Goal: Feedback & Contribution: Contribute content

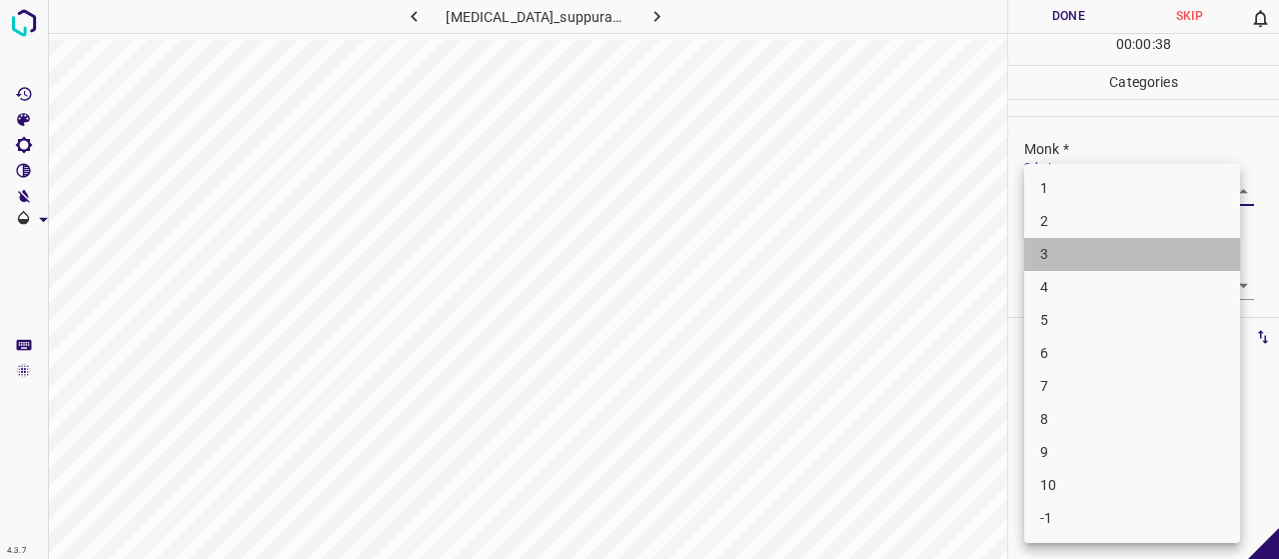
click at [1061, 257] on li "3" at bounding box center [1132, 254] width 216 height 33
type input "3"
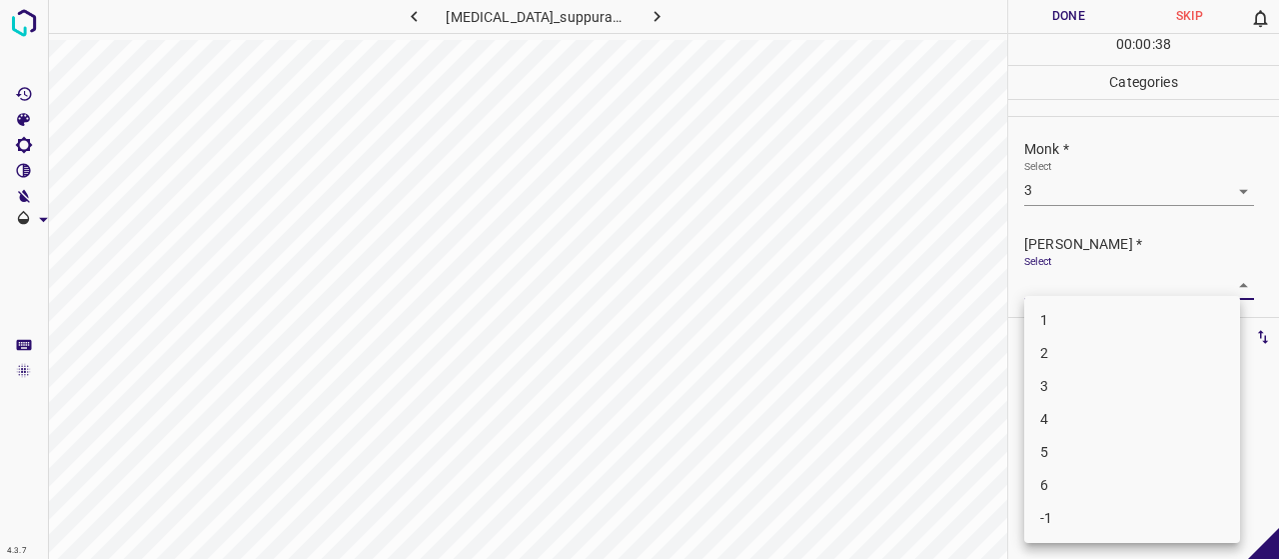
click at [1064, 298] on body "4.3.7 hidradenitis_suppurativa73.jpg Done Skip 0 00 : 00 : 38 Categories Monk *…" at bounding box center [639, 279] width 1279 height 559
click at [1064, 353] on li "2" at bounding box center [1132, 353] width 216 height 33
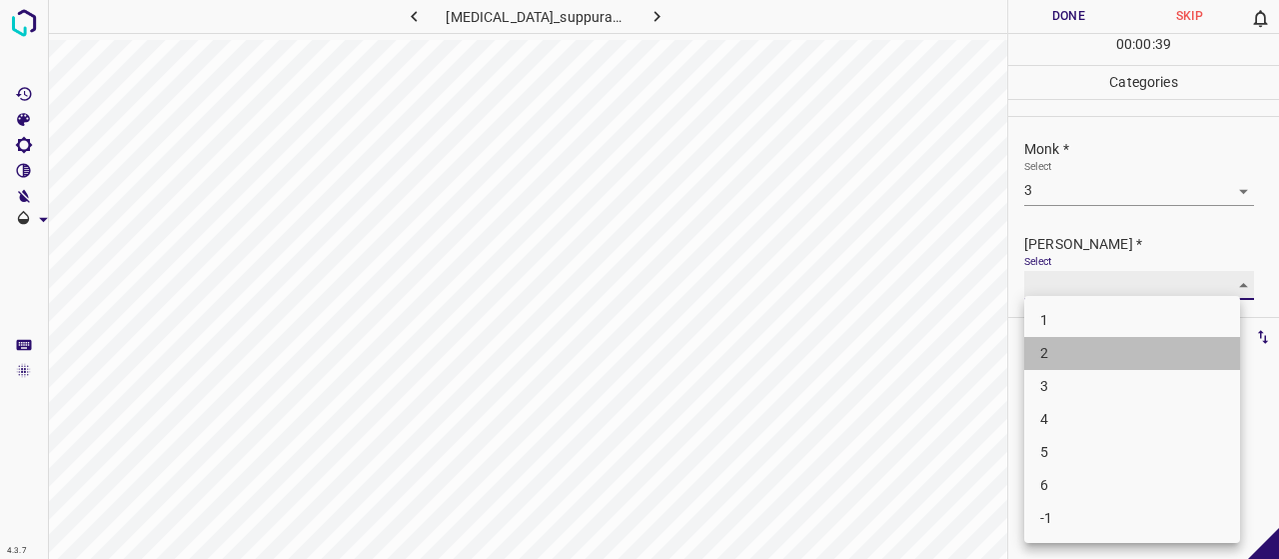
type input "2"
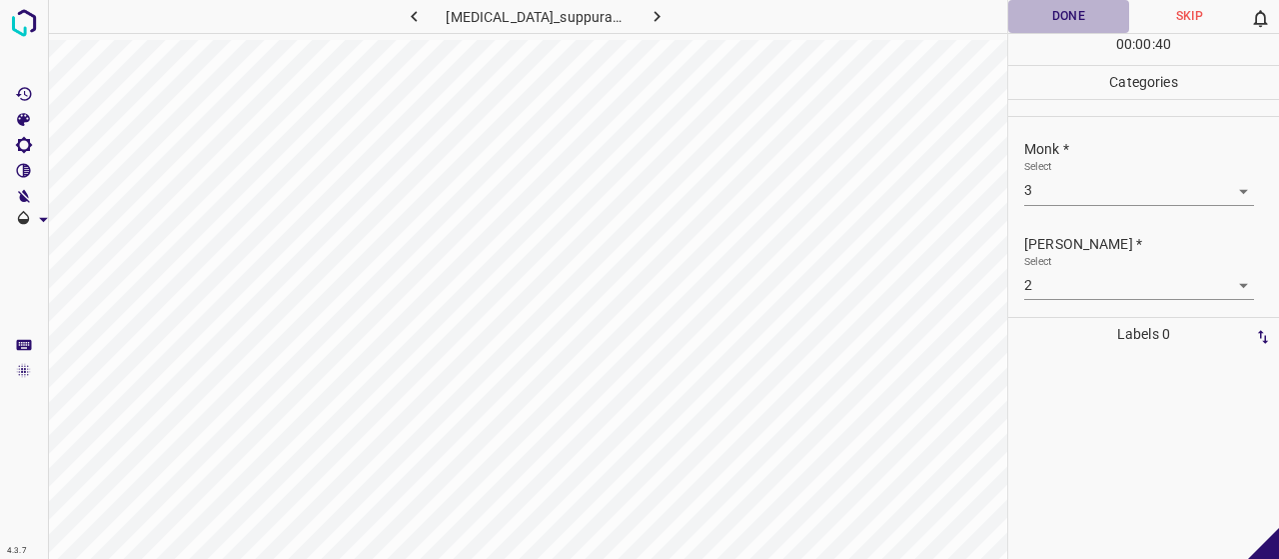
click at [1071, 11] on button "Done" at bounding box center [1068, 16] width 121 height 33
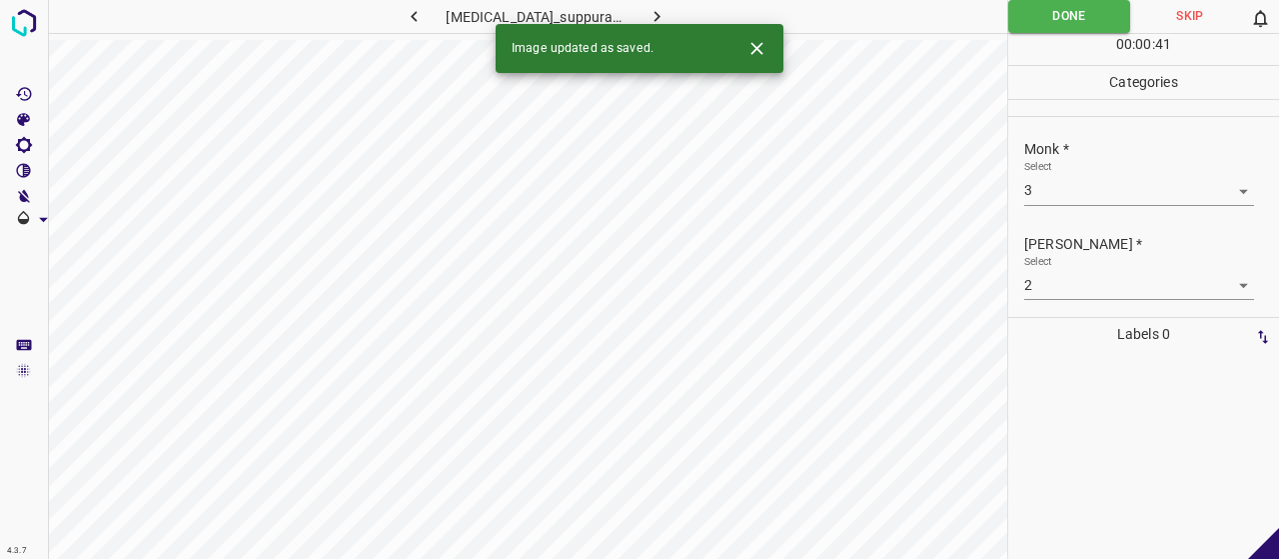
drag, startPoint x: 643, startPoint y: 8, endPoint x: 636, endPoint y: 15, distance: 10.6
click at [646, 8] on icon "button" at bounding box center [656, 16] width 21 height 21
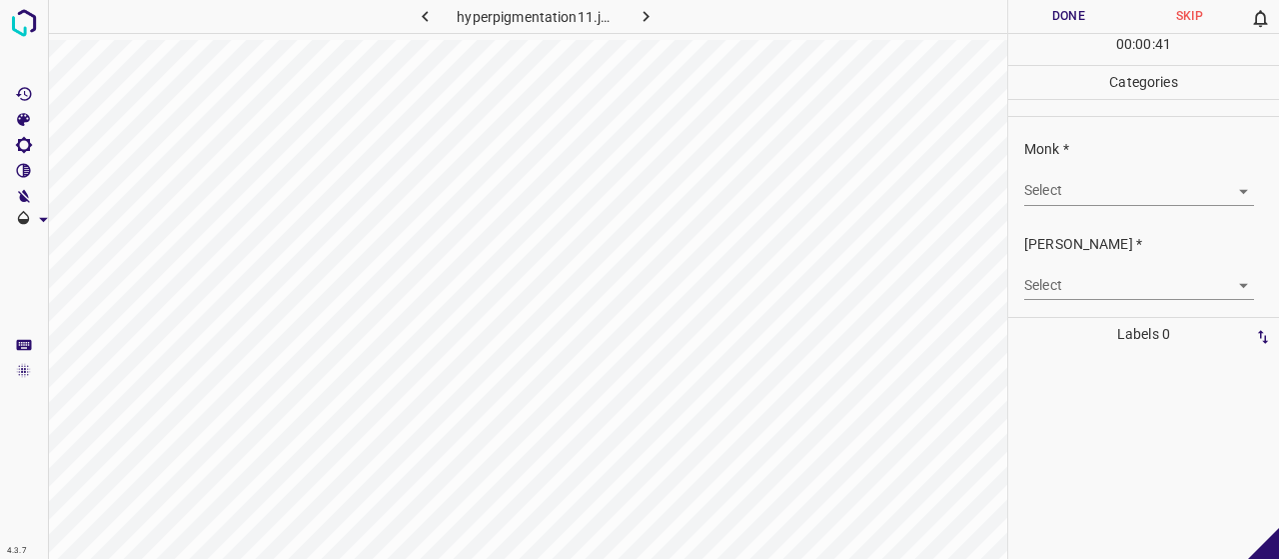
click at [1093, 179] on body "4.3.7 hyperpigmentation11.jpg Done Skip 0 00 : 00 : 41 Categories Monk * Select…" at bounding box center [639, 279] width 1279 height 559
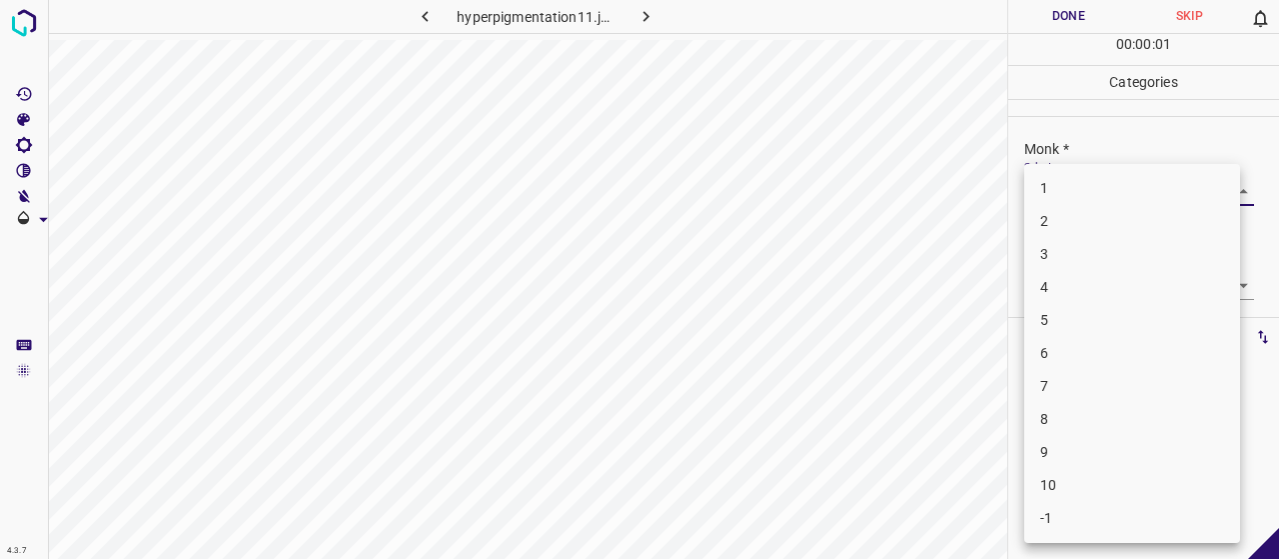
drag, startPoint x: 1109, startPoint y: 265, endPoint x: 1088, endPoint y: 276, distance: 23.7
click at [1109, 265] on li "3" at bounding box center [1132, 254] width 216 height 33
type input "3"
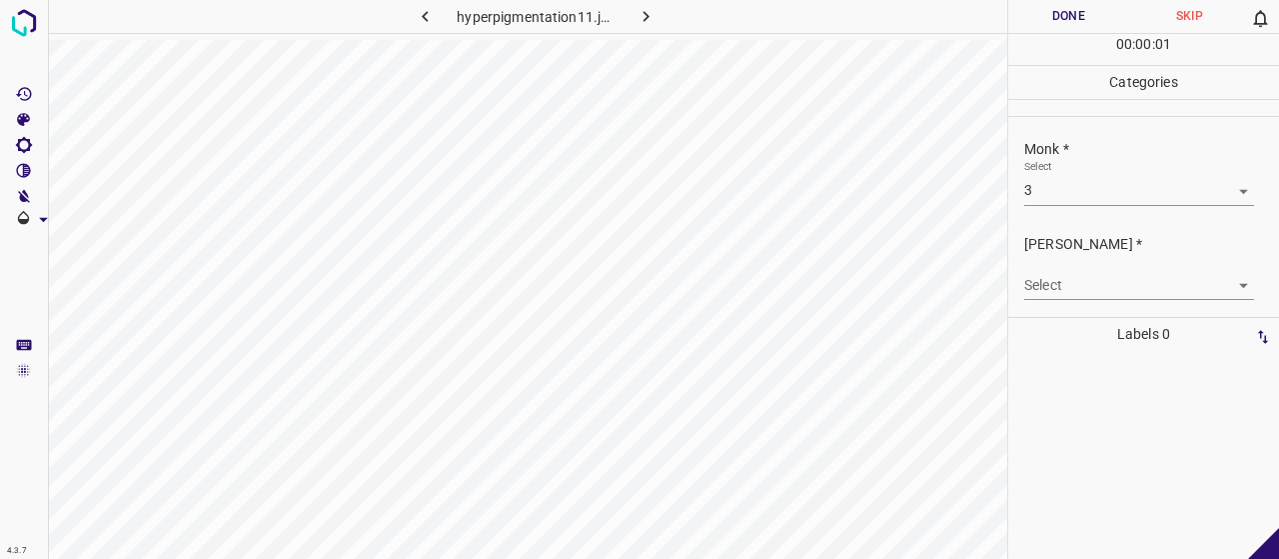
click at [1076, 301] on div "[PERSON_NAME] * Select ​" at bounding box center [1143, 267] width 271 height 94
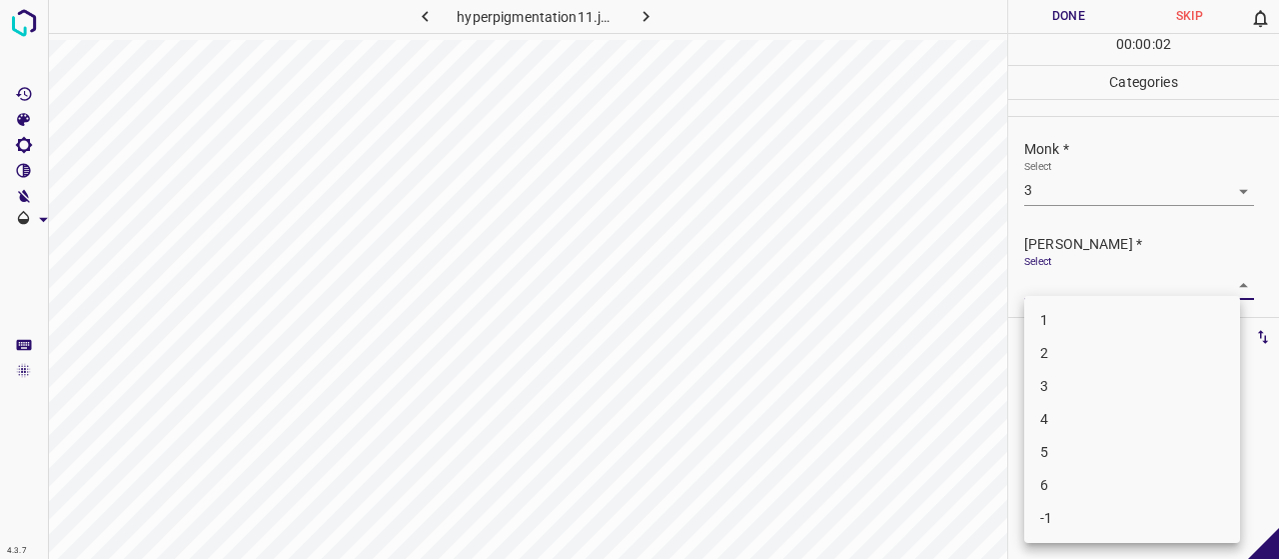
click at [1062, 281] on body "4.3.7 hyperpigmentation11.jpg Done Skip 0 00 : 00 : 02 Categories Monk * Select…" at bounding box center [639, 279] width 1279 height 559
click at [1074, 345] on li "2" at bounding box center [1132, 353] width 216 height 33
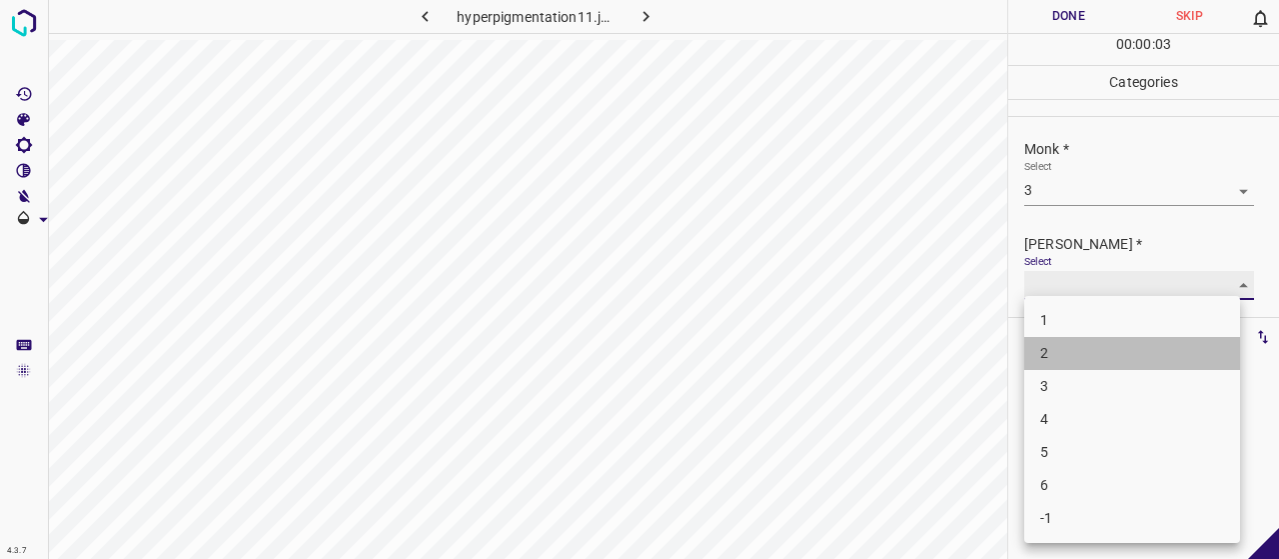
type input "2"
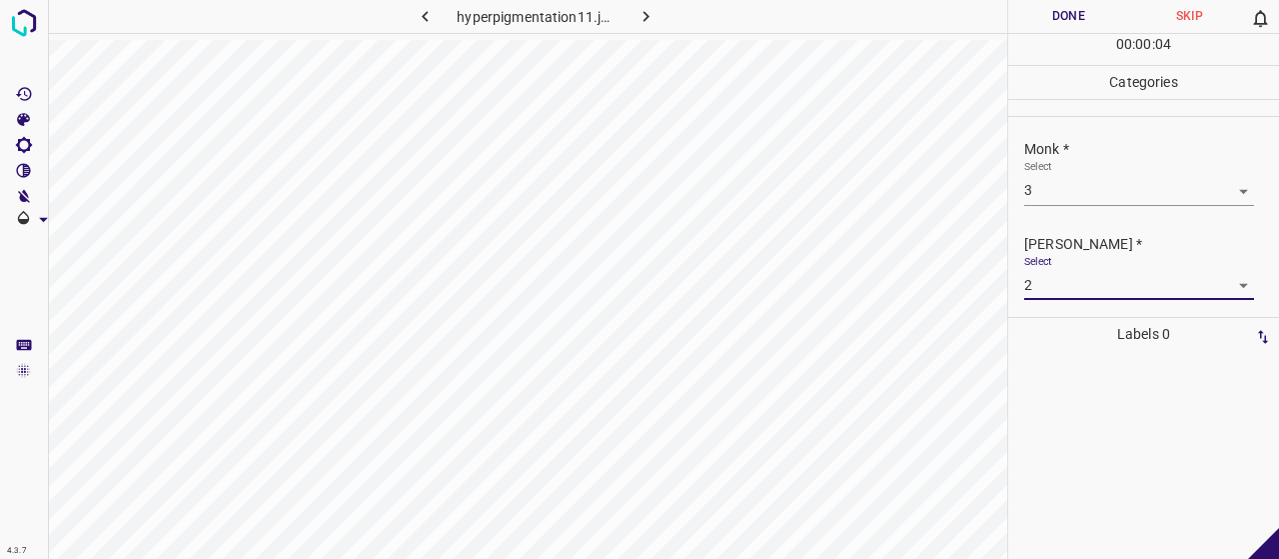
click at [1045, 17] on button "Done" at bounding box center [1068, 16] width 121 height 33
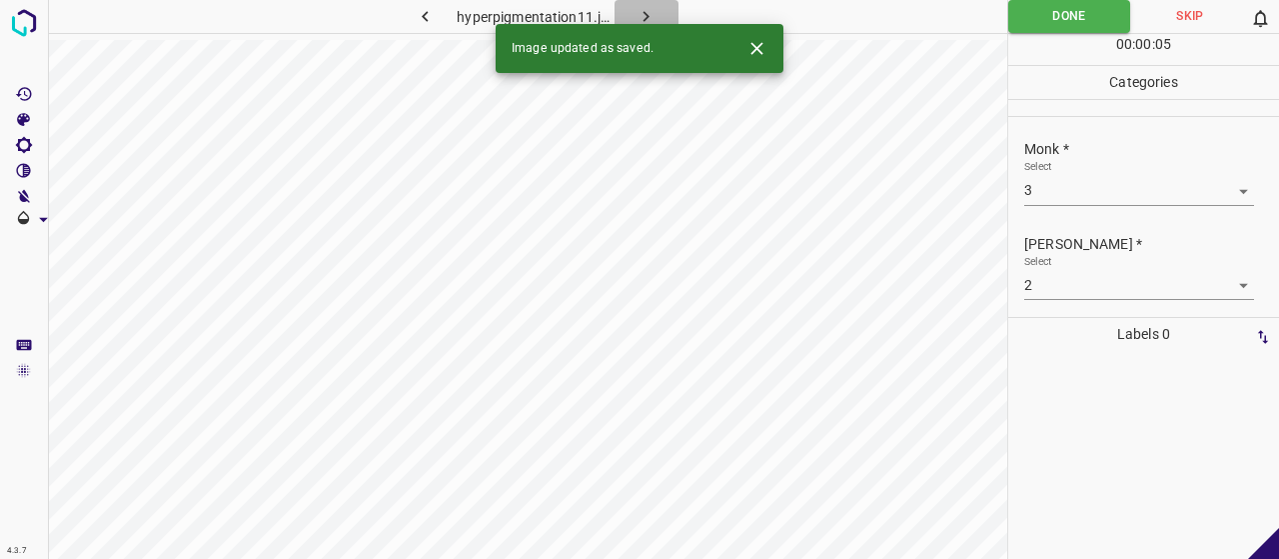
click at [645, 11] on icon "button" at bounding box center [646, 16] width 21 height 21
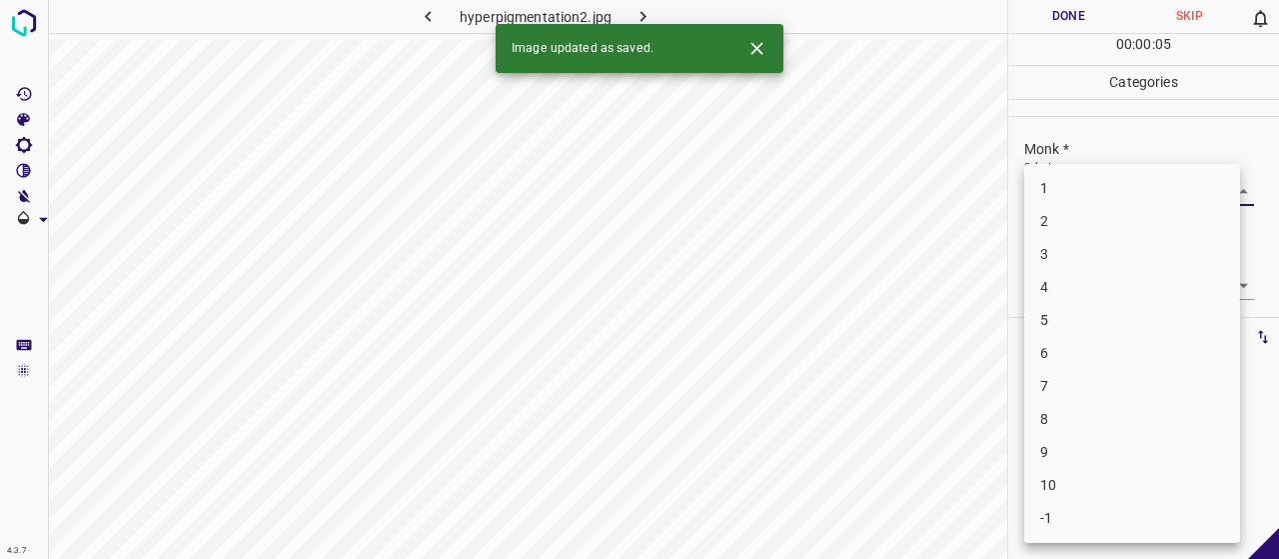
click at [1071, 185] on body "4.3.7 hyperpigmentation2.jpg Done Skip 0 00 : 00 : 05 Categories Monk * Select …" at bounding box center [639, 279] width 1279 height 559
click at [1120, 283] on li "4" at bounding box center [1132, 287] width 216 height 33
type input "4"
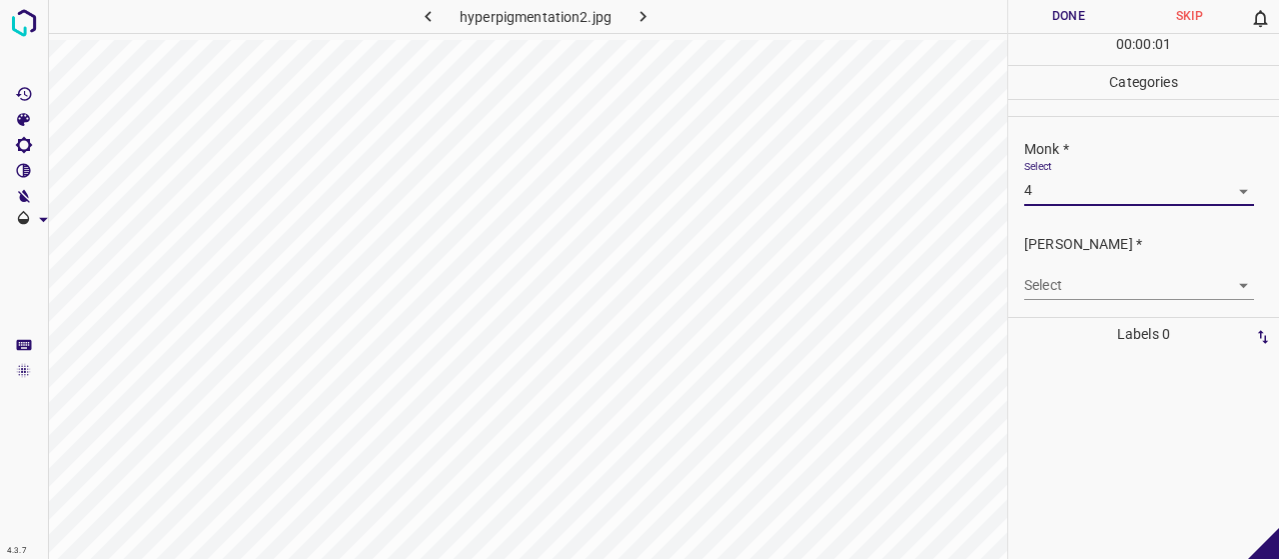
click at [1120, 283] on body "4.3.7 hyperpigmentation2.jpg Done Skip 0 00 : 00 : 01 Categories Monk * Select …" at bounding box center [639, 279] width 1279 height 559
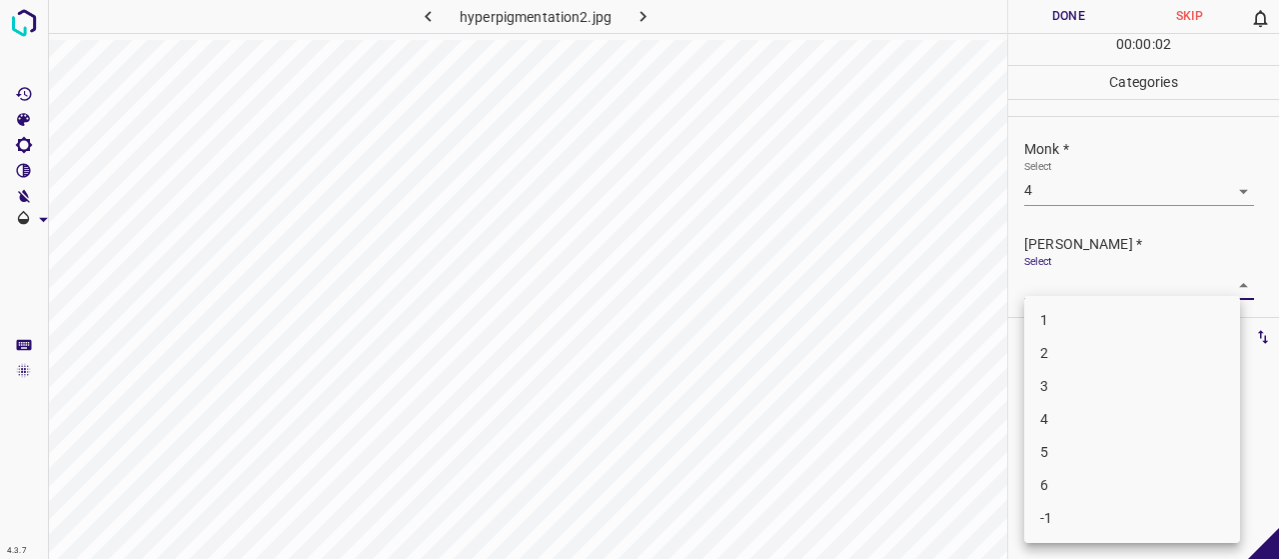
click at [1131, 354] on li "2" at bounding box center [1132, 353] width 216 height 33
type input "2"
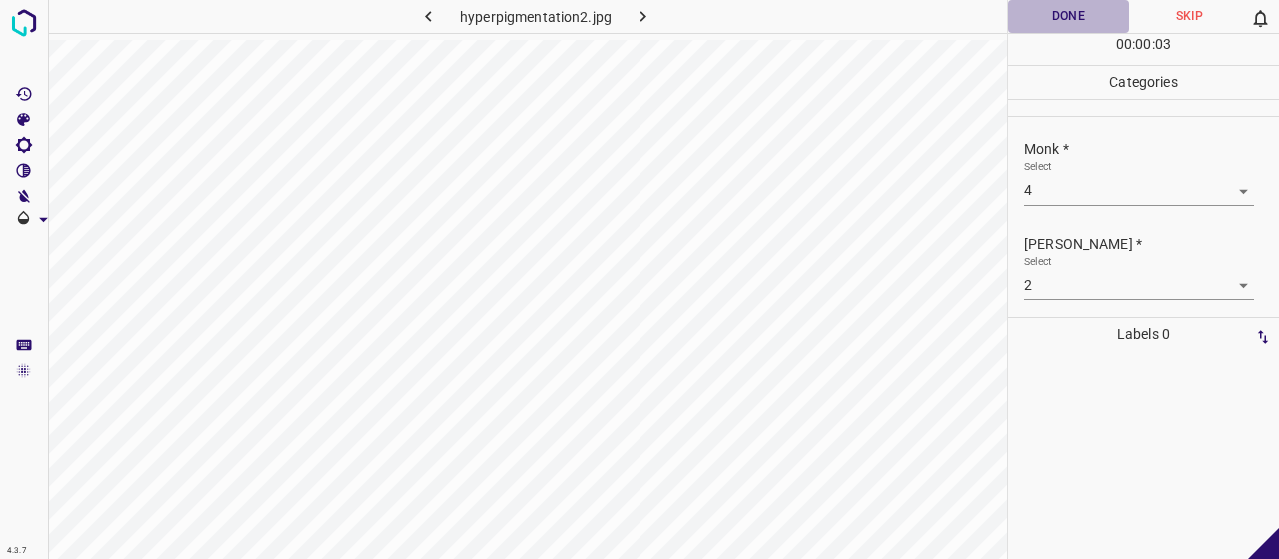
click at [1023, 17] on button "Done" at bounding box center [1068, 16] width 121 height 33
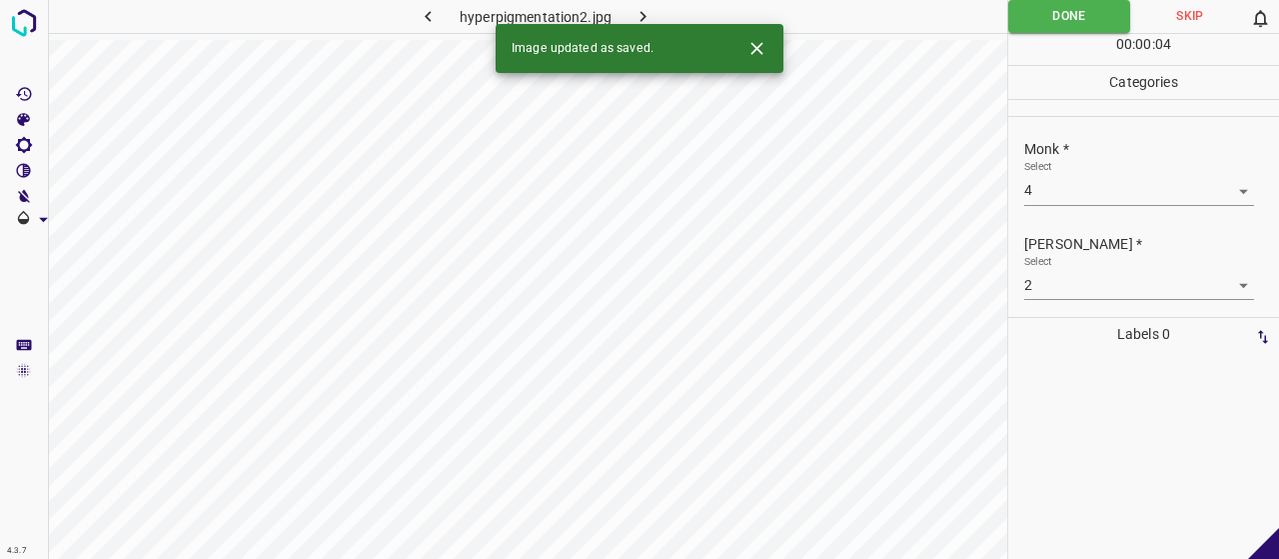
click at [626, 15] on button "button" at bounding box center [644, 16] width 64 height 33
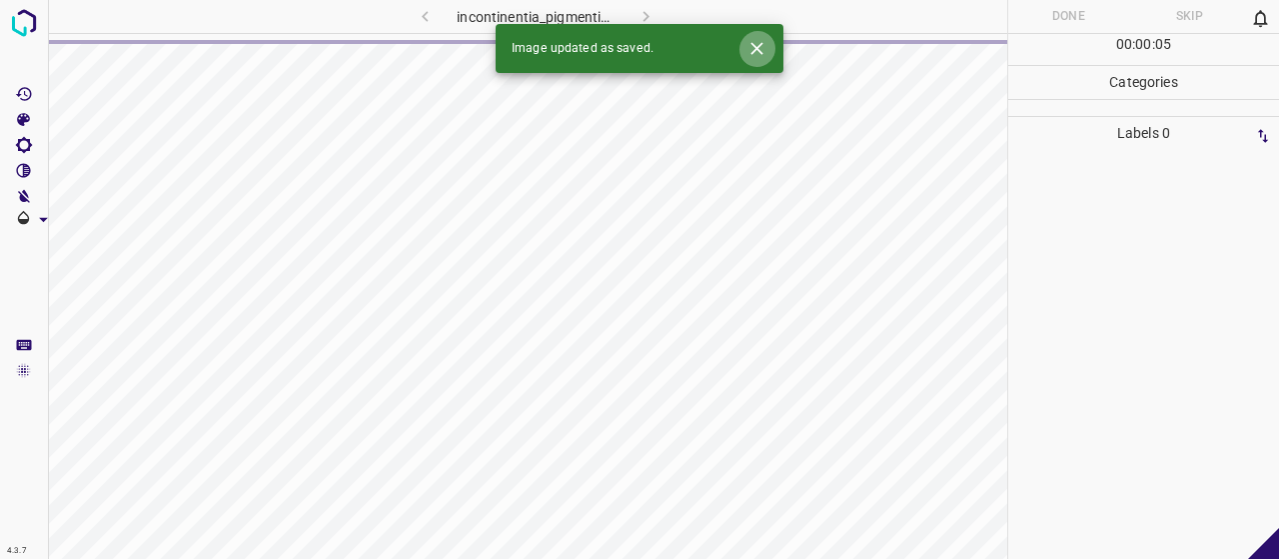
click at [759, 60] on button "Close" at bounding box center [756, 48] width 37 height 37
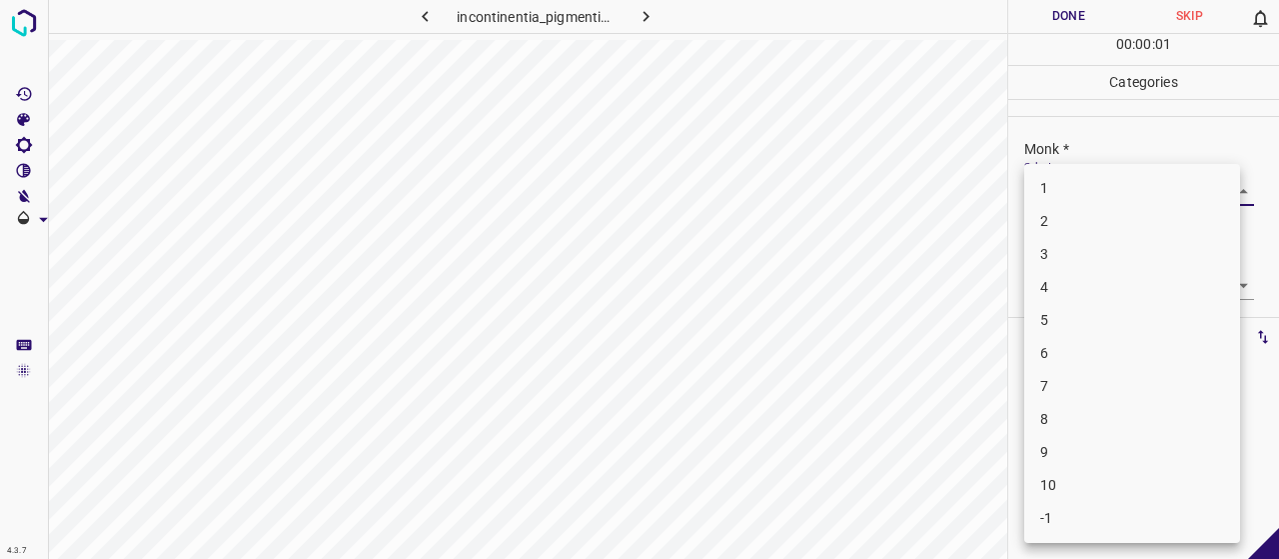
click at [1095, 201] on body "4.3.7 incontinentia_pigmenti15.jpg Done Skip 0 00 : 00 : 01 Categories Monk * S…" at bounding box center [639, 279] width 1279 height 559
click at [1090, 260] on li "3" at bounding box center [1132, 254] width 216 height 33
type input "3"
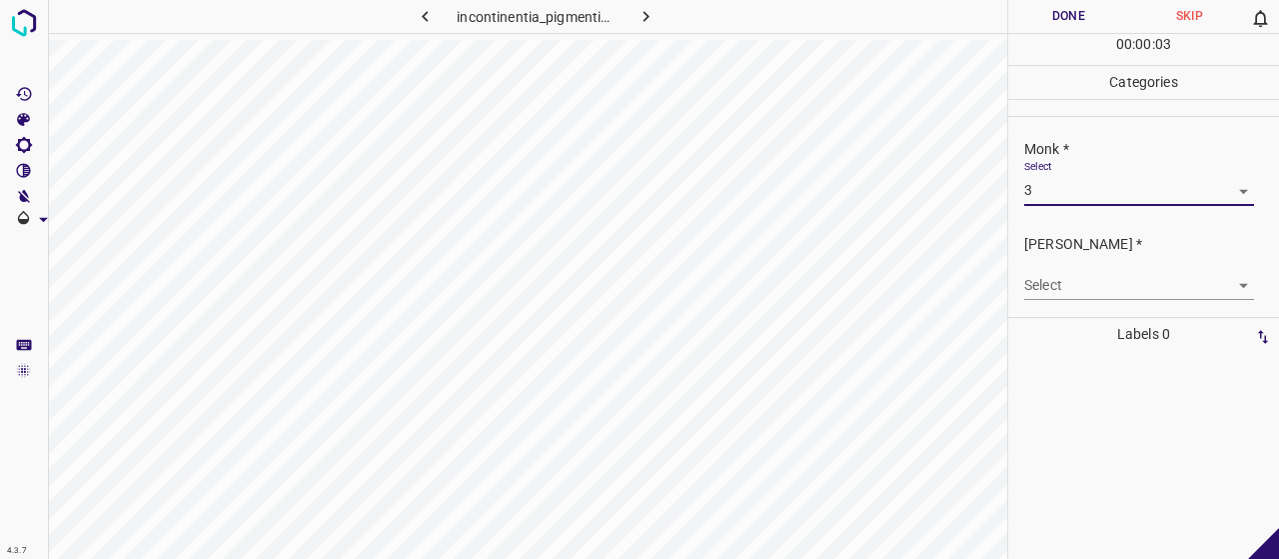
click at [1090, 283] on body "4.3.7 incontinentia_pigmenti15.jpg Done Skip 0 00 : 00 : 03 Categories Monk * S…" at bounding box center [639, 279] width 1279 height 559
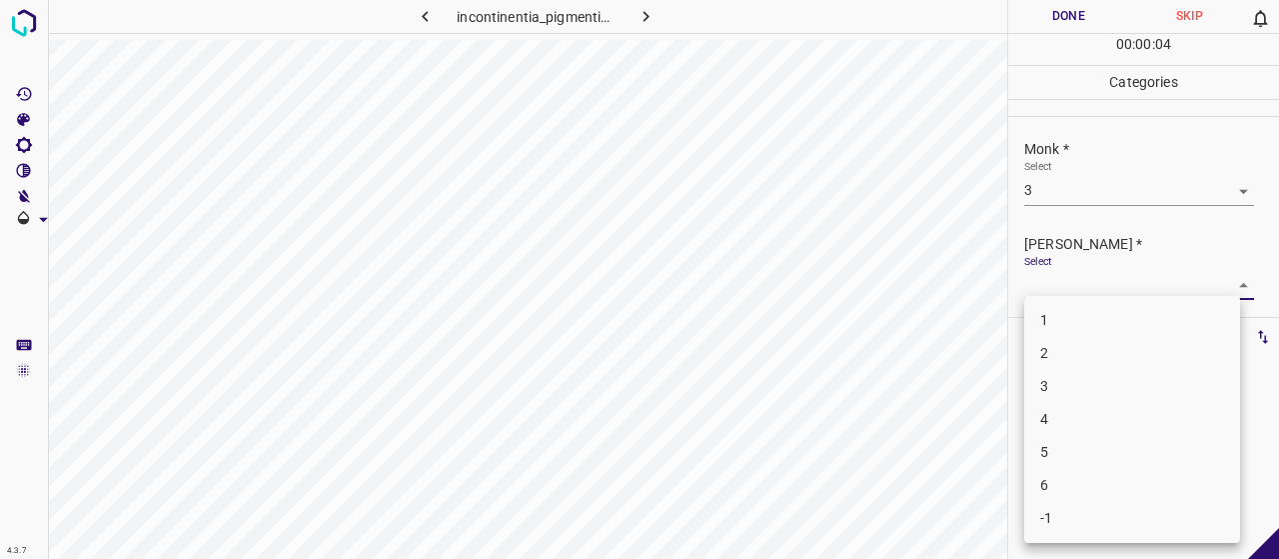
click at [1103, 346] on li "2" at bounding box center [1132, 353] width 216 height 33
type input "2"
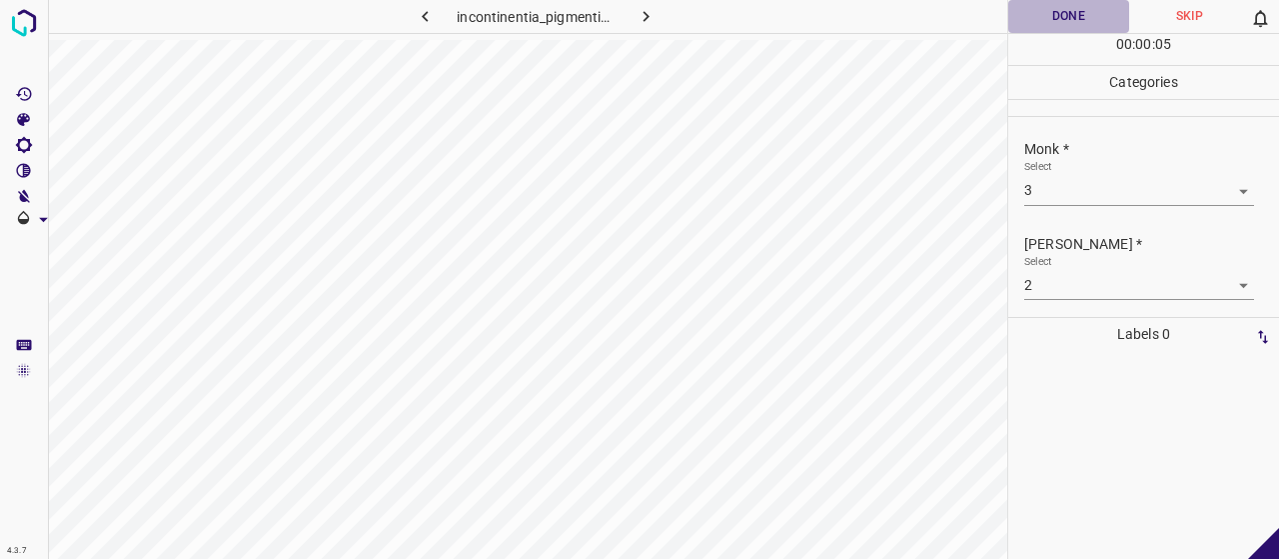
click at [1085, 5] on button "Done" at bounding box center [1068, 16] width 121 height 33
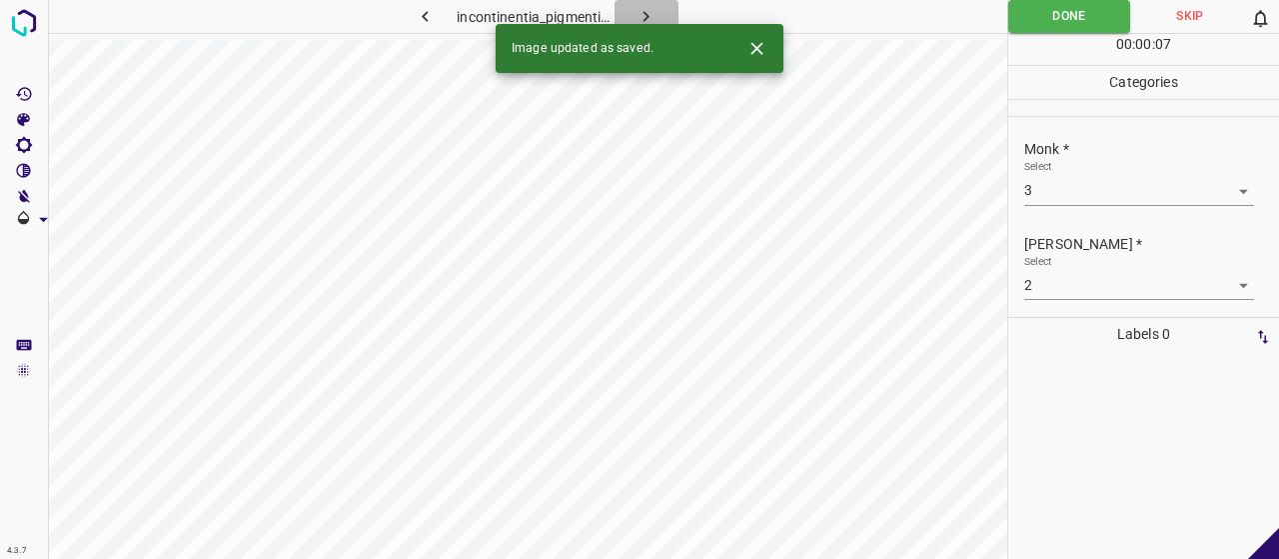
click at [639, 13] on icon "button" at bounding box center [646, 16] width 21 height 21
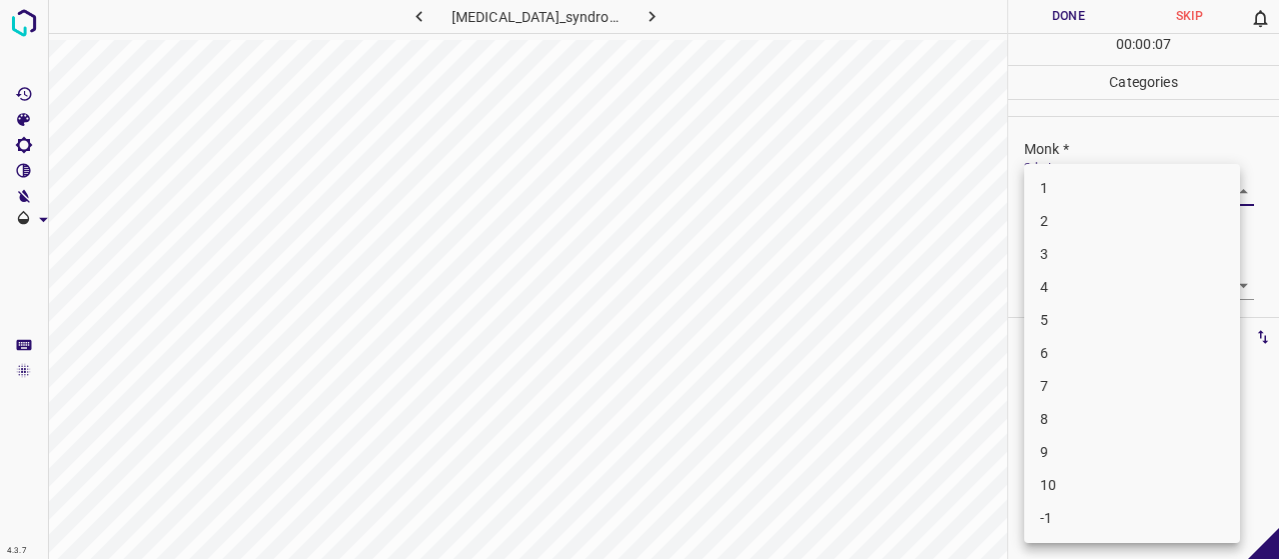
click at [1080, 179] on body "4.3.7 glucagonoma_syndrome2.jpg Done Skip 0 00 : 00 : 07 Categories Monk * Sele…" at bounding box center [639, 279] width 1279 height 559
click at [1112, 304] on li "5" at bounding box center [1132, 320] width 216 height 33
type input "5"
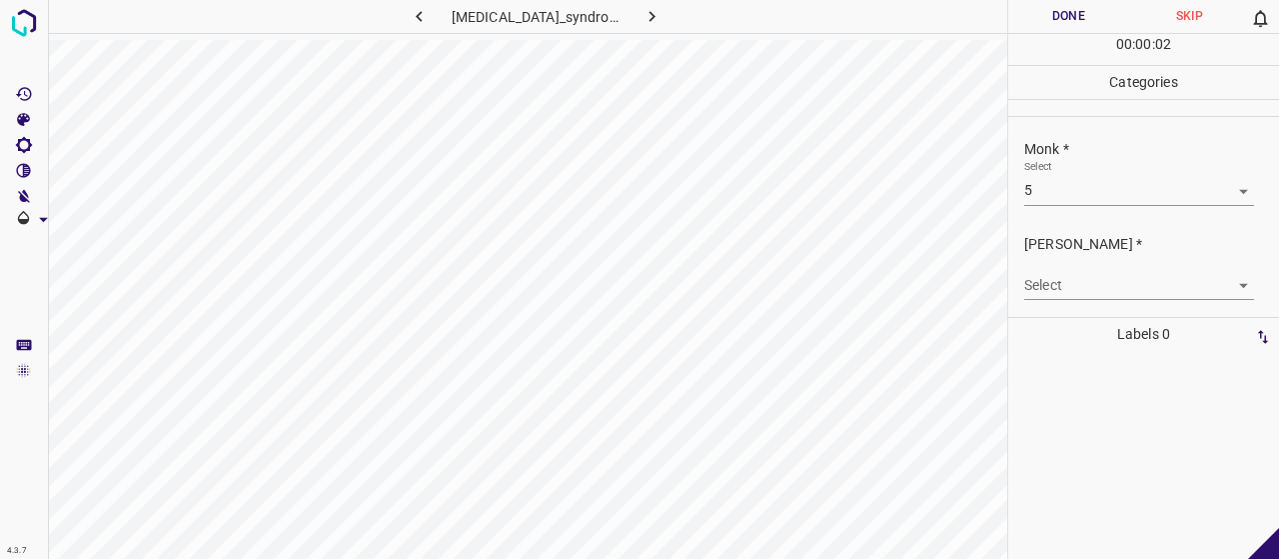
click at [1112, 303] on div "[PERSON_NAME] * Select ​" at bounding box center [1143, 267] width 271 height 94
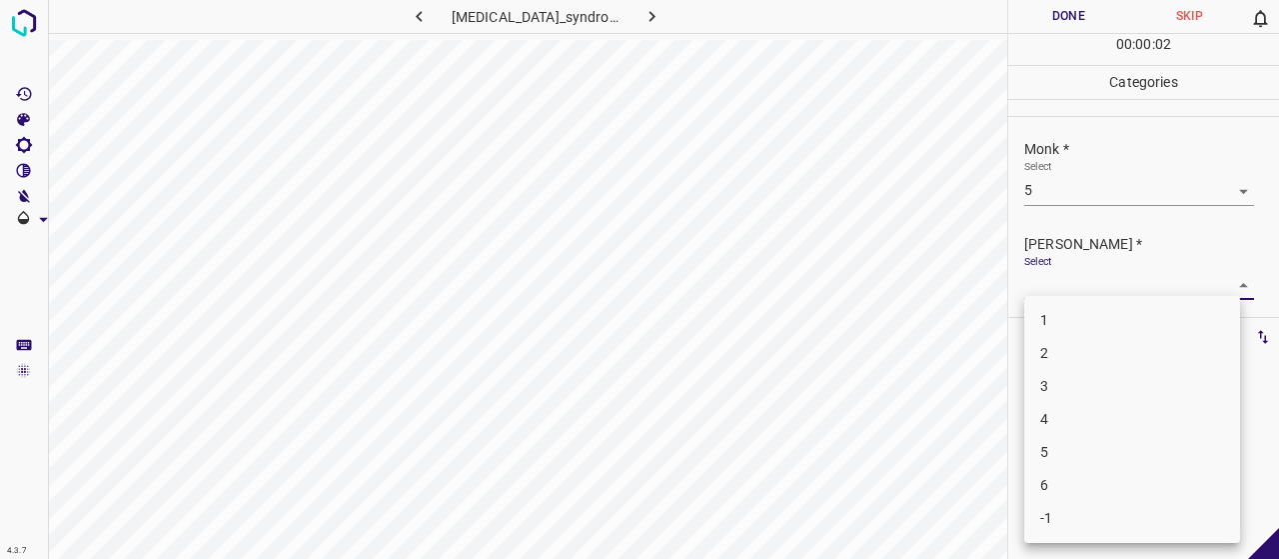
click at [1105, 287] on body "4.3.7 glucagonoma_syndrome2.jpg Done Skip 0 00 : 00 : 02 Categories Monk * Sele…" at bounding box center [639, 279] width 1279 height 559
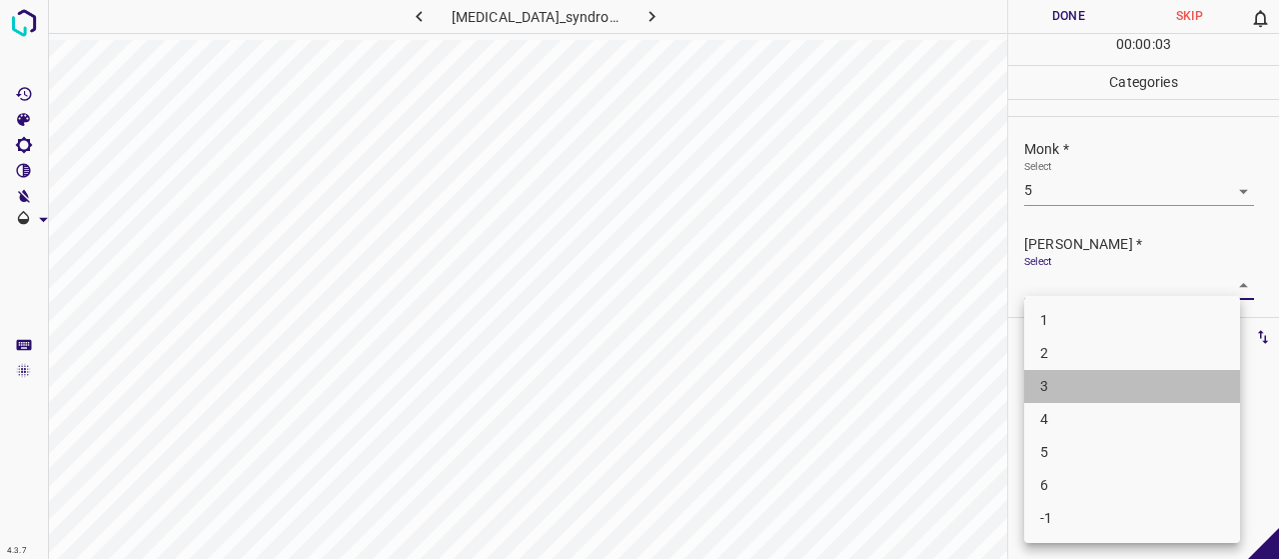
click at [1137, 395] on li "3" at bounding box center [1132, 386] width 216 height 33
type input "3"
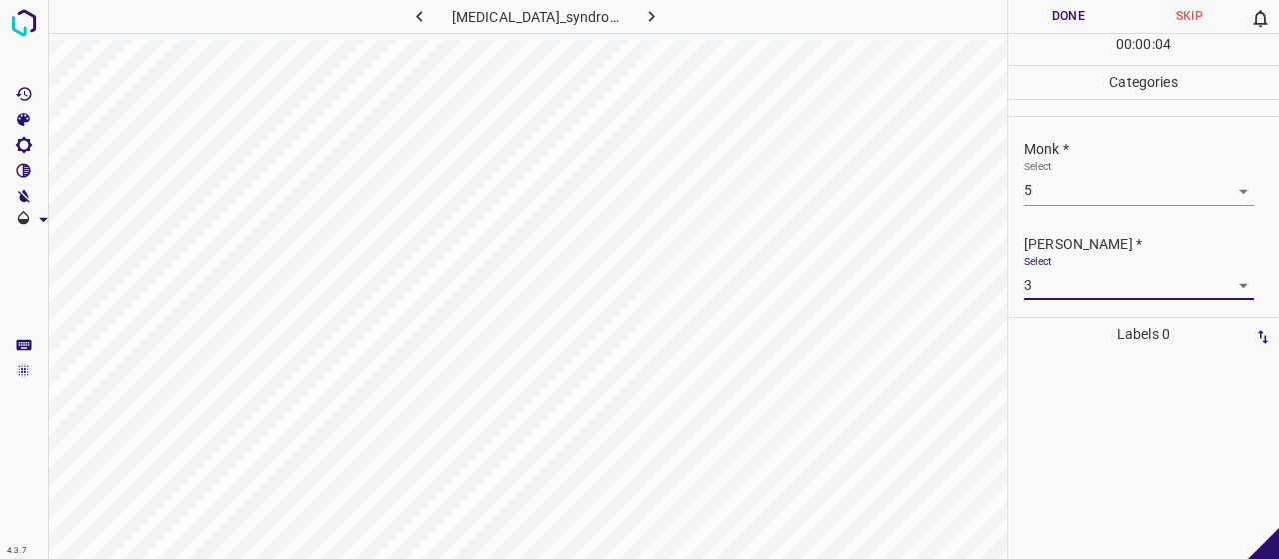
click at [1089, 15] on button "Done" at bounding box center [1068, 16] width 121 height 33
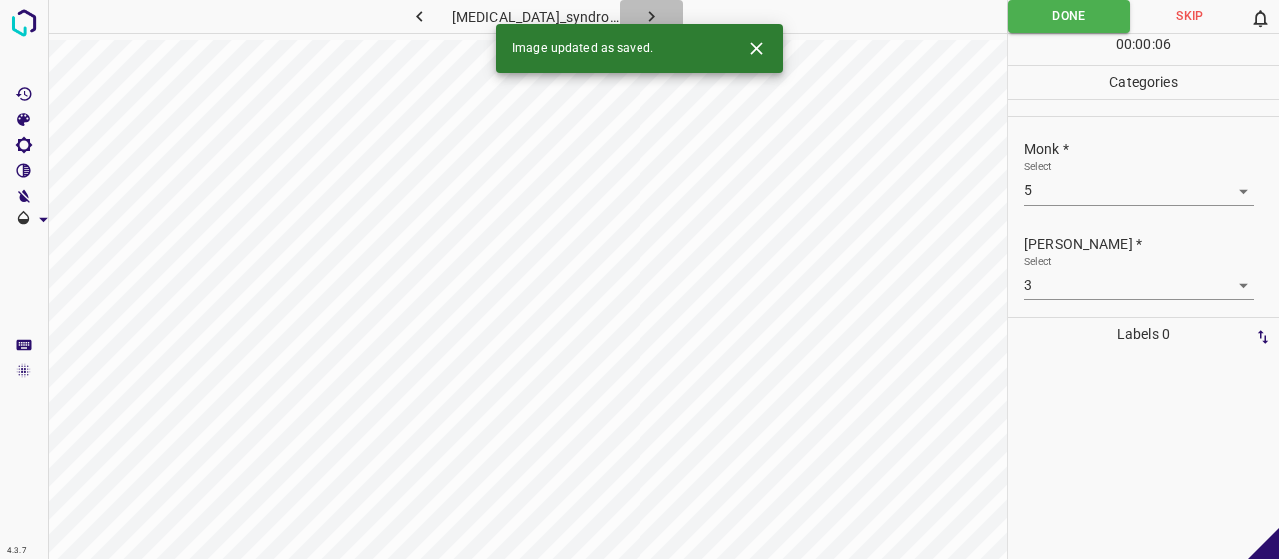
click at [665, 3] on button "button" at bounding box center [652, 16] width 64 height 33
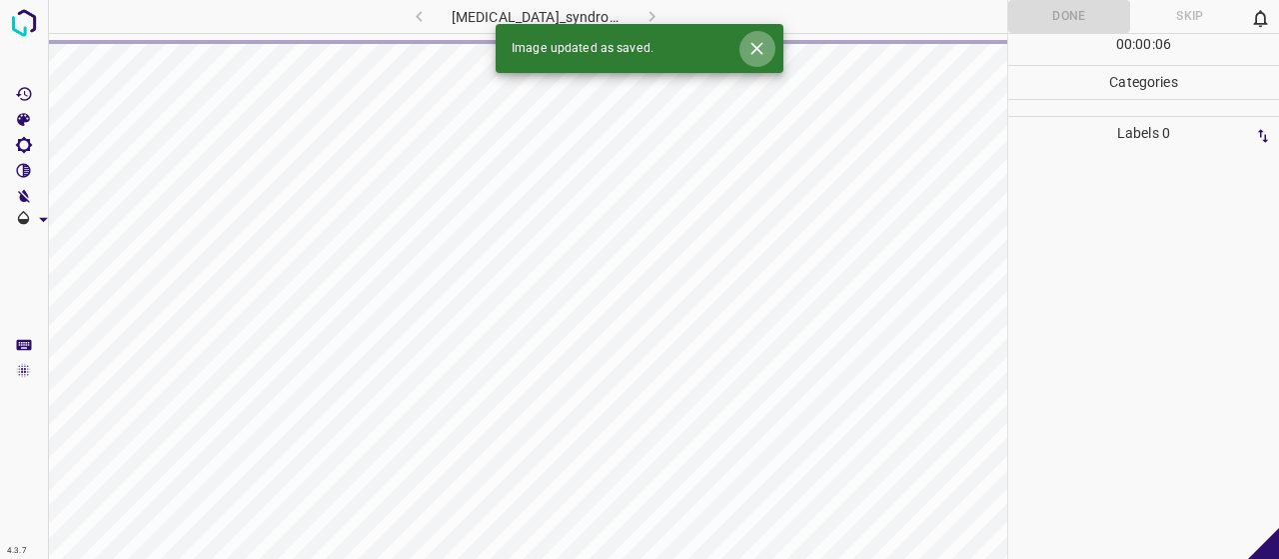
click at [765, 47] on icon "Close" at bounding box center [756, 48] width 21 height 21
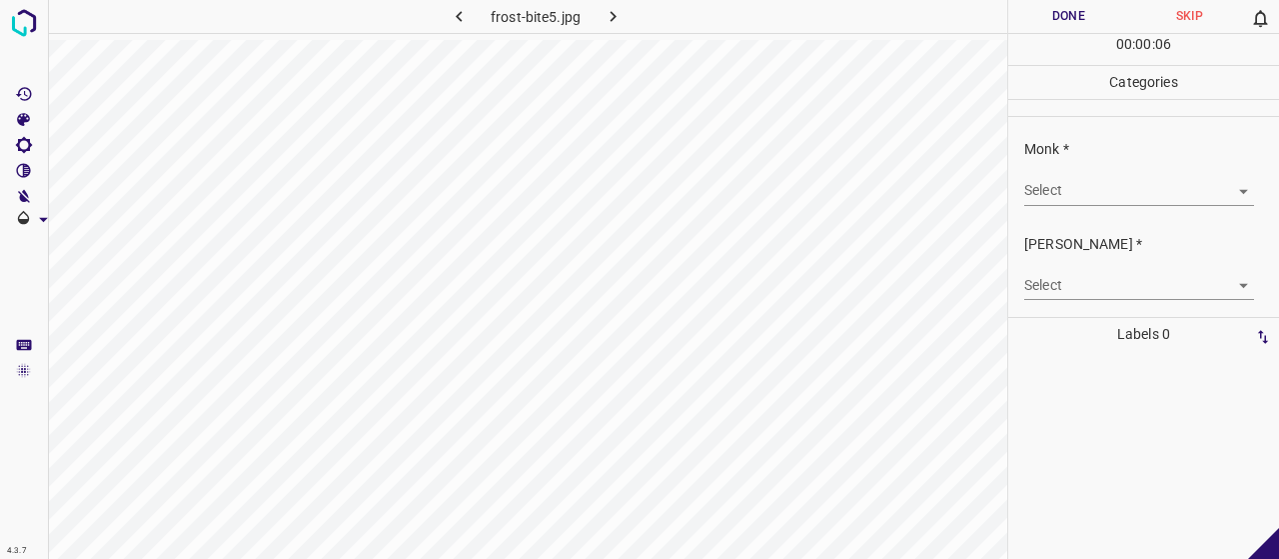
click at [1038, 189] on body "4.3.7 frost-bite5.jpg Done Skip 0 00 : 00 : 06 Categories Monk * Select ​ Fitzp…" at bounding box center [639, 279] width 1279 height 559
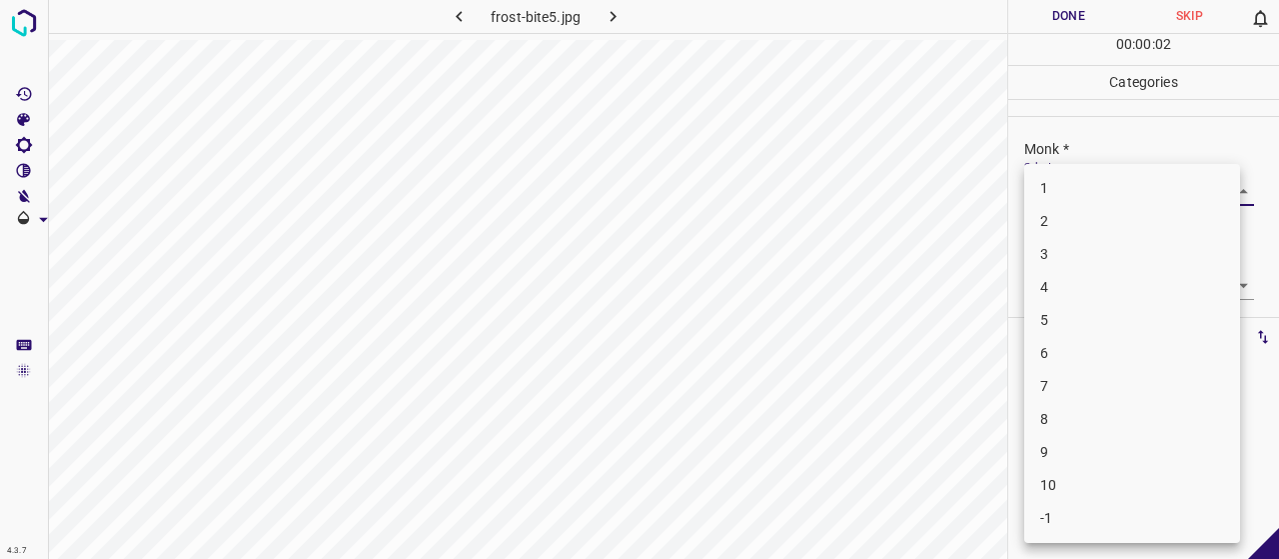
click at [1060, 239] on li "3" at bounding box center [1132, 254] width 216 height 33
type input "3"
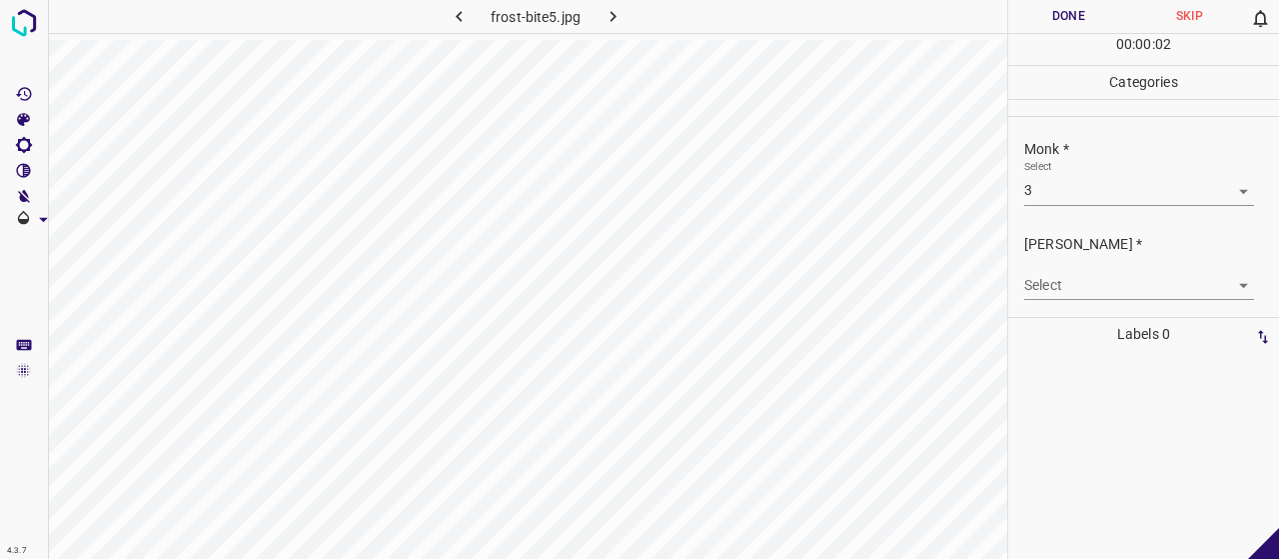
click at [1063, 260] on div "Select ​" at bounding box center [1139, 277] width 230 height 45
click at [1070, 268] on div "Select ​" at bounding box center [1139, 277] width 230 height 45
click at [1083, 291] on body "4.3.7 frost-bite5.jpg Done Skip 0 00 : 00 : 03 Categories Monk * Select 3 3 Fit…" at bounding box center [639, 279] width 1279 height 559
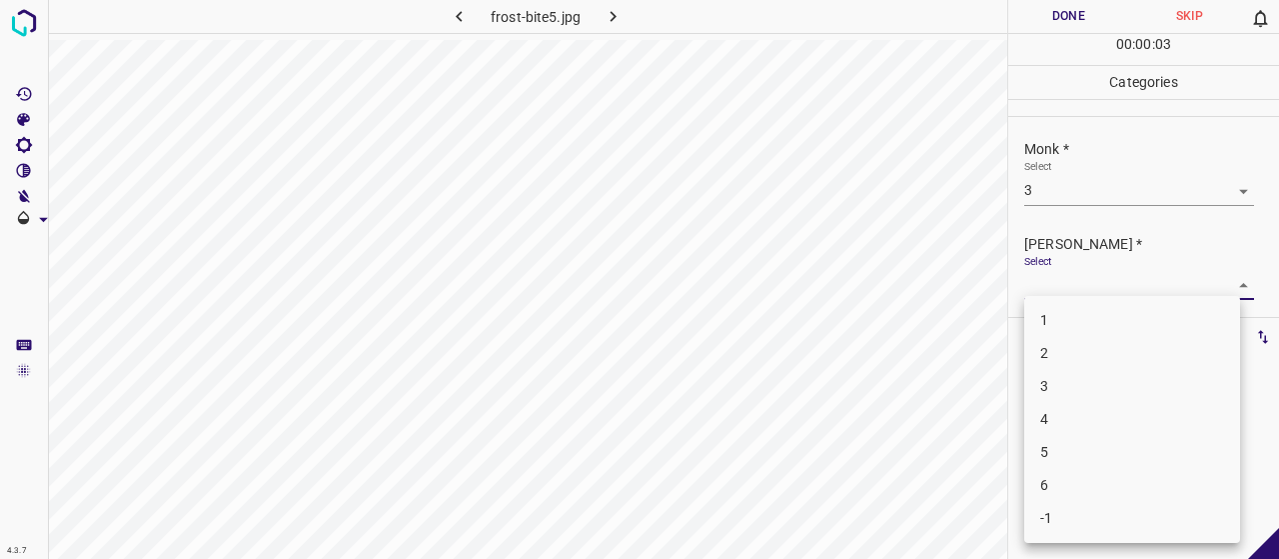
click at [1064, 349] on li "2" at bounding box center [1132, 353] width 216 height 33
type input "2"
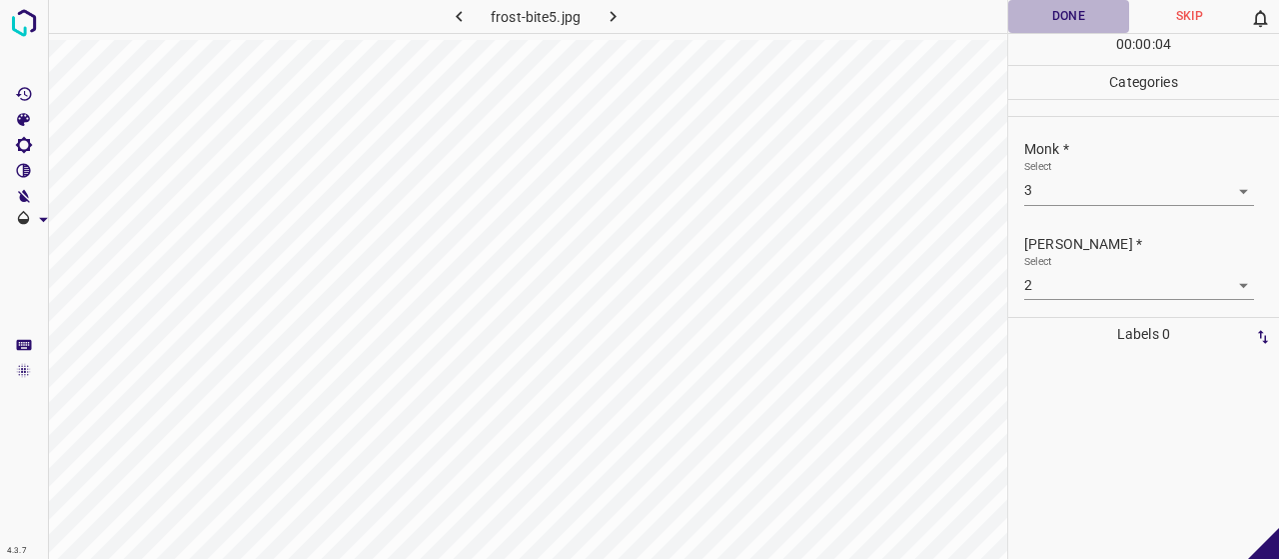
click at [1108, 17] on button "Done" at bounding box center [1068, 16] width 121 height 33
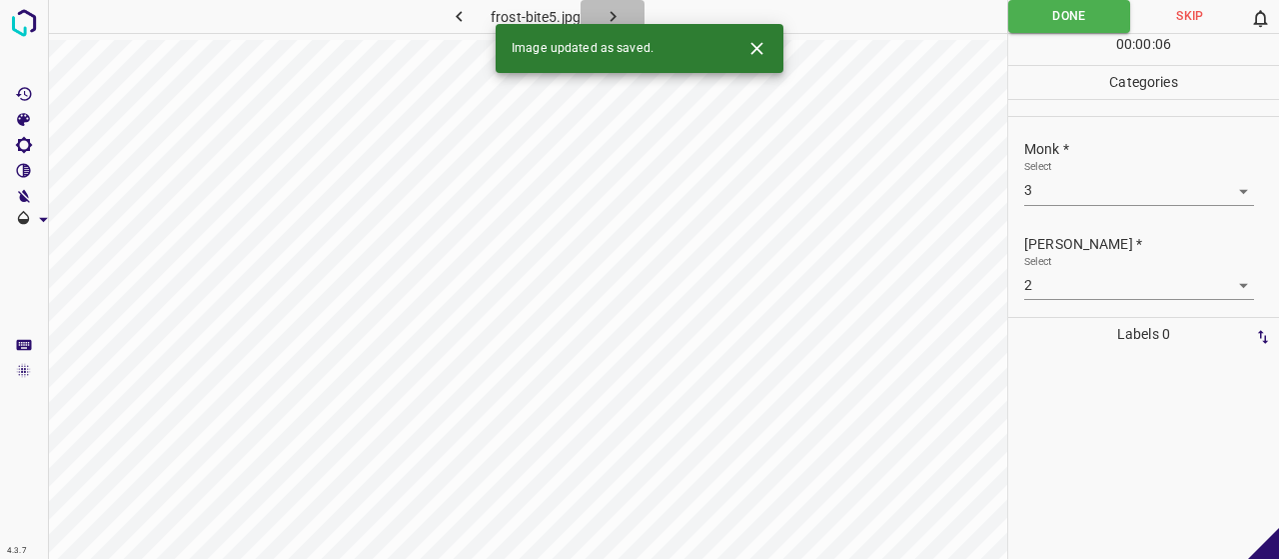
click at [609, 23] on icon "button" at bounding box center [613, 16] width 21 height 21
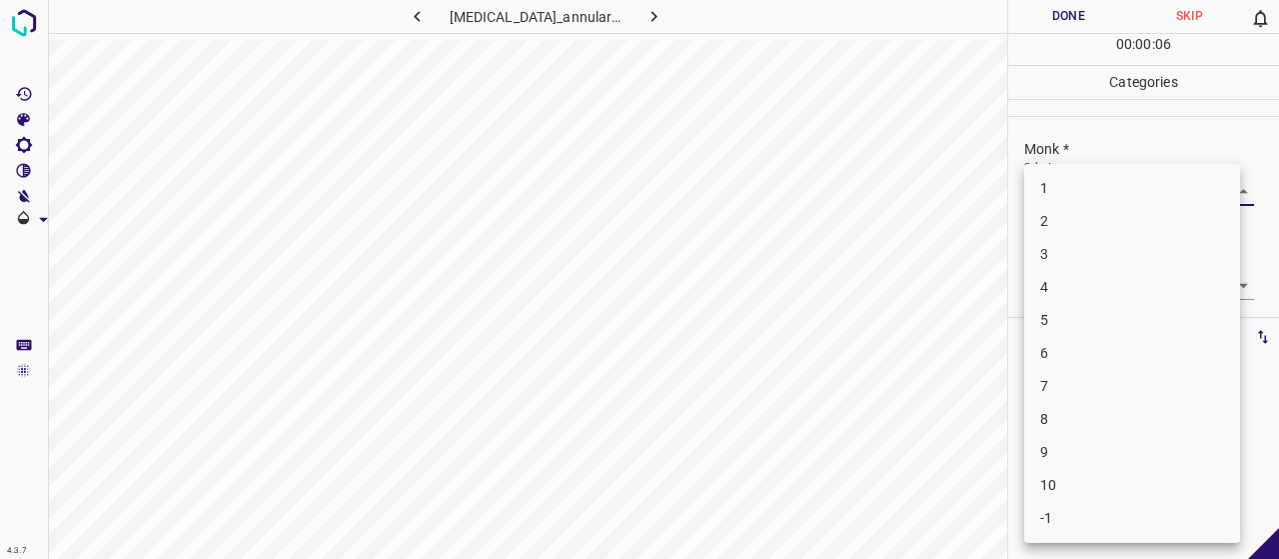
click at [1141, 190] on body "4.3.7 granuloma_annulare145.jpg Done Skip 0 00 : 00 : 06 Categories Monk * Sele…" at bounding box center [639, 279] width 1279 height 559
click at [1094, 278] on li "4" at bounding box center [1132, 287] width 216 height 33
type input "4"
click at [1066, 279] on body "4.3.7 granuloma_annulare145.jpg Done Skip 0 00 : 00 : 03 Categories Monk * Sele…" at bounding box center [639, 279] width 1279 height 559
click at [1071, 349] on li "2" at bounding box center [1132, 353] width 216 height 33
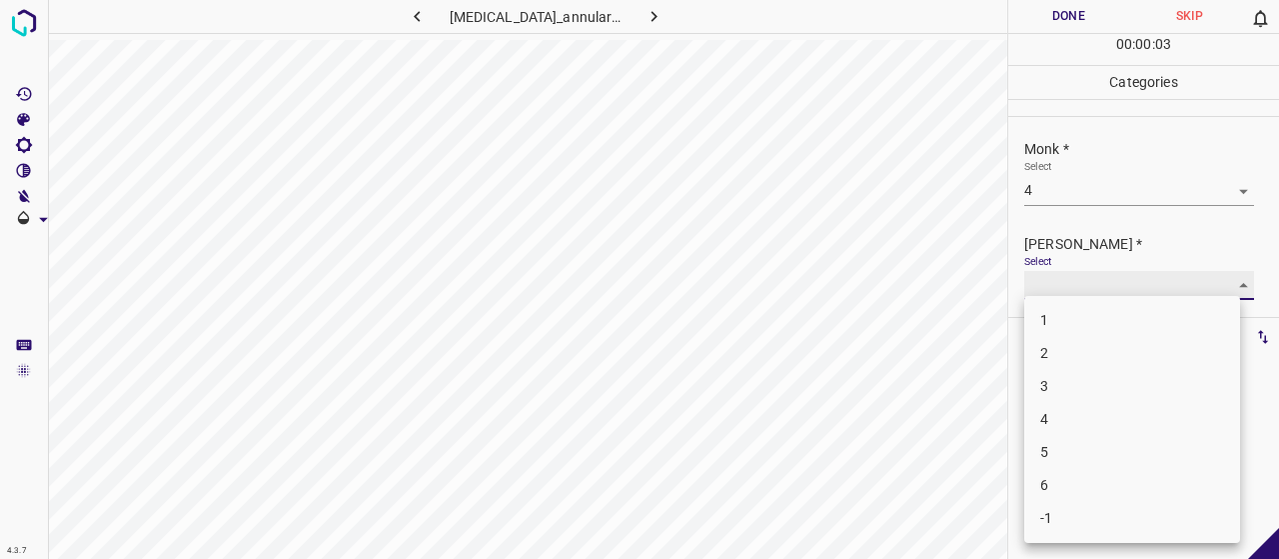
type input "2"
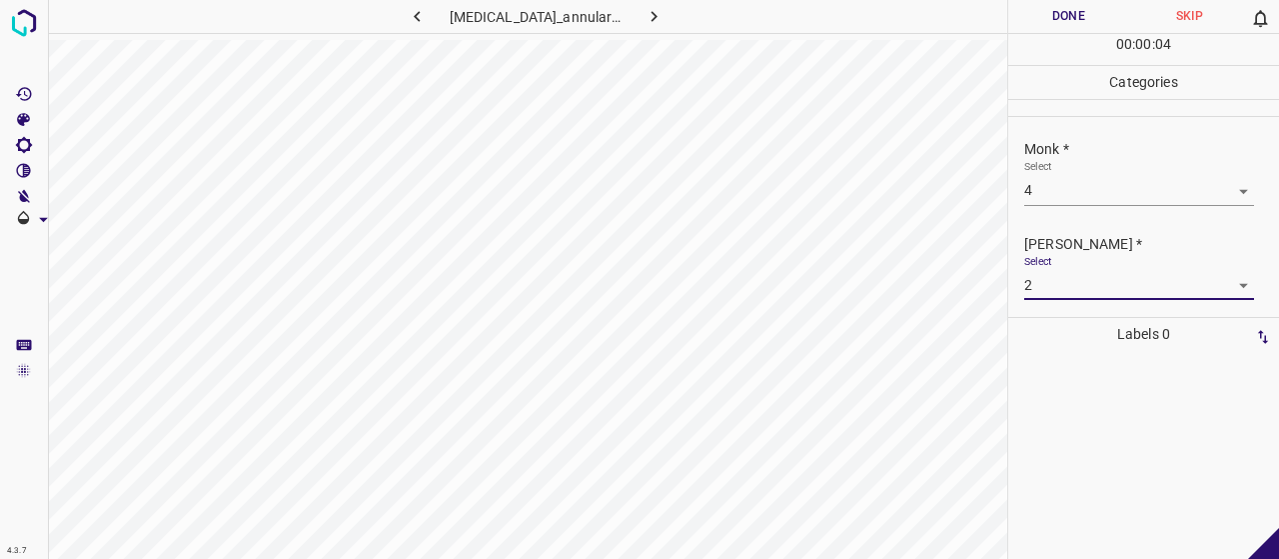
click at [1064, 16] on button "Done" at bounding box center [1068, 16] width 121 height 33
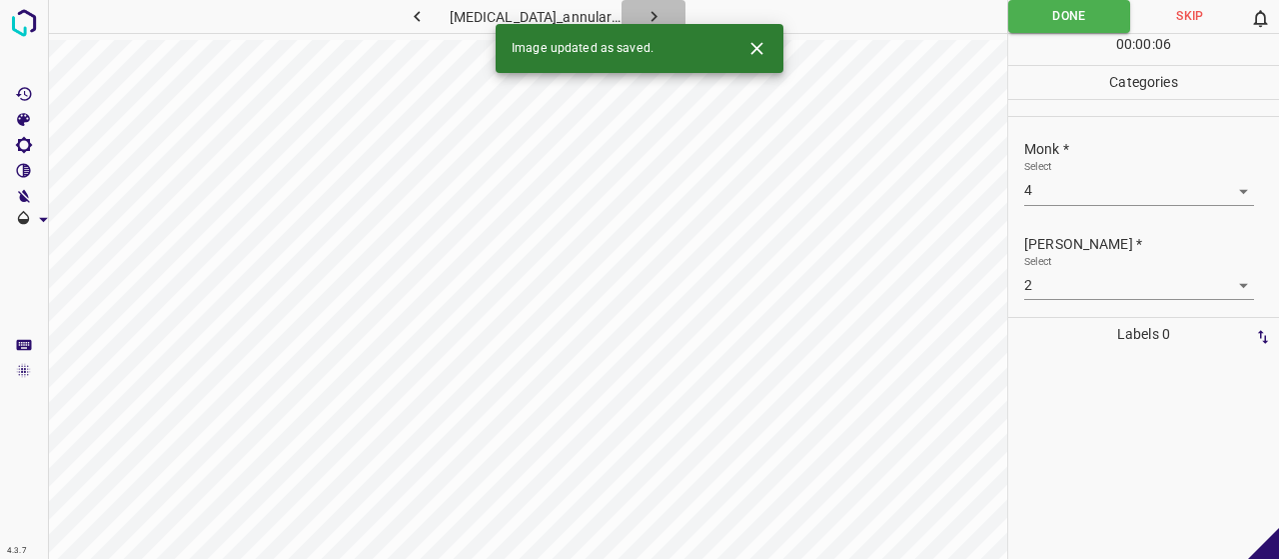
click at [643, 10] on icon "button" at bounding box center [653, 16] width 21 height 21
click at [1152, 187] on body "4.3.7 granuloma_annulare143.jpg Done Skip 0 00 : 00 : 01 Categories Monk * Sele…" at bounding box center [639, 279] width 1279 height 559
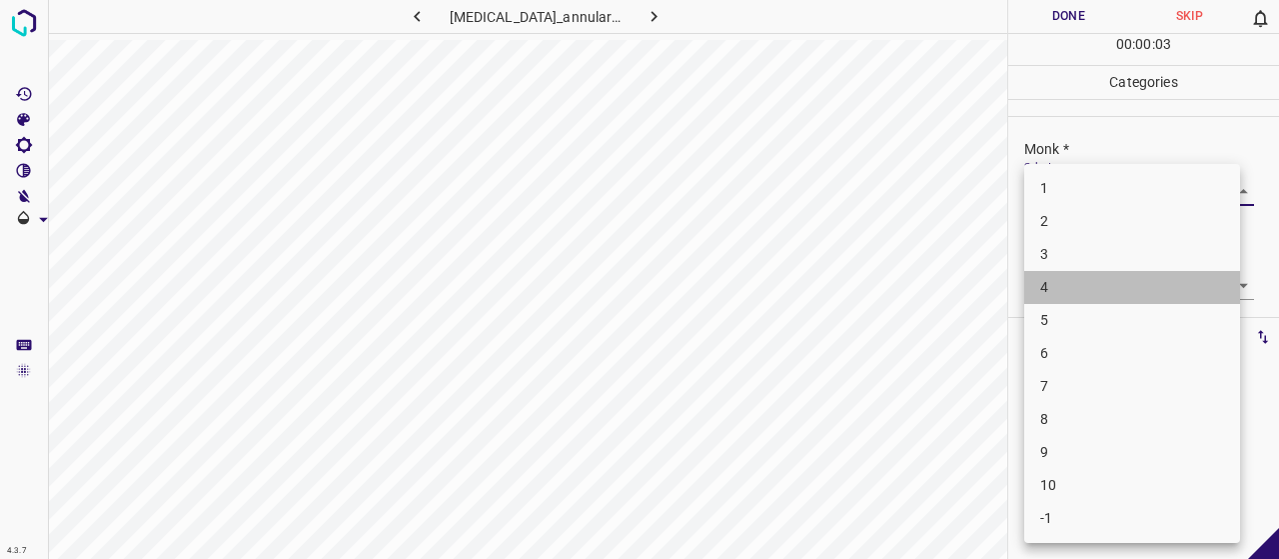
click at [1107, 289] on li "4" at bounding box center [1132, 287] width 216 height 33
type input "4"
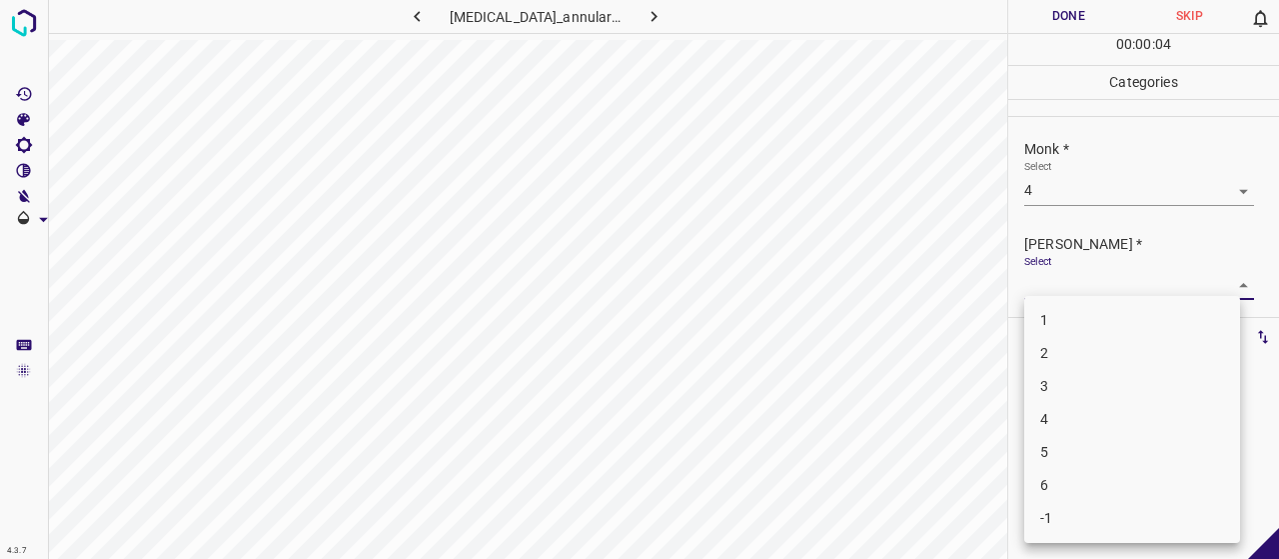
click at [1109, 288] on body "4.3.7 granuloma_annulare143.jpg Done Skip 0 00 : 00 : 04 Categories Monk * Sele…" at bounding box center [639, 279] width 1279 height 559
click at [1116, 353] on li "2" at bounding box center [1132, 353] width 216 height 33
type input "2"
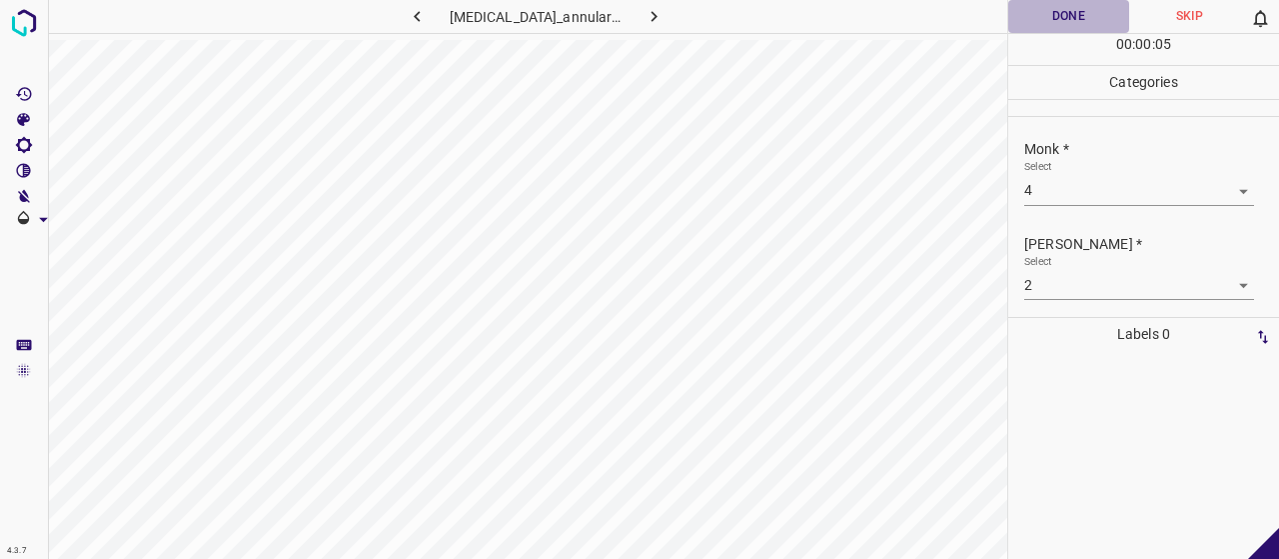
click at [1019, 15] on button "Done" at bounding box center [1068, 16] width 121 height 33
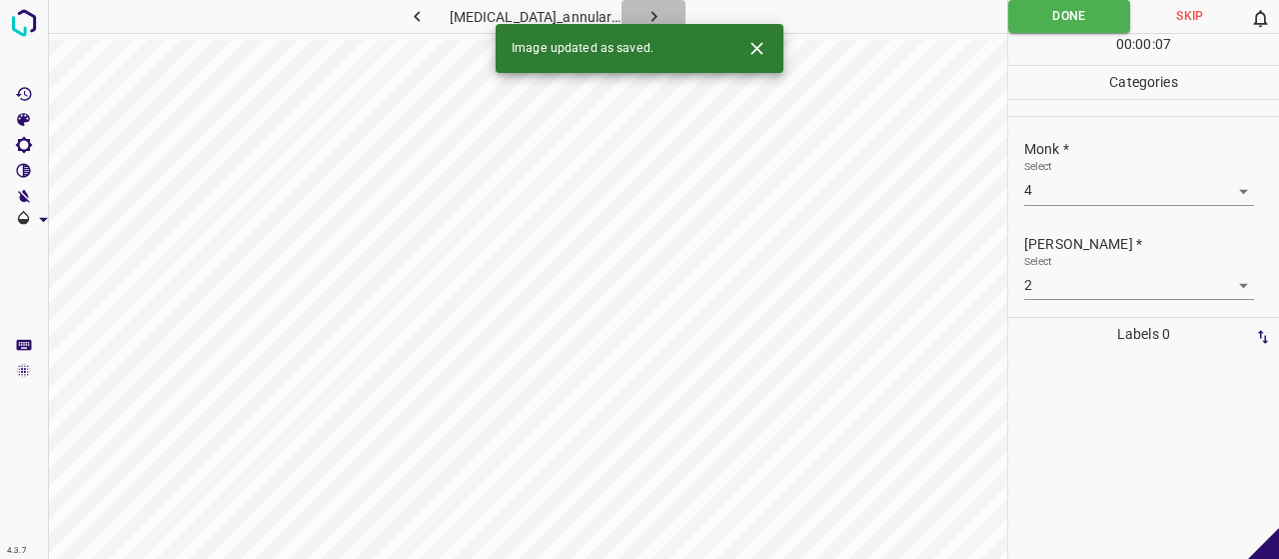
click at [663, 14] on button "button" at bounding box center [654, 16] width 64 height 33
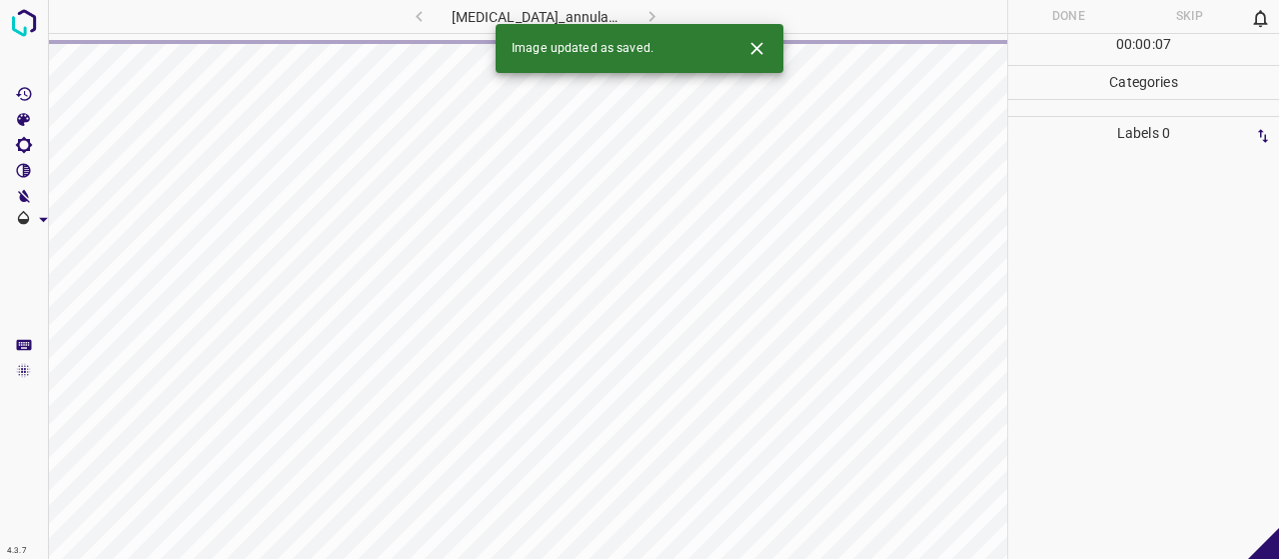
click at [757, 49] on icon "Close" at bounding box center [756, 48] width 12 height 12
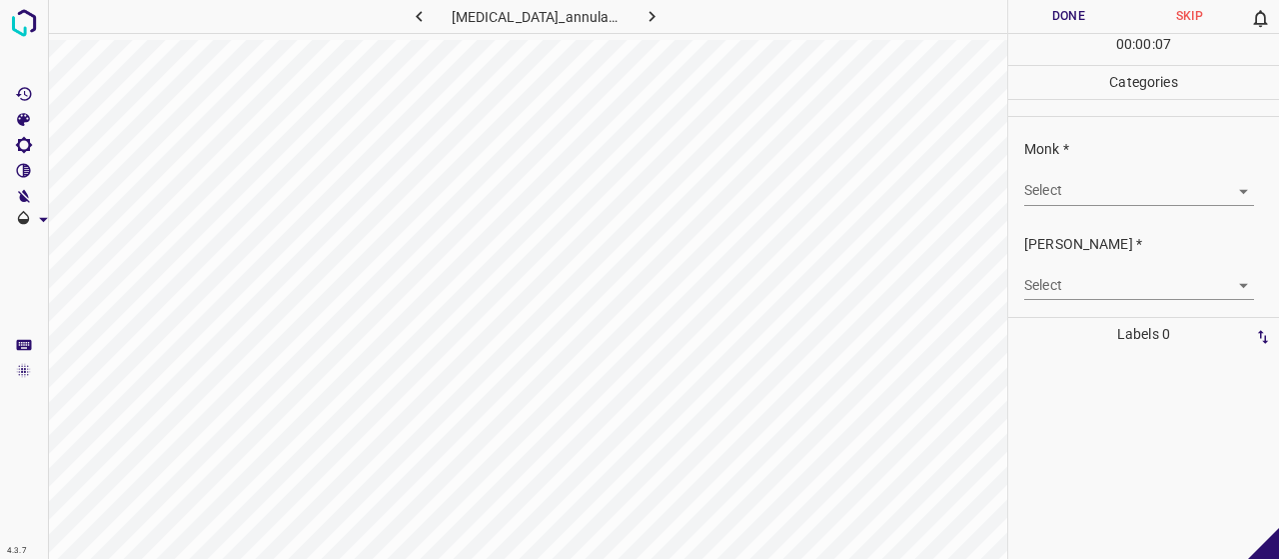
click at [1053, 187] on body "4.3.7 granuloma_annulare16.jpg Done Skip 0 00 : 00 : 07 Categories Monk * Selec…" at bounding box center [639, 279] width 1279 height 559
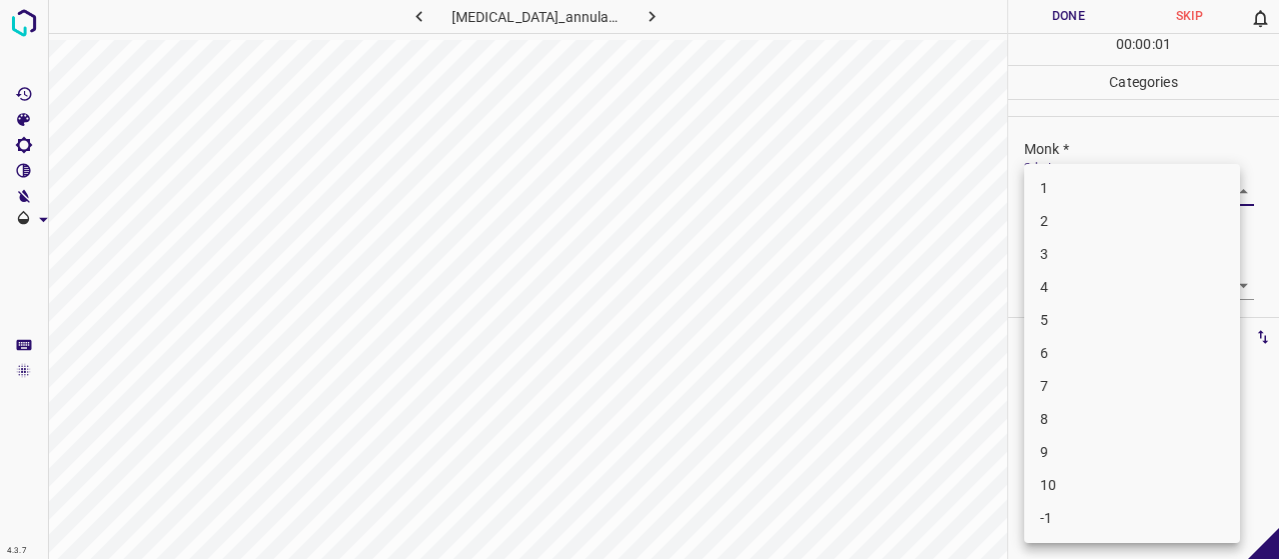
click at [1087, 269] on li "3" at bounding box center [1132, 254] width 216 height 33
type input "3"
click at [1087, 278] on body "4.3.7 granuloma_annulare16.jpg Done Skip 0 00 : 00 : 01 Categories Monk * Selec…" at bounding box center [639, 279] width 1279 height 559
click at [1096, 370] on ul "1 2 3 4 5 6 -1" at bounding box center [1132, 419] width 216 height 247
click at [1091, 358] on li "2" at bounding box center [1132, 353] width 216 height 33
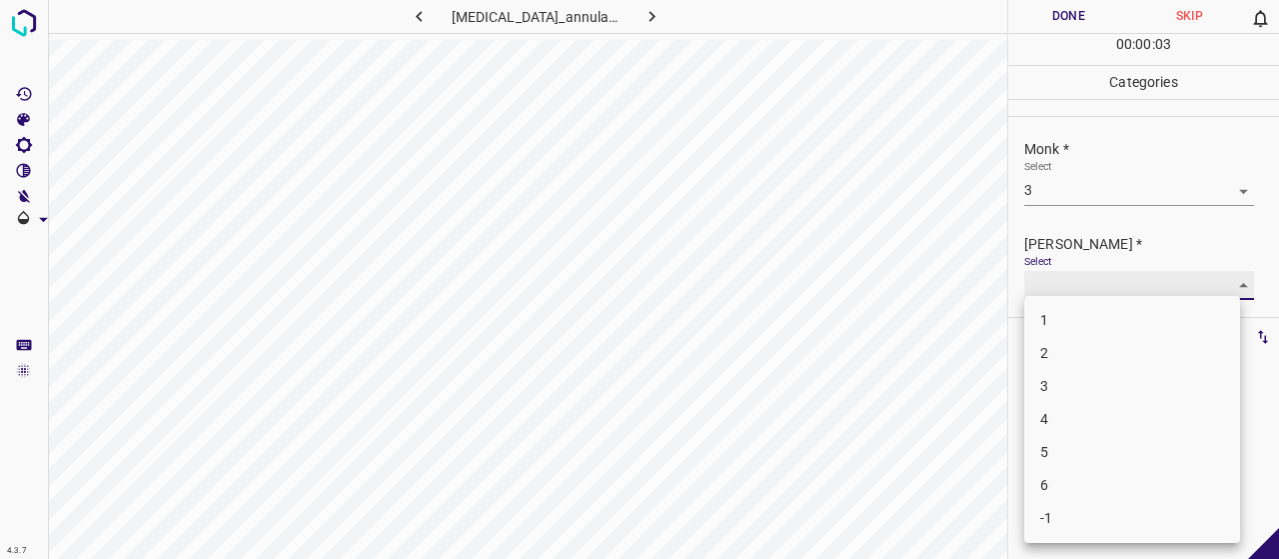
type input "2"
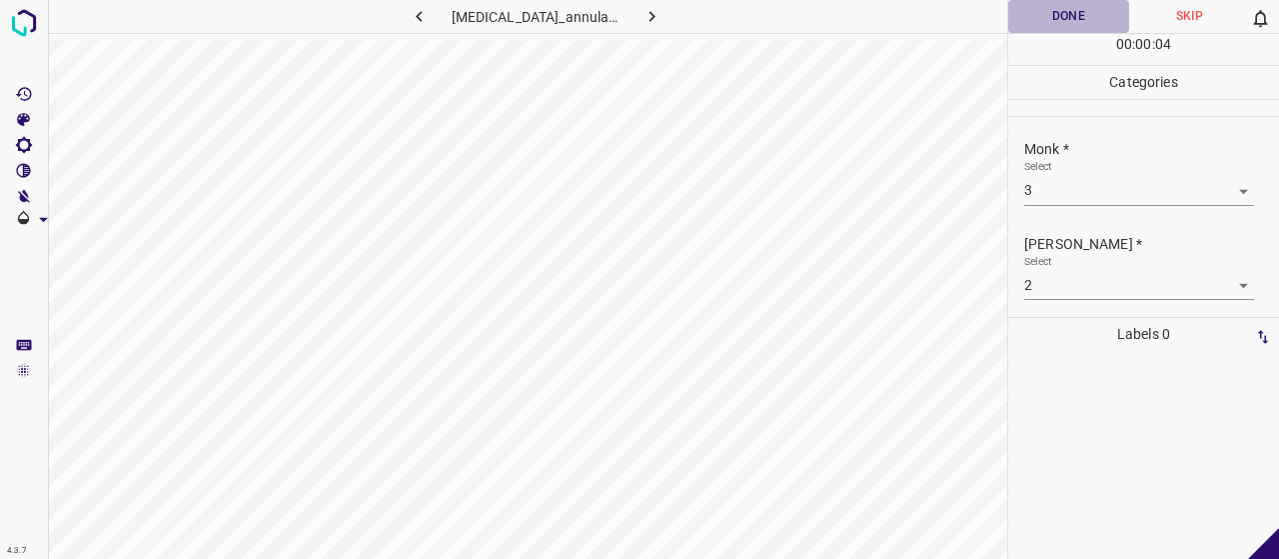
click at [1039, 27] on button "Done" at bounding box center [1068, 16] width 121 height 33
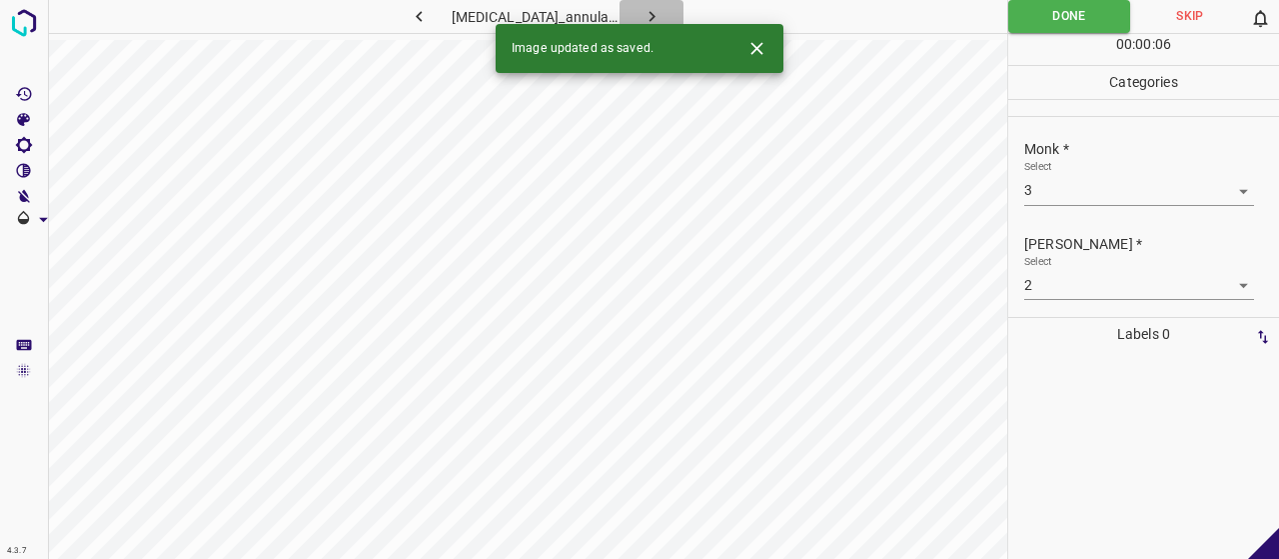
click at [653, 2] on button "button" at bounding box center [652, 16] width 64 height 33
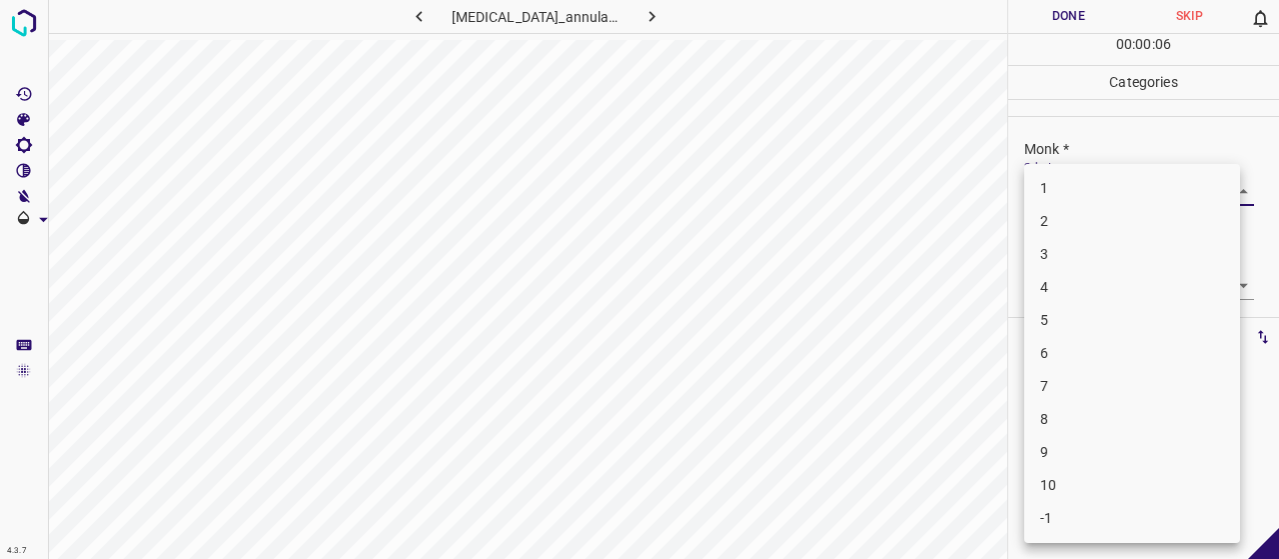
click at [1099, 183] on body "4.3.7 granuloma_annulare22.jpg Done Skip 0 00 : 00 : 06 Categories Monk * Selec…" at bounding box center [639, 279] width 1279 height 559
click at [1113, 243] on li "3" at bounding box center [1132, 254] width 216 height 33
type input "3"
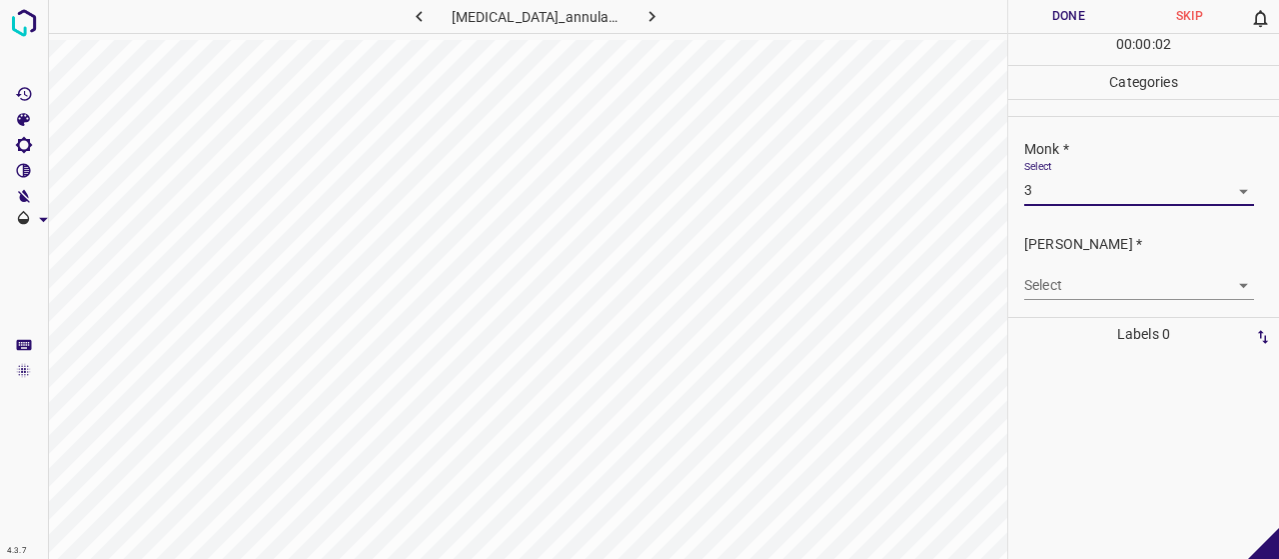
click at [1113, 276] on body "4.3.7 granuloma_annulare22.jpg Done Skip 0 00 : 00 : 02 Categories Monk * Selec…" at bounding box center [639, 279] width 1279 height 559
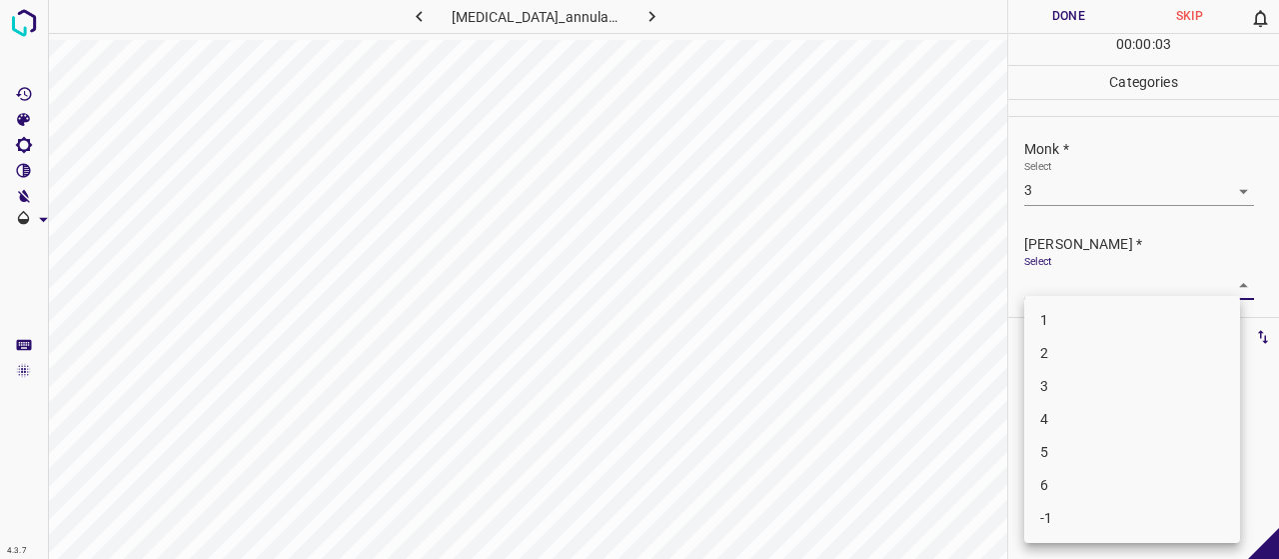
click at [1104, 358] on li "2" at bounding box center [1132, 353] width 216 height 33
type input "2"
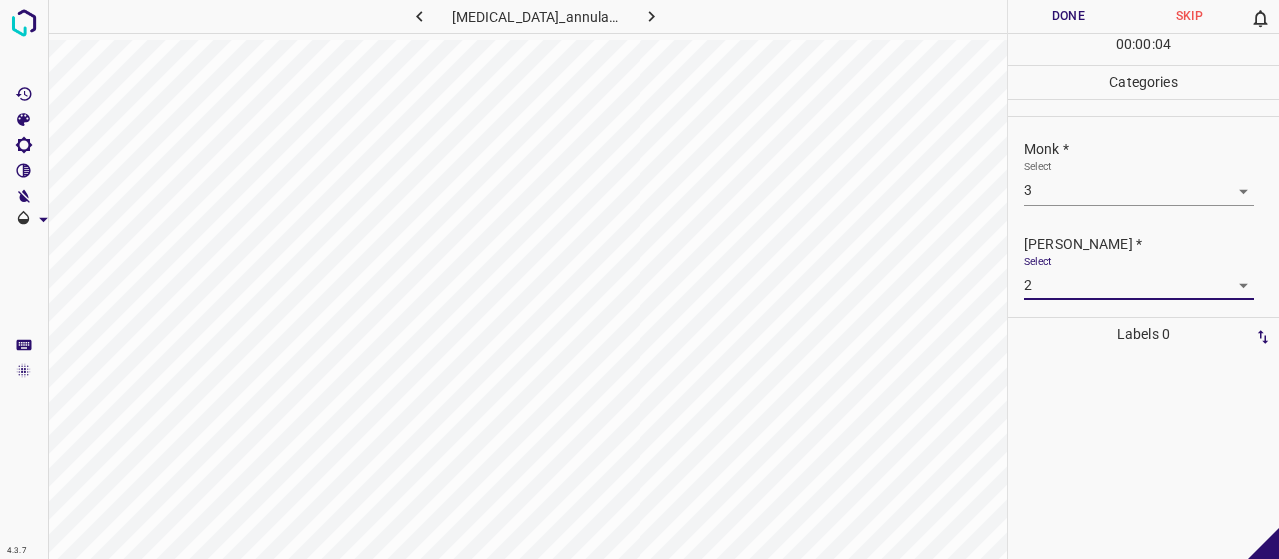
click at [1038, 27] on button "Done" at bounding box center [1068, 16] width 121 height 33
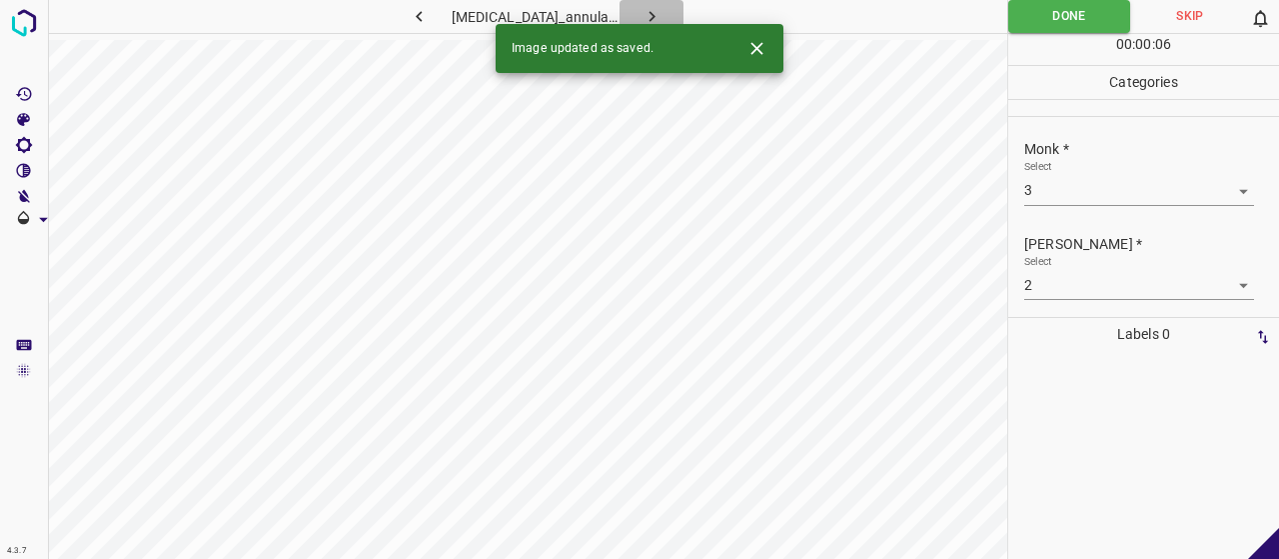
click at [643, 13] on icon "button" at bounding box center [651, 16] width 21 height 21
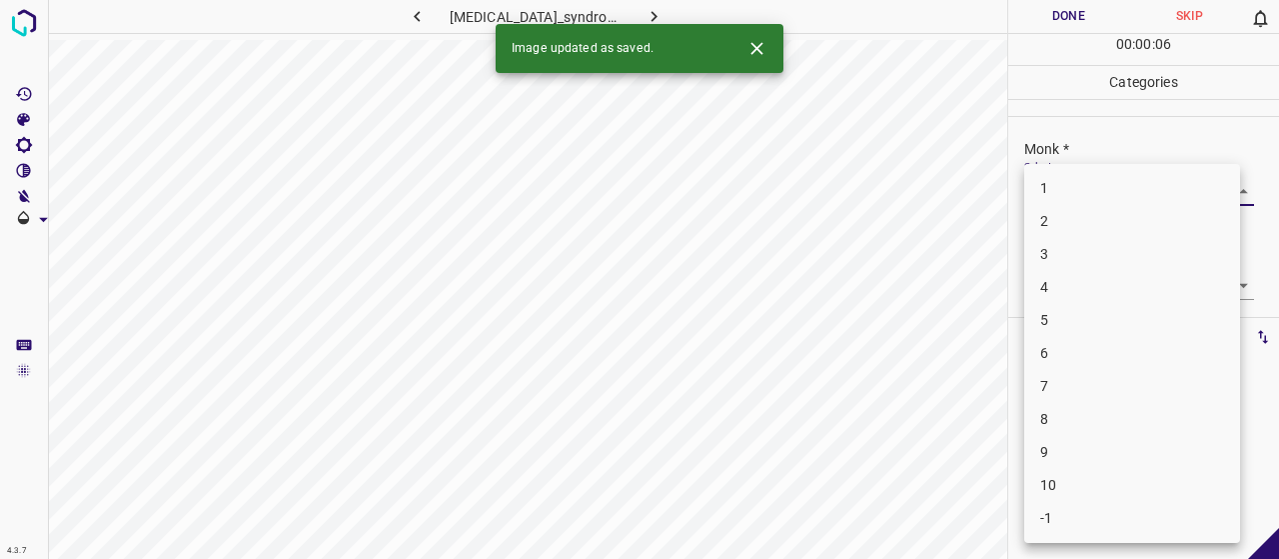
click at [1114, 181] on body "4.3.7 glucagonoma_syndrome10.jpg Done Skip 0 00 : 00 : 06 Categories Monk * Sel…" at bounding box center [639, 279] width 1279 height 559
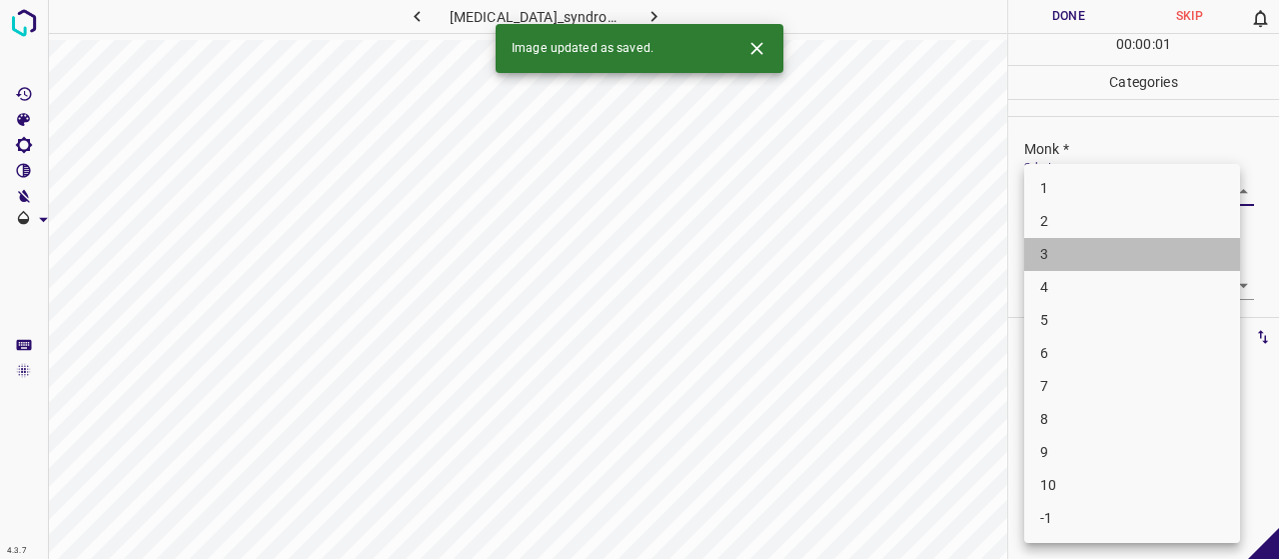
click at [1081, 265] on li "3" at bounding box center [1132, 254] width 216 height 33
type input "3"
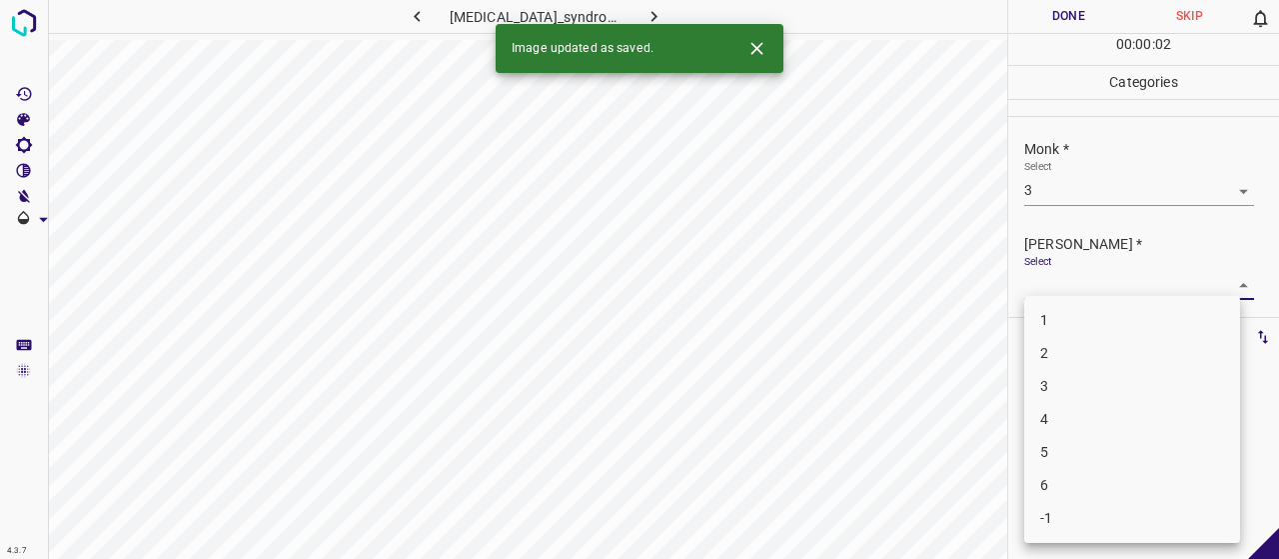
click at [1083, 285] on body "4.3.7 glucagonoma_syndrome10.jpg Done Skip 0 00 : 00 : 02 Categories Monk * Sel…" at bounding box center [639, 279] width 1279 height 559
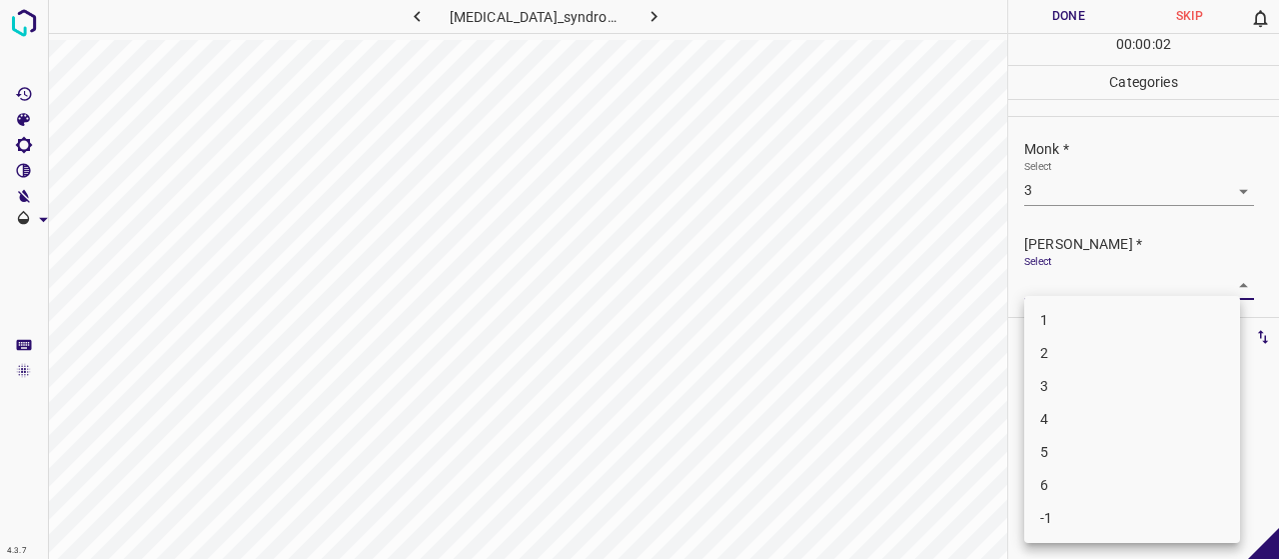
click at [1089, 350] on li "2" at bounding box center [1132, 353] width 216 height 33
type input "2"
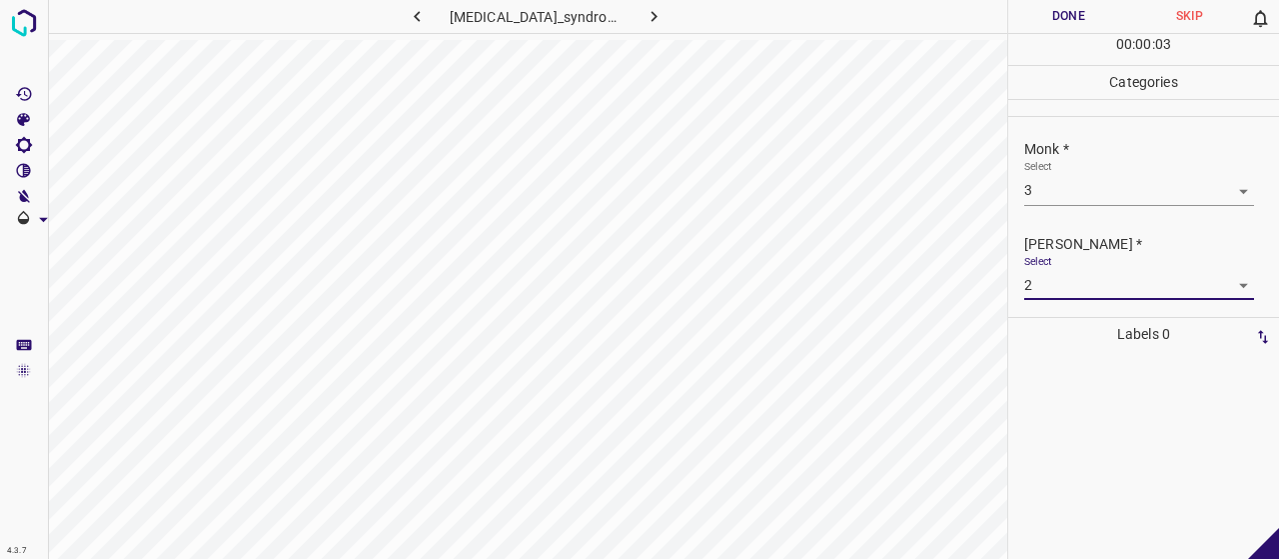
click at [1077, 12] on button "Done" at bounding box center [1068, 16] width 121 height 33
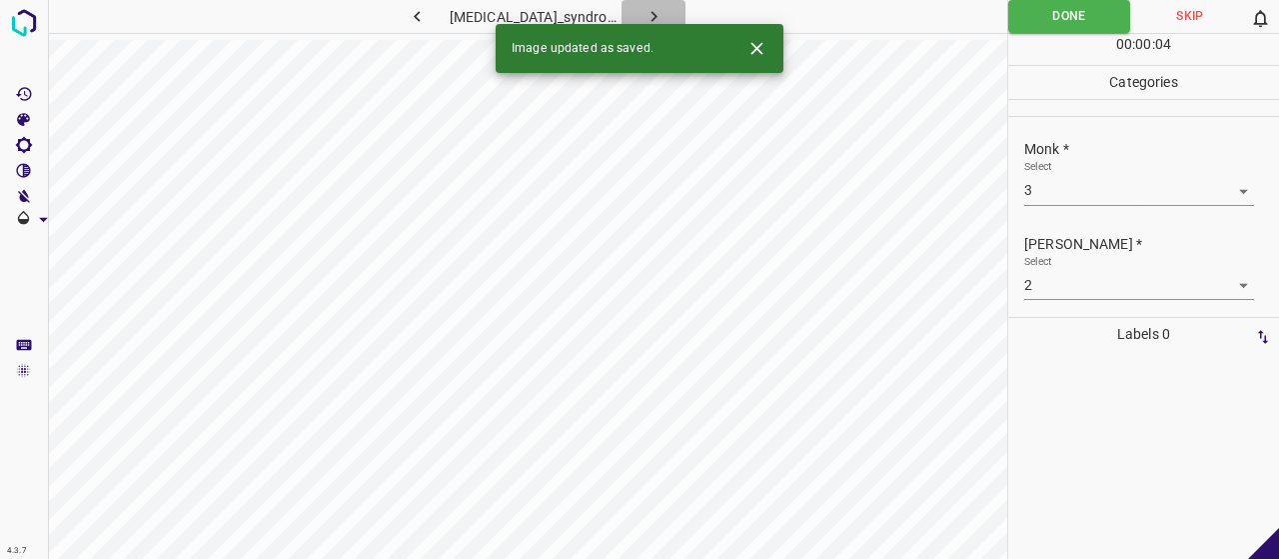
click at [643, 18] on icon "button" at bounding box center [653, 16] width 21 height 21
click at [1103, 205] on div "Monk * Select ​" at bounding box center [1143, 172] width 271 height 94
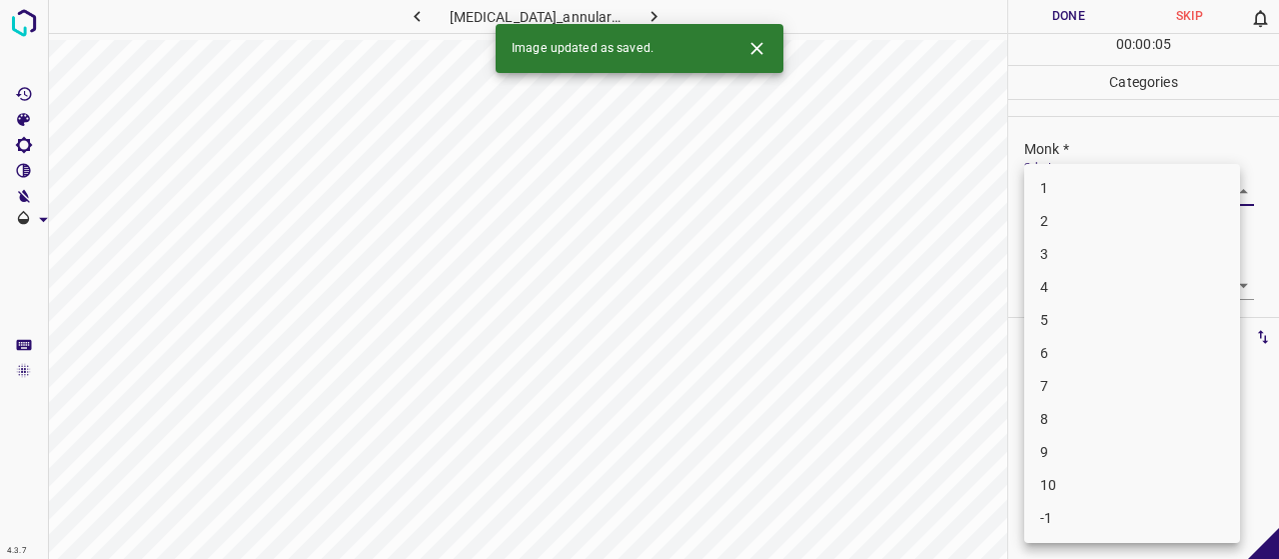
click at [1103, 190] on body "4.3.7 granuloma_annulare135.jpg Done Skip 0 00 : 00 : 05 Categories Monk * Sele…" at bounding box center [639, 279] width 1279 height 559
click at [1089, 247] on li "3" at bounding box center [1132, 254] width 216 height 33
type input "3"
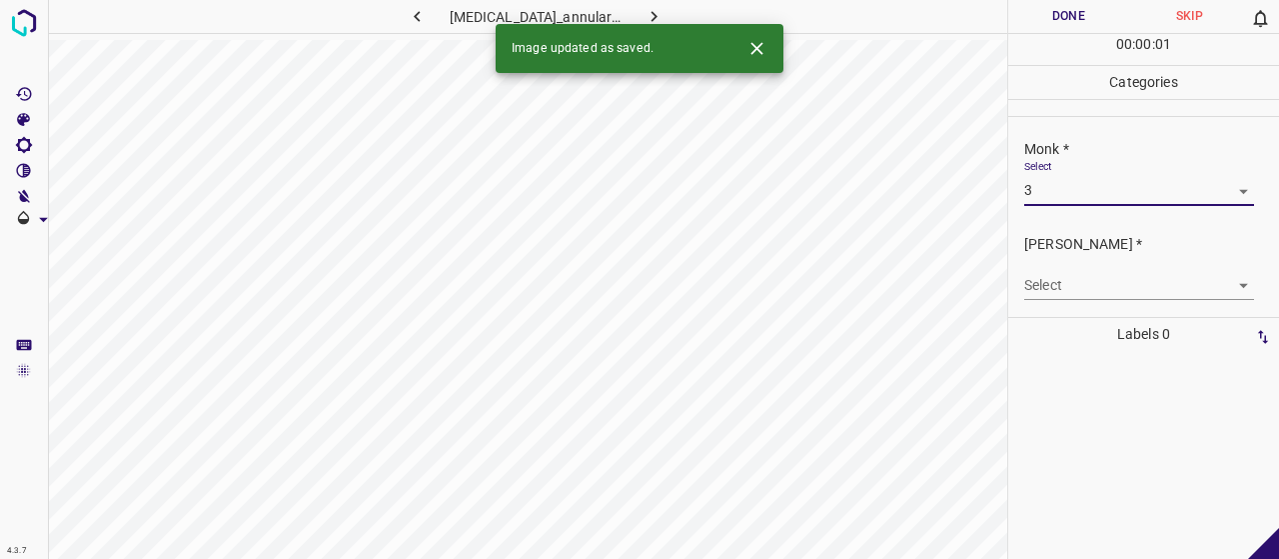
click at [1081, 280] on body "4.3.7 granuloma_annulare135.jpg Done Skip 0 00 : 00 : 01 Categories Monk * Sele…" at bounding box center [639, 279] width 1279 height 559
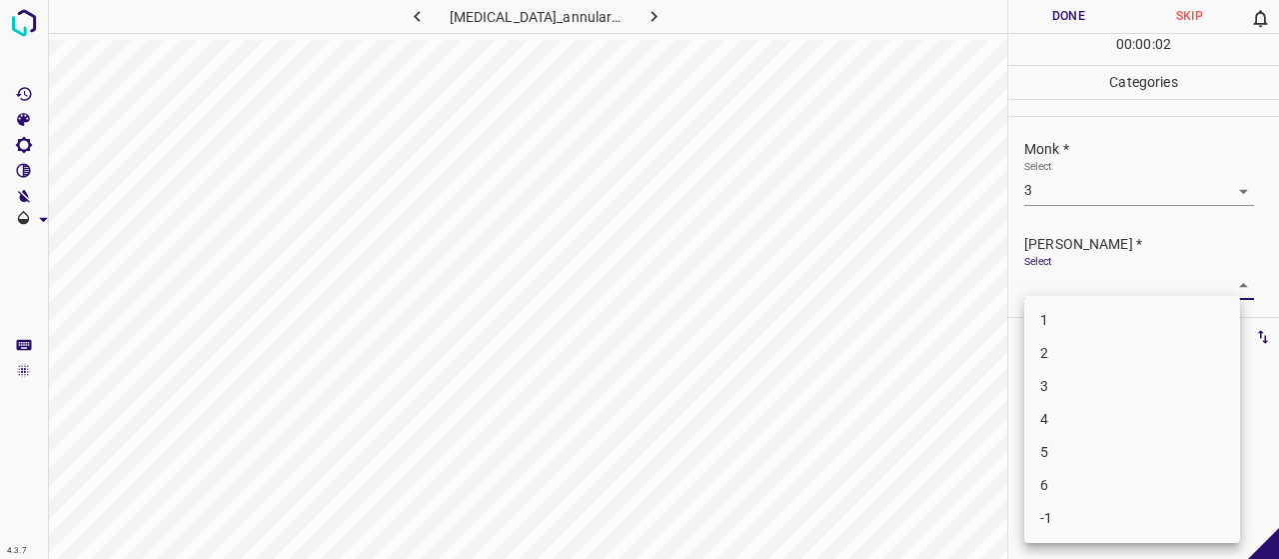
click at [1061, 361] on li "2" at bounding box center [1132, 353] width 216 height 33
type input "2"
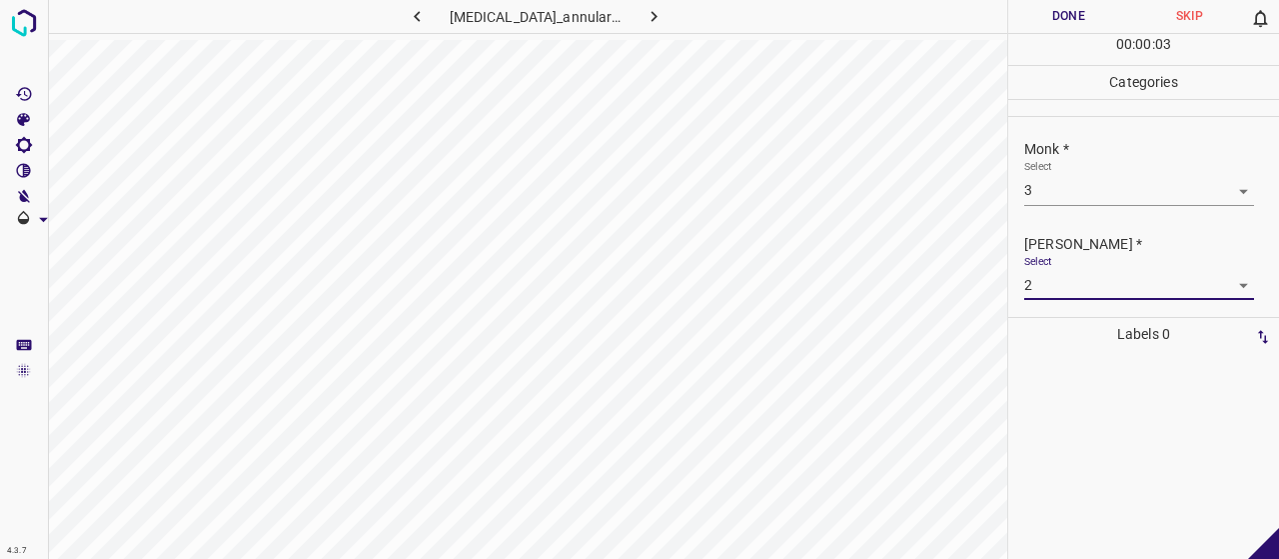
click at [1052, 18] on button "Done" at bounding box center [1068, 16] width 121 height 33
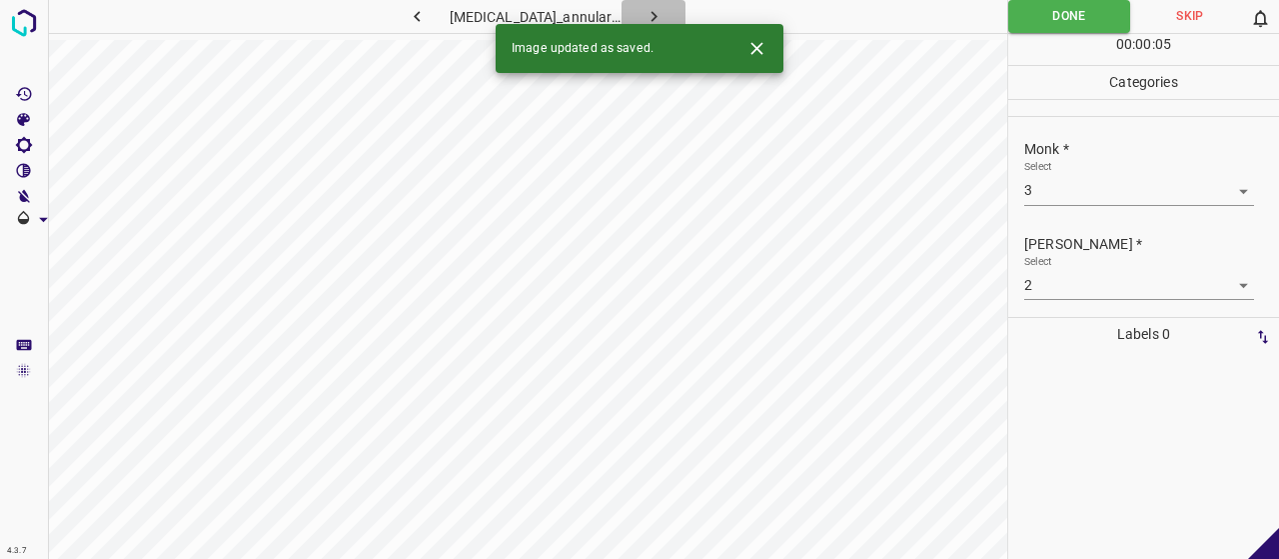
click at [651, 15] on icon "button" at bounding box center [654, 16] width 6 height 11
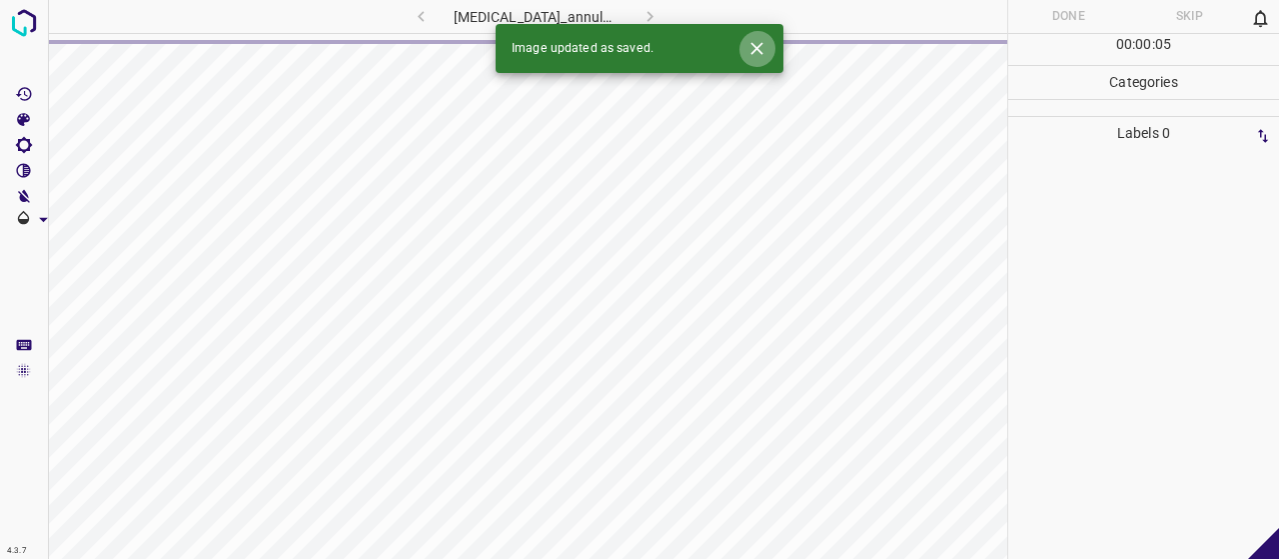
click at [762, 37] on button "Close" at bounding box center [756, 48] width 37 height 37
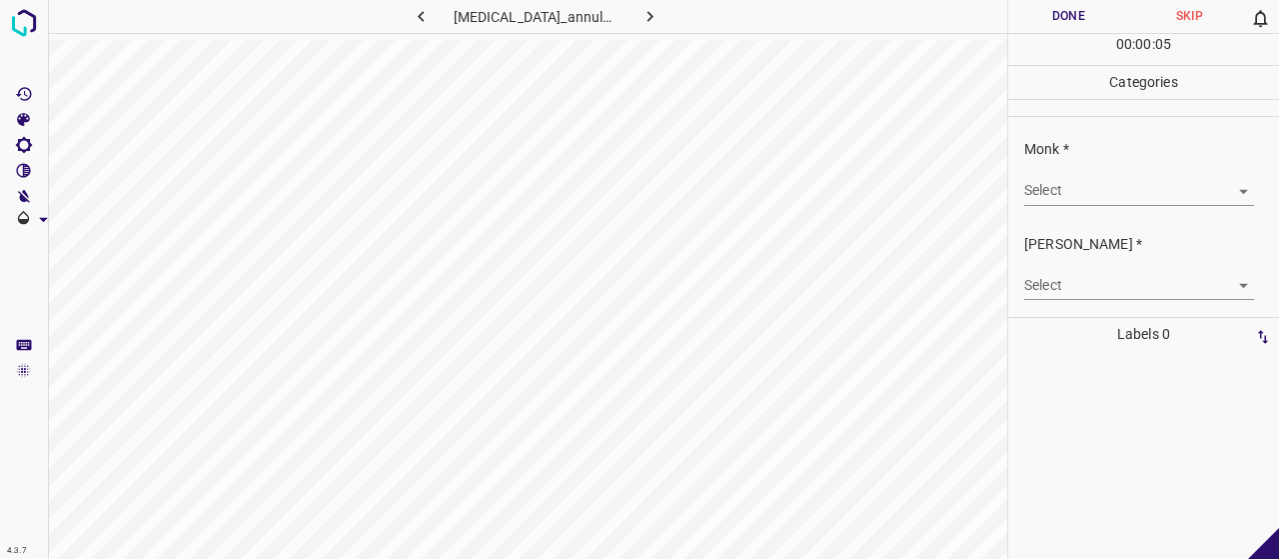
click at [1011, 196] on div "Monk * Select ​" at bounding box center [1143, 172] width 271 height 94
click at [1024, 189] on body "4.3.7 granuloma_annulare2.jpg Done Skip 0 00 : 00 : 05 Categories Monk * Select…" at bounding box center [639, 279] width 1279 height 559
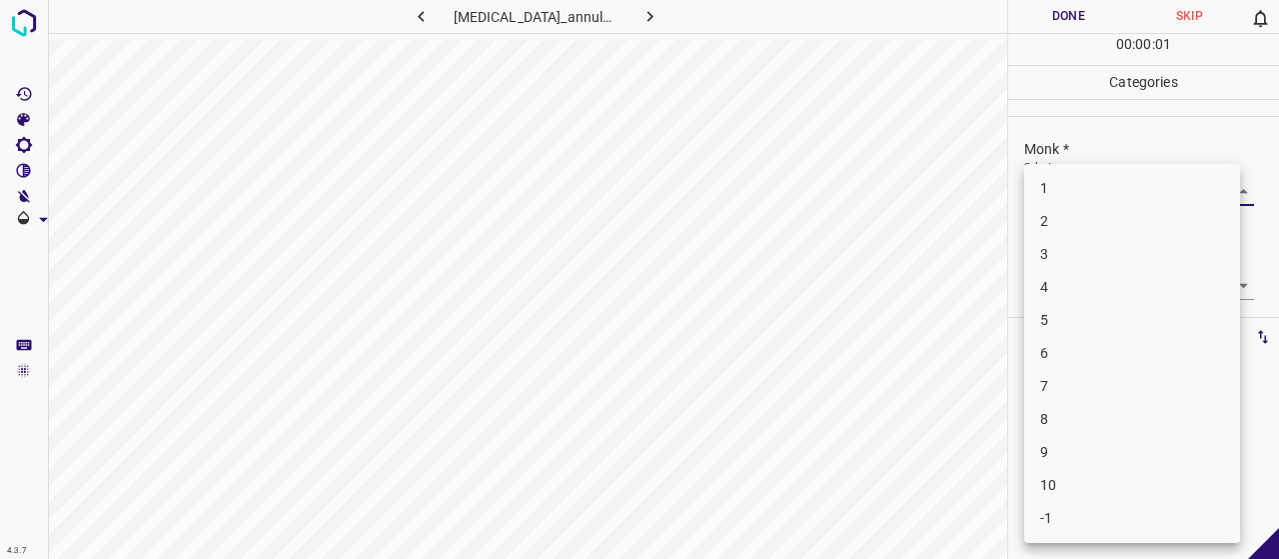
click at [1047, 270] on li "3" at bounding box center [1132, 254] width 216 height 33
type input "3"
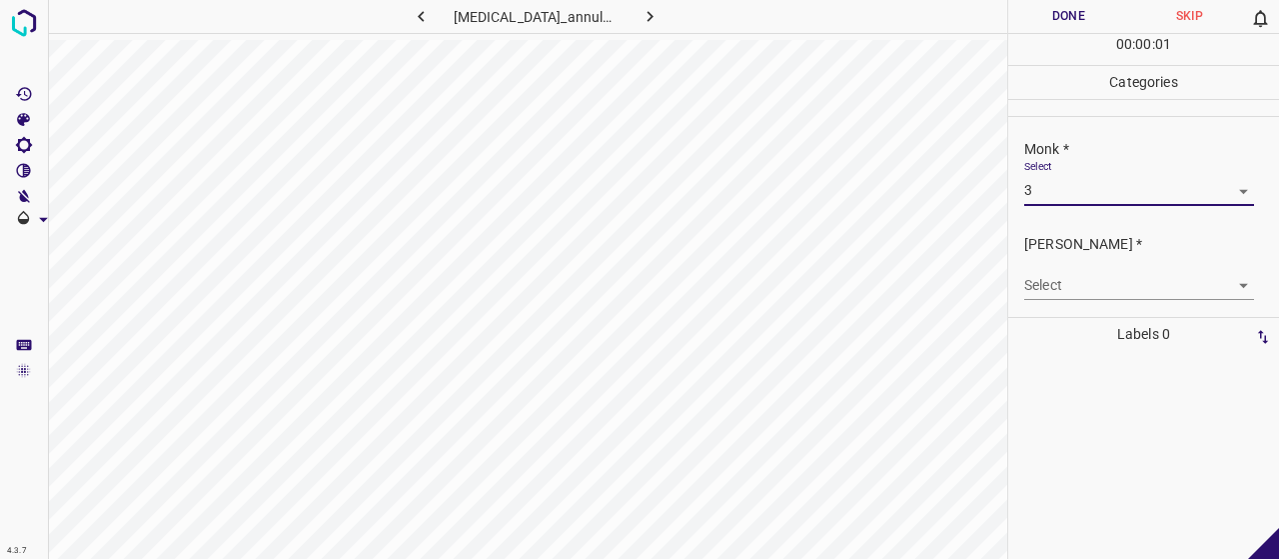
click at [1054, 280] on body "4.3.7 granuloma_annulare2.jpg Done Skip 0 00 : 00 : 01 Categories Monk * Select…" at bounding box center [639, 279] width 1279 height 559
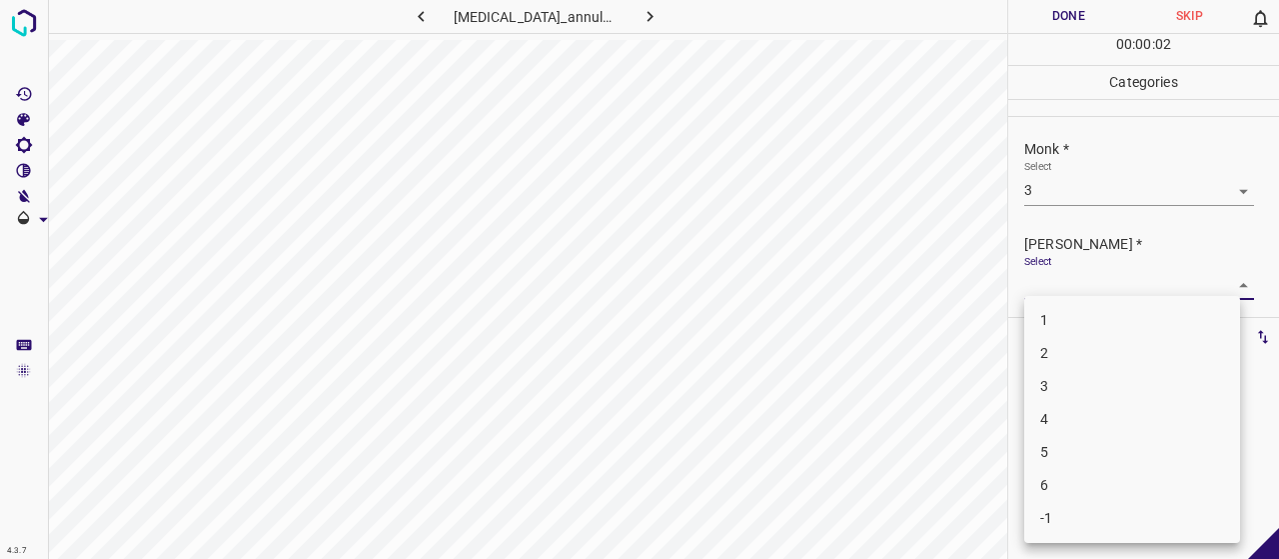
drag, startPoint x: 1066, startPoint y: 351, endPoint x: 1065, endPoint y: 363, distance: 12.0
click at [1066, 366] on li "2" at bounding box center [1132, 353] width 216 height 33
type input "2"
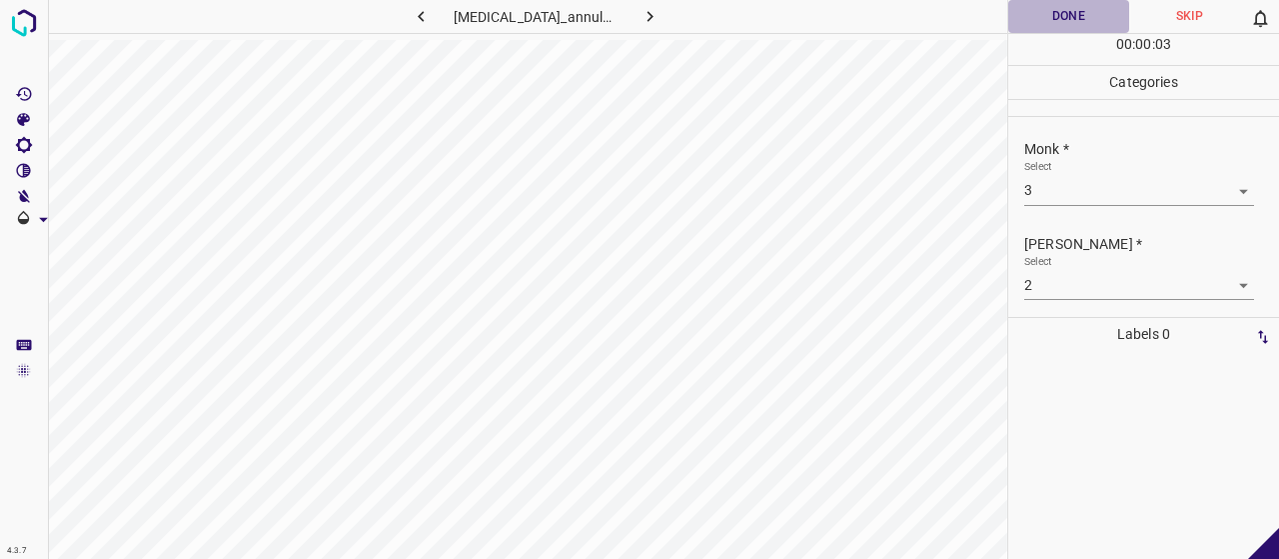
click at [1033, 5] on button "Done" at bounding box center [1068, 16] width 121 height 33
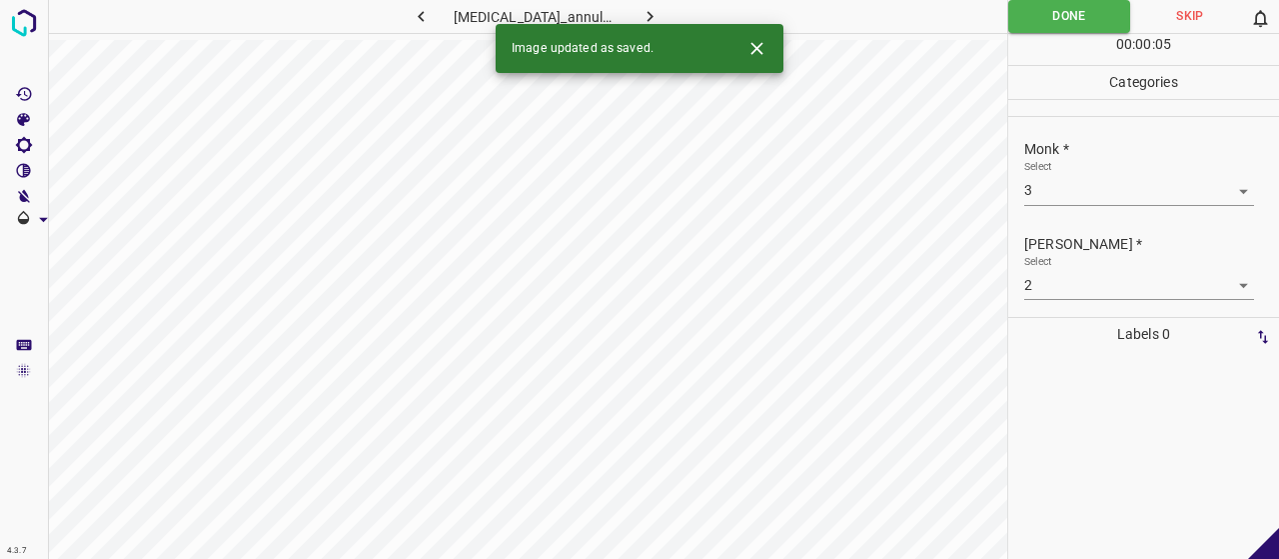
click at [628, 23] on button "button" at bounding box center [650, 16] width 64 height 33
click at [1128, 169] on div "Select ​" at bounding box center [1139, 182] width 230 height 45
click at [1128, 174] on div "Select ​" at bounding box center [1139, 182] width 230 height 45
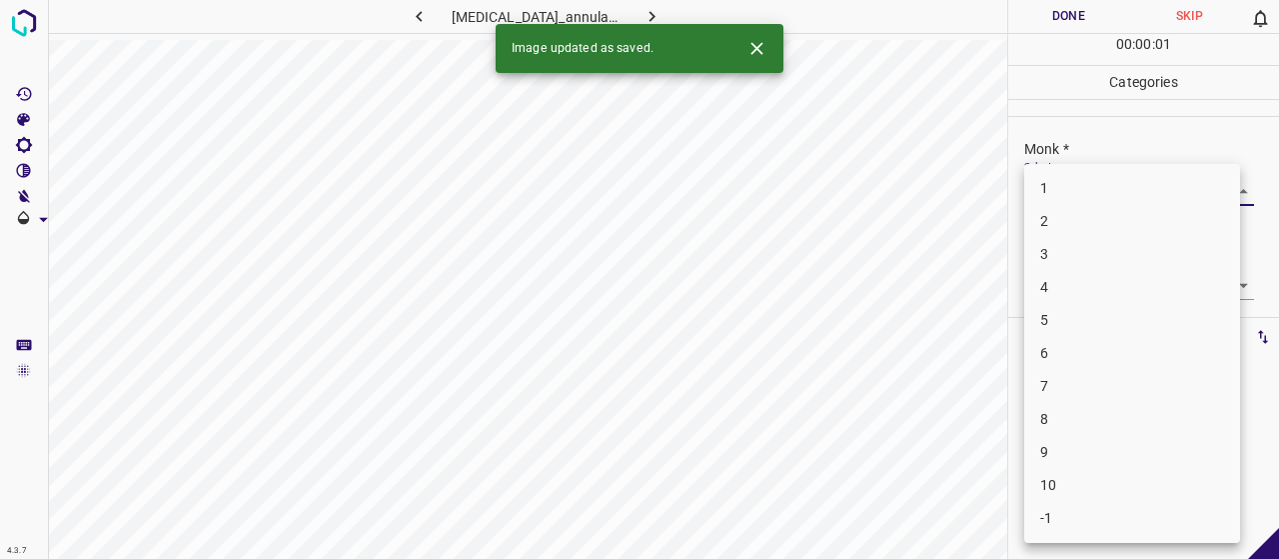
click at [1133, 197] on body "4.3.7 granuloma_annulare47.jpg Done Skip 0 00 : 00 : 01 Categories Monk * Selec…" at bounding box center [639, 279] width 1279 height 559
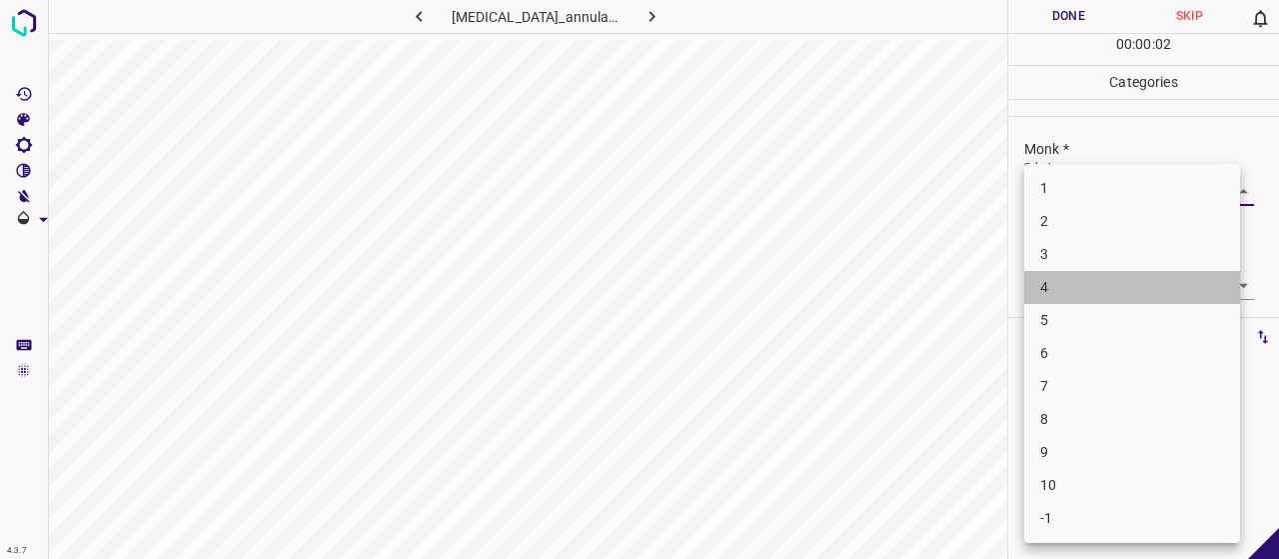
click at [1096, 275] on li "4" at bounding box center [1132, 287] width 216 height 33
type input "4"
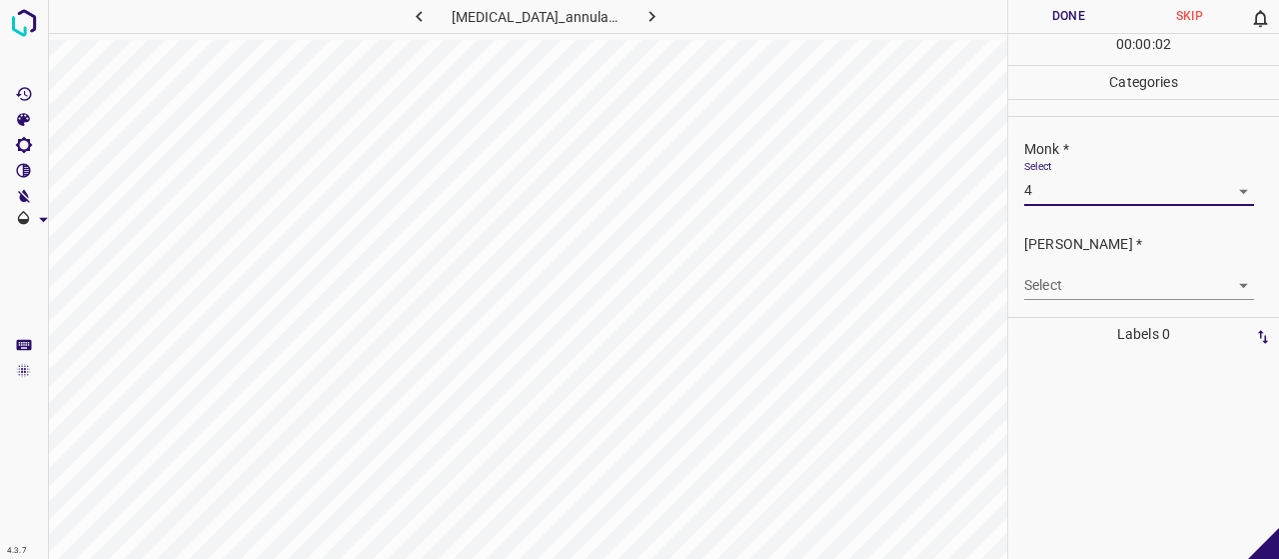
click at [1098, 279] on body "4.3.7 granuloma_annulare47.jpg Done Skip 0 00 : 00 : 02 Categories Monk * Selec…" at bounding box center [639, 279] width 1279 height 559
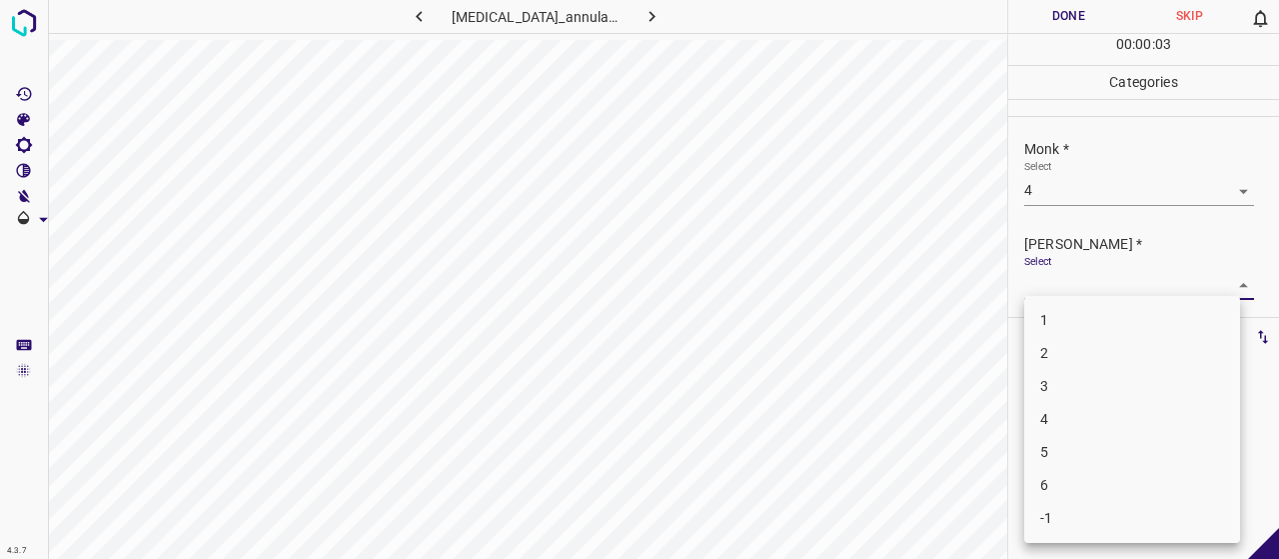
click at [1116, 354] on li "2" at bounding box center [1132, 353] width 216 height 33
type input "2"
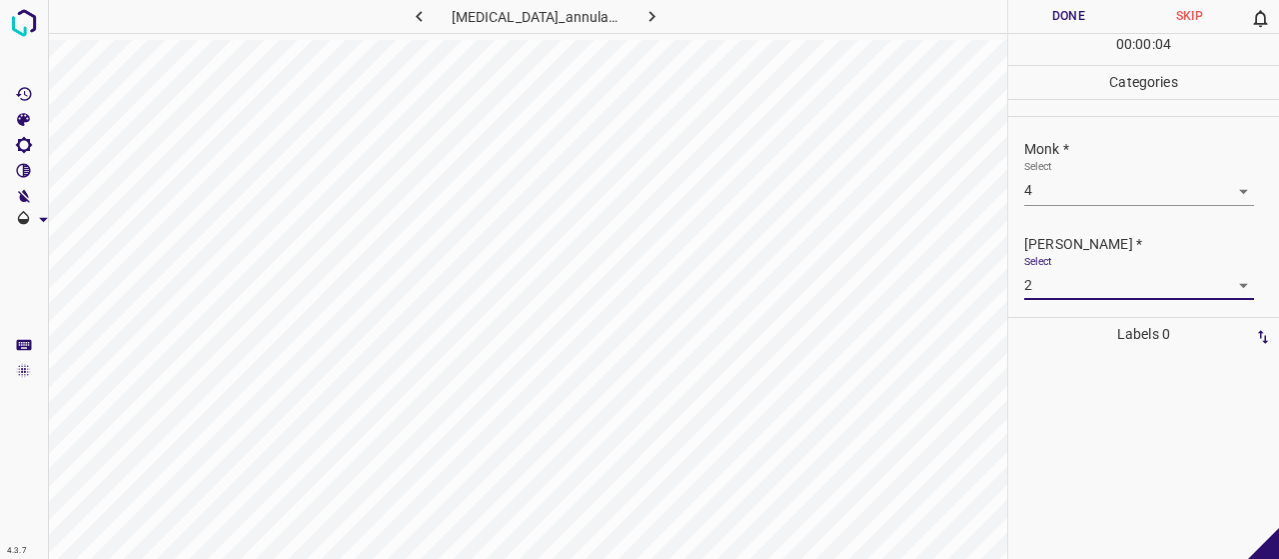
click at [1064, 7] on button "Done" at bounding box center [1068, 16] width 121 height 33
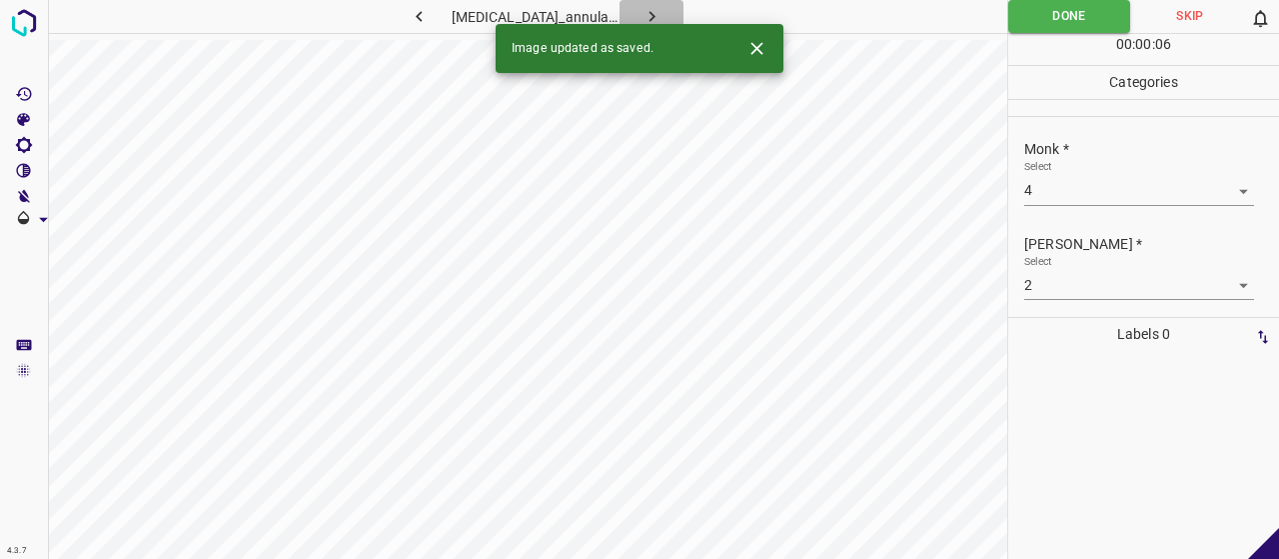
click at [647, 5] on button "button" at bounding box center [652, 16] width 64 height 33
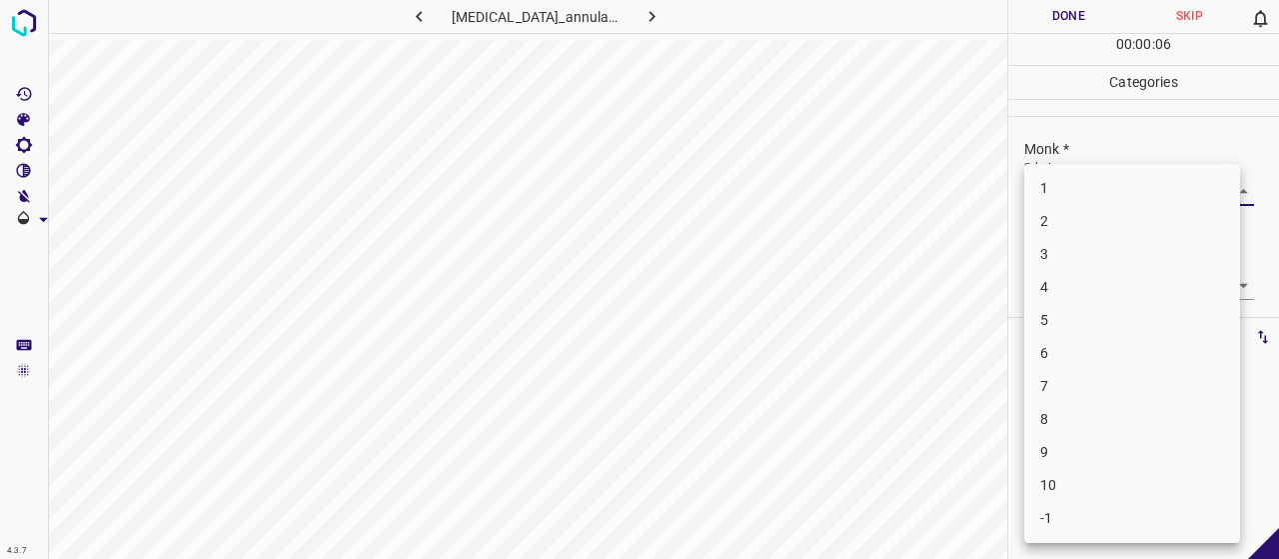
click at [1049, 179] on body "4.3.7 granuloma_annulare11.jpg Done Skip 0 00 : 00 : 06 Categories Monk * Selec…" at bounding box center [639, 279] width 1279 height 559
drag, startPoint x: 1061, startPoint y: 278, endPoint x: 1069, endPoint y: 271, distance: 10.6
click at [1060, 278] on li "4" at bounding box center [1132, 287] width 216 height 33
type input "4"
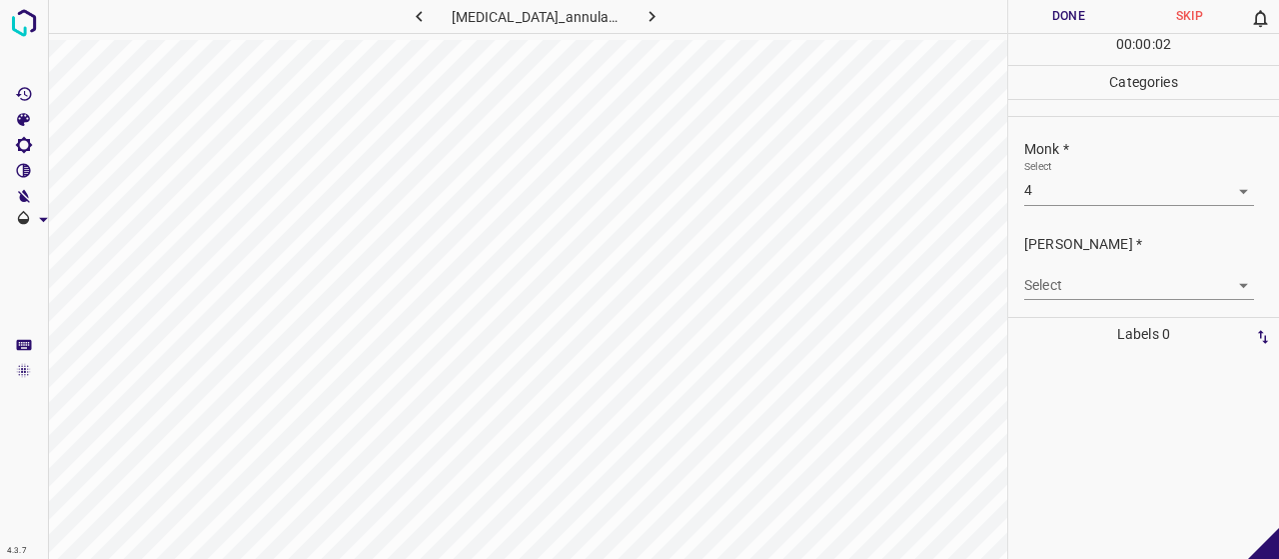
drag, startPoint x: 1084, startPoint y: 266, endPoint x: 1091, endPoint y: 279, distance: 14.8
click at [1085, 266] on div "Select ​" at bounding box center [1139, 277] width 230 height 45
click at [1091, 279] on body "4.3.7 granuloma_annulare11.jpg Done Skip 0 00 : 00 : 02 Categories Monk * Selec…" at bounding box center [639, 279] width 1279 height 559
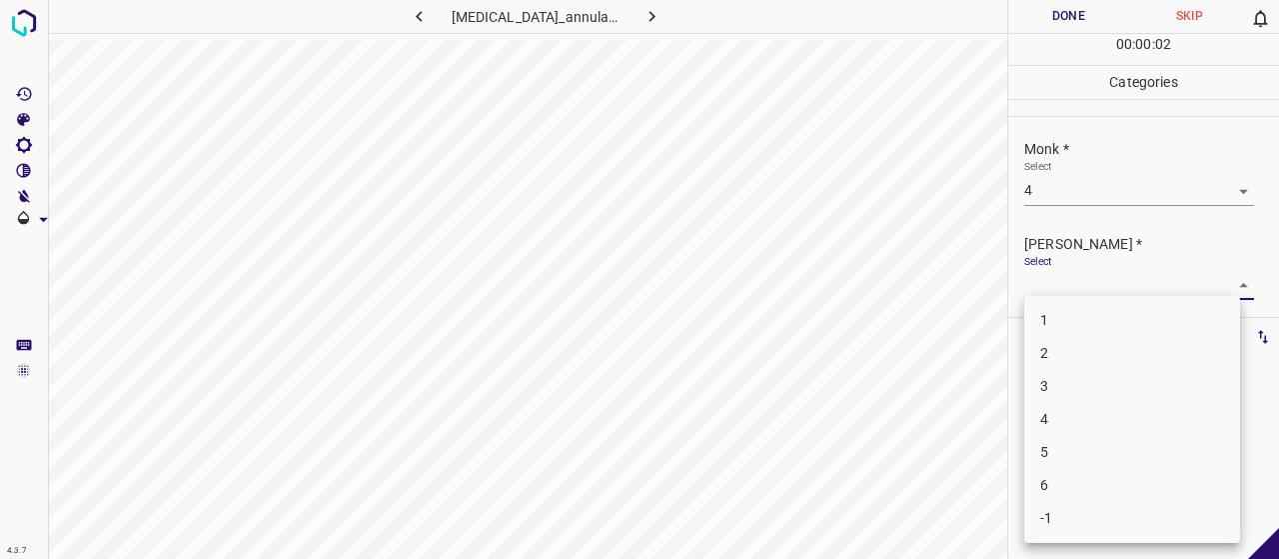
click at [1098, 351] on li "2" at bounding box center [1132, 353] width 216 height 33
type input "2"
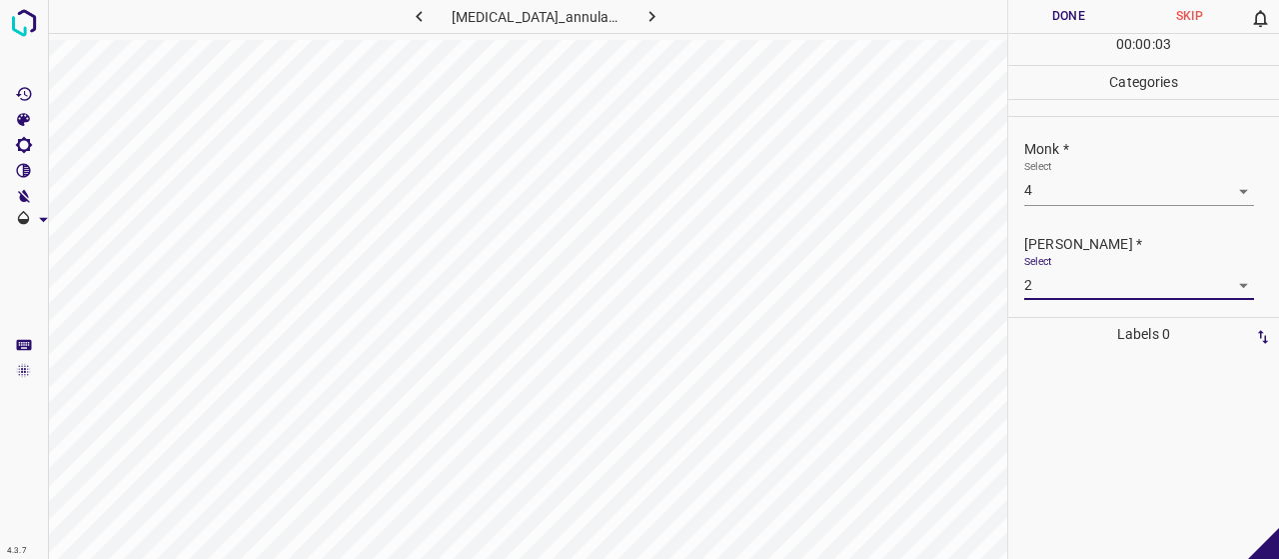
click at [1054, 19] on button "Done" at bounding box center [1068, 16] width 121 height 33
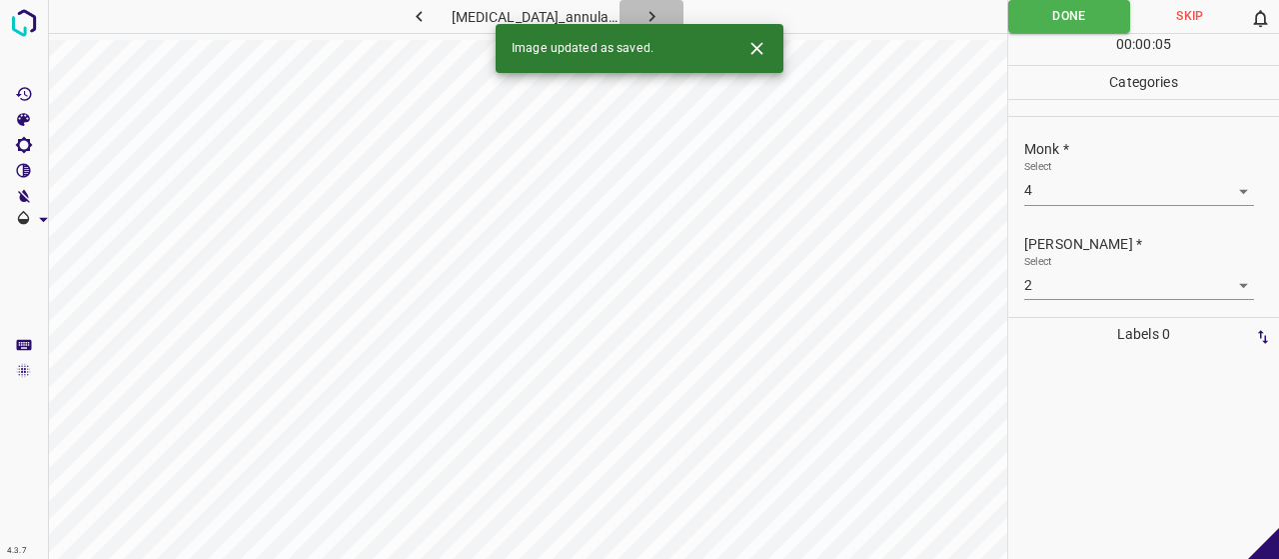
click at [648, 19] on icon "button" at bounding box center [651, 16] width 21 height 21
click at [1036, 187] on body "4.3.7 granuloma_annulare110.jpg Done Skip 0 00 : 00 : 05 Categories Monk * Sele…" at bounding box center [639, 279] width 1279 height 559
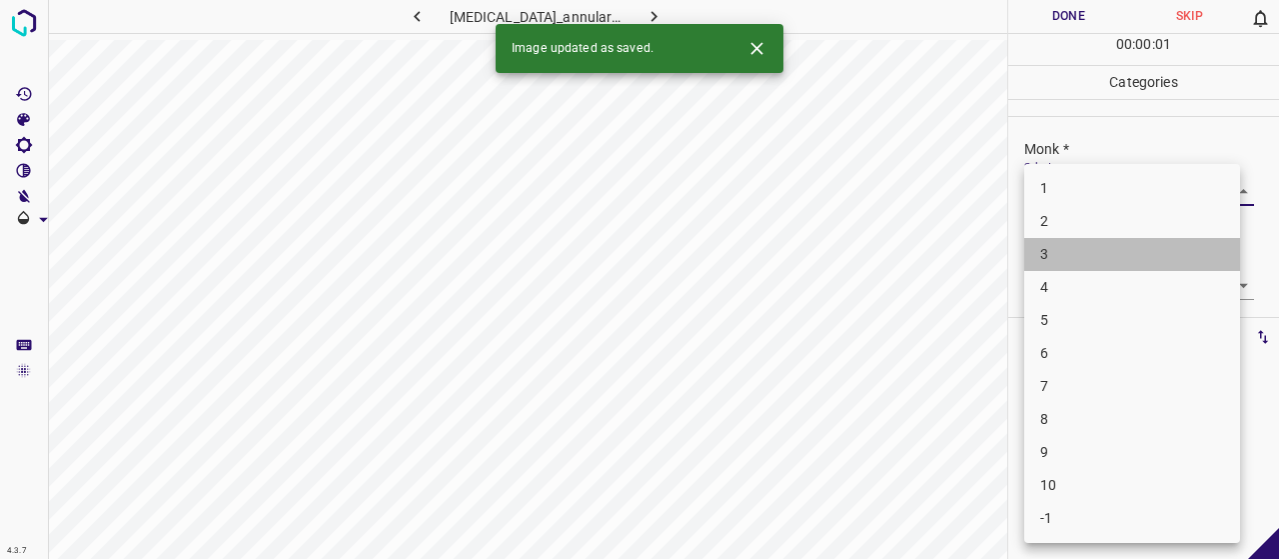
click at [1078, 249] on li "3" at bounding box center [1132, 254] width 216 height 33
type input "3"
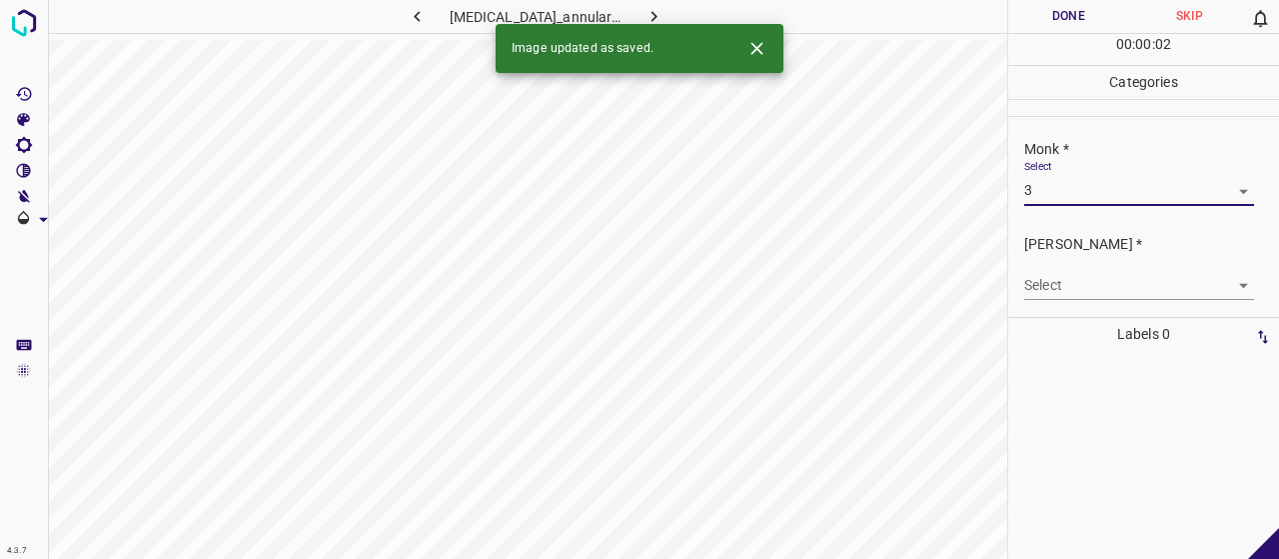
click at [1078, 265] on div "Select ​" at bounding box center [1139, 277] width 230 height 45
click at [1076, 287] on body "4.3.7 granuloma_annulare110.jpg Done Skip 0 00 : 00 : 02 Categories Monk * Sele…" at bounding box center [639, 279] width 1279 height 559
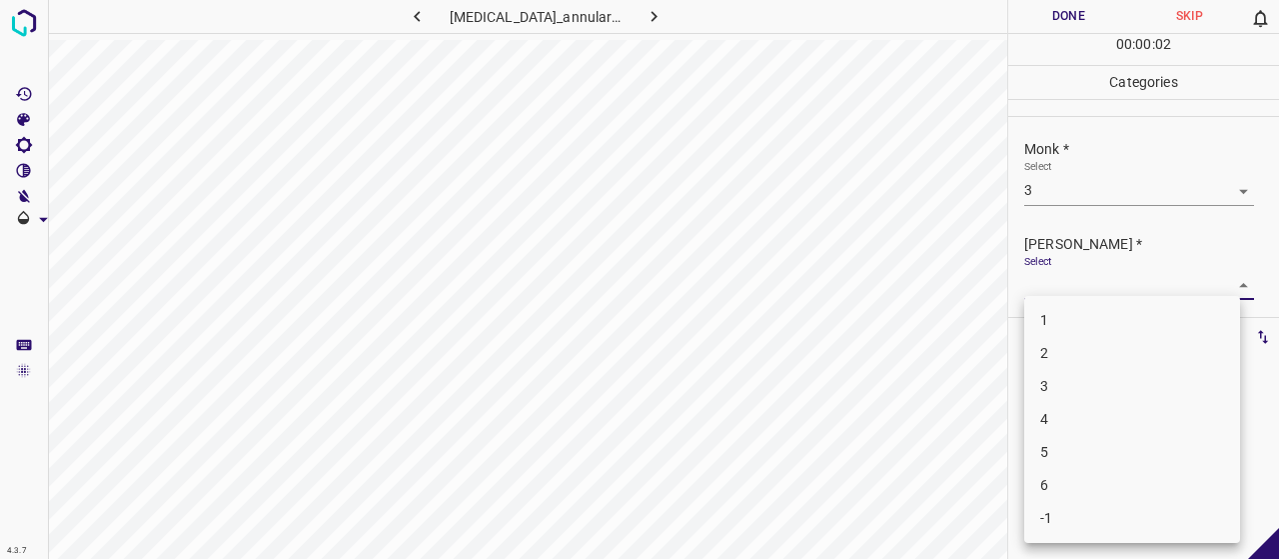
click at [1097, 353] on li "2" at bounding box center [1132, 353] width 216 height 33
type input "2"
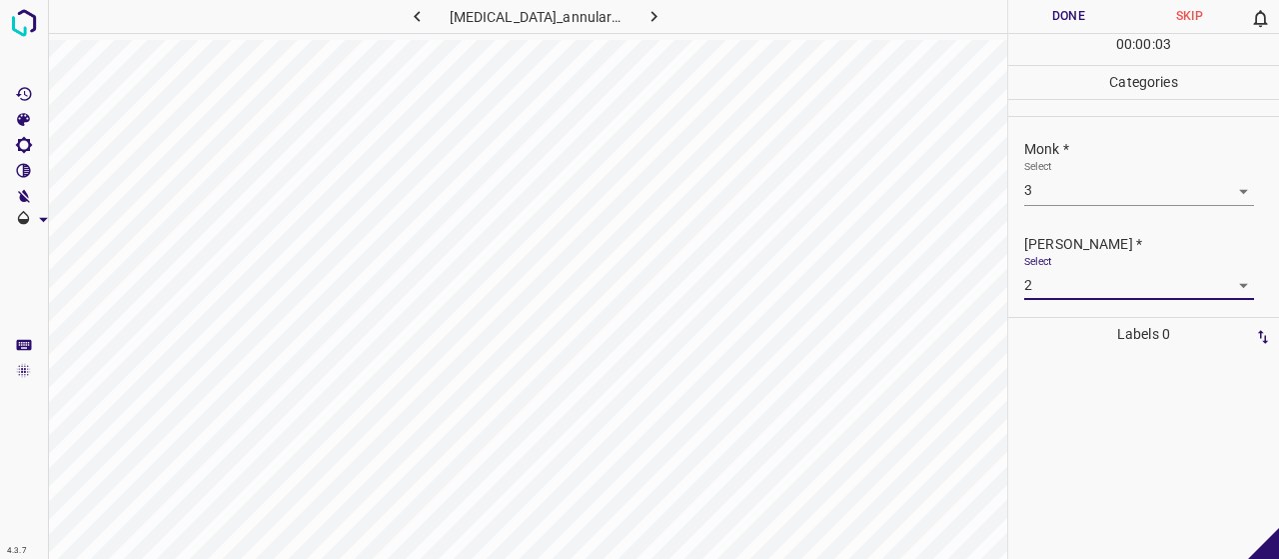
click at [1049, 24] on button "Done" at bounding box center [1068, 16] width 121 height 33
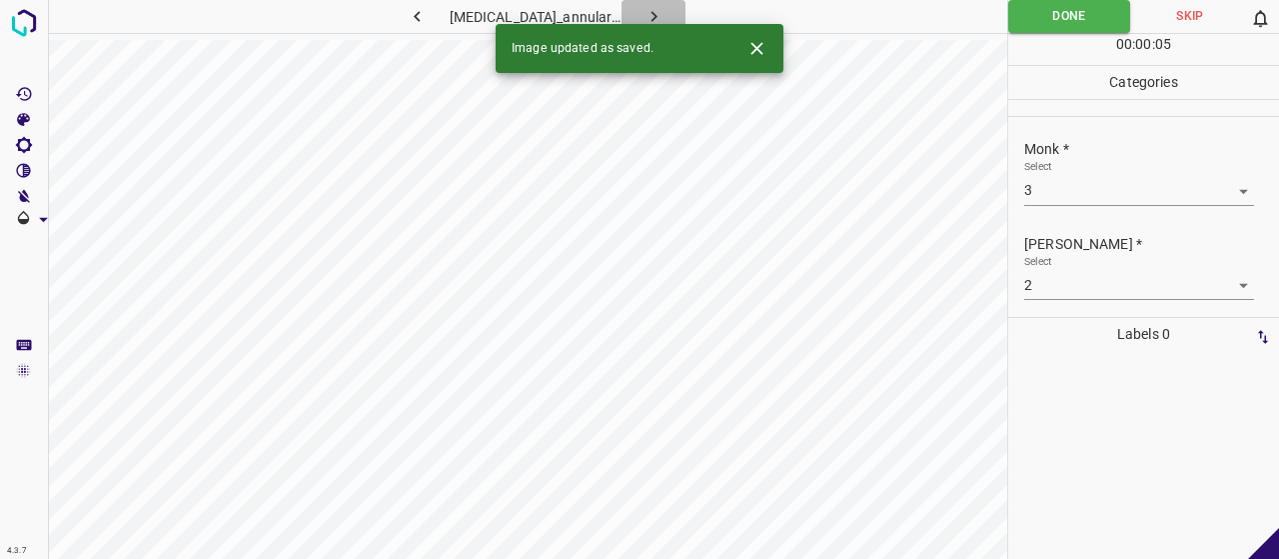
click at [643, 14] on icon "button" at bounding box center [653, 16] width 21 height 21
click at [1088, 206] on div "Monk * Select ​" at bounding box center [1143, 172] width 271 height 94
click at [1083, 189] on body "4.3.7 granuloma_annulare32.jpg Done Skip 0 00 : 00 : 05 Categories Monk * Selec…" at bounding box center [639, 279] width 1279 height 559
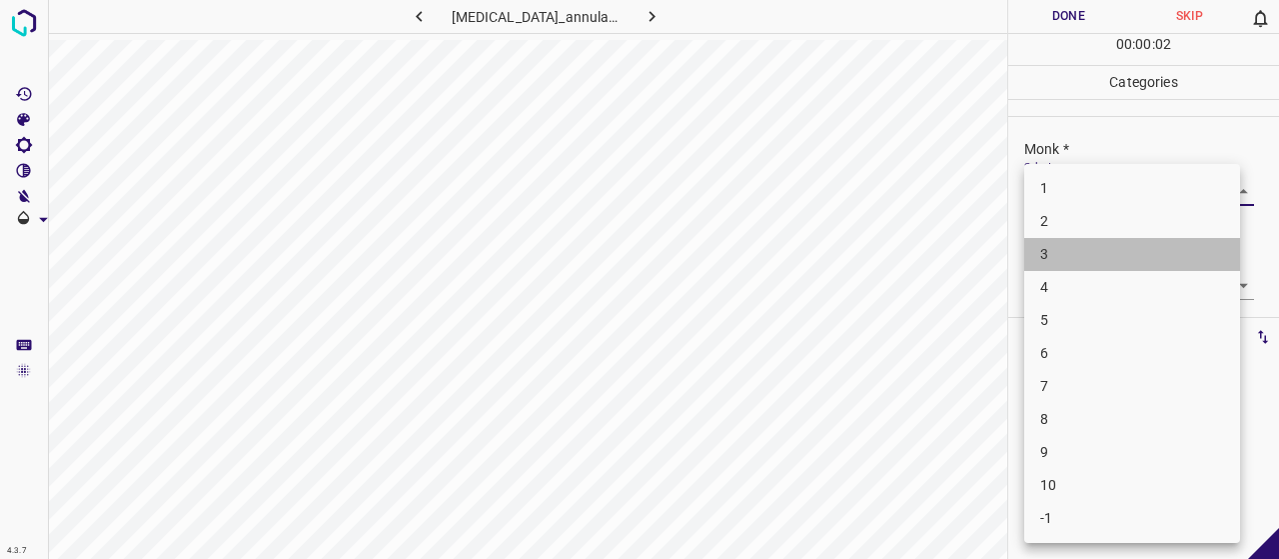
click at [1040, 270] on li "3" at bounding box center [1132, 254] width 216 height 33
type input "3"
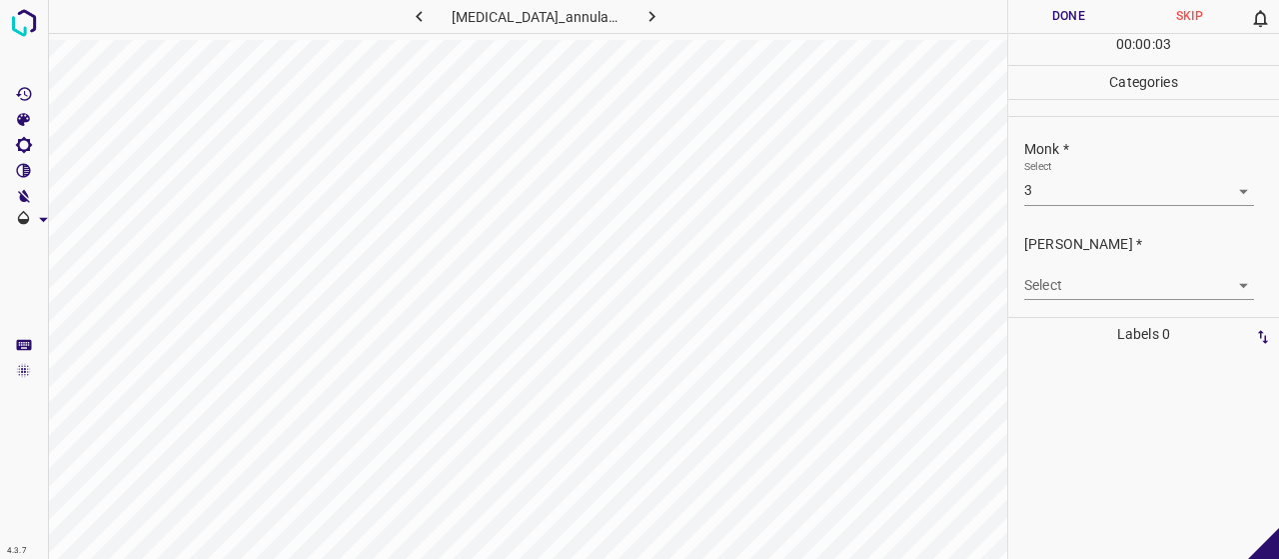
click at [1058, 288] on body "4.3.7 granuloma_annulare32.jpg Done Skip 0 00 : 00 : 03 Categories Monk * Selec…" at bounding box center [639, 279] width 1279 height 559
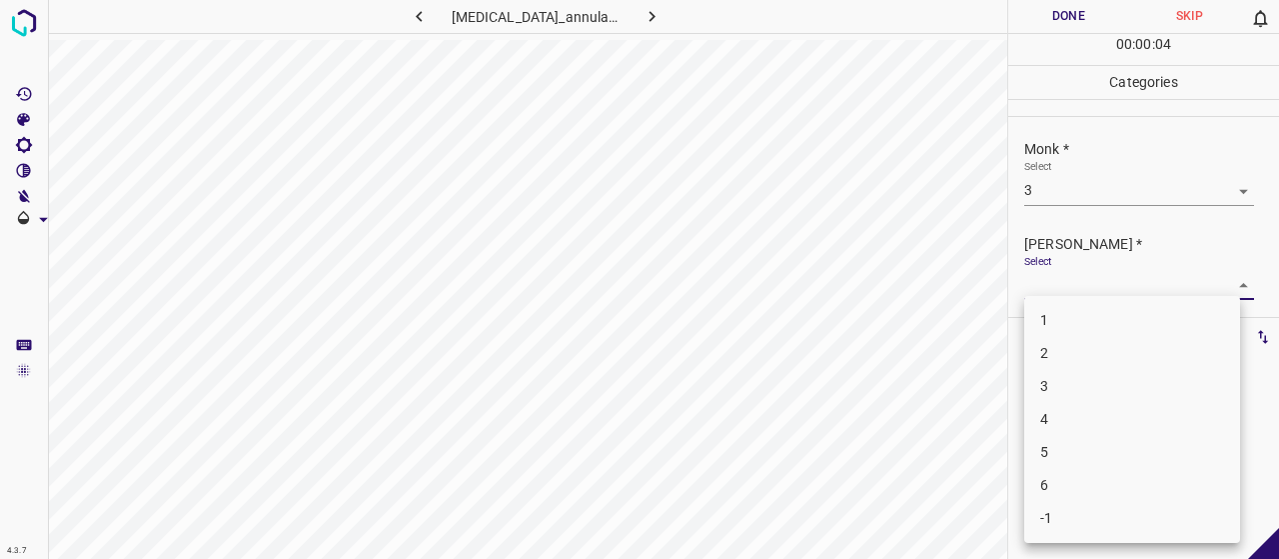
click at [1062, 342] on li "2" at bounding box center [1132, 353] width 216 height 33
type input "2"
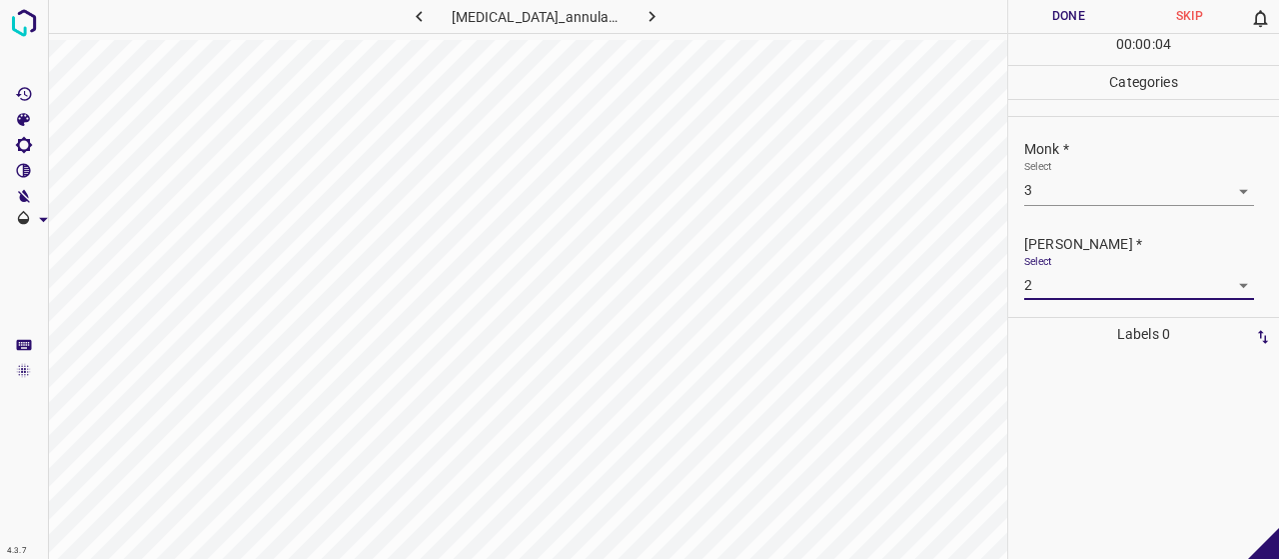
click at [1044, 11] on button "Done" at bounding box center [1068, 16] width 121 height 33
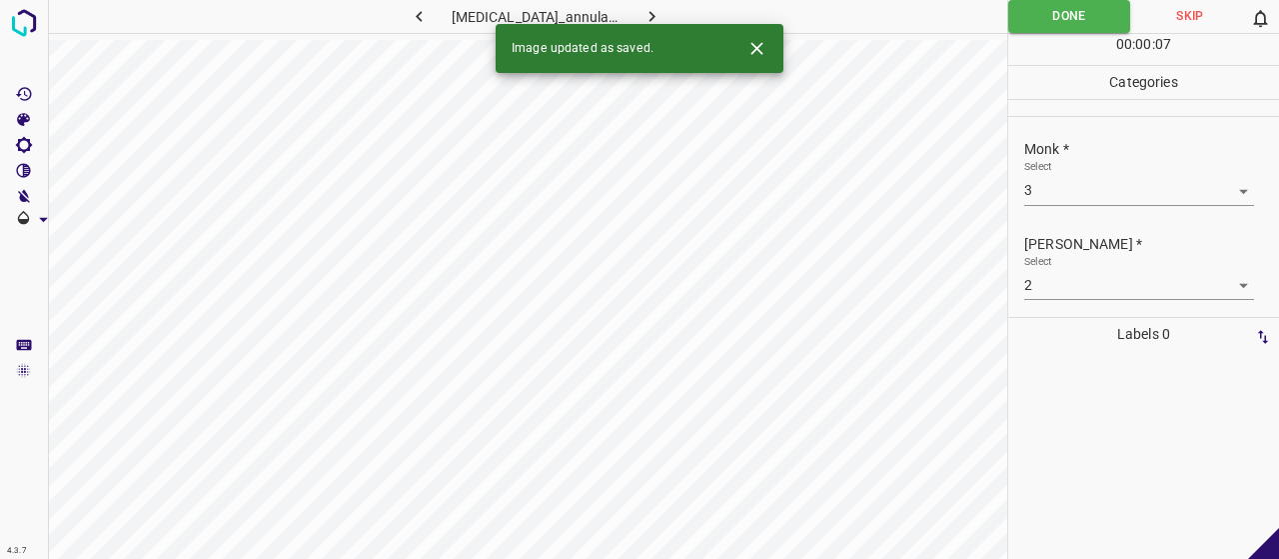
click at [635, 26] on div "Image updated as saved." at bounding box center [640, 48] width 288 height 49
click at [649, 15] on icon "button" at bounding box center [651, 16] width 21 height 21
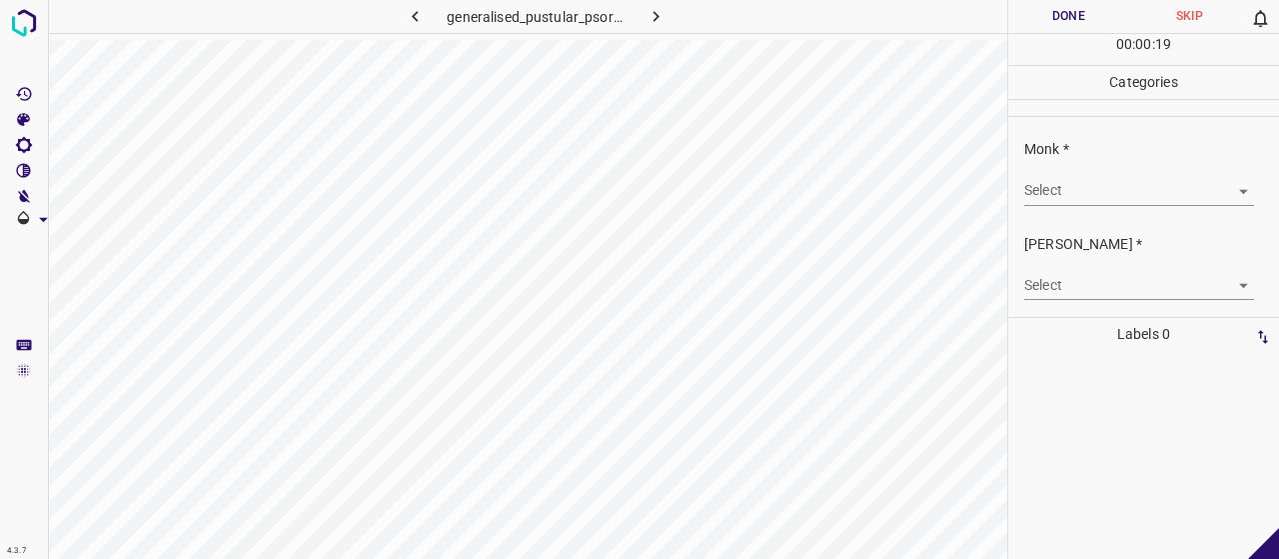
click at [1067, 203] on body "4.3.7 generalised_pustular_psoriasis9.jpg Done Skip 0 00 : 00 : 19 Categories M…" at bounding box center [639, 279] width 1279 height 559
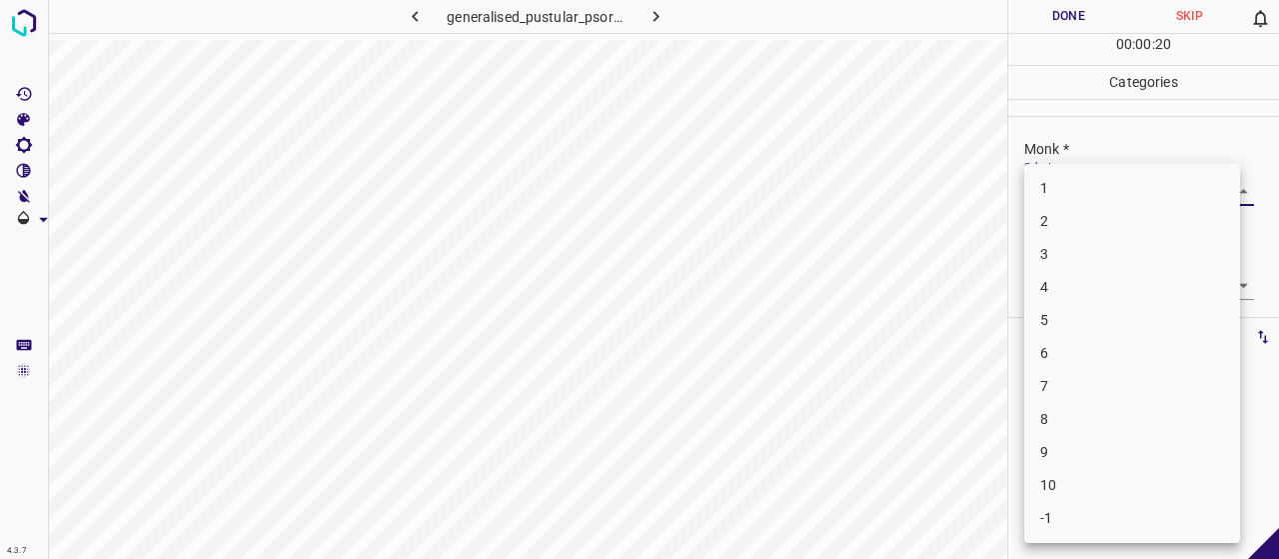
click at [1049, 242] on li "3" at bounding box center [1132, 254] width 216 height 33
type input "3"
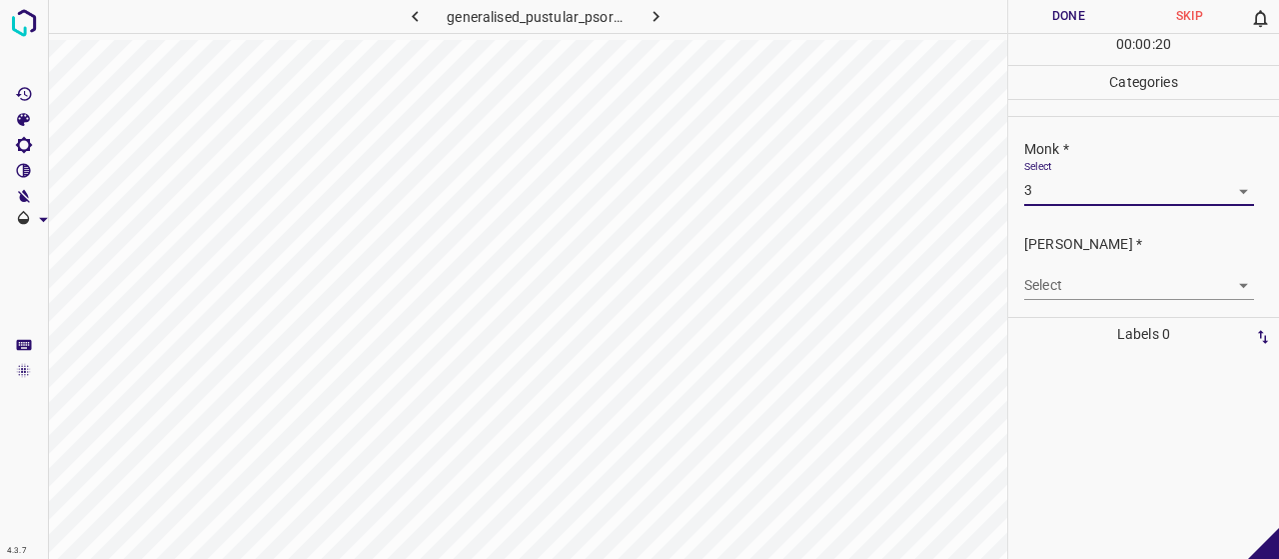
click at [1061, 288] on body "4.3.7 generalised_pustular_psoriasis9.jpg Done Skip 0 00 : 00 : 20 Categories M…" at bounding box center [639, 279] width 1279 height 559
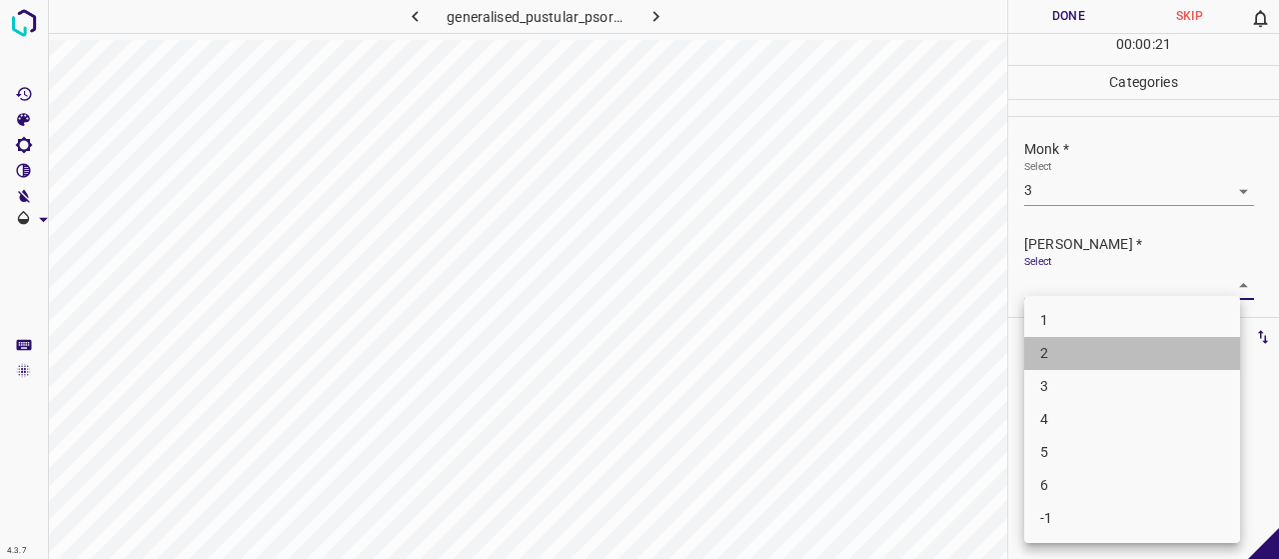
click at [1056, 352] on li "2" at bounding box center [1132, 353] width 216 height 33
type input "2"
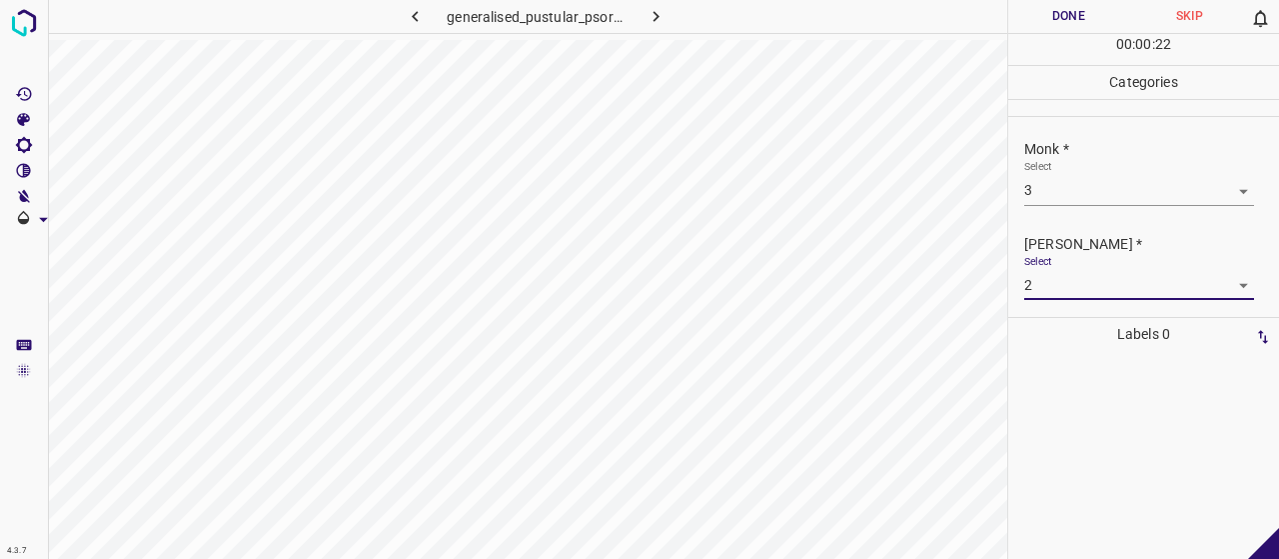
click at [1091, 11] on button "Done" at bounding box center [1068, 16] width 121 height 33
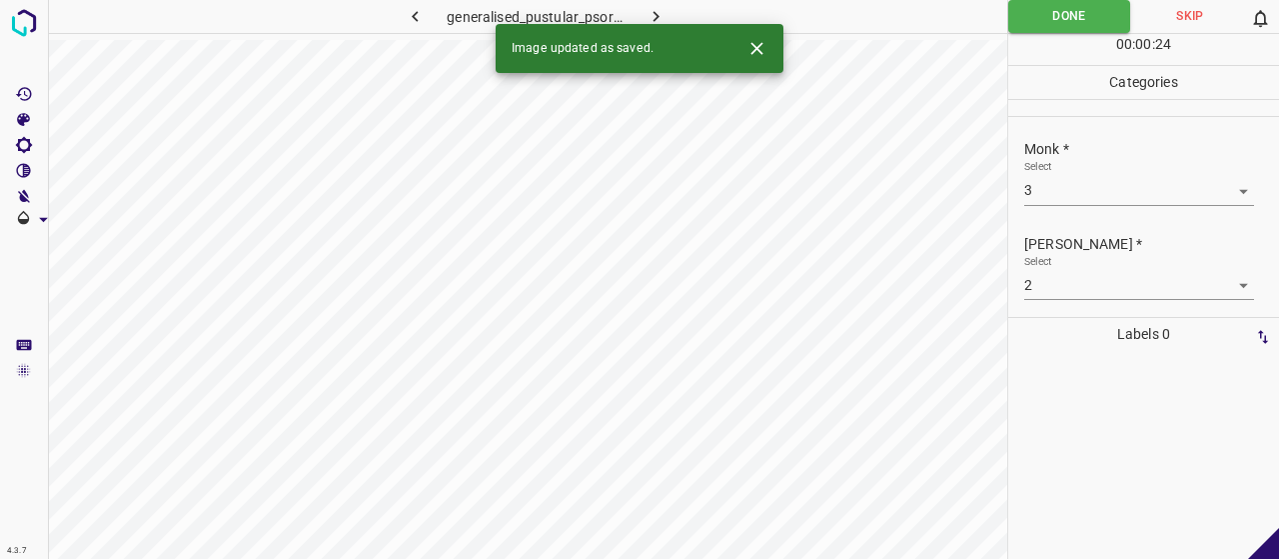
click at [653, 17] on icon "button" at bounding box center [655, 16] width 21 height 21
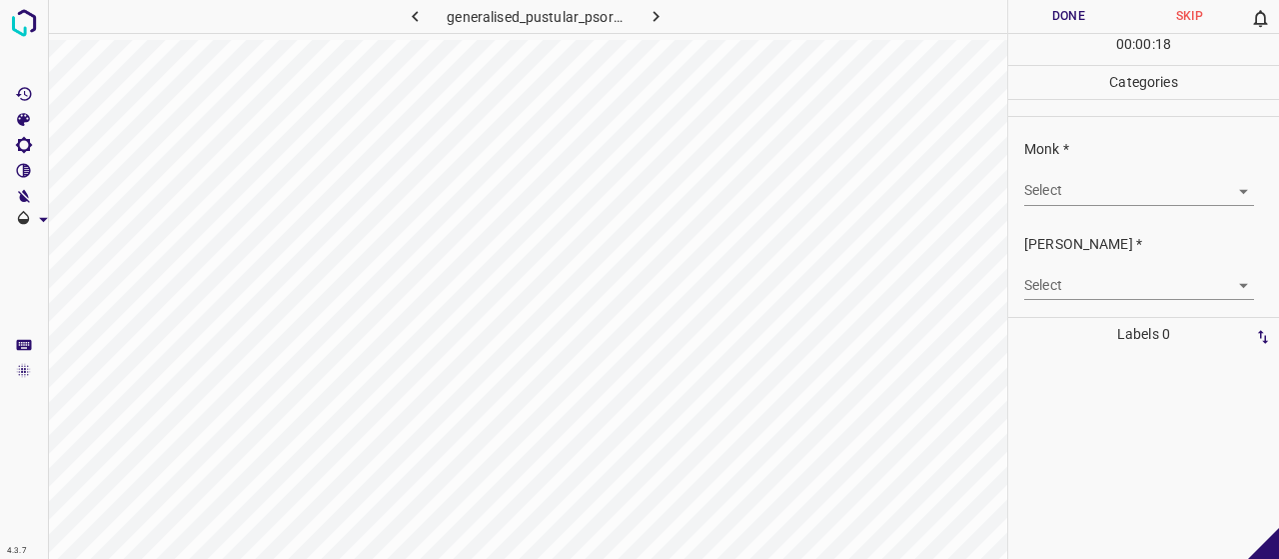
click at [1061, 201] on body "4.3.7 generalised_pustular_psoriasis7.jpg Done Skip 0 00 : 00 : 18 Categories M…" at bounding box center [639, 279] width 1279 height 559
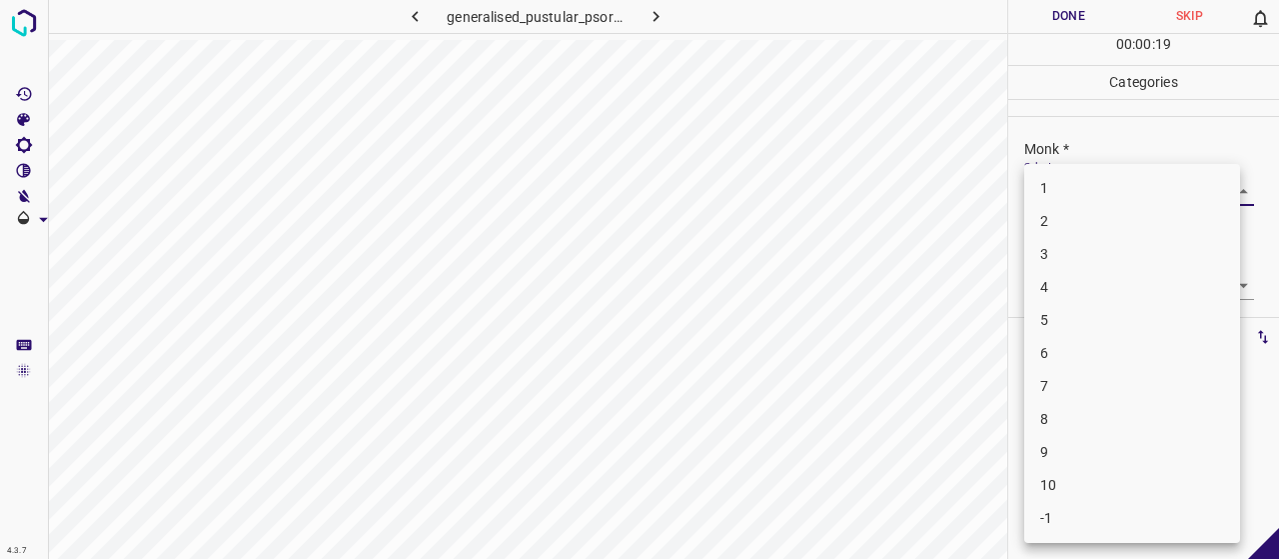
click at [1085, 253] on li "3" at bounding box center [1132, 254] width 216 height 33
type input "3"
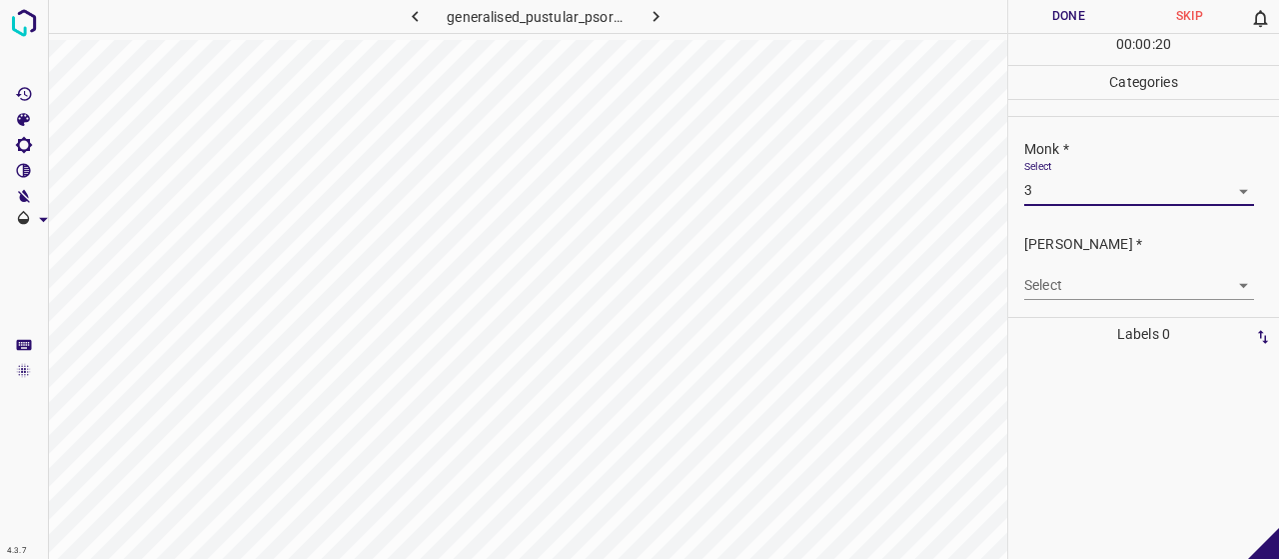
click at [1083, 267] on div "Select ​" at bounding box center [1139, 277] width 230 height 45
click at [1083, 271] on body "4.3.7 generalised_pustular_psoriasis7.jpg Done Skip 0 00 : 00 : 20 Categories M…" at bounding box center [639, 279] width 1279 height 559
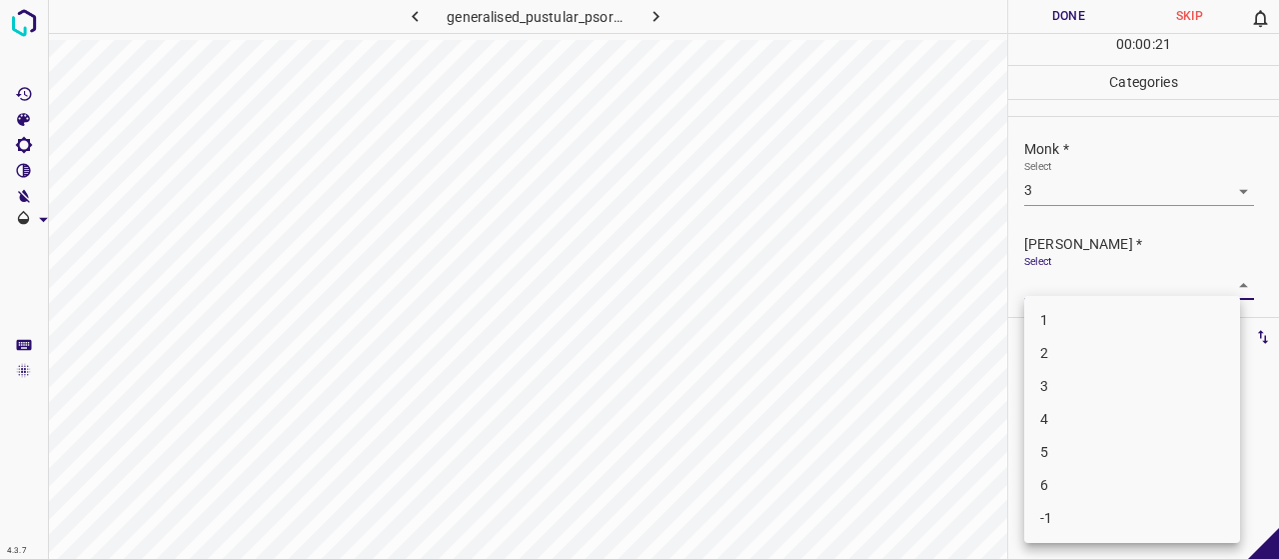
click at [1088, 352] on li "2" at bounding box center [1132, 353] width 216 height 33
type input "2"
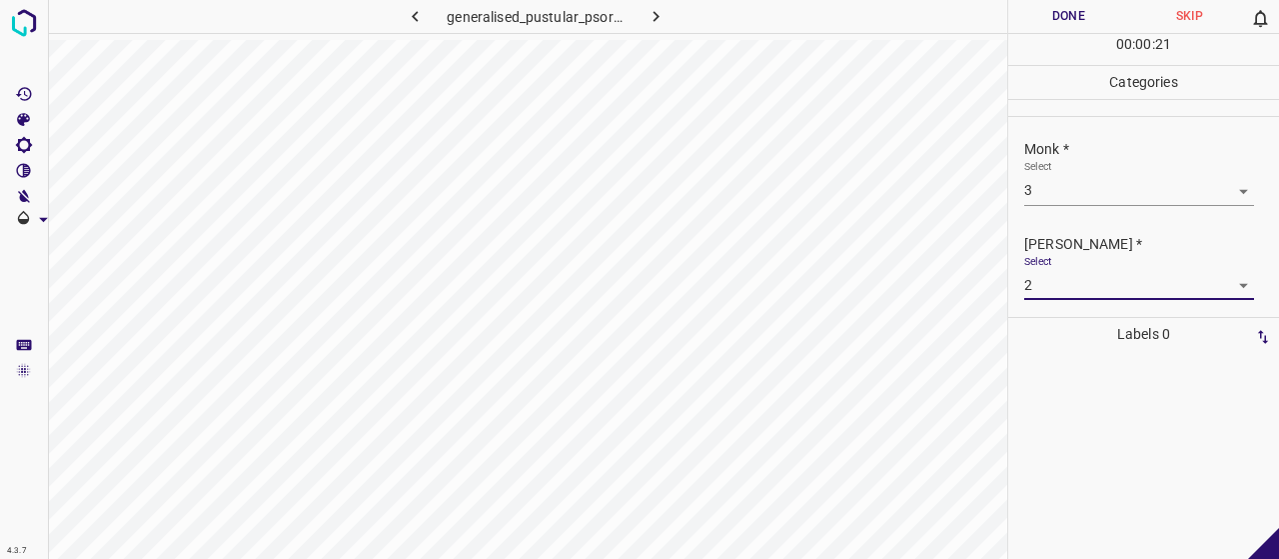
click at [1057, 3] on button "Done" at bounding box center [1068, 16] width 121 height 33
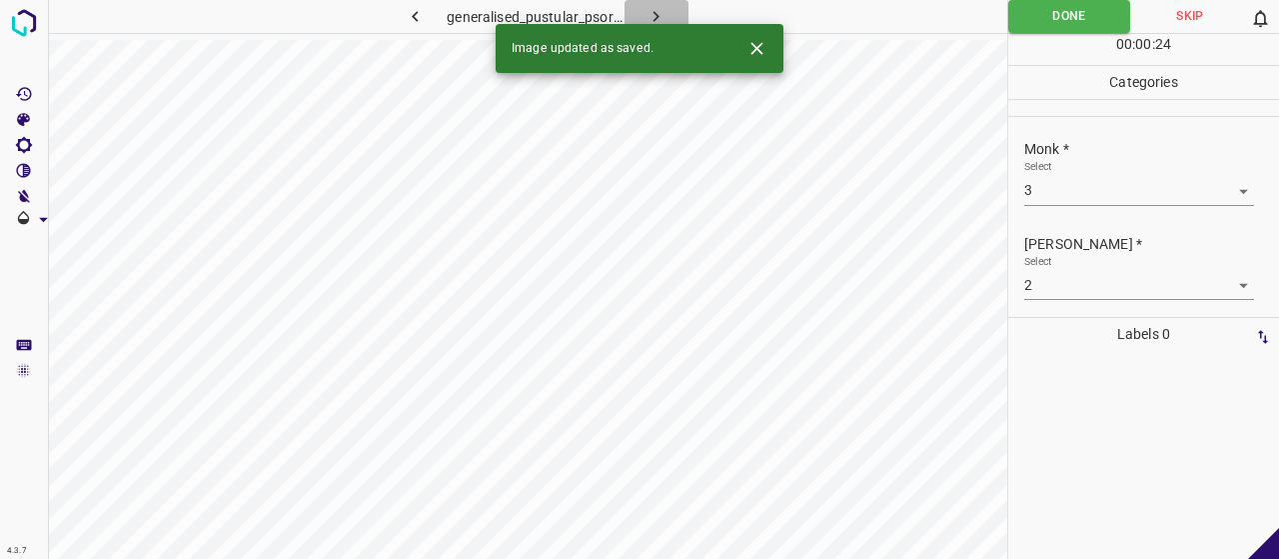
drag, startPoint x: 650, startPoint y: 13, endPoint x: 659, endPoint y: 1, distance: 15.0
click at [659, 6] on icon "button" at bounding box center [655, 16] width 21 height 21
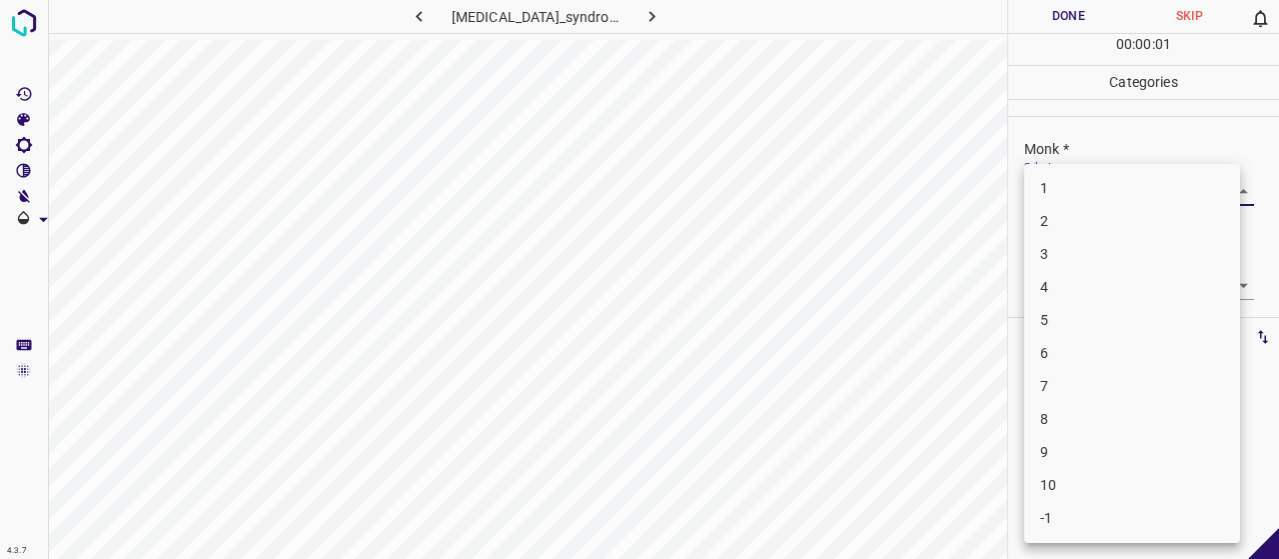
click at [1063, 191] on body "4.3.7 glucagonoma_syndrome9.jpg Done Skip 0 00 : 00 : 01 Categories Monk * Sele…" at bounding box center [639, 279] width 1279 height 559
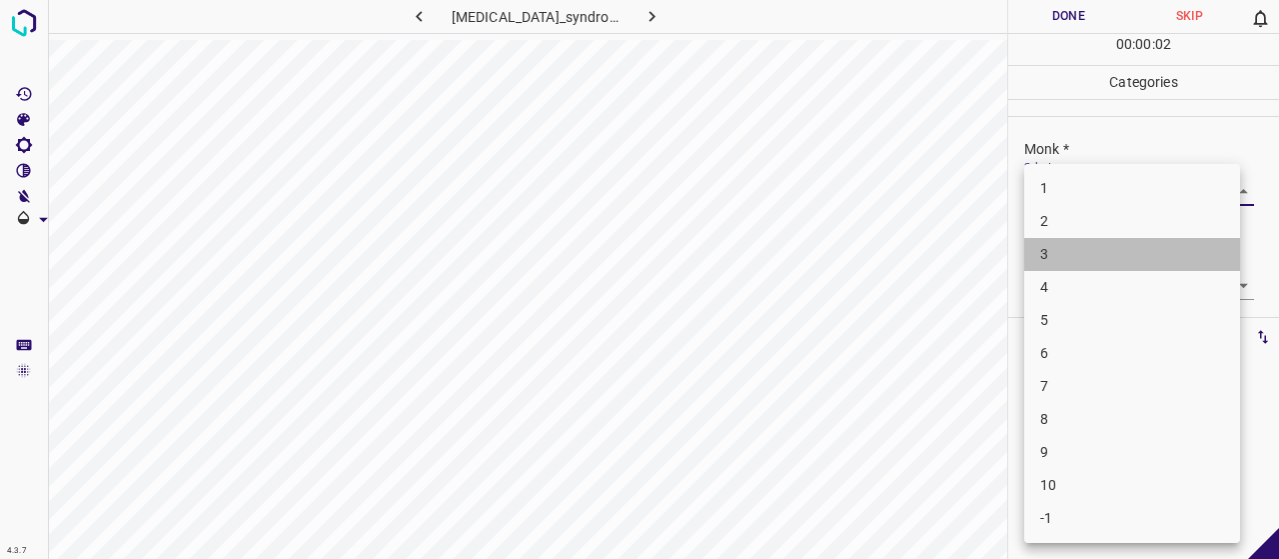
click at [1073, 258] on li "3" at bounding box center [1132, 254] width 216 height 33
type input "3"
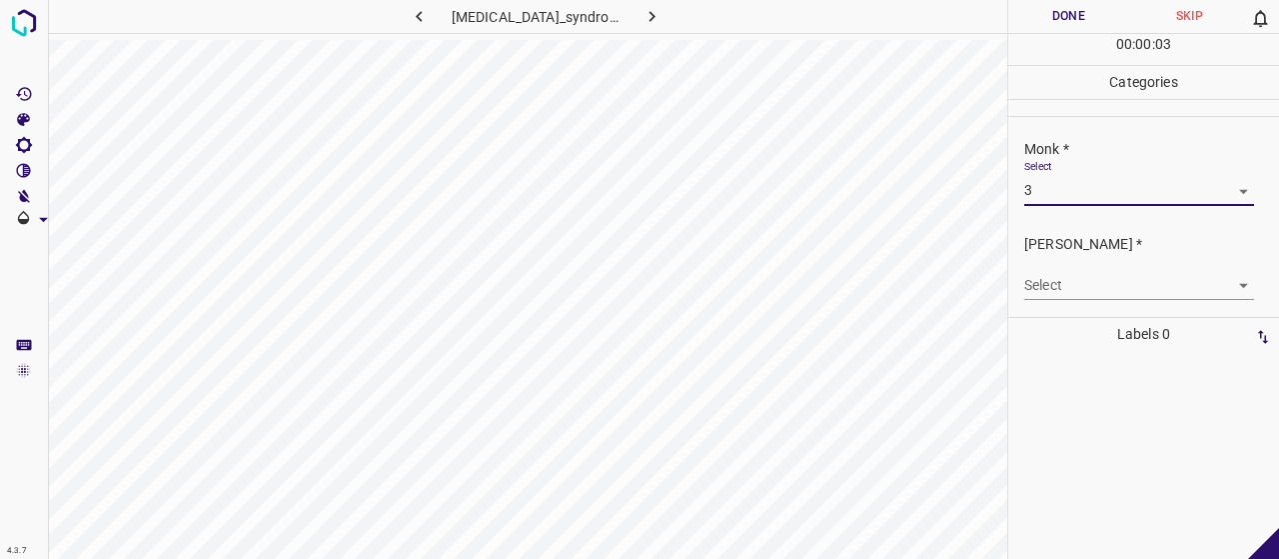
click at [1085, 277] on body "4.3.7 glucagonoma_syndrome9.jpg Done Skip 0 00 : 00 : 03 Categories Monk * Sele…" at bounding box center [639, 279] width 1279 height 559
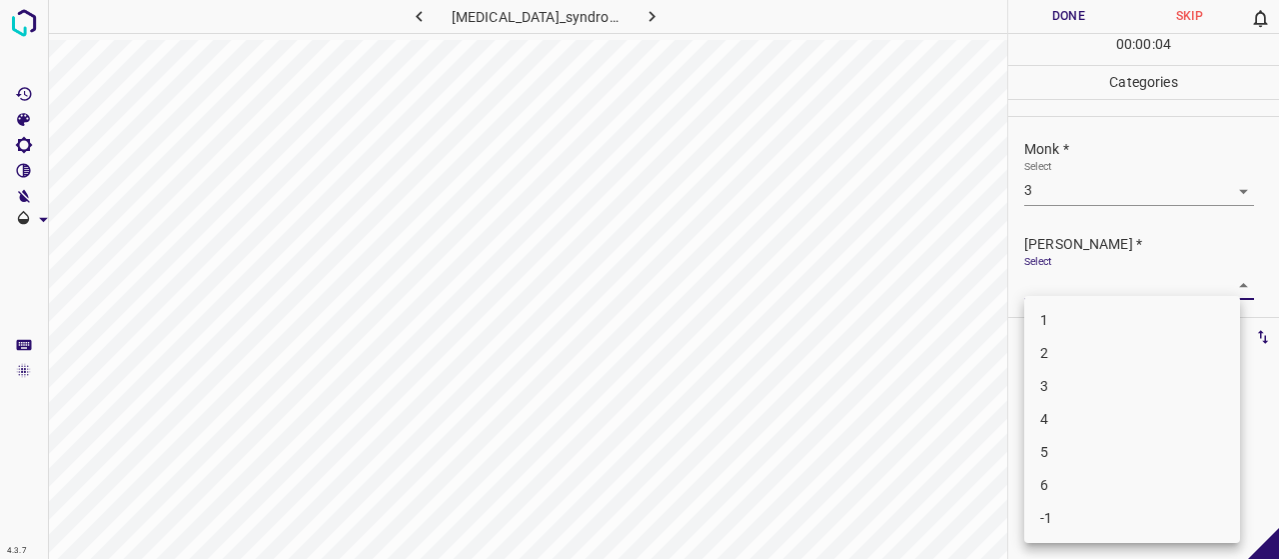
click at [1087, 343] on li "2" at bounding box center [1132, 353] width 216 height 33
type input "2"
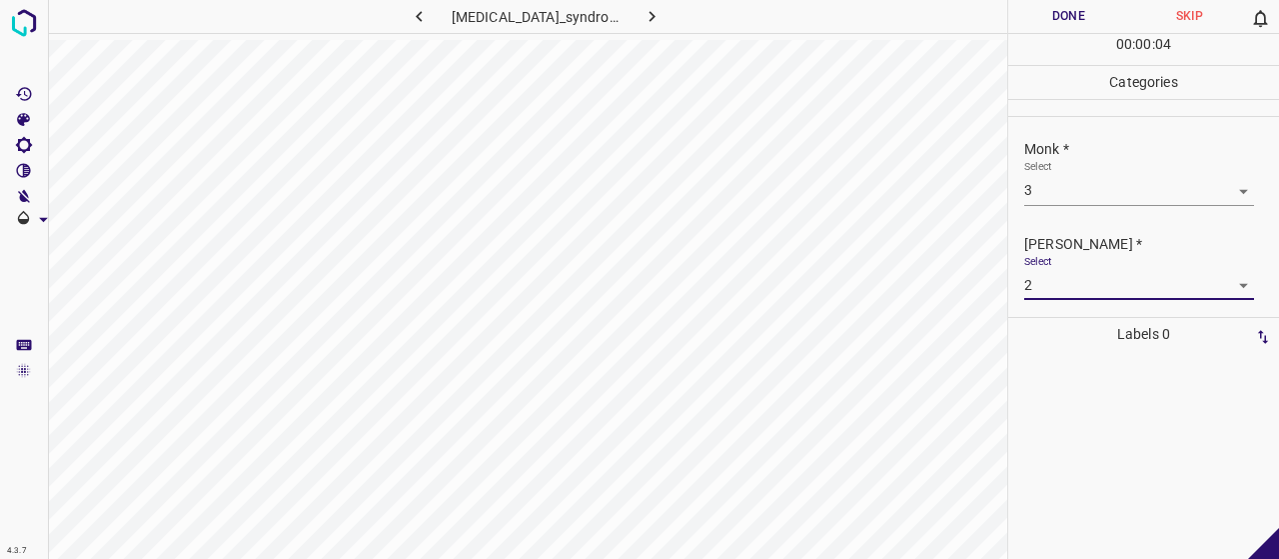
click at [1057, 24] on button "Done" at bounding box center [1068, 16] width 121 height 33
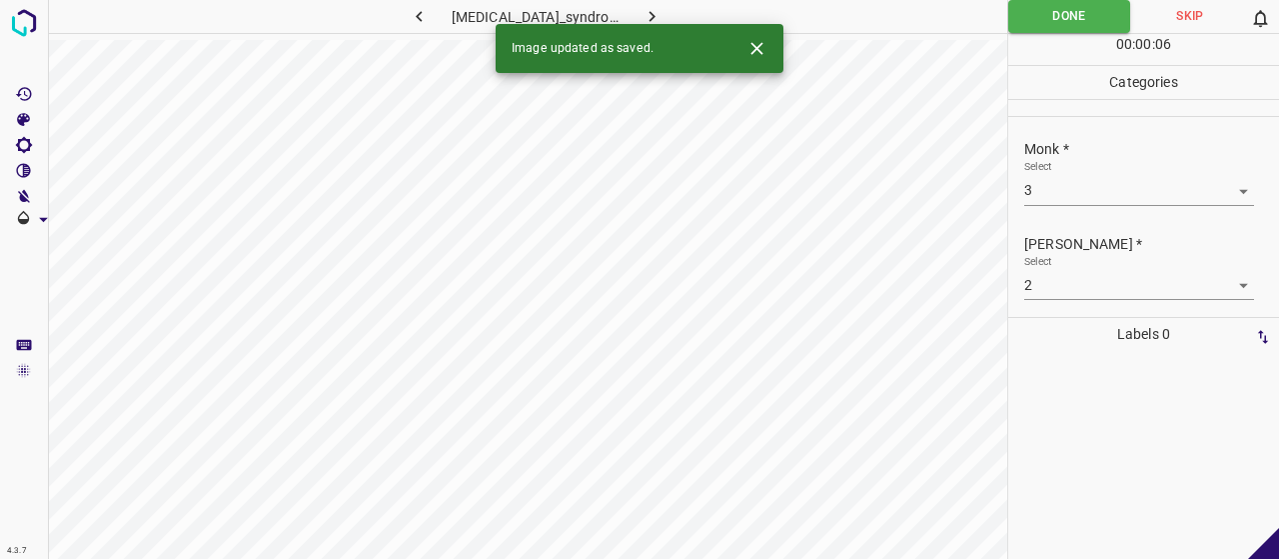
click at [665, 7] on button "button" at bounding box center [652, 16] width 64 height 33
click at [1056, 193] on body "4.3.7 granuloma_annulare128.jpg Done Skip 0 00 : 00 : 06 Categories Monk * Sele…" at bounding box center [639, 279] width 1279 height 559
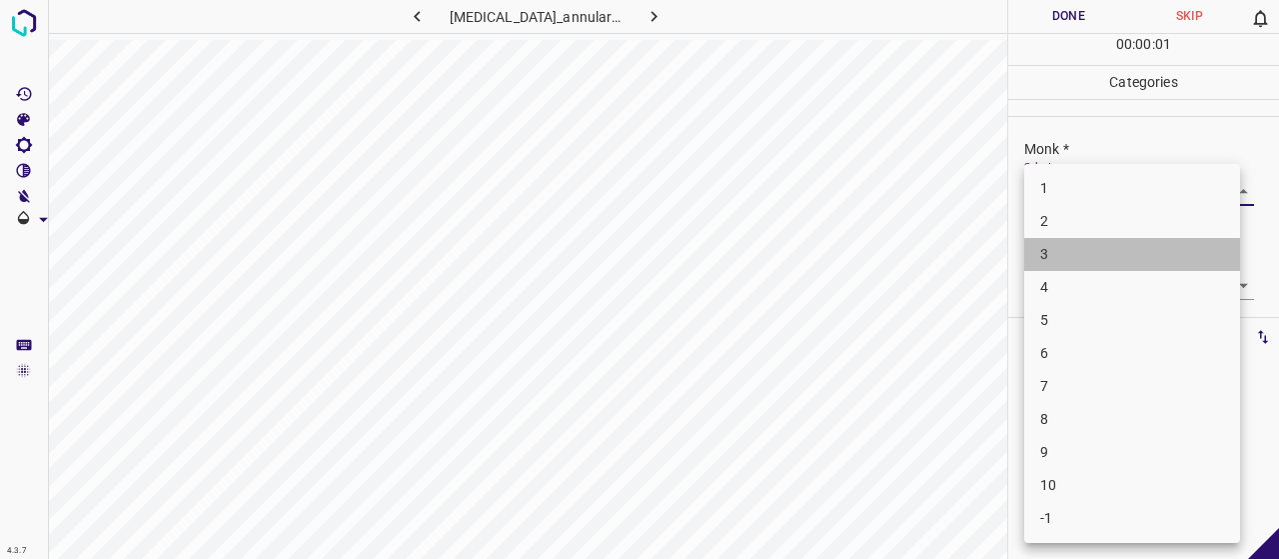
click at [1067, 257] on li "3" at bounding box center [1132, 254] width 216 height 33
type input "3"
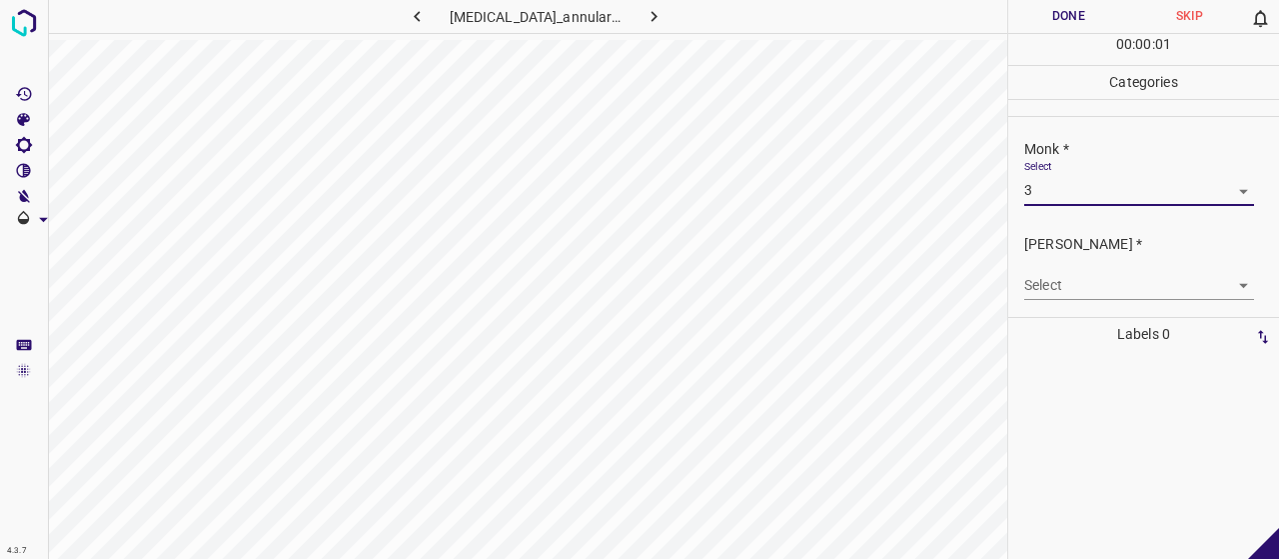
click at [1066, 291] on body "4.3.7 granuloma_annulare128.jpg Done Skip 0 00 : 00 : 01 Categories Monk * Sele…" at bounding box center [639, 279] width 1279 height 559
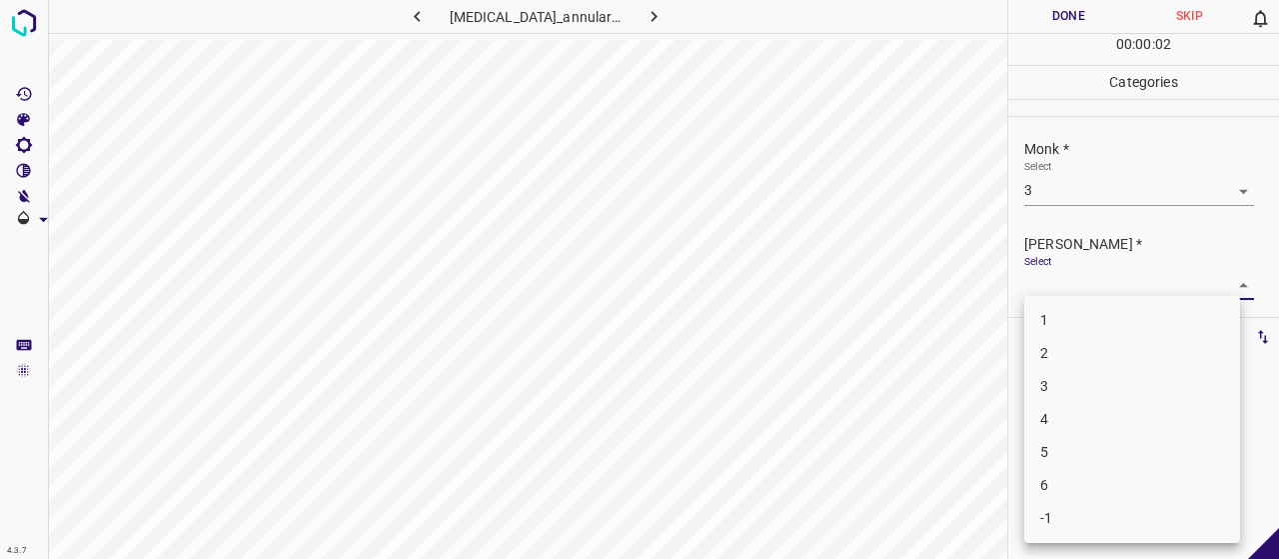
click at [1073, 347] on li "2" at bounding box center [1132, 353] width 216 height 33
type input "2"
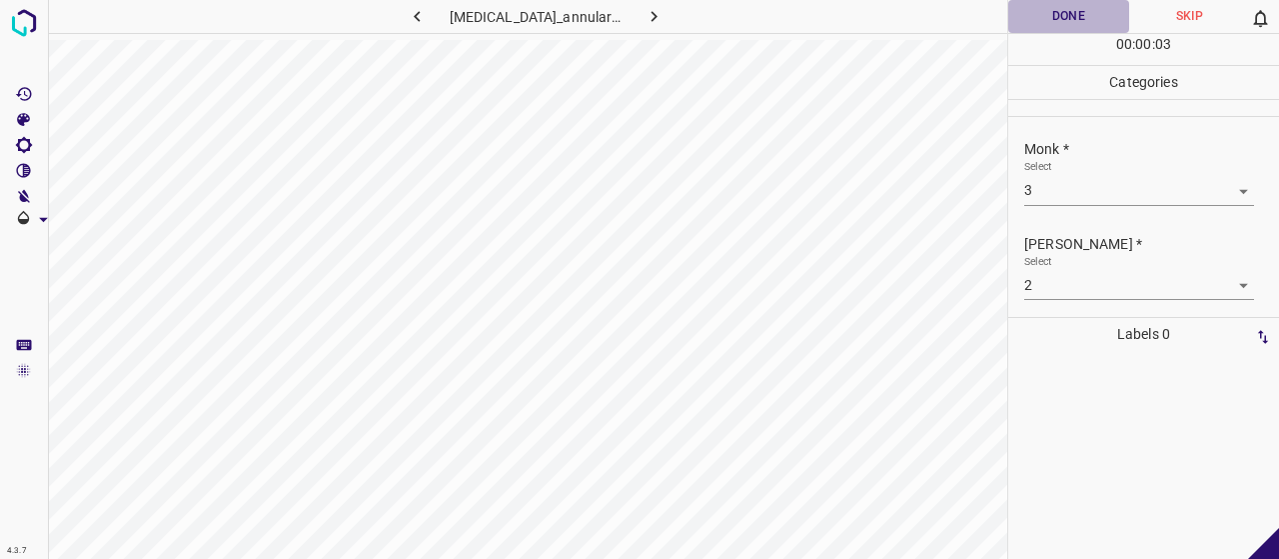
click at [1070, 25] on button "Done" at bounding box center [1068, 16] width 121 height 33
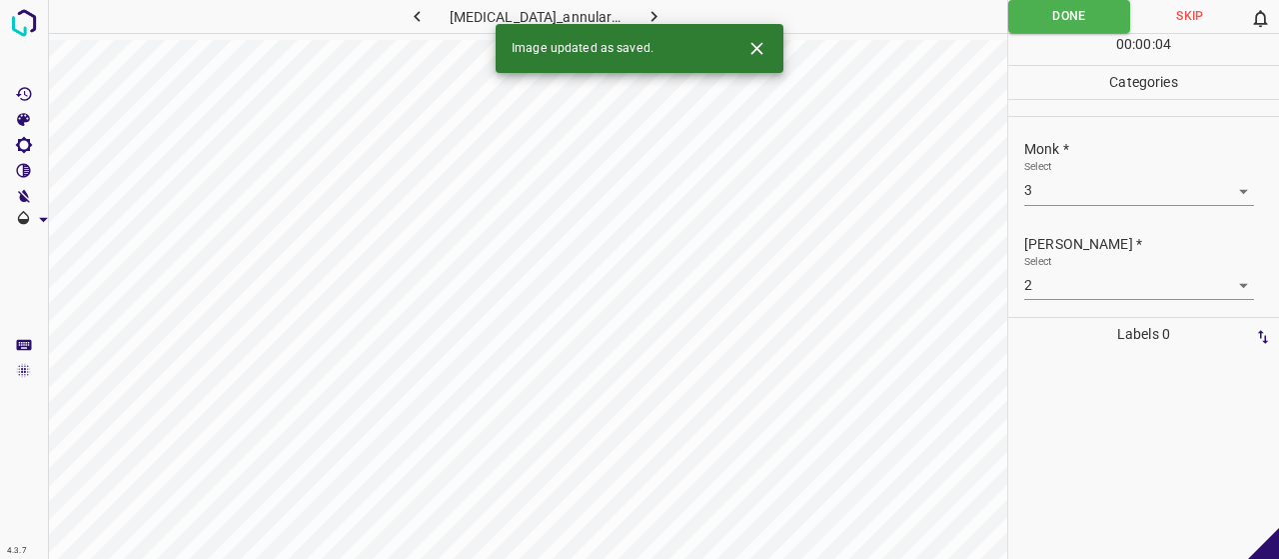
click at [647, 24] on div "Image updated as saved." at bounding box center [640, 48] width 288 height 49
click at [643, 14] on icon "button" at bounding box center [653, 16] width 21 height 21
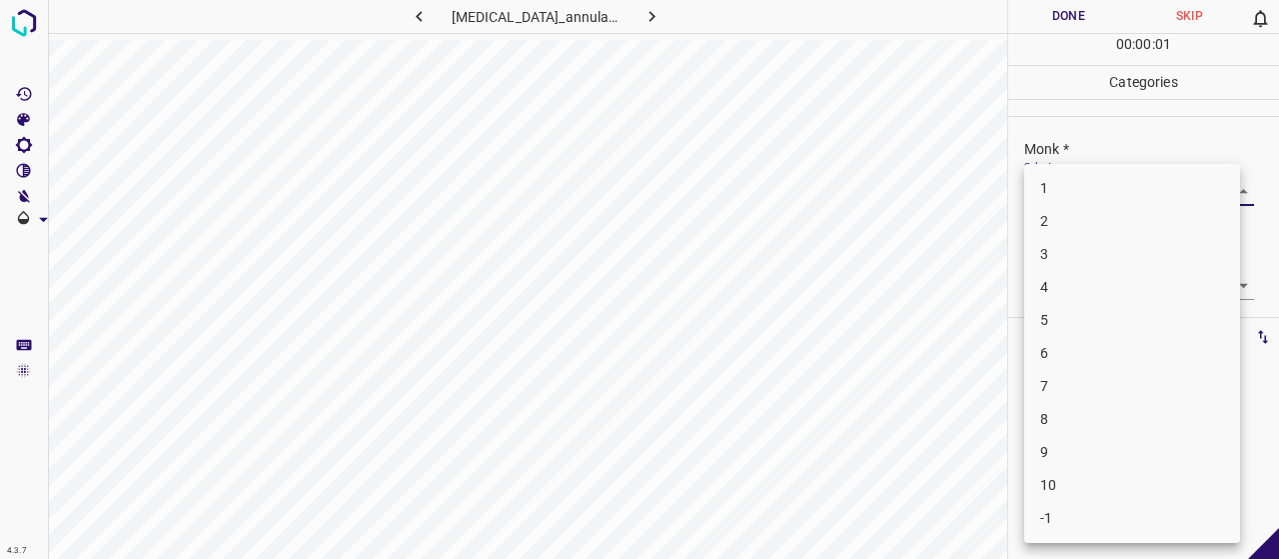
click at [1111, 187] on body "4.3.7 granuloma_annulare18.jpg Done Skip 0 00 : 00 : 01 Categories Monk * Selec…" at bounding box center [639, 279] width 1279 height 559
click at [1099, 232] on li "2" at bounding box center [1132, 221] width 216 height 33
type input "2"
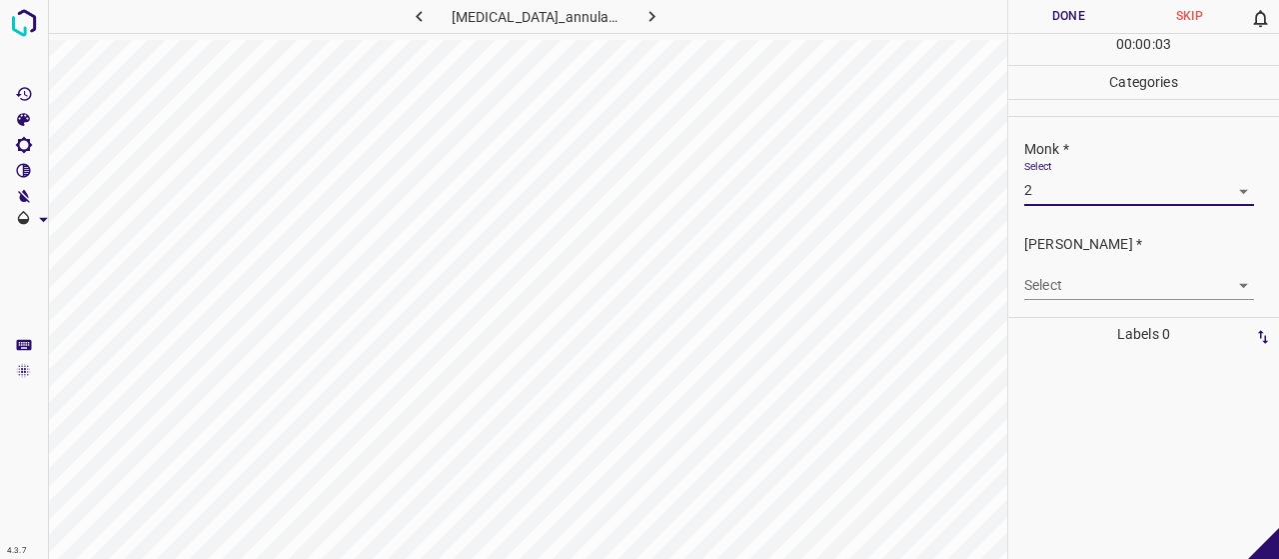
click at [1088, 297] on body "4.3.7 granuloma_annulare18.jpg Done Skip 0 00 : 00 : 03 Categories Monk * Selec…" at bounding box center [639, 279] width 1279 height 559
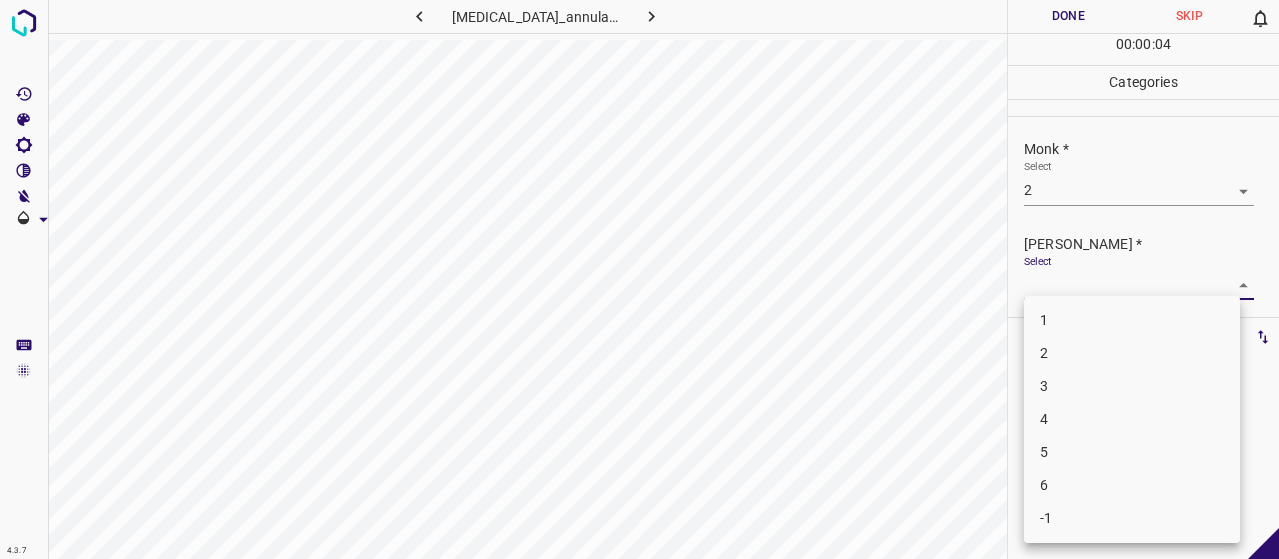
click at [1093, 335] on li "1" at bounding box center [1132, 320] width 216 height 33
type input "1"
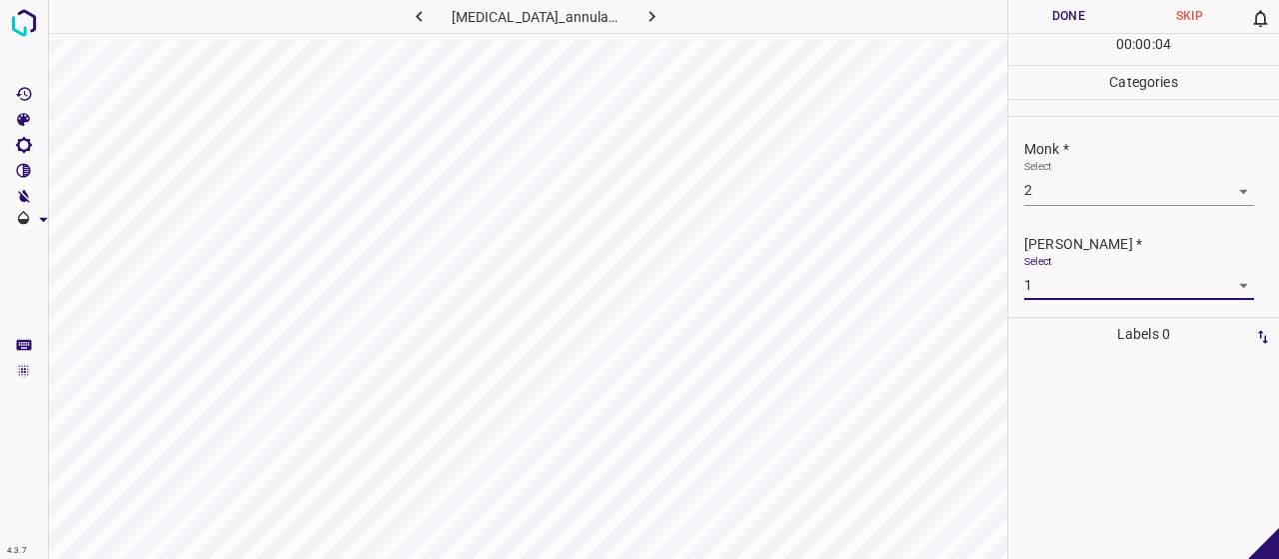
click at [1090, 20] on button "Done" at bounding box center [1068, 16] width 121 height 33
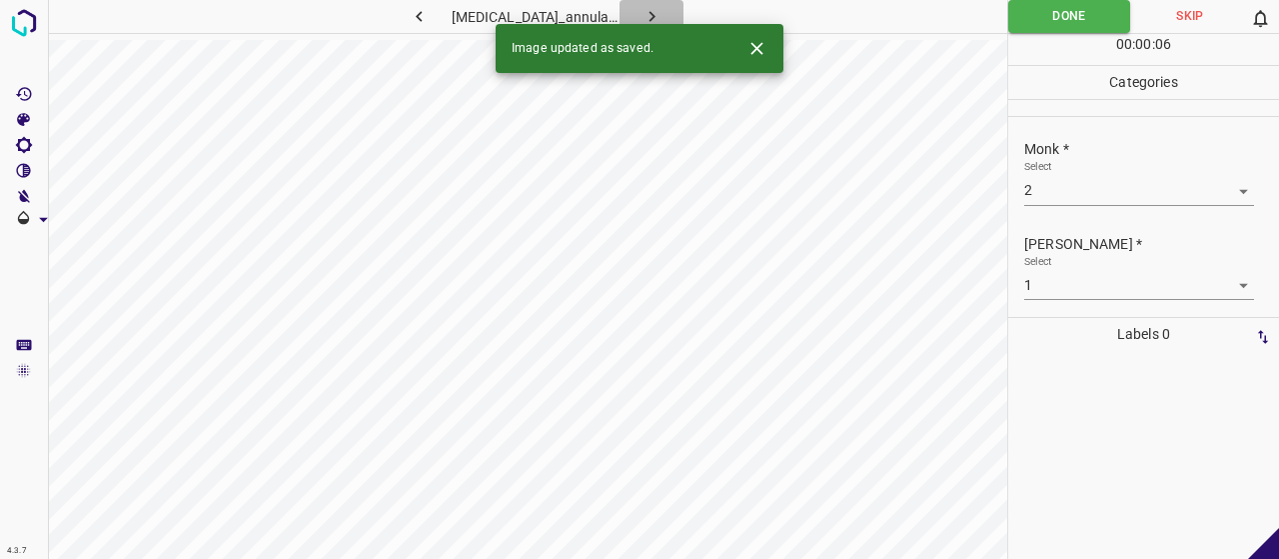
click at [632, 23] on button "button" at bounding box center [652, 16] width 64 height 33
click at [1065, 174] on div "Select ​" at bounding box center [1139, 182] width 230 height 45
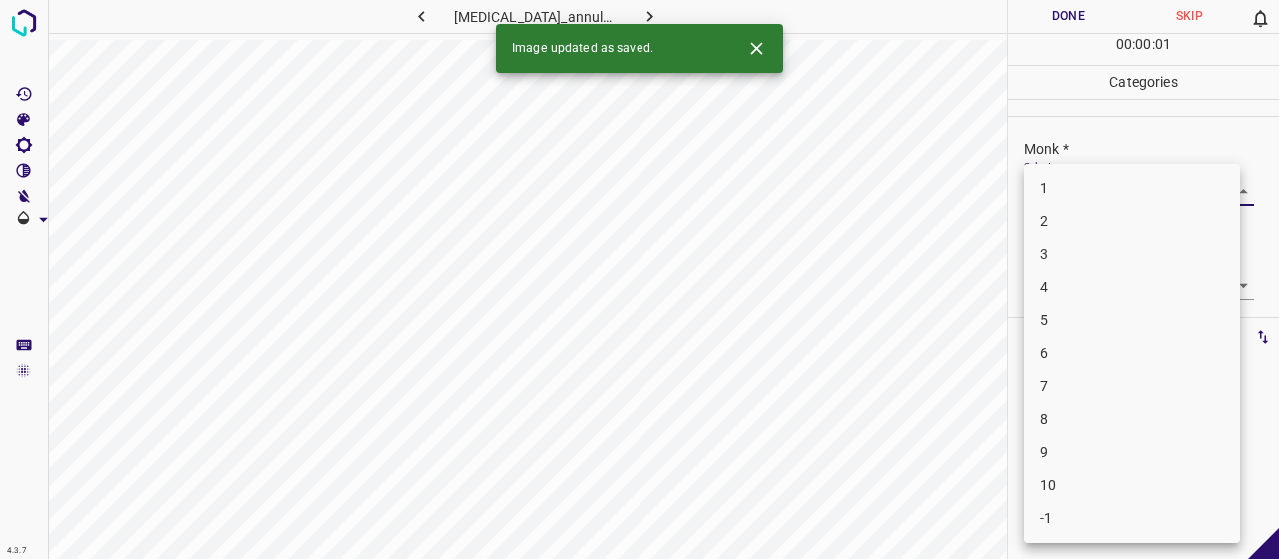
click at [1078, 193] on body "4.3.7 granuloma_annulare5.jpg Done Skip 0 00 : 00 : 01 Categories Monk * Select…" at bounding box center [639, 279] width 1279 height 559
click at [1121, 259] on li "3" at bounding box center [1132, 254] width 216 height 33
type input "3"
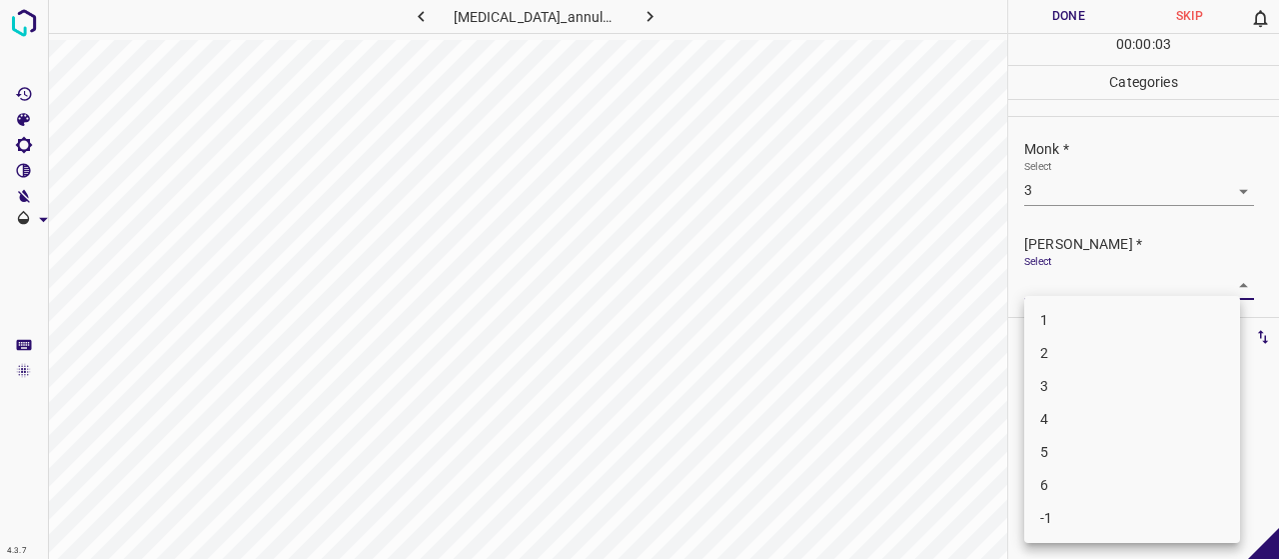
click at [1079, 275] on body "4.3.7 granuloma_annulare5.jpg Done Skip 0 00 : 00 : 03 Categories Monk * Select…" at bounding box center [639, 279] width 1279 height 559
click at [1079, 363] on li "2" at bounding box center [1132, 353] width 216 height 33
type input "2"
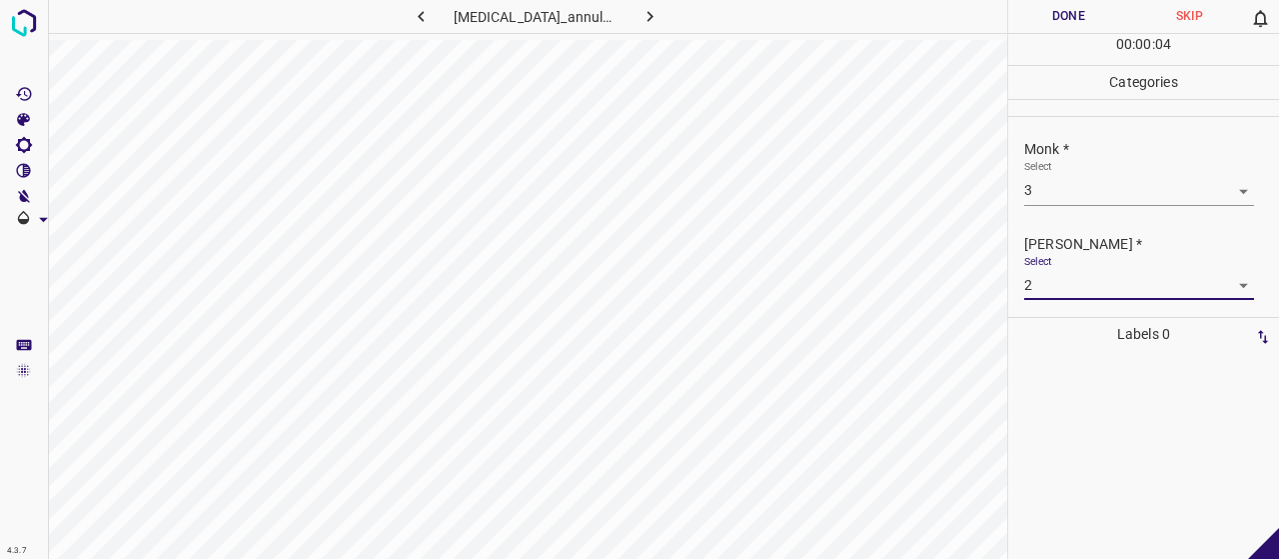
click at [1067, 31] on button "Done" at bounding box center [1068, 16] width 121 height 33
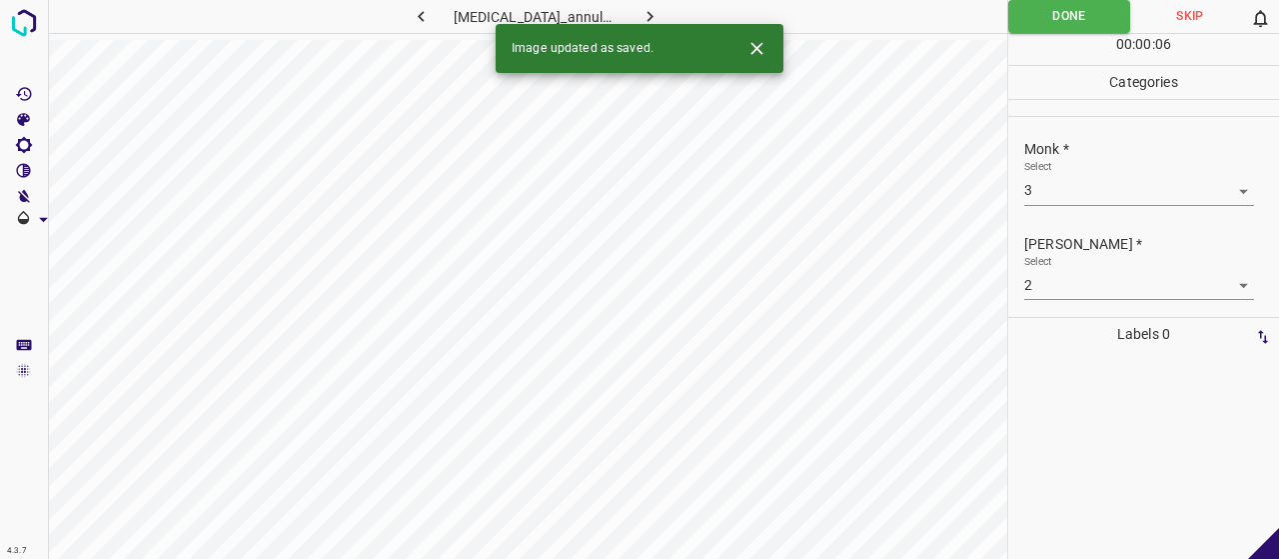
click at [653, 10] on icon "button" at bounding box center [650, 16] width 21 height 21
click at [1103, 178] on body "4.3.7 glomangioma2.jpg Done Skip 0 00 : 00 : 01 Categories Monk * Select ​ Fitz…" at bounding box center [639, 279] width 1279 height 559
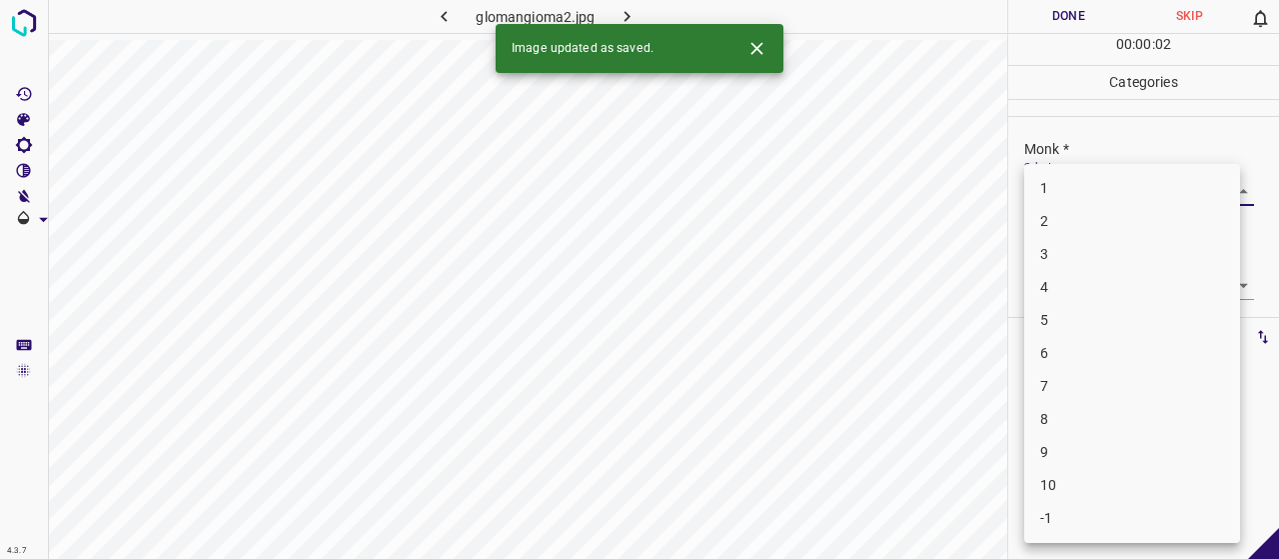
click at [1093, 280] on li "4" at bounding box center [1132, 287] width 216 height 33
type input "4"
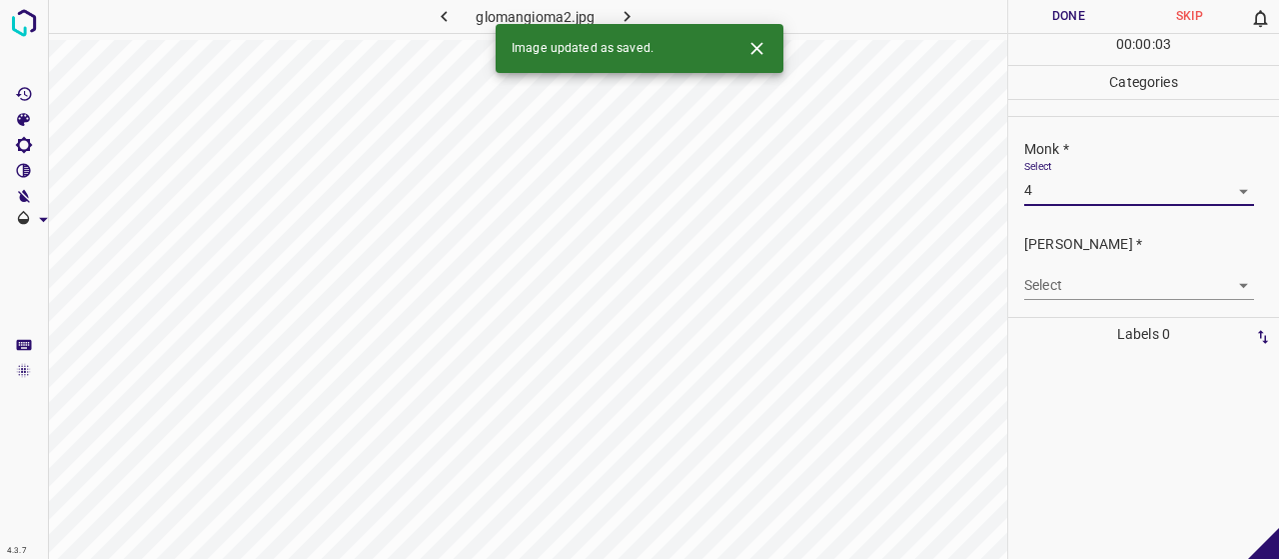
click at [1090, 302] on div "[PERSON_NAME] * Select ​" at bounding box center [1143, 267] width 271 height 94
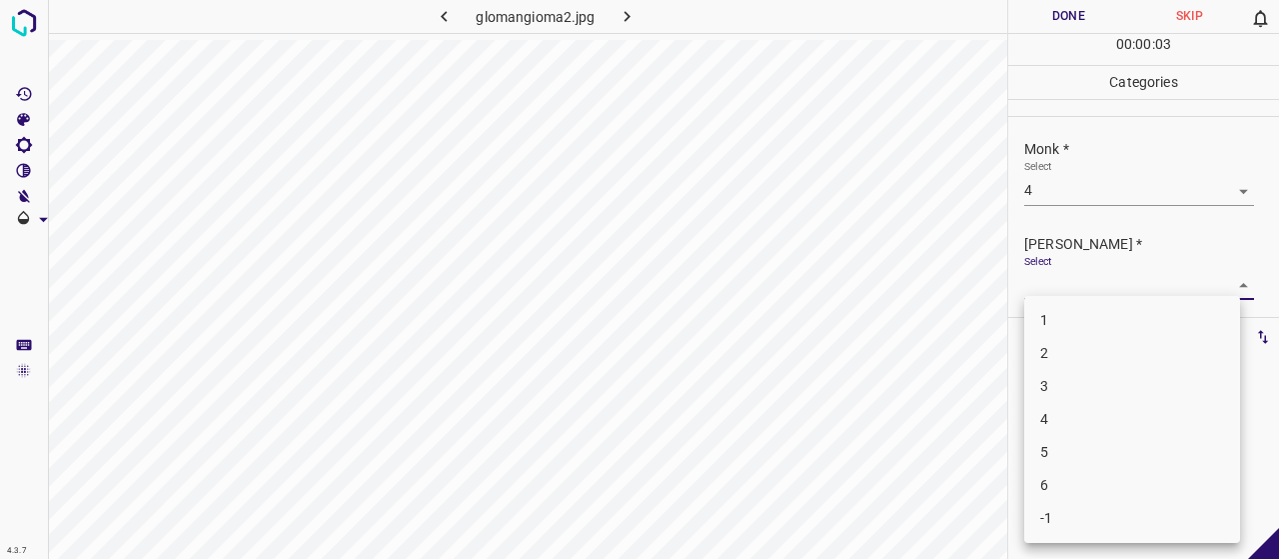
click at [1085, 293] on body "4.3.7 glomangioma2.jpg Done Skip 0 00 : 00 : 03 Categories Monk * Select 4 4 Fi…" at bounding box center [639, 279] width 1279 height 559
click at [1084, 350] on li "2" at bounding box center [1132, 353] width 216 height 33
type input "2"
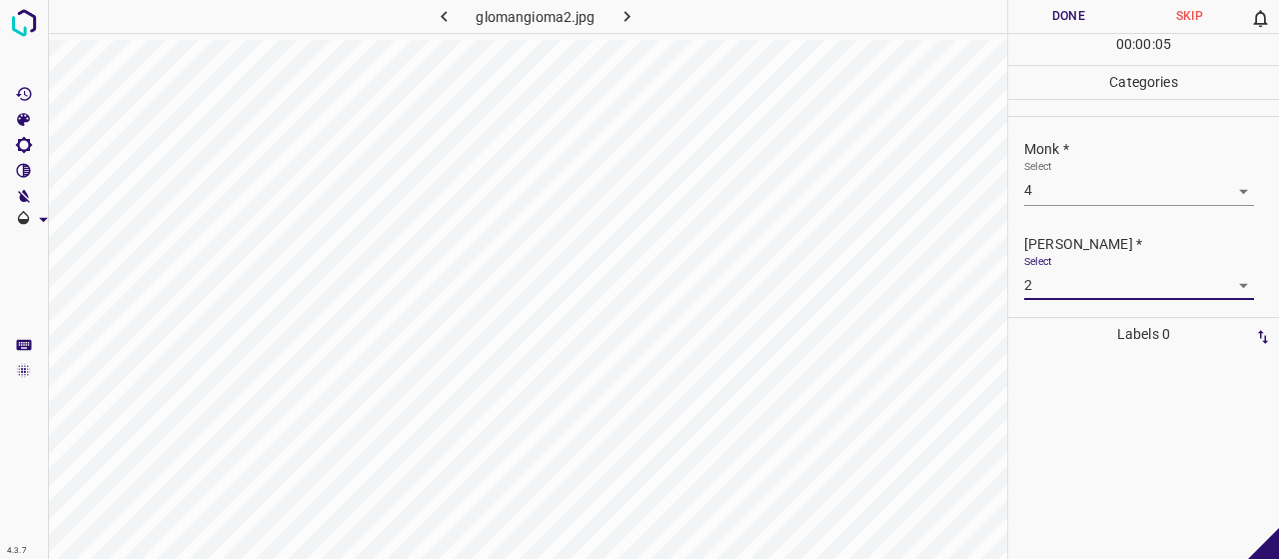
click at [1041, 39] on div "00 : 00 : 05" at bounding box center [1143, 49] width 271 height 31
click at [1041, 29] on button "Done" at bounding box center [1068, 16] width 121 height 33
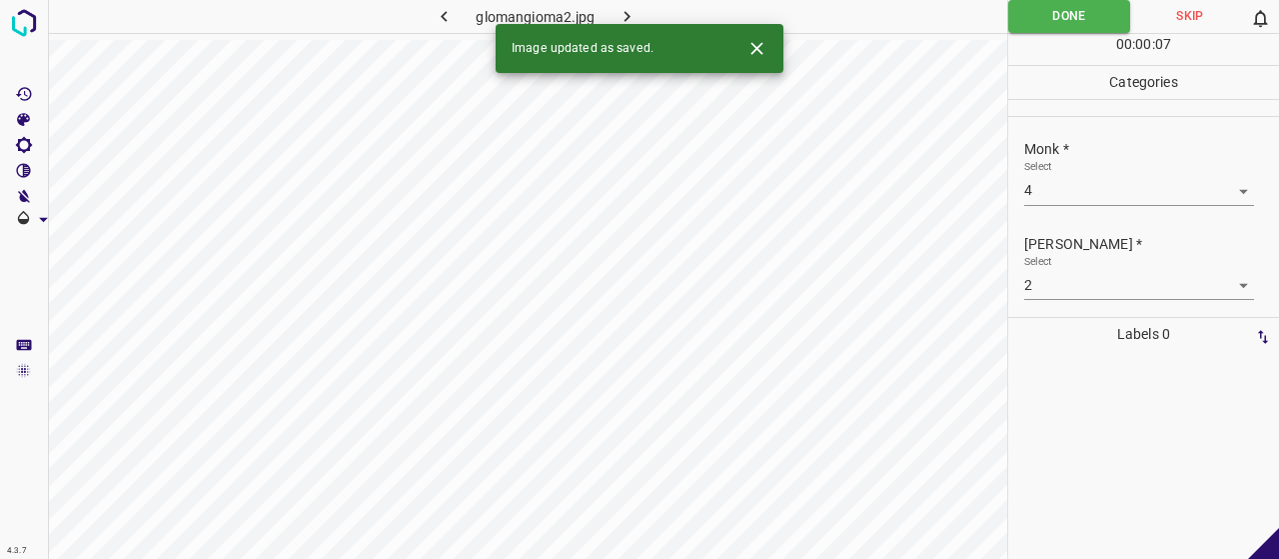
click at [638, 15] on button "button" at bounding box center [628, 16] width 64 height 33
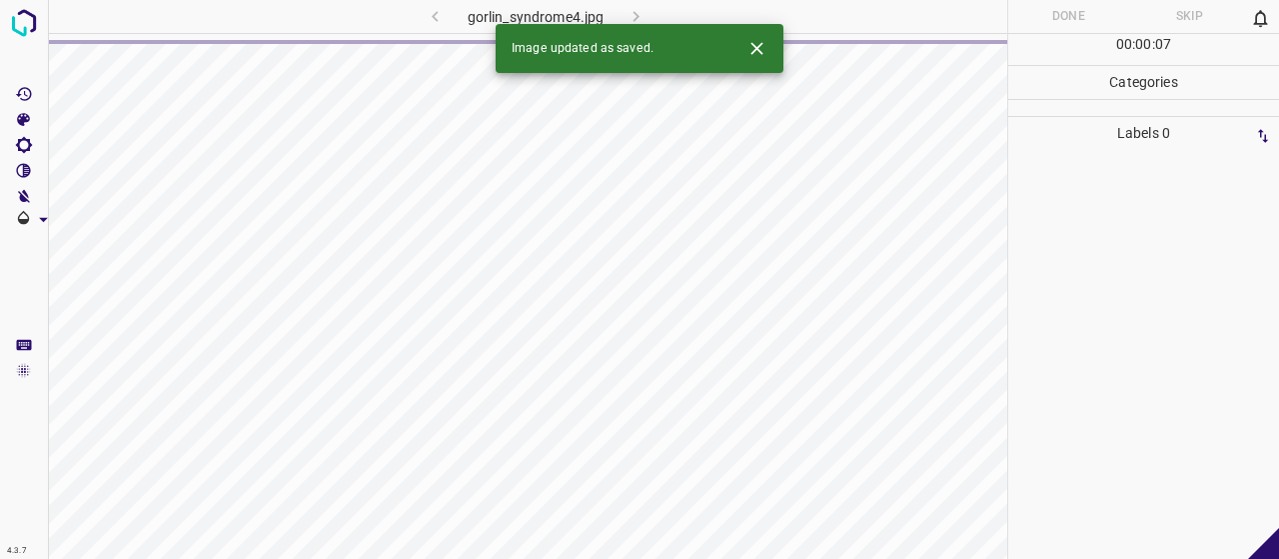
click at [765, 45] on icon "Close" at bounding box center [756, 48] width 21 height 21
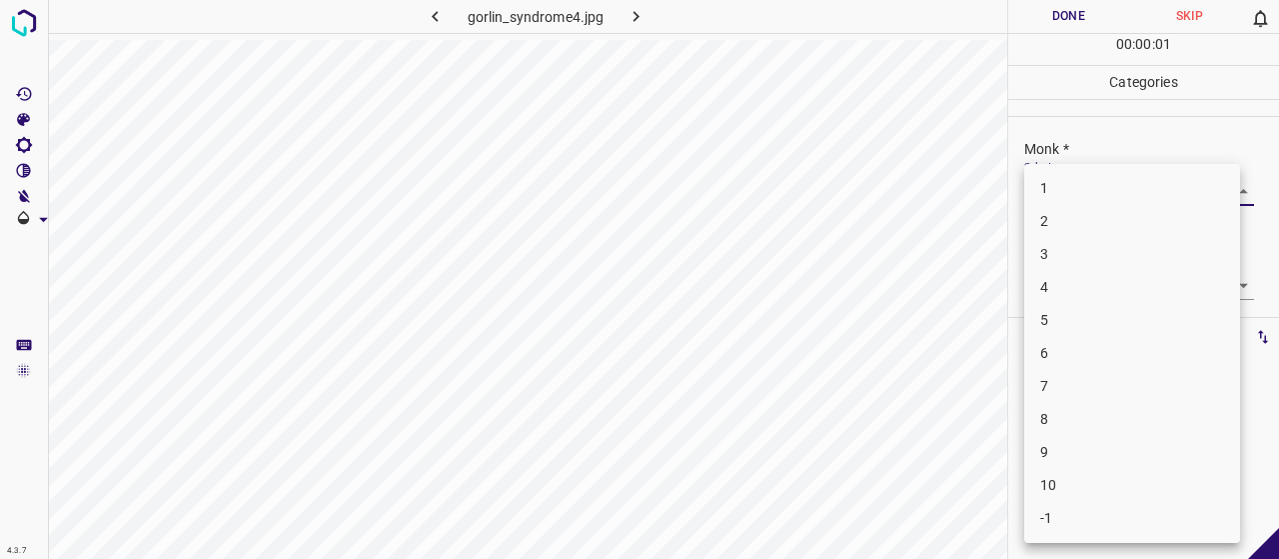
click at [1173, 197] on body "4.3.7 gorlin_syndrome4.jpg Done Skip 0 00 : 00 : 01 Categories Monk * Select ​ …" at bounding box center [639, 279] width 1279 height 559
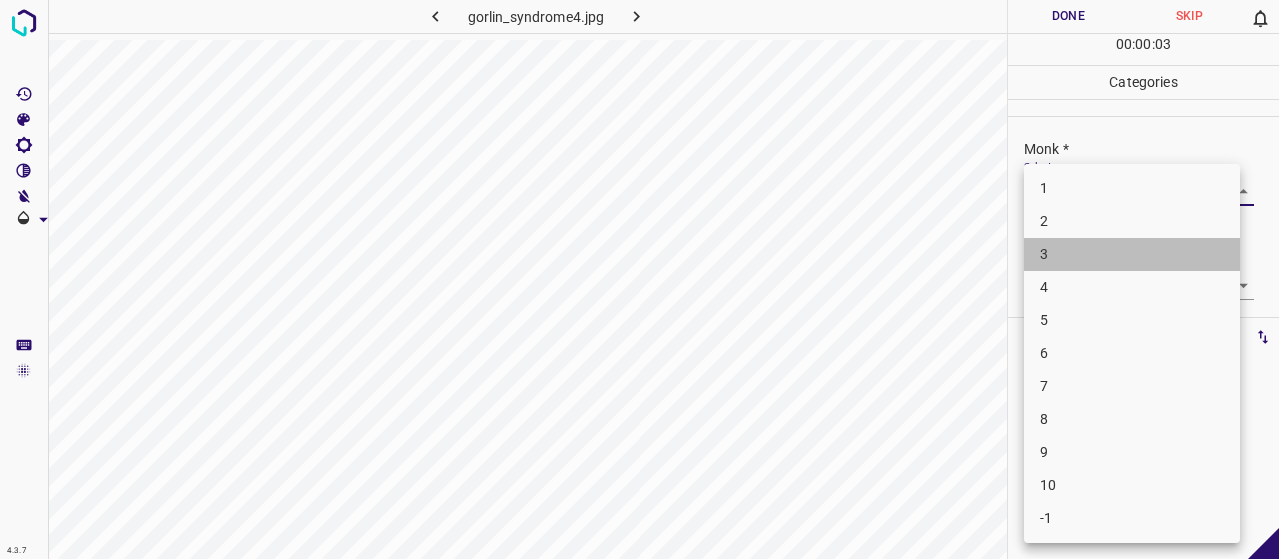
click at [1159, 254] on li "3" at bounding box center [1132, 254] width 216 height 33
type input "3"
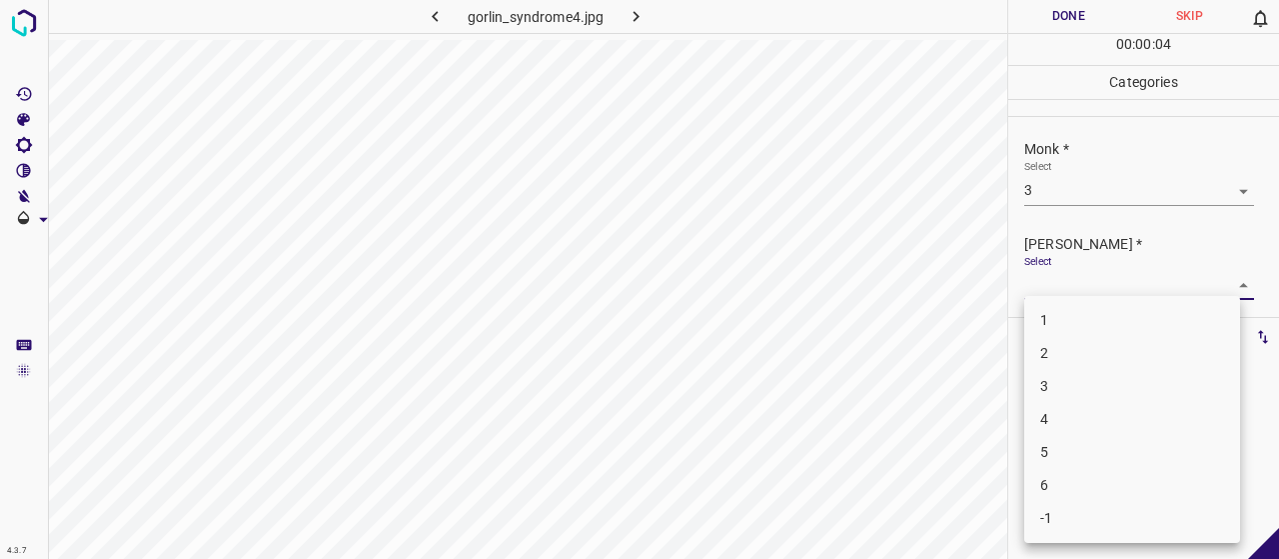
click at [1156, 291] on body "4.3.7 gorlin_syndrome4.jpg Done Skip 0 00 : 00 : 04 Categories Monk * Select 3 …" at bounding box center [639, 279] width 1279 height 559
click at [1124, 341] on li "2" at bounding box center [1132, 353] width 216 height 33
type input "2"
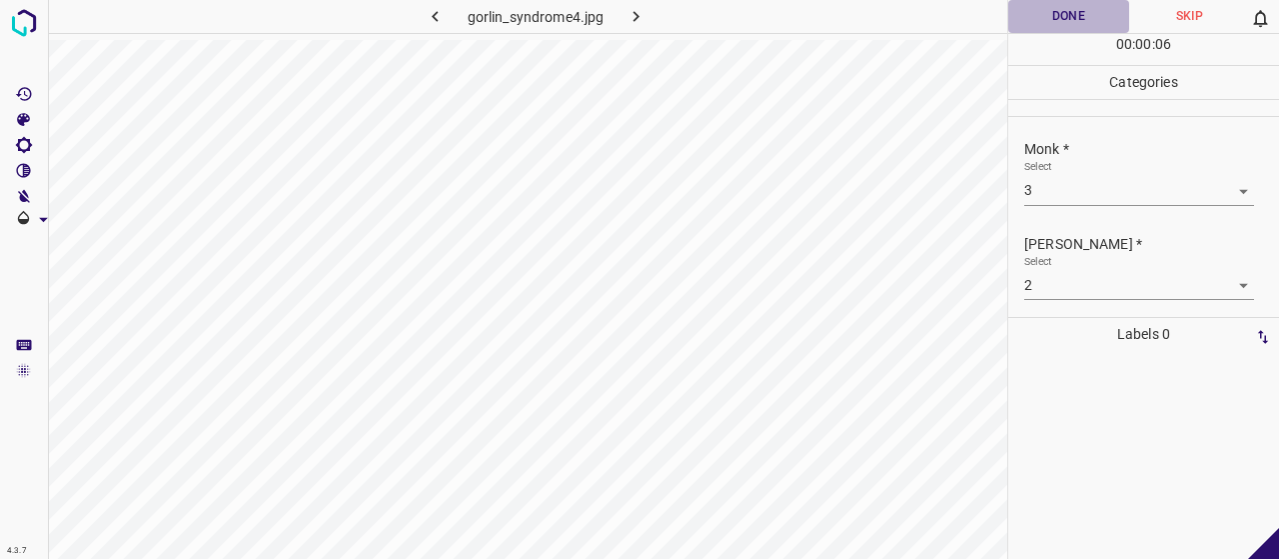
click at [1079, 28] on button "Done" at bounding box center [1068, 16] width 121 height 33
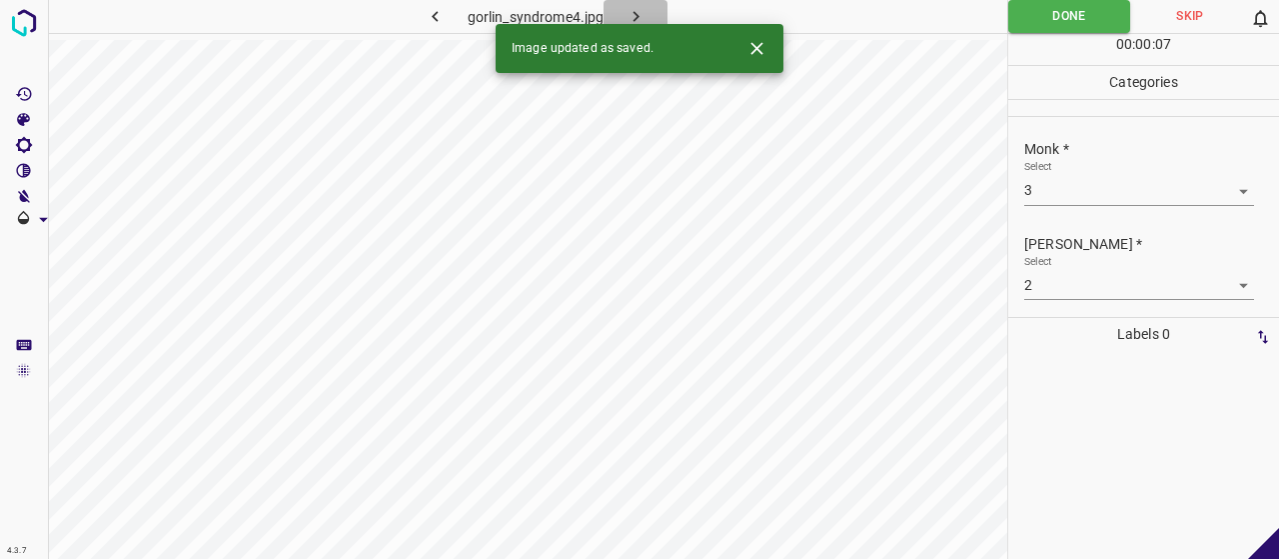
click at [662, 13] on button "button" at bounding box center [636, 16] width 64 height 33
click at [1068, 187] on body "4.3.7 granuloma_annulare133.jpg Done Skip 0 00 : 00 : 07 Categories Monk * Sele…" at bounding box center [639, 279] width 1279 height 559
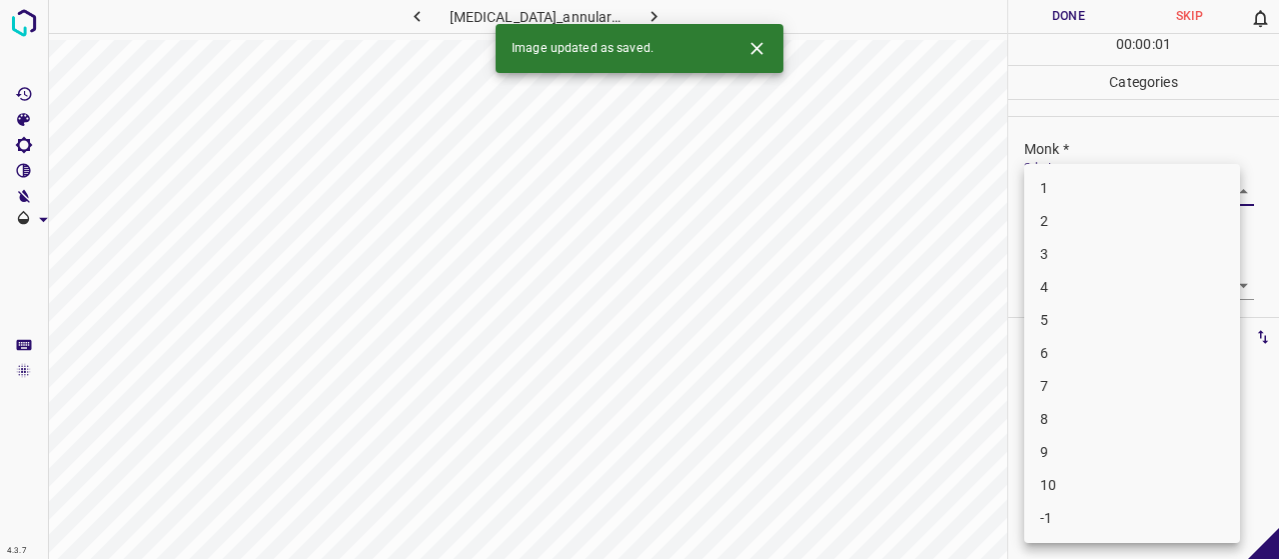
click at [1074, 242] on li "3" at bounding box center [1132, 254] width 216 height 33
type input "3"
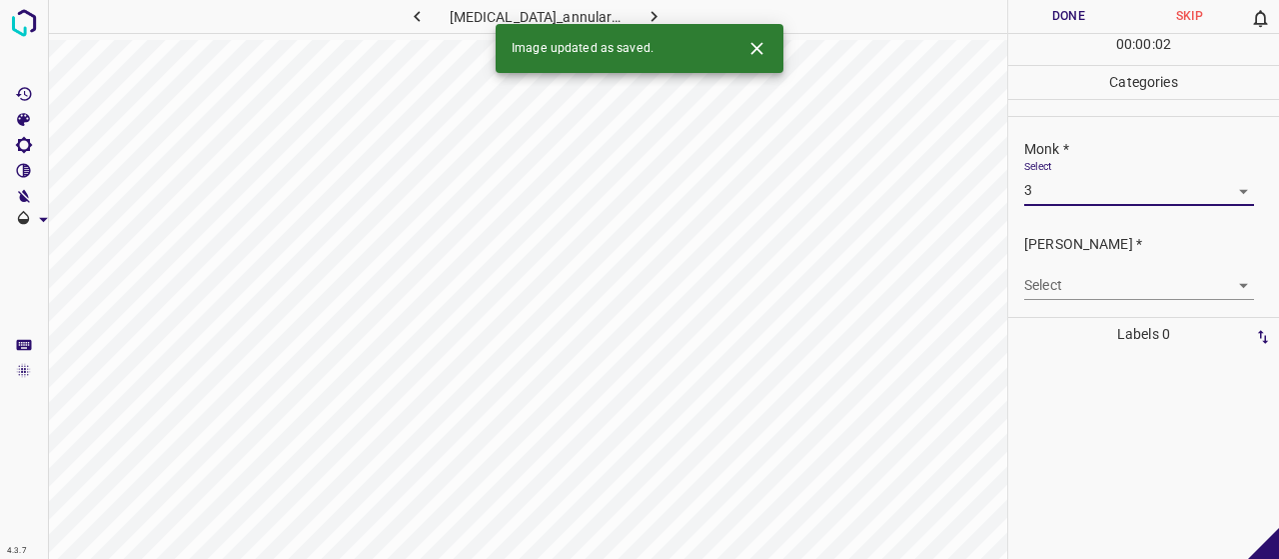
click at [1070, 260] on div "Select ​" at bounding box center [1139, 277] width 230 height 45
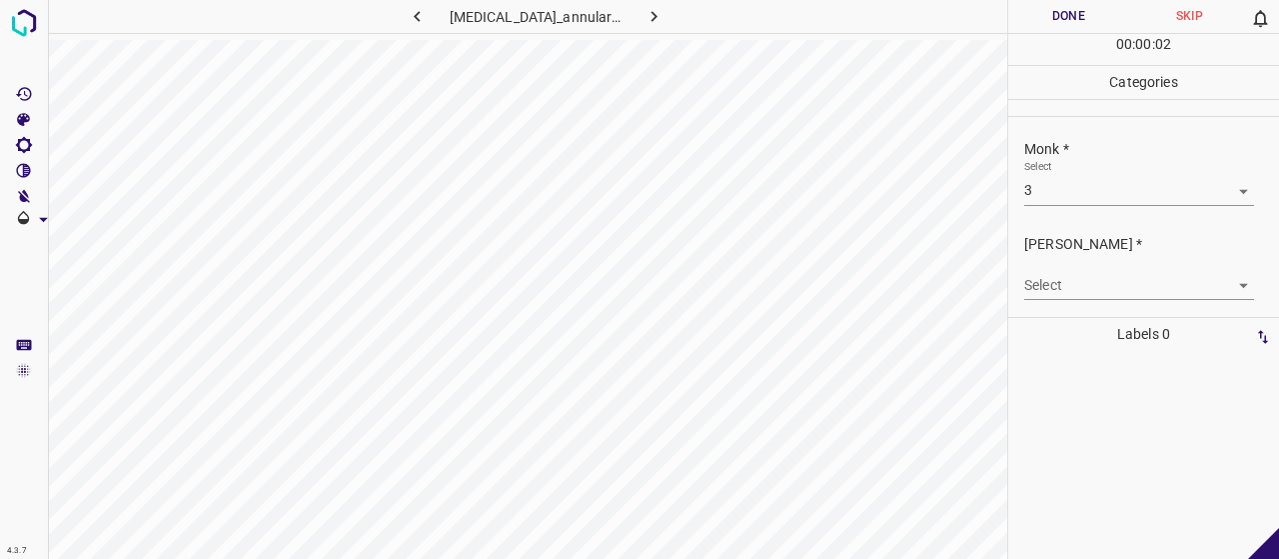
click at [1058, 283] on body "4.3.7 granuloma_annulare133.jpg Done Skip 0 00 : 00 : 02 Categories Monk * Sele…" at bounding box center [639, 279] width 1279 height 559
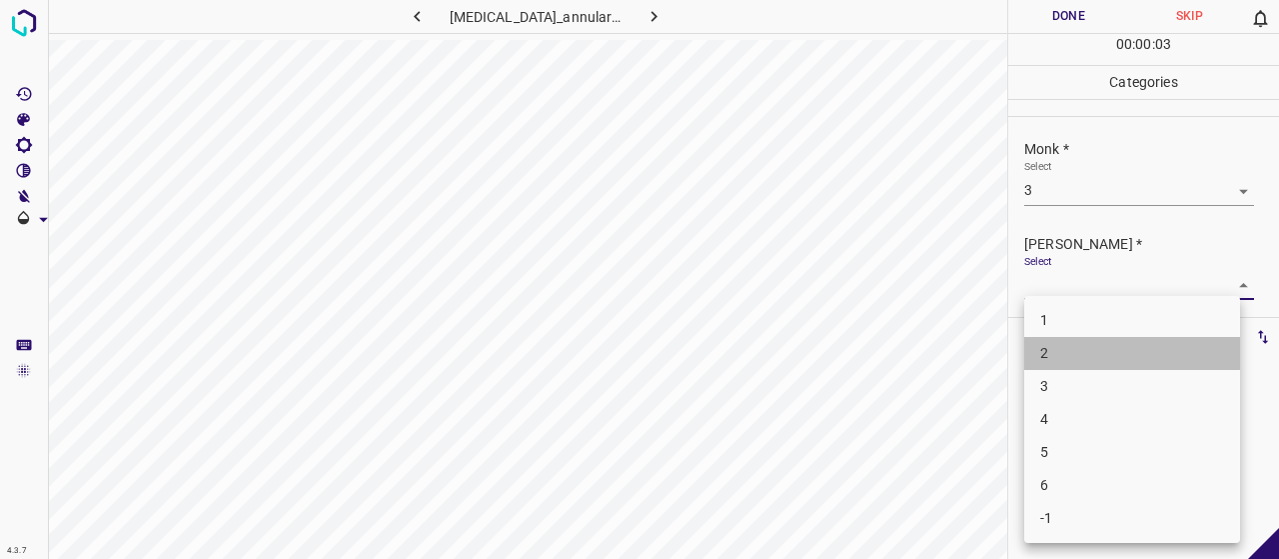
click at [1071, 350] on li "2" at bounding box center [1132, 353] width 216 height 33
type input "2"
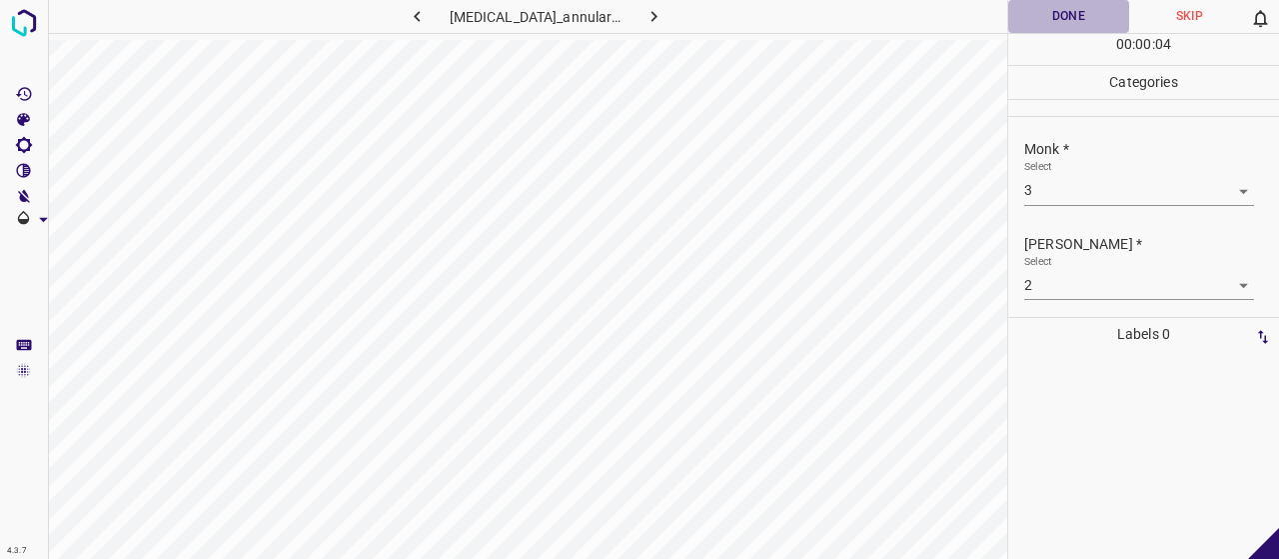
click at [1073, 25] on button "Done" at bounding box center [1068, 16] width 121 height 33
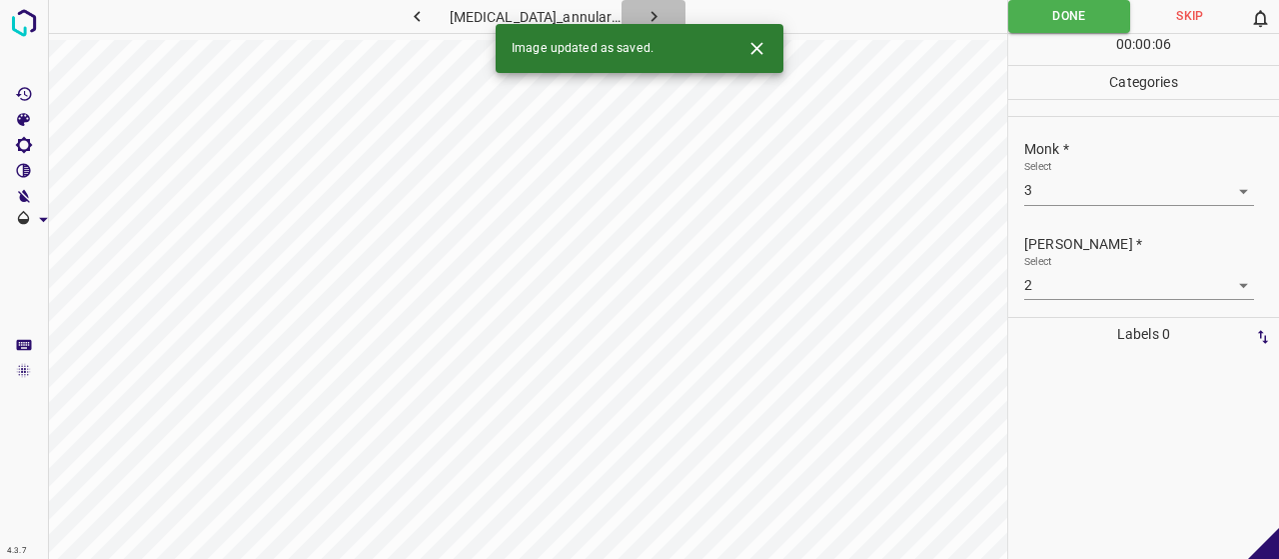
click at [649, 4] on button "button" at bounding box center [654, 16] width 64 height 33
click at [1131, 187] on body "4.3.7 granuloma_annulare112.jpg Done Skip 0 00 : 00 : 01 Categories Monk * Sele…" at bounding box center [639, 279] width 1279 height 559
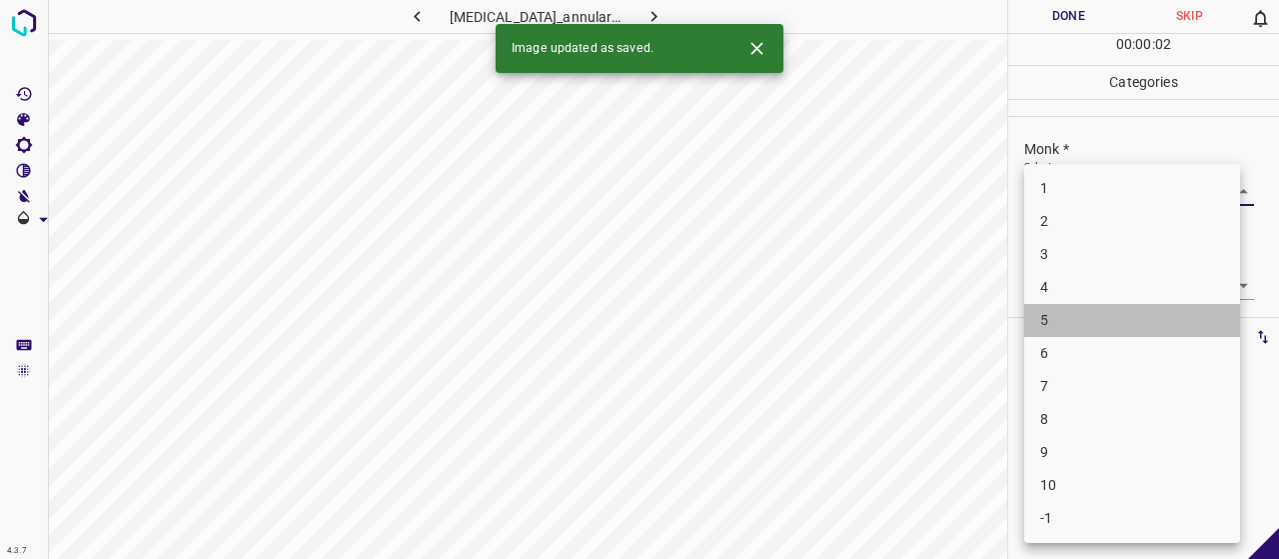
click at [1139, 330] on li "5" at bounding box center [1132, 320] width 216 height 33
type input "5"
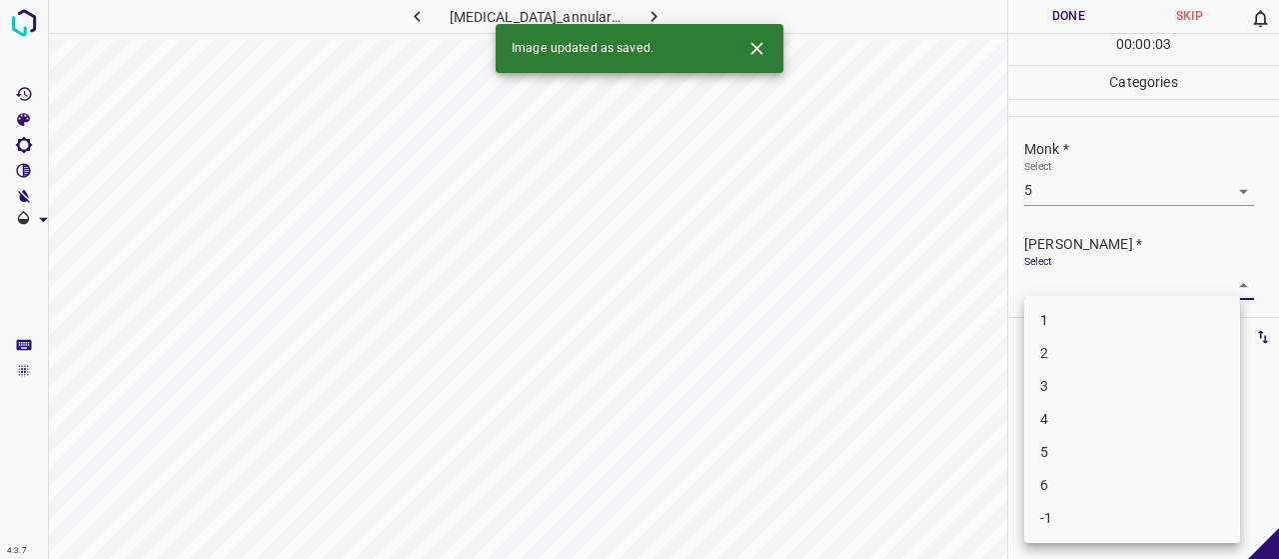
click at [1129, 283] on body "4.3.7 granuloma_annulare112.jpg Done Skip 0 00 : 00 : 03 Categories Monk * Sele…" at bounding box center [639, 279] width 1279 height 559
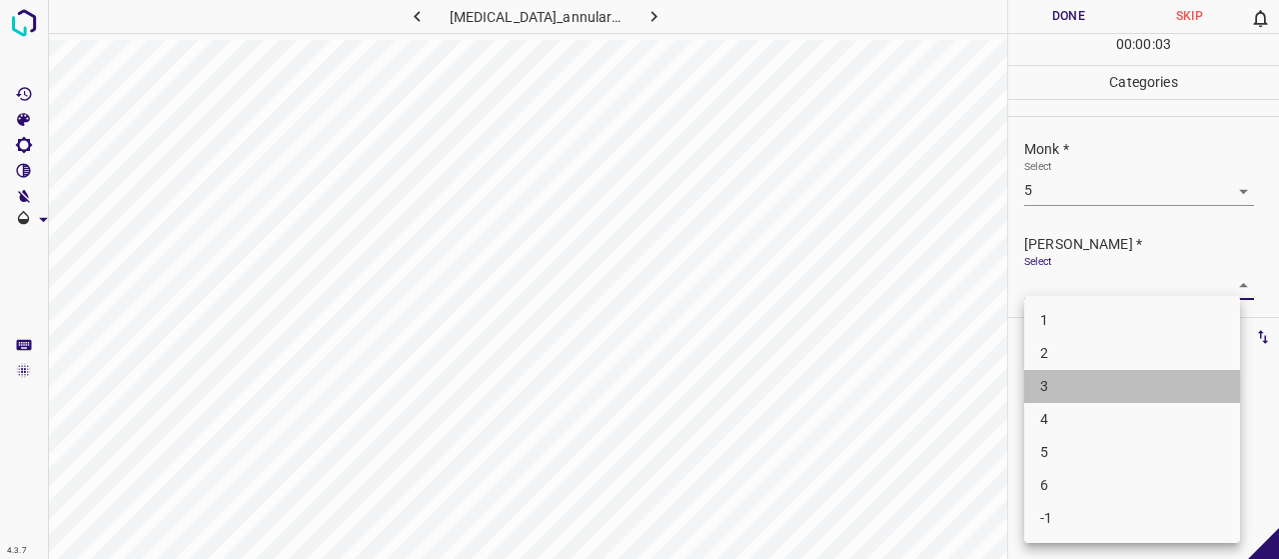
click at [1135, 371] on li "3" at bounding box center [1132, 386] width 216 height 33
type input "3"
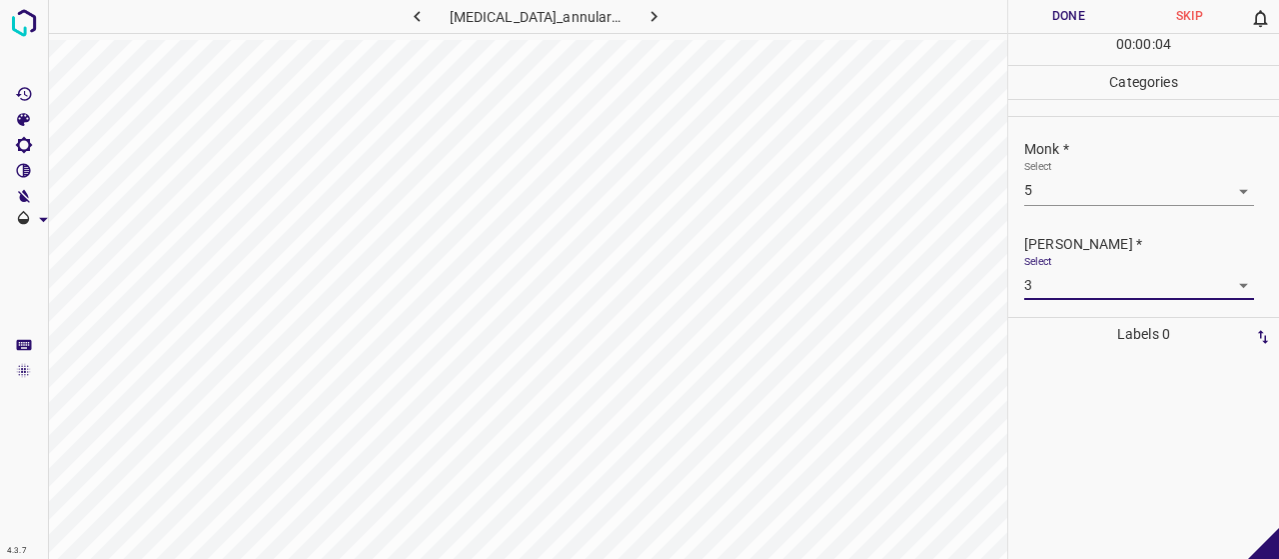
click at [1085, 17] on button "Done" at bounding box center [1068, 16] width 121 height 33
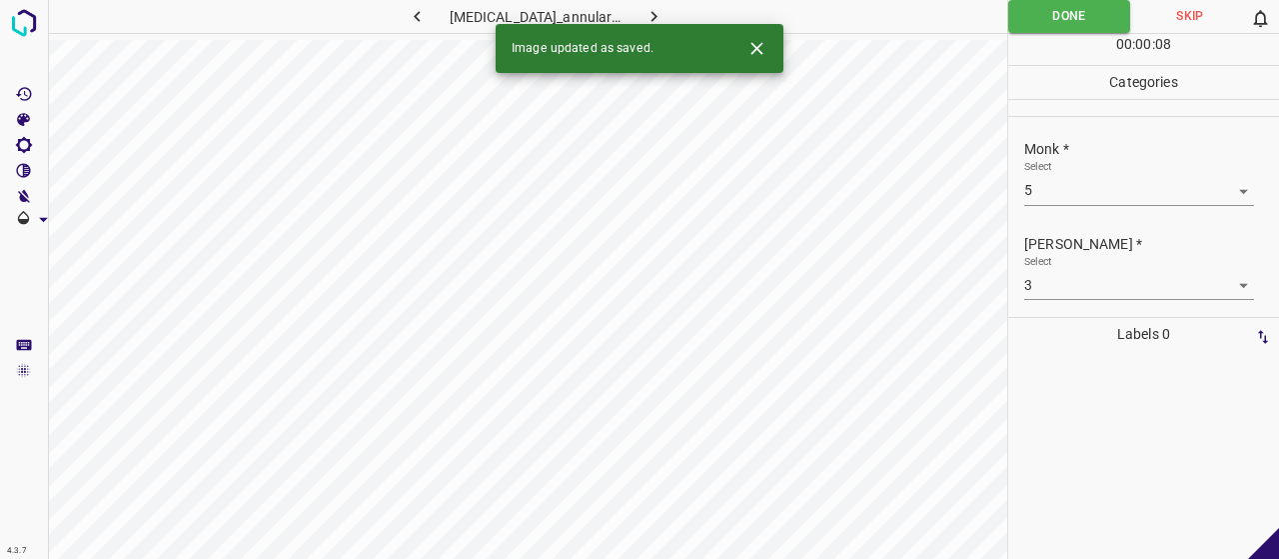
click at [659, 15] on button "button" at bounding box center [654, 16] width 64 height 33
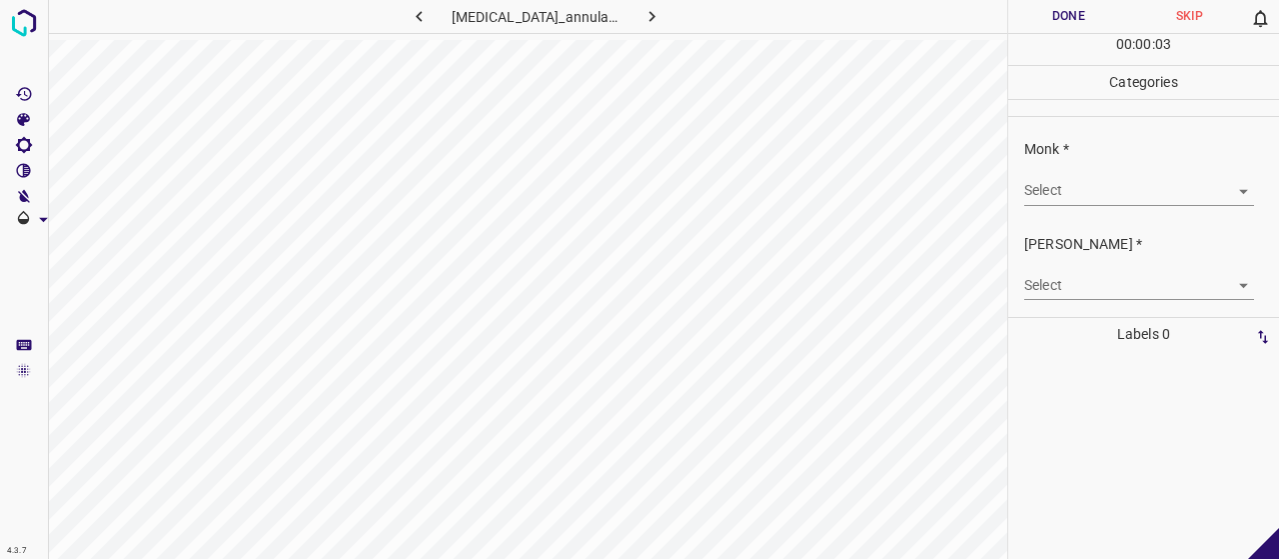
click at [1091, 177] on body "4.3.7 granuloma_annulare21.jpg Done Skip 0 00 : 00 : 03 Categories Monk * Selec…" at bounding box center [639, 279] width 1279 height 559
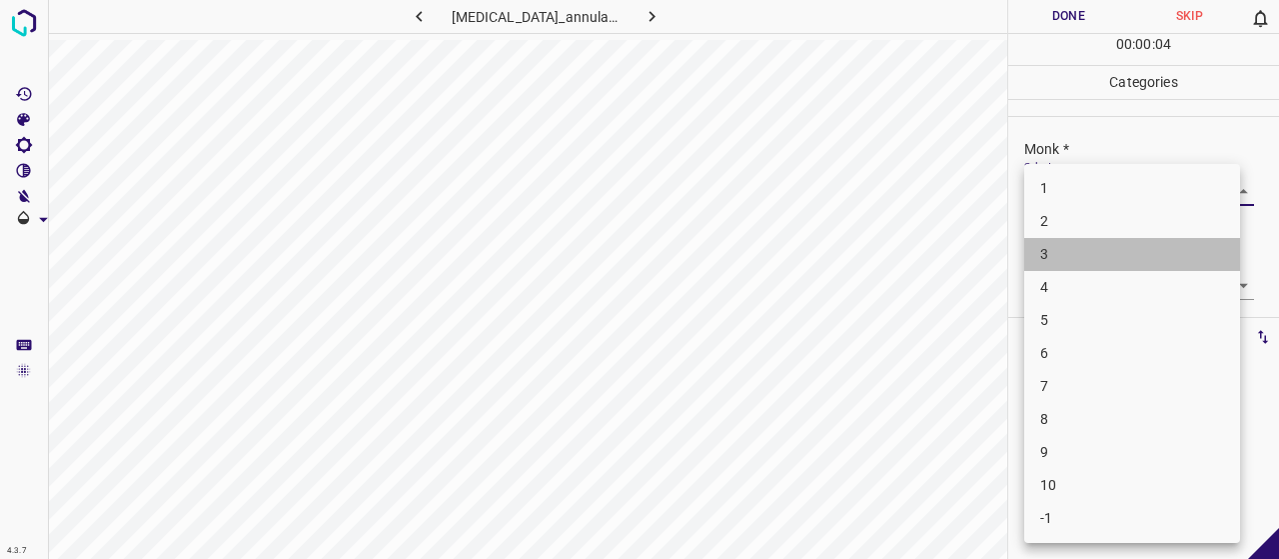
click at [1063, 250] on li "3" at bounding box center [1132, 254] width 216 height 33
type input "3"
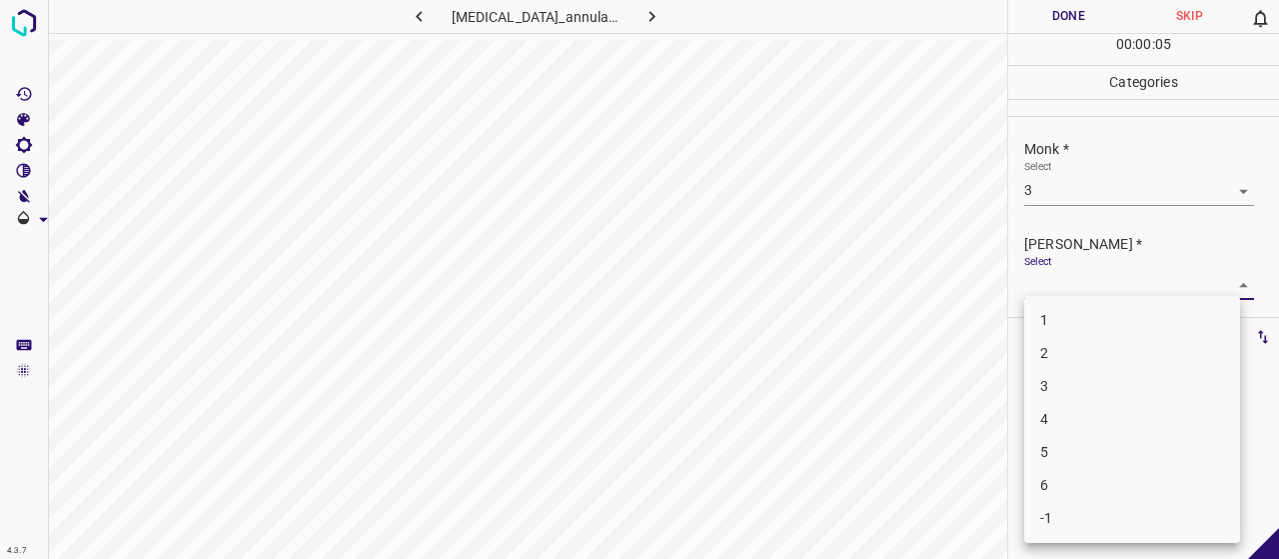
click at [1097, 273] on body "4.3.7 granuloma_annulare21.jpg Done Skip 0 00 : 00 : 05 Categories Monk * Selec…" at bounding box center [639, 279] width 1279 height 559
click at [1091, 345] on li "2" at bounding box center [1132, 353] width 216 height 33
type input "2"
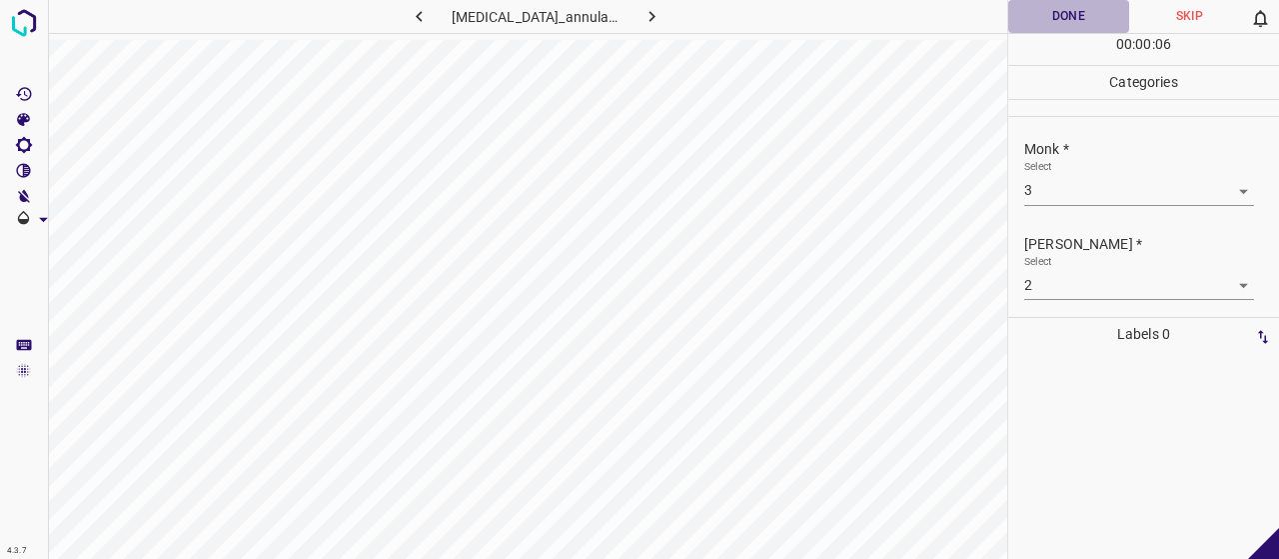
click at [1053, 16] on button "Done" at bounding box center [1068, 16] width 121 height 33
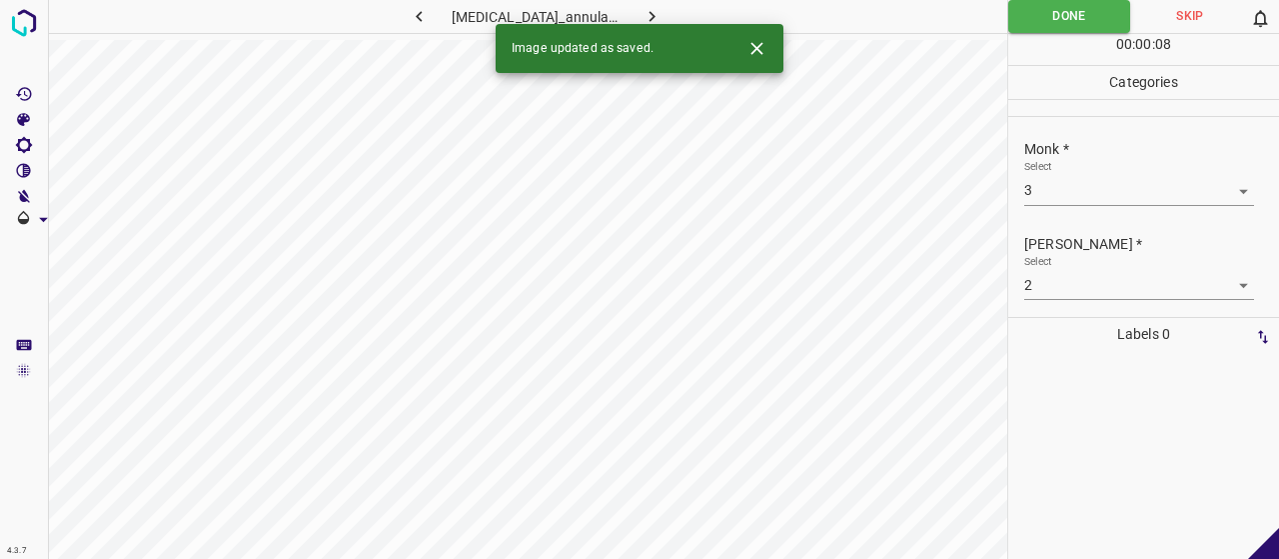
click at [641, 17] on icon "button" at bounding box center [651, 16] width 21 height 21
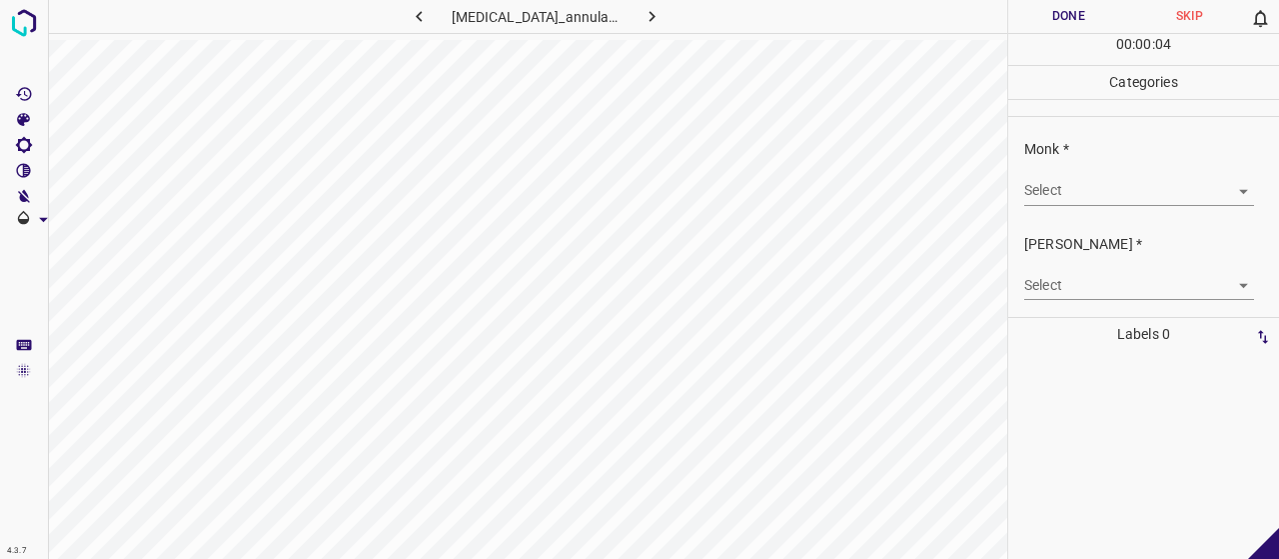
click at [1059, 187] on body "4.3.7 granuloma_annulare54.jpg Done Skip 0 00 : 00 : 04 Categories Monk * Selec…" at bounding box center [639, 279] width 1279 height 559
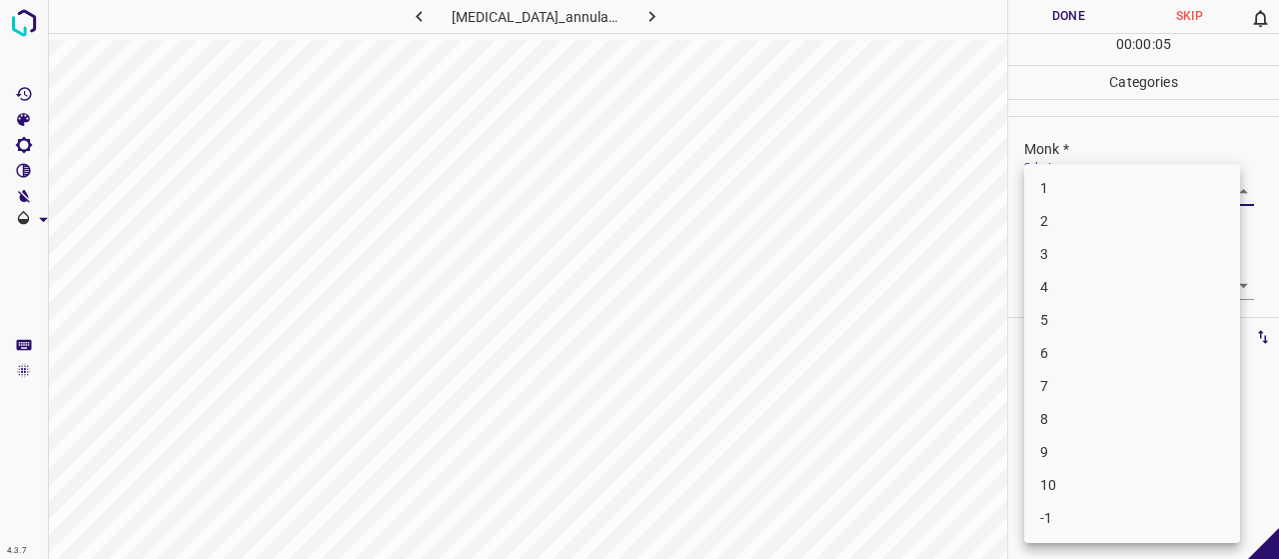
click at [1073, 243] on li "3" at bounding box center [1132, 254] width 216 height 33
type input "3"
click at [1067, 284] on body "4.3.7 granuloma_annulare54.jpg Done Skip 0 00 : 00 : 06 Categories Monk * Selec…" at bounding box center [639, 279] width 1279 height 559
click at [1078, 367] on li "2" at bounding box center [1132, 353] width 216 height 33
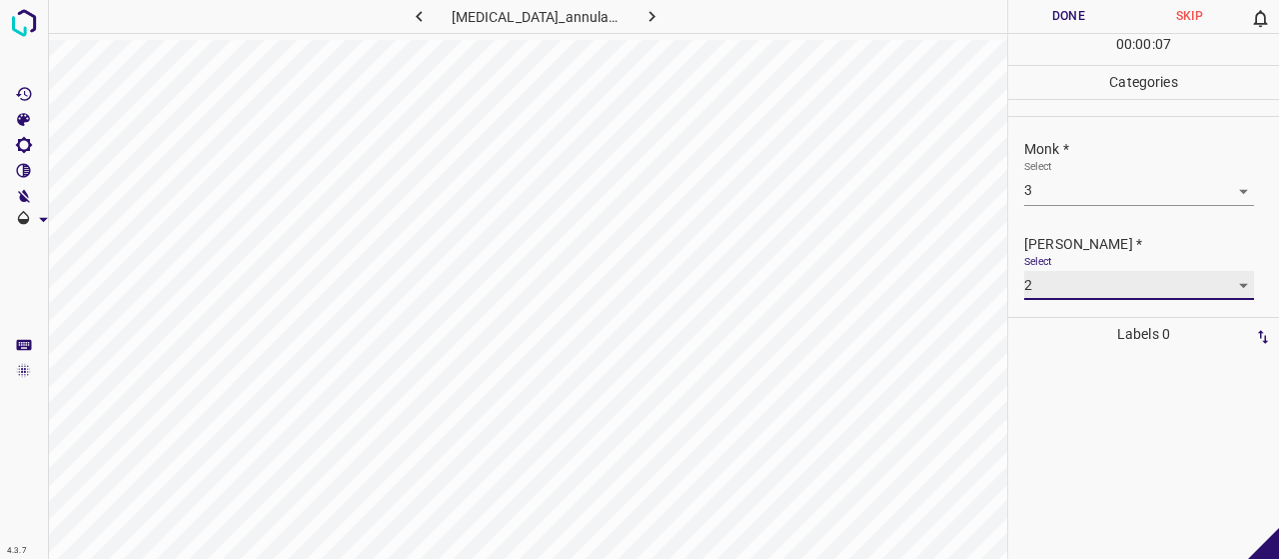
type input "2"
click at [1055, 19] on button "Done" at bounding box center [1068, 16] width 121 height 33
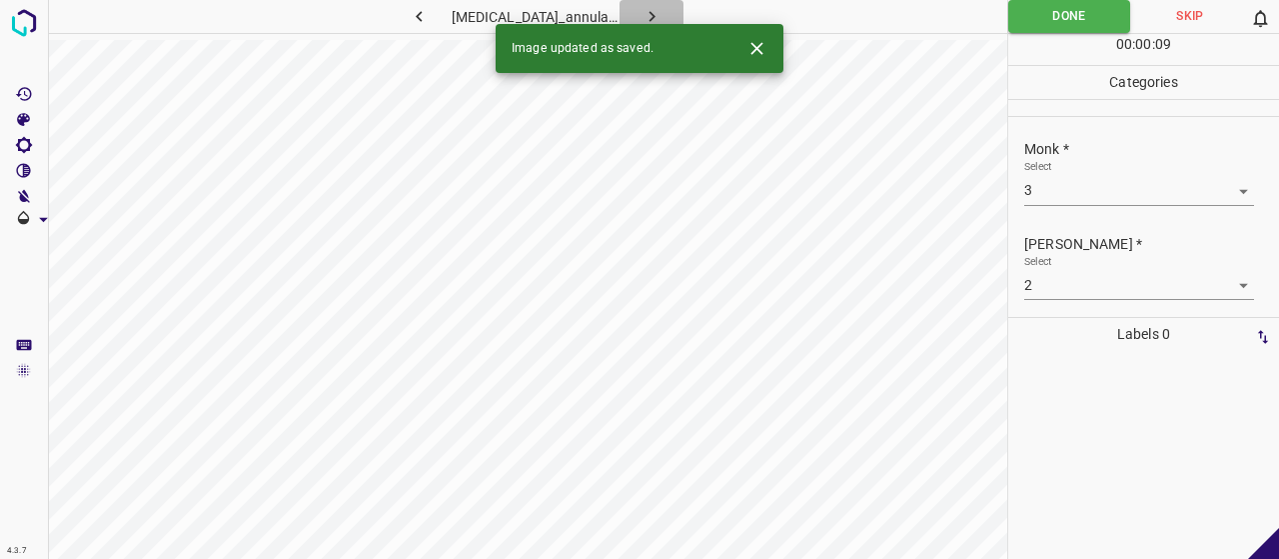
click at [641, 17] on icon "button" at bounding box center [651, 16] width 21 height 21
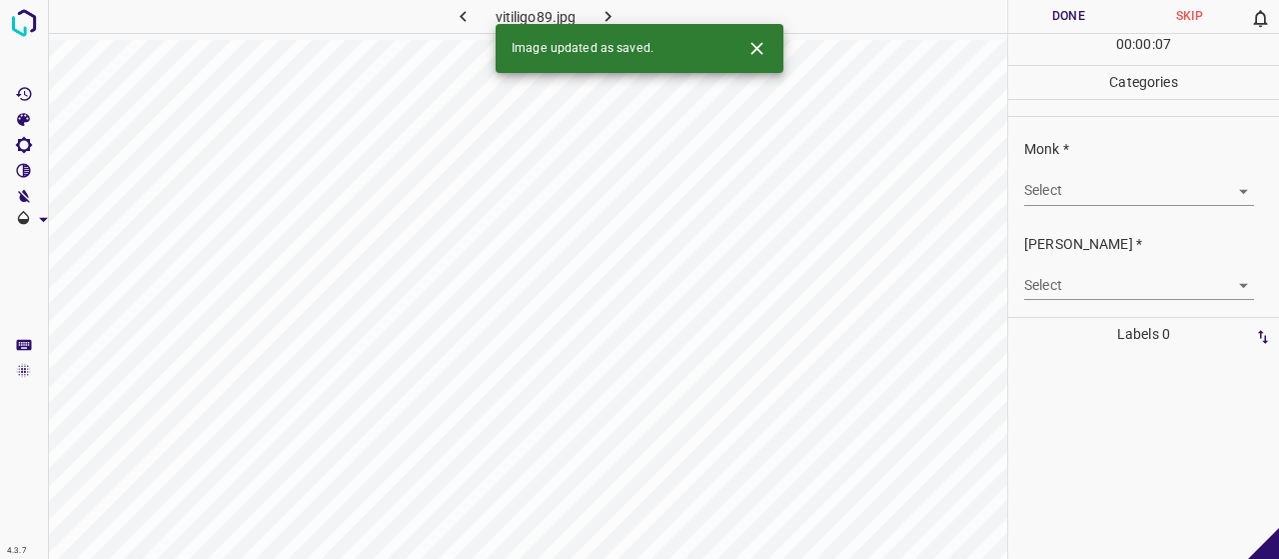
click at [1117, 186] on body "4.3.7 vitiligo89.jpg Done Skip 0 00 : 00 : 07 Categories Monk * Select ​ Fitzpa…" at bounding box center [639, 279] width 1279 height 559
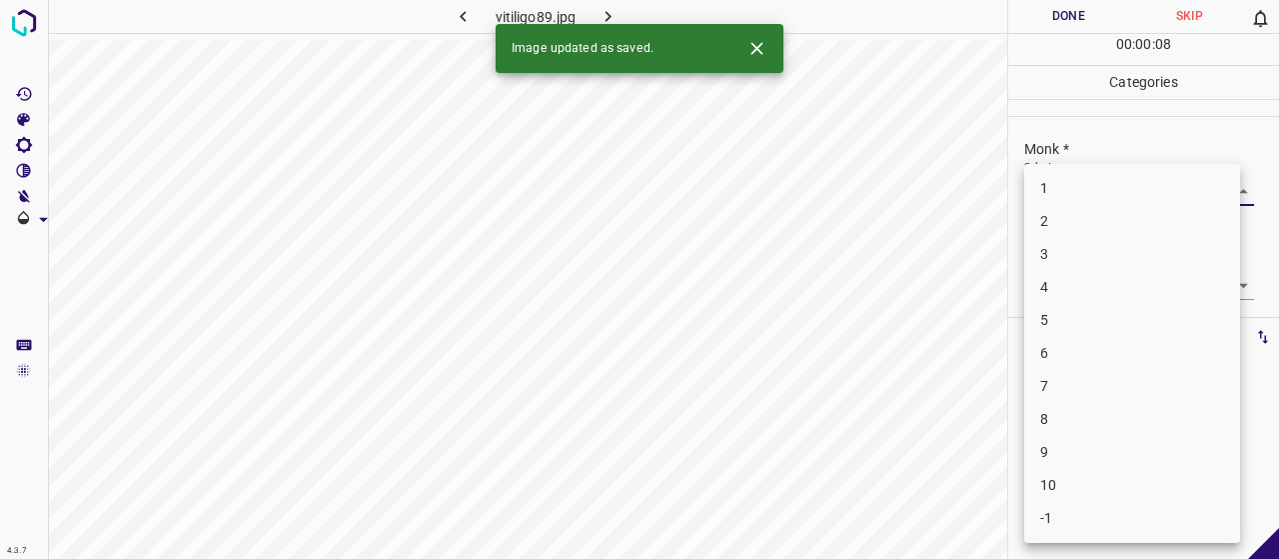
click at [1060, 258] on li "3" at bounding box center [1132, 254] width 216 height 33
type input "3"
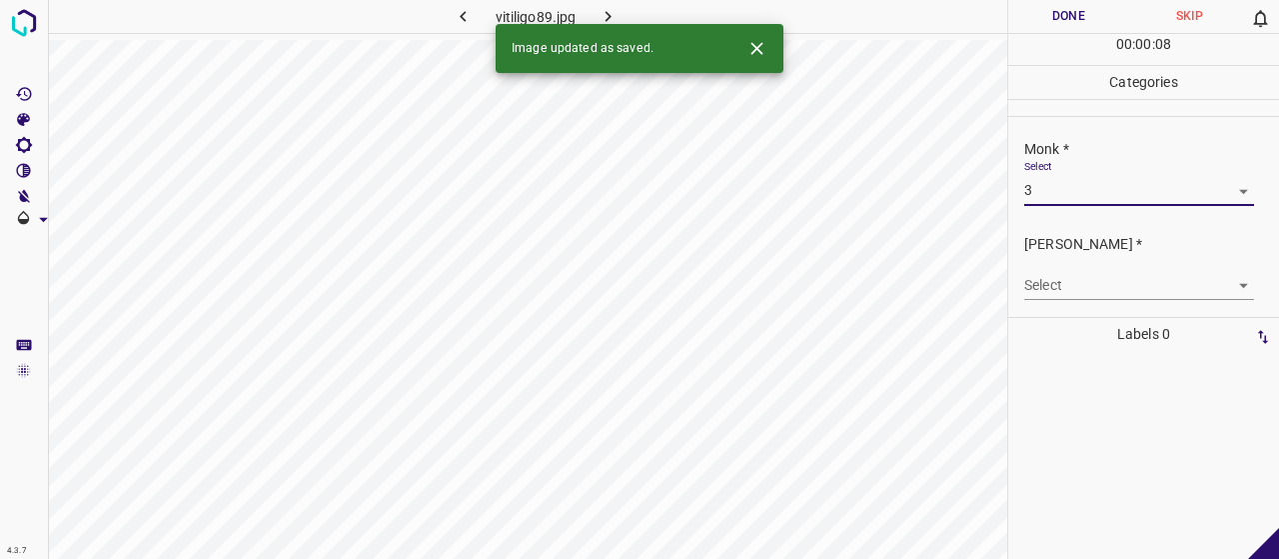
click at [1068, 271] on body "4.3.7 vitiligo89.jpg Done Skip 0 00 : 00 : 08 Categories Monk * Select 3 3 Fitz…" at bounding box center [639, 279] width 1279 height 559
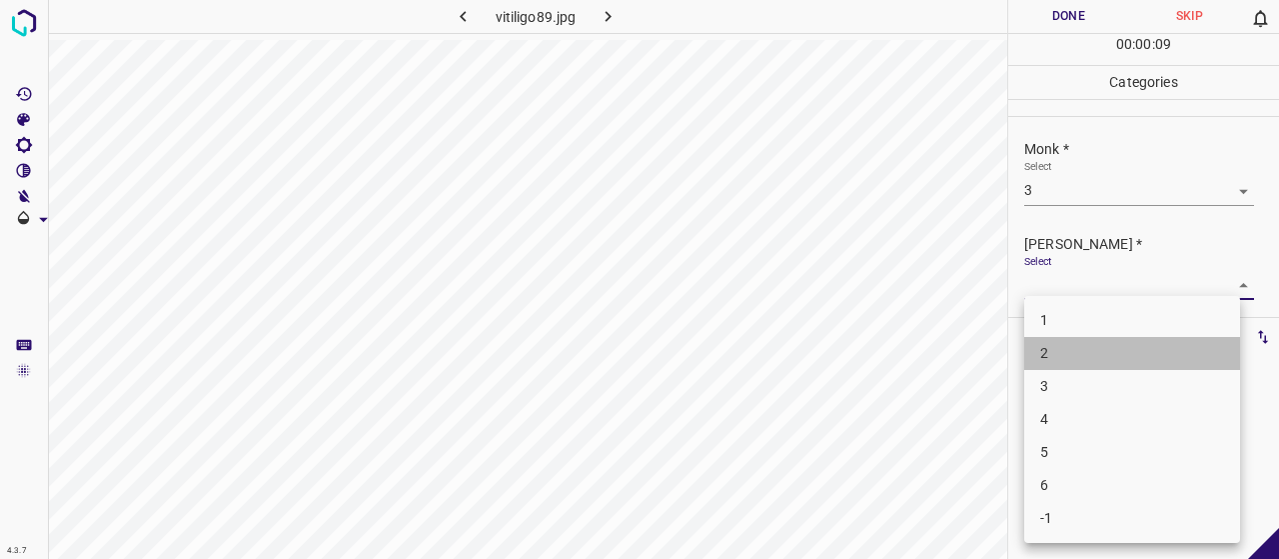
click at [1093, 366] on li "2" at bounding box center [1132, 353] width 216 height 33
type input "2"
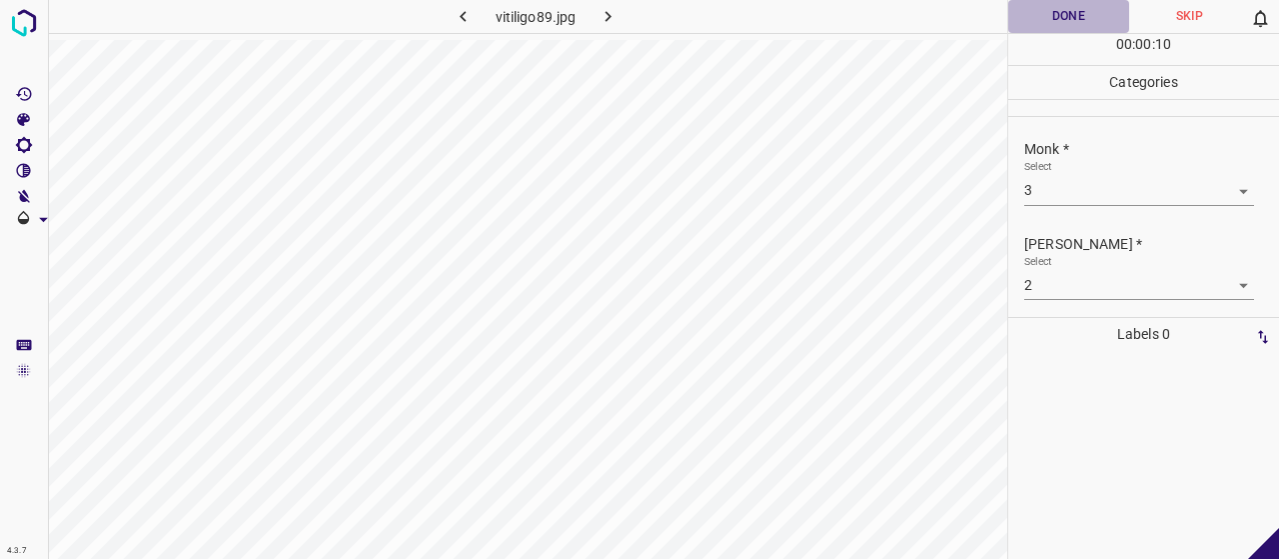
click at [1057, 18] on button "Done" at bounding box center [1068, 16] width 121 height 33
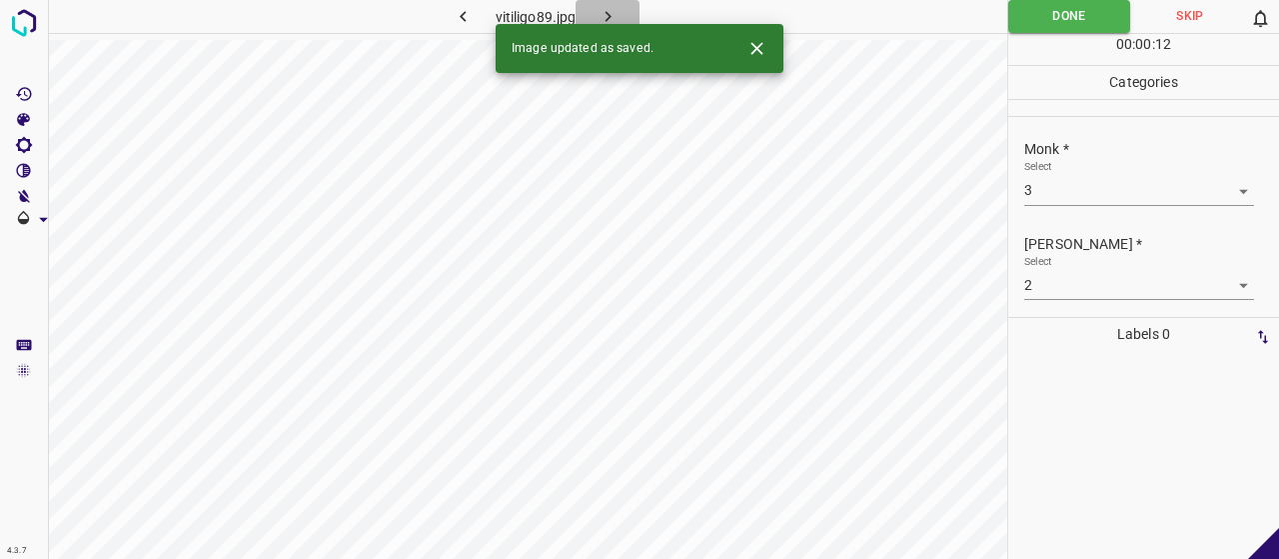
click at [615, 6] on icon "button" at bounding box center [608, 16] width 21 height 21
click at [1106, 194] on body "4.3.7 glandular_cheilitis2.jpg Done Skip 0 00 : 00 : 12 Categories Monk * Selec…" at bounding box center [639, 279] width 1279 height 559
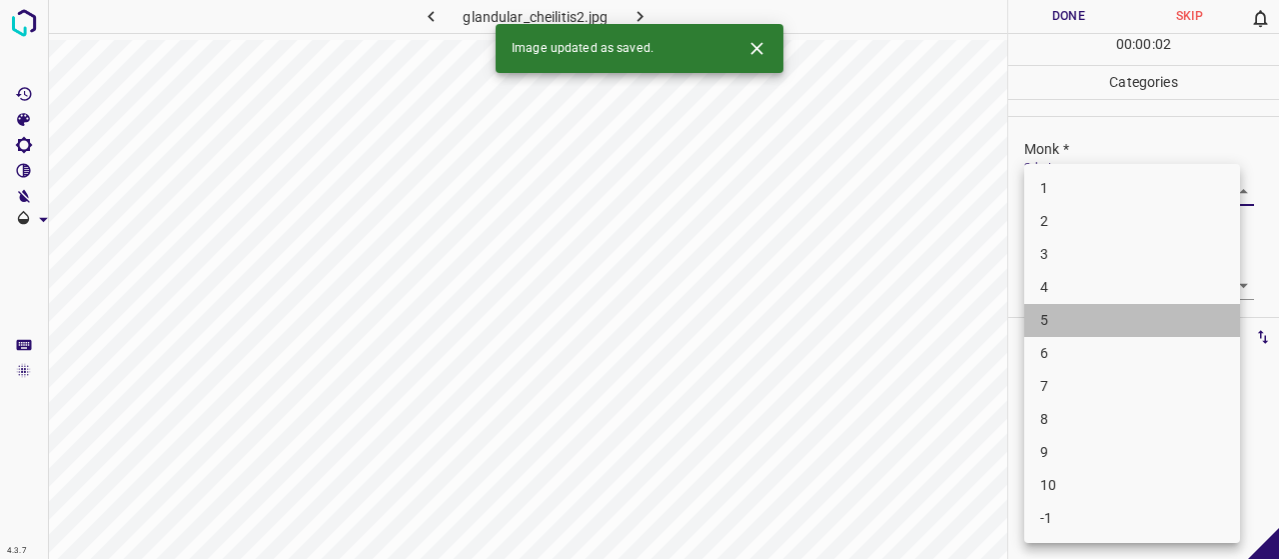
click at [1073, 311] on li "5" at bounding box center [1132, 320] width 216 height 33
type input "5"
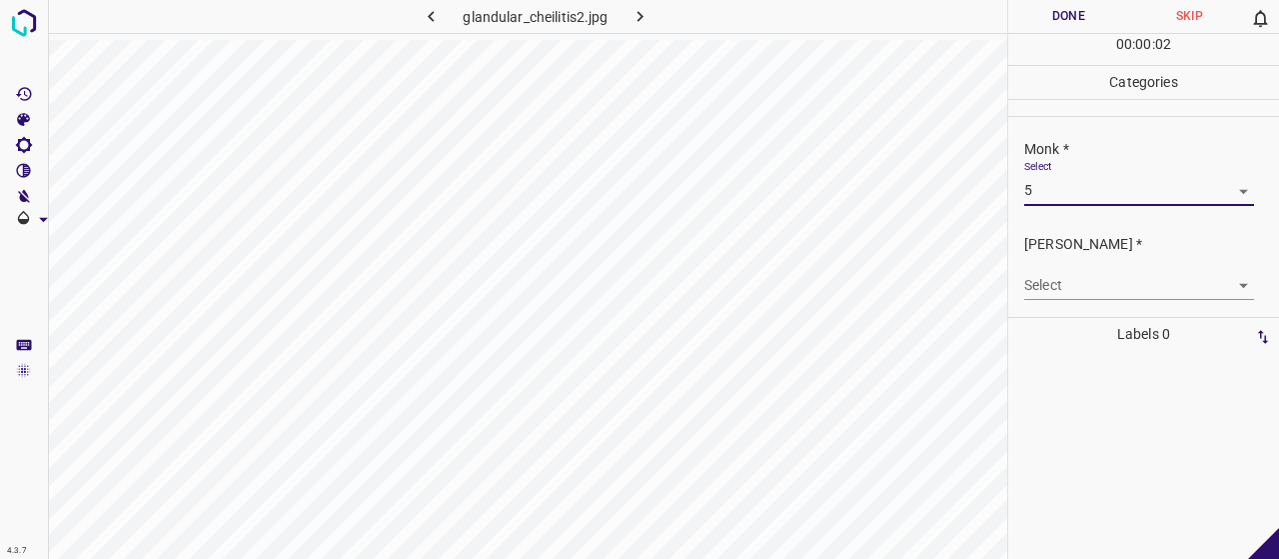
click at [1085, 272] on body "4.3.7 glandular_cheilitis2.jpg Done Skip 0 00 : 00 : 02 Categories Monk * Selec…" at bounding box center [639, 279] width 1279 height 559
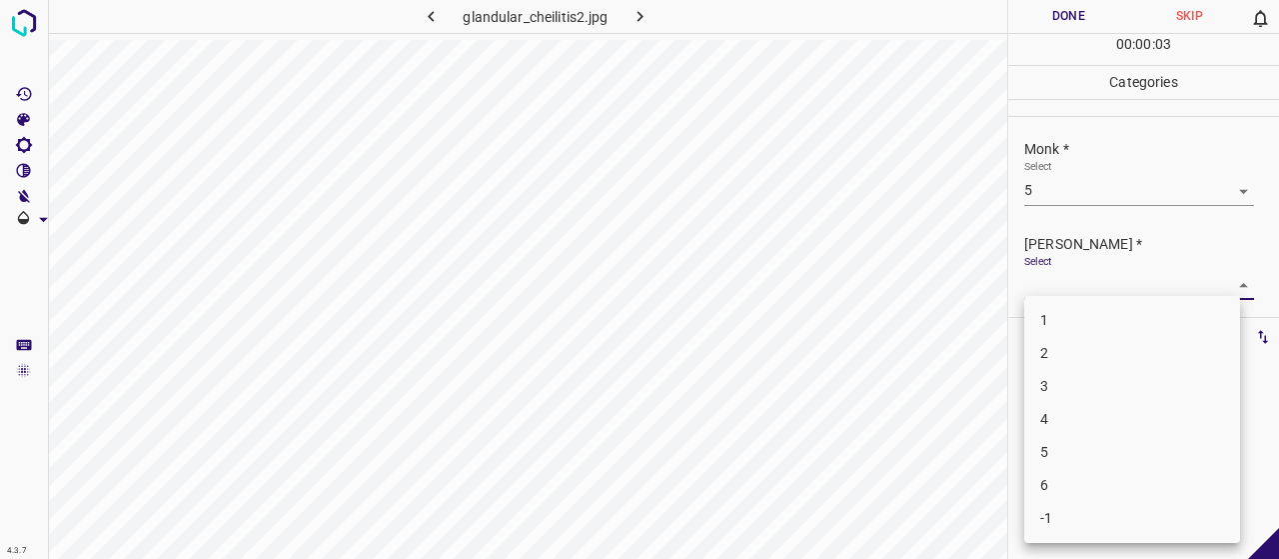
click at [1071, 380] on li "3" at bounding box center [1132, 386] width 216 height 33
type input "3"
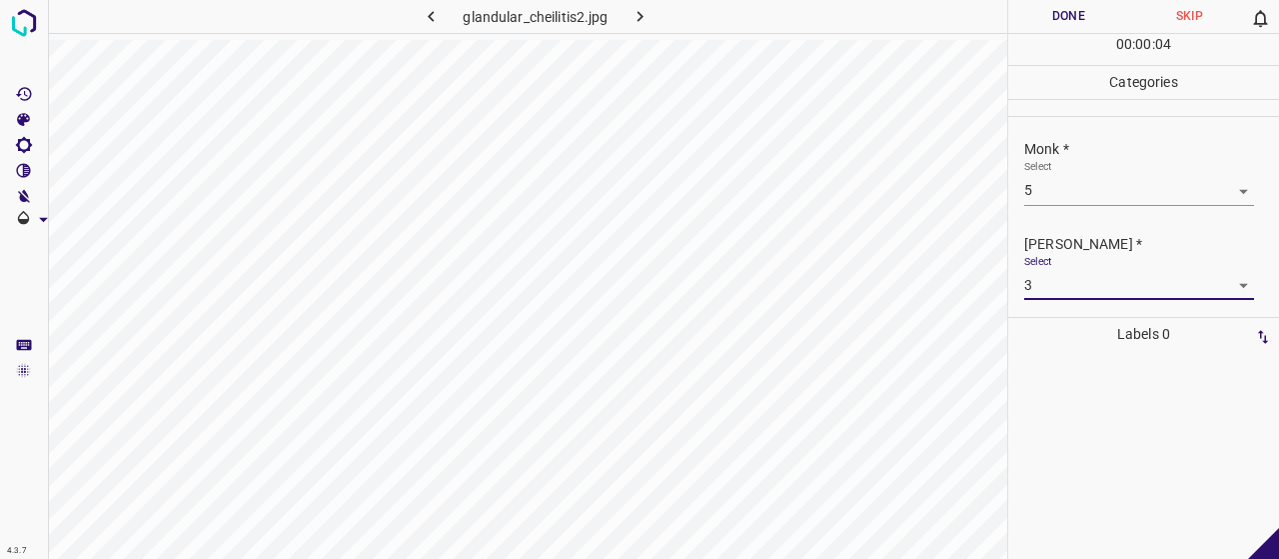
click at [1067, 26] on button "Done" at bounding box center [1068, 16] width 121 height 33
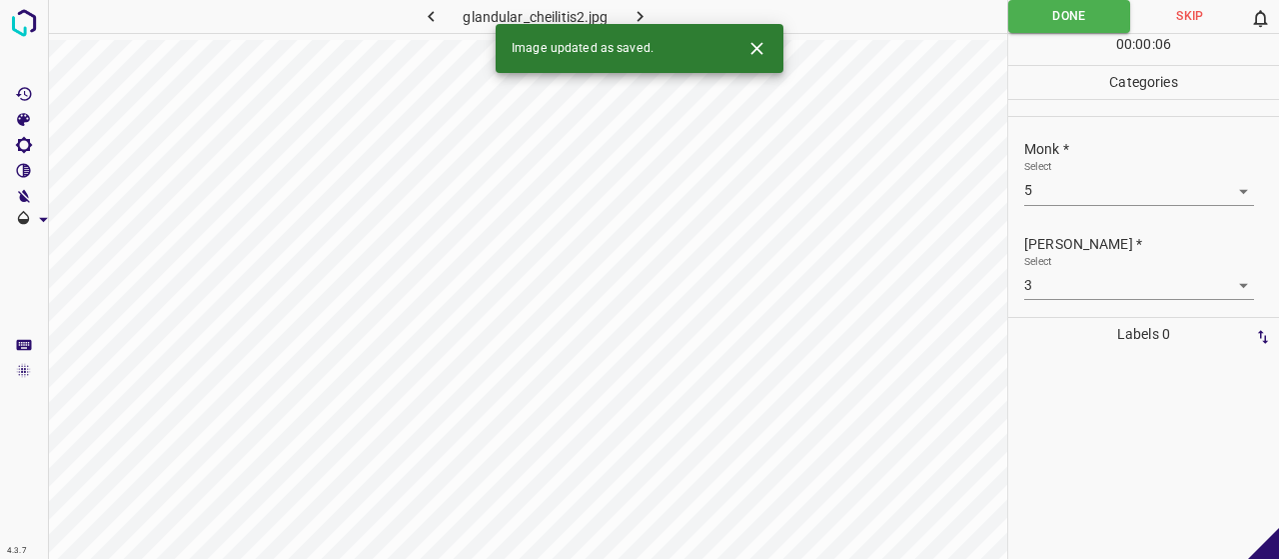
click at [646, 13] on icon "button" at bounding box center [640, 16] width 21 height 21
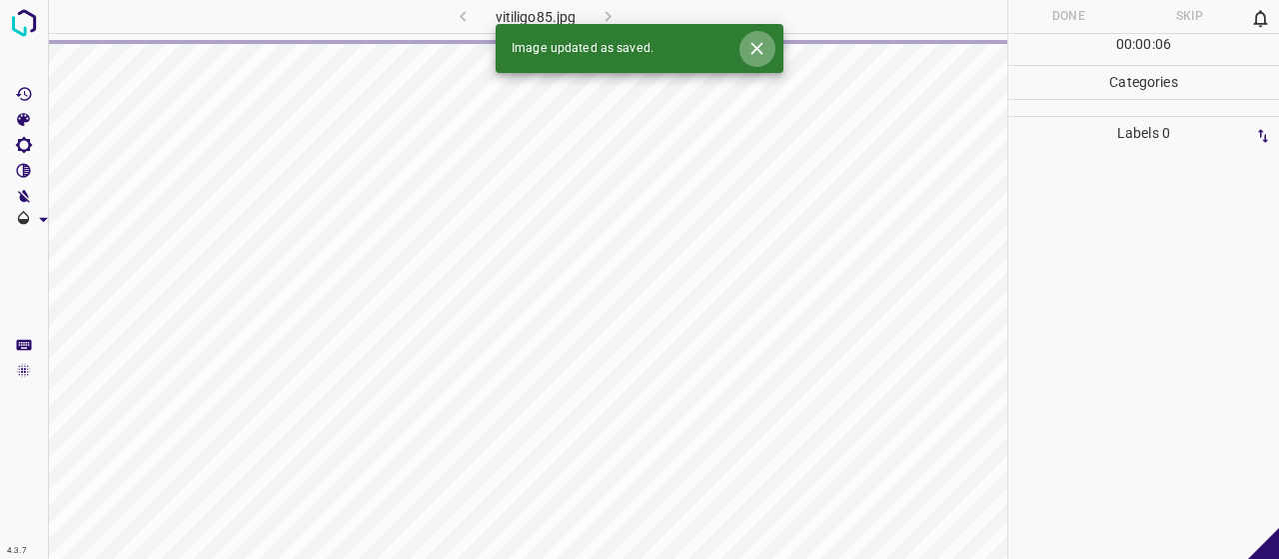
click at [746, 51] on icon "Close" at bounding box center [756, 48] width 21 height 21
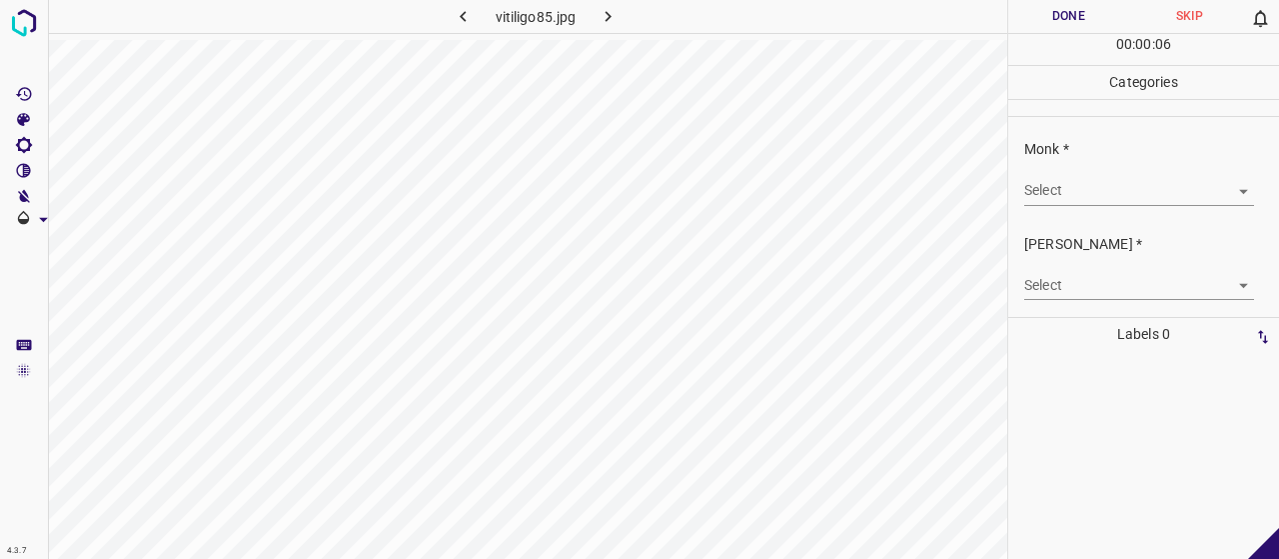
click at [1120, 191] on body "4.3.7 vitiligo85.jpg Done Skip 0 00 : 00 : 06 Categories Monk * Select ​ Fitzpa…" at bounding box center [639, 279] width 1279 height 559
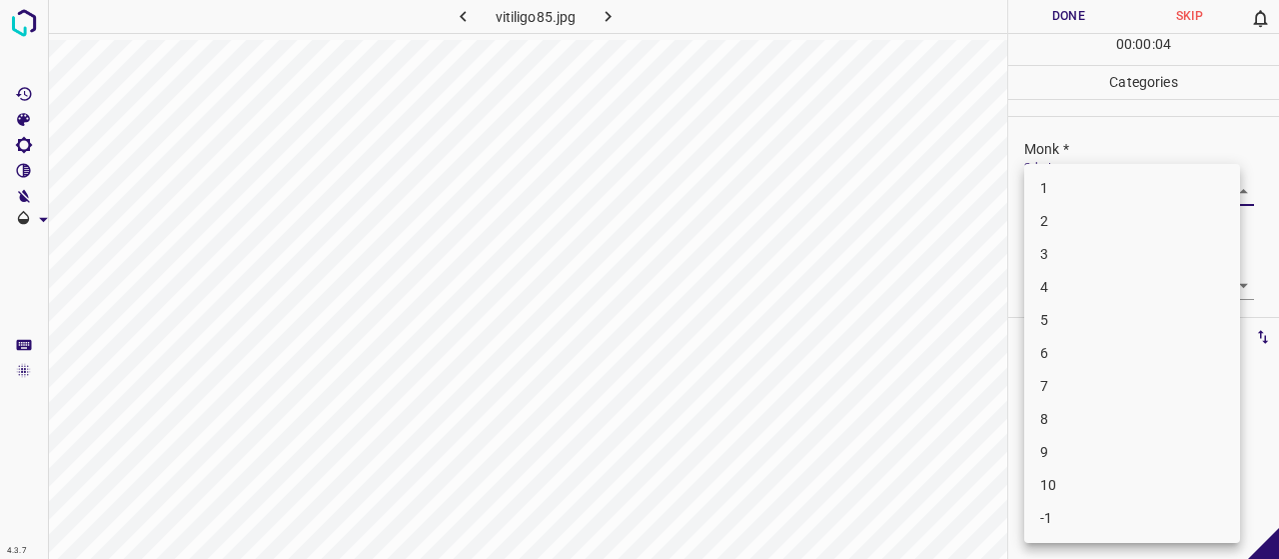
click at [1058, 354] on li "6" at bounding box center [1132, 353] width 216 height 33
type input "6"
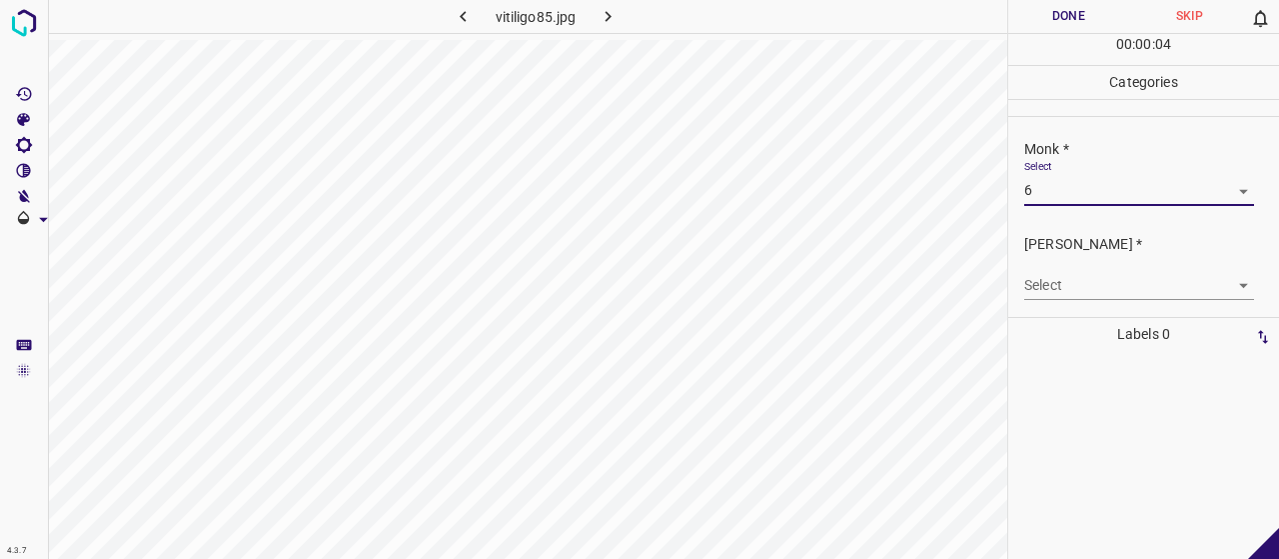
click at [1077, 273] on body "4.3.7 vitiligo85.jpg Done Skip 0 00 : 00 : 04 Categories Monk * Select 6 6 Fitz…" at bounding box center [639, 279] width 1279 height 559
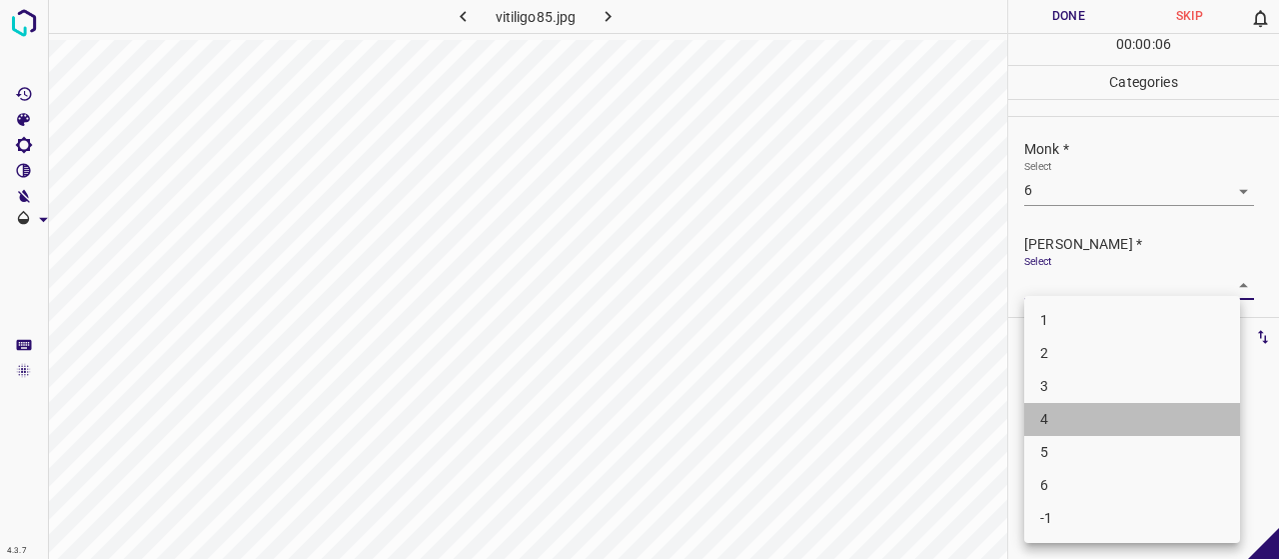
click at [1137, 415] on li "4" at bounding box center [1132, 419] width 216 height 33
type input "4"
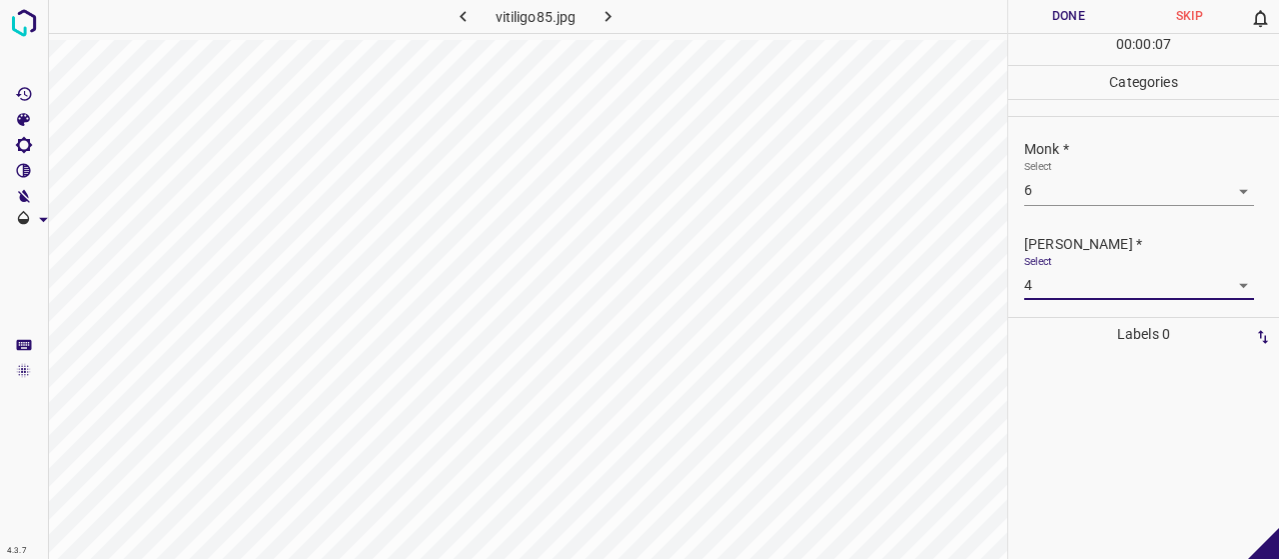
click at [1029, 15] on button "Done" at bounding box center [1068, 16] width 121 height 33
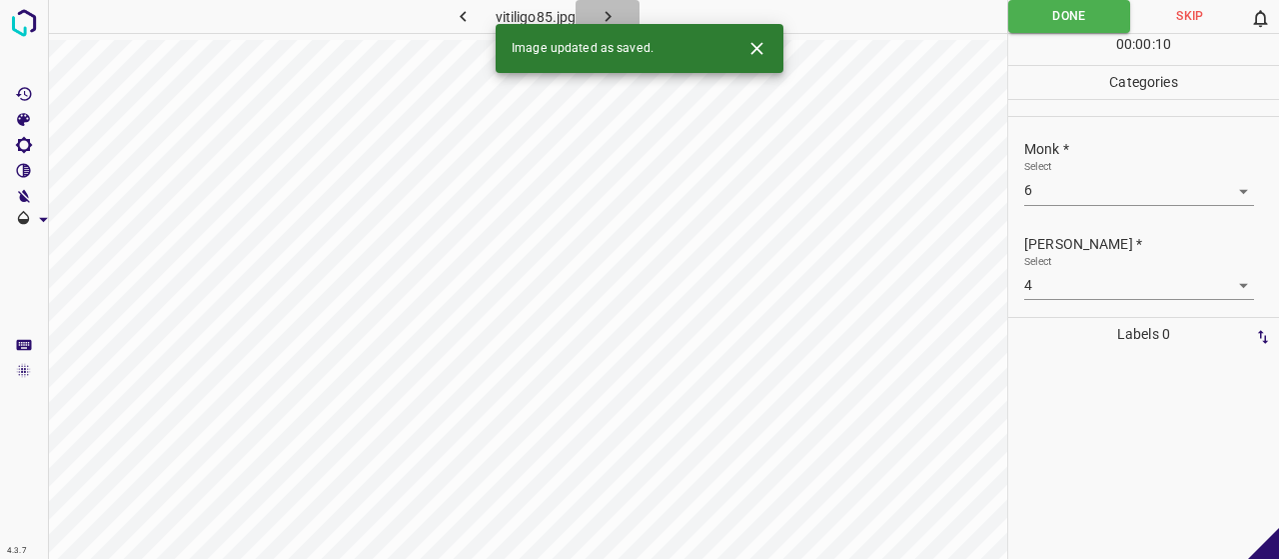
click at [628, 12] on button "button" at bounding box center [608, 16] width 64 height 33
click at [1074, 179] on body "4.3.7 gram_negative_folliculitis3.jpg Done Skip 0 00 : 00 : 09 Categories Monk …" at bounding box center [639, 279] width 1279 height 559
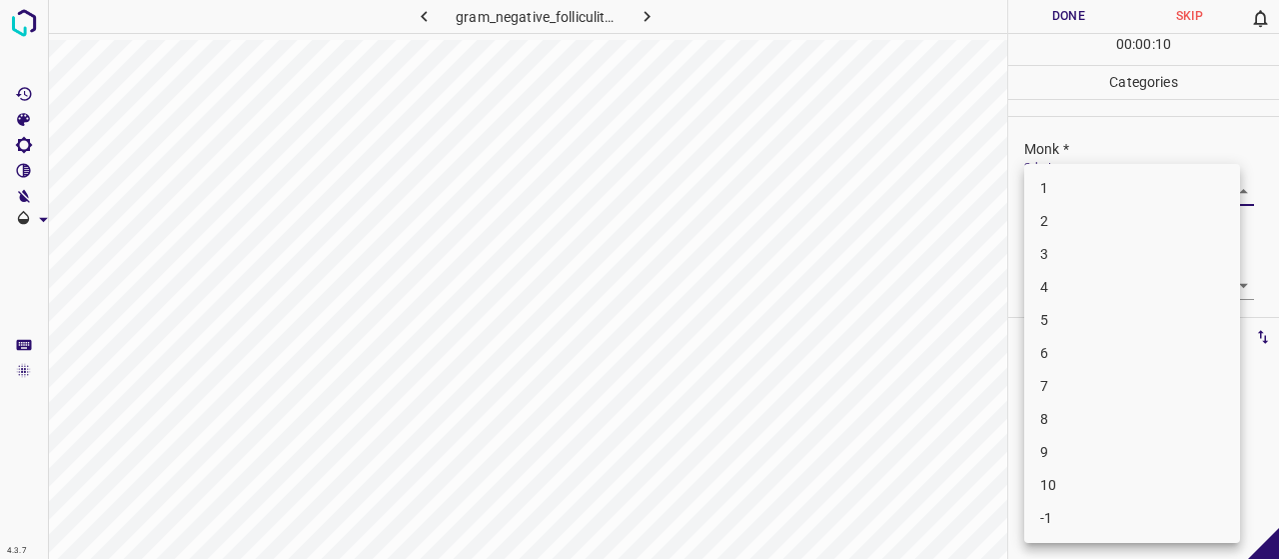
click at [1073, 241] on li "3" at bounding box center [1132, 254] width 216 height 33
type input "3"
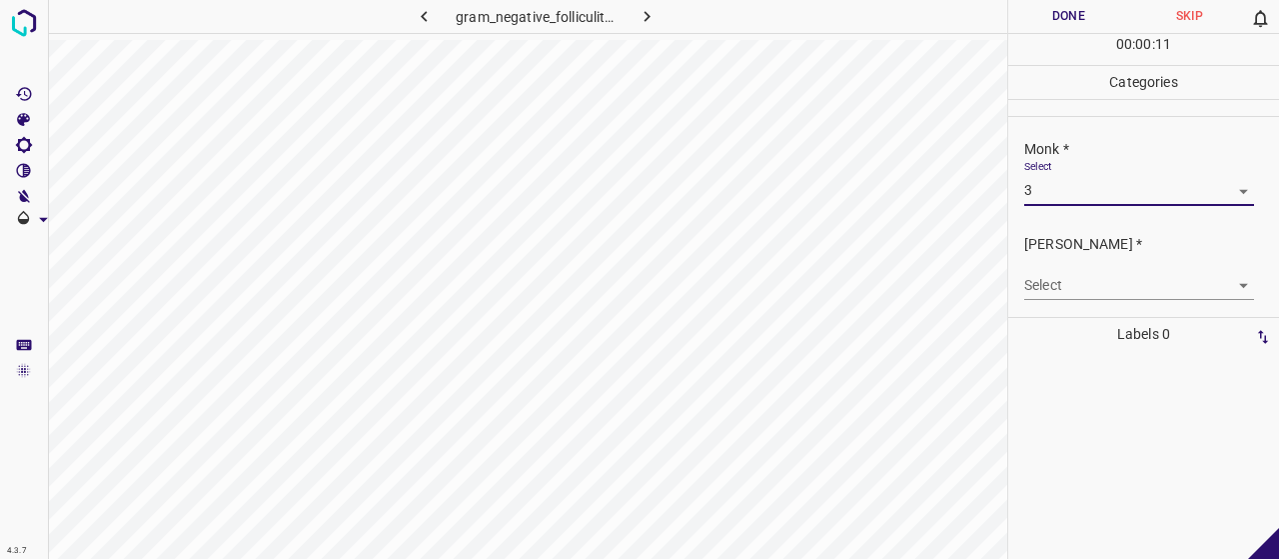
click at [1065, 269] on body "4.3.7 gram_negative_folliculitis3.jpg Done Skip 0 00 : 00 : 11 Categories Monk …" at bounding box center [639, 279] width 1279 height 559
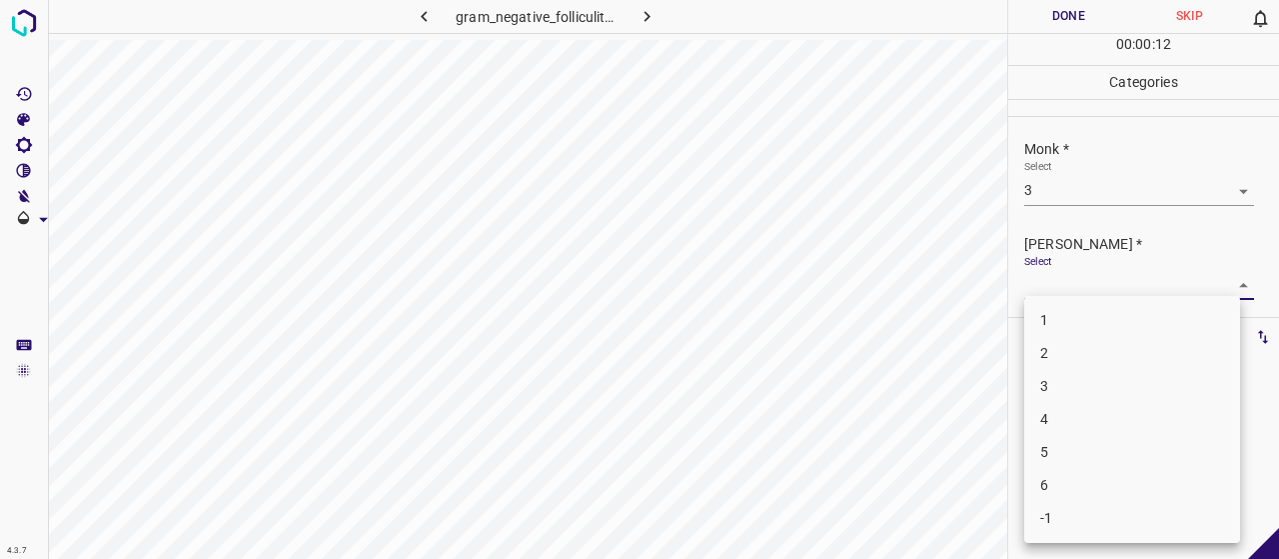
click at [1073, 341] on li "2" at bounding box center [1132, 353] width 216 height 33
type input "2"
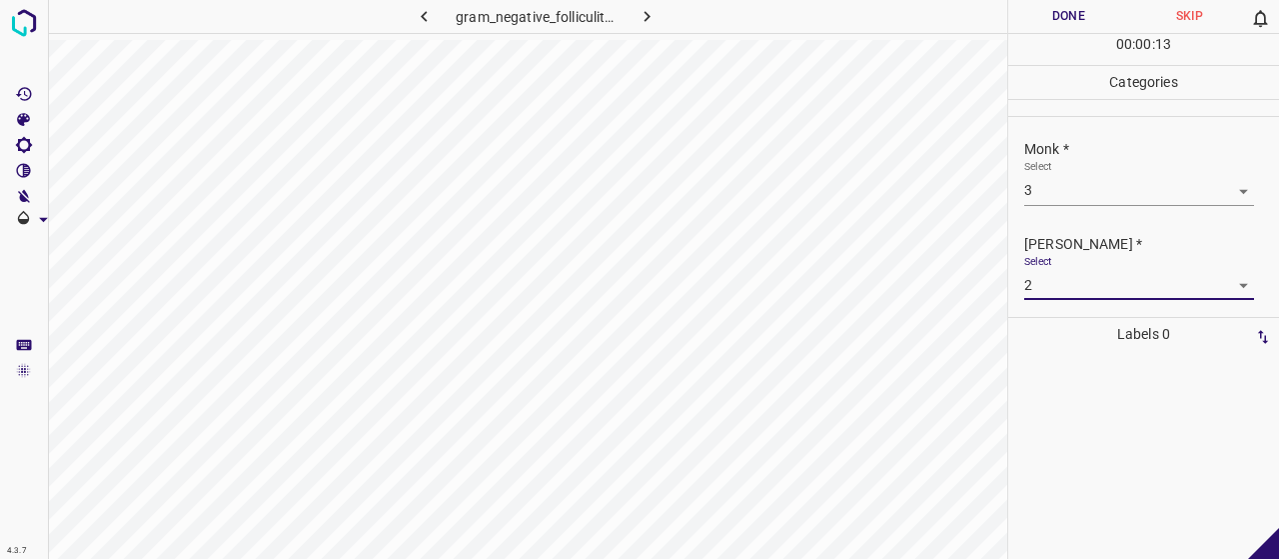
click at [1083, 10] on button "Done" at bounding box center [1068, 16] width 121 height 33
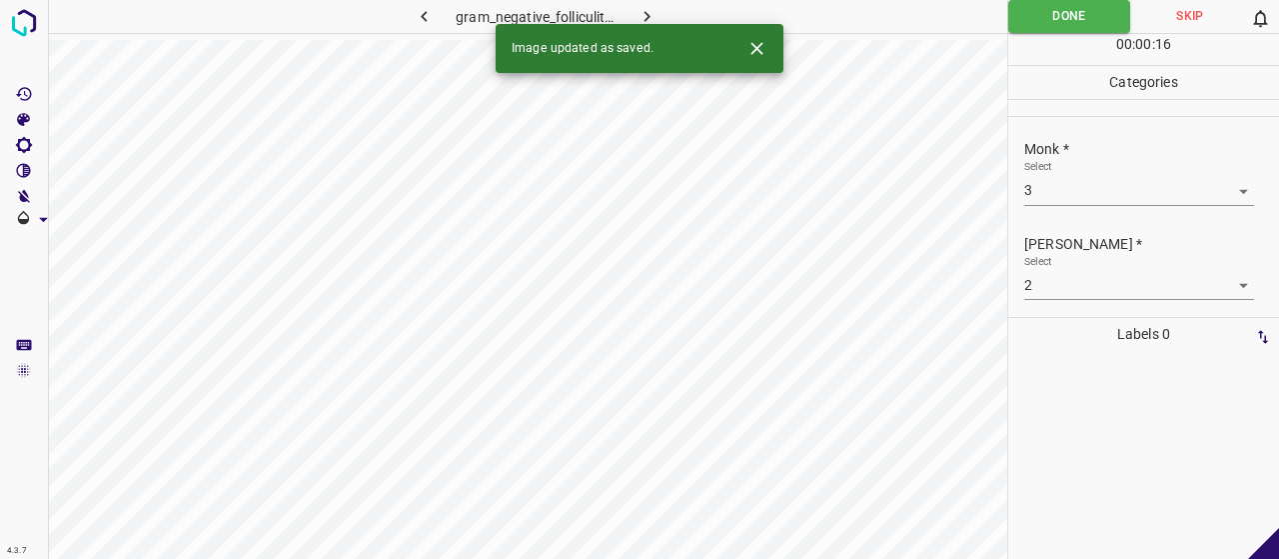
drag, startPoint x: 643, startPoint y: 7, endPoint x: 669, endPoint y: 11, distance: 26.3
click at [644, 7] on icon "button" at bounding box center [647, 16] width 21 height 21
click at [755, 43] on icon "Close" at bounding box center [756, 48] width 21 height 21
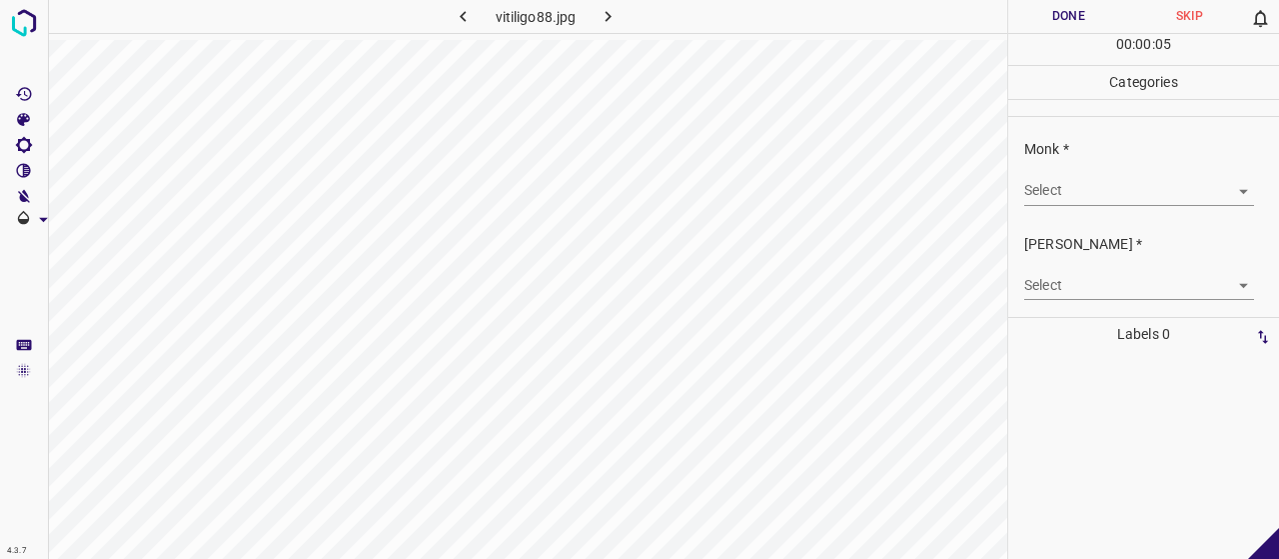
click at [1046, 177] on body "4.3.7 vitiligo88.jpg Done Skip 0 00 : 00 : 05 Categories Monk * Select ​ Fitzpa…" at bounding box center [639, 279] width 1279 height 559
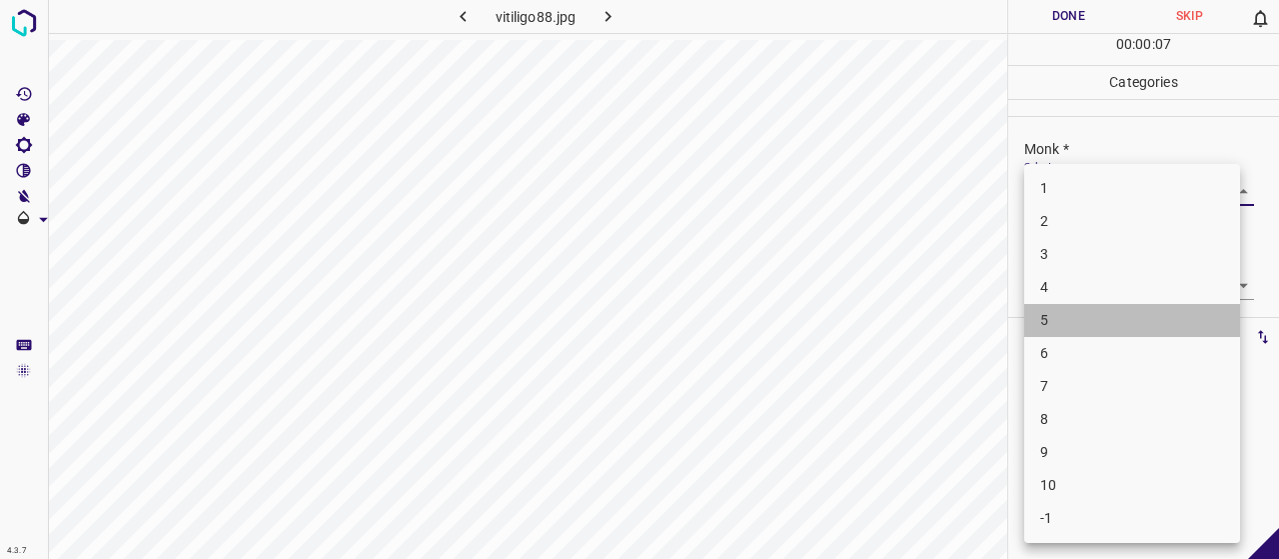
click at [1061, 309] on li "5" at bounding box center [1132, 320] width 216 height 33
type input "5"
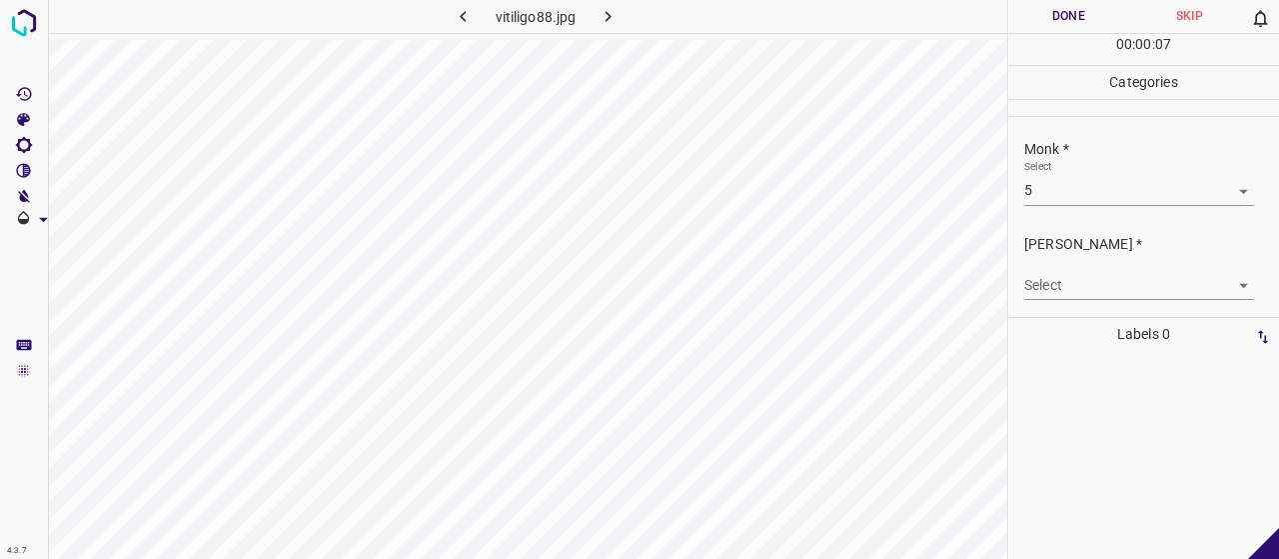
click at [1061, 309] on div "[PERSON_NAME] * Select ​" at bounding box center [1143, 267] width 271 height 94
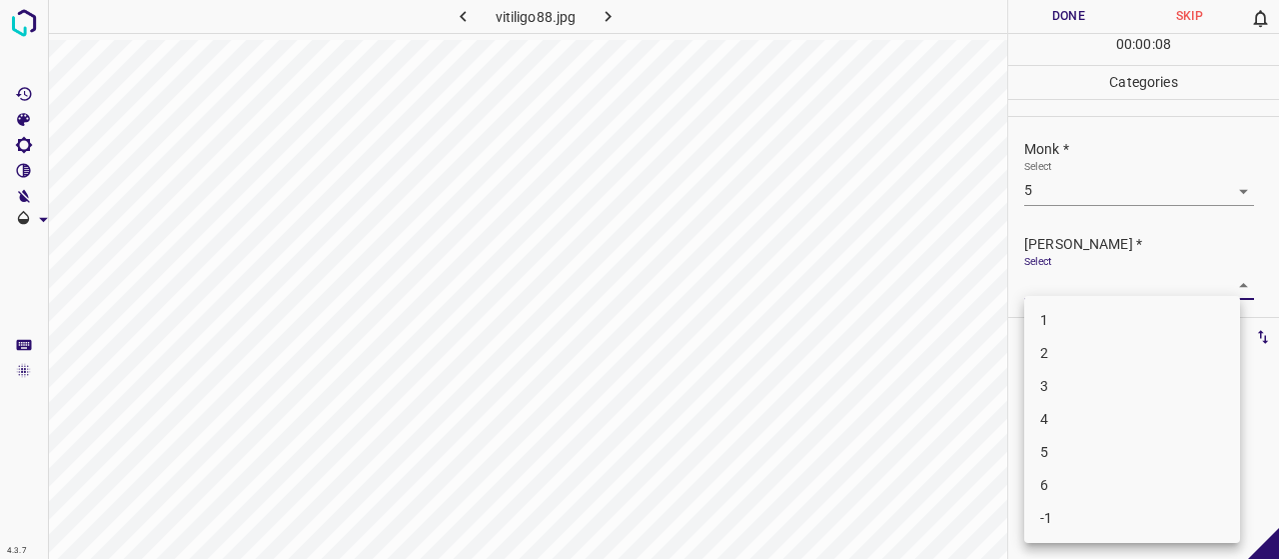
click at [1060, 297] on body "4.3.7 vitiligo88.jpg Done Skip 0 00 : 00 : 08 Categories Monk * Select 5 5 Fitz…" at bounding box center [639, 279] width 1279 height 559
click at [1067, 384] on li "3" at bounding box center [1132, 386] width 216 height 33
type input "3"
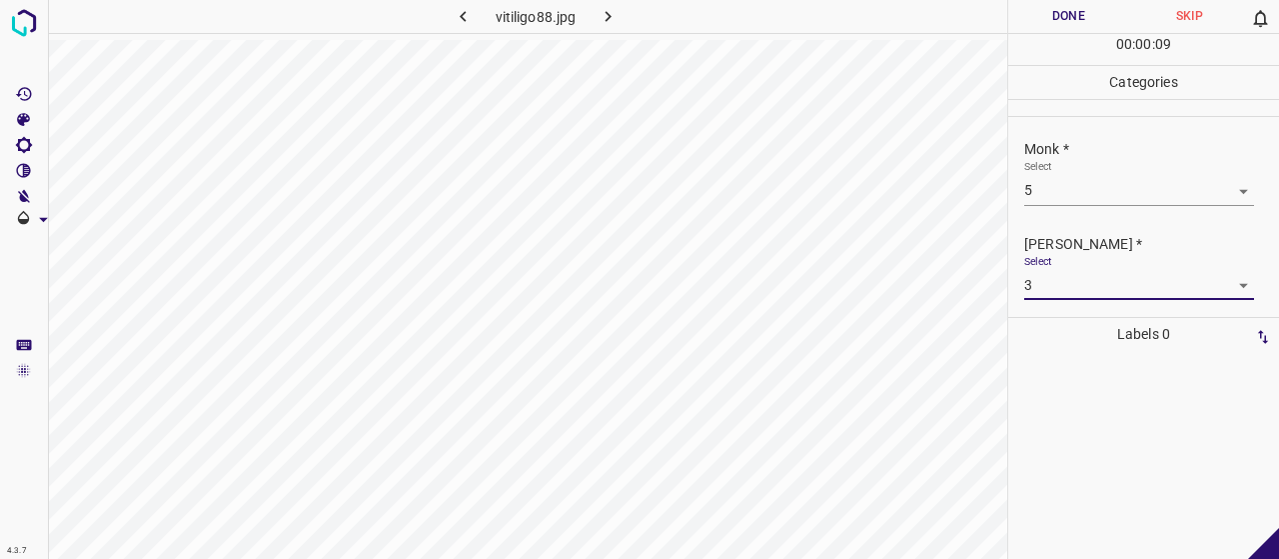
click at [1059, 15] on button "Done" at bounding box center [1068, 16] width 121 height 33
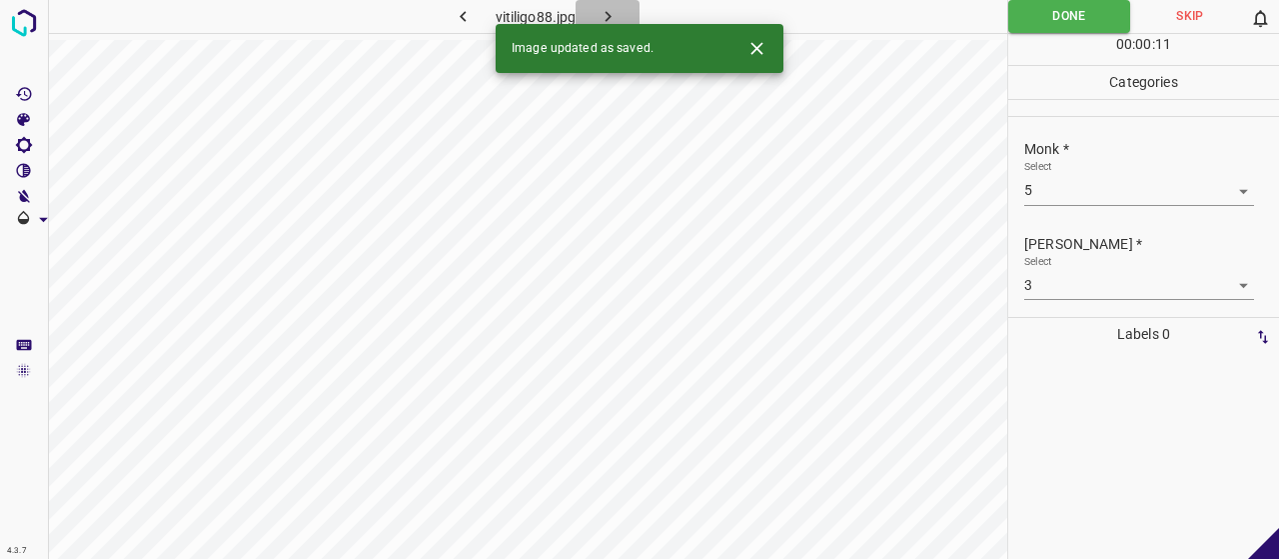
click at [618, 7] on icon "button" at bounding box center [608, 16] width 21 height 21
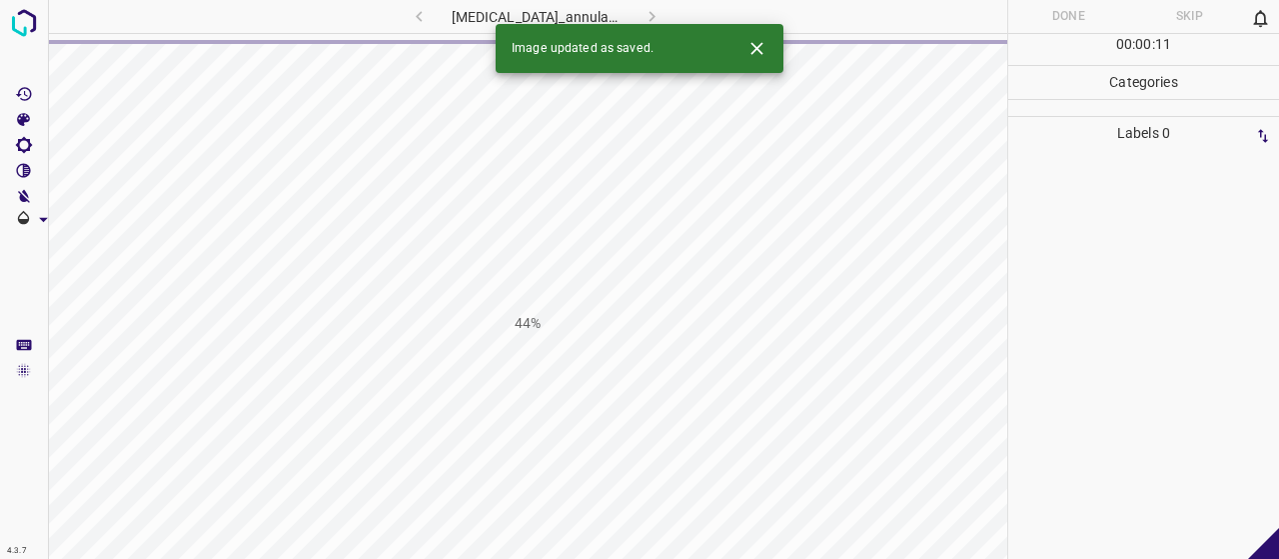
click at [755, 45] on icon "Close" at bounding box center [756, 48] width 21 height 21
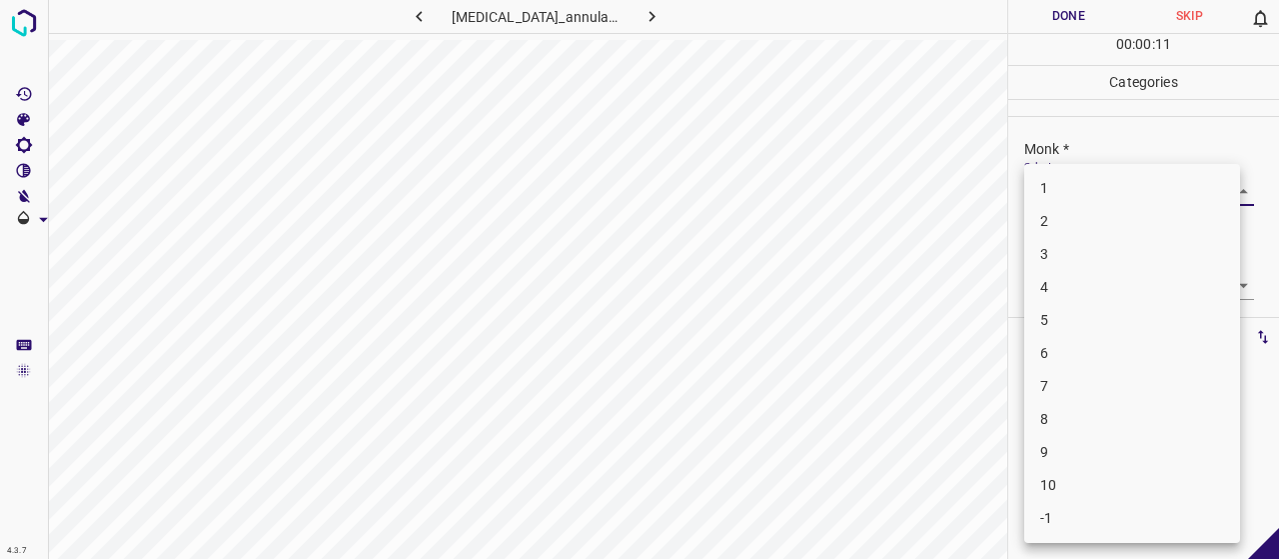
click at [1041, 185] on body "4.3.7 granuloma_annulare31.jpg Done Skip 0 00 : 00 : 11 Categories Monk * Selec…" at bounding box center [639, 279] width 1279 height 559
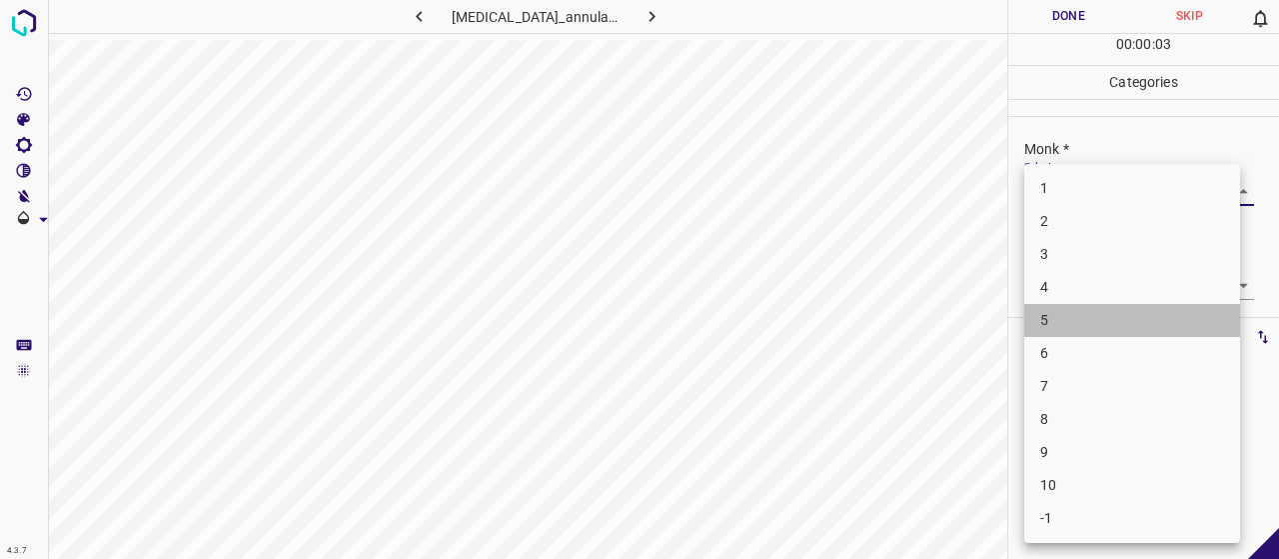
click at [1081, 316] on li "5" at bounding box center [1132, 320] width 216 height 33
type input "5"
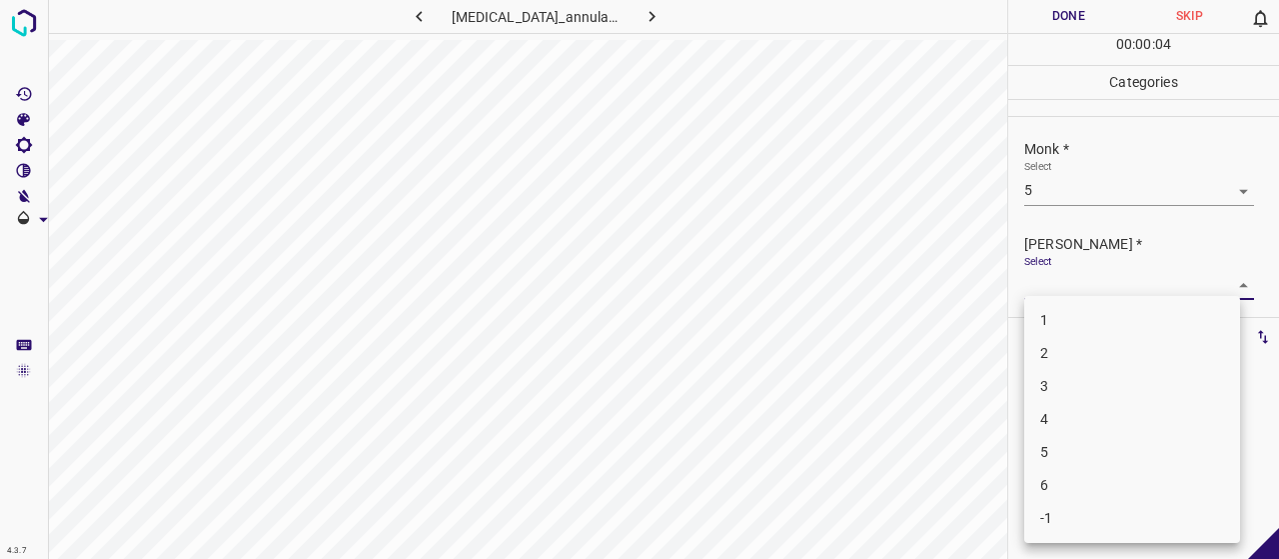
click at [1075, 274] on body "4.3.7 granuloma_annulare31.jpg Done Skip 0 00 : 00 : 04 Categories Monk * Selec…" at bounding box center [639, 279] width 1279 height 559
click at [1085, 383] on li "3" at bounding box center [1132, 386] width 216 height 33
type input "3"
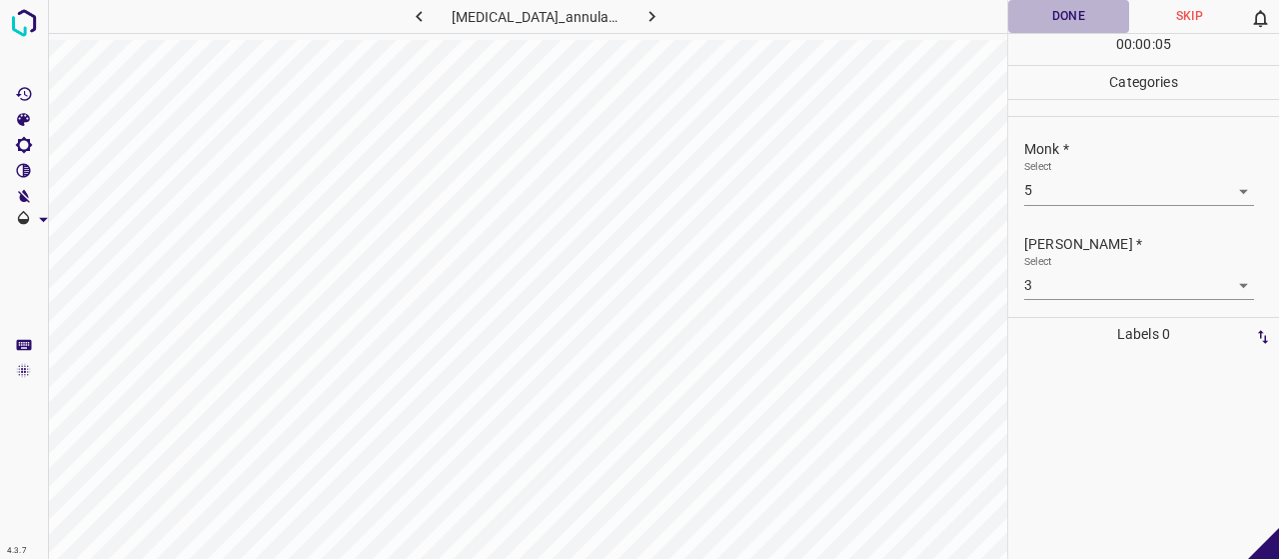
click at [1077, 8] on button "Done" at bounding box center [1068, 16] width 121 height 33
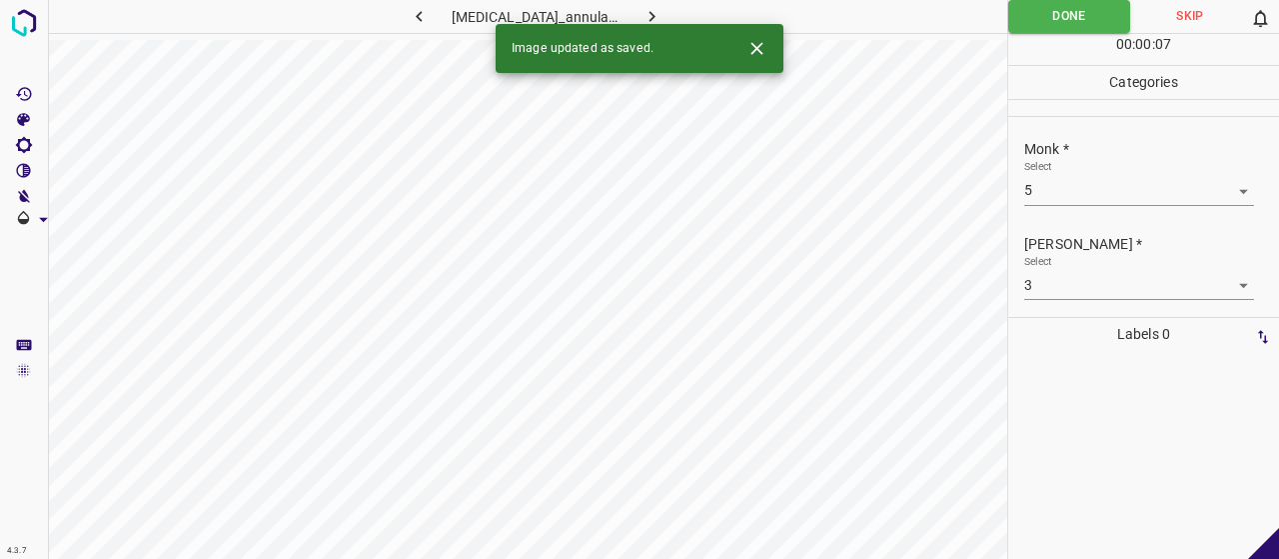
click at [648, 11] on icon "button" at bounding box center [651, 16] width 6 height 11
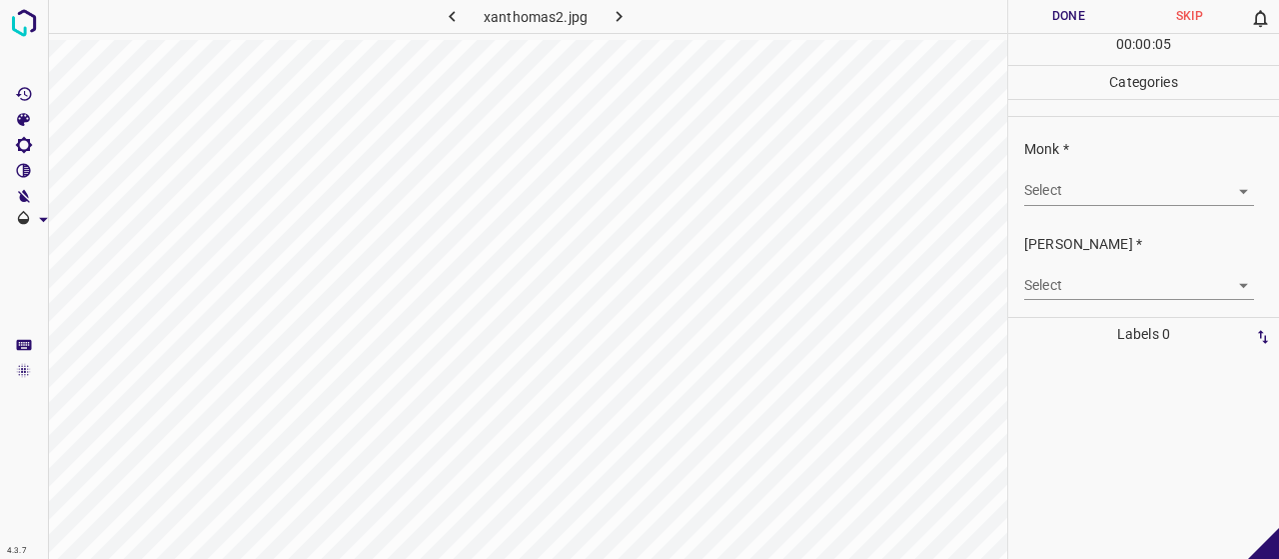
click at [1127, 195] on body "4.3.7 xanthomas2.jpg Done Skip 0 00 : 00 : 05 Categories Monk * Select ​ Fitzpa…" at bounding box center [639, 279] width 1279 height 559
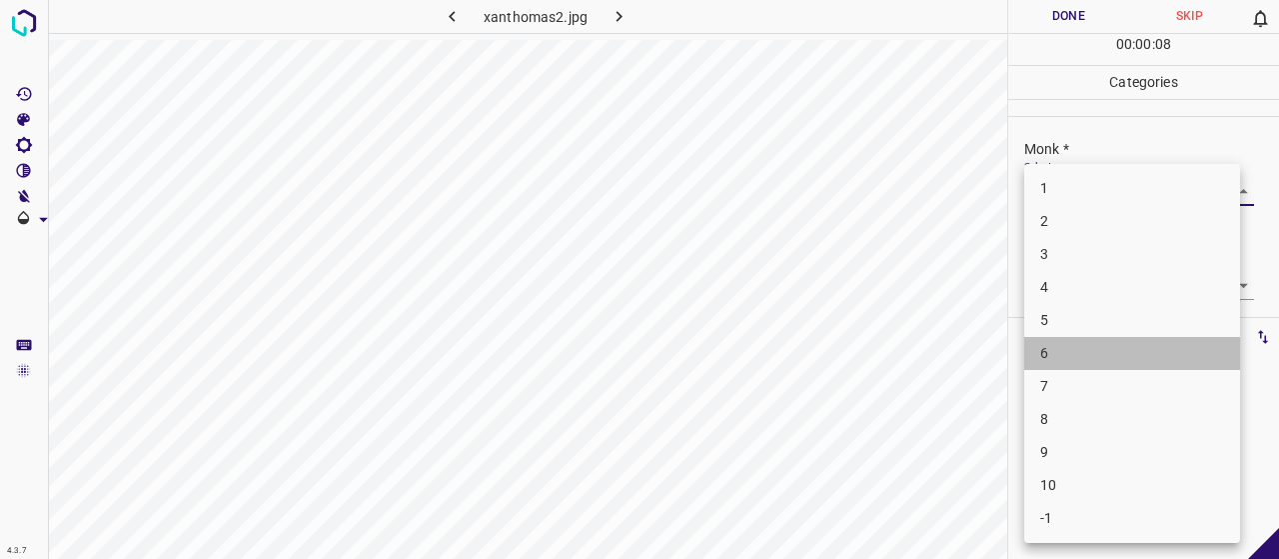
click at [1055, 367] on li "6" at bounding box center [1132, 353] width 216 height 33
type input "6"
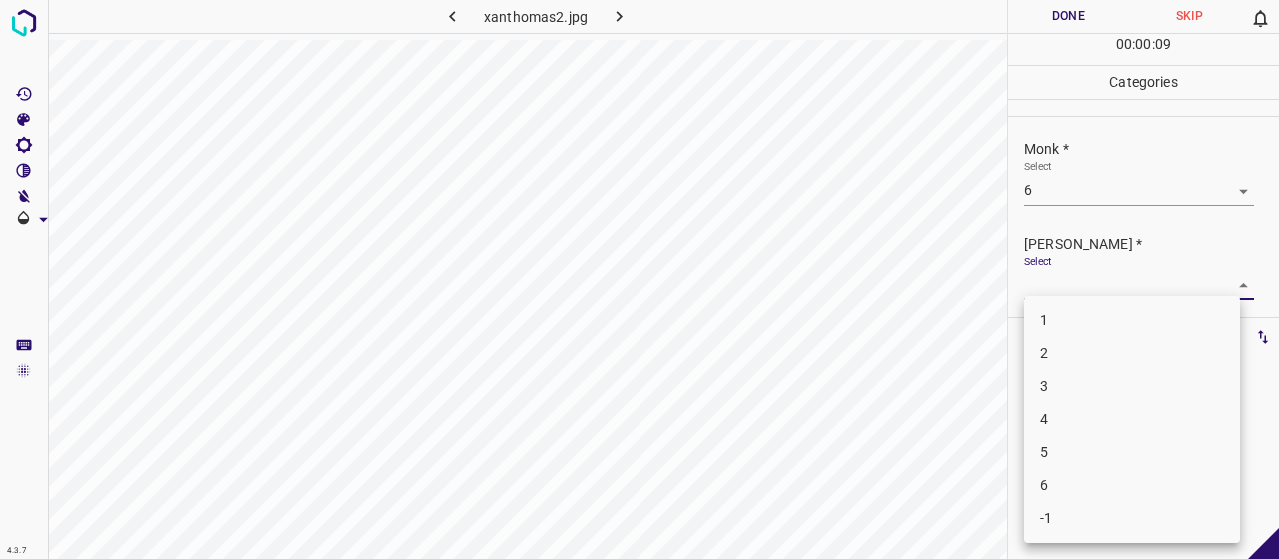
click at [1038, 282] on body "4.3.7 xanthomas2.jpg Done Skip 0 00 : 00 : 09 Categories Monk * Select 6 6 Fitz…" at bounding box center [639, 279] width 1279 height 559
click at [1071, 407] on li "4" at bounding box center [1132, 419] width 216 height 33
type input "4"
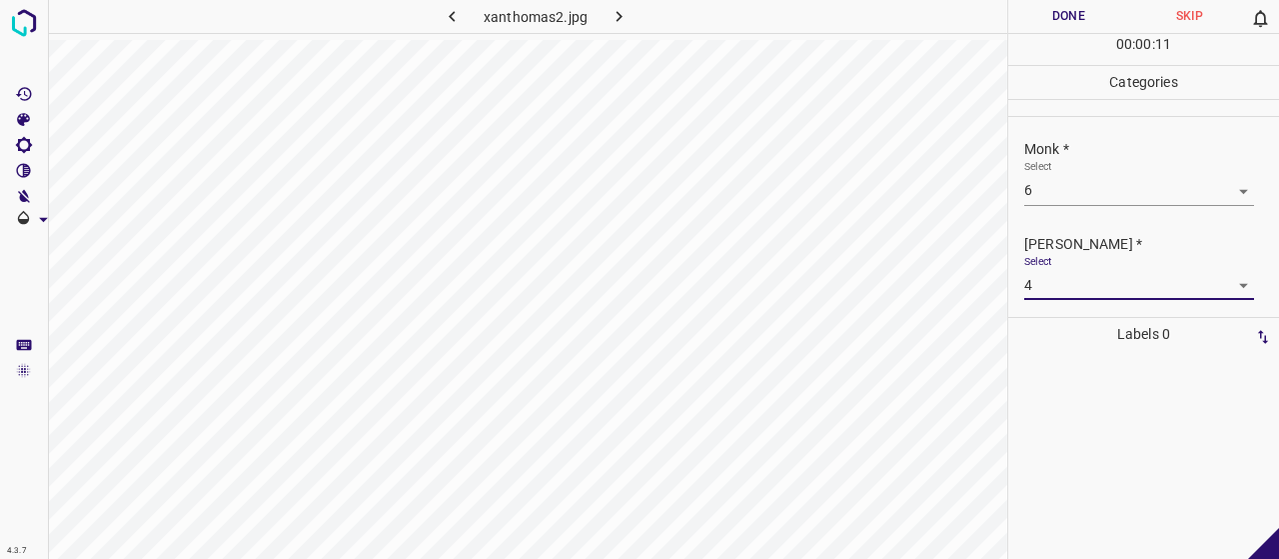
click at [1082, 9] on button "Done" at bounding box center [1068, 16] width 121 height 33
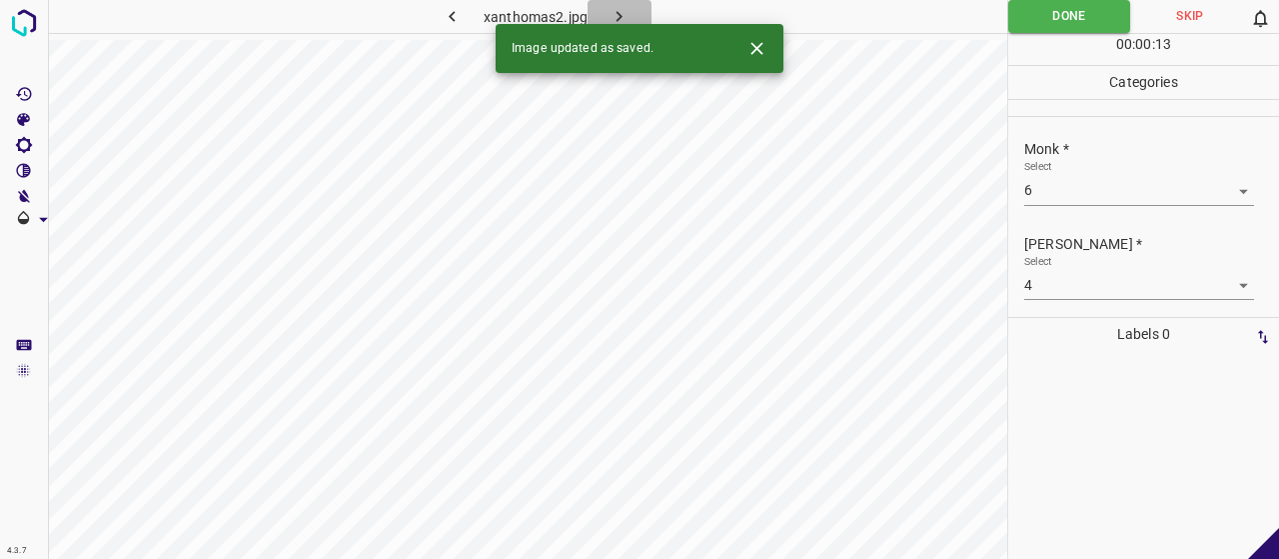
click at [628, 20] on icon "button" at bounding box center [619, 16] width 21 height 21
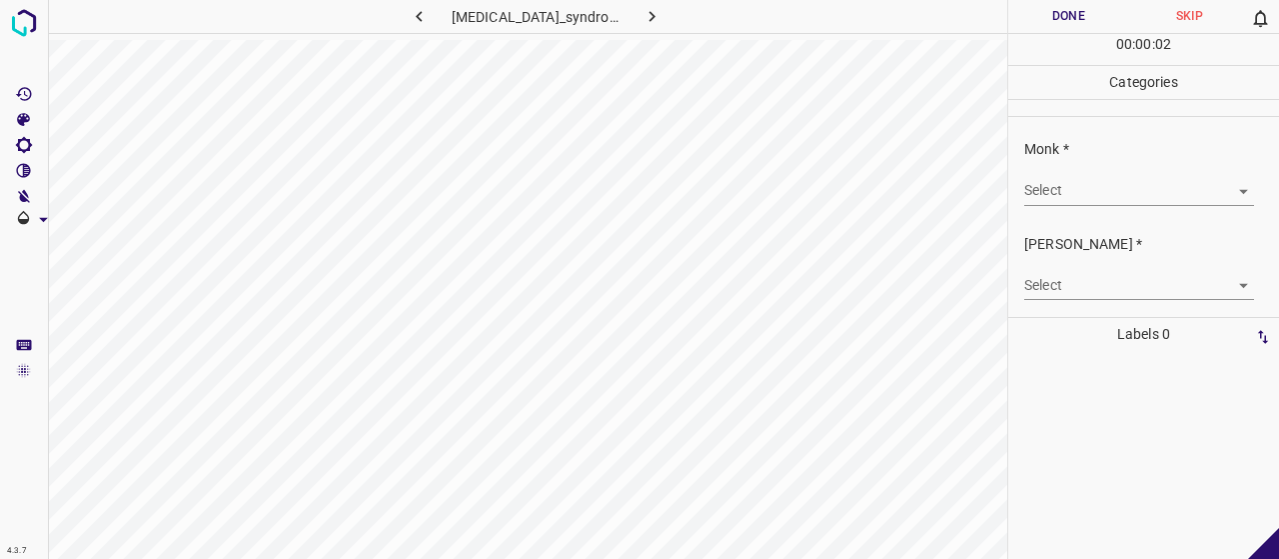
click at [1129, 187] on body "4.3.7 glucagonoma_syndrome5.jpg Done Skip 0 00 : 00 : 02 Categories Monk * Sele…" at bounding box center [639, 279] width 1279 height 559
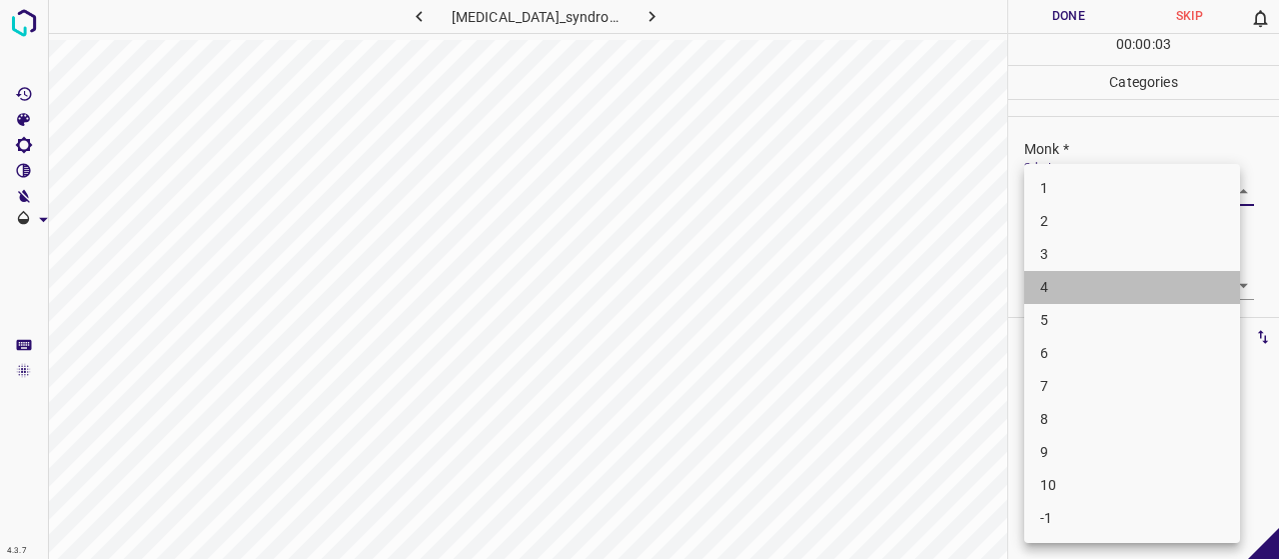
click at [1105, 289] on li "4" at bounding box center [1132, 287] width 216 height 33
type input "4"
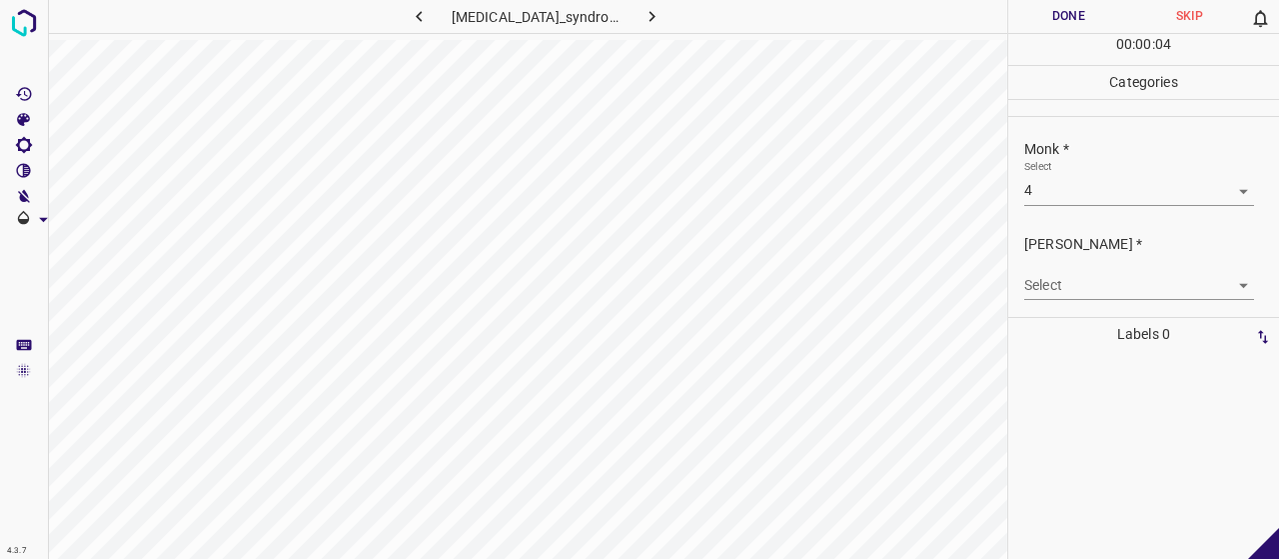
click at [1090, 310] on div "[PERSON_NAME] * Select ​" at bounding box center [1143, 267] width 271 height 94
click at [1082, 281] on body "4.3.7 glucagonoma_syndrome5.jpg Done Skip 0 00 : 00 : 04 Categories Monk * Sele…" at bounding box center [639, 279] width 1279 height 559
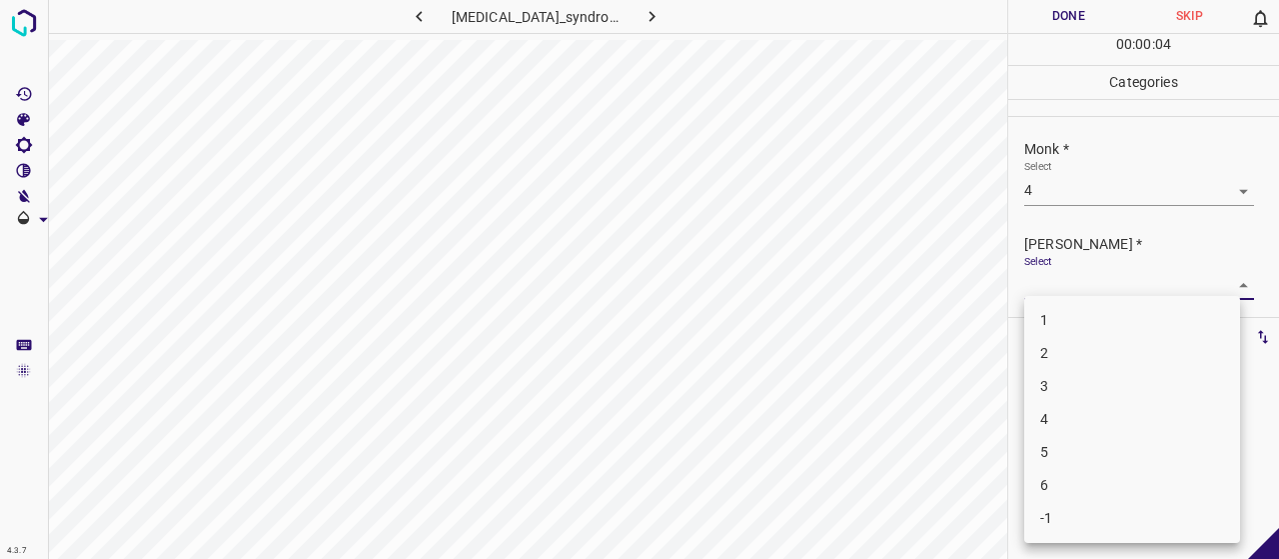
click at [1057, 353] on li "2" at bounding box center [1132, 353] width 216 height 33
type input "2"
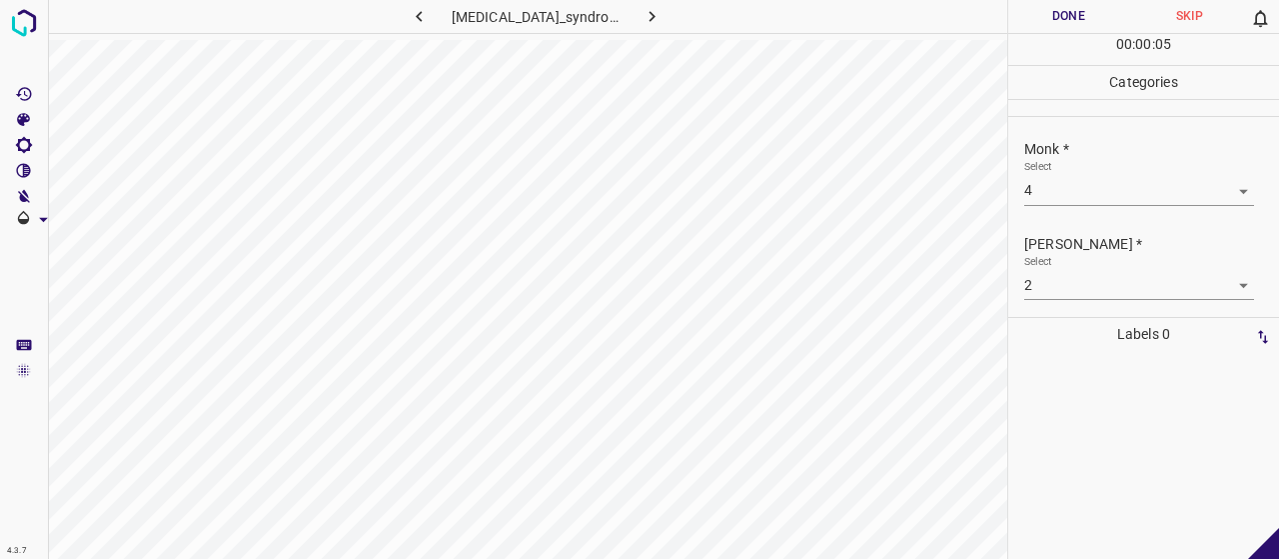
click at [1072, 34] on div "00 : 00 : 05" at bounding box center [1143, 49] width 271 height 31
click at [1065, 23] on button "Done" at bounding box center [1068, 16] width 121 height 33
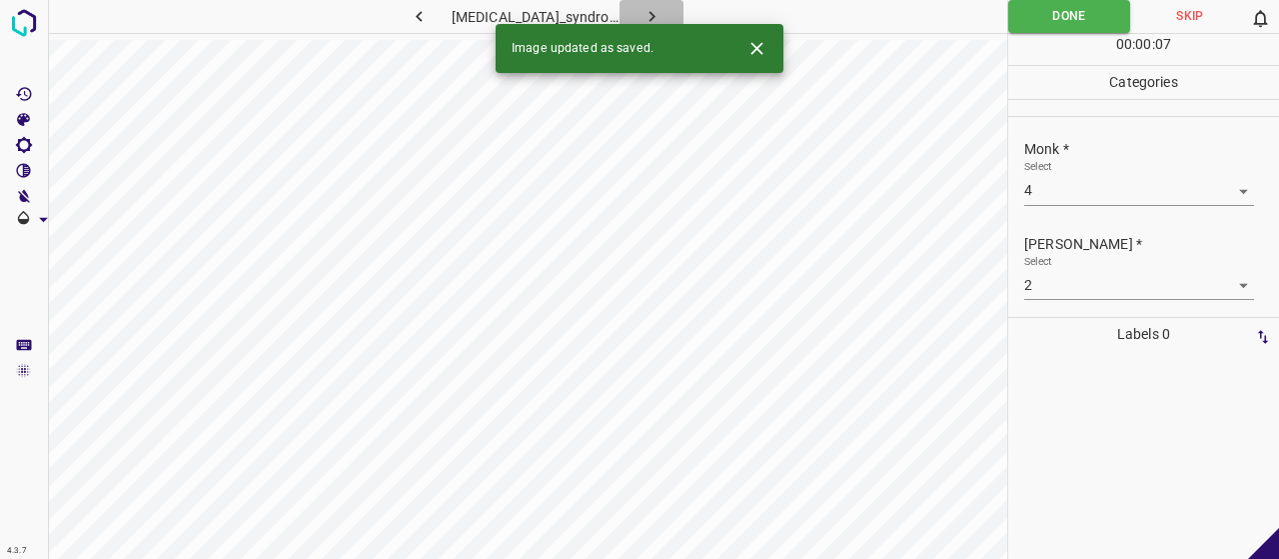
click at [643, 18] on icon "button" at bounding box center [651, 16] width 21 height 21
click at [1047, 199] on body "4.3.7 xeroderma-pigmentosum14.jpg Done Skip 0 00 : 00 : 07 Categories Monk * Se…" at bounding box center [639, 279] width 1279 height 559
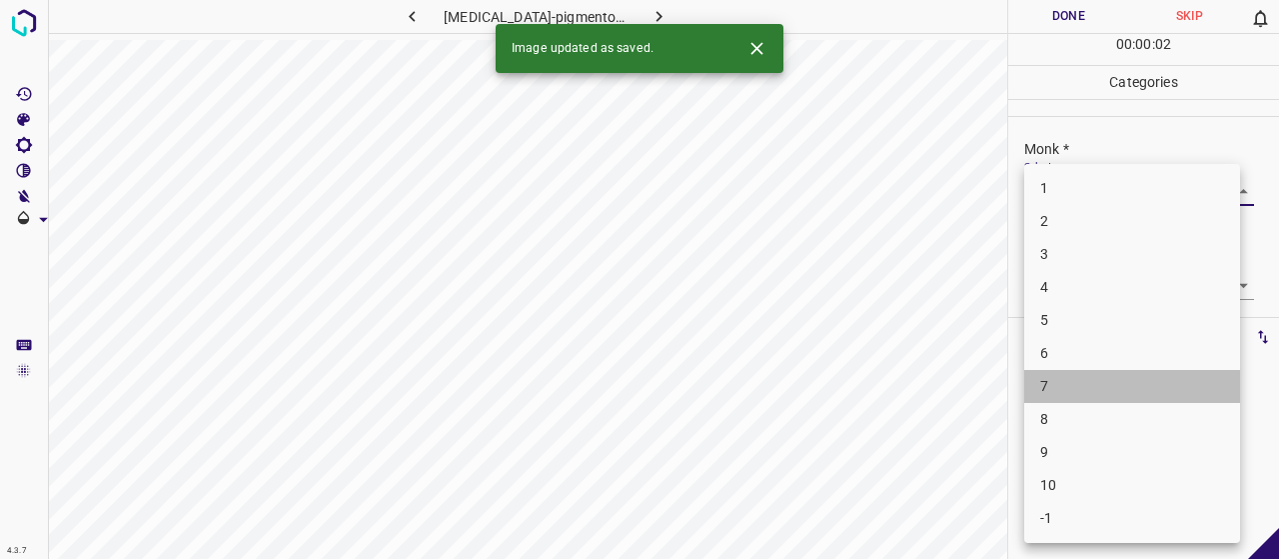
click at [1065, 379] on li "7" at bounding box center [1132, 386] width 216 height 33
type input "7"
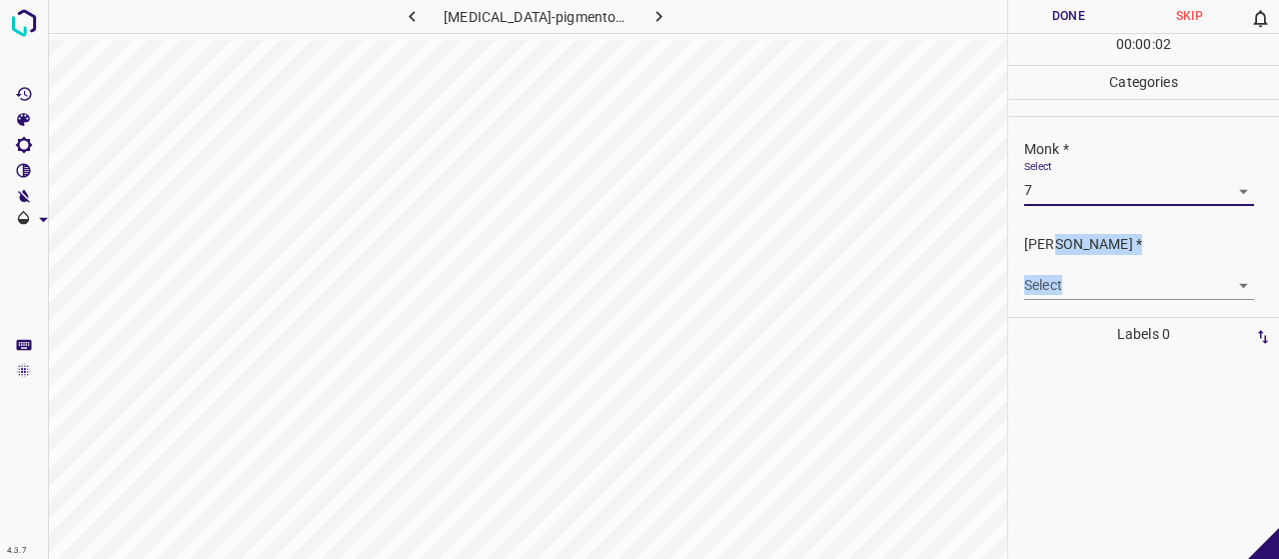
click at [1038, 249] on div "[PERSON_NAME] * Select ​" at bounding box center [1151, 267] width 255 height 66
click at [1051, 268] on div "Select ​" at bounding box center [1139, 277] width 230 height 45
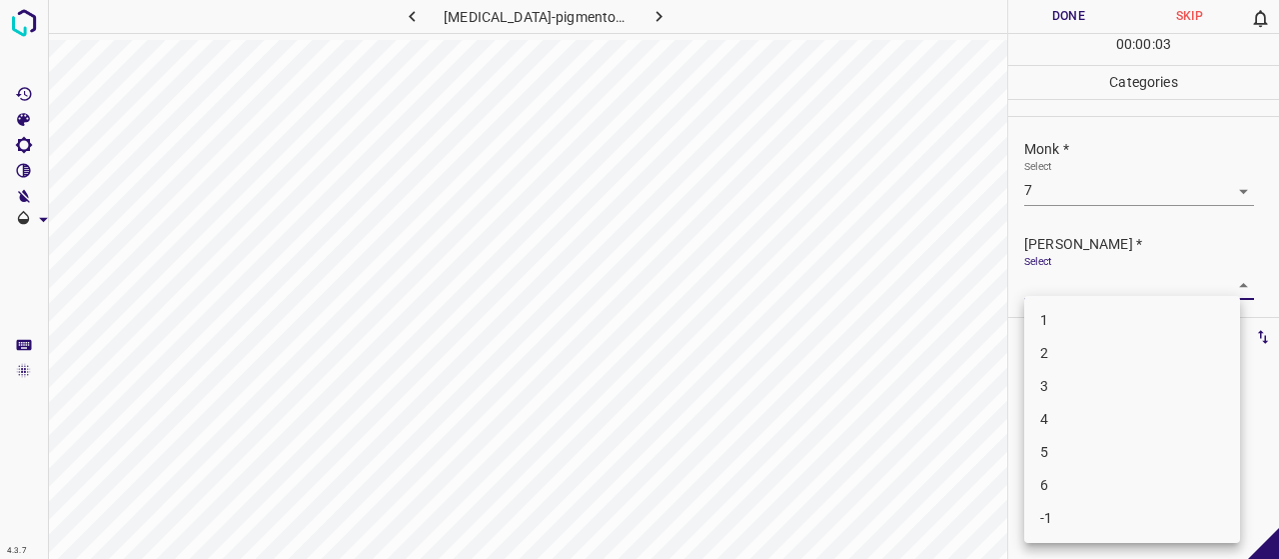
click at [1052, 295] on body "4.3.7 xeroderma-pigmentosum14.jpg Done Skip 0 00 : 00 : 03 Categories Monk * Se…" at bounding box center [639, 279] width 1279 height 559
click at [1097, 436] on li "5" at bounding box center [1132, 452] width 216 height 33
type input "5"
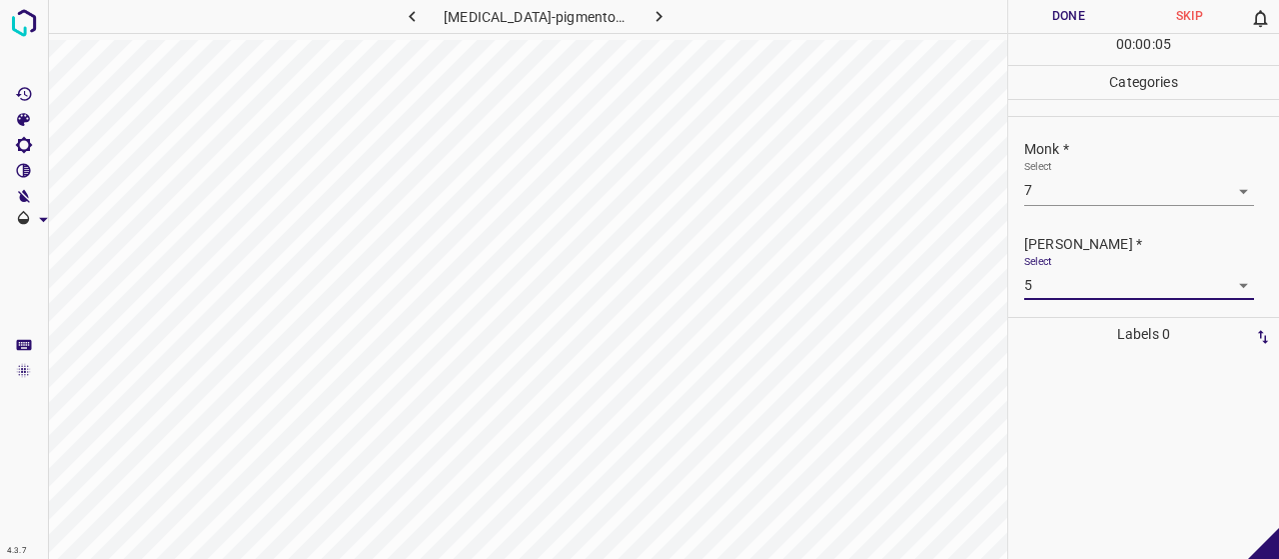
click at [1063, 26] on button "Done" at bounding box center [1068, 16] width 121 height 33
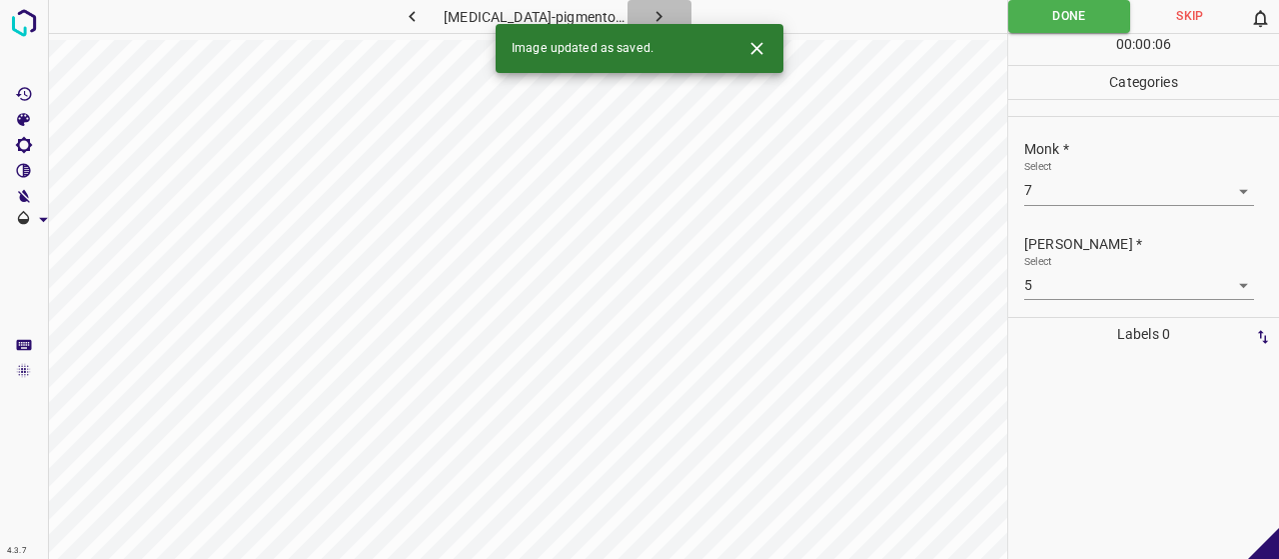
click at [630, 8] on button "button" at bounding box center [660, 16] width 64 height 33
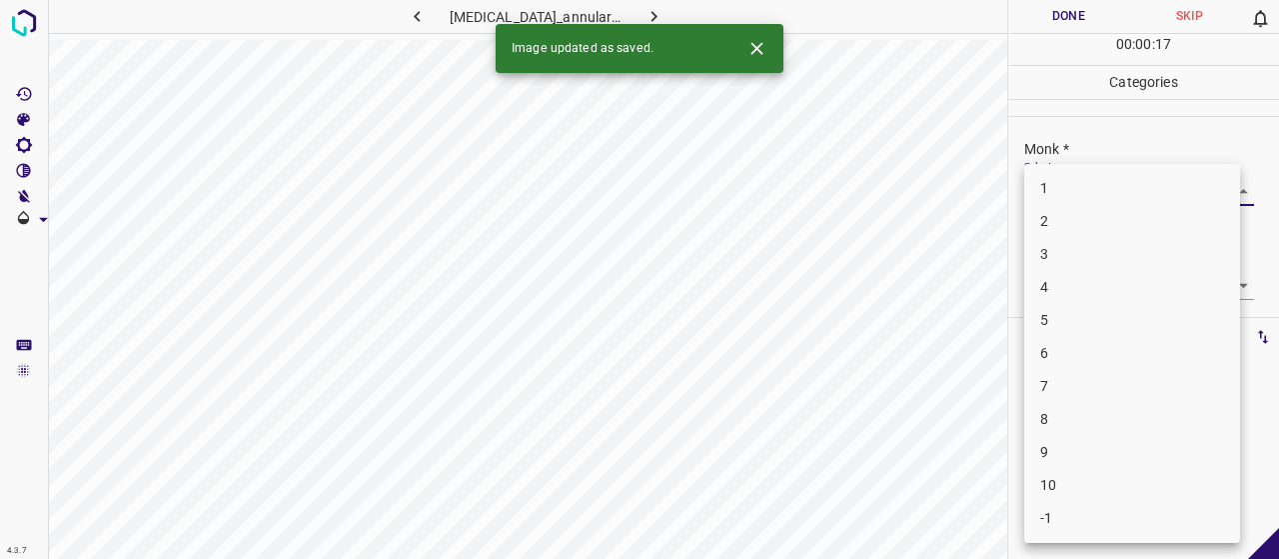
drag, startPoint x: 1137, startPoint y: 203, endPoint x: 1129, endPoint y: 232, distance: 30.1
click at [1135, 203] on body "4.3.7 granuloma_annulare120.jpg Done Skip 0 00 : 00 : 17 Categories Monk * Sele…" at bounding box center [639, 279] width 1279 height 559
click at [1125, 283] on li "4" at bounding box center [1132, 287] width 216 height 33
type input "4"
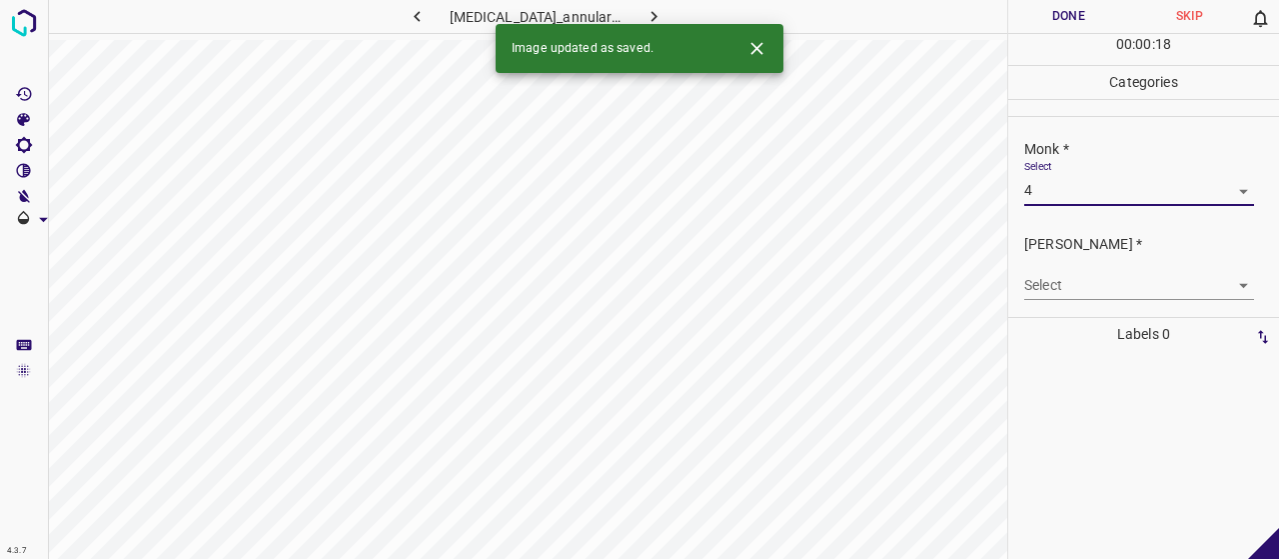
click at [1123, 284] on body "4.3.7 granuloma_annulare120.jpg Done Skip 0 00 : 00 : 18 Categories Monk * Sele…" at bounding box center [639, 279] width 1279 height 559
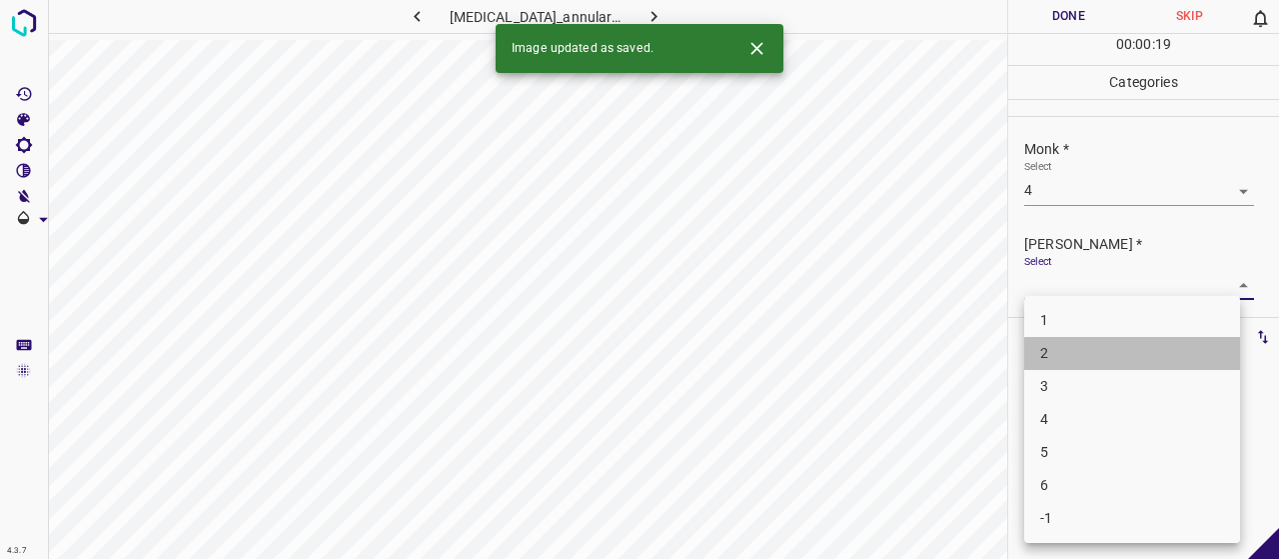
click at [1091, 360] on li "2" at bounding box center [1132, 353] width 216 height 33
type input "2"
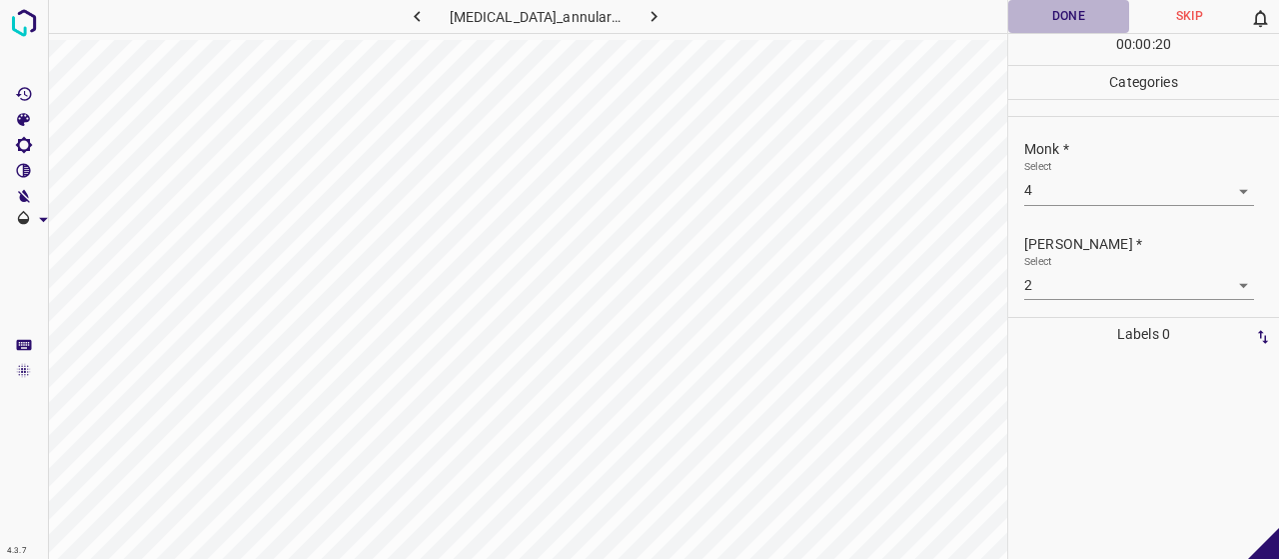
click at [1063, 3] on button "Done" at bounding box center [1068, 16] width 121 height 33
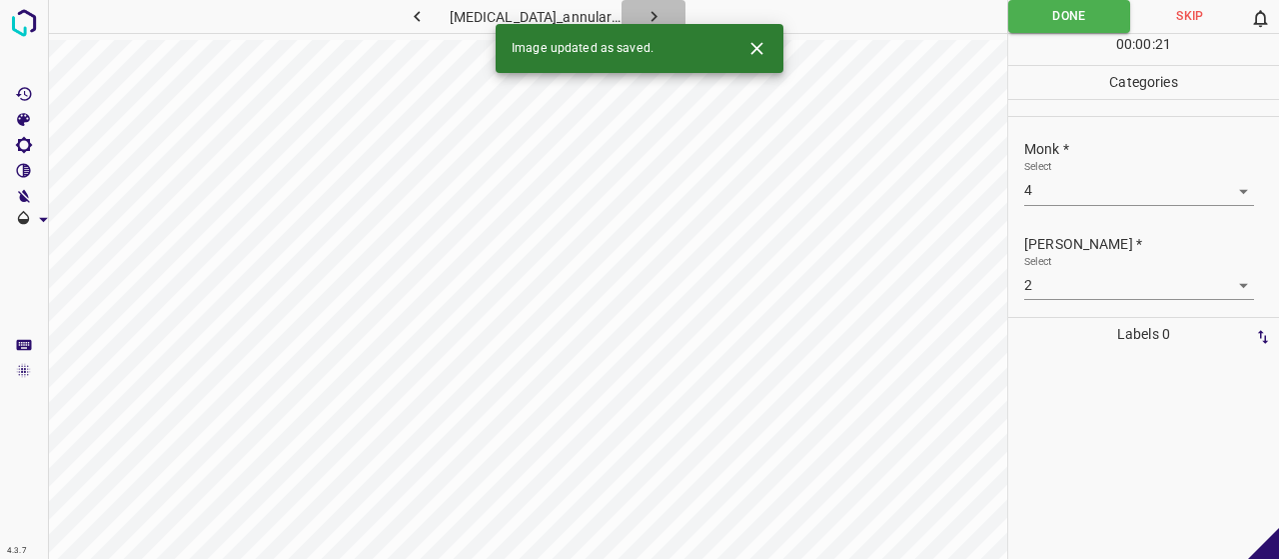
click at [657, 11] on button "button" at bounding box center [654, 16] width 64 height 33
click at [1051, 177] on body "4.3.7 xeroderma-pigmentosum10.jpg Done Skip 0 00 : 00 : 02 Categories Monk * Se…" at bounding box center [639, 279] width 1279 height 559
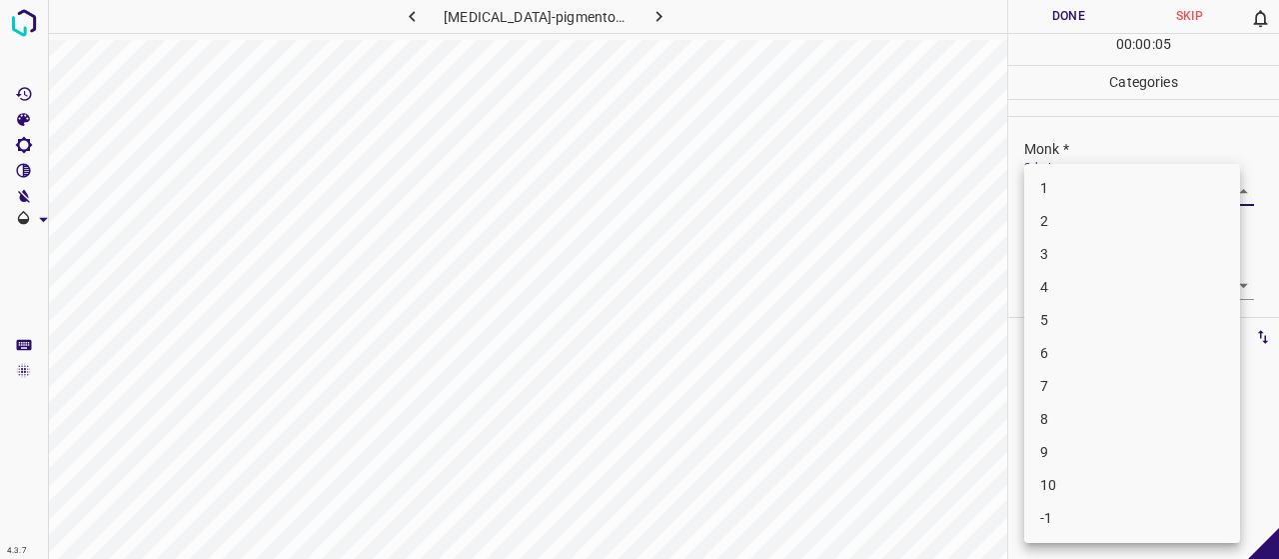
click at [1077, 257] on li "3" at bounding box center [1132, 254] width 216 height 33
type input "3"
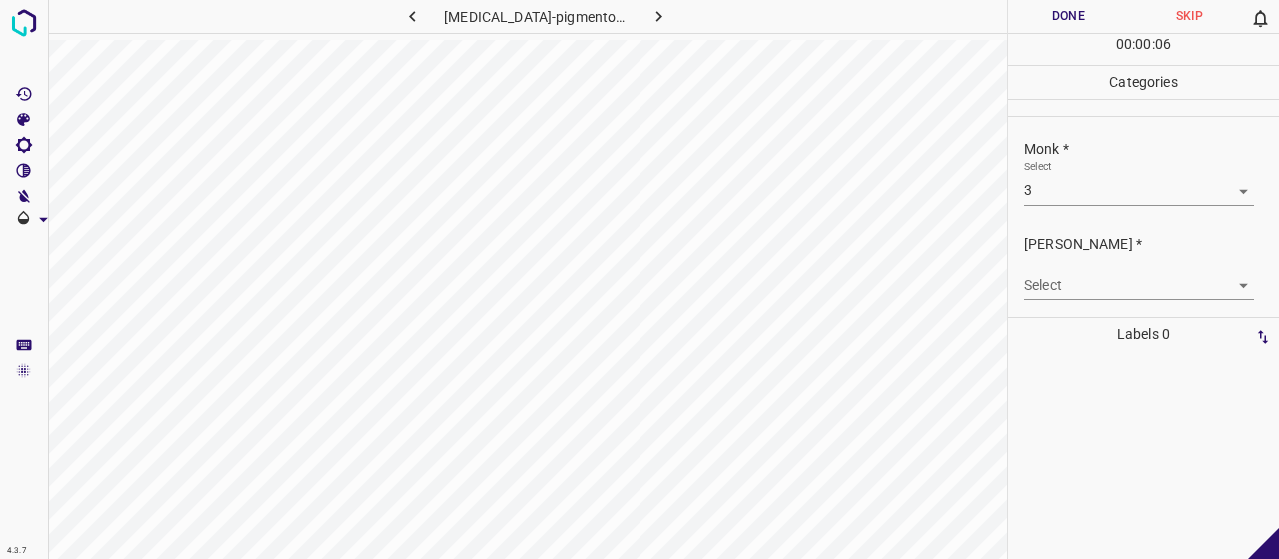
drag, startPoint x: 1083, startPoint y: 261, endPoint x: 1091, endPoint y: 277, distance: 17.9
click at [1083, 263] on div "Select ​" at bounding box center [1139, 277] width 230 height 45
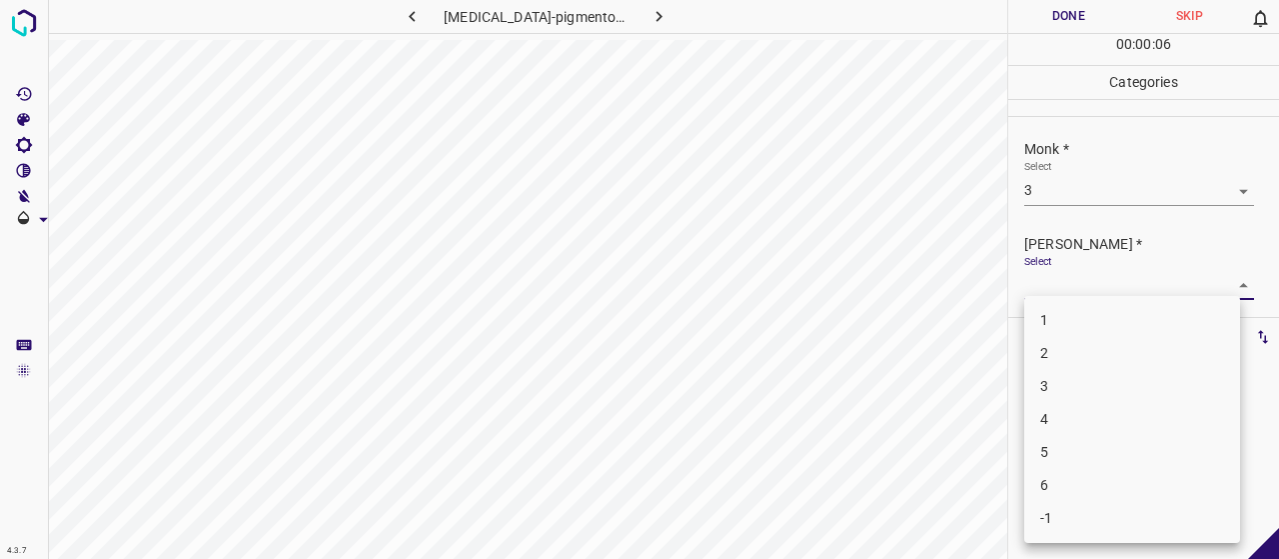
click at [1093, 283] on body "4.3.7 xeroderma-pigmentosum10.jpg Done Skip 0 00 : 00 : 06 Categories Monk * Se…" at bounding box center [639, 279] width 1279 height 559
click at [1089, 337] on li "2" at bounding box center [1132, 353] width 216 height 33
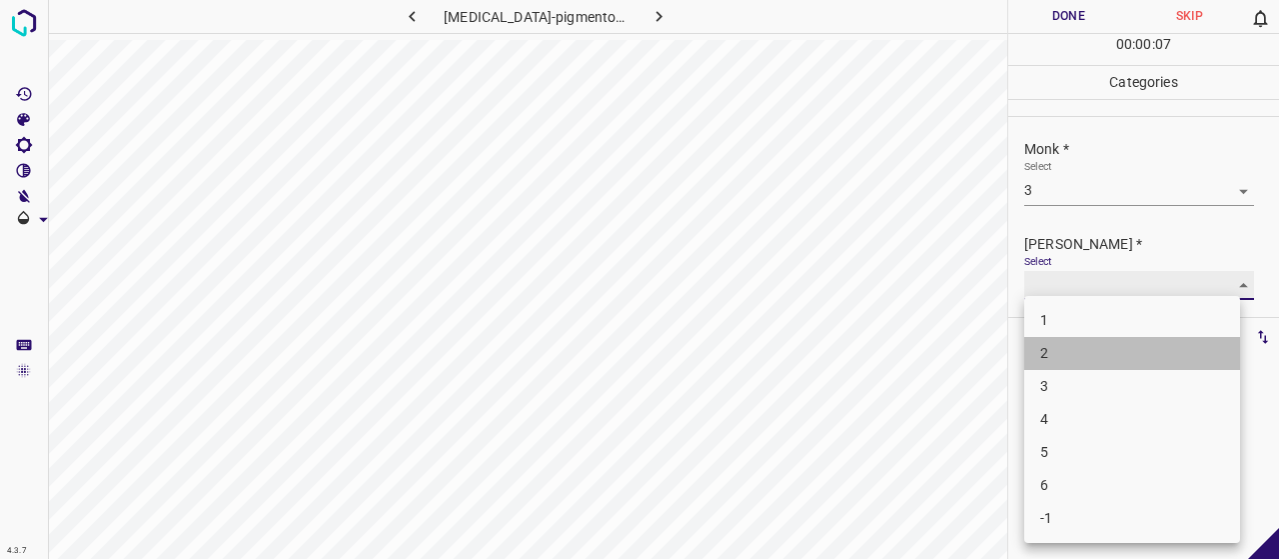
type input "2"
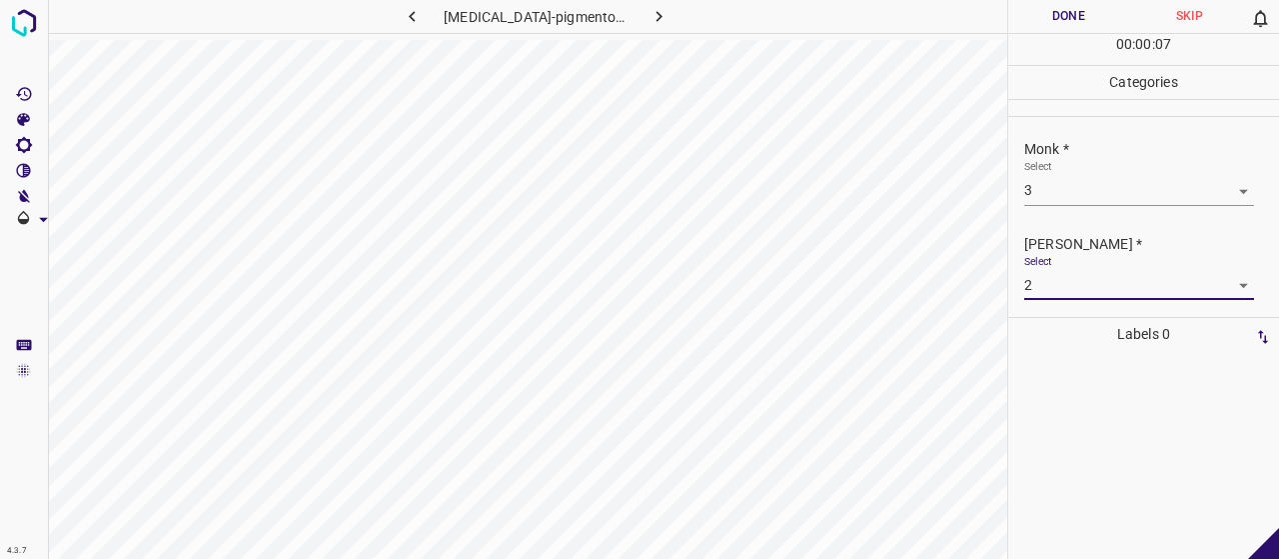
click at [1031, 21] on button "Done" at bounding box center [1068, 16] width 121 height 33
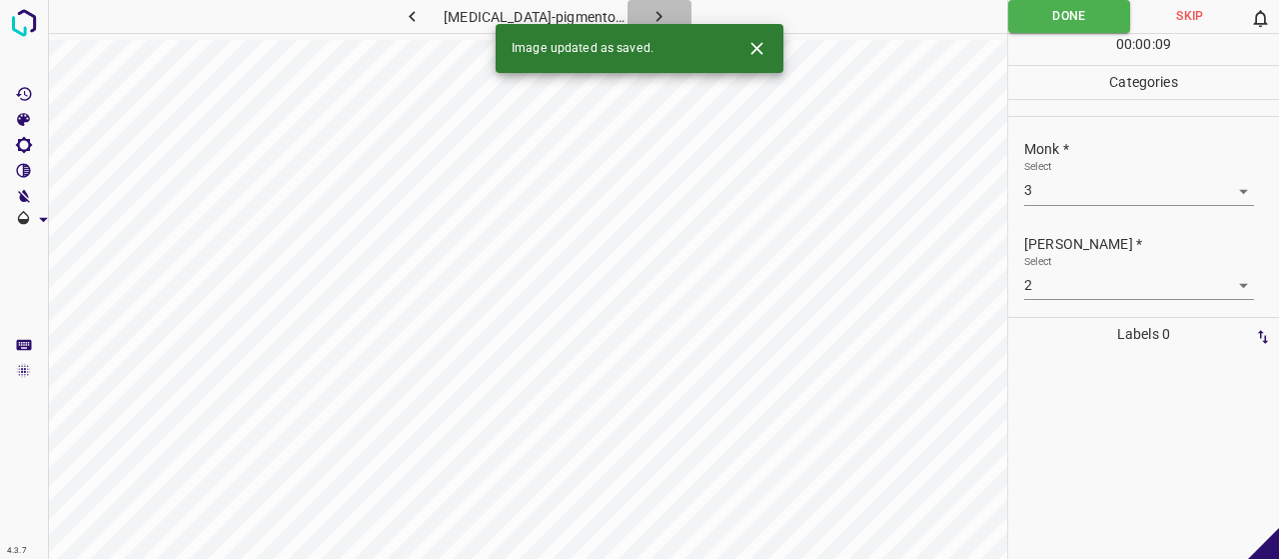
click at [659, 3] on button "button" at bounding box center [660, 16] width 64 height 33
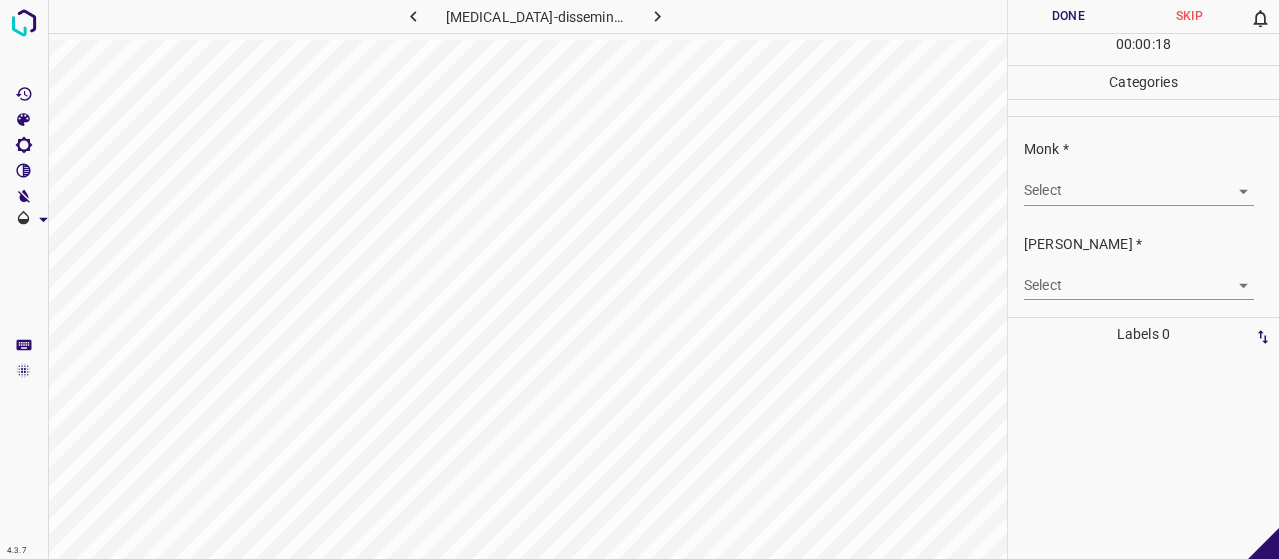
click at [1060, 171] on div "Select ​" at bounding box center [1139, 182] width 230 height 45
click at [1063, 194] on body "4.3.7 xanthoma-disseminatum4.jpg Done Skip 0 00 : 00 : 19 Categories Monk * Sel…" at bounding box center [639, 279] width 1279 height 559
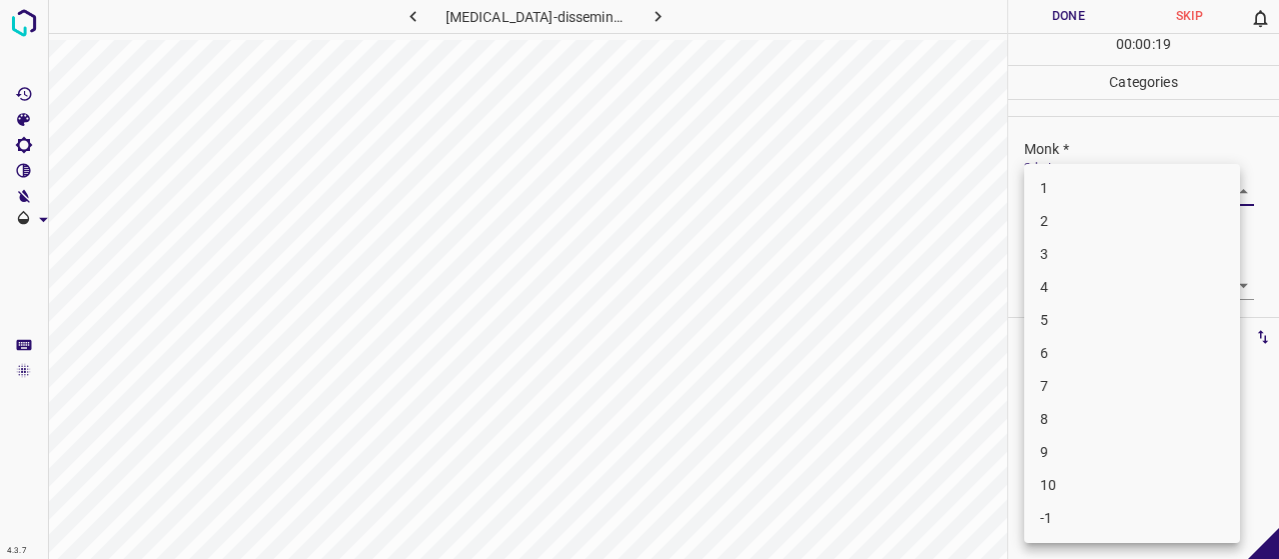
click at [1080, 289] on li "4" at bounding box center [1132, 287] width 216 height 33
type input "4"
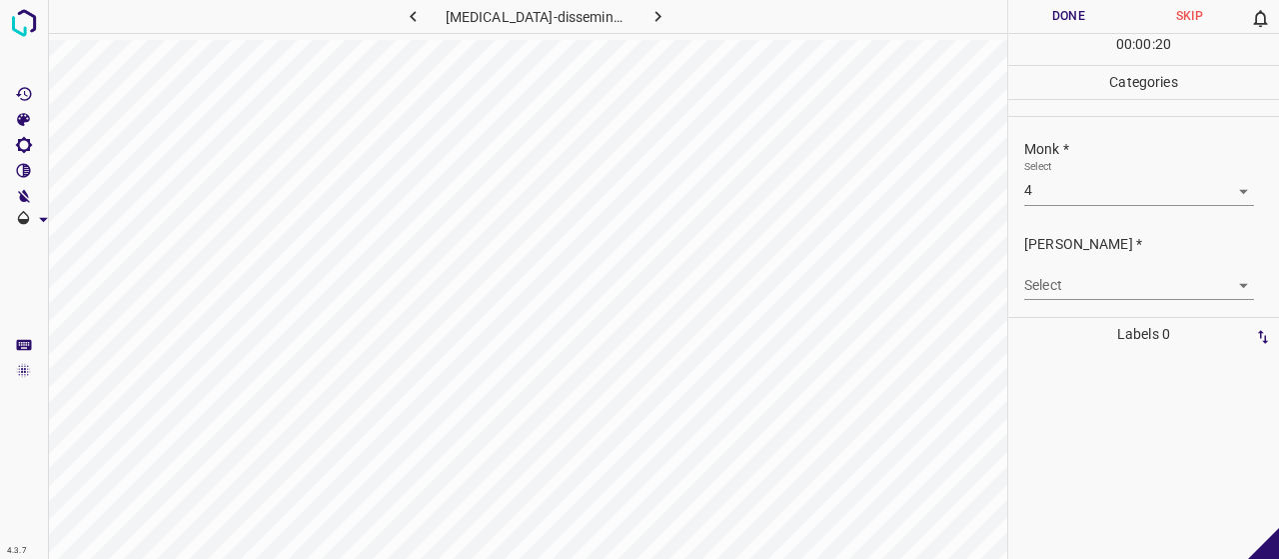
click at [1073, 300] on div "[PERSON_NAME] * Select ​" at bounding box center [1143, 267] width 271 height 94
click at [1071, 295] on body "4.3.7 xanthoma-disseminatum4.jpg Done Skip 0 00 : 00 : 20 Categories Monk * Sel…" at bounding box center [639, 279] width 1279 height 559
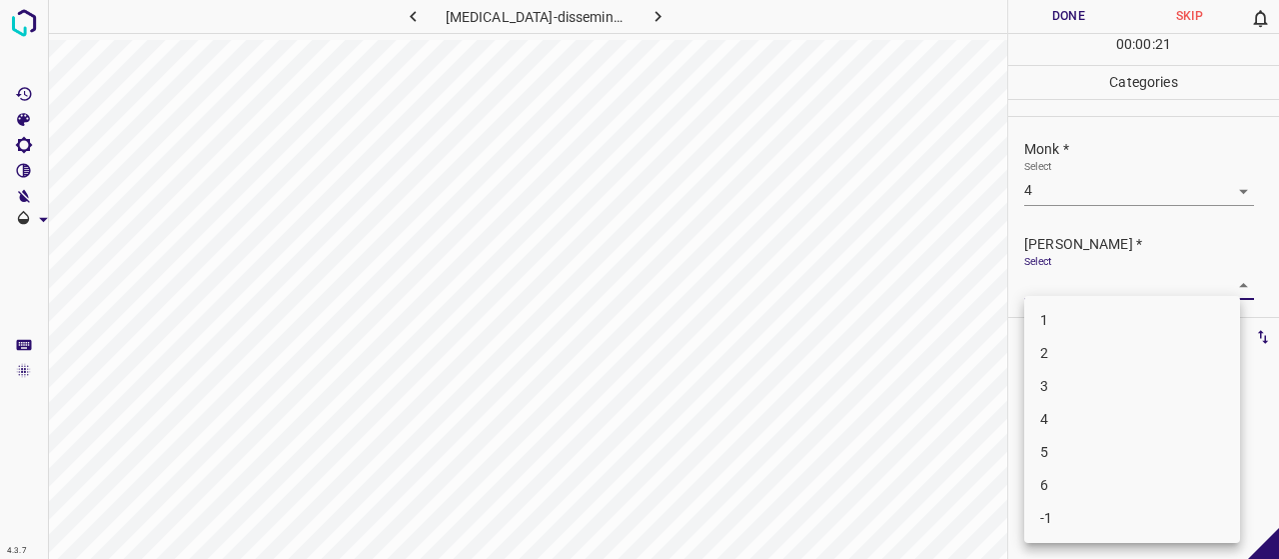
click at [1069, 345] on li "2" at bounding box center [1132, 353] width 216 height 33
type input "2"
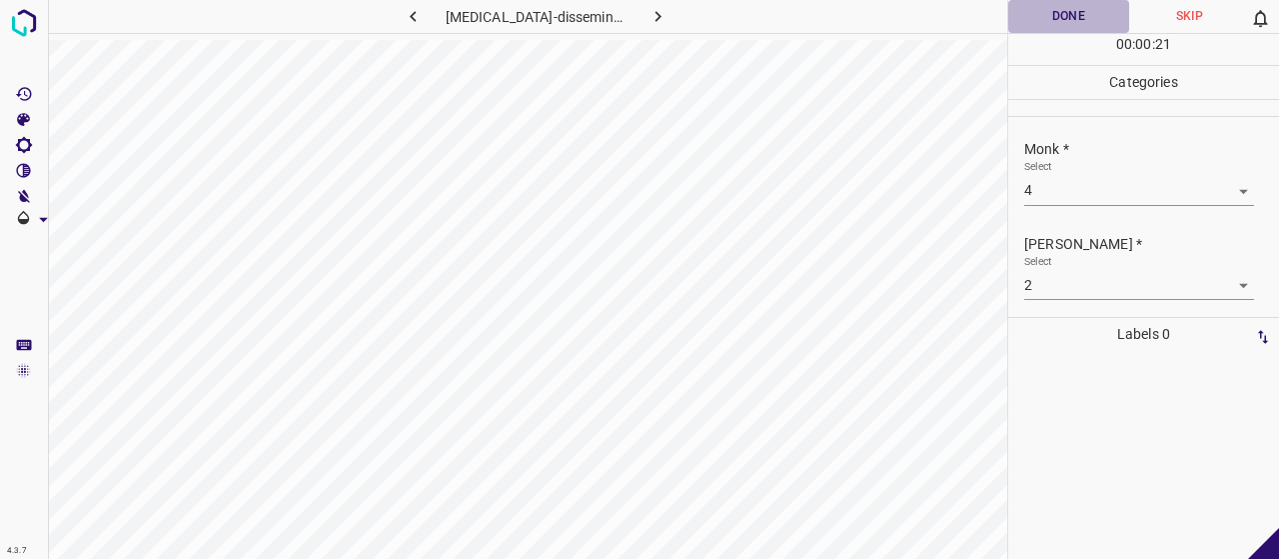
click at [1027, 21] on button "Done" at bounding box center [1068, 16] width 121 height 33
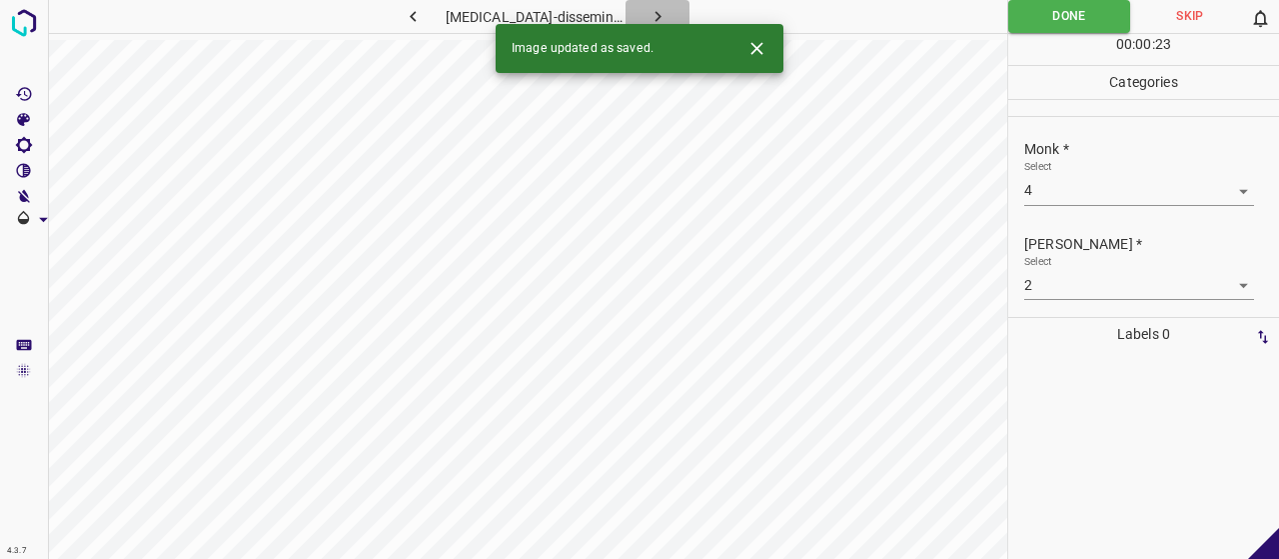
click at [650, 17] on icon "button" at bounding box center [657, 16] width 21 height 21
click at [1027, 185] on body "4.3.7 granuloma_annulare37.jpg Done Skip 0 00 : 00 : 01 Categories Monk * Selec…" at bounding box center [639, 279] width 1279 height 559
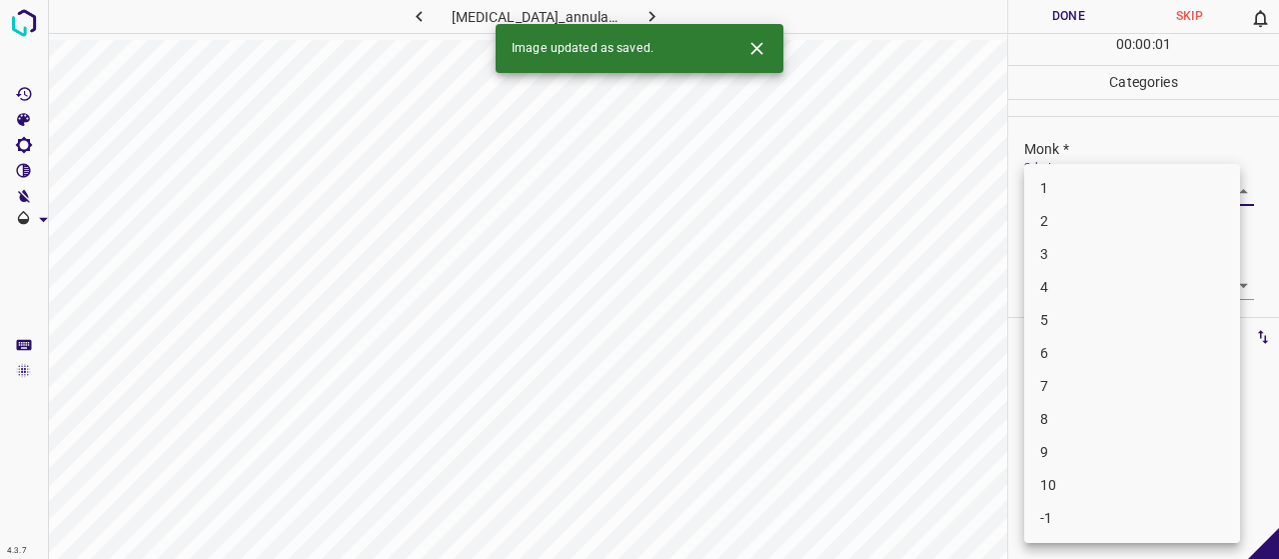
click at [1070, 285] on li "4" at bounding box center [1132, 287] width 216 height 33
type input "4"
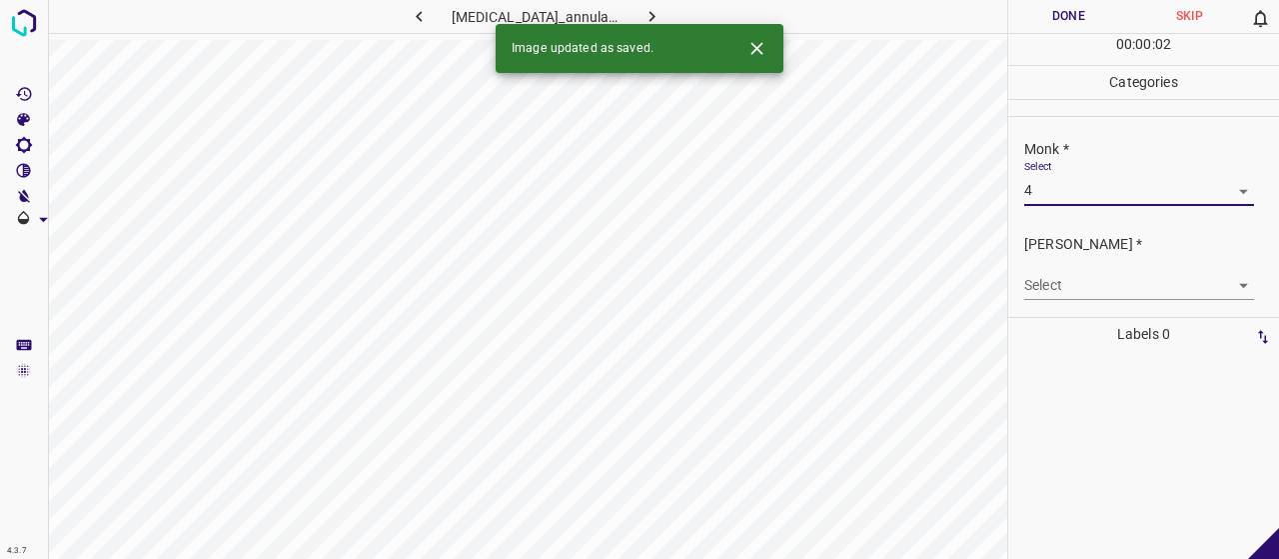
click at [1070, 285] on body "4.3.7 granuloma_annulare37.jpg Done Skip 0 00 : 00 : 02 Categories Monk * Selec…" at bounding box center [639, 279] width 1279 height 559
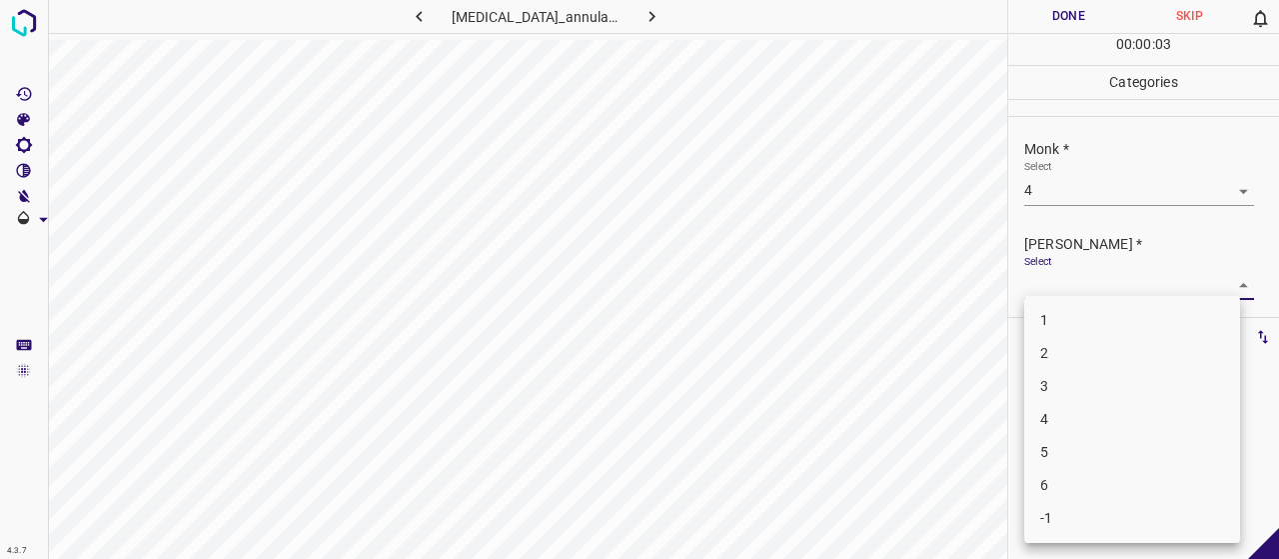
click at [1076, 363] on li "2" at bounding box center [1132, 353] width 216 height 33
type input "2"
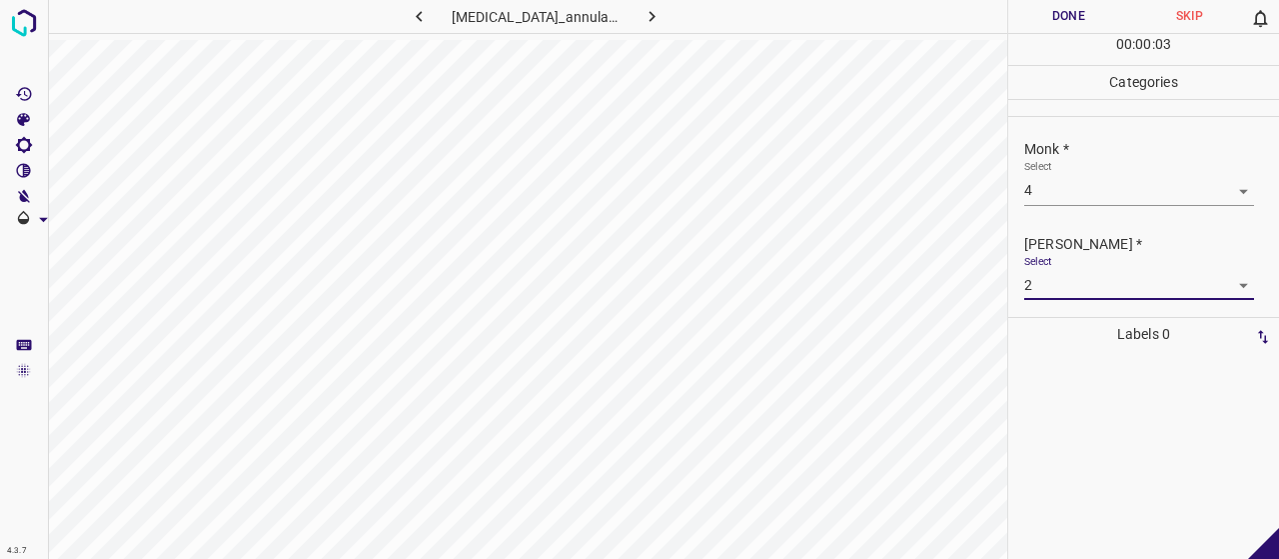
click at [1043, 25] on button "Done" at bounding box center [1068, 16] width 121 height 33
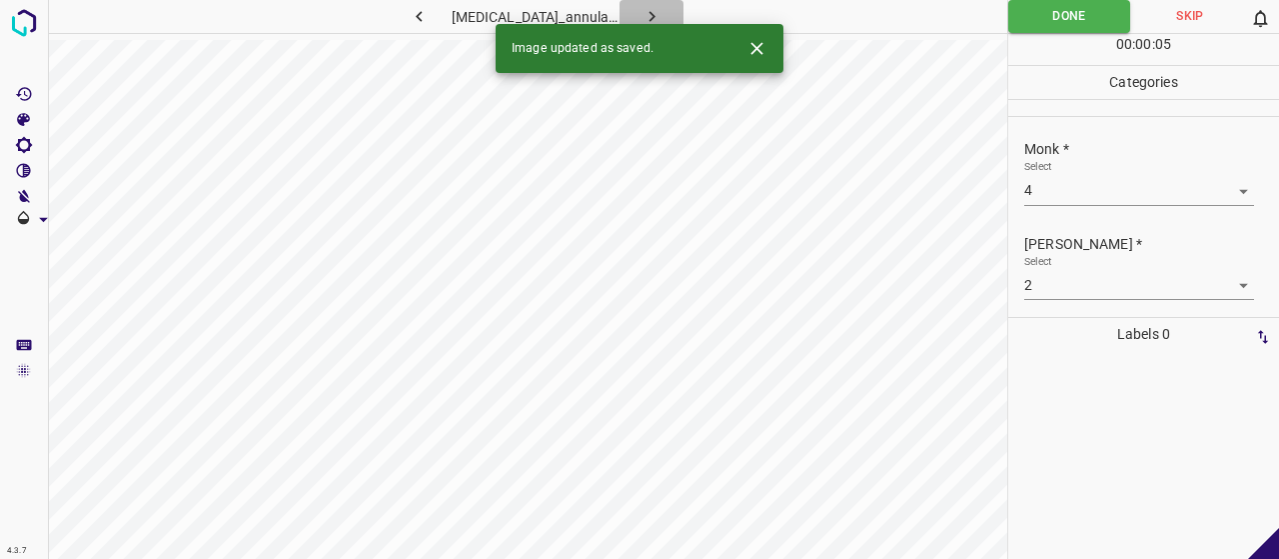
click at [650, 1] on button "button" at bounding box center [652, 16] width 64 height 33
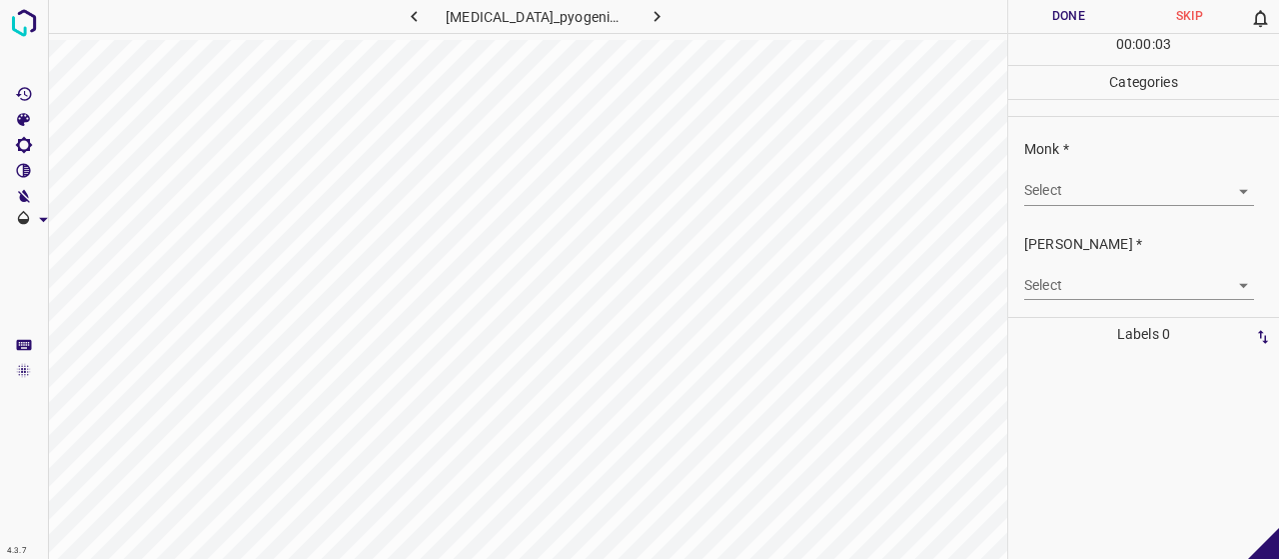
click at [1064, 210] on div "Monk * Select ​" at bounding box center [1143, 172] width 271 height 94
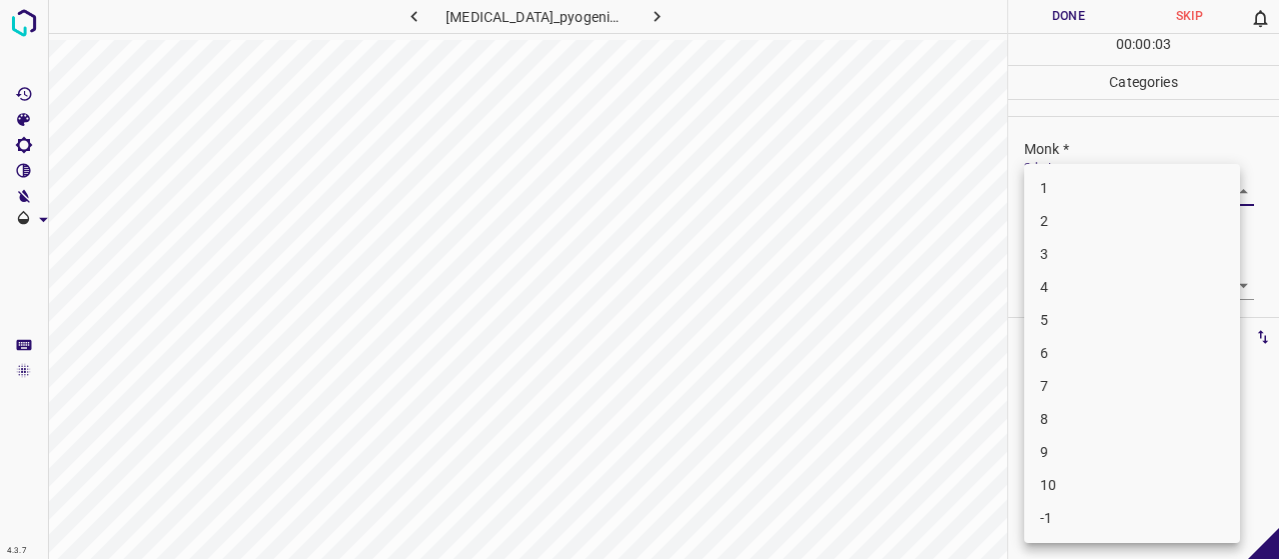
click at [1061, 196] on body "4.3.7 granuloma_pyogenicum10.jpg Done Skip 0 00 : 00 : 03 Categories Monk * Sel…" at bounding box center [639, 279] width 1279 height 559
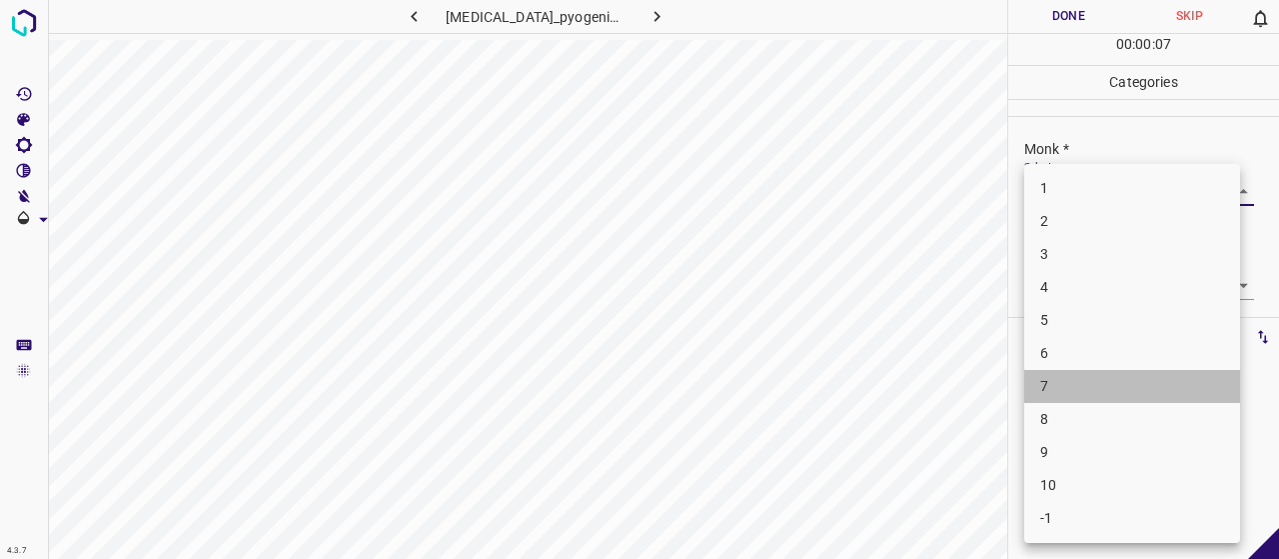
click at [1050, 379] on li "7" at bounding box center [1132, 386] width 216 height 33
type input "7"
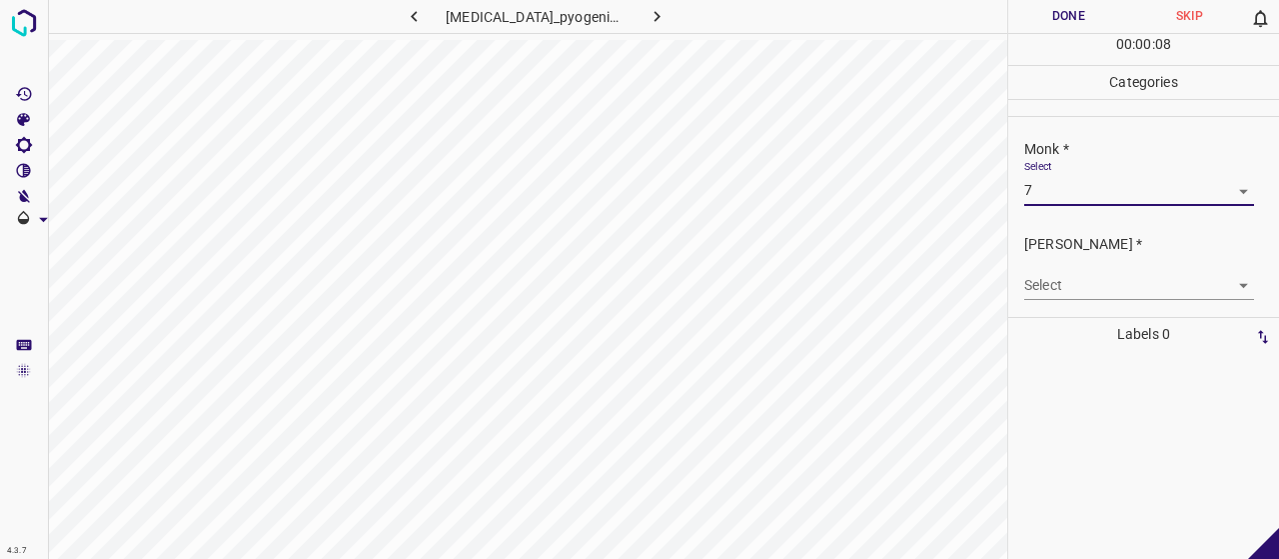
click at [1043, 285] on body "4.3.7 granuloma_pyogenicum10.jpg Done Skip 0 00 : 00 : 08 Categories Monk * Sel…" at bounding box center [639, 279] width 1279 height 559
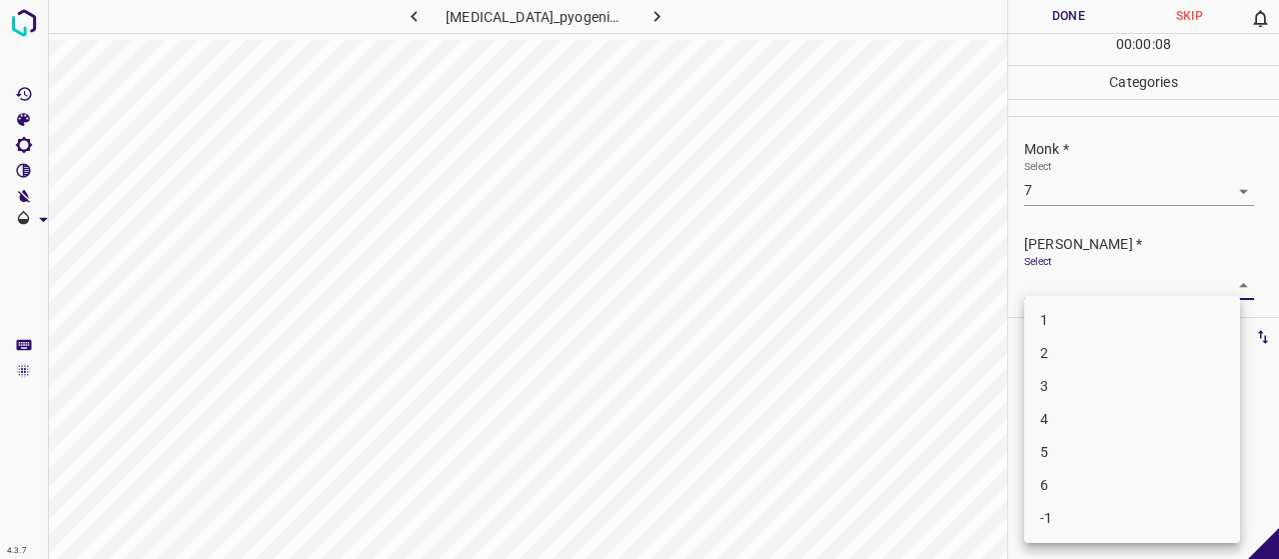
click at [1061, 418] on li "4" at bounding box center [1132, 419] width 216 height 33
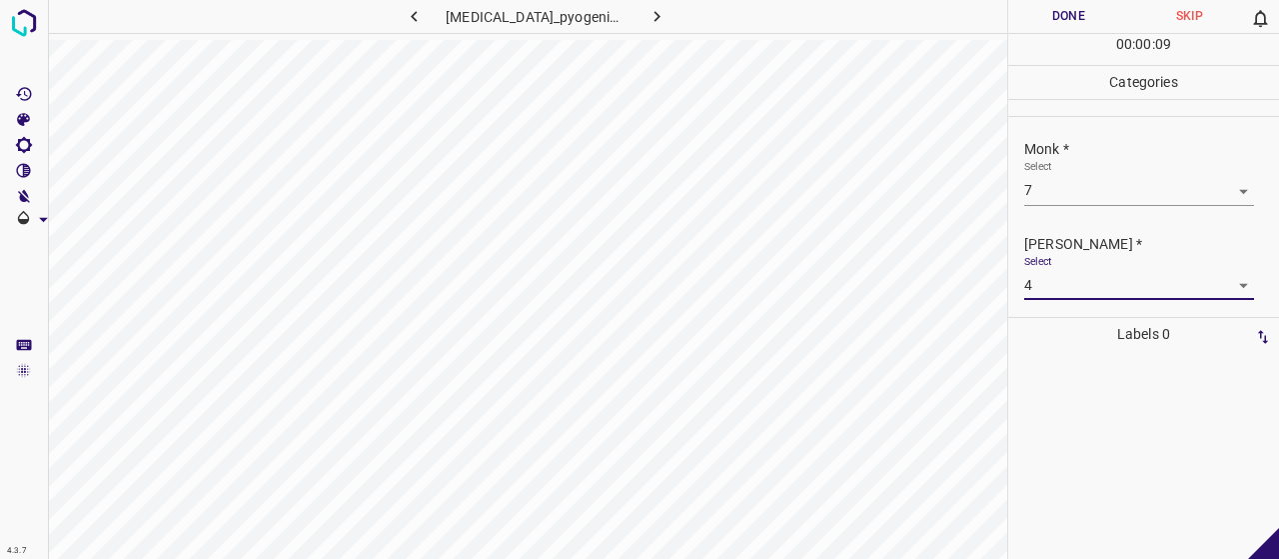
click at [1045, 282] on body "4.3.7 granuloma_pyogenicum10.jpg Done Skip 0 00 : 00 : 09 Categories Monk * Sel…" at bounding box center [639, 279] width 1279 height 559
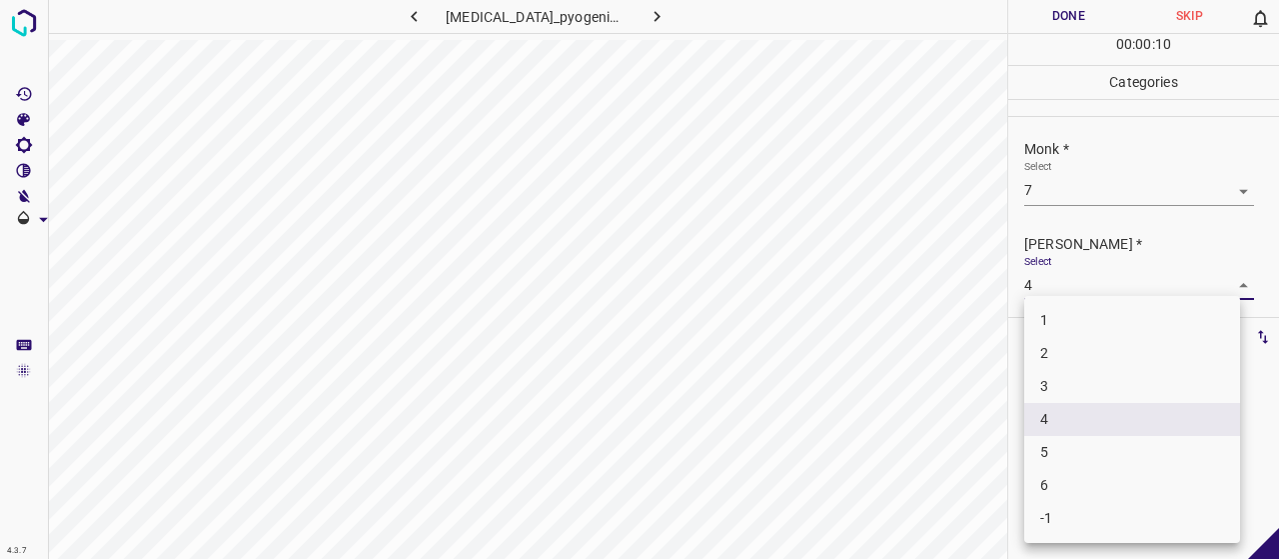
click at [1063, 436] on li "5" at bounding box center [1132, 452] width 216 height 33
type input "5"
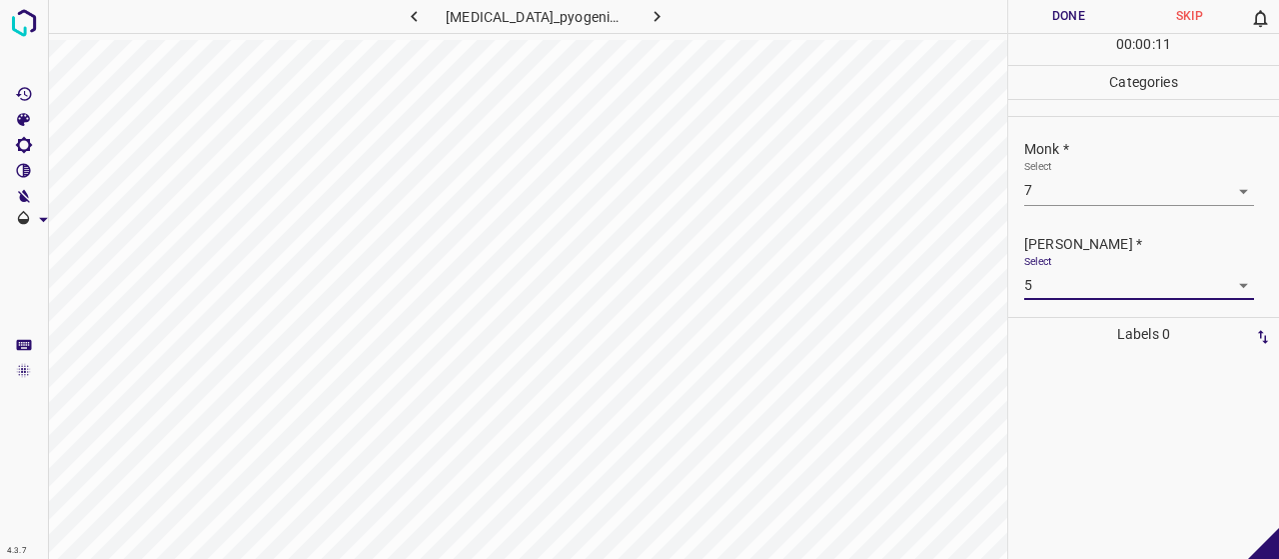
click at [1015, 12] on button "Done" at bounding box center [1068, 16] width 121 height 33
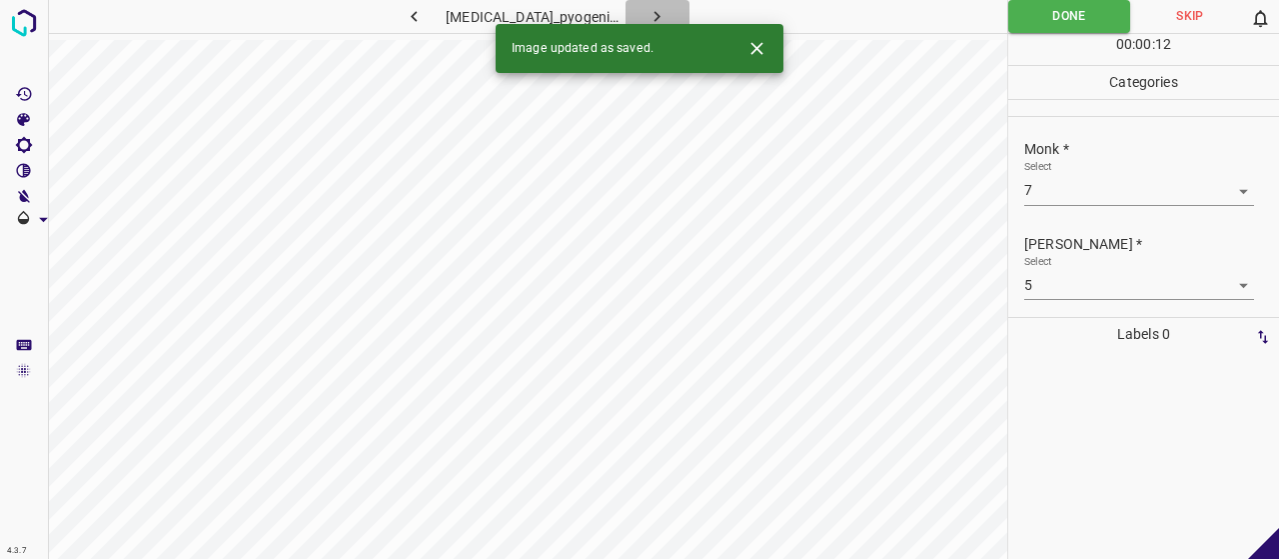
click at [662, 9] on button "button" at bounding box center [658, 16] width 64 height 33
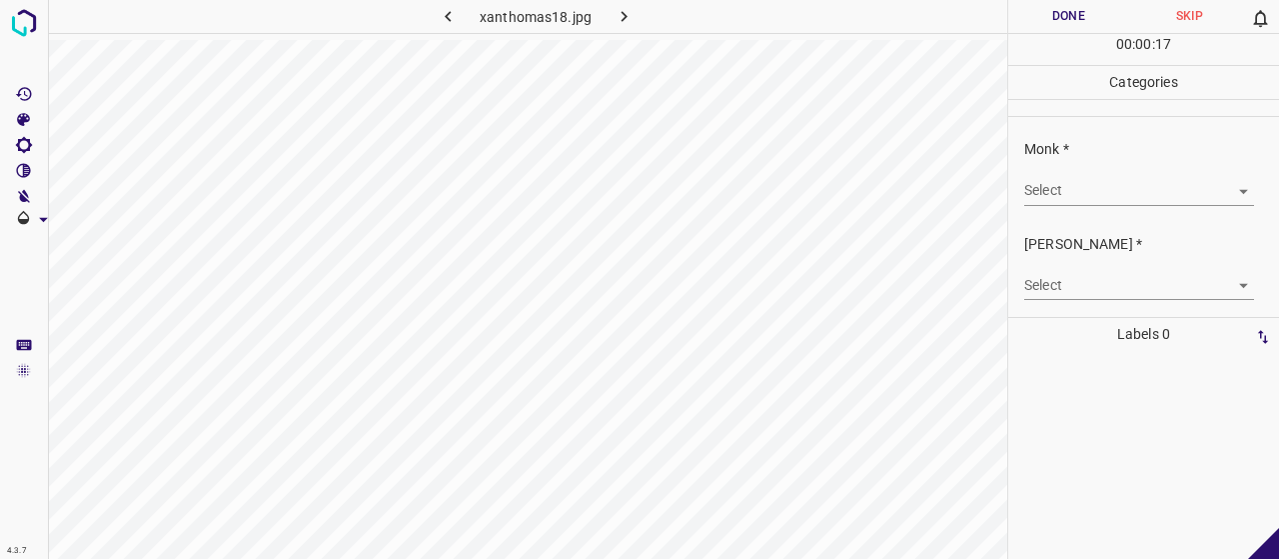
drag, startPoint x: 1094, startPoint y: 166, endPoint x: 1101, endPoint y: 181, distance: 16.5
click at [1093, 166] on div "Select ​" at bounding box center [1139, 182] width 230 height 45
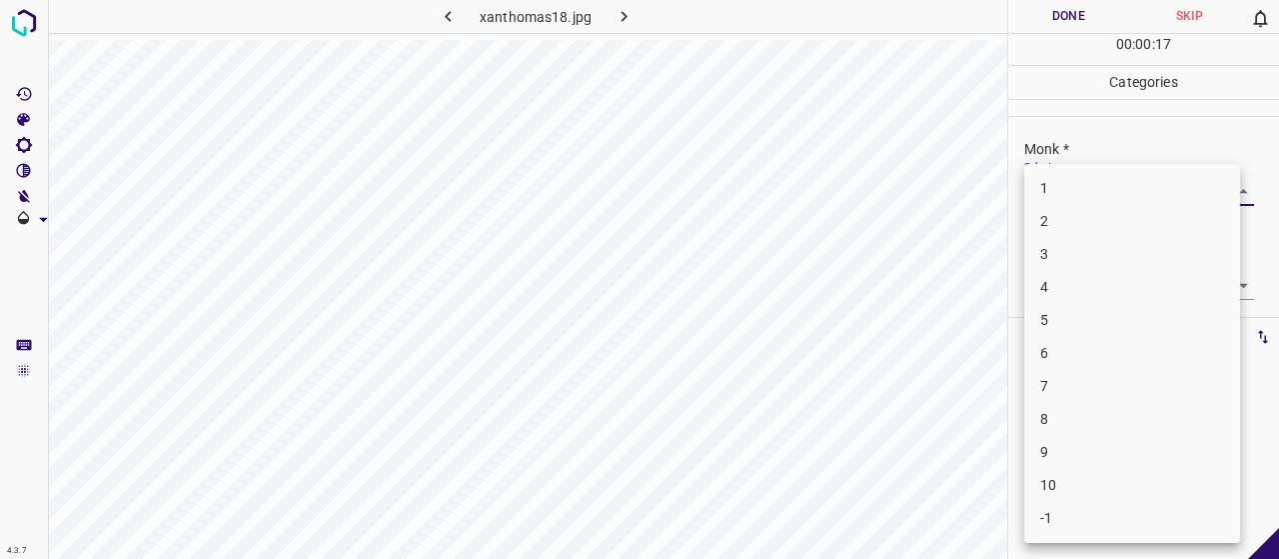
click at [1101, 181] on body "4.3.7 xanthomas18.jpg Done Skip 0 00 : 00 : 17 Categories Monk * Select ​ Fitzp…" at bounding box center [639, 279] width 1279 height 559
click at [1055, 363] on li "6" at bounding box center [1132, 353] width 216 height 33
type input "6"
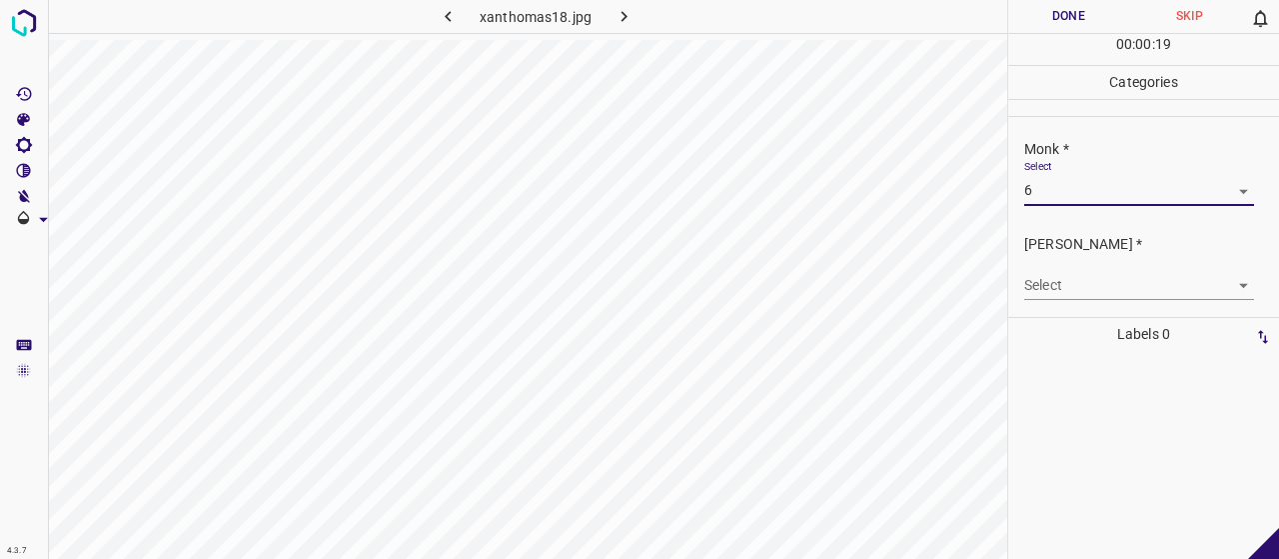
click at [1066, 297] on body "4.3.7 xanthomas18.jpg Done Skip 0 00 : 00 : 19 Categories Monk * Select 6 6 Fit…" at bounding box center [639, 279] width 1279 height 559
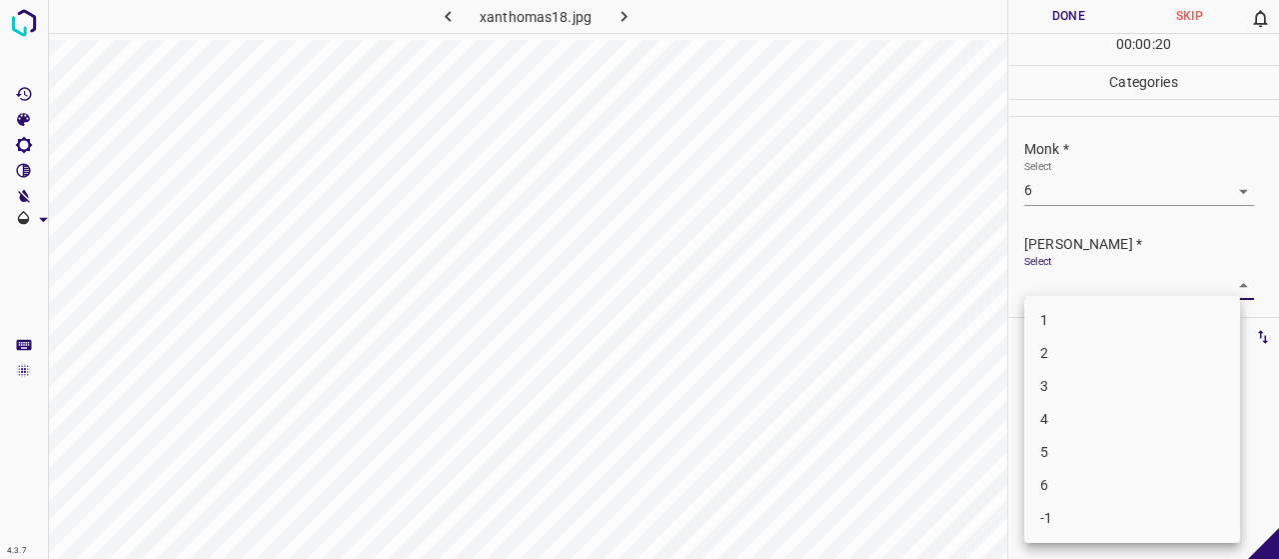
click at [1062, 417] on li "4" at bounding box center [1132, 419] width 216 height 33
type input "4"
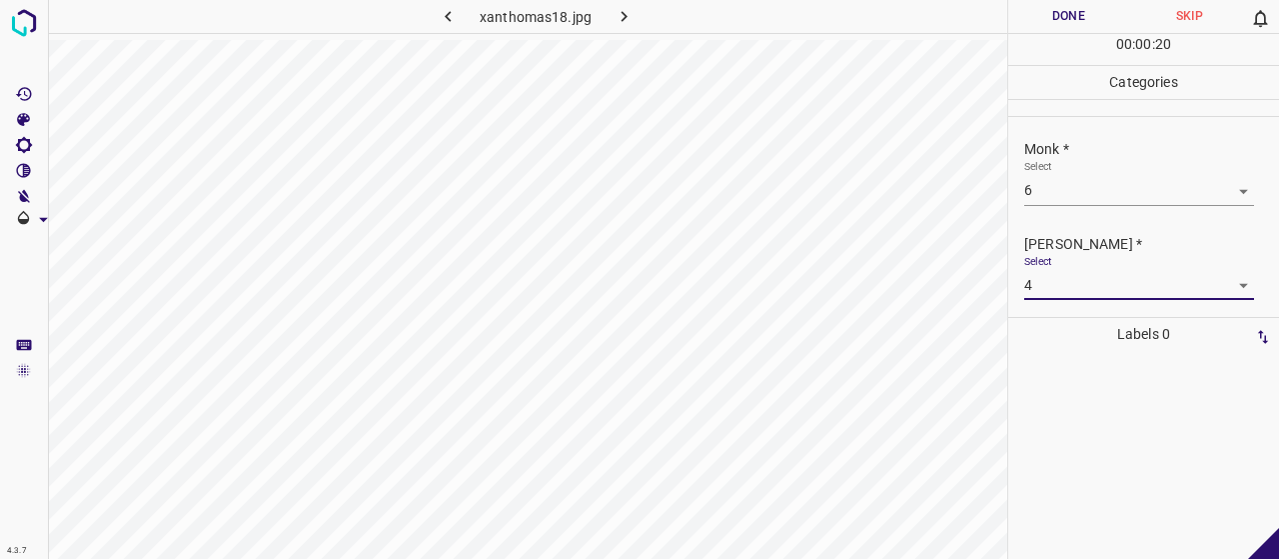
click at [1043, 21] on button "Done" at bounding box center [1068, 16] width 121 height 33
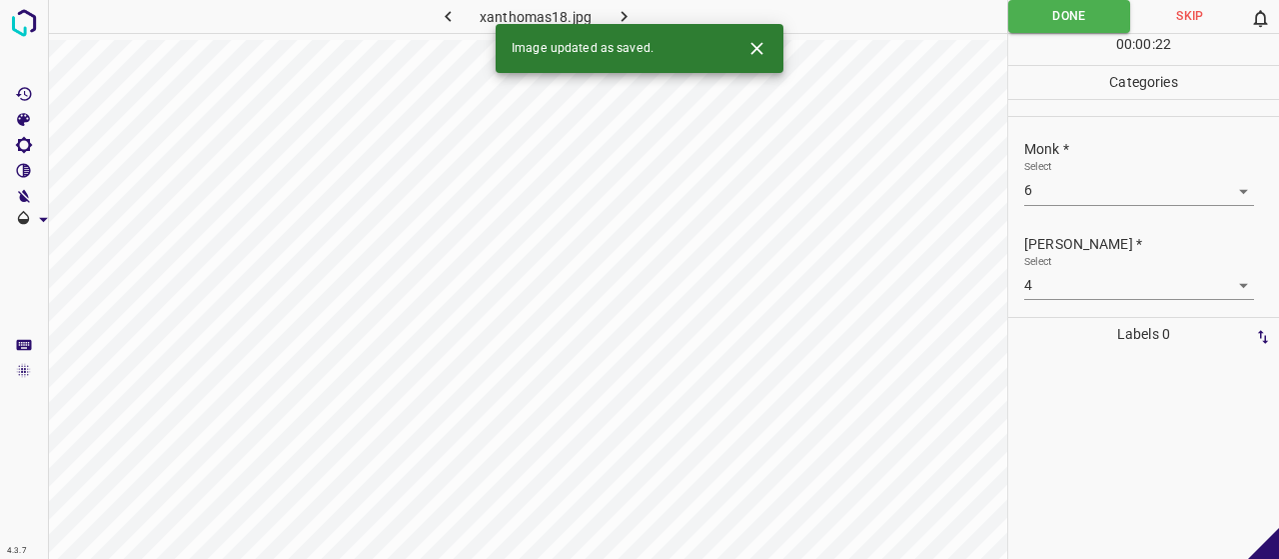
click at [623, 24] on div "Image updated as saved." at bounding box center [640, 48] width 288 height 49
click at [623, 6] on icon "button" at bounding box center [624, 16] width 21 height 21
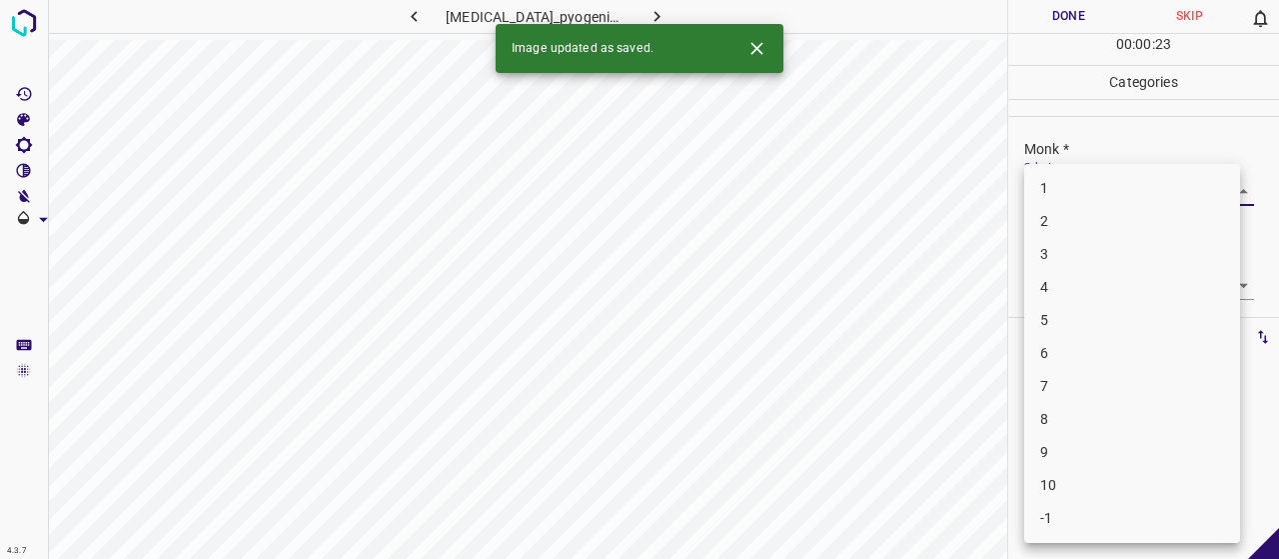
click at [1115, 183] on body "4.3.7 granuloma_pyogenicum21.jpg Done Skip 0 00 : 00 : 23 Categories Monk * Sel…" at bounding box center [639, 279] width 1279 height 559
click at [1087, 220] on li "2" at bounding box center [1132, 221] width 216 height 33
type input "2"
click at [1076, 275] on body "4.3.7 granuloma_pyogenicum21.jpg Done Skip 0 00 : 00 : 01 Categories Monk * Sel…" at bounding box center [639, 279] width 1279 height 559
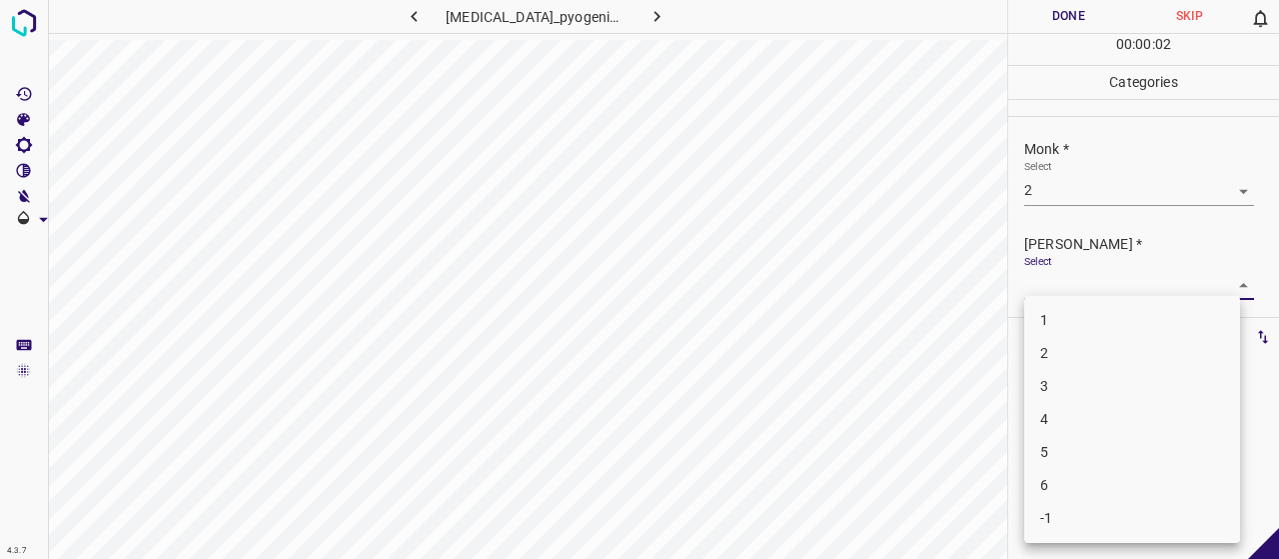
click at [1063, 322] on li "1" at bounding box center [1132, 320] width 216 height 33
type input "1"
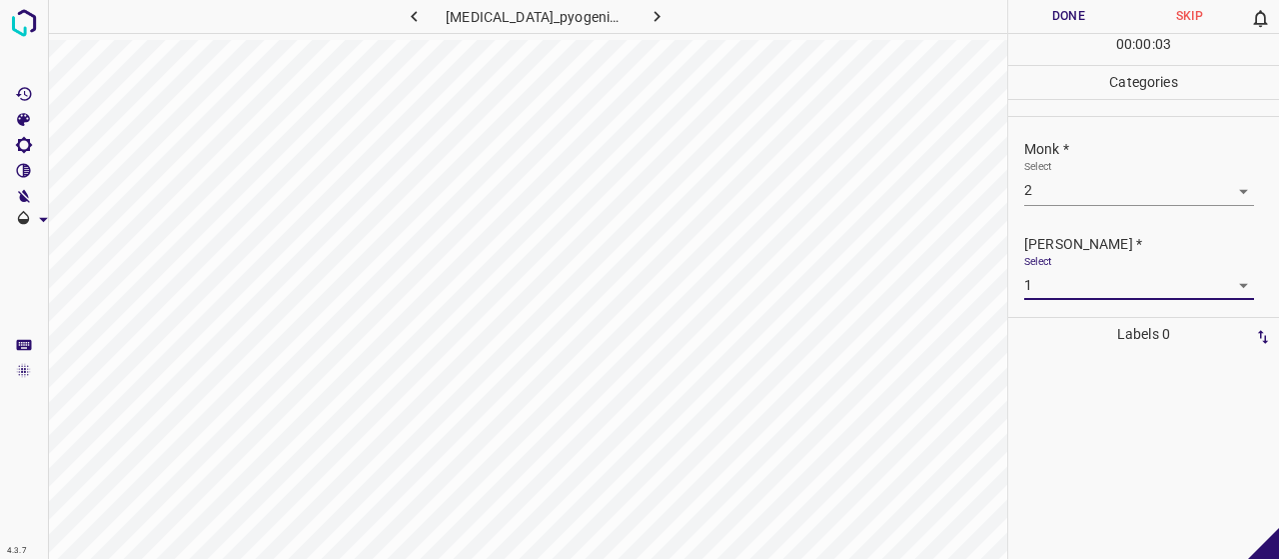
click at [1045, 3] on button "Done" at bounding box center [1068, 16] width 121 height 33
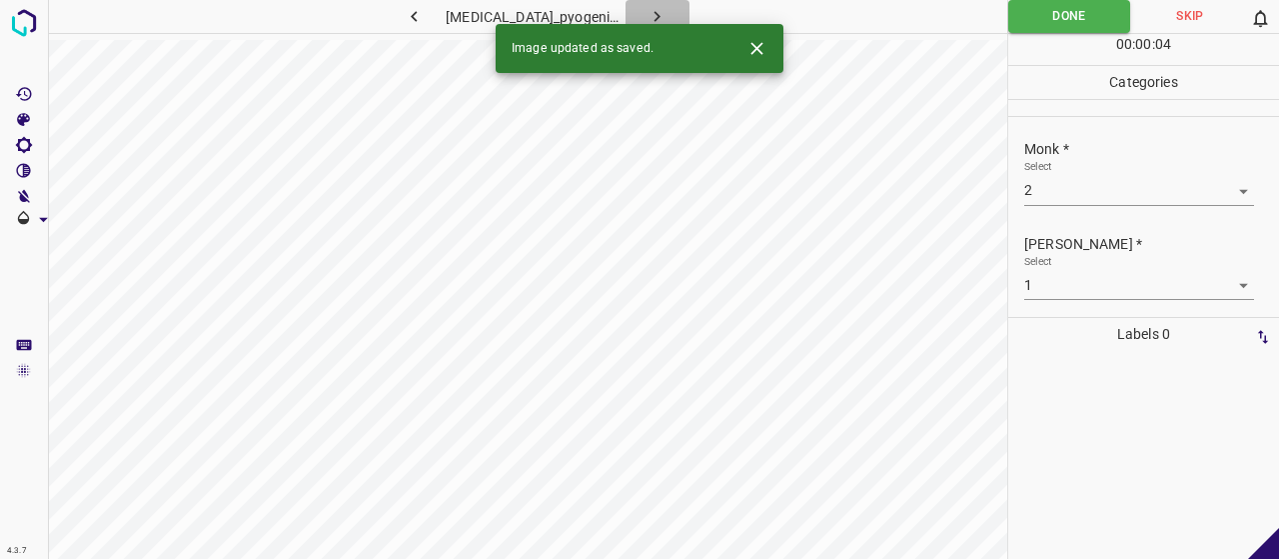
click at [646, 15] on icon "button" at bounding box center [656, 16] width 21 height 21
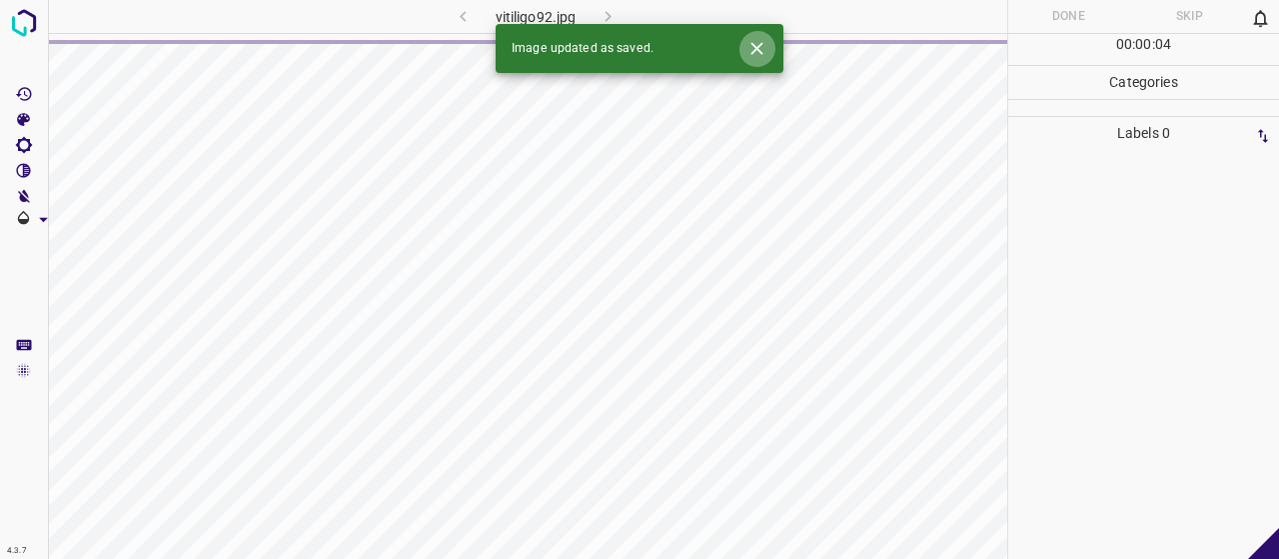
click at [747, 45] on icon "Close" at bounding box center [756, 48] width 21 height 21
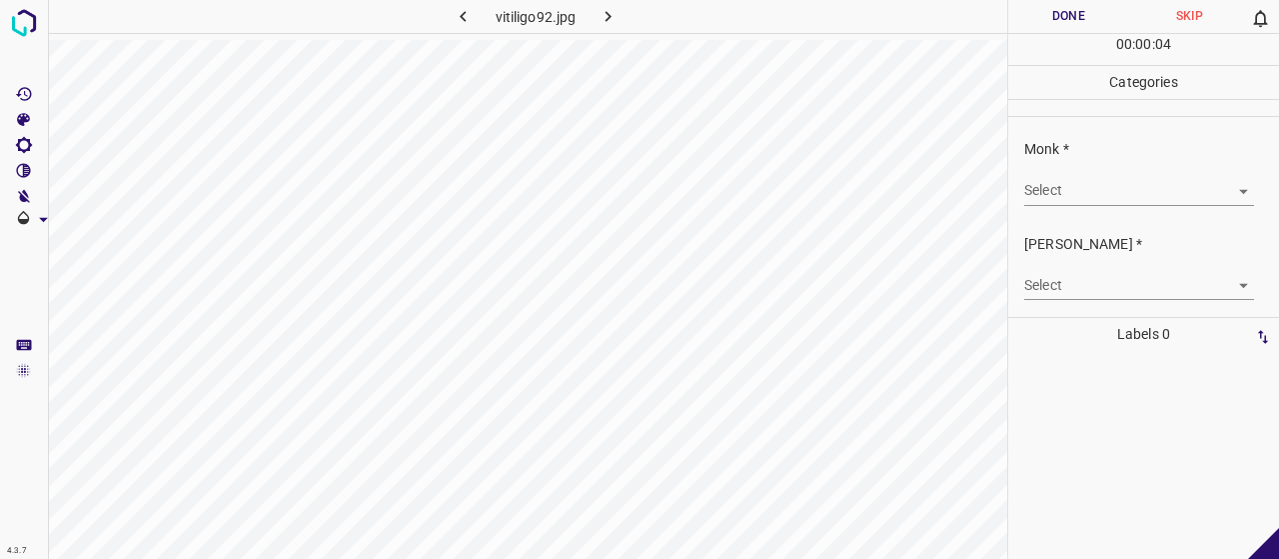
click at [1137, 172] on div "Select ​" at bounding box center [1139, 182] width 230 height 45
click at [1134, 187] on body "4.3.7 vitiligo92.jpg Done Skip 0 00 : 00 : 04 Categories Monk * Select ​ Fitzpa…" at bounding box center [639, 279] width 1279 height 559
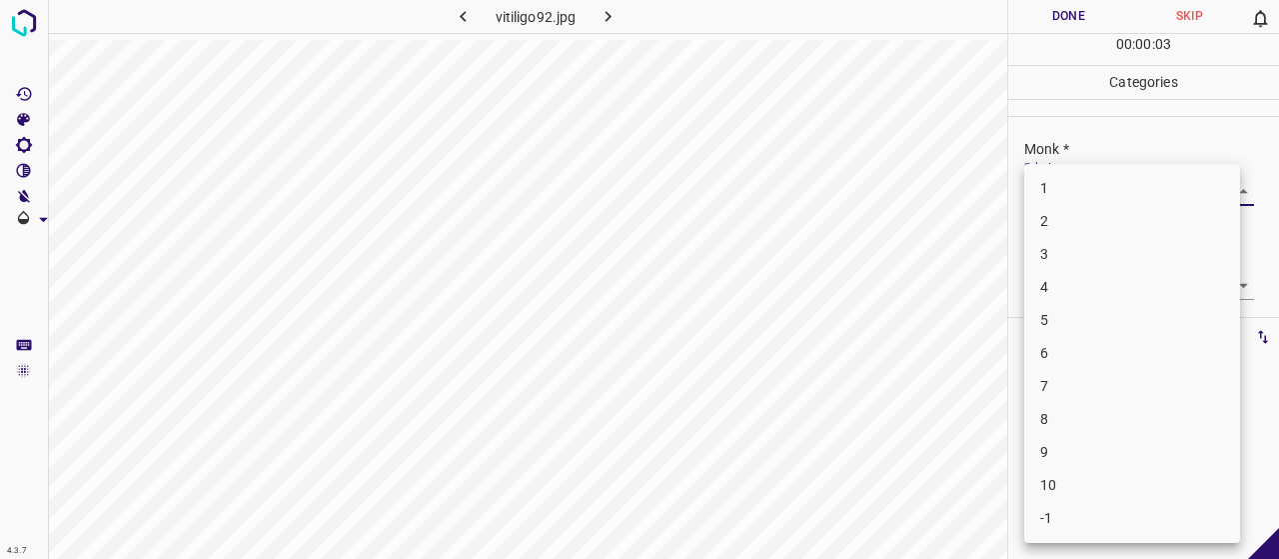
click at [1051, 368] on li "6" at bounding box center [1132, 353] width 216 height 33
type input "6"
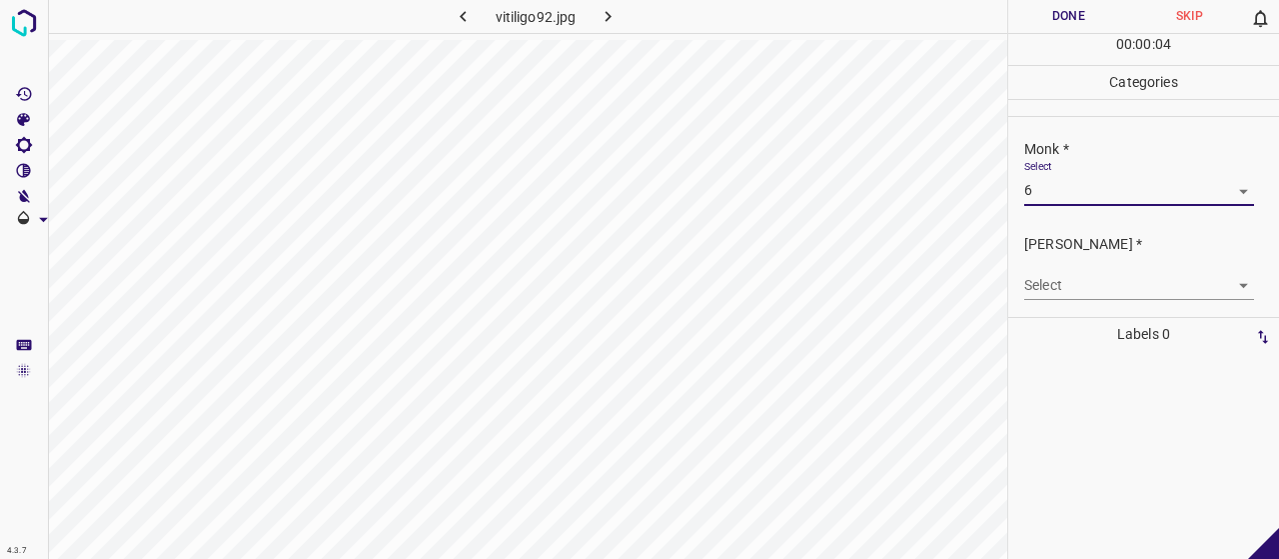
click at [1061, 284] on body "4.3.7 vitiligo92.jpg Done Skip 0 00 : 00 : 04 Categories Monk * Select 6 6 Fitz…" at bounding box center [639, 279] width 1279 height 559
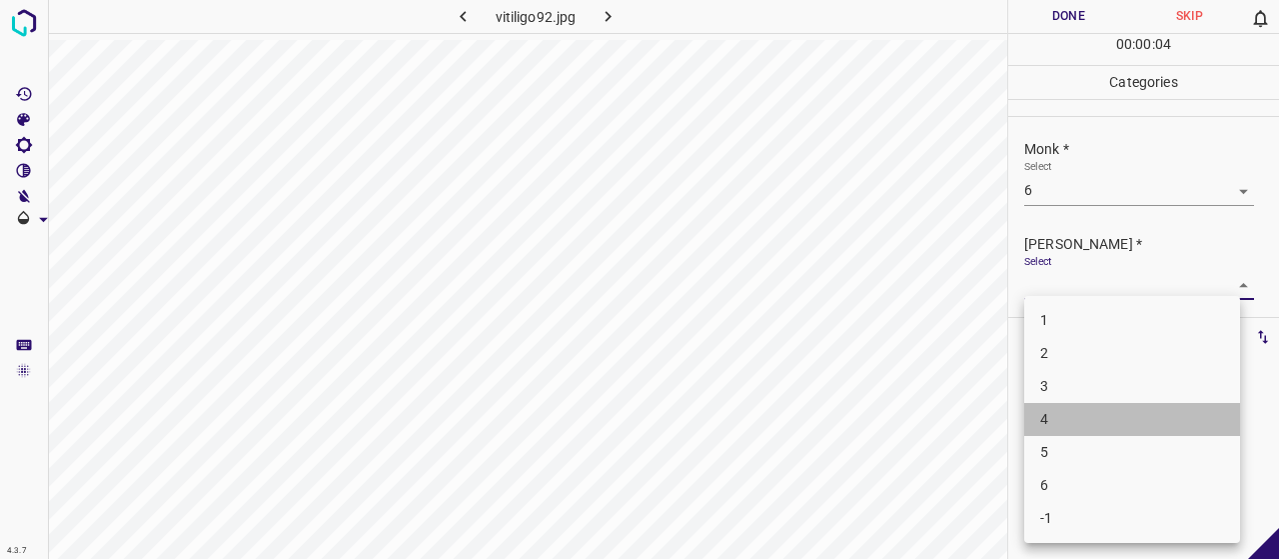
click at [1042, 417] on li "4" at bounding box center [1132, 419] width 216 height 33
type input "4"
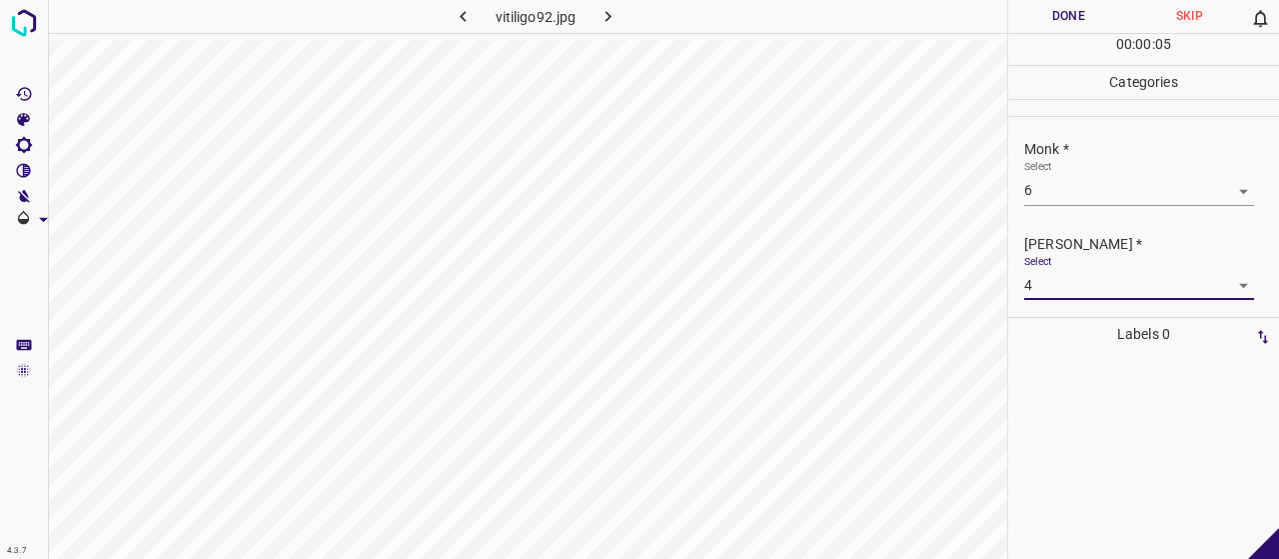
click at [1031, 25] on button "Done" at bounding box center [1068, 16] width 121 height 33
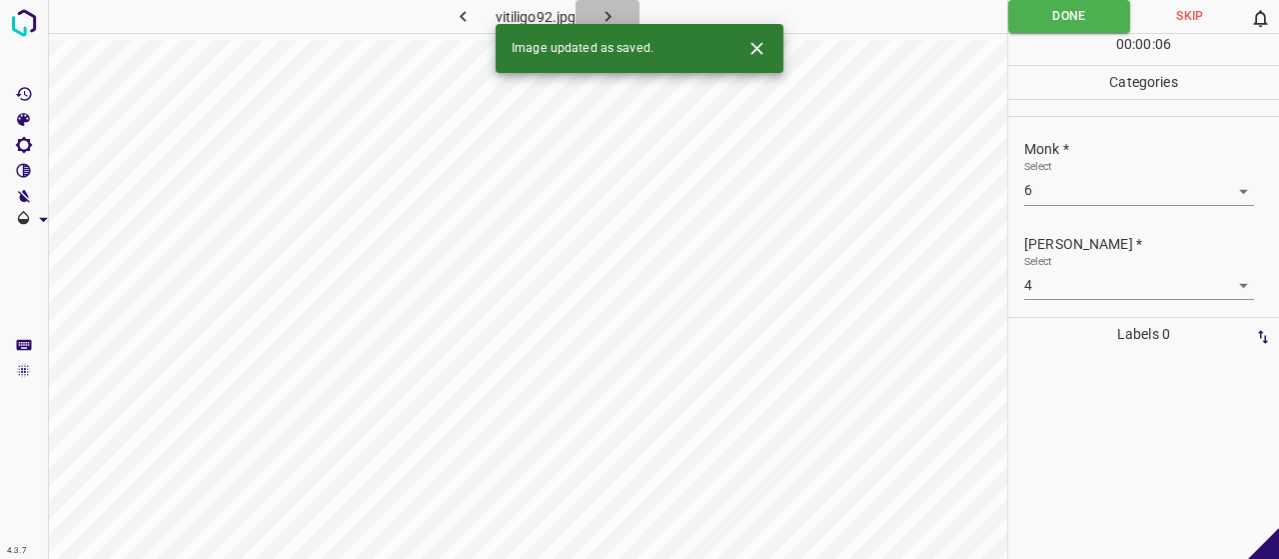
click at [608, 13] on icon "button" at bounding box center [608, 16] width 6 height 11
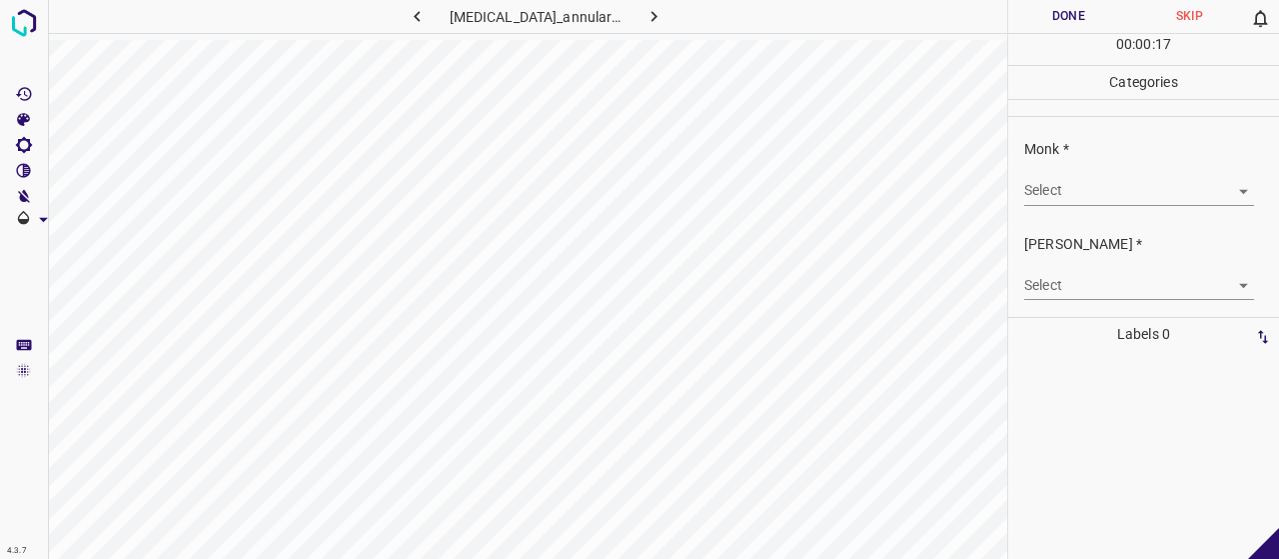
click at [1101, 192] on body "4.3.7 granuloma_annulare126.jpg Done Skip 0 00 : 00 : 17 Categories Monk * Sele…" at bounding box center [639, 279] width 1279 height 559
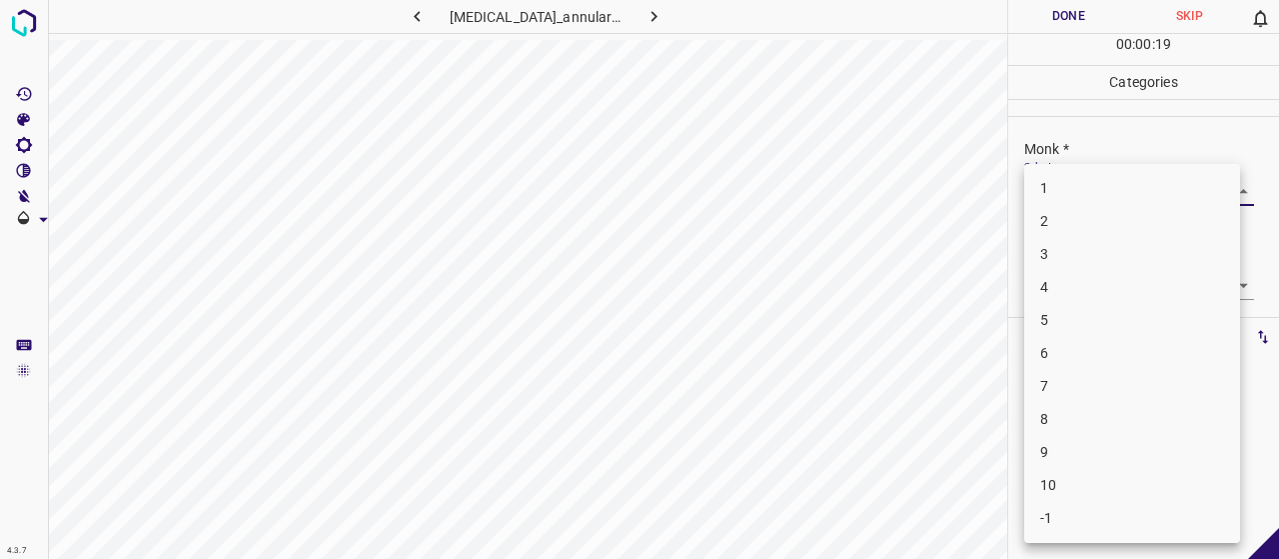
click at [1082, 352] on li "6" at bounding box center [1132, 353] width 216 height 33
type input "6"
click at [1069, 284] on body "4.3.7 granuloma_annulare126.jpg Done Skip 0 00 : 00 : 19 Categories Monk * Sele…" at bounding box center [639, 279] width 1279 height 559
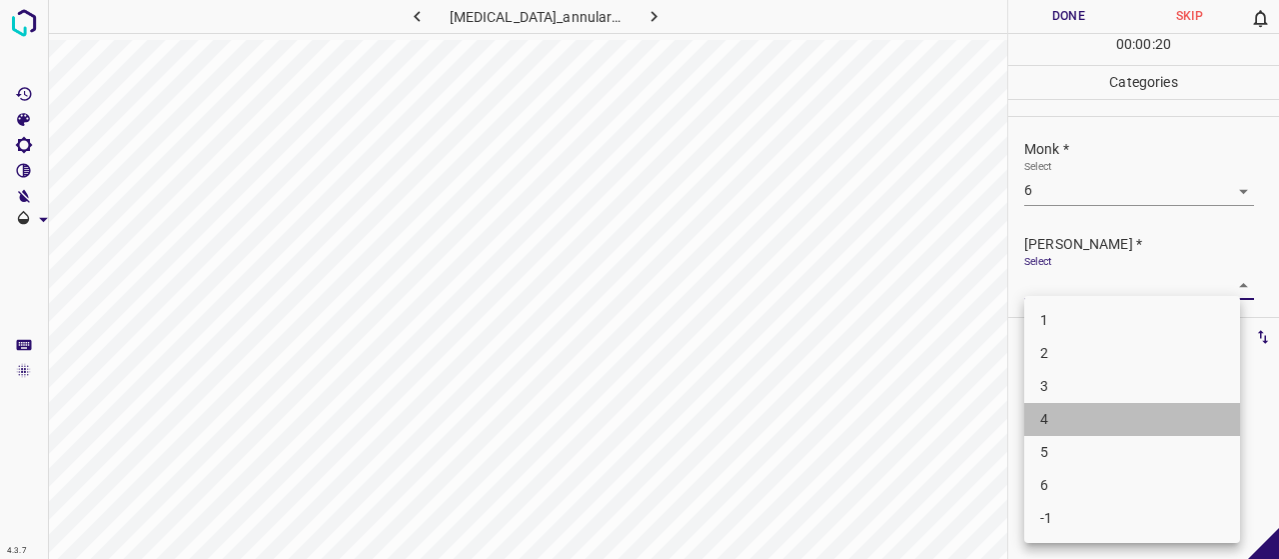
click at [1078, 413] on li "4" at bounding box center [1132, 419] width 216 height 33
type input "4"
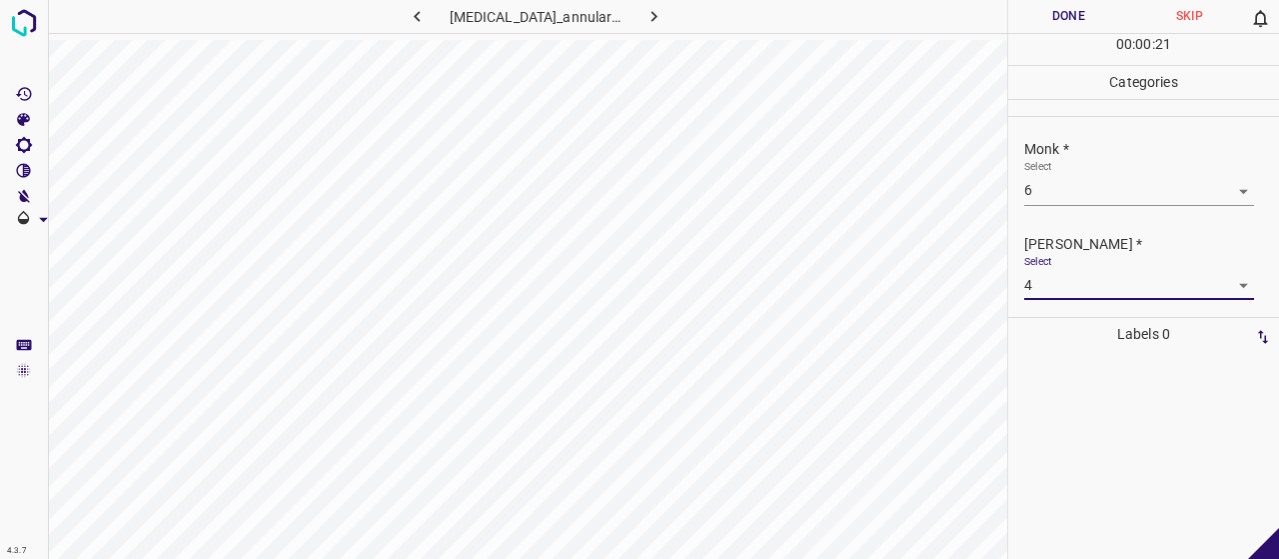
click at [1035, 28] on button "Done" at bounding box center [1068, 16] width 121 height 33
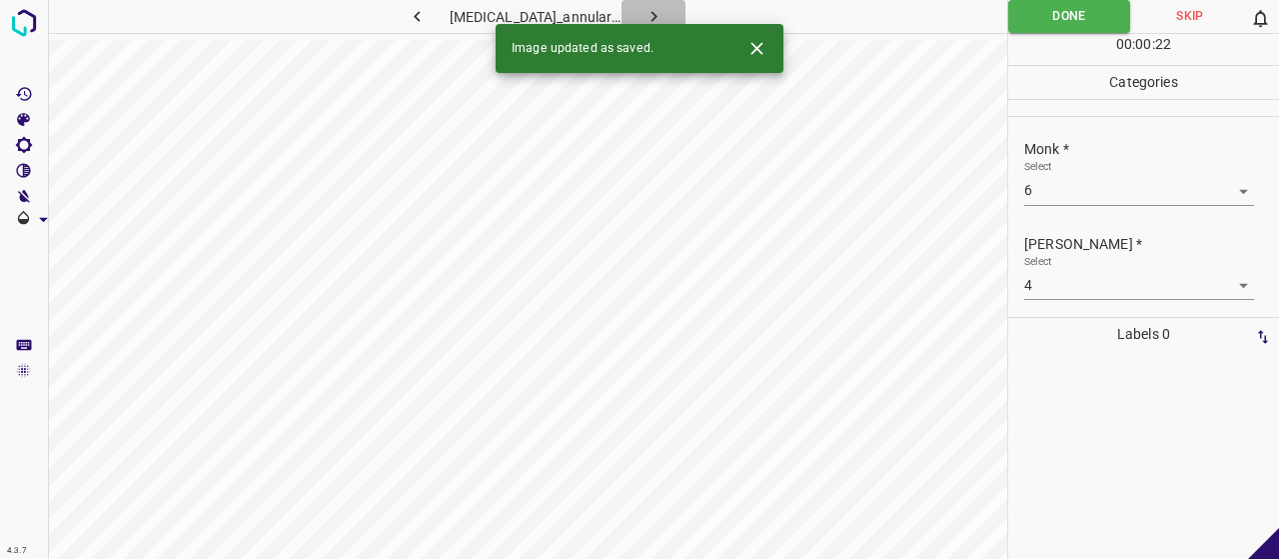
click at [643, 15] on icon "button" at bounding box center [653, 16] width 21 height 21
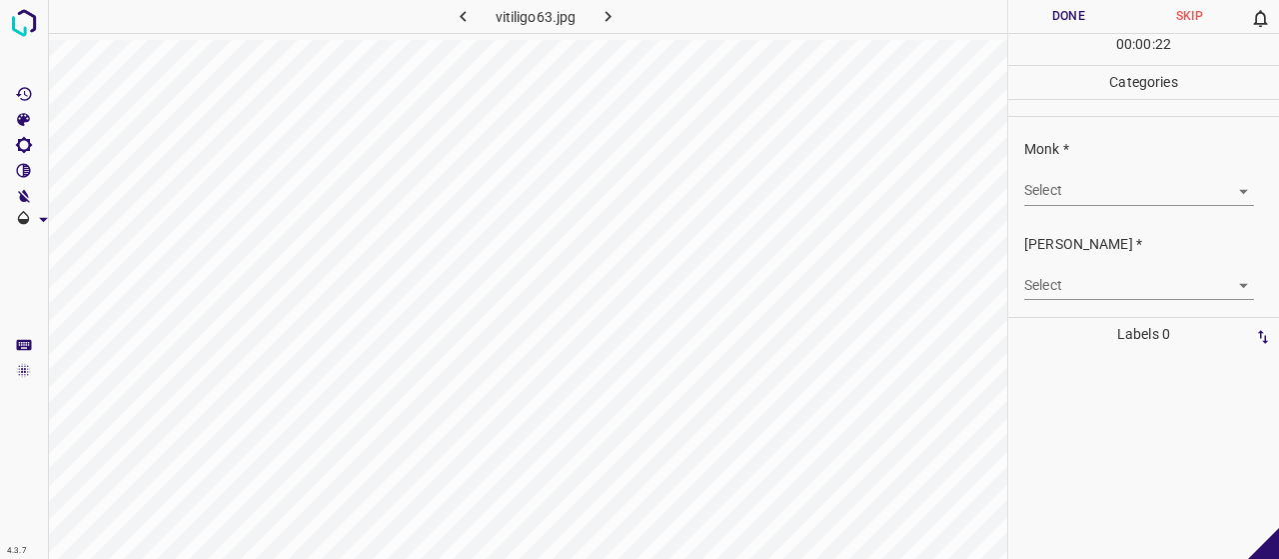
click at [1078, 200] on body "4.3.7 vitiligo63.jpg Done Skip 0 00 : 00 : 22 Categories Monk * Select ​ Fitzpa…" at bounding box center [639, 279] width 1279 height 559
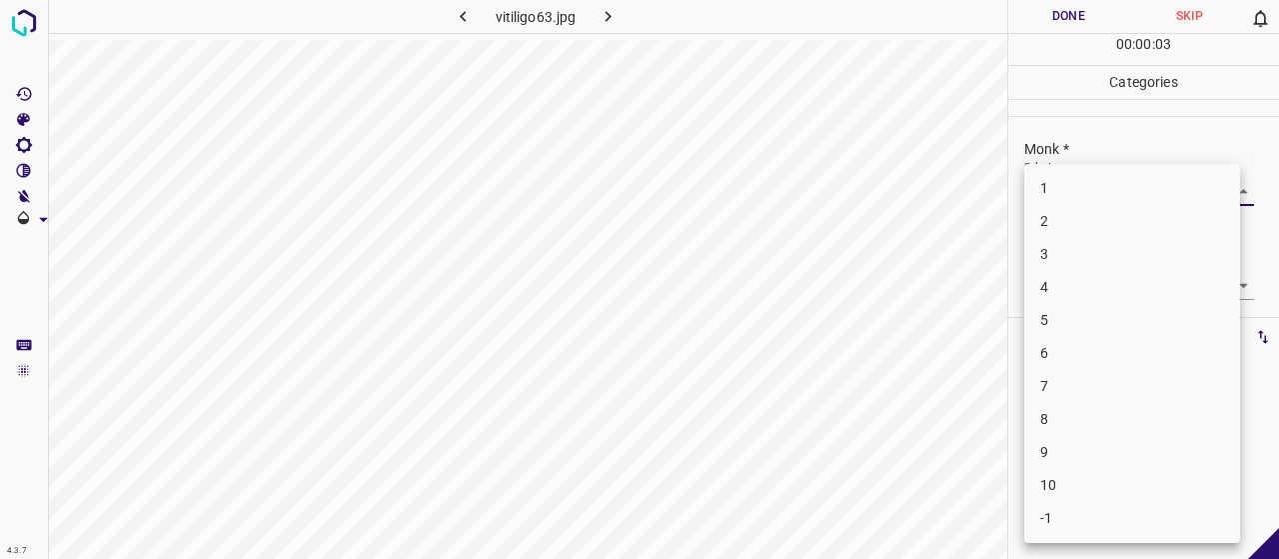
click at [1073, 377] on li "7" at bounding box center [1132, 386] width 216 height 33
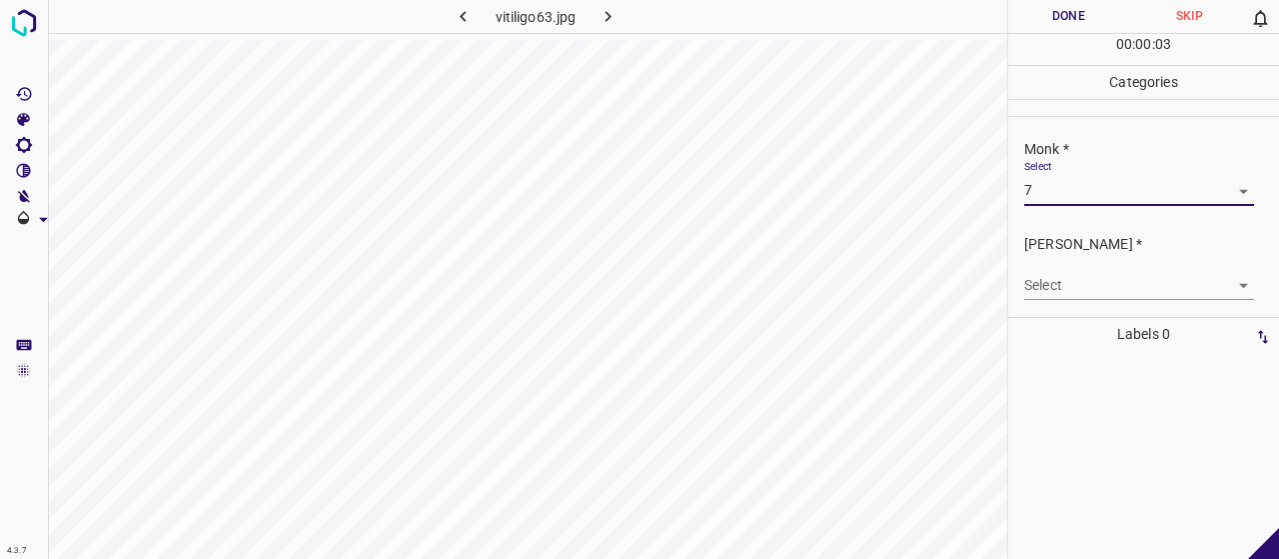
click at [1059, 280] on body "4.3.7 vitiligo63.jpg Done Skip 0 00 : 00 : 03 Categories Monk * Select 7 7 Fitz…" at bounding box center [639, 279] width 1279 height 559
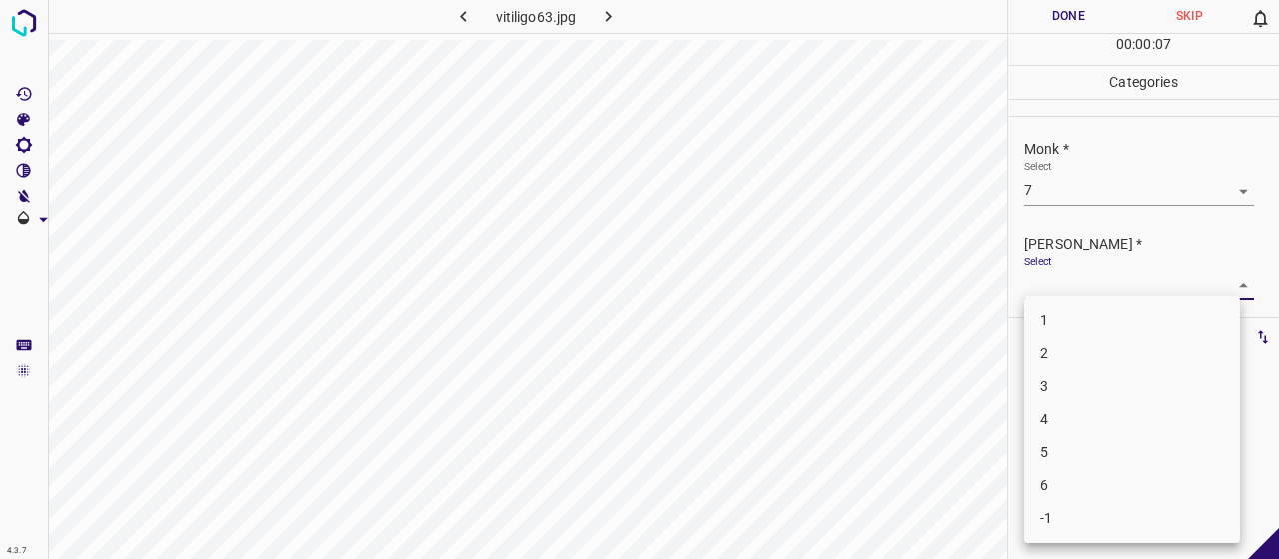
click at [1047, 179] on div at bounding box center [639, 279] width 1279 height 559
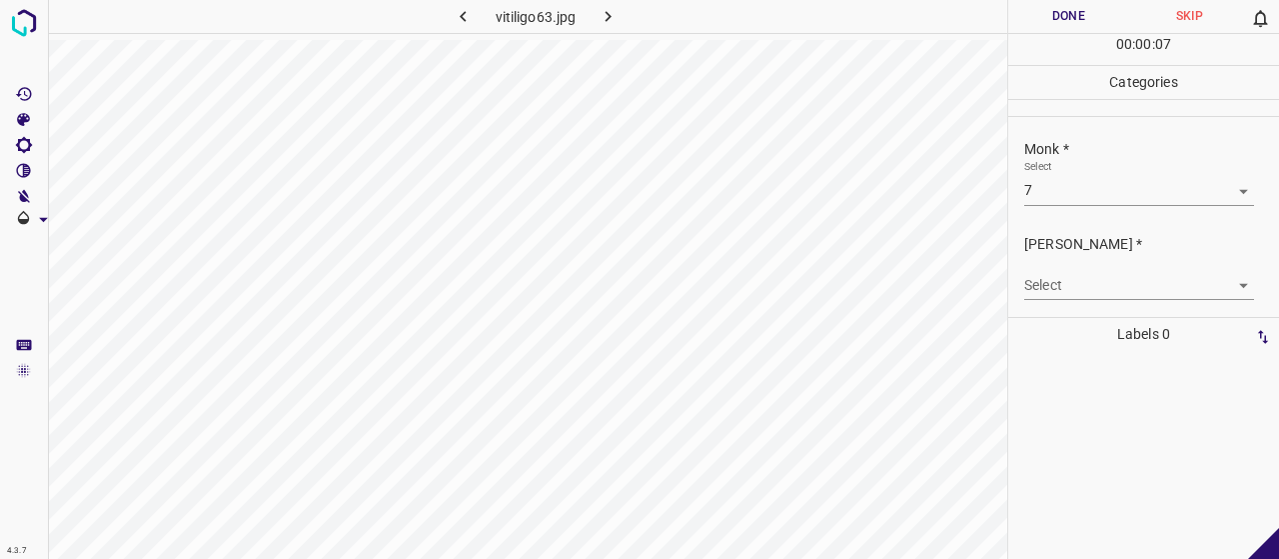
click at [1052, 187] on div "1 2 3 4 5 6 -1" at bounding box center [639, 279] width 1279 height 559
click at [1052, 187] on body "4.3.7 vitiligo63.jpg Done Skip 0 00 : 00 : 07 Categories Monk * Select 7 7 Fitz…" at bounding box center [639, 279] width 1279 height 559
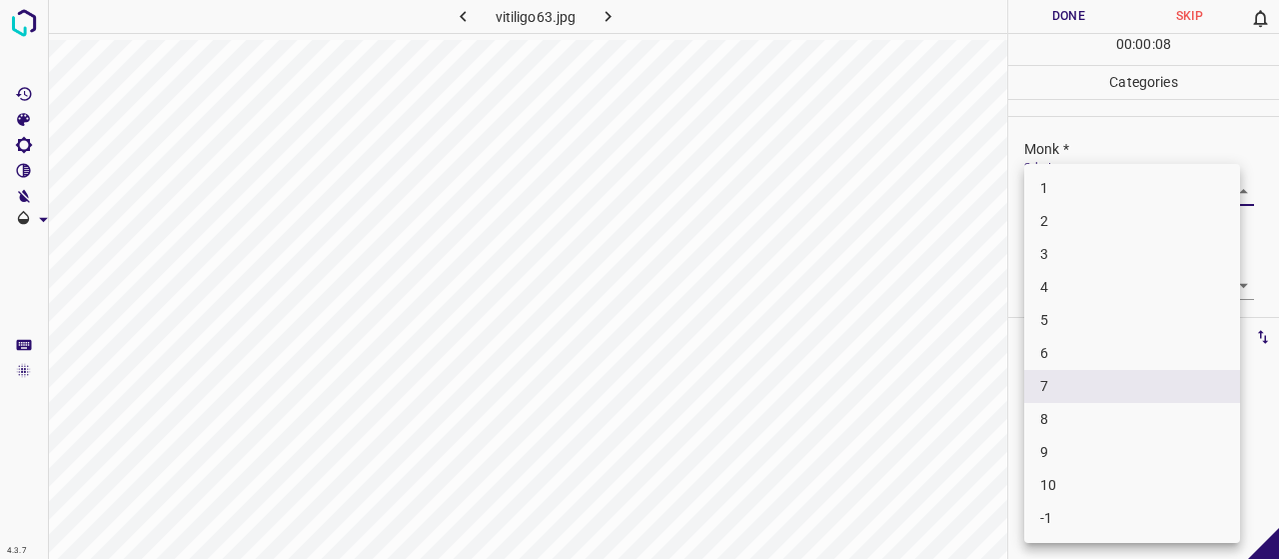
click at [1066, 355] on li "6" at bounding box center [1132, 353] width 216 height 33
type input "6"
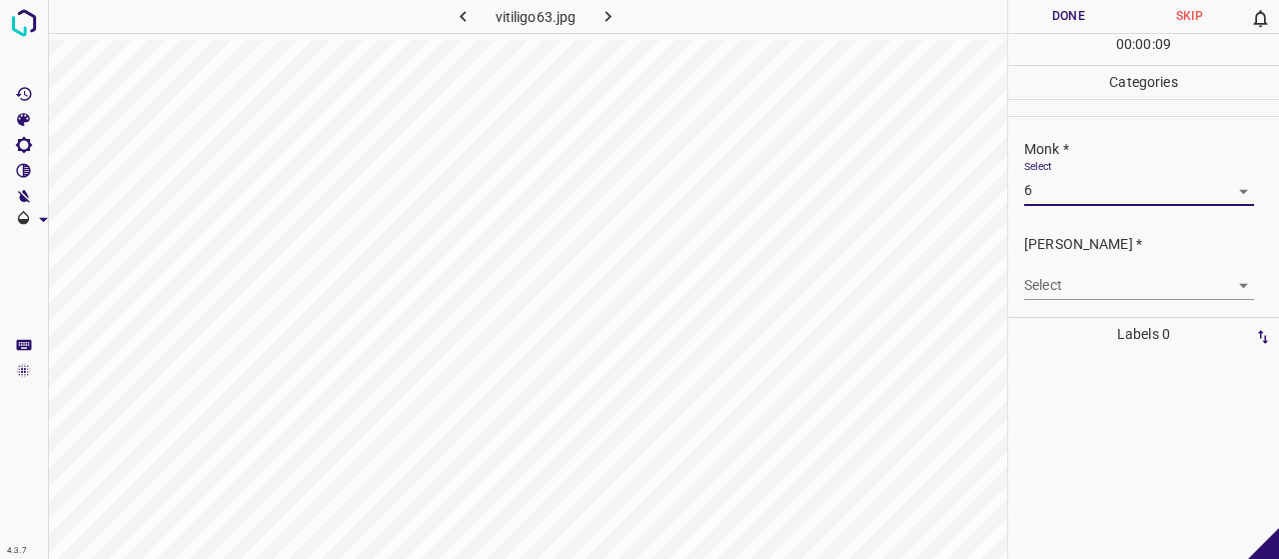
click at [1101, 279] on body "4.3.7 vitiligo63.jpg Done Skip 0 00 : 00 : 09 Categories Monk * Select 6 6 Fitz…" at bounding box center [639, 279] width 1279 height 559
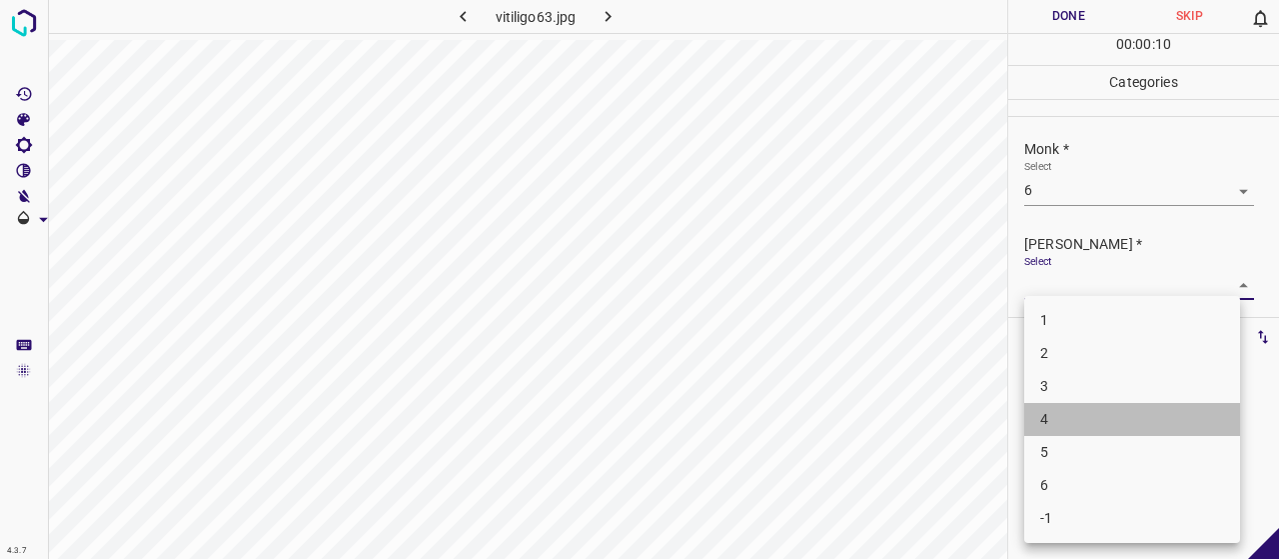
click at [1075, 422] on li "4" at bounding box center [1132, 419] width 216 height 33
type input "4"
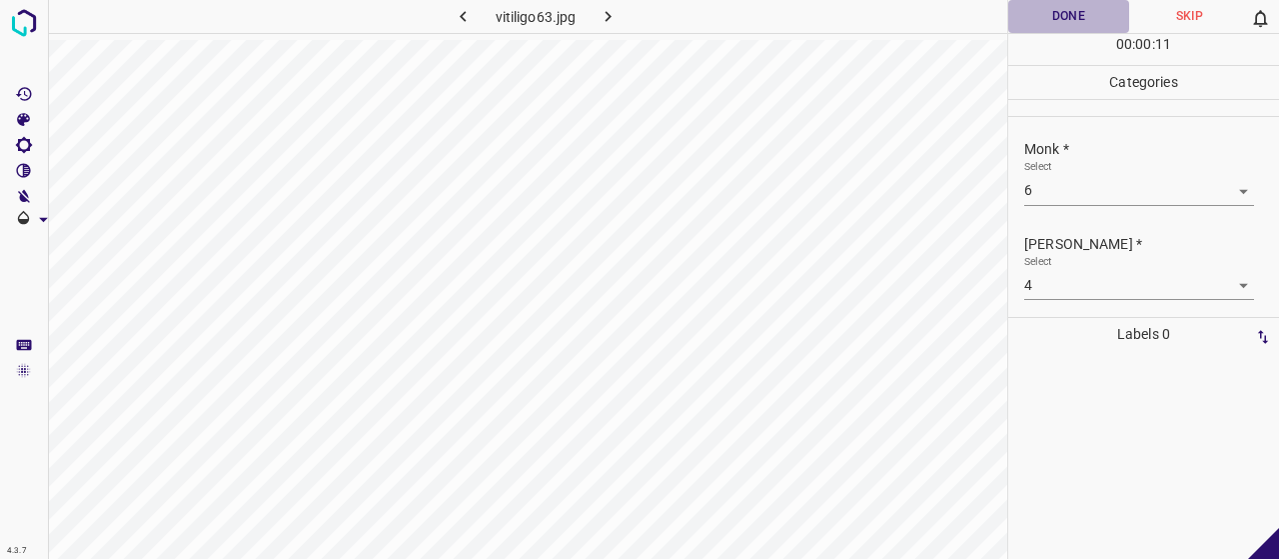
click at [1045, 14] on button "Done" at bounding box center [1068, 16] width 121 height 33
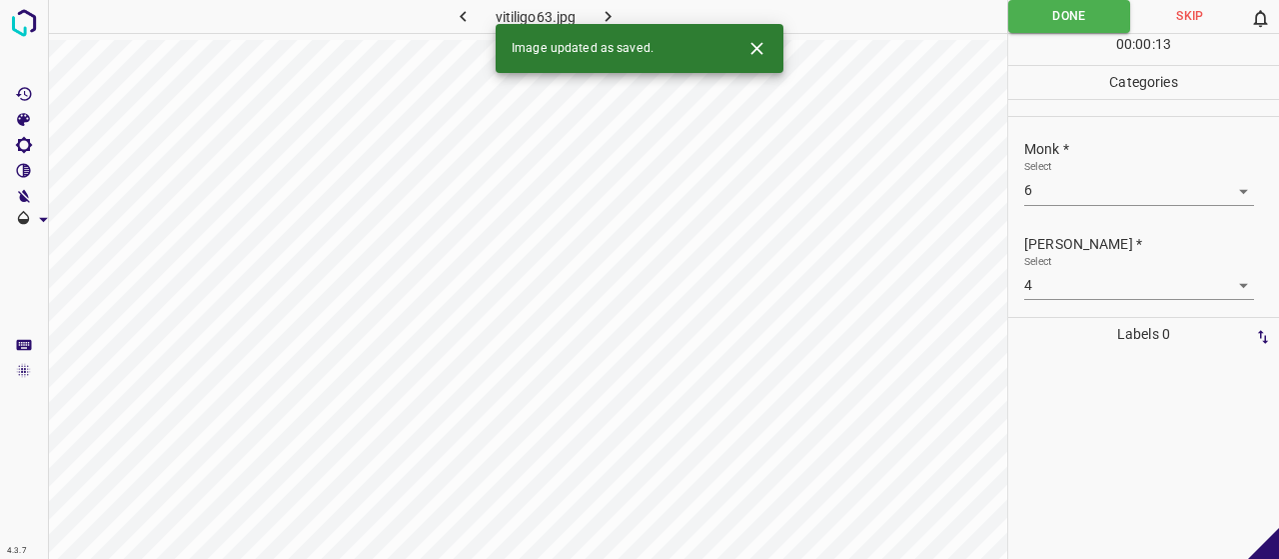
click at [604, 13] on icon "button" at bounding box center [608, 16] width 21 height 21
click at [1076, 197] on body "4.3.7 granuloma_pyogenicum9.jpg Done Skip 0 00 : 00 : 13 Categories Monk * Sele…" at bounding box center [639, 279] width 1279 height 559
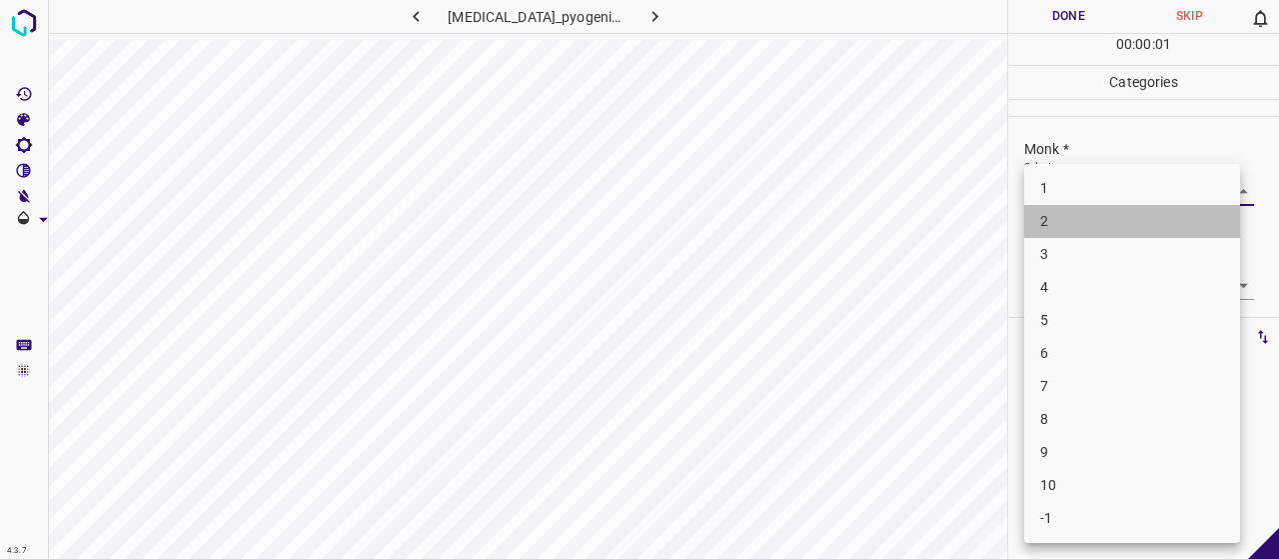
click at [1067, 229] on li "2" at bounding box center [1132, 221] width 216 height 33
type input "2"
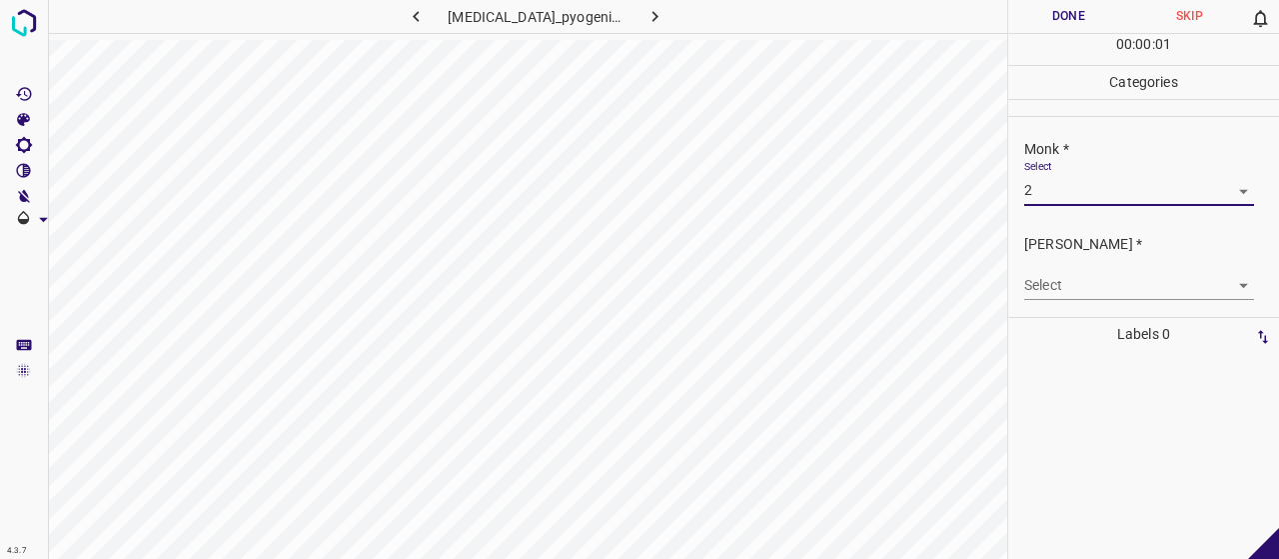
click at [1064, 277] on body "4.3.7 granuloma_pyogenicum9.jpg Done Skip 0 00 : 00 : 01 Categories Monk * Sele…" at bounding box center [639, 279] width 1279 height 559
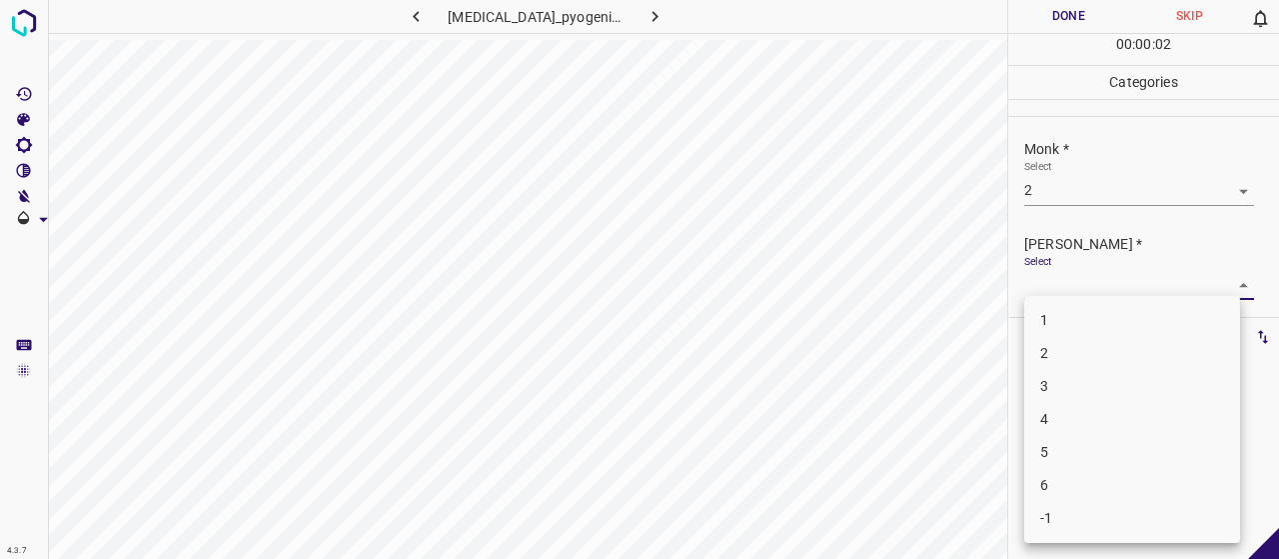
click at [1069, 297] on ul "1 2 3 4 5 6 -1" at bounding box center [1132, 419] width 216 height 247
click at [1065, 319] on li "1" at bounding box center [1132, 320] width 216 height 33
type input "1"
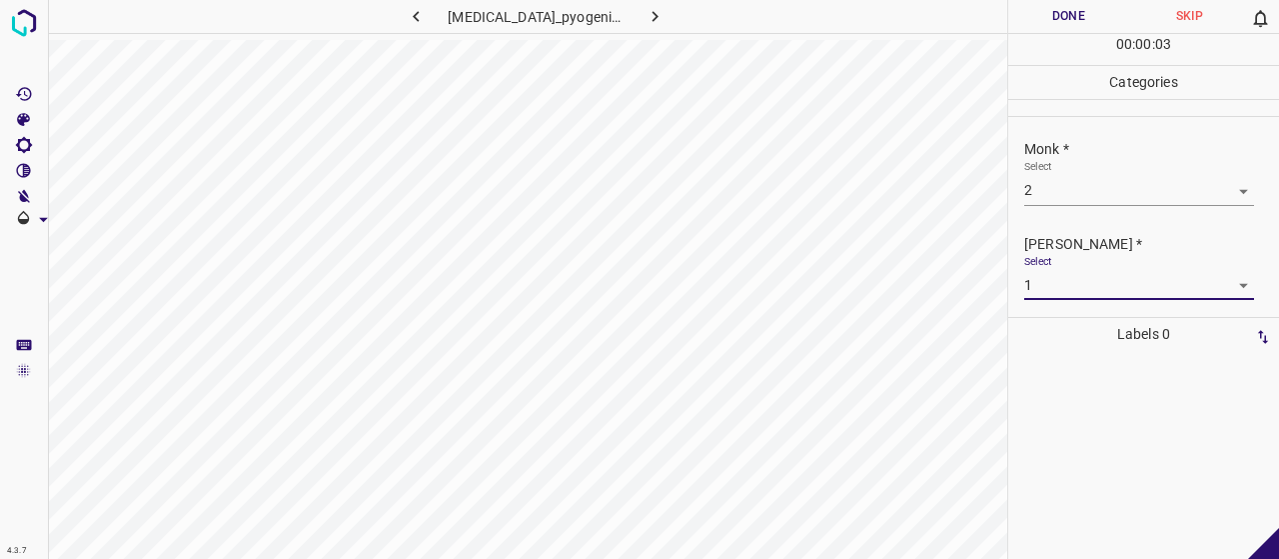
click at [1052, 46] on div "00 : 00 : 03" at bounding box center [1143, 49] width 271 height 31
click at [1047, 17] on button "Done" at bounding box center [1068, 16] width 121 height 33
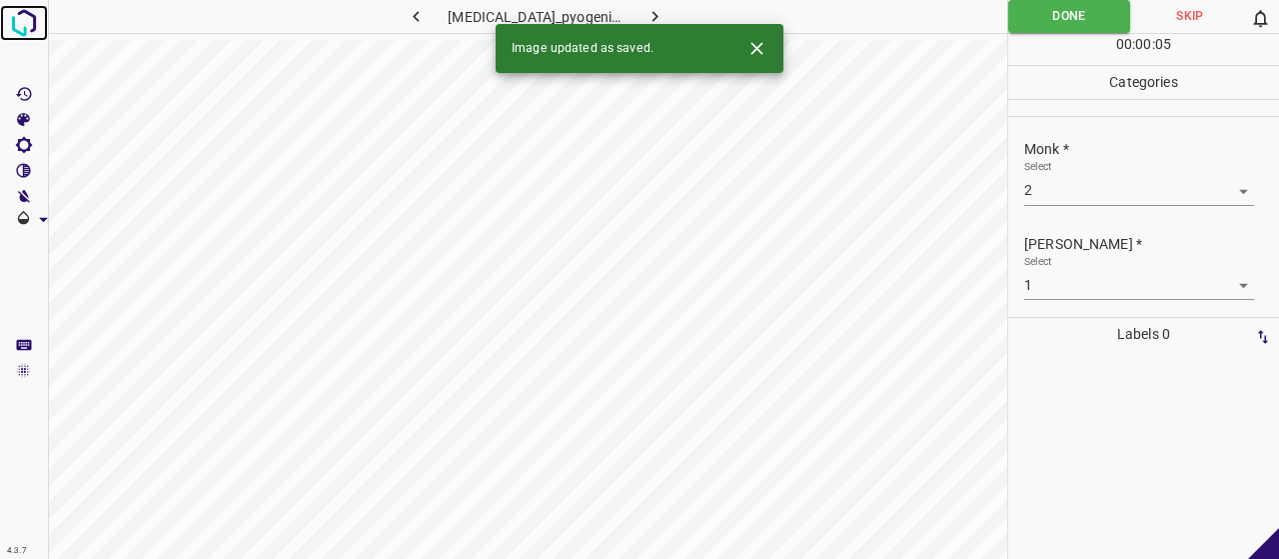
click at [32, 13] on img at bounding box center [24, 23] width 36 height 36
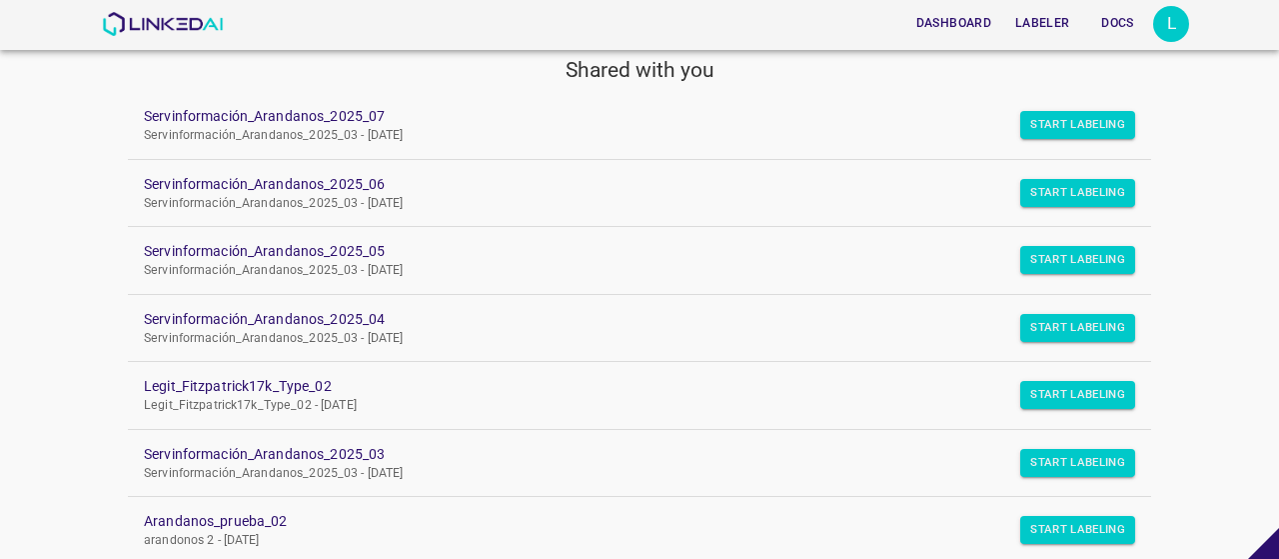
scroll to position [264, 0]
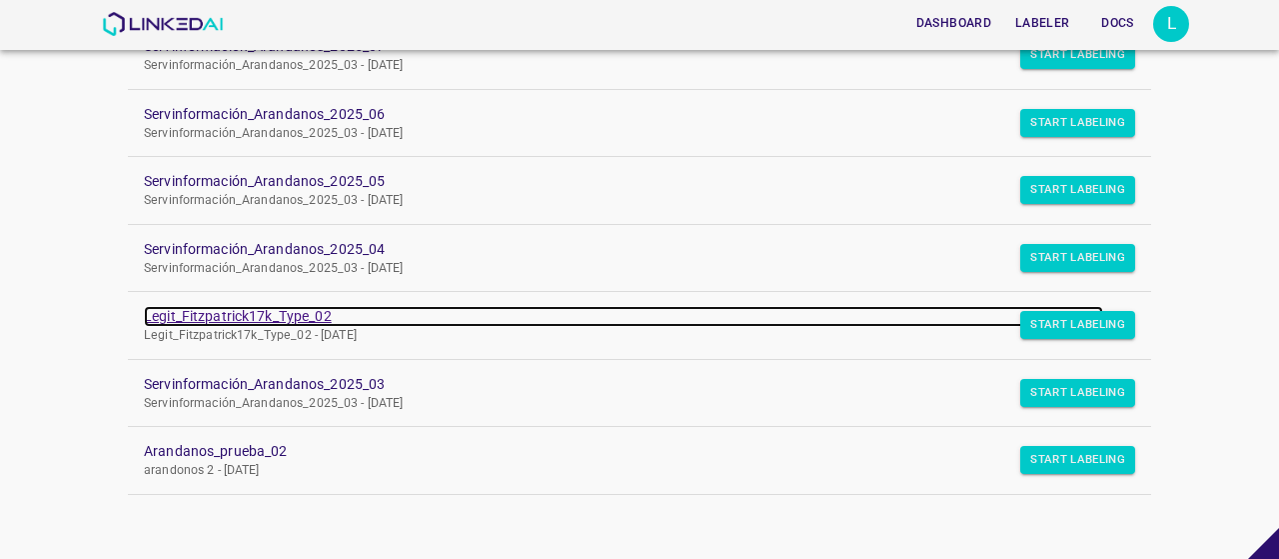
click at [221, 320] on link "Legit_Fitzpatrick17k_Type_02" at bounding box center [623, 316] width 959 height 21
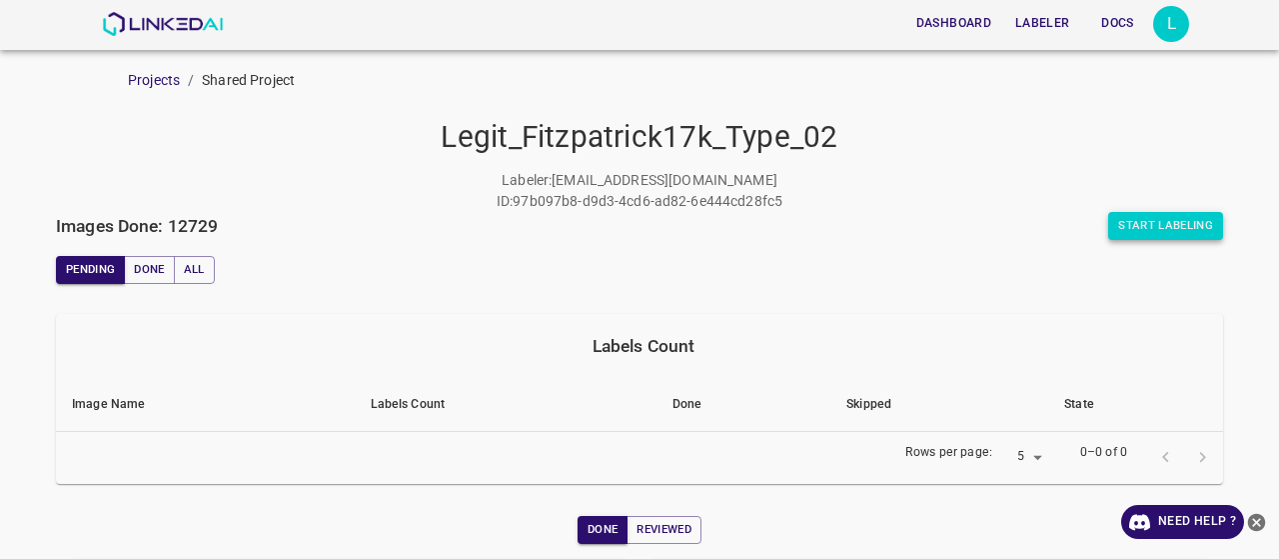
click at [1175, 231] on button "Start Labeling" at bounding box center [1165, 226] width 115 height 28
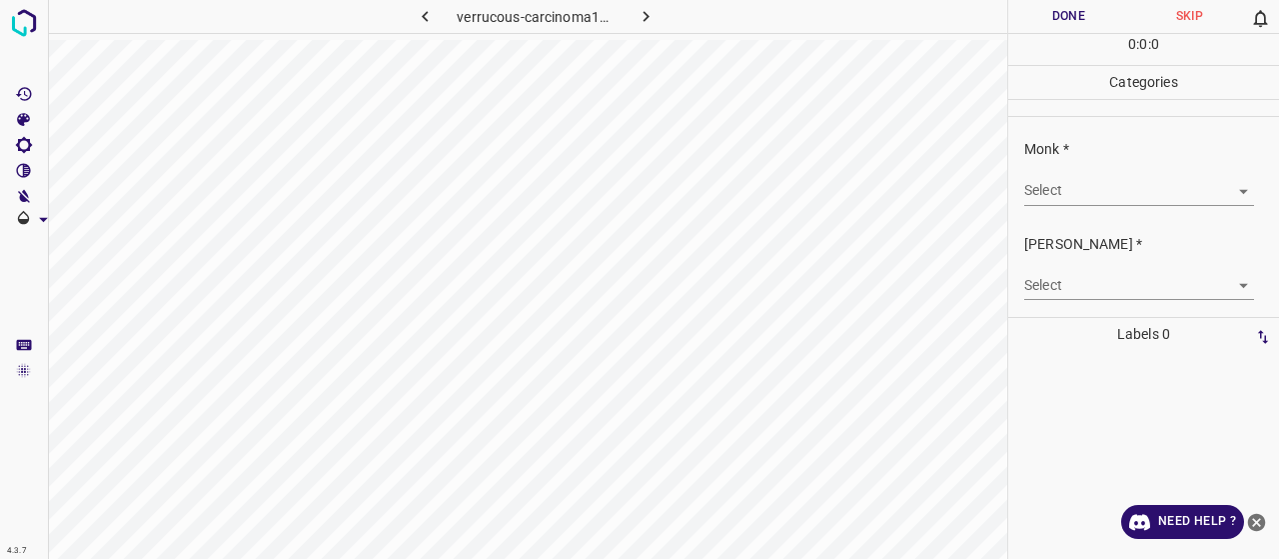
click at [1084, 173] on div "Select ​" at bounding box center [1139, 182] width 230 height 45
click at [1080, 187] on body "4.3.7 verrucous-carcinoma12.jpg Done Skip 0 00 : 00 : 01 Categories Monk * Sele…" at bounding box center [639, 279] width 1279 height 559
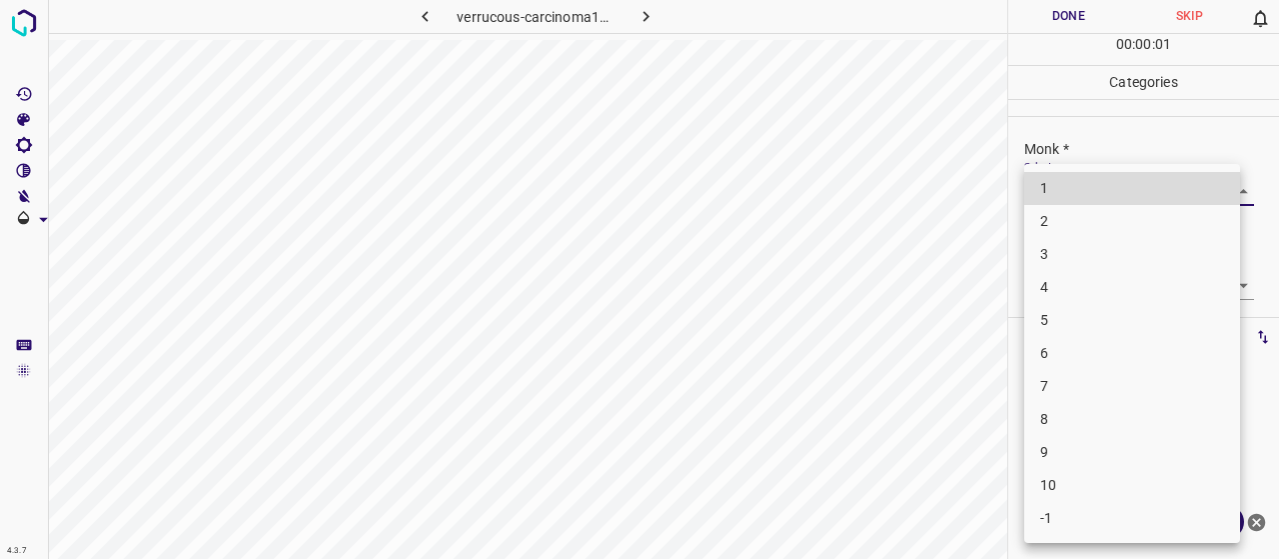
click at [1064, 300] on li "4" at bounding box center [1132, 287] width 216 height 33
type input "4"
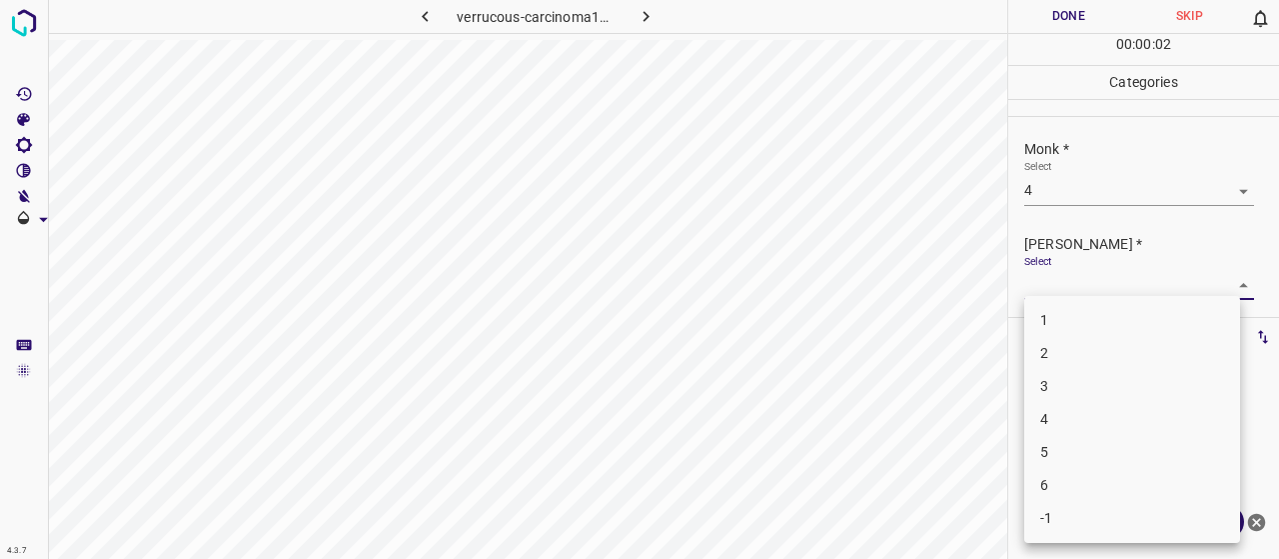
click at [1070, 293] on body "4.3.7 verrucous-carcinoma12.jpg Done Skip 0 00 : 00 : 02 Categories Monk * Sele…" at bounding box center [639, 279] width 1279 height 559
click at [1078, 363] on li "2" at bounding box center [1132, 353] width 216 height 33
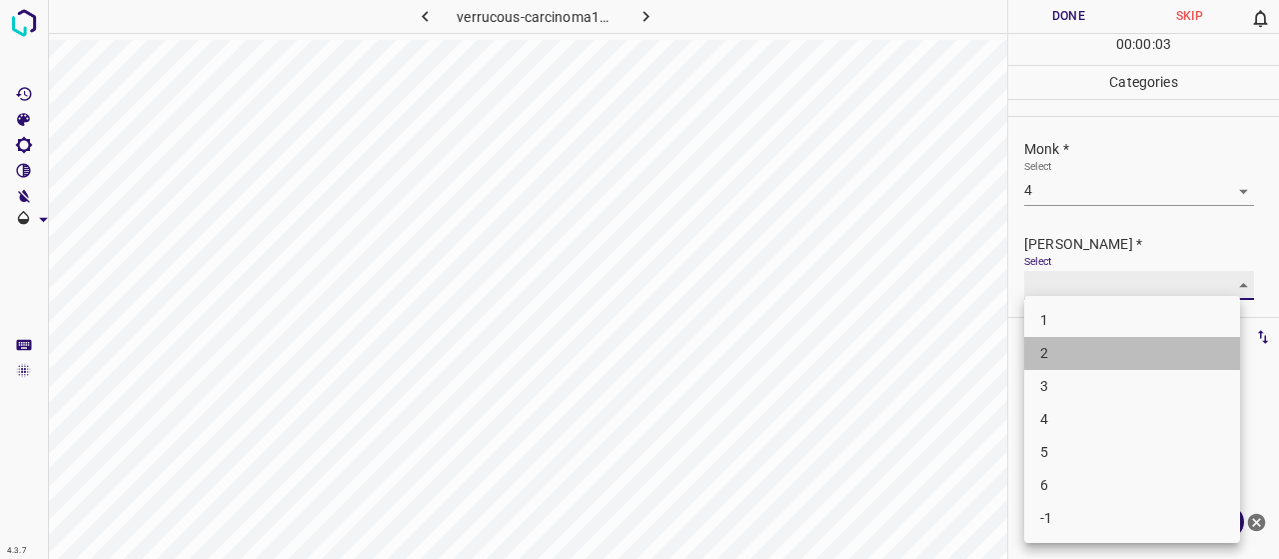
type input "2"
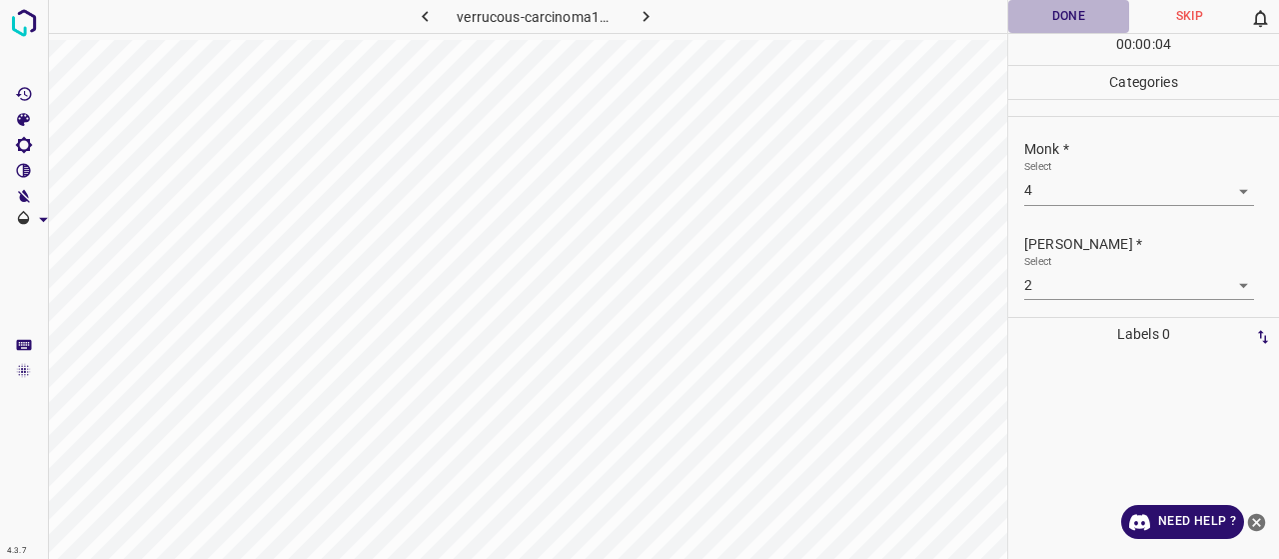
click at [1064, 22] on button "Done" at bounding box center [1068, 16] width 121 height 33
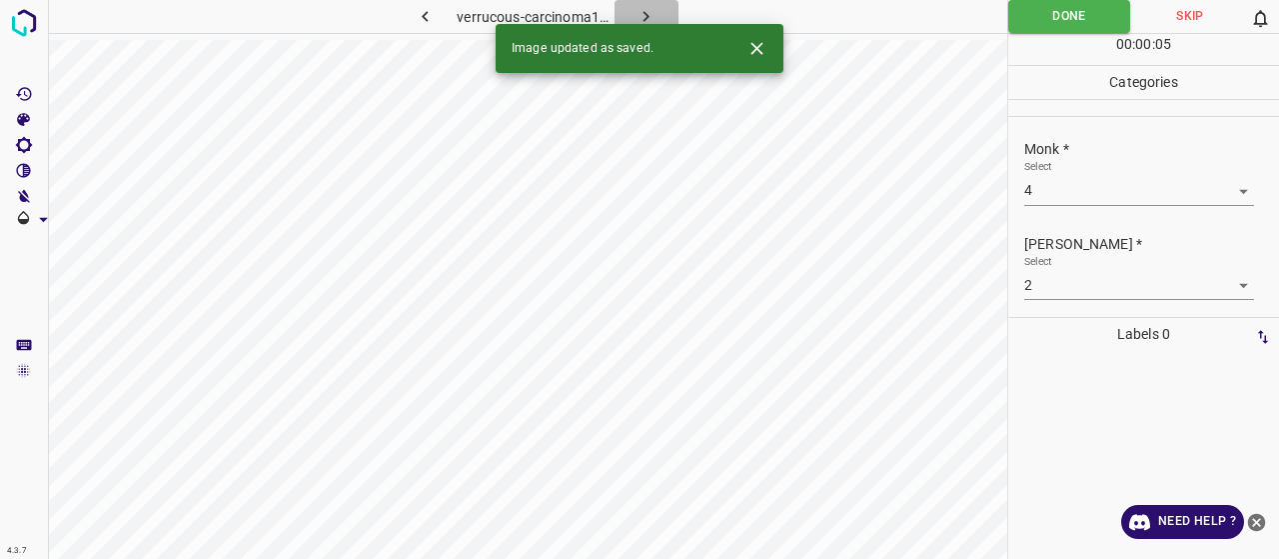
click at [638, 20] on icon "button" at bounding box center [646, 16] width 21 height 21
click at [1088, 191] on body "4.3.7 [MEDICAL_DATA]_annulare30.jpg Done Skip 0 00 : 00 : 05 Categories Monk * …" at bounding box center [639, 279] width 1279 height 559
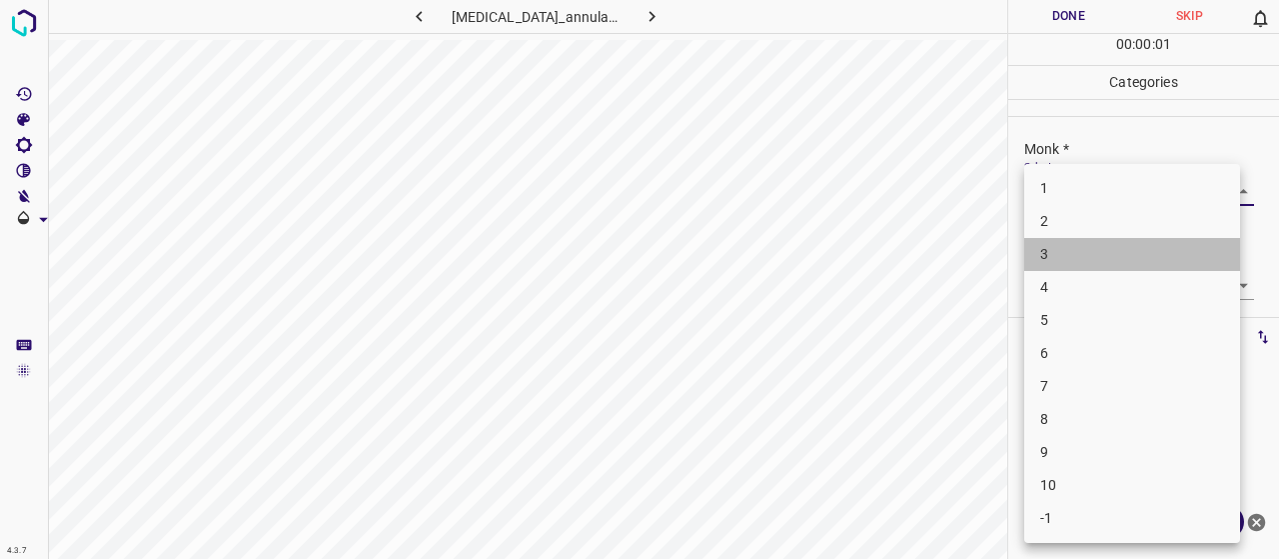
click at [1096, 255] on li "3" at bounding box center [1132, 254] width 216 height 33
type input "3"
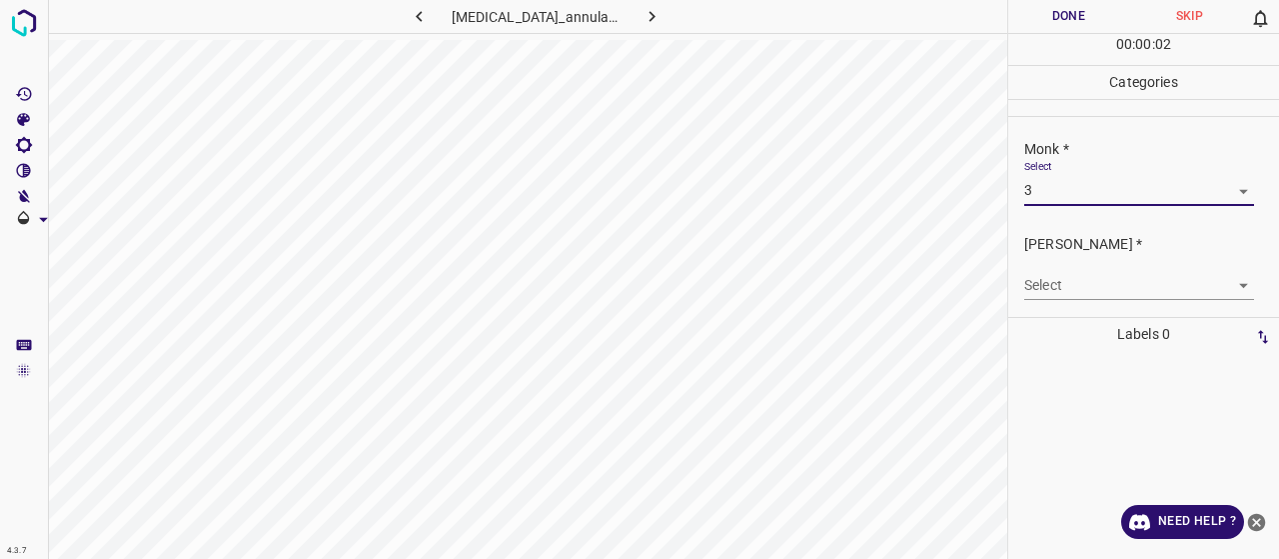
click at [1113, 296] on body "4.3.7 [MEDICAL_DATA]_annulare30.jpg Done Skip 0 00 : 00 : 02 Categories Monk * …" at bounding box center [639, 279] width 1279 height 559
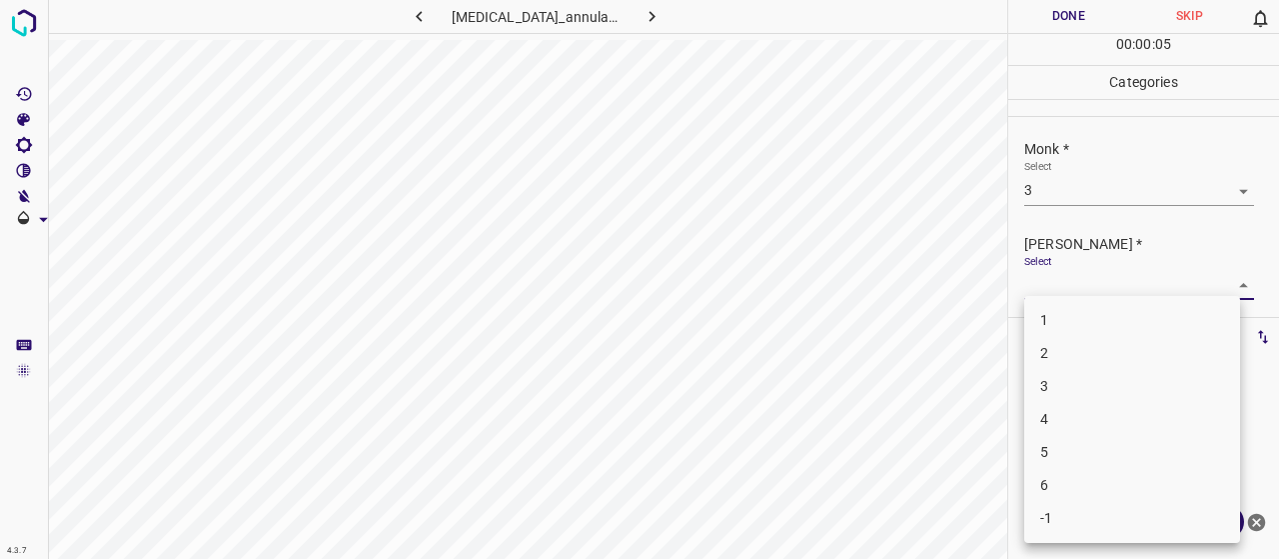
click at [1039, 361] on li "2" at bounding box center [1132, 353] width 216 height 33
type input "2"
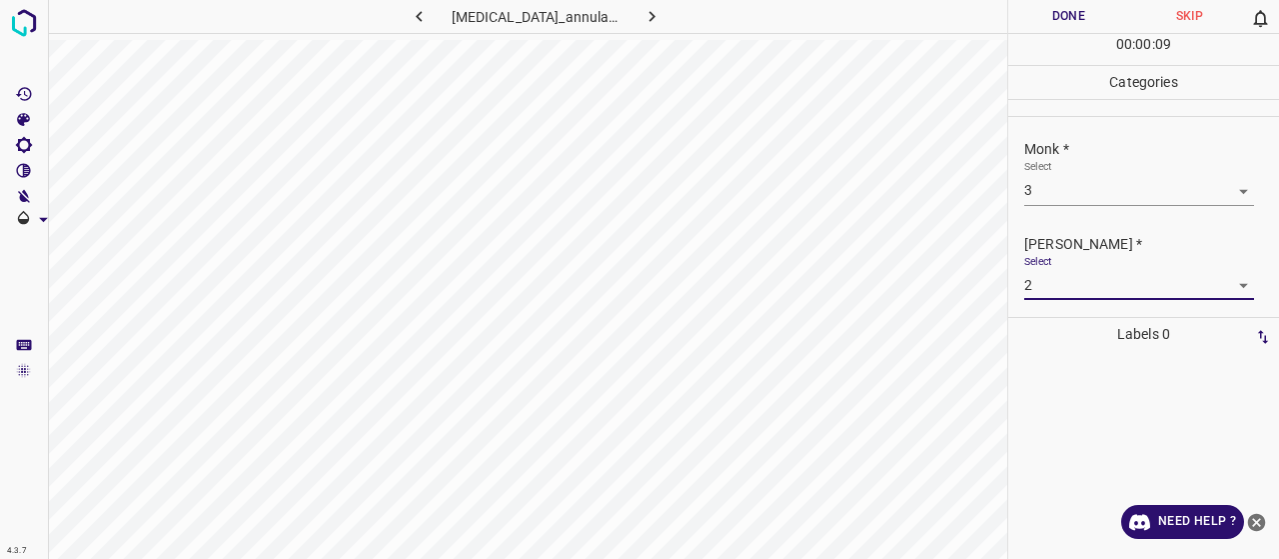
click at [1041, 6] on button "Done" at bounding box center [1068, 16] width 121 height 33
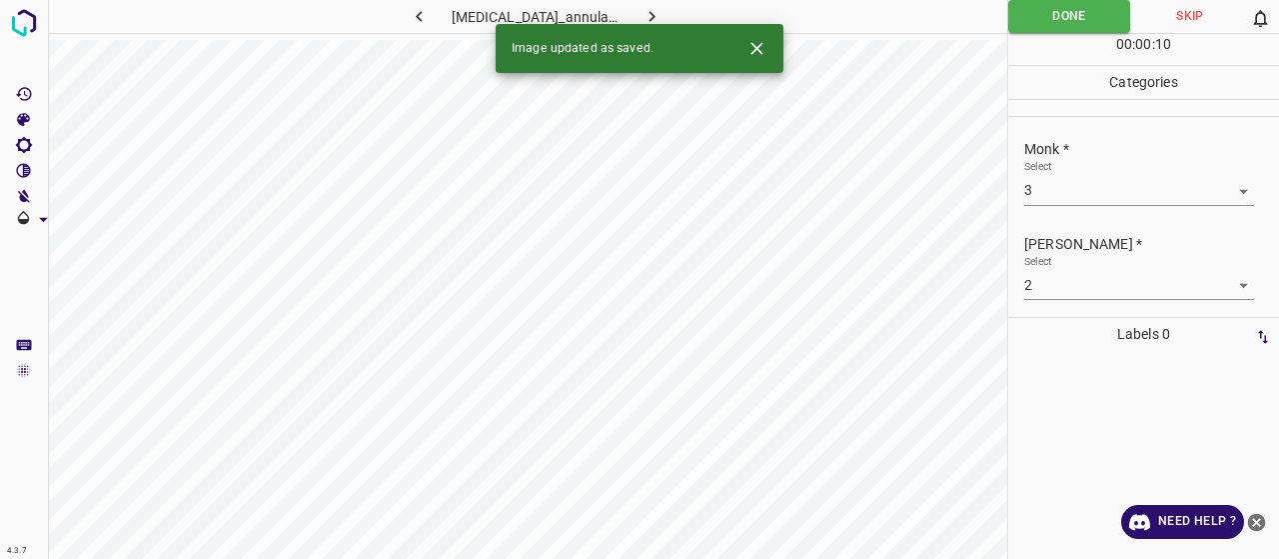
click at [663, 13] on button "button" at bounding box center [652, 16] width 64 height 33
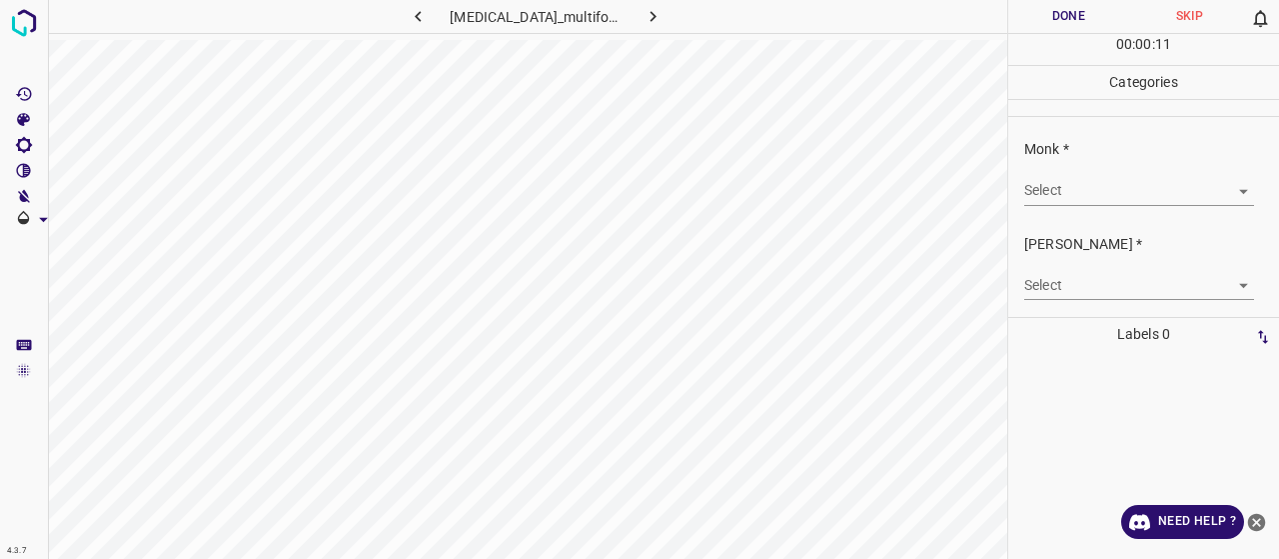
click at [1100, 173] on div "Select ​" at bounding box center [1139, 182] width 230 height 45
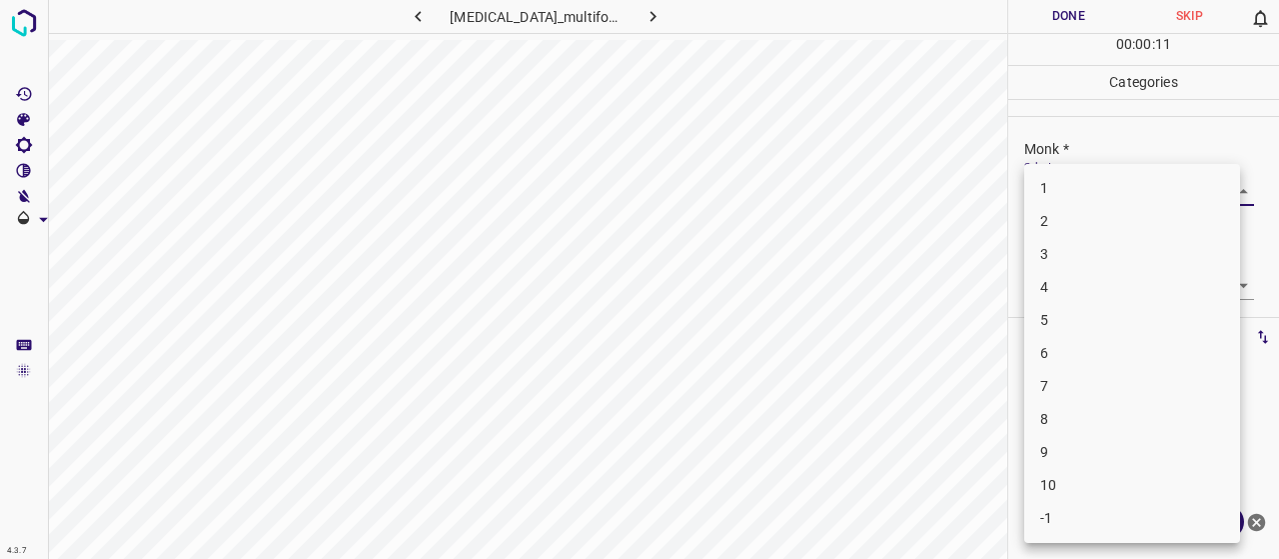
click at [1119, 183] on body "4.3.7 [MEDICAL_DATA]_multiforme5.jpg Done Skip 0 00 : 00 : 11 Categories Monk *…" at bounding box center [639, 279] width 1279 height 559
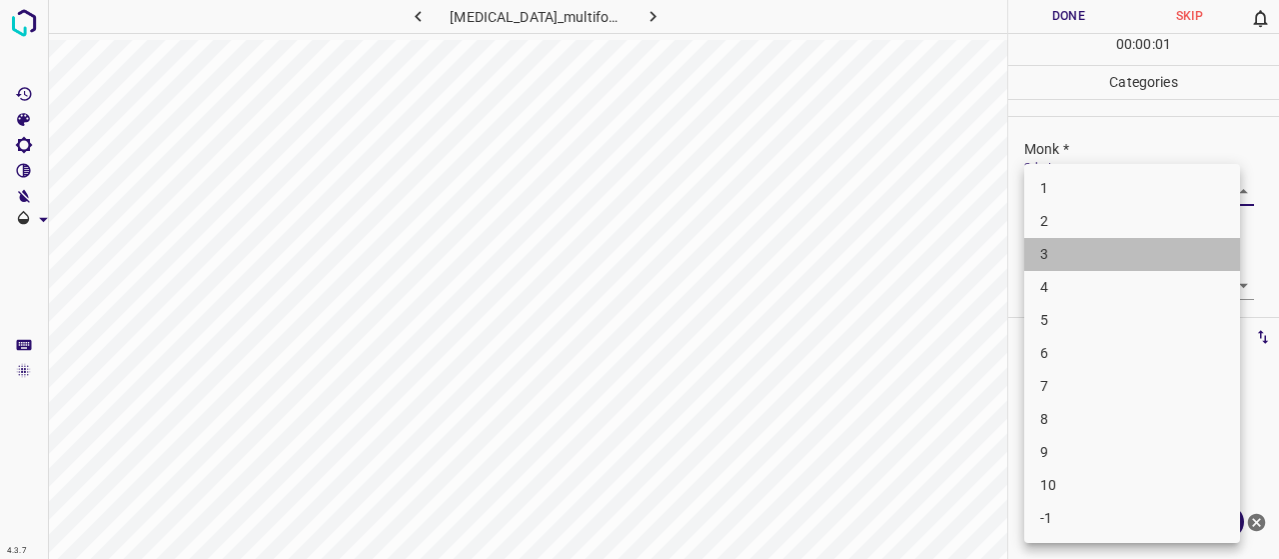
click at [1111, 242] on li "3" at bounding box center [1132, 254] width 216 height 33
type input "3"
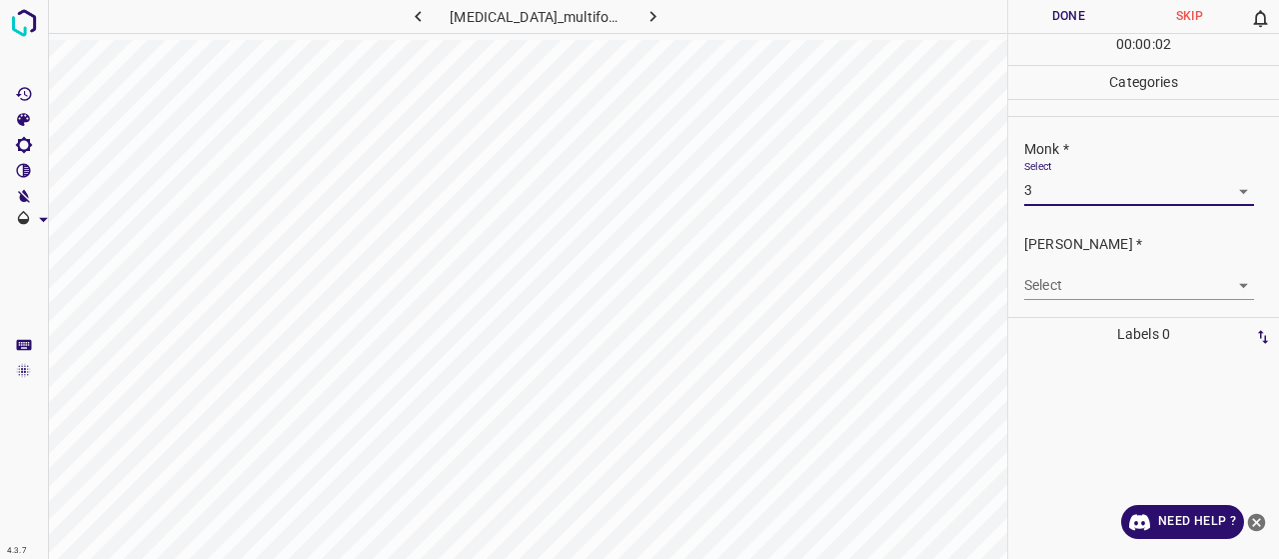
click at [1102, 294] on body "4.3.7 [MEDICAL_DATA]_multiforme5.jpg Done Skip 0 00 : 00 : 02 Categories Monk *…" at bounding box center [639, 279] width 1279 height 559
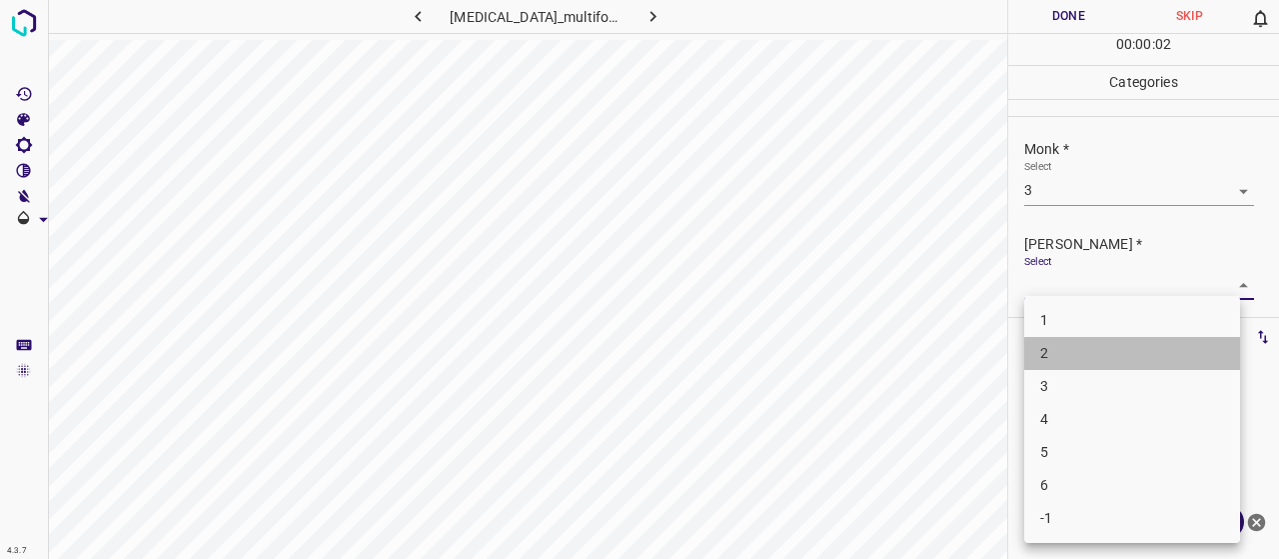
click at [1092, 361] on li "2" at bounding box center [1132, 353] width 216 height 33
type input "2"
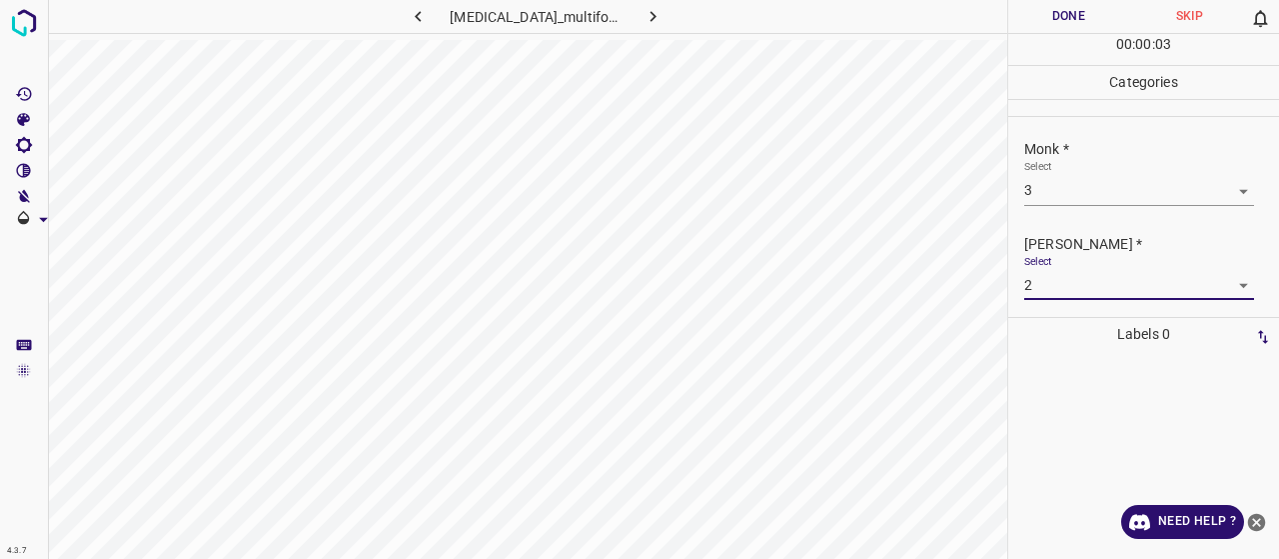
click at [1039, 19] on button "Done" at bounding box center [1068, 16] width 121 height 33
click at [644, 29] on button "button" at bounding box center [654, 16] width 64 height 33
click at [1037, 189] on body "4.3.7 epidermal_naevus45.jpg Done Skip 0 00 : 00 : 23 Categories Monk * Select …" at bounding box center [639, 279] width 1279 height 559
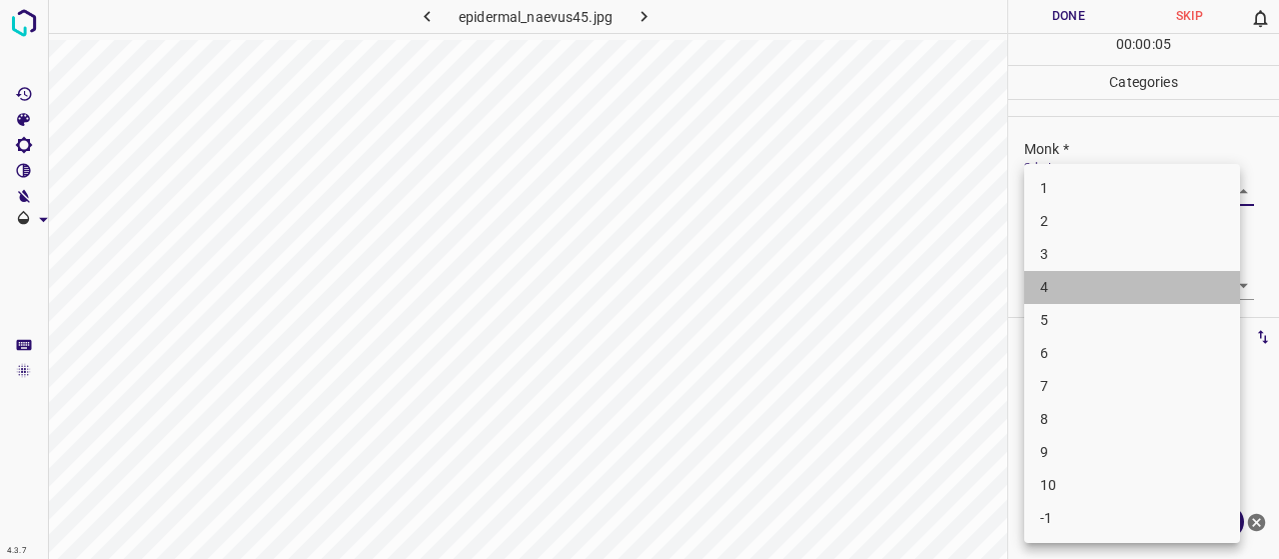
click at [1051, 297] on li "4" at bounding box center [1132, 287] width 216 height 33
type input "4"
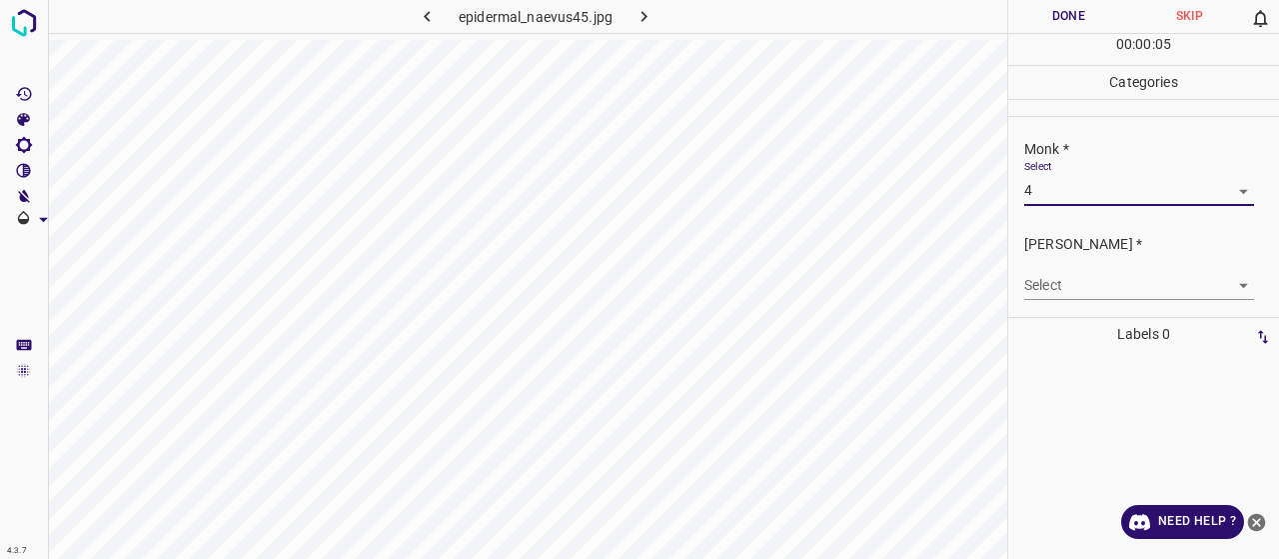
click at [1053, 278] on body "4.3.7 epidermal_naevus45.jpg Done Skip 0 00 : 00 : 05 Categories Monk * Select …" at bounding box center [639, 279] width 1279 height 559
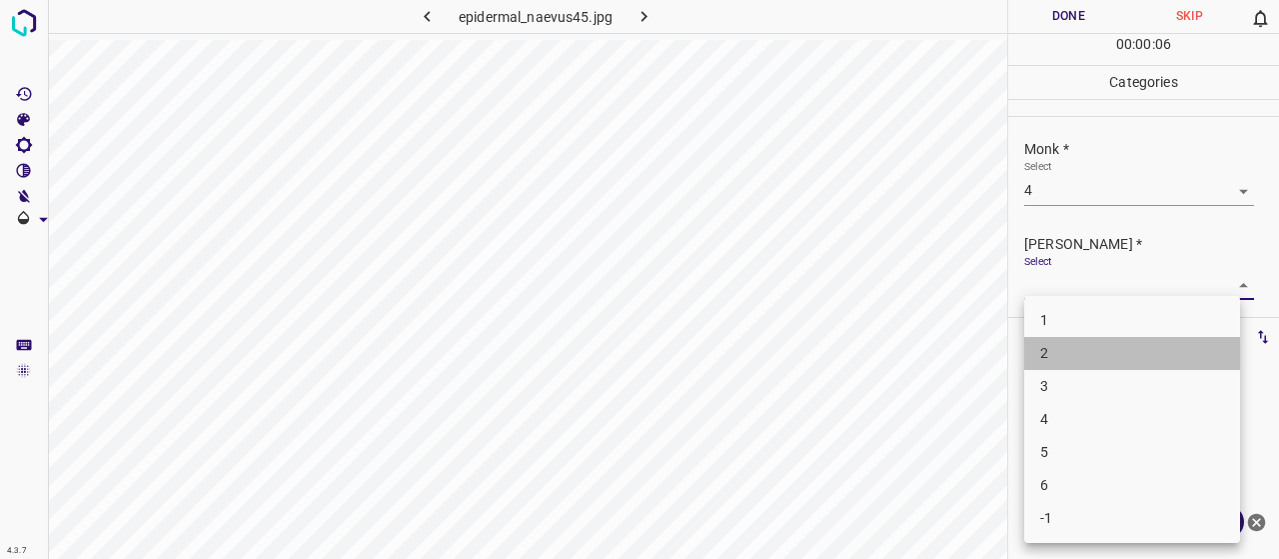
click at [1109, 367] on li "2" at bounding box center [1132, 353] width 216 height 33
type input "2"
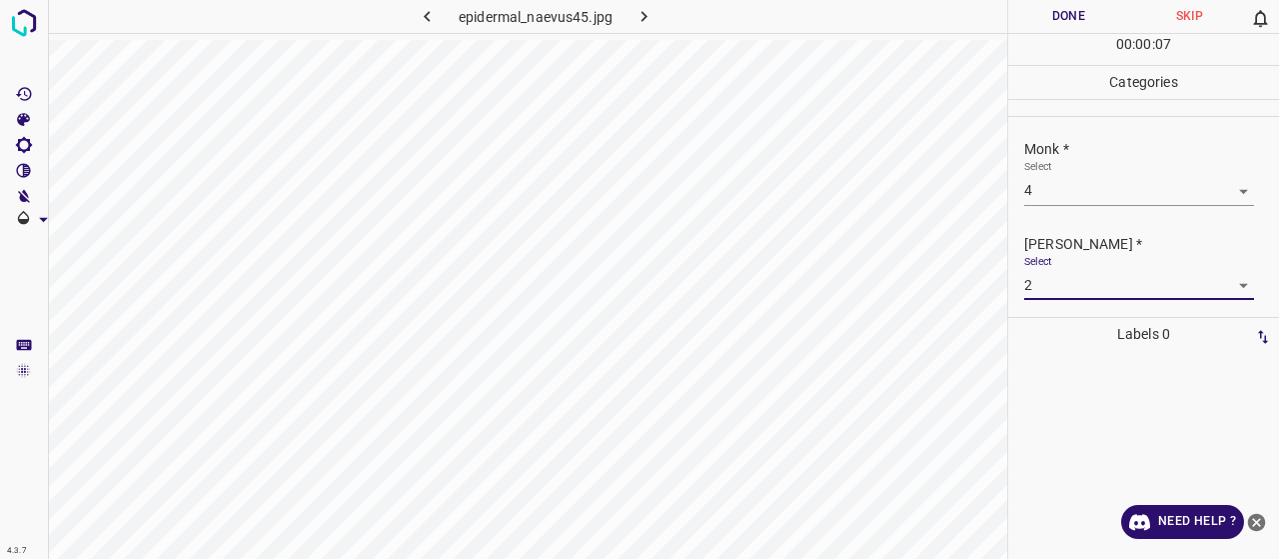
click at [1045, 25] on button "Done" at bounding box center [1068, 16] width 121 height 33
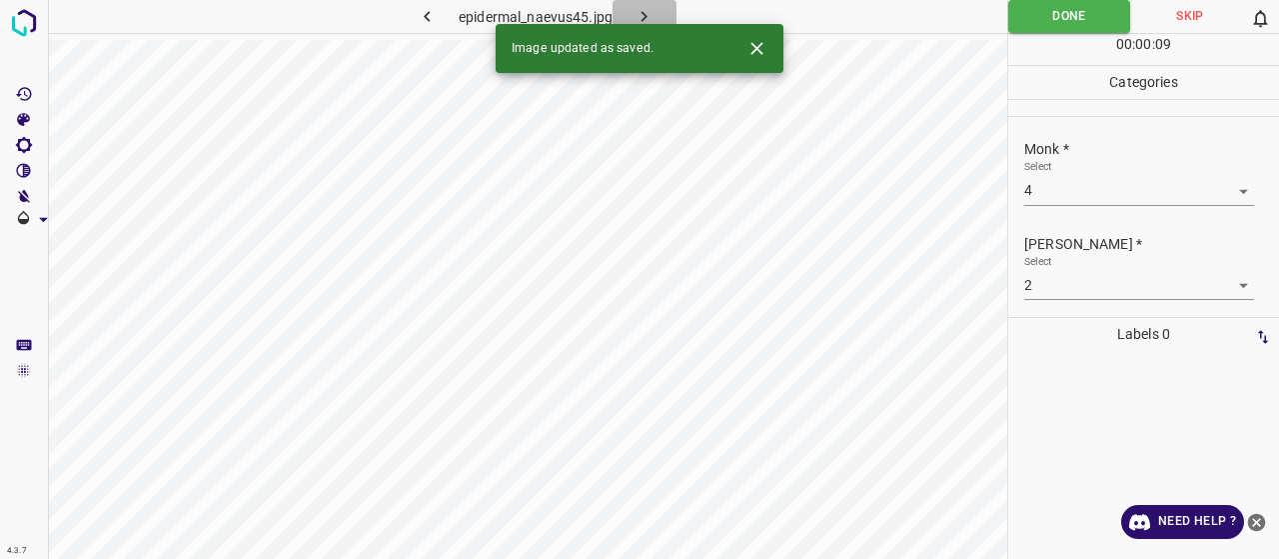
click at [651, 11] on icon "button" at bounding box center [644, 16] width 21 height 21
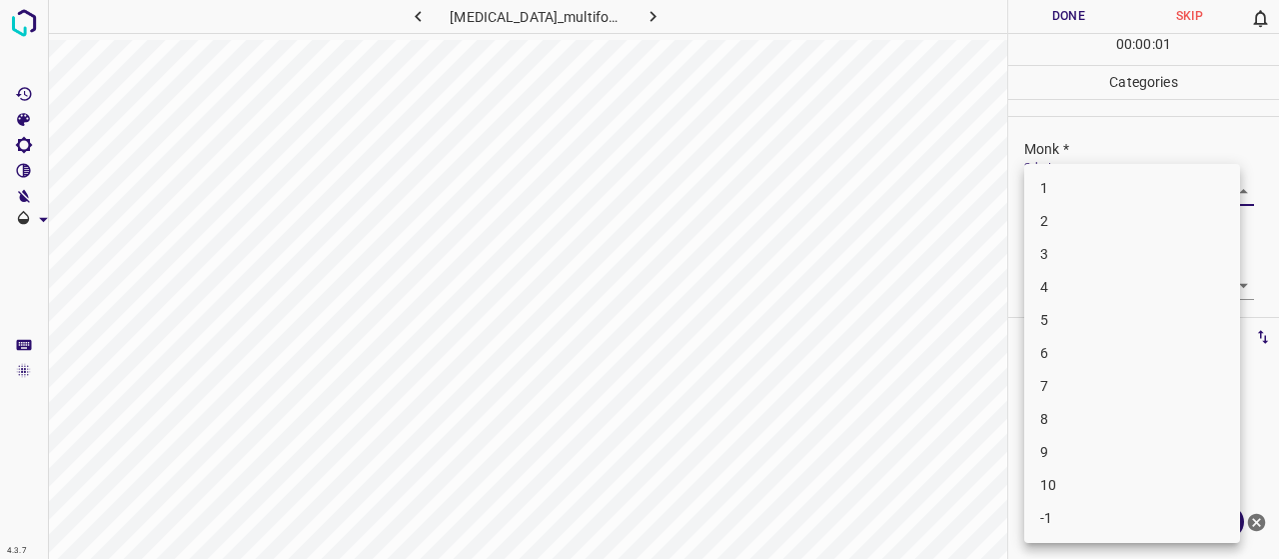
click at [1049, 177] on body "4.3.7 [MEDICAL_DATA]_multiforme4.jpg Done Skip 0 00 : 00 : 01 Categories Monk *…" at bounding box center [639, 279] width 1279 height 559
click at [1085, 267] on li "3" at bounding box center [1132, 254] width 216 height 33
type input "3"
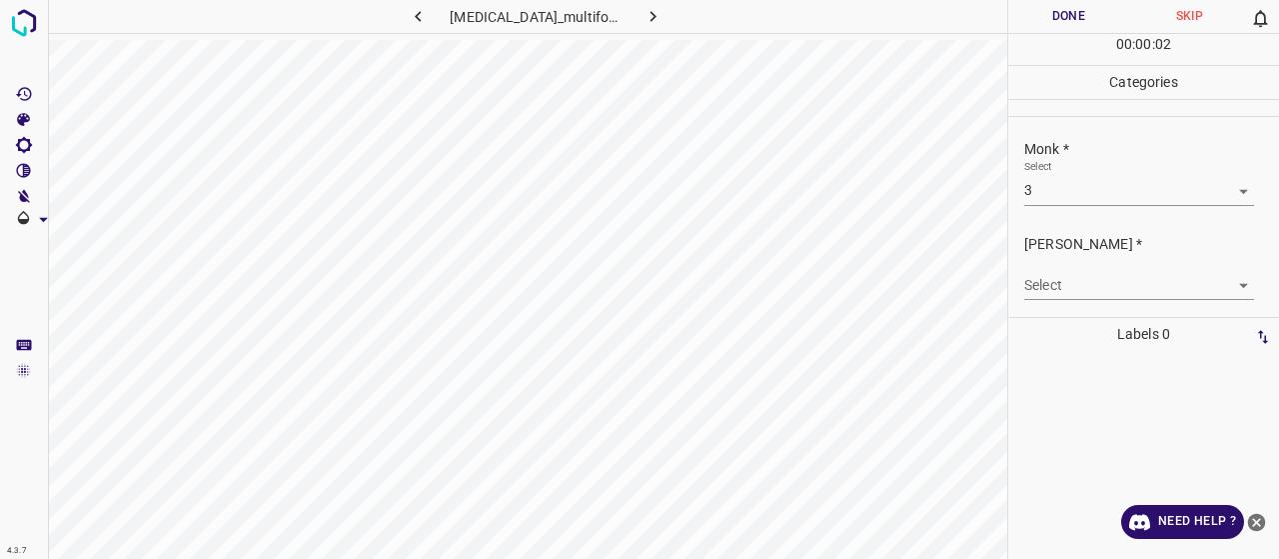
click at [1077, 290] on body "4.3.7 [MEDICAL_DATA]_multiforme4.jpg Done Skip 0 00 : 00 : 02 Categories Monk *…" at bounding box center [639, 279] width 1279 height 559
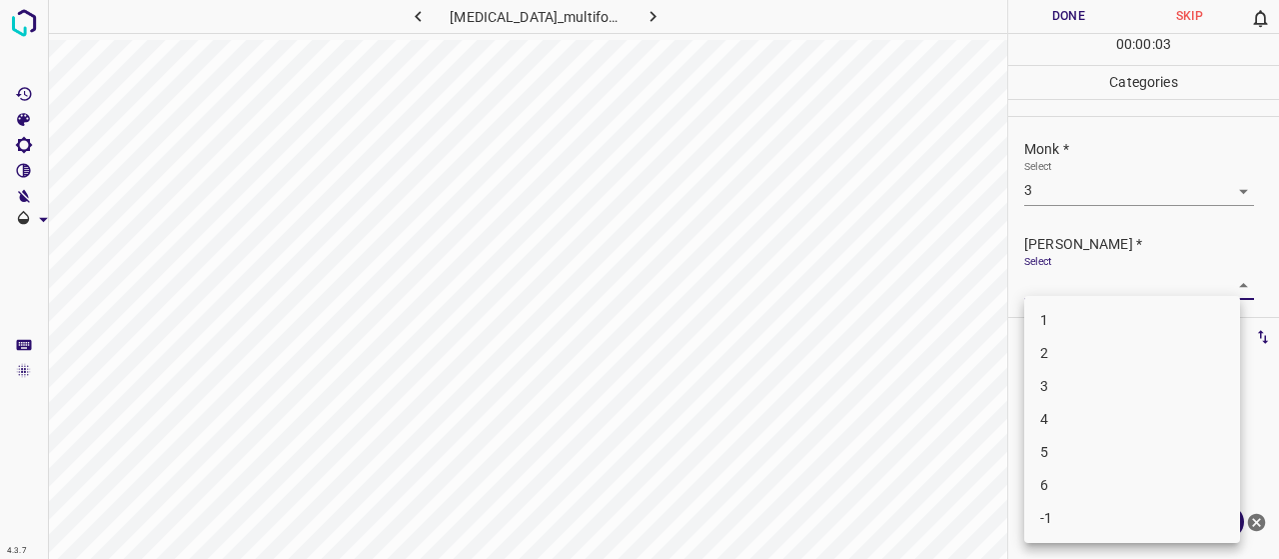
click at [1077, 339] on ul "1 2 3 4 5 6 -1" at bounding box center [1132, 419] width 216 height 247
click at [1077, 339] on li "2" at bounding box center [1132, 353] width 216 height 33
type input "2"
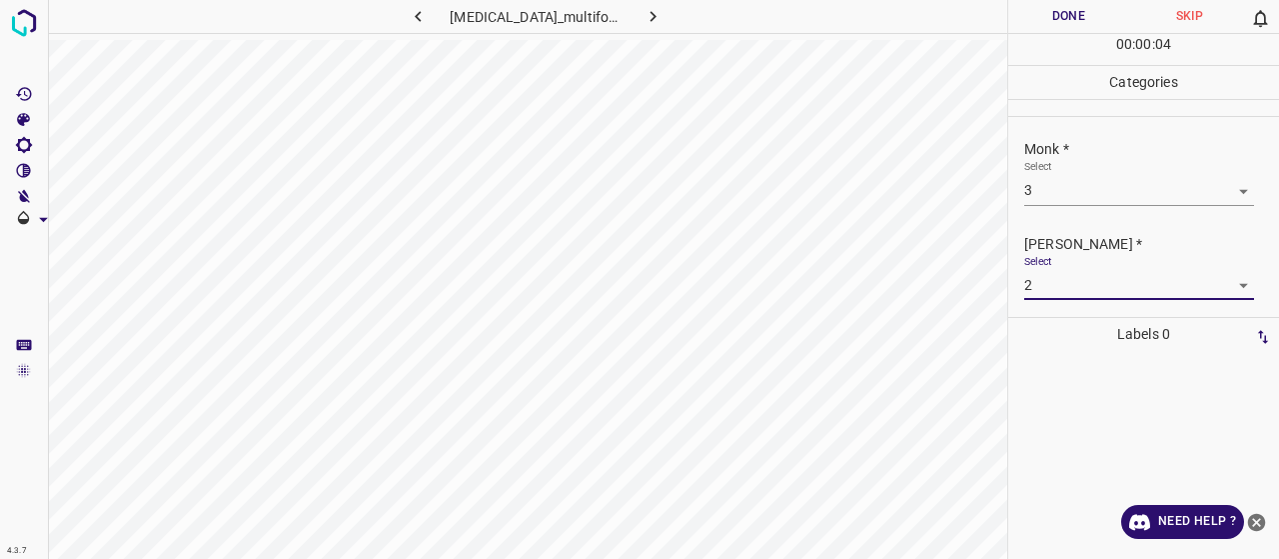
click at [1036, 9] on button "Done" at bounding box center [1068, 16] width 121 height 33
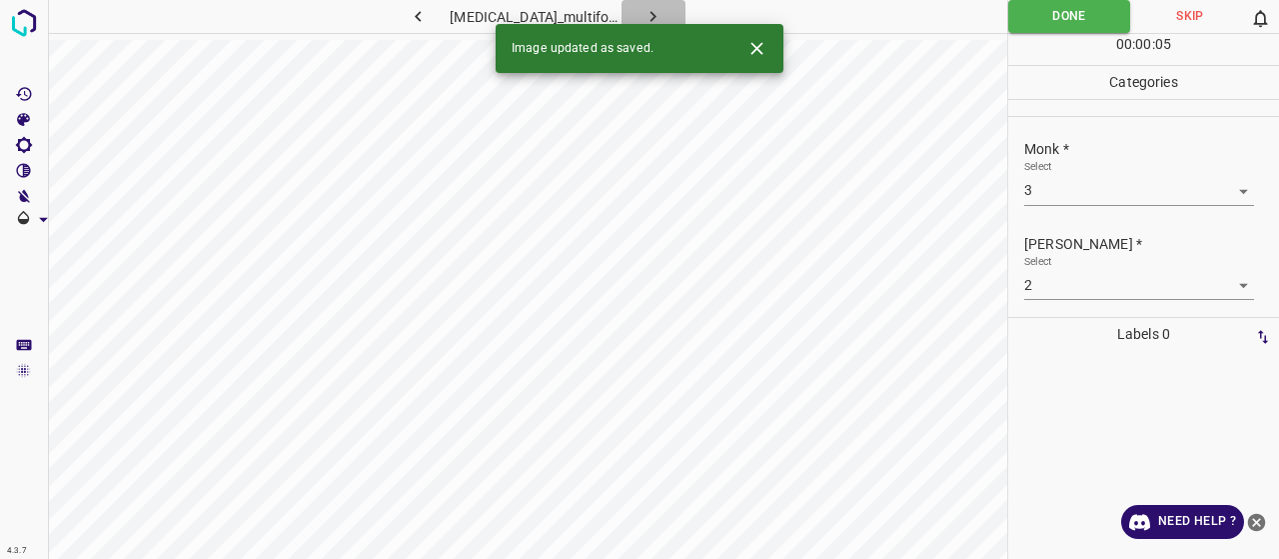
click at [642, 16] on icon "button" at bounding box center [652, 16] width 21 height 21
click at [1055, 205] on div "Monk * Select ​" at bounding box center [1143, 172] width 271 height 94
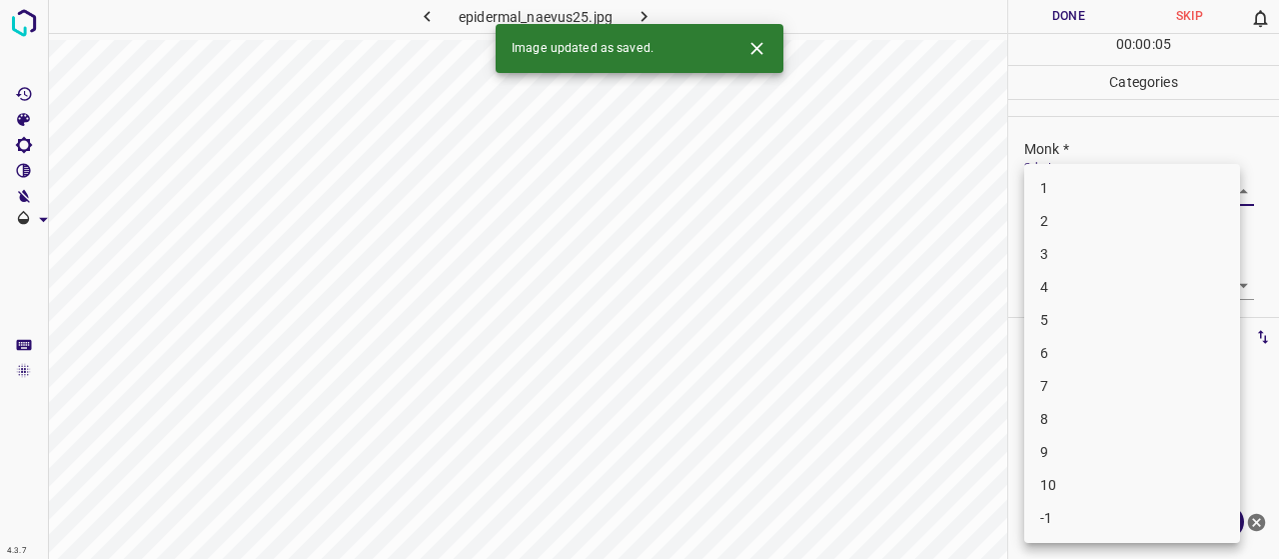
click at [1053, 203] on body "4.3.7 epidermal_naevus25.jpg Done Skip 0 00 : 00 : 05 Categories Monk * Select …" at bounding box center [639, 279] width 1279 height 559
click at [1058, 233] on li "2" at bounding box center [1132, 221] width 216 height 33
type input "2"
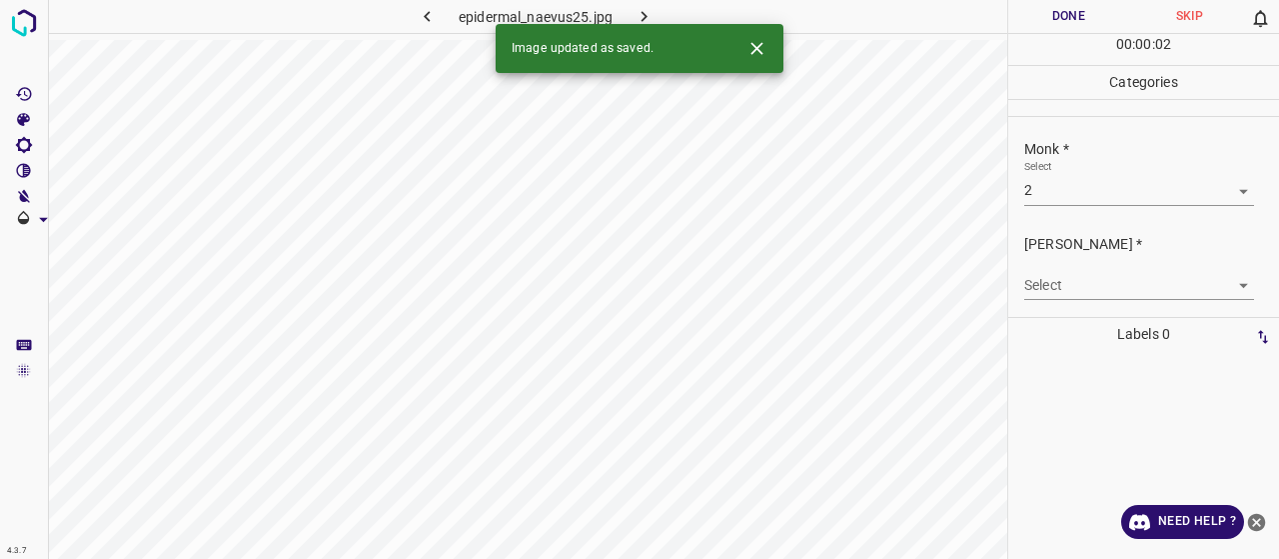
click at [1063, 318] on p "Labels 0" at bounding box center [1143, 334] width 259 height 33
click at [1058, 303] on div "[PERSON_NAME] * Select ​" at bounding box center [1143, 267] width 271 height 94
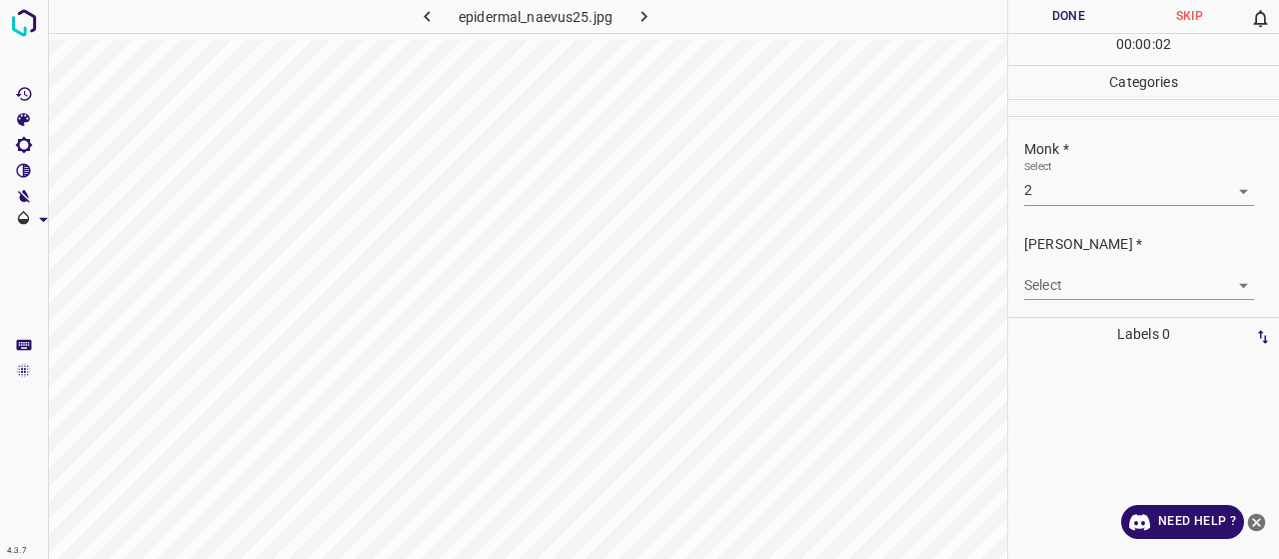
click at [1051, 285] on body "4.3.7 epidermal_naevus25.jpg Done Skip 0 00 : 00 : 02 Categories Monk * Select …" at bounding box center [639, 279] width 1279 height 559
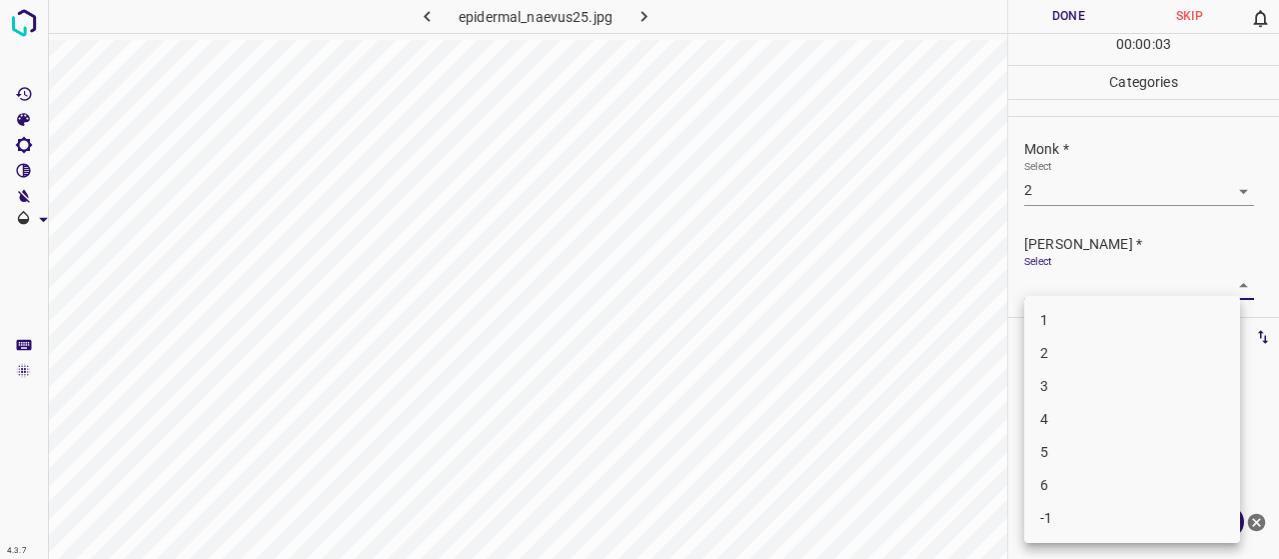
click at [1051, 306] on li "1" at bounding box center [1132, 320] width 216 height 33
type input "1"
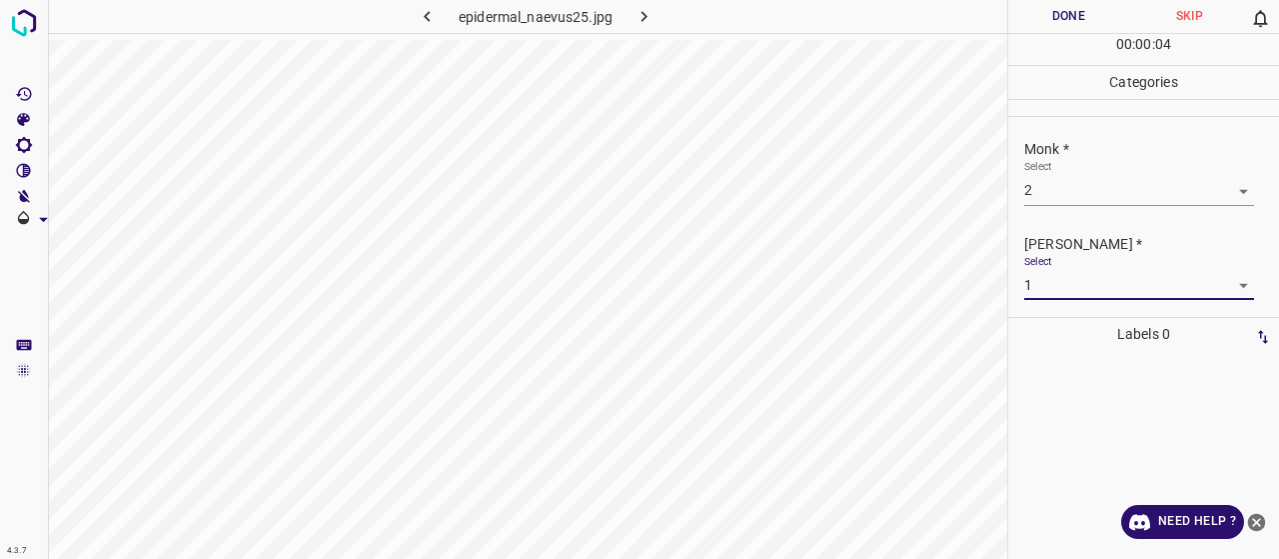
click at [1035, 28] on button "Done" at bounding box center [1068, 16] width 121 height 33
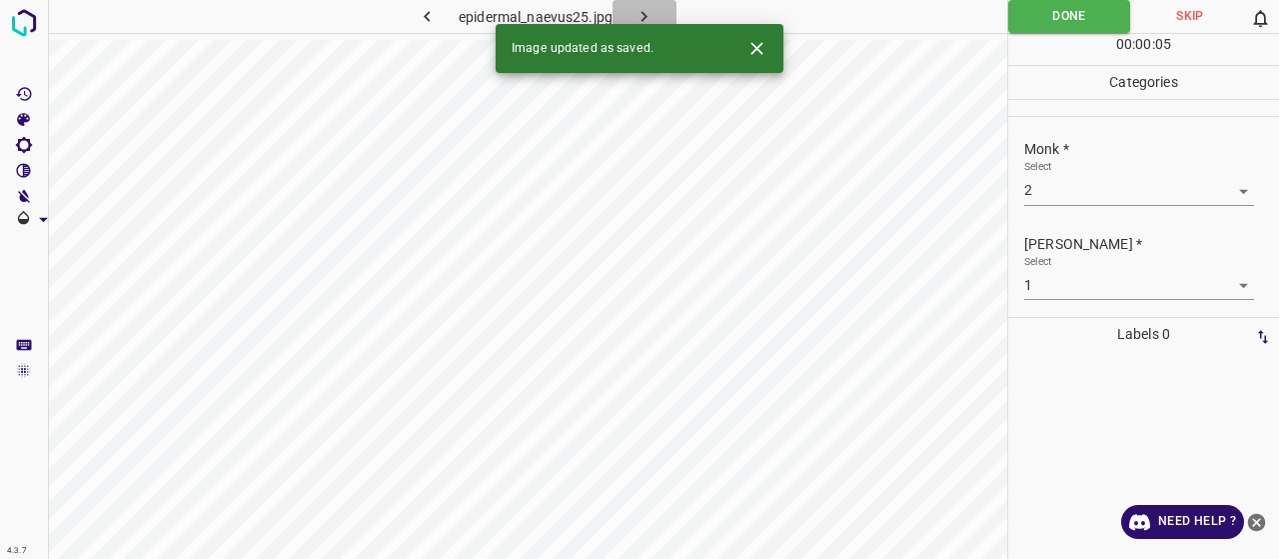
click at [642, 21] on icon "button" at bounding box center [644, 16] width 21 height 21
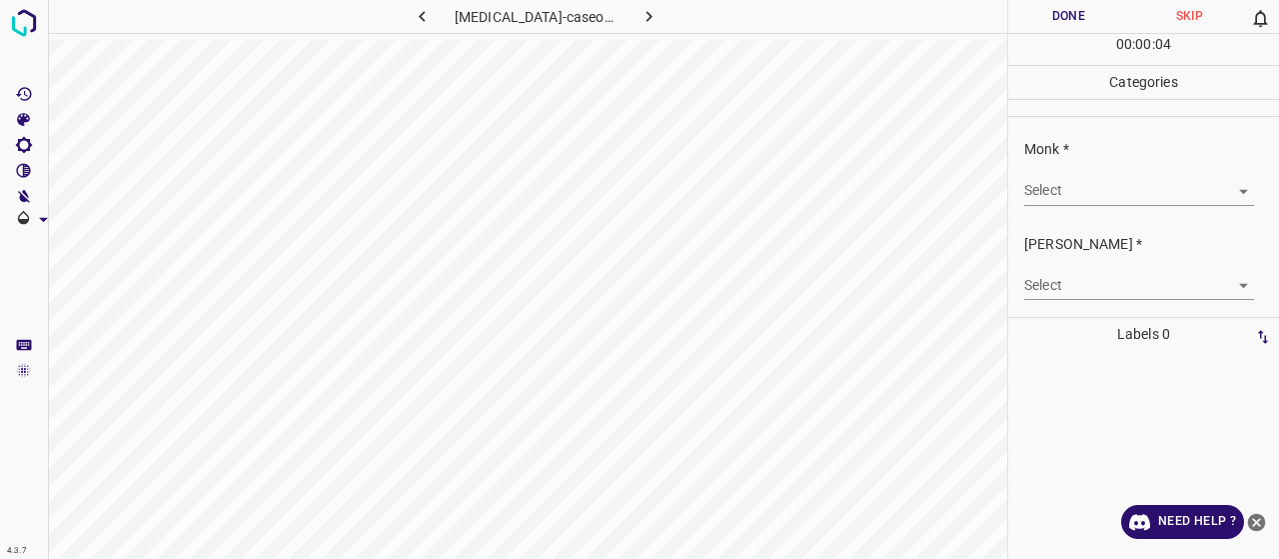
click at [1095, 189] on body "4.3.7 [MEDICAL_DATA]-caseosa2.jpg Done Skip 0 00 : 00 : 04 Categories Monk * Se…" at bounding box center [639, 279] width 1279 height 559
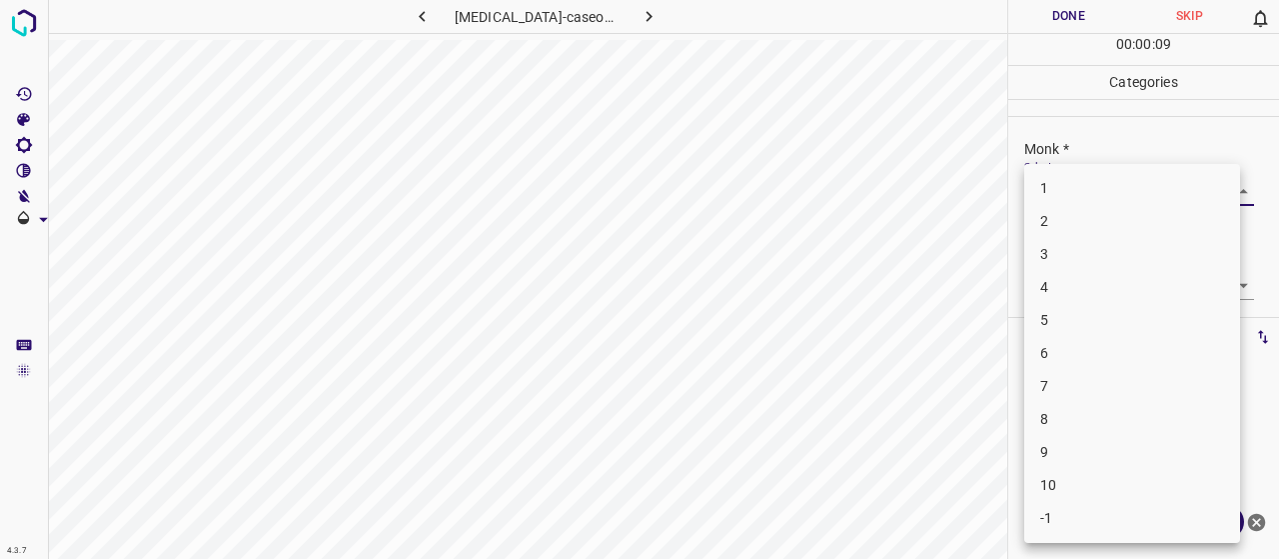
click at [1078, 267] on li "3" at bounding box center [1132, 254] width 216 height 33
type input "3"
click at [1077, 274] on body "4.3.7 [MEDICAL_DATA]-caseosa2.jpg Done Skip 0 00 : 00 : 10 Categories Monk * Se…" at bounding box center [639, 279] width 1279 height 559
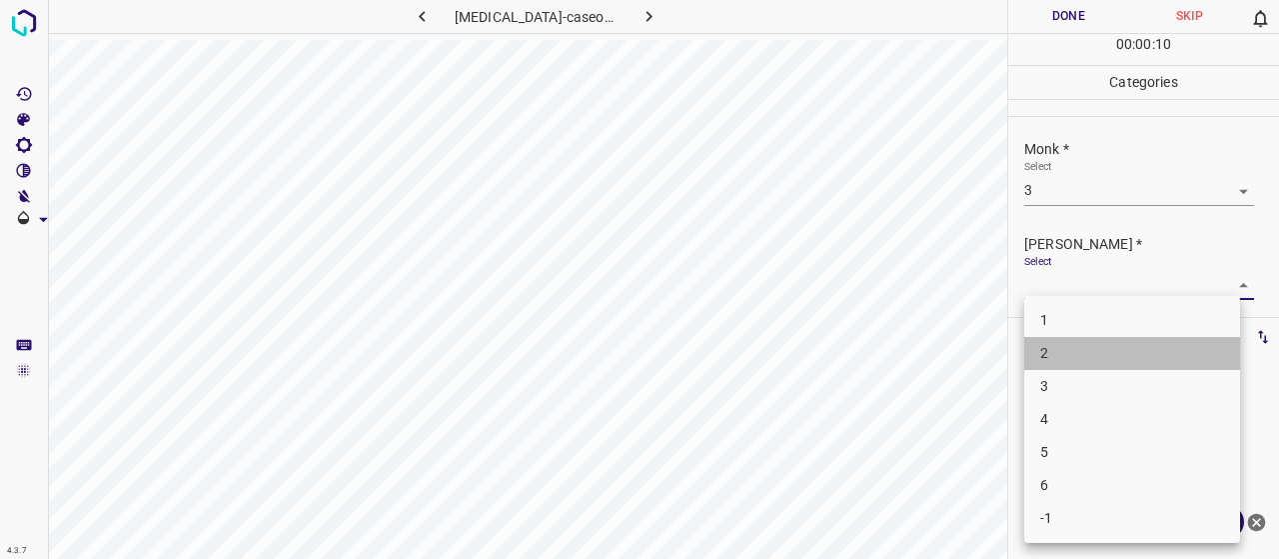
click at [1082, 343] on li "2" at bounding box center [1132, 353] width 216 height 33
type input "2"
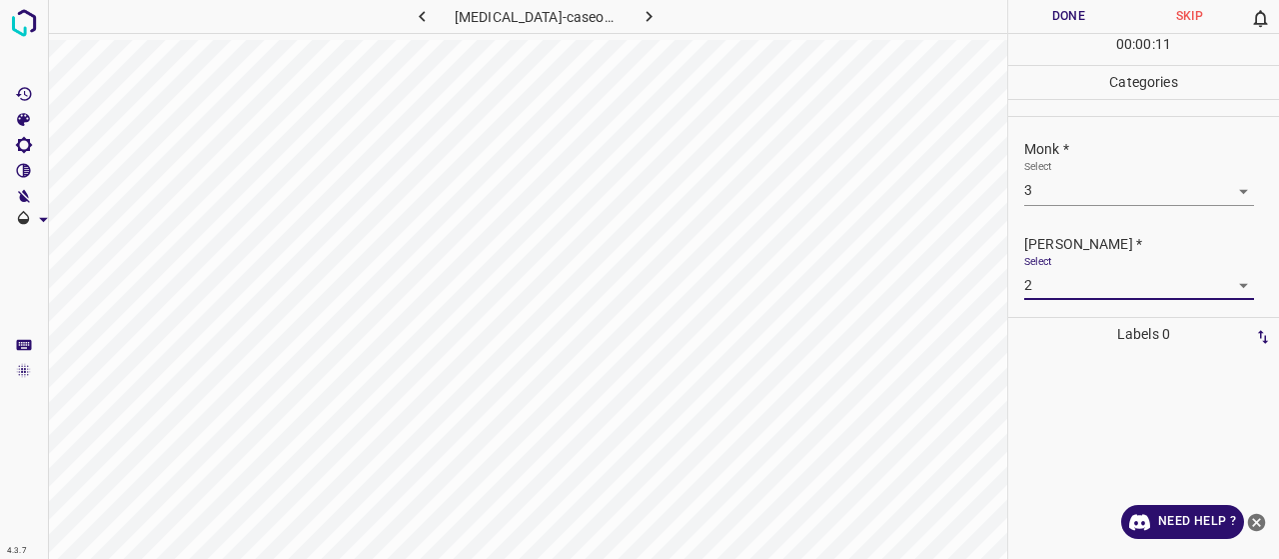
click at [1086, 22] on button "Done" at bounding box center [1068, 16] width 121 height 33
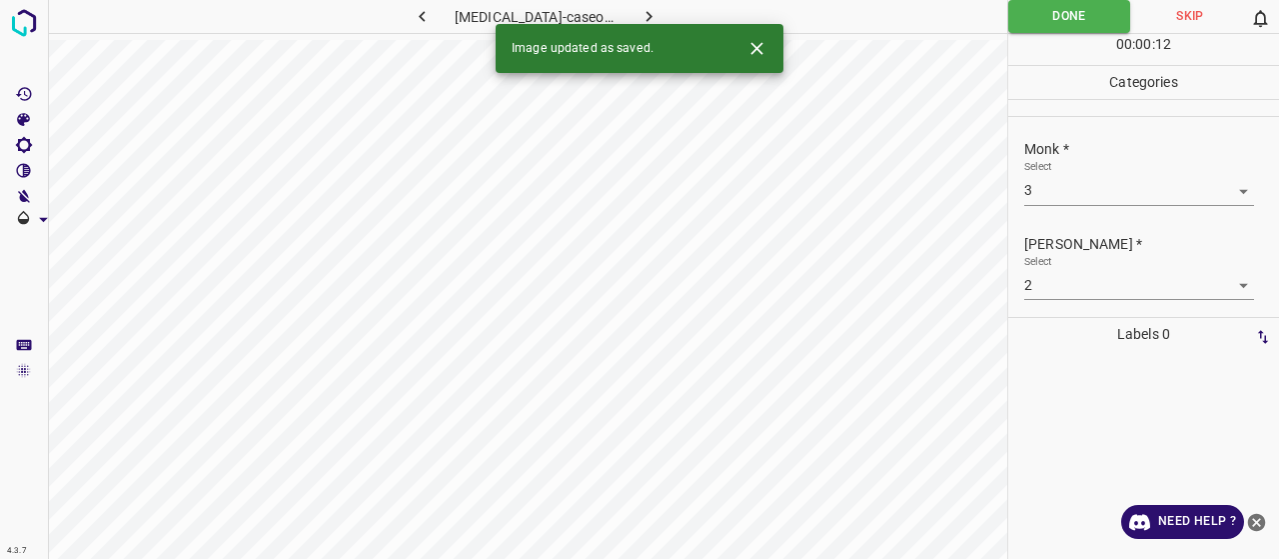
click at [639, 18] on icon "button" at bounding box center [649, 16] width 21 height 21
click at [1067, 187] on body "4.3.7 epidermal_naevus54.jpg Done Skip 0 00 : 00 : 01 Categories Monk * Select …" at bounding box center [639, 279] width 1279 height 559
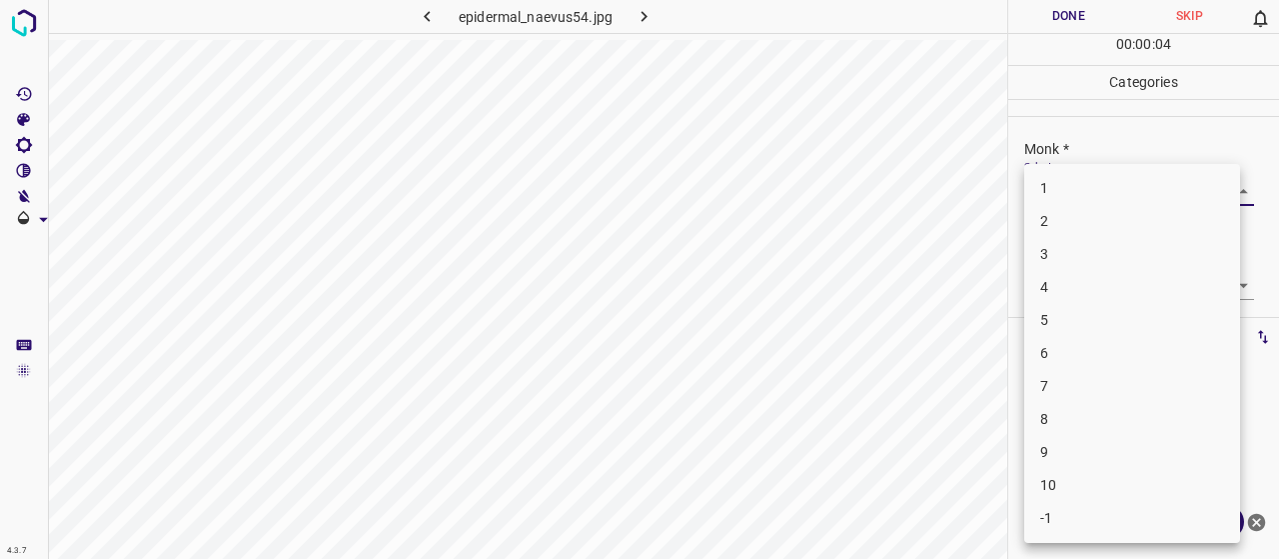
click at [1087, 389] on li "7" at bounding box center [1132, 386] width 216 height 33
type input "7"
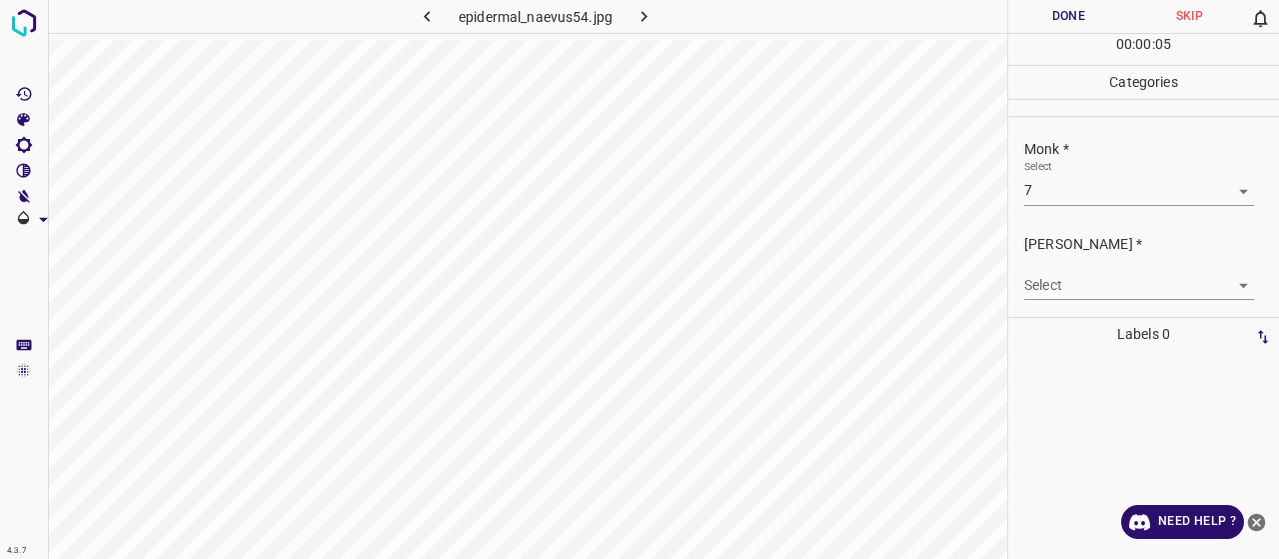
click at [1059, 299] on div "[PERSON_NAME] * Select ​" at bounding box center [1143, 267] width 271 height 94
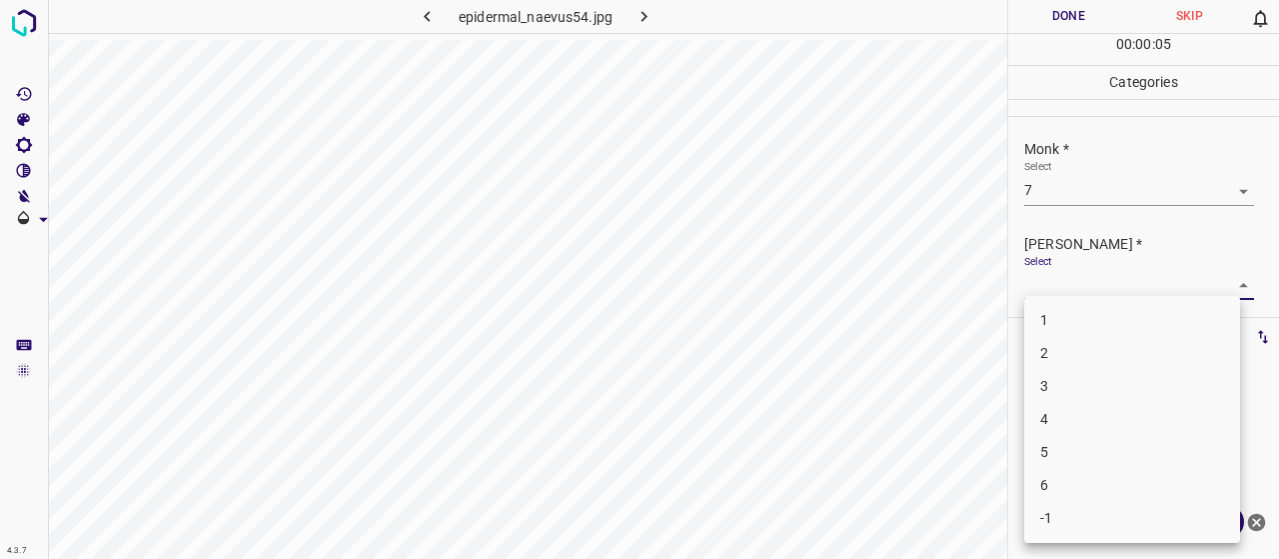
click at [1059, 294] on body "4.3.7 epidermal_naevus54.jpg Done Skip 0 00 : 00 : 05 Categories Monk * Select …" at bounding box center [639, 279] width 1279 height 559
click at [1087, 443] on li "5" at bounding box center [1132, 452] width 216 height 33
type input "5"
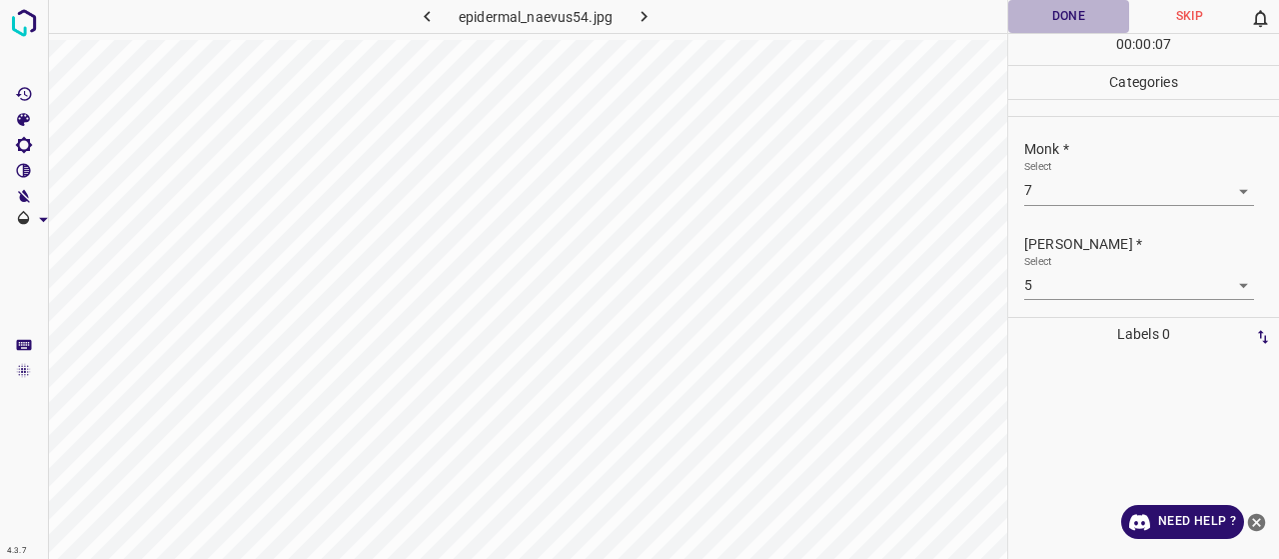
click at [1047, 19] on button "Done" at bounding box center [1068, 16] width 121 height 33
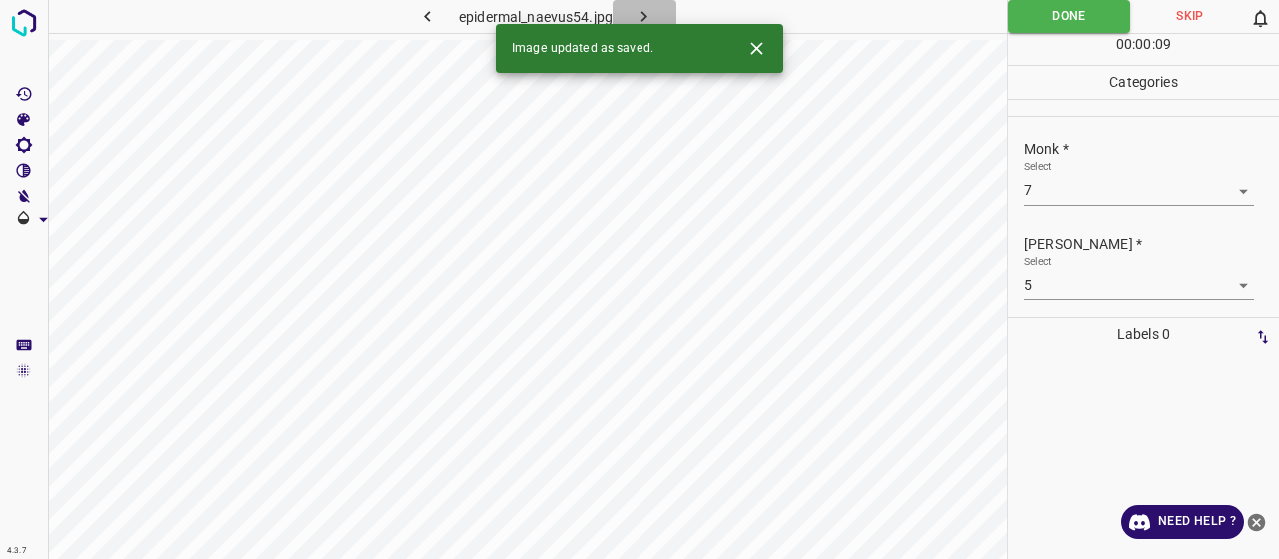
click at [651, 11] on icon "button" at bounding box center [644, 16] width 21 height 21
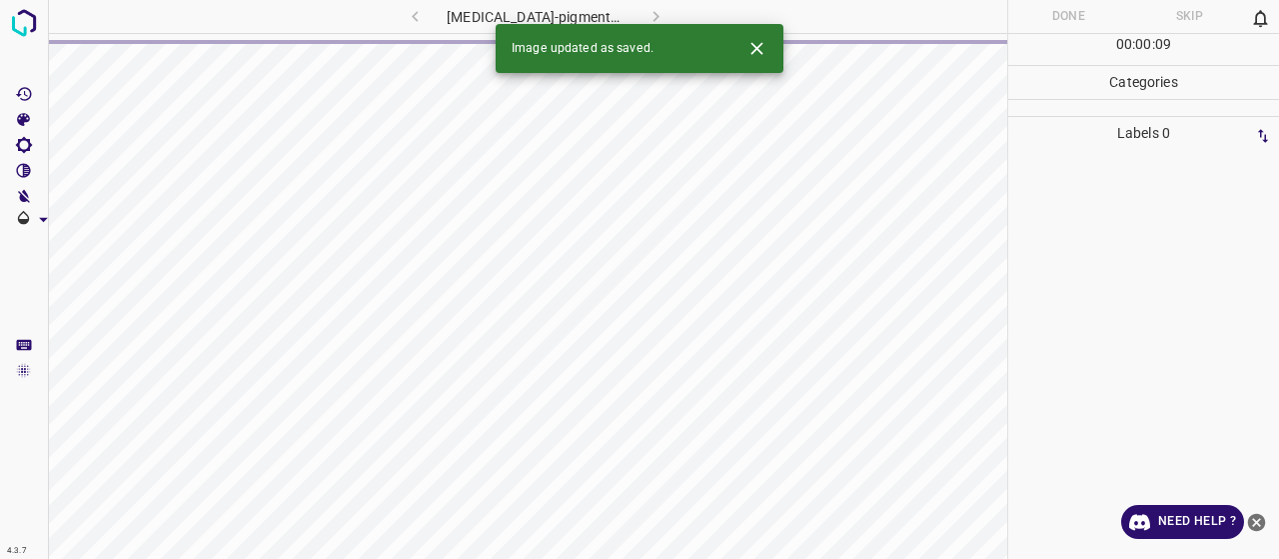
click at [759, 33] on button "Close" at bounding box center [756, 48] width 37 height 37
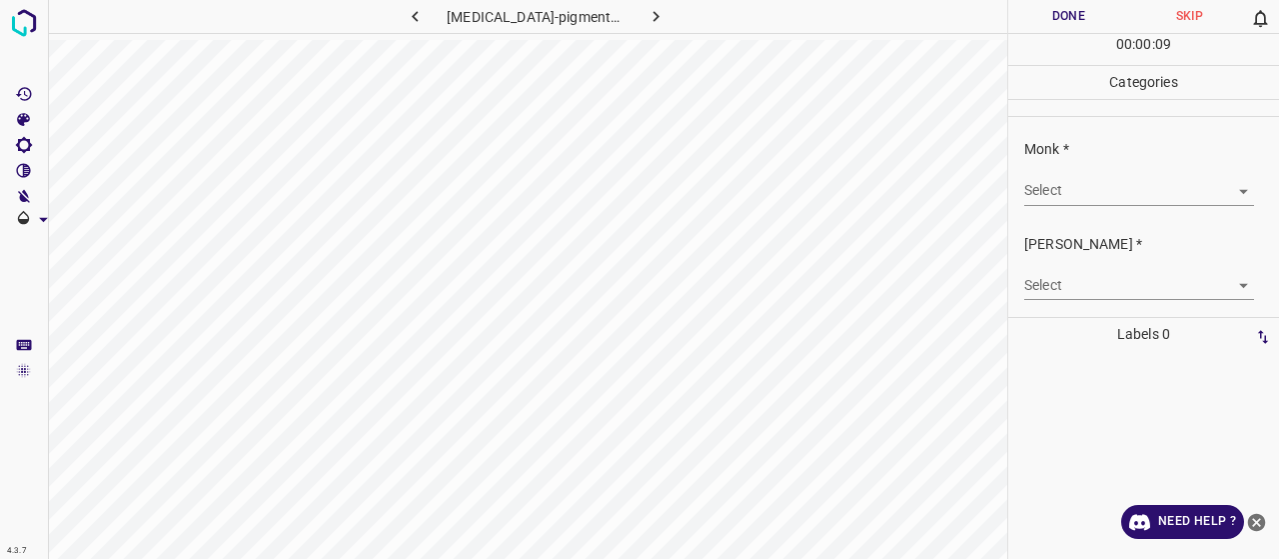
click at [1051, 181] on body "4.3.7 [MEDICAL_DATA]-pigmentosa52.jpg Done Skip 0 00 : 00 : 09 Categories Monk …" at bounding box center [639, 279] width 1279 height 559
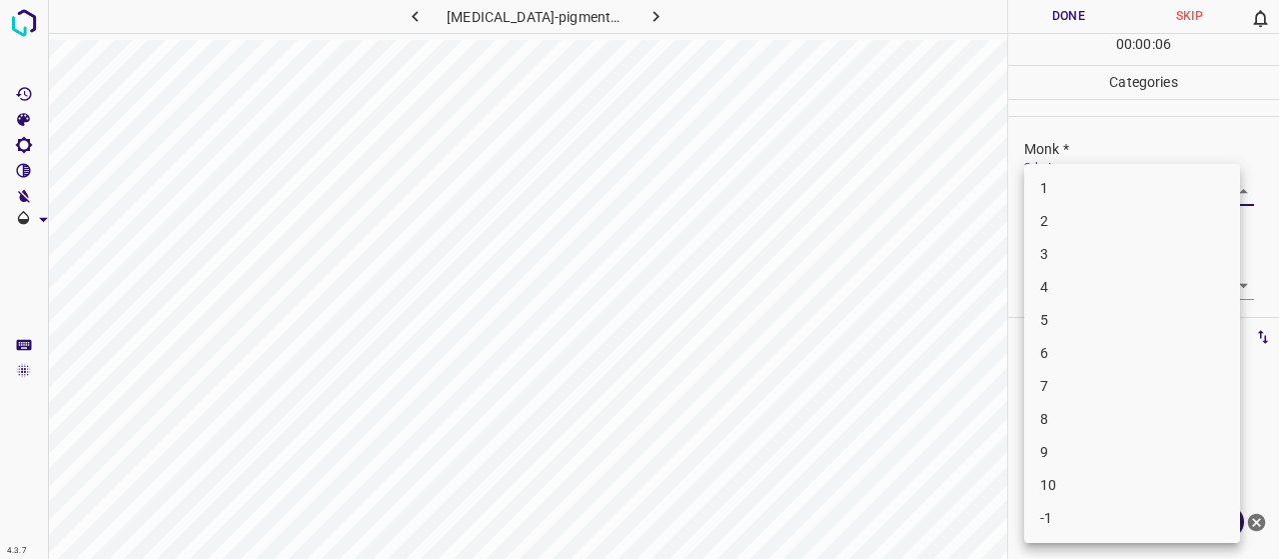
click at [1081, 272] on li "4" at bounding box center [1132, 287] width 216 height 33
type input "4"
click at [1063, 282] on body "4.3.7 [MEDICAL_DATA]-pigmentosa52.jpg Done Skip 0 00 : 00 : 07 Categories Monk …" at bounding box center [639, 279] width 1279 height 559
click at [1045, 348] on li "2" at bounding box center [1132, 353] width 216 height 33
type input "2"
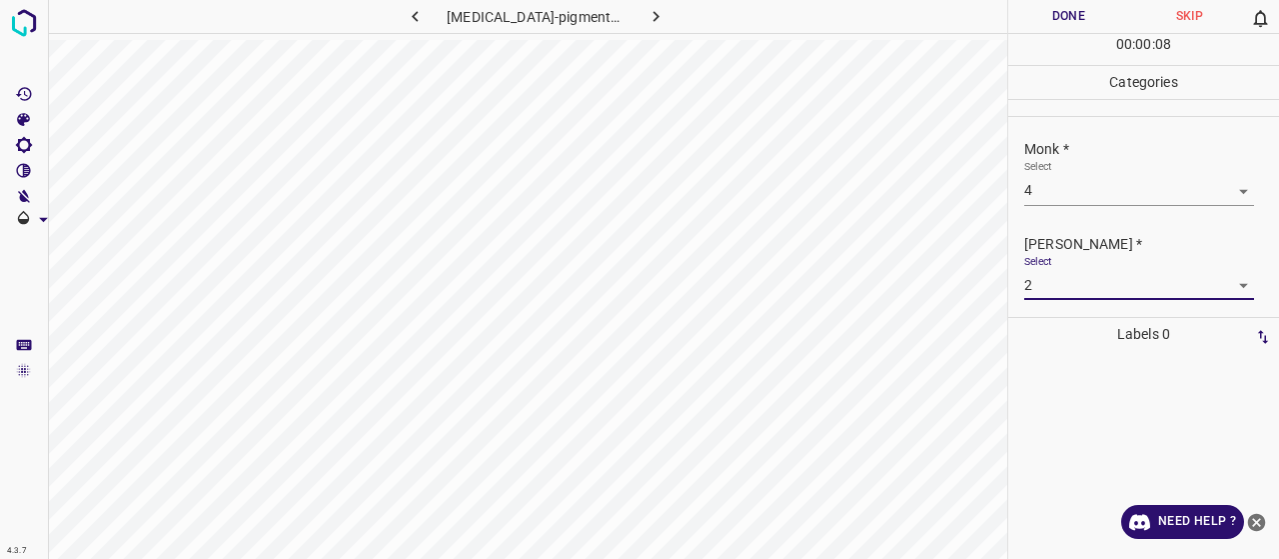
click at [1049, 18] on button "Done" at bounding box center [1068, 16] width 121 height 33
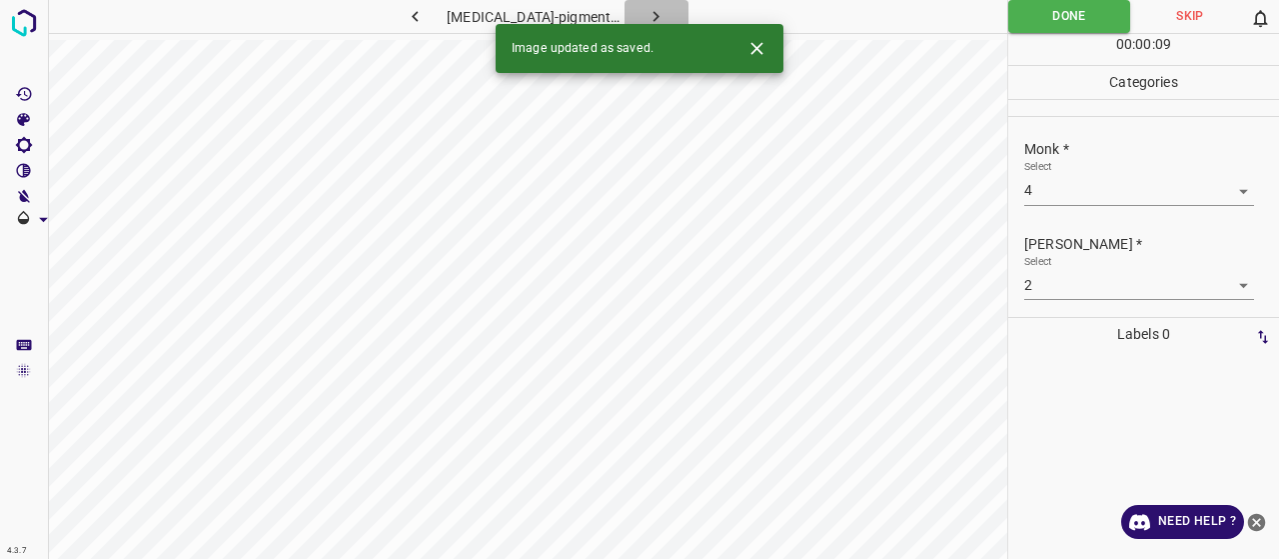
click at [645, 8] on icon "button" at bounding box center [655, 16] width 21 height 21
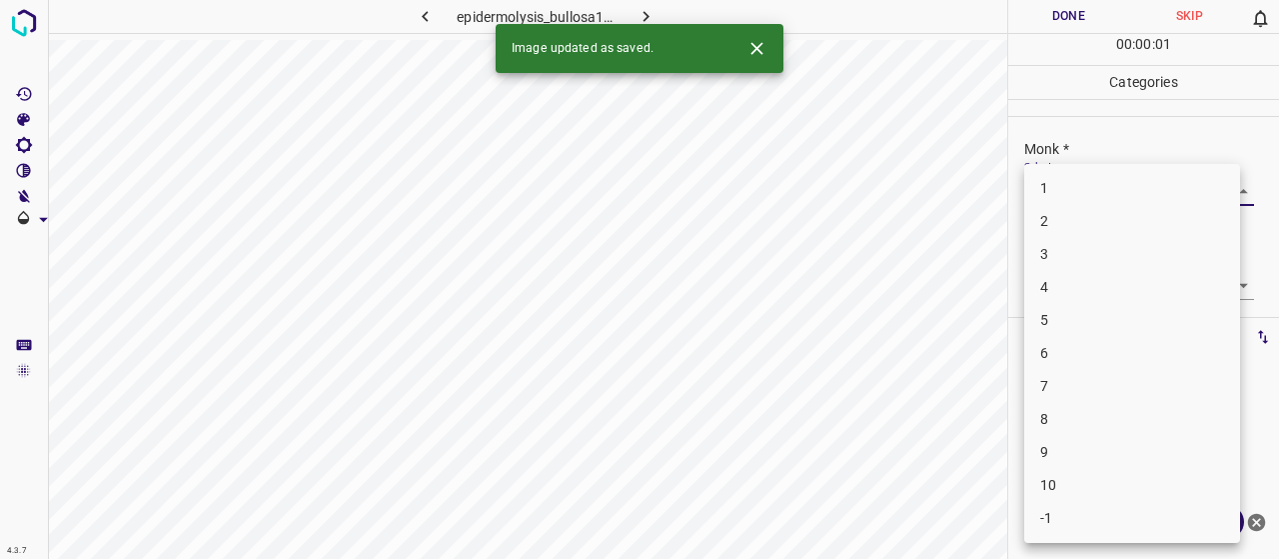
click at [1063, 185] on body "4.3.7 epidermolysis_bullosa13.jpg Done Skip 0 00 : 00 : 01 Categories Monk * Se…" at bounding box center [639, 279] width 1279 height 559
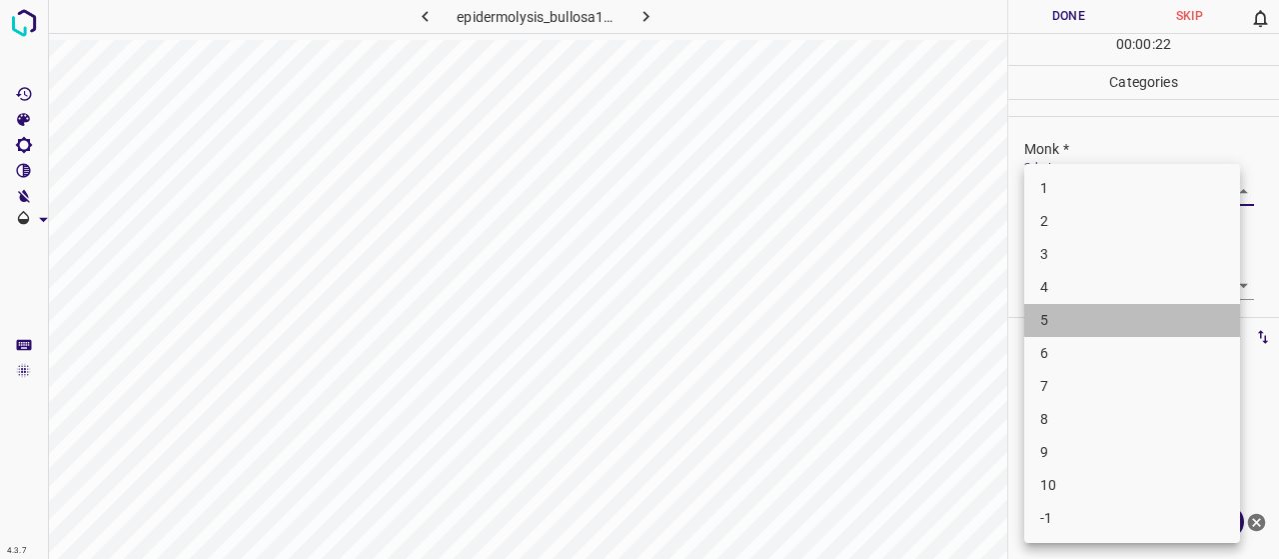
click at [1096, 323] on li "5" at bounding box center [1132, 320] width 216 height 33
type input "5"
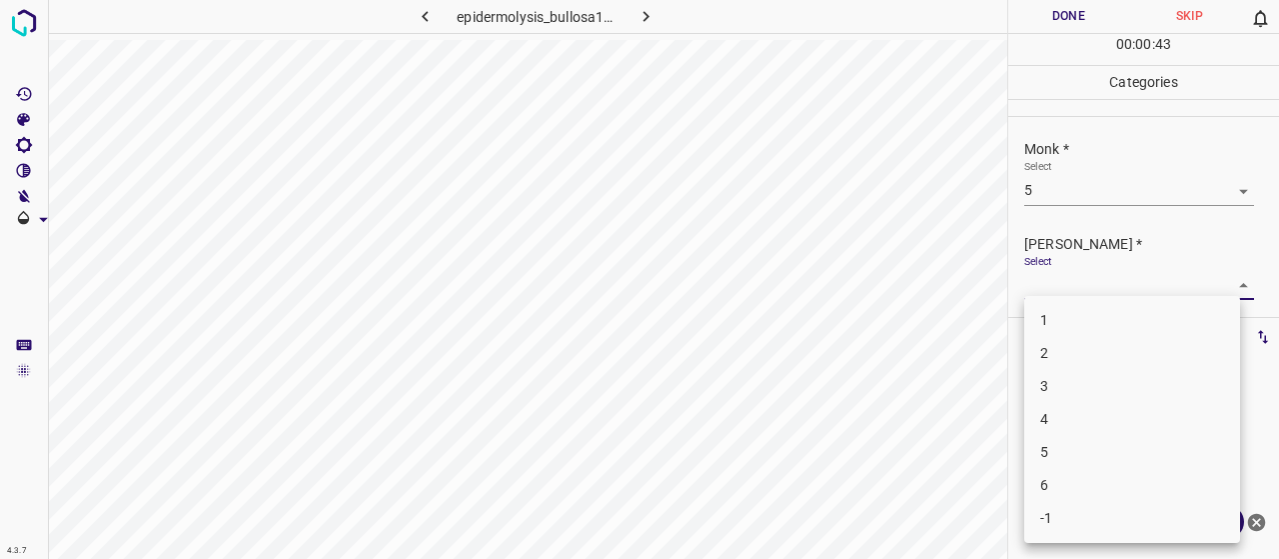
drag, startPoint x: 1165, startPoint y: 293, endPoint x: 1142, endPoint y: 297, distance: 23.3
click at [1150, 305] on body "4.3.7 epidermolysis_bullosa13.jpg Done Skip 0 00 : 00 : 43 Categories Monk * Se…" at bounding box center [639, 279] width 1279 height 559
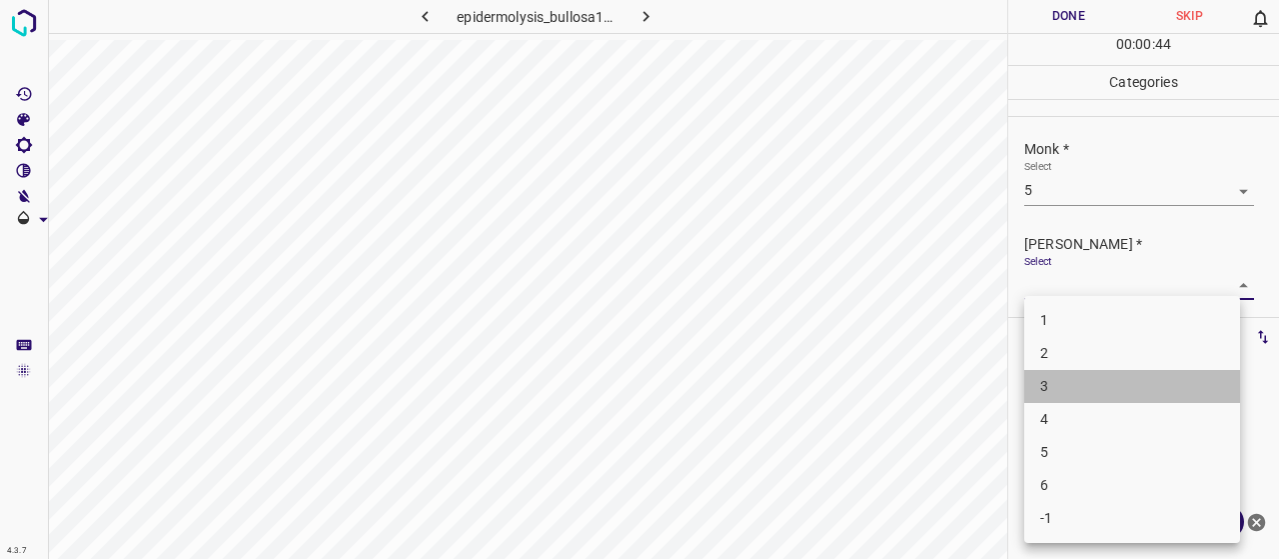
click at [1070, 383] on li "3" at bounding box center [1132, 386] width 216 height 33
type input "3"
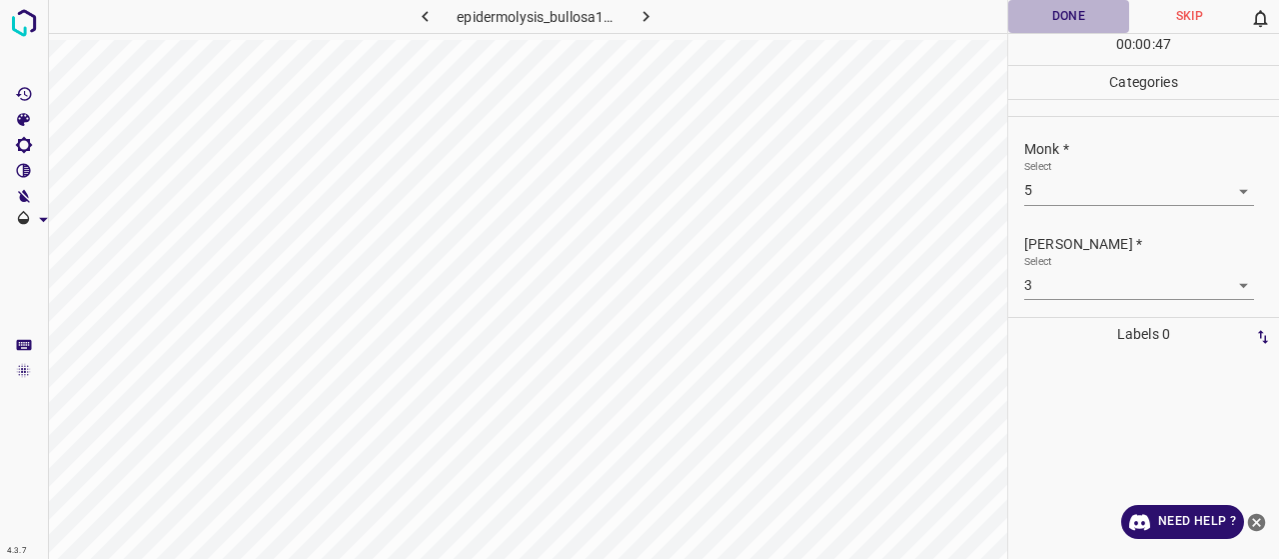
click at [1077, 23] on button "Done" at bounding box center [1068, 16] width 121 height 33
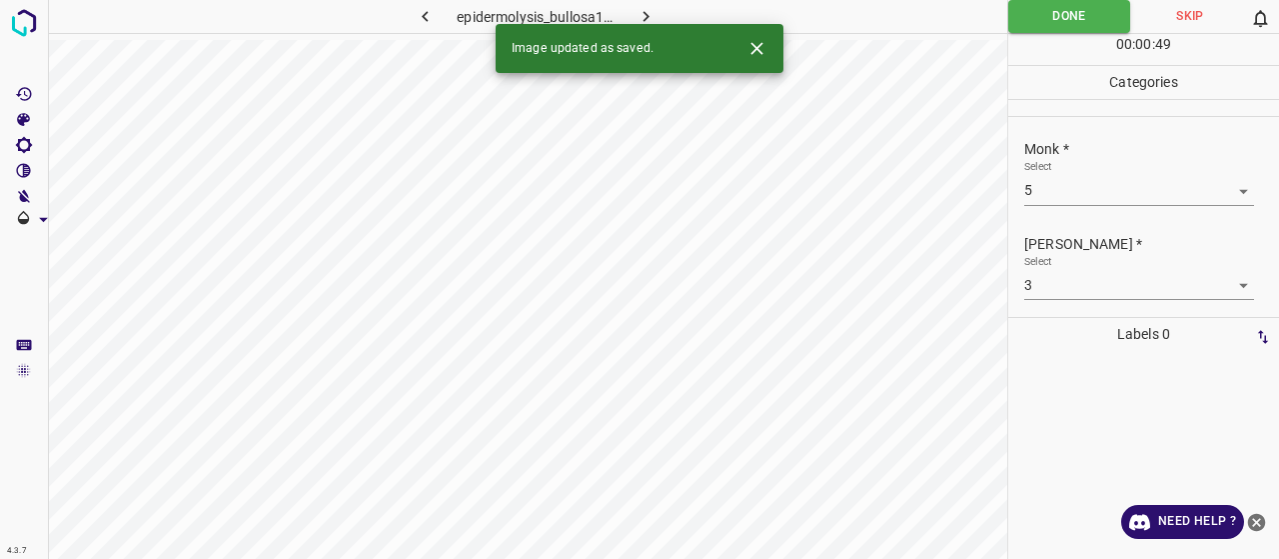
click at [655, 25] on div "Image updated as saved." at bounding box center [640, 48] width 288 height 49
click at [647, 13] on icon "button" at bounding box center [646, 16] width 21 height 21
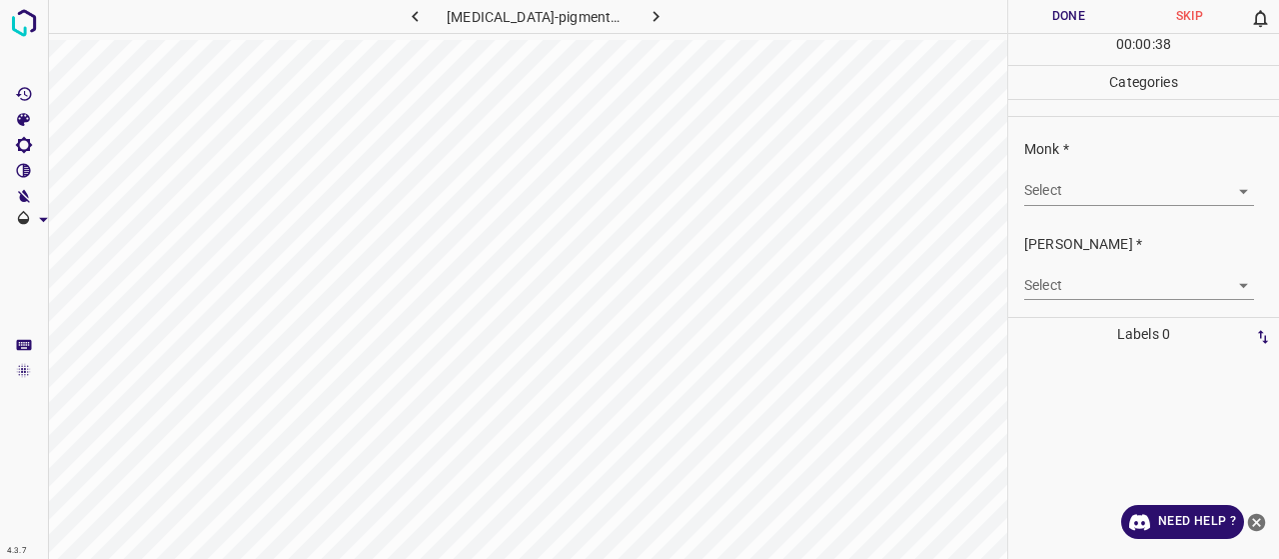
drag, startPoint x: 1079, startPoint y: 105, endPoint x: 1089, endPoint y: 176, distance: 71.6
click at [1085, 143] on div "Categories Monk * Select ​ [PERSON_NAME] * Select ​" at bounding box center [1143, 191] width 271 height 251
click at [1090, 181] on body "4.3.7 [MEDICAL_DATA]-pigmentosa50.jpg Done Skip 0 00 : 00 : 38 Categories Monk …" at bounding box center [639, 279] width 1279 height 559
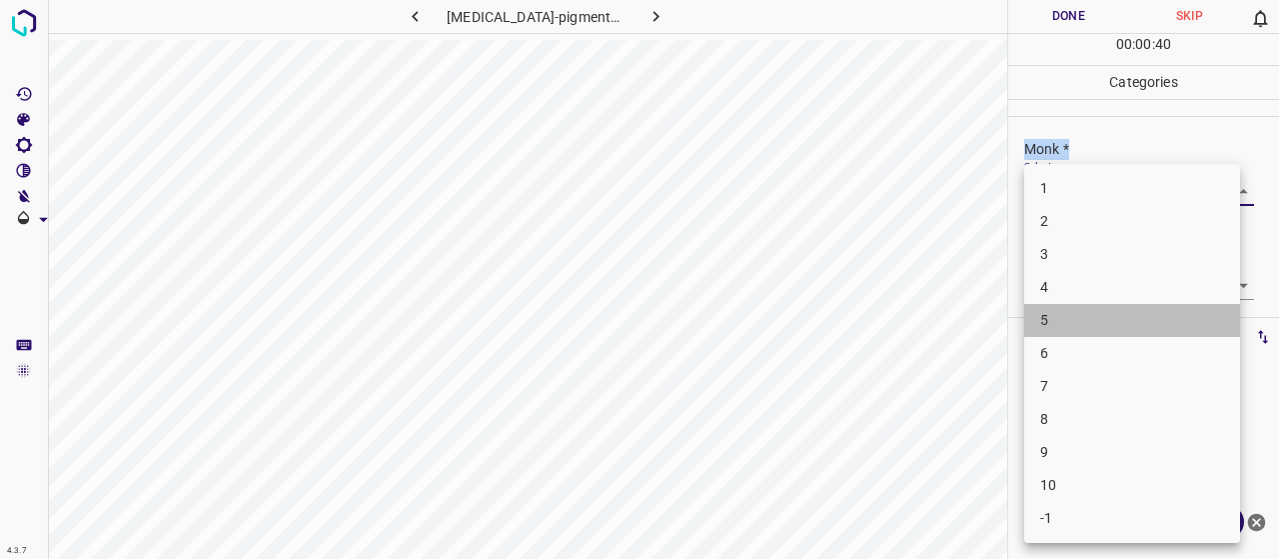
click at [1106, 335] on li "5" at bounding box center [1132, 320] width 216 height 33
type input "5"
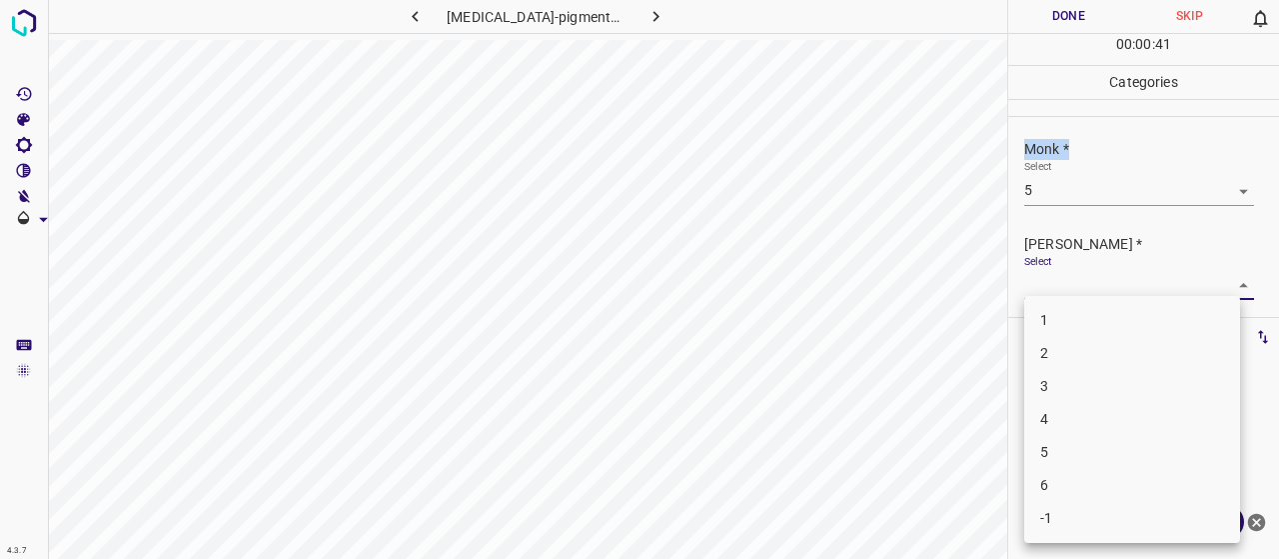
click at [1084, 275] on body "4.3.7 [MEDICAL_DATA]-pigmentosa50.jpg Done Skip 0 00 : 00 : 41 Categories Monk …" at bounding box center [639, 279] width 1279 height 559
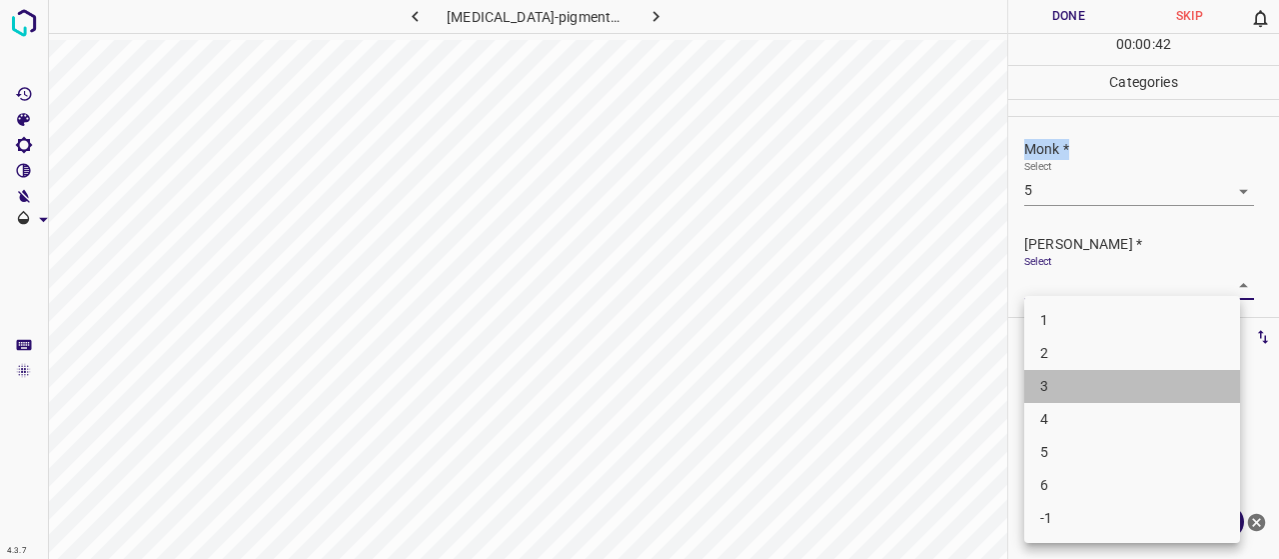
click at [1107, 385] on li "3" at bounding box center [1132, 386] width 216 height 33
type input "3"
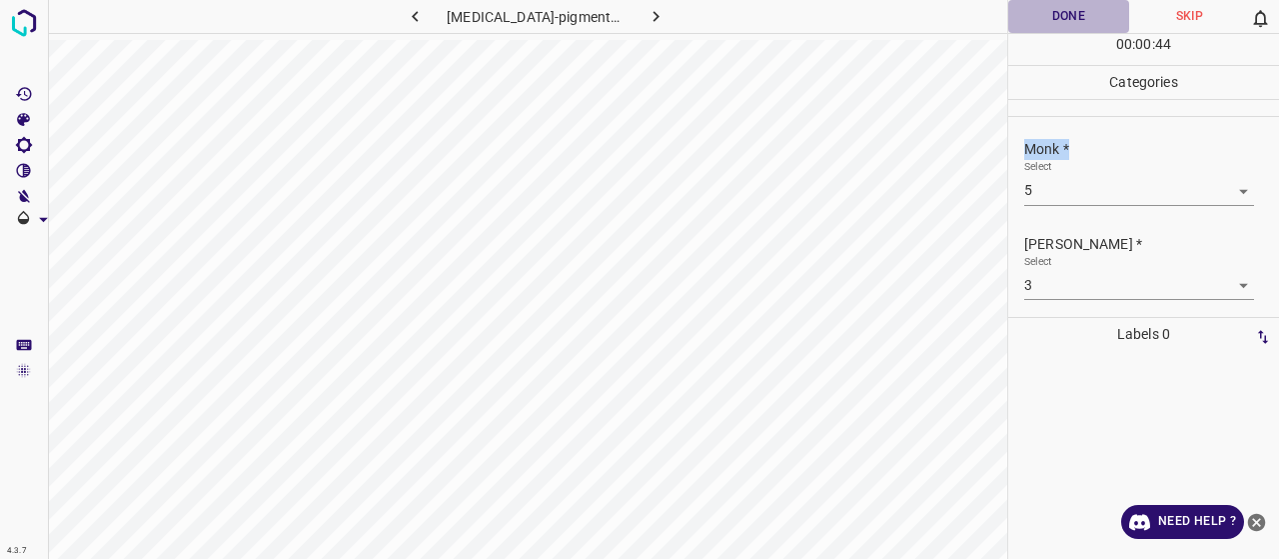
click at [1031, 21] on button "Done" at bounding box center [1068, 16] width 121 height 33
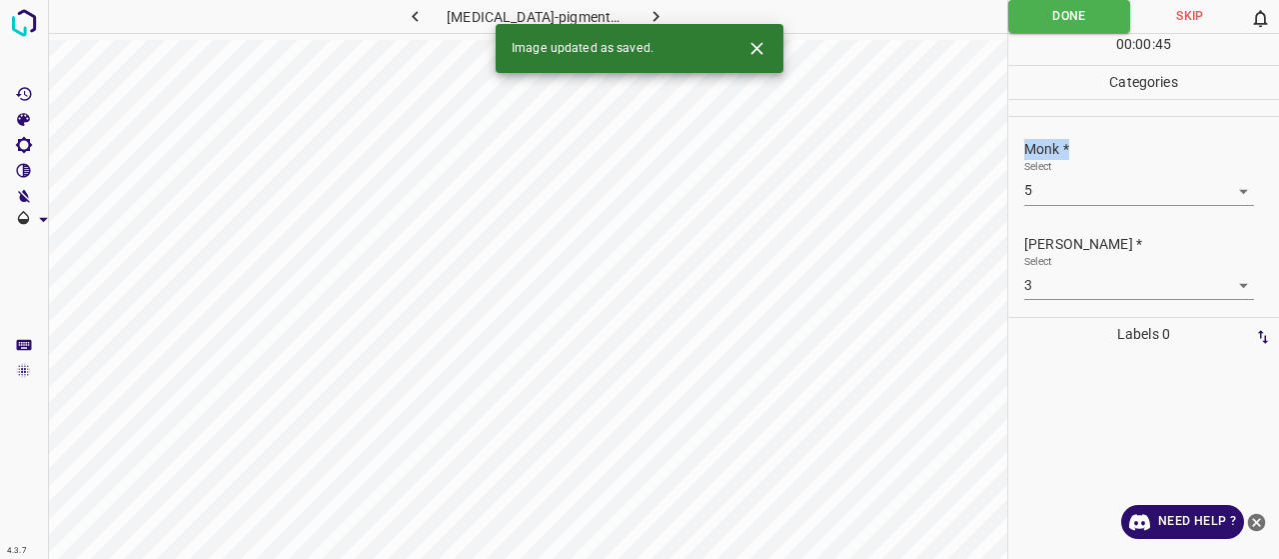
click at [669, 14] on button "button" at bounding box center [657, 16] width 64 height 33
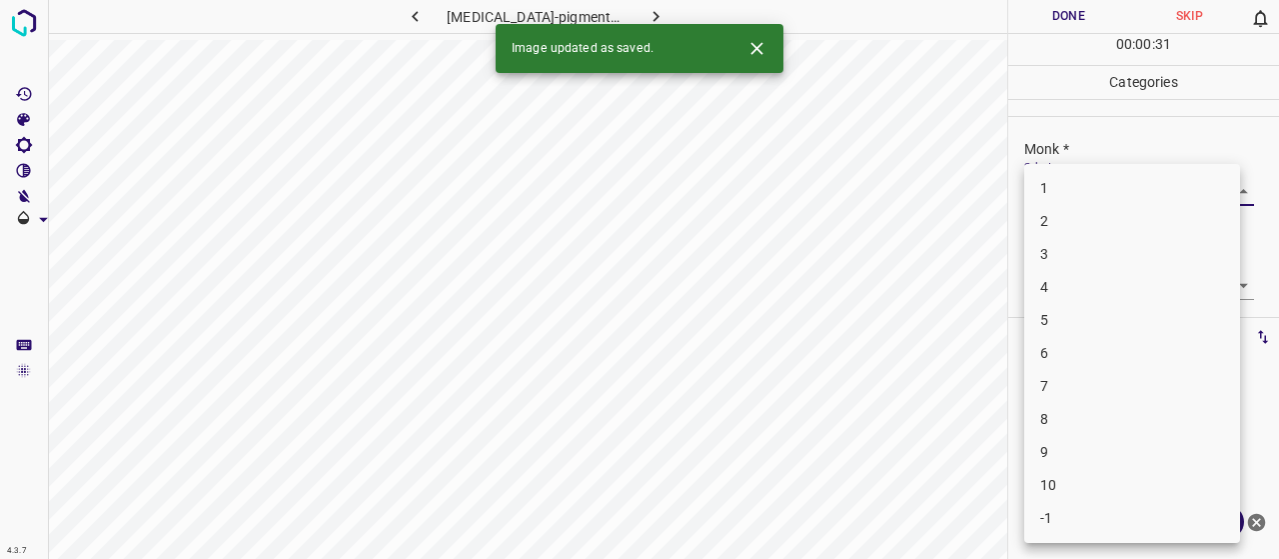
click at [1135, 185] on body "4.3.7 [MEDICAL_DATA]-pigmentosa56.jpg Done Skip 0 00 : 00 : 31 Categories Monk …" at bounding box center [639, 279] width 1279 height 559
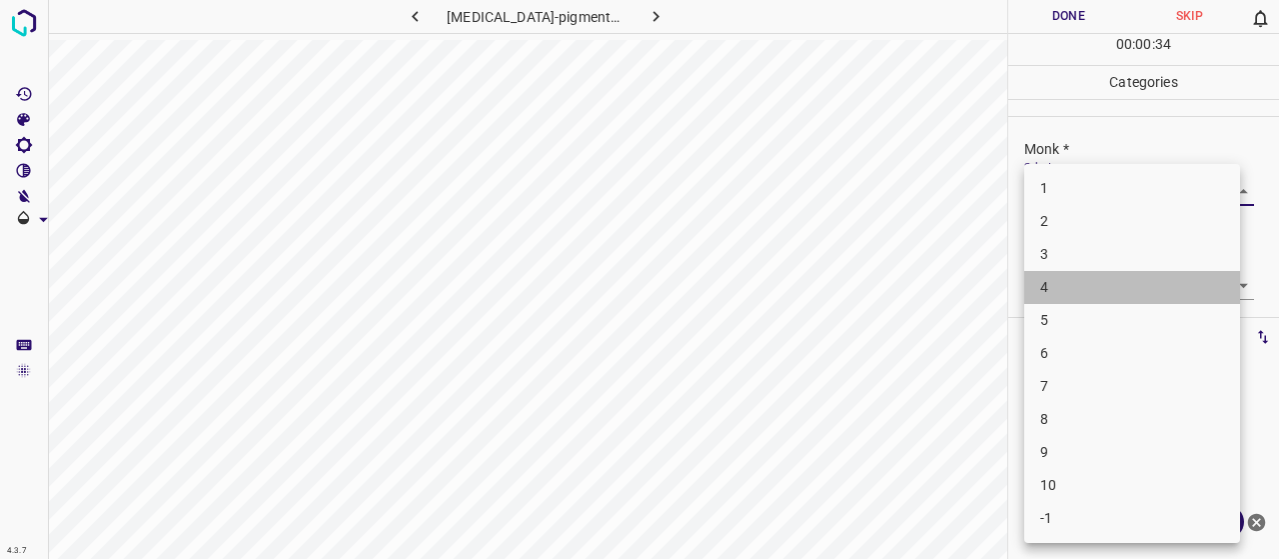
click at [1068, 276] on li "4" at bounding box center [1132, 287] width 216 height 33
type input "4"
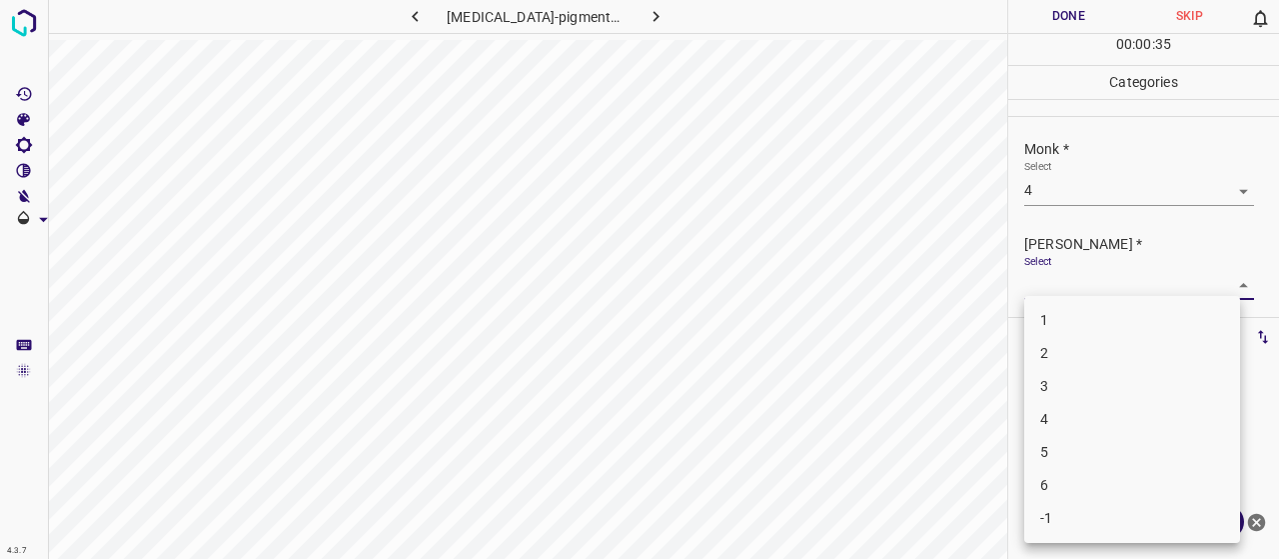
click at [1081, 278] on body "4.3.7 [MEDICAL_DATA]-pigmentosa56.jpg Done Skip 0 00 : 00 : 35 Categories Monk …" at bounding box center [639, 279] width 1279 height 559
drag, startPoint x: 1101, startPoint y: 327, endPoint x: 1111, endPoint y: 361, distance: 35.4
click at [1111, 361] on ul "1 2 3 4 5 6 -1" at bounding box center [1132, 419] width 216 height 247
click at [1111, 361] on li "2" at bounding box center [1132, 353] width 216 height 33
type input "2"
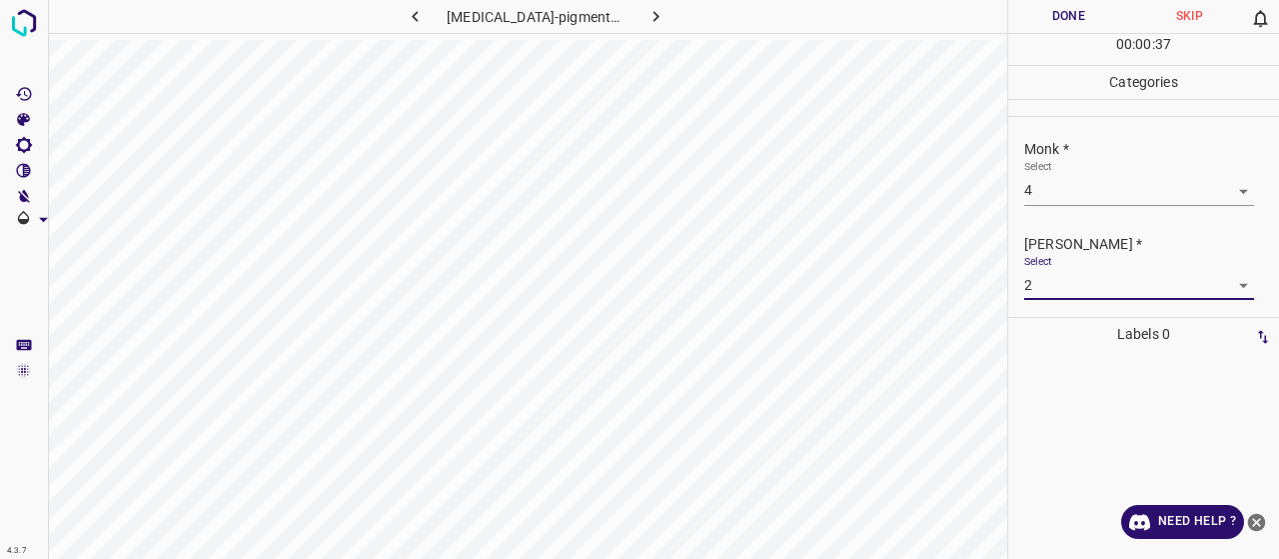
click at [1063, 8] on button "Done" at bounding box center [1068, 16] width 121 height 33
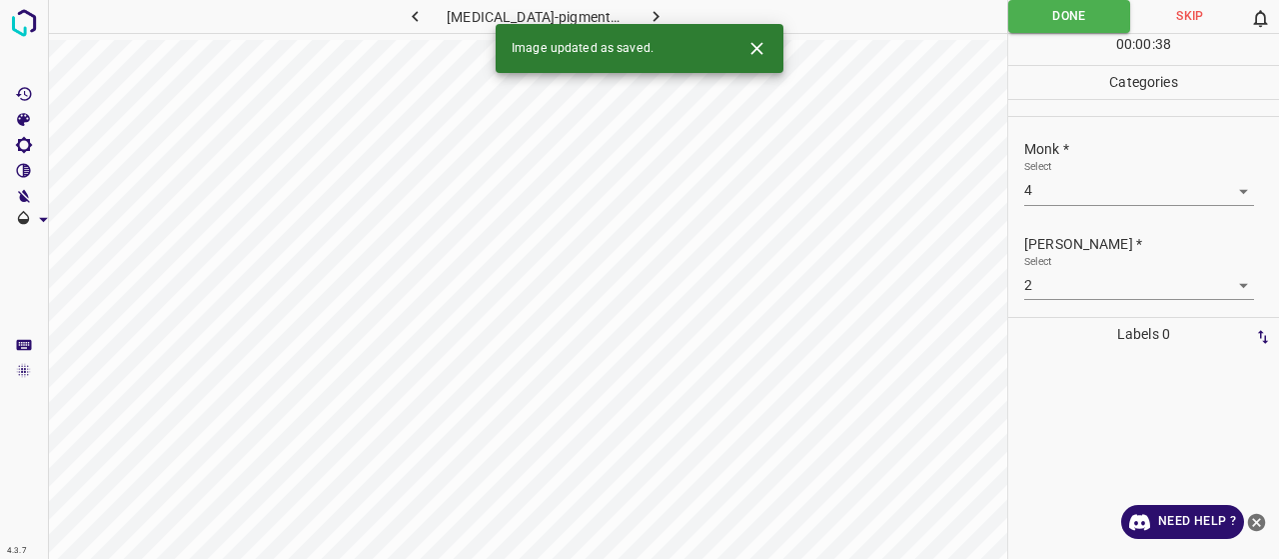
click at [650, 26] on div "Image updated as saved." at bounding box center [640, 48] width 288 height 49
click at [649, 13] on icon "button" at bounding box center [655, 16] width 21 height 21
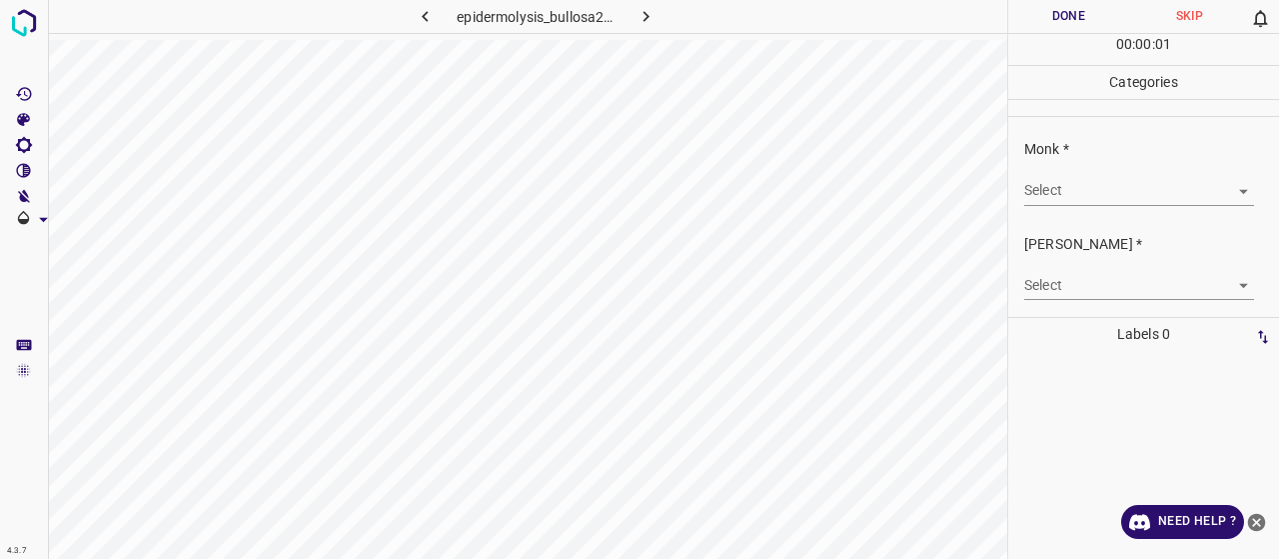
click at [1047, 189] on body "4.3.7 epidermolysis_bullosa21.jpg Done Skip 0 00 : 00 : 01 Categories Monk * Se…" at bounding box center [639, 279] width 1279 height 559
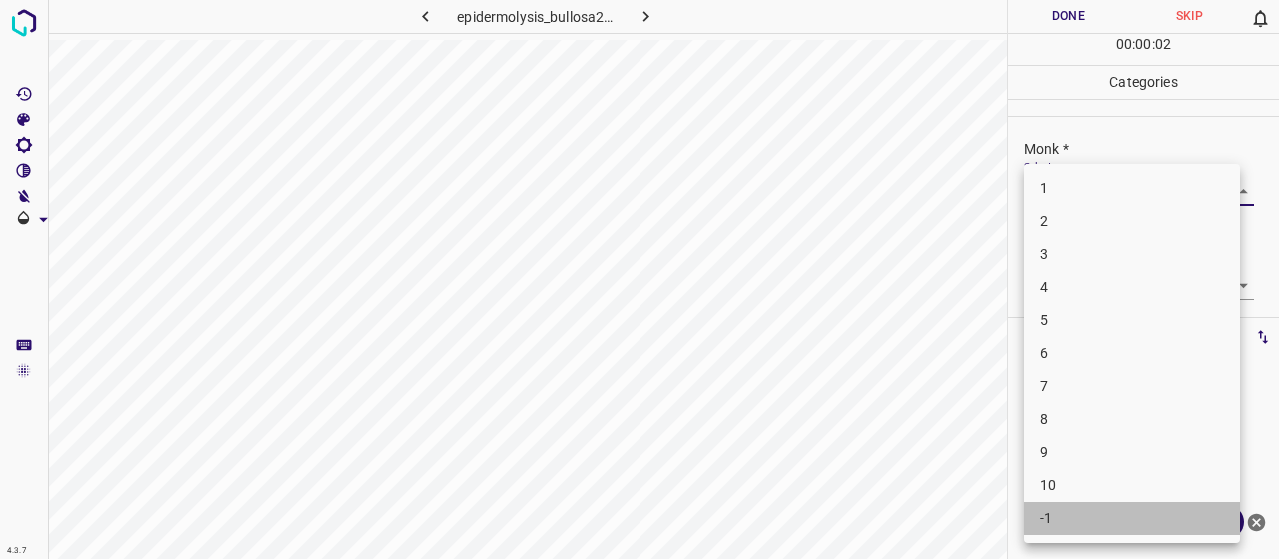
click at [1113, 511] on li "-1" at bounding box center [1132, 518] width 216 height 33
type input "-1"
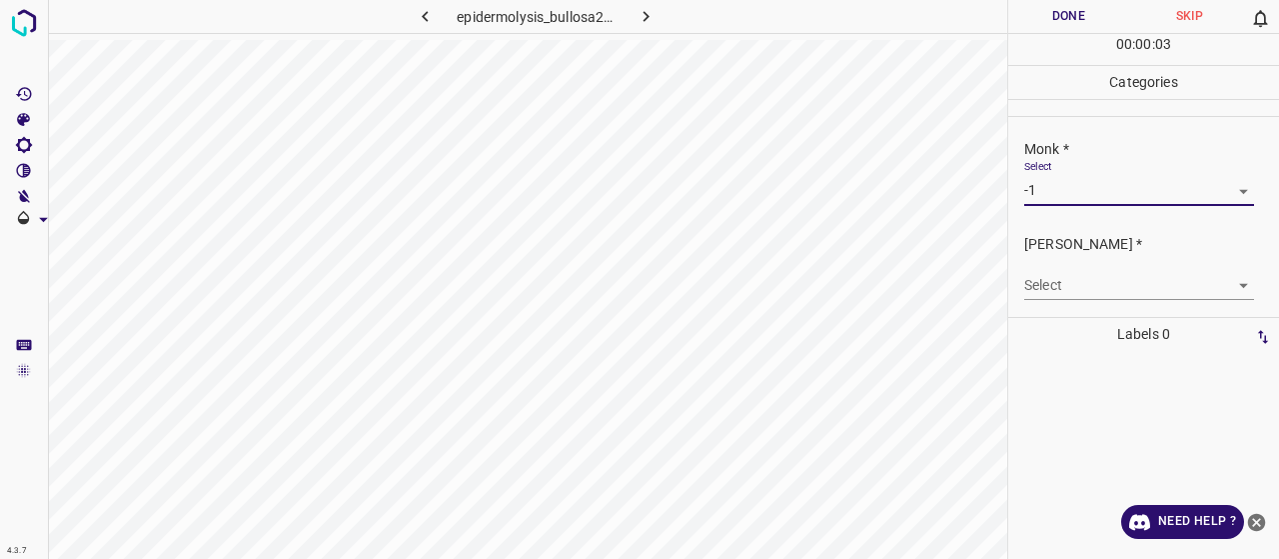
click at [1092, 288] on body "4.3.7 epidermolysis_bullosa21.jpg Done Skip 0 00 : 00 : 03 Categories Monk * Se…" at bounding box center [639, 279] width 1279 height 559
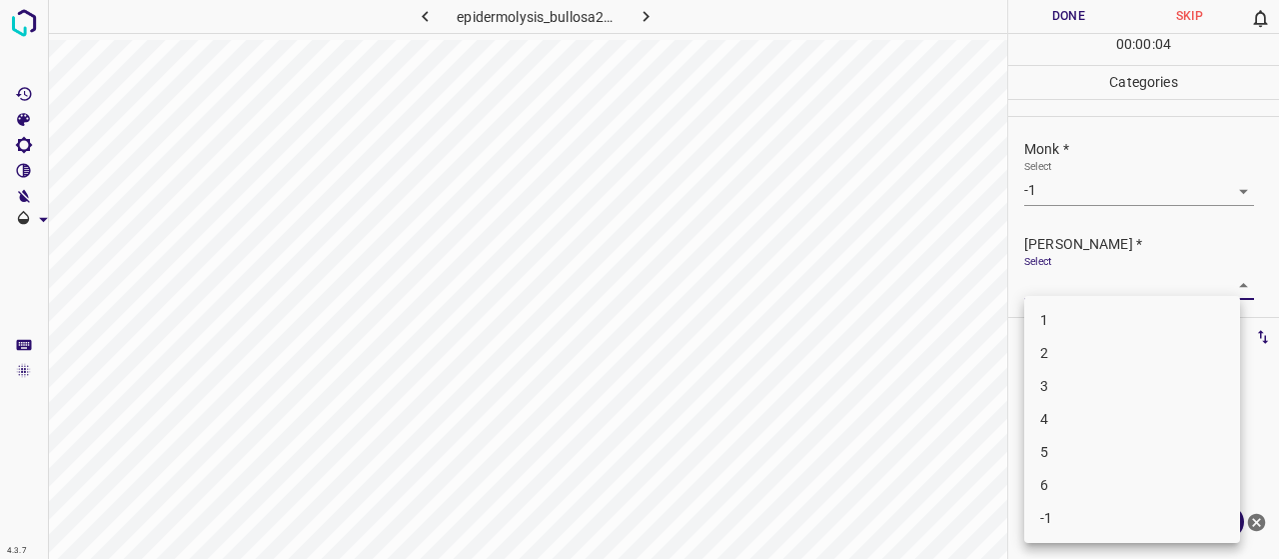
click at [1101, 521] on li "-1" at bounding box center [1132, 518] width 216 height 33
type input "-1"
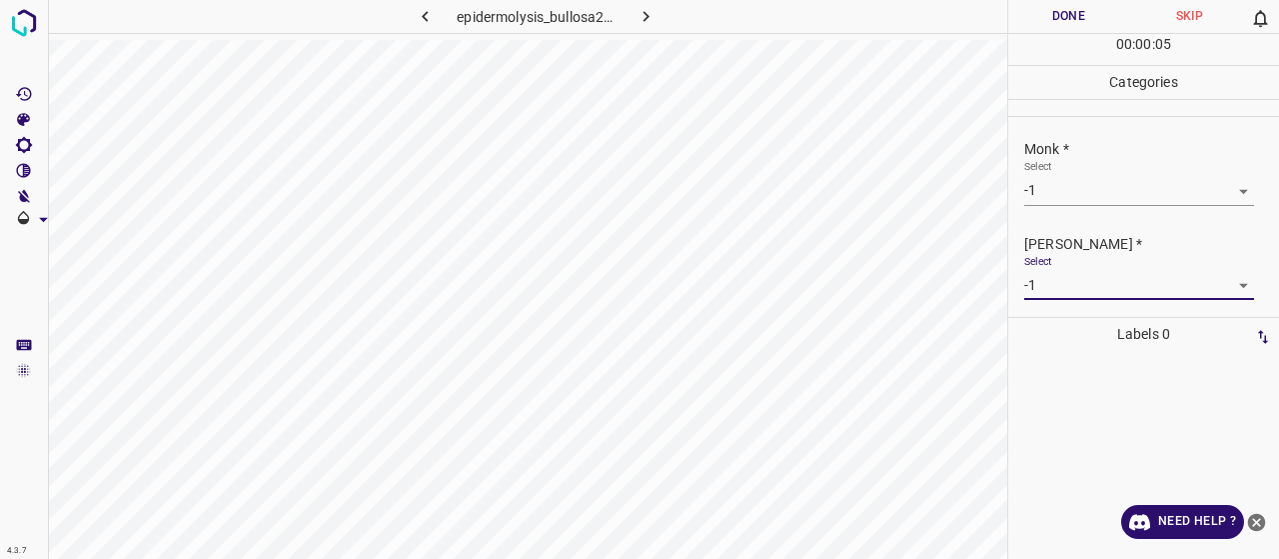
click at [1020, 10] on button "Done" at bounding box center [1068, 16] width 121 height 33
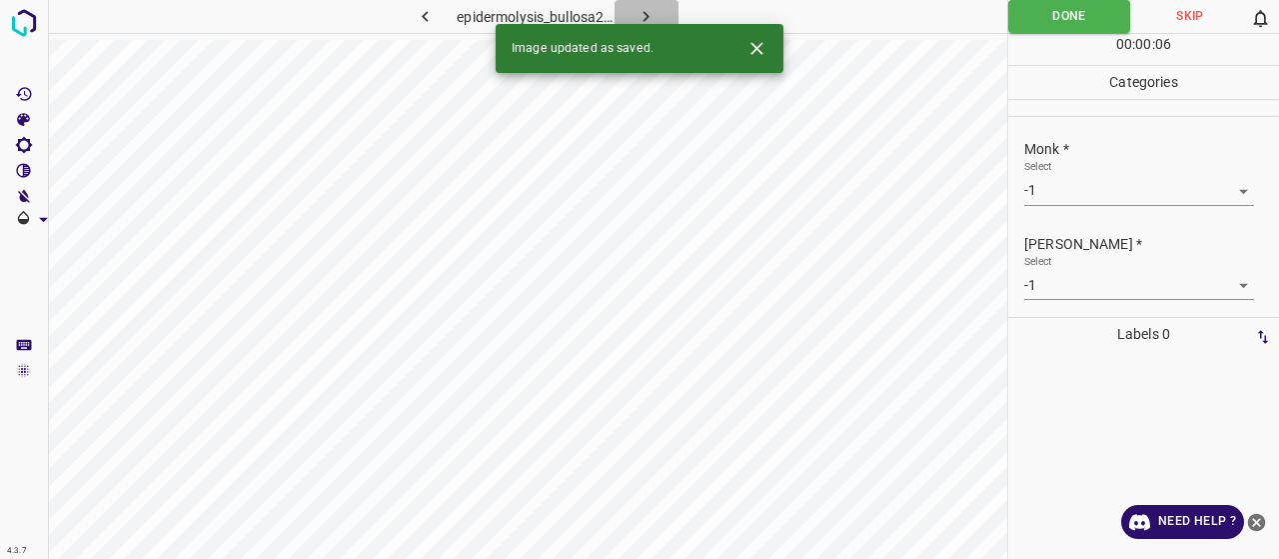
click at [642, 11] on icon "button" at bounding box center [646, 16] width 21 height 21
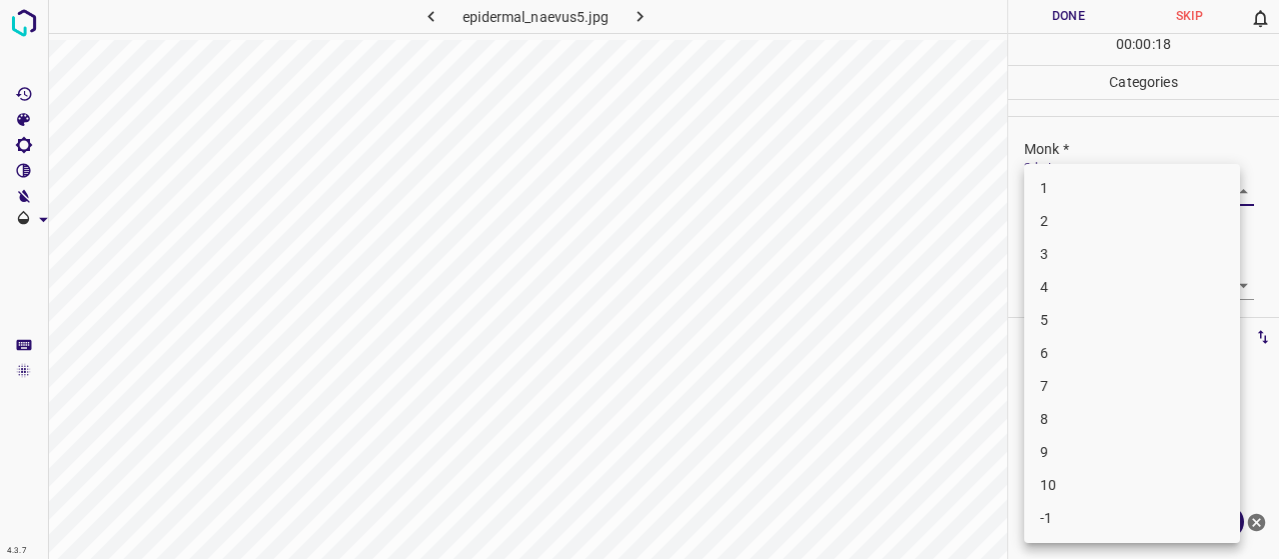
click at [1138, 191] on body "4.3.7 epidermal_naevus5.jpg Done Skip 0 00 : 00 : 18 Categories Monk * Select ​…" at bounding box center [639, 279] width 1279 height 559
click at [1139, 281] on li "4" at bounding box center [1132, 287] width 216 height 33
type input "4"
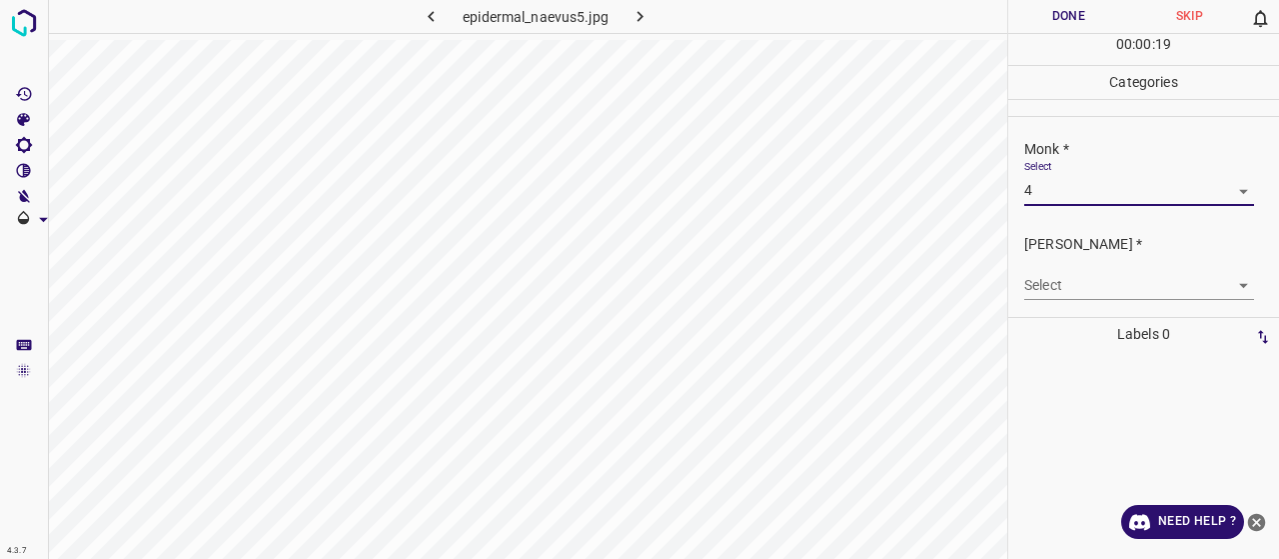
click at [1121, 281] on body "4.3.7 epidermal_naevus5.jpg Done Skip 0 00 : 00 : 19 Categories Monk * Select 4…" at bounding box center [639, 279] width 1279 height 559
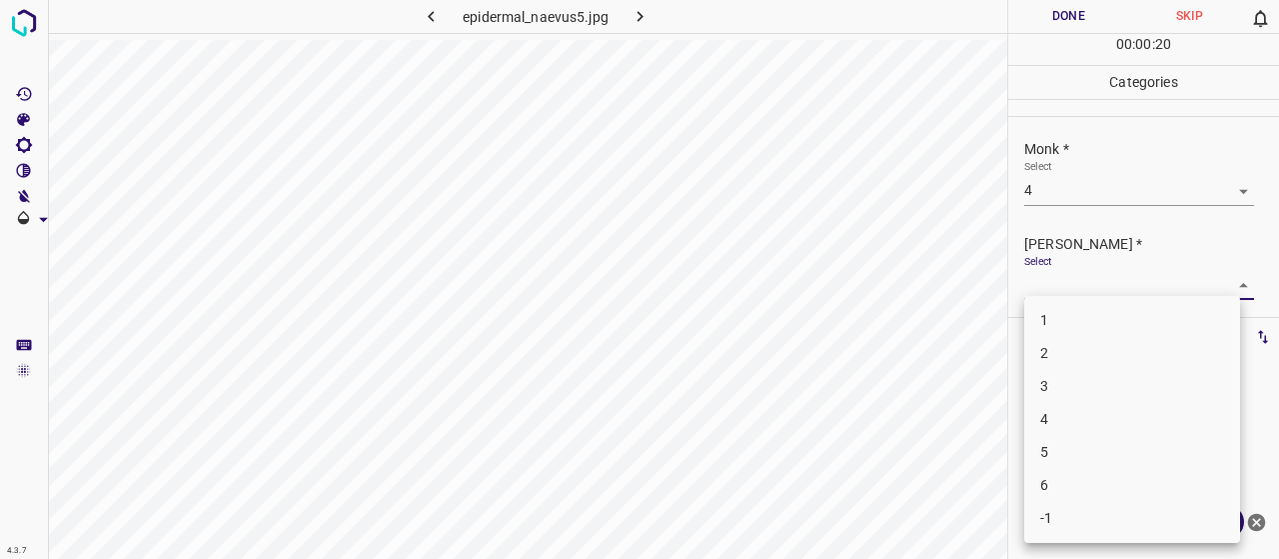
click at [1111, 347] on li "2" at bounding box center [1132, 353] width 216 height 33
type input "2"
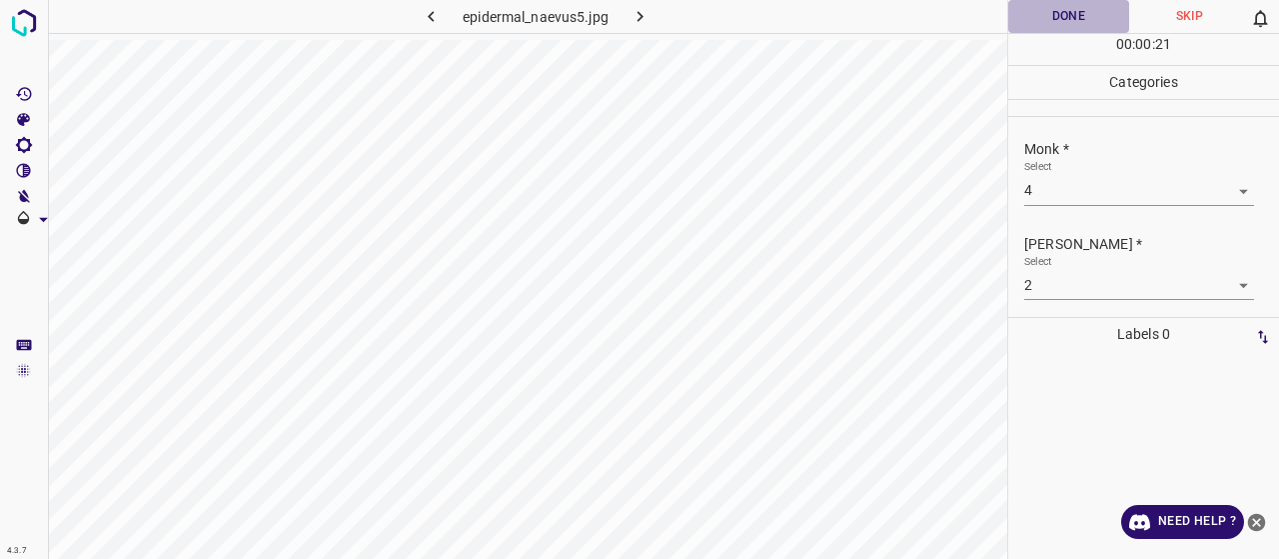
click at [1033, 26] on button "Done" at bounding box center [1068, 16] width 121 height 33
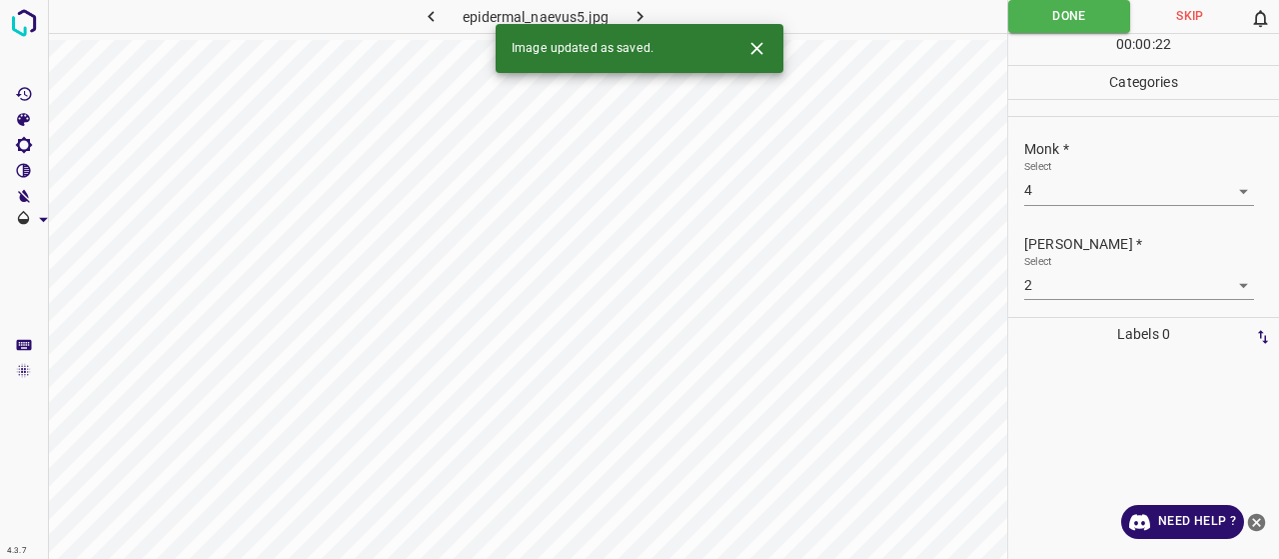
click at [640, 11] on icon "button" at bounding box center [640, 16] width 21 height 21
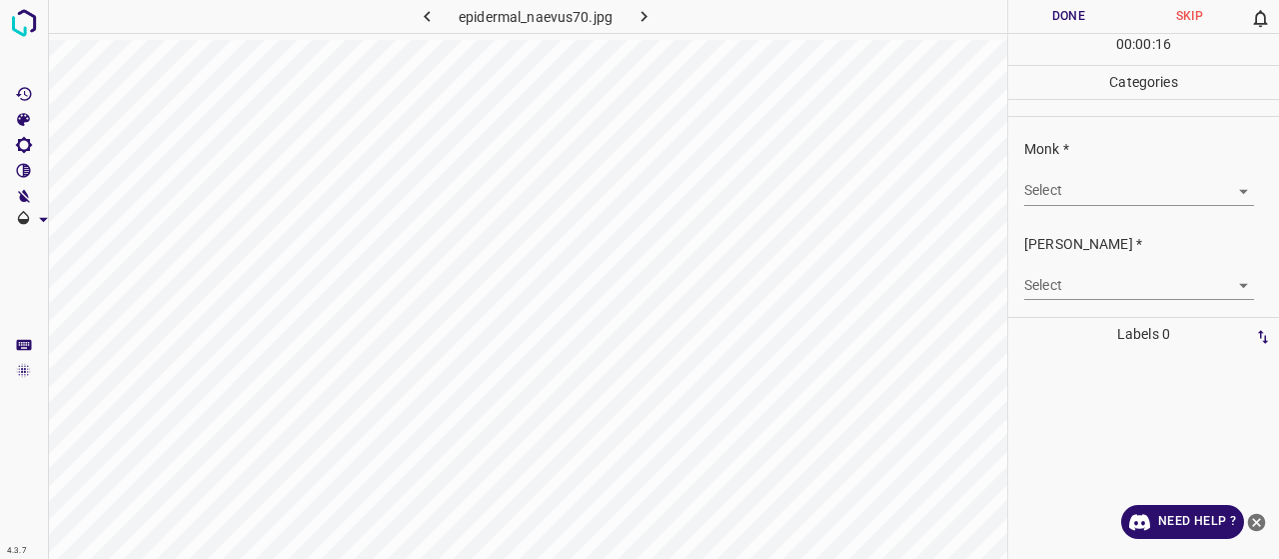
click at [1099, 185] on body "4.3.7 epidermal_naevus70.jpg Done Skip 0 00 : 00 : 16 Categories Monk * Select …" at bounding box center [639, 279] width 1279 height 559
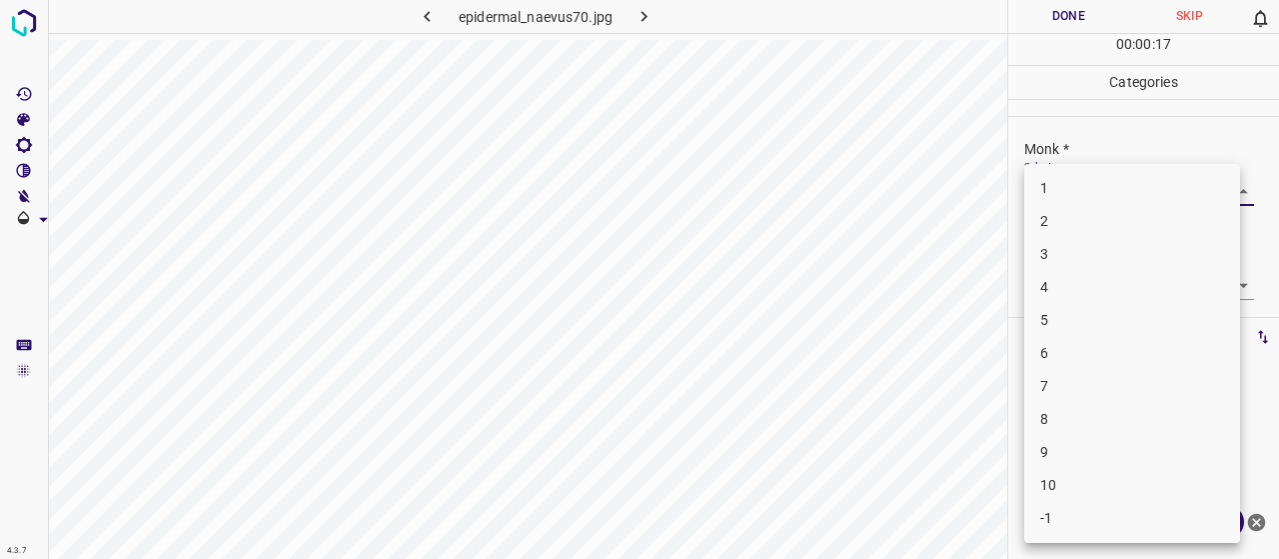
click at [1103, 247] on li "3" at bounding box center [1132, 254] width 216 height 33
type input "3"
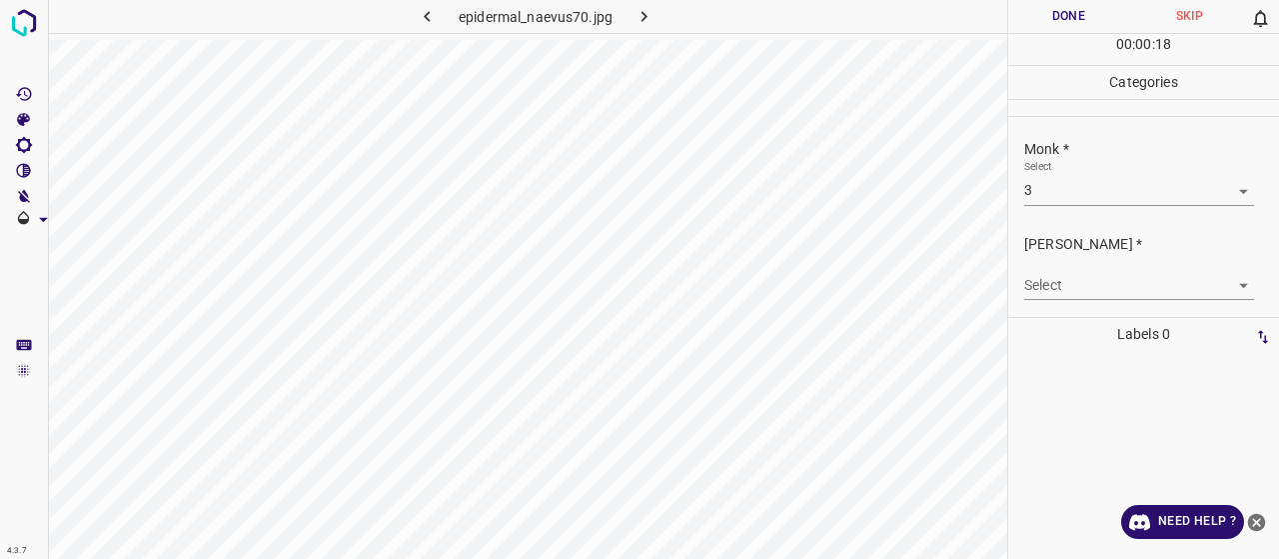
click at [1099, 281] on body "4.3.7 epidermal_naevus70.jpg Done Skip 0 00 : 00 : 18 Categories Monk * Select …" at bounding box center [639, 279] width 1279 height 559
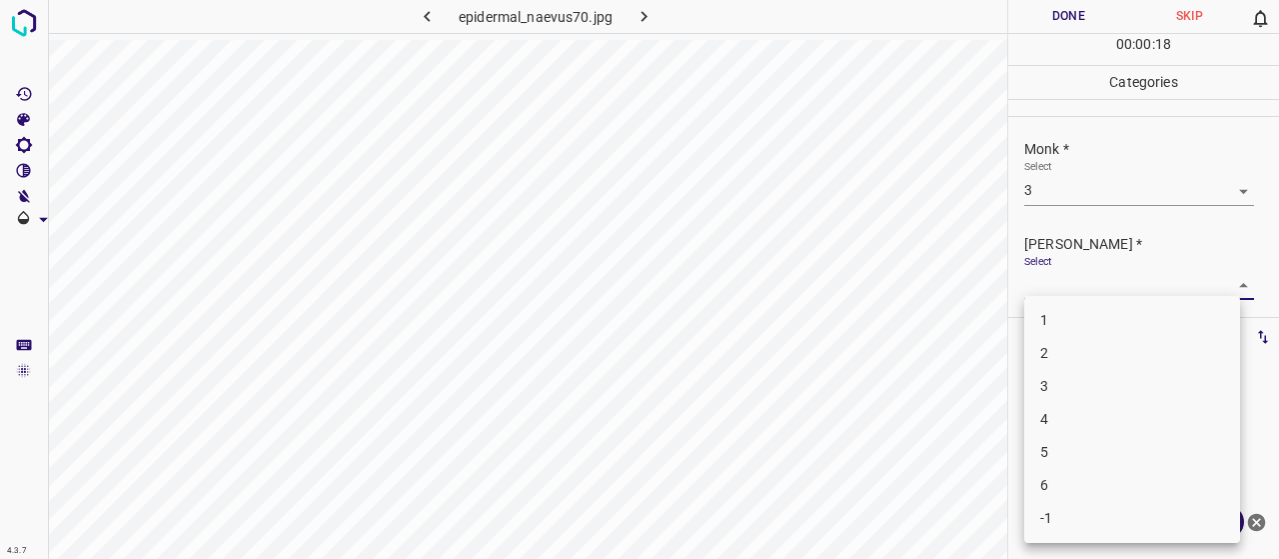
click at [1089, 343] on li "2" at bounding box center [1132, 353] width 216 height 33
type input "2"
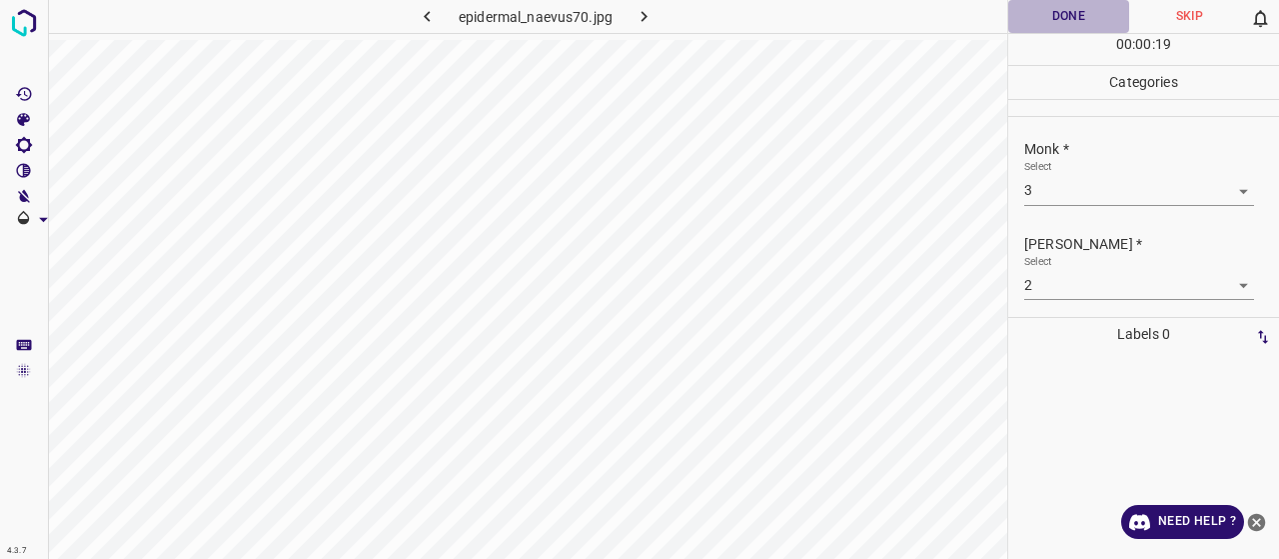
click at [1020, 2] on button "Done" at bounding box center [1068, 16] width 121 height 33
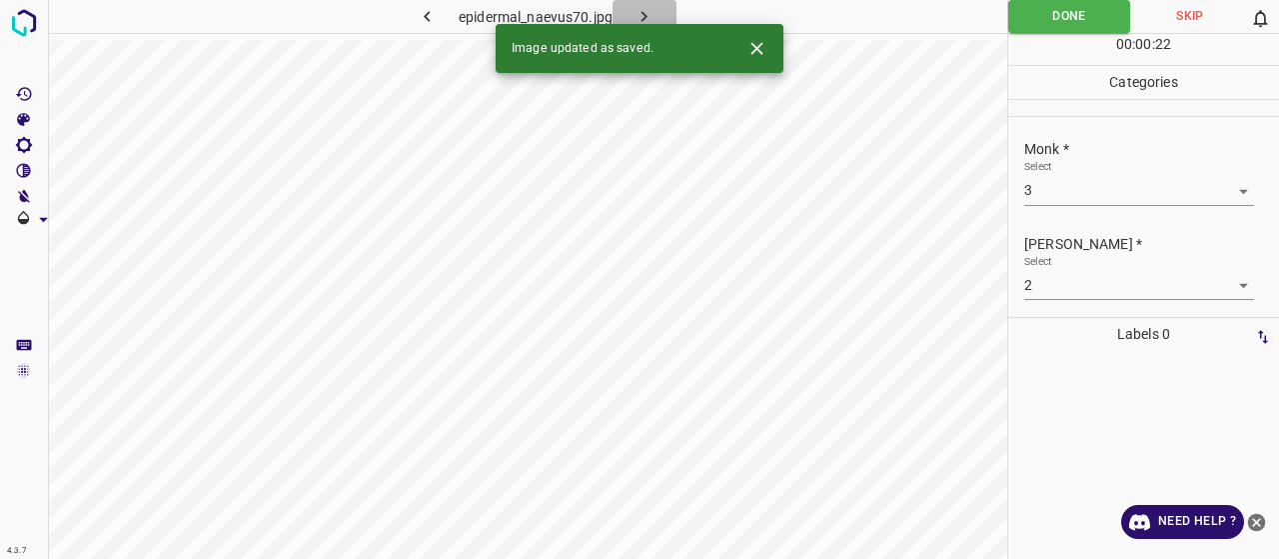
click at [647, 5] on button "button" at bounding box center [645, 16] width 64 height 33
click at [1129, 187] on body "4.3.7 epidermolysis_bullosa33.jpg Done Skip 0 00 : 00 : 10 Categories Monk * Se…" at bounding box center [639, 279] width 1279 height 559
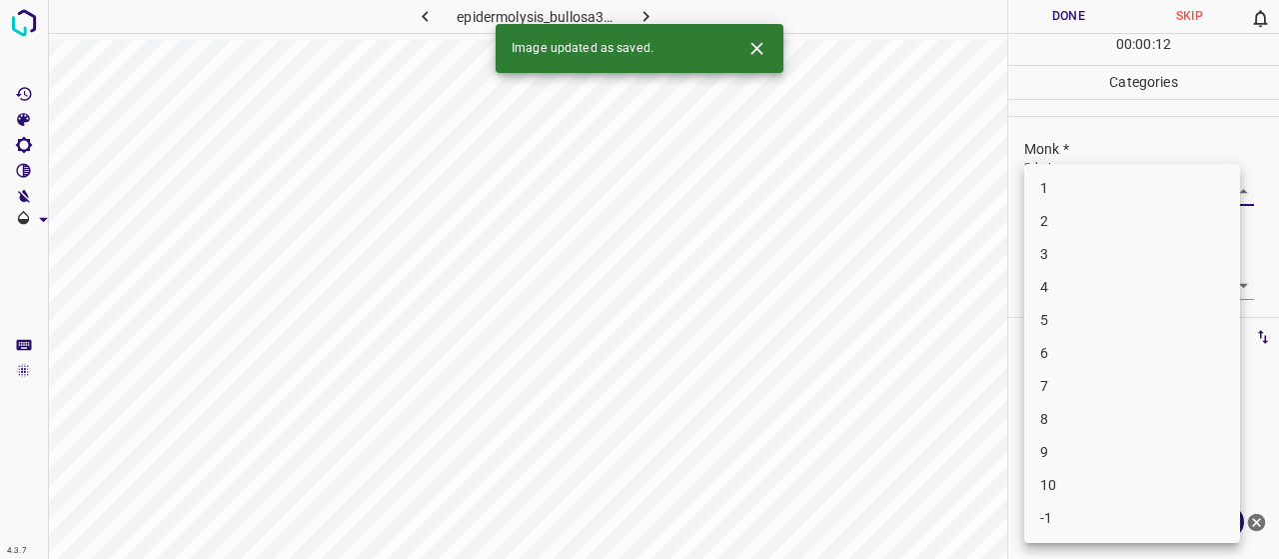
click at [1125, 315] on li "5" at bounding box center [1132, 320] width 216 height 33
type input "5"
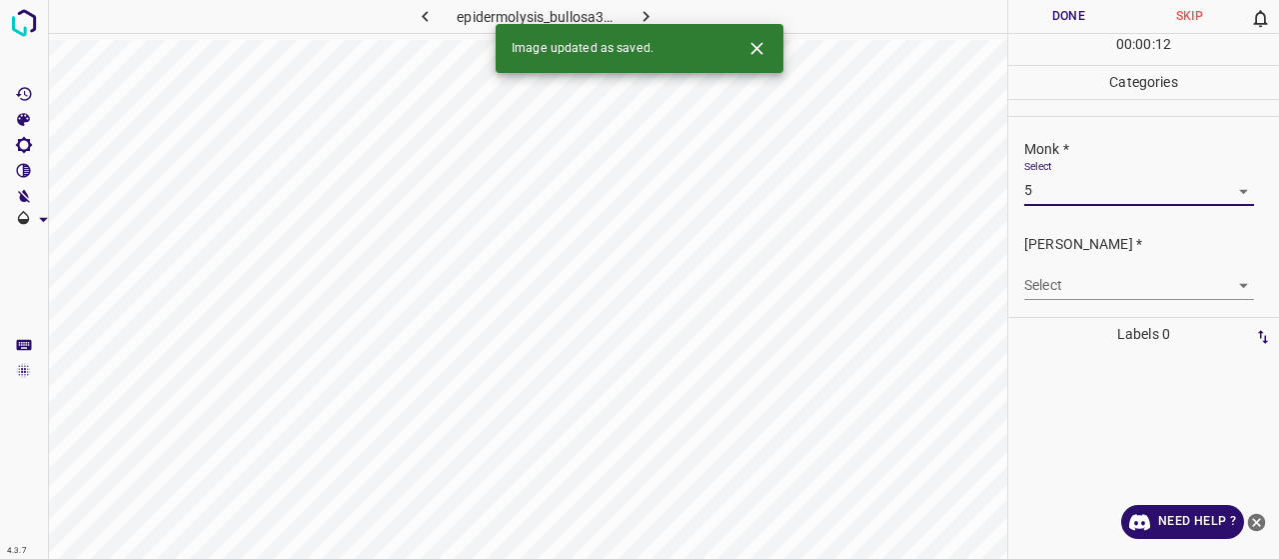
click at [1109, 289] on body "4.3.7 epidermolysis_bullosa33.jpg Done Skip 0 00 : 00 : 12 Categories Monk * Se…" at bounding box center [639, 279] width 1279 height 559
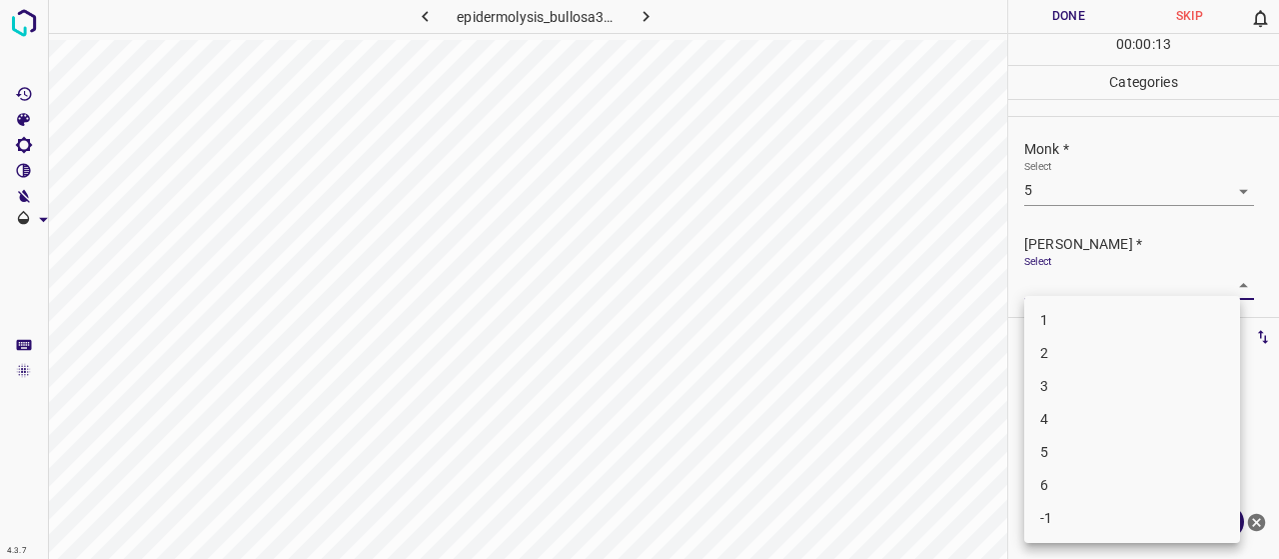
click at [1103, 377] on li "3" at bounding box center [1132, 386] width 216 height 33
type input "3"
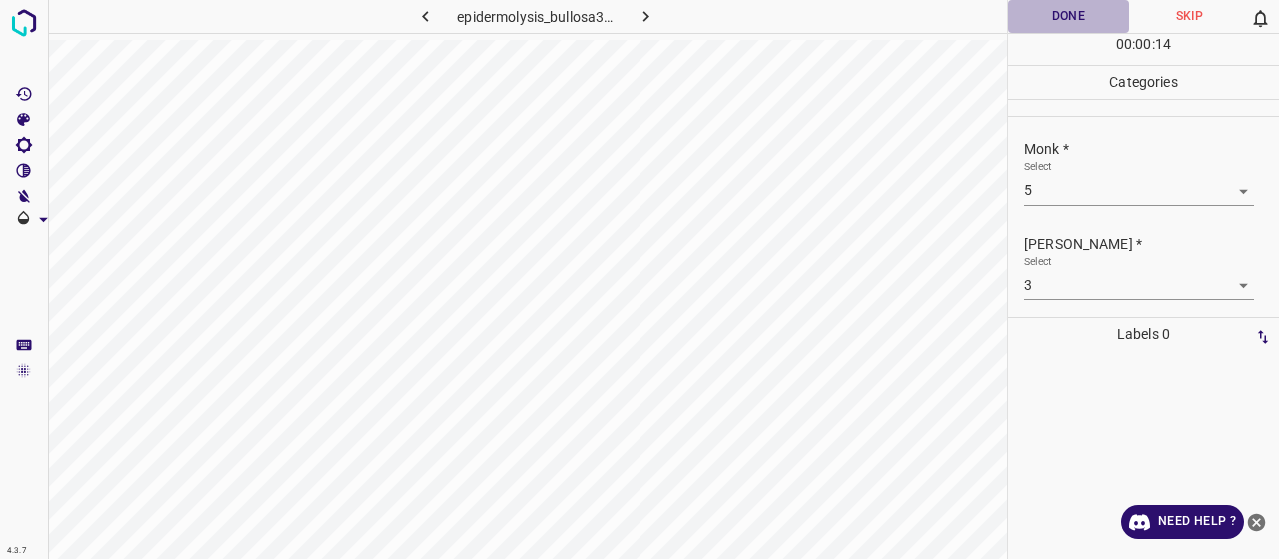
click at [1072, 32] on button "Done" at bounding box center [1068, 16] width 121 height 33
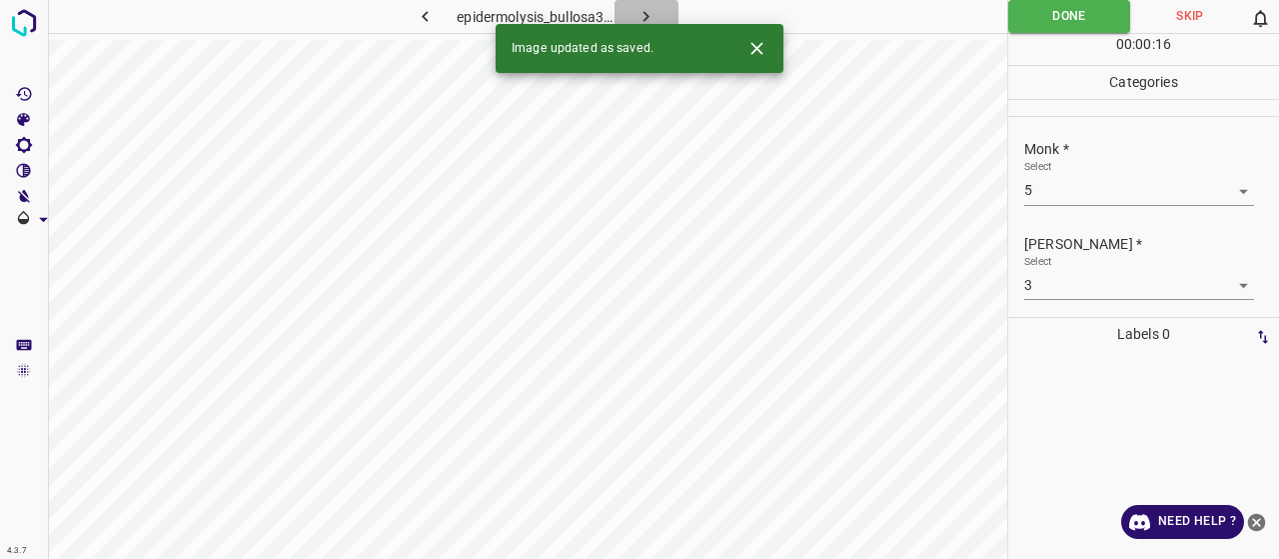
click at [646, 3] on button "button" at bounding box center [647, 16] width 64 height 33
click at [1048, 189] on body "4.3.7 epidermal_naevus48.jpg Done Skip 0 00 : 00 : 18 Categories Monk * Select …" at bounding box center [639, 279] width 1279 height 559
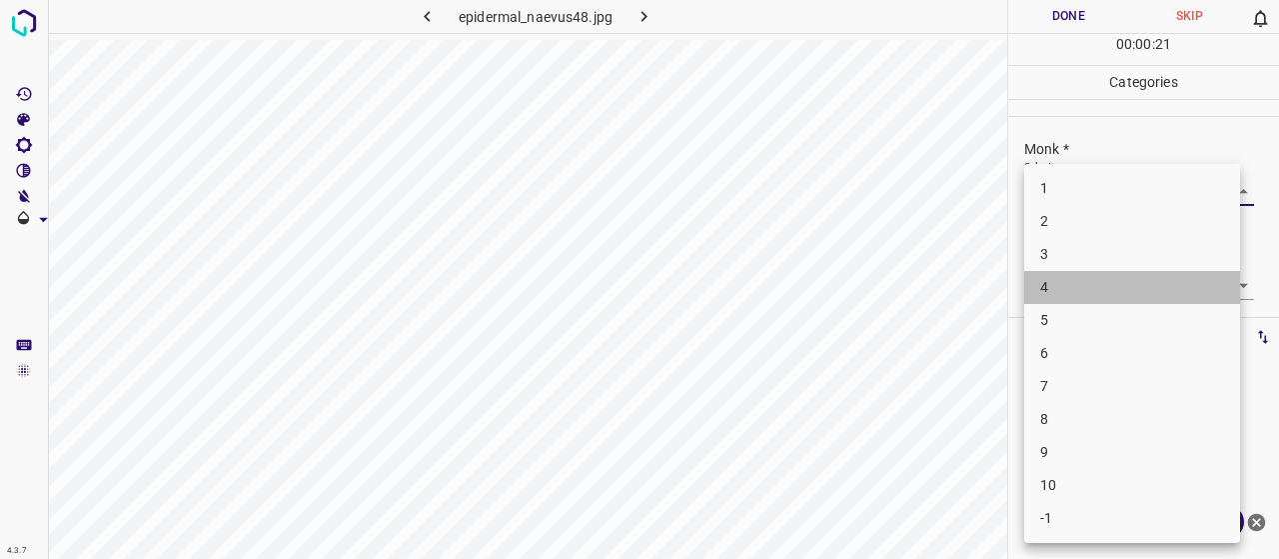
click at [1057, 291] on li "4" at bounding box center [1132, 287] width 216 height 33
type input "4"
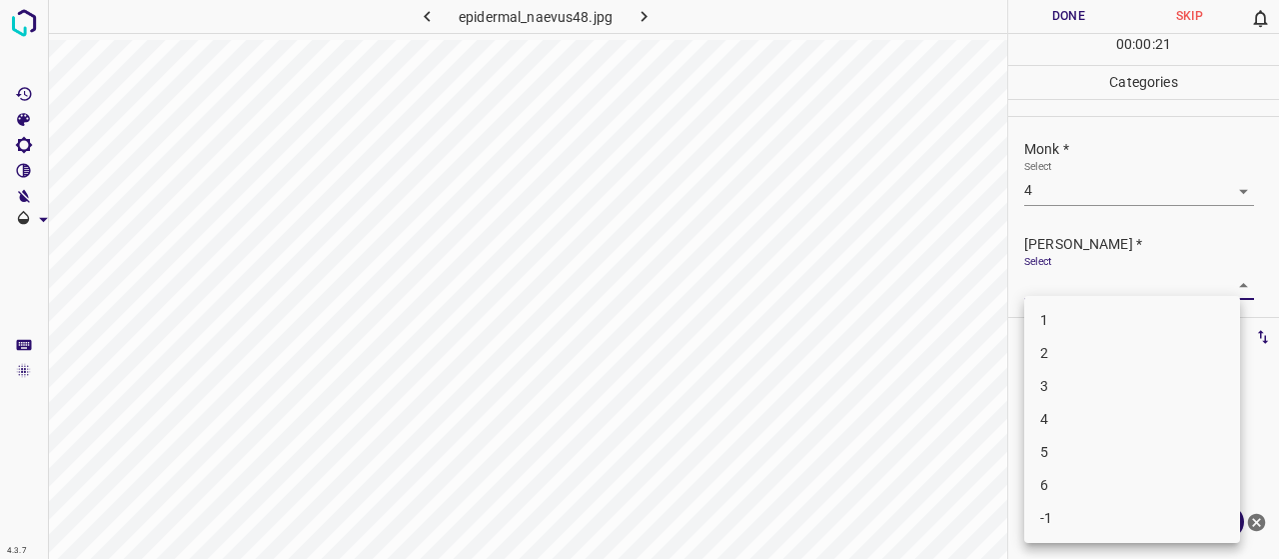
click at [1046, 292] on body "4.3.7 epidermal_naevus48.jpg Done Skip 0 00 : 00 : 21 Categories Monk * Select …" at bounding box center [639, 279] width 1279 height 559
click at [1061, 344] on li "2" at bounding box center [1132, 353] width 216 height 33
type input "2"
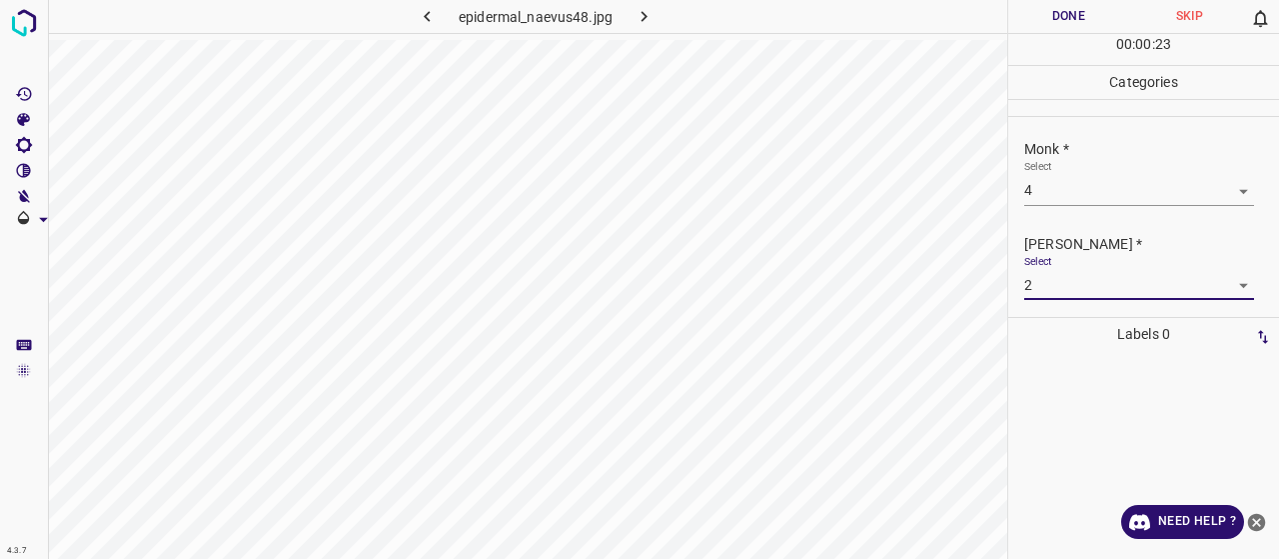
click at [1069, 8] on button "Done" at bounding box center [1068, 16] width 121 height 33
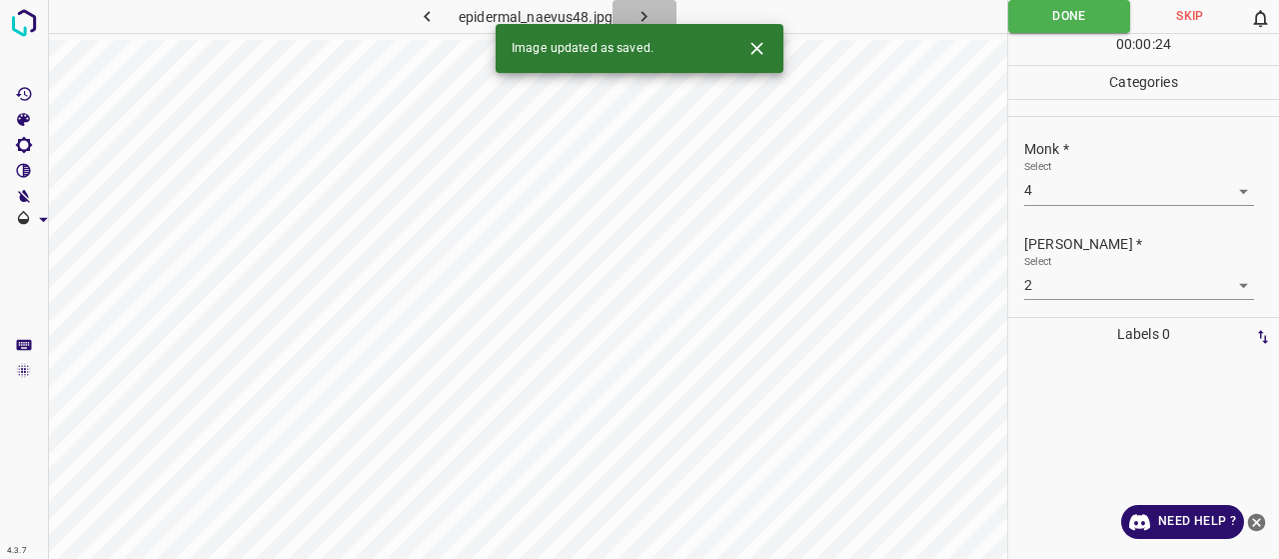
click at [641, 16] on icon "button" at bounding box center [644, 16] width 21 height 21
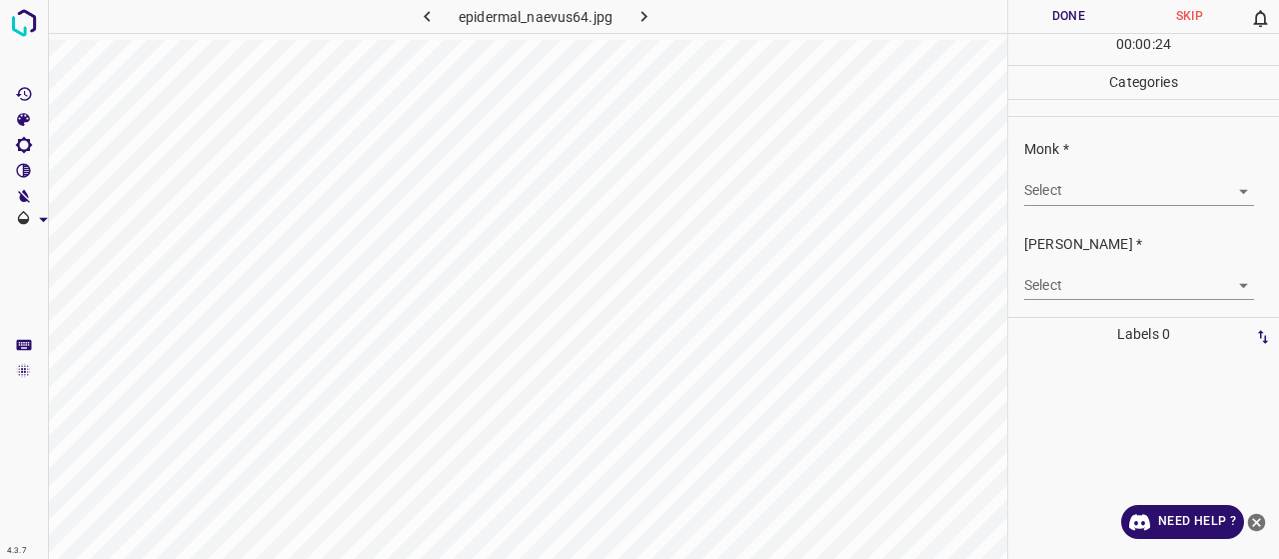
click at [1049, 194] on body "4.3.7 epidermal_naevus64.jpg Done Skip 0 00 : 00 : 24 Categories Monk * Select …" at bounding box center [639, 279] width 1279 height 559
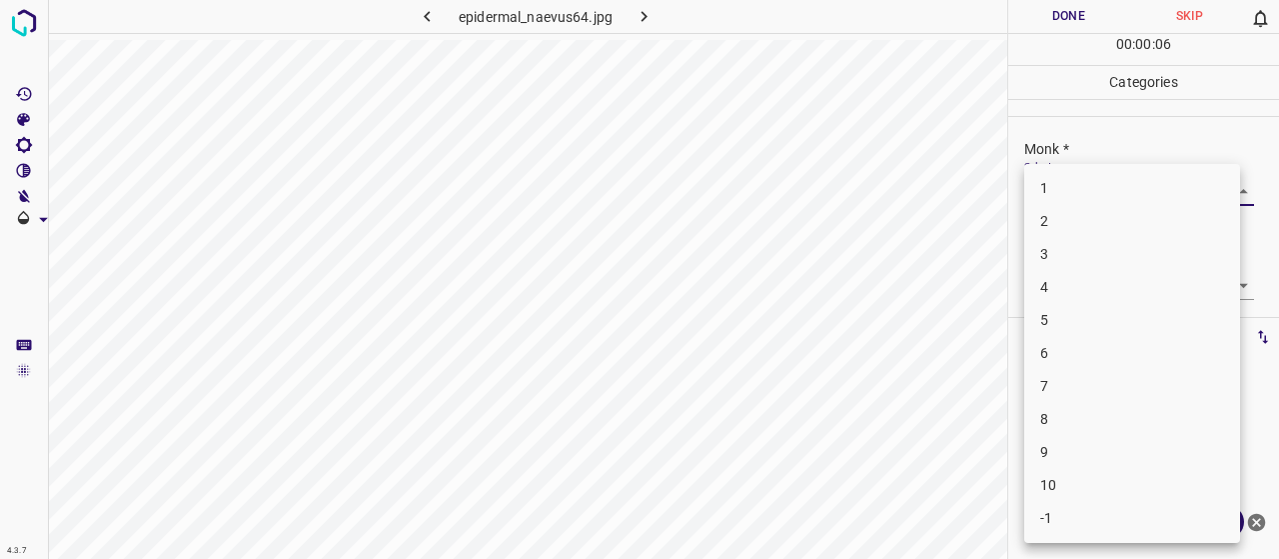
click at [1073, 273] on li "4" at bounding box center [1132, 287] width 216 height 33
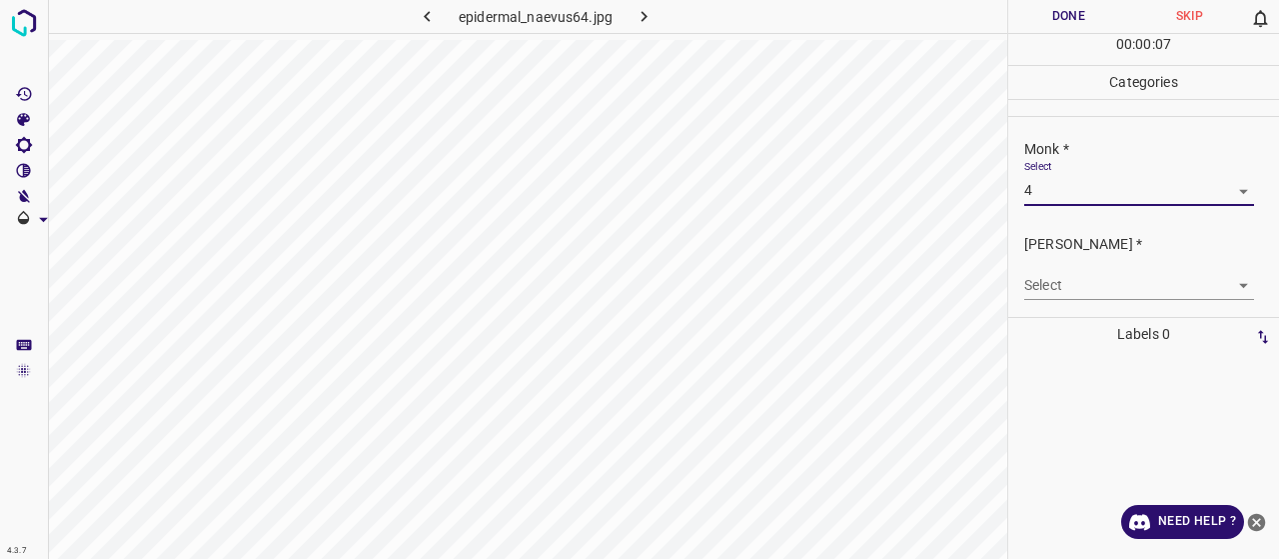
click at [1083, 199] on body "4.3.7 epidermal_naevus64.jpg Done Skip 0 00 : 00 : 07 Categories Monk * Select …" at bounding box center [639, 279] width 1279 height 559
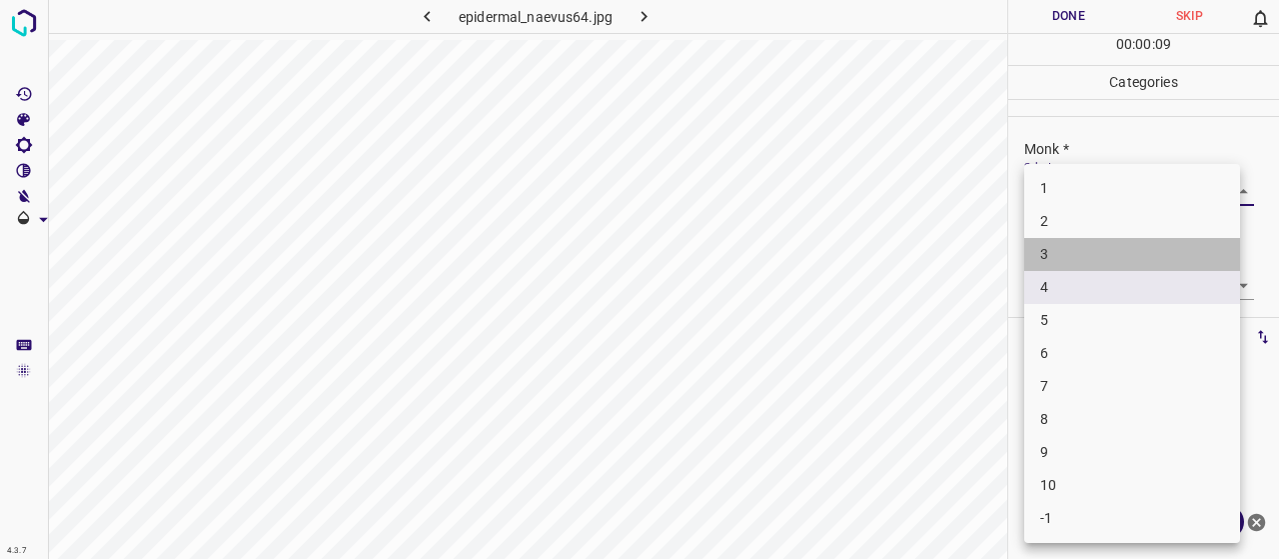
click at [1091, 266] on li "3" at bounding box center [1132, 254] width 216 height 33
type input "3"
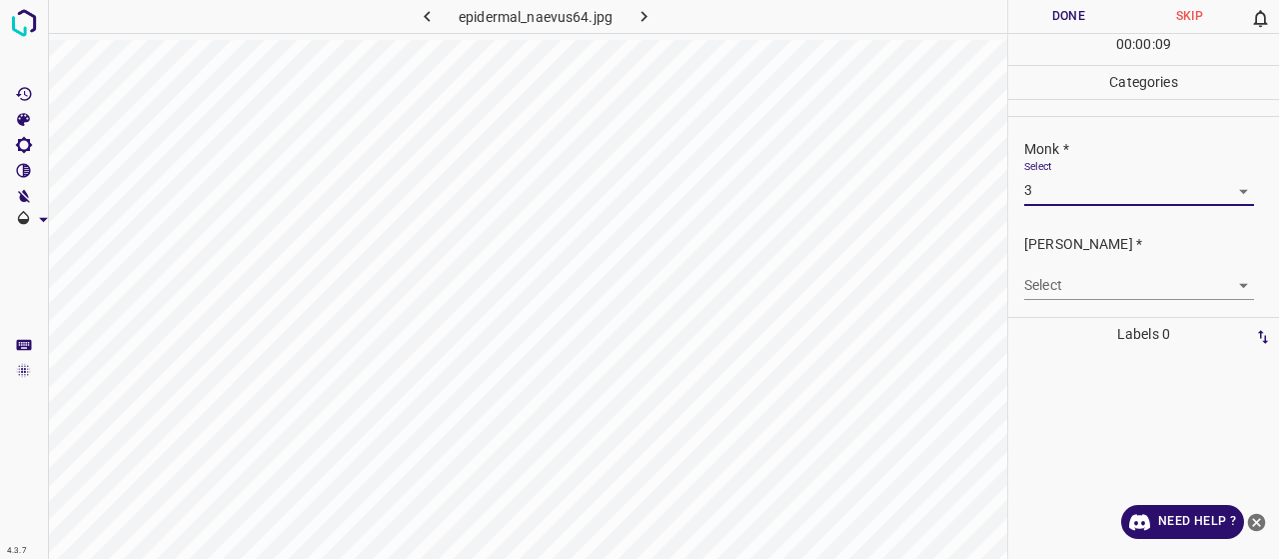
click at [1089, 296] on body "4.3.7 epidermal_naevus64.jpg Done Skip 0 00 : 00 : 09 Categories Monk * Select …" at bounding box center [639, 279] width 1279 height 559
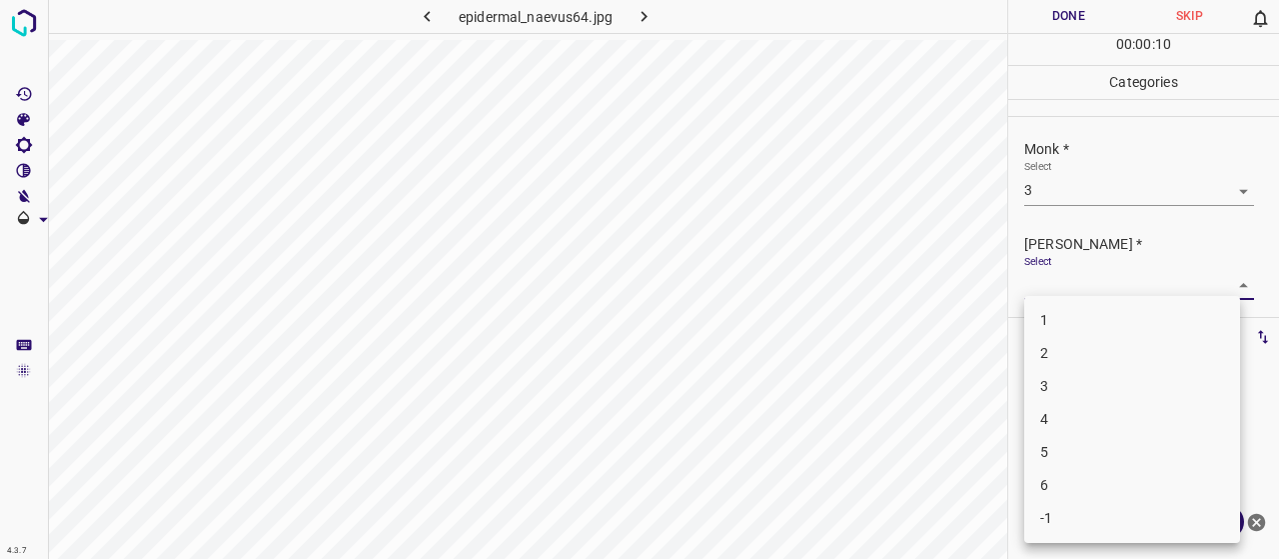
click at [1089, 363] on li "2" at bounding box center [1132, 353] width 216 height 33
type input "2"
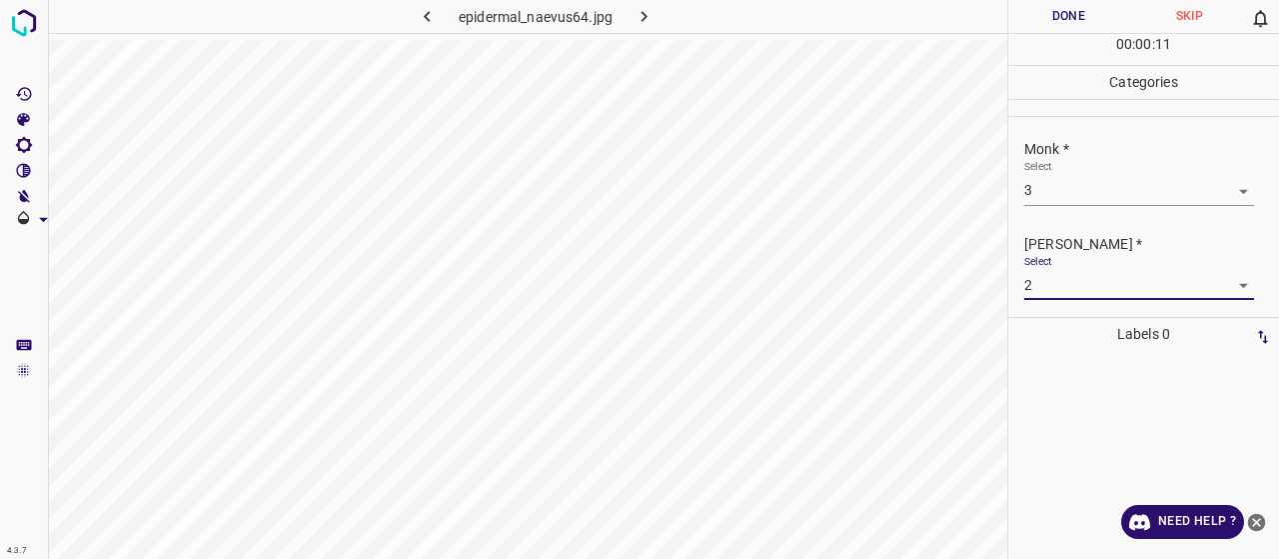
click at [1063, 14] on button "Done" at bounding box center [1068, 16] width 121 height 33
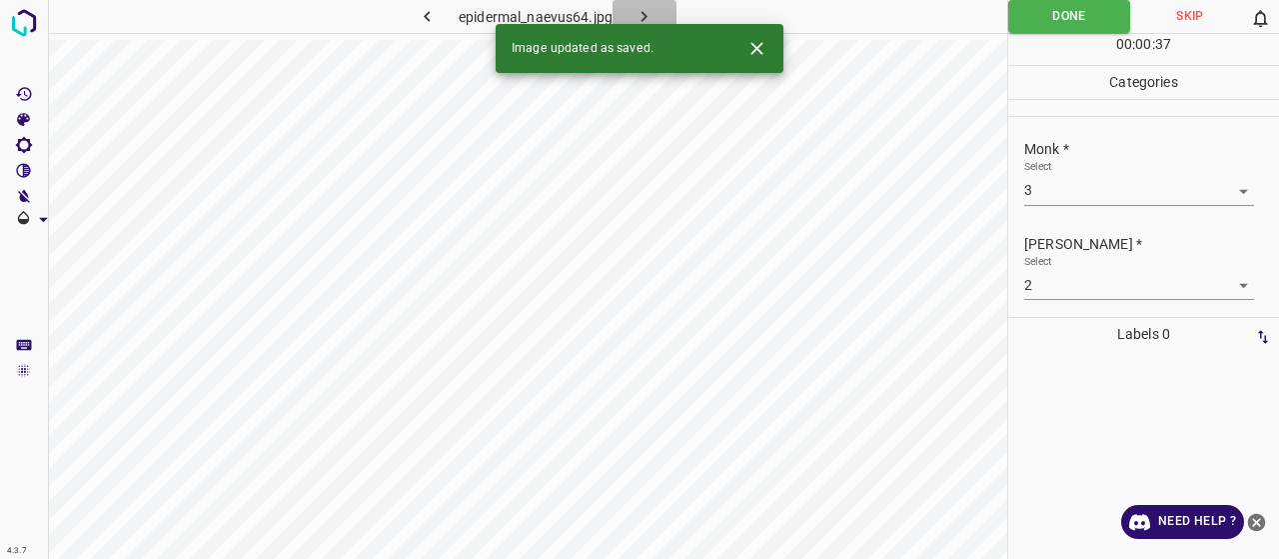
click at [647, 13] on icon "button" at bounding box center [644, 16] width 21 height 21
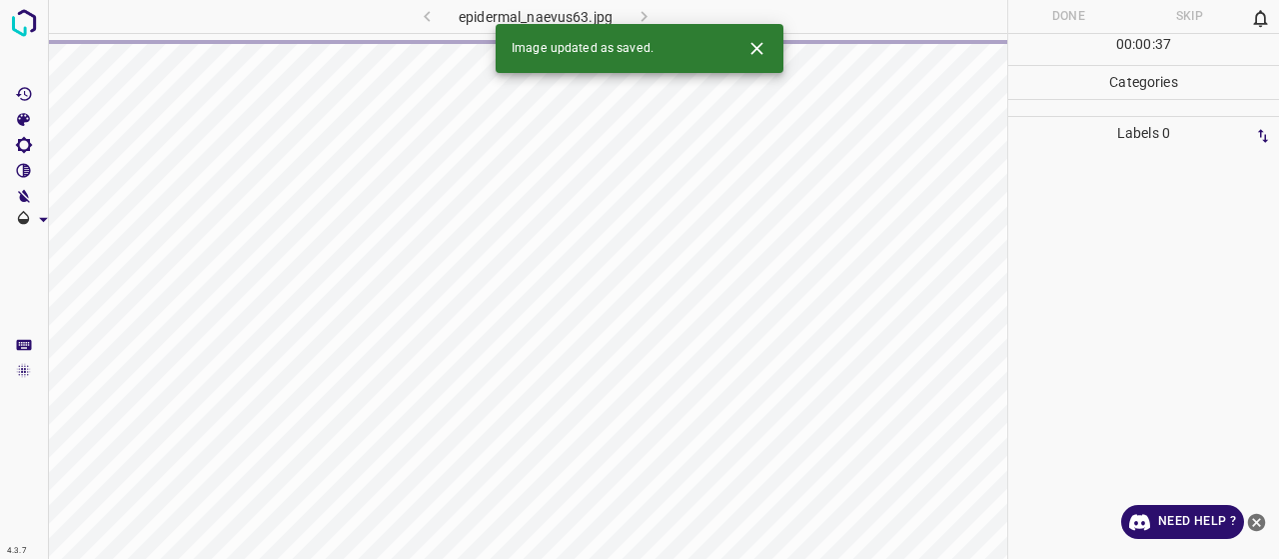
click at [769, 45] on button "Close" at bounding box center [756, 48] width 37 height 37
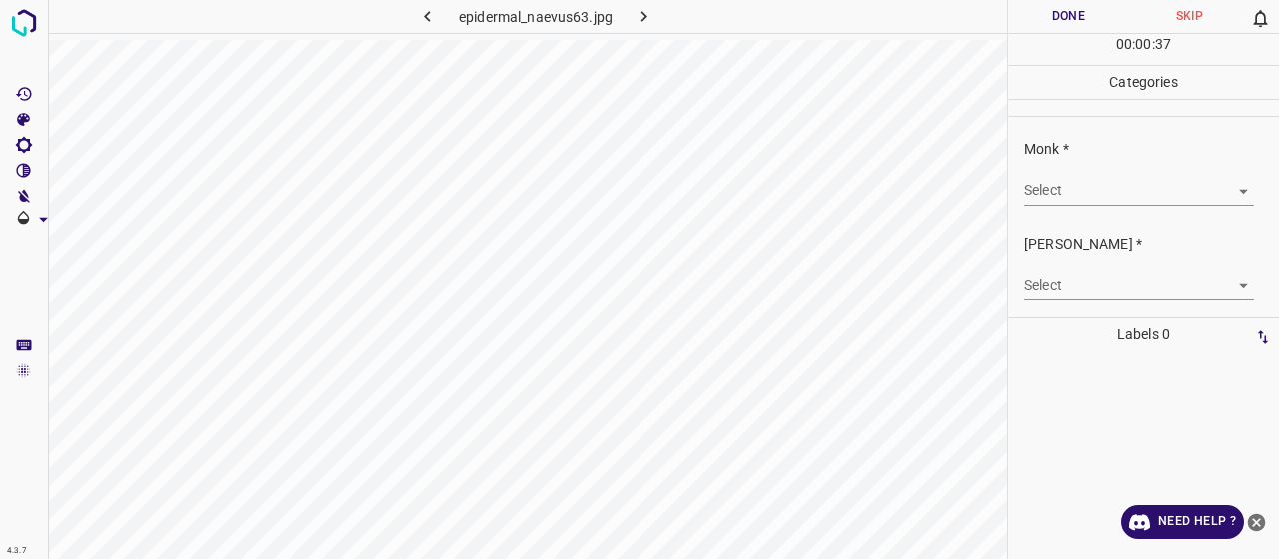
click at [1079, 193] on body "4.3.7 epidermal_naevus63.jpg Done Skip 0 00 : 00 : 37 Categories Monk * Select …" at bounding box center [639, 279] width 1279 height 559
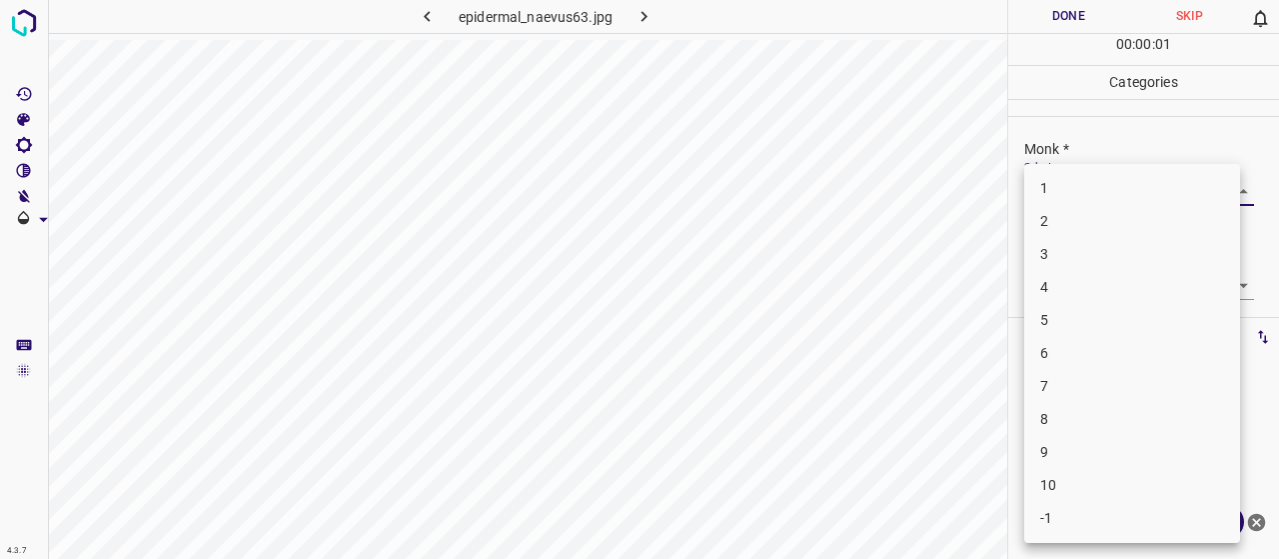
click at [1065, 535] on ul "1 2 3 4 5 6 7 8 9 10 -1" at bounding box center [1132, 353] width 216 height 379
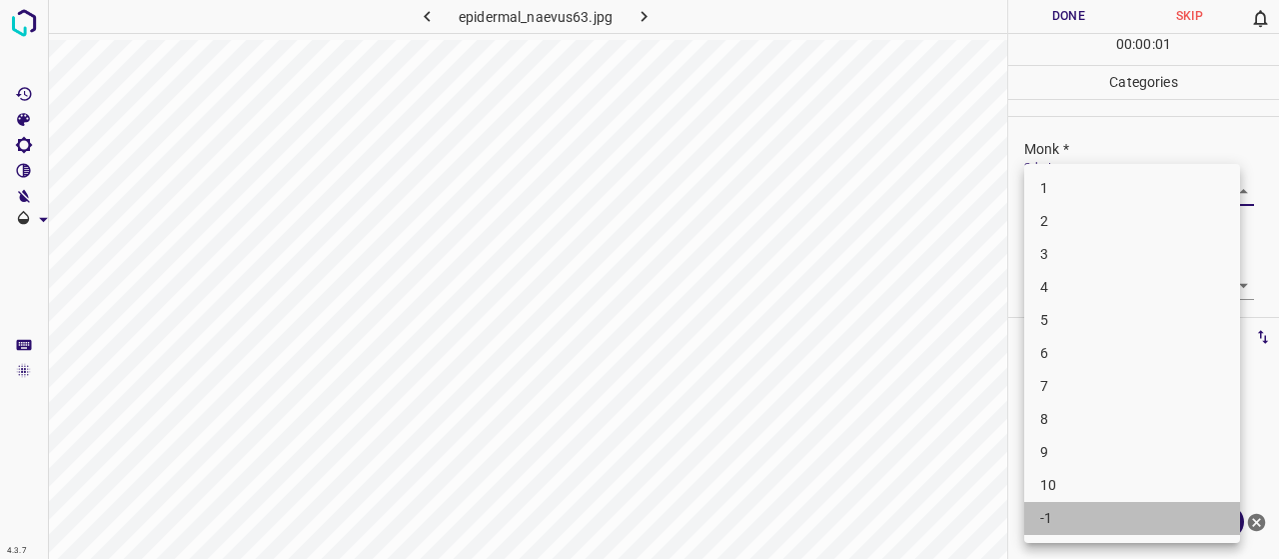
click at [1063, 513] on li "-1" at bounding box center [1132, 518] width 216 height 33
type input "-1"
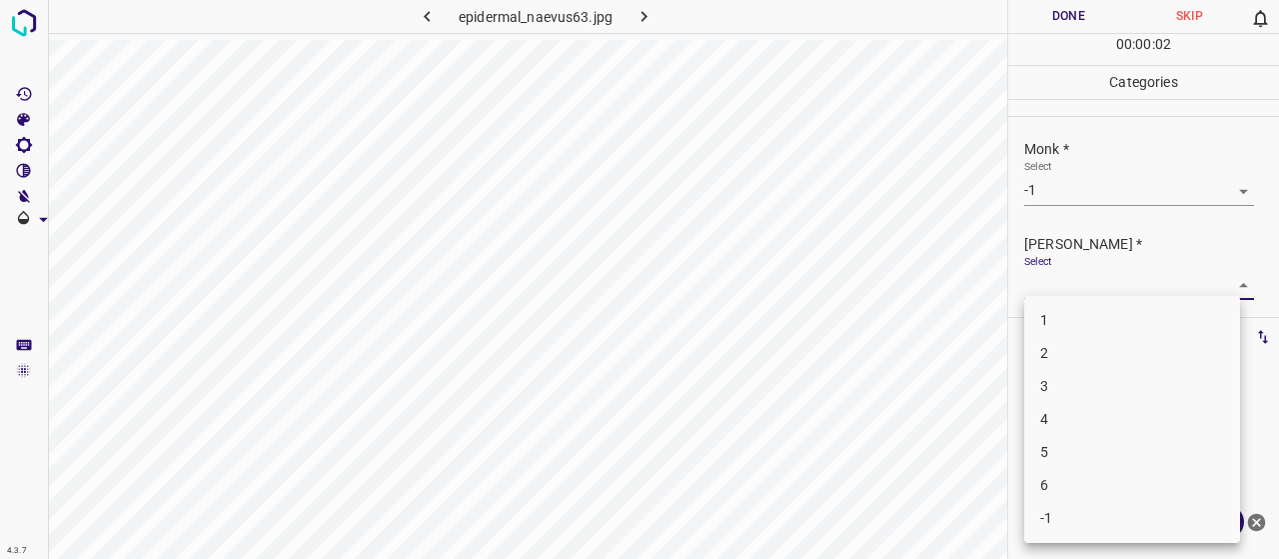
click at [1094, 290] on body "4.3.7 epidermal_naevus63.jpg Done Skip 0 00 : 00 : 02 Categories Monk * Select …" at bounding box center [639, 279] width 1279 height 559
click at [1074, 525] on li "-1" at bounding box center [1132, 518] width 216 height 33
type input "-1"
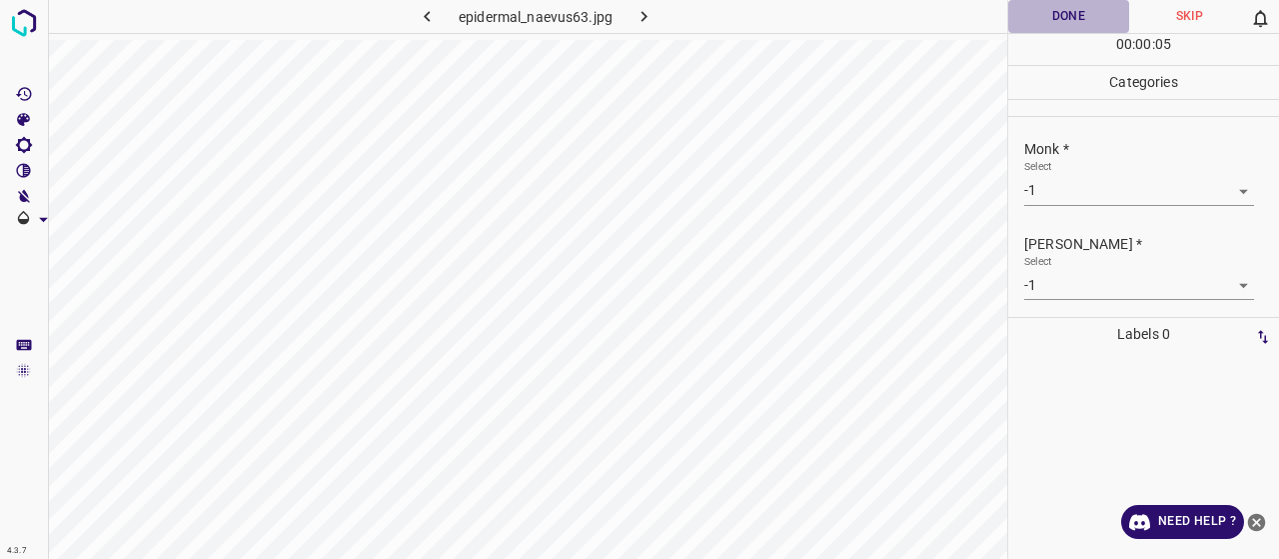
click at [1083, 17] on button "Done" at bounding box center [1068, 16] width 121 height 33
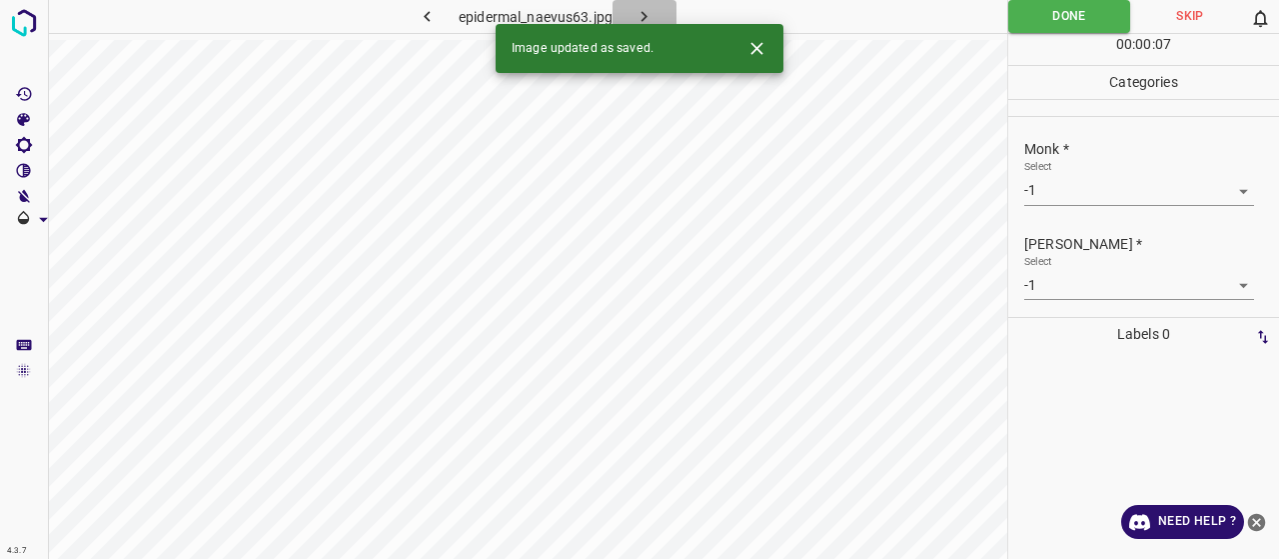
click at [649, 1] on button "button" at bounding box center [645, 16] width 64 height 33
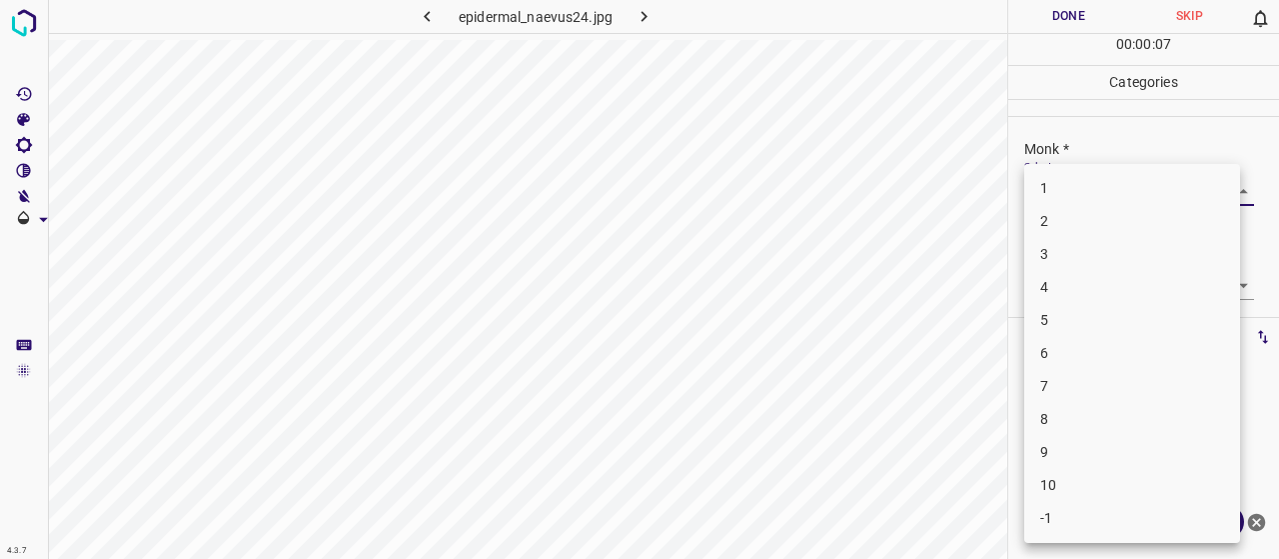
click at [1119, 190] on body "4.3.7 epidermal_naevus24.jpg Done Skip 0 00 : 00 : 07 Categories Monk * Select …" at bounding box center [639, 279] width 1279 height 559
click at [1104, 254] on li "3" at bounding box center [1132, 254] width 216 height 33
type input "3"
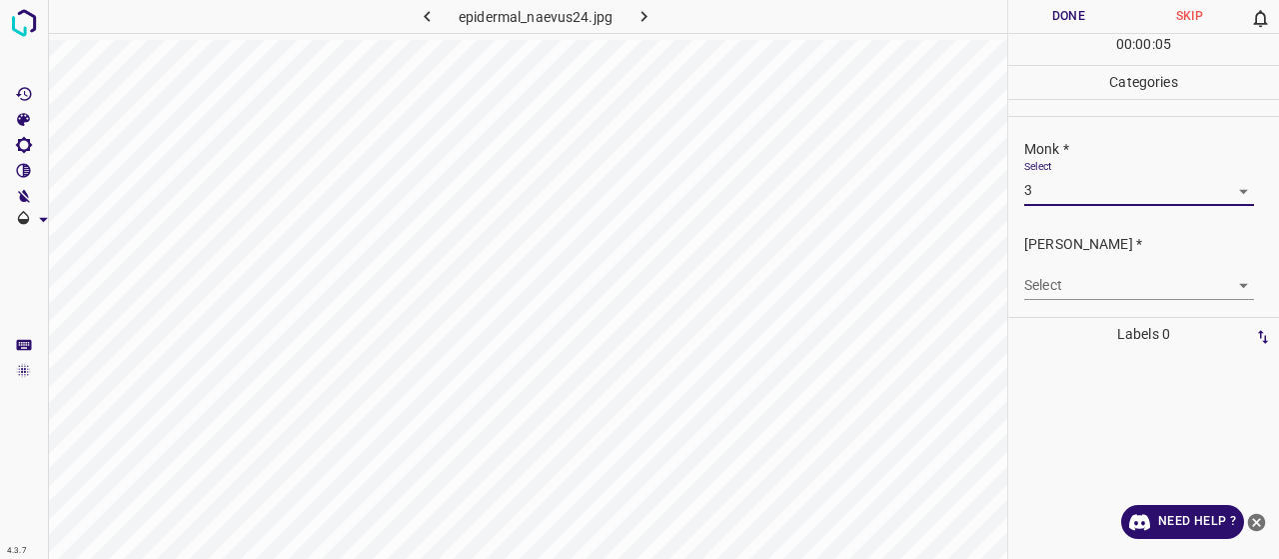
click at [1112, 284] on body "4.3.7 epidermal_naevus24.jpg Done Skip 0 00 : 00 : 05 Categories Monk * Select …" at bounding box center [639, 279] width 1279 height 559
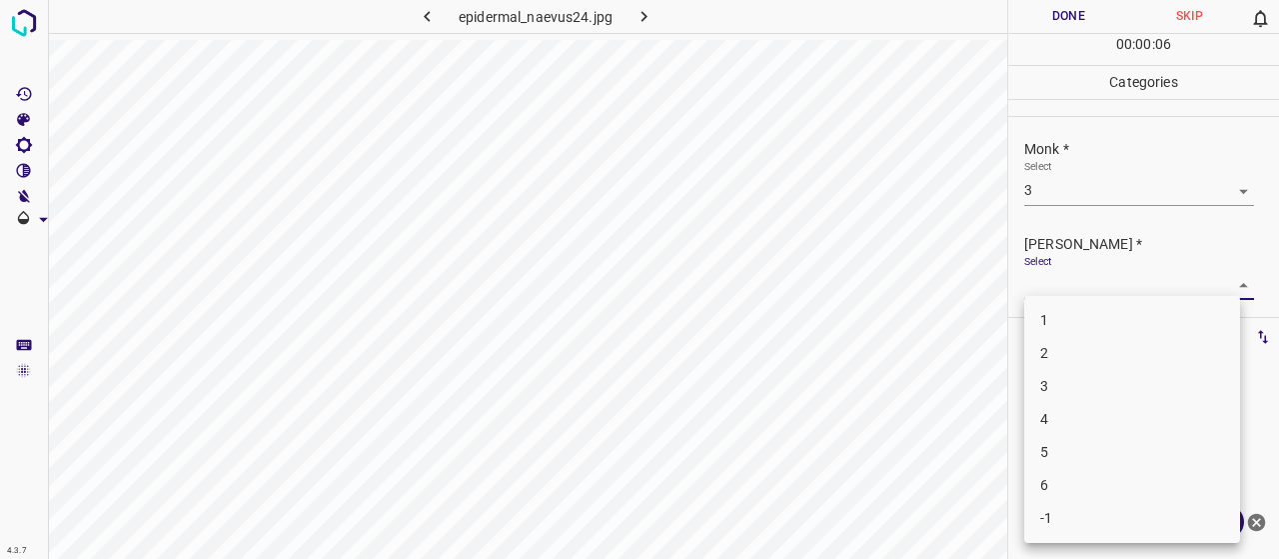
click at [1115, 365] on li "2" at bounding box center [1132, 353] width 216 height 33
type input "2"
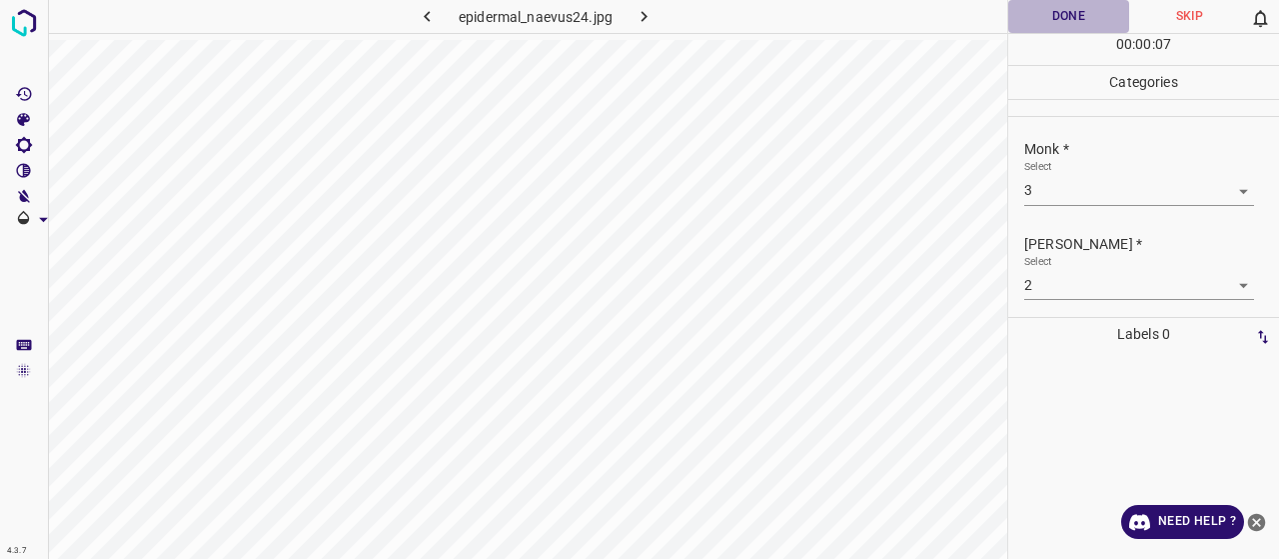
click at [1083, 19] on button "Done" at bounding box center [1068, 16] width 121 height 33
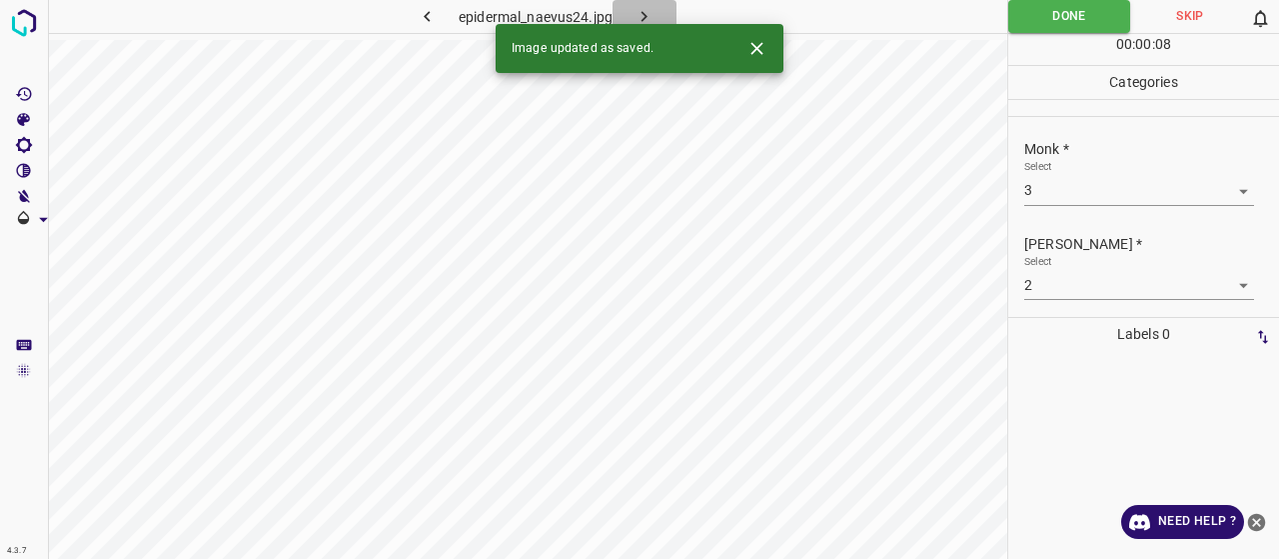
click at [642, 14] on icon "button" at bounding box center [644, 16] width 21 height 21
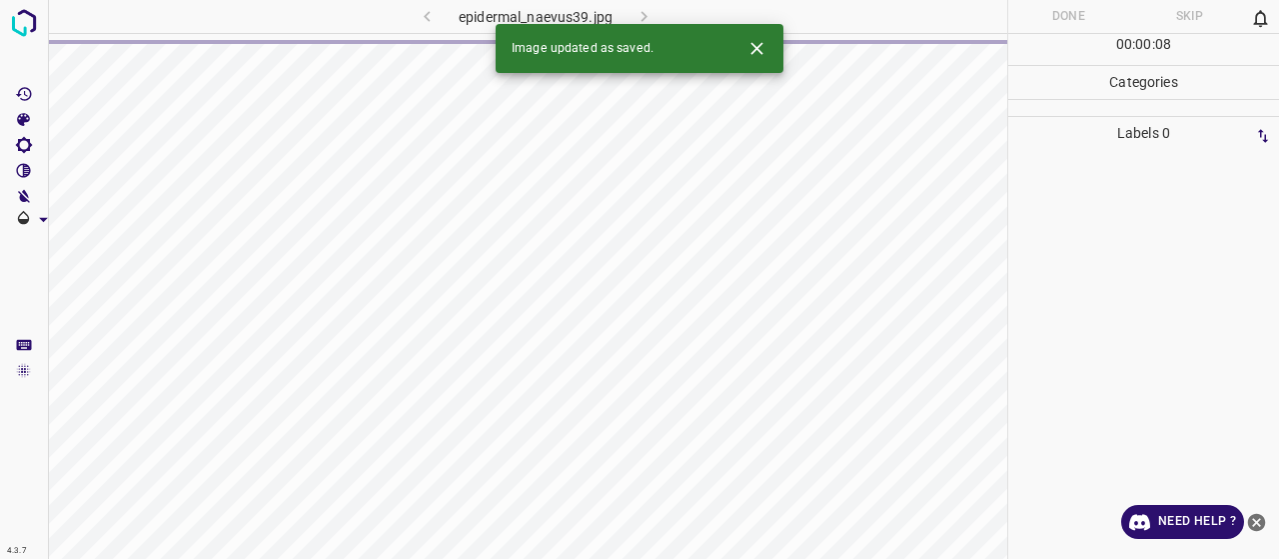
click at [763, 39] on icon "Close" at bounding box center [756, 48] width 21 height 21
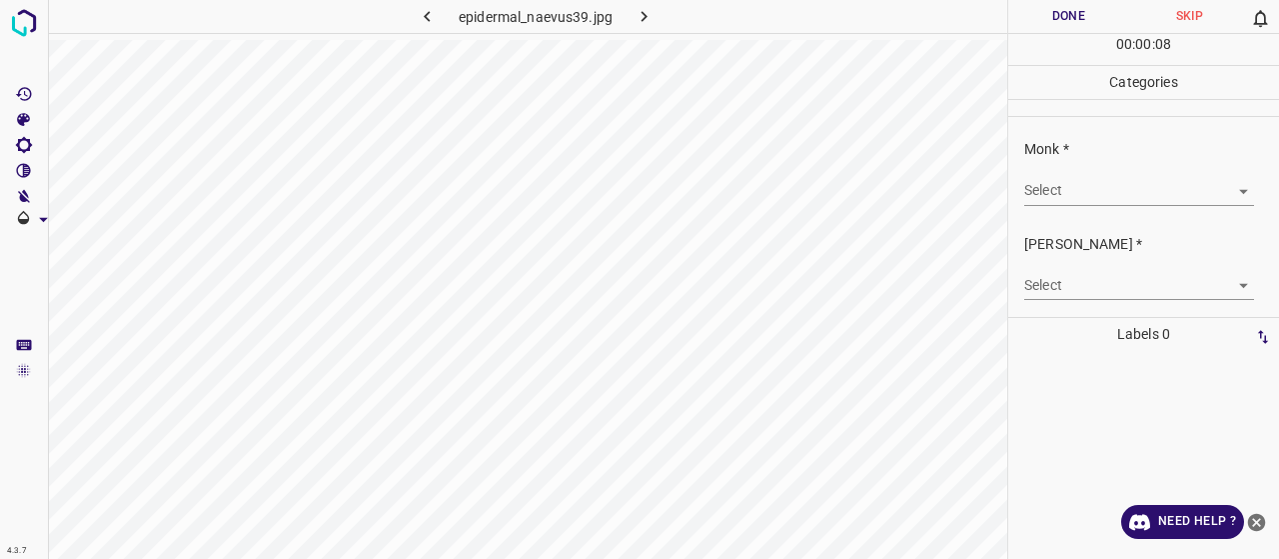
click at [1077, 187] on body "4.3.7 epidermal_naevus39.jpg Done Skip 0 00 : 00 : 08 Categories Monk * Select …" at bounding box center [639, 279] width 1279 height 559
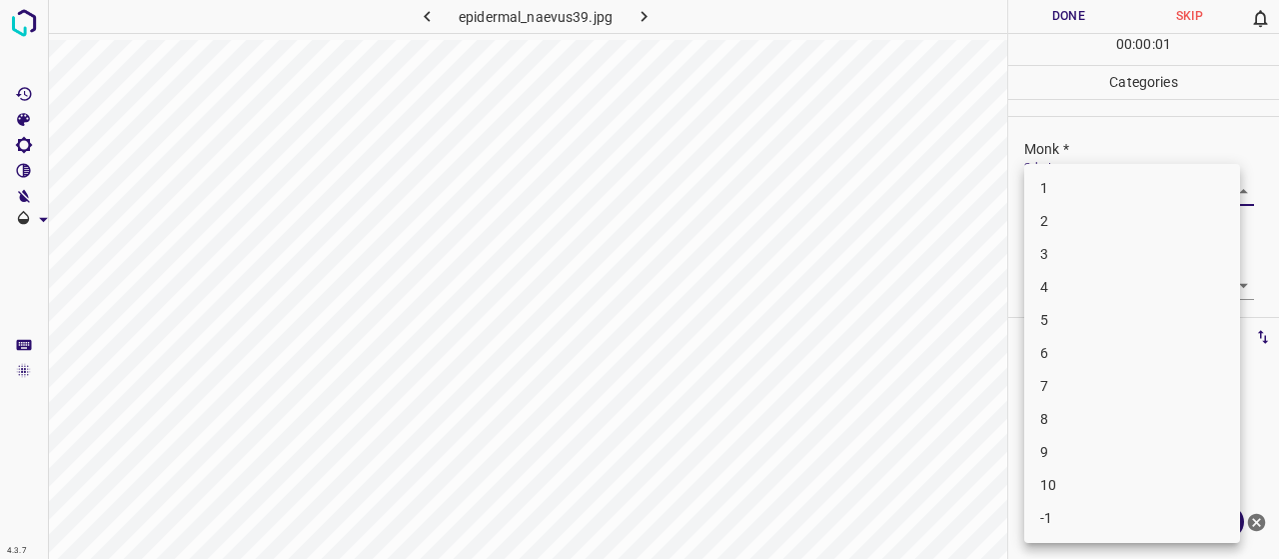
click at [1081, 247] on li "3" at bounding box center [1132, 254] width 216 height 33
type input "3"
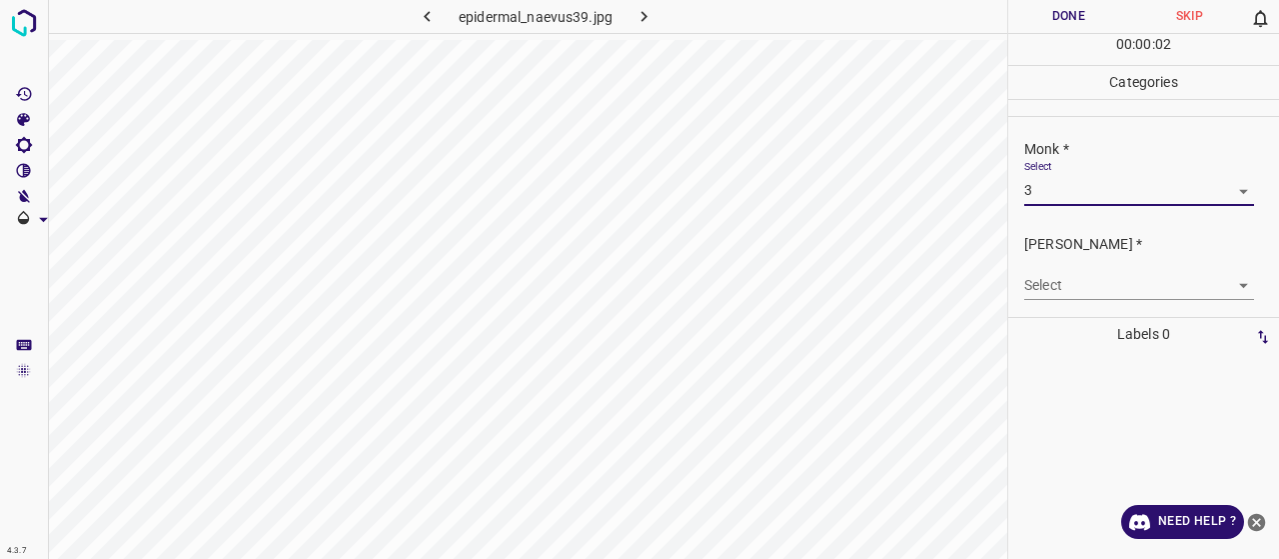
click at [1084, 271] on body "4.3.7 epidermal_naevus39.jpg Done Skip 0 00 : 00 : 02 Categories Monk * Select …" at bounding box center [639, 279] width 1279 height 559
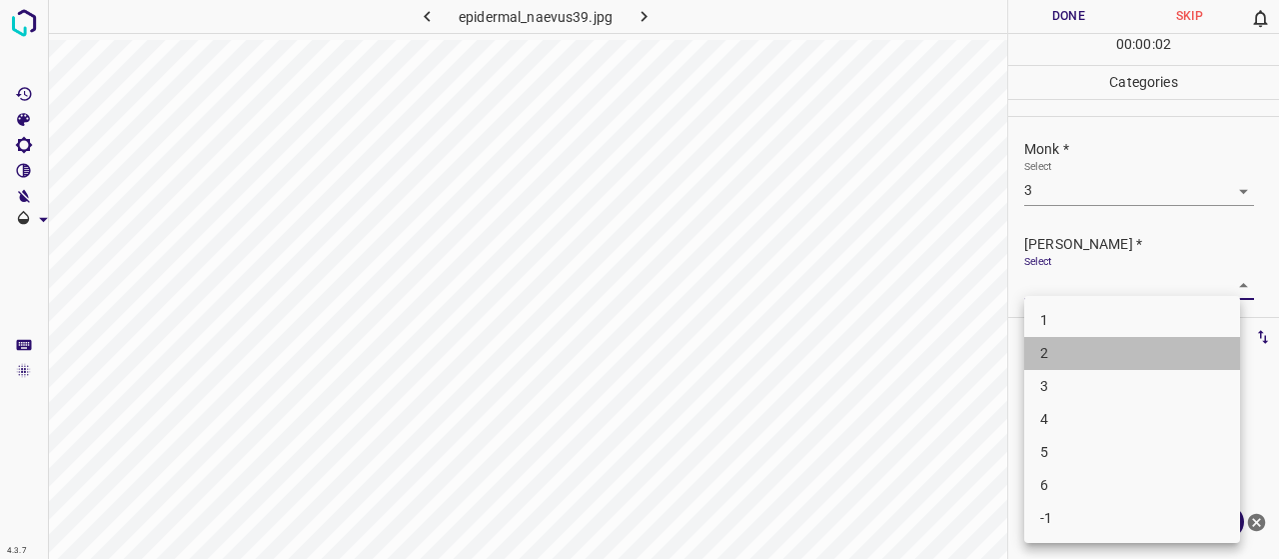
click at [1063, 355] on li "2" at bounding box center [1132, 353] width 216 height 33
type input "2"
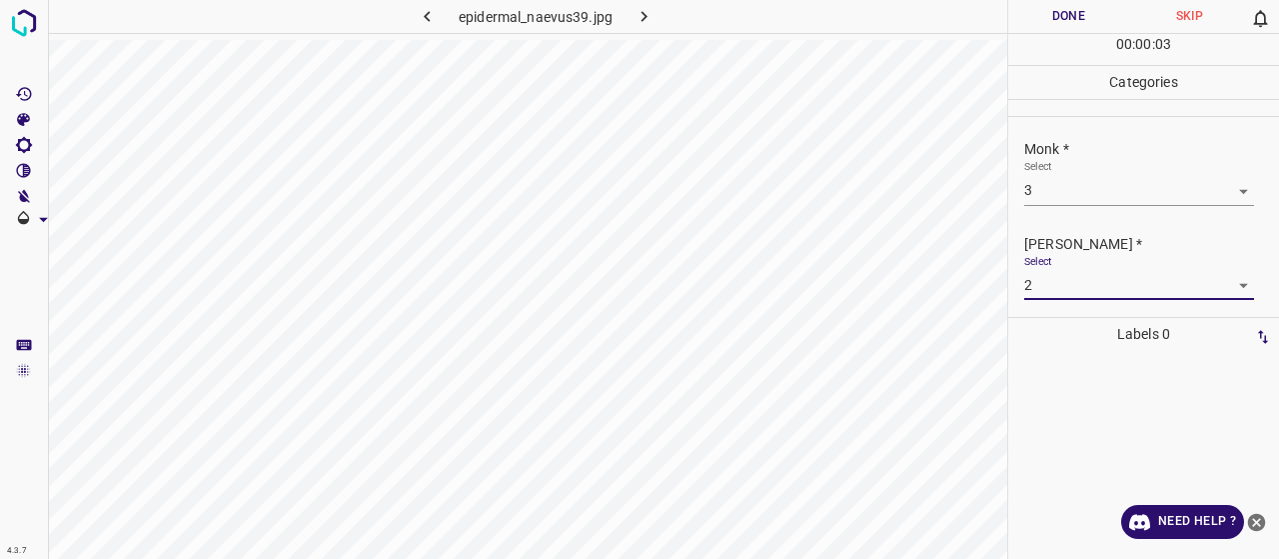
click at [1056, 7] on button "Done" at bounding box center [1068, 16] width 121 height 33
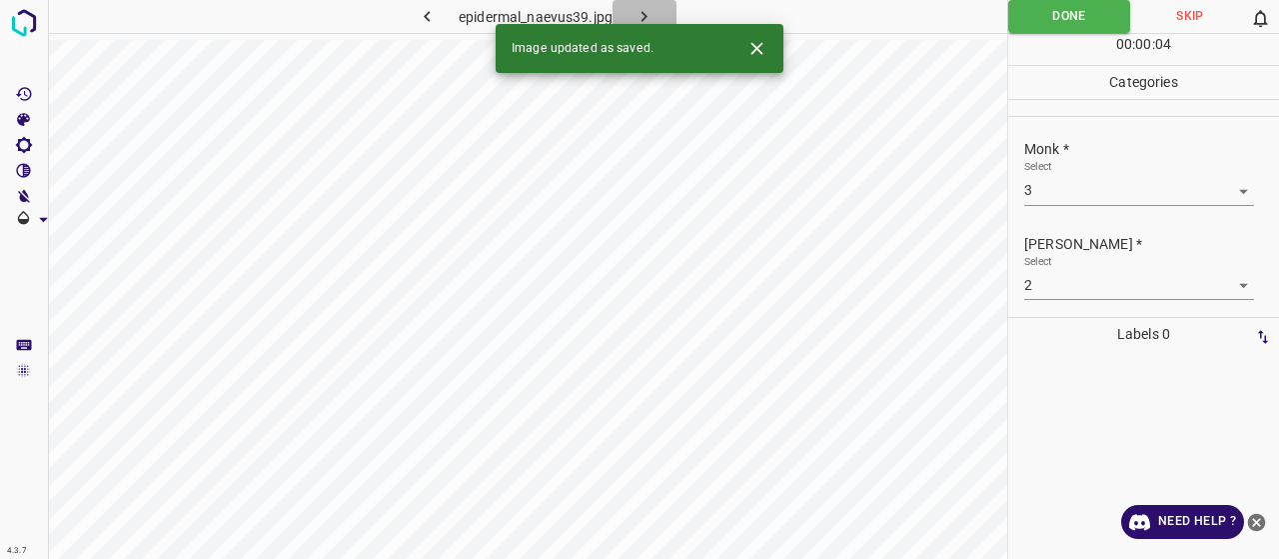
click at [636, 7] on icon "button" at bounding box center [644, 16] width 21 height 21
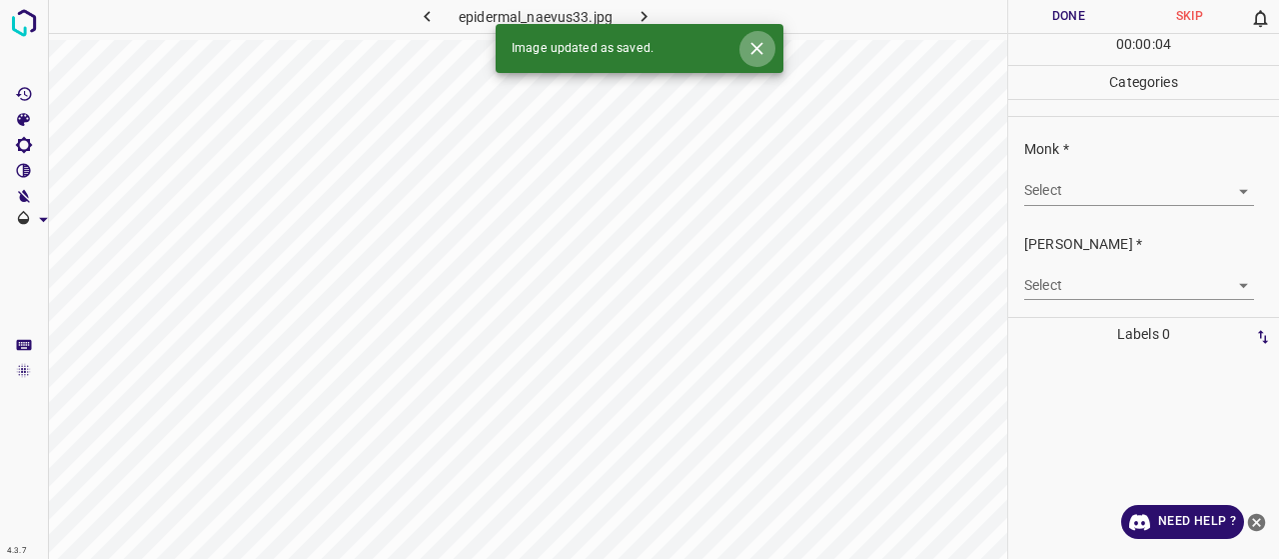
click at [759, 46] on icon "Close" at bounding box center [756, 48] width 12 height 12
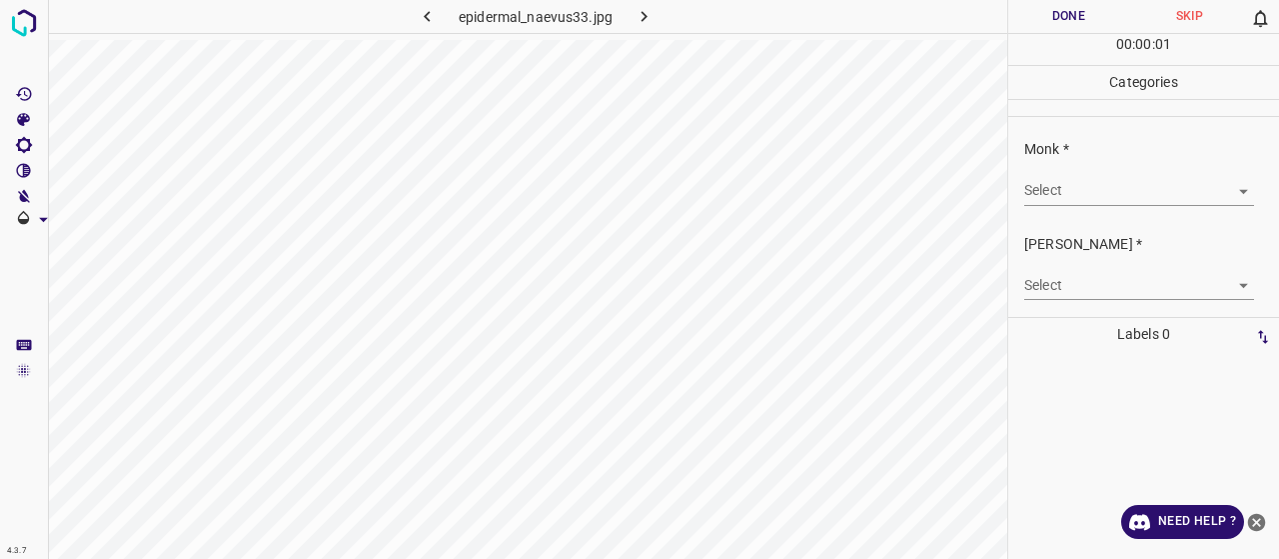
click at [1028, 178] on body "4.3.7 epidermal_naevus33.jpg Done Skip 0 00 : 00 : 01 Categories Monk * Select …" at bounding box center [639, 279] width 1279 height 559
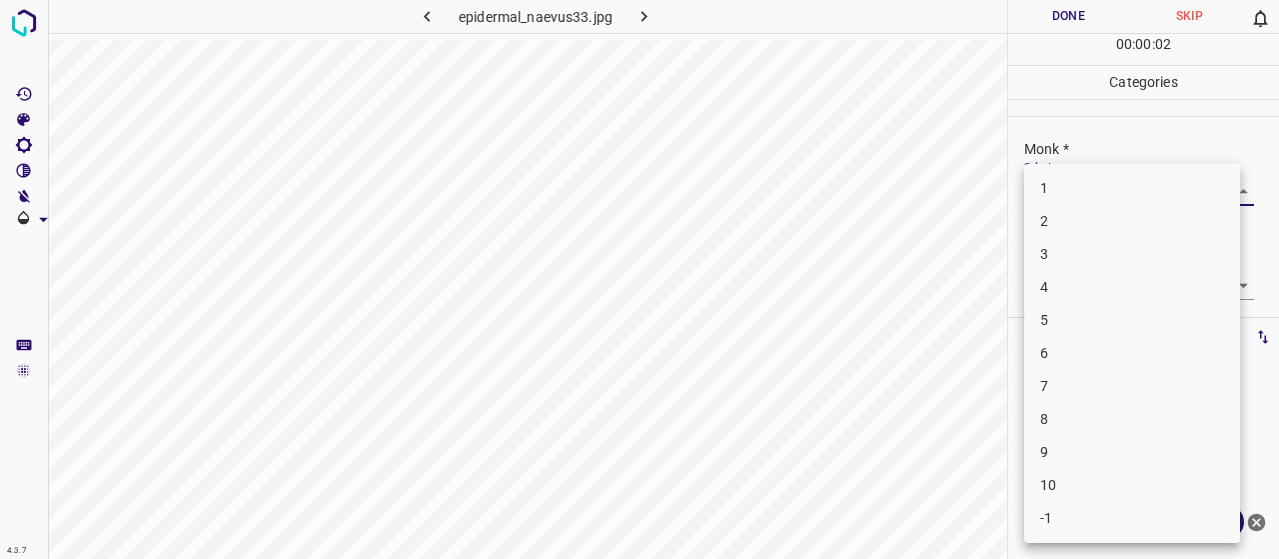
click at [1066, 267] on li "3" at bounding box center [1132, 254] width 216 height 33
type input "3"
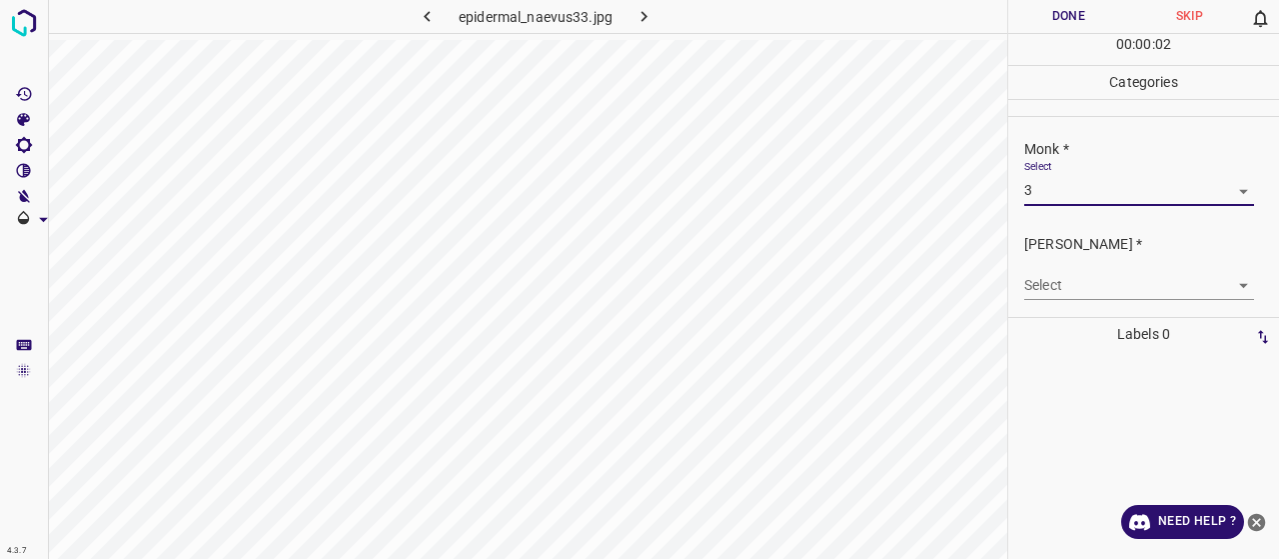
click at [1079, 305] on div "[PERSON_NAME] * Select ​" at bounding box center [1143, 267] width 271 height 94
click at [1071, 281] on body "4.3.7 epidermal_naevus33.jpg Done Skip 0 00 : 00 : 02 Categories Monk * Select …" at bounding box center [639, 279] width 1279 height 559
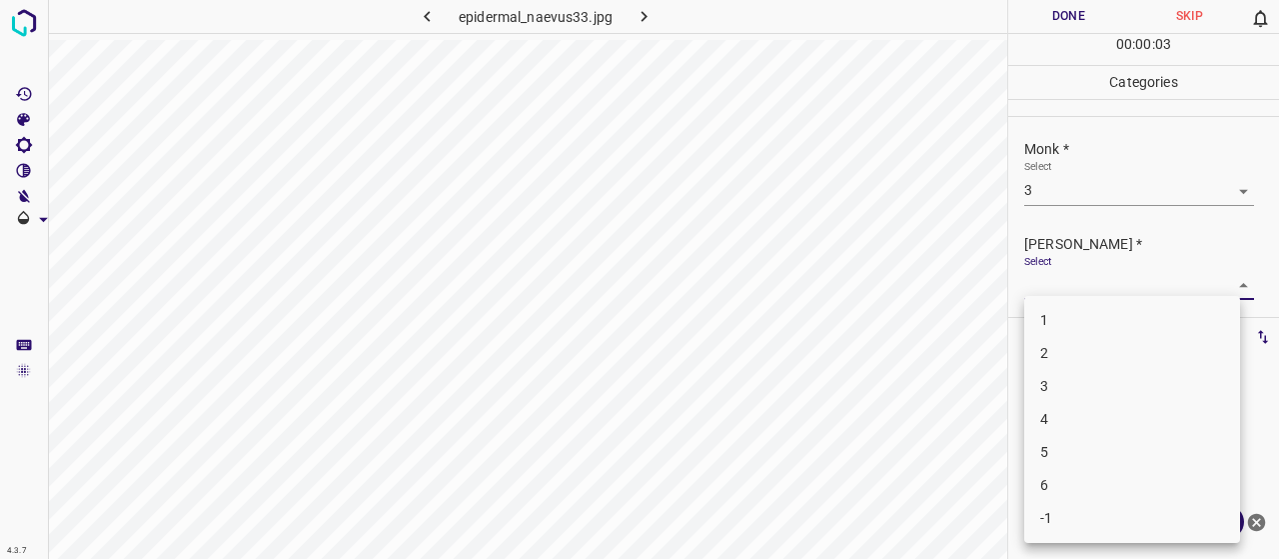
click at [1069, 343] on li "2" at bounding box center [1132, 353] width 216 height 33
type input "2"
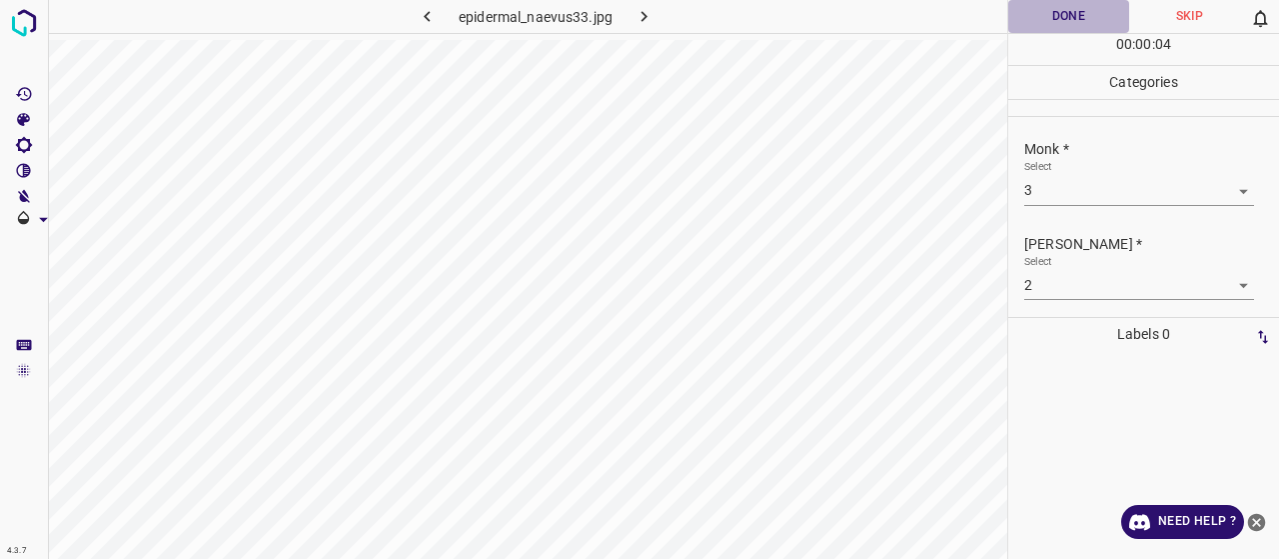
click at [1043, 11] on button "Done" at bounding box center [1068, 16] width 121 height 33
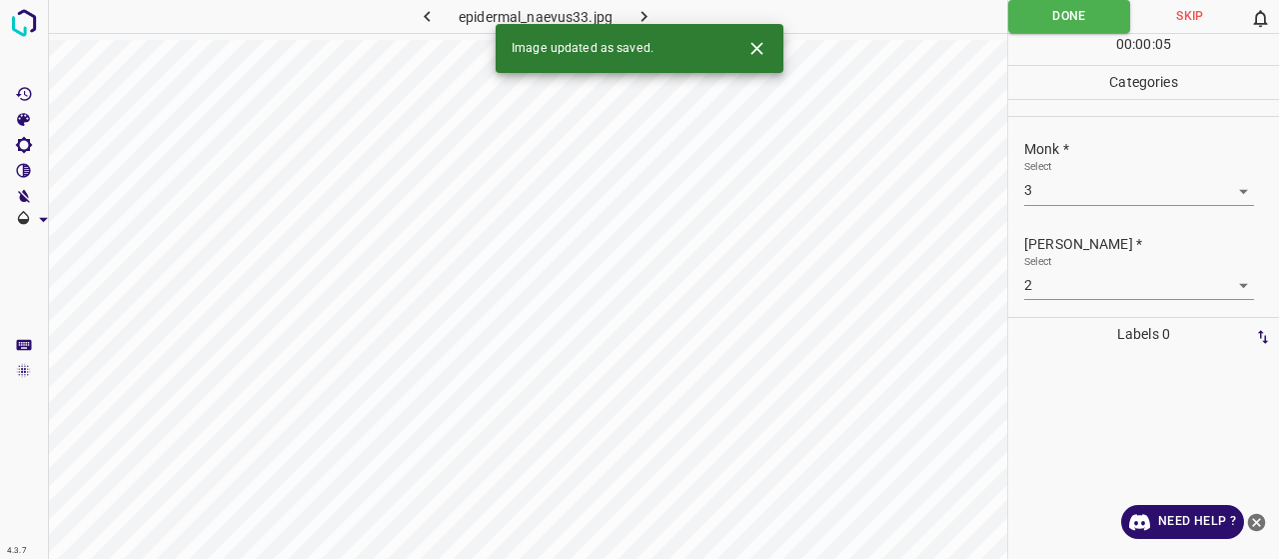
click at [647, 7] on icon "button" at bounding box center [644, 16] width 21 height 21
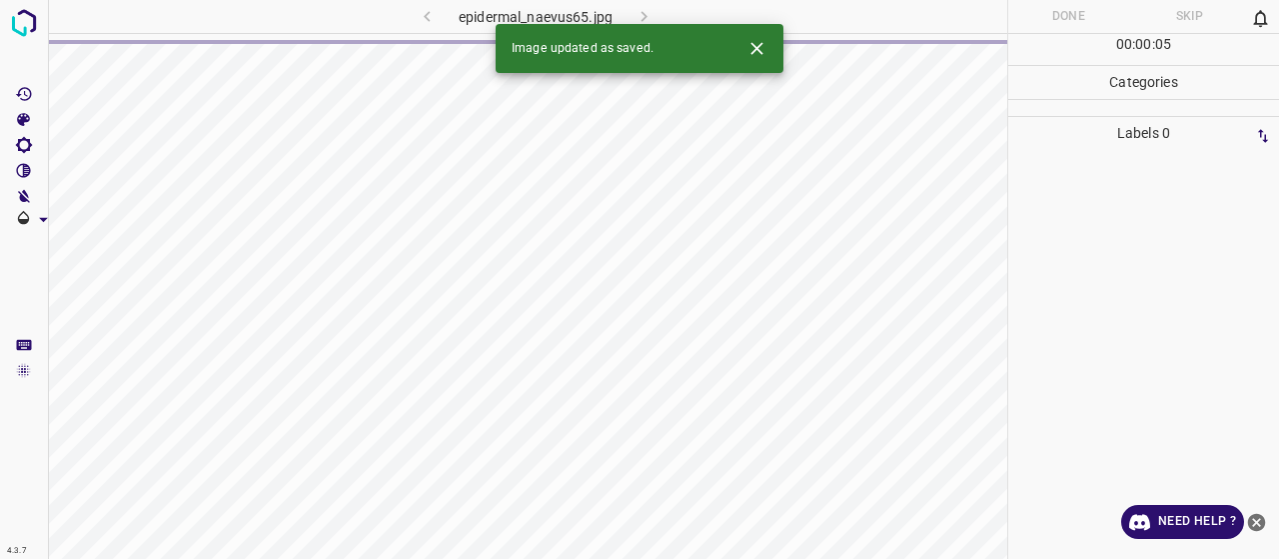
click at [756, 47] on icon "Close" at bounding box center [756, 48] width 12 height 12
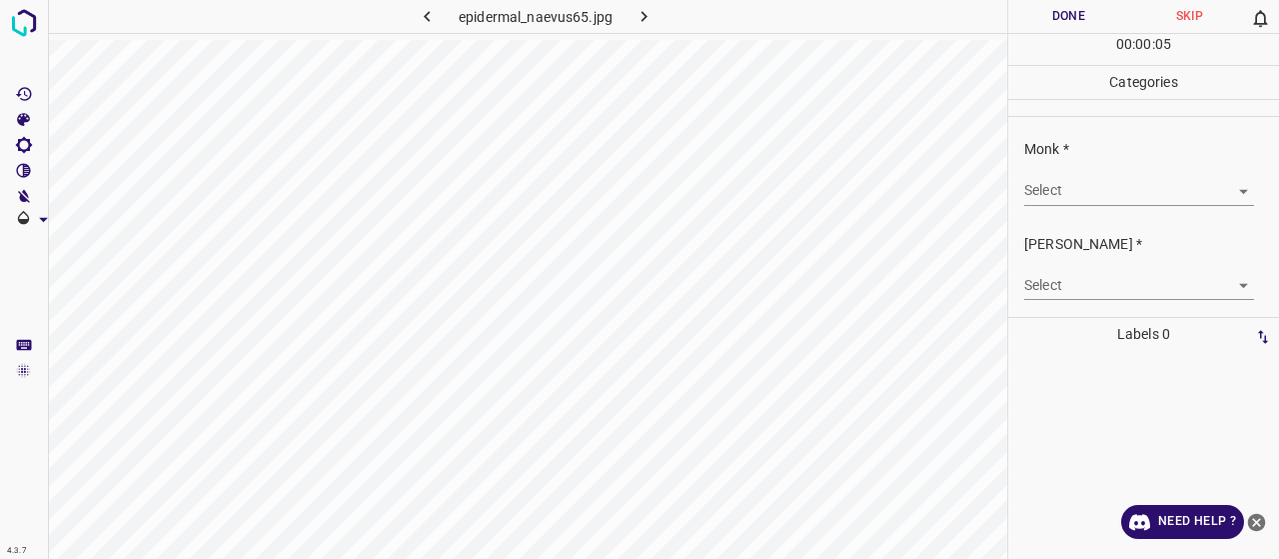
click at [1064, 184] on body "4.3.7 epidermal_naevus65.jpg Done Skip 0 00 : 00 : 05 Categories Monk * Select …" at bounding box center [639, 279] width 1279 height 559
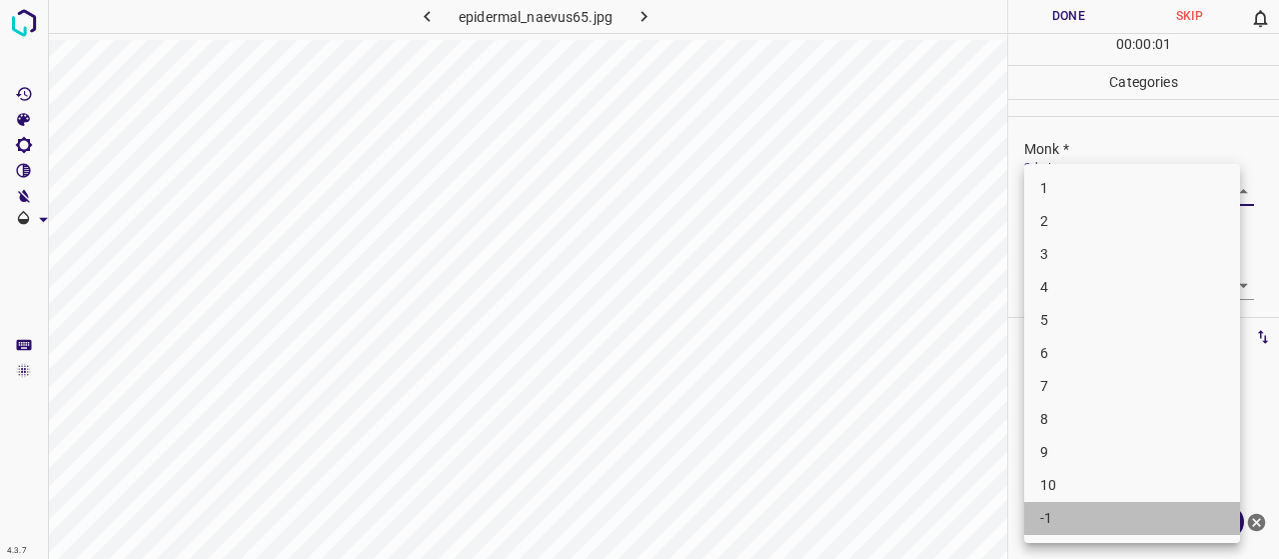
click at [1051, 521] on li "-1" at bounding box center [1132, 518] width 216 height 33
type input "-1"
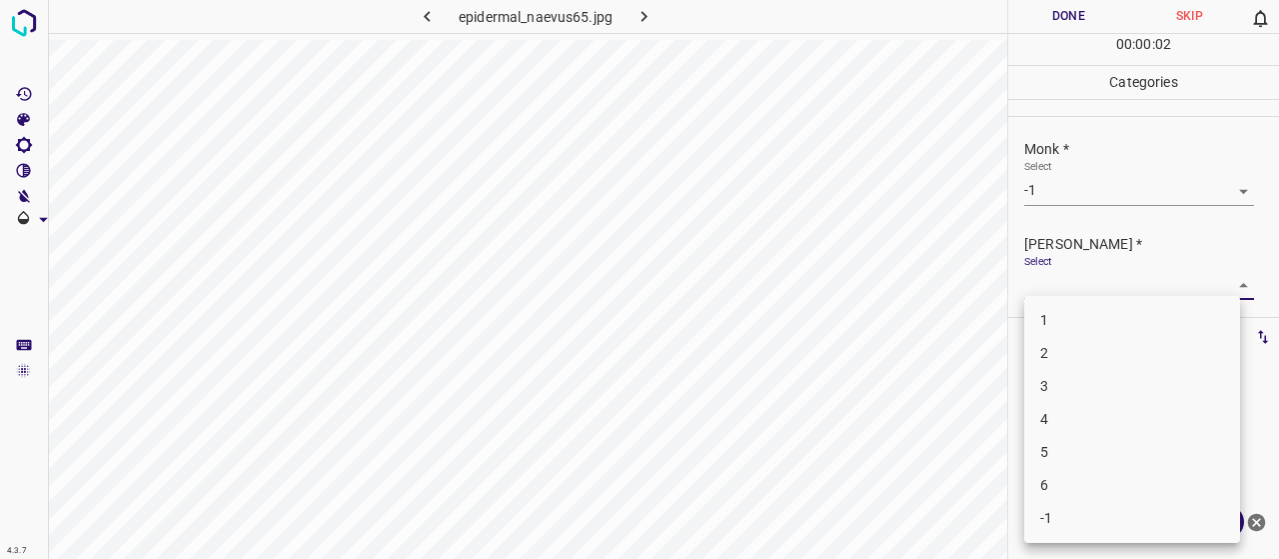
click at [1043, 289] on body "4.3.7 epidermal_naevus65.jpg Done Skip 0 00 : 00 : 02 Categories Monk * Select …" at bounding box center [639, 279] width 1279 height 559
click at [1043, 523] on li "-1" at bounding box center [1132, 518] width 216 height 33
type input "-1"
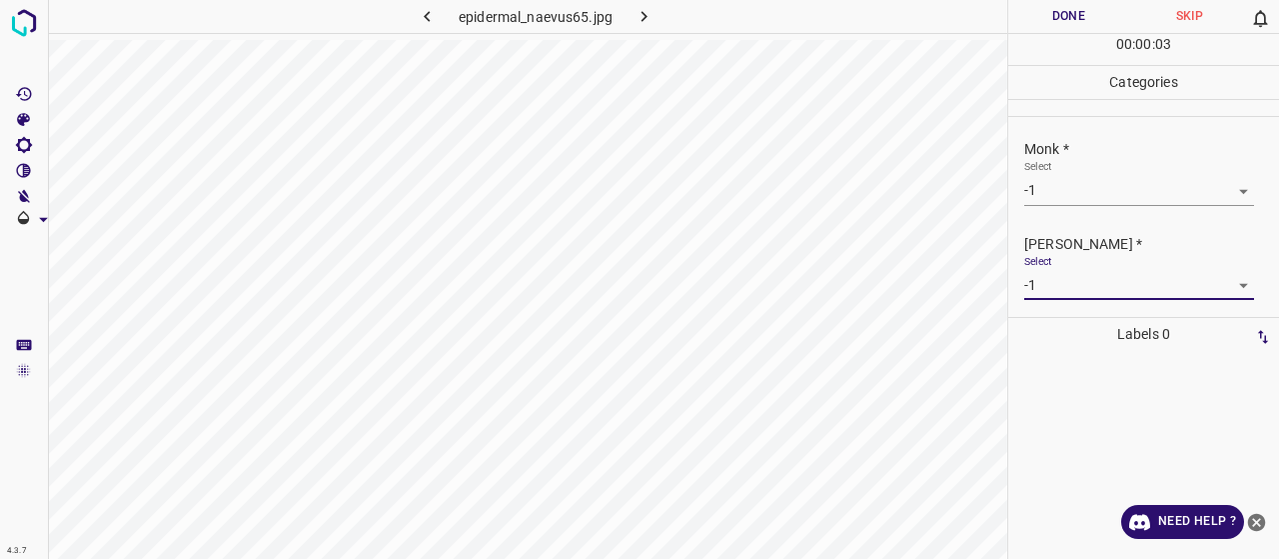
click at [1011, 15] on button "Done" at bounding box center [1068, 16] width 121 height 33
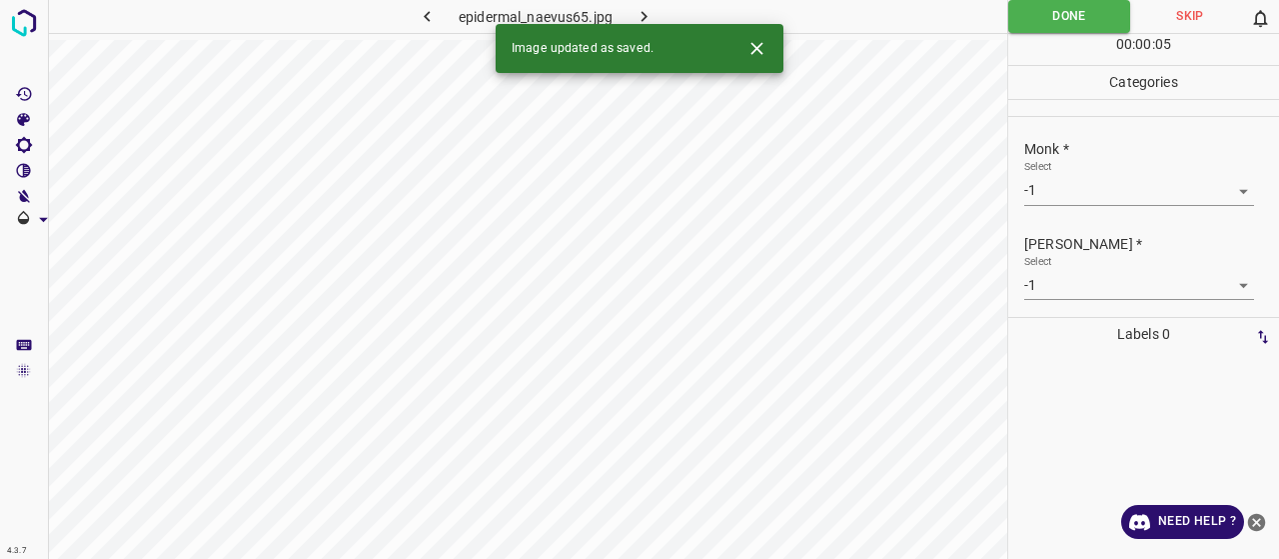
click at [655, 5] on button "button" at bounding box center [645, 16] width 64 height 33
click at [1127, 199] on body "4.3.7 epidermal_naevus58.jpg Done Skip 0 00 : 00 : 05 Categories Monk * Select …" at bounding box center [639, 279] width 1279 height 559
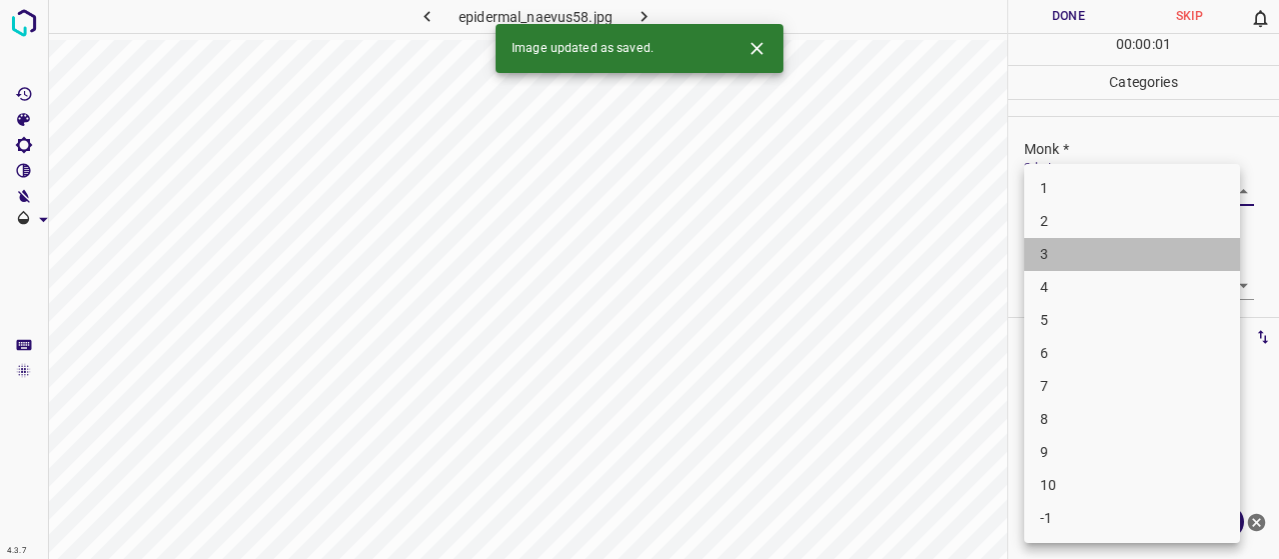
click at [1107, 249] on li "3" at bounding box center [1132, 254] width 216 height 33
type input "3"
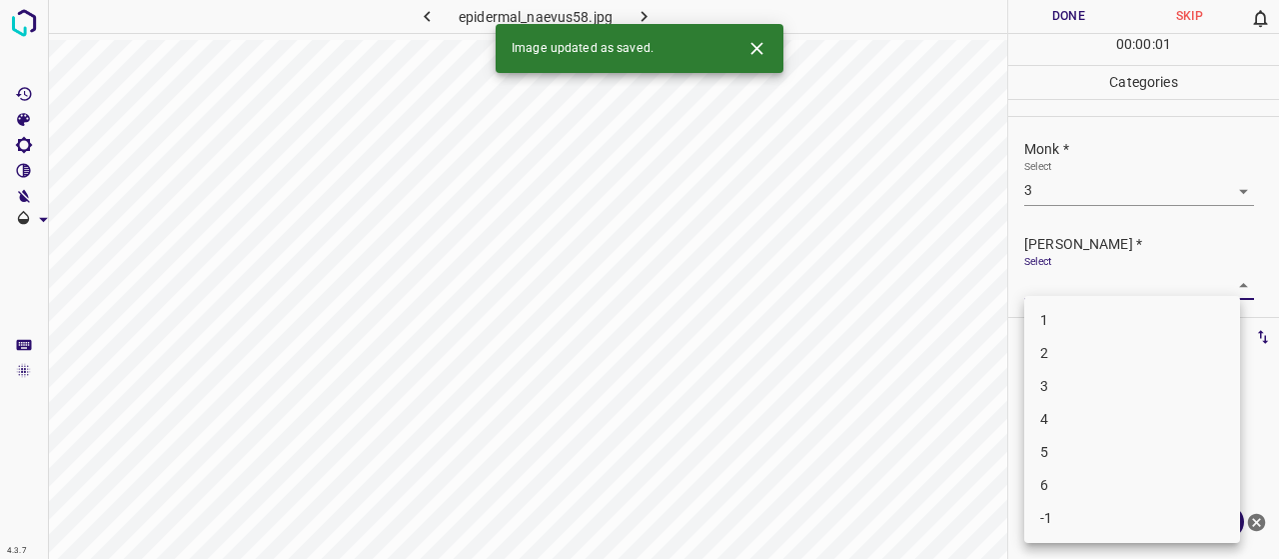
click at [1094, 281] on body "4.3.7 epidermal_naevus58.jpg Done Skip 0 00 : 00 : 01 Categories Monk * Select …" at bounding box center [639, 279] width 1279 height 559
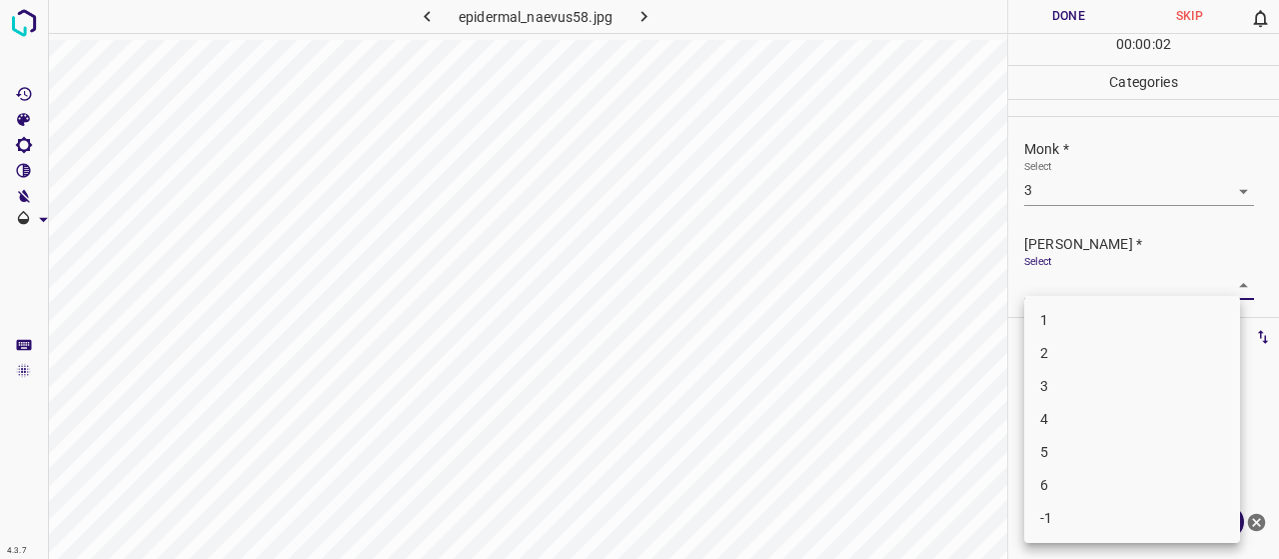
drag, startPoint x: 1087, startPoint y: 375, endPoint x: 1081, endPoint y: 345, distance: 30.6
click at [1081, 345] on ul "1 2 3 4 5 6 -1" at bounding box center [1132, 419] width 216 height 247
click at [1081, 345] on li "2" at bounding box center [1132, 353] width 216 height 33
type input "2"
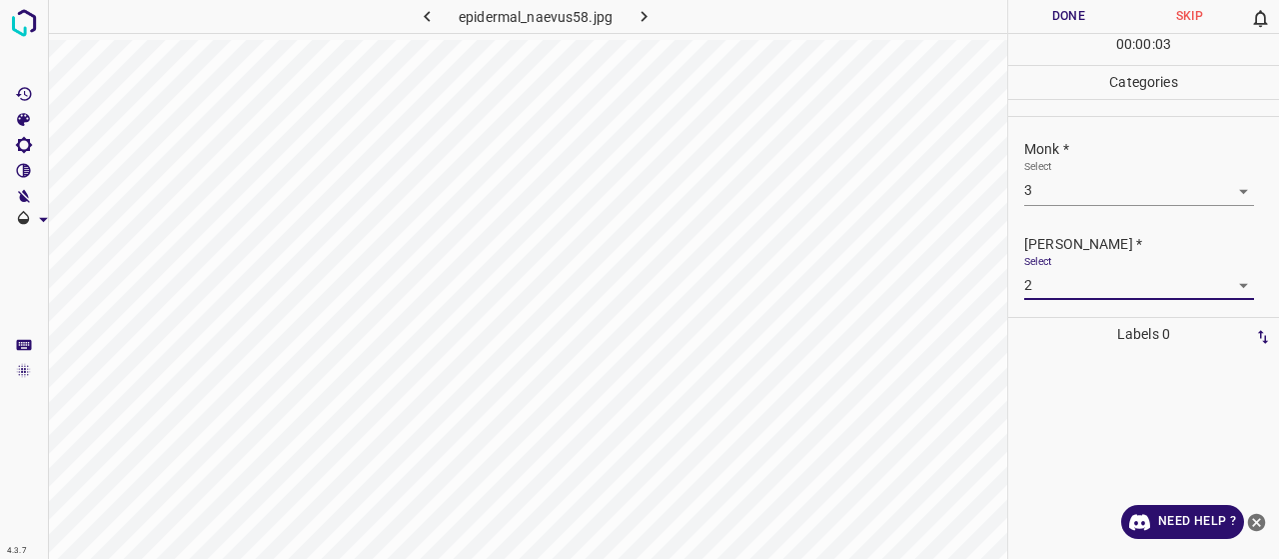
click at [1035, 42] on div "00 : 00 : 03" at bounding box center [1143, 49] width 271 height 31
click at [1028, 21] on button "Done" at bounding box center [1068, 16] width 121 height 33
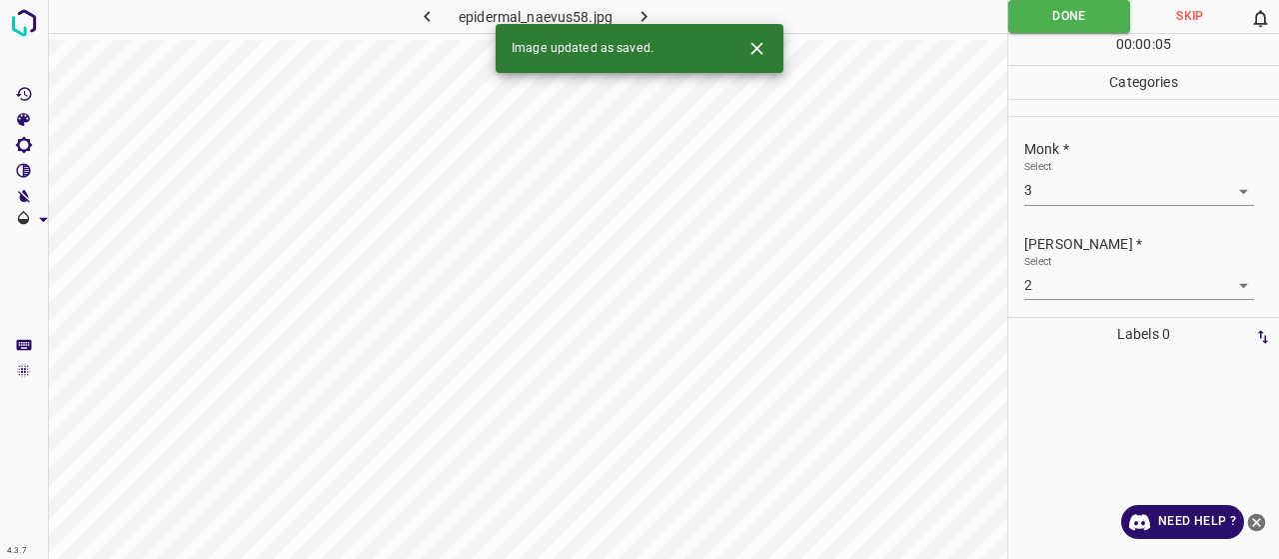
click at [628, 26] on div "Image updated as saved." at bounding box center [640, 48] width 288 height 49
click at [637, 11] on icon "button" at bounding box center [644, 16] width 21 height 21
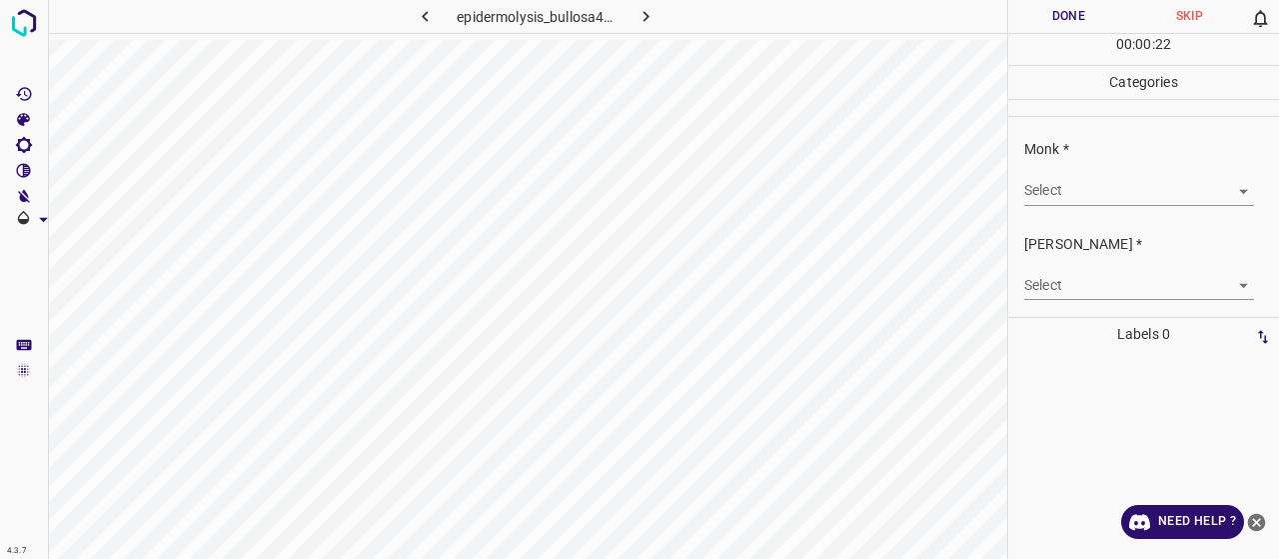
click at [1135, 166] on div "Select ​" at bounding box center [1139, 182] width 230 height 45
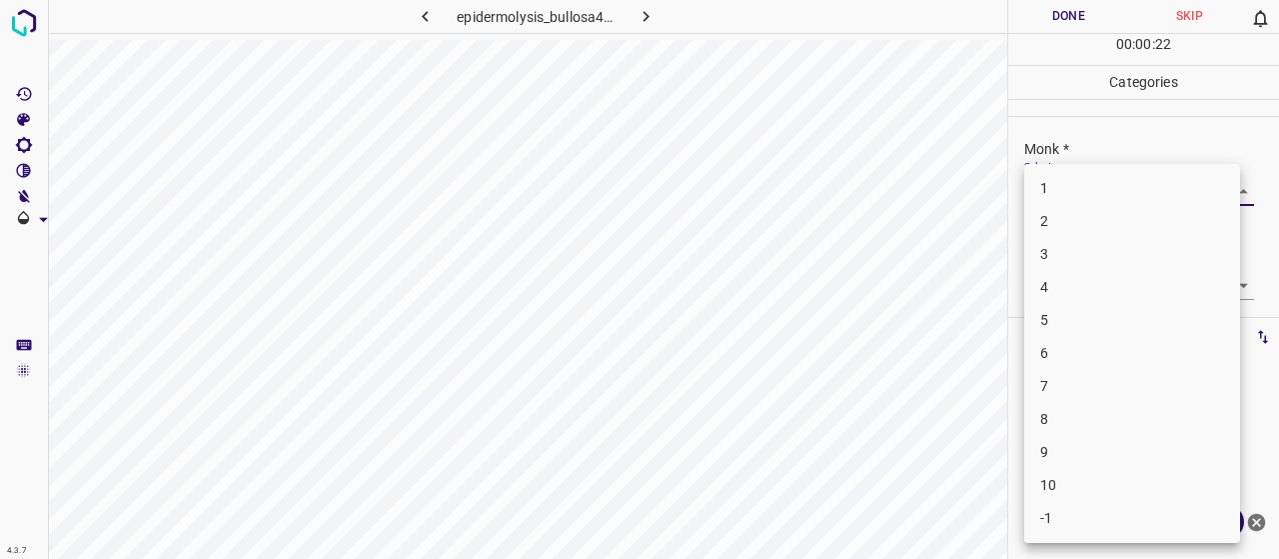
click at [1143, 184] on body "4.3.7 epidermolysis_bullosa42.jpg Done Skip 0 00 : 00 : 22 Categories Monk * Se…" at bounding box center [639, 279] width 1279 height 559
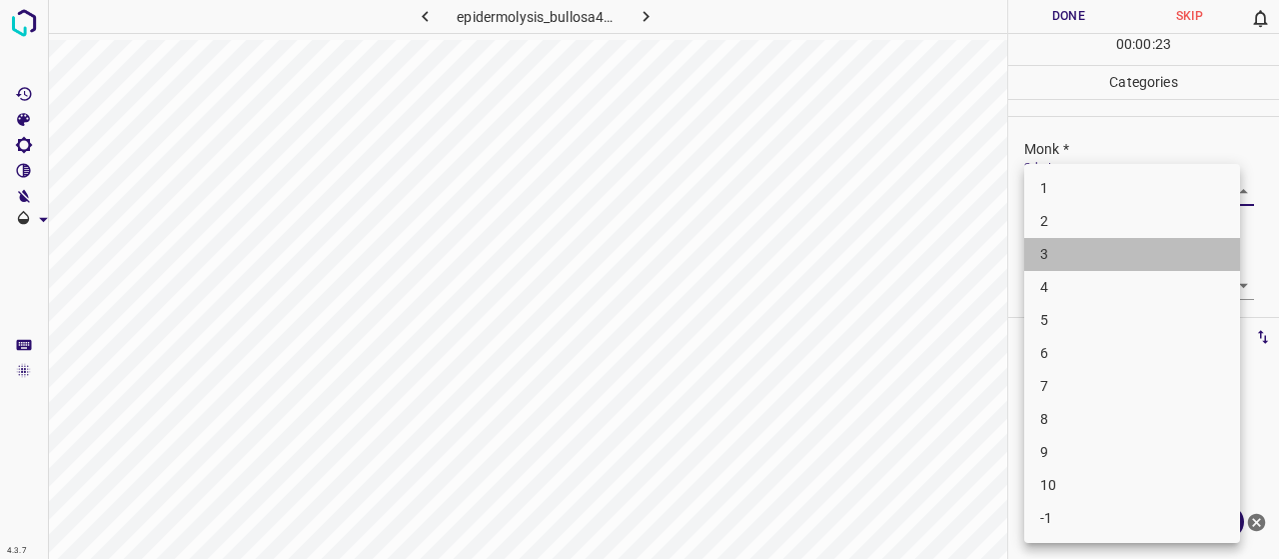
click at [1137, 259] on li "3" at bounding box center [1132, 254] width 216 height 33
type input "3"
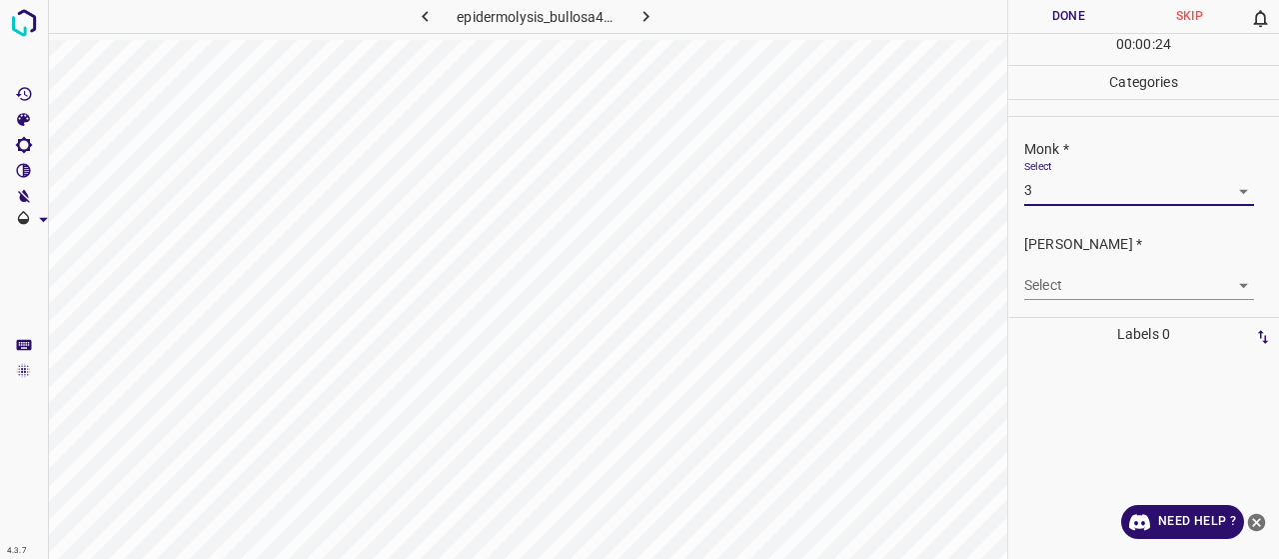
click at [1126, 283] on body "4.3.7 epidermolysis_bullosa42.jpg Done Skip 0 00 : 00 : 24 Categories Monk * Se…" at bounding box center [639, 279] width 1279 height 559
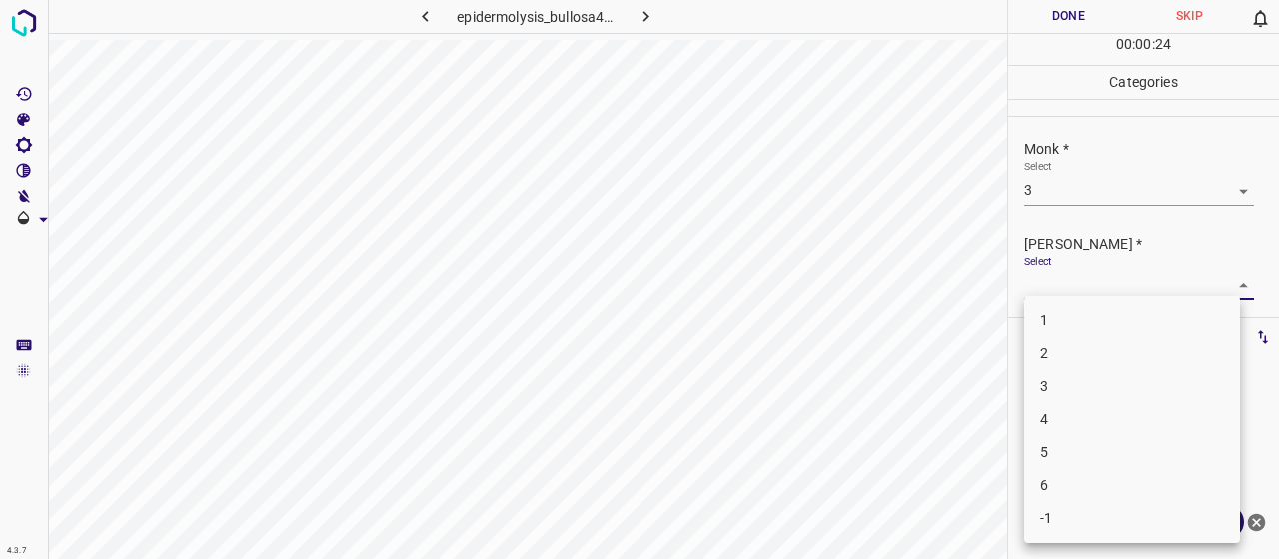
drag, startPoint x: 1114, startPoint y: 344, endPoint x: 1076, endPoint y: 300, distance: 58.1
click at [1113, 345] on li "2" at bounding box center [1132, 353] width 216 height 33
type input "2"
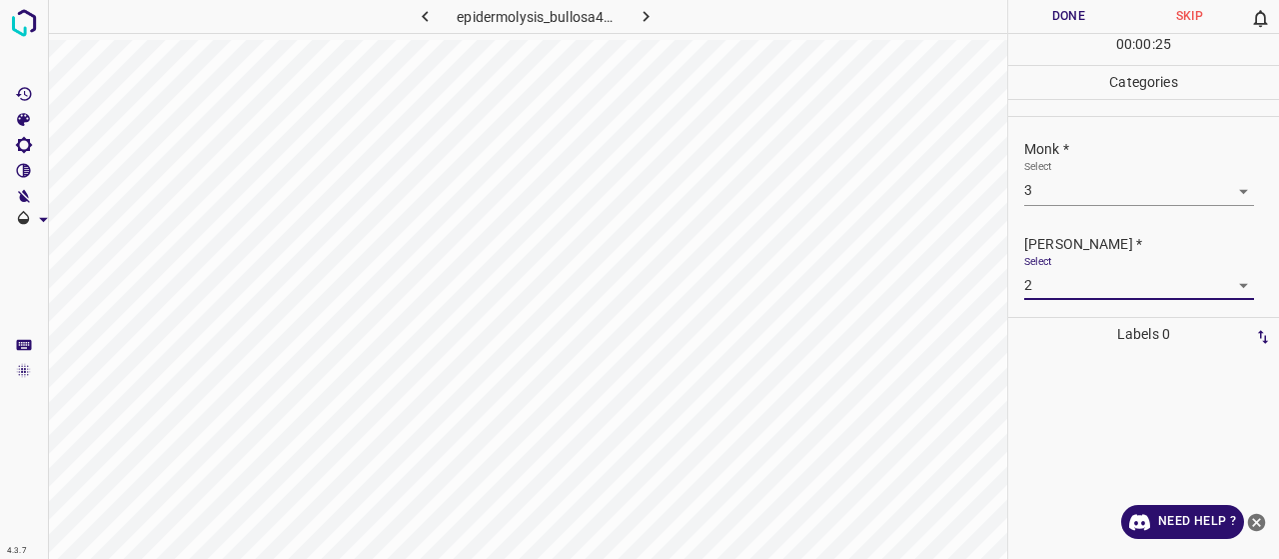
click at [1051, 31] on button "Done" at bounding box center [1068, 16] width 121 height 33
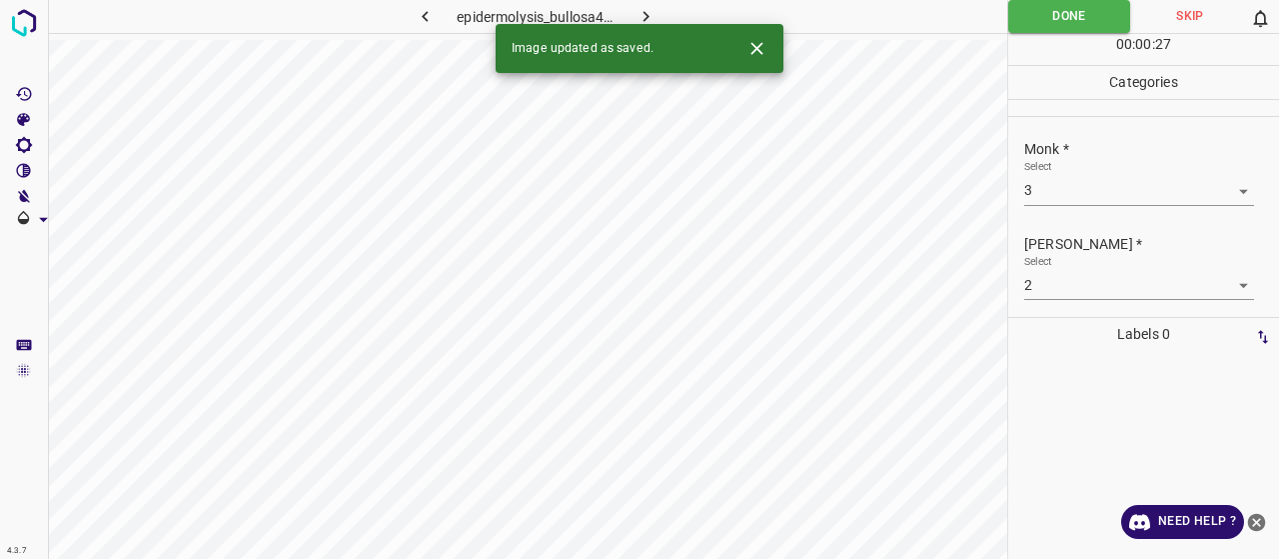
click at [635, 4] on button "button" at bounding box center [647, 16] width 64 height 33
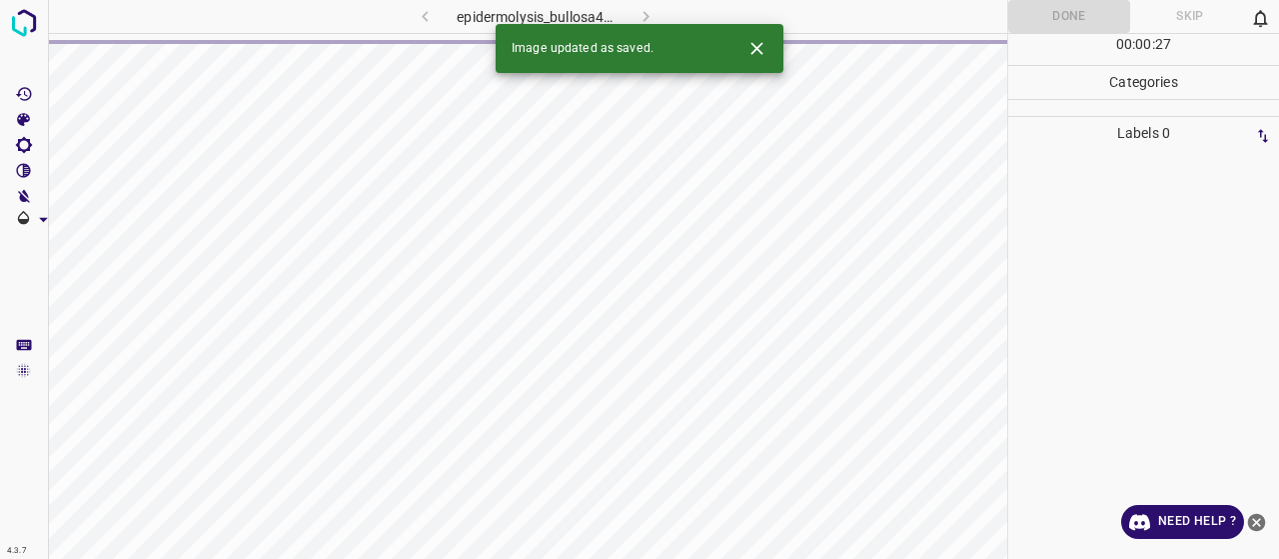
click at [1261, 512] on icon "close-help" at bounding box center [1256, 522] width 21 height 21
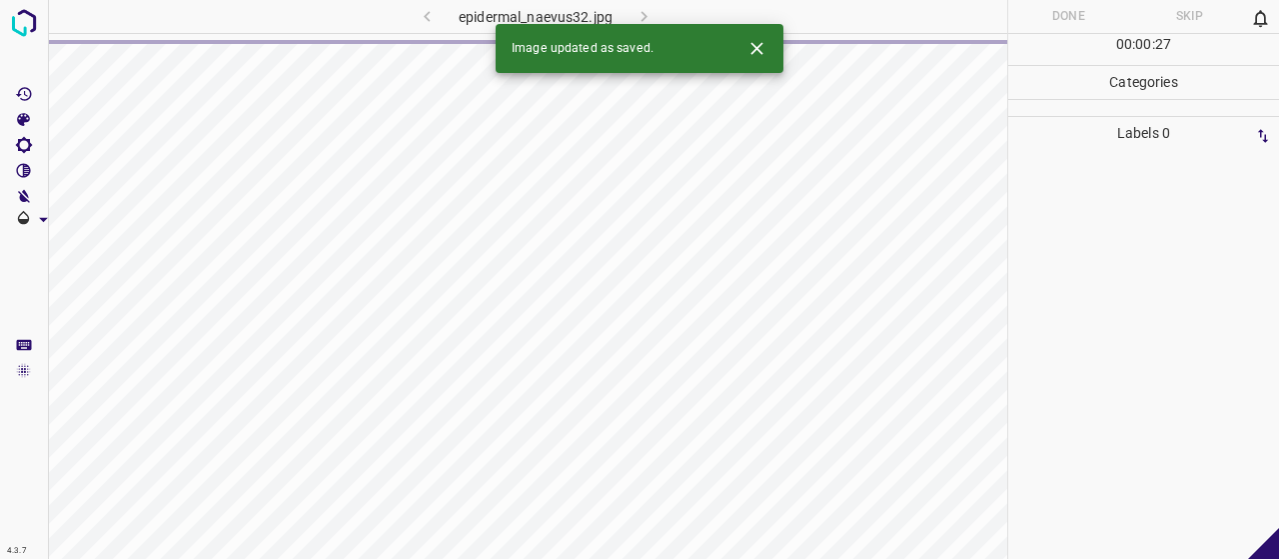
click at [753, 54] on icon "Close" at bounding box center [756, 48] width 21 height 21
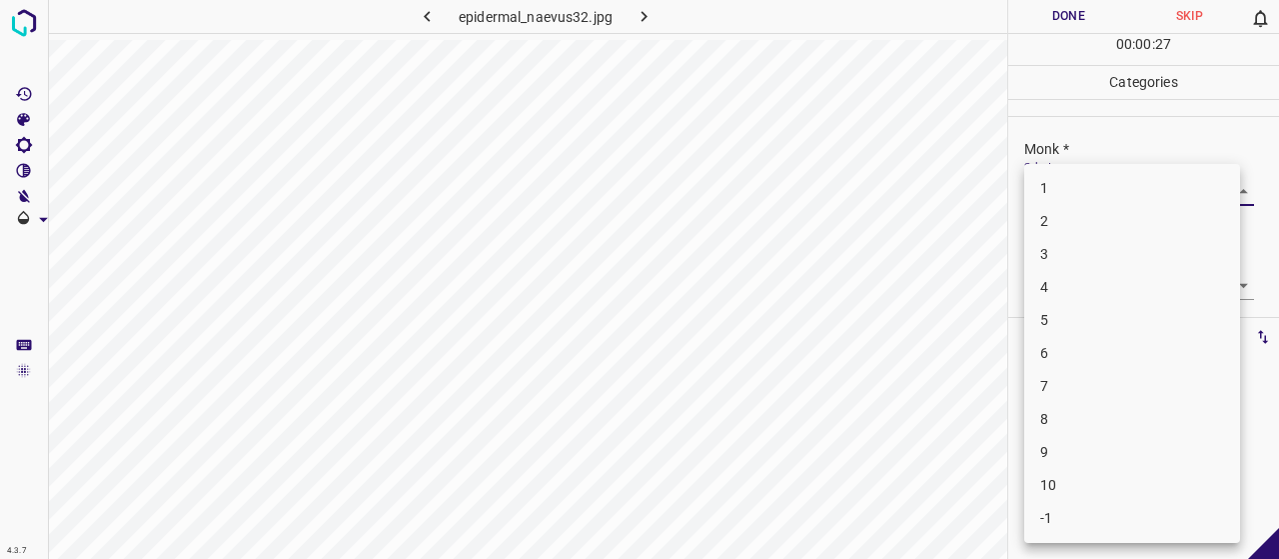
drag, startPoint x: 1057, startPoint y: 190, endPoint x: 1075, endPoint y: 195, distance: 18.7
click at [1065, 189] on body "4.3.7 epidermal_naevus32.jpg Done Skip 0 00 : 00 : 27 Categories Monk * Select …" at bounding box center [639, 279] width 1279 height 559
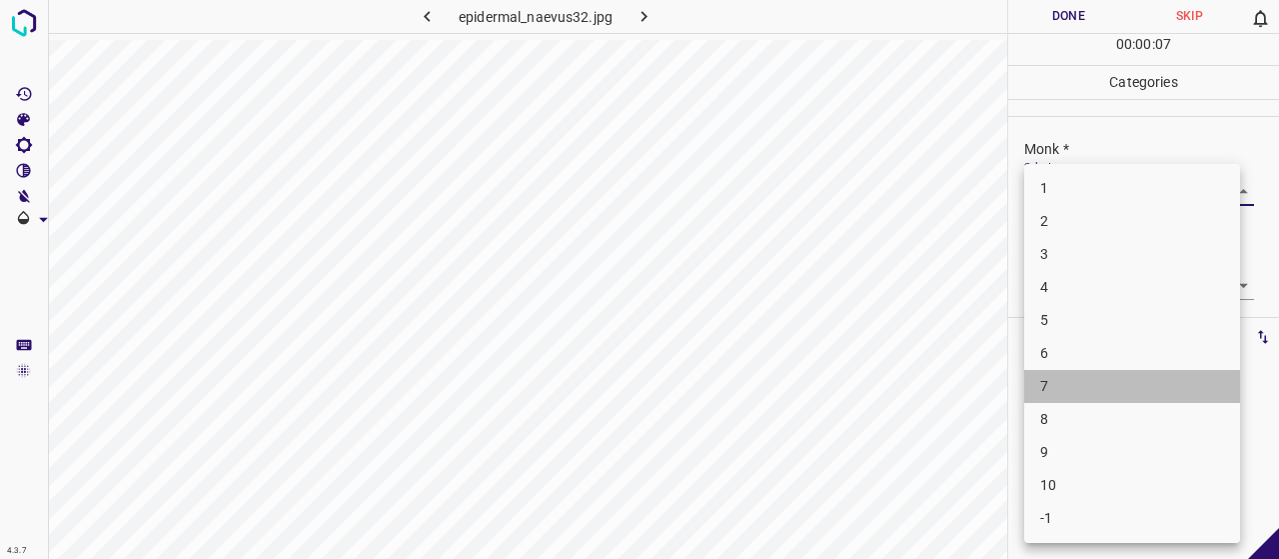
click at [1085, 378] on li "7" at bounding box center [1132, 386] width 216 height 33
type input "7"
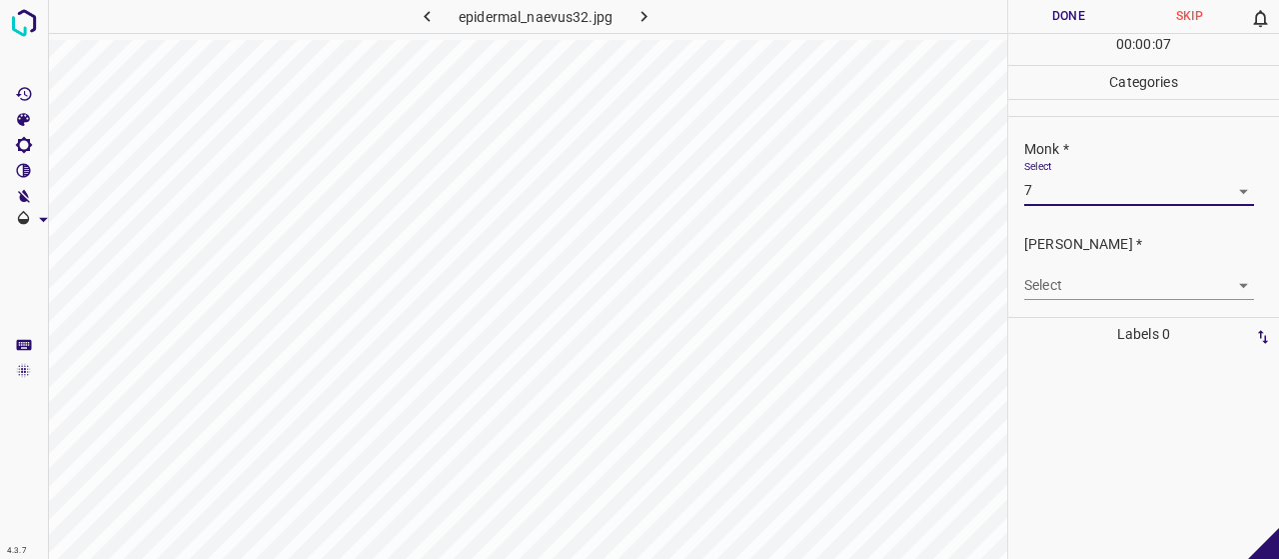
click at [1063, 182] on body "4.3.7 epidermal_naevus32.jpg Done Skip 0 00 : 00 : 07 Categories Monk * Select …" at bounding box center [639, 279] width 1279 height 559
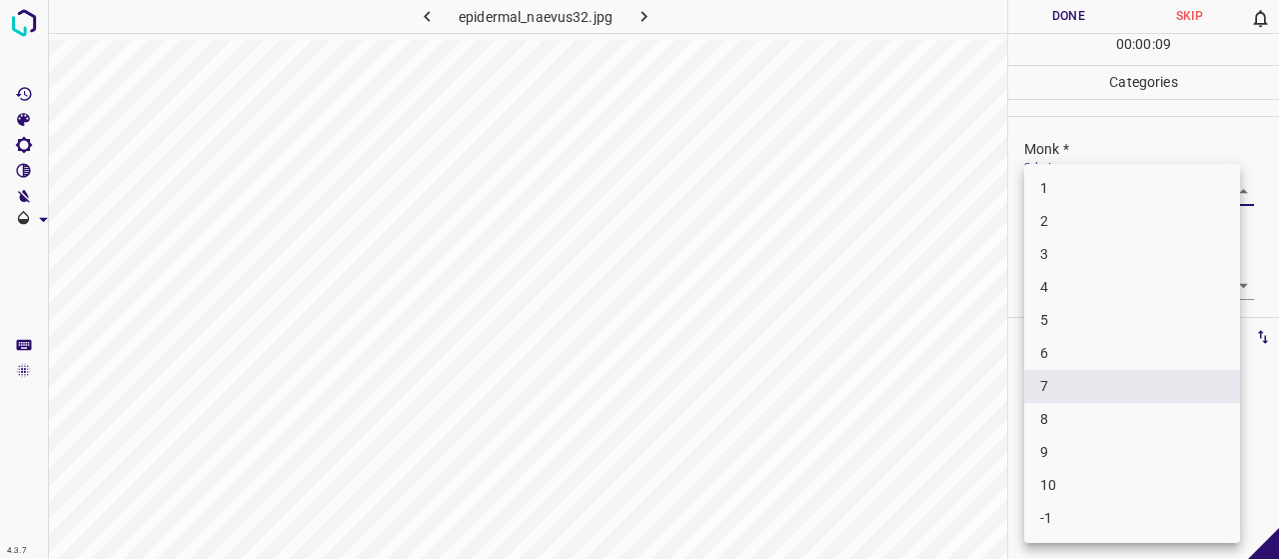
click at [977, 347] on div at bounding box center [639, 279] width 1279 height 559
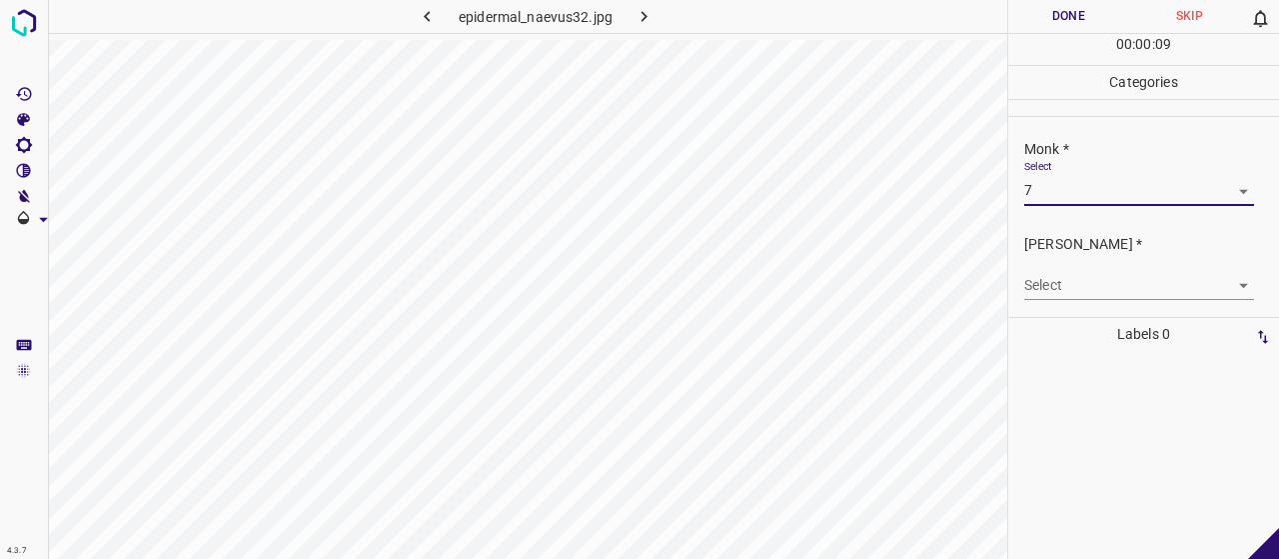
click at [1059, 285] on body "4.3.7 epidermal_naevus32.jpg Done Skip 0 00 : 00 : 09 Categories Monk * Select …" at bounding box center [639, 279] width 1279 height 559
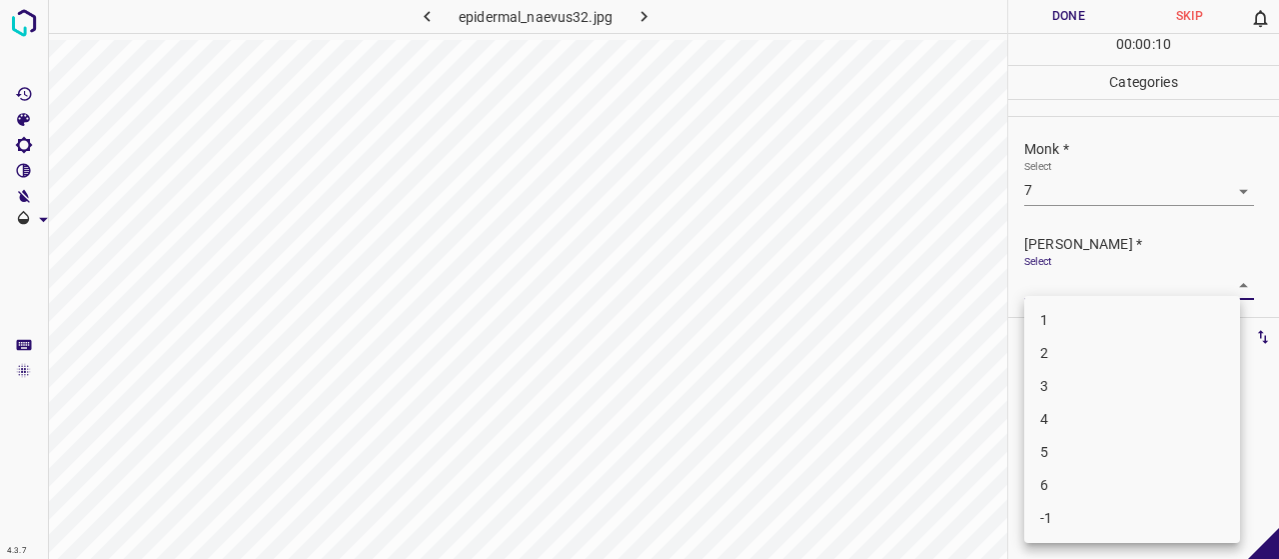
click at [1083, 448] on li "5" at bounding box center [1132, 452] width 216 height 33
type input "5"
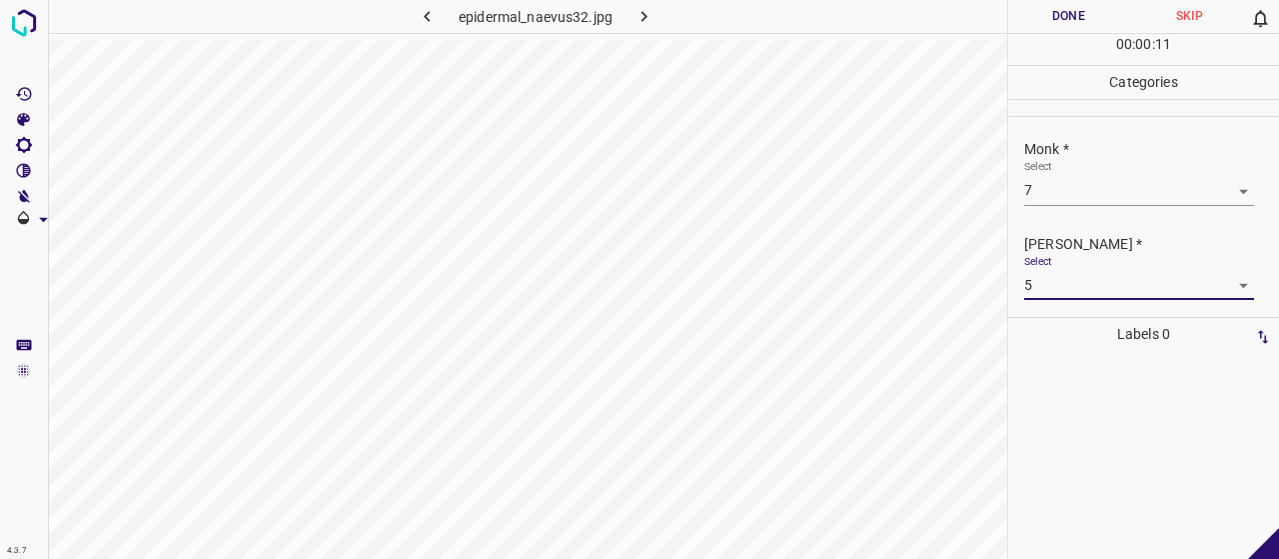
click at [1029, 7] on button "Done" at bounding box center [1068, 16] width 121 height 33
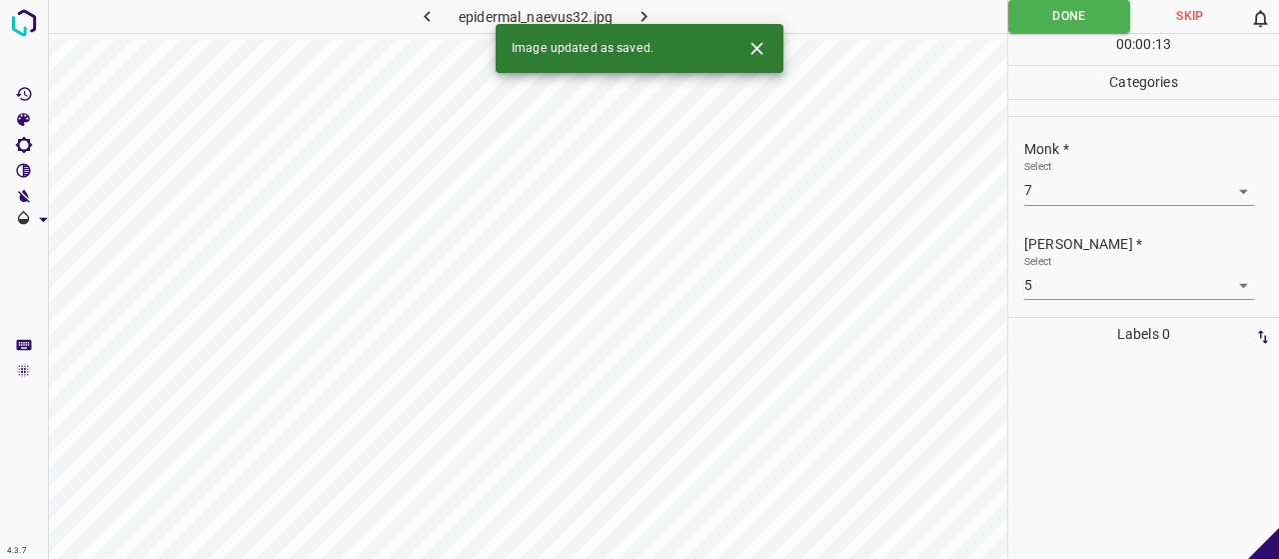
click at [645, 14] on icon "button" at bounding box center [644, 16] width 21 height 21
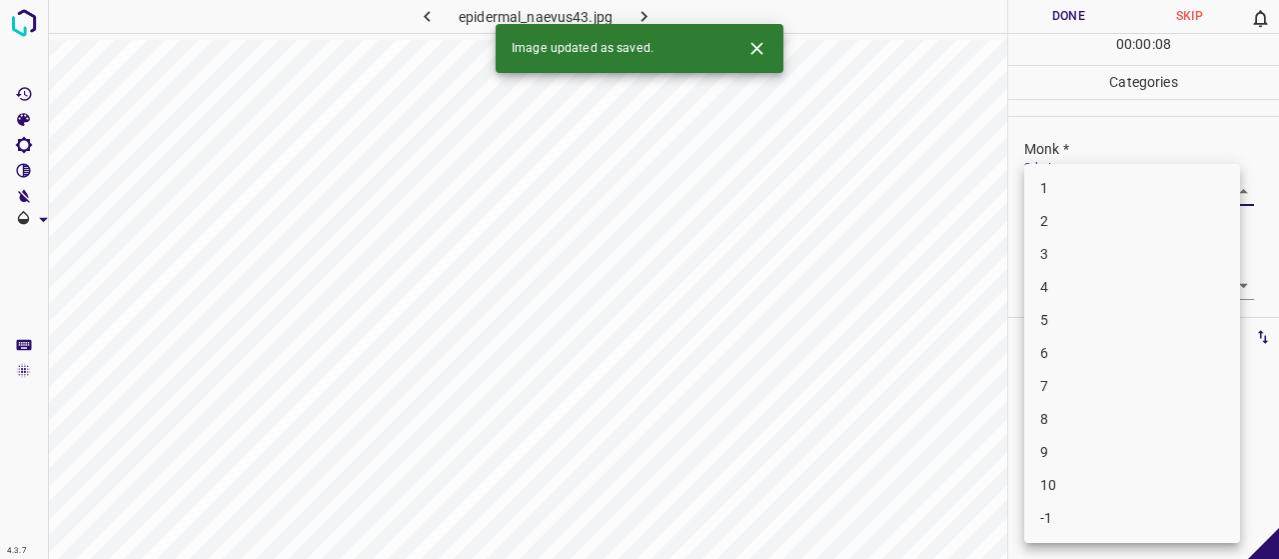
click at [1057, 181] on body "4.3.7 epidermal_naevus43.jpg Done Skip 0 00 : 00 : 08 Categories Monk * Select …" at bounding box center [639, 279] width 1279 height 559
click at [1095, 284] on li "4" at bounding box center [1132, 287] width 216 height 33
type input "4"
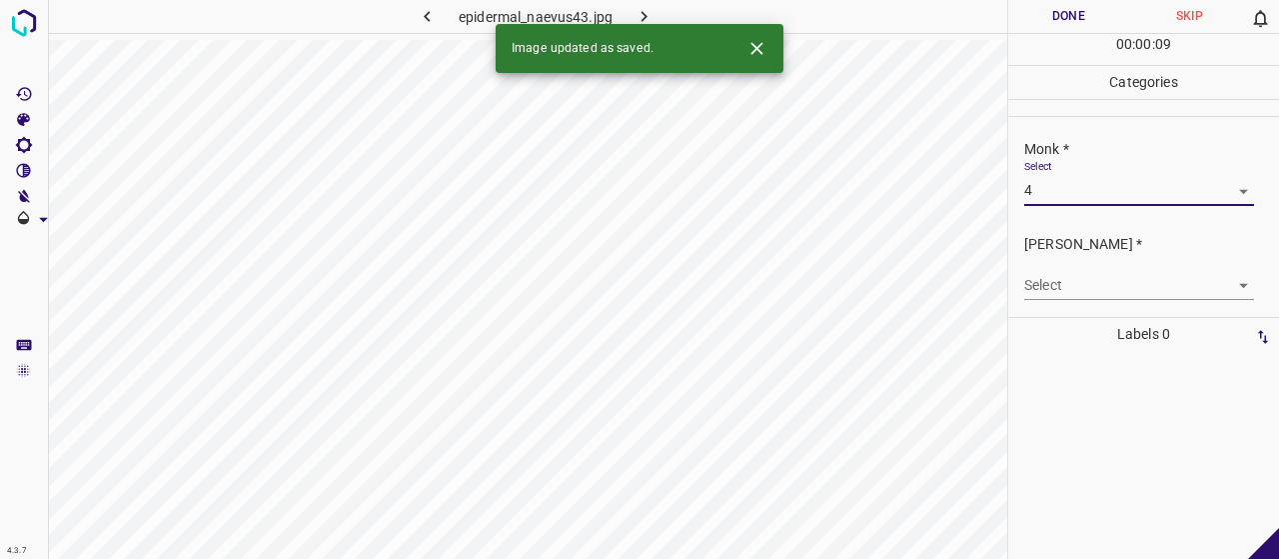
click at [1085, 276] on body "4.3.7 epidermal_naevus43.jpg Done Skip 0 00 : 00 : 09 Categories Monk * Select …" at bounding box center [639, 279] width 1279 height 559
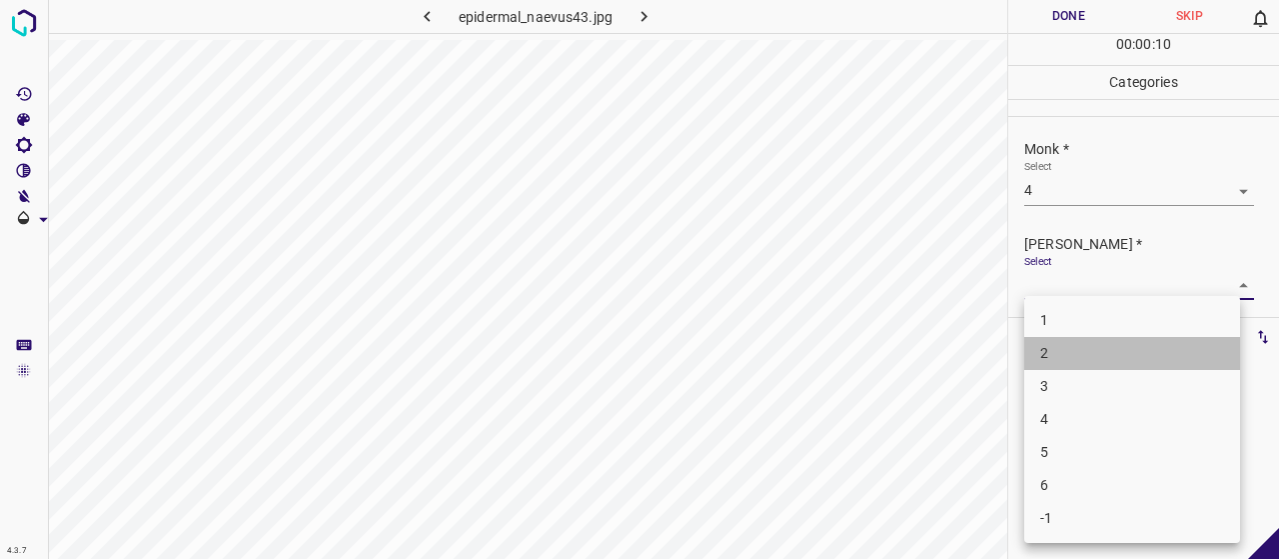
click at [1096, 345] on li "2" at bounding box center [1132, 353] width 216 height 33
type input "2"
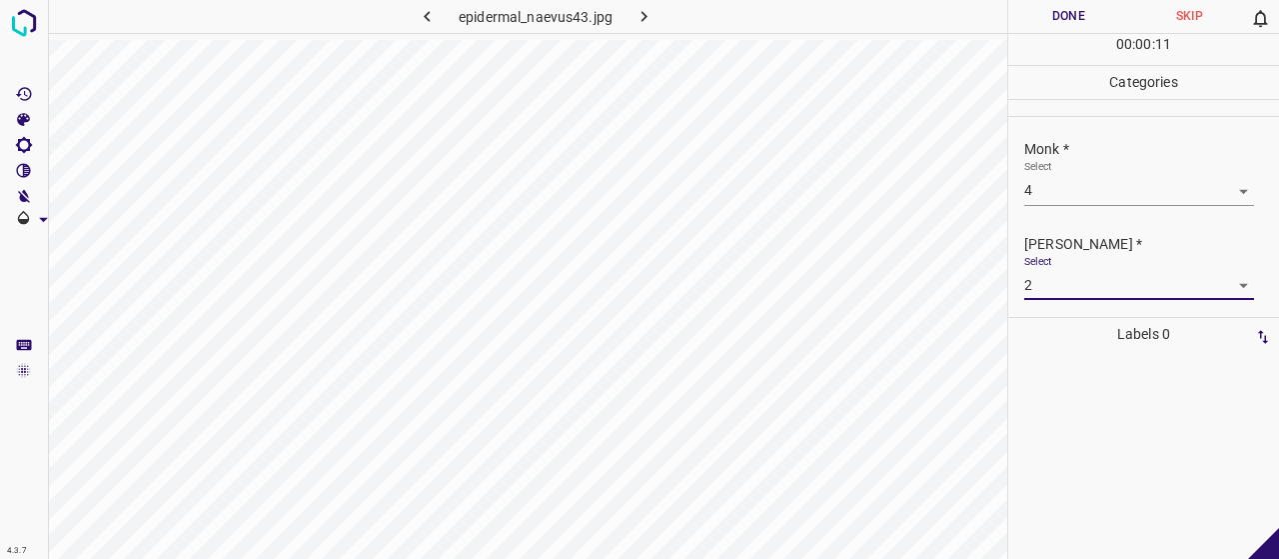
click at [1064, 27] on button "Done" at bounding box center [1068, 16] width 121 height 33
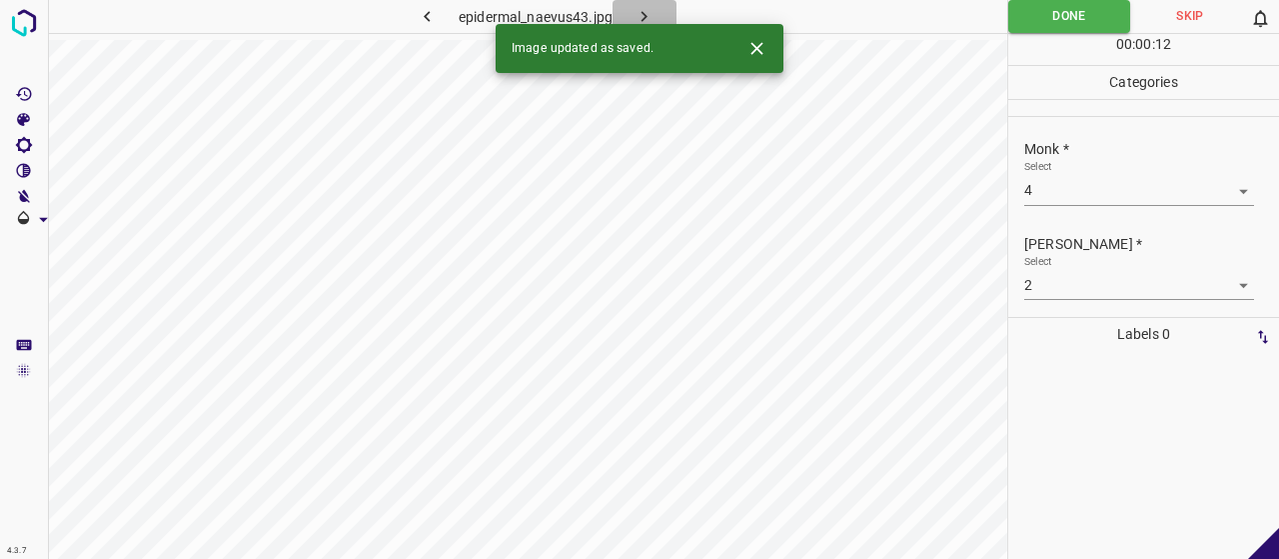
click at [638, 7] on icon "button" at bounding box center [644, 16] width 21 height 21
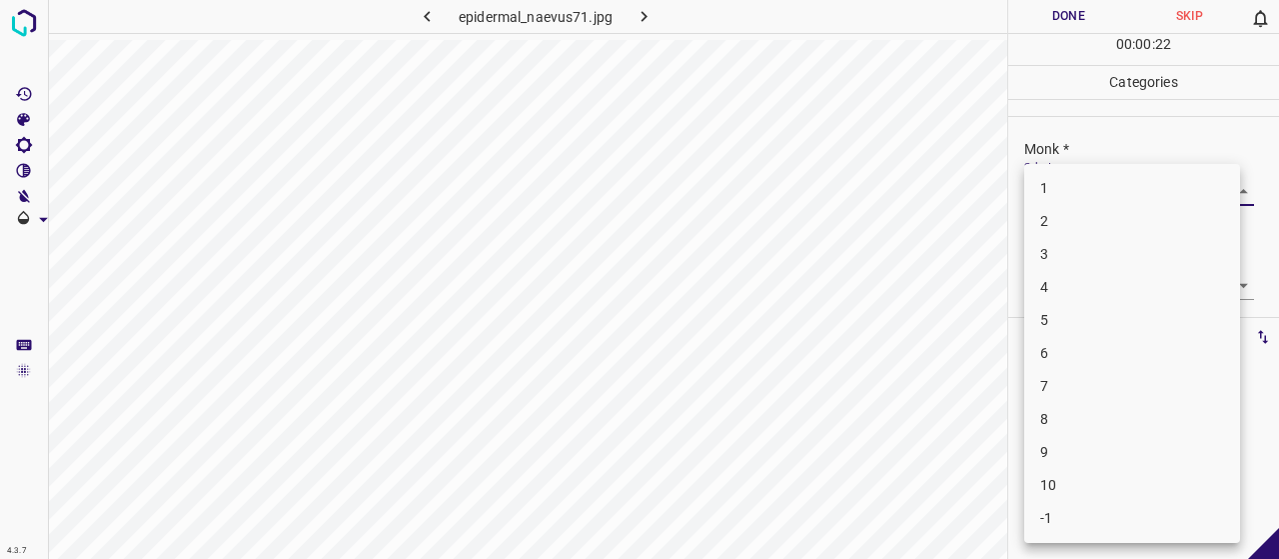
click at [1142, 194] on body "4.3.7 epidermal_naevus71.jpg Done Skip 0 00 : 00 : 22 Categories Monk * Select …" at bounding box center [639, 279] width 1279 height 559
click at [1109, 255] on li "3" at bounding box center [1132, 254] width 216 height 33
type input "3"
click at [1109, 279] on body "4.3.7 epidermal_naevus71.jpg Done Skip 0 00 : 00 : 23 Categories Monk * Select …" at bounding box center [639, 279] width 1279 height 559
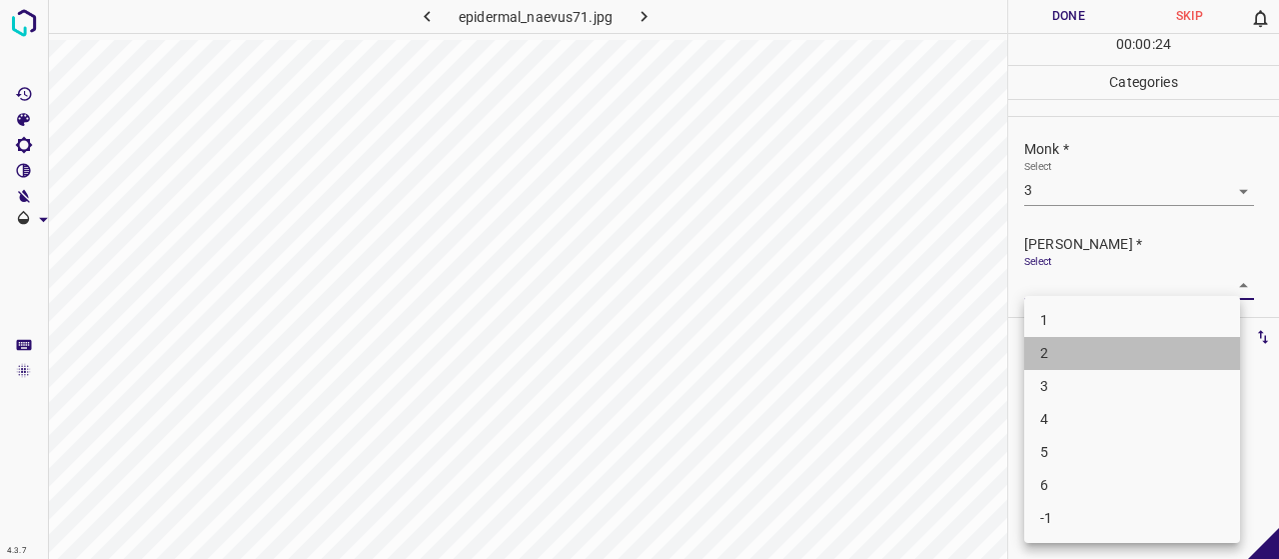
click at [1089, 343] on li "2" at bounding box center [1132, 353] width 216 height 33
type input "2"
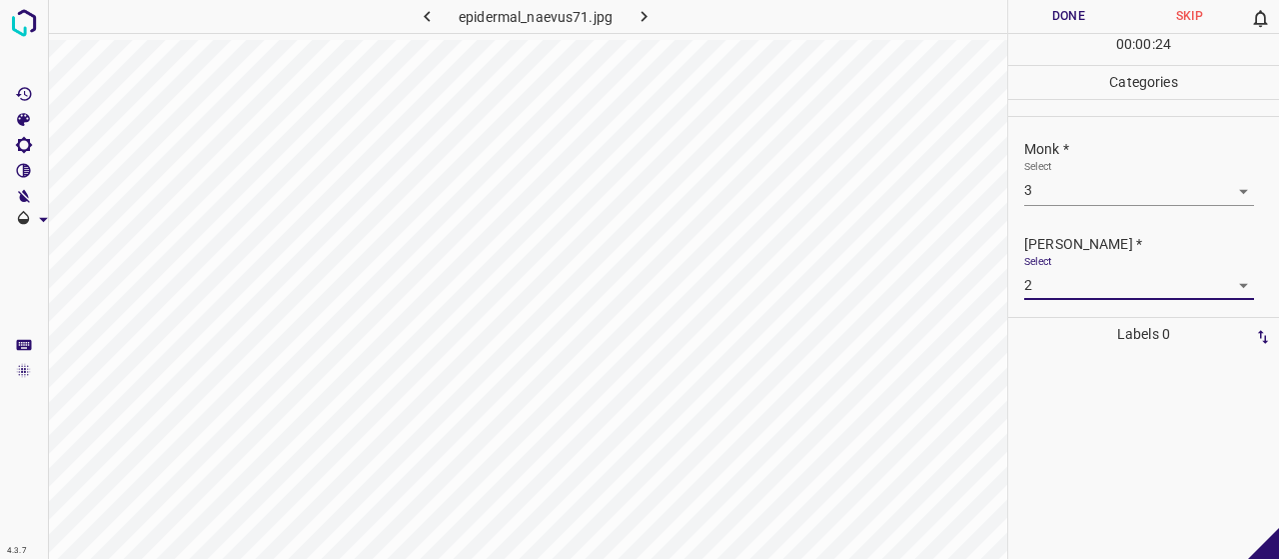
click at [1060, 2] on button "Done" at bounding box center [1068, 16] width 121 height 33
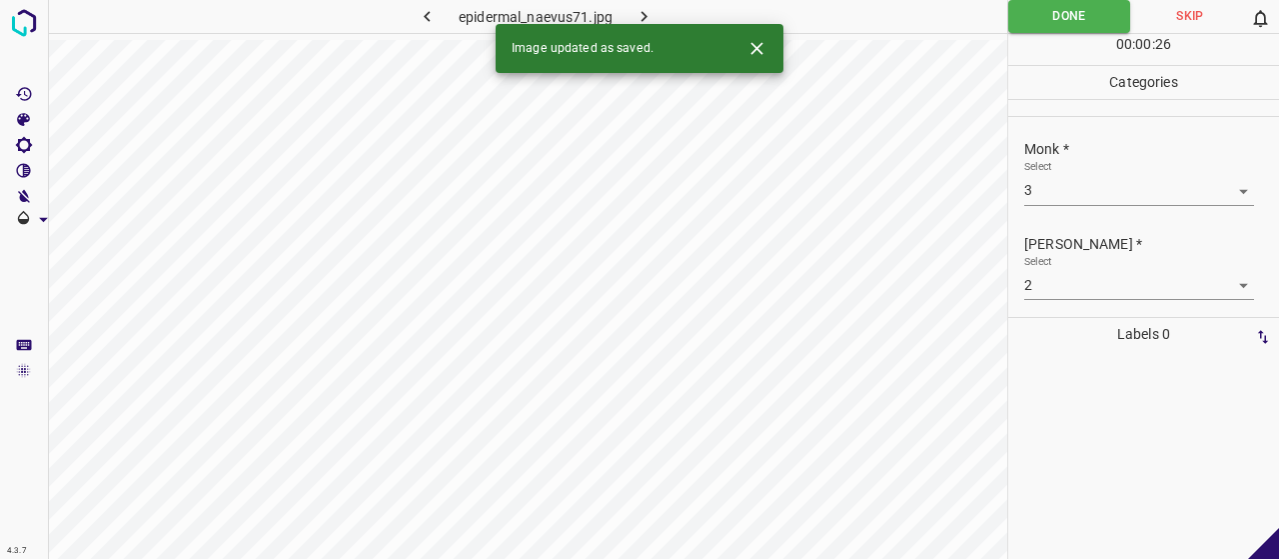
click at [657, 4] on button "button" at bounding box center [645, 16] width 64 height 33
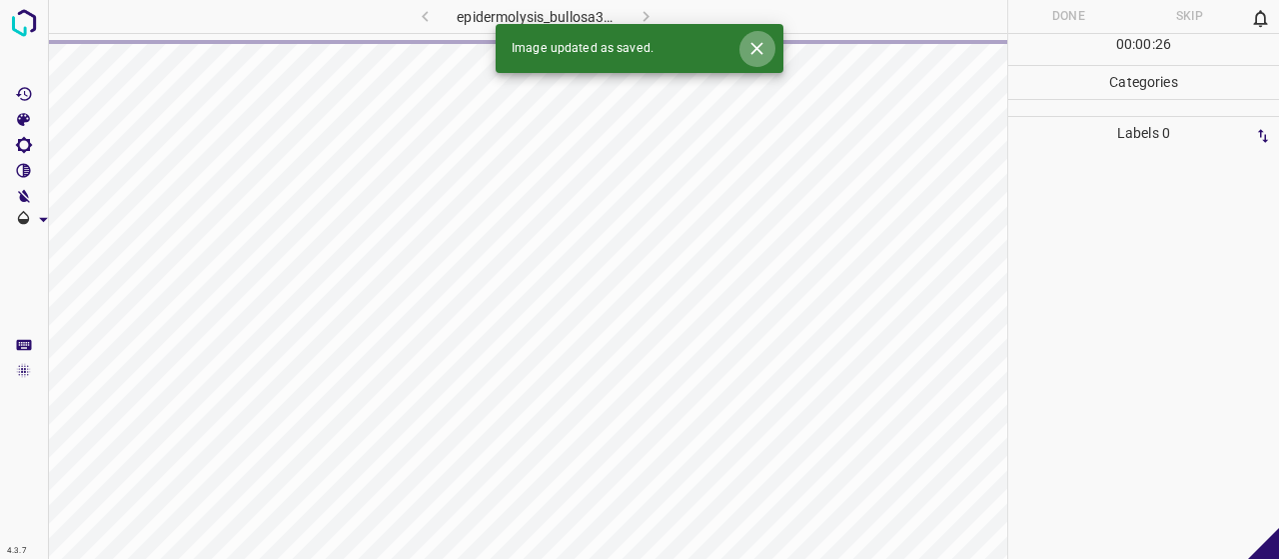
click at [770, 53] on button "Close" at bounding box center [756, 48] width 37 height 37
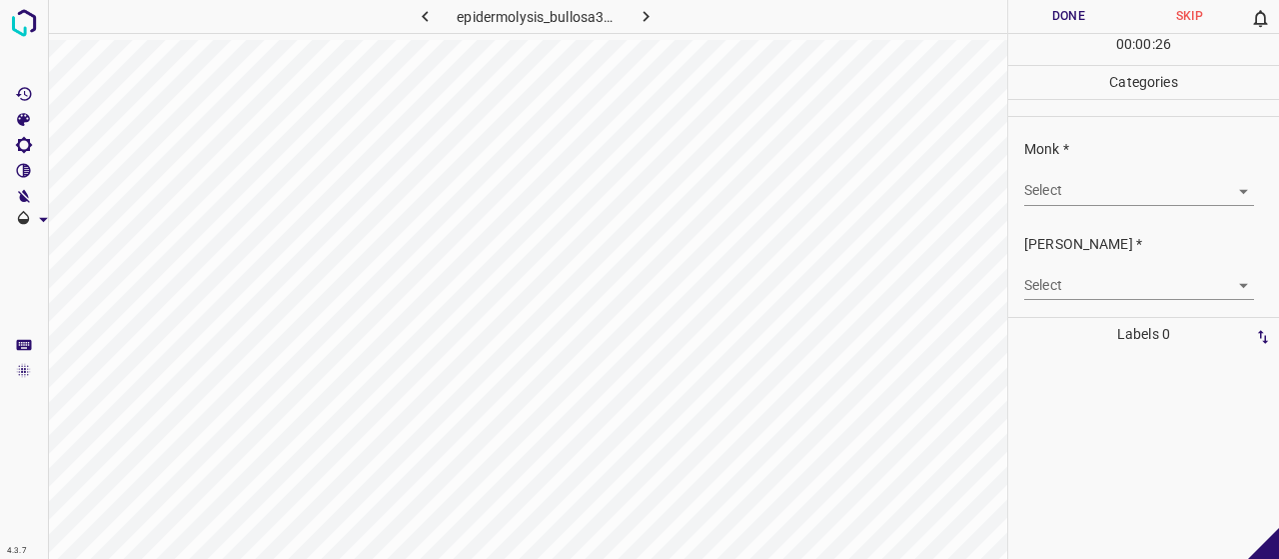
click at [1137, 187] on body "4.3.7 epidermolysis_bullosa35.jpg Done Skip 0 00 : 00 : 26 Categories Monk * Se…" at bounding box center [639, 279] width 1279 height 559
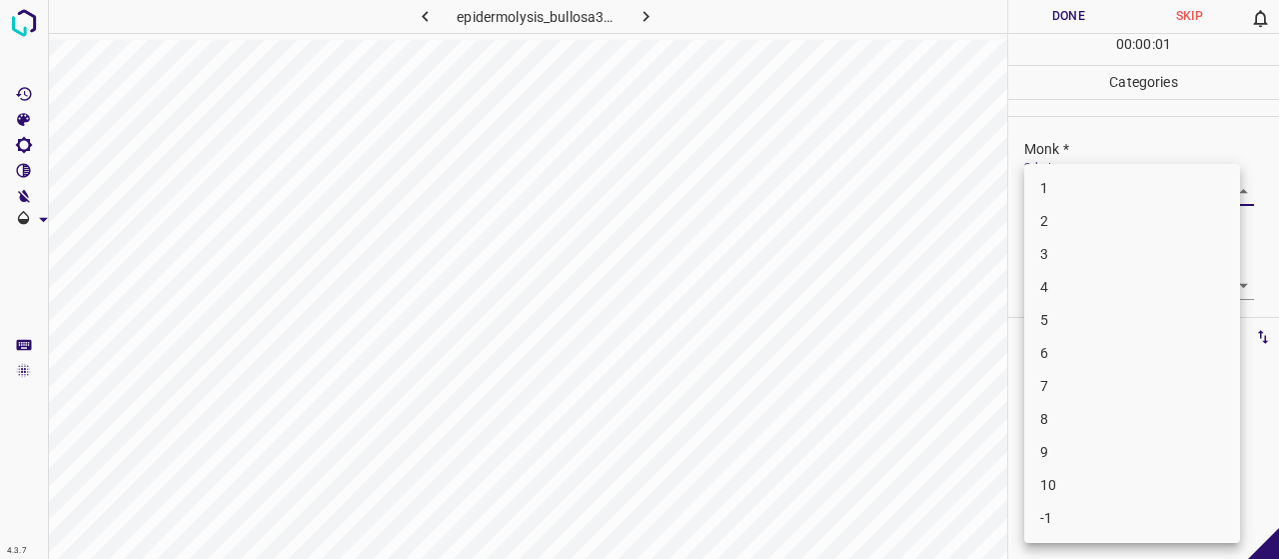
click at [1109, 265] on li "3" at bounding box center [1132, 254] width 216 height 33
type input "3"
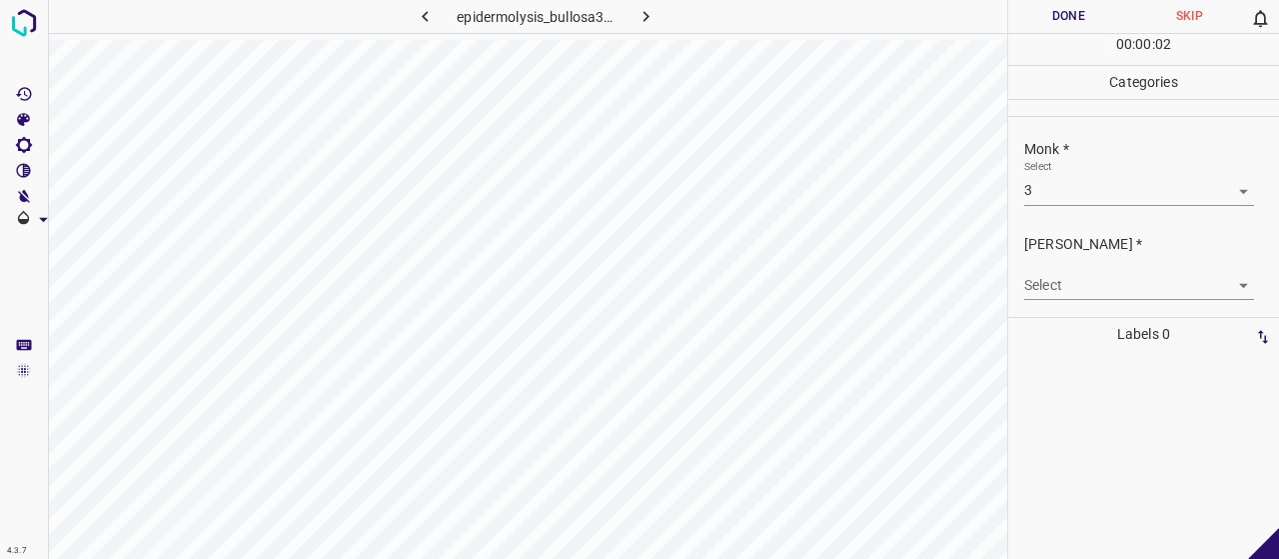
click at [1106, 277] on body "4.3.7 epidermolysis_bullosa35.jpg Done Skip 0 00 : 00 : 02 Categories Monk * Se…" at bounding box center [639, 279] width 1279 height 559
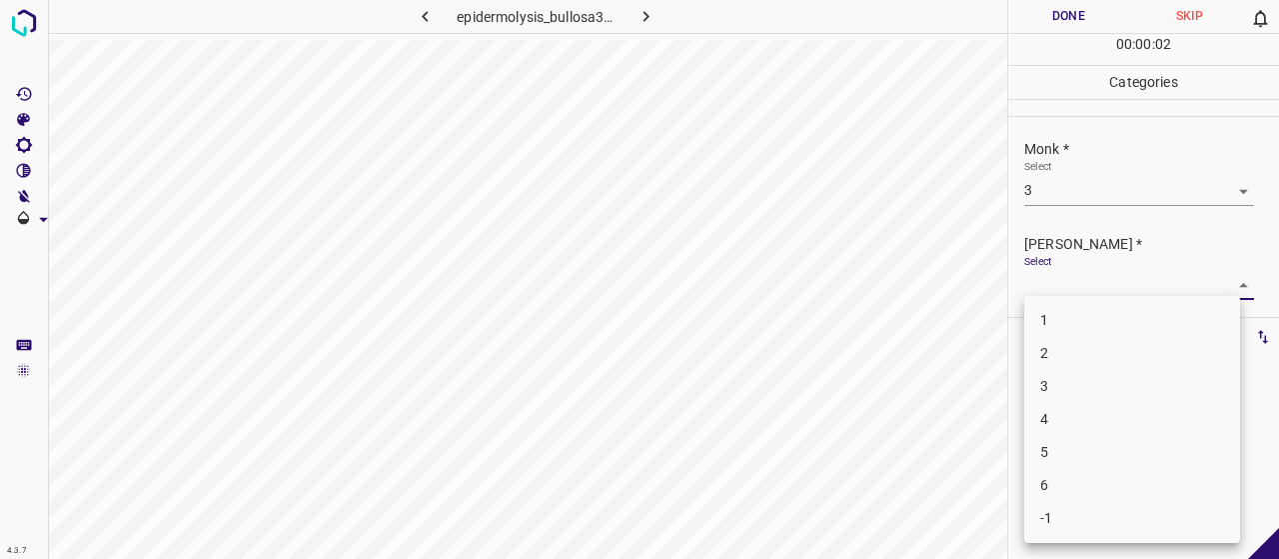
click at [1093, 350] on li "2" at bounding box center [1132, 353] width 216 height 33
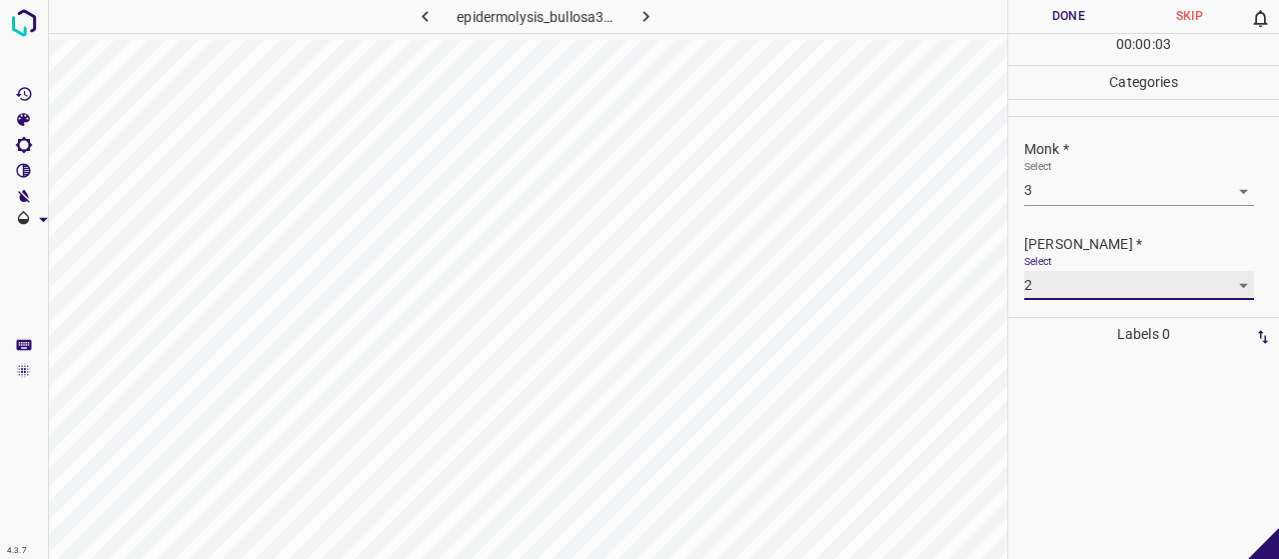
type input "2"
click at [1015, 31] on button "Done" at bounding box center [1068, 16] width 121 height 33
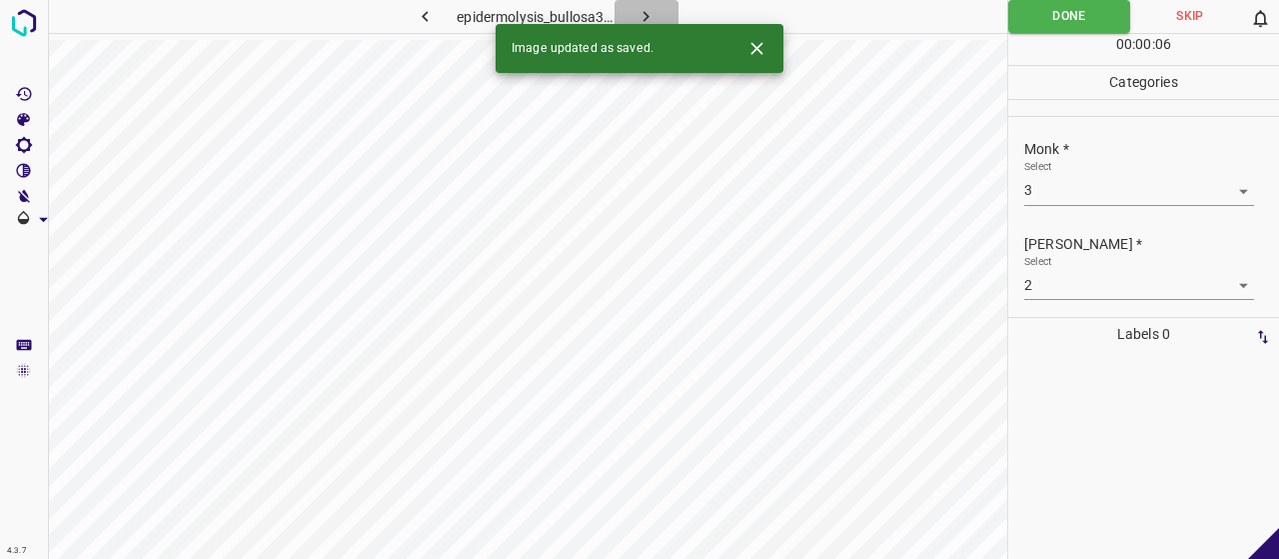
click at [640, 11] on icon "button" at bounding box center [646, 16] width 21 height 21
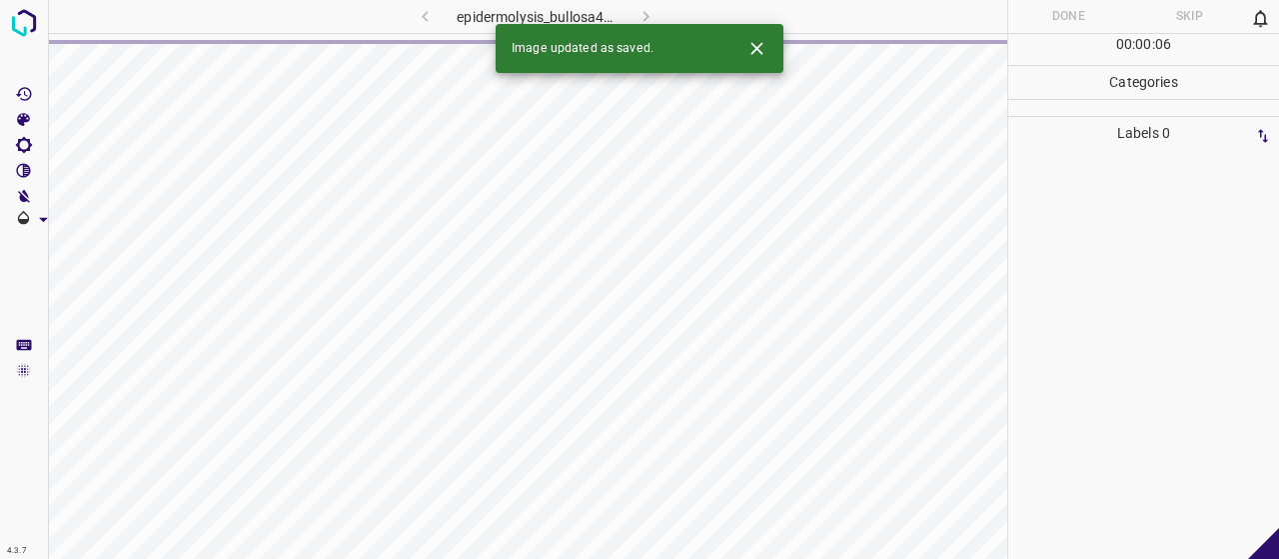
click at [762, 65] on div "Image updated as saved." at bounding box center [640, 48] width 288 height 49
click at [761, 55] on icon "Close" at bounding box center [756, 48] width 21 height 21
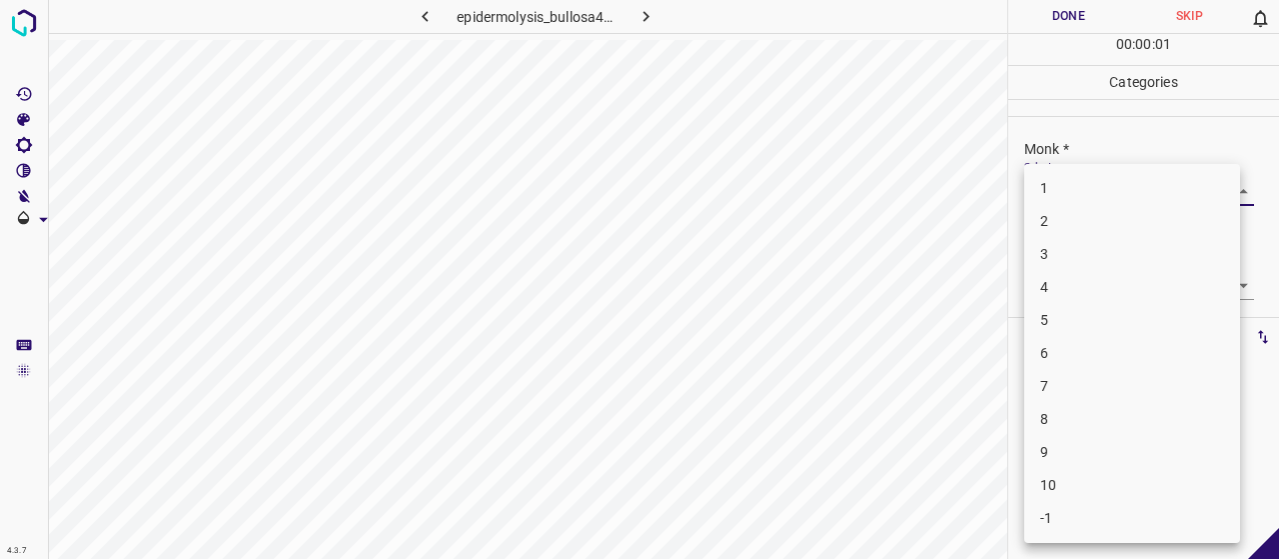
click at [1100, 186] on body "4.3.7 epidermolysis_bullosa47.jpg Done Skip 0 00 : 00 : 01 Categories Monk * Se…" at bounding box center [639, 279] width 1279 height 559
click at [1092, 289] on li "4" at bounding box center [1132, 287] width 216 height 33
type input "4"
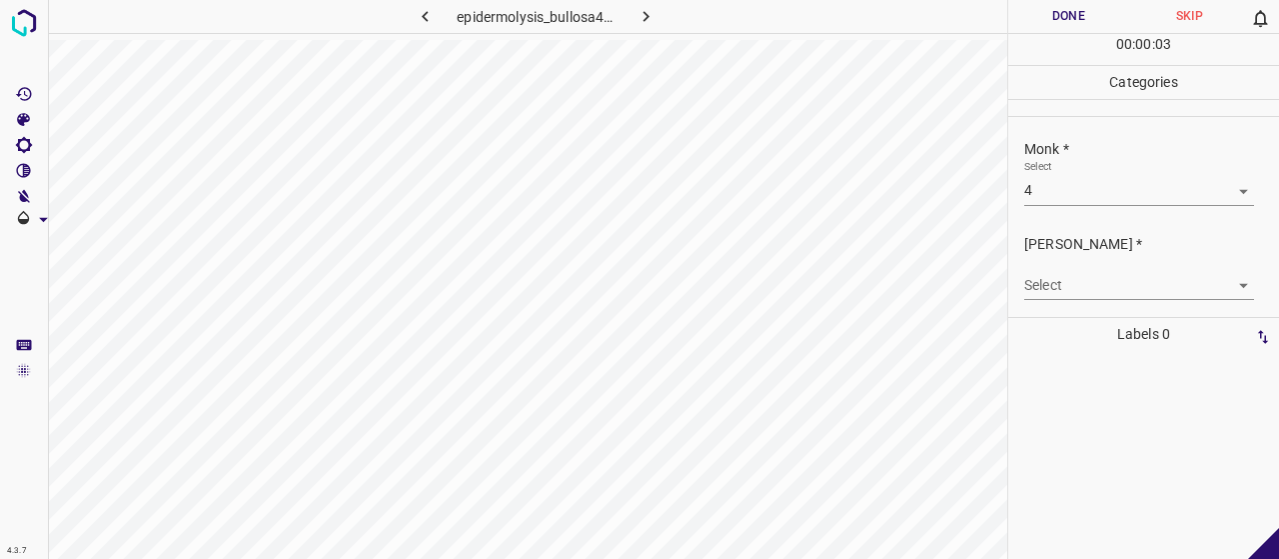
click at [1089, 300] on div "[PERSON_NAME] * Select ​" at bounding box center [1143, 267] width 271 height 94
click at [1077, 287] on body "4.3.7 epidermolysis_bullosa47.jpg Done Skip 0 00 : 00 : 03 Categories Monk * Se…" at bounding box center [639, 279] width 1279 height 559
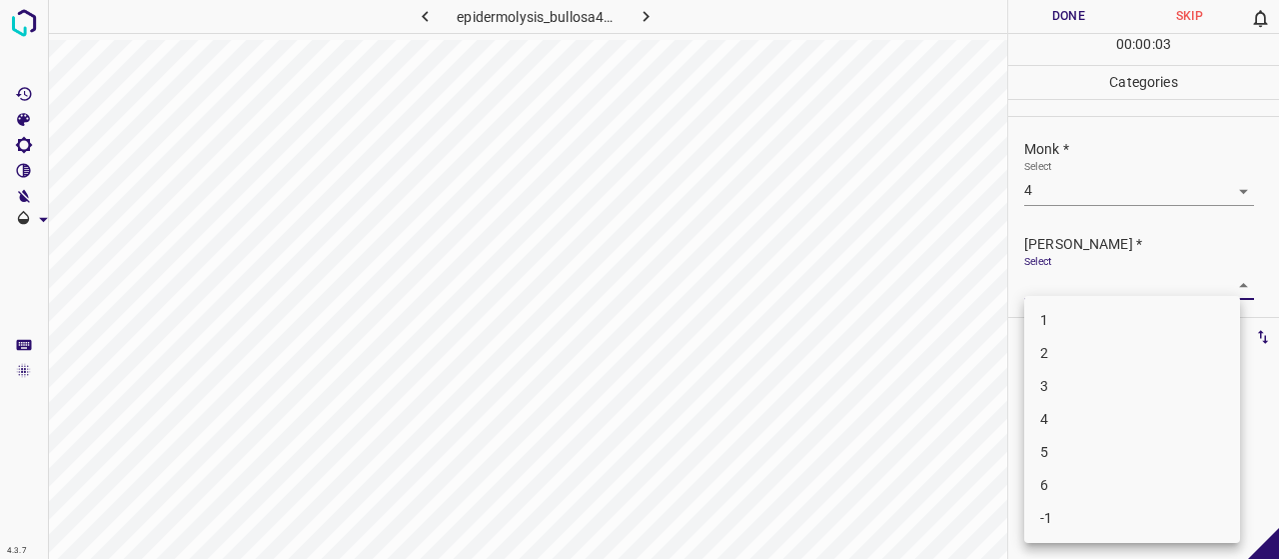
click at [1073, 348] on li "2" at bounding box center [1132, 353] width 216 height 33
type input "2"
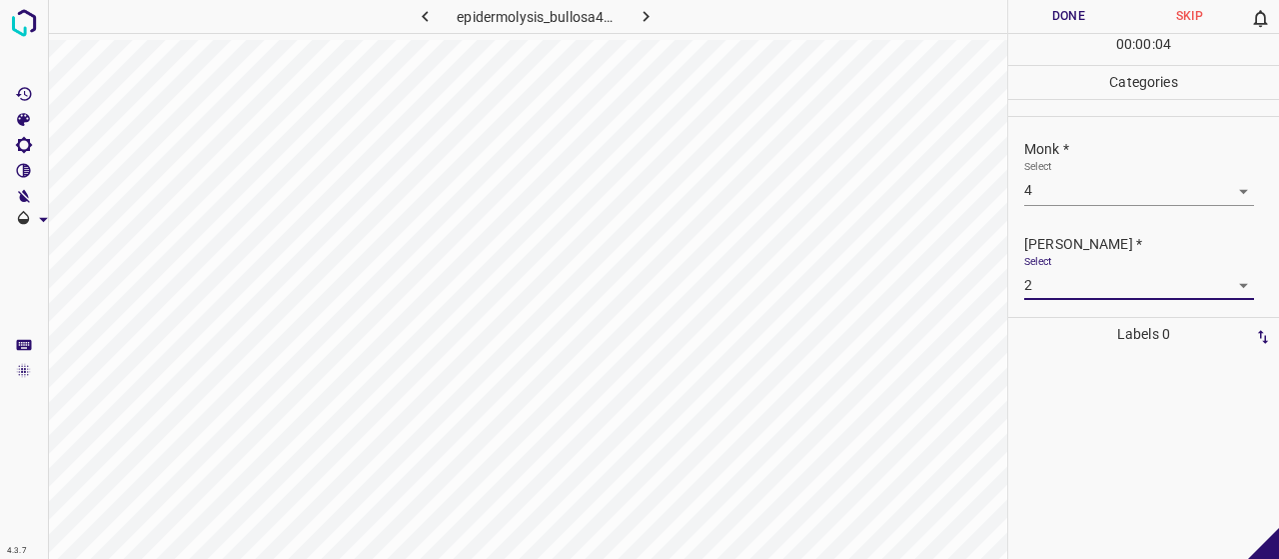
click at [1047, 15] on button "Done" at bounding box center [1068, 16] width 121 height 33
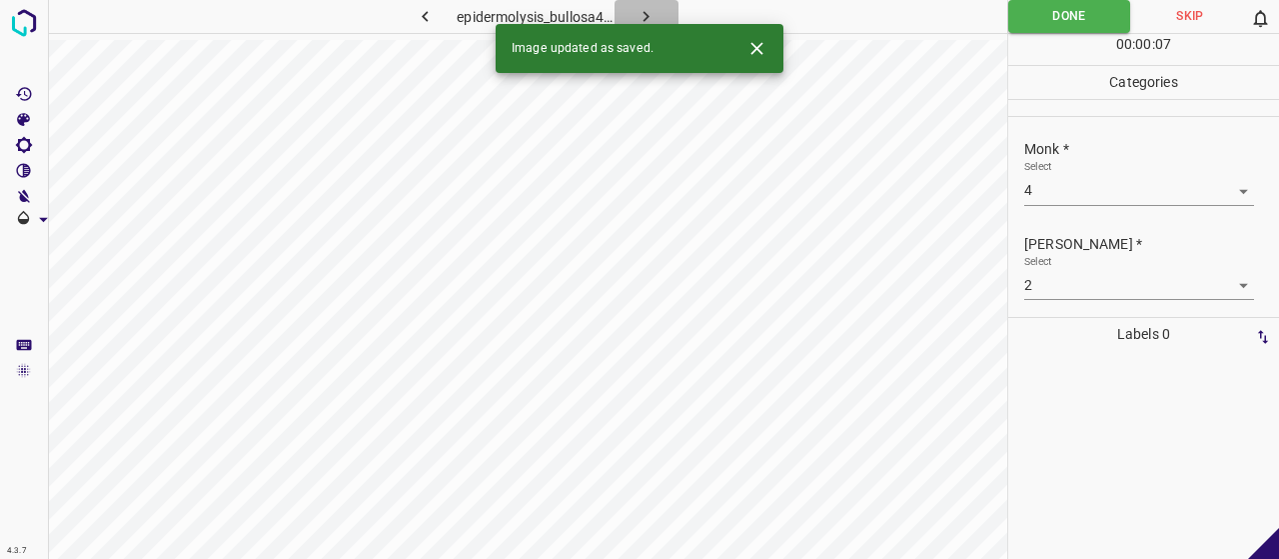
click at [653, 11] on icon "button" at bounding box center [646, 16] width 21 height 21
click at [1086, 170] on div "Select ​" at bounding box center [1139, 182] width 230 height 45
click at [1093, 191] on body "4.3.7 epidermal_naevus74.jpg Done Skip 0 00 : 00 : 18 Categories Monk * Select …" at bounding box center [639, 279] width 1279 height 559
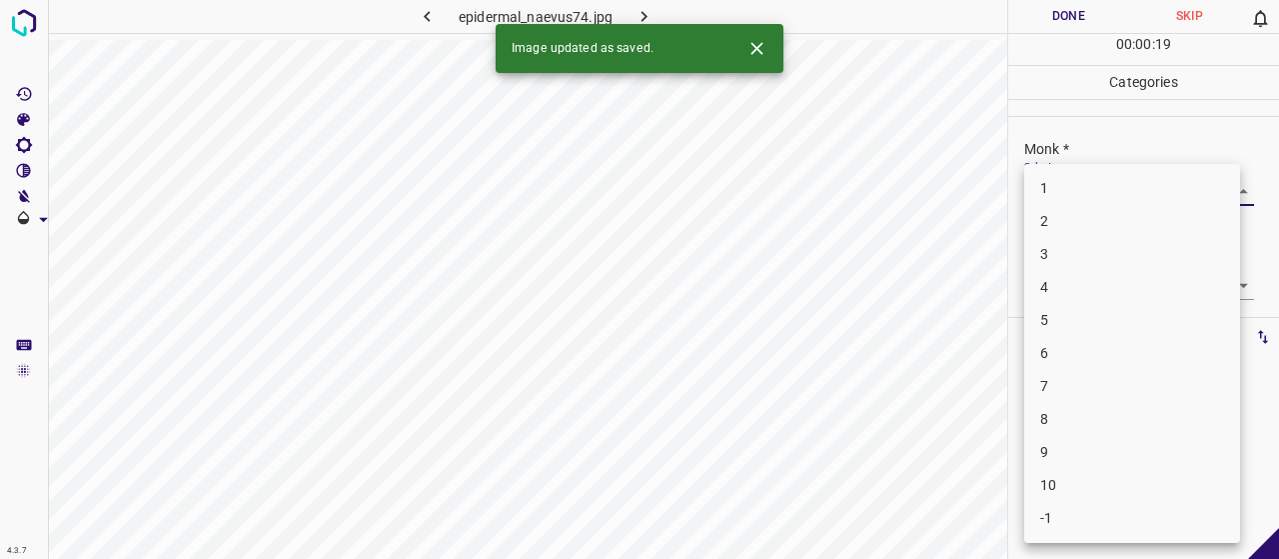
click at [1099, 264] on li "3" at bounding box center [1132, 254] width 216 height 33
type input "3"
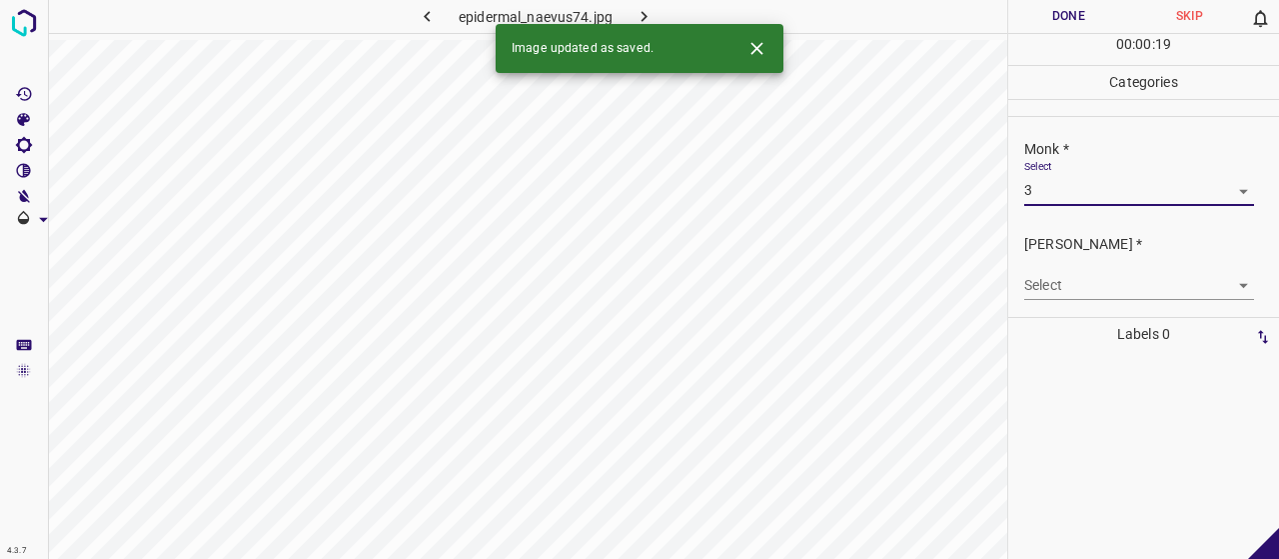
click at [1090, 291] on body "4.3.7 epidermal_naevus74.jpg Done Skip 0 00 : 00 : 19 Categories Monk * Select …" at bounding box center [639, 279] width 1279 height 559
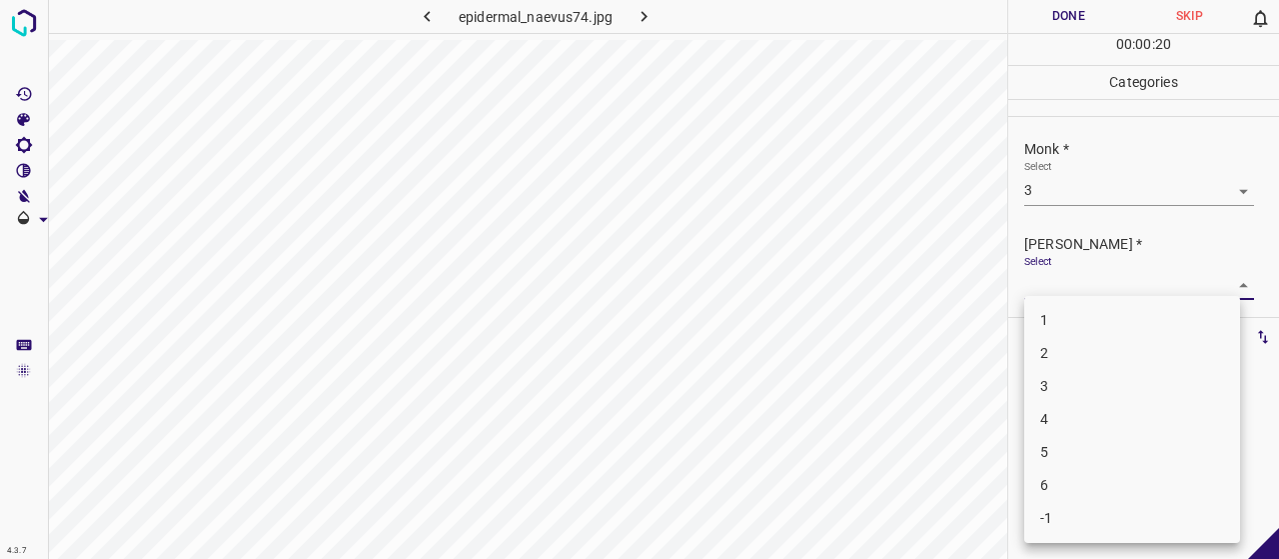
click at [1076, 357] on li "2" at bounding box center [1132, 353] width 216 height 33
type input "2"
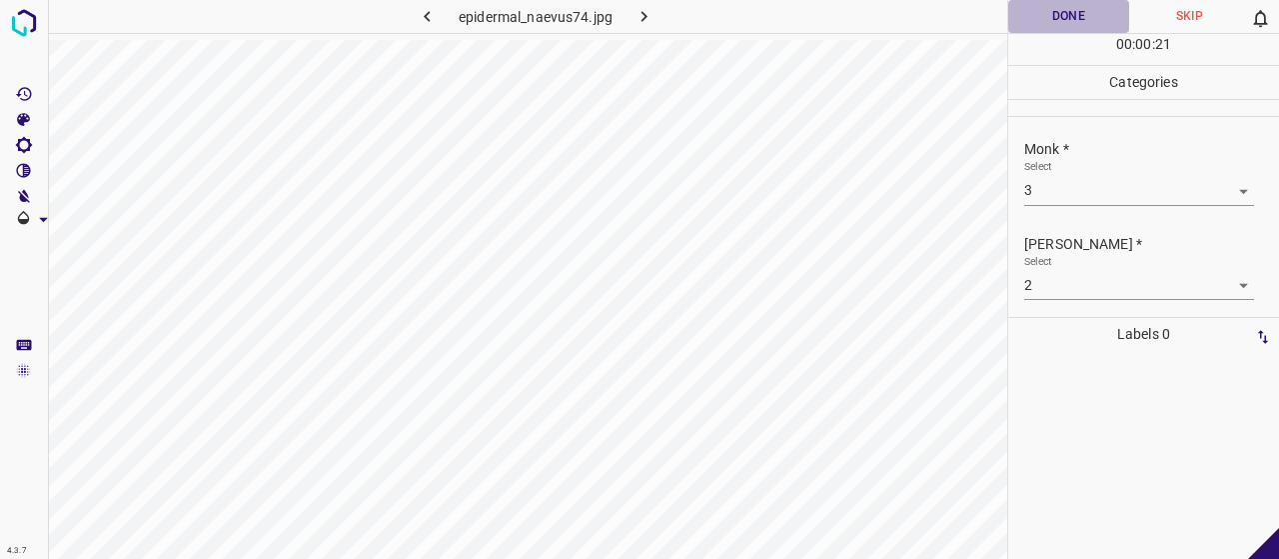
click at [1055, 19] on button "Done" at bounding box center [1068, 16] width 121 height 33
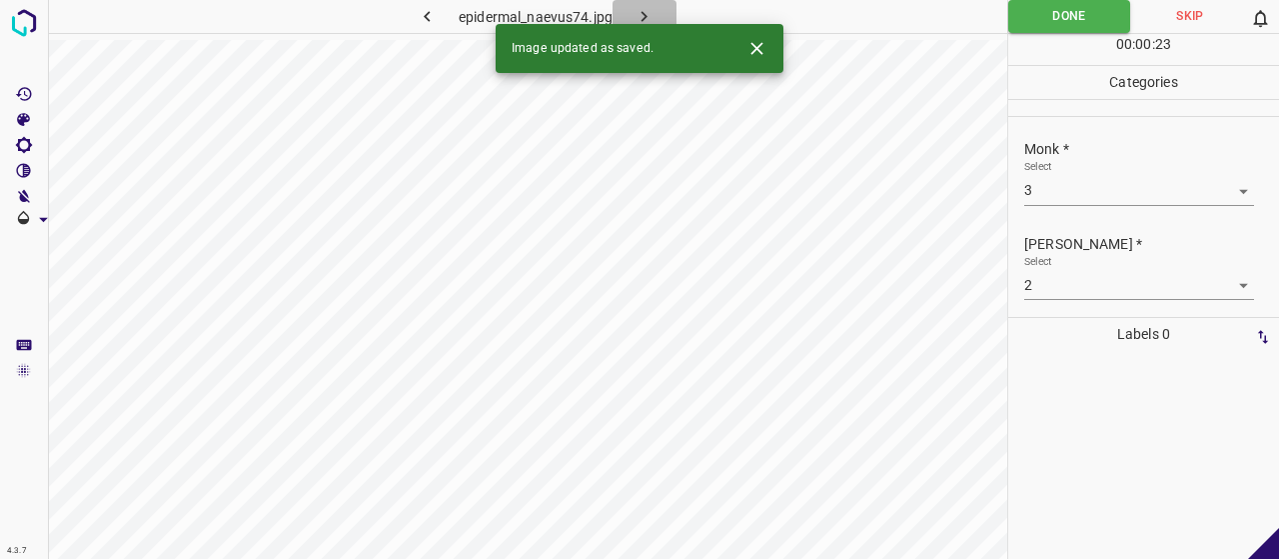
click at [638, 21] on icon "button" at bounding box center [644, 16] width 21 height 21
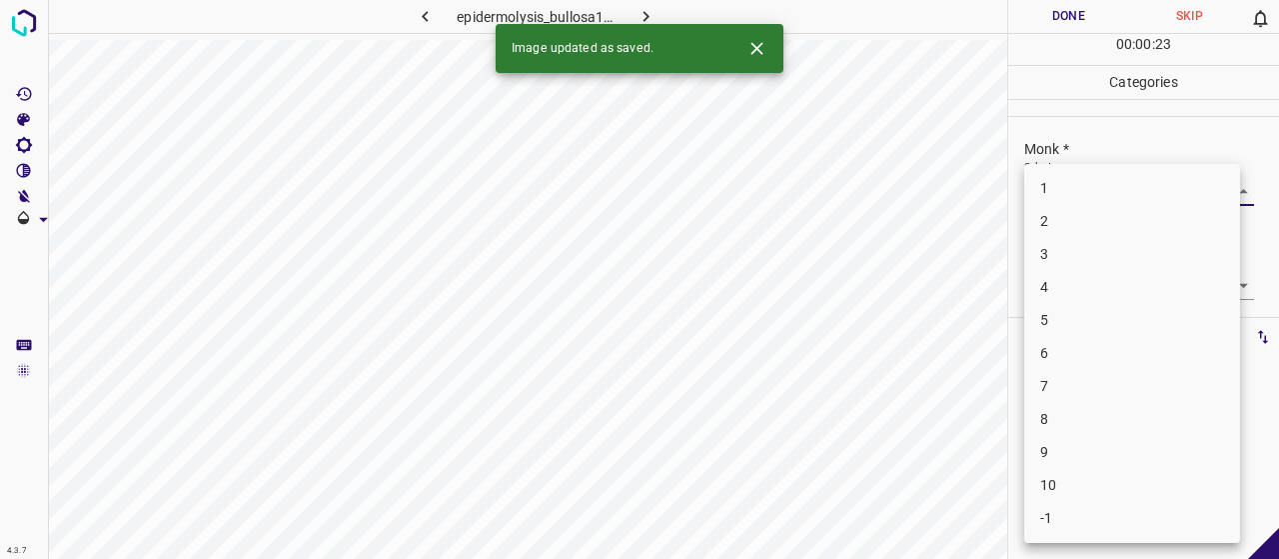
click at [1076, 194] on body "4.3.7 epidermolysis_bullosa16.jpg Done Skip 0 00 : 00 : 23 Categories Monk * Se…" at bounding box center [639, 279] width 1279 height 559
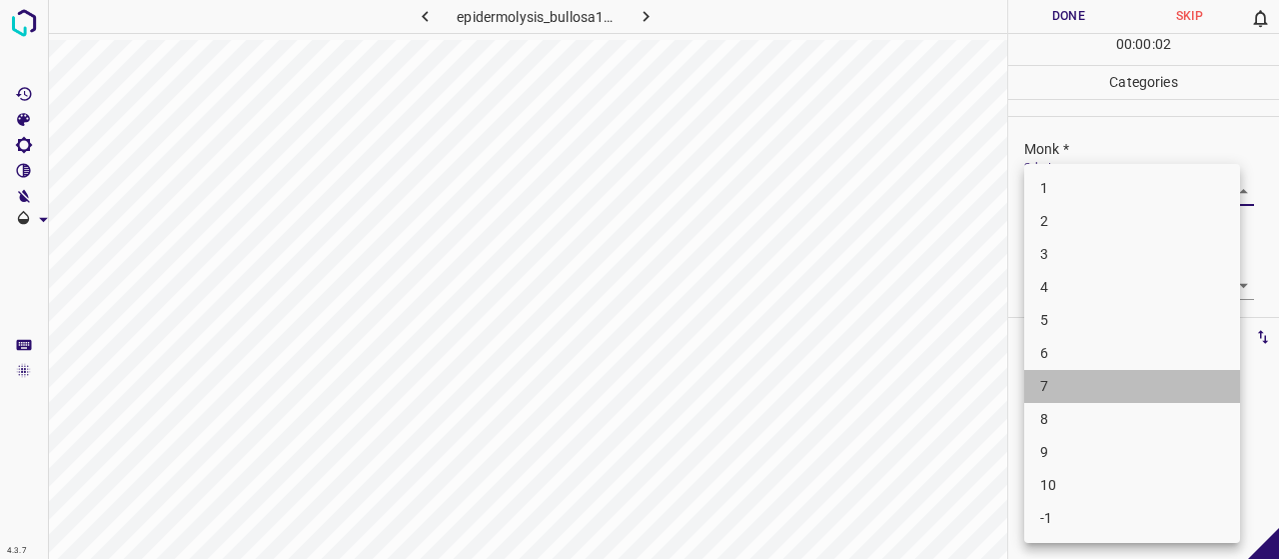
click at [1129, 398] on li "7" at bounding box center [1132, 386] width 216 height 33
type input "7"
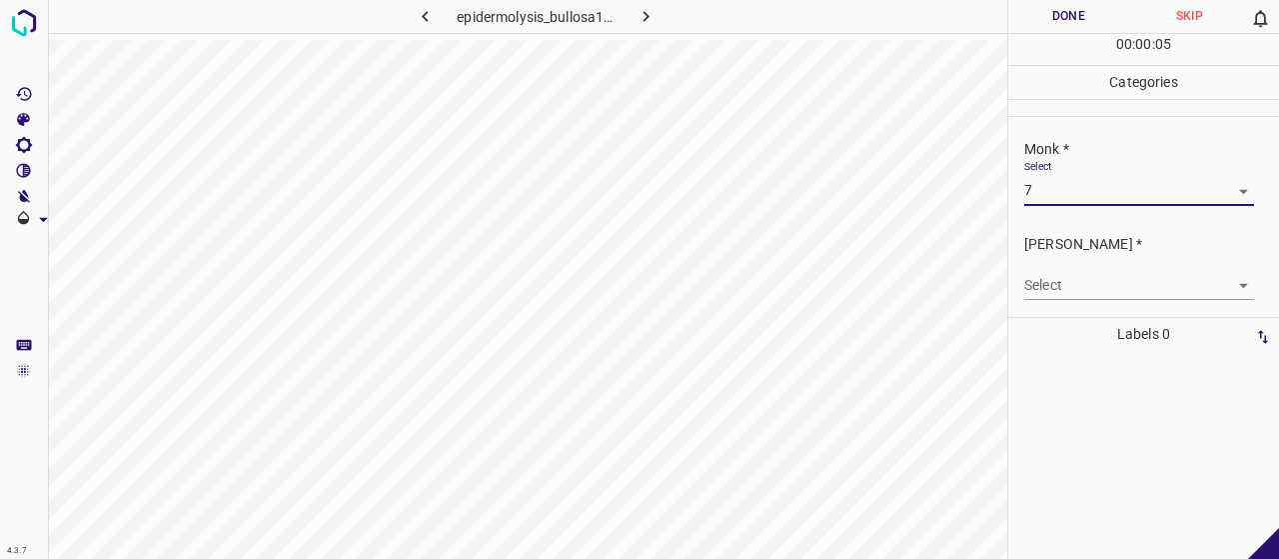
click at [1085, 272] on body "4.3.7 epidermolysis_bullosa16.jpg Done Skip 0 00 : 00 : 05 Categories Monk * Se…" at bounding box center [639, 279] width 1279 height 559
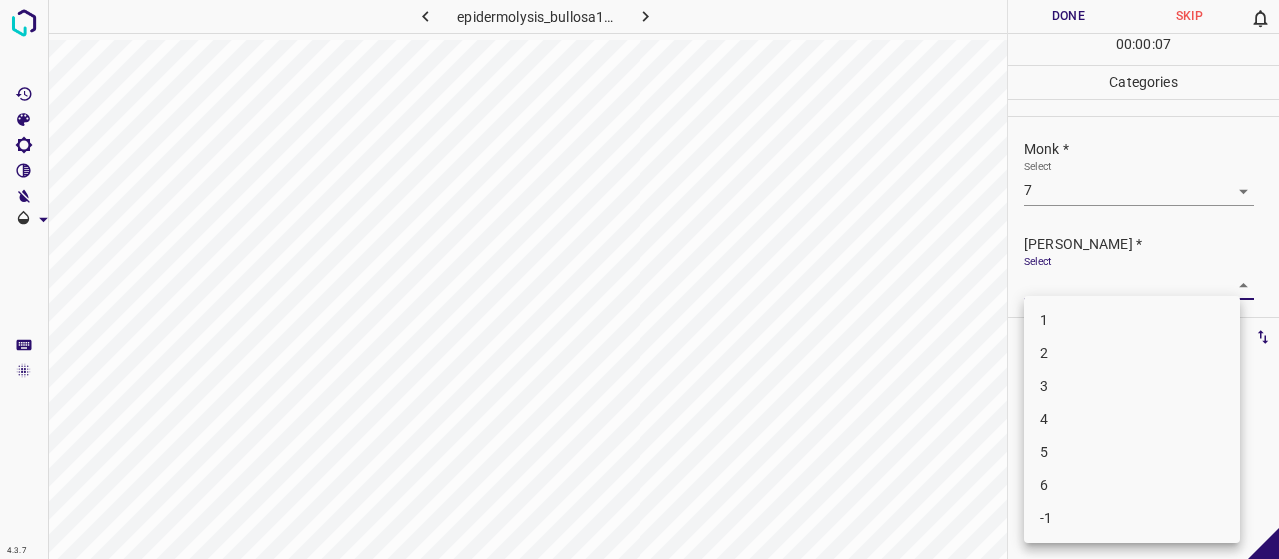
click at [1123, 455] on li "5" at bounding box center [1132, 452] width 216 height 33
type input "5"
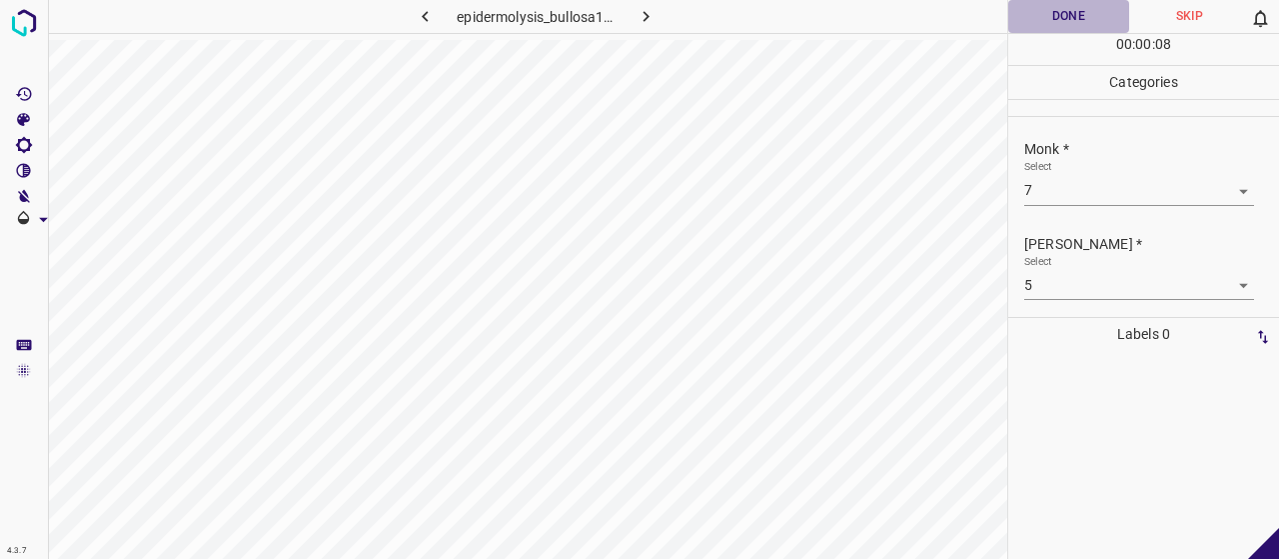
click at [1085, 2] on button "Done" at bounding box center [1068, 16] width 121 height 33
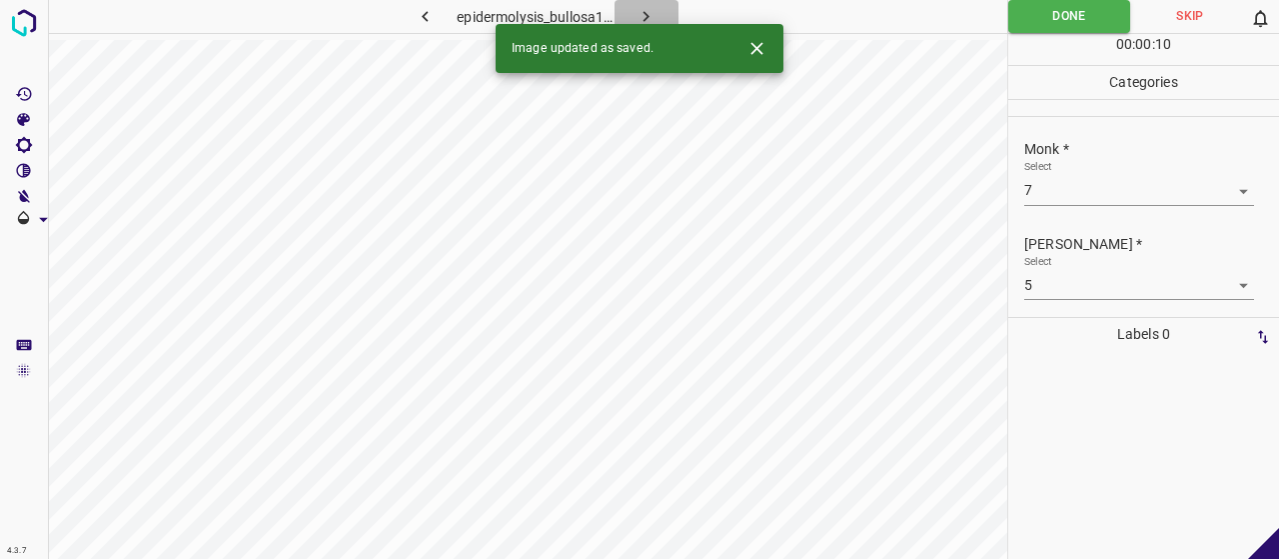
click at [651, 15] on icon "button" at bounding box center [646, 16] width 21 height 21
drag, startPoint x: 1045, startPoint y: 173, endPoint x: 1063, endPoint y: 187, distance: 22.8
click at [1048, 173] on div "Select ​" at bounding box center [1139, 182] width 230 height 45
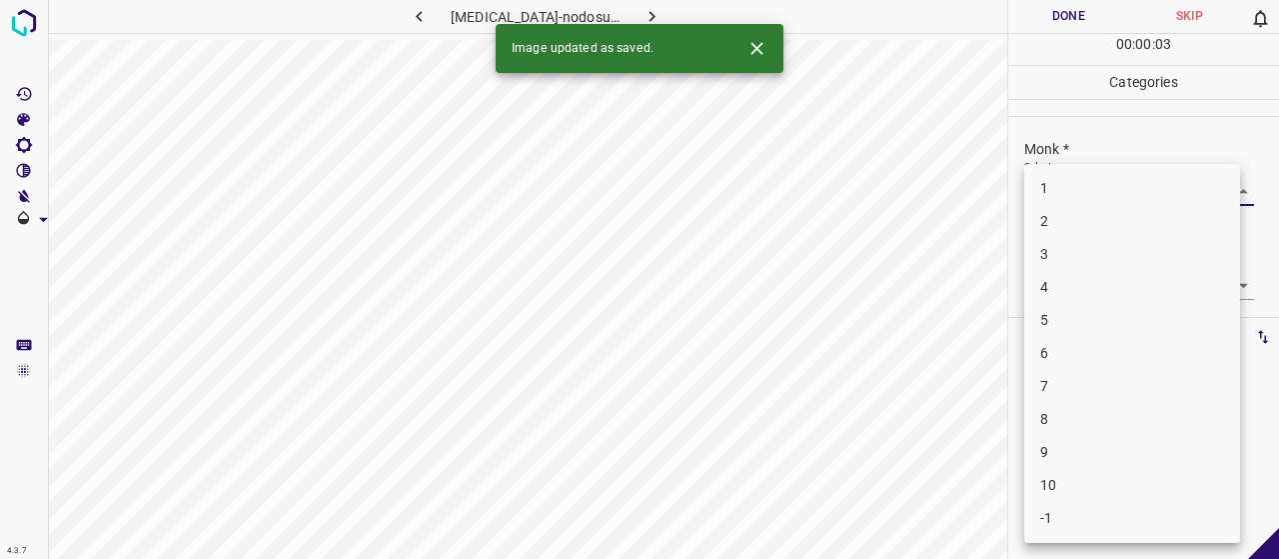
click at [1074, 185] on body "4.3.7 [MEDICAL_DATA]-nodosum69.jpg Done Skip 0 00 : 00 : 03 Categories Monk * S…" at bounding box center [639, 279] width 1279 height 559
click at [1105, 301] on li "4" at bounding box center [1132, 287] width 216 height 33
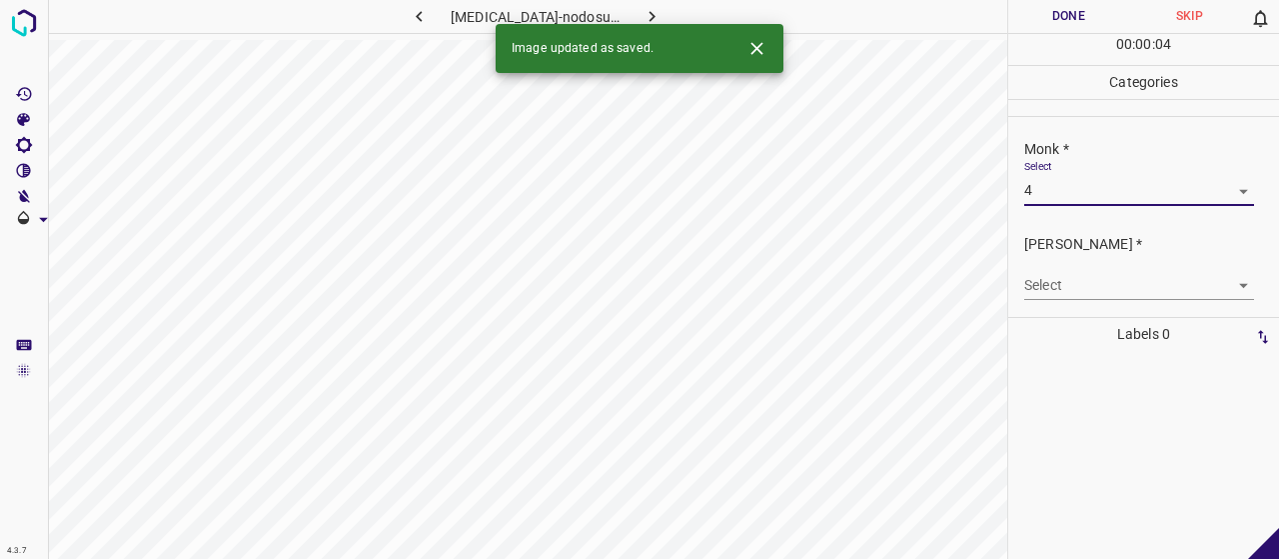
click at [1121, 188] on body "4.3.7 [MEDICAL_DATA]-nodosum69.jpg Done Skip 0 00 : 00 : 04 Categories Monk * S…" at bounding box center [639, 279] width 1279 height 559
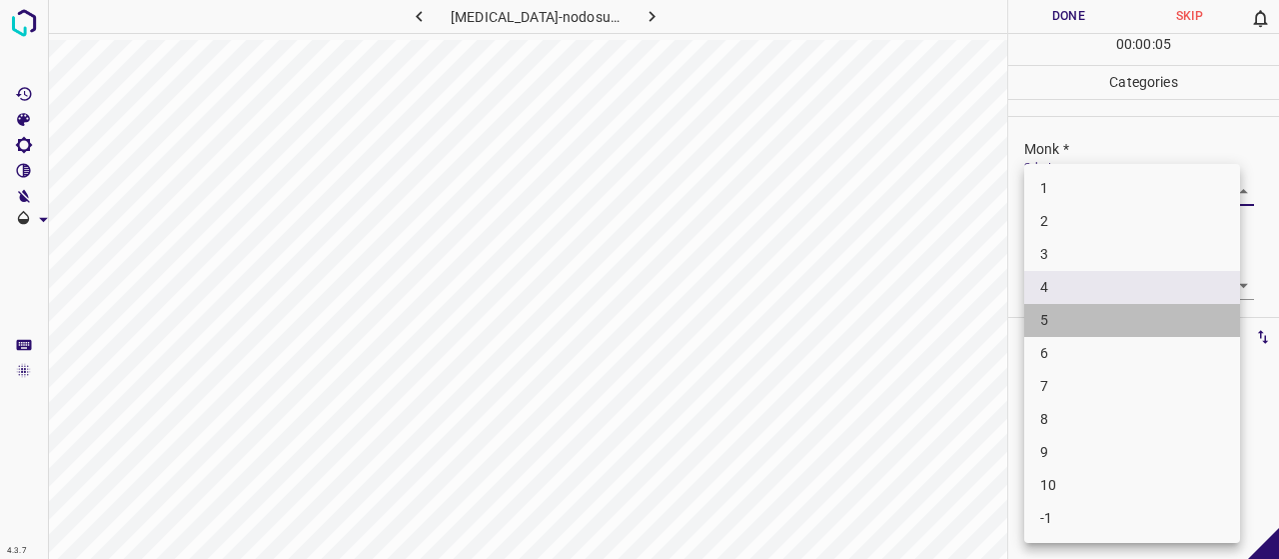
click at [1111, 305] on li "5" at bounding box center [1132, 320] width 216 height 33
type input "5"
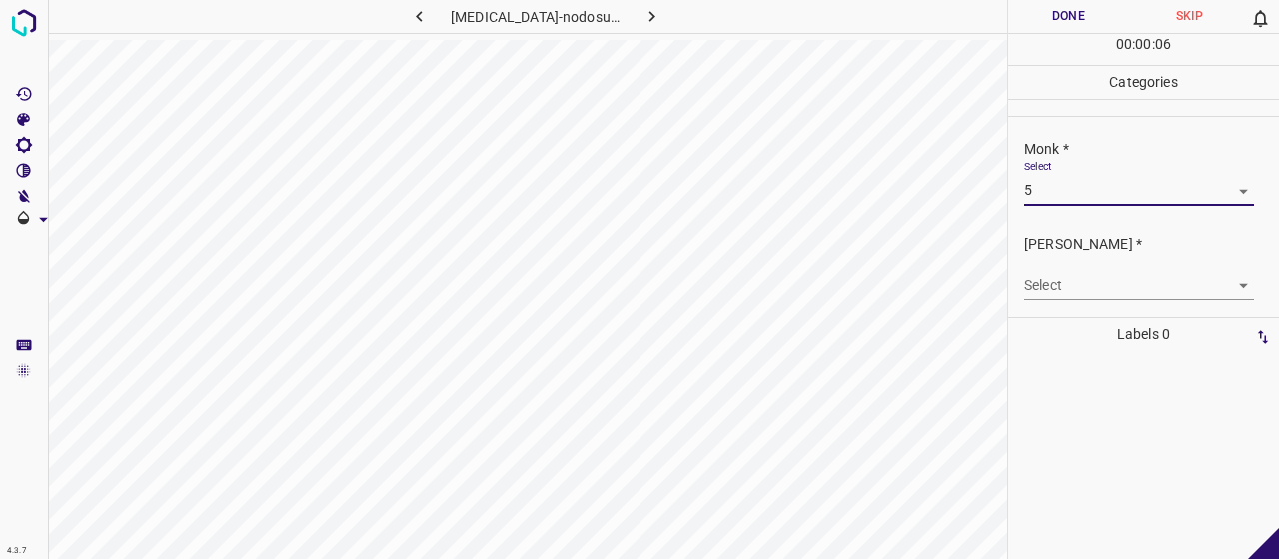
click at [1100, 290] on body "4.3.7 [MEDICAL_DATA]-nodosum69.jpg Done Skip 0 00 : 00 : 06 Categories Monk * S…" at bounding box center [639, 279] width 1279 height 559
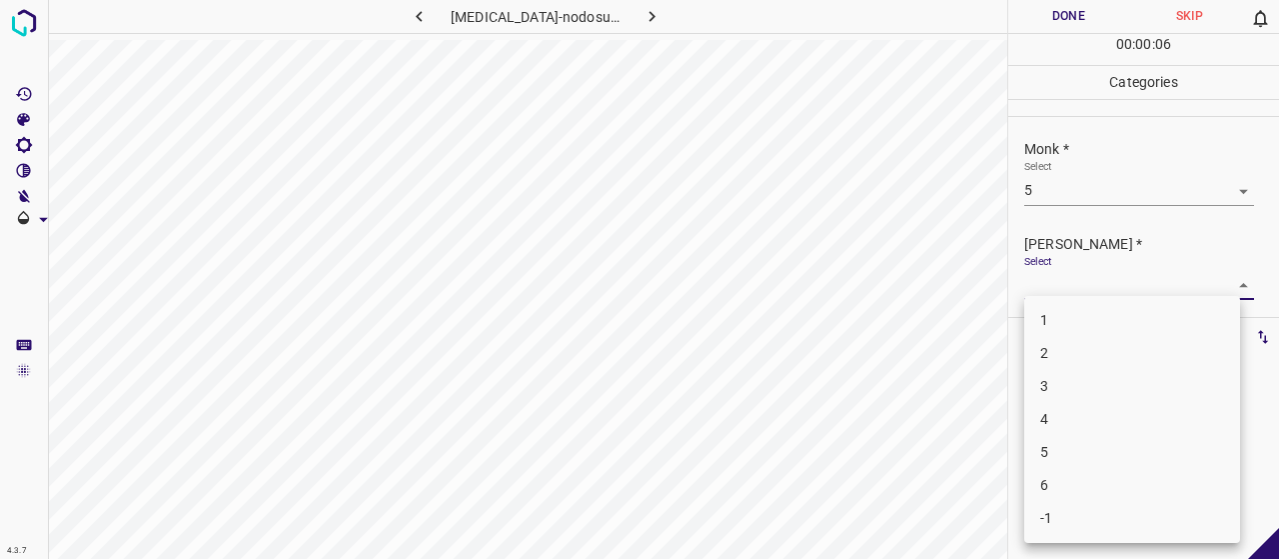
click at [1105, 390] on li "3" at bounding box center [1132, 386] width 216 height 33
type input "3"
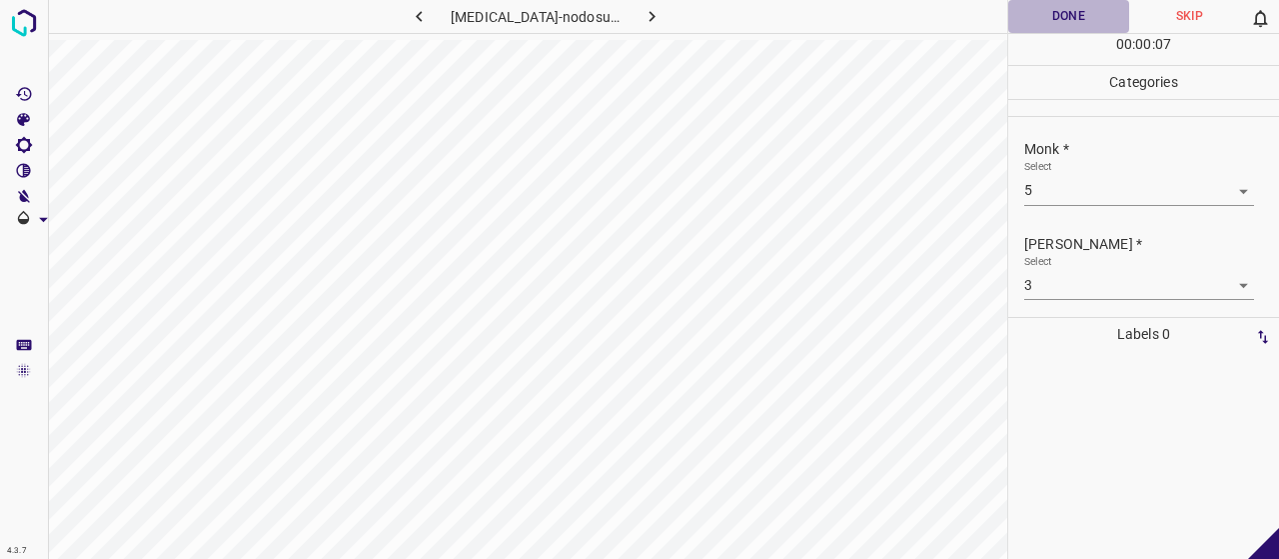
click at [1062, 31] on button "Done" at bounding box center [1068, 16] width 121 height 33
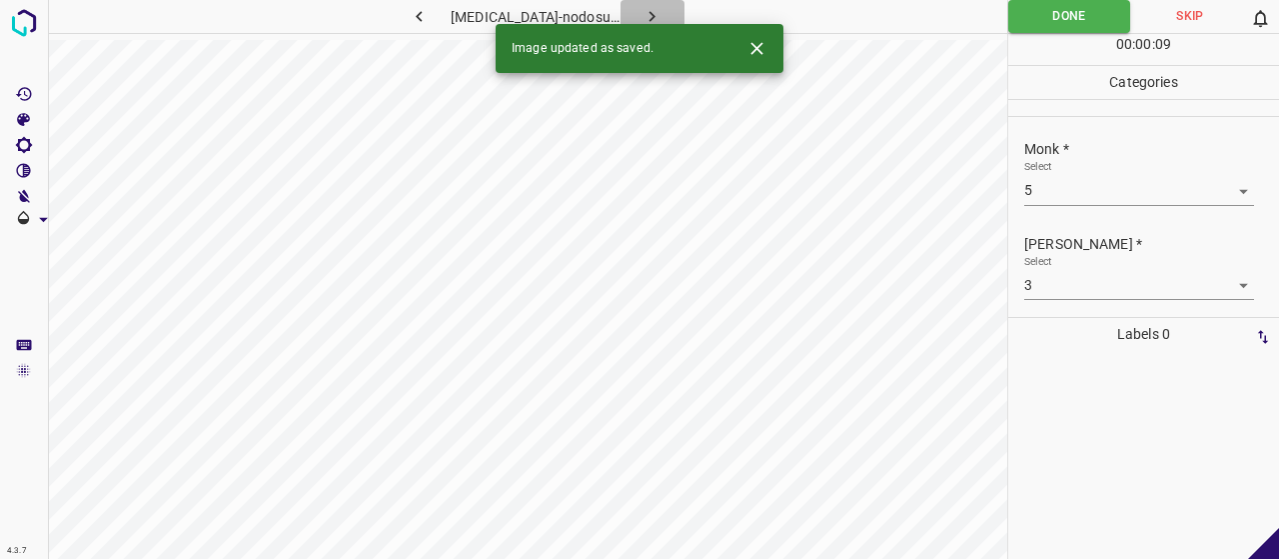
click at [649, 13] on icon "button" at bounding box center [652, 16] width 6 height 11
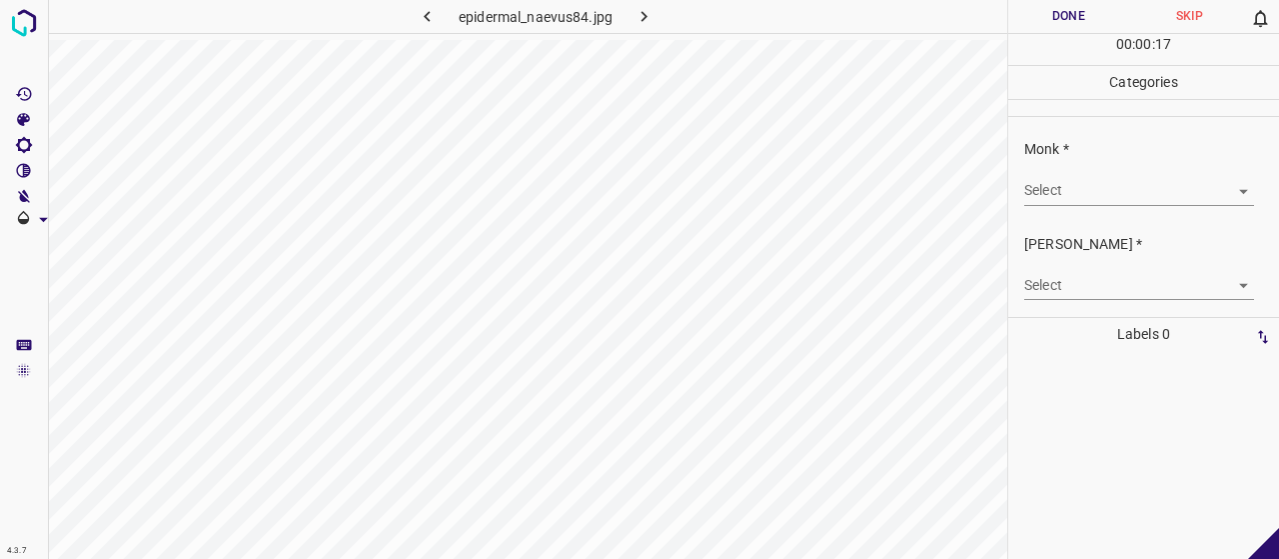
click at [1077, 195] on body "4.3.7 epidermal_naevus84.jpg Done Skip 0 00 : 00 : 17 Categories Monk * Select …" at bounding box center [639, 279] width 1279 height 559
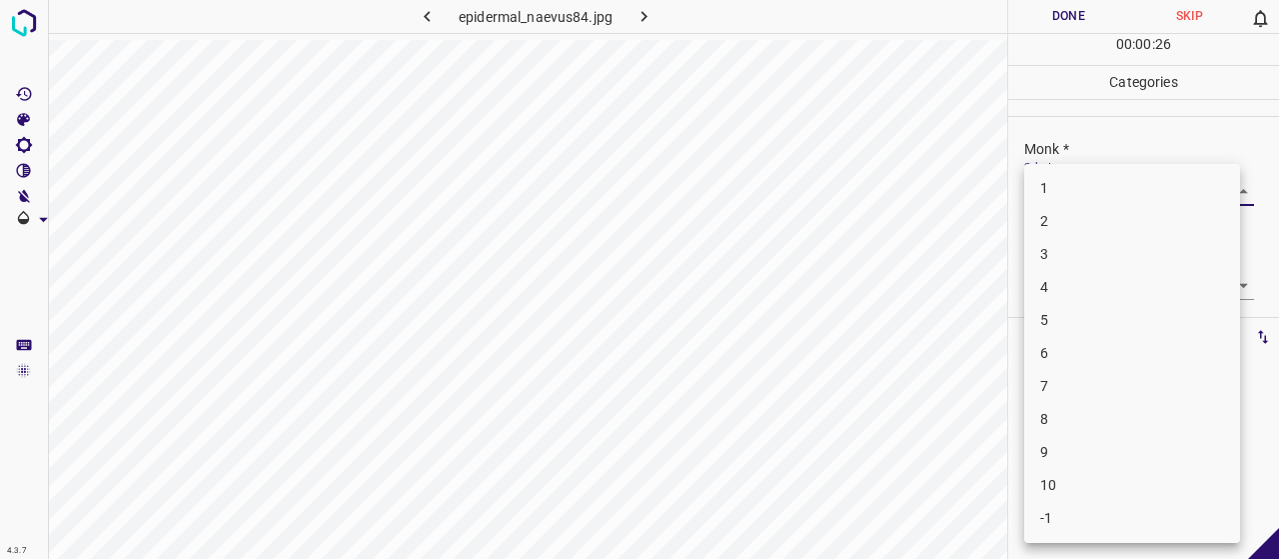
click at [1057, 249] on li "3" at bounding box center [1132, 254] width 216 height 33
type input "3"
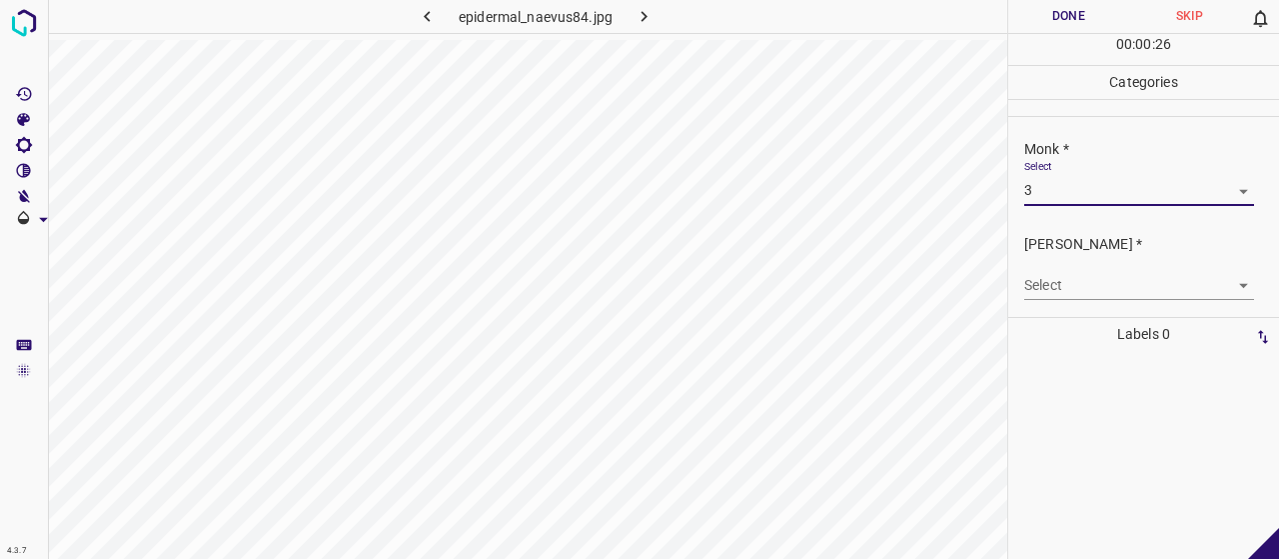
click at [1061, 290] on body "4.3.7 epidermal_naevus84.jpg Done Skip 0 00 : 00 : 26 Categories Monk * Select …" at bounding box center [639, 279] width 1279 height 559
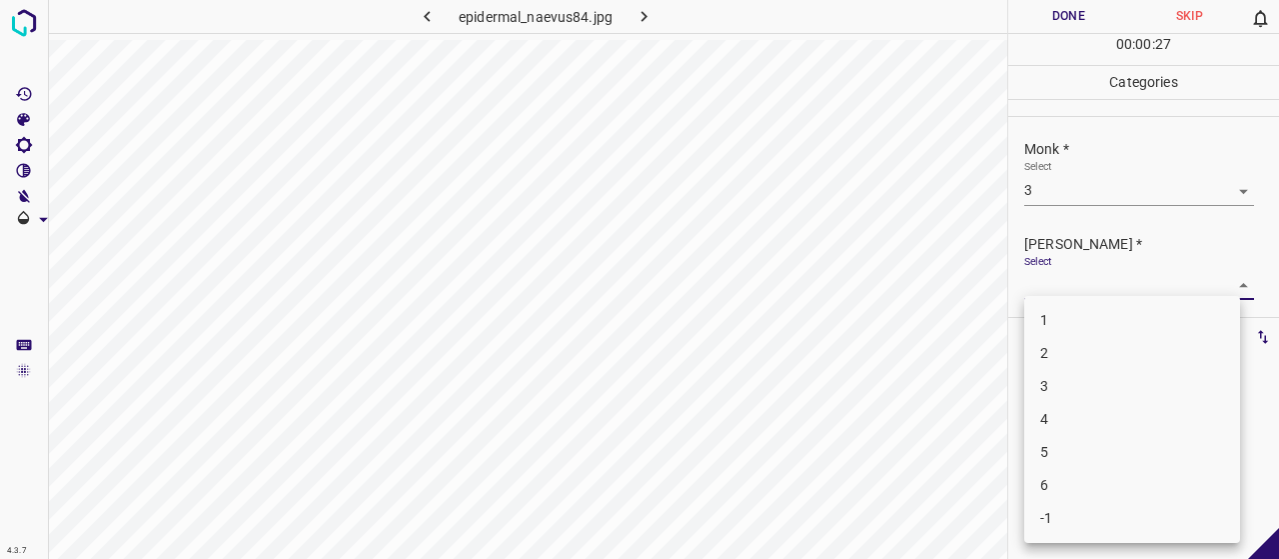
click at [1075, 339] on li "2" at bounding box center [1132, 353] width 216 height 33
type input "2"
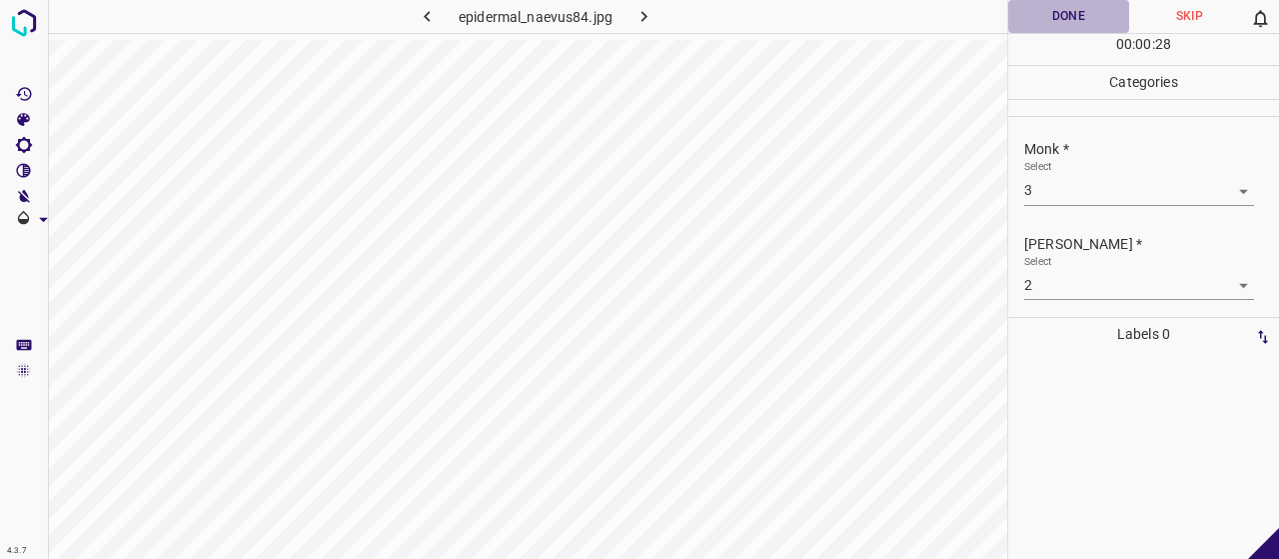
click at [1060, 20] on button "Done" at bounding box center [1068, 16] width 121 height 33
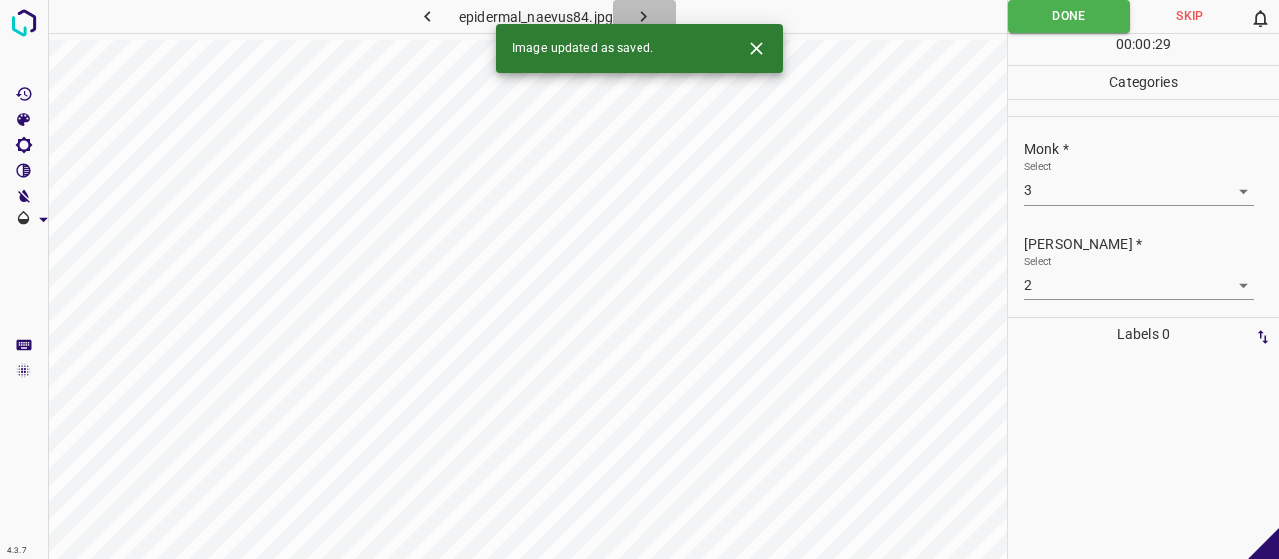
click at [647, 8] on icon "button" at bounding box center [644, 16] width 21 height 21
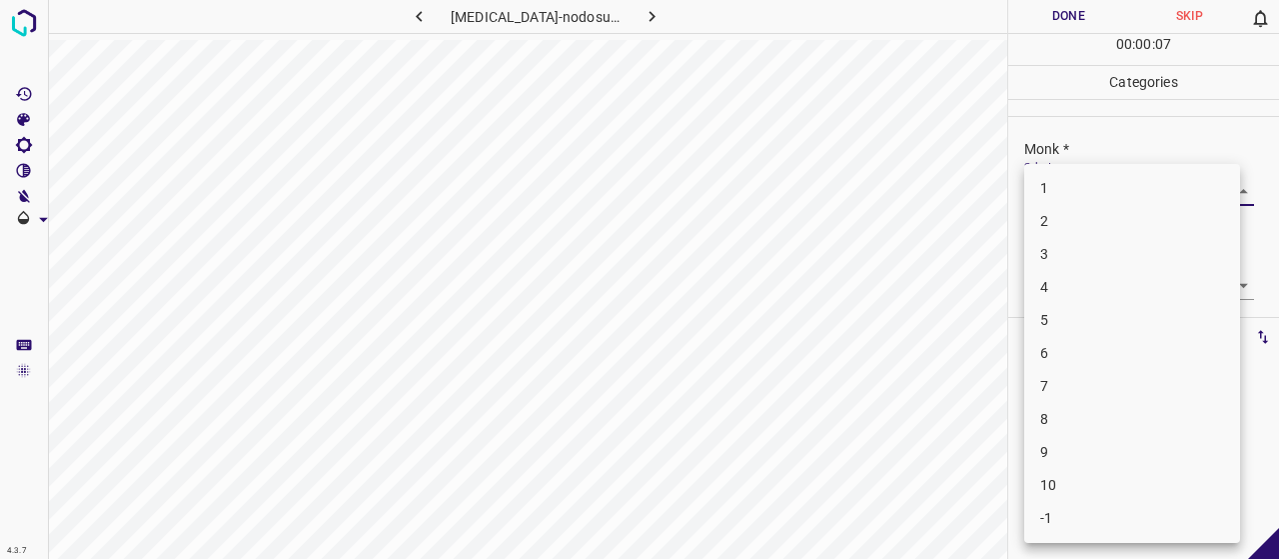
click at [1058, 189] on body "4.3.7 [MEDICAL_DATA]-nodosum22.jpg Done Skip 0 00 : 00 : 07 Categories Monk * S…" at bounding box center [639, 279] width 1279 height 559
click at [1068, 280] on li "4" at bounding box center [1132, 287] width 216 height 33
type input "4"
click at [1068, 280] on body "4.3.7 [MEDICAL_DATA]-nodosum22.jpg Done Skip 0 00 : 00 : 09 Categories Monk * S…" at bounding box center [639, 279] width 1279 height 559
click at [1085, 361] on li "2" at bounding box center [1132, 353] width 216 height 33
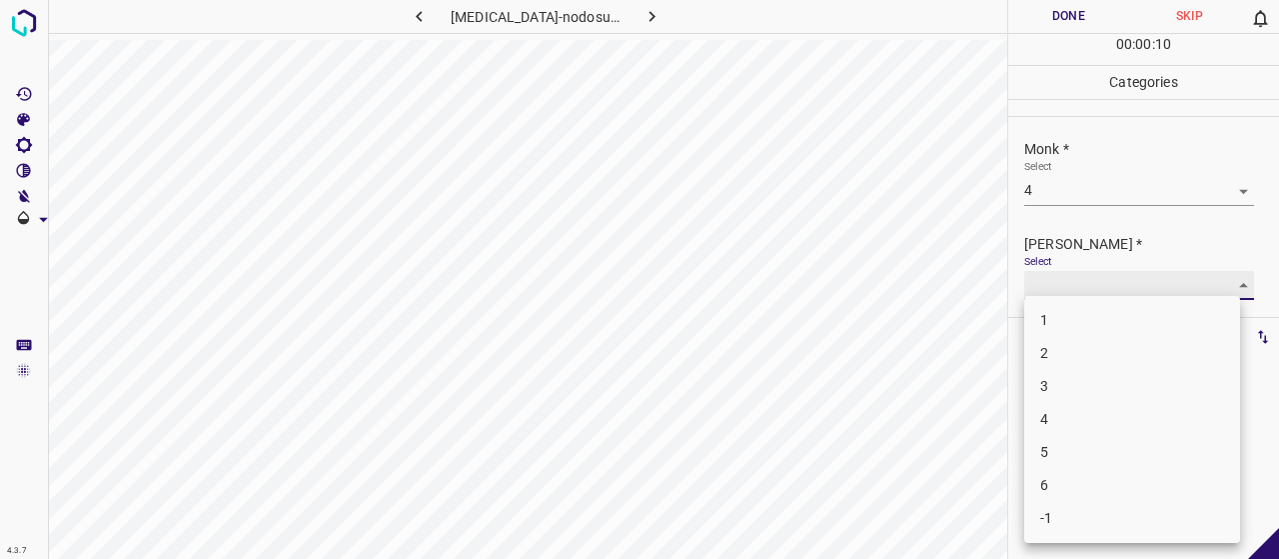
type input "2"
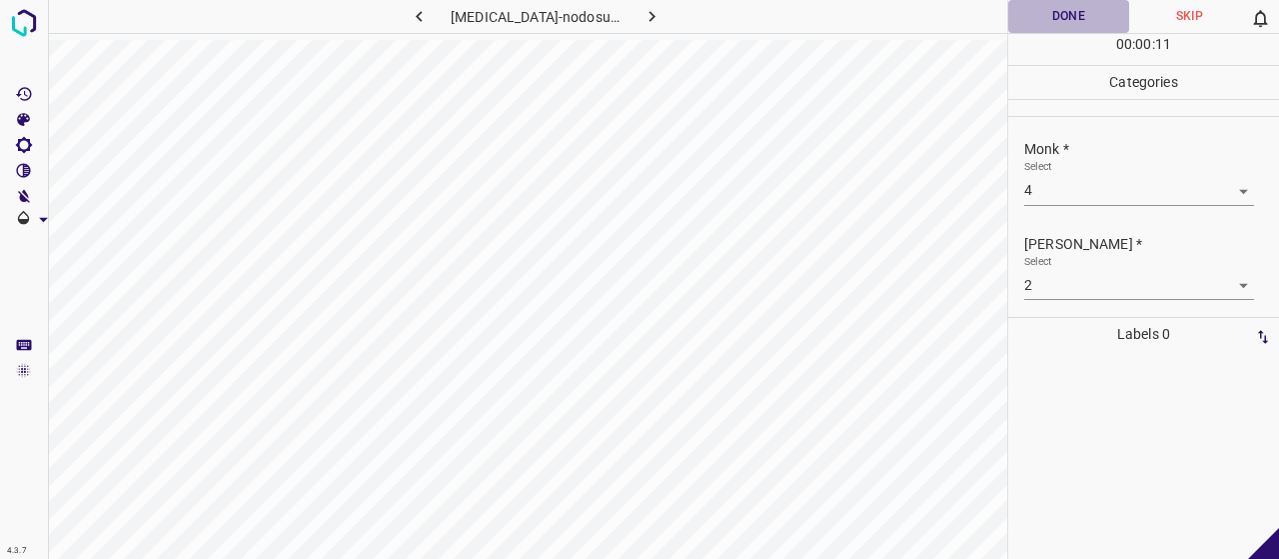
click at [1038, 10] on button "Done" at bounding box center [1068, 16] width 121 height 33
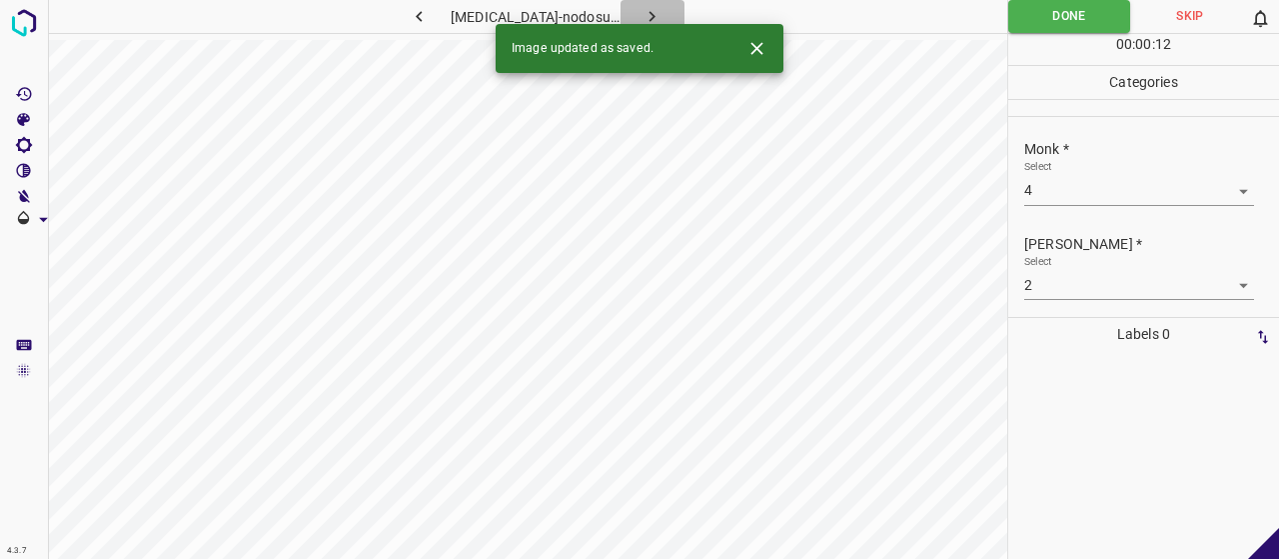
click at [647, 19] on icon "button" at bounding box center [651, 16] width 21 height 21
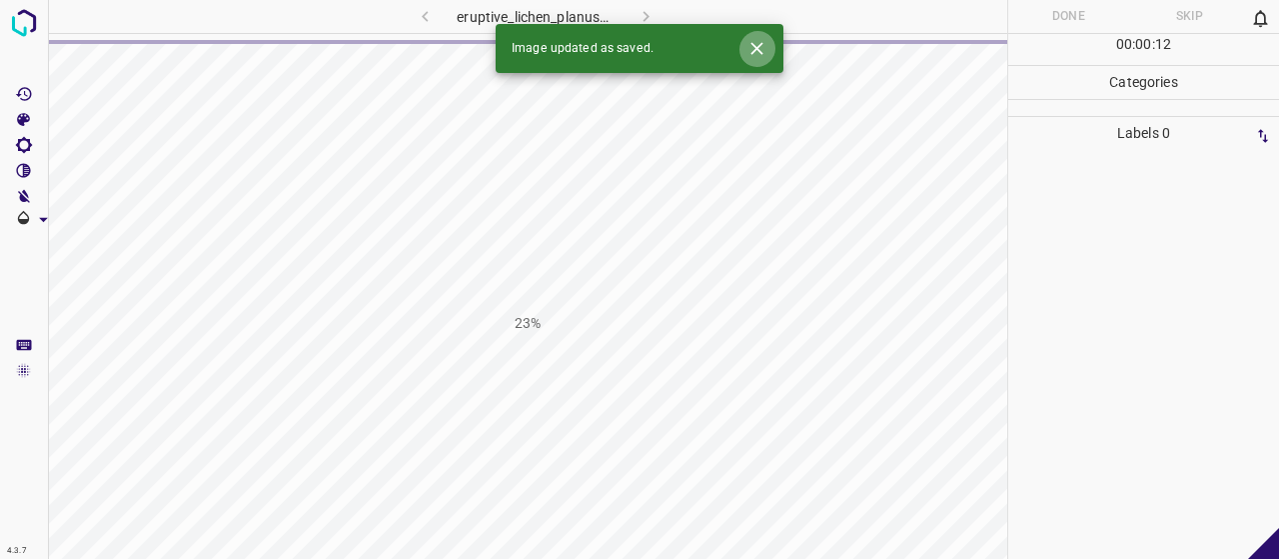
click at [757, 52] on icon "Close" at bounding box center [756, 48] width 21 height 21
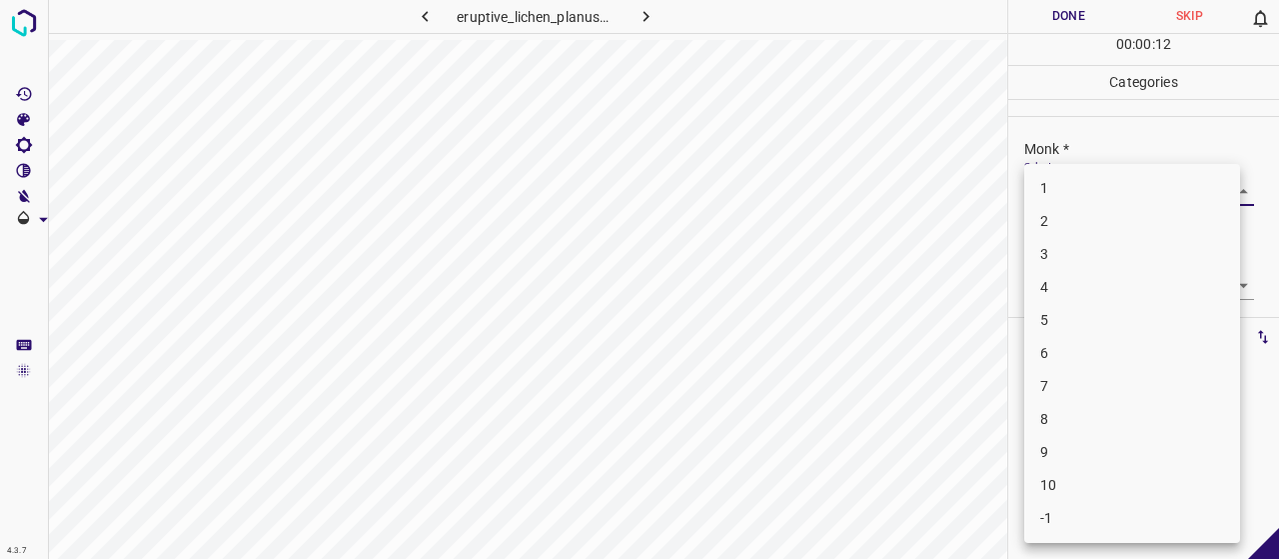
click at [1087, 189] on body "4.3.7 eruptive_lichen_planus9.jpg Done Skip 0 00 : 00 : 12 Categories Monk * Se…" at bounding box center [639, 279] width 1279 height 559
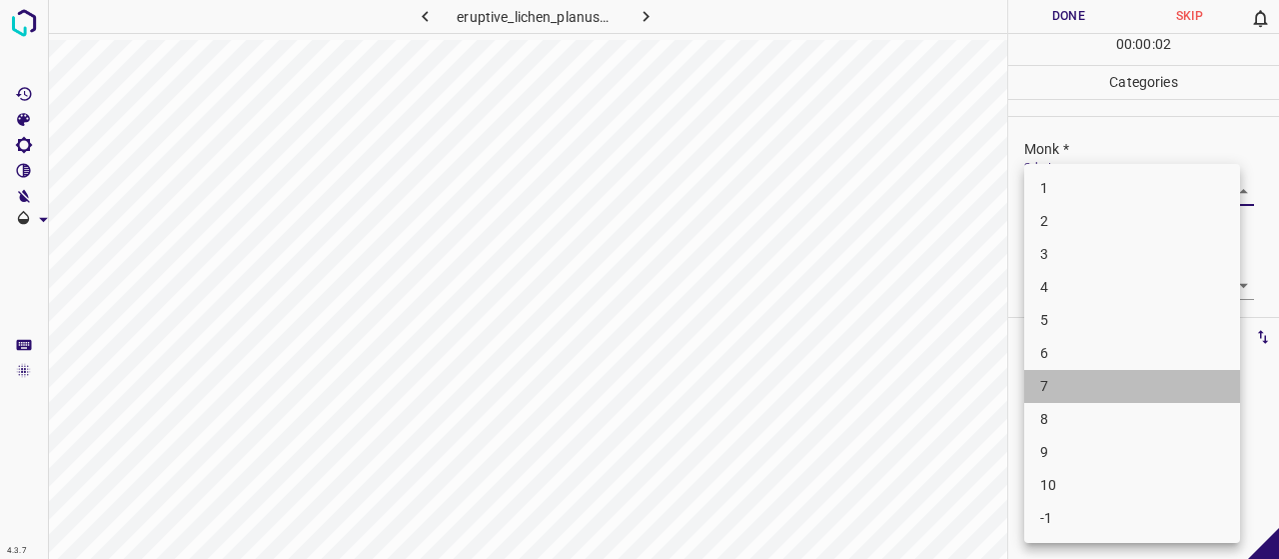
click at [1093, 377] on li "7" at bounding box center [1132, 386] width 216 height 33
type input "7"
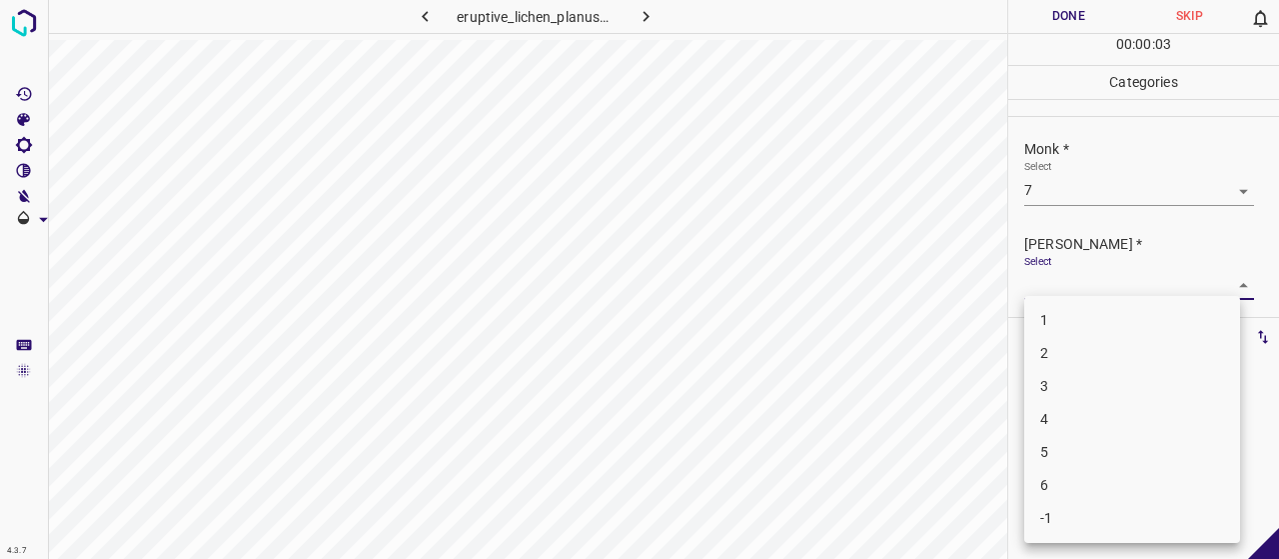
click at [1088, 286] on body "4.3.7 eruptive_lichen_planus9.jpg Done Skip 0 00 : 00 : 03 Categories Monk * Se…" at bounding box center [639, 279] width 1279 height 559
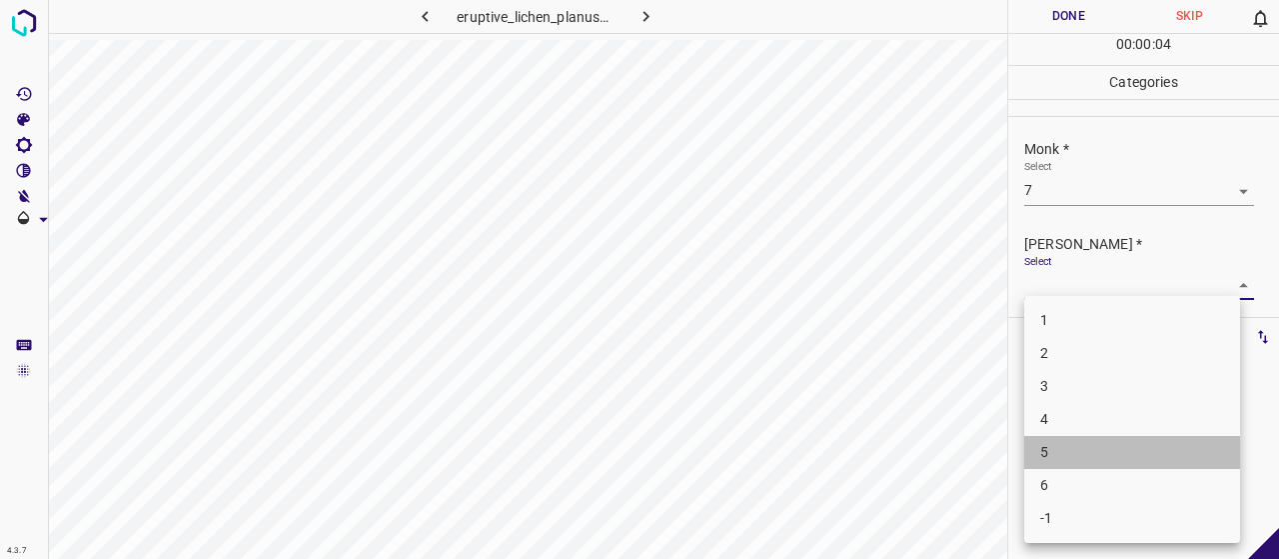
click at [1056, 451] on li "5" at bounding box center [1132, 452] width 216 height 33
type input "5"
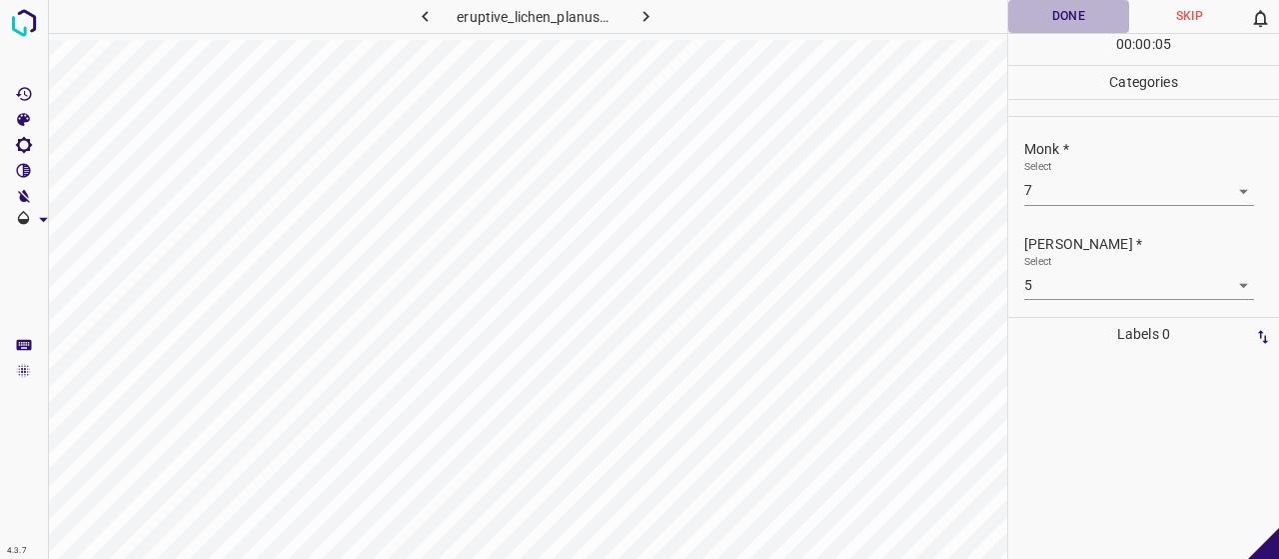
click at [1097, 11] on button "Done" at bounding box center [1068, 16] width 121 height 33
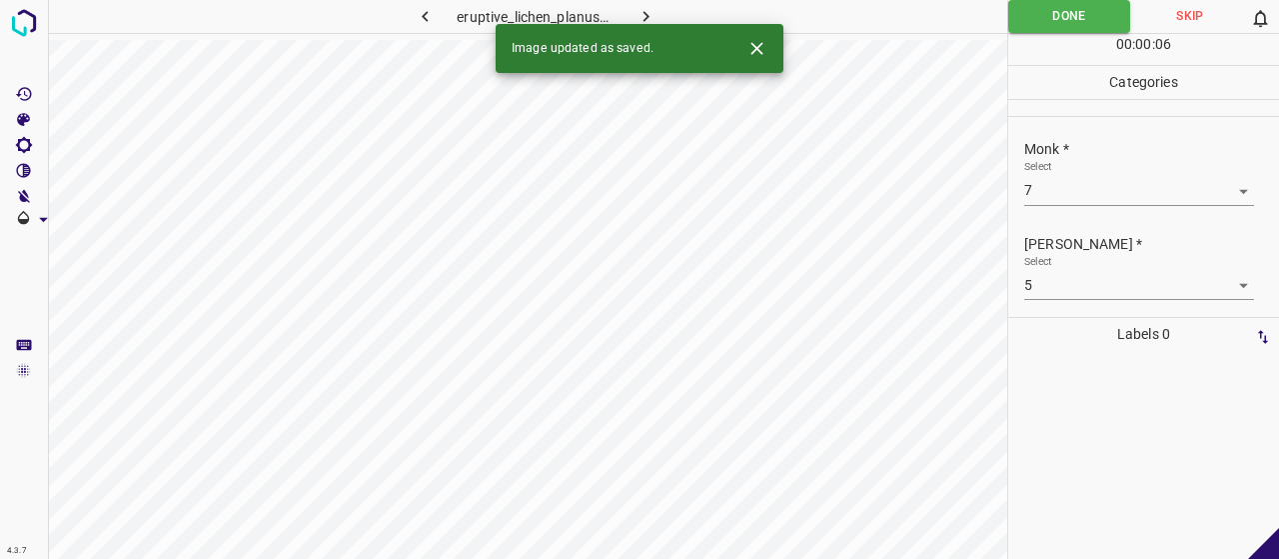
click at [653, 15] on icon "button" at bounding box center [646, 16] width 21 height 21
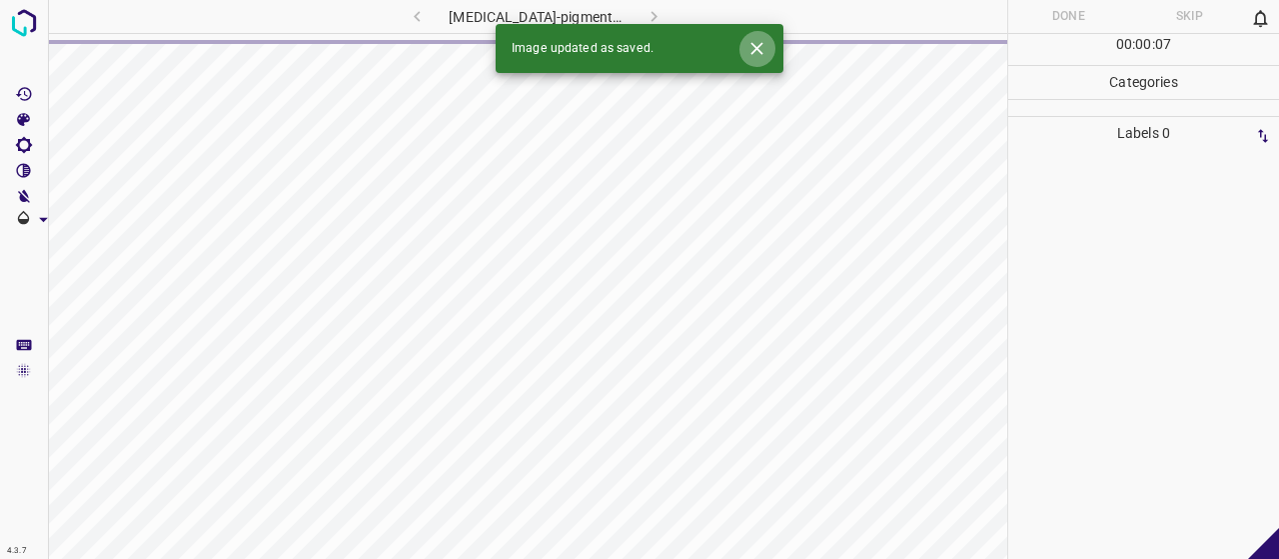
click at [763, 51] on icon "Close" at bounding box center [756, 48] width 21 height 21
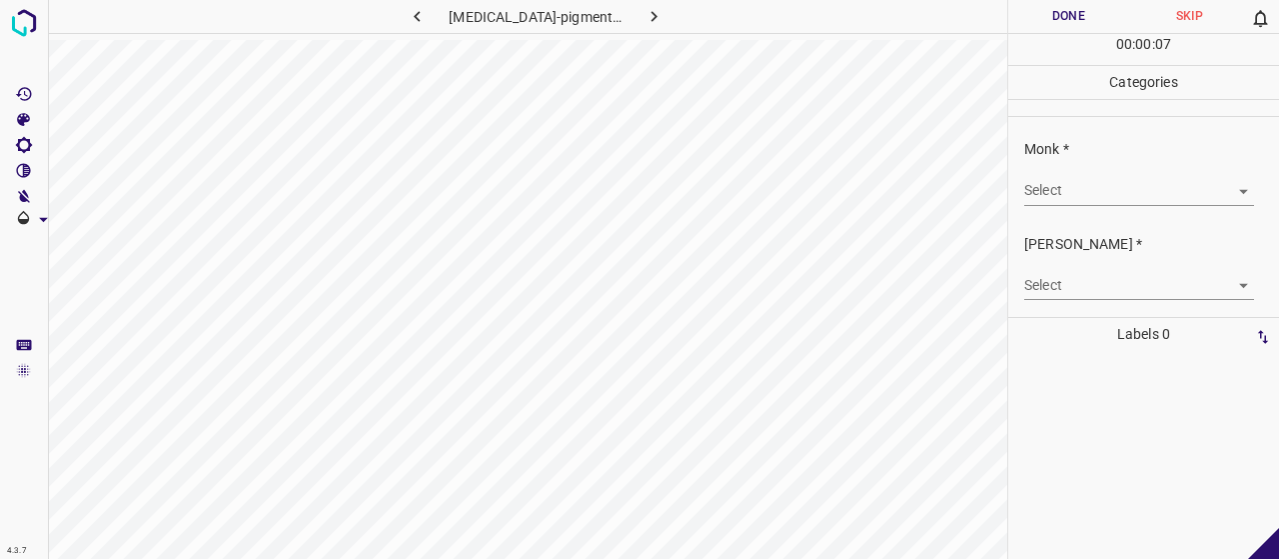
click at [1107, 178] on body "4.3.7 [MEDICAL_DATA]-pigmentosa5.jpg Done Skip 0 00 : 00 : 07 Categories Monk *…" at bounding box center [639, 279] width 1279 height 559
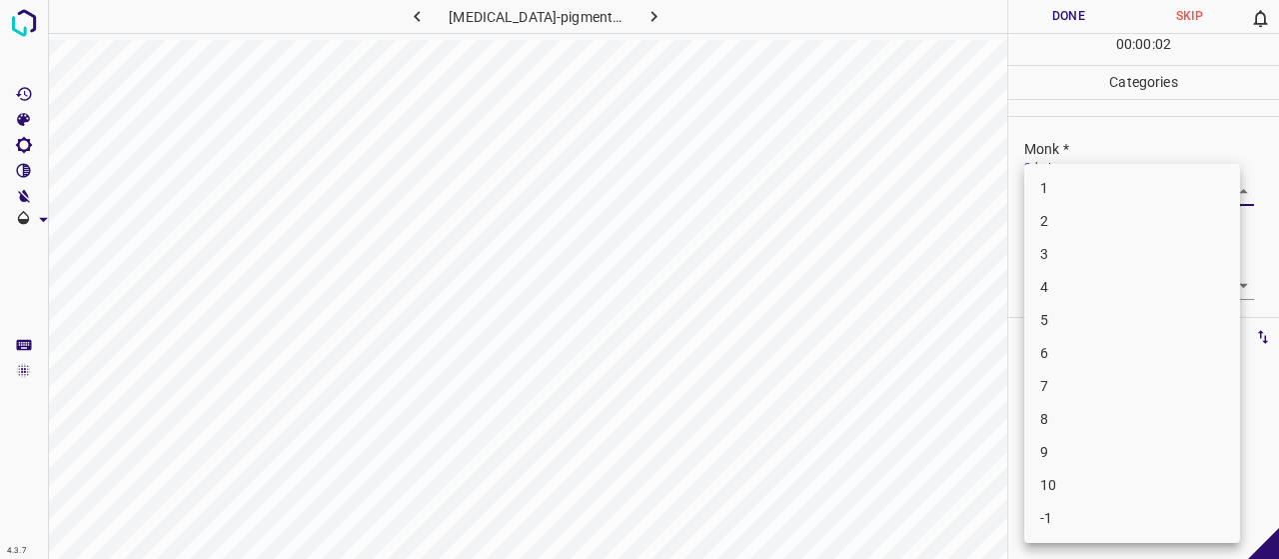
click at [1103, 375] on li "7" at bounding box center [1132, 386] width 216 height 33
type input "7"
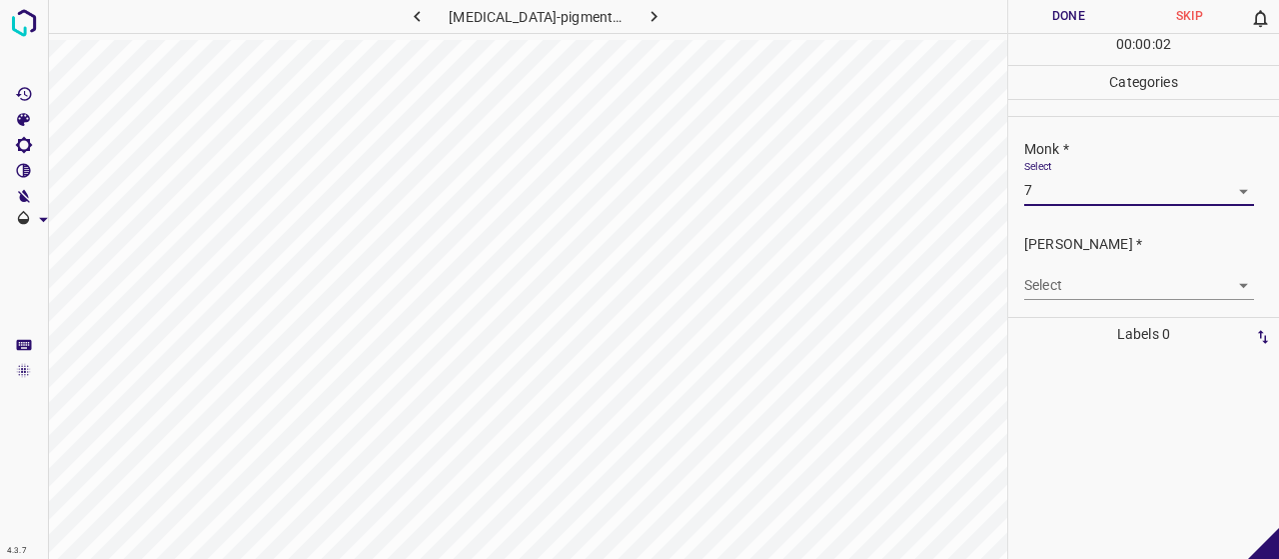
click at [1085, 260] on div "Select ​" at bounding box center [1139, 277] width 230 height 45
click at [1085, 285] on body "4.3.7 [MEDICAL_DATA]-pigmentosa5.jpg Done Skip 0 00 : 00 : 02 Categories Monk *…" at bounding box center [639, 279] width 1279 height 559
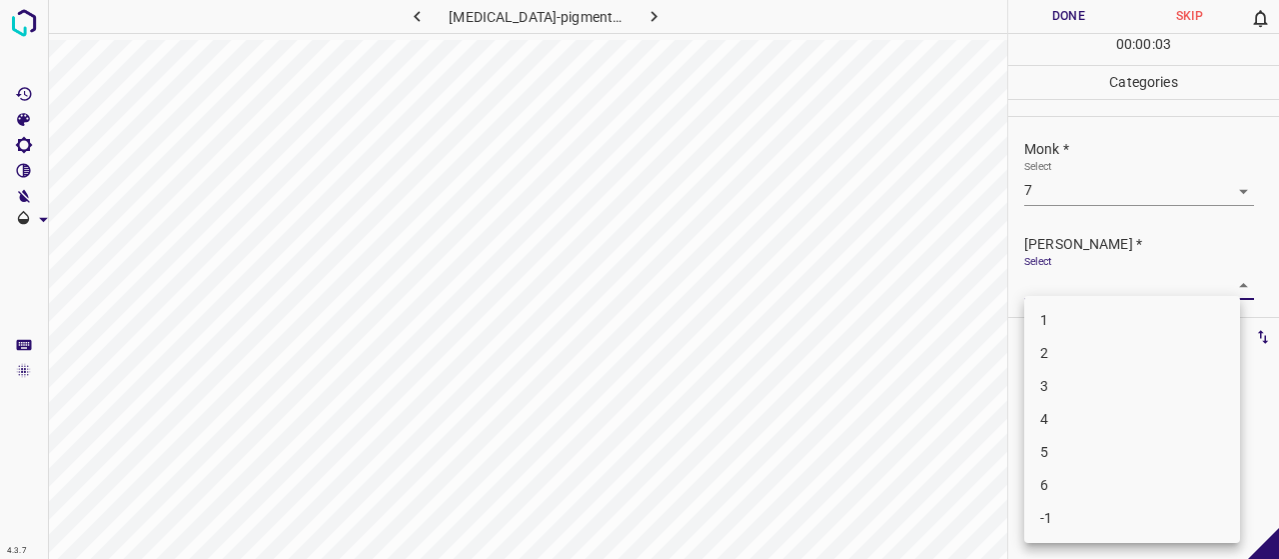
click at [1089, 438] on li "5" at bounding box center [1132, 452] width 216 height 33
type input "5"
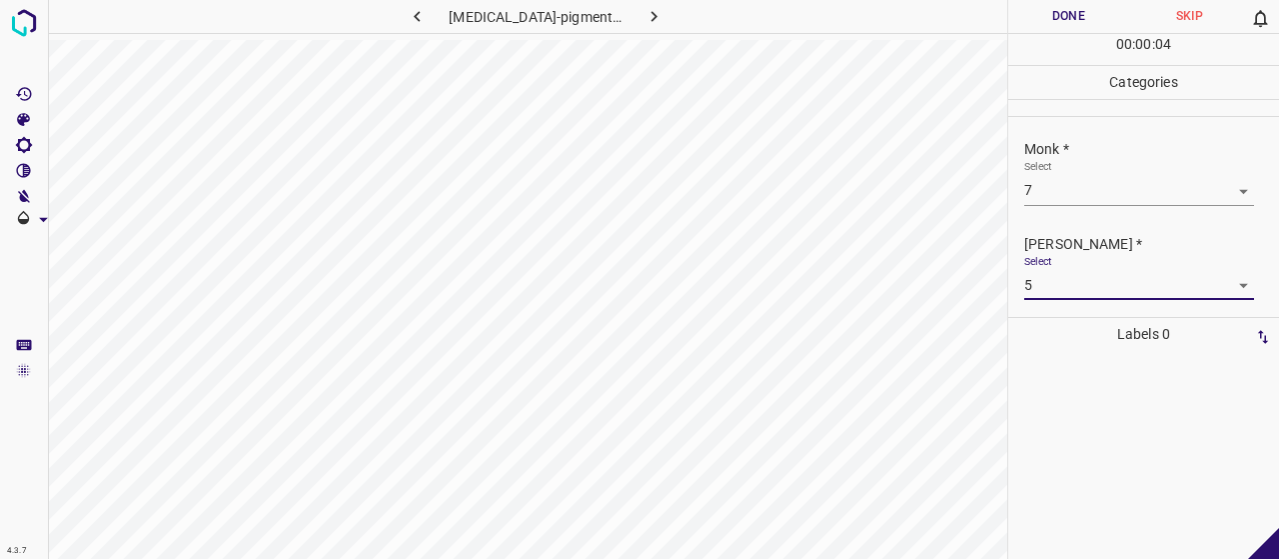
click at [1085, 19] on button "Done" at bounding box center [1068, 16] width 121 height 33
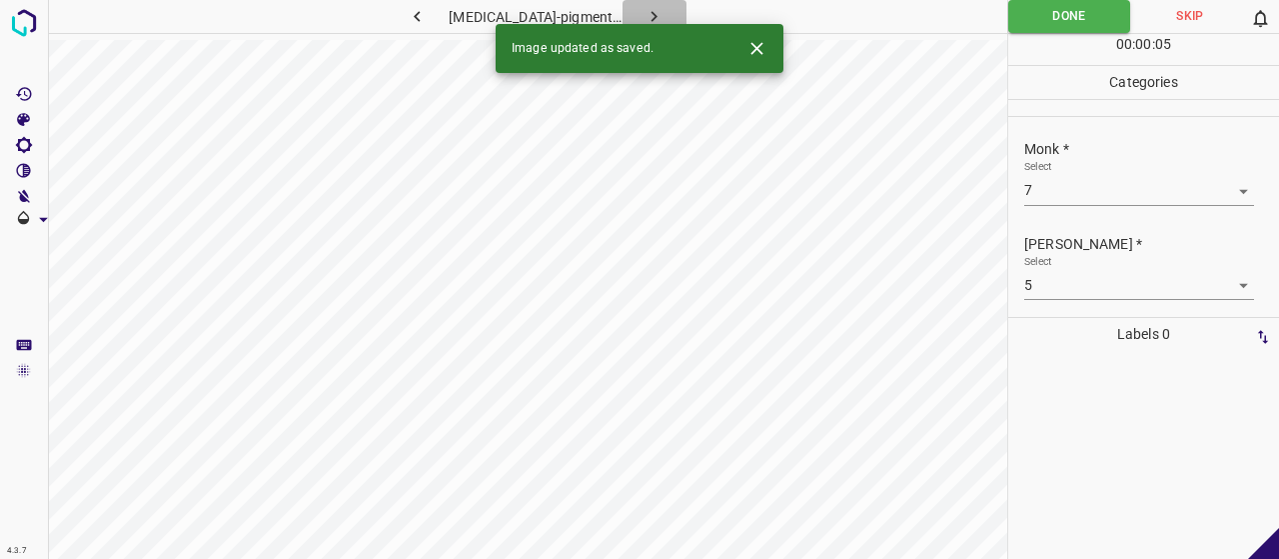
click at [656, 16] on button "button" at bounding box center [655, 16] width 64 height 33
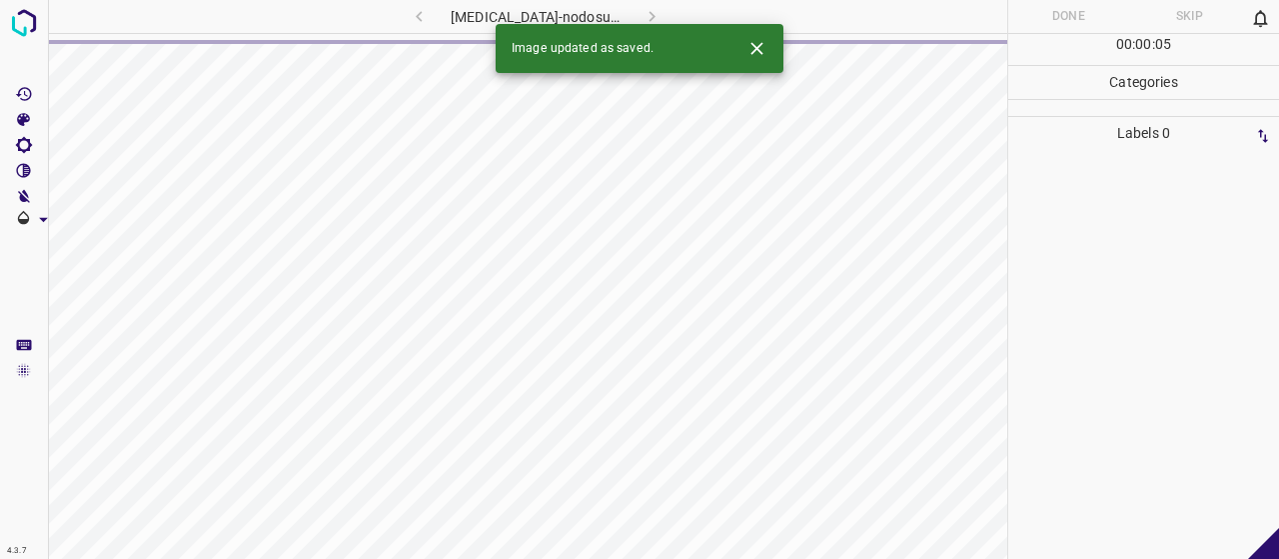
click at [761, 47] on icon "Close" at bounding box center [756, 48] width 21 height 21
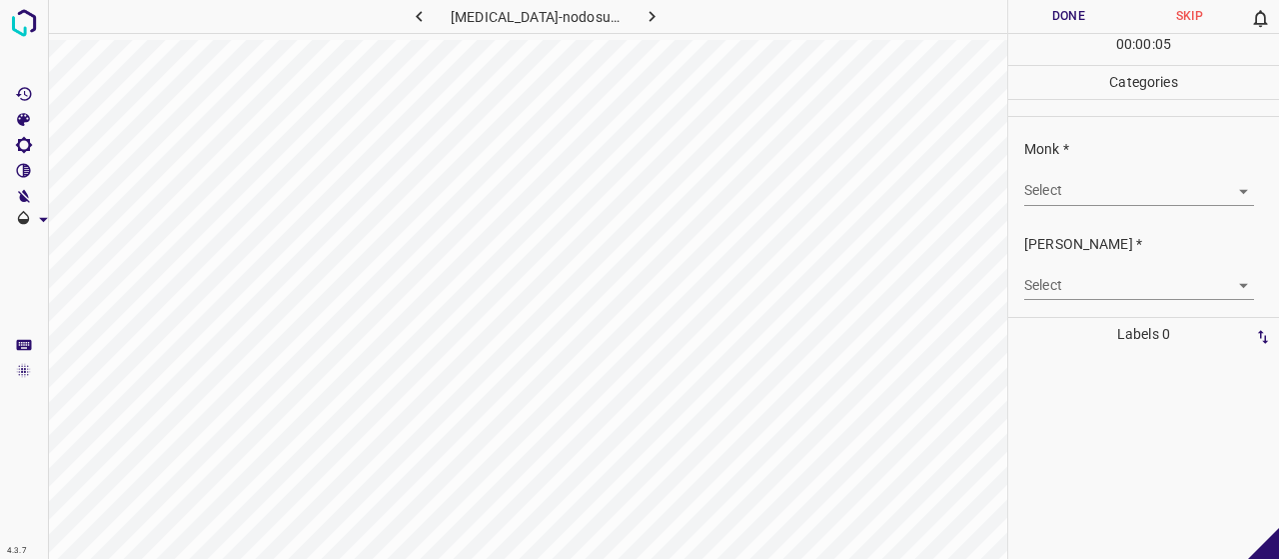
click at [1081, 174] on div "Select ​" at bounding box center [1139, 182] width 230 height 45
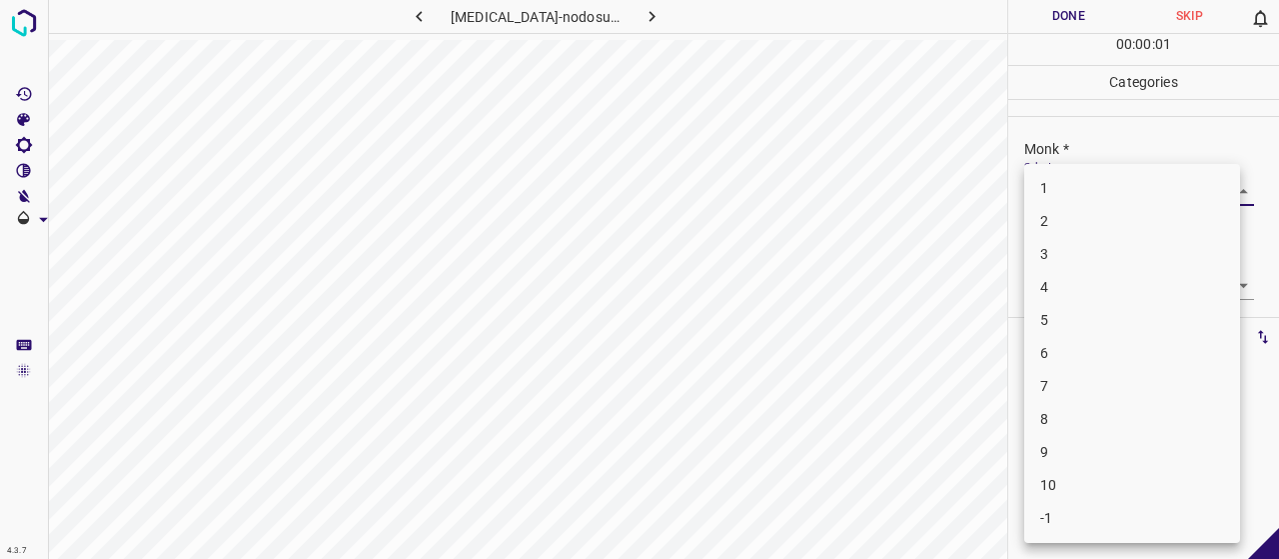
click at [1093, 185] on body "4.3.7 [MEDICAL_DATA]-nodosum18.jpg Done Skip 0 00 : 00 : 01 Categories Monk * S…" at bounding box center [639, 279] width 1279 height 559
click at [1095, 287] on li "4" at bounding box center [1132, 287] width 216 height 33
type input "4"
click at [1090, 285] on body "4.3.7 [MEDICAL_DATA]-nodosum18.jpg Done Skip 0 00 : 00 : 04 Categories Monk * S…" at bounding box center [639, 279] width 1279 height 559
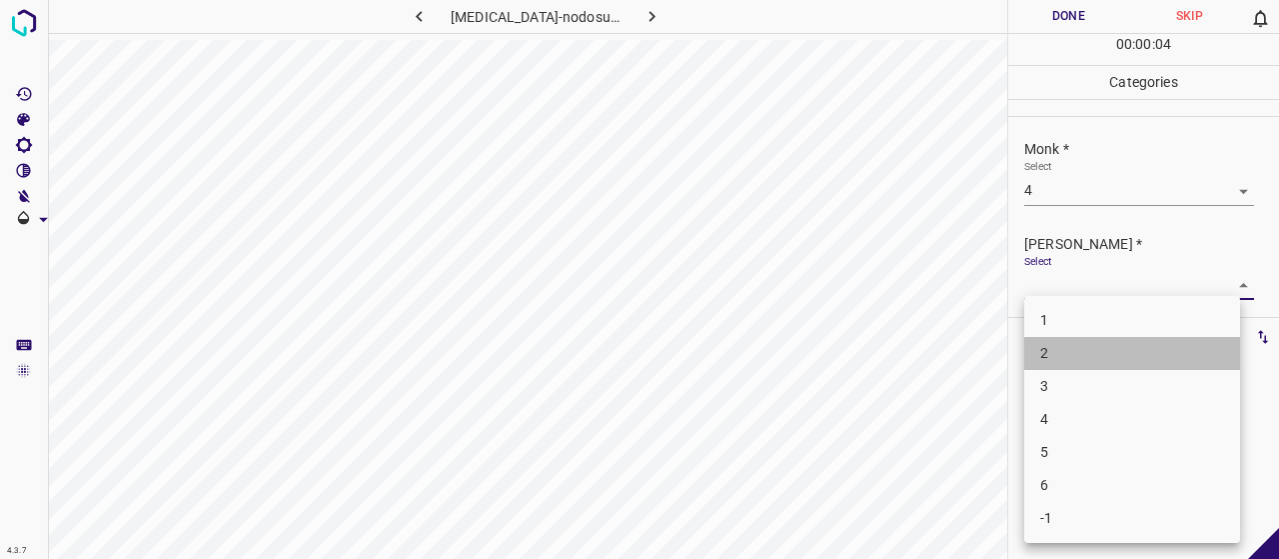
click at [1117, 356] on li "2" at bounding box center [1132, 353] width 216 height 33
type input "2"
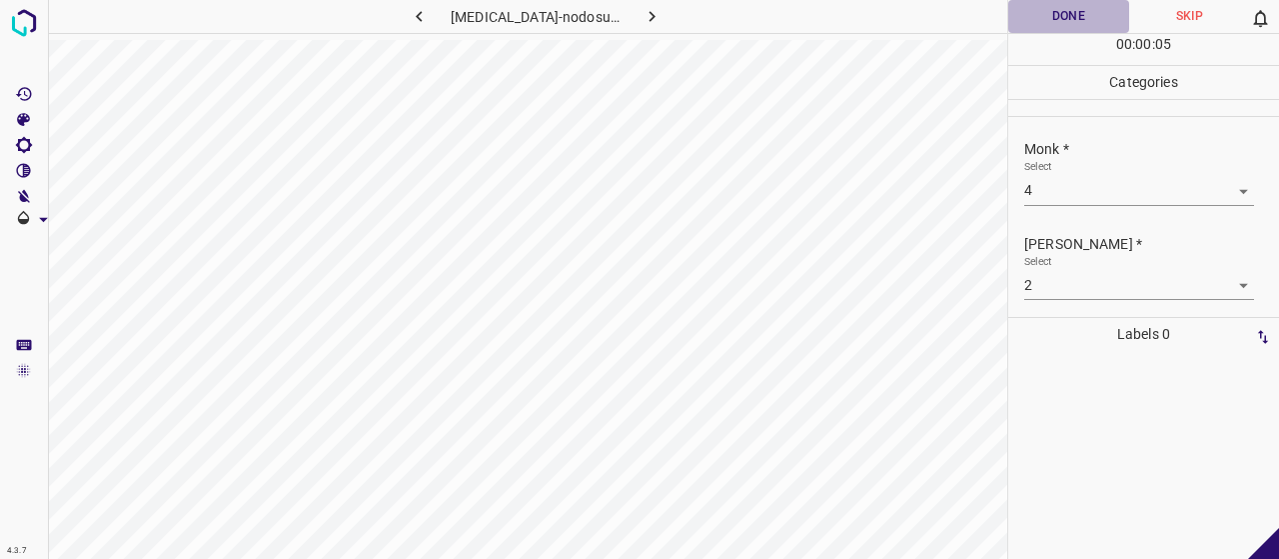
click at [1048, 27] on button "Done" at bounding box center [1068, 16] width 121 height 33
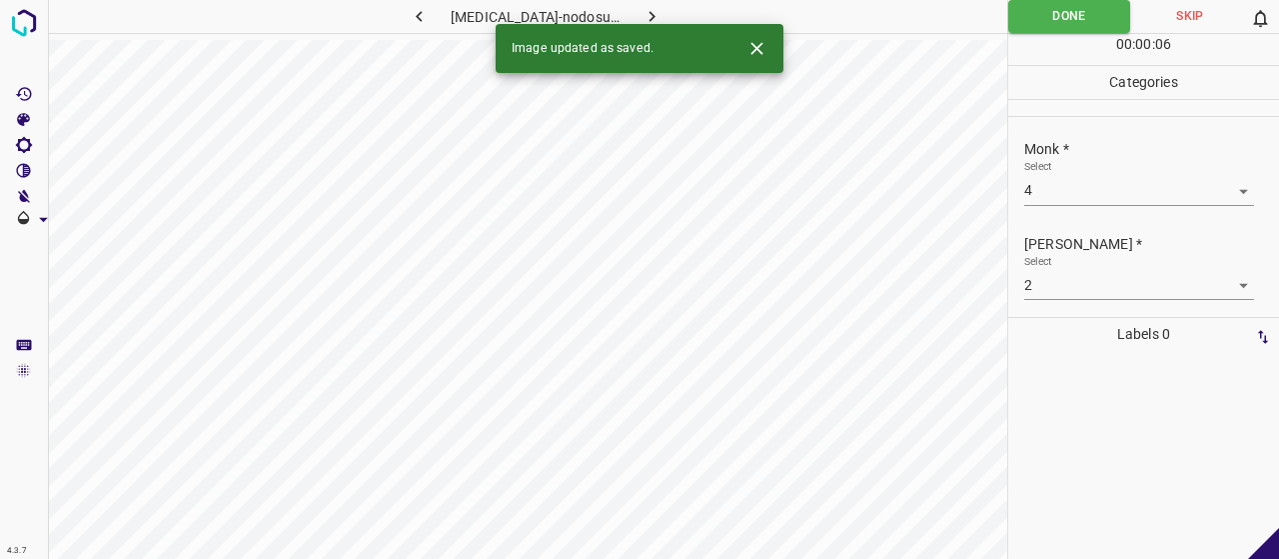
click at [644, 6] on icon "button" at bounding box center [651, 16] width 21 height 21
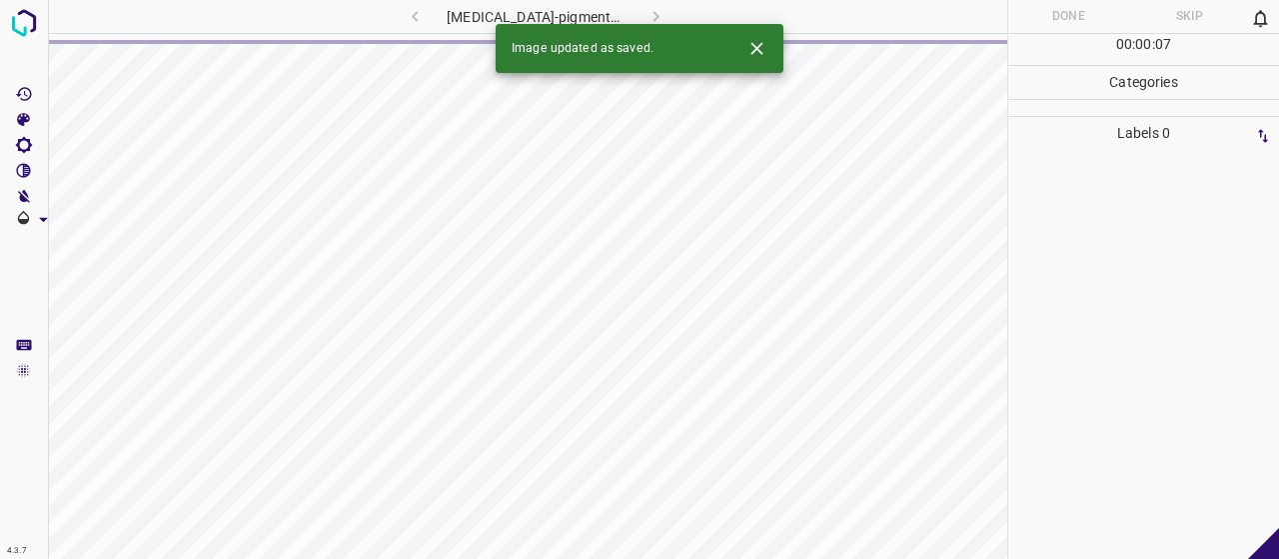
click at [747, 53] on icon "Close" at bounding box center [756, 48] width 21 height 21
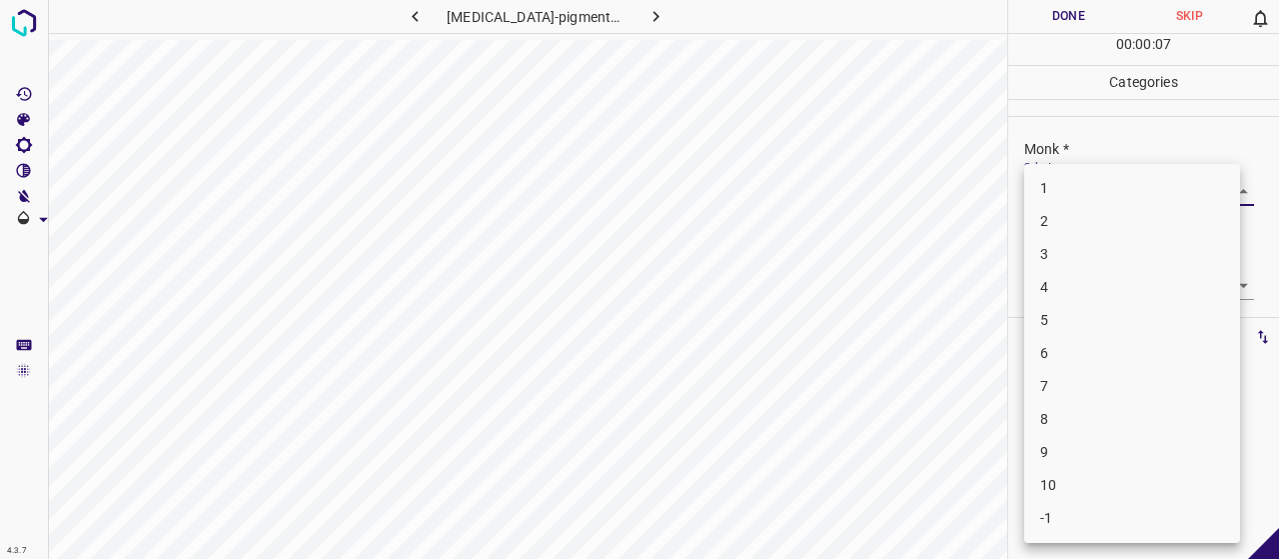
click at [1069, 200] on body "4.3.7 [MEDICAL_DATA]-pigmentosa46.jpg Done Skip 0 00 : 00 : 07 Categories Monk …" at bounding box center [639, 279] width 1279 height 559
click at [1057, 381] on li "7" at bounding box center [1132, 386] width 216 height 33
type input "7"
click at [1071, 281] on body "4.3.7 [MEDICAL_DATA]-pigmentosa46.jpg Done Skip 0 00 : 00 : 06 Categories Monk …" at bounding box center [639, 279] width 1279 height 559
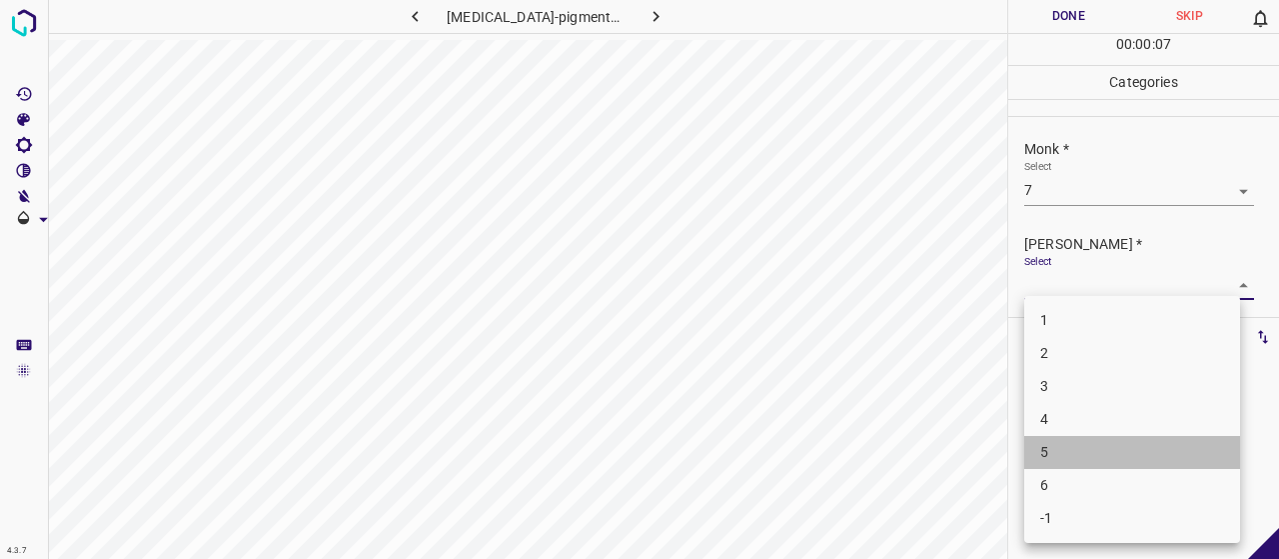
click at [1087, 436] on li "5" at bounding box center [1132, 452] width 216 height 33
type input "5"
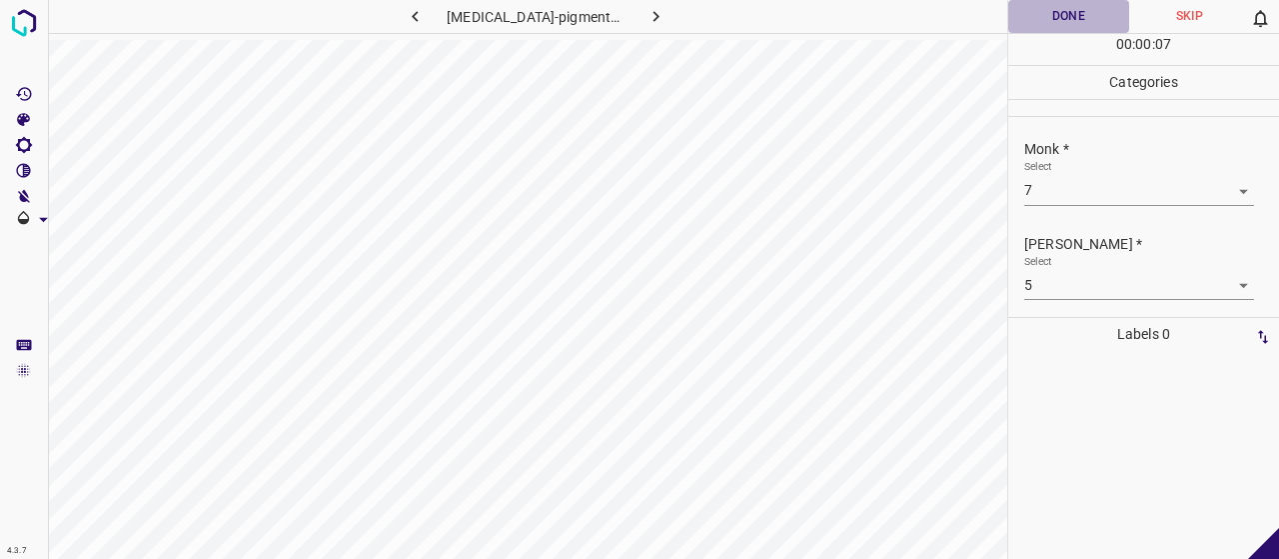
click at [1051, 10] on button "Done" at bounding box center [1068, 16] width 121 height 33
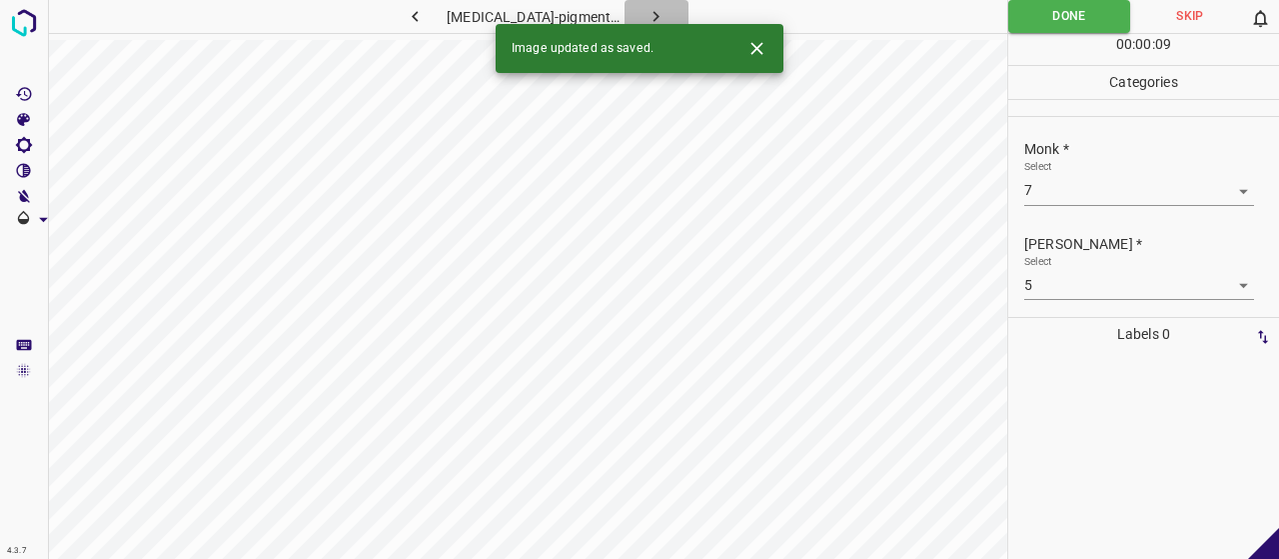
click at [649, 13] on icon "button" at bounding box center [655, 16] width 21 height 21
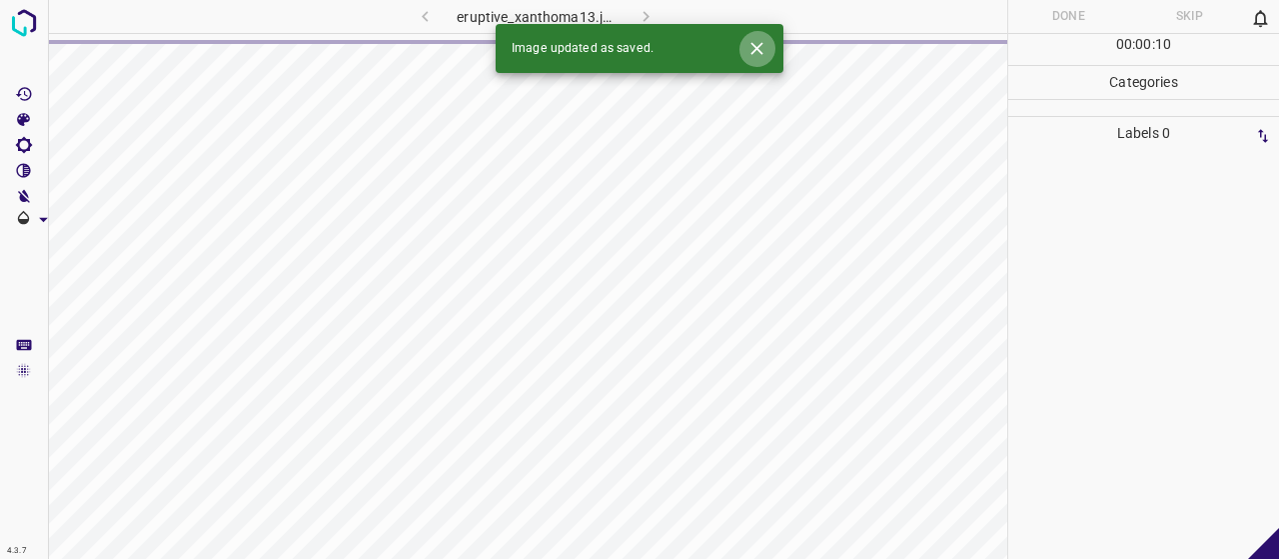
click at [755, 54] on icon "Close" at bounding box center [756, 48] width 21 height 21
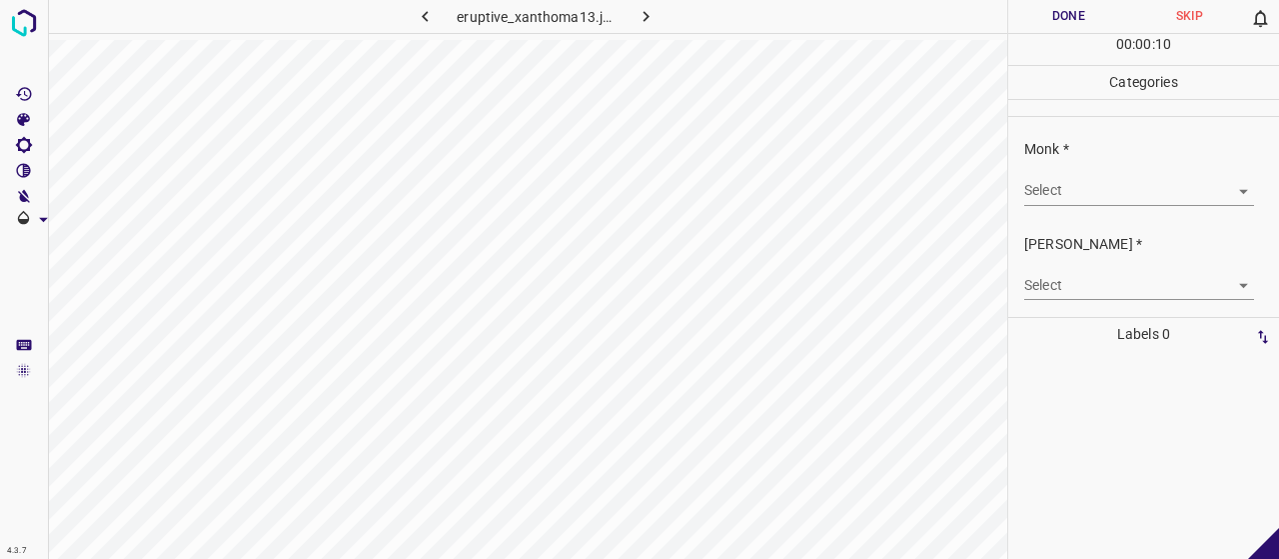
click at [1067, 166] on div "Select ​" at bounding box center [1139, 182] width 230 height 45
click at [1072, 184] on body "4.3.7 eruptive_xanthoma13.jpg Done Skip 0 00 : 00 : 10 Categories Monk * Select…" at bounding box center [639, 279] width 1279 height 559
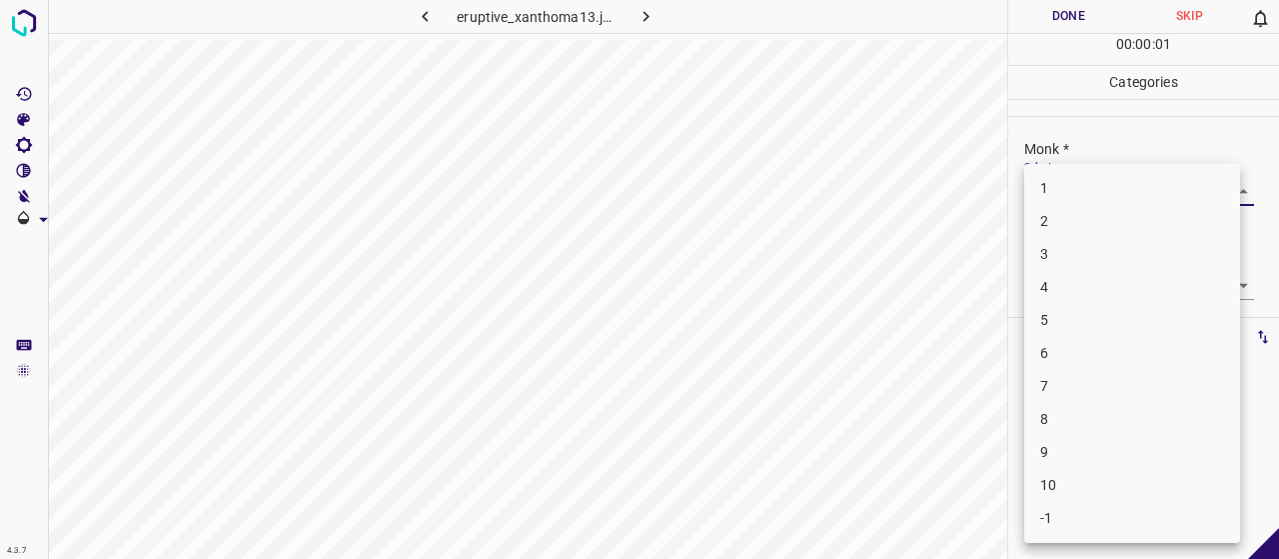
click at [1089, 249] on li "3" at bounding box center [1132, 254] width 216 height 33
type input "3"
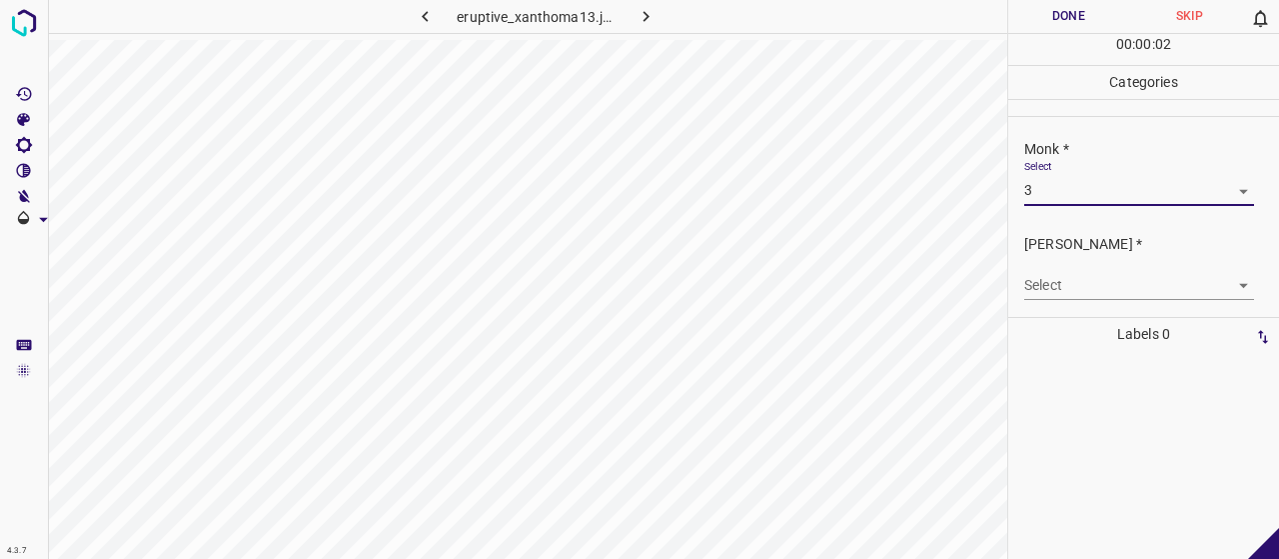
drag, startPoint x: 1089, startPoint y: 258, endPoint x: 1093, endPoint y: 271, distance: 13.6
click at [1091, 263] on div "Select ​" at bounding box center [1139, 277] width 230 height 45
click at [1095, 287] on body "4.3.7 eruptive_xanthoma13.jpg Done Skip 0 00 : 00 : 02 Categories Monk * Select…" at bounding box center [639, 279] width 1279 height 559
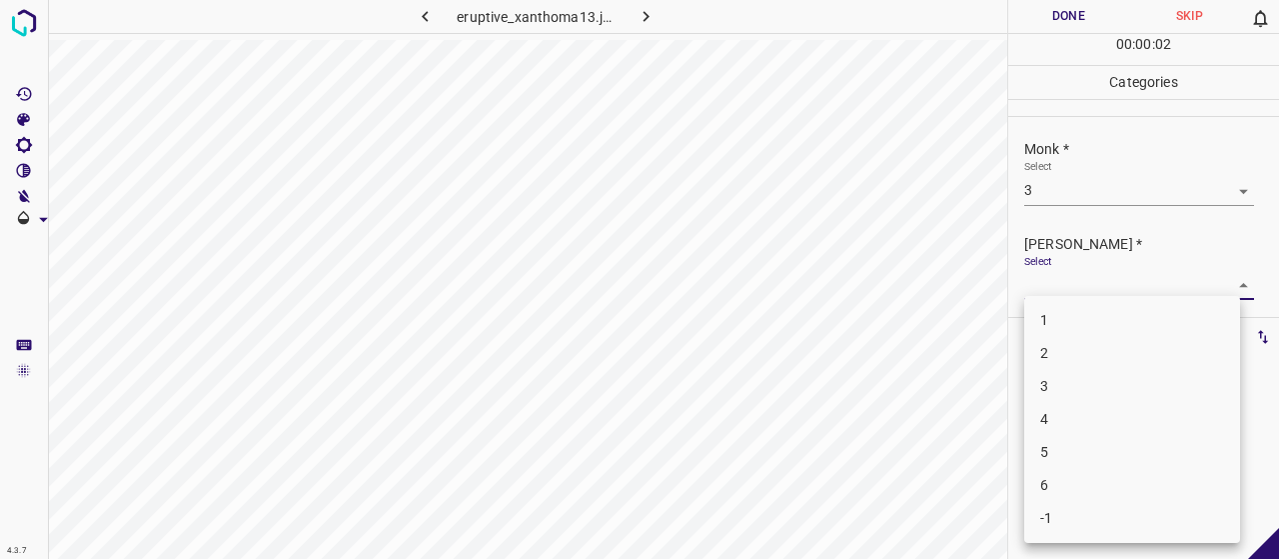
click at [1103, 346] on li "2" at bounding box center [1132, 353] width 216 height 33
type input "2"
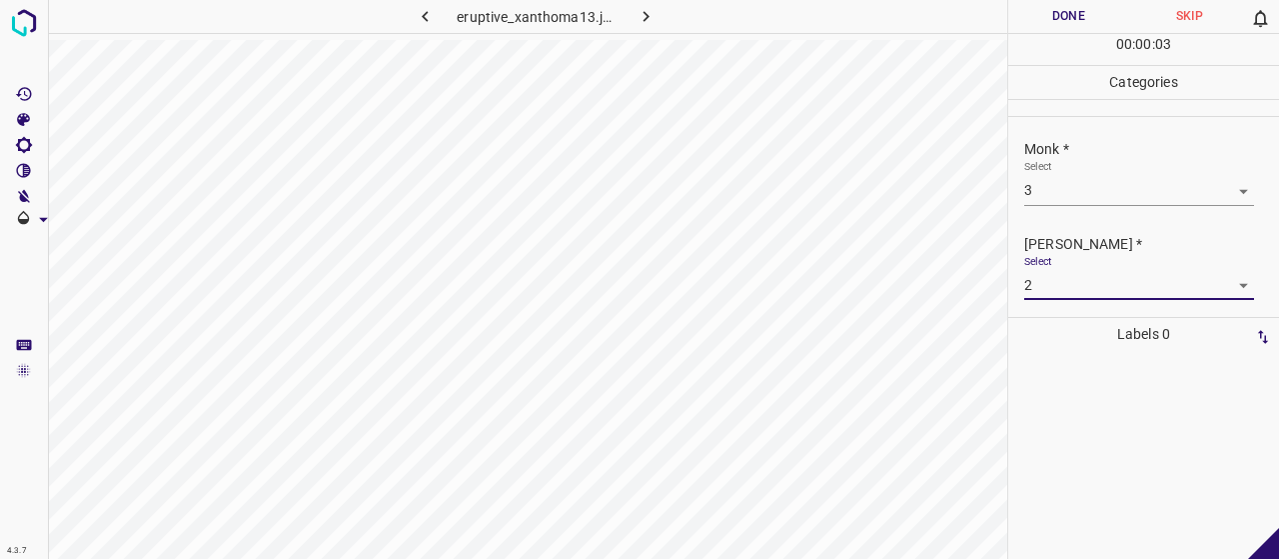
click at [1033, 19] on button "Done" at bounding box center [1068, 16] width 121 height 33
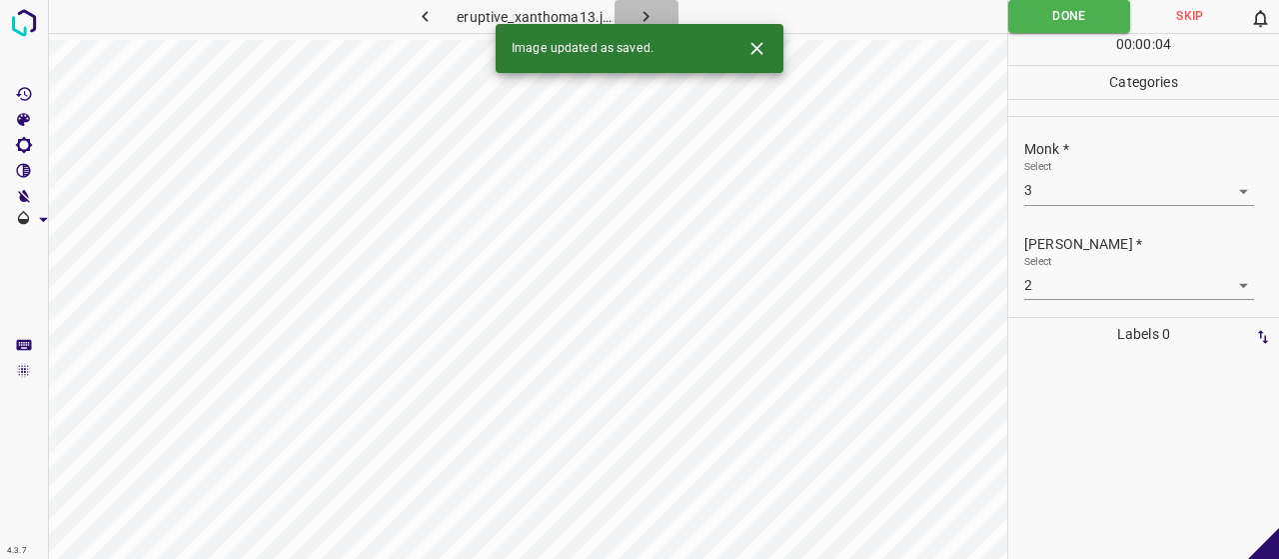
click at [652, 11] on icon "button" at bounding box center [646, 16] width 21 height 21
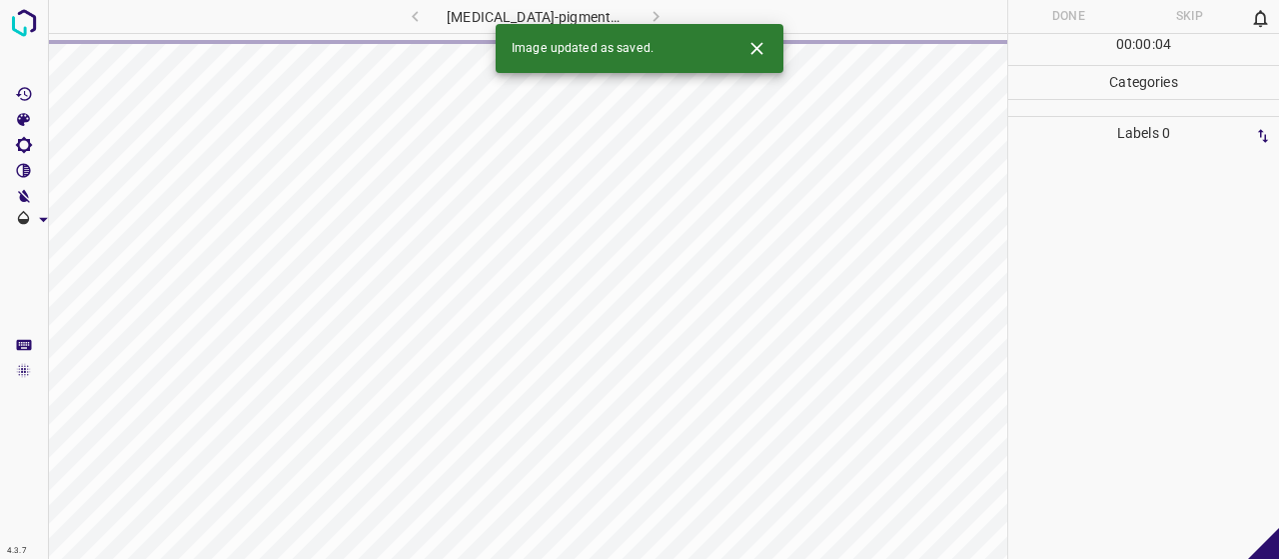
click at [755, 47] on icon "Close" at bounding box center [756, 48] width 12 height 12
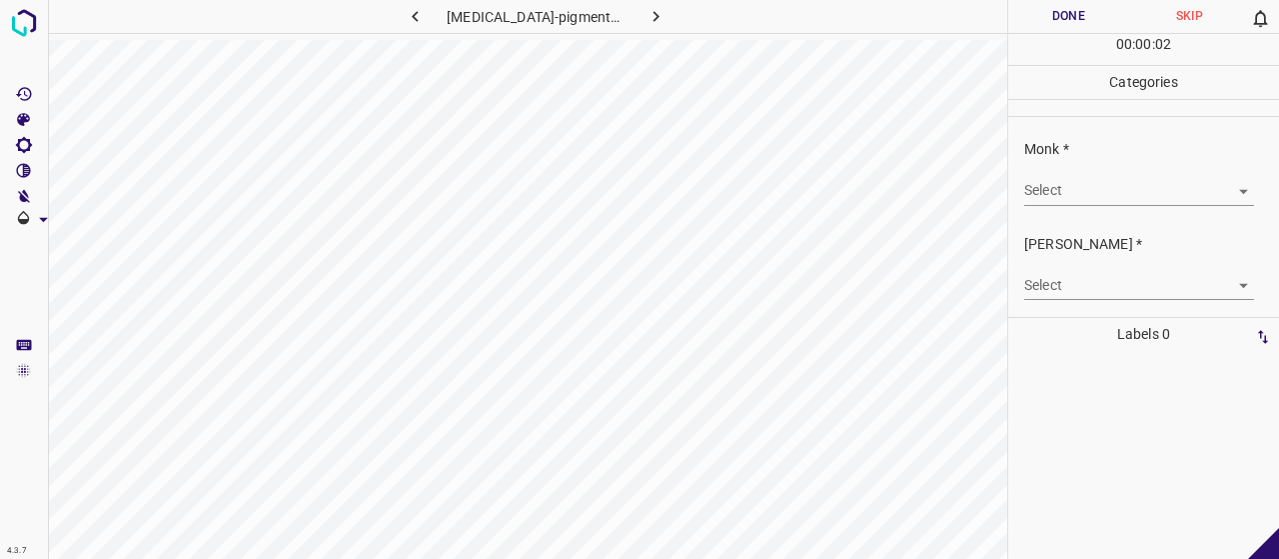
click at [1040, 192] on body "4.3.7 [MEDICAL_DATA]-pigmentosa40.jpg Done Skip 0 00 : 00 : 02 Categories Monk …" at bounding box center [639, 279] width 1279 height 559
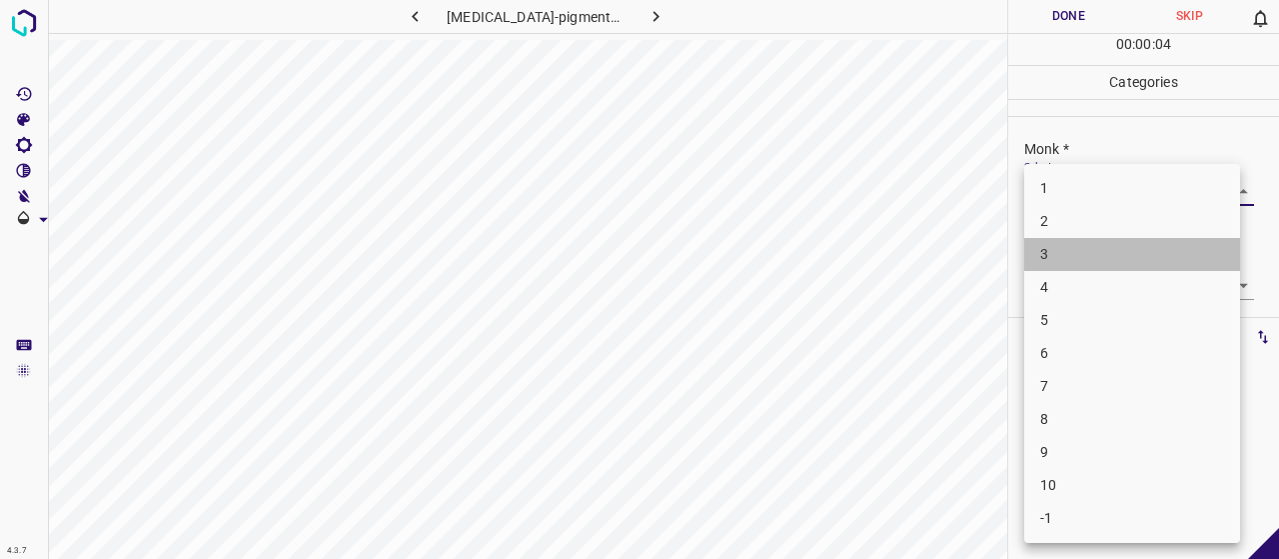
click at [1072, 252] on li "3" at bounding box center [1132, 254] width 216 height 33
type input "3"
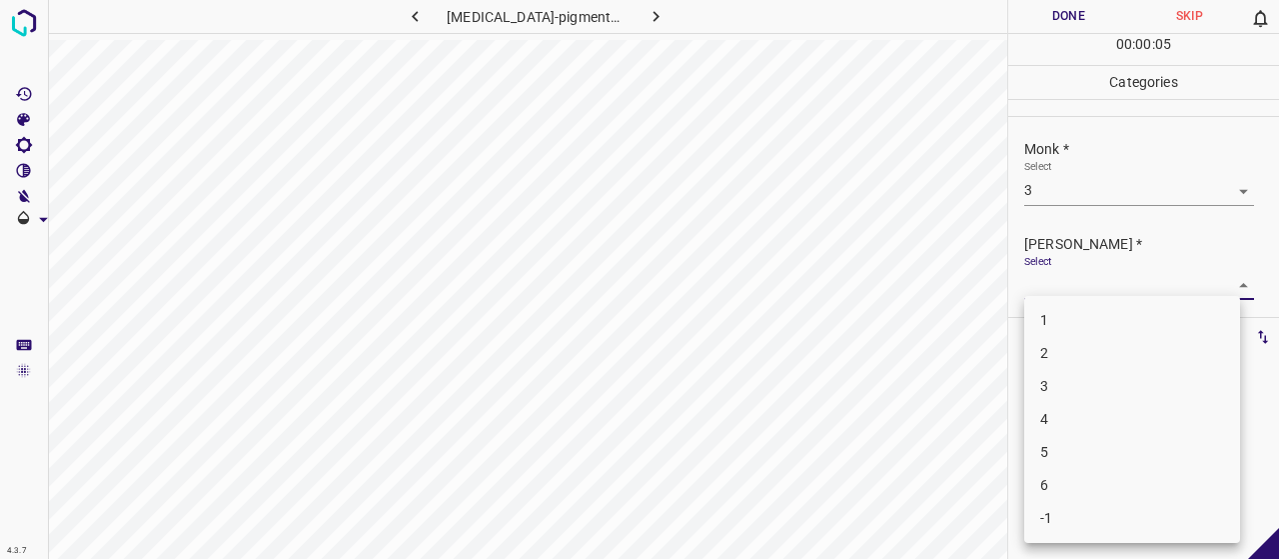
click at [1083, 287] on body "4.3.7 [MEDICAL_DATA]-pigmentosa40.jpg Done Skip 0 00 : 00 : 05 Categories Monk …" at bounding box center [639, 279] width 1279 height 559
click at [1087, 360] on li "2" at bounding box center [1132, 353] width 216 height 33
type input "2"
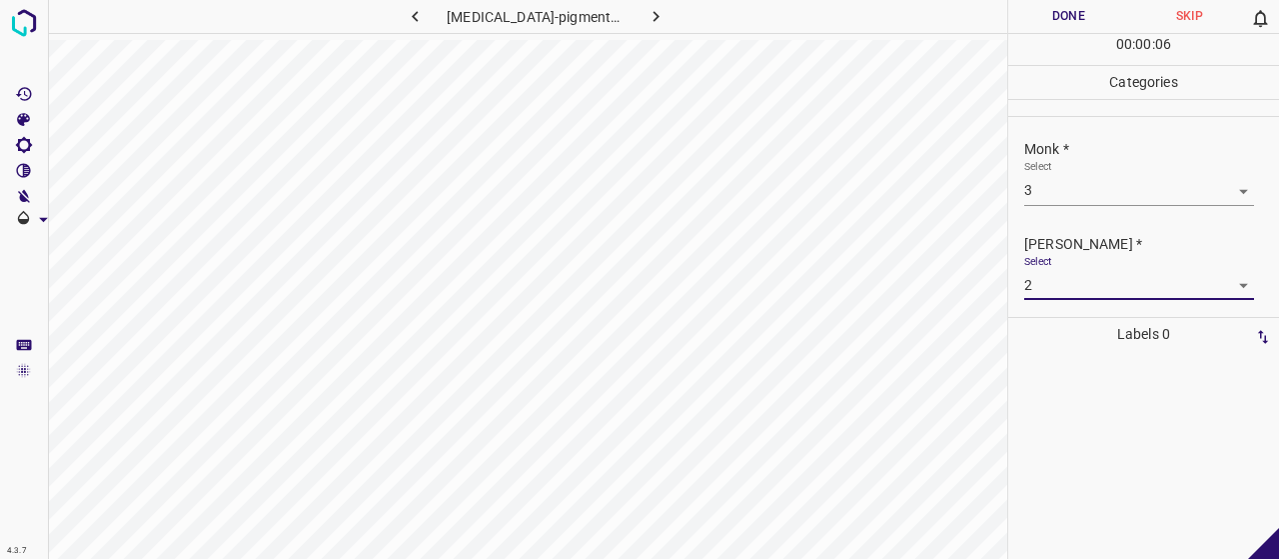
click at [1096, 12] on button "Done" at bounding box center [1068, 16] width 121 height 33
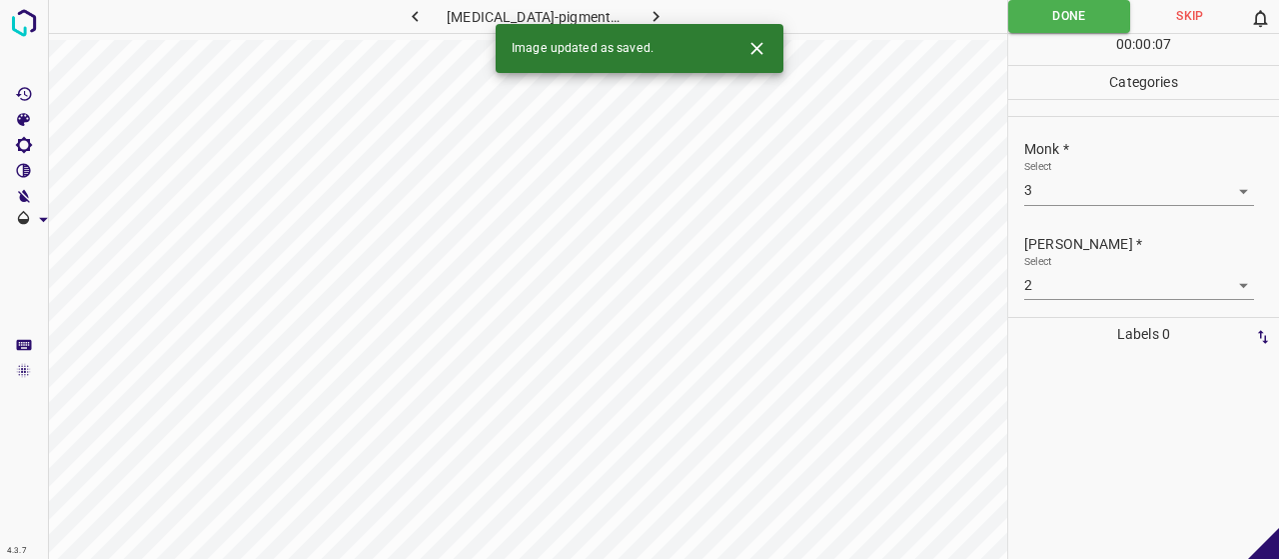
click at [645, 17] on icon "button" at bounding box center [655, 16] width 21 height 21
click at [1169, 179] on body "4.3.7 [MEDICAL_DATA]-nodosum11.jpg Done Skip 0 00 : 00 : 08 Categories Monk * S…" at bounding box center [639, 279] width 1279 height 559
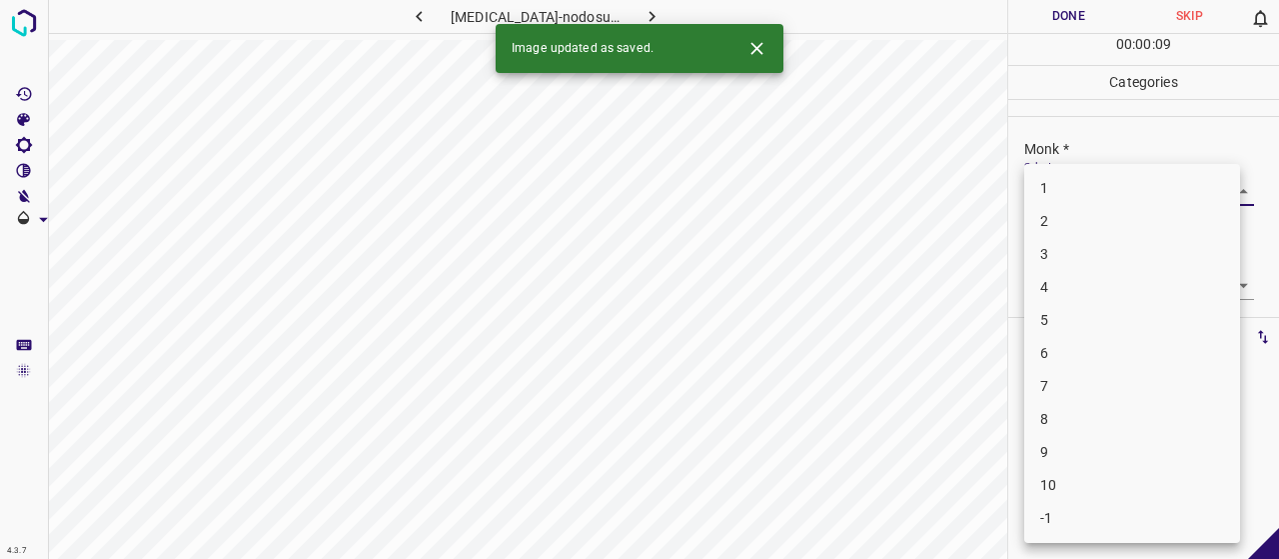
click at [1075, 313] on li "5" at bounding box center [1132, 320] width 216 height 33
type input "5"
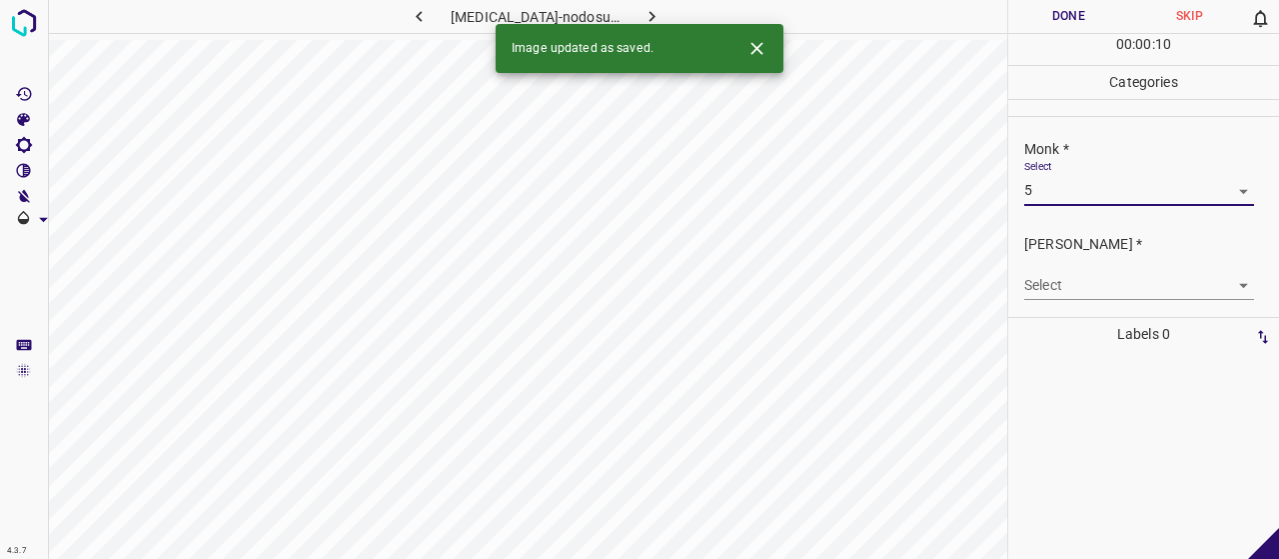
click at [1078, 275] on body "4.3.7 [MEDICAL_DATA]-nodosum11.jpg Done Skip 0 00 : 00 : 10 Categories Monk * S…" at bounding box center [639, 279] width 1279 height 559
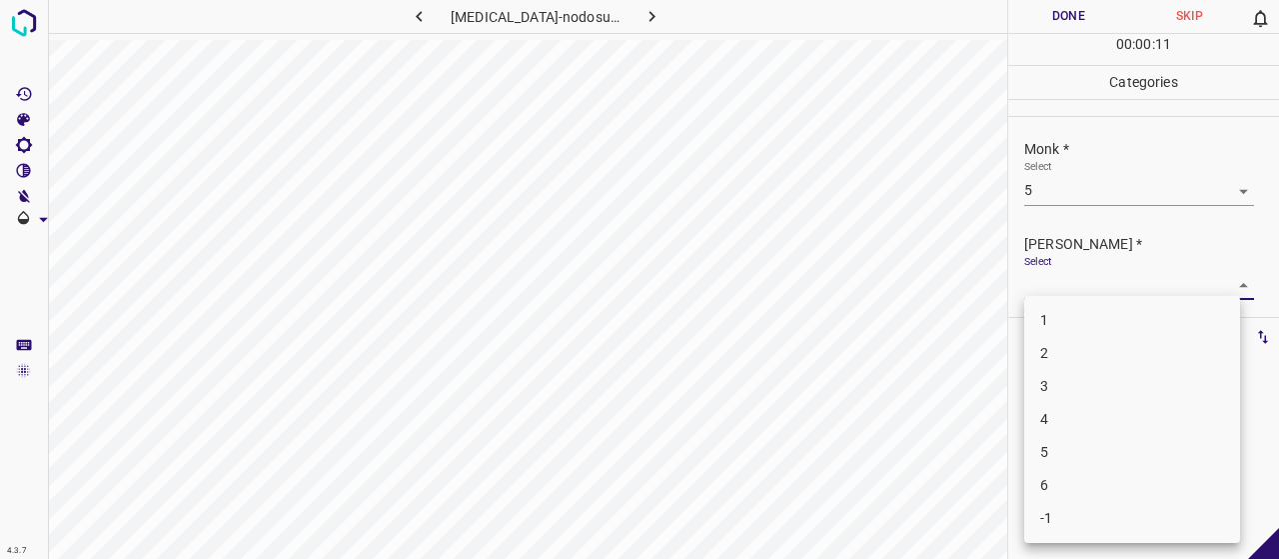
click at [1077, 377] on li "3" at bounding box center [1132, 386] width 216 height 33
type input "3"
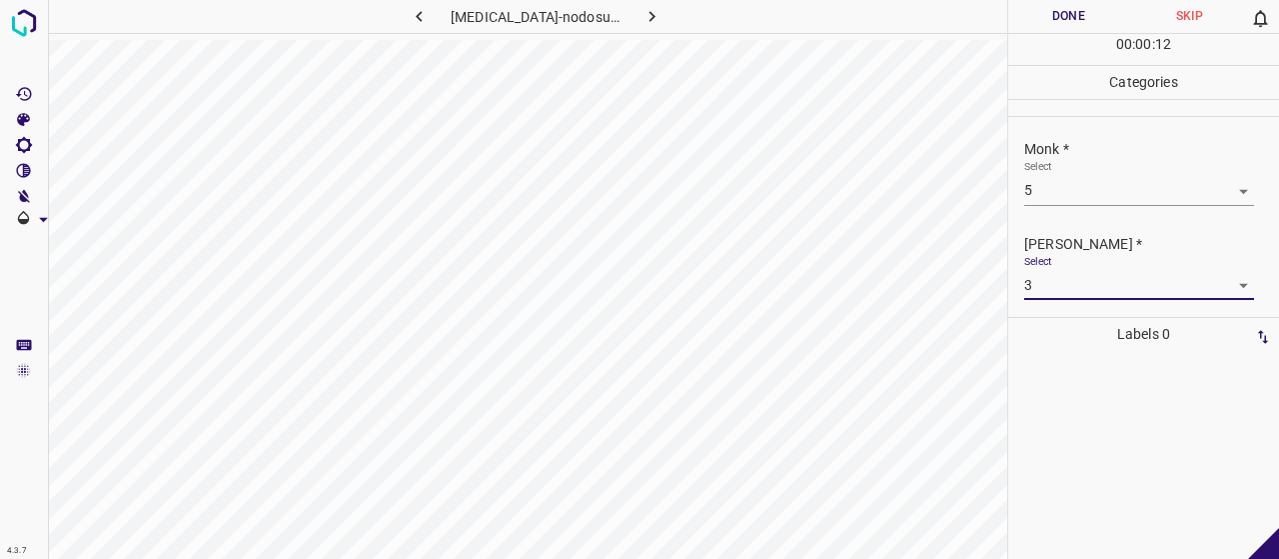
click at [1066, 17] on button "Done" at bounding box center [1068, 16] width 121 height 33
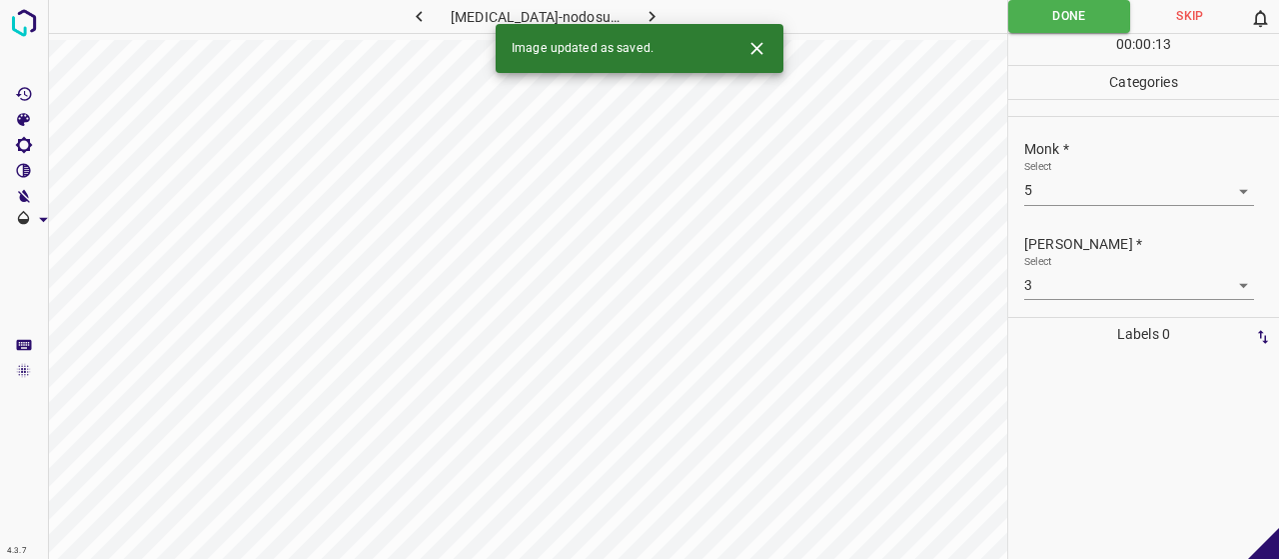
click at [639, 27] on div "Image updated as saved." at bounding box center [640, 48] width 288 height 49
click at [649, 15] on icon "button" at bounding box center [652, 16] width 6 height 11
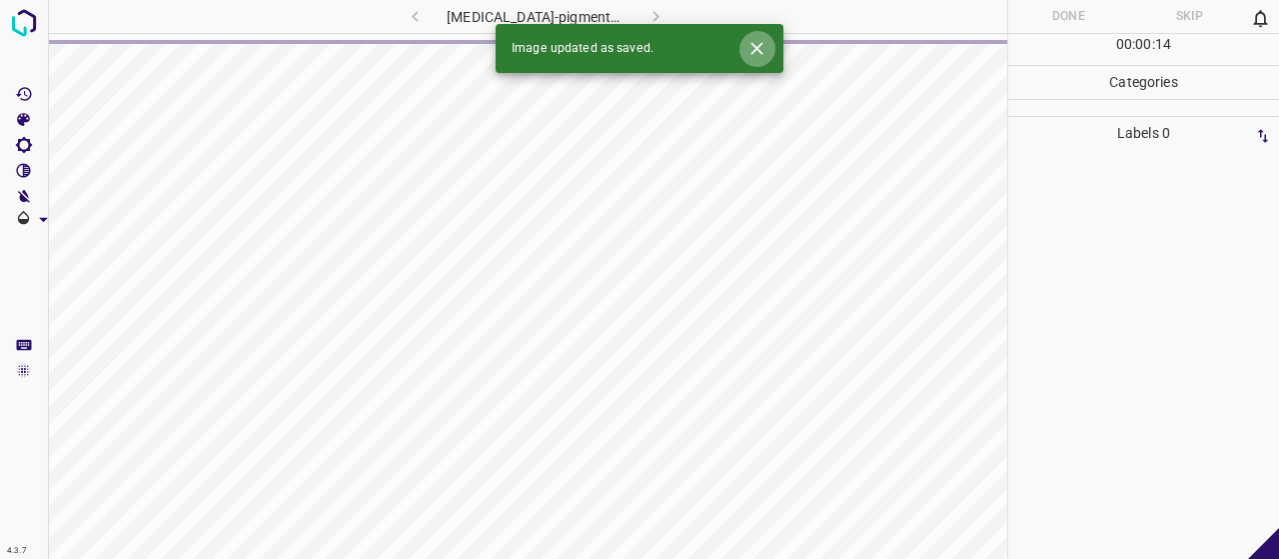
click at [765, 51] on icon "Close" at bounding box center [756, 48] width 21 height 21
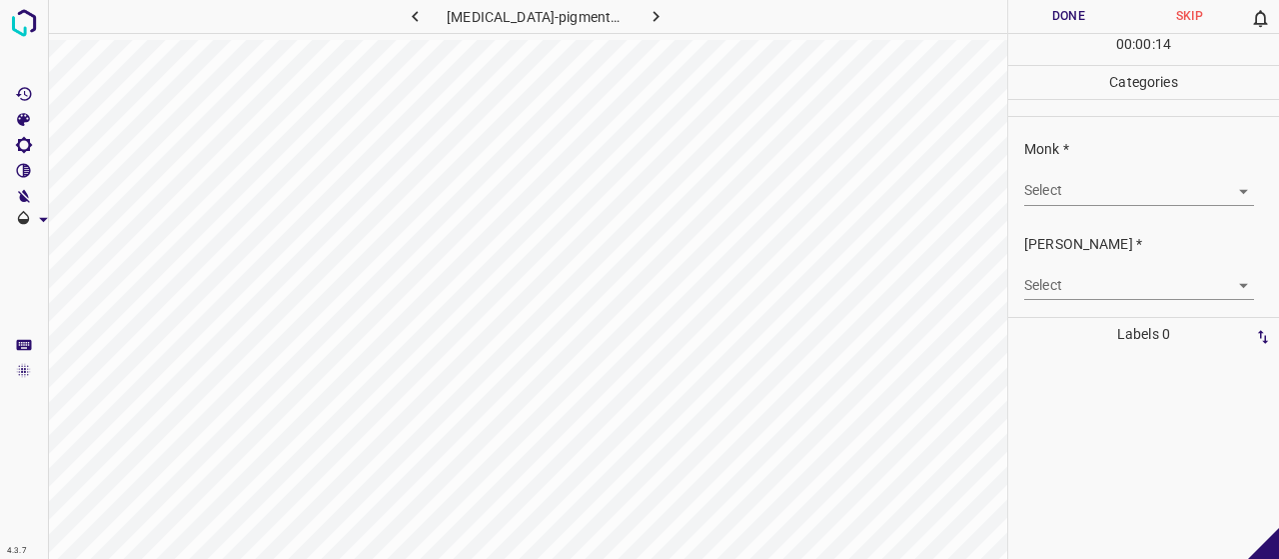
click at [1078, 202] on body "4.3.7 [MEDICAL_DATA]-pigmentosa51.jpg Done Skip 0 00 : 00 : 14 Categories Monk …" at bounding box center [639, 279] width 1279 height 559
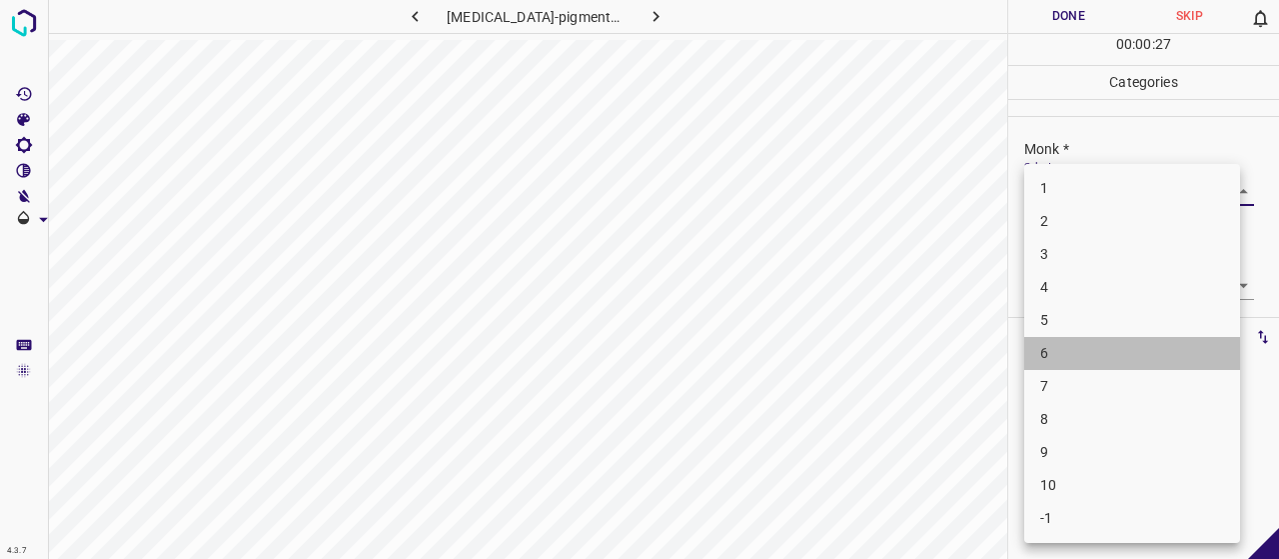
click at [1095, 356] on li "6" at bounding box center [1132, 353] width 216 height 33
type input "6"
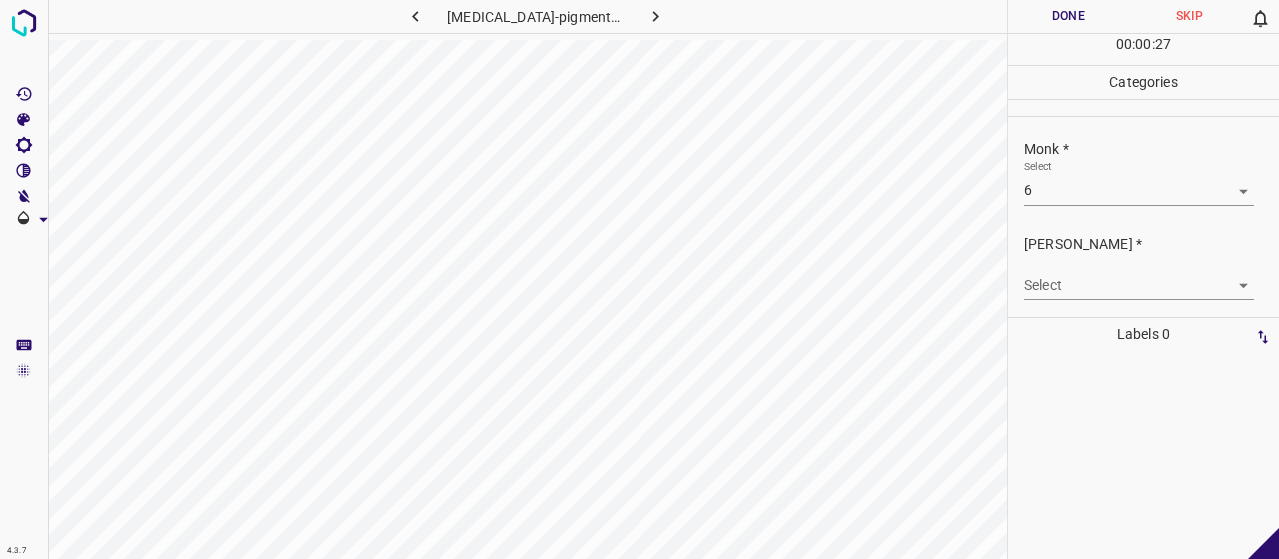
click at [1087, 323] on p "Labels 0" at bounding box center [1143, 334] width 259 height 33
click at [1110, 265] on div "Select ​" at bounding box center [1139, 277] width 230 height 45
click at [1135, 289] on body "4.3.7 [MEDICAL_DATA]-pigmentosa51.jpg Done Skip 0 00 : 00 : 28 Categories Monk …" at bounding box center [639, 279] width 1279 height 559
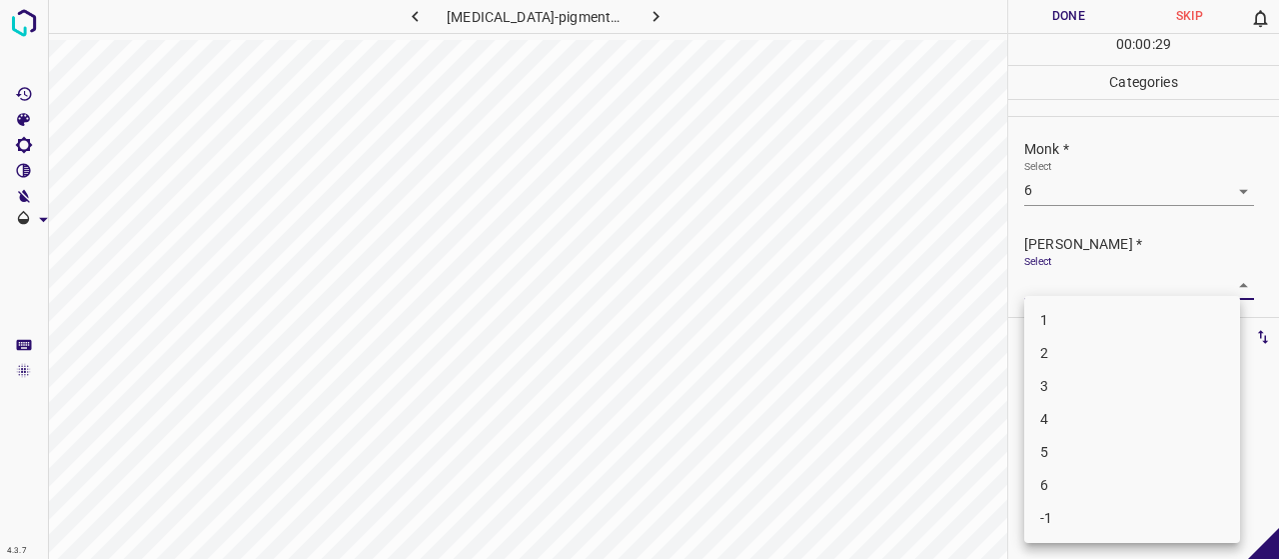
click at [1106, 411] on li "4" at bounding box center [1132, 419] width 216 height 33
type input "4"
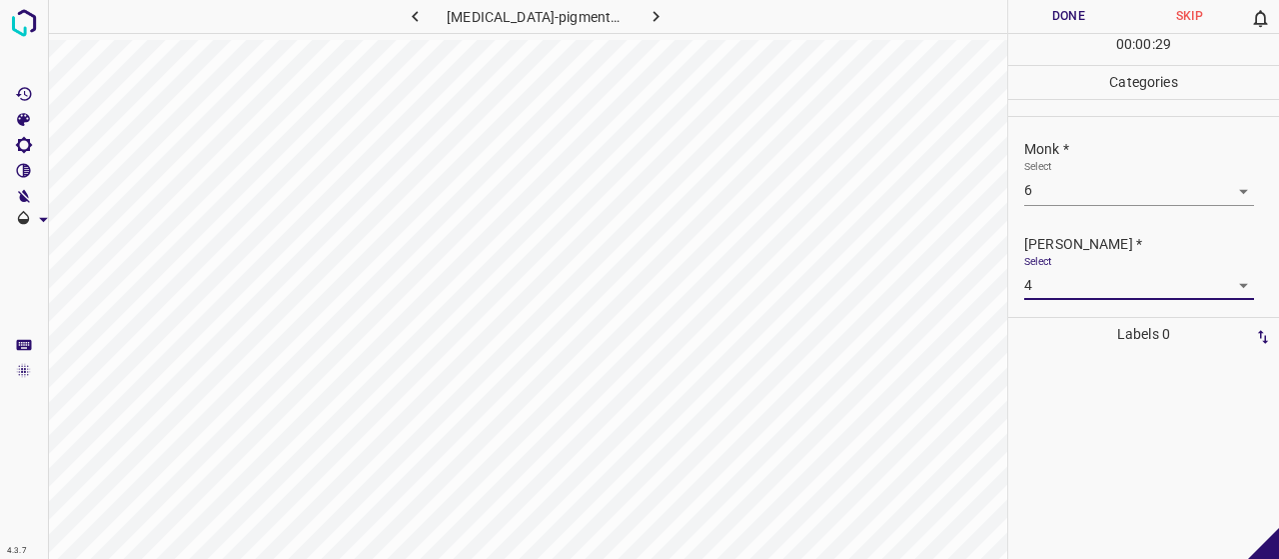
click at [1079, 17] on button "Done" at bounding box center [1068, 16] width 121 height 33
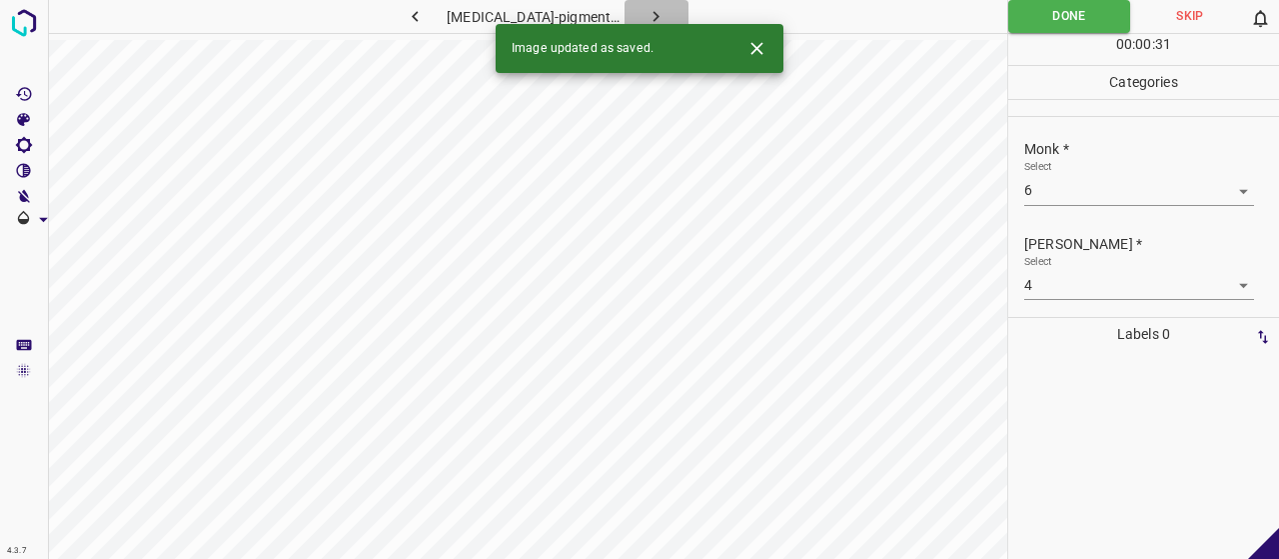
click at [645, 18] on icon "button" at bounding box center [655, 16] width 21 height 21
click at [1070, 189] on body "4.3.7 [MEDICAL_DATA]_dowling_Meara_type1.jpg Done Skip 0 00 : 00 : 11 Categorie…" at bounding box center [639, 279] width 1279 height 559
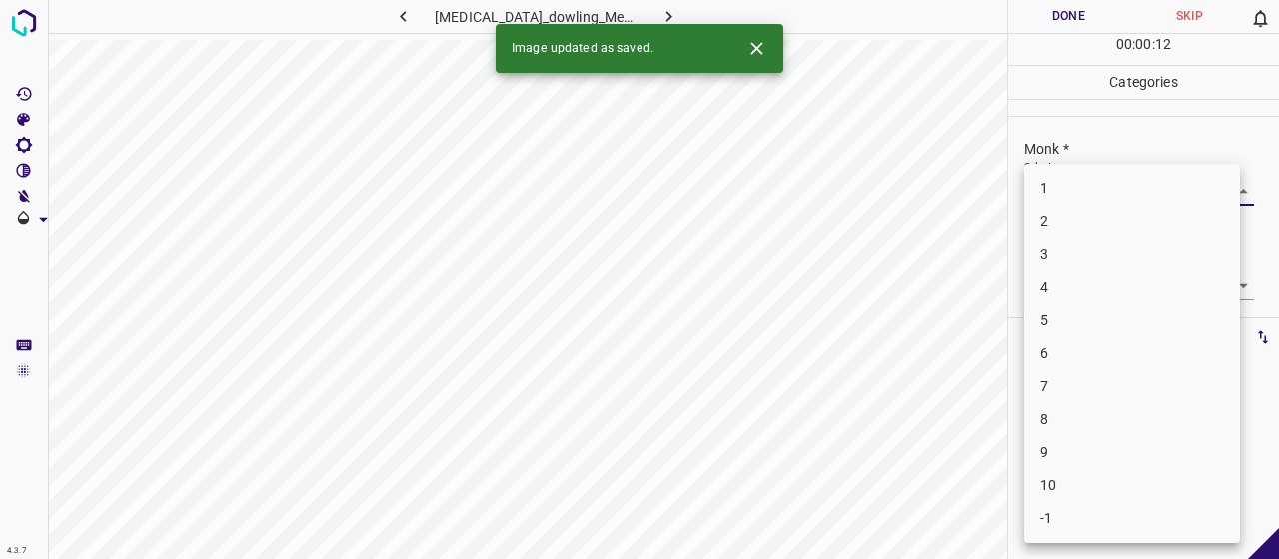
click at [1059, 248] on li "3" at bounding box center [1132, 254] width 216 height 33
type input "3"
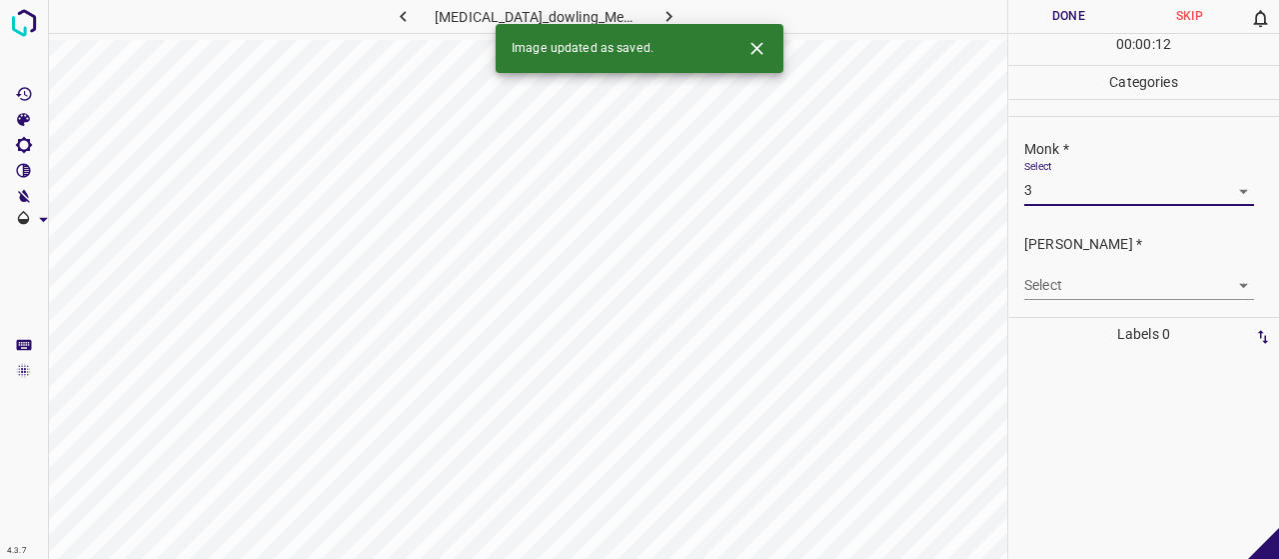
click at [1063, 275] on body "4.3.7 [MEDICAL_DATA]_dowling_Meara_type1.jpg Done Skip 0 00 : 00 : 12 Categorie…" at bounding box center [639, 279] width 1279 height 559
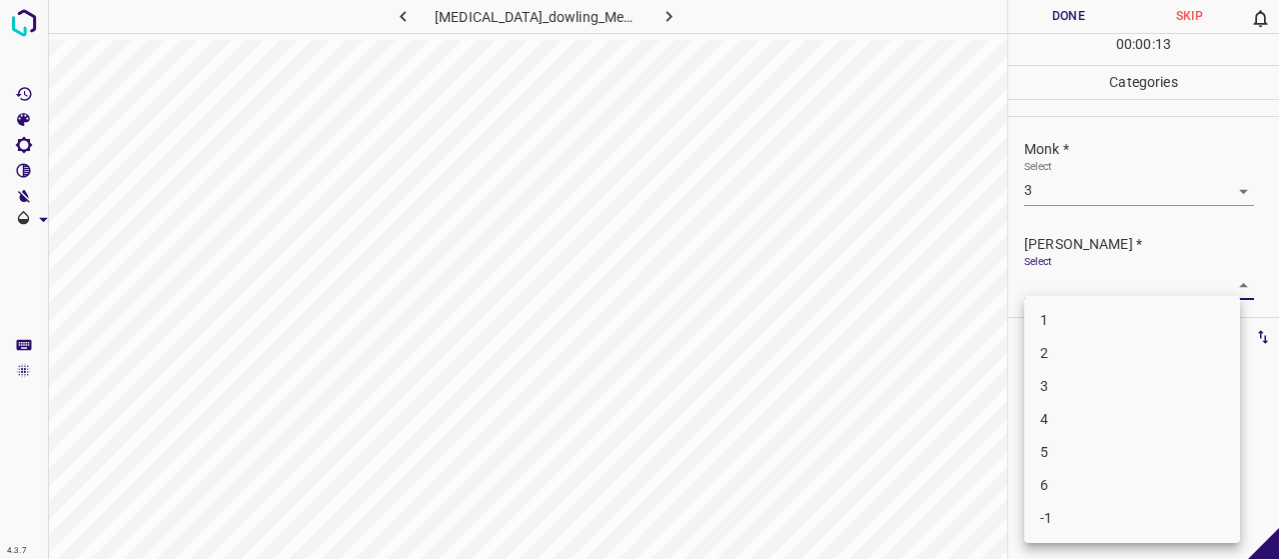
click at [1070, 347] on li "2" at bounding box center [1132, 353] width 216 height 33
type input "2"
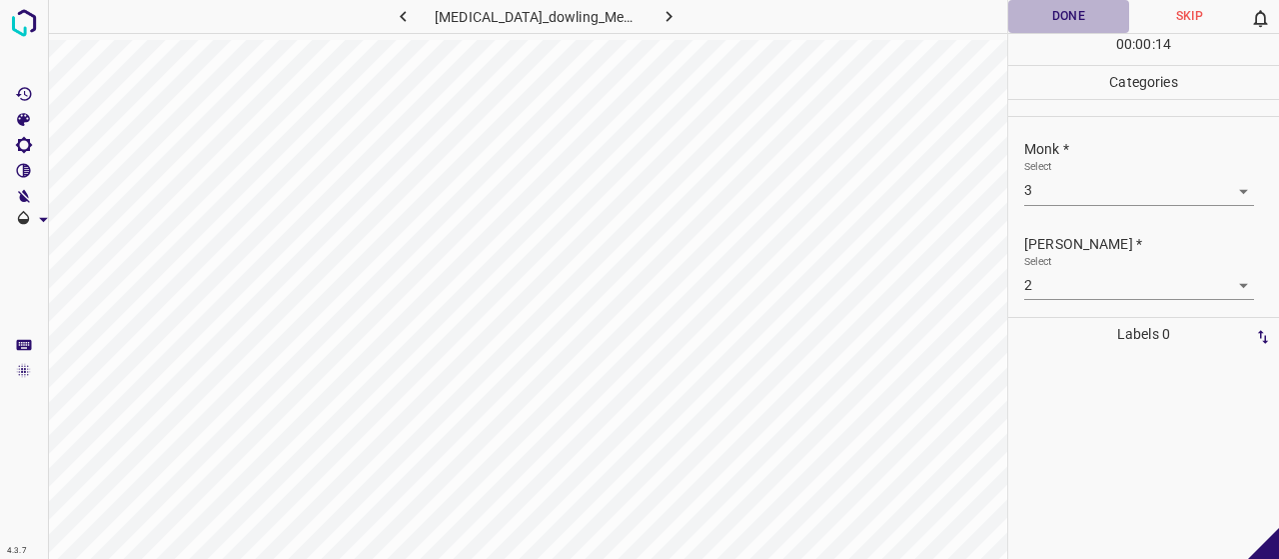
click at [1094, 15] on button "Done" at bounding box center [1068, 16] width 121 height 33
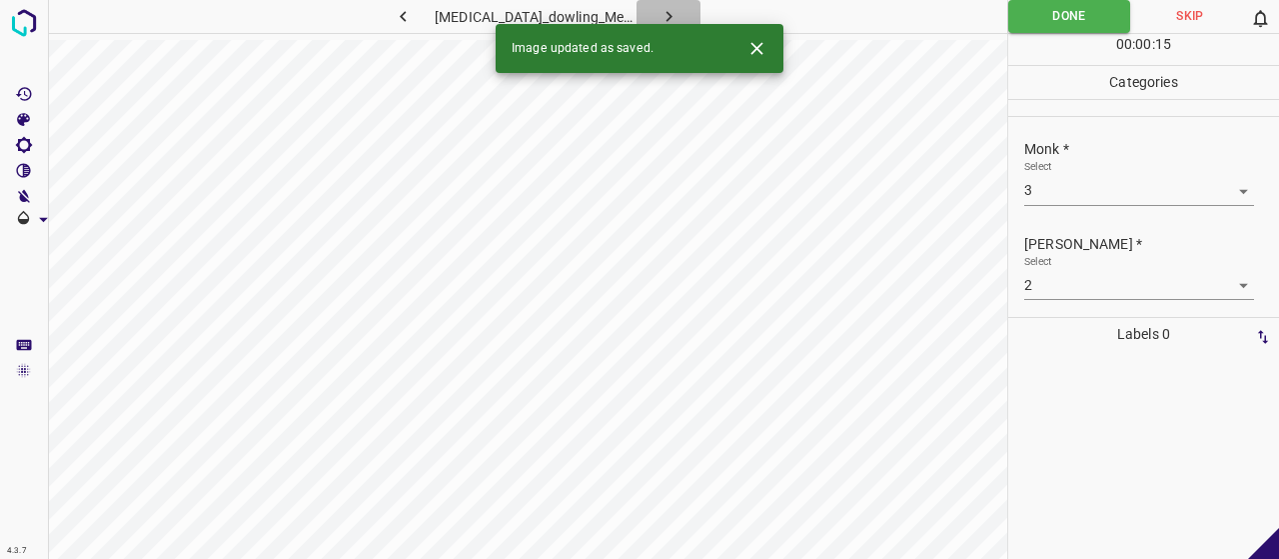
click at [679, 17] on icon "button" at bounding box center [668, 16] width 21 height 21
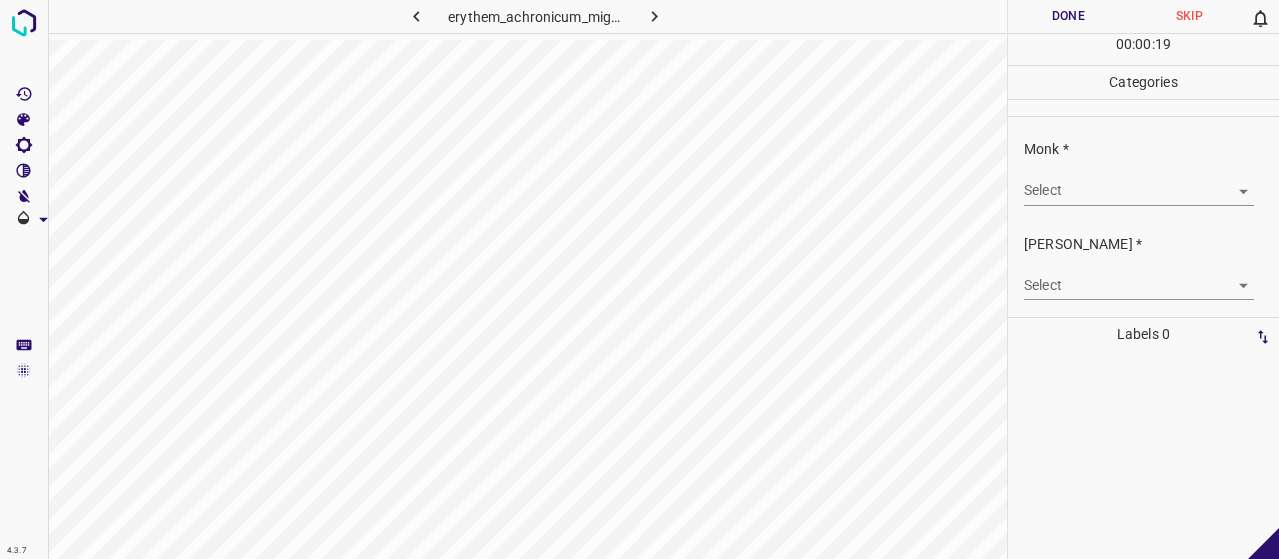
click at [1117, 194] on body "4.3.7 erythem_achronicum_migrans9.jpg Done Skip 0 00 : 00 : 19 Categories Monk …" at bounding box center [639, 279] width 1279 height 559
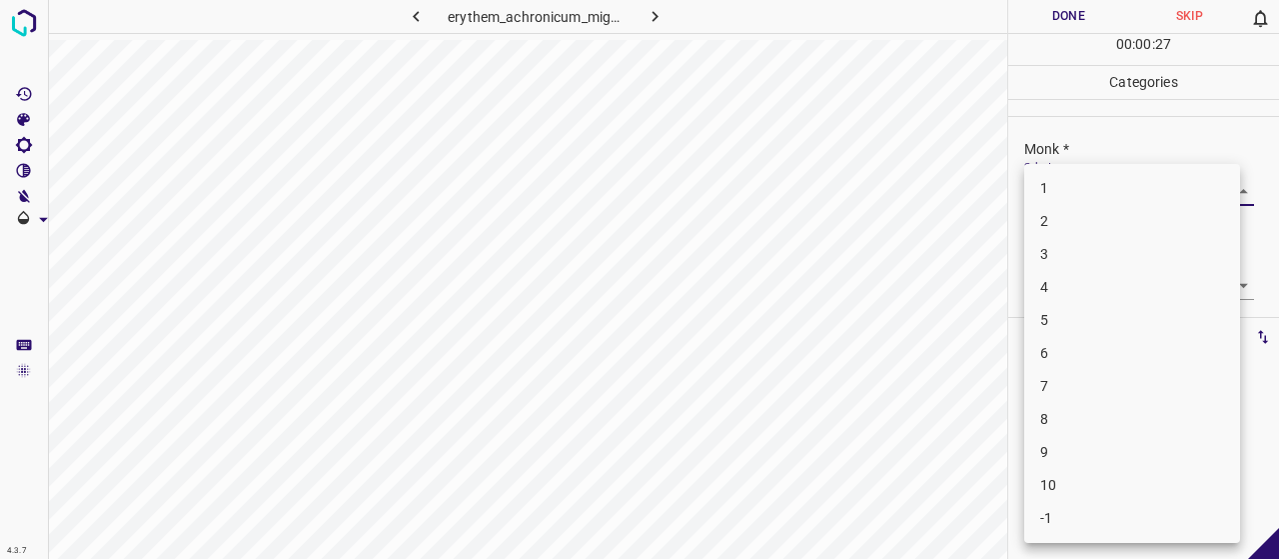
click at [1085, 245] on li "3" at bounding box center [1132, 254] width 216 height 33
type input "3"
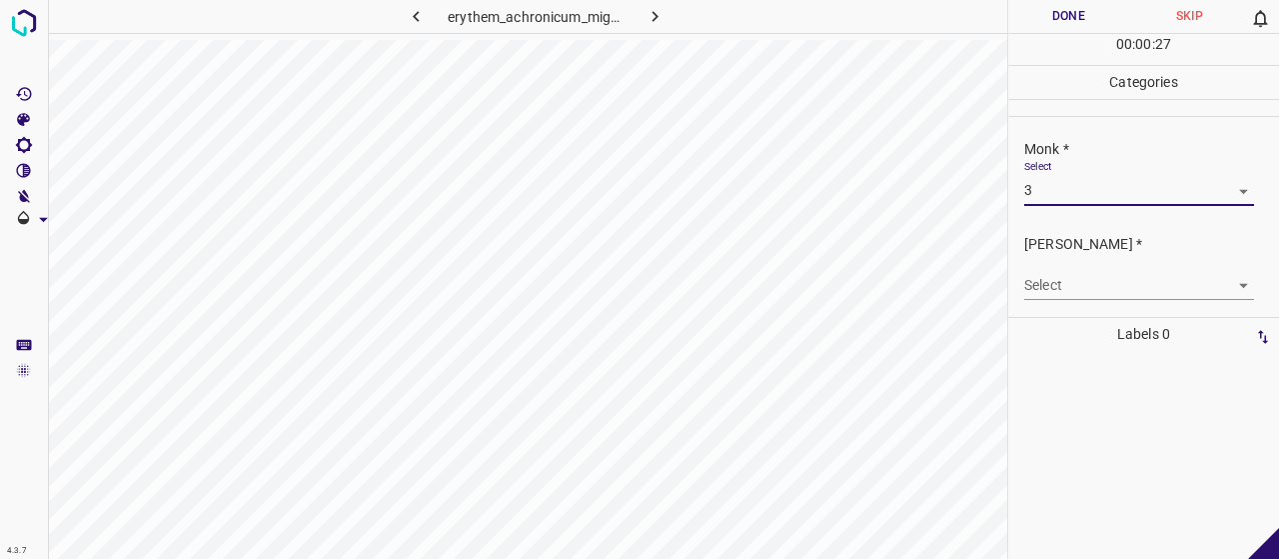
click at [1058, 283] on body "4.3.7 erythem_achronicum_migrans9.jpg Done Skip 0 00 : 00 : 27 Categories Monk …" at bounding box center [639, 279] width 1279 height 559
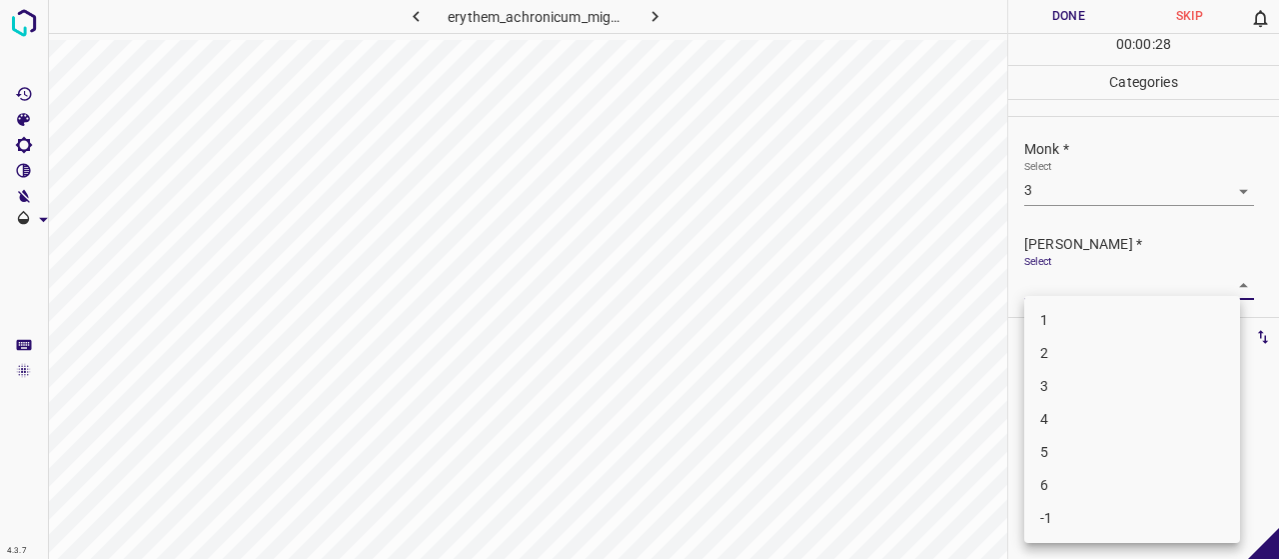
click at [1069, 351] on li "2" at bounding box center [1132, 353] width 216 height 33
type input "2"
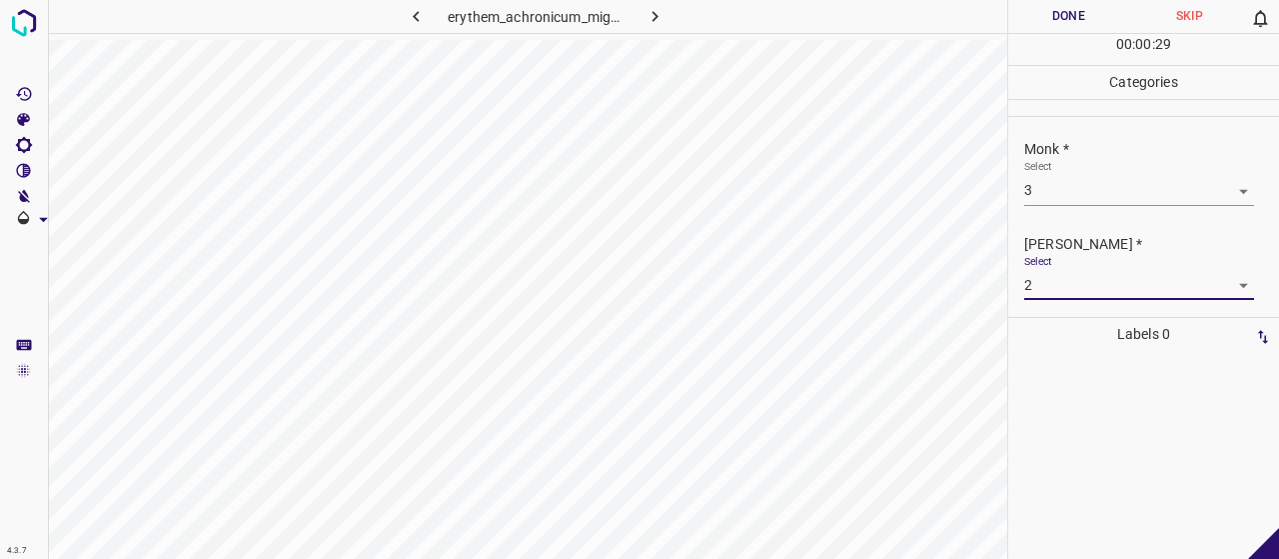
click at [1099, 12] on button "Done" at bounding box center [1068, 16] width 121 height 33
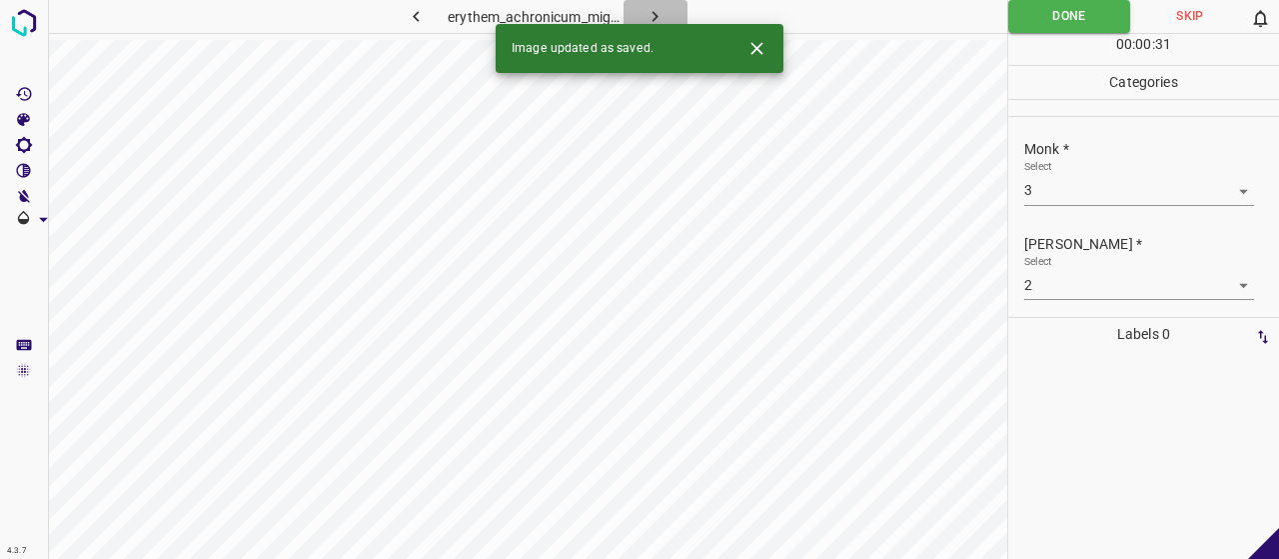
click at [655, 6] on icon "button" at bounding box center [654, 16] width 21 height 21
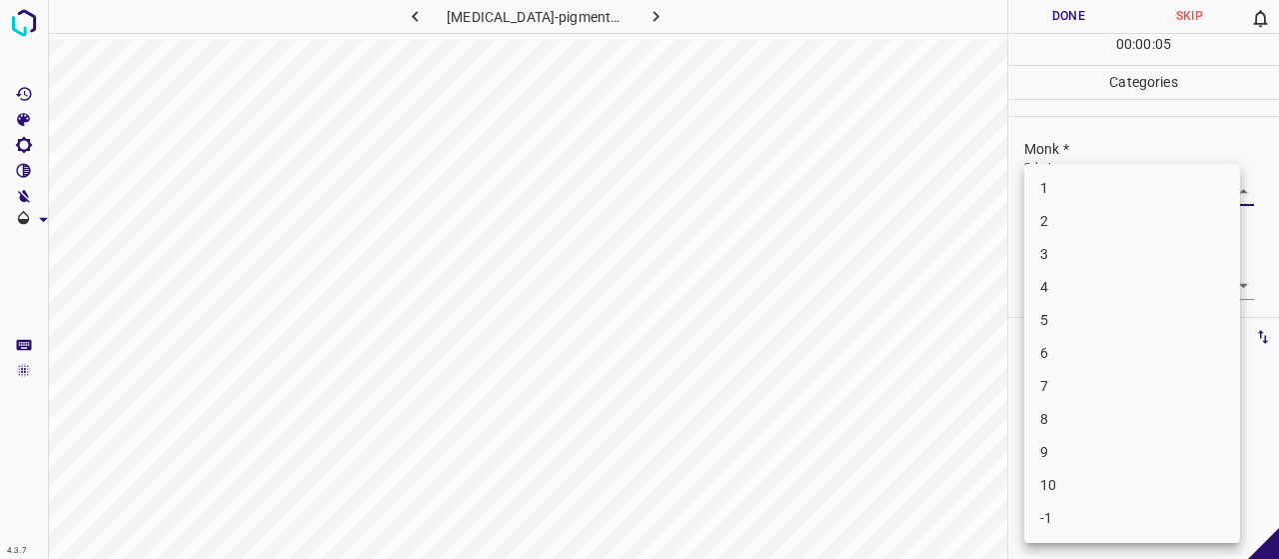
click at [1175, 197] on body "4.3.7 [MEDICAL_DATA]-pigmentosa62.jpg Done Skip 0 00 : 00 : 05 Categories Monk …" at bounding box center [639, 279] width 1279 height 559
click at [1087, 299] on li "4" at bounding box center [1132, 287] width 216 height 33
type input "4"
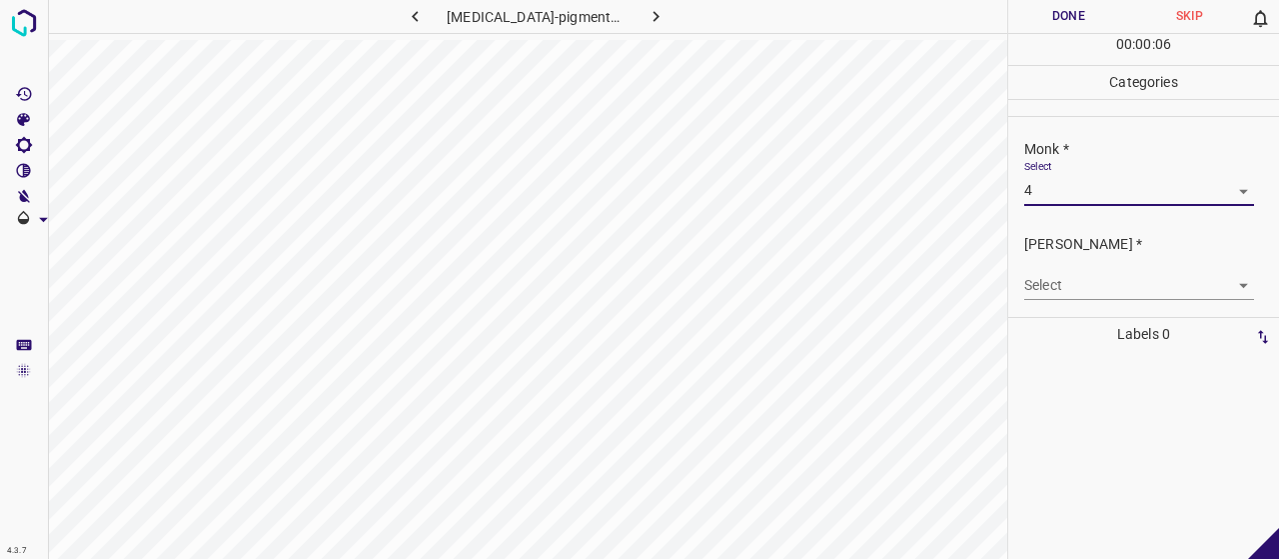
click at [1041, 279] on body "4.3.7 [MEDICAL_DATA]-pigmentosa62.jpg Done Skip 0 00 : 00 : 06 Categories Monk …" at bounding box center [639, 279] width 1279 height 559
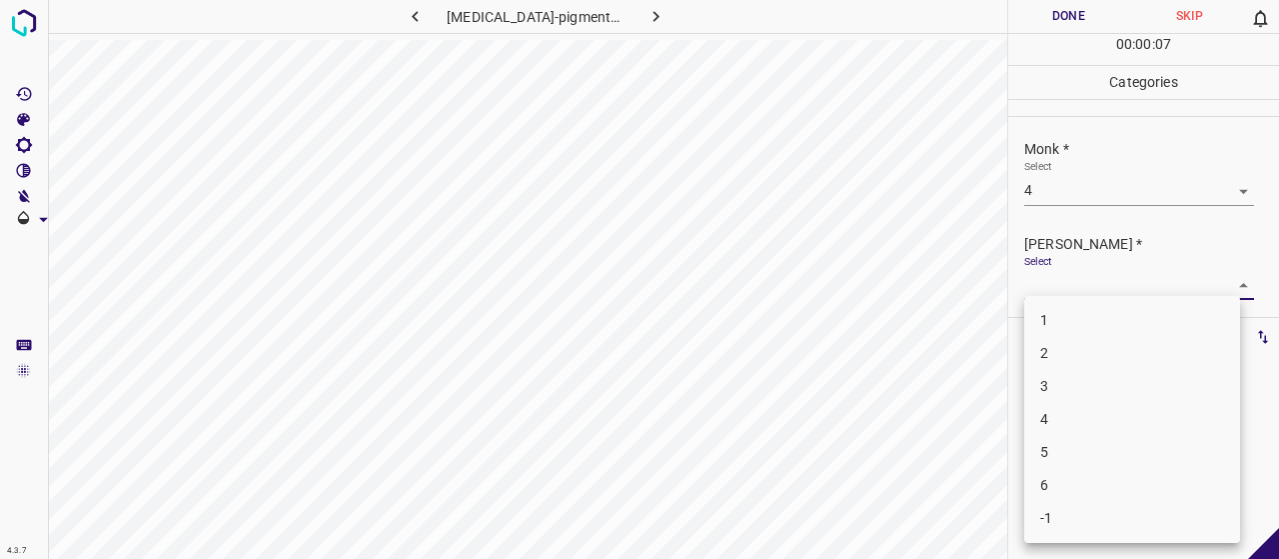
click at [1047, 359] on li "2" at bounding box center [1132, 353] width 216 height 33
type input "2"
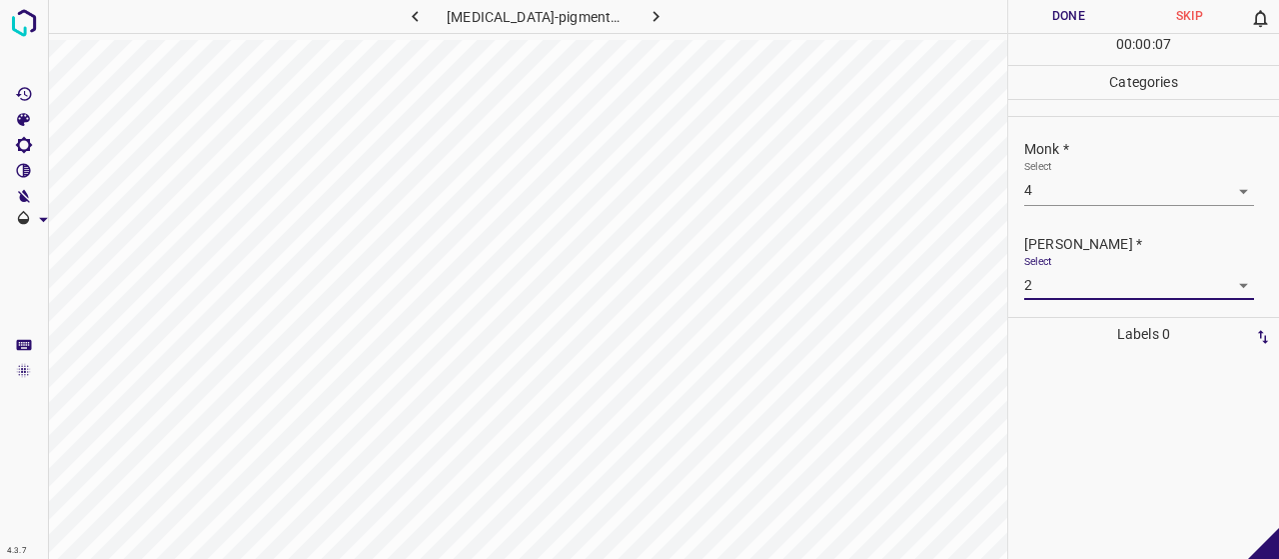
click at [1068, 15] on button "Done" at bounding box center [1068, 16] width 121 height 33
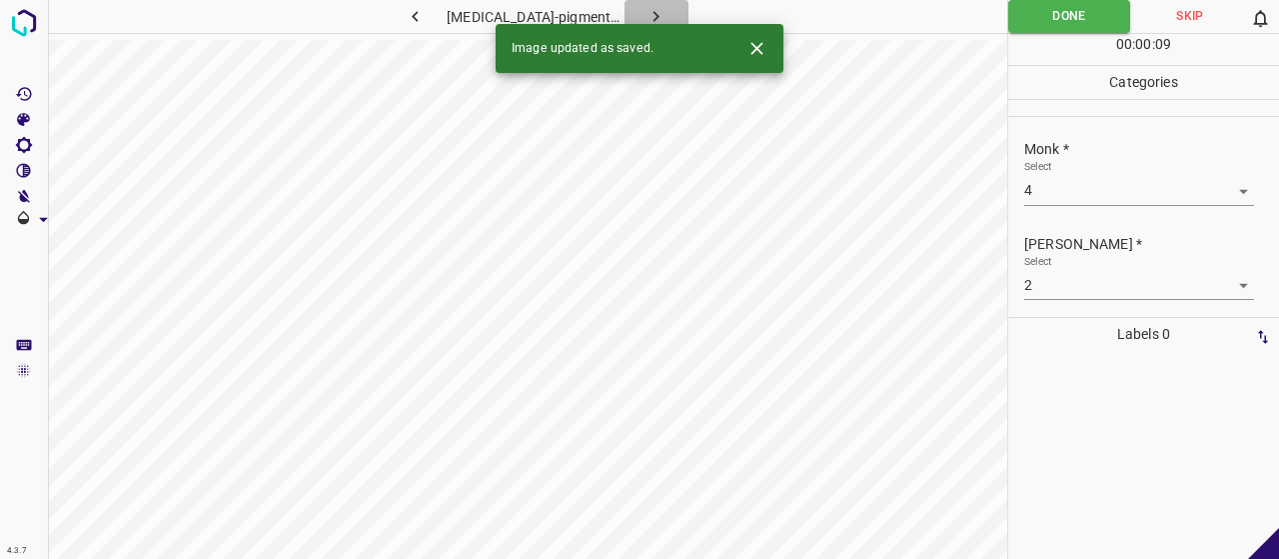
click at [631, 15] on button "button" at bounding box center [657, 16] width 64 height 33
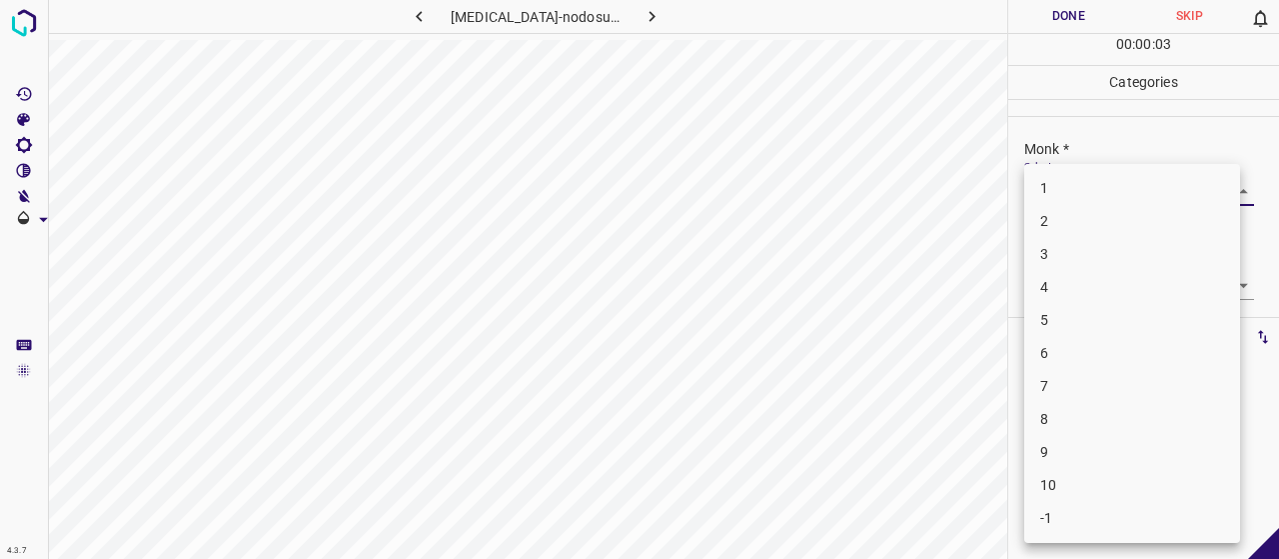
click at [1075, 199] on body "4.3.7 [MEDICAL_DATA]-nodosum12.jpg Done Skip 0 00 : 00 : 03 Categories Monk * S…" at bounding box center [639, 279] width 1279 height 559
click at [1063, 277] on li "4" at bounding box center [1132, 287] width 216 height 33
type input "4"
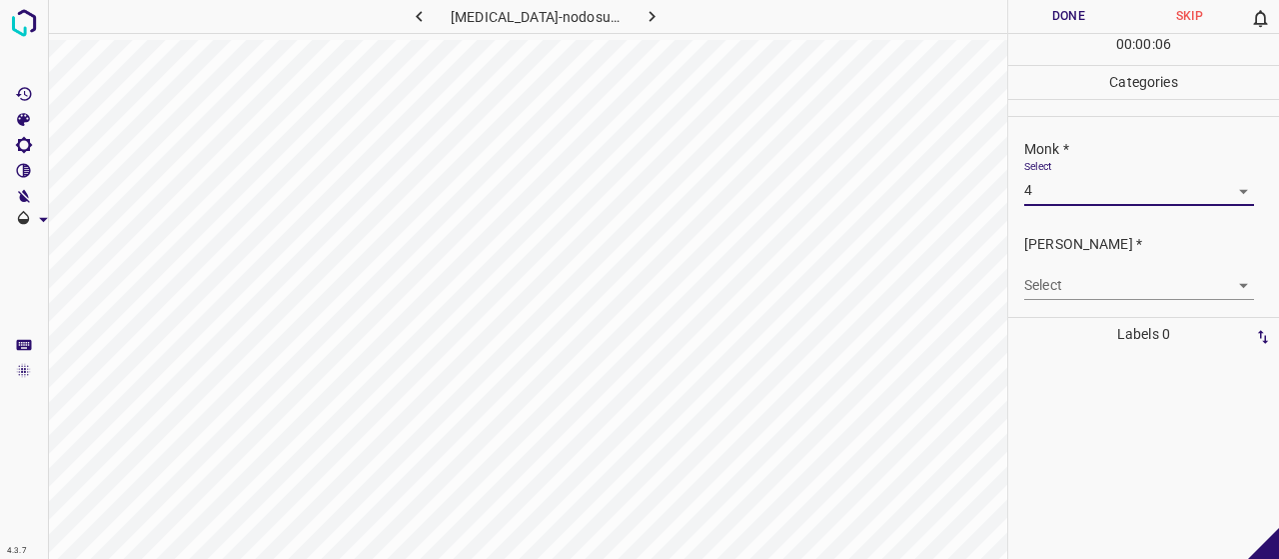
click at [1066, 283] on body "4.3.7 [MEDICAL_DATA]-nodosum12.jpg Done Skip 0 00 : 00 : 06 Categories Monk * S…" at bounding box center [639, 279] width 1279 height 559
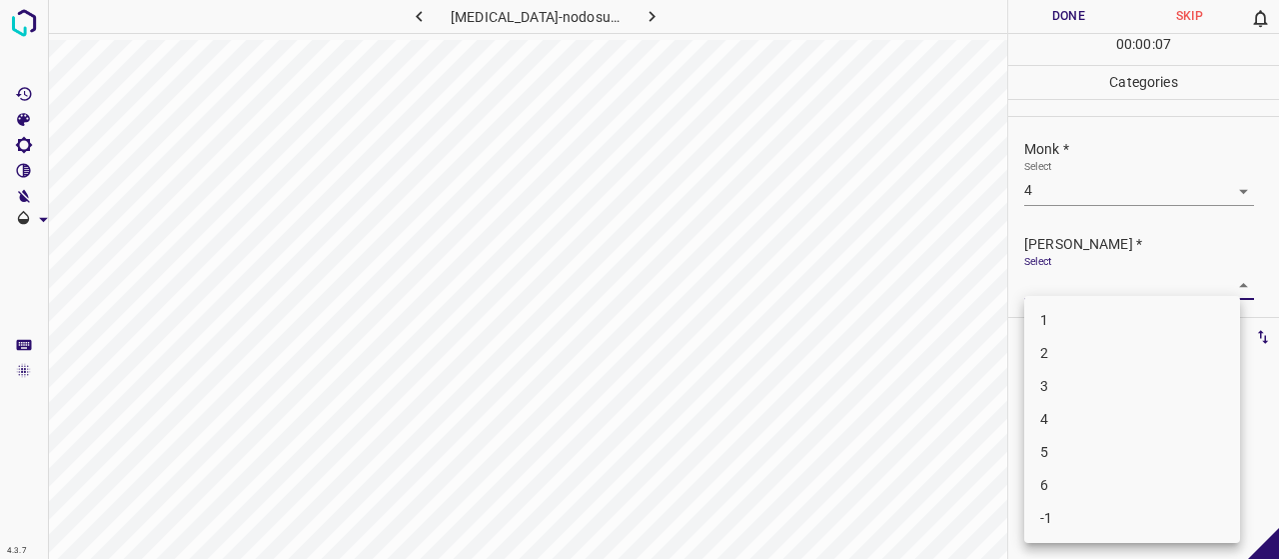
click at [1062, 355] on li "2" at bounding box center [1132, 353] width 216 height 33
type input "2"
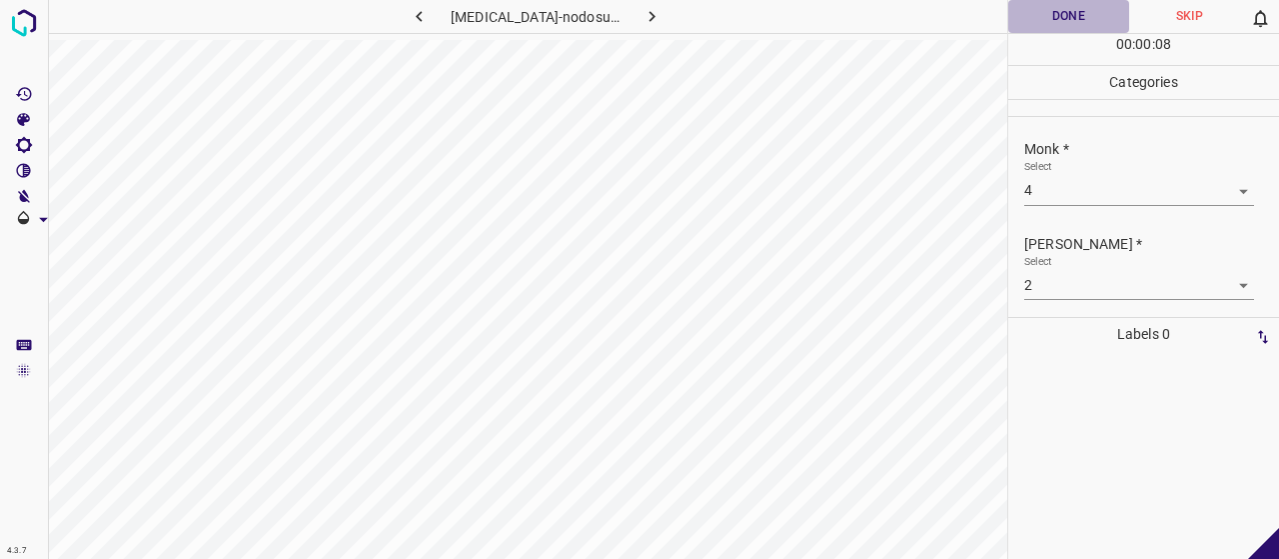
click at [1056, 28] on button "Done" at bounding box center [1068, 16] width 121 height 33
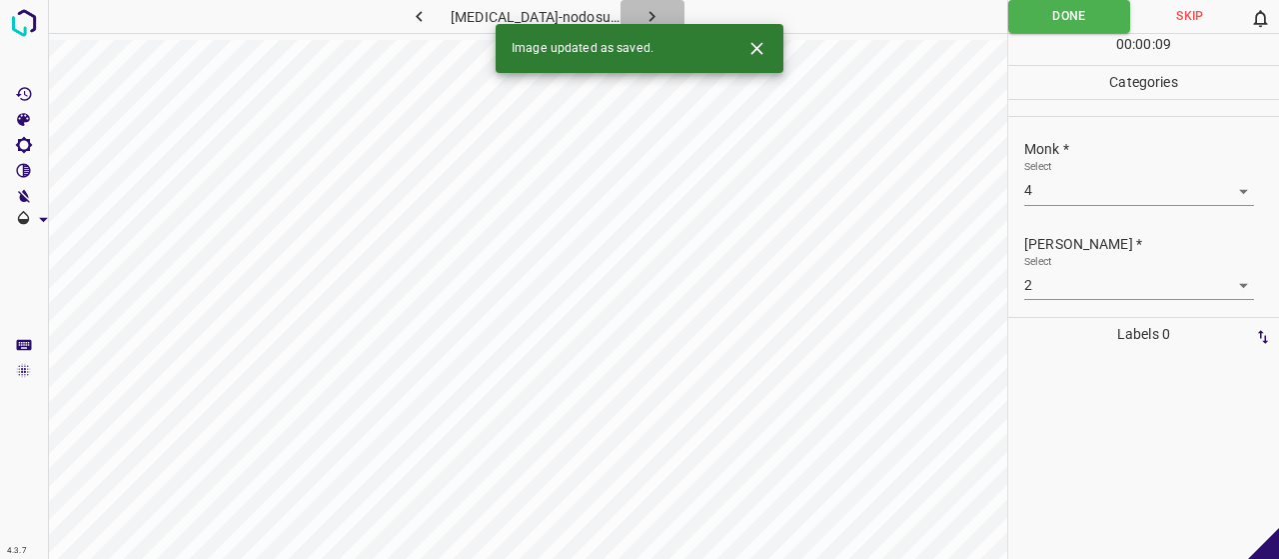
click at [641, 19] on icon "button" at bounding box center [651, 16] width 21 height 21
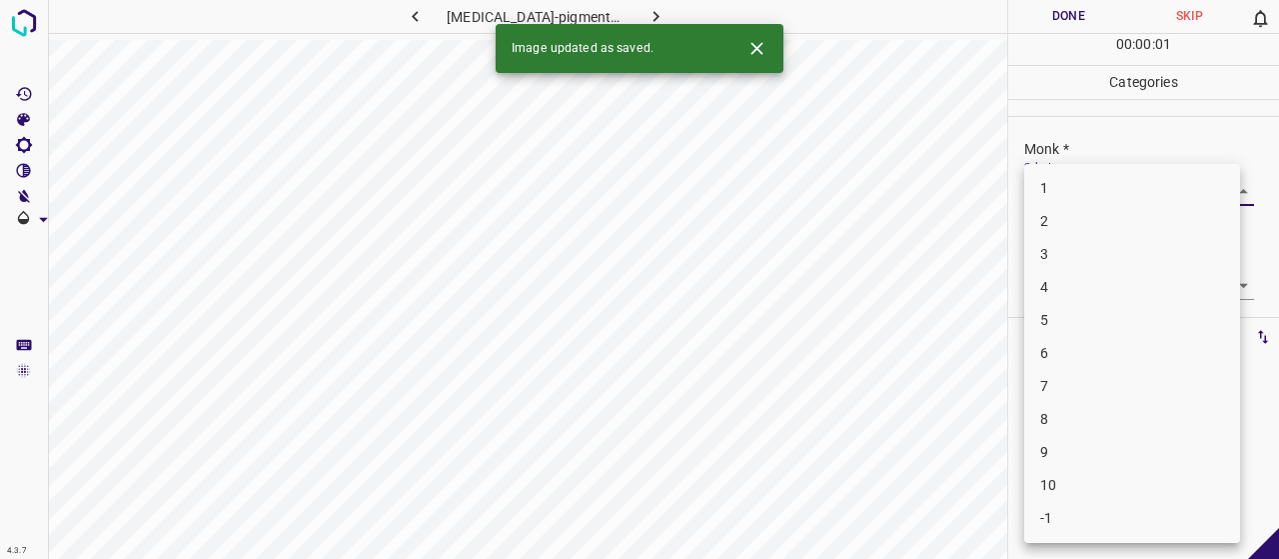
click at [1092, 177] on body "4.3.7 [MEDICAL_DATA]-pigmentosa71.jpg Done Skip 0 00 : 00 : 01 Categories Monk …" at bounding box center [639, 279] width 1279 height 559
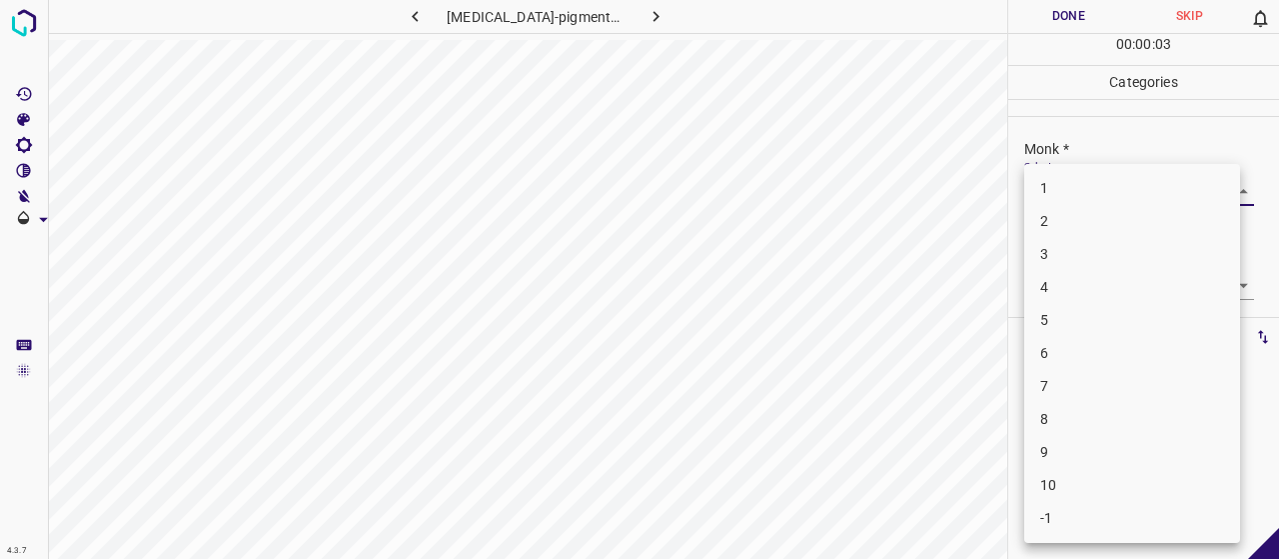
click at [1097, 321] on li "5" at bounding box center [1132, 320] width 216 height 33
type input "5"
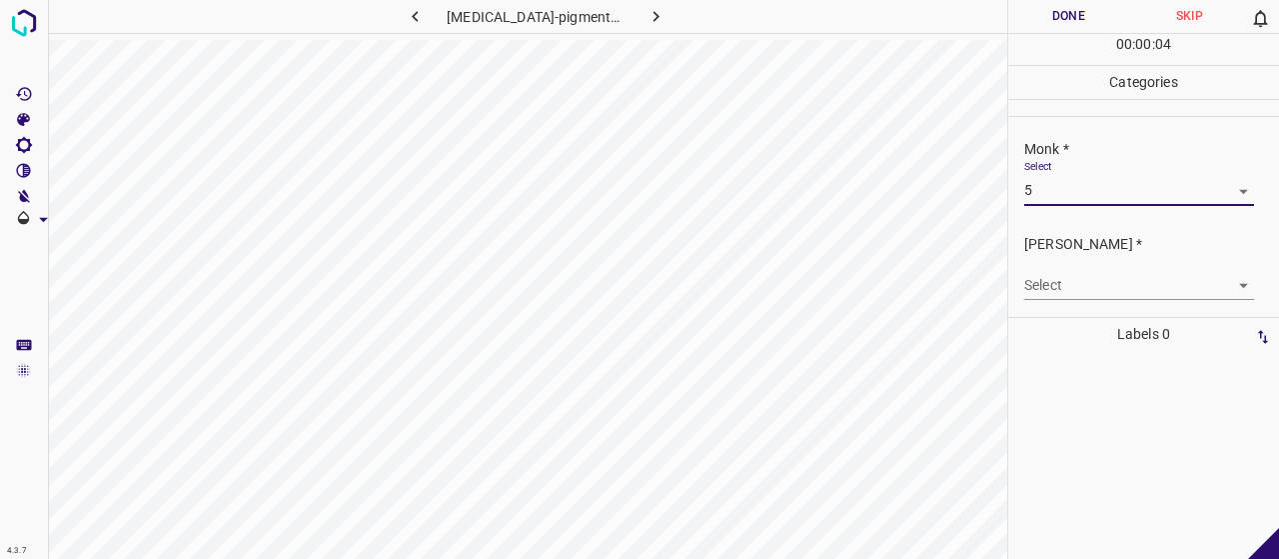
click at [1074, 271] on body "4.3.7 [MEDICAL_DATA]-pigmentosa71.jpg Done Skip 0 00 : 00 : 04 Categories Monk …" at bounding box center [639, 279] width 1279 height 559
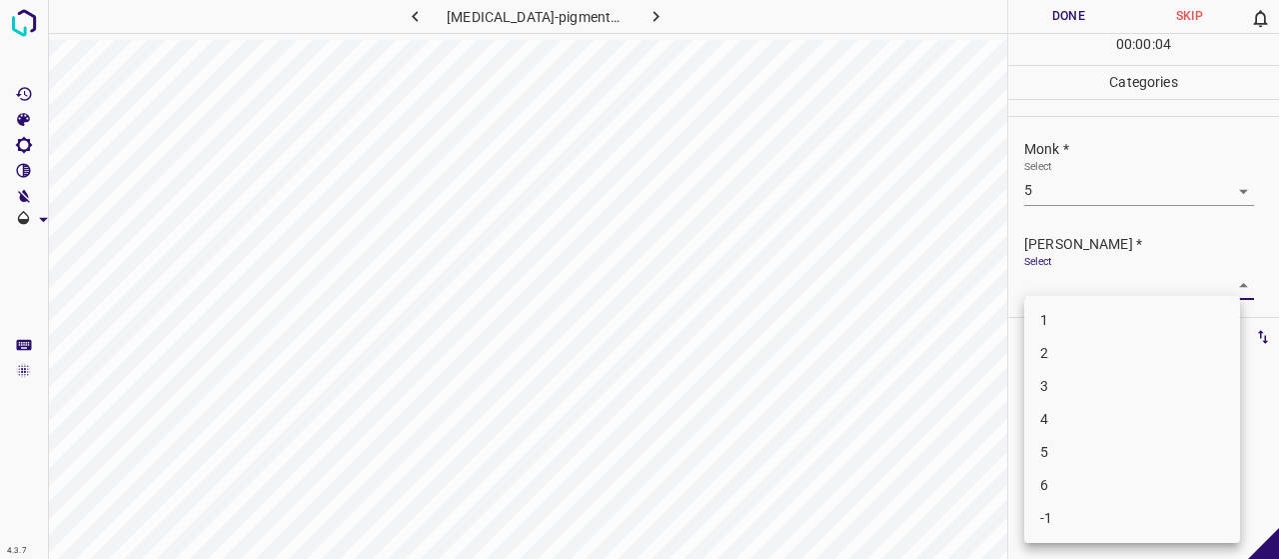
click at [1071, 379] on li "3" at bounding box center [1132, 386] width 216 height 33
type input "3"
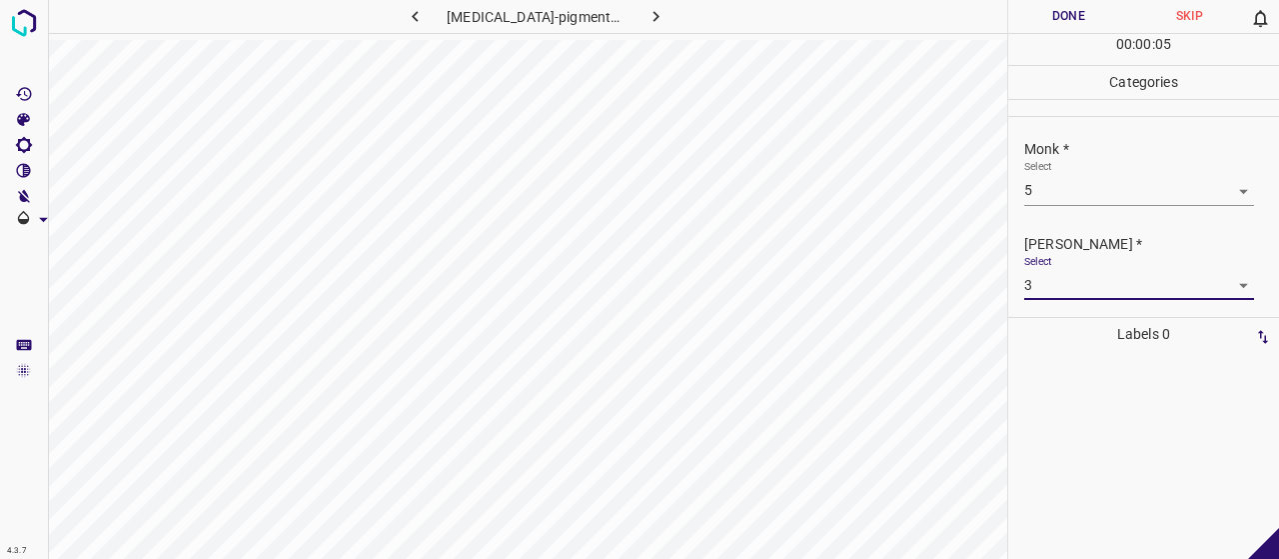
click at [1050, 28] on button "Done" at bounding box center [1068, 16] width 121 height 33
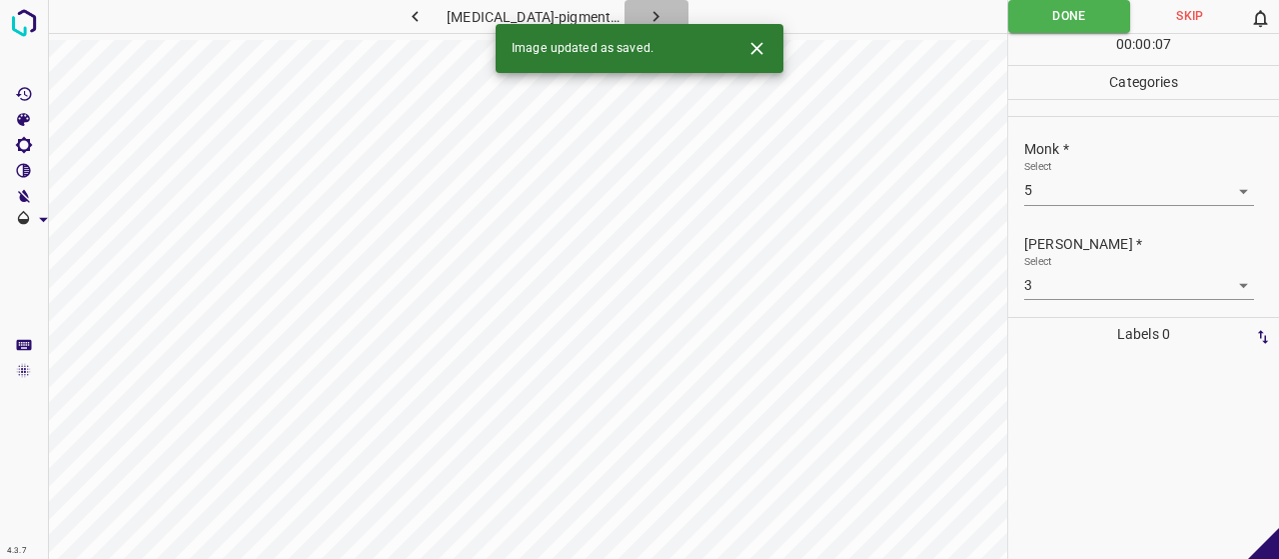
click at [661, 10] on button "button" at bounding box center [657, 16] width 64 height 33
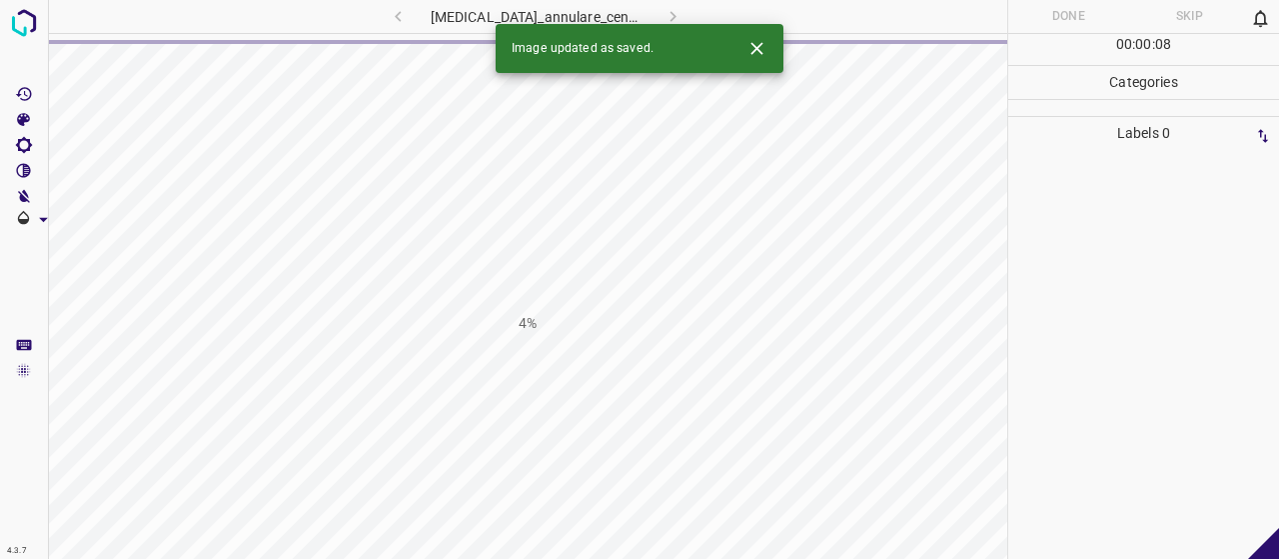
click at [751, 45] on icon "Close" at bounding box center [756, 48] width 21 height 21
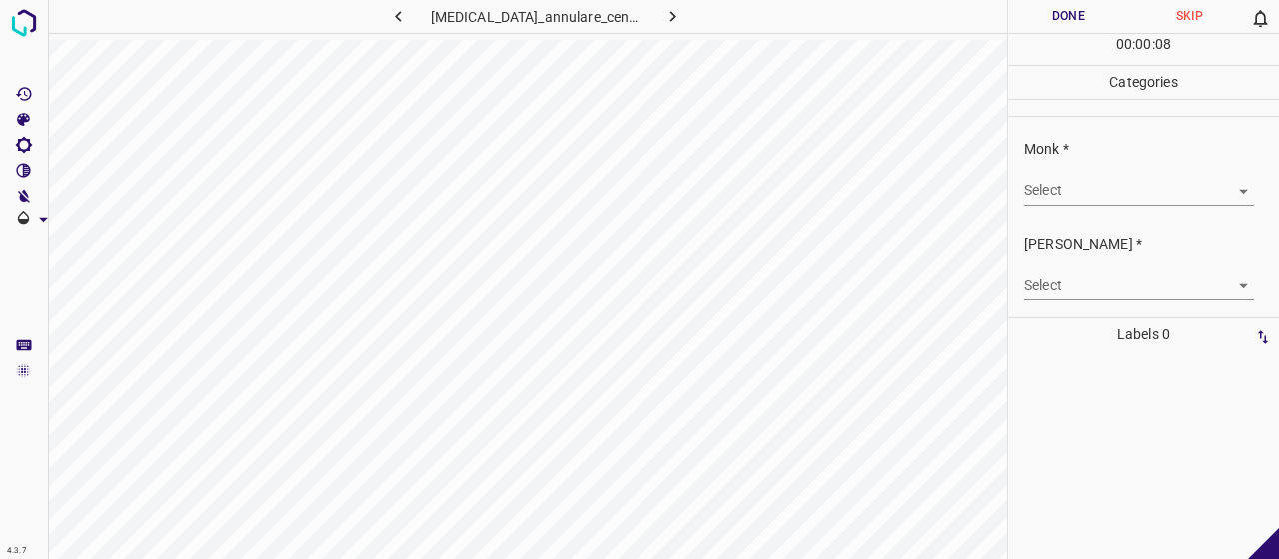
click at [1084, 193] on body "4.3.7 [MEDICAL_DATA]_annulare_centrifugum23.jpg Done Skip 0 00 : 00 : 08 Catego…" at bounding box center [639, 279] width 1279 height 559
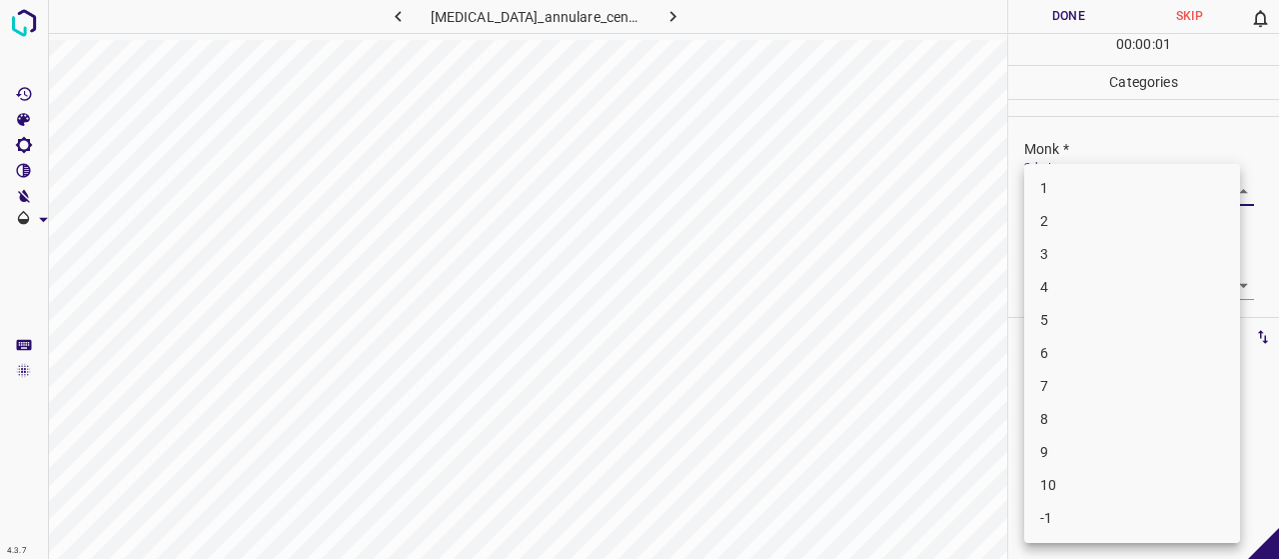
click at [1061, 271] on li "4" at bounding box center [1132, 287] width 216 height 33
type input "4"
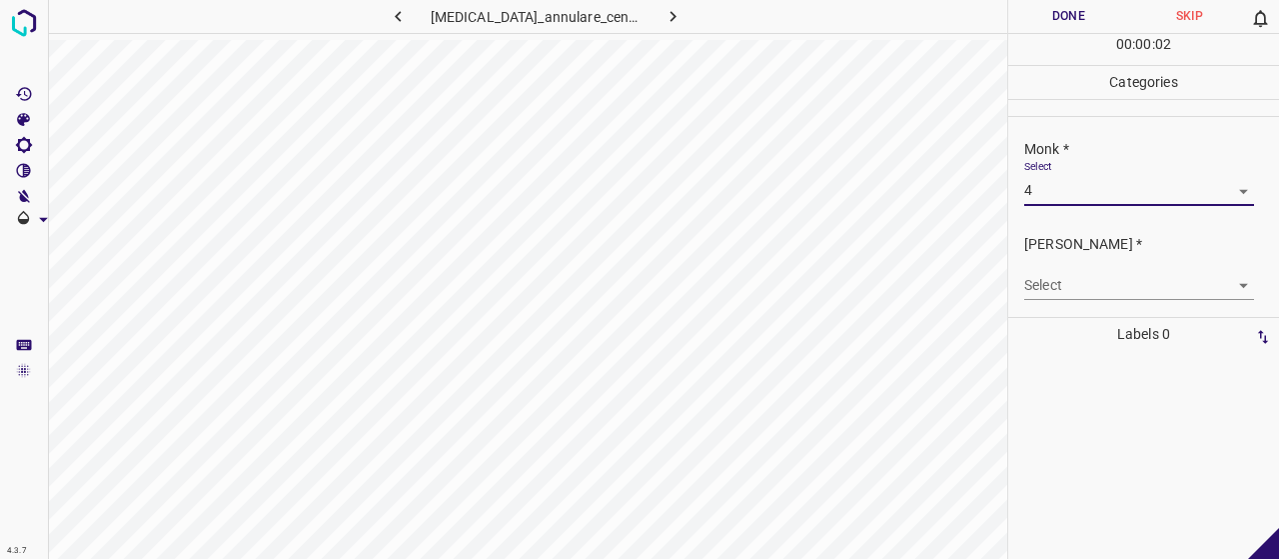
click at [1061, 263] on div "Select ​" at bounding box center [1139, 277] width 230 height 45
click at [1071, 292] on body "4.3.7 [MEDICAL_DATA]_annulare_centrifugum23.jpg Done Skip 0 00 : 00 : 02 Catego…" at bounding box center [639, 279] width 1279 height 559
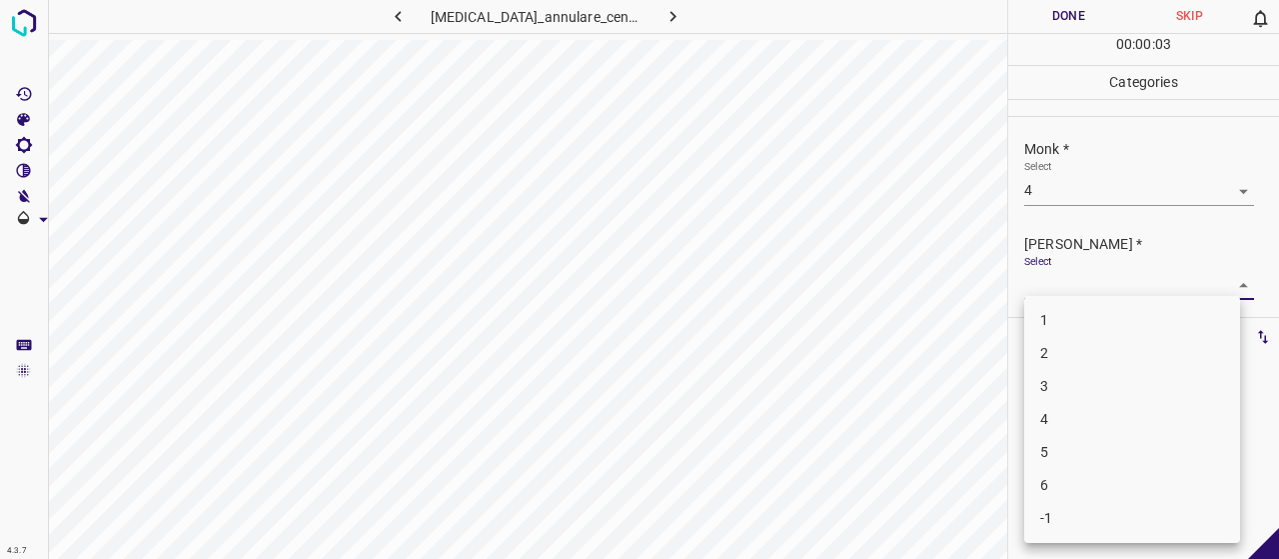
click at [1070, 354] on li "2" at bounding box center [1132, 353] width 216 height 33
type input "2"
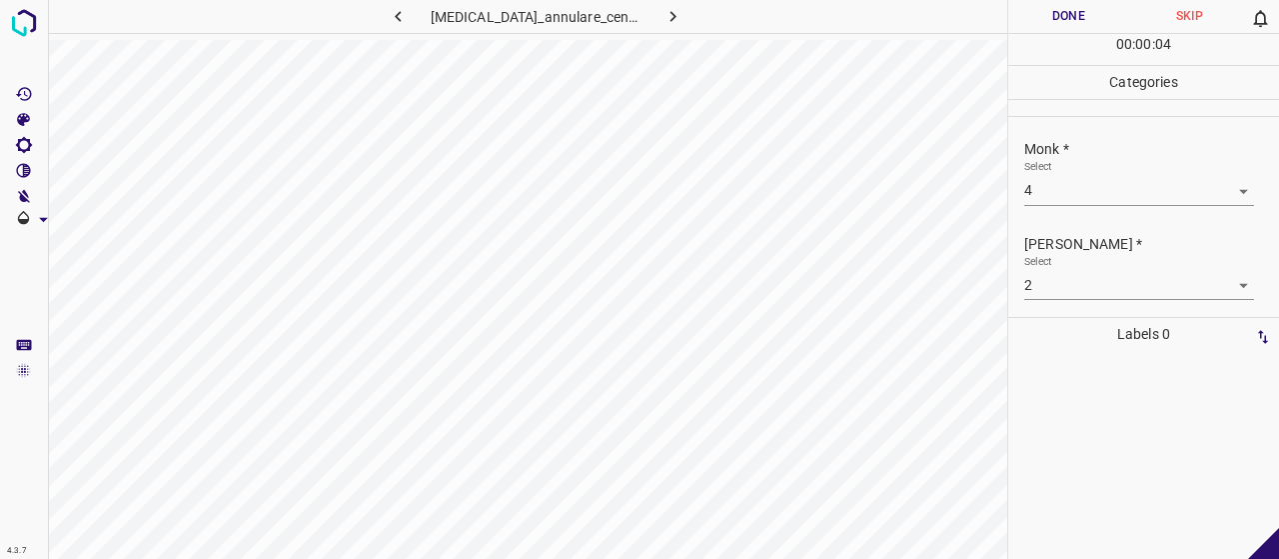
click at [1051, 35] on div "00 : 00 : 04" at bounding box center [1143, 49] width 271 height 31
click at [1035, 25] on button "Done" at bounding box center [1068, 16] width 121 height 33
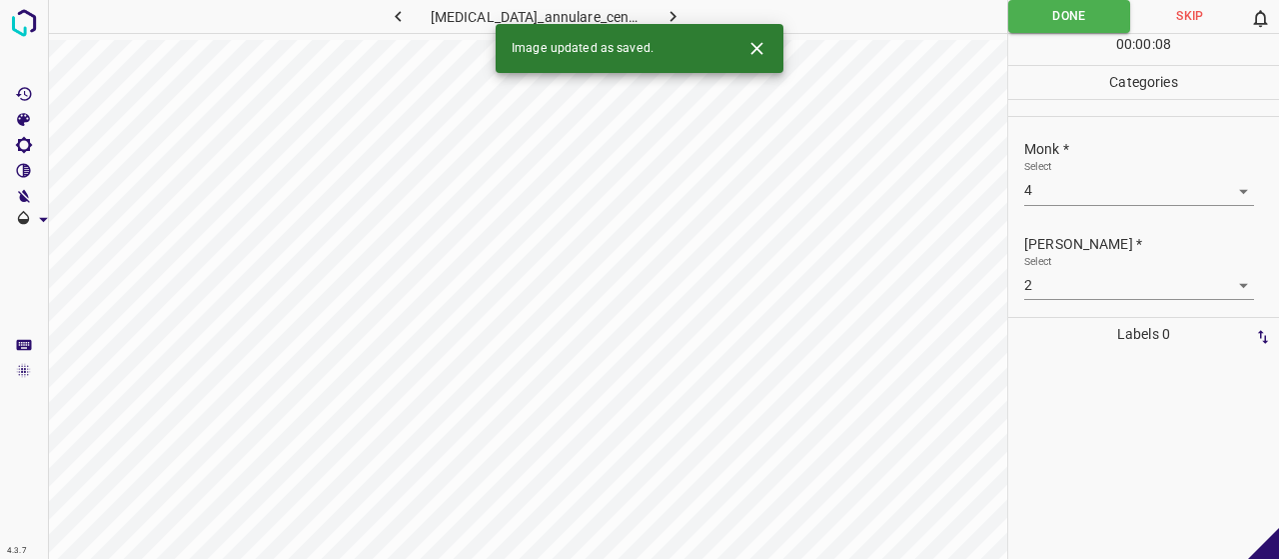
click at [662, 17] on icon "button" at bounding box center [672, 16] width 21 height 21
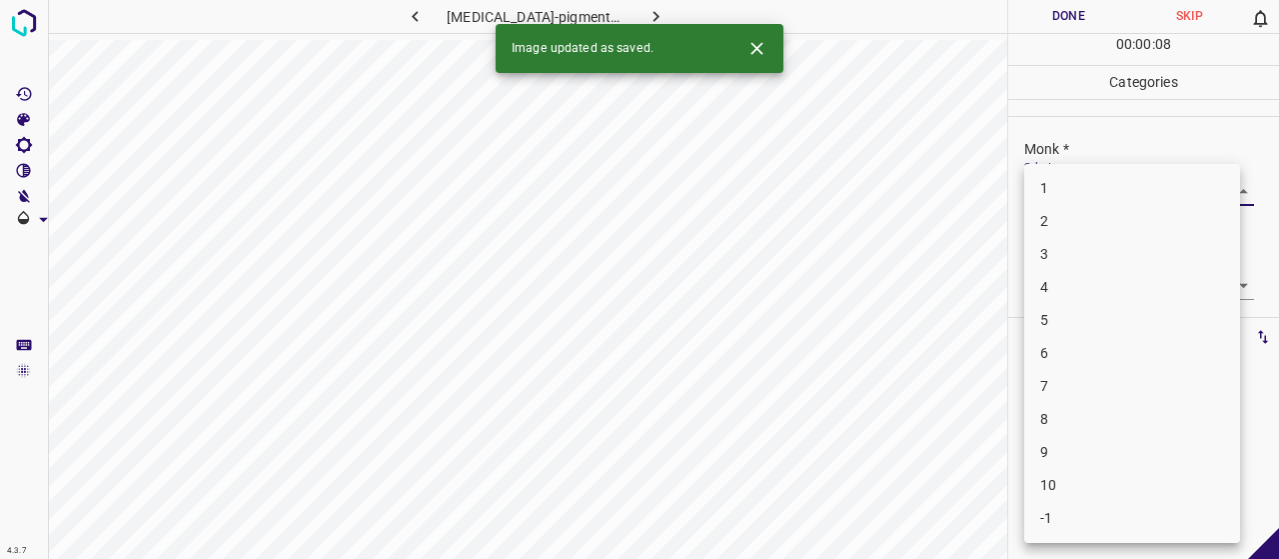
click at [1164, 197] on body "4.3.7 [MEDICAL_DATA]-pigmentosa61.jpg Done Skip 0 00 : 00 : 08 Categories Monk …" at bounding box center [639, 279] width 1279 height 559
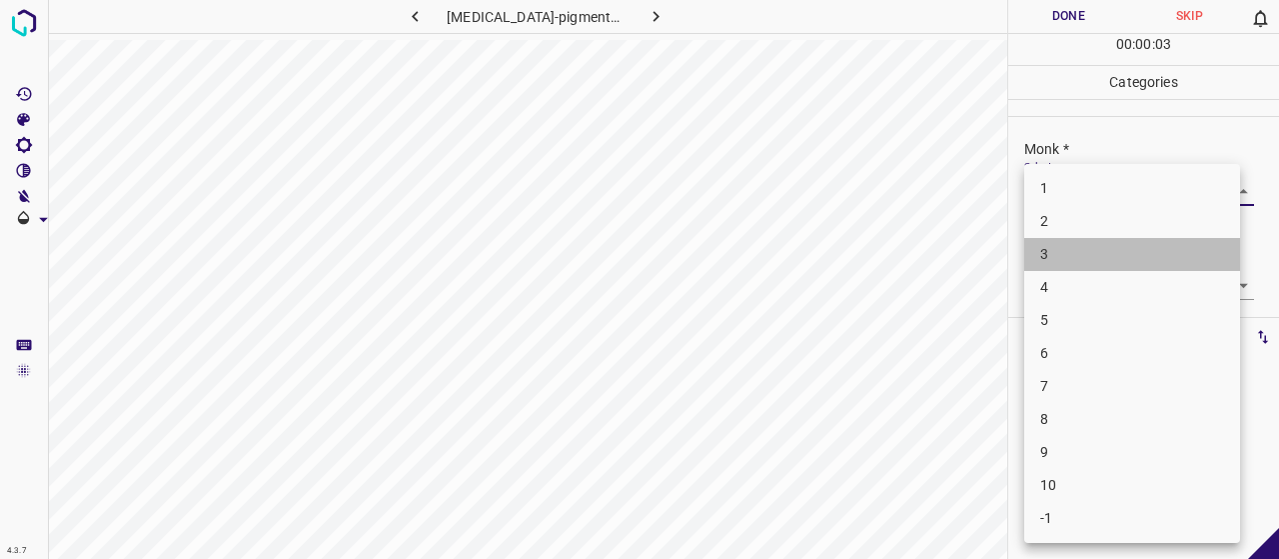
click at [1071, 265] on li "3" at bounding box center [1132, 254] width 216 height 33
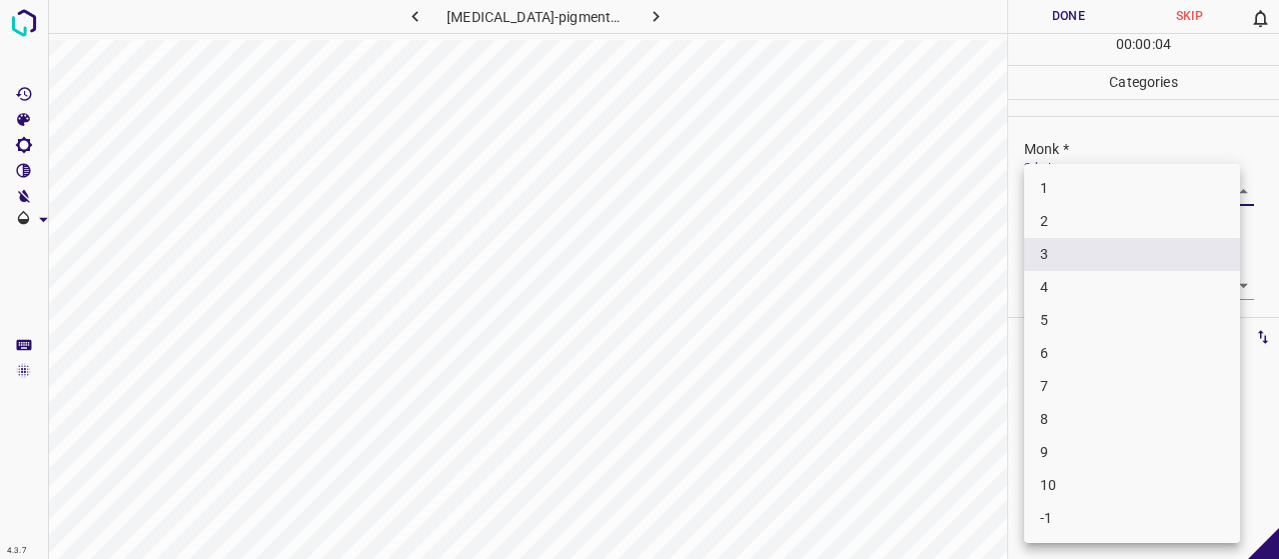
click at [1057, 187] on body "4.3.7 [MEDICAL_DATA]-pigmentosa61.jpg Done Skip 0 00 : 00 : 04 Categories Monk …" at bounding box center [639, 279] width 1279 height 559
click at [1057, 283] on li "4" at bounding box center [1132, 287] width 216 height 33
type input "4"
click at [1057, 283] on body "4.3.7 [MEDICAL_DATA]-pigmentosa61.jpg Done Skip 0 00 : 00 : 05 Categories Monk …" at bounding box center [639, 279] width 1279 height 559
click at [1049, 350] on li "2" at bounding box center [1132, 353] width 216 height 33
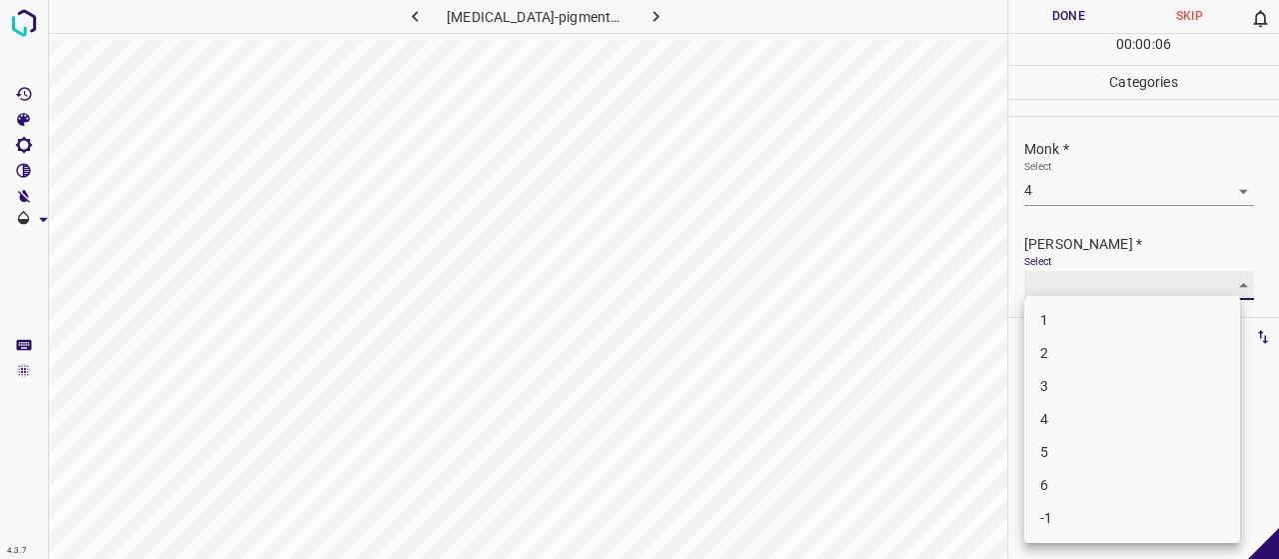
type input "2"
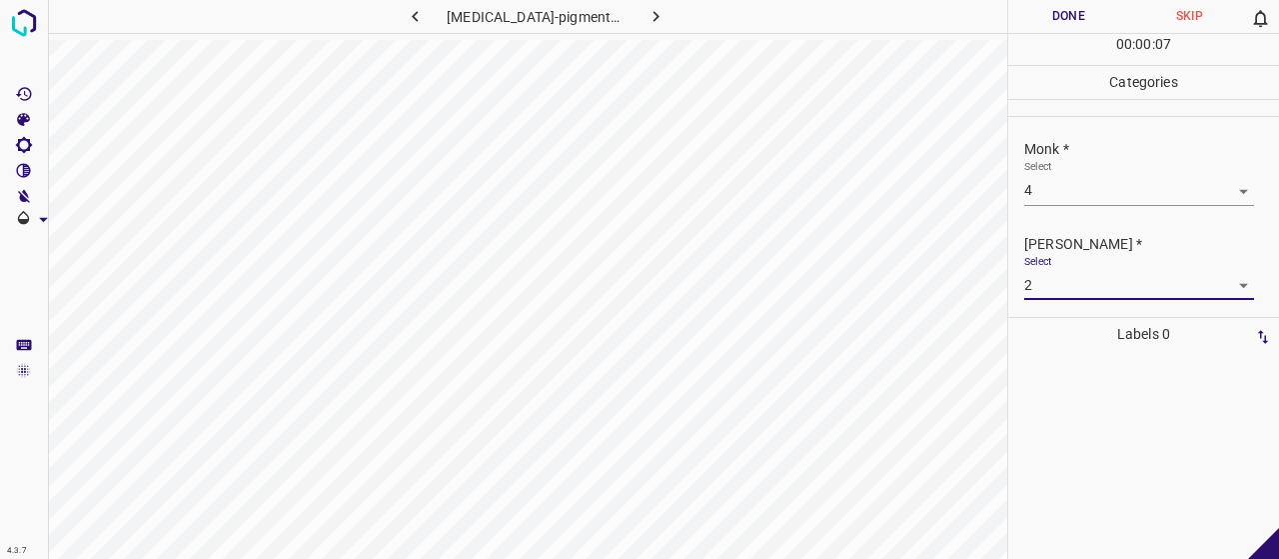
click at [1054, 29] on button "Done" at bounding box center [1068, 16] width 121 height 33
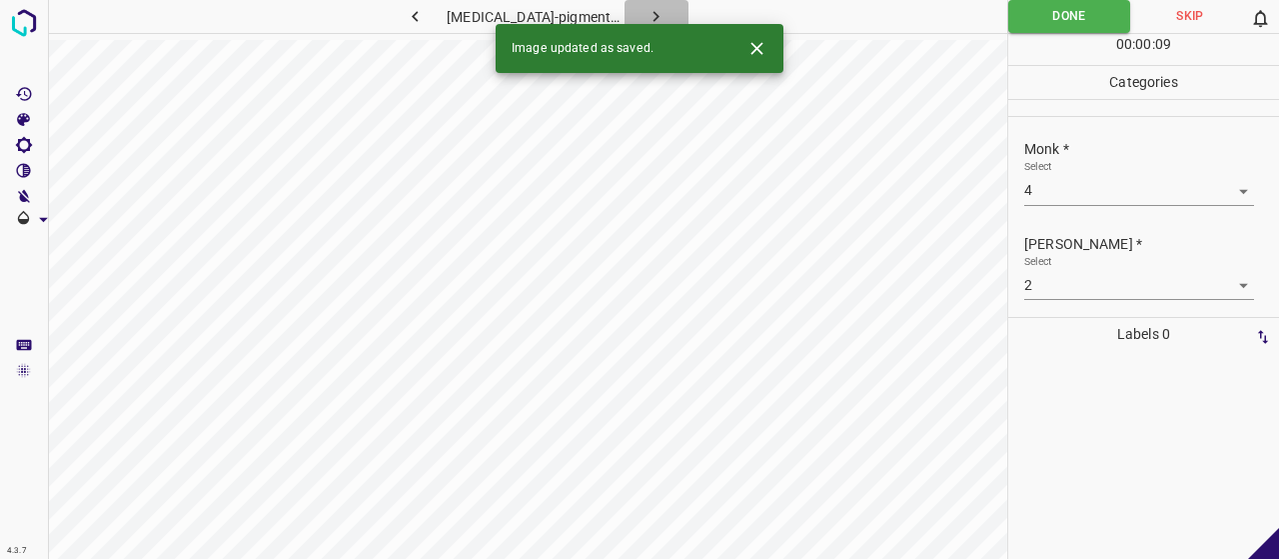
click at [661, 16] on button "button" at bounding box center [657, 16] width 64 height 33
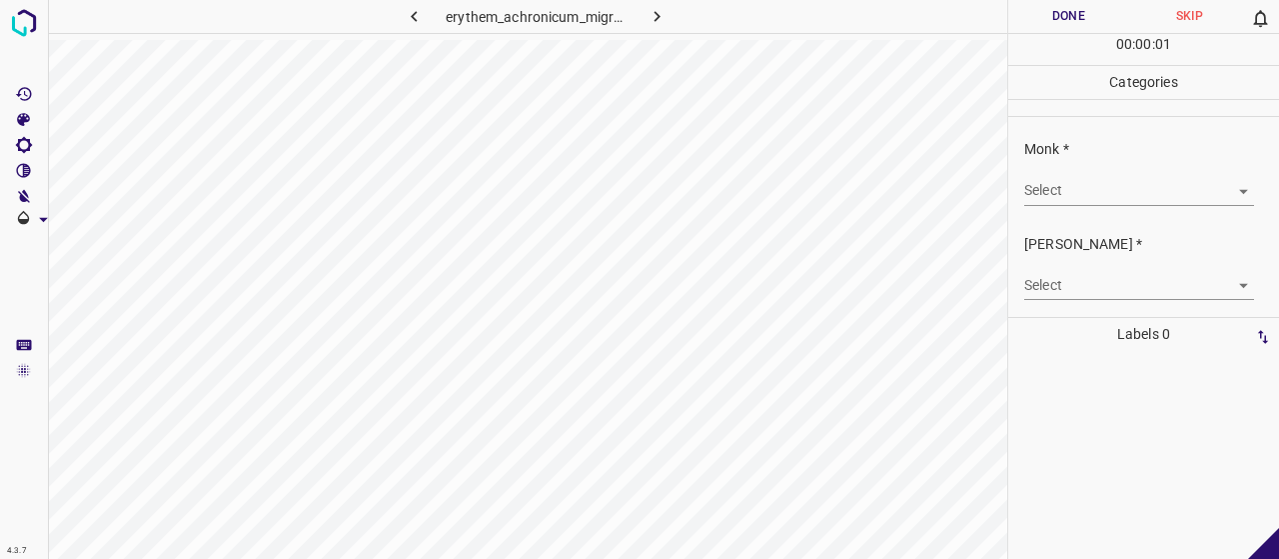
click at [1045, 193] on body "4.3.7 erythem_achronicum_migrans13.jpg Done Skip 0 00 : 00 : 01 Categories Monk…" at bounding box center [639, 279] width 1279 height 559
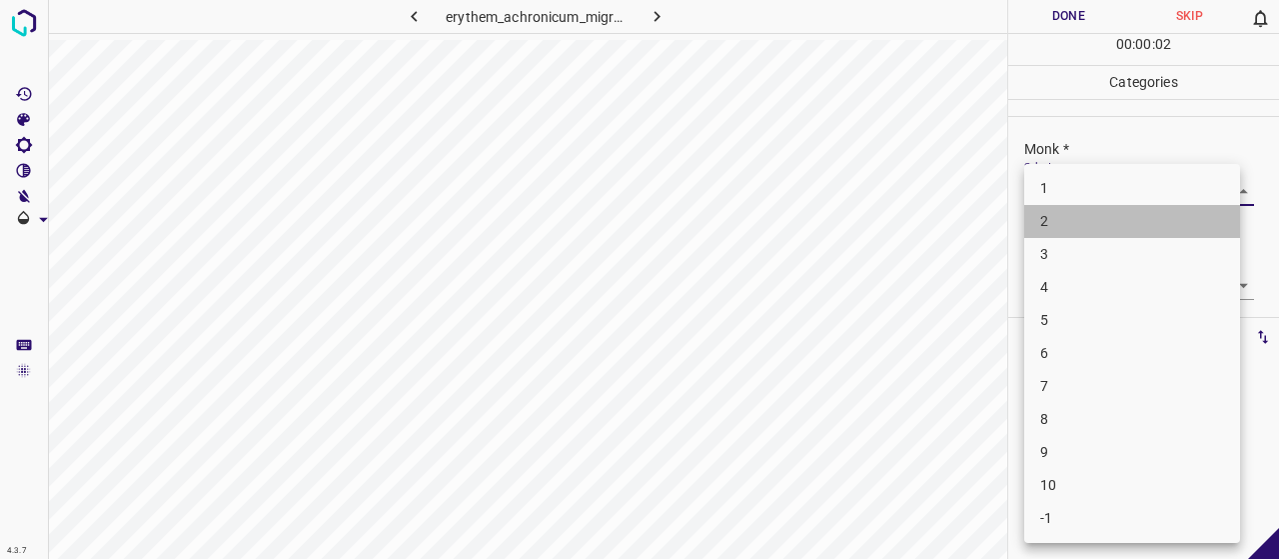
click at [1057, 209] on li "2" at bounding box center [1132, 221] width 216 height 33
type input "2"
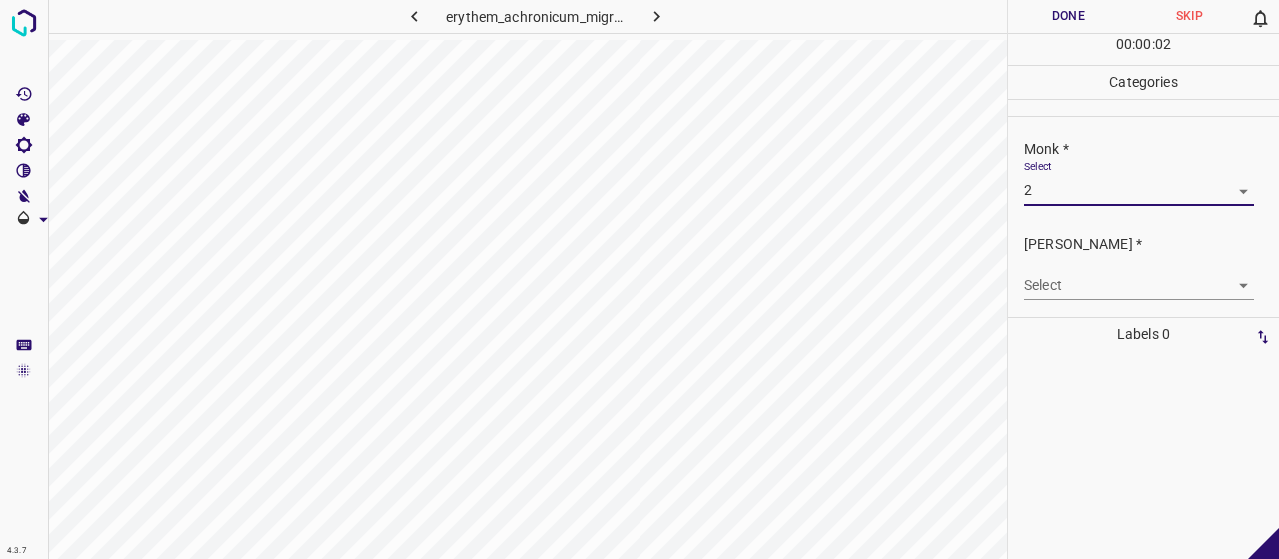
click at [1084, 269] on body "4.3.7 erythem_achronicum_migrans13.jpg Done Skip 0 00 : 00 : 02 Categories Monk…" at bounding box center [639, 279] width 1279 height 559
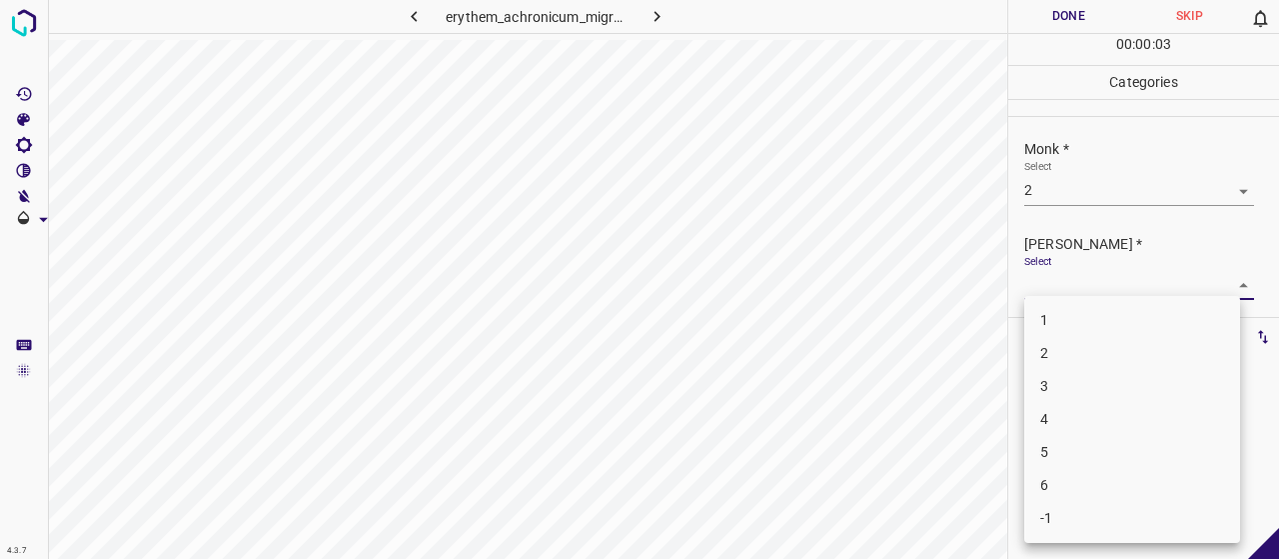
click at [1097, 333] on li "1" at bounding box center [1132, 320] width 216 height 33
type input "1"
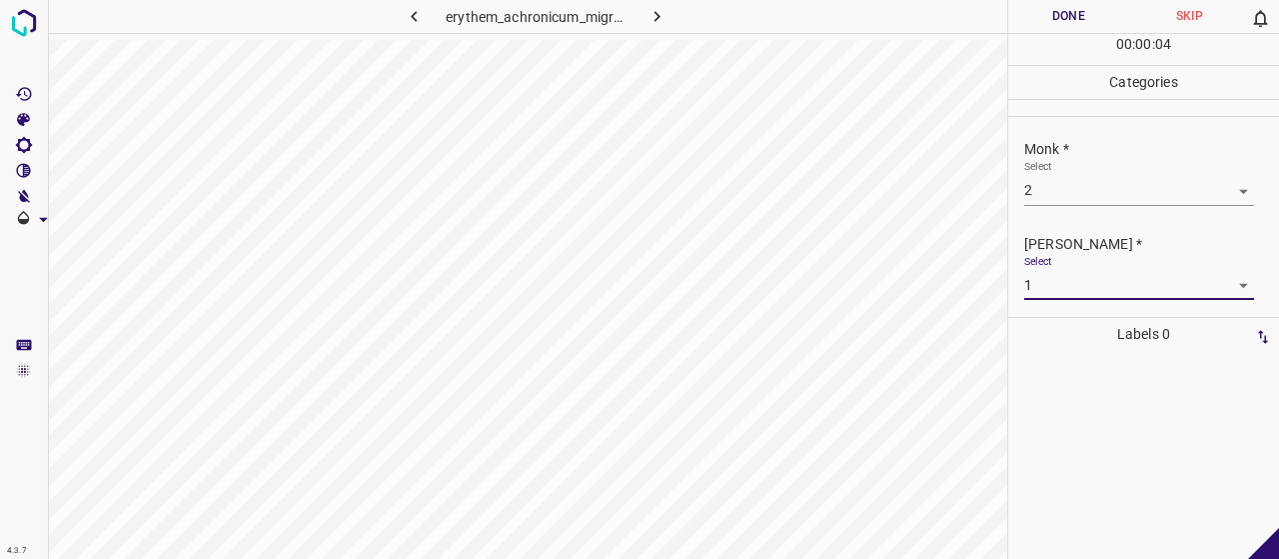
click at [1068, 9] on button "Done" at bounding box center [1068, 16] width 121 height 33
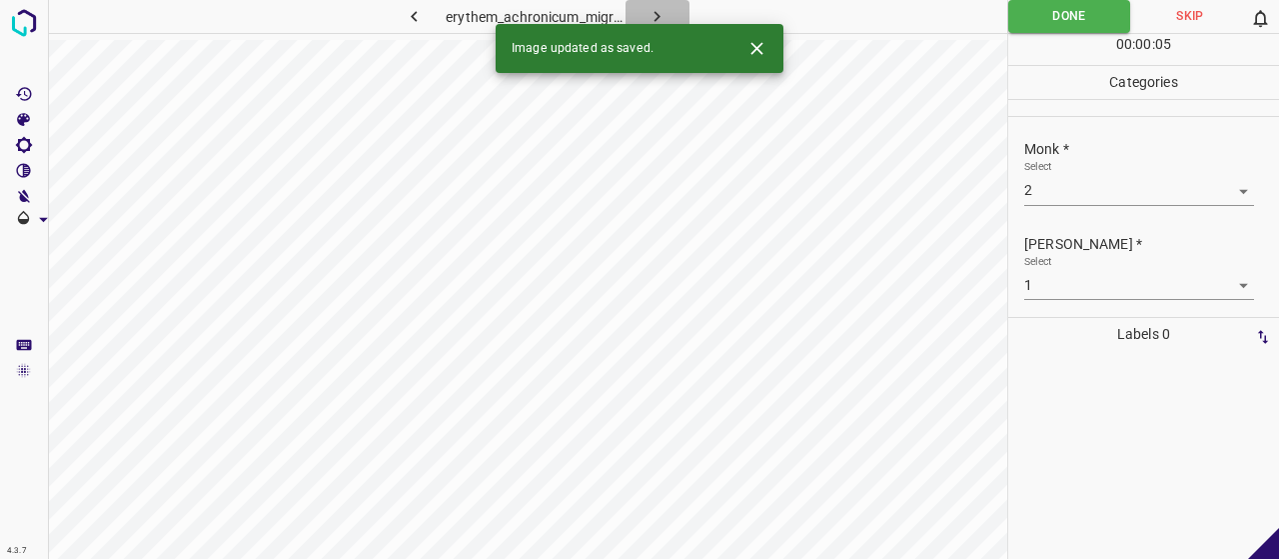
click at [638, 3] on button "button" at bounding box center [658, 16] width 64 height 33
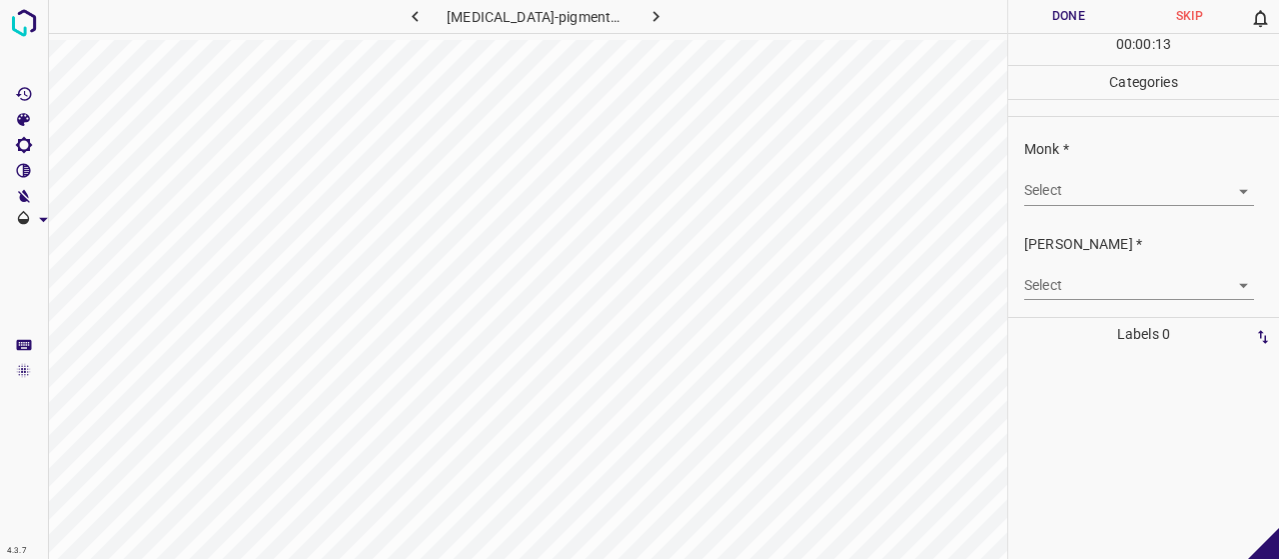
click at [1045, 207] on div "Monk * Select ​" at bounding box center [1143, 172] width 271 height 94
click at [1054, 201] on body "4.3.7 [MEDICAL_DATA]-pigmentosa34.jpg Done Skip 0 00 : 00 : 13 Categories Monk …" at bounding box center [639, 279] width 1279 height 559
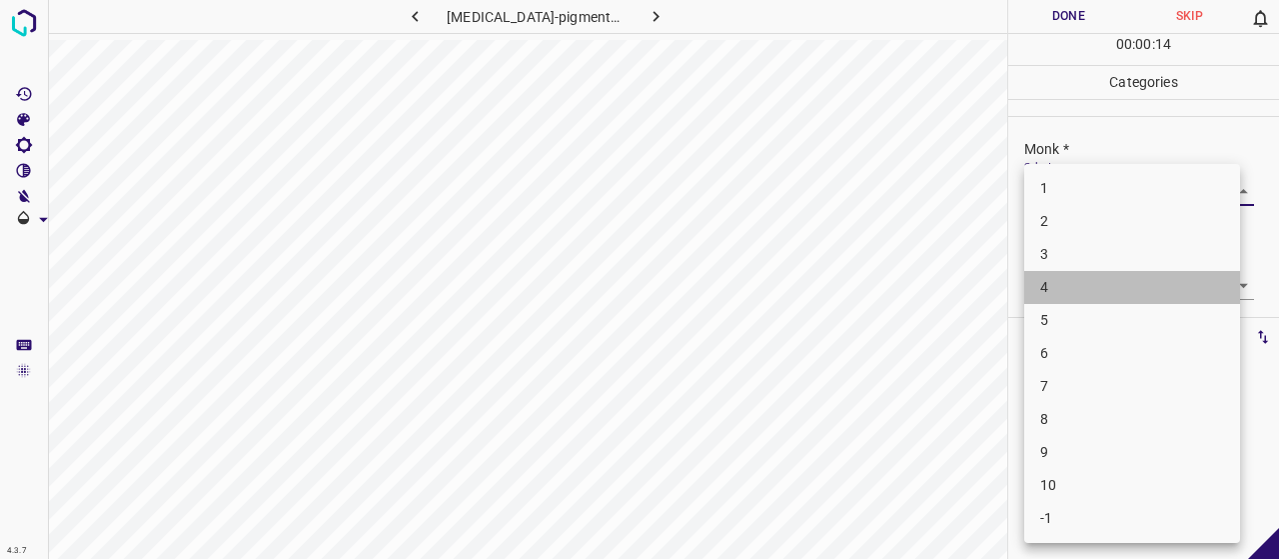
click at [1061, 277] on li "4" at bounding box center [1132, 287] width 216 height 33
type input "4"
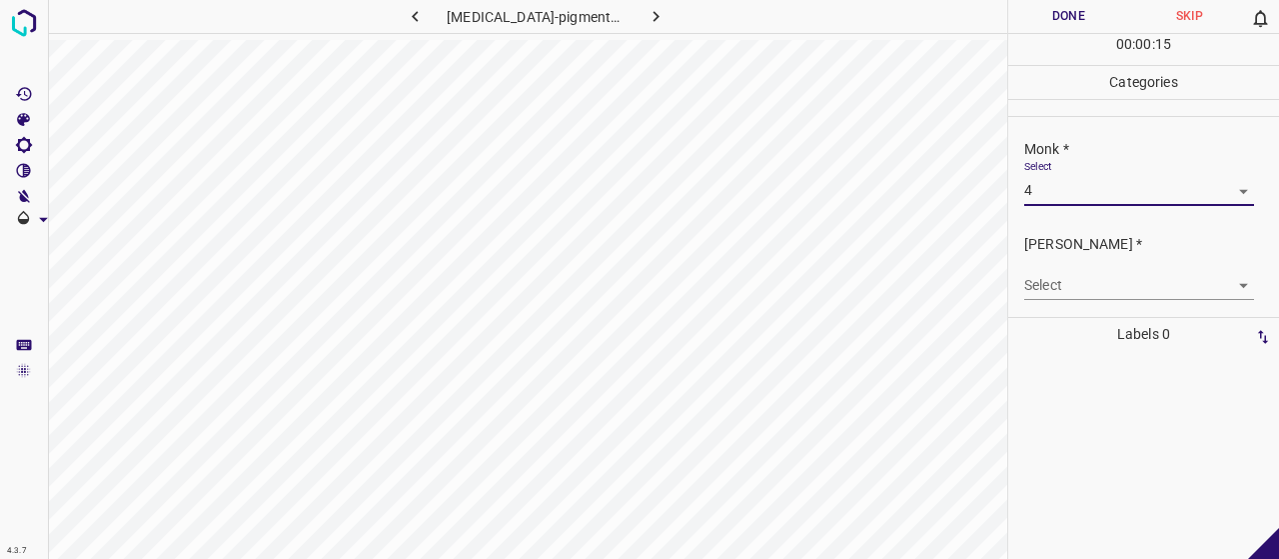
click at [1057, 275] on body "4.3.7 [MEDICAL_DATA]-pigmentosa34.jpg Done Skip 0 00 : 00 : 15 Categories Monk …" at bounding box center [639, 279] width 1279 height 559
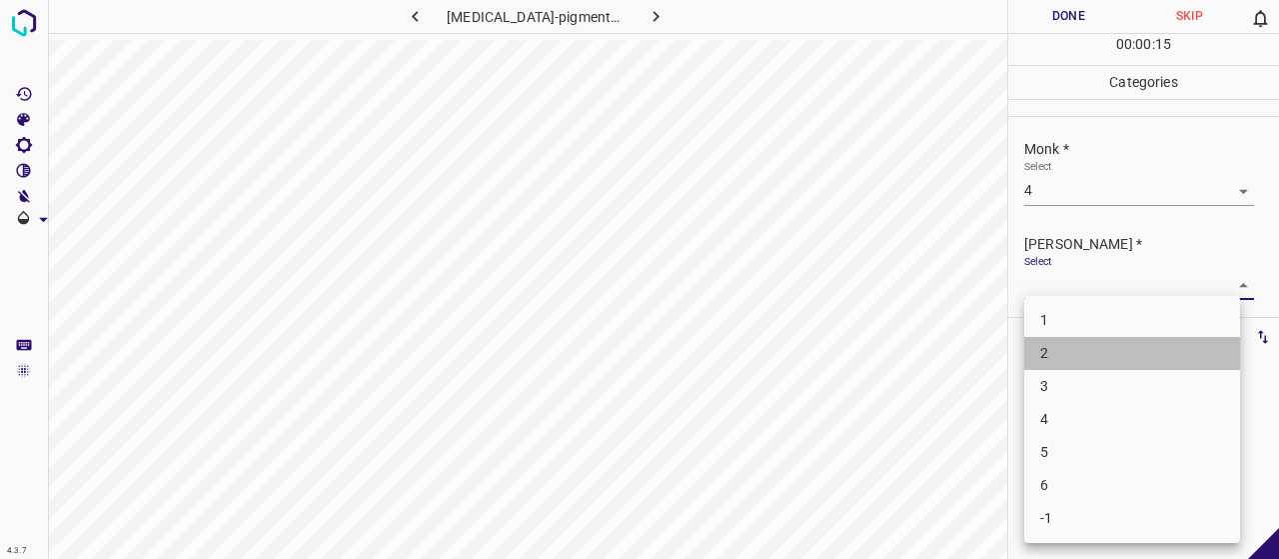
click at [1063, 355] on li "2" at bounding box center [1132, 353] width 216 height 33
type input "2"
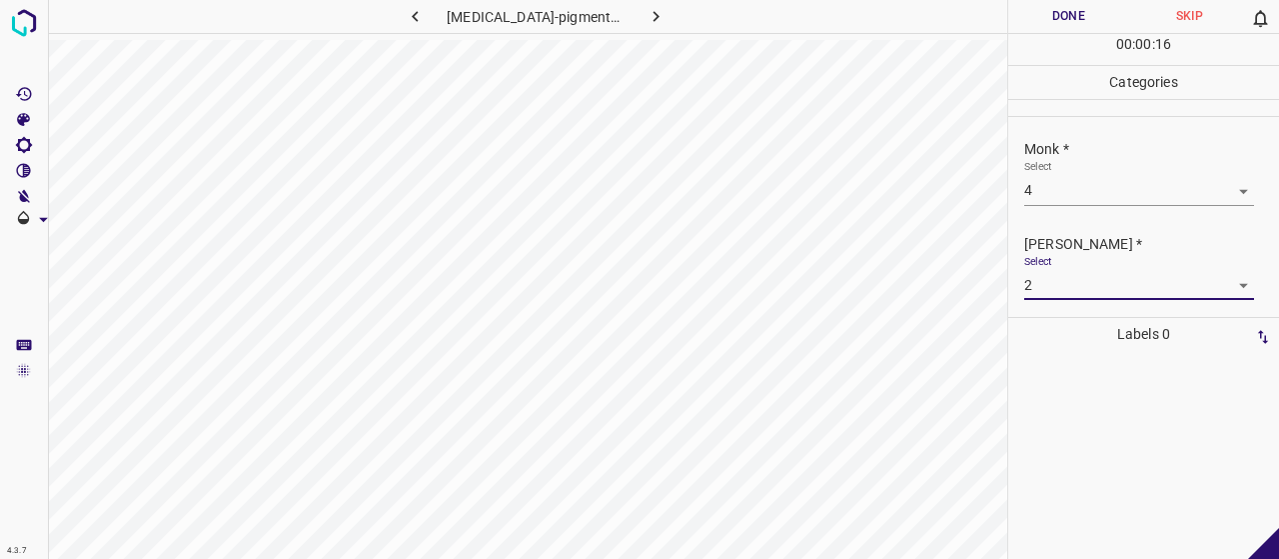
click at [1059, 19] on button "Done" at bounding box center [1068, 16] width 121 height 33
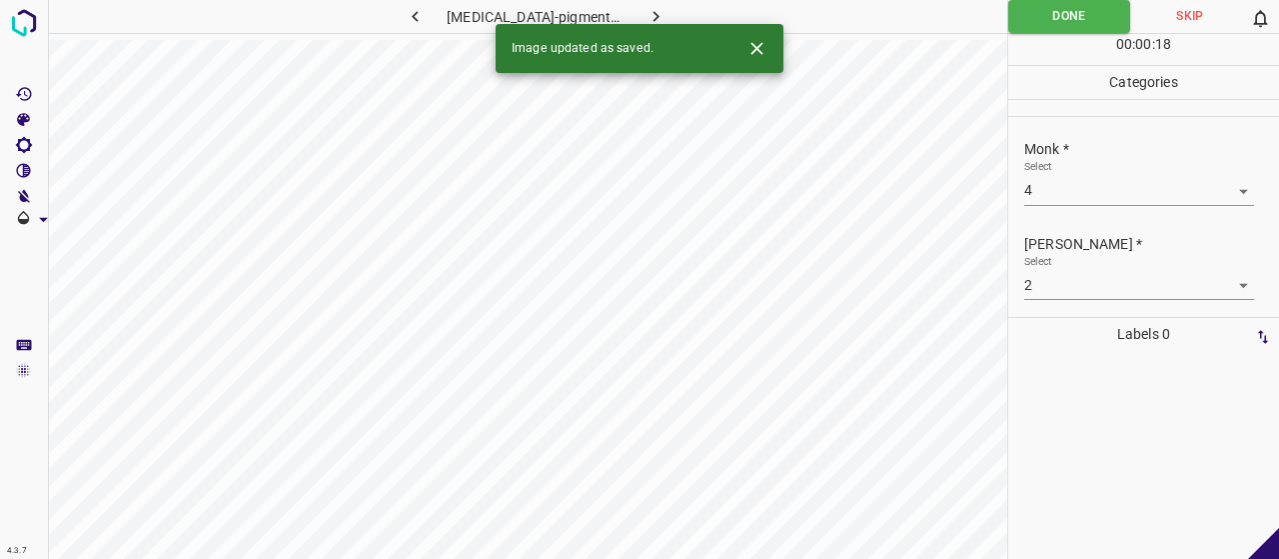
click at [646, 7] on icon "button" at bounding box center [655, 16] width 21 height 21
click at [1065, 197] on body "4.3.7 eruptive_xanthoma16.jpg Done Skip 0 00 : 00 : 18 Categories Monk * Select…" at bounding box center [639, 279] width 1279 height 559
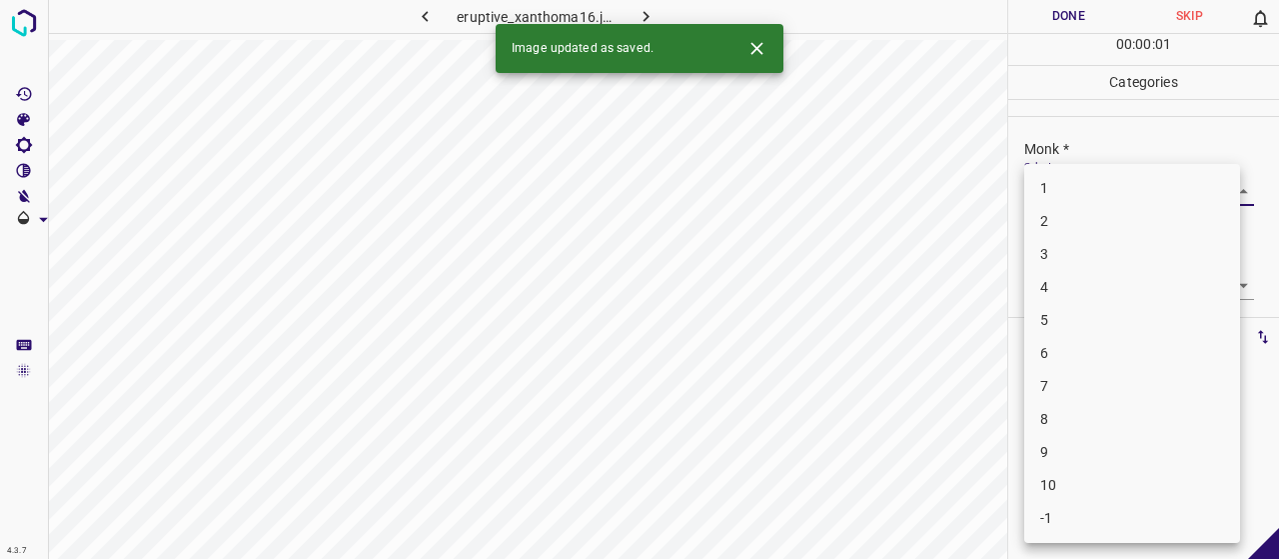
click at [1051, 228] on li "2" at bounding box center [1132, 221] width 216 height 33
type input "2"
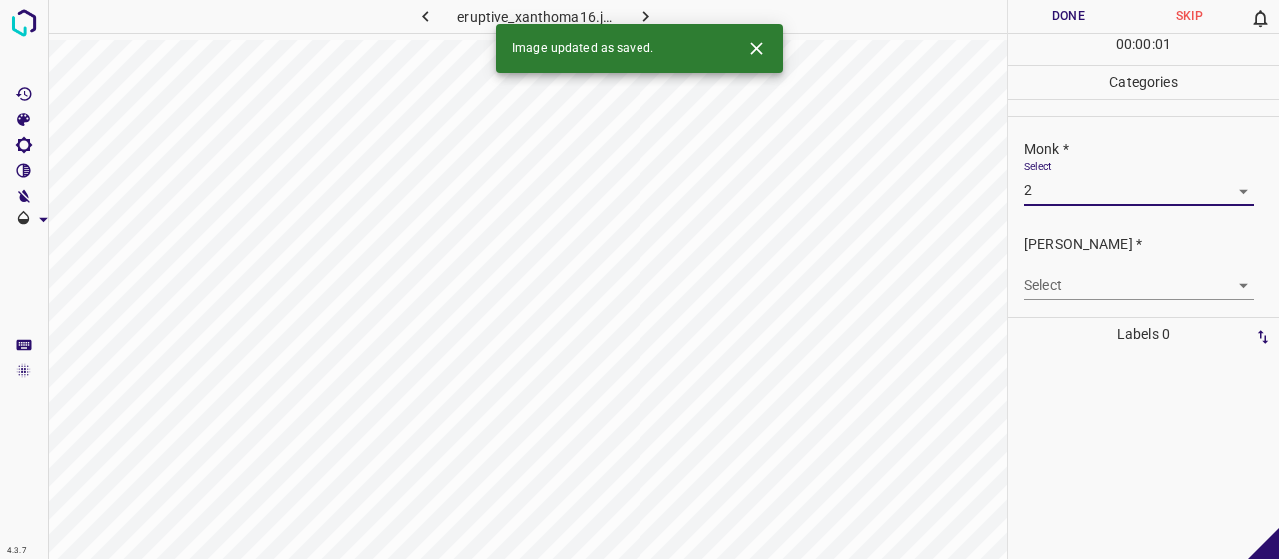
click at [1035, 263] on div "Select ​" at bounding box center [1139, 277] width 230 height 45
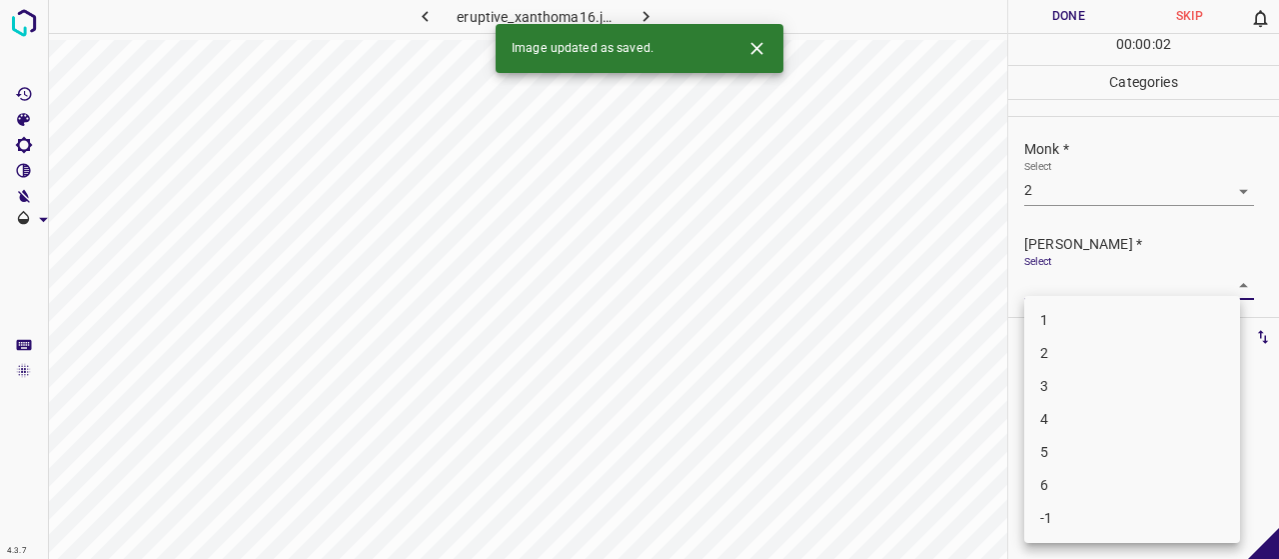
click at [1043, 294] on body "4.3.7 eruptive_xanthoma16.jpg Done Skip 0 00 : 00 : 02 Categories Monk * Select…" at bounding box center [639, 279] width 1279 height 559
click at [1047, 337] on li "2" at bounding box center [1132, 353] width 216 height 33
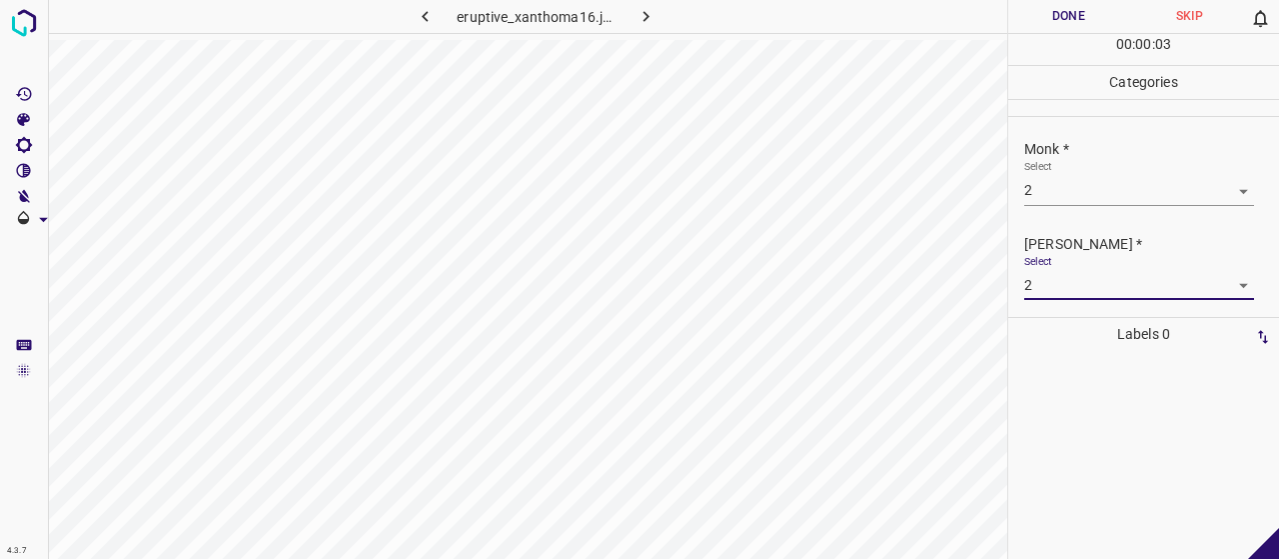
click at [1045, 306] on div "[PERSON_NAME] * Select 2 2" at bounding box center [1143, 267] width 271 height 94
click at [1039, 295] on body "4.3.7 eruptive_xanthoma16.jpg Done Skip 0 00 : 00 : 03 Categories Monk * Select…" at bounding box center [639, 279] width 1279 height 559
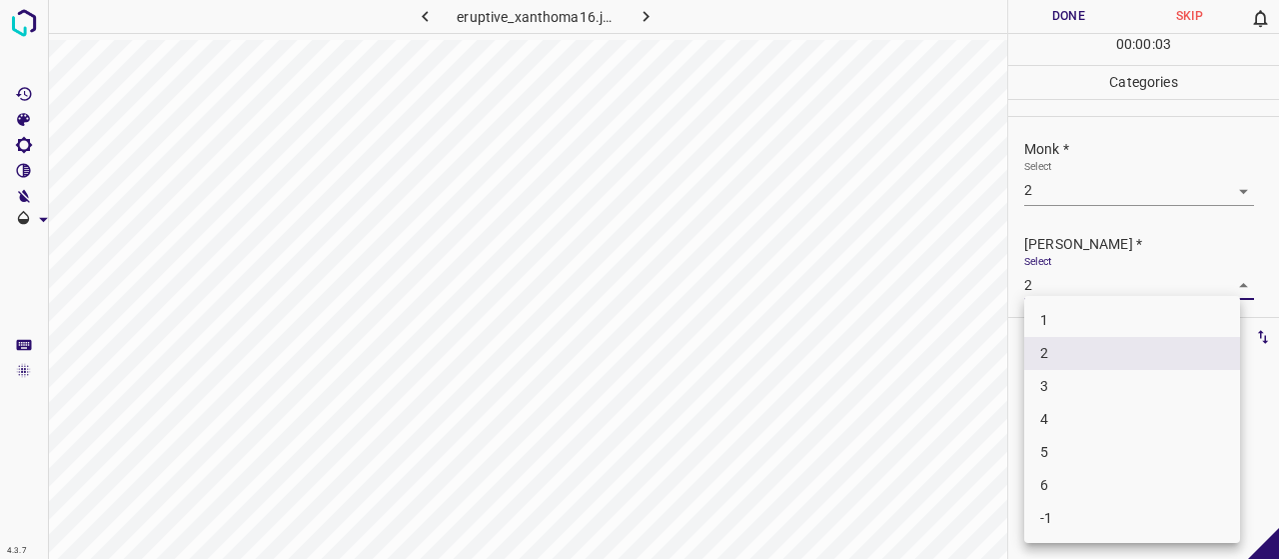
click at [1036, 331] on li "1" at bounding box center [1132, 320] width 216 height 33
type input "1"
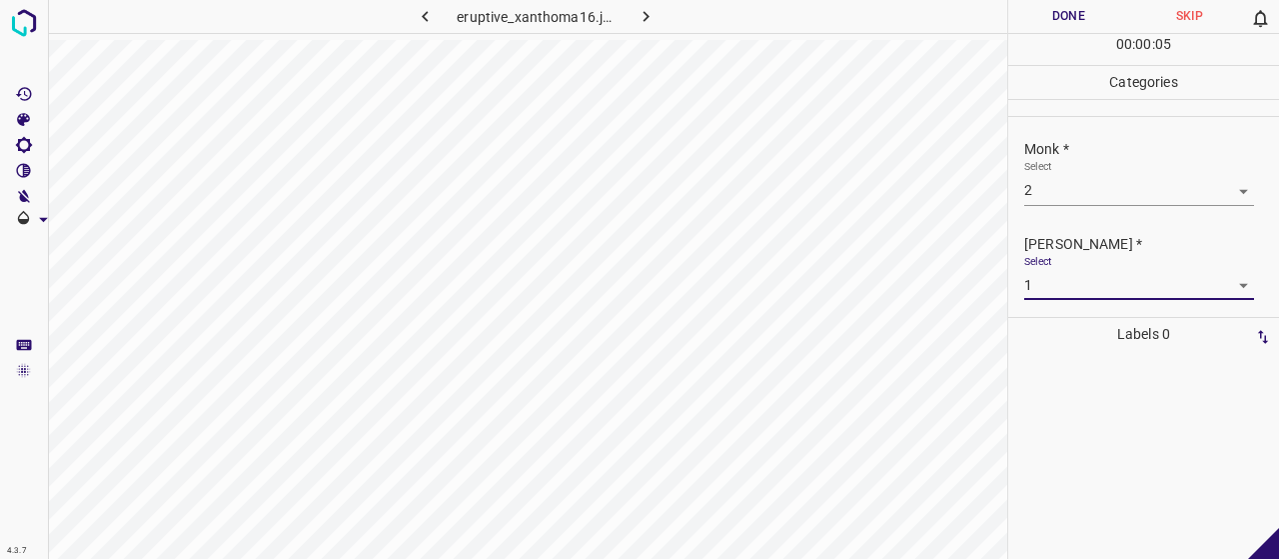
click at [1021, 7] on button "Done" at bounding box center [1068, 16] width 121 height 33
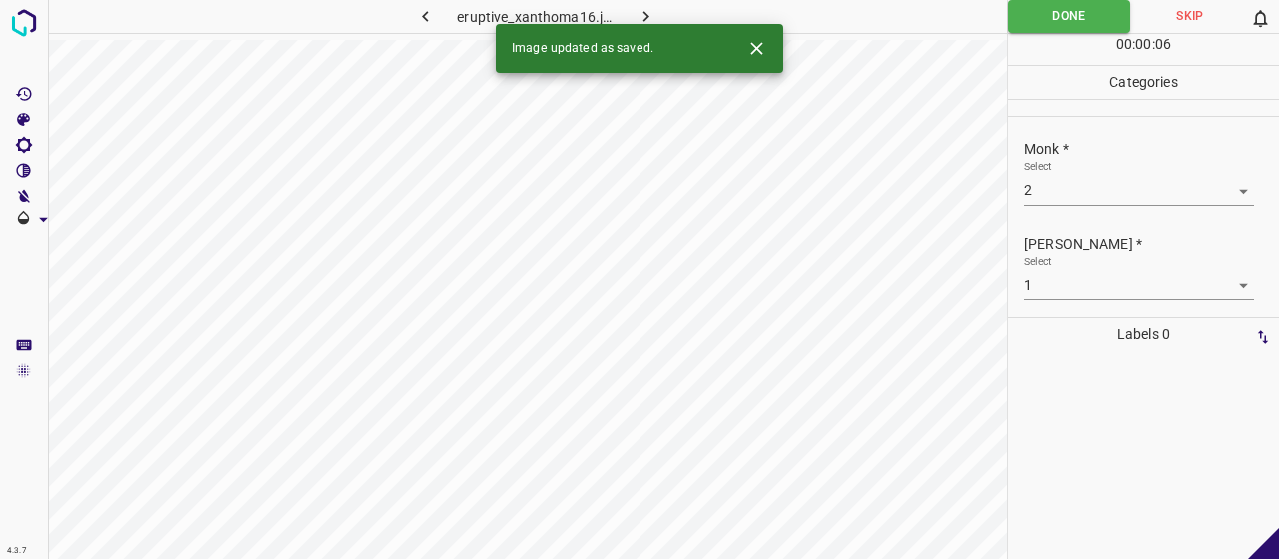
click at [654, 7] on icon "button" at bounding box center [646, 16] width 21 height 21
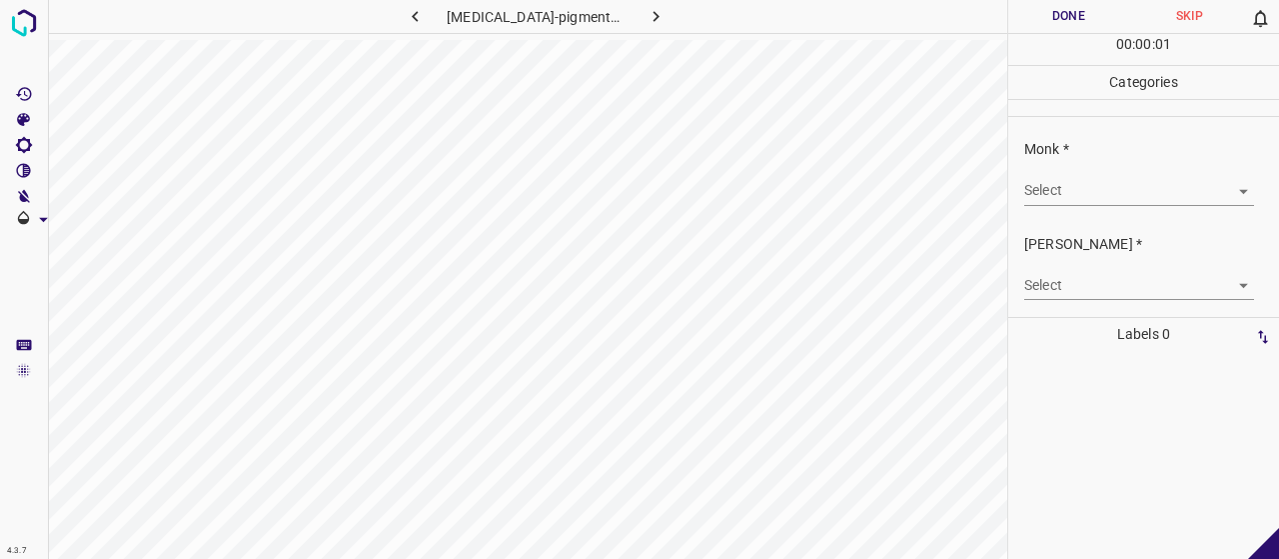
click at [1070, 179] on body "4.3.7 [MEDICAL_DATA]-pigmentosa30.jpg Done Skip 0 00 : 00 : 01 Categories Monk …" at bounding box center [639, 279] width 1279 height 559
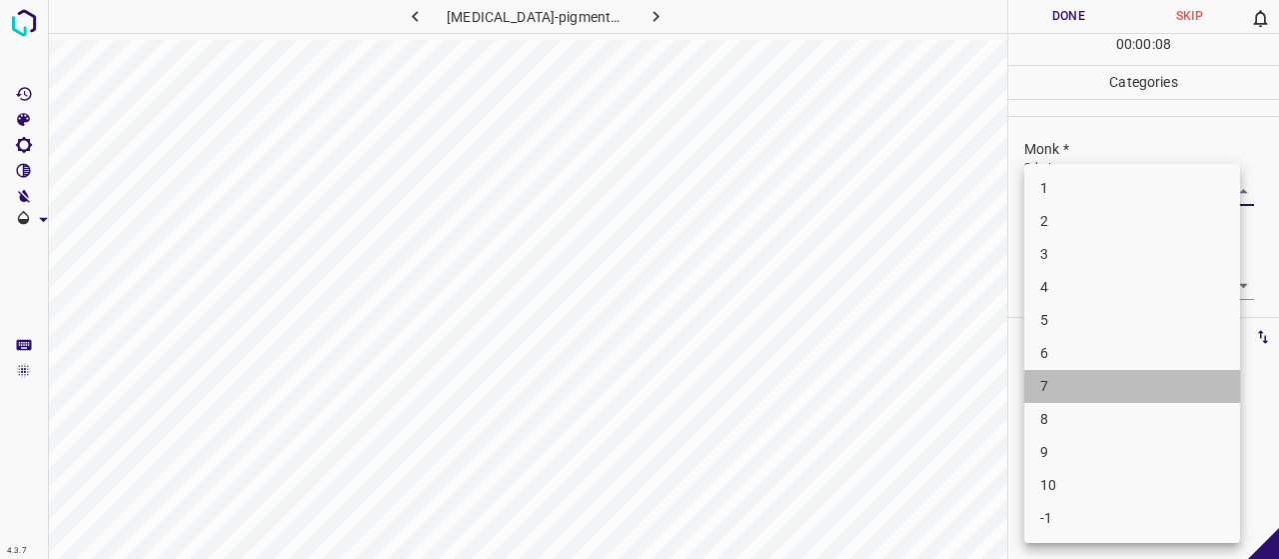
click at [1080, 387] on li "7" at bounding box center [1132, 386] width 216 height 33
type input "7"
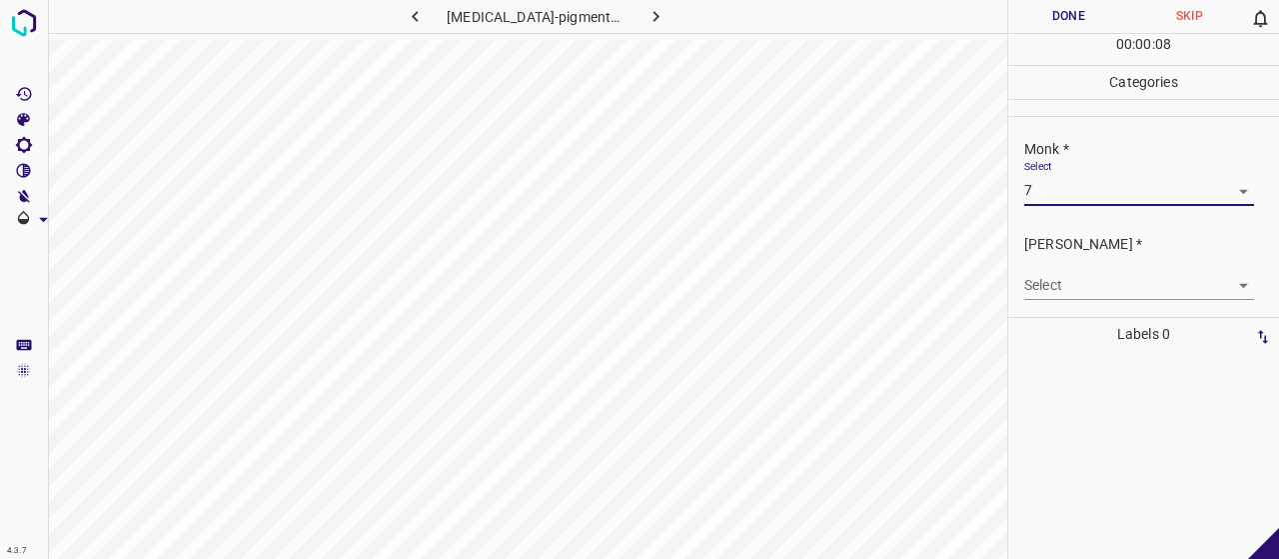
click at [1080, 289] on body "4.3.7 [MEDICAL_DATA]-pigmentosa30.jpg Done Skip 0 00 : 00 : 08 Categories Monk …" at bounding box center [639, 279] width 1279 height 559
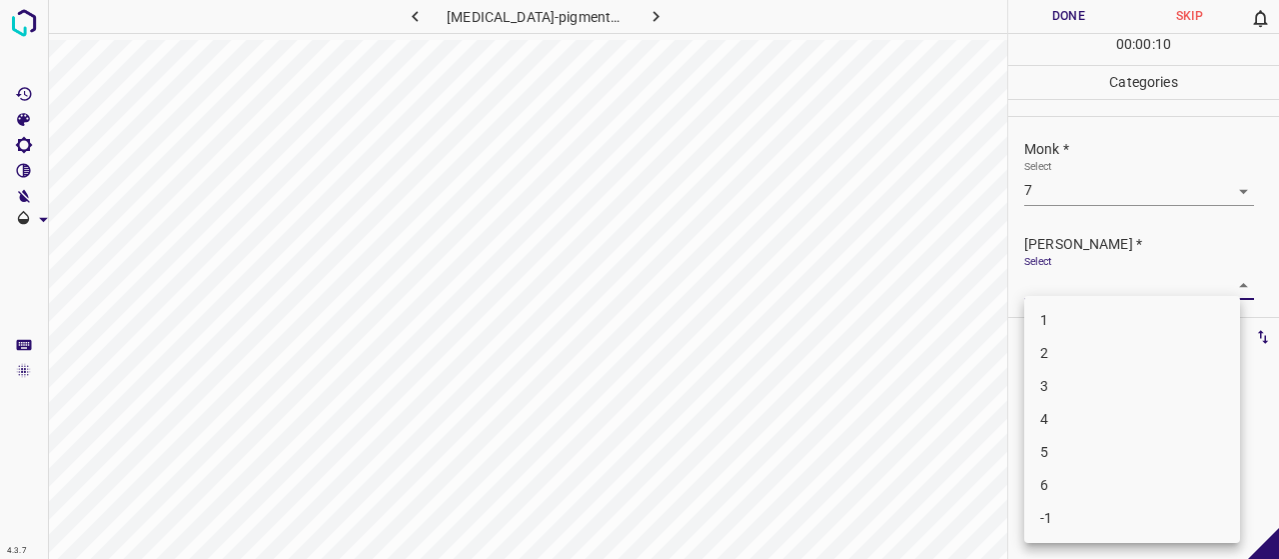
click at [1090, 447] on li "5" at bounding box center [1132, 452] width 216 height 33
type input "5"
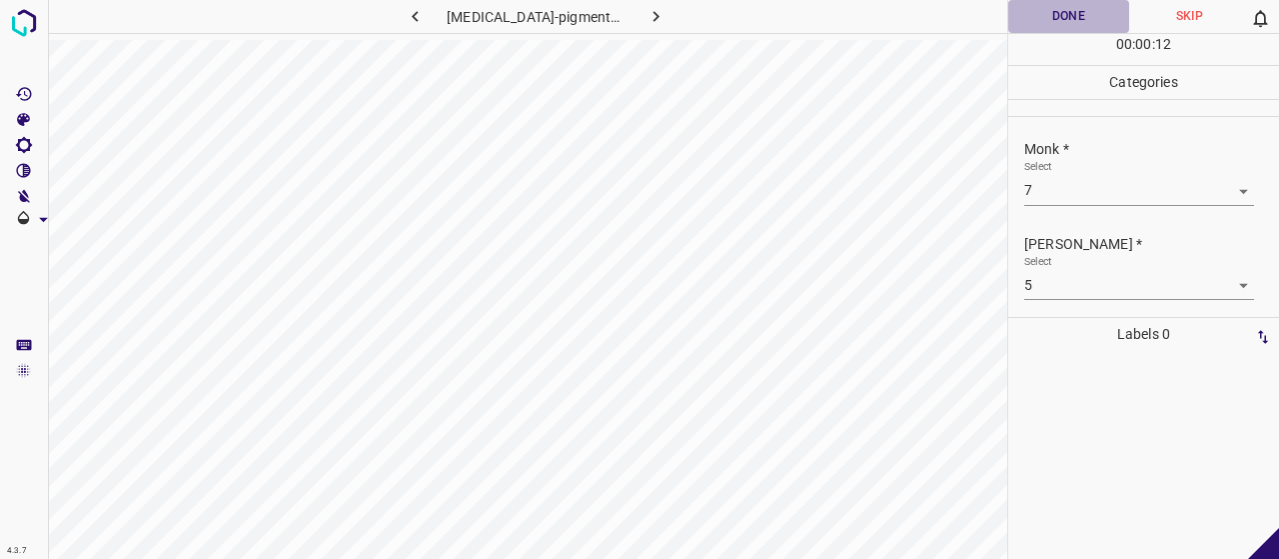
click at [1034, 17] on button "Done" at bounding box center [1068, 16] width 121 height 33
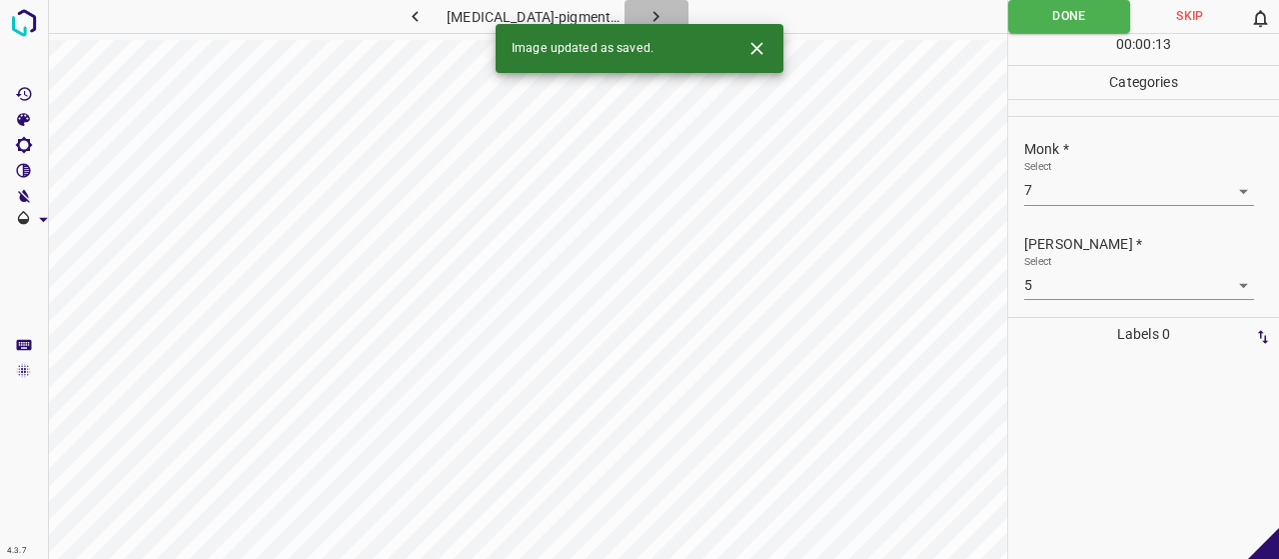
click at [663, 21] on button "button" at bounding box center [657, 16] width 64 height 33
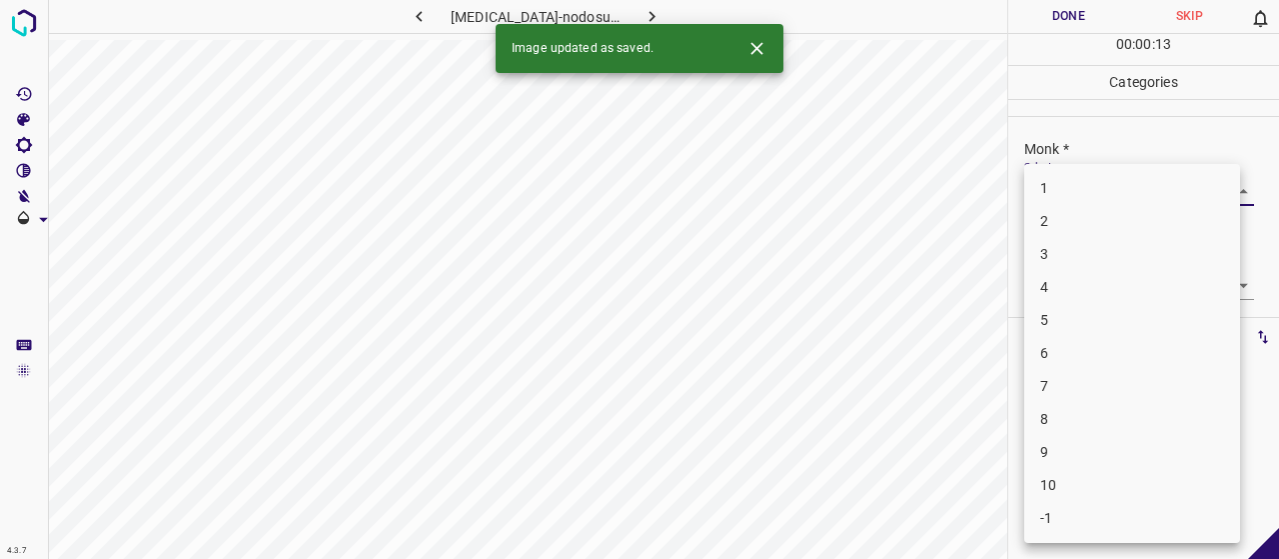
click at [1112, 186] on body "4.3.7 [MEDICAL_DATA]-nodosum60.jpg Done Skip 0 00 : 00 : 13 Categories Monk * S…" at bounding box center [639, 279] width 1279 height 559
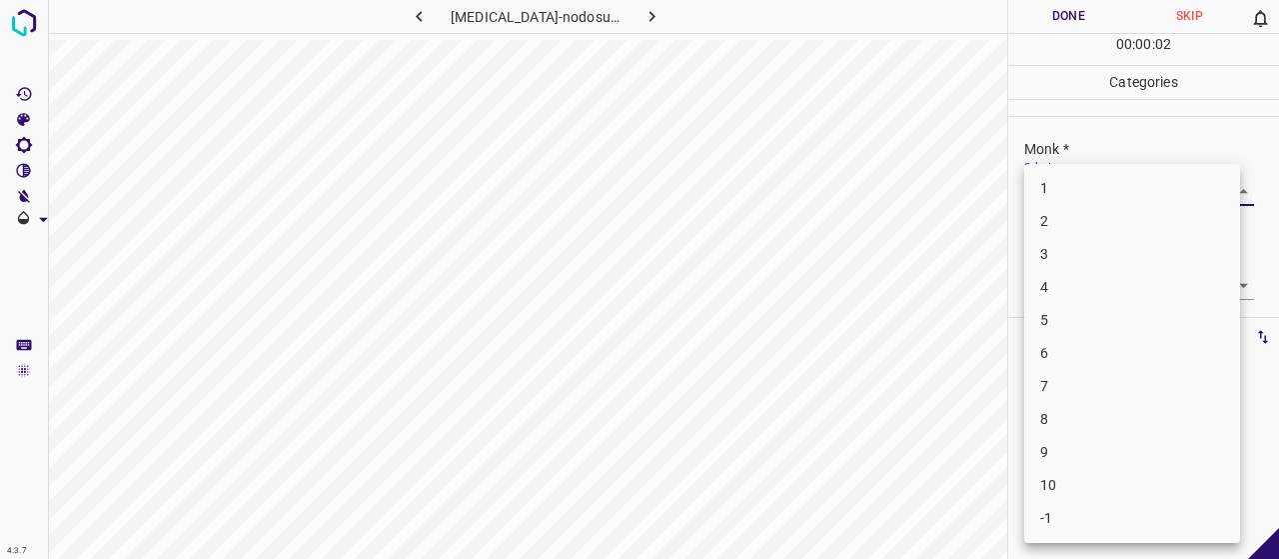
click at [1073, 281] on li "4" at bounding box center [1132, 287] width 216 height 33
type input "4"
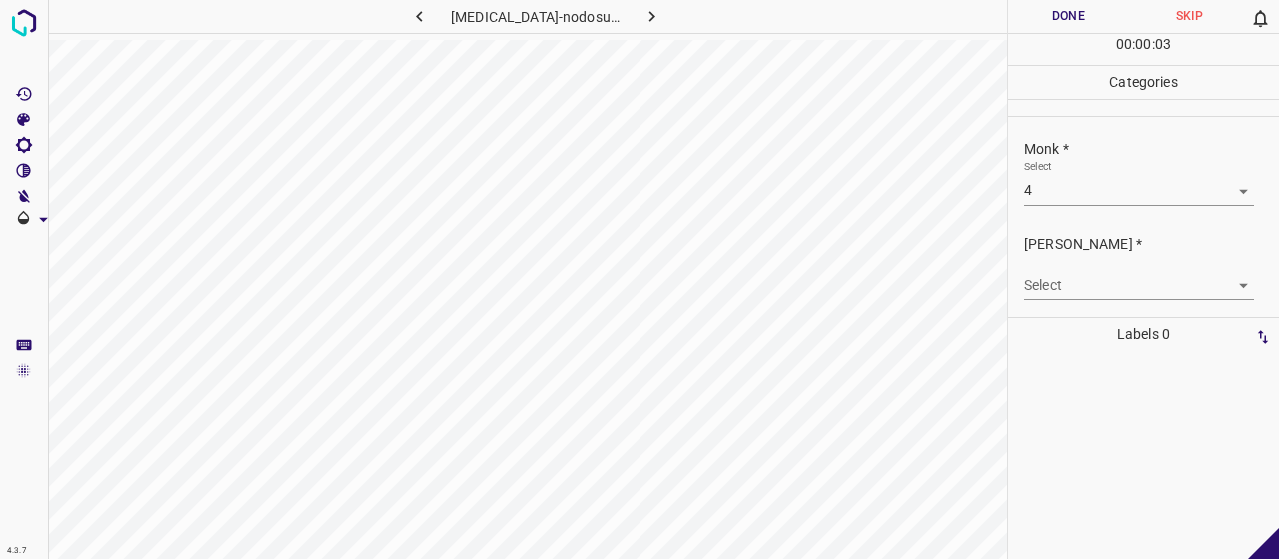
click at [1078, 281] on body "4.3.7 [MEDICAL_DATA]-nodosum60.jpg Done Skip 0 00 : 00 : 03 Categories Monk * S…" at bounding box center [639, 279] width 1279 height 559
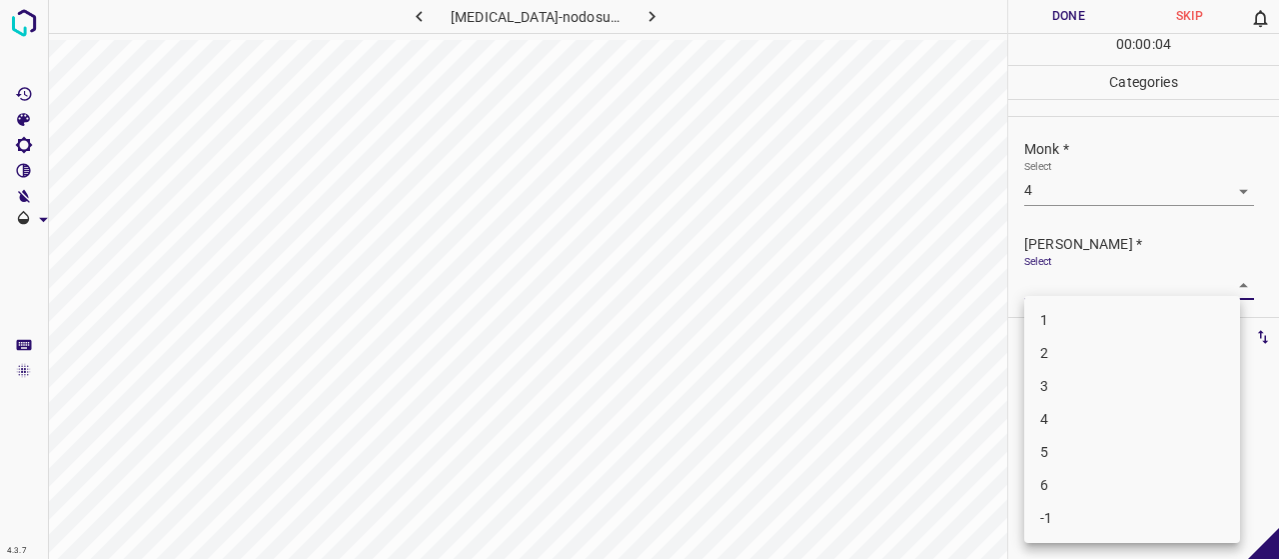
click at [1075, 344] on li "2" at bounding box center [1132, 353] width 216 height 33
type input "2"
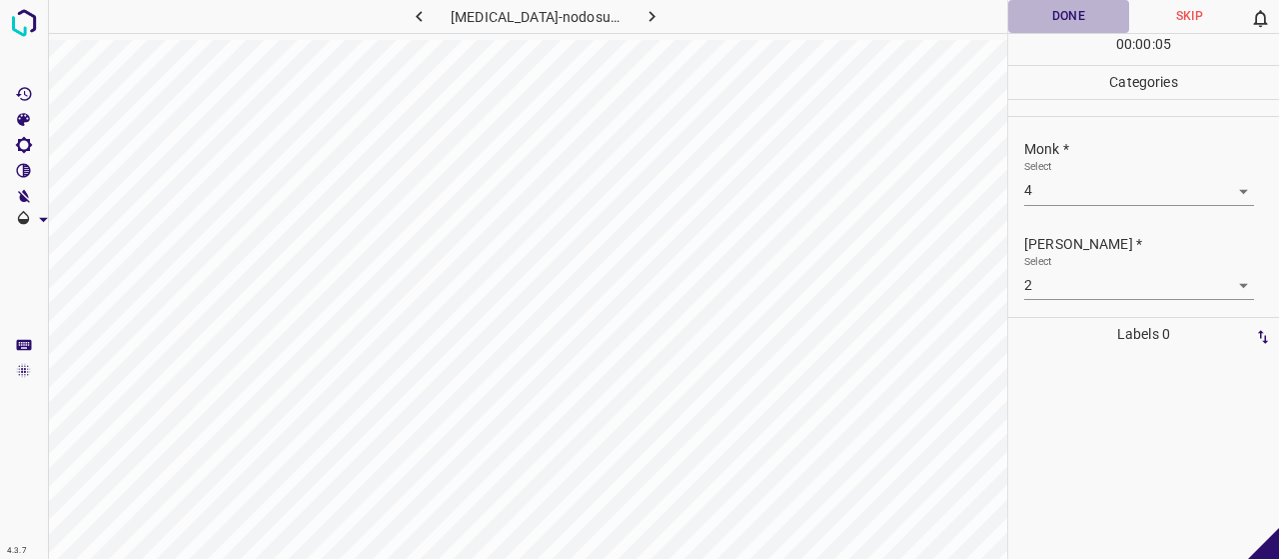
click at [1070, 1] on button "Done" at bounding box center [1068, 16] width 121 height 33
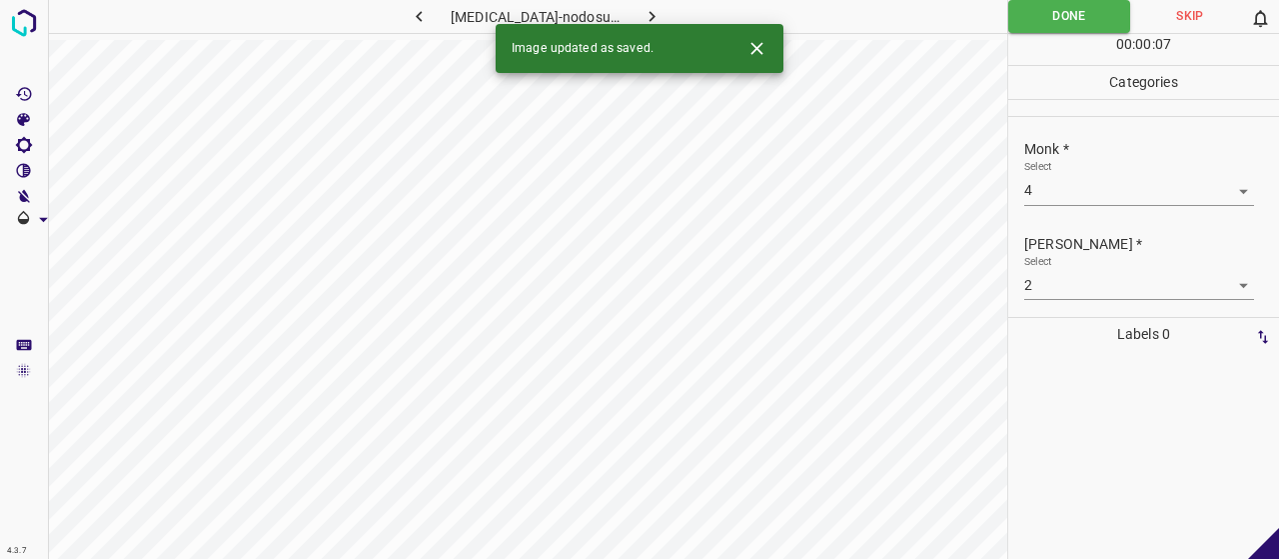
click at [633, 16] on button "button" at bounding box center [653, 16] width 64 height 33
click at [1071, 175] on div "Select ​" at bounding box center [1139, 182] width 230 height 45
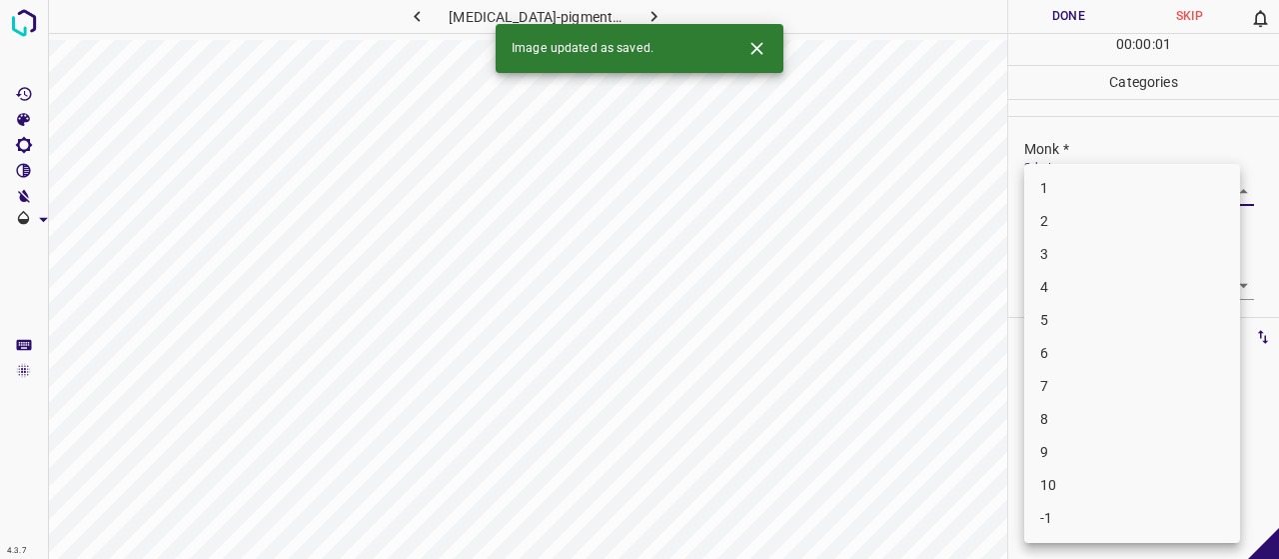
click at [1071, 181] on body "4.3.7 [MEDICAL_DATA]-pigmentosa3.jpg Done Skip 0 00 : 00 : 01 Categories Monk *…" at bounding box center [639, 279] width 1279 height 559
click at [1085, 248] on li "3" at bounding box center [1132, 254] width 216 height 33
type input "3"
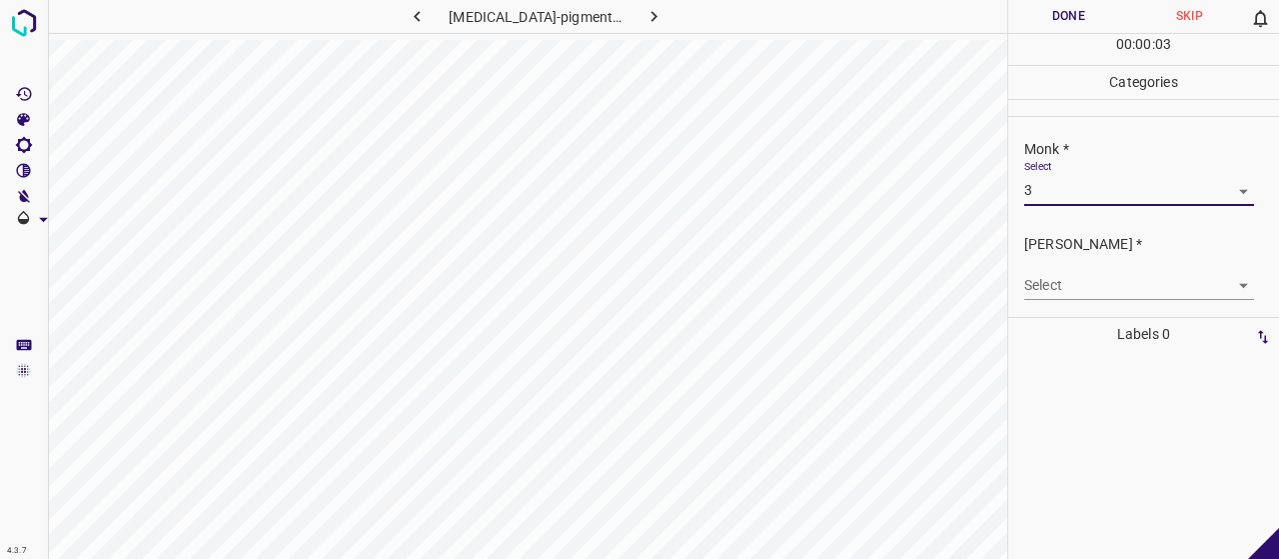
click at [1081, 285] on body "4.3.7 [MEDICAL_DATA]-pigmentosa3.jpg Done Skip 0 00 : 00 : 03 Categories Monk *…" at bounding box center [639, 279] width 1279 height 559
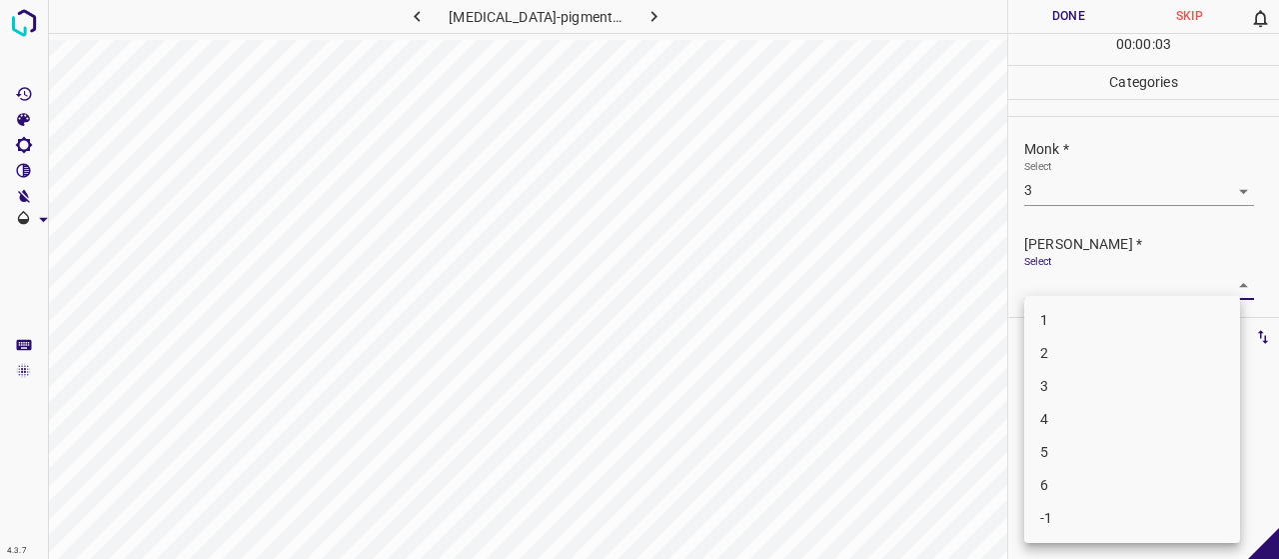
click at [1077, 342] on li "2" at bounding box center [1132, 353] width 216 height 33
type input "2"
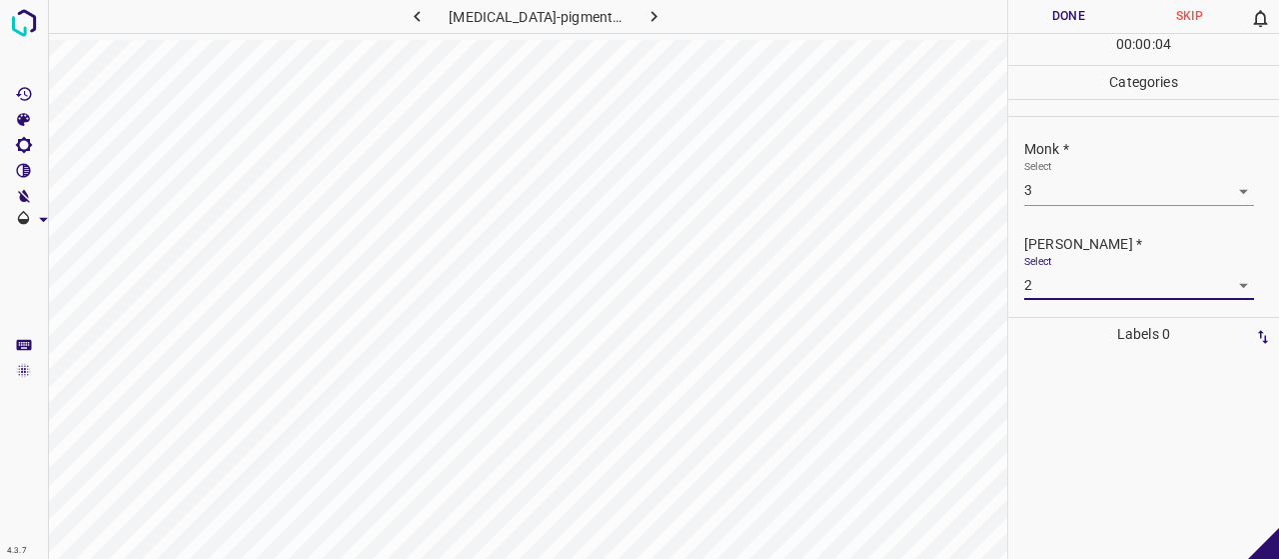
click at [1039, 0] on button "Done" at bounding box center [1068, 16] width 121 height 33
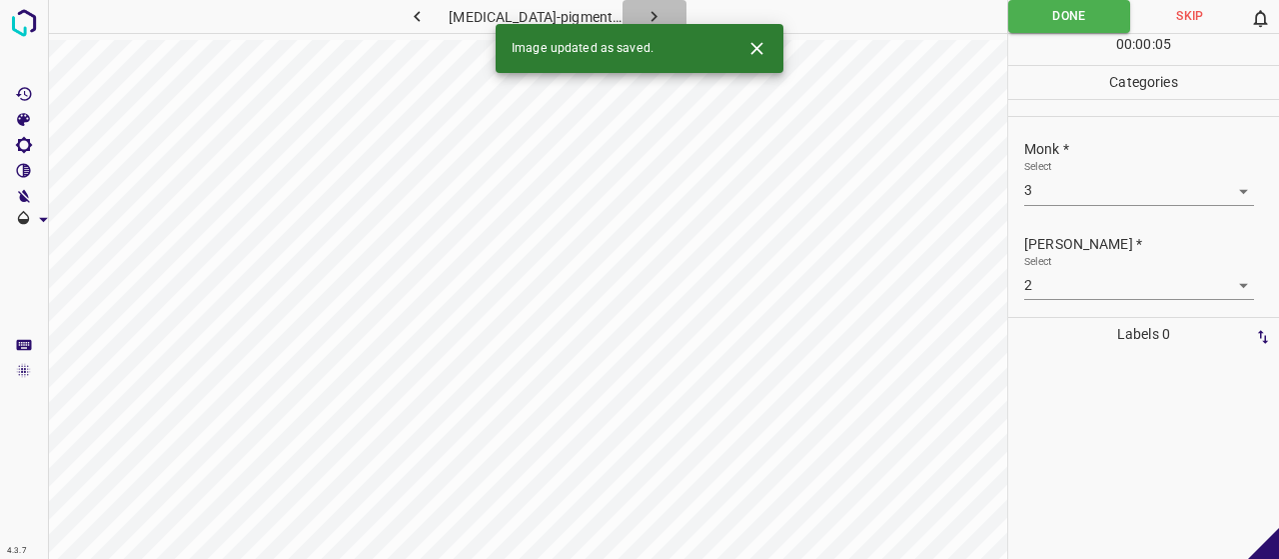
click at [643, 15] on icon "button" at bounding box center [653, 16] width 21 height 21
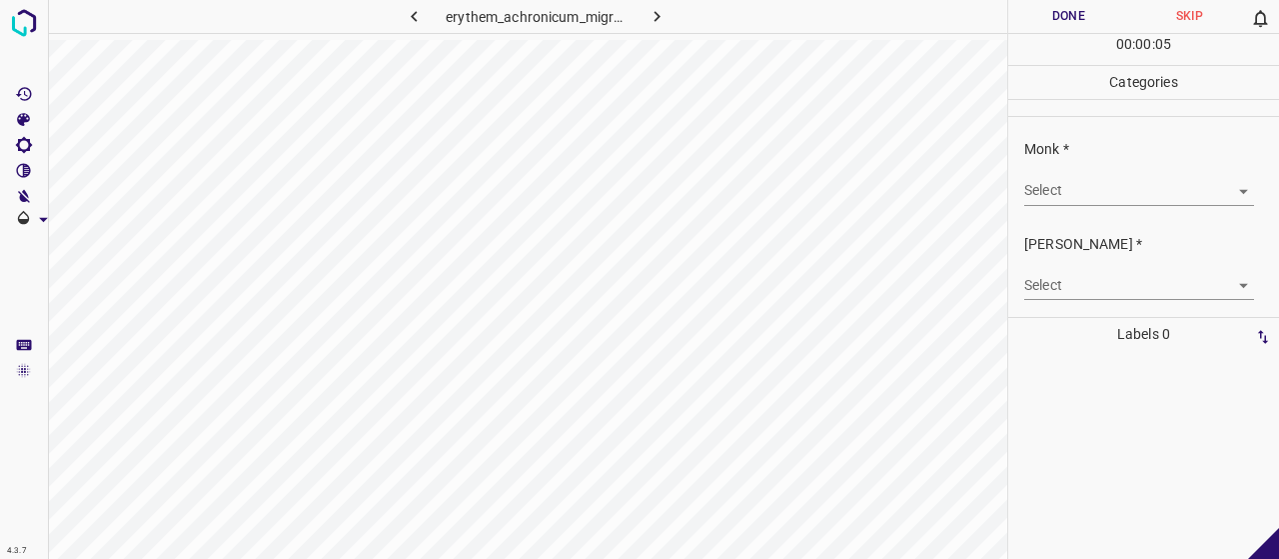
click at [1049, 191] on body "4.3.7 erythem_achronicum_migrans25.jpg Done Skip 0 00 : 00 : 05 Categories Monk…" at bounding box center [639, 279] width 1279 height 559
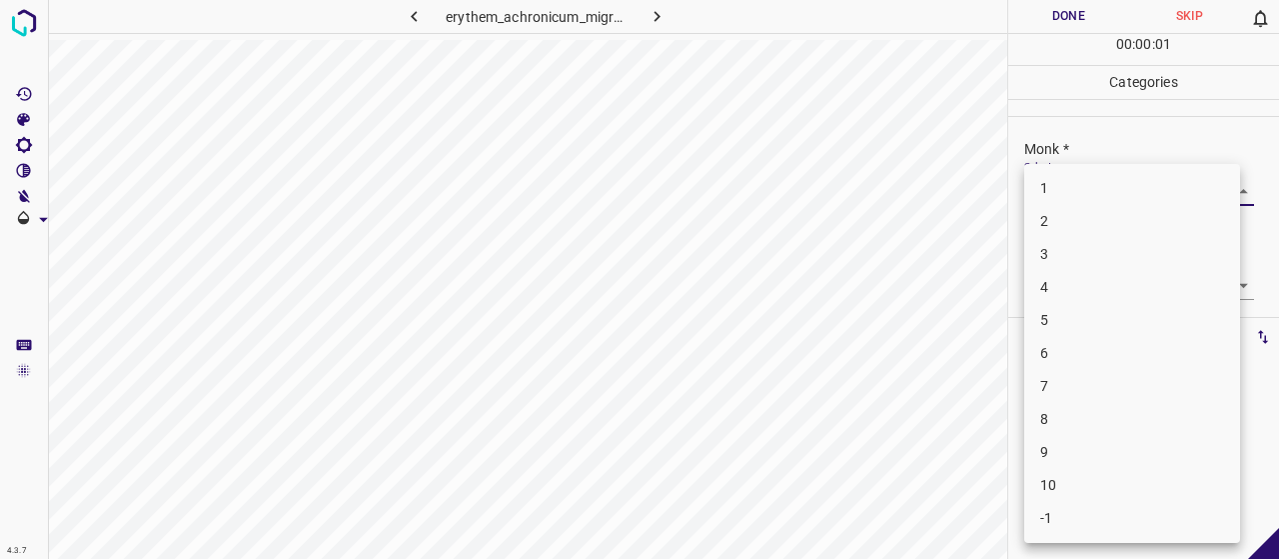
click at [1081, 264] on li "3" at bounding box center [1132, 254] width 216 height 33
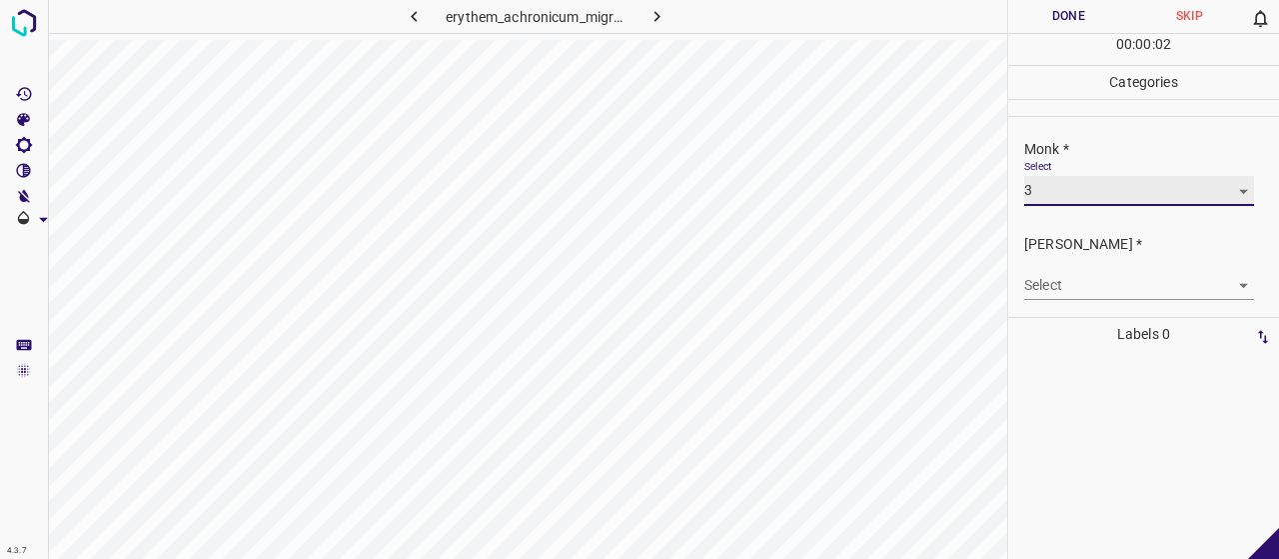
type input "3"
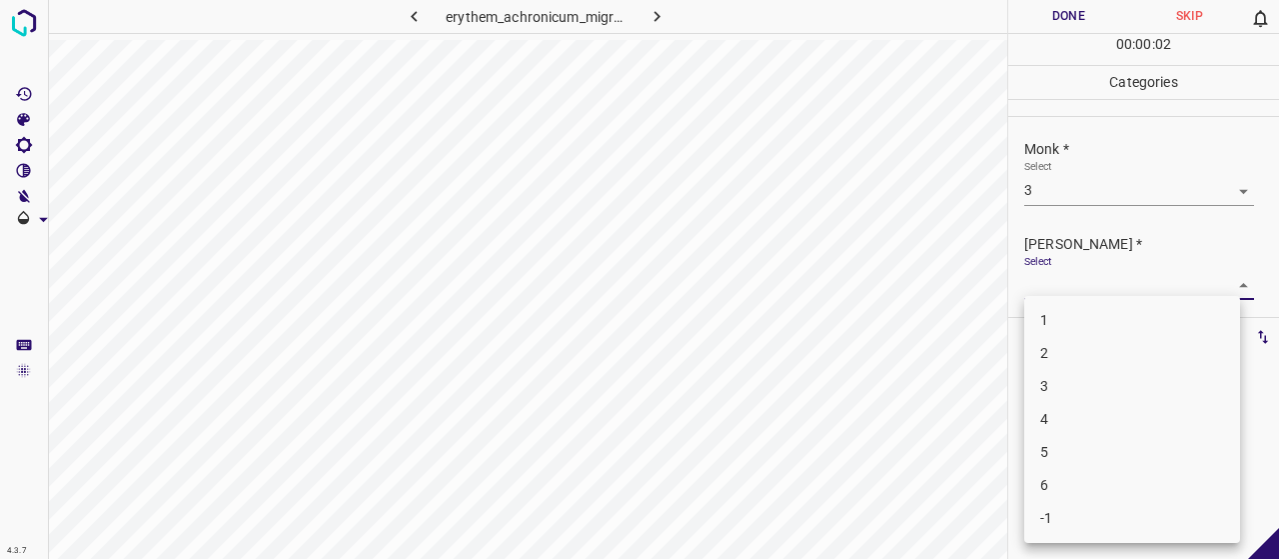
click at [1083, 282] on body "4.3.7 erythem_achronicum_migrans25.jpg Done Skip 0 00 : 00 : 02 Categories Monk…" at bounding box center [639, 279] width 1279 height 559
click at [1070, 359] on li "2" at bounding box center [1132, 353] width 216 height 33
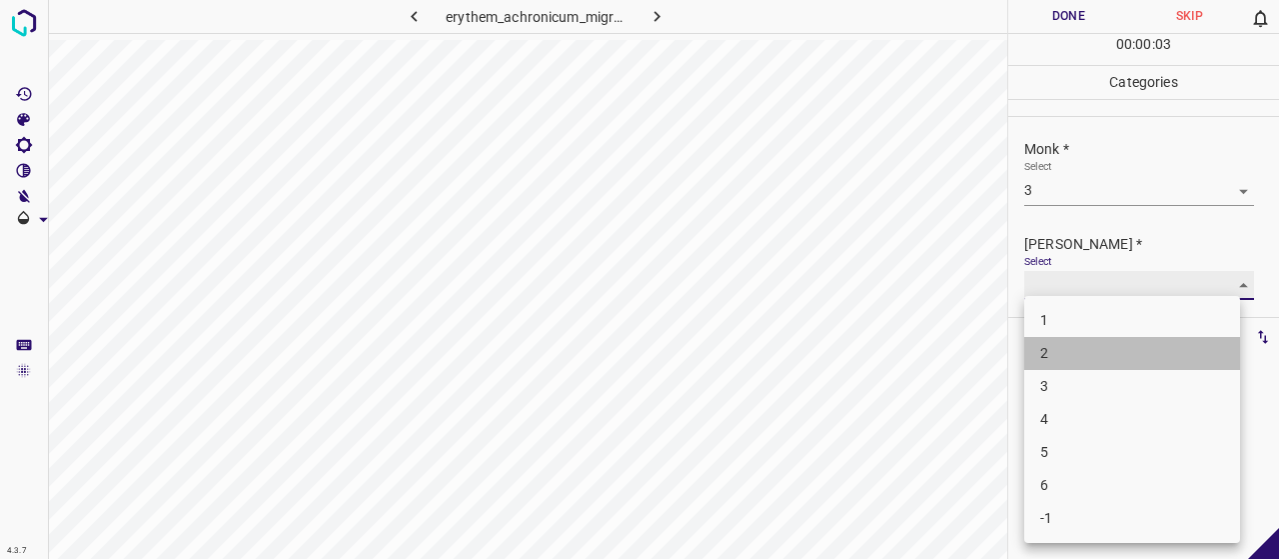
type input "2"
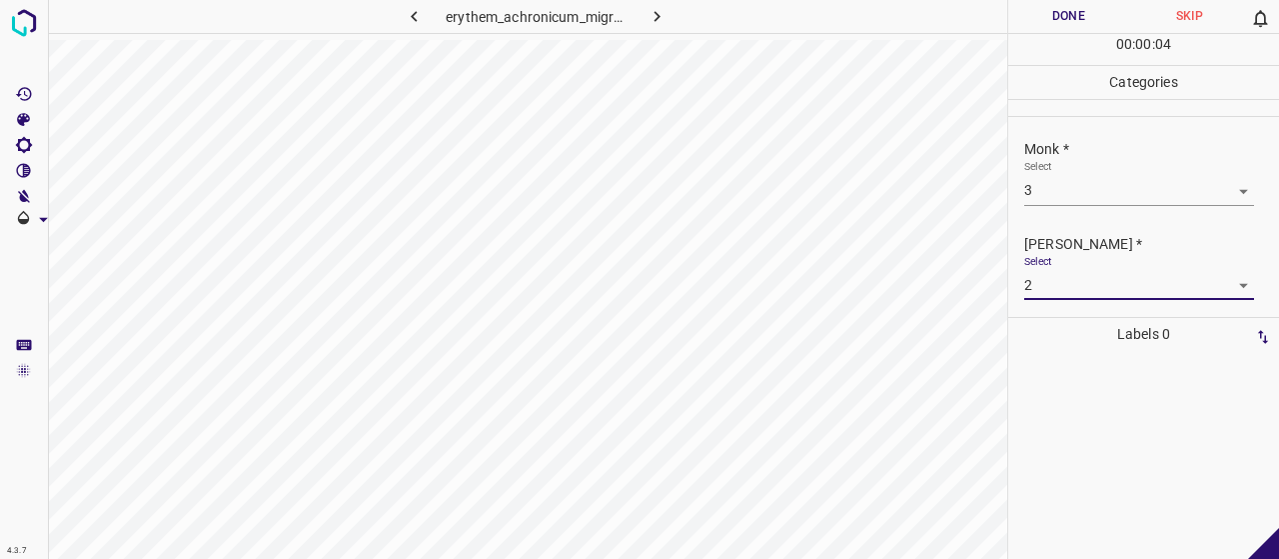
click at [1073, 25] on button "Done" at bounding box center [1068, 16] width 121 height 33
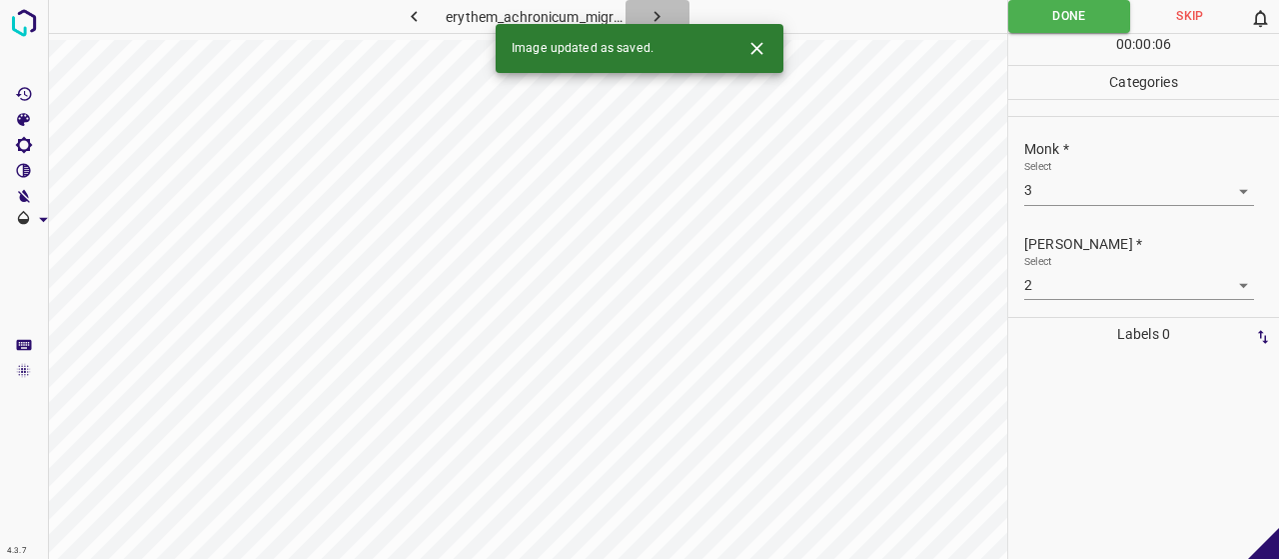
click at [649, 7] on icon "button" at bounding box center [656, 16] width 21 height 21
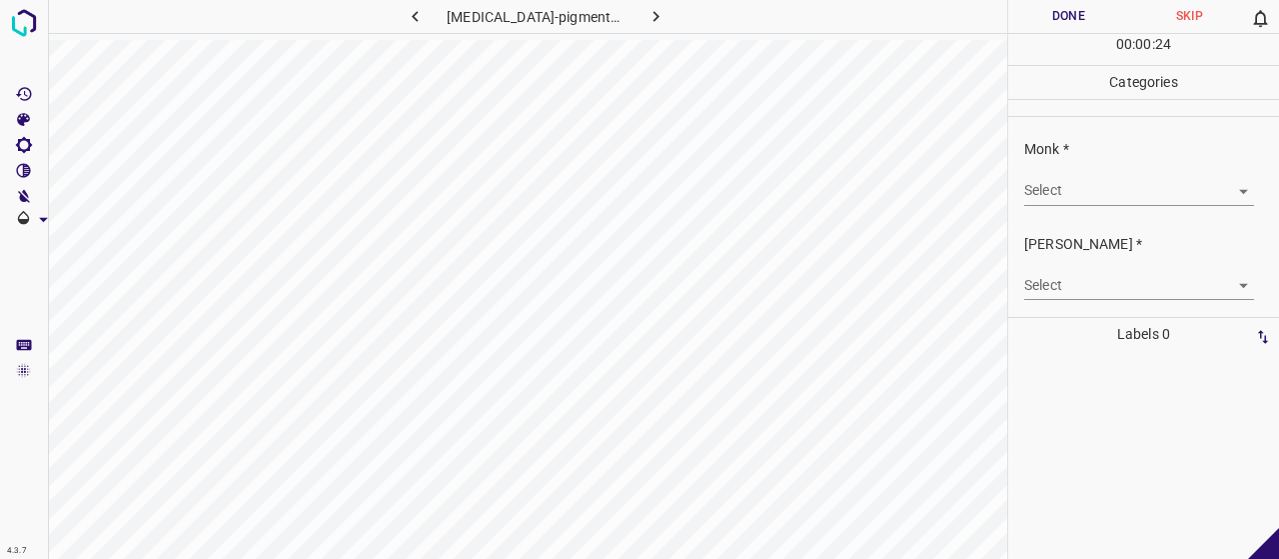
click at [1147, 177] on body "4.3.7 [MEDICAL_DATA]-pigmentosa29.jpg Done Skip 0 00 : 00 : 24 Categories Monk …" at bounding box center [639, 279] width 1279 height 559
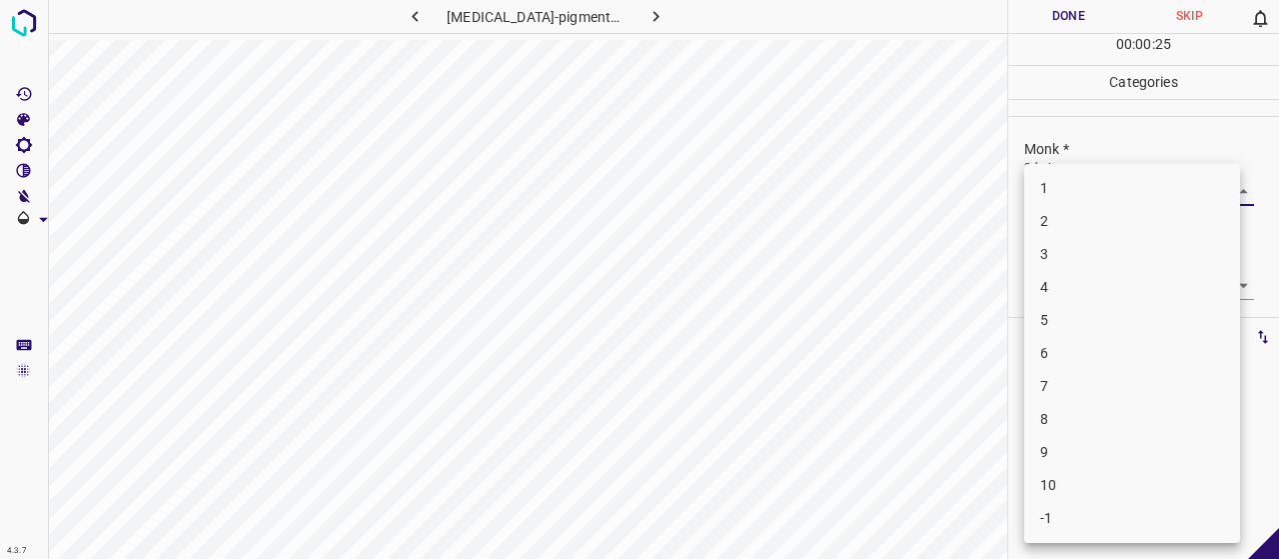
click at [1105, 219] on li "2" at bounding box center [1132, 221] width 216 height 33
type input "2"
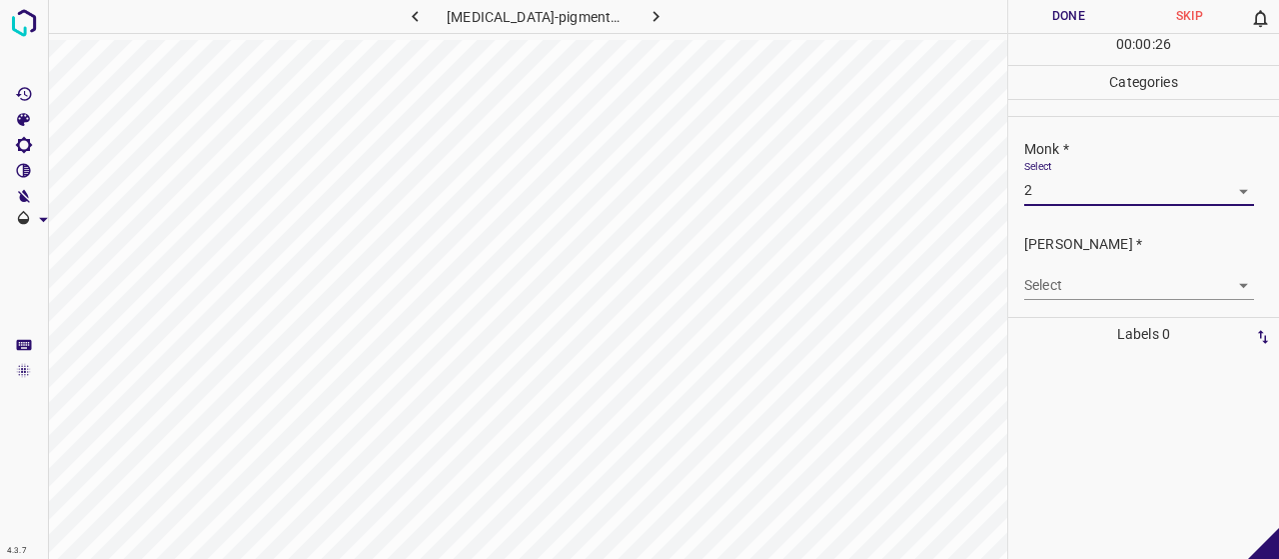
click at [1109, 285] on body "4.3.7 [MEDICAL_DATA]-pigmentosa29.jpg Done Skip 0 00 : 00 : 26 Categories Monk …" at bounding box center [639, 279] width 1279 height 559
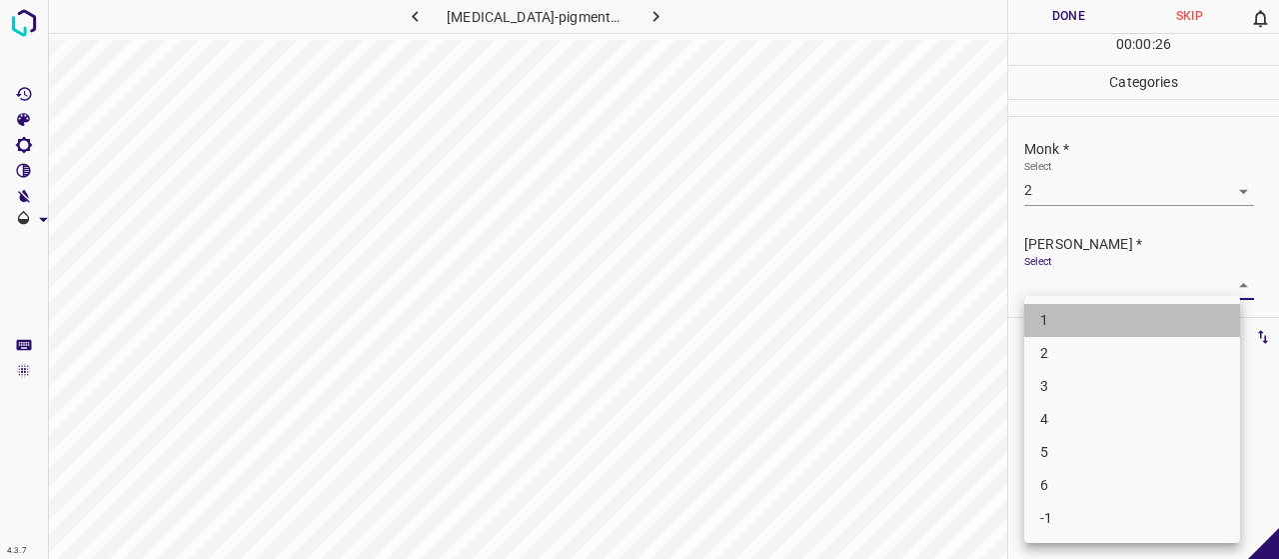
click at [1091, 326] on li "1" at bounding box center [1132, 320] width 216 height 33
type input "1"
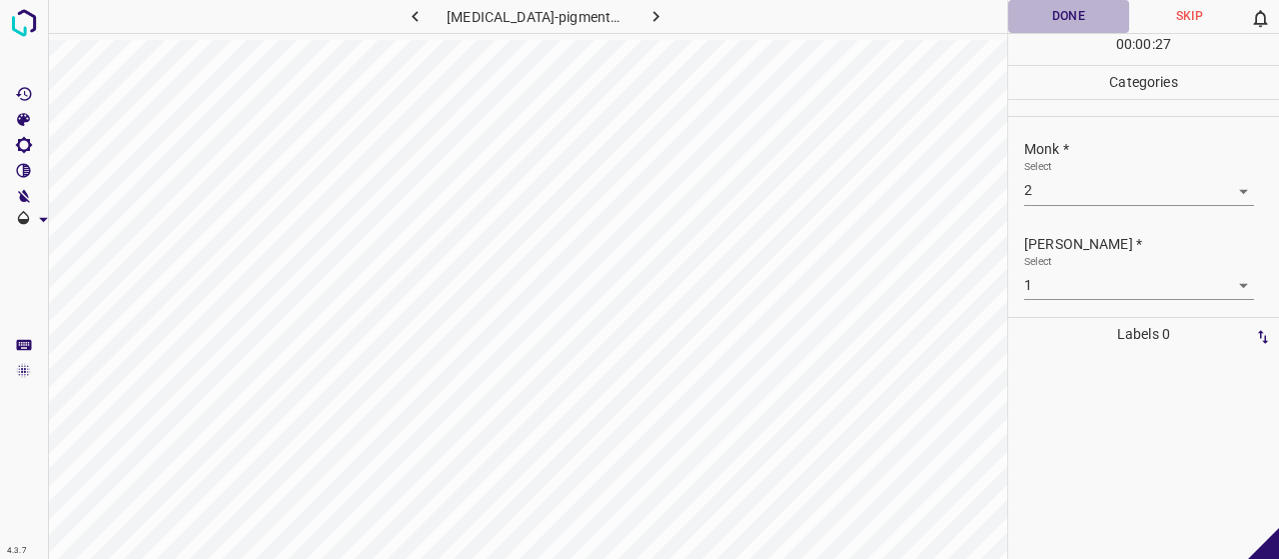
click at [1075, 10] on button "Done" at bounding box center [1068, 16] width 121 height 33
click at [645, 21] on icon "button" at bounding box center [655, 16] width 21 height 21
click at [1123, 199] on body "4.3.7 erythem_achronicum_migrans27.jpg Done Skip 0 00 : 00 : 01 Categories Monk…" at bounding box center [639, 279] width 1279 height 559
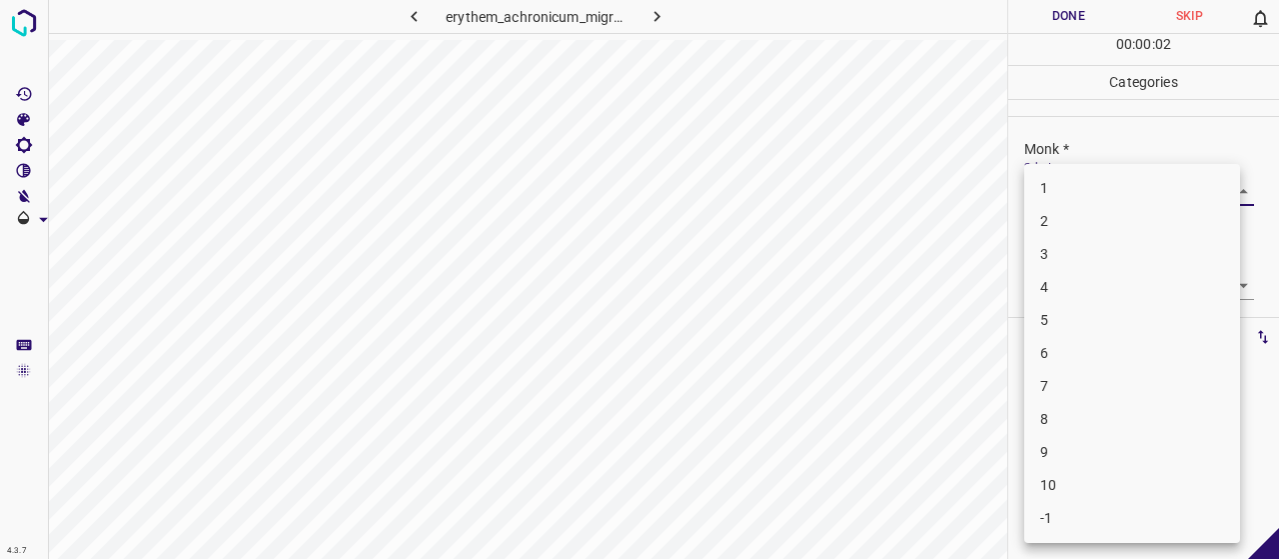
click at [1079, 251] on li "3" at bounding box center [1132, 254] width 216 height 33
type input "3"
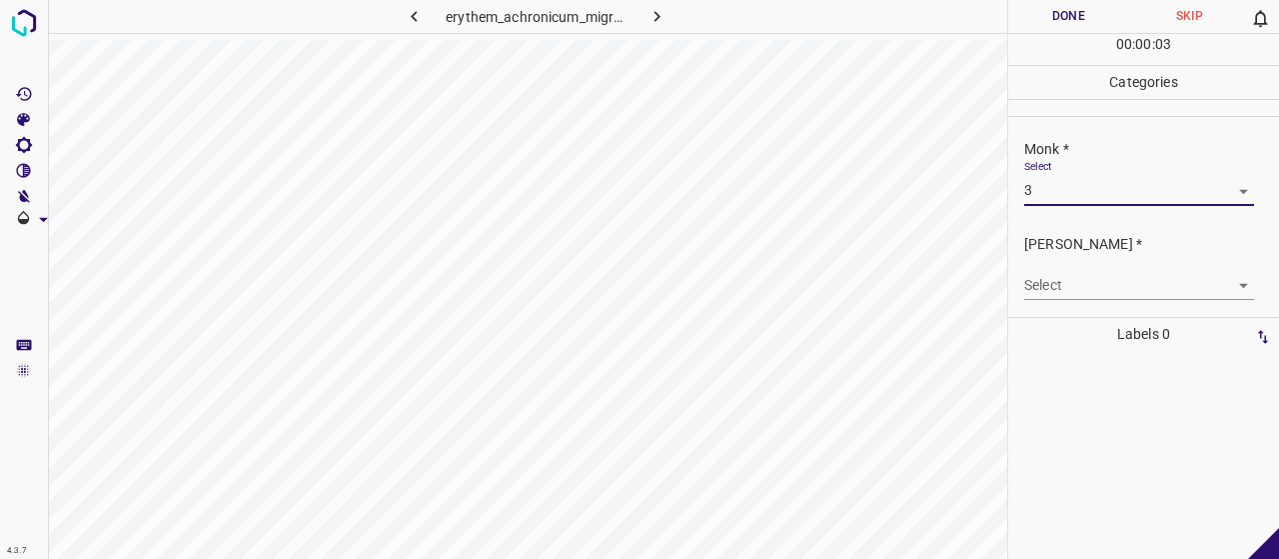
click at [1118, 278] on body "4.3.7 erythem_achronicum_migrans27.jpg Done Skip 0 00 : 00 : 03 Categories Monk…" at bounding box center [639, 279] width 1279 height 559
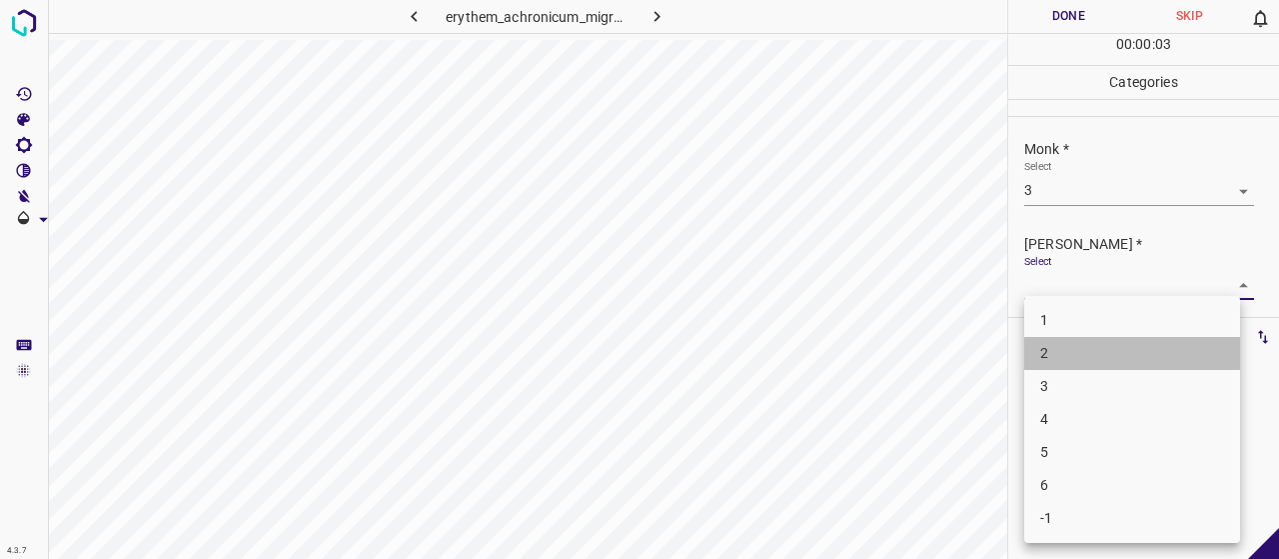
click at [1109, 346] on li "2" at bounding box center [1132, 353] width 216 height 33
type input "2"
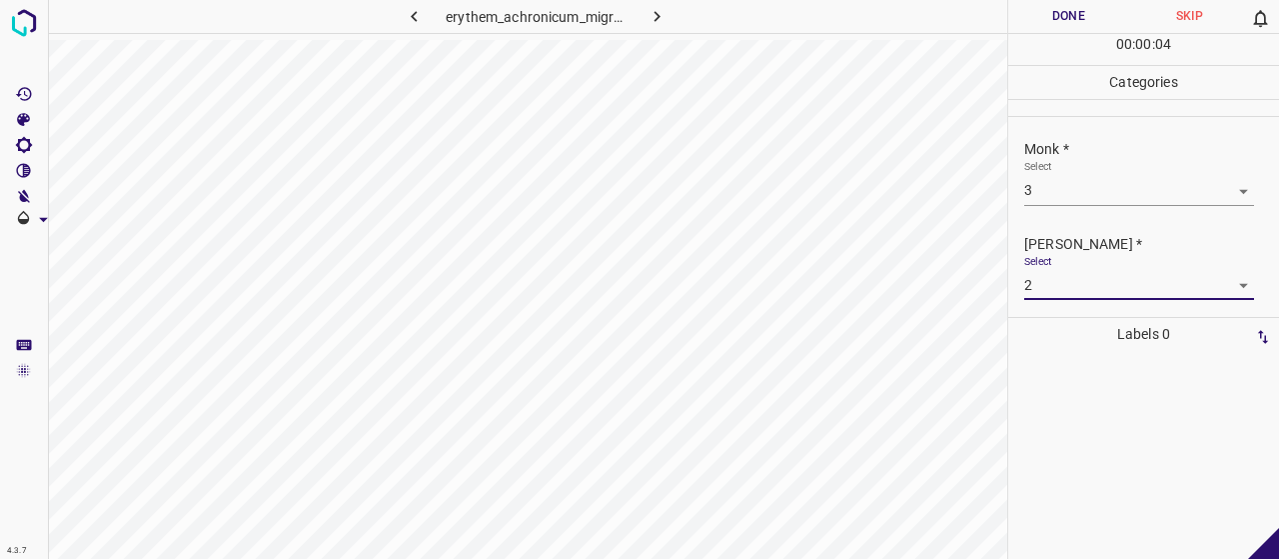
click at [1033, 27] on button "Done" at bounding box center [1068, 16] width 121 height 33
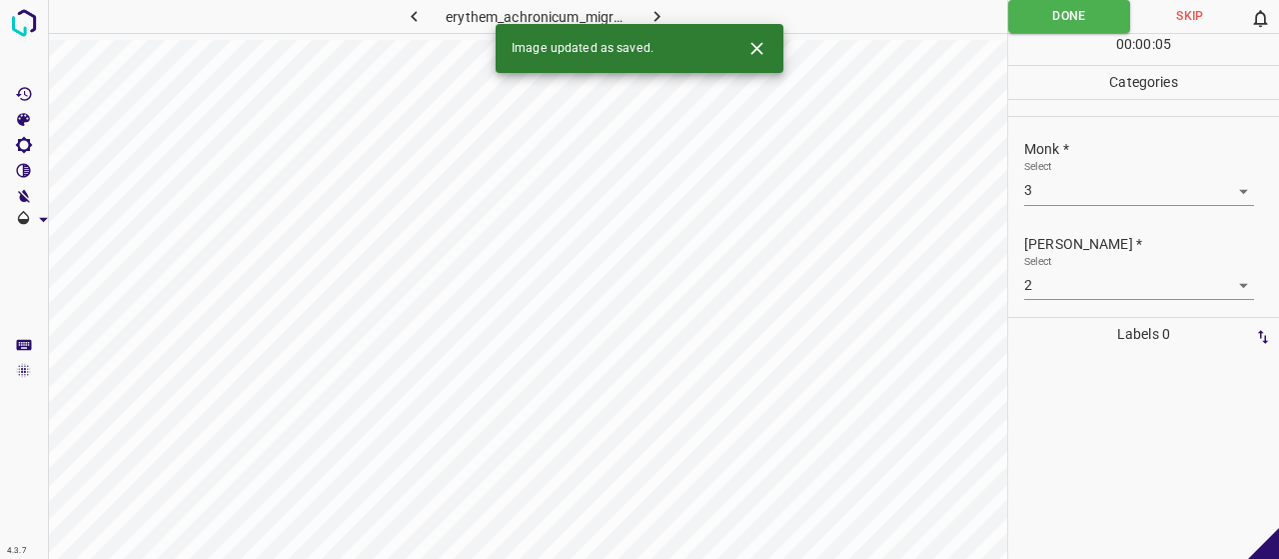
click at [650, 8] on icon "button" at bounding box center [656, 16] width 21 height 21
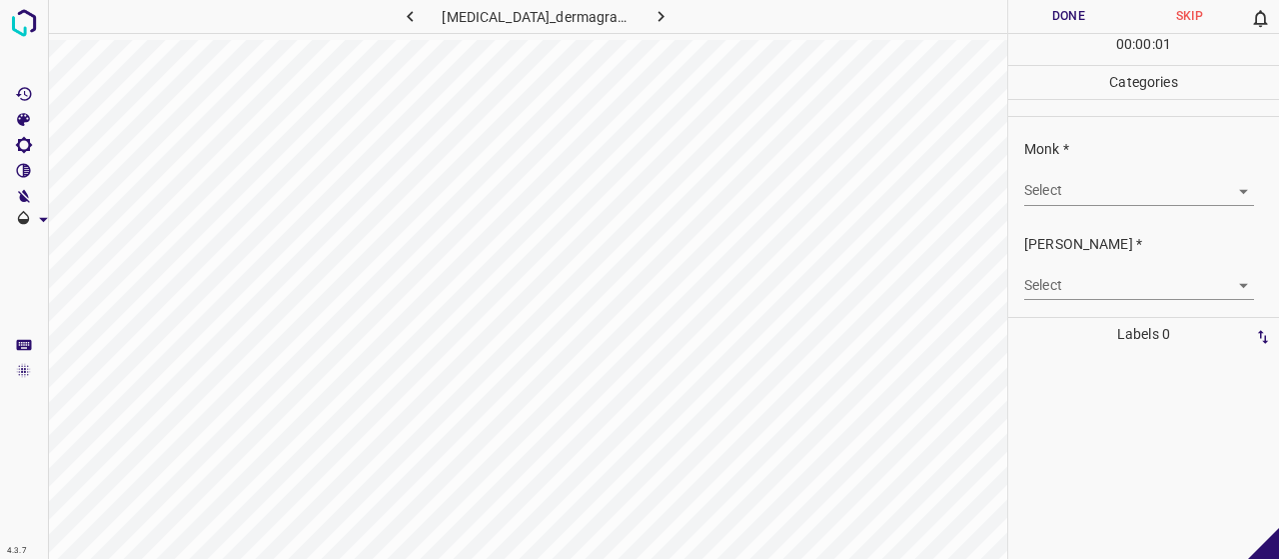
click at [1090, 198] on body "4.3.7 [MEDICAL_DATA]_dermagraphism1.jpg Done Skip 0 00 : 00 : 01 Categories Mon…" at bounding box center [639, 279] width 1279 height 559
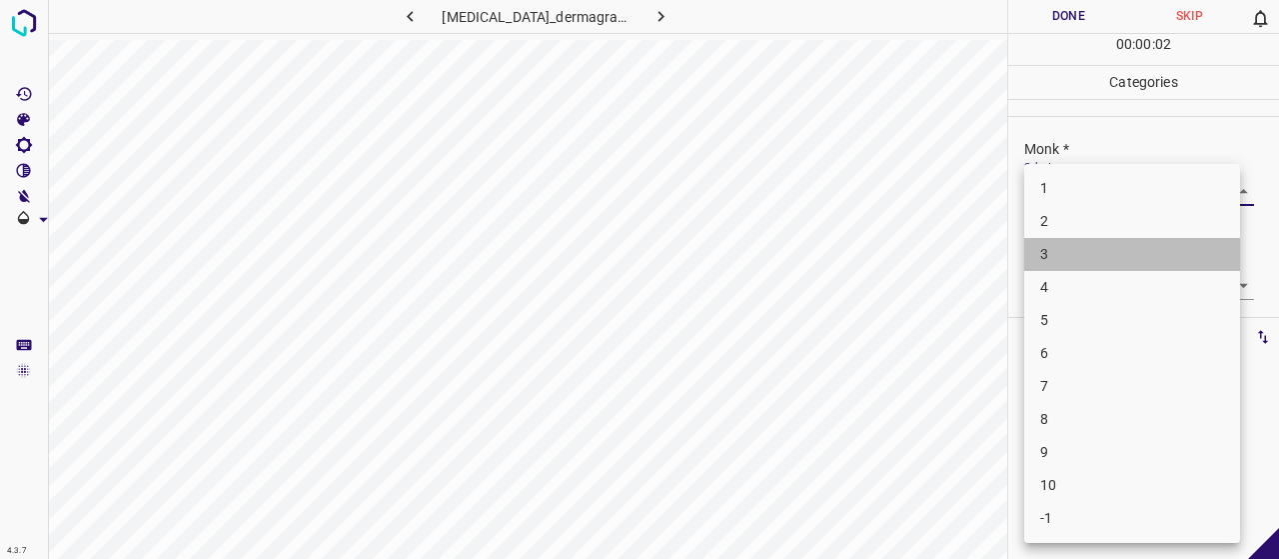
click at [1100, 252] on li "3" at bounding box center [1132, 254] width 216 height 33
type input "3"
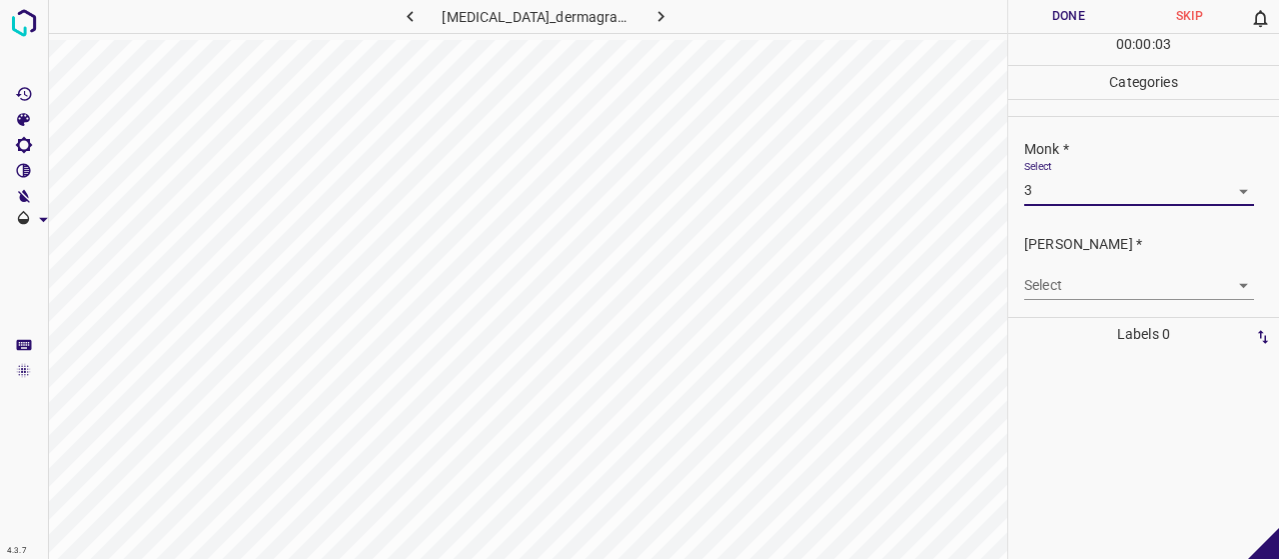
click at [1095, 293] on body "4.3.7 [MEDICAL_DATA]_dermagraphism1.jpg Done Skip 0 00 : 00 : 03 Categories Mon…" at bounding box center [639, 279] width 1279 height 559
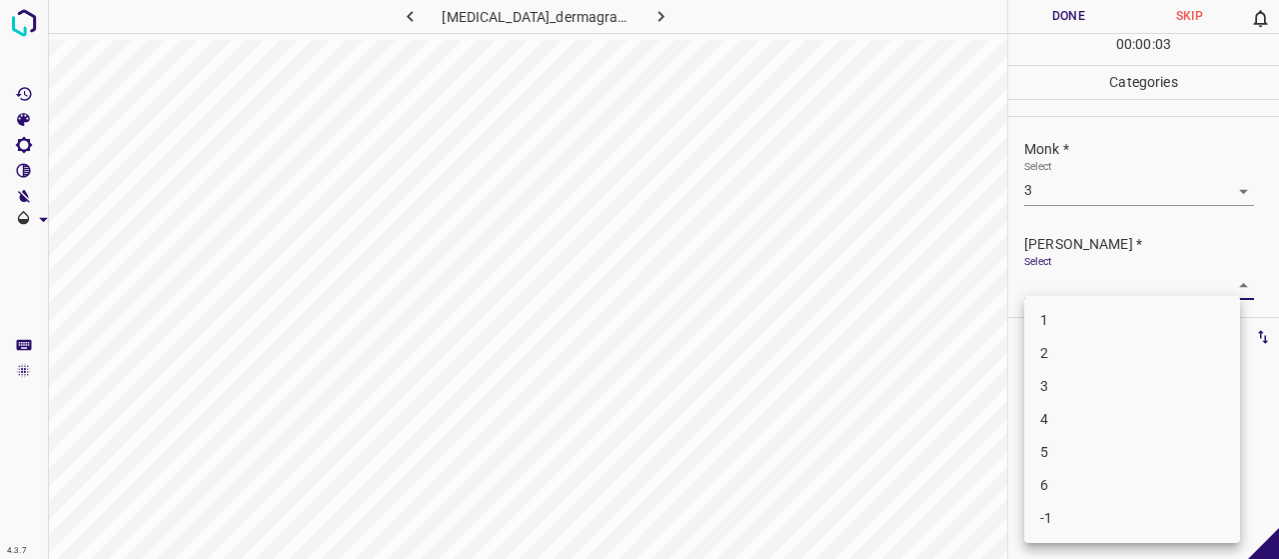
click at [1103, 357] on li "2" at bounding box center [1132, 353] width 216 height 33
type input "2"
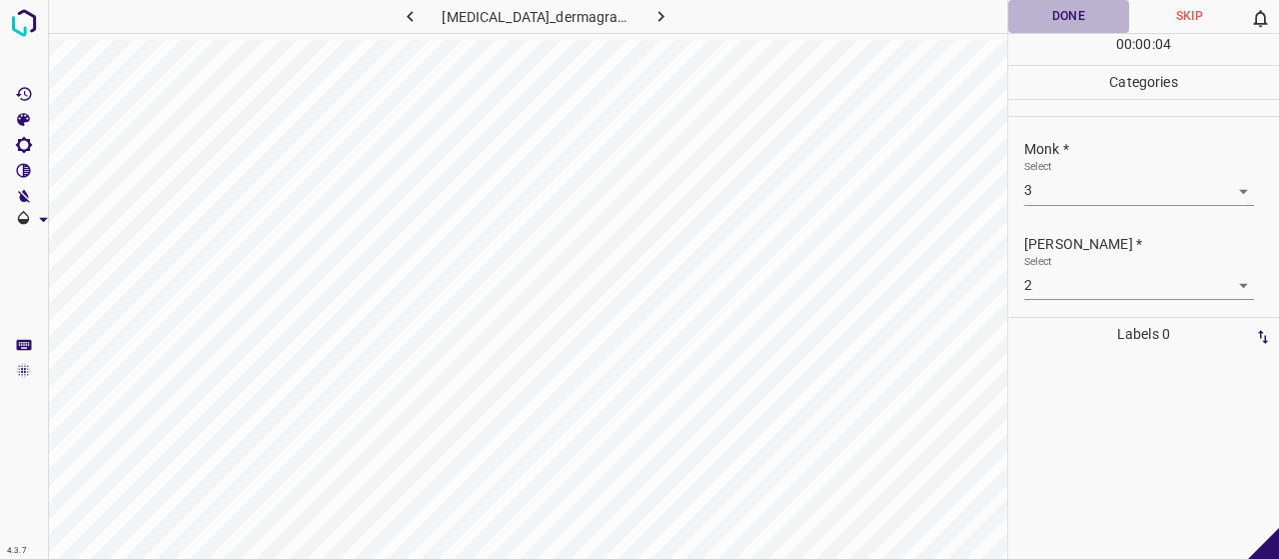
click at [1070, 3] on button "Done" at bounding box center [1068, 16] width 121 height 33
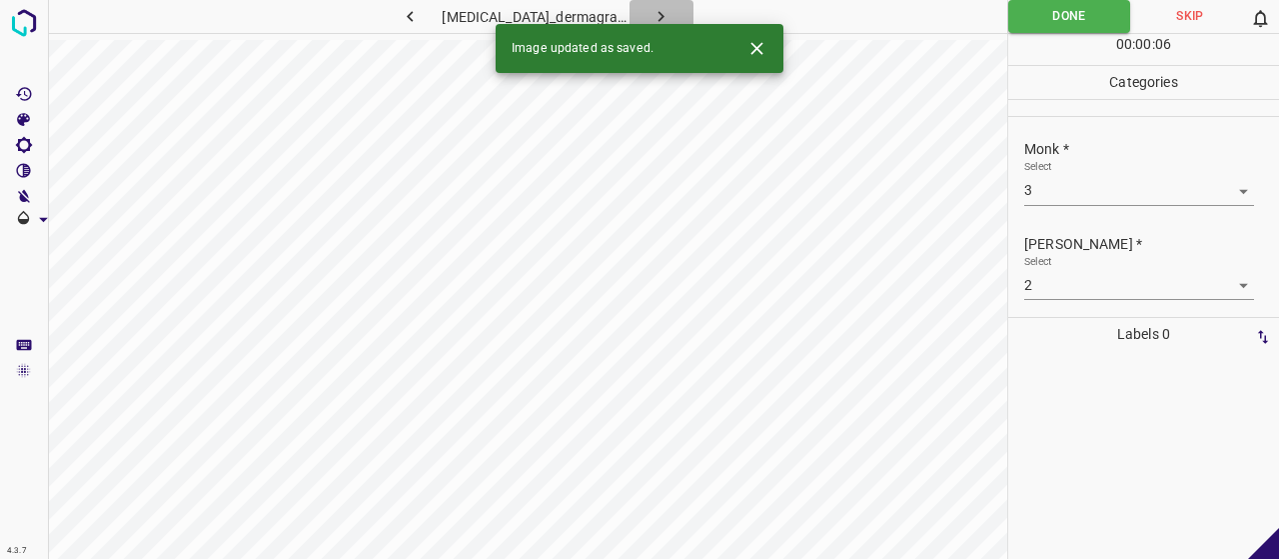
click at [653, 17] on icon "button" at bounding box center [660, 16] width 21 height 21
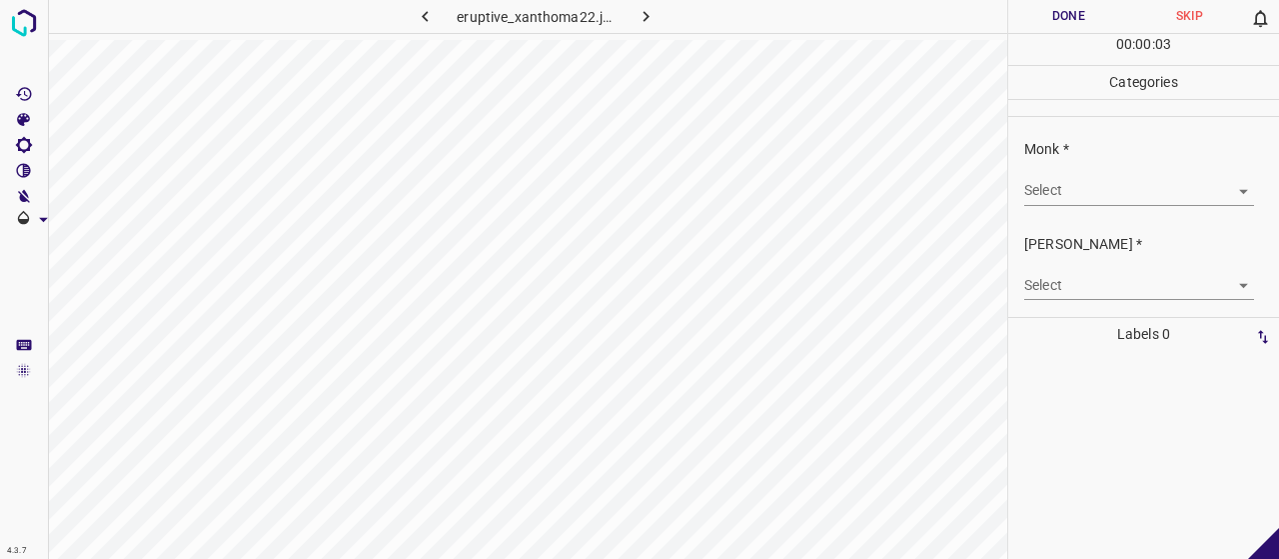
click at [1048, 188] on body "4.3.7 eruptive_xanthoma22.jpg Done Skip 0 00 : 00 : 03 Categories Monk * Select…" at bounding box center [639, 279] width 1279 height 559
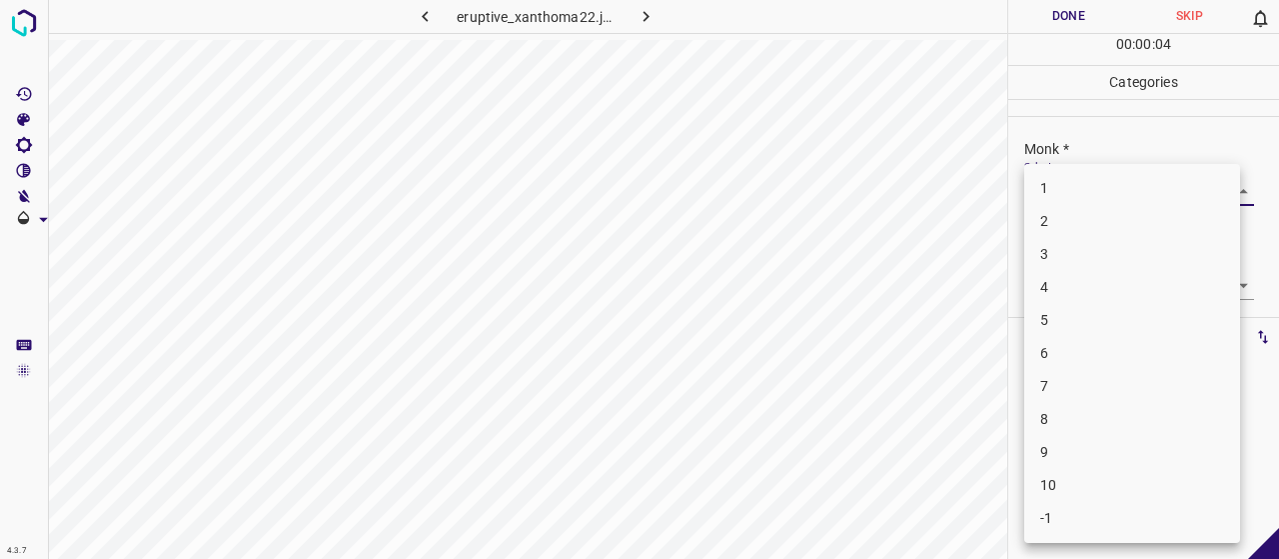
click at [1103, 292] on li "4" at bounding box center [1132, 287] width 216 height 33
type input "4"
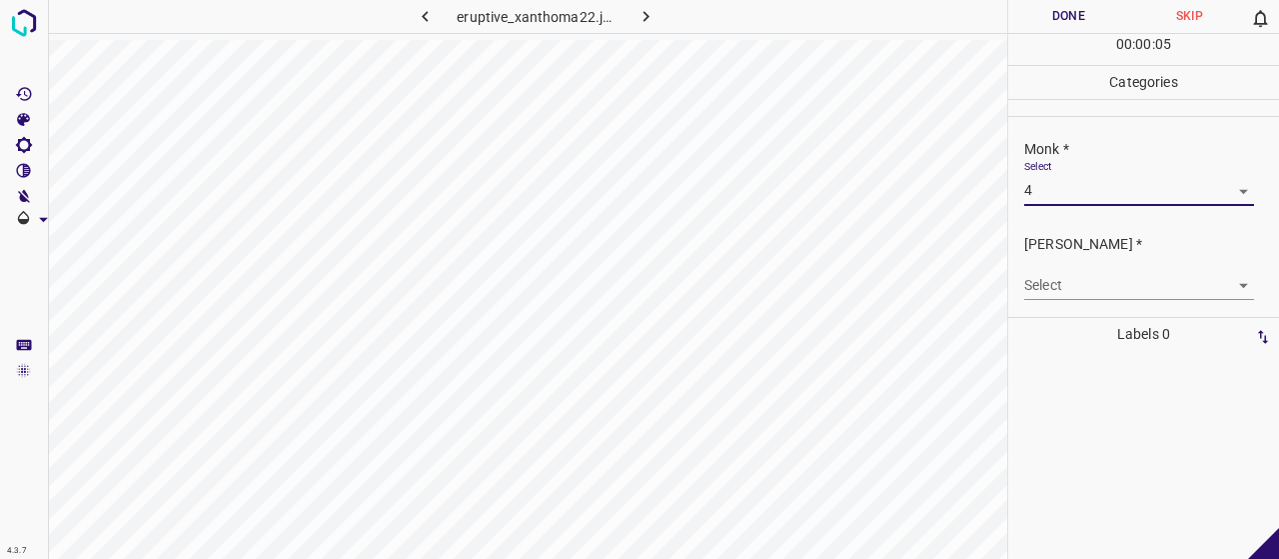
click at [1102, 281] on body "4.3.7 eruptive_xanthoma22.jpg Done Skip 0 00 : 00 : 05 Categories Monk * Select…" at bounding box center [639, 279] width 1279 height 559
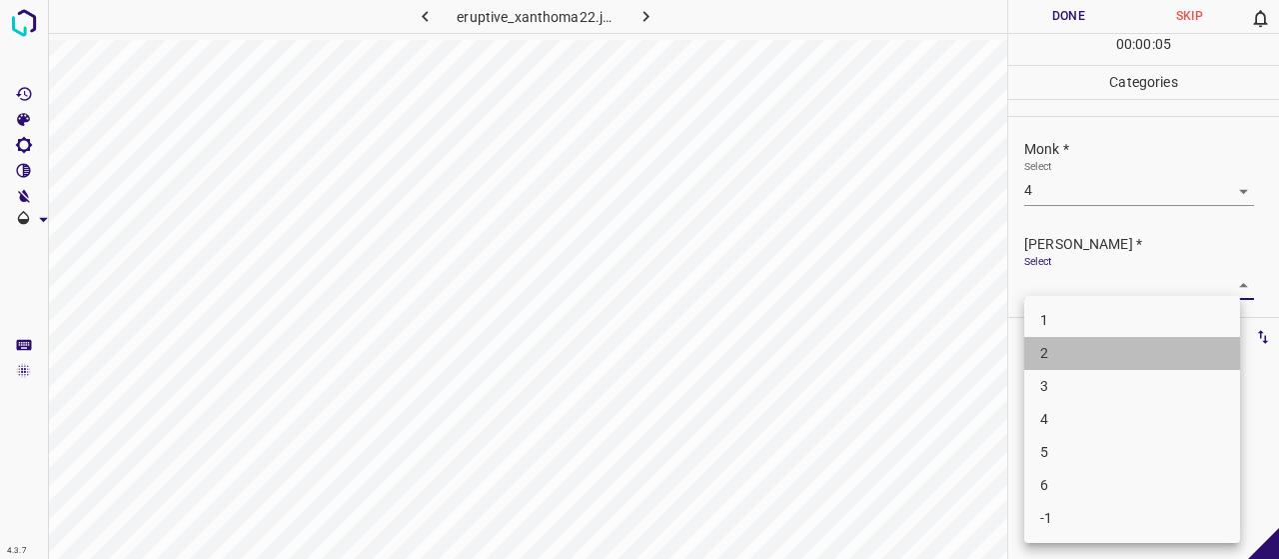
drag, startPoint x: 1114, startPoint y: 345, endPoint x: 1105, endPoint y: 317, distance: 29.4
click at [1118, 347] on li "2" at bounding box center [1132, 353] width 216 height 33
type input "2"
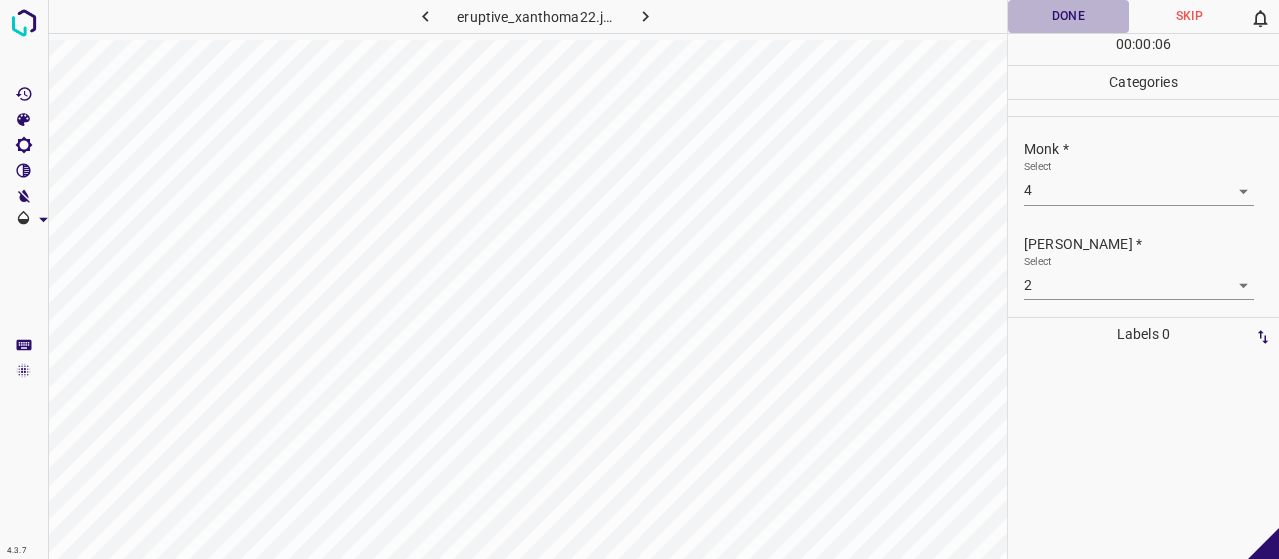
click at [1059, 20] on button "Done" at bounding box center [1068, 16] width 121 height 33
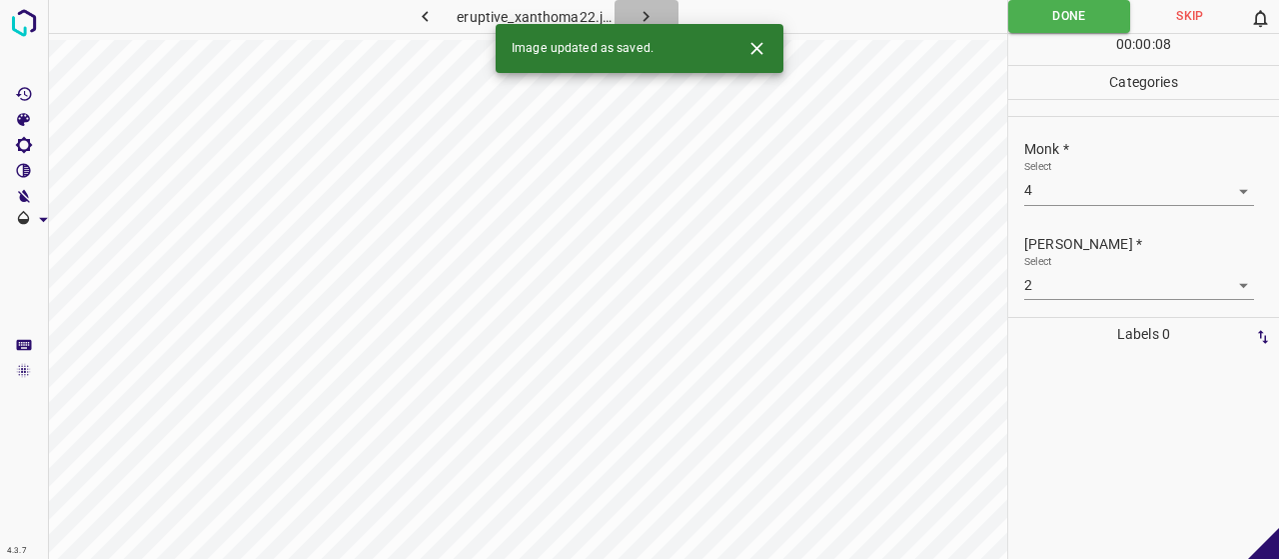
click at [656, 18] on button "button" at bounding box center [647, 16] width 64 height 33
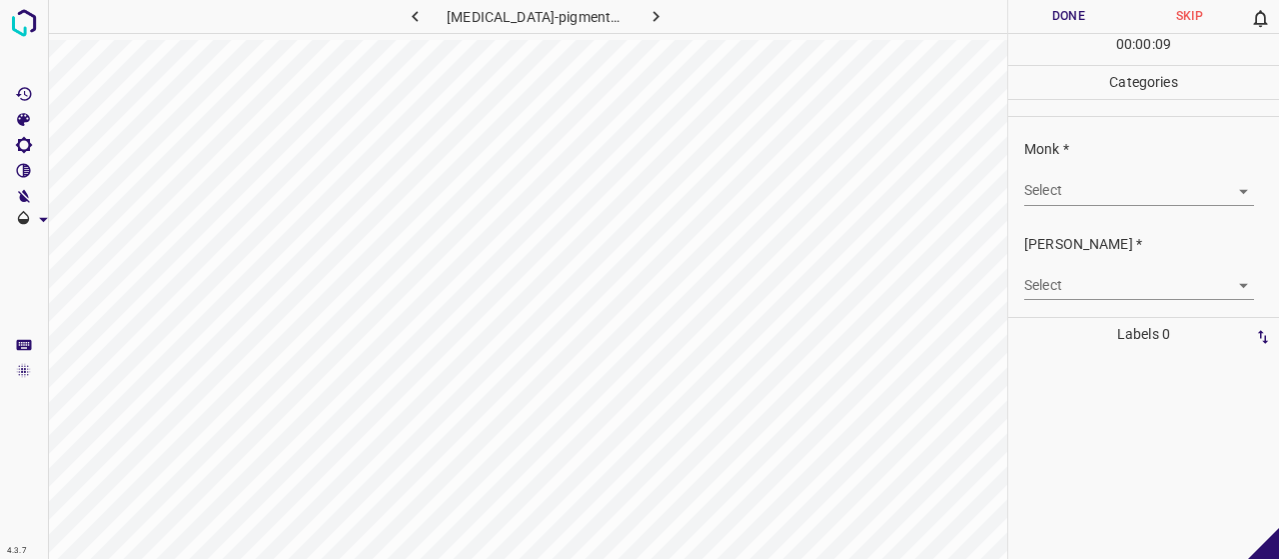
click at [1047, 179] on body "4.3.7 [MEDICAL_DATA]-pigmentosa86.jpg Done Skip 0 00 : 00 : 09 Categories Monk …" at bounding box center [639, 279] width 1279 height 559
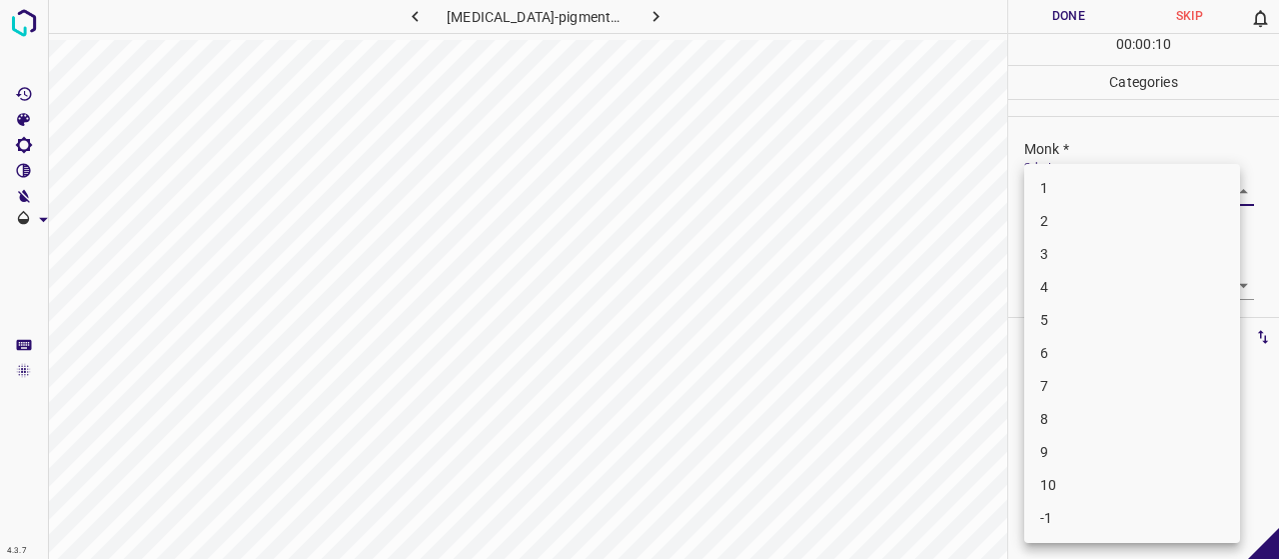
click at [1071, 281] on li "4" at bounding box center [1132, 287] width 216 height 33
type input "4"
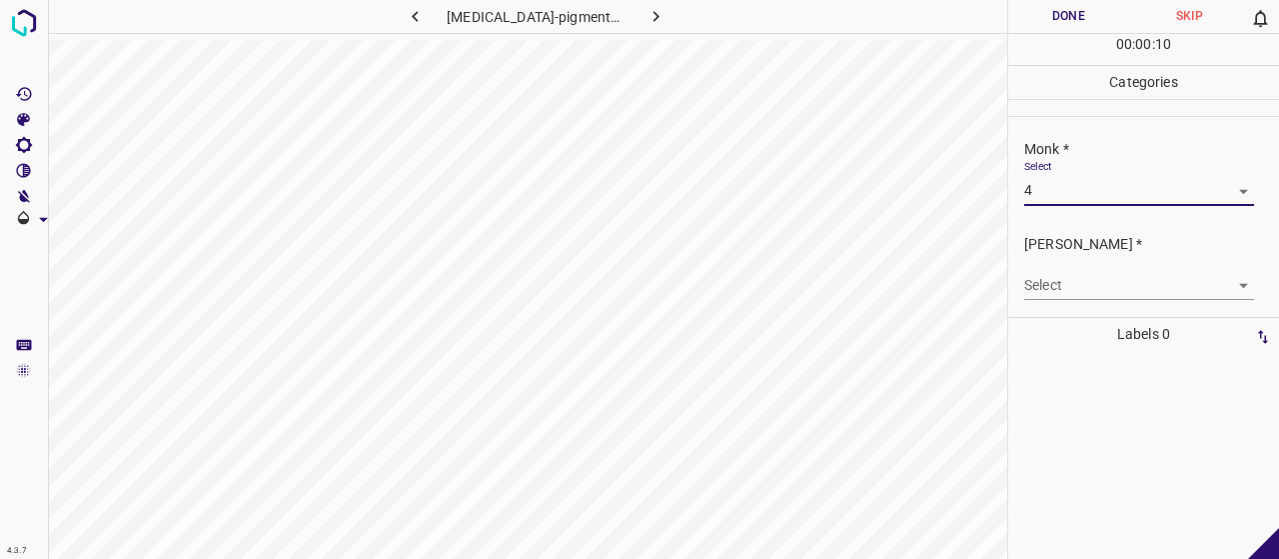
click at [1072, 300] on div "[PERSON_NAME] * Select ​" at bounding box center [1143, 267] width 271 height 94
click at [1071, 297] on div "[PERSON_NAME] * Select ​" at bounding box center [1143, 267] width 271 height 94
click at [1067, 268] on div "Select ​" at bounding box center [1139, 277] width 230 height 45
click at [1065, 299] on div "[PERSON_NAME] * Select ​" at bounding box center [1143, 267] width 271 height 94
click at [1063, 297] on body "4.3.7 [MEDICAL_DATA]-pigmentosa86.jpg Done Skip 0 00 : 00 : 12 Categories Monk …" at bounding box center [639, 279] width 1279 height 559
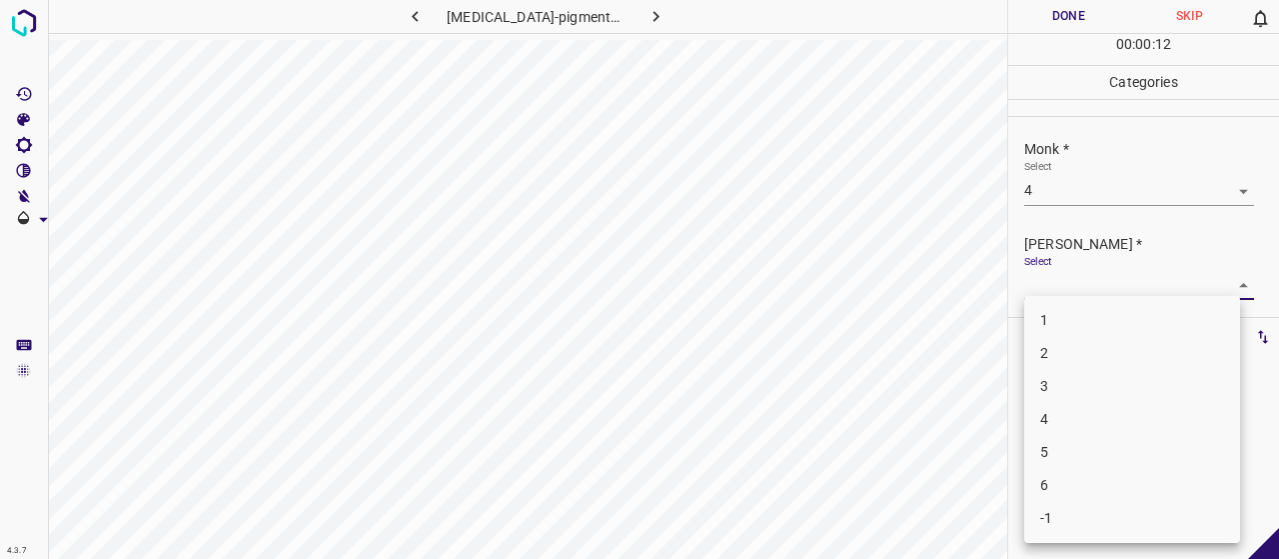
click at [1062, 347] on li "2" at bounding box center [1132, 353] width 216 height 33
type input "2"
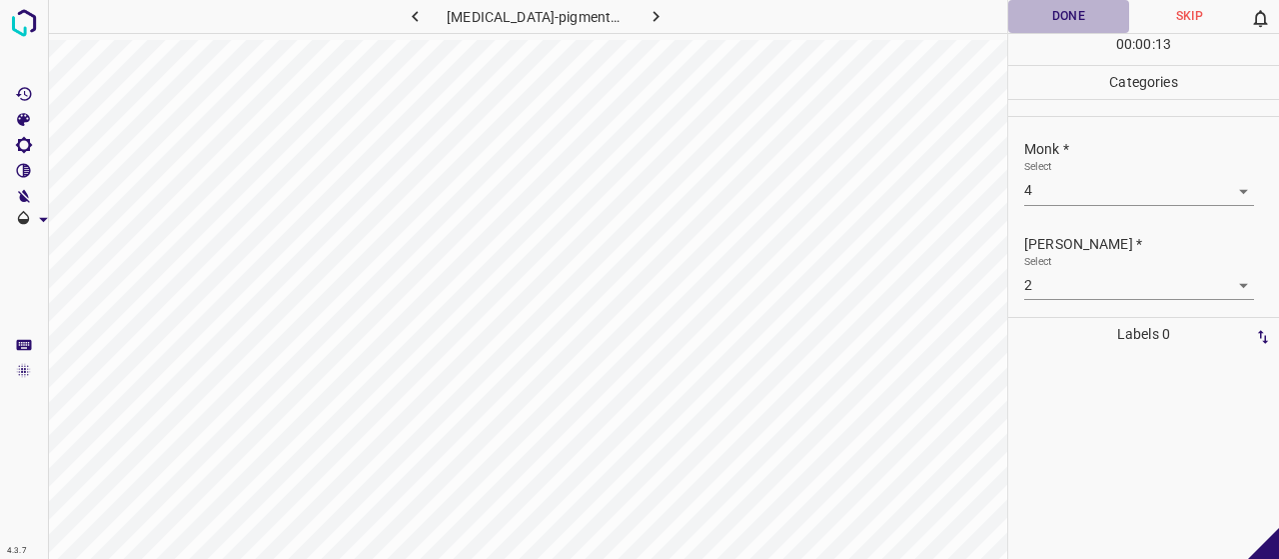
click at [1073, 18] on button "Done" at bounding box center [1068, 16] width 121 height 33
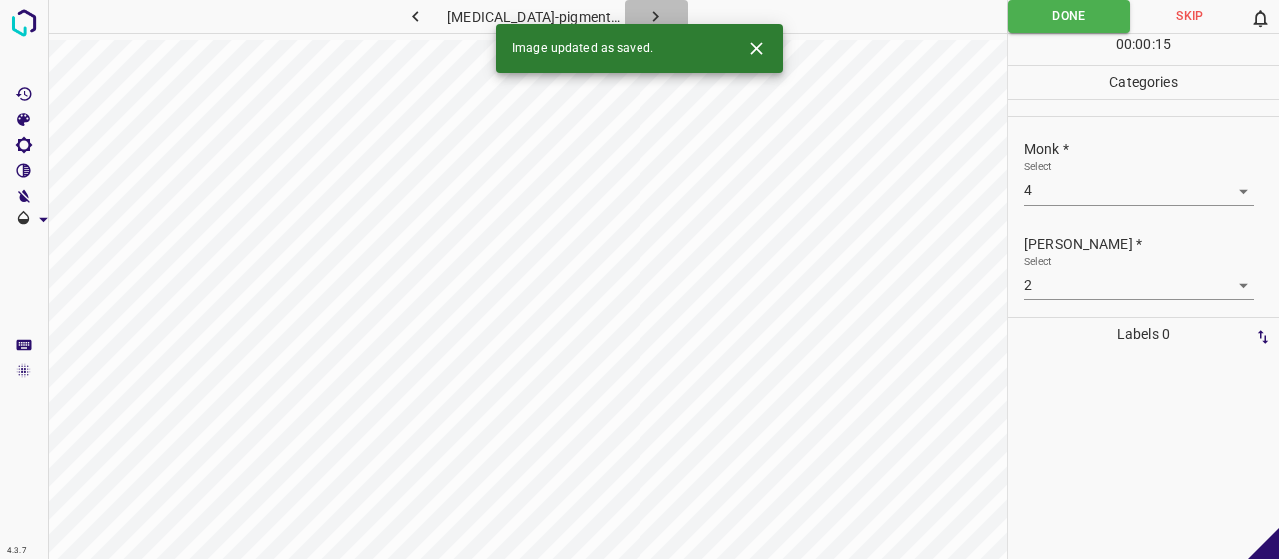
click at [651, 2] on button "button" at bounding box center [657, 16] width 64 height 33
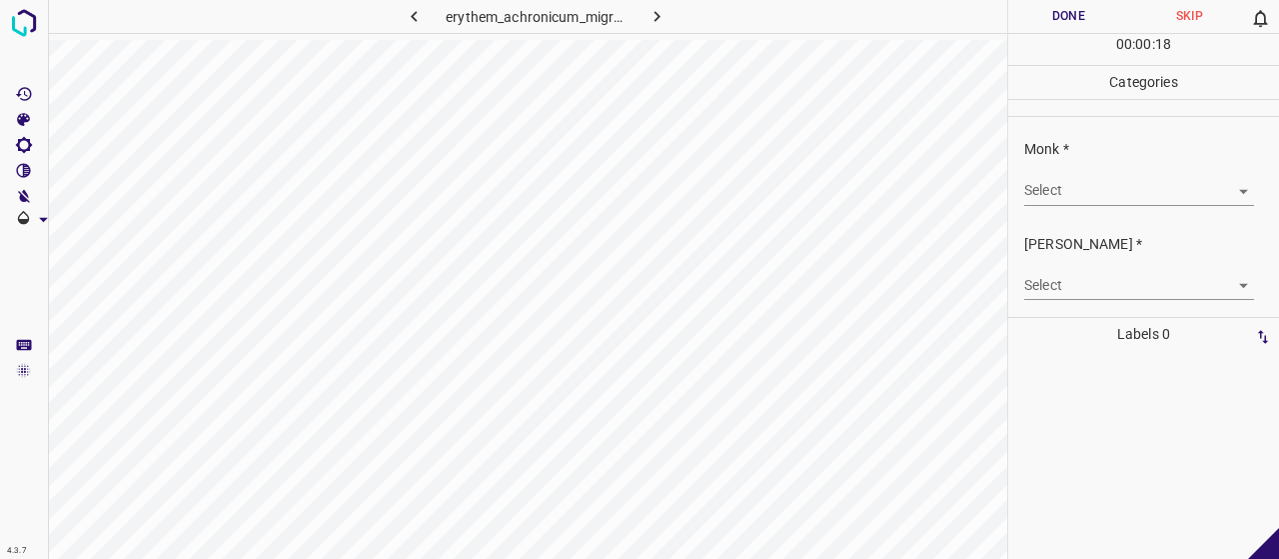
click at [1132, 190] on body "4.3.7 erythem_achronicum_migrans46.jpg Done Skip 0 00 : 00 : 18 Categories Monk…" at bounding box center [639, 279] width 1279 height 559
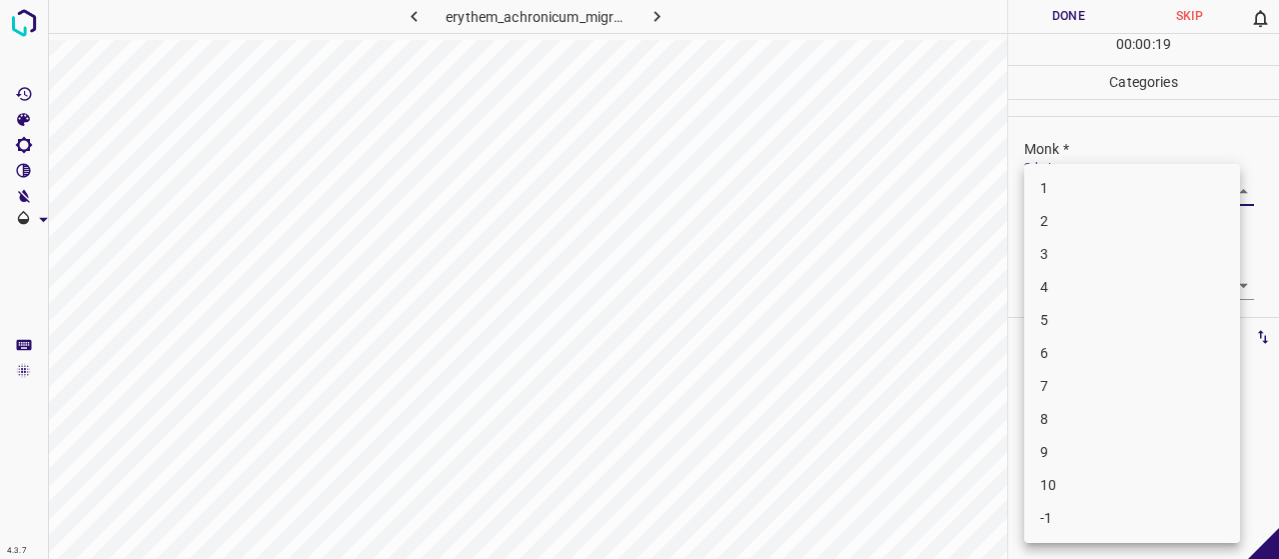
click at [1121, 247] on li "3" at bounding box center [1132, 254] width 216 height 33
type input "3"
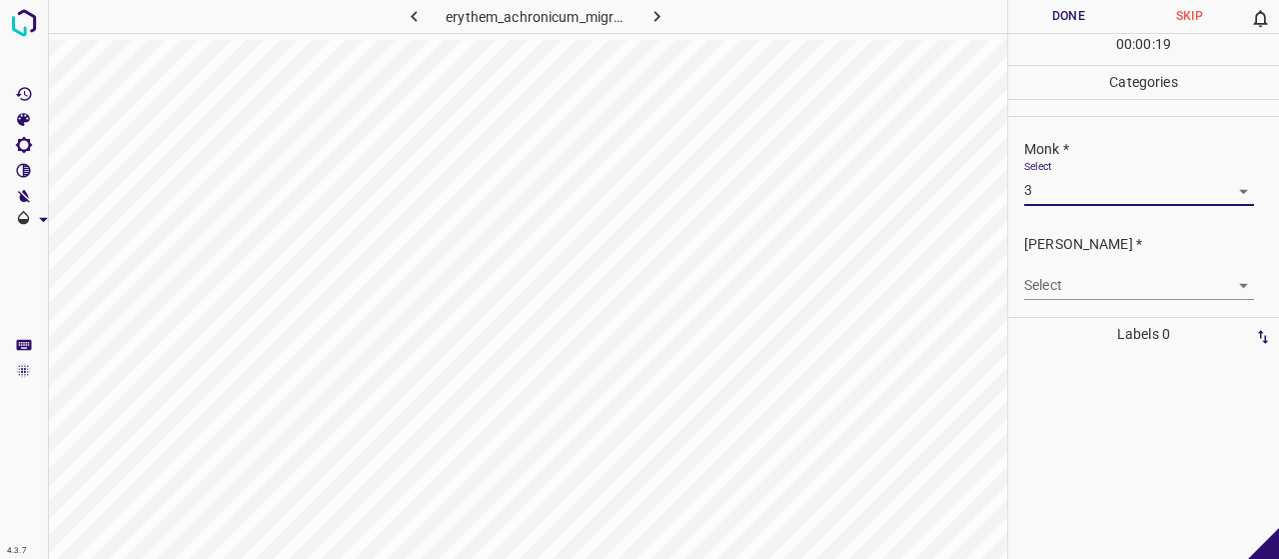
click at [1102, 279] on body "4.3.7 erythem_achronicum_migrans46.jpg Done Skip 0 00 : 00 : 19 Categories Monk…" at bounding box center [639, 279] width 1279 height 559
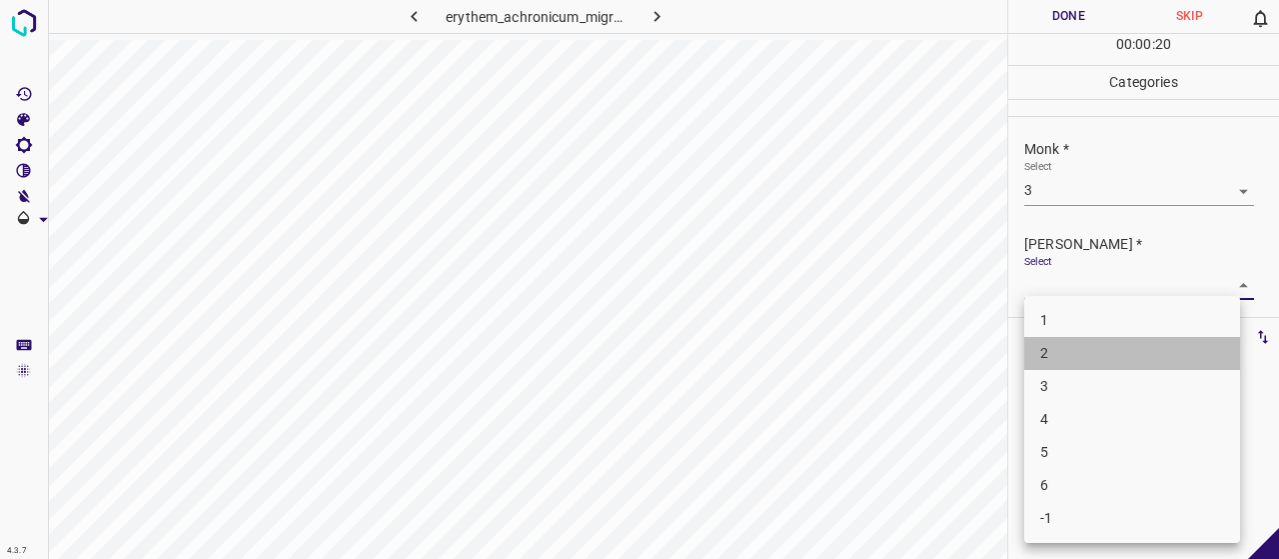
click at [1111, 359] on li "2" at bounding box center [1132, 353] width 216 height 33
type input "2"
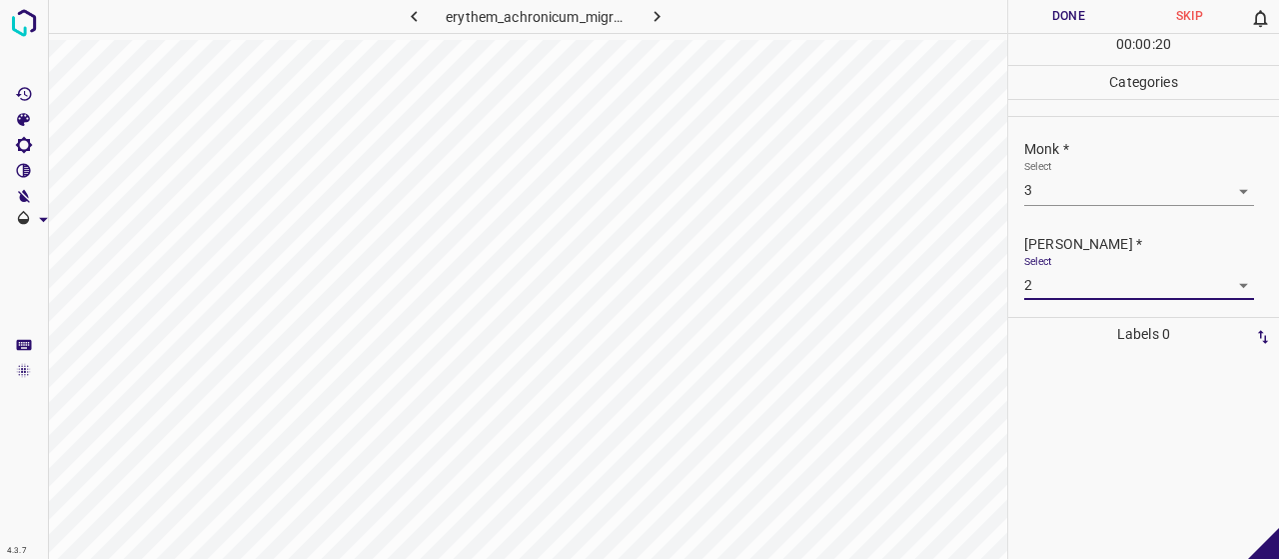
click at [1039, 9] on button "Done" at bounding box center [1068, 16] width 121 height 33
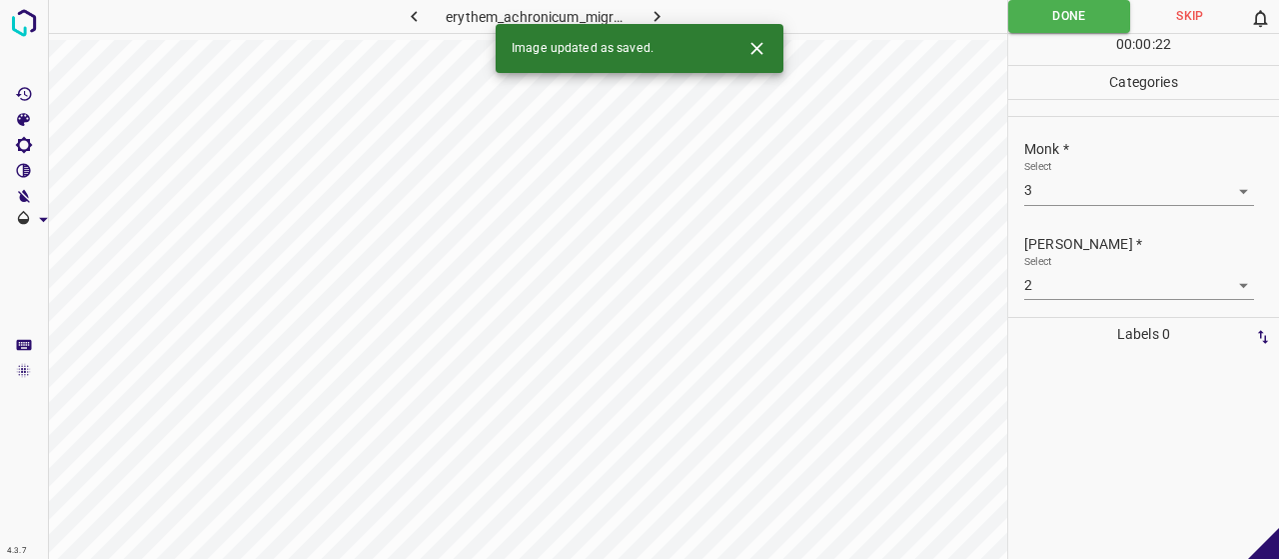
click at [651, 14] on icon "button" at bounding box center [656, 16] width 21 height 21
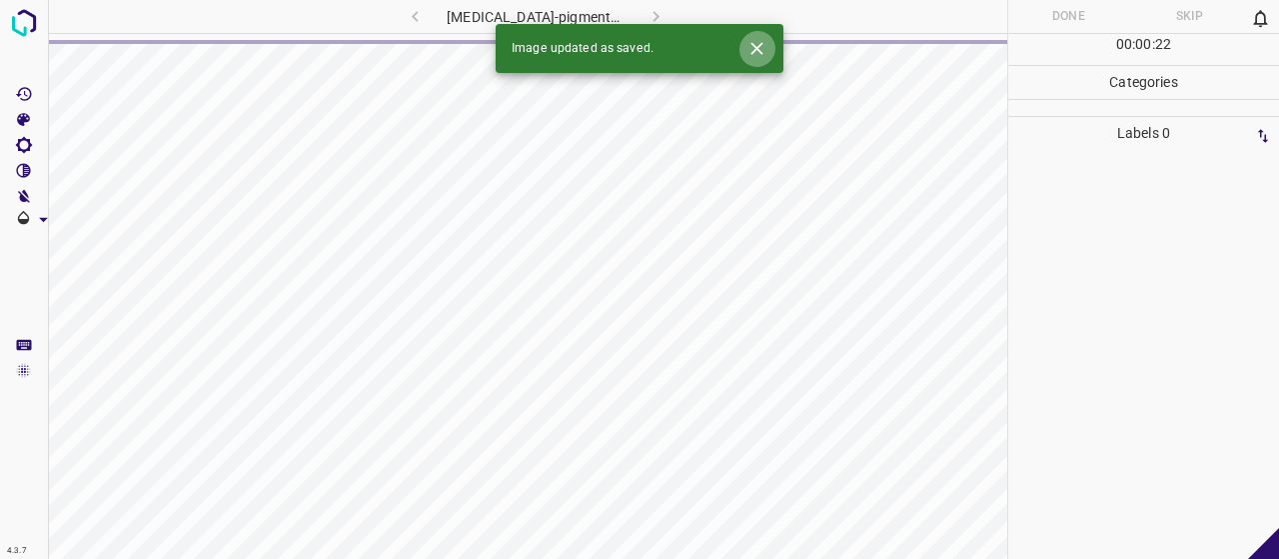
click at [755, 51] on icon "Close" at bounding box center [756, 48] width 21 height 21
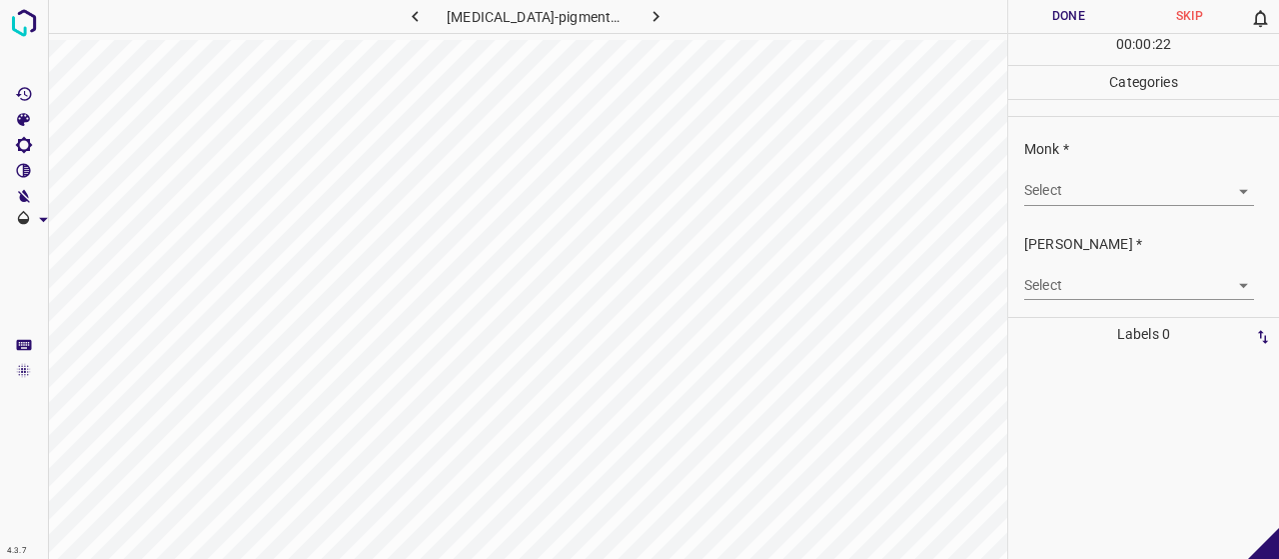
click at [1105, 177] on body "4.3.7 [MEDICAL_DATA]-pigmentosa81.jpg Done Skip 0 00 : 00 : 22 Categories Monk …" at bounding box center [639, 279] width 1279 height 559
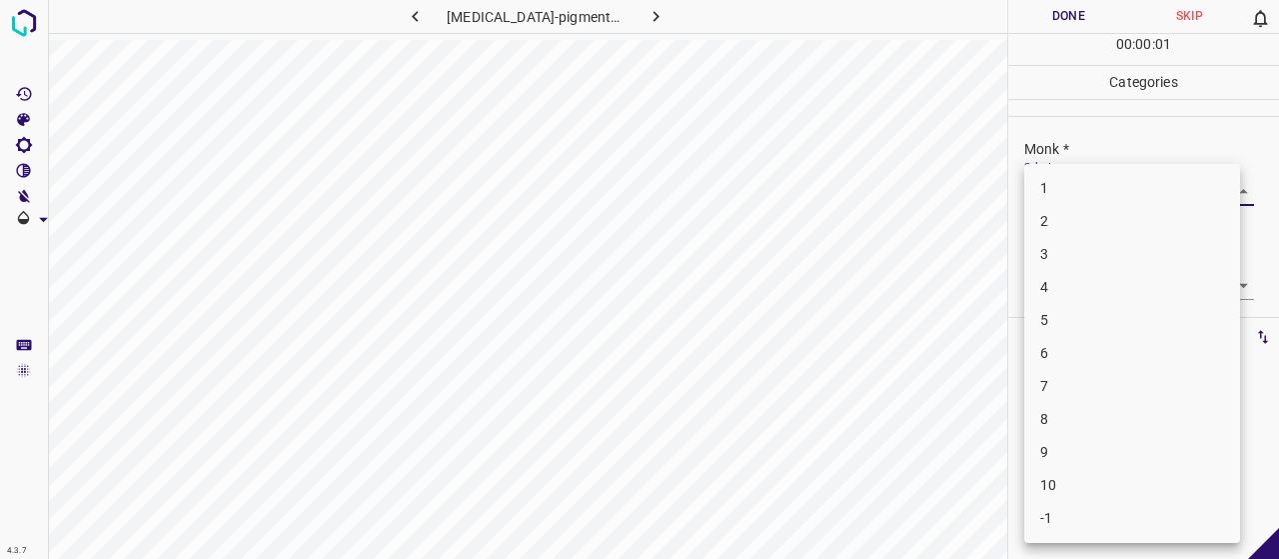
click at [1114, 266] on li "3" at bounding box center [1132, 254] width 216 height 33
type input "3"
click at [1079, 291] on body "4.3.7 [MEDICAL_DATA]-pigmentosa81.jpg Done Skip 0 00 : 00 : 02 Categories Monk …" at bounding box center [639, 279] width 1279 height 559
click at [1047, 346] on li "2" at bounding box center [1132, 353] width 216 height 33
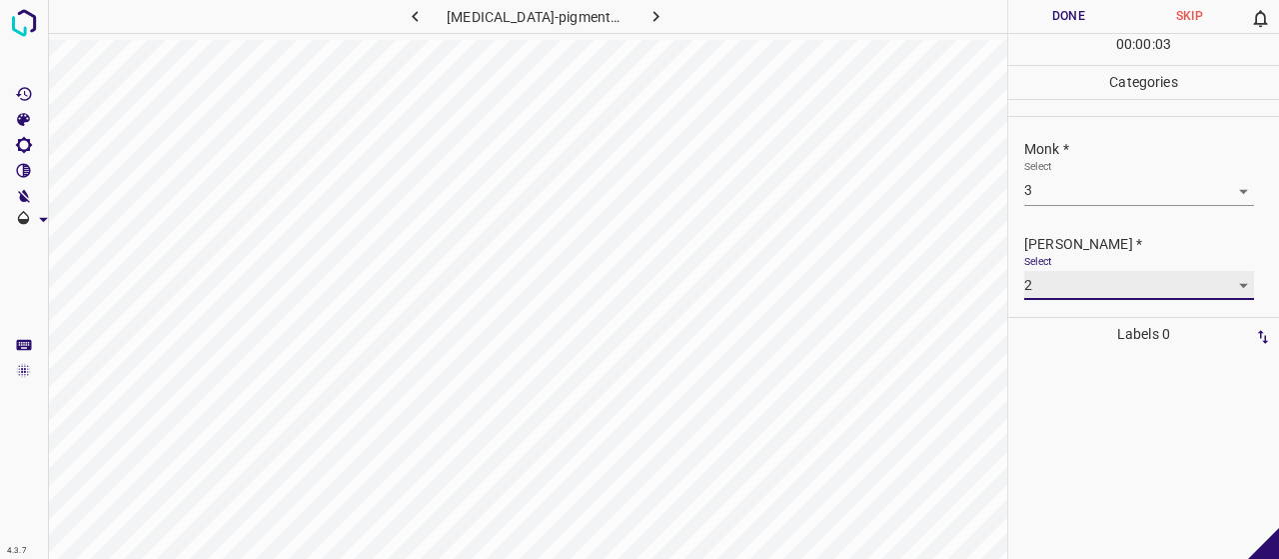
type input "2"
click at [1069, 13] on button "Done" at bounding box center [1068, 16] width 121 height 33
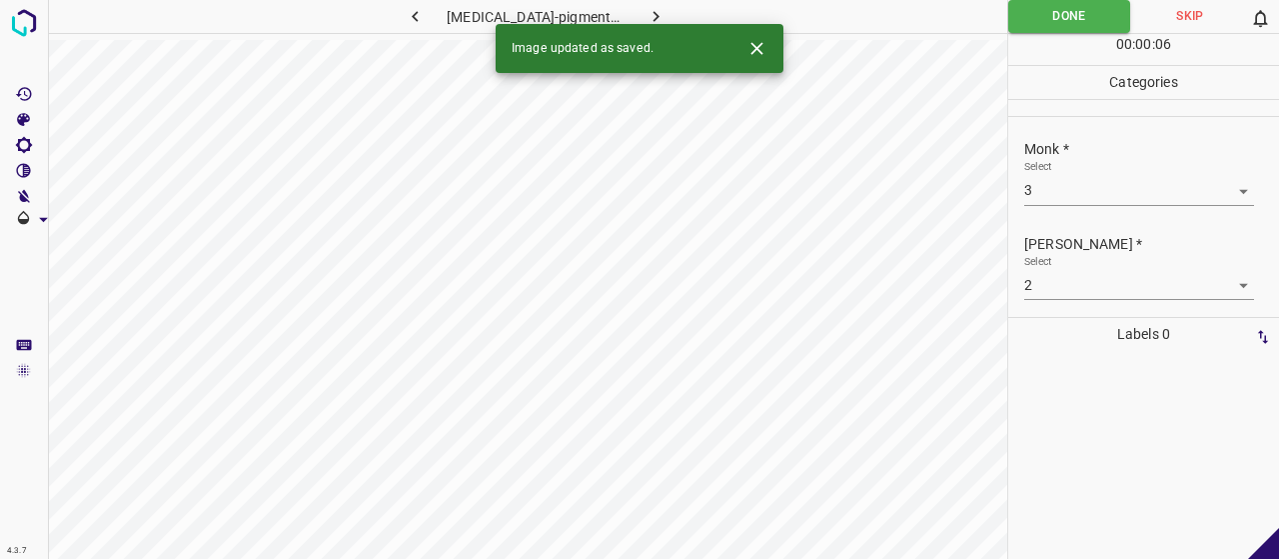
click at [645, 7] on icon "button" at bounding box center [655, 16] width 21 height 21
click at [1096, 164] on div "Select ​" at bounding box center [1139, 182] width 230 height 45
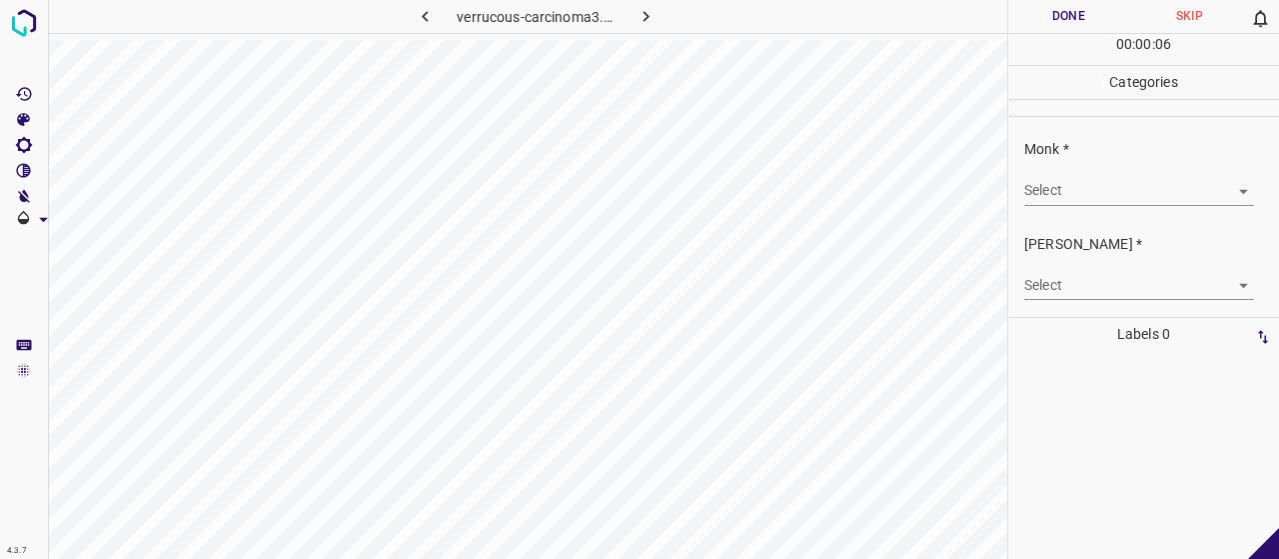
click at [1111, 189] on body "4.3.7 verrucous-carcinoma3.jpg Done Skip 0 00 : 00 : 06 Categories Monk * Selec…" at bounding box center [639, 279] width 1279 height 559
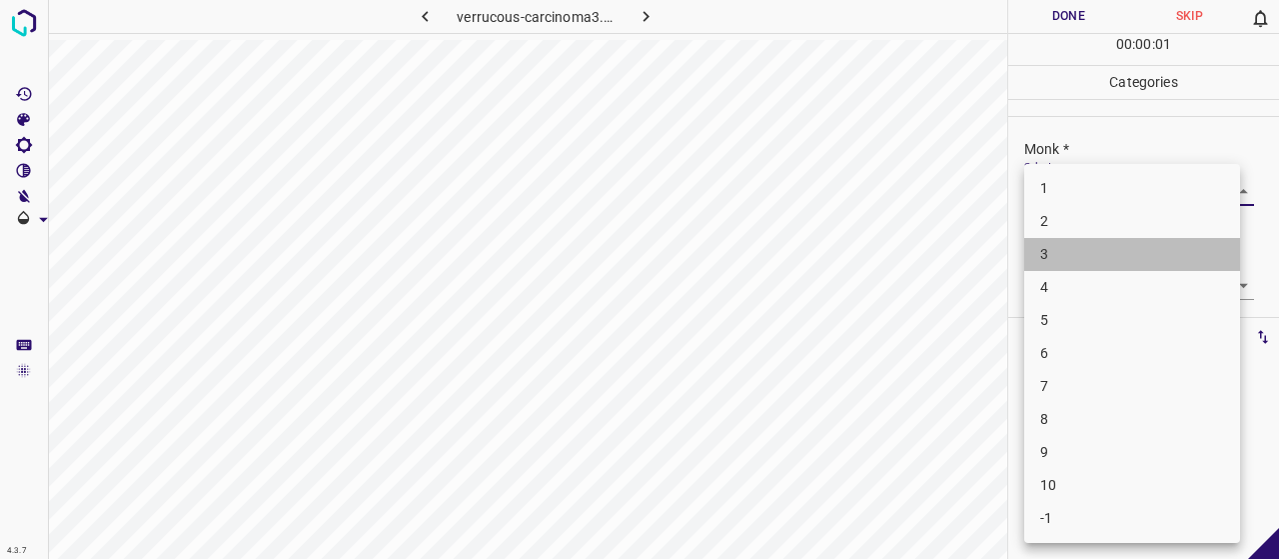
click at [1107, 252] on li "3" at bounding box center [1132, 254] width 216 height 33
type input "3"
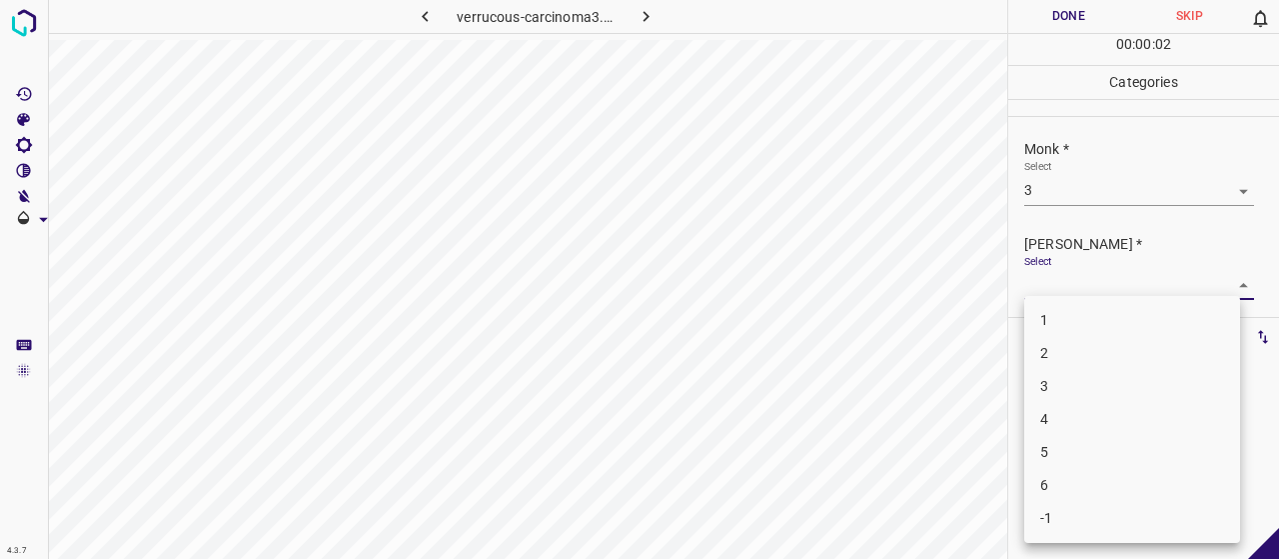
click at [1117, 276] on body "4.3.7 verrucous-carcinoma3.jpg Done Skip 0 00 : 00 : 02 Categories Monk * Selec…" at bounding box center [639, 279] width 1279 height 559
click at [1129, 348] on li "2" at bounding box center [1132, 353] width 216 height 33
type input "2"
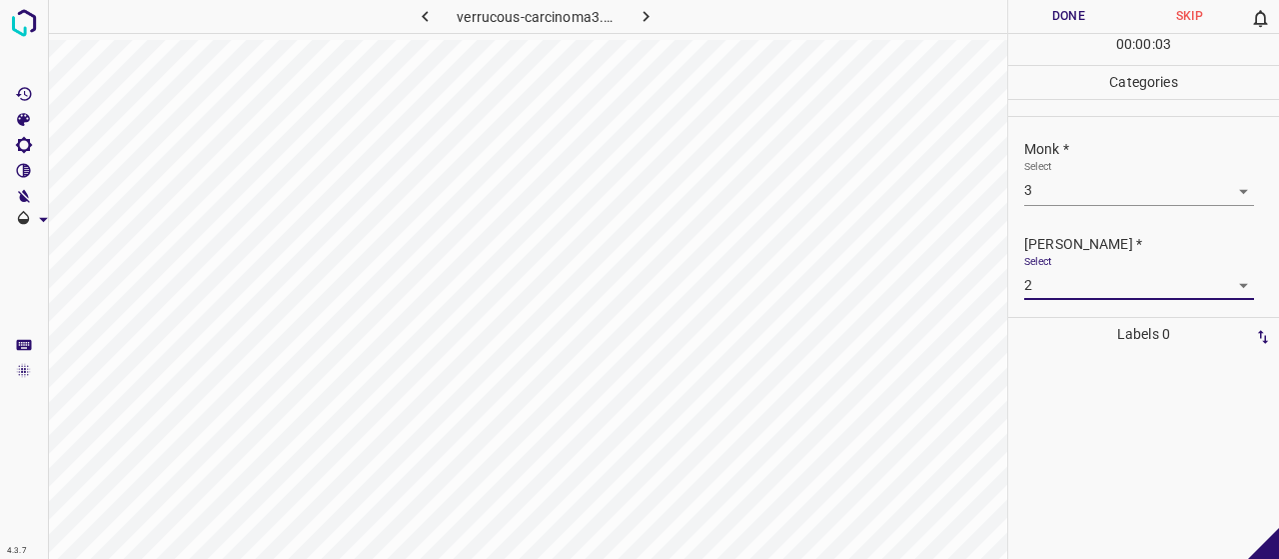
click at [1050, 21] on button "Done" at bounding box center [1068, 16] width 121 height 33
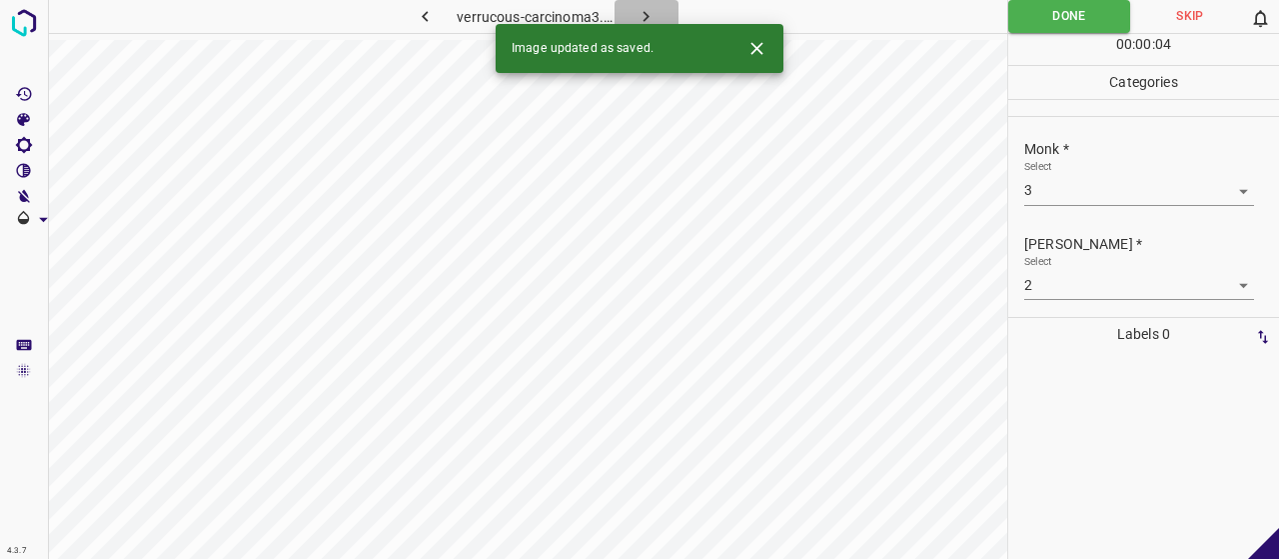
drag, startPoint x: 644, startPoint y: 15, endPoint x: 638, endPoint y: 3, distance: 13.9
click at [644, 17] on icon "button" at bounding box center [646, 16] width 21 height 21
click at [1119, 177] on body "4.3.7 [MEDICAL_DATA]-nodosum14.jpg Done Skip 0 00 : 00 : 01 Categories Monk * S…" at bounding box center [639, 279] width 1279 height 559
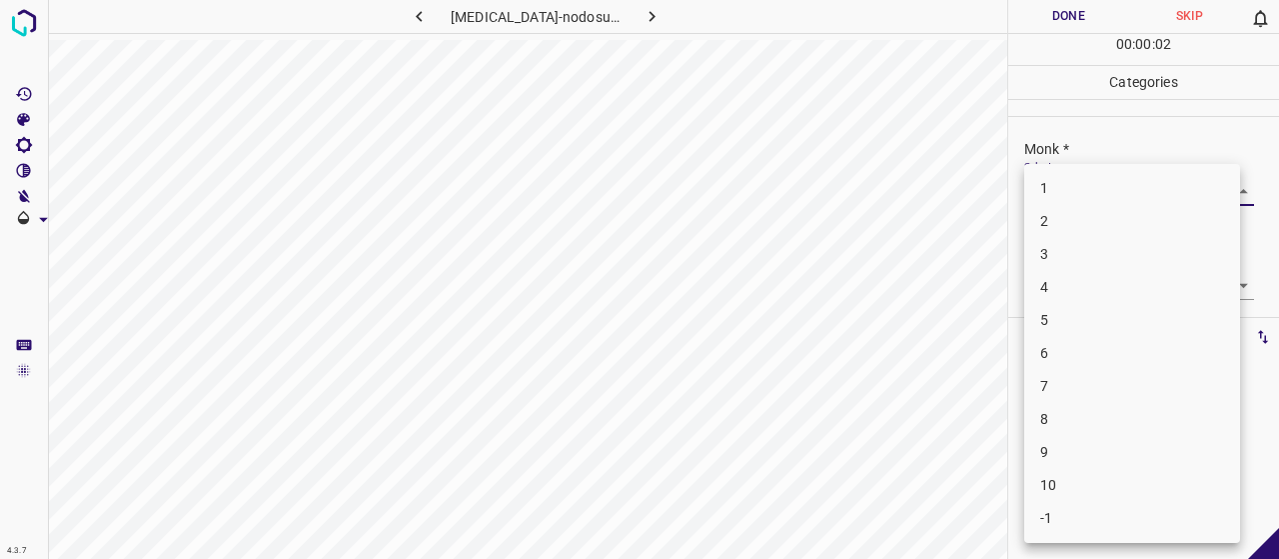
click at [1070, 296] on li "4" at bounding box center [1132, 287] width 216 height 33
type input "4"
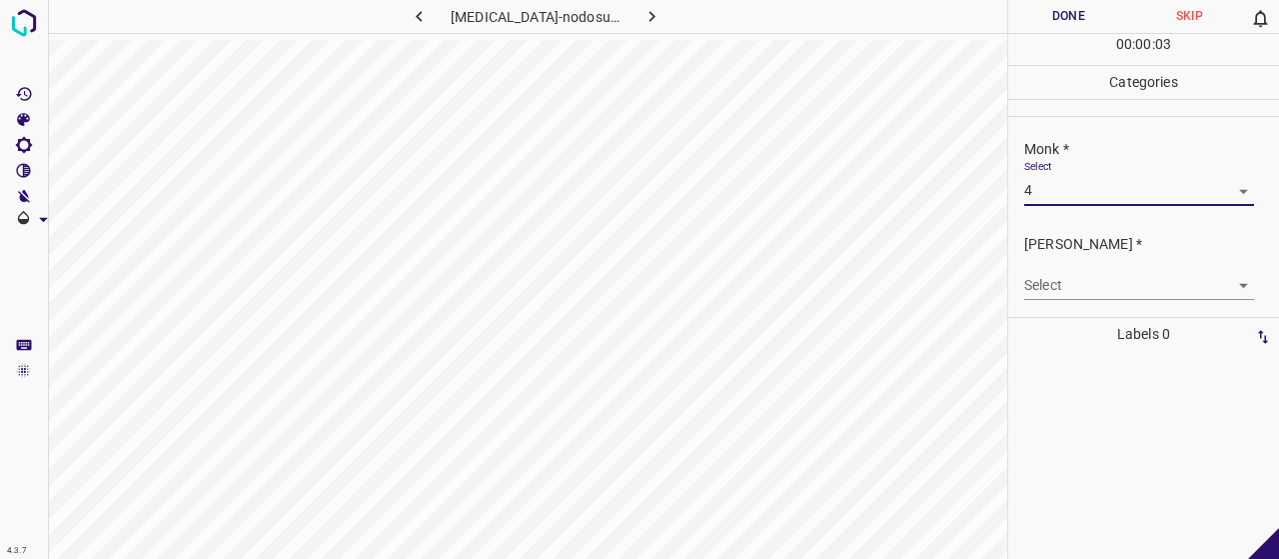
click at [1077, 289] on body "4.3.7 [MEDICAL_DATA]-nodosum14.jpg Done Skip 0 00 : 00 : 03 Categories Monk * S…" at bounding box center [639, 279] width 1279 height 559
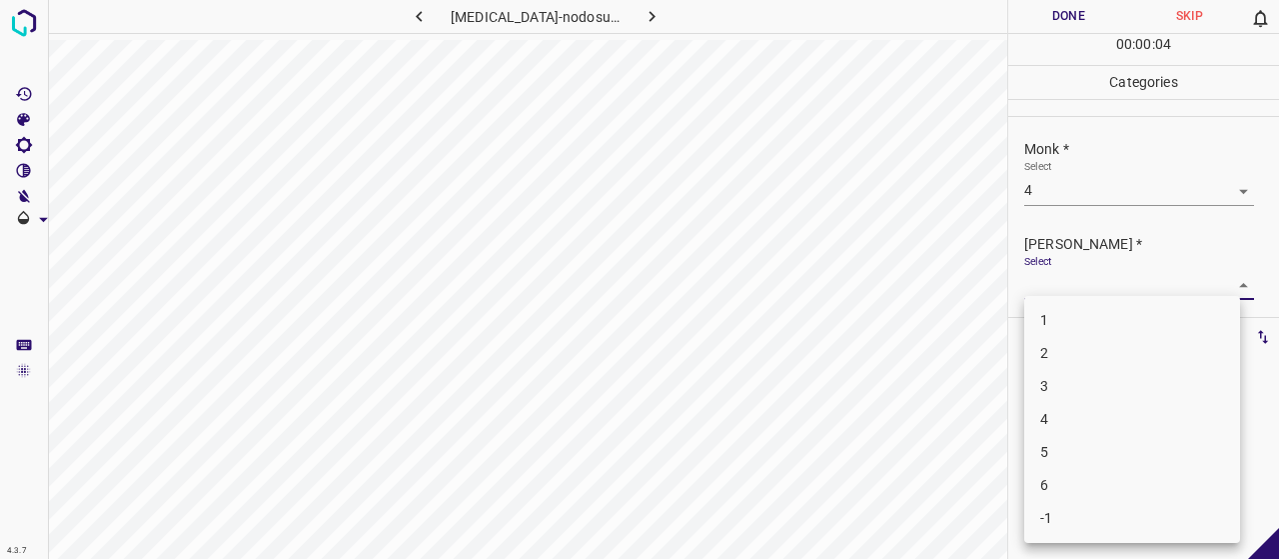
click at [1079, 346] on li "2" at bounding box center [1132, 353] width 216 height 33
type input "2"
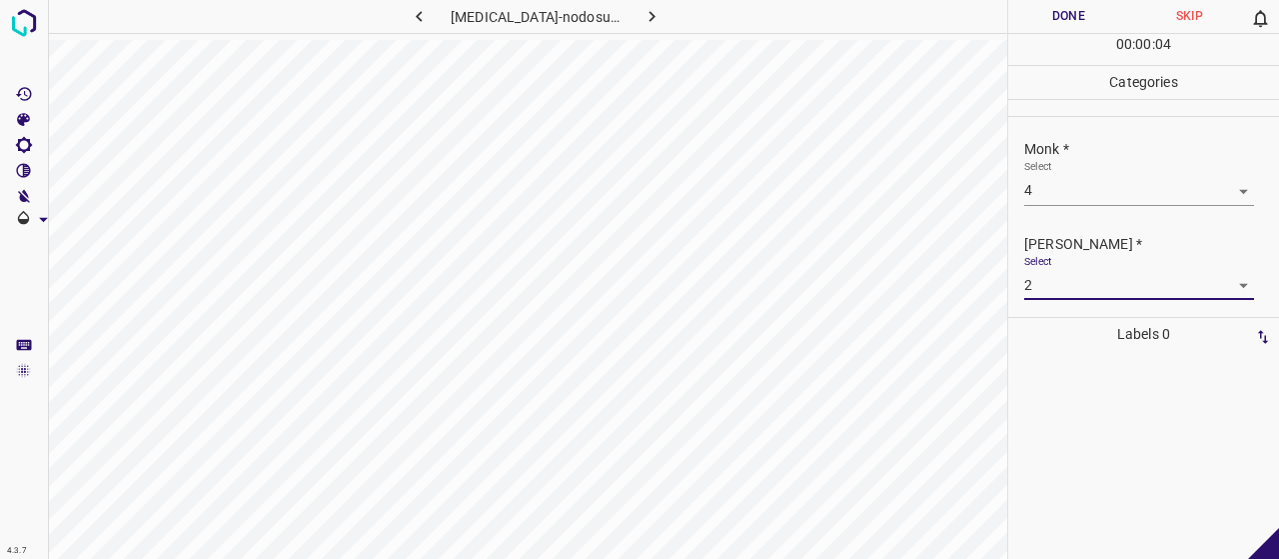
click at [1041, 21] on button "Done" at bounding box center [1068, 16] width 121 height 33
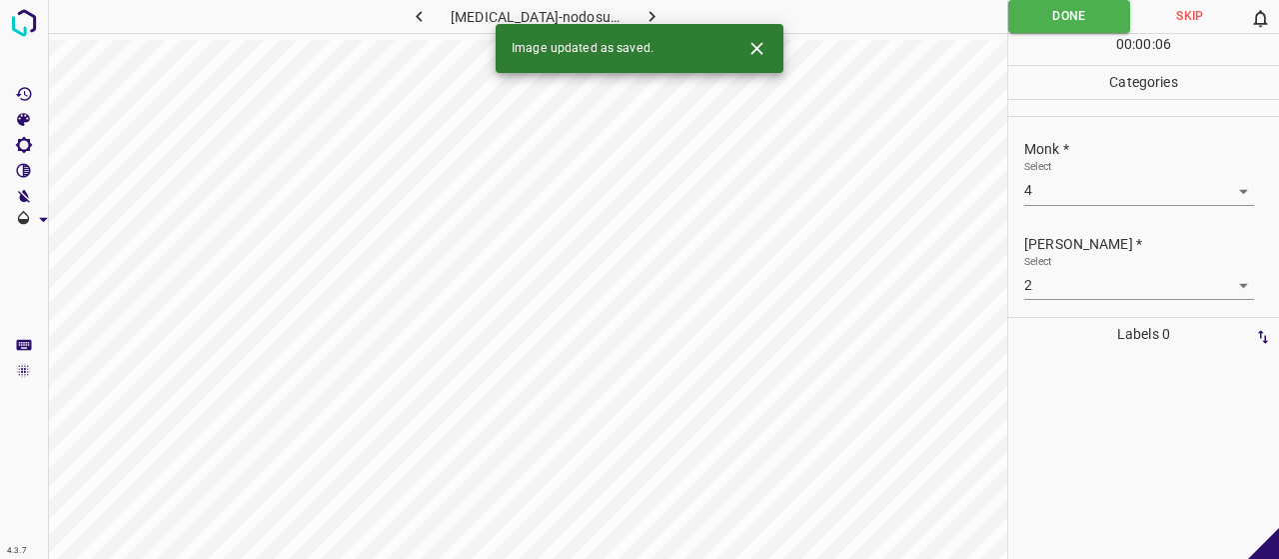
click at [620, 25] on div "Image updated as saved." at bounding box center [640, 48] width 288 height 49
click at [647, 19] on icon "button" at bounding box center [651, 16] width 21 height 21
click at [1111, 190] on body "4.3.7 verrucous-carcinoma23.jpg Done Skip 0 00 : 00 : 06 Categories Monk * Sele…" at bounding box center [639, 279] width 1279 height 559
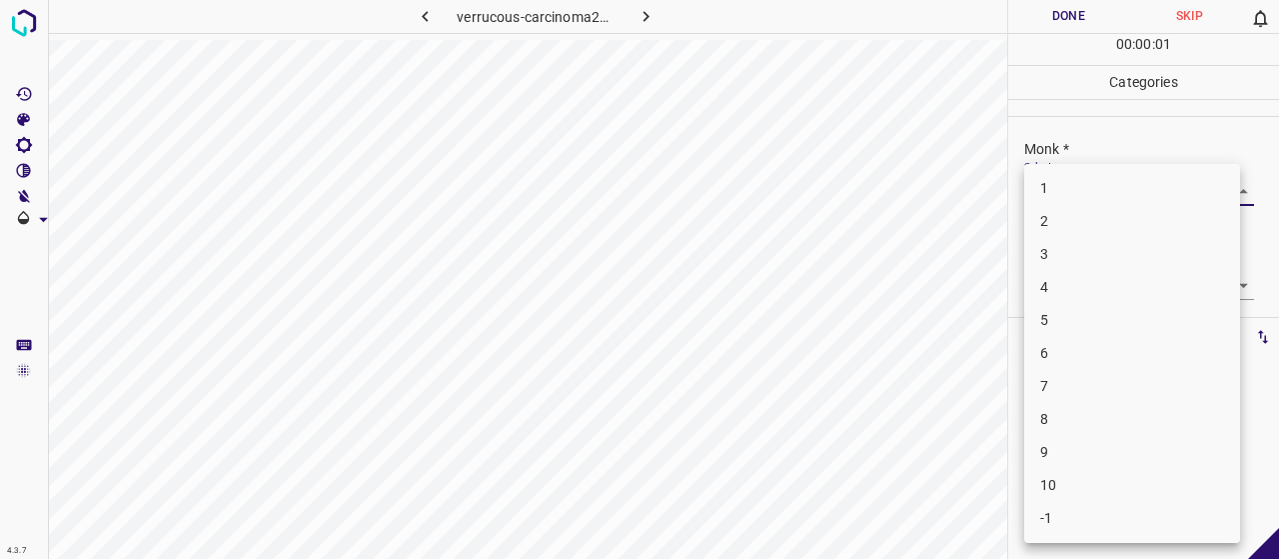
click at [1081, 533] on li "-1" at bounding box center [1132, 518] width 216 height 33
type input "-1"
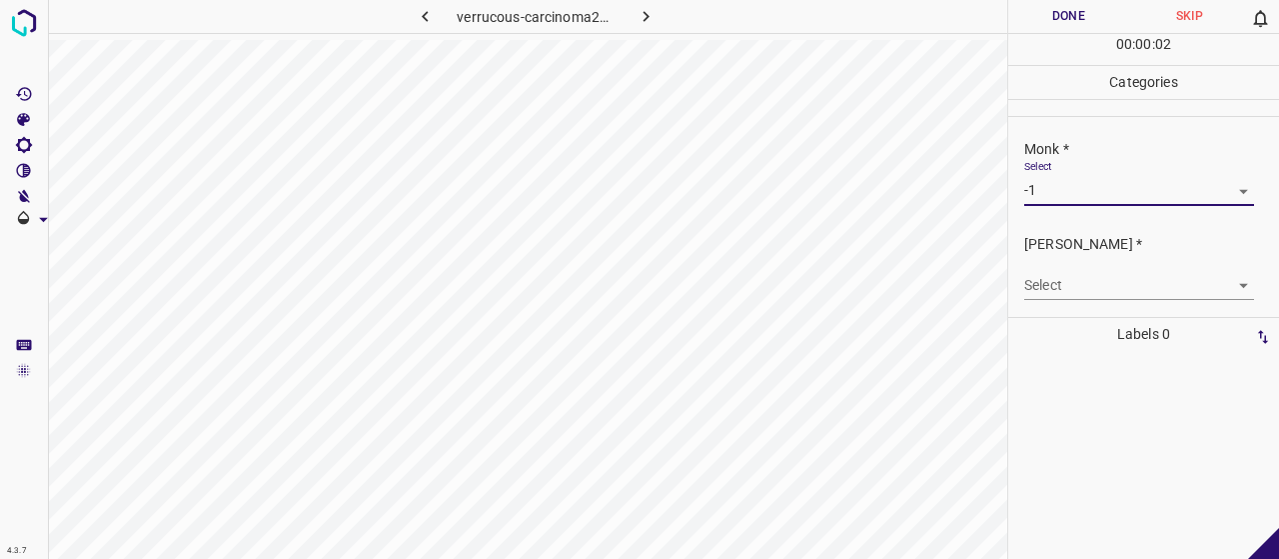
click at [1069, 283] on body "4.3.7 verrucous-carcinoma23.jpg Done Skip 0 00 : 00 : 02 Categories Monk * Sele…" at bounding box center [639, 279] width 1279 height 559
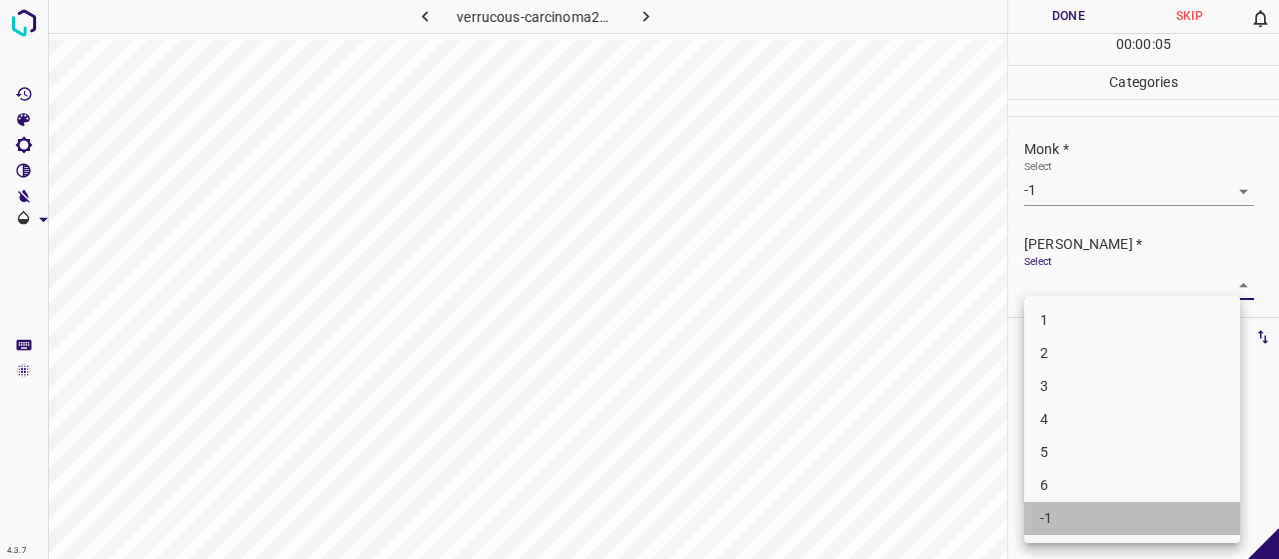
click at [1051, 517] on li "-1" at bounding box center [1132, 518] width 216 height 33
type input "-1"
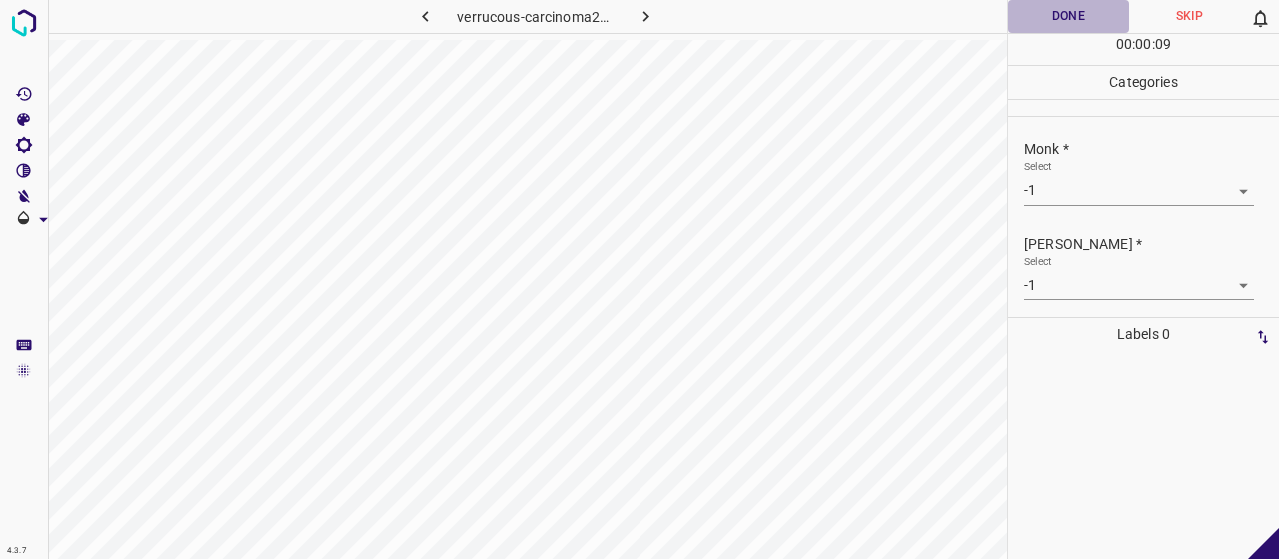
click at [1028, 18] on button "Done" at bounding box center [1068, 16] width 121 height 33
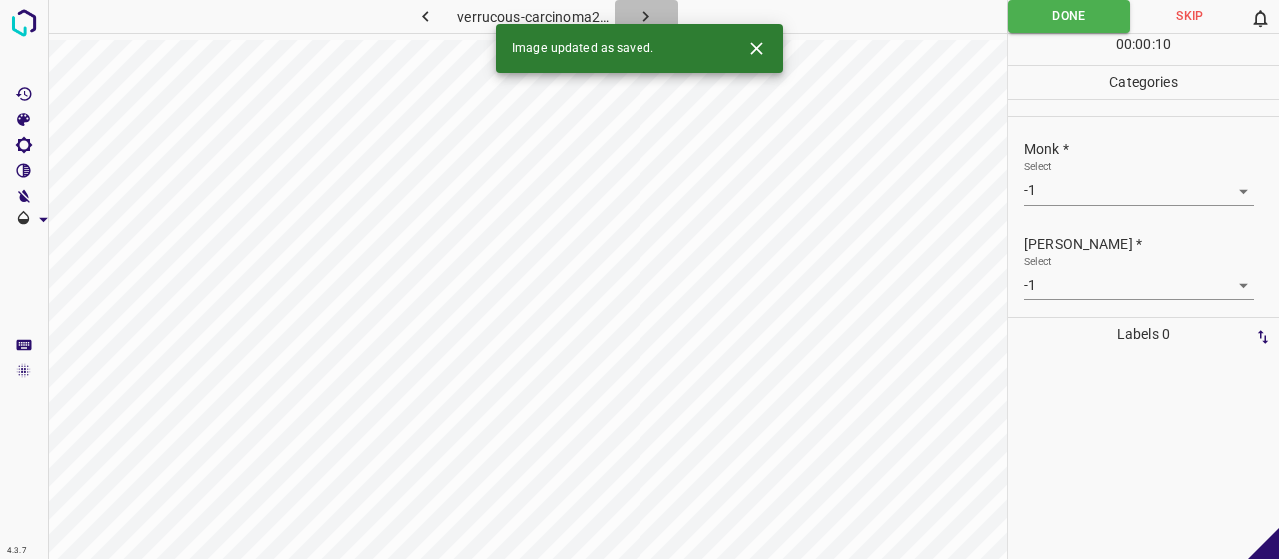
click at [652, 12] on icon "button" at bounding box center [646, 16] width 21 height 21
click at [1042, 187] on body "4.3.7 [MEDICAL_DATA]_annulare_centrifugum35.jpg Done Skip 0 00 : 00 : 10 Catego…" at bounding box center [639, 279] width 1279 height 559
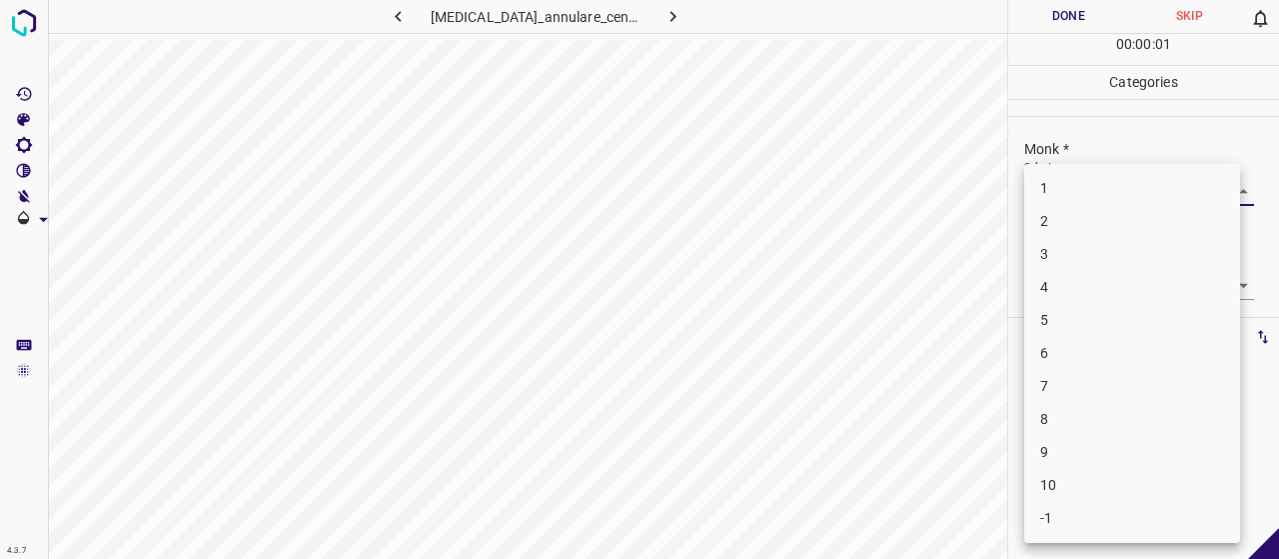
click at [1074, 323] on li "5" at bounding box center [1132, 320] width 216 height 33
type input "5"
click at [1065, 283] on body "4.3.7 [MEDICAL_DATA]_annulare_centrifugum35.jpg Done Skip 0 00 : 00 : 01 Catego…" at bounding box center [639, 279] width 1279 height 559
click at [1071, 383] on li "3" at bounding box center [1132, 386] width 216 height 33
type input "3"
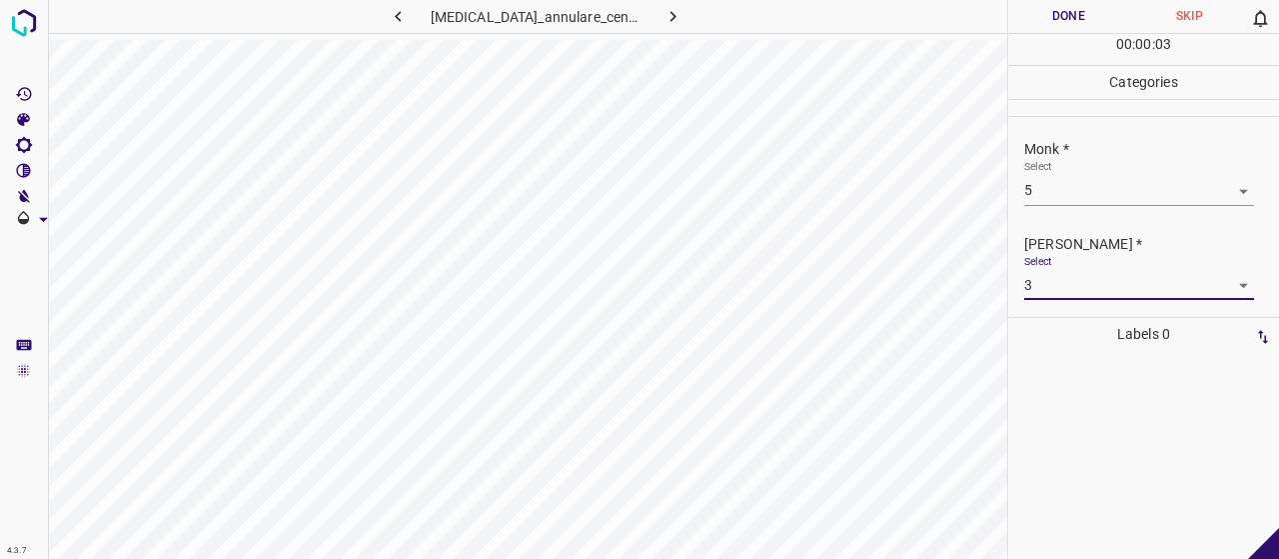
click at [1061, 12] on button "Done" at bounding box center [1068, 16] width 121 height 33
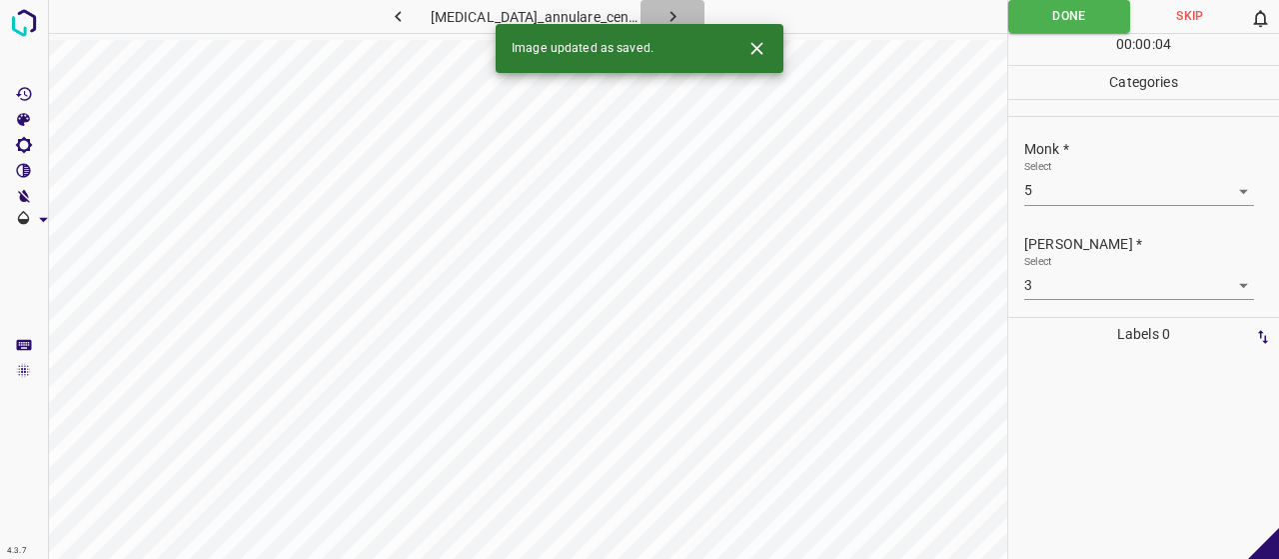
click at [643, 15] on button "button" at bounding box center [673, 16] width 64 height 33
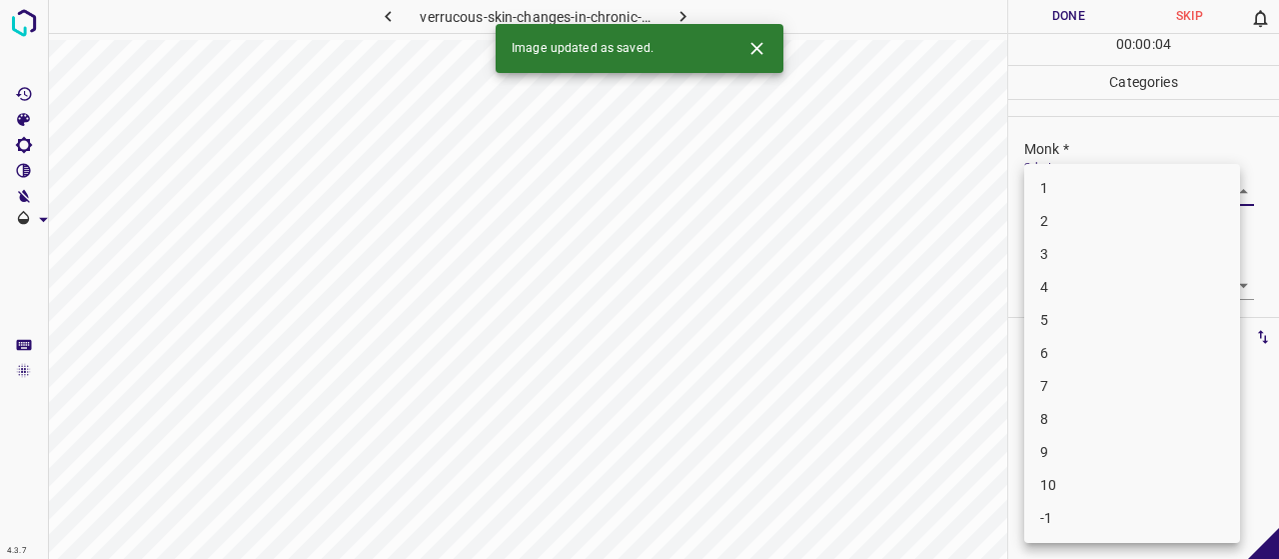
click at [1054, 187] on body "4.3.7 verrucous-skin-changes-in-chronic-lymphedema1.jpg Done Skip 0 00 : 00 : 0…" at bounding box center [639, 279] width 1279 height 559
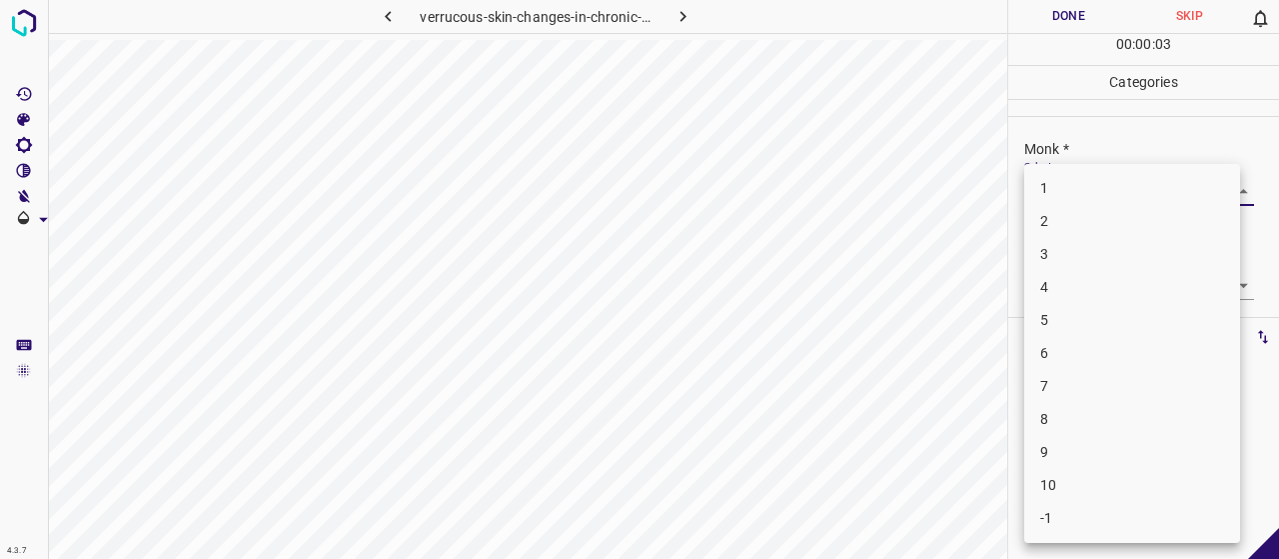
click at [1067, 284] on li "4" at bounding box center [1132, 287] width 216 height 33
type input "4"
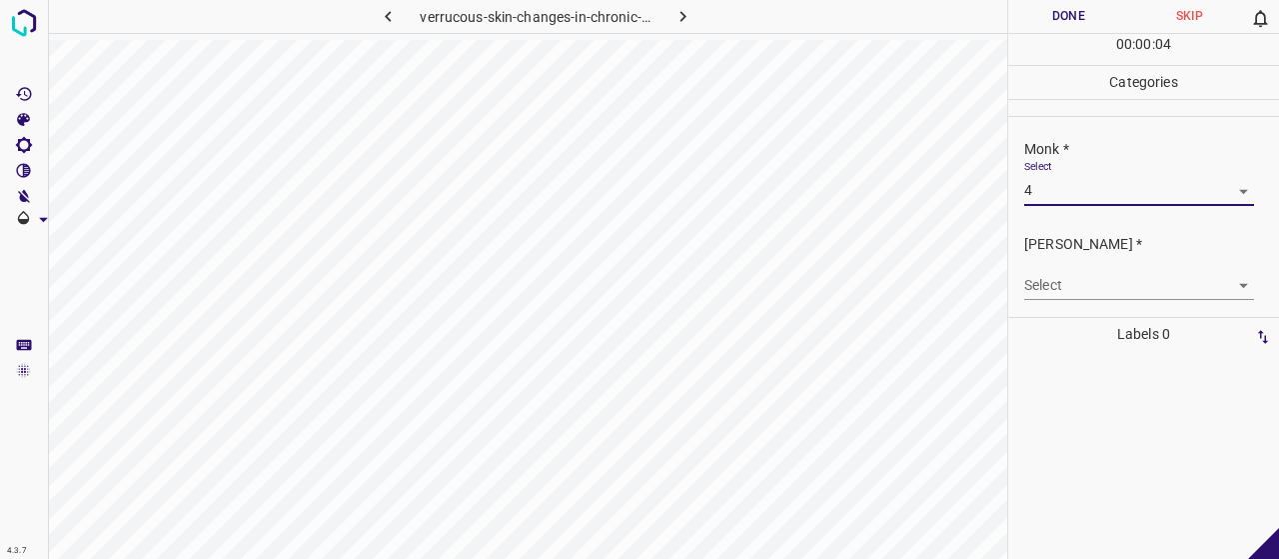
click at [1067, 284] on body "4.3.7 verrucous-skin-changes-in-chronic-lymphedema1.jpg Done Skip 0 00 : 00 : 0…" at bounding box center [639, 279] width 1279 height 559
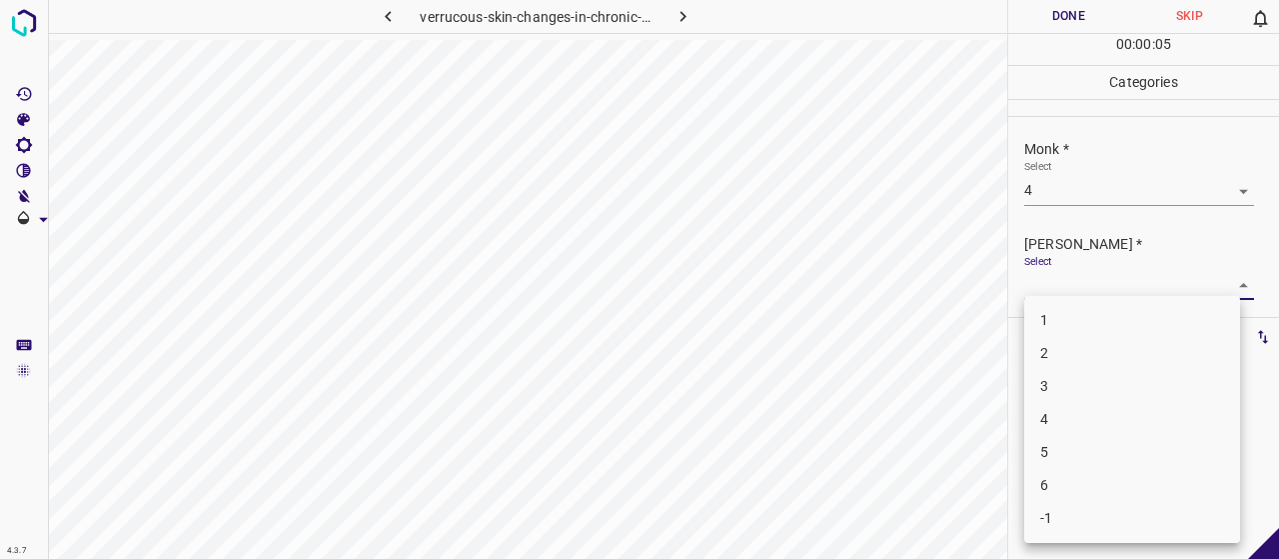
click at [1069, 361] on li "2" at bounding box center [1132, 353] width 216 height 33
type input "2"
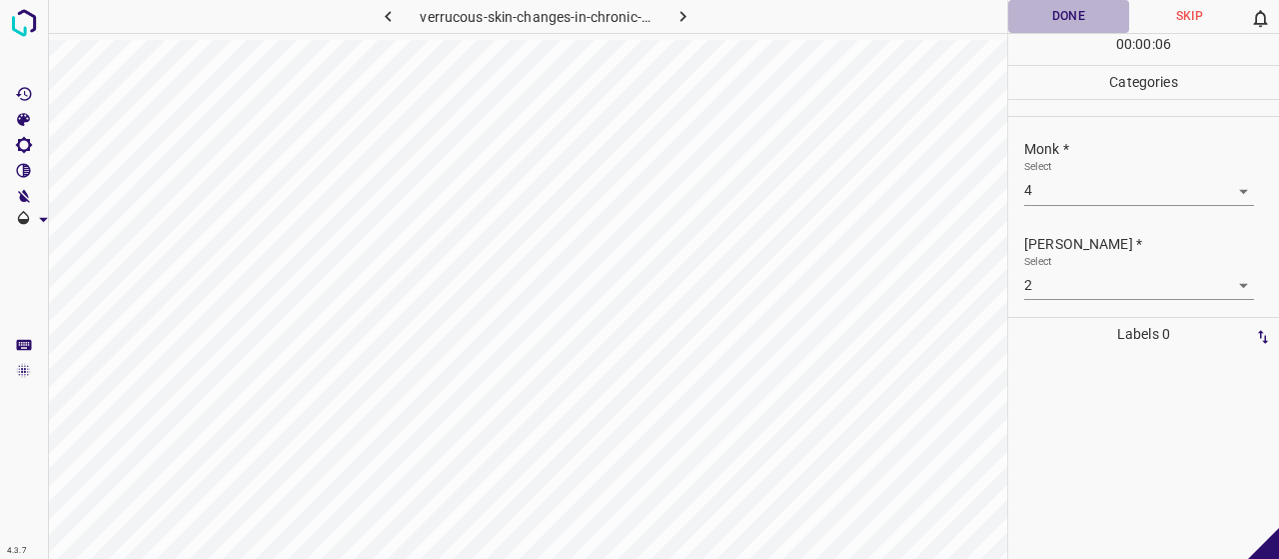
click at [1089, 30] on button "Done" at bounding box center [1068, 16] width 121 height 33
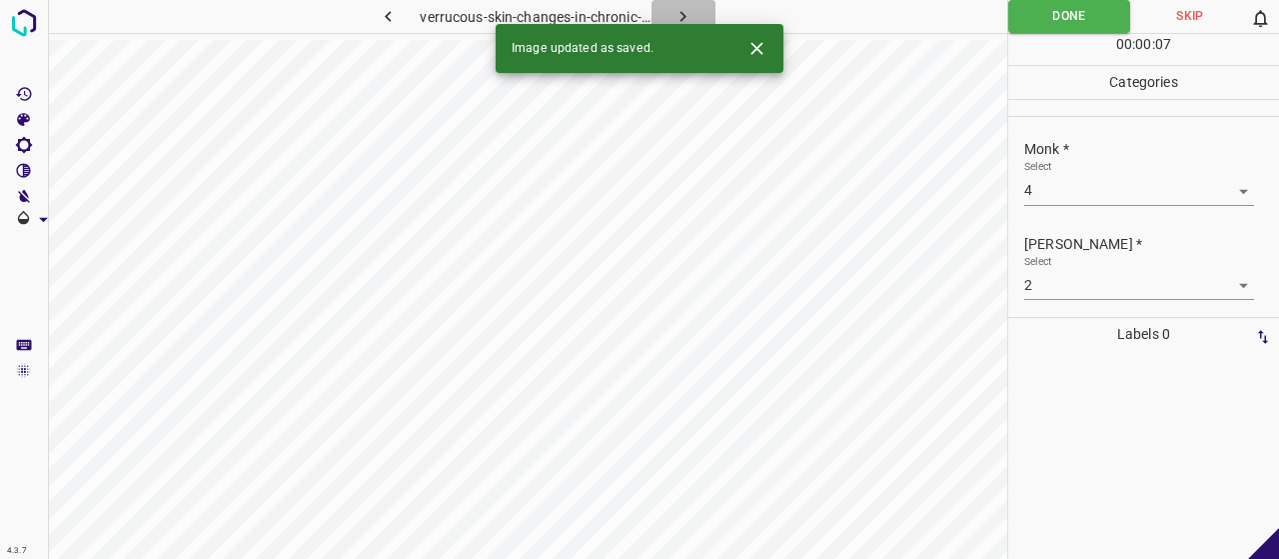
click at [681, 14] on icon "button" at bounding box center [683, 16] width 6 height 11
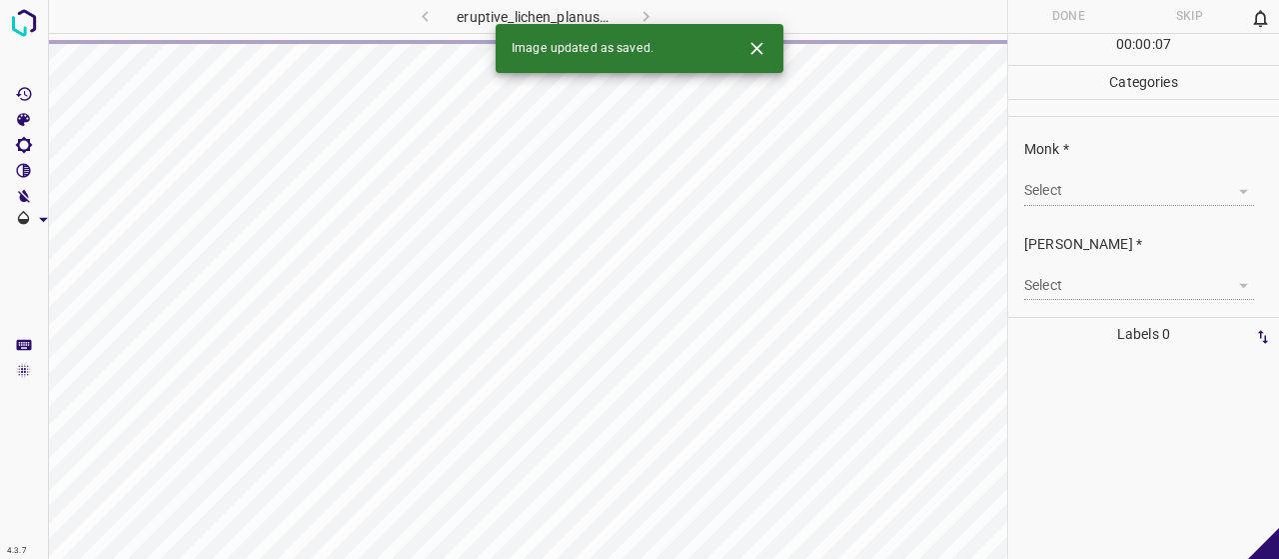
click at [753, 53] on icon "Close" at bounding box center [756, 48] width 12 height 12
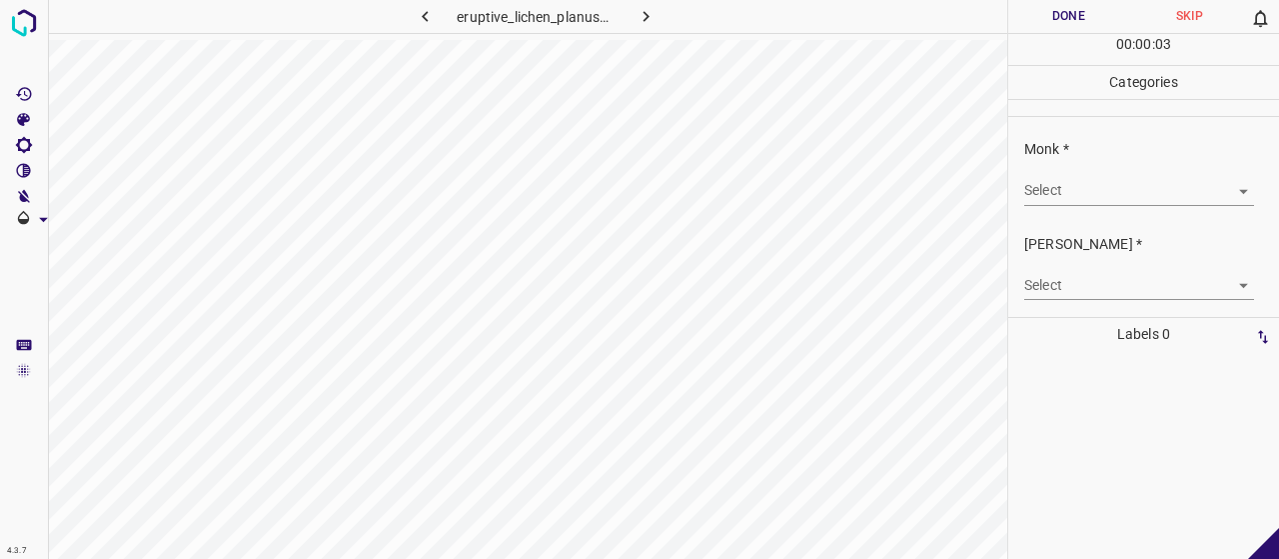
click at [1106, 189] on body "4.3.7 eruptive_lichen_planus5.jpg Done Skip 0 00 : 00 : 03 Categories Monk * Se…" at bounding box center [639, 279] width 1279 height 559
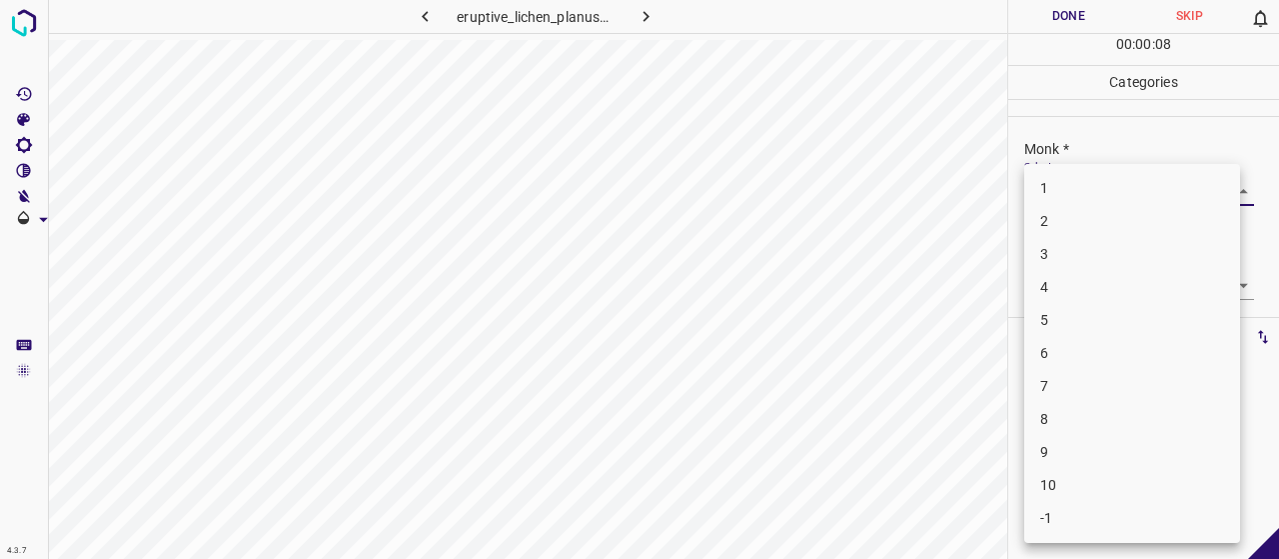
click at [1080, 319] on li "5" at bounding box center [1132, 320] width 216 height 33
type input "5"
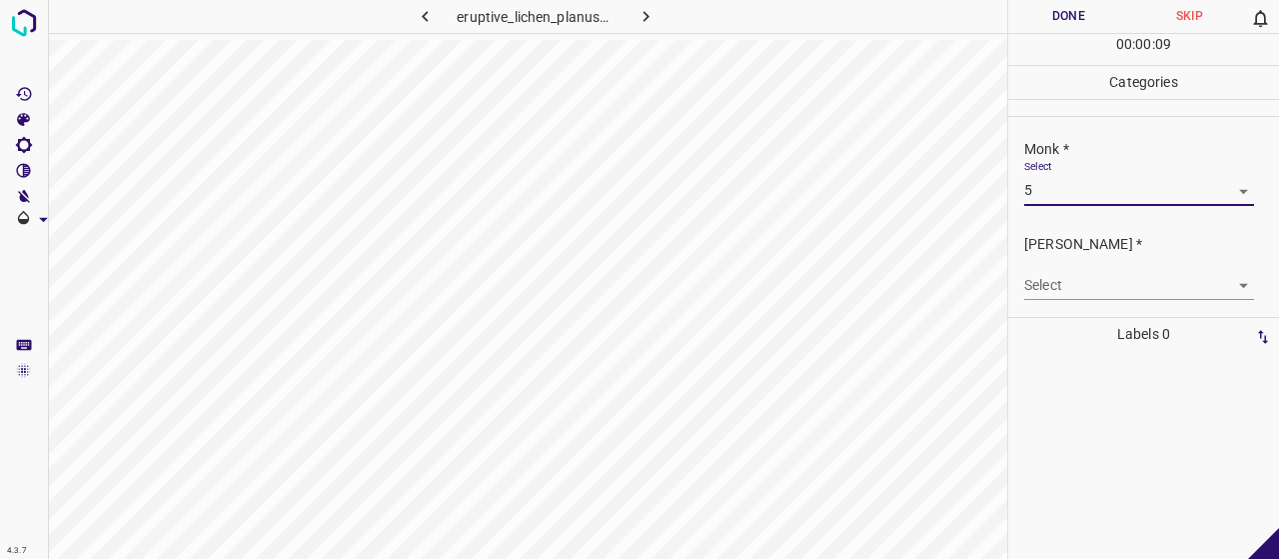
click at [1070, 281] on body "4.3.7 eruptive_lichen_planus5.jpg Done Skip 0 00 : 00 : 09 Categories Monk * Se…" at bounding box center [639, 279] width 1279 height 559
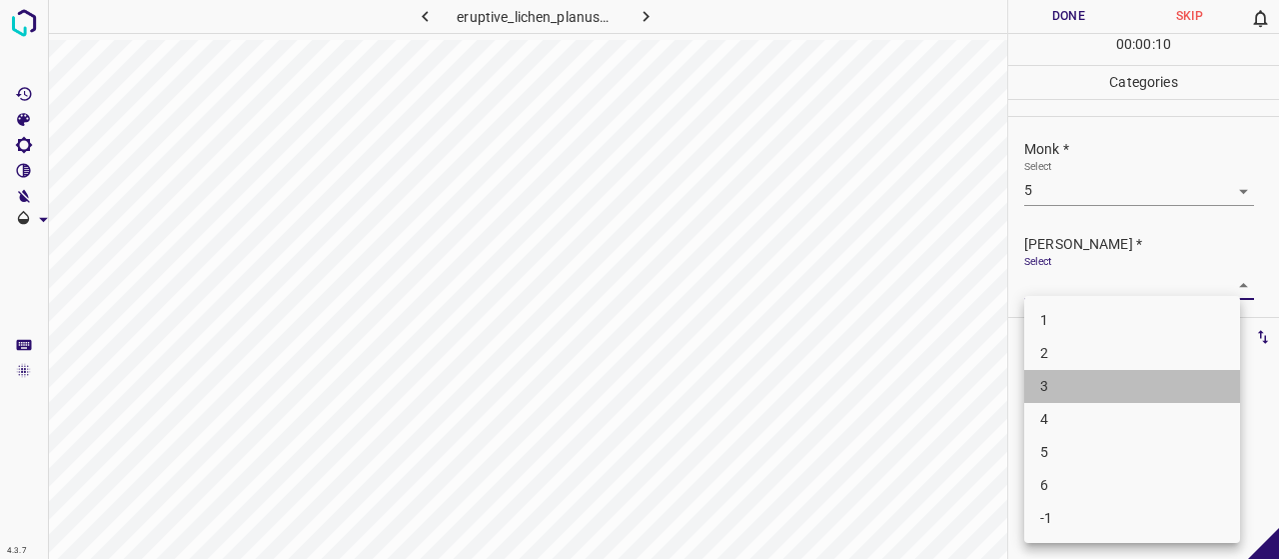
click at [1087, 401] on li "3" at bounding box center [1132, 386] width 216 height 33
type input "3"
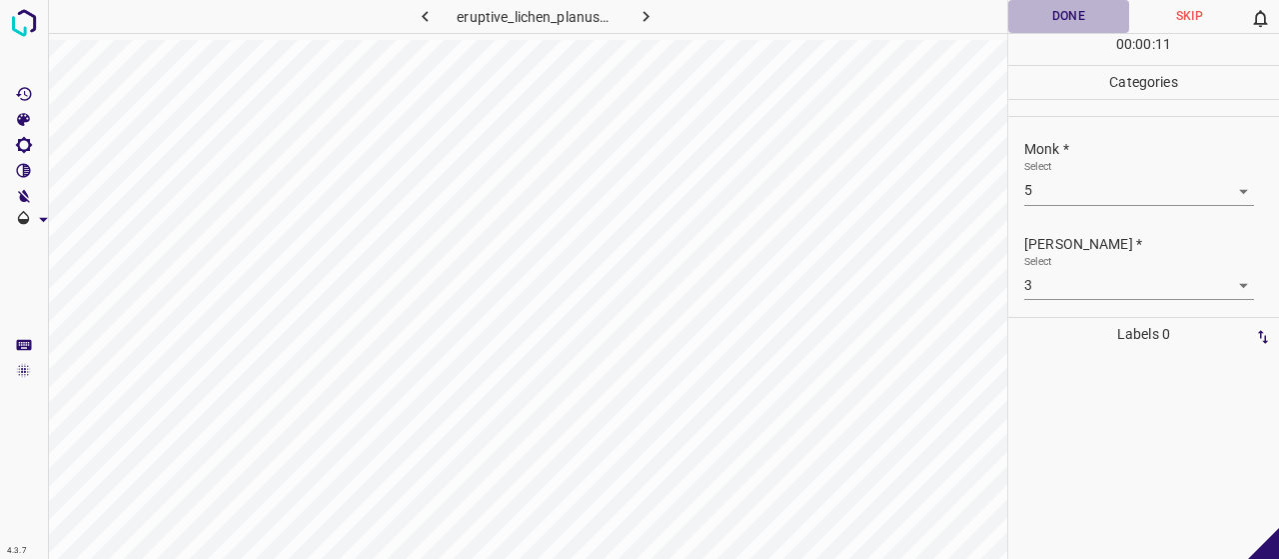
click at [1064, 8] on button "Done" at bounding box center [1068, 16] width 121 height 33
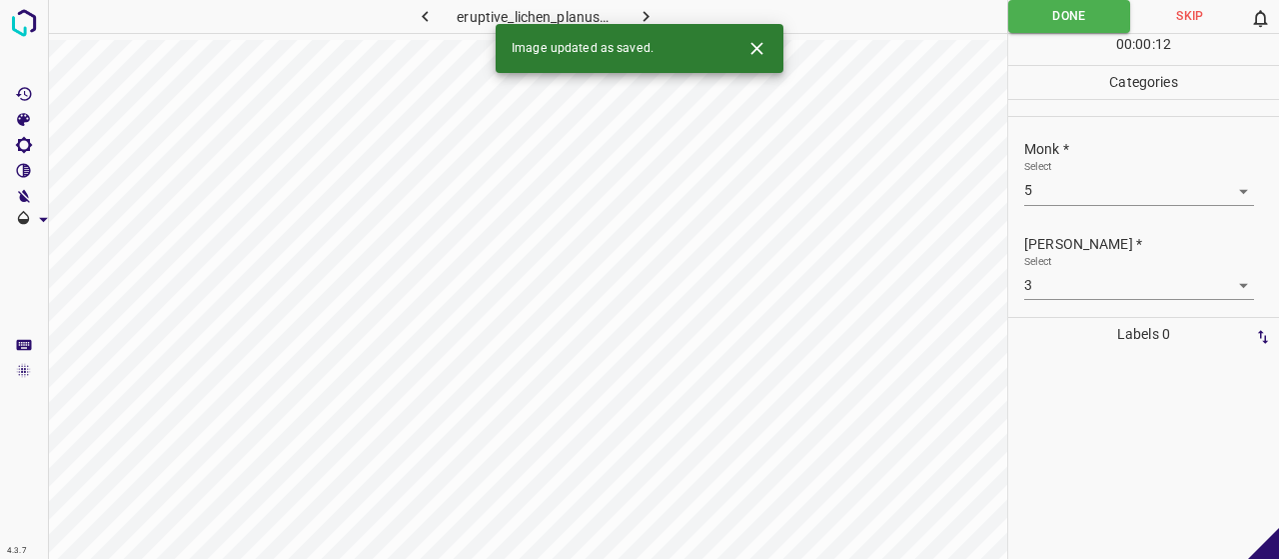
click at [637, 16] on icon "button" at bounding box center [646, 16] width 21 height 21
click at [1075, 172] on div "Select ​" at bounding box center [1139, 182] width 230 height 45
click at [1075, 184] on body "4.3.7 verrucous-carcinoma5.jpg Done Skip 0 00 : 00 : 12 Categories Monk * Selec…" at bounding box center [639, 279] width 1279 height 559
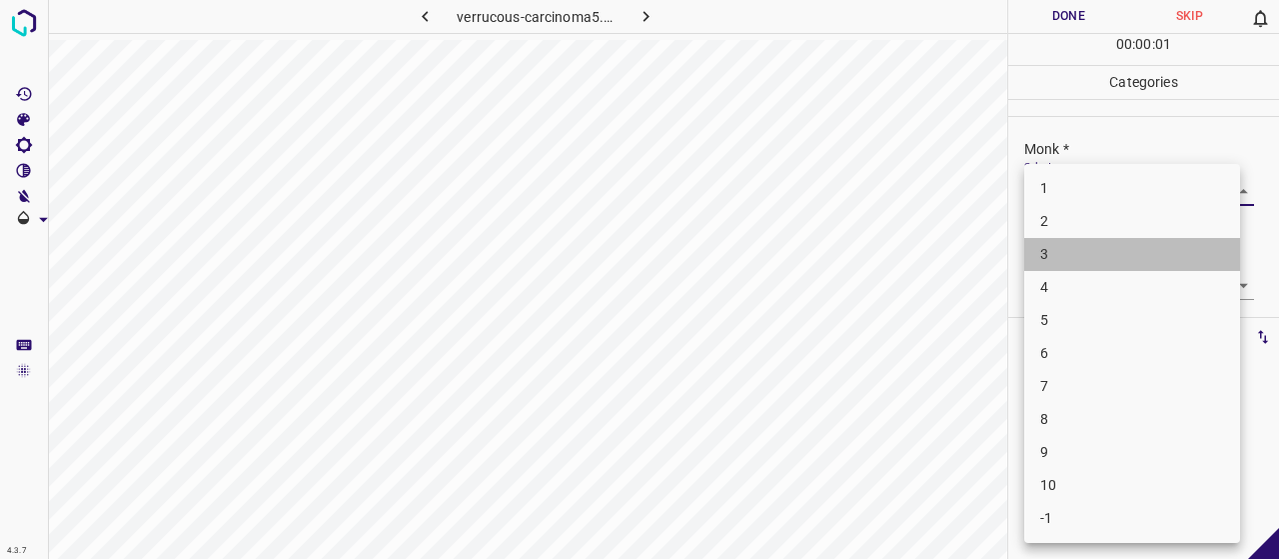
click at [1066, 255] on li "3" at bounding box center [1132, 254] width 216 height 33
type input "3"
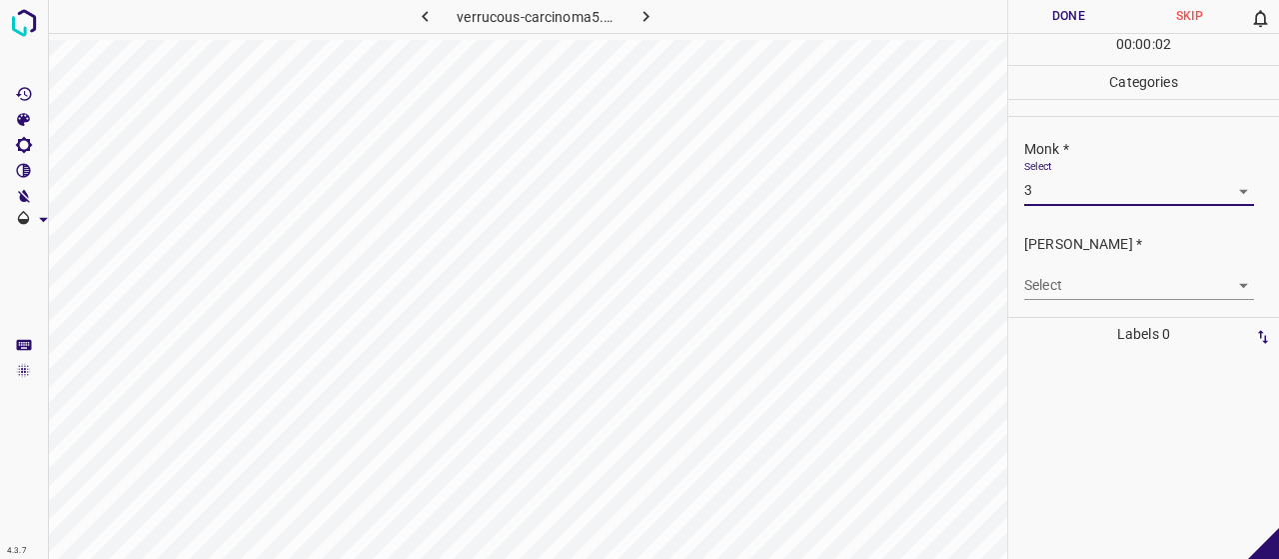
drag, startPoint x: 1066, startPoint y: 255, endPoint x: 1075, endPoint y: 274, distance: 21.0
click at [1069, 255] on div "Select ​" at bounding box center [1139, 277] width 230 height 45
click at [1079, 276] on body "4.3.7 verrucous-carcinoma5.jpg Done Skip 0 00 : 00 : 02 Categories Monk * Selec…" at bounding box center [639, 279] width 1279 height 559
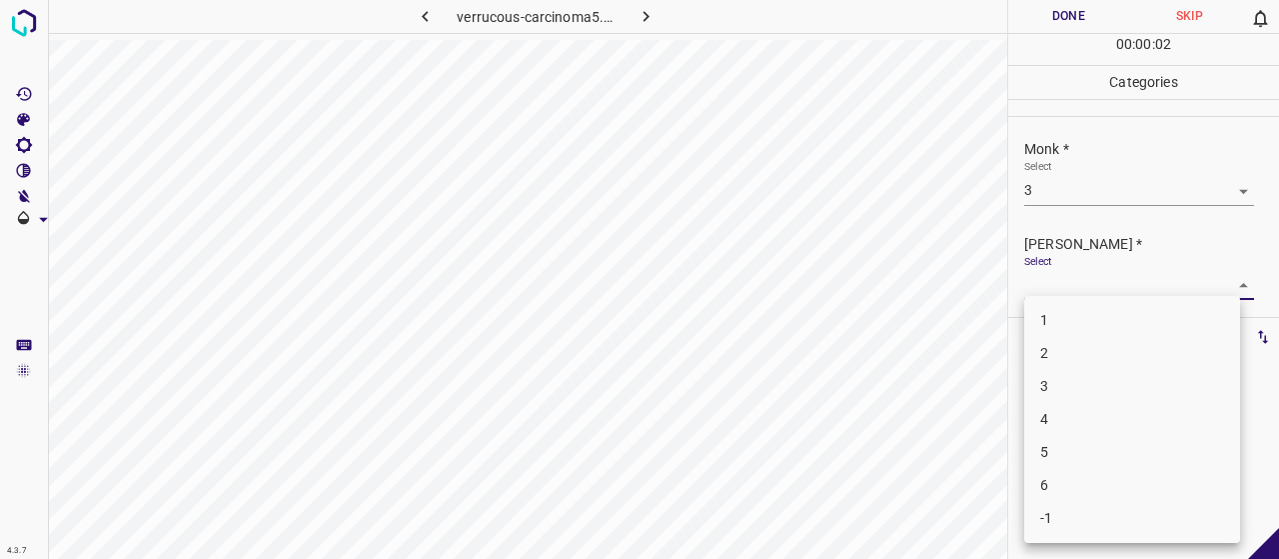
click at [1099, 359] on li "2" at bounding box center [1132, 353] width 216 height 33
type input "2"
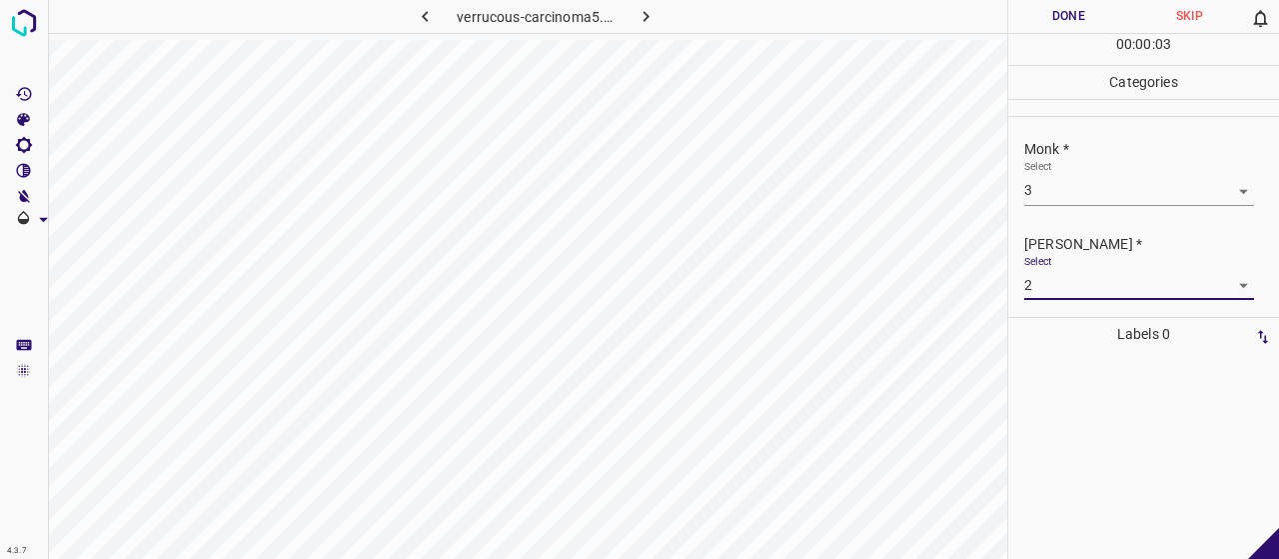
click at [1089, 9] on button "Done" at bounding box center [1068, 16] width 121 height 33
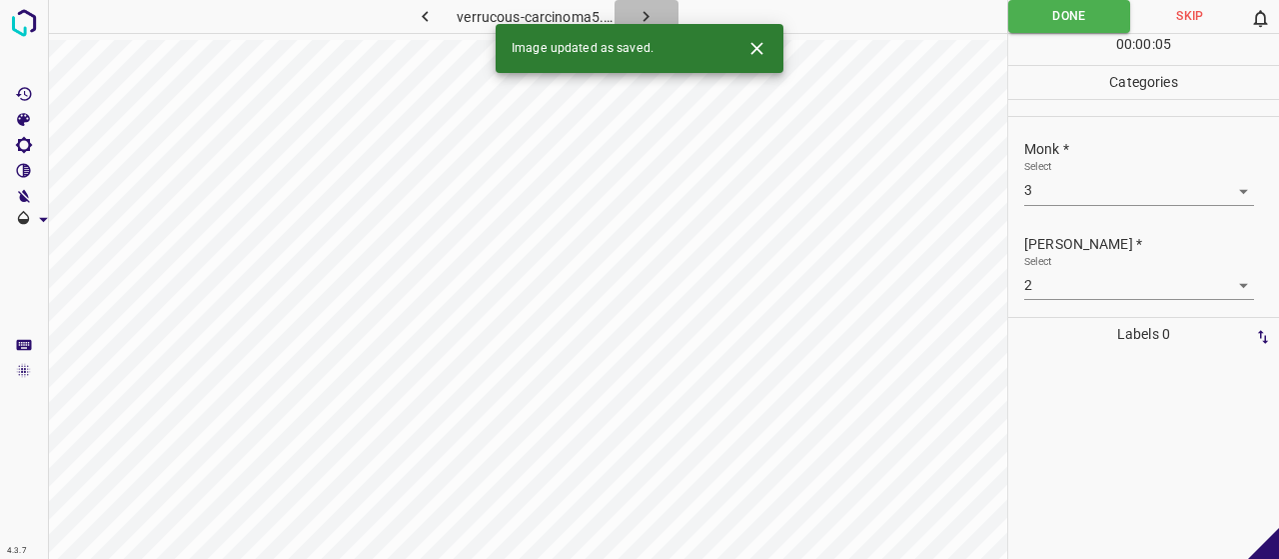
click at [640, 0] on button "button" at bounding box center [647, 16] width 64 height 33
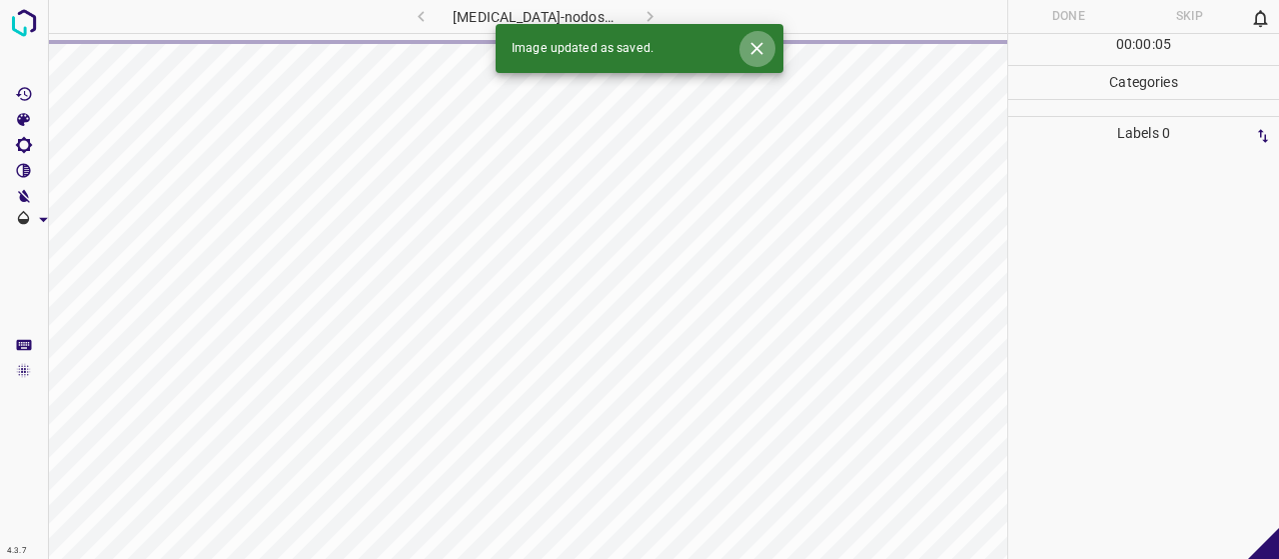
click at [753, 46] on icon "Close" at bounding box center [756, 48] width 21 height 21
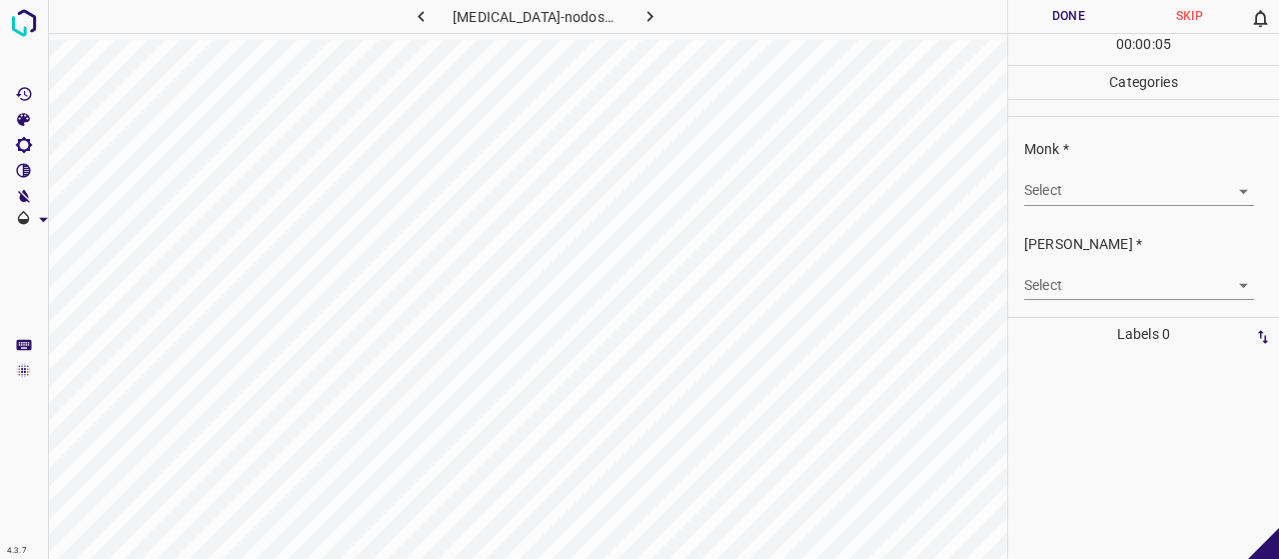
click at [1085, 183] on body "4.3.7 [MEDICAL_DATA]-nodosum1.jpg Done Skip 0 00 : 00 : 05 Categories Monk * Se…" at bounding box center [639, 279] width 1279 height 559
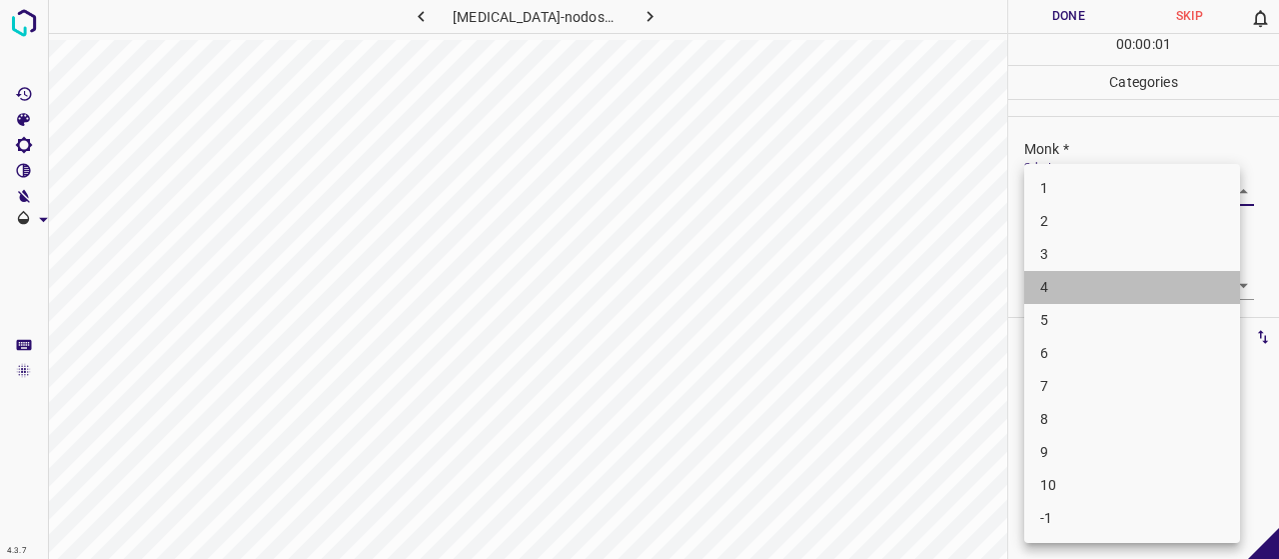
click at [1083, 286] on li "4" at bounding box center [1132, 287] width 216 height 33
type input "4"
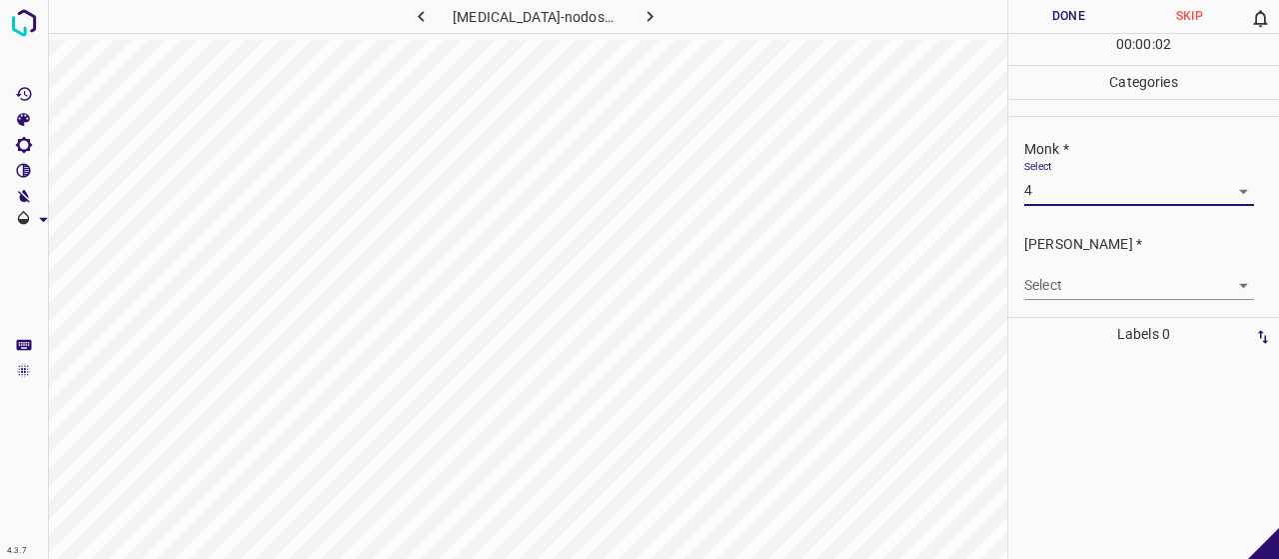
click at [1076, 290] on body "4.3.7 [MEDICAL_DATA]-nodosum1.jpg Done Skip 0 00 : 00 : 02 Categories Monk * Se…" at bounding box center [639, 279] width 1279 height 559
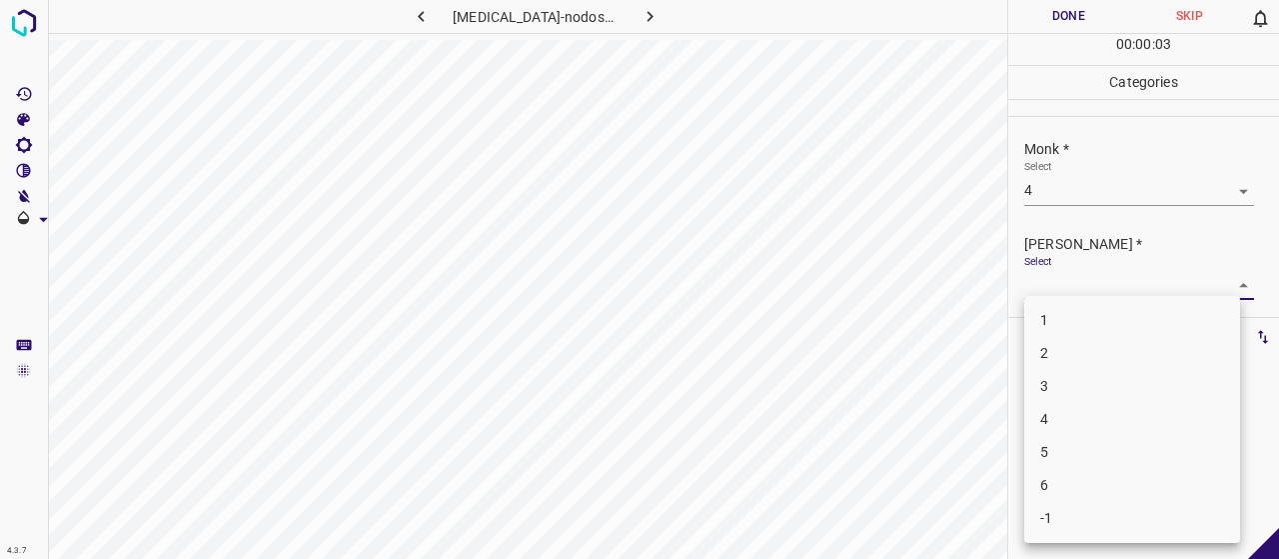
click at [1071, 342] on li "2" at bounding box center [1132, 353] width 216 height 33
type input "2"
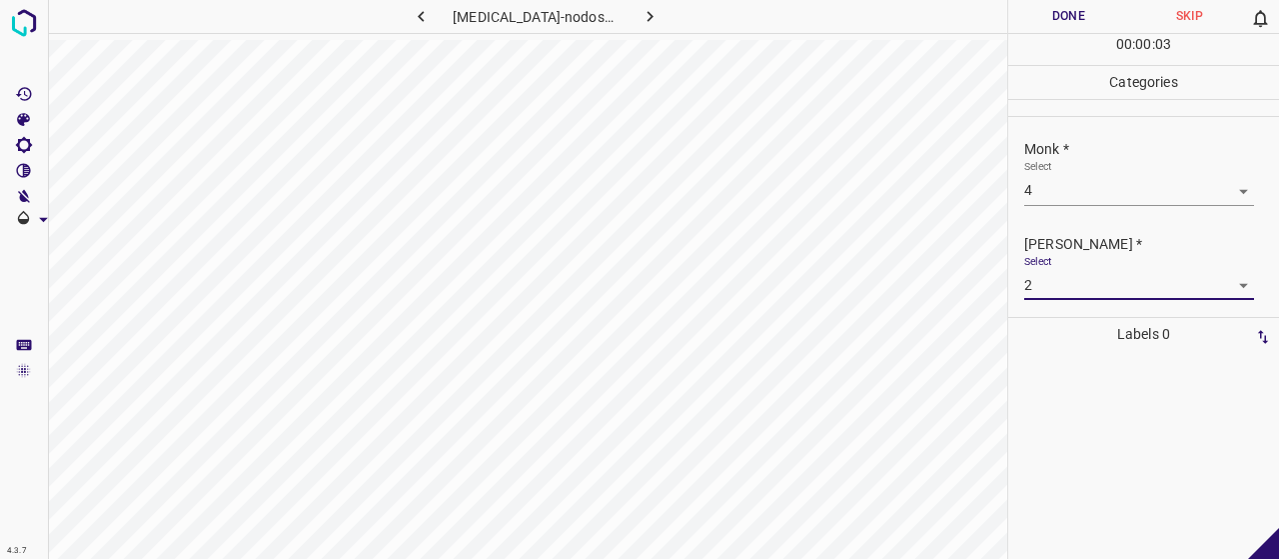
click at [1040, 11] on button "Done" at bounding box center [1068, 16] width 121 height 33
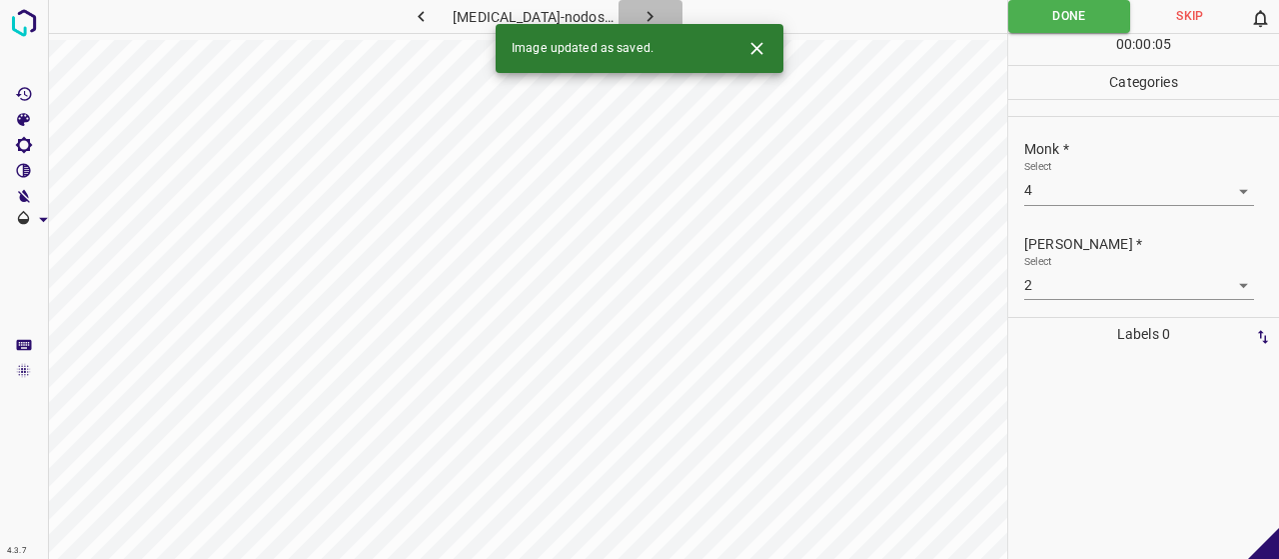
click at [626, 10] on button "button" at bounding box center [651, 16] width 64 height 33
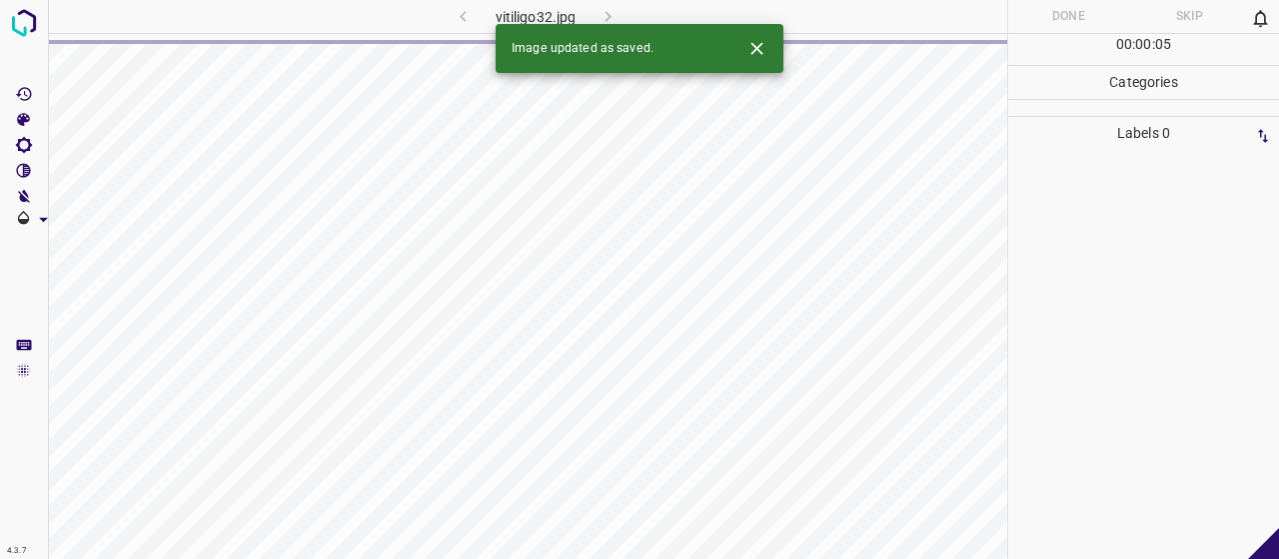
click at [758, 38] on icon "Close" at bounding box center [756, 48] width 21 height 21
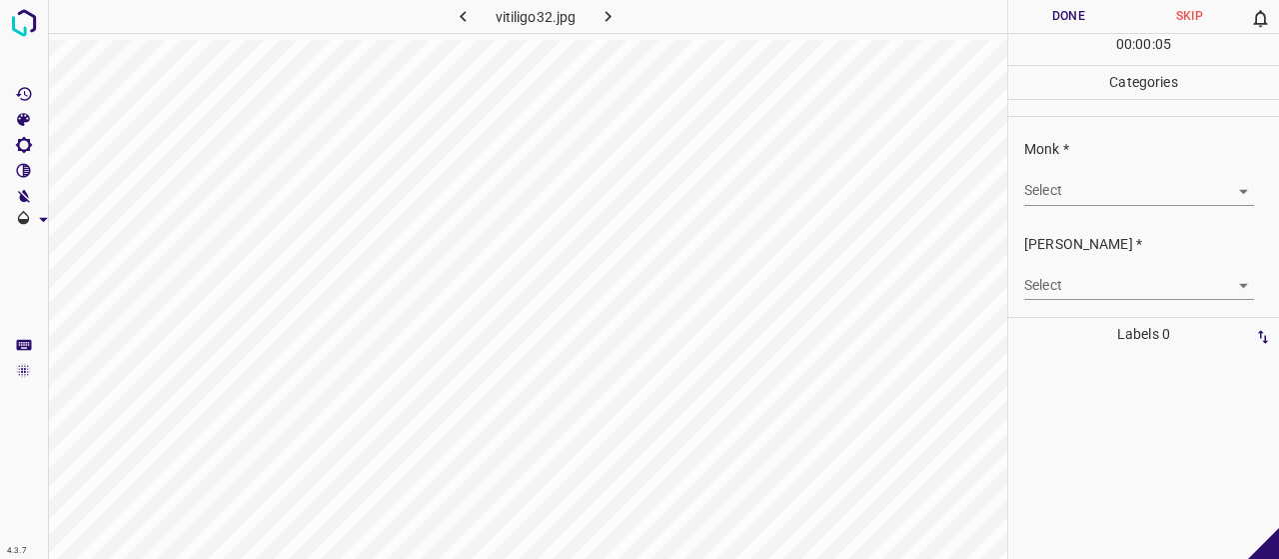
click at [1064, 199] on body "4.3.7 vitiligo32.jpg Done Skip 0 00 : 00 : 05 Categories Monk * Select ​ [PERSO…" at bounding box center [639, 279] width 1279 height 559
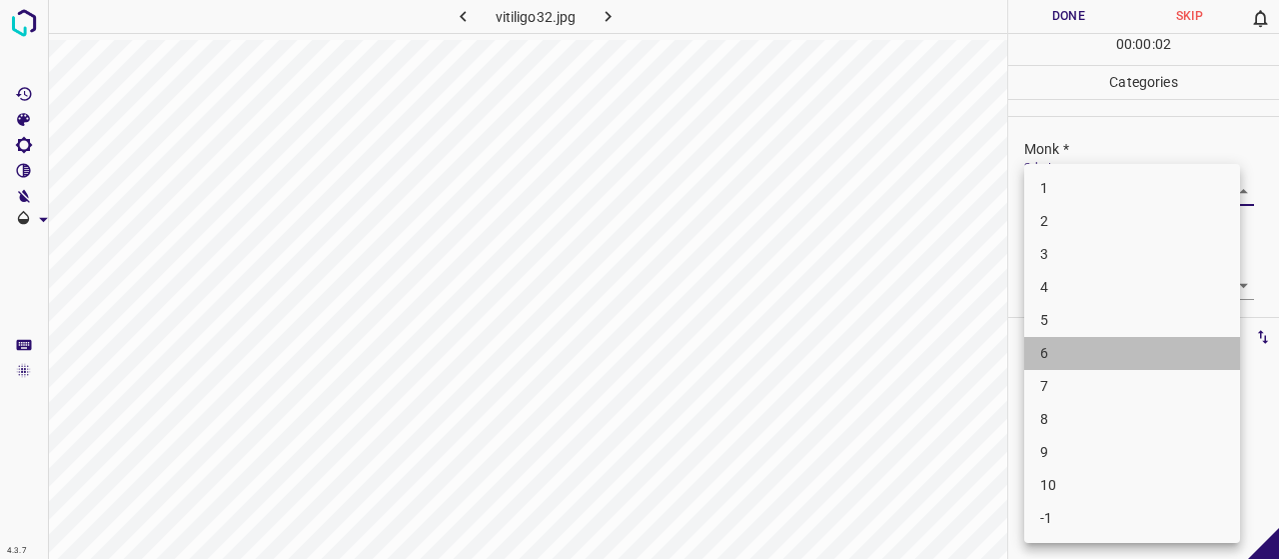
click at [1079, 351] on li "6" at bounding box center [1132, 353] width 216 height 33
type input "6"
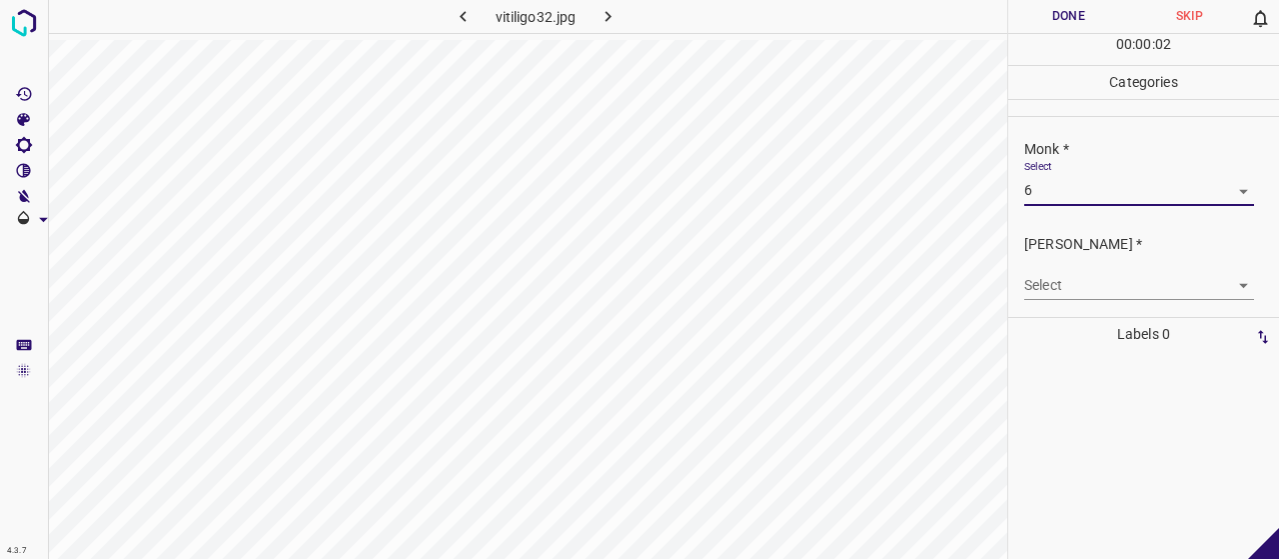
click at [1062, 276] on body "4.3.7 vitiligo32.jpg Done Skip 0 00 : 00 : 02 Categories Monk * Select 6 6 [PER…" at bounding box center [639, 279] width 1279 height 559
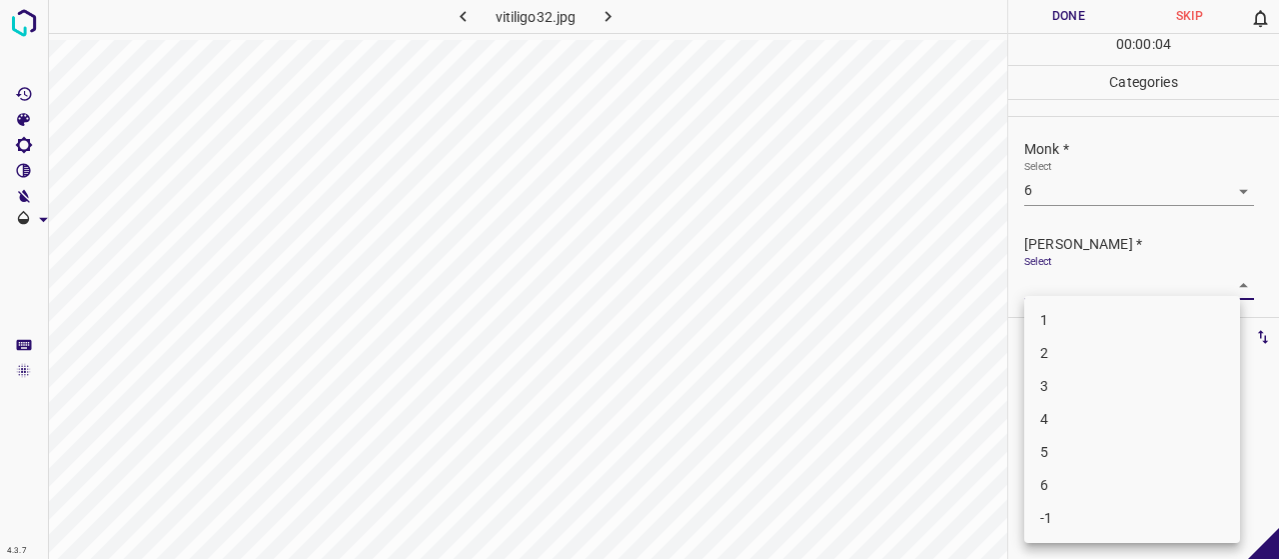
click at [1083, 415] on li "4" at bounding box center [1132, 419] width 216 height 33
type input "4"
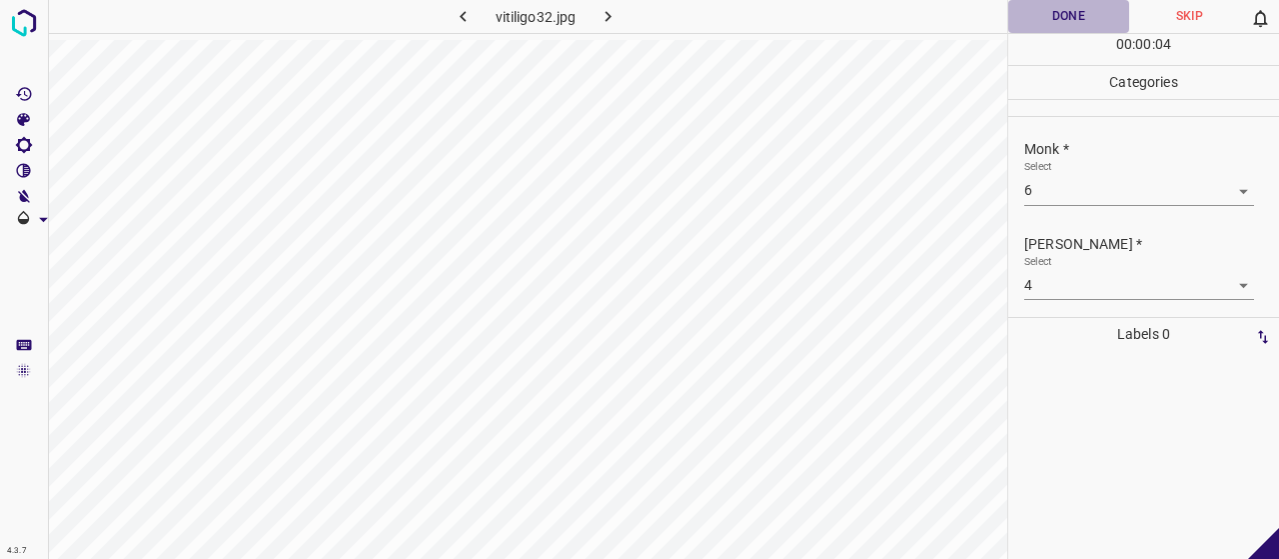
click at [1057, 25] on button "Done" at bounding box center [1068, 16] width 121 height 33
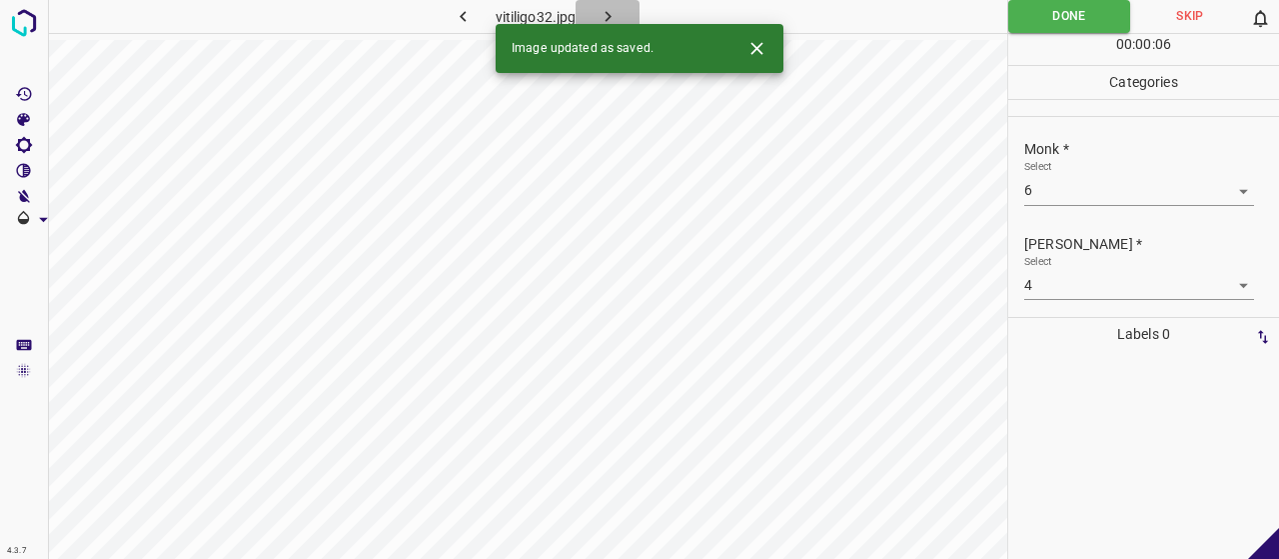
click at [618, 15] on icon "button" at bounding box center [608, 16] width 21 height 21
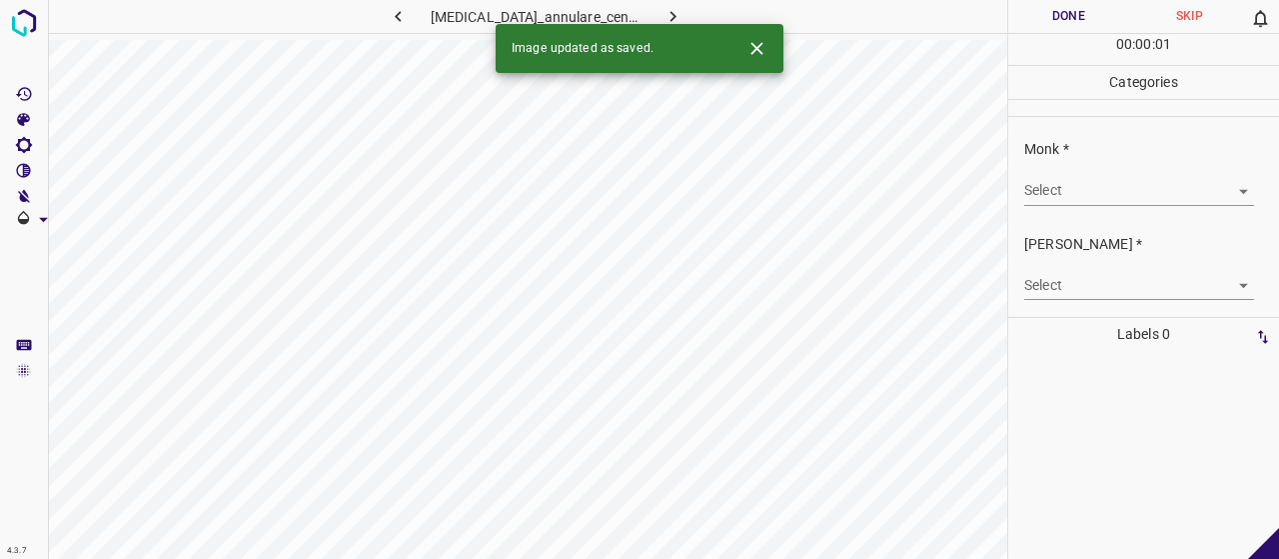
click at [1061, 197] on body "4.3.7 [MEDICAL_DATA]_annulare_centrifugum11.jpg Done Skip 0 00 : 00 : 01 Catego…" at bounding box center [639, 279] width 1279 height 559
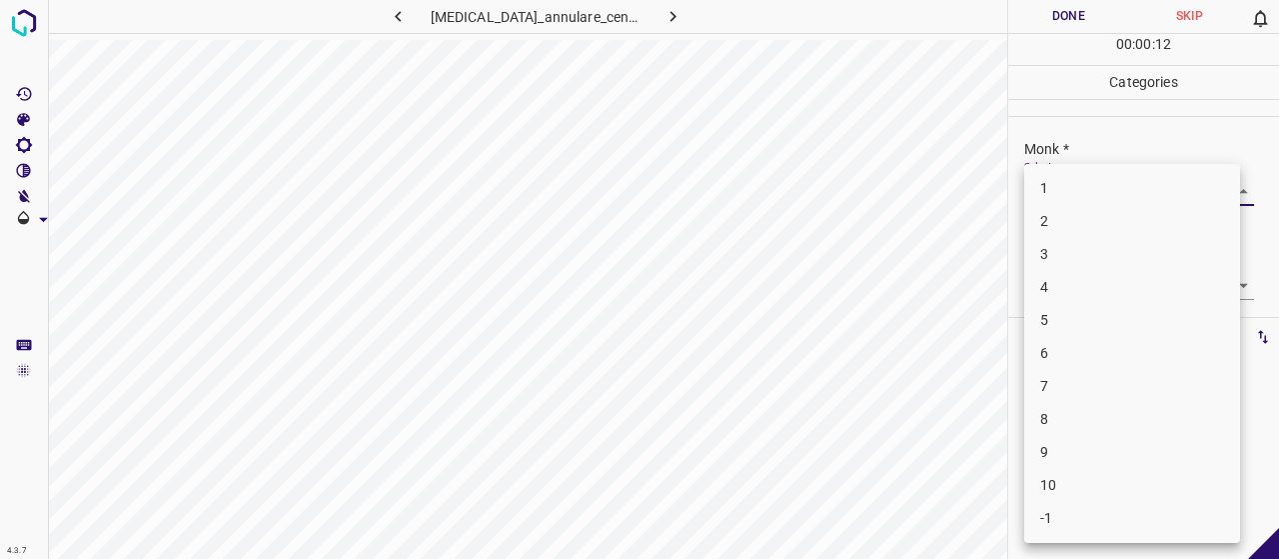
click at [1070, 264] on li "3" at bounding box center [1132, 254] width 216 height 33
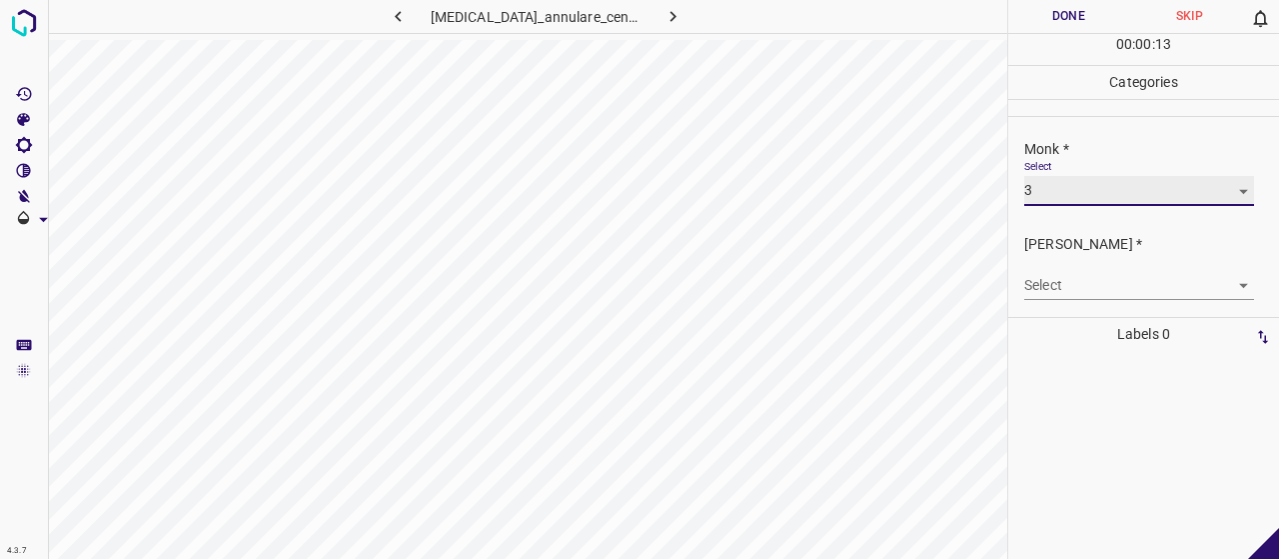
type input "3"
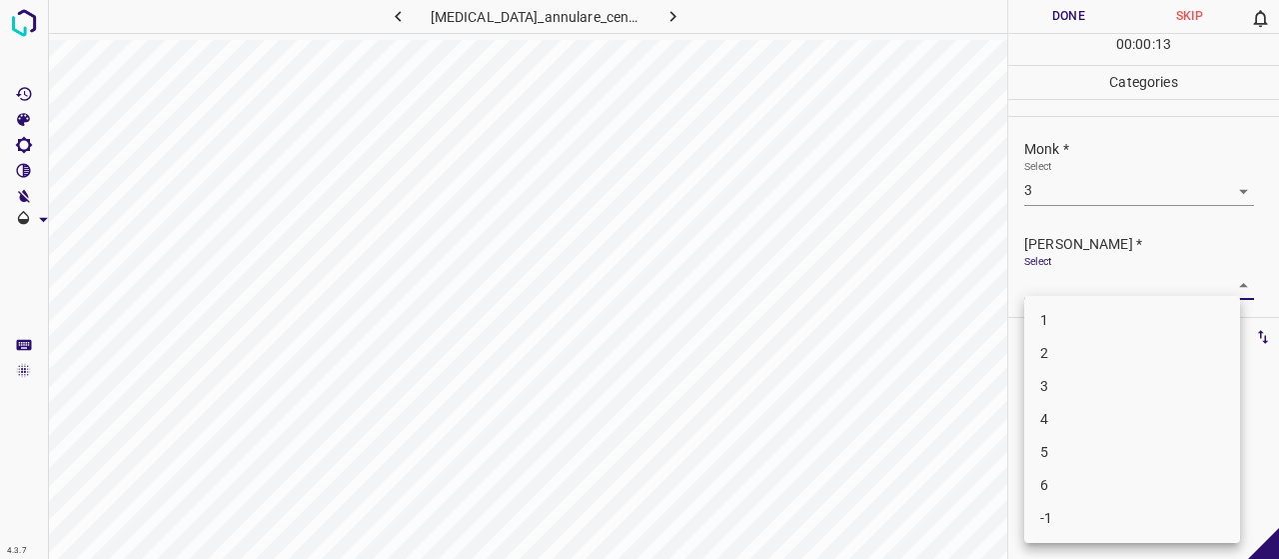
click at [1083, 284] on body "4.3.7 [MEDICAL_DATA]_annulare_centrifugum11.jpg Done Skip 0 00 : 00 : 13 Catego…" at bounding box center [639, 279] width 1279 height 559
click at [1093, 347] on li "2" at bounding box center [1132, 353] width 216 height 33
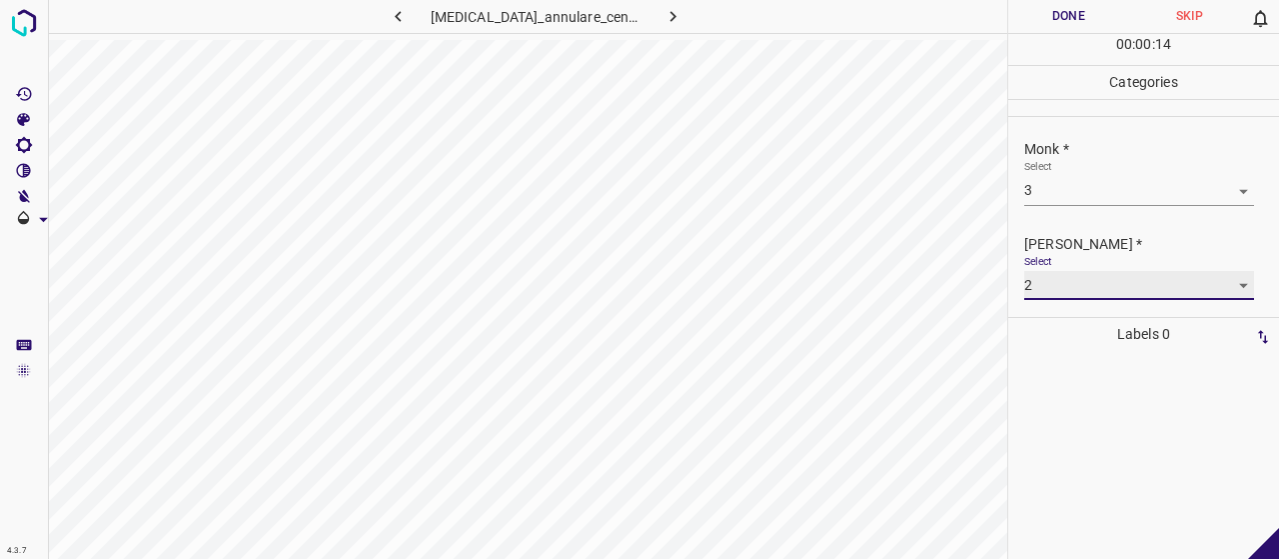
type input "2"
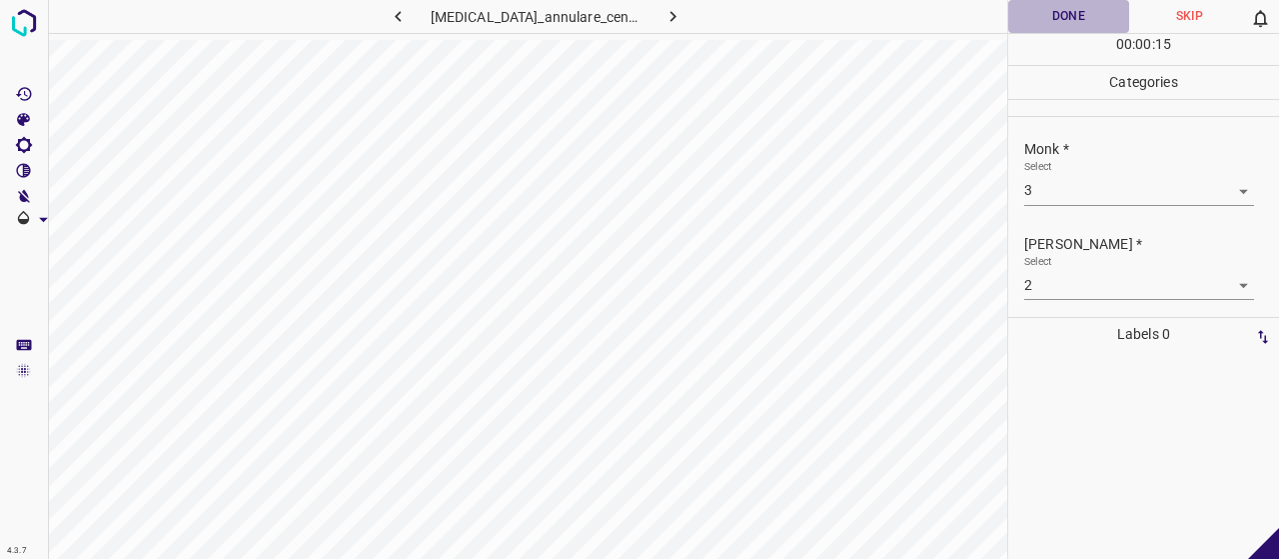
click at [1079, 11] on button "Done" at bounding box center [1068, 16] width 121 height 33
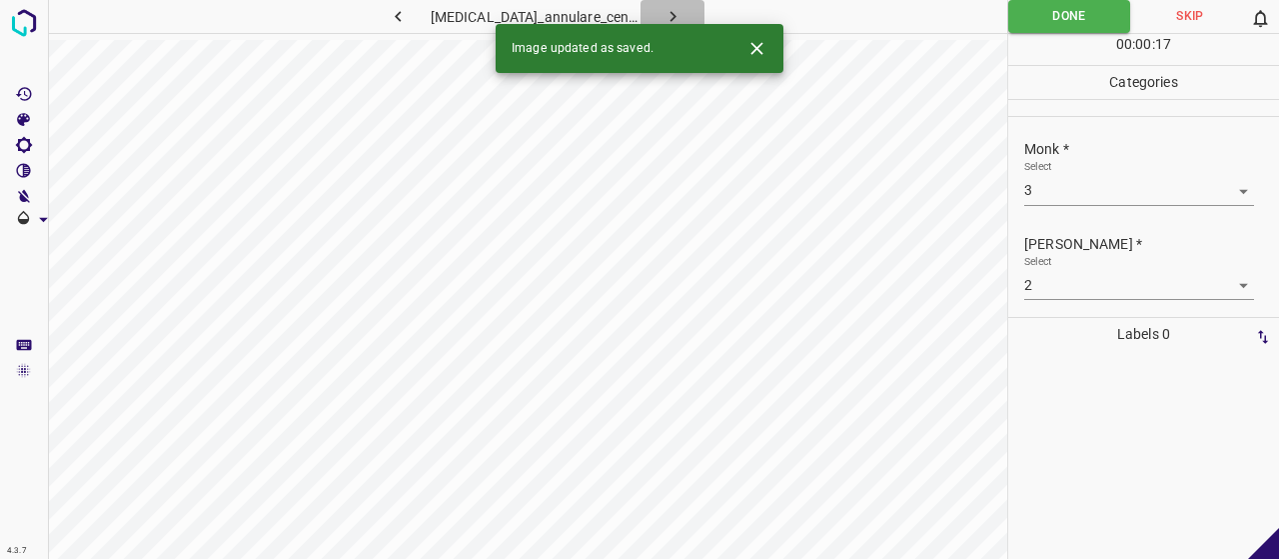
click at [671, 11] on button "button" at bounding box center [673, 16] width 64 height 33
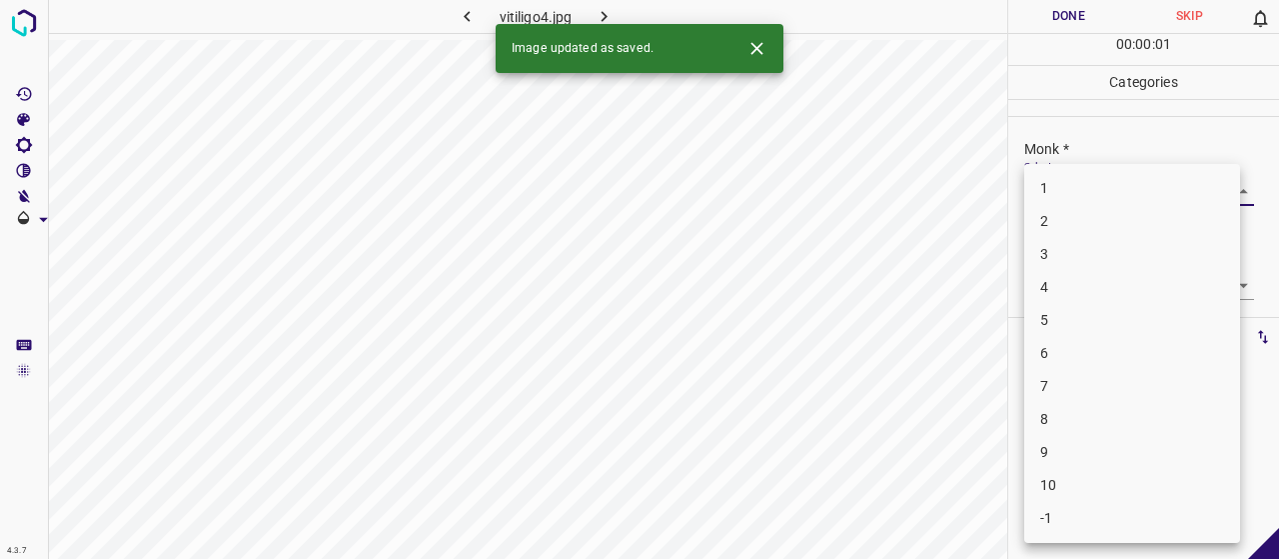
drag, startPoint x: 1106, startPoint y: 189, endPoint x: 1090, endPoint y: 168, distance: 26.4
click at [1107, 190] on body "4.3.7 vitiligo4.jpg Done Skip 0 00 : 00 : 01 Categories Monk * Select ​ [PERSON…" at bounding box center [639, 279] width 1279 height 559
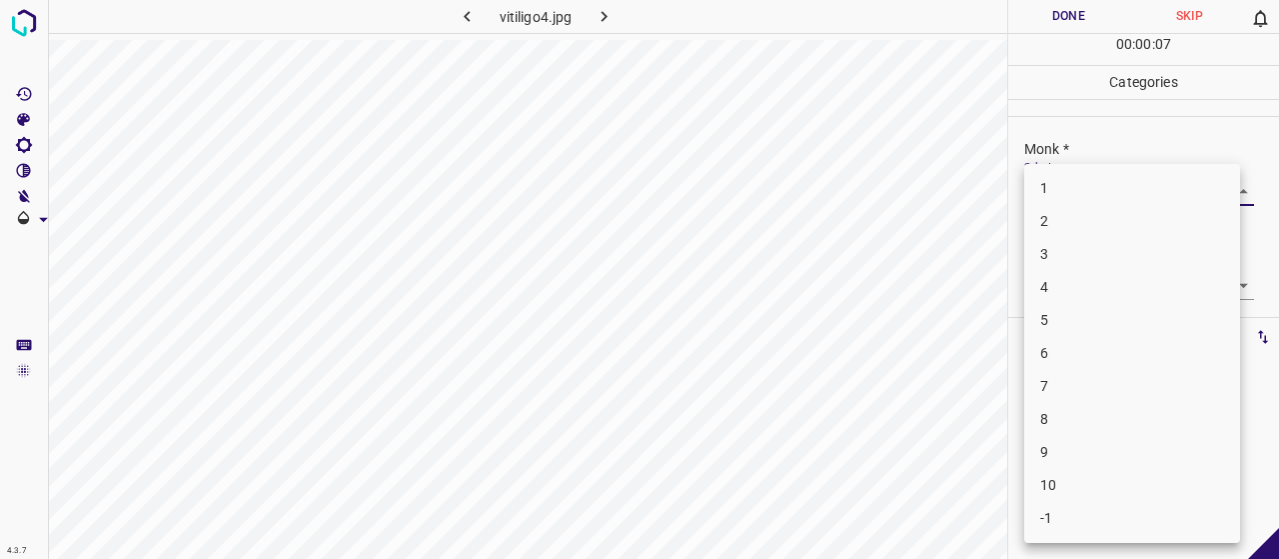
click at [1084, 521] on li "-1" at bounding box center [1132, 518] width 216 height 33
type input "-1"
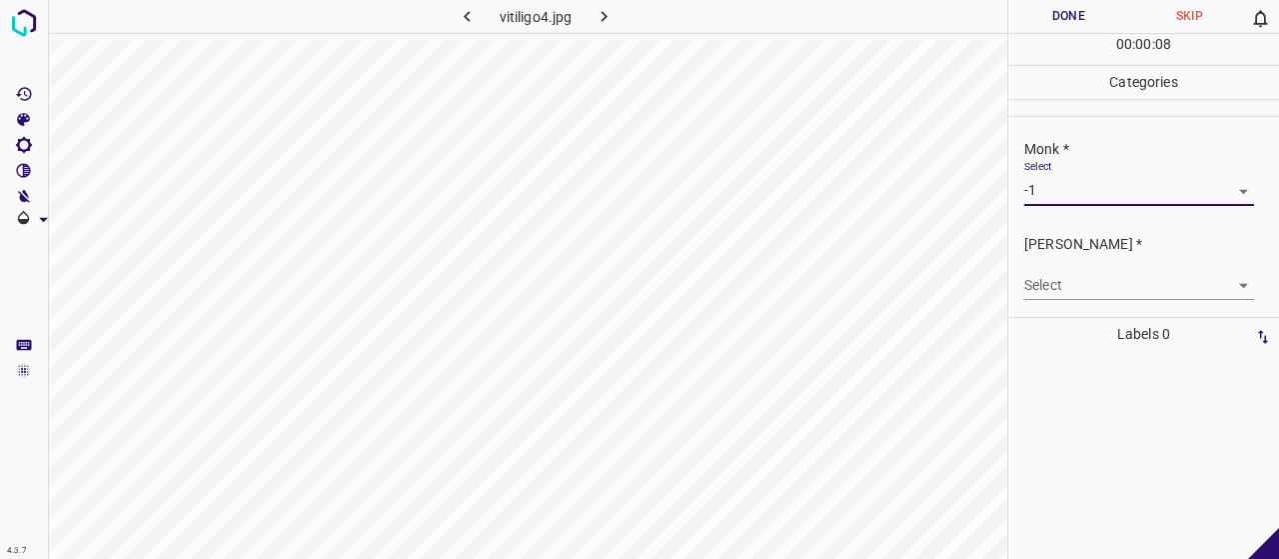
click at [1067, 285] on body "4.3.7 vitiligo4.jpg Done Skip 0 00 : 00 : 08 Categories Monk * Select -1 -1 [PE…" at bounding box center [639, 279] width 1279 height 559
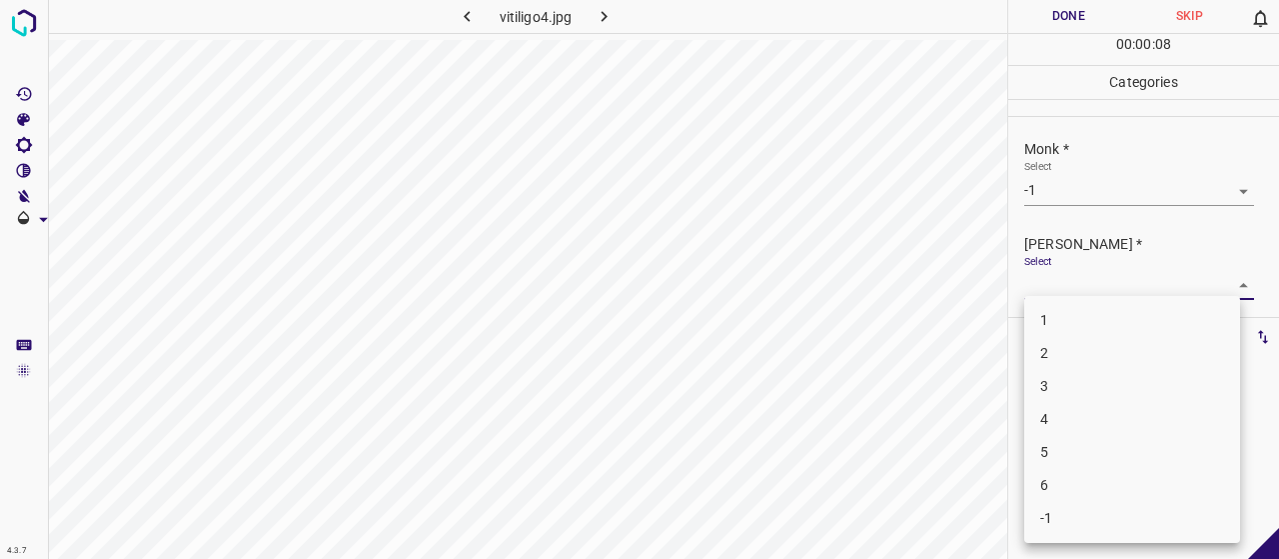
click at [1086, 528] on li "-1" at bounding box center [1132, 518] width 216 height 33
type input "-1"
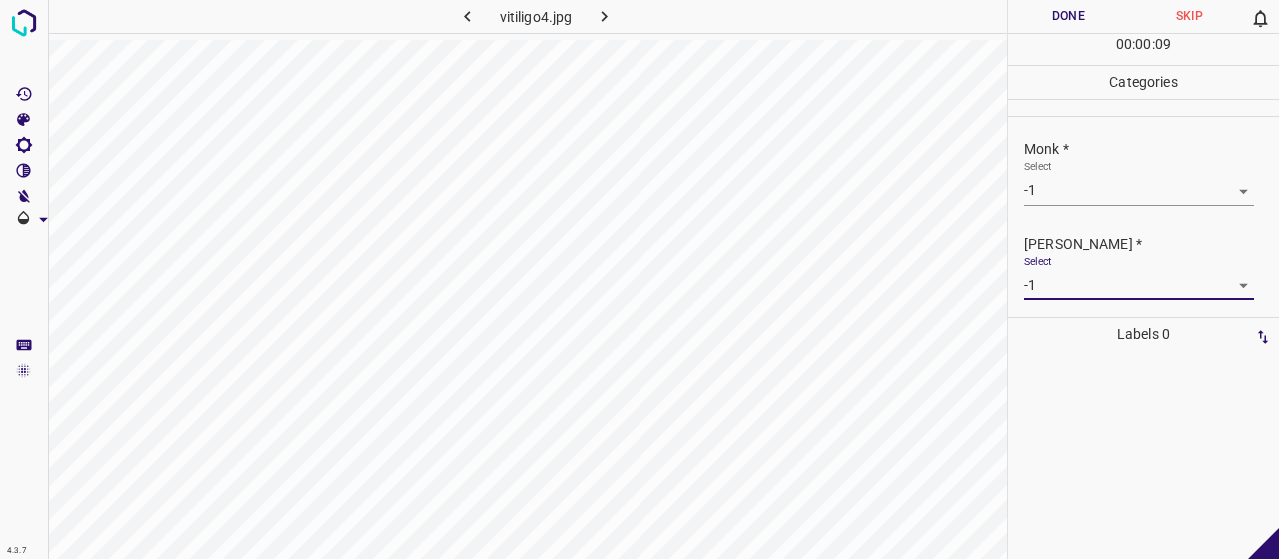
click at [1075, 17] on button "Done" at bounding box center [1068, 16] width 121 height 33
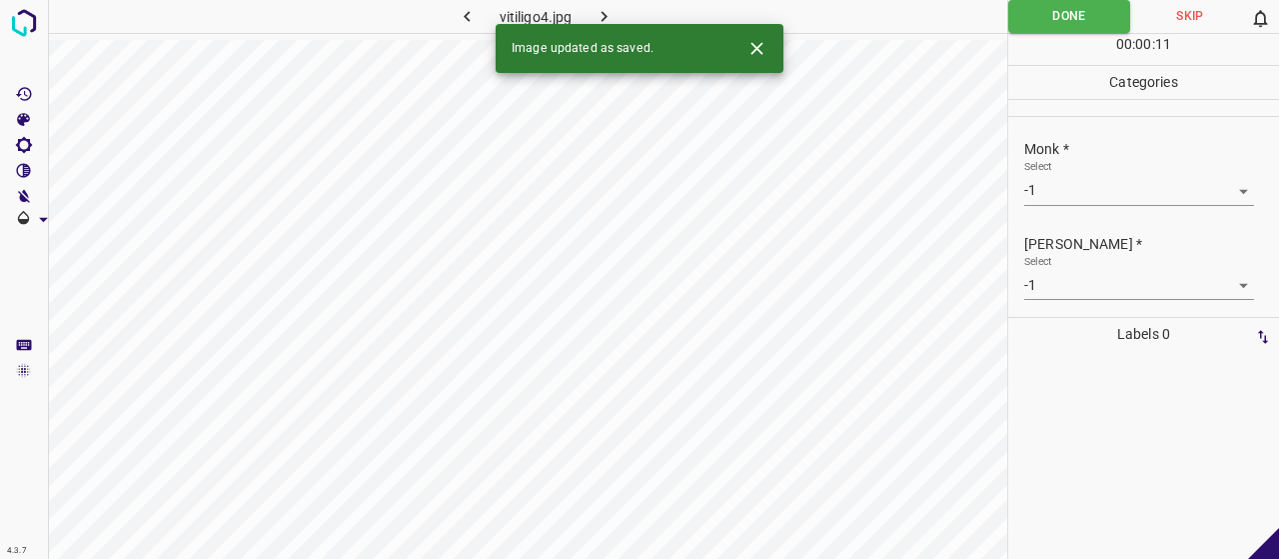
click at [596, 9] on icon "button" at bounding box center [604, 16] width 21 height 21
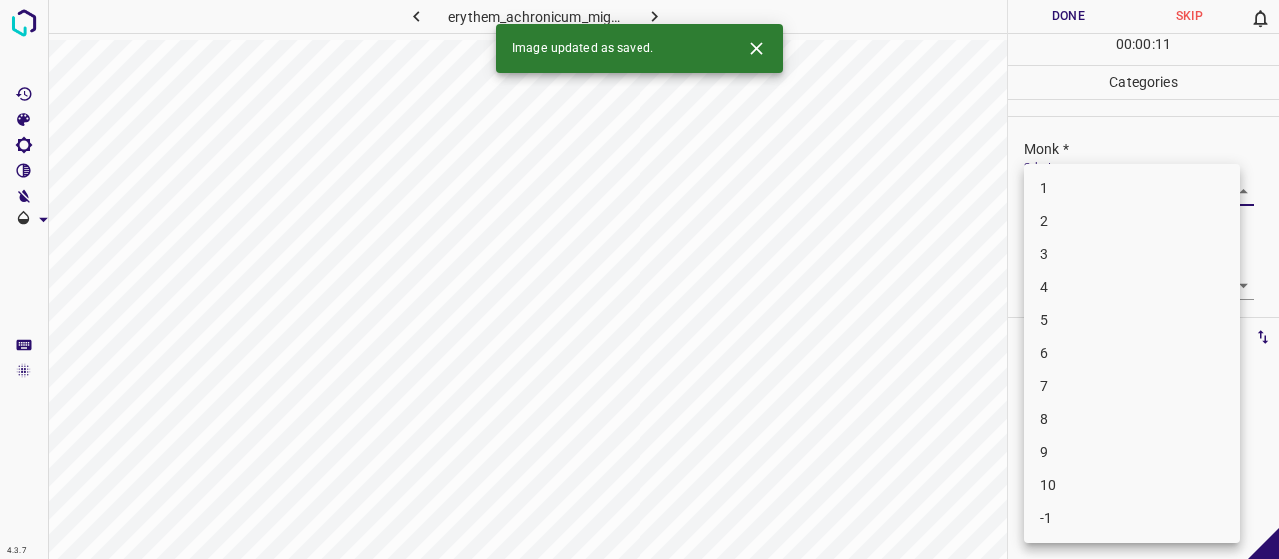
click at [1091, 181] on body "4.3.7 erythem_achronicum_migrans5.jpg Done Skip 0 00 : 00 : 11 Categories Monk …" at bounding box center [639, 279] width 1279 height 559
click at [1090, 261] on li "3" at bounding box center [1132, 254] width 216 height 33
type input "3"
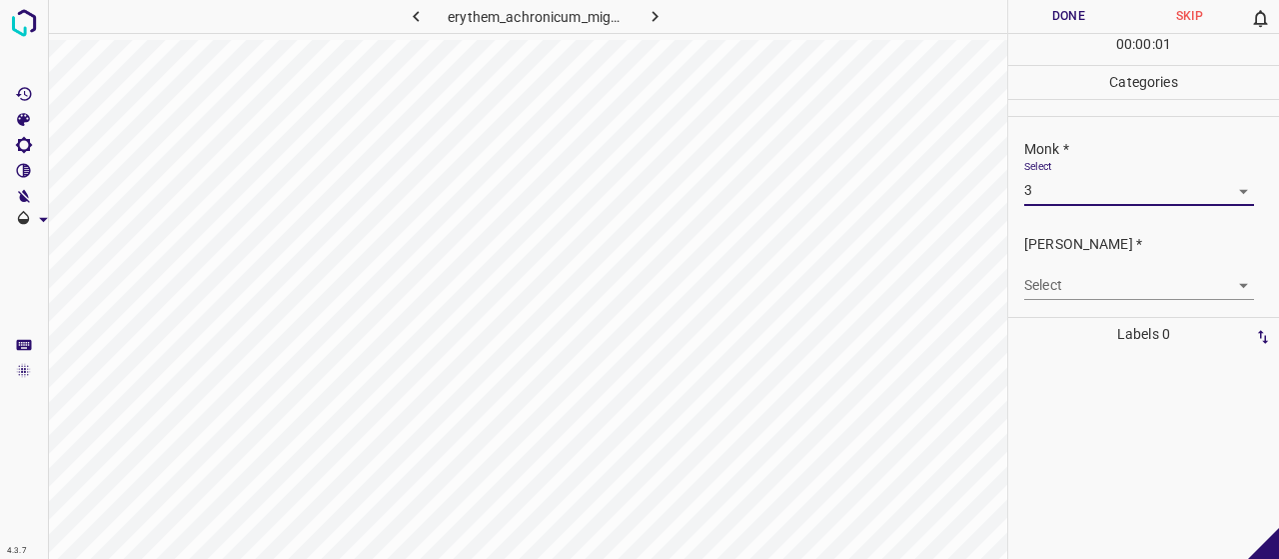
click at [1074, 278] on body "4.3.7 erythem_achronicum_migrans5.jpg Done Skip 0 00 : 00 : 01 Categories Monk …" at bounding box center [639, 279] width 1279 height 559
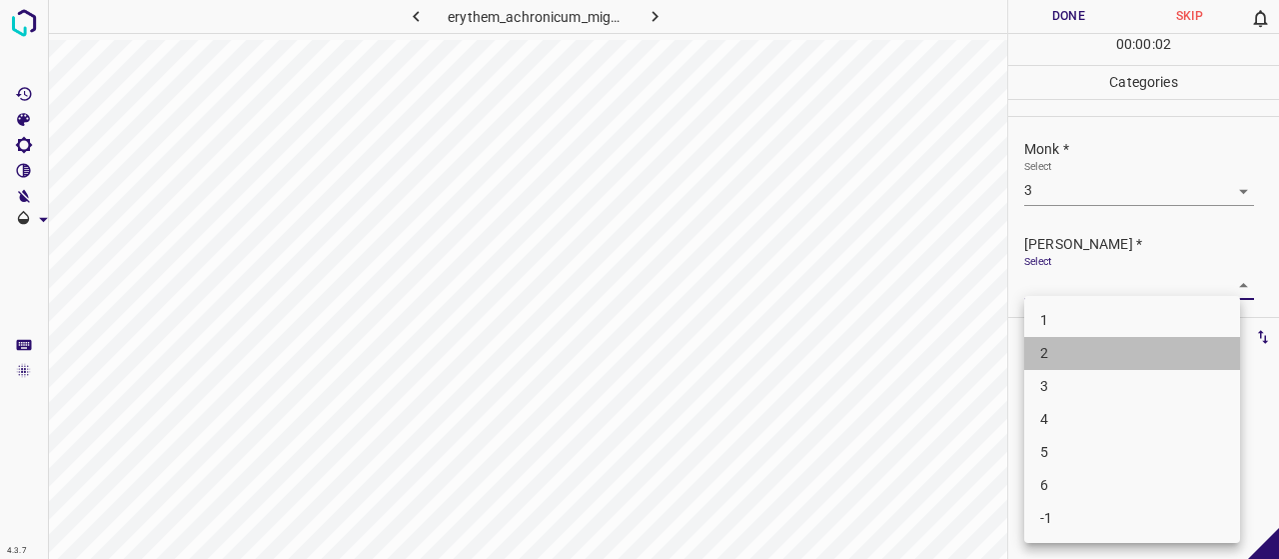
click at [1047, 357] on li "2" at bounding box center [1132, 353] width 216 height 33
type input "2"
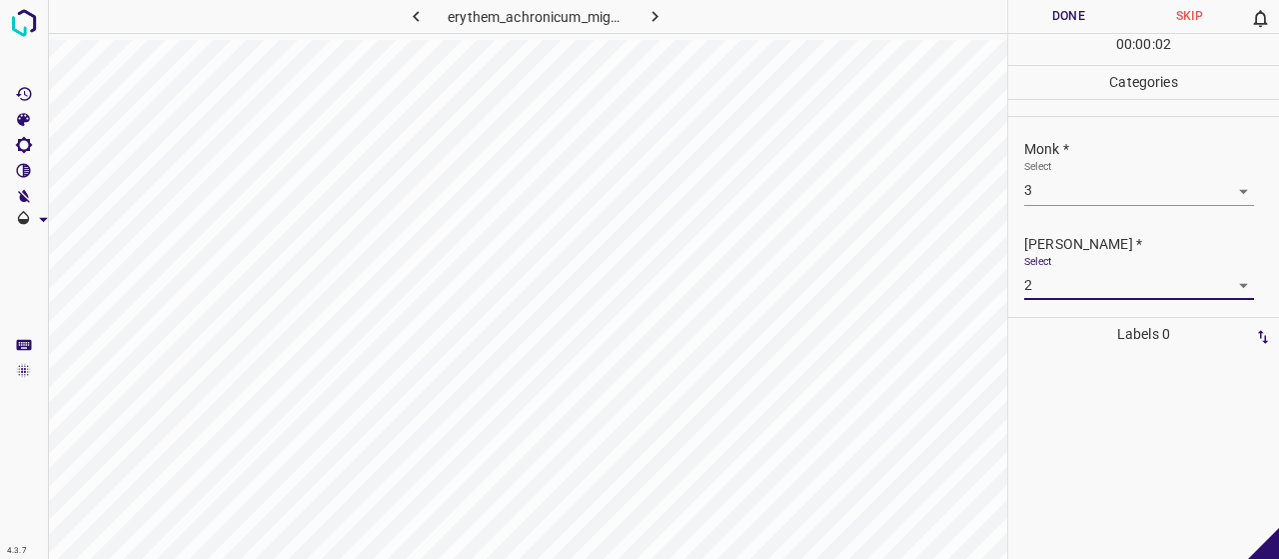
click at [1013, 26] on button "Done" at bounding box center [1068, 16] width 121 height 33
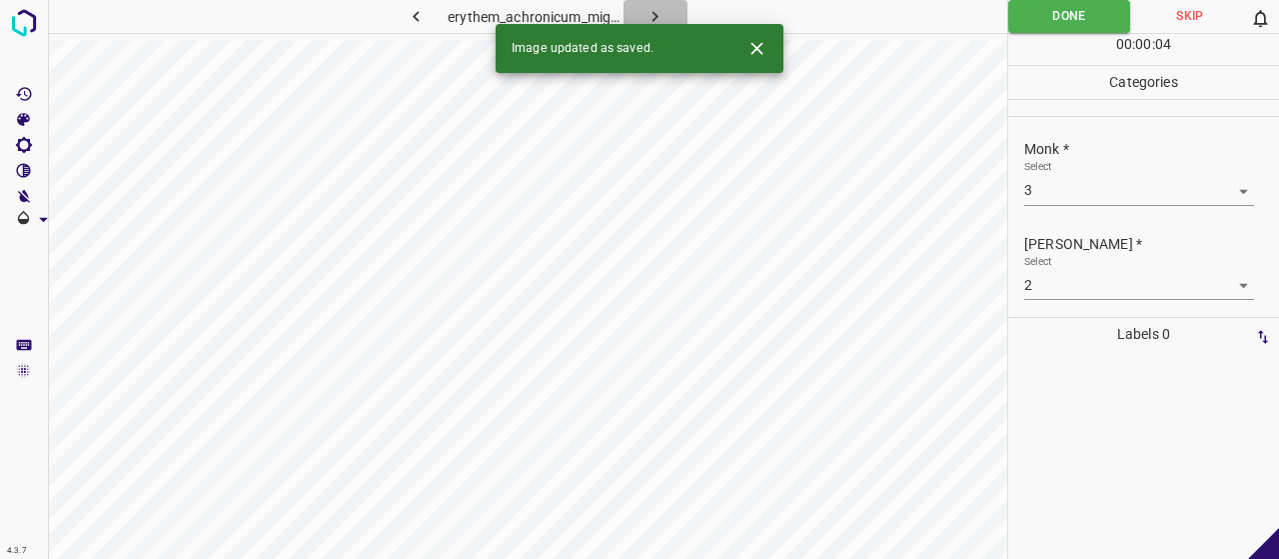
click at [650, 3] on button "button" at bounding box center [656, 16] width 64 height 33
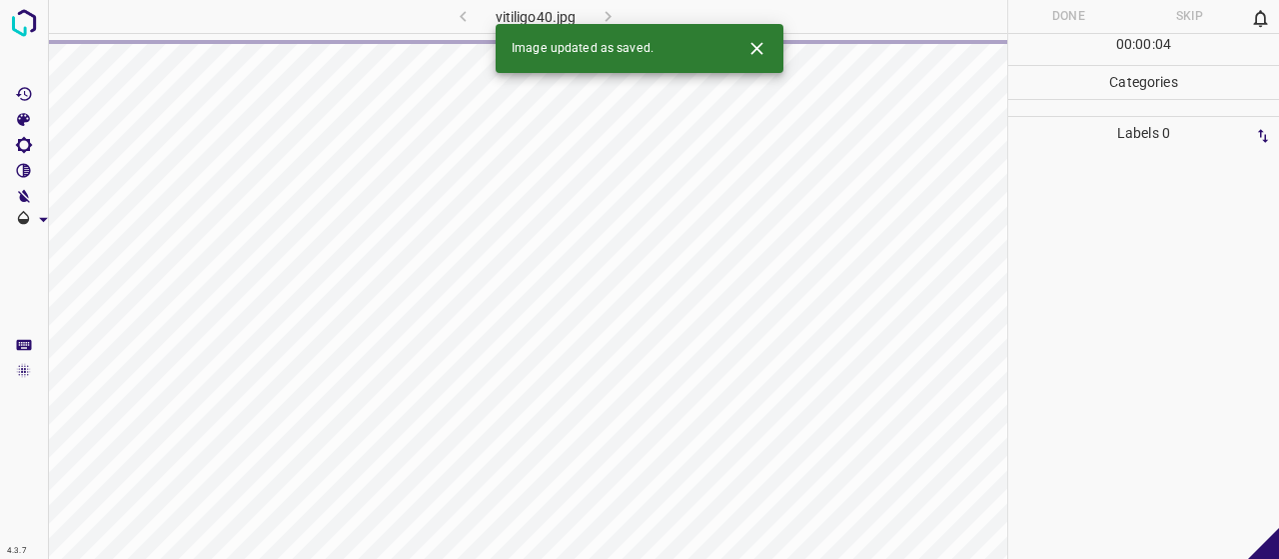
click at [767, 39] on button "Close" at bounding box center [756, 48] width 37 height 37
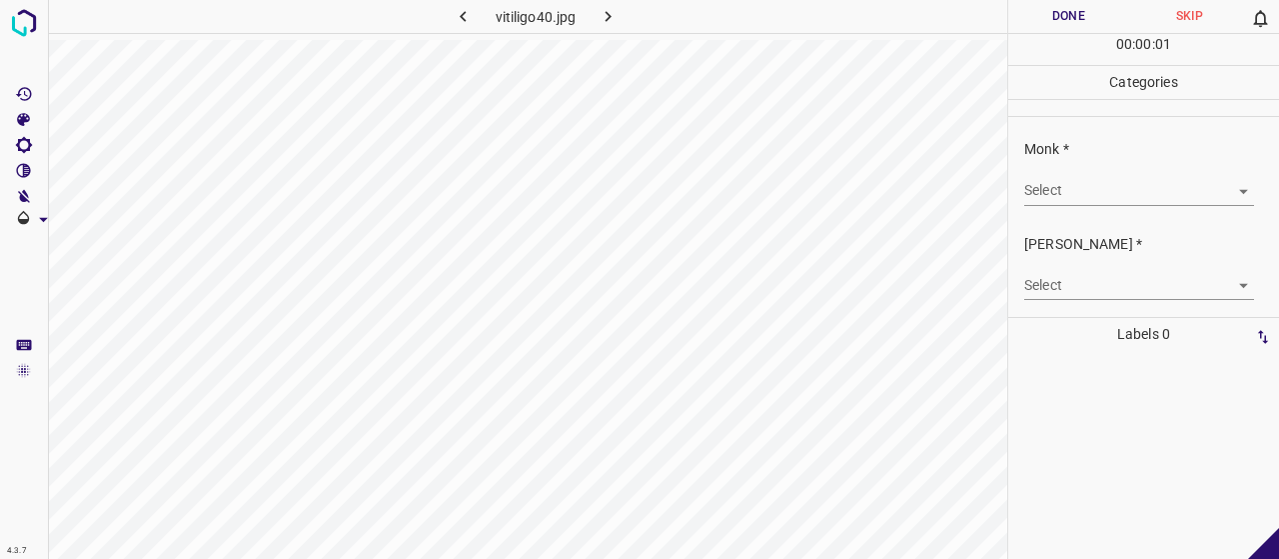
click at [1101, 205] on div "Monk * Select ​" at bounding box center [1143, 172] width 271 height 94
click at [1100, 195] on body "4.3.7 vitiligo40.jpg Done Skip 0 00 : 00 : 01 Categories Monk * Select ​ [PERSO…" at bounding box center [639, 279] width 1279 height 559
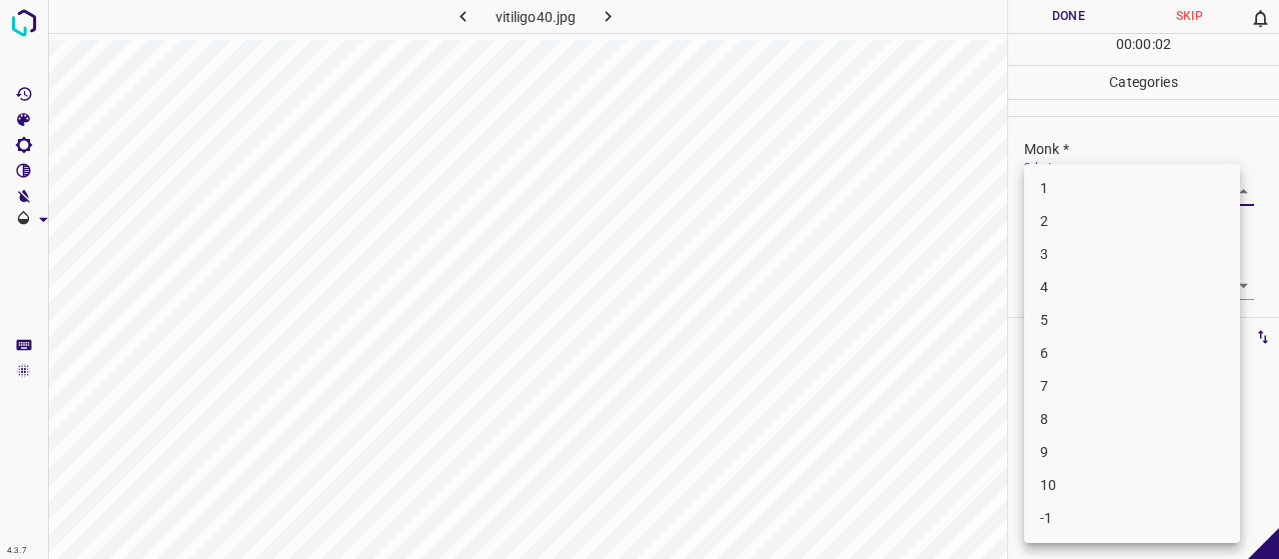
click at [1122, 261] on li "3" at bounding box center [1132, 254] width 216 height 33
type input "3"
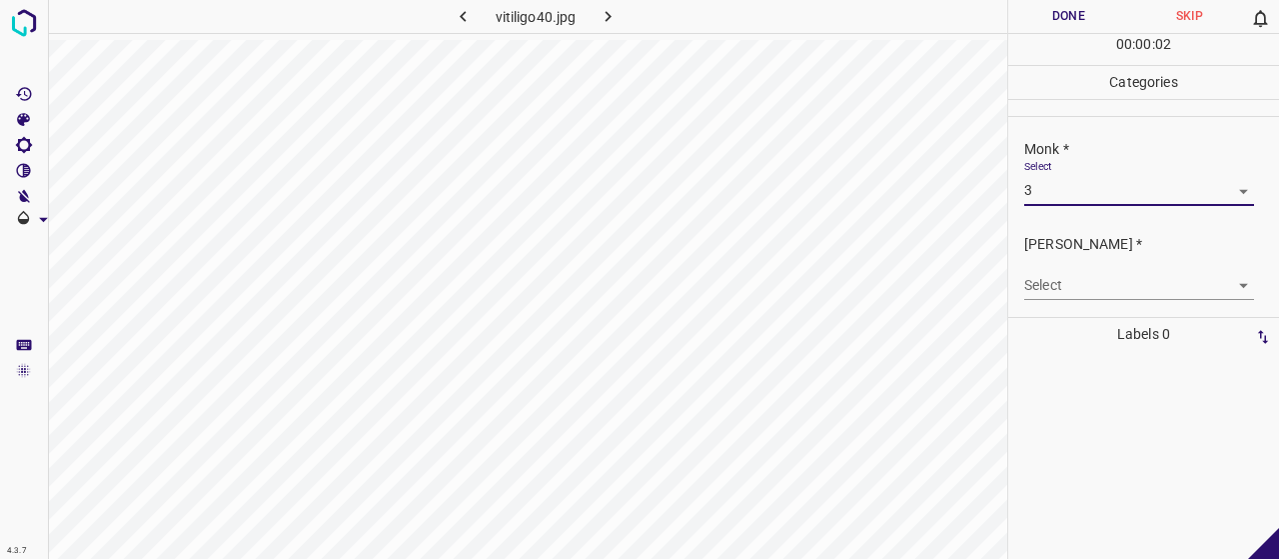
click at [1122, 278] on body "4.3.7 vitiligo40.jpg Done Skip 0 00 : 00 : 02 Categories Monk * Select 3 3 [PER…" at bounding box center [639, 279] width 1279 height 559
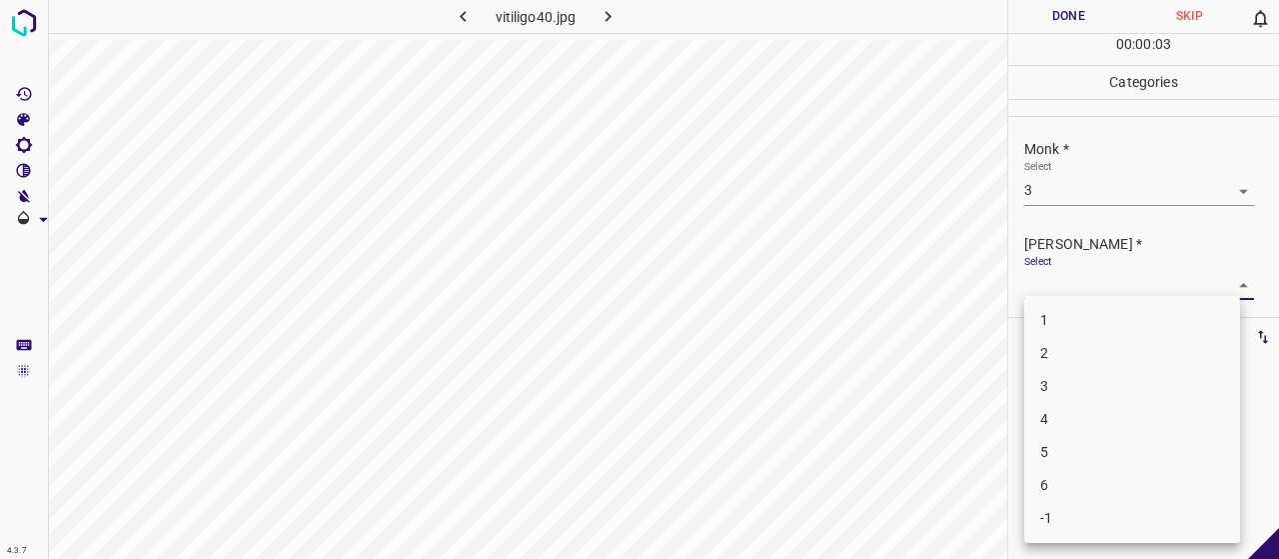
click at [1116, 352] on li "2" at bounding box center [1132, 353] width 216 height 33
type input "2"
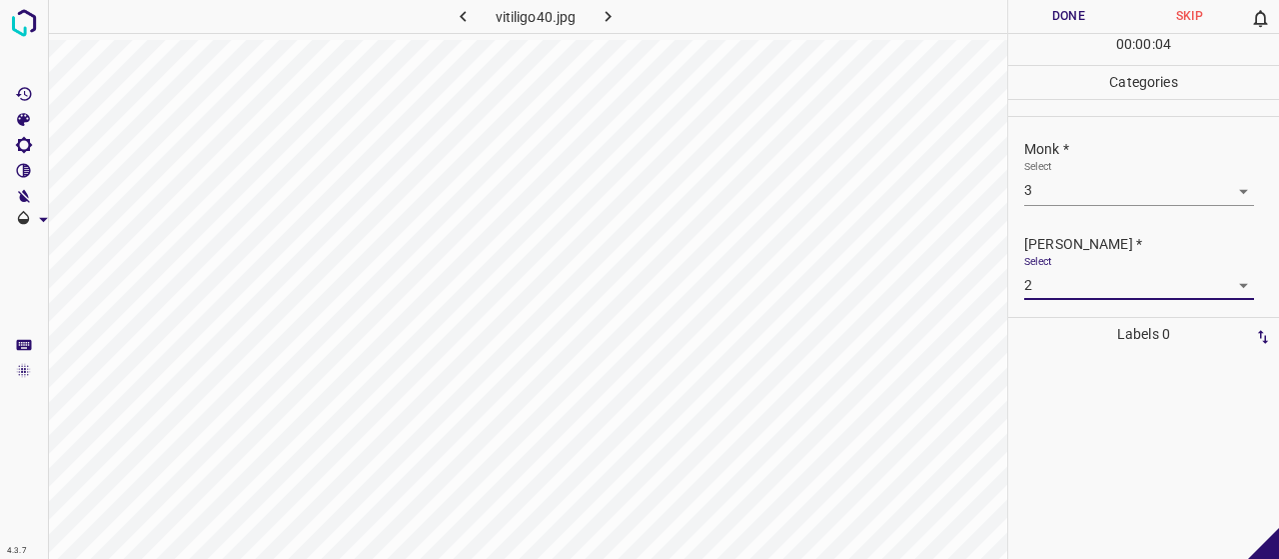
click at [1062, 18] on button "Done" at bounding box center [1068, 16] width 121 height 33
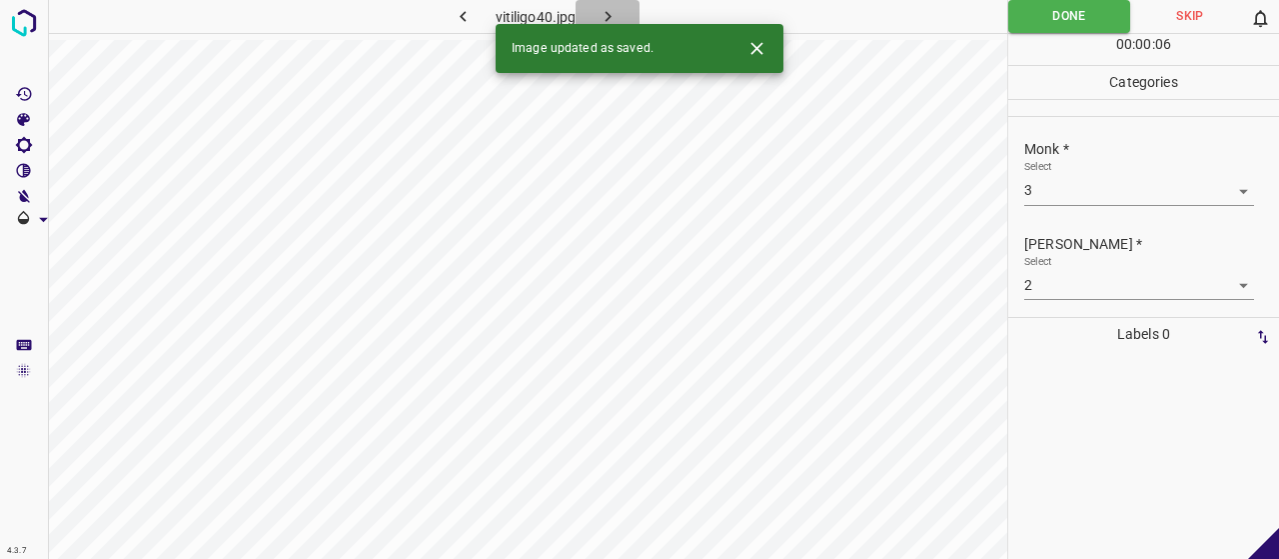
click at [625, 11] on button "button" at bounding box center [608, 16] width 64 height 33
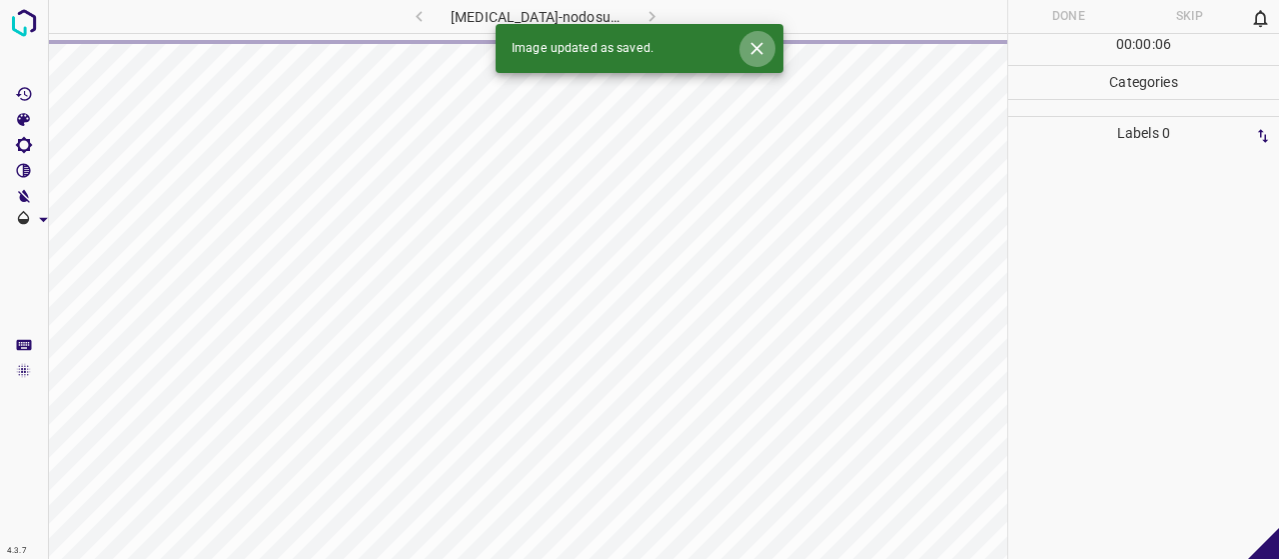
click at [754, 51] on icon "Close" at bounding box center [756, 48] width 12 height 12
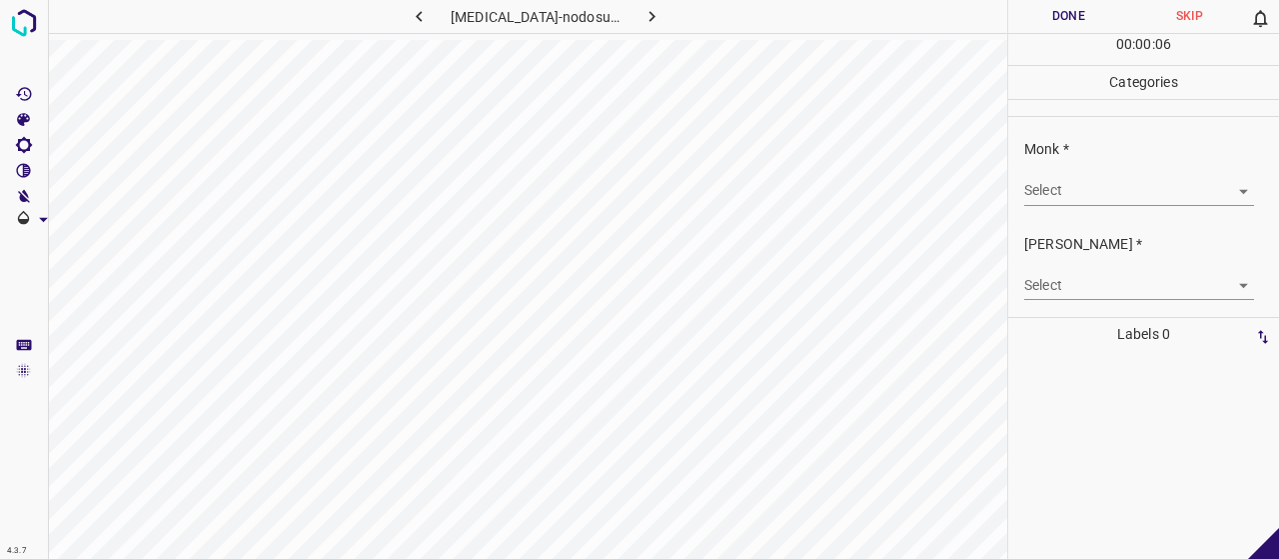
click at [1105, 183] on body "4.3.7 [MEDICAL_DATA]-nodosum68.jpg Done Skip 0 00 : 00 : 06 Categories Monk * S…" at bounding box center [639, 279] width 1279 height 559
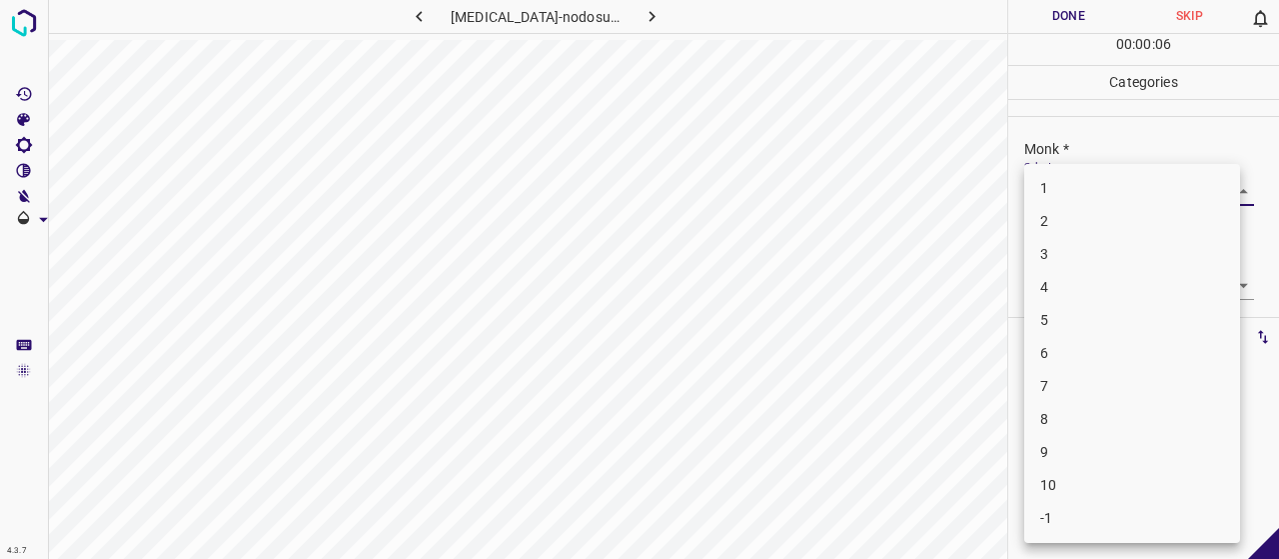
click at [1079, 257] on li "3" at bounding box center [1132, 254] width 216 height 33
type input "3"
click at [1081, 269] on body "4.3.7 [MEDICAL_DATA]-nodosum68.jpg Done Skip 0 00 : 00 : 01 Categories Monk * S…" at bounding box center [639, 279] width 1279 height 559
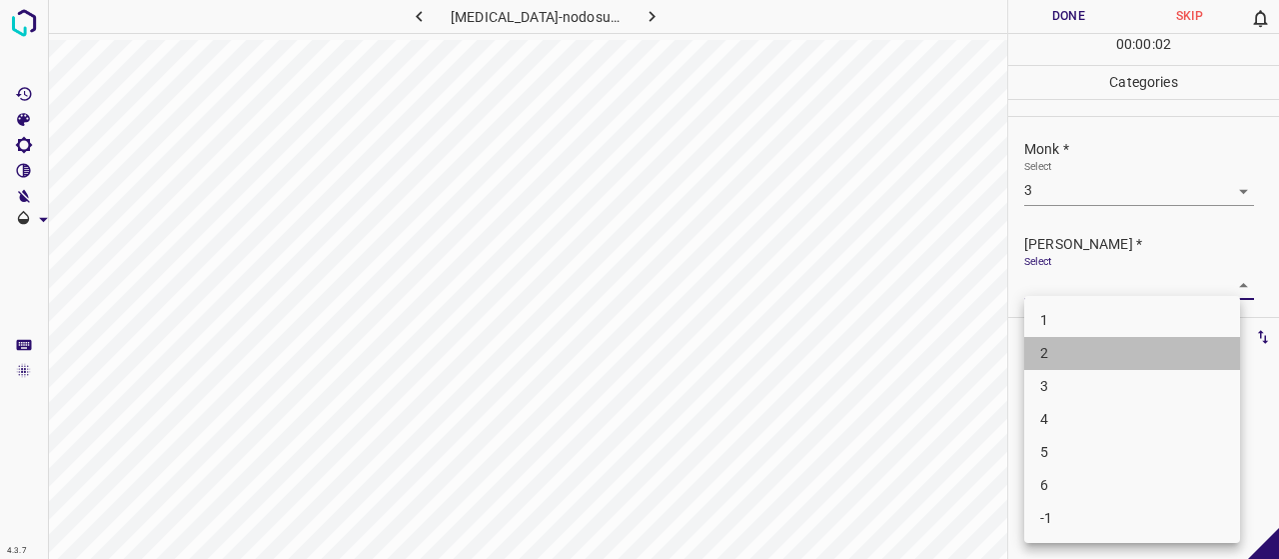
drag, startPoint x: 1086, startPoint y: 339, endPoint x: 1057, endPoint y: 285, distance: 61.2
click at [1085, 339] on li "2" at bounding box center [1132, 353] width 216 height 33
type input "2"
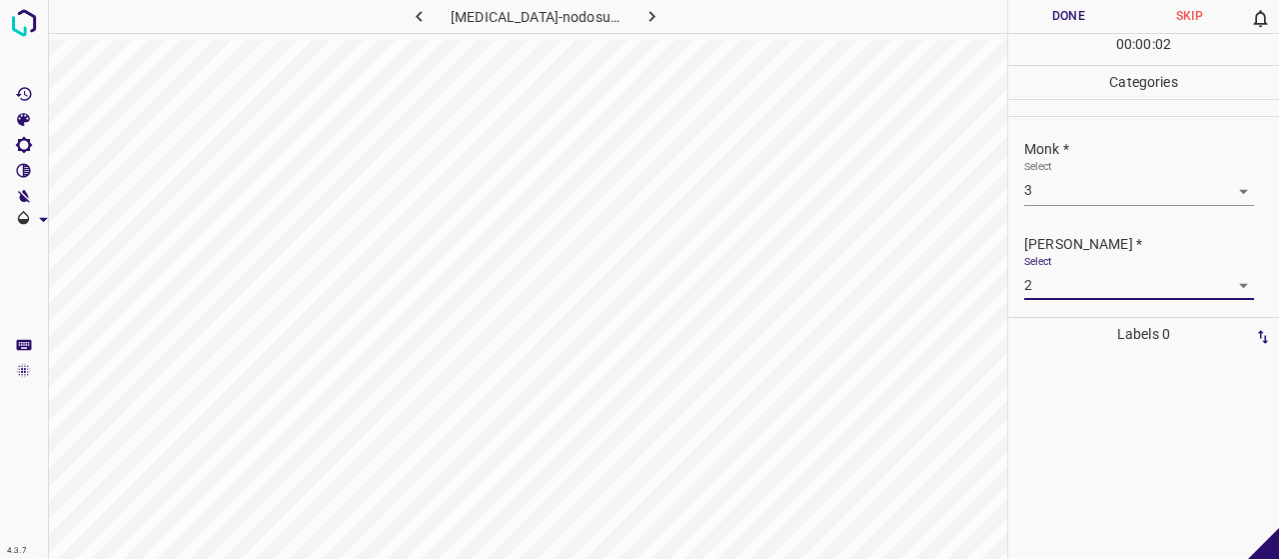
click at [1011, 47] on div "00 : 00 : 02" at bounding box center [1143, 49] width 271 height 31
click at [1011, 30] on button "Done" at bounding box center [1068, 16] width 121 height 33
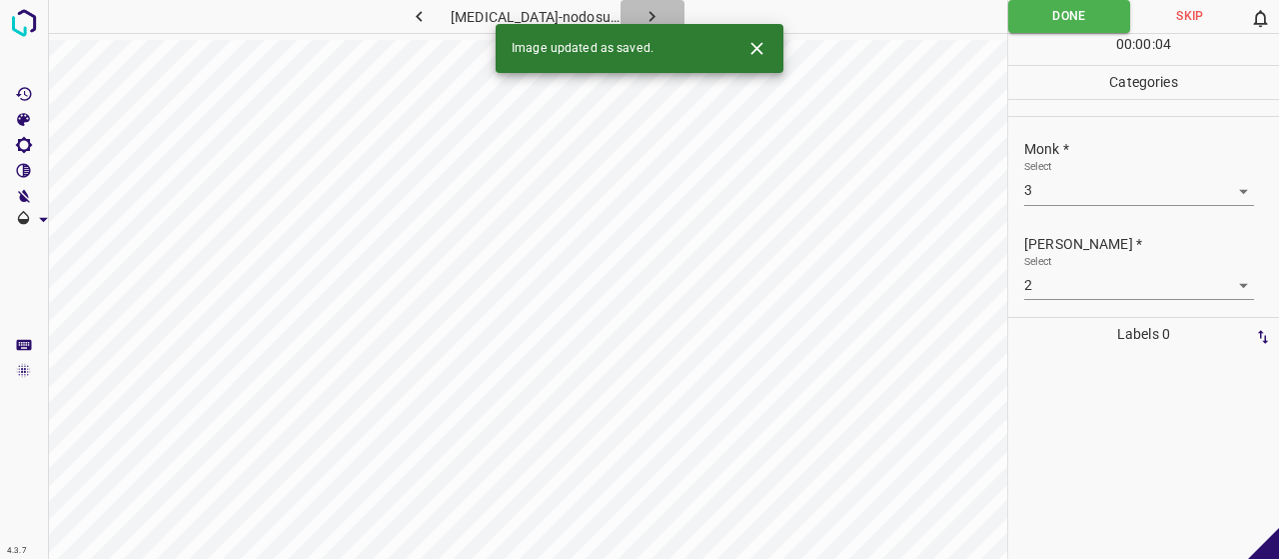
click at [675, 11] on button "button" at bounding box center [653, 16] width 64 height 33
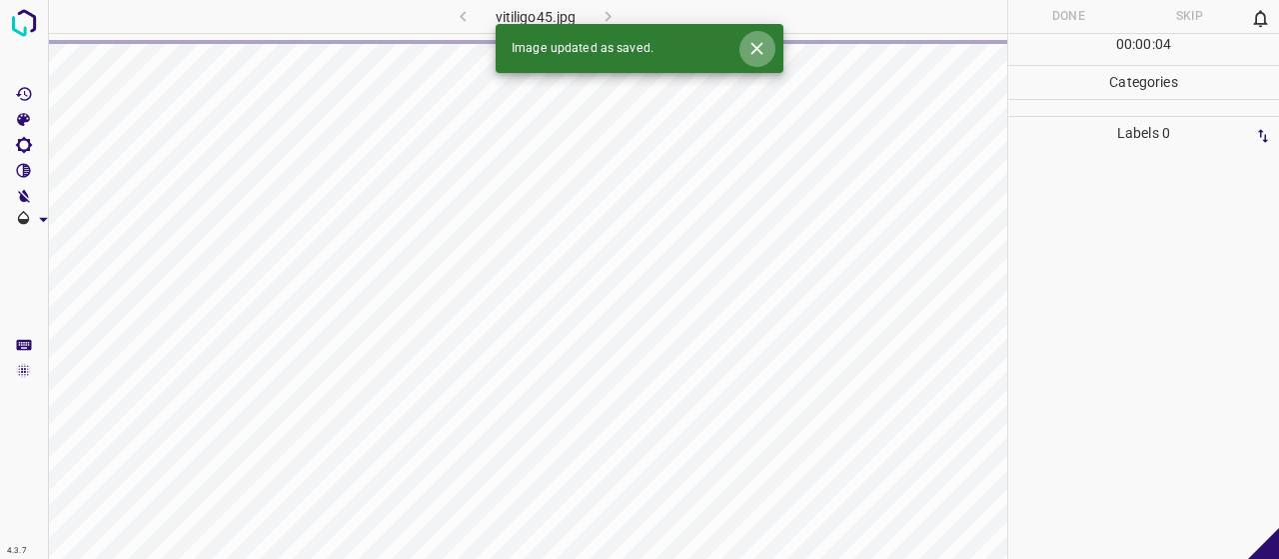
click at [767, 56] on button "Close" at bounding box center [756, 48] width 37 height 37
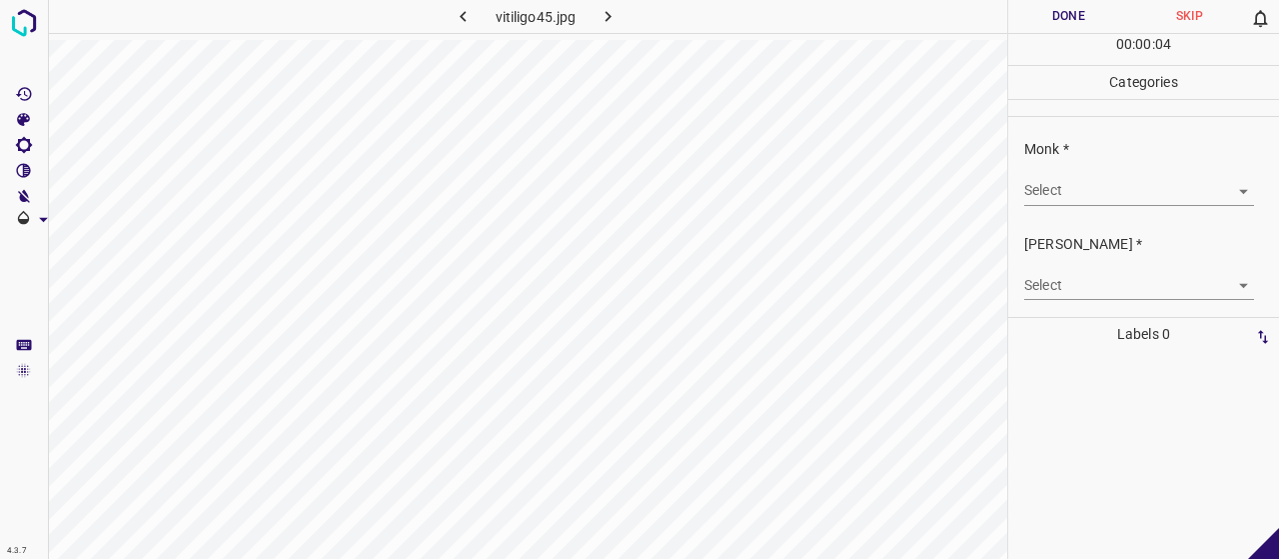
click at [1085, 154] on p "Monk *" at bounding box center [1151, 149] width 255 height 21
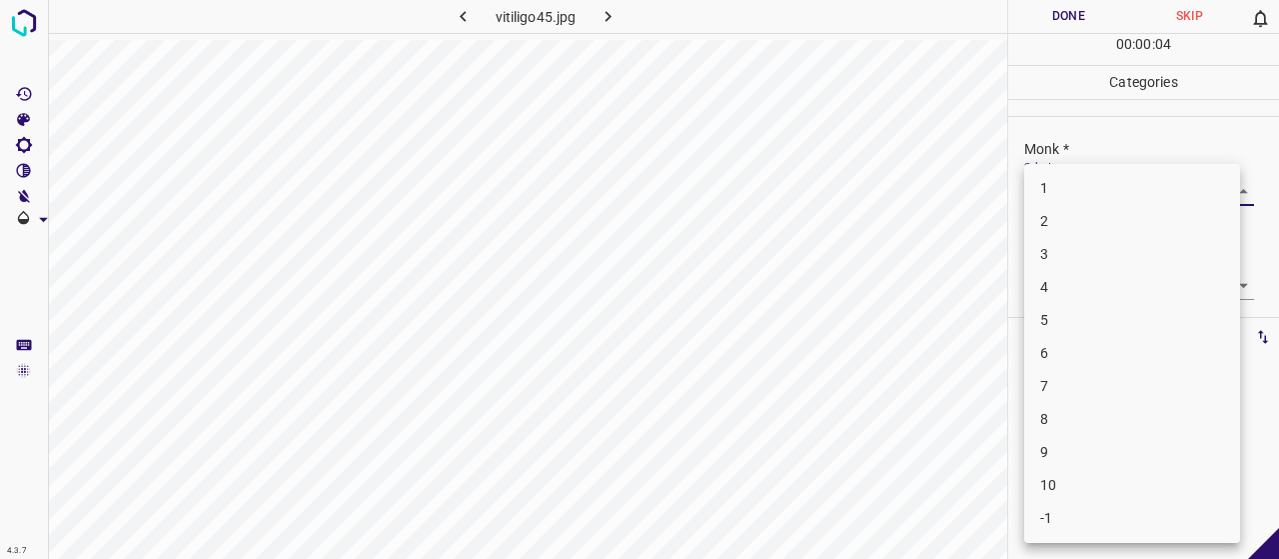
click at [1105, 176] on body "4.3.7 vitiligo45.jpg Done Skip 0 00 : 00 : 04 Categories Monk * Select ​ [PERSO…" at bounding box center [639, 279] width 1279 height 559
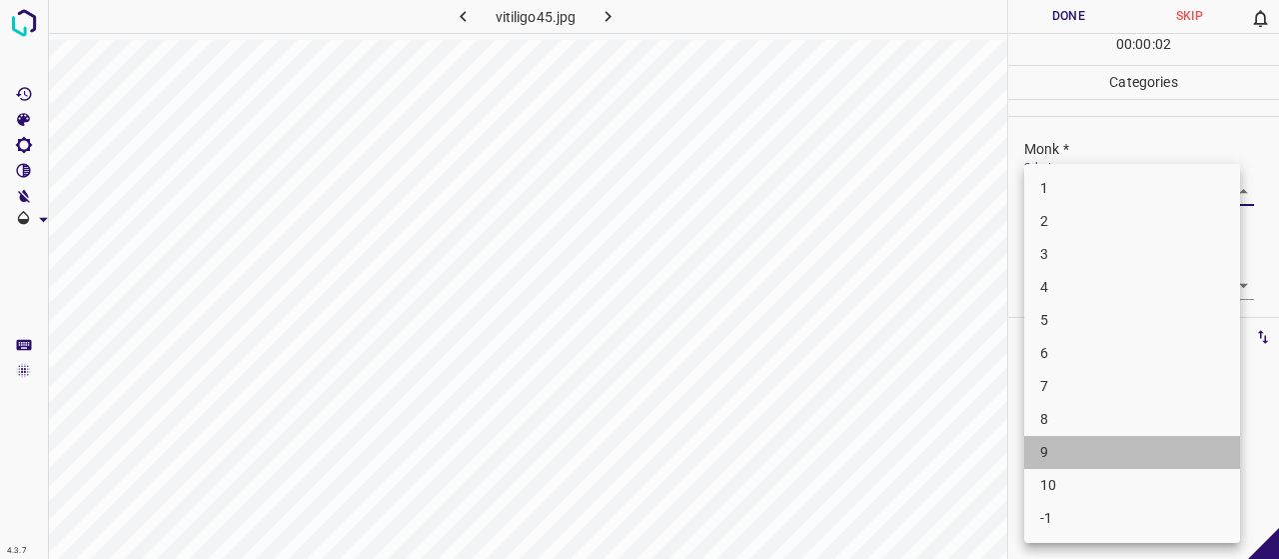
click at [1098, 445] on li "9" at bounding box center [1132, 452] width 216 height 33
type input "9"
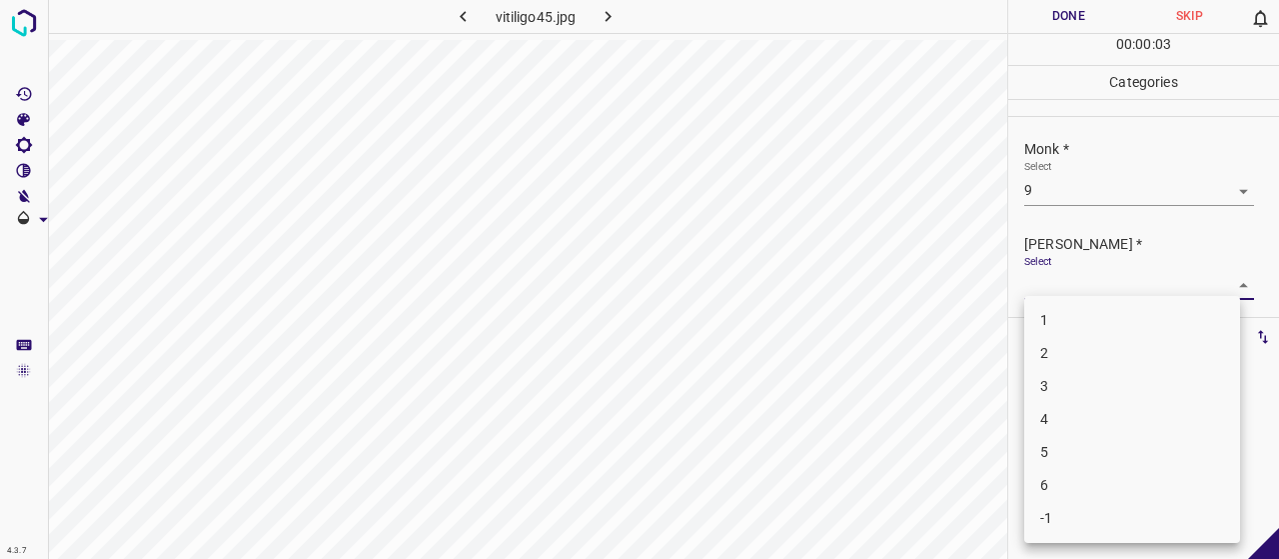
click at [1062, 279] on body "4.3.7 vitiligo45.jpg Done Skip 0 00 : 00 : 03 Categories Monk * Select 9 9 [PER…" at bounding box center [639, 279] width 1279 height 559
click at [1069, 445] on li "5" at bounding box center [1132, 452] width 216 height 33
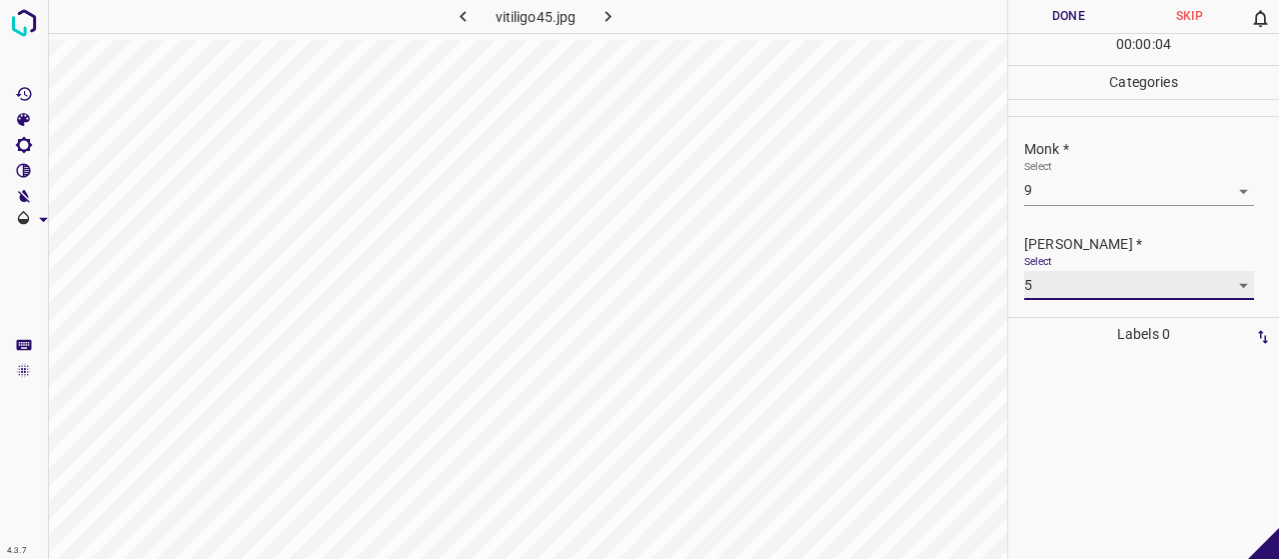
type input "5"
click at [1058, 14] on button "Done" at bounding box center [1068, 16] width 121 height 33
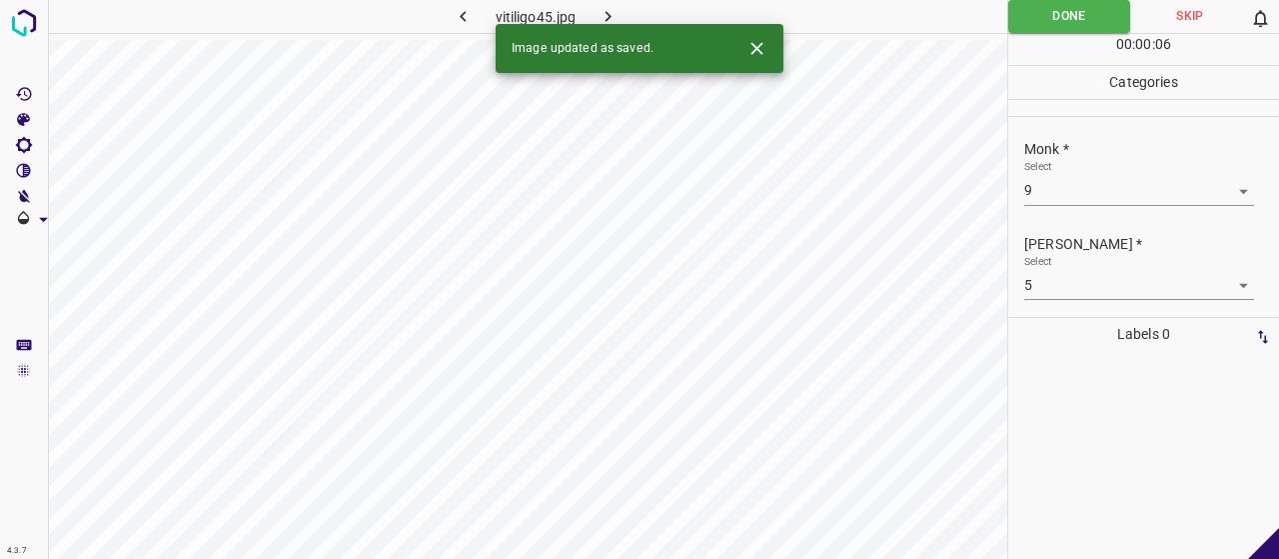
click at [606, 26] on div "Image updated as saved." at bounding box center [640, 48] width 288 height 49
click at [608, 8] on icon "button" at bounding box center [608, 16] width 21 height 21
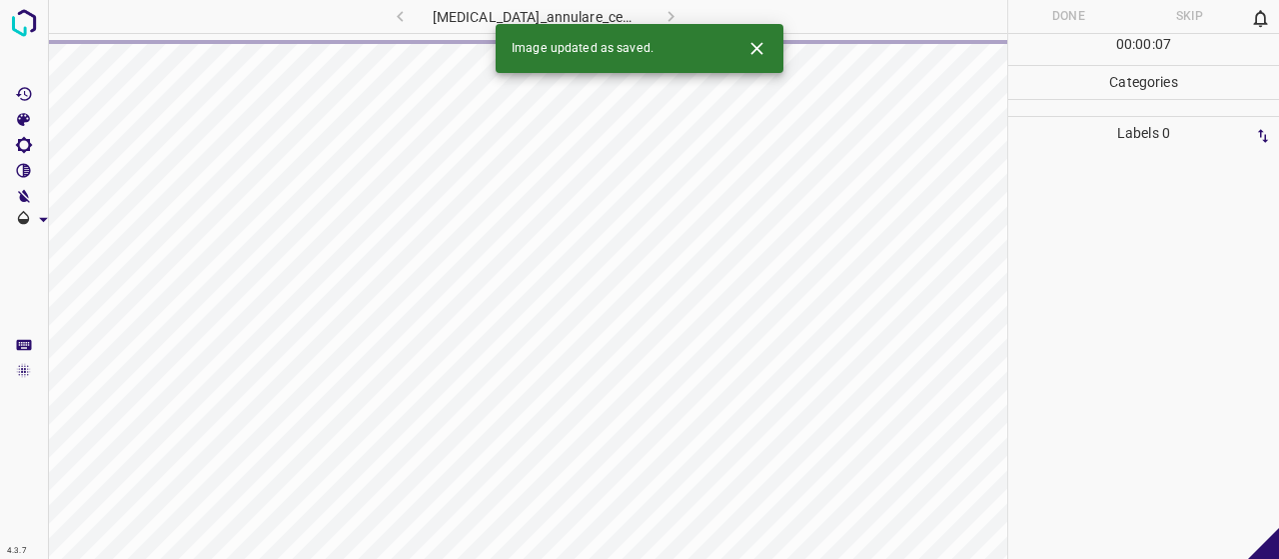
click at [769, 45] on button "Close" at bounding box center [756, 48] width 37 height 37
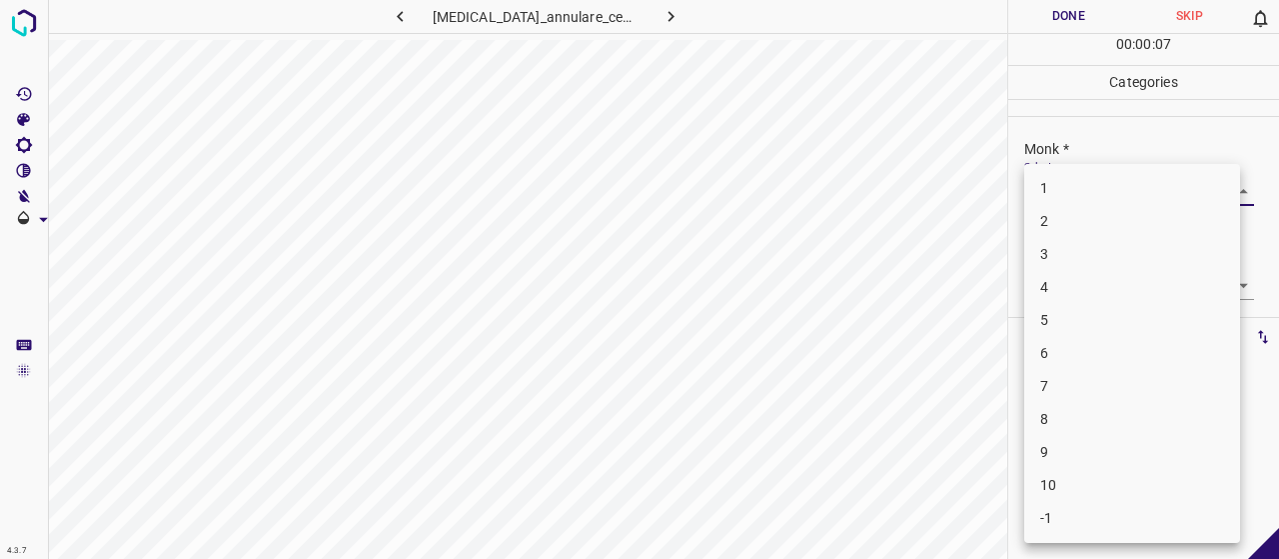
click at [1107, 183] on body "4.3.7 [MEDICAL_DATA]_annulare_centrifugum8.jpg Done Skip 0 00 : 00 : 07 Categor…" at bounding box center [639, 279] width 1279 height 559
click at [1083, 281] on li "4" at bounding box center [1132, 287] width 216 height 33
type input "4"
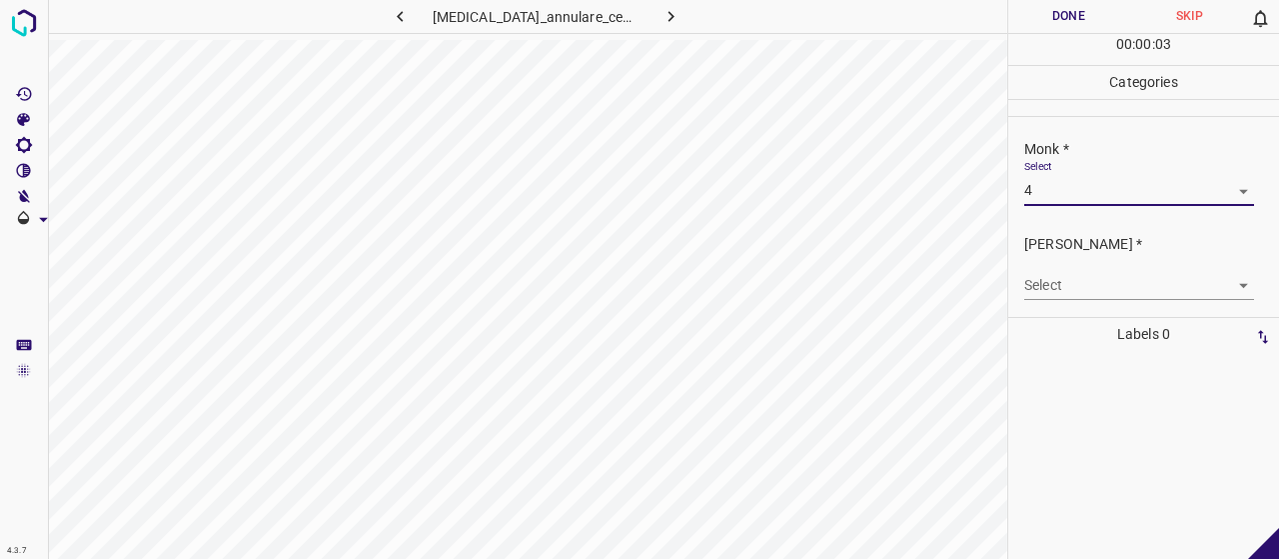
click at [1087, 311] on div "[PERSON_NAME] * Select ​" at bounding box center [1143, 267] width 271 height 94
click at [1062, 271] on body "4.3.7 [MEDICAL_DATA]_annulare_centrifugum8.jpg Done Skip 0 00 : 00 : 04 Categor…" at bounding box center [639, 279] width 1279 height 559
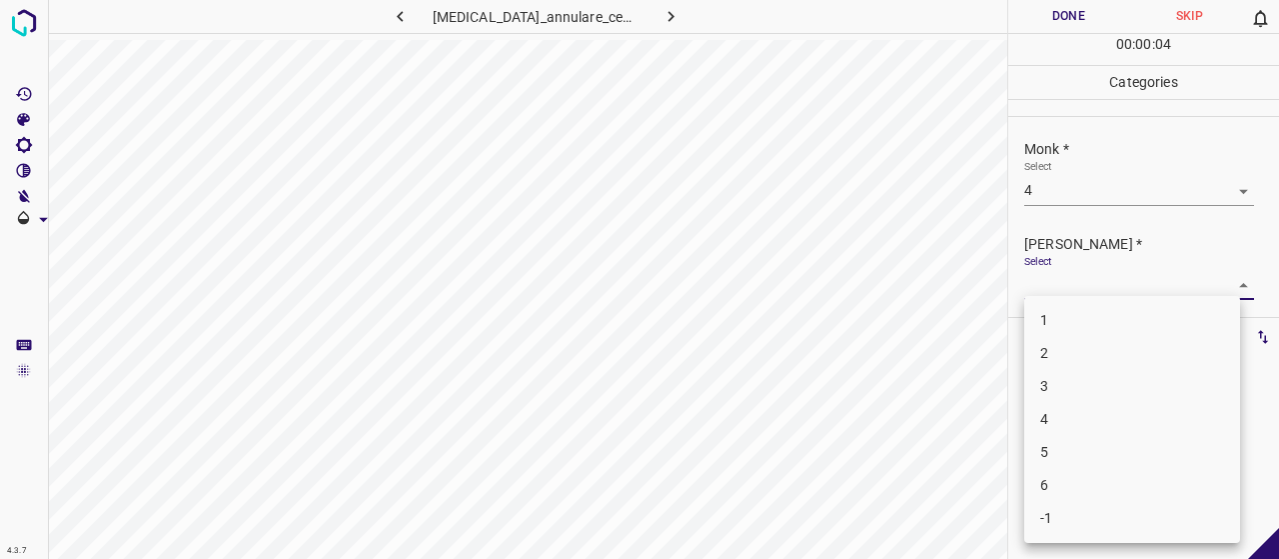
click at [1065, 345] on li "2" at bounding box center [1132, 353] width 216 height 33
type input "2"
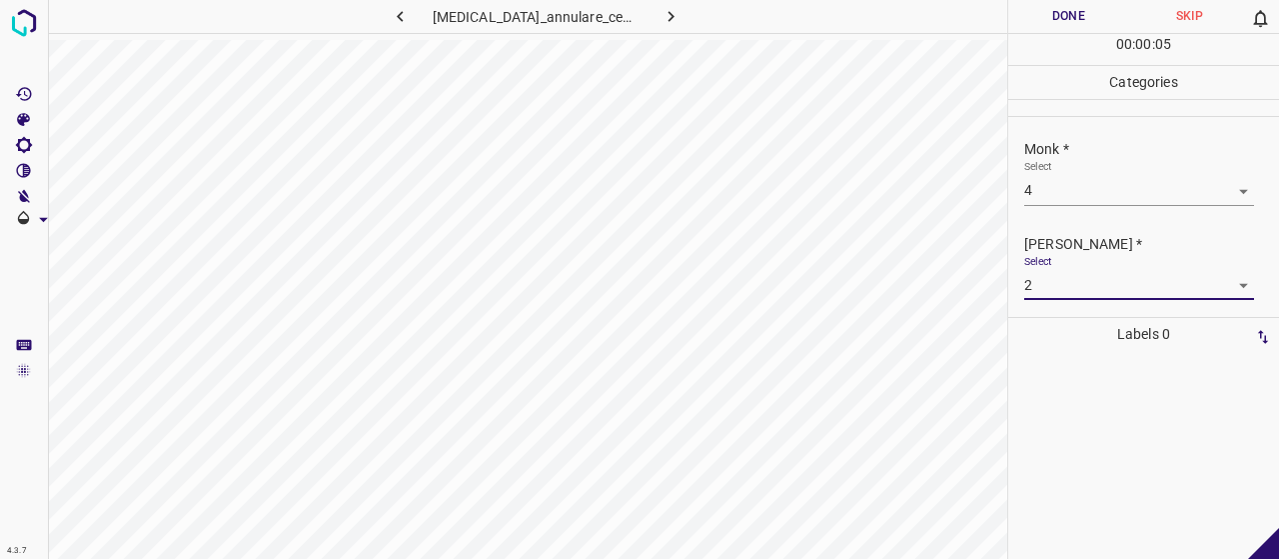
click at [1035, 23] on button "Done" at bounding box center [1068, 16] width 121 height 33
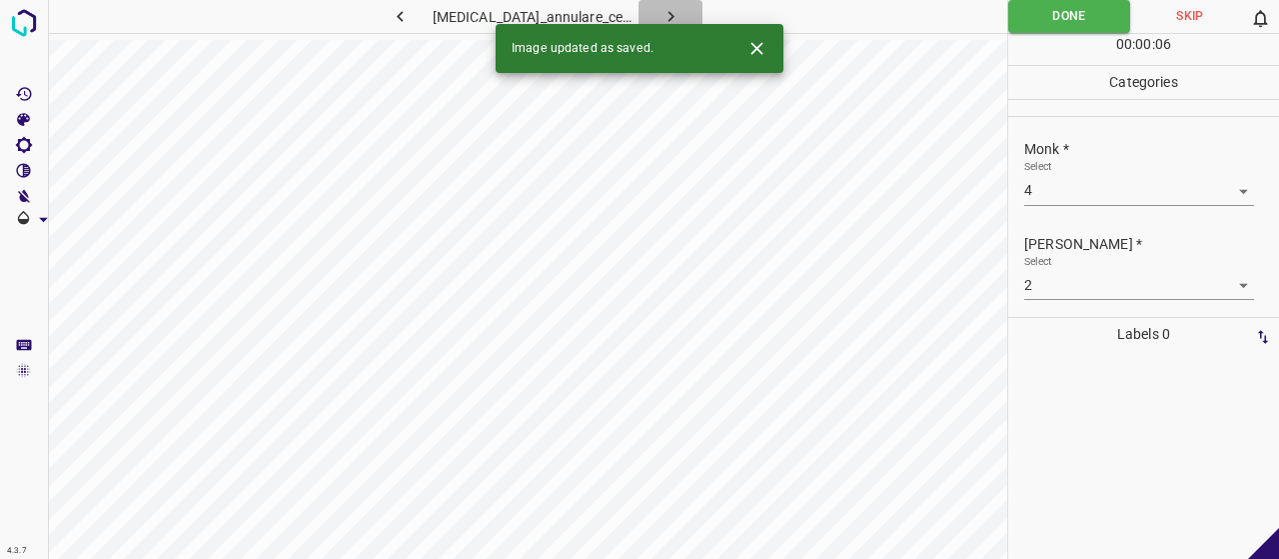
click at [677, 13] on button "button" at bounding box center [671, 16] width 64 height 33
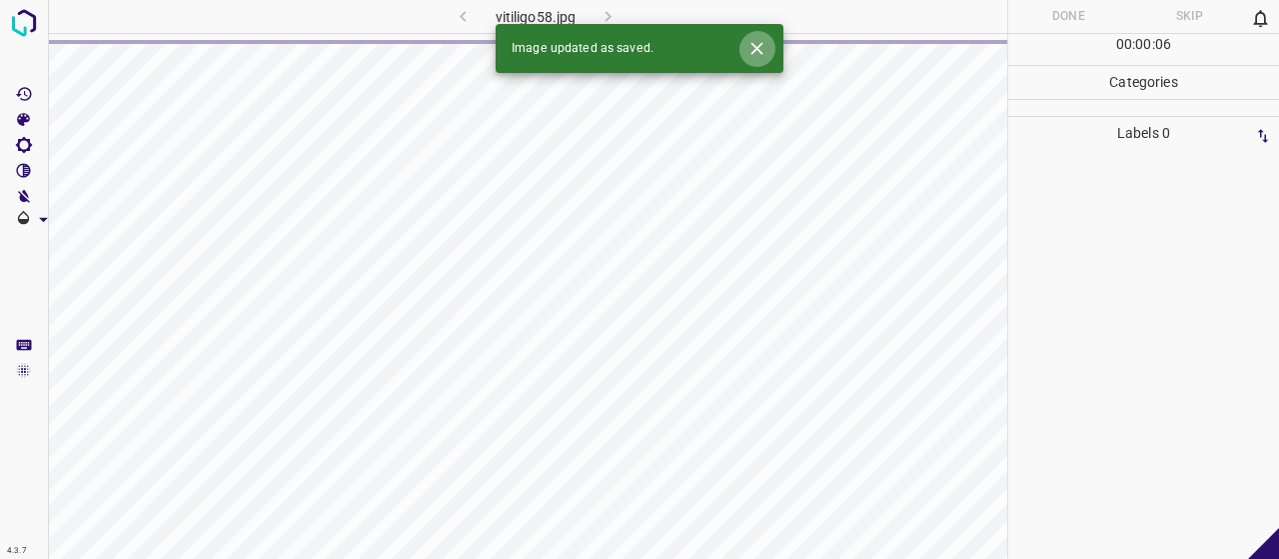
click at [758, 49] on icon "Close" at bounding box center [756, 48] width 12 height 12
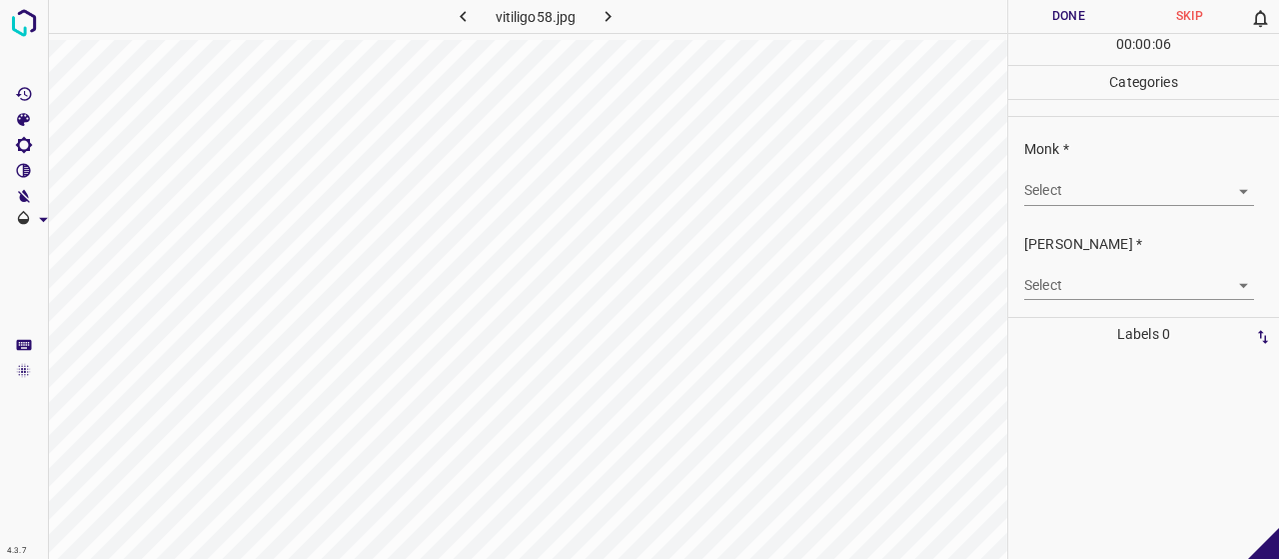
click at [1045, 193] on body "4.3.7 vitiligo58.jpg Done Skip 0 00 : 00 : 06 Categories Monk * Select ​ [PERSO…" at bounding box center [639, 279] width 1279 height 559
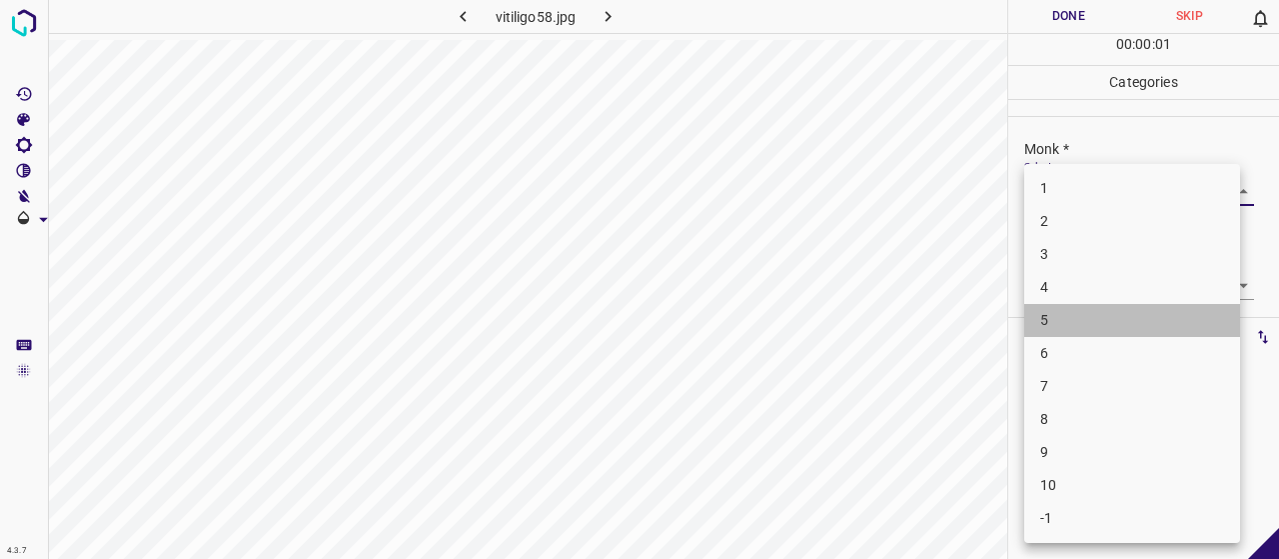
click at [1071, 327] on li "5" at bounding box center [1132, 320] width 216 height 33
type input "5"
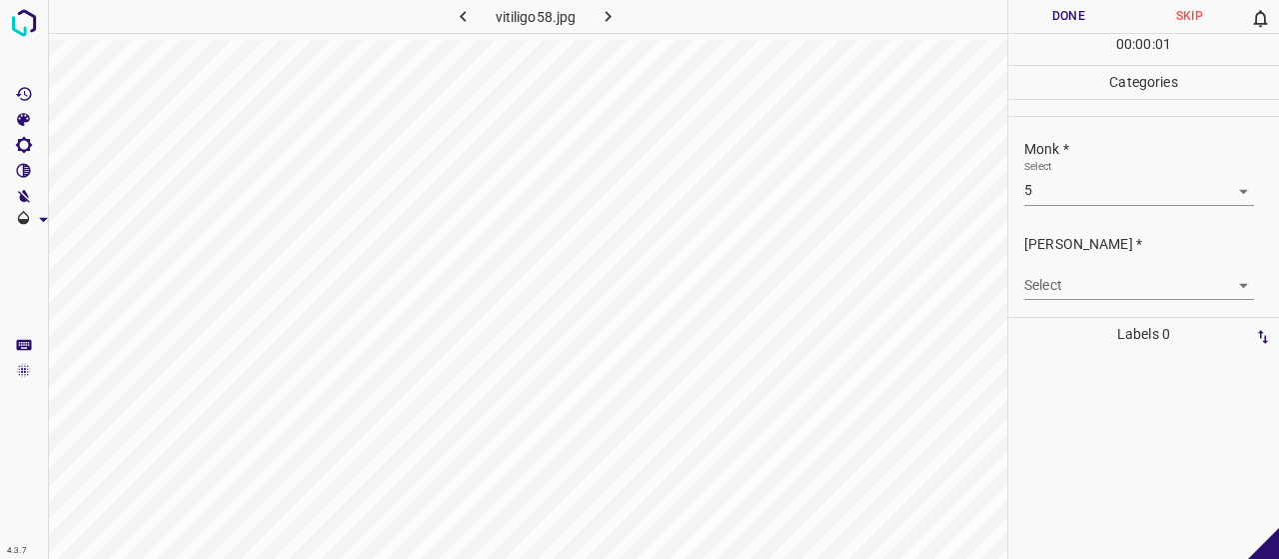
click at [1070, 259] on div "Select ​" at bounding box center [1139, 277] width 230 height 45
click at [1067, 279] on body "4.3.7 vitiligo58.jpg Done Skip 0 00 : 00 : 02 Categories Monk * Select 5 5 [PER…" at bounding box center [639, 279] width 1279 height 559
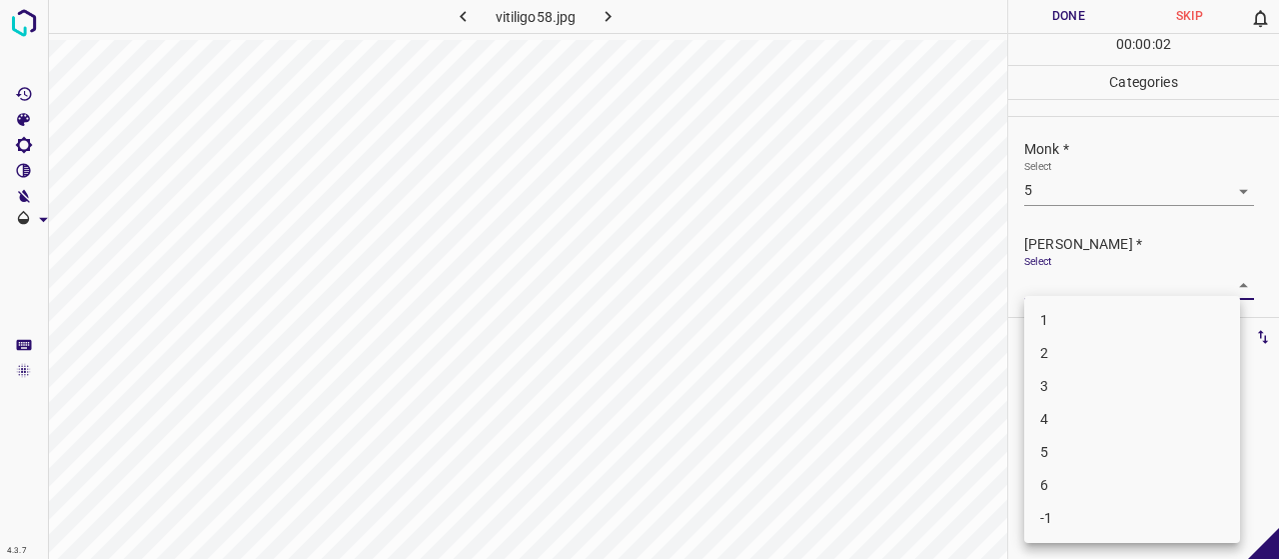
click at [1080, 382] on li "3" at bounding box center [1132, 386] width 216 height 33
type input "3"
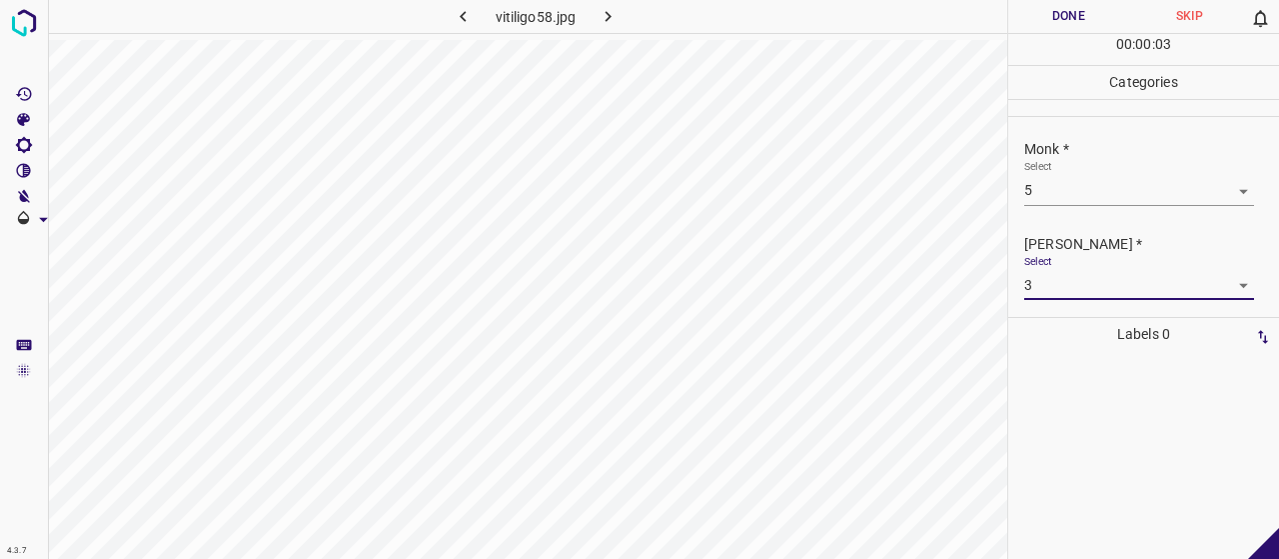
click at [1051, 17] on button "Done" at bounding box center [1068, 16] width 121 height 33
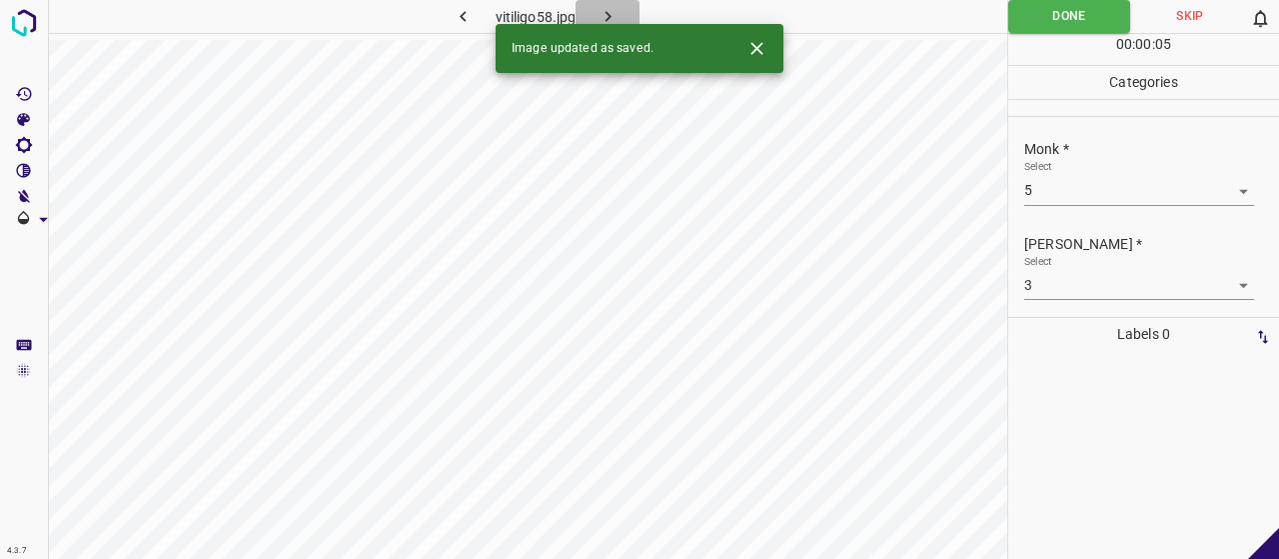
click at [615, 9] on icon "button" at bounding box center [608, 16] width 21 height 21
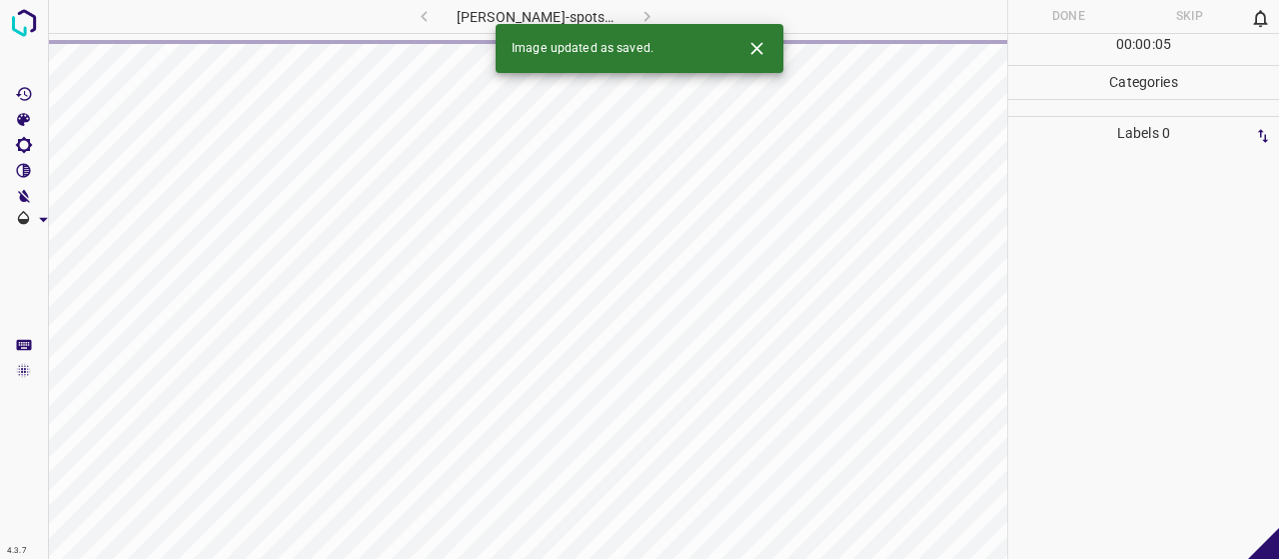
click at [751, 45] on icon "Close" at bounding box center [756, 48] width 21 height 21
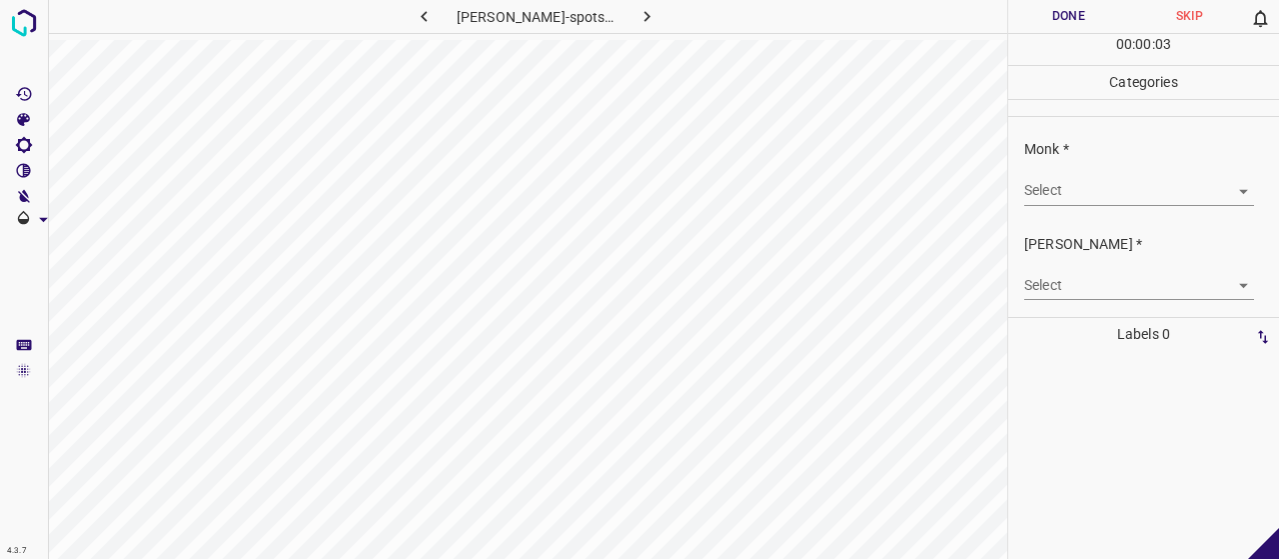
click at [1095, 187] on body "4.3.7 [PERSON_NAME]-spots46.jpg Done Skip 0 00 : 00 : 03 Categories Monk * Sele…" at bounding box center [639, 279] width 1279 height 559
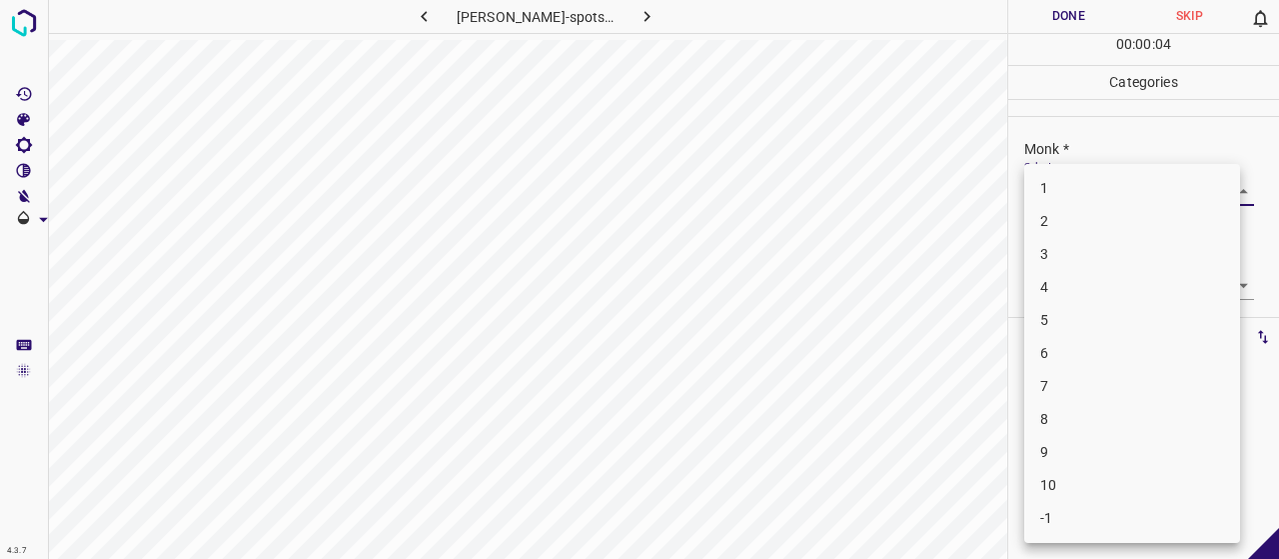
click at [1083, 307] on li "5" at bounding box center [1132, 320] width 216 height 33
type input "5"
click at [1081, 292] on body "4.3.7 [PERSON_NAME]-spots46.jpg Done Skip 0 00 : 00 : 05 Categories Monk * Sele…" at bounding box center [639, 279] width 1279 height 559
click at [1081, 397] on li "3" at bounding box center [1132, 386] width 216 height 33
type input "3"
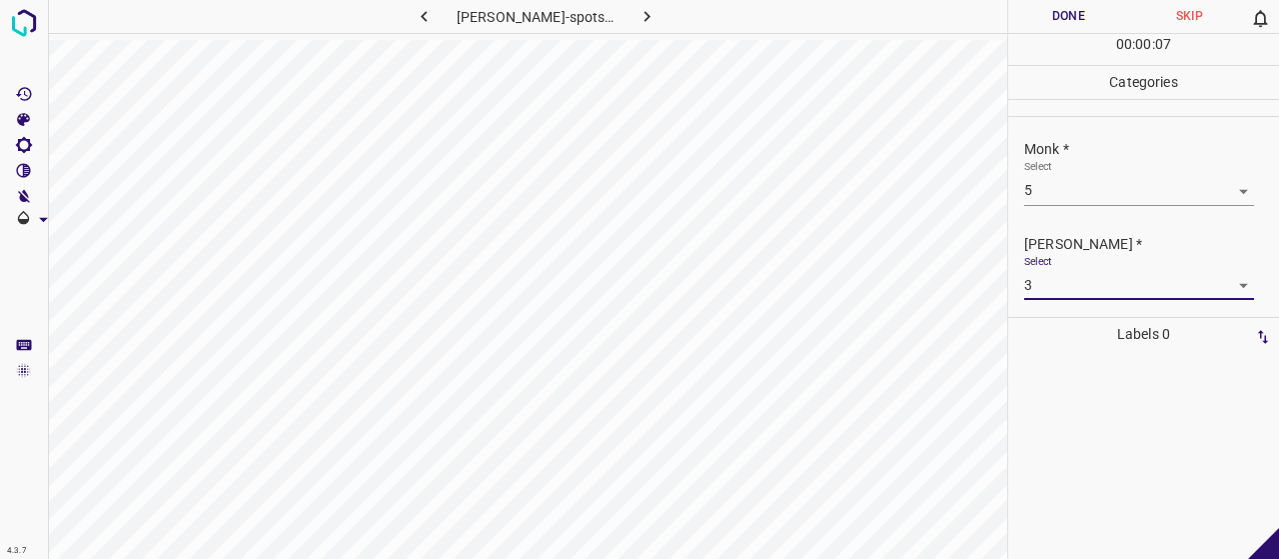
click at [1041, 11] on button "Done" at bounding box center [1068, 16] width 121 height 33
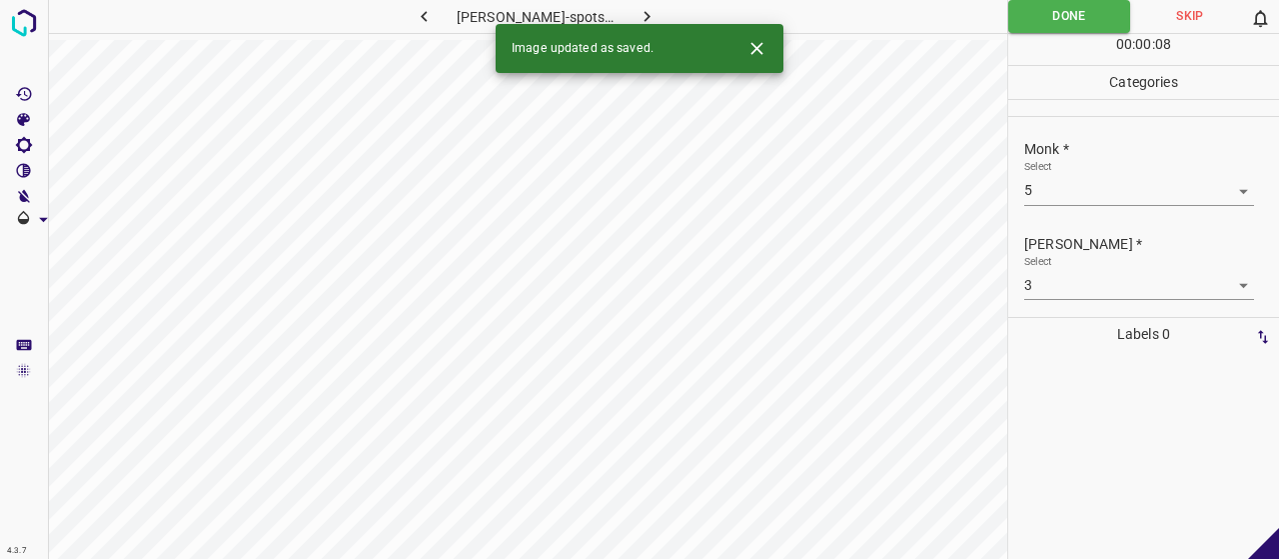
click at [653, 19] on button "button" at bounding box center [647, 16] width 64 height 33
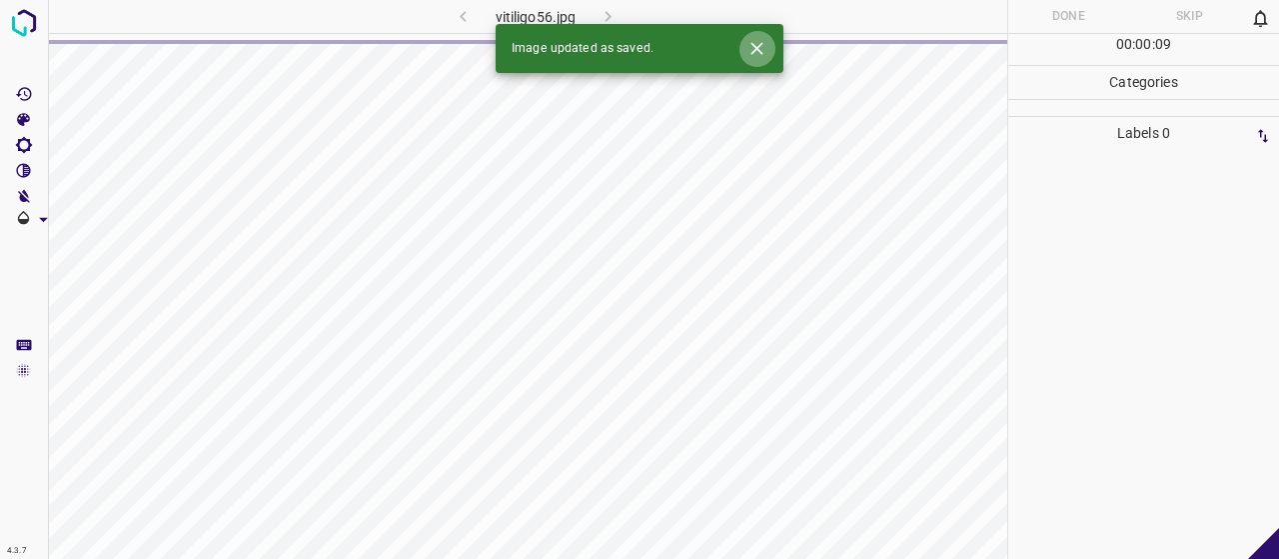
click at [772, 49] on button "Close" at bounding box center [756, 48] width 37 height 37
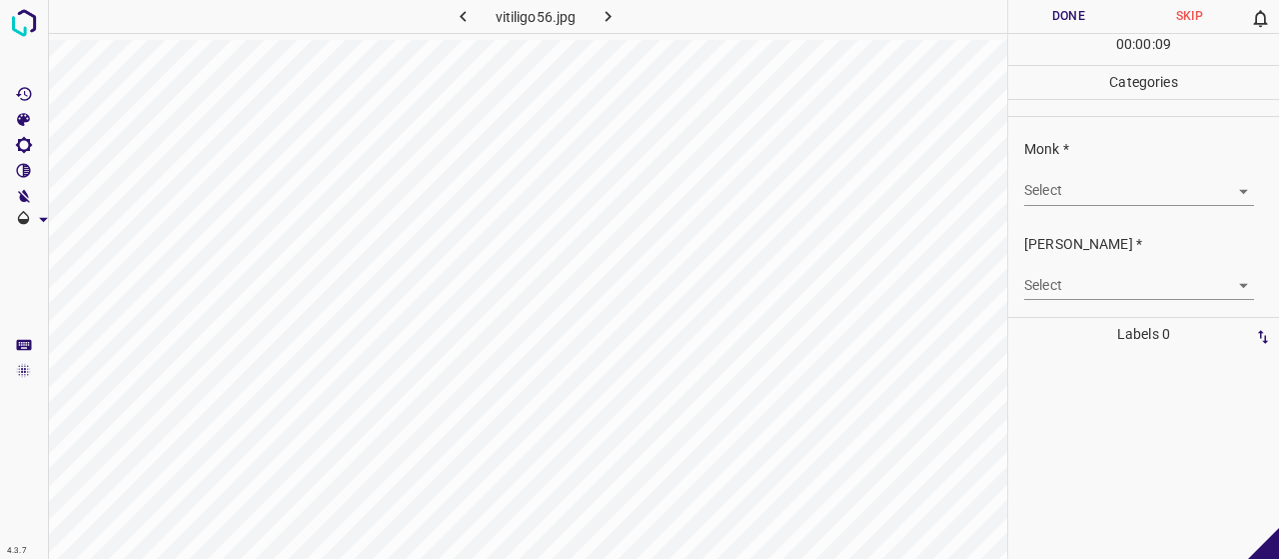
click at [1083, 209] on div "Monk * Select ​" at bounding box center [1143, 172] width 271 height 94
click at [1074, 189] on body "4.3.7 vitiligo56.jpg Done Skip 0 00 : 00 : 02 Categories Monk * Select ​ [PERSO…" at bounding box center [639, 279] width 1279 height 559
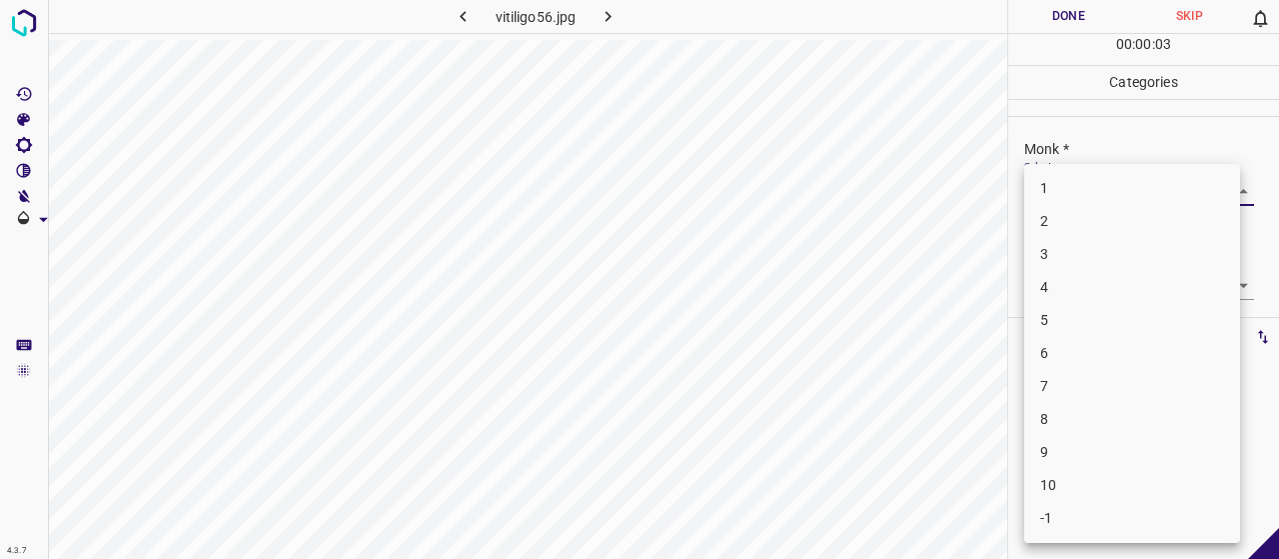
click at [1080, 382] on li "7" at bounding box center [1132, 386] width 216 height 33
type input "7"
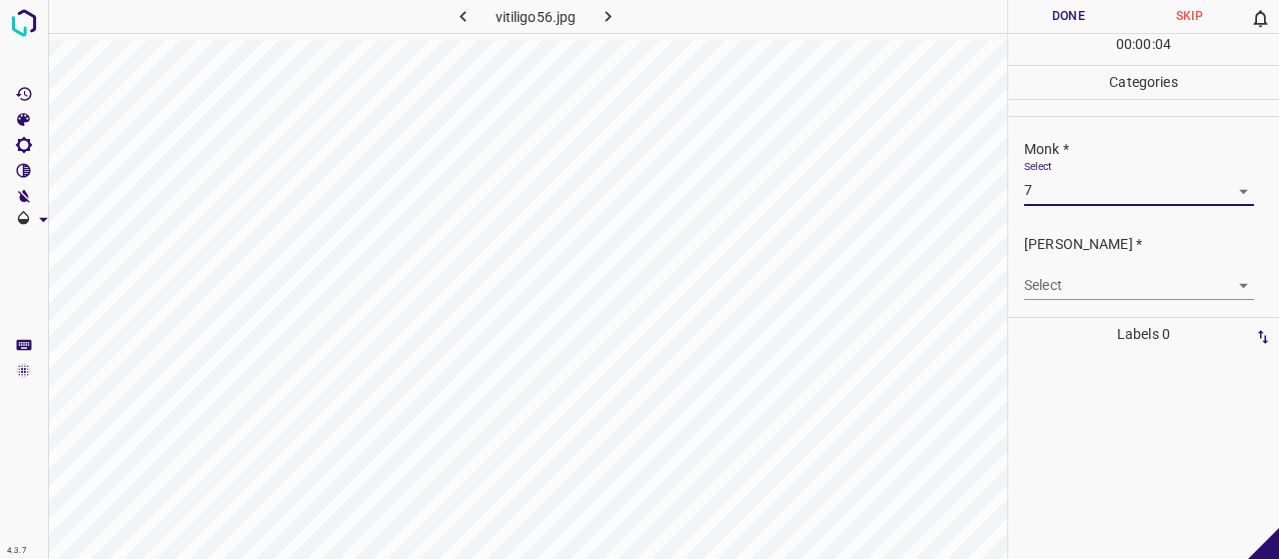
click at [1067, 296] on body "4.3.7 vitiligo56.jpg Done Skip 0 00 : 00 : 04 Categories Monk * Select 7 7 [PER…" at bounding box center [639, 279] width 1279 height 559
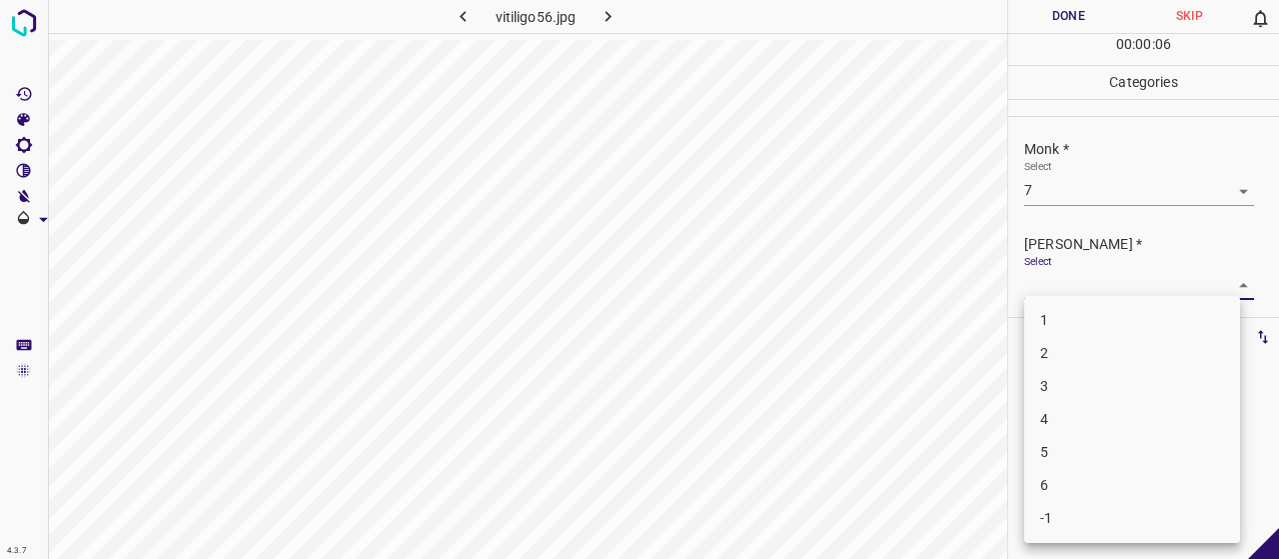
click at [1061, 443] on li "5" at bounding box center [1132, 452] width 216 height 33
type input "5"
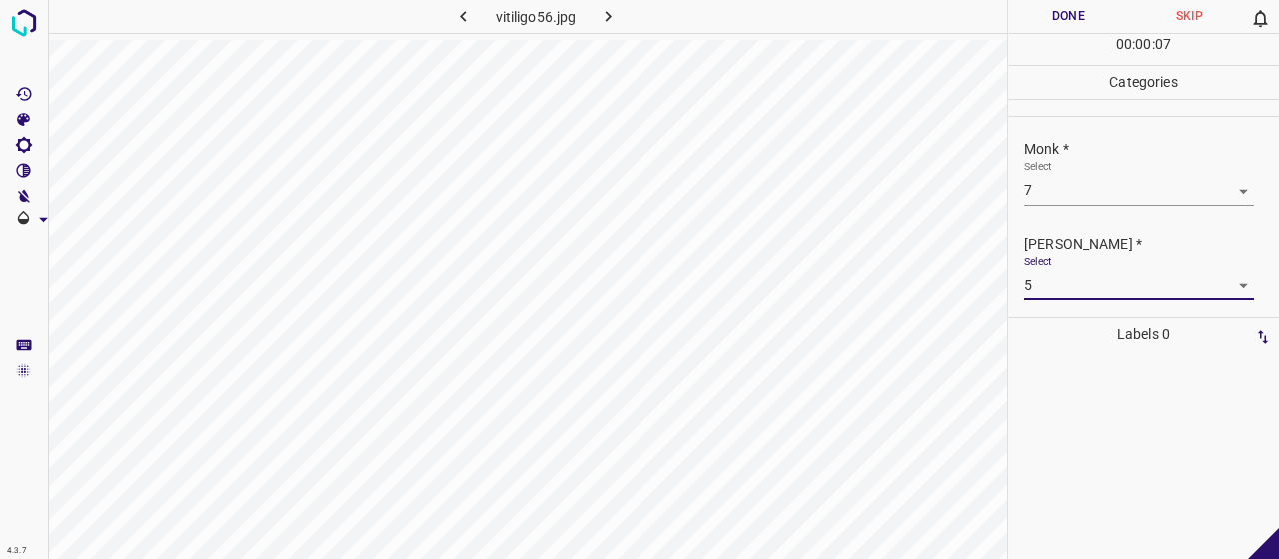
click at [1025, 21] on button "Done" at bounding box center [1068, 16] width 121 height 33
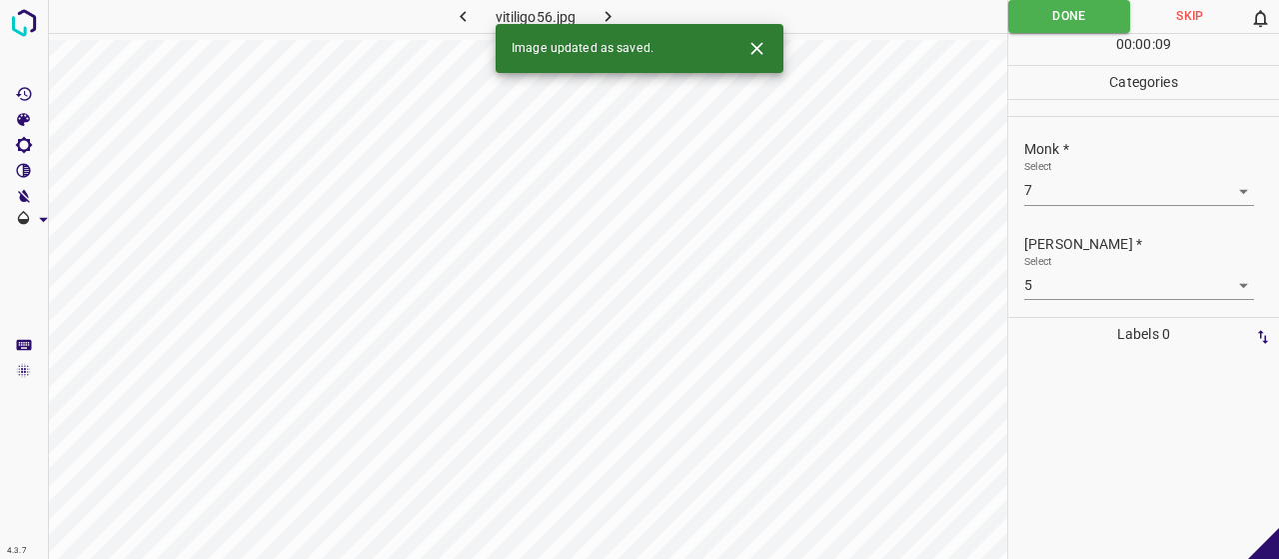
click at [624, 3] on button "button" at bounding box center [608, 16] width 64 height 33
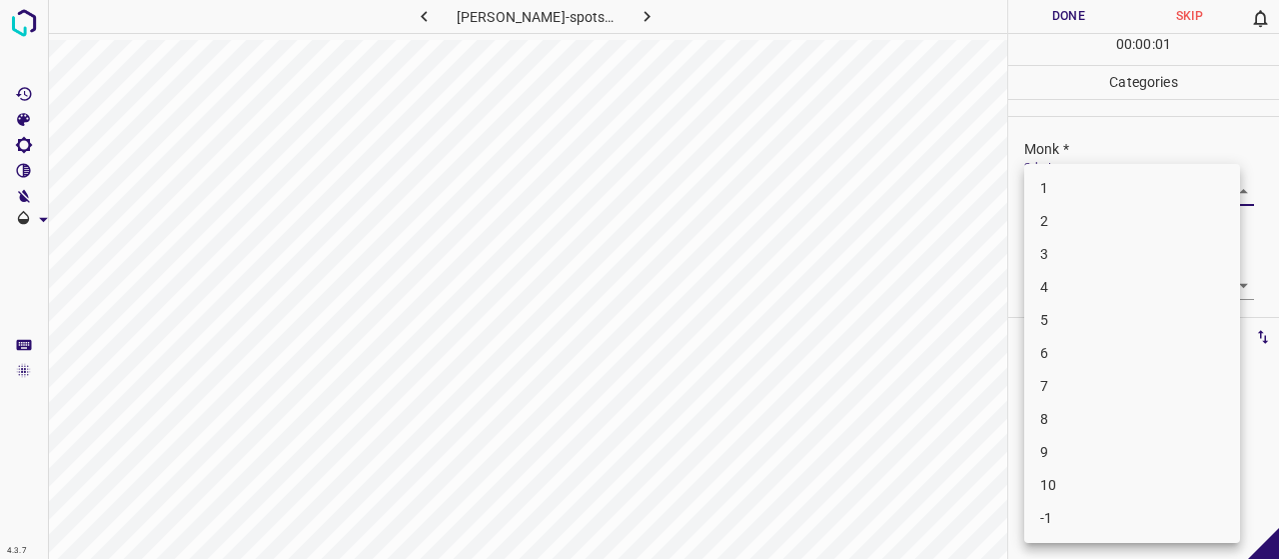
click at [1174, 189] on body "4.3.7 [PERSON_NAME]-spots47.jpg Done Skip 0 00 : 00 : 01 Categories Monk * Sele…" at bounding box center [639, 279] width 1279 height 559
click at [1126, 322] on li "5" at bounding box center [1132, 320] width 216 height 33
type input "5"
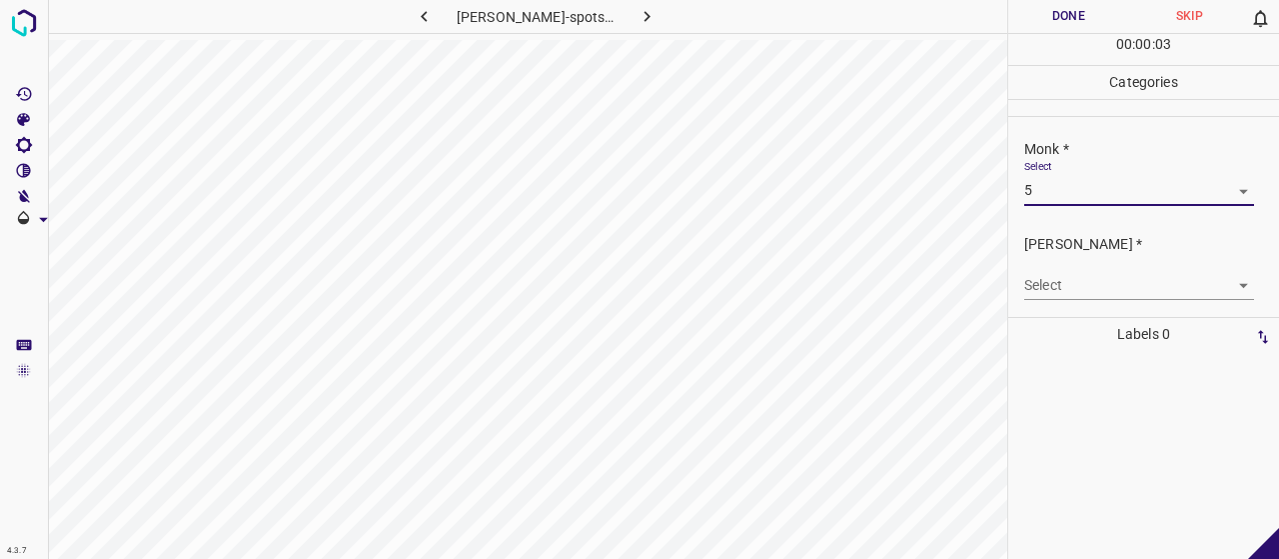
click at [1150, 286] on body "4.3.7 [PERSON_NAME]-spots47.jpg Done Skip 0 00 : 00 : 03 Categories Monk * Sele…" at bounding box center [639, 279] width 1279 height 559
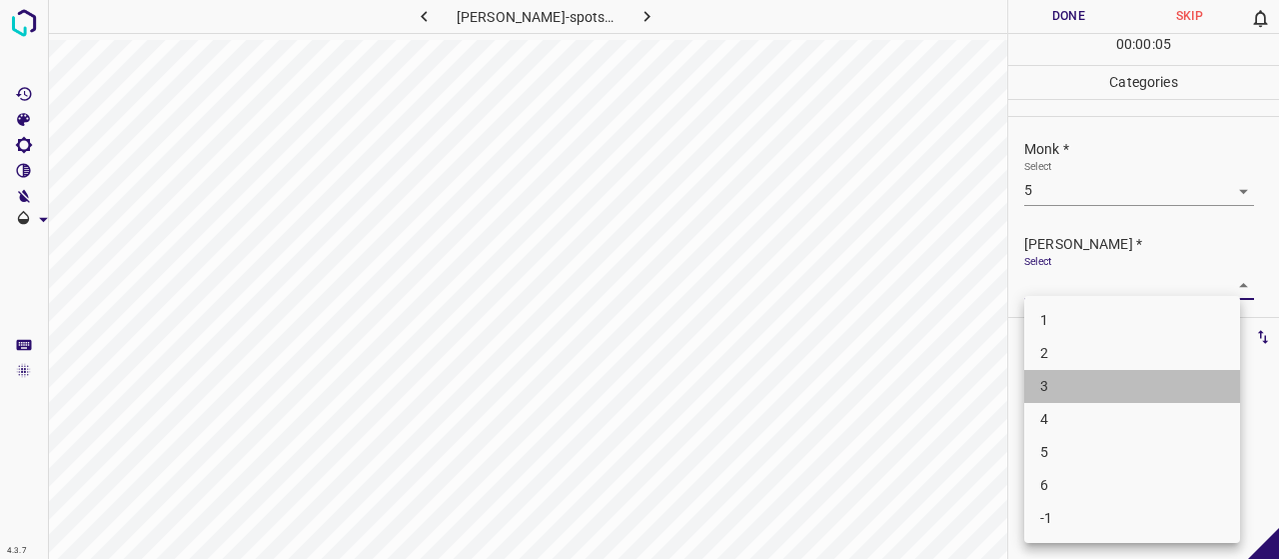
click at [1056, 395] on li "3" at bounding box center [1132, 386] width 216 height 33
type input "3"
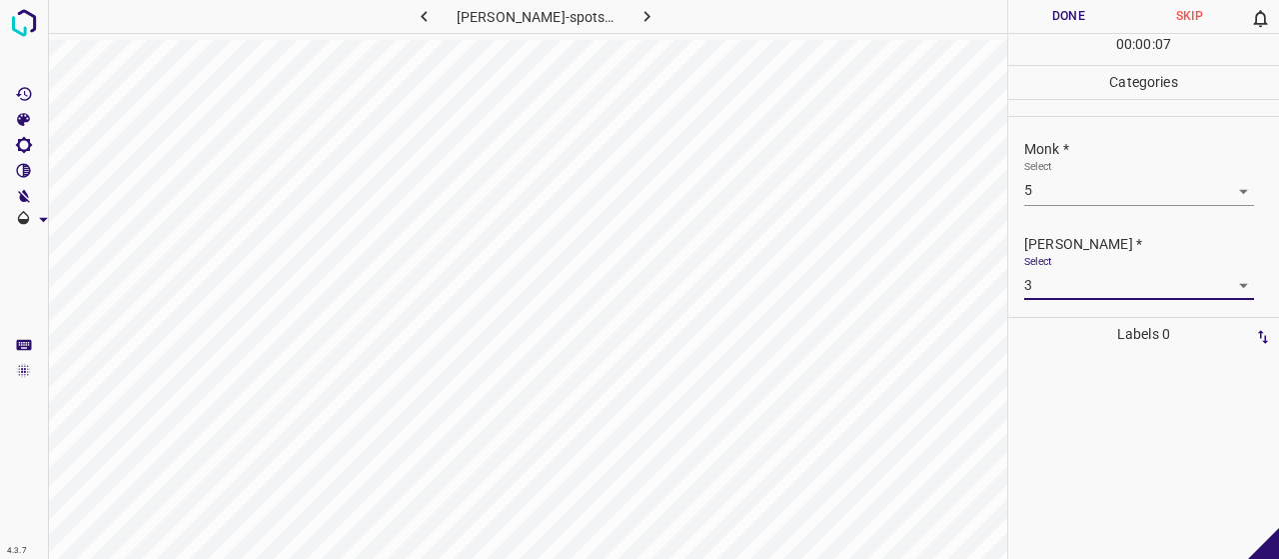
click at [1067, 12] on button "Done" at bounding box center [1068, 16] width 121 height 33
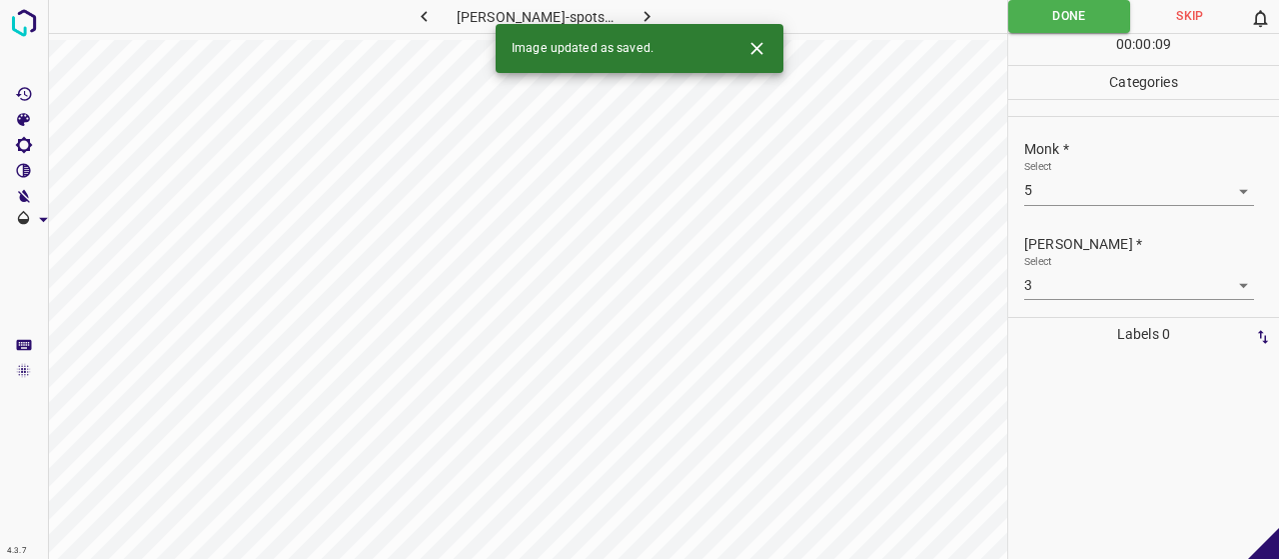
click at [637, 10] on icon "button" at bounding box center [647, 16] width 21 height 21
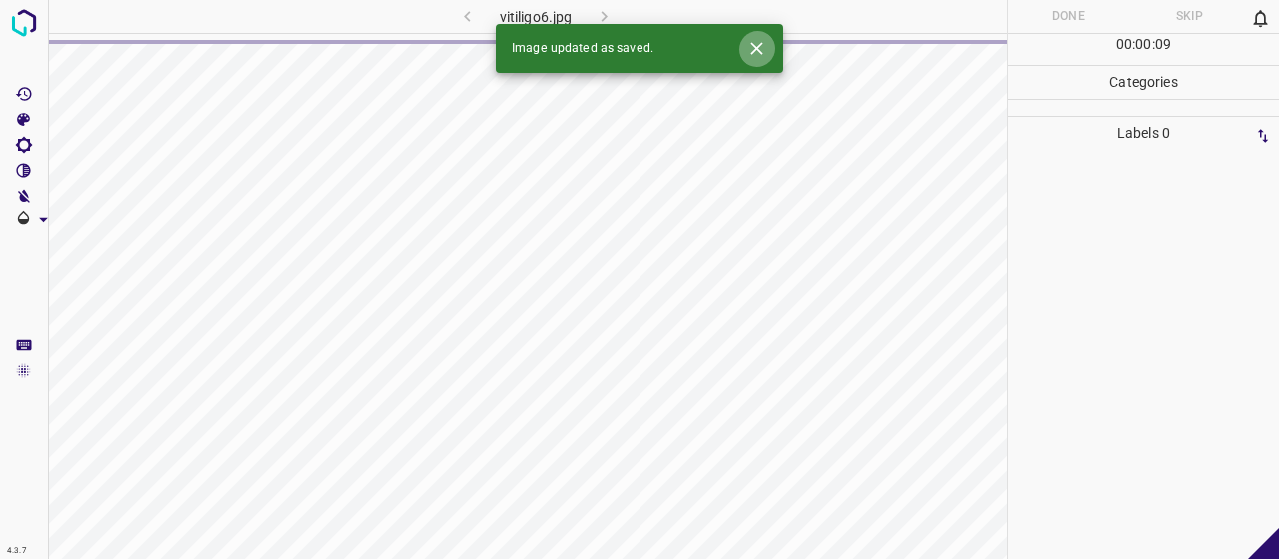
click at [761, 44] on icon "Close" at bounding box center [756, 48] width 12 height 12
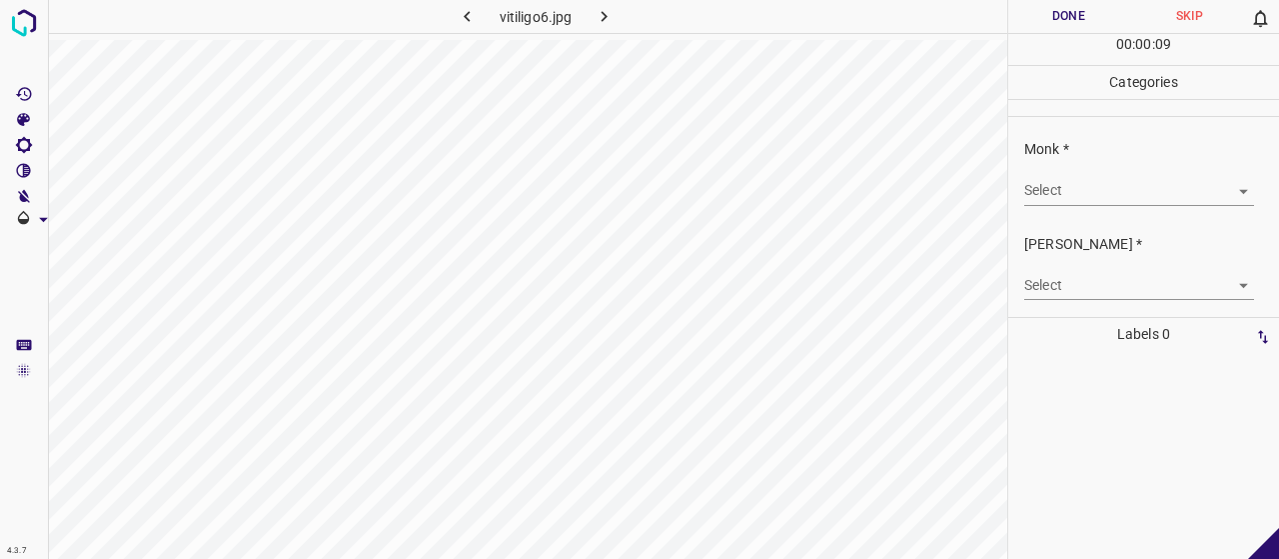
click at [1083, 186] on body "4.3.7 vitiligo6.jpg Done Skip 0 00 : 00 : 09 Categories Monk * Select ​ [PERSON…" at bounding box center [639, 279] width 1279 height 559
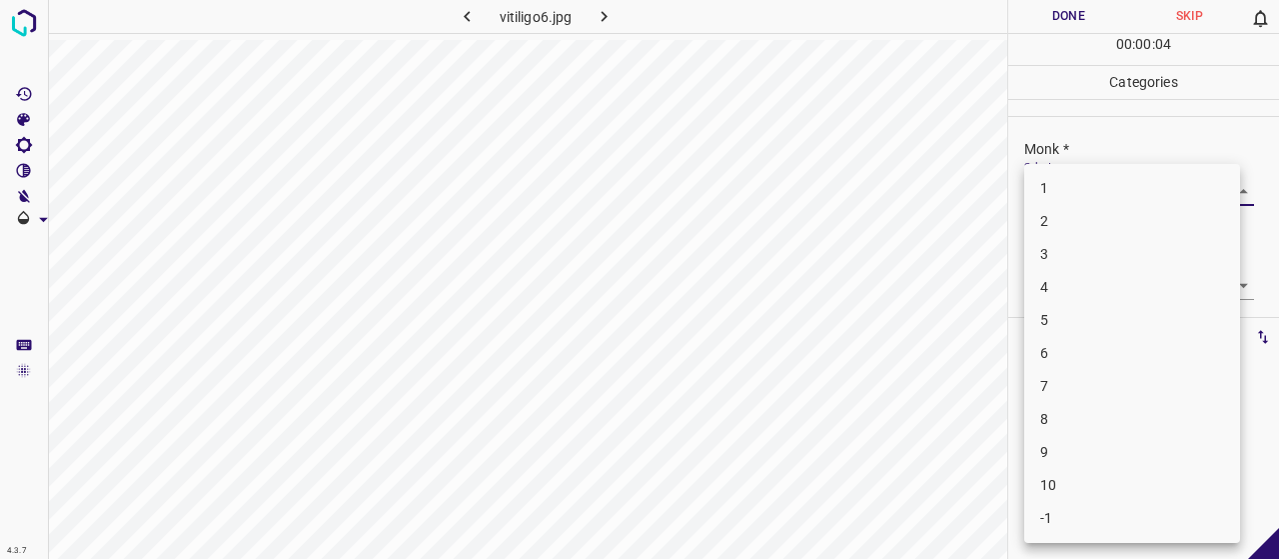
click at [1103, 419] on li "8" at bounding box center [1132, 419] width 216 height 33
type input "8"
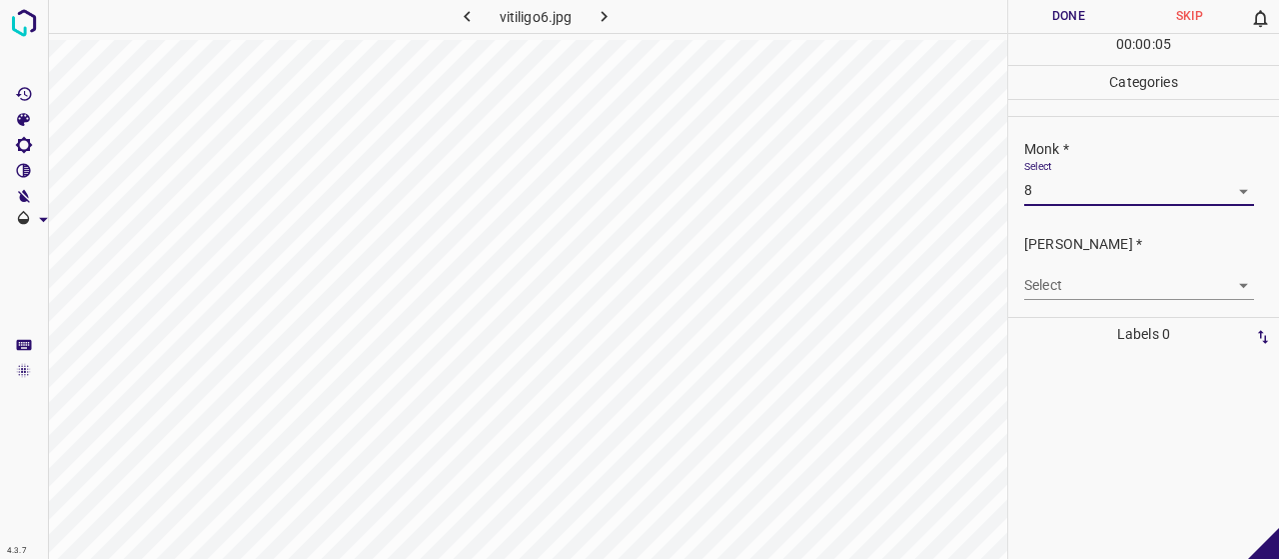
click at [1079, 274] on body "4.3.7 vitiligo6.jpg Done Skip 0 00 : 00 : 05 Categories Monk * Select 8 8 [PERS…" at bounding box center [639, 279] width 1279 height 559
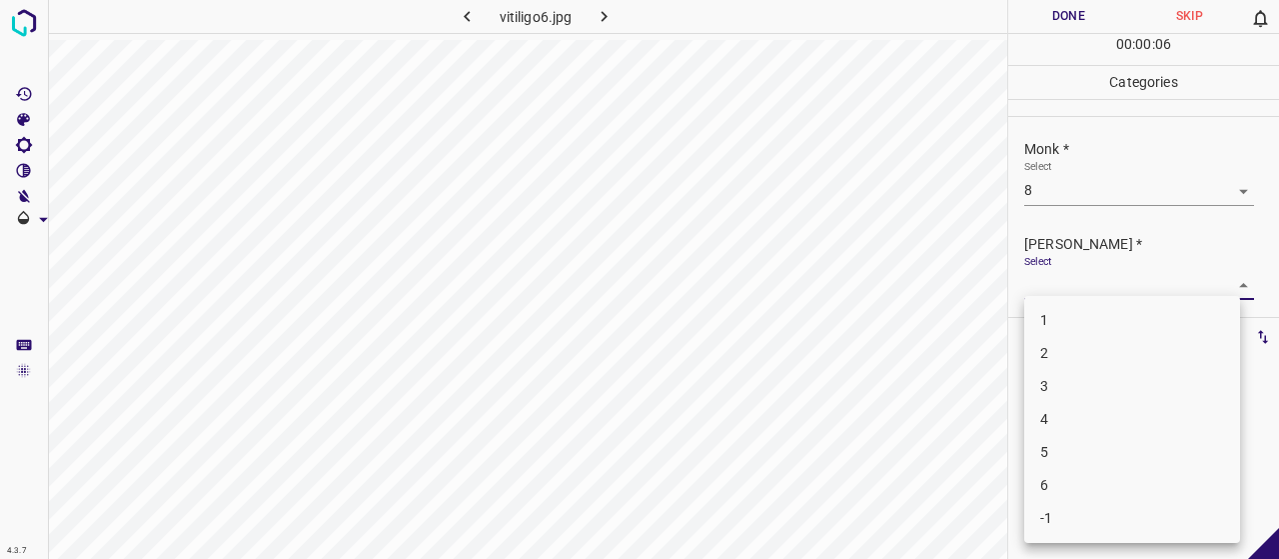
click at [1116, 464] on li "5" at bounding box center [1132, 452] width 216 height 33
type input "5"
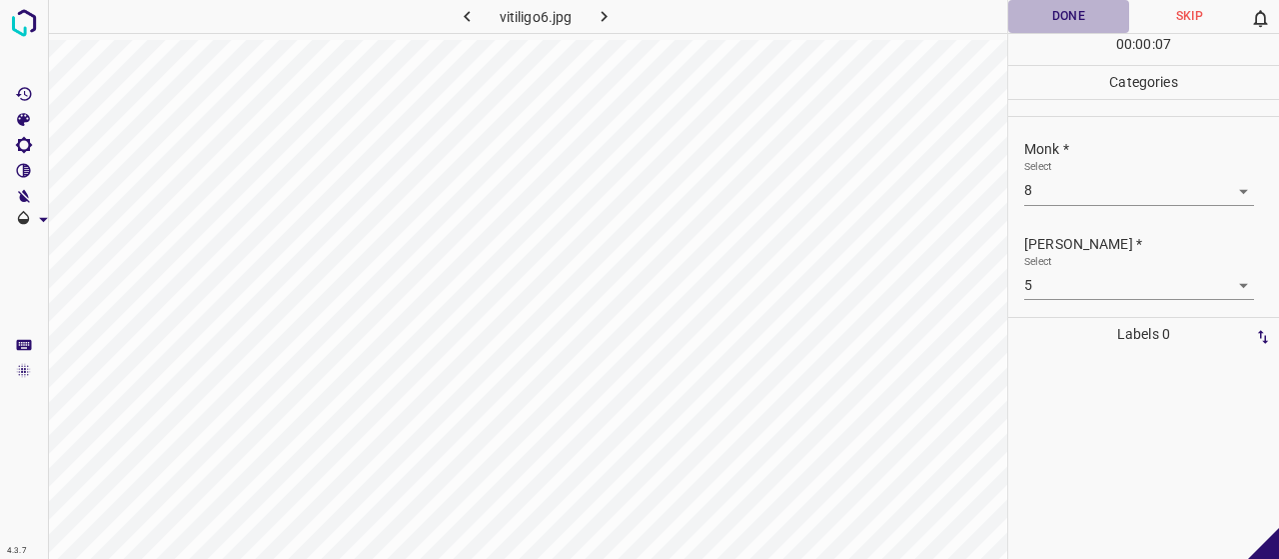
click at [1051, 23] on button "Done" at bounding box center [1068, 16] width 121 height 33
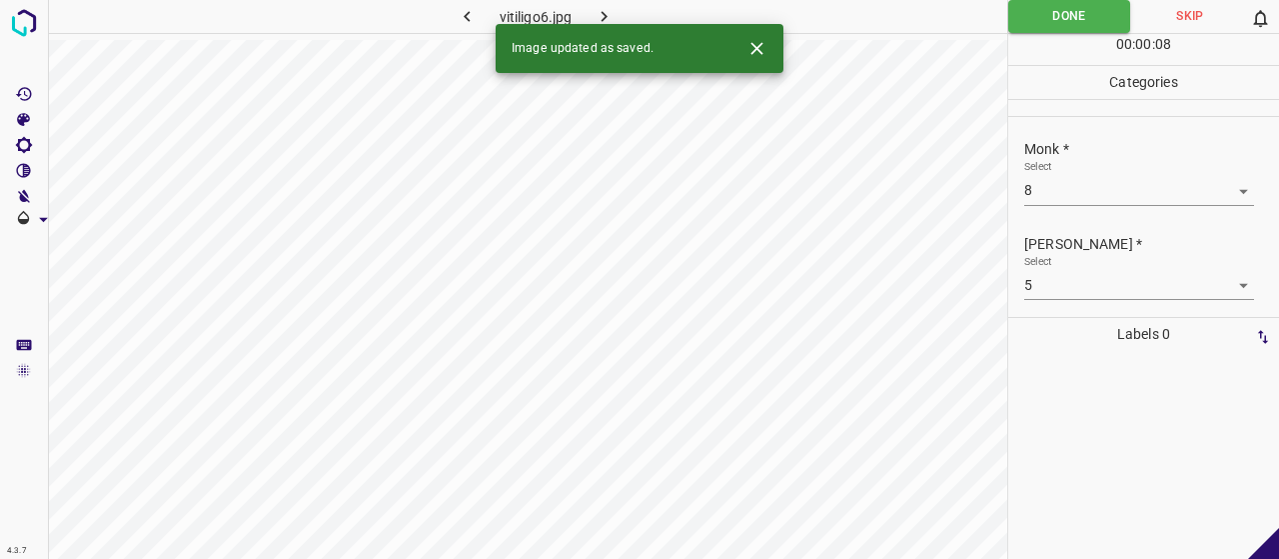
click at [602, 9] on icon "button" at bounding box center [604, 16] width 21 height 21
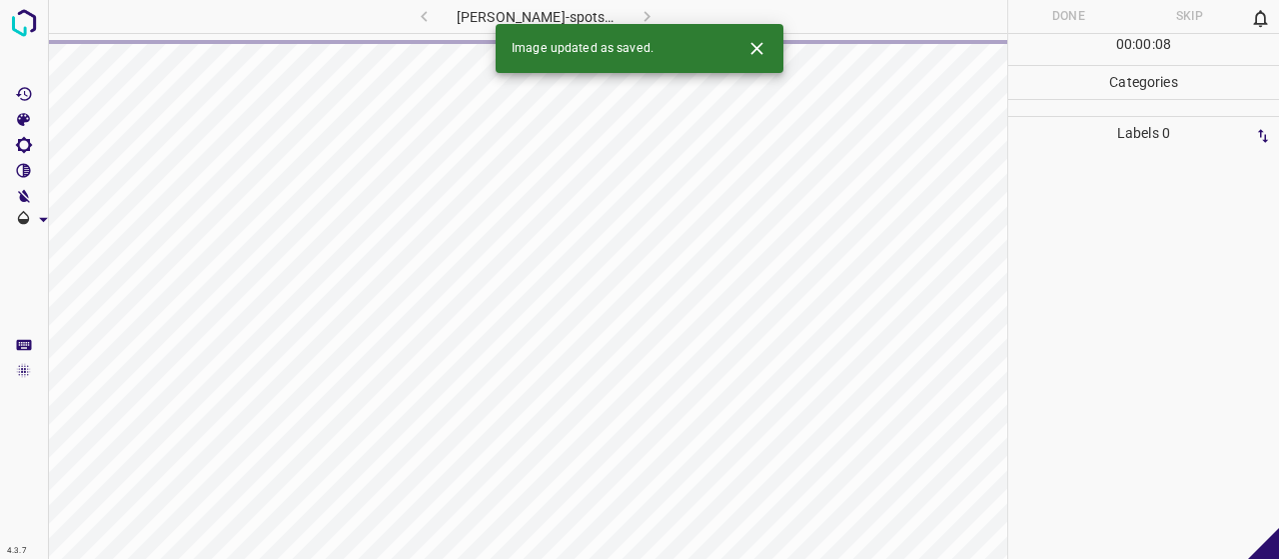
click at [753, 51] on icon "Close" at bounding box center [756, 48] width 12 height 12
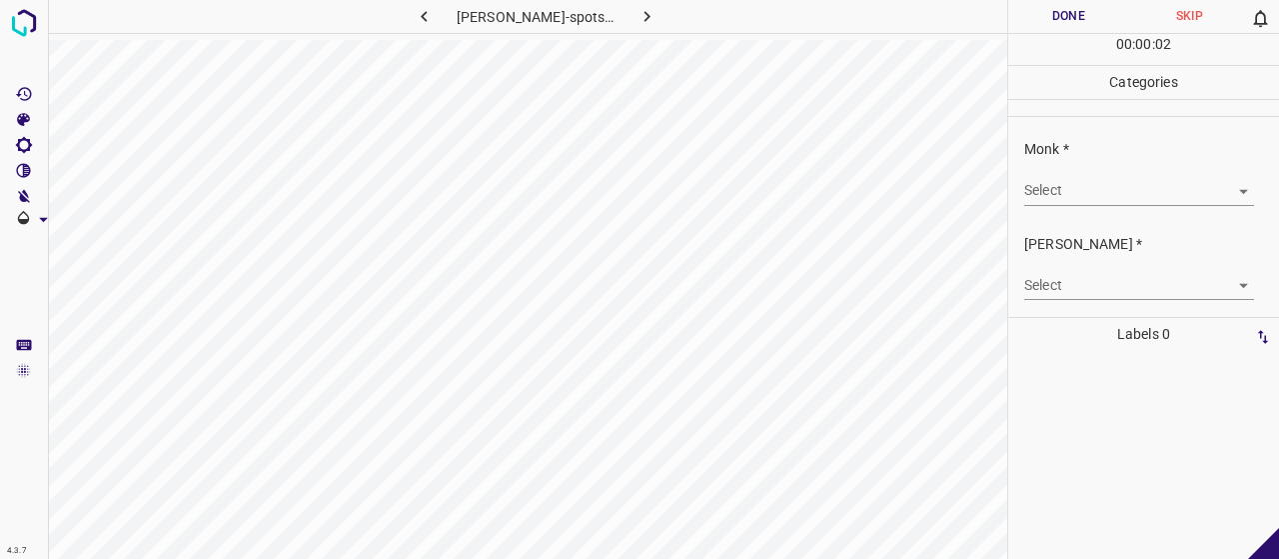
click at [1148, 194] on body "4.3.7 [PERSON_NAME]-spots45.jpg Done Skip 0 00 : 00 : 02 Categories Monk * Sele…" at bounding box center [639, 279] width 1279 height 559
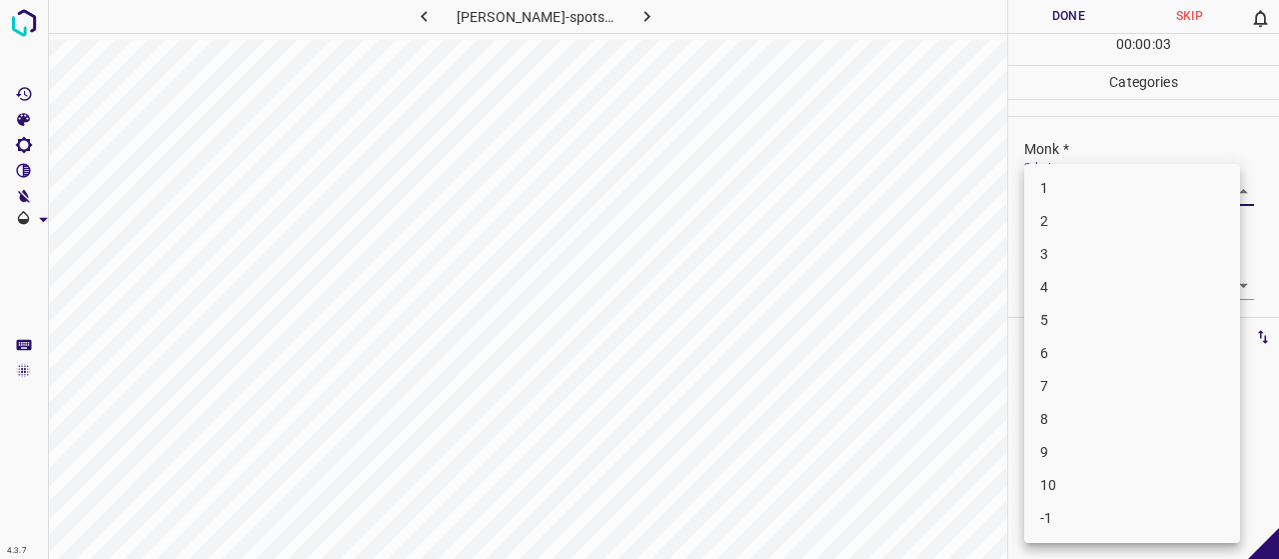
click at [1129, 250] on li "3" at bounding box center [1132, 254] width 216 height 33
type input "3"
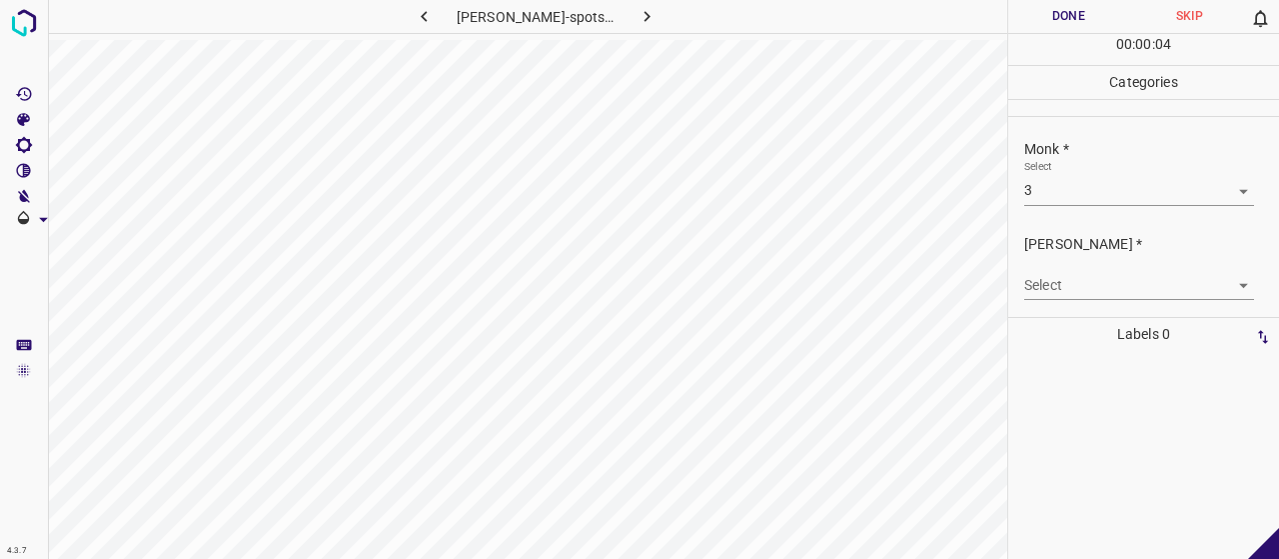
click at [1095, 263] on div "Select ​" at bounding box center [1139, 277] width 230 height 45
click at [1093, 291] on body "4.3.7 [PERSON_NAME]-spots45.jpg Done Skip 0 00 : 00 : 04 Categories Monk * Sele…" at bounding box center [639, 279] width 1279 height 559
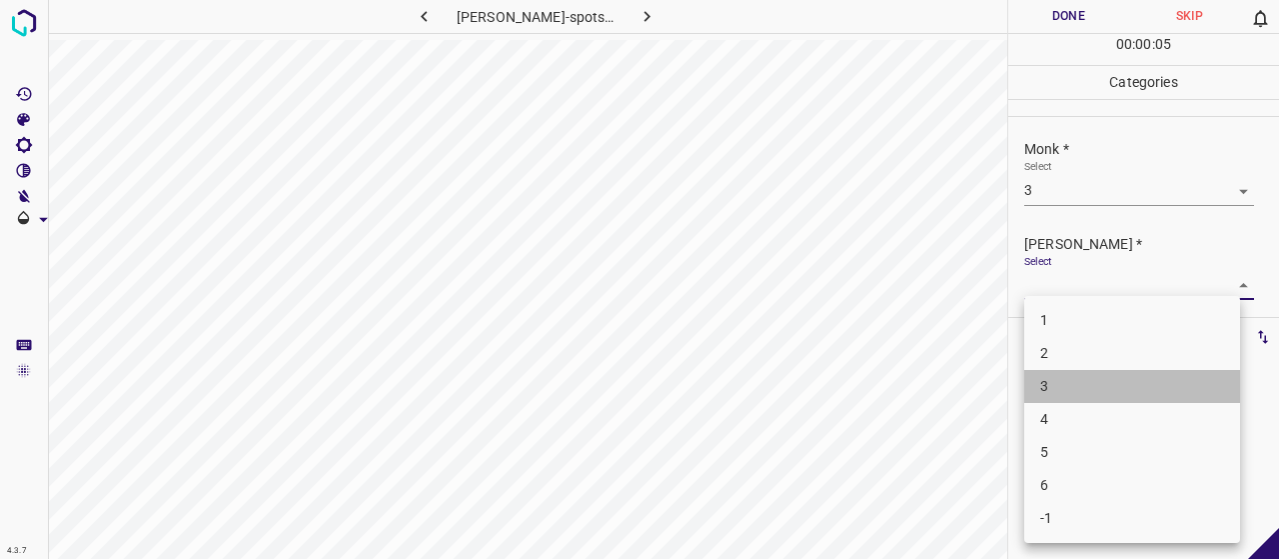
drag, startPoint x: 1082, startPoint y: 377, endPoint x: 1075, endPoint y: 347, distance: 30.8
click at [1075, 347] on ul "1 2 3 4 5 6 -1" at bounding box center [1132, 419] width 216 height 247
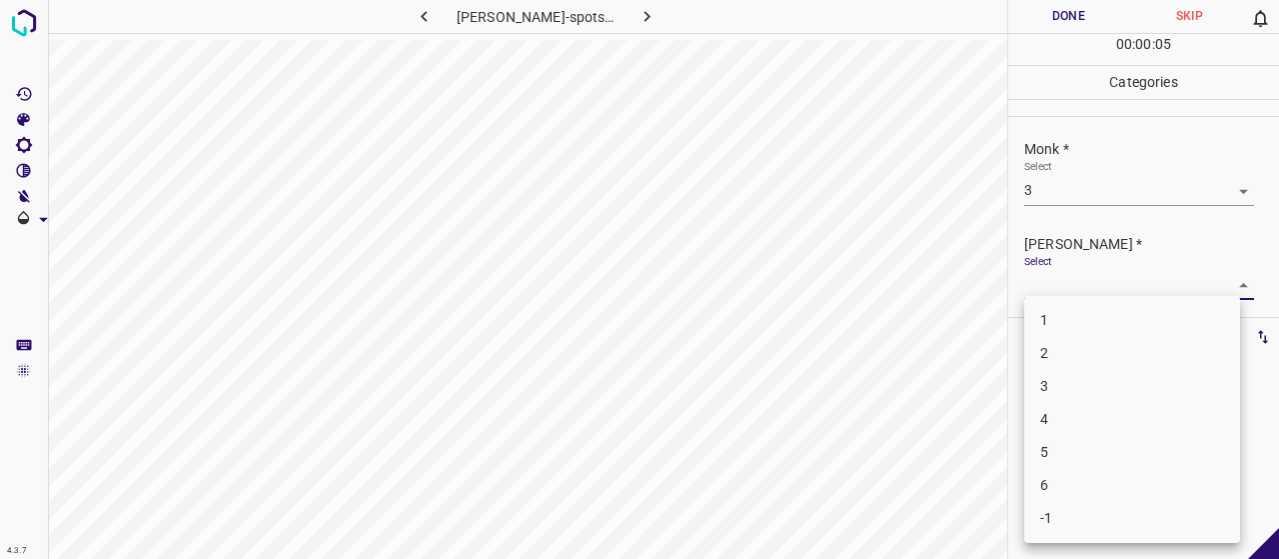
click at [1073, 345] on li "2" at bounding box center [1132, 353] width 216 height 33
type input "2"
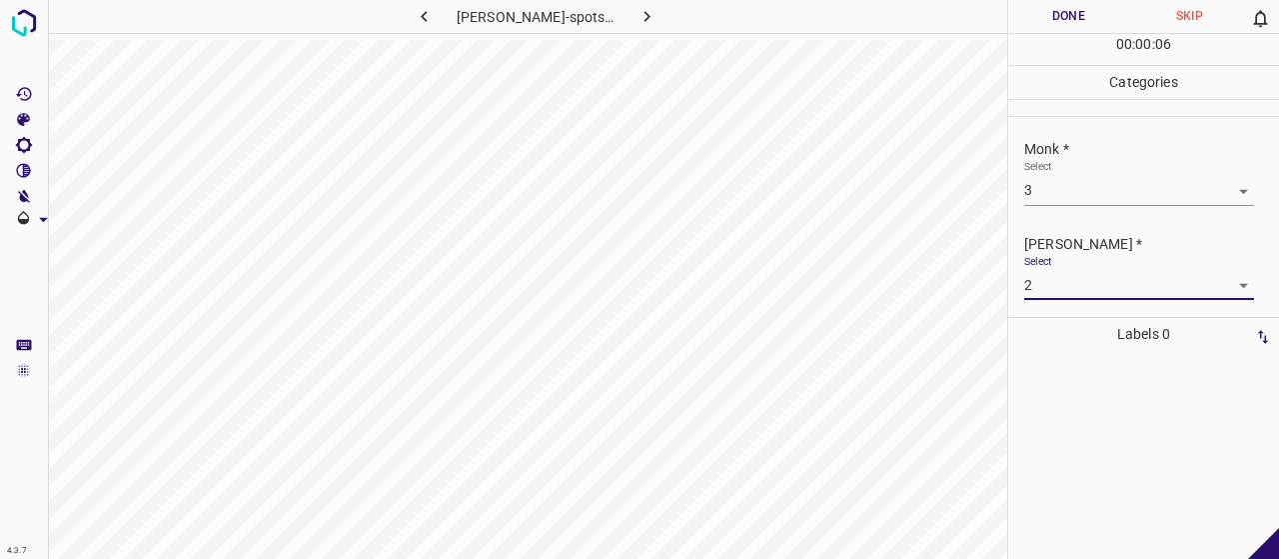
click at [1003, 19] on div at bounding box center [850, 16] width 314 height 33
click at [1021, 21] on button "Done" at bounding box center [1068, 16] width 121 height 33
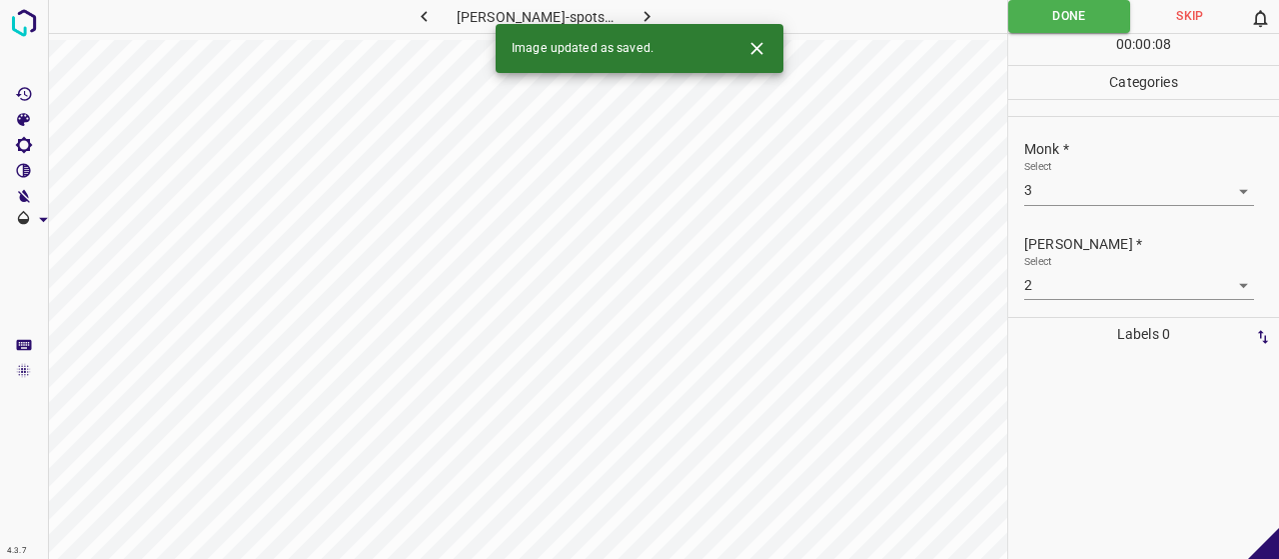
click at [651, 5] on button "button" at bounding box center [647, 16] width 64 height 33
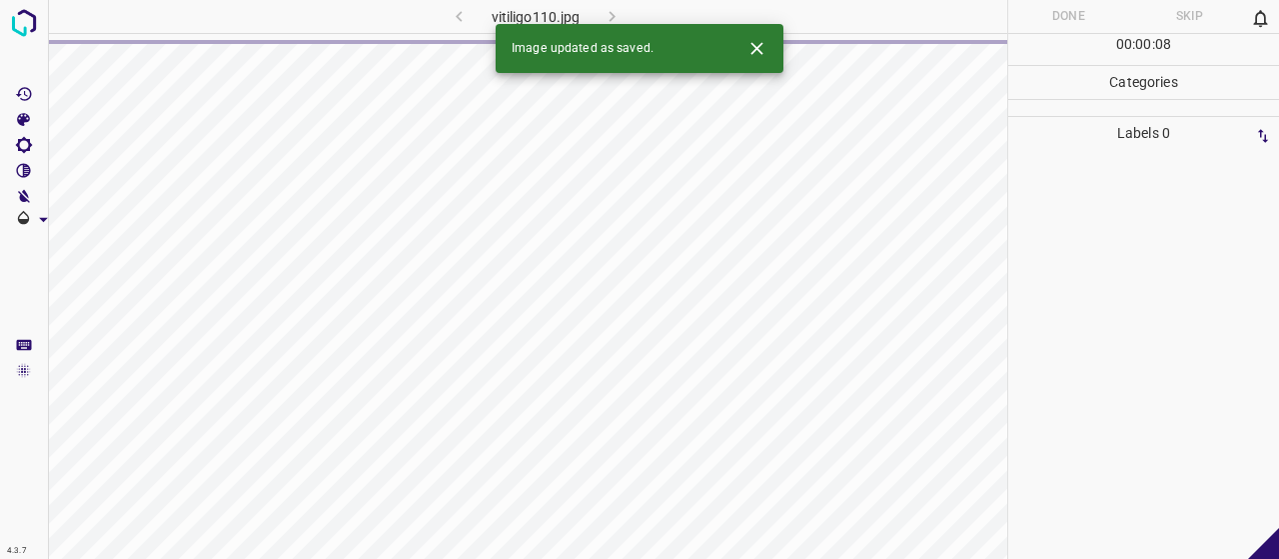
click at [758, 35] on button "Close" at bounding box center [756, 48] width 37 height 37
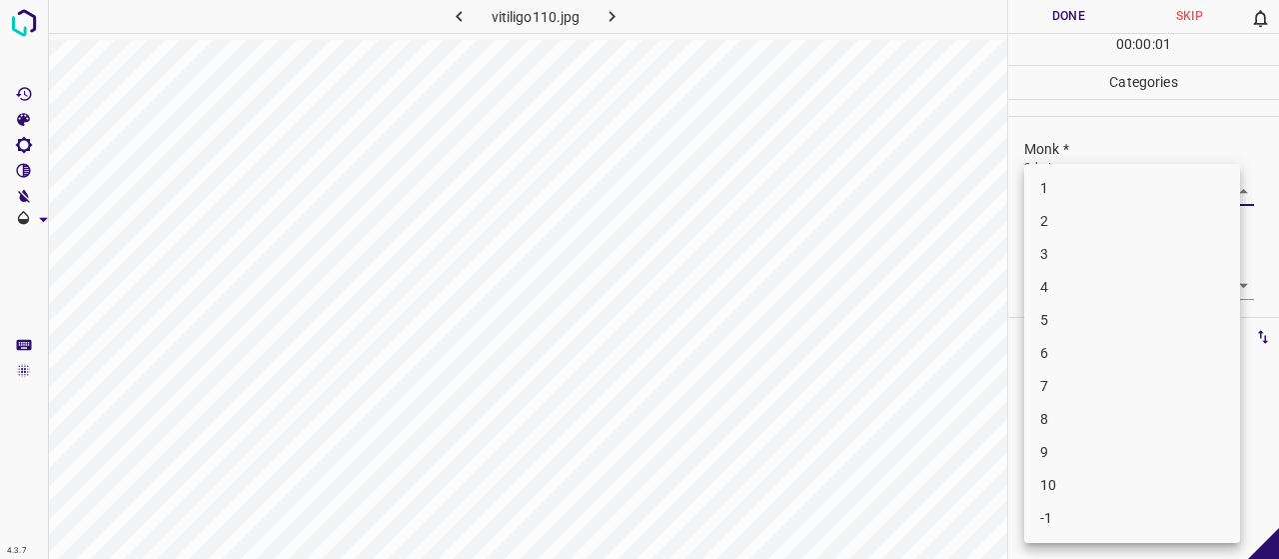
click at [1069, 190] on body "4.3.7 vitiligo110.jpg Done Skip 0 00 : 00 : 01 Categories Monk * Select ​ [PERS…" at bounding box center [639, 279] width 1279 height 559
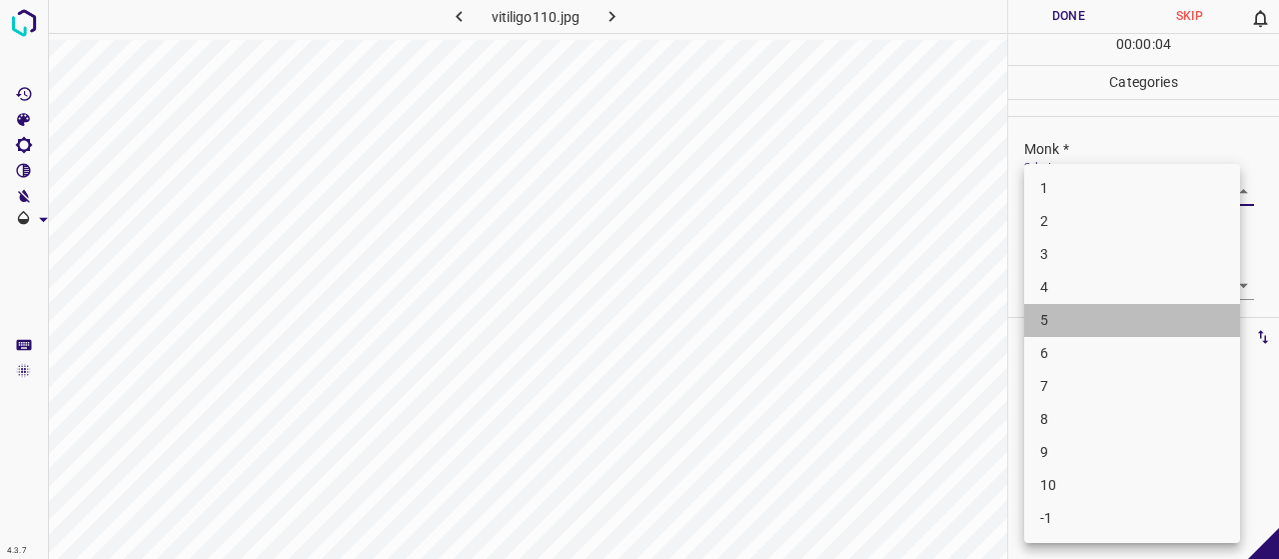
click at [1043, 329] on li "5" at bounding box center [1132, 320] width 216 height 33
type input "5"
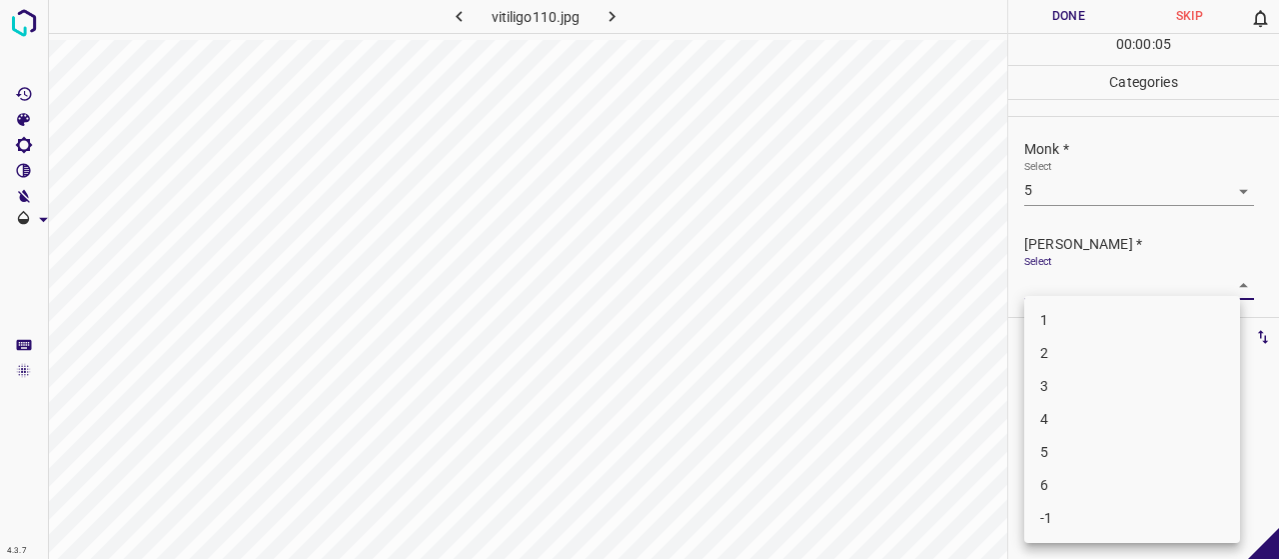
click at [1077, 279] on body "4.3.7 vitiligo110.jpg Done Skip 0 00 : 00 : 05 Categories Monk * Select 5 5 [PE…" at bounding box center [639, 279] width 1279 height 559
click at [1131, 379] on li "3" at bounding box center [1132, 386] width 216 height 33
type input "3"
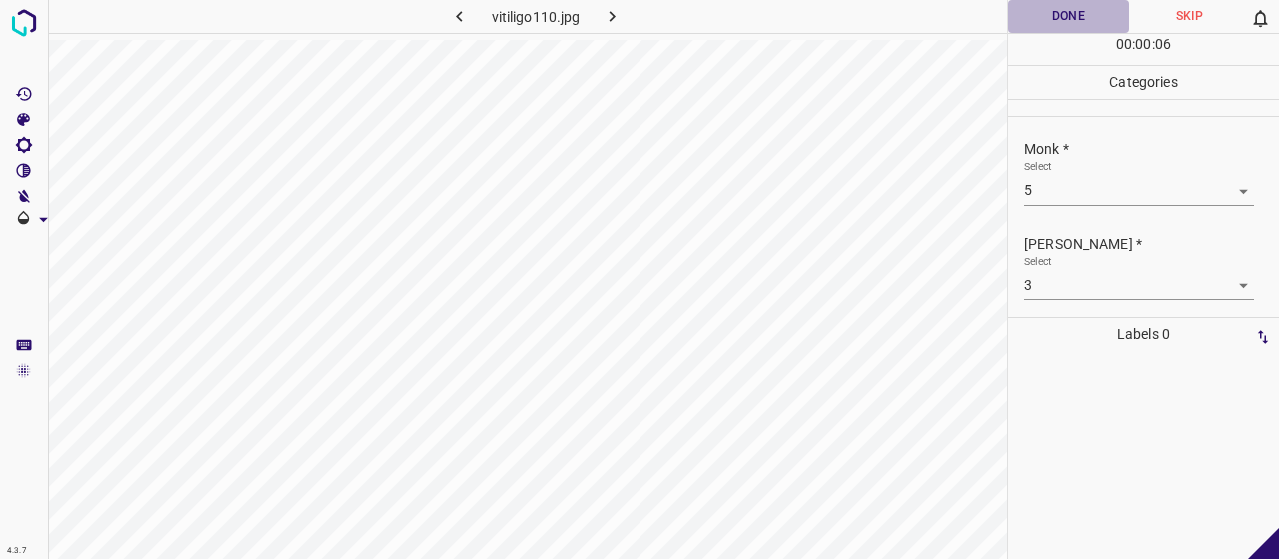
click at [1020, 27] on button "Done" at bounding box center [1068, 16] width 121 height 33
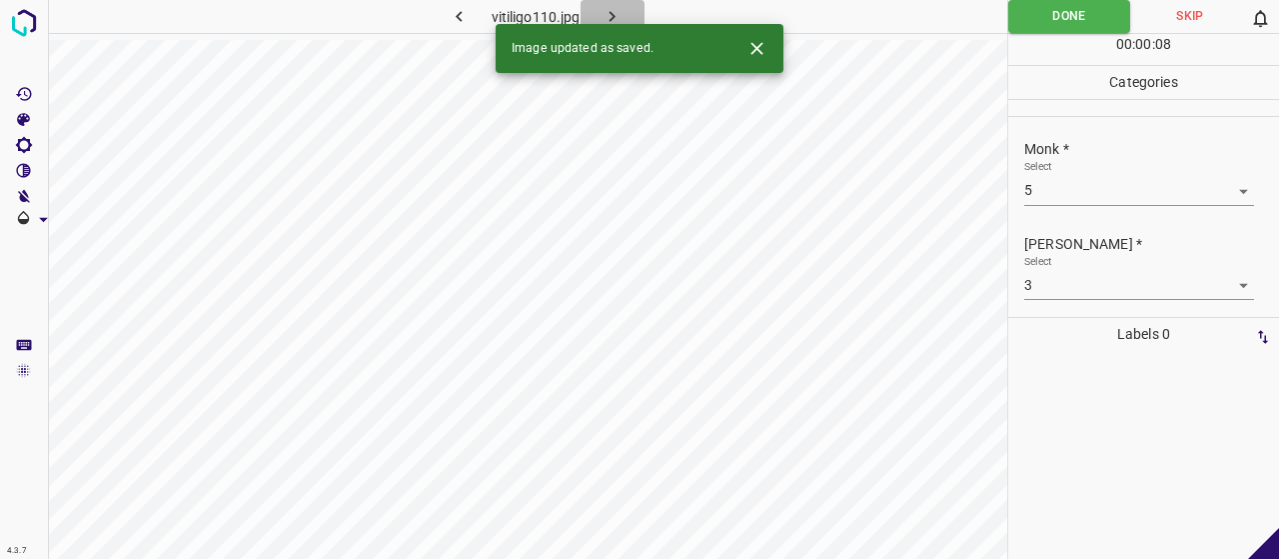
click at [610, 4] on button "button" at bounding box center [613, 16] width 64 height 33
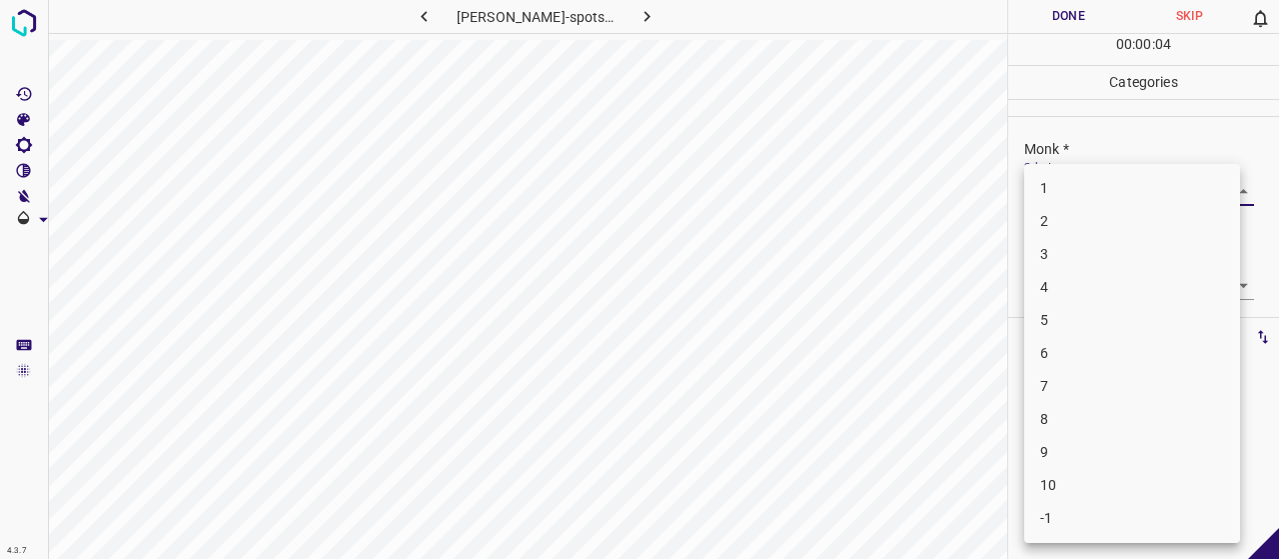
click at [1087, 197] on body "4.3.7 [PERSON_NAME]-spots33.jpg Done Skip 0 00 : 00 : 04 Categories Monk * Sele…" at bounding box center [639, 279] width 1279 height 559
click at [1088, 290] on li "4" at bounding box center [1132, 287] width 216 height 33
type input "4"
click at [1087, 282] on body "4.3.7 [PERSON_NAME]-spots33.jpg Done Skip 0 00 : 00 : 08 Categories Monk * Sele…" at bounding box center [639, 279] width 1279 height 559
click at [1063, 365] on li "2" at bounding box center [1132, 353] width 216 height 33
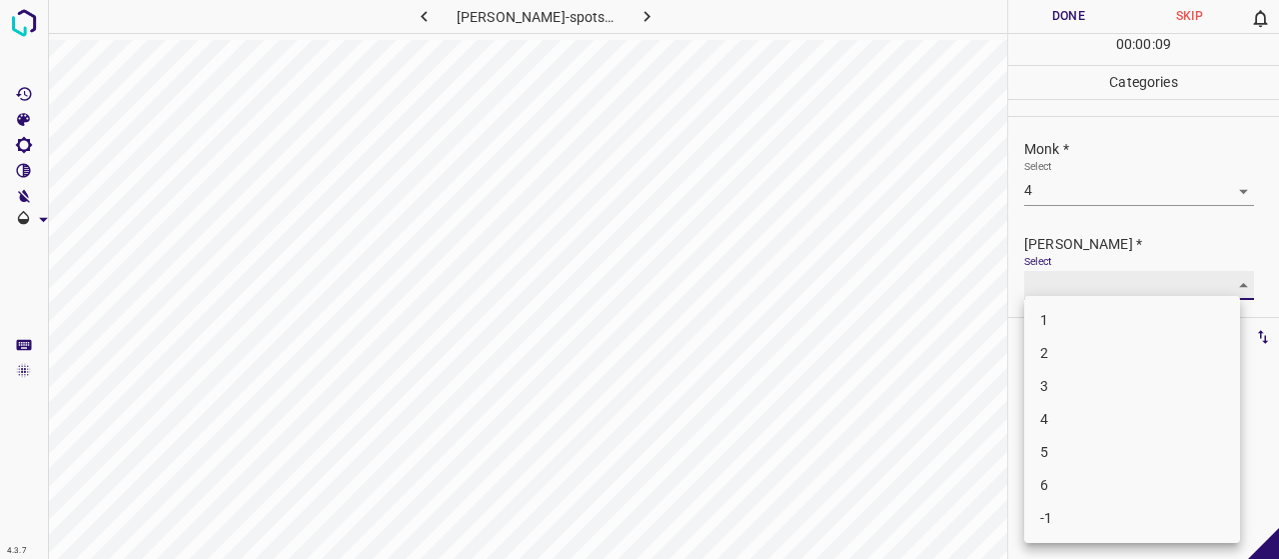
type input "2"
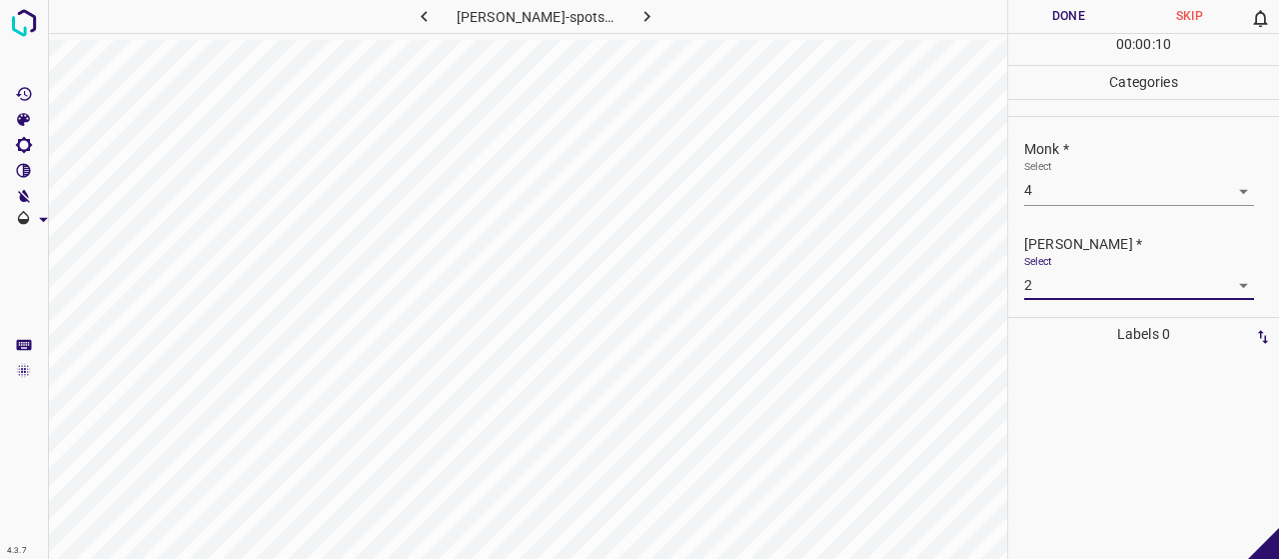
click at [1062, 38] on div "00 : 00 : 10" at bounding box center [1143, 49] width 271 height 31
click at [1052, 20] on button "Done" at bounding box center [1068, 16] width 121 height 33
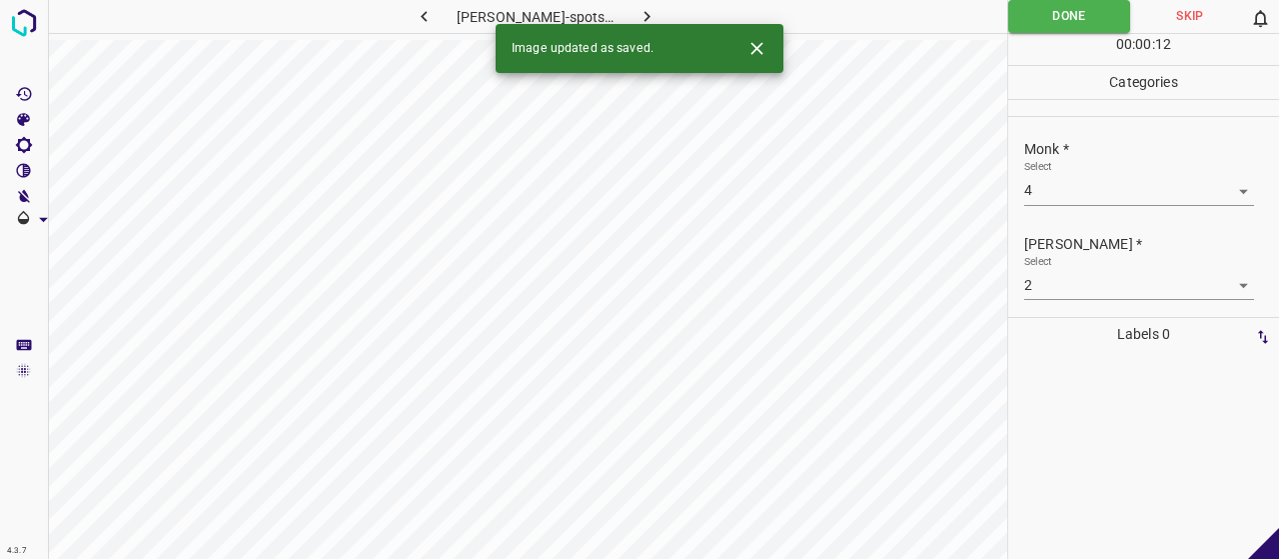
click at [637, 11] on icon "button" at bounding box center [647, 16] width 21 height 21
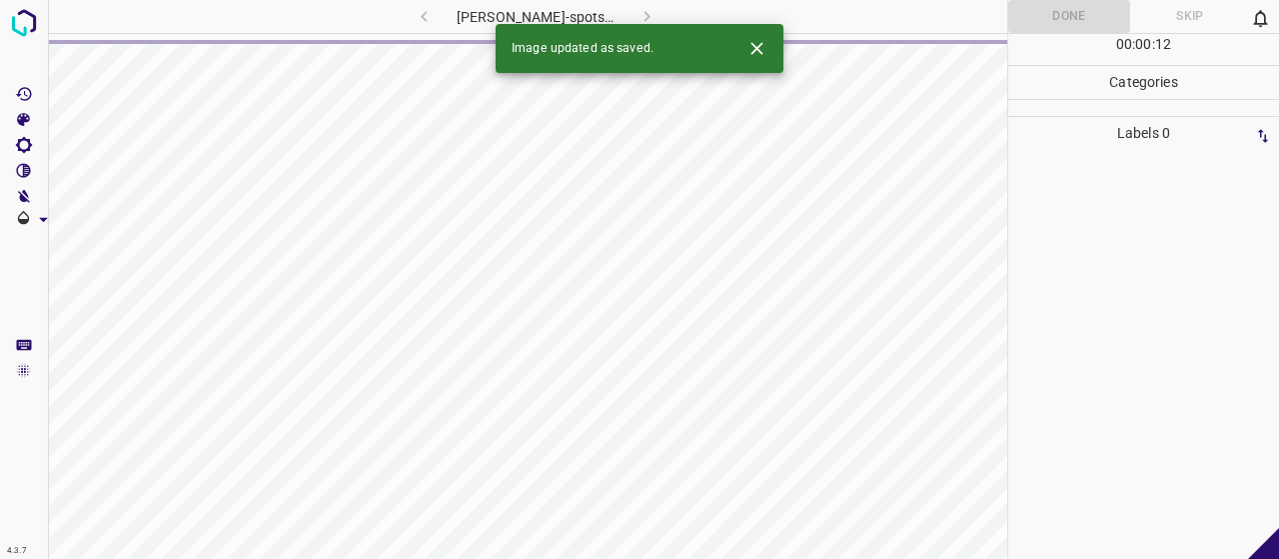
click at [759, 49] on icon "Close" at bounding box center [756, 48] width 21 height 21
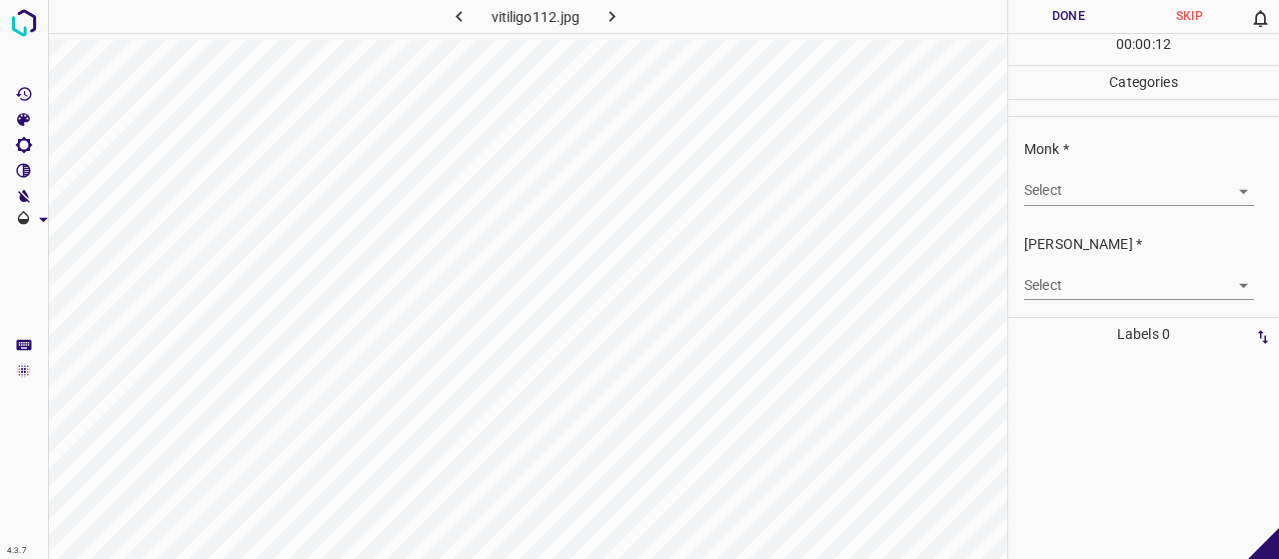
click at [1083, 181] on body "4.3.7 vitiligo112.jpg Done Skip 0 00 : 00 : 12 Categories Monk * Select ​ [PERS…" at bounding box center [639, 279] width 1279 height 559
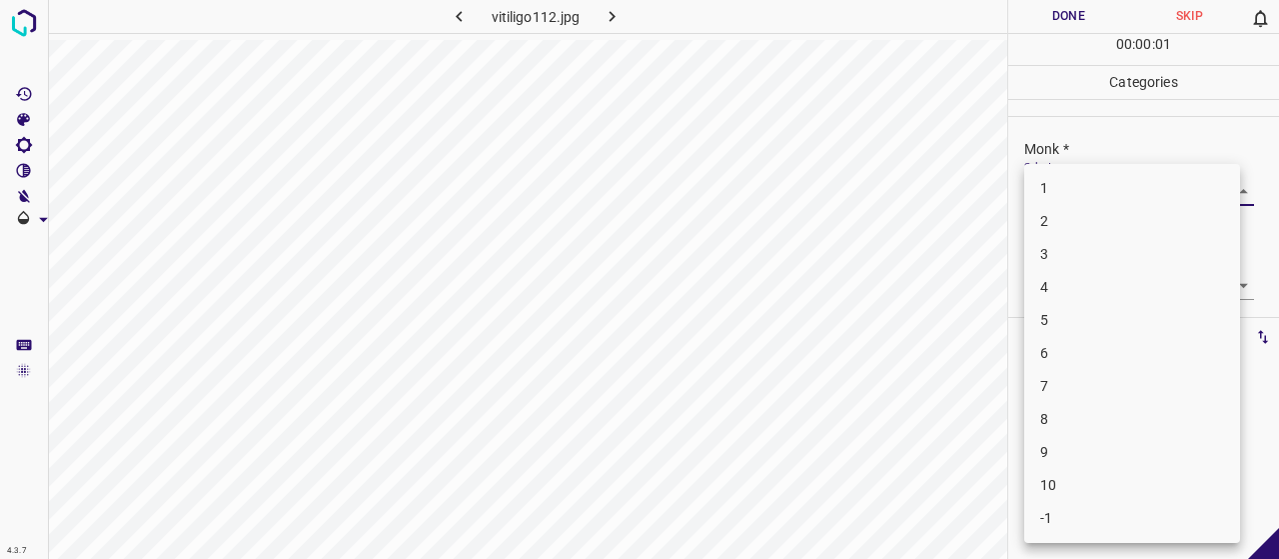
click at [1099, 329] on li "5" at bounding box center [1132, 320] width 216 height 33
type input "5"
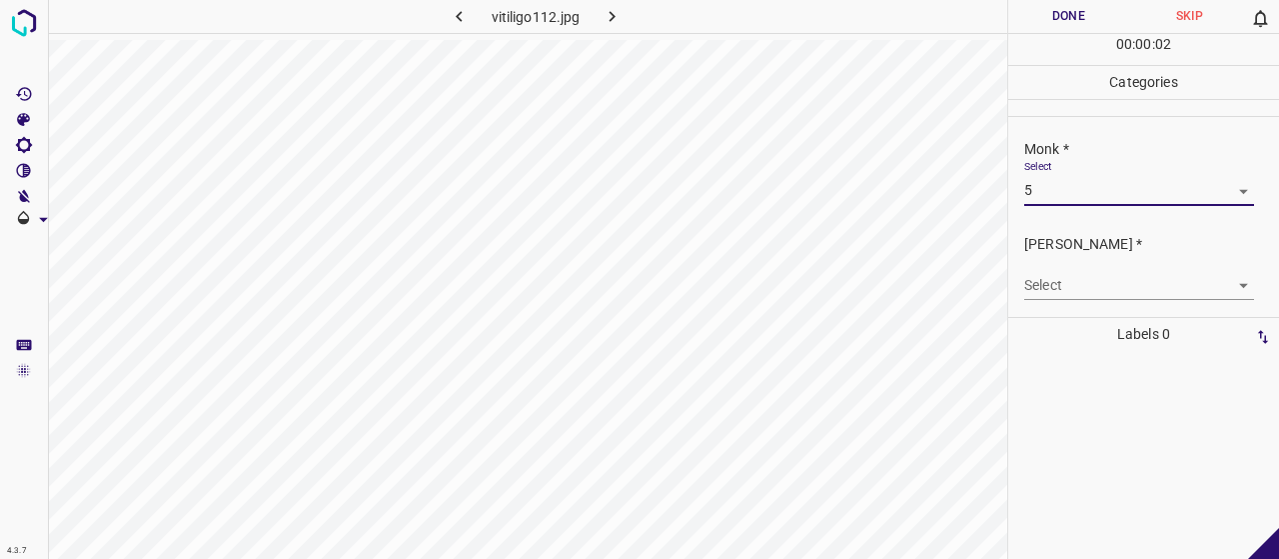
click at [1085, 280] on body "4.3.7 vitiligo112.jpg Done Skip 0 00 : 00 : 02 Categories Monk * Select 5 5 [PE…" at bounding box center [639, 279] width 1279 height 559
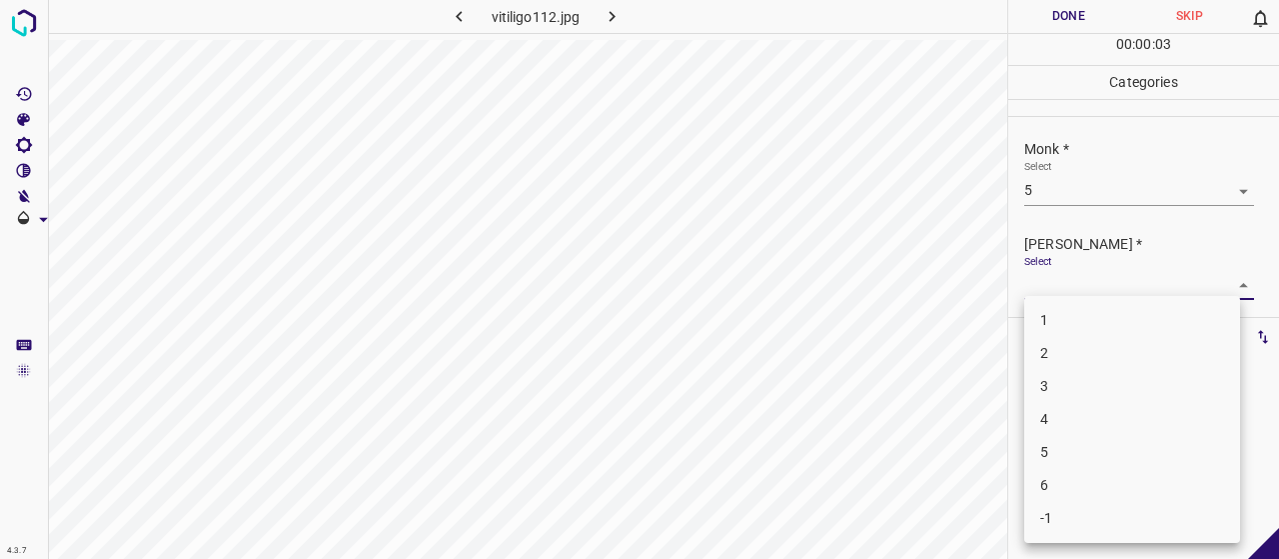
click at [1096, 396] on li "3" at bounding box center [1132, 386] width 216 height 33
type input "3"
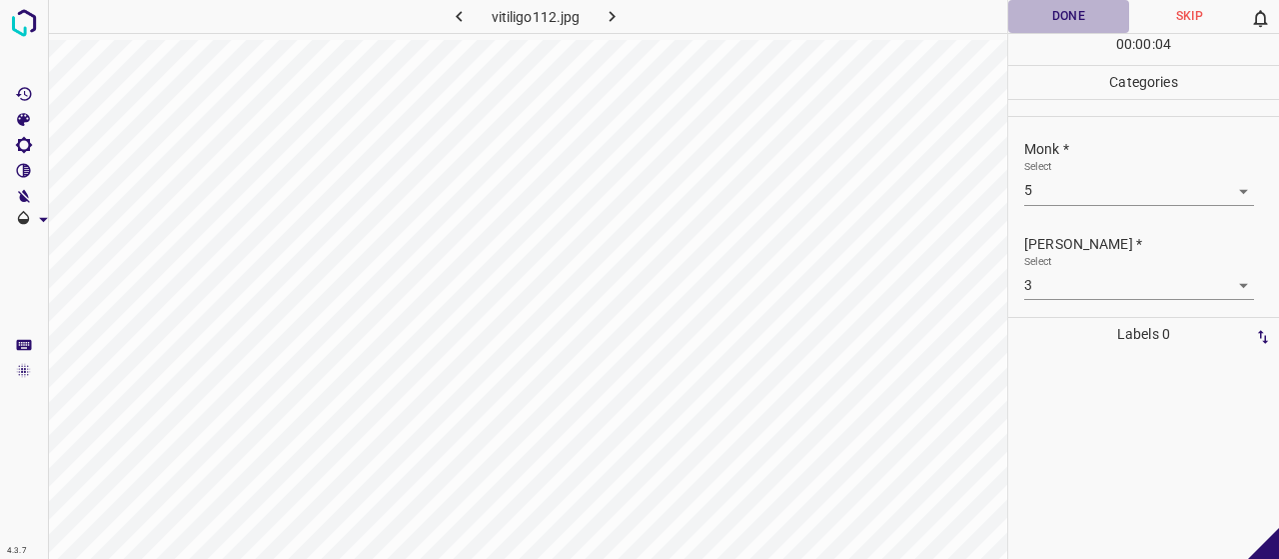
click at [1069, 21] on button "Done" at bounding box center [1068, 16] width 121 height 33
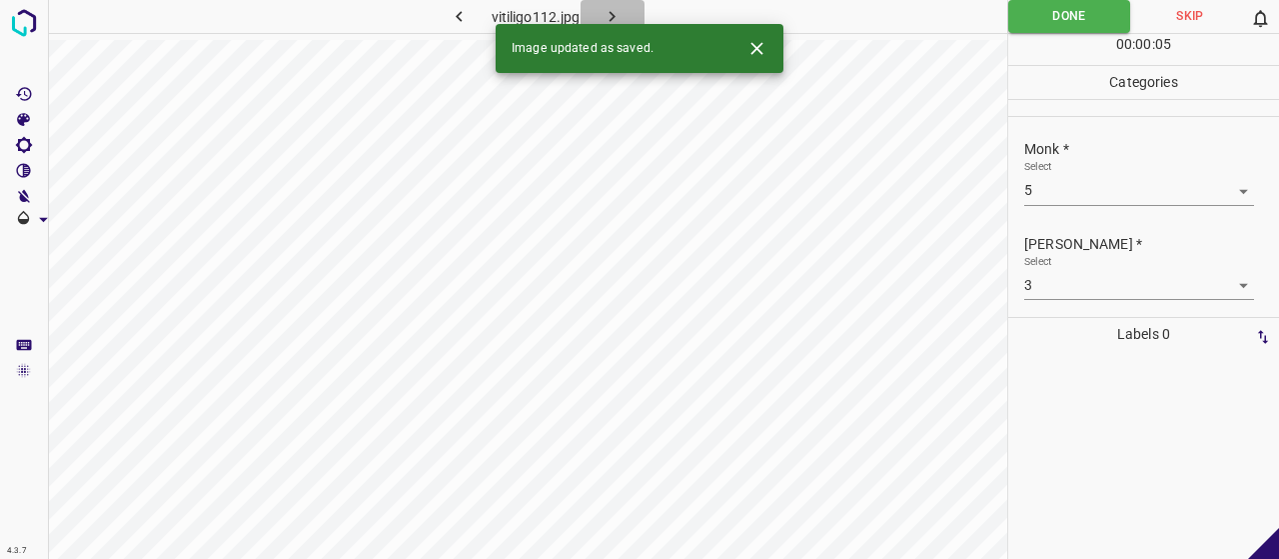
click at [631, 17] on button "button" at bounding box center [613, 16] width 64 height 33
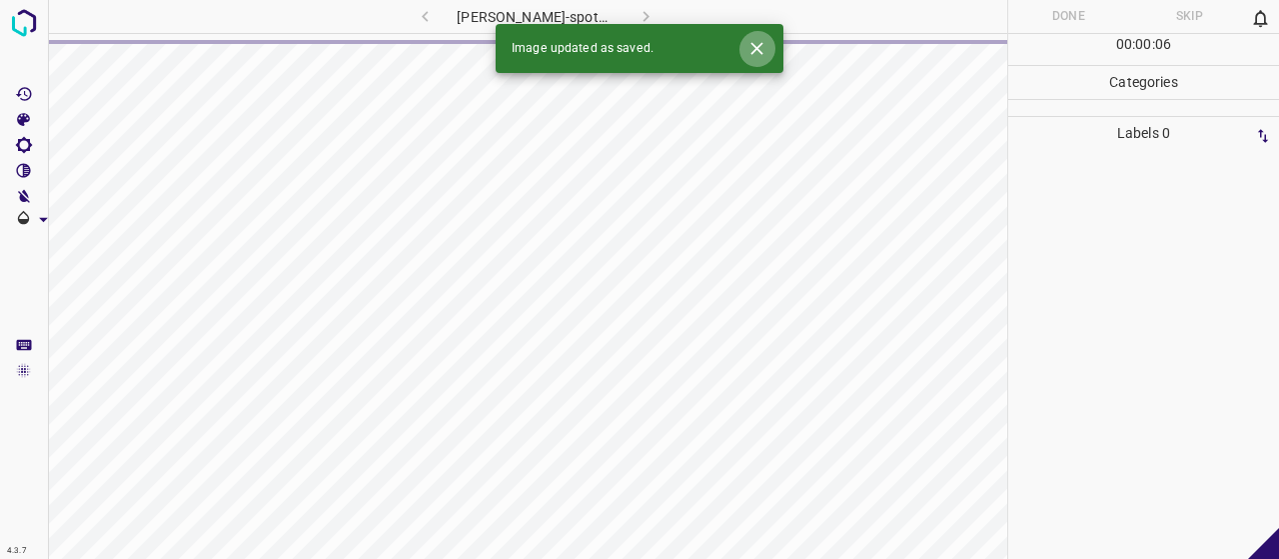
click at [761, 59] on button "Close" at bounding box center [756, 48] width 37 height 37
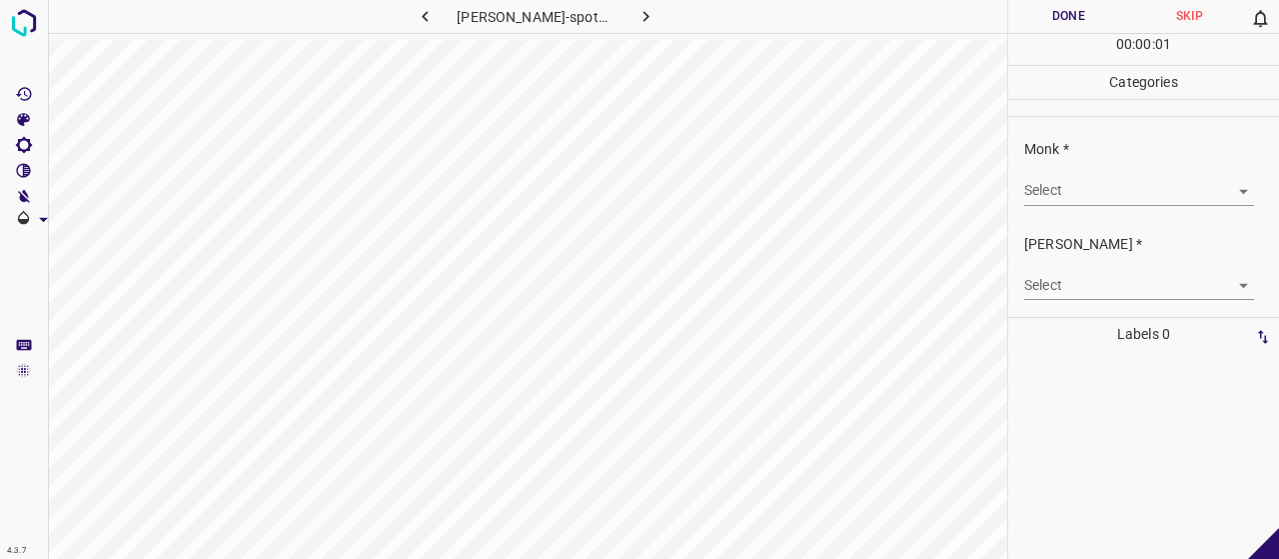
click at [1076, 185] on body "4.3.7 [PERSON_NAME]-spots8.jpg Done Skip 0 00 : 00 : 01 Categories Monk * Selec…" at bounding box center [639, 279] width 1279 height 559
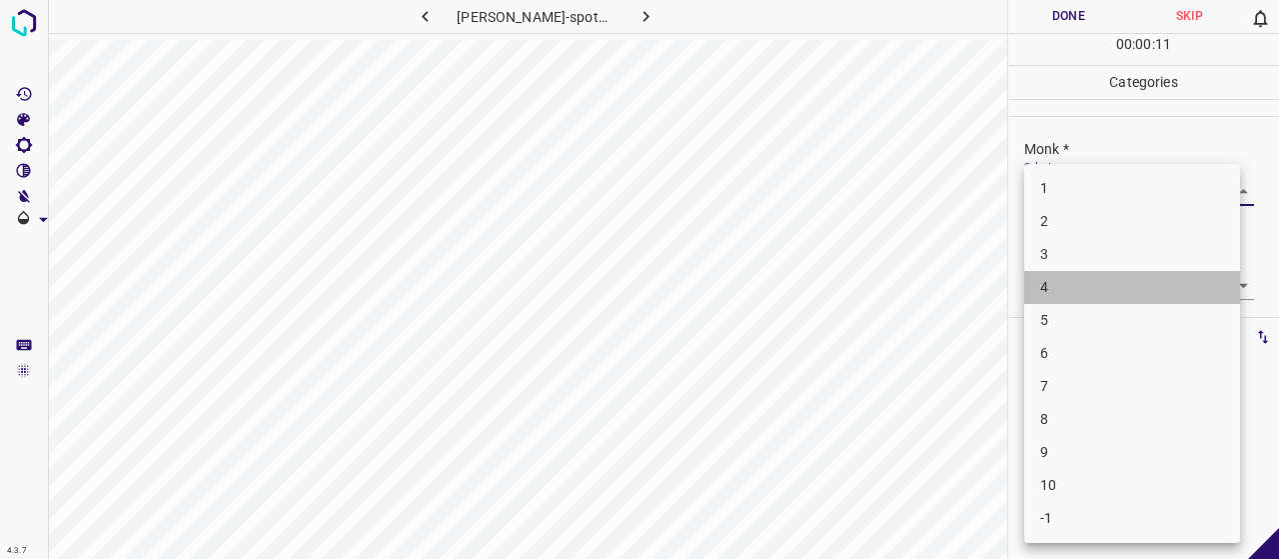
click at [1047, 297] on li "4" at bounding box center [1132, 287] width 216 height 33
type input "4"
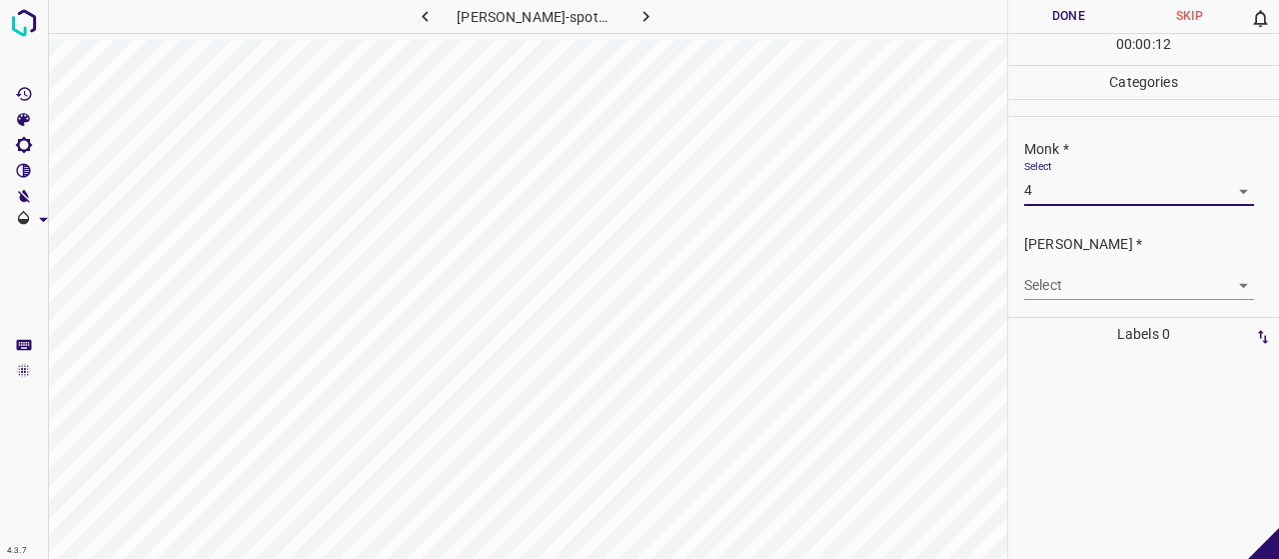
click at [1042, 295] on body "4.3.7 [PERSON_NAME]-spots8.jpg Done Skip 0 00 : 00 : 12 Categories Monk * Selec…" at bounding box center [639, 279] width 1279 height 559
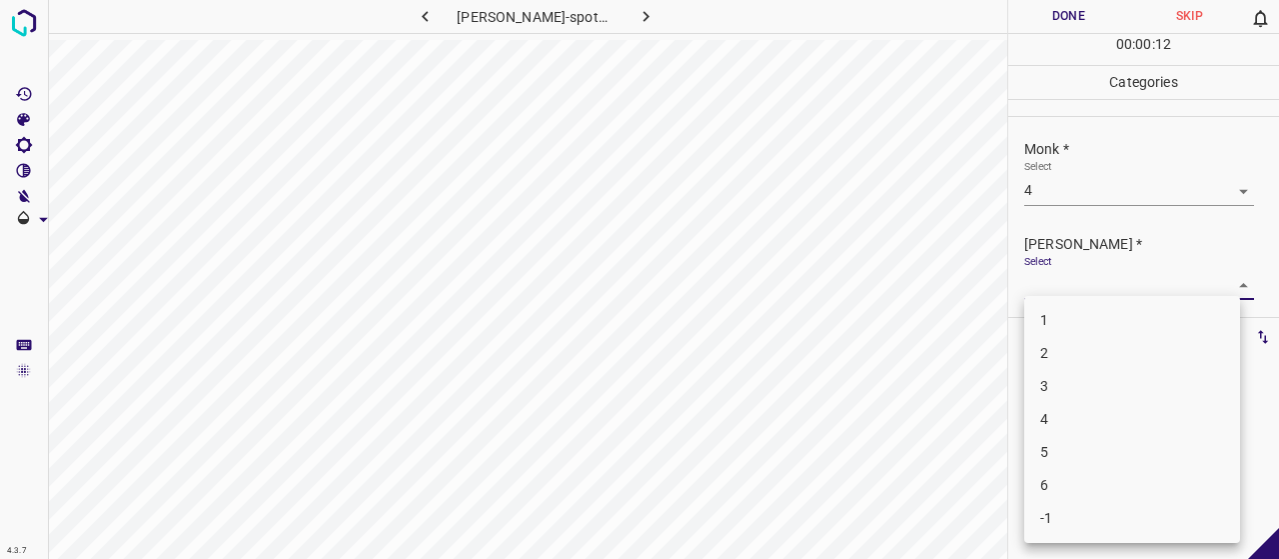
click at [1053, 353] on li "2" at bounding box center [1132, 353] width 216 height 33
type input "2"
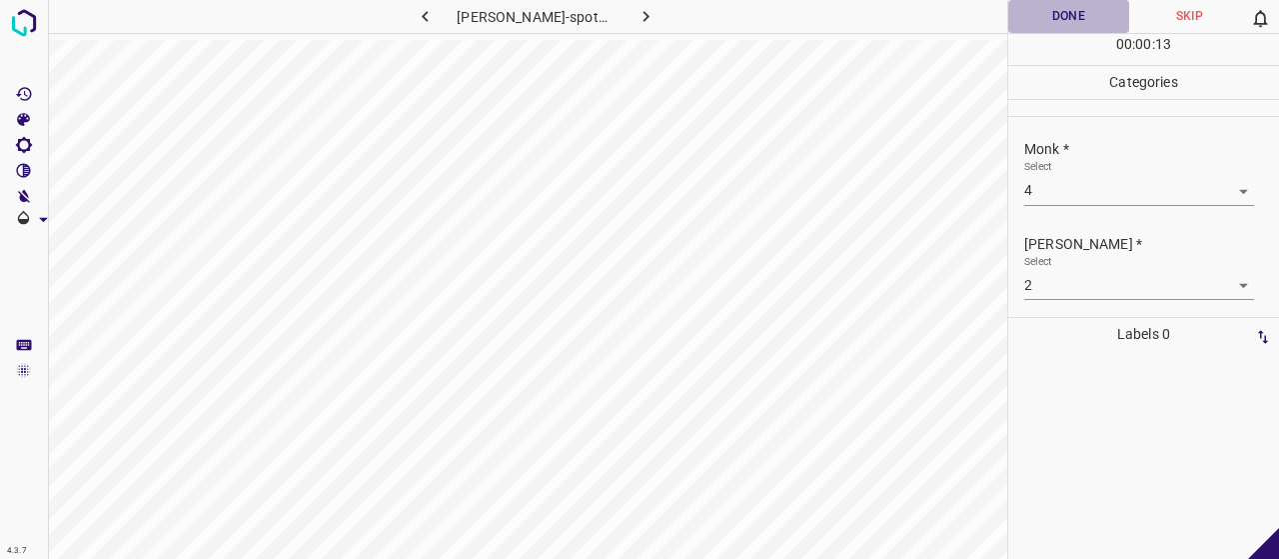
click at [1031, 31] on button "Done" at bounding box center [1068, 16] width 121 height 33
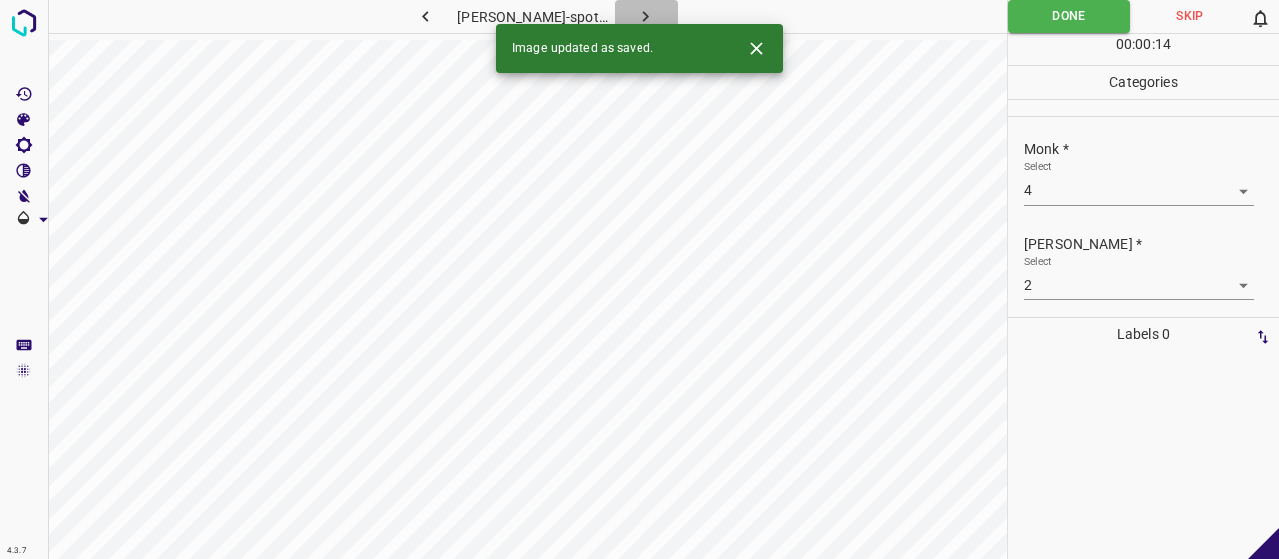
click at [647, 9] on button "button" at bounding box center [647, 16] width 64 height 33
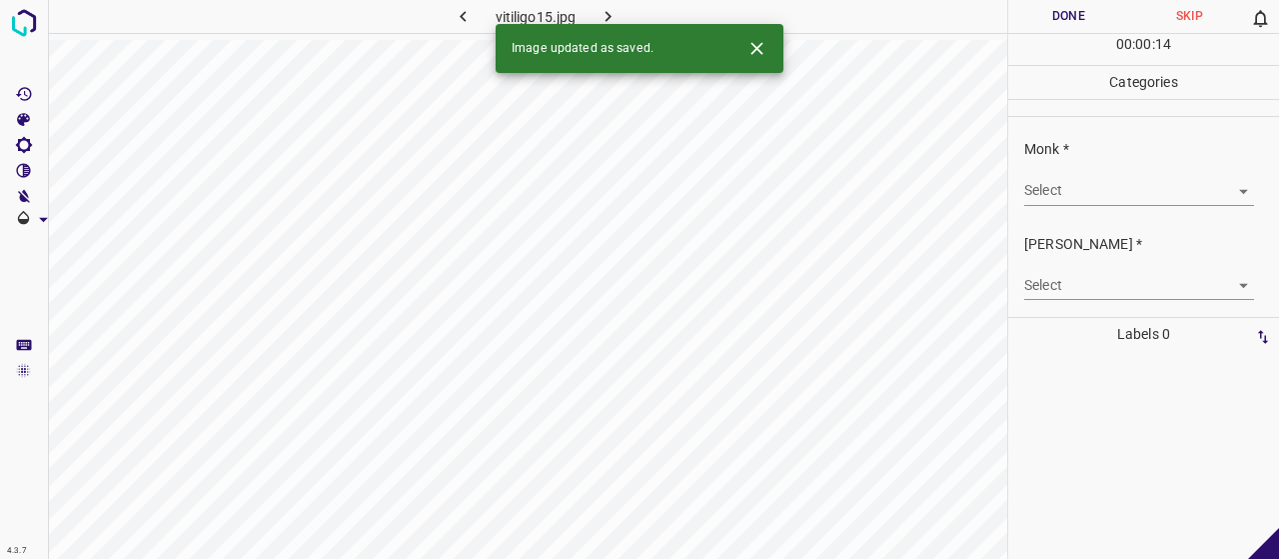
click at [1108, 204] on div "Monk * Select ​" at bounding box center [1143, 172] width 271 height 94
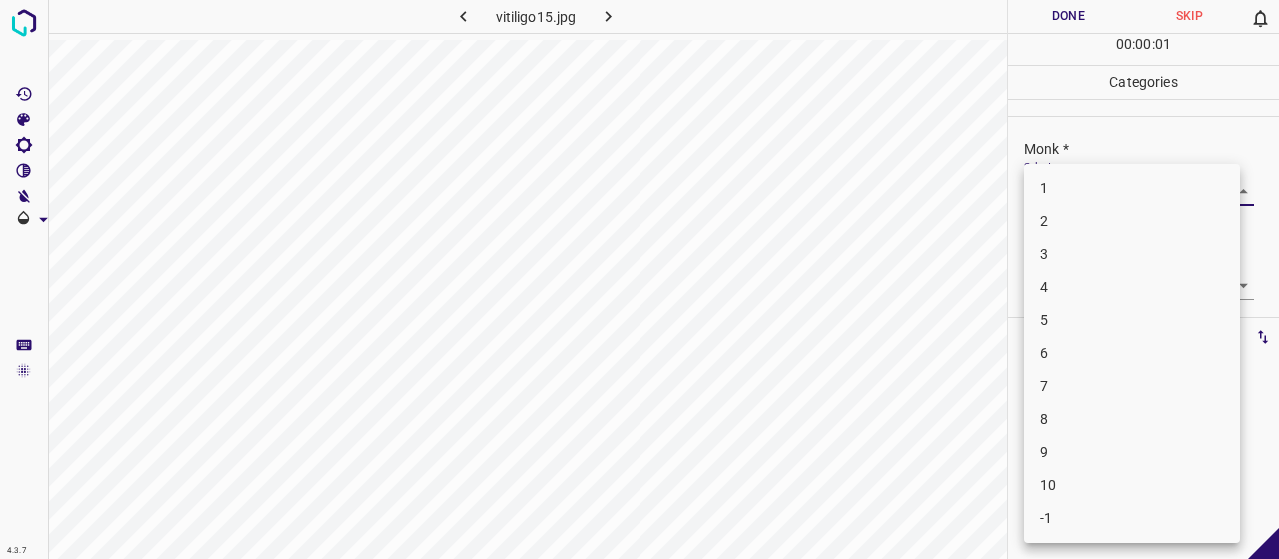
click at [1102, 193] on body "4.3.7 vitiligo15.jpg Done Skip 0 00 : 00 : 01 Categories Monk * Select ​ [PERSO…" at bounding box center [639, 279] width 1279 height 559
click at [1099, 284] on li "4" at bounding box center [1132, 287] width 216 height 33
type input "4"
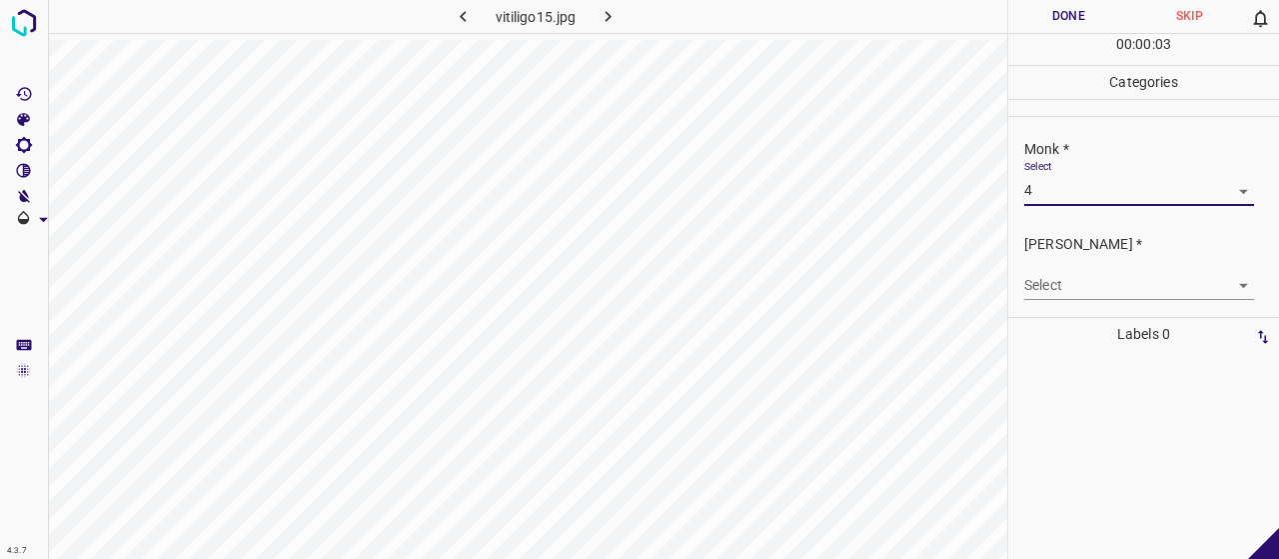
click at [1087, 251] on p "[PERSON_NAME] *" at bounding box center [1151, 244] width 255 height 21
click at [1101, 273] on body "4.3.7 vitiligo15.jpg Done Skip 0 00 : 00 : 04 Categories Monk * Select 4 4 [PER…" at bounding box center [639, 279] width 1279 height 559
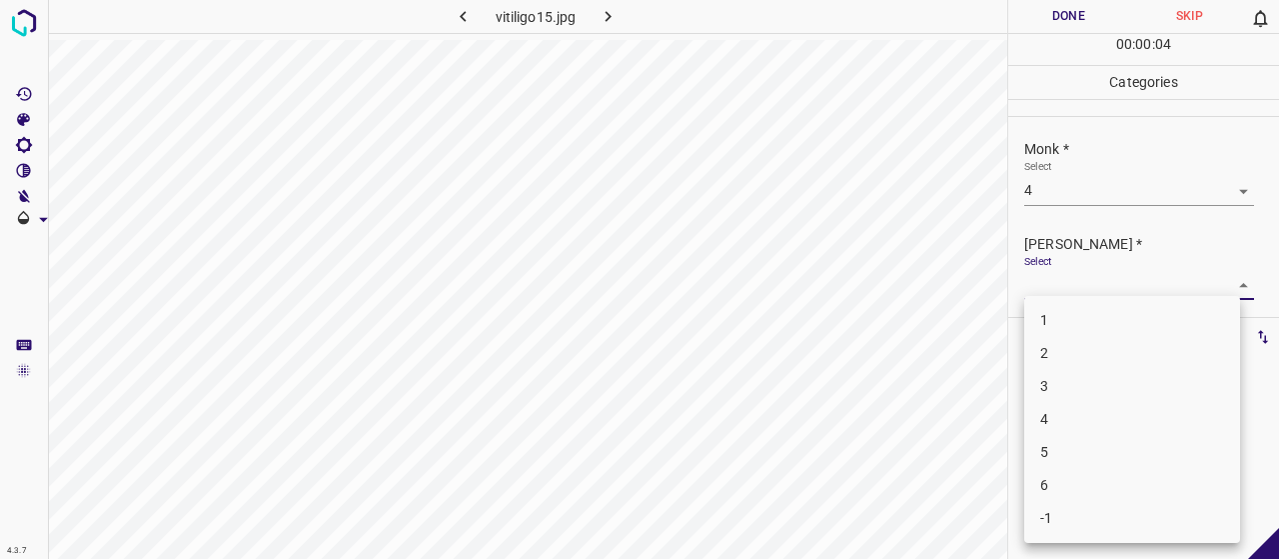
click at [1112, 347] on li "2" at bounding box center [1132, 353] width 216 height 33
type input "2"
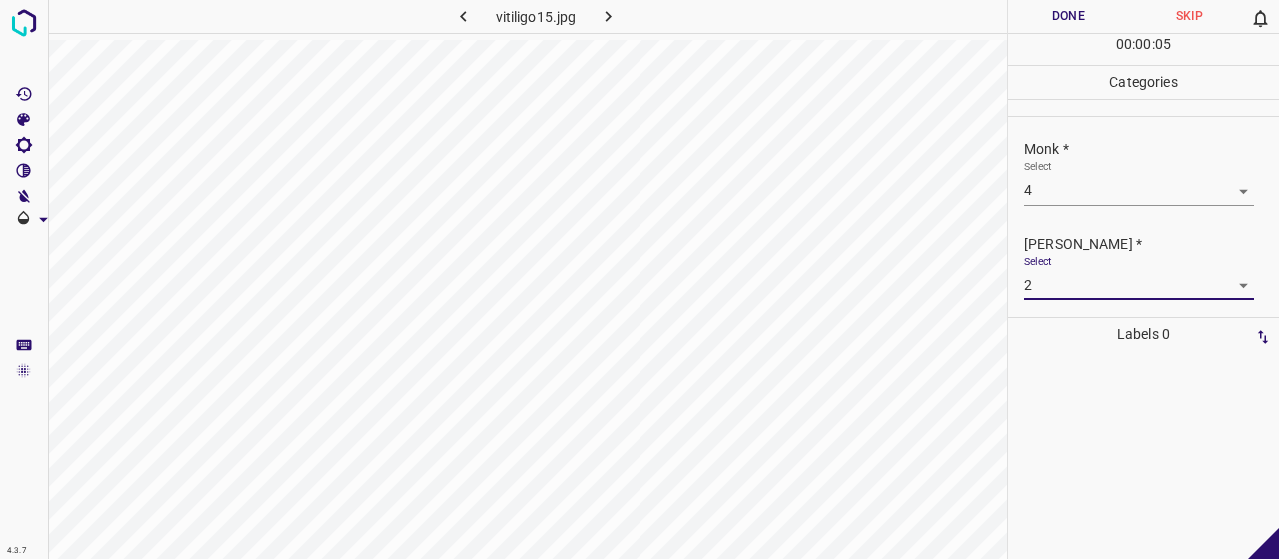
click at [1081, 31] on button "Done" at bounding box center [1068, 16] width 121 height 33
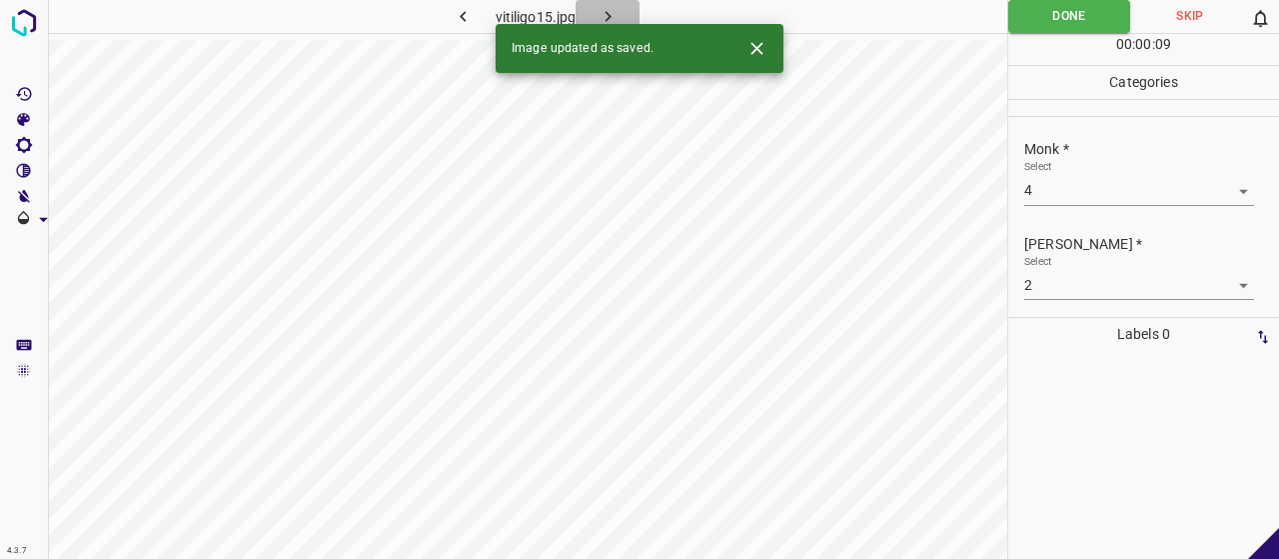
click at [618, 6] on icon "button" at bounding box center [608, 16] width 21 height 21
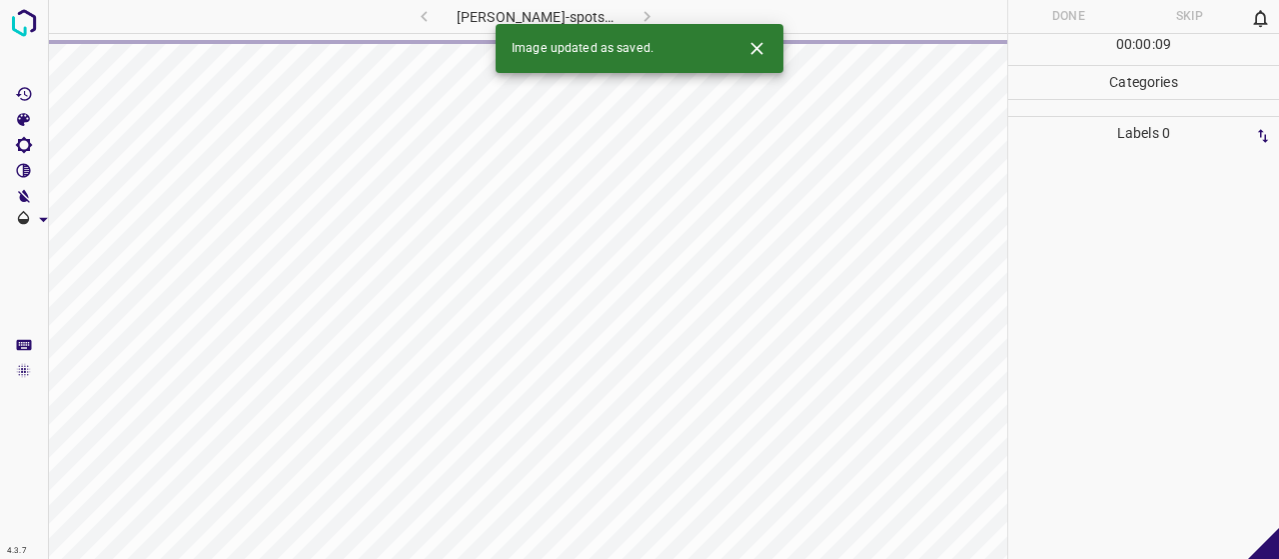
click at [757, 54] on icon "Close" at bounding box center [756, 48] width 21 height 21
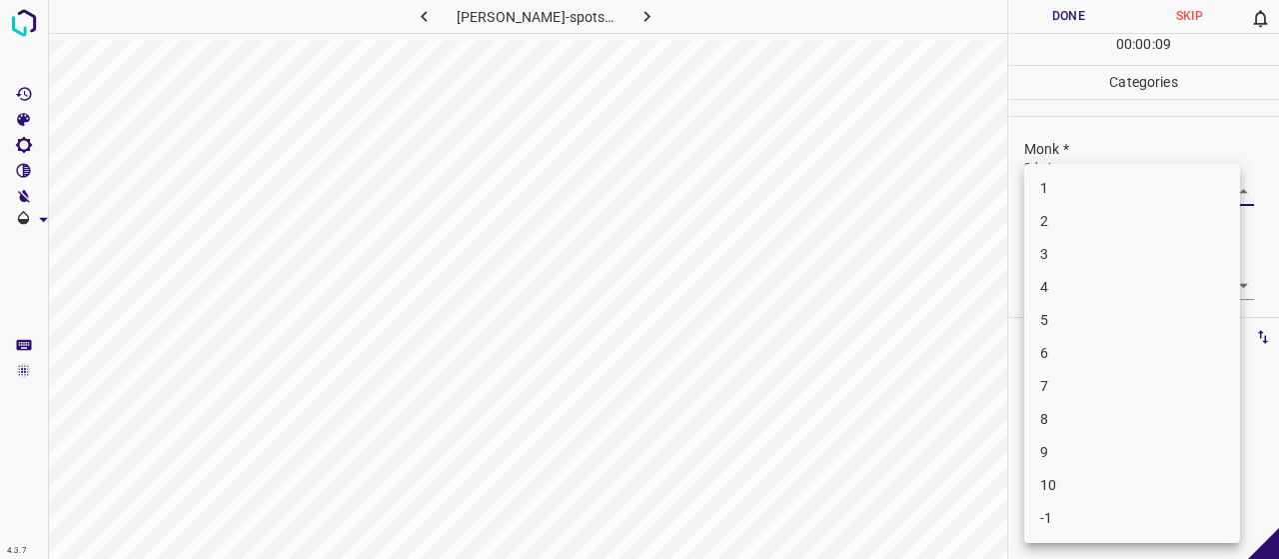
click at [1061, 185] on body "4.3.7 [PERSON_NAME]-spots20.jpg Done Skip 0 00 : 00 : 09 Categories Monk * Sele…" at bounding box center [639, 279] width 1279 height 559
click at [1145, 515] on li "-1" at bounding box center [1132, 518] width 216 height 33
type input "-1"
click at [1101, 279] on body "4.3.7 [PERSON_NAME]-spots20.jpg Done Skip 0 00 : 00 : 02 Categories Monk * Sele…" at bounding box center [639, 279] width 1279 height 559
click at [1078, 519] on li "-1" at bounding box center [1132, 518] width 216 height 33
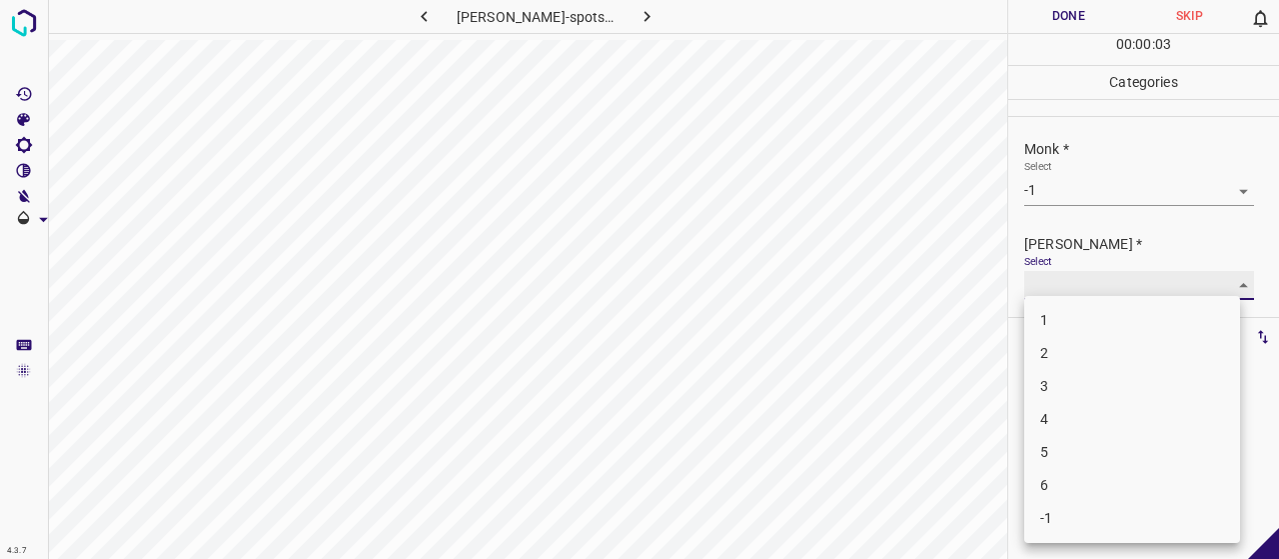
type input "-1"
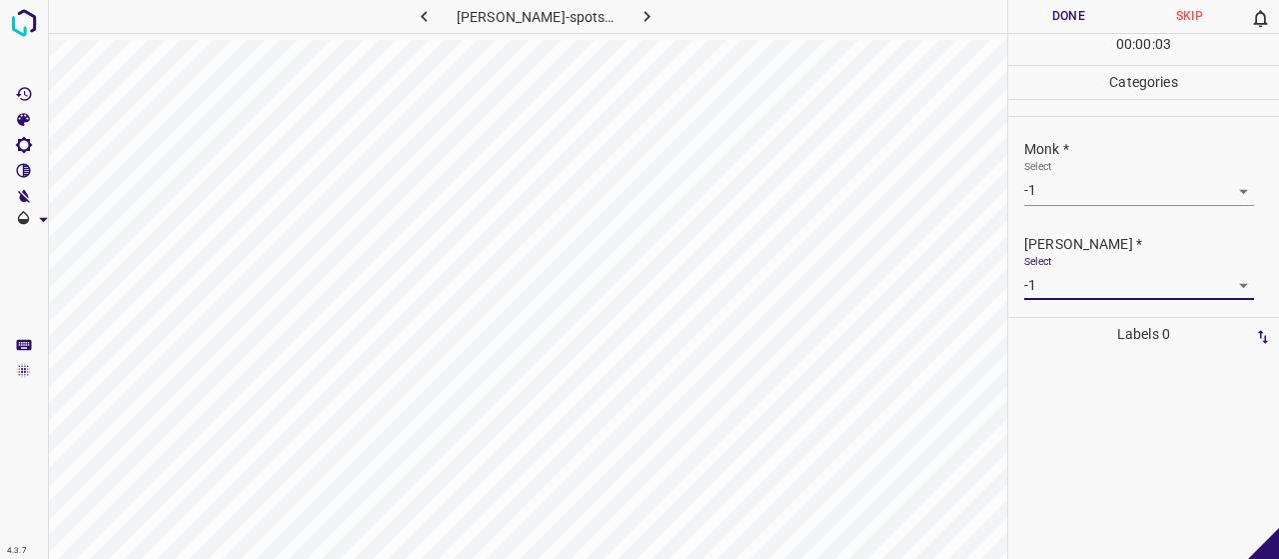
click at [1089, 24] on button "Done" at bounding box center [1068, 16] width 121 height 33
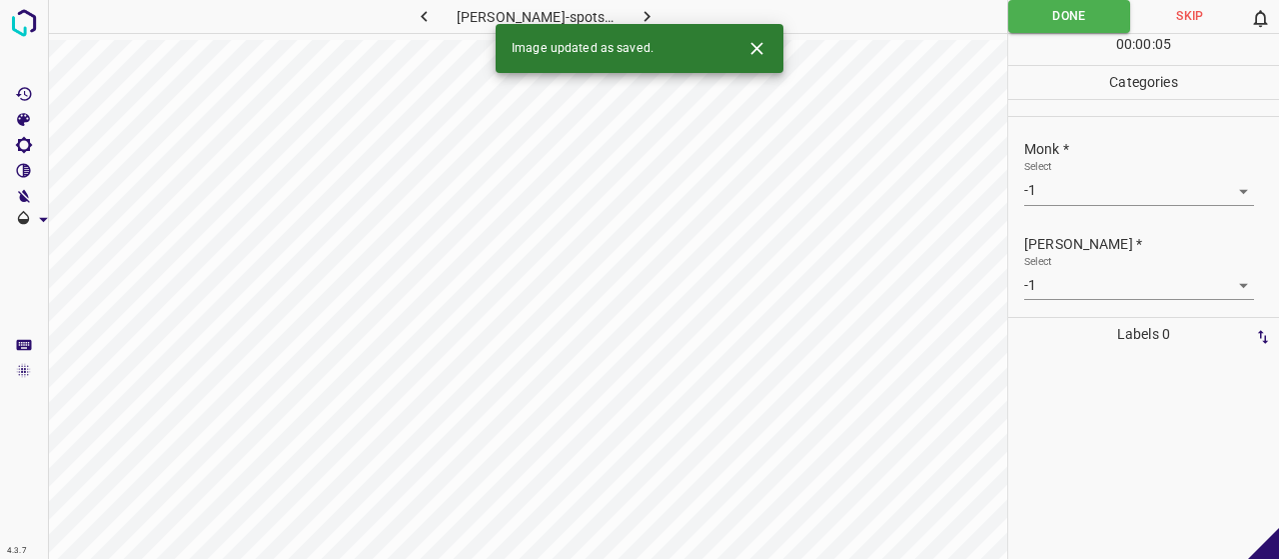
drag, startPoint x: 629, startPoint y: 9, endPoint x: 600, endPoint y: 1, distance: 30.1
click at [637, 9] on icon "button" at bounding box center [647, 16] width 21 height 21
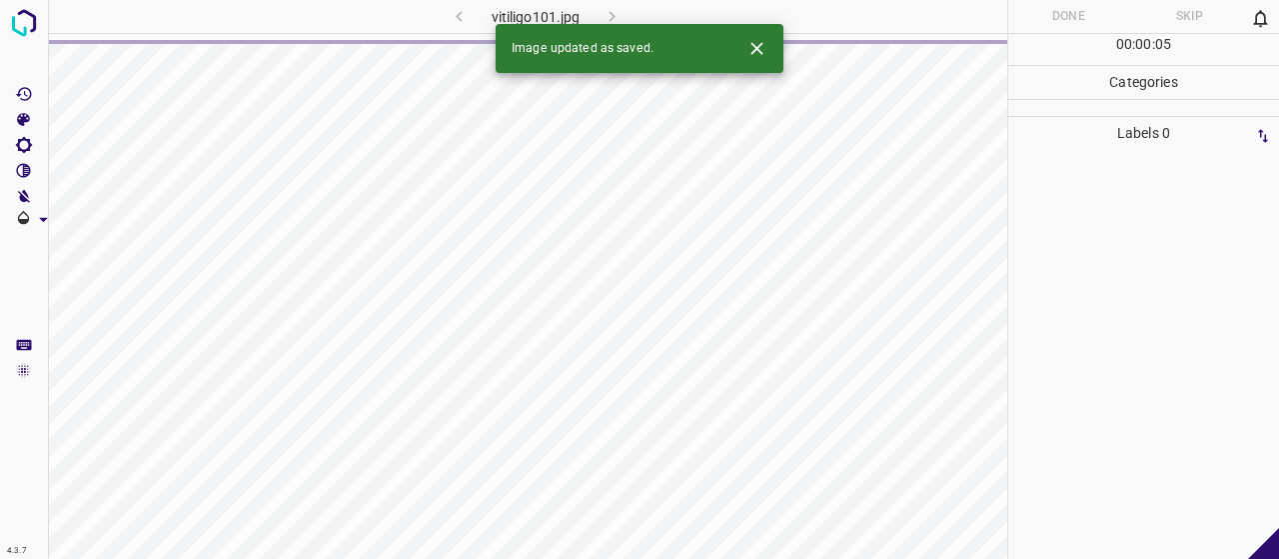
click at [757, 47] on icon "Close" at bounding box center [756, 48] width 12 height 12
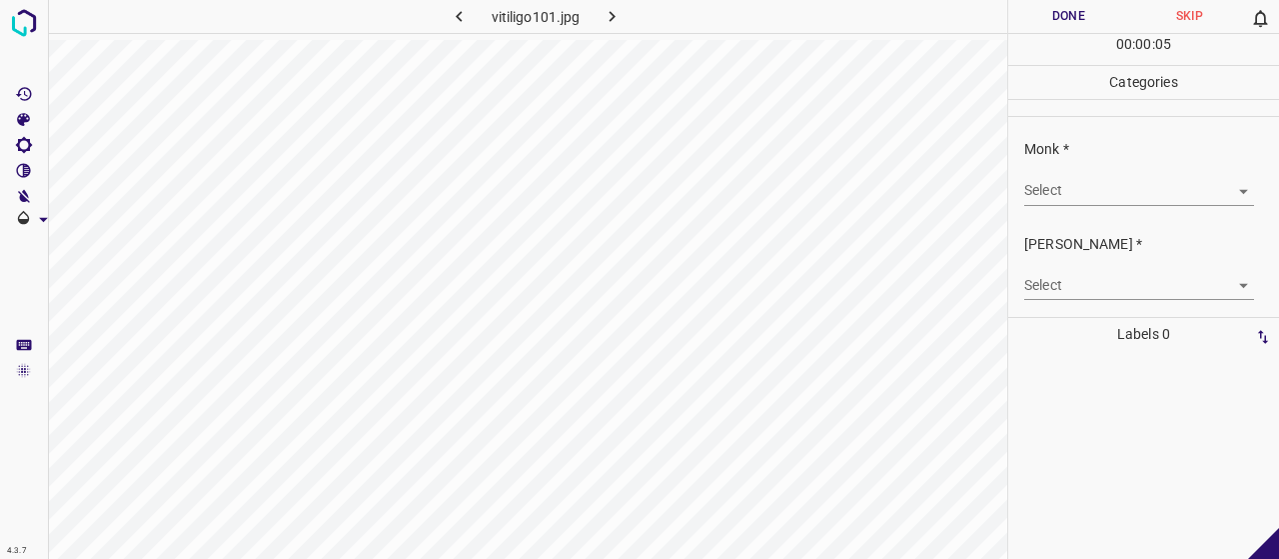
click at [1069, 191] on body "4.3.7 vitiligo101.jpg Done Skip 0 00 : 00 : 05 Categories Monk * Select ​ [PERS…" at bounding box center [639, 279] width 1279 height 559
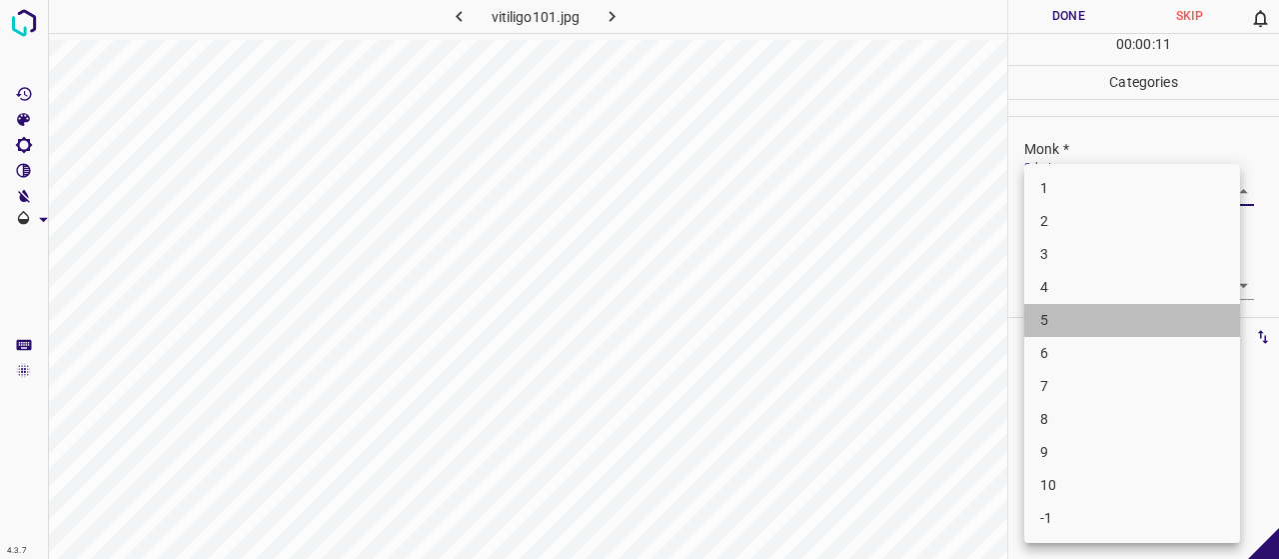
click at [1055, 324] on li "5" at bounding box center [1132, 320] width 216 height 33
type input "5"
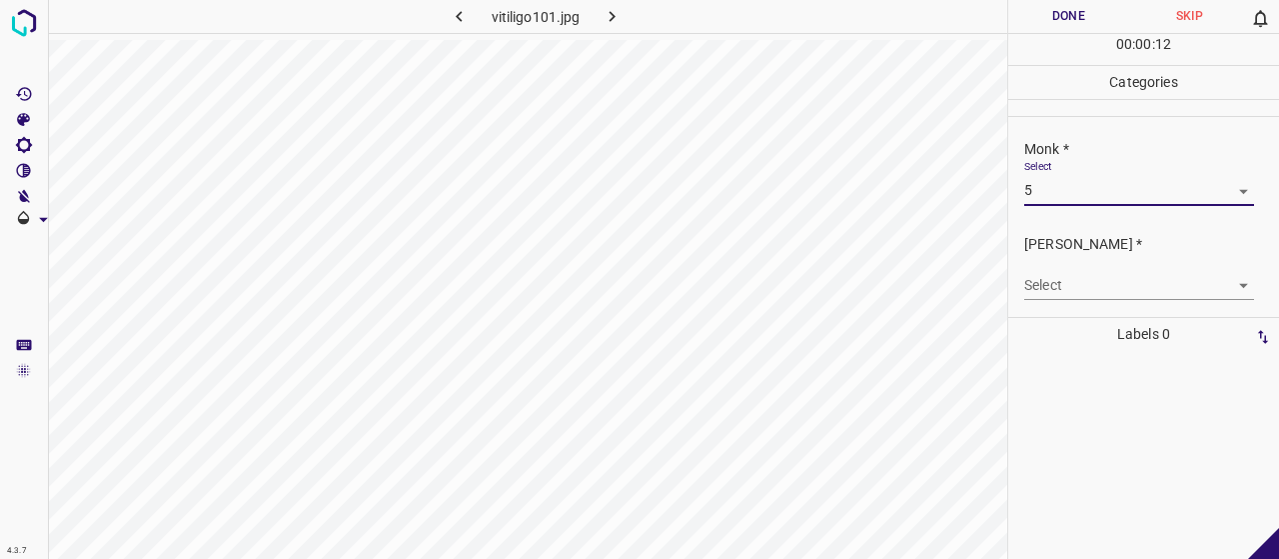
click at [1067, 290] on body "4.3.7 vitiligo101.jpg Done Skip 0 00 : 00 : 12 Categories Monk * Select 5 5 [PE…" at bounding box center [639, 279] width 1279 height 559
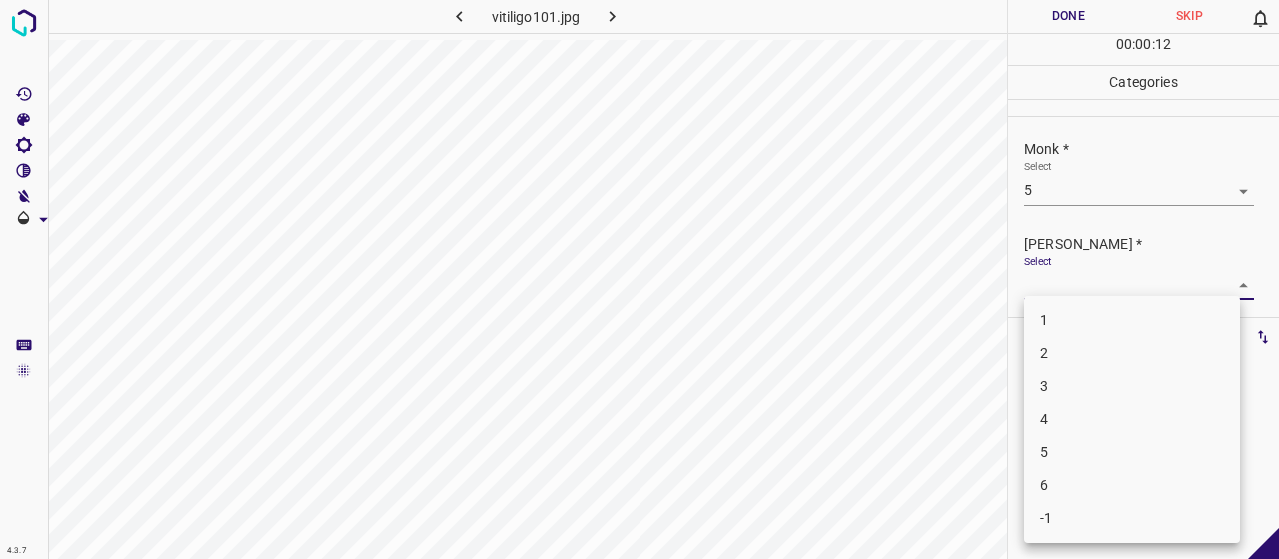
click at [1078, 394] on li "3" at bounding box center [1132, 386] width 216 height 33
type input "3"
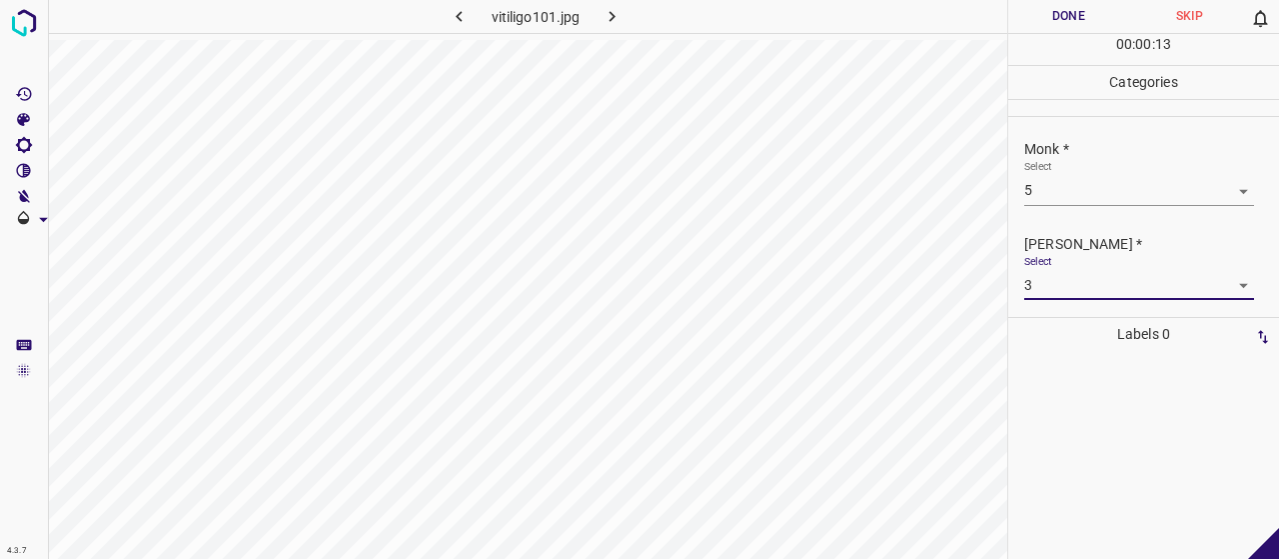
click at [1071, 6] on button "Done" at bounding box center [1068, 16] width 121 height 33
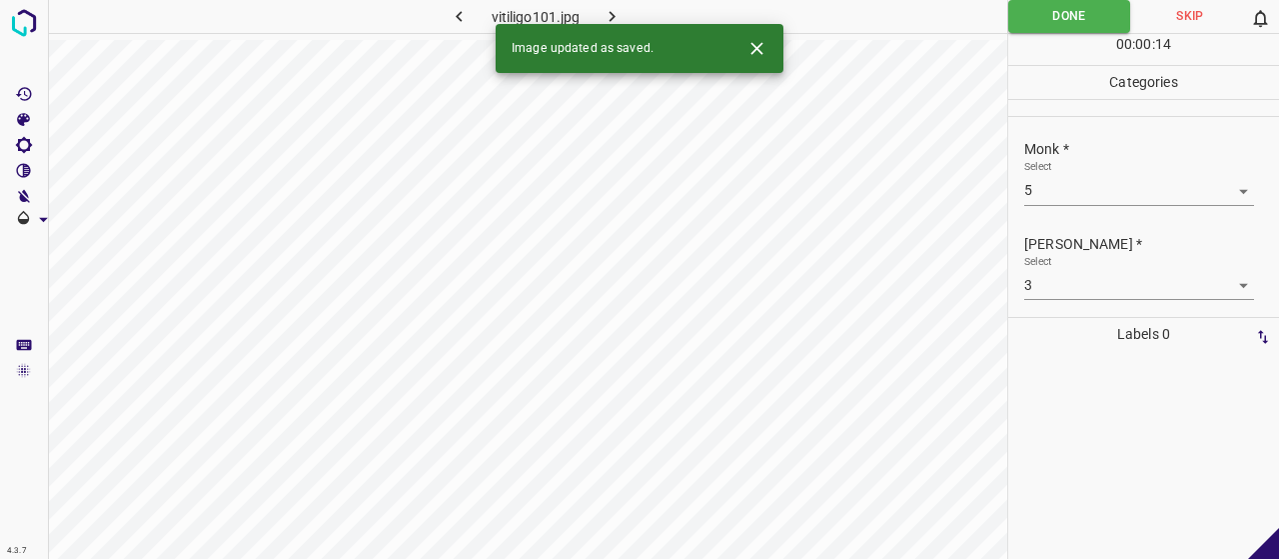
click at [626, 15] on button "button" at bounding box center [613, 16] width 64 height 33
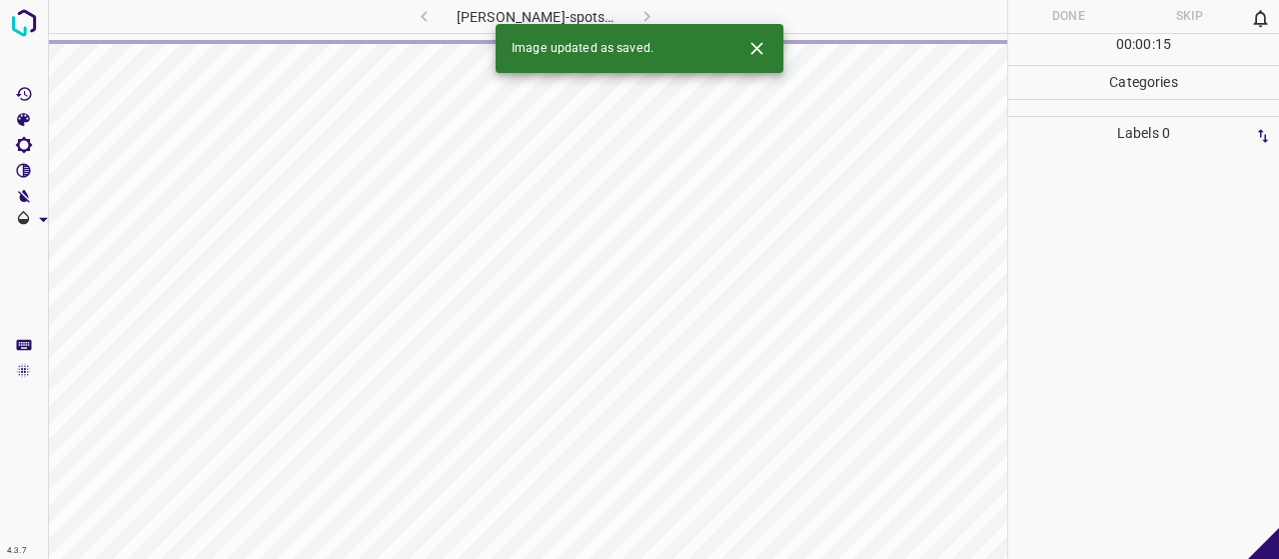
click at [757, 44] on icon "Close" at bounding box center [756, 48] width 21 height 21
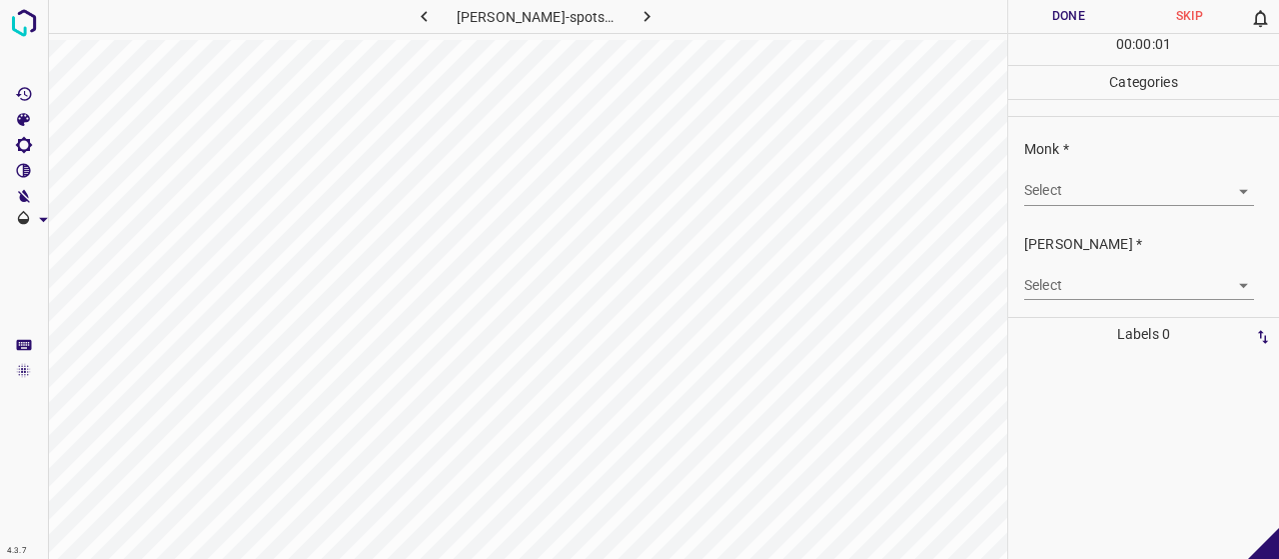
click at [1093, 165] on div "Select ​" at bounding box center [1139, 182] width 230 height 45
click at [1115, 183] on body "4.3.7 [PERSON_NAME]-spots53.jpg Done Skip 0 00 : 00 : 01 Categories Monk * Sele…" at bounding box center [639, 279] width 1279 height 559
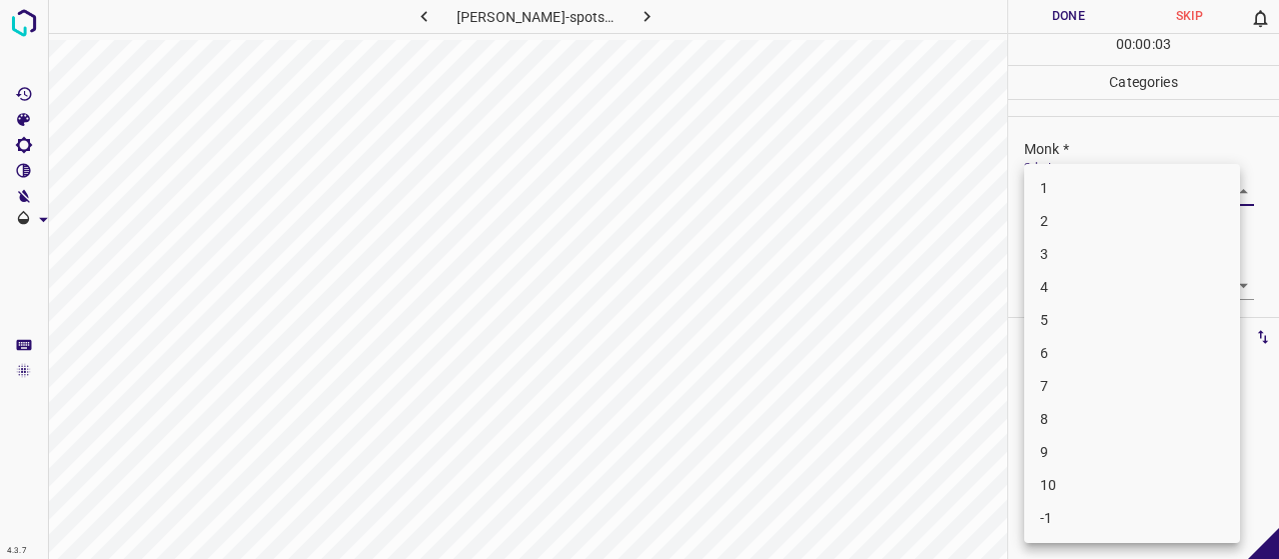
click at [1147, 286] on li "4" at bounding box center [1132, 287] width 216 height 33
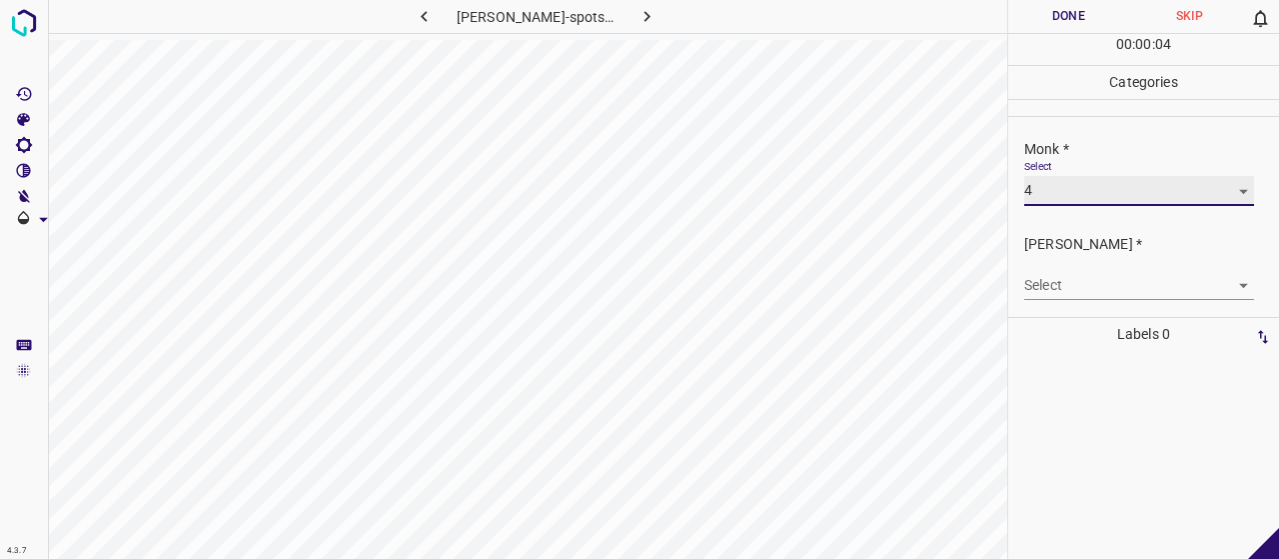
type input "4"
click at [1141, 294] on body "4.3.7 [PERSON_NAME]-spots53.jpg Done Skip 0 00 : 00 : 04 Categories Monk * Sele…" at bounding box center [639, 279] width 1279 height 559
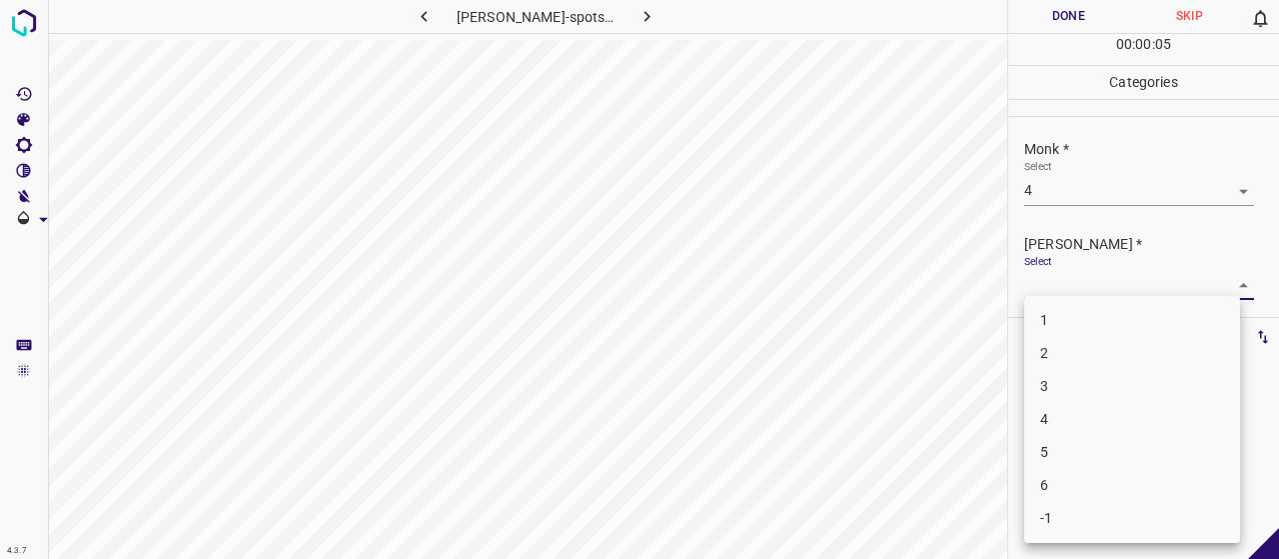
click at [1128, 345] on li "2" at bounding box center [1132, 353] width 216 height 33
type input "2"
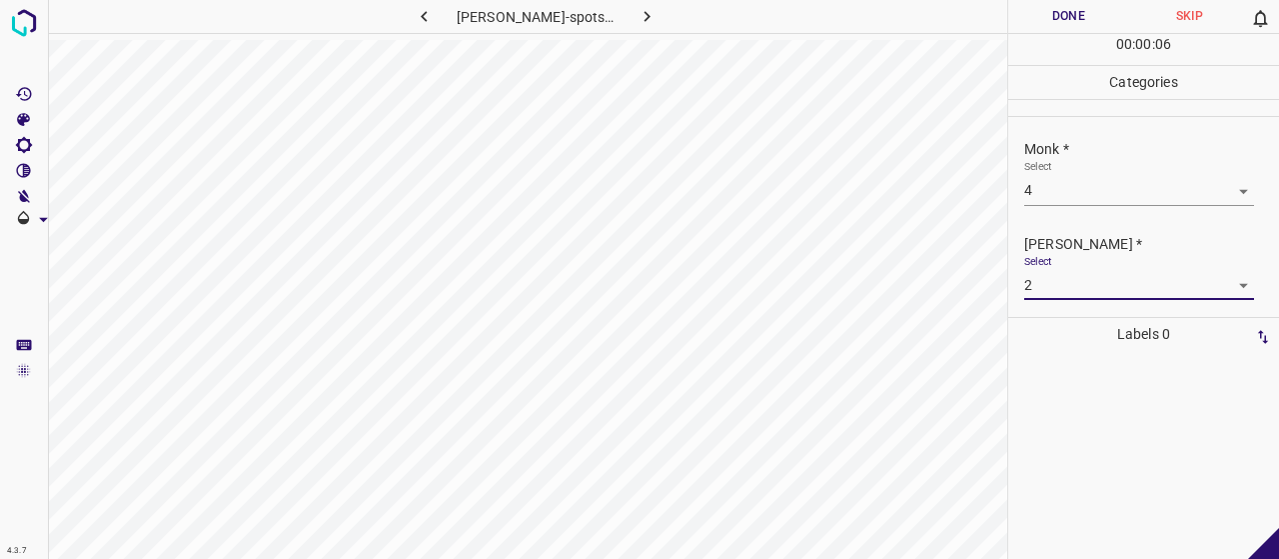
click at [1064, 10] on button "Done" at bounding box center [1068, 16] width 121 height 33
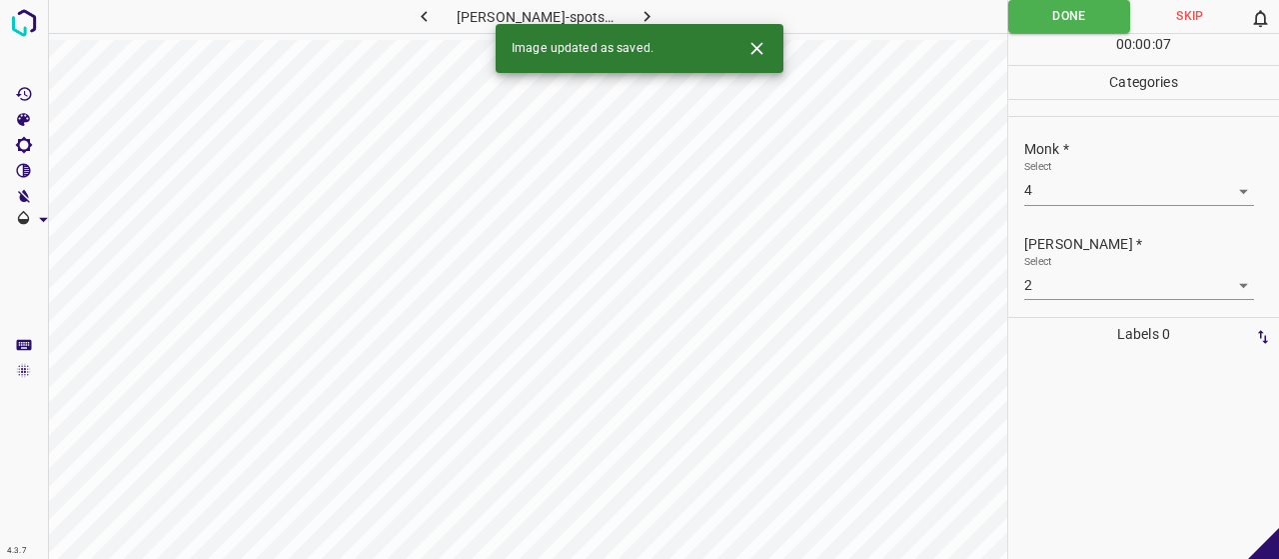
click at [637, 15] on icon "button" at bounding box center [647, 16] width 21 height 21
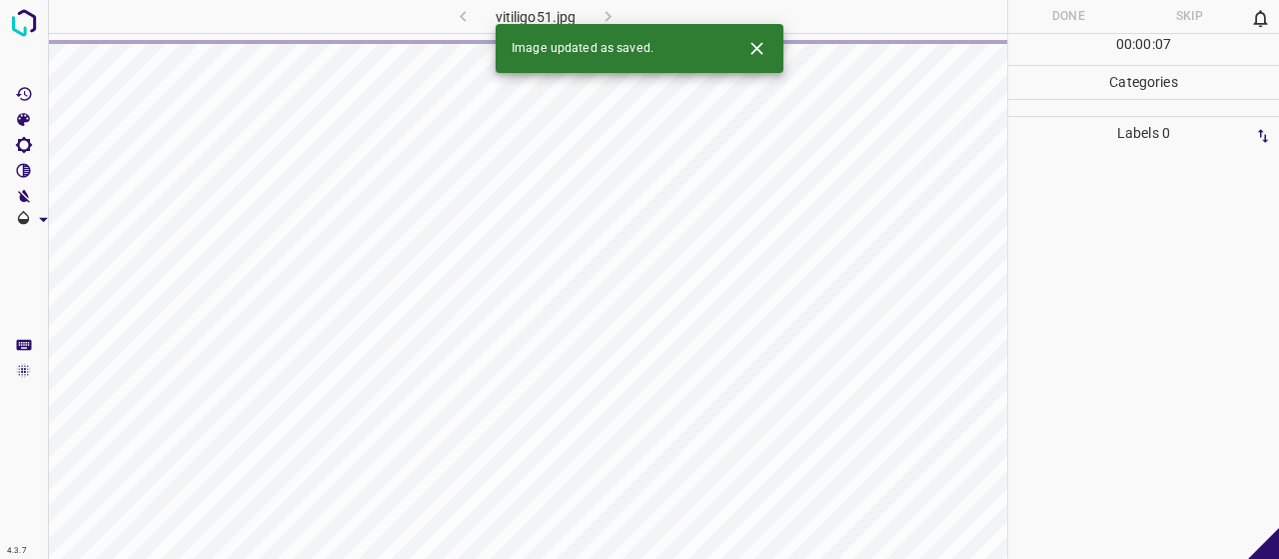
click at [762, 57] on icon "Close" at bounding box center [756, 48] width 21 height 21
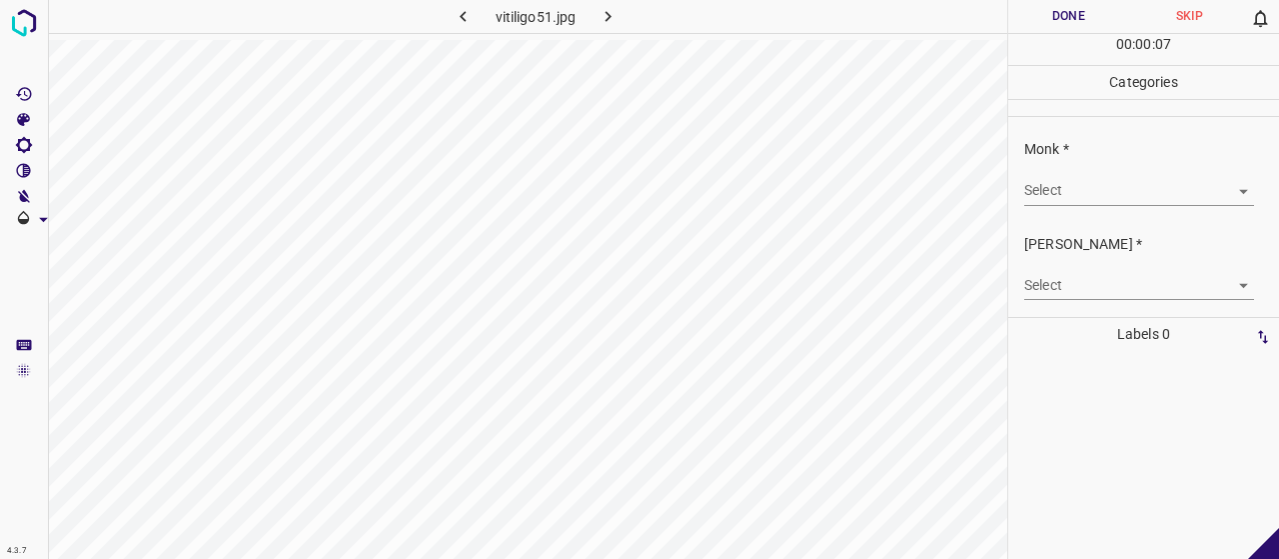
click at [1063, 187] on body "4.3.7 vitiligo51.jpg Done Skip 0 00 : 00 : 07 Categories Monk * Select ​ [PERSO…" at bounding box center [639, 279] width 1279 height 559
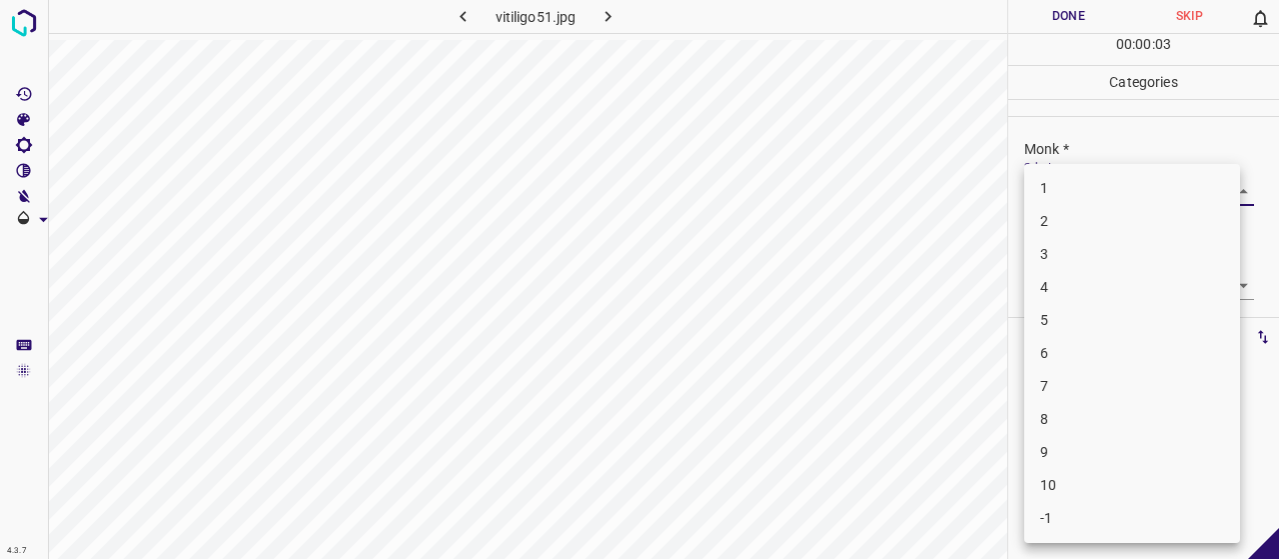
click at [1139, 389] on li "7" at bounding box center [1132, 386] width 216 height 33
type input "7"
click at [1082, 290] on body "4.3.7 vitiligo51.jpg Done Skip 0 00 : 00 : 06 Categories Monk * Select 7 7 [PER…" at bounding box center [639, 279] width 1279 height 559
click at [1091, 409] on li "4" at bounding box center [1132, 419] width 216 height 33
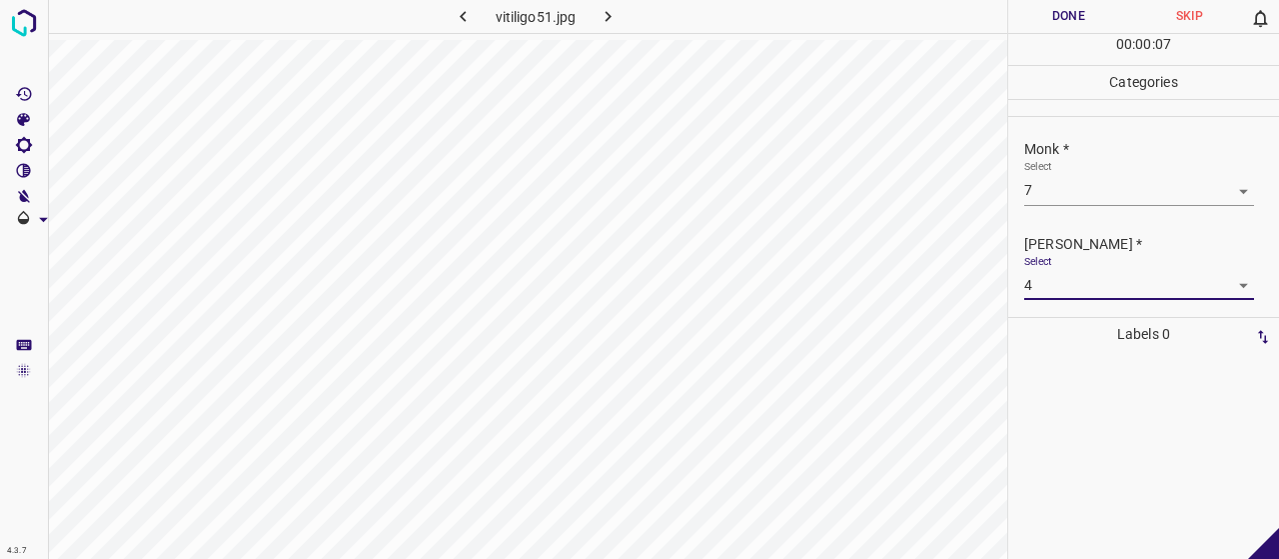
click at [1060, 279] on body "4.3.7 vitiligo51.jpg Done Skip 0 00 : 00 : 07 Categories Monk * Select 7 7 [PER…" at bounding box center [639, 279] width 1279 height 559
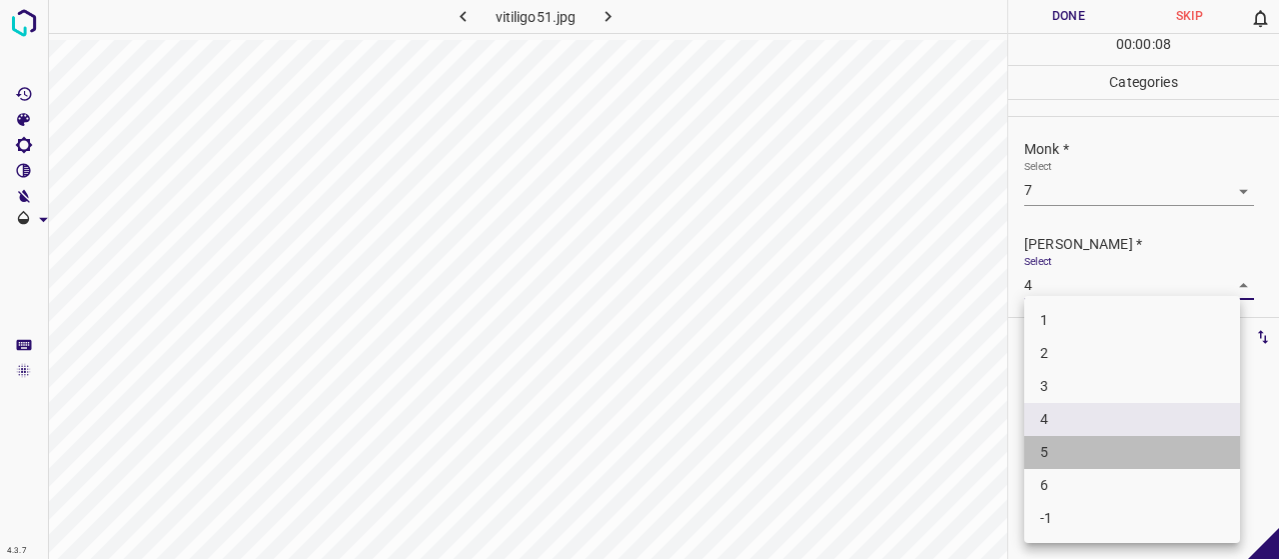
click at [1083, 455] on li "5" at bounding box center [1132, 452] width 216 height 33
type input "5"
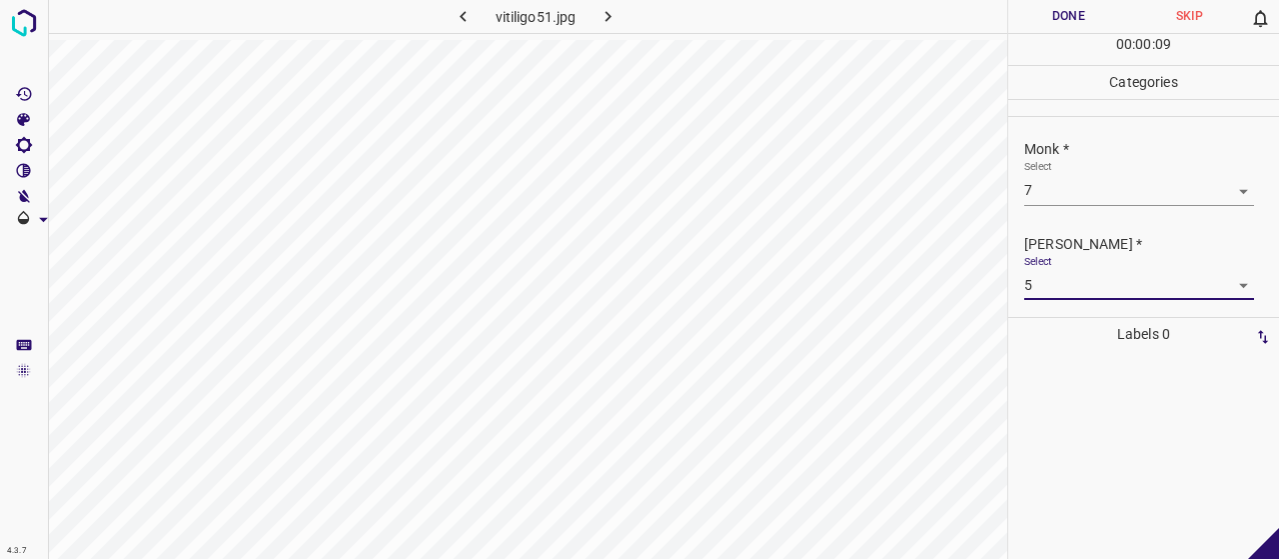
click at [1022, 27] on button "Done" at bounding box center [1068, 16] width 121 height 33
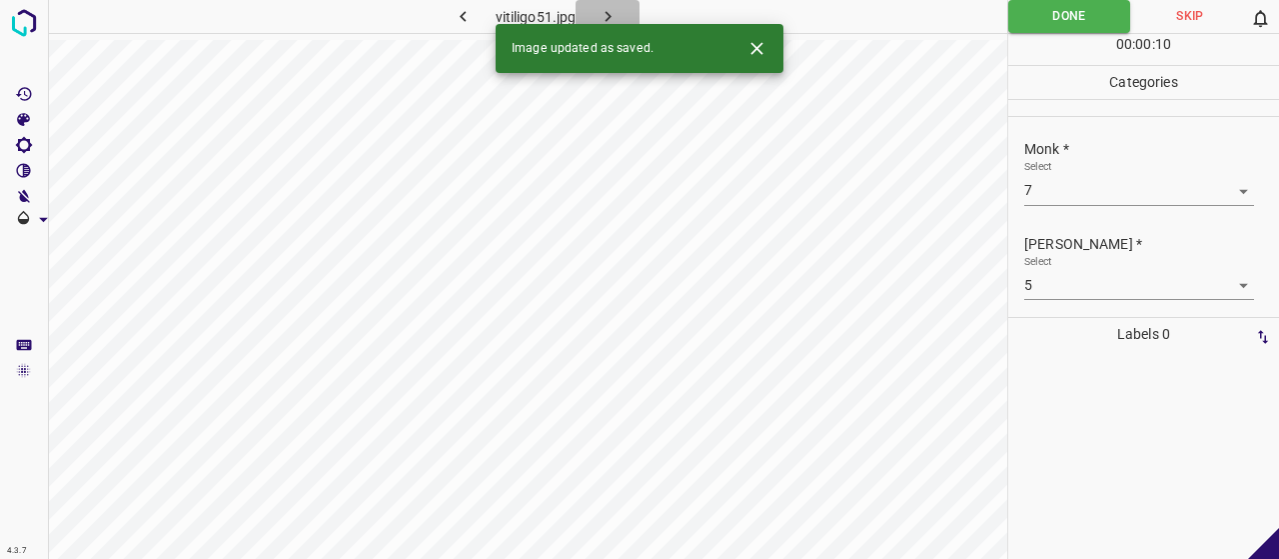
click at [639, 13] on button "button" at bounding box center [608, 16] width 64 height 33
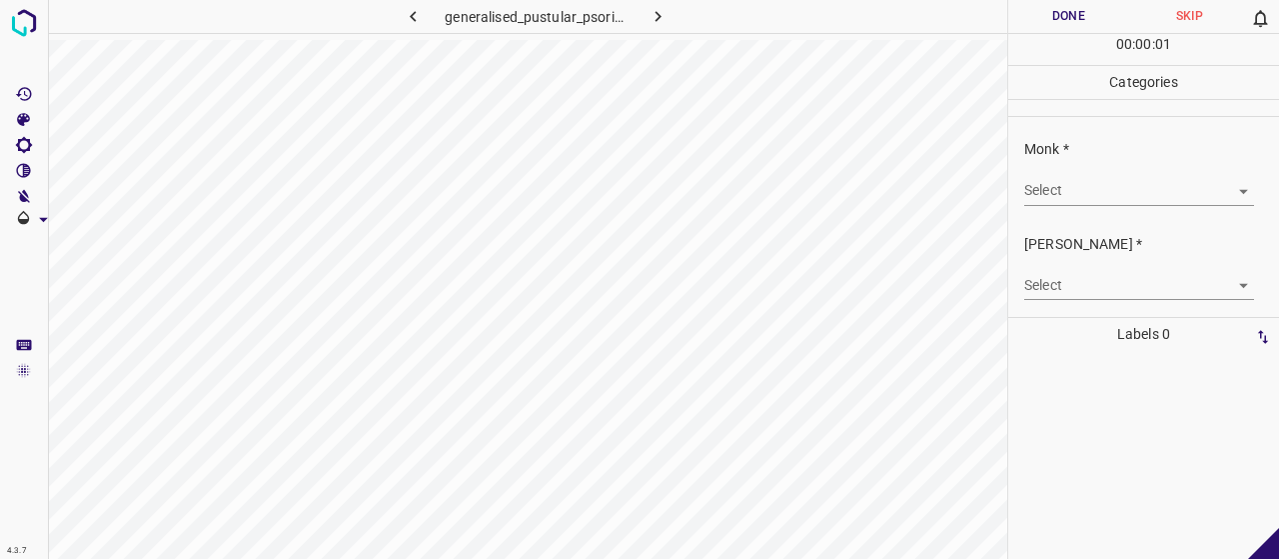
click at [1082, 166] on div "Select ​" at bounding box center [1139, 182] width 230 height 45
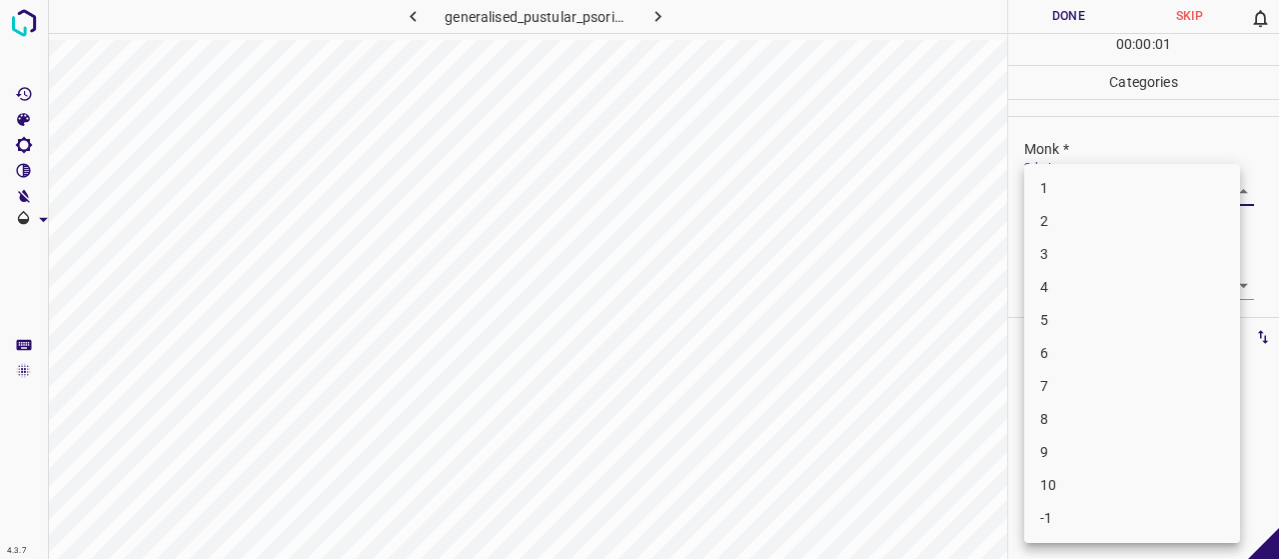
click at [1079, 191] on body "4.3.7 generalised_pustular_psoriasis10.jpg Done Skip 0 00 : 00 : 01 Categories …" at bounding box center [639, 279] width 1279 height 559
click at [1058, 269] on li "3" at bounding box center [1132, 254] width 216 height 33
type input "3"
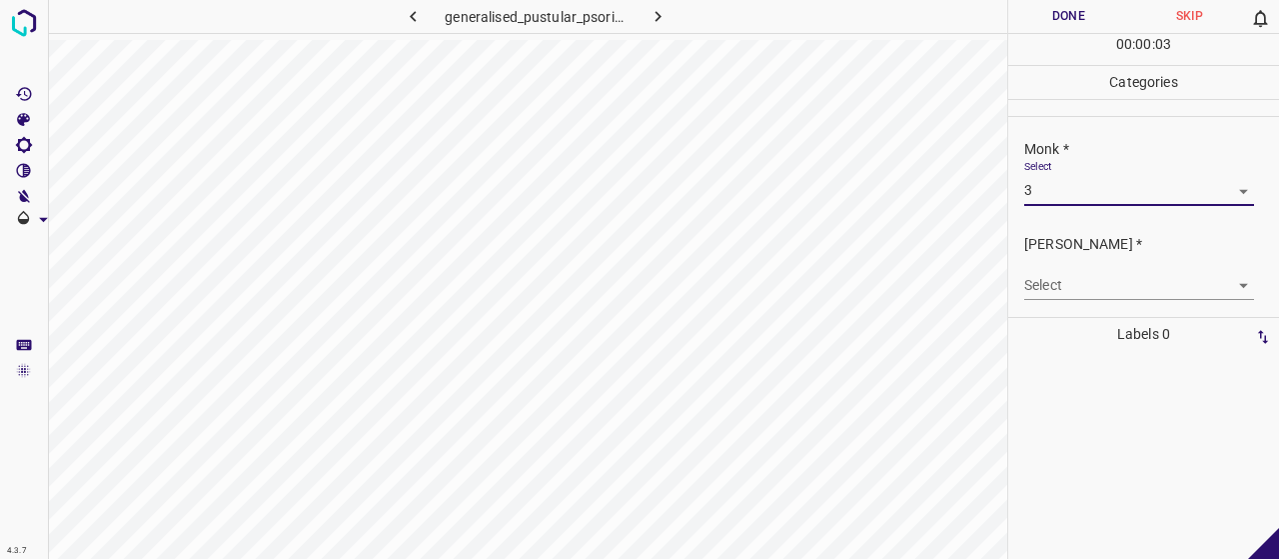
click at [1065, 273] on body "4.3.7 generalised_pustular_psoriasis10.jpg Done Skip 0 00 : 00 : 03 Categories …" at bounding box center [639, 279] width 1279 height 559
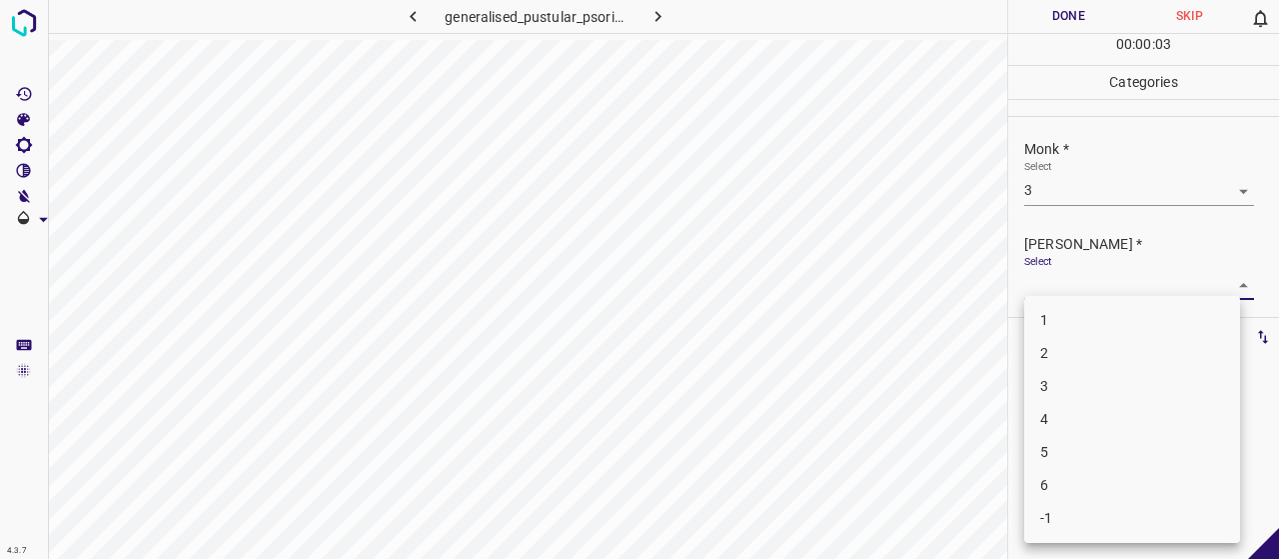
click at [1077, 363] on li "2" at bounding box center [1132, 353] width 216 height 33
type input "2"
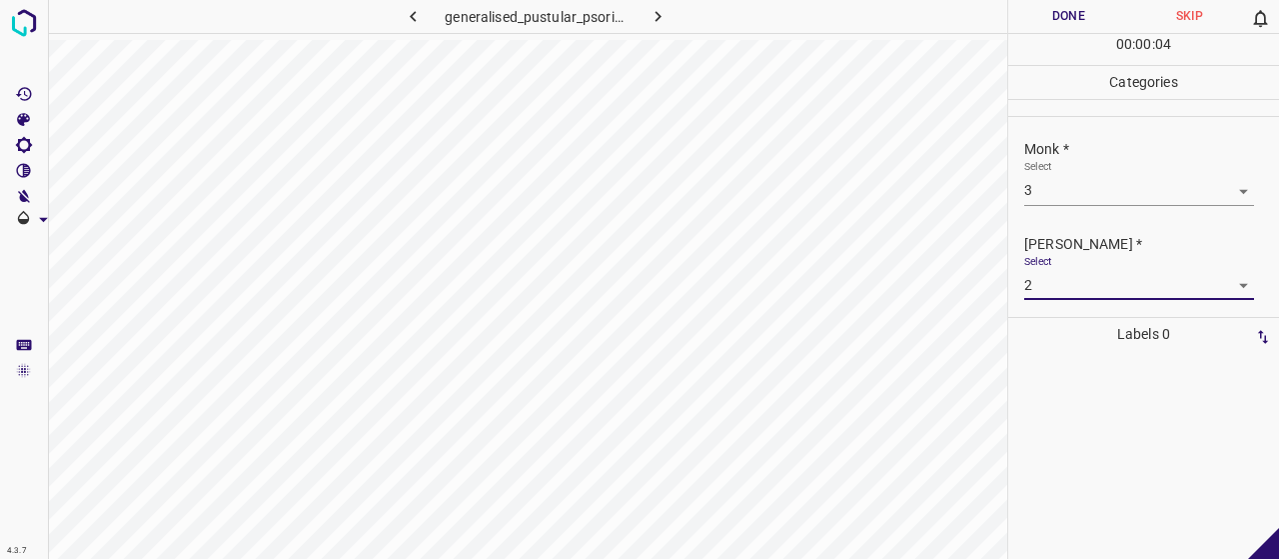
click at [1027, 29] on button "Done" at bounding box center [1068, 16] width 121 height 33
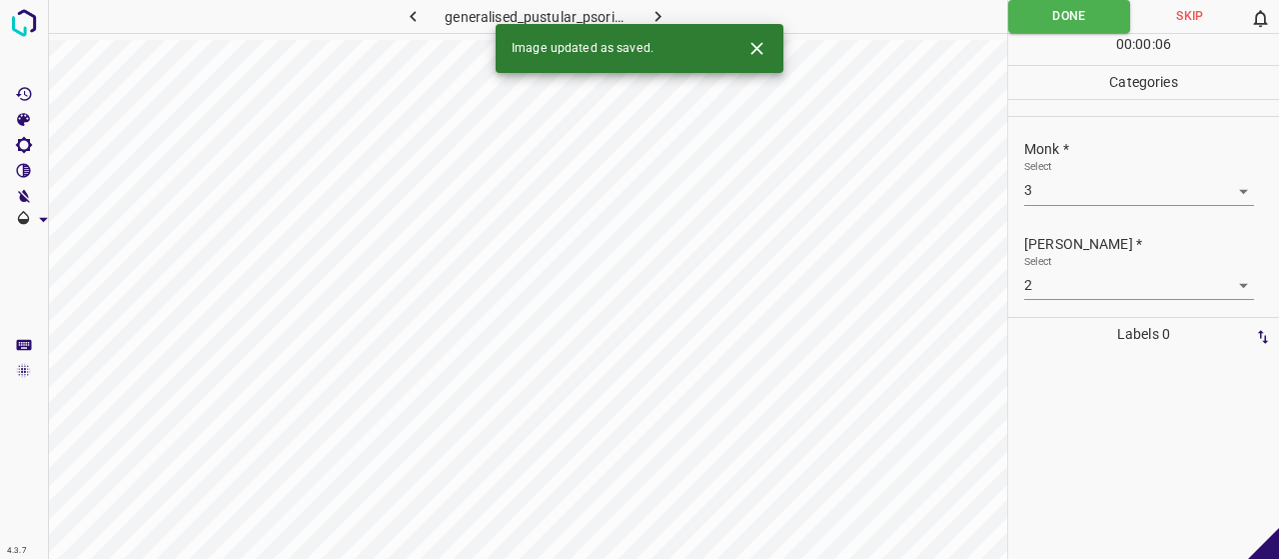
click at [647, 12] on icon "button" at bounding box center [657, 16] width 21 height 21
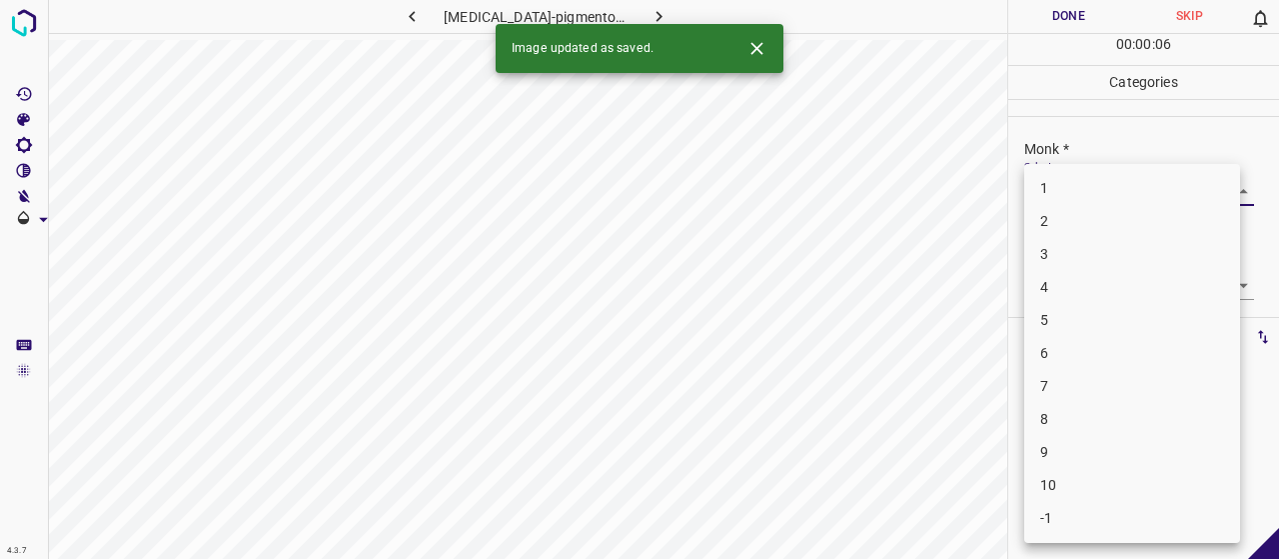
click at [1125, 180] on body "4.3.7 [MEDICAL_DATA]-pigmentosum43.jpg Done Skip 0 00 : 00 : 06 Categories Monk…" at bounding box center [639, 279] width 1279 height 559
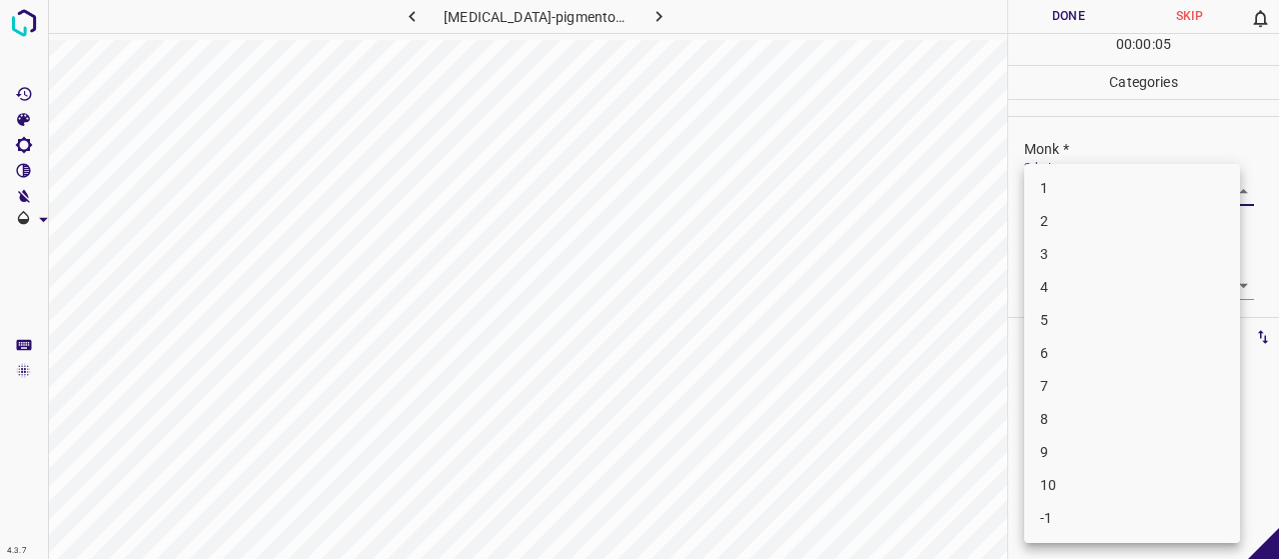
click at [1060, 306] on li "5" at bounding box center [1132, 320] width 216 height 33
type input "5"
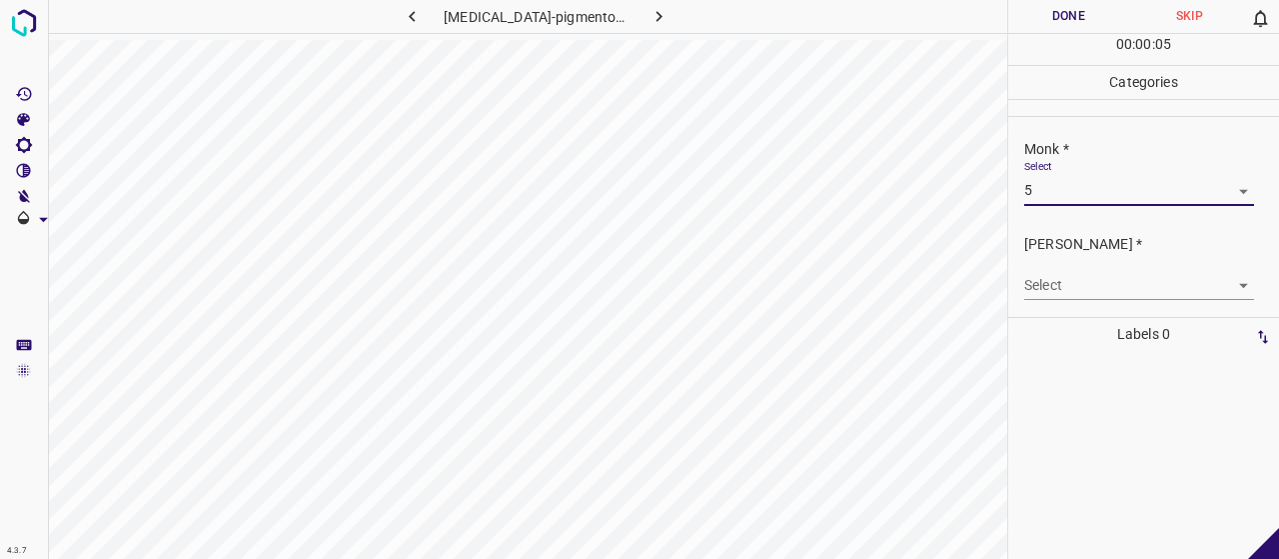
click at [1060, 306] on div "[PERSON_NAME] * Select ​" at bounding box center [1143, 267] width 271 height 94
click at [1061, 307] on div "[PERSON_NAME] * Select ​" at bounding box center [1143, 267] width 271 height 94
click at [1056, 289] on body "4.3.7 [MEDICAL_DATA]-pigmentosum43.jpg Done Skip 0 00 : 00 : 06 Categories Monk…" at bounding box center [639, 279] width 1279 height 559
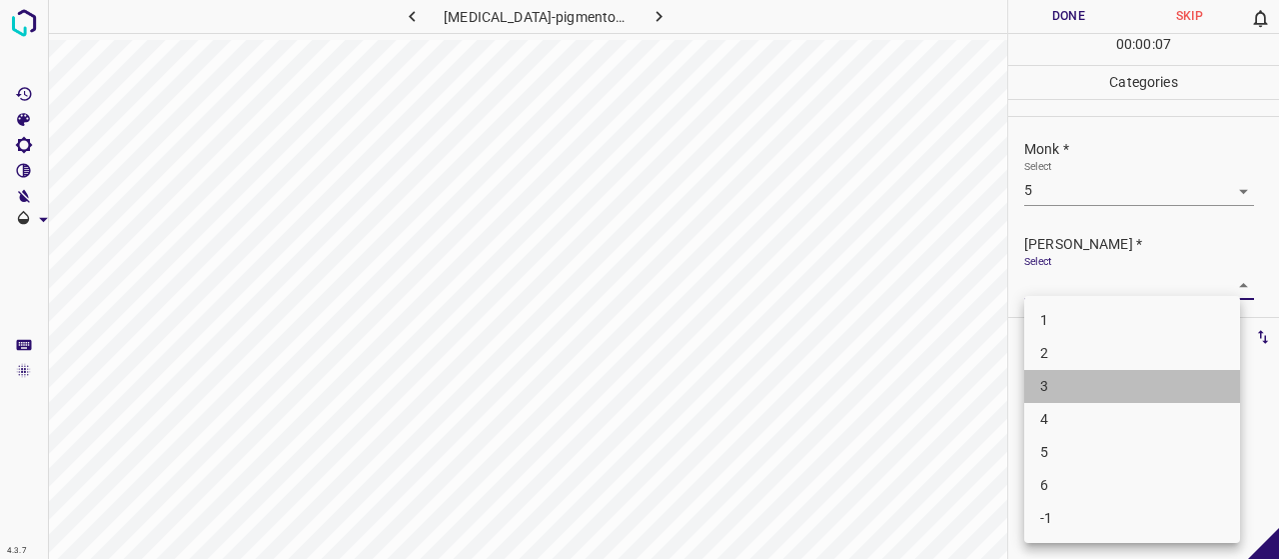
click at [1069, 373] on li "3" at bounding box center [1132, 386] width 216 height 33
type input "3"
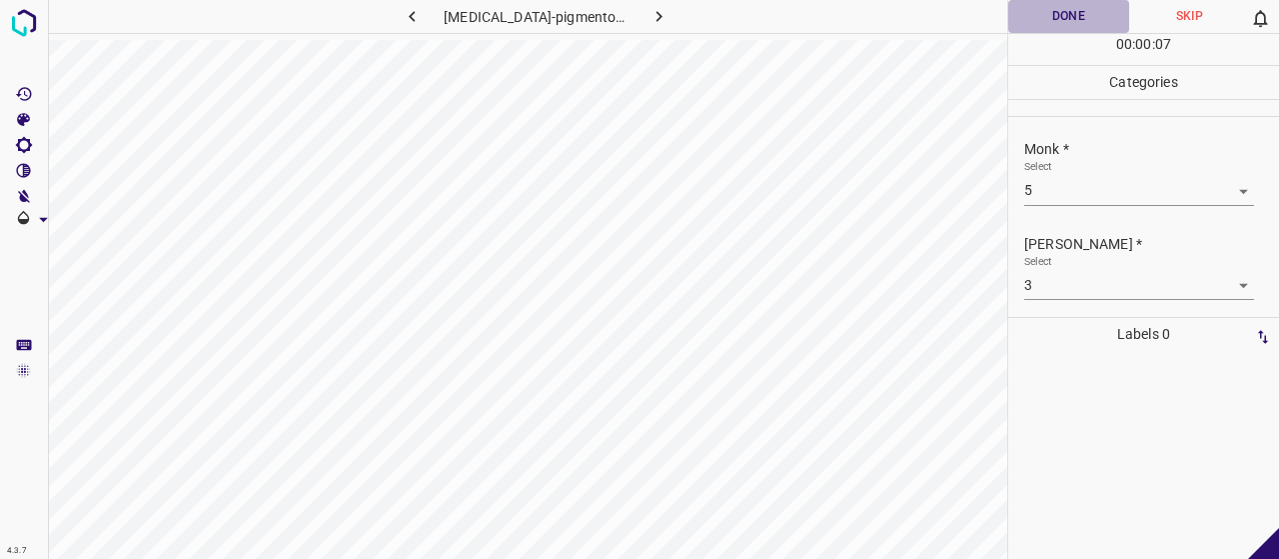
click at [1056, 21] on button "Done" at bounding box center [1068, 16] width 121 height 33
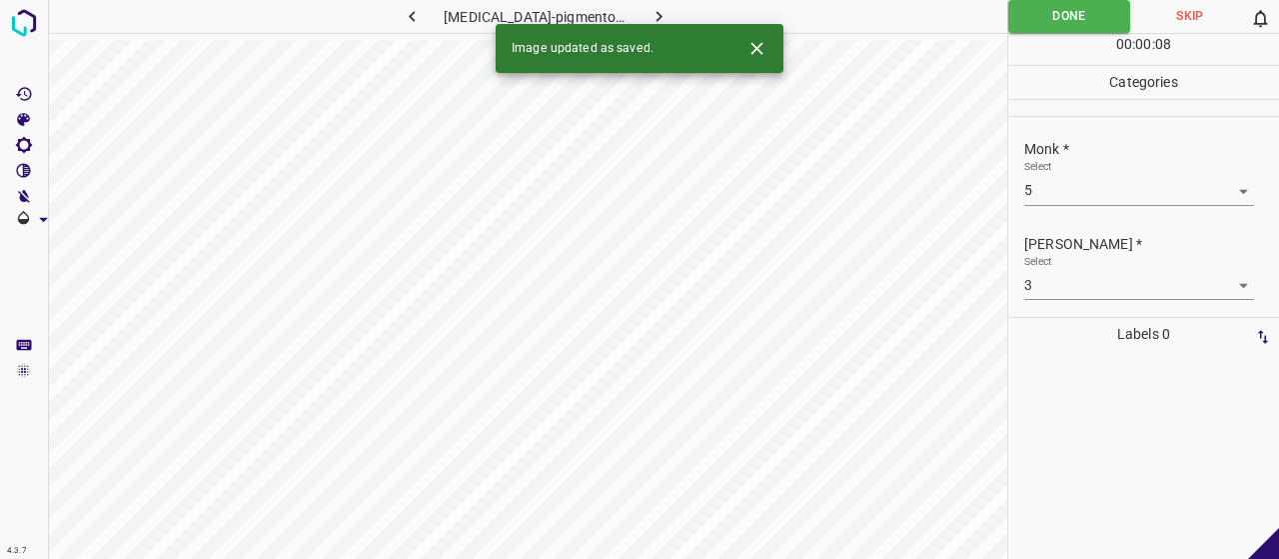
click at [663, 0] on button "button" at bounding box center [660, 16] width 64 height 33
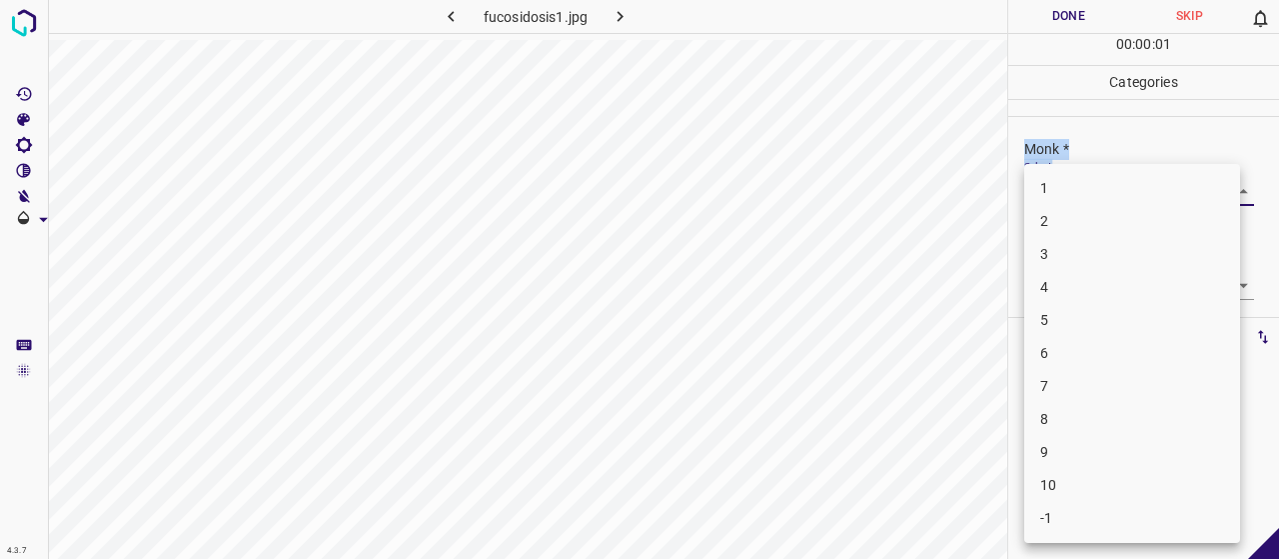
click at [1067, 189] on body "4.3.7 fucosidosis1.jpg Done Skip 0 00 : 00 : 01 Categories Monk * Select ​ [PER…" at bounding box center [639, 279] width 1279 height 559
click at [1075, 274] on li "4" at bounding box center [1132, 287] width 216 height 33
type input "4"
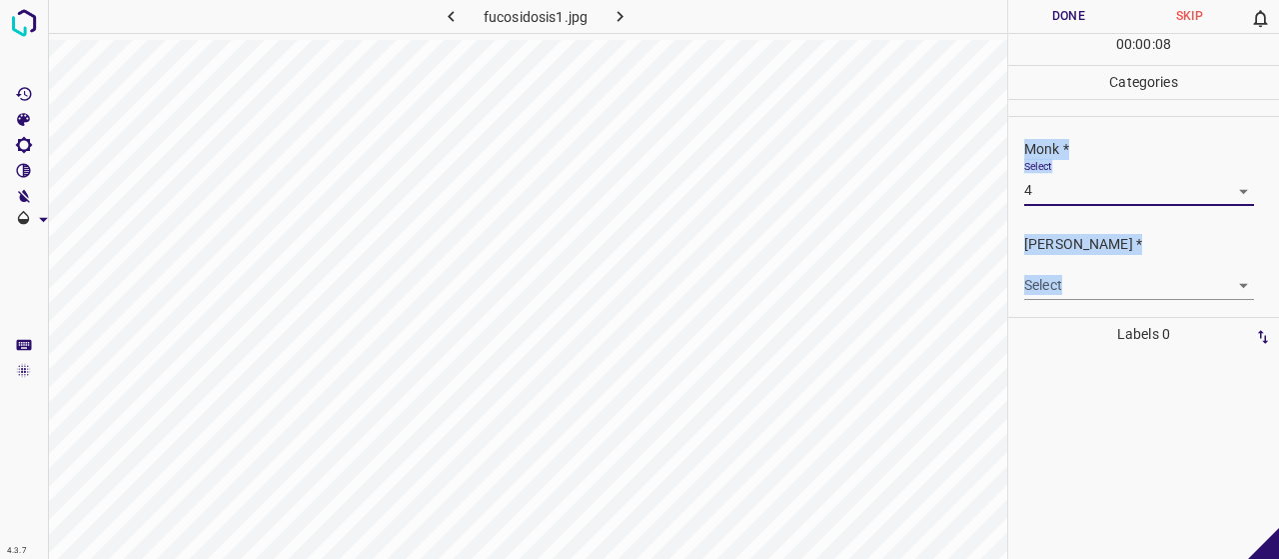
click at [1093, 296] on body "4.3.7 fucosidosis1.jpg Done Skip 0 00 : 00 : 08 Categories Monk * Select 4 4 [P…" at bounding box center [639, 279] width 1279 height 559
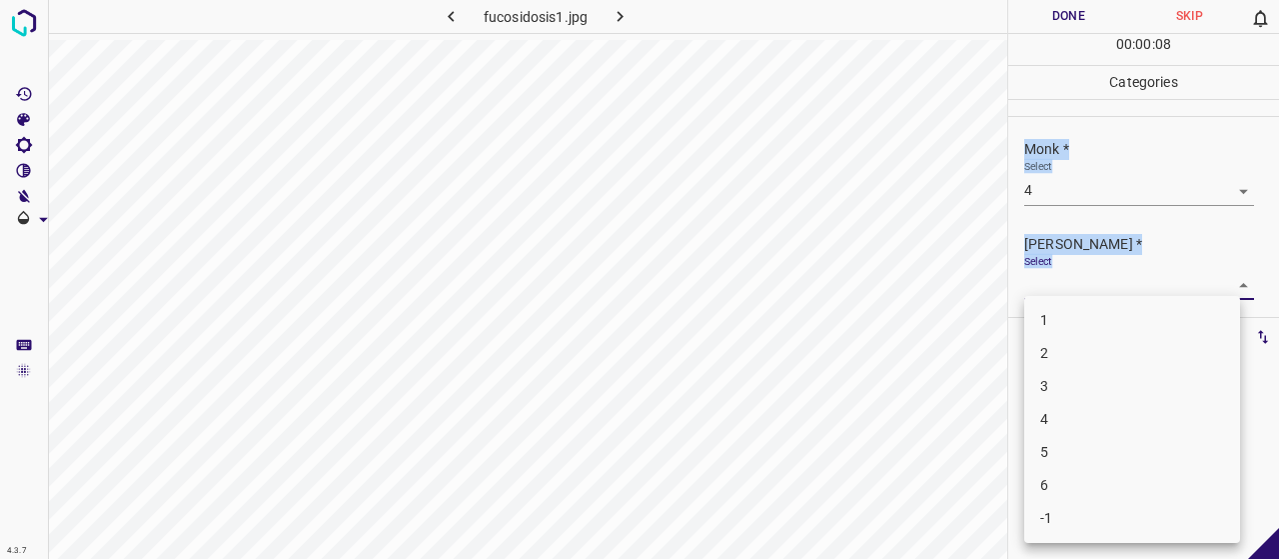
click at [1079, 283] on div at bounding box center [639, 279] width 1279 height 559
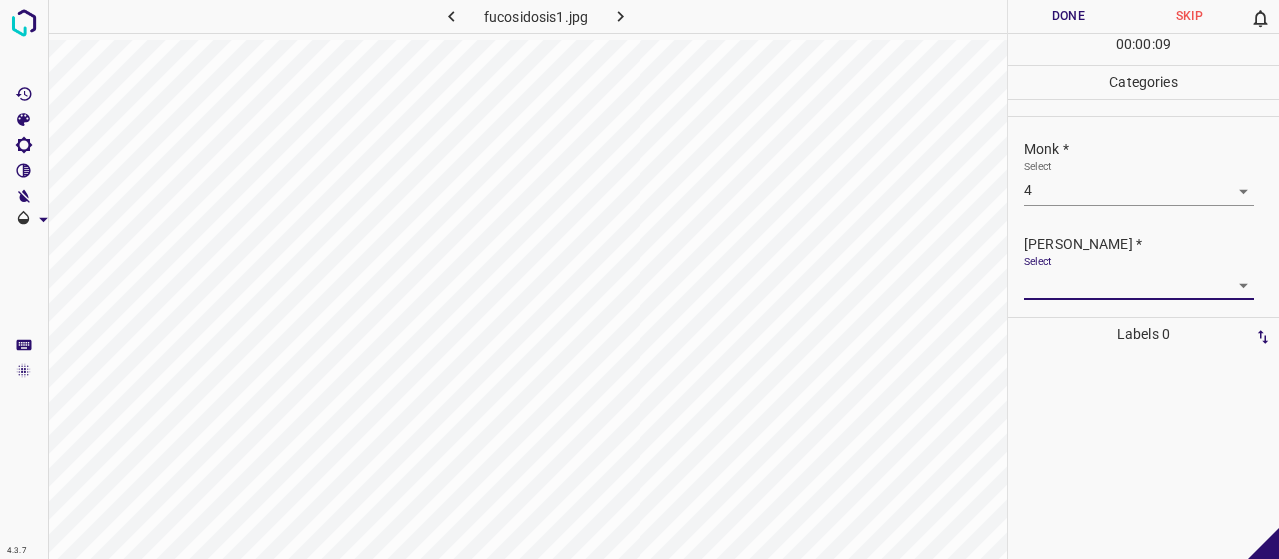
click at [1065, 294] on body "4.3.7 fucosidosis1.jpg Done Skip 0 00 : 00 : 09 Categories Monk * Select 4 4 [P…" at bounding box center [639, 279] width 1279 height 559
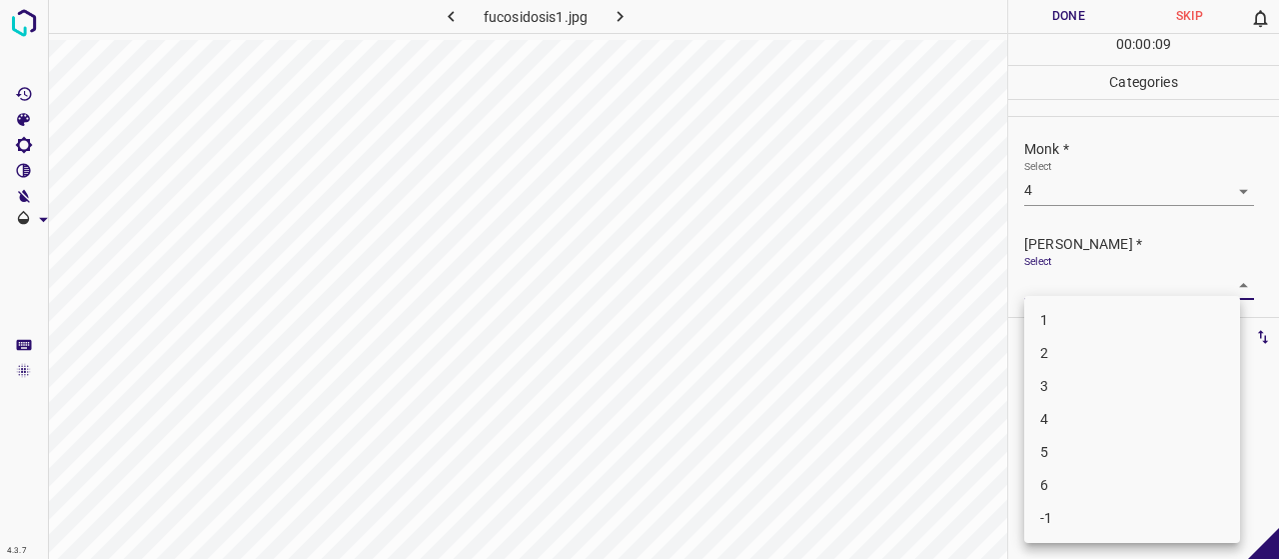
click at [1061, 343] on li "2" at bounding box center [1132, 353] width 216 height 33
type input "2"
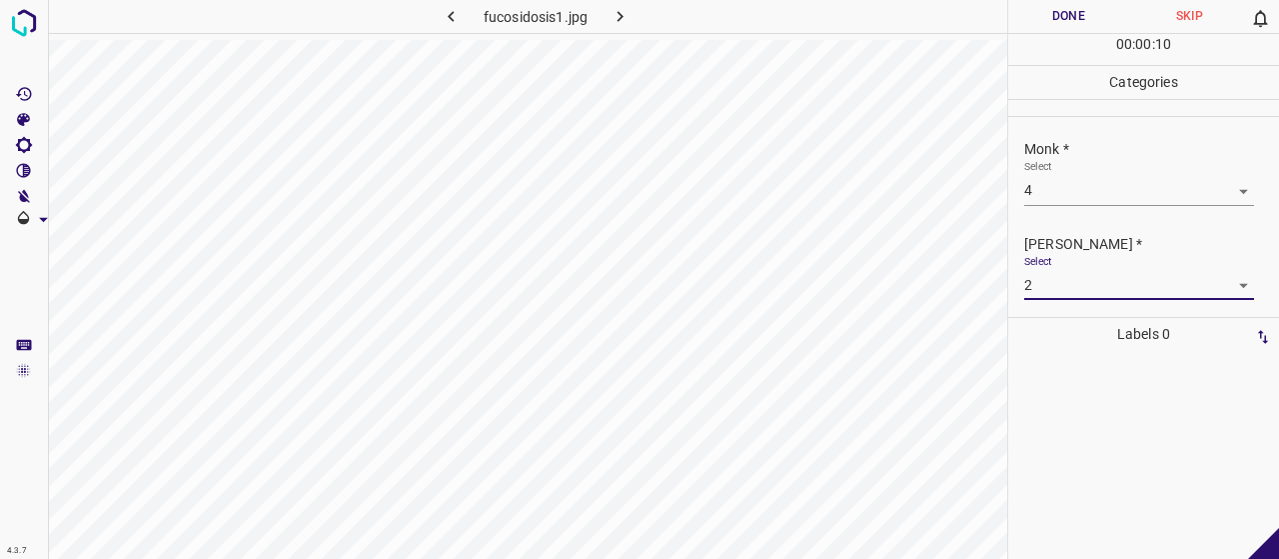
click at [1032, 19] on button "Done" at bounding box center [1068, 16] width 121 height 33
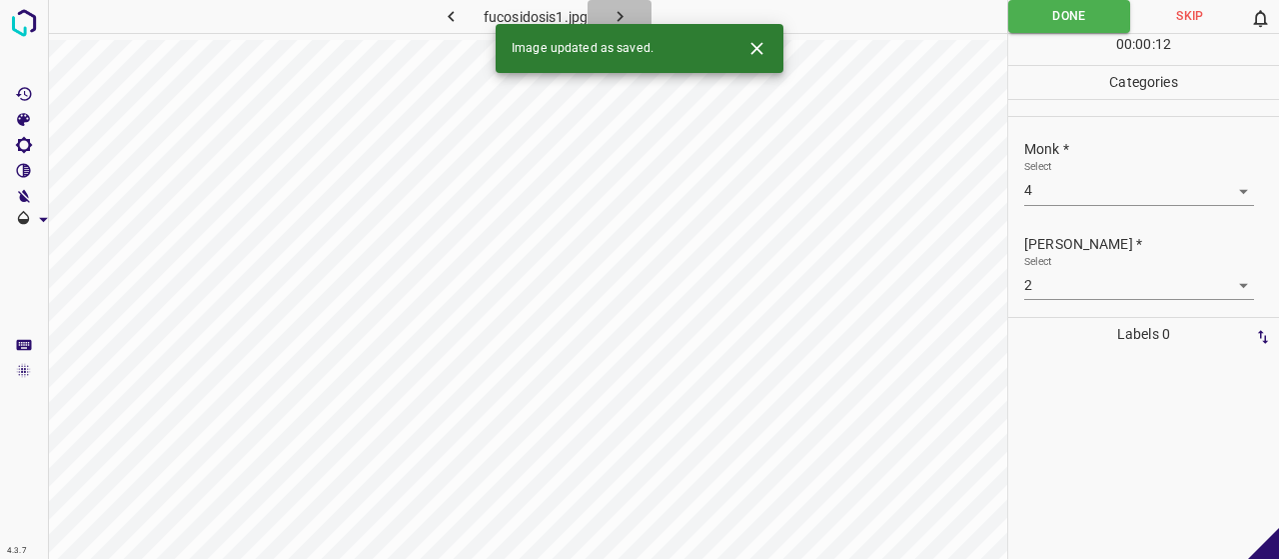
click at [625, 19] on icon "button" at bounding box center [620, 16] width 21 height 21
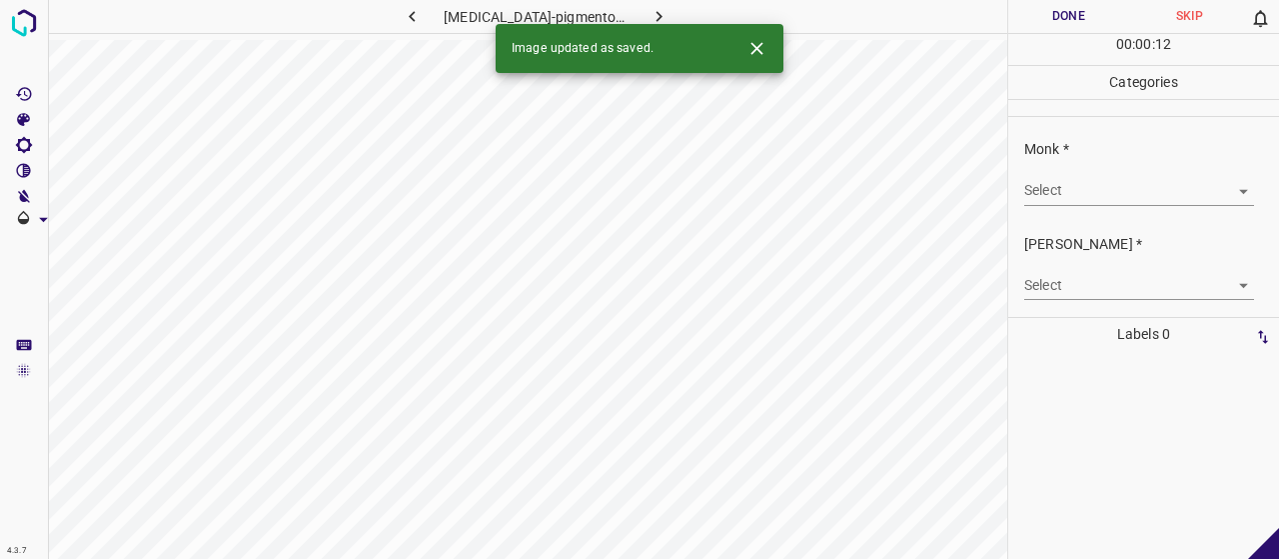
click at [1054, 172] on div "Select ​" at bounding box center [1139, 182] width 230 height 45
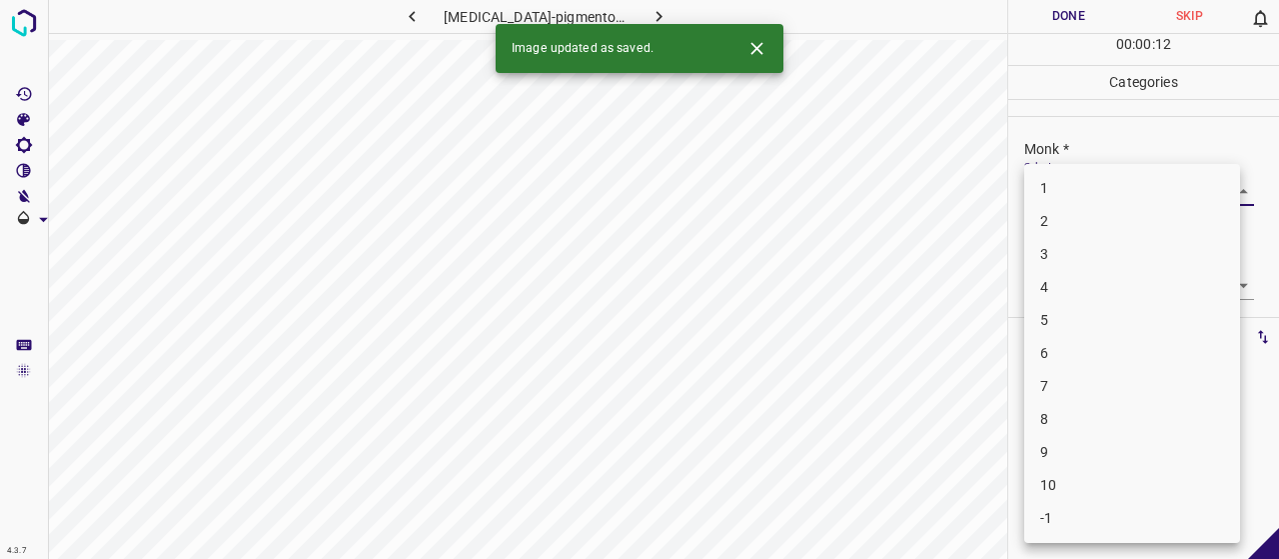
click at [1065, 195] on body "4.3.7 [MEDICAL_DATA]-pigmentosum45.jpg Done Skip 0 00 : 00 : 12 Categories Monk…" at bounding box center [639, 279] width 1279 height 559
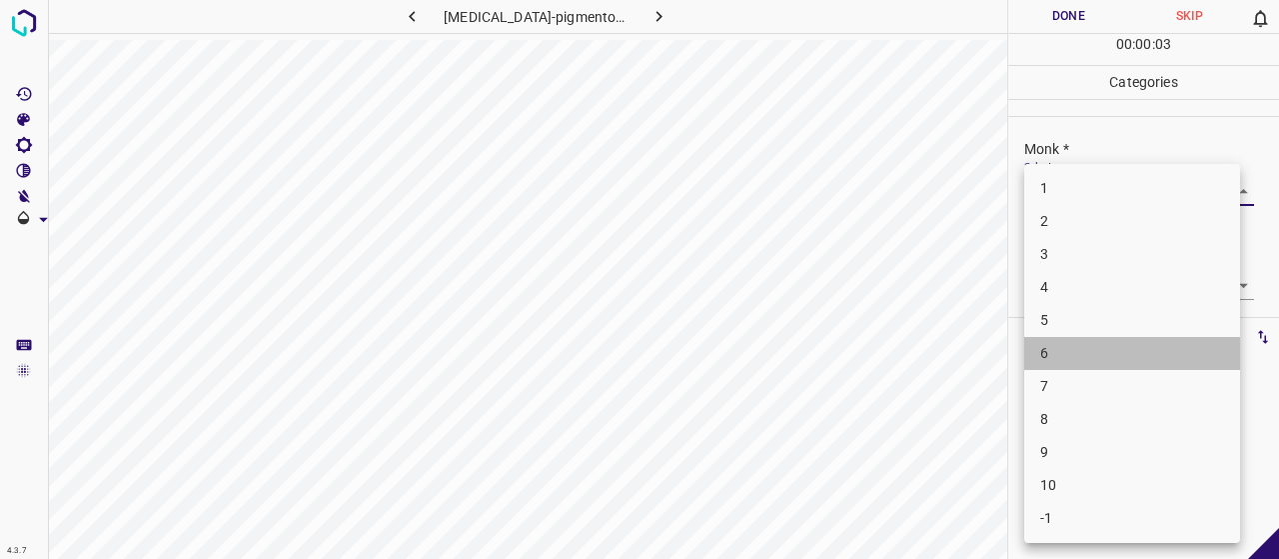
click at [1046, 345] on li "6" at bounding box center [1132, 353] width 216 height 33
type input "6"
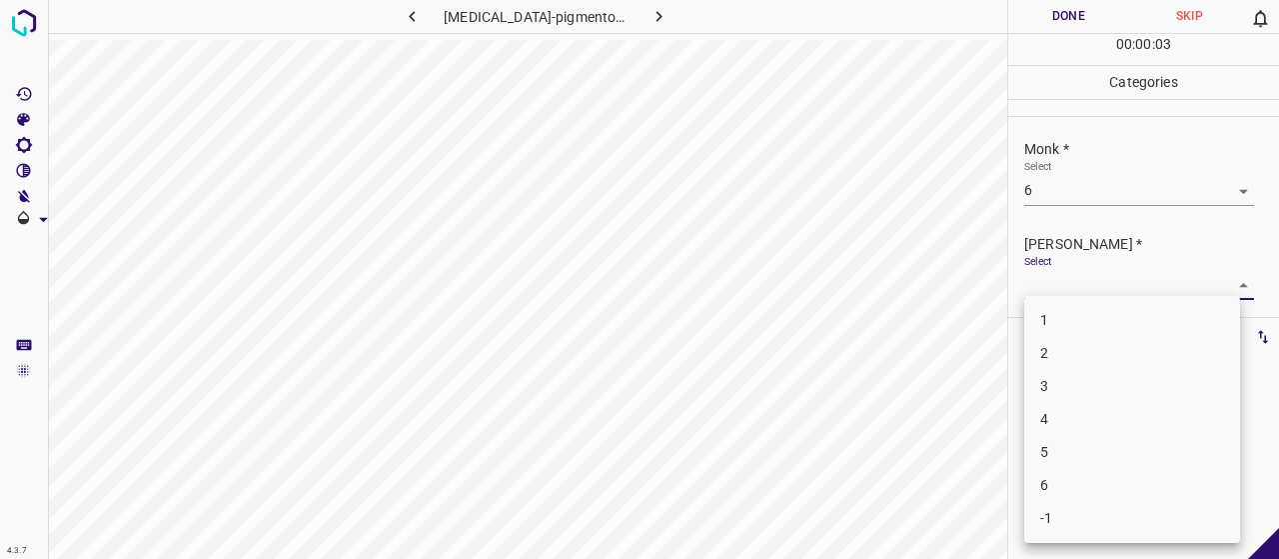
click at [1059, 294] on body "4.3.7 [MEDICAL_DATA]-pigmentosum45.jpg Done Skip 0 00 : 00 : 03 Categories Monk…" at bounding box center [639, 279] width 1279 height 559
click at [1073, 392] on li "3" at bounding box center [1132, 386] width 216 height 33
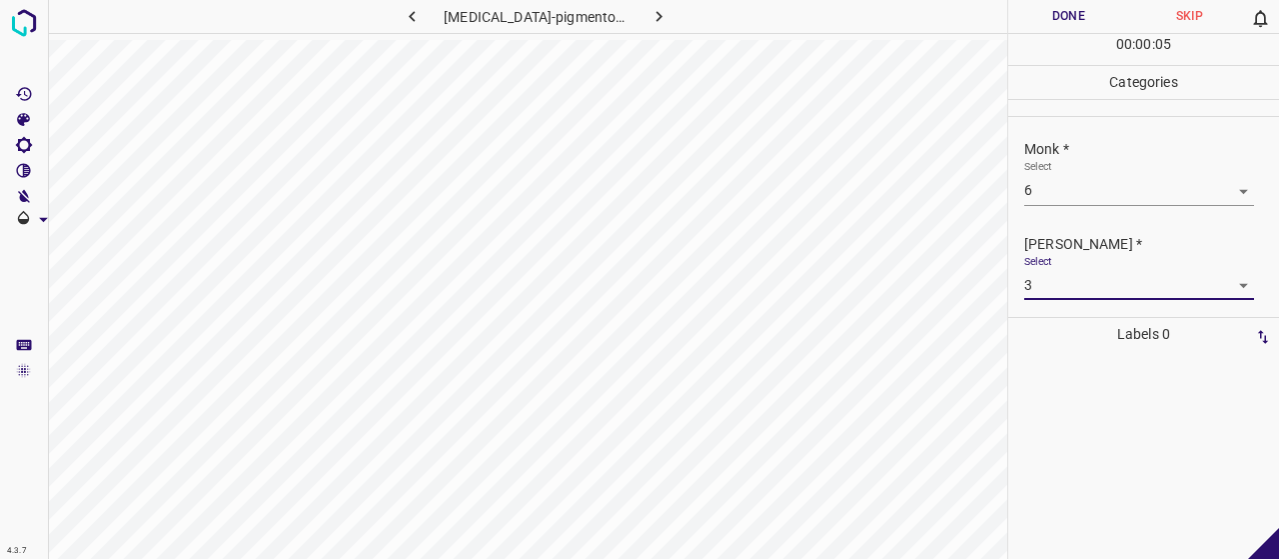
click at [1055, 279] on body "4.3.7 [MEDICAL_DATA]-pigmentosum45.jpg Done Skip 0 00 : 00 : 05 Categories Monk…" at bounding box center [639, 279] width 1279 height 559
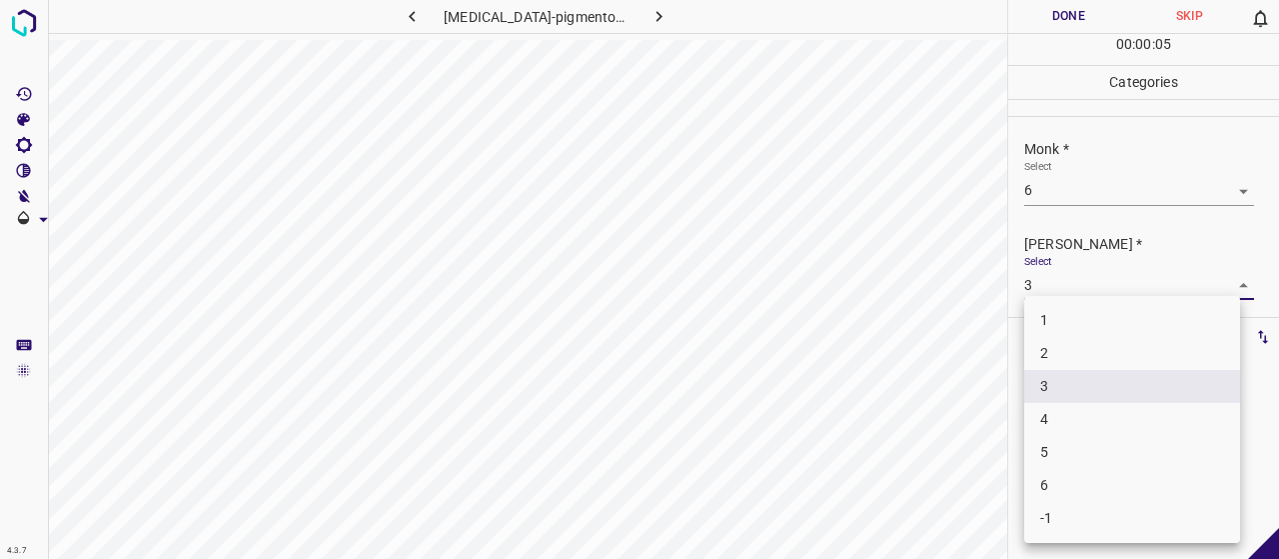
click at [1061, 417] on li "4" at bounding box center [1132, 419] width 216 height 33
type input "4"
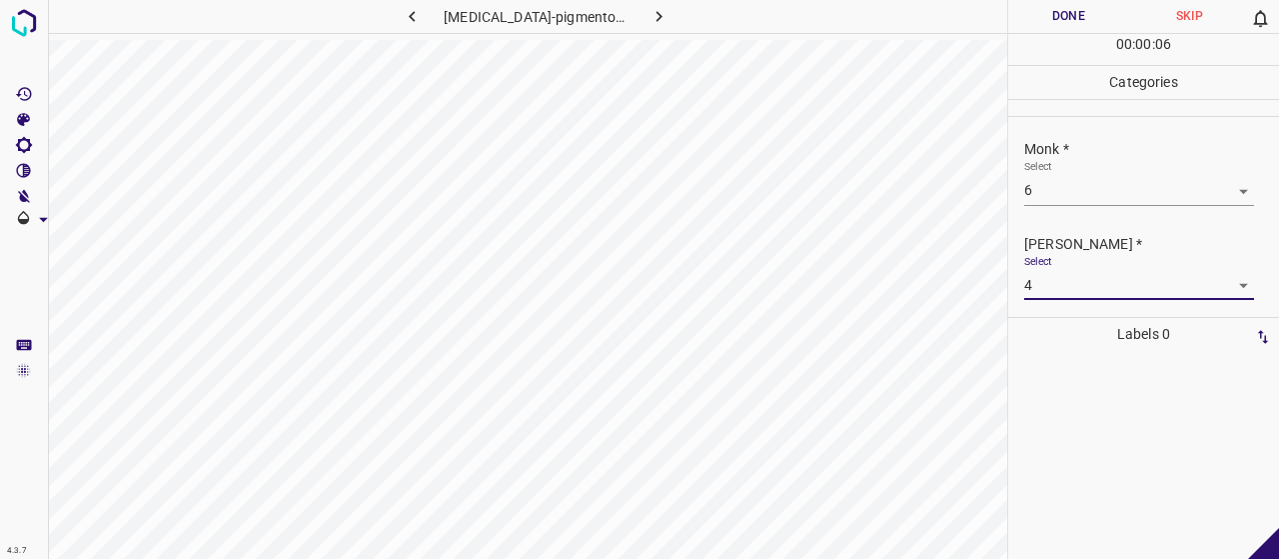
click at [1069, 29] on button "Done" at bounding box center [1068, 16] width 121 height 33
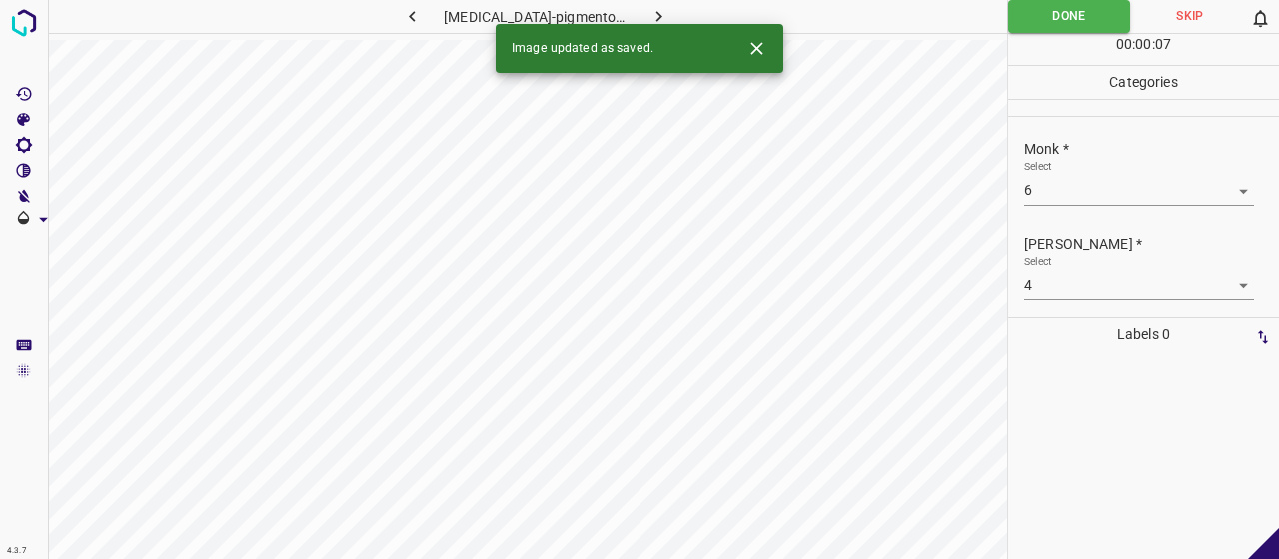
click at [640, 2] on button "button" at bounding box center [660, 16] width 64 height 33
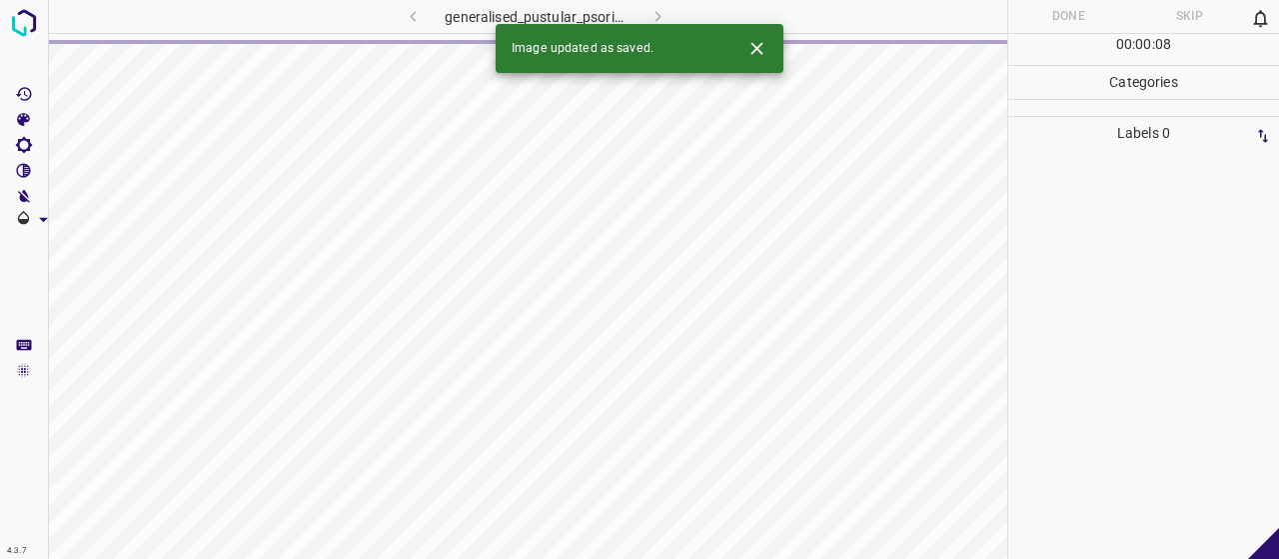
click at [756, 45] on icon "Close" at bounding box center [756, 48] width 21 height 21
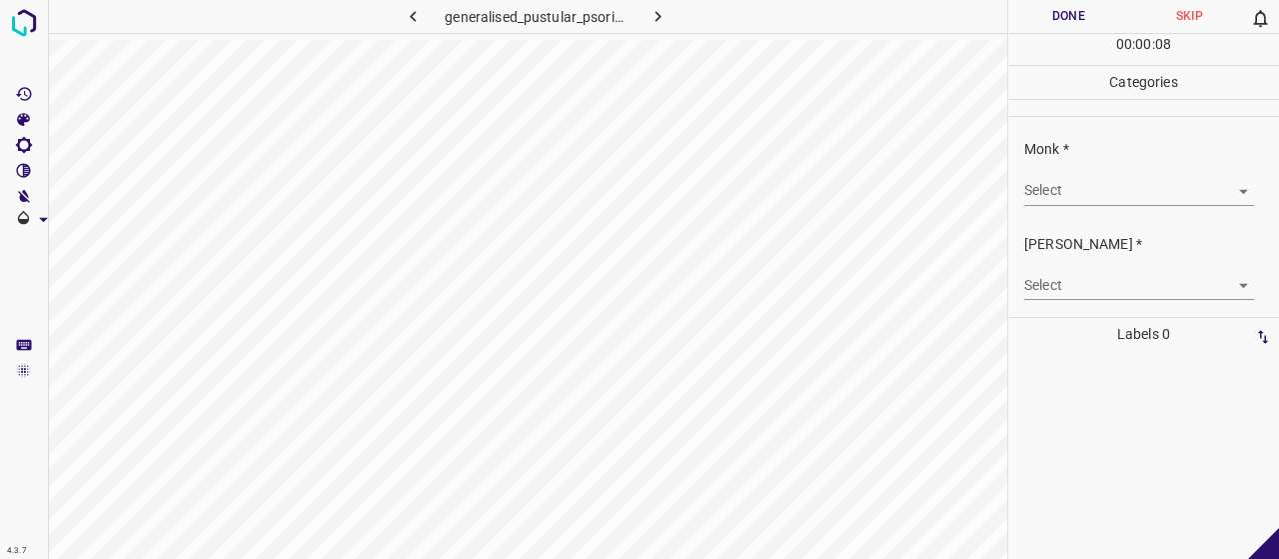
click at [1190, 181] on body "4.3.7 generalised_pustular_psoriasis16.jpg Done Skip 0 00 : 00 : 08 Categories …" at bounding box center [639, 279] width 1279 height 559
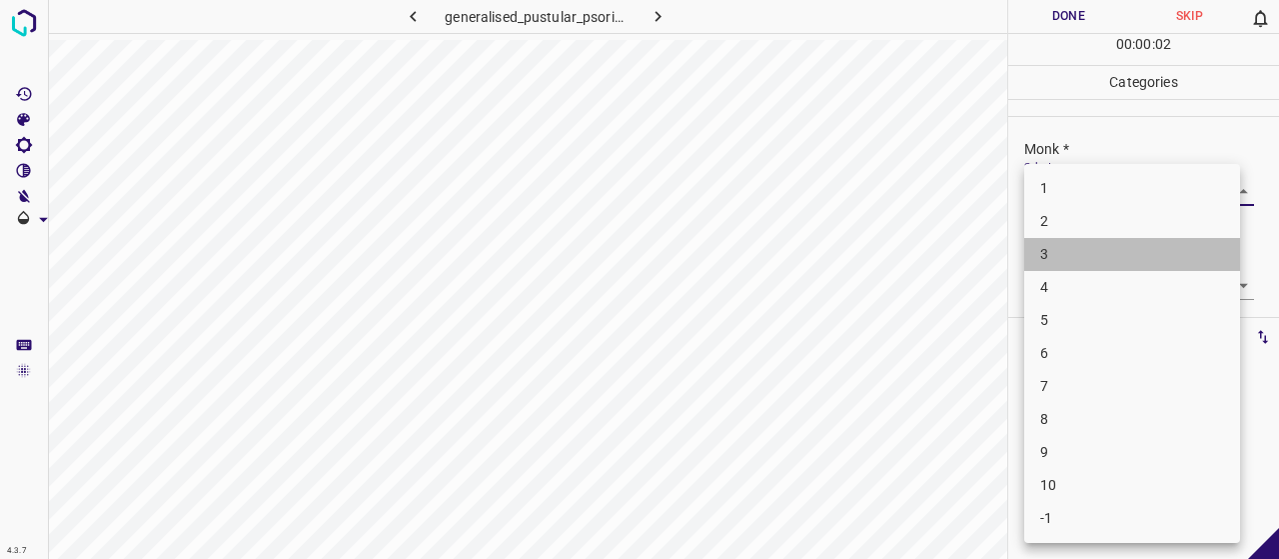
click at [1131, 267] on li "3" at bounding box center [1132, 254] width 216 height 33
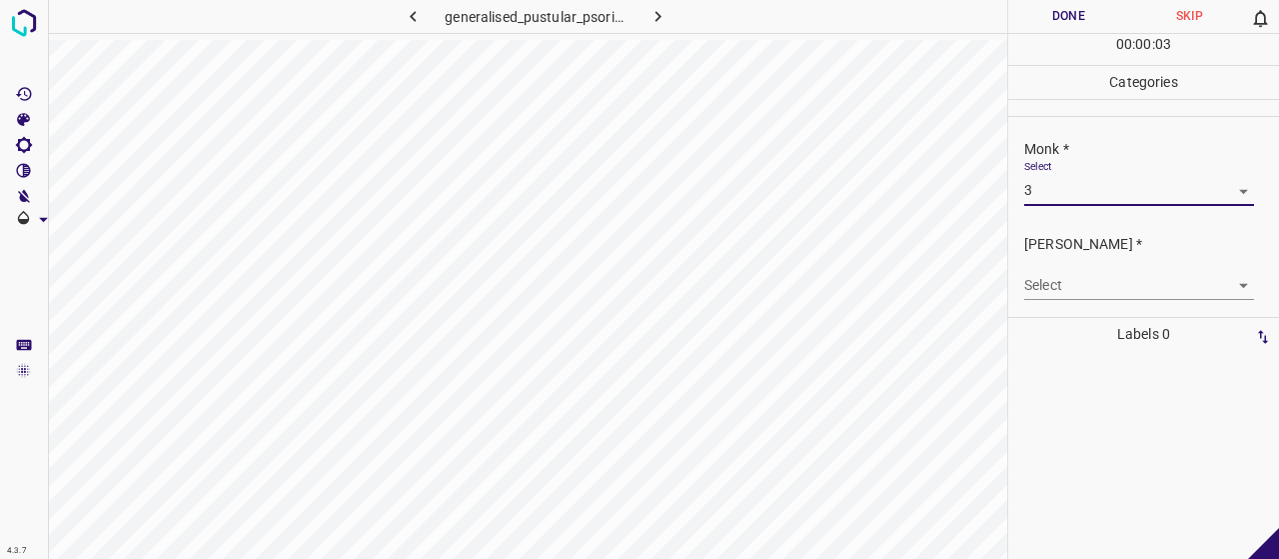
click at [1115, 192] on body "4.3.7 generalised_pustular_psoriasis16.jpg Done Skip 0 00 : 00 : 03 Categories …" at bounding box center [639, 279] width 1279 height 559
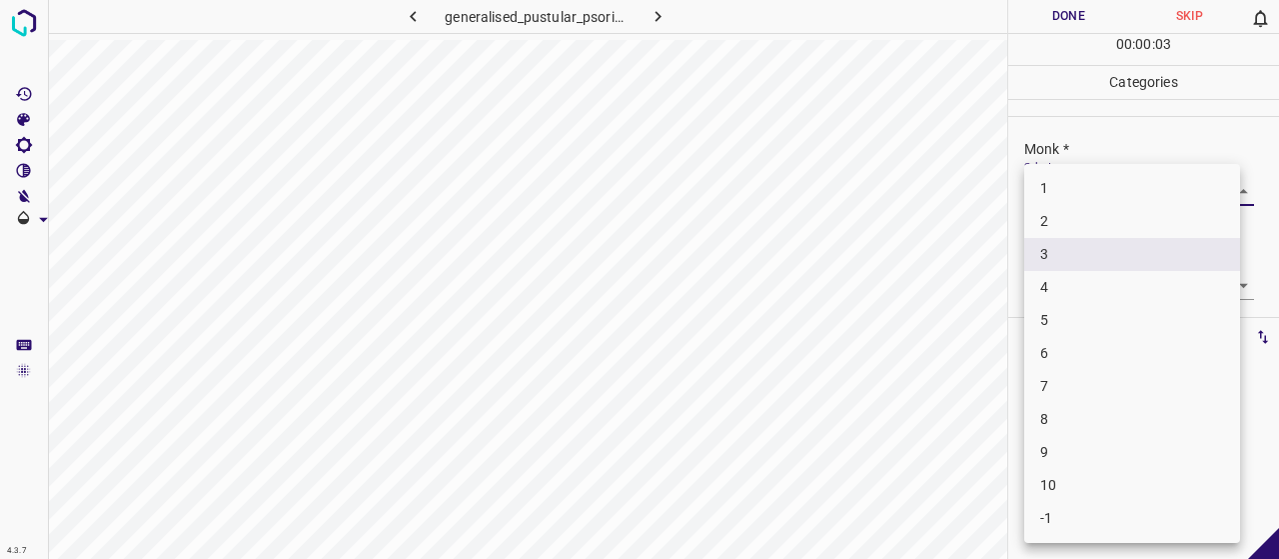
click at [1103, 279] on li "4" at bounding box center [1132, 287] width 216 height 33
type input "4"
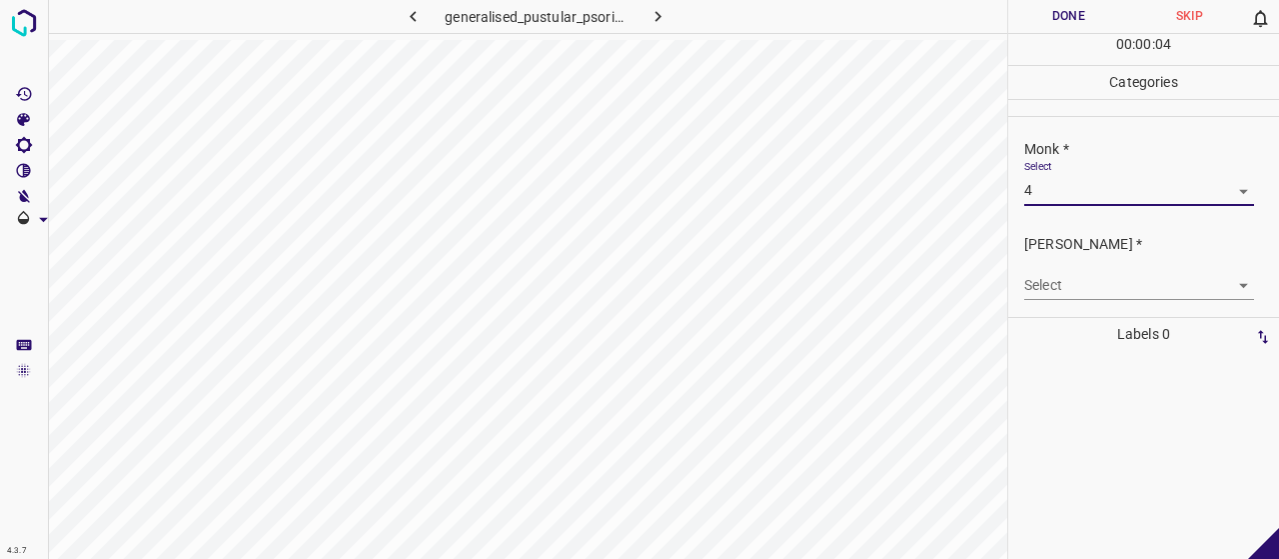
click at [1104, 285] on body "4.3.7 generalised_pustular_psoriasis16.jpg Done Skip 0 00 : 00 : 04 Categories …" at bounding box center [639, 279] width 1279 height 559
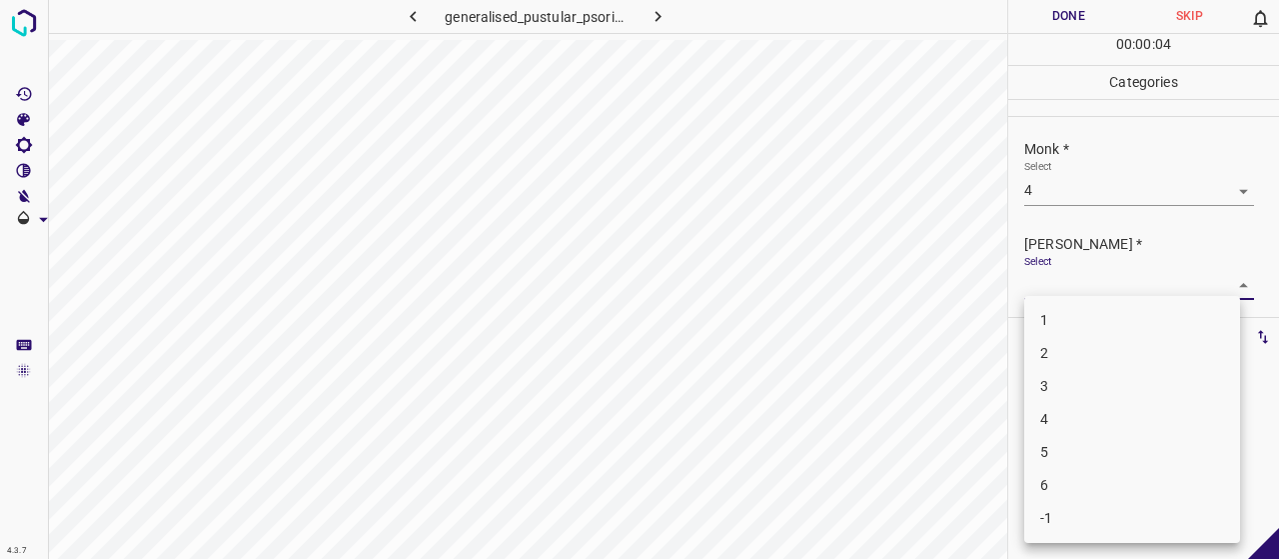
click at [1111, 347] on li "2" at bounding box center [1132, 353] width 216 height 33
type input "2"
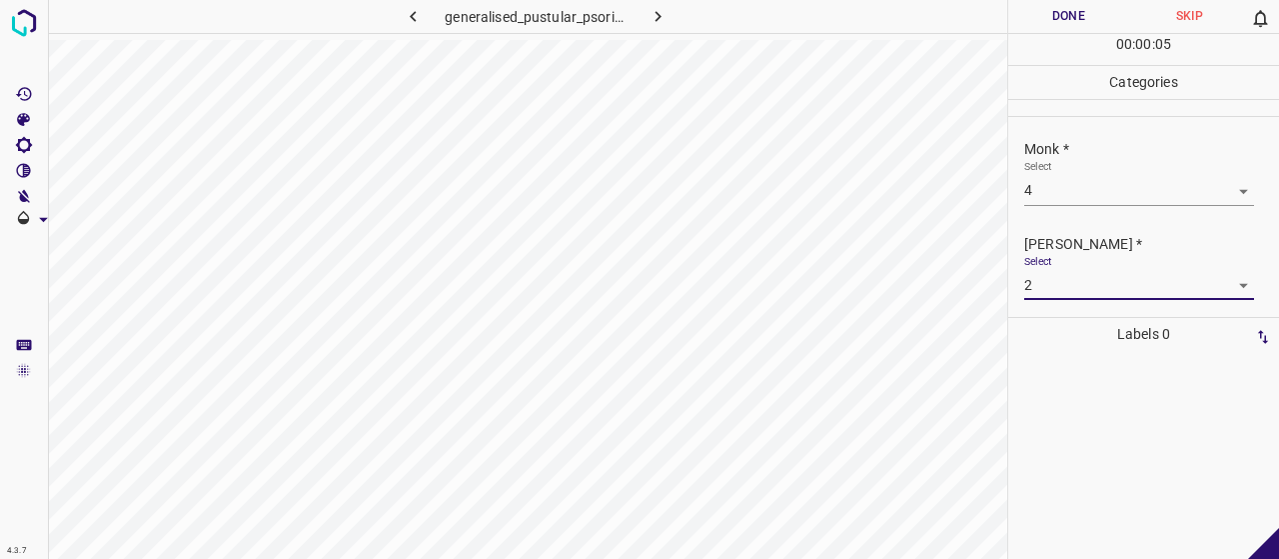
click at [1063, 5] on button "Done" at bounding box center [1068, 16] width 121 height 33
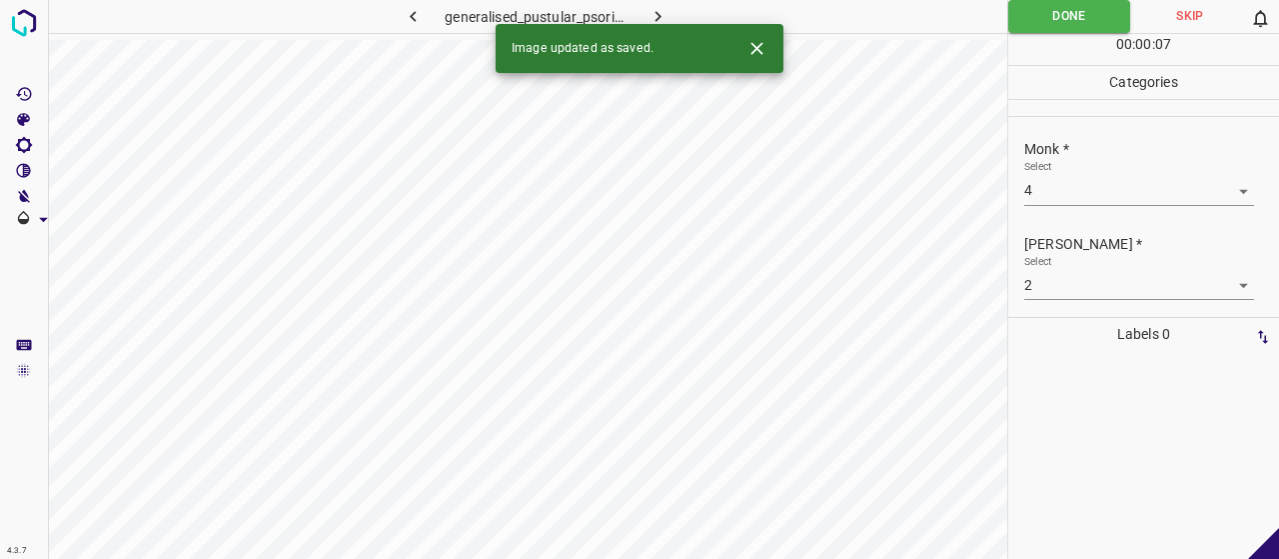
click at [653, 12] on icon "button" at bounding box center [657, 16] width 21 height 21
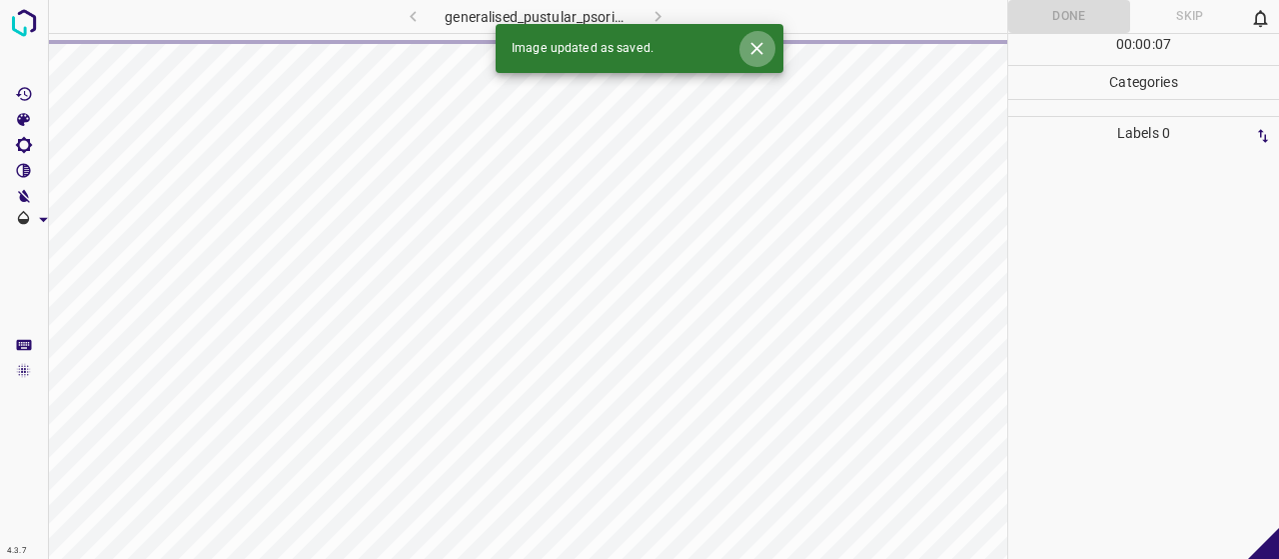
click at [759, 39] on icon "Close" at bounding box center [756, 48] width 21 height 21
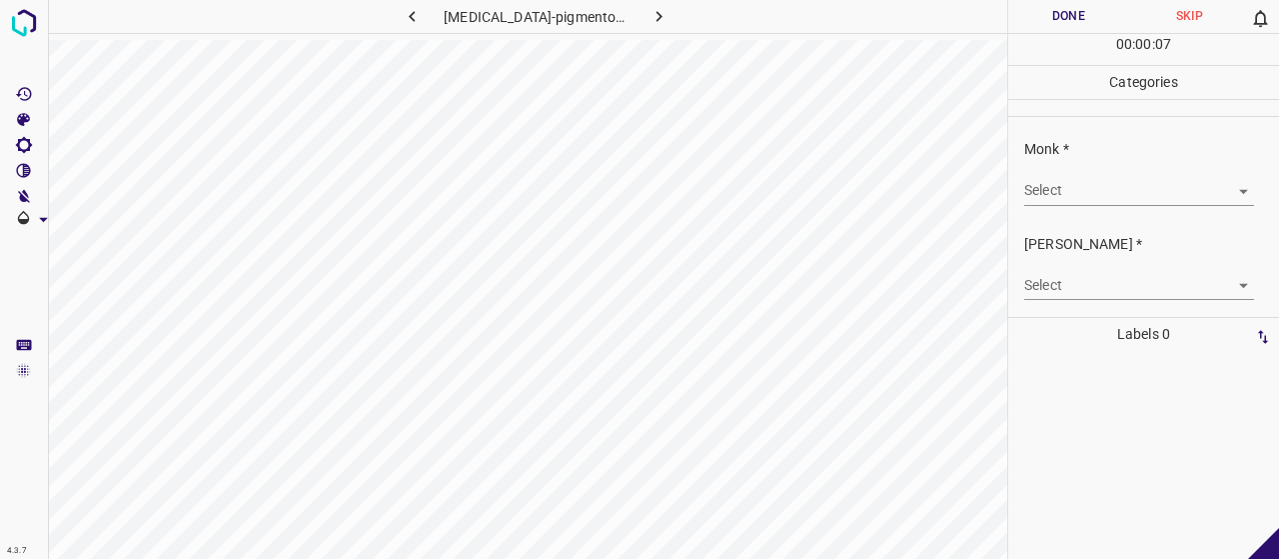
click at [1125, 193] on body "4.3.7 [MEDICAL_DATA]-pigmentosum50.jpg Done Skip 0 00 : 00 : 07 Categories Monk…" at bounding box center [639, 279] width 1279 height 559
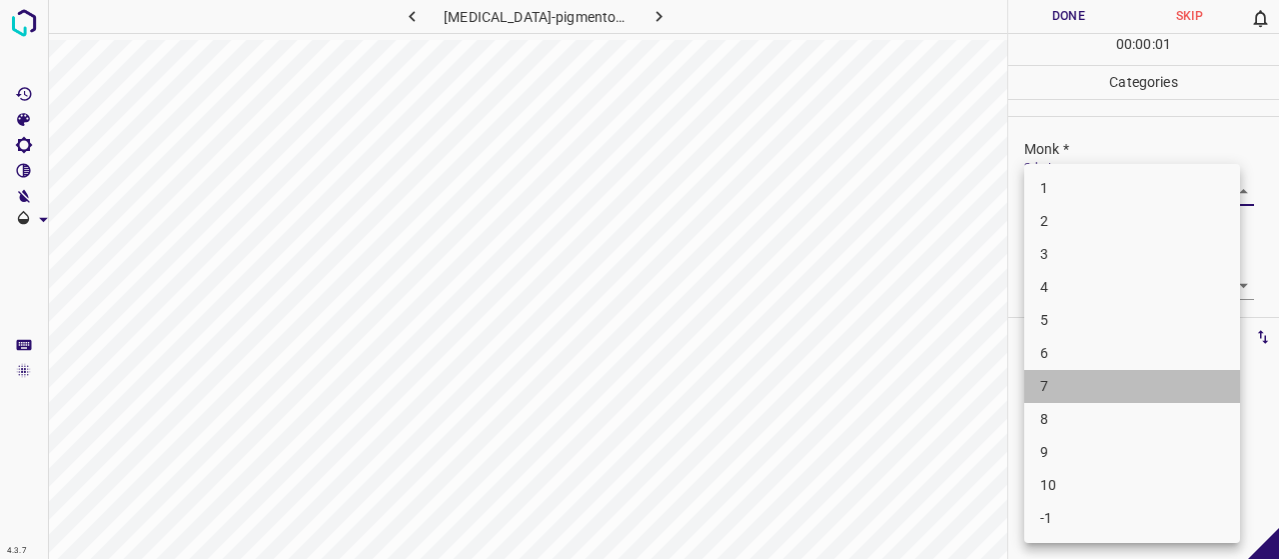
click at [1137, 389] on li "7" at bounding box center [1132, 386] width 216 height 33
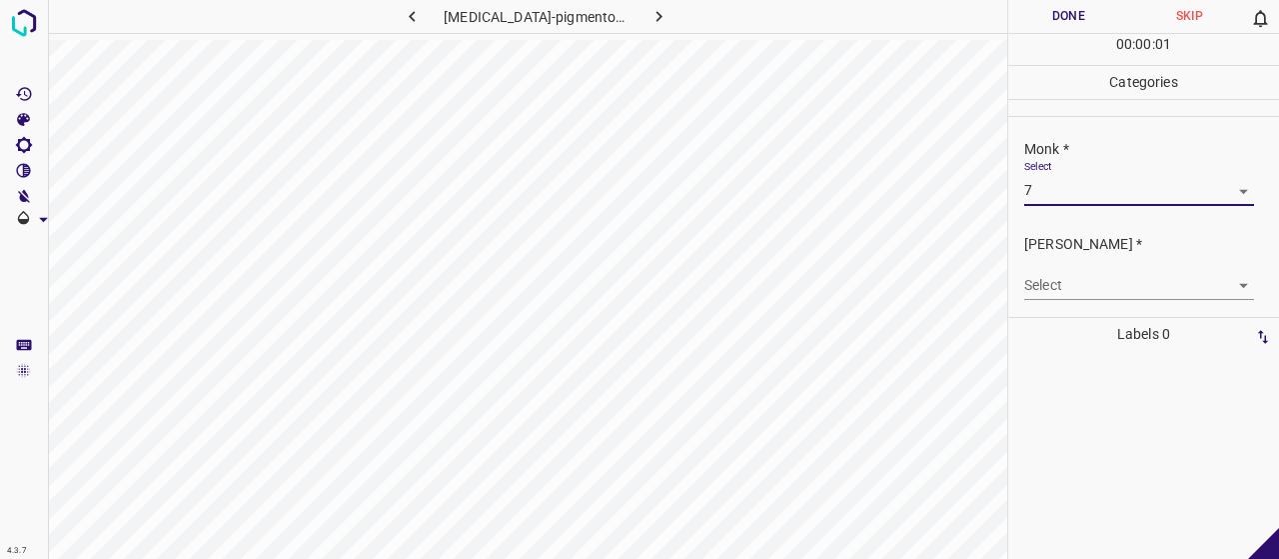
click at [1123, 295] on body "4.3.7 [MEDICAL_DATA]-pigmentosum50.jpg Done Skip 0 00 : 00 : 01 Categories Monk…" at bounding box center [639, 279] width 1279 height 559
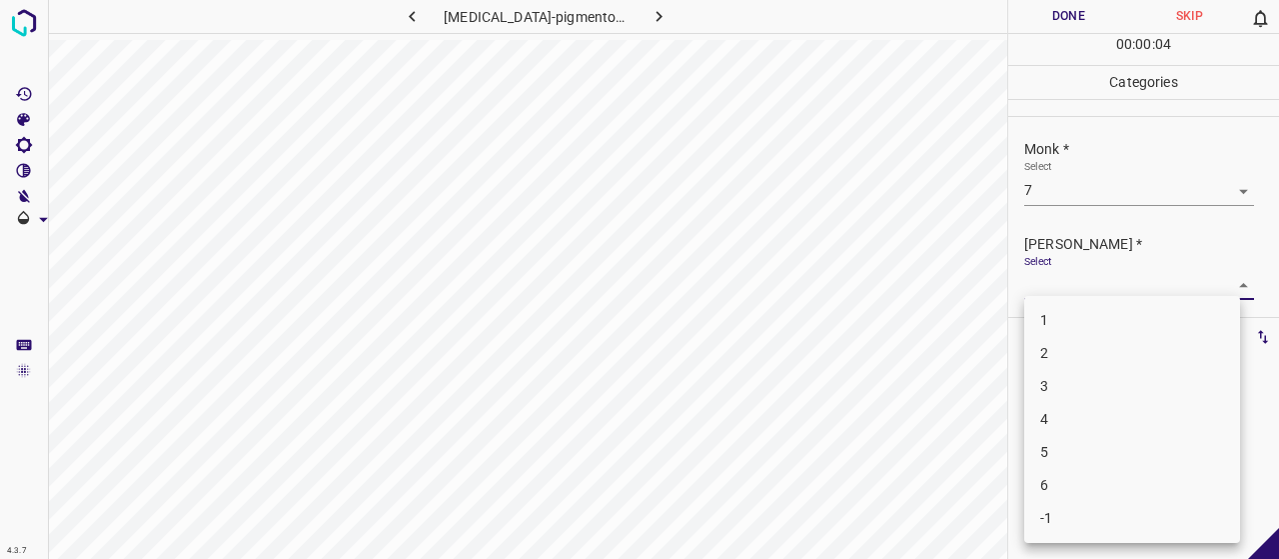
click at [1158, 459] on li "5" at bounding box center [1132, 452] width 216 height 33
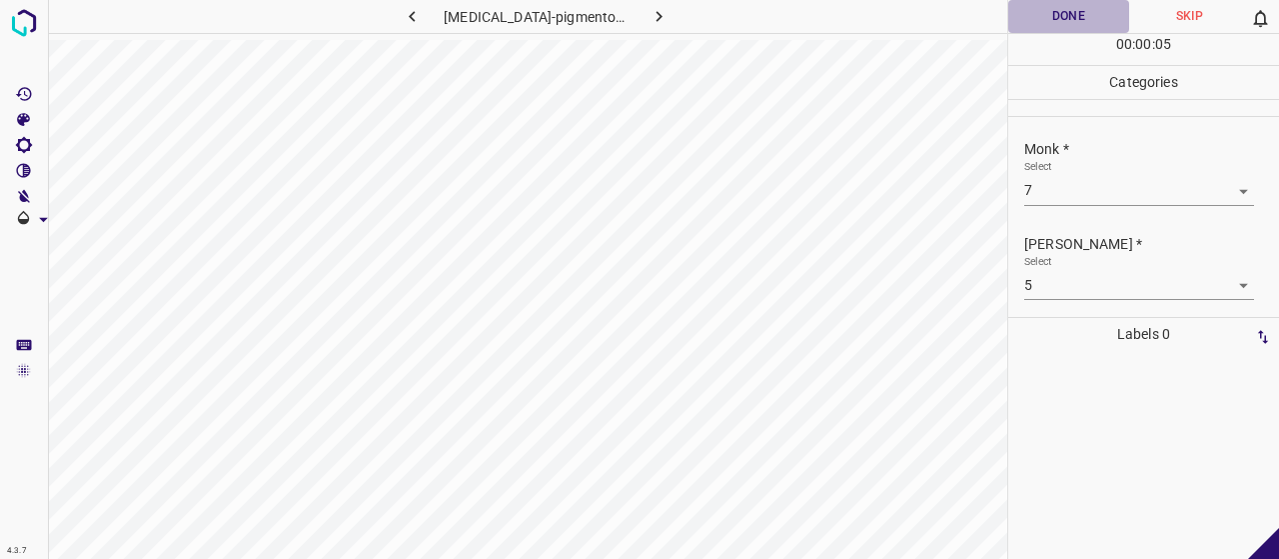
click at [1057, 4] on button "Done" at bounding box center [1068, 16] width 121 height 33
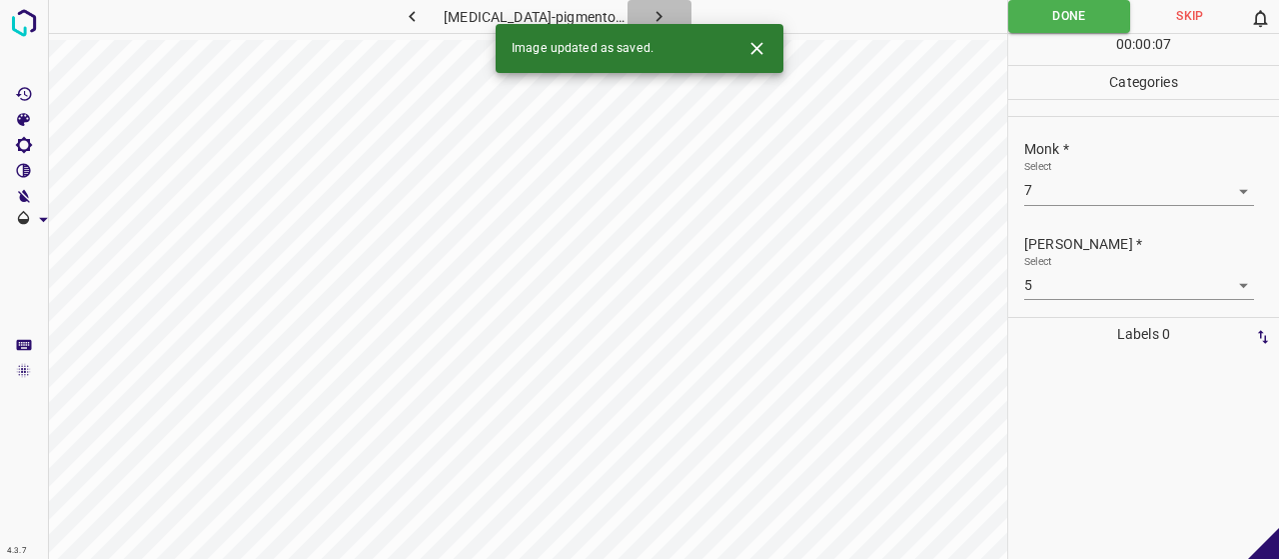
click at [646, 5] on button "button" at bounding box center [660, 16] width 64 height 33
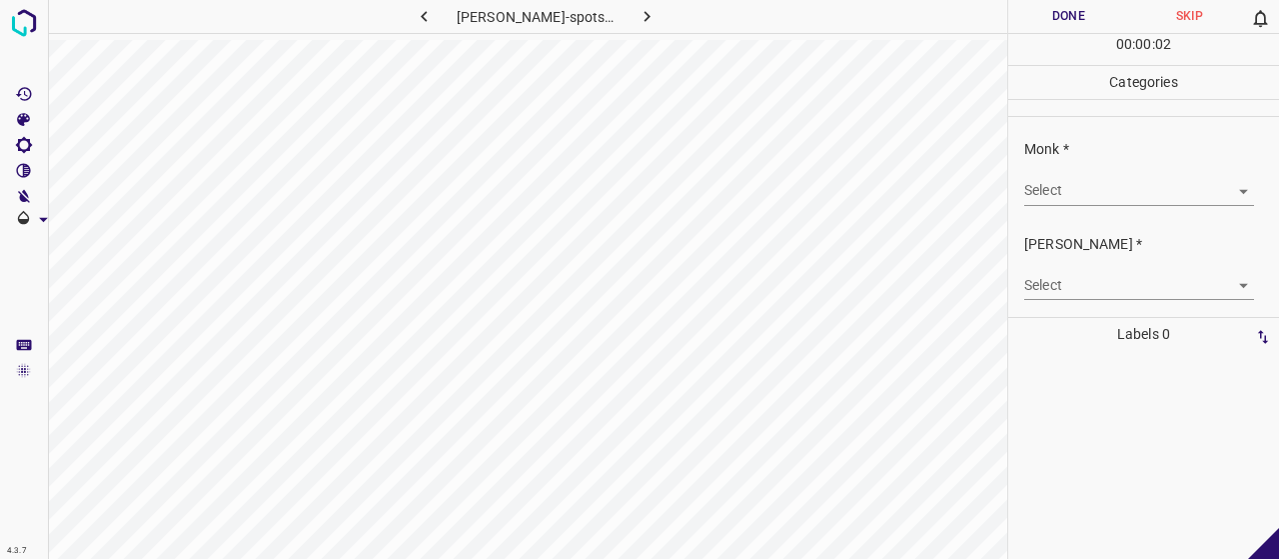
click at [1055, 201] on body "4.3.7 [PERSON_NAME]-spots54.jpg Done Skip 0 00 : 00 : 02 Categories Monk * Sele…" at bounding box center [639, 279] width 1279 height 559
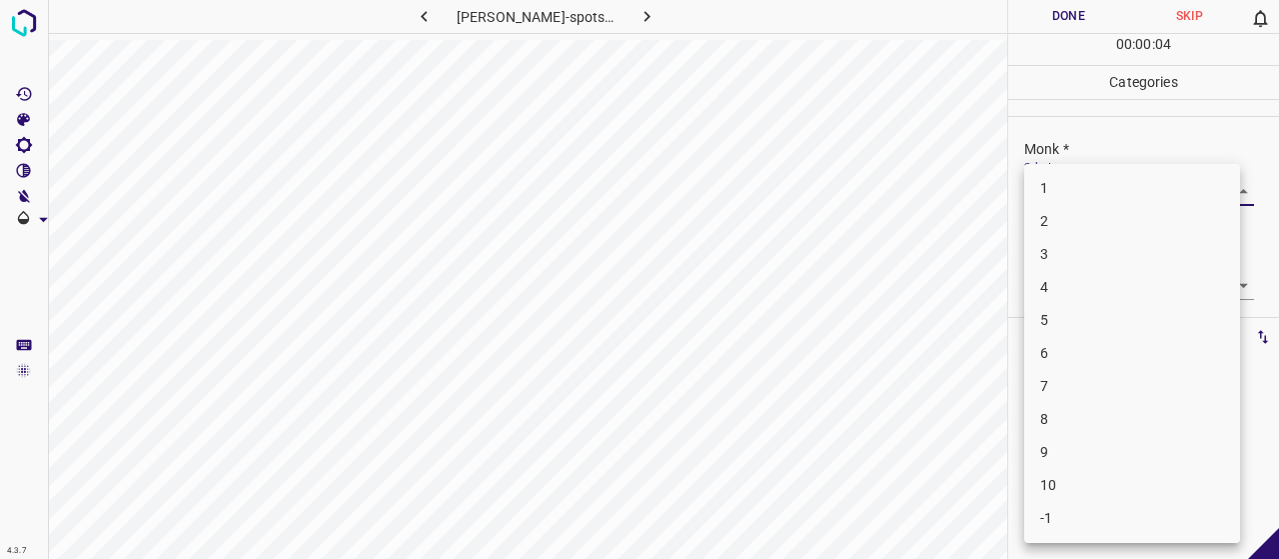
click at [1076, 293] on li "4" at bounding box center [1132, 287] width 216 height 33
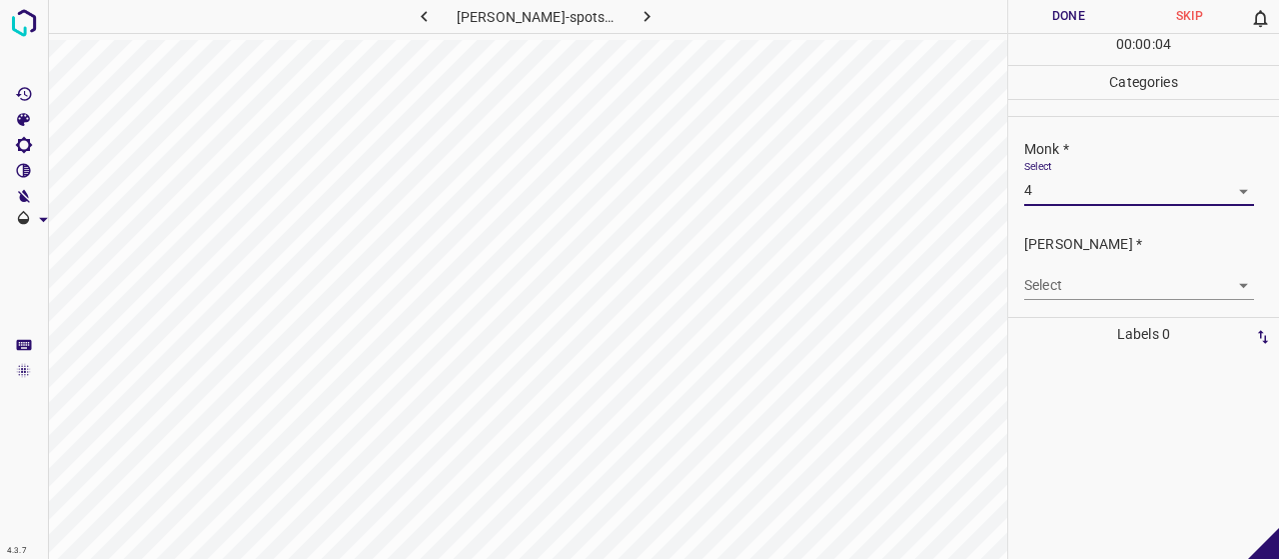
click at [1067, 283] on body "4.3.7 [PERSON_NAME]-spots54.jpg Done Skip 0 00 : 00 : 04 Categories Monk * Sele…" at bounding box center [639, 279] width 1279 height 559
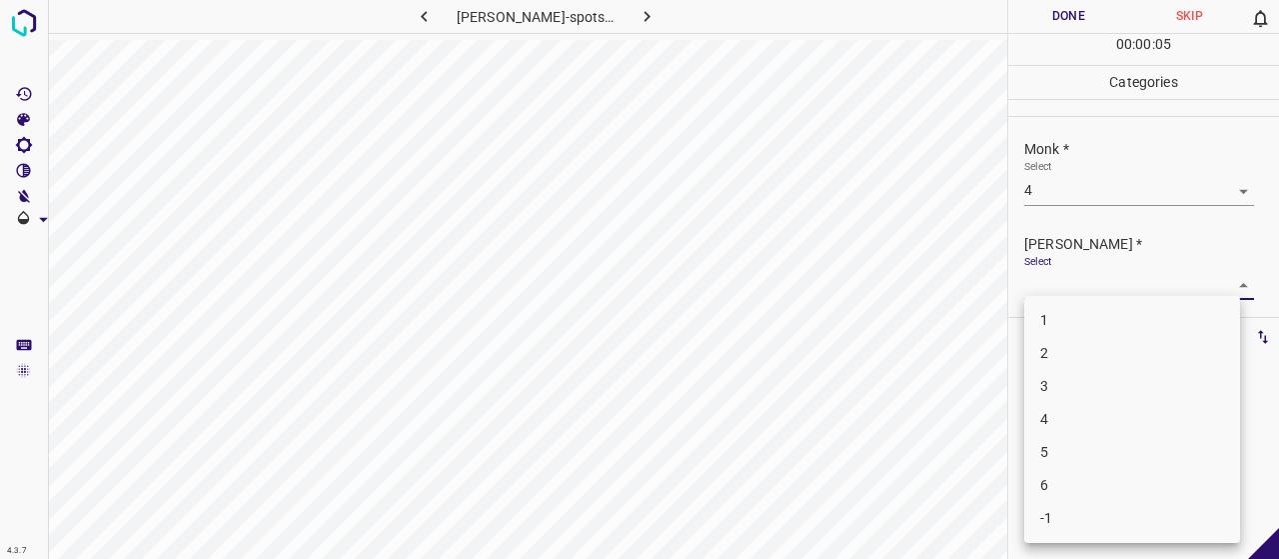
click at [1055, 351] on li "2" at bounding box center [1132, 353] width 216 height 33
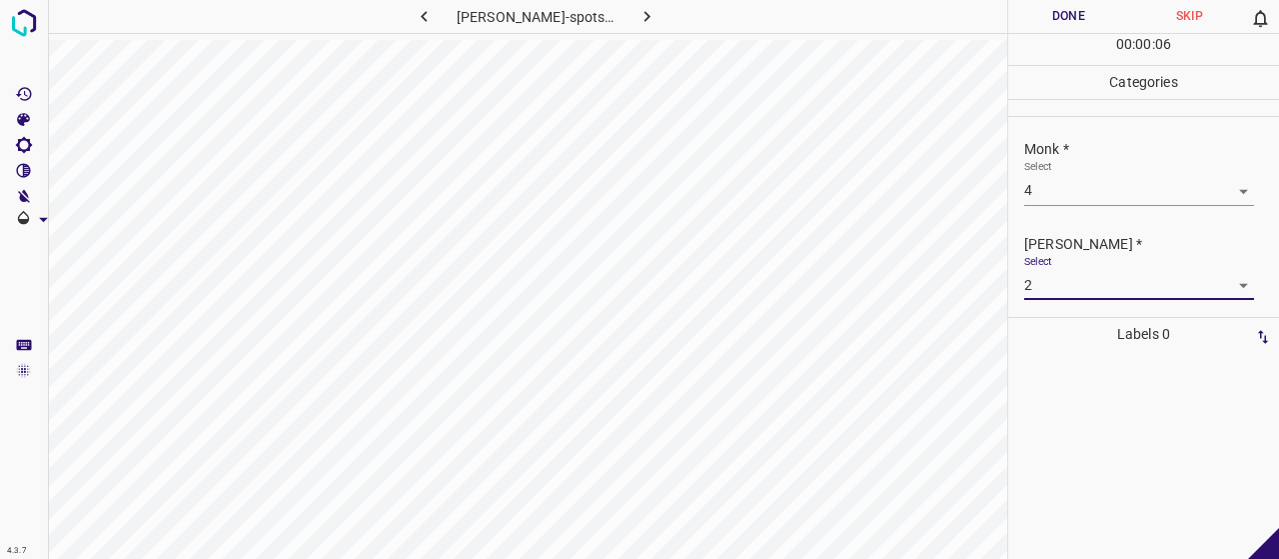
click at [1049, 7] on button "Done" at bounding box center [1068, 16] width 121 height 33
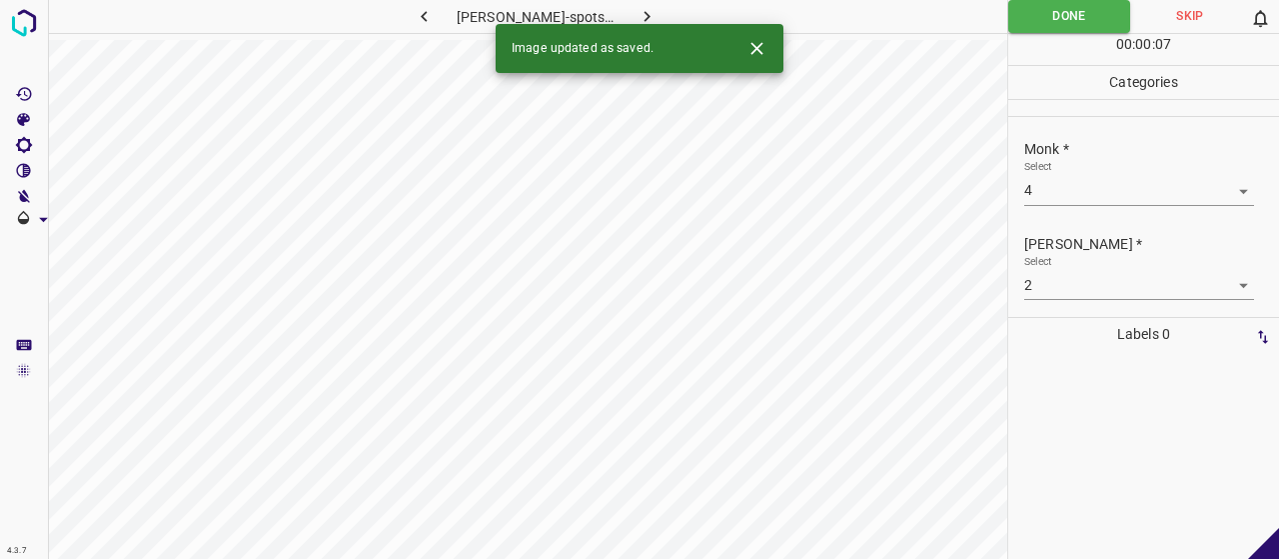
click at [639, 6] on icon "button" at bounding box center [647, 16] width 21 height 21
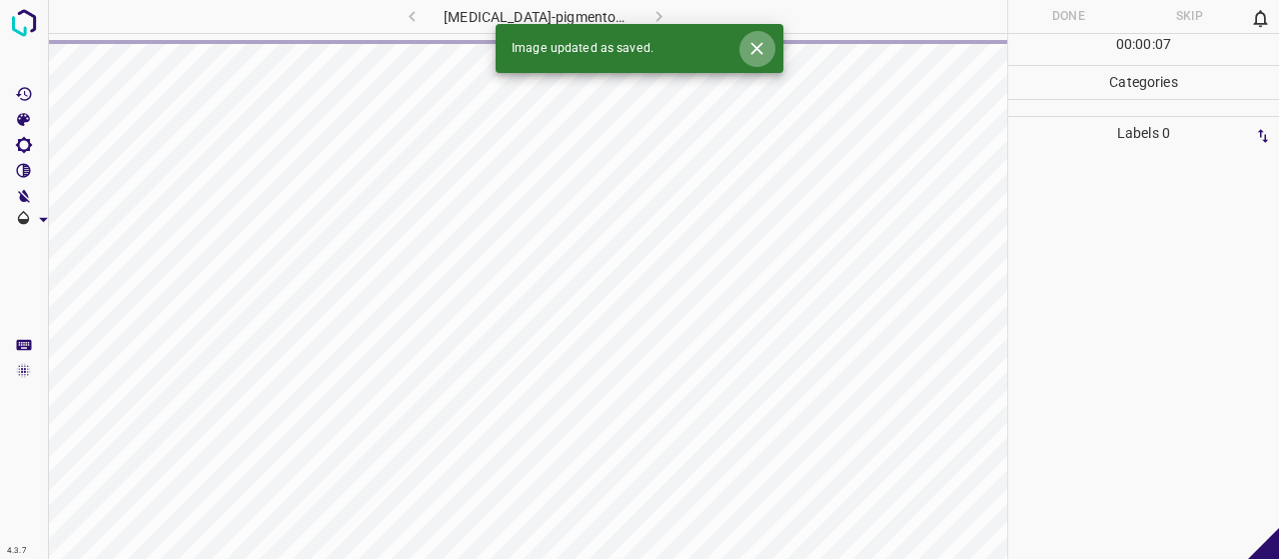
click at [749, 53] on icon "Close" at bounding box center [756, 48] width 21 height 21
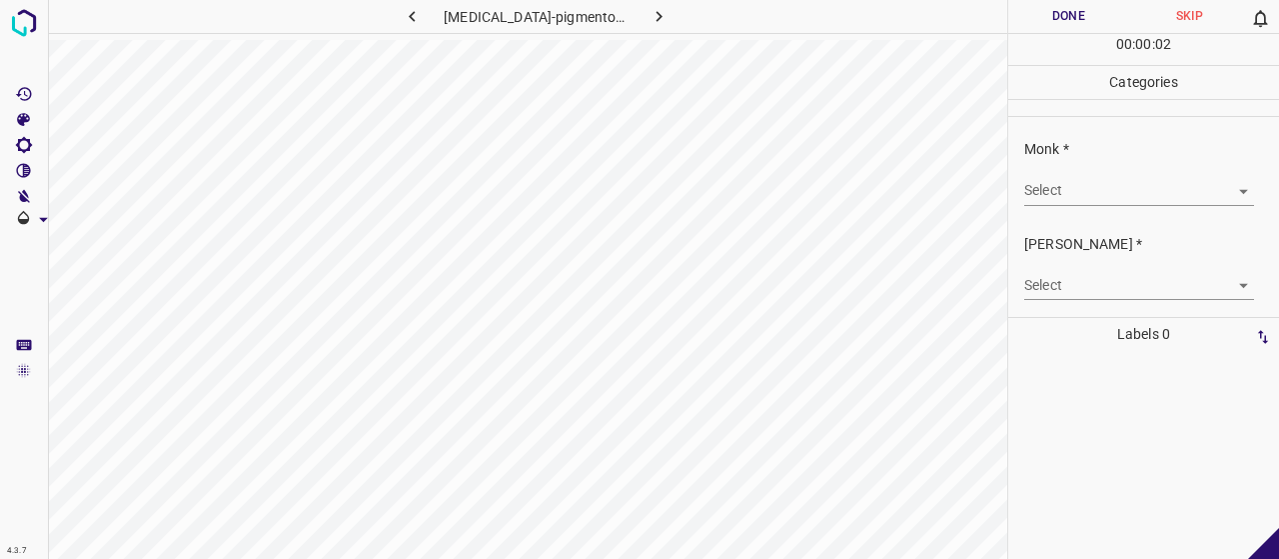
click at [1099, 198] on body "4.3.7 [MEDICAL_DATA]-pigmentosum15.jpg Done Skip 0 00 : 00 : 02 Categories Monk…" at bounding box center [639, 279] width 1279 height 559
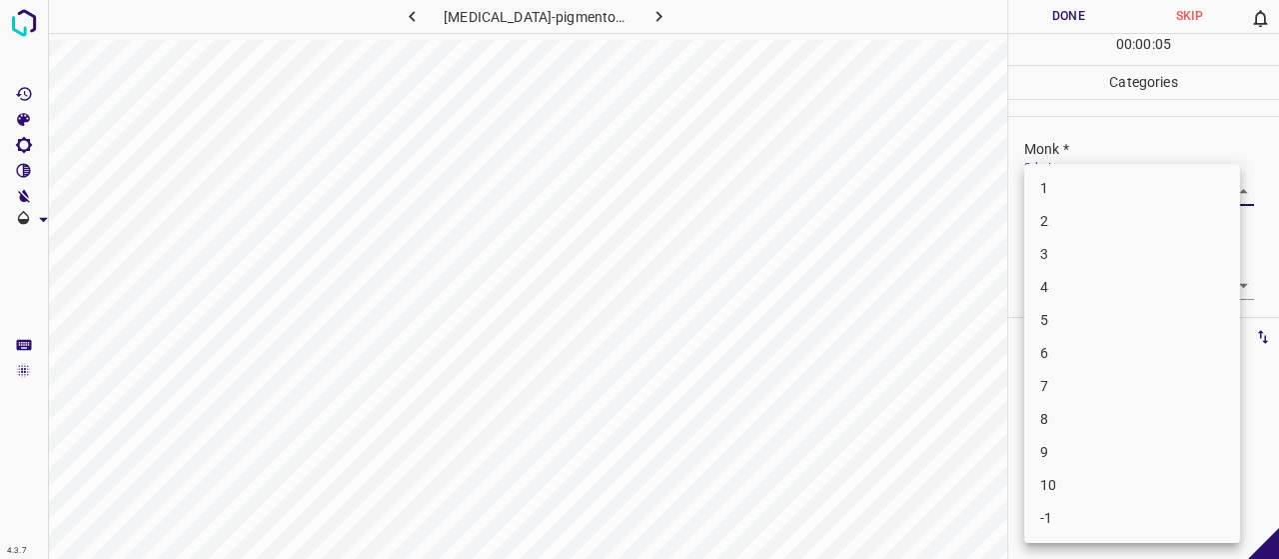
click at [1072, 377] on li "7" at bounding box center [1132, 386] width 216 height 33
click at [1051, 290] on body "4.3.7 [MEDICAL_DATA]-pigmentosum15.jpg Done Skip 0 00 : 00 : 06 Categories Monk…" at bounding box center [639, 279] width 1279 height 559
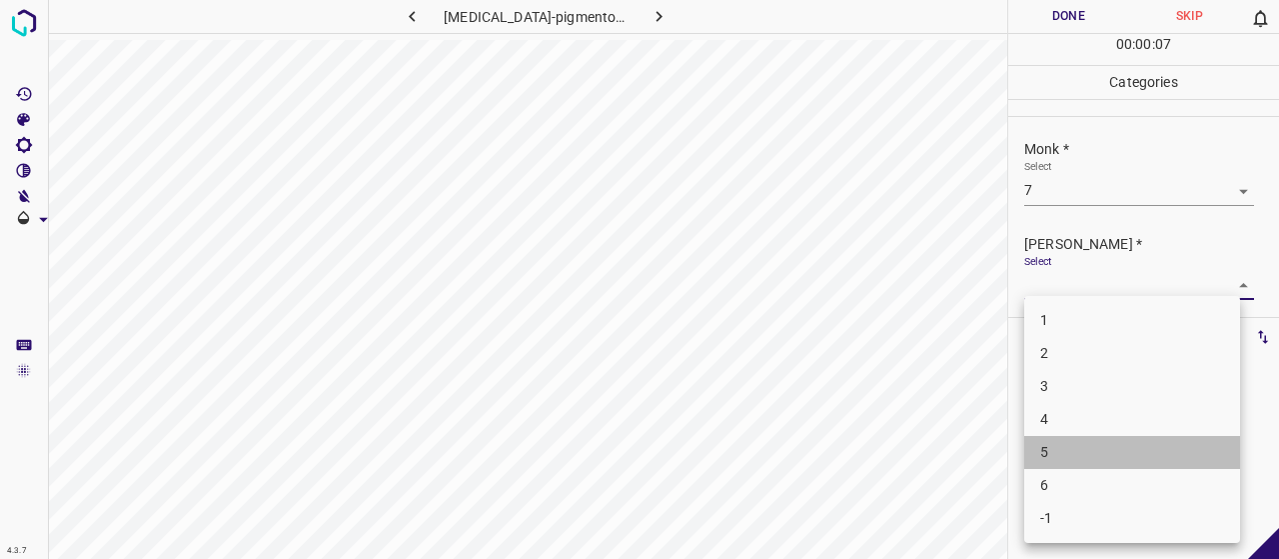
click at [1066, 453] on li "5" at bounding box center [1132, 452] width 216 height 33
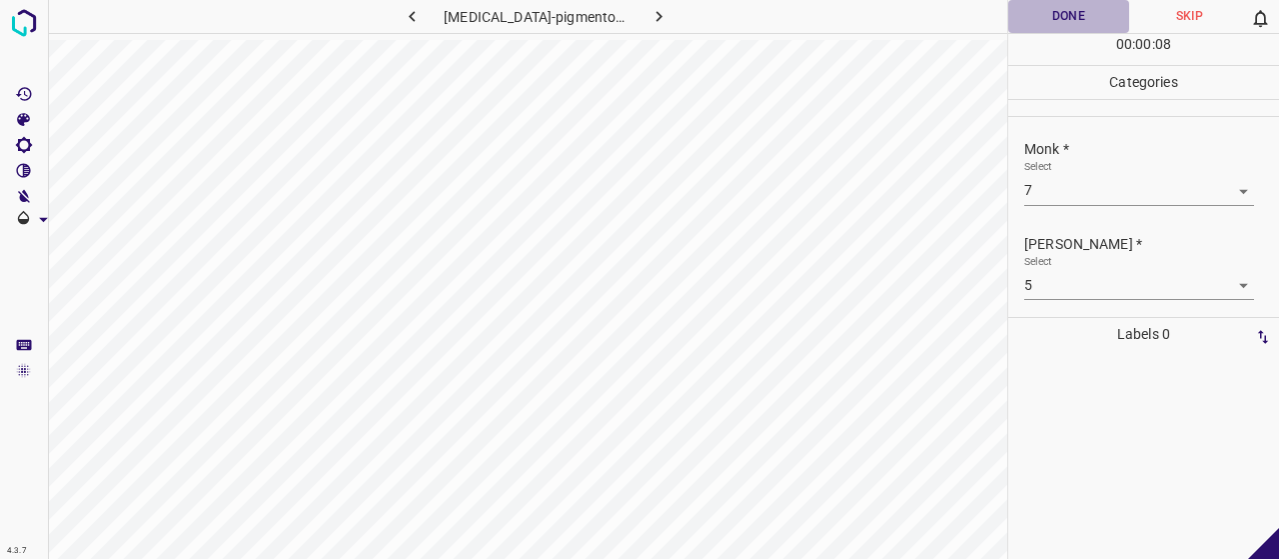
click at [1075, 27] on button "Done" at bounding box center [1068, 16] width 121 height 33
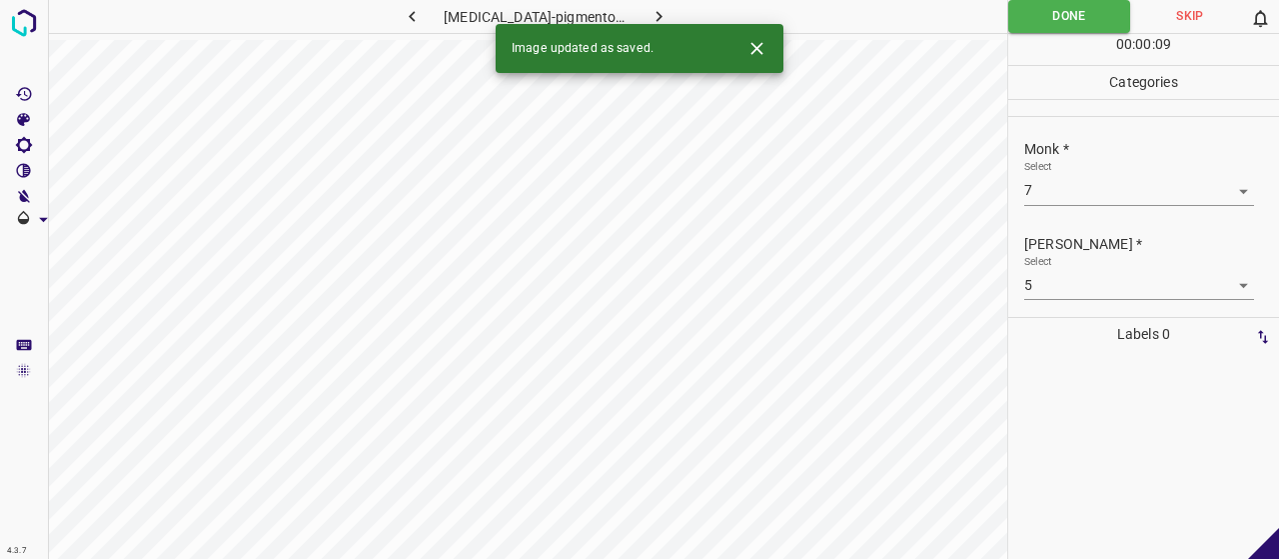
click at [648, 19] on icon "button" at bounding box center [658, 16] width 21 height 21
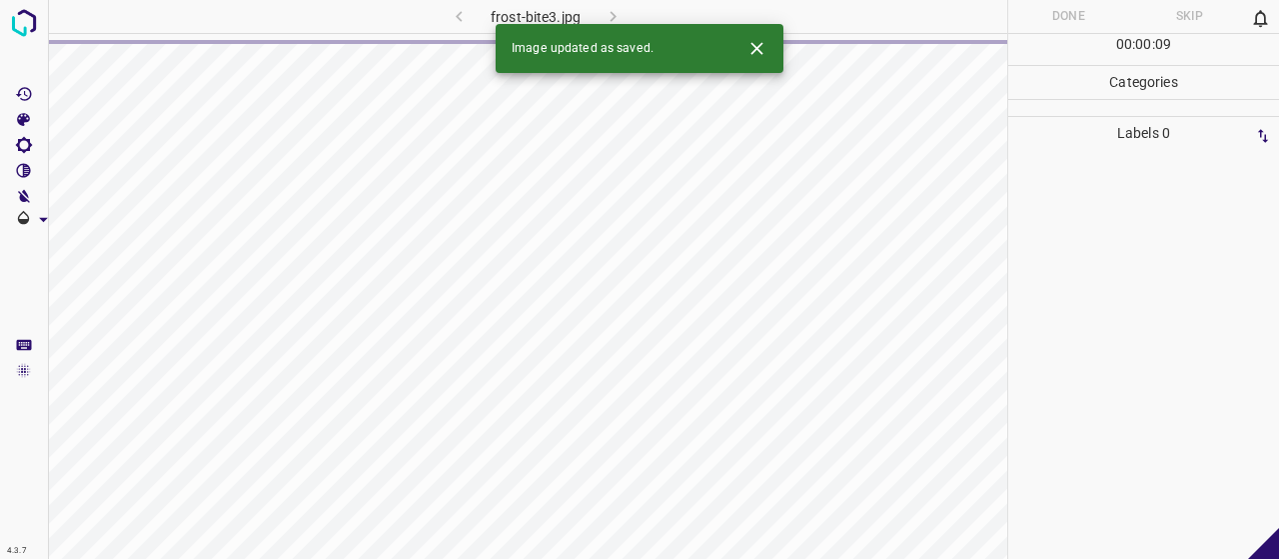
click at [756, 44] on icon "Close" at bounding box center [756, 48] width 21 height 21
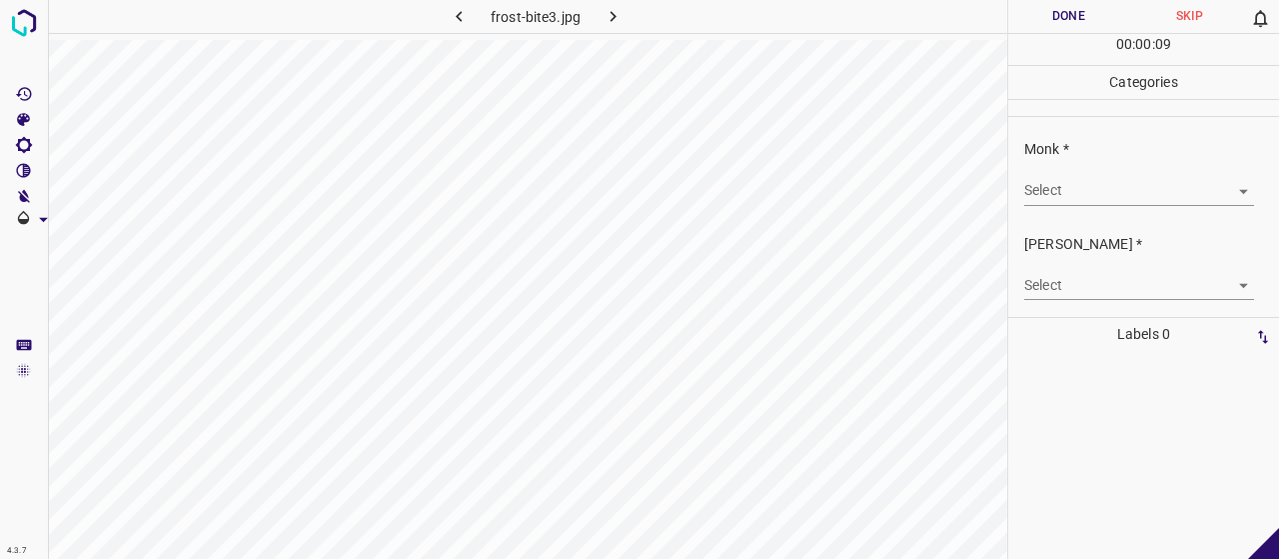
click at [1061, 192] on body "4.3.7 frost-bite3.jpg Done Skip 0 00 : 00 : 09 Categories Monk * Select ​ [PERS…" at bounding box center [639, 279] width 1279 height 559
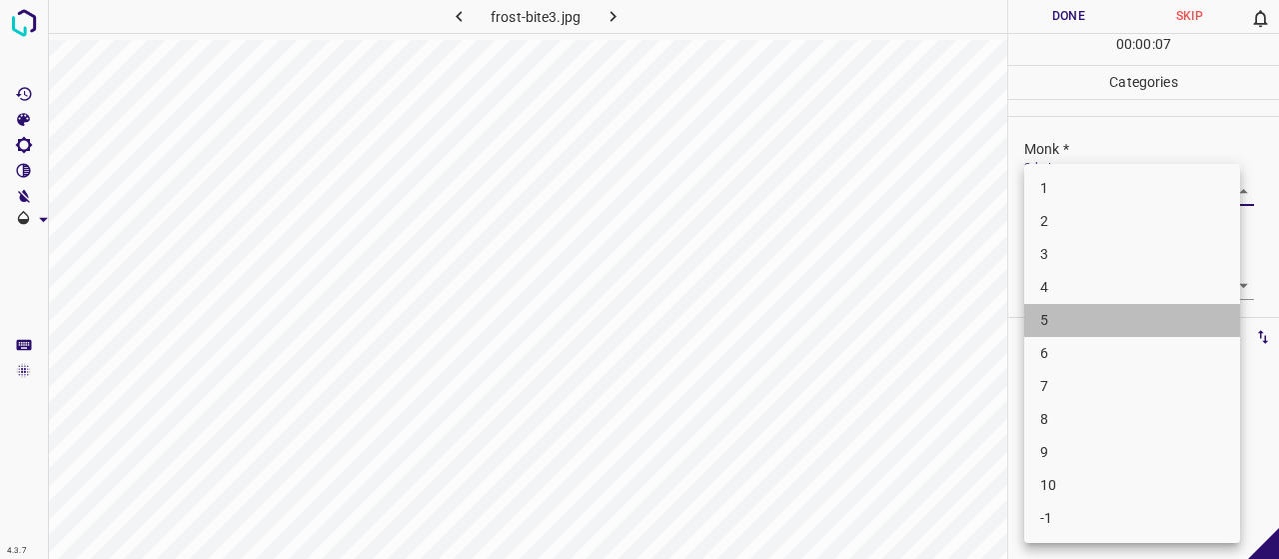
click at [1063, 311] on li "5" at bounding box center [1132, 320] width 216 height 33
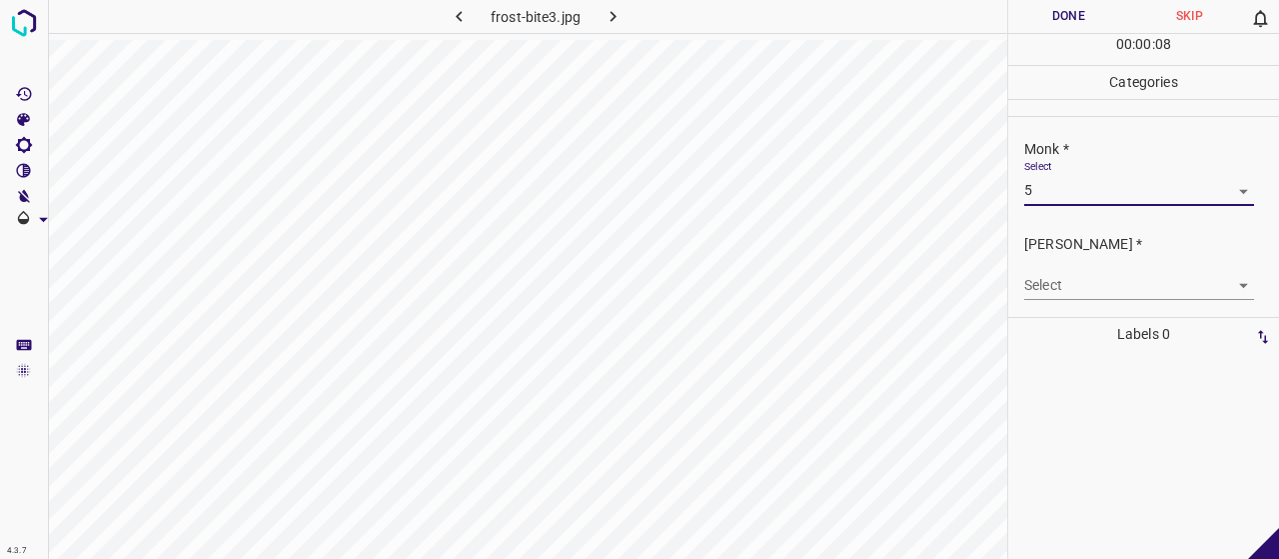
click at [1045, 297] on body "4.3.7 frost-bite3.jpg Done Skip 0 00 : 00 : 08 Categories Monk * Select 5 5 [PE…" at bounding box center [639, 279] width 1279 height 559
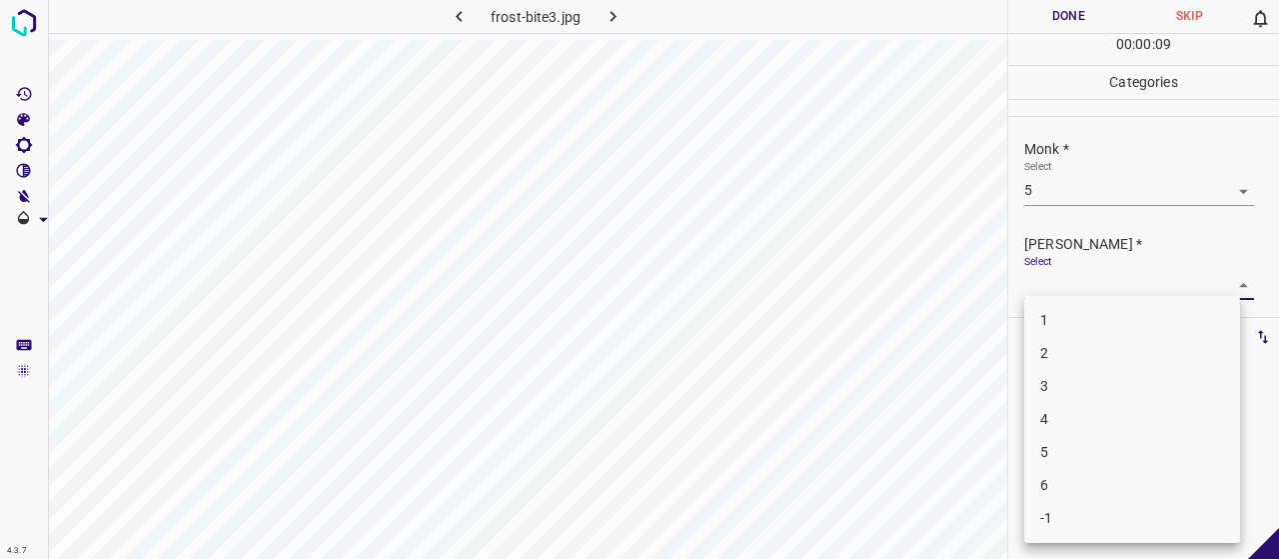
click at [1065, 395] on li "3" at bounding box center [1132, 386] width 216 height 33
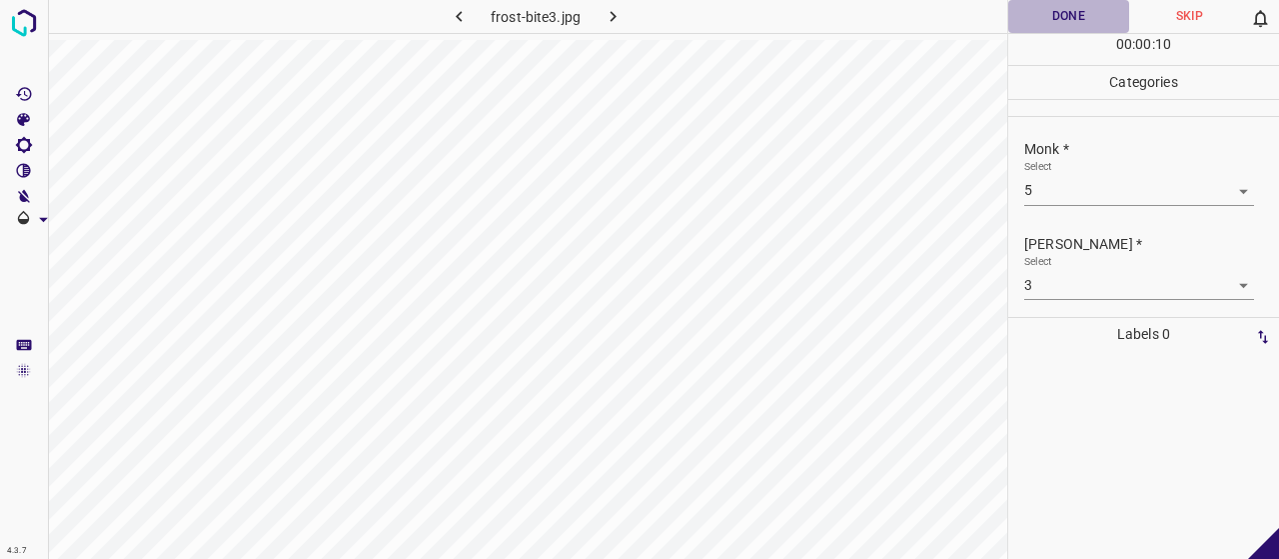
click at [1055, 20] on button "Done" at bounding box center [1068, 16] width 121 height 33
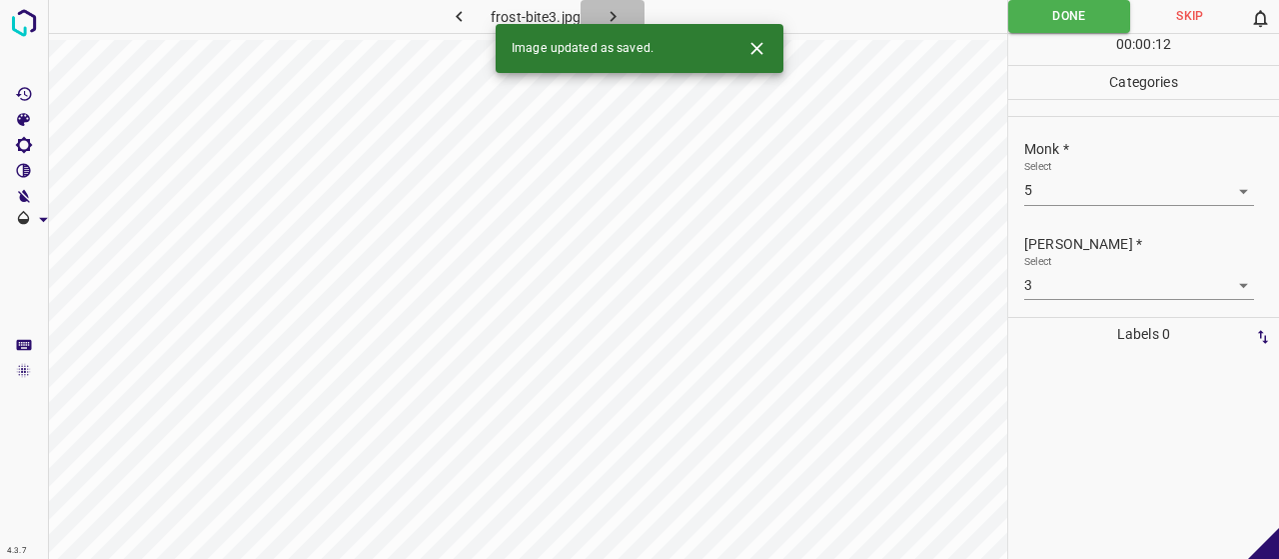
click at [613, 22] on icon "button" at bounding box center [613, 16] width 21 height 21
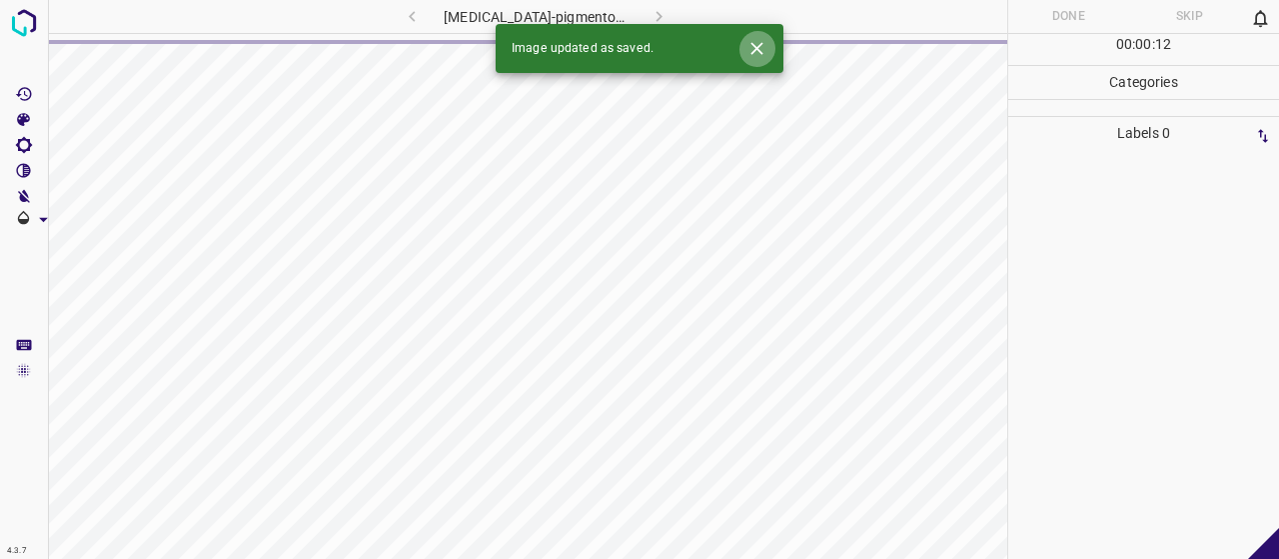
click at [752, 45] on icon "Close" at bounding box center [756, 48] width 21 height 21
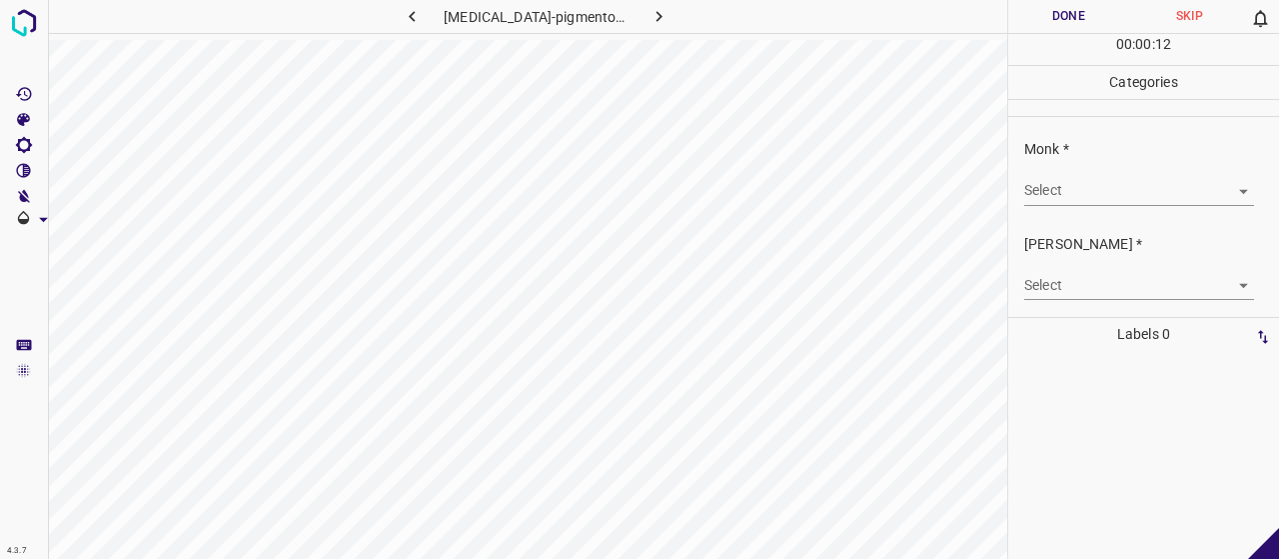
click at [1142, 196] on body "4.3.7 [MEDICAL_DATA]-pigmentosum17.jpg Done Skip 0 00 : 00 : 12 Categories Monk…" at bounding box center [639, 279] width 1279 height 559
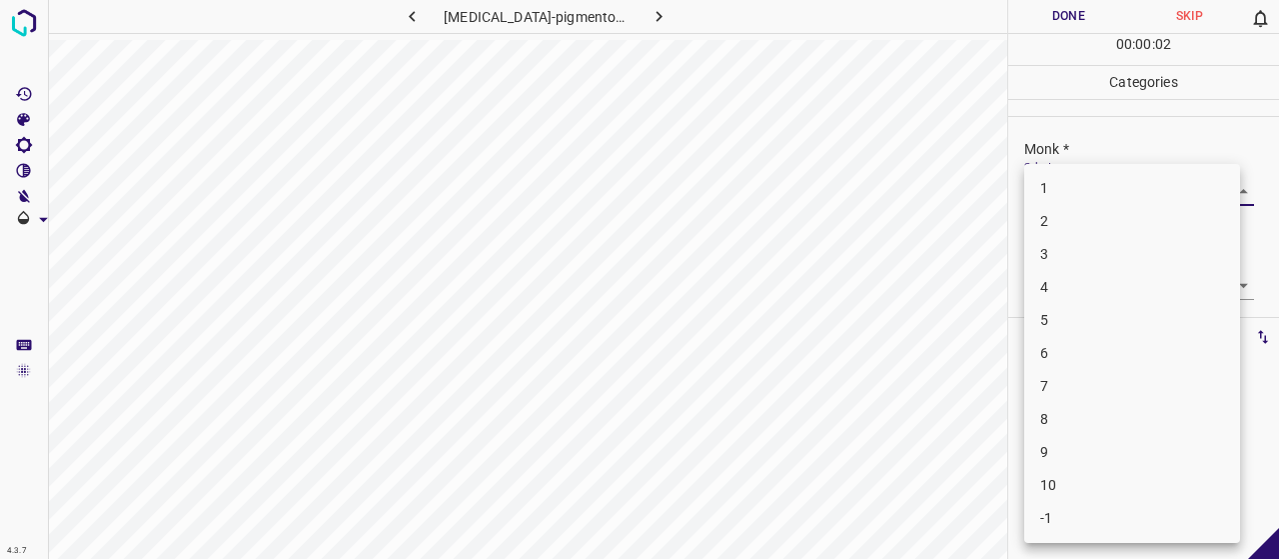
click at [1079, 315] on li "5" at bounding box center [1132, 320] width 216 height 33
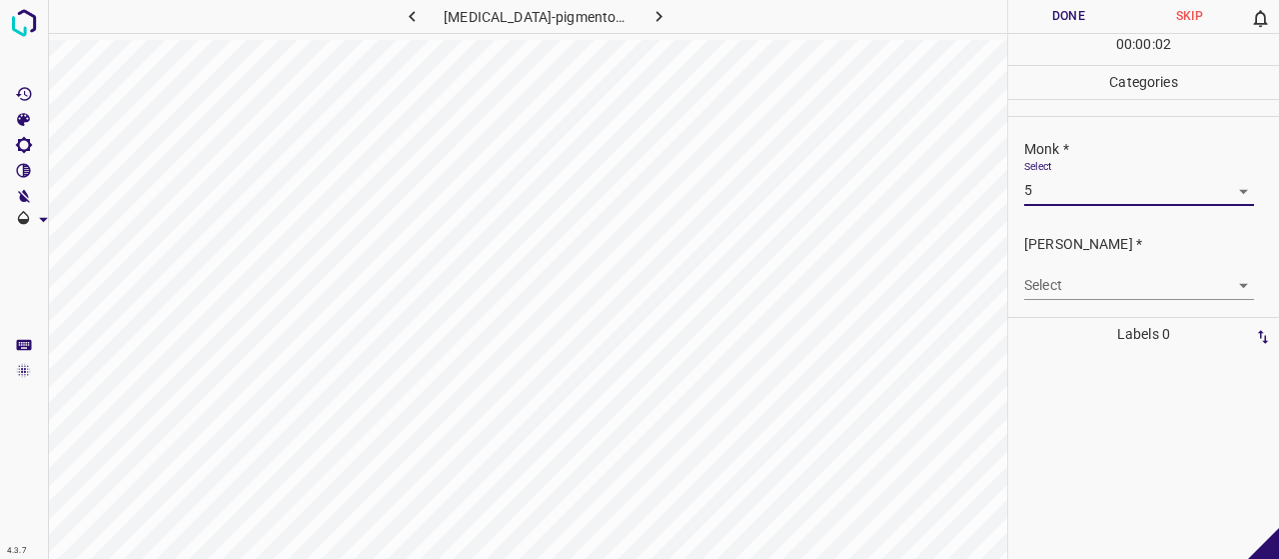
click at [1079, 287] on body "4.3.7 [MEDICAL_DATA]-pigmentosum17.jpg Done Skip 0 00 : 00 : 02 Categories Monk…" at bounding box center [639, 279] width 1279 height 559
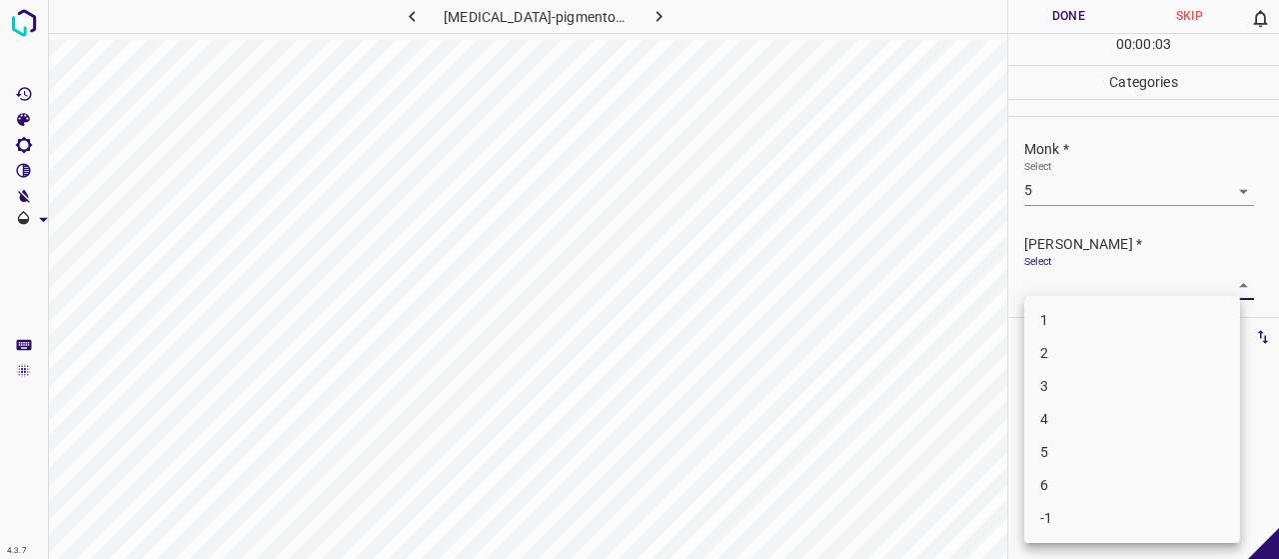
click at [1080, 375] on li "3" at bounding box center [1132, 386] width 216 height 33
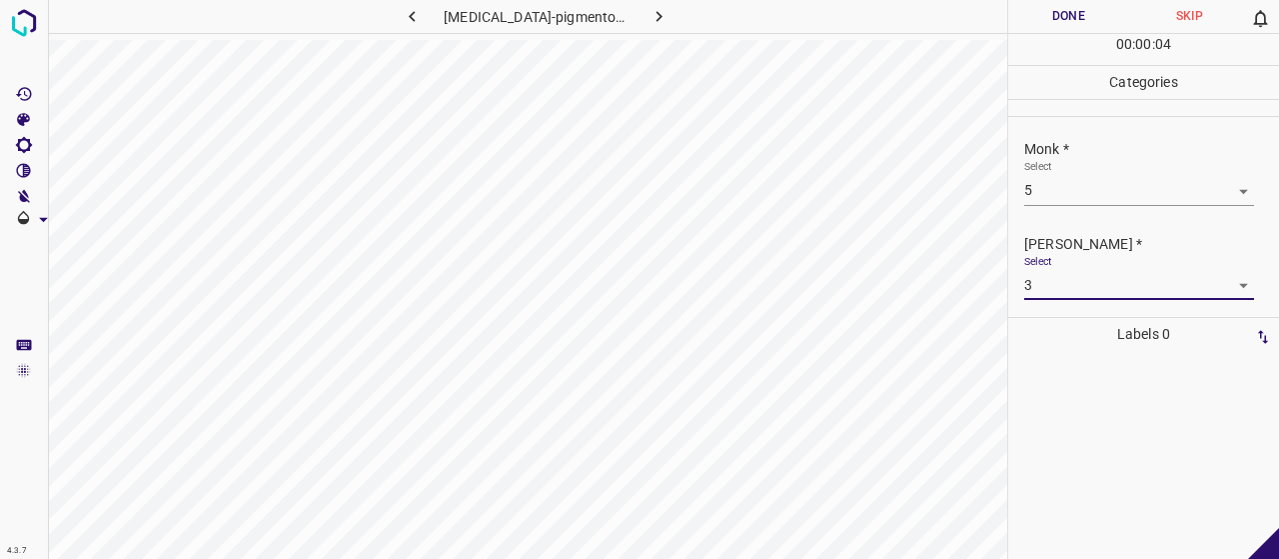
click at [1038, 27] on button "Done" at bounding box center [1068, 16] width 121 height 33
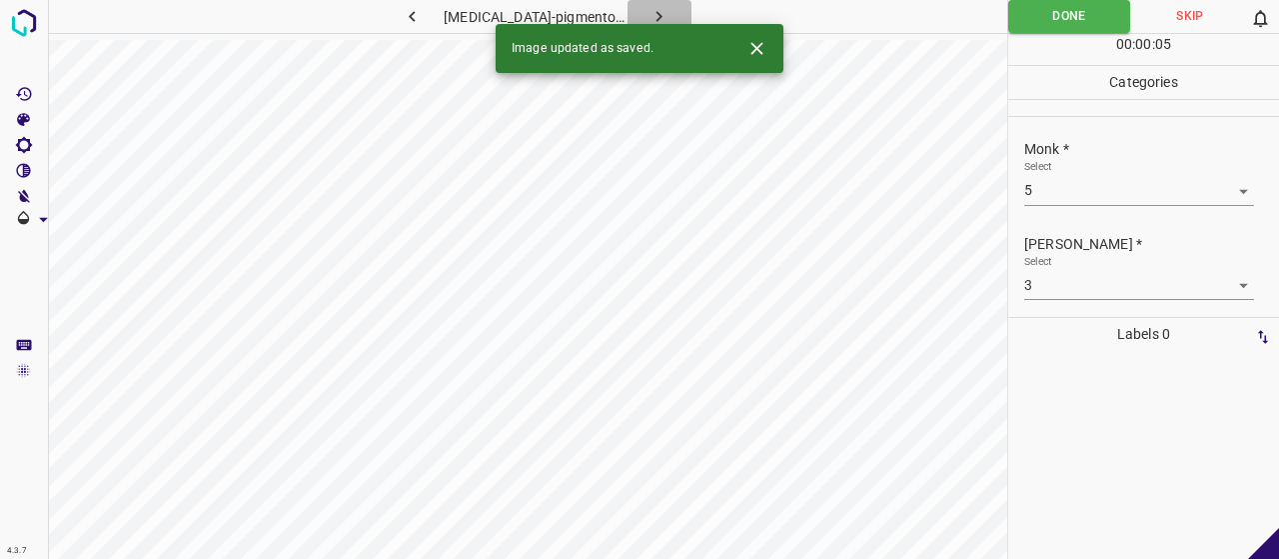
click at [659, 17] on button "button" at bounding box center [660, 16] width 64 height 33
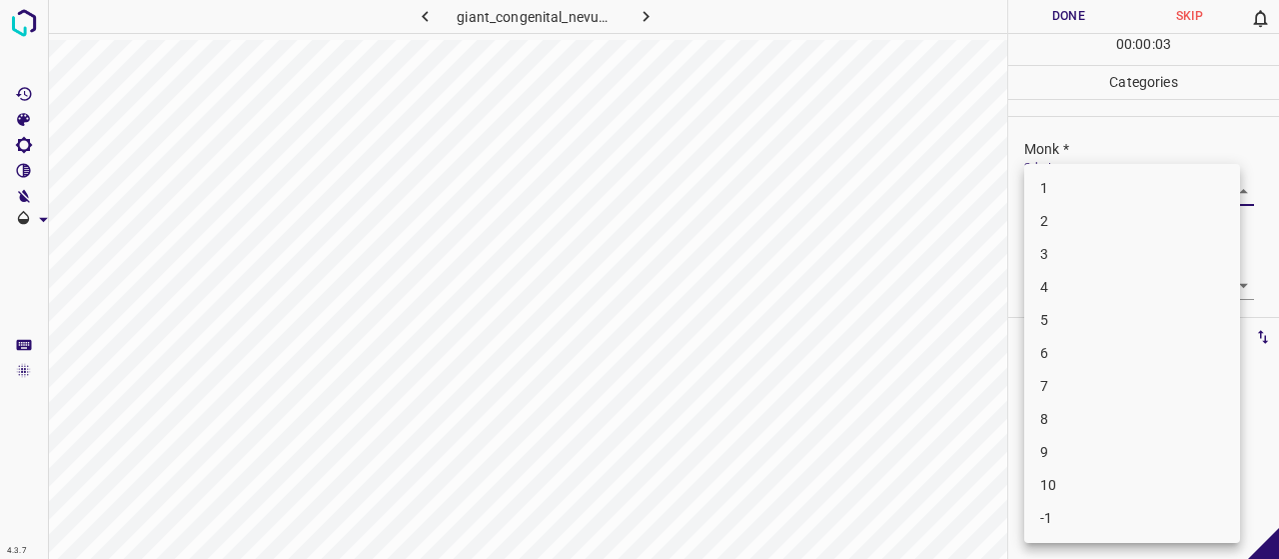
click at [1124, 179] on body "4.3.7 giant_congenital_nevus3.jpg Done Skip 0 00 : 00 : 03 Categories Monk * Se…" at bounding box center [639, 279] width 1279 height 559
click at [1075, 272] on li "4" at bounding box center [1132, 287] width 216 height 33
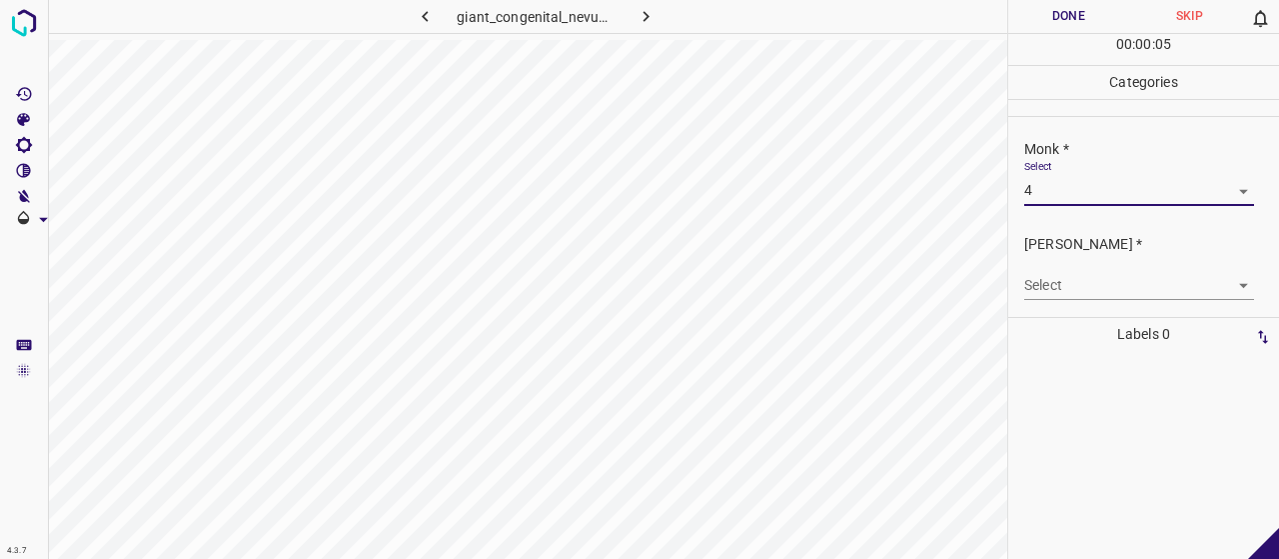
click at [1079, 285] on body "4.3.7 giant_congenital_nevus3.jpg Done Skip 0 00 : 00 : 05 Categories Monk * Se…" at bounding box center [639, 279] width 1279 height 559
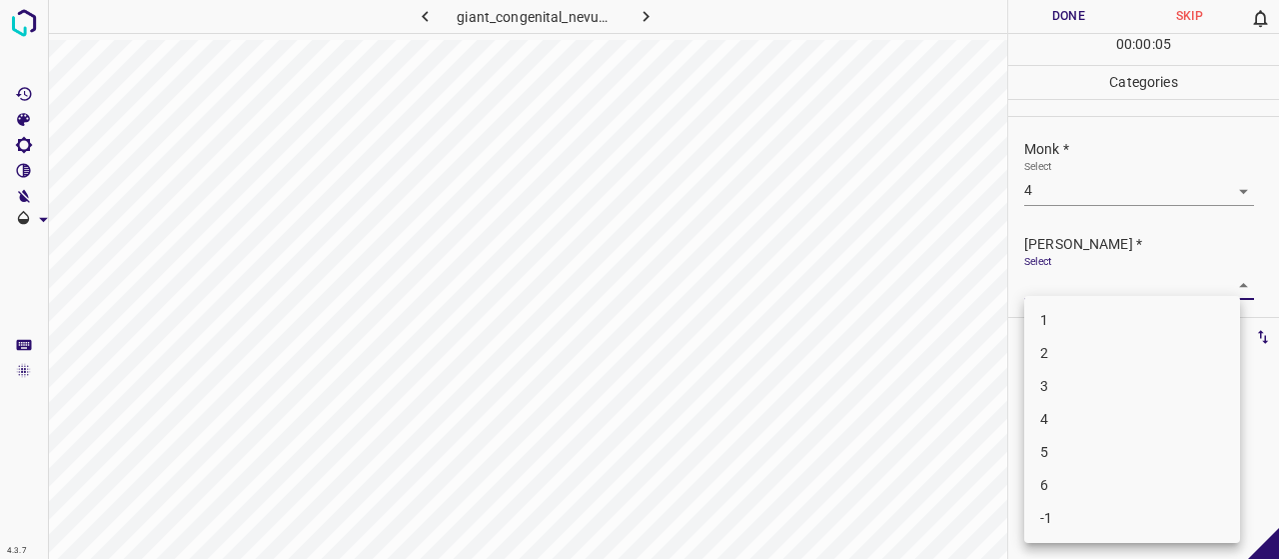
click at [1083, 365] on li "2" at bounding box center [1132, 353] width 216 height 33
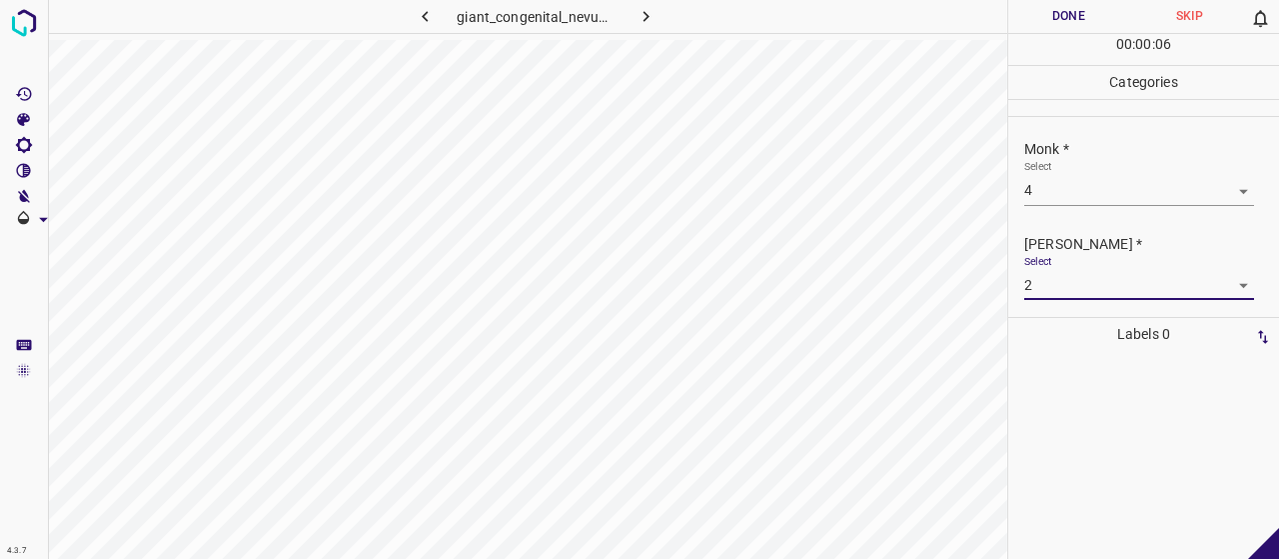
click at [1036, 19] on button "Done" at bounding box center [1068, 16] width 121 height 33
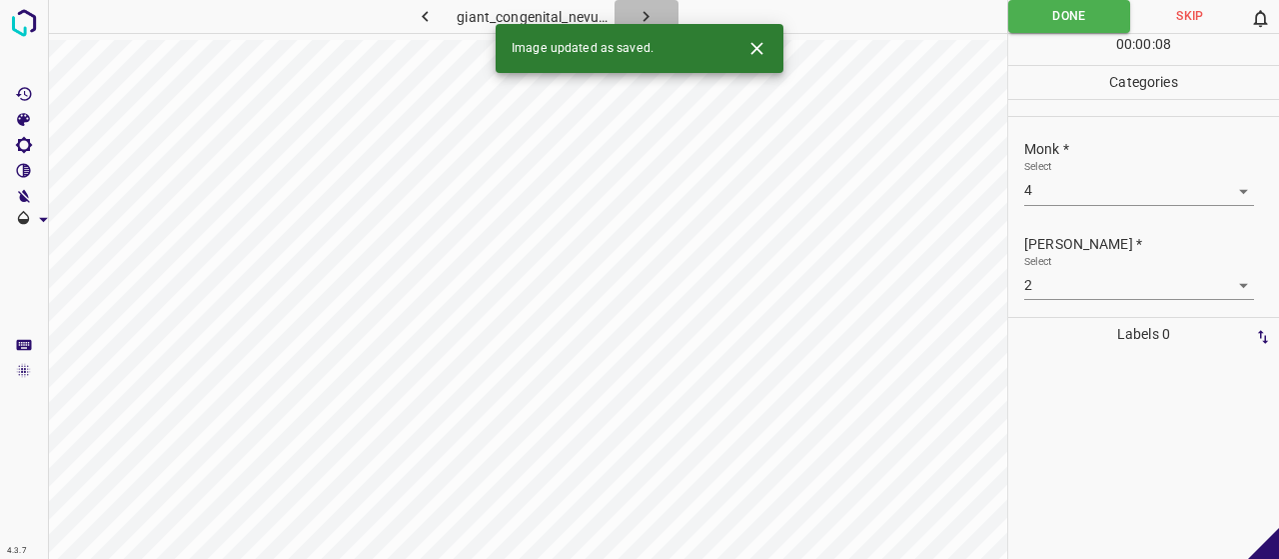
click at [650, 4] on button "button" at bounding box center [647, 16] width 64 height 33
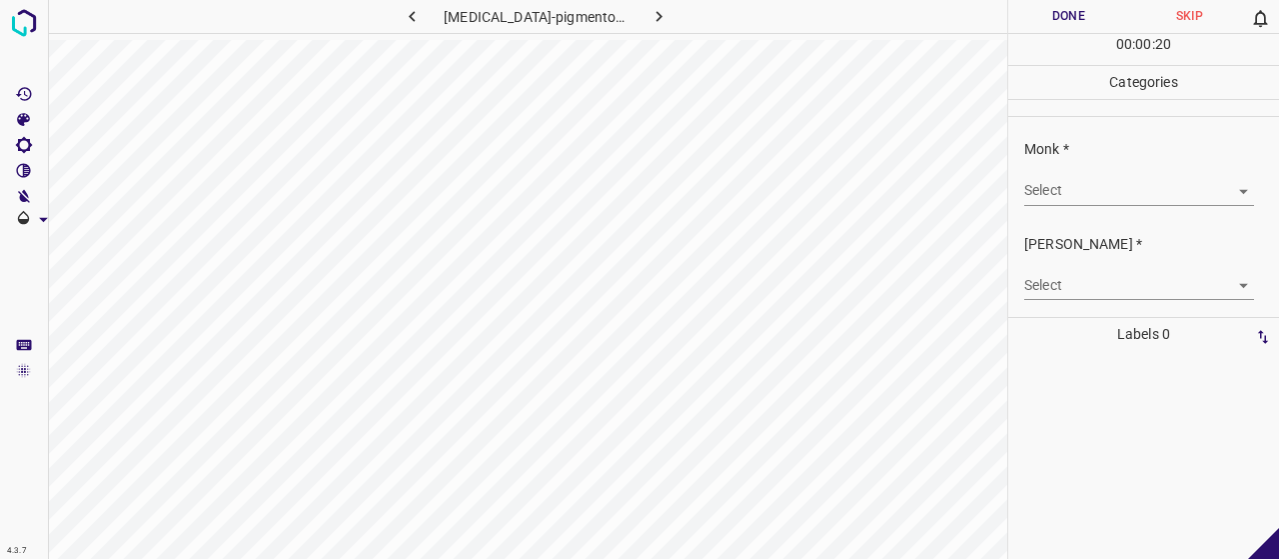
click at [1084, 181] on body "4.3.7 [MEDICAL_DATA]-pigmentosum28.jpg Done Skip 0 00 : 00 : 20 Categories Monk…" at bounding box center [639, 279] width 1279 height 559
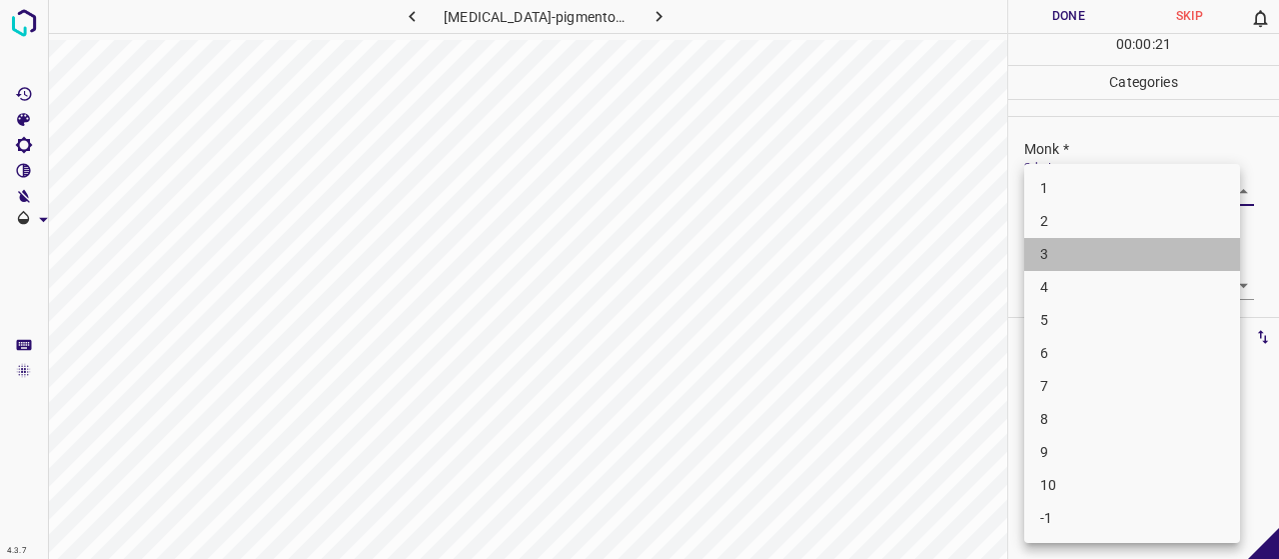
click at [1079, 254] on li "3" at bounding box center [1132, 254] width 216 height 33
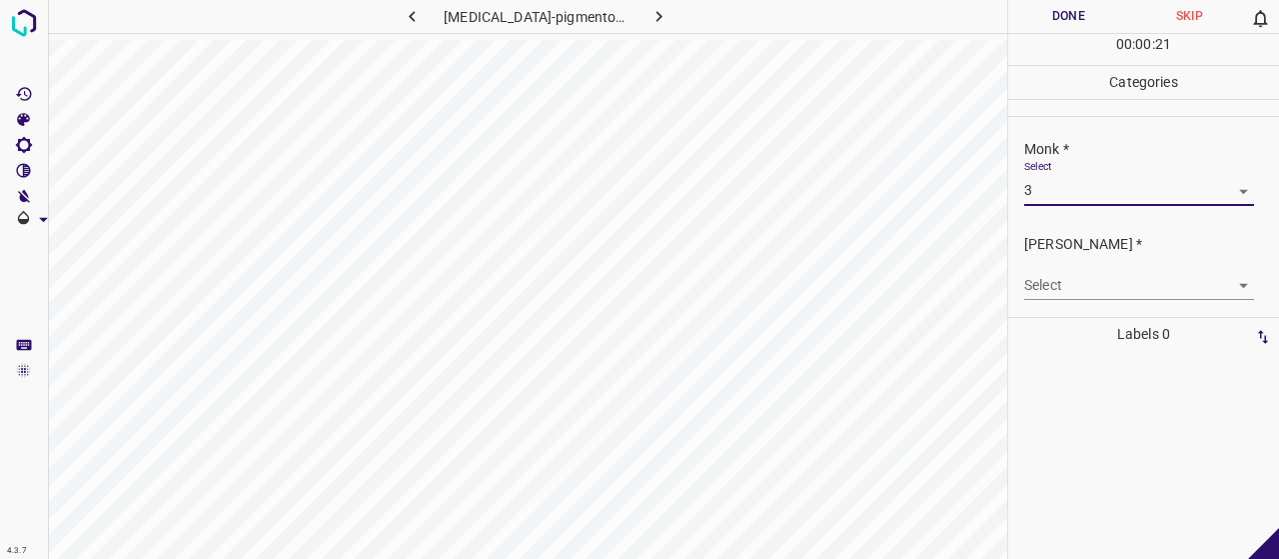
click at [1079, 295] on body "4.3.7 [MEDICAL_DATA]-pigmentosum28.jpg Done Skip 0 00 : 00 : 21 Categories Monk…" at bounding box center [639, 279] width 1279 height 559
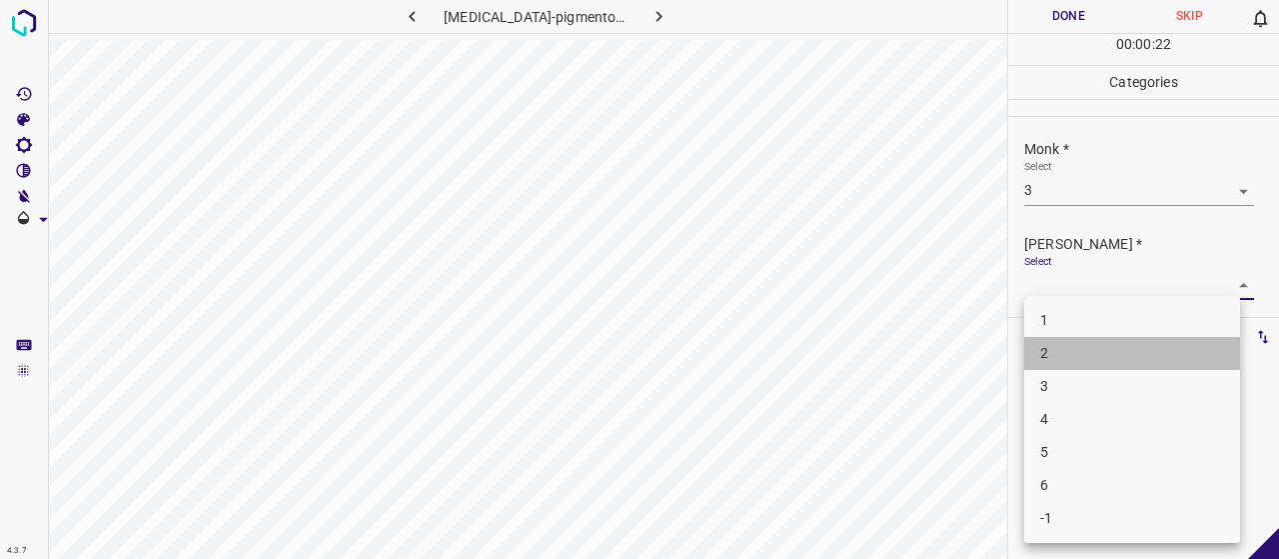
click at [1081, 351] on li "2" at bounding box center [1132, 353] width 216 height 33
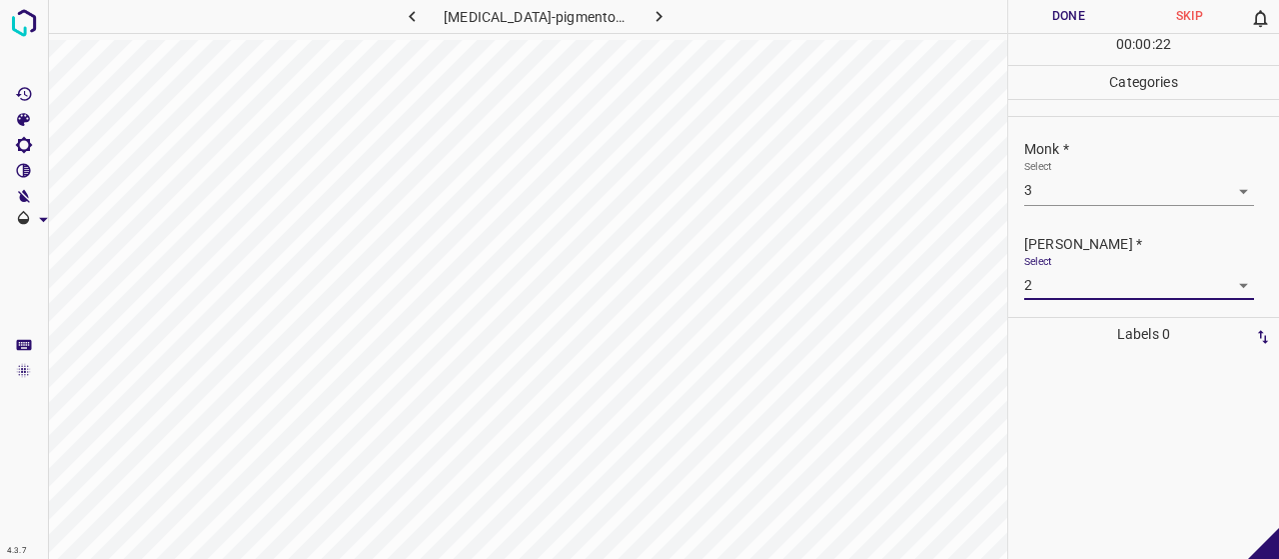
click at [1037, 2] on button "Done" at bounding box center [1068, 16] width 121 height 33
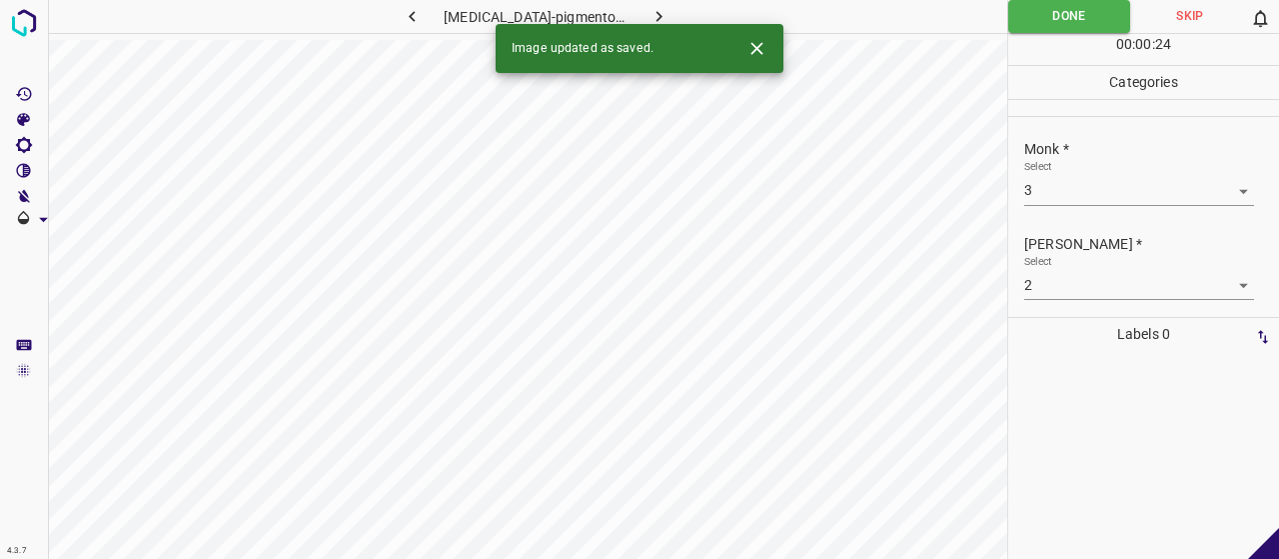
click at [655, 12] on icon "button" at bounding box center [658, 16] width 21 height 21
click at [1035, 197] on body "4.3.7 [MEDICAL_DATA]_annulare118.jpg Done Skip 0 00 : 00 : 01 Categories Monk *…" at bounding box center [639, 279] width 1279 height 559
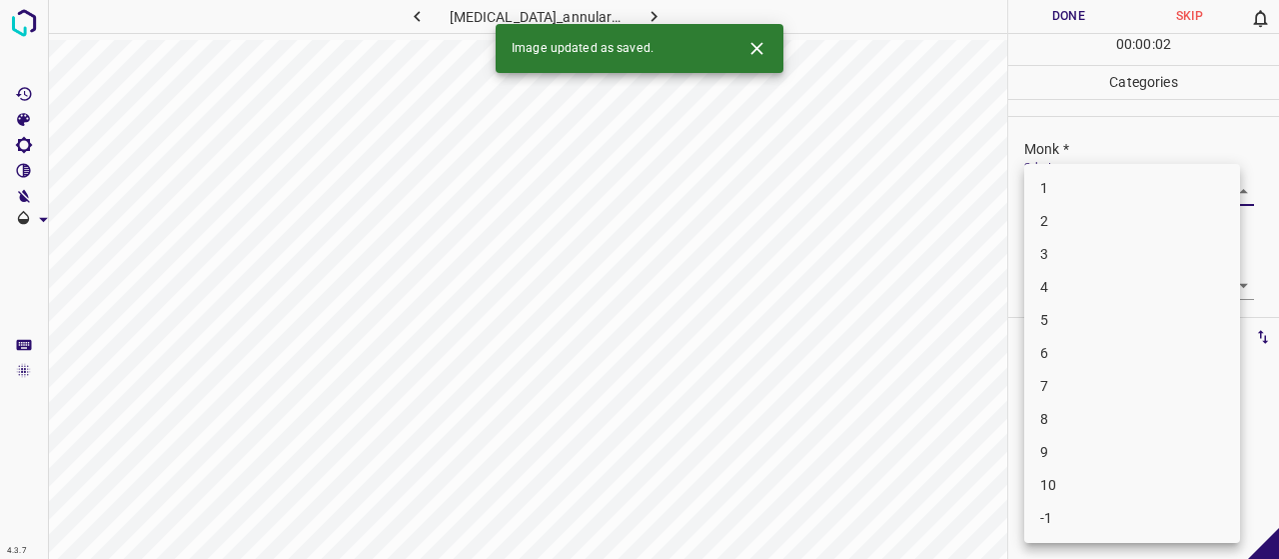
click at [1059, 309] on li "5" at bounding box center [1132, 320] width 216 height 33
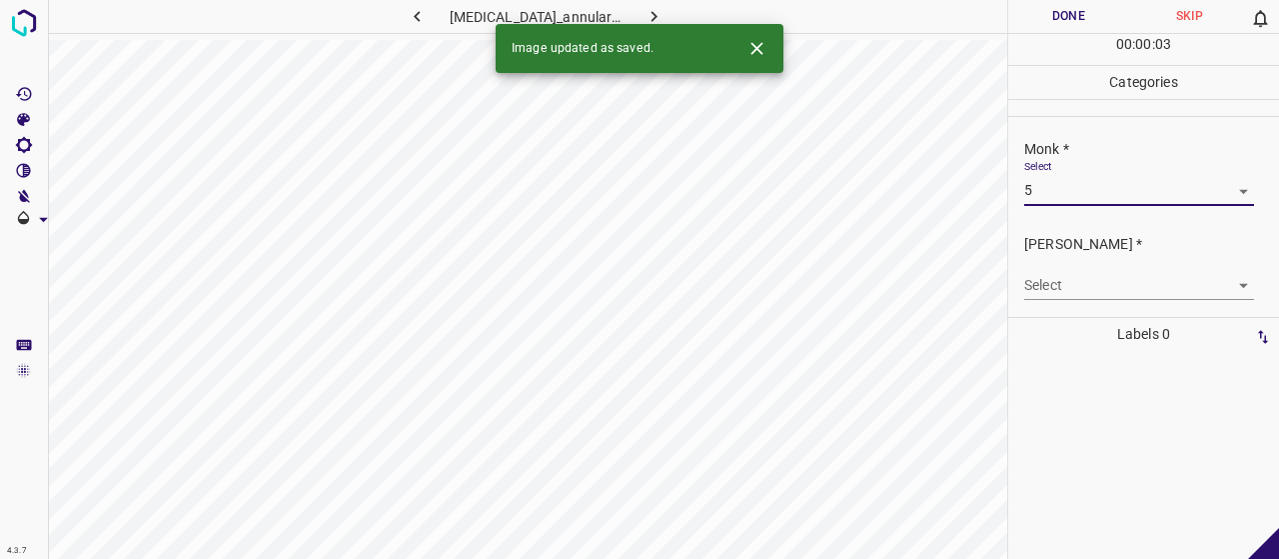
click at [1051, 280] on body "4.3.7 [MEDICAL_DATA]_annulare118.jpg Done Skip 0 00 : 00 : 03 Categories Monk *…" at bounding box center [639, 279] width 1279 height 559
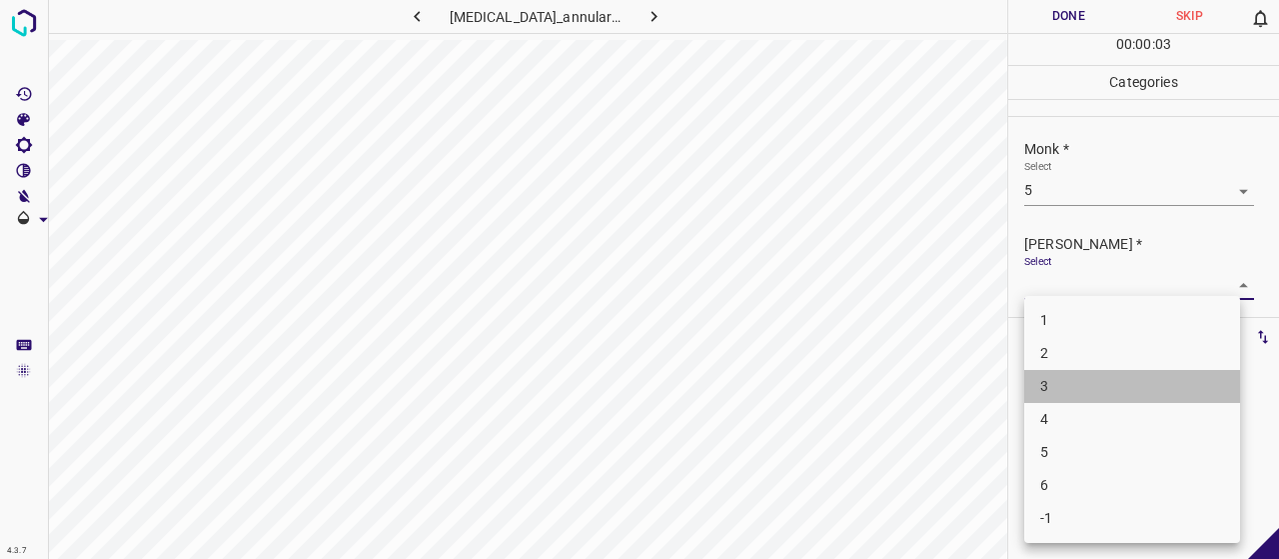
click at [1051, 375] on li "3" at bounding box center [1132, 386] width 216 height 33
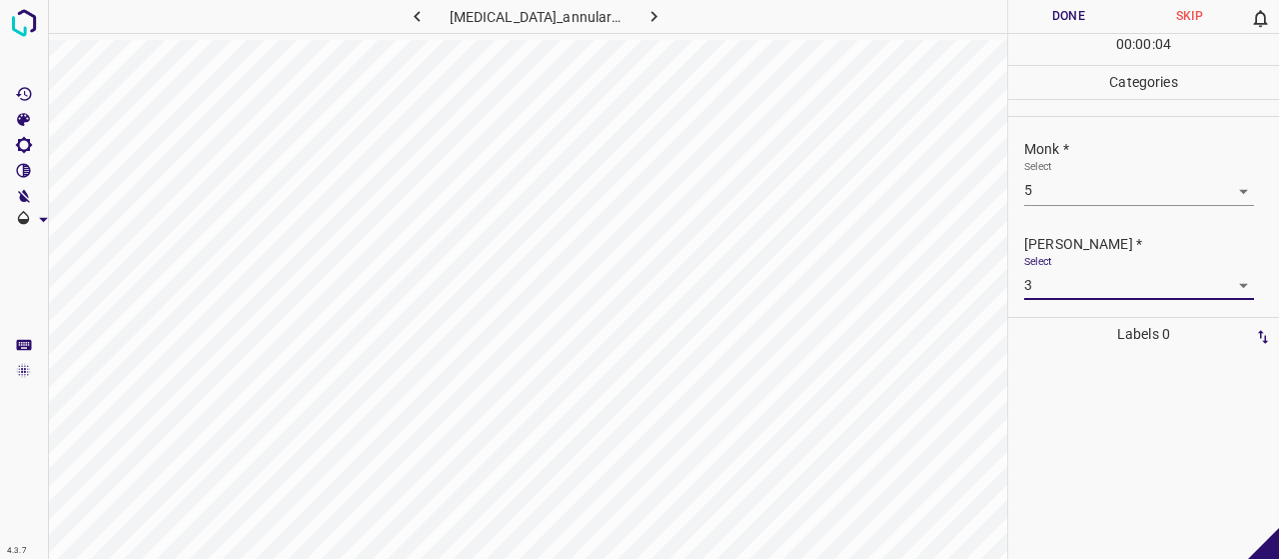
click at [1030, 13] on button "Done" at bounding box center [1068, 16] width 121 height 33
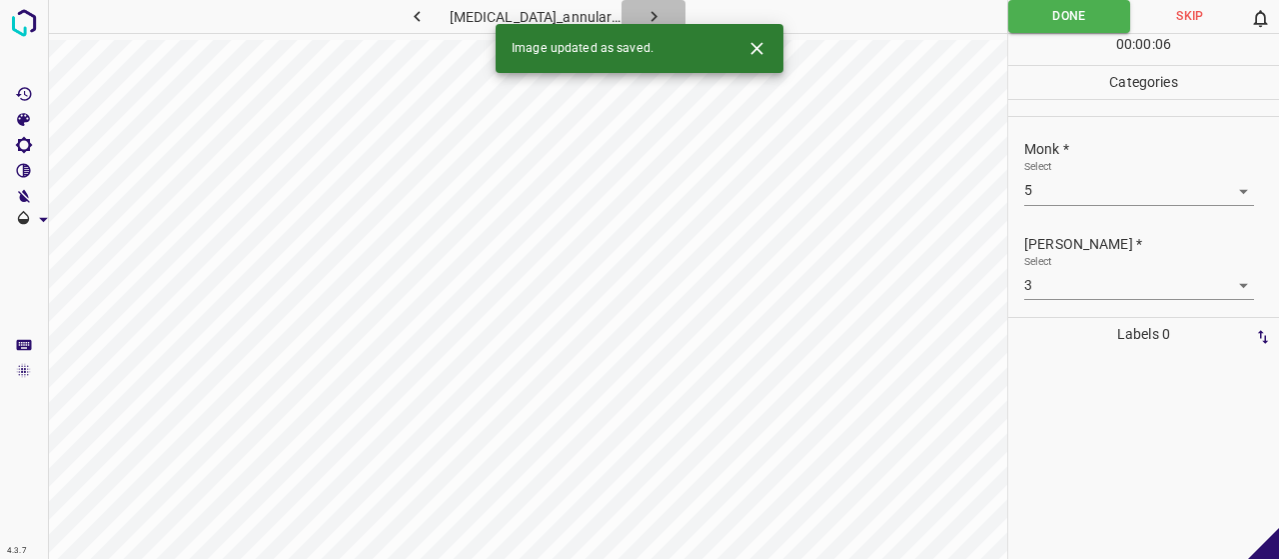
click at [643, 13] on icon "button" at bounding box center [653, 16] width 21 height 21
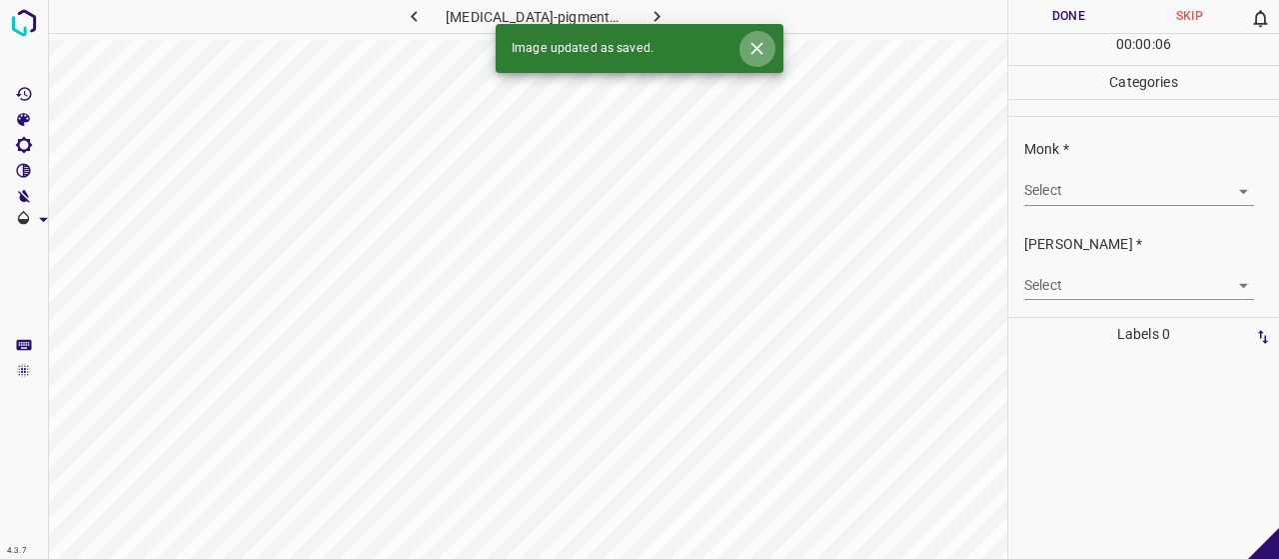
click at [755, 60] on button "Close" at bounding box center [756, 48] width 37 height 37
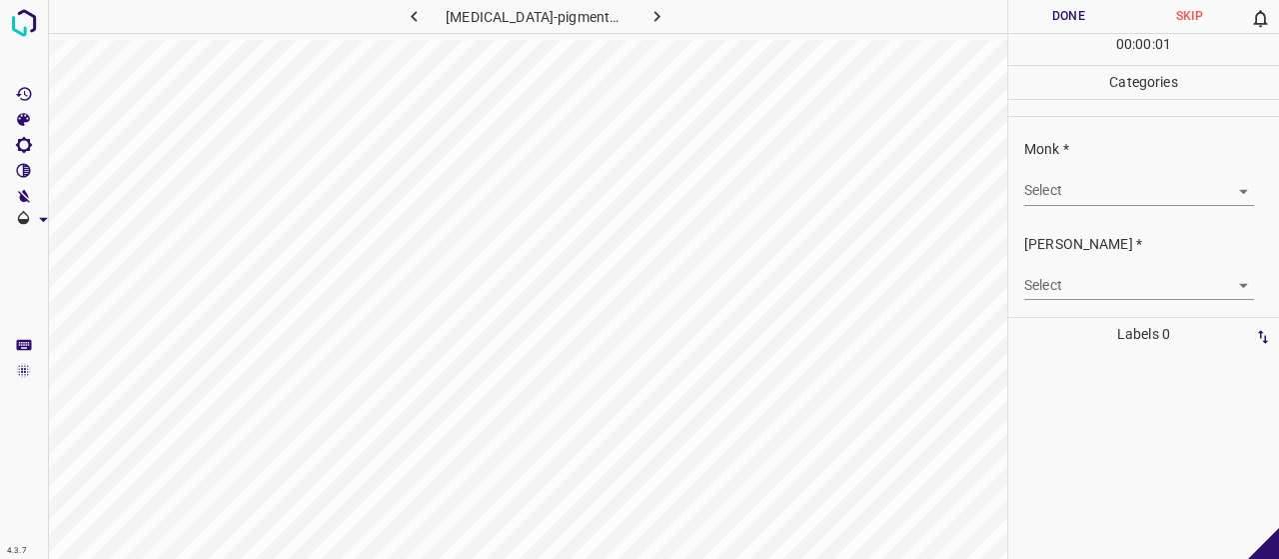
click at [1044, 205] on div "Monk * Select ​" at bounding box center [1143, 172] width 271 height 94
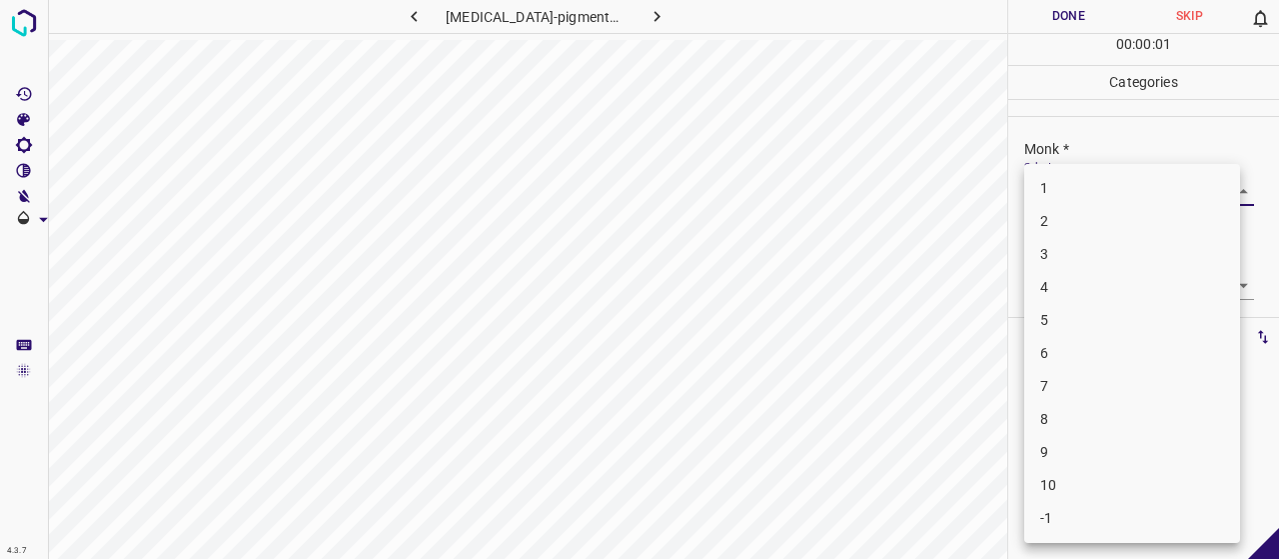
click at [1045, 195] on body "4.3.7 [MEDICAL_DATA]-pigmentosum5.jpg Done Skip 0 00 : 00 : 01 Categories Monk …" at bounding box center [639, 279] width 1279 height 559
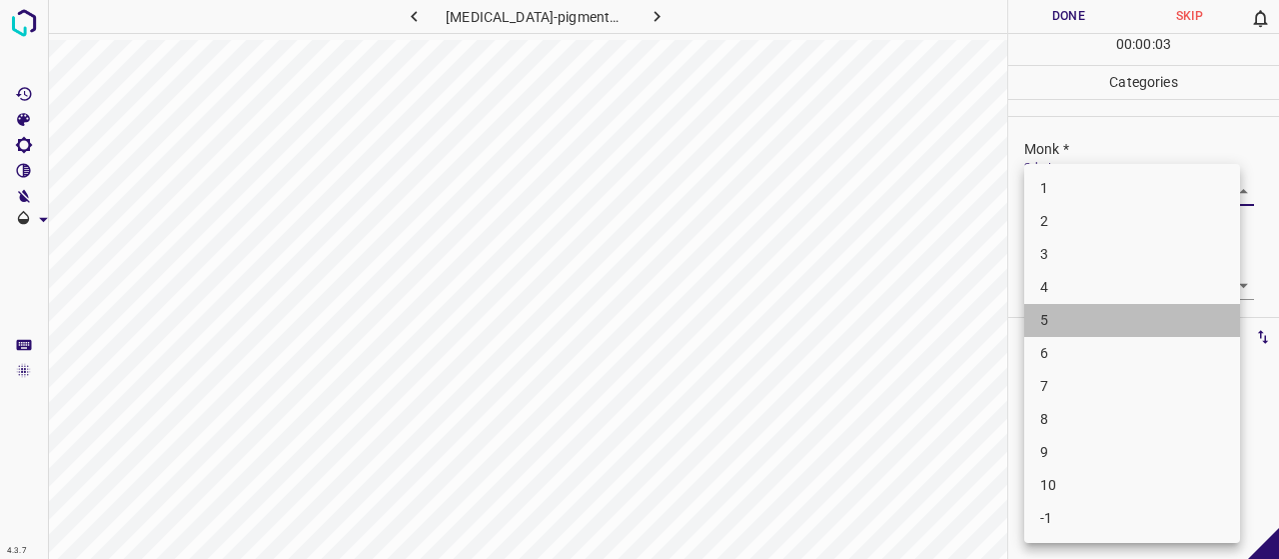
click at [1051, 312] on li "5" at bounding box center [1132, 320] width 216 height 33
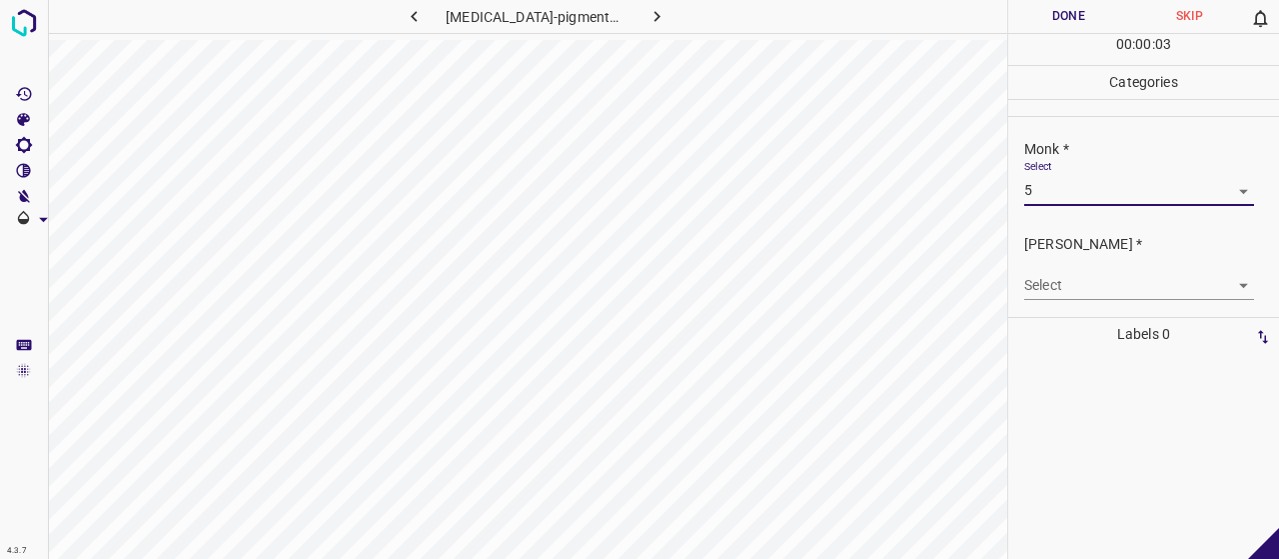
click at [1051, 286] on body "4.3.7 [MEDICAL_DATA]-pigmentosum5.jpg Done Skip 0 00 : 00 : 03 Categories Monk …" at bounding box center [639, 279] width 1279 height 559
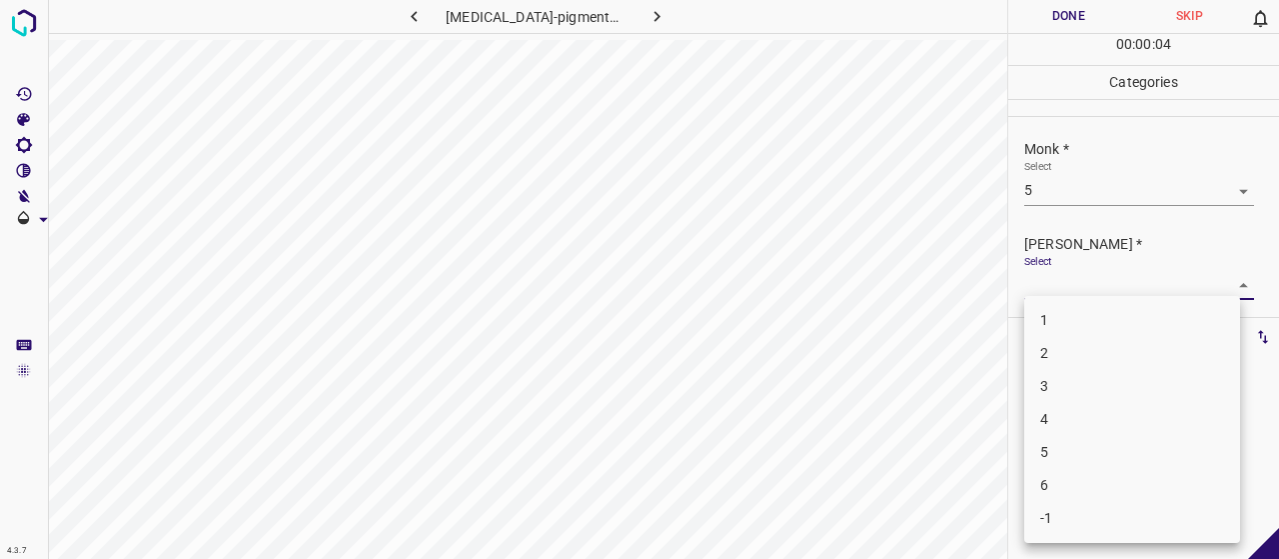
click at [1075, 383] on li "3" at bounding box center [1132, 386] width 216 height 33
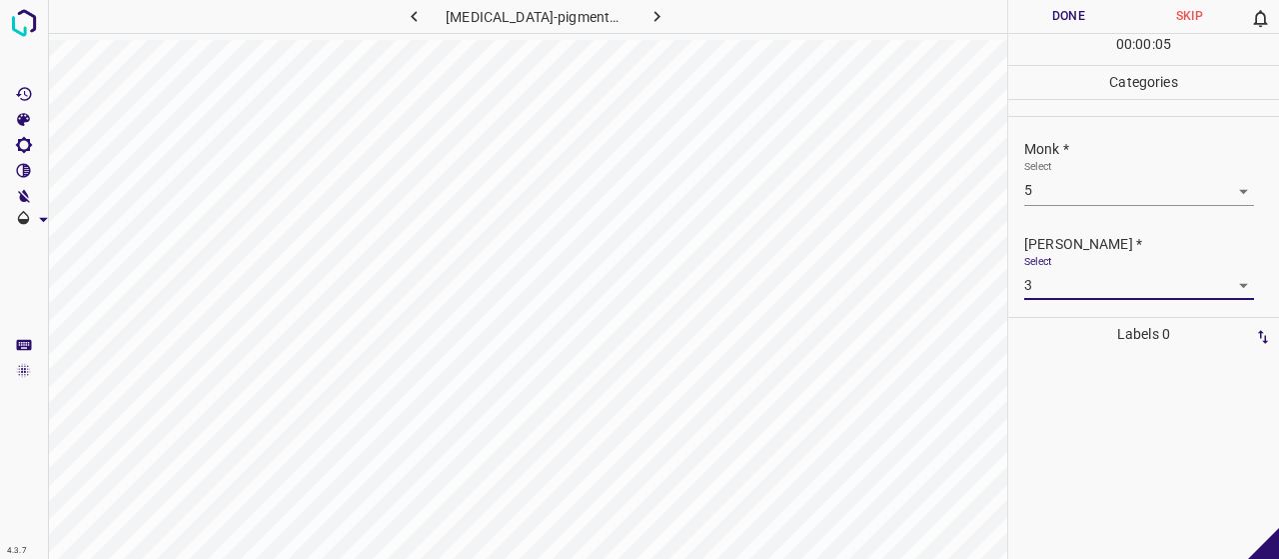
click at [1063, 4] on button "Done" at bounding box center [1068, 16] width 121 height 33
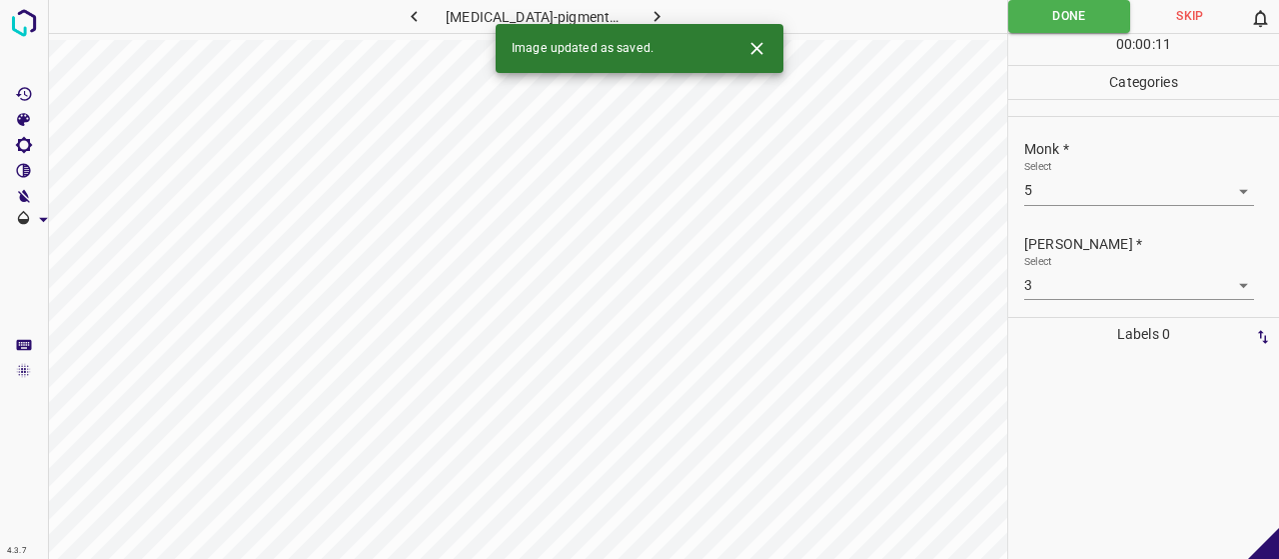
click at [647, 21] on icon "button" at bounding box center [656, 16] width 21 height 21
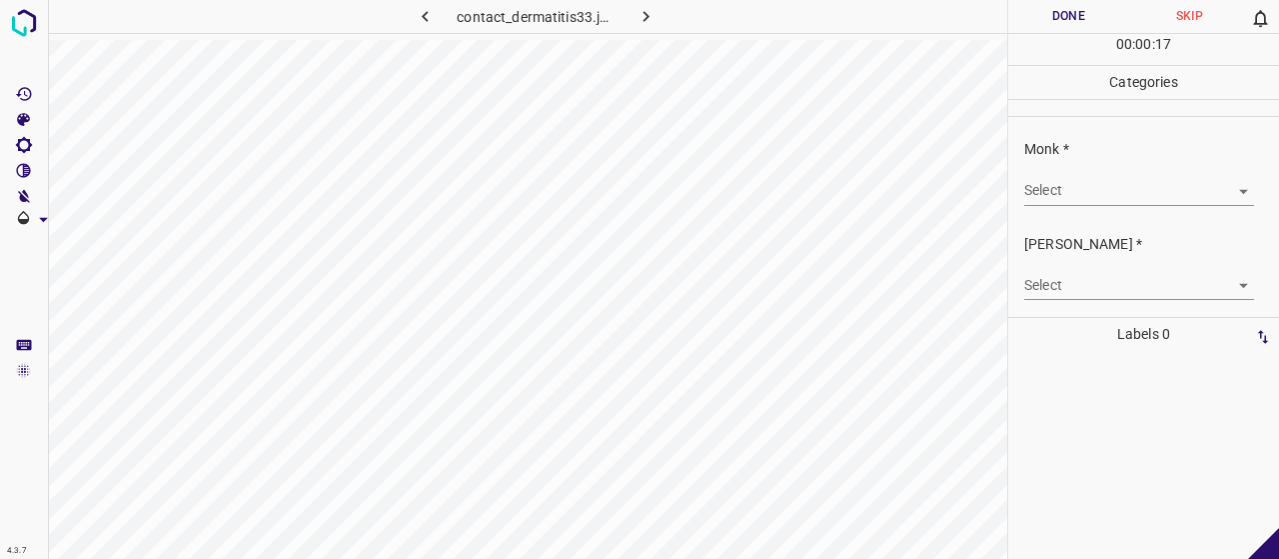
click at [1053, 191] on body "4.3.7 contact_dermatitis33.jpg Done Skip 0 00 : 00 : 17 Categories Monk * Selec…" at bounding box center [639, 279] width 1279 height 559
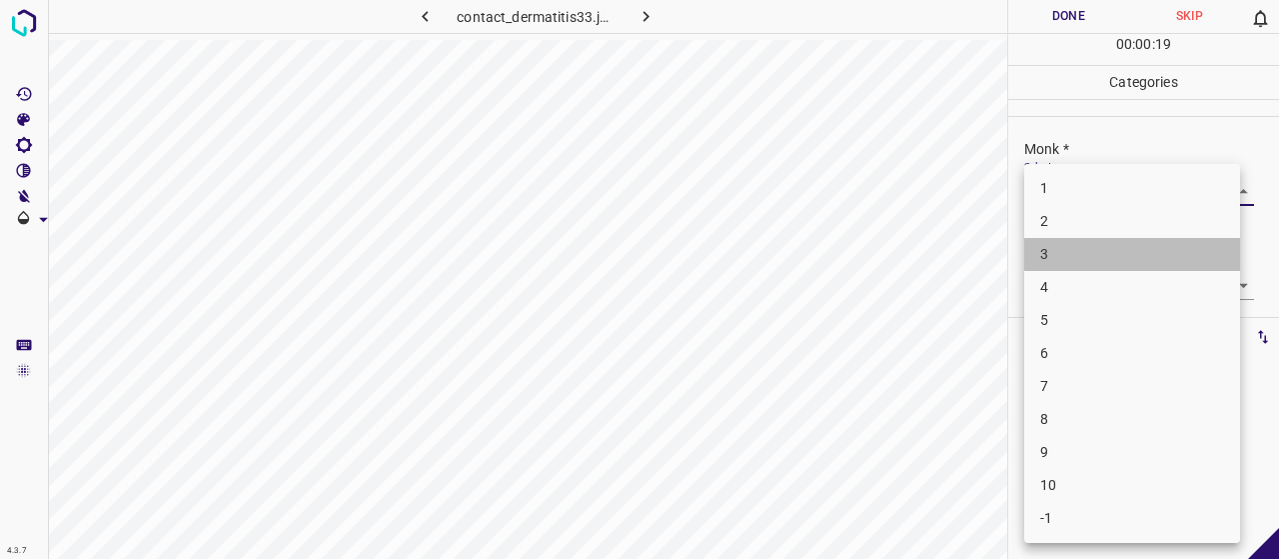
click at [1074, 257] on li "3" at bounding box center [1132, 254] width 216 height 33
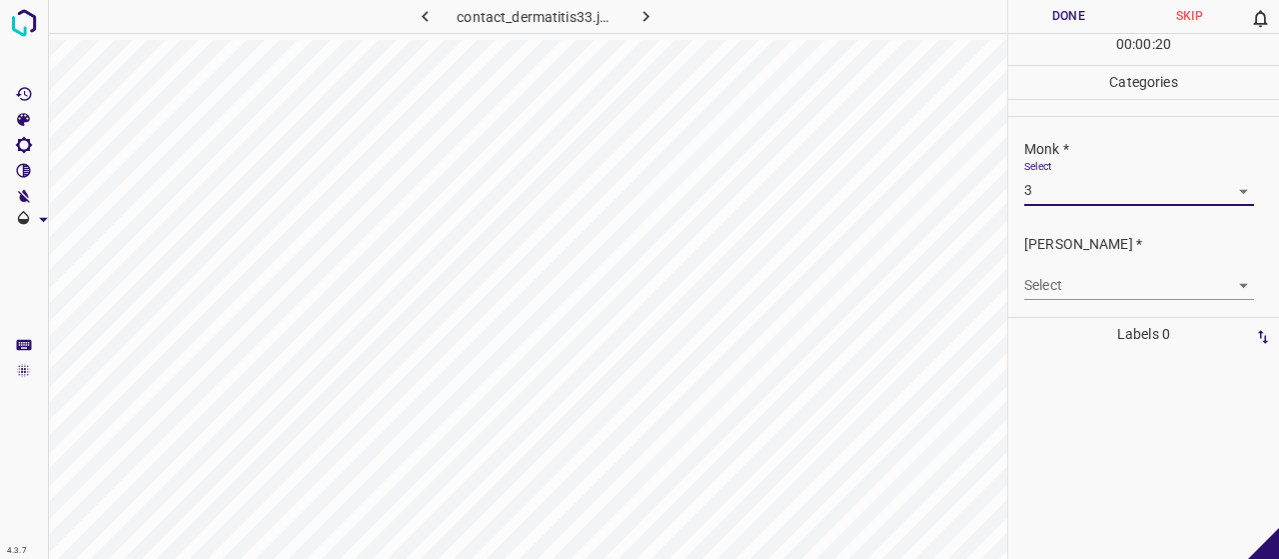
click at [1070, 269] on body "4.3.7 contact_dermatitis33.jpg Done Skip 0 00 : 00 : 20 Categories Monk * Selec…" at bounding box center [639, 279] width 1279 height 559
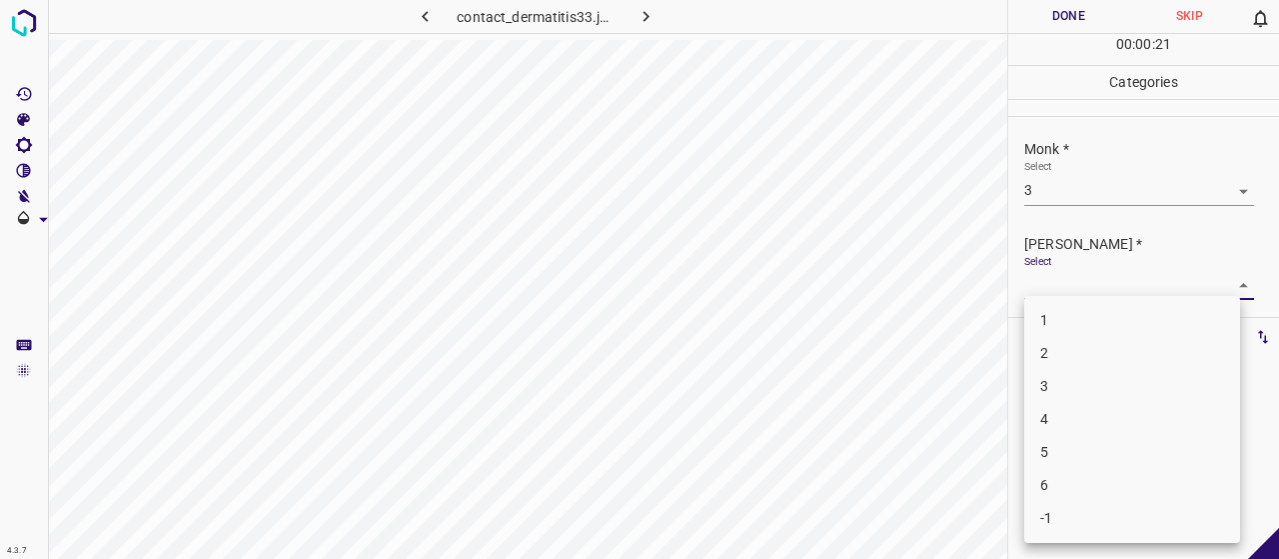
click at [1056, 194] on div at bounding box center [639, 279] width 1279 height 559
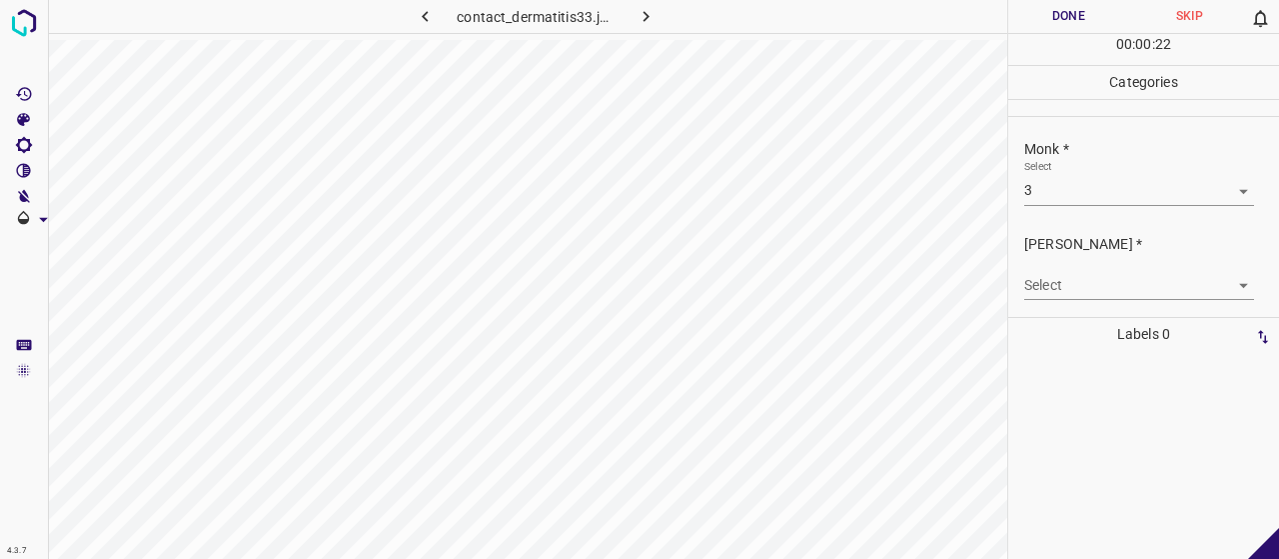
click at [1056, 199] on body "4.3.7 contact_dermatitis33.jpg Done Skip 0 00 : 00 : 22 Categories Monk * Selec…" at bounding box center [639, 279] width 1279 height 559
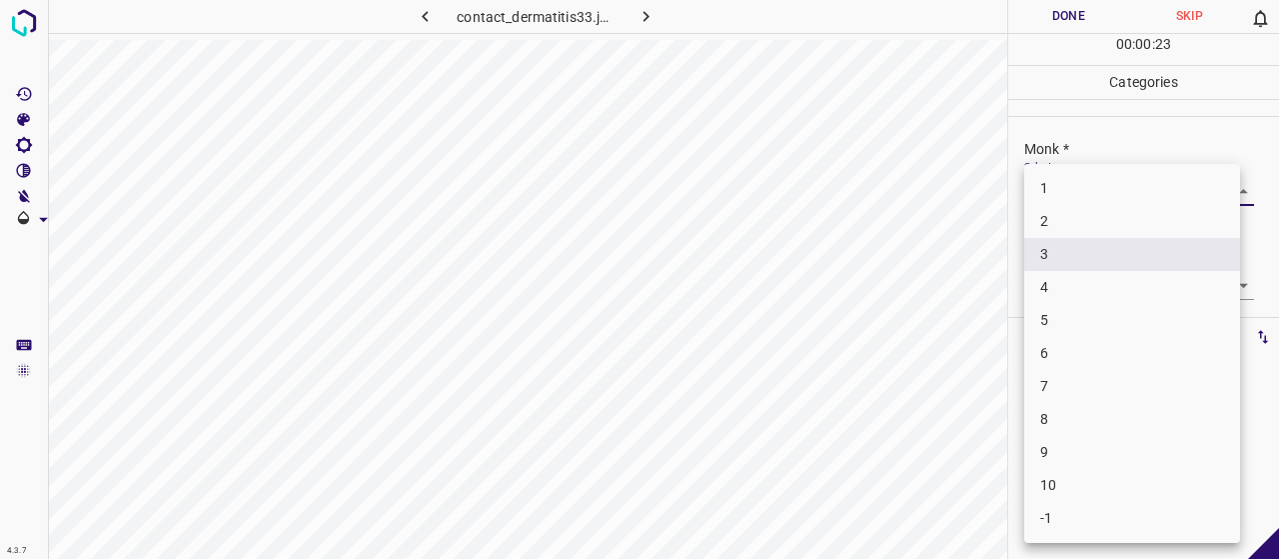
click at [1047, 295] on li "4" at bounding box center [1132, 287] width 216 height 33
click at [1047, 295] on body "4.3.7 contact_dermatitis33.jpg Done Skip 0 00 : 00 : 23 Categories Monk * Selec…" at bounding box center [639, 279] width 1279 height 559
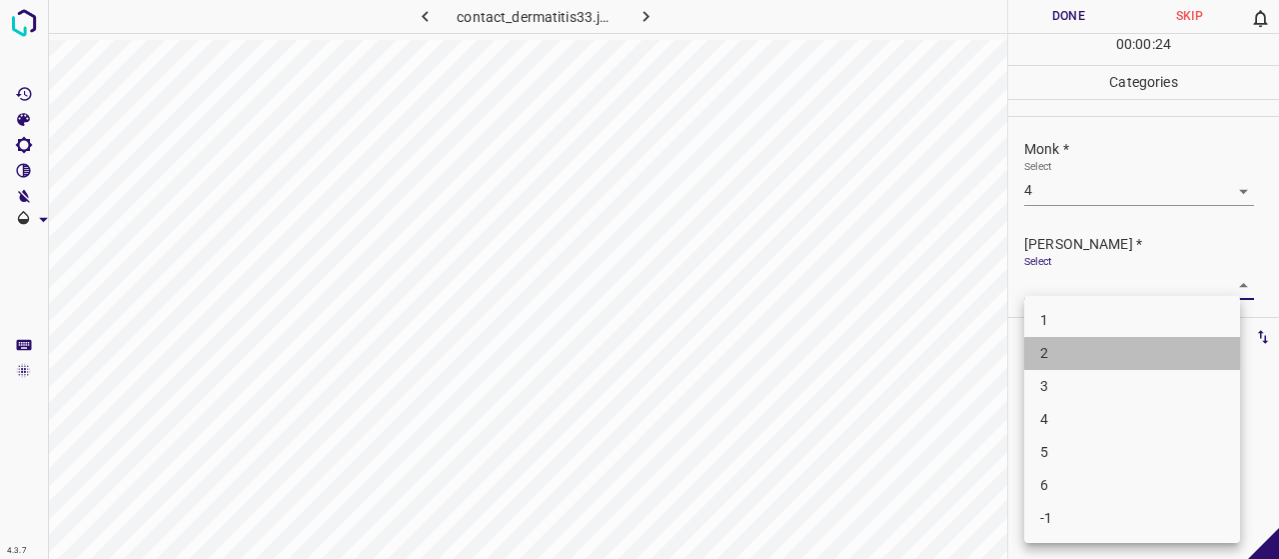
click at [1064, 357] on li "2" at bounding box center [1132, 353] width 216 height 33
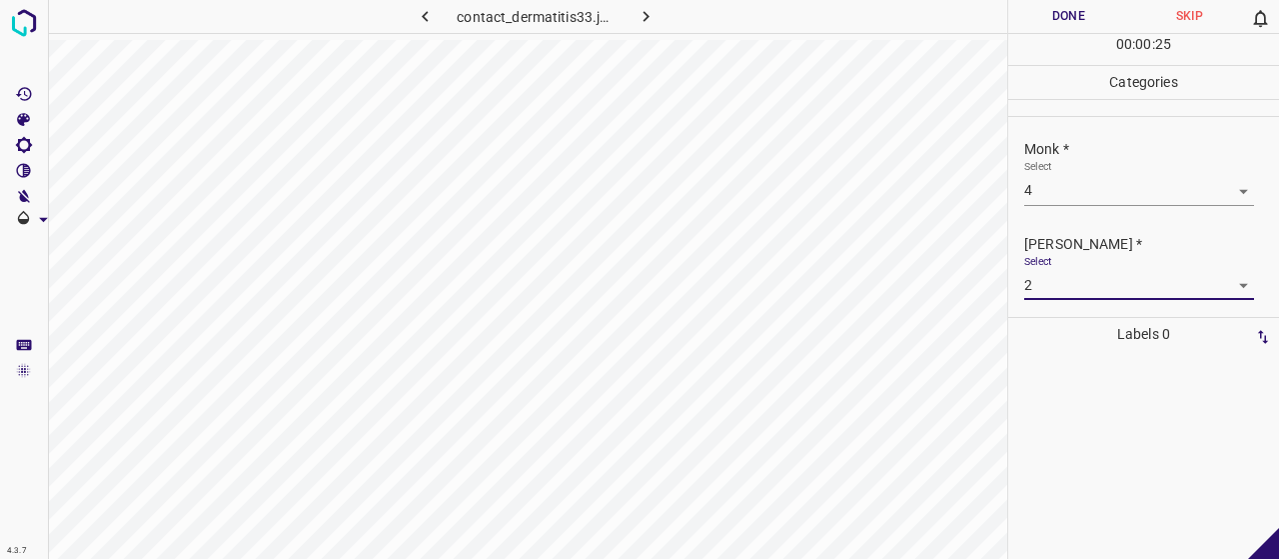
click at [1044, 27] on button "Done" at bounding box center [1068, 16] width 121 height 33
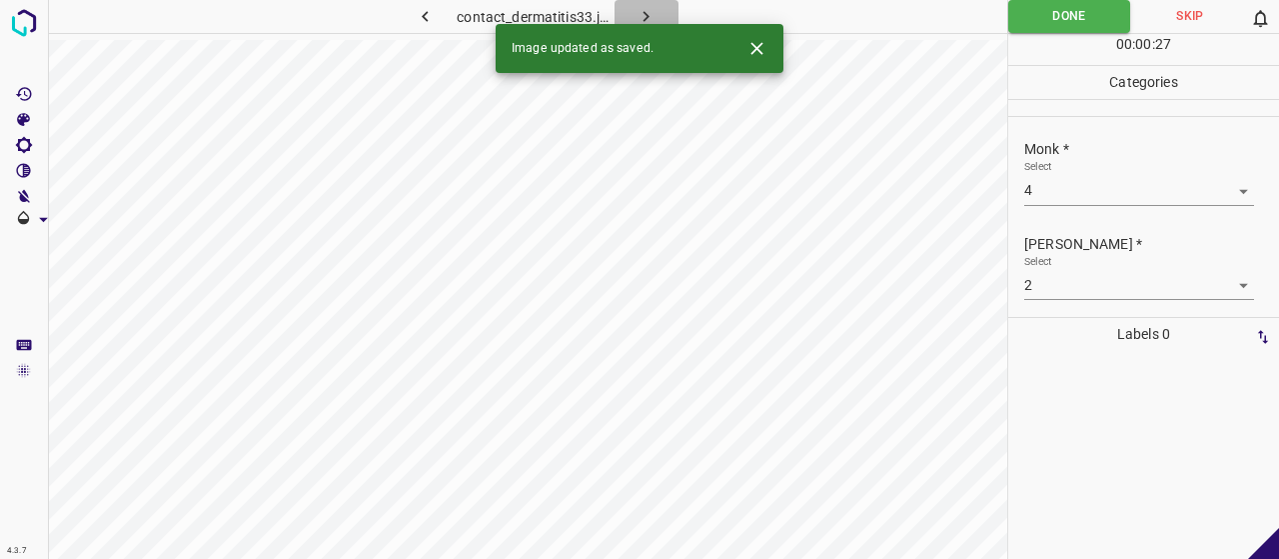
click at [638, 14] on icon "button" at bounding box center [646, 16] width 21 height 21
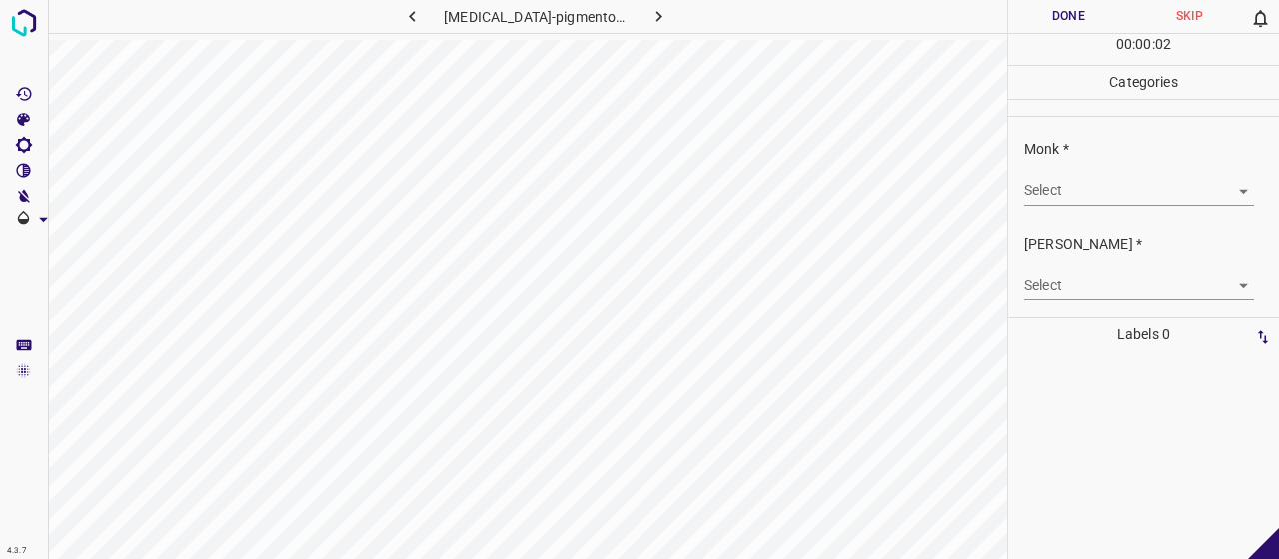
click at [1113, 173] on div "Select ​" at bounding box center [1139, 182] width 230 height 45
click at [1116, 206] on div "Monk * Select ​" at bounding box center [1143, 172] width 271 height 94
click at [1109, 194] on body "4.3.7 [MEDICAL_DATA]-pigmentosum53.jpg Done Skip 0 00 : 00 : 05 Categories Monk…" at bounding box center [639, 279] width 1279 height 559
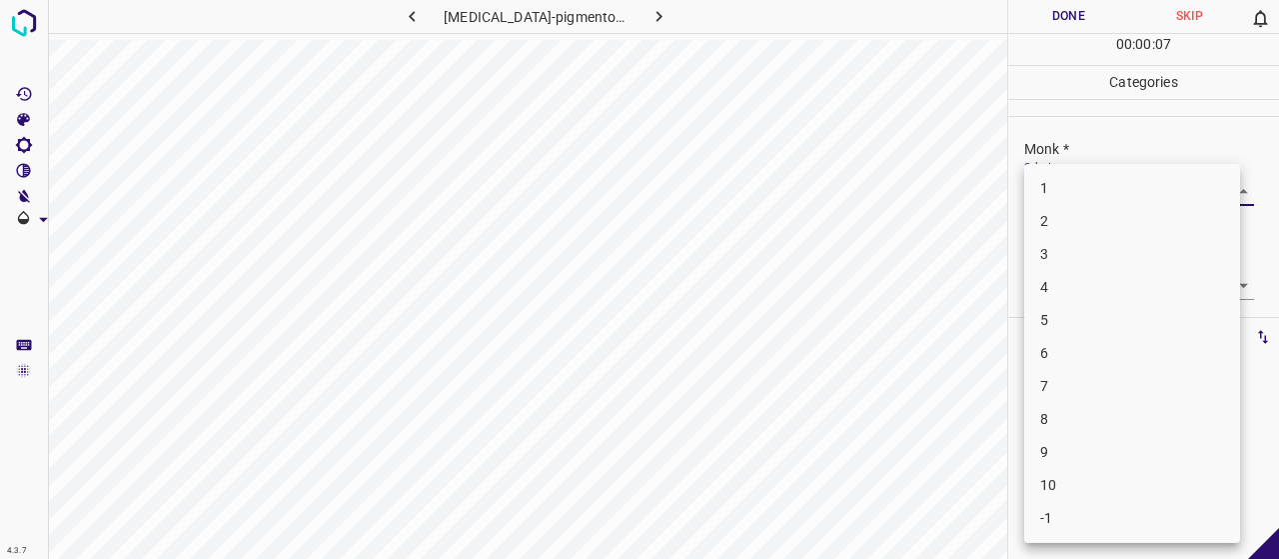
click at [1059, 353] on li "6" at bounding box center [1132, 353] width 216 height 33
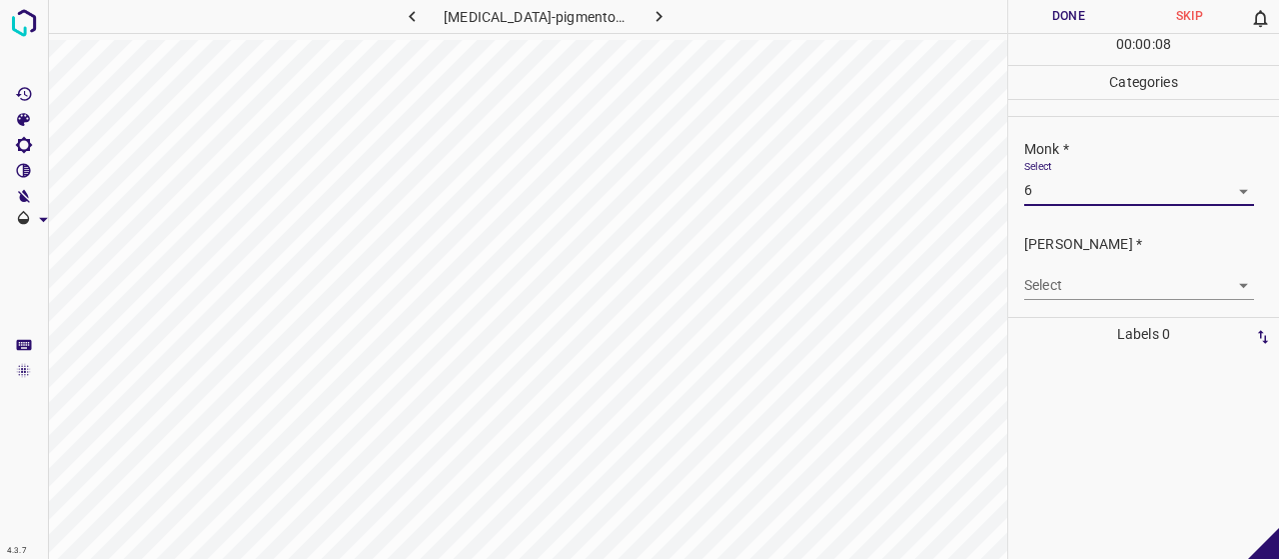
click at [1077, 298] on body "4.3.7 [MEDICAL_DATA]-pigmentosum53.jpg Done Skip 0 00 : 00 : 08 Categories Monk…" at bounding box center [639, 279] width 1279 height 559
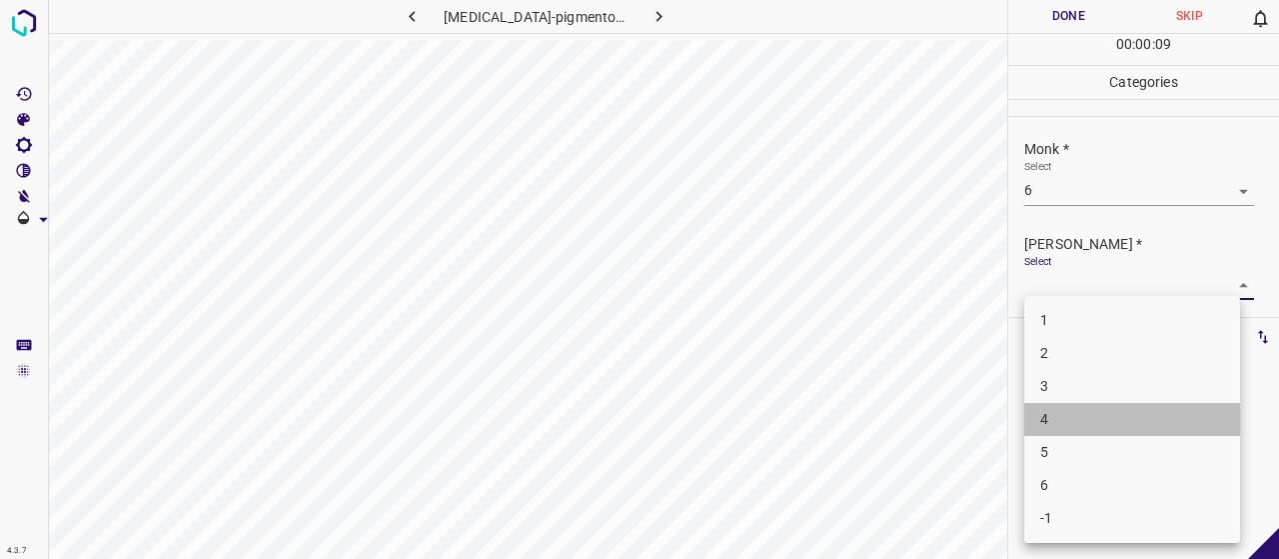
click at [1087, 425] on li "4" at bounding box center [1132, 419] width 216 height 33
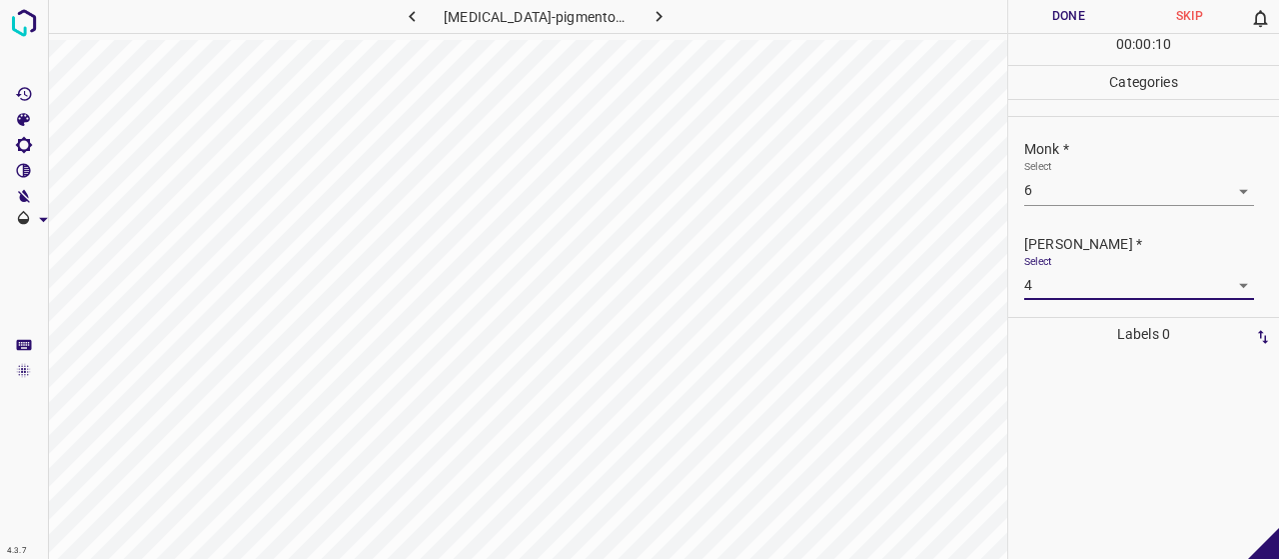
click at [1047, 3] on button "Done" at bounding box center [1068, 16] width 121 height 33
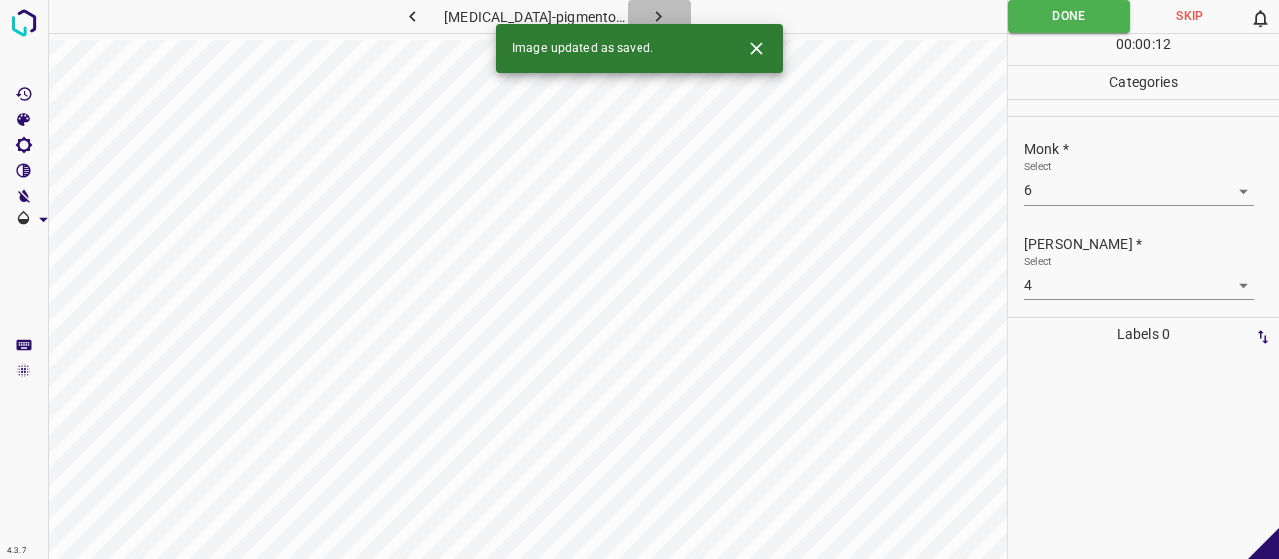
click at [662, 7] on button "button" at bounding box center [660, 16] width 64 height 33
click at [1051, 188] on body "4.3.7 [MEDICAL_DATA]-pigmentosum52.jpg Done Skip 0 00 : 00 : 01 Categories Monk…" at bounding box center [639, 279] width 1279 height 559
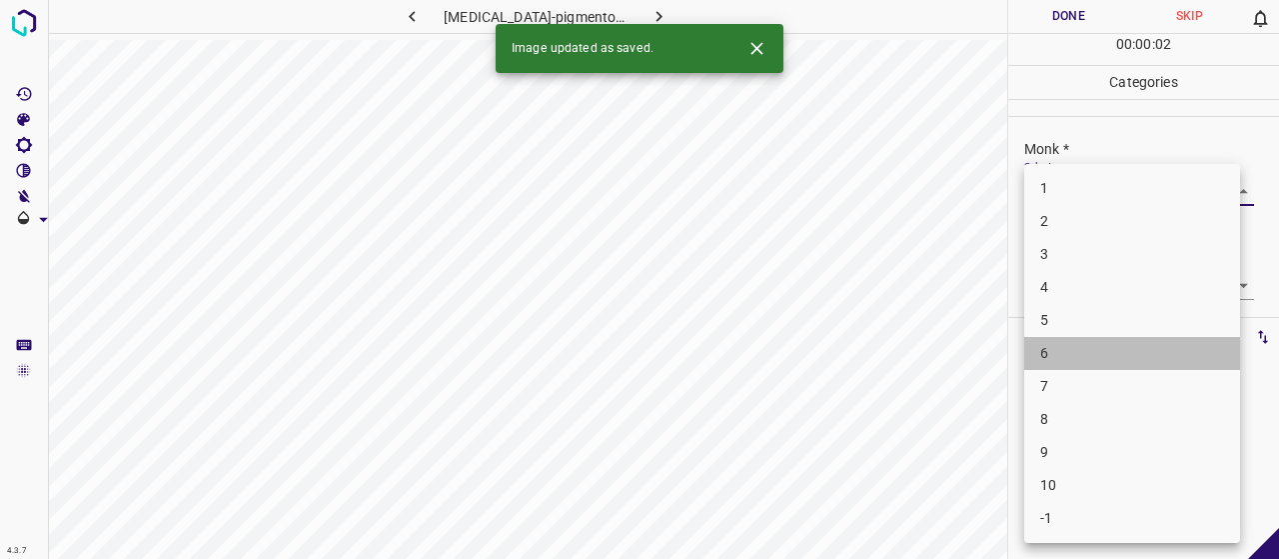
click at [1087, 357] on li "6" at bounding box center [1132, 353] width 216 height 33
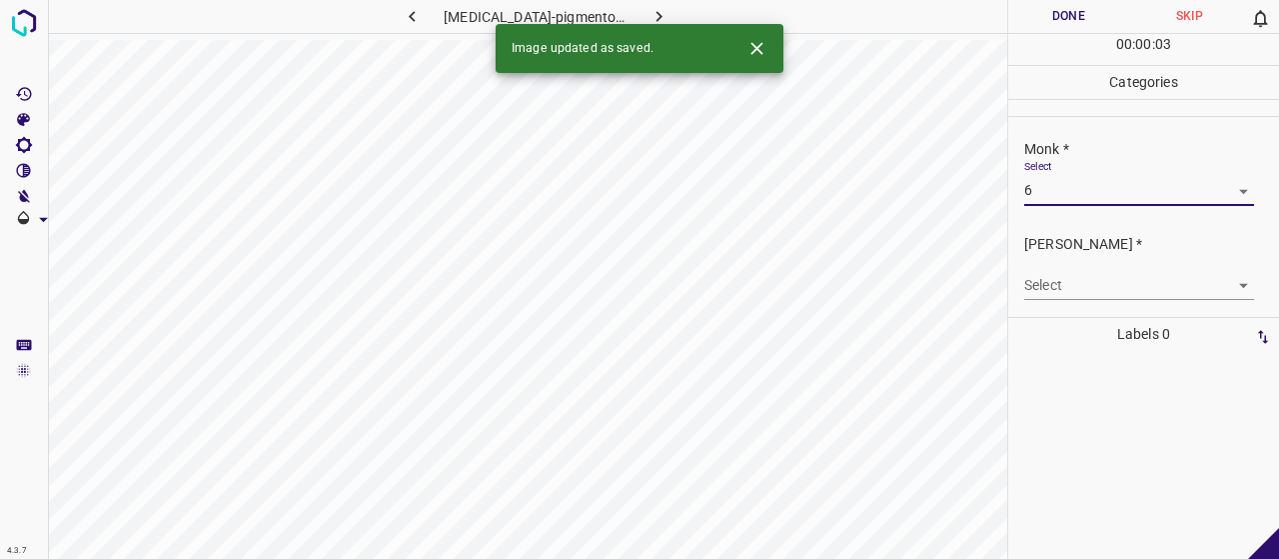
click at [1073, 289] on body "4.3.7 [MEDICAL_DATA]-pigmentosum52.jpg Done Skip 0 00 : 00 : 03 Categories Monk…" at bounding box center [639, 279] width 1279 height 559
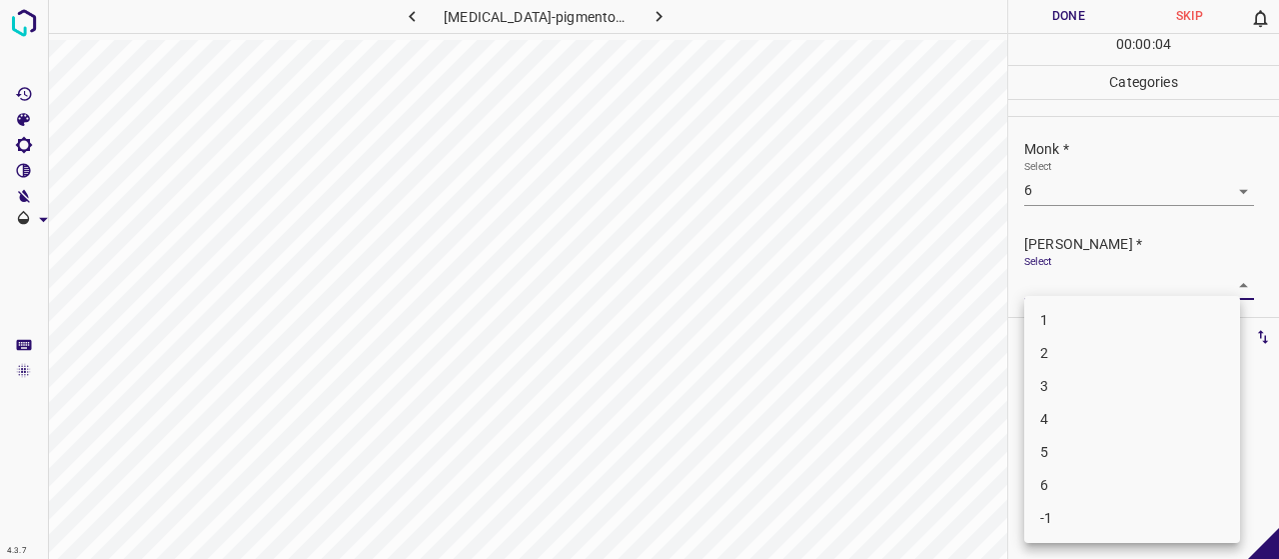
click at [1076, 411] on li "4" at bounding box center [1132, 419] width 216 height 33
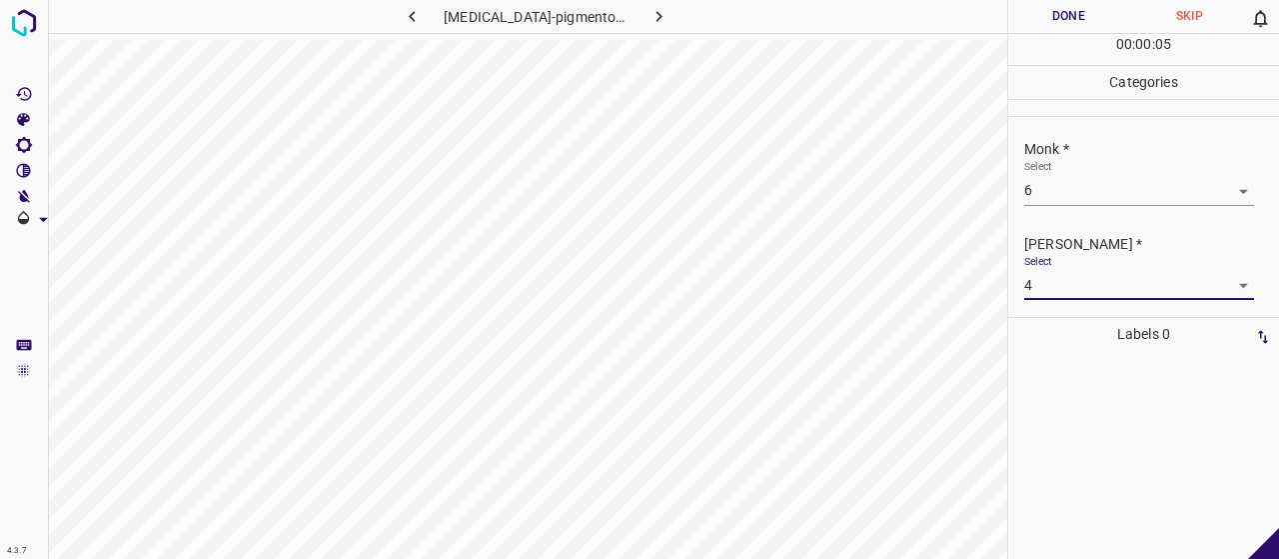
click at [1056, 15] on button "Done" at bounding box center [1068, 16] width 121 height 33
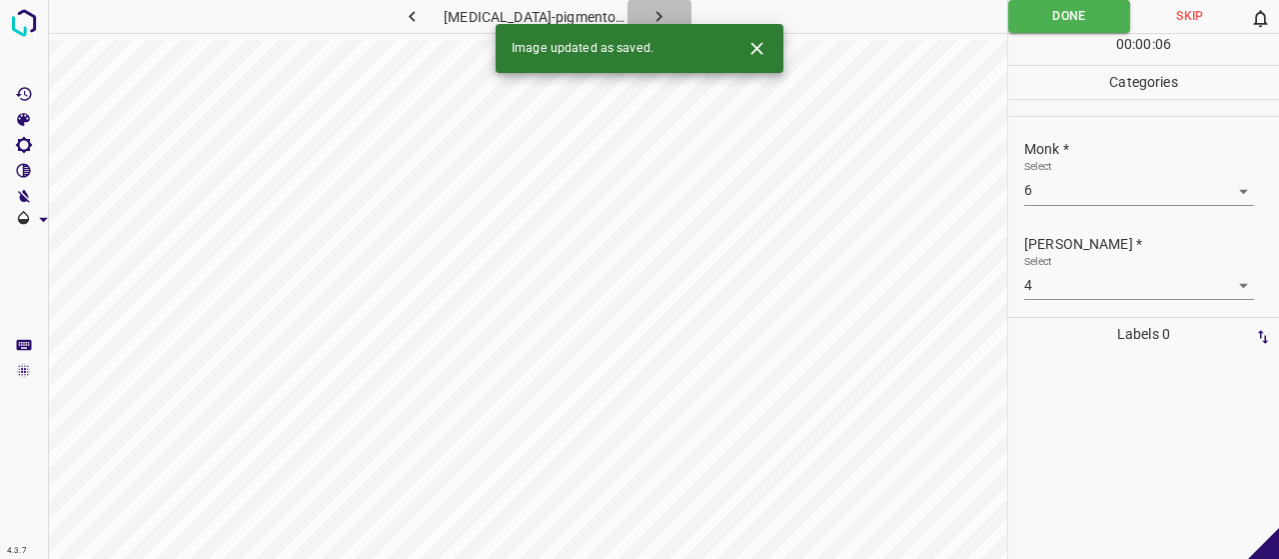
click at [648, 8] on icon "button" at bounding box center [658, 16] width 21 height 21
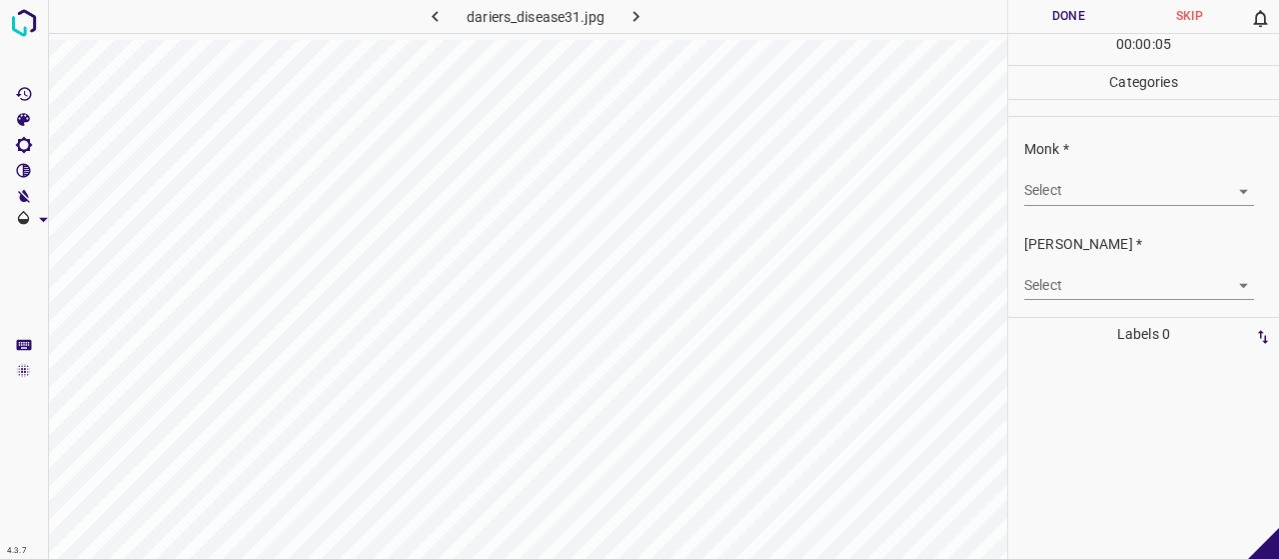
click at [1093, 192] on body "4.3.7 dariers_disease31.jpg Done Skip 0 00 : 00 : 05 Categories Monk * Select ​…" at bounding box center [639, 279] width 1279 height 559
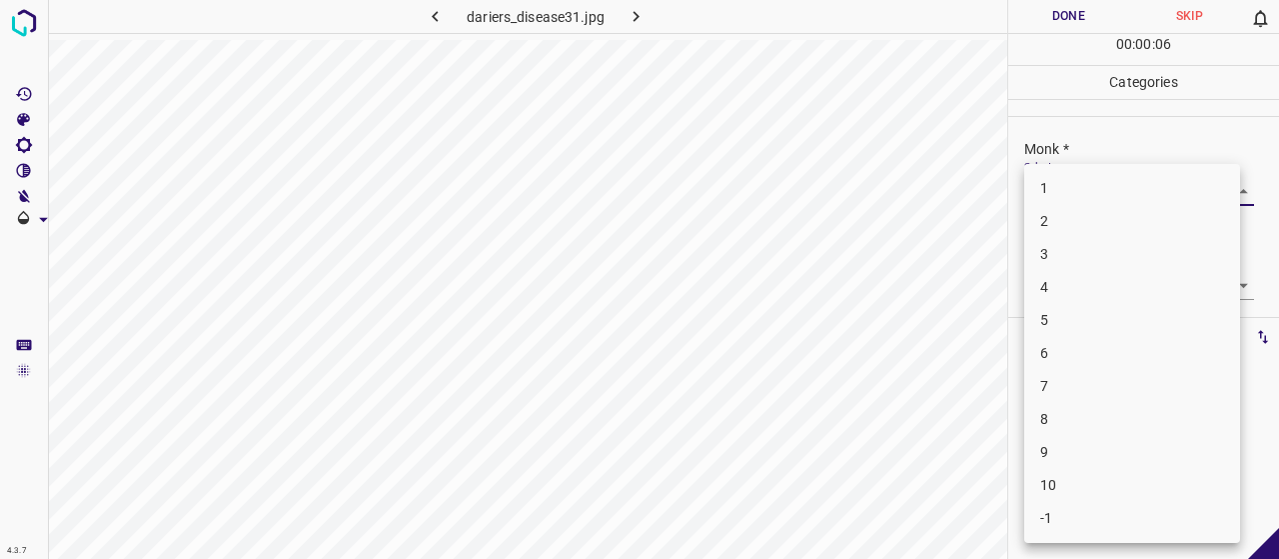
click at [1101, 300] on li "4" at bounding box center [1132, 287] width 216 height 33
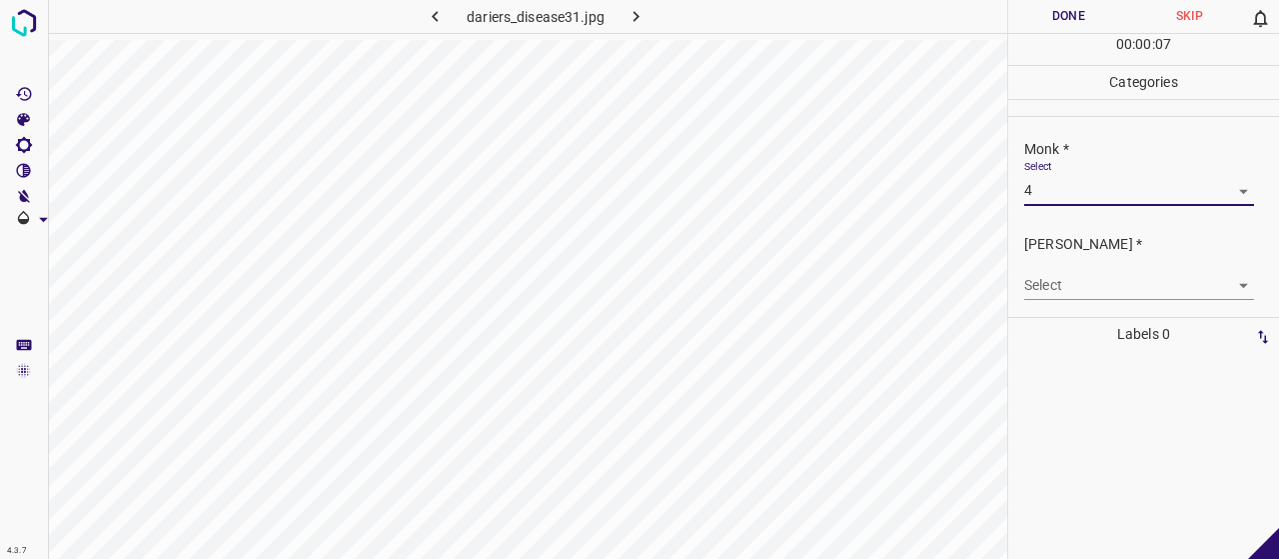
click at [1093, 262] on div "Select ​" at bounding box center [1139, 277] width 230 height 45
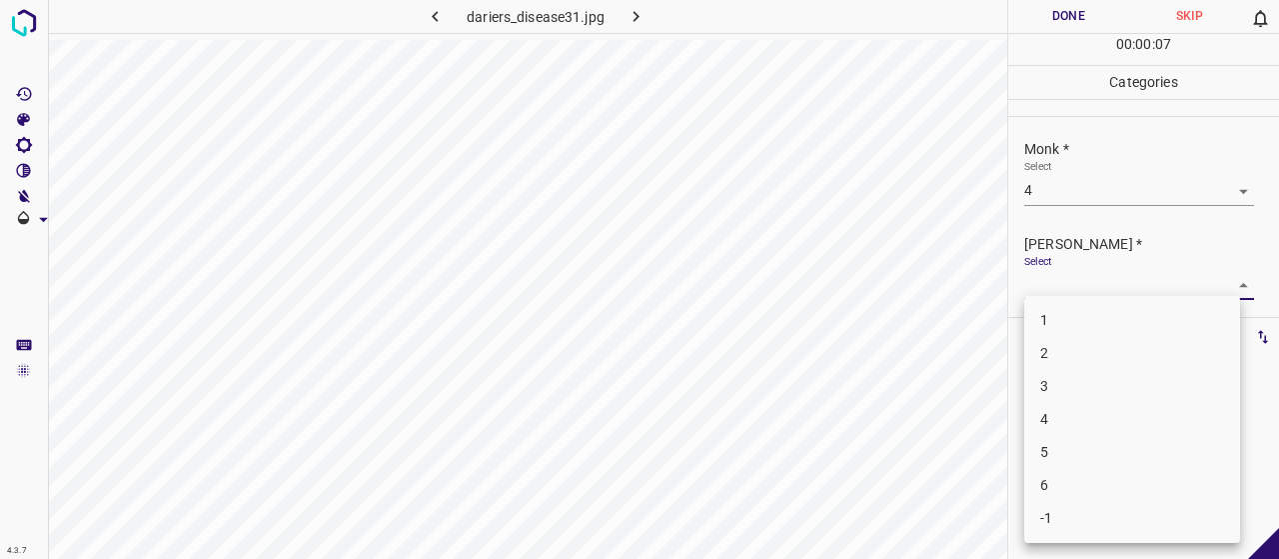
click at [1091, 281] on body "4.3.7 dariers_disease31.jpg Done Skip 0 00 : 00 : 07 Categories Monk * Select 4…" at bounding box center [639, 279] width 1279 height 559
click at [1073, 351] on li "2" at bounding box center [1132, 353] width 216 height 33
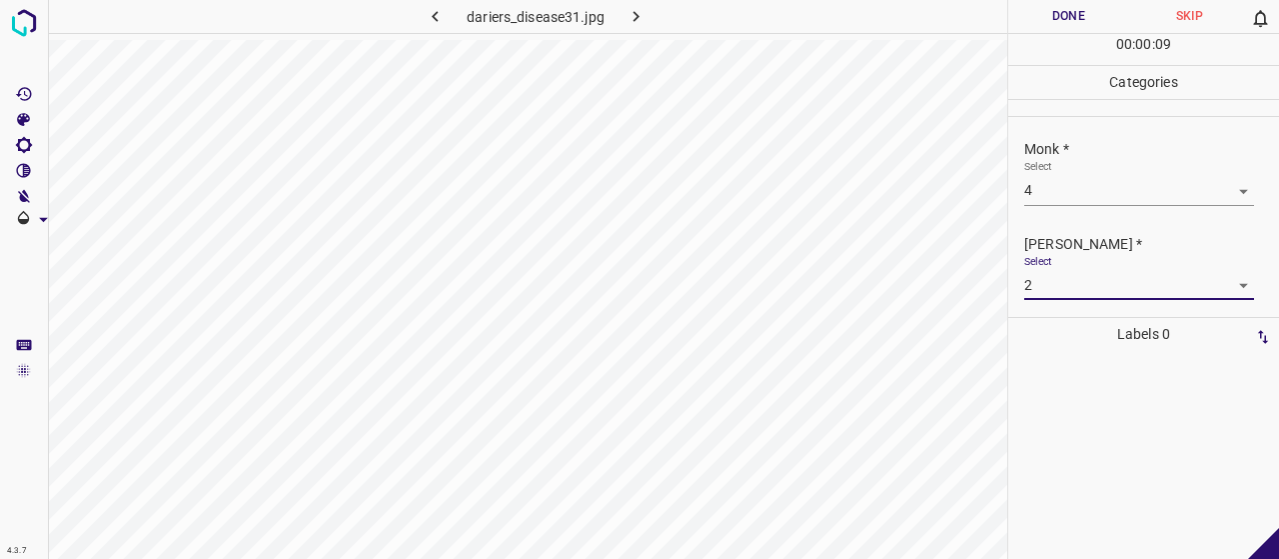
click at [1063, 15] on button "Done" at bounding box center [1068, 16] width 121 height 33
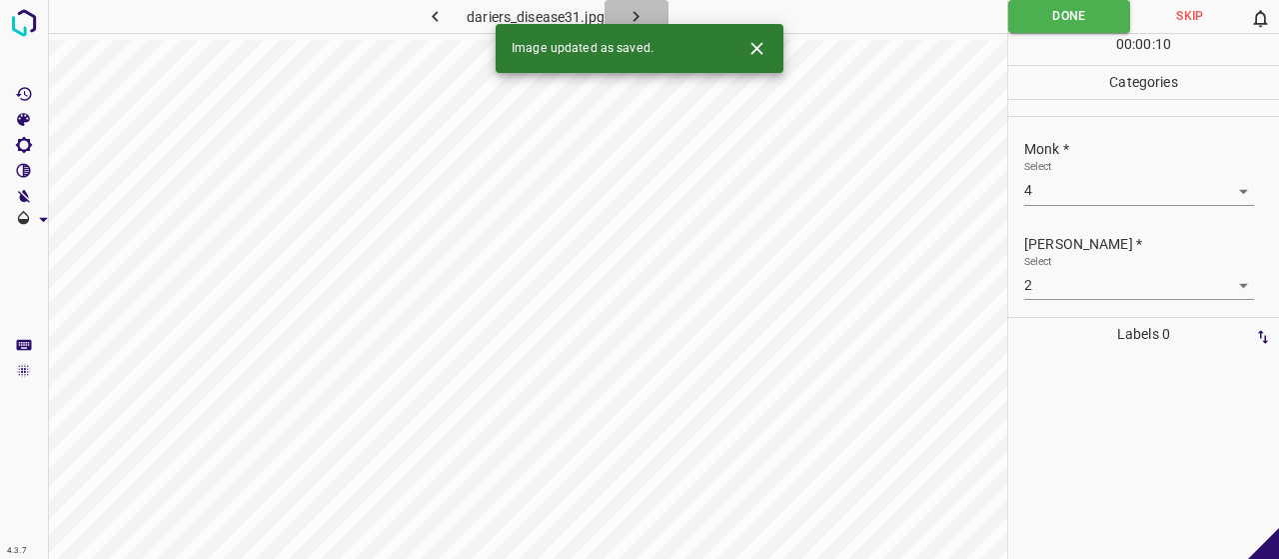
click at [643, 0] on button "button" at bounding box center [637, 16] width 64 height 33
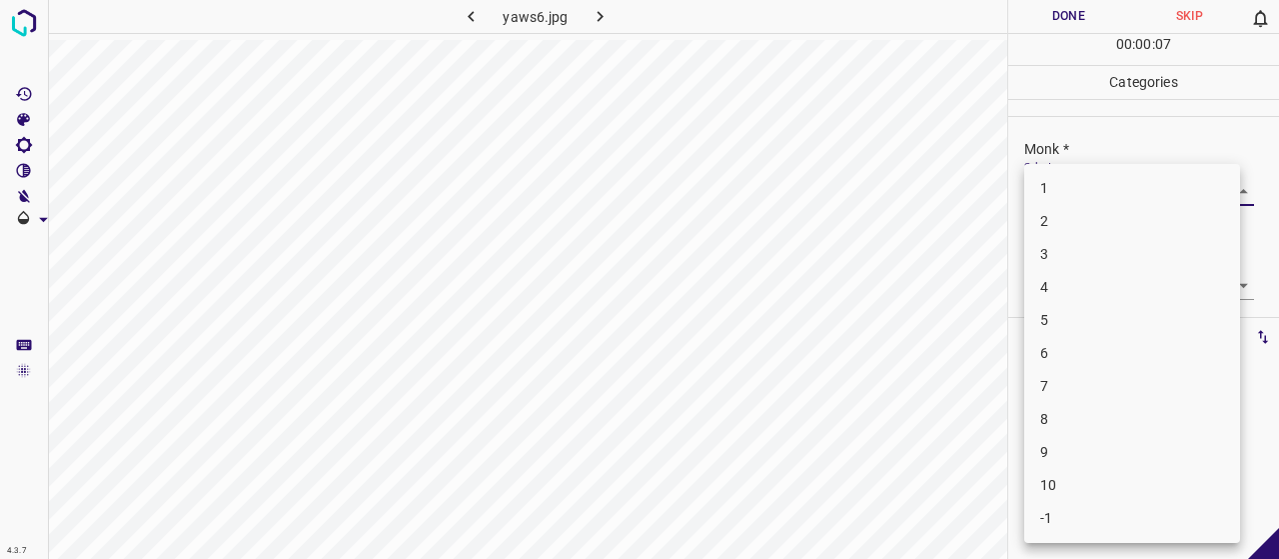
click at [1104, 185] on body "4.3.7 yaws6.jpg Done Skip 0 00 : 00 : 07 Categories Monk * Select ​ [PERSON_NAM…" at bounding box center [639, 279] width 1279 height 559
click at [1086, 260] on li "3" at bounding box center [1132, 254] width 216 height 33
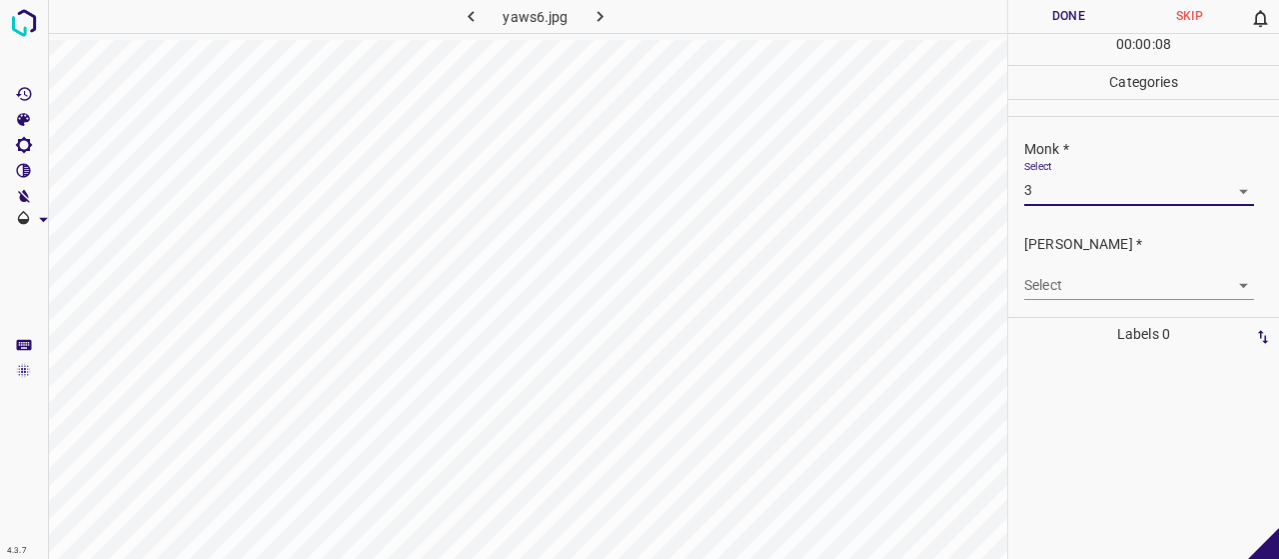
click at [1082, 267] on div "Select ​" at bounding box center [1139, 277] width 230 height 45
click at [1082, 275] on body "4.3.7 yaws6.jpg Done Skip 0 00 : 00 : 08 Categories Monk * Select 3 3 [PERSON_N…" at bounding box center [639, 279] width 1279 height 559
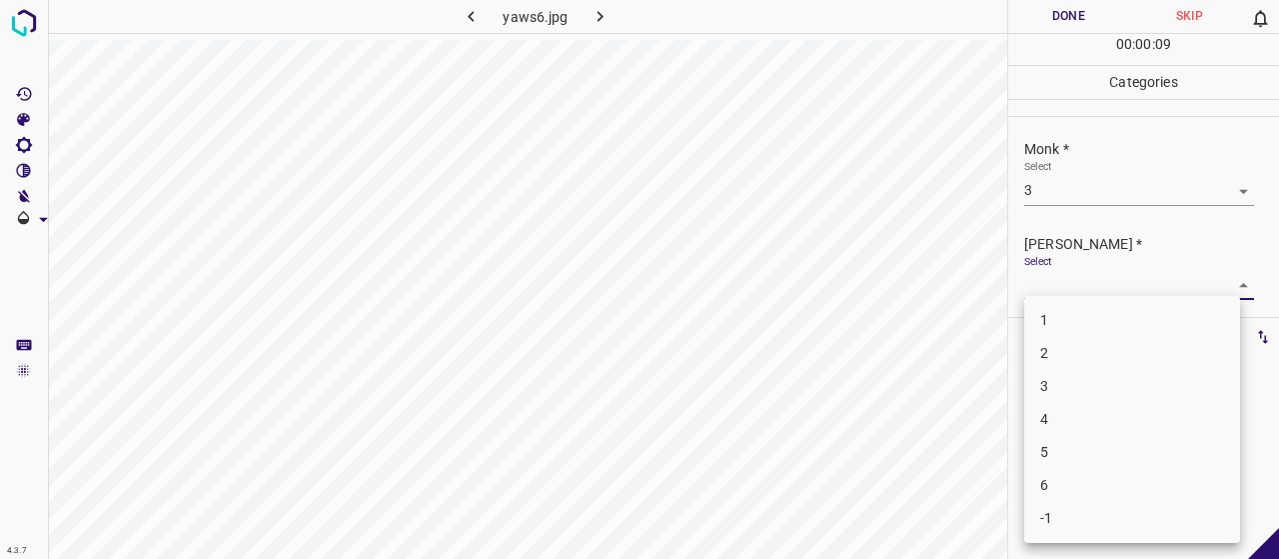
click at [1078, 339] on li "2" at bounding box center [1132, 353] width 216 height 33
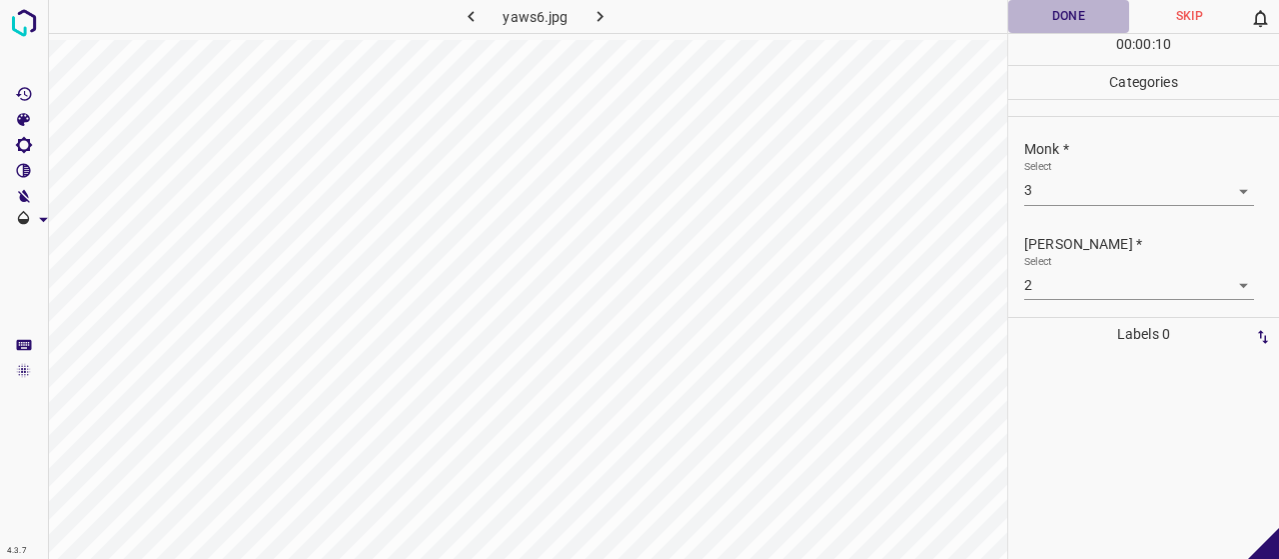
click at [1029, 14] on button "Done" at bounding box center [1068, 16] width 121 height 33
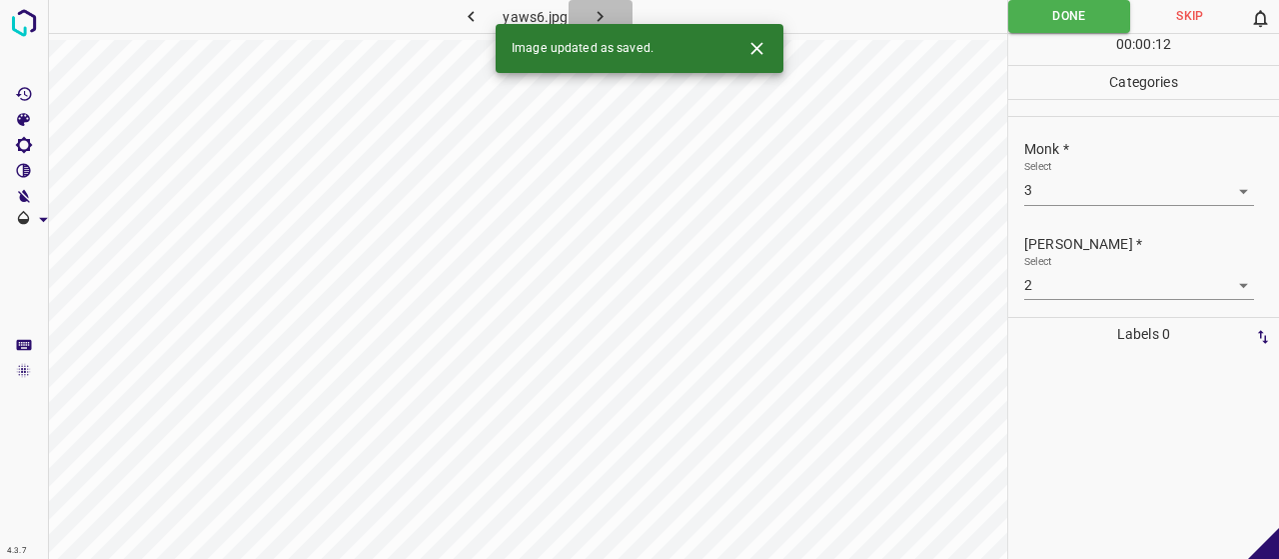
click at [603, 16] on icon "button" at bounding box center [600, 16] width 21 height 21
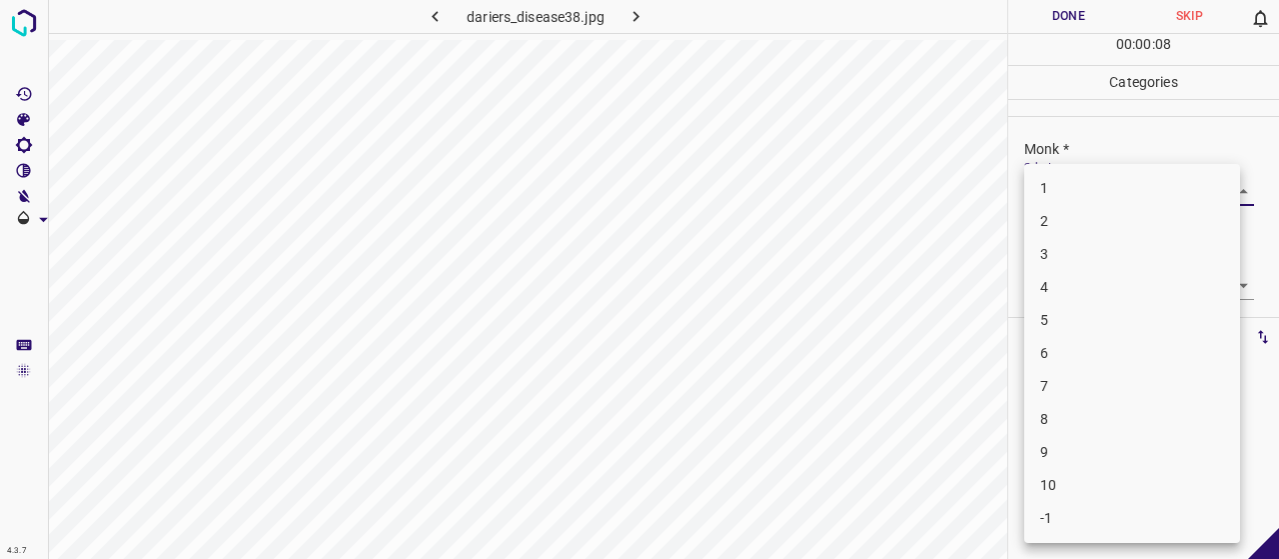
click at [1073, 201] on body "4.3.7 dariers_disease38.jpg Done Skip 0 00 : 00 : 08 Categories Monk * Select ​…" at bounding box center [639, 279] width 1279 height 559
click at [1041, 252] on li "3" at bounding box center [1132, 254] width 216 height 33
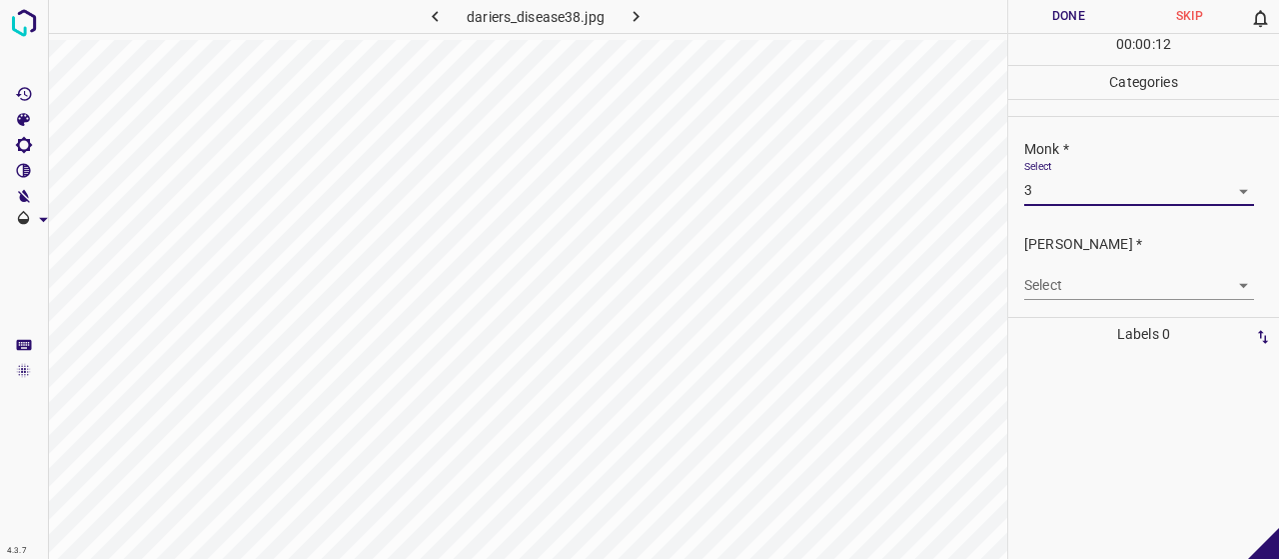
drag, startPoint x: 1045, startPoint y: 253, endPoint x: 1059, endPoint y: 300, distance: 49.0
click at [1049, 258] on div "Select ​" at bounding box center [1139, 277] width 230 height 45
click at [1055, 287] on body "4.3.7 dariers_disease38.jpg Done Skip 0 00 : 00 : 12 Categories Monk * Select 3…" at bounding box center [639, 279] width 1279 height 559
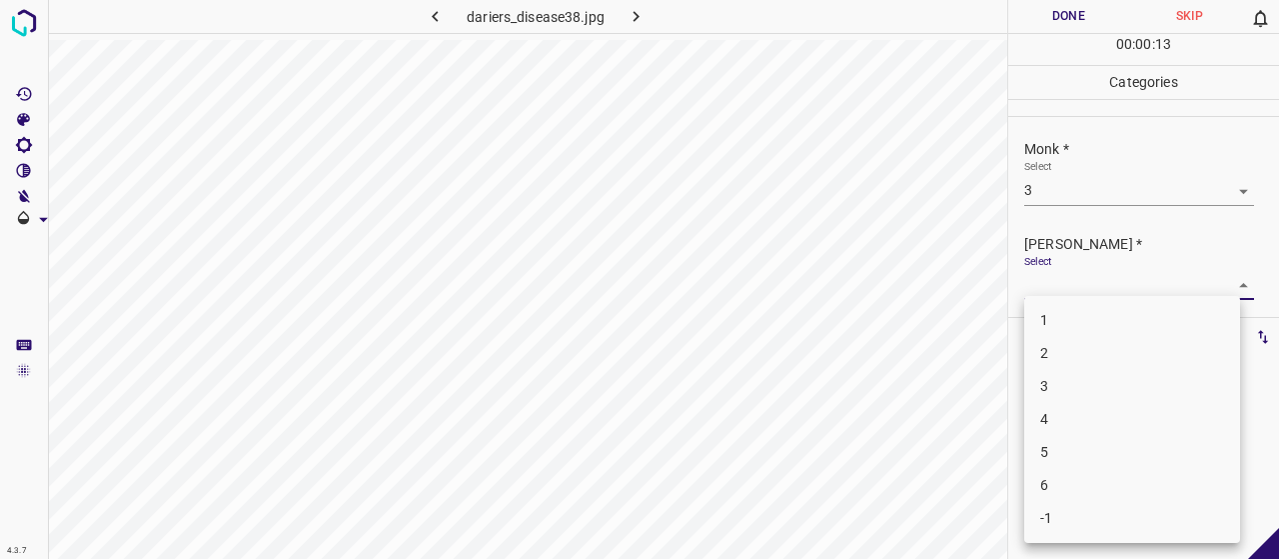
click at [1067, 355] on li "2" at bounding box center [1132, 353] width 216 height 33
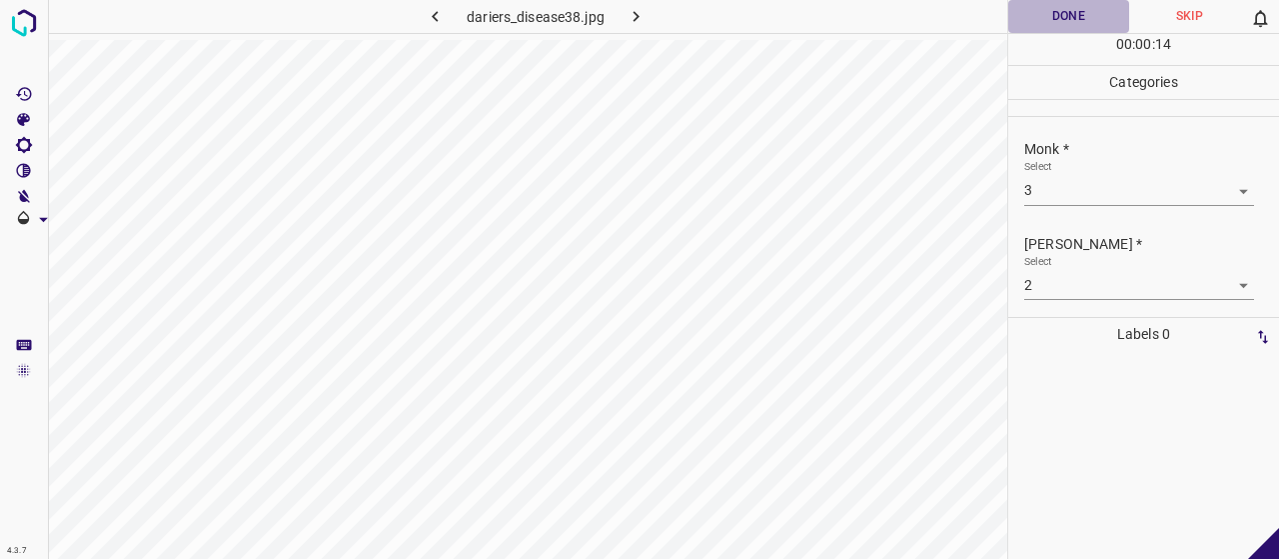
click at [1067, 32] on button "Done" at bounding box center [1068, 16] width 121 height 33
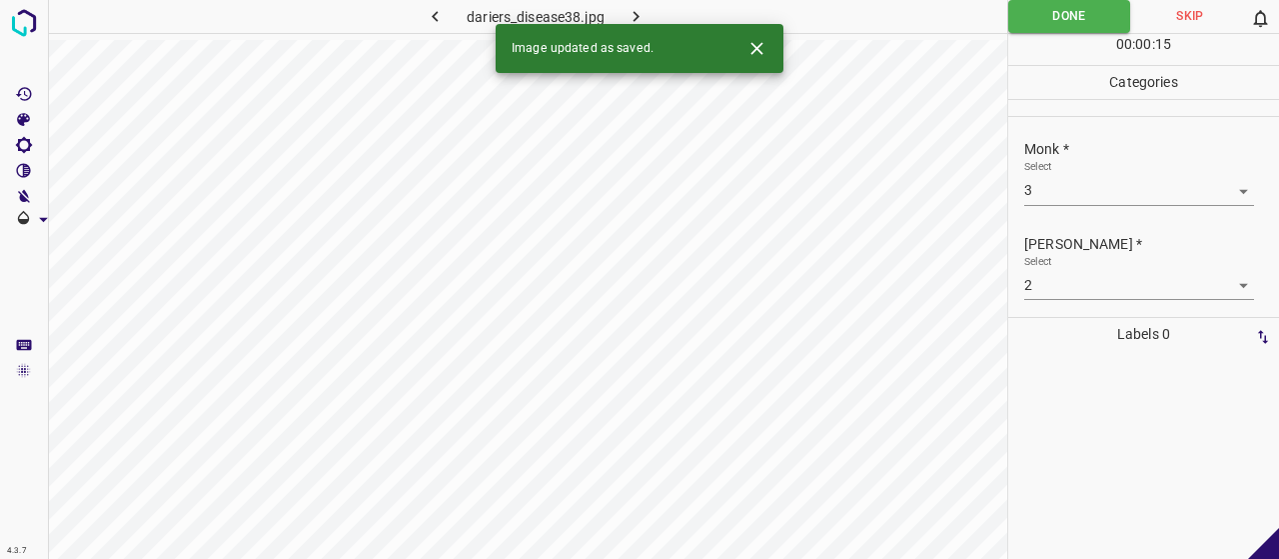
click at [660, 8] on button "button" at bounding box center [637, 16] width 64 height 33
click at [1147, 189] on body "4.3.7 yaws3.jpg Done Skip 0 00 : 00 : 03 Categories Monk * Select ​ [PERSON_NAM…" at bounding box center [639, 279] width 1279 height 559
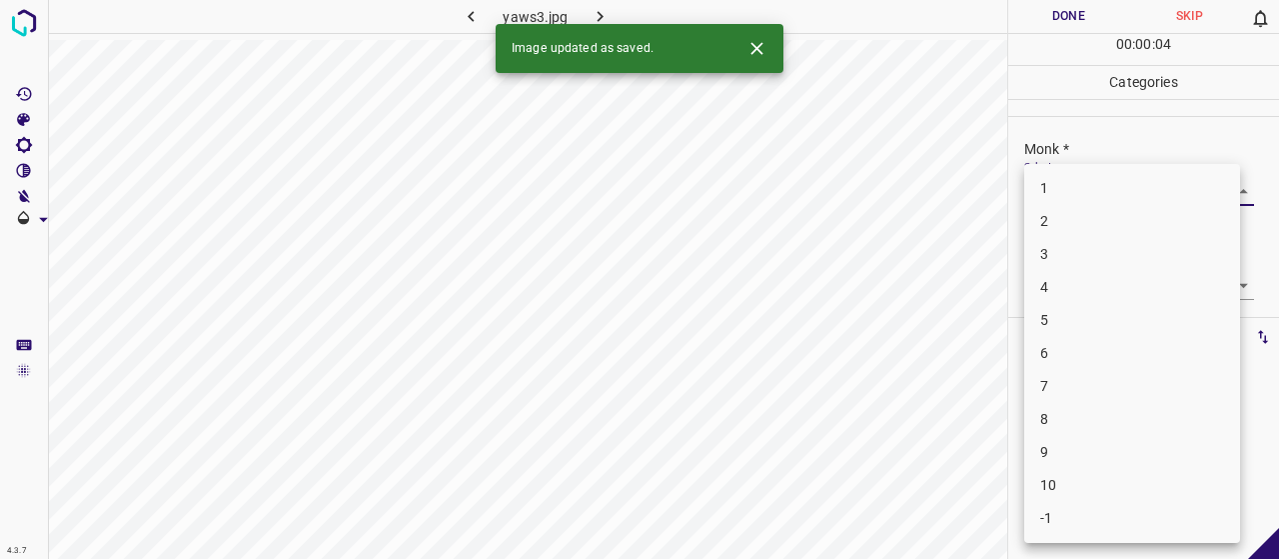
click at [1080, 409] on li "8" at bounding box center [1132, 419] width 216 height 33
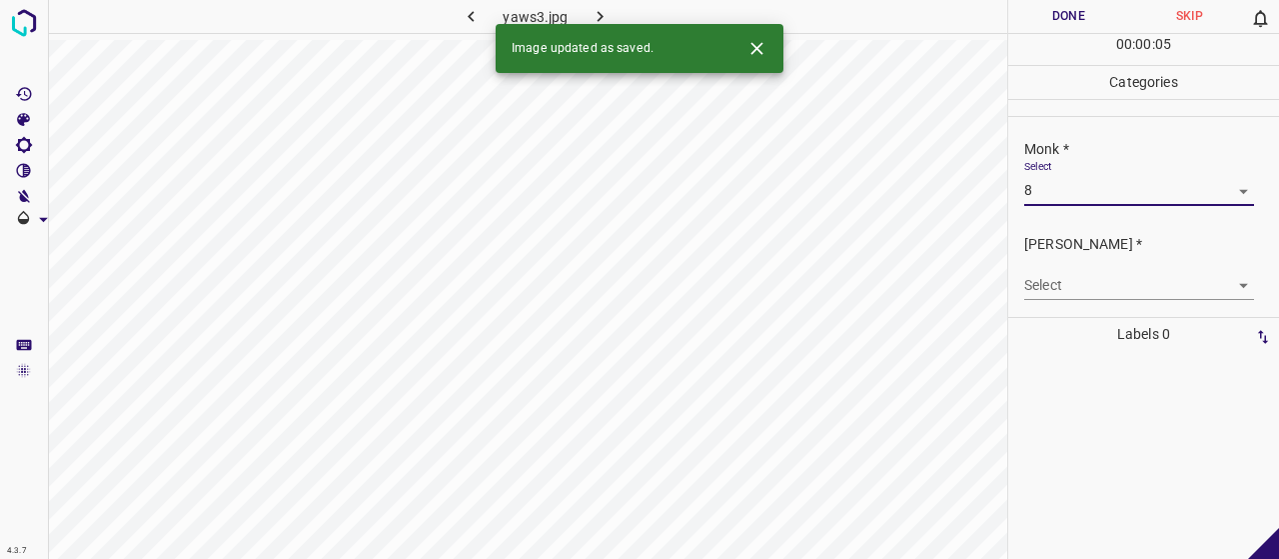
click at [1084, 282] on body "4.3.7 yaws3.jpg Done Skip 0 00 : 00 : 05 Categories Monk * Select 8 8 [PERSON_N…" at bounding box center [639, 279] width 1279 height 559
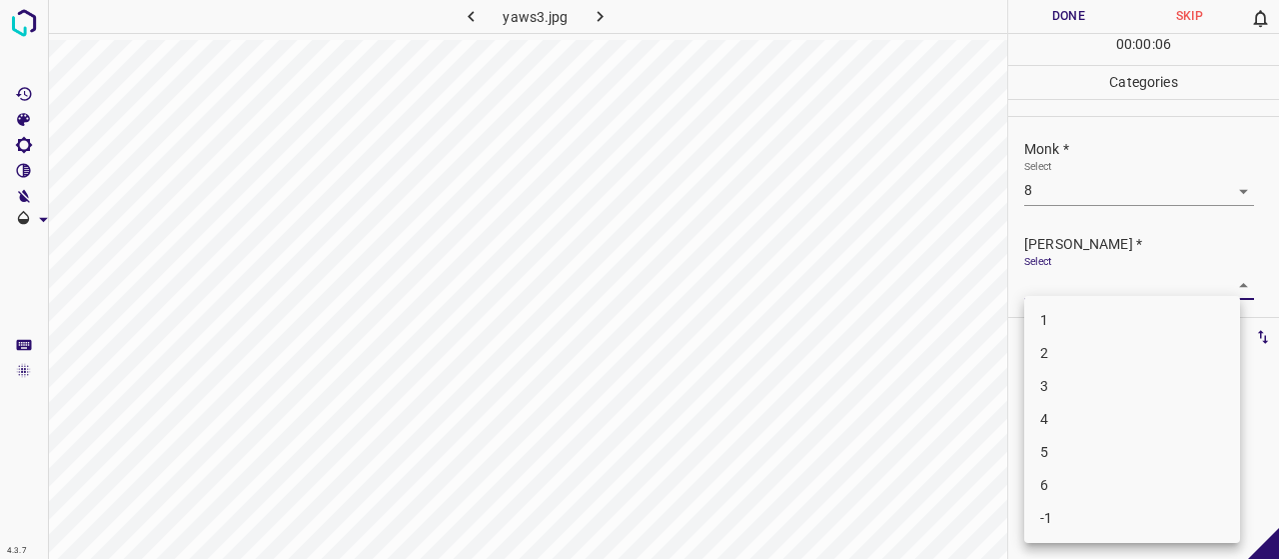
click at [1081, 447] on li "5" at bounding box center [1132, 452] width 216 height 33
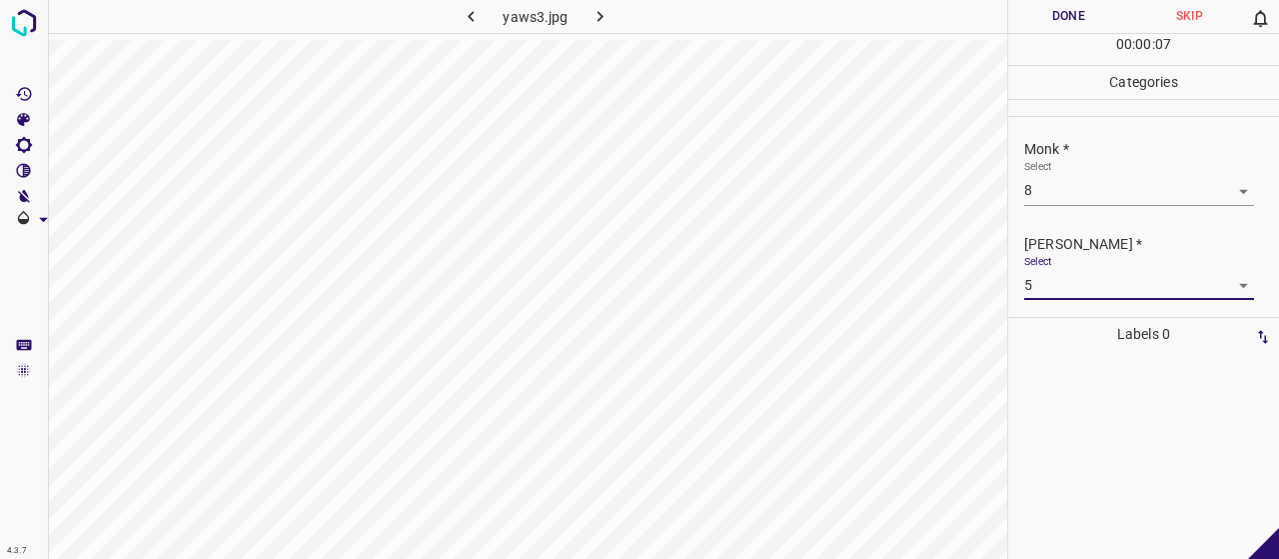
click at [1061, 26] on button "Done" at bounding box center [1068, 16] width 121 height 33
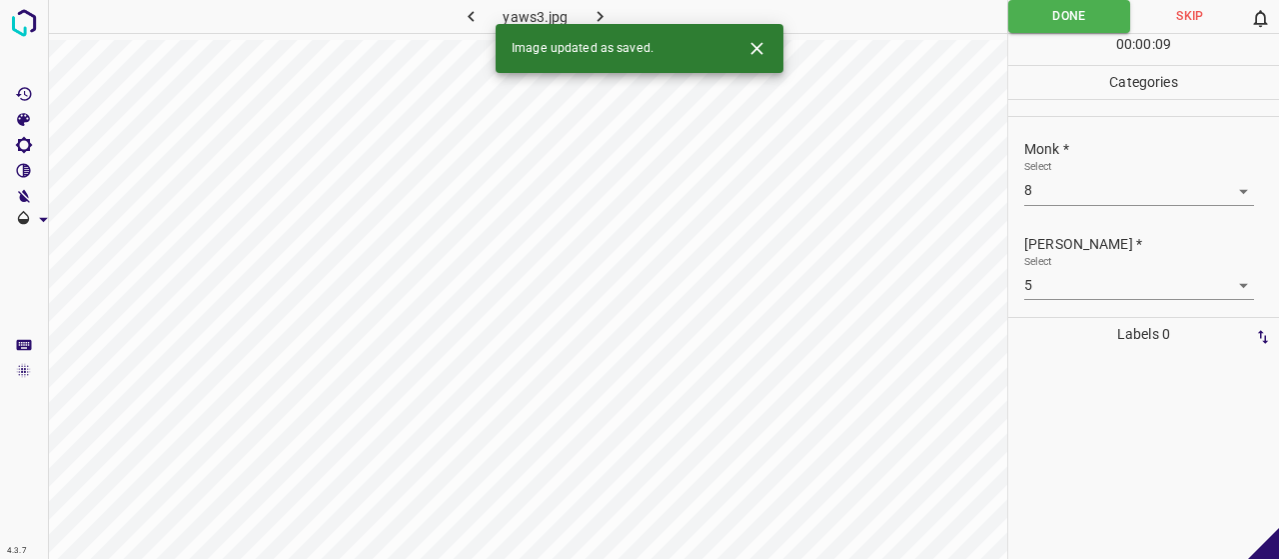
click at [608, 24] on div "Image updated as saved." at bounding box center [640, 48] width 288 height 49
click at [618, 21] on button "button" at bounding box center [601, 16] width 64 height 33
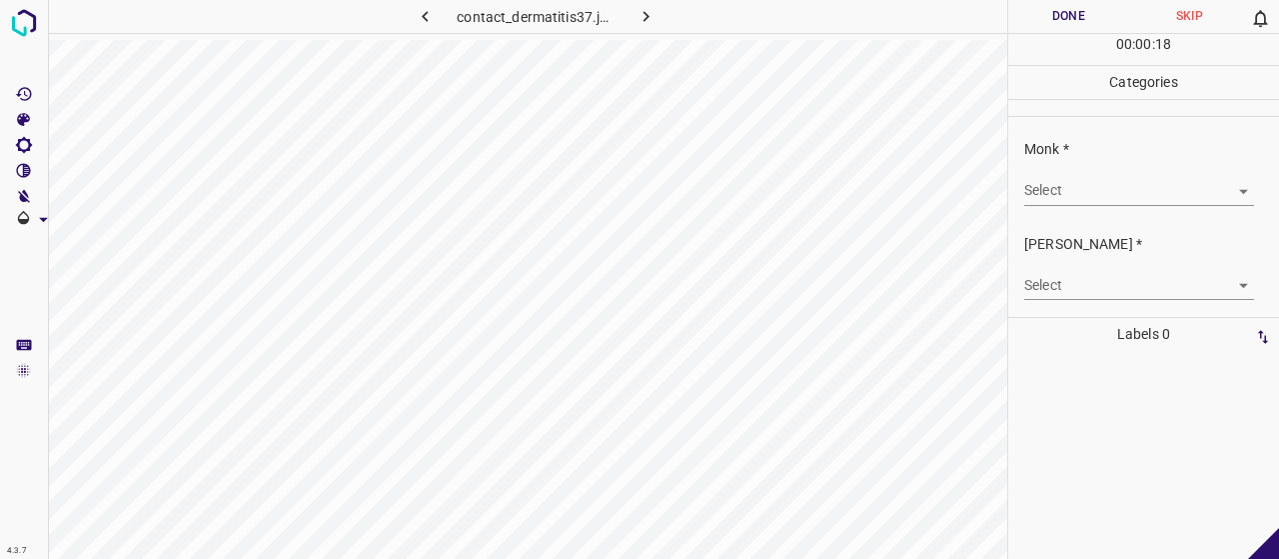
click at [1079, 201] on body "4.3.7 contact_dermatitis37.jpg Done Skip 0 00 : 00 : 18 Categories Monk * Selec…" at bounding box center [639, 279] width 1279 height 559
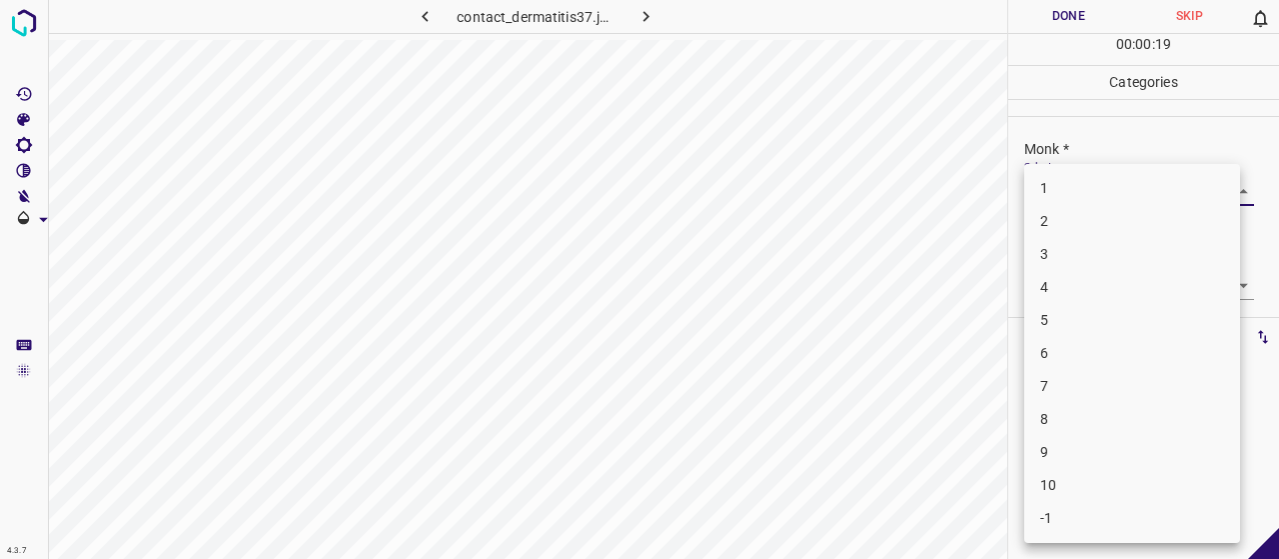
click at [1073, 311] on li "5" at bounding box center [1132, 320] width 216 height 33
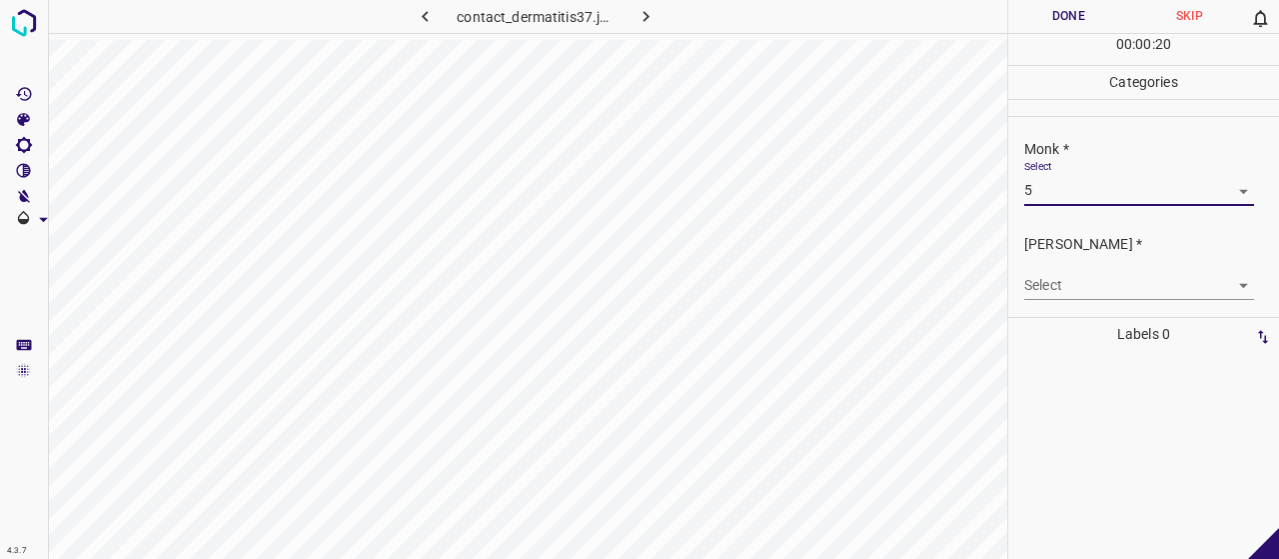
click at [1075, 265] on div "Select ​" at bounding box center [1139, 277] width 230 height 45
click at [1077, 280] on body "4.3.7 contact_dermatitis37.jpg Done Skip 0 00 : 00 : 20 Categories Monk * Selec…" at bounding box center [639, 279] width 1279 height 559
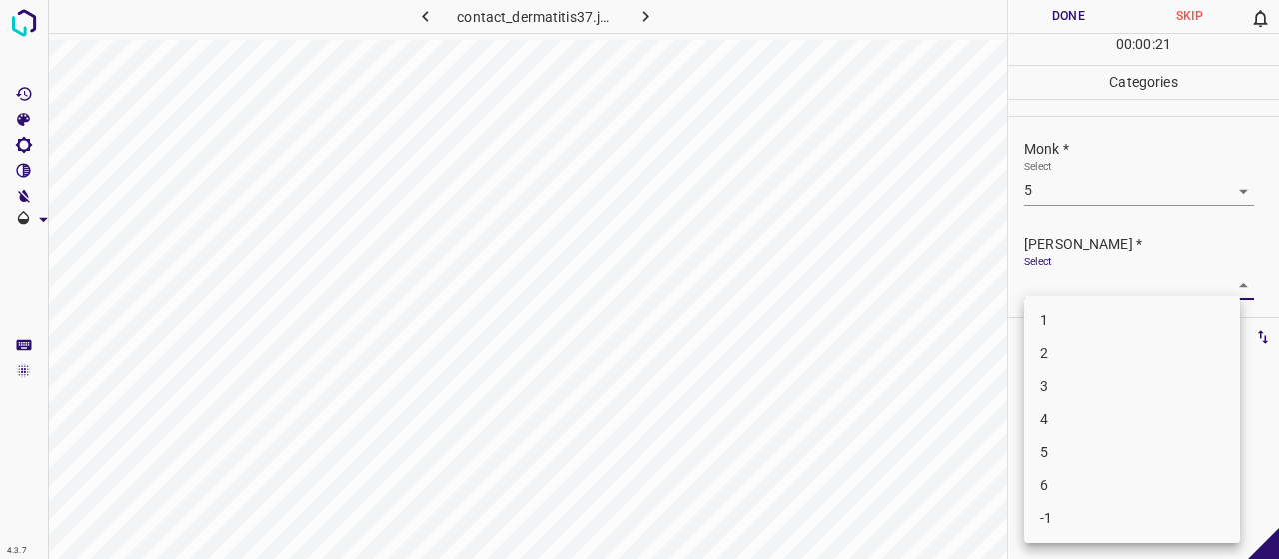
click at [1081, 382] on li "3" at bounding box center [1132, 386] width 216 height 33
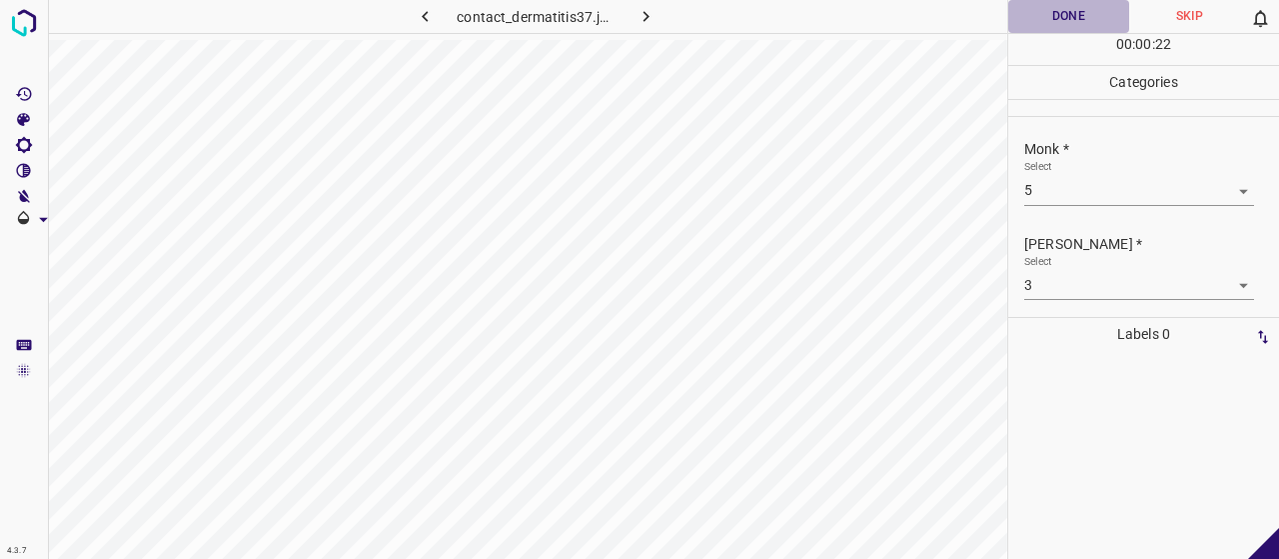
click at [1038, 19] on button "Done" at bounding box center [1068, 16] width 121 height 33
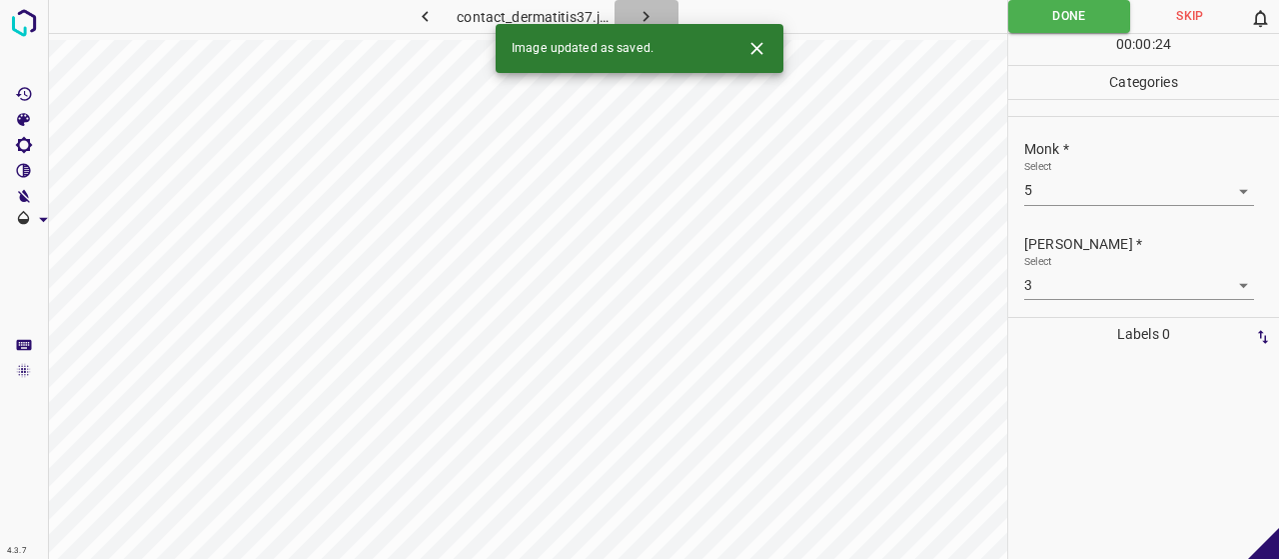
click at [665, 19] on button "button" at bounding box center [647, 16] width 64 height 33
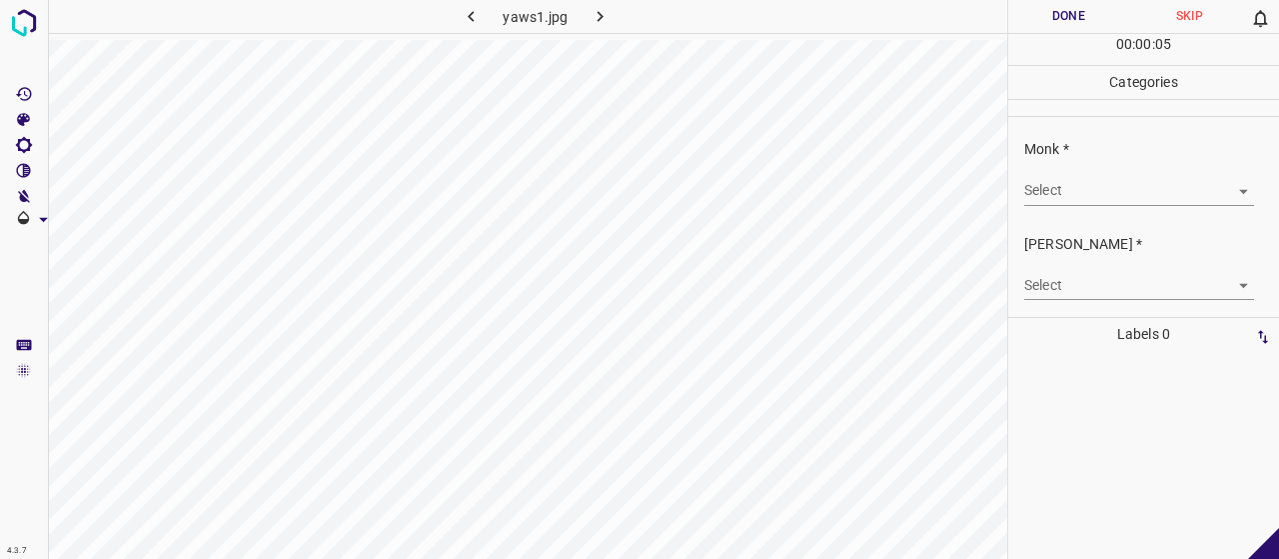
click at [1061, 196] on body "4.3.7 yaws1.jpg Done Skip 0 00 : 00 : 05 Categories Monk * Select ​ [PERSON_NAM…" at bounding box center [639, 279] width 1279 height 559
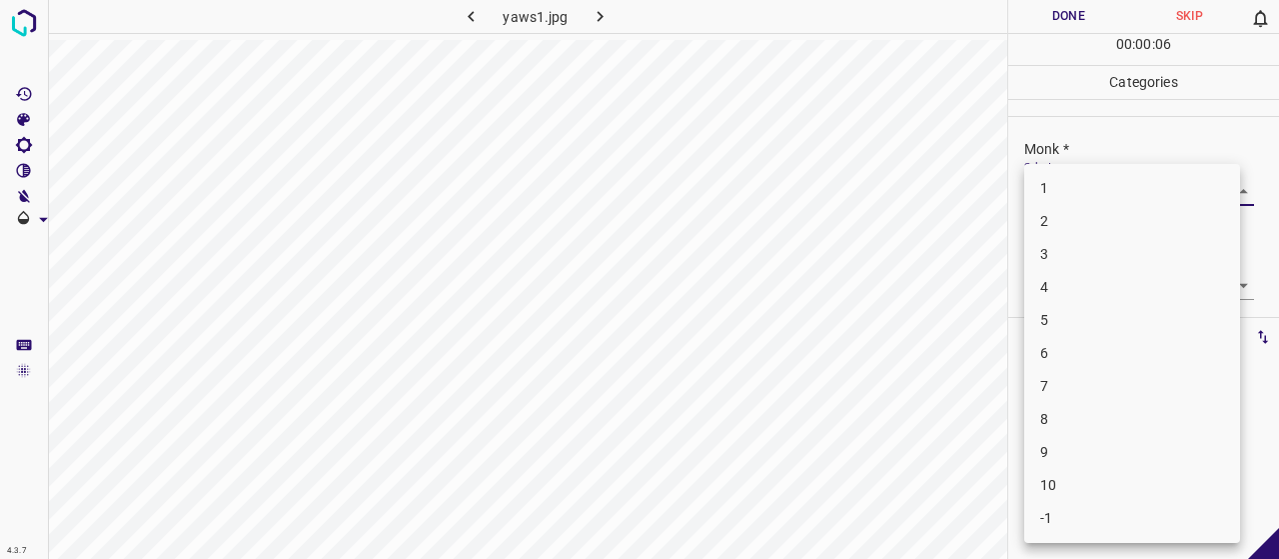
click at [1067, 277] on li "4" at bounding box center [1132, 287] width 216 height 33
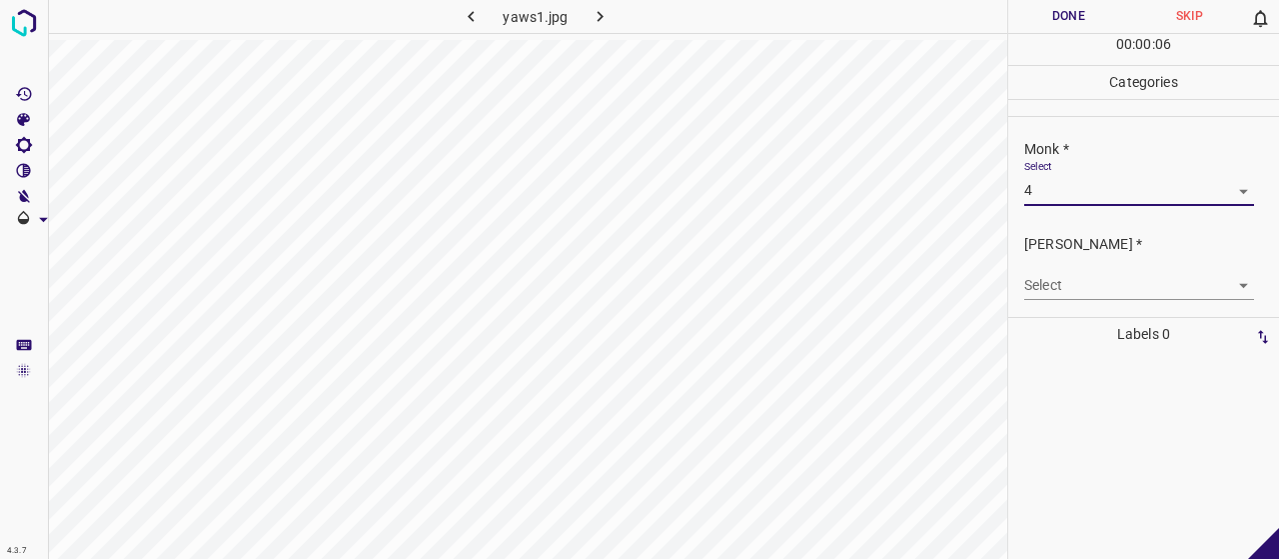
click at [1073, 283] on body "4.3.7 yaws1.jpg Done Skip 0 00 : 00 : 06 Categories Monk * Select 4 4 [PERSON_N…" at bounding box center [639, 279] width 1279 height 559
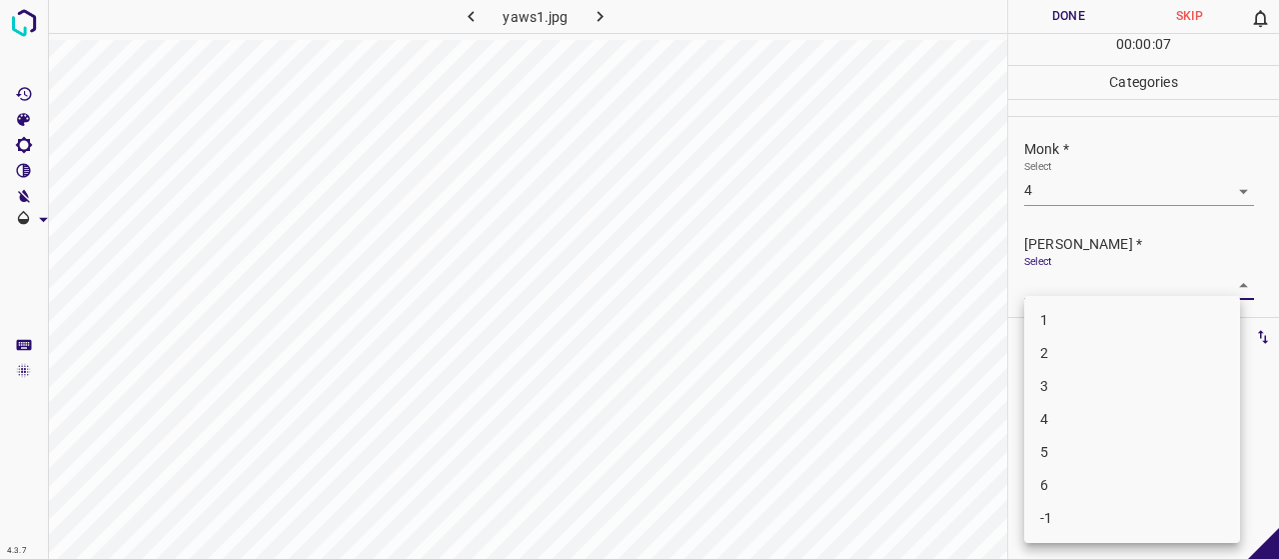
click at [1054, 339] on li "2" at bounding box center [1132, 353] width 216 height 33
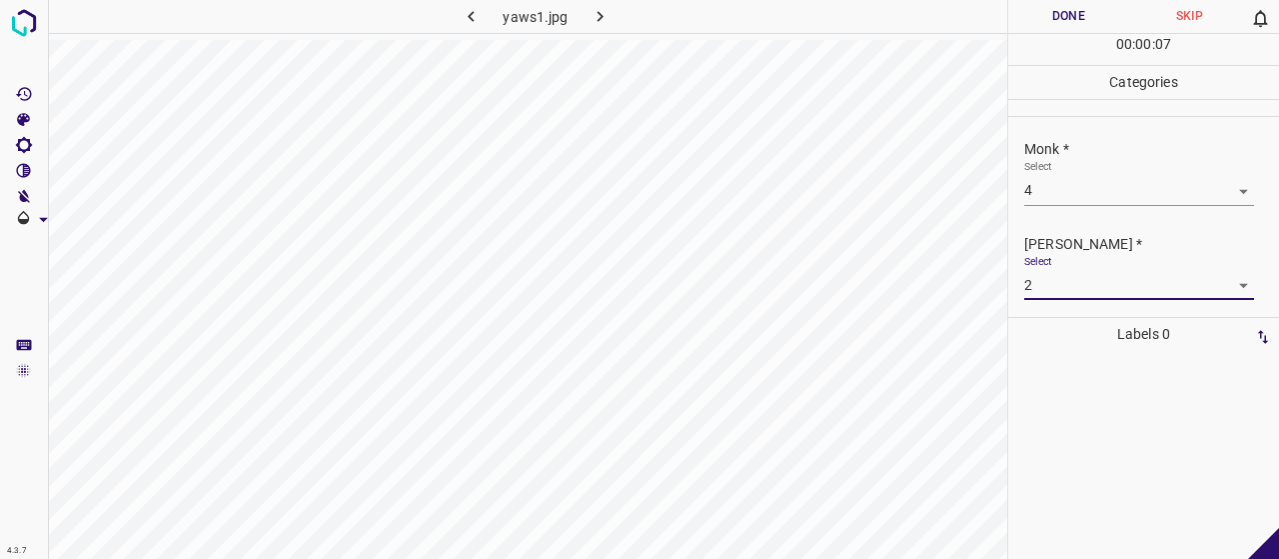
click at [1038, 26] on button "Done" at bounding box center [1068, 16] width 121 height 33
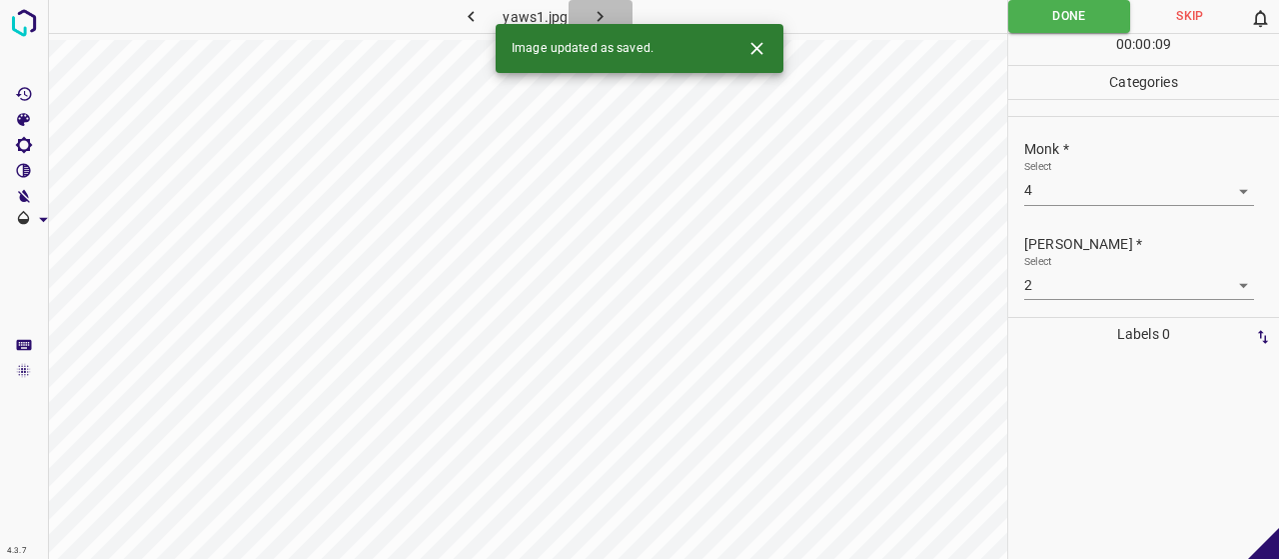
click at [608, 17] on icon "button" at bounding box center [600, 16] width 21 height 21
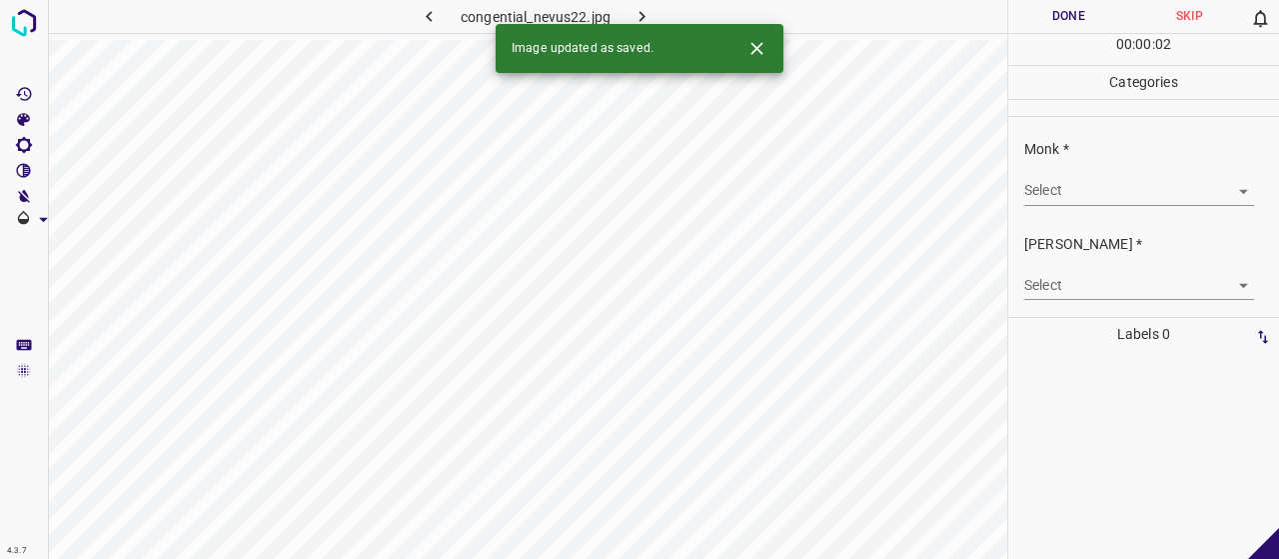
click at [1107, 169] on div "Select ​" at bounding box center [1139, 182] width 230 height 45
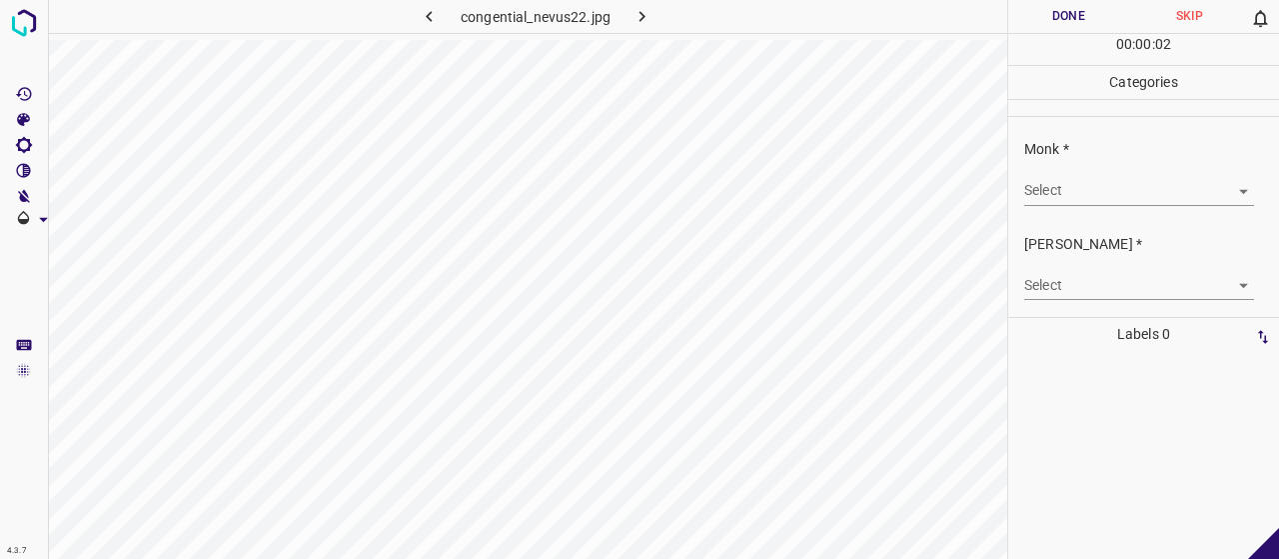
click at [1107, 183] on body "4.3.7 congential_nevus22.jpg Done Skip 0 00 : 00 : 02 Categories Monk * Select …" at bounding box center [639, 279] width 1279 height 559
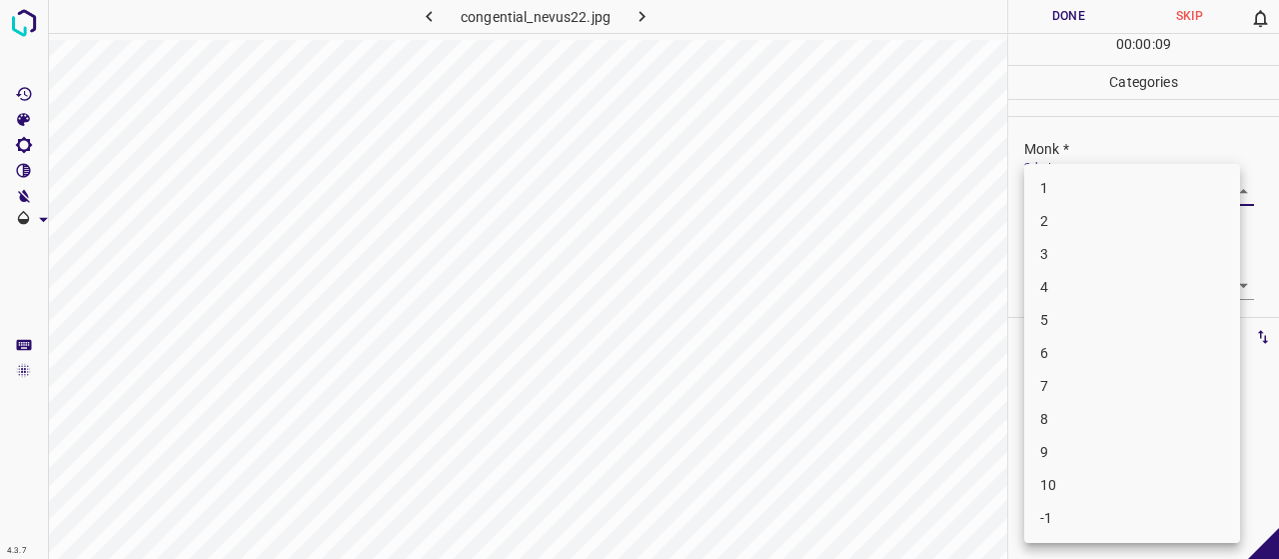
click at [1065, 247] on li "3" at bounding box center [1132, 254] width 216 height 33
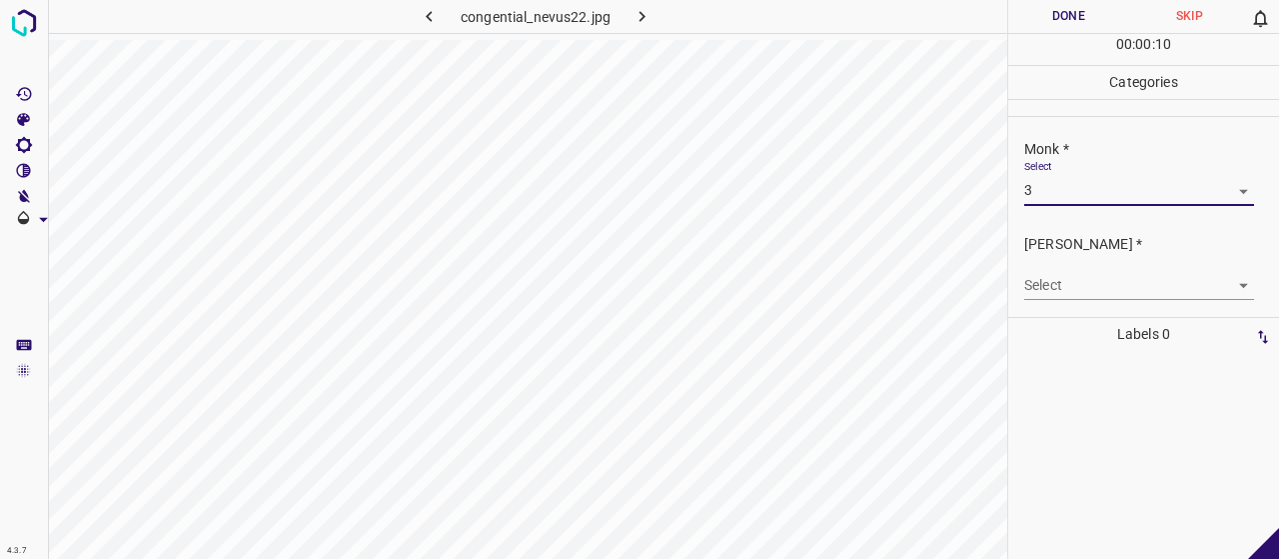
click at [1069, 273] on body "4.3.7 congential_nevus22.jpg Done Skip 0 00 : 00 : 10 Categories Monk * Select …" at bounding box center [639, 279] width 1279 height 559
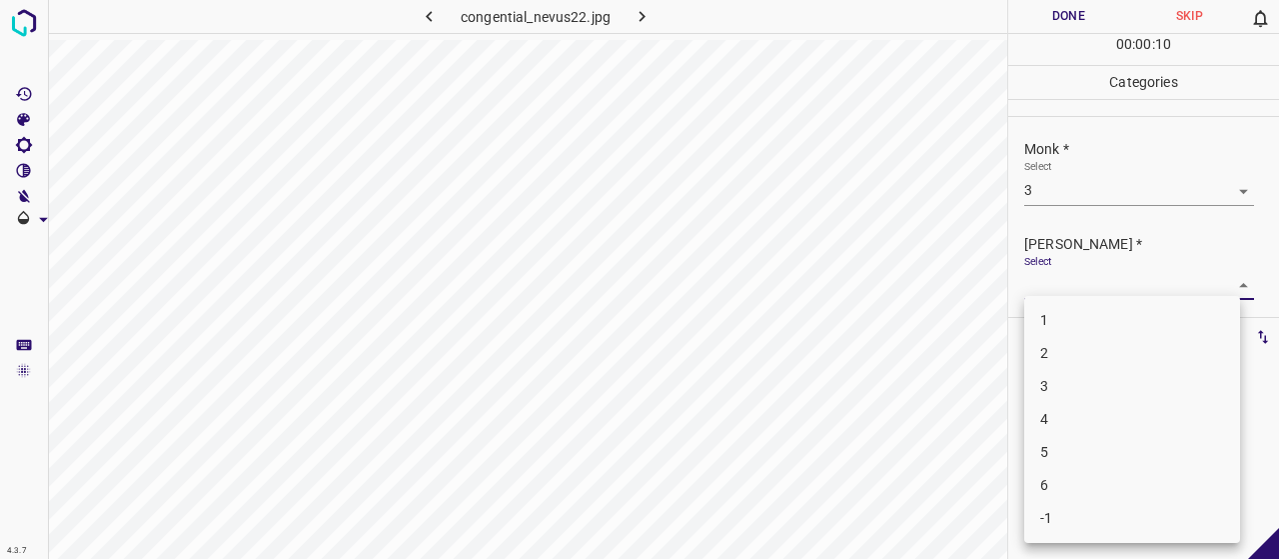
click at [1061, 328] on li "1" at bounding box center [1132, 320] width 216 height 33
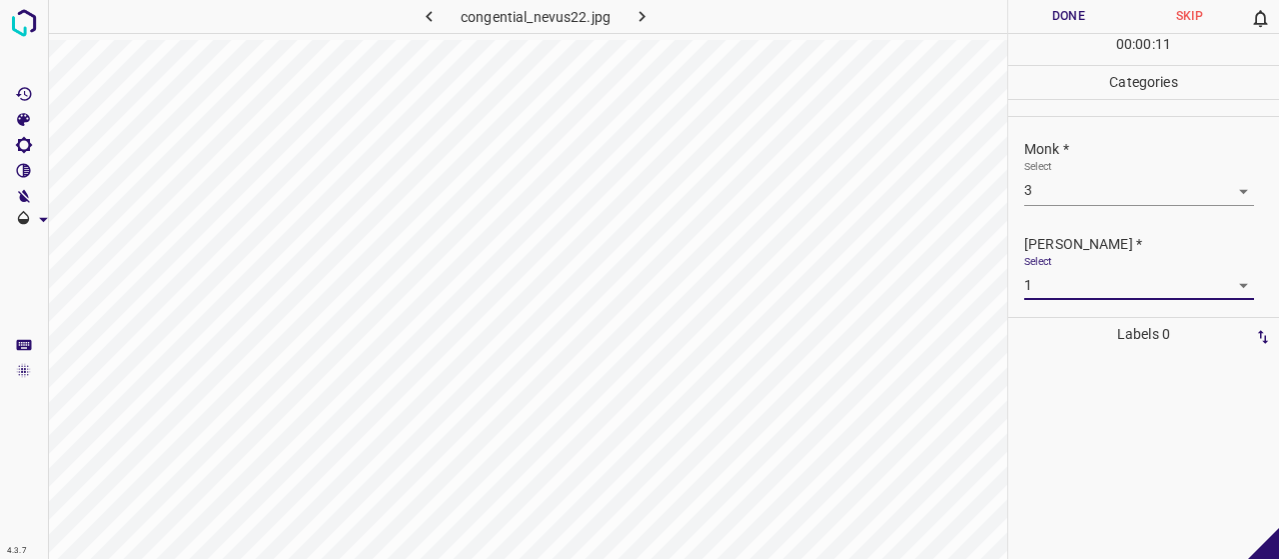
click at [1061, 321] on li "1" at bounding box center [1132, 311] width 162 height 19
click at [1061, 279] on body "4.3.7 congential_nevus22.jpg Done Skip 0 00 : 00 : 11 Categories Monk * Select …" at bounding box center [639, 279] width 1279 height 559
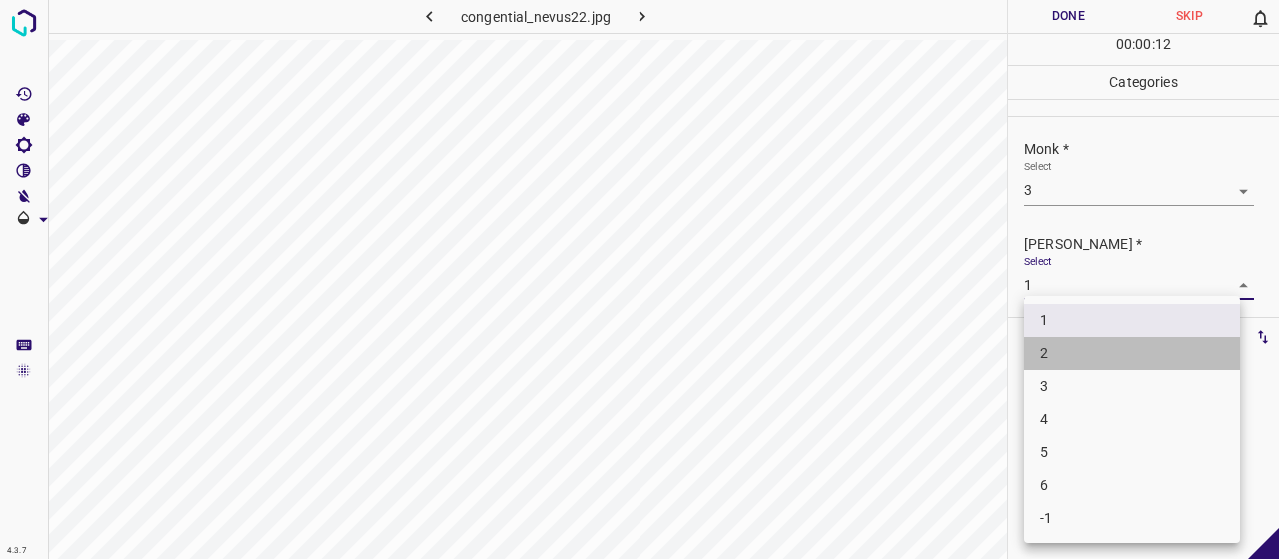
click at [1070, 356] on li "2" at bounding box center [1132, 353] width 216 height 33
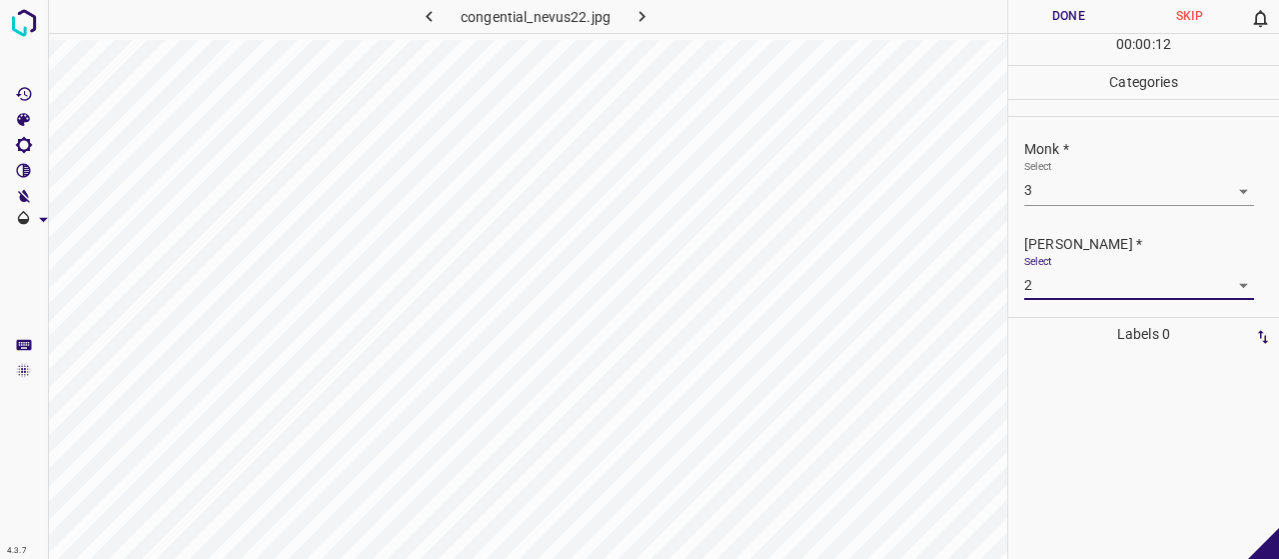
click at [1045, 5] on button "Done" at bounding box center [1068, 16] width 121 height 33
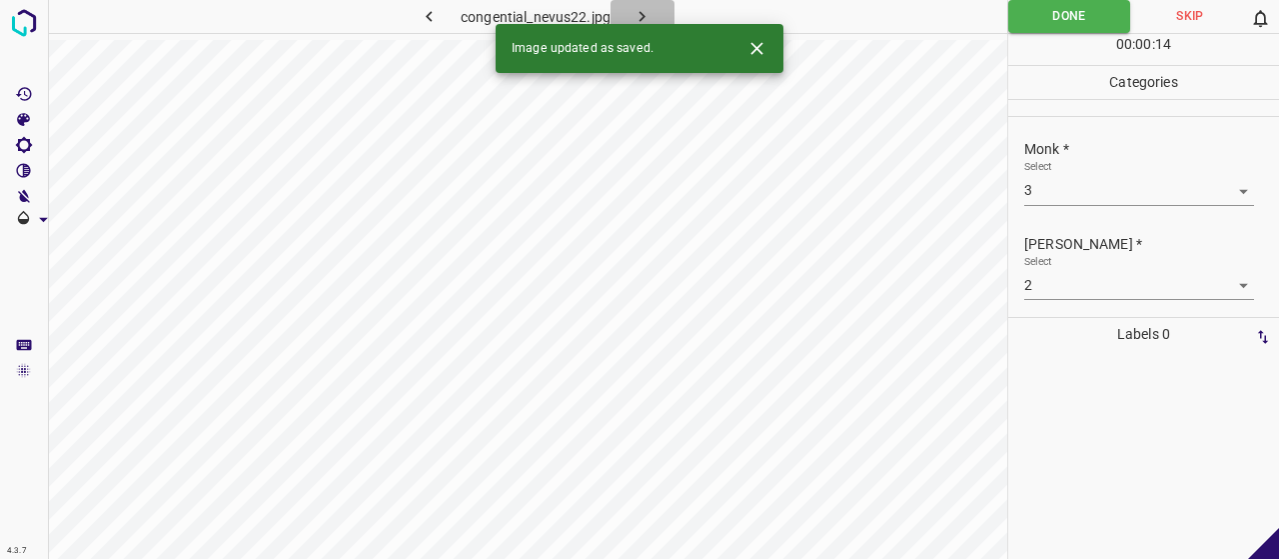
click at [651, 22] on icon "button" at bounding box center [642, 16] width 21 height 21
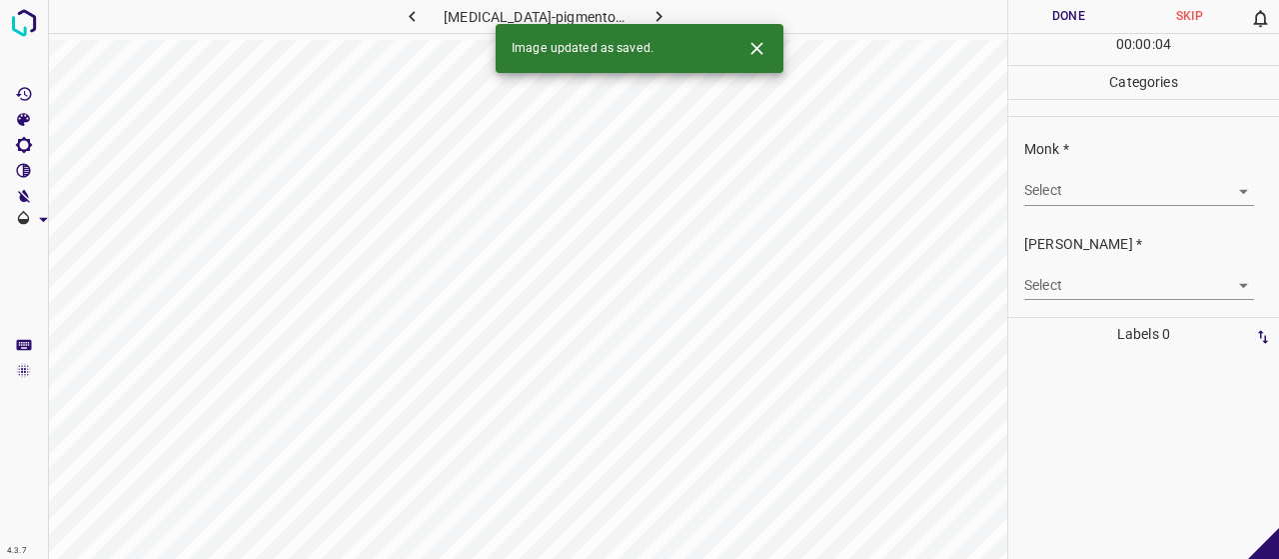
click at [1104, 182] on body "4.3.7 [MEDICAL_DATA]-pigmentosum33.jpg Done Skip 0 00 : 00 : 04 Categories Monk…" at bounding box center [639, 279] width 1279 height 559
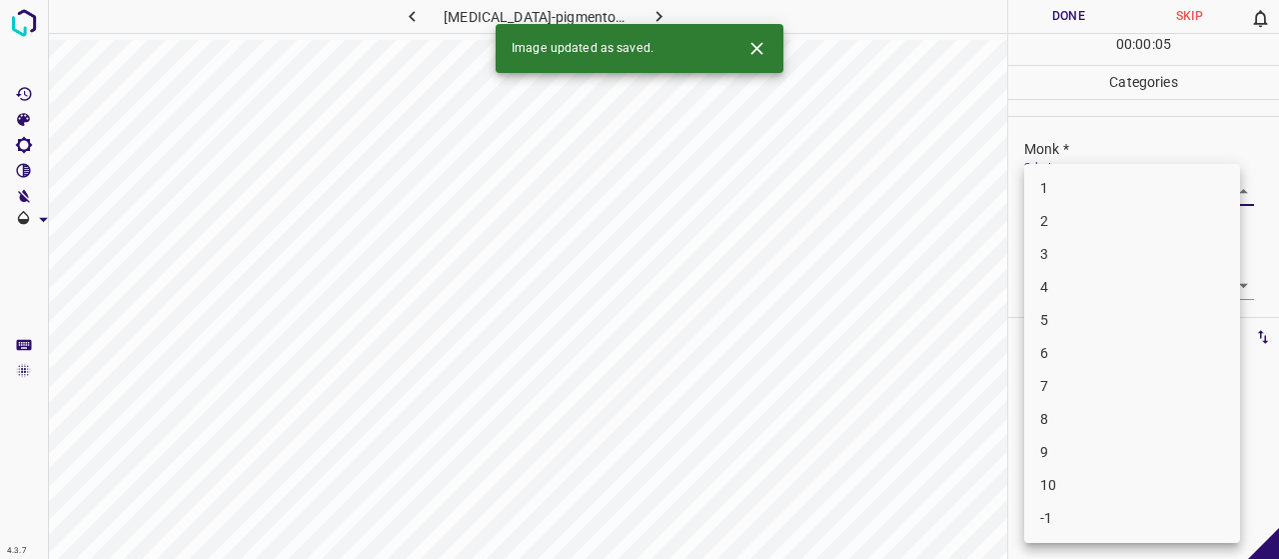
click at [1086, 421] on li "8" at bounding box center [1132, 419] width 216 height 33
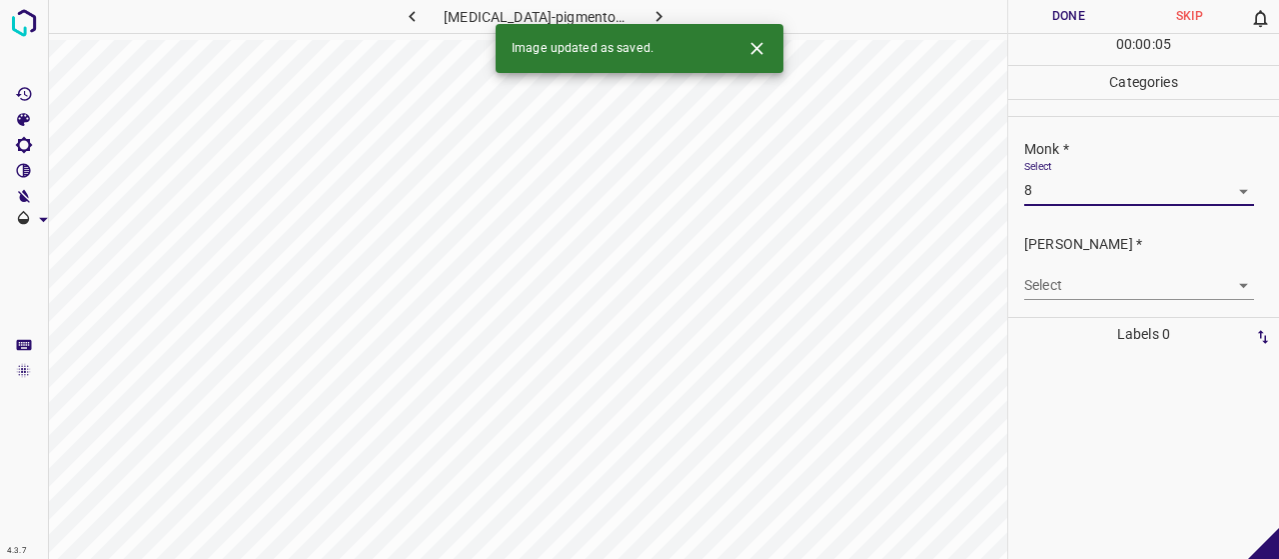
click at [1087, 291] on body "4.3.7 [MEDICAL_DATA]-pigmentosum33.jpg Done Skip 0 00 : 00 : 05 Categories Monk…" at bounding box center [639, 279] width 1279 height 559
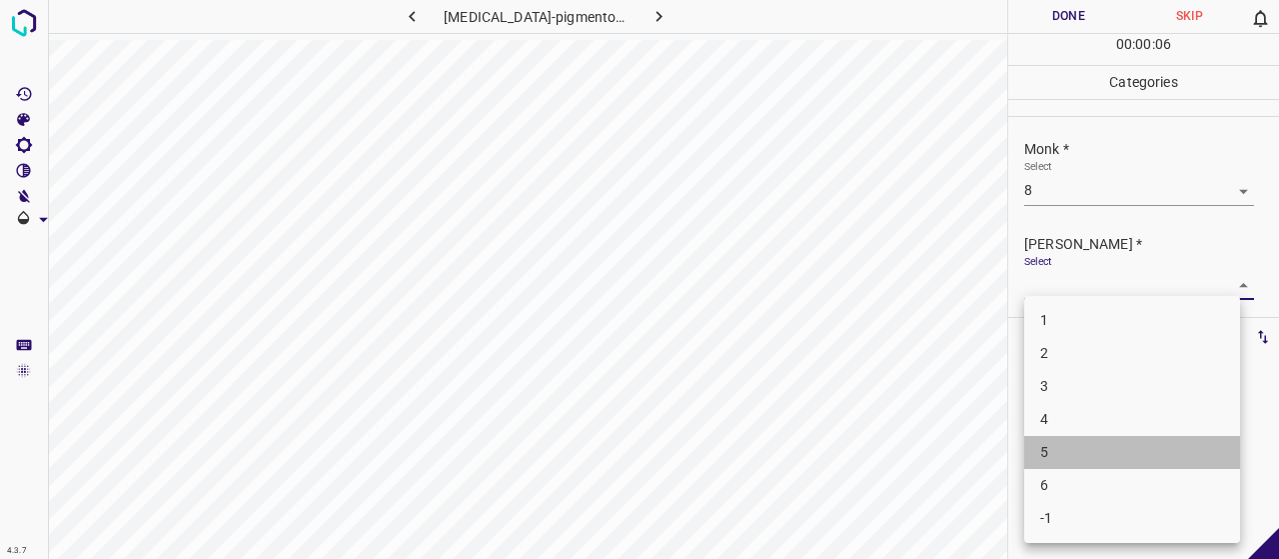
click at [1091, 453] on li "5" at bounding box center [1132, 452] width 216 height 33
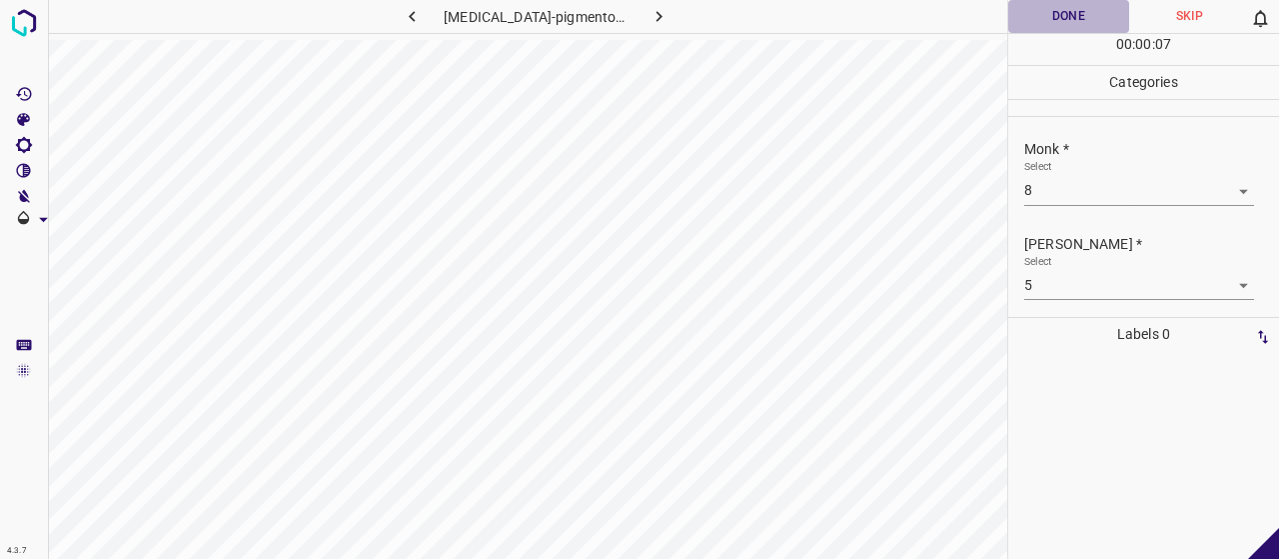
click at [1079, 13] on button "Done" at bounding box center [1068, 16] width 121 height 33
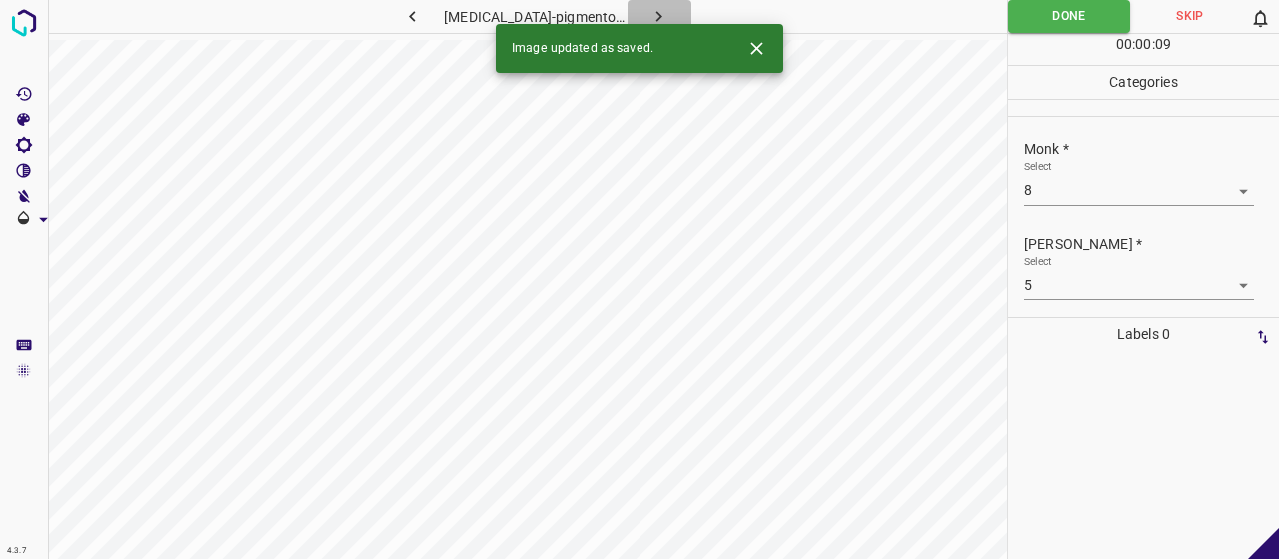
click at [648, 8] on icon "button" at bounding box center [658, 16] width 21 height 21
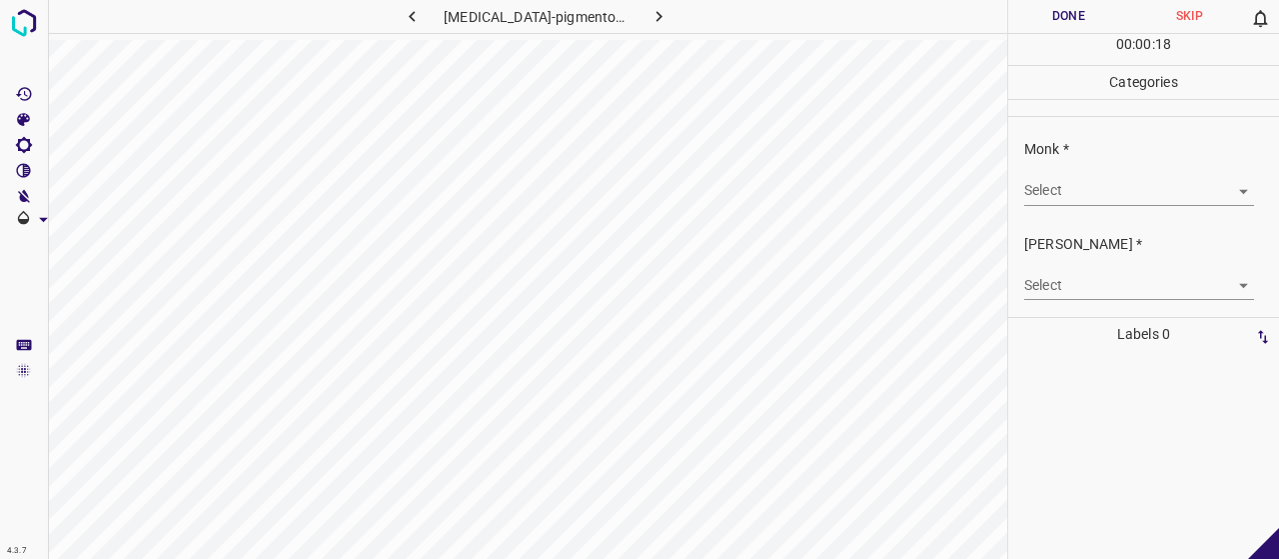
click at [1101, 209] on div "Monk * Select ​" at bounding box center [1143, 172] width 271 height 94
click at [1091, 188] on body "4.3.7 [MEDICAL_DATA]-pigmentosum29.jpg Done Skip 0 00 : 00 : 18 Categories Monk…" at bounding box center [639, 279] width 1279 height 559
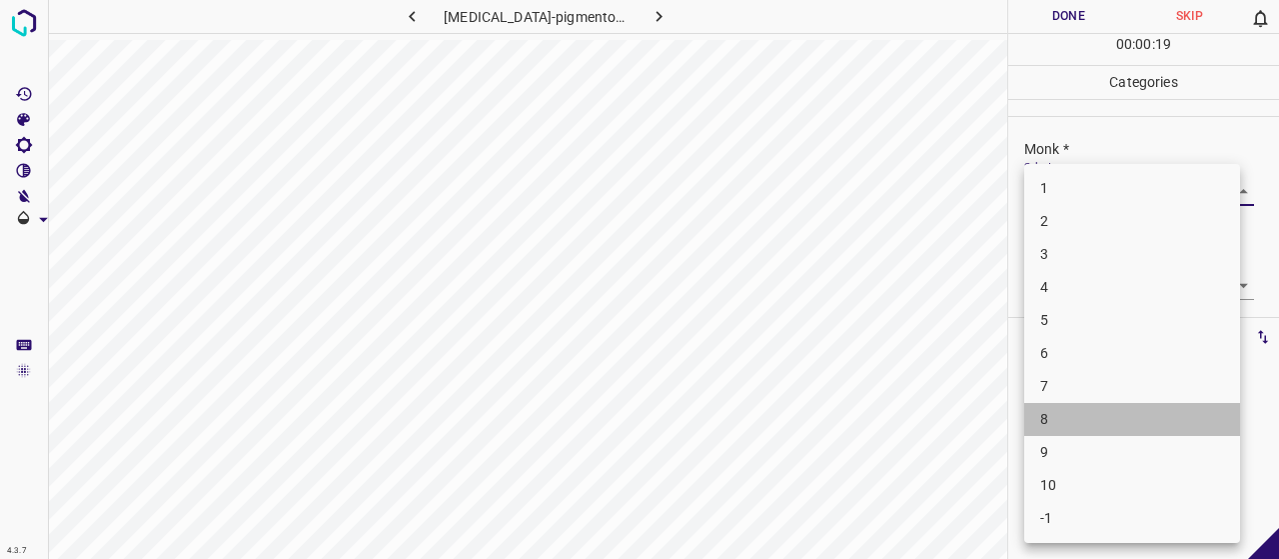
click at [1042, 414] on li "8" at bounding box center [1132, 419] width 216 height 33
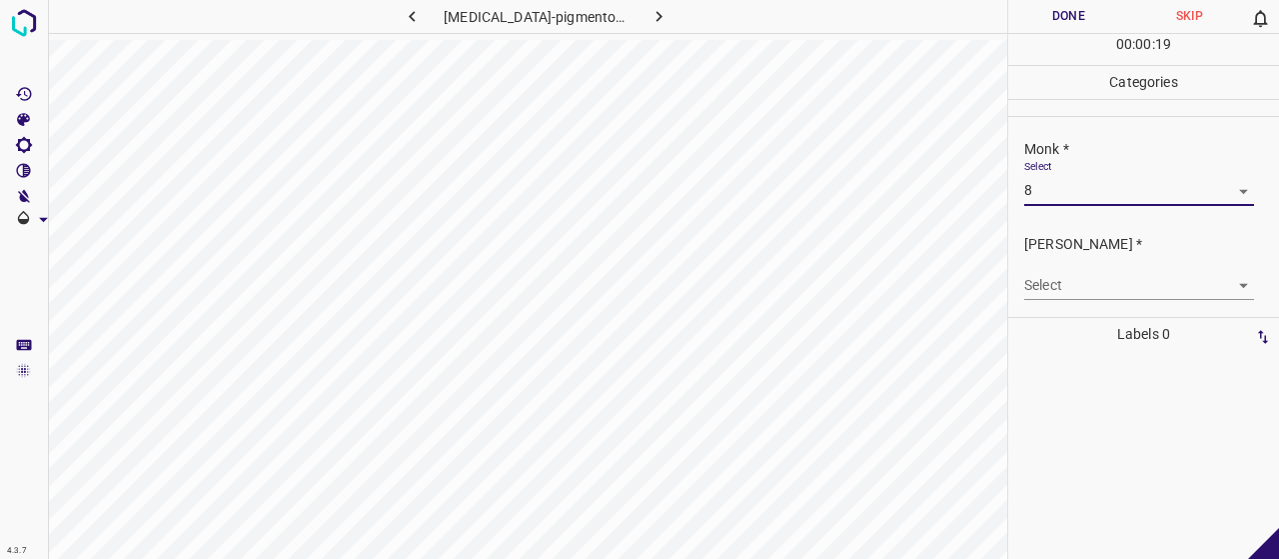
click at [1087, 272] on body "4.3.7 [MEDICAL_DATA]-pigmentosum29.jpg Done Skip 0 00 : 00 : 19 Categories Monk…" at bounding box center [639, 279] width 1279 height 559
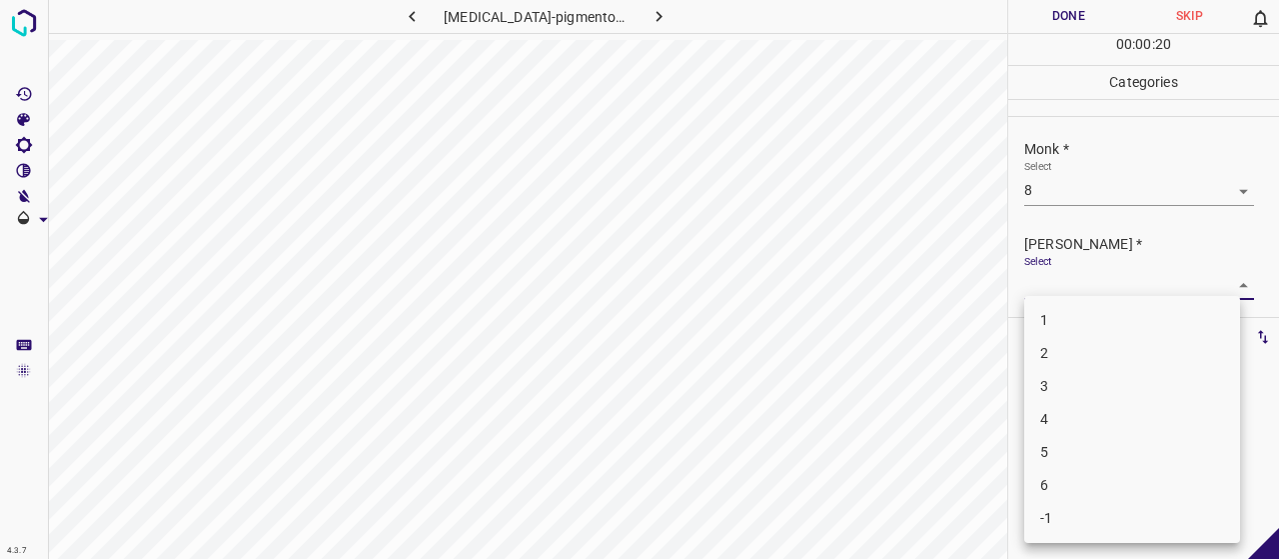
click at [1087, 445] on li "5" at bounding box center [1132, 452] width 216 height 33
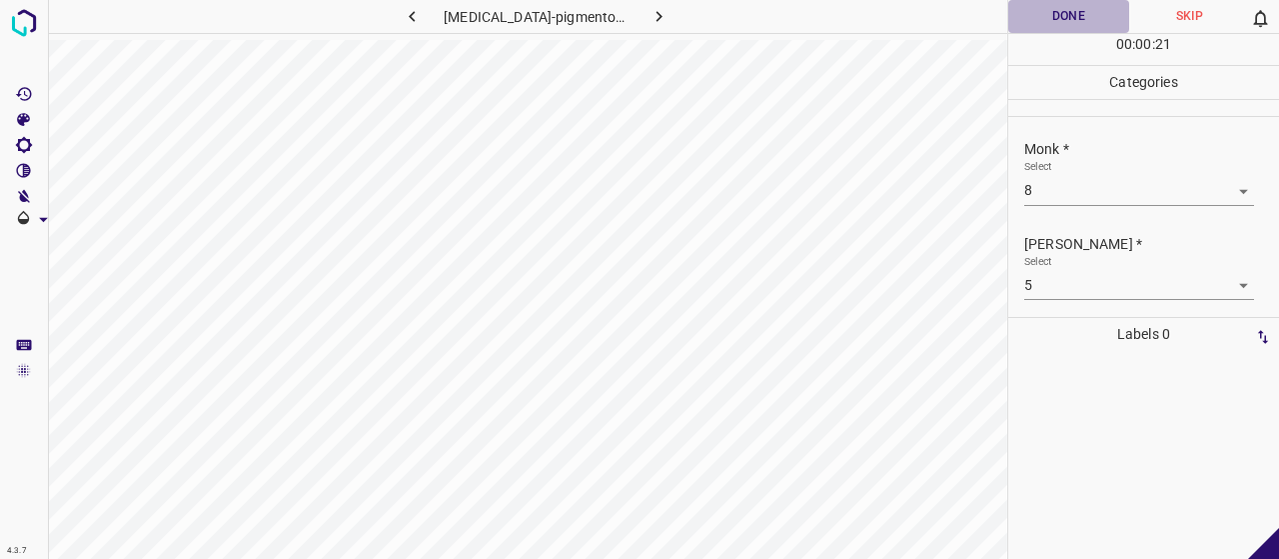
click at [1055, 7] on button "Done" at bounding box center [1068, 16] width 121 height 33
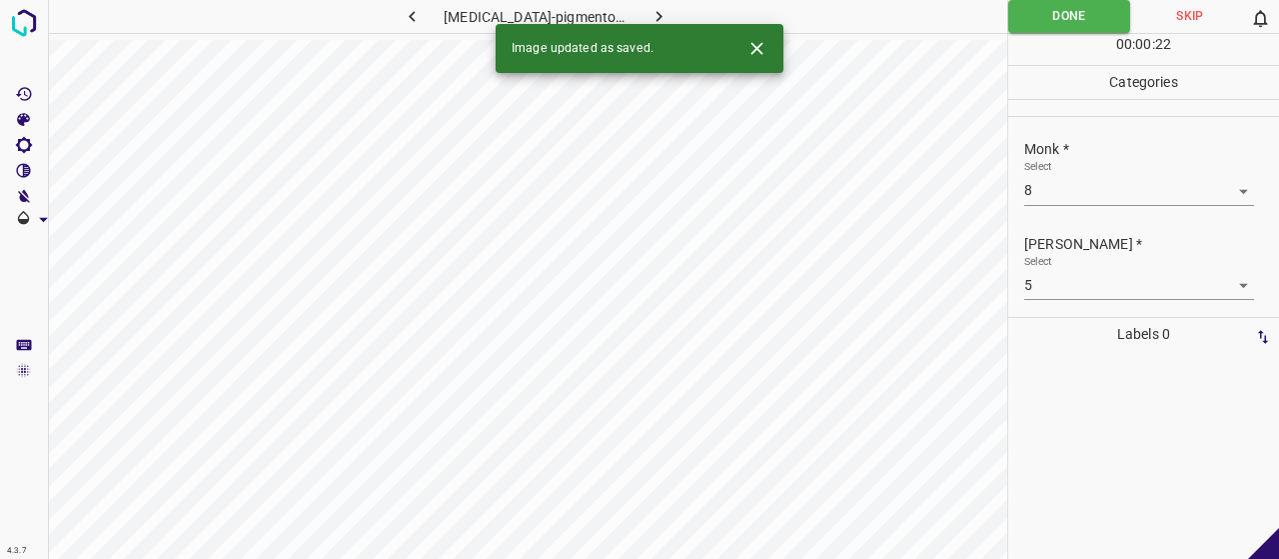
click at [631, 16] on button "button" at bounding box center [660, 16] width 64 height 33
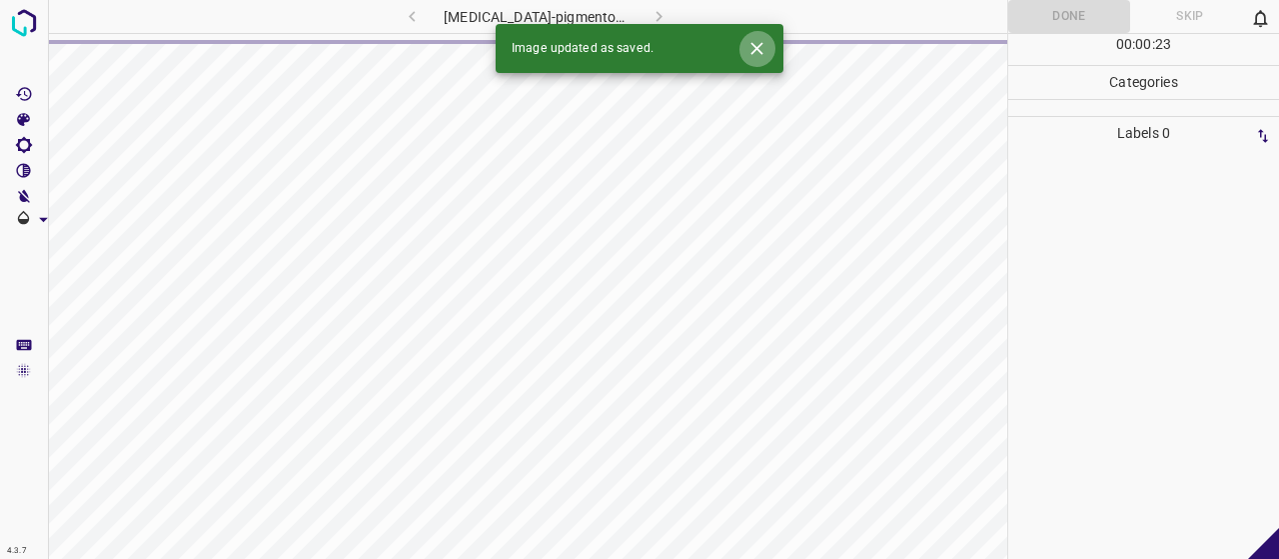
click at [752, 50] on icon "Close" at bounding box center [756, 48] width 21 height 21
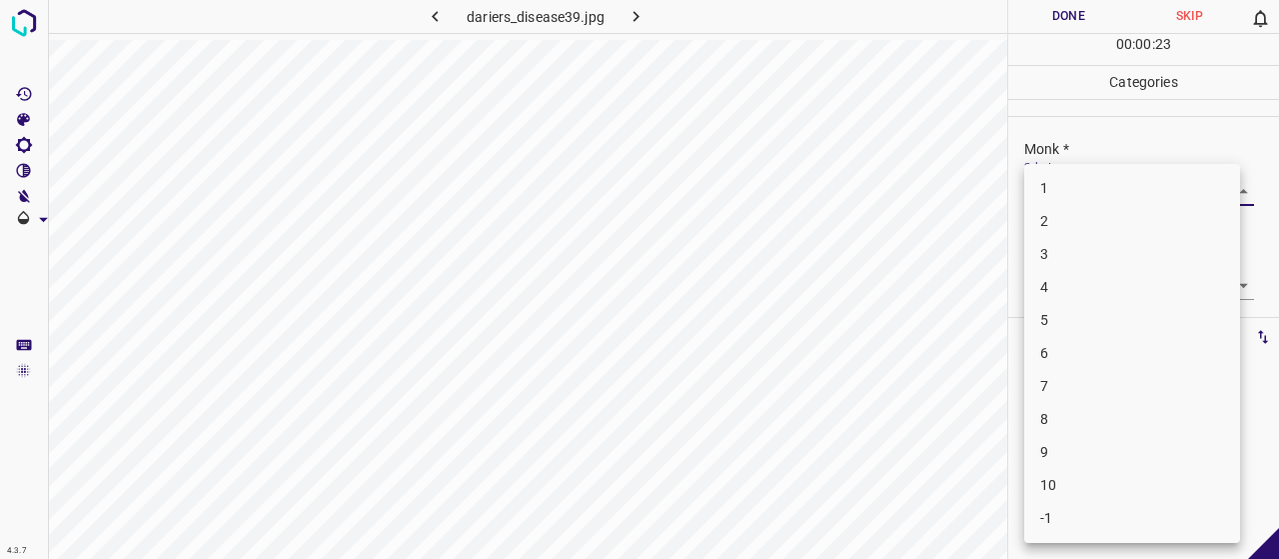
click at [1075, 196] on body "4.3.7 dariers_disease39.jpg Done Skip 0 00 : 00 : 23 Categories Monk * Select ​…" at bounding box center [639, 279] width 1279 height 559
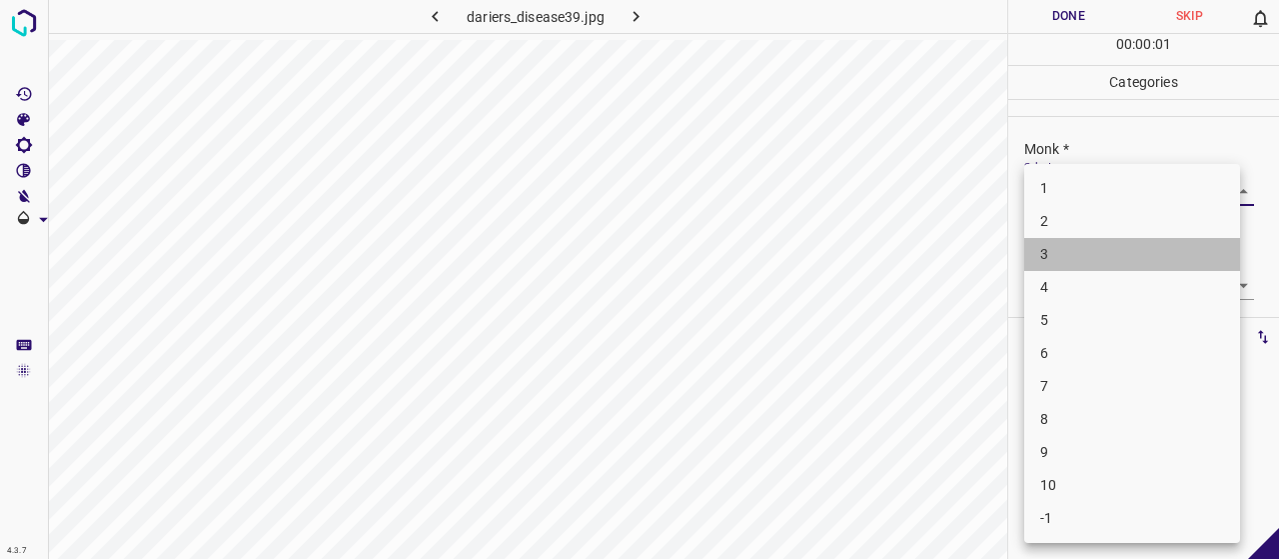
click at [1087, 247] on li "3" at bounding box center [1132, 254] width 216 height 33
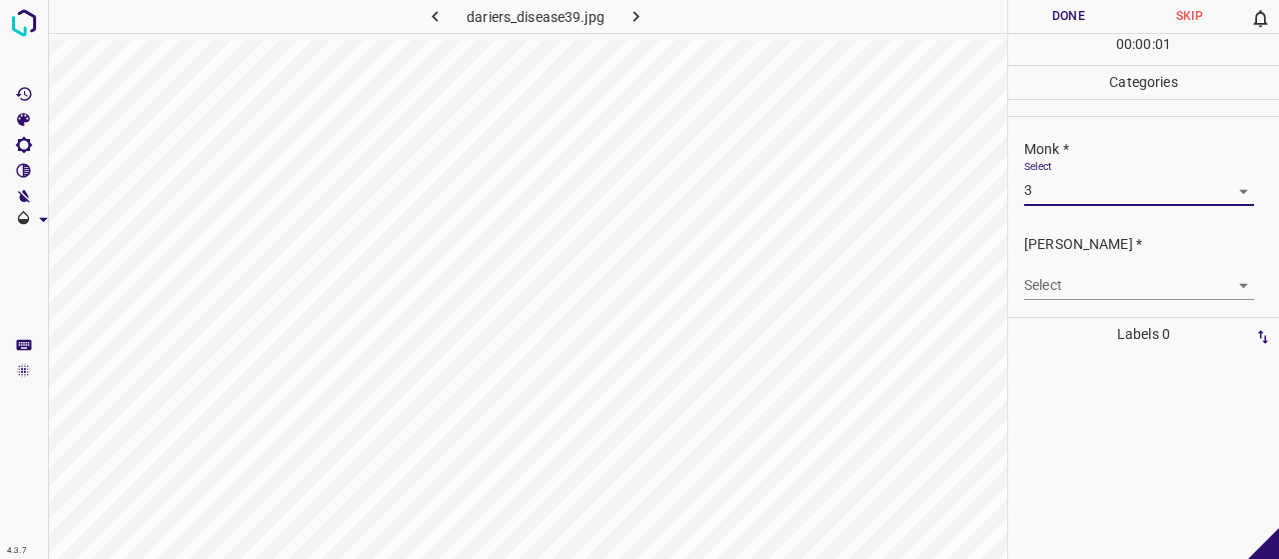
click at [1089, 276] on body "4.3.7 dariers_disease39.jpg Done Skip 0 00 : 00 : 01 Categories Monk * Select 3…" at bounding box center [639, 279] width 1279 height 559
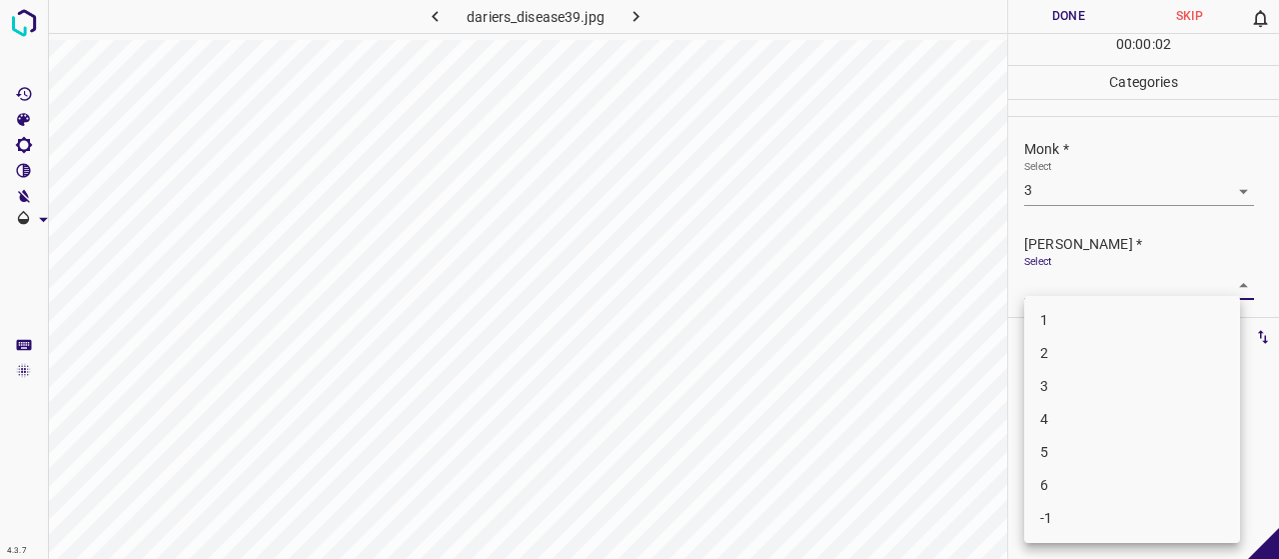
drag, startPoint x: 1085, startPoint y: 351, endPoint x: 1077, endPoint y: 302, distance: 49.6
click at [1084, 351] on li "2" at bounding box center [1132, 353] width 216 height 33
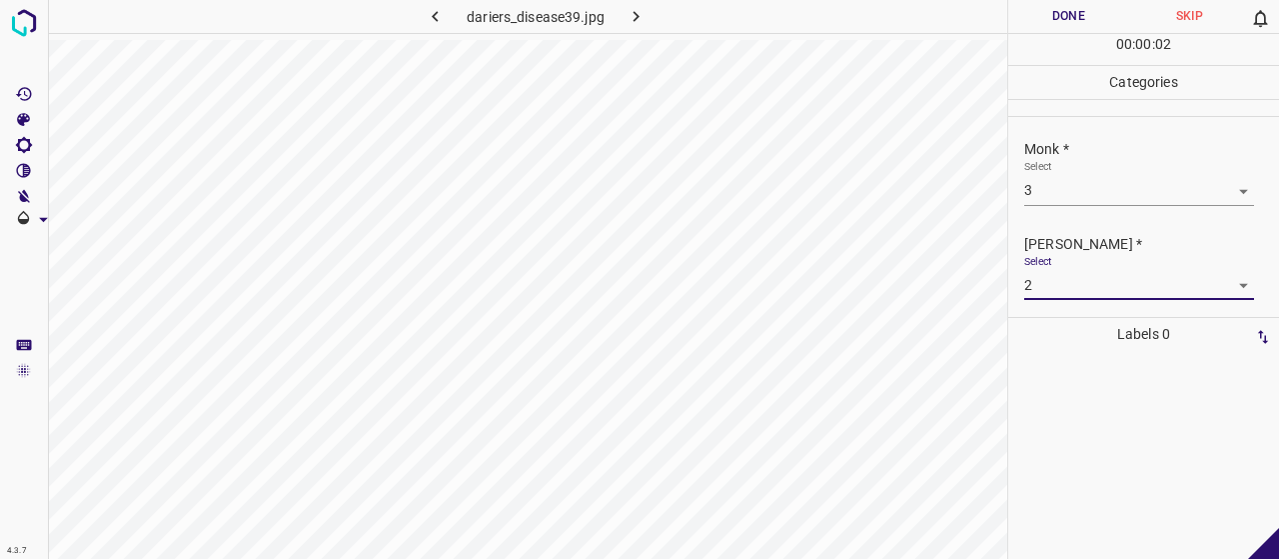
click at [1031, 29] on button "Done" at bounding box center [1068, 16] width 121 height 33
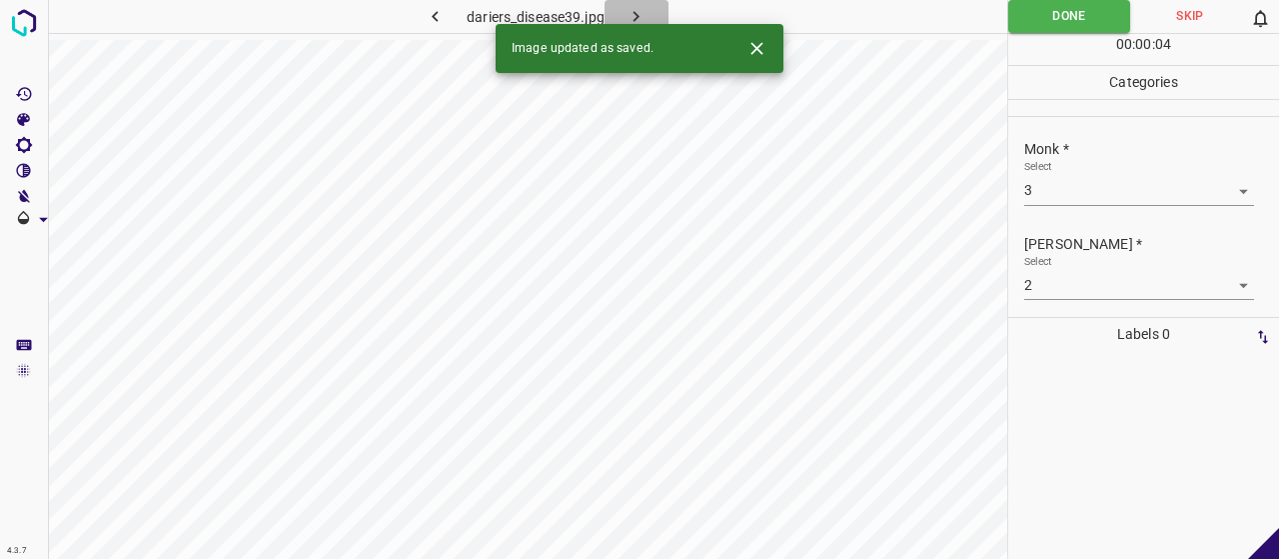
click at [627, 12] on icon "button" at bounding box center [636, 16] width 21 height 21
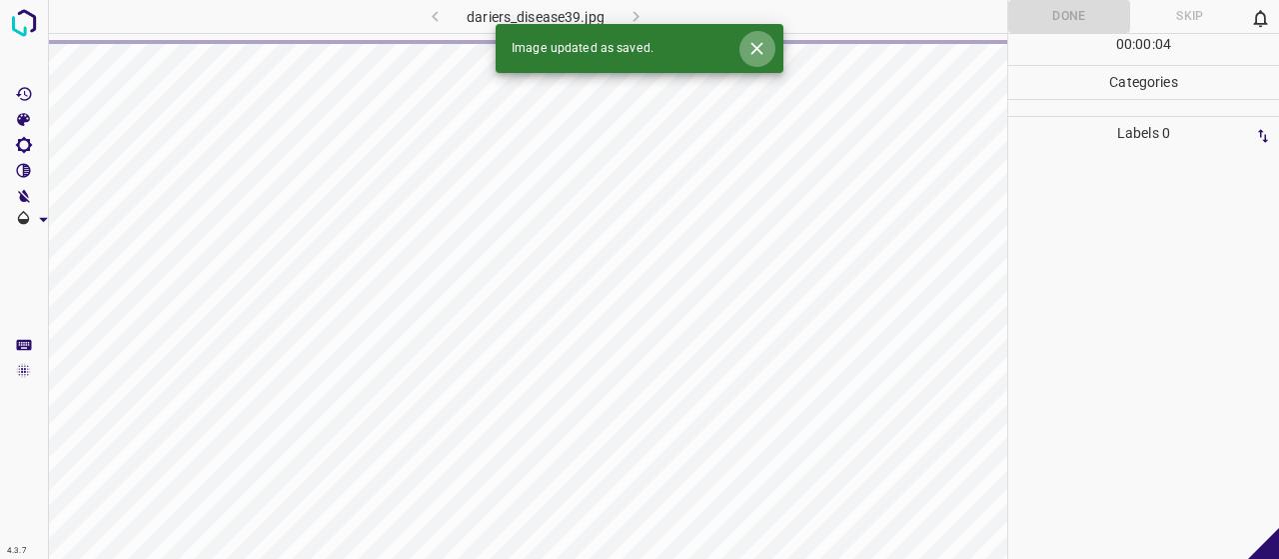
click at [761, 53] on icon "Close" at bounding box center [756, 48] width 12 height 12
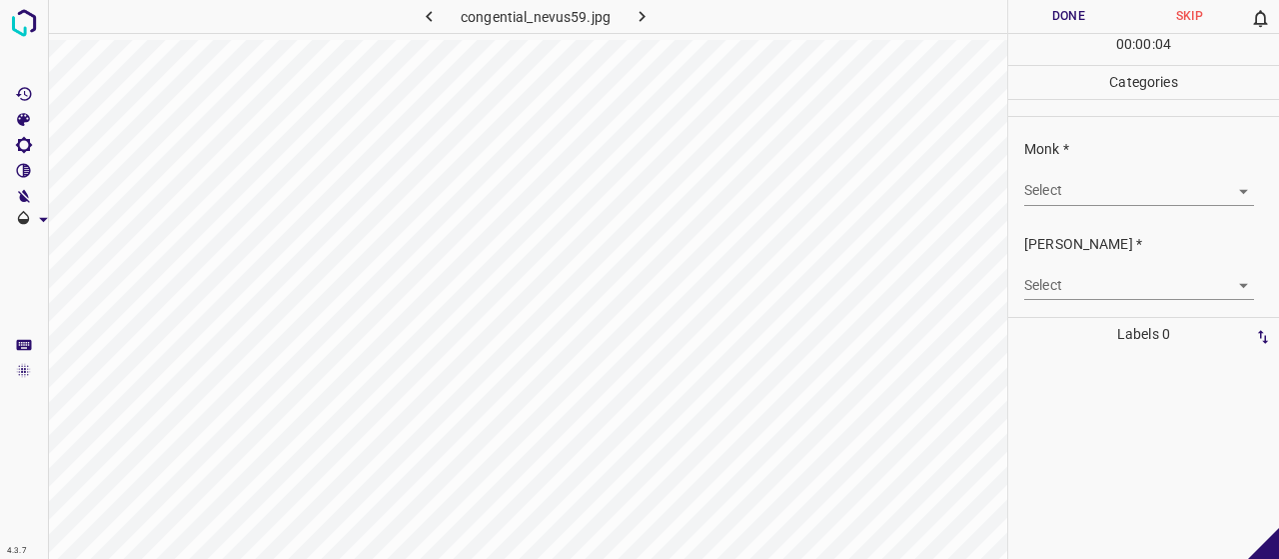
click at [1117, 193] on body "4.3.7 congential_nevus59.jpg Done Skip 0 00 : 00 : 04 Categories Monk * Select …" at bounding box center [639, 279] width 1279 height 559
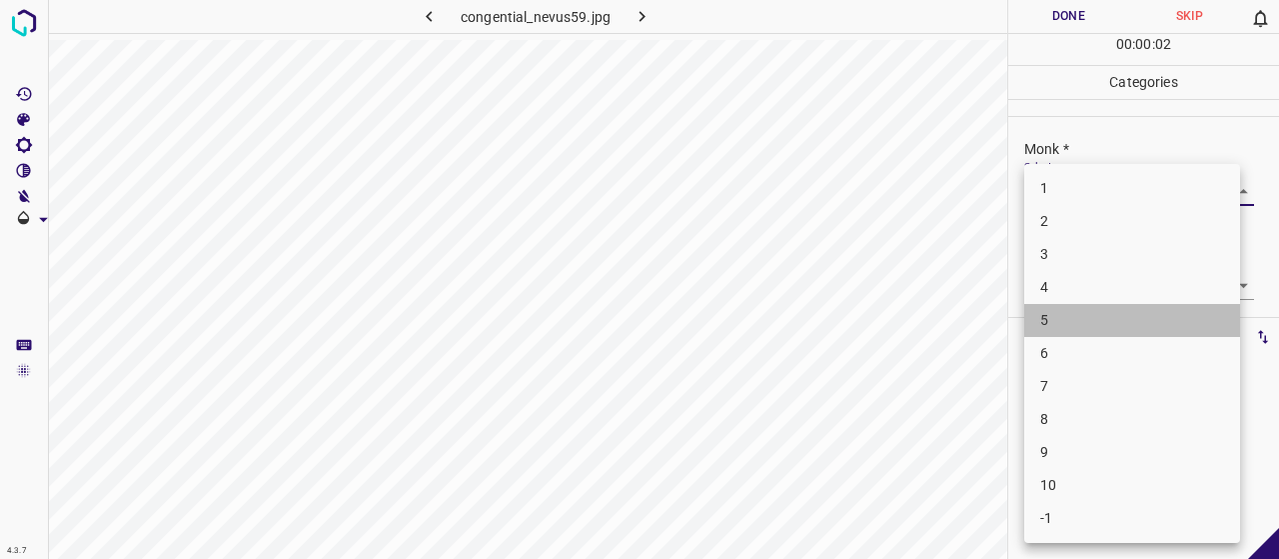
click at [1085, 306] on li "5" at bounding box center [1132, 320] width 216 height 33
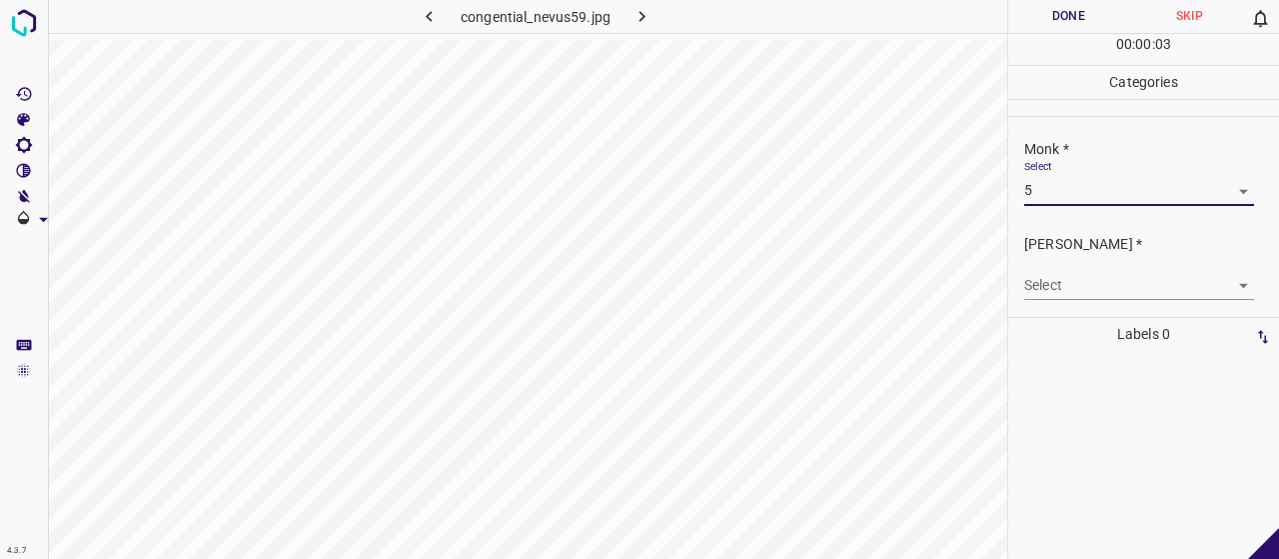
click at [1077, 300] on div "[PERSON_NAME] * Select ​" at bounding box center [1143, 267] width 271 height 94
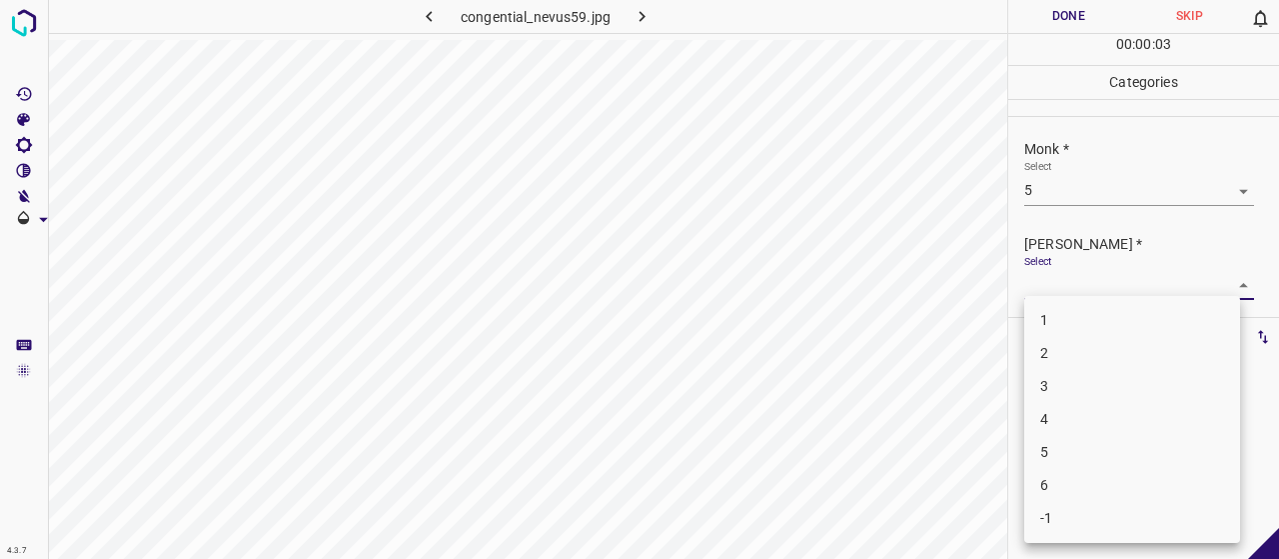
click at [1076, 285] on body "4.3.7 congential_nevus59.jpg Done Skip 0 00 : 00 : 03 Categories Monk * Select …" at bounding box center [639, 279] width 1279 height 559
click at [1037, 384] on li "3" at bounding box center [1132, 386] width 216 height 33
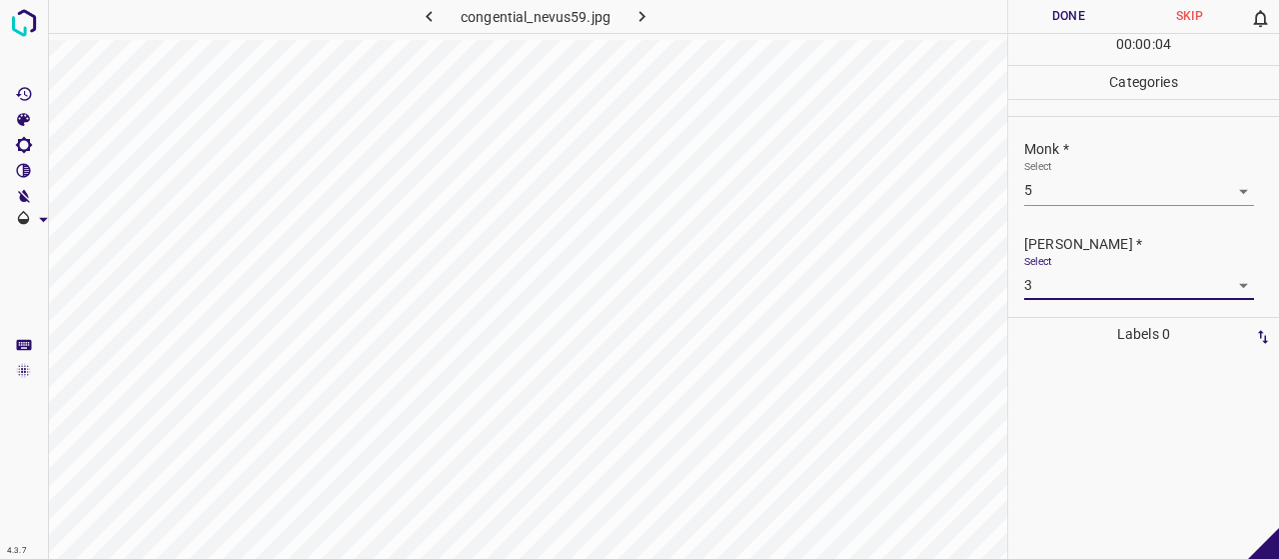
click at [1080, 3] on button "Done" at bounding box center [1068, 16] width 121 height 33
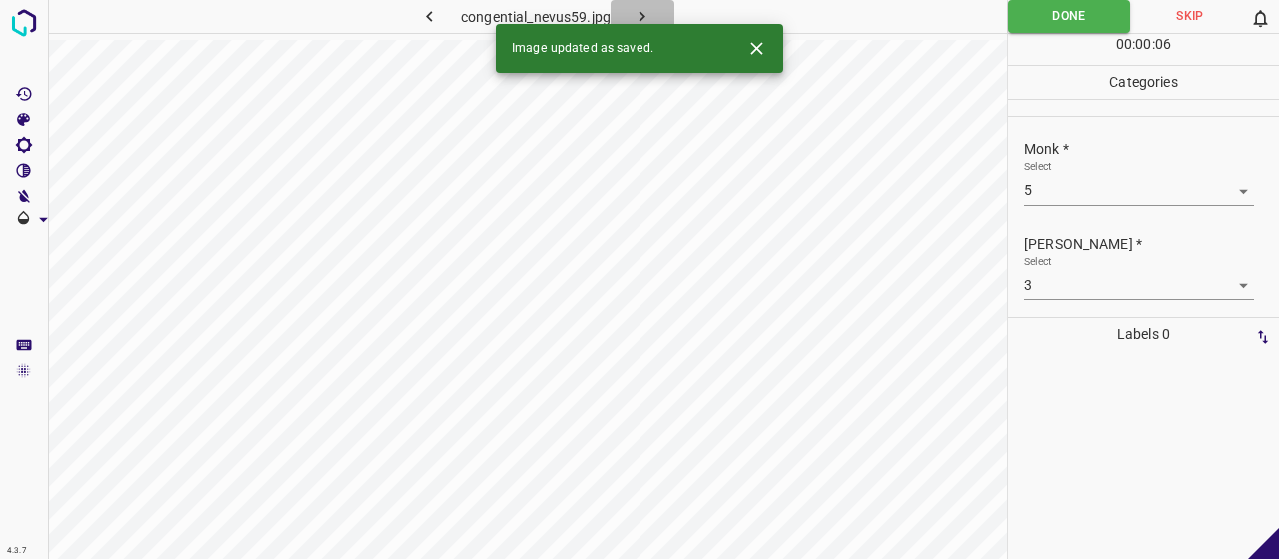
click at [647, 12] on icon "button" at bounding box center [642, 16] width 21 height 21
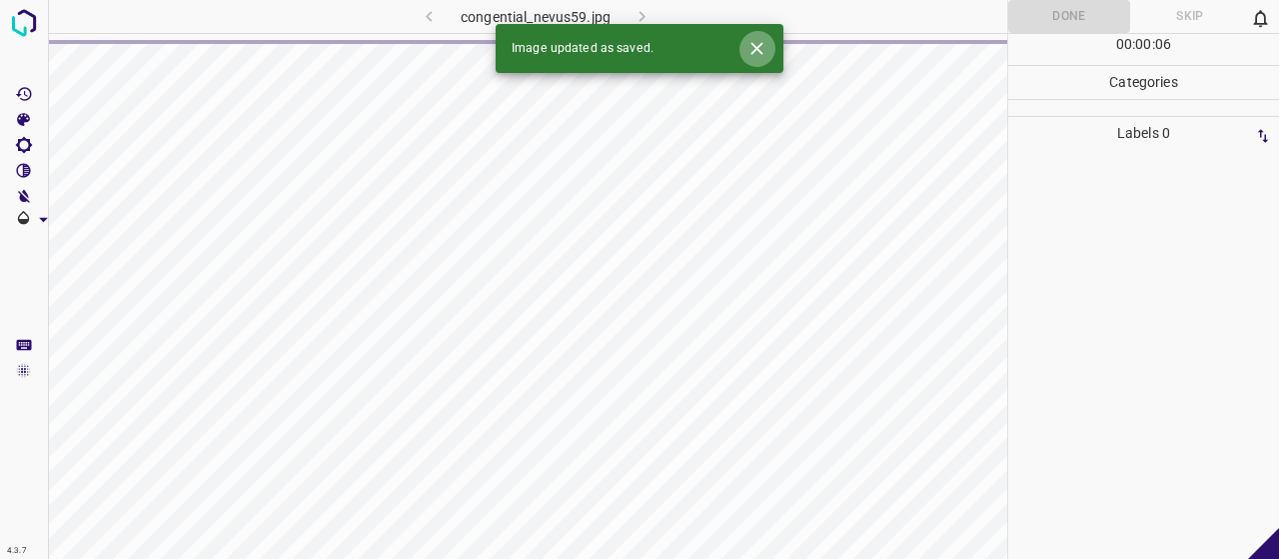
click at [751, 47] on icon "Close" at bounding box center [756, 48] width 21 height 21
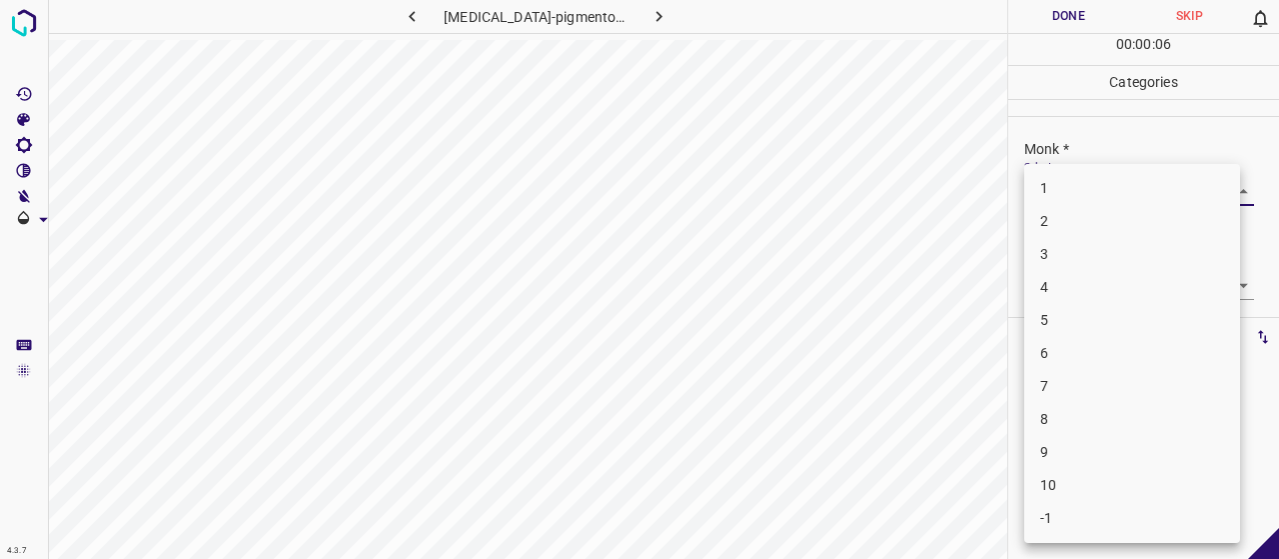
click at [1053, 192] on body "4.3.7 [MEDICAL_DATA]-pigmentosum36.jpg Done Skip 0 00 : 00 : 06 Categories Monk…" at bounding box center [639, 279] width 1279 height 559
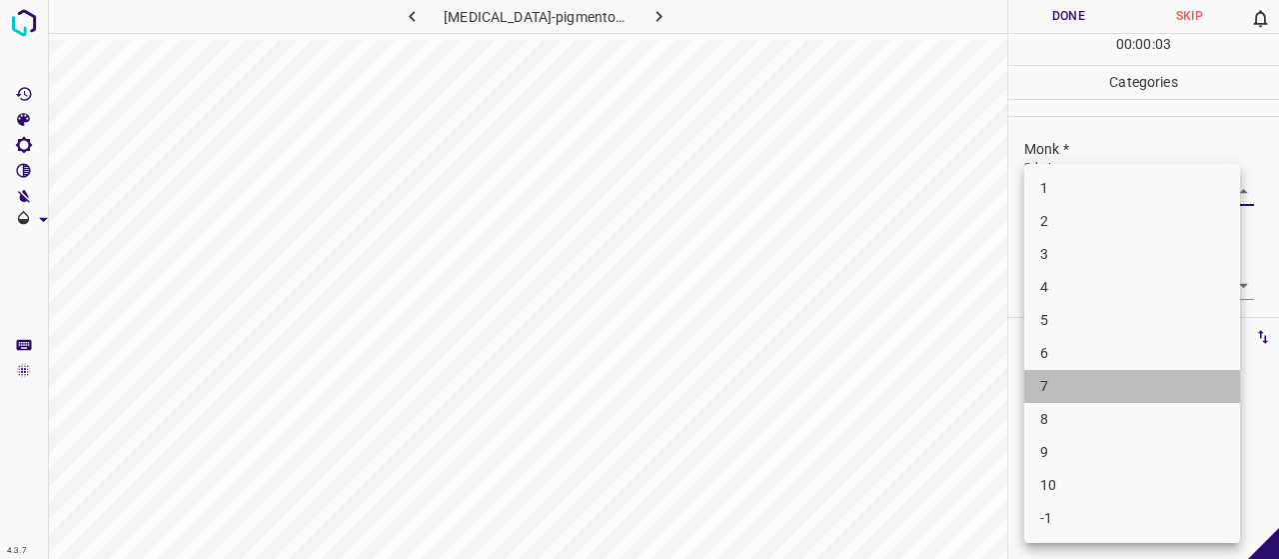
click at [1064, 388] on li "7" at bounding box center [1132, 386] width 216 height 33
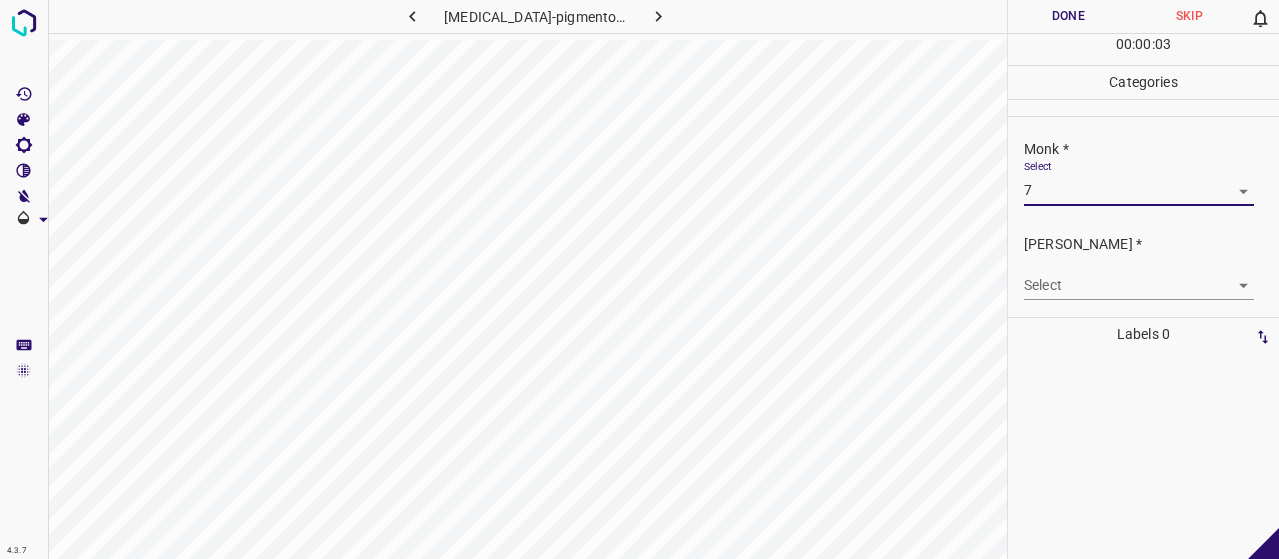
click at [1083, 308] on div "[PERSON_NAME] * Select ​" at bounding box center [1143, 267] width 271 height 94
click at [1062, 301] on body "4.3.7 [MEDICAL_DATA]-pigmentosum36.jpg Done Skip 0 00 : 00 : 04 Categories Monk…" at bounding box center [639, 279] width 1279 height 559
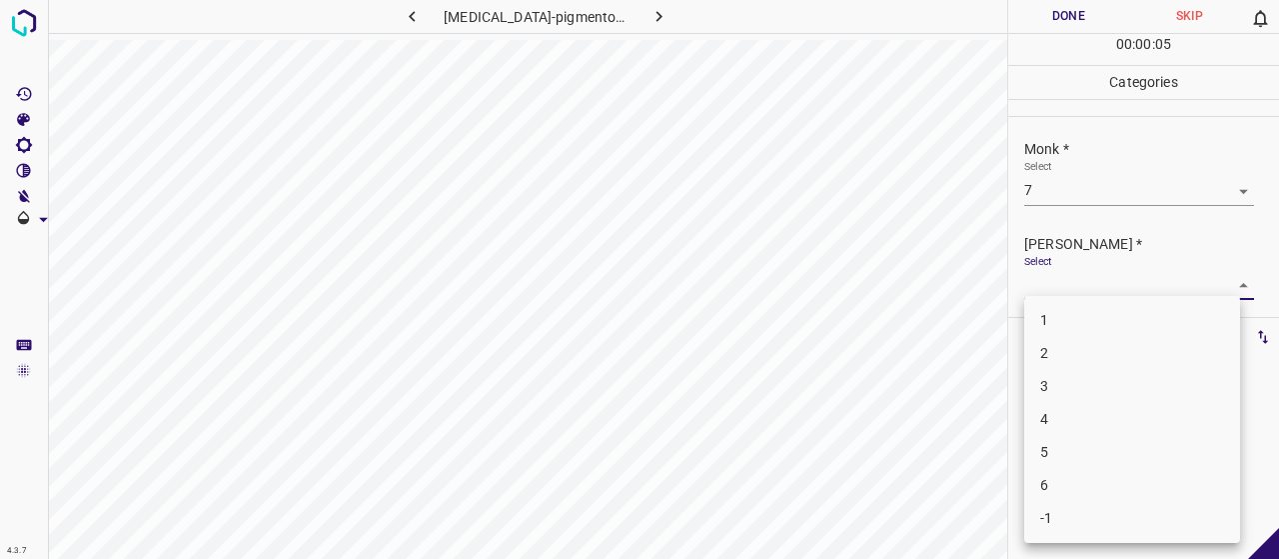
click at [1051, 451] on li "5" at bounding box center [1132, 452] width 216 height 33
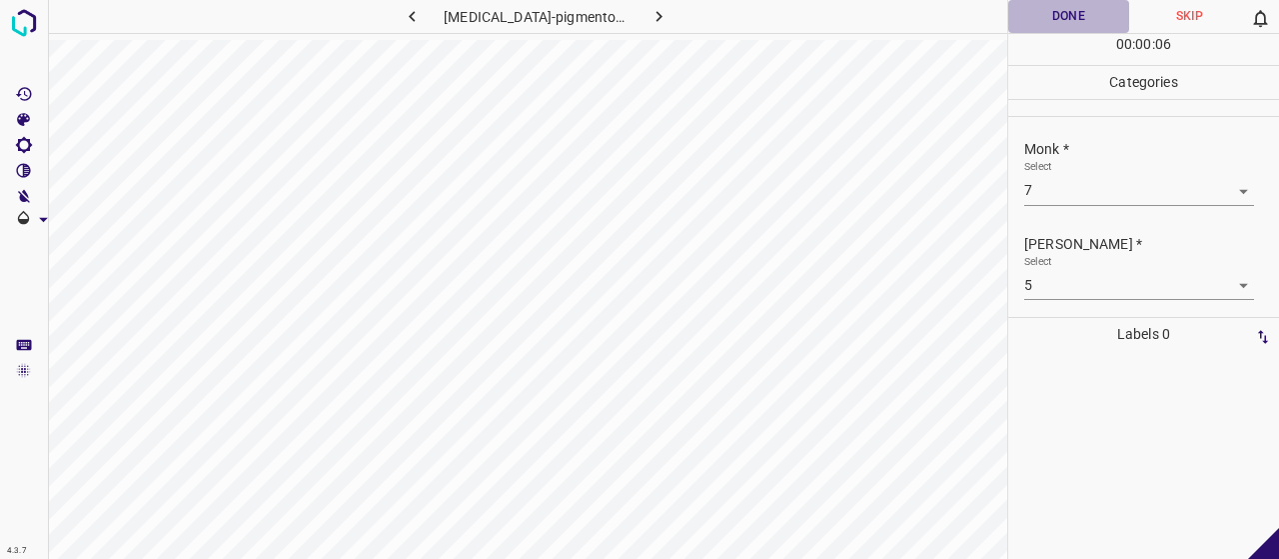
click at [1046, 22] on button "Done" at bounding box center [1068, 16] width 121 height 33
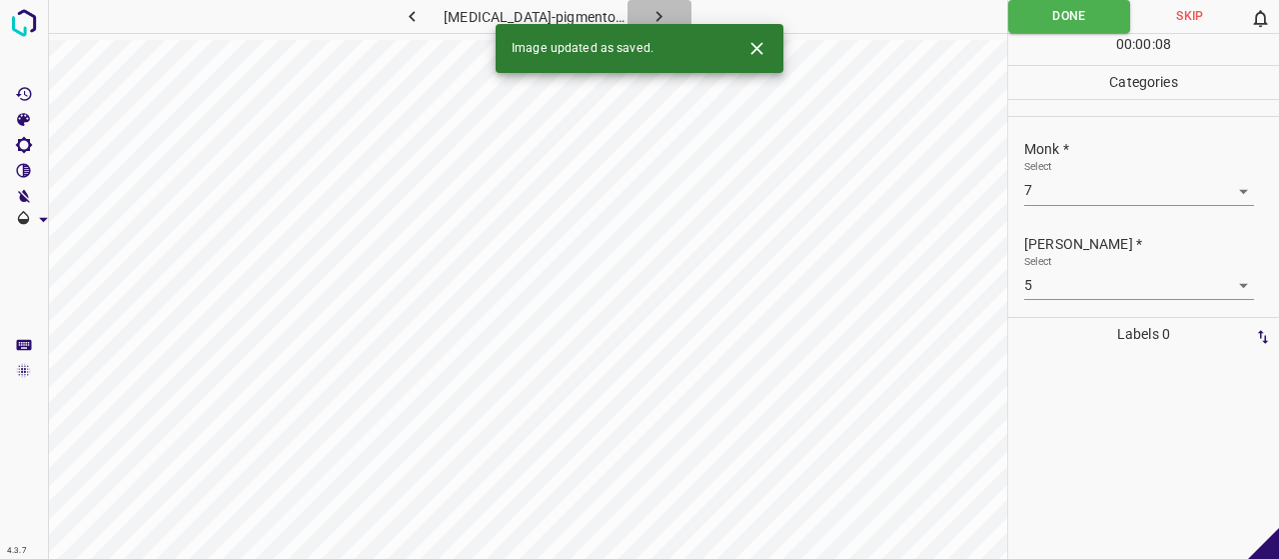
click at [648, 18] on icon "button" at bounding box center [658, 16] width 21 height 21
click at [1113, 195] on body "4.3.7 contact_dermatitis66.jpg Done Skip 0 00 : 00 : 08 Categories Monk * Selec…" at bounding box center [639, 279] width 1279 height 559
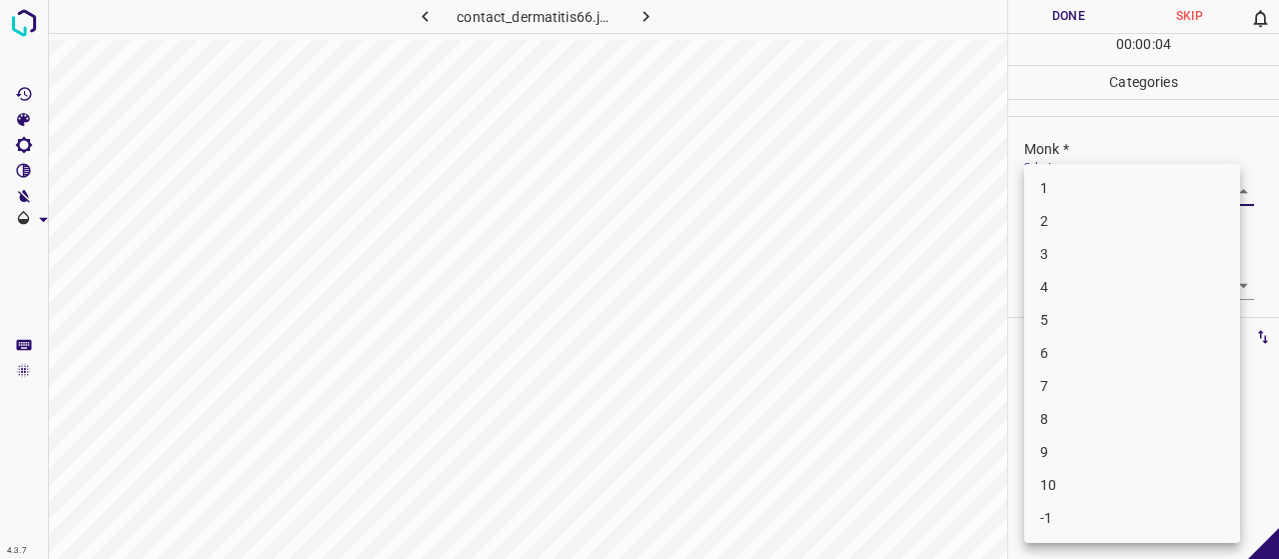
click at [1093, 295] on li "4" at bounding box center [1132, 287] width 216 height 33
click at [1093, 287] on body "4.3.7 contact_dermatitis66.jpg Done Skip 0 00 : 00 : 05 Categories Monk * Selec…" at bounding box center [639, 279] width 1279 height 559
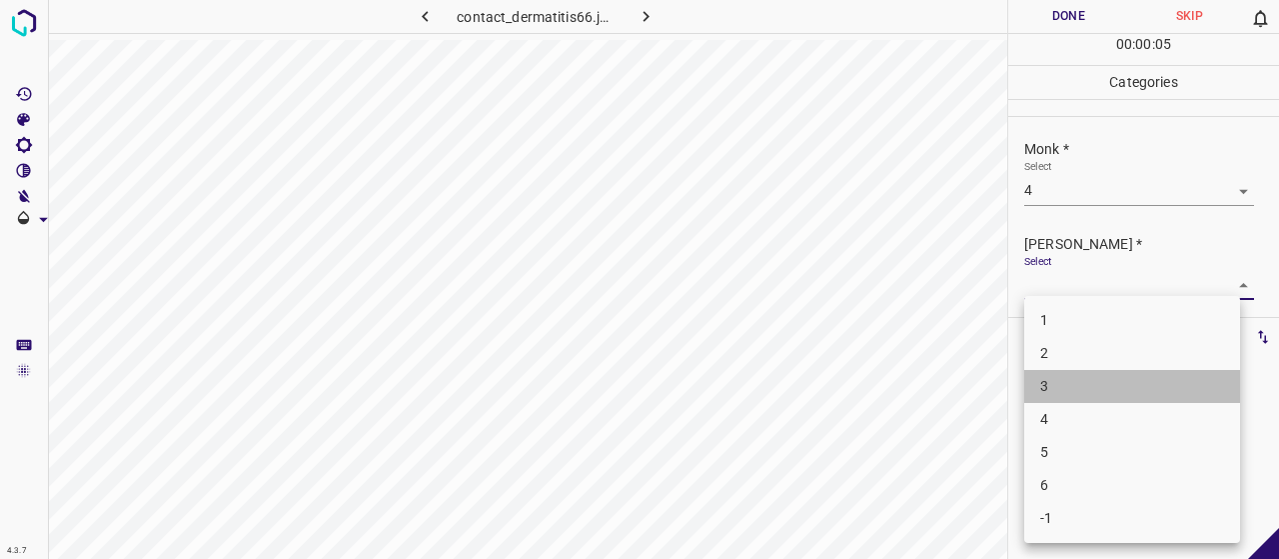
drag, startPoint x: 1101, startPoint y: 375, endPoint x: 1093, endPoint y: 364, distance: 13.6
click at [1093, 364] on ul "1 2 3 4 5 6 -1" at bounding box center [1132, 419] width 216 height 247
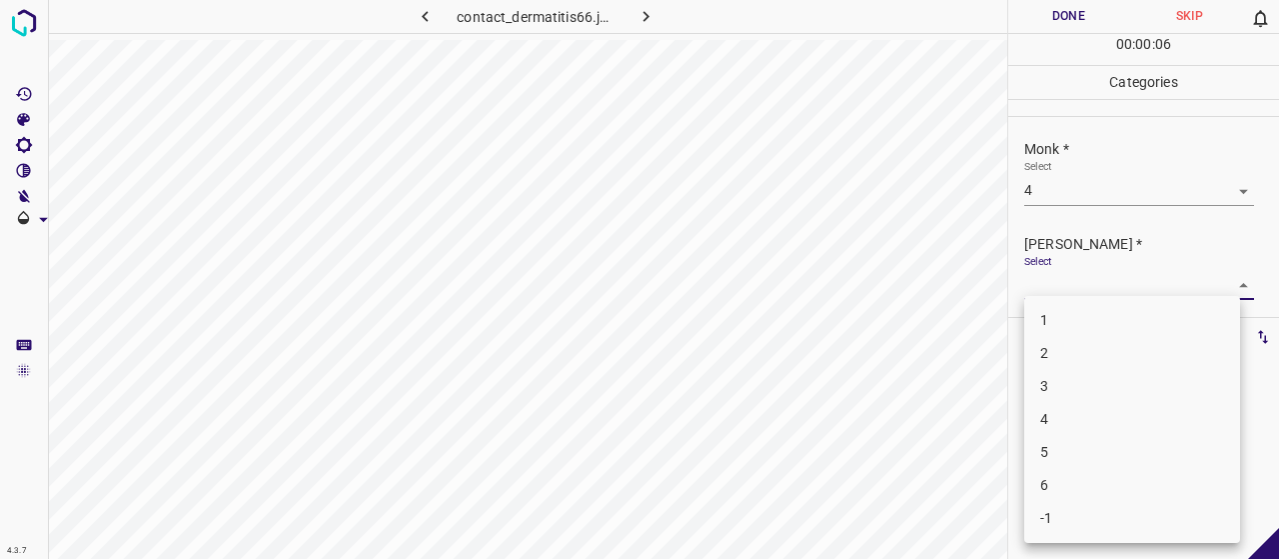
click at [1091, 361] on li "2" at bounding box center [1132, 353] width 216 height 33
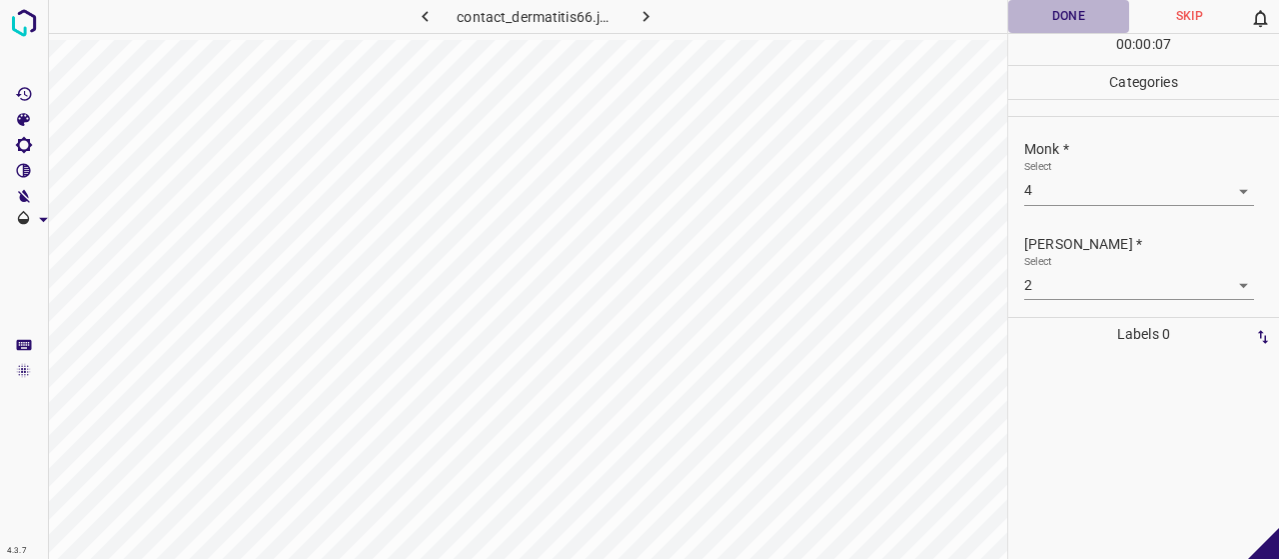
click at [1061, 25] on button "Done" at bounding box center [1068, 16] width 121 height 33
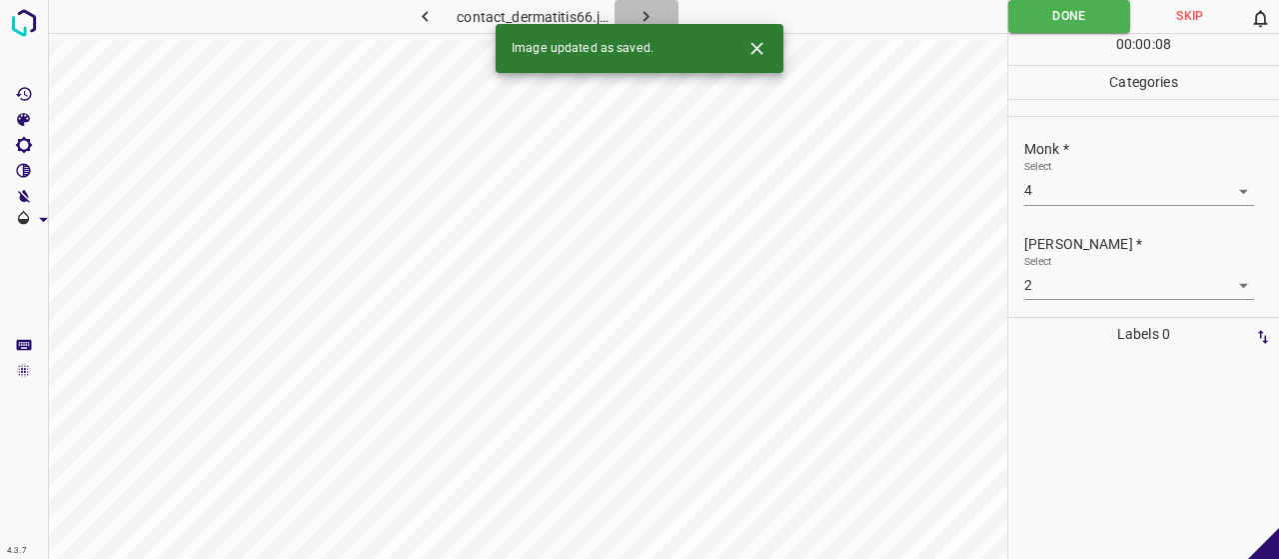
click at [653, 13] on icon "button" at bounding box center [646, 16] width 21 height 21
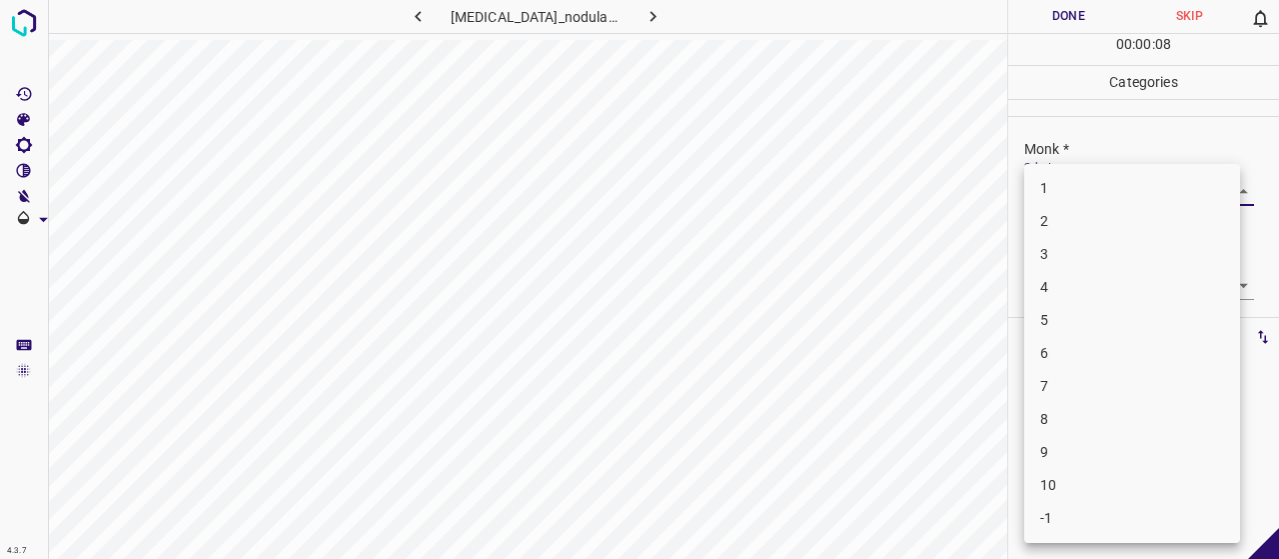
click at [1046, 199] on body "4.3.7 [MEDICAL_DATA]_nodularis51.jpg Done Skip 0 00 : 00 : 08 Categories Monk *…" at bounding box center [639, 279] width 1279 height 559
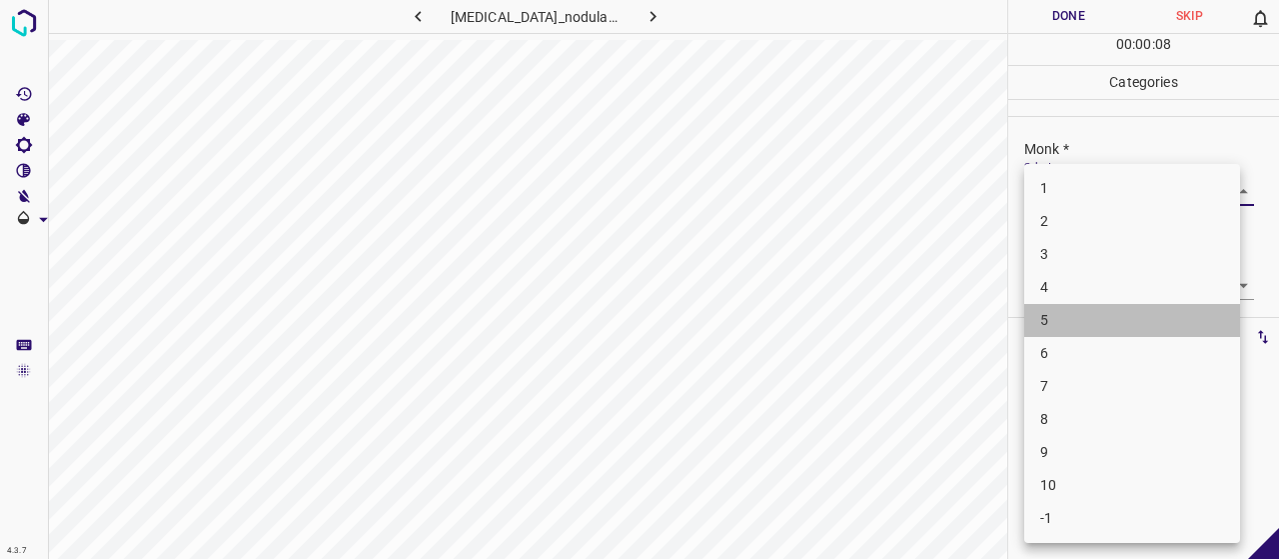
click at [1088, 317] on li "5" at bounding box center [1132, 320] width 216 height 33
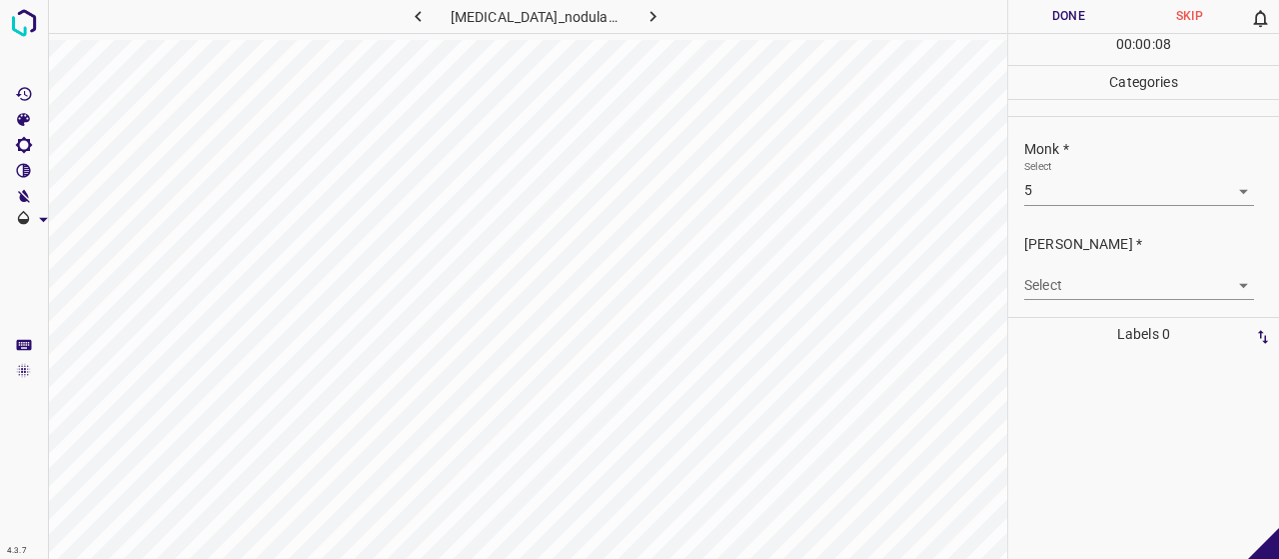
click at [1072, 289] on body "4.3.7 [MEDICAL_DATA]_nodularis51.jpg Done Skip 0 00 : 00 : 08 Categories Monk *…" at bounding box center [639, 279] width 1279 height 559
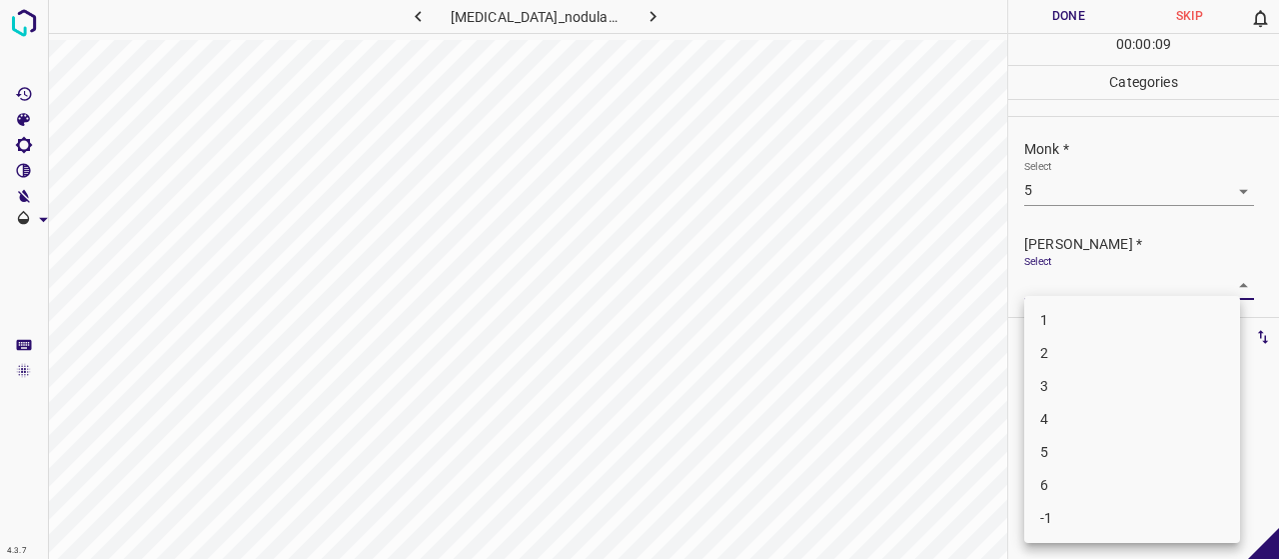
click at [1108, 389] on li "3" at bounding box center [1132, 386] width 216 height 33
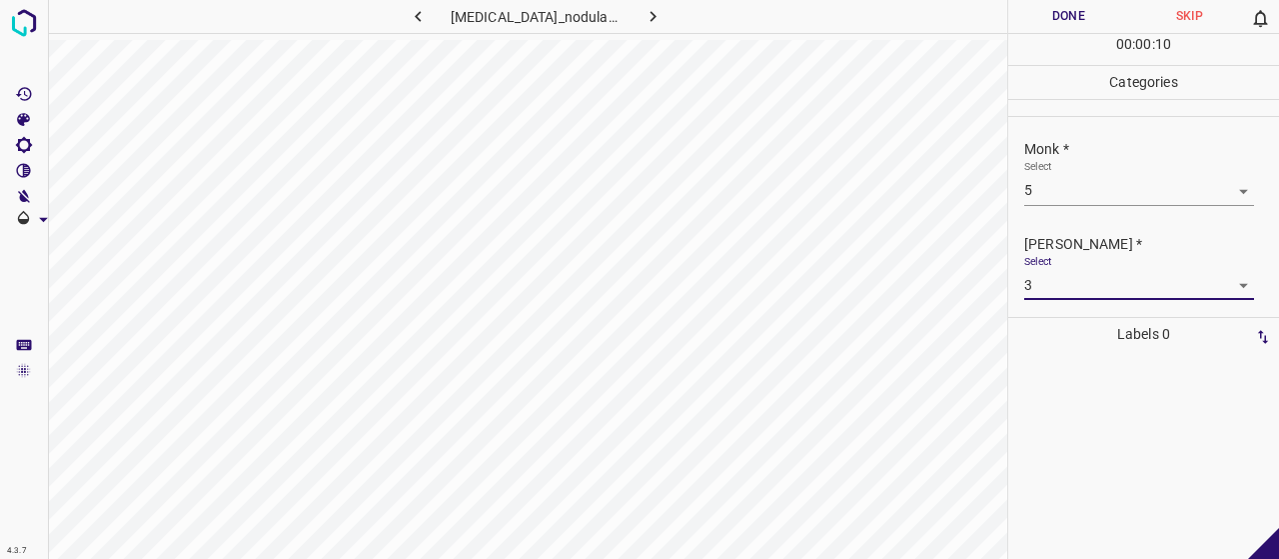
click at [1026, 15] on button "Done" at bounding box center [1068, 16] width 121 height 33
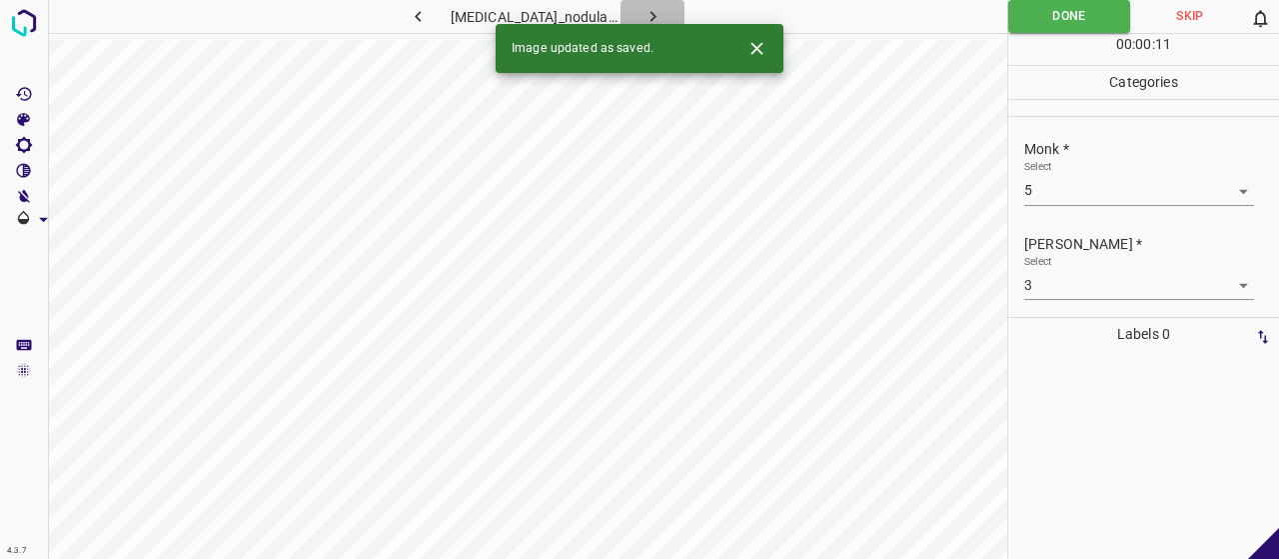
click at [642, 21] on icon "button" at bounding box center [652, 16] width 21 height 21
click at [1087, 180] on body "4.3.7 dariers_disease45.jpg Done Skip 0 00 : 00 : 11 Categories Monk * Select ​…" at bounding box center [639, 279] width 1279 height 559
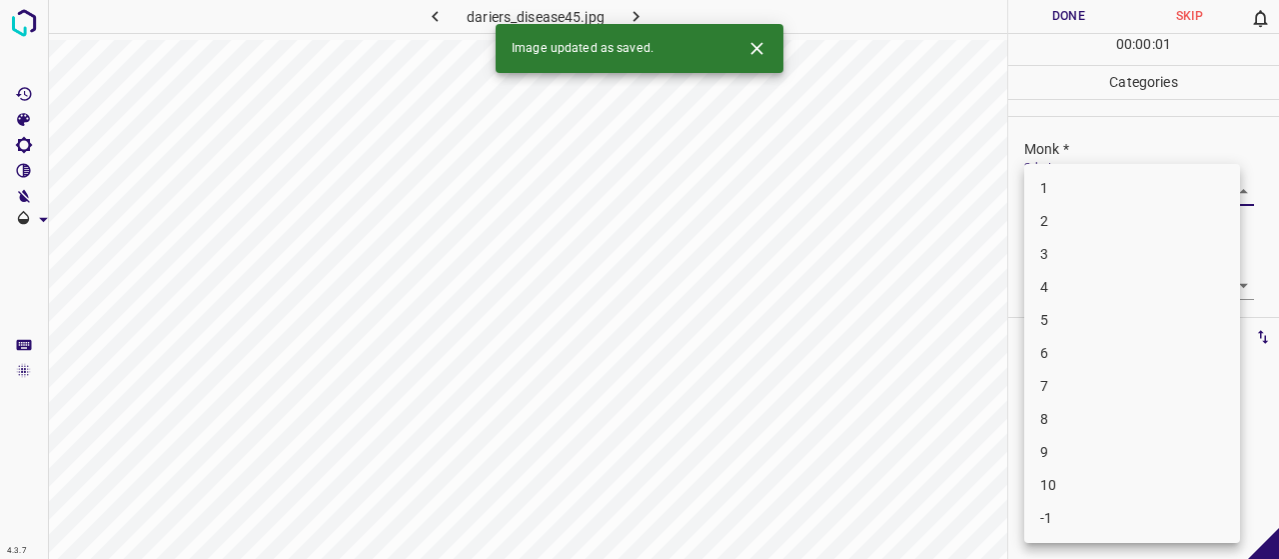
click at [1095, 295] on li "4" at bounding box center [1132, 287] width 216 height 33
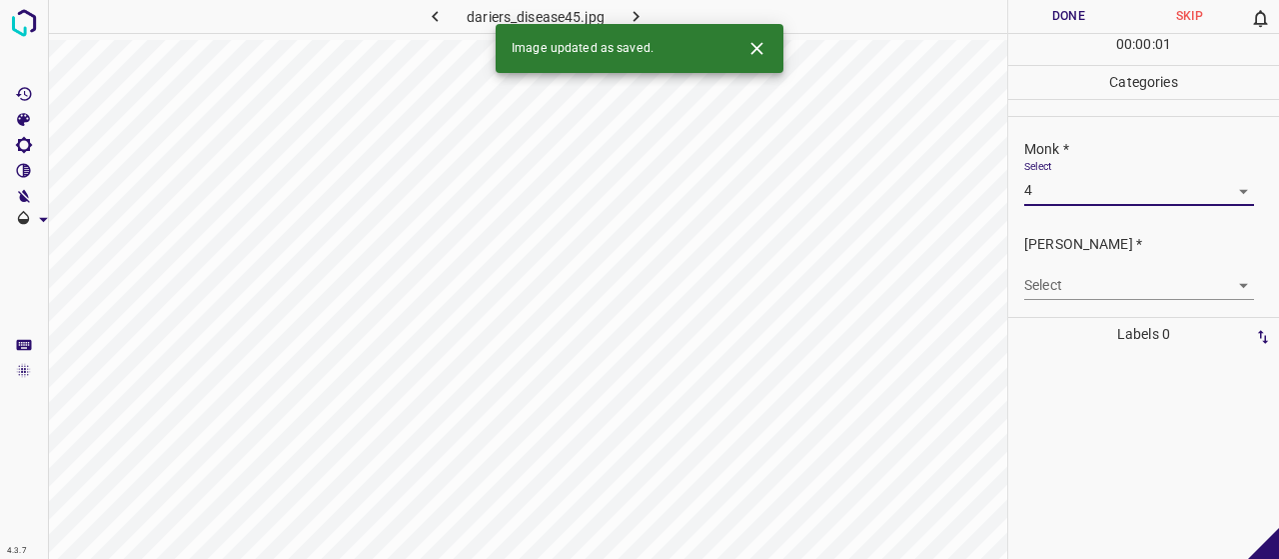
click at [1095, 295] on body "4.3.7 dariers_disease45.jpg Done Skip 0 00 : 00 : 01 Categories Monk * Select 4…" at bounding box center [639, 279] width 1279 height 559
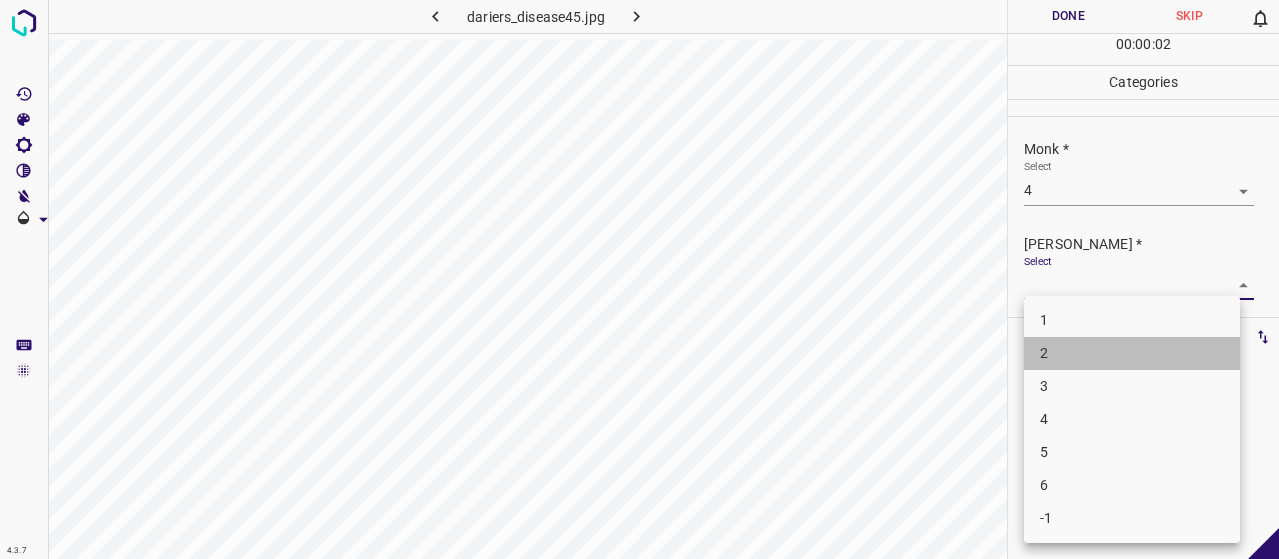
click at [1085, 355] on li "2" at bounding box center [1132, 353] width 216 height 33
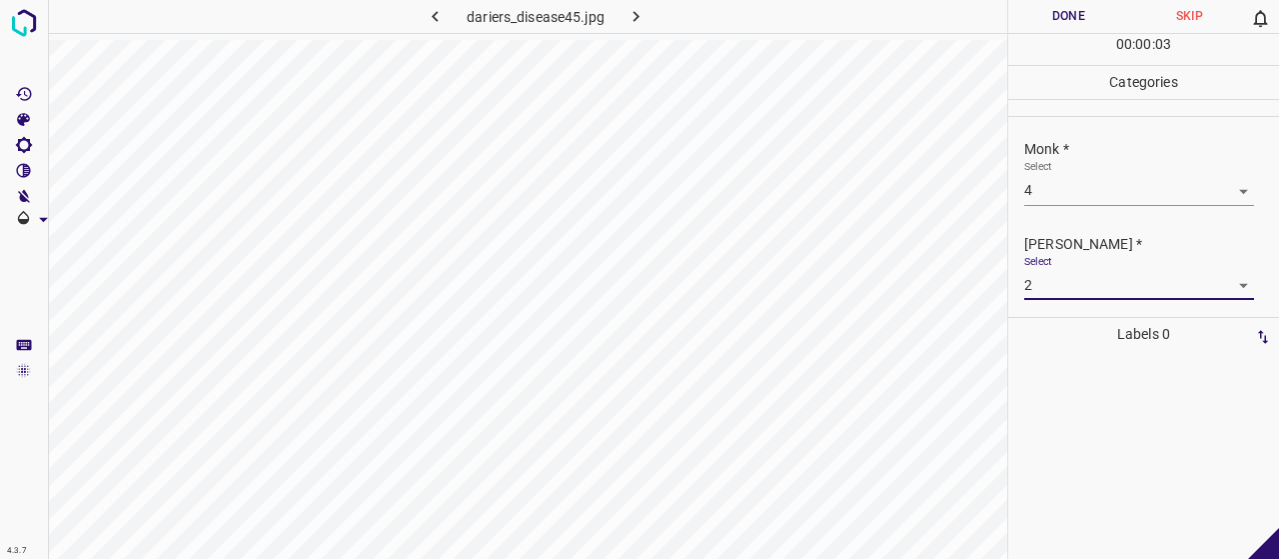
click at [1023, 21] on button "Done" at bounding box center [1068, 16] width 121 height 33
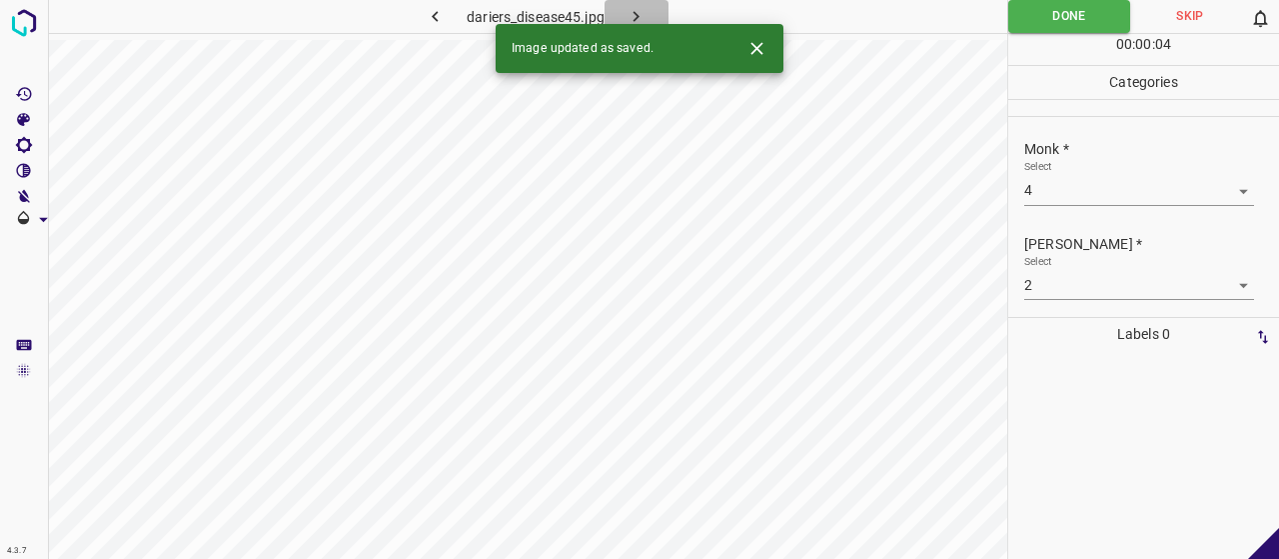
click at [622, 11] on button "button" at bounding box center [637, 16] width 64 height 33
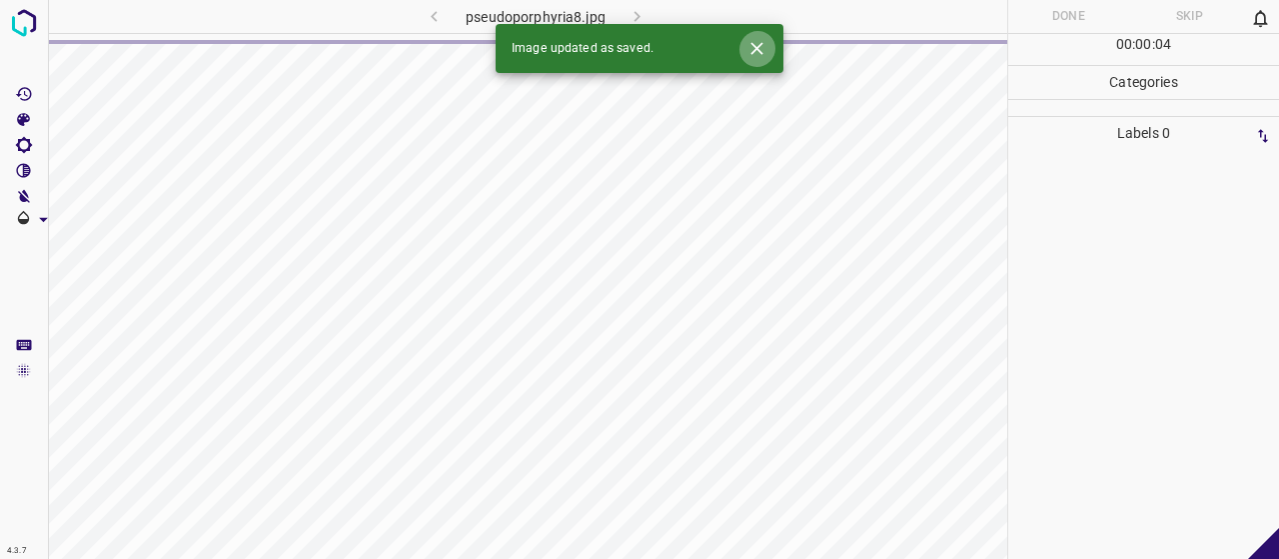
click at [765, 59] on button "Close" at bounding box center [756, 48] width 37 height 37
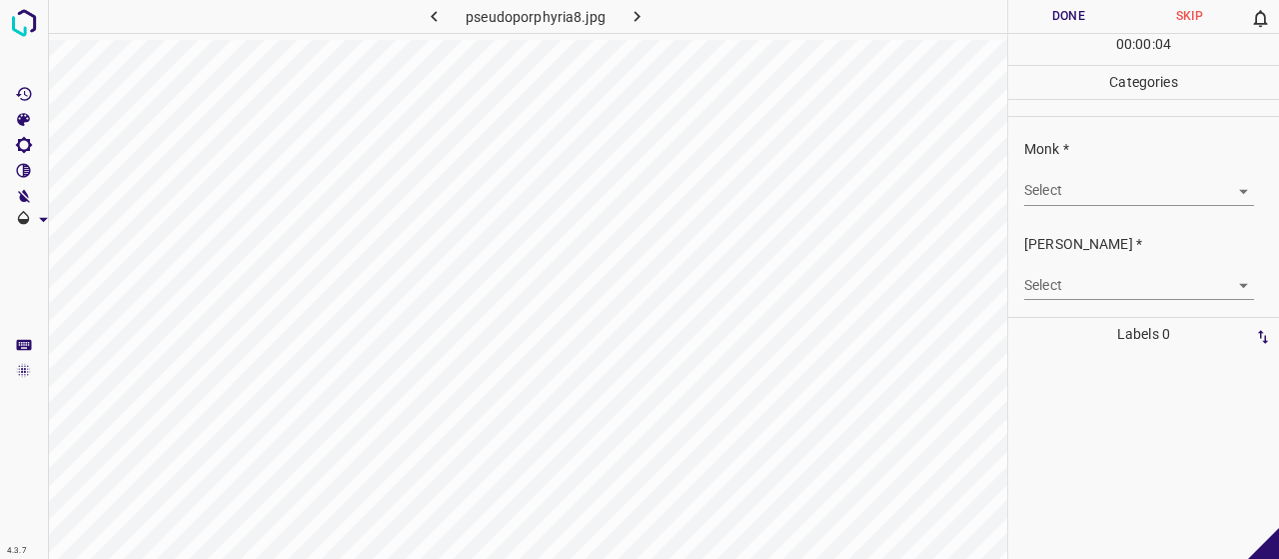
click at [1075, 189] on body "4.3.7 pseudoporphyria8.jpg Done Skip 0 00 : 00 : 04 Categories Monk * Select ​ …" at bounding box center [639, 279] width 1279 height 559
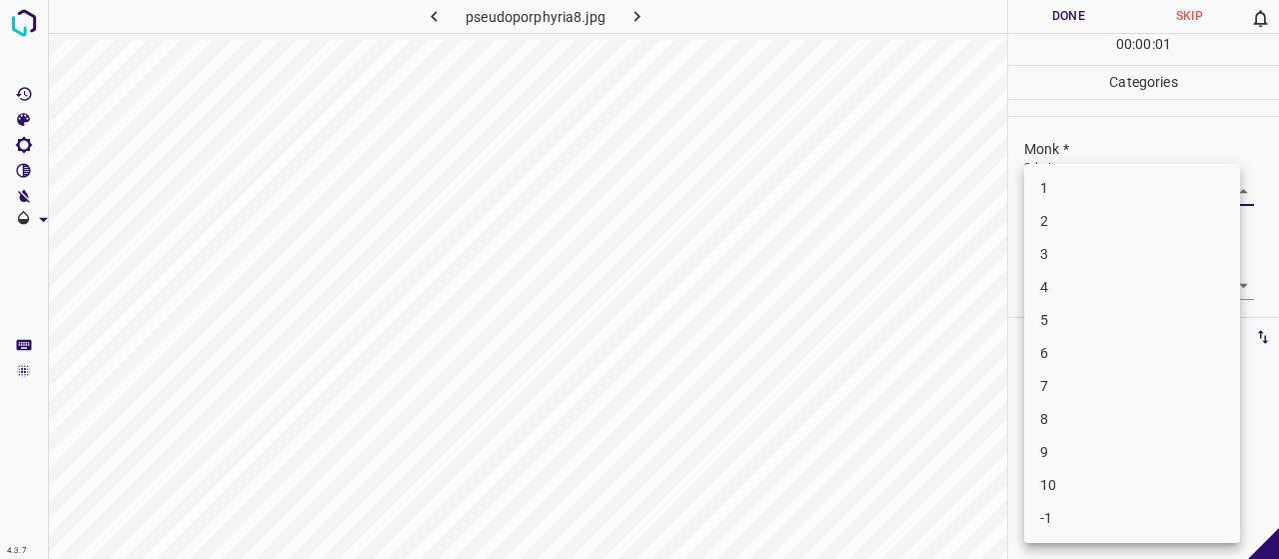
click at [1067, 257] on li "3" at bounding box center [1132, 254] width 216 height 33
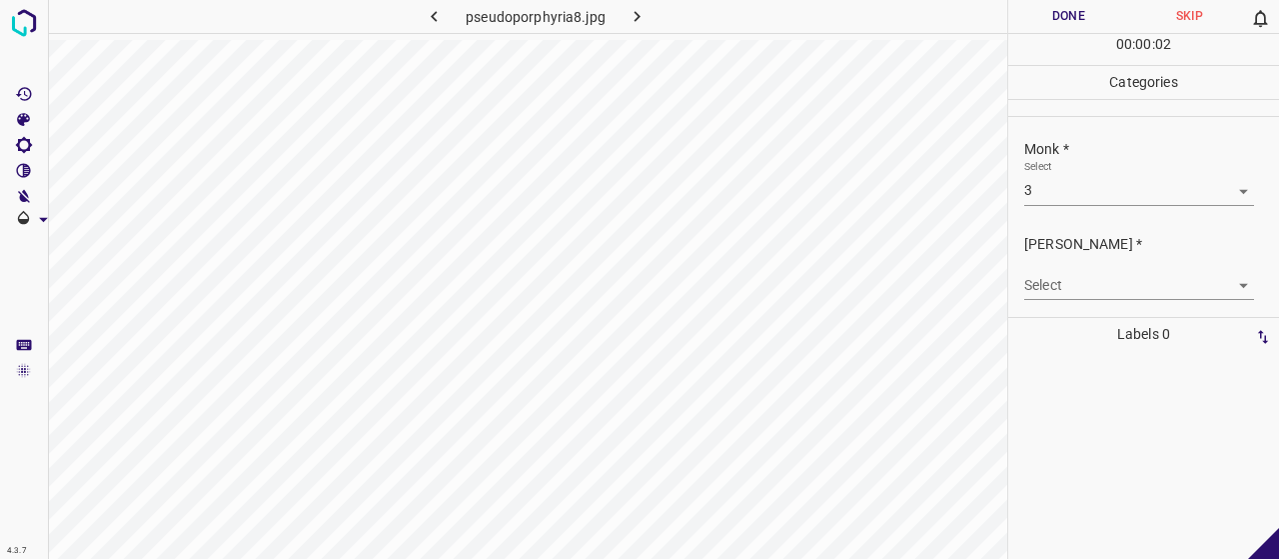
click at [1067, 265] on div "Select ​" at bounding box center [1139, 277] width 230 height 45
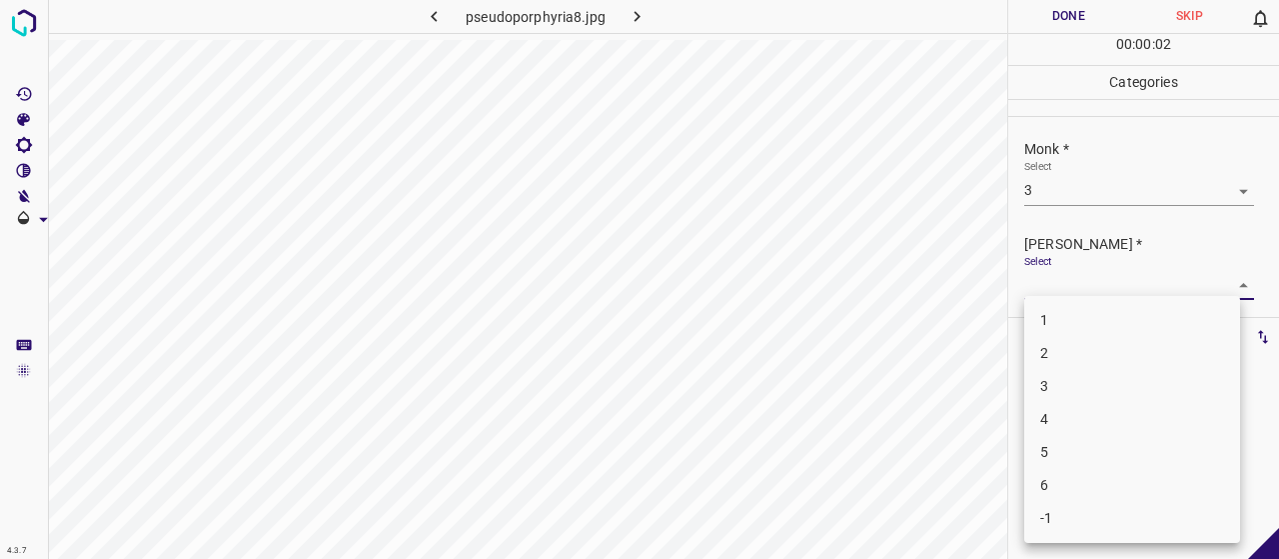
click at [1067, 277] on body "4.3.7 pseudoporphyria8.jpg Done Skip 0 00 : 00 : 02 Categories Monk * Select 3 …" at bounding box center [639, 279] width 1279 height 559
click at [1078, 341] on li "2" at bounding box center [1132, 353] width 216 height 33
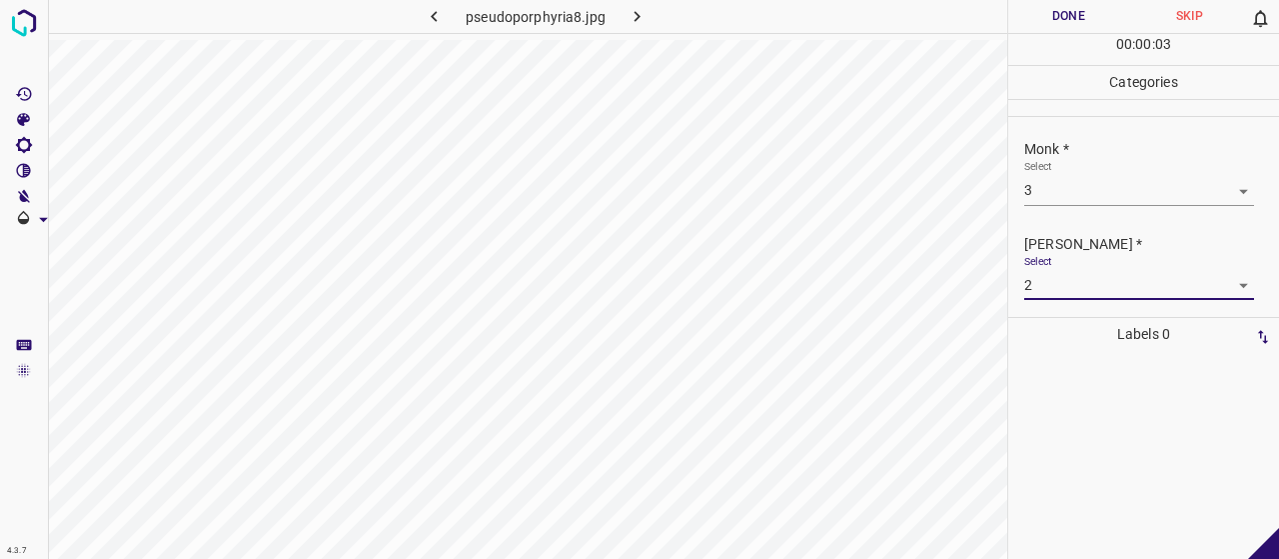
click at [1035, 27] on button "Done" at bounding box center [1068, 16] width 121 height 33
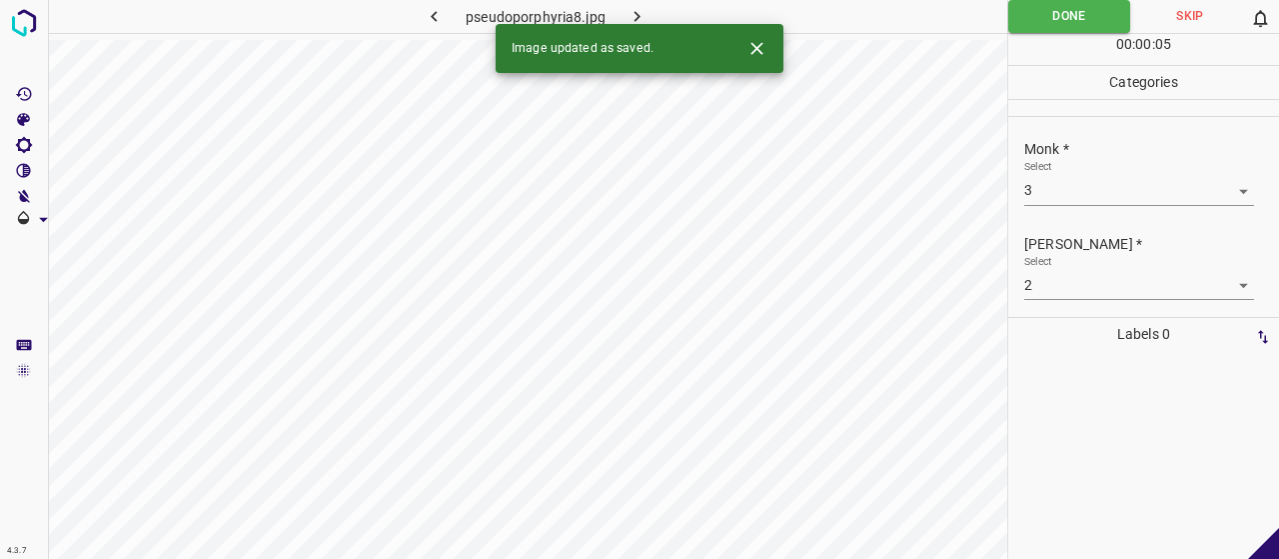
click at [616, 17] on button "button" at bounding box center [638, 16] width 64 height 33
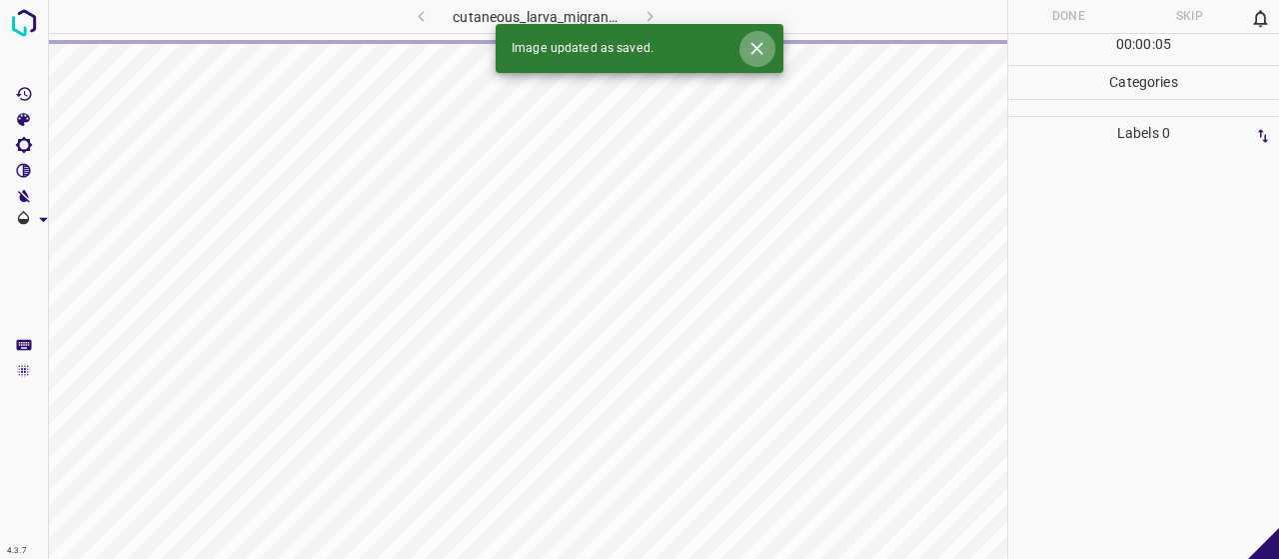
click at [766, 40] on icon "Close" at bounding box center [756, 48] width 21 height 21
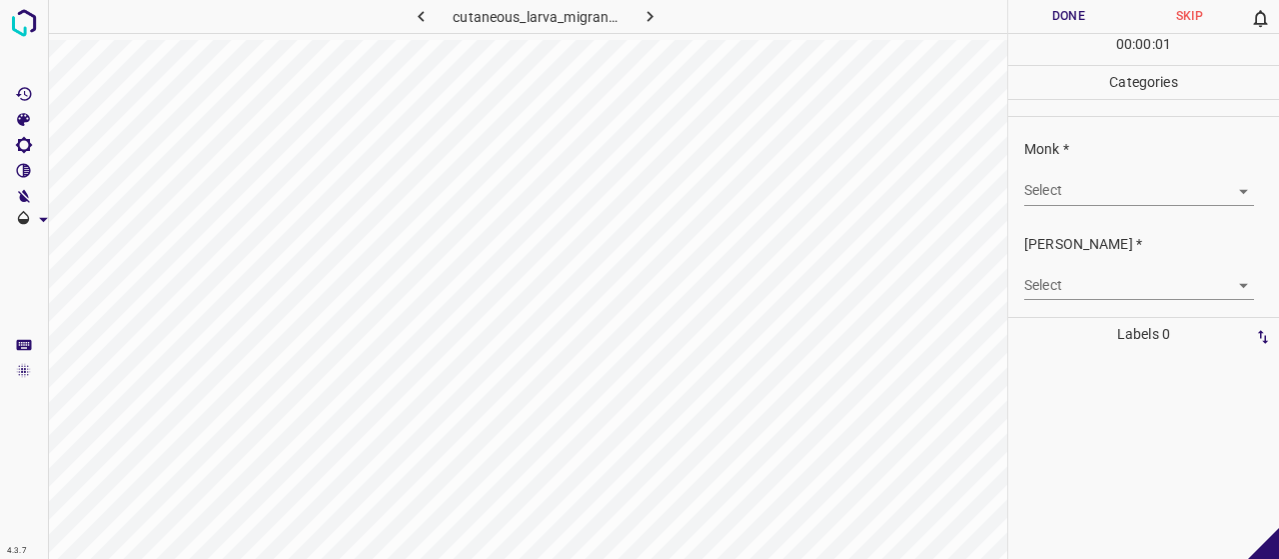
click at [1151, 190] on body "4.3.7 cutaneous_larva_migrans14.jpg Done Skip 0 00 : 00 : 01 Categories Monk * …" at bounding box center [639, 279] width 1279 height 559
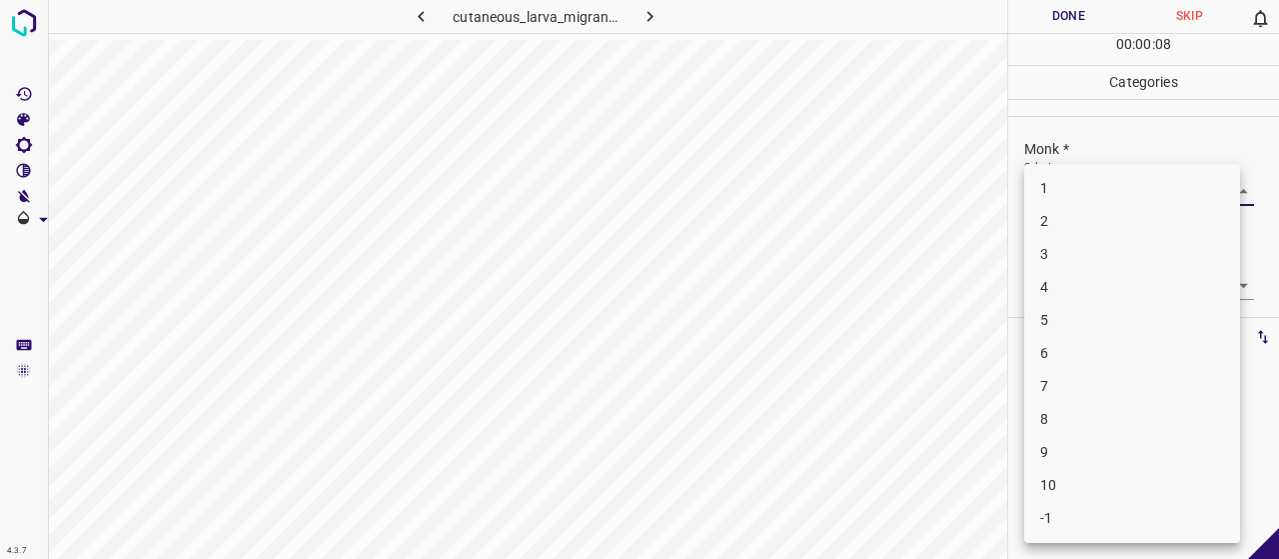
click at [1061, 260] on li "3" at bounding box center [1132, 254] width 216 height 33
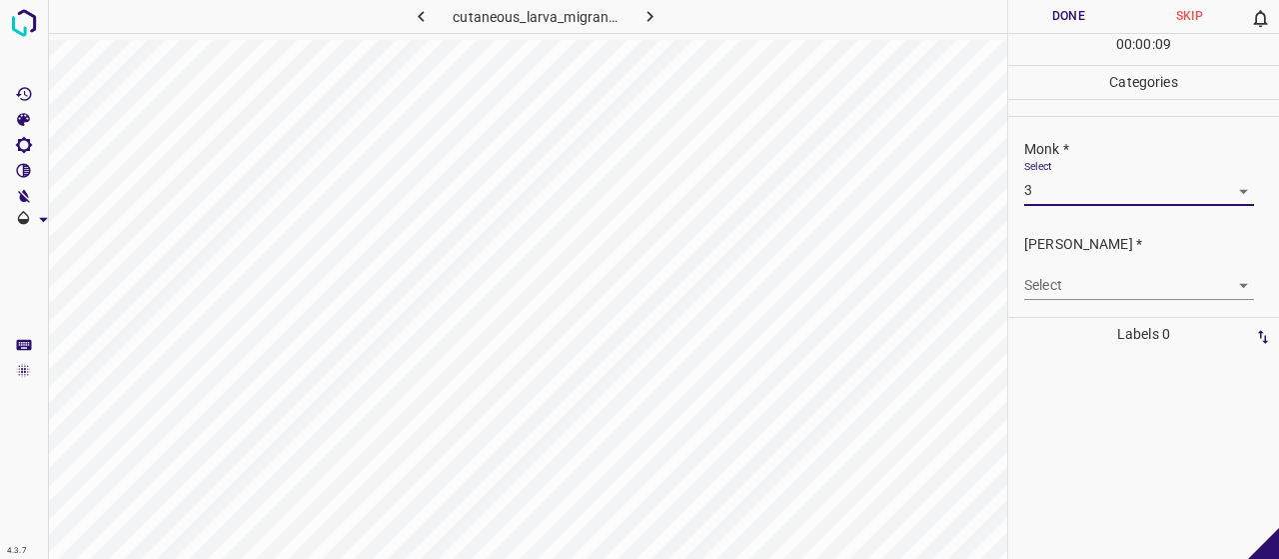
click at [1059, 284] on body "4.3.7 cutaneous_larva_migrans14.jpg Done Skip 0 00 : 00 : 09 Categories Monk * …" at bounding box center [639, 279] width 1279 height 559
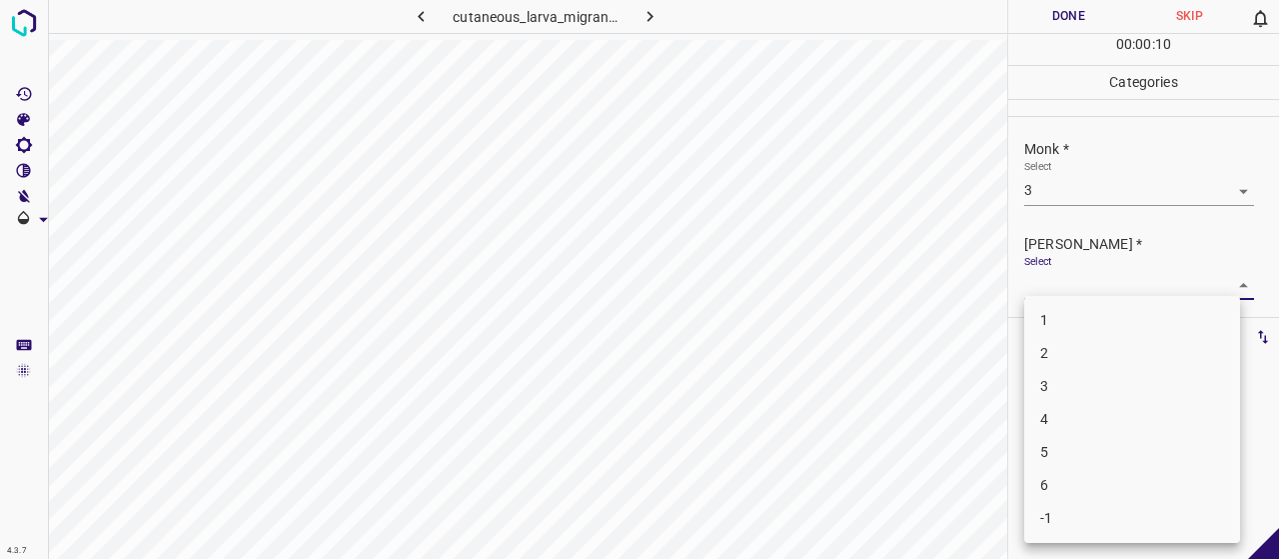
click at [1056, 369] on li "2" at bounding box center [1132, 353] width 216 height 33
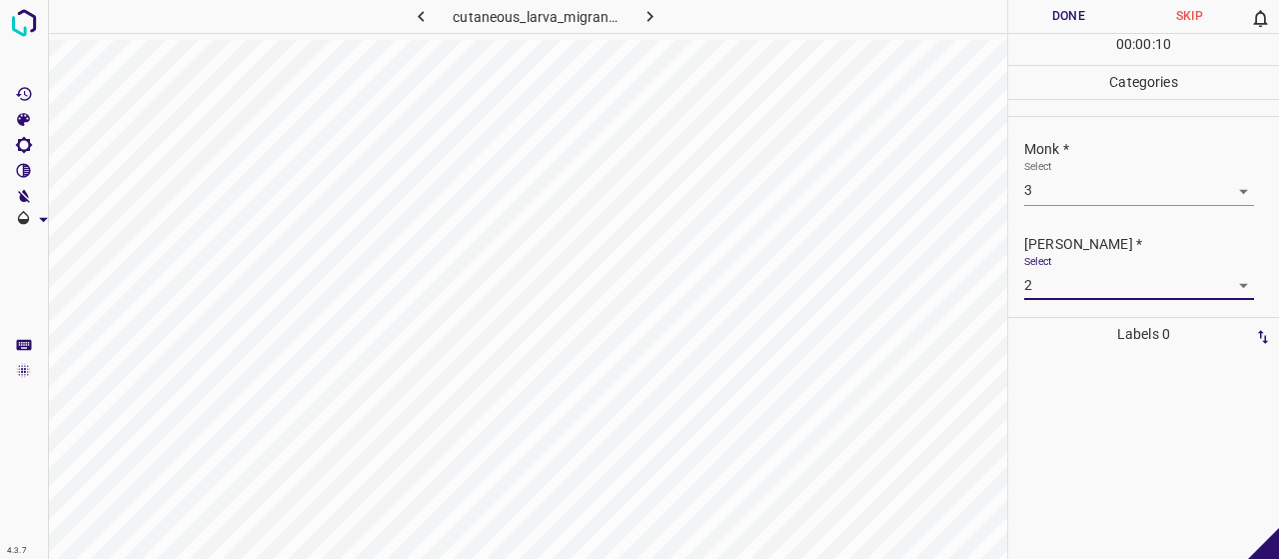
click at [1051, 25] on button "Done" at bounding box center [1068, 16] width 121 height 33
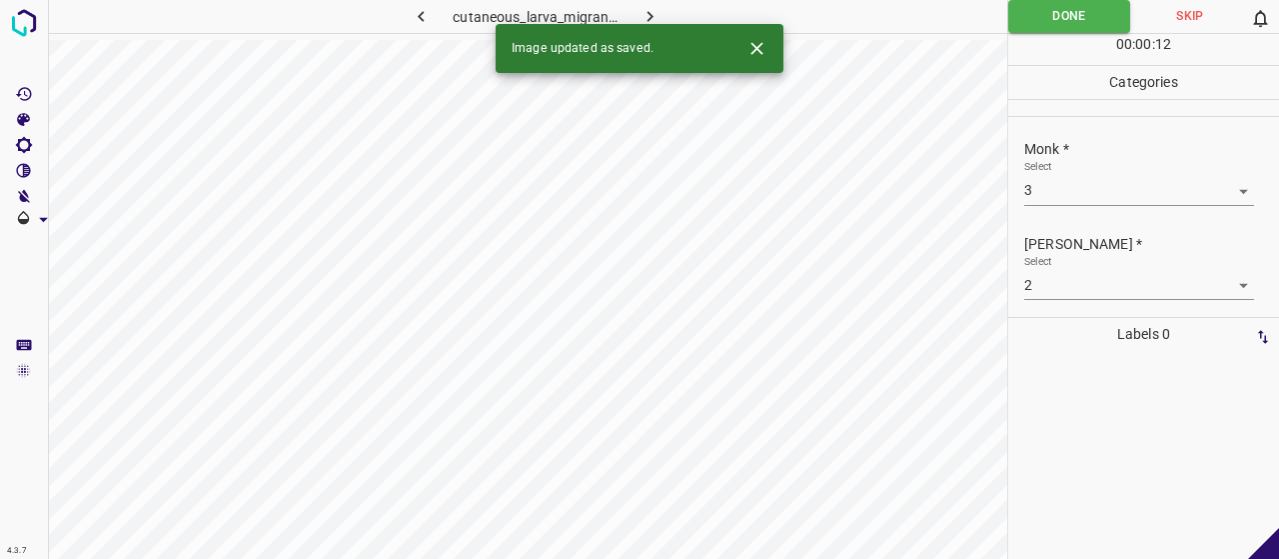
drag, startPoint x: 616, startPoint y: 4, endPoint x: 630, endPoint y: 9, distance: 14.9
click at [624, 7] on div "cutaneous_larva_migrans14.jpg" at bounding box center [536, 16] width 331 height 33
click at [630, 9] on button "button" at bounding box center [651, 16] width 64 height 33
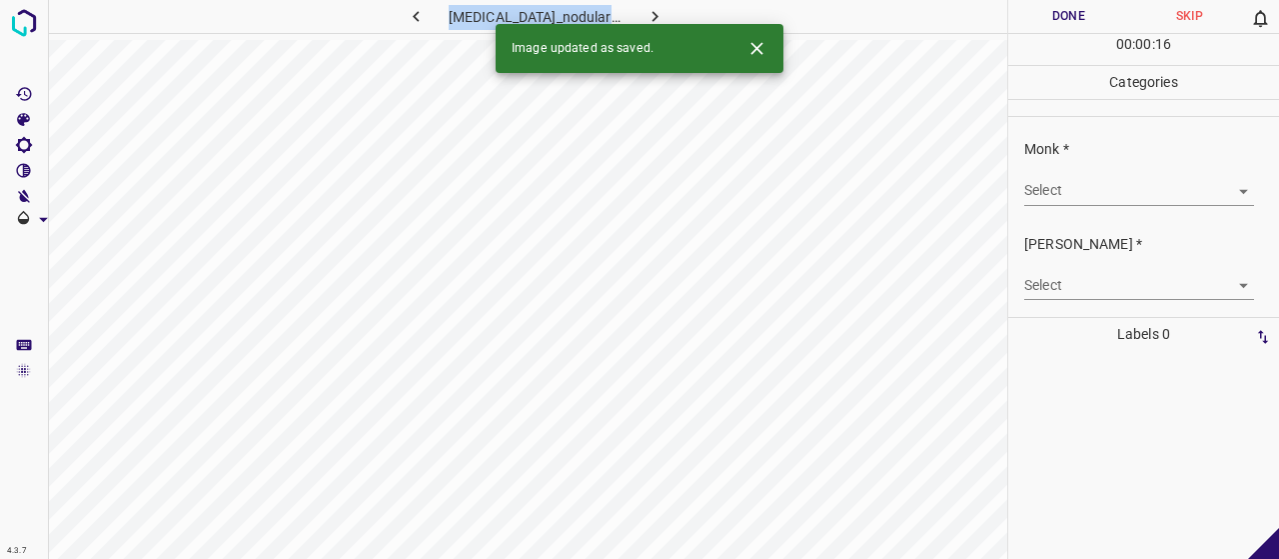
click at [1109, 179] on body "4.3.7 [MEDICAL_DATA]_nodularis100.jpg Done Skip 0 00 : 00 : 16 Categories Monk …" at bounding box center [639, 279] width 1279 height 559
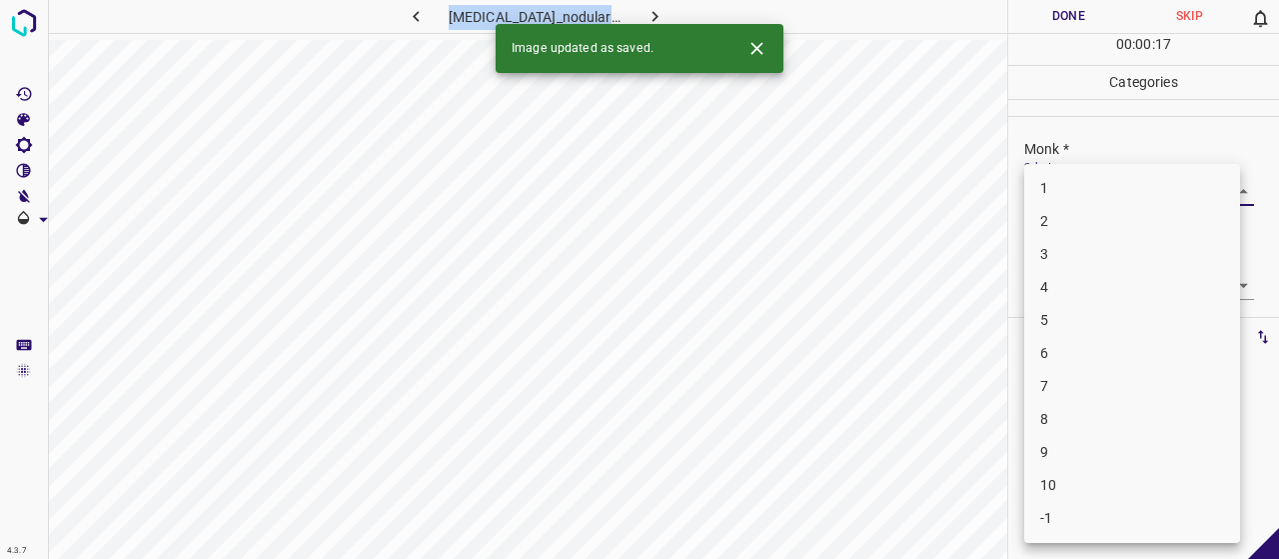
drag, startPoint x: 1083, startPoint y: 285, endPoint x: 1066, endPoint y: 294, distance: 19.2
click at [1079, 285] on li "4" at bounding box center [1132, 287] width 216 height 33
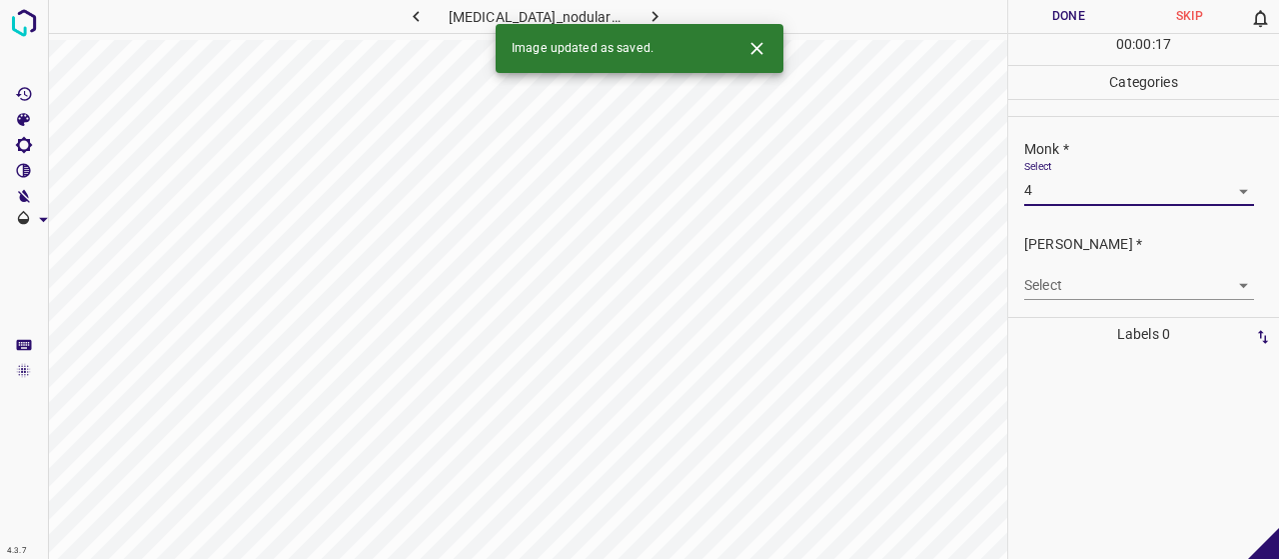
click at [1057, 299] on div "[PERSON_NAME] * Select ​" at bounding box center [1143, 267] width 271 height 94
drag, startPoint x: 1054, startPoint y: 299, endPoint x: 1044, endPoint y: 291, distance: 12.8
click at [1051, 296] on div "[PERSON_NAME] * Select ​" at bounding box center [1143, 267] width 271 height 94
click at [1041, 289] on body "4.3.7 [MEDICAL_DATA]_nodularis100.jpg Done Skip 0 00 : 00 : 18 Categories Monk …" at bounding box center [639, 279] width 1279 height 559
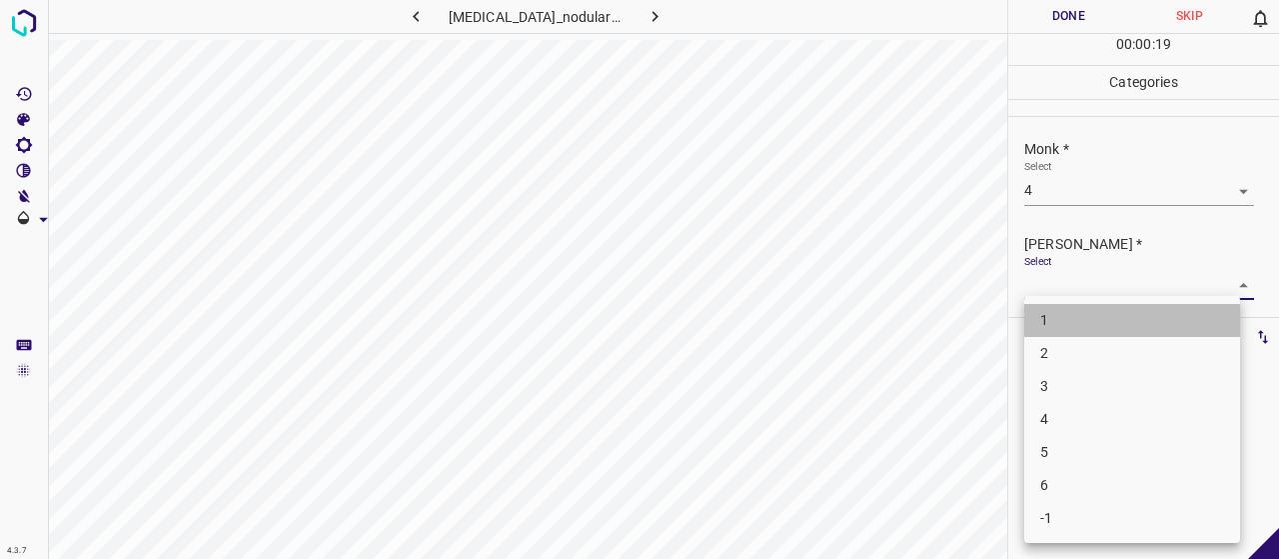
drag, startPoint x: 1046, startPoint y: 331, endPoint x: 1051, endPoint y: 344, distance: 13.9
click at [1051, 344] on ul "1 2 3 4 5 6 -1" at bounding box center [1132, 419] width 216 height 247
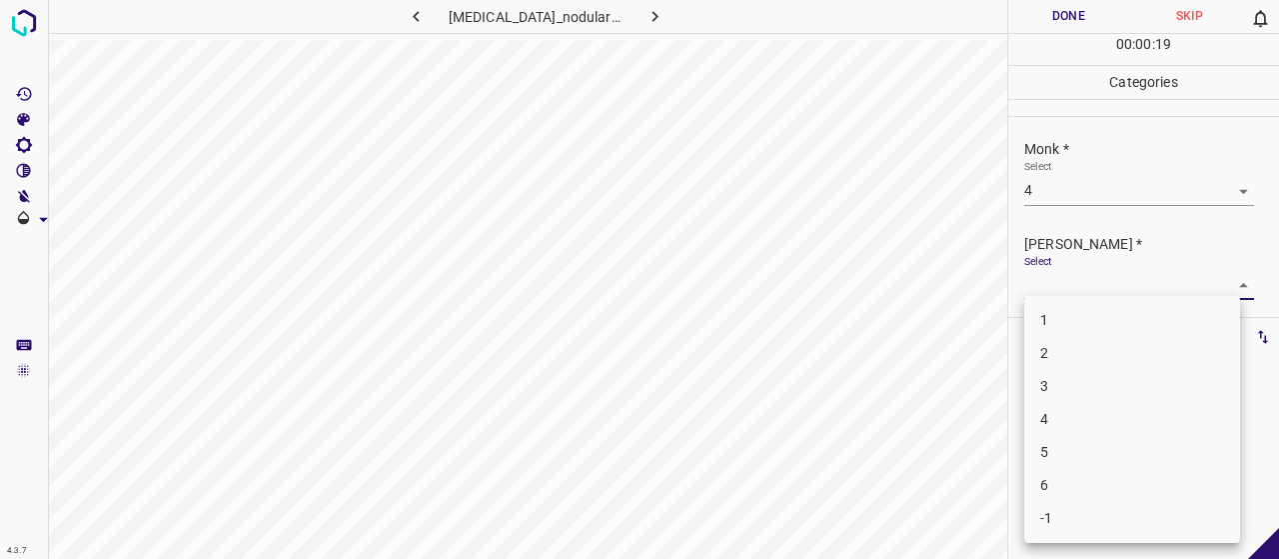
click at [1051, 344] on li "2" at bounding box center [1132, 353] width 216 height 33
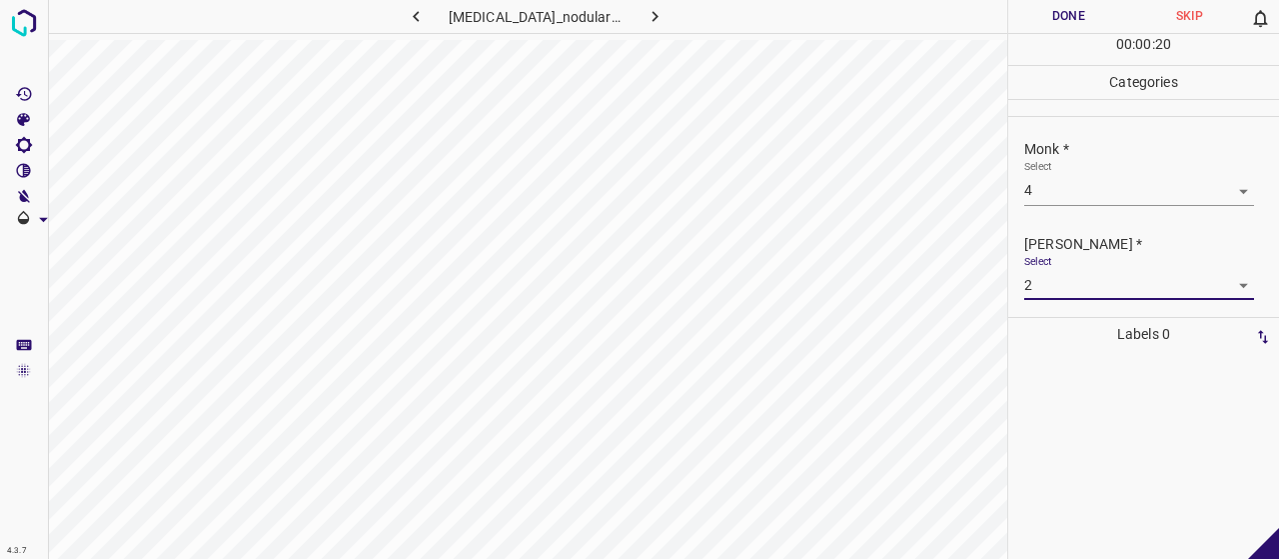
drag, startPoint x: 1083, startPoint y: 29, endPoint x: 1042, endPoint y: 35, distance: 41.4
click at [1083, 27] on button "Done" at bounding box center [1068, 16] width 121 height 33
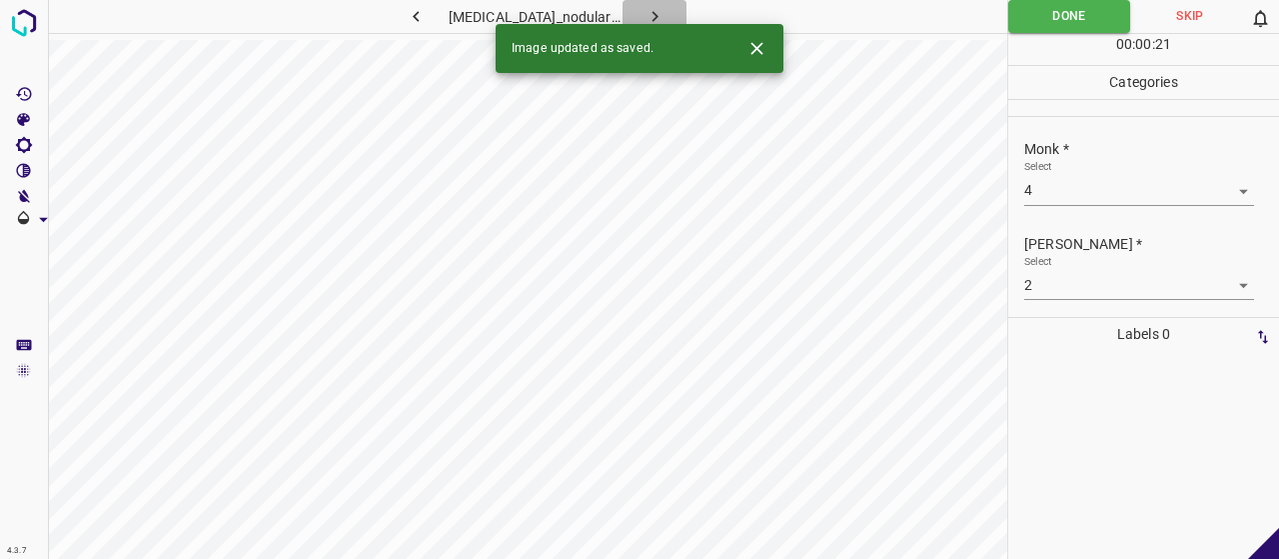
click at [649, 18] on icon "button" at bounding box center [654, 16] width 21 height 21
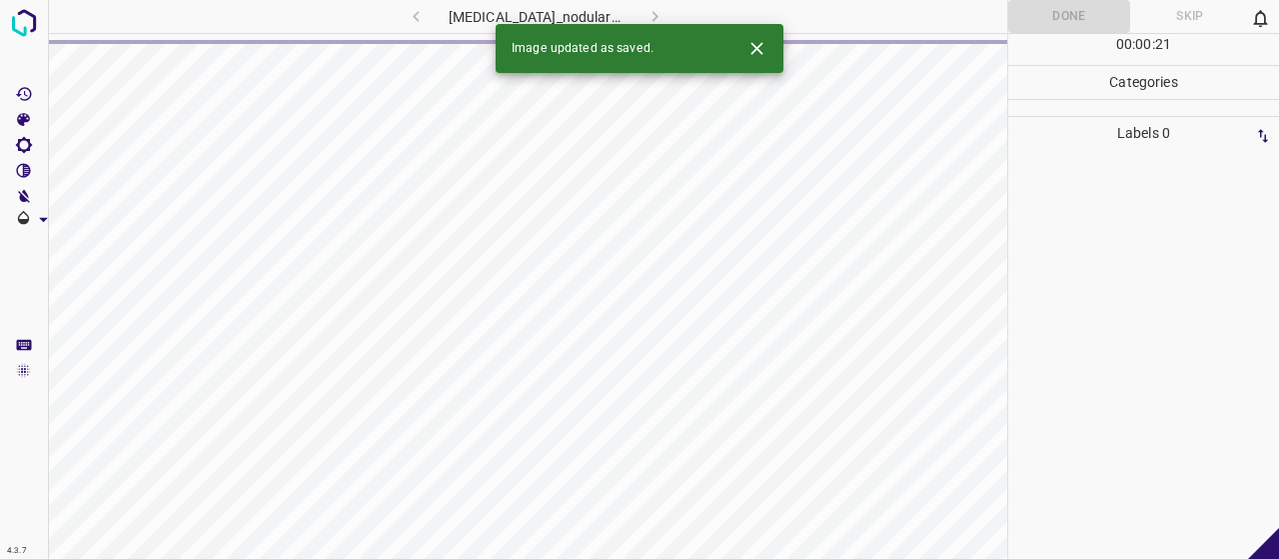
click at [758, 46] on icon "Close" at bounding box center [756, 48] width 12 height 12
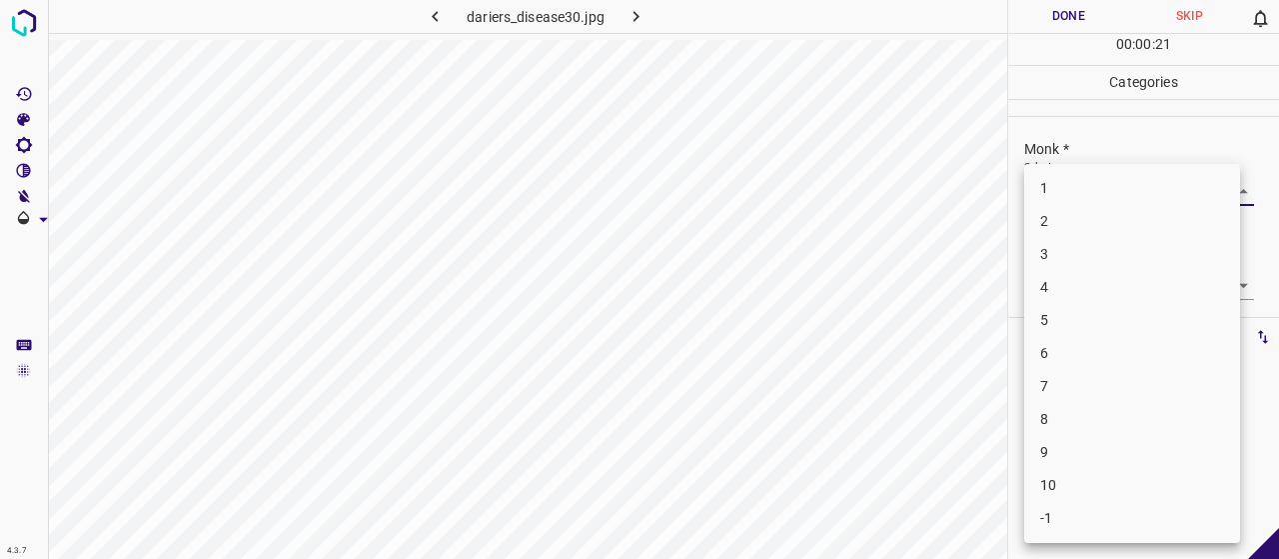
click at [1169, 180] on body "4.3.7 dariers_disease30.jpg Done Skip 0 00 : 00 : 21 Categories Monk * Select ​…" at bounding box center [639, 279] width 1279 height 559
click at [1123, 283] on li "4" at bounding box center [1132, 287] width 216 height 33
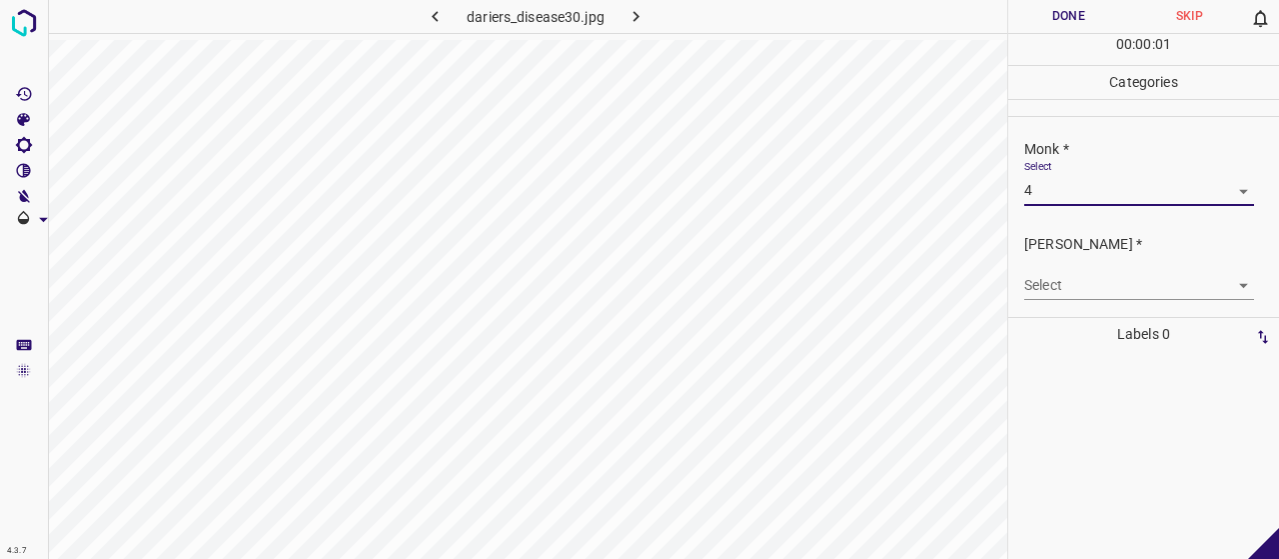
click at [1097, 289] on body "4.3.7 dariers_disease30.jpg Done Skip 0 00 : 00 : 01 Categories Monk * Select 4…" at bounding box center [639, 279] width 1279 height 559
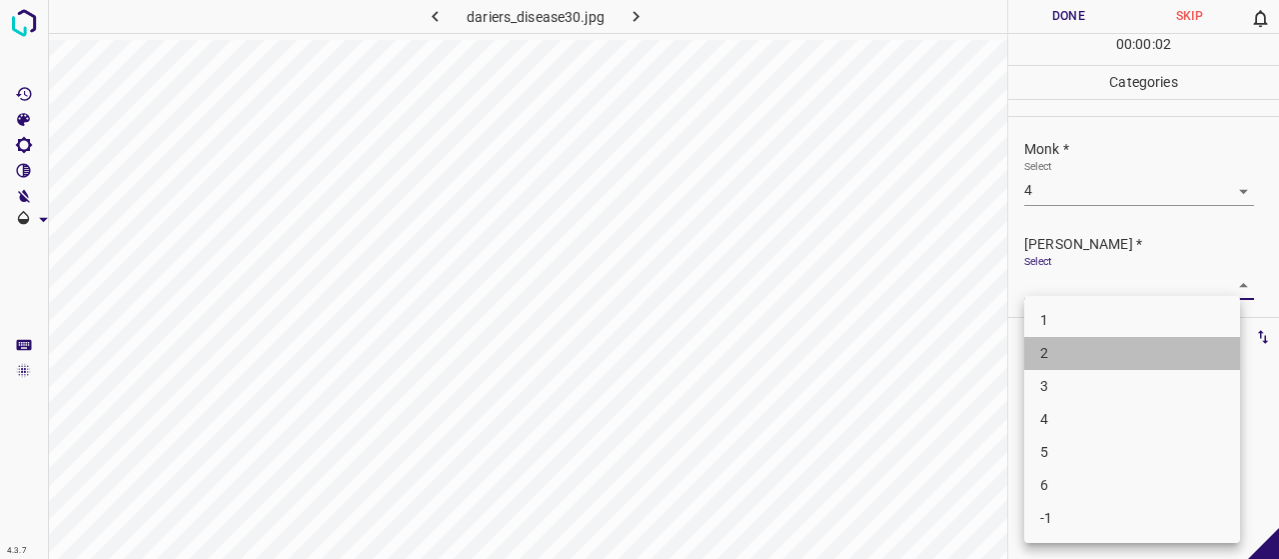
click at [1071, 350] on li "2" at bounding box center [1132, 353] width 216 height 33
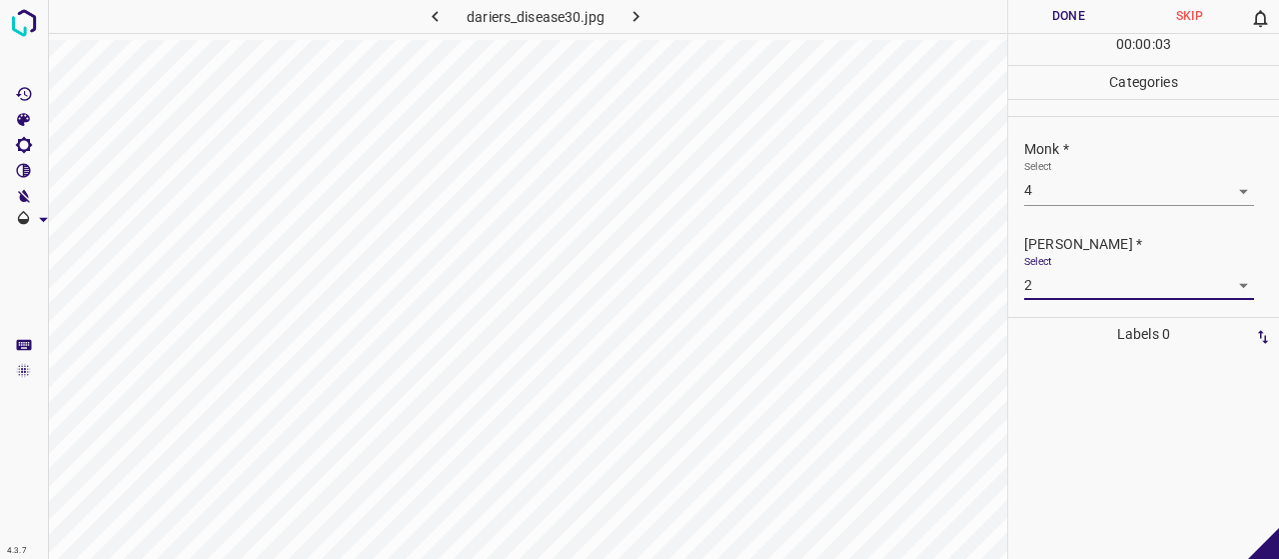
click at [1032, 15] on button "Done" at bounding box center [1068, 16] width 121 height 33
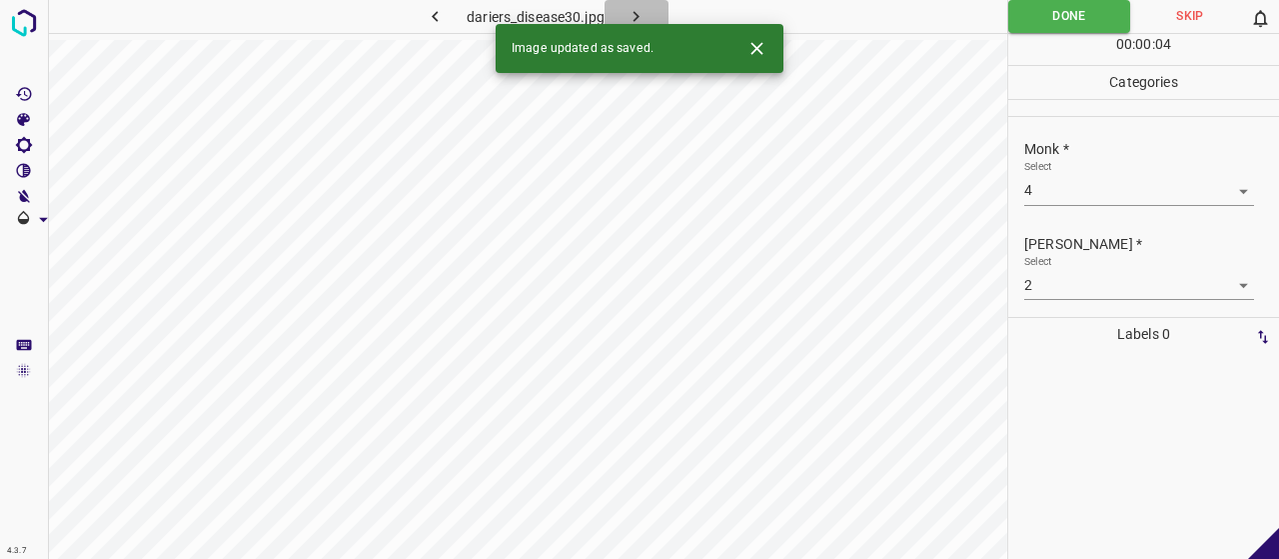
click at [656, 3] on button "button" at bounding box center [637, 16] width 64 height 33
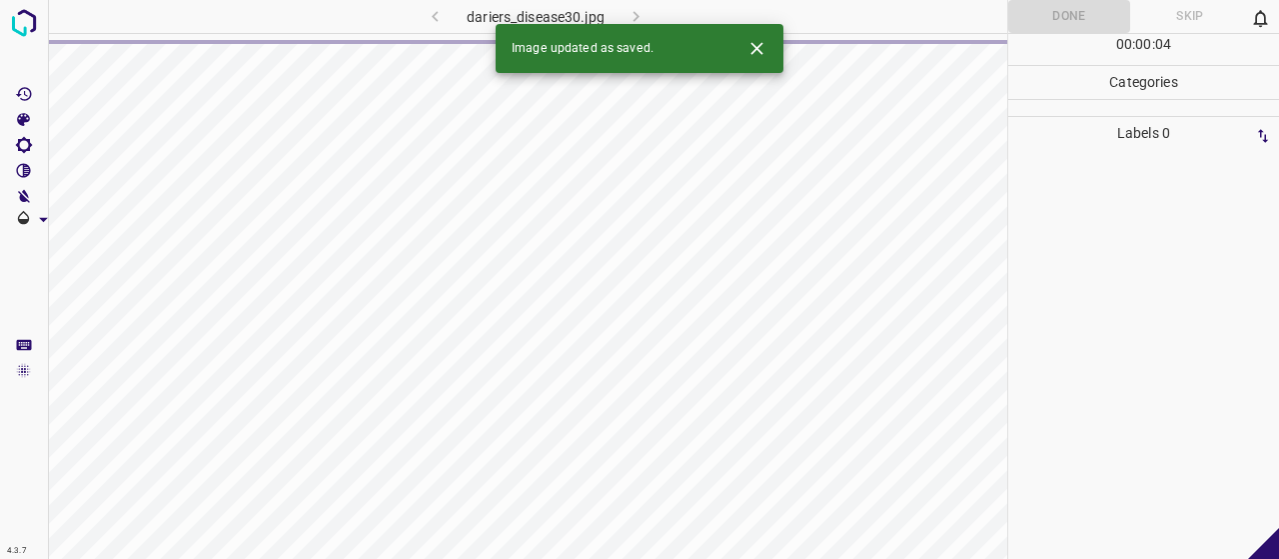
click at [759, 47] on icon "Close" at bounding box center [756, 48] width 12 height 12
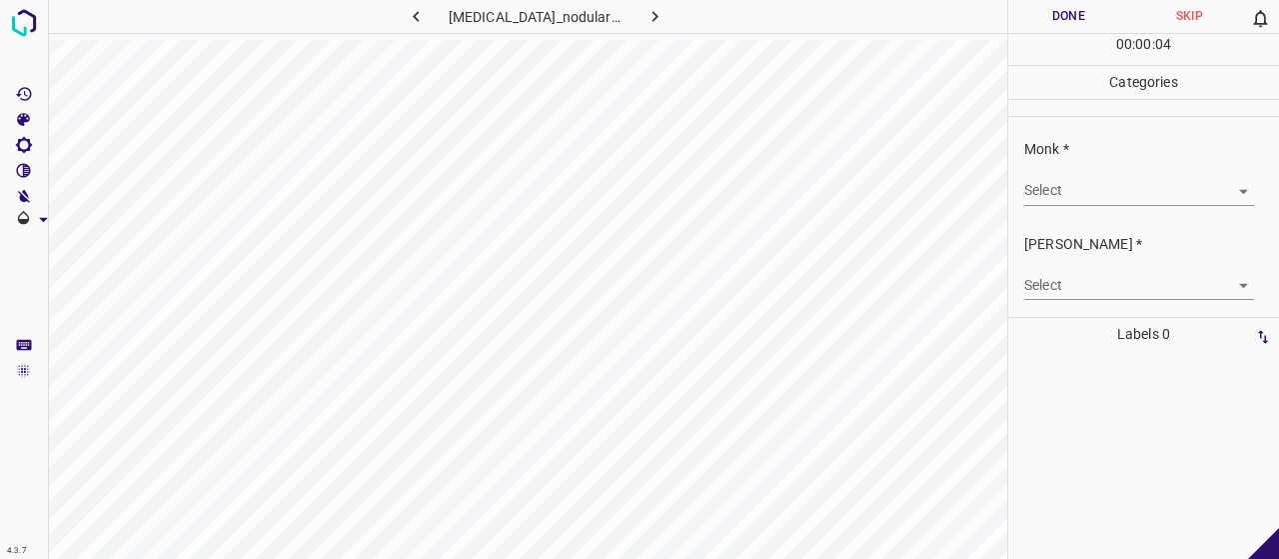
click at [1117, 191] on body "4.3.7 [MEDICAL_DATA]_nodularis107.jpg Done Skip 0 00 : 00 : 04 Categories Monk …" at bounding box center [639, 279] width 1279 height 559
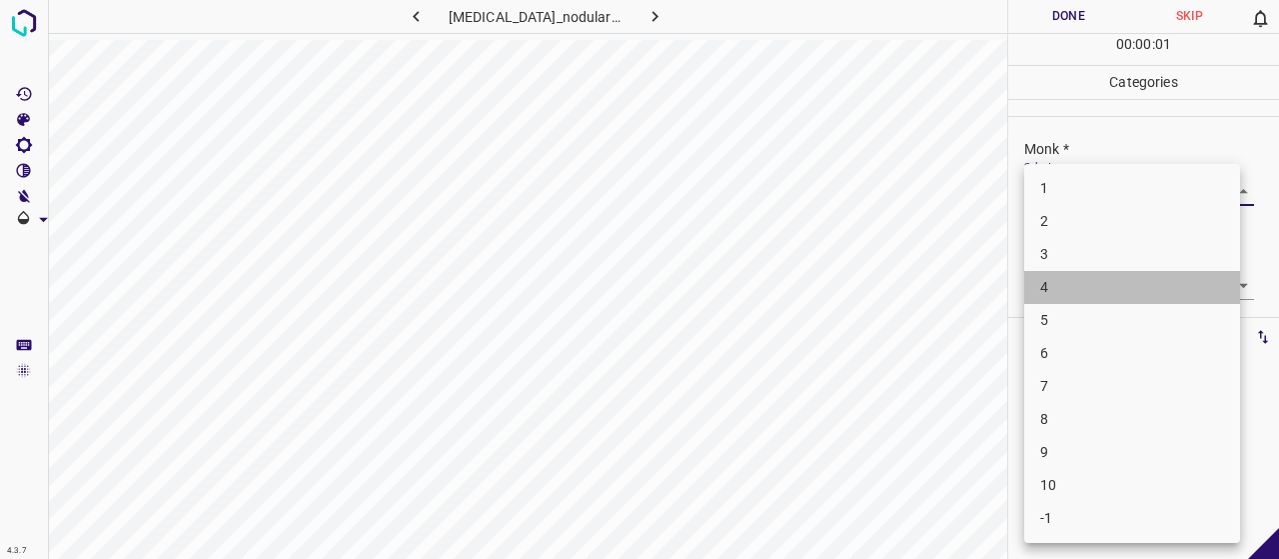
click at [1148, 289] on li "4" at bounding box center [1132, 287] width 216 height 33
click at [1081, 187] on body "4.3.7 [MEDICAL_DATA]_nodularis107.jpg Done Skip 0 00 : 00 : 02 Categories Monk …" at bounding box center [639, 279] width 1279 height 559
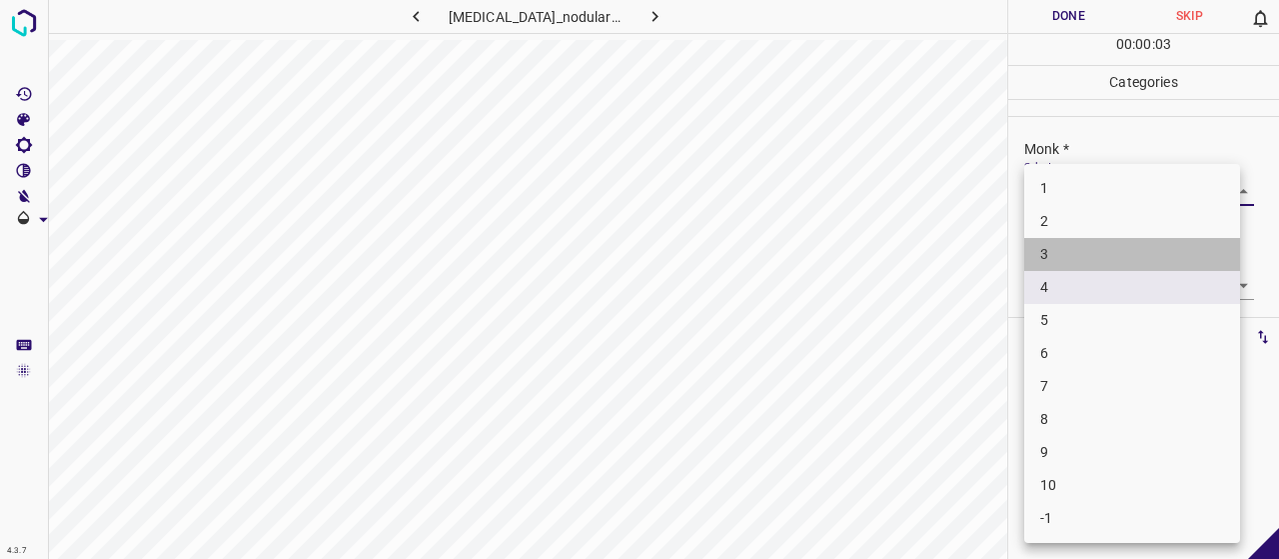
click at [1045, 257] on li "3" at bounding box center [1132, 254] width 216 height 33
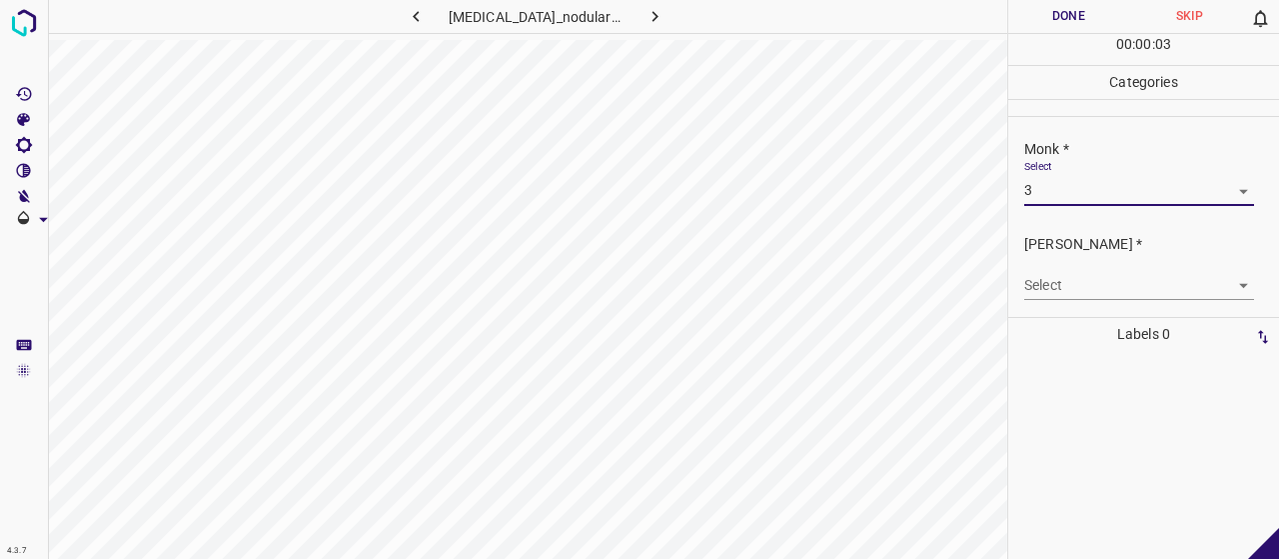
click at [1089, 285] on body "4.3.7 [MEDICAL_DATA]_nodularis107.jpg Done Skip 0 00 : 00 : 03 Categories Monk …" at bounding box center [639, 279] width 1279 height 559
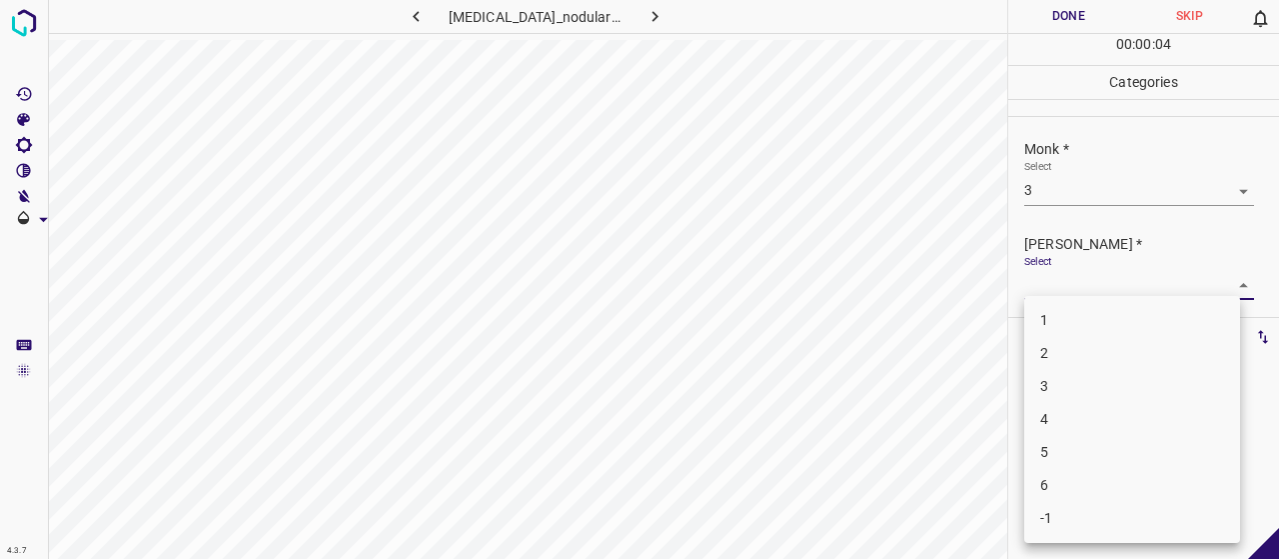
click at [1085, 348] on li "2" at bounding box center [1132, 353] width 216 height 33
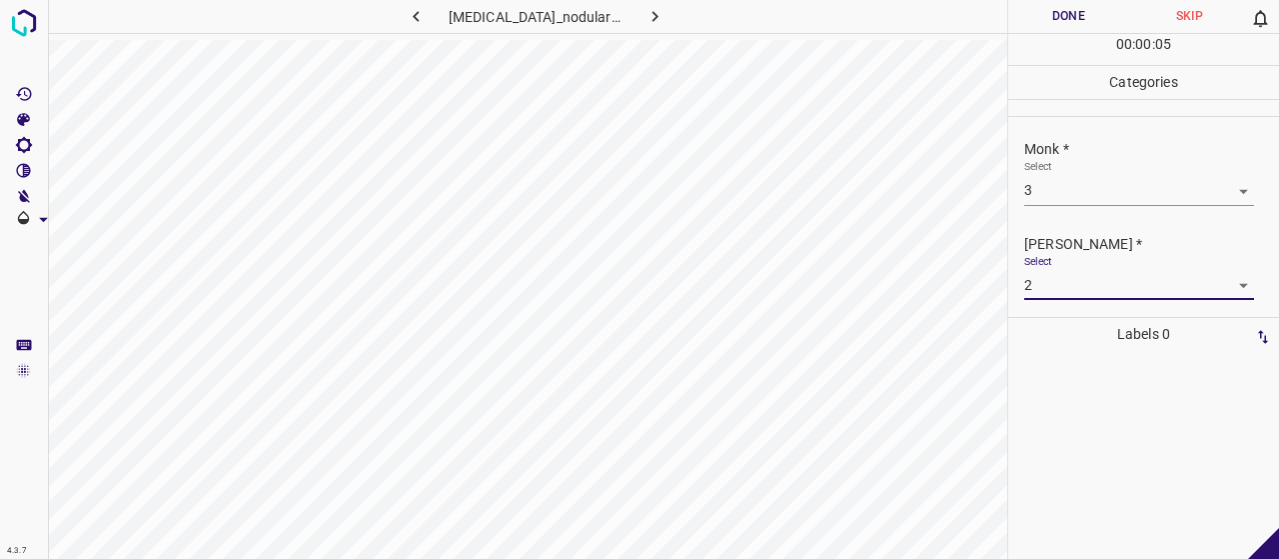
click at [1045, 23] on button "Done" at bounding box center [1068, 16] width 121 height 33
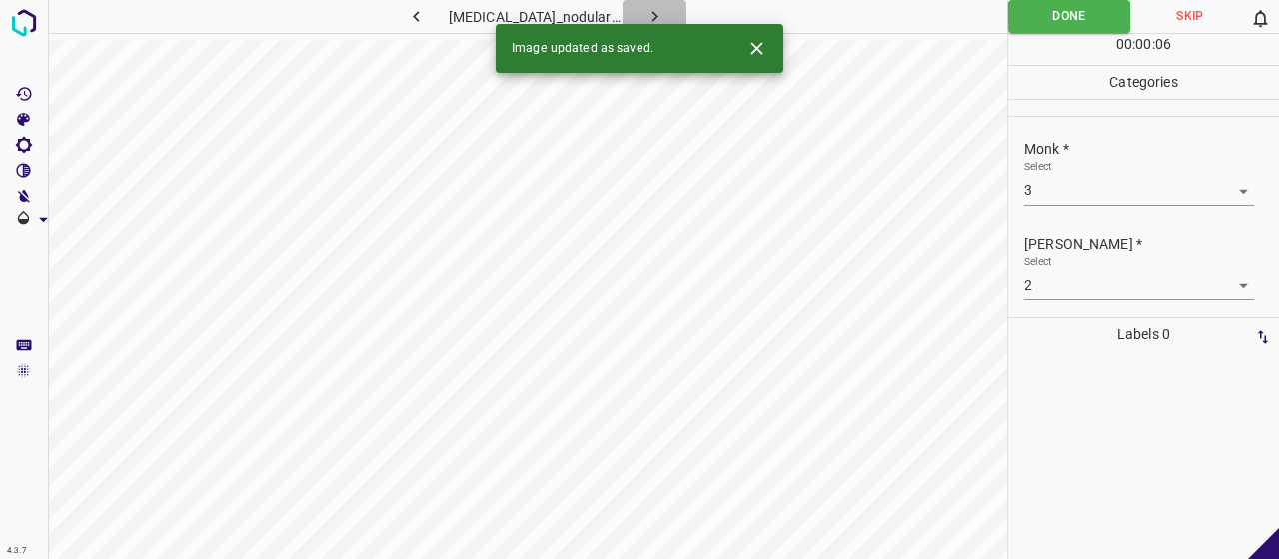
click at [632, 1] on button "button" at bounding box center [655, 16] width 64 height 33
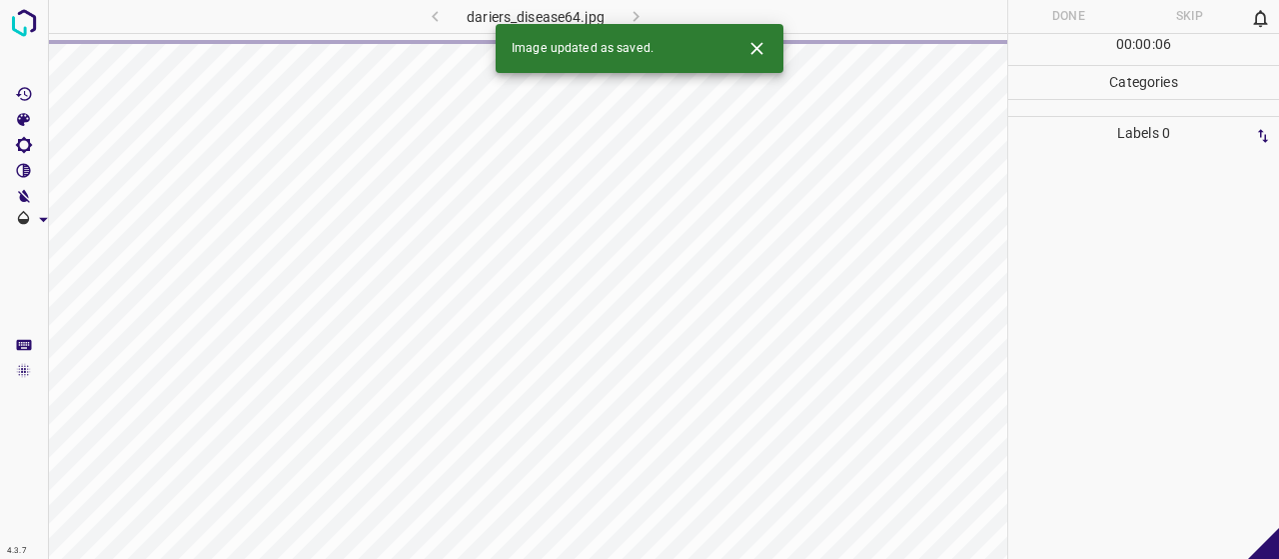
click at [775, 42] on div "Image updated as saved." at bounding box center [640, 48] width 288 height 49
click at [764, 41] on icon "Close" at bounding box center [756, 48] width 21 height 21
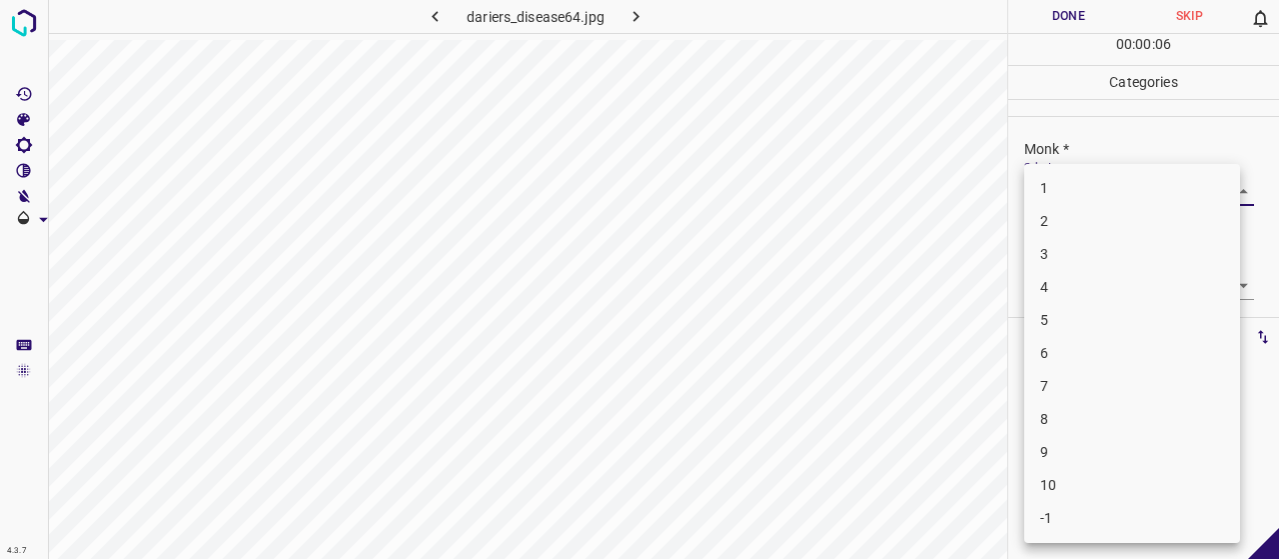
click at [1111, 190] on body "4.3.7 dariers_disease64.jpg Done Skip 0 00 : 00 : 06 Categories Monk * Select ​…" at bounding box center [639, 279] width 1279 height 559
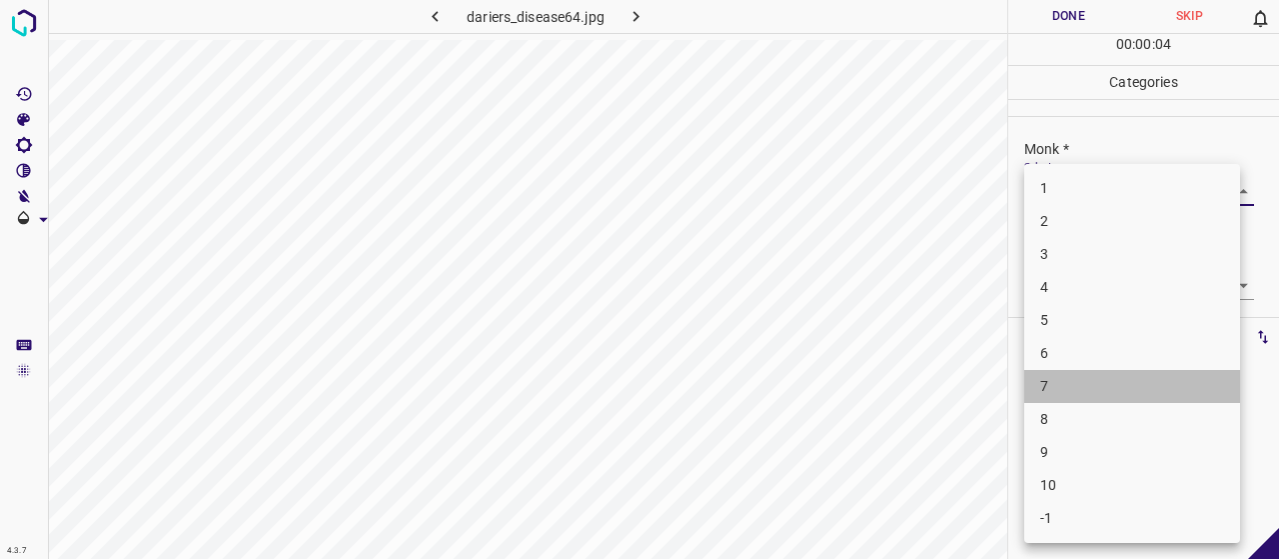
click at [1102, 379] on li "7" at bounding box center [1132, 386] width 216 height 33
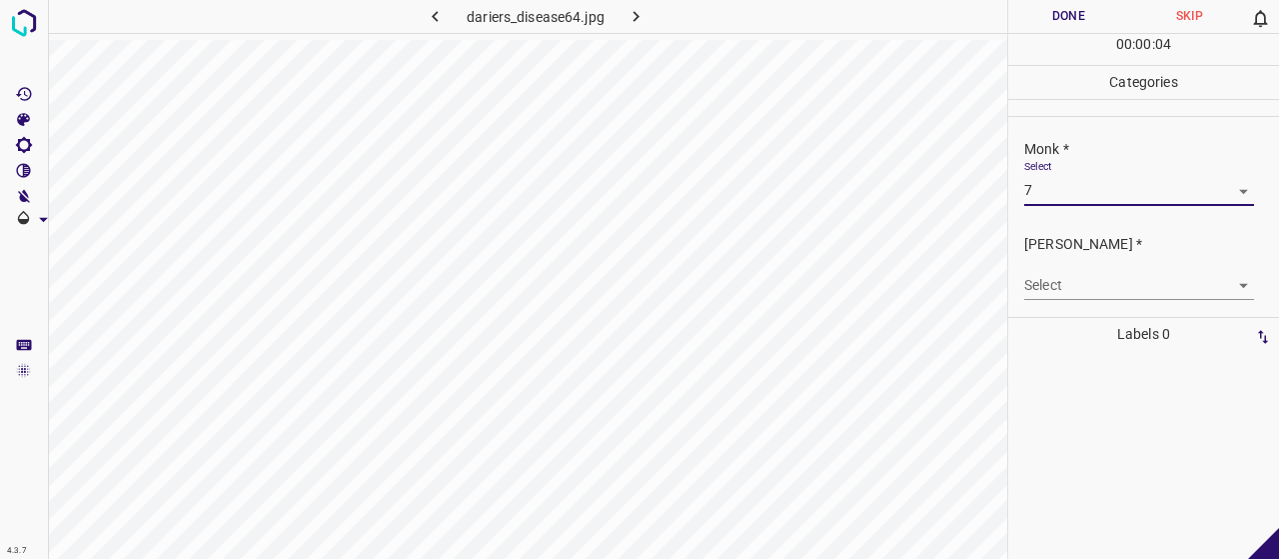
click at [1079, 285] on body "4.3.7 dariers_disease64.jpg Done Skip 0 00 : 00 : 04 Categories Monk * Select 7…" at bounding box center [639, 279] width 1279 height 559
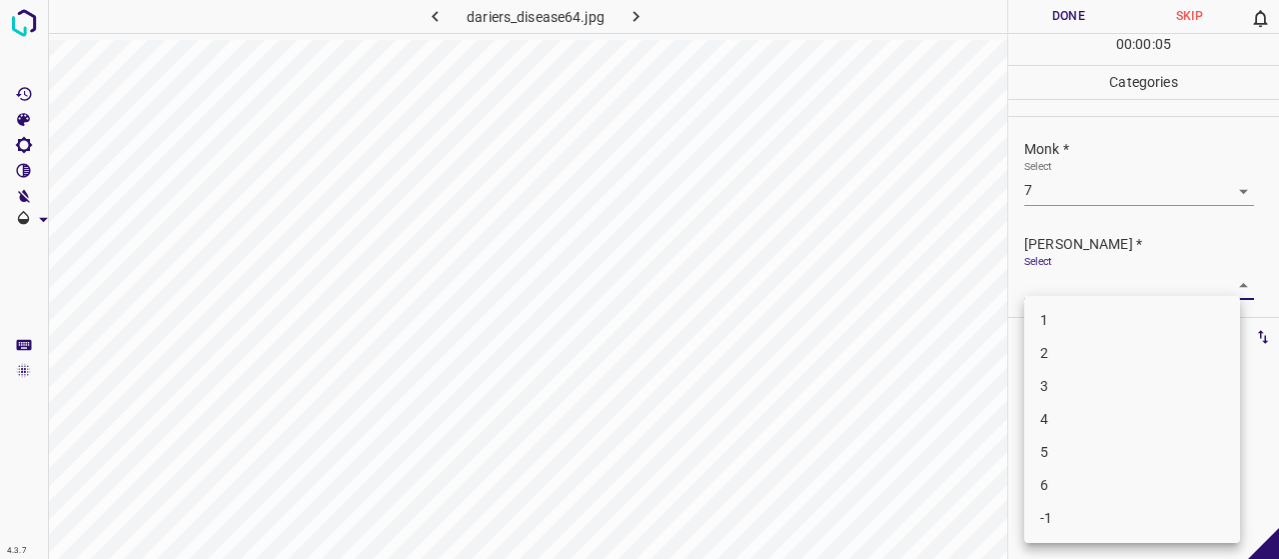
click at [1099, 451] on li "5" at bounding box center [1132, 452] width 216 height 33
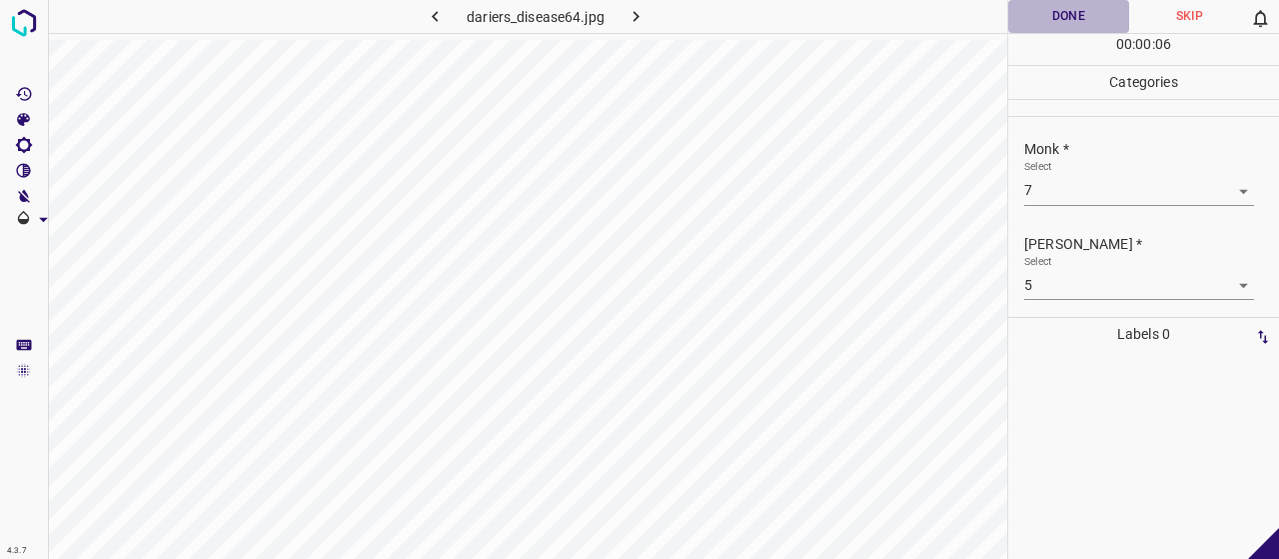
click at [1042, 23] on button "Done" at bounding box center [1068, 16] width 121 height 33
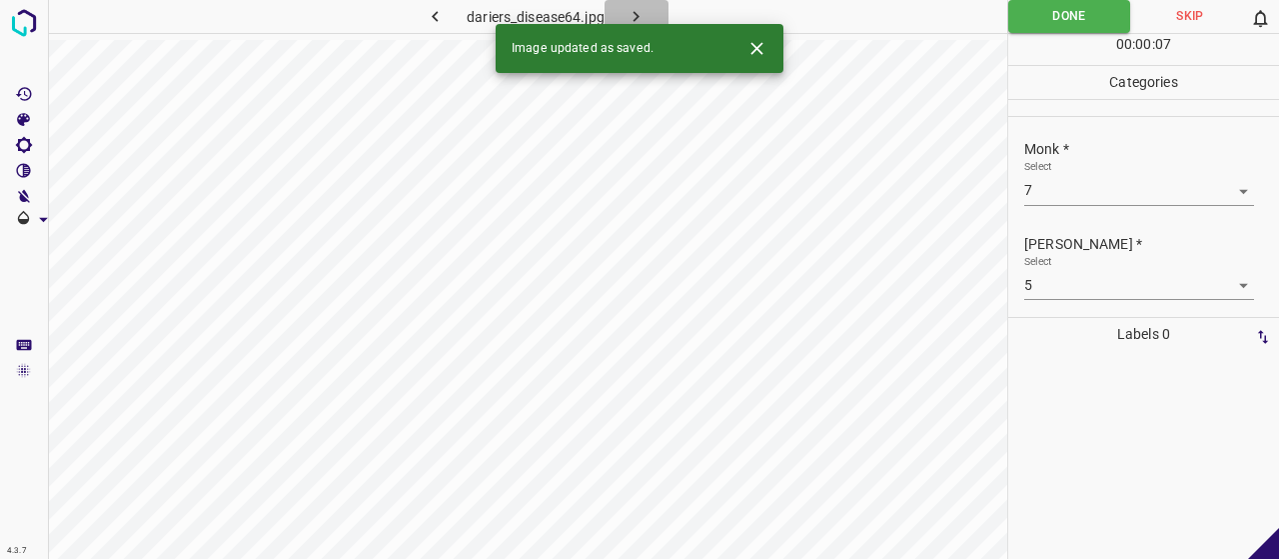
click at [622, 3] on button "button" at bounding box center [637, 16] width 64 height 33
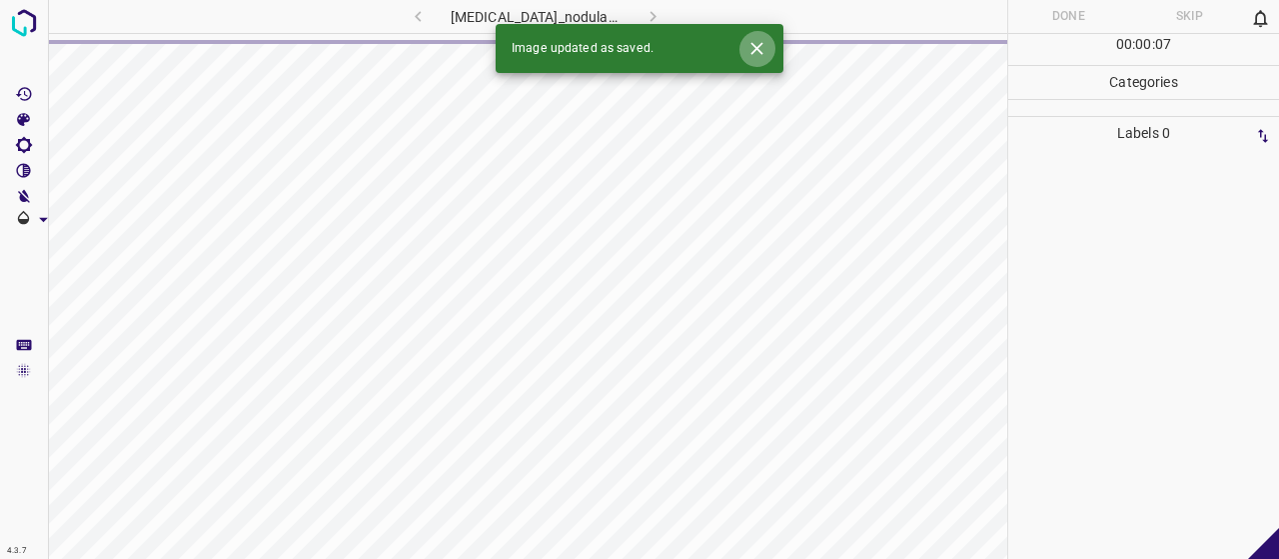
click at [748, 48] on icon "Close" at bounding box center [756, 48] width 21 height 21
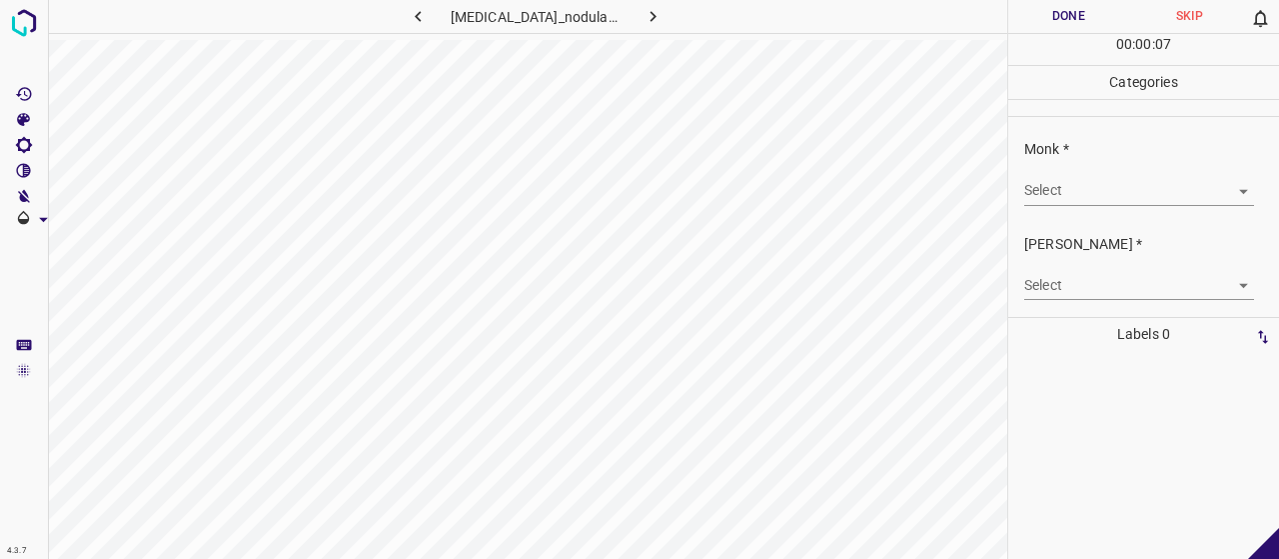
click at [1119, 183] on body "4.3.7 [MEDICAL_DATA]_nodularis22.jpg Done Skip 0 00 : 00 : 07 Categories Monk *…" at bounding box center [639, 279] width 1279 height 559
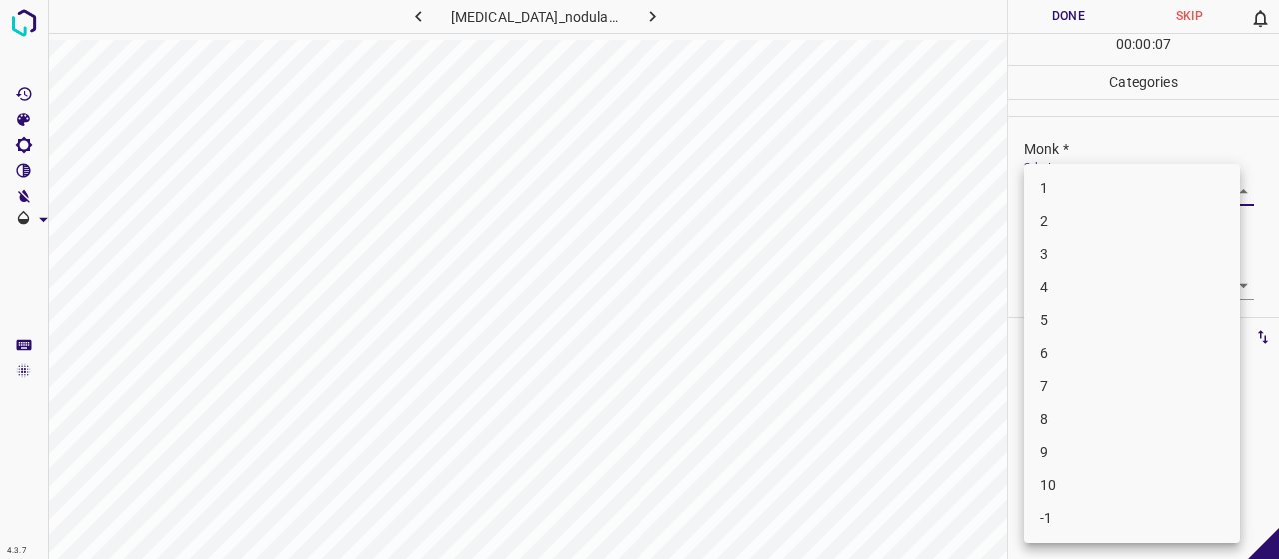
click at [1111, 289] on li "4" at bounding box center [1132, 287] width 216 height 33
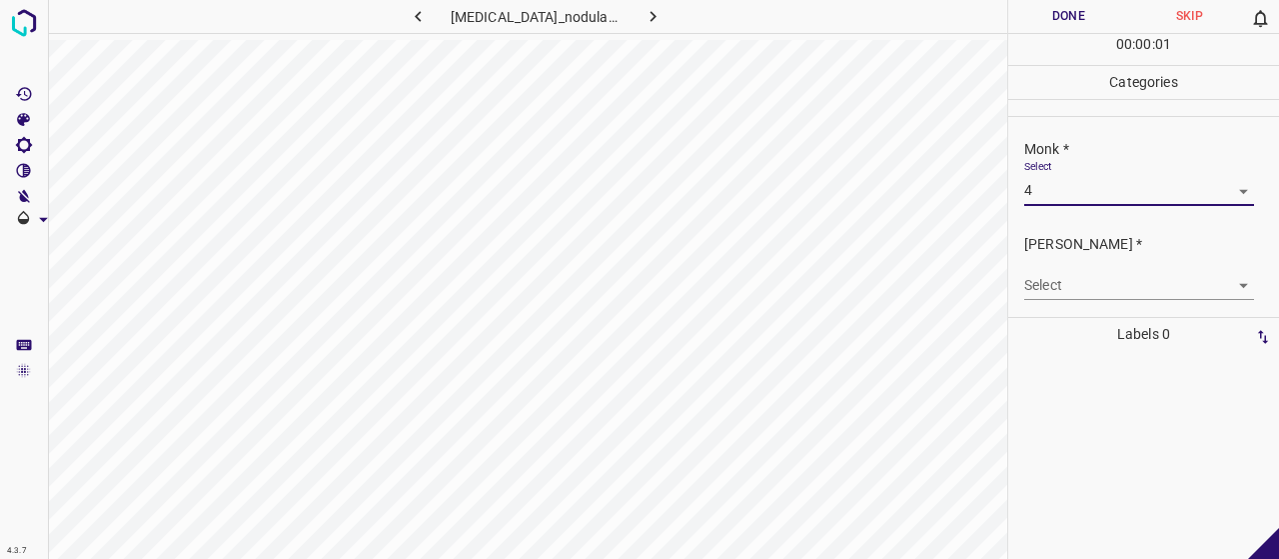
click at [1113, 291] on body "4.3.7 [MEDICAL_DATA]_nodularis22.jpg Done Skip 0 00 : 00 : 01 Categories Monk *…" at bounding box center [639, 279] width 1279 height 559
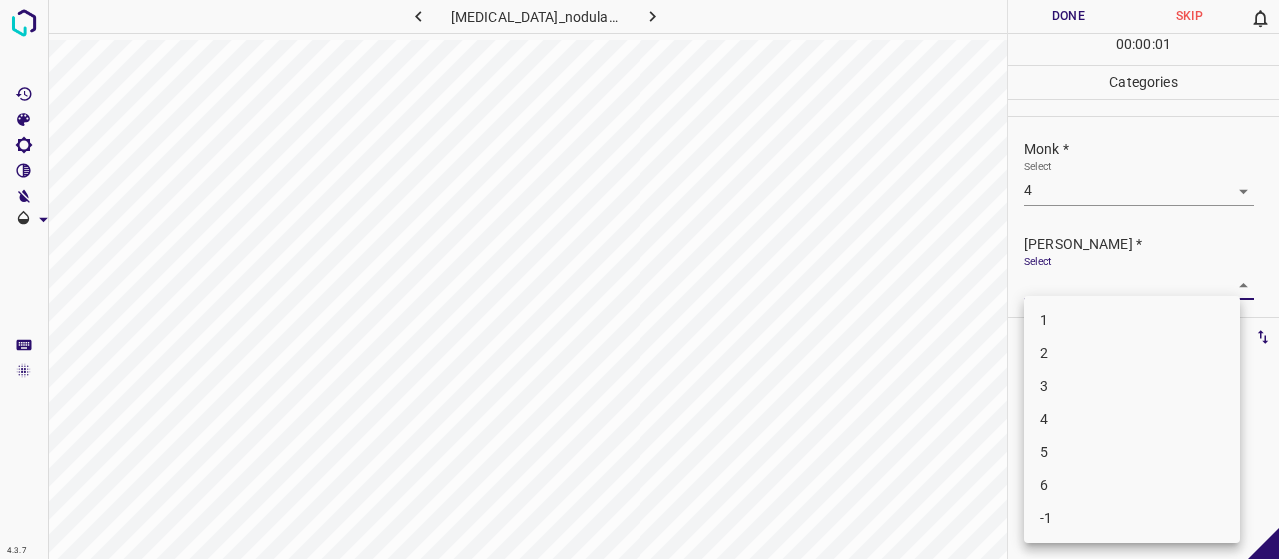
click at [1090, 346] on li "2" at bounding box center [1132, 353] width 216 height 33
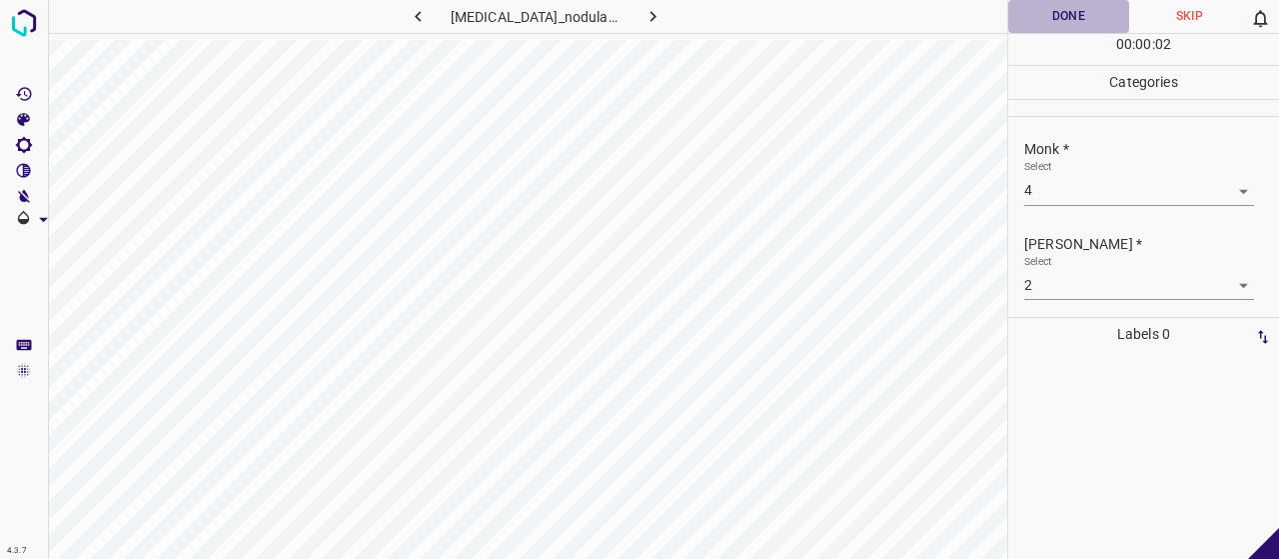
click at [1076, 21] on button "Done" at bounding box center [1068, 16] width 121 height 33
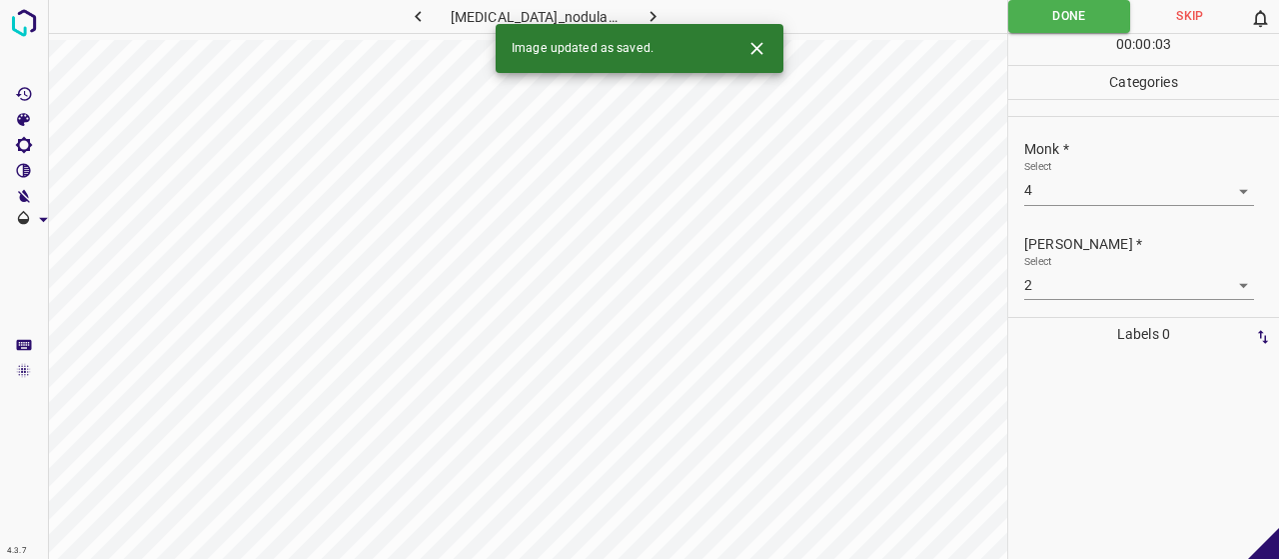
click at [645, 32] on div "Image updated as saved." at bounding box center [640, 48] width 288 height 49
click at [653, 3] on button "button" at bounding box center [653, 16] width 64 height 33
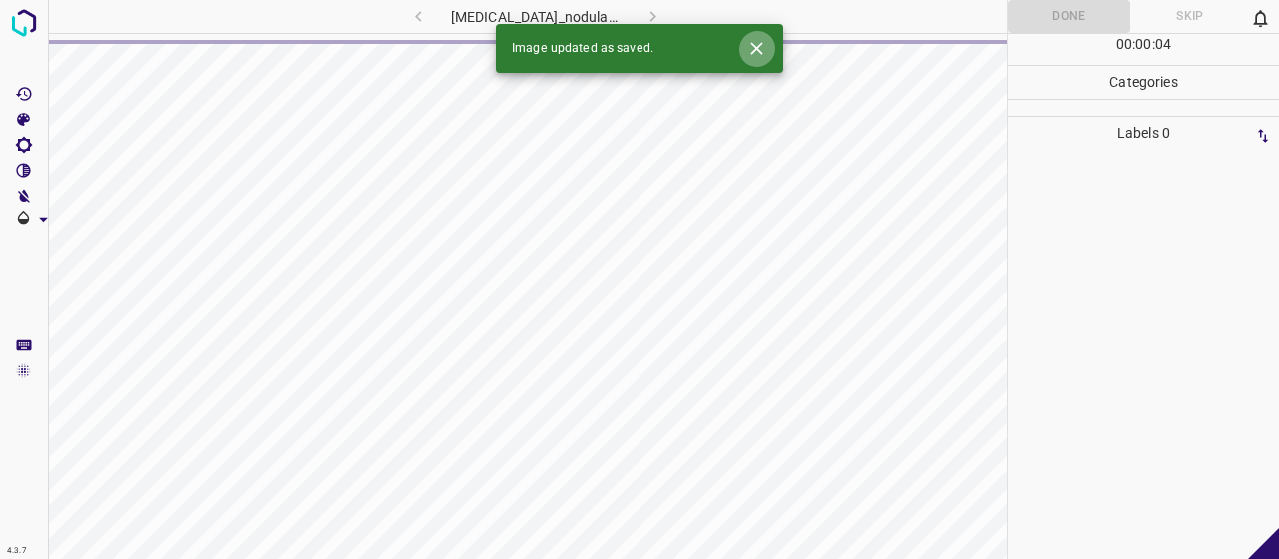
click at [763, 54] on icon "Close" at bounding box center [756, 48] width 21 height 21
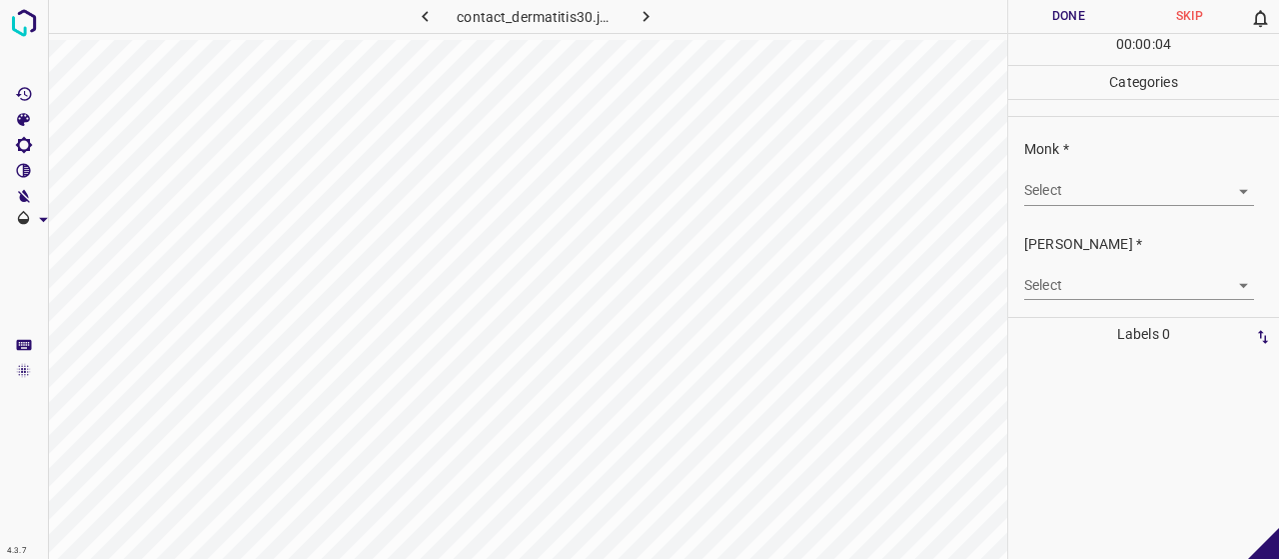
click at [1096, 187] on body "4.3.7 contact_dermatitis30.jpg Done Skip 0 00 : 00 : 04 Categories Monk * Selec…" at bounding box center [639, 279] width 1279 height 559
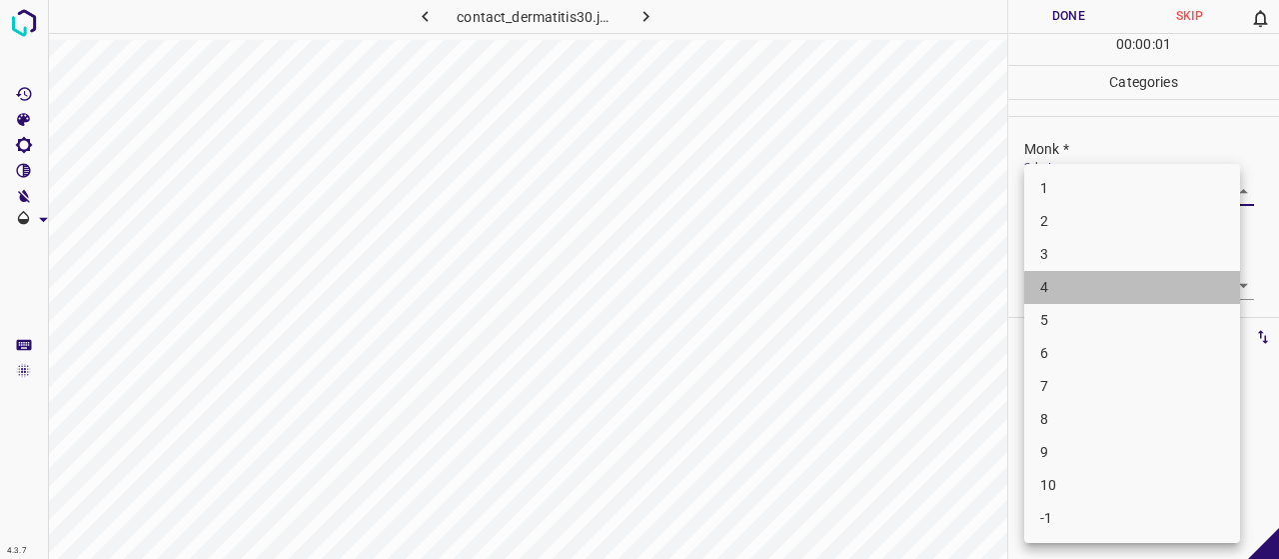
click at [1110, 295] on li "4" at bounding box center [1132, 287] width 216 height 33
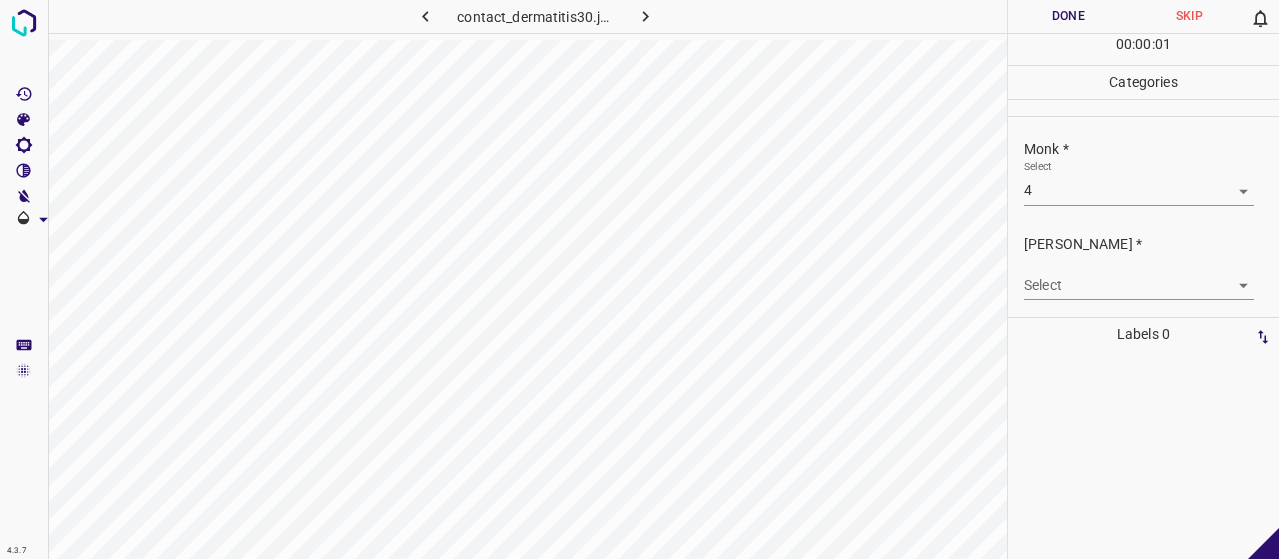
click at [1133, 321] on p "Labels 0" at bounding box center [1143, 334] width 259 height 33
click at [1133, 329] on p "Labels 0" at bounding box center [1143, 334] width 259 height 33
click at [1107, 286] on body "4.3.7 contact_dermatitis30.jpg Done Skip 0 00 : 00 : 02 Categories Monk * Selec…" at bounding box center [639, 279] width 1279 height 559
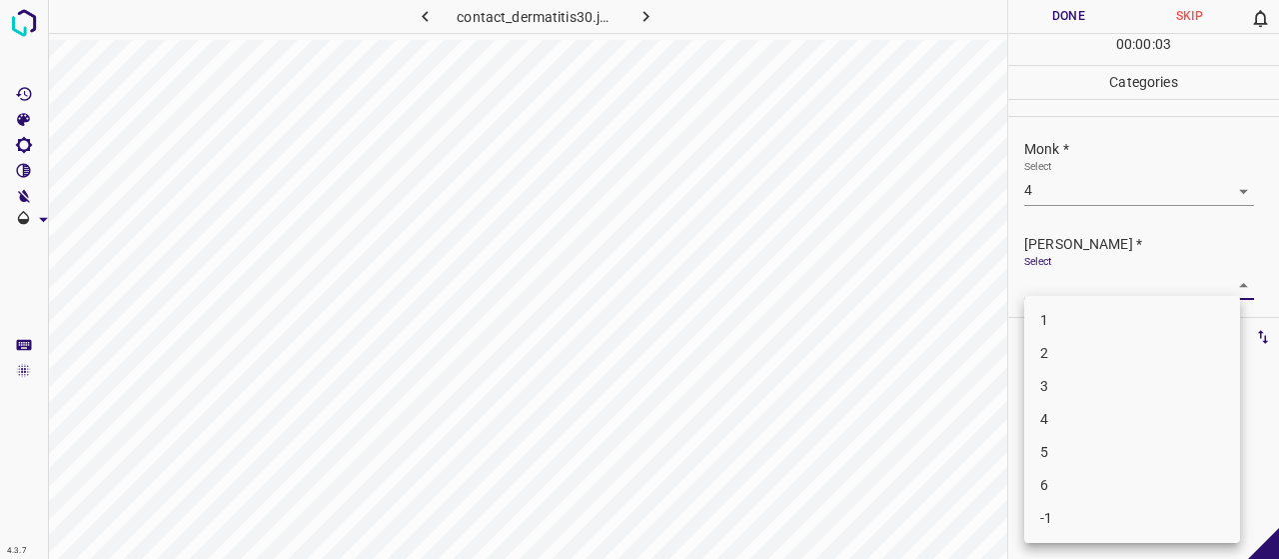
click at [1098, 355] on li "2" at bounding box center [1132, 353] width 216 height 33
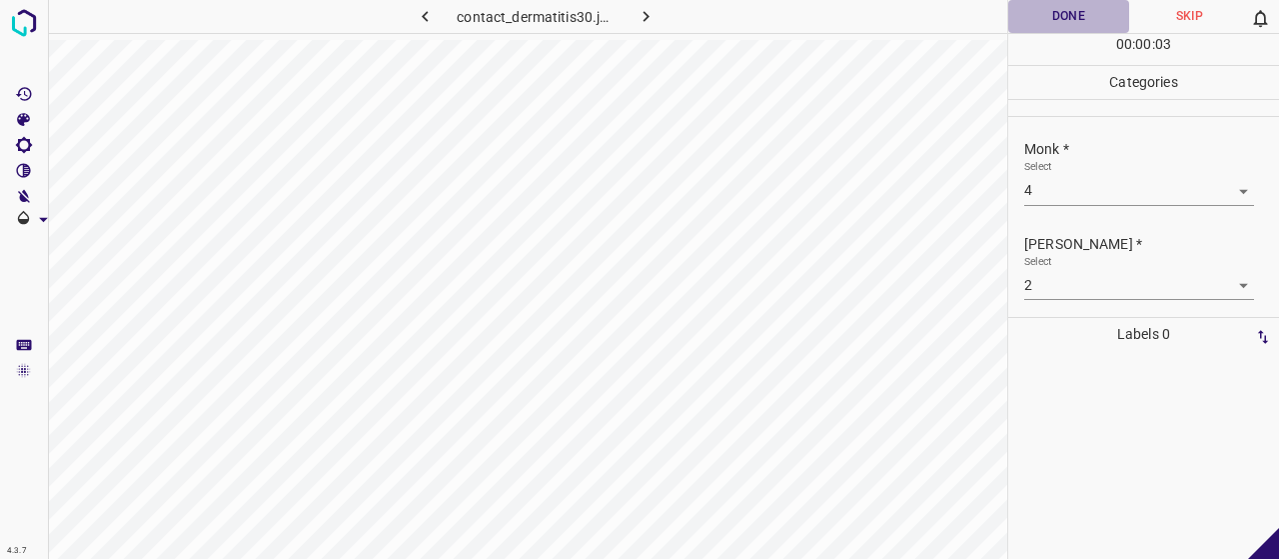
click at [1065, 15] on button "Done" at bounding box center [1068, 16] width 121 height 33
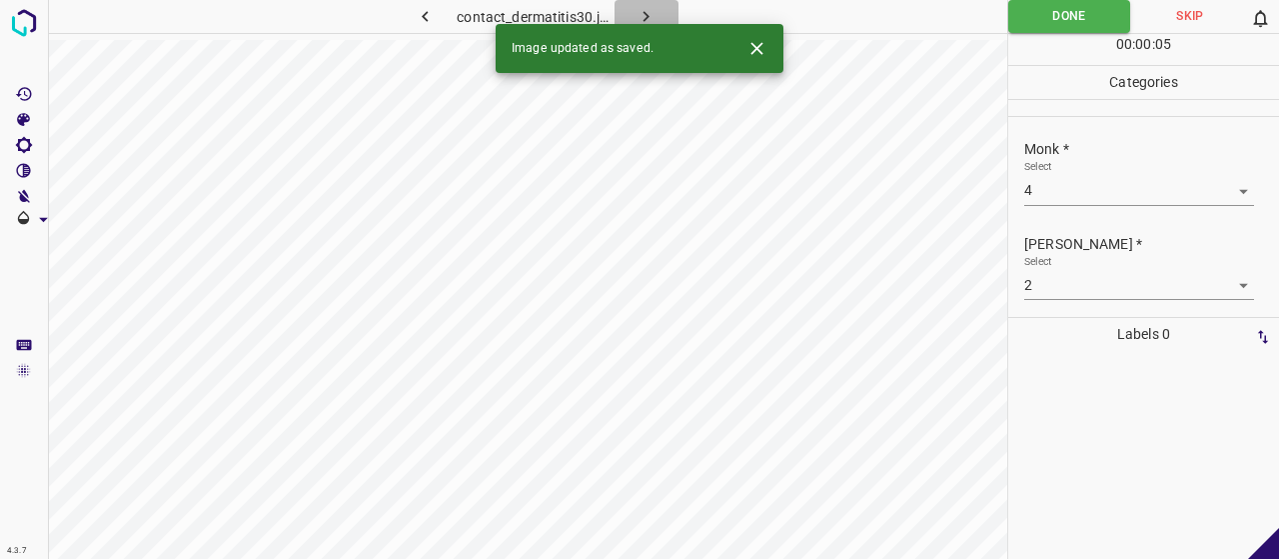
click at [649, 11] on button "button" at bounding box center [647, 16] width 64 height 33
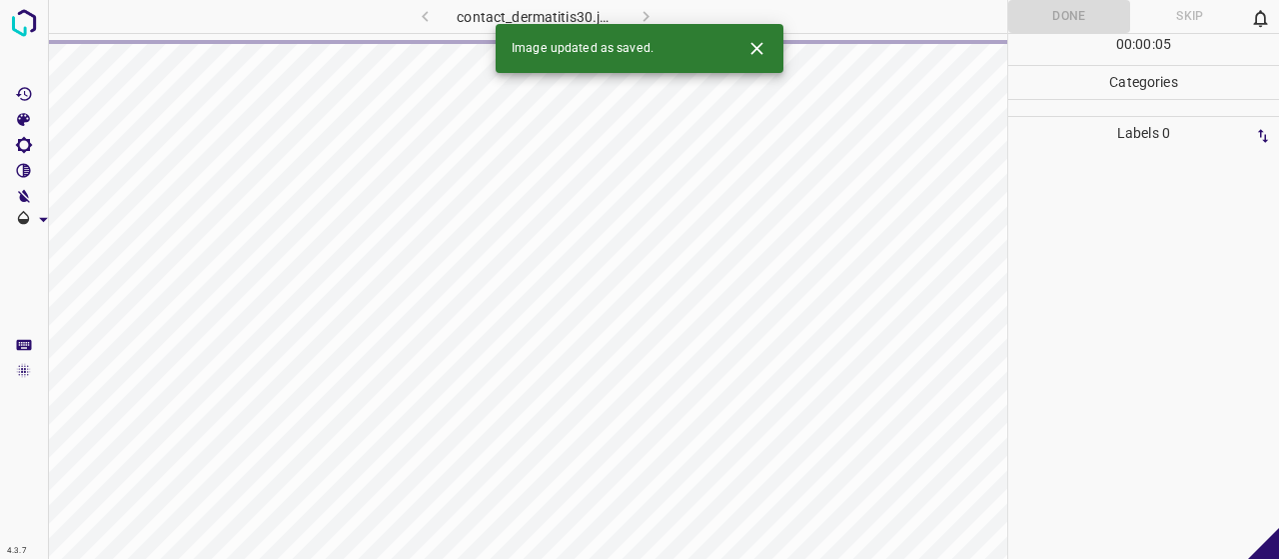
click at [752, 49] on icon "Close" at bounding box center [756, 48] width 21 height 21
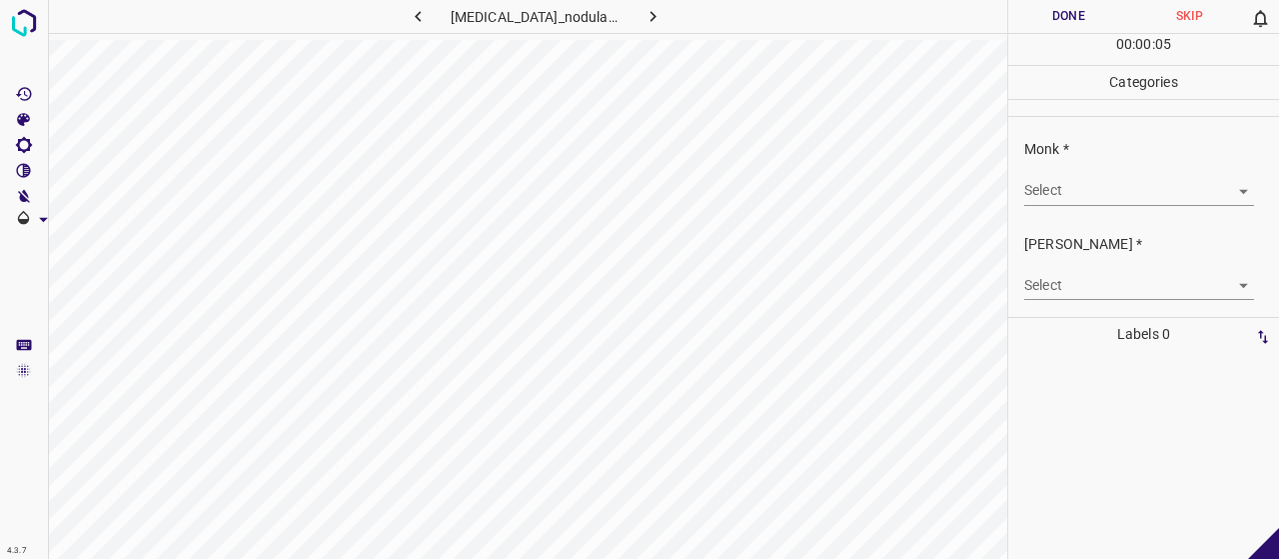
click at [1051, 189] on body "4.3.7 [MEDICAL_DATA]_nodularis45.jpg Done Skip 0 00 : 00 : 05 Categories Monk *…" at bounding box center [639, 279] width 1279 height 559
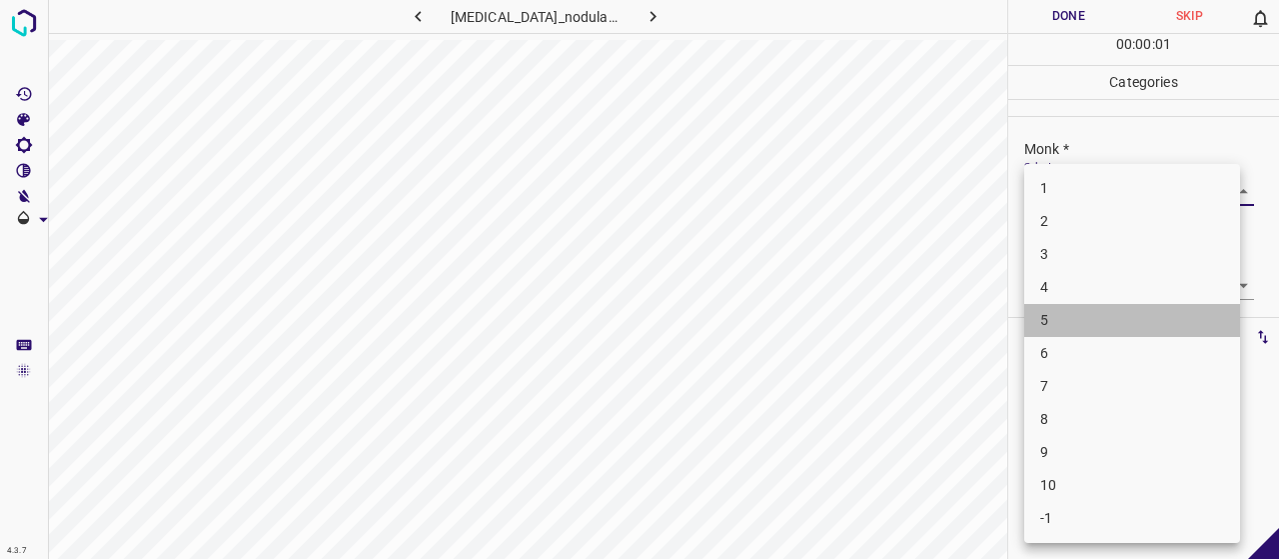
click at [1065, 304] on li "5" at bounding box center [1132, 320] width 216 height 33
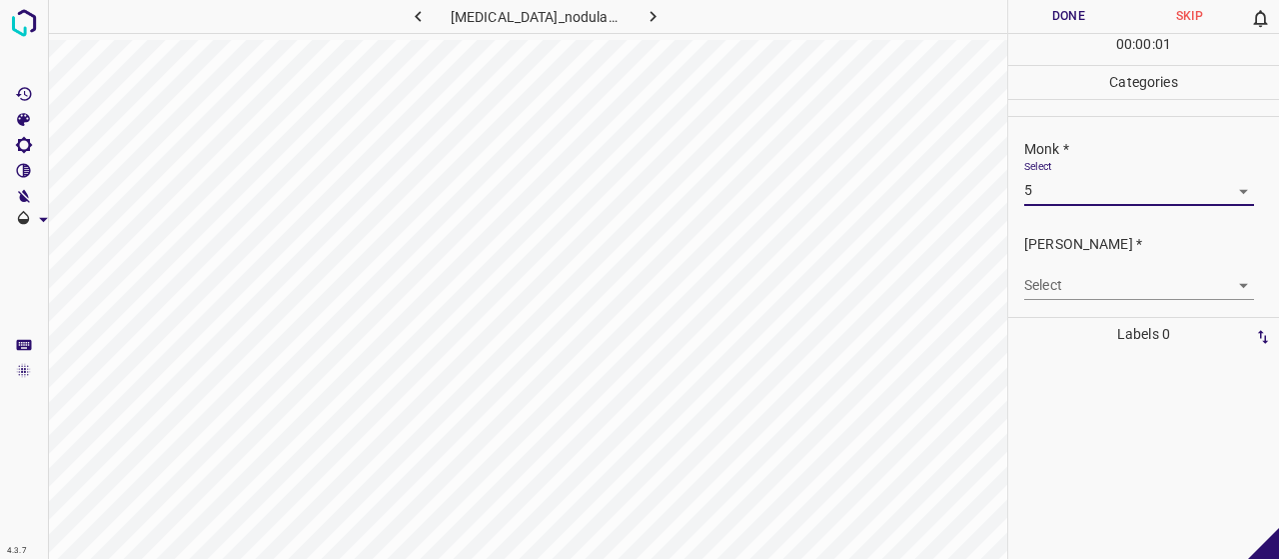
click at [1075, 284] on body "4.3.7 [MEDICAL_DATA]_nodularis45.jpg Done Skip 0 00 : 00 : 01 Categories Monk *…" at bounding box center [639, 279] width 1279 height 559
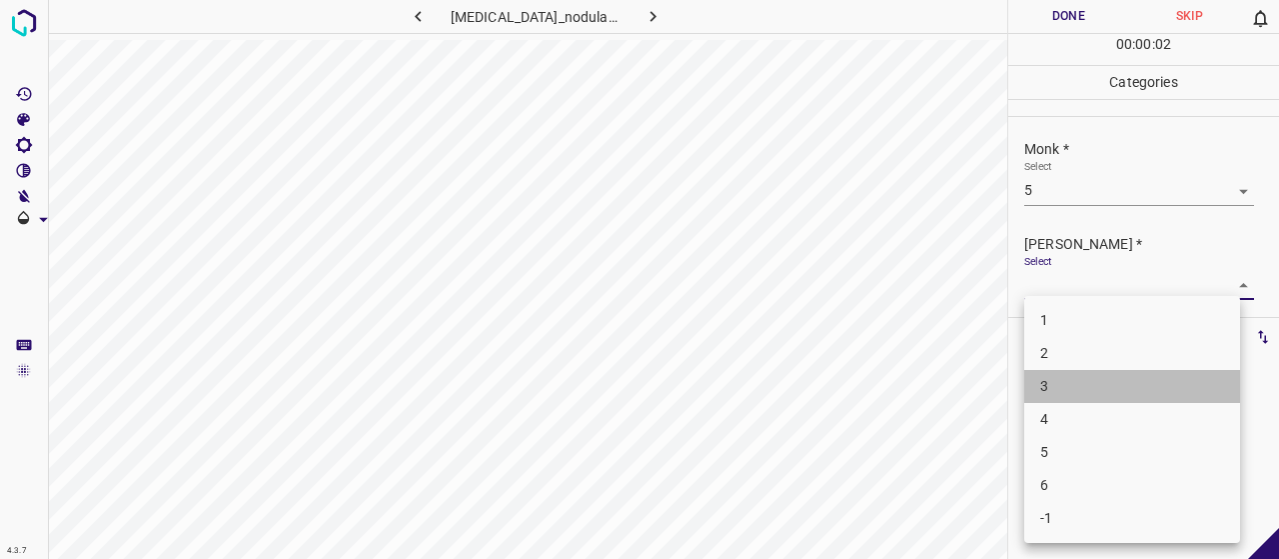
click at [1051, 379] on li "3" at bounding box center [1132, 386] width 216 height 33
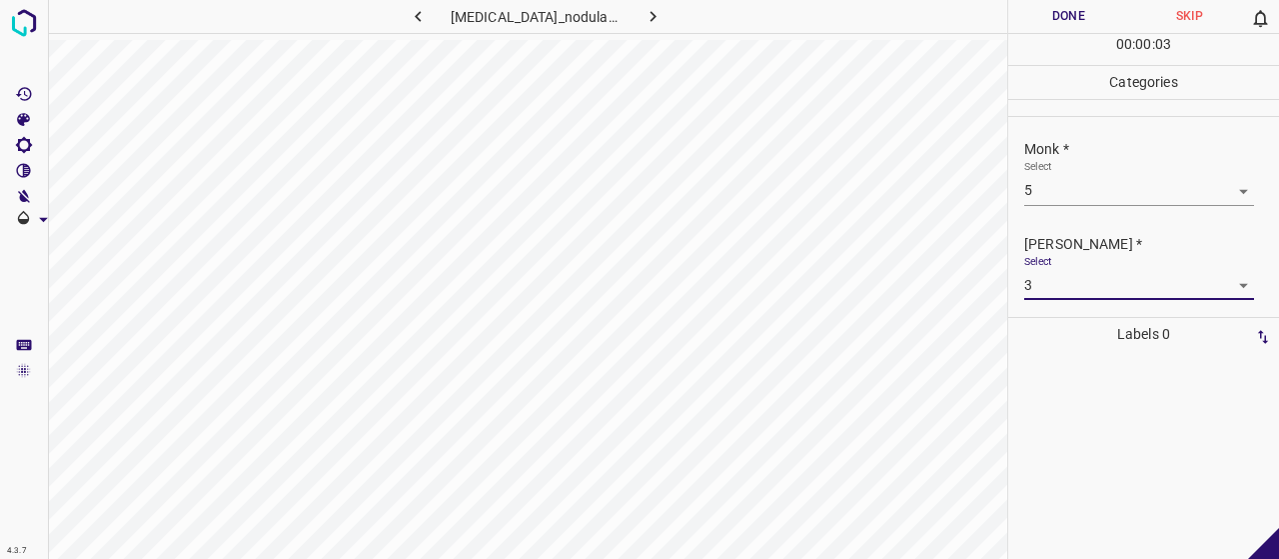
click at [1053, 15] on button "Done" at bounding box center [1068, 16] width 121 height 33
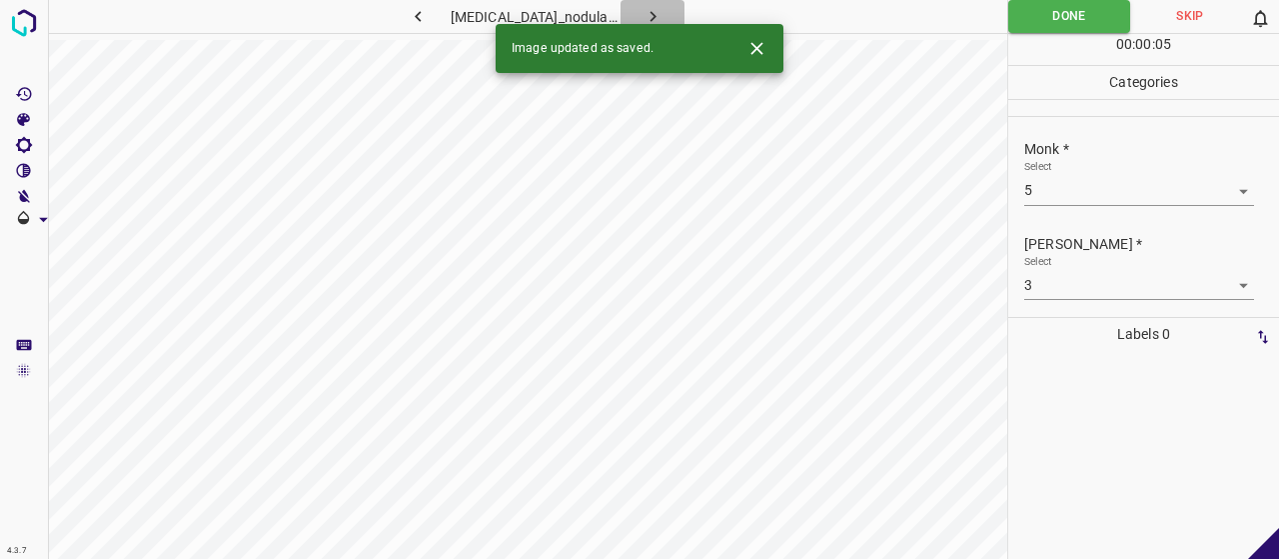
click at [657, 5] on button "button" at bounding box center [653, 16] width 64 height 33
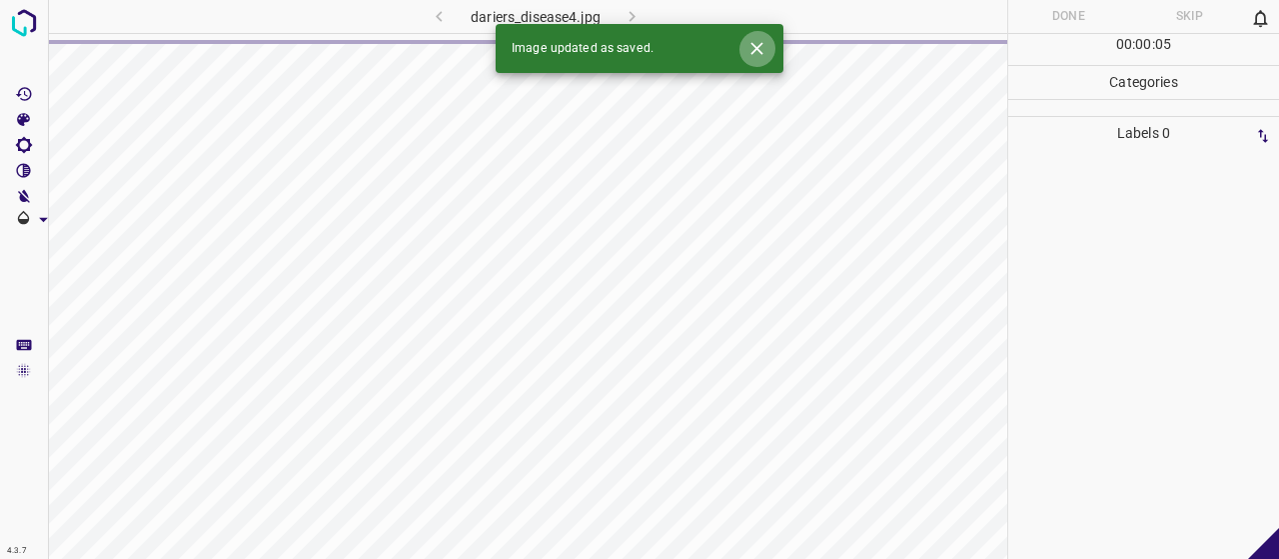
click at [747, 40] on icon "Close" at bounding box center [756, 48] width 21 height 21
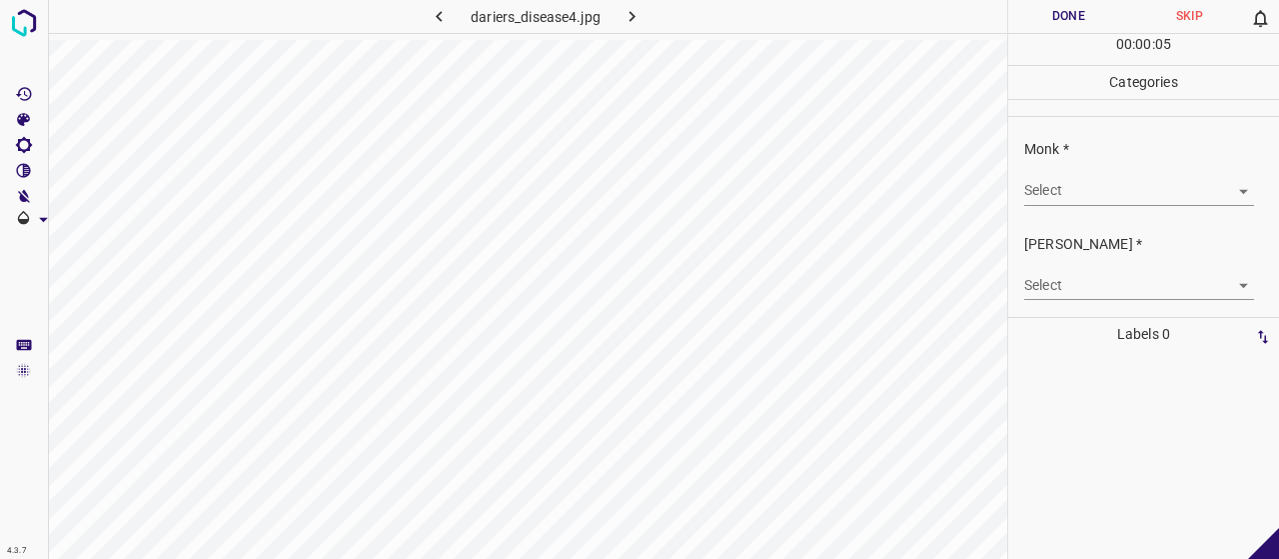
click at [1117, 175] on body "4.3.7 dariers_disease4.jpg Done Skip 0 00 : 00 : 05 Categories Monk * Select ​ …" at bounding box center [639, 279] width 1279 height 559
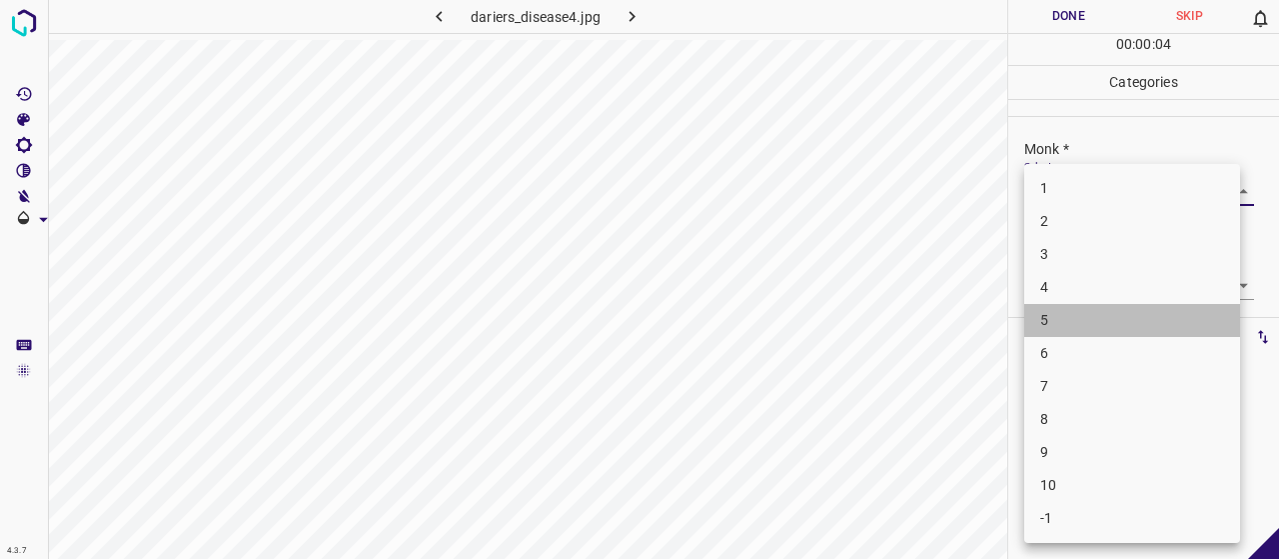
click at [1096, 327] on li "5" at bounding box center [1132, 320] width 216 height 33
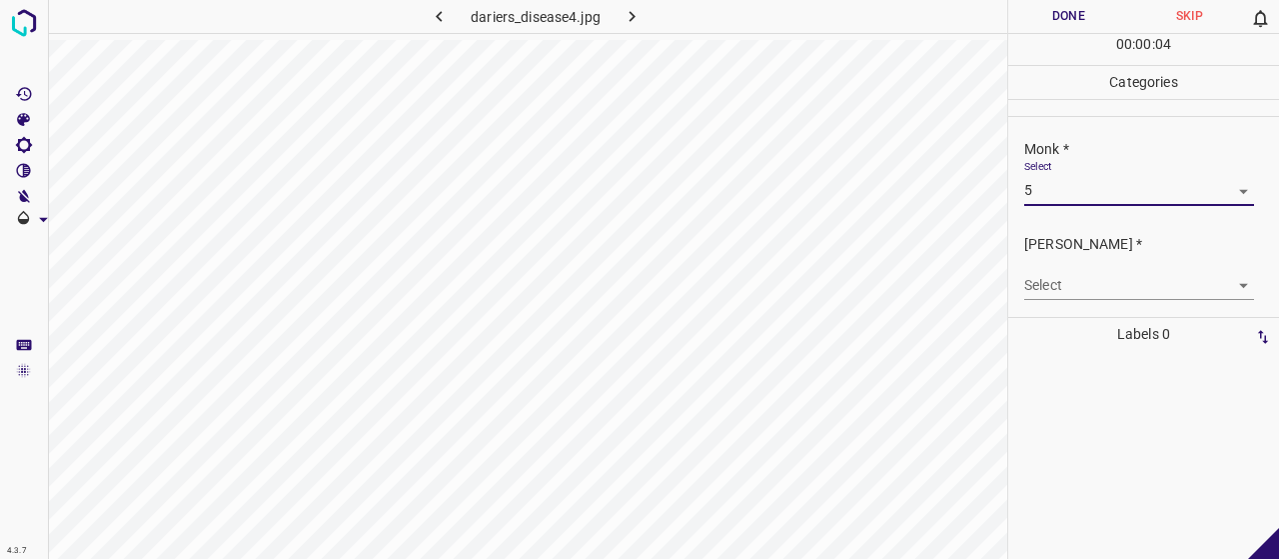
click at [1093, 301] on div "[PERSON_NAME] * Select ​" at bounding box center [1143, 267] width 271 height 94
click at [1087, 287] on body "4.3.7 dariers_disease4.jpg Done Skip 0 00 : 00 : 05 Categories Monk * Select 5 …" at bounding box center [639, 279] width 1279 height 559
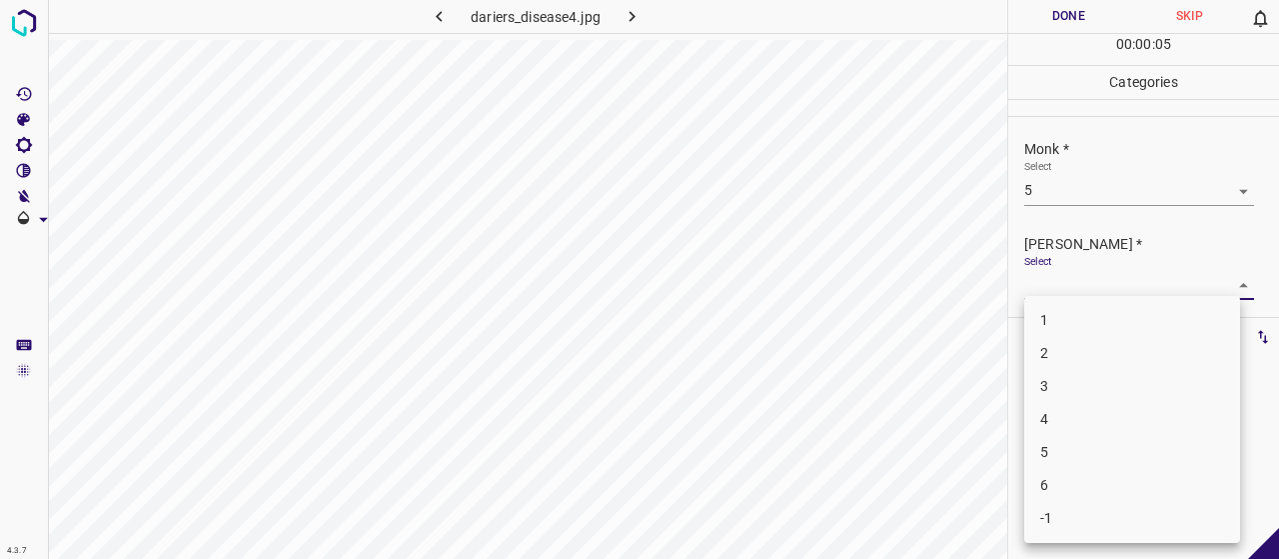
click at [1076, 422] on li "4" at bounding box center [1132, 419] width 216 height 33
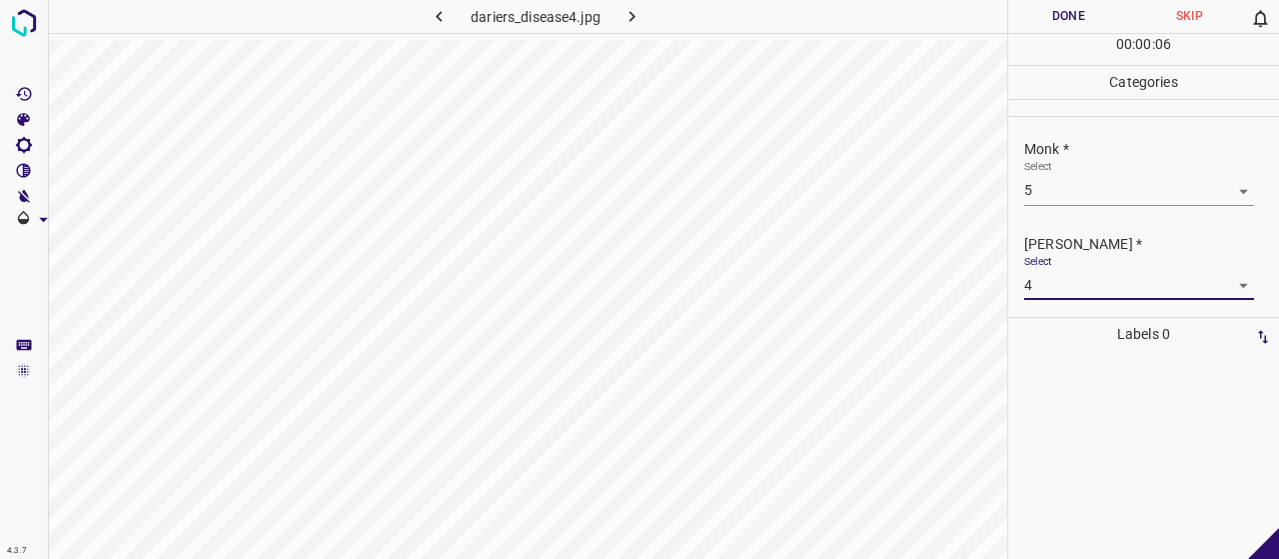
click at [1033, 285] on body "4.3.7 dariers_disease4.jpg Done Skip 0 00 : 00 : 06 Categories Monk * Select 5 …" at bounding box center [639, 279] width 1279 height 559
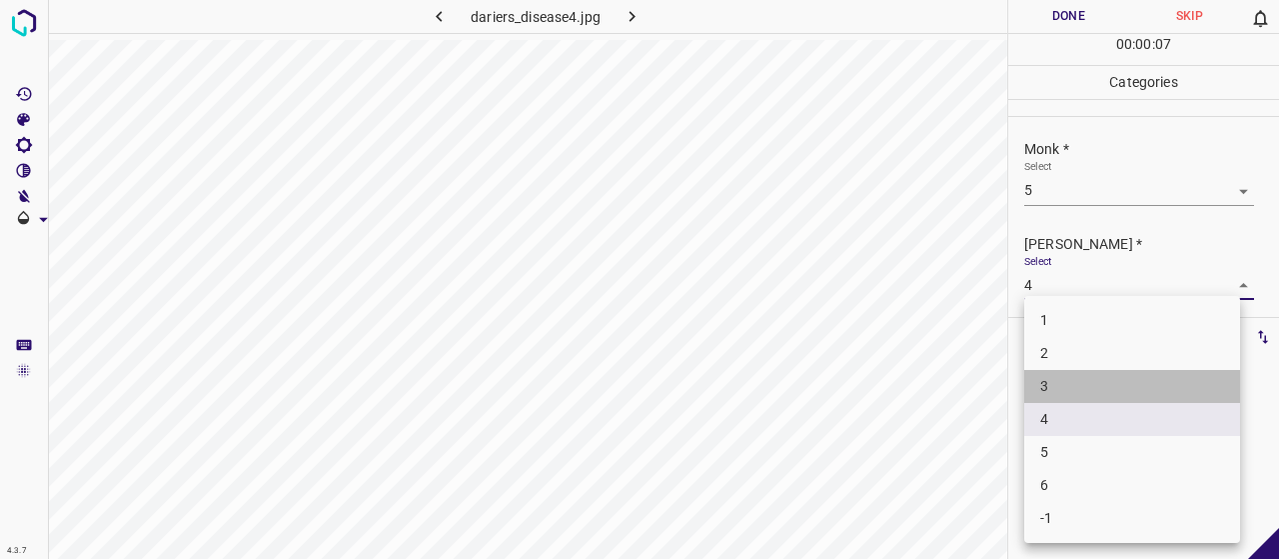
click at [1054, 395] on li "3" at bounding box center [1132, 386] width 216 height 33
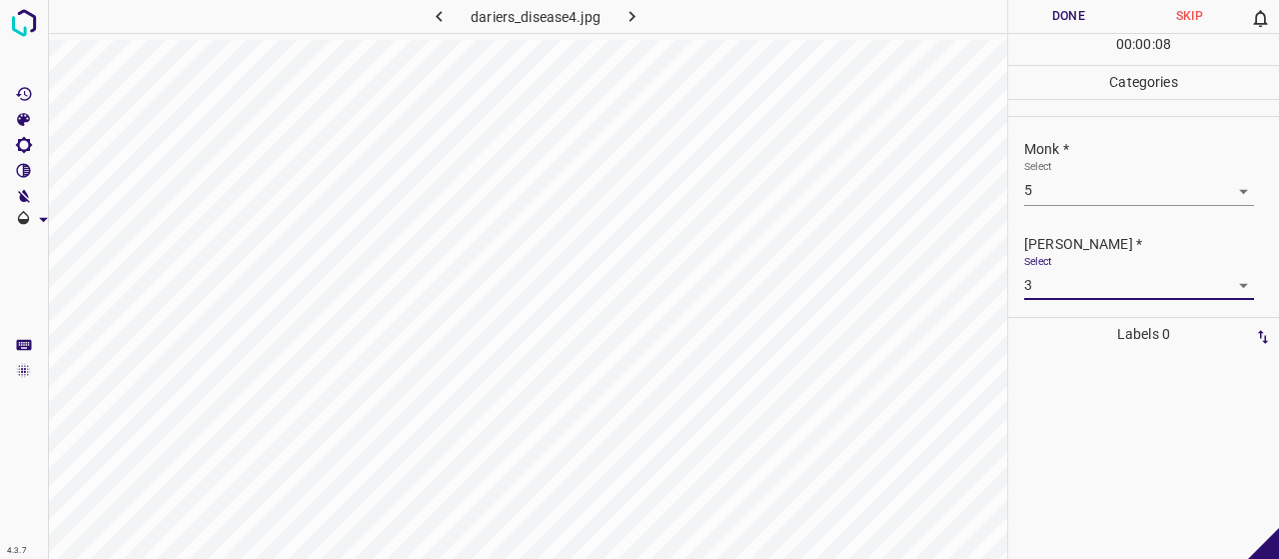
click at [1026, 38] on div "00 : 00 : 08" at bounding box center [1143, 49] width 271 height 31
click at [1025, 24] on button "Done" at bounding box center [1068, 16] width 121 height 33
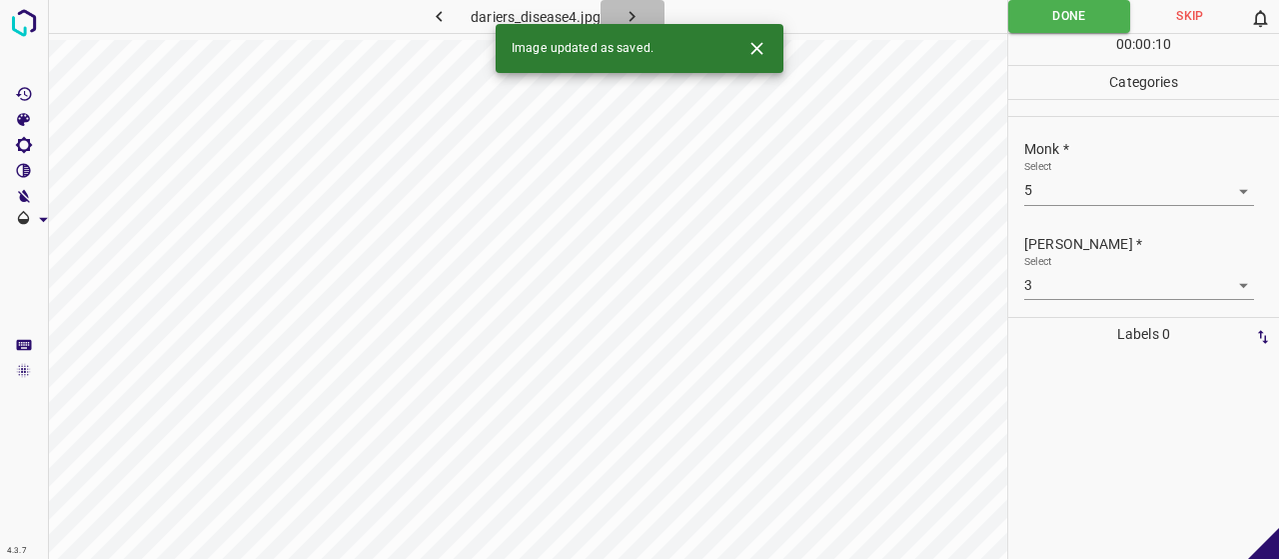
click at [640, 16] on icon "button" at bounding box center [632, 16] width 21 height 21
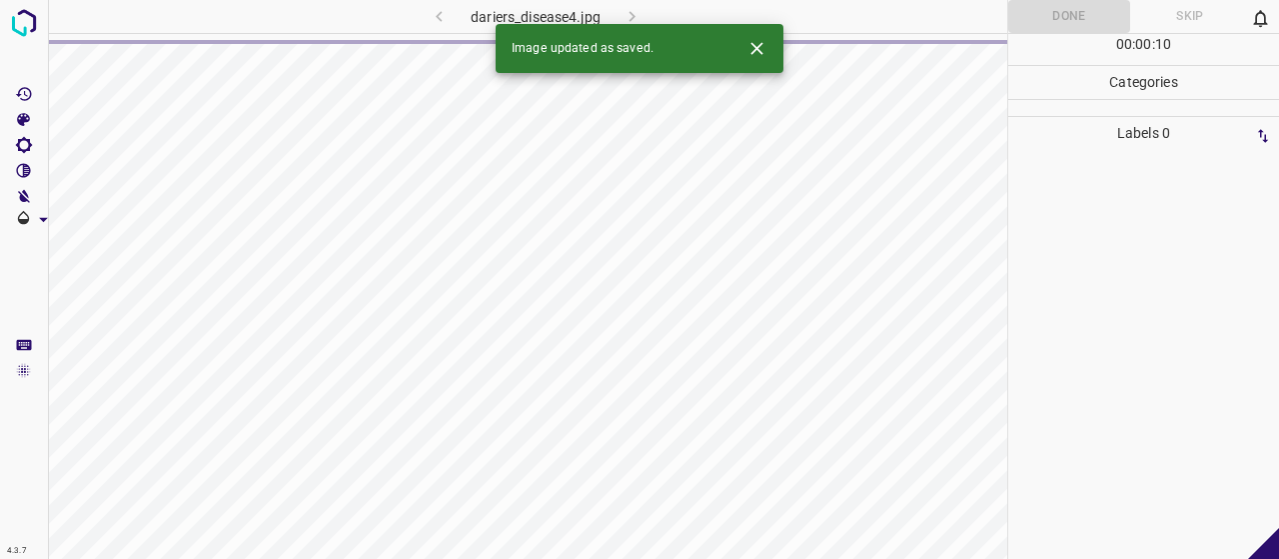
click at [759, 50] on icon "Close" at bounding box center [756, 48] width 21 height 21
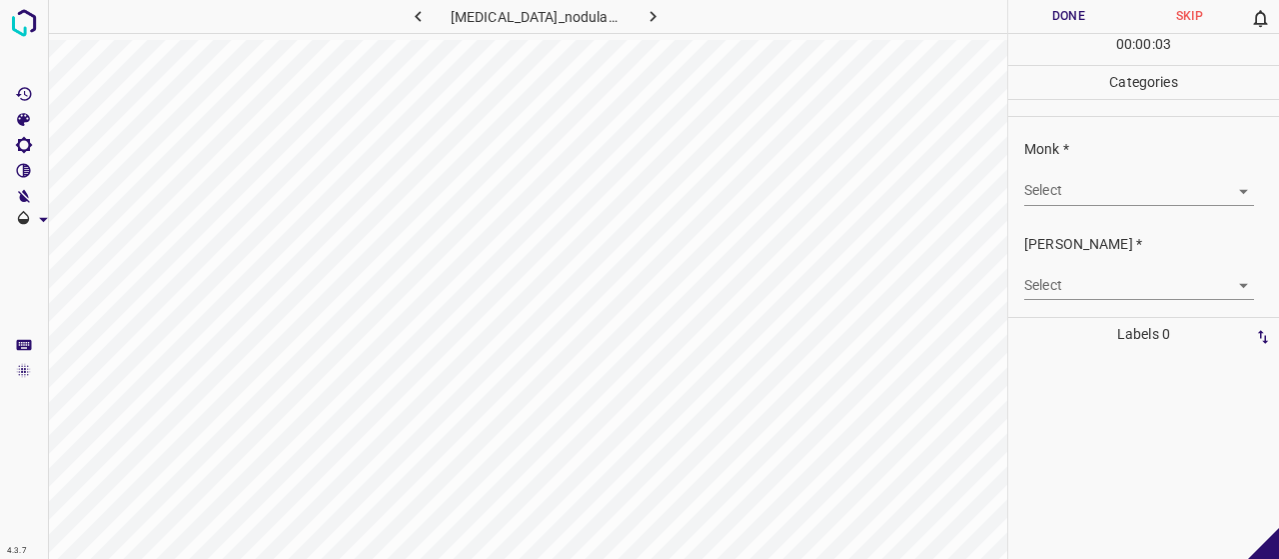
click at [1117, 207] on div "Monk * Select ​" at bounding box center [1143, 172] width 271 height 94
click at [1105, 185] on body "4.3.7 [MEDICAL_DATA]_nodularis95.jpg Done Skip 0 00 : 00 : 03 Categories Monk *…" at bounding box center [639, 279] width 1279 height 559
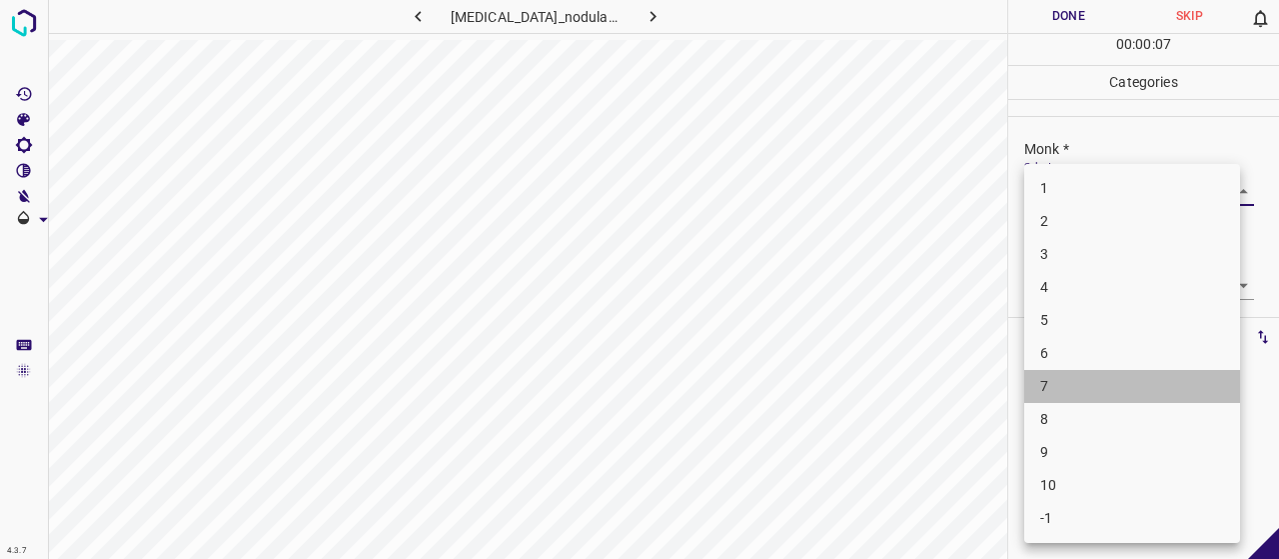
click at [1059, 389] on li "7" at bounding box center [1132, 386] width 216 height 33
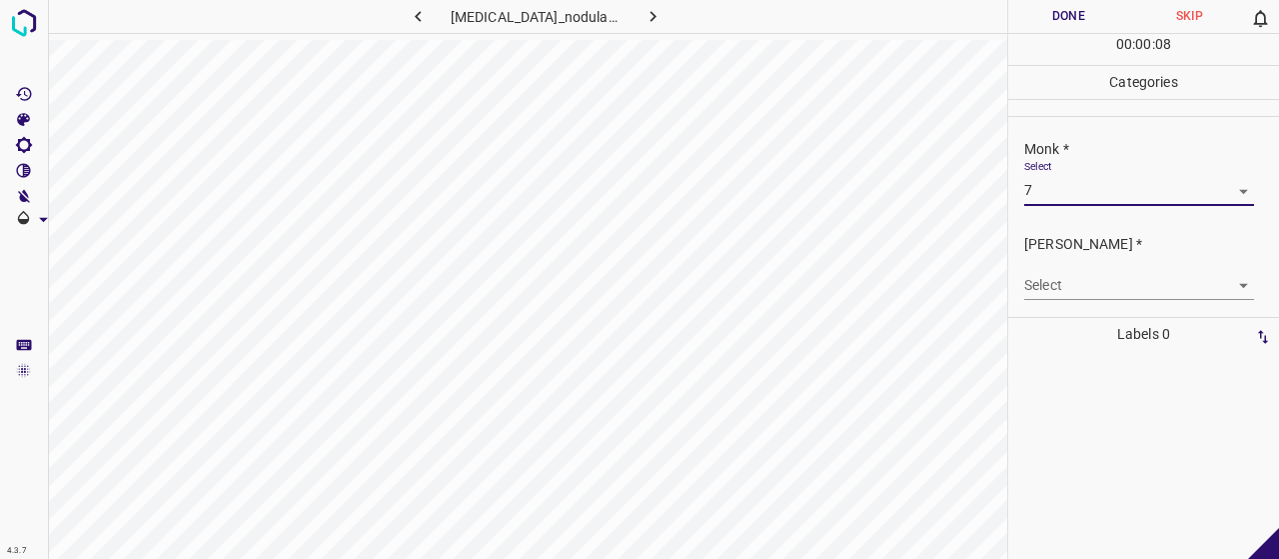
click at [1085, 287] on body "4.3.7 [MEDICAL_DATA]_nodularis95.jpg Done Skip 0 00 : 00 : 08 Categories Monk *…" at bounding box center [639, 279] width 1279 height 559
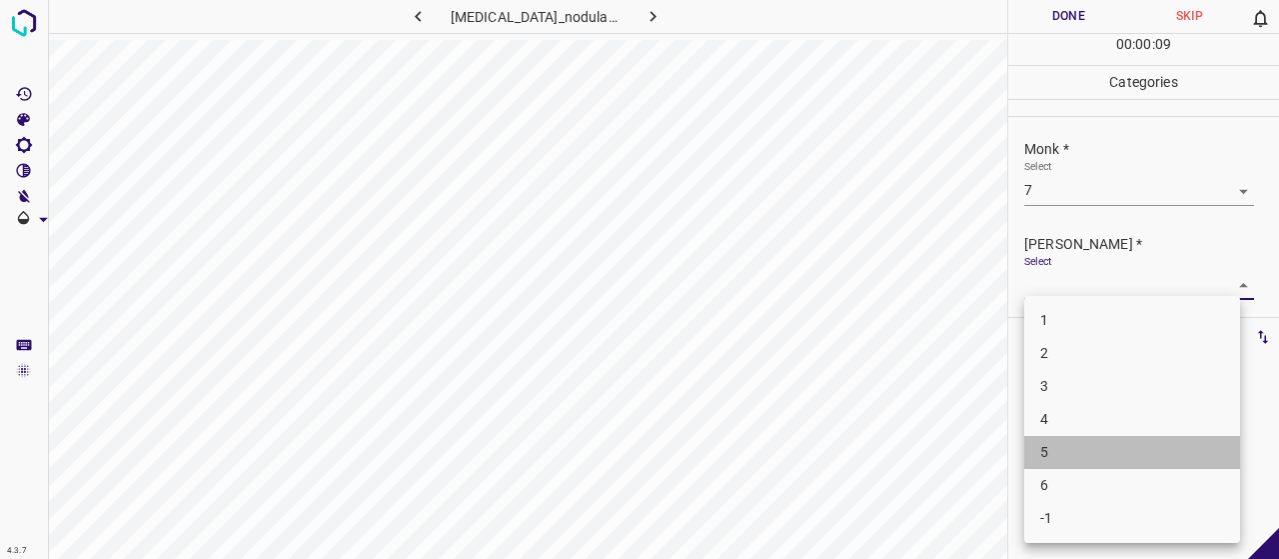
drag, startPoint x: 1061, startPoint y: 441, endPoint x: 1030, endPoint y: 385, distance: 64.0
click at [1061, 441] on li "5" at bounding box center [1132, 452] width 216 height 33
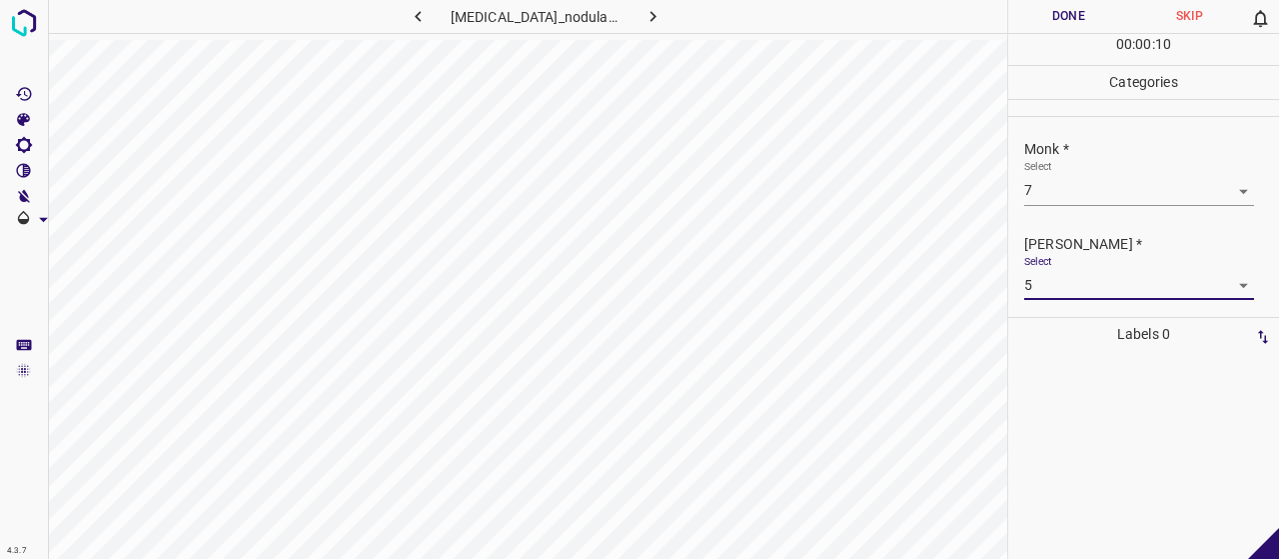
click at [1059, 35] on div "00 : 00 : 10" at bounding box center [1143, 49] width 271 height 31
click at [1055, 15] on button "Done" at bounding box center [1068, 16] width 121 height 33
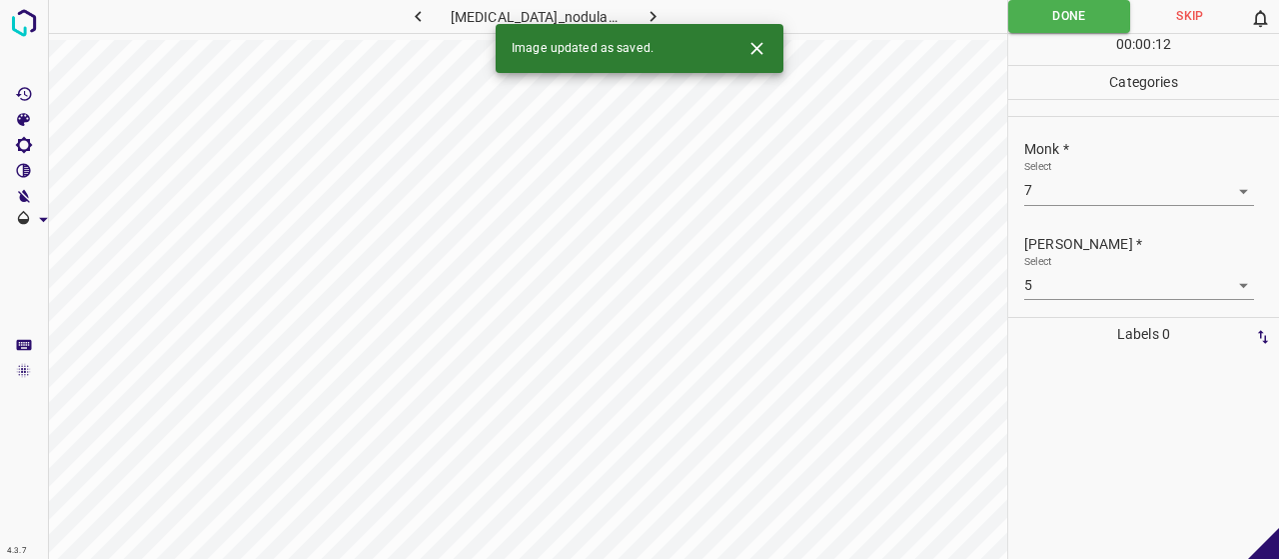
click at [642, 15] on icon "button" at bounding box center [652, 16] width 21 height 21
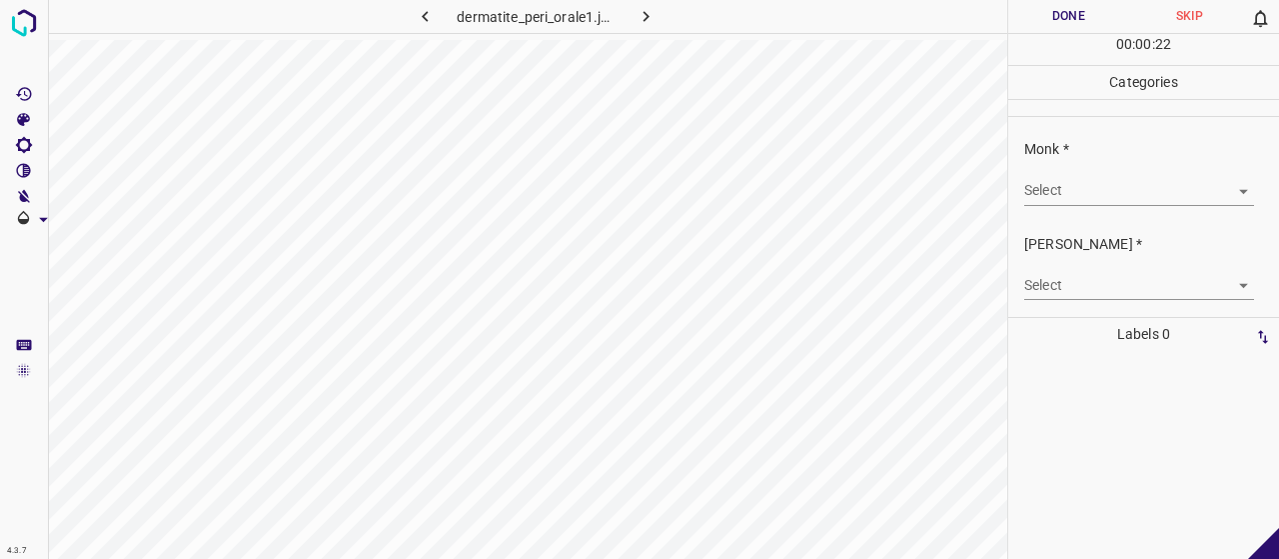
click at [639, 27] on button "button" at bounding box center [647, 16] width 64 height 33
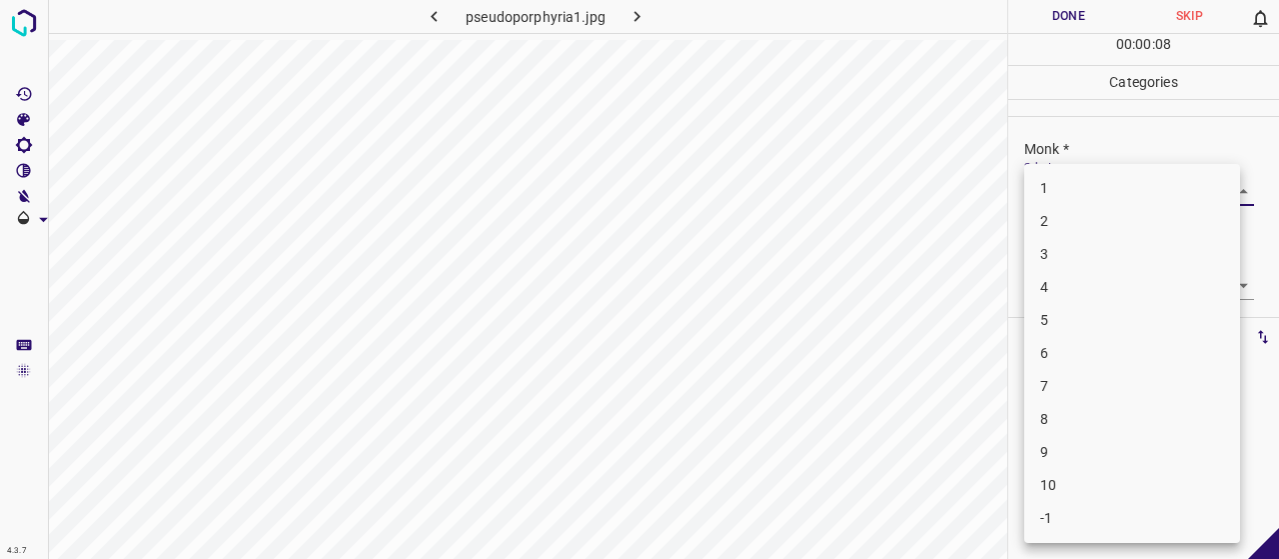
click at [1048, 185] on body "4.3.7 pseudoporphyria1.jpg Done Skip 0 00 : 00 : 08 Categories Monk * Select ​ …" at bounding box center [639, 279] width 1279 height 559
click at [1041, 287] on li "4" at bounding box center [1132, 287] width 216 height 33
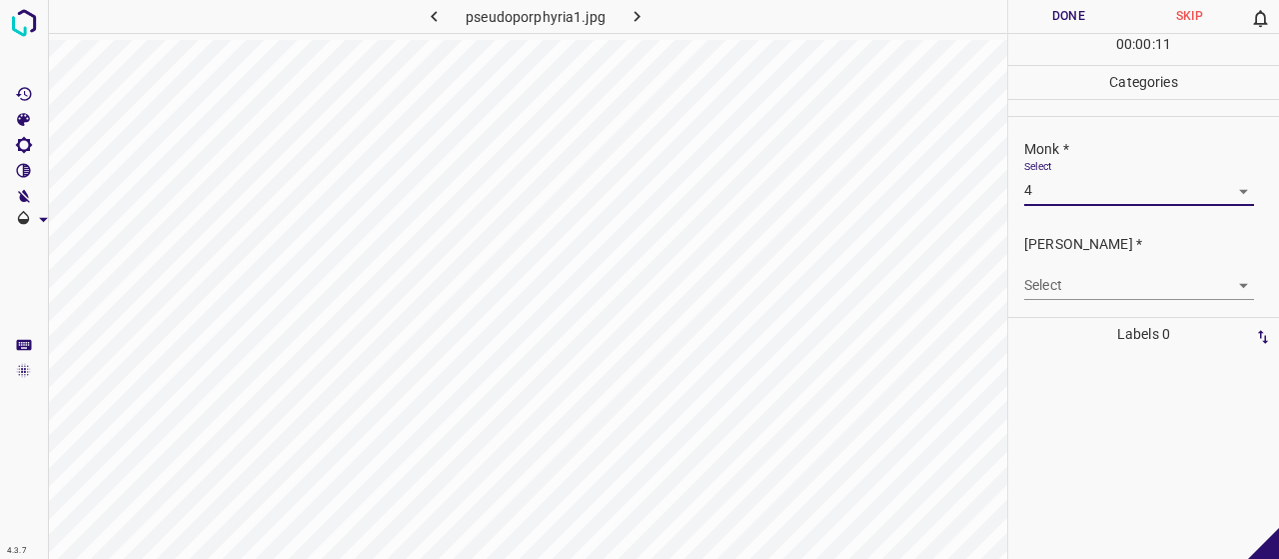
click at [1048, 301] on div "[PERSON_NAME] * Select ​" at bounding box center [1143, 267] width 271 height 94
click at [1045, 284] on body "4.3.7 pseudoporphyria1.jpg Done Skip 0 00 : 00 : 11 Categories Monk * Select 4 …" at bounding box center [639, 279] width 1279 height 559
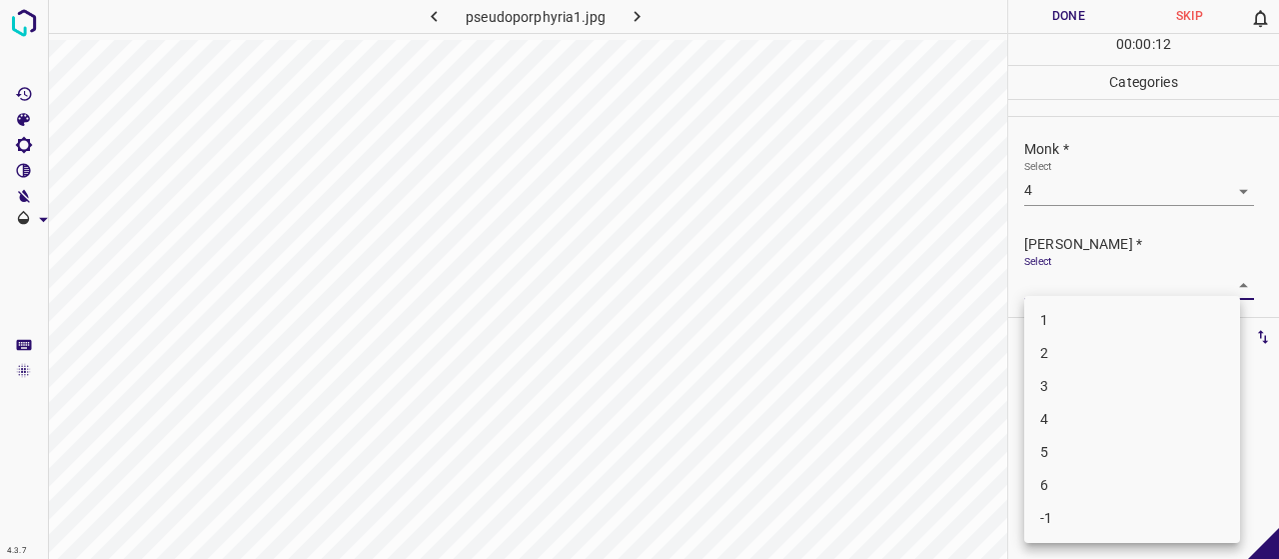
click at [1063, 361] on li "2" at bounding box center [1132, 353] width 216 height 33
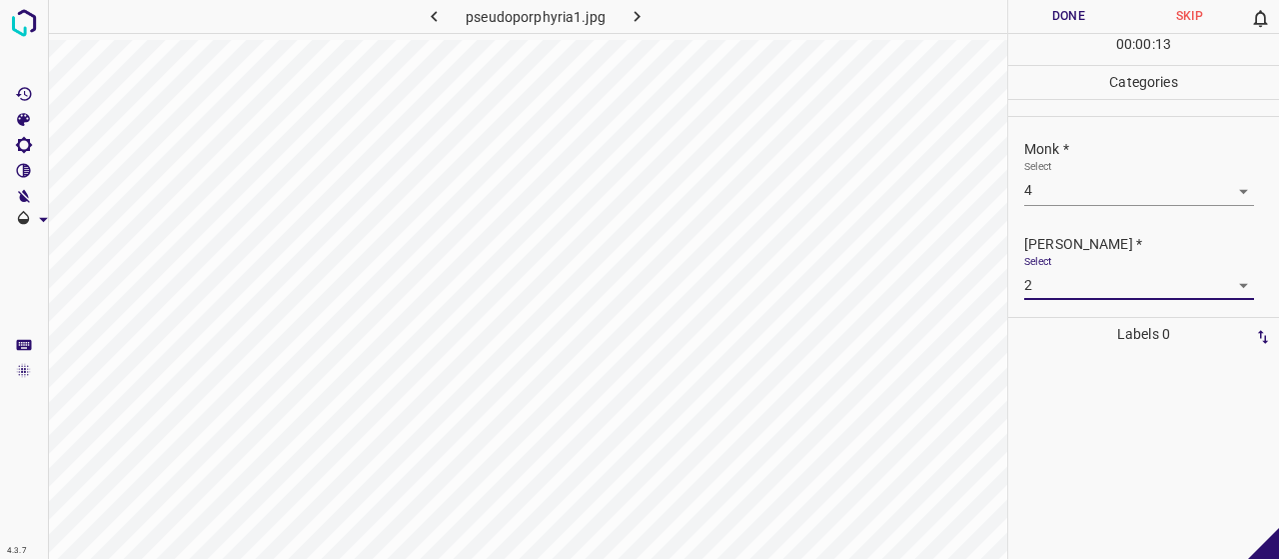
click at [1042, 30] on button "Done" at bounding box center [1068, 16] width 121 height 33
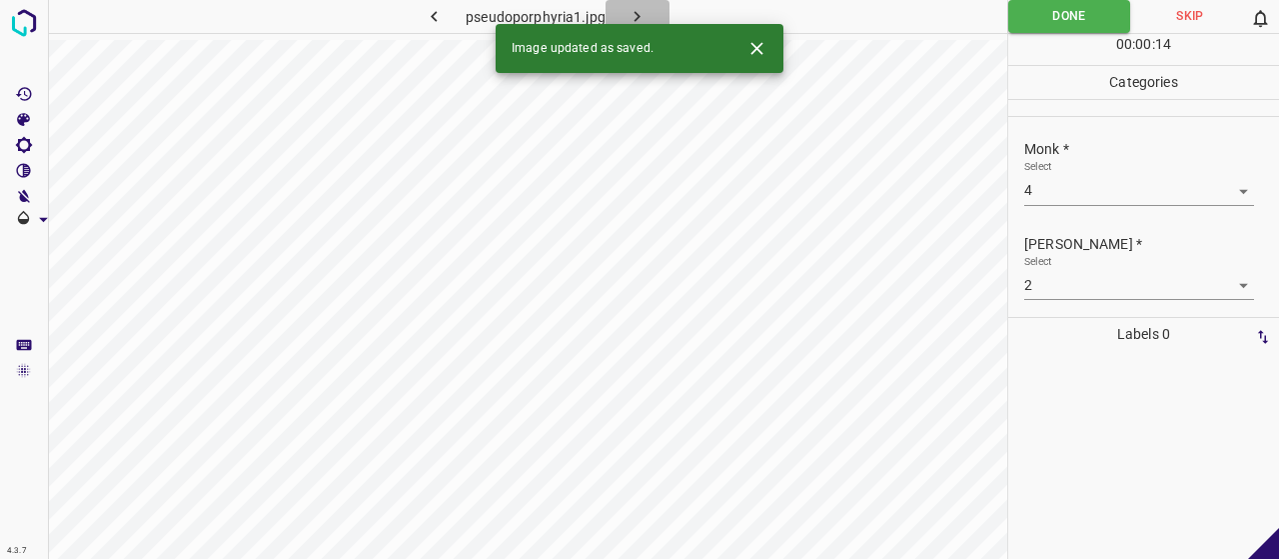
click at [640, 15] on icon "button" at bounding box center [637, 16] width 21 height 21
click at [1069, 197] on body "4.3.7 progressive-systemic-scleroderma33.jpg Done Skip 0 00 : 00 : 01 Categorie…" at bounding box center [639, 279] width 1279 height 559
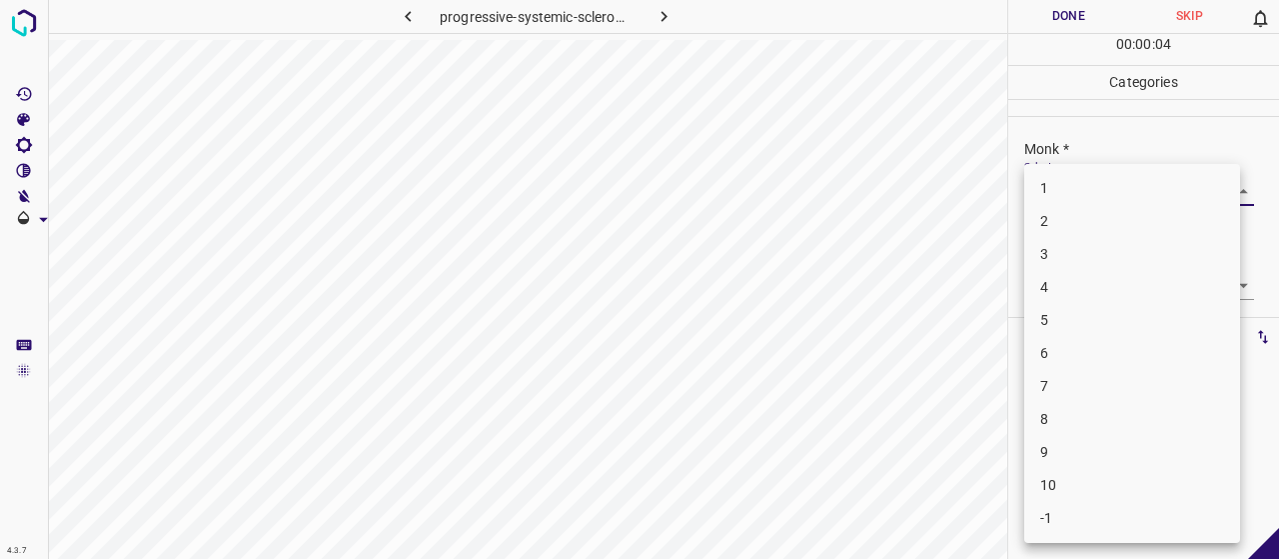
click at [1073, 255] on li "3" at bounding box center [1132, 254] width 216 height 33
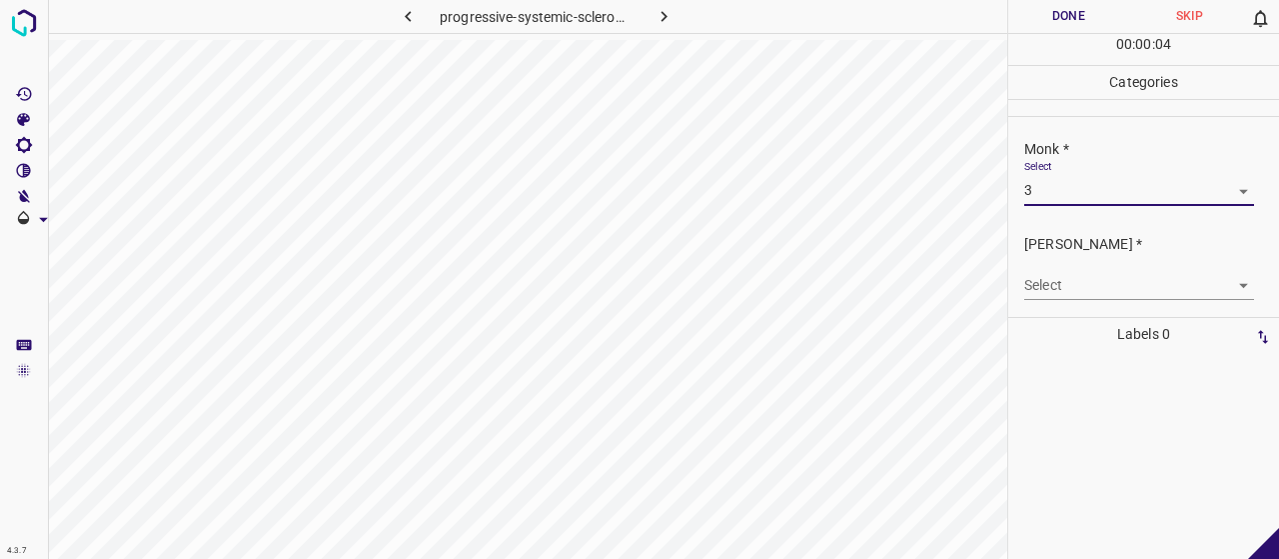
click at [1080, 255] on div "Select ​" at bounding box center [1139, 277] width 230 height 45
click at [1089, 275] on body "4.3.7 progressive-systemic-scleroderma33.jpg Done Skip 0 00 : 00 : 05 Categorie…" at bounding box center [639, 279] width 1279 height 559
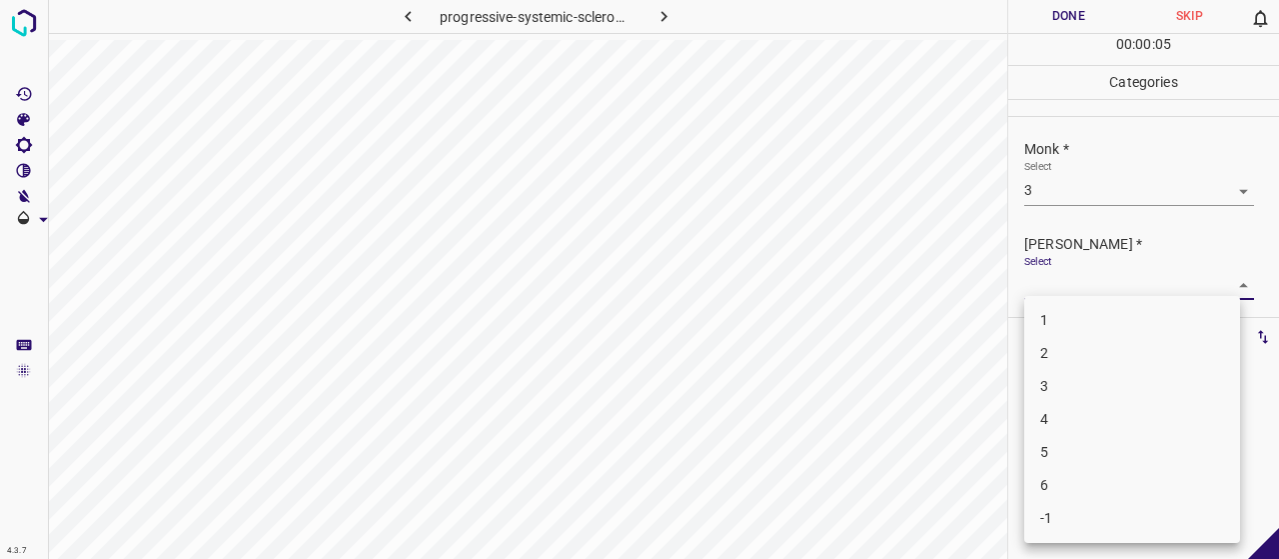
click at [1074, 359] on li "2" at bounding box center [1132, 353] width 216 height 33
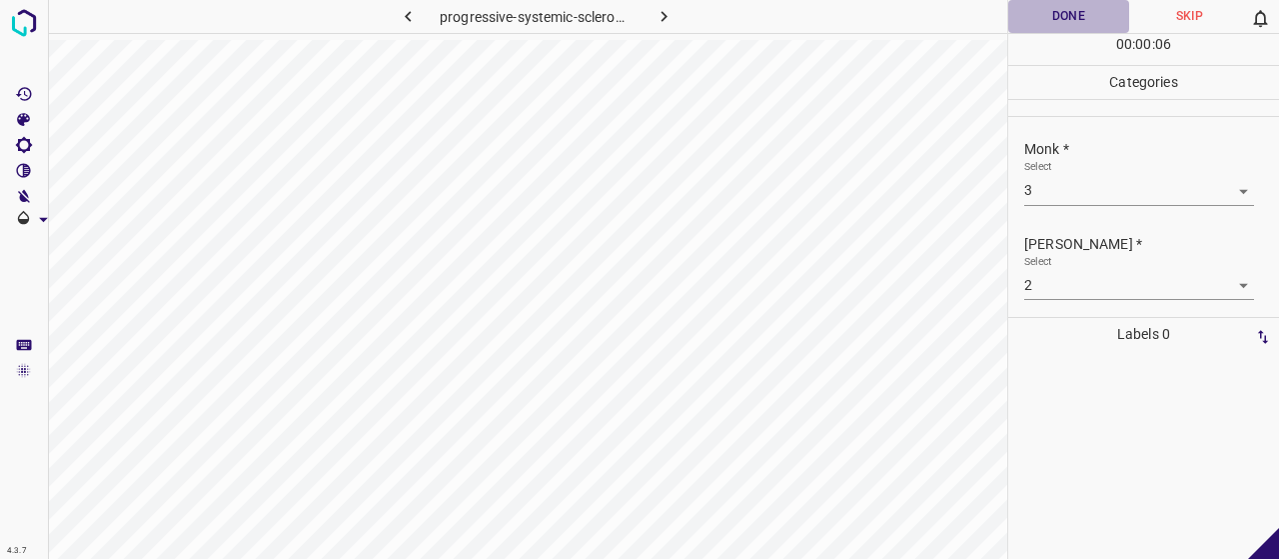
click at [1065, 16] on button "Done" at bounding box center [1068, 16] width 121 height 33
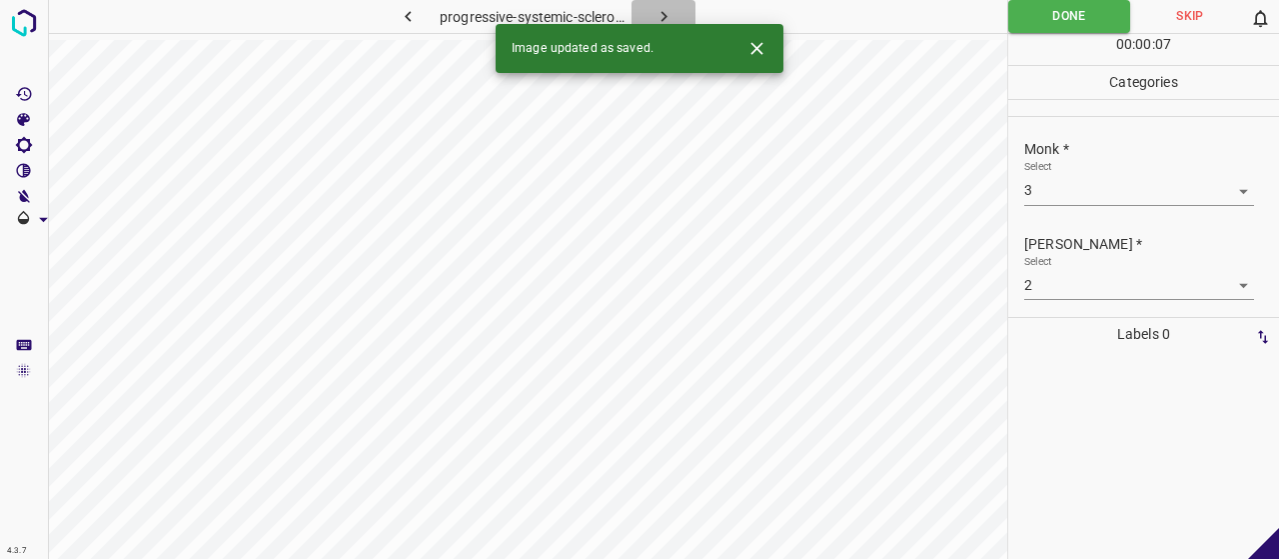
click at [651, 13] on button "button" at bounding box center [664, 16] width 64 height 33
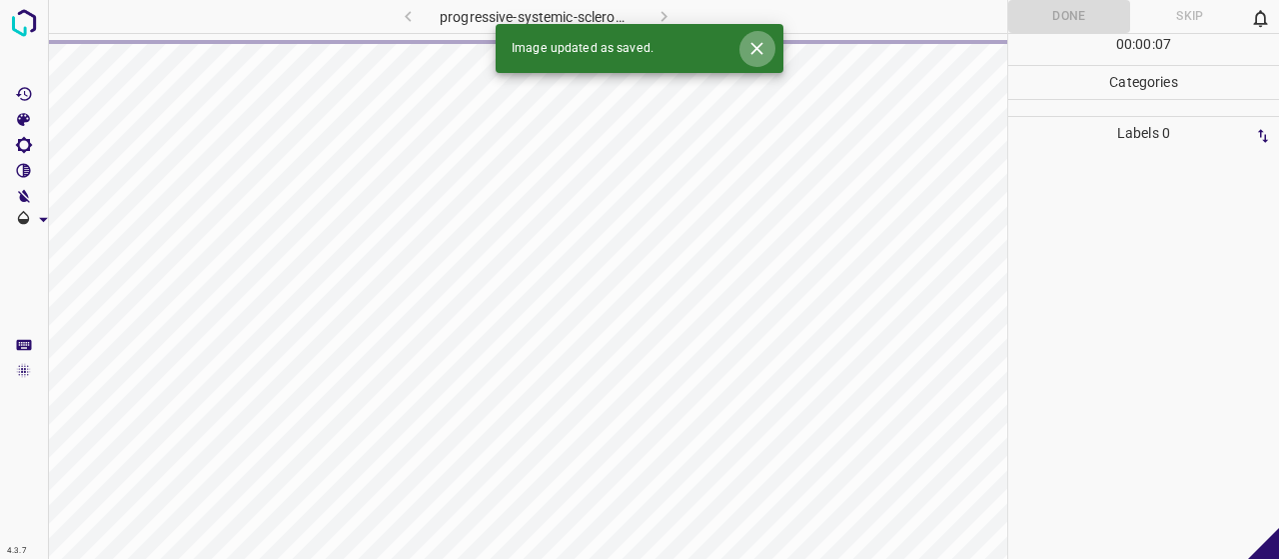
click at [759, 42] on icon "Close" at bounding box center [756, 48] width 21 height 21
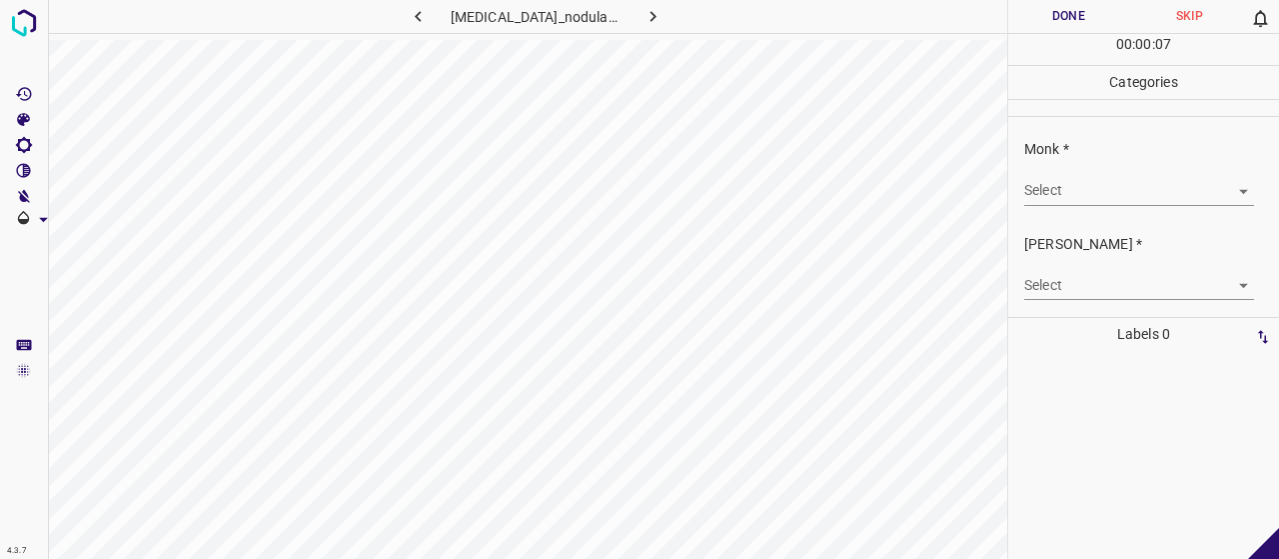
click at [1136, 184] on body "4.3.7 [MEDICAL_DATA]_nodularis61.jpg Done Skip 0 00 : 00 : 07 Categories Monk *…" at bounding box center [639, 279] width 1279 height 559
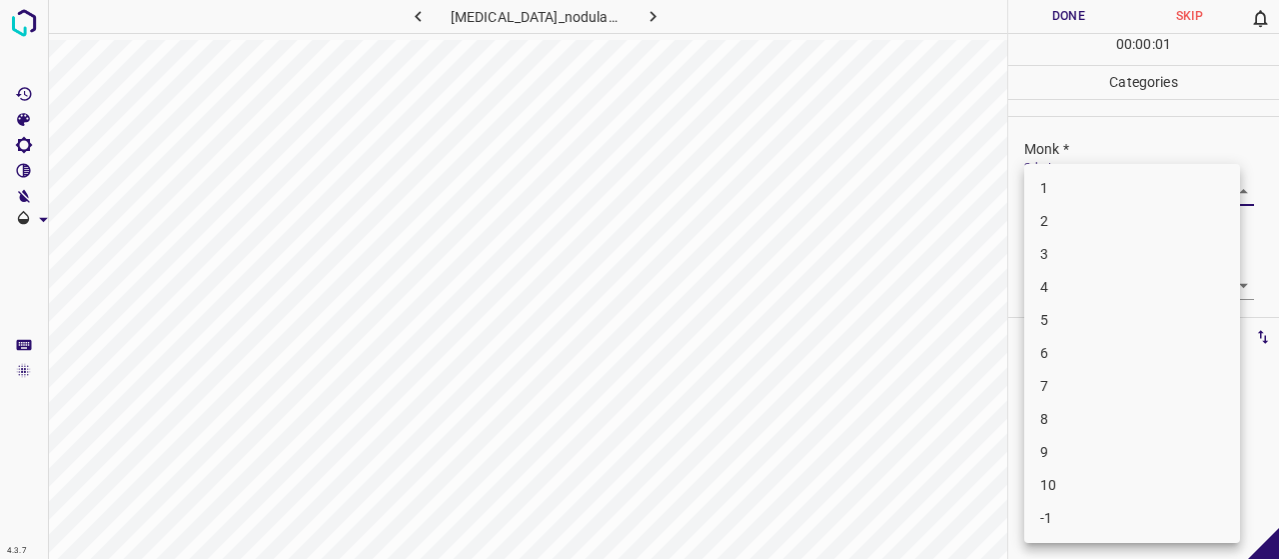
click at [1083, 275] on li "4" at bounding box center [1132, 287] width 216 height 33
click at [1067, 295] on body "4.3.7 [MEDICAL_DATA]_nodularis61.jpg Done Skip 0 00 : 00 : 02 Categories Monk *…" at bounding box center [639, 279] width 1279 height 559
click at [1094, 343] on li "2" at bounding box center [1132, 353] width 216 height 33
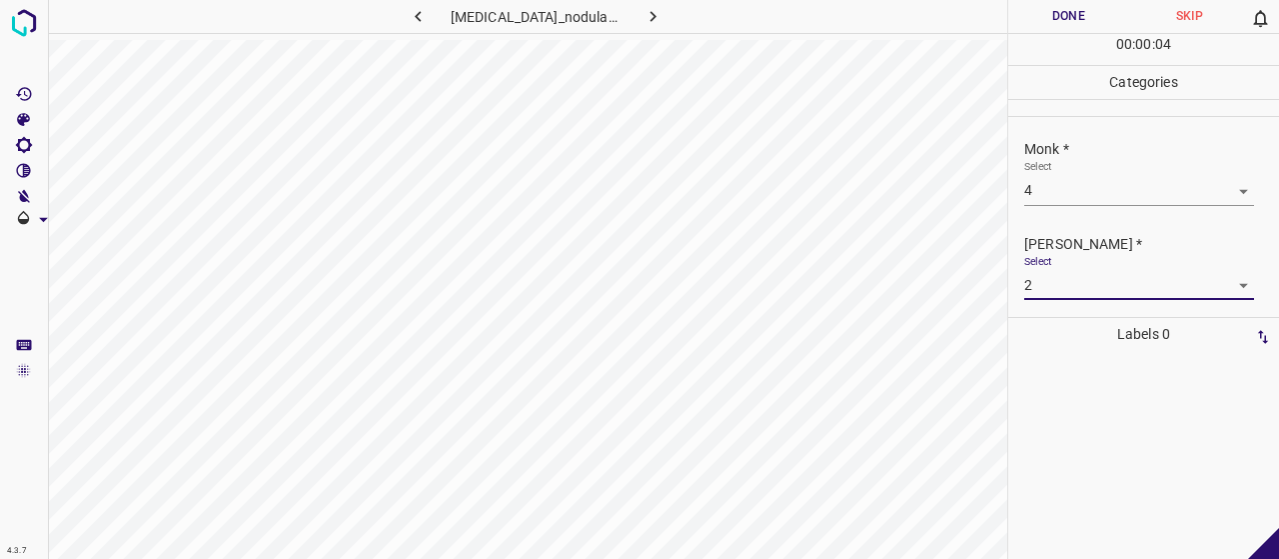
click at [1039, 15] on button "Done" at bounding box center [1068, 16] width 121 height 33
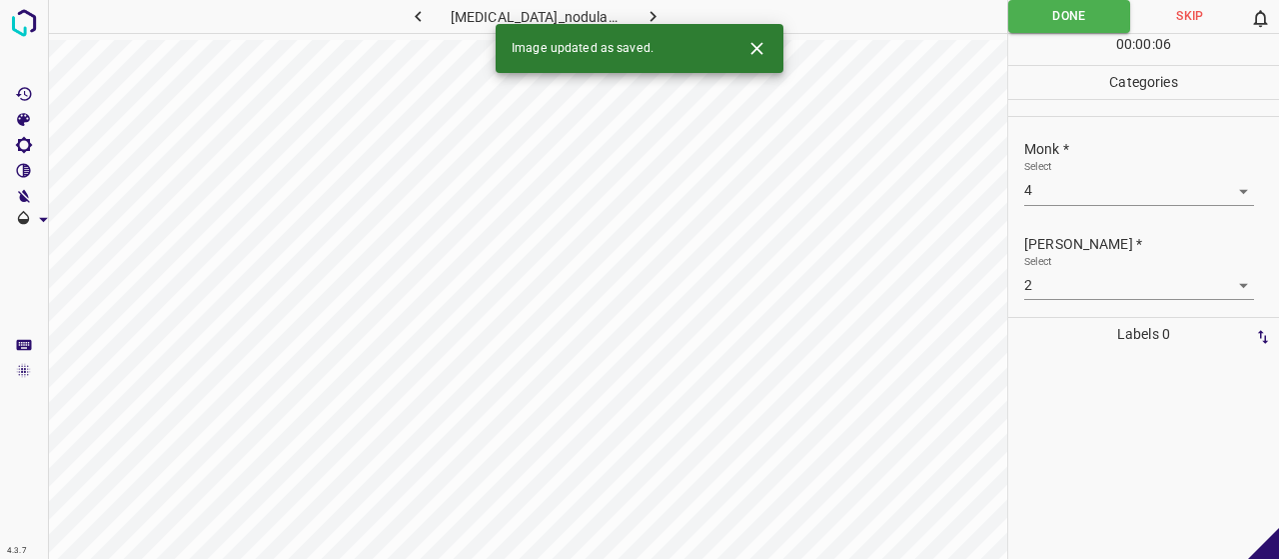
click at [642, 20] on icon "button" at bounding box center [652, 16] width 21 height 21
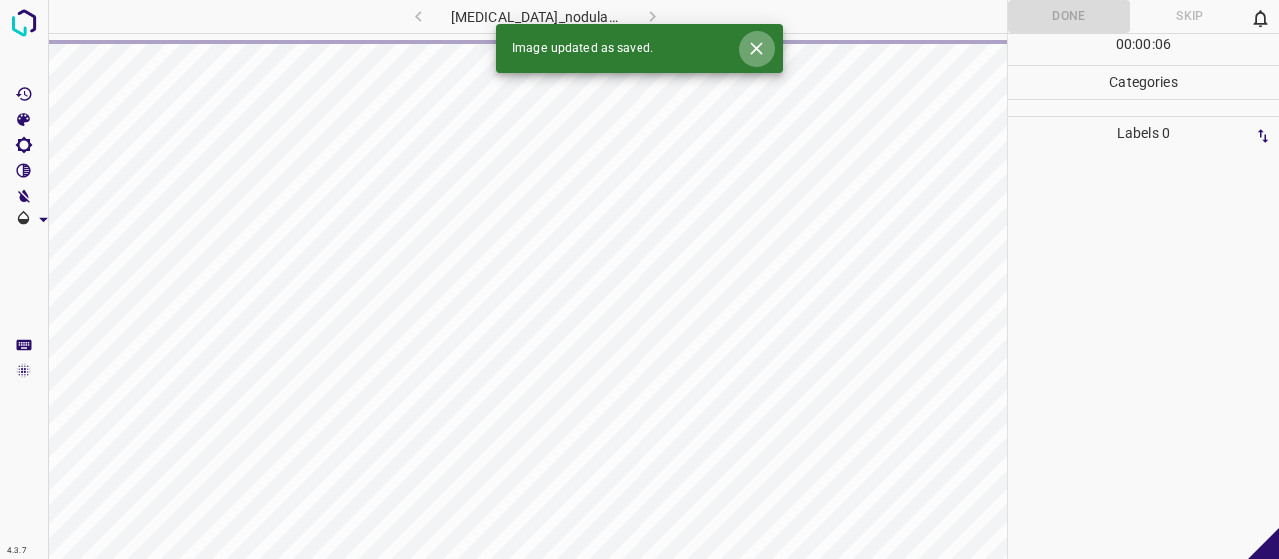
click at [760, 45] on icon "Close" at bounding box center [756, 48] width 12 height 12
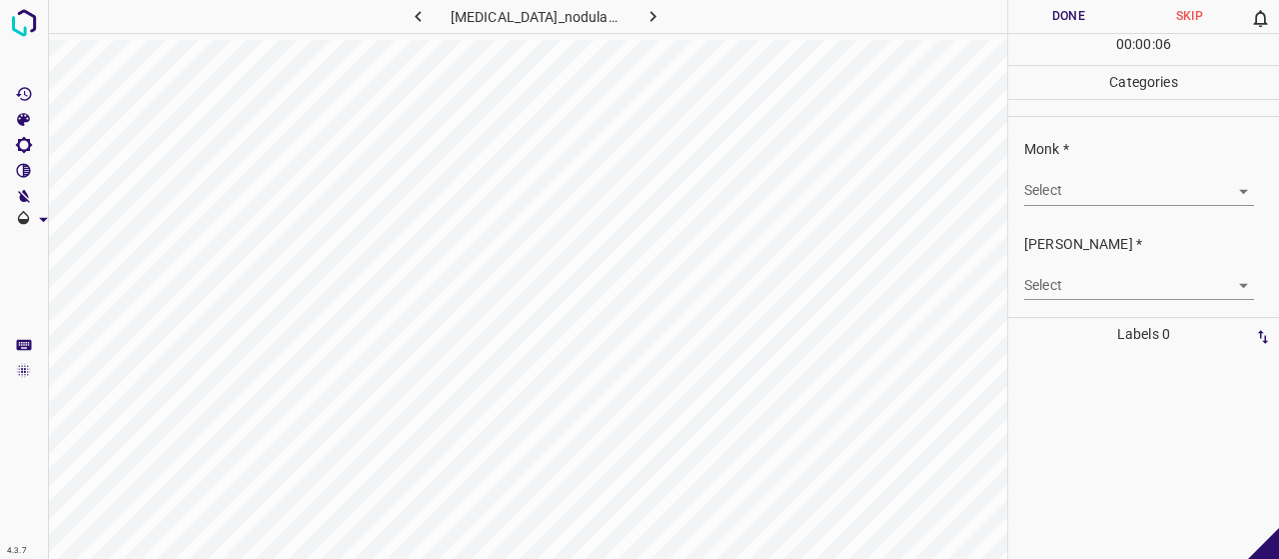
click at [1079, 186] on body "4.3.7 [MEDICAL_DATA]_nodularis72.jpg Done Skip 0 00 : 00 : 06 Categories Monk *…" at bounding box center [639, 279] width 1279 height 559
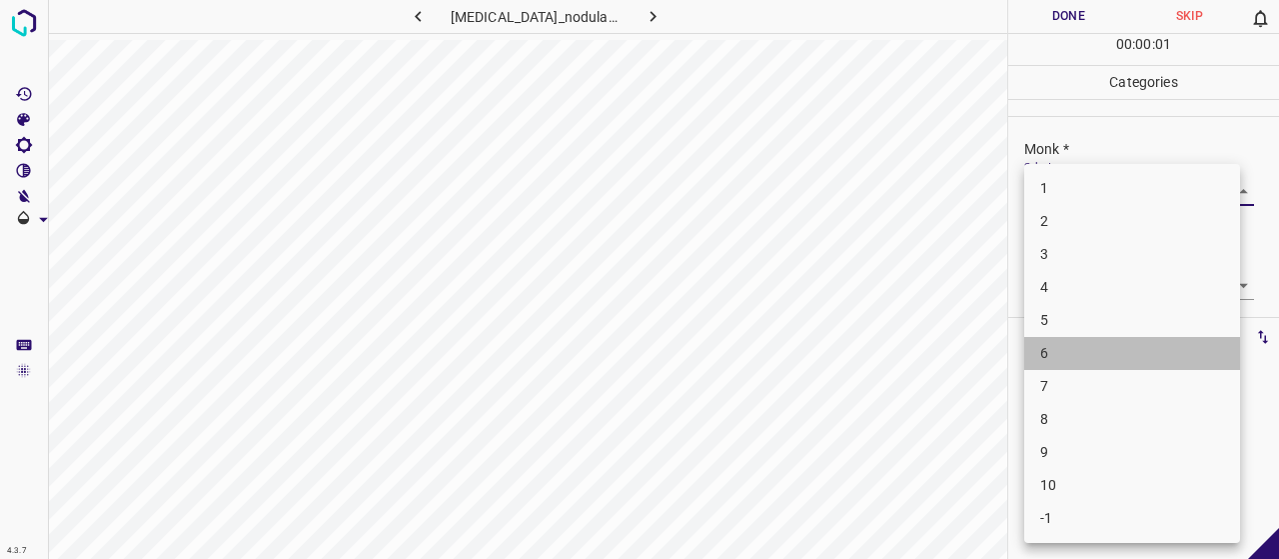
click at [1120, 351] on li "6" at bounding box center [1132, 353] width 216 height 33
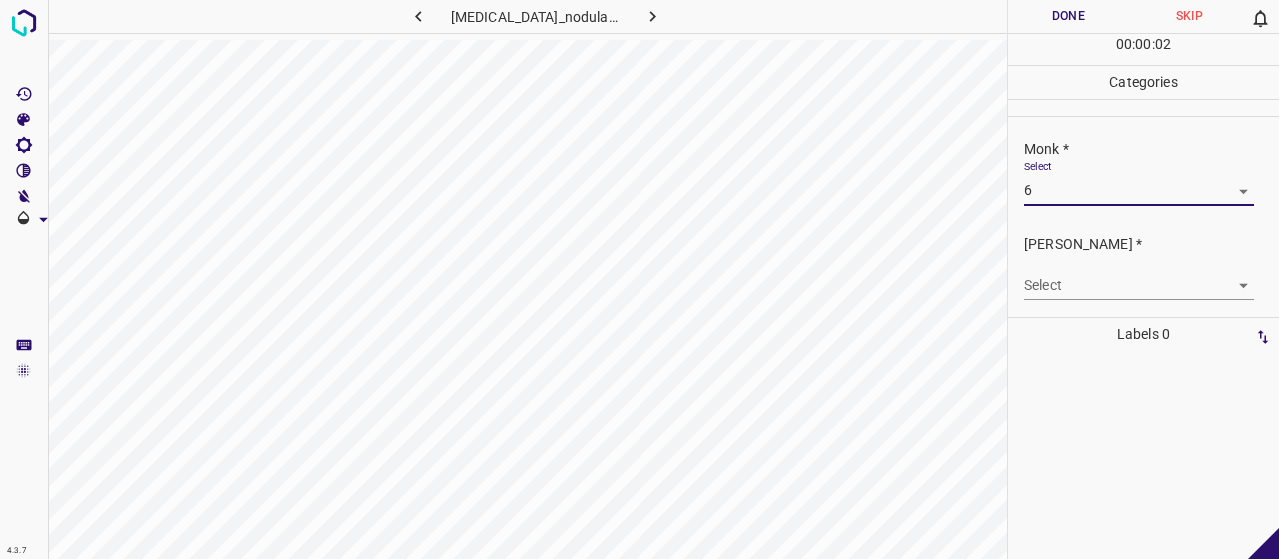
click at [1119, 277] on body "4.3.7 [MEDICAL_DATA]_nodularis72.jpg Done Skip 0 00 : 00 : 02 Categories Monk *…" at bounding box center [639, 279] width 1279 height 559
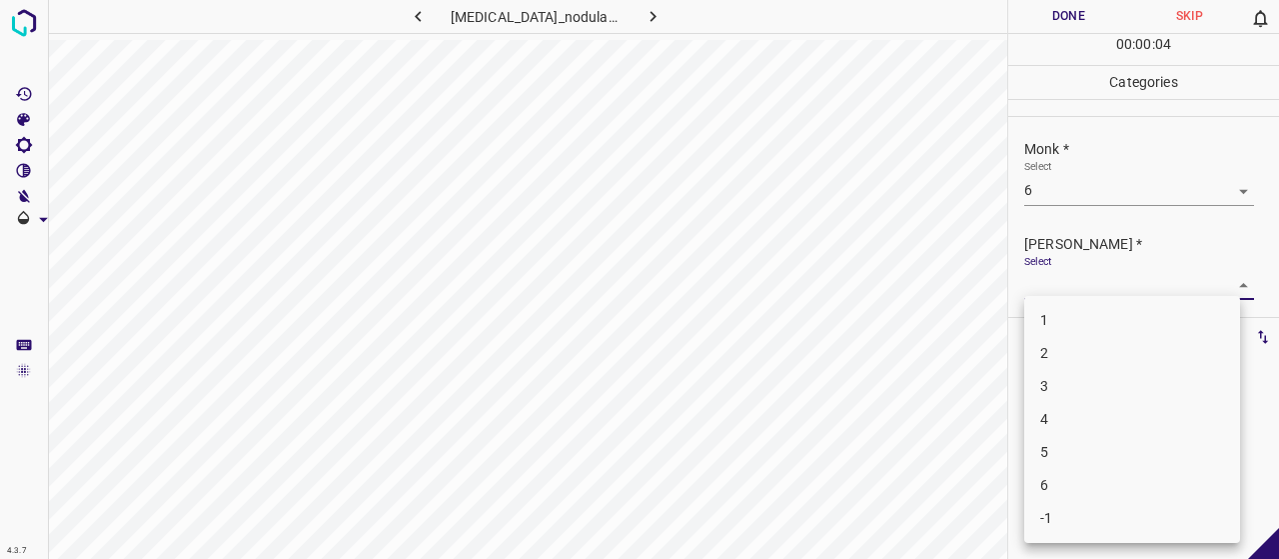
click at [1137, 410] on li "4" at bounding box center [1132, 419] width 216 height 33
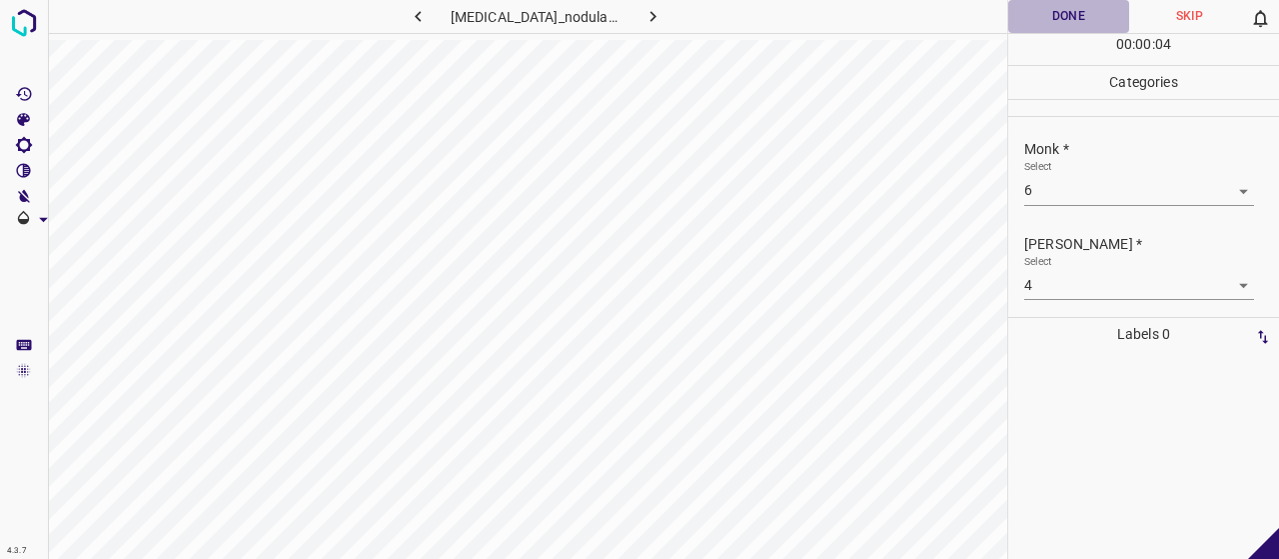
click at [1029, 13] on button "Done" at bounding box center [1068, 16] width 121 height 33
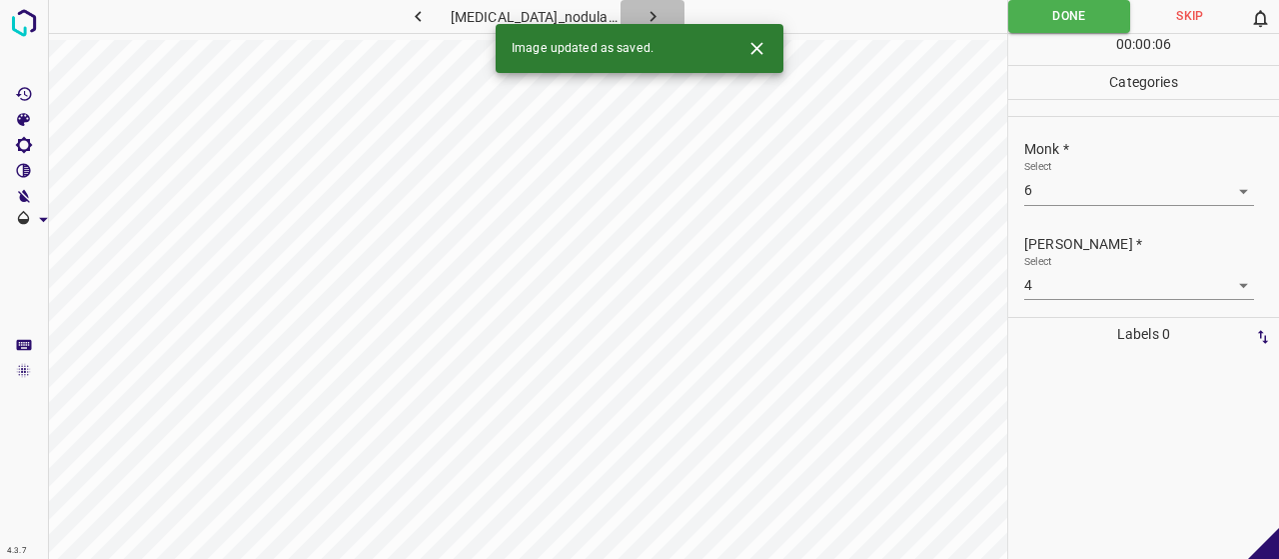
click at [642, 21] on icon "button" at bounding box center [652, 16] width 21 height 21
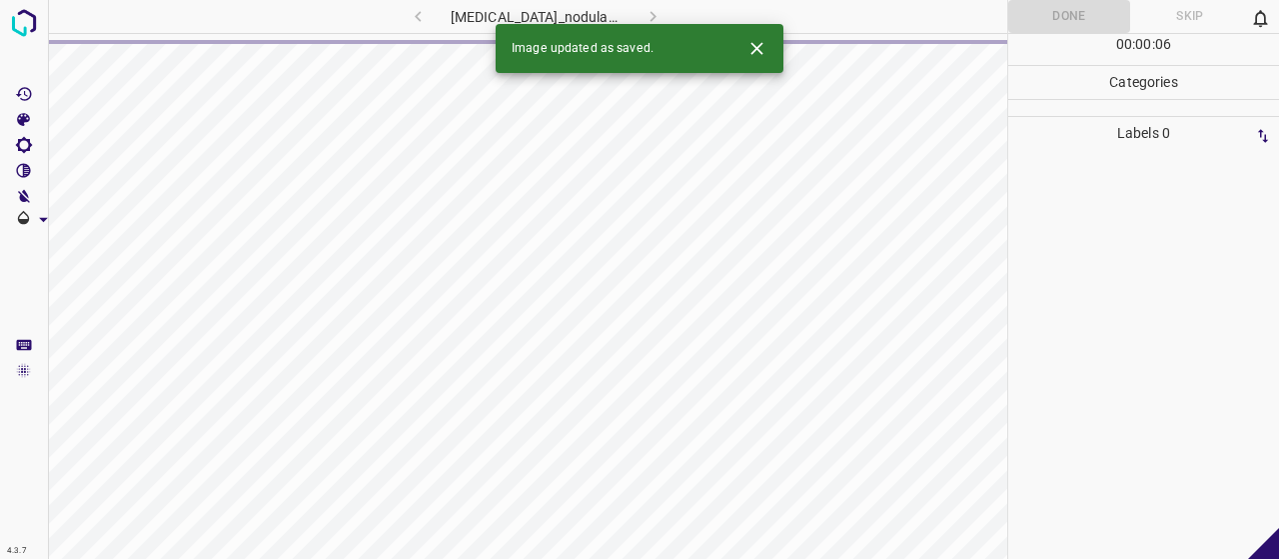
click at [748, 48] on icon "Close" at bounding box center [756, 48] width 21 height 21
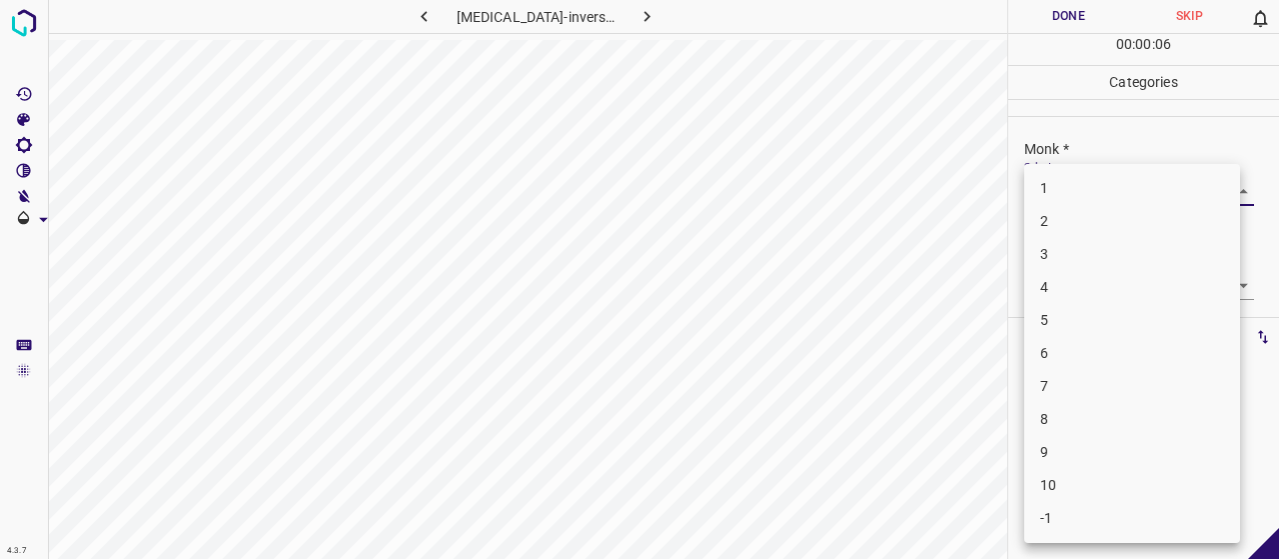
click at [1057, 183] on body "4.3.7 [MEDICAL_DATA]-inversa1.jpg Done Skip 0 00 : 00 : 06 Categories Monk * Se…" at bounding box center [639, 279] width 1279 height 559
click at [1085, 293] on li "4" at bounding box center [1132, 287] width 216 height 33
click at [1083, 291] on body "4.3.7 [MEDICAL_DATA]-inversa1.jpg Done Skip 0 00 : 00 : 03 Categories Monk * Se…" at bounding box center [639, 279] width 1279 height 559
click at [1089, 359] on li "2" at bounding box center [1132, 353] width 216 height 33
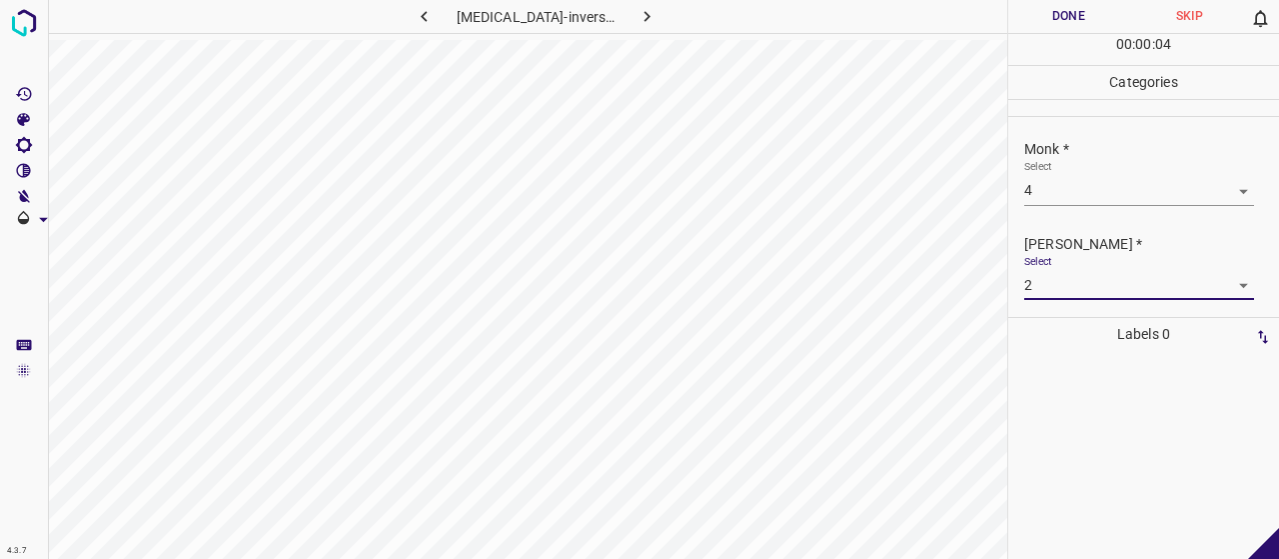
click at [1060, 13] on button "Done" at bounding box center [1068, 16] width 121 height 33
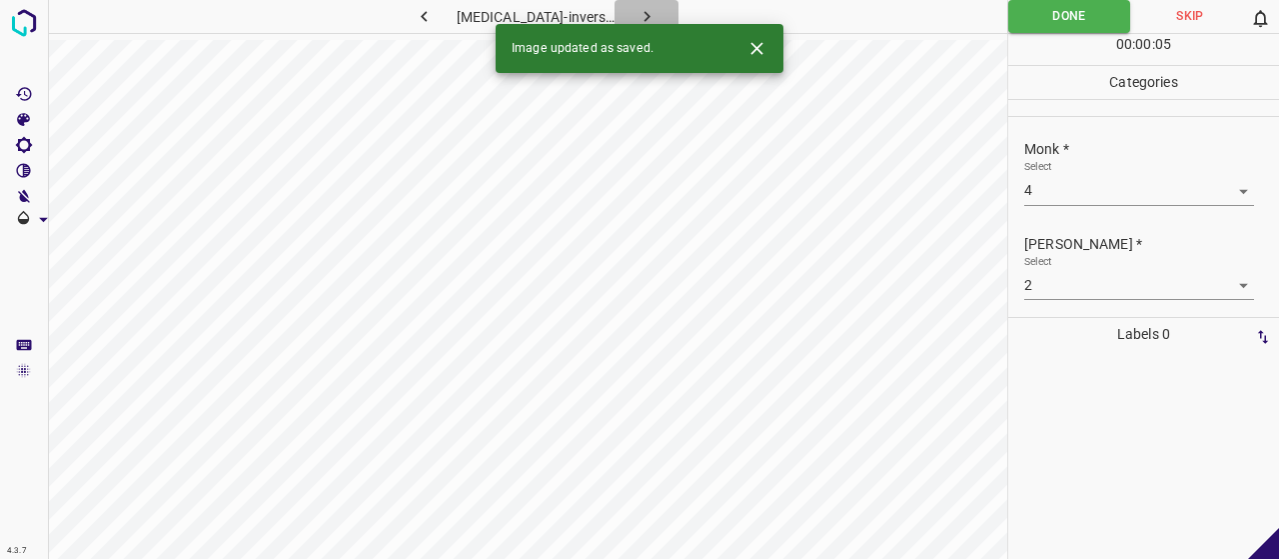
click at [649, 11] on button "button" at bounding box center [647, 16] width 64 height 33
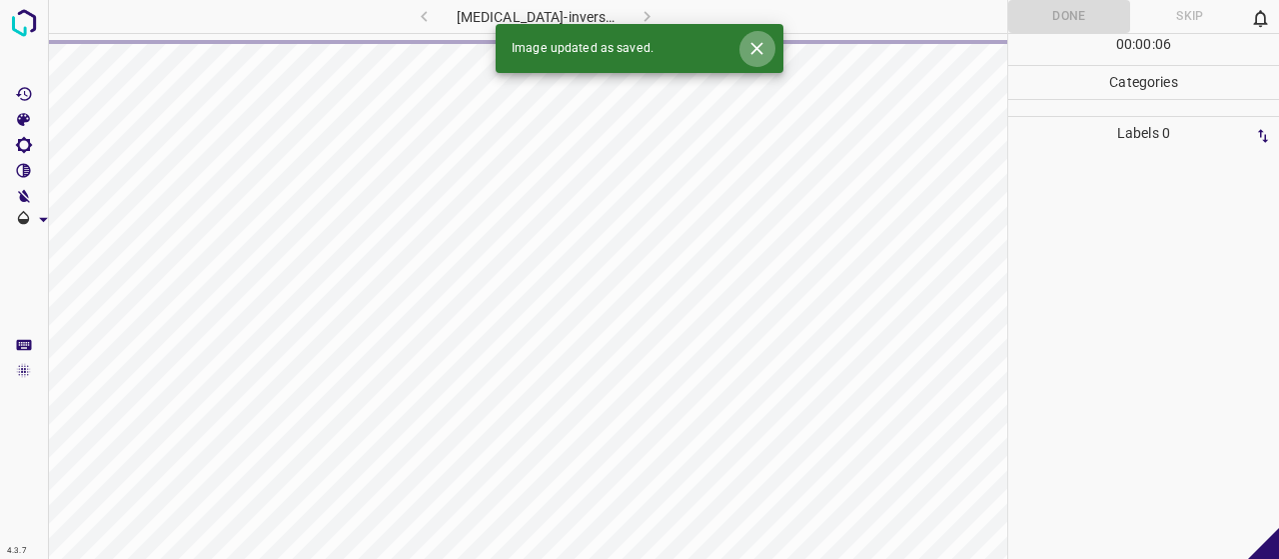
click at [750, 49] on icon "Close" at bounding box center [756, 48] width 21 height 21
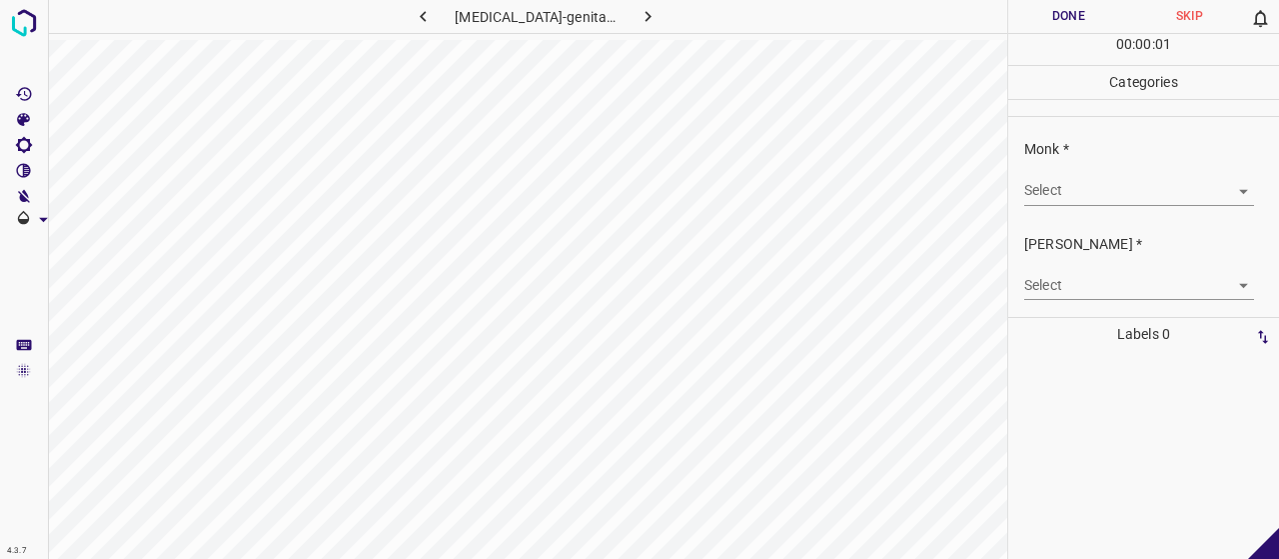
click at [1067, 200] on body "4.3.7 [MEDICAL_DATA]-genital10.jpg Done Skip 0 00 : 00 : 01 Categories Monk * S…" at bounding box center [639, 279] width 1279 height 559
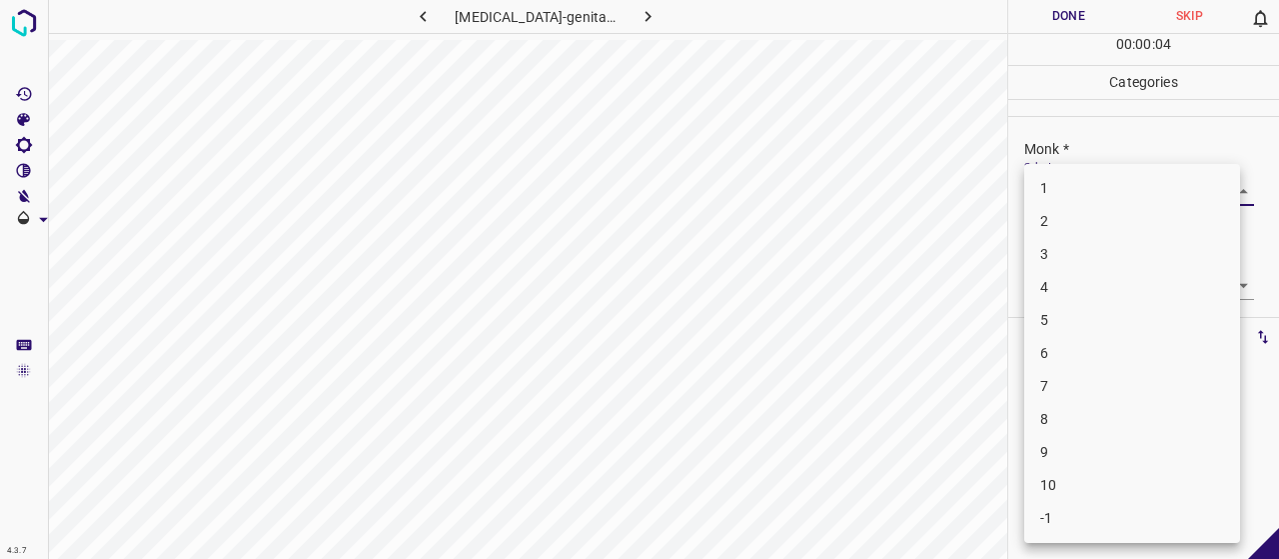
click at [1073, 295] on li "4" at bounding box center [1132, 287] width 216 height 33
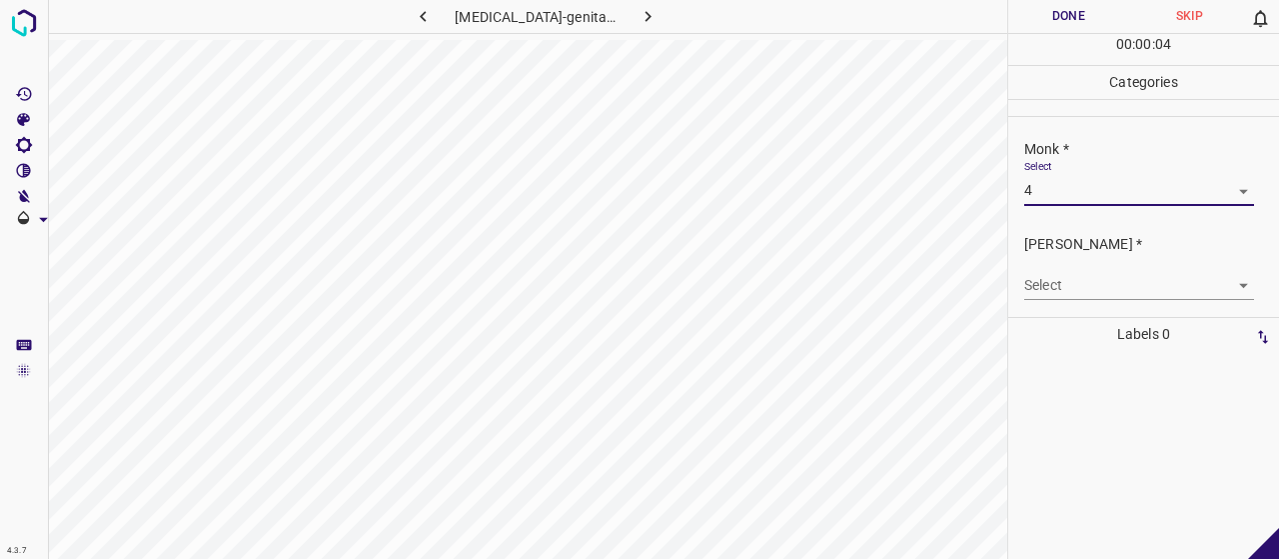
click at [1071, 271] on body "4.3.7 [MEDICAL_DATA]-genital10.jpg Done Skip 0 00 : 00 : 04 Categories Monk * S…" at bounding box center [639, 279] width 1279 height 559
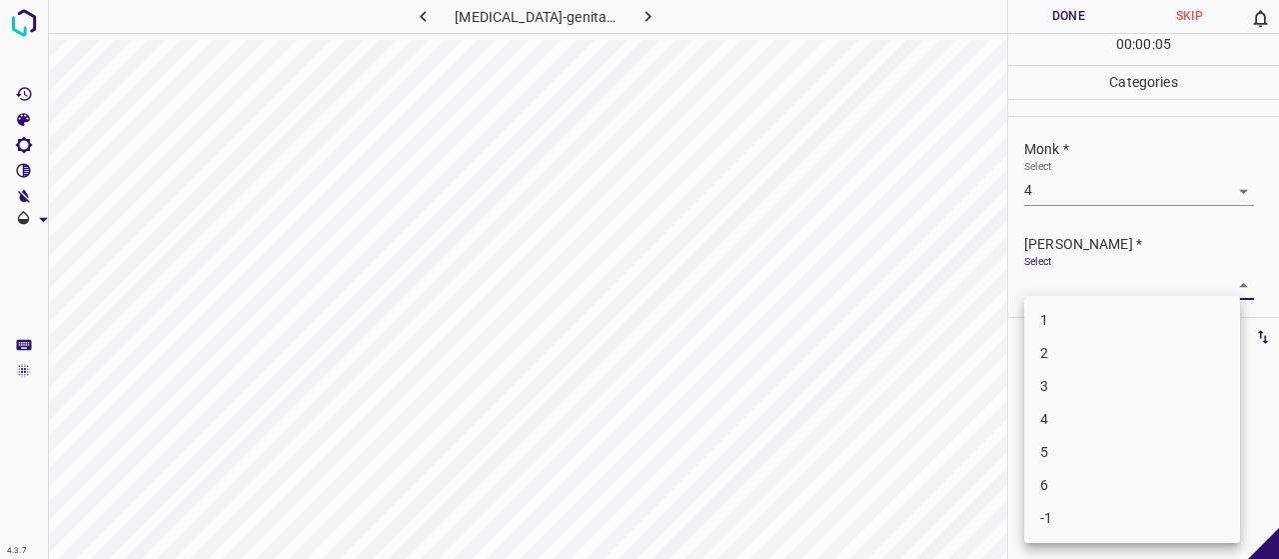
click at [1080, 362] on li "2" at bounding box center [1132, 353] width 216 height 33
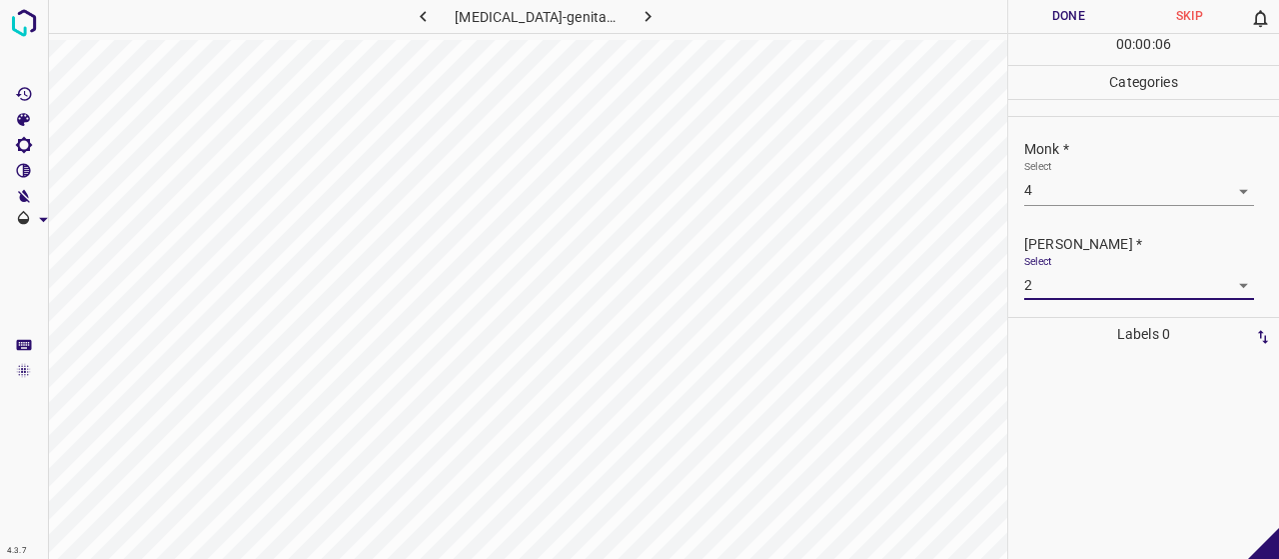
click at [1031, 18] on button "Done" at bounding box center [1068, 16] width 121 height 33
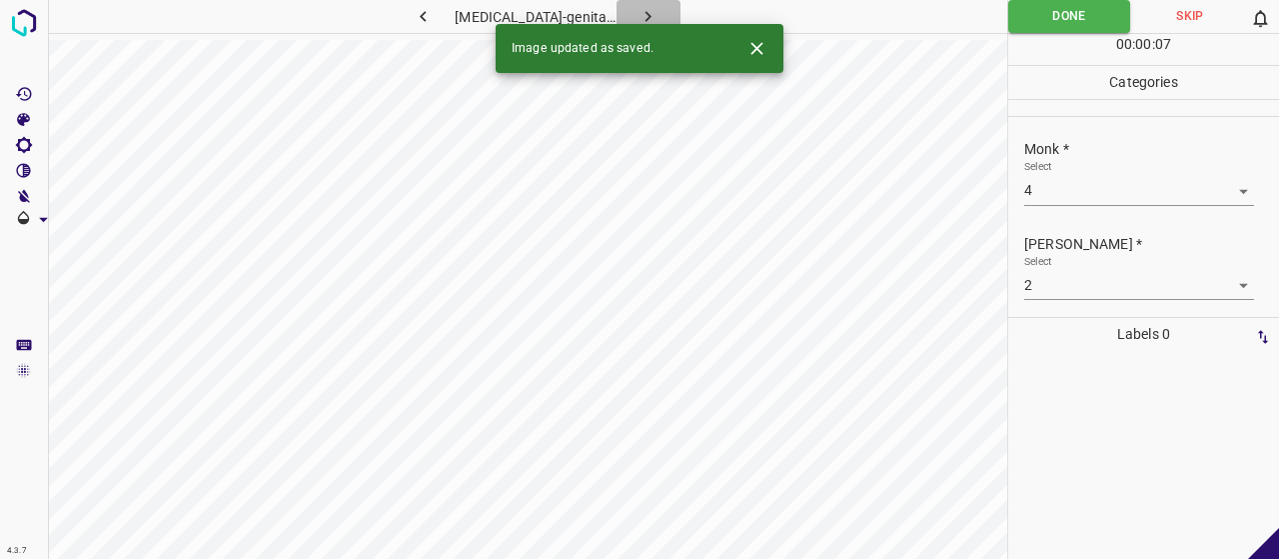
click at [657, 9] on button "button" at bounding box center [649, 16] width 64 height 33
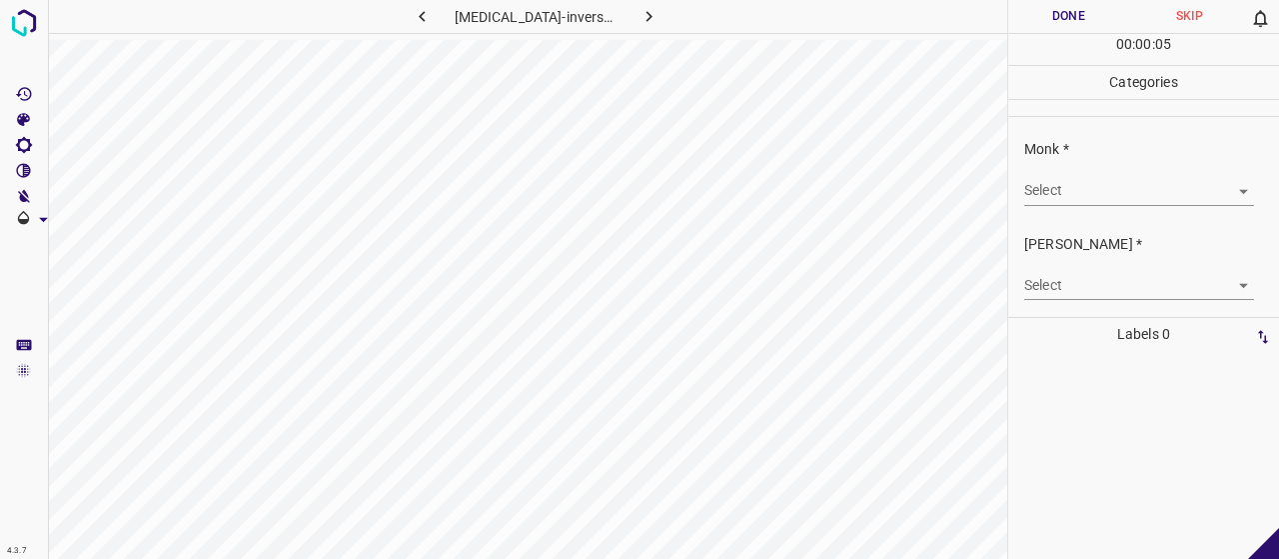
click at [1066, 190] on body "4.3.7 [MEDICAL_DATA]-inversa32.jpg Done Skip 0 00 : 00 : 05 Categories Monk * S…" at bounding box center [639, 279] width 1279 height 559
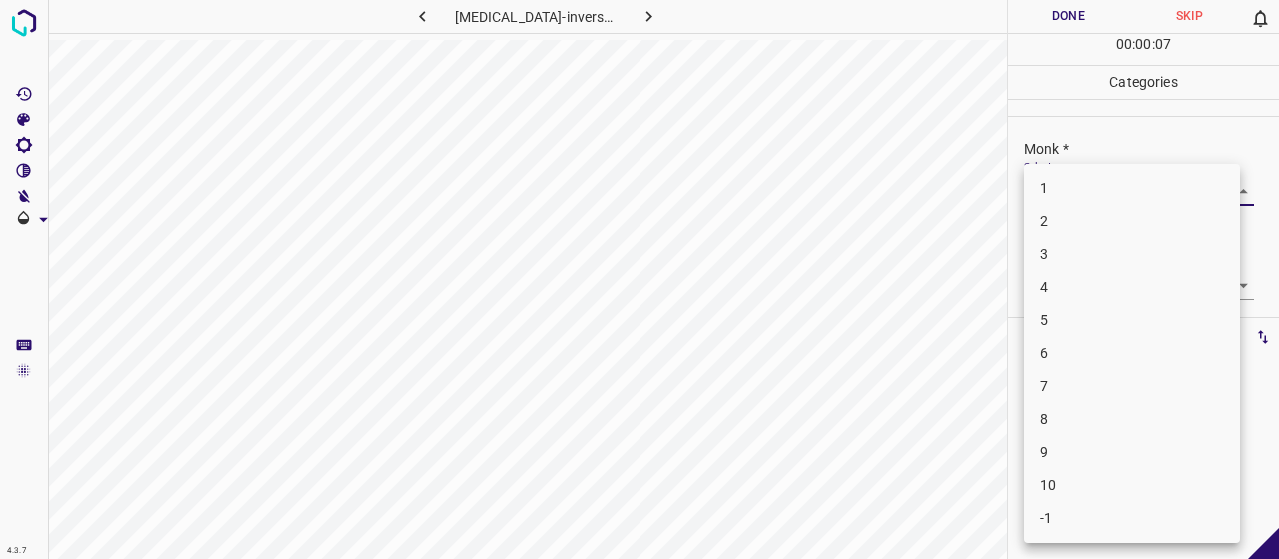
click at [1065, 254] on li "3" at bounding box center [1132, 254] width 216 height 33
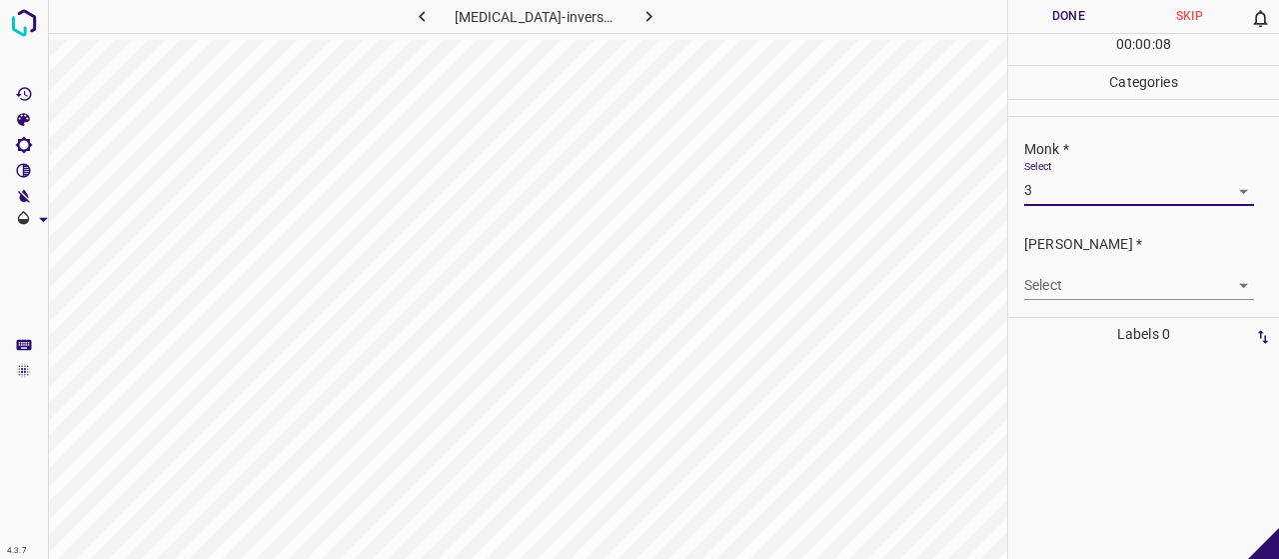
click at [1065, 269] on body "4.3.7 [MEDICAL_DATA]-inversa32.jpg Done Skip 0 00 : 00 : 08 Categories Monk * S…" at bounding box center [639, 279] width 1279 height 559
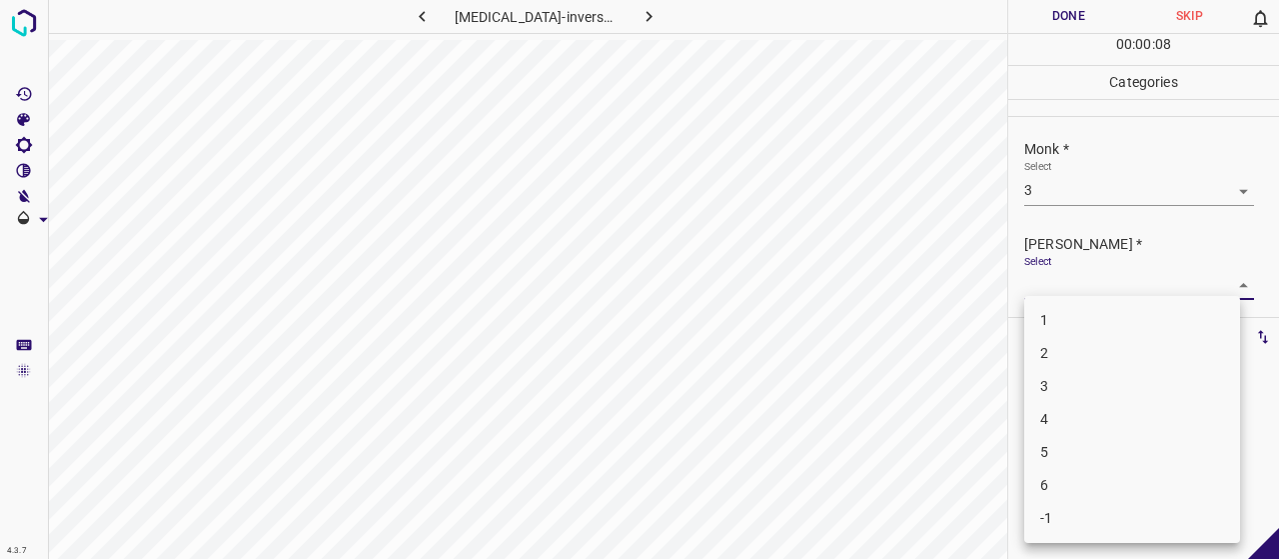
click at [1080, 335] on li "1" at bounding box center [1132, 320] width 216 height 33
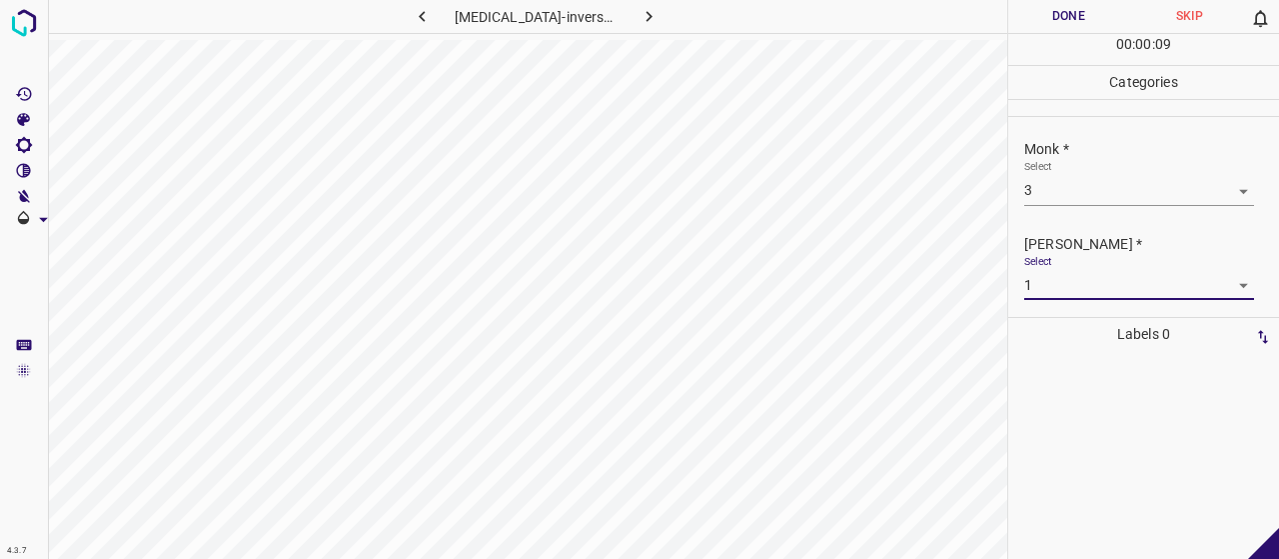
click at [1070, 287] on body "4.3.7 [MEDICAL_DATA]-inversa32.jpg Done Skip 0 00 : 00 : 09 Categories Monk * S…" at bounding box center [639, 279] width 1279 height 559
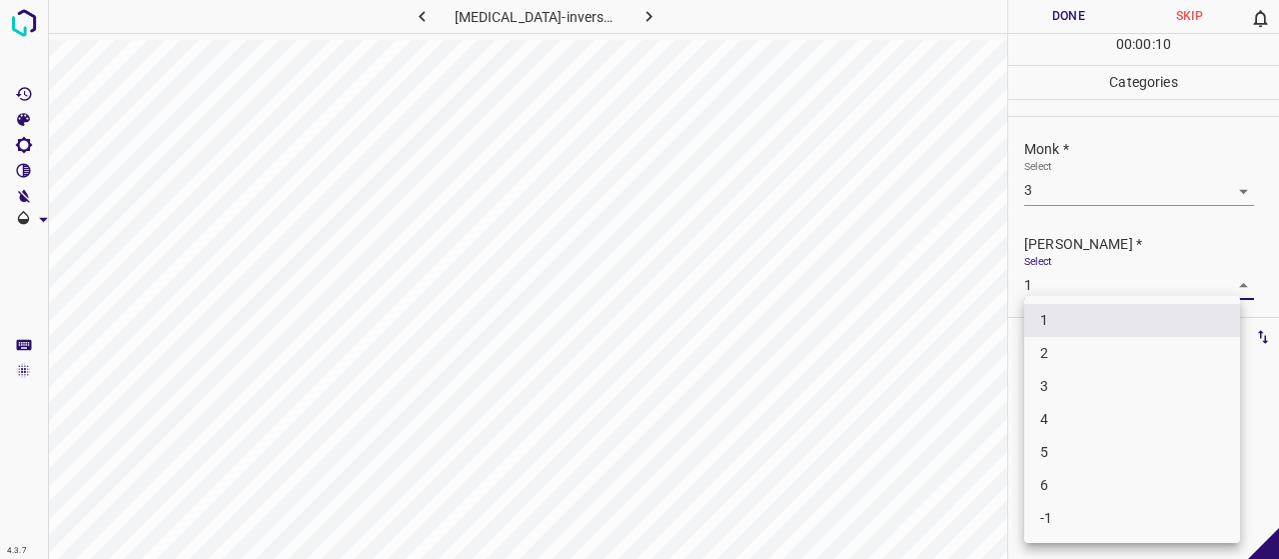
click at [1093, 353] on li "2" at bounding box center [1132, 353] width 216 height 33
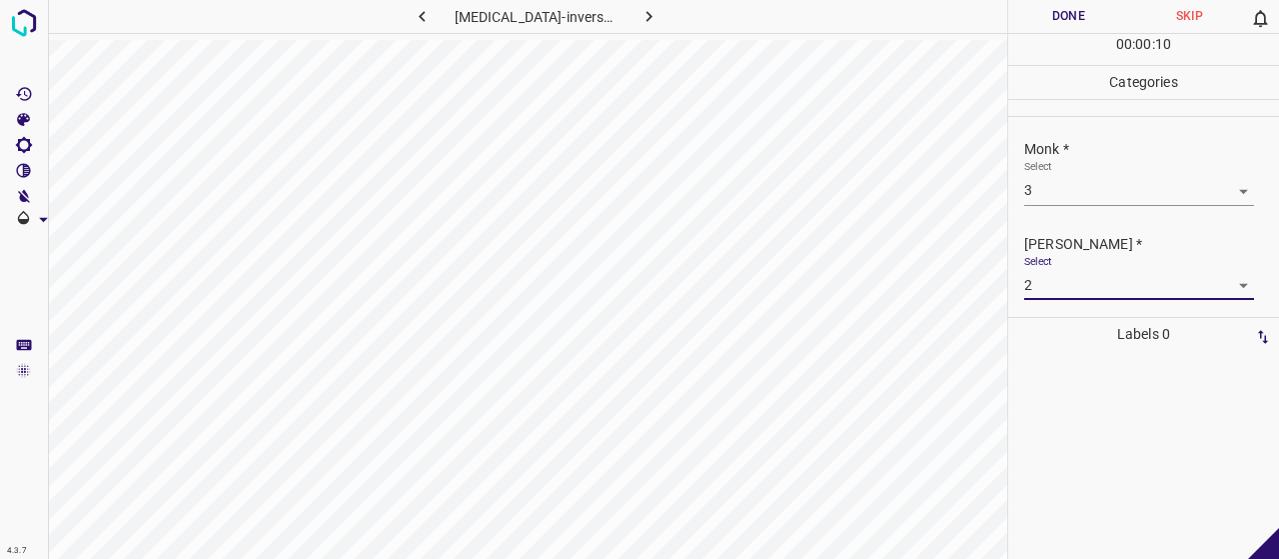
click at [1029, 27] on button "Done" at bounding box center [1068, 16] width 121 height 33
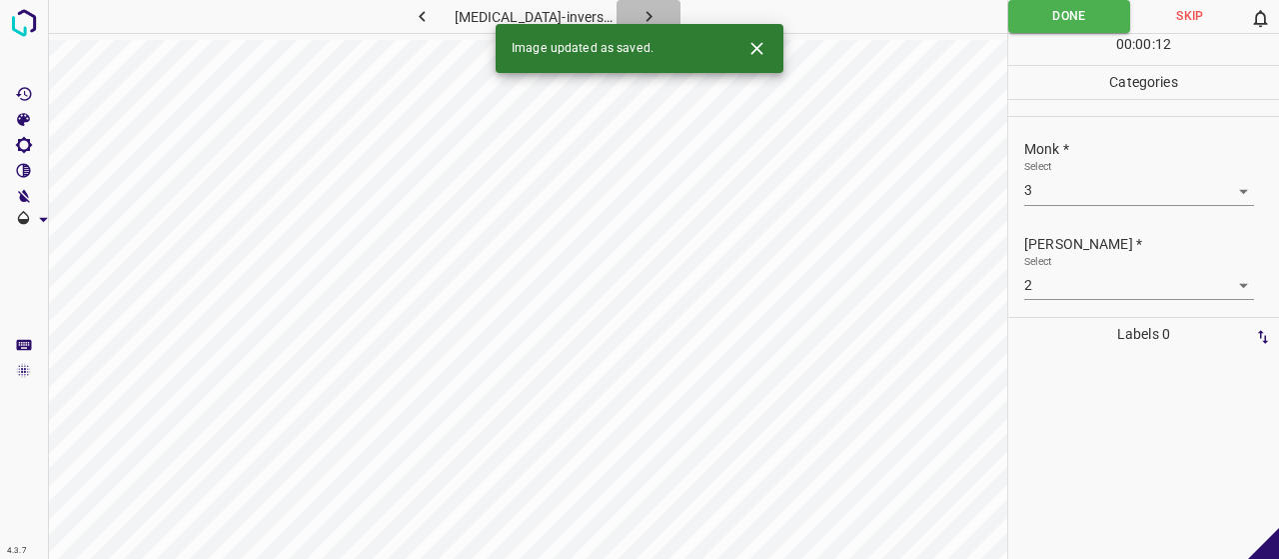
click at [640, 17] on icon "button" at bounding box center [649, 16] width 21 height 21
click at [1136, 179] on body "4.3.7 [MEDICAL_DATA]_nodularis94.jpg Done Skip 0 00 : 00 : 02 Categories Monk *…" at bounding box center [639, 279] width 1279 height 559
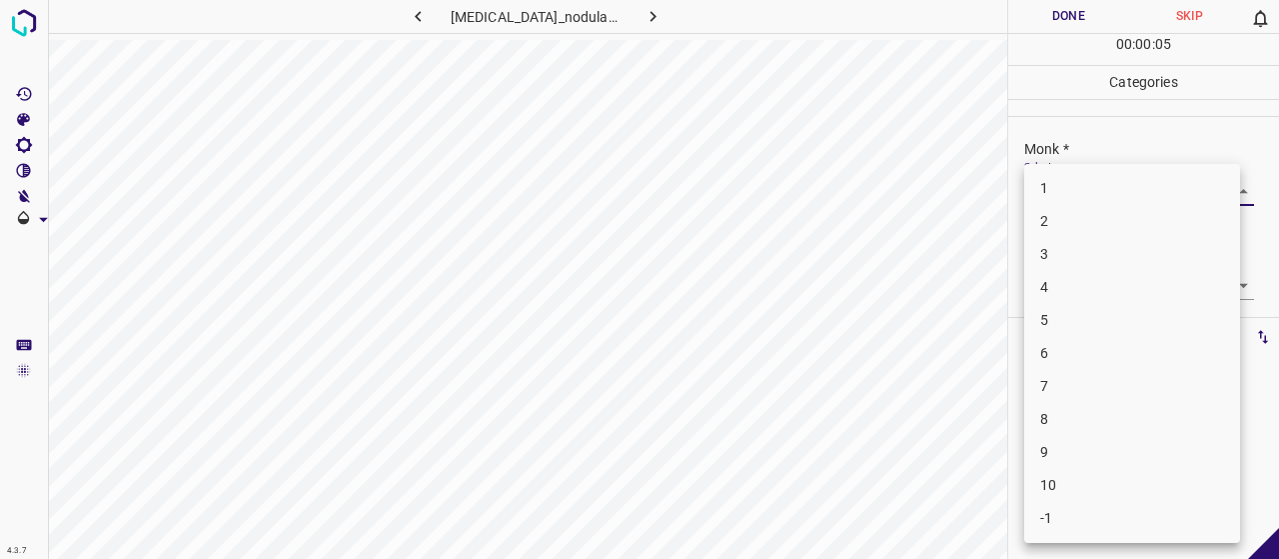
click at [1079, 254] on li "3" at bounding box center [1132, 254] width 216 height 33
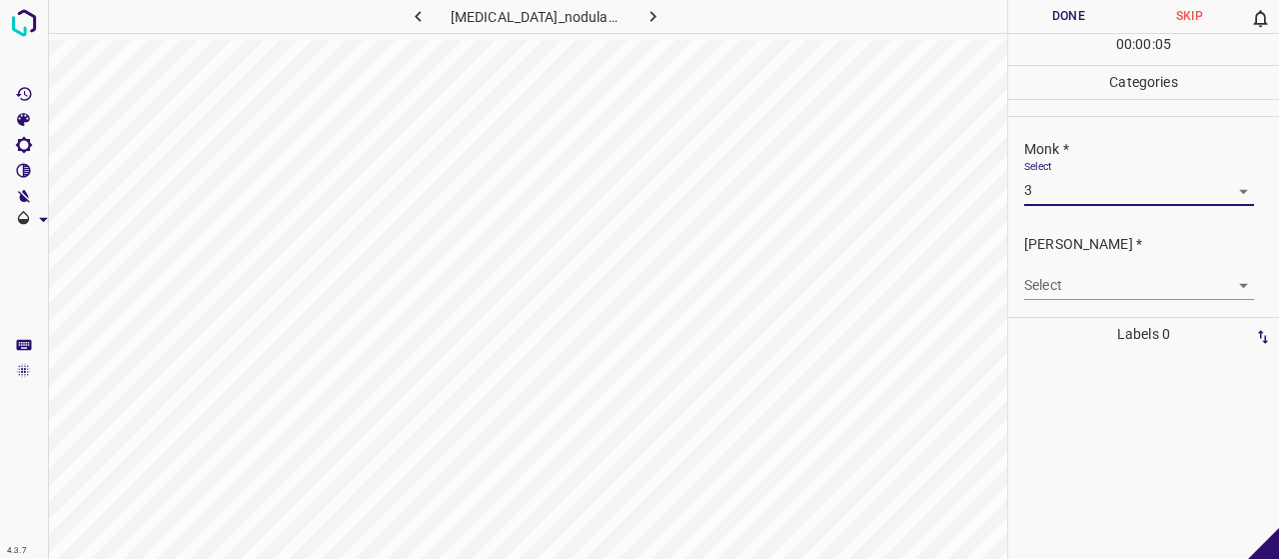
click at [1059, 280] on body "4.3.7 [MEDICAL_DATA]_nodularis94.jpg Done Skip 0 00 : 00 : 05 Categories Monk *…" at bounding box center [639, 279] width 1279 height 559
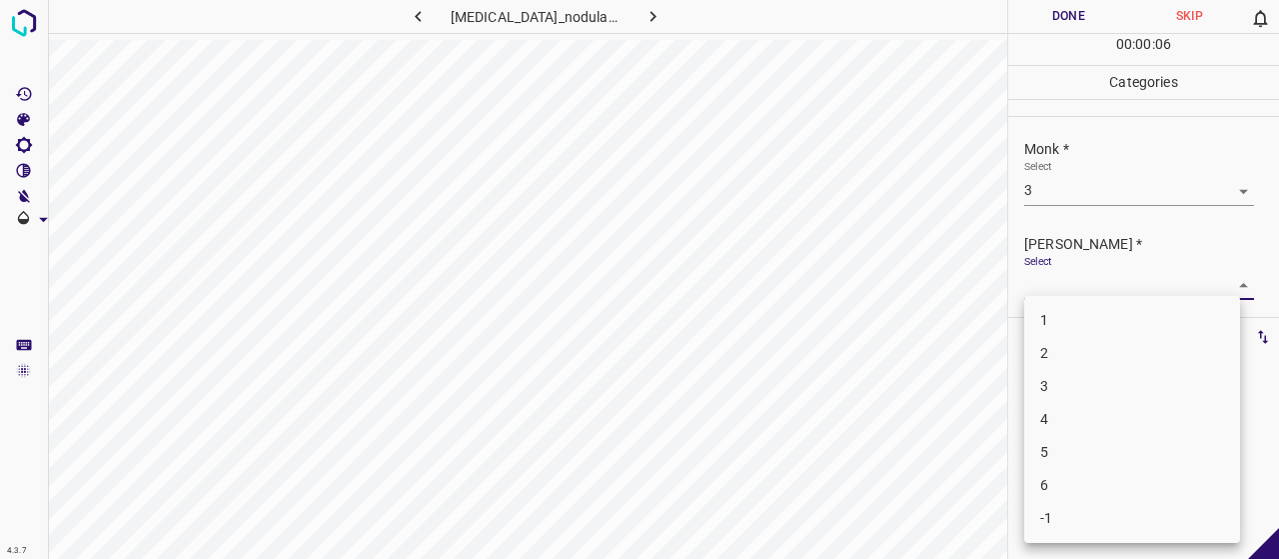
click at [1068, 345] on li "2" at bounding box center [1132, 353] width 216 height 33
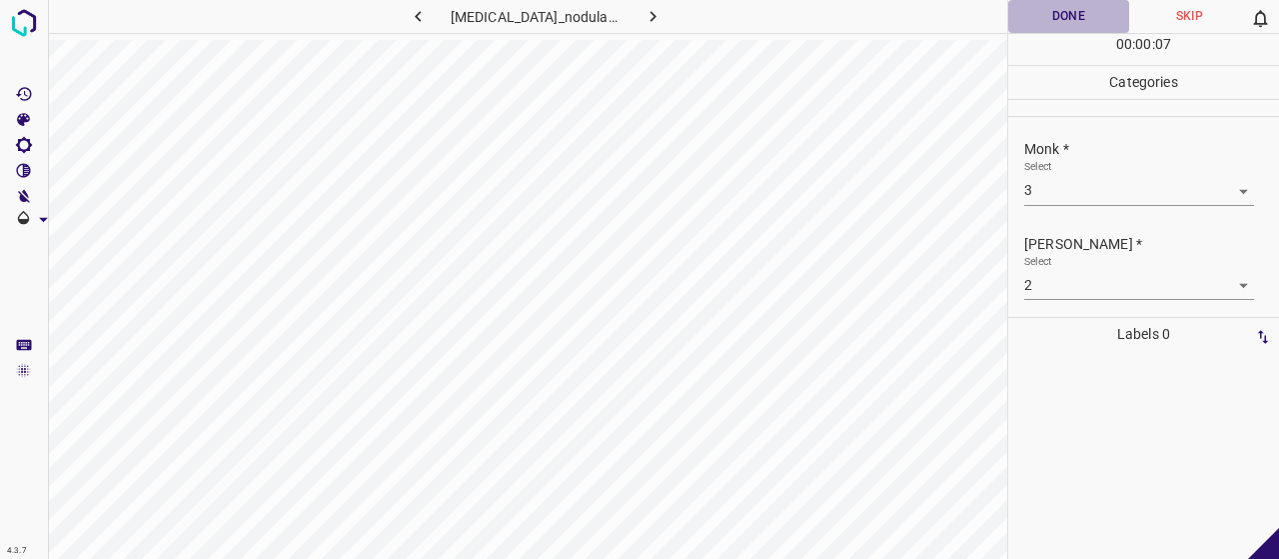
click at [1071, 26] on button "Done" at bounding box center [1068, 16] width 121 height 33
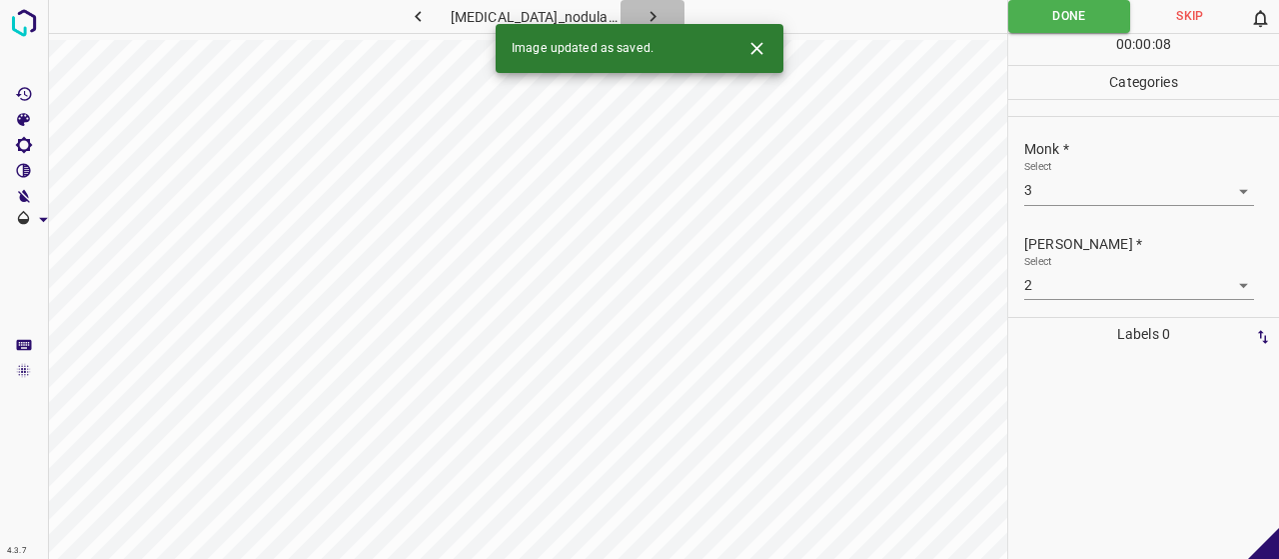
click at [653, 21] on button "button" at bounding box center [653, 16] width 64 height 33
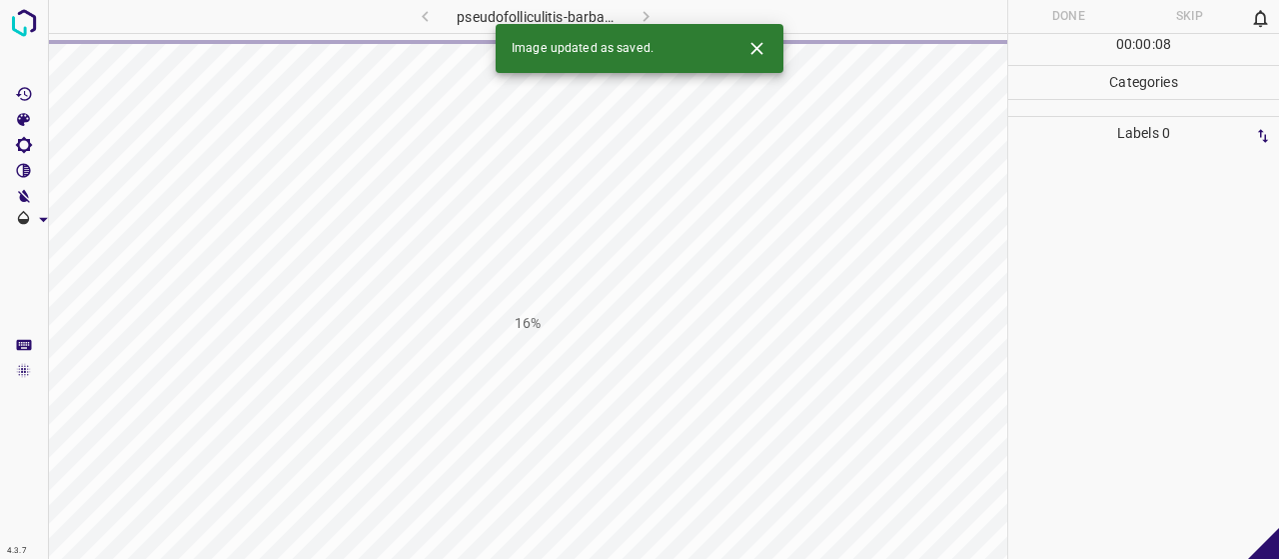
click at [770, 59] on button "Close" at bounding box center [756, 48] width 37 height 37
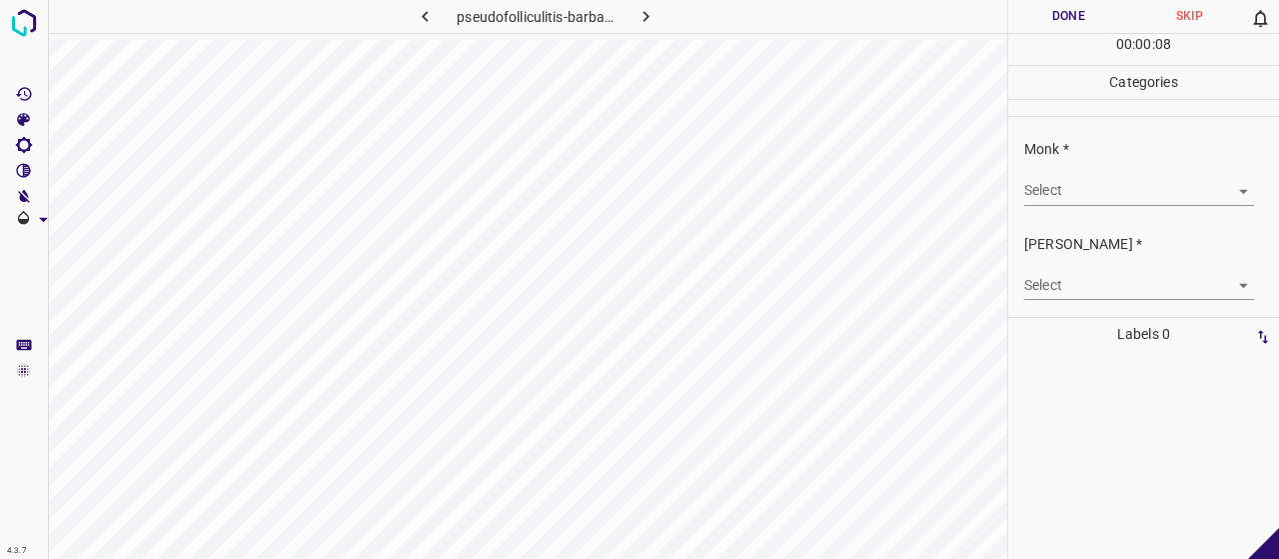
click at [1070, 191] on body "4.3.7 pseudofolliculitis-barbae9.jpg Done Skip 0 00 : 00 : 08 Categories Monk *…" at bounding box center [639, 279] width 1279 height 559
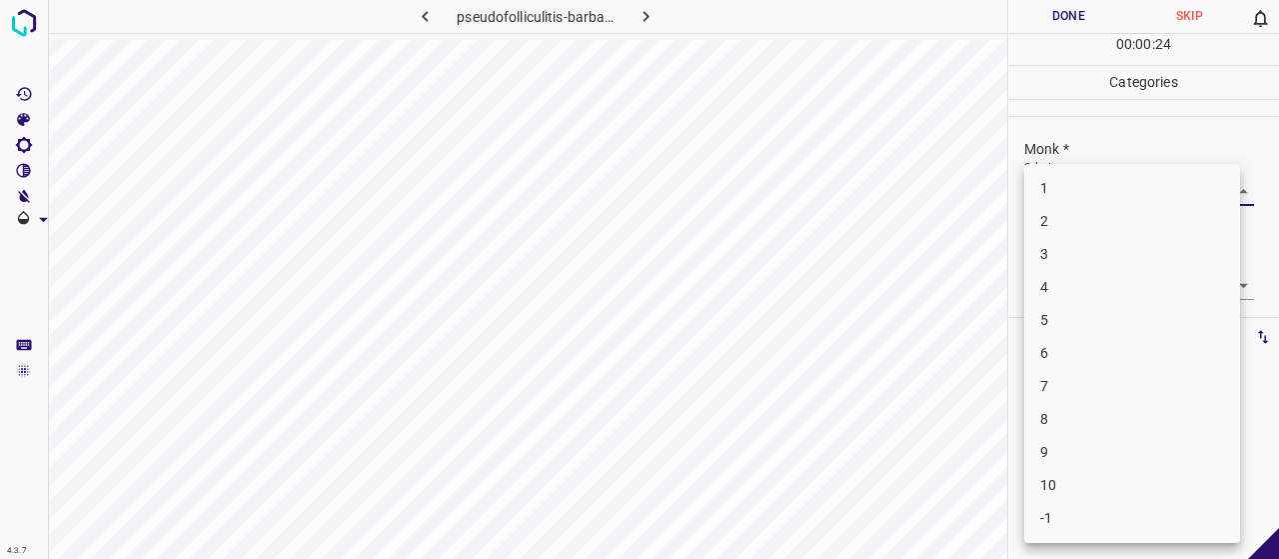
click at [1087, 356] on li "6" at bounding box center [1132, 353] width 216 height 33
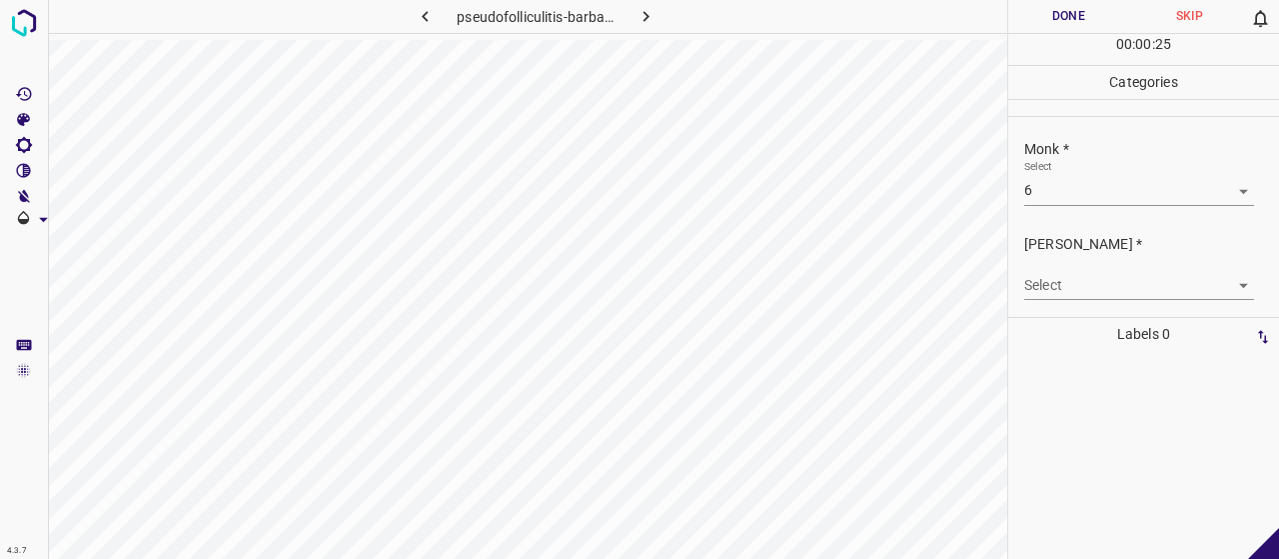
click at [1093, 267] on div "Select ​" at bounding box center [1139, 277] width 230 height 45
click at [1097, 303] on div "[PERSON_NAME] * Select ​" at bounding box center [1143, 267] width 271 height 94
click at [1095, 291] on body "4.3.7 pseudofolliculitis-barbae9.jpg Done Skip 0 00 : 00 : 25 Categories Monk *…" at bounding box center [639, 279] width 1279 height 559
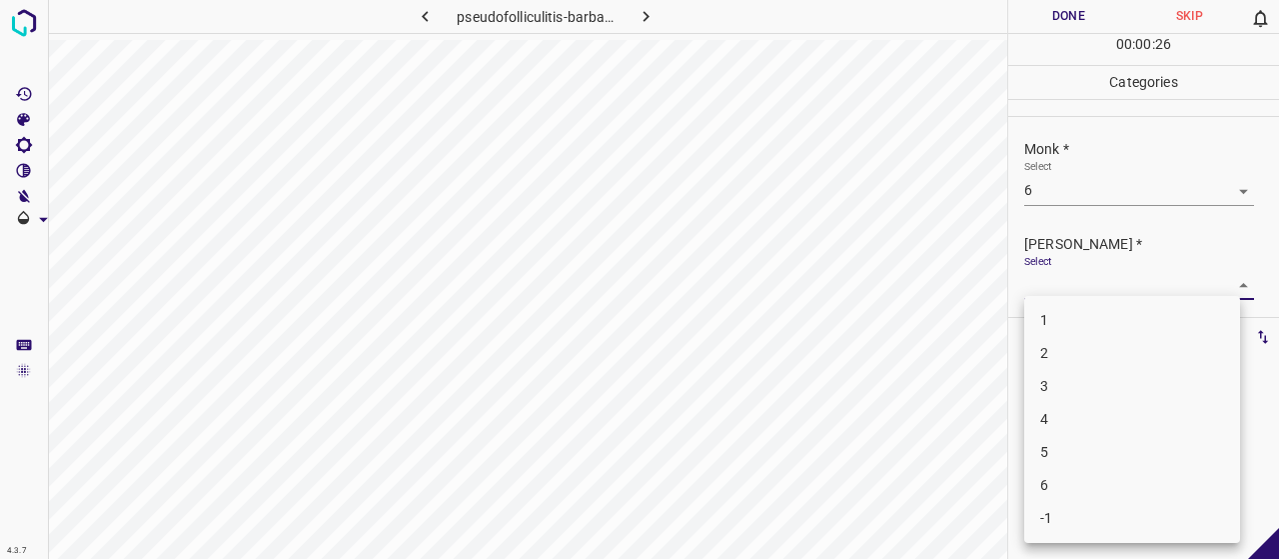
drag, startPoint x: 1093, startPoint y: 409, endPoint x: 1083, endPoint y: 402, distance: 12.2
click at [1093, 413] on li "4" at bounding box center [1132, 419] width 216 height 33
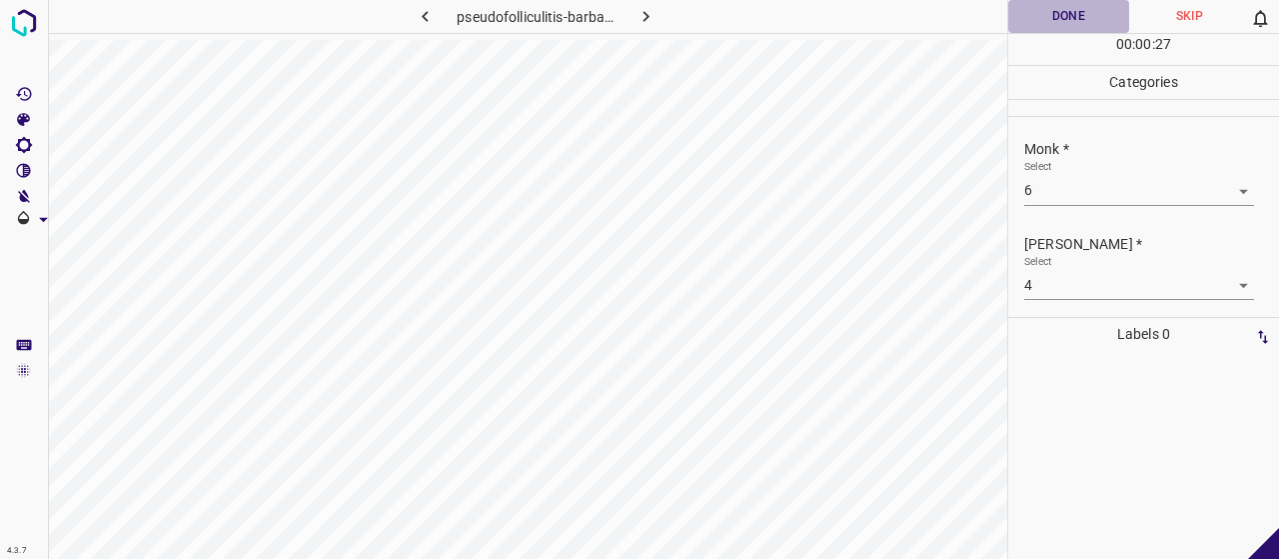
click at [1084, 0] on button "Done" at bounding box center [1068, 16] width 121 height 33
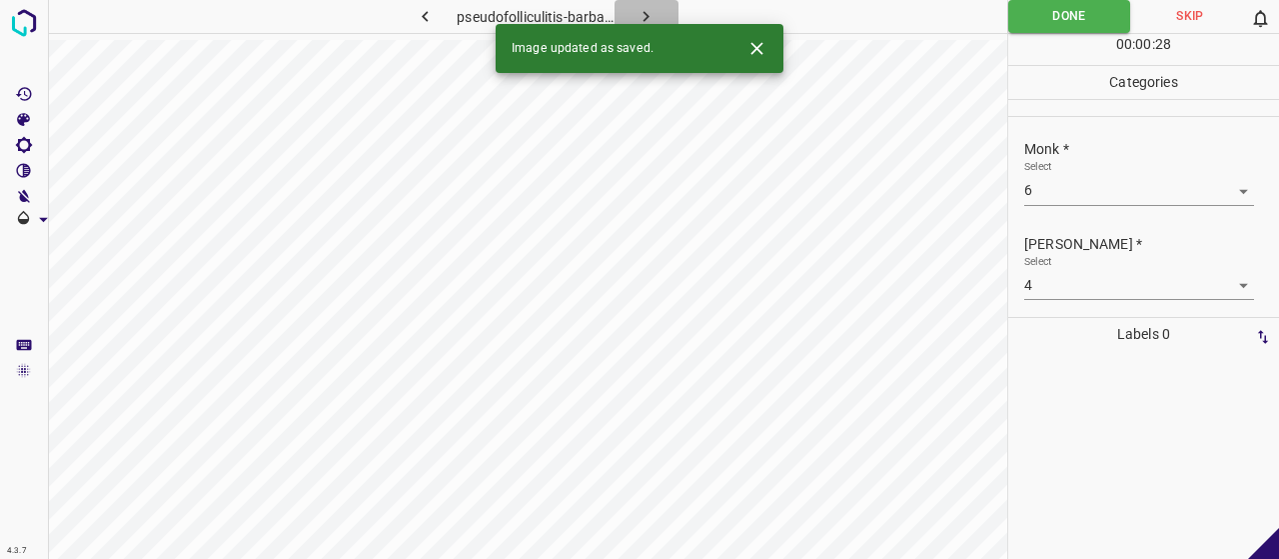
click at [673, 8] on button "button" at bounding box center [647, 16] width 64 height 33
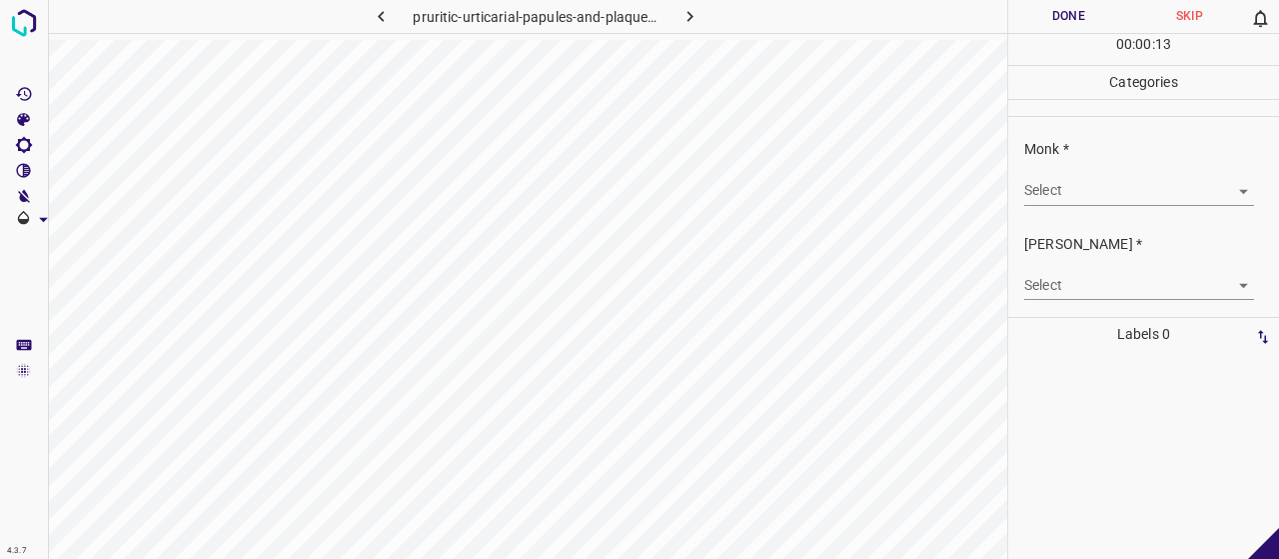
click at [1031, 185] on body "4.3.7 pruritic-urticarial-papules-and-plaques-of-pregnancy2.jpg Done Skip 0 00 …" at bounding box center [639, 279] width 1279 height 559
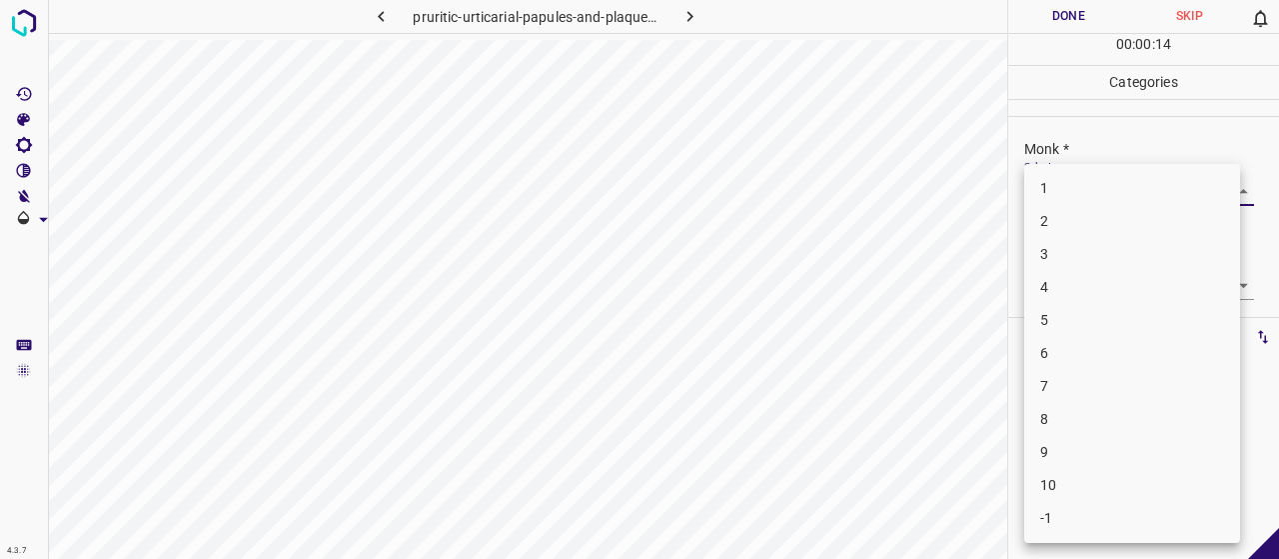
click at [1084, 327] on li "5" at bounding box center [1132, 320] width 216 height 33
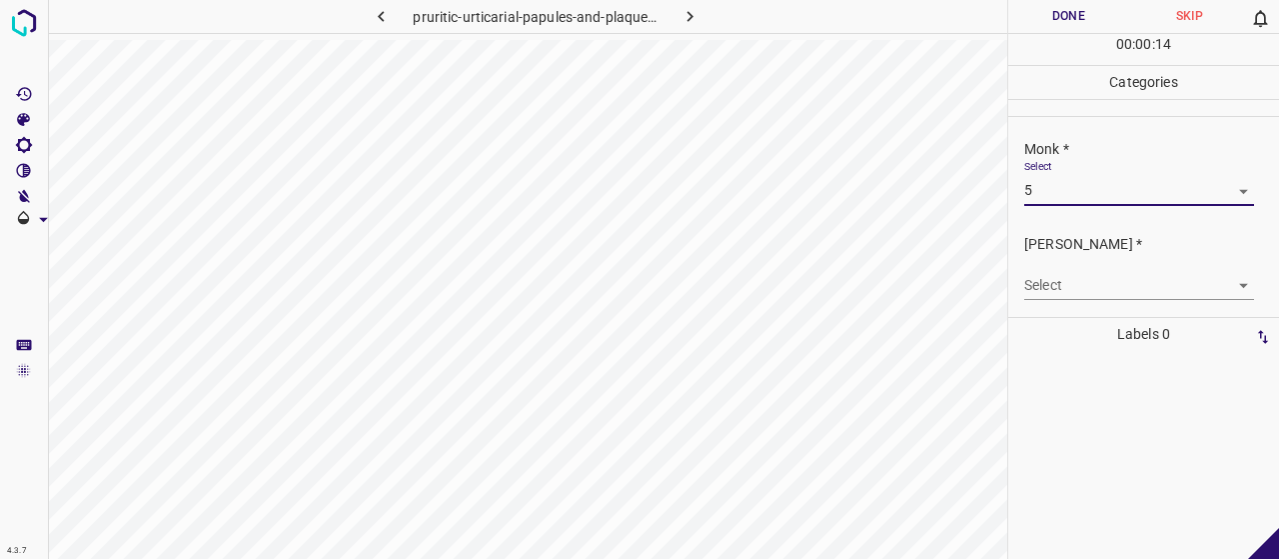
click at [1075, 291] on body "4.3.7 pruritic-urticarial-papules-and-plaques-of-pregnancy2.jpg Done Skip 0 00 …" at bounding box center [639, 279] width 1279 height 559
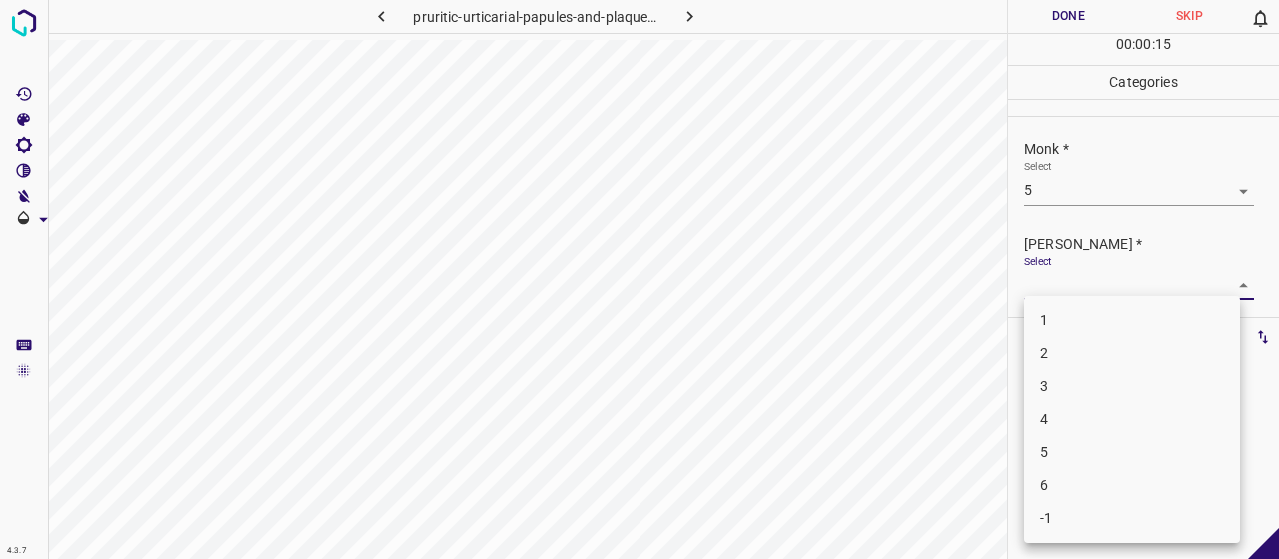
drag, startPoint x: 1087, startPoint y: 365, endPoint x: 1095, endPoint y: 384, distance: 20.6
click at [1095, 384] on ul "1 2 3 4 5 6 -1" at bounding box center [1132, 419] width 216 height 247
click at [1095, 387] on li "3" at bounding box center [1132, 386] width 216 height 33
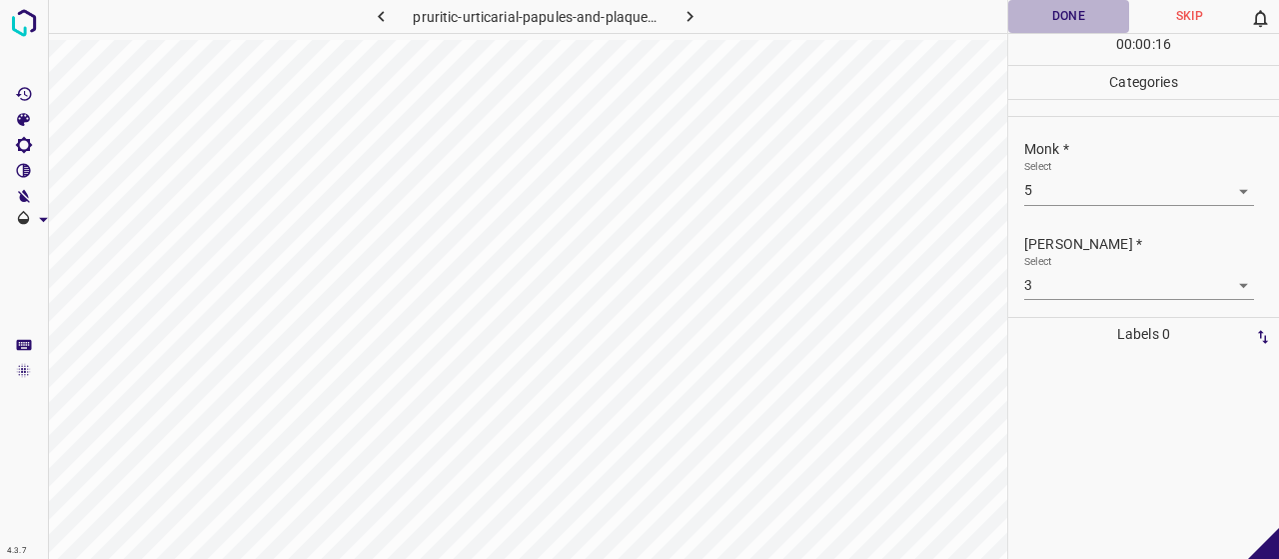
click at [1017, 18] on button "Done" at bounding box center [1068, 16] width 121 height 33
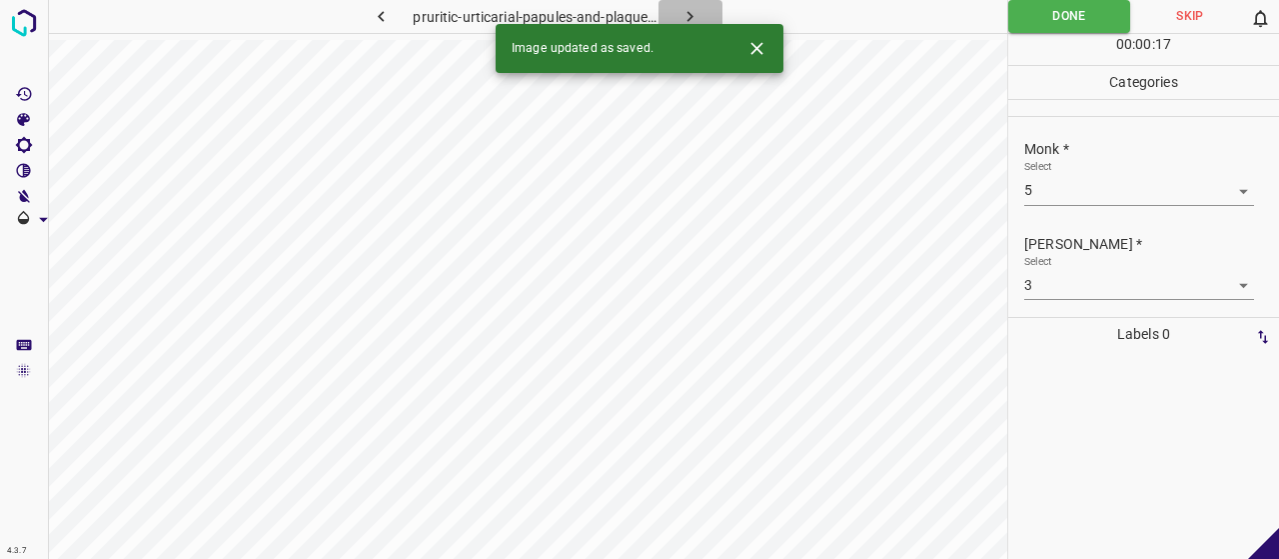
click at [695, 5] on button "button" at bounding box center [690, 16] width 64 height 33
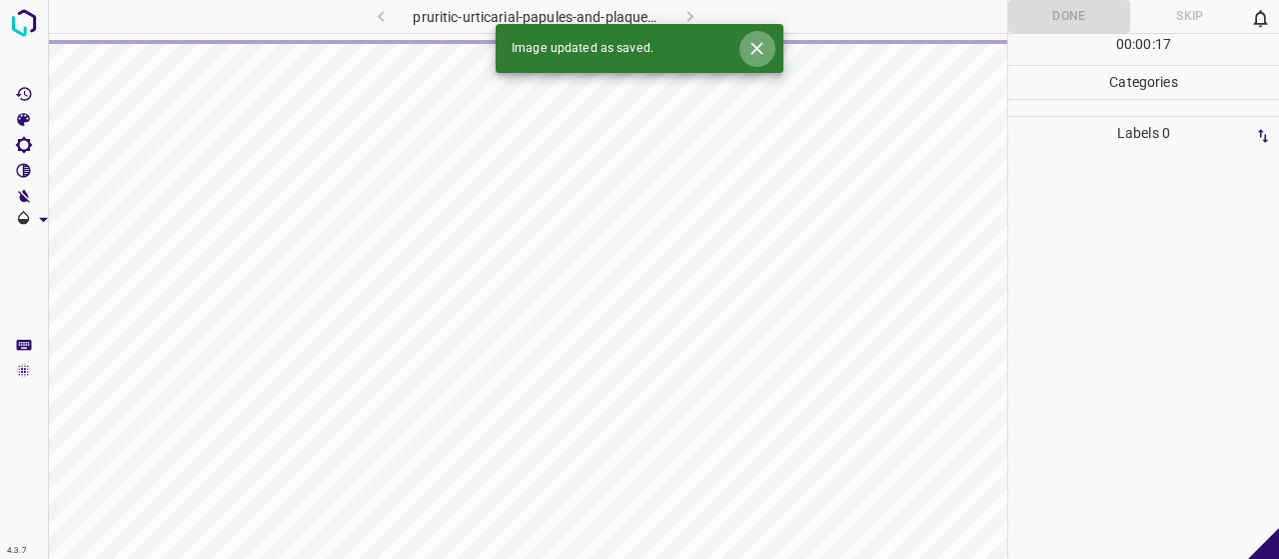
click at [757, 57] on icon "Close" at bounding box center [756, 48] width 21 height 21
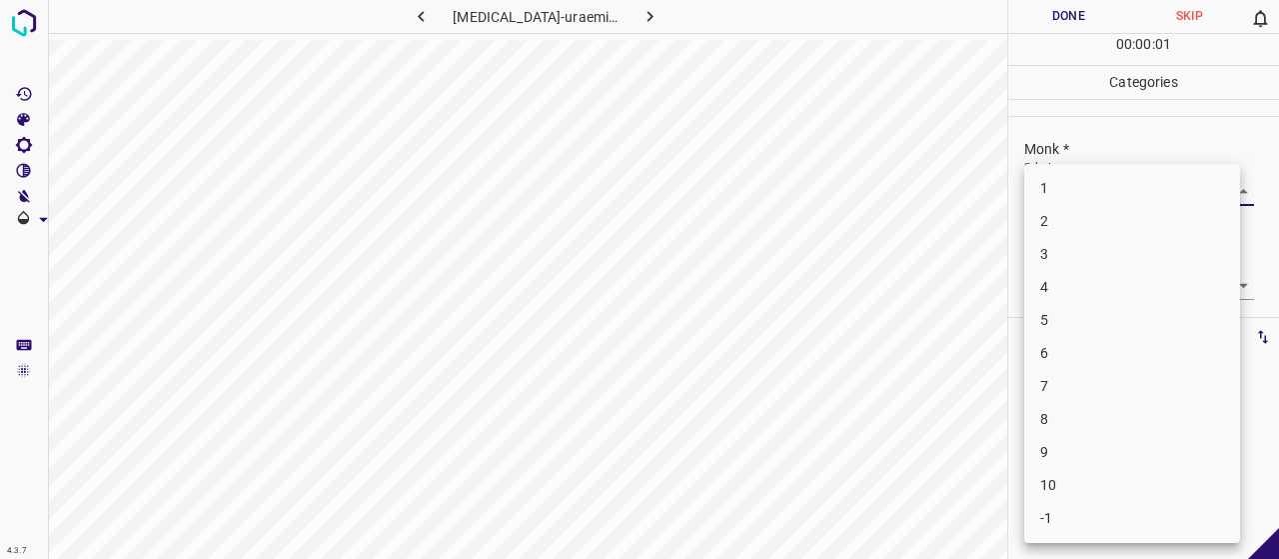
click at [1033, 193] on body "4.3.7 [MEDICAL_DATA]-uraemica3.jpg Done Skip 0 00 : 00 : 01 Categories Monk * S…" at bounding box center [639, 279] width 1279 height 559
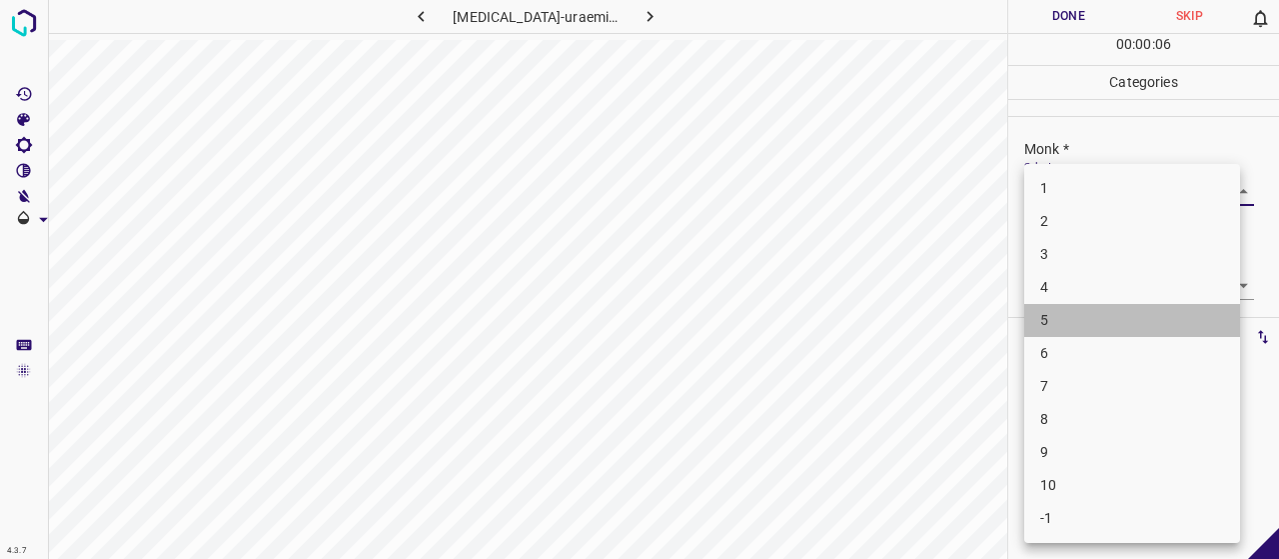
click at [1076, 308] on li "5" at bounding box center [1132, 320] width 216 height 33
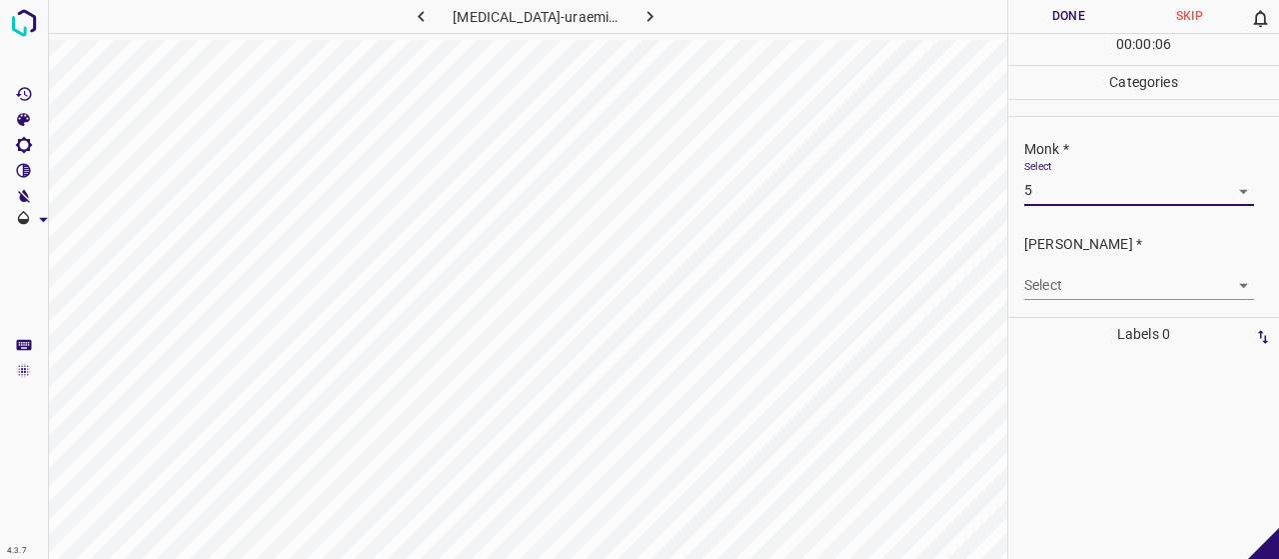
click at [1073, 296] on body "4.3.7 [MEDICAL_DATA]-uraemica3.jpg Done Skip 0 00 : 00 : 06 Categories Monk * S…" at bounding box center [639, 279] width 1279 height 559
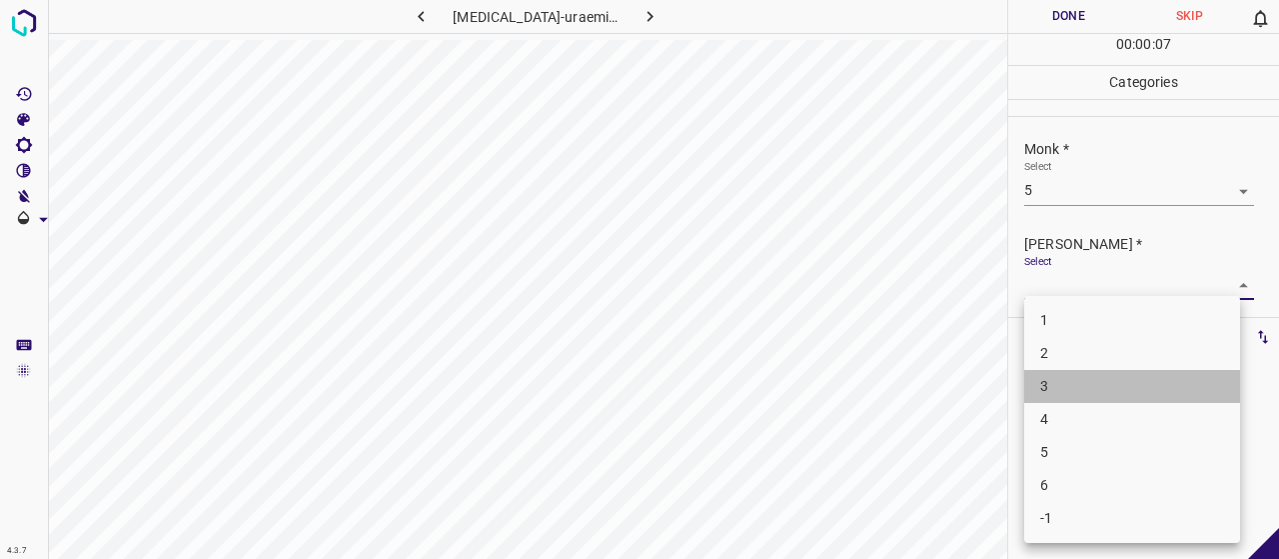
click at [1079, 380] on li "3" at bounding box center [1132, 386] width 216 height 33
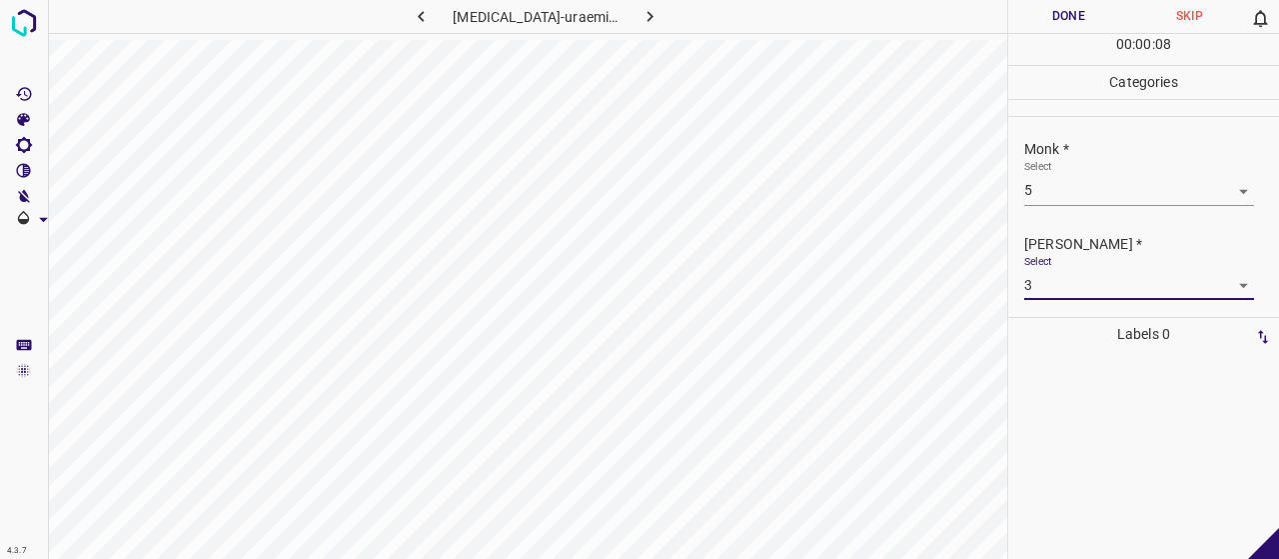
click at [1037, 24] on button "Done" at bounding box center [1068, 16] width 121 height 33
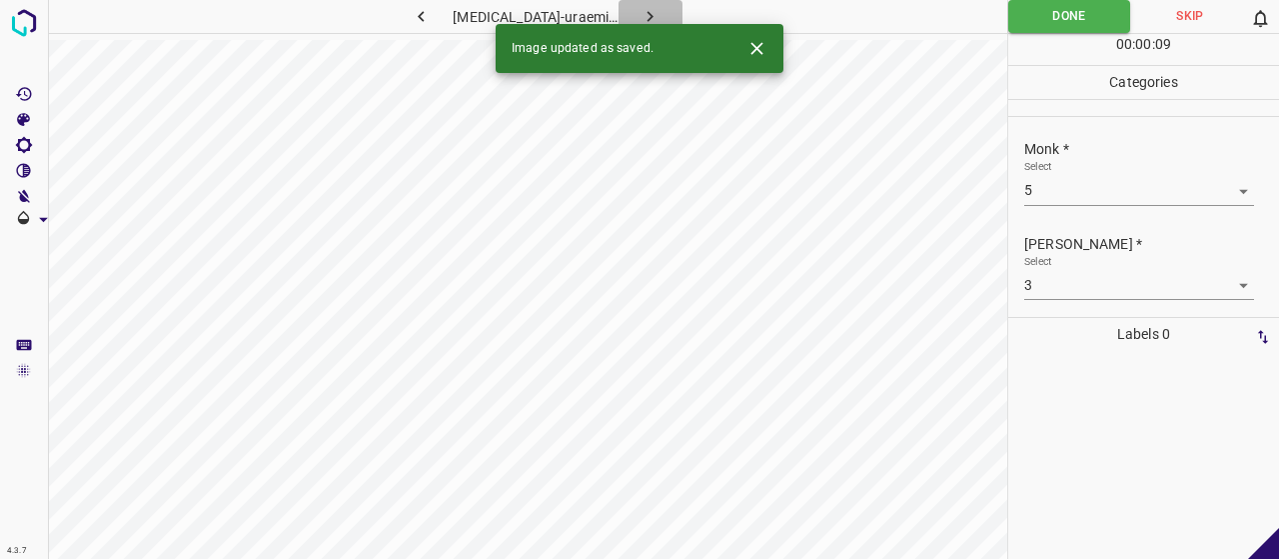
click at [641, 12] on icon "button" at bounding box center [650, 16] width 21 height 21
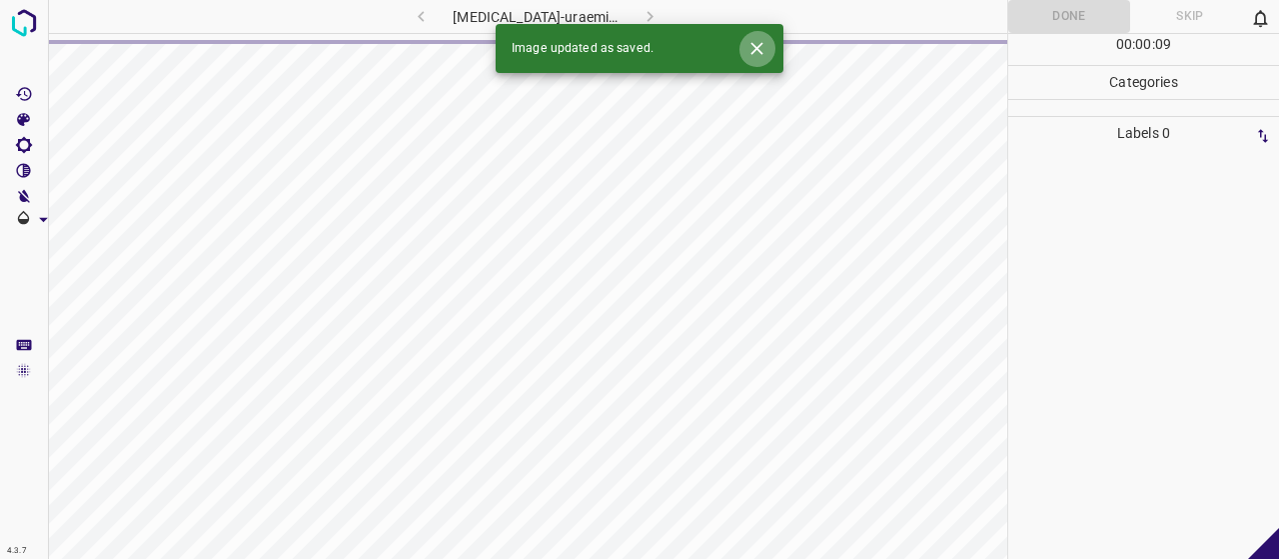
click at [761, 40] on icon "Close" at bounding box center [756, 48] width 21 height 21
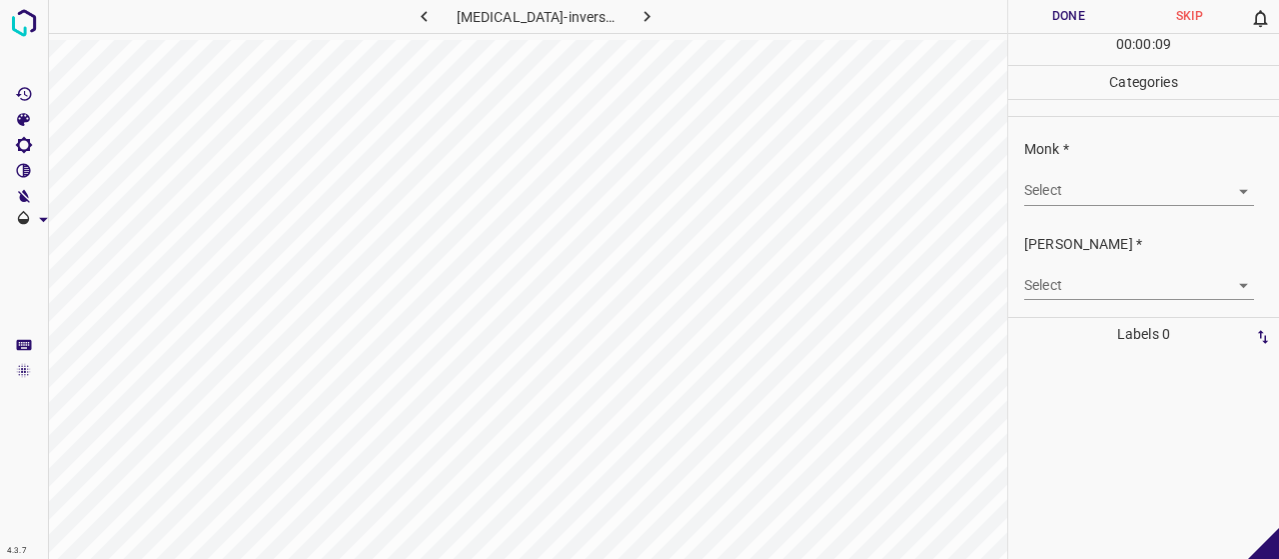
click at [1090, 180] on body "4.3.7 [MEDICAL_DATA]-inversa3.jpg Done Skip 0 00 : 00 : 09 Categories Monk * Se…" at bounding box center [639, 279] width 1279 height 559
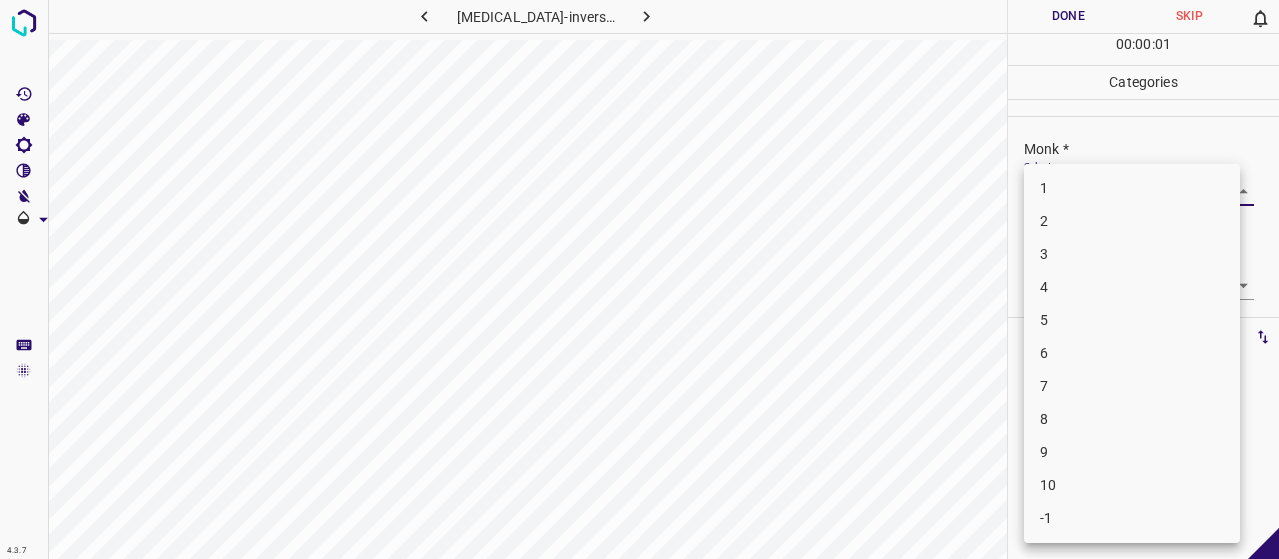
click at [1088, 509] on li "-1" at bounding box center [1132, 518] width 216 height 33
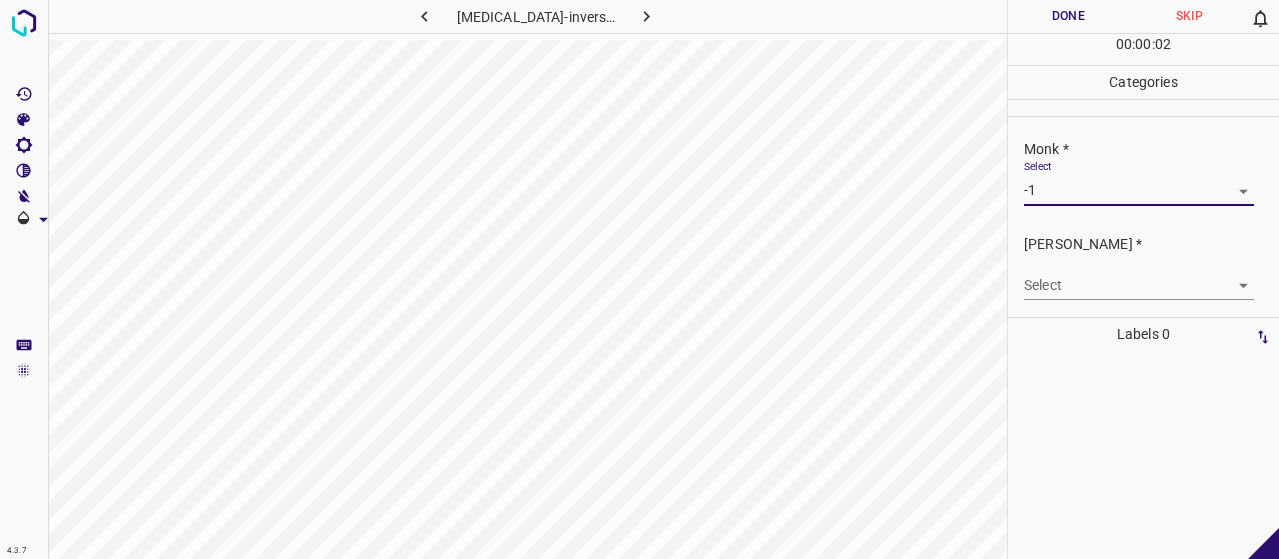
click at [1085, 281] on body "4.3.7 [MEDICAL_DATA]-inversa3.jpg Done Skip 0 00 : 00 : 02 Categories Monk * Se…" at bounding box center [639, 279] width 1279 height 559
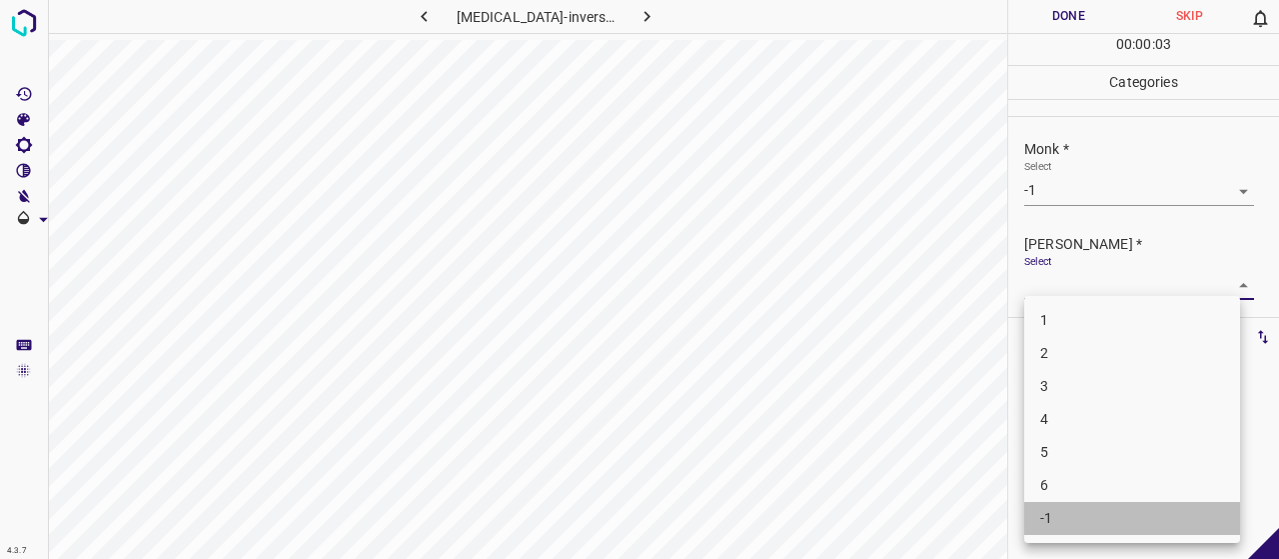
click at [1121, 505] on li "-1" at bounding box center [1132, 518] width 216 height 33
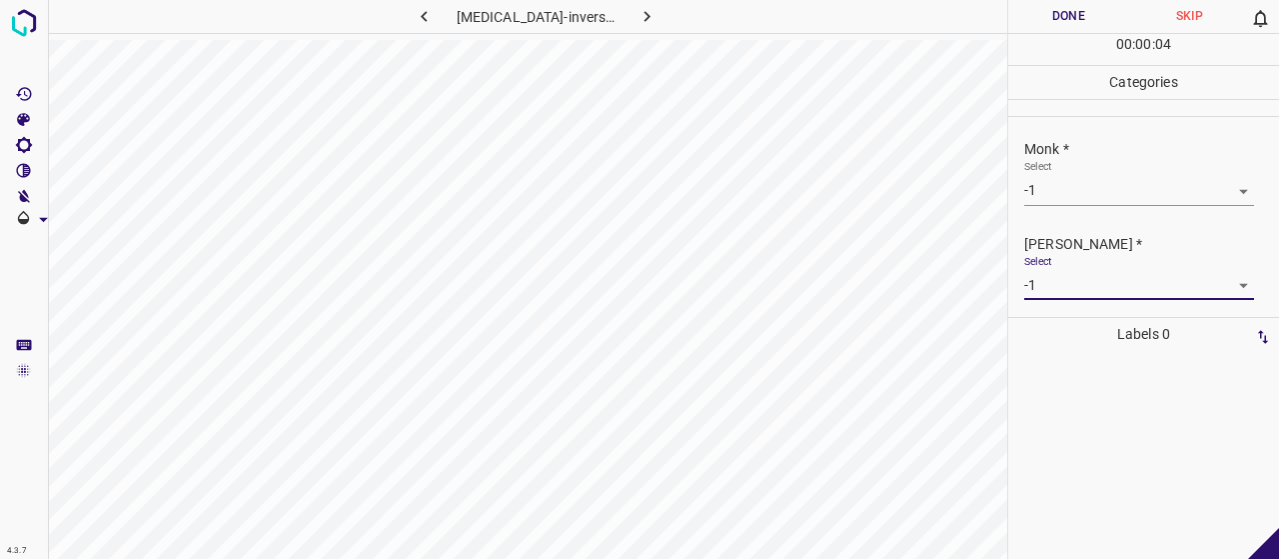
click at [1047, 45] on div "00 : 00 : 04" at bounding box center [1143, 49] width 271 height 31
click at [1045, 16] on button "Done" at bounding box center [1068, 16] width 121 height 33
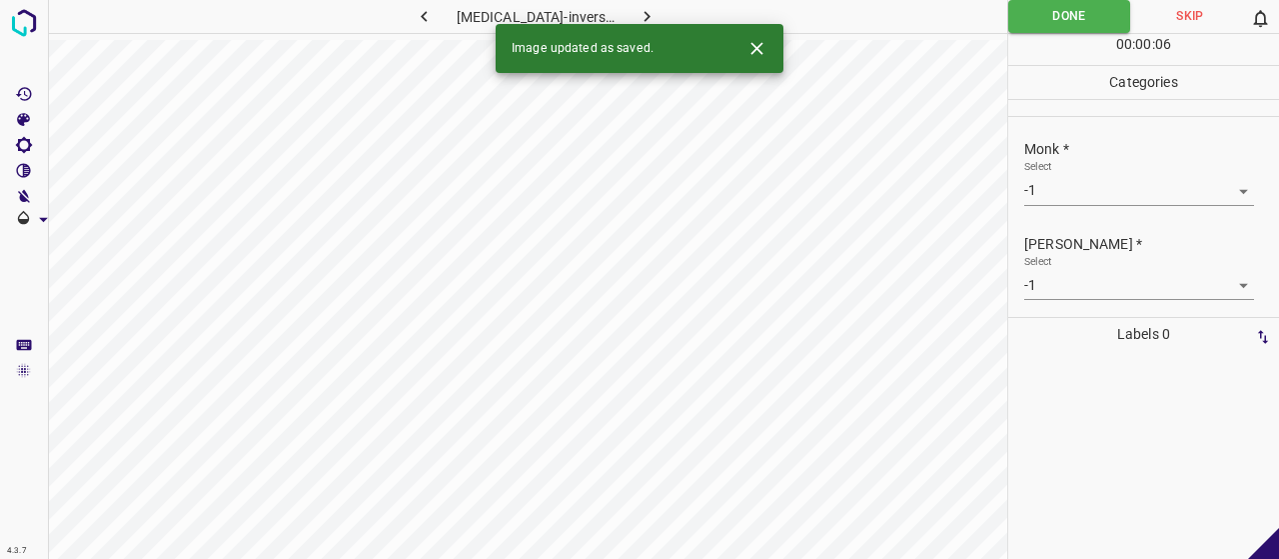
click at [647, 3] on button "button" at bounding box center [647, 16] width 64 height 33
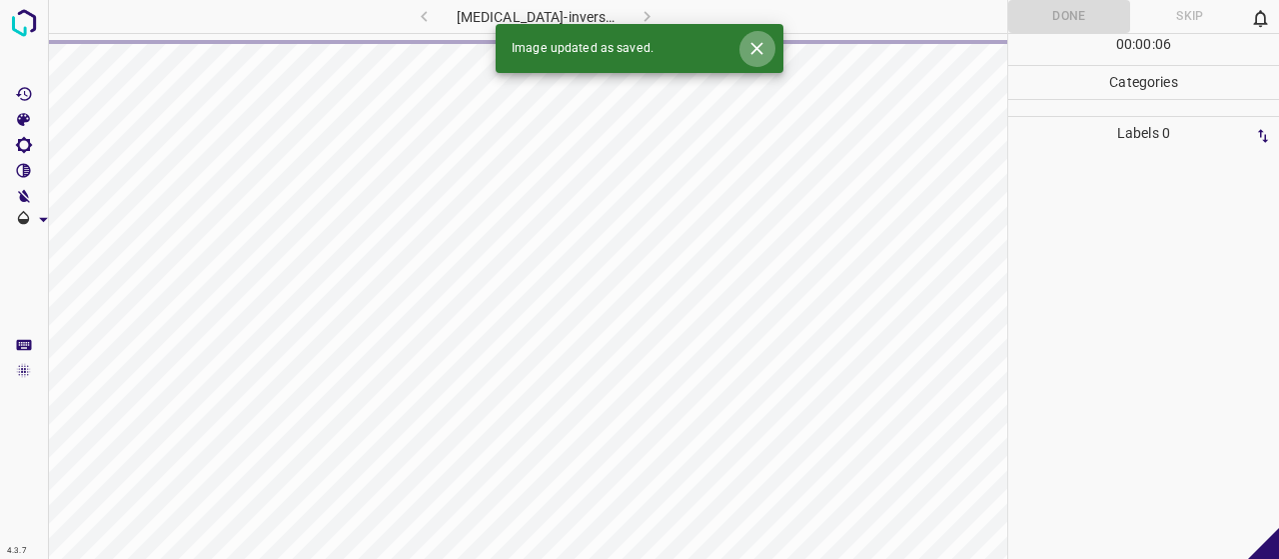
click at [746, 44] on icon "Close" at bounding box center [756, 48] width 21 height 21
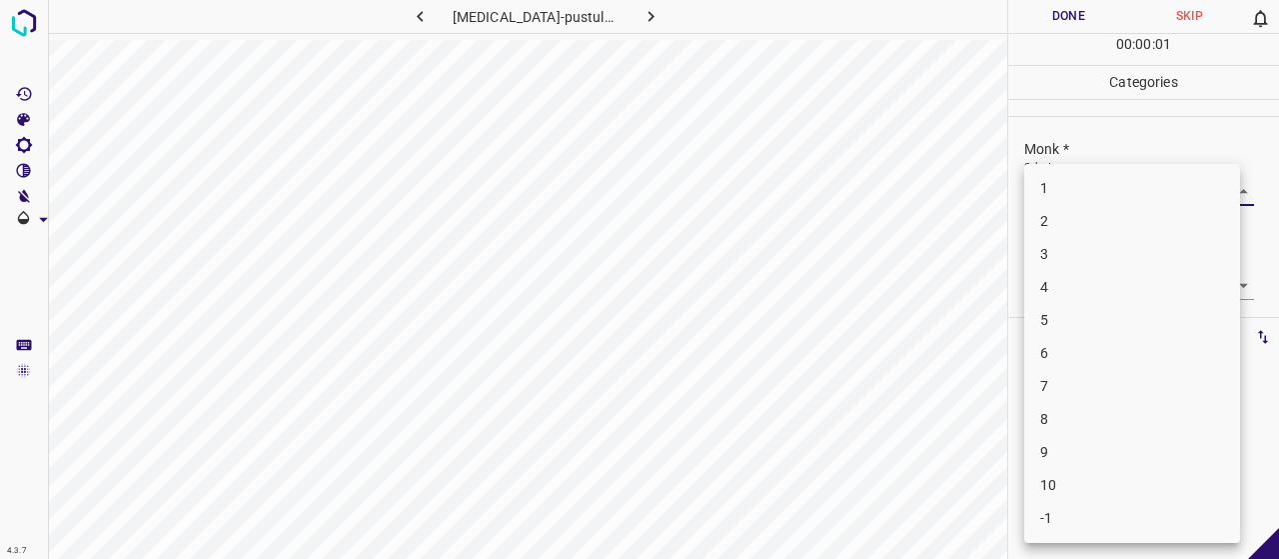
click at [1055, 180] on body "4.3.7 [MEDICAL_DATA]-pustular70.jpg Done Skip 0 00 : 00 : 01 Categories Monk * …" at bounding box center [639, 279] width 1279 height 559
click at [1140, 271] on li "4" at bounding box center [1132, 287] width 216 height 33
click at [1137, 291] on body "4.3.7 [MEDICAL_DATA]-pustular70.jpg Done Skip 0 00 : 00 : 03 Categories Monk * …" at bounding box center [639, 279] width 1279 height 559
click at [1124, 360] on li "2" at bounding box center [1132, 353] width 216 height 33
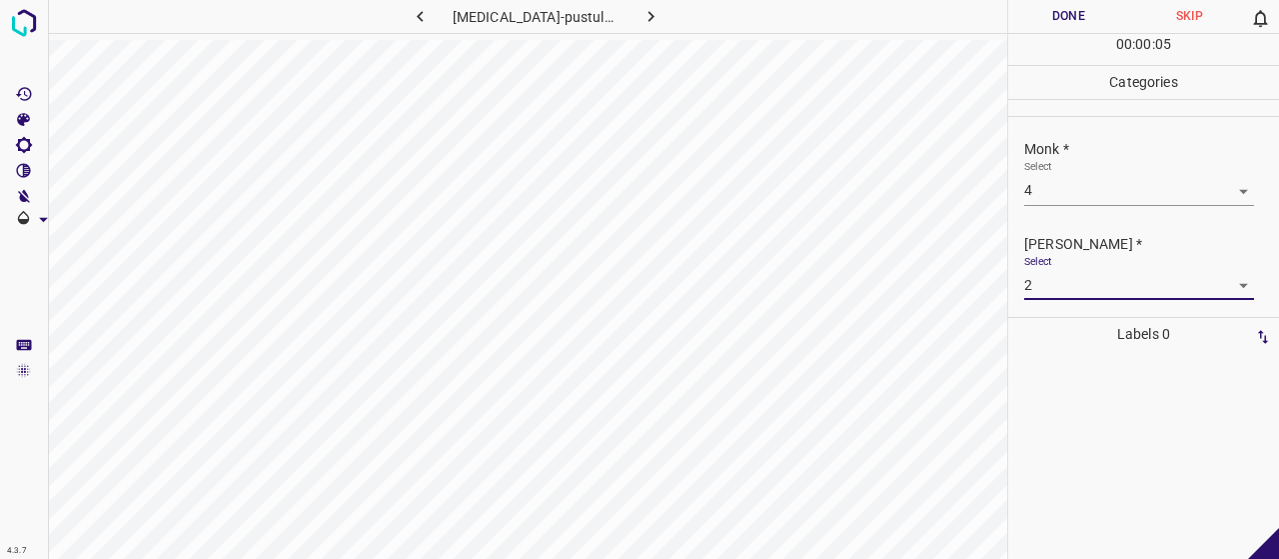
click at [1051, 13] on button "Done" at bounding box center [1068, 16] width 121 height 33
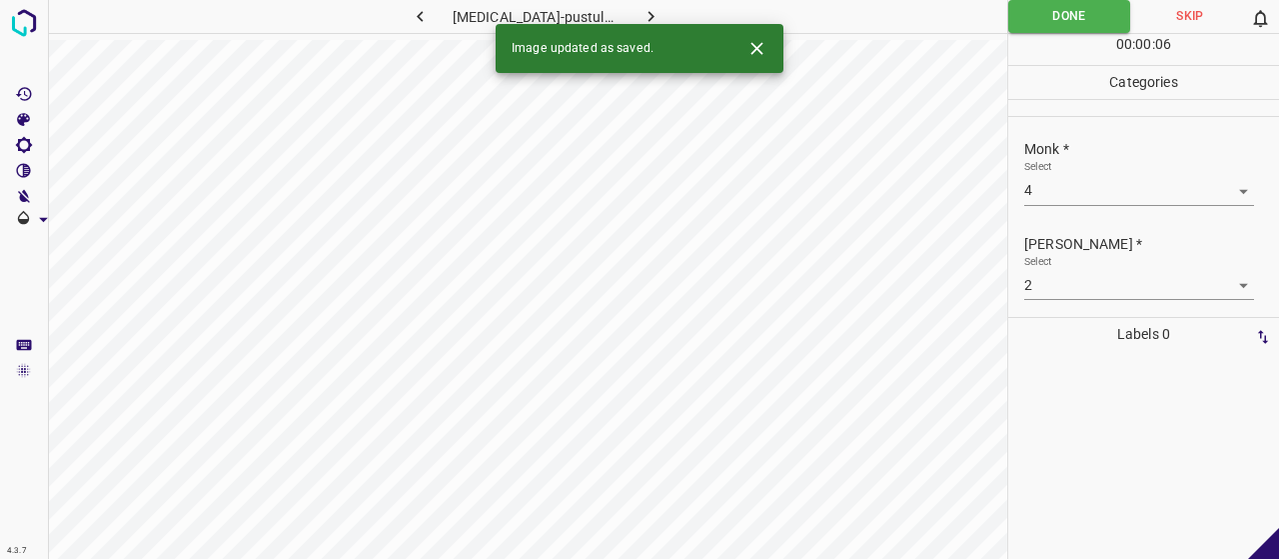
click at [622, 13] on button "button" at bounding box center [651, 16] width 64 height 33
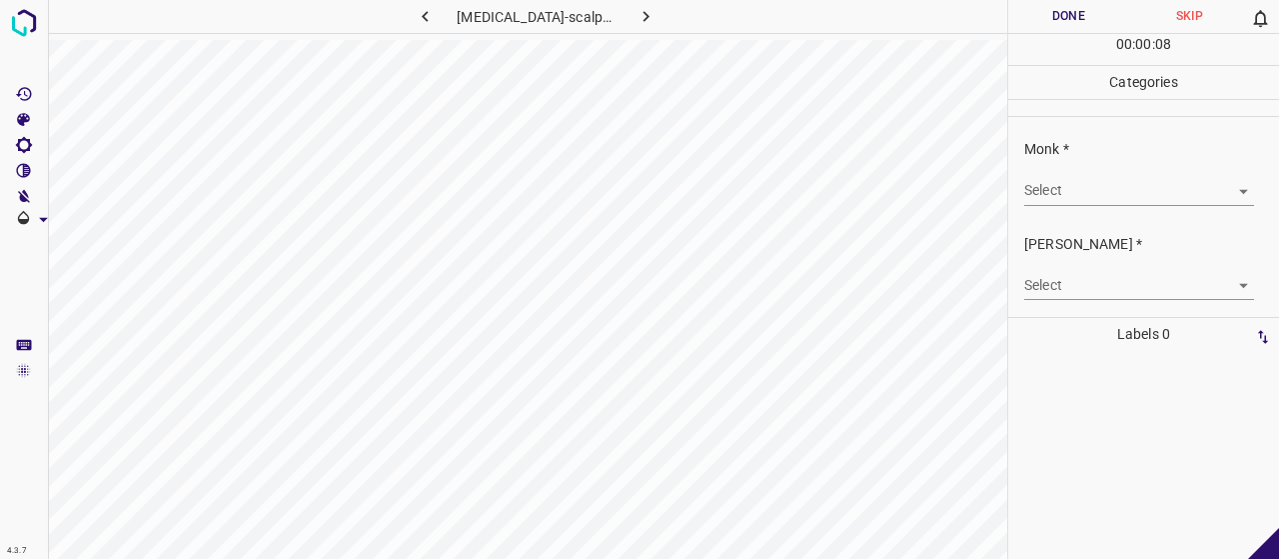
click at [1045, 166] on div "Select ​" at bounding box center [1139, 182] width 230 height 45
click at [1074, 201] on body "4.3.7 [MEDICAL_DATA]-scalp17.jpg Done Skip 0 00 : 00 : 08 Categories Monk * Sel…" at bounding box center [639, 279] width 1279 height 559
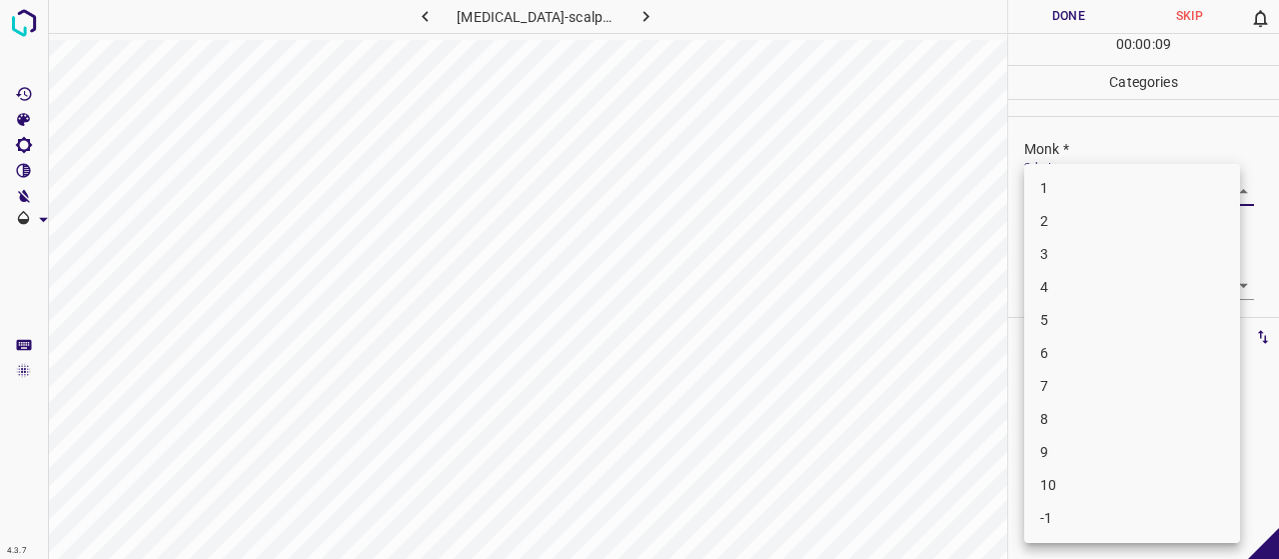
click at [1073, 256] on li "3" at bounding box center [1132, 254] width 216 height 33
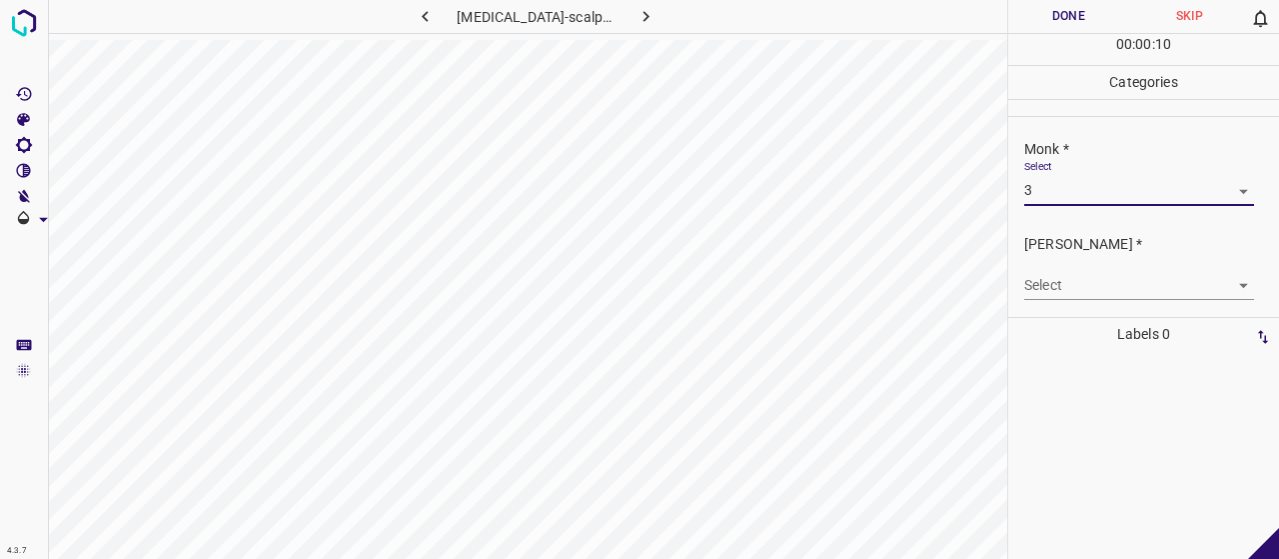
click at [1077, 288] on body "4.3.7 [MEDICAL_DATA]-scalp17.jpg Done Skip 0 00 : 00 : 10 Categories Monk * Sel…" at bounding box center [639, 279] width 1279 height 559
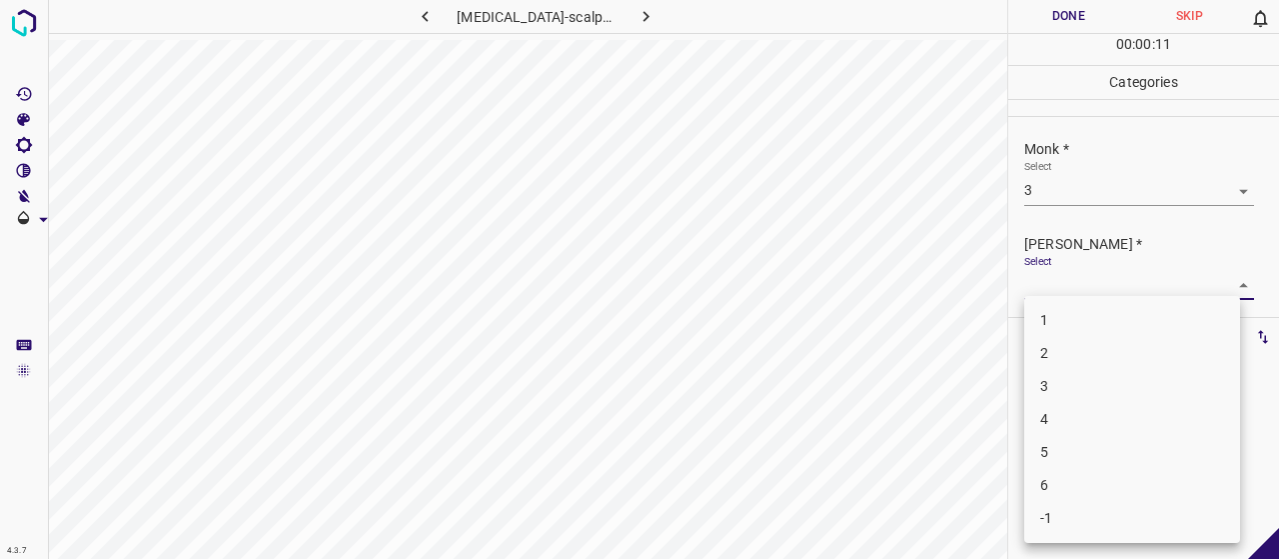
click at [1079, 355] on li "2" at bounding box center [1132, 353] width 216 height 33
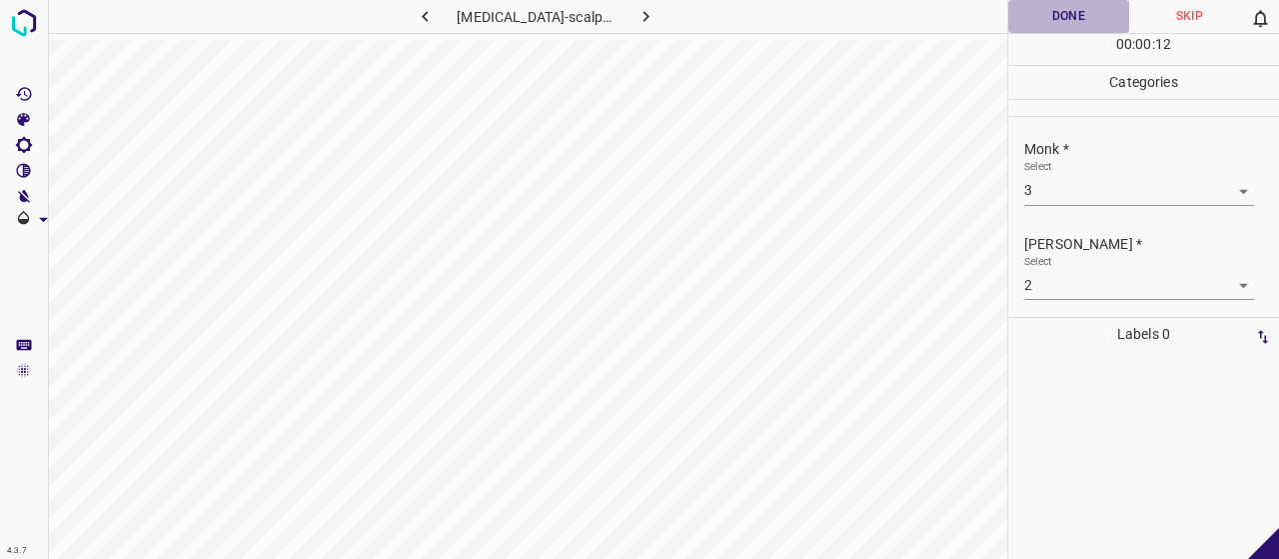
click at [1049, 31] on button "Done" at bounding box center [1068, 16] width 121 height 33
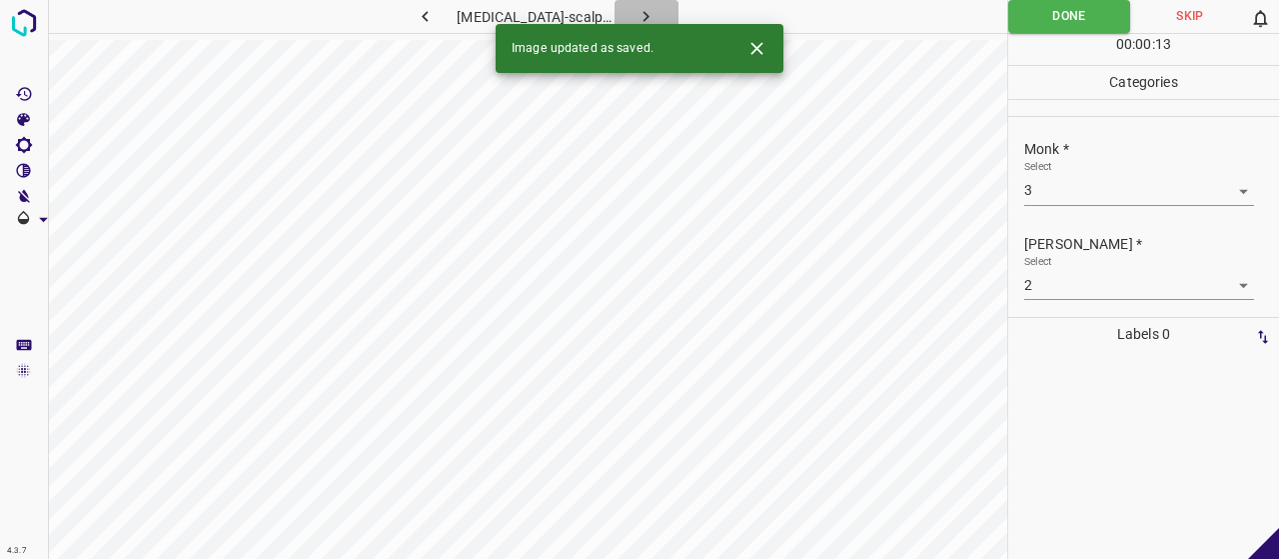
click at [636, 17] on icon "button" at bounding box center [646, 16] width 21 height 21
click at [759, 50] on icon "Close" at bounding box center [756, 48] width 21 height 21
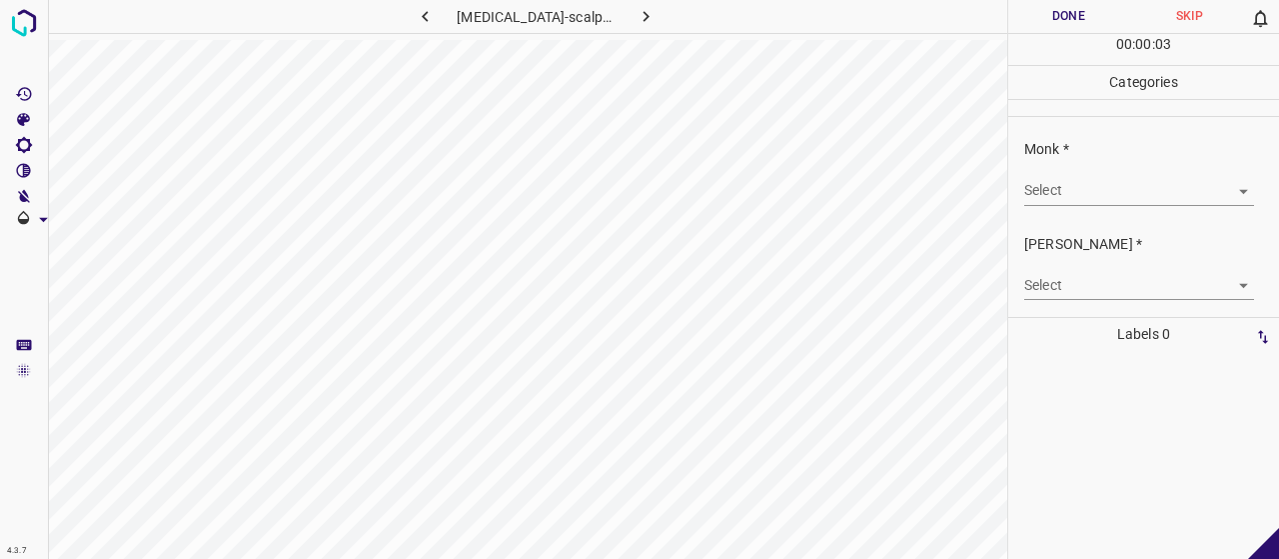
click at [1072, 148] on p "Monk *" at bounding box center [1151, 149] width 255 height 21
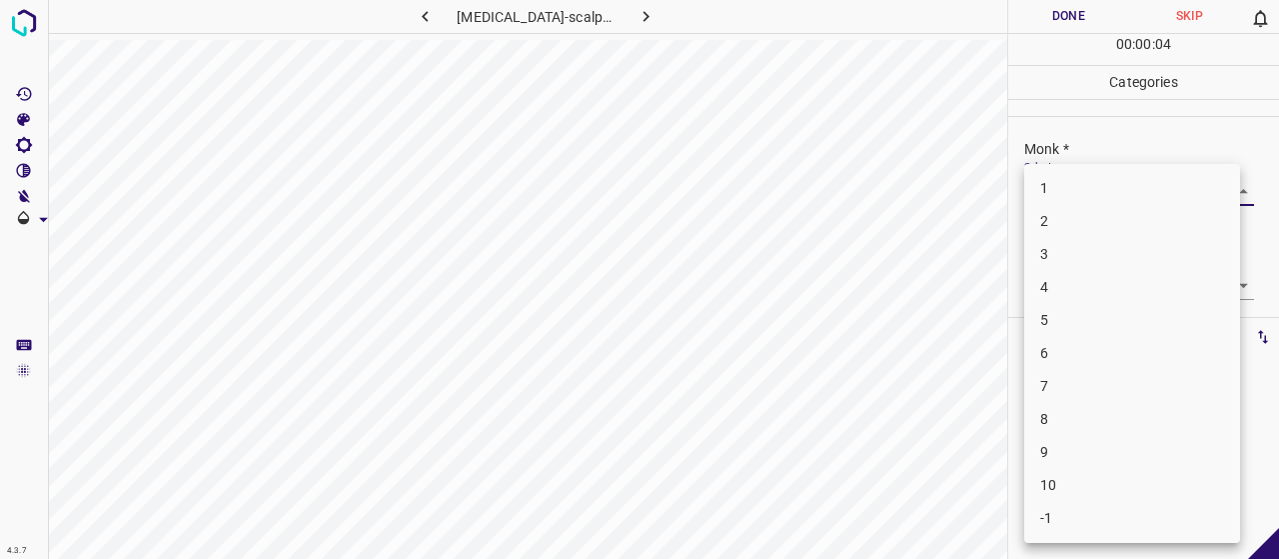
click at [1078, 175] on body "4.3.7 [MEDICAL_DATA]-scalp3.jpg Done Skip 0 00 : 00 : 04 Categories Monk * Sele…" at bounding box center [639, 279] width 1279 height 559
click at [1057, 347] on li "6" at bounding box center [1132, 353] width 216 height 33
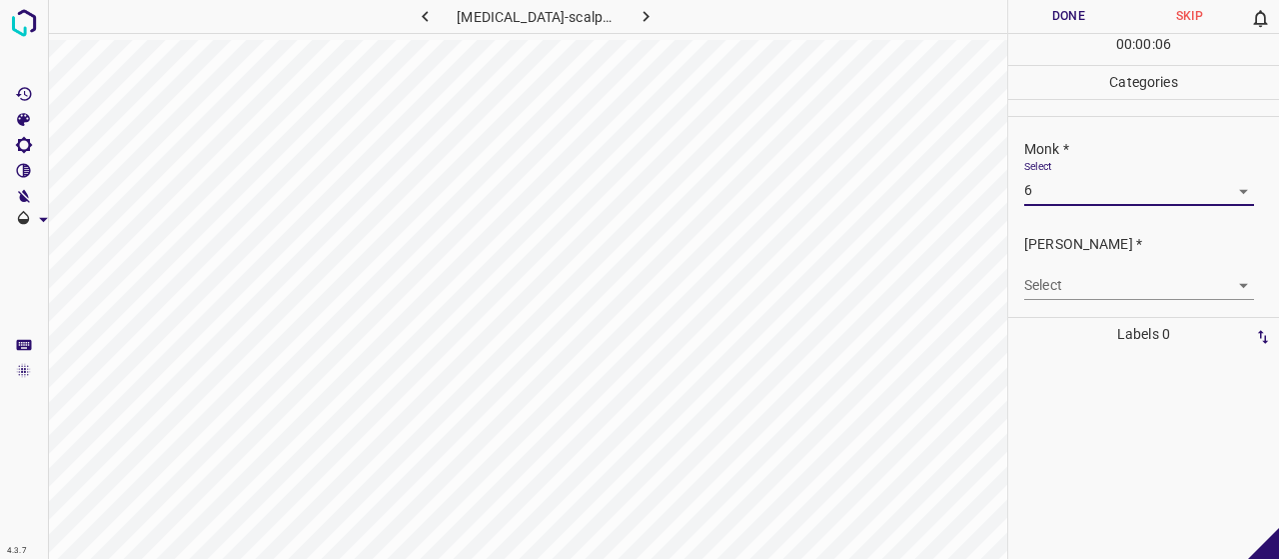
click at [1062, 288] on body "4.3.7 [MEDICAL_DATA]-scalp3.jpg Done Skip 0 00 : 00 : 06 Categories Monk * Sele…" at bounding box center [639, 279] width 1279 height 559
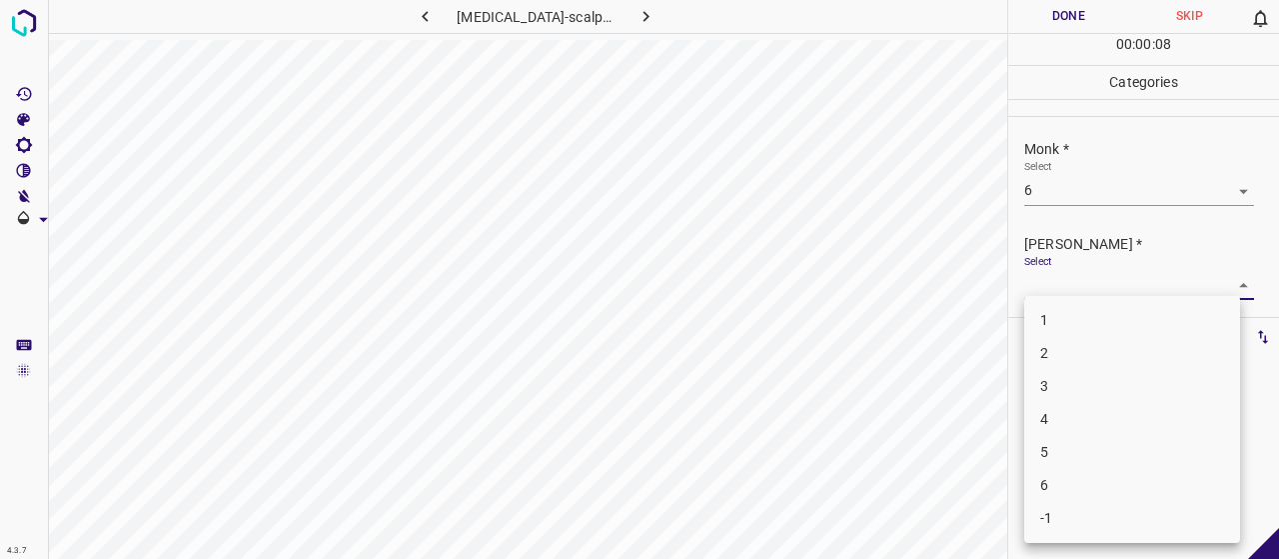
click at [1087, 428] on li "4" at bounding box center [1132, 419] width 216 height 33
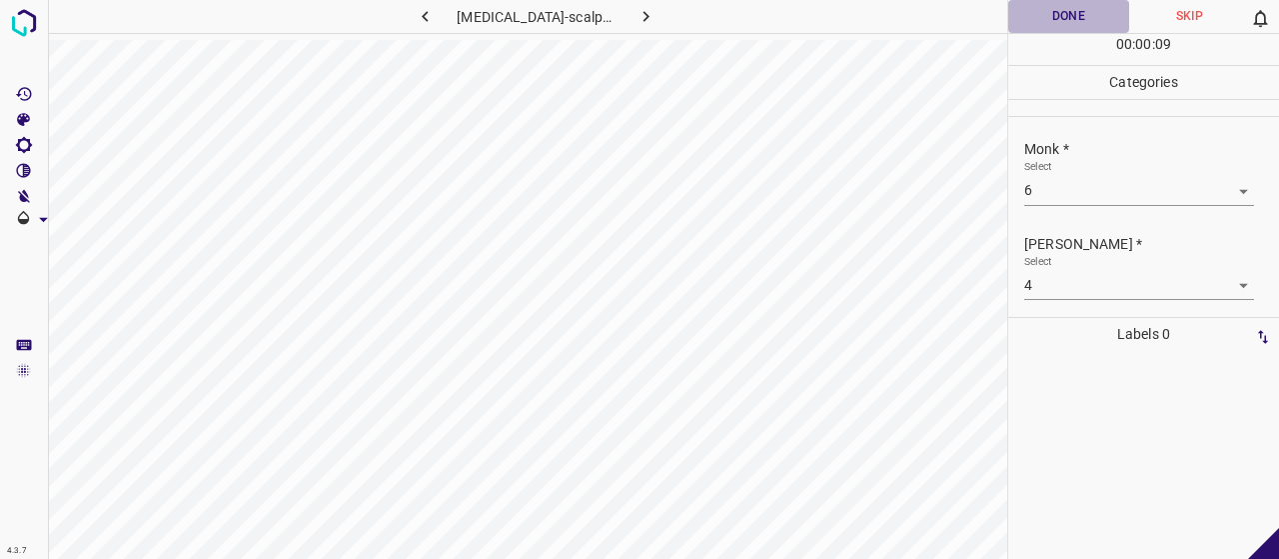
click at [1101, 3] on button "Done" at bounding box center [1068, 16] width 121 height 33
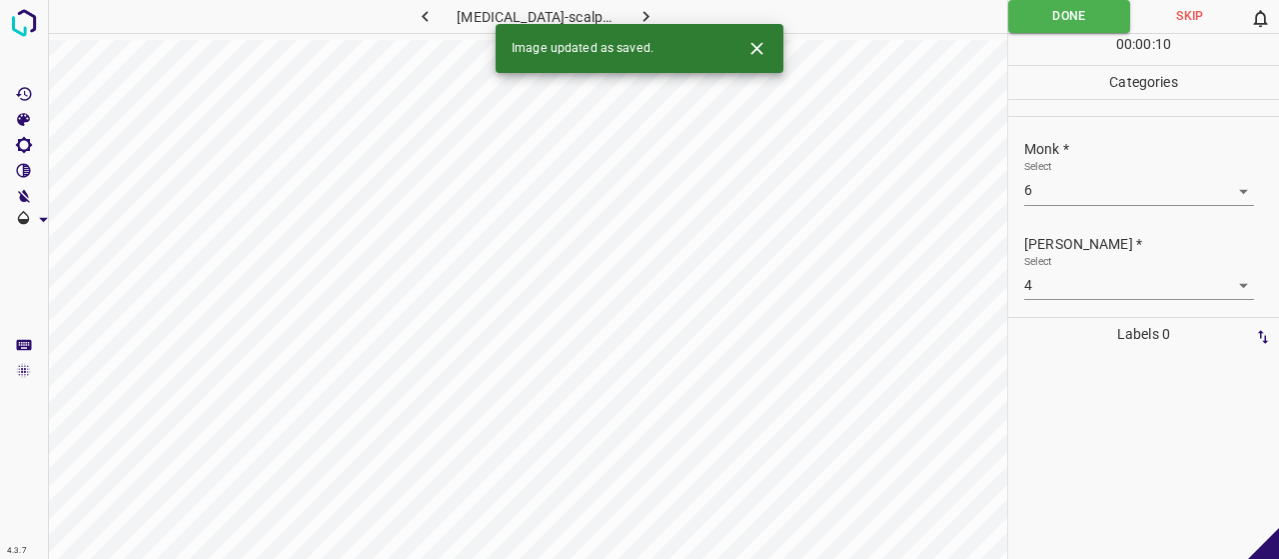
click at [636, 12] on icon "button" at bounding box center [646, 16] width 21 height 21
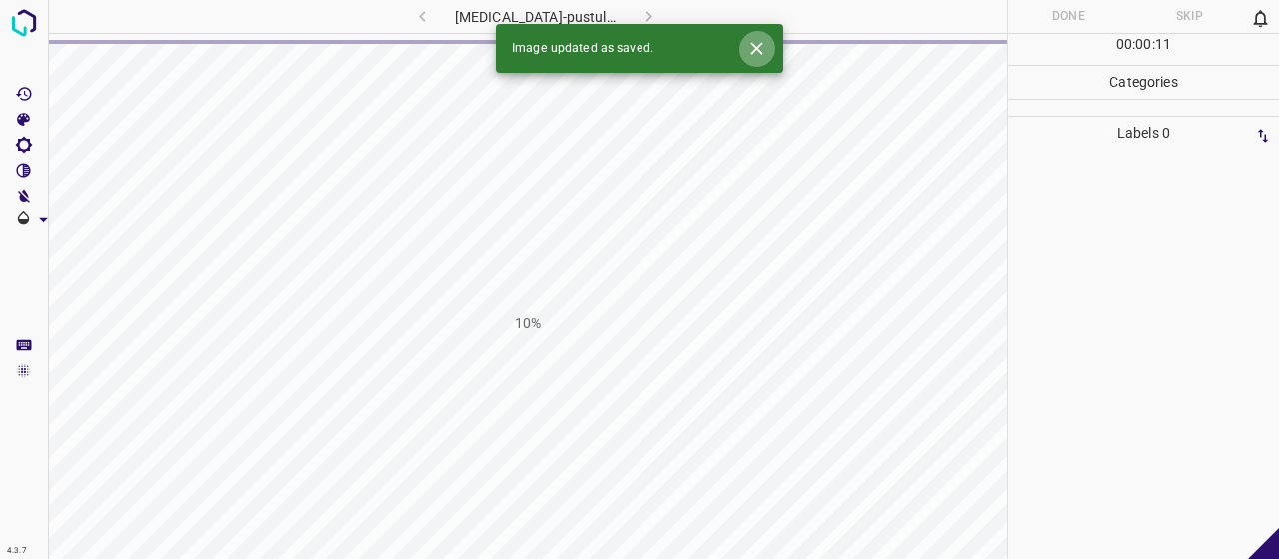
click at [761, 59] on button "Close" at bounding box center [756, 48] width 37 height 37
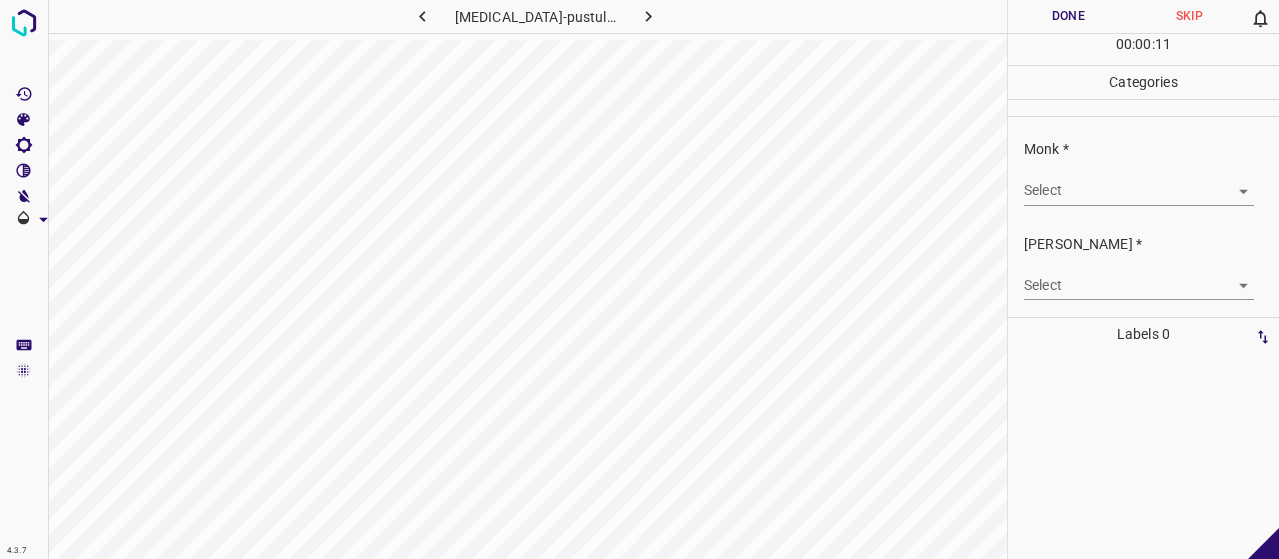
click at [1101, 193] on body "4.3.7 [MEDICAL_DATA]-pustular6.jpg Done Skip 0 00 : 00 : 11 Categories Monk * S…" at bounding box center [639, 279] width 1279 height 559
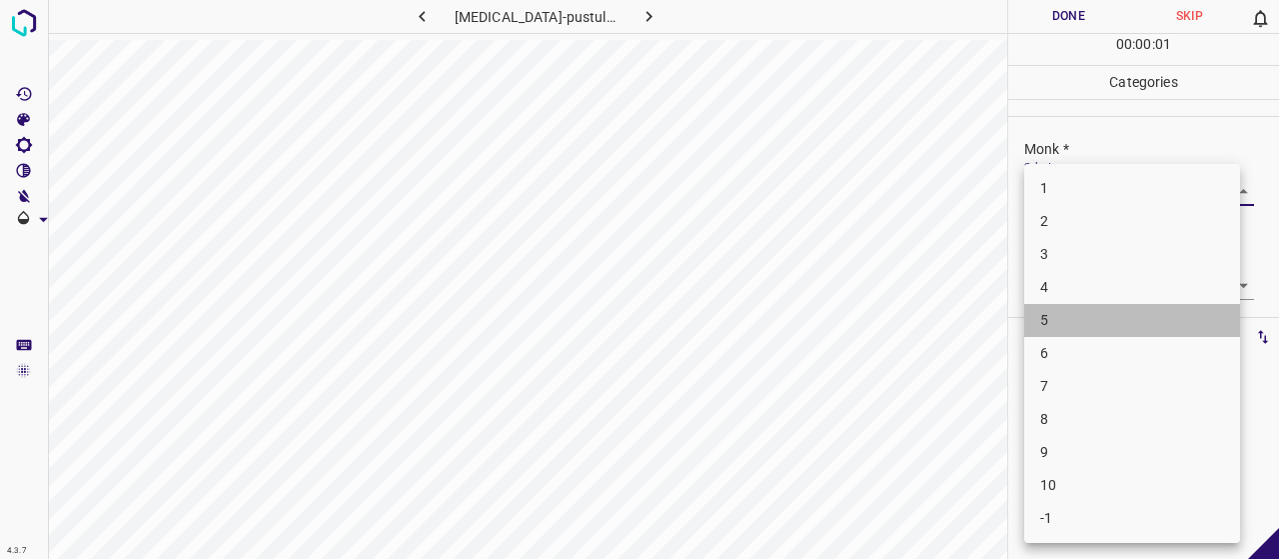
click at [1086, 321] on li "5" at bounding box center [1132, 320] width 216 height 33
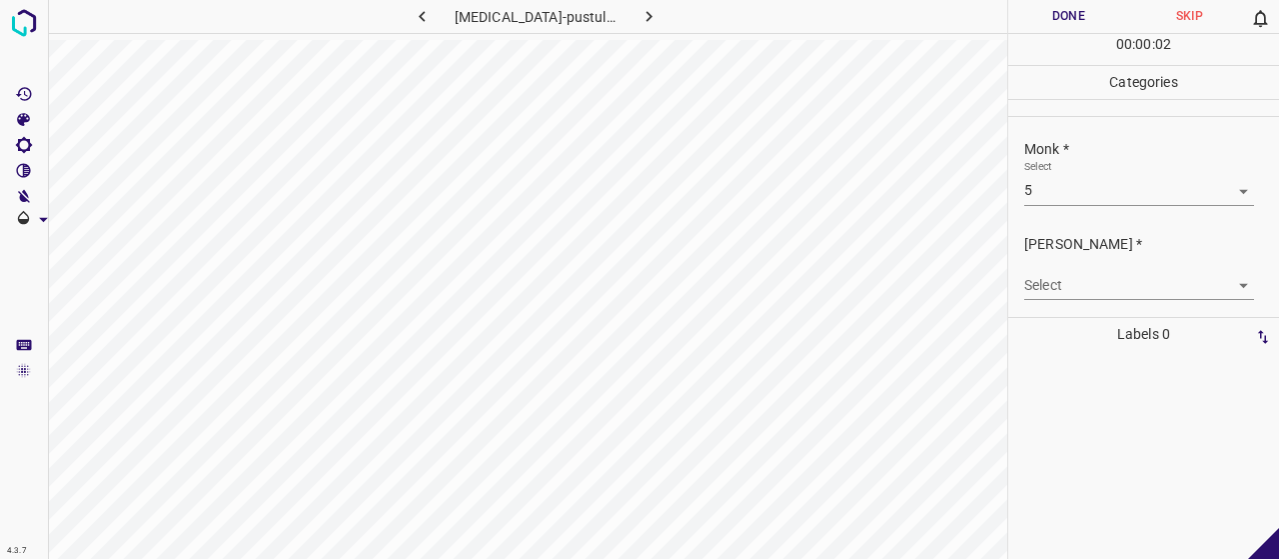
click at [1095, 319] on p "Labels 0" at bounding box center [1143, 334] width 259 height 33
click at [1091, 274] on body "4.3.7 [MEDICAL_DATA]-pustular6.jpg Done Skip 0 00 : 00 : 02 Categories Monk * S…" at bounding box center [639, 279] width 1279 height 559
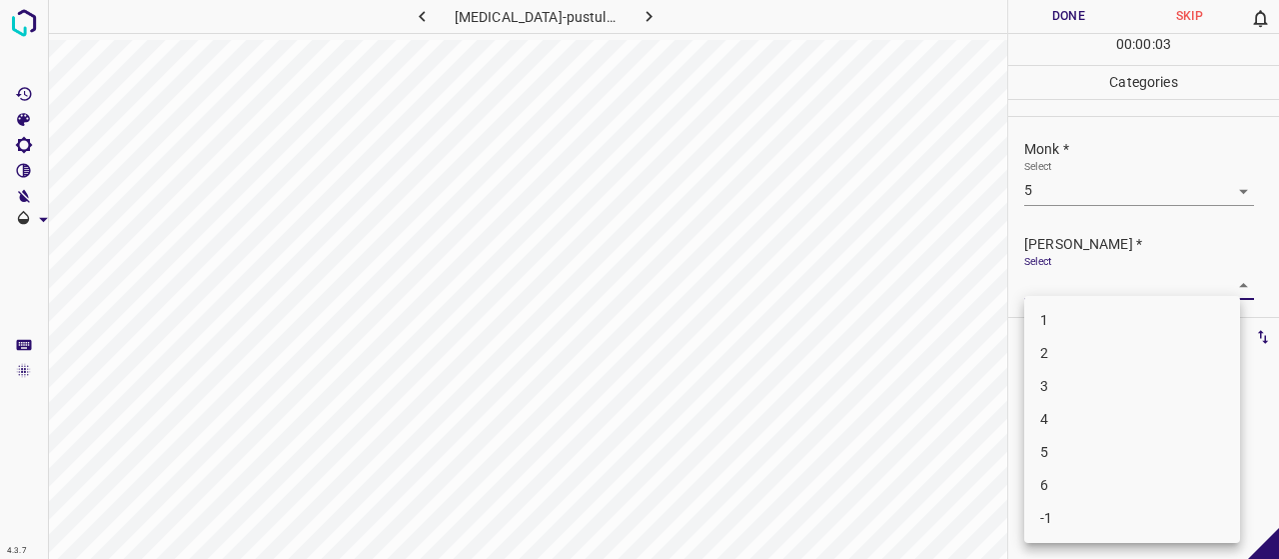
click at [1080, 371] on li "3" at bounding box center [1132, 386] width 216 height 33
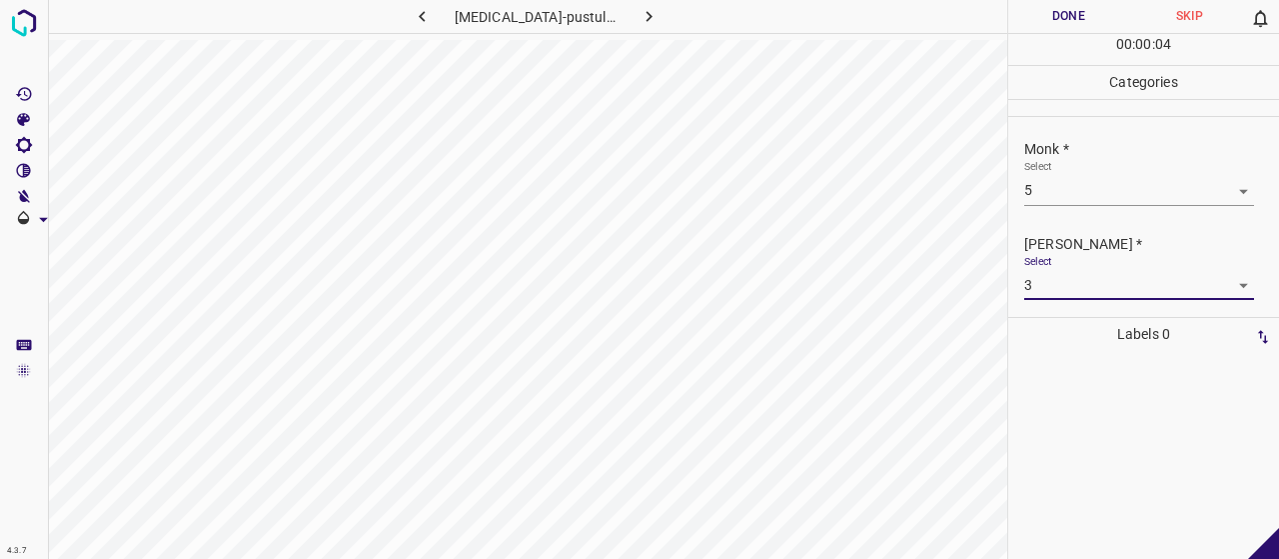
click at [1069, 19] on button "Done" at bounding box center [1068, 16] width 121 height 33
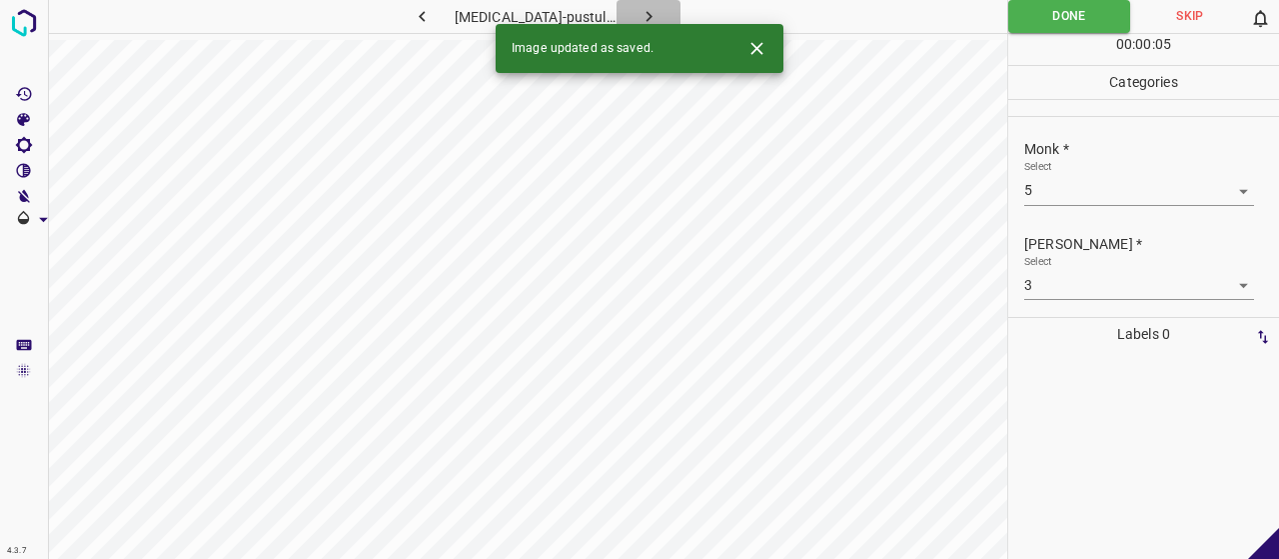
click at [639, 13] on icon "button" at bounding box center [649, 16] width 21 height 21
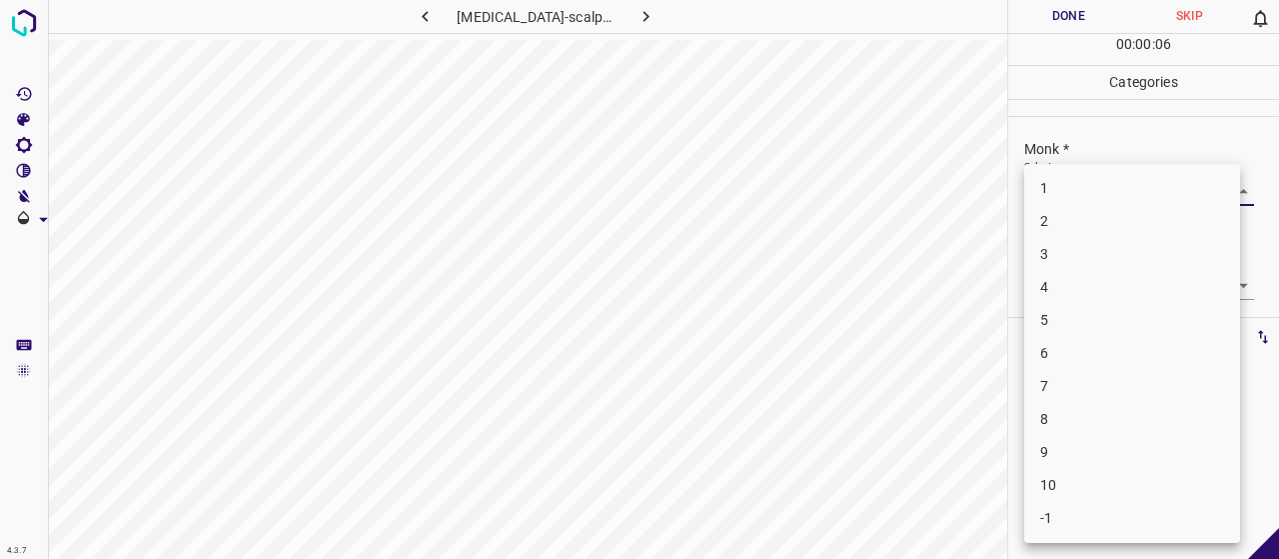
click at [1174, 192] on body "4.3.7 [MEDICAL_DATA]-scalp11.jpg Done Skip 0 00 : 00 : 06 Categories Monk * Sel…" at bounding box center [639, 279] width 1279 height 559
click at [1079, 523] on li "-1" at bounding box center [1132, 518] width 216 height 33
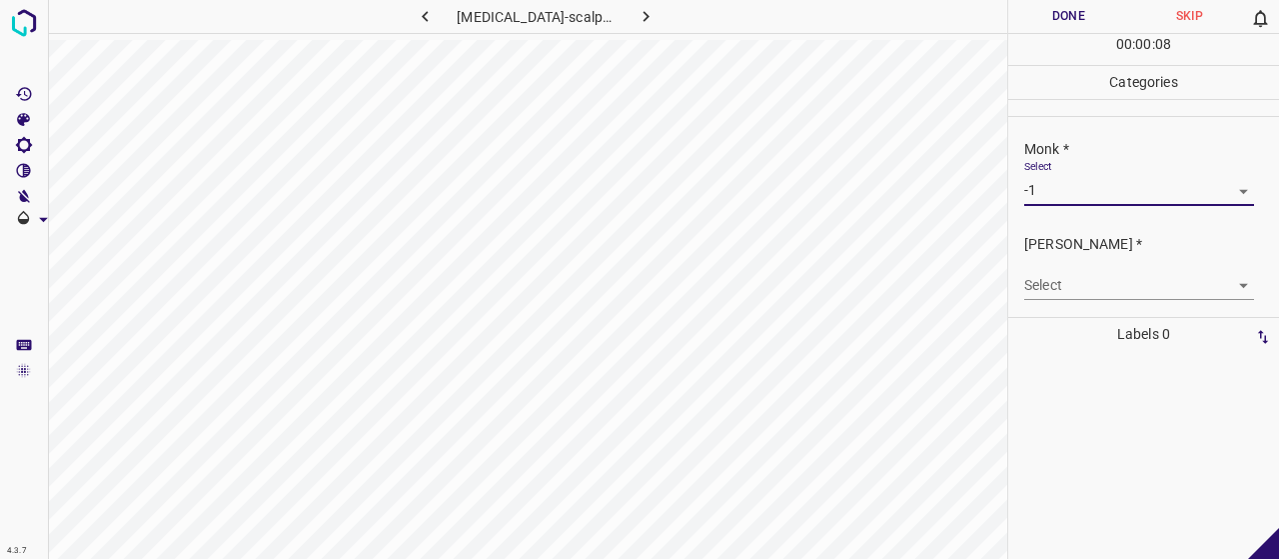
click at [1077, 280] on body "4.3.7 [MEDICAL_DATA]-scalp11.jpg Done Skip 0 00 : 00 : 08 Categories Monk * Sel…" at bounding box center [639, 279] width 1279 height 559
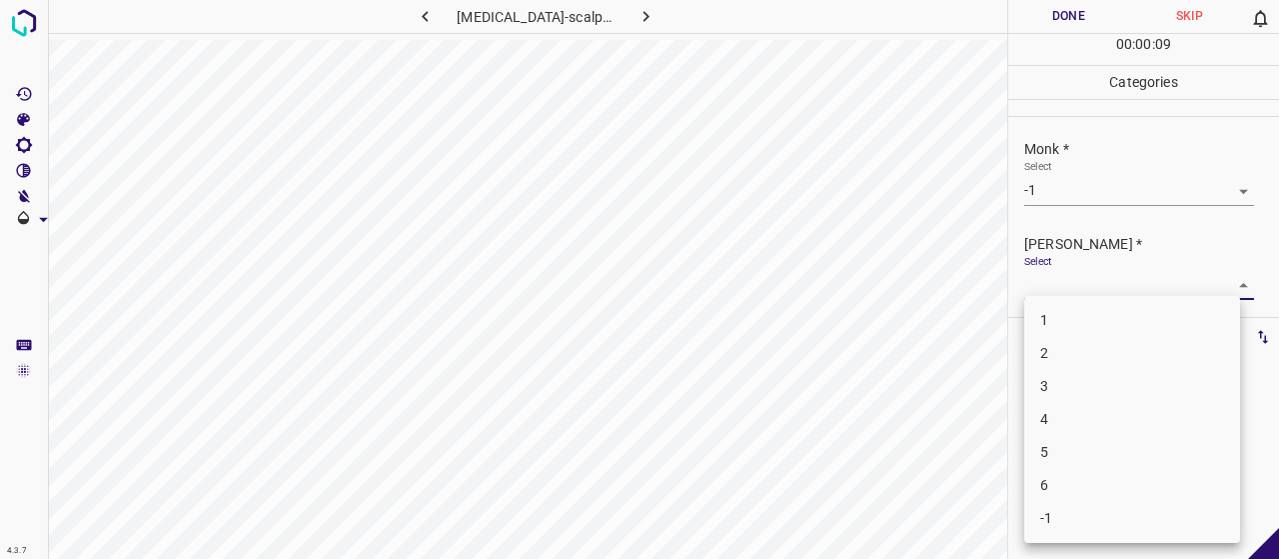
click at [1081, 509] on li "-1" at bounding box center [1132, 518] width 216 height 33
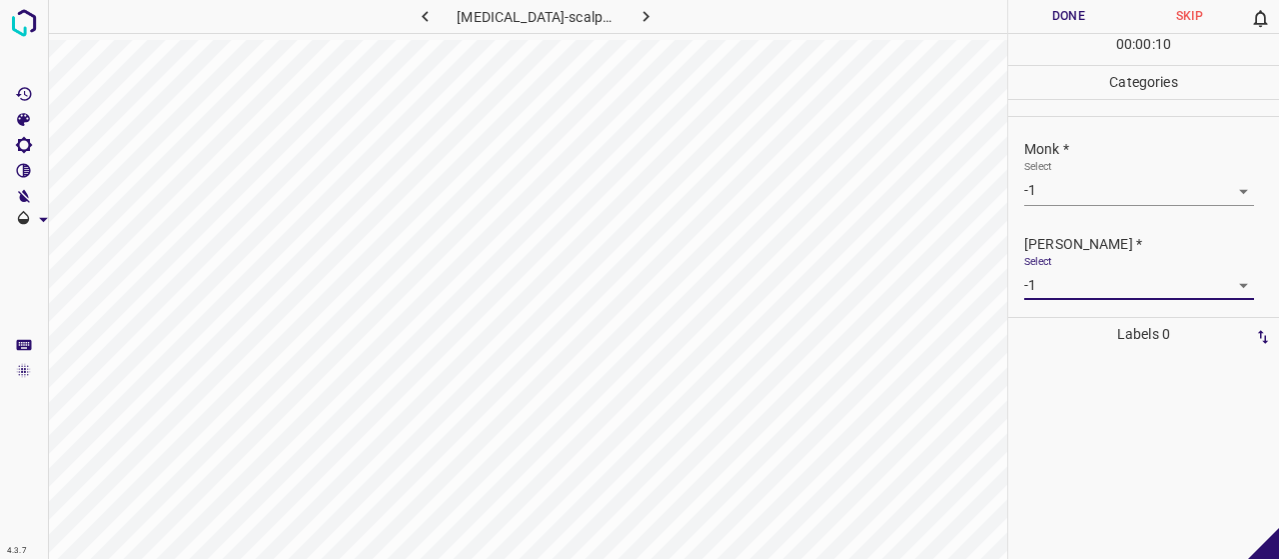
click at [1067, 13] on button "Done" at bounding box center [1068, 16] width 121 height 33
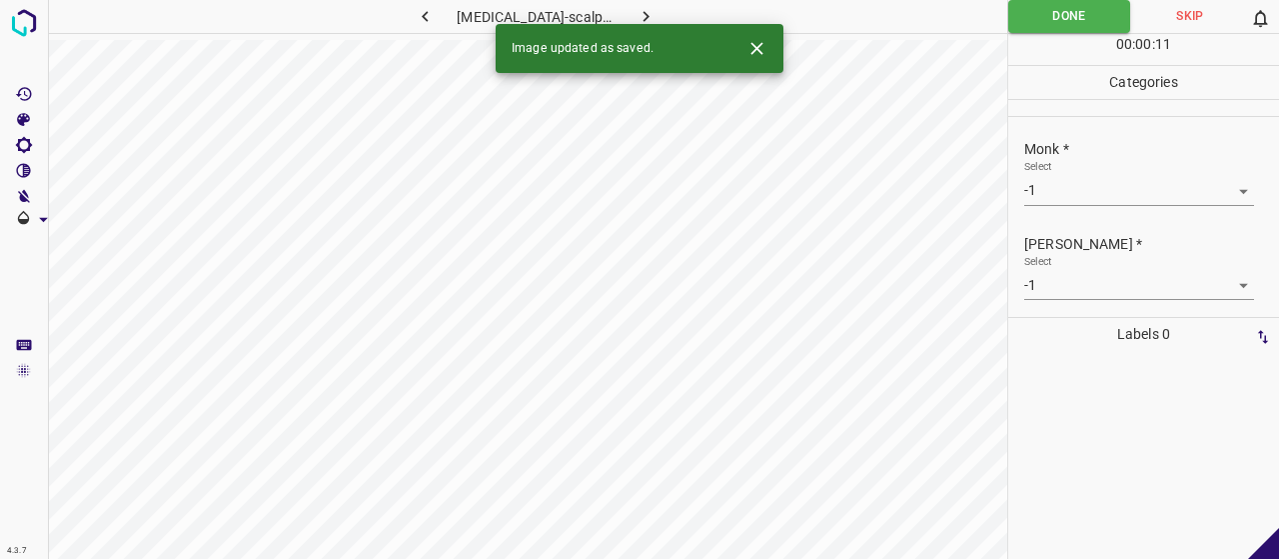
click at [636, 10] on icon "button" at bounding box center [646, 16] width 21 height 21
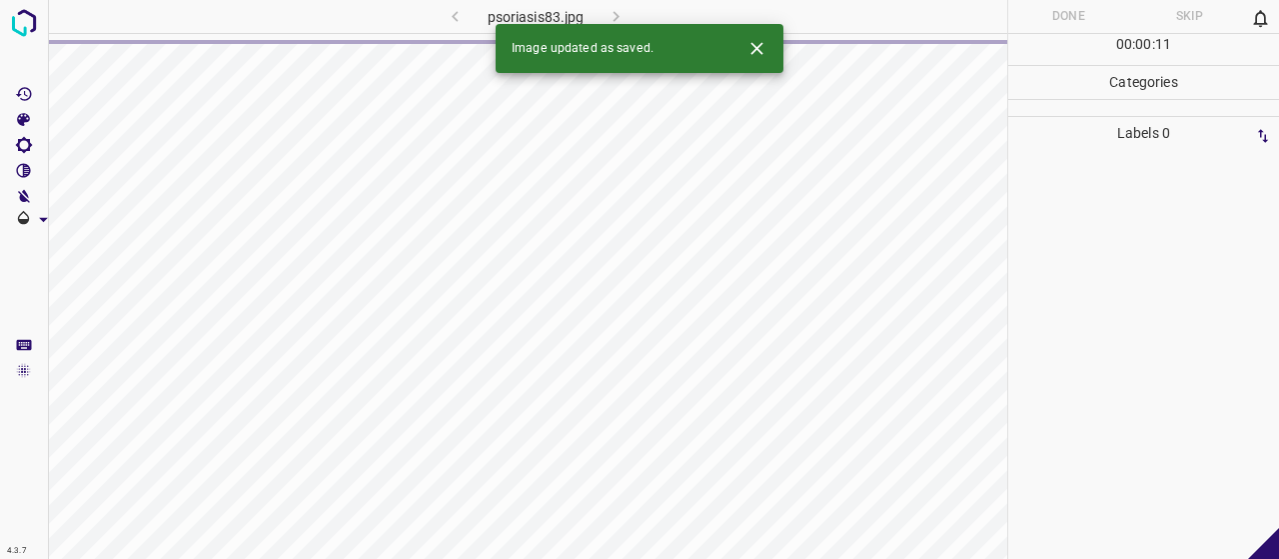
click at [751, 47] on icon "Close" at bounding box center [756, 48] width 21 height 21
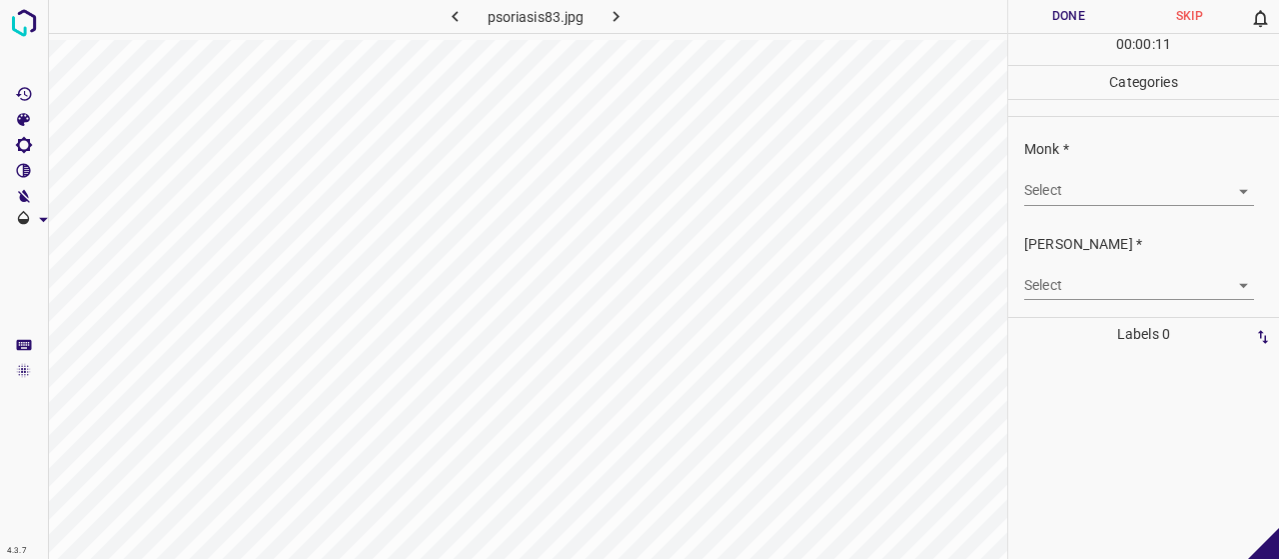
click at [1097, 173] on div "Select ​" at bounding box center [1139, 182] width 230 height 45
click at [1109, 191] on body "4.3.7 psoriasis83.jpg Done Skip 0 00 : 00 : 11 Categories Monk * Select ​ [PERS…" at bounding box center [639, 279] width 1279 height 559
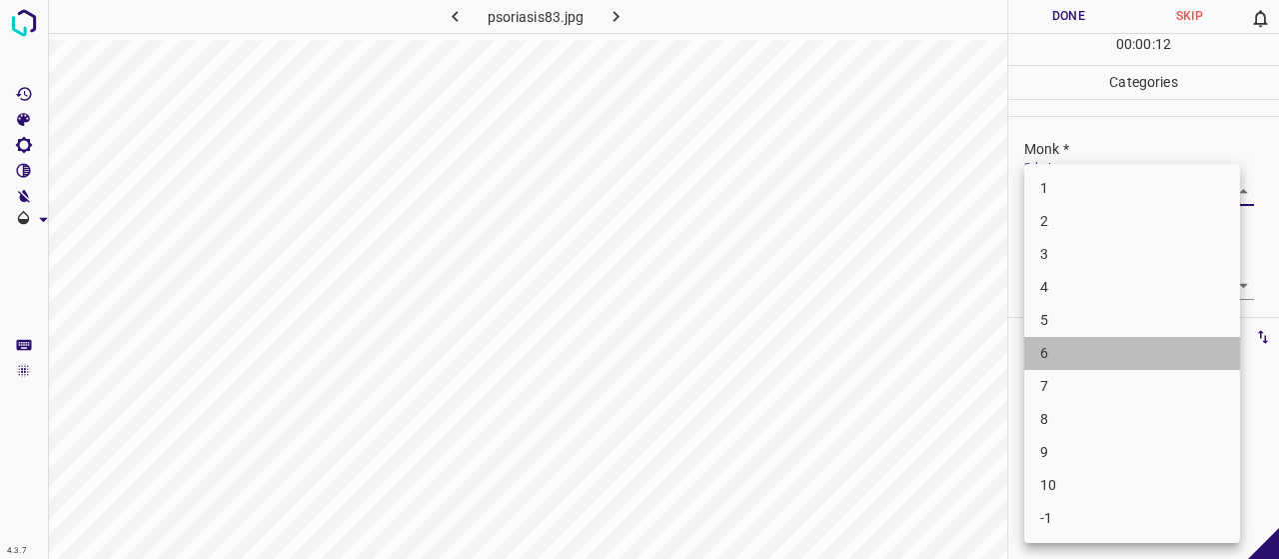
click at [1069, 354] on li "6" at bounding box center [1132, 353] width 216 height 33
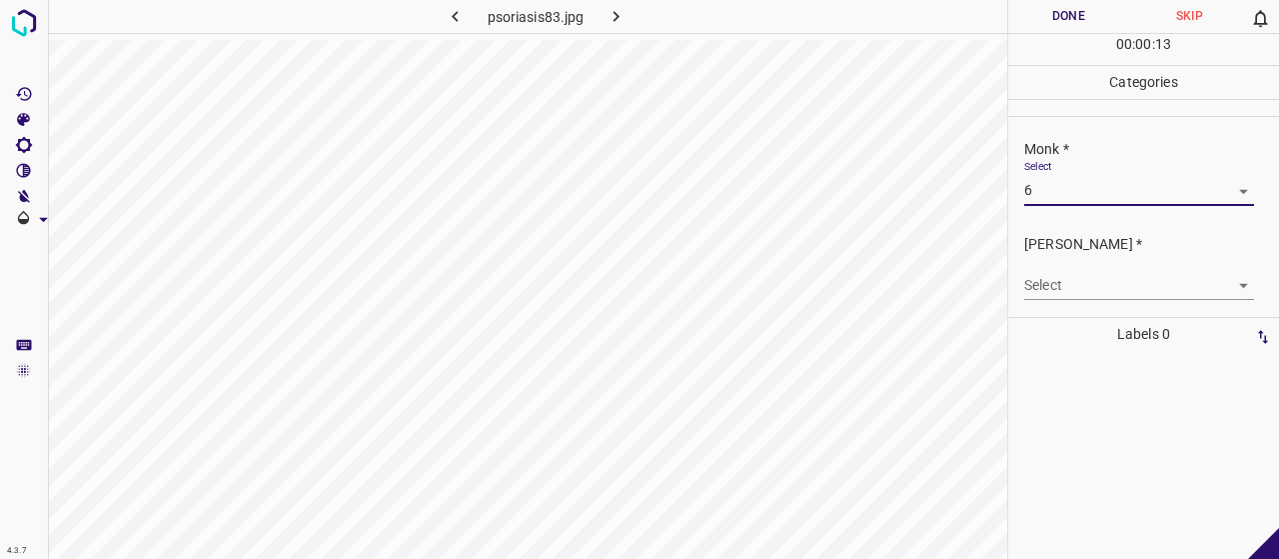
click at [1092, 193] on body "4.3.7 psoriasis83.jpg Done Skip 0 00 : 00 : 13 Categories Monk * Select 6 6 [PE…" at bounding box center [639, 279] width 1279 height 559
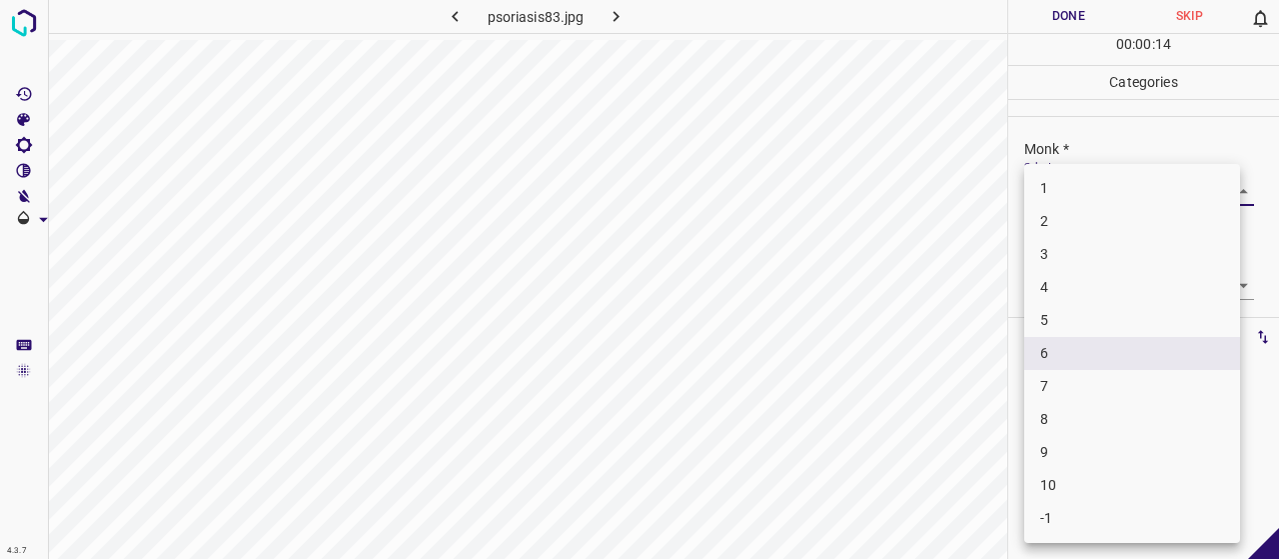
click at [1096, 381] on li "7" at bounding box center [1132, 386] width 216 height 33
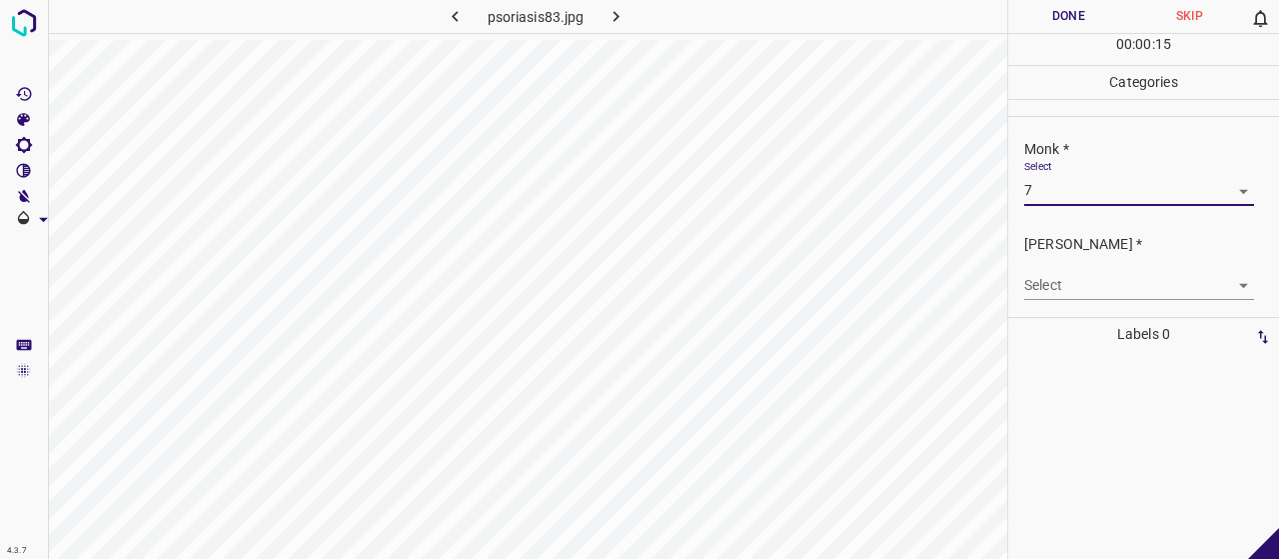
click at [1092, 291] on body "4.3.7 psoriasis83.jpg Done Skip 0 00 : 00 : 15 Categories Monk * Select 7 7 [PE…" at bounding box center [639, 279] width 1279 height 559
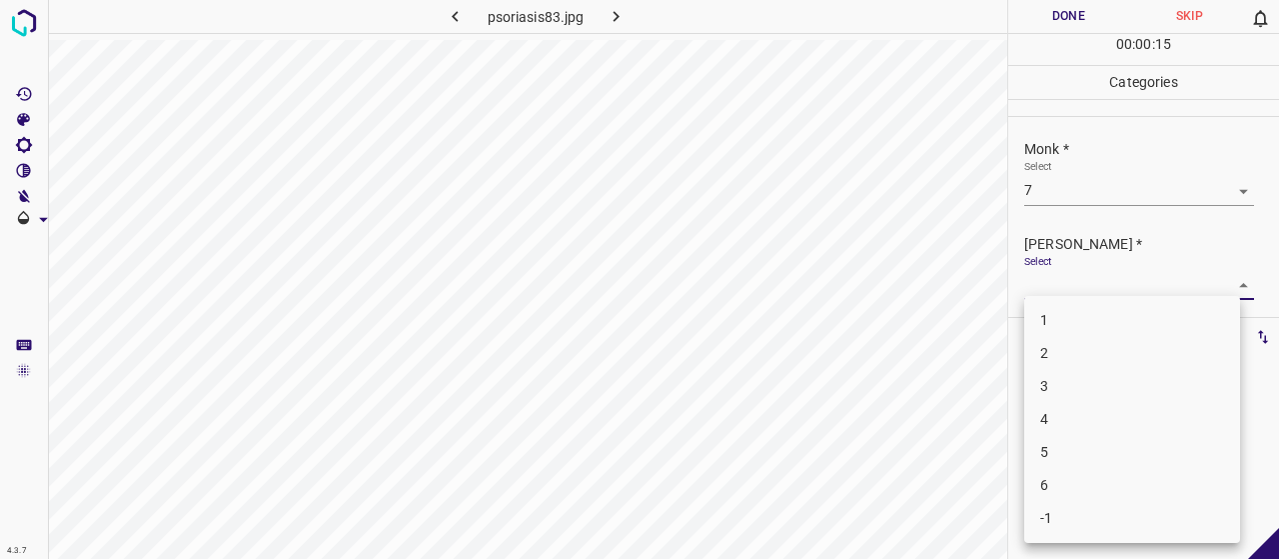
click at [1121, 445] on li "5" at bounding box center [1132, 452] width 216 height 33
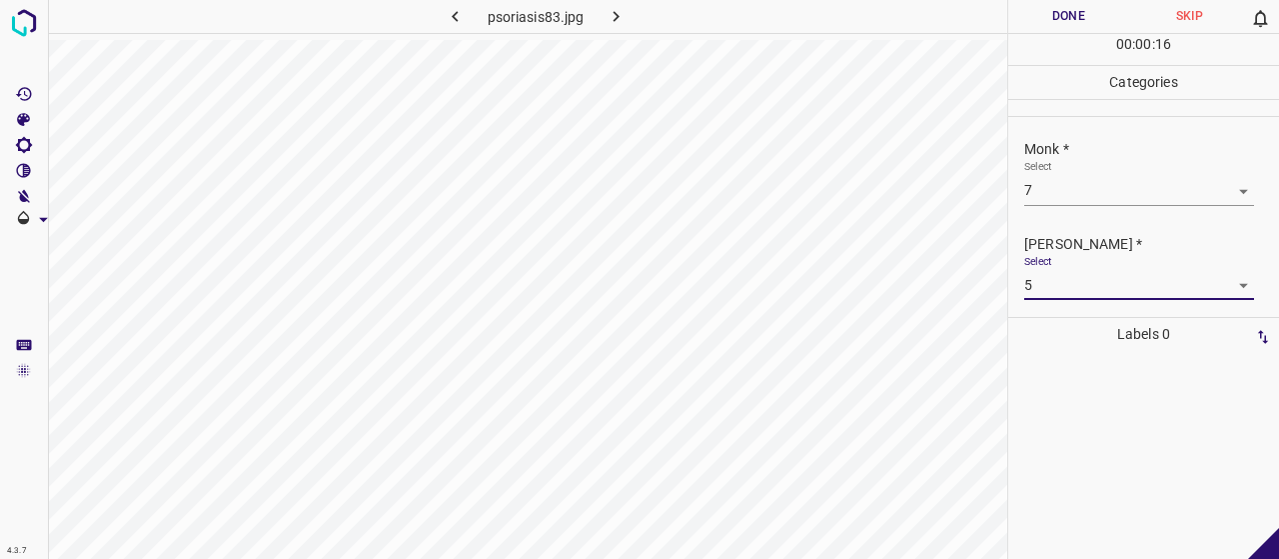
click at [1047, 37] on div "00 : 00 : 16" at bounding box center [1143, 49] width 271 height 31
click at [1048, 21] on button "Done" at bounding box center [1068, 16] width 121 height 33
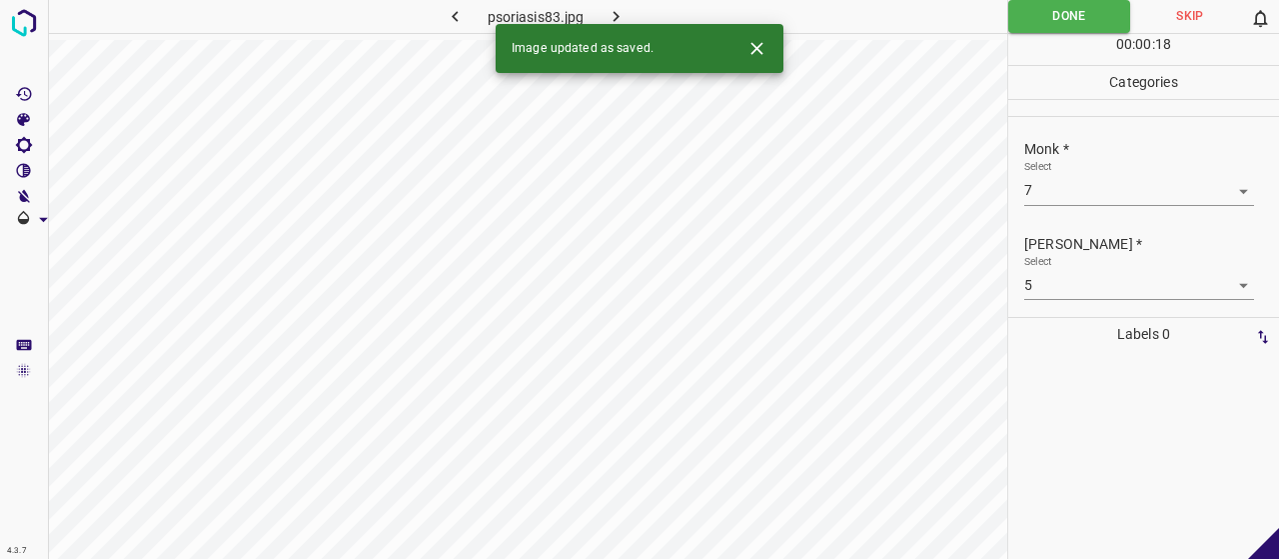
click at [592, 9] on button "button" at bounding box center [617, 16] width 64 height 33
click at [1058, 175] on body "4.3.7 pseudofolliculitis-barbae14.jpg Done Skip 0 00 : 00 : 01 Categories Monk …" at bounding box center [639, 279] width 1279 height 559
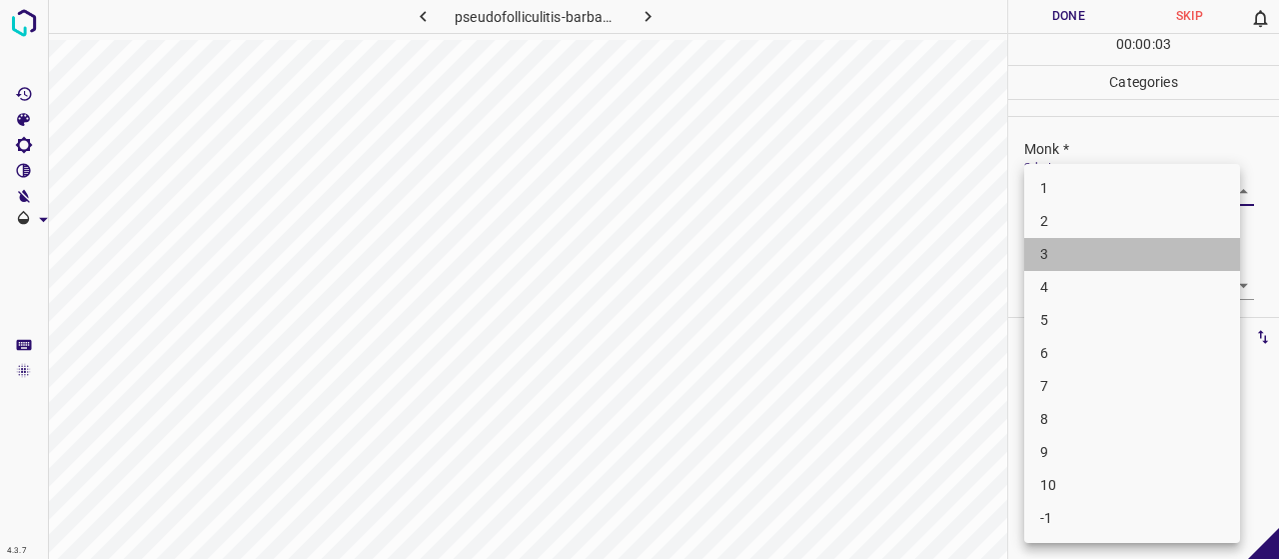
click at [1140, 254] on li "3" at bounding box center [1132, 254] width 216 height 33
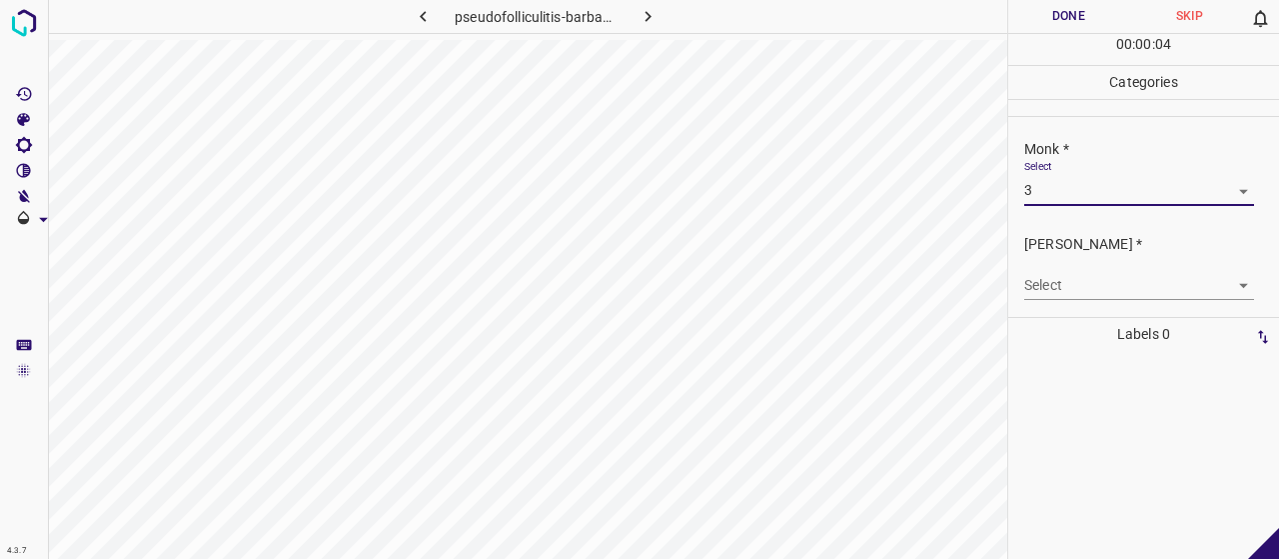
click at [1146, 273] on body "4.3.7 pseudofolliculitis-barbae14.jpg Done Skip 0 00 : 00 : 04 Categories Monk …" at bounding box center [639, 279] width 1279 height 559
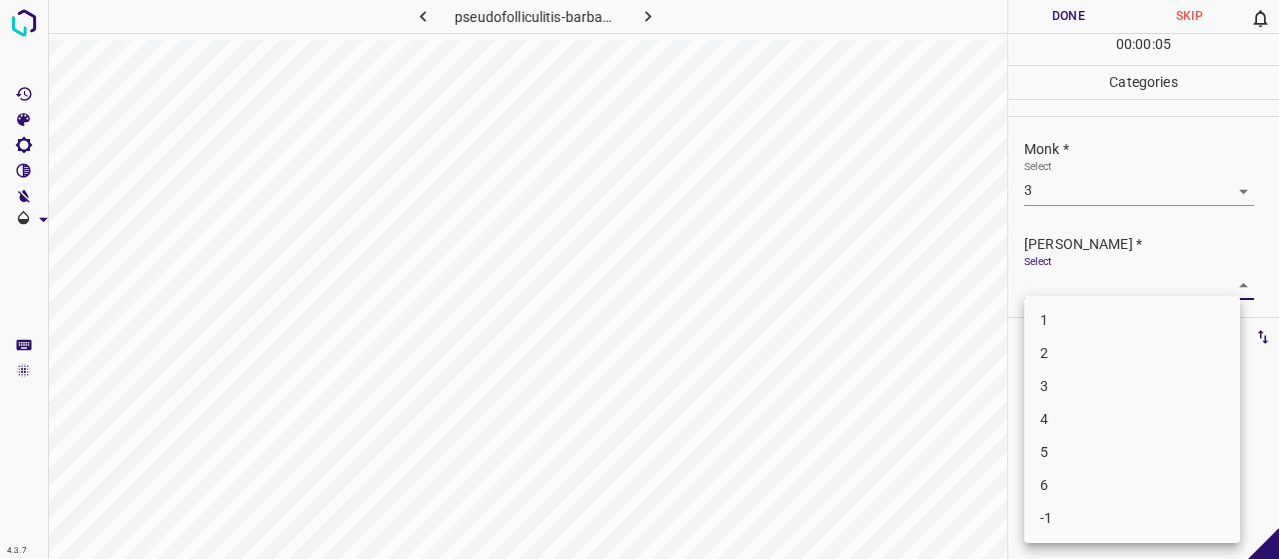
click at [1126, 351] on li "2" at bounding box center [1132, 353] width 216 height 33
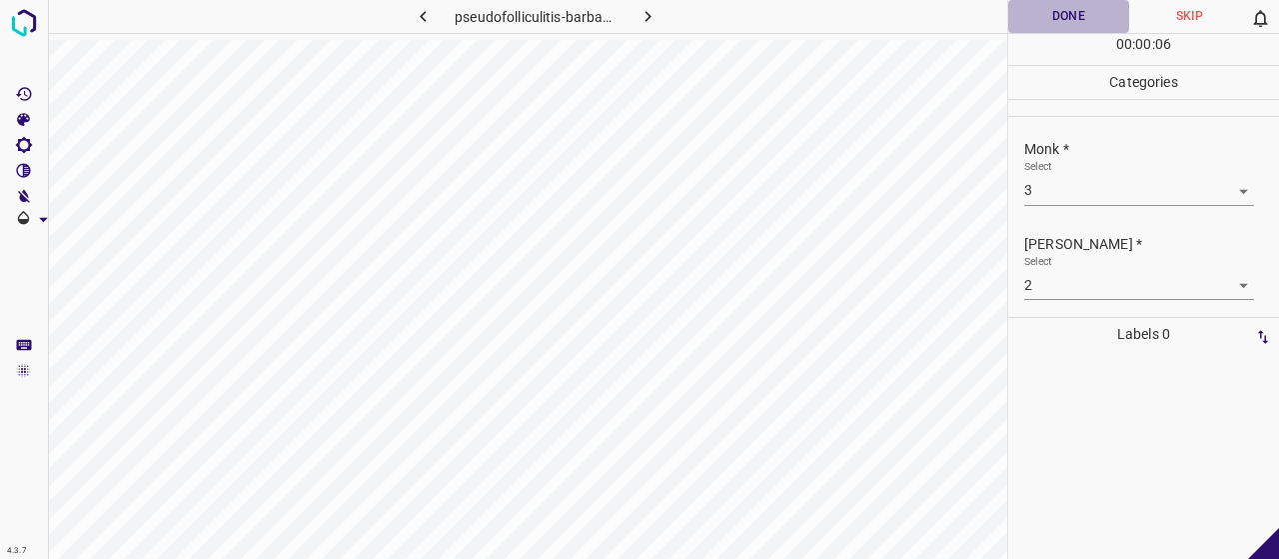
click at [1071, 2] on button "Done" at bounding box center [1068, 16] width 121 height 33
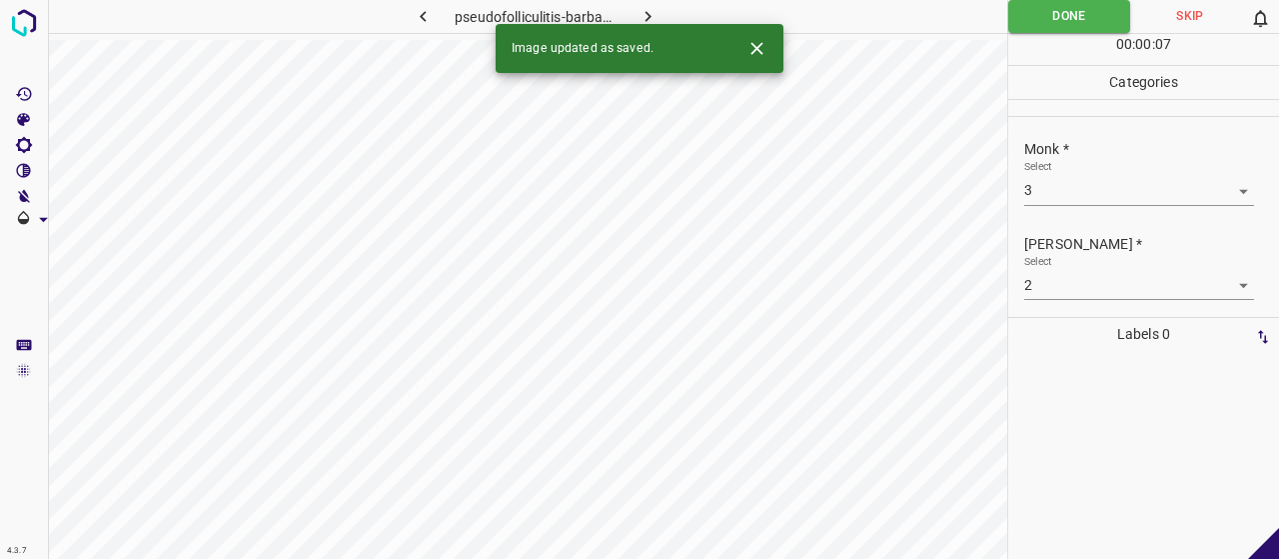
click at [673, 9] on button "button" at bounding box center [649, 16] width 64 height 33
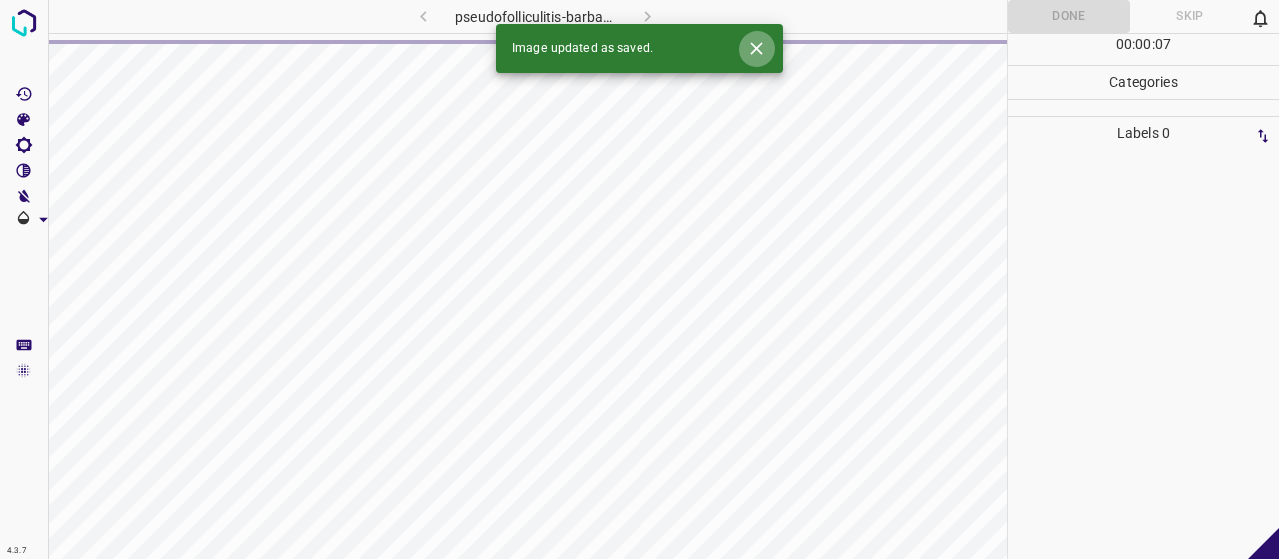
click at [753, 50] on icon "Close" at bounding box center [756, 48] width 21 height 21
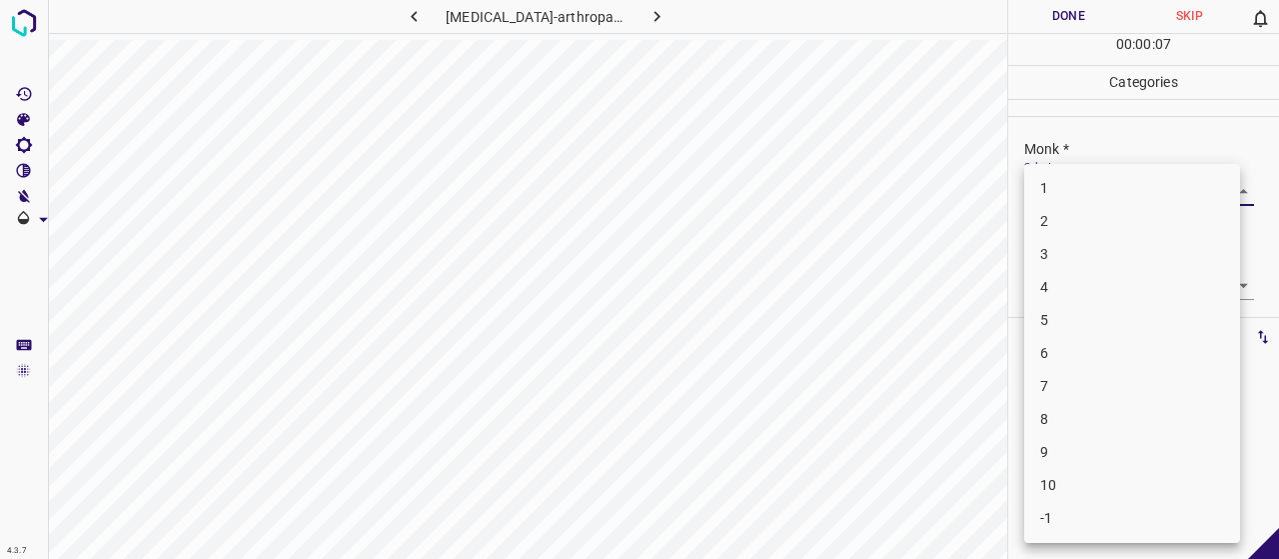
click at [1083, 181] on body "4.3.7 [MEDICAL_DATA]-arthropathica7.jpg Done Skip 0 00 : 00 : 07 Categories Mon…" at bounding box center [639, 279] width 1279 height 559
click at [1112, 305] on li "5" at bounding box center [1132, 320] width 216 height 33
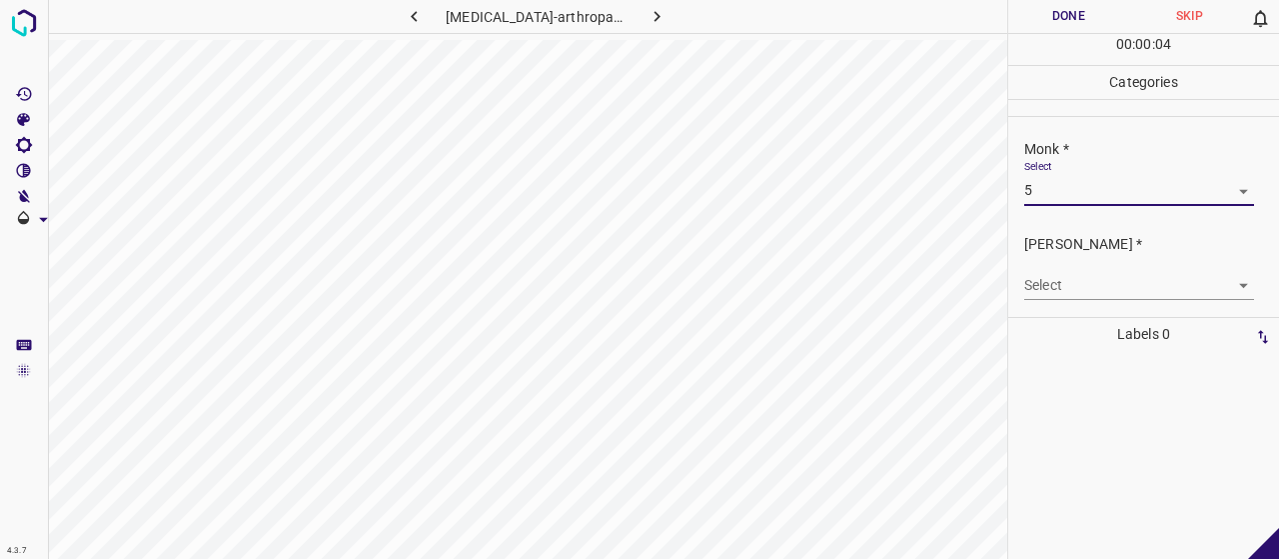
click at [1112, 305] on div "[PERSON_NAME] * Select ​" at bounding box center [1143, 267] width 271 height 94
click at [1105, 293] on body "4.3.7 [MEDICAL_DATA]-arthropathica7.jpg Done Skip 0 00 : 00 : 04 Categories Mon…" at bounding box center [639, 279] width 1279 height 559
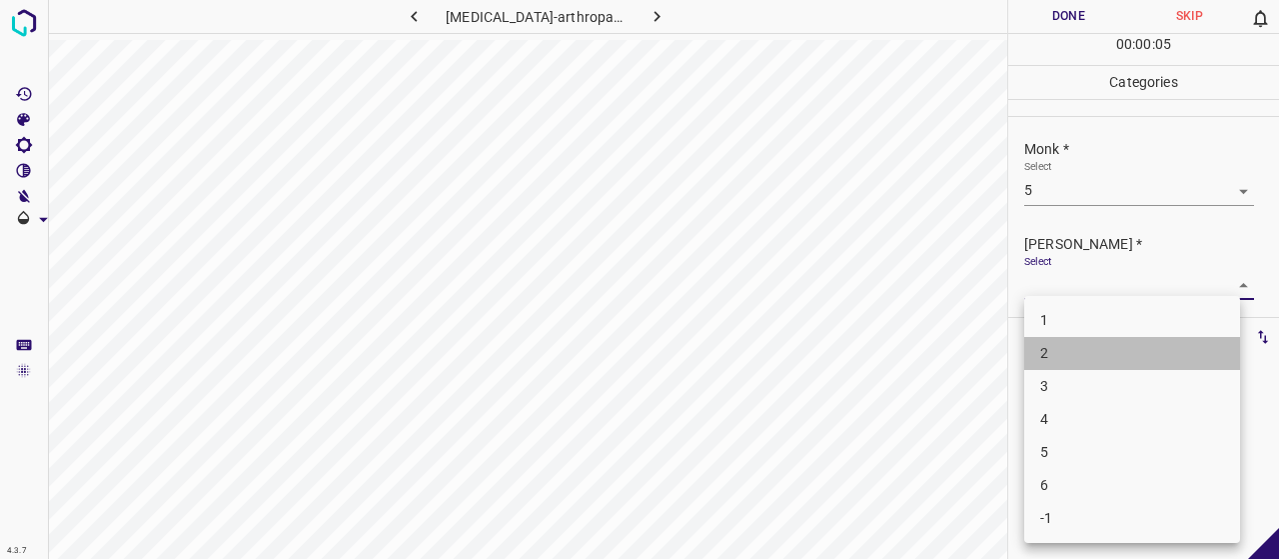
click at [1082, 367] on li "2" at bounding box center [1132, 353] width 216 height 33
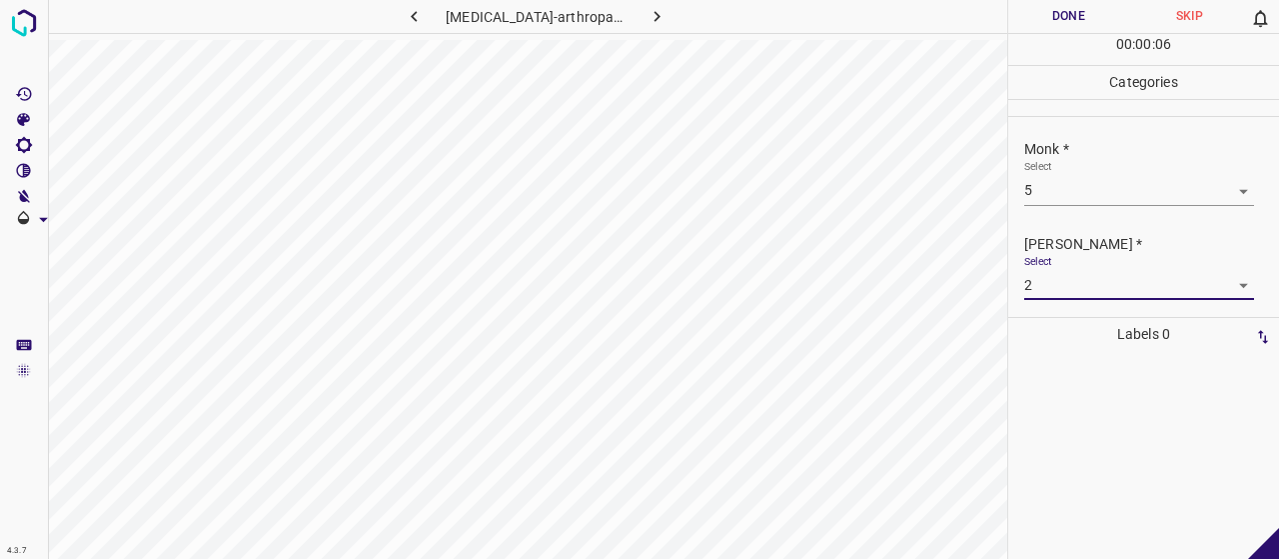
click at [1082, 367] on ul "1 2 3 4 5 6 -1" at bounding box center [1132, 366] width 162 height 139
click at [1081, 284] on body "4.3.7 [MEDICAL_DATA]-arthropathica7.jpg Done Skip 0 00 : 00 : 06 Categories Mon…" at bounding box center [639, 279] width 1279 height 559
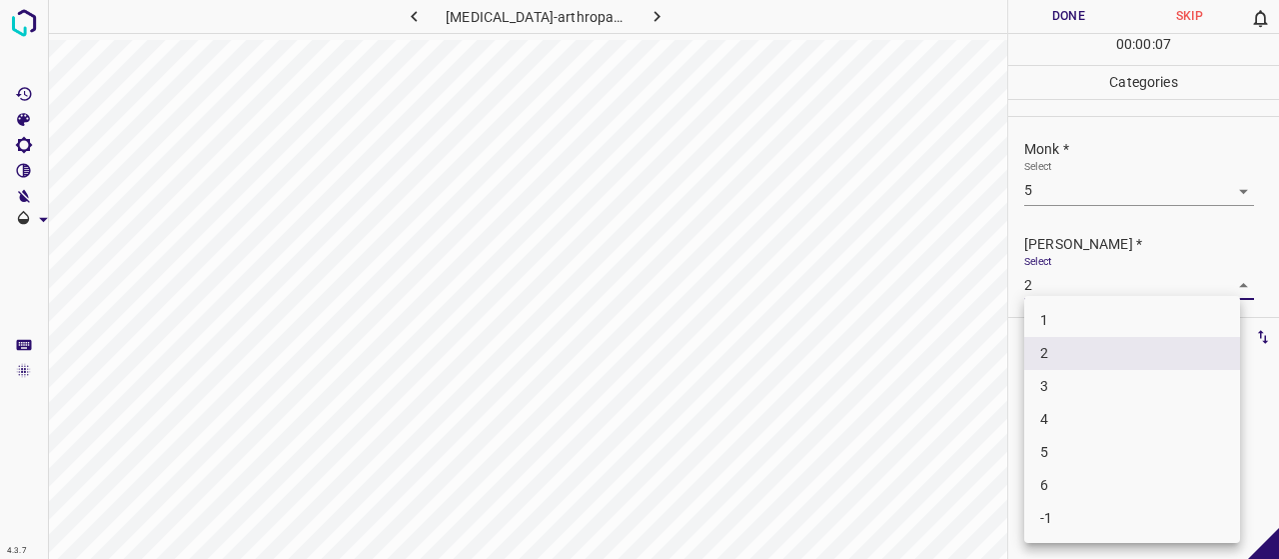
click at [1053, 373] on li "3" at bounding box center [1132, 386] width 216 height 33
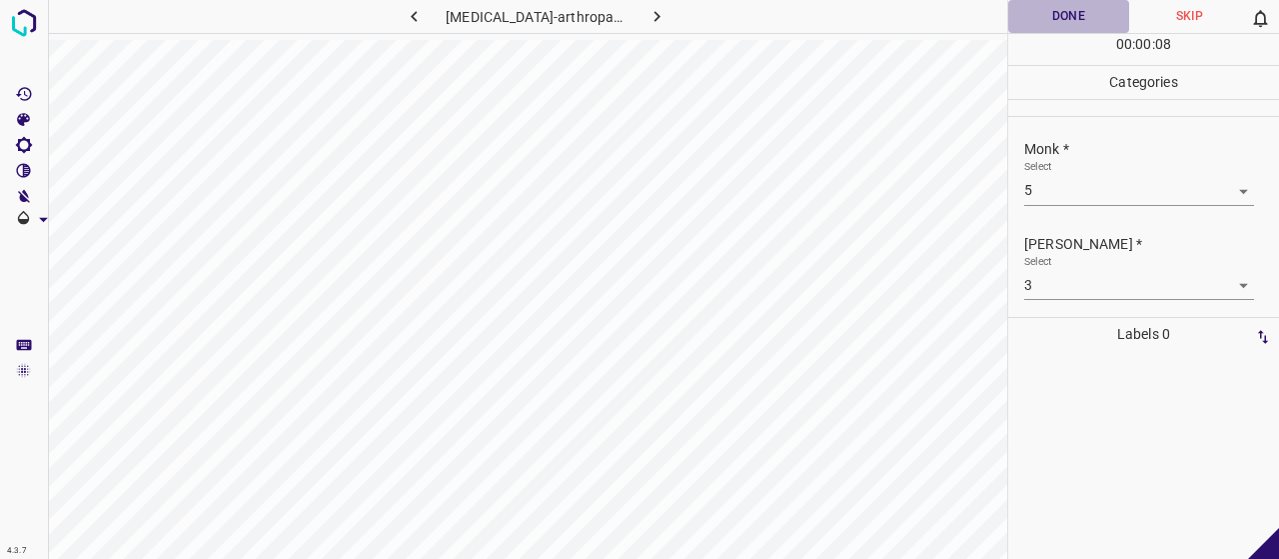
click at [1032, 6] on button "Done" at bounding box center [1068, 16] width 121 height 33
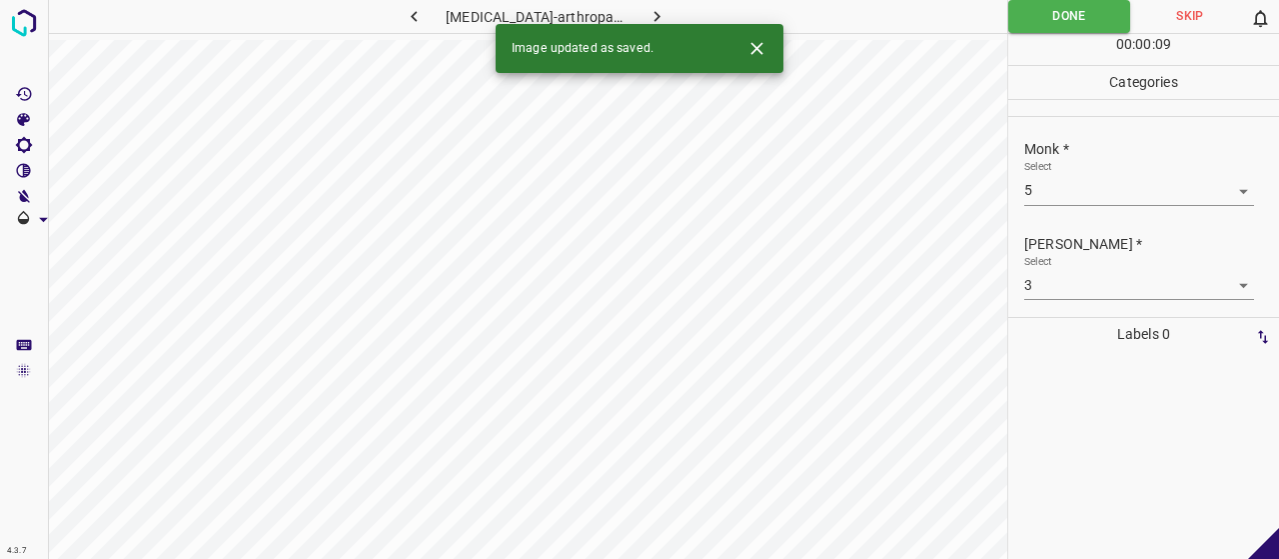
click at [655, 12] on button "button" at bounding box center [658, 16] width 64 height 33
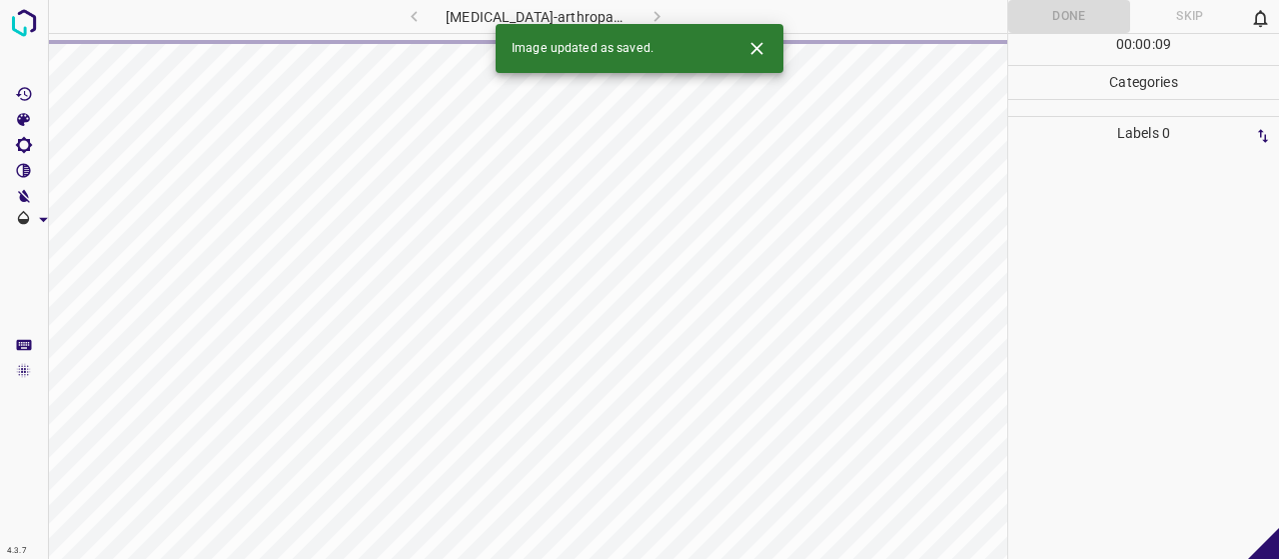
click at [741, 55] on button "Close" at bounding box center [756, 48] width 37 height 37
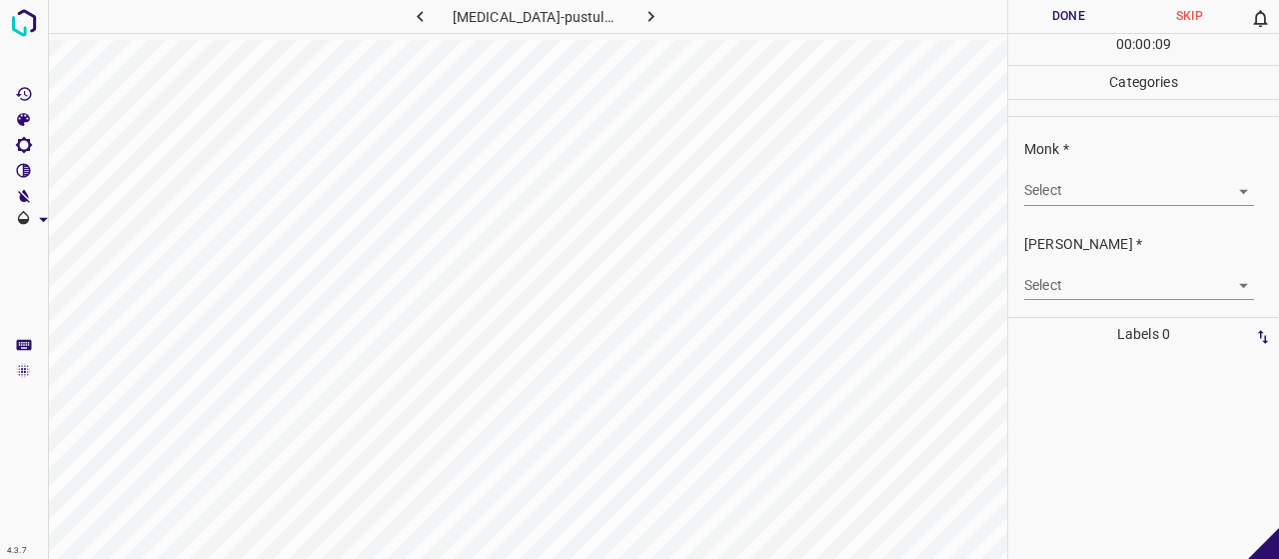
click at [1118, 190] on body "4.3.7 [MEDICAL_DATA]-pustular81.jpg Done Skip 0 00 : 00 : 09 Categories Monk * …" at bounding box center [639, 279] width 1279 height 559
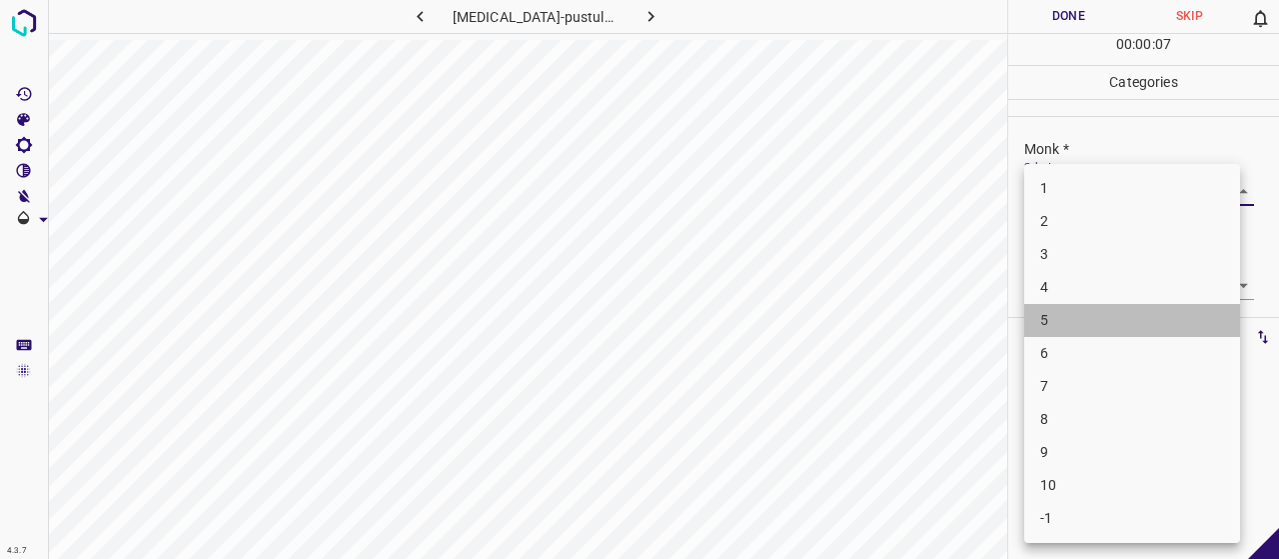
click at [1092, 313] on li "5" at bounding box center [1132, 320] width 216 height 33
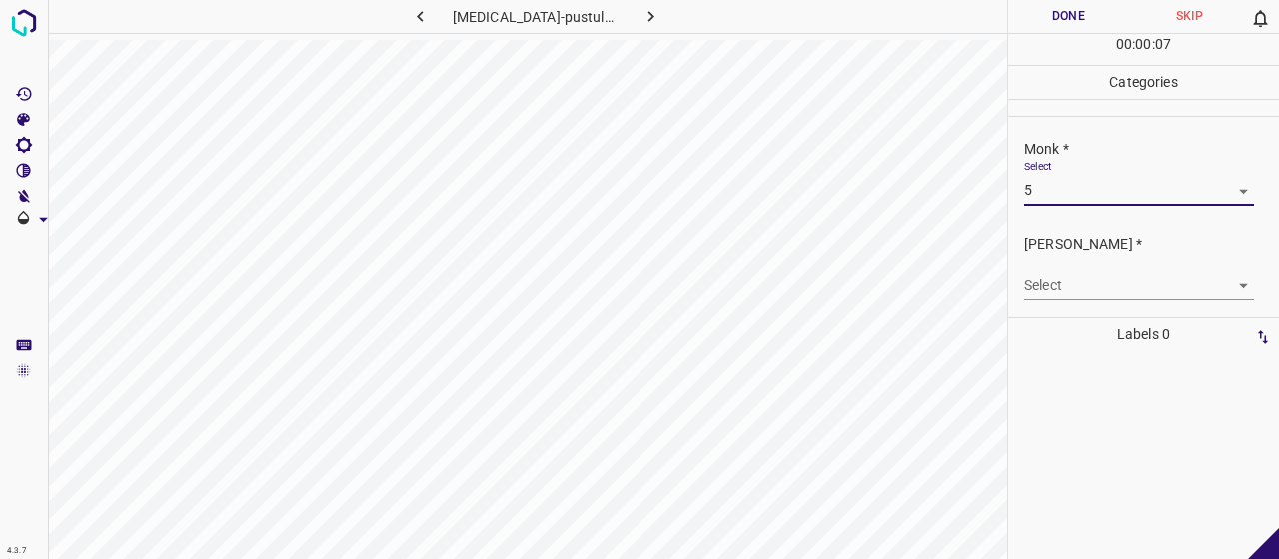
click at [1091, 305] on div "[PERSON_NAME] * Select ​" at bounding box center [1143, 267] width 271 height 94
click at [1083, 290] on body "4.3.7 [MEDICAL_DATA]-pustular81.jpg Done Skip 0 00 : 00 : 08 Categories Monk * …" at bounding box center [639, 279] width 1279 height 559
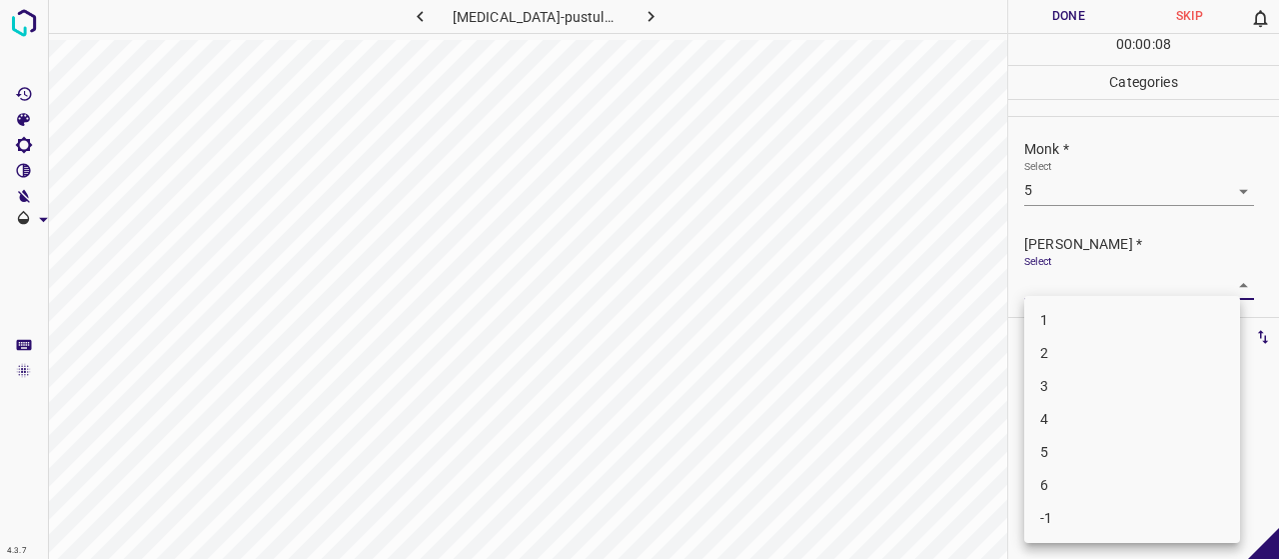
click at [1069, 373] on li "3" at bounding box center [1132, 386] width 216 height 33
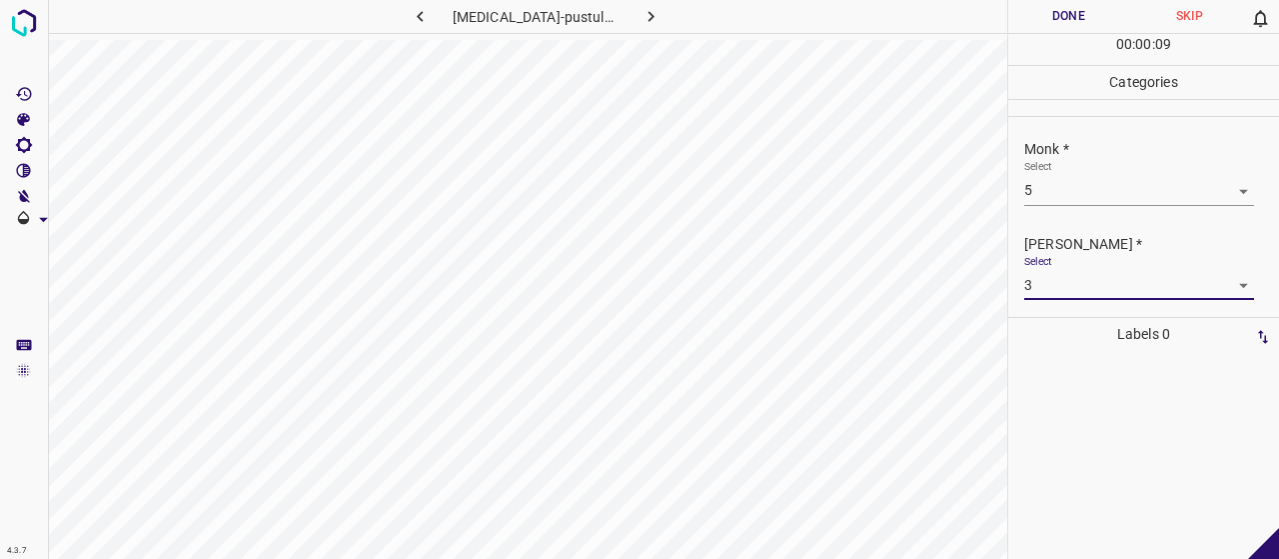
click at [1085, 14] on button "Done" at bounding box center [1068, 16] width 121 height 33
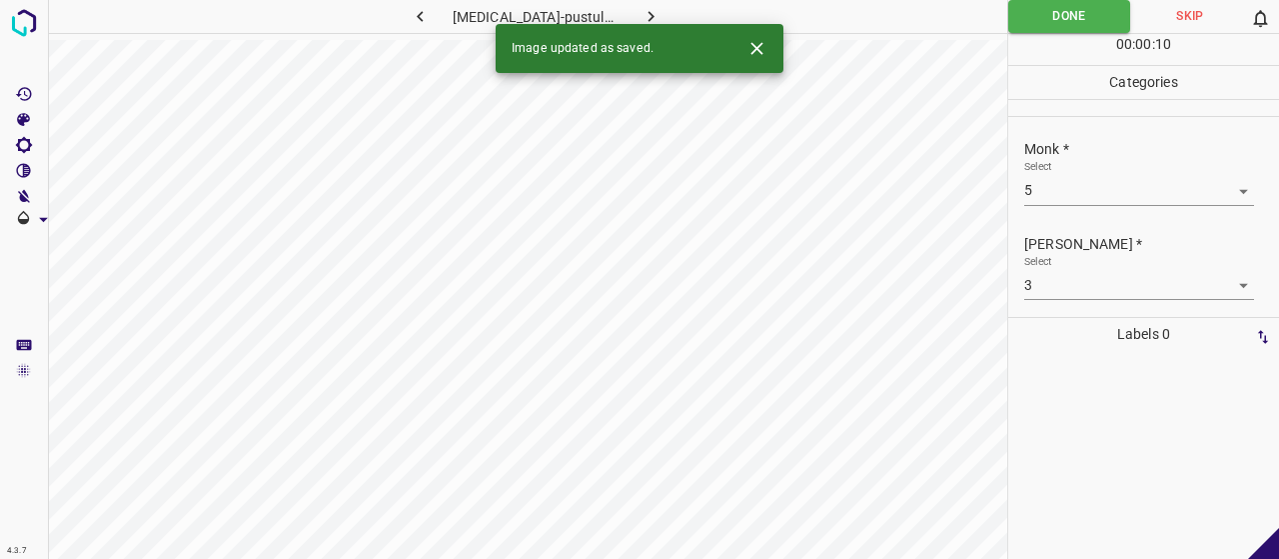
click at [641, 17] on icon "button" at bounding box center [651, 16] width 21 height 21
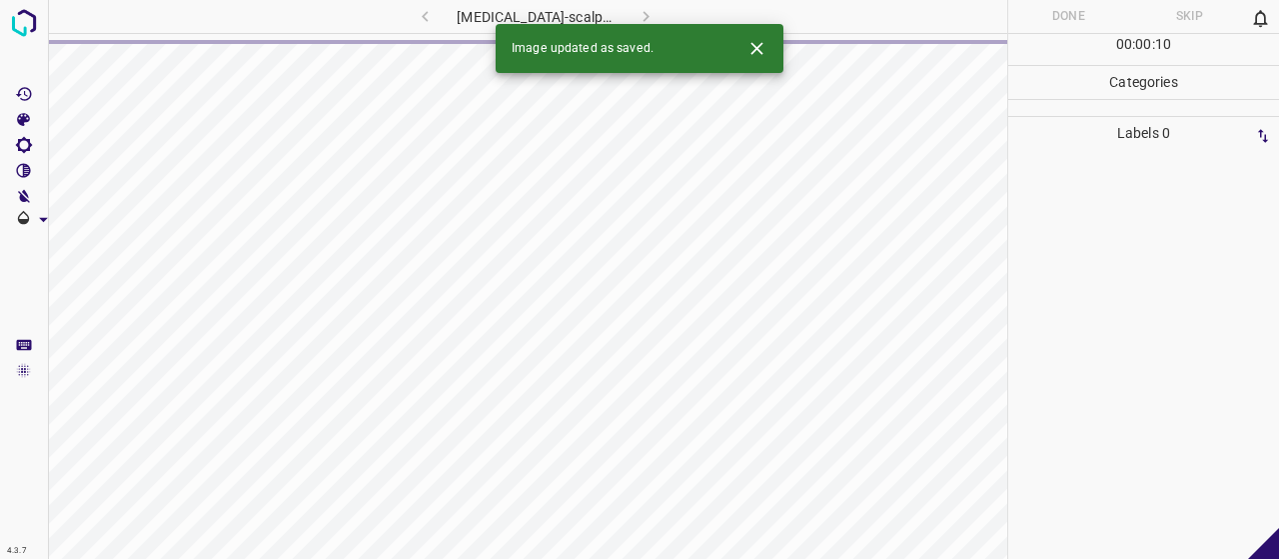
click at [765, 47] on icon "Close" at bounding box center [756, 48] width 21 height 21
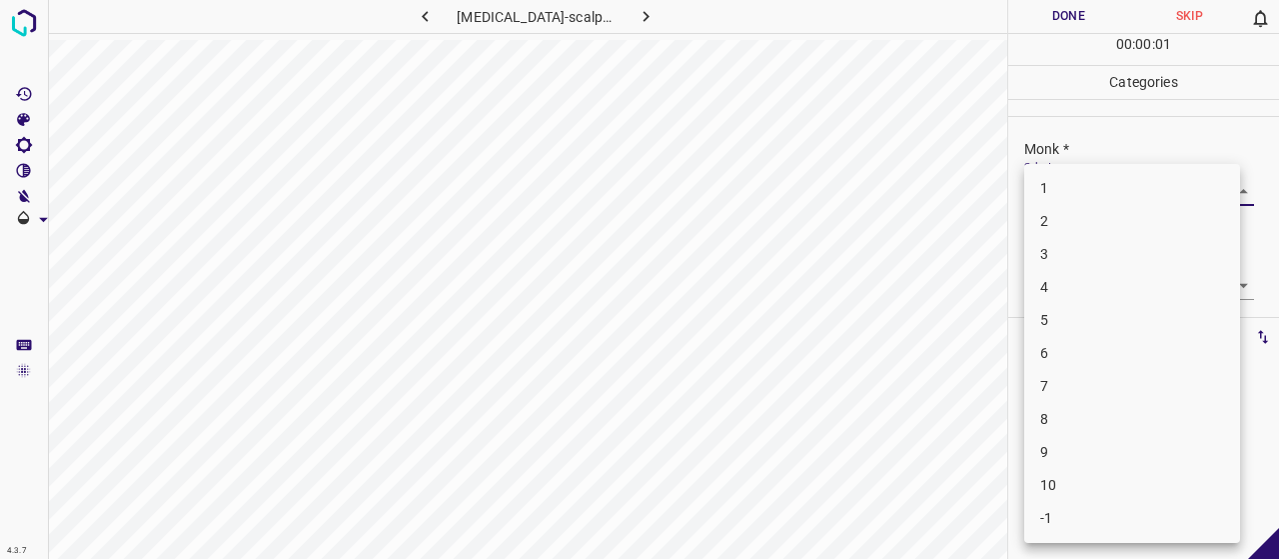
click at [1081, 187] on body "4.3.7 [MEDICAL_DATA]-scalp19.jpg Done Skip 0 00 : 00 : 01 Categories Monk * Sel…" at bounding box center [639, 279] width 1279 height 559
click at [1087, 283] on li "4" at bounding box center [1132, 287] width 216 height 33
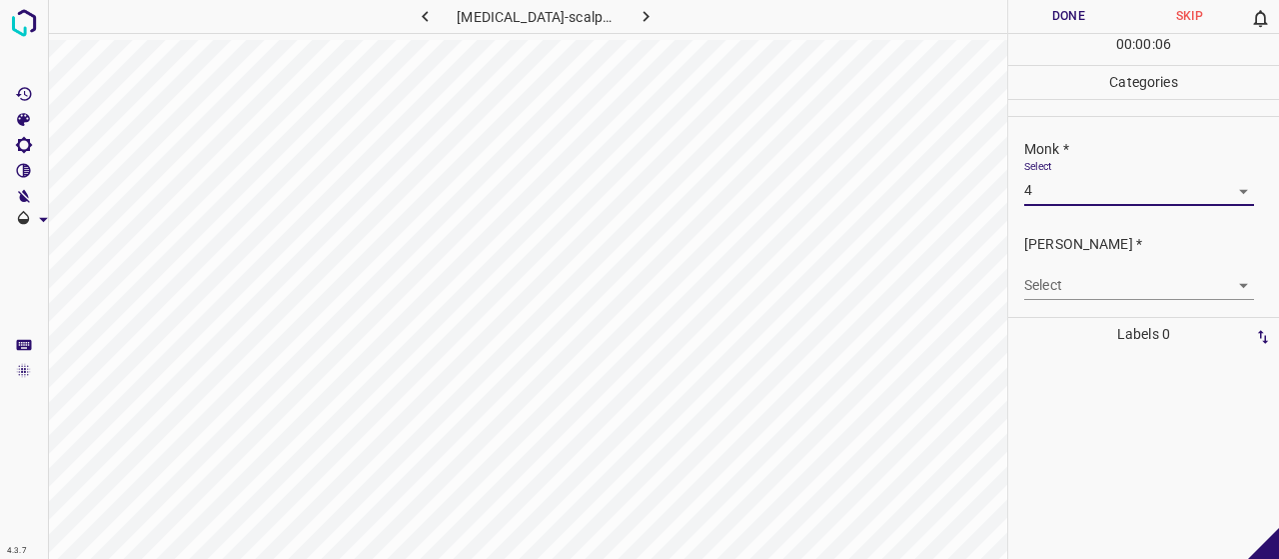
click at [1073, 287] on body "4.3.7 [MEDICAL_DATA]-scalp19.jpg Done Skip 0 00 : 00 : 06 Categories Monk * Sel…" at bounding box center [639, 279] width 1279 height 559
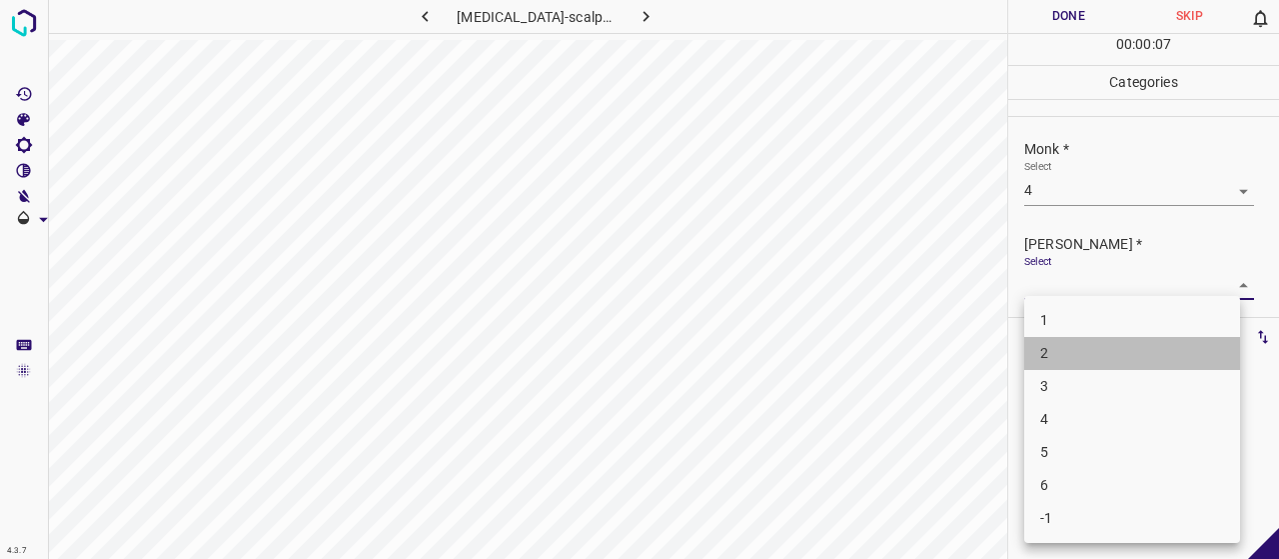
click at [1061, 354] on li "2" at bounding box center [1132, 353] width 216 height 33
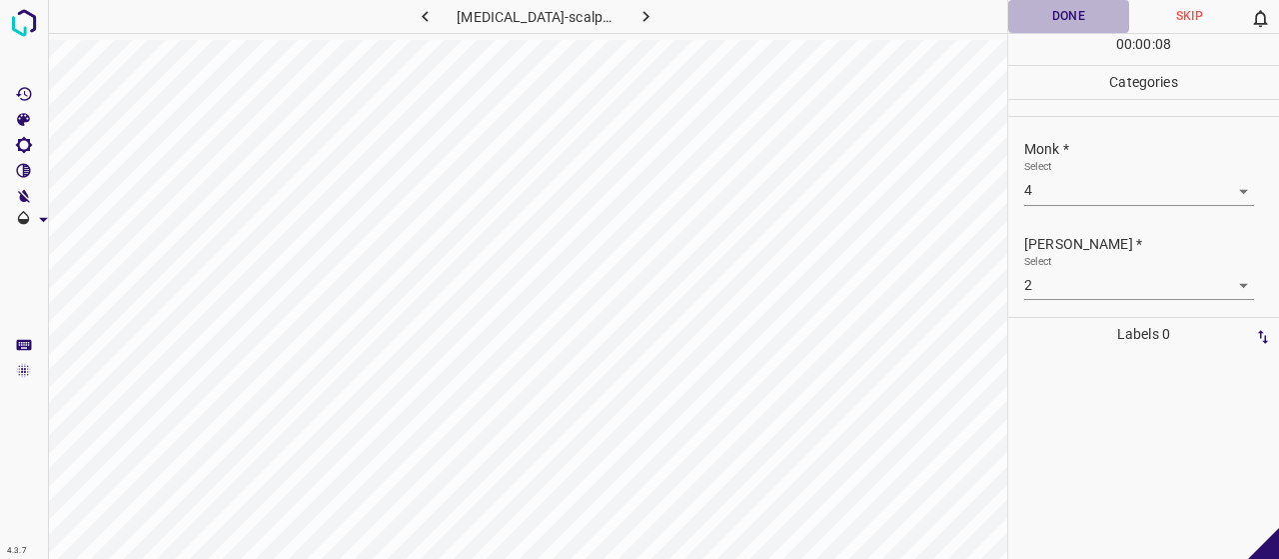
click at [1087, 16] on button "Done" at bounding box center [1068, 16] width 121 height 33
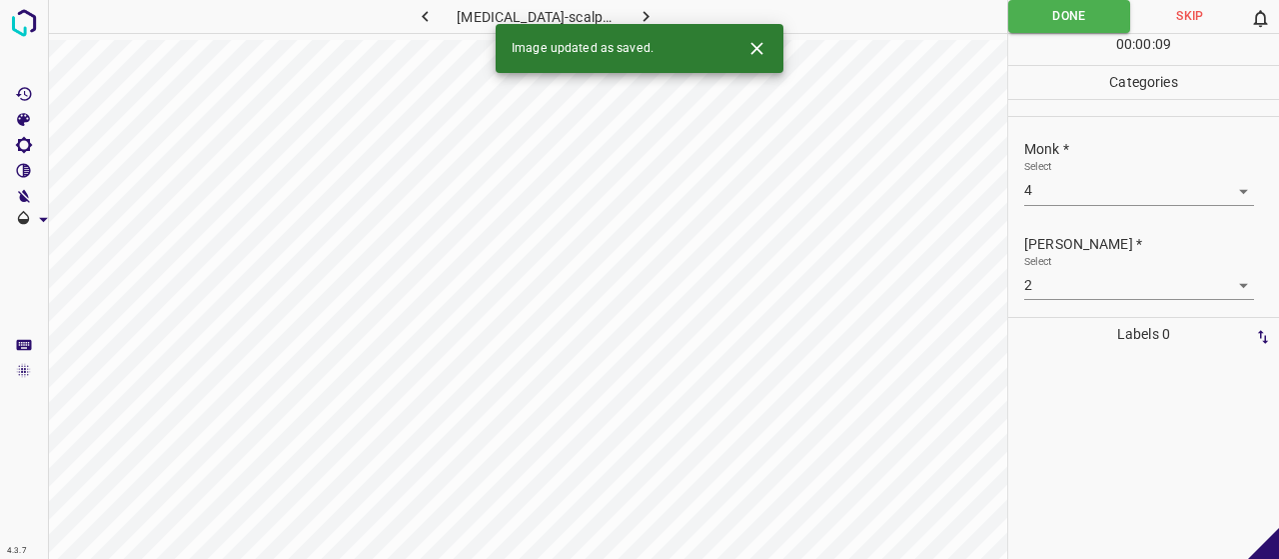
click at [639, 10] on icon "button" at bounding box center [646, 16] width 21 height 21
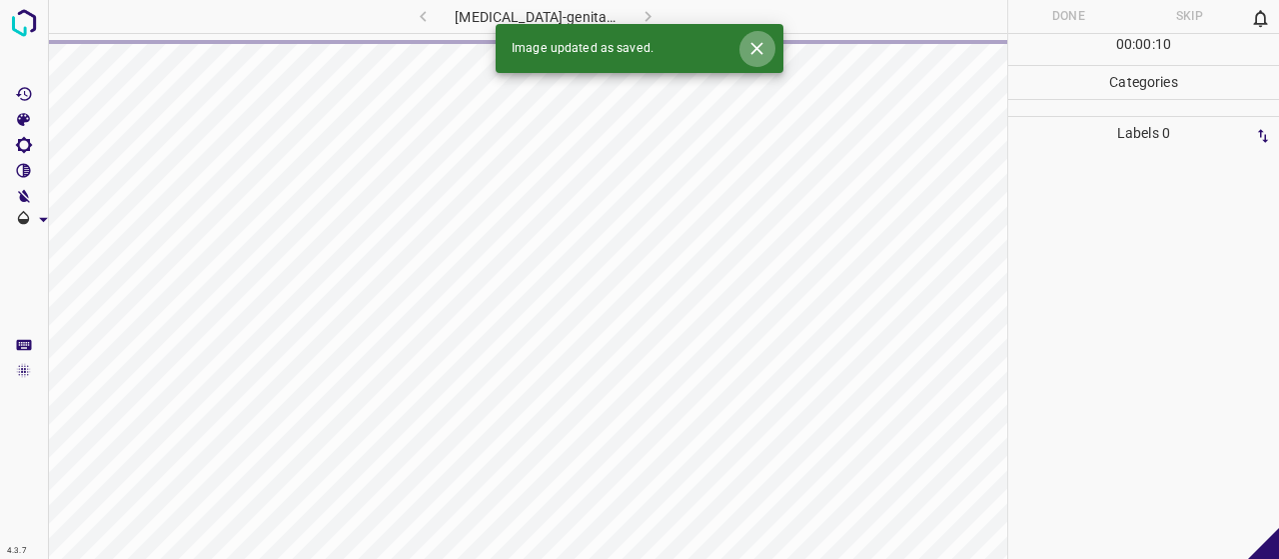
click at [761, 54] on icon "Close" at bounding box center [756, 48] width 21 height 21
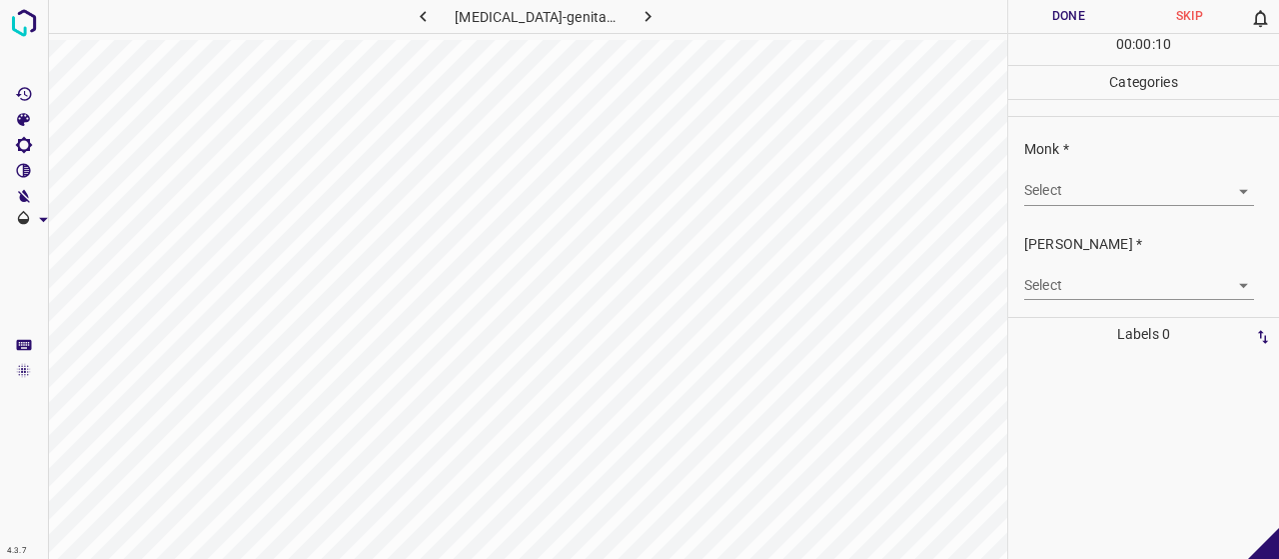
click at [1092, 187] on body "4.3.7 [MEDICAL_DATA]-genital11.jpg Done Skip 0 00 : 00 : 10 Categories Monk * S…" at bounding box center [639, 279] width 1279 height 559
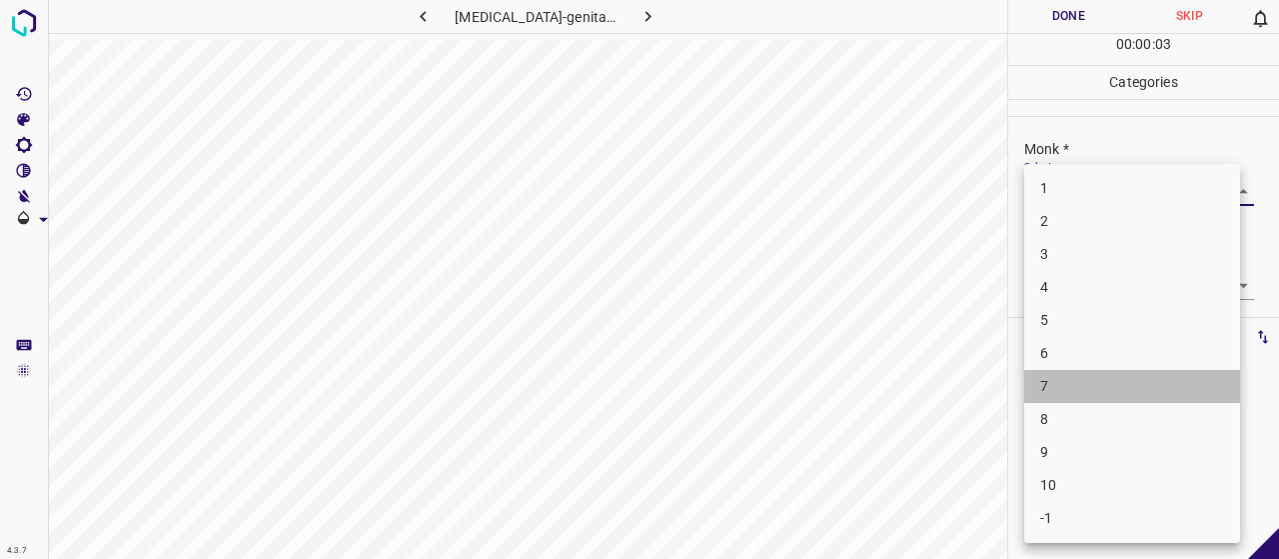
click at [1123, 380] on li "7" at bounding box center [1132, 386] width 216 height 33
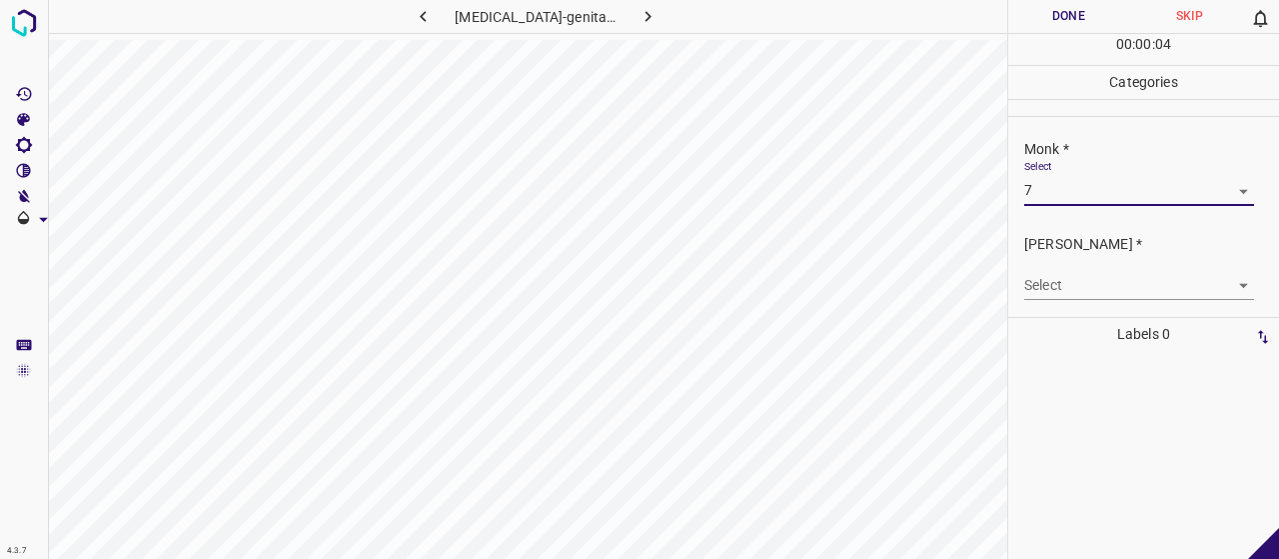
click at [1092, 271] on body "4.3.7 [MEDICAL_DATA]-genital11.jpg Done Skip 0 00 : 00 : 04 Categories Monk * S…" at bounding box center [639, 279] width 1279 height 559
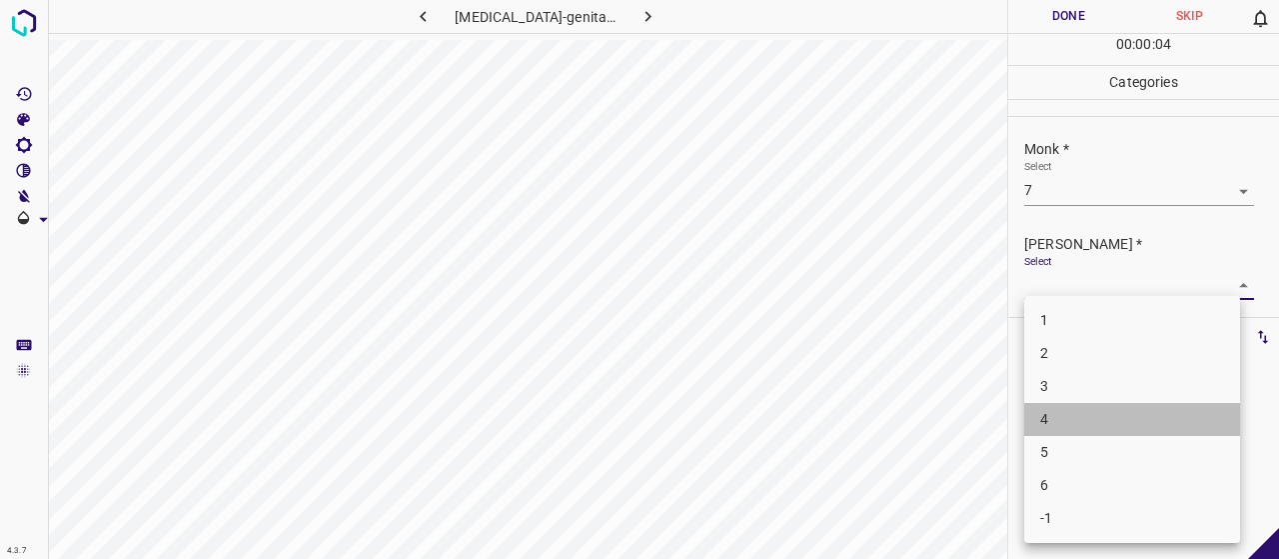
click at [1101, 421] on li "4" at bounding box center [1132, 419] width 216 height 33
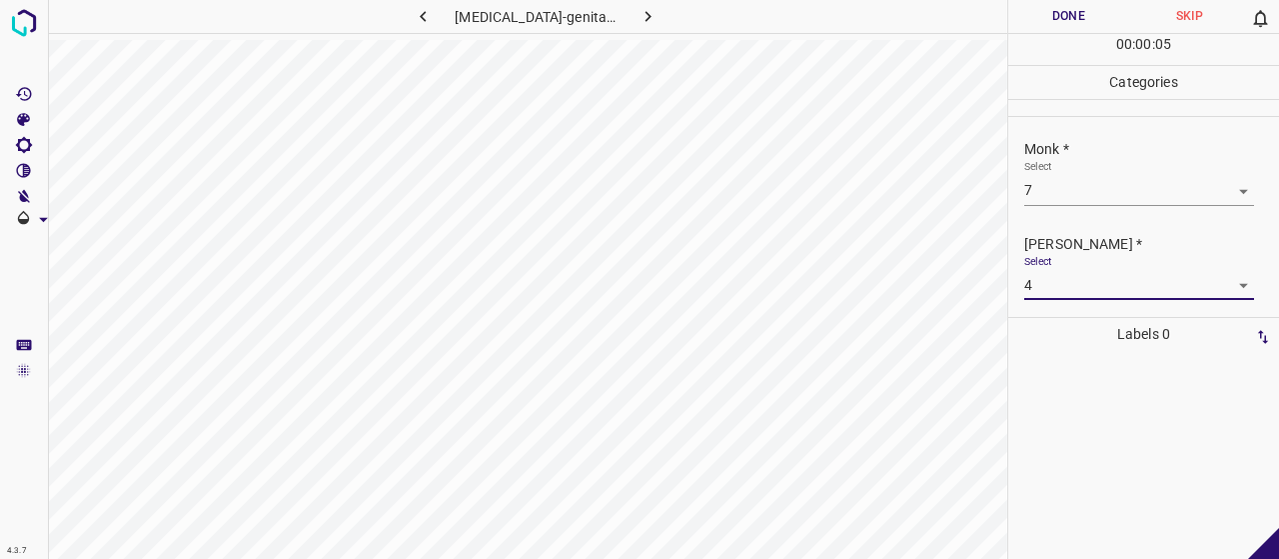
click at [1095, 274] on body "4.3.7 [MEDICAL_DATA]-genital11.jpg Done Skip 0 00 : 00 : 05 Categories Monk * S…" at bounding box center [639, 279] width 1279 height 559
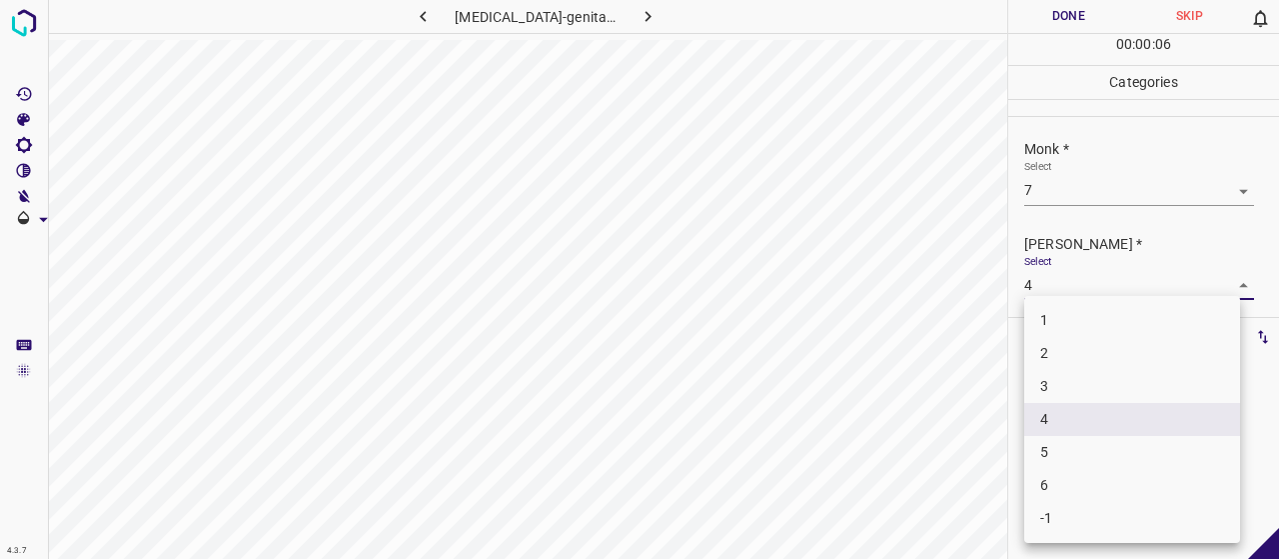
click at [1106, 439] on li "5" at bounding box center [1132, 452] width 216 height 33
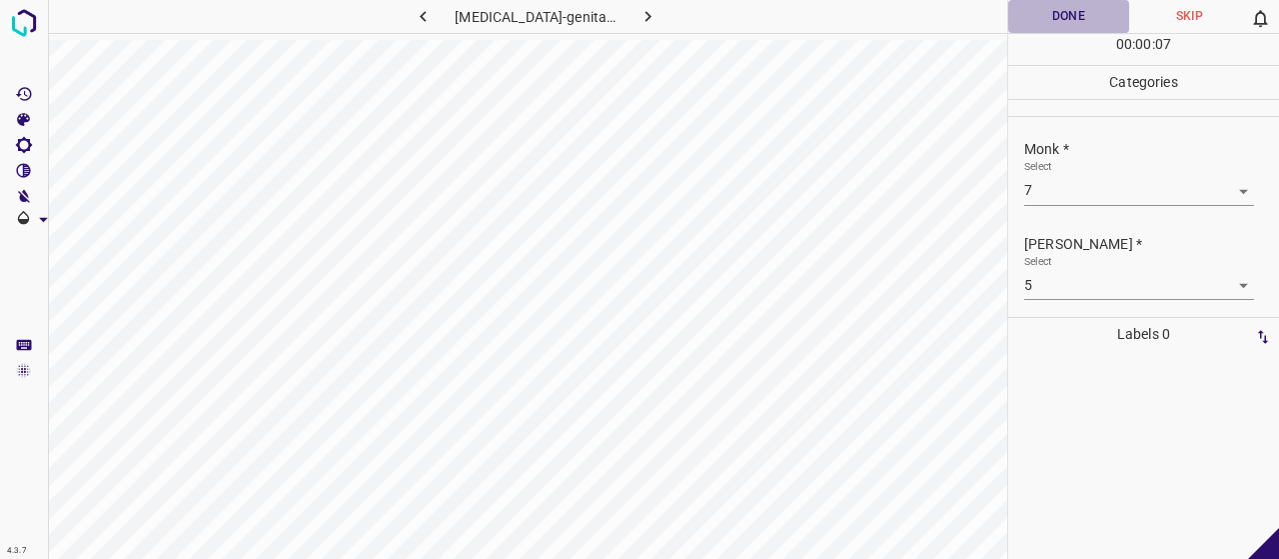
click at [1019, 17] on button "Done" at bounding box center [1068, 16] width 121 height 33
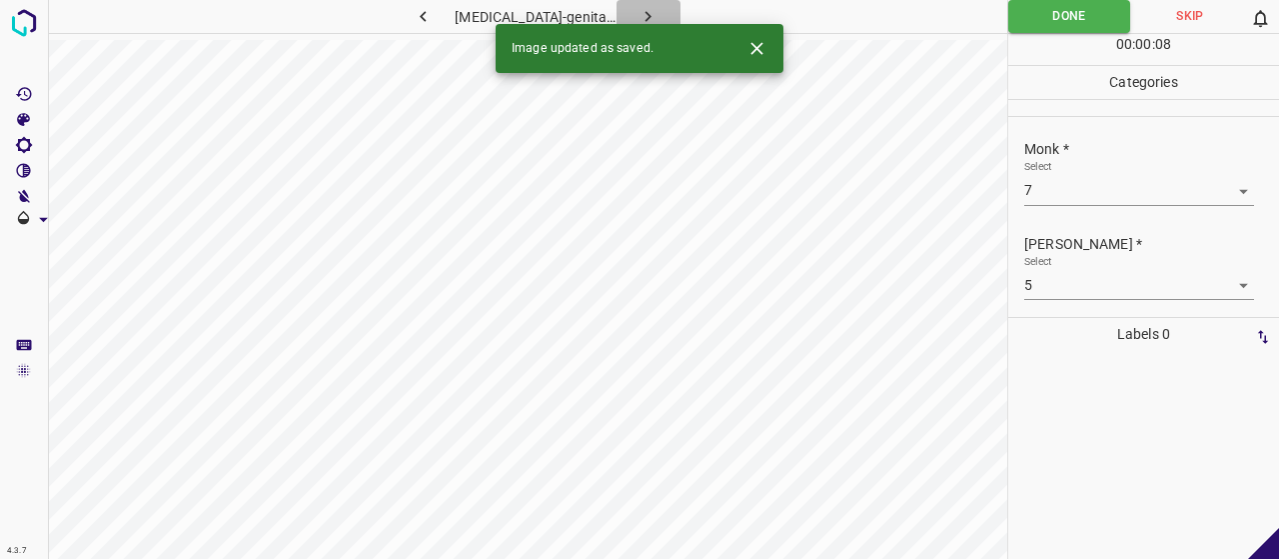
click at [662, 11] on button "button" at bounding box center [649, 16] width 64 height 33
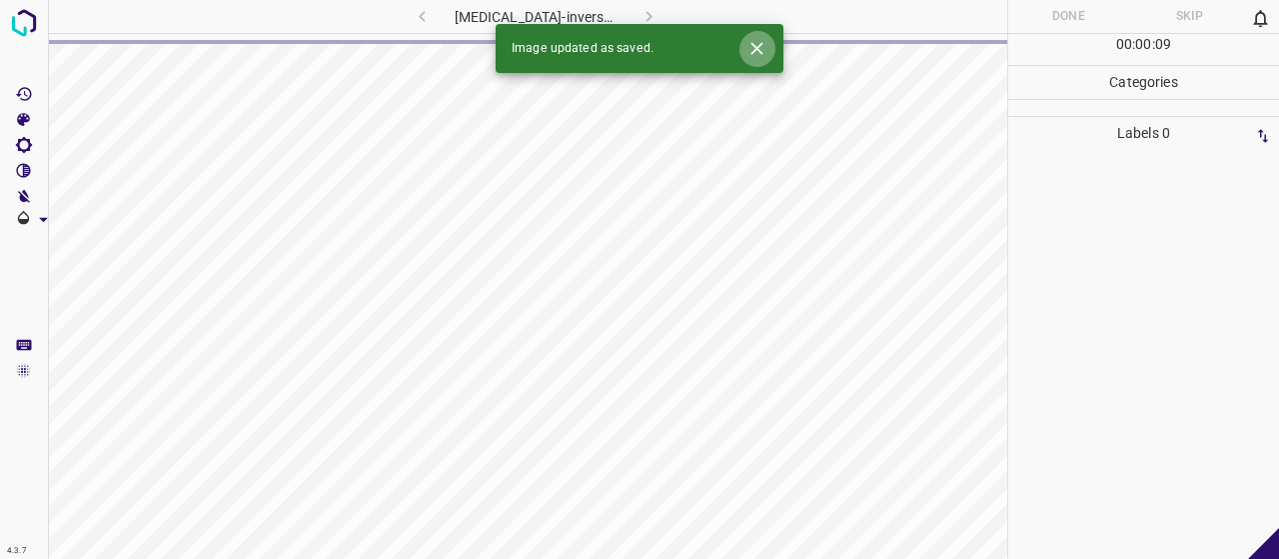
click at [768, 46] on button "Close" at bounding box center [756, 48] width 37 height 37
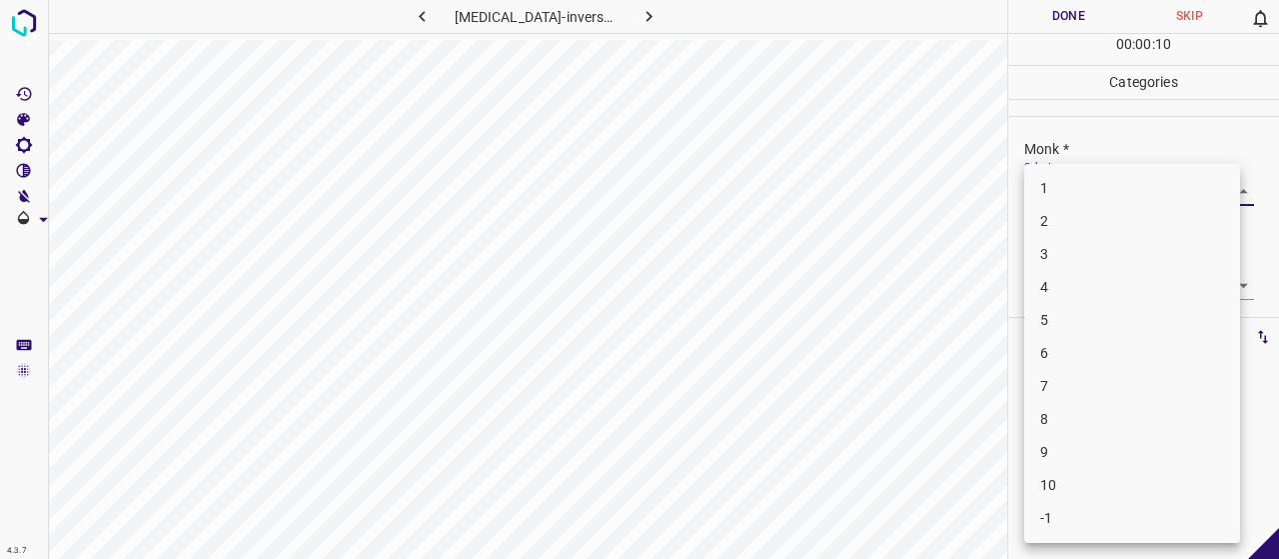
click at [1094, 175] on body "4.3.7 [MEDICAL_DATA]-inversa22.jpg Done Skip 0 00 : 00 : 10 Categories Monk * S…" at bounding box center [639, 279] width 1279 height 559
click at [1051, 295] on li "4" at bounding box center [1132, 287] width 216 height 33
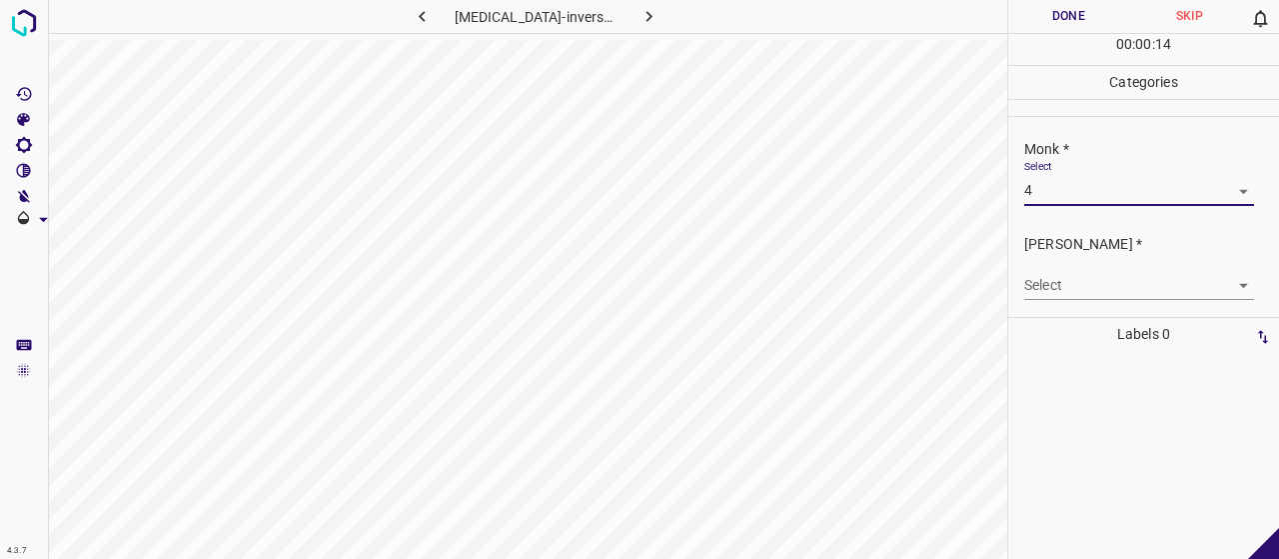
click at [1053, 298] on body "4.3.7 [MEDICAL_DATA]-inversa22.jpg Done Skip 0 00 : 00 : 14 Categories Monk * S…" at bounding box center [639, 279] width 1279 height 559
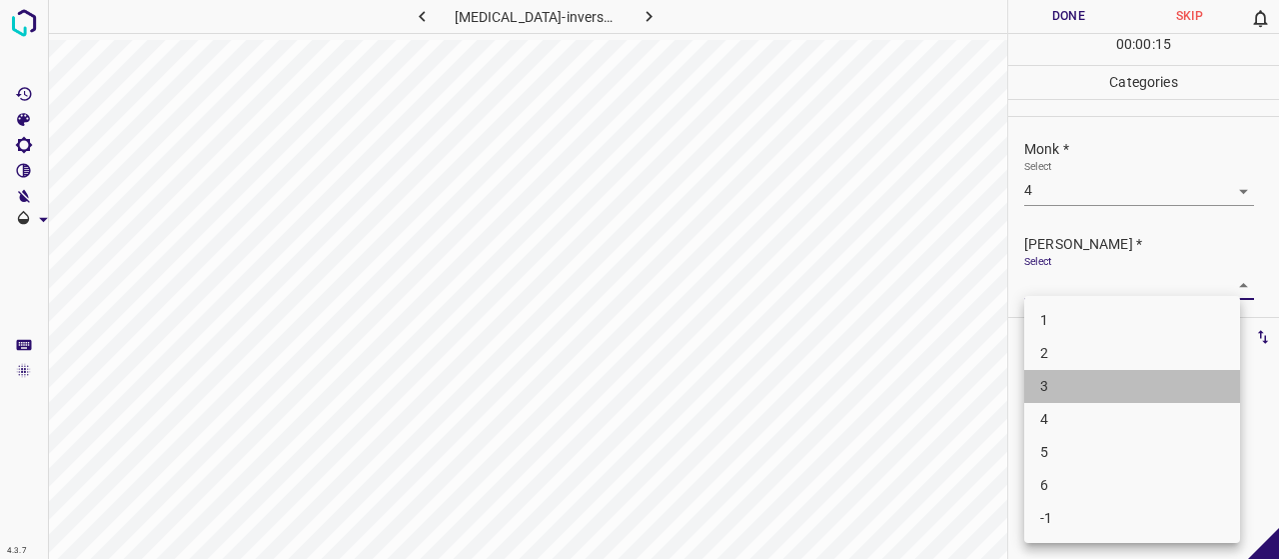
click at [1058, 380] on li "3" at bounding box center [1132, 386] width 216 height 33
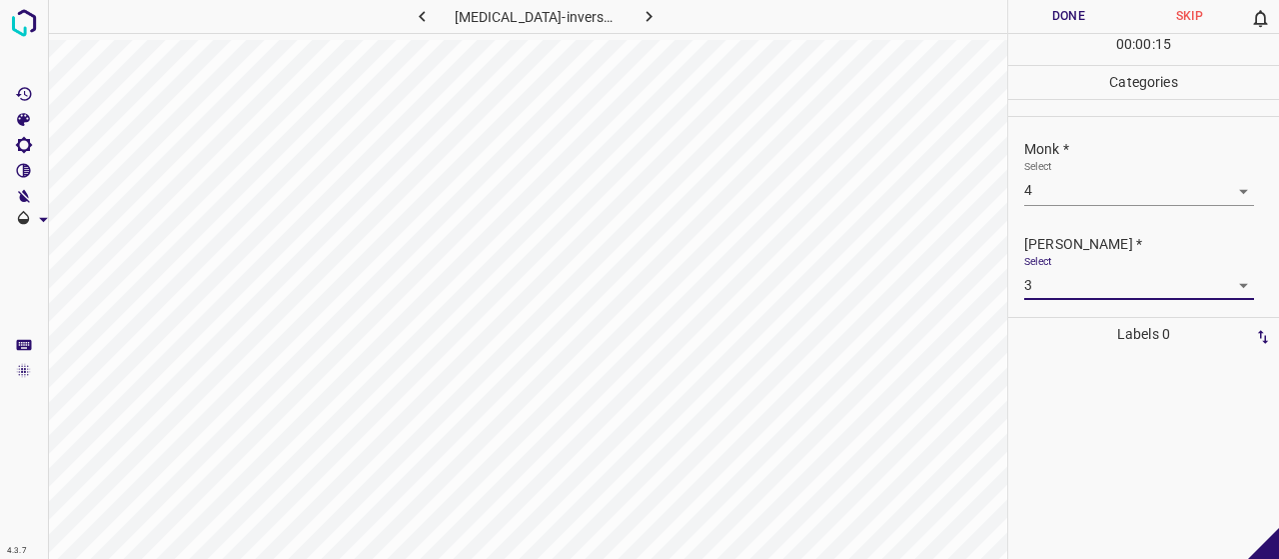
click at [1046, 23] on button "Done" at bounding box center [1068, 16] width 121 height 33
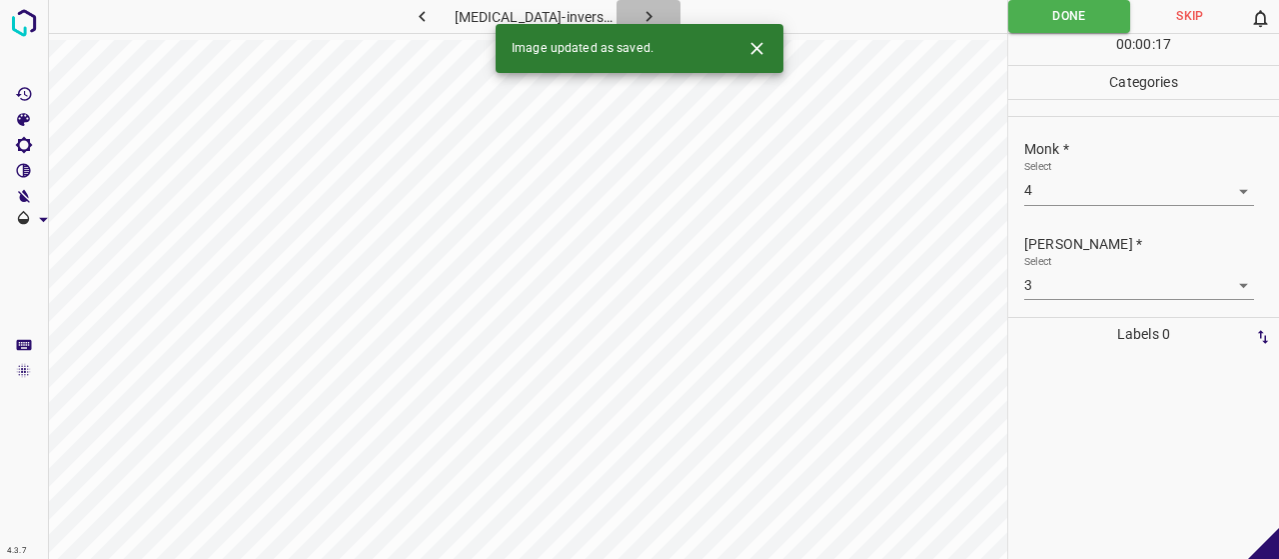
click at [646, 13] on icon "button" at bounding box center [649, 16] width 21 height 21
click at [1055, 189] on body "4.3.7 [MEDICAL_DATA]-pustular43.jpg Done Skip 0 00 : 00 : 17 Categories Monk * …" at bounding box center [639, 279] width 1279 height 559
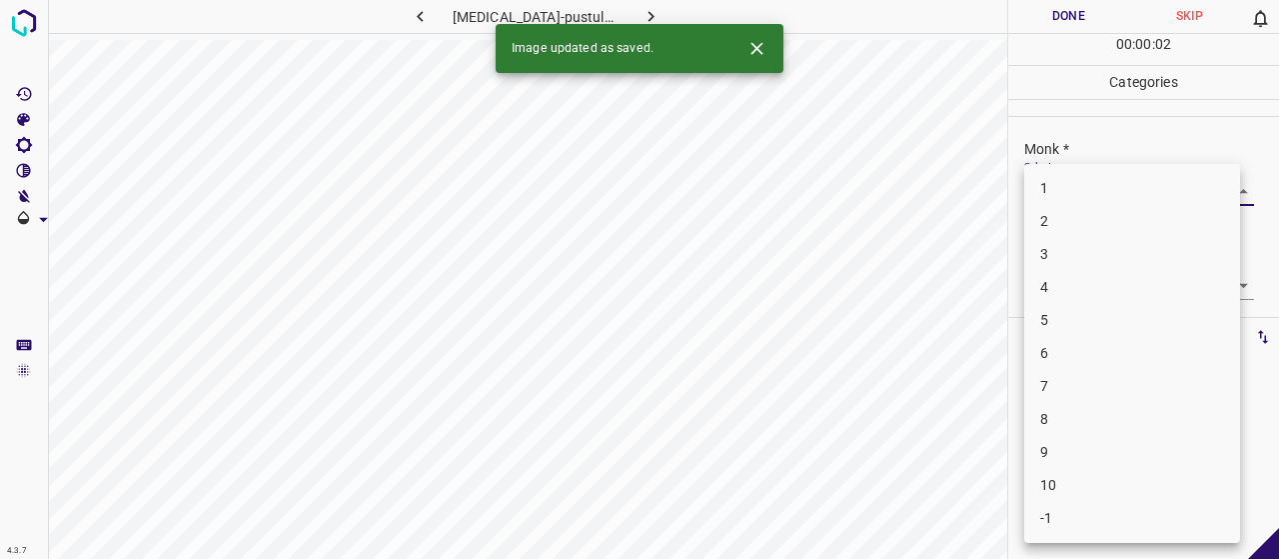
click at [1045, 321] on li "5" at bounding box center [1132, 320] width 216 height 33
click at [1062, 273] on body "4.3.7 [MEDICAL_DATA]-pustular43.jpg Done Skip 0 00 : 00 : 02 Categories Monk * …" at bounding box center [639, 279] width 1279 height 559
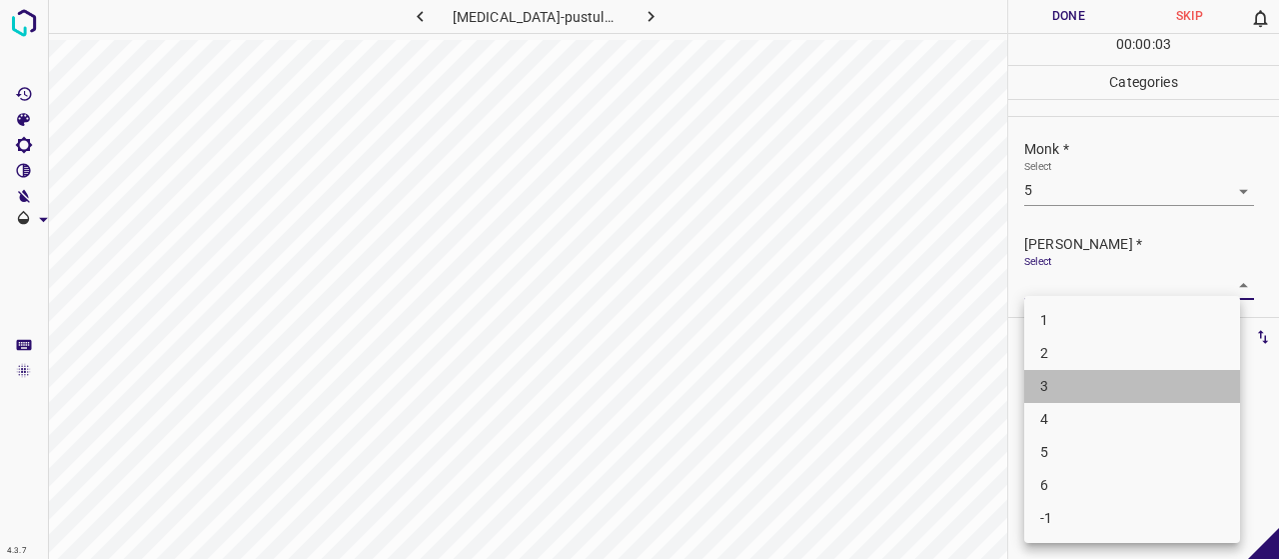
click at [1063, 389] on li "3" at bounding box center [1132, 386] width 216 height 33
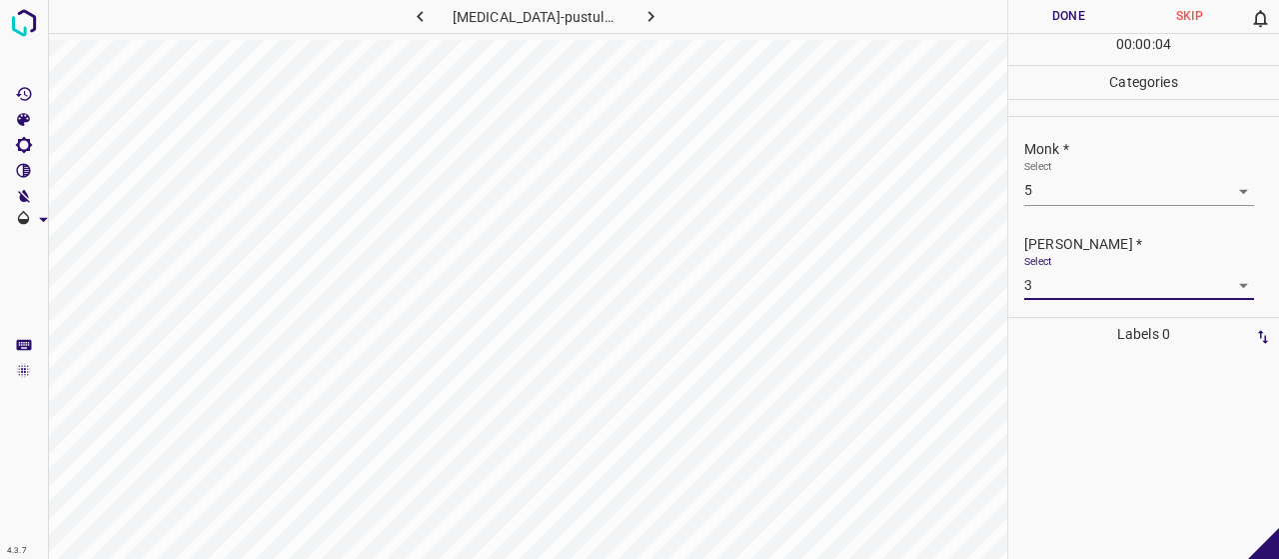
click at [1070, 11] on button "Done" at bounding box center [1068, 16] width 121 height 33
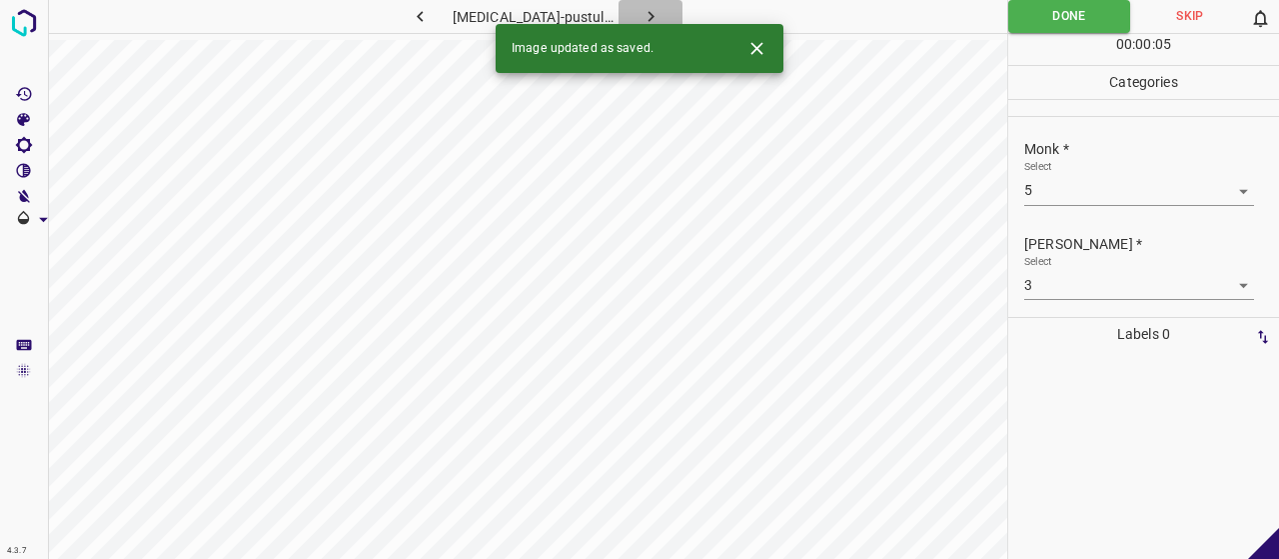
click at [671, 15] on button "button" at bounding box center [651, 16] width 64 height 33
click at [1046, 204] on div "Monk * Select ​" at bounding box center [1143, 172] width 271 height 94
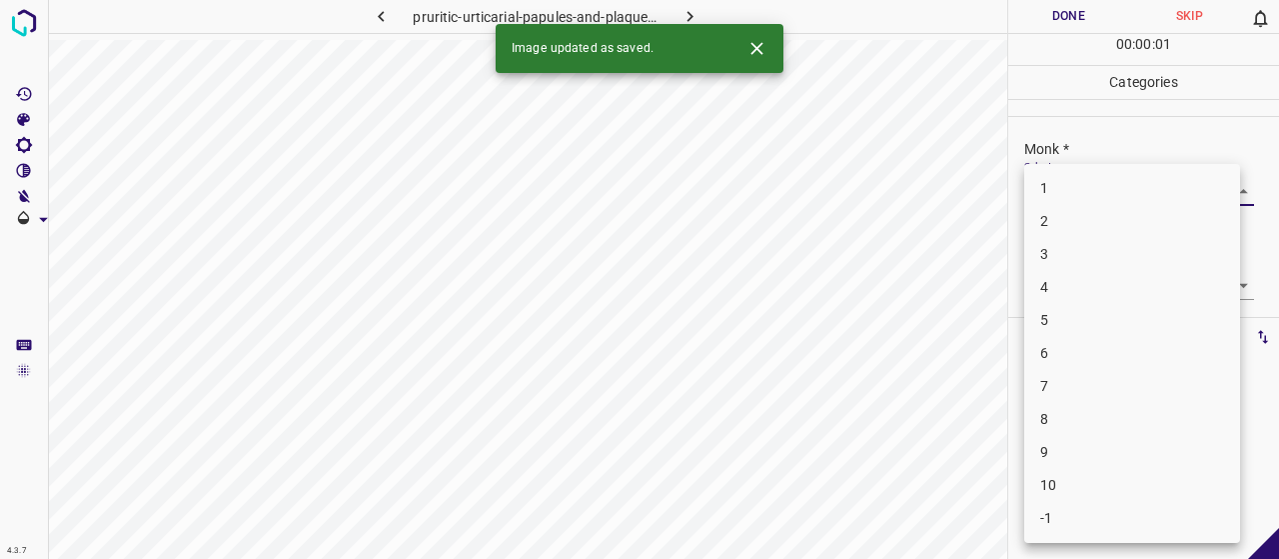
click at [1031, 189] on body "4.3.7 pruritic-urticarial-papules-and-plaques-of-pregnancy8.jpg Done Skip 0 00 …" at bounding box center [639, 279] width 1279 height 559
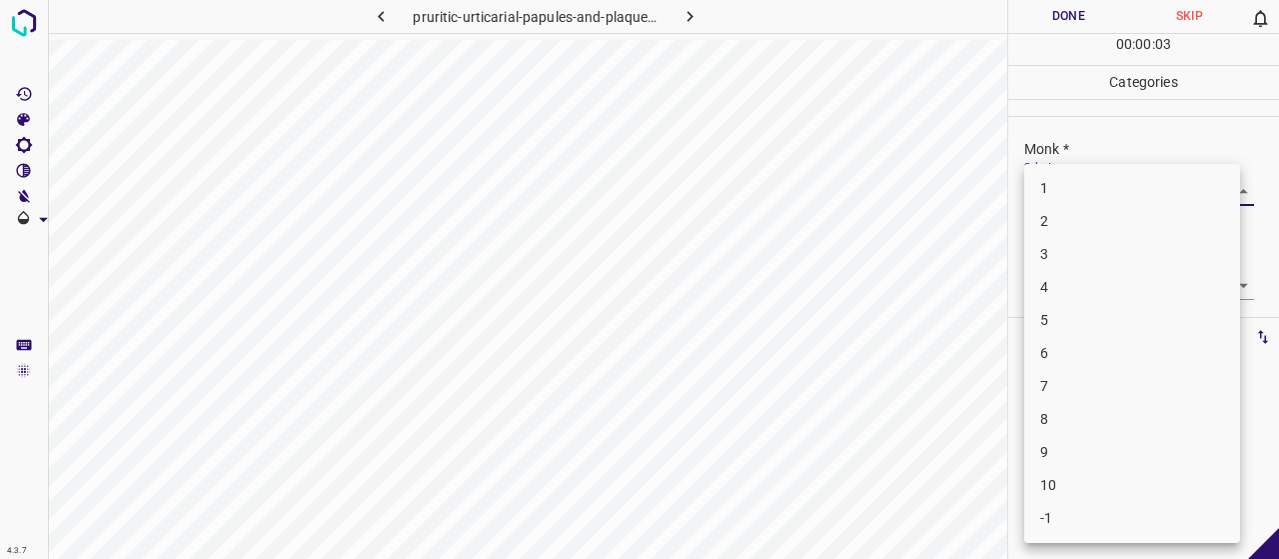
click at [1089, 365] on li "6" at bounding box center [1132, 353] width 216 height 33
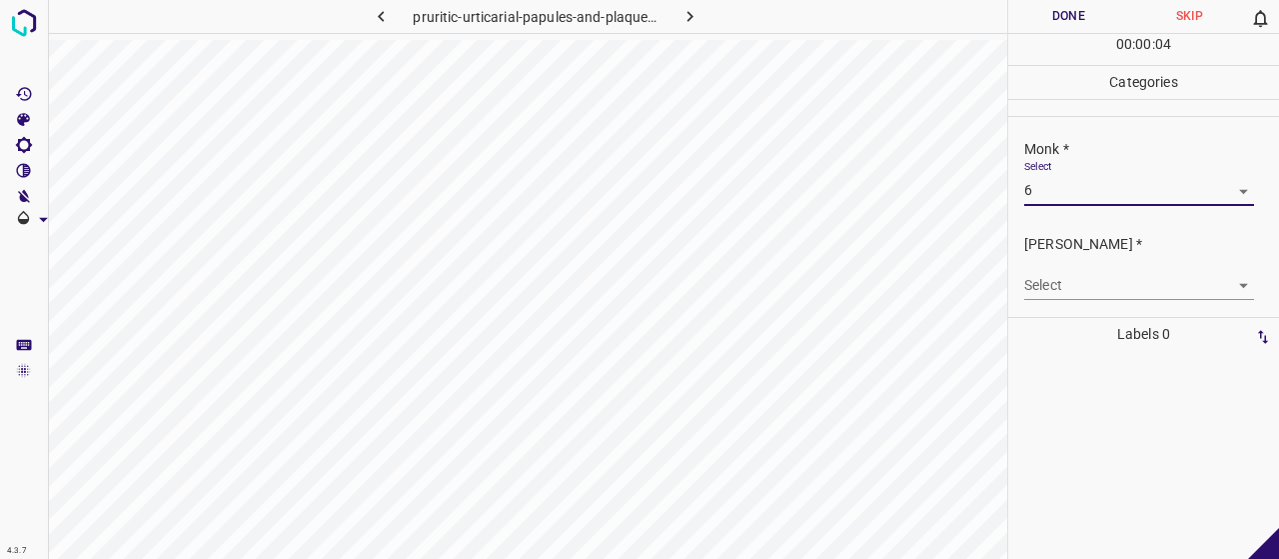
drag, startPoint x: 1064, startPoint y: 243, endPoint x: 1061, endPoint y: 261, distance: 18.2
click at [1063, 248] on p "[PERSON_NAME] *" at bounding box center [1151, 244] width 255 height 21
click at [1063, 273] on body "4.3.7 pruritic-urticarial-papules-and-plaques-of-pregnancy8.jpg Done Skip 0 00 …" at bounding box center [639, 279] width 1279 height 559
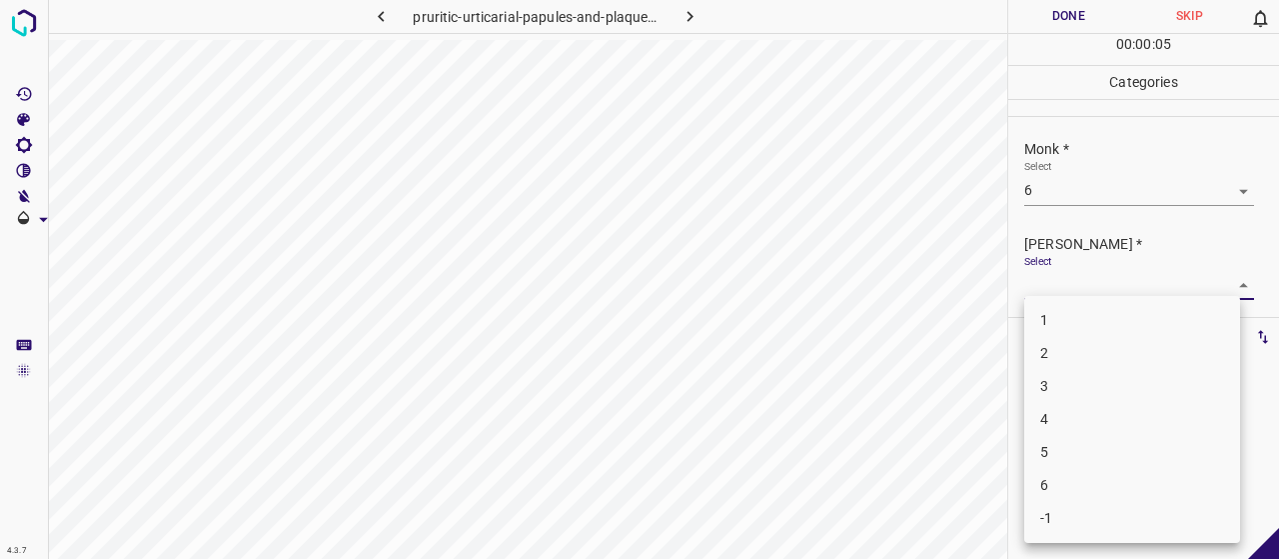
click at [1043, 413] on li "4" at bounding box center [1132, 419] width 216 height 33
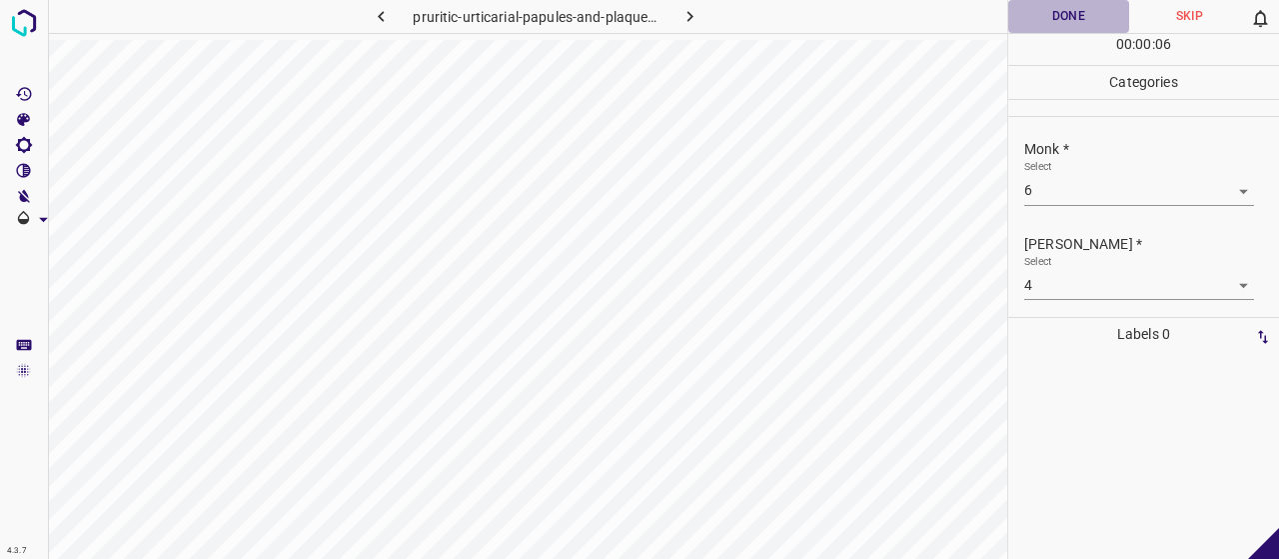
click at [1043, 3] on button "Done" at bounding box center [1068, 16] width 121 height 33
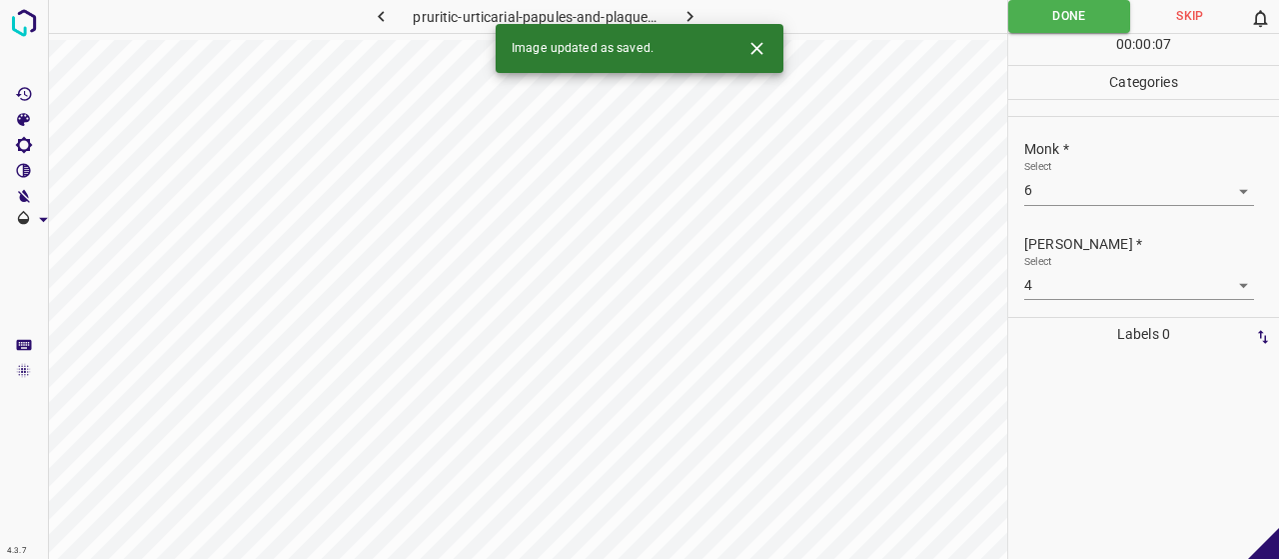
click at [702, 15] on button "button" at bounding box center [690, 16] width 64 height 33
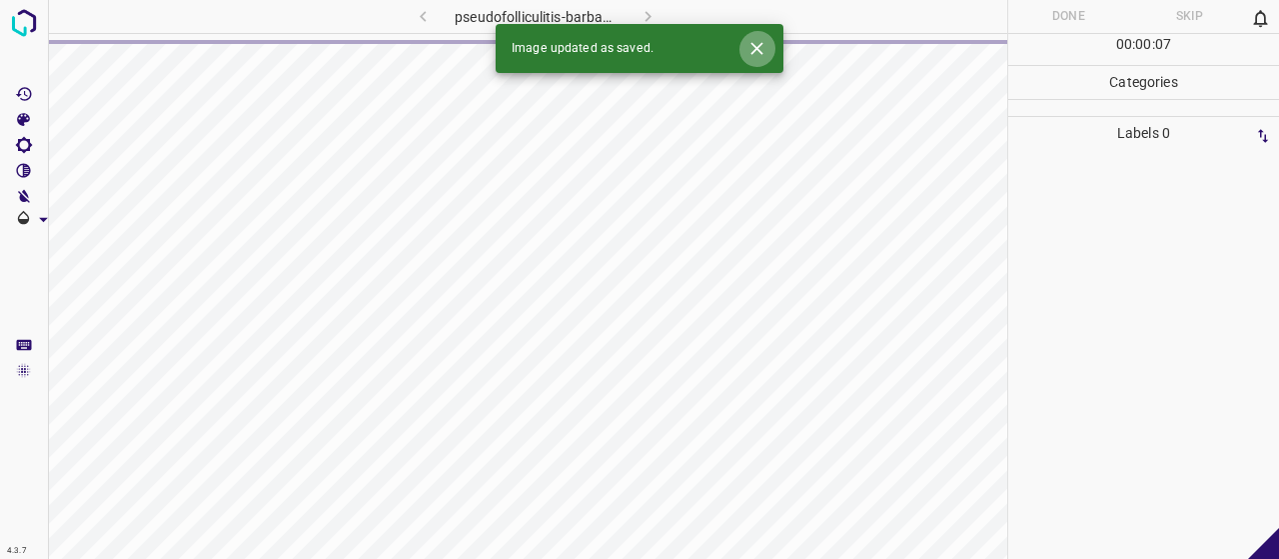
click at [768, 48] on button "Close" at bounding box center [756, 48] width 37 height 37
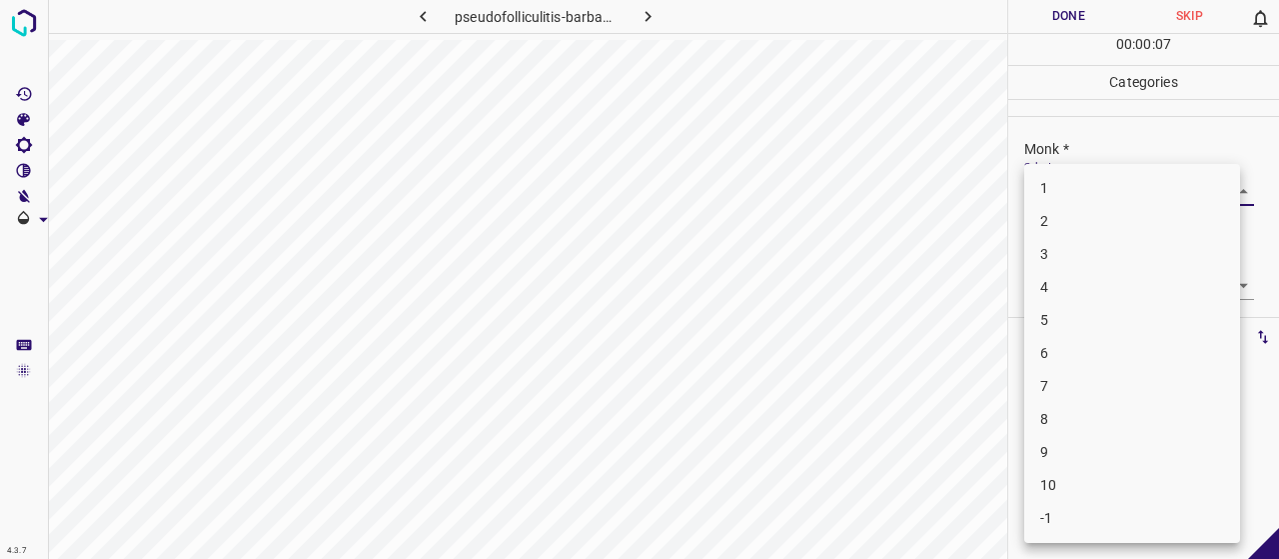
click at [1075, 197] on body "4.3.7 pseudofolliculitis-barbae25.jpg Done Skip 0 00 : 00 : 07 Categories Monk …" at bounding box center [639, 279] width 1279 height 559
click at [1113, 415] on li "8" at bounding box center [1132, 419] width 216 height 33
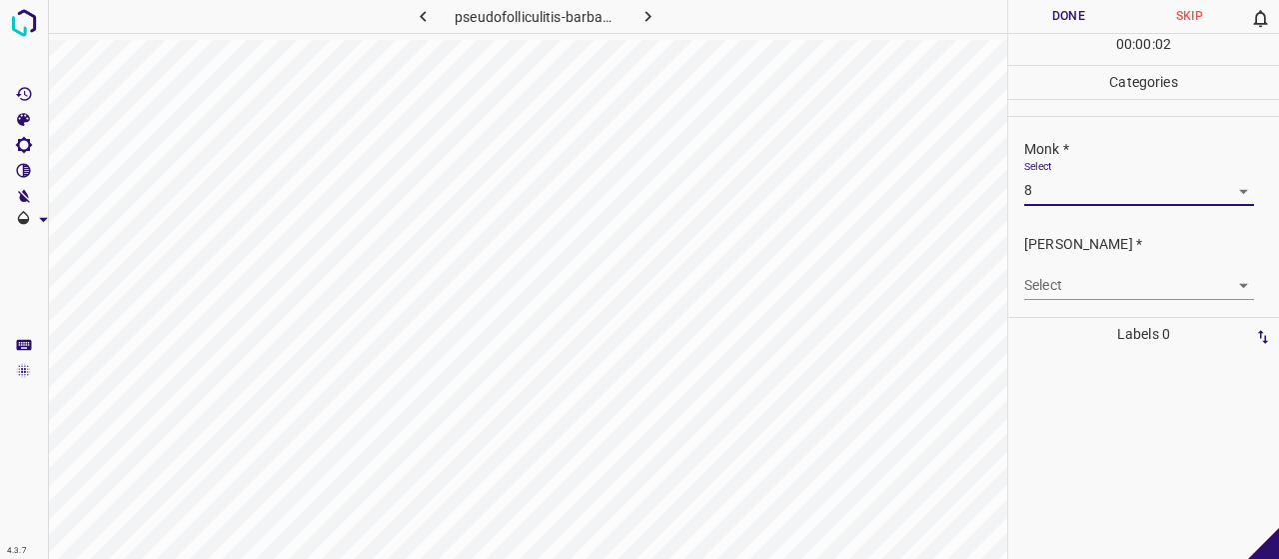
click at [1113, 289] on body "4.3.7 pseudofolliculitis-barbae25.jpg Done Skip 0 00 : 00 : 02 Categories Monk …" at bounding box center [639, 279] width 1279 height 559
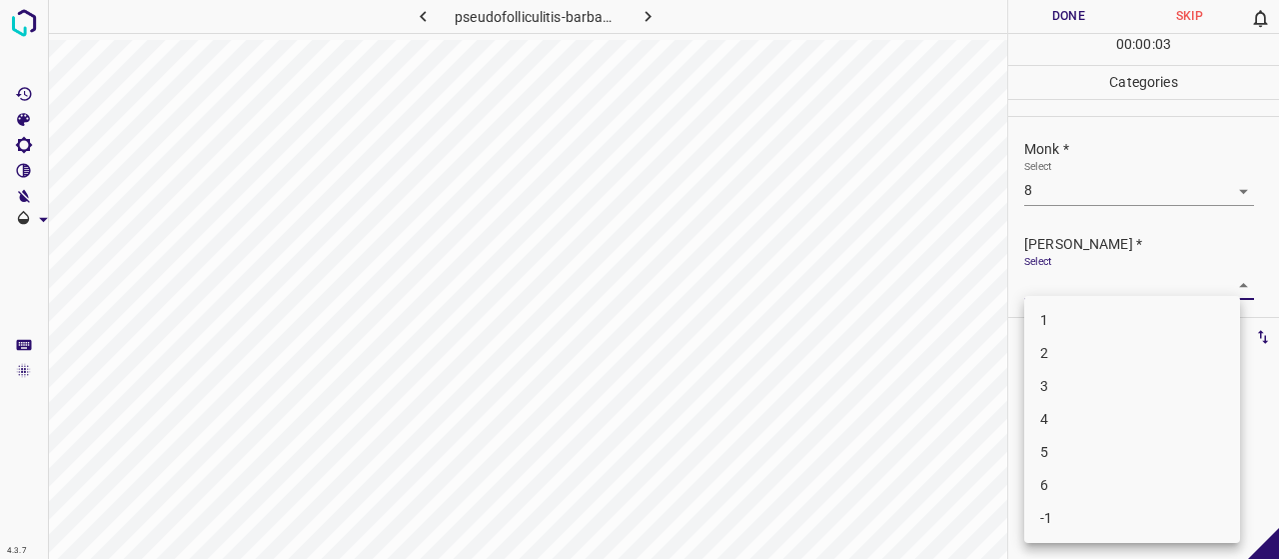
click at [1114, 459] on li "5" at bounding box center [1132, 452] width 216 height 33
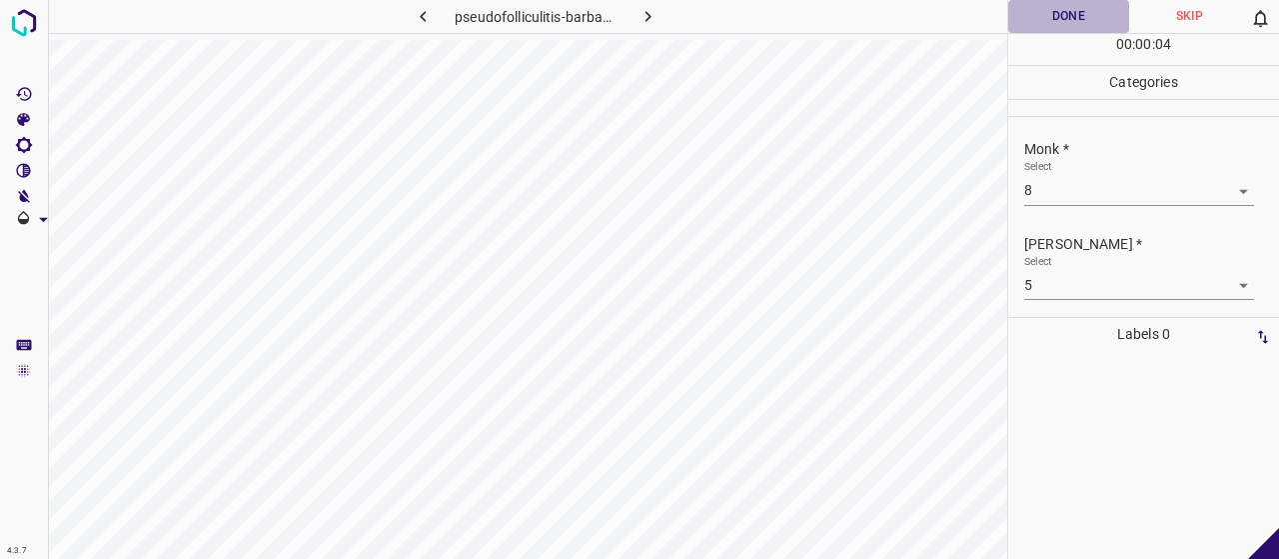
click at [1071, 20] on button "Done" at bounding box center [1068, 16] width 121 height 33
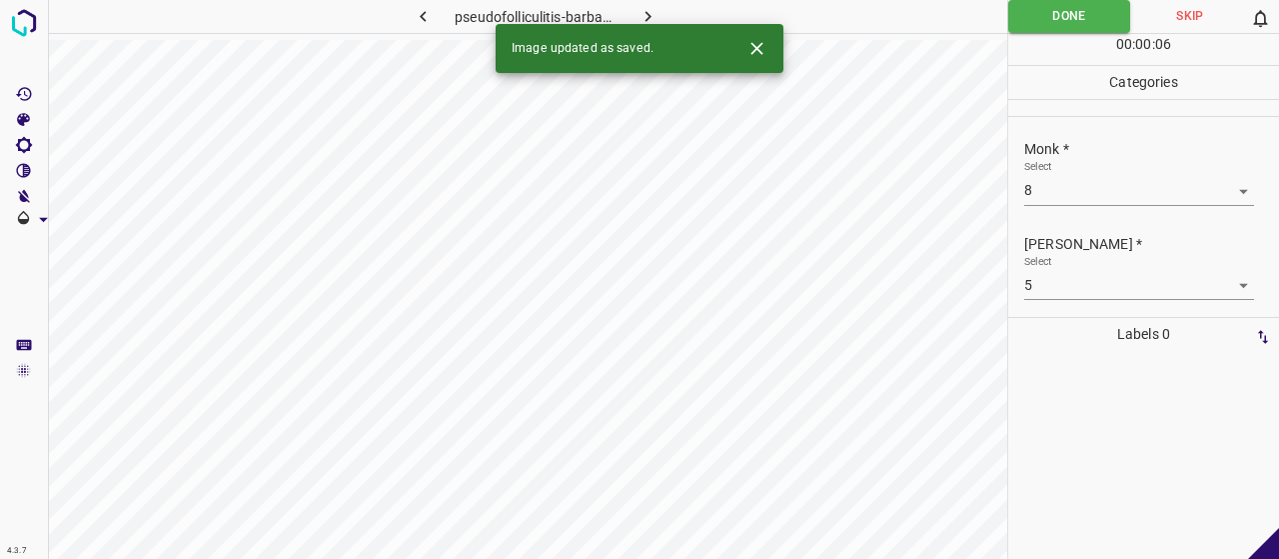
click at [657, 26] on div "Image updated as saved." at bounding box center [640, 48] width 288 height 49
click at [647, 9] on icon "button" at bounding box center [648, 16] width 21 height 21
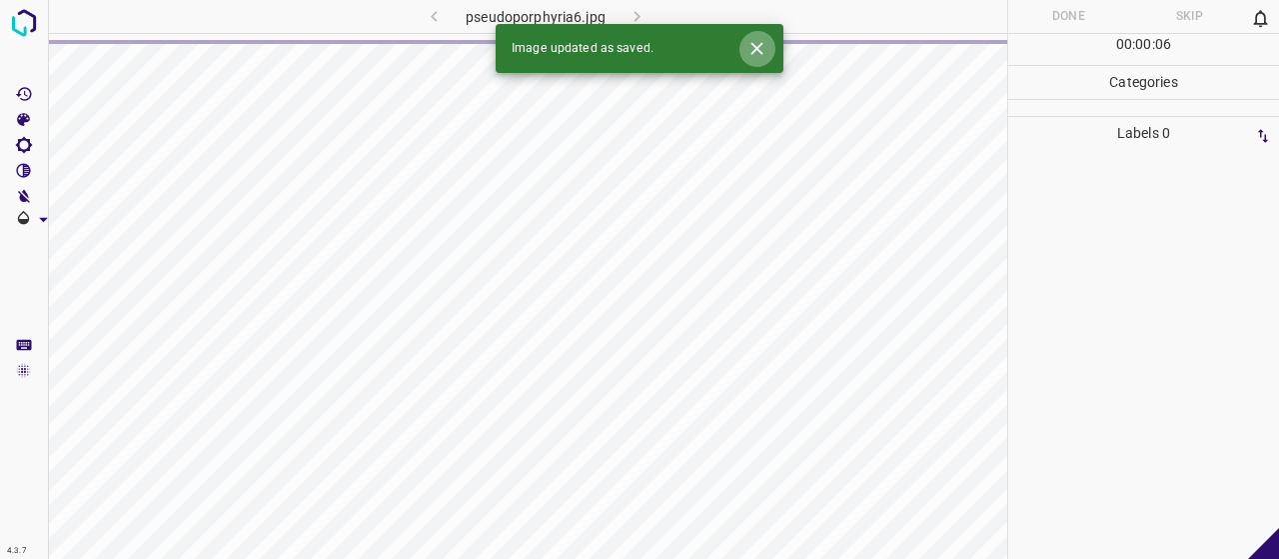
click at [765, 47] on icon "Close" at bounding box center [756, 48] width 21 height 21
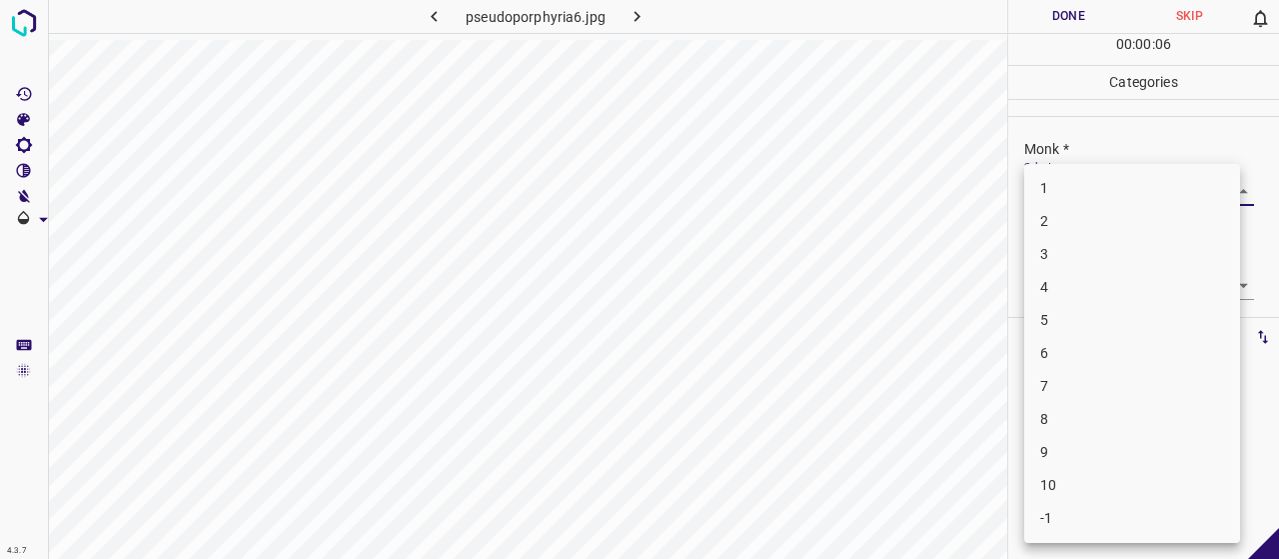
click at [1057, 185] on body "4.3.7 pseudoporphyria6.jpg Done Skip 0 00 : 00 : 06 Categories Monk * Select ​ …" at bounding box center [639, 279] width 1279 height 559
click at [1069, 291] on li "4" at bounding box center [1132, 287] width 216 height 33
click at [1072, 293] on body "4.3.7 pseudoporphyria6.jpg Done Skip 0 00 : 00 : 02 Categories Monk * Select 4 …" at bounding box center [639, 279] width 1279 height 559
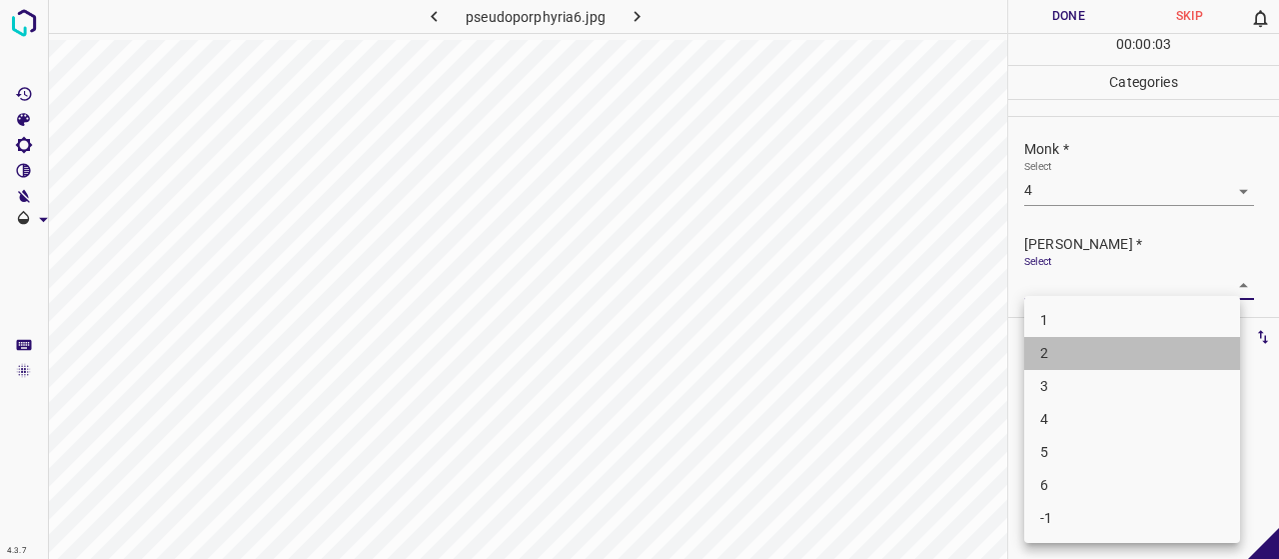
click at [1072, 348] on li "2" at bounding box center [1132, 353] width 216 height 33
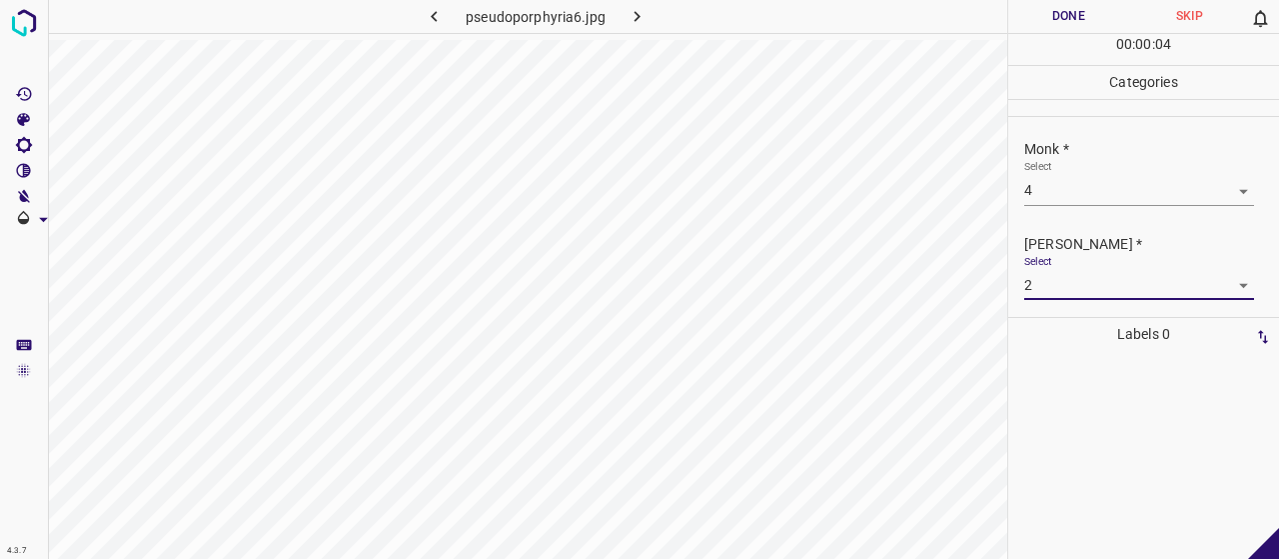
click at [1031, 7] on button "Done" at bounding box center [1068, 16] width 121 height 33
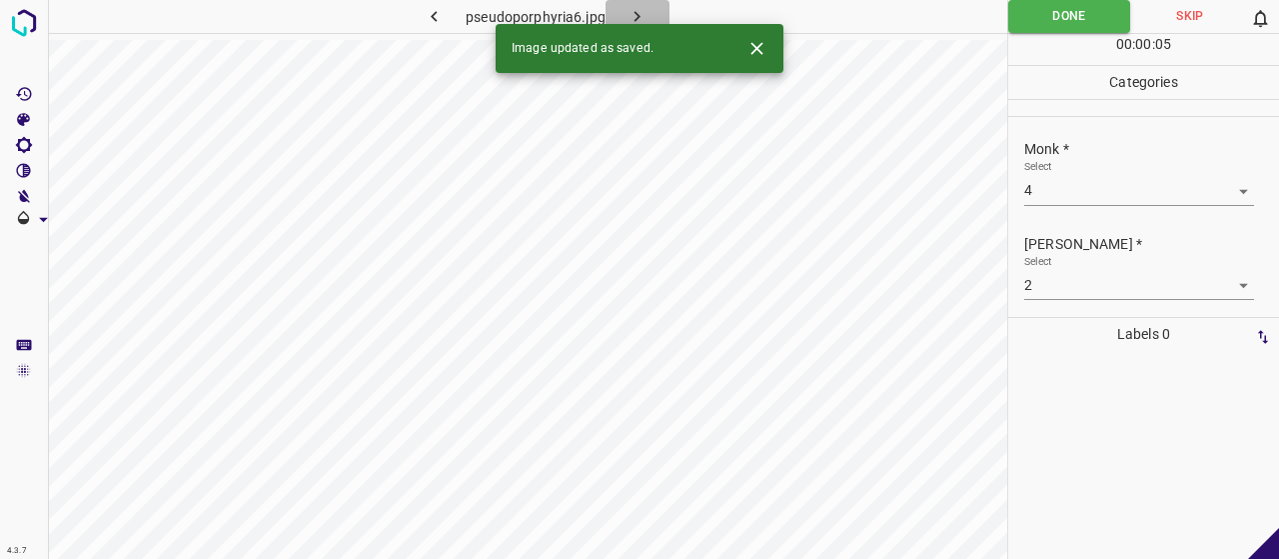
click at [656, 5] on button "button" at bounding box center [638, 16] width 64 height 33
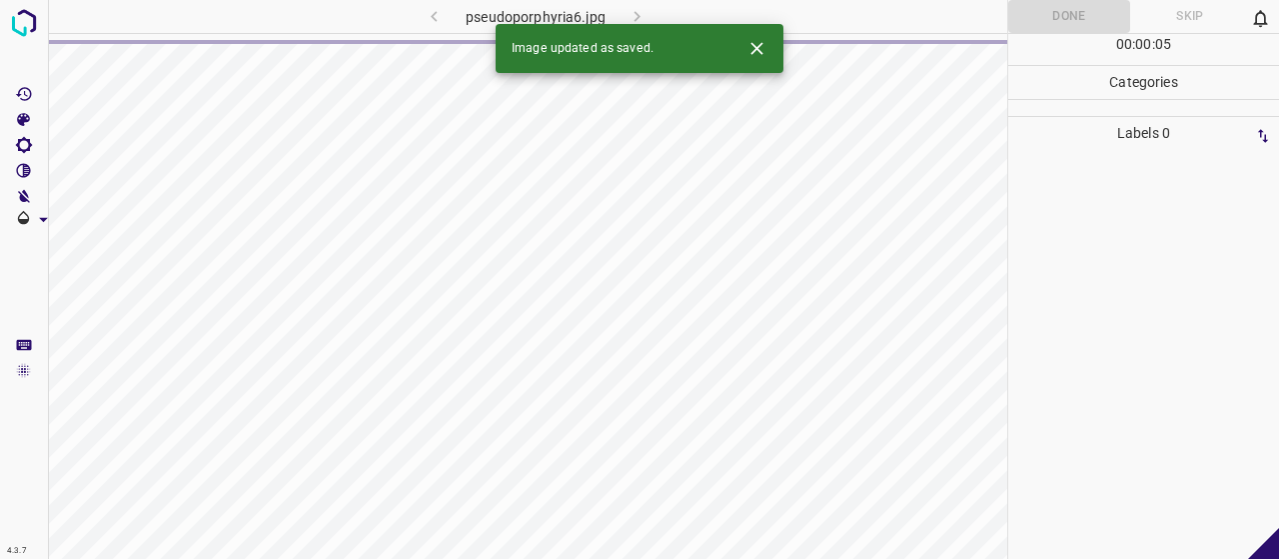
click at [759, 49] on icon "Close" at bounding box center [756, 48] width 21 height 21
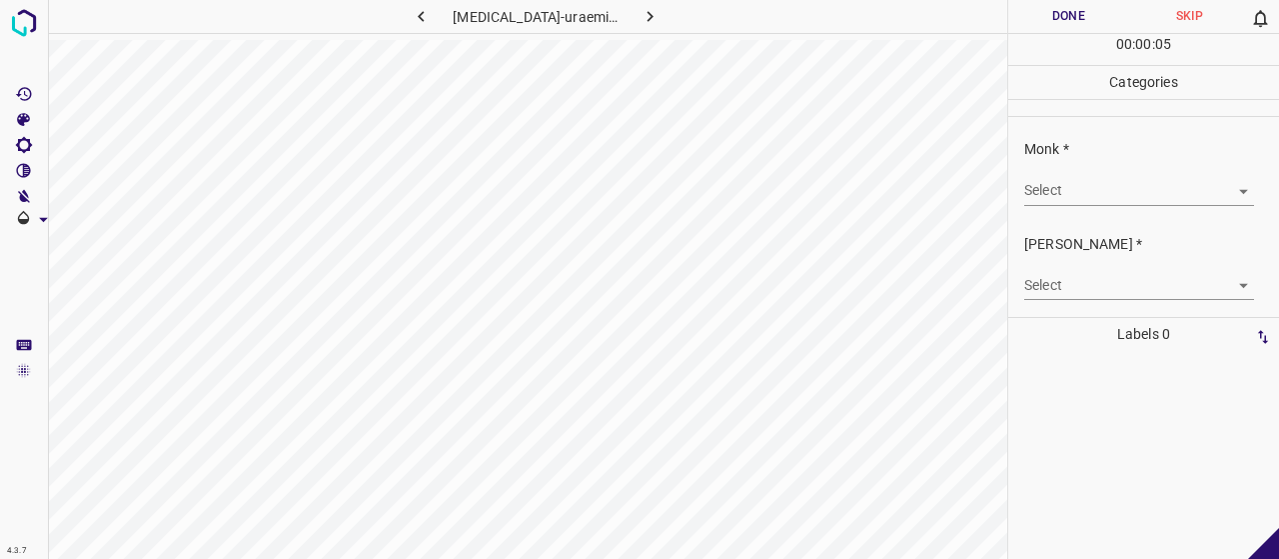
click at [1063, 176] on body "4.3.7 [MEDICAL_DATA]-uraemica4.jpg Done Skip 0 00 : 00 : 05 Categories Monk * S…" at bounding box center [639, 279] width 1279 height 559
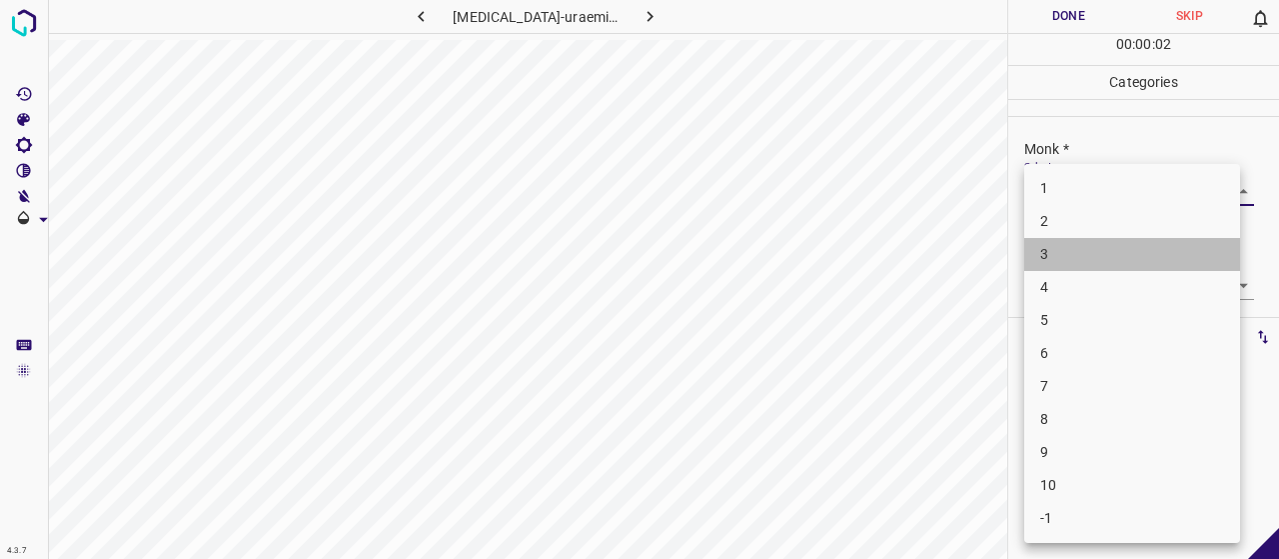
click at [1107, 259] on li "3" at bounding box center [1132, 254] width 216 height 33
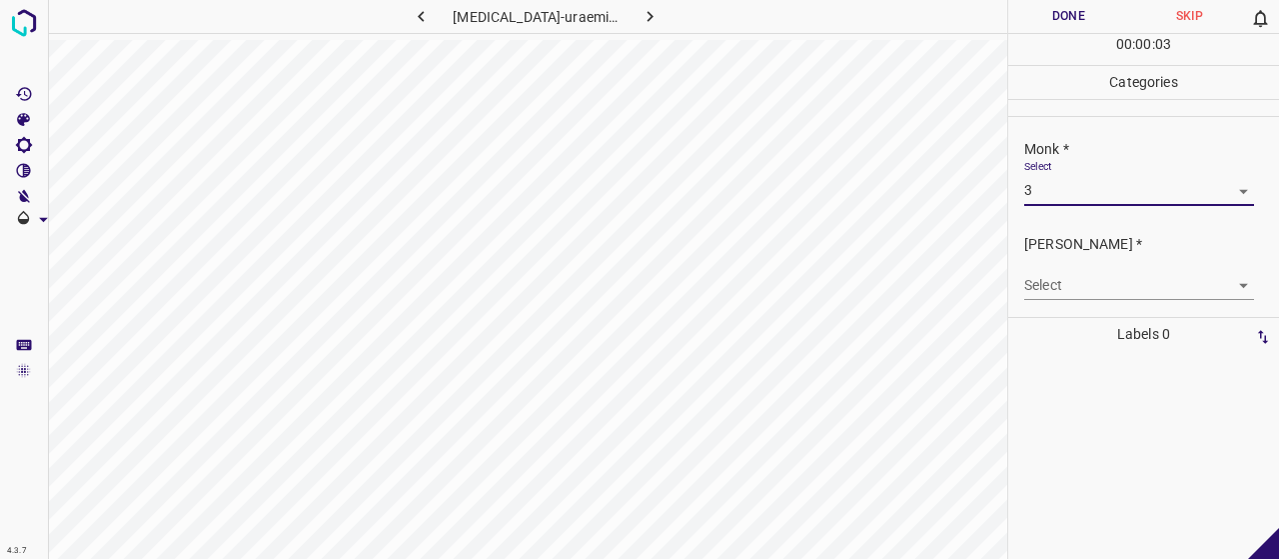
click at [1091, 281] on body "4.3.7 [MEDICAL_DATA]-uraemica4.jpg Done Skip 0 00 : 00 : 03 Categories Monk * S…" at bounding box center [639, 279] width 1279 height 559
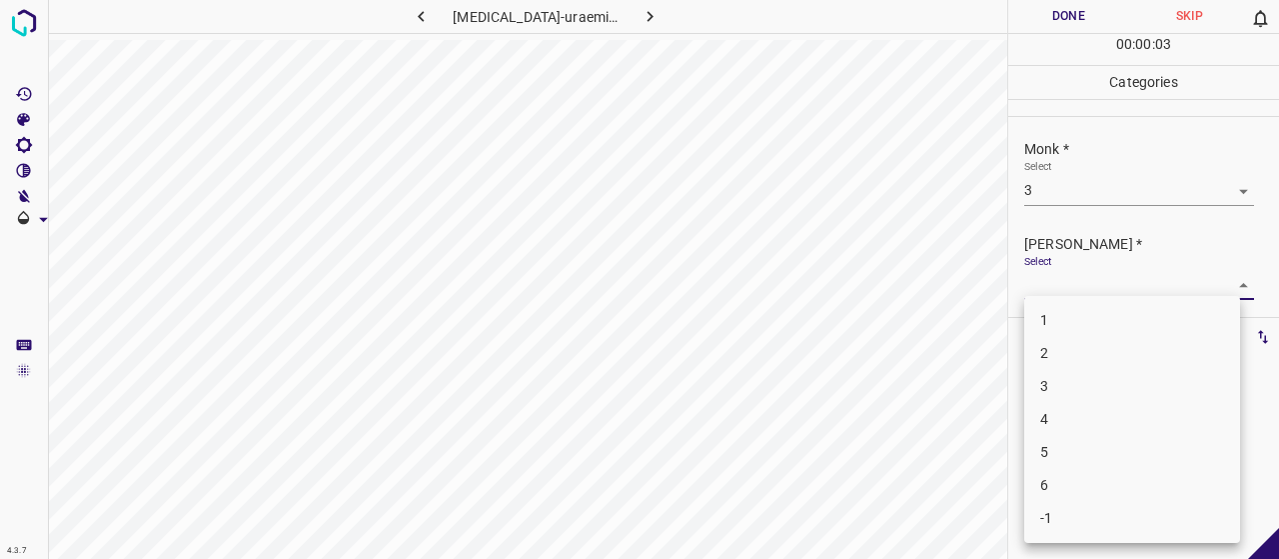
click at [1091, 335] on li "1" at bounding box center [1132, 320] width 216 height 33
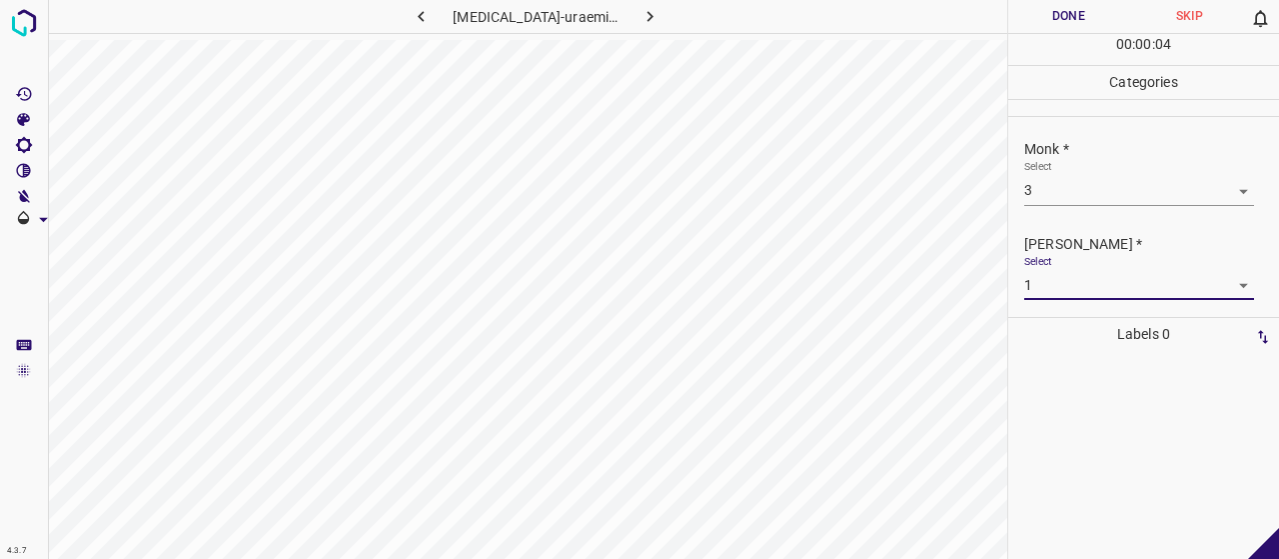
click at [1062, 8] on button "Done" at bounding box center [1068, 16] width 121 height 33
drag, startPoint x: 1062, startPoint y: 8, endPoint x: 1076, endPoint y: 202, distance: 194.4
click at [1077, 184] on div "Done Skip 0 00 : 00 : 05 Categories Monk * Select 3 3 [PERSON_NAME] * Select 1 …" at bounding box center [1143, 279] width 271 height 559
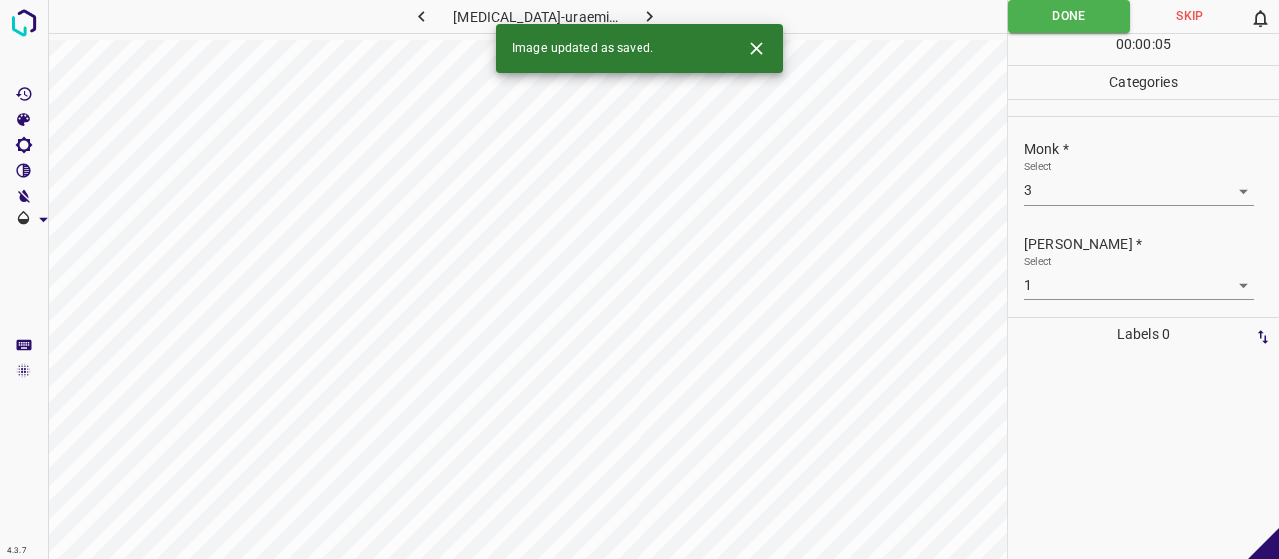
click at [1074, 292] on body "4.3.7 [MEDICAL_DATA]-uraemica4.jpg Done Skip 0 00 : 00 : 05 Categories Monk * S…" at bounding box center [639, 279] width 1279 height 559
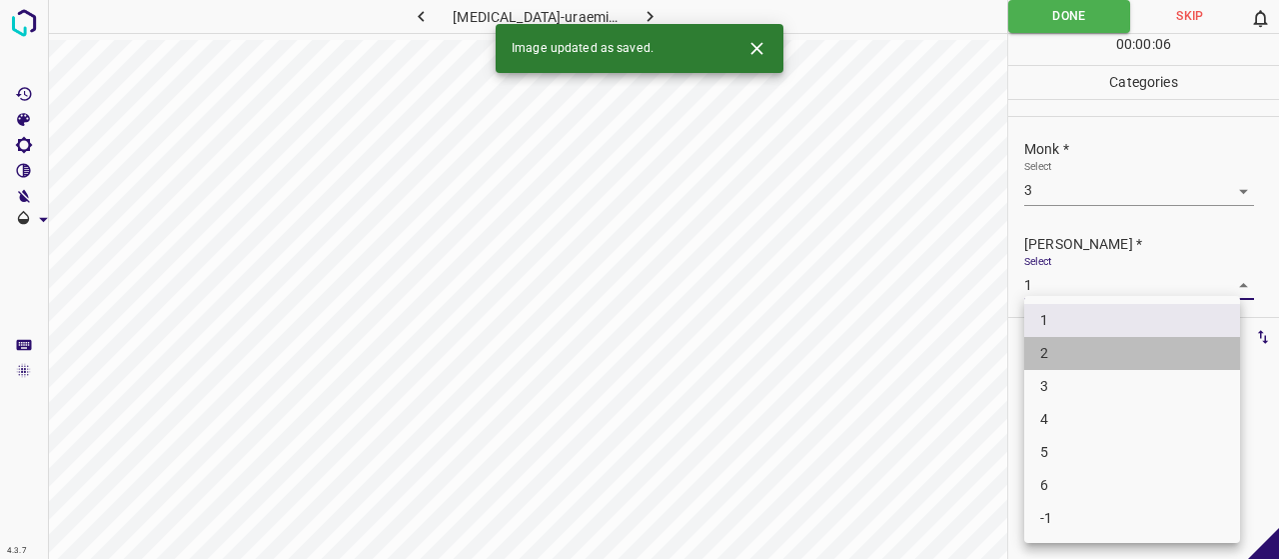
click at [1057, 337] on li "2" at bounding box center [1132, 353] width 216 height 33
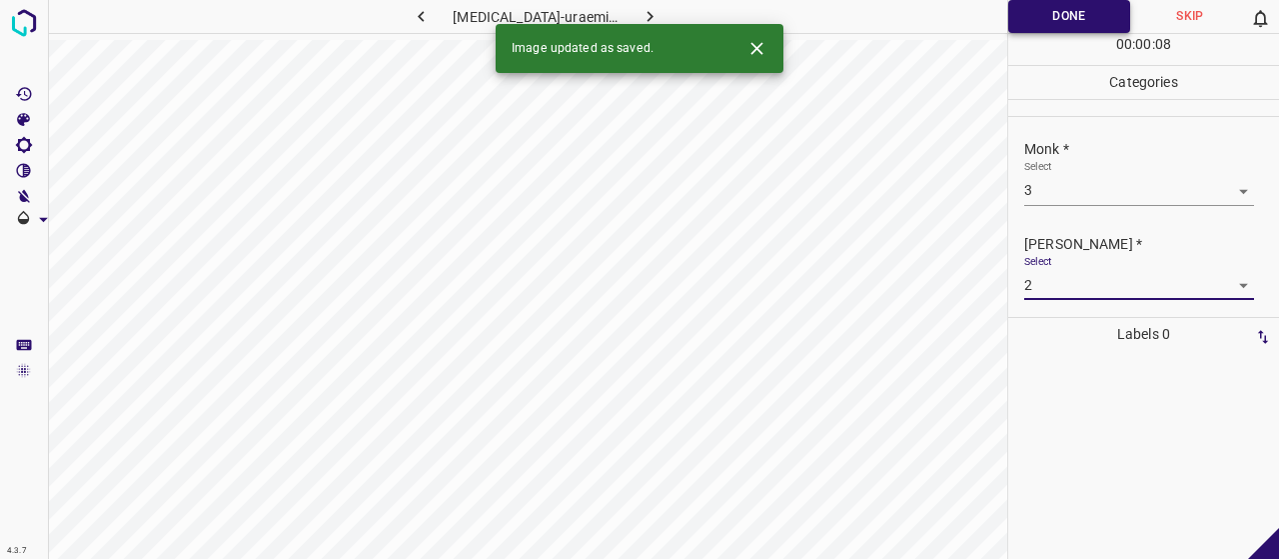
click at [1015, 4] on button "Done" at bounding box center [1069, 16] width 122 height 33
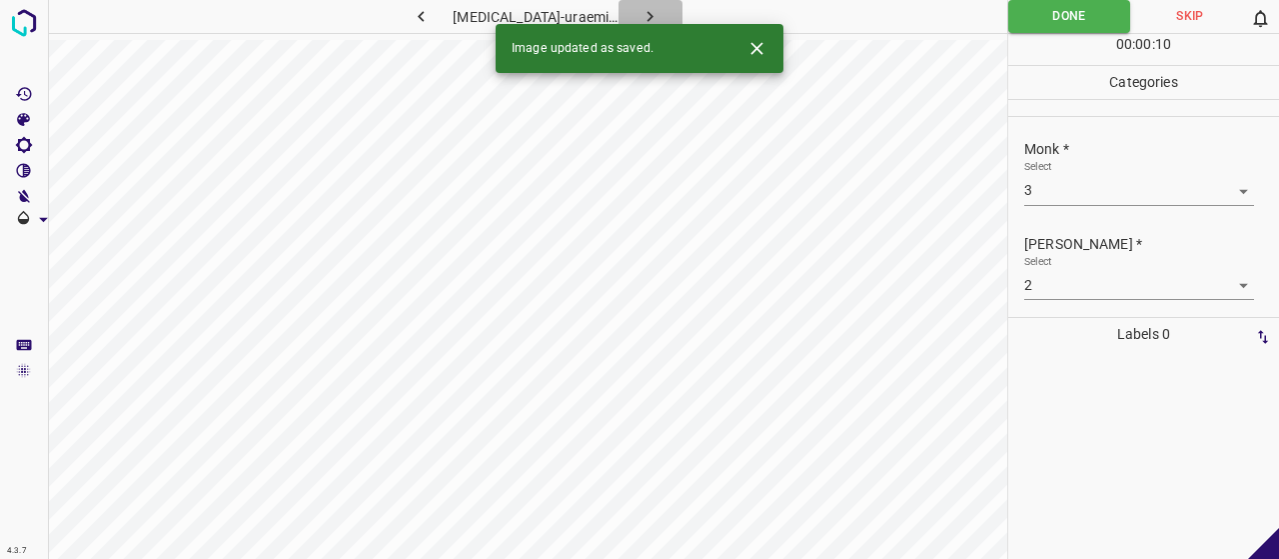
click at [646, 12] on icon "button" at bounding box center [650, 16] width 21 height 21
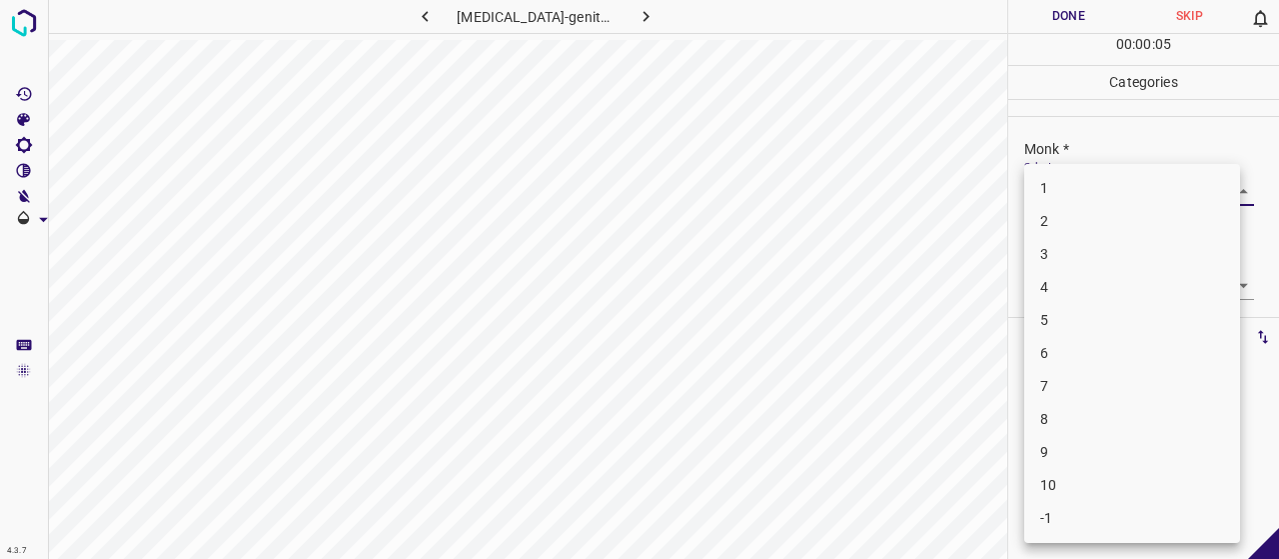
drag, startPoint x: 1179, startPoint y: 181, endPoint x: 1159, endPoint y: 44, distance: 138.3
click at [1167, 182] on body "4.3.7 [MEDICAL_DATA]-genital2.jpg Done Skip 0 00 : 00 : 05 Categories Monk * Se…" at bounding box center [639, 279] width 1279 height 559
click at [1151, 311] on li "5" at bounding box center [1132, 320] width 216 height 33
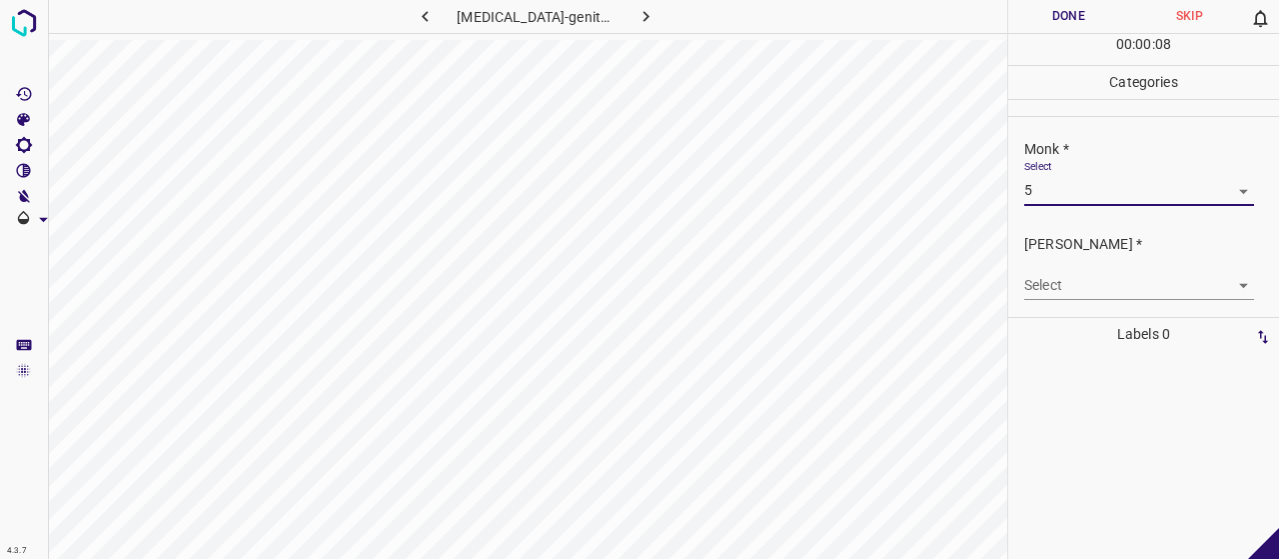
click at [1113, 284] on body "4.3.7 [MEDICAL_DATA]-genital2.jpg Done Skip 0 00 : 00 : 08 Categories Monk * Se…" at bounding box center [639, 279] width 1279 height 559
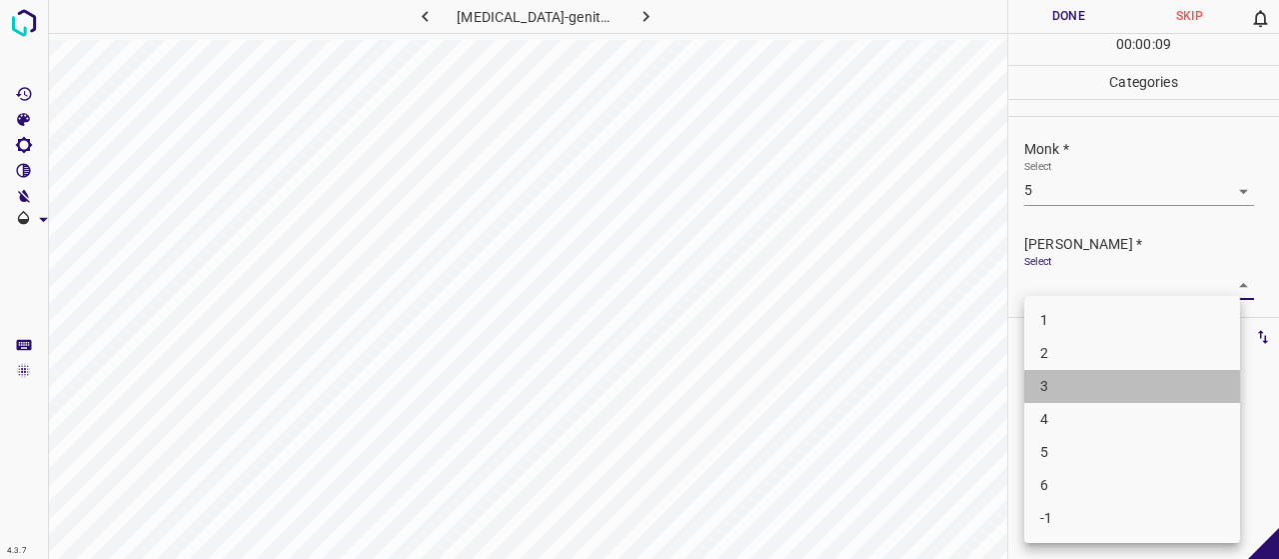
click at [1043, 399] on li "3" at bounding box center [1132, 386] width 216 height 33
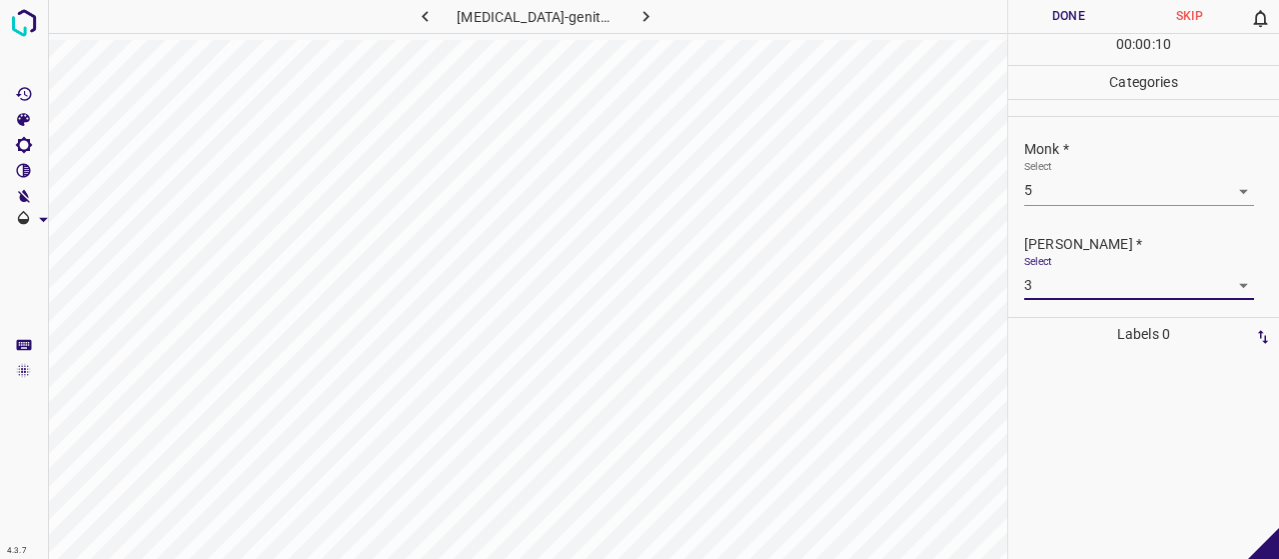
click at [1041, 25] on button "Done" at bounding box center [1068, 16] width 121 height 33
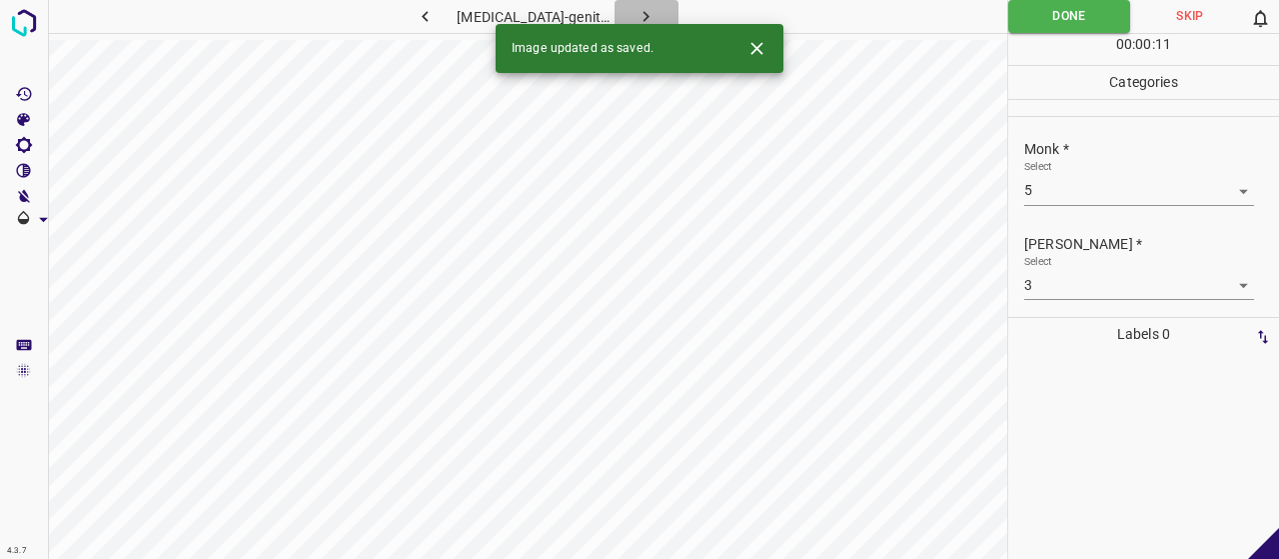
click at [633, 1] on button "button" at bounding box center [647, 16] width 64 height 33
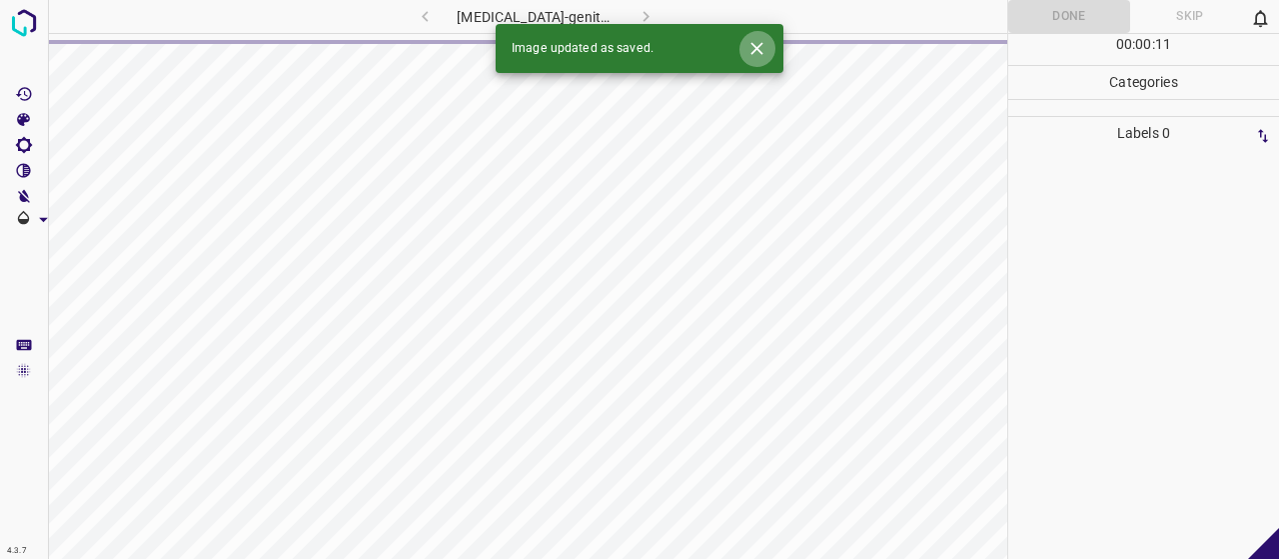
click at [761, 47] on icon "Close" at bounding box center [756, 48] width 21 height 21
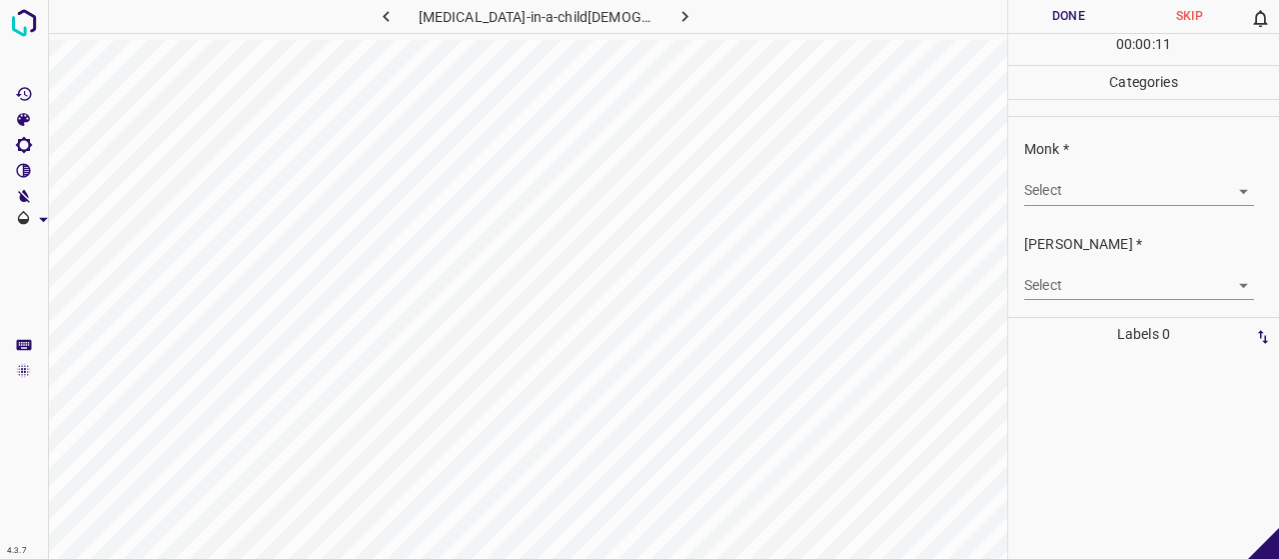
click at [1135, 197] on body "4.3.7 [MEDICAL_DATA]-in-a-child[DEMOGRAPHIC_DATA].jpg Done Skip 0 00 : 00 : 11 …" at bounding box center [639, 279] width 1279 height 559
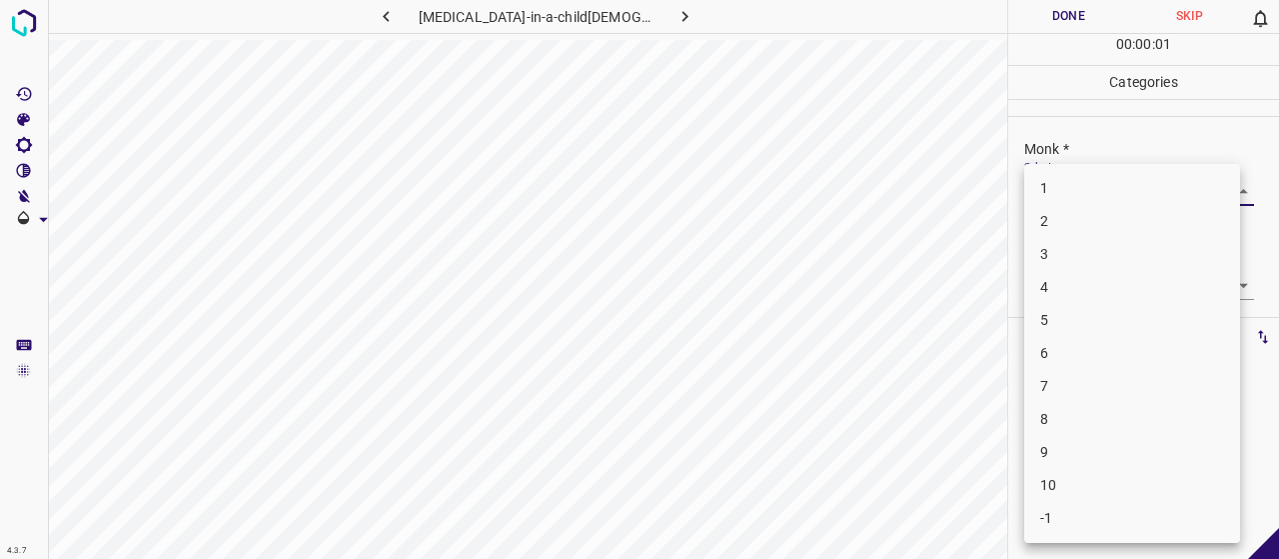
click at [1120, 259] on li "3" at bounding box center [1132, 254] width 216 height 33
click at [1121, 283] on body "4.3.7 [MEDICAL_DATA]-in-a-child[DEMOGRAPHIC_DATA].jpg Done Skip 0 00 : 00 : 02 …" at bounding box center [639, 279] width 1279 height 559
click at [1116, 363] on li "2" at bounding box center [1132, 353] width 216 height 33
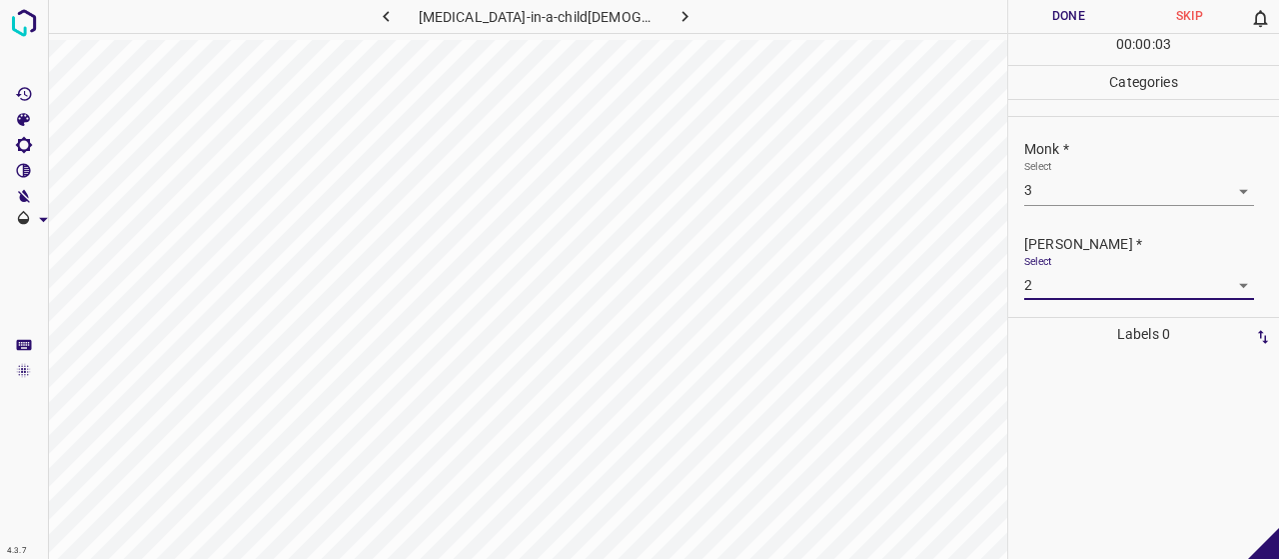
click at [1066, 13] on button "Done" at bounding box center [1068, 16] width 121 height 33
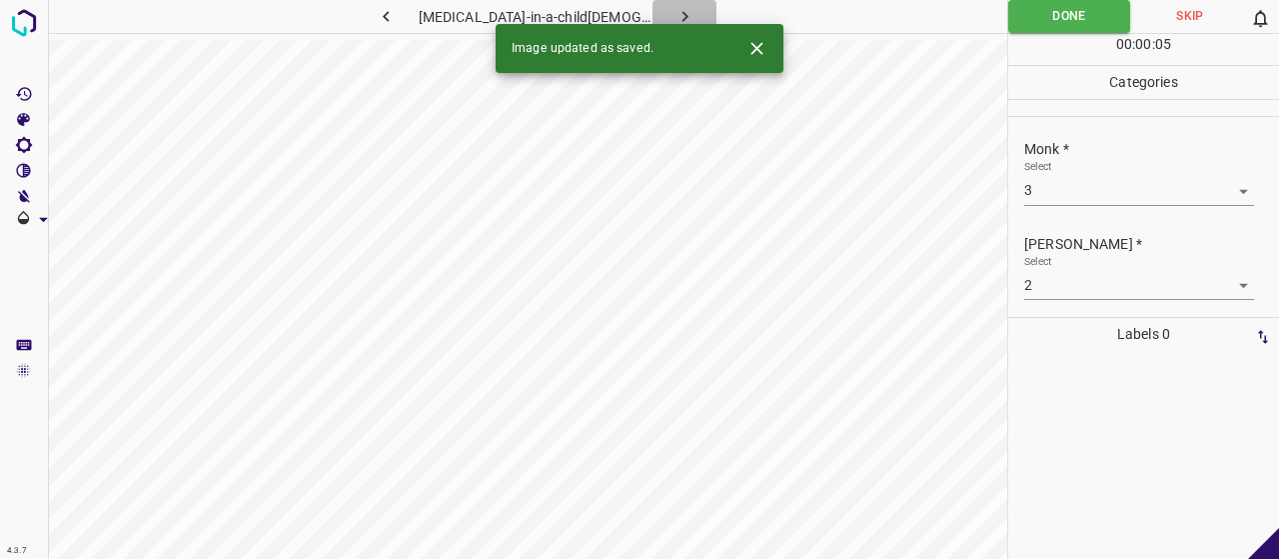
click at [661, 9] on button "button" at bounding box center [684, 16] width 64 height 33
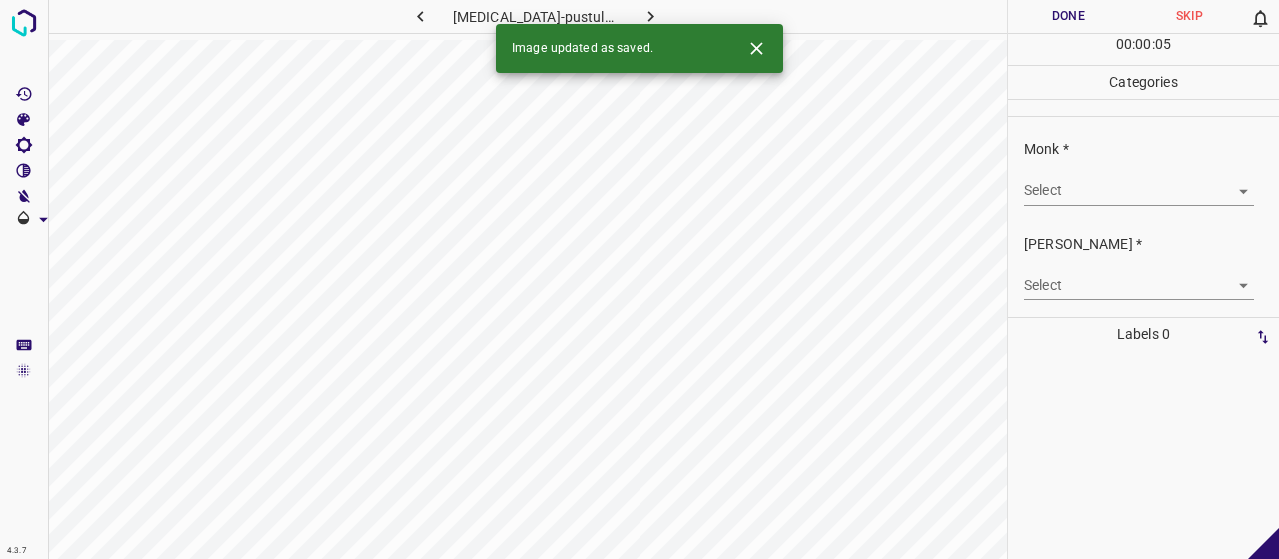
click at [1091, 206] on div "Monk * Select ​" at bounding box center [1143, 172] width 271 height 94
click at [1091, 188] on body "4.3.7 [MEDICAL_DATA]-pustular61.jpg Done Skip 0 00 : 00 : 01 Categories Monk * …" at bounding box center [639, 279] width 1279 height 559
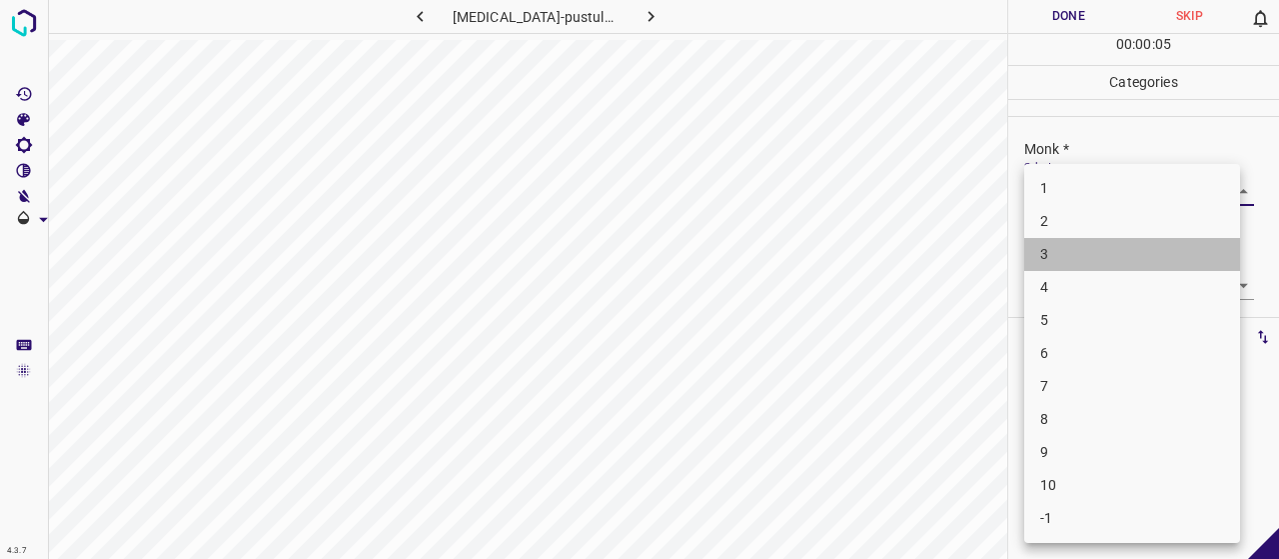
click at [1105, 259] on li "3" at bounding box center [1132, 254] width 216 height 33
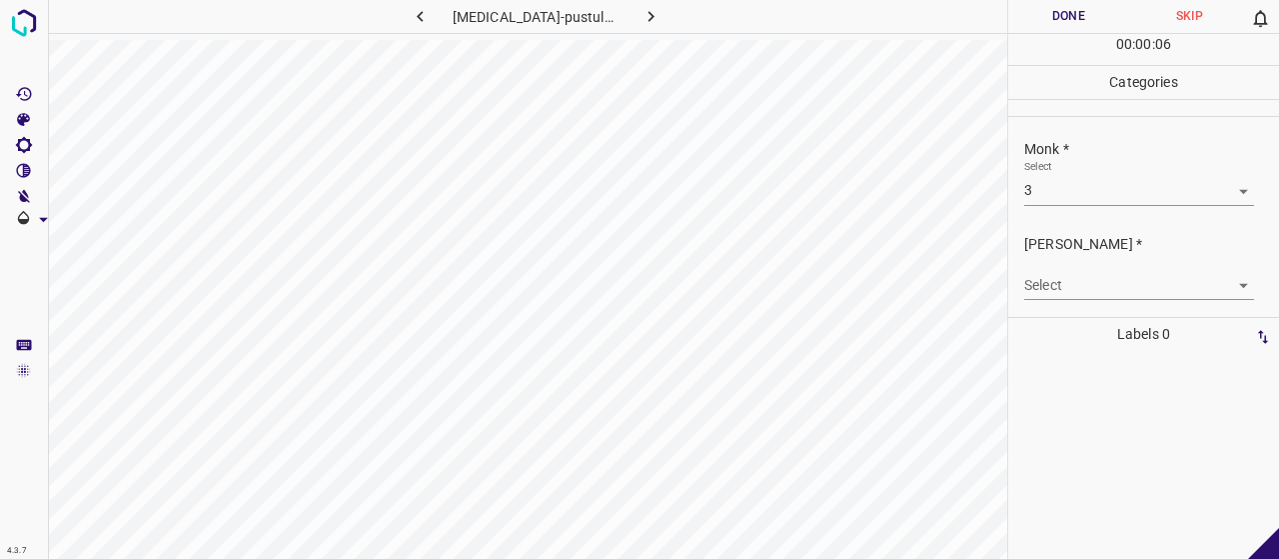
click at [1082, 268] on div "Select ​" at bounding box center [1139, 277] width 230 height 45
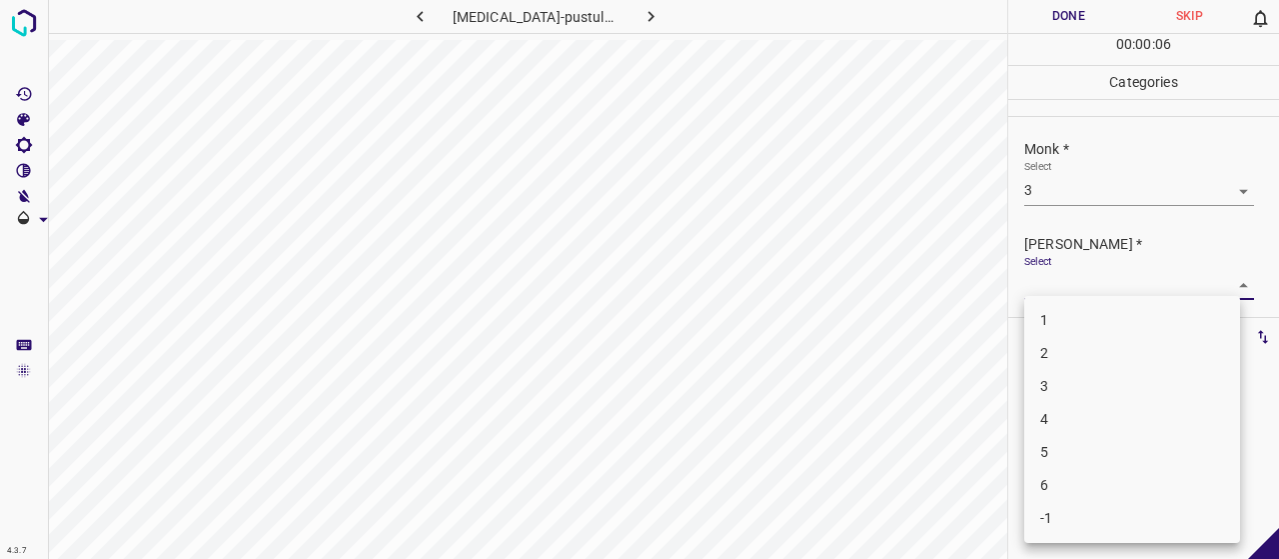
drag, startPoint x: 1085, startPoint y: 298, endPoint x: 1078, endPoint y: 318, distance: 21.2
click at [1085, 306] on body "4.3.7 [MEDICAL_DATA]-pustular61.jpg Done Skip 0 00 : 00 : 06 Categories Monk * …" at bounding box center [639, 279] width 1279 height 559
click at [1073, 354] on li "2" at bounding box center [1132, 353] width 216 height 33
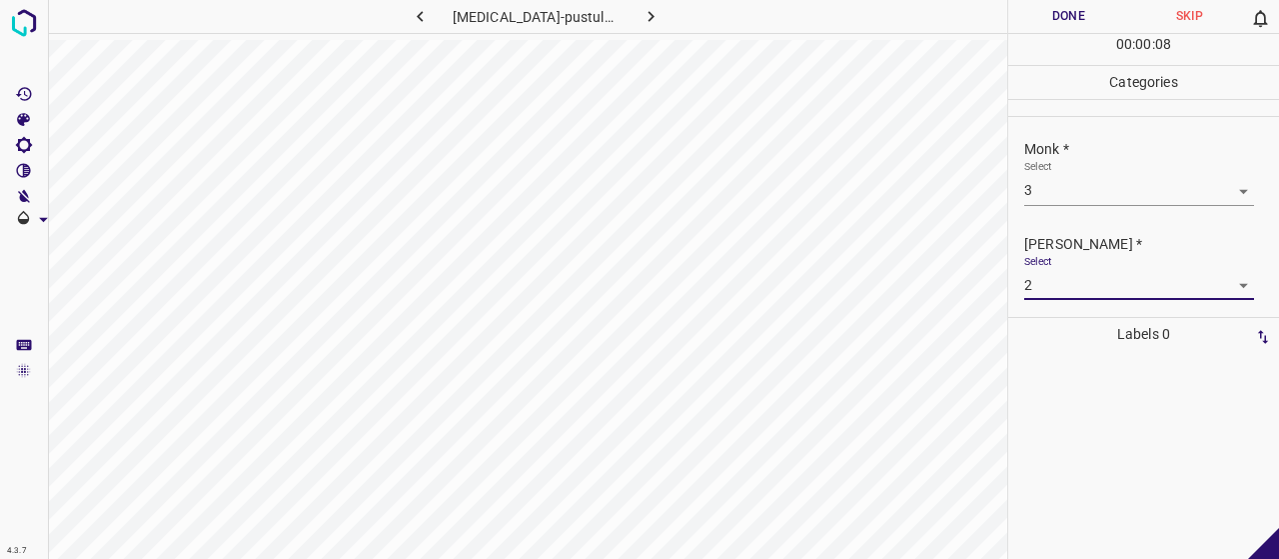
click at [1065, 17] on button "Done" at bounding box center [1068, 16] width 121 height 33
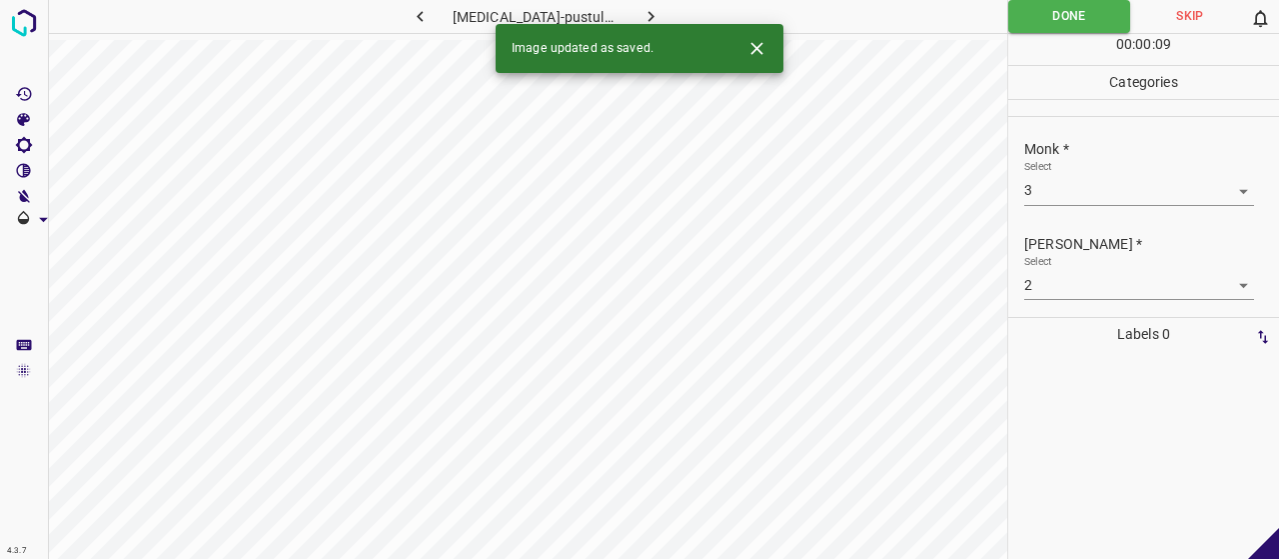
click at [655, 16] on button "button" at bounding box center [651, 16] width 64 height 33
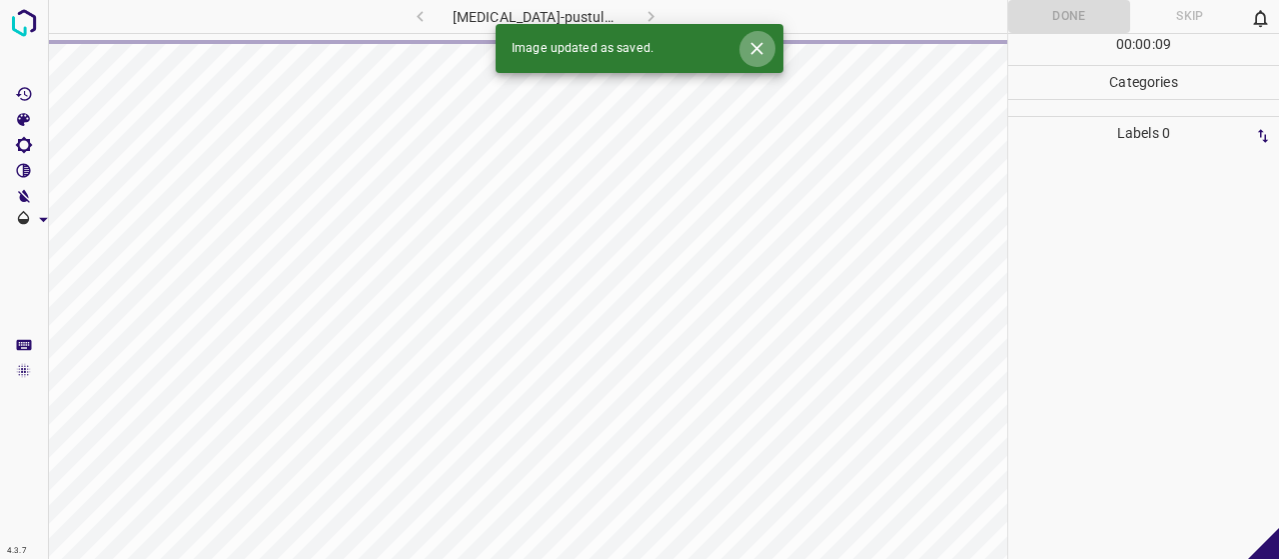
click at [753, 49] on icon "Close" at bounding box center [756, 48] width 21 height 21
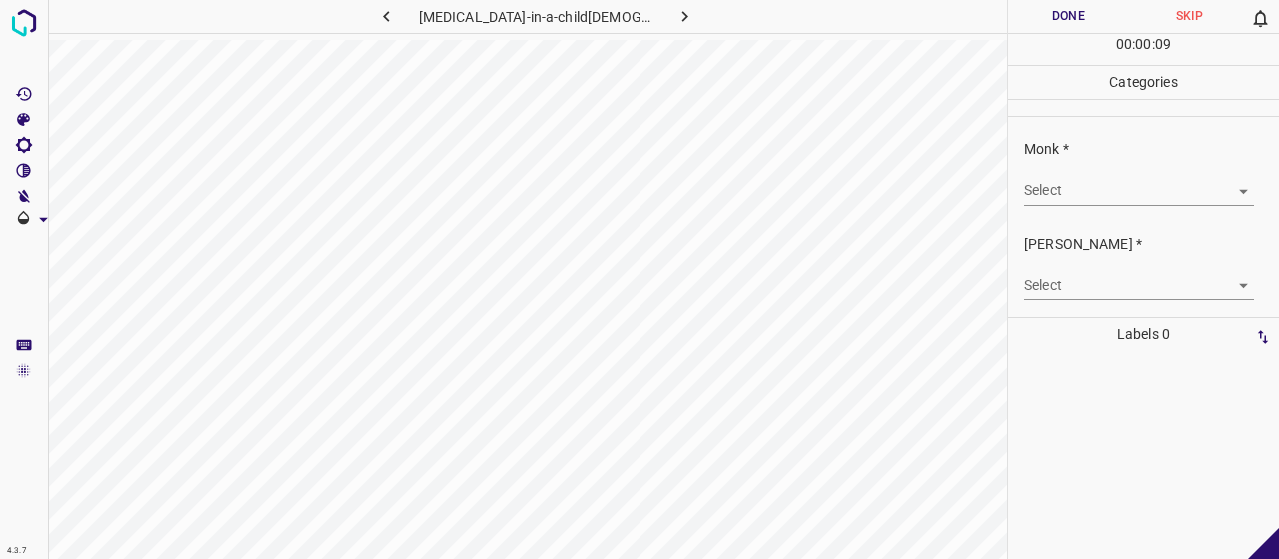
click at [1095, 207] on div "Monk * Select ​" at bounding box center [1143, 172] width 271 height 94
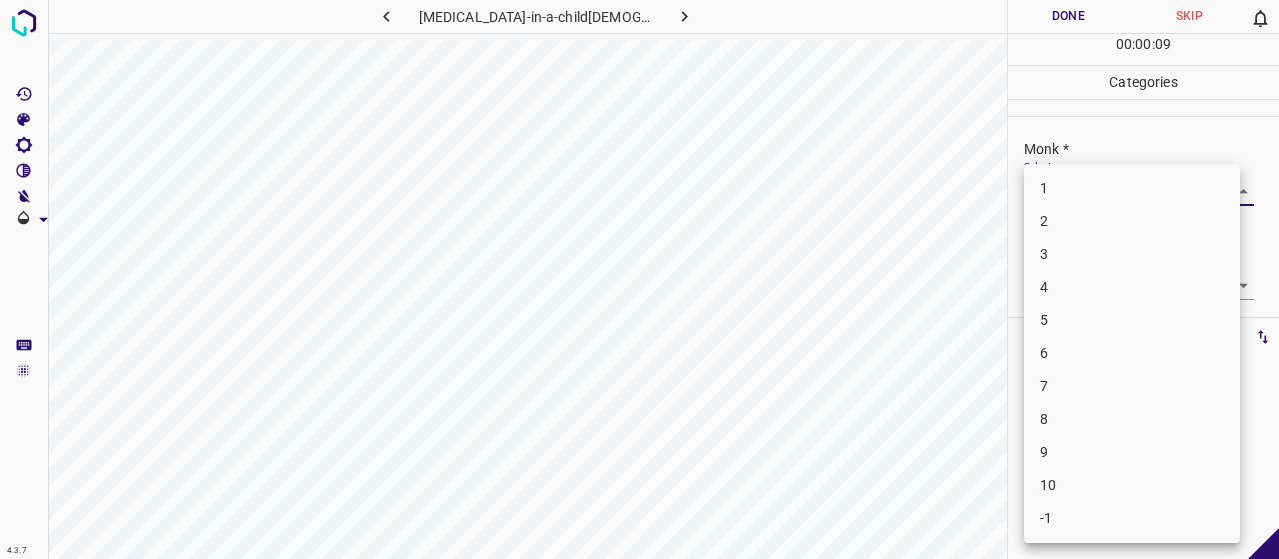
click at [1081, 194] on body "4.3.7 [MEDICAL_DATA]-in-a-child[DEMOGRAPHIC_DATA].jpg Done Skip 0 00 : 00 : 09 …" at bounding box center [639, 279] width 1279 height 559
click at [1064, 257] on li "3" at bounding box center [1132, 254] width 216 height 33
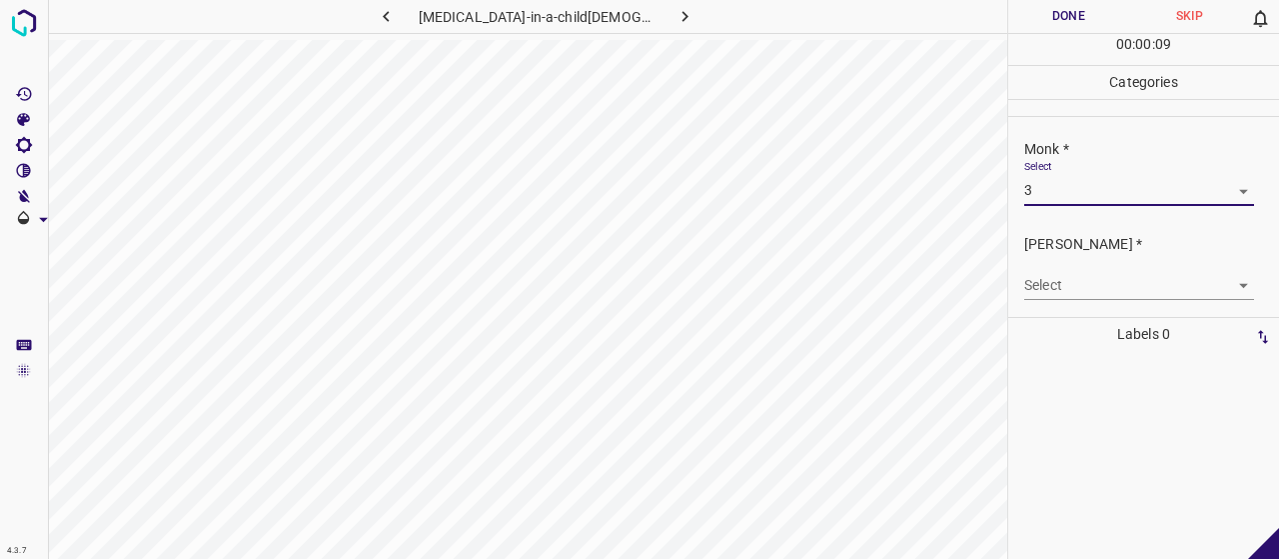
click at [1080, 285] on body "4.3.7 [MEDICAL_DATA]-in-a-child[DEMOGRAPHIC_DATA].jpg Done Skip 0 00 : 00 : 09 …" at bounding box center [639, 279] width 1279 height 559
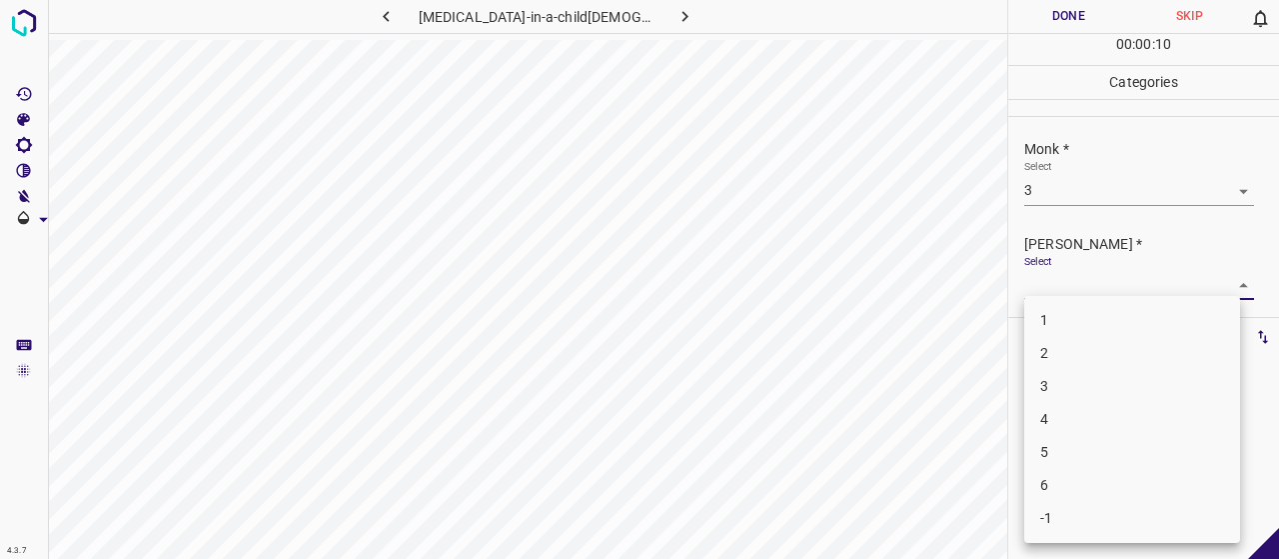
click at [1120, 353] on li "2" at bounding box center [1132, 353] width 216 height 33
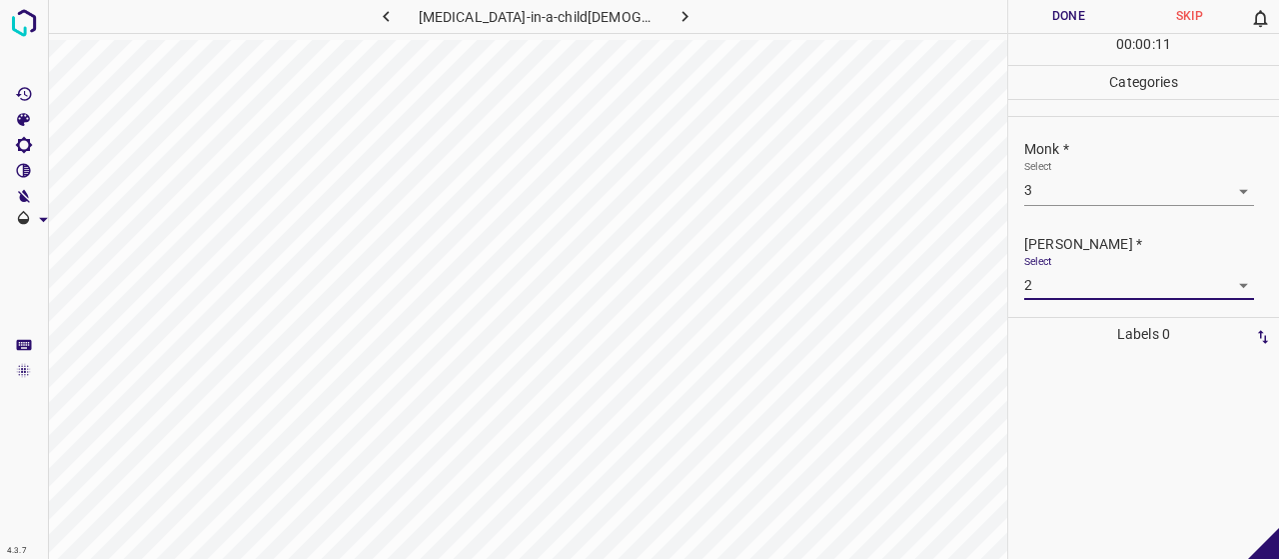
click at [1089, 15] on button "Done" at bounding box center [1068, 16] width 121 height 33
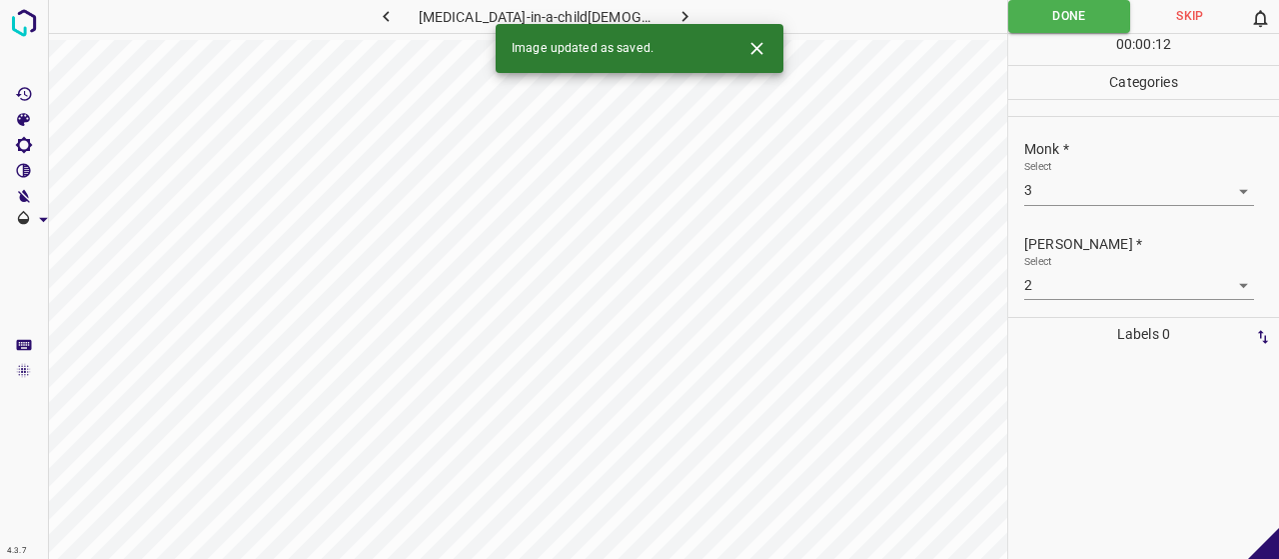
click at [655, 5] on button "button" at bounding box center [684, 16] width 64 height 33
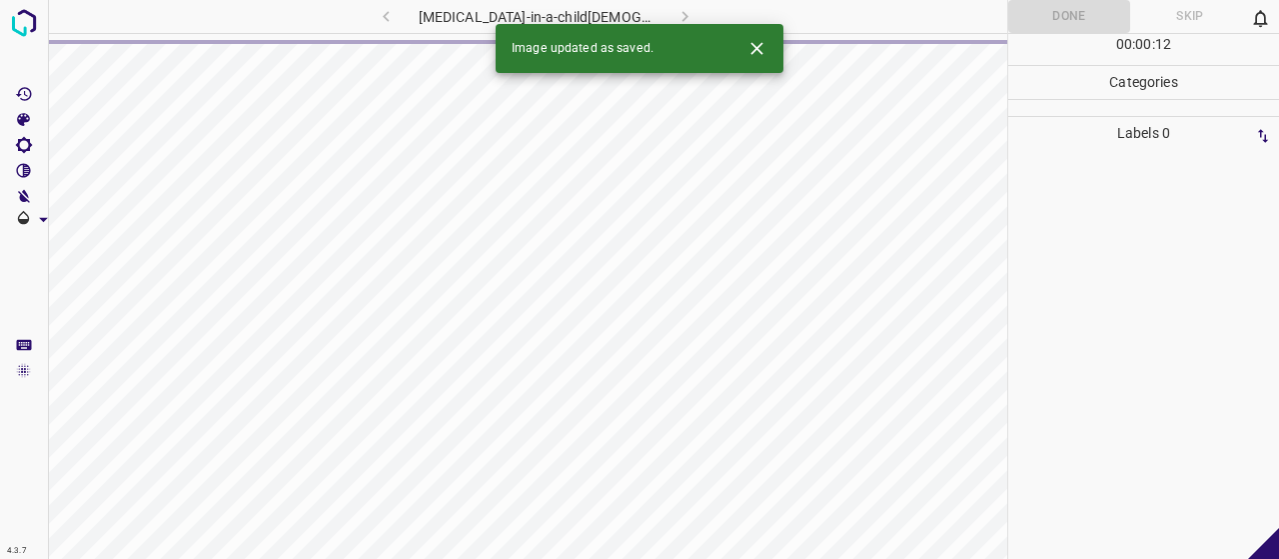
click at [748, 41] on icon "Close" at bounding box center [756, 48] width 21 height 21
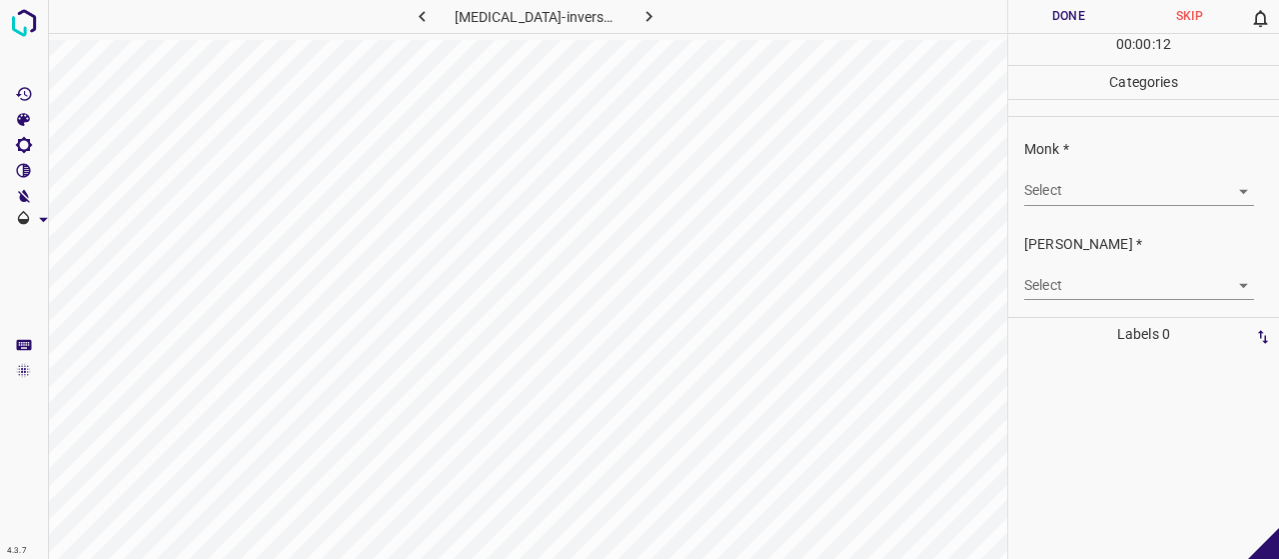
click at [1084, 173] on div "Select ​" at bounding box center [1139, 182] width 230 height 45
click at [1100, 205] on div "Monk * Select ​" at bounding box center [1143, 172] width 271 height 94
click at [1097, 193] on body "4.3.7 [MEDICAL_DATA]-inversa21.jpg Done Skip 0 00 : 00 : 01 Categories Monk * S…" at bounding box center [639, 279] width 1279 height 559
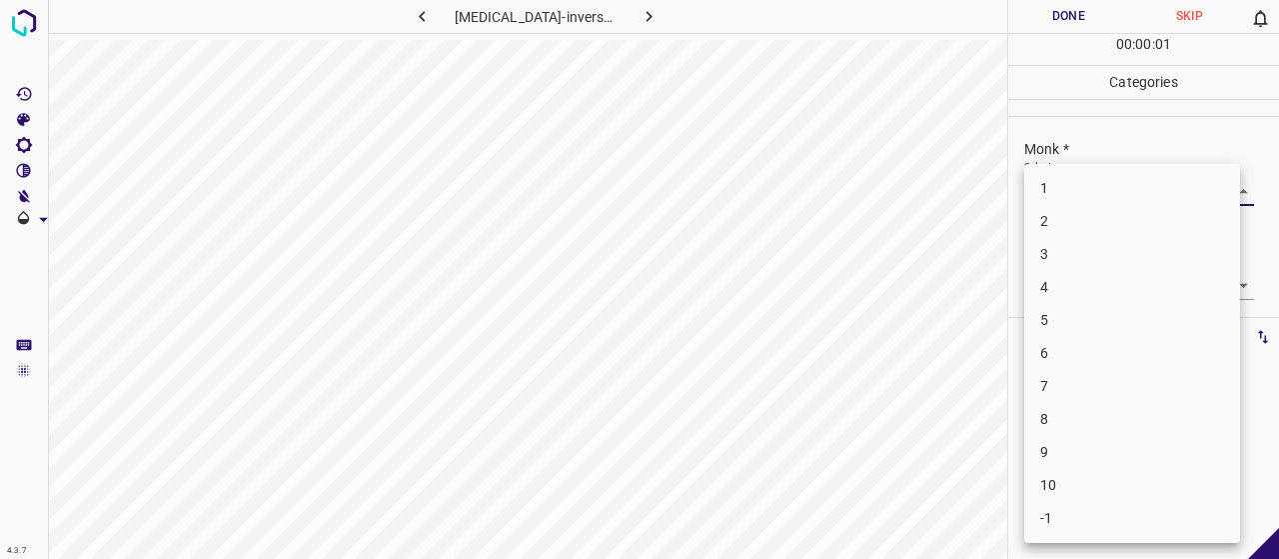
click at [1092, 241] on li "3" at bounding box center [1132, 254] width 216 height 33
click at [1099, 271] on body "4.3.7 [MEDICAL_DATA]-inversa21.jpg Done Skip 0 00 : 00 : 02 Categories Monk * S…" at bounding box center [639, 279] width 1279 height 559
click at [1111, 350] on li "2" at bounding box center [1132, 353] width 216 height 33
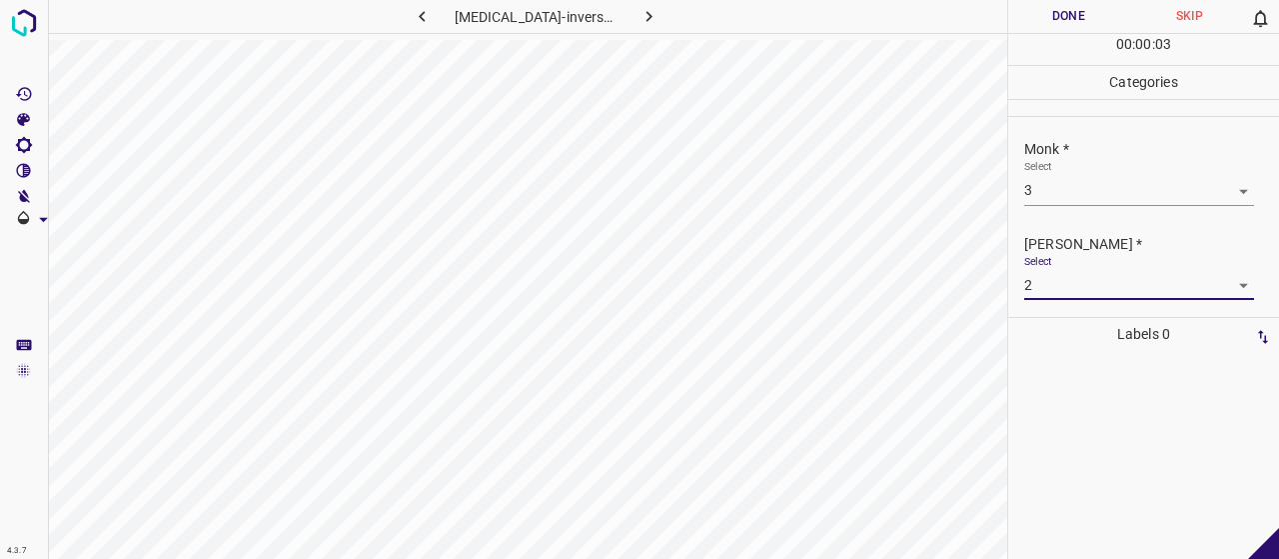
click at [1057, 27] on button "Done" at bounding box center [1068, 16] width 121 height 33
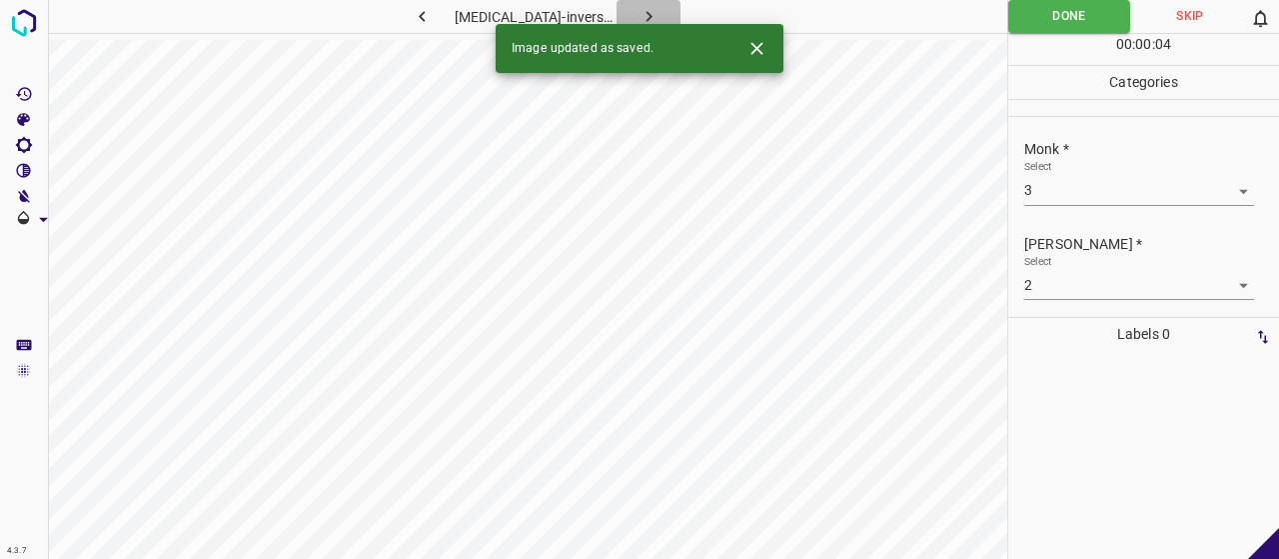
click at [671, 15] on button "button" at bounding box center [649, 16] width 64 height 33
click at [1063, 187] on body "4.3.7 [MEDICAL_DATA]-pustular27.jpg Done Skip 0 00 : 00 : 04 Categories Monk * …" at bounding box center [639, 279] width 1279 height 559
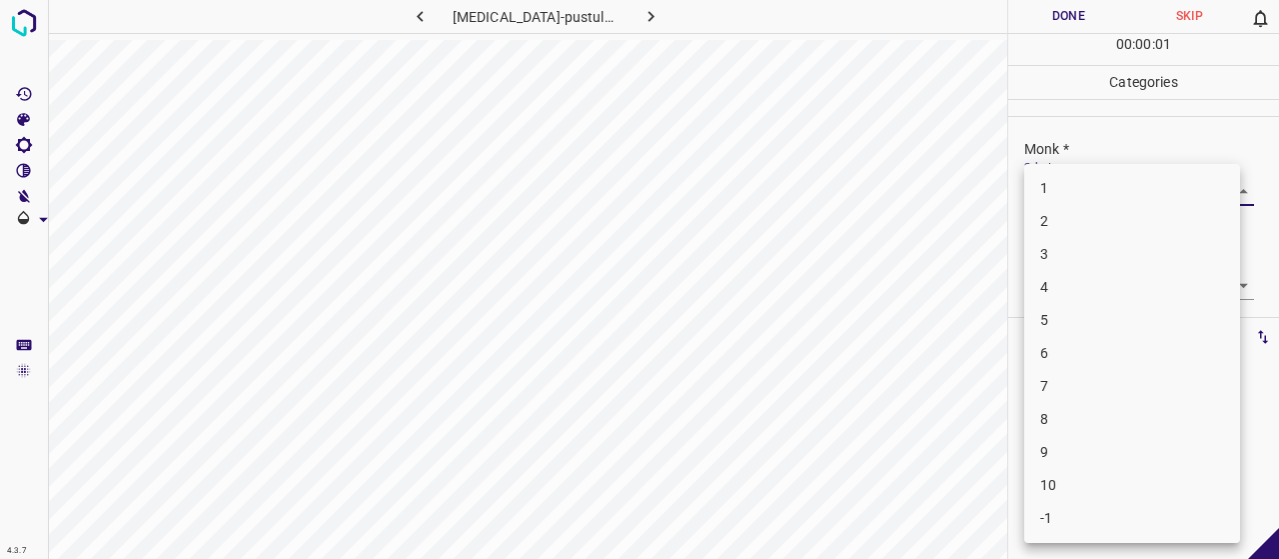
click at [1156, 399] on li "7" at bounding box center [1132, 386] width 216 height 33
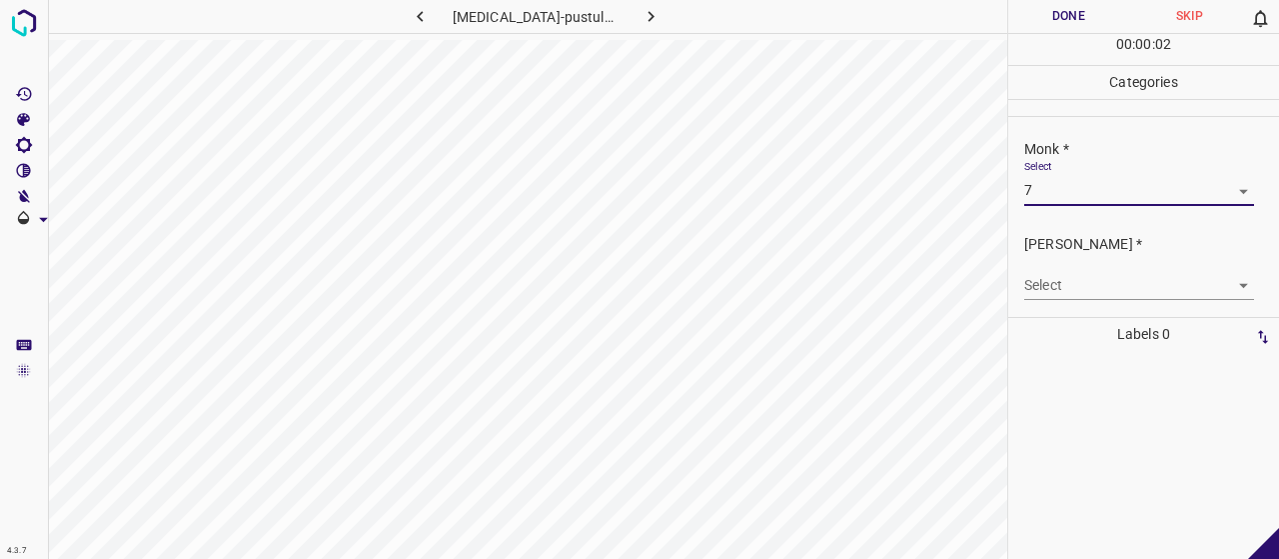
click at [1126, 271] on body "4.3.7 [MEDICAL_DATA]-pustular27.jpg Done Skip 0 00 : 00 : 02 Categories Monk * …" at bounding box center [639, 279] width 1279 height 559
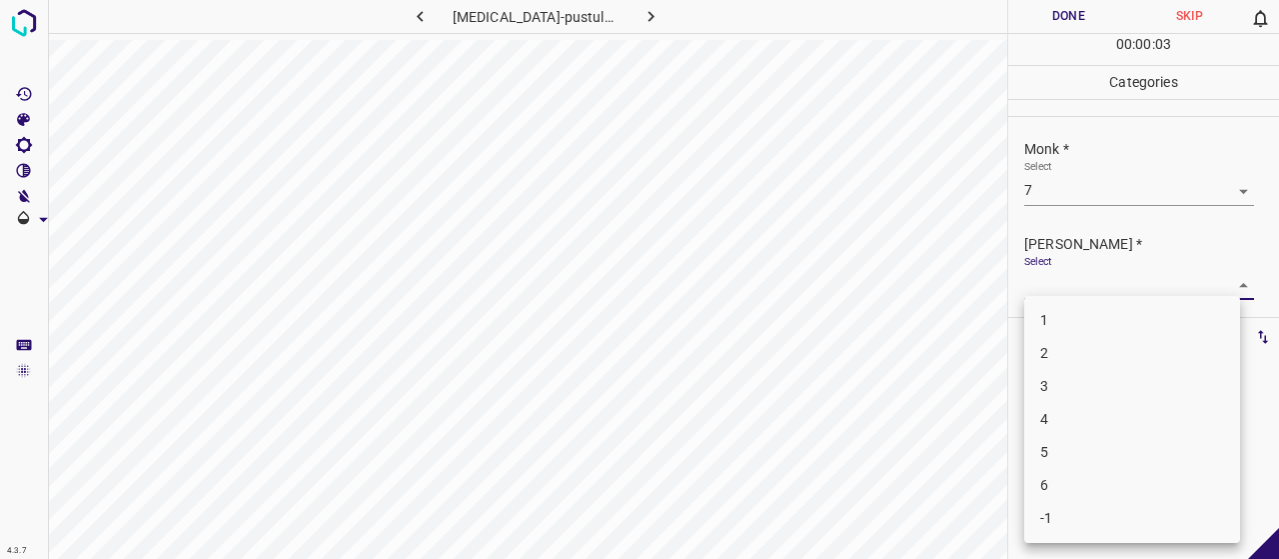
click at [1161, 444] on li "5" at bounding box center [1132, 452] width 216 height 33
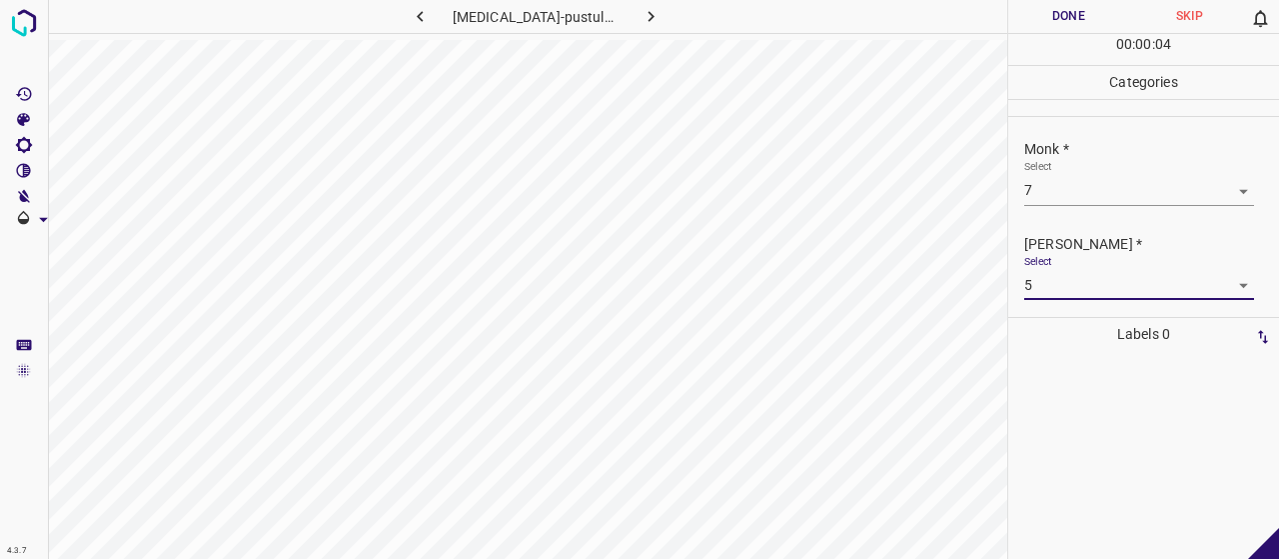
click at [1075, 31] on button "Done" at bounding box center [1068, 16] width 121 height 33
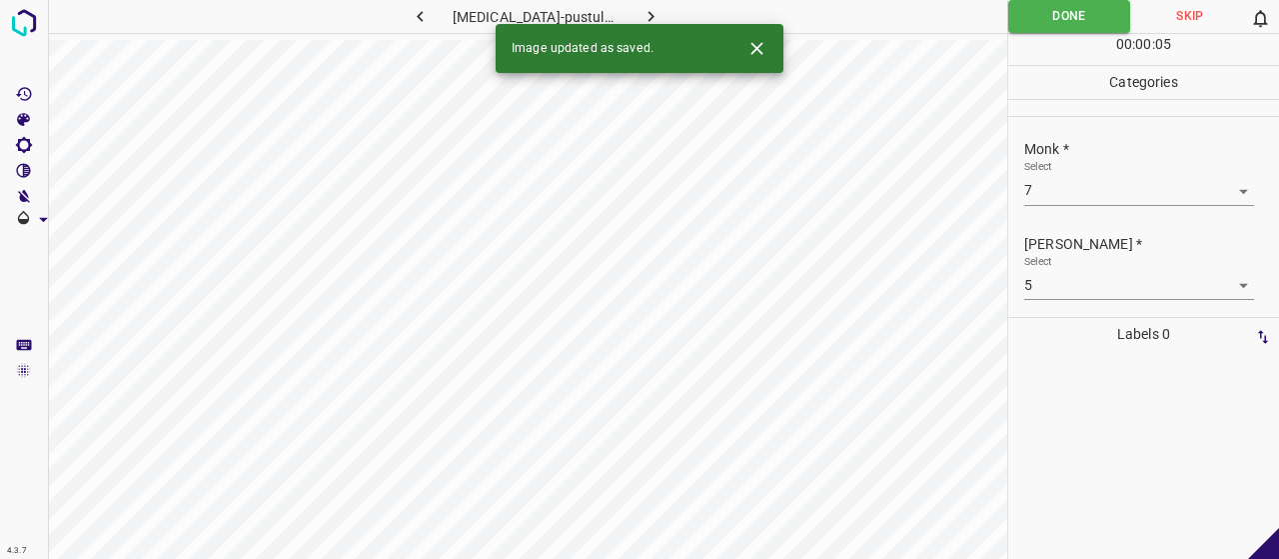
click at [641, 6] on icon "button" at bounding box center [651, 16] width 21 height 21
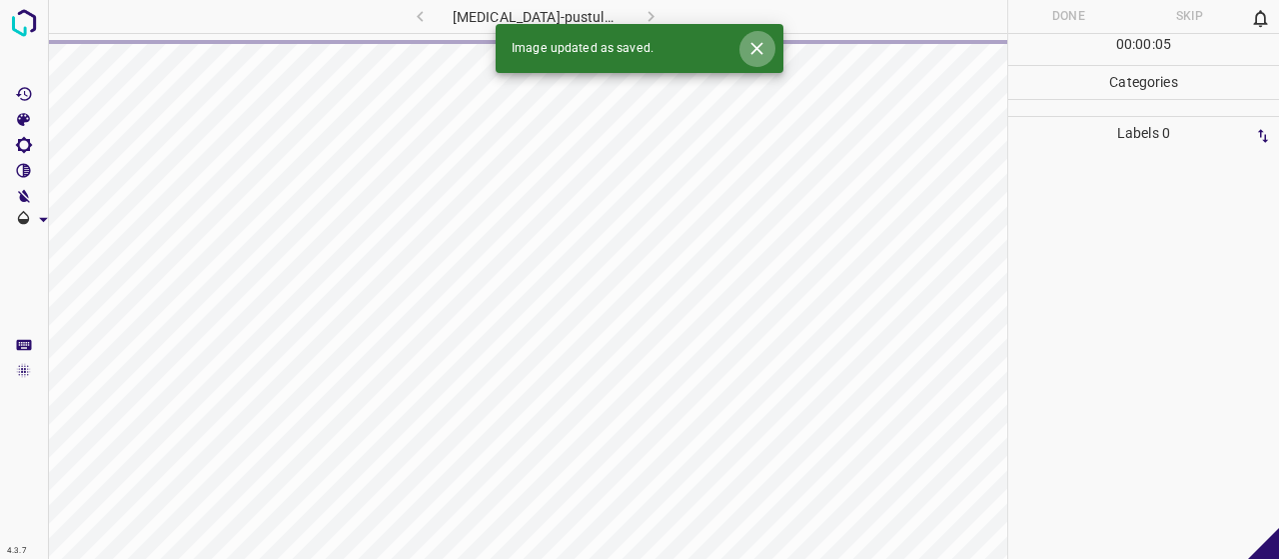
click at [765, 52] on icon "Close" at bounding box center [756, 48] width 21 height 21
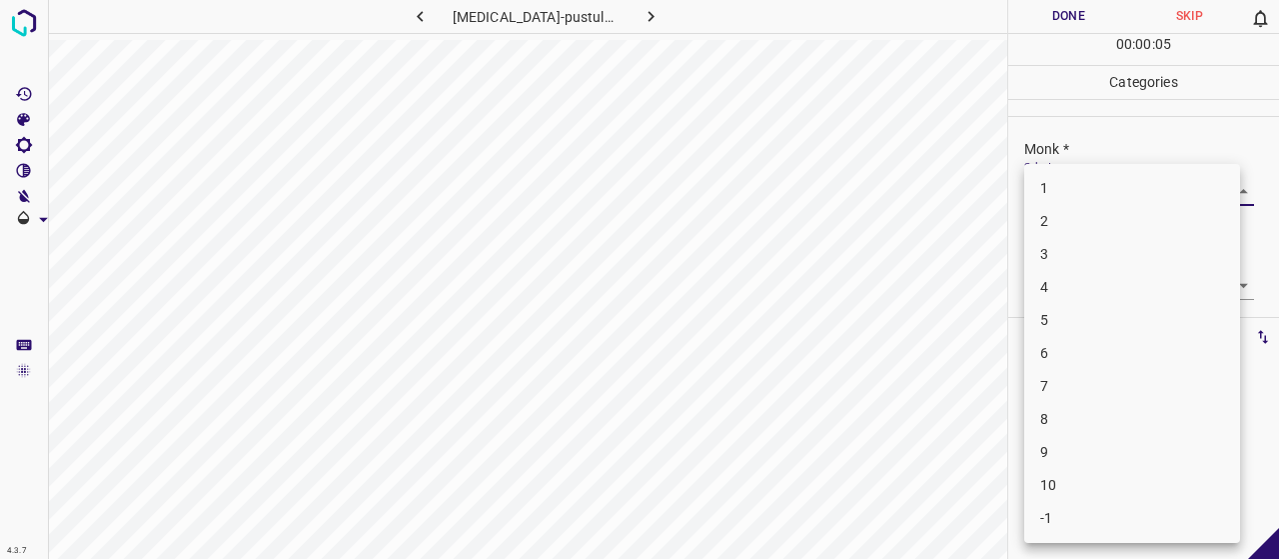
click at [1057, 197] on body "4.3.7 [MEDICAL_DATA]-pustular36.jpg Done Skip 0 00 : 00 : 05 Categories Monk * …" at bounding box center [639, 279] width 1279 height 559
click at [1091, 387] on li "7" at bounding box center [1132, 386] width 216 height 33
click at [1096, 283] on body "4.3.7 [MEDICAL_DATA]-pustular36.jpg Done Skip 0 00 : 00 : 04 Categories Monk * …" at bounding box center [639, 279] width 1279 height 559
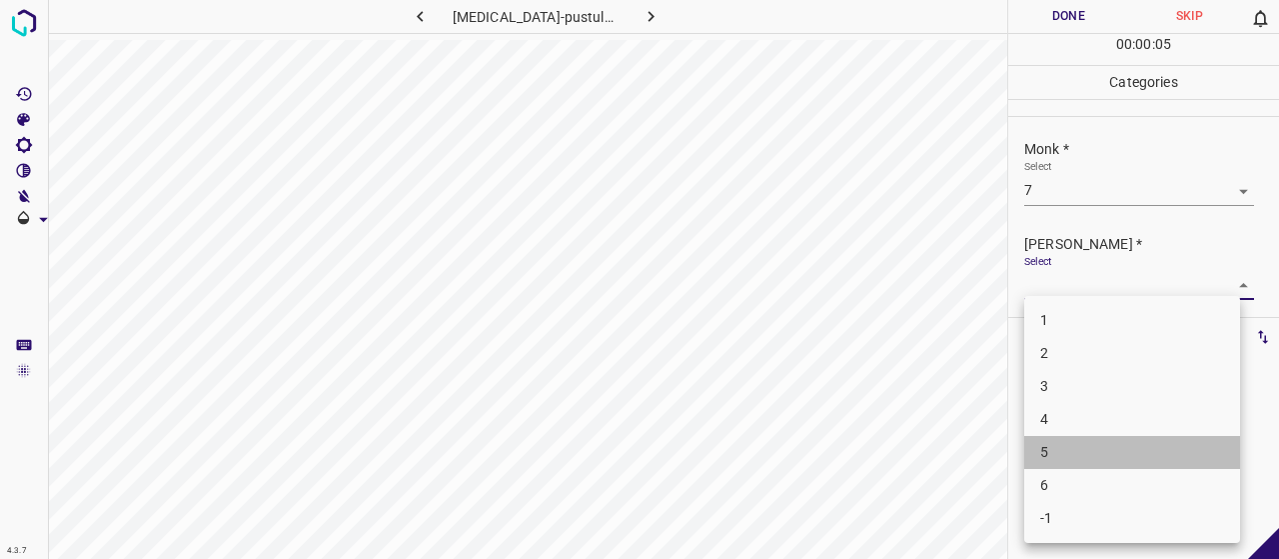
click at [1111, 452] on li "5" at bounding box center [1132, 452] width 216 height 33
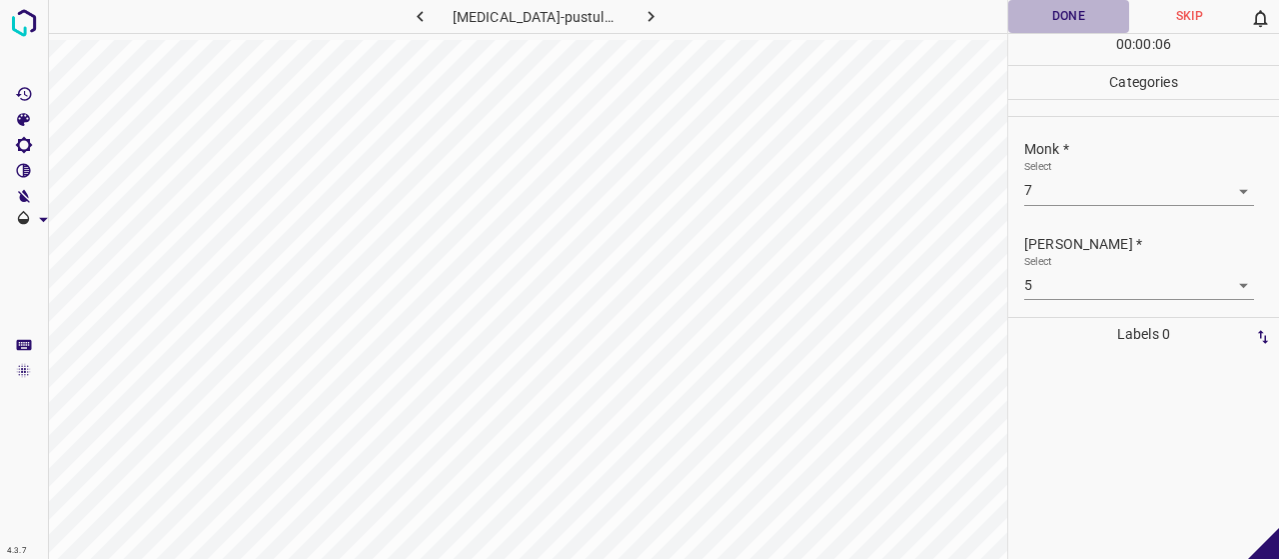
click at [1057, 15] on button "Done" at bounding box center [1068, 16] width 121 height 33
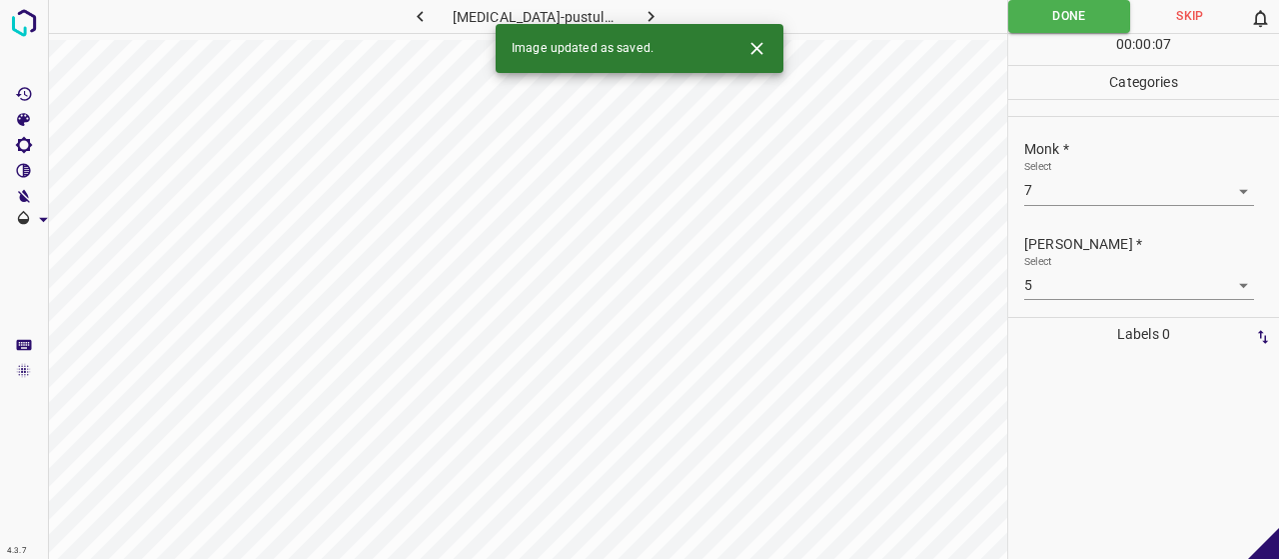
click at [641, 17] on icon "button" at bounding box center [651, 16] width 21 height 21
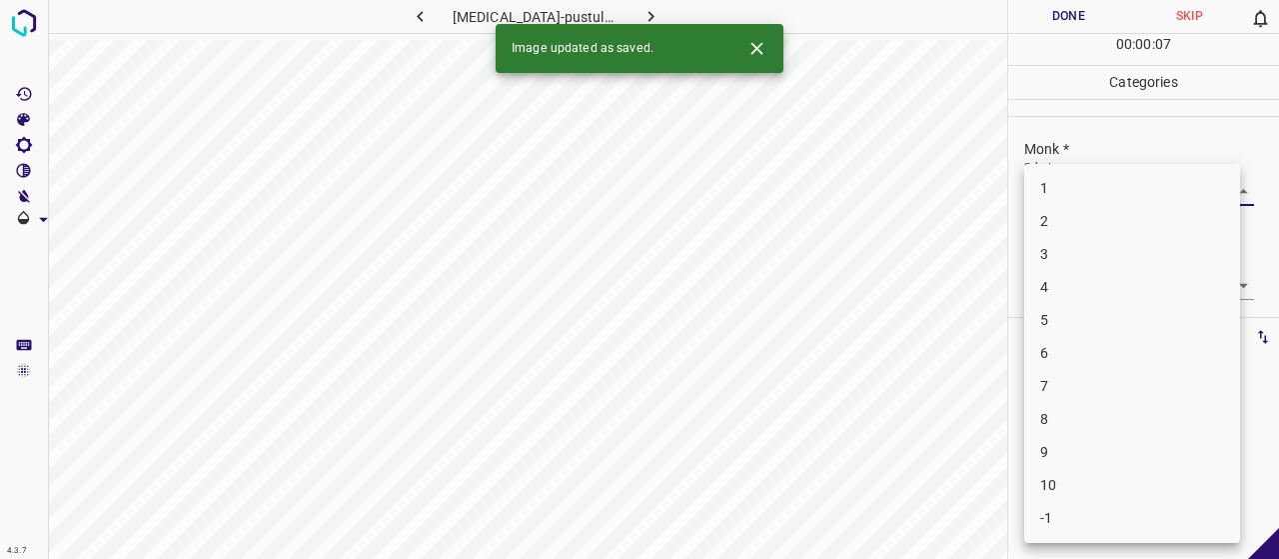
click at [1090, 192] on body "4.3.7 [MEDICAL_DATA]-pustular74.jpg Done Skip 0 00 : 00 : 07 Categories Monk * …" at bounding box center [639, 279] width 1279 height 559
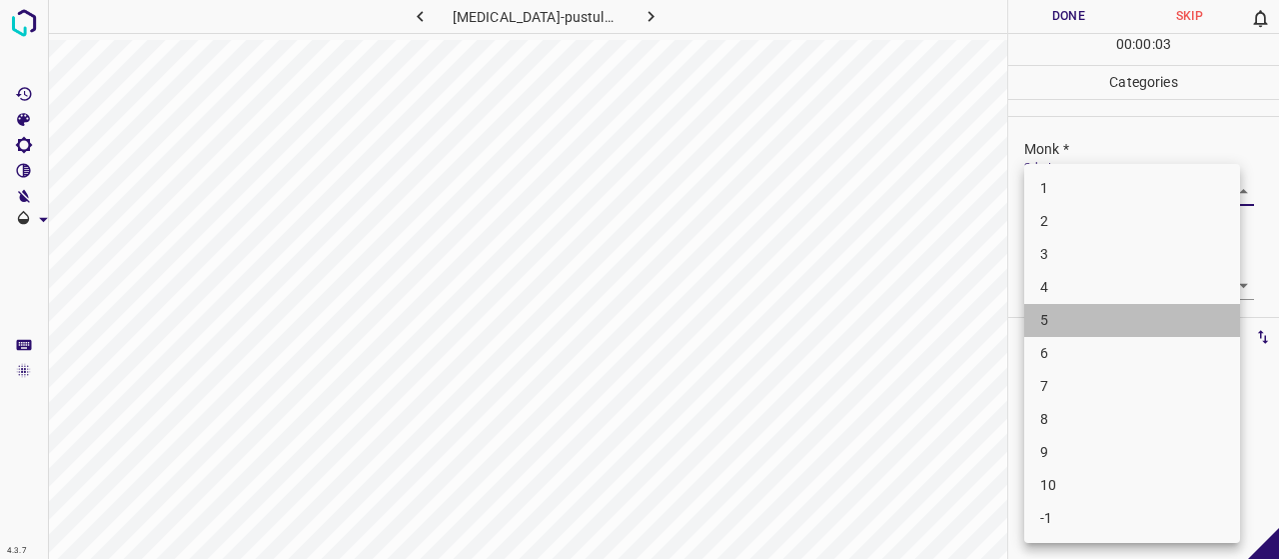
click at [1103, 311] on li "5" at bounding box center [1132, 320] width 216 height 33
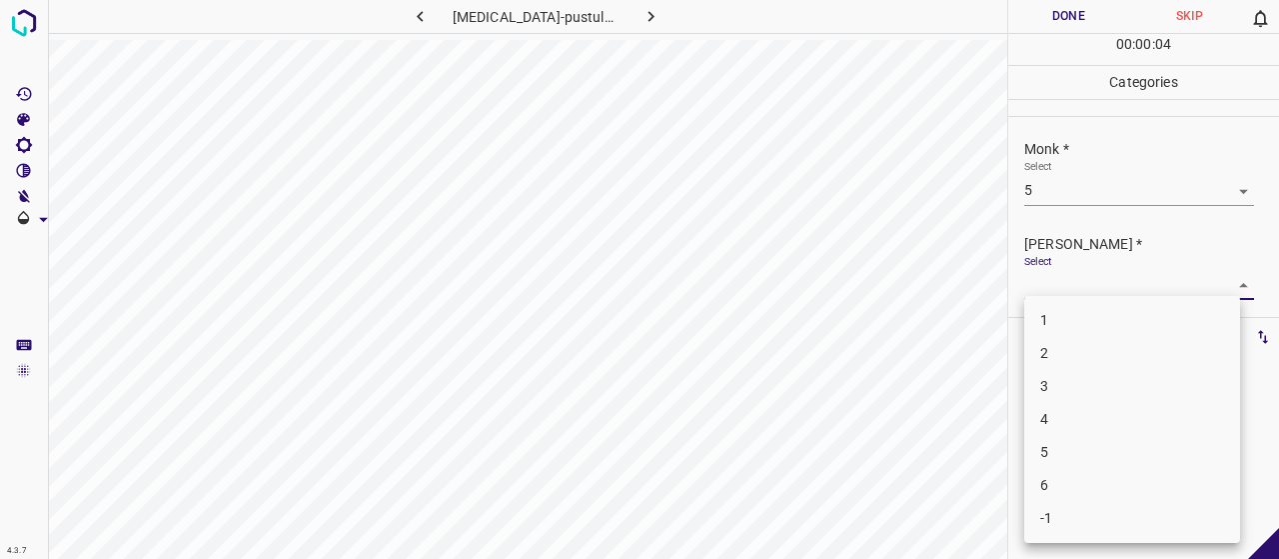
click at [1097, 280] on body "4.3.7 [MEDICAL_DATA]-pustular74.jpg Done Skip 0 00 : 00 : 04 Categories Monk * …" at bounding box center [639, 279] width 1279 height 559
click at [1120, 381] on li "3" at bounding box center [1132, 386] width 216 height 33
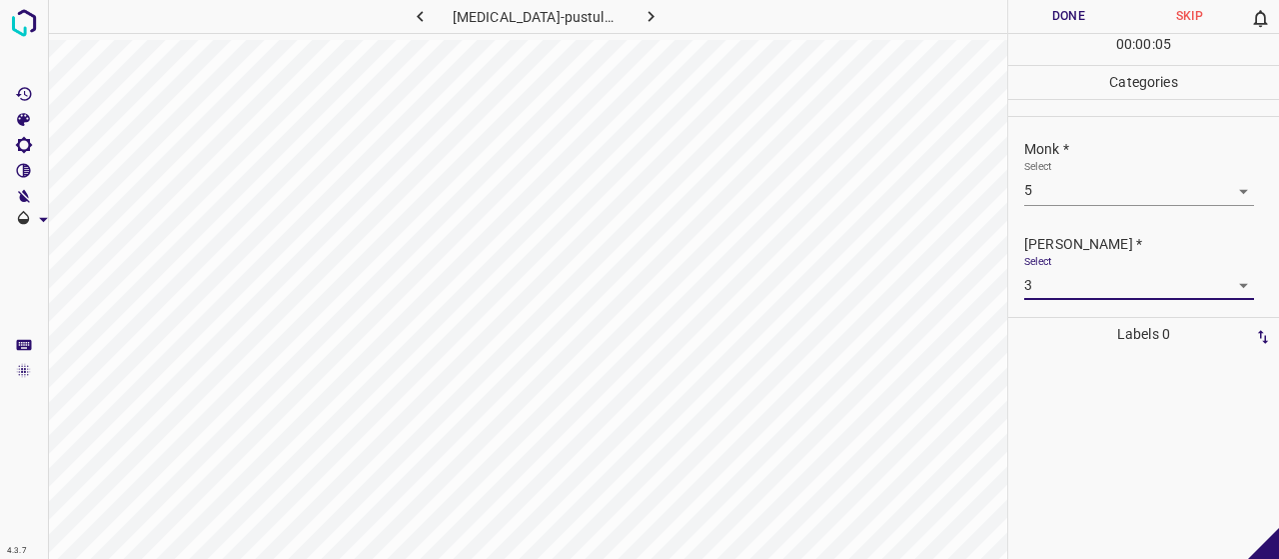
click at [1039, 10] on button "Done" at bounding box center [1068, 16] width 121 height 33
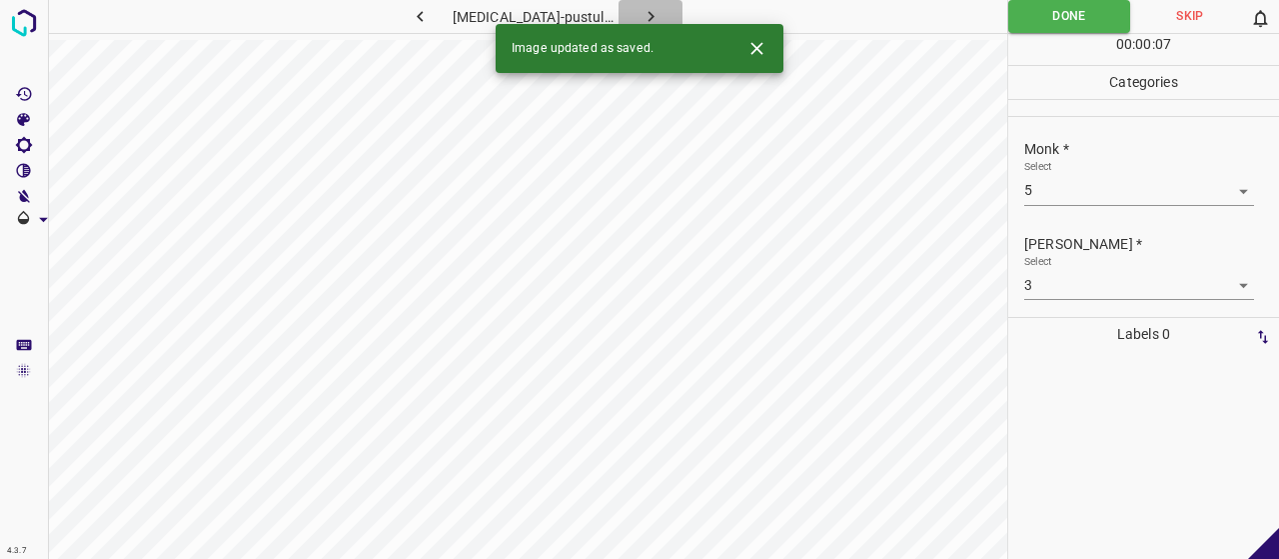
click at [650, 7] on icon "button" at bounding box center [651, 16] width 21 height 21
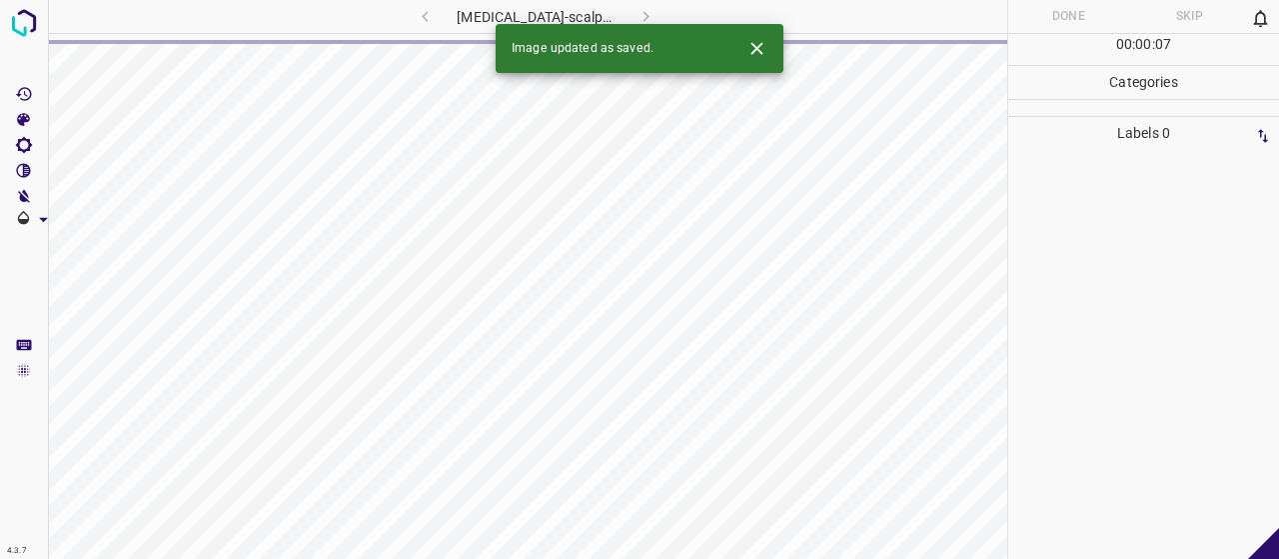
click at [761, 54] on icon "Close" at bounding box center [756, 48] width 21 height 21
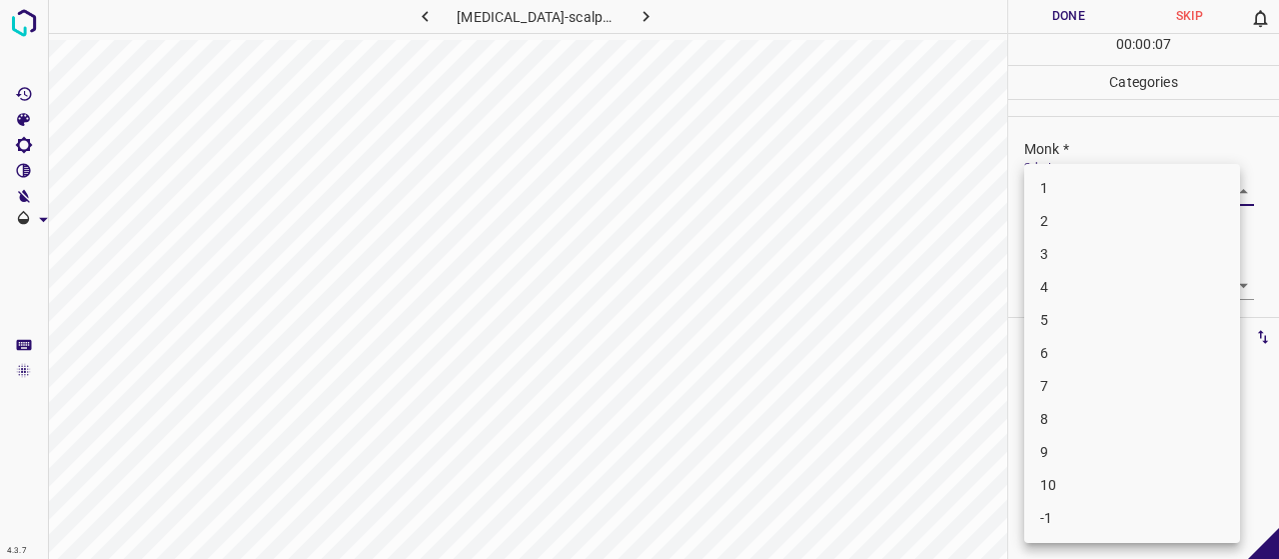
click at [1082, 186] on body "4.3.7 [MEDICAL_DATA]-scalp21.jpg Done Skip 0 00 : 00 : 07 Categories Monk * Sel…" at bounding box center [639, 279] width 1279 height 559
click at [1097, 249] on li "3" at bounding box center [1132, 254] width 216 height 33
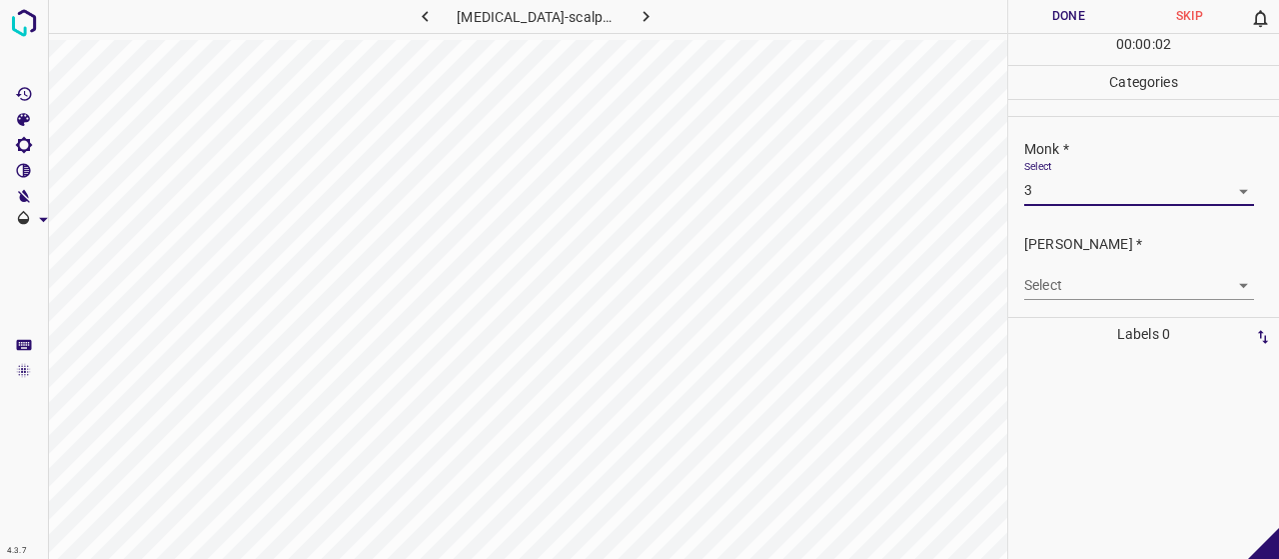
click at [1104, 281] on body "4.3.7 [MEDICAL_DATA]-scalp21.jpg Done Skip 0 00 : 00 : 02 Categories Monk * Sel…" at bounding box center [639, 279] width 1279 height 559
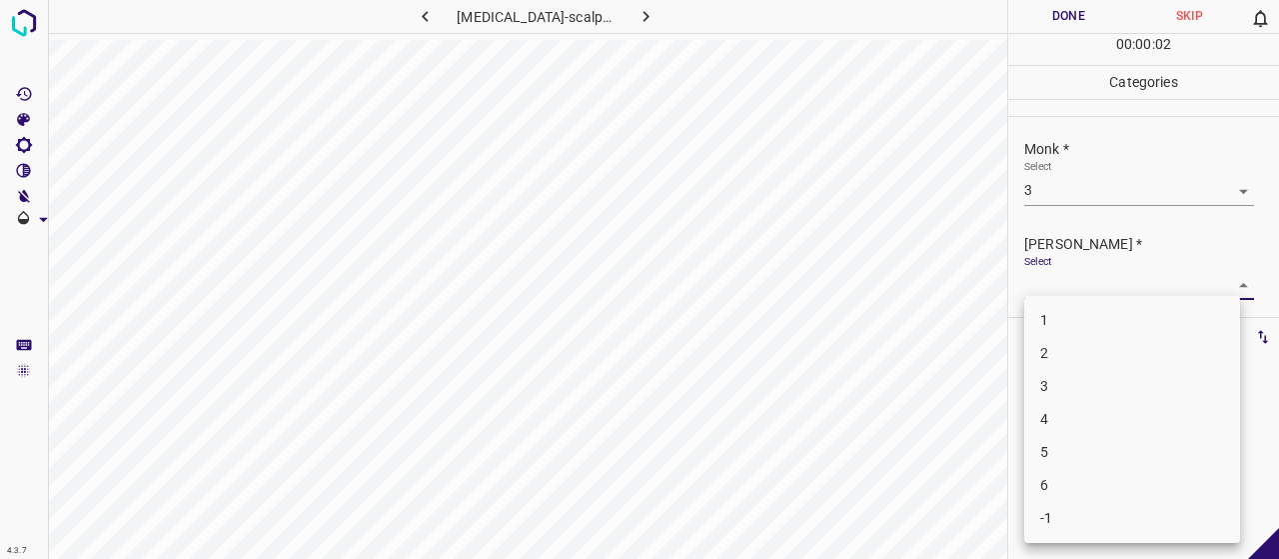
click at [1091, 351] on li "2" at bounding box center [1132, 353] width 216 height 33
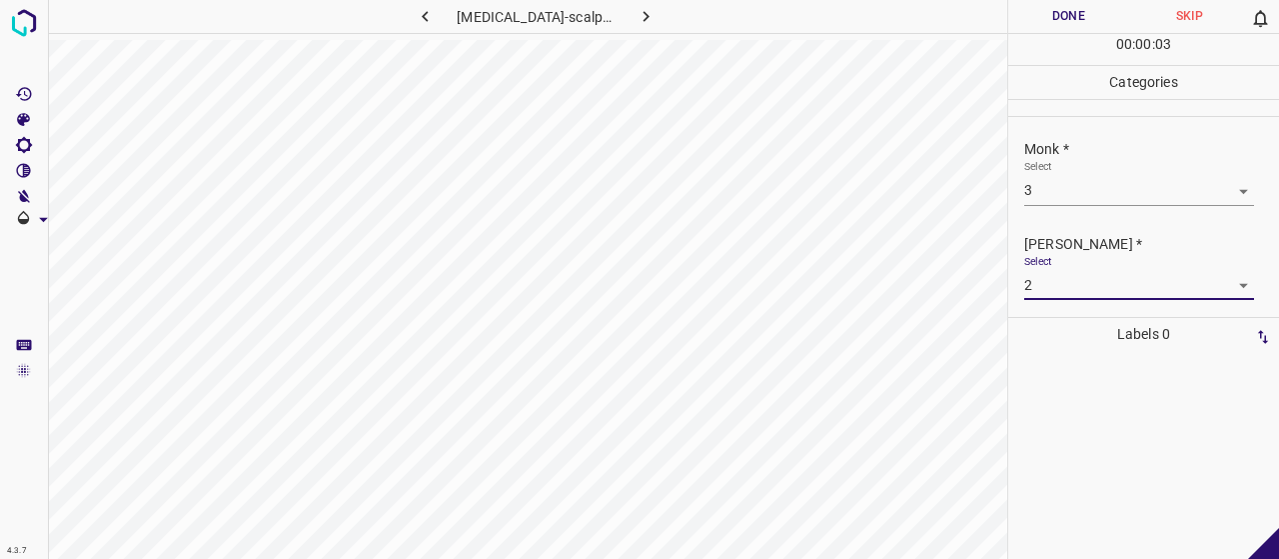
click at [1045, 17] on button "Done" at bounding box center [1068, 16] width 121 height 33
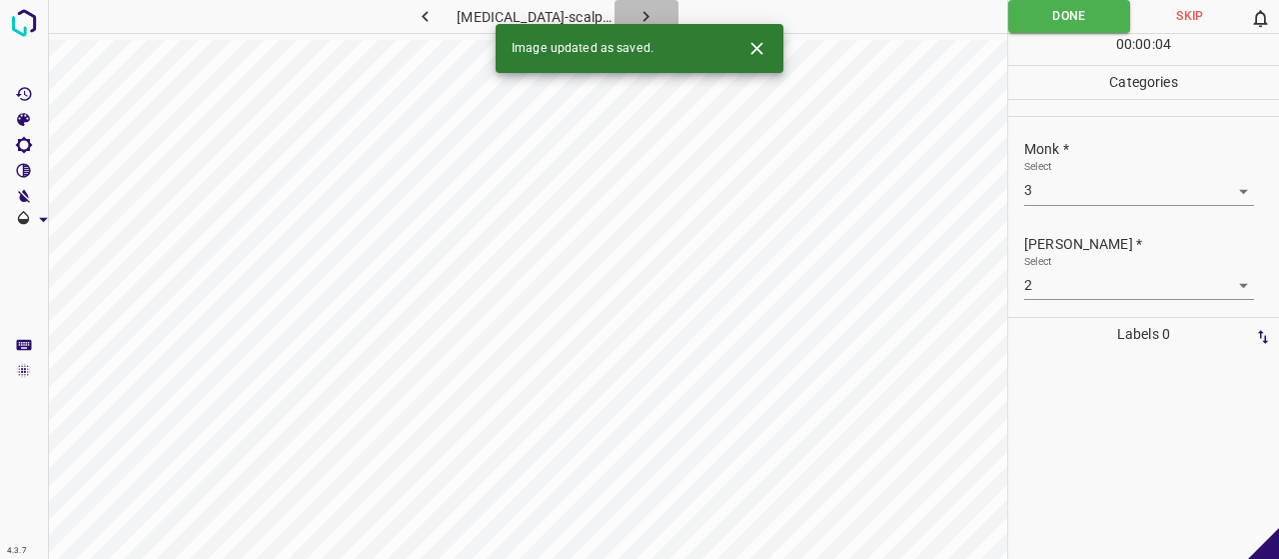
click at [636, 12] on icon "button" at bounding box center [646, 16] width 21 height 21
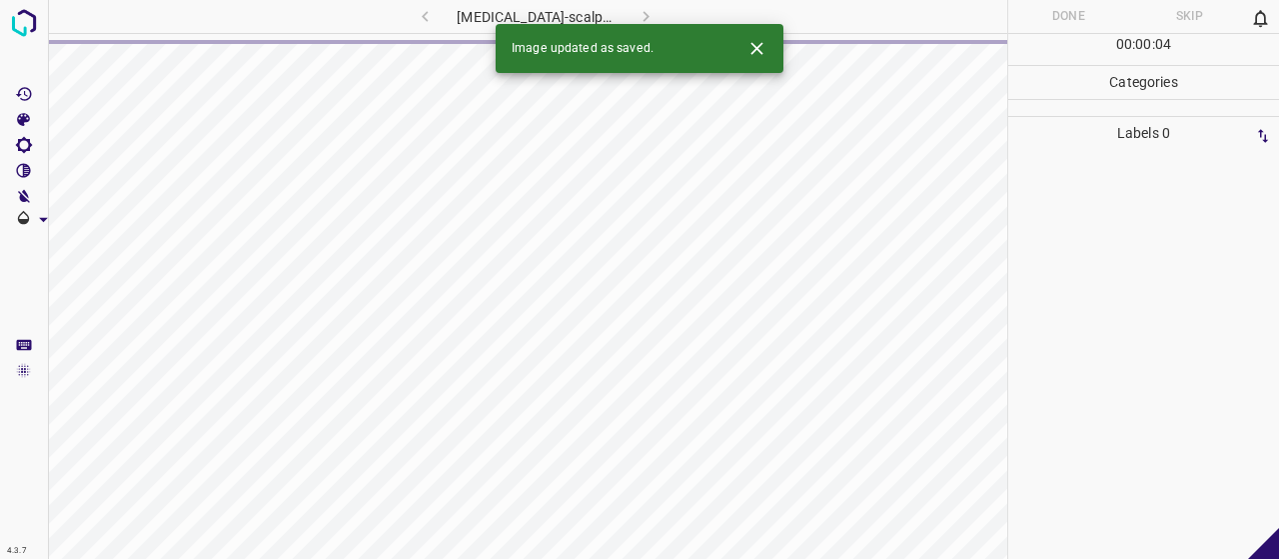
click at [761, 61] on button "Close" at bounding box center [756, 48] width 37 height 37
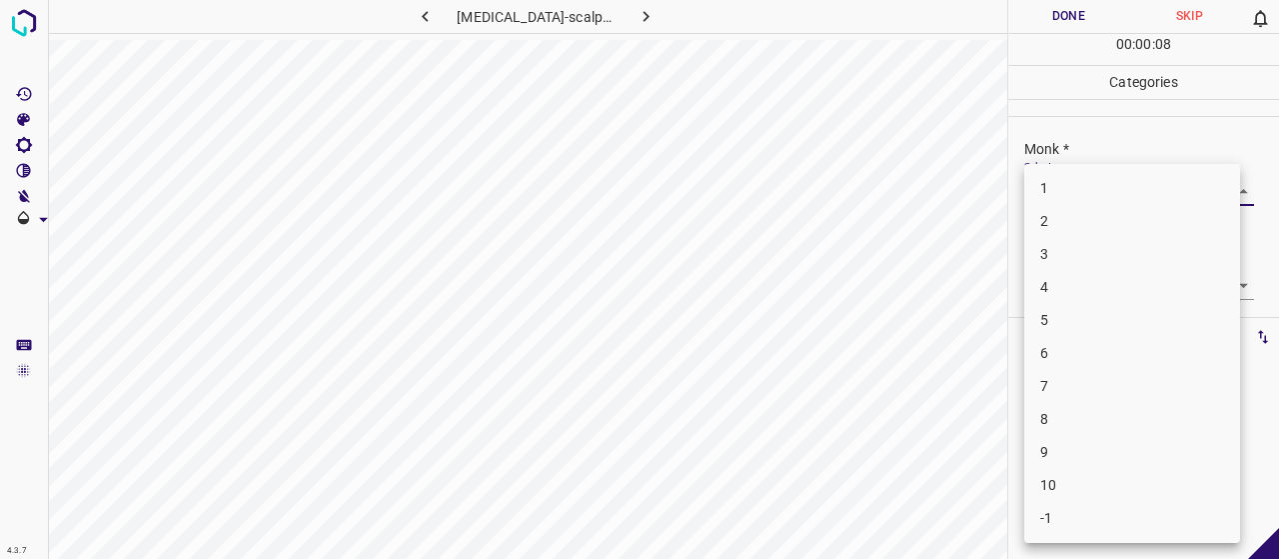
click at [1067, 187] on body "4.3.7 [MEDICAL_DATA]-scalp6.jpg Done Skip 0 00 : 00 : 08 Categories Monk * Sele…" at bounding box center [639, 279] width 1279 height 559
click at [1082, 219] on li "2" at bounding box center [1132, 221] width 216 height 33
click at [1110, 277] on body "4.3.7 [MEDICAL_DATA]-scalp6.jpg Done Skip 0 00 : 00 : 11 Categories Monk * Sele…" at bounding box center [639, 279] width 1279 height 559
click at [1119, 333] on li "1" at bounding box center [1132, 320] width 216 height 33
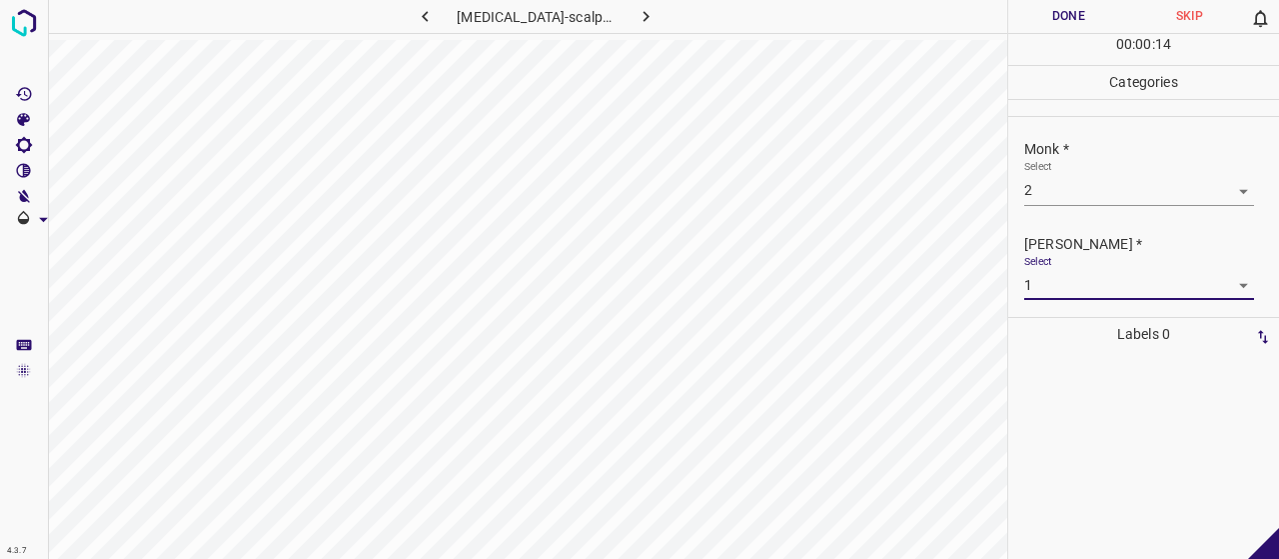
drag, startPoint x: 1074, startPoint y: 205, endPoint x: 1068, endPoint y: 185, distance: 20.9
click at [1072, 203] on div "Monk * Select 2 2" at bounding box center [1143, 172] width 271 height 94
click at [1068, 185] on body "4.3.7 [MEDICAL_DATA]-scalp6.jpg Done Skip 0 00 : 00 : 14 Categories Monk * Sele…" at bounding box center [639, 279] width 1279 height 559
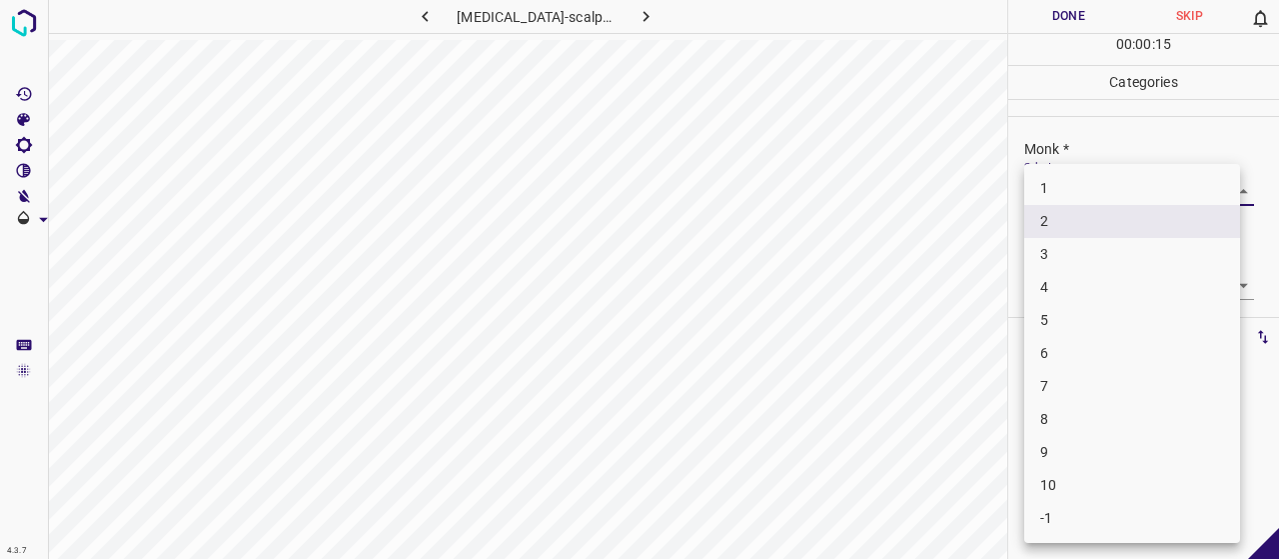
click at [1071, 250] on li "3" at bounding box center [1132, 254] width 216 height 33
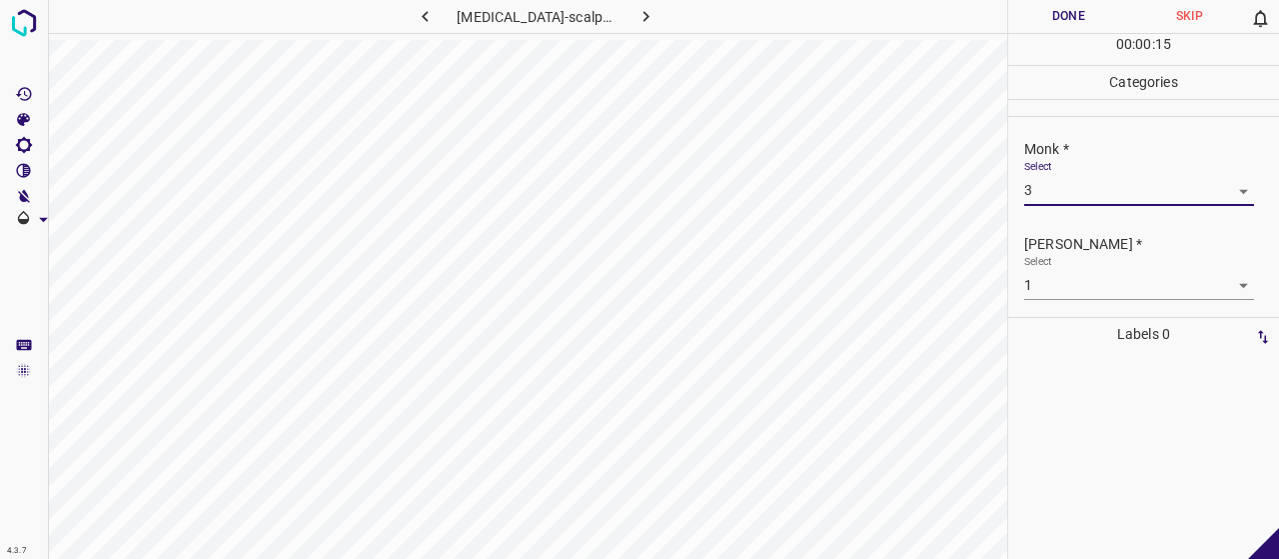
click at [1077, 283] on body "4.3.7 [MEDICAL_DATA]-scalp6.jpg Done Skip 0 00 : 00 : 15 Categories Monk * Sele…" at bounding box center [639, 279] width 1279 height 559
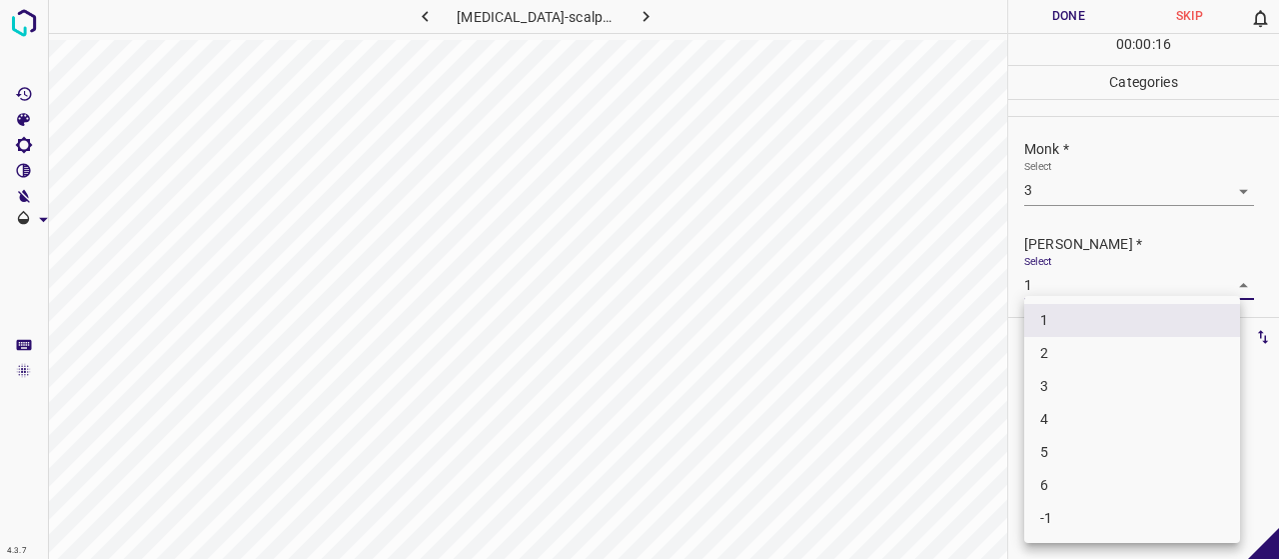
click at [1073, 359] on li "2" at bounding box center [1132, 353] width 216 height 33
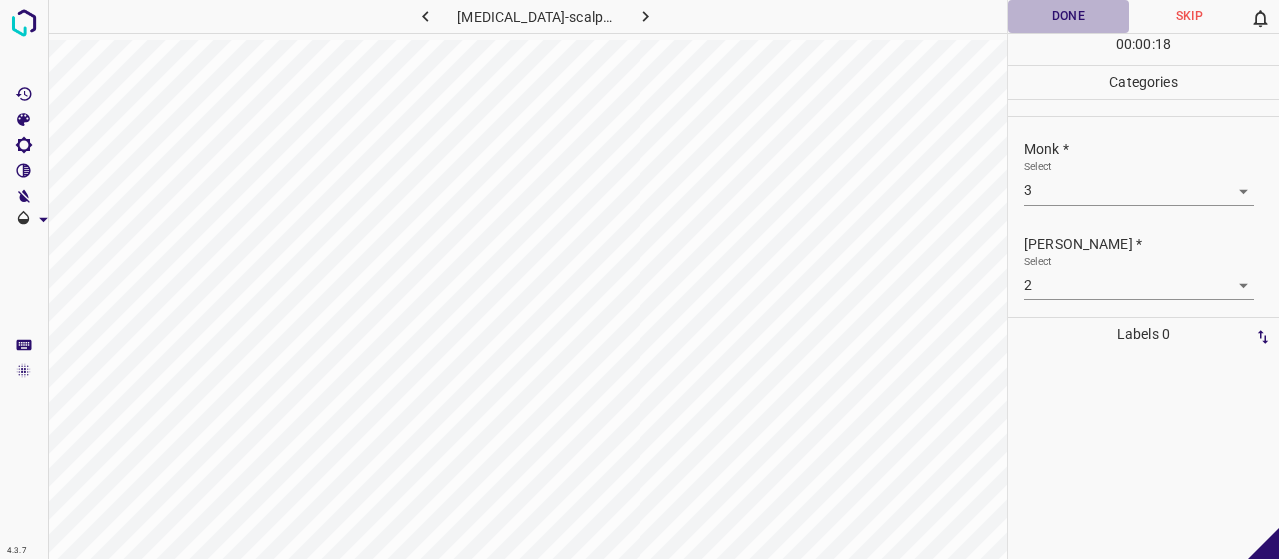
click at [1045, 23] on button "Done" at bounding box center [1068, 16] width 121 height 33
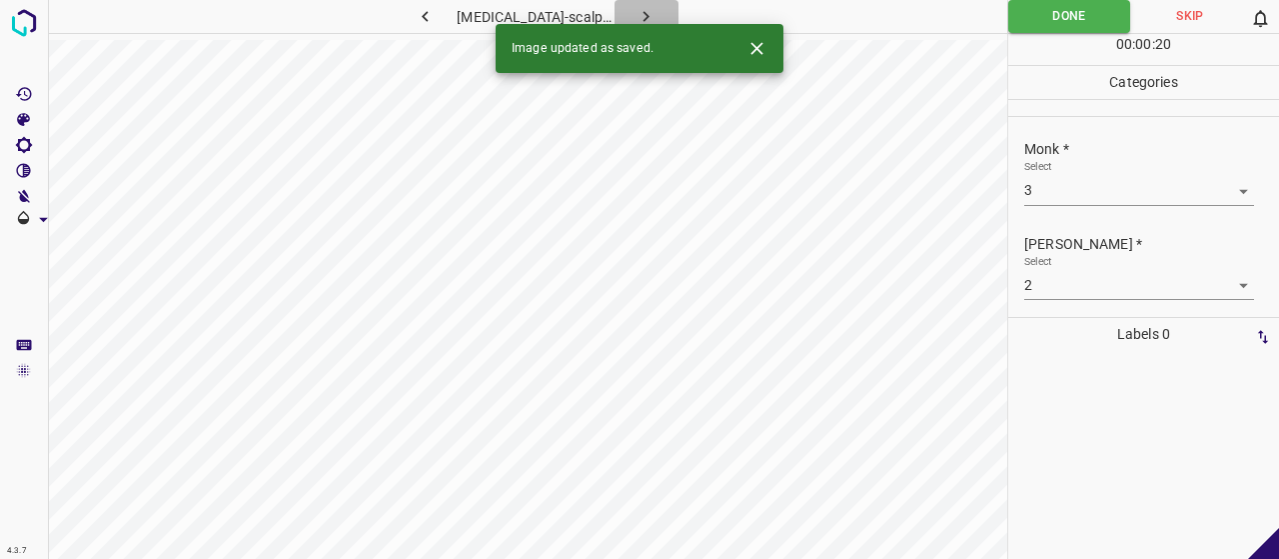
click at [644, 17] on button "button" at bounding box center [647, 16] width 64 height 33
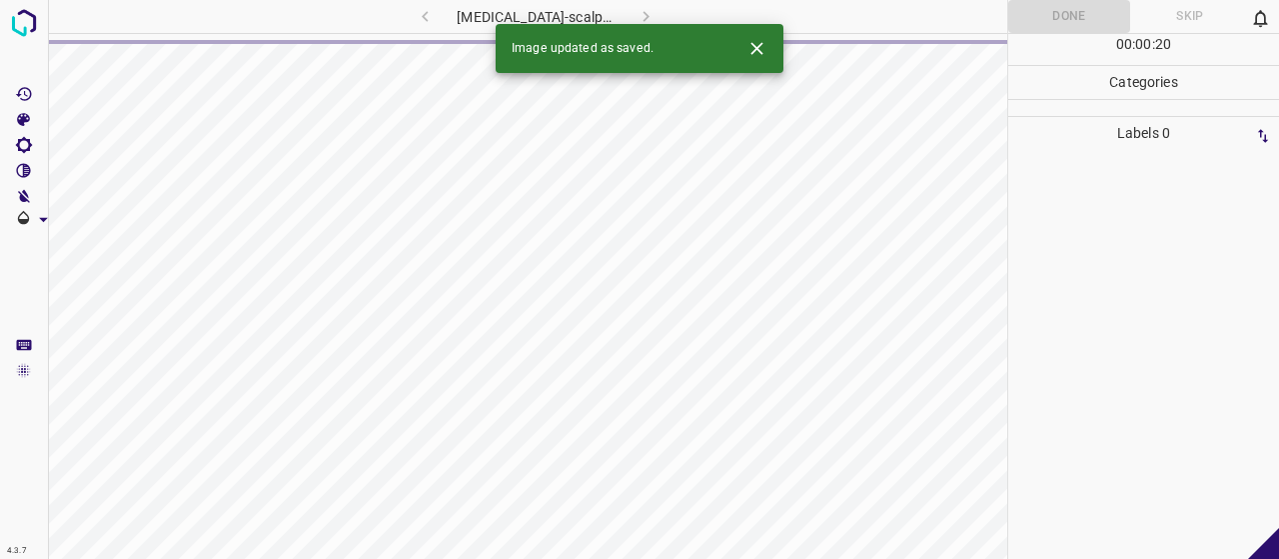
click at [763, 47] on icon "Close" at bounding box center [756, 48] width 21 height 21
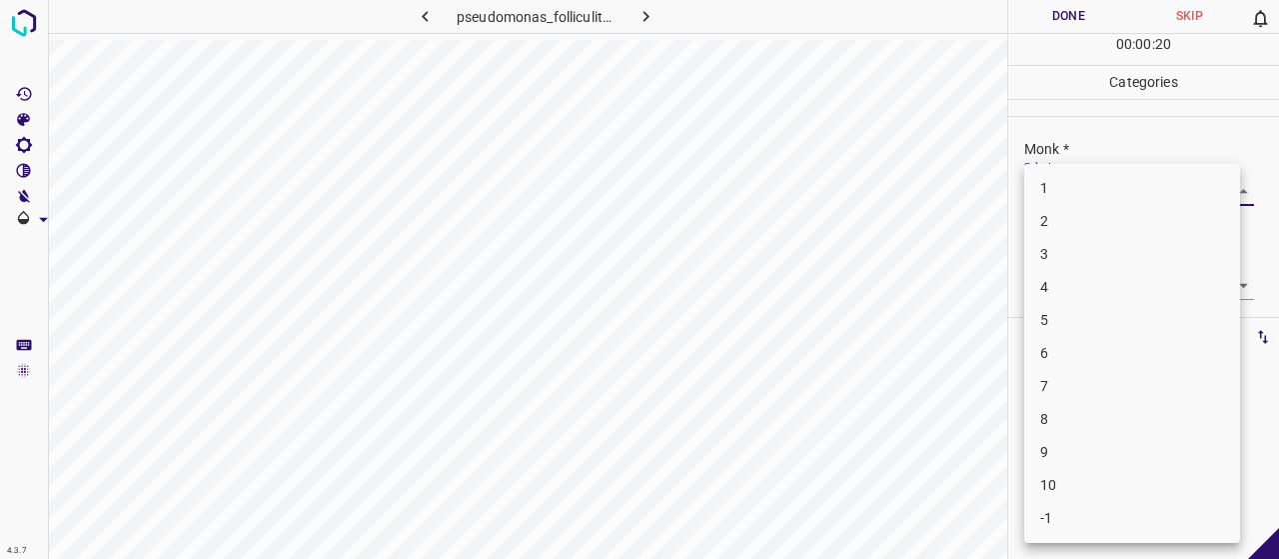
click at [1117, 182] on body "4.3.7 pseudomonas_folliculitis1.jpg Done Skip 0 00 : 00 : 20 Categories Monk * …" at bounding box center [639, 279] width 1279 height 559
click at [1064, 281] on li "4" at bounding box center [1132, 287] width 216 height 33
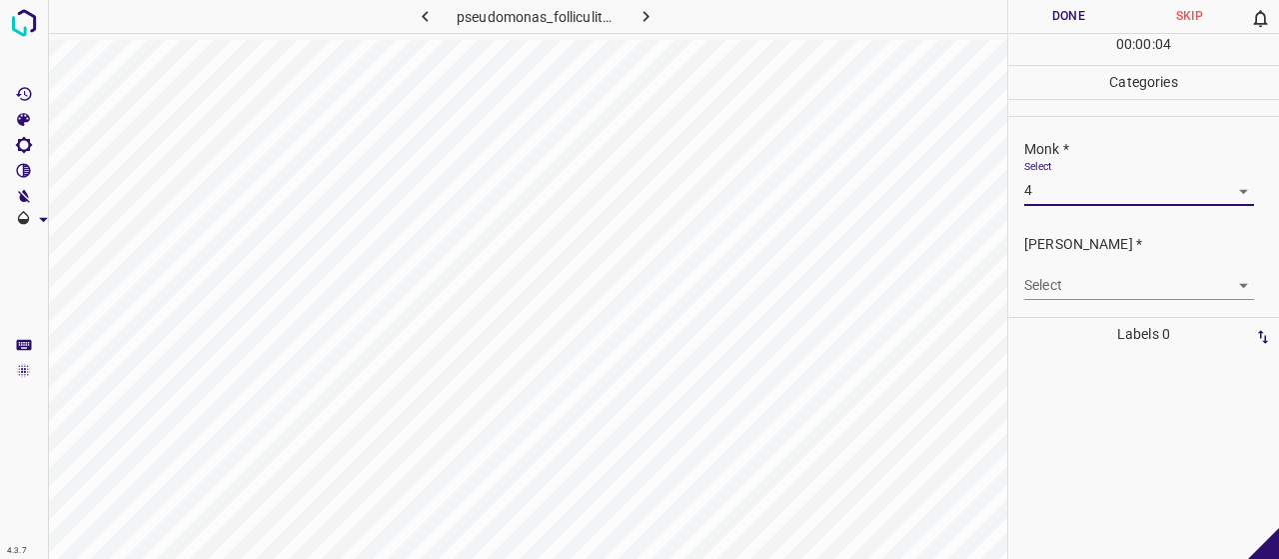
click at [1071, 276] on body "4.3.7 pseudomonas_folliculitis1.jpg Done Skip 0 00 : 00 : 04 Categories Monk * …" at bounding box center [639, 279] width 1279 height 559
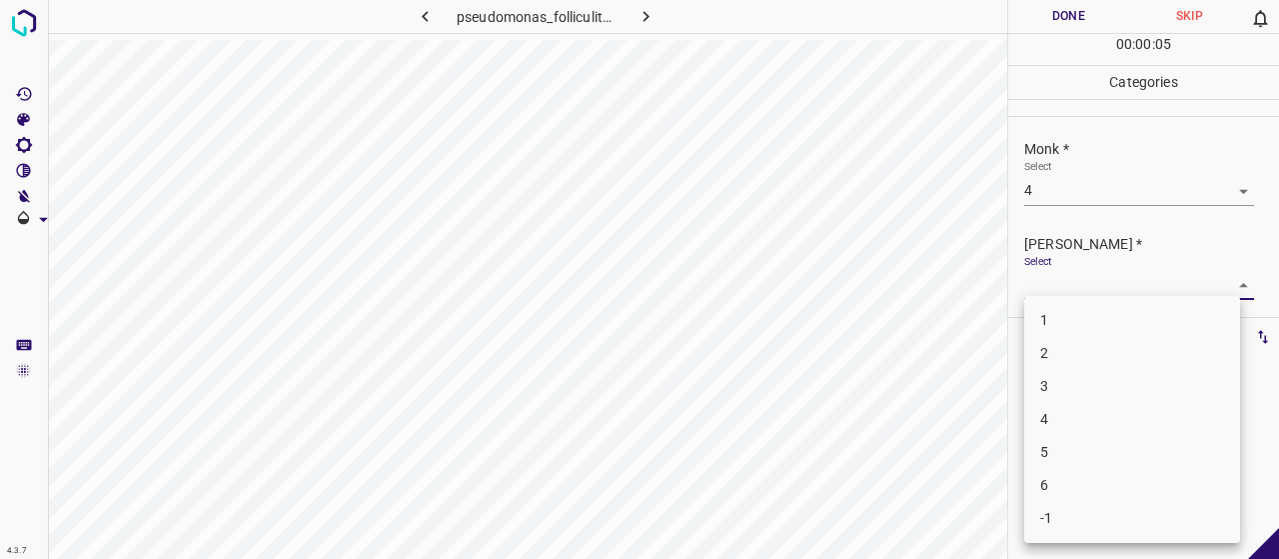
click at [1073, 352] on li "2" at bounding box center [1132, 353] width 216 height 33
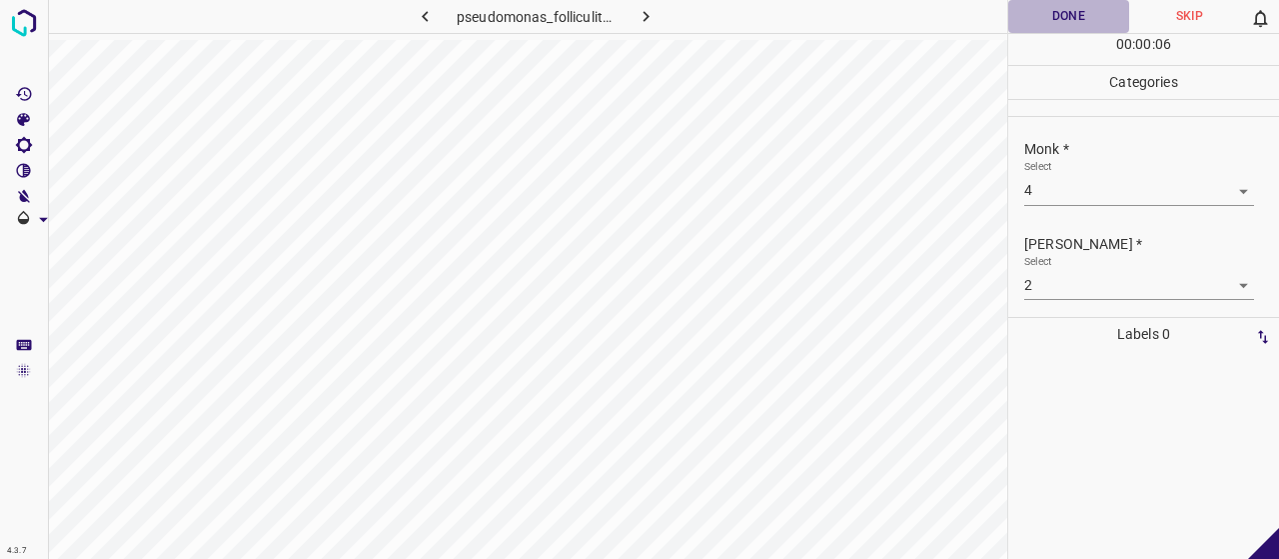
click at [1084, 11] on button "Done" at bounding box center [1068, 16] width 121 height 33
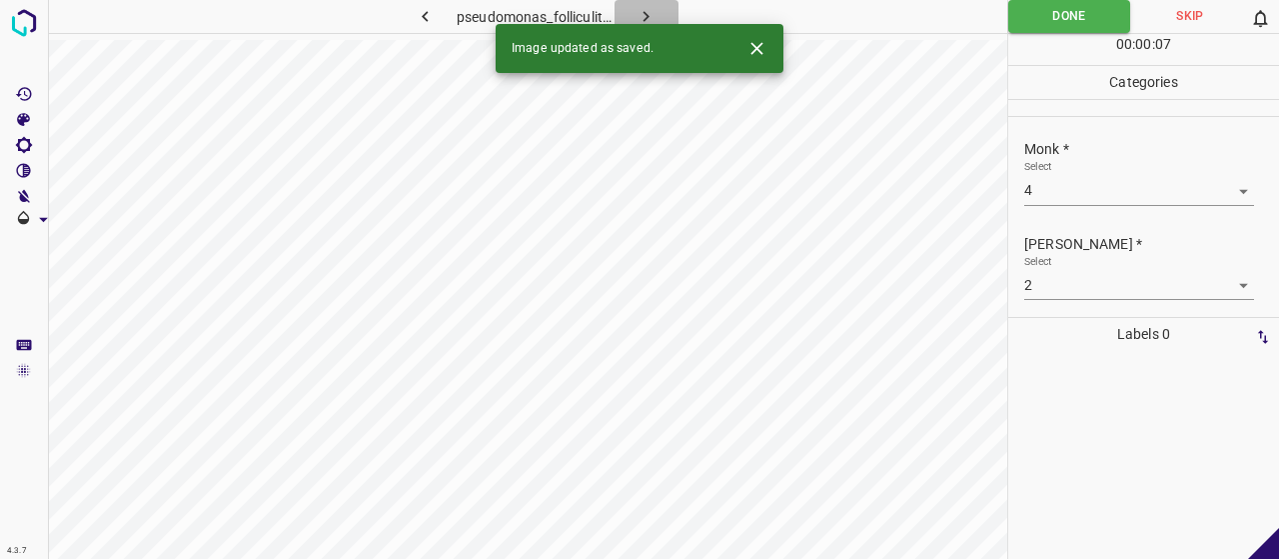
click at [652, 3] on button "button" at bounding box center [647, 16] width 64 height 33
click at [1113, 183] on body "4.3.7 pseudoporphyria7.jpg Done Skip 0 00 : 00 : 07 Categories Monk * Select ​ …" at bounding box center [639, 279] width 1279 height 559
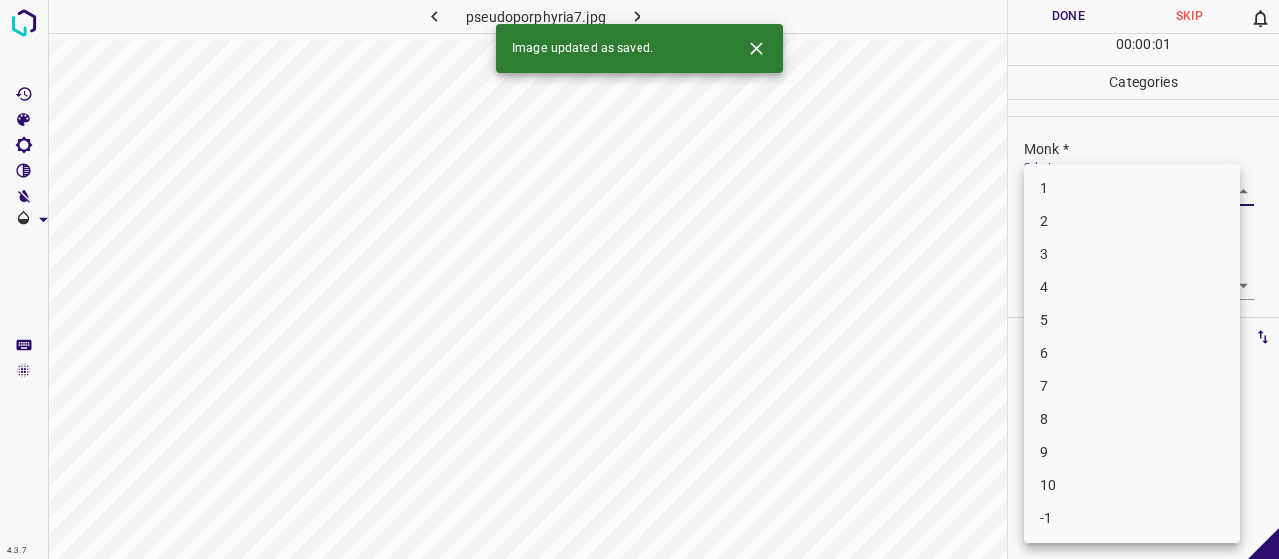
click at [1085, 327] on li "5" at bounding box center [1132, 320] width 216 height 33
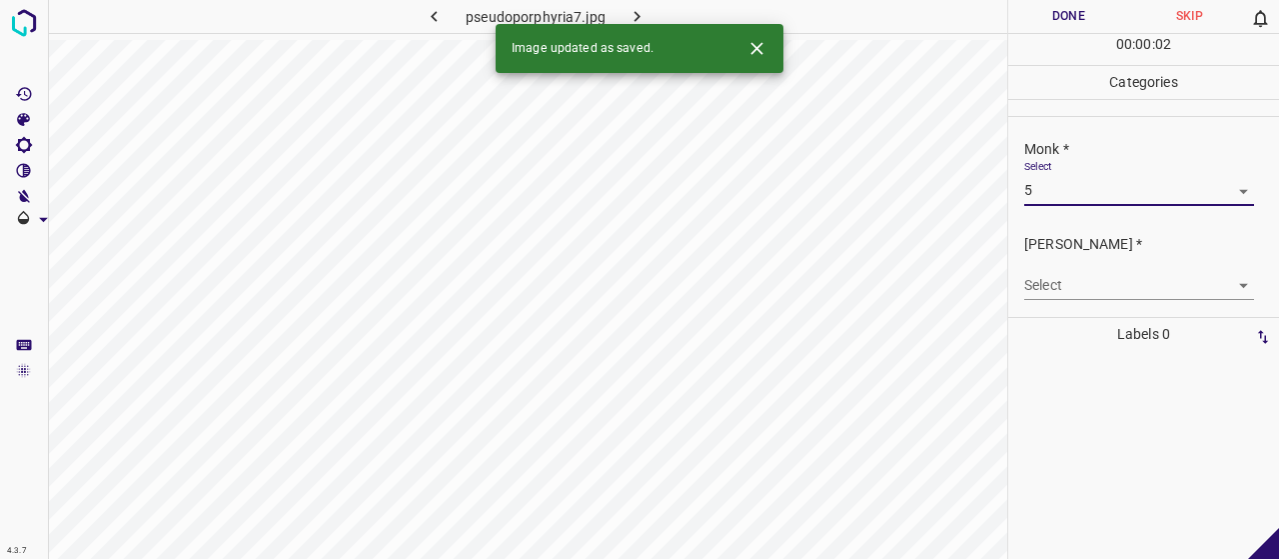
click at [1078, 277] on body "4.3.7 pseudoporphyria7.jpg Done Skip 0 00 : 00 : 02 Categories Monk * Select 5 …" at bounding box center [639, 279] width 1279 height 559
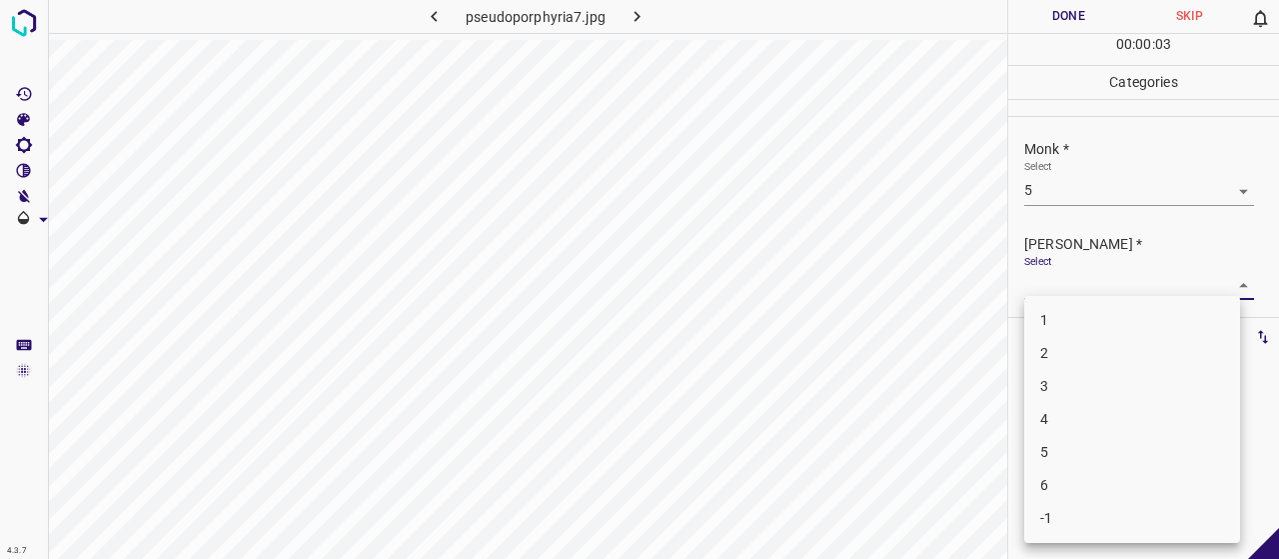
click at [1087, 386] on li "3" at bounding box center [1132, 386] width 216 height 33
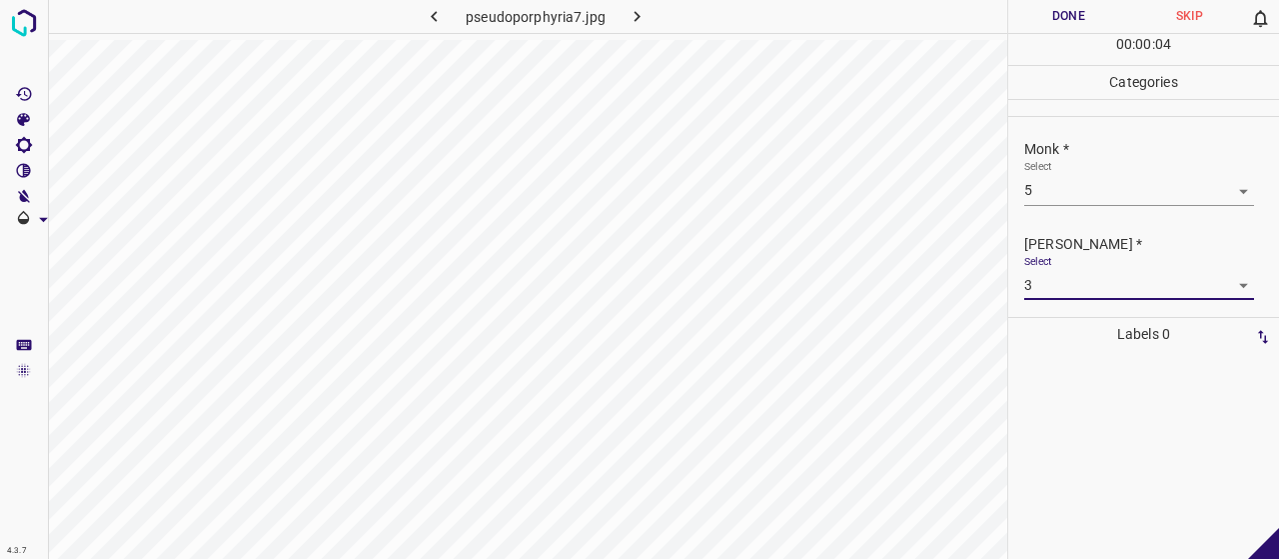
click at [1094, 8] on button "Done" at bounding box center [1068, 16] width 121 height 33
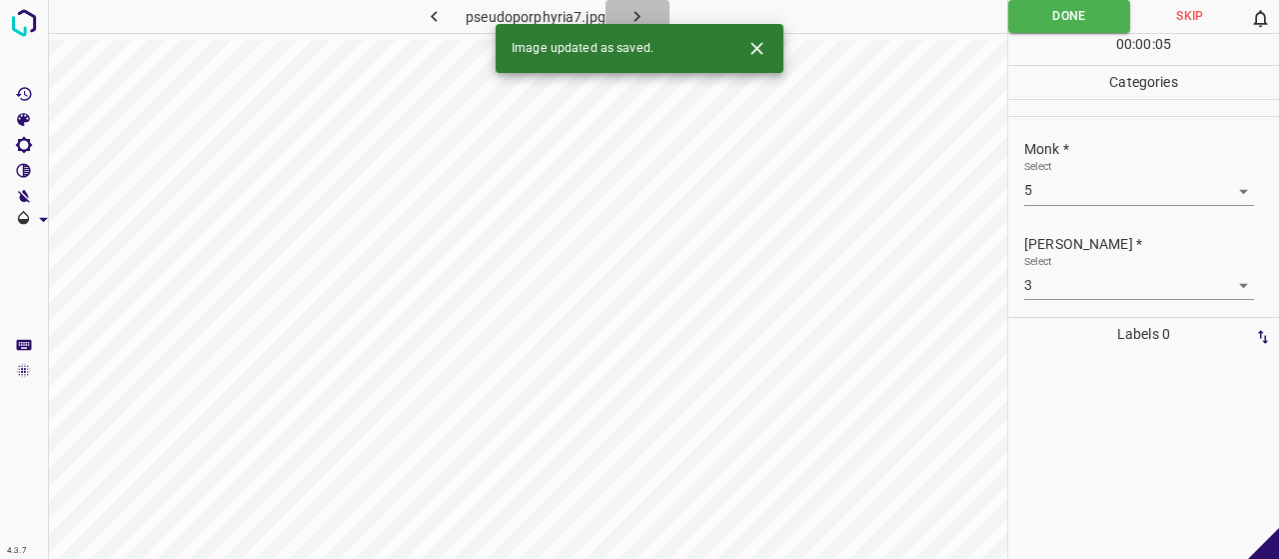
click at [649, 6] on button "button" at bounding box center [638, 16] width 64 height 33
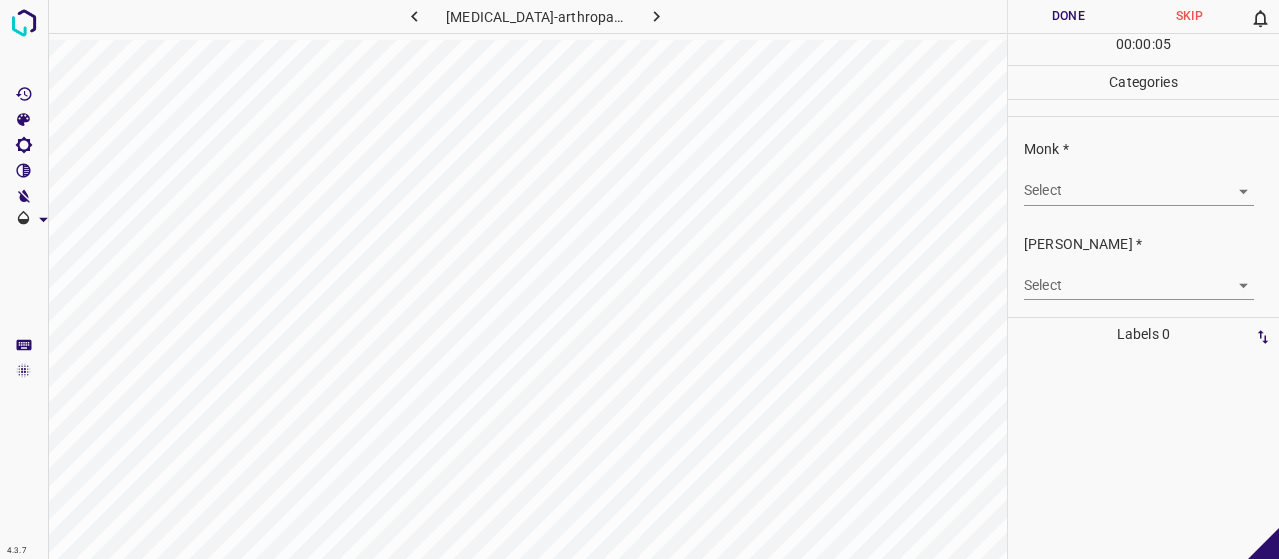
click at [1069, 196] on body "4.3.7 [MEDICAL_DATA]-arthropathica1.jpg Done Skip 0 00 : 00 : 05 Categories Mon…" at bounding box center [639, 279] width 1279 height 559
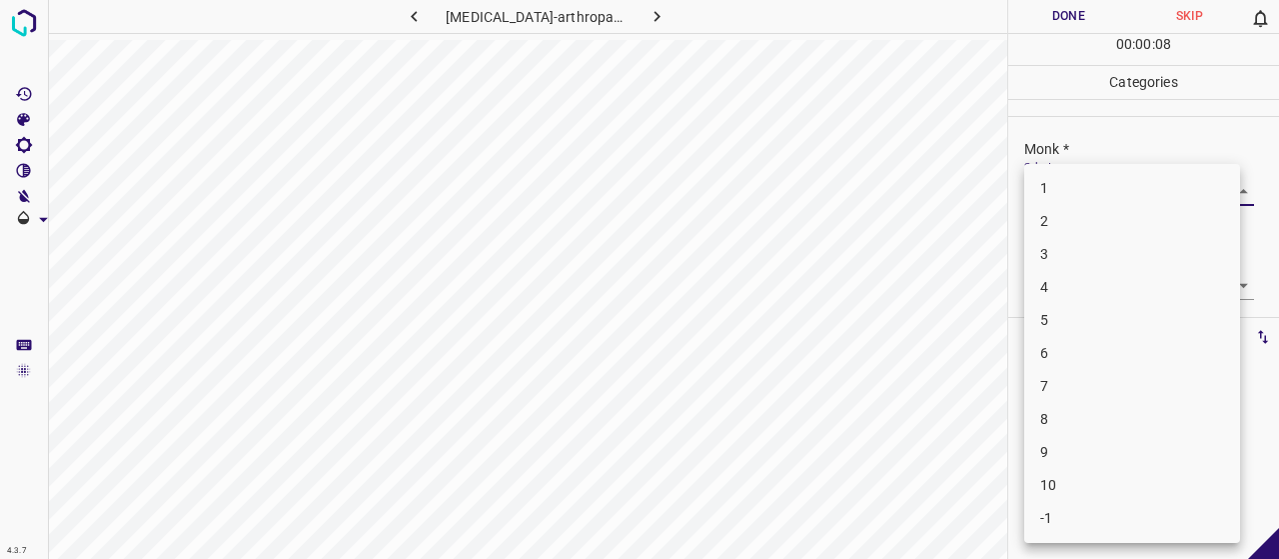
click at [913, 334] on div at bounding box center [639, 279] width 1279 height 559
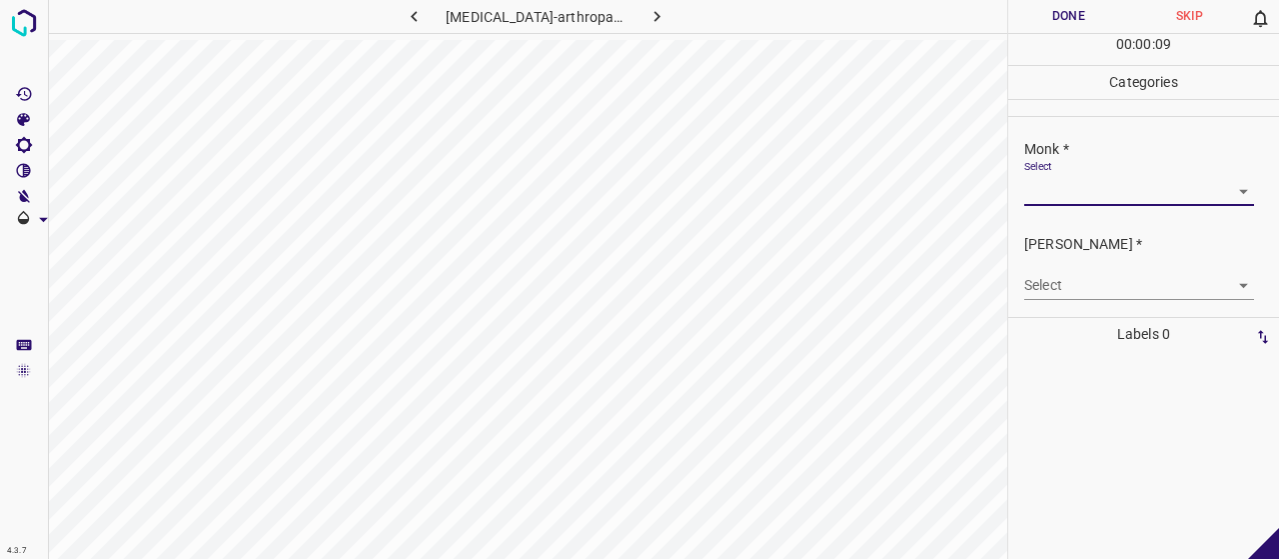
click at [1061, 187] on body "4.3.7 [MEDICAL_DATA]-arthropathica1.jpg Done Skip 0 00 : 00 : 09 Categories Mon…" at bounding box center [639, 279] width 1279 height 559
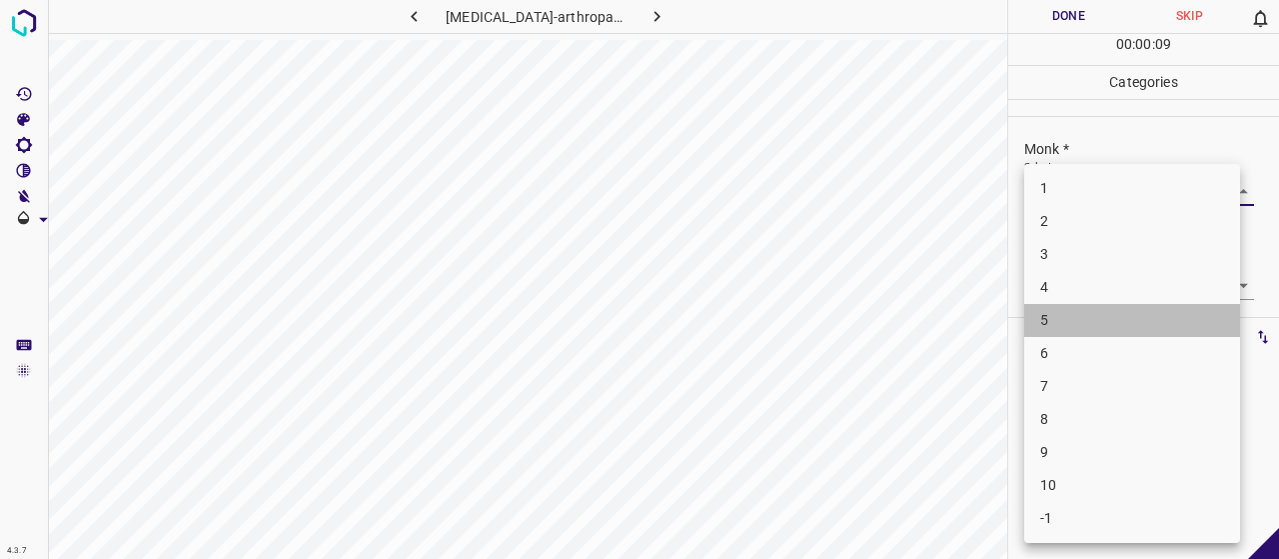
click at [1073, 325] on li "5" at bounding box center [1132, 320] width 216 height 33
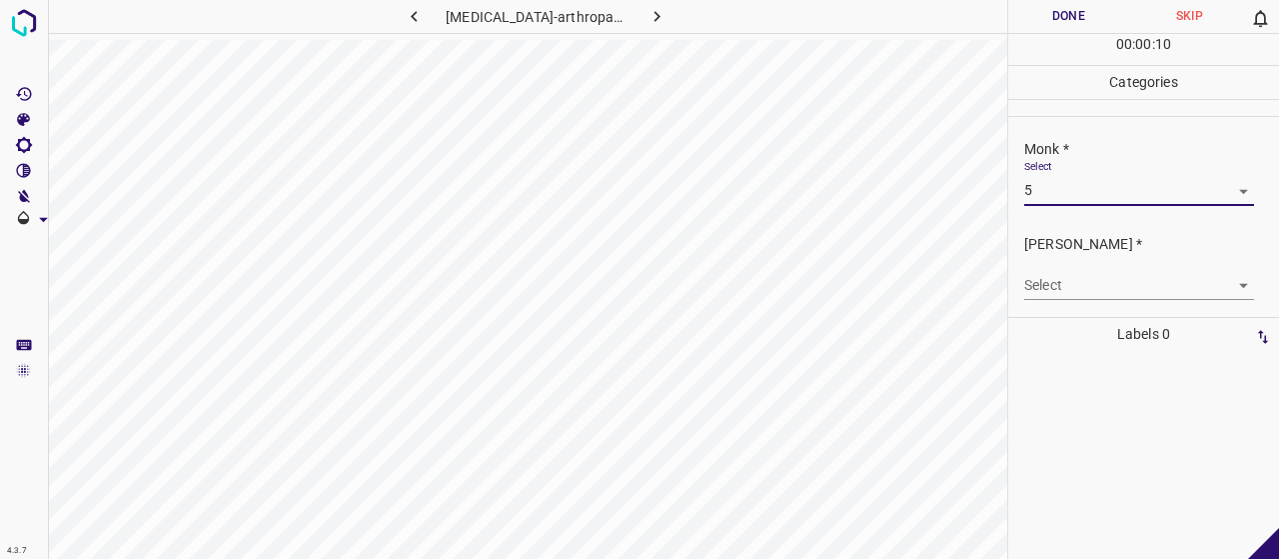
click at [1060, 283] on body "4.3.7 [MEDICAL_DATA]-arthropathica1.jpg Done Skip 0 00 : 00 : 10 Categories Mon…" at bounding box center [639, 279] width 1279 height 559
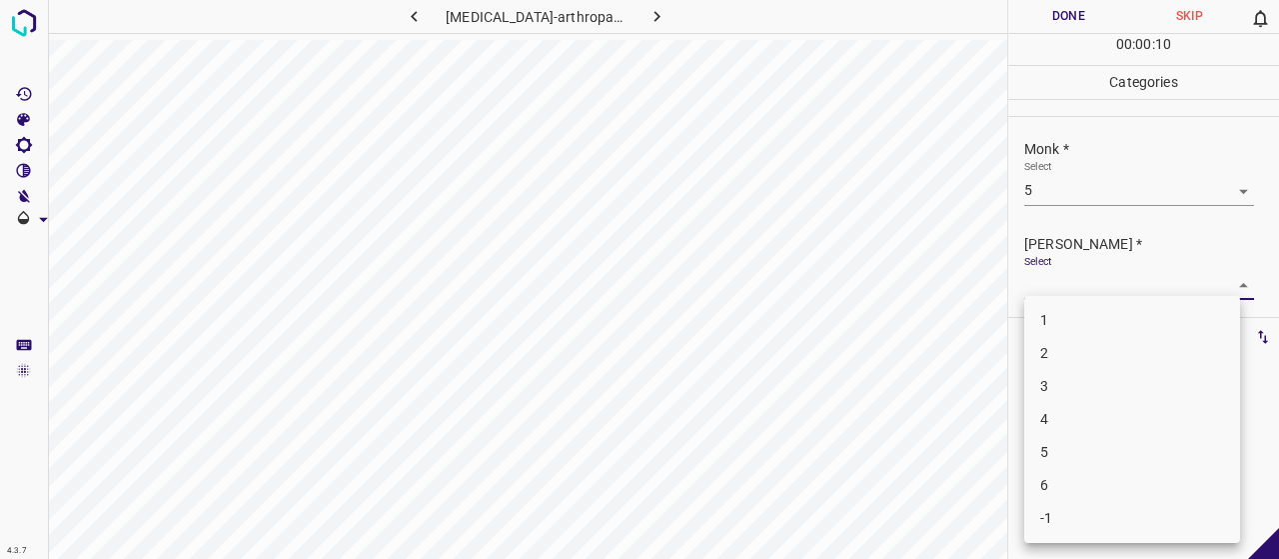
click at [1075, 393] on li "3" at bounding box center [1132, 386] width 216 height 33
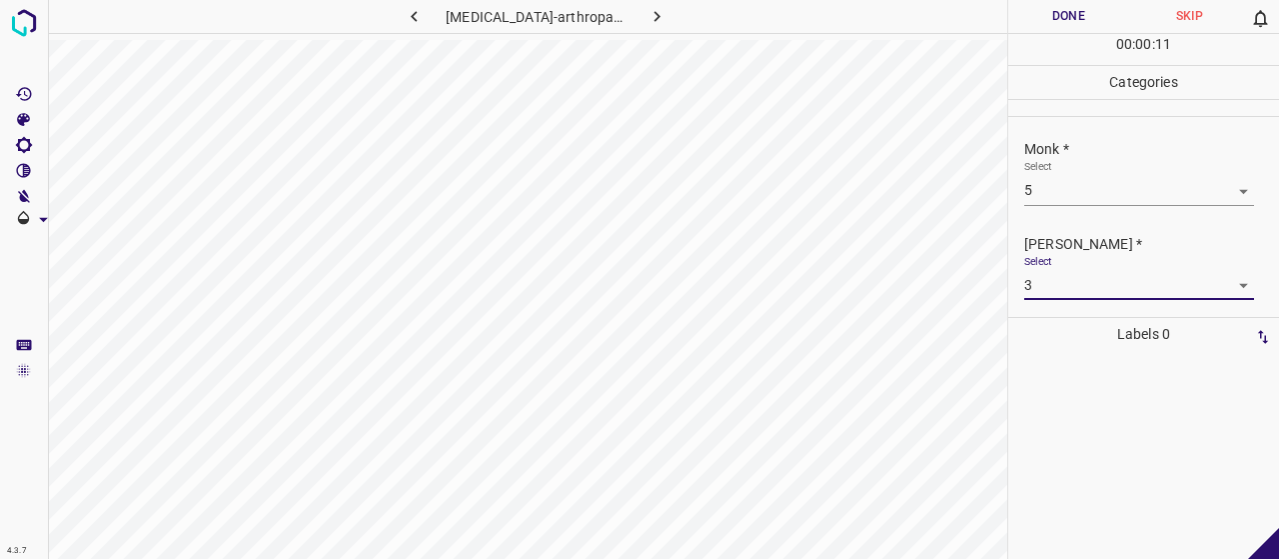
drag, startPoint x: 1038, startPoint y: 47, endPoint x: 1036, endPoint y: 23, distance: 24.1
click at [1037, 44] on div "00 : 00 : 11" at bounding box center [1143, 49] width 271 height 31
click at [1036, 23] on button "Done" at bounding box center [1068, 16] width 121 height 33
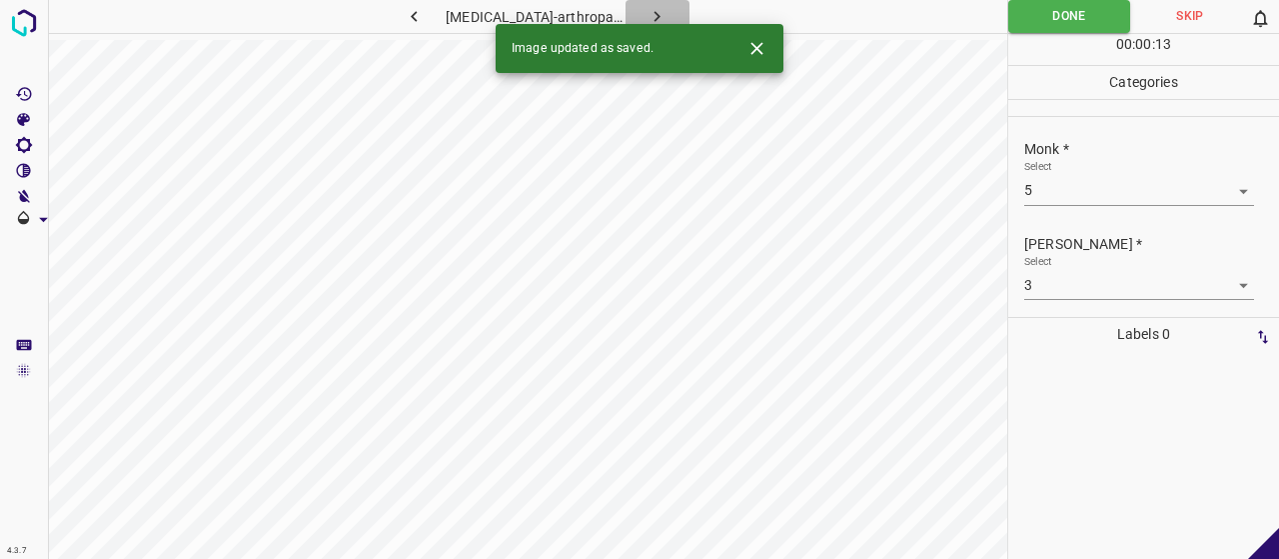
click at [646, 14] on icon "button" at bounding box center [656, 16] width 21 height 21
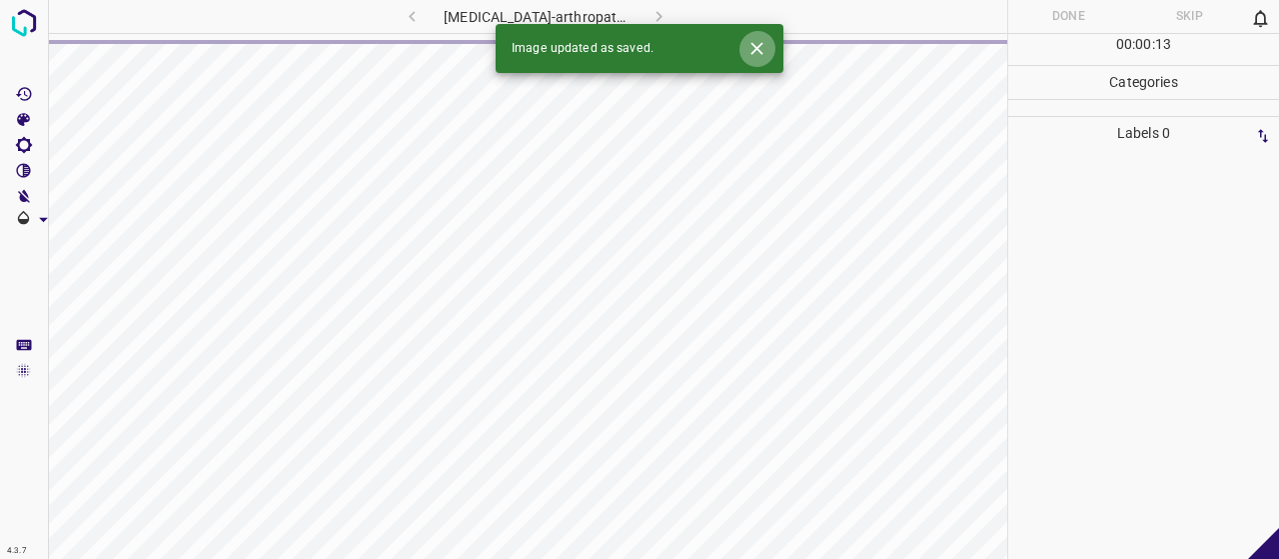
click at [751, 47] on icon "Close" at bounding box center [756, 48] width 21 height 21
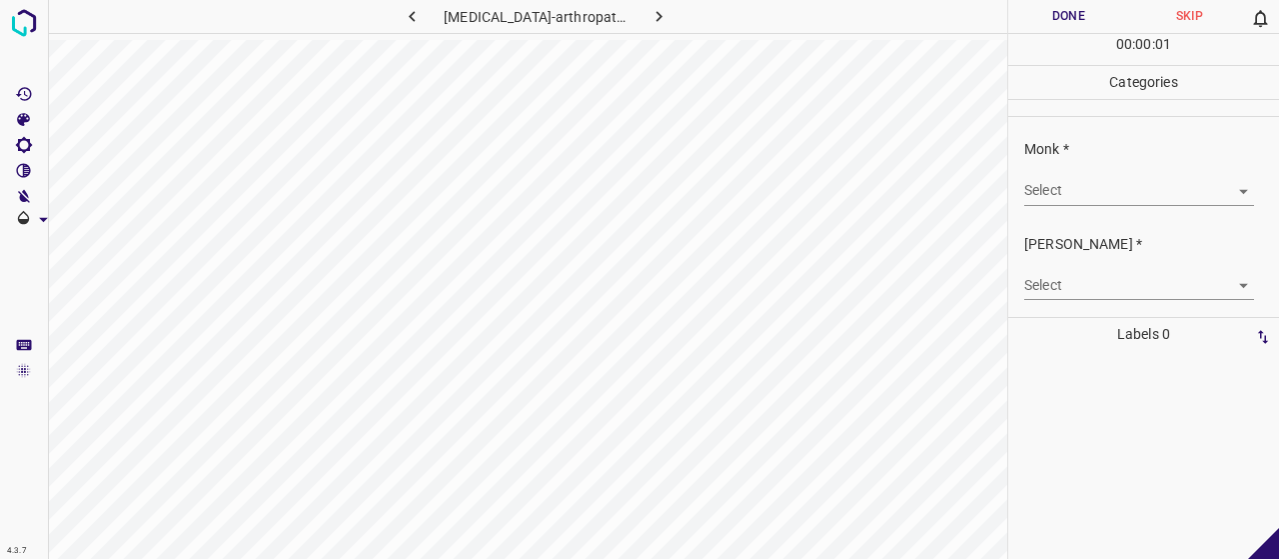
click at [1136, 181] on body "4.3.7 [MEDICAL_DATA]-arthropathica18.jpg Done Skip 0 00 : 00 : 01 Categories Mo…" at bounding box center [639, 279] width 1279 height 559
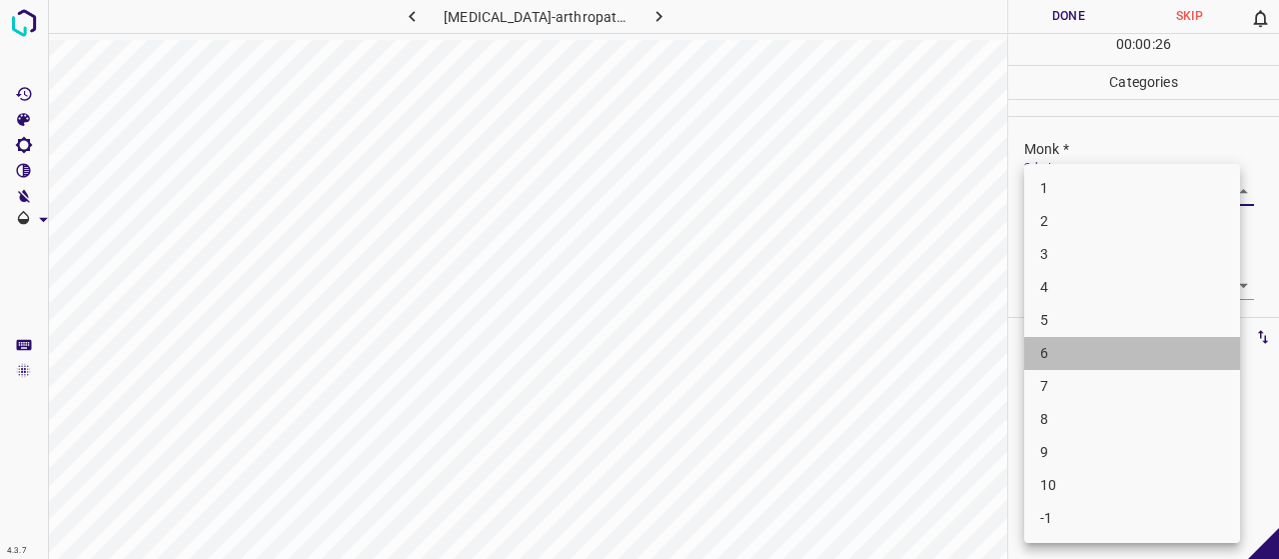
click at [1057, 357] on li "6" at bounding box center [1132, 353] width 216 height 33
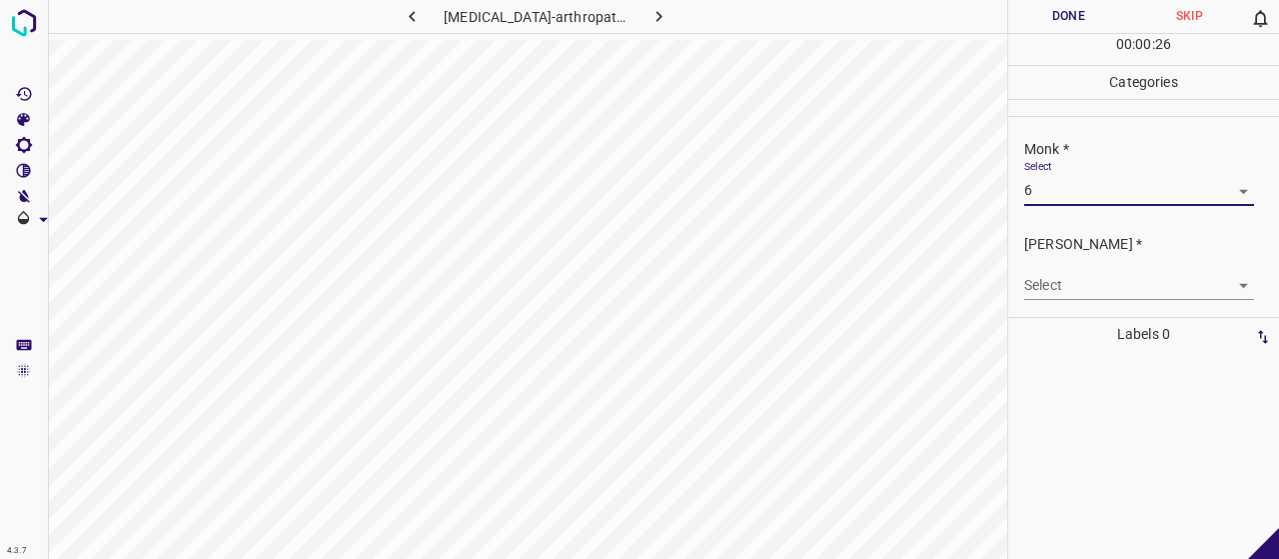
click at [1095, 300] on body "4.3.7 [MEDICAL_DATA]-arthropathica18.jpg Done Skip 0 00 : 00 : 26 Categories Mo…" at bounding box center [639, 279] width 1279 height 559
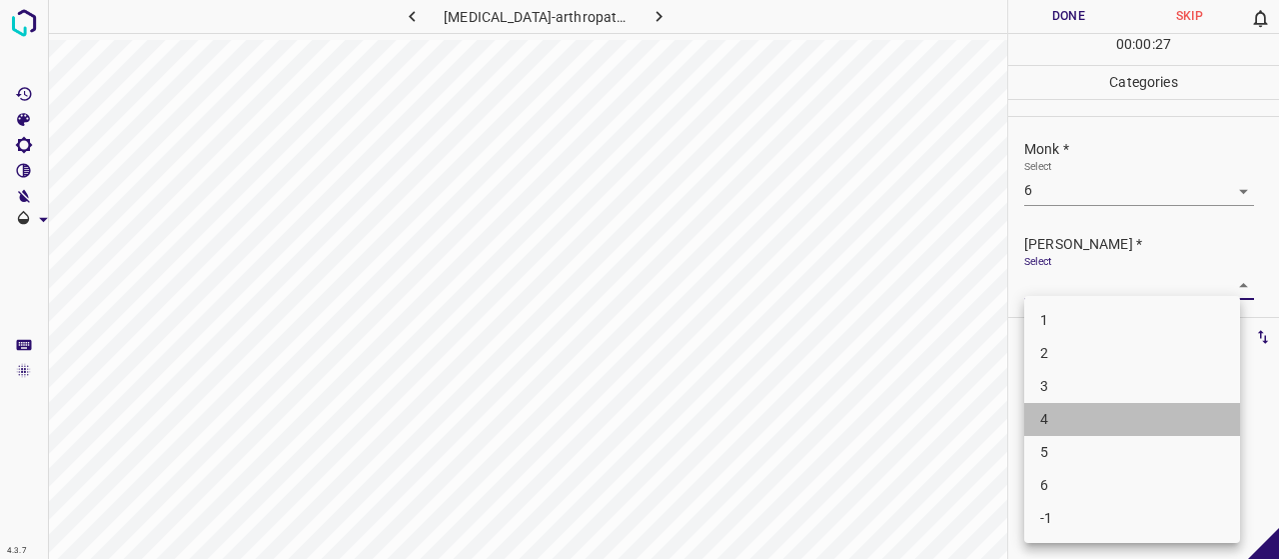
click at [1089, 427] on li "4" at bounding box center [1132, 419] width 216 height 33
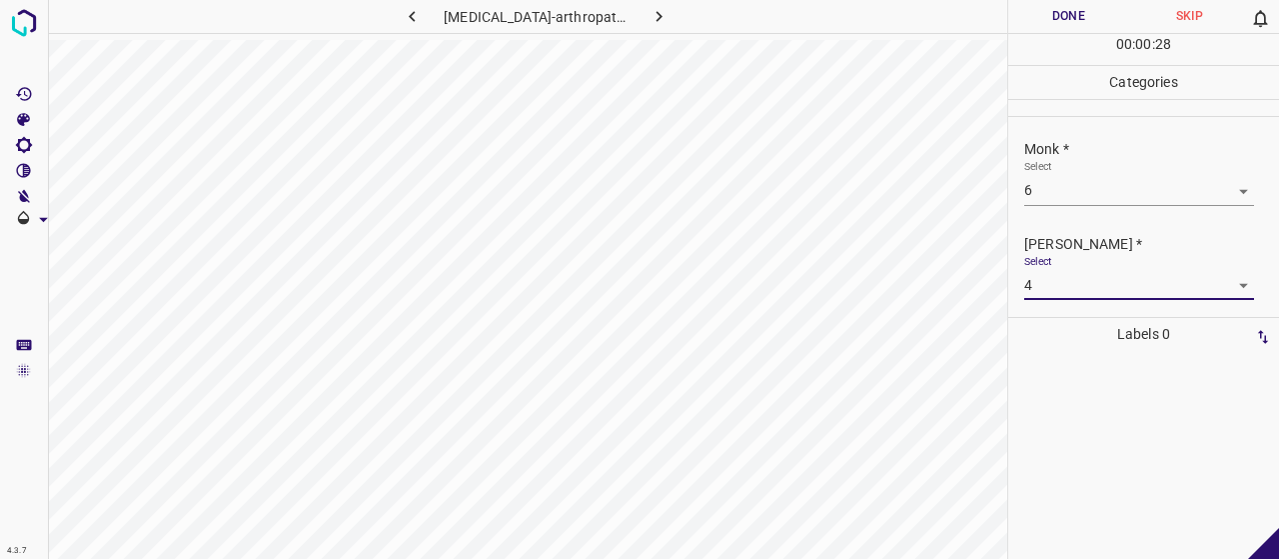
click at [1068, 13] on button "Done" at bounding box center [1068, 16] width 121 height 33
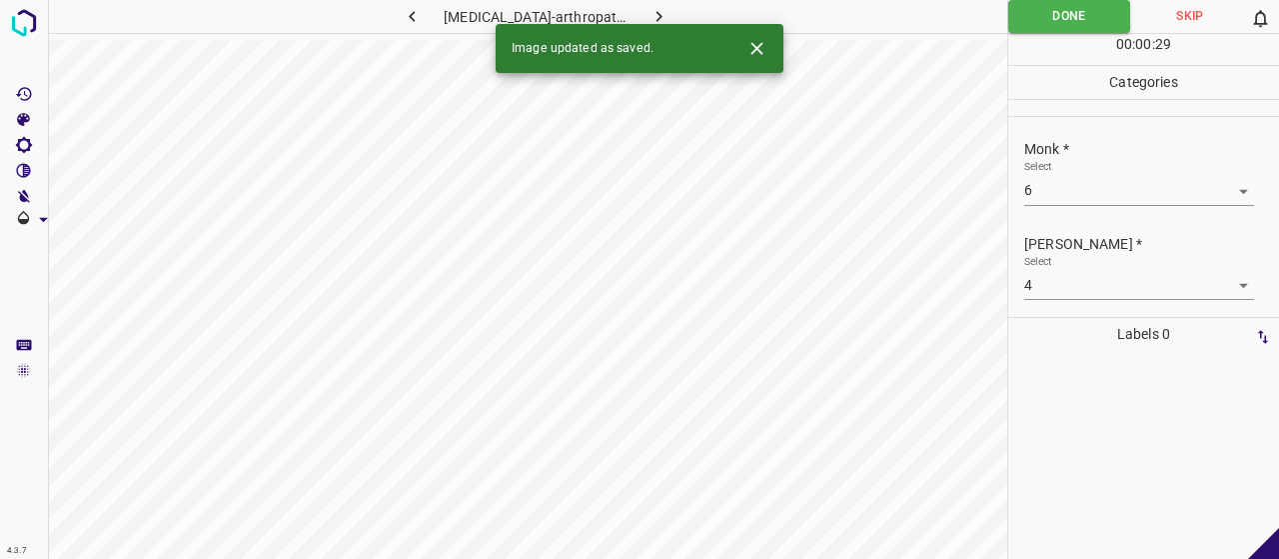
click at [628, 9] on button "button" at bounding box center [660, 16] width 64 height 33
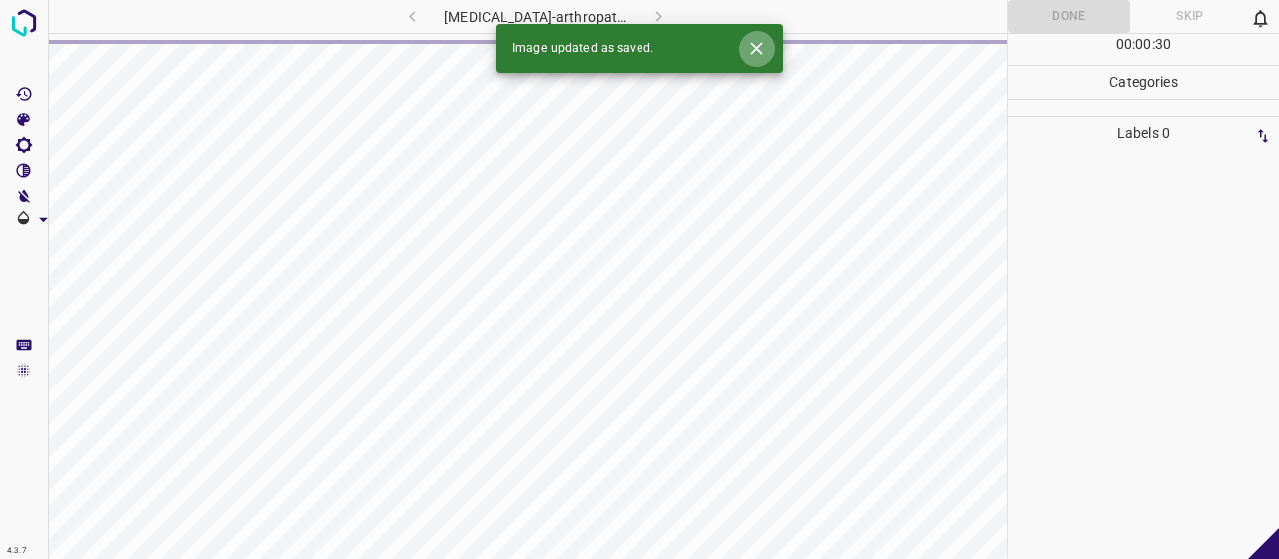
click at [756, 45] on icon "Close" at bounding box center [756, 48] width 21 height 21
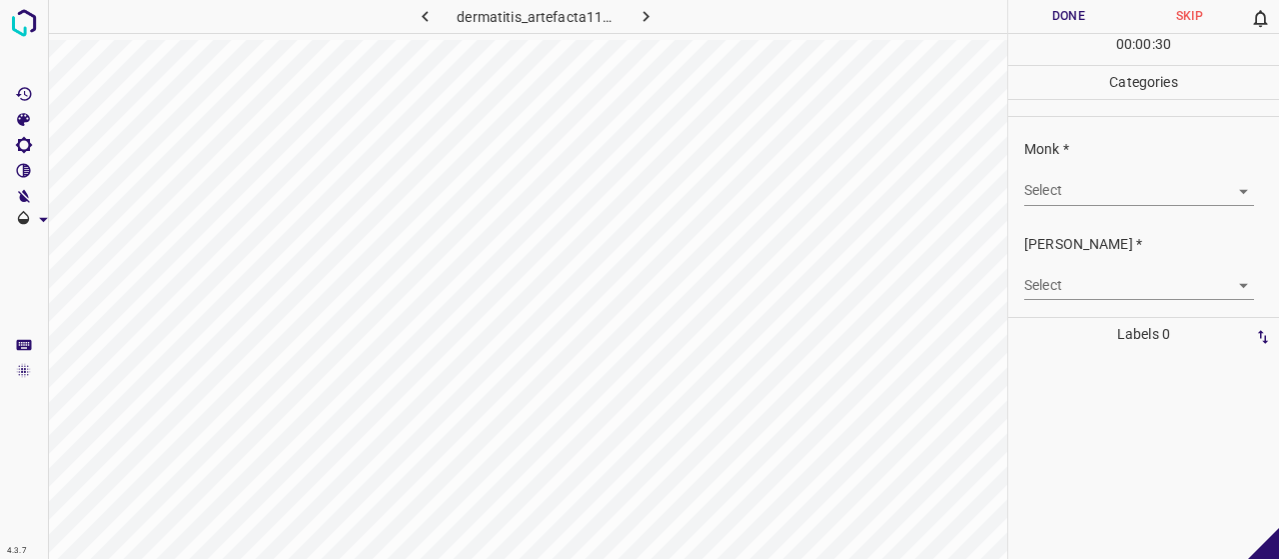
click at [1158, 185] on body "4.3.7 dermatitis_artefacta11.jpg Done Skip 0 00 : 00 : 30 Categories Monk * Sel…" at bounding box center [639, 279] width 1279 height 559
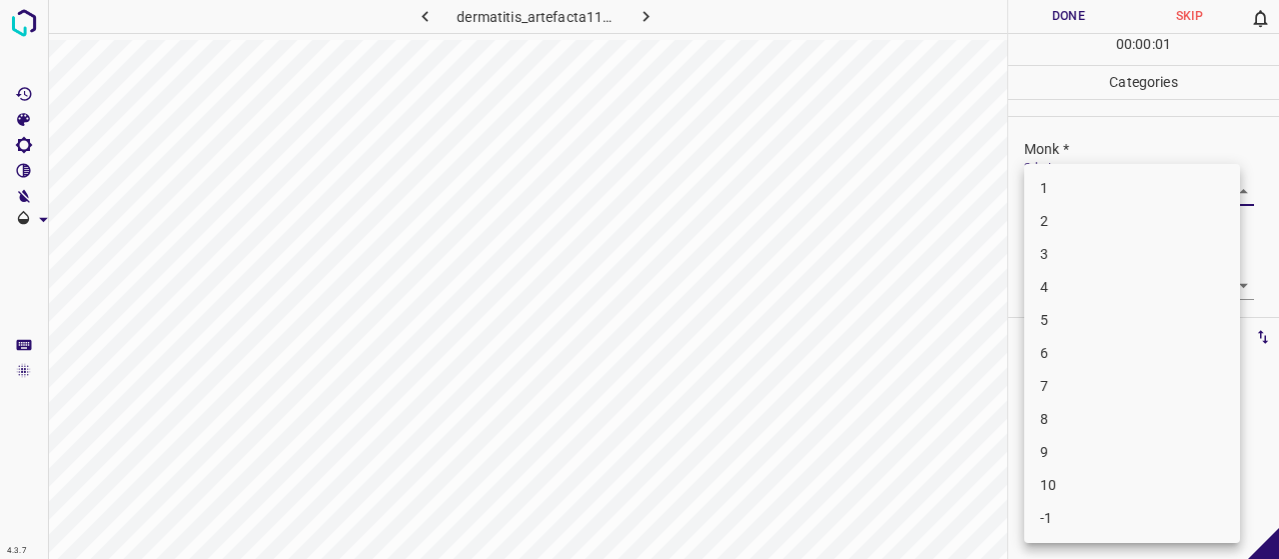
click at [1133, 325] on li "5" at bounding box center [1132, 320] width 216 height 33
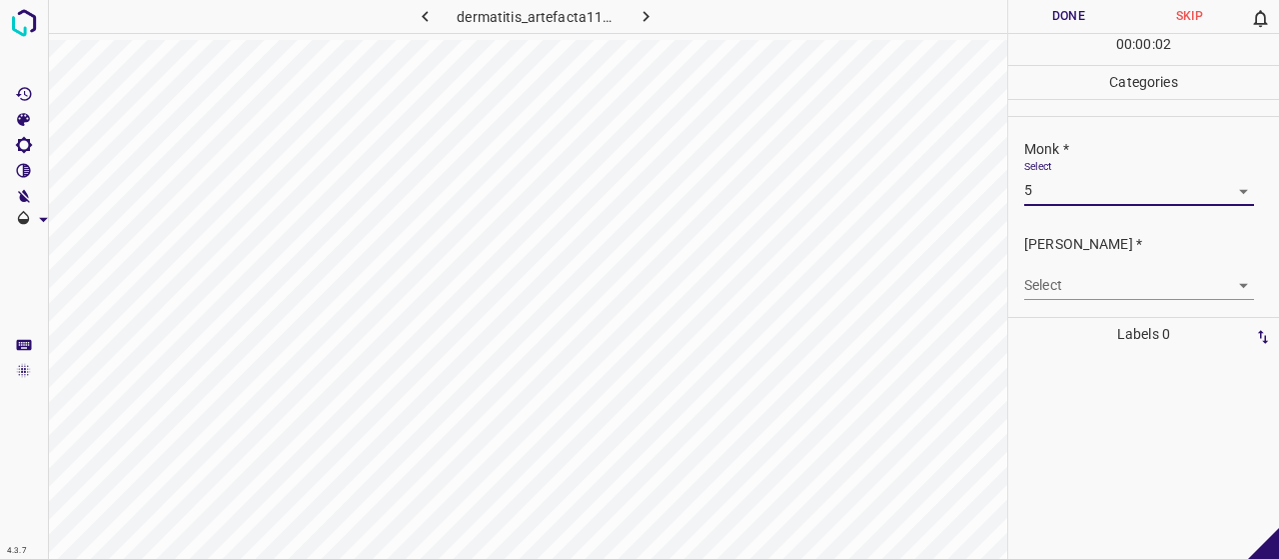
click at [1129, 286] on body "4.3.7 dermatitis_artefacta11.jpg Done Skip 0 00 : 00 : 02 Categories Monk * Sel…" at bounding box center [639, 279] width 1279 height 559
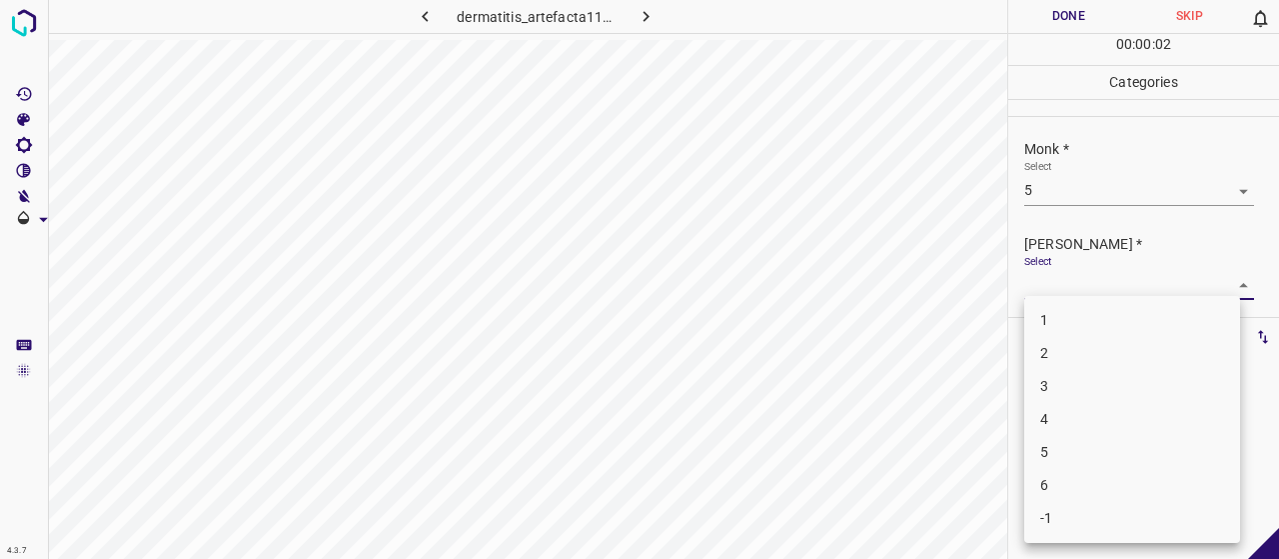
click at [1127, 385] on li "3" at bounding box center [1132, 386] width 216 height 33
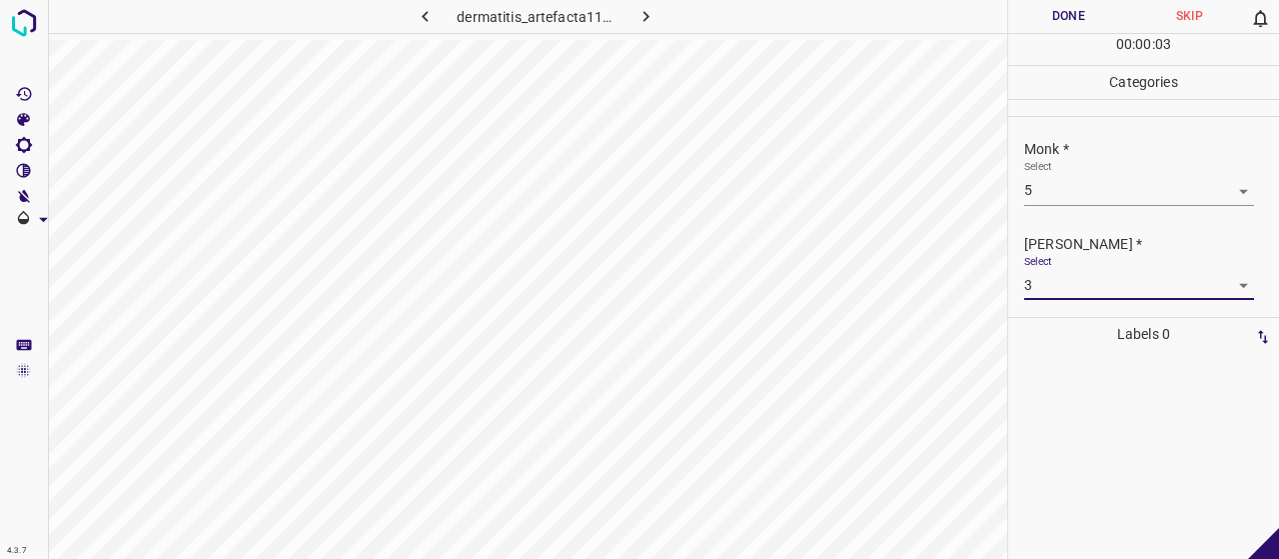
click at [1083, 17] on button "Done" at bounding box center [1068, 16] width 121 height 33
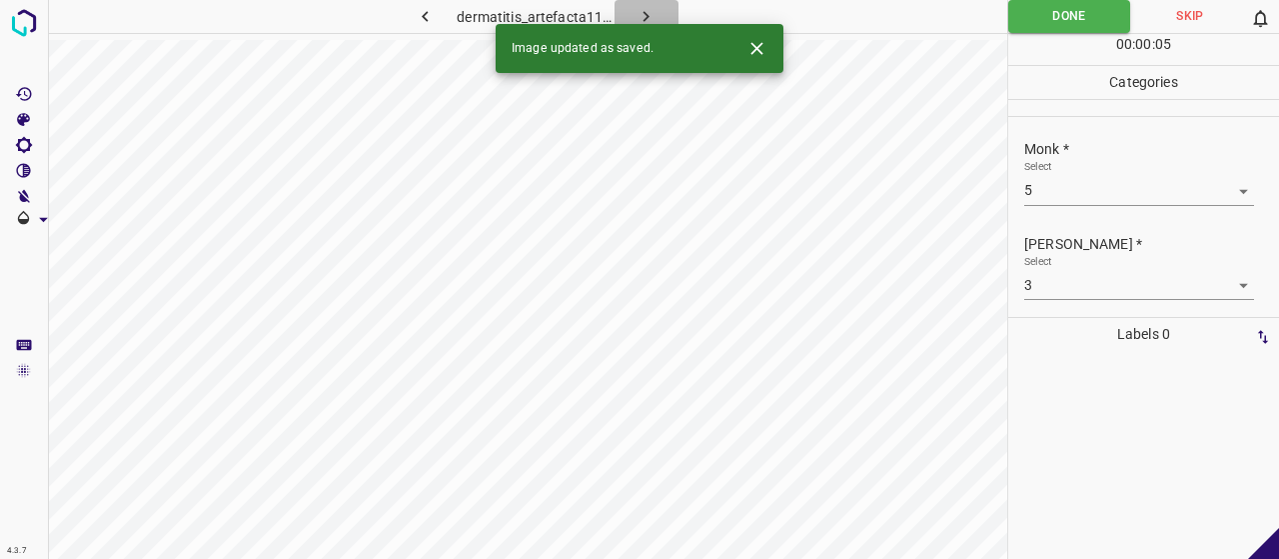
click at [652, 1] on button "button" at bounding box center [647, 16] width 64 height 33
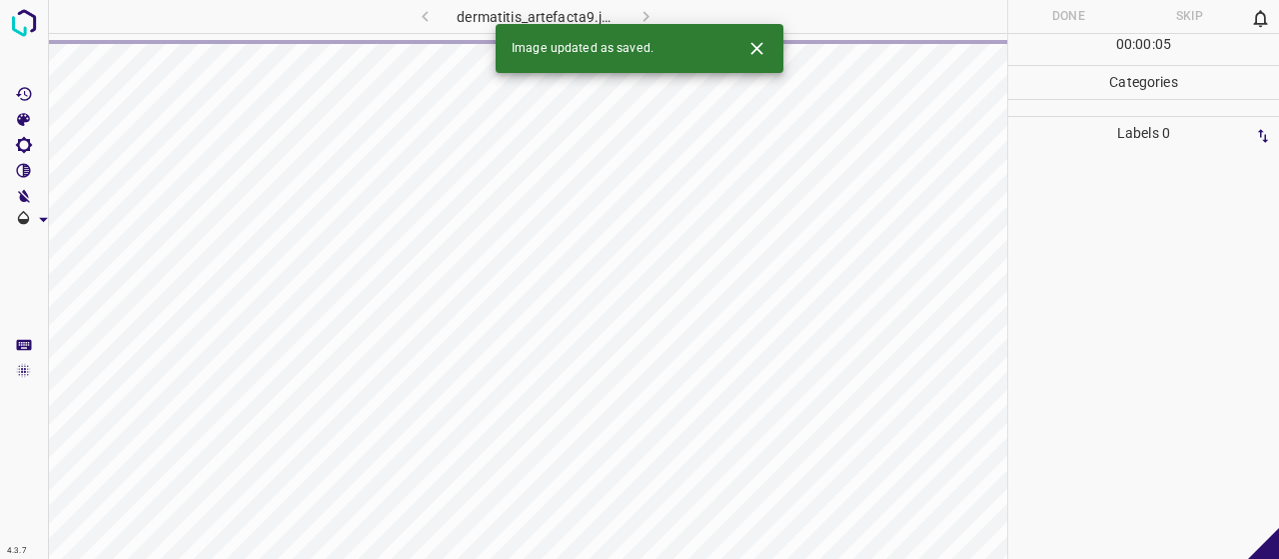
click at [761, 39] on icon "Close" at bounding box center [756, 48] width 21 height 21
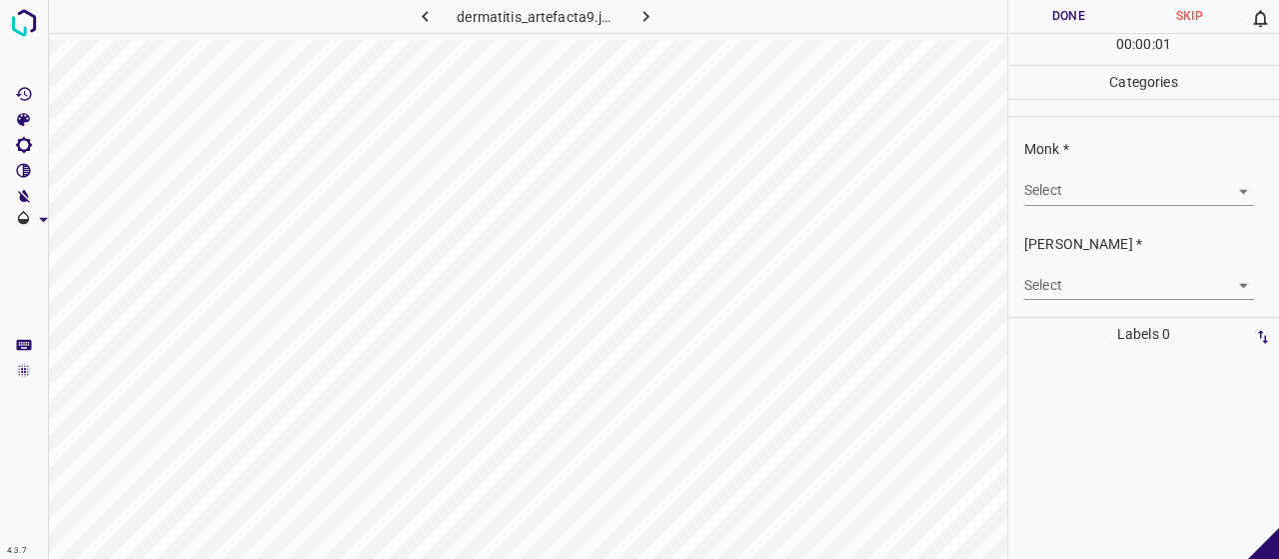
click at [1046, 189] on body "4.3.7 dermatitis_artefacta9.jpg Done Skip 0 00 : 00 : 01 Categories Monk * Sele…" at bounding box center [639, 279] width 1279 height 559
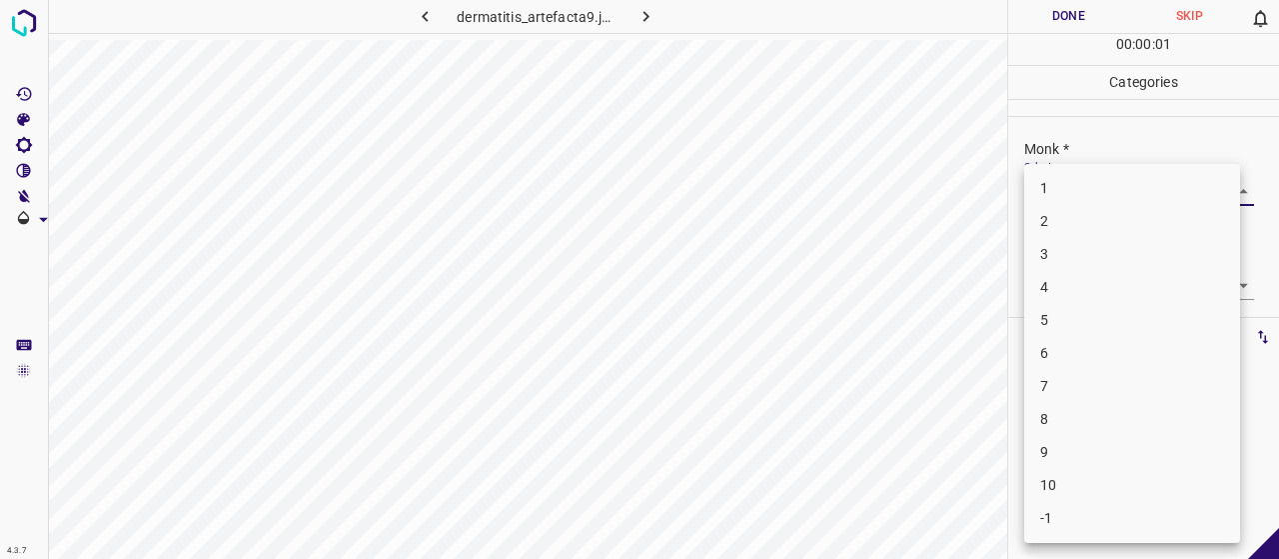
click at [1060, 264] on li "3" at bounding box center [1132, 254] width 216 height 33
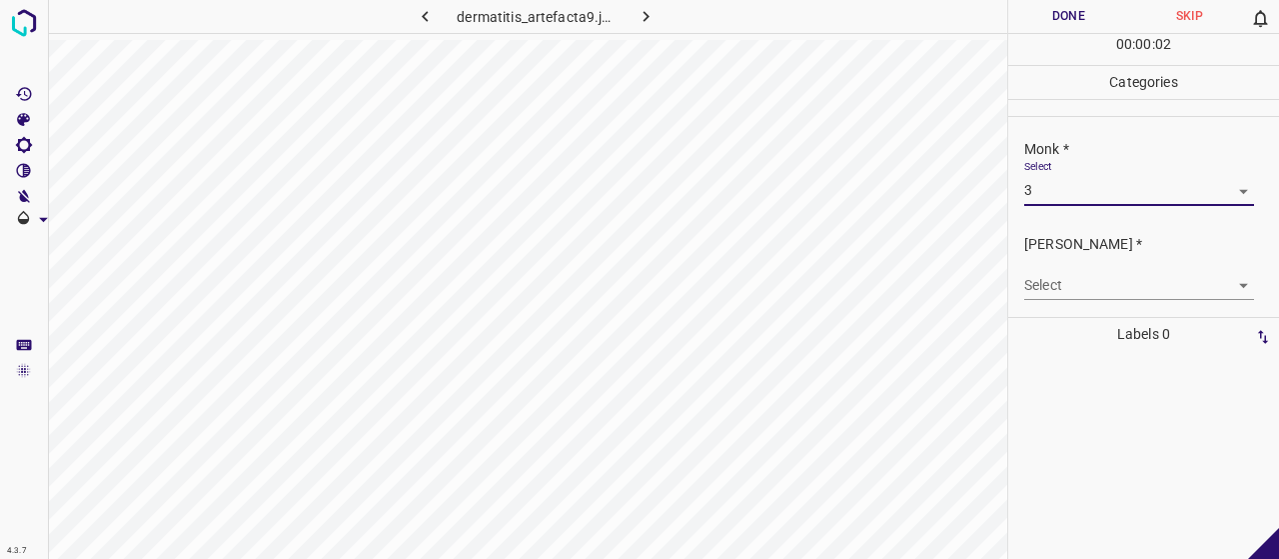
click at [1064, 286] on body "4.3.7 dermatitis_artefacta9.jpg Done Skip 0 00 : 00 : 02 Categories Monk * Sele…" at bounding box center [639, 279] width 1279 height 559
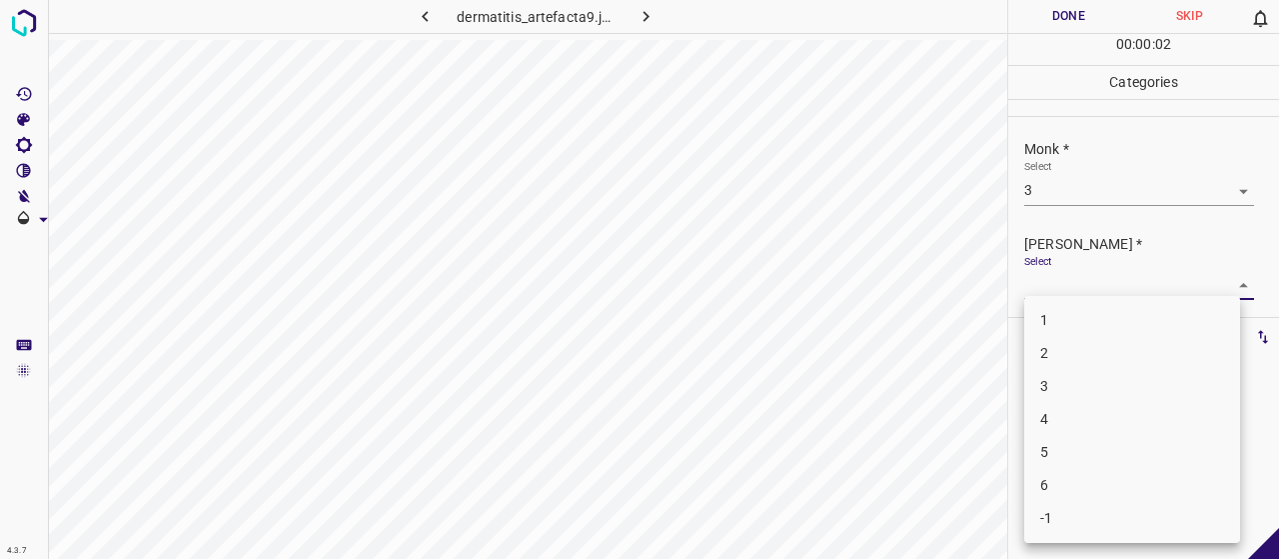
click at [1075, 370] on li "3" at bounding box center [1132, 386] width 216 height 33
click at [1063, 287] on body "4.3.7 dermatitis_artefacta9.jpg Done Skip 0 00 : 00 : 03 Categories Monk * Sele…" at bounding box center [639, 279] width 1279 height 559
click at [1054, 353] on li "2" at bounding box center [1132, 353] width 216 height 33
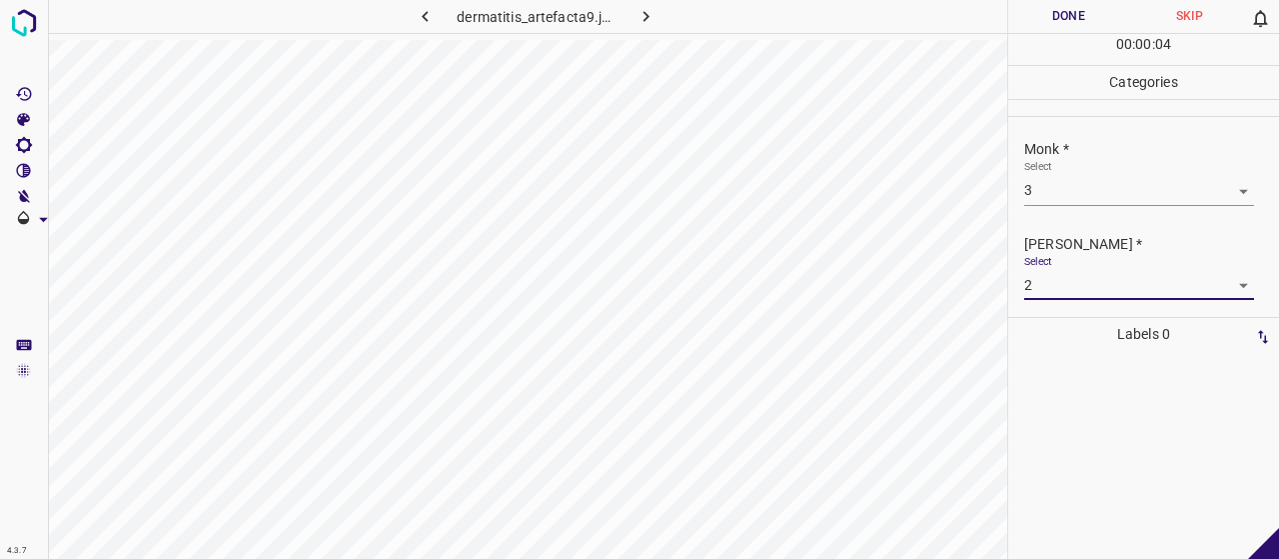
click at [1054, 24] on button "Done" at bounding box center [1068, 16] width 121 height 33
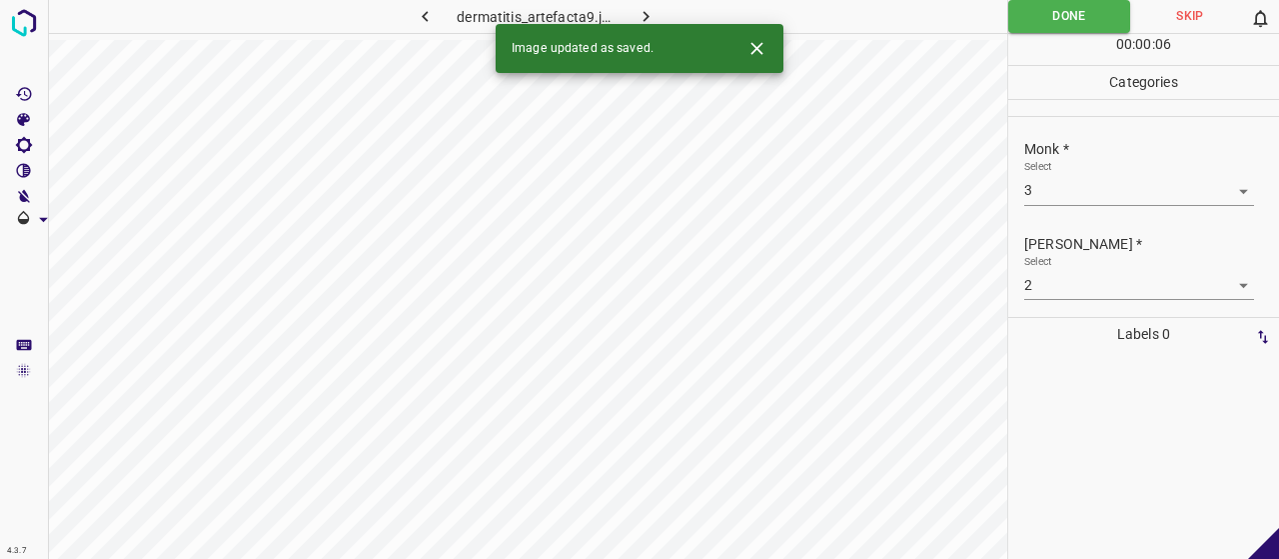
click at [667, 10] on button "button" at bounding box center [647, 16] width 64 height 33
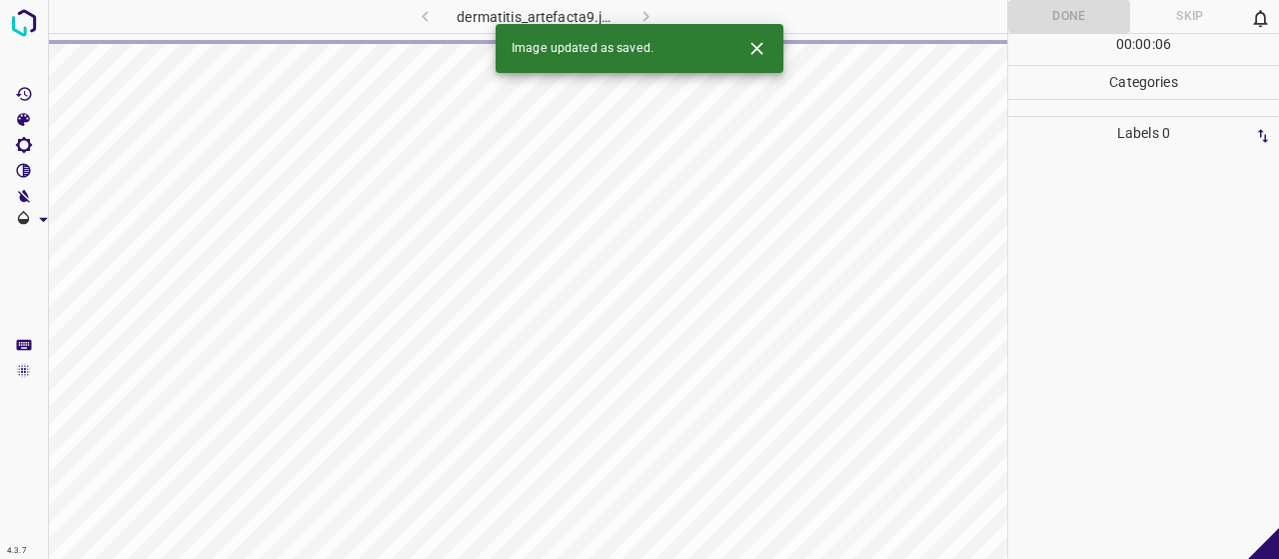
click at [759, 41] on icon "Close" at bounding box center [756, 48] width 21 height 21
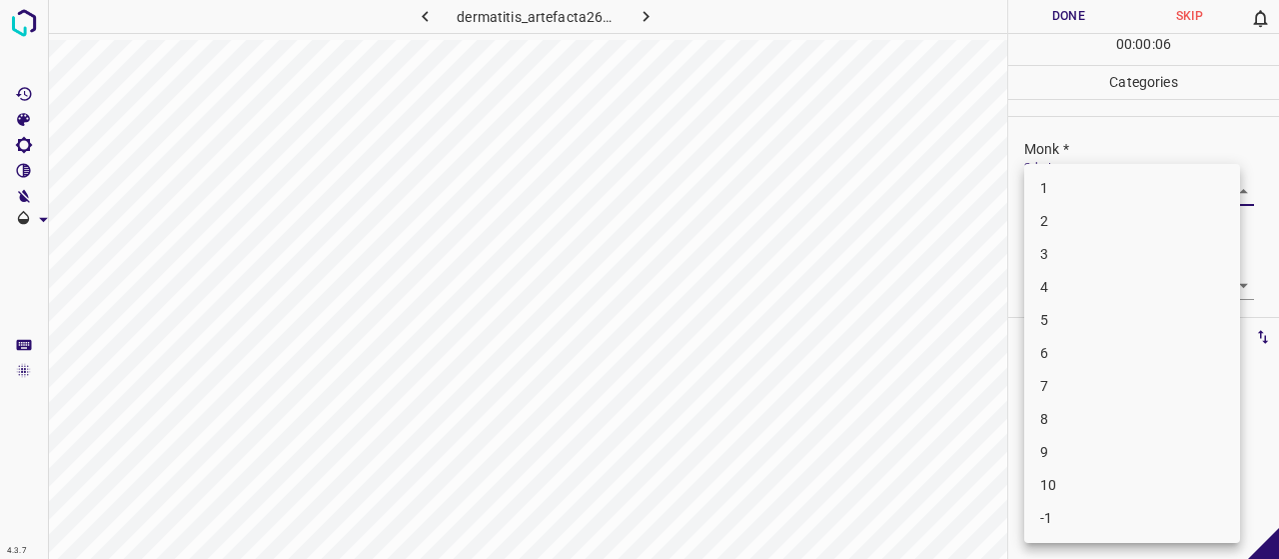
click at [1083, 189] on body "4.3.7 dermatitis_artefacta26.jpg Done Skip 0 00 : 00 : 06 Categories Monk * Sel…" at bounding box center [639, 279] width 1279 height 559
click at [1095, 265] on li "3" at bounding box center [1132, 254] width 216 height 33
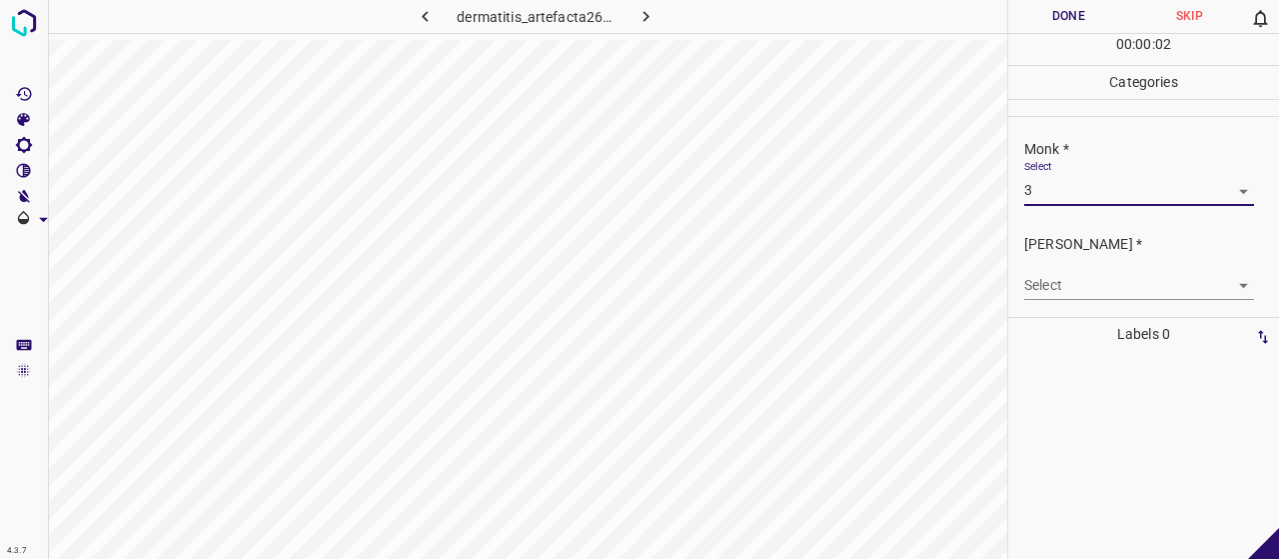
click at [1091, 294] on body "4.3.7 dermatitis_artefacta26.jpg Done Skip 0 00 : 00 : 02 Categories Monk * Sel…" at bounding box center [639, 279] width 1279 height 559
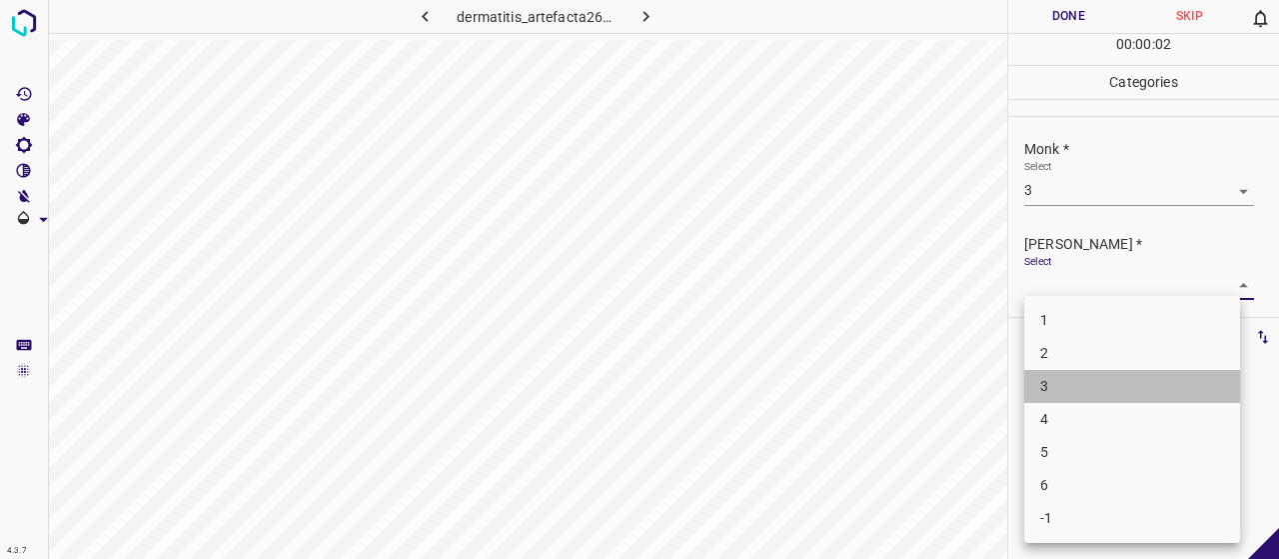
drag, startPoint x: 1071, startPoint y: 375, endPoint x: 1065, endPoint y: 346, distance: 29.6
click at [1065, 346] on ul "1 2 3 4 5 6 -1" at bounding box center [1132, 419] width 216 height 247
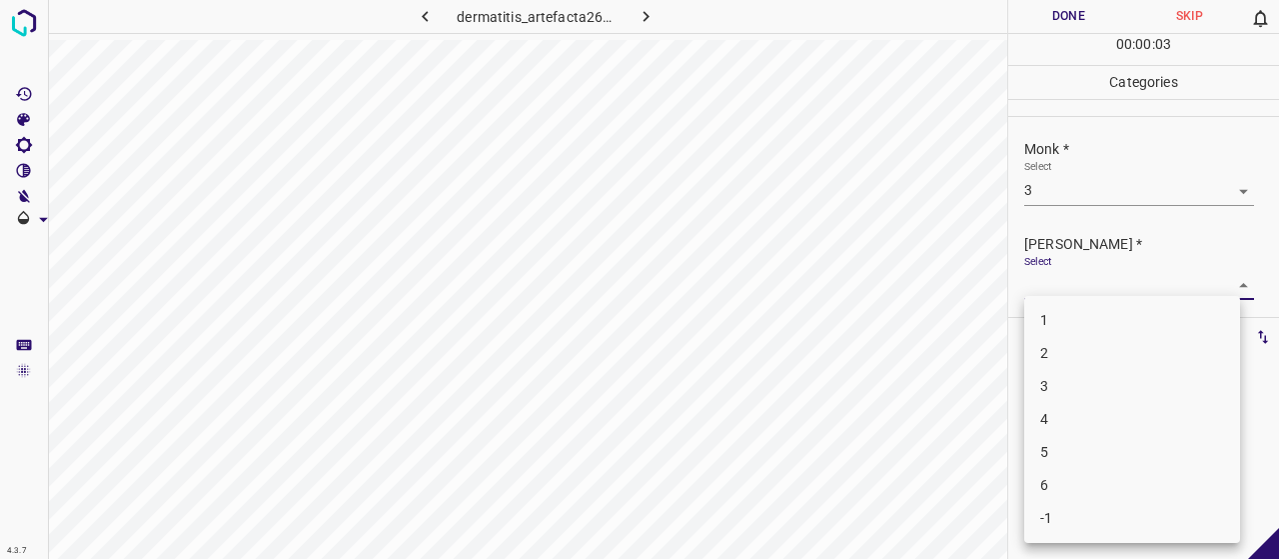
click at [1065, 347] on li "2" at bounding box center [1132, 353] width 216 height 33
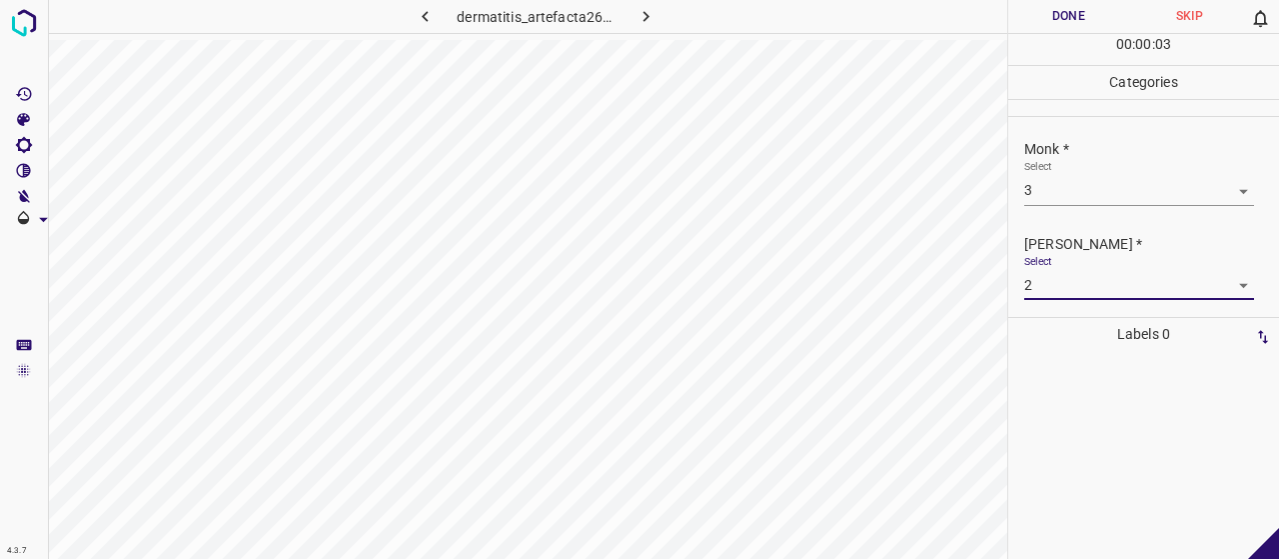
click at [1049, 21] on button "Done" at bounding box center [1068, 16] width 121 height 33
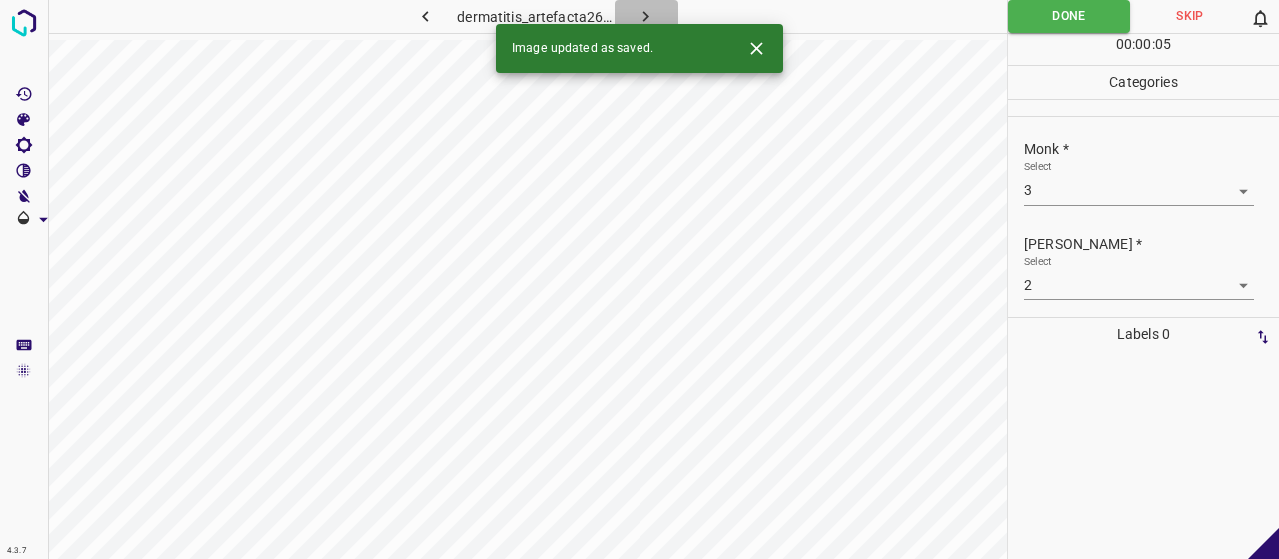
click at [655, 12] on icon "button" at bounding box center [646, 16] width 21 height 21
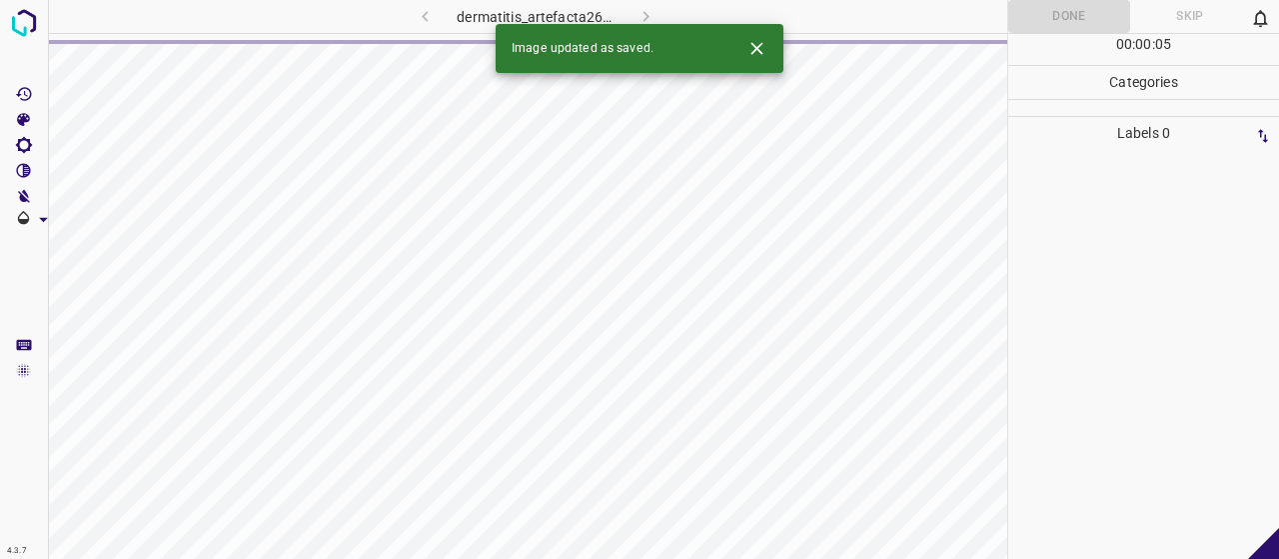
click at [754, 49] on icon "Close" at bounding box center [756, 48] width 12 height 12
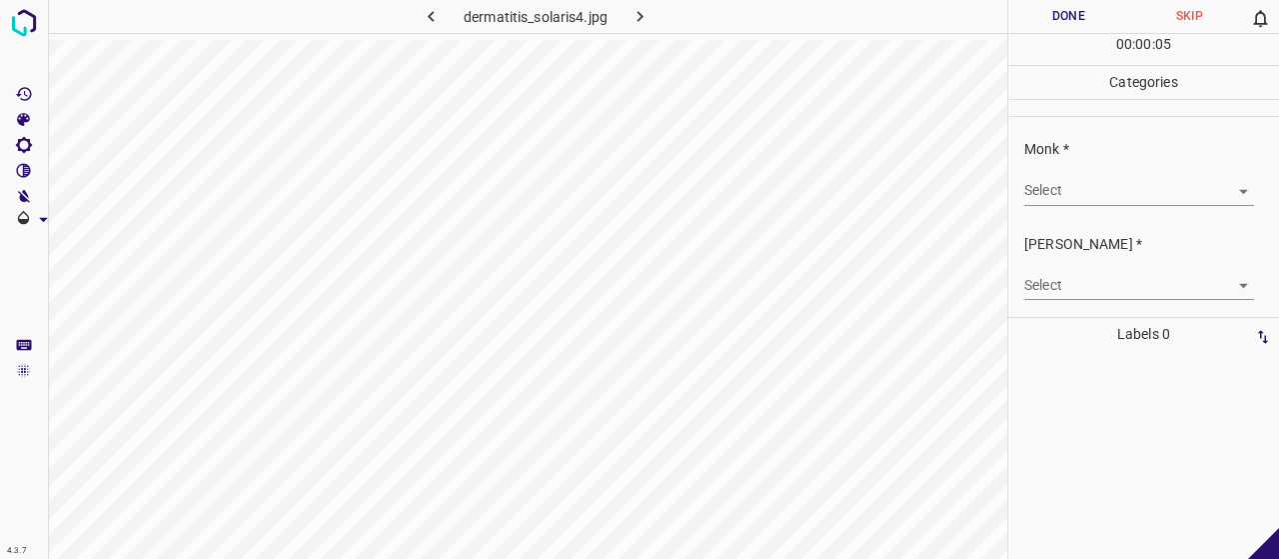
click at [1043, 197] on body "4.3.7 dermatitis_solaris4.jpg Done Skip 0 00 : 00 : 05 Categories Monk * Select…" at bounding box center [639, 279] width 1279 height 559
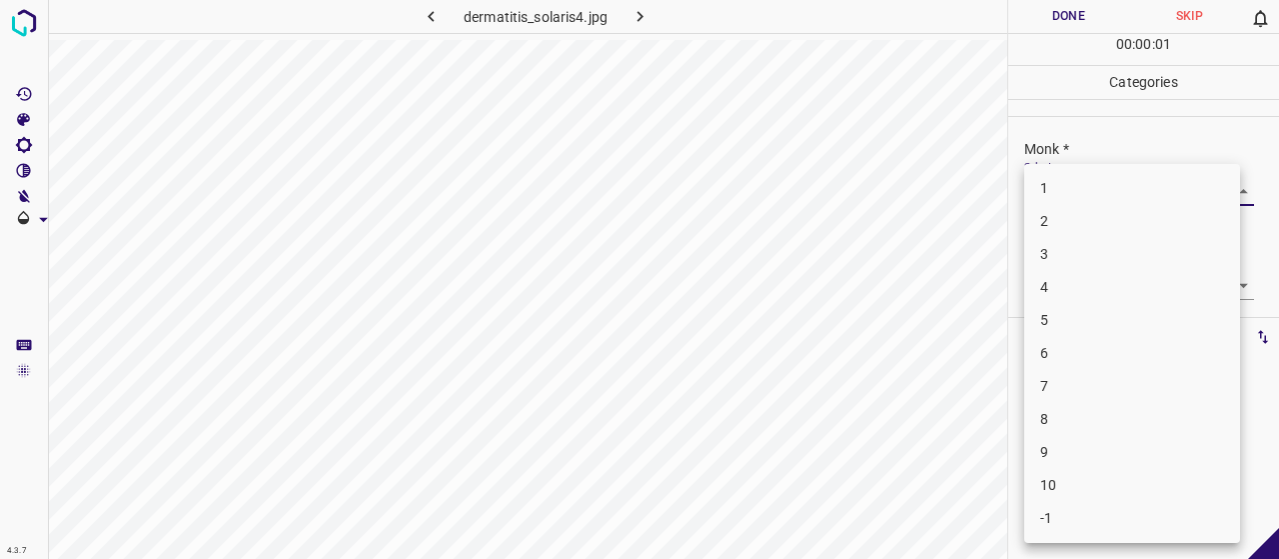
click at [1048, 259] on li "3" at bounding box center [1132, 254] width 216 height 33
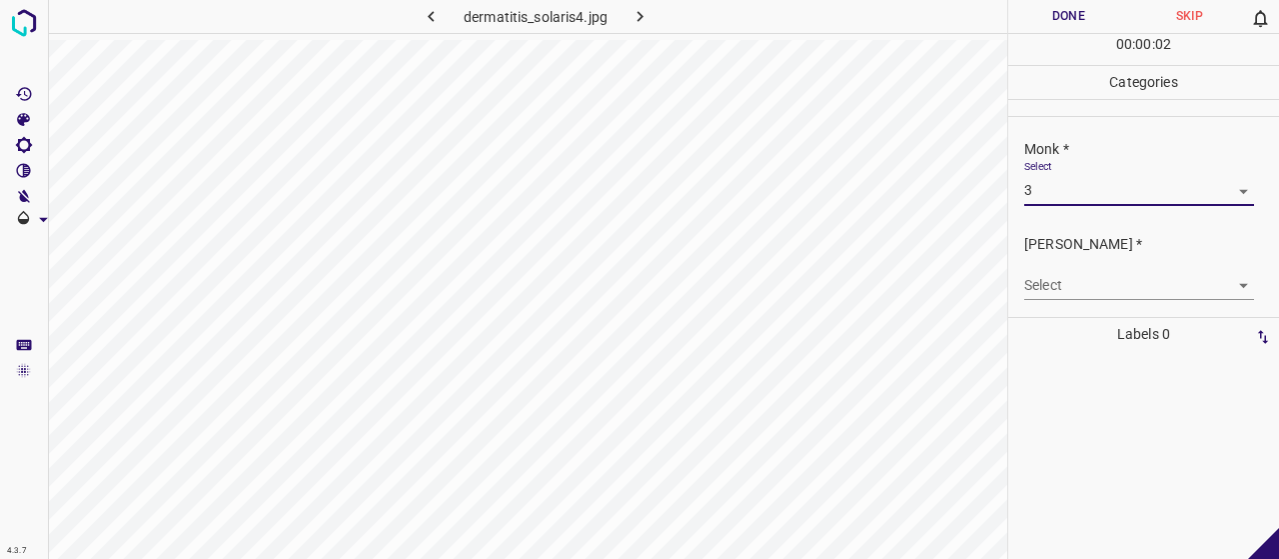
click at [1055, 283] on body "4.3.7 dermatitis_solaris4.jpg Done Skip 0 00 : 00 : 02 Categories Monk * Select…" at bounding box center [639, 279] width 1279 height 559
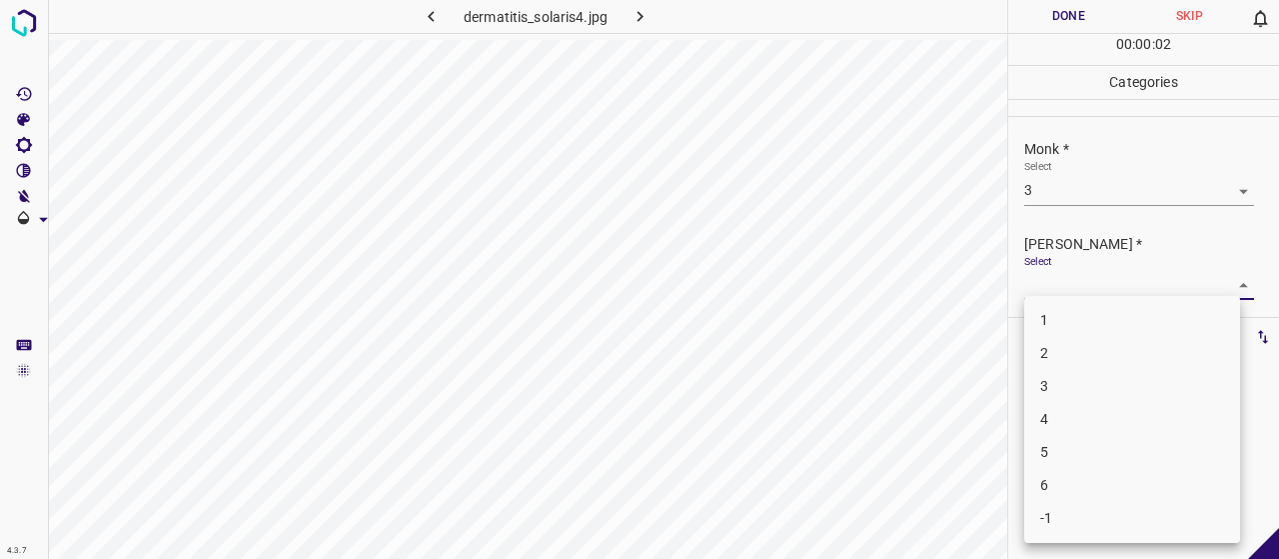
click at [1081, 351] on li "2" at bounding box center [1132, 353] width 216 height 33
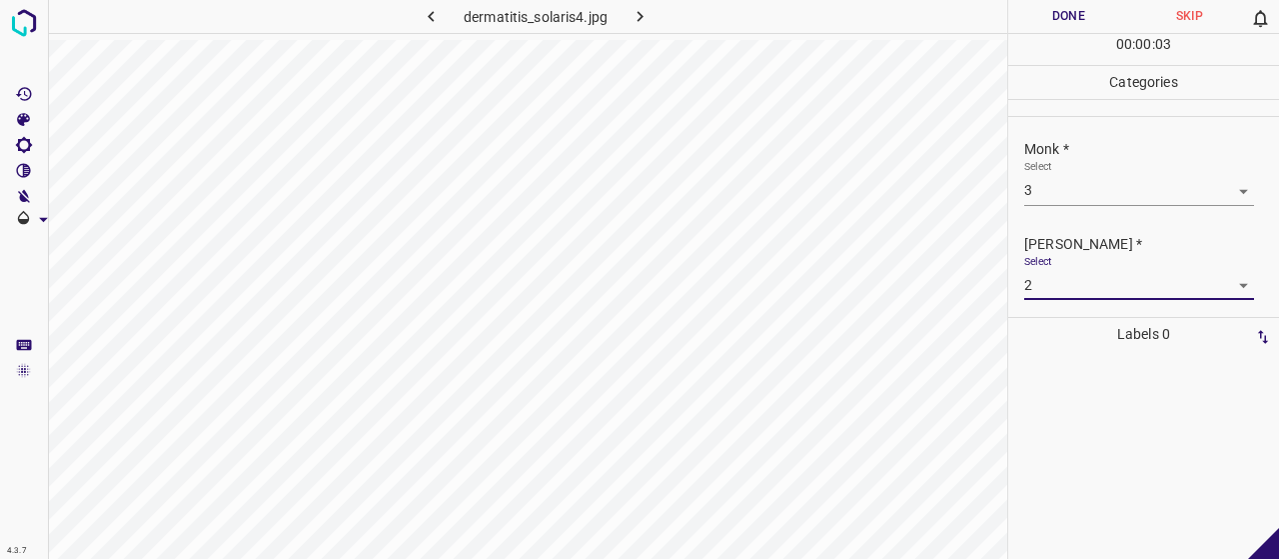
click at [1061, 26] on button "Done" at bounding box center [1068, 16] width 121 height 33
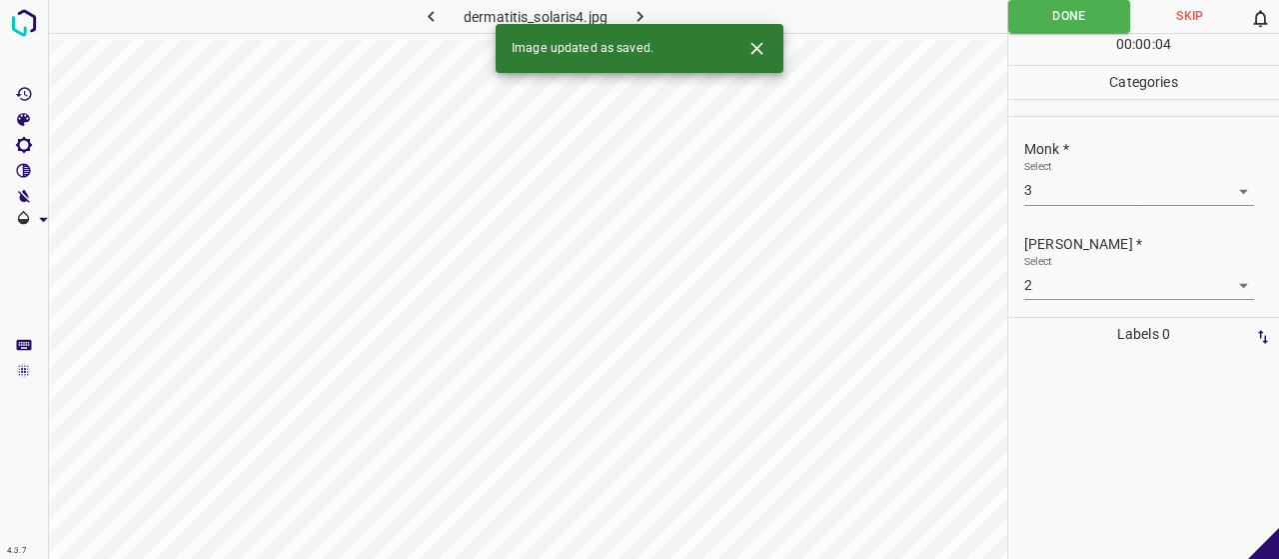
click at [658, 10] on button "button" at bounding box center [640, 16] width 64 height 33
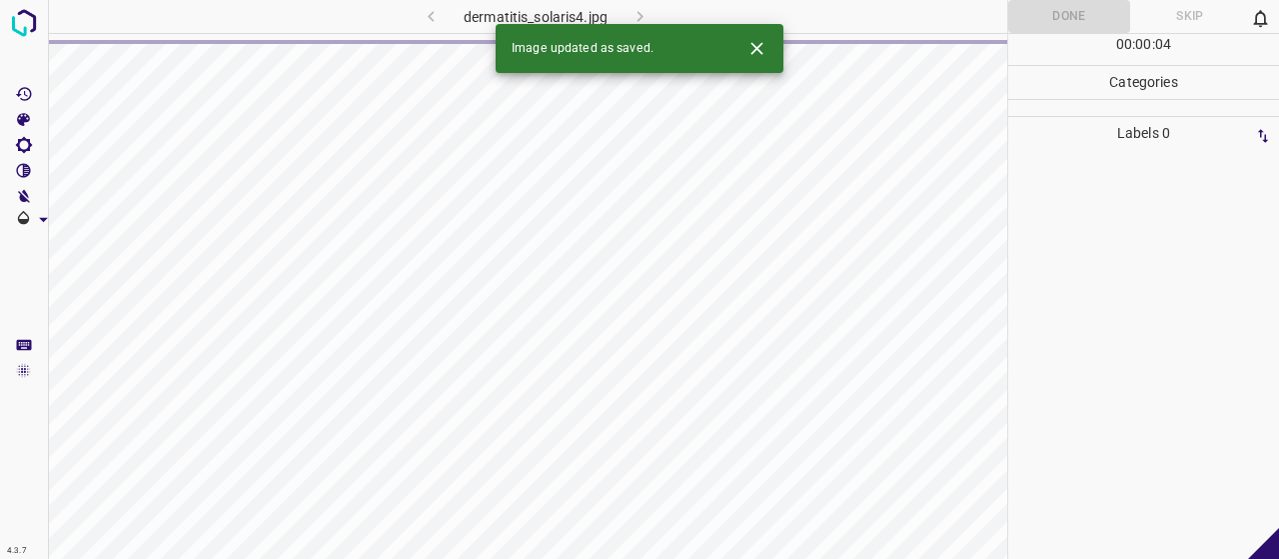
click at [765, 51] on icon "Close" at bounding box center [756, 48] width 21 height 21
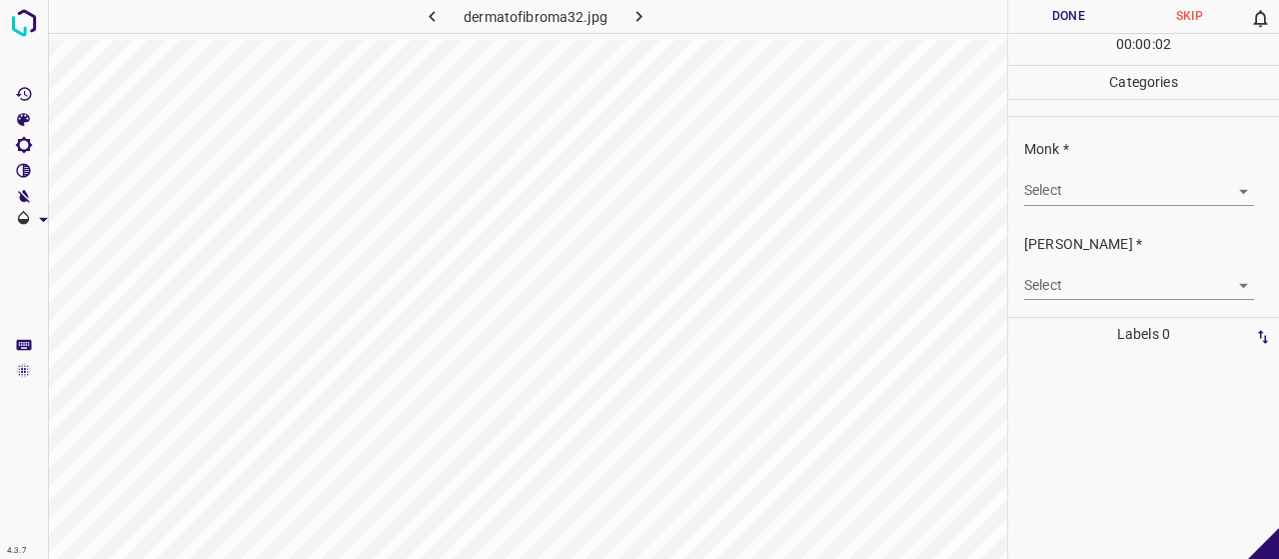
click at [1097, 189] on body "4.3.7 dermatofibroma32.jpg Done Skip 0 00 : 00 : 02 Categories Monk * Select ​ …" at bounding box center [639, 279] width 1279 height 559
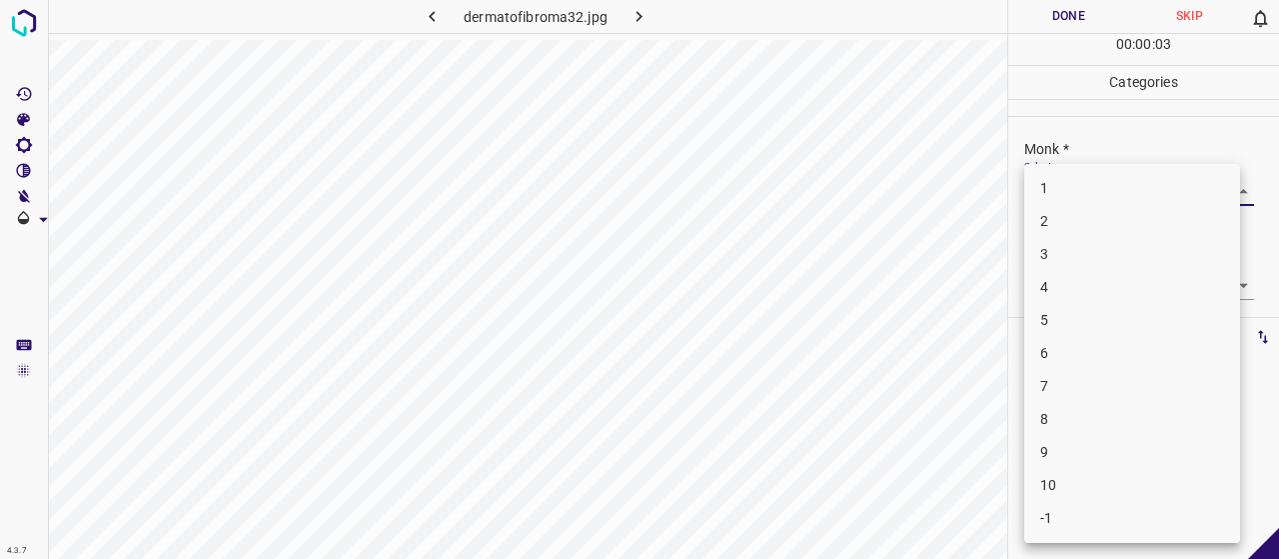
click at [1071, 258] on li "3" at bounding box center [1132, 254] width 216 height 33
click at [1072, 289] on body "4.3.7 dermatofibroma32.jpg Done Skip 0 00 : 00 : 04 Categories Monk * Select 3 …" at bounding box center [639, 279] width 1279 height 559
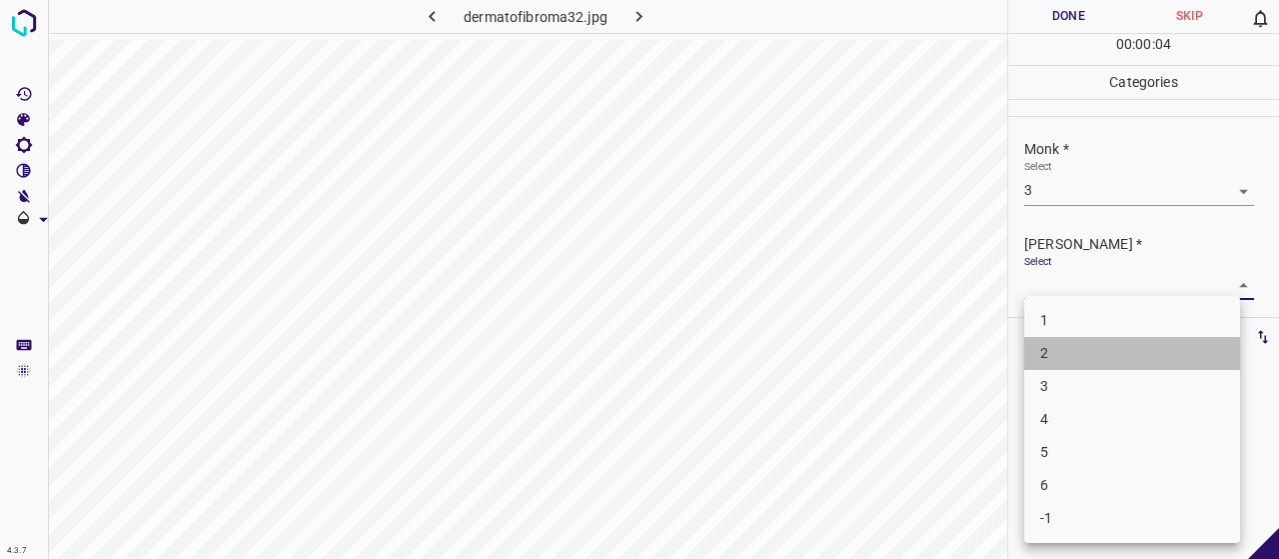
click at [1068, 341] on li "2" at bounding box center [1132, 353] width 216 height 33
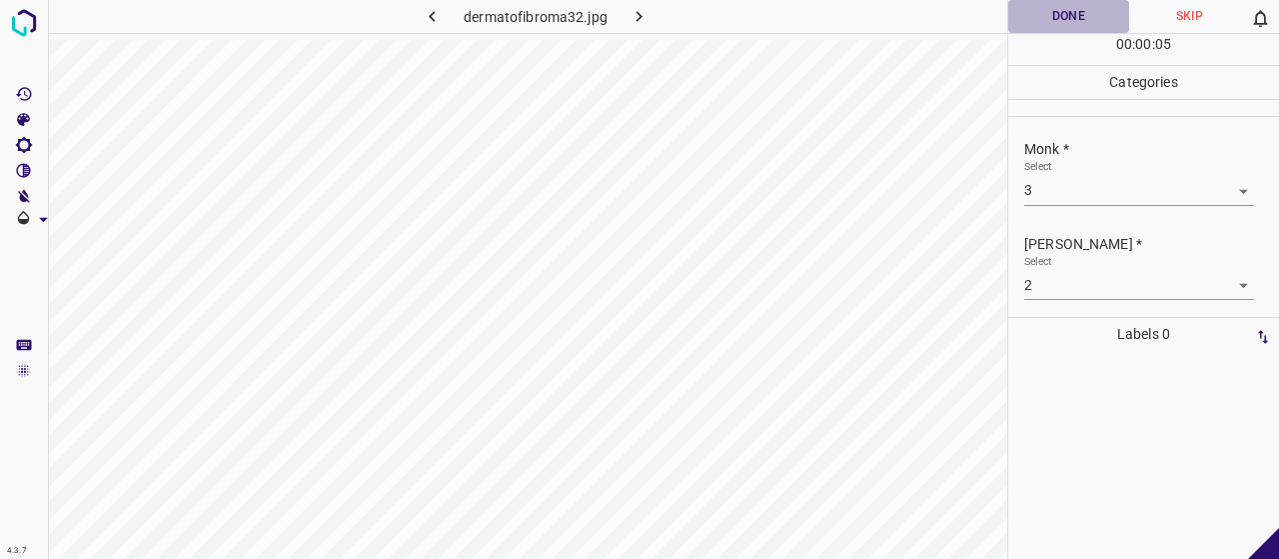
click at [1069, 15] on button "Done" at bounding box center [1068, 16] width 121 height 33
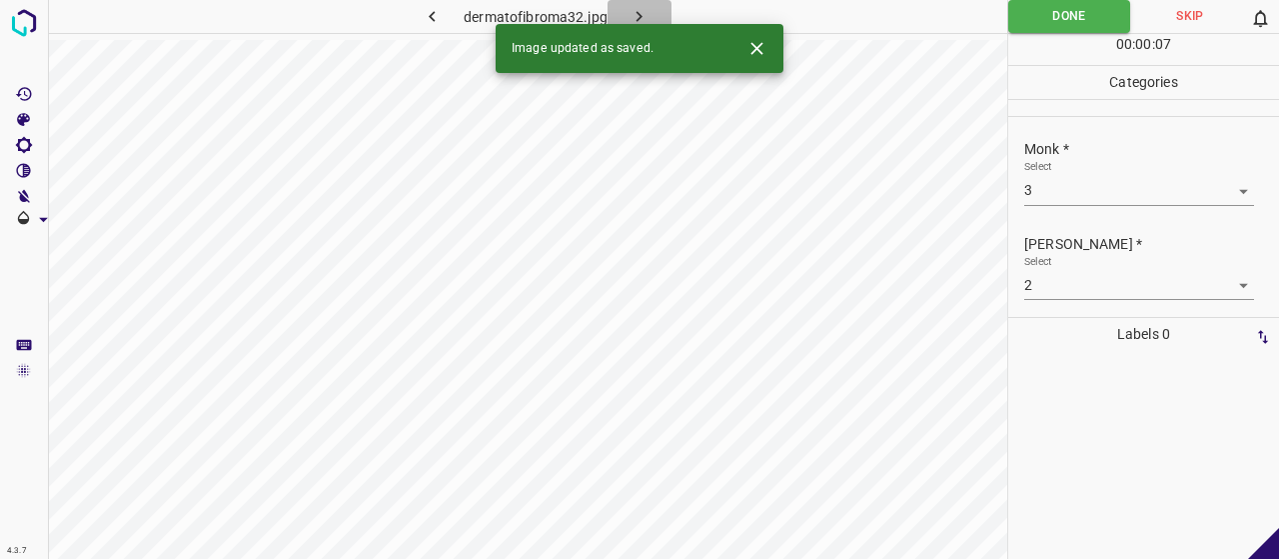
click at [671, 7] on div "dermatofibroma32.jpg" at bounding box center [536, 16] width 315 height 33
click at [650, 5] on button "button" at bounding box center [640, 16] width 64 height 33
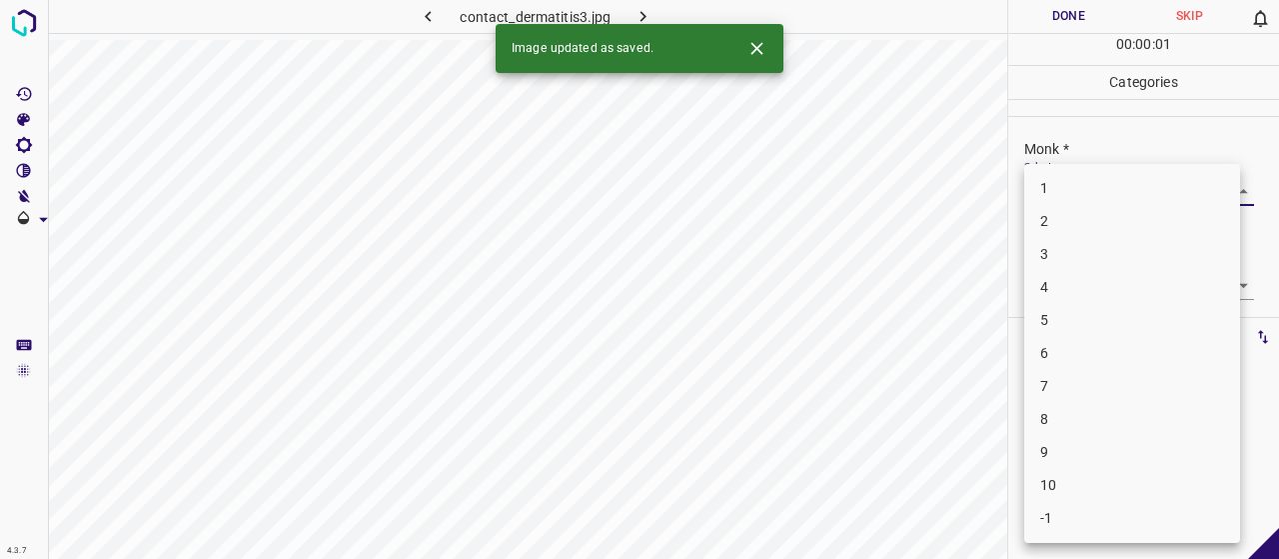
click at [1045, 187] on body "4.3.7 contact_dermatitis3.jpg Done Skip 0 00 : 00 : 01 Categories Monk * Select…" at bounding box center [639, 279] width 1279 height 559
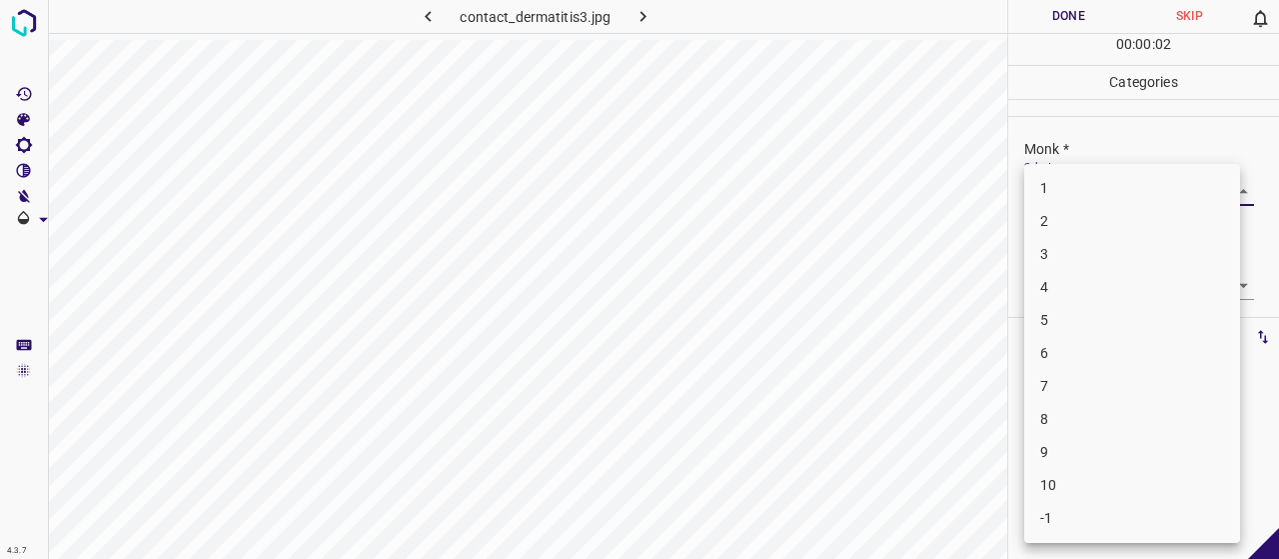
click at [1055, 267] on li "3" at bounding box center [1132, 254] width 216 height 33
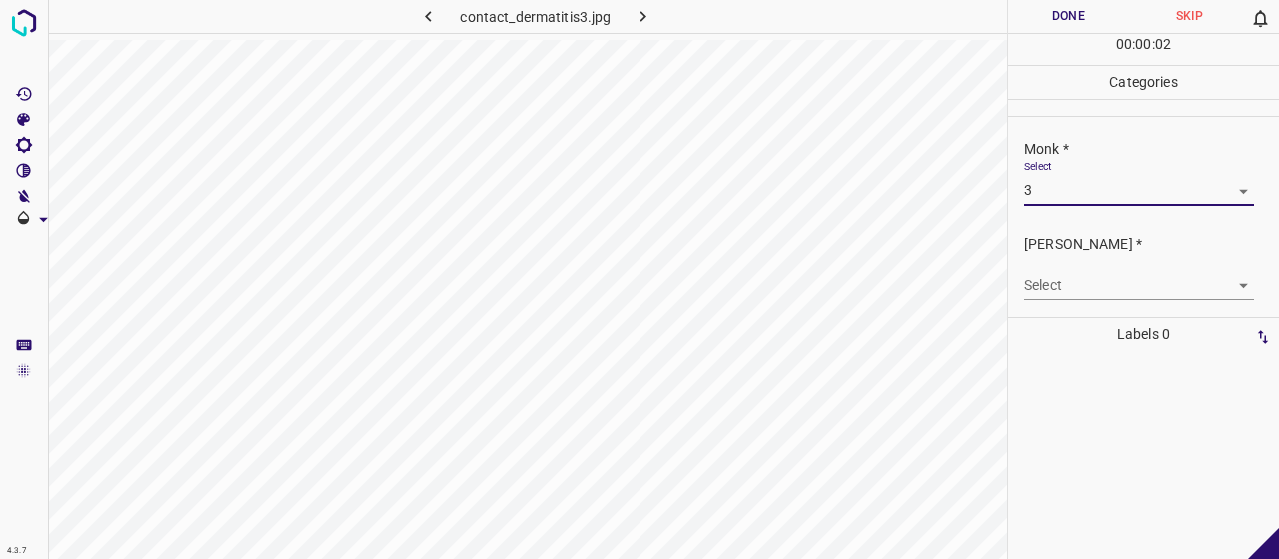
click at [1055, 268] on div "Select ​" at bounding box center [1139, 277] width 230 height 45
click at [1059, 271] on body "4.3.7 contact_dermatitis3.jpg Done Skip 0 00 : 00 : 03 Categories Monk * Select…" at bounding box center [639, 279] width 1279 height 559
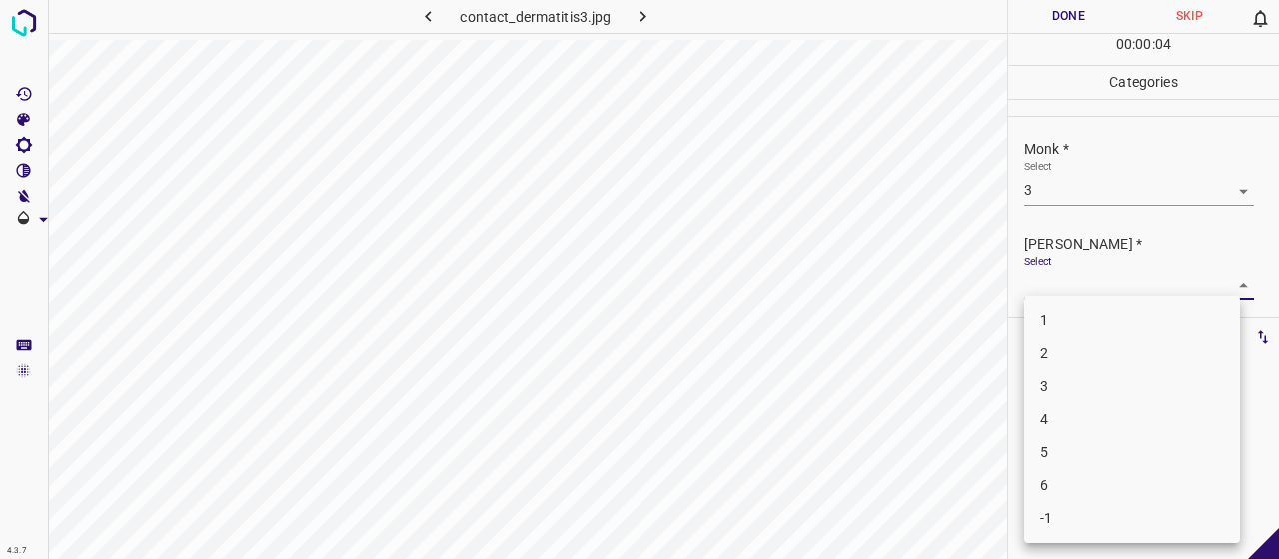
click at [1065, 349] on li "2" at bounding box center [1132, 353] width 216 height 33
click at [1064, 350] on li "2" at bounding box center [1132, 353] width 216 height 33
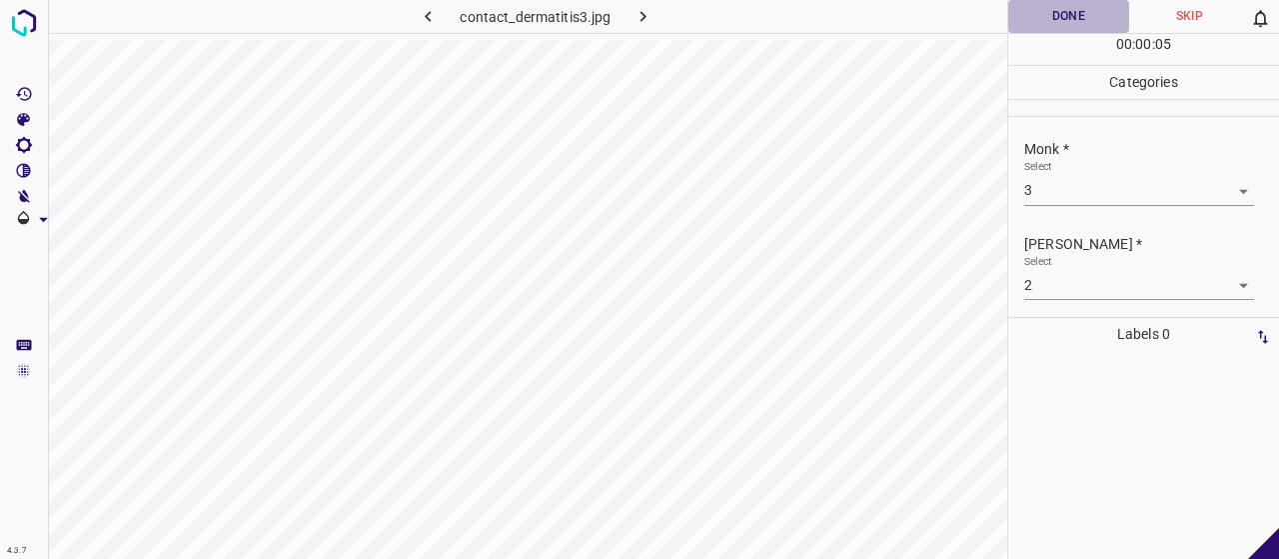
click at [1071, 5] on button "Done" at bounding box center [1068, 16] width 121 height 33
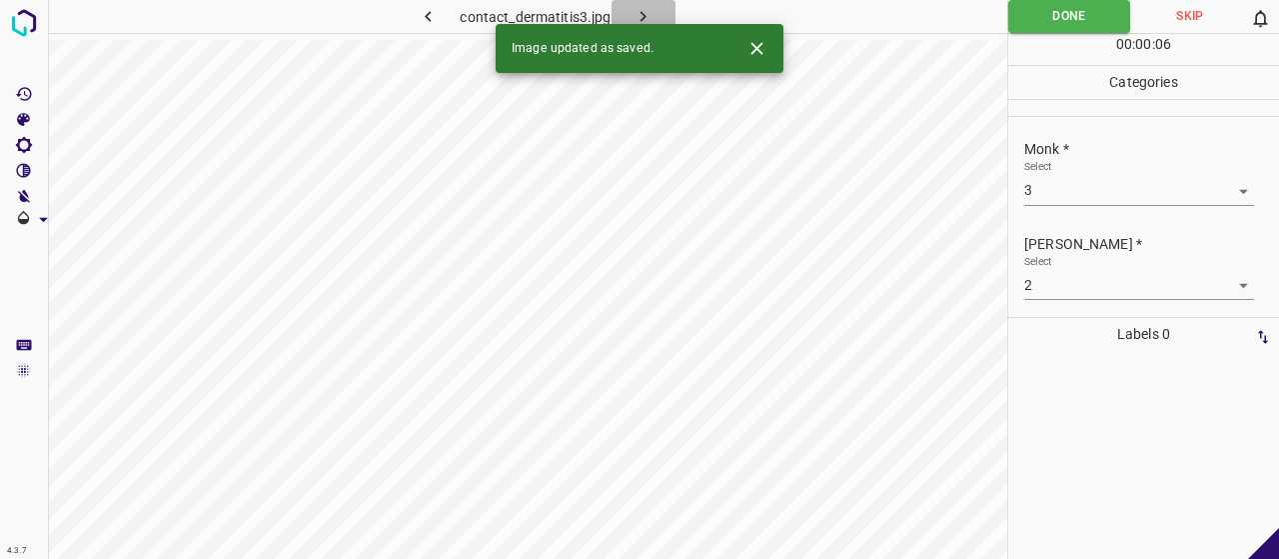
click at [641, 10] on icon "button" at bounding box center [643, 16] width 21 height 21
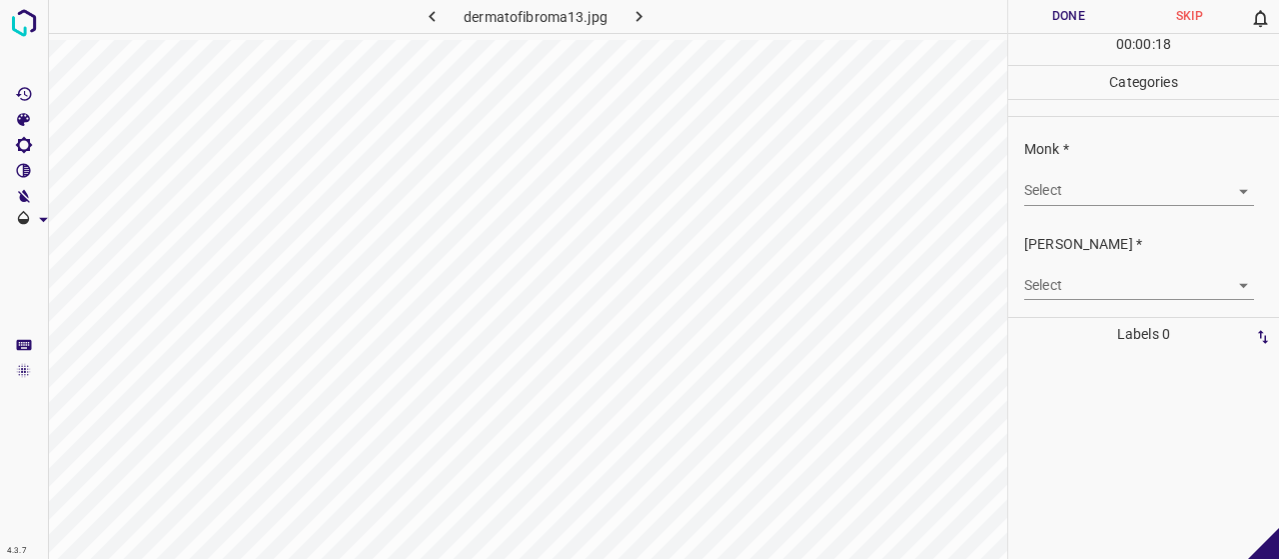
click at [1138, 185] on body "4.3.7 dermatofibroma13.jpg Done Skip 0 00 : 00 : 18 Categories Monk * Select ​ …" at bounding box center [639, 279] width 1279 height 559
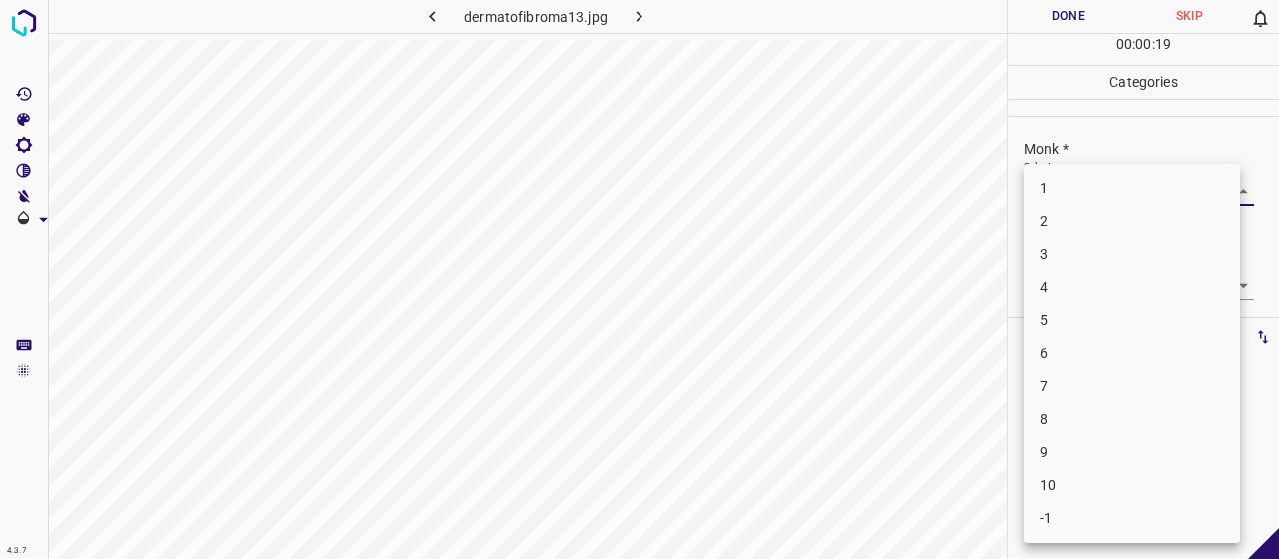
click at [1113, 281] on li "4" at bounding box center [1132, 287] width 216 height 33
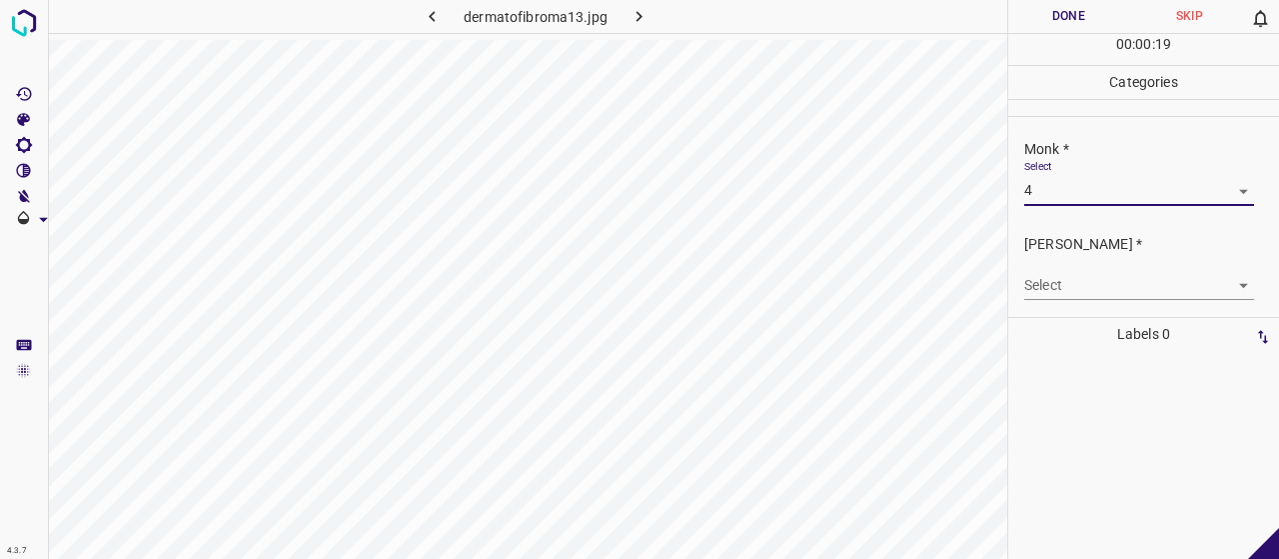
click at [1117, 287] on body "4.3.7 dermatofibroma13.jpg Done Skip 0 00 : 00 : 19 Categories Monk * Select 4 …" at bounding box center [639, 279] width 1279 height 559
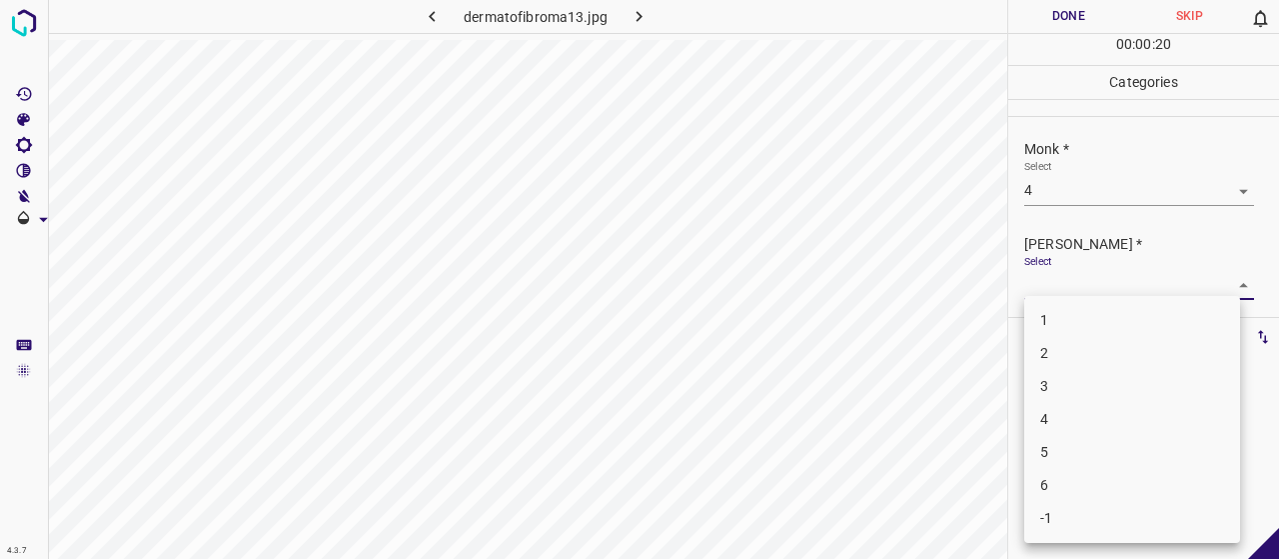
click at [1072, 343] on li "2" at bounding box center [1132, 353] width 216 height 33
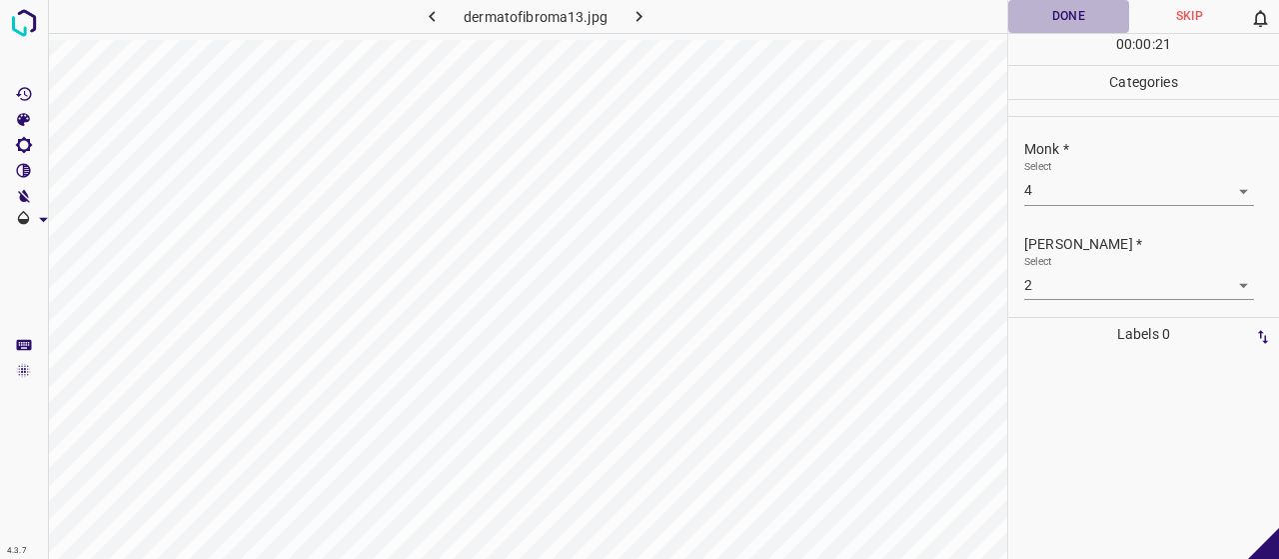
click at [1049, 13] on button "Done" at bounding box center [1068, 16] width 121 height 33
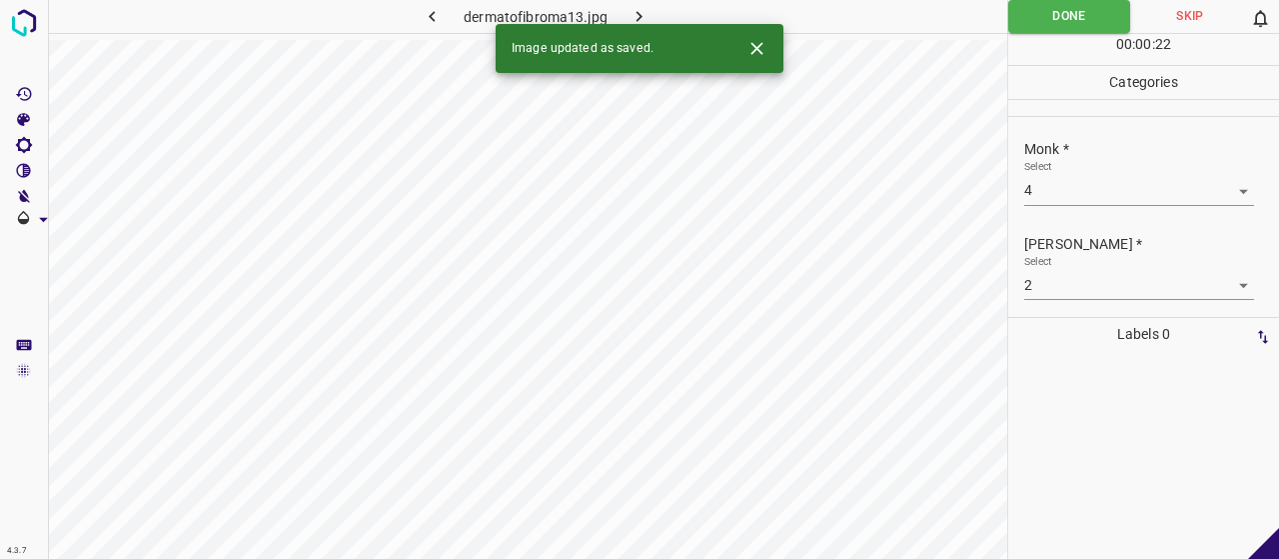
click at [655, 13] on button "button" at bounding box center [640, 16] width 64 height 33
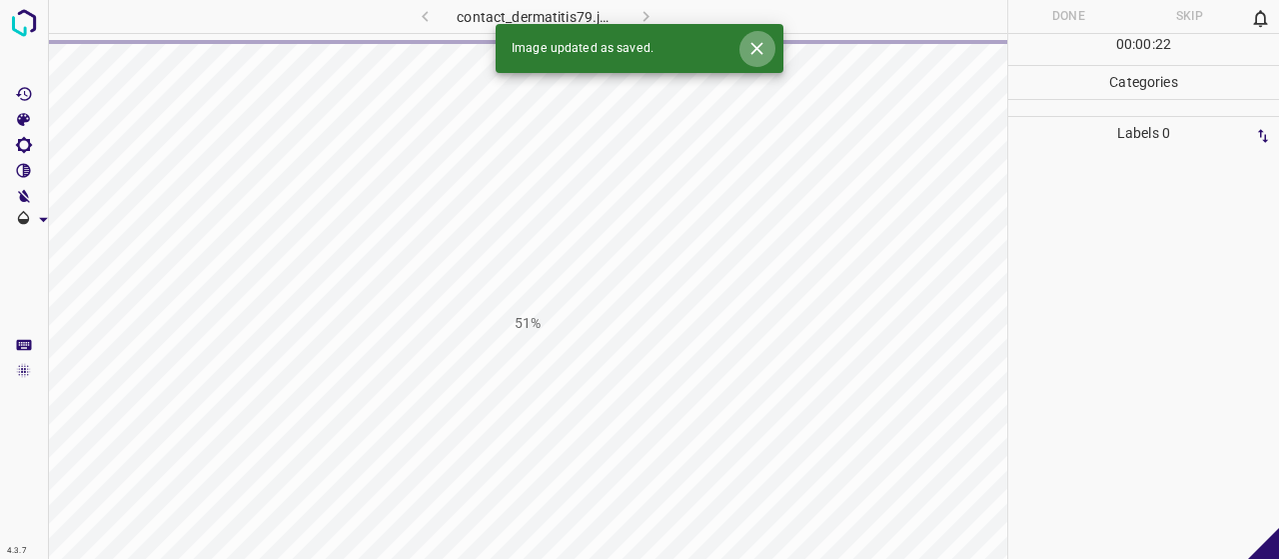
click at [750, 47] on icon "Close" at bounding box center [756, 48] width 21 height 21
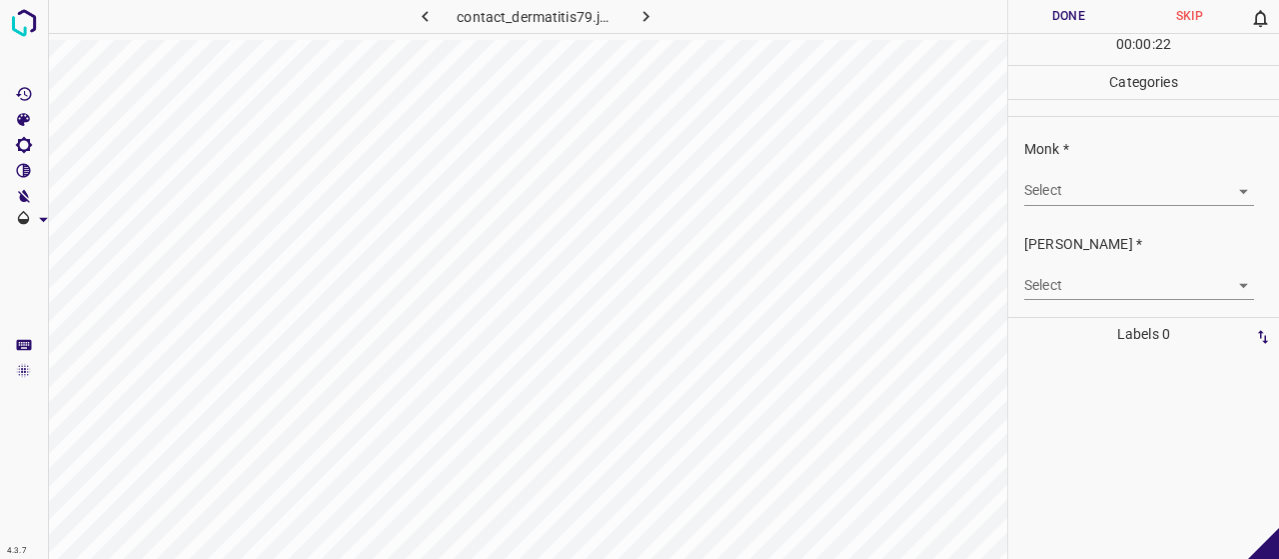
click at [1064, 185] on body "4.3.7 contact_dermatitis79.jpg Done Skip 0 00 : 00 : 22 Categories Monk * Selec…" at bounding box center [639, 279] width 1279 height 559
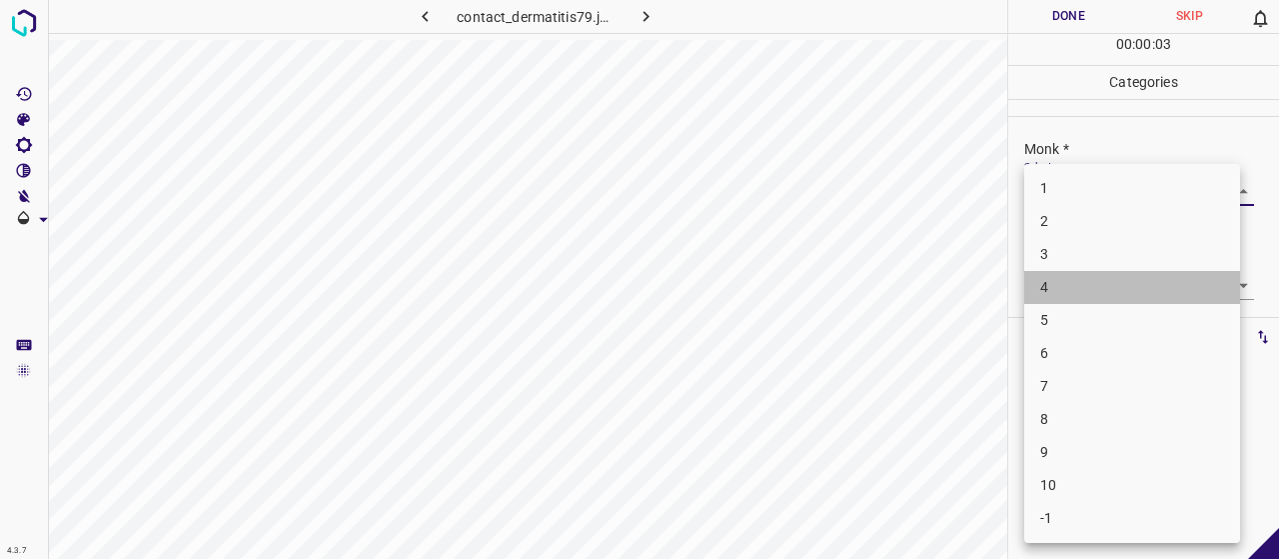
click at [1099, 273] on li "4" at bounding box center [1132, 287] width 216 height 33
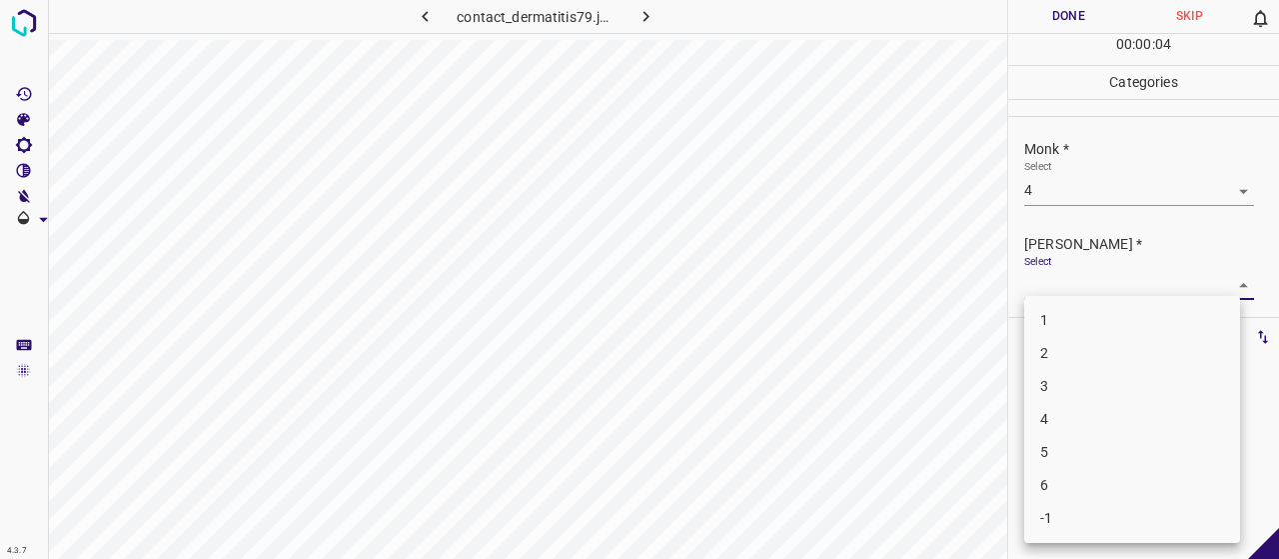
click at [1084, 290] on body "4.3.7 contact_dermatitis79.jpg Done Skip 0 00 : 00 : 04 Categories Monk * Selec…" at bounding box center [639, 279] width 1279 height 559
click at [1089, 357] on li "2" at bounding box center [1132, 353] width 216 height 33
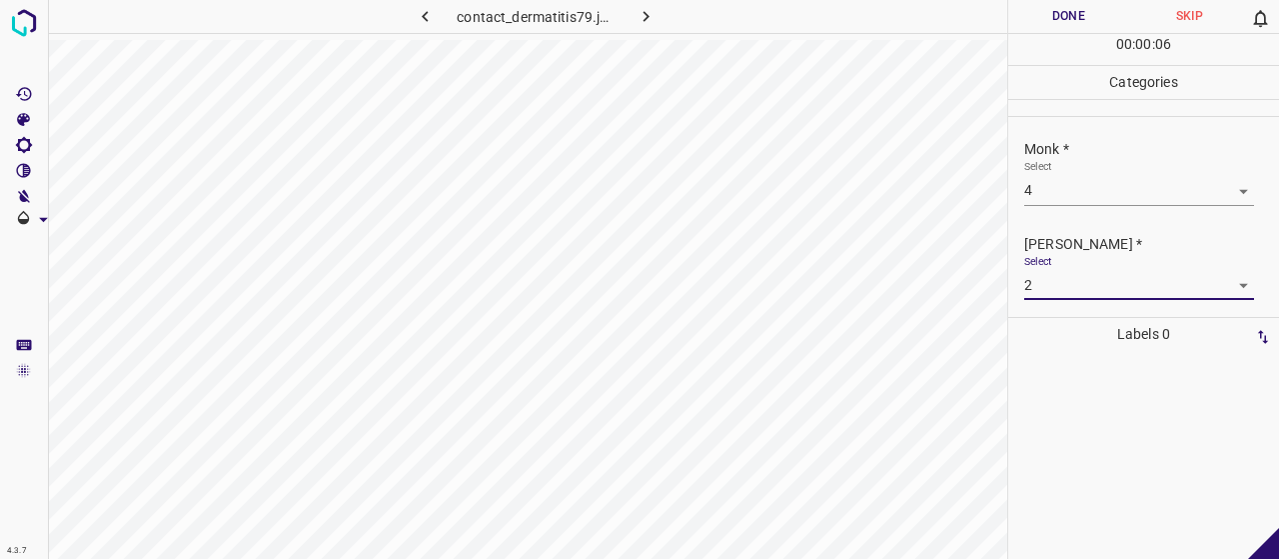
click at [1057, 12] on button "Done" at bounding box center [1068, 16] width 121 height 33
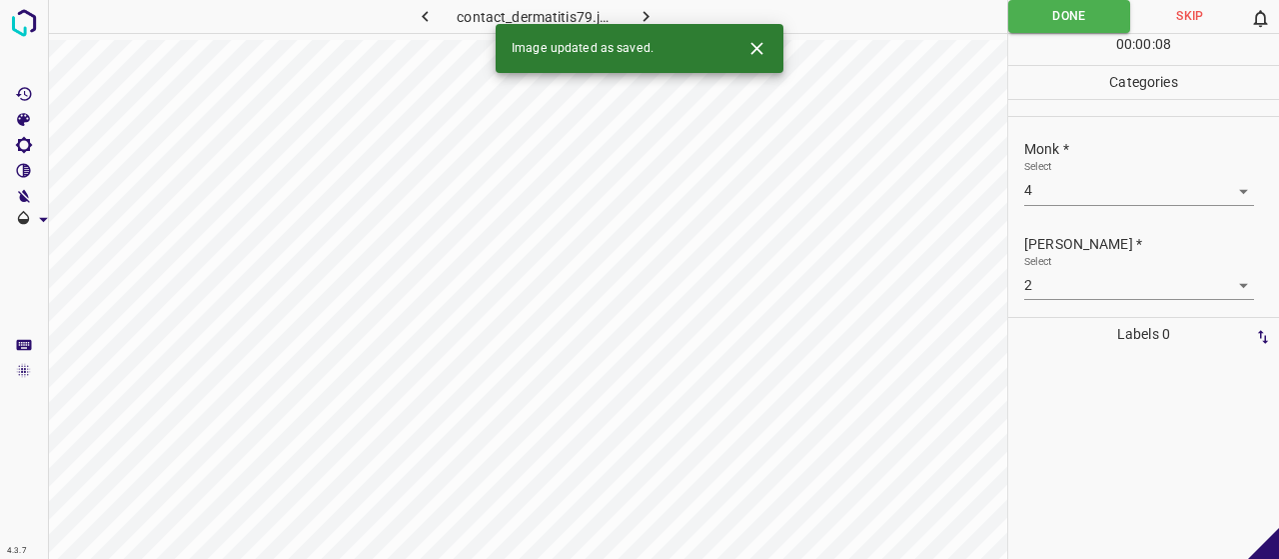
click at [640, 6] on icon "button" at bounding box center [646, 16] width 21 height 21
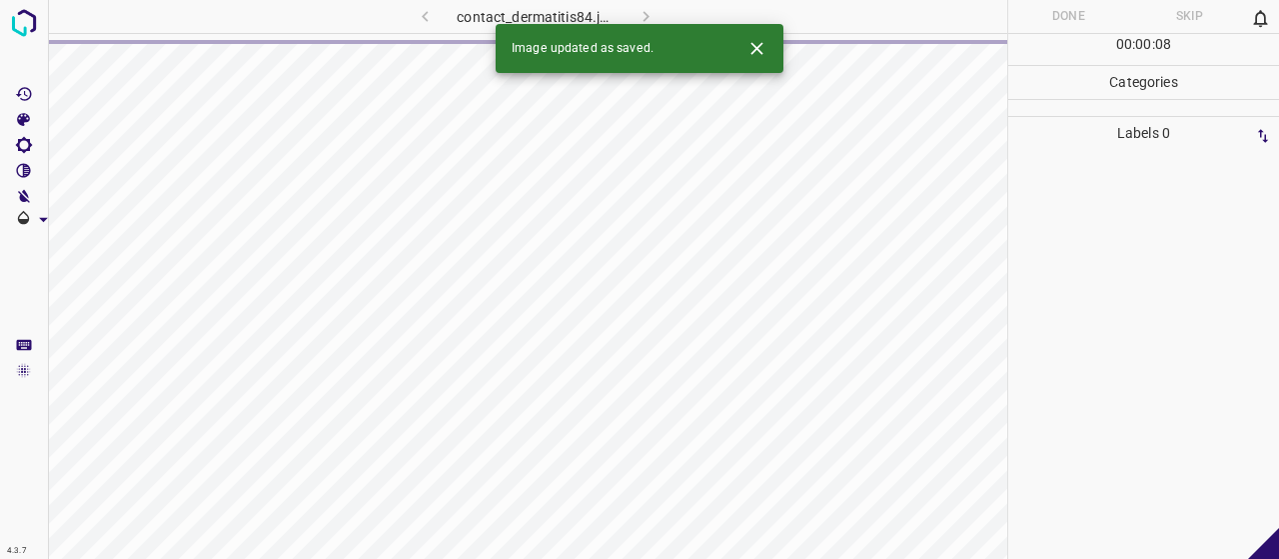
click at [765, 61] on button "Close" at bounding box center [756, 48] width 37 height 37
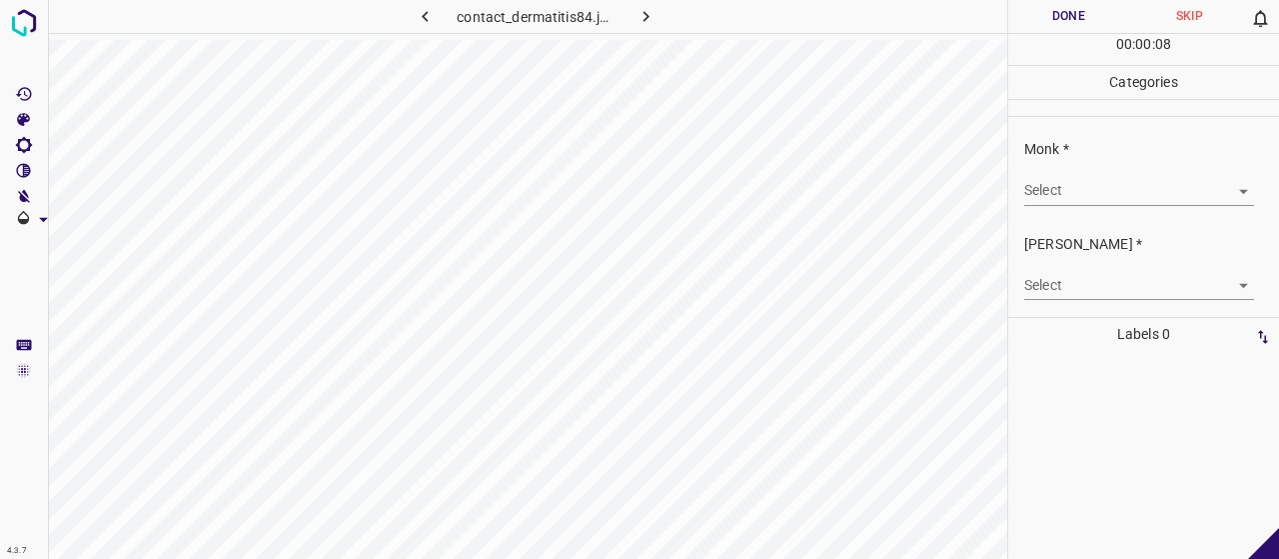
click at [1095, 177] on body "4.3.7 contact_dermatitis84.jpg Done Skip 0 00 : 00 : 08 Categories Monk * Selec…" at bounding box center [639, 279] width 1279 height 559
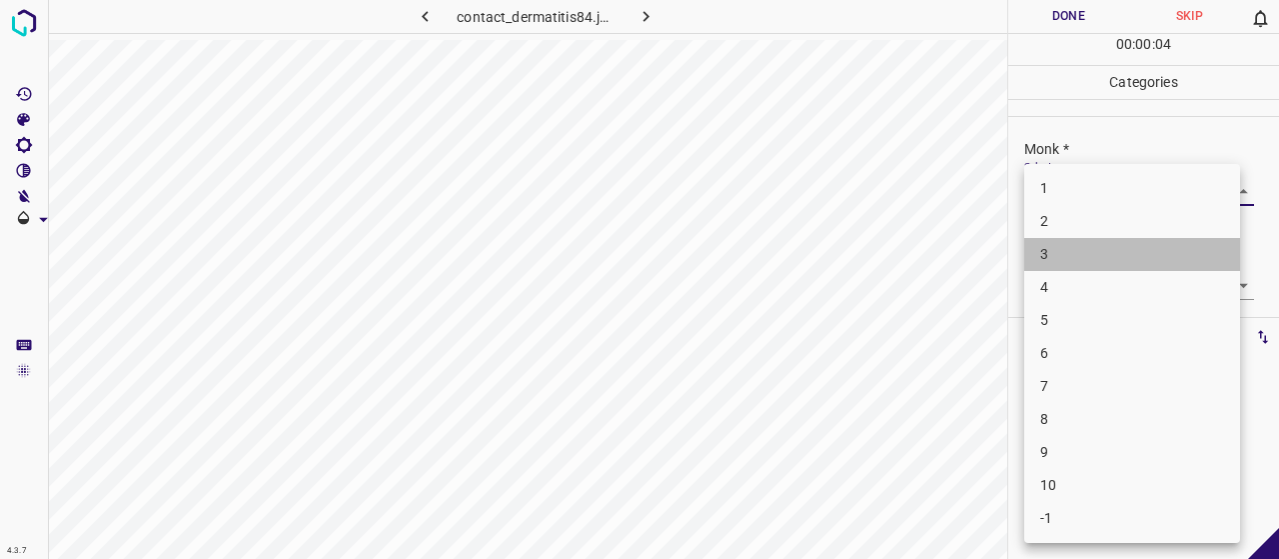
click at [1100, 265] on li "3" at bounding box center [1132, 254] width 216 height 33
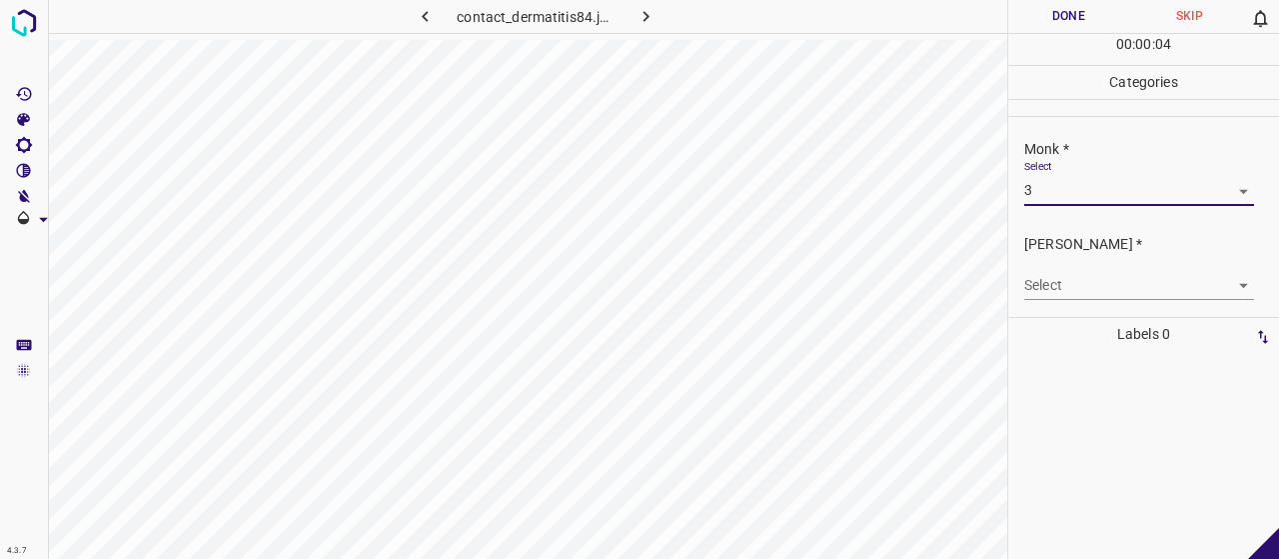
click at [1095, 276] on body "4.3.7 contact_dermatitis84.jpg Done Skip 0 00 : 00 : 04 Categories Monk * Selec…" at bounding box center [639, 279] width 1279 height 559
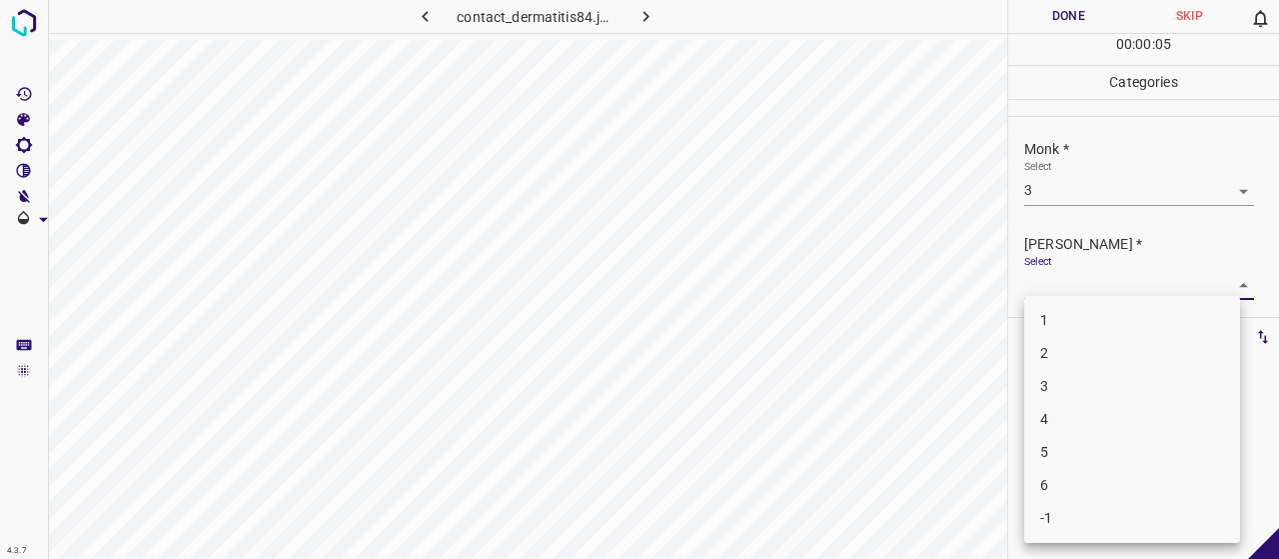
click at [1099, 347] on li "2" at bounding box center [1132, 353] width 216 height 33
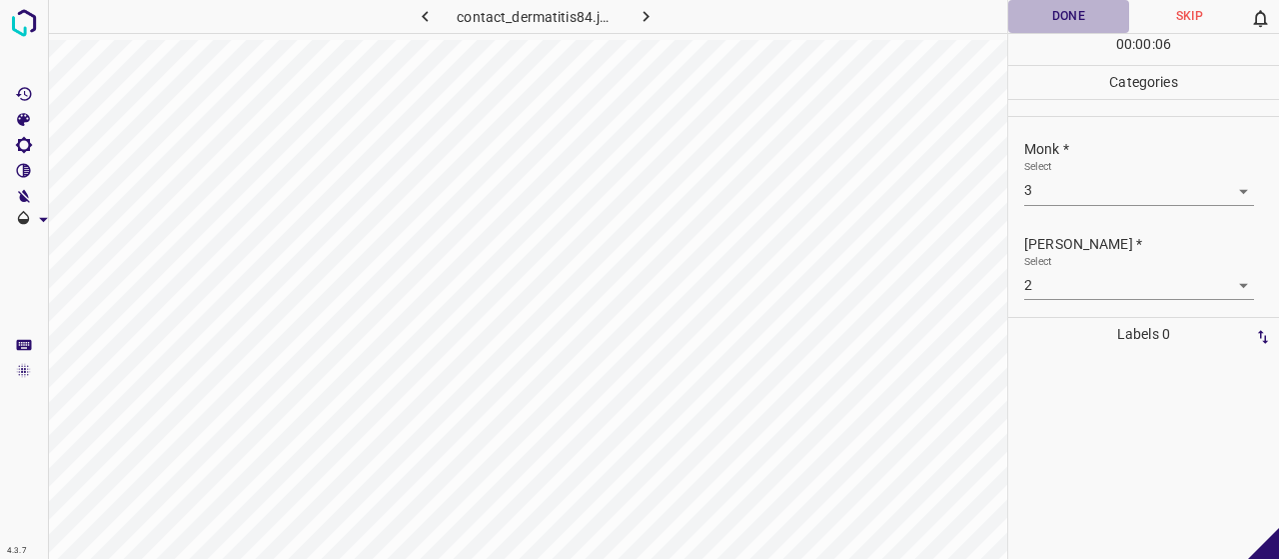
click at [1052, 25] on button "Done" at bounding box center [1068, 16] width 121 height 33
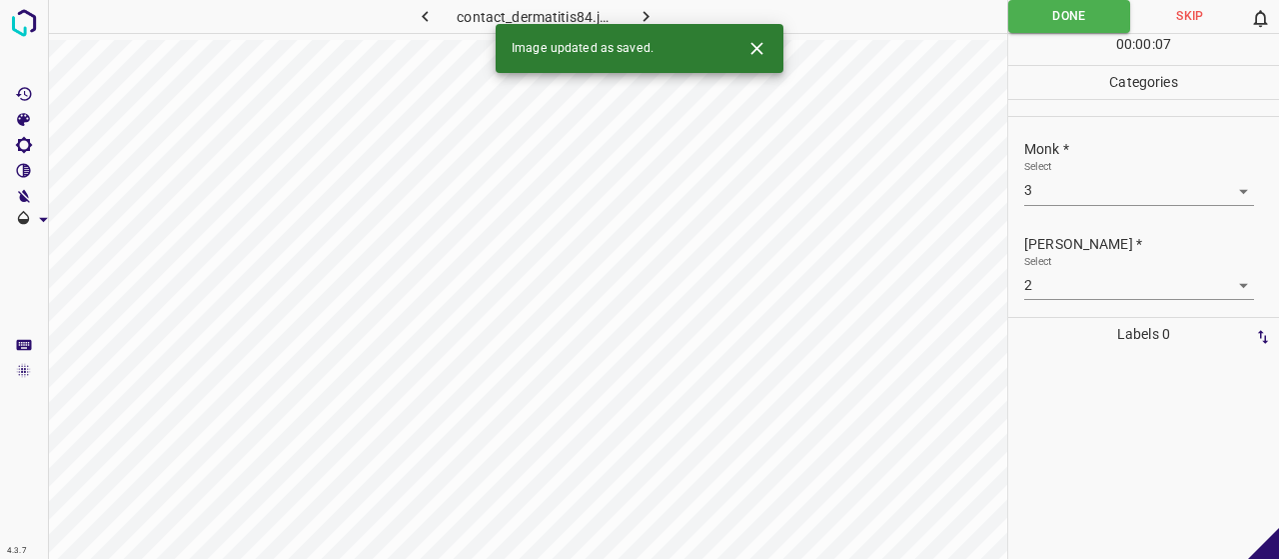
click at [640, 15] on icon "button" at bounding box center [646, 16] width 21 height 21
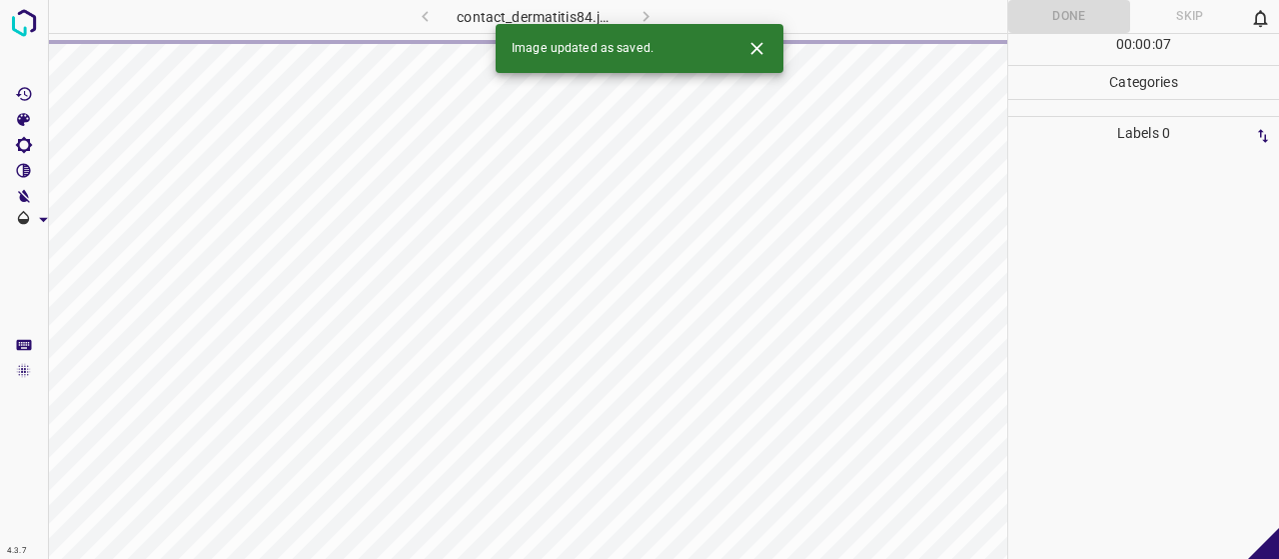
click at [759, 49] on icon "Close" at bounding box center [756, 48] width 21 height 21
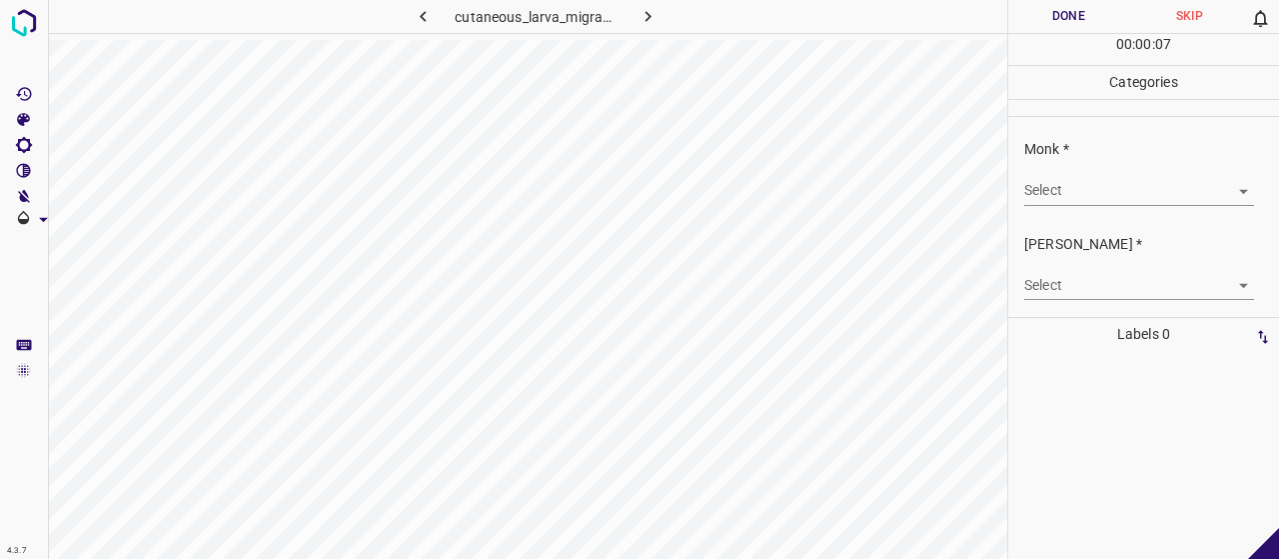
click at [1060, 187] on body "4.3.7 cutaneous_larva_migrans5.jpg Done Skip 0 00 : 00 : 07 Categories Monk * S…" at bounding box center [639, 279] width 1279 height 559
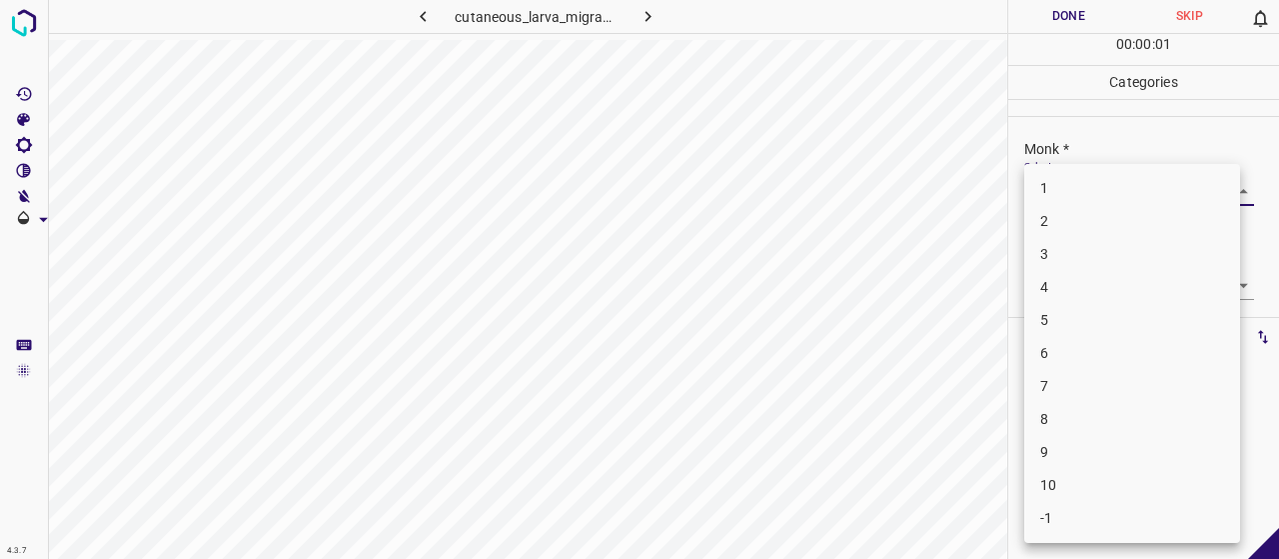
click at [1078, 353] on li "6" at bounding box center [1132, 353] width 216 height 33
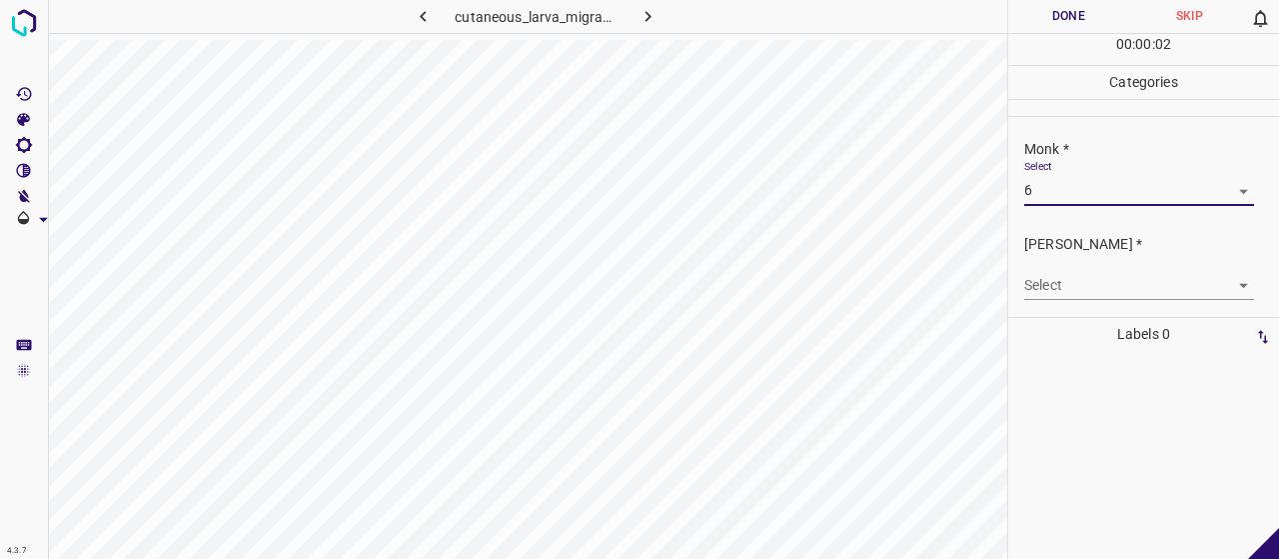
click at [1077, 271] on body "4.3.7 cutaneous_larva_migrans5.jpg Done Skip 0 00 : 00 : 02 Categories Monk * S…" at bounding box center [639, 279] width 1279 height 559
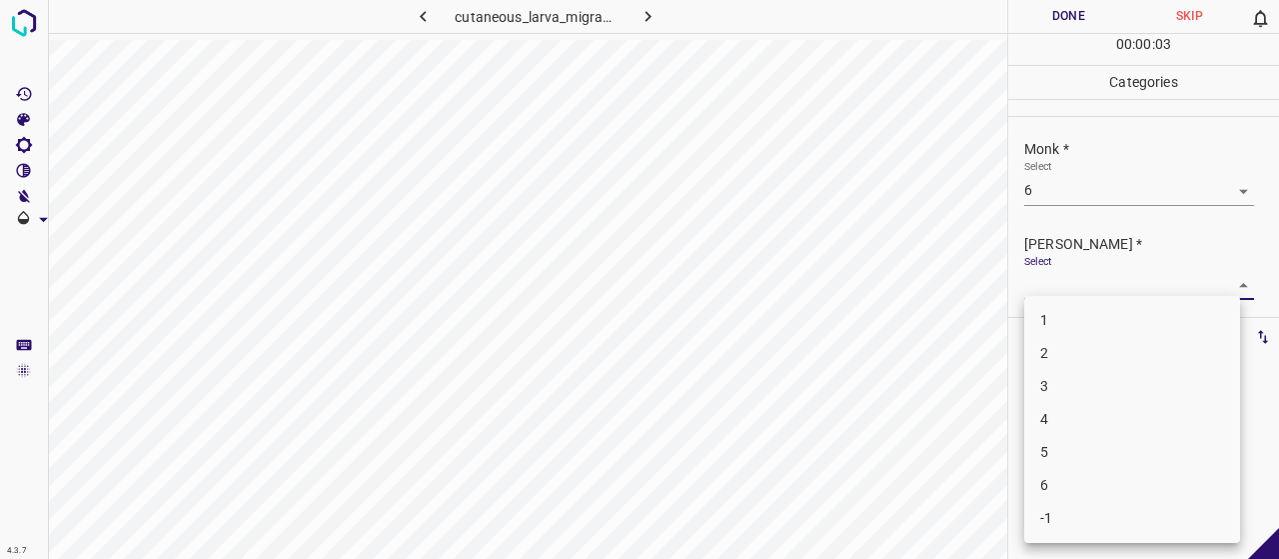
click at [1071, 417] on li "4" at bounding box center [1132, 419] width 216 height 33
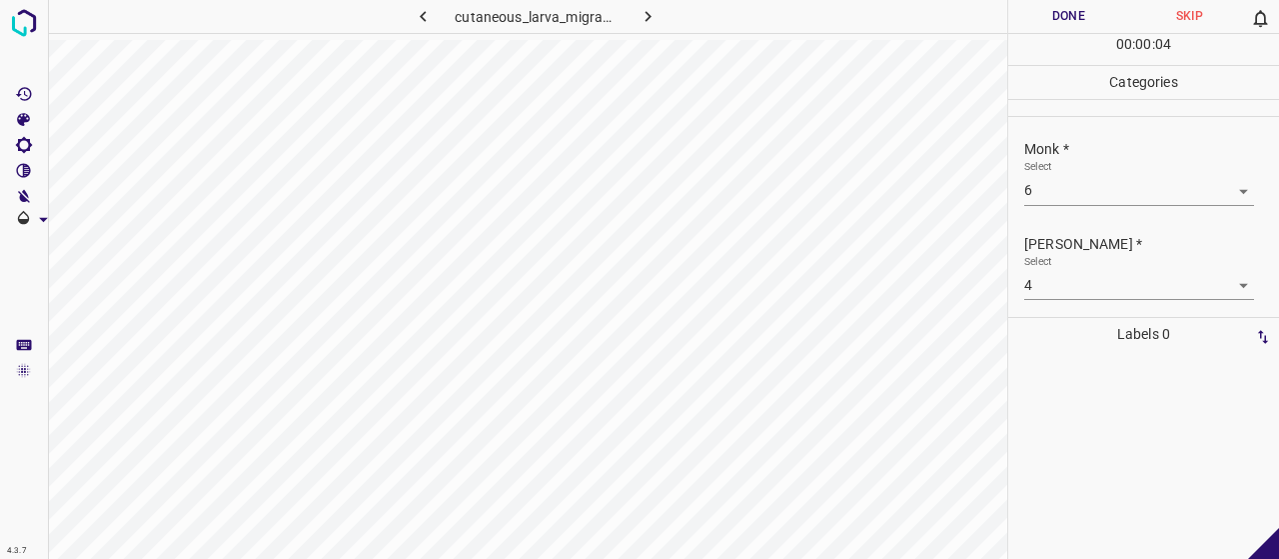
click at [1057, 36] on div "00 : 00 : 04" at bounding box center [1143, 49] width 271 height 31
click at [1053, 28] on button "Done" at bounding box center [1068, 16] width 121 height 33
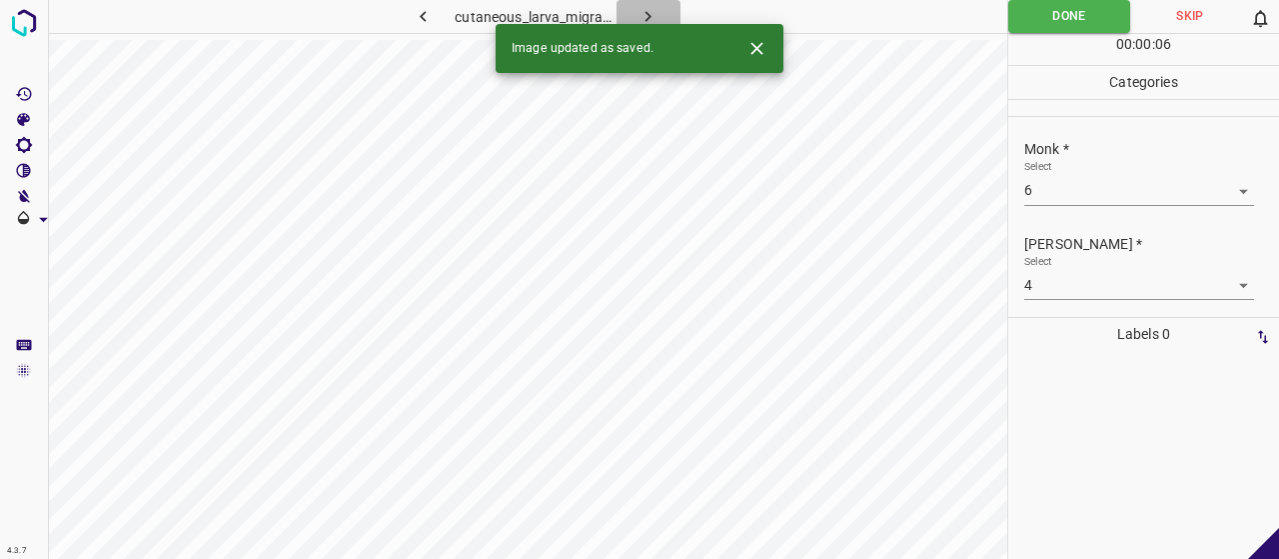
click at [647, 12] on icon "button" at bounding box center [648, 16] width 21 height 21
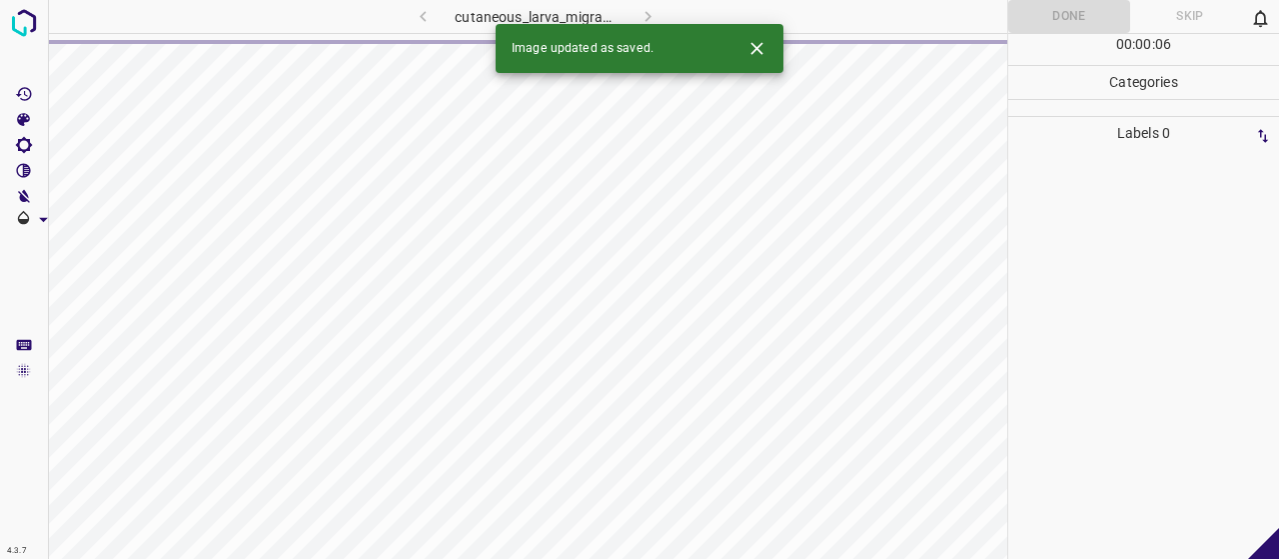
click at [771, 46] on button "Close" at bounding box center [756, 48] width 37 height 37
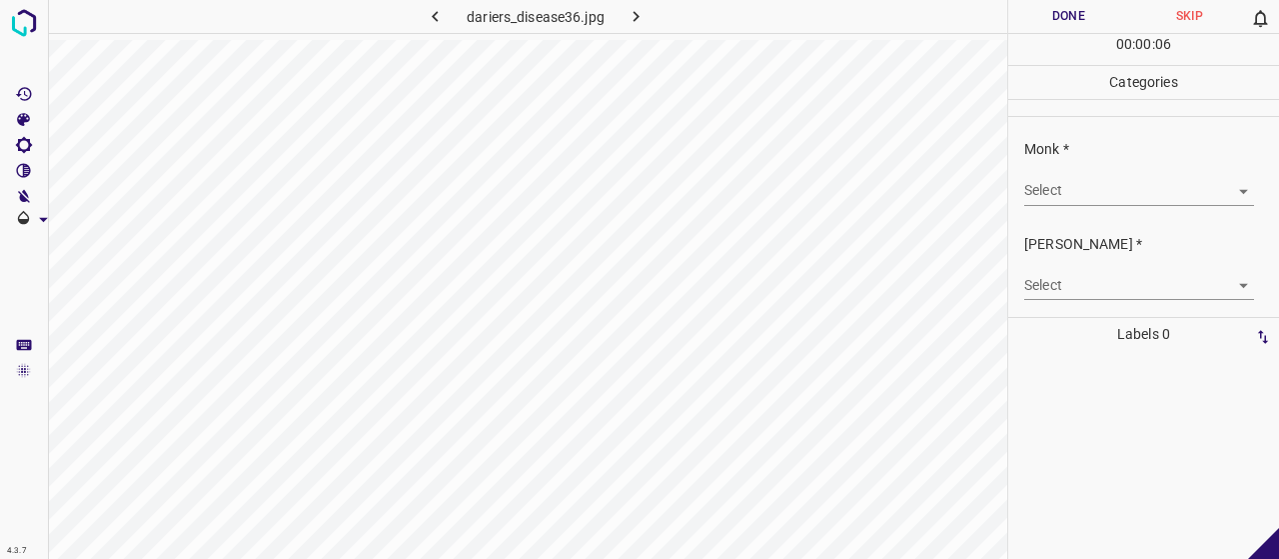
click at [1041, 215] on div "Monk * Select ​" at bounding box center [1143, 172] width 271 height 94
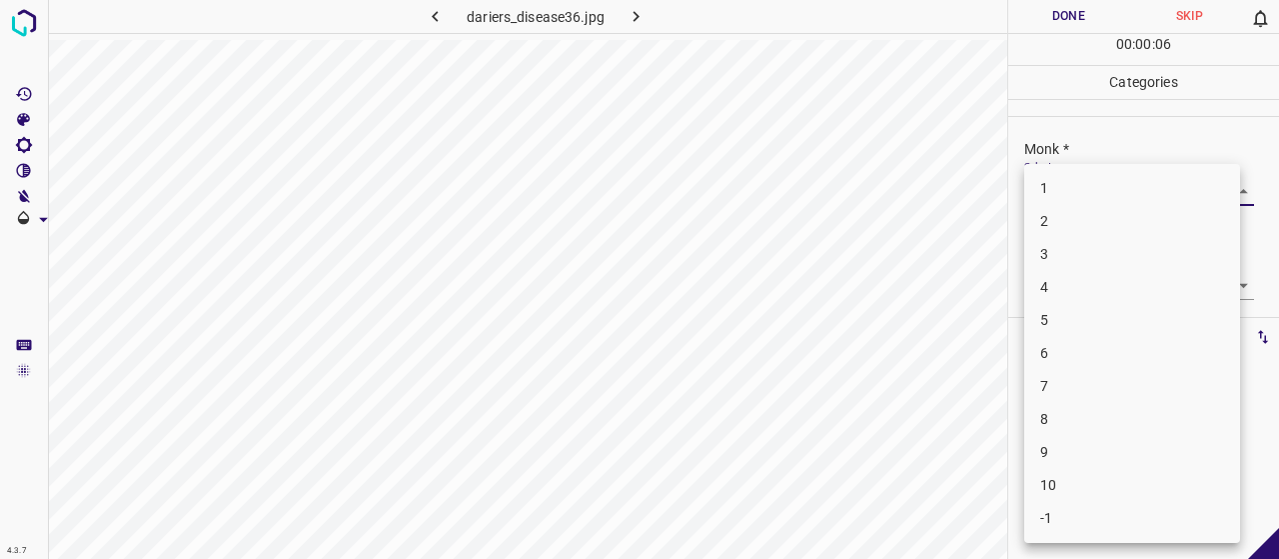
click at [1054, 197] on body "4.3.7 dariers_disease36.jpg Done Skip 0 00 : 00 : 06 Categories Monk * Select ​…" at bounding box center [639, 279] width 1279 height 559
click at [1051, 257] on li "3" at bounding box center [1132, 254] width 216 height 33
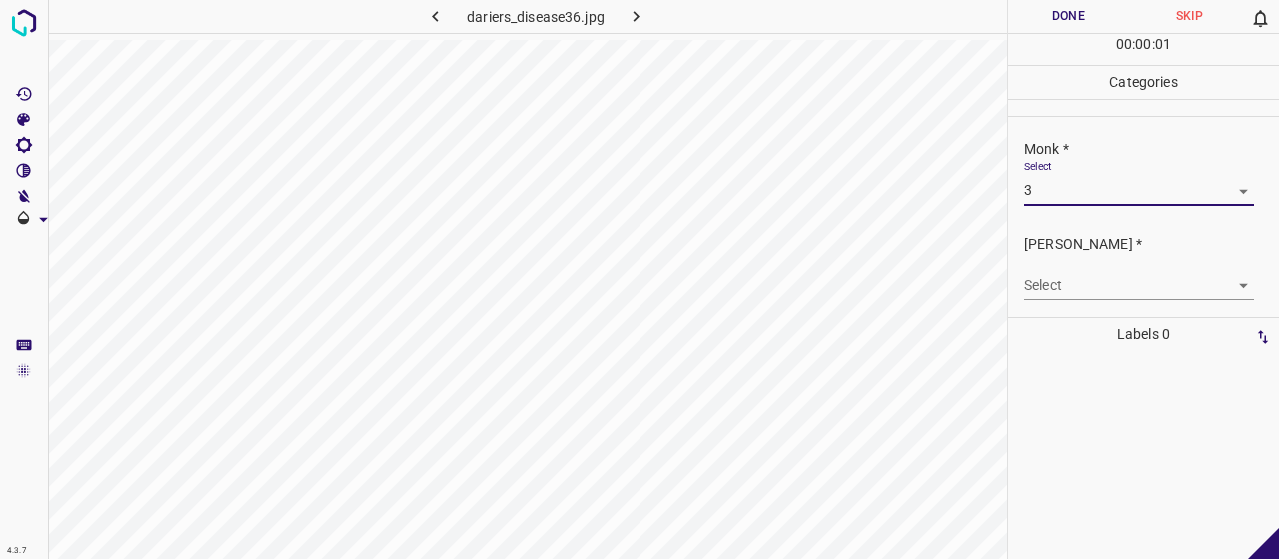
click at [1050, 270] on body "4.3.7 dariers_disease36.jpg Done Skip 0 00 : 00 : 01 Categories Monk * Select 3…" at bounding box center [639, 279] width 1279 height 559
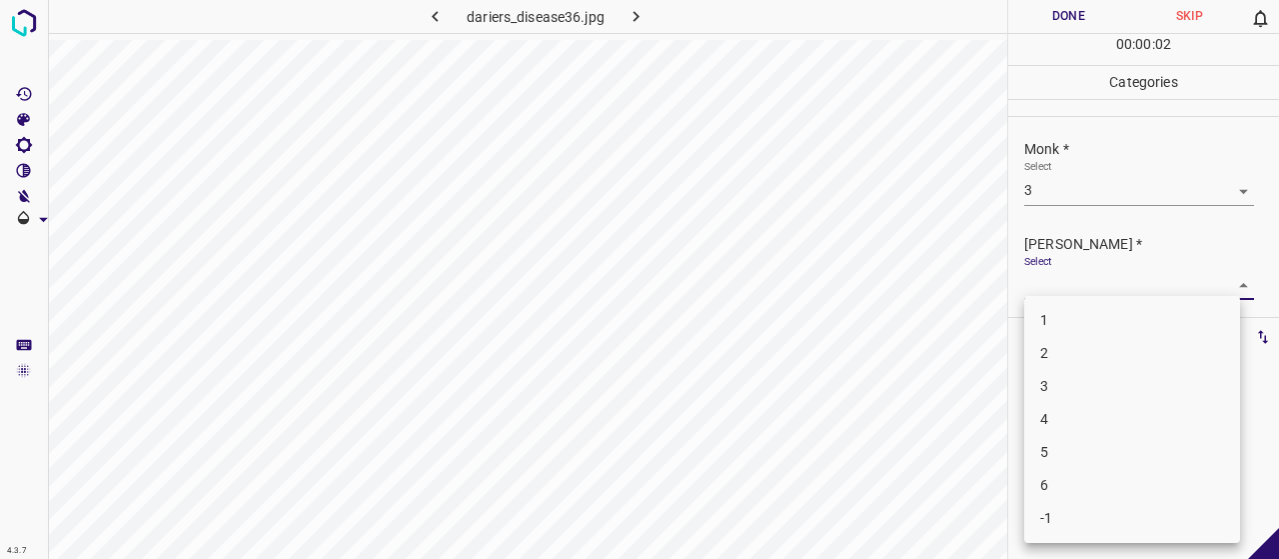
click at [1050, 279] on div at bounding box center [639, 279] width 1279 height 559
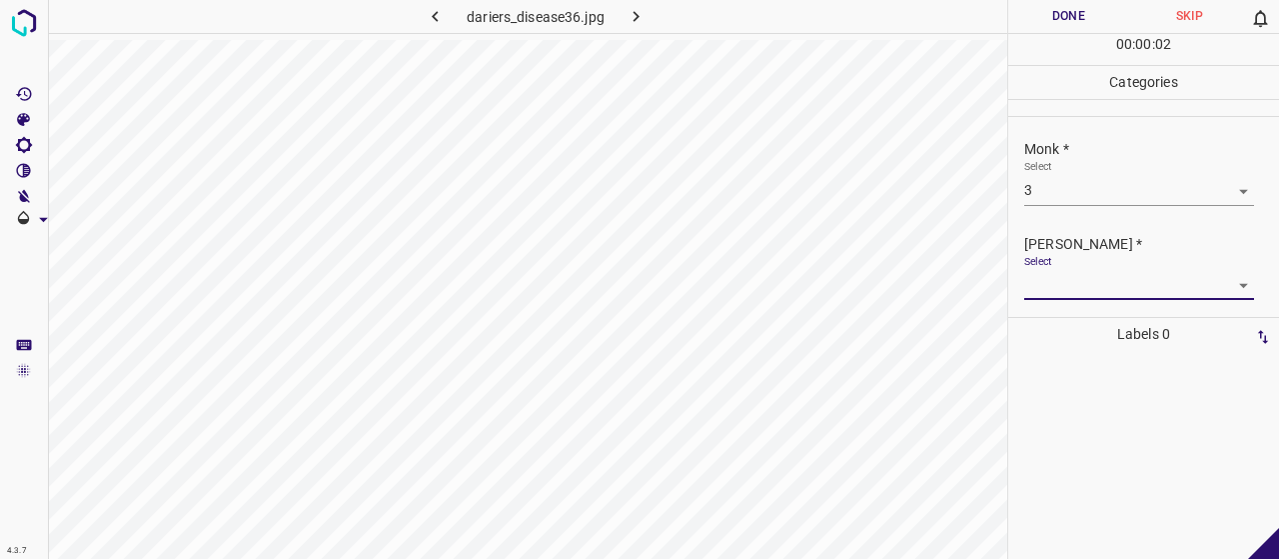
click at [1062, 299] on div "[PERSON_NAME] * Select ​" at bounding box center [1143, 267] width 271 height 94
click at [1062, 287] on body "4.3.7 dariers_disease36.jpg Done Skip 0 00 : 00 : 03 Categories Monk * Select 3…" at bounding box center [639, 279] width 1279 height 559
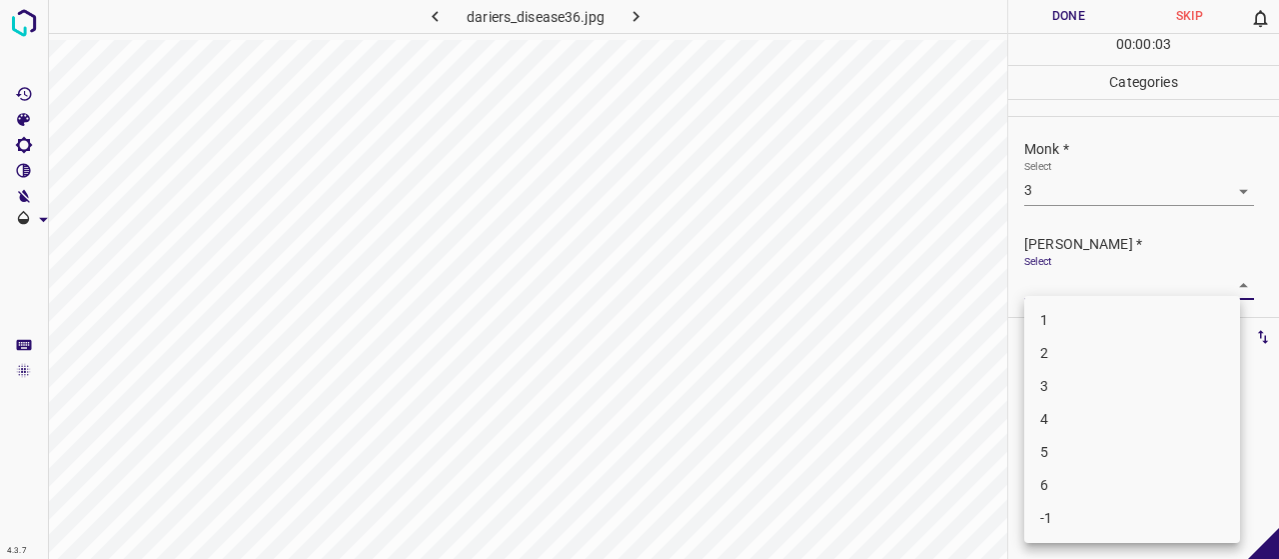
click at [1074, 356] on li "2" at bounding box center [1132, 353] width 216 height 33
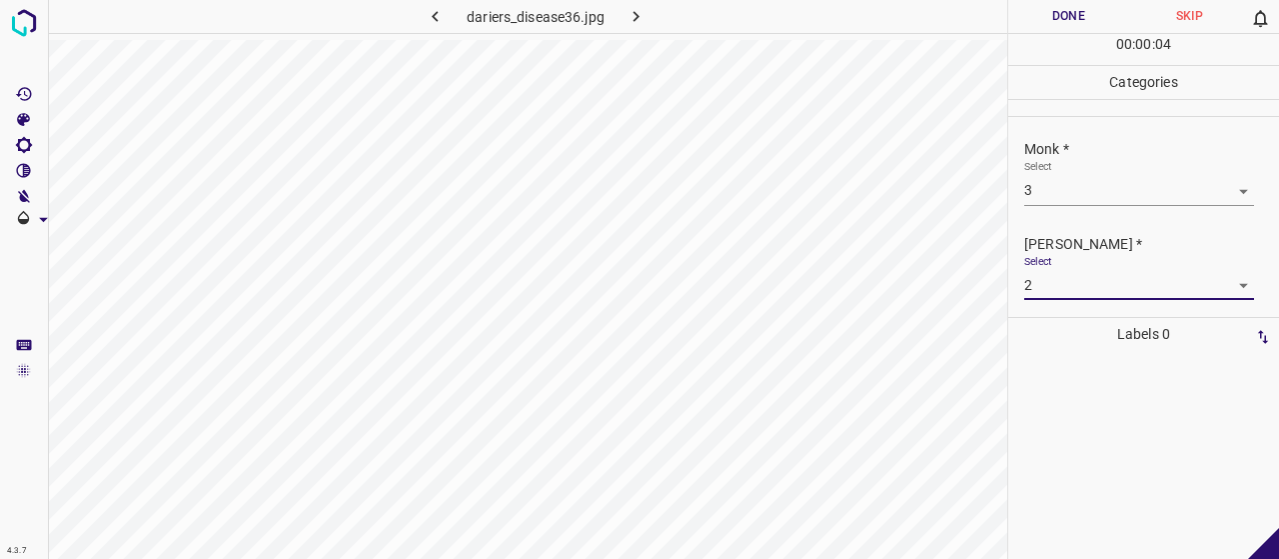
click at [1067, 27] on button "Done" at bounding box center [1068, 16] width 121 height 33
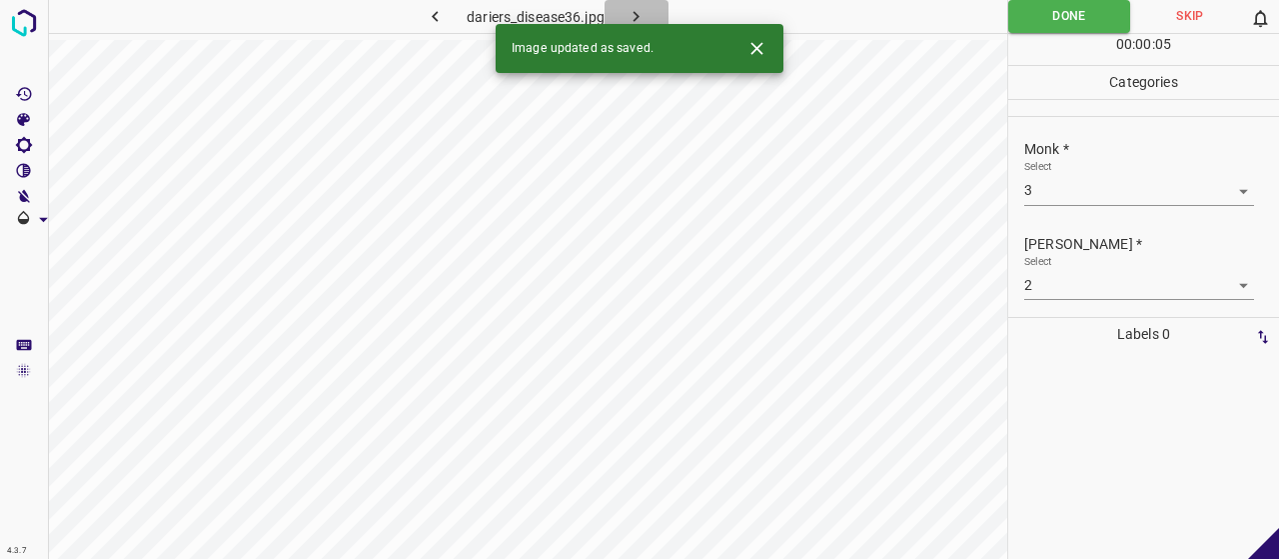
click at [621, 16] on button "button" at bounding box center [637, 16] width 64 height 33
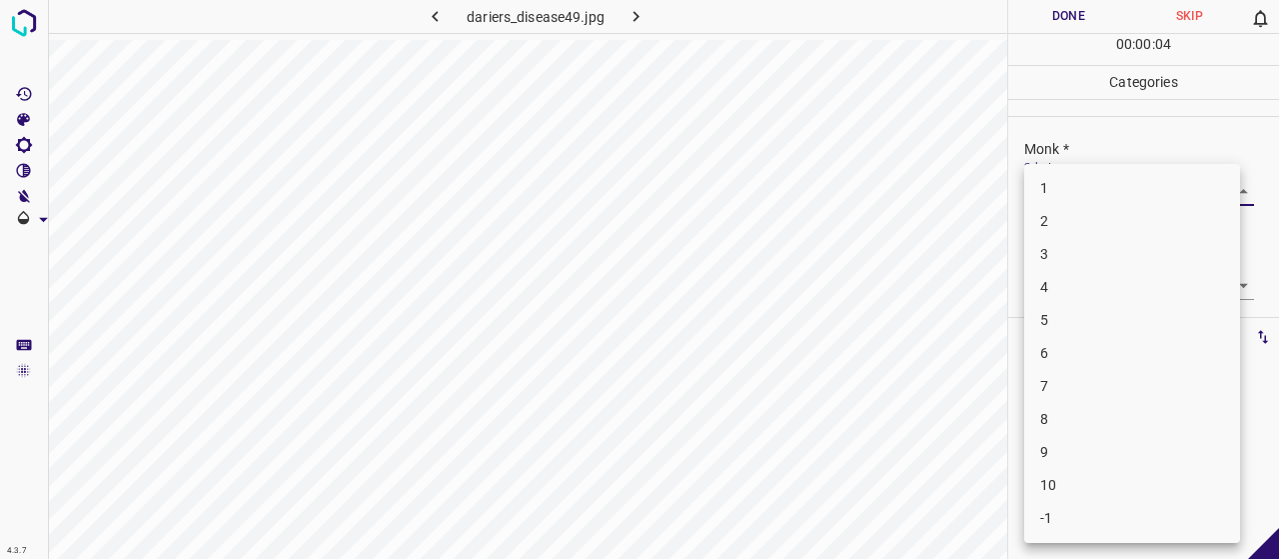
click at [1133, 201] on body "4.3.7 dariers_disease49.jpg Done Skip 0 00 : 00 : 04 Categories Monk * Select ​…" at bounding box center [639, 279] width 1279 height 559
click at [1103, 263] on li "3" at bounding box center [1132, 254] width 216 height 33
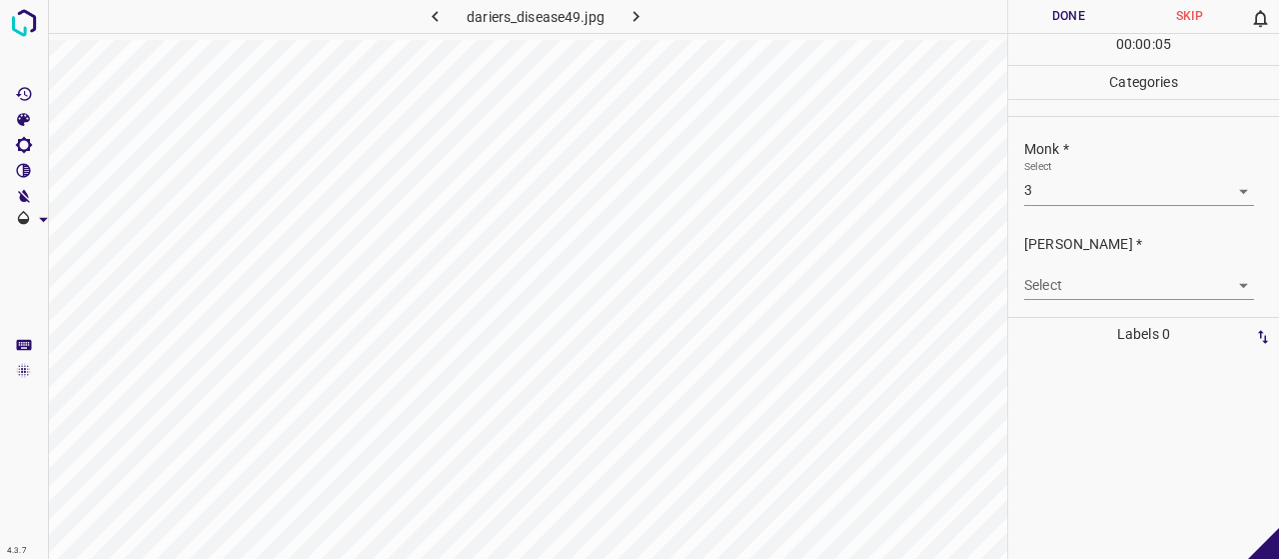
click at [1100, 274] on body "4.3.7 dariers_disease49.jpg Done Skip 0 00 : 00 : 05 Categories Monk * Select 3…" at bounding box center [639, 279] width 1279 height 559
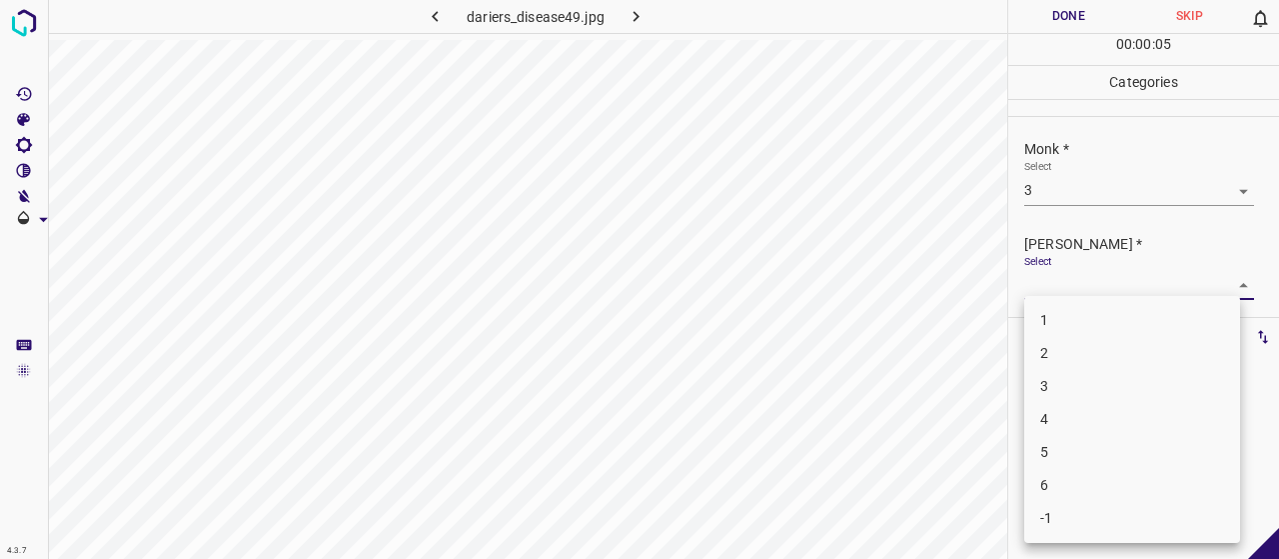
click at [1103, 339] on li "2" at bounding box center [1132, 353] width 216 height 33
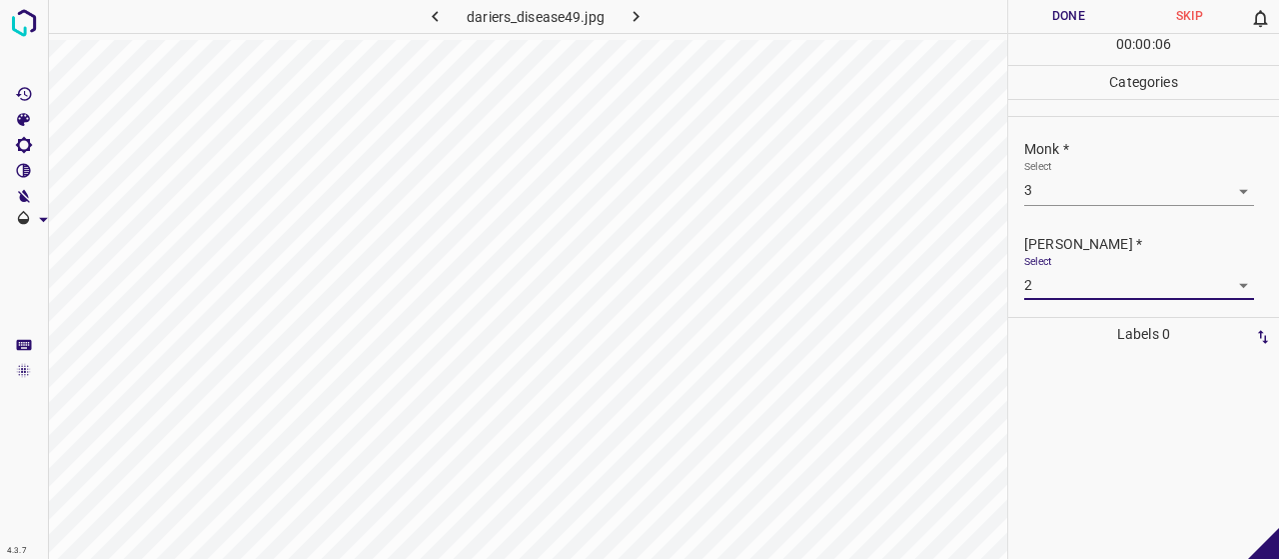
click at [1103, 339] on li "2" at bounding box center [1132, 329] width 162 height 19
click at [1015, 3] on button "Done" at bounding box center [1068, 16] width 121 height 33
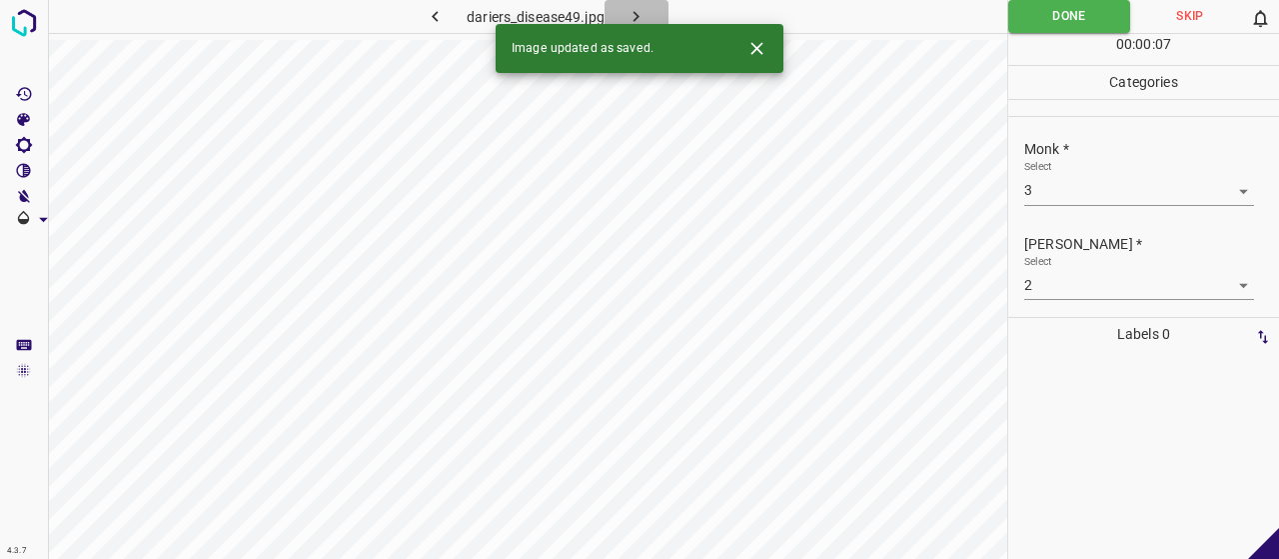
click at [642, 3] on button "button" at bounding box center [637, 16] width 64 height 33
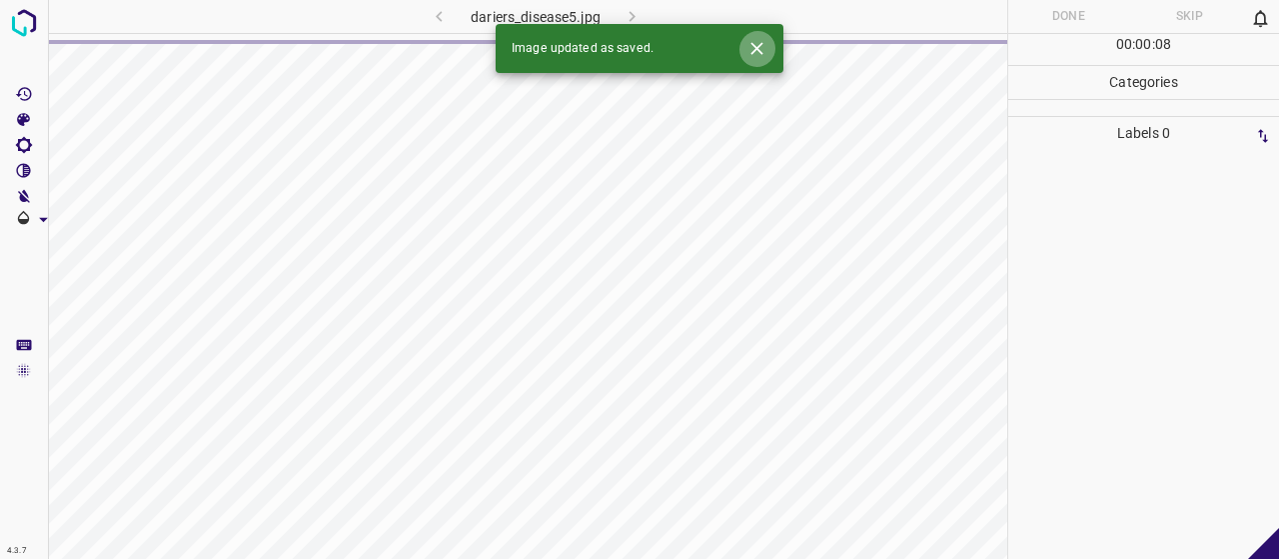
click at [751, 44] on icon "Close" at bounding box center [756, 48] width 12 height 12
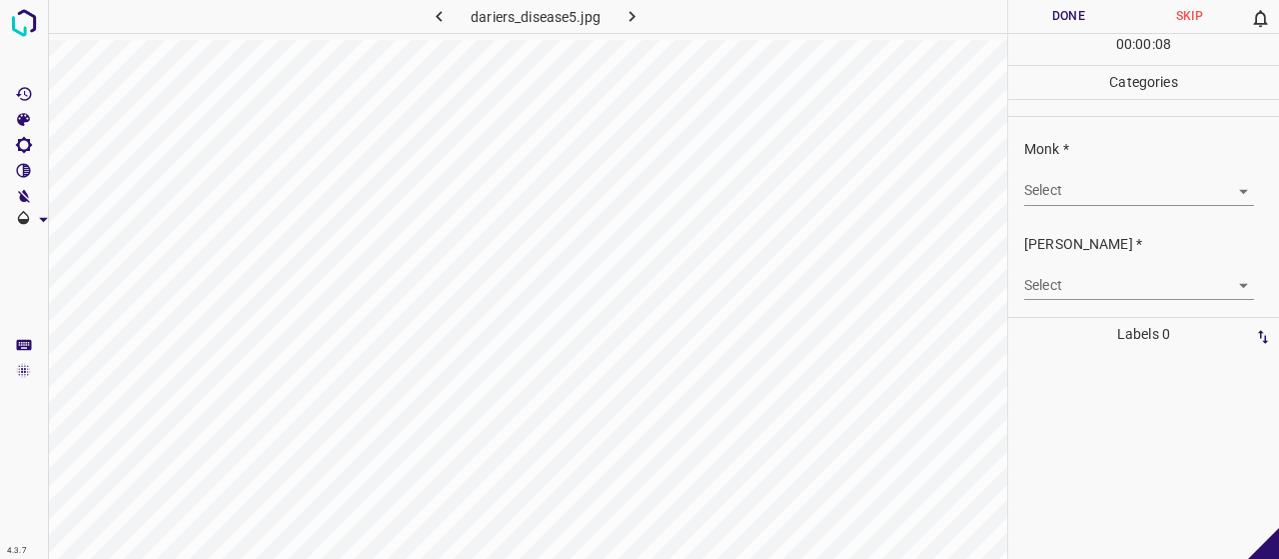
click at [1035, 173] on div "Select ​" at bounding box center [1139, 182] width 230 height 45
click at [1038, 190] on body "4.3.7 dariers_disease5.jpg Done Skip 0 00 : 00 : 01 Categories Monk * Select ​ …" at bounding box center [639, 279] width 1279 height 559
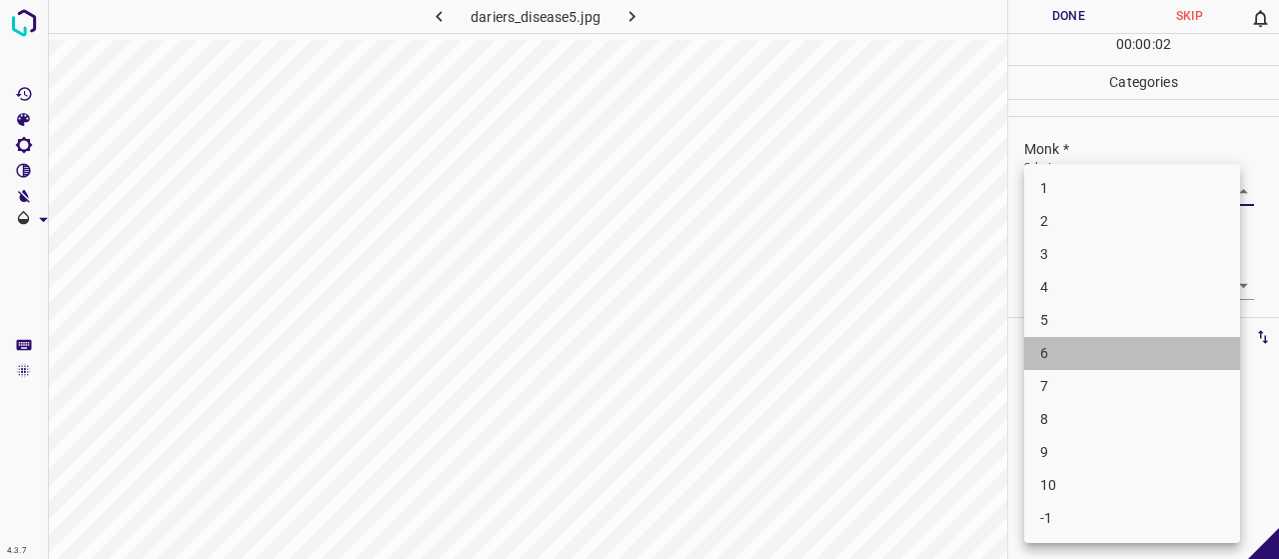
click at [1059, 352] on li "6" at bounding box center [1132, 353] width 216 height 33
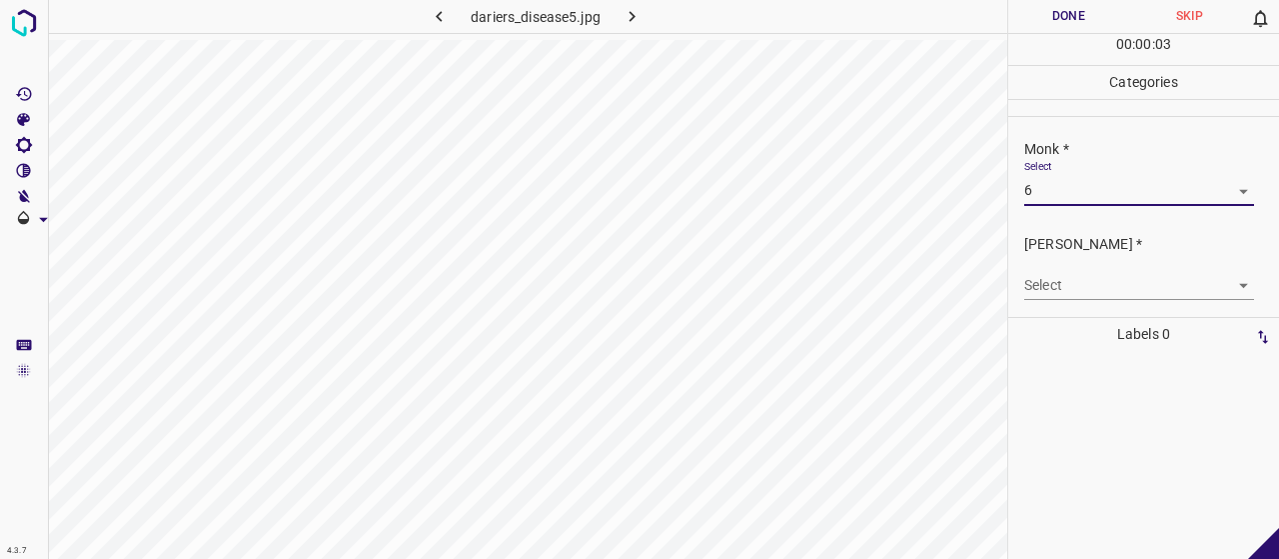
click at [1075, 269] on body "4.3.7 dariers_disease5.jpg Done Skip 0 00 : 00 : 03 Categories Monk * Select 6 …" at bounding box center [639, 279] width 1279 height 559
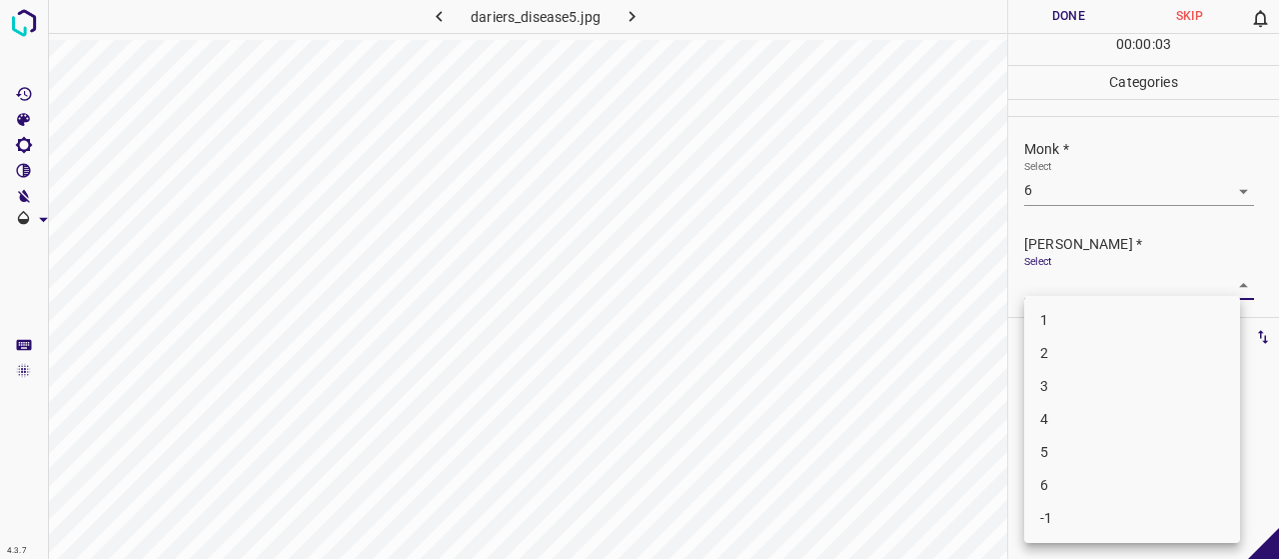
click at [1095, 415] on li "4" at bounding box center [1132, 419] width 216 height 33
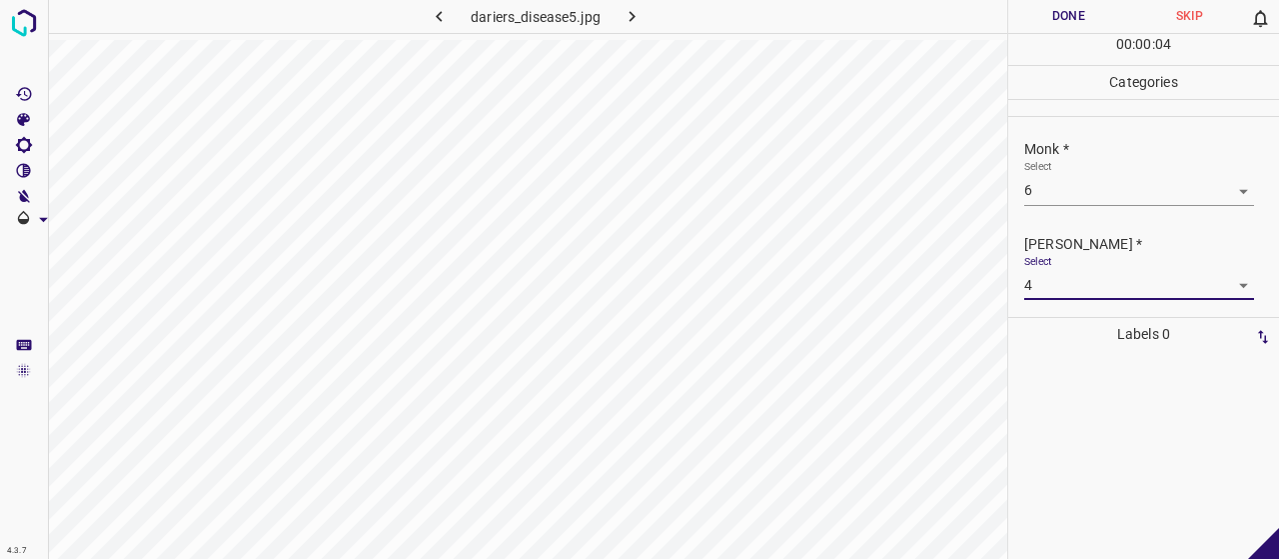
click at [1055, 13] on button "Done" at bounding box center [1068, 16] width 121 height 33
click at [656, 18] on button "button" at bounding box center [633, 16] width 64 height 33
click at [1111, 183] on body "4.3.7 dariers_disease66.jpg Done Skip 0 00 : 00 : 13 Categories Monk * Select ​…" at bounding box center [639, 279] width 1279 height 559
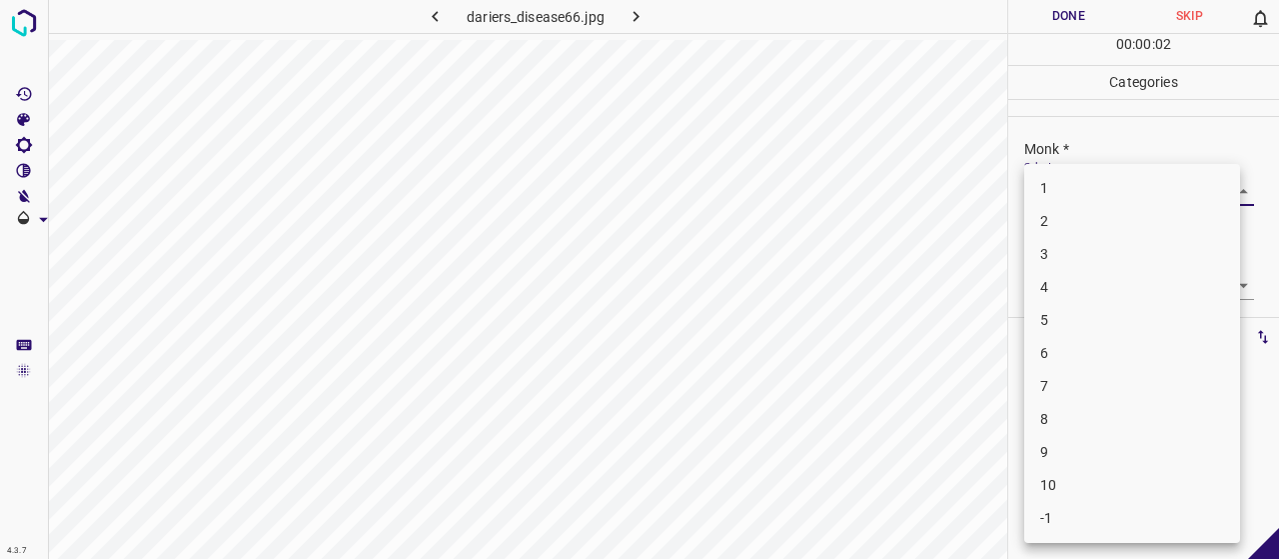
click at [1067, 410] on li "8" at bounding box center [1132, 419] width 216 height 33
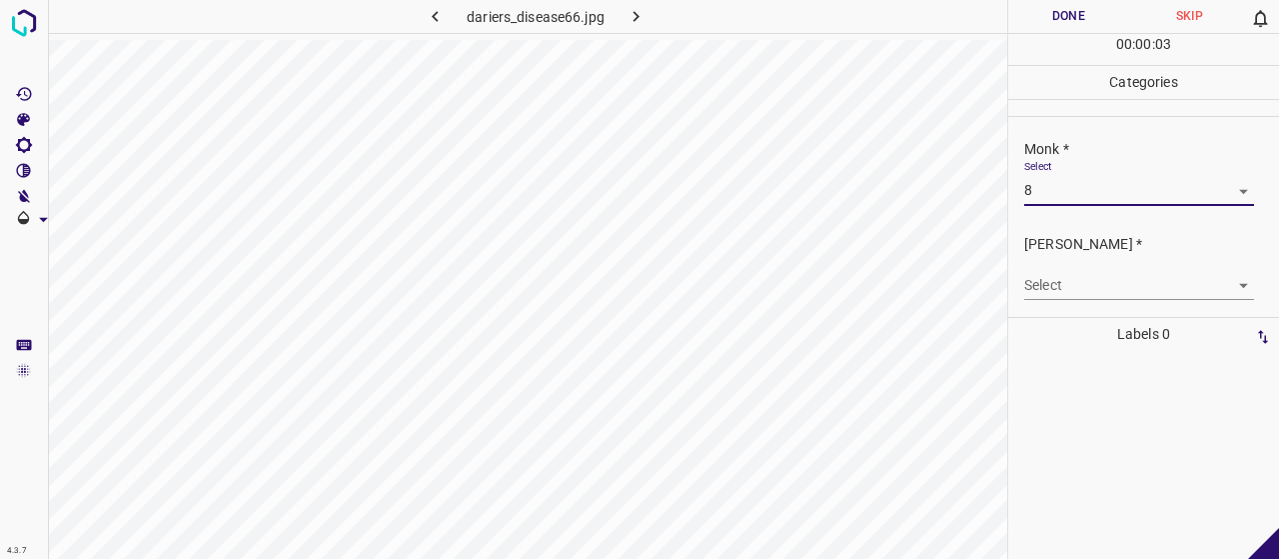
click at [1068, 287] on body "4.3.7 dariers_disease66.jpg Done Skip 0 00 : 00 : 03 Categories Monk * Select 8…" at bounding box center [639, 279] width 1279 height 559
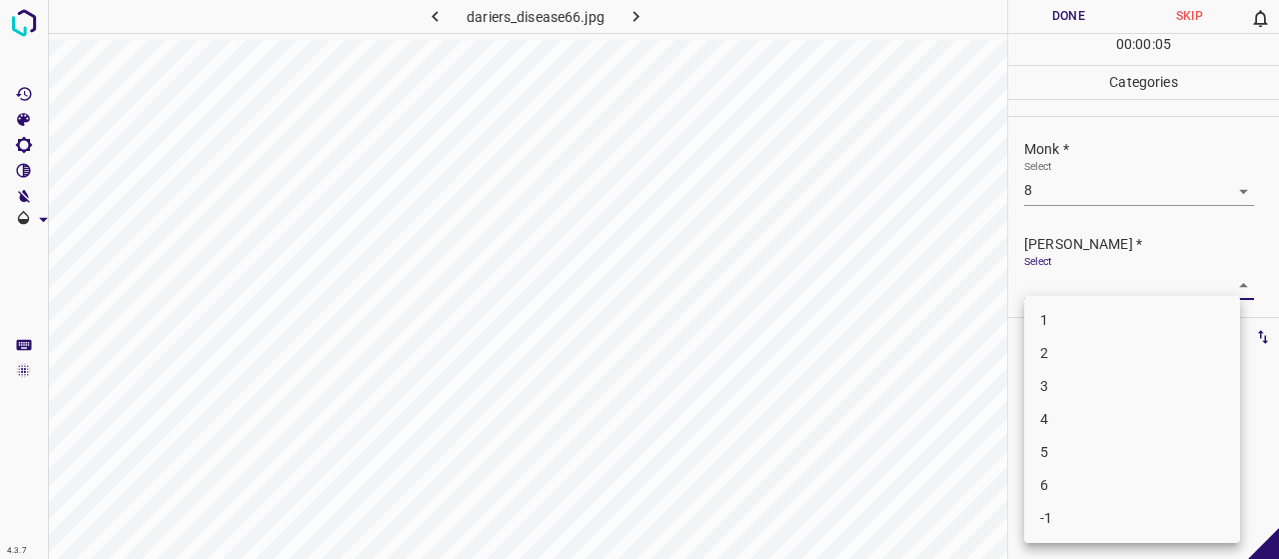
click at [1076, 466] on li "5" at bounding box center [1132, 452] width 216 height 33
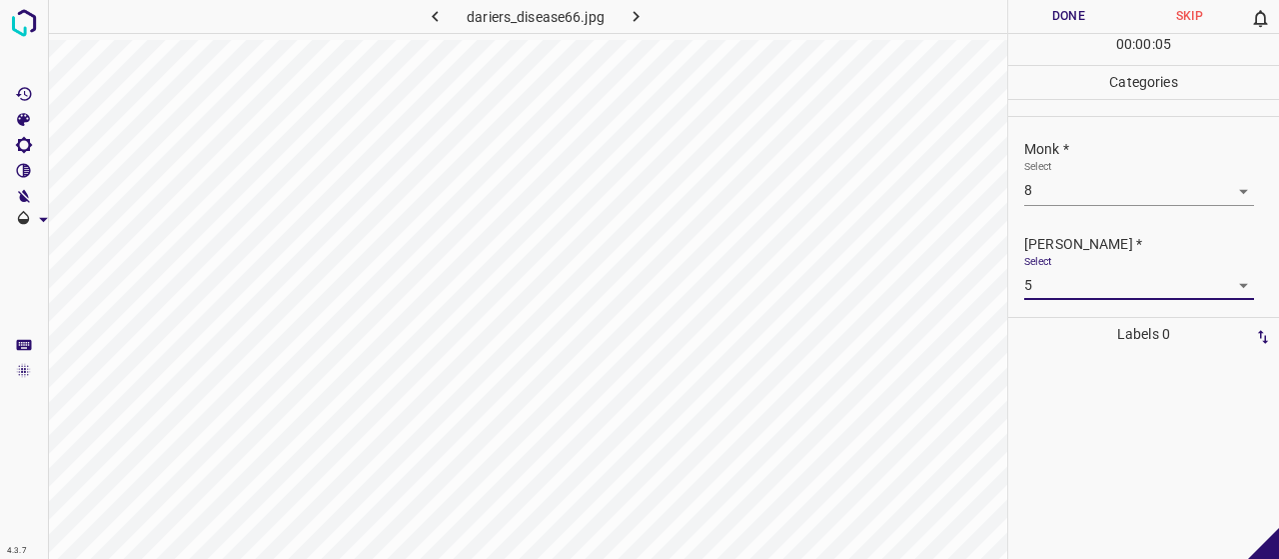
click at [1034, 0] on button "Done" at bounding box center [1068, 16] width 121 height 33
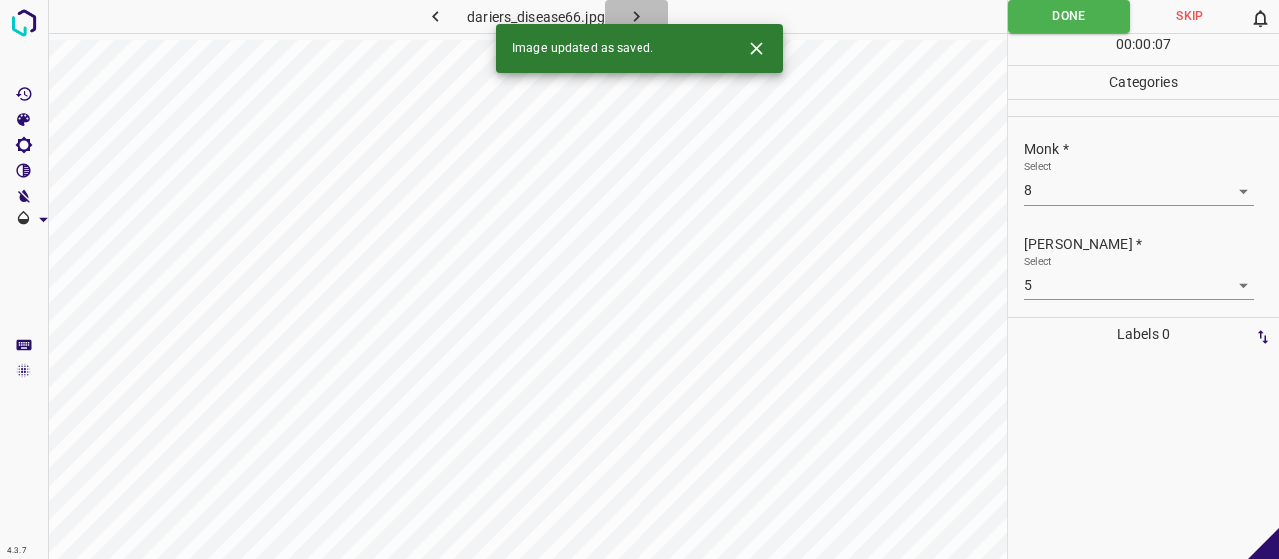
click at [626, 21] on button "button" at bounding box center [637, 16] width 64 height 33
click at [1073, 211] on div "Monk * Select ​" at bounding box center [1143, 172] width 271 height 94
click at [1069, 197] on body "4.3.7 dariers_disease58.jpg Done Skip 0 00 : 00 : 10 Categories Monk * Select ​…" at bounding box center [639, 279] width 1279 height 559
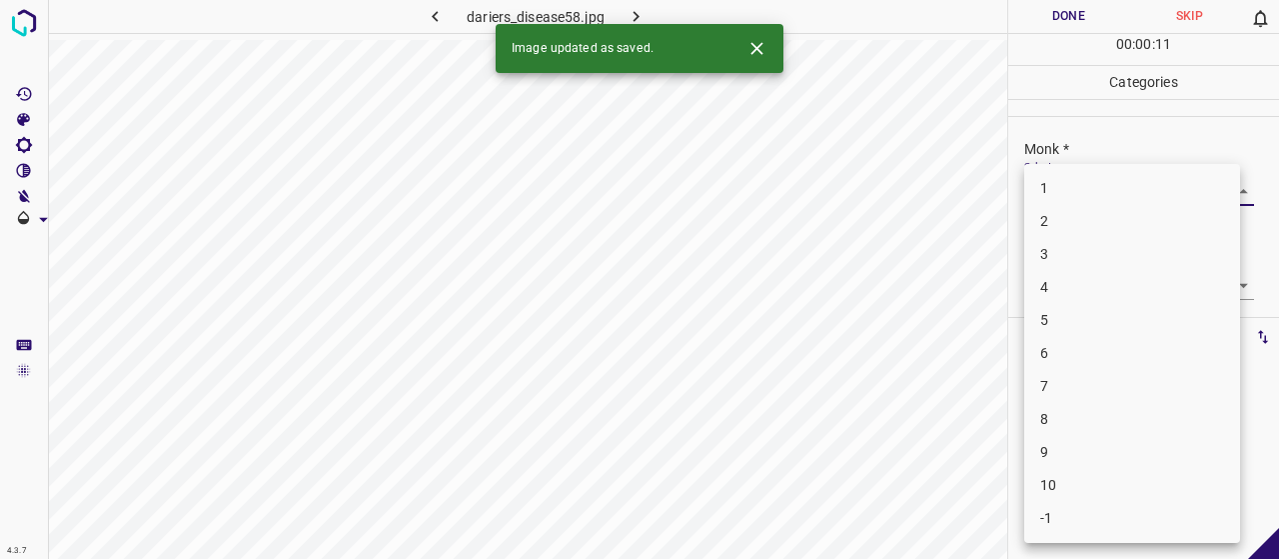
click at [1077, 265] on li "3" at bounding box center [1132, 254] width 216 height 33
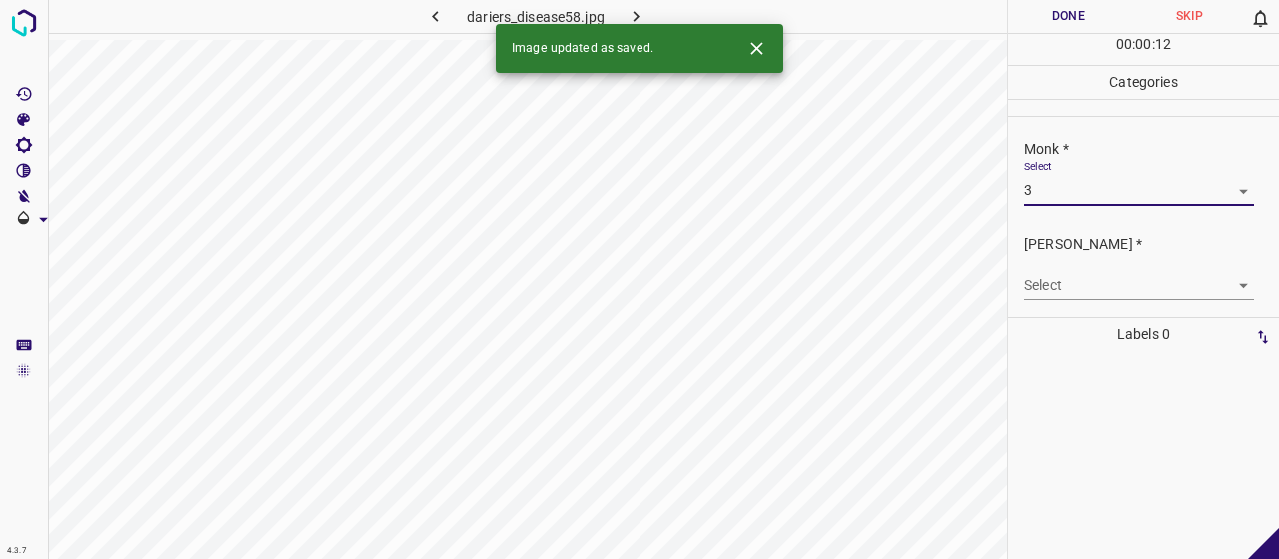
click at [1078, 295] on body "4.3.7 dariers_disease58.jpg Done Skip 0 00 : 00 : 12 Categories Monk * Select 3…" at bounding box center [639, 279] width 1279 height 559
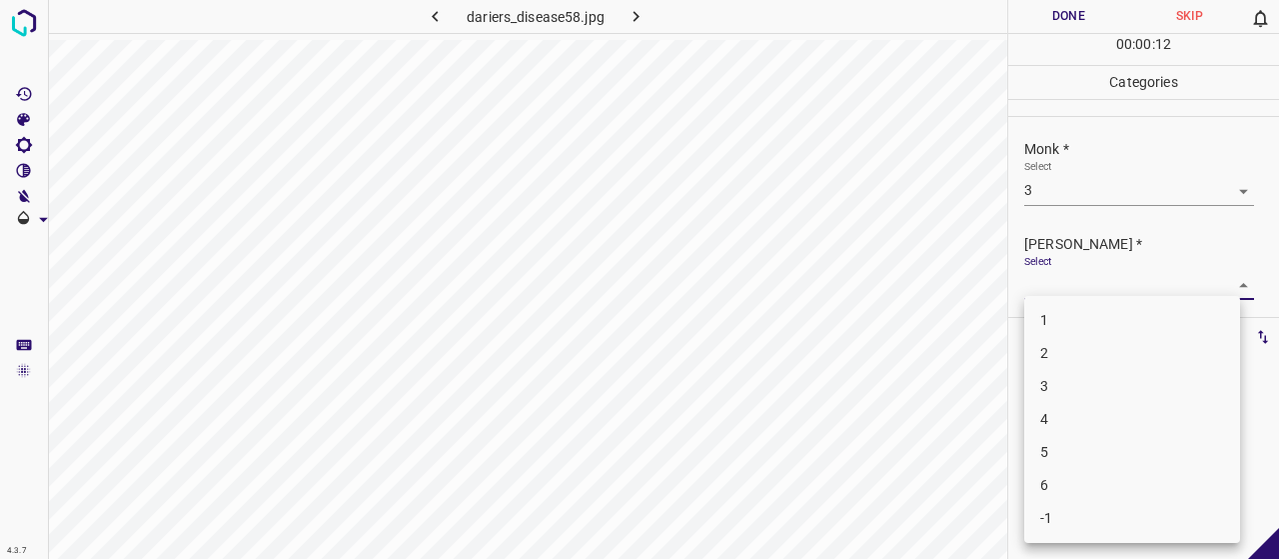
click at [1078, 347] on li "2" at bounding box center [1132, 353] width 216 height 33
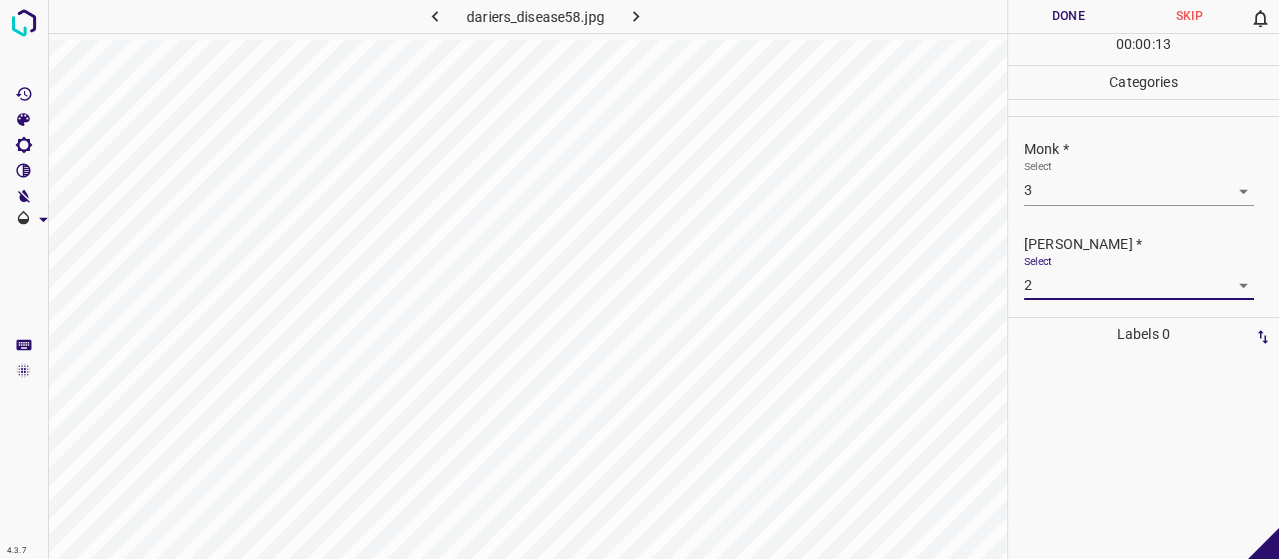
click at [1045, 29] on button "Done" at bounding box center [1068, 16] width 121 height 33
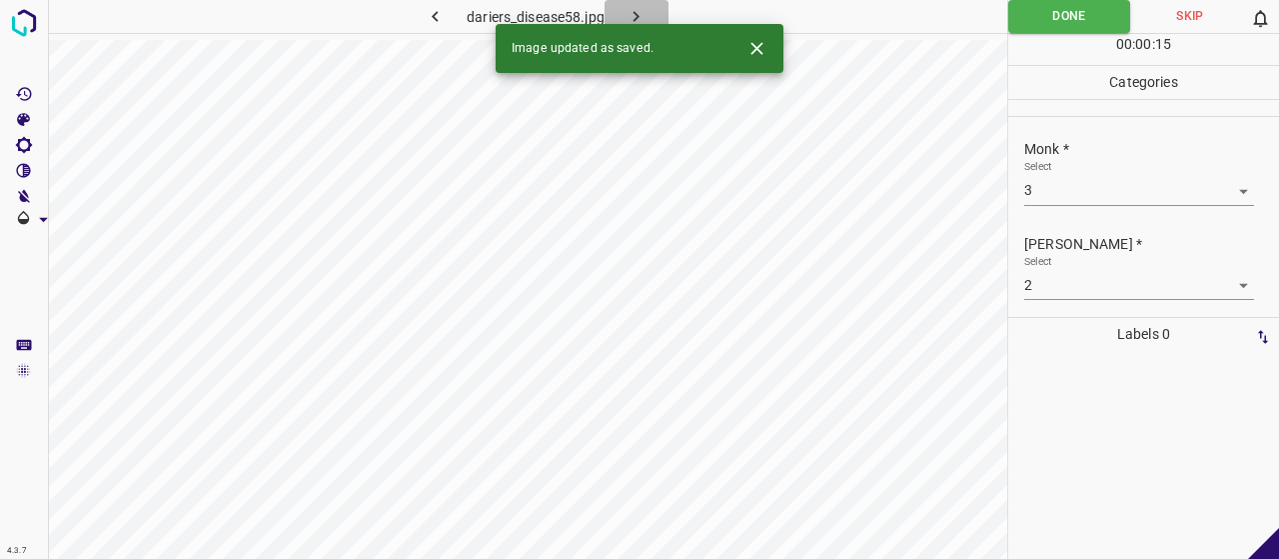
click at [631, 18] on icon "button" at bounding box center [636, 16] width 21 height 21
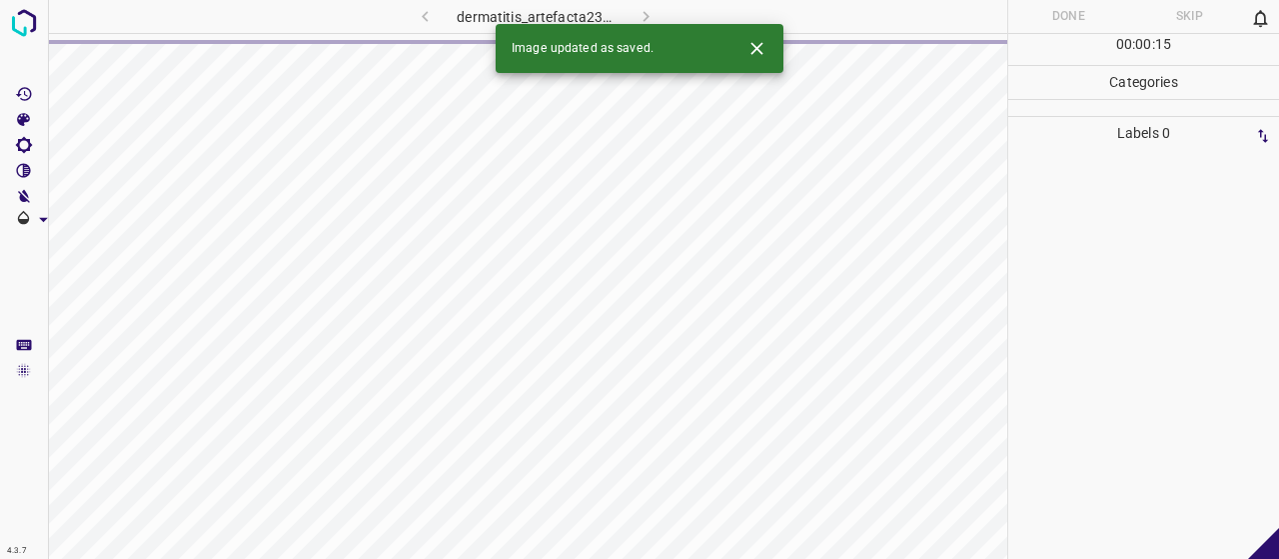
click at [757, 44] on icon "Close" at bounding box center [756, 48] width 21 height 21
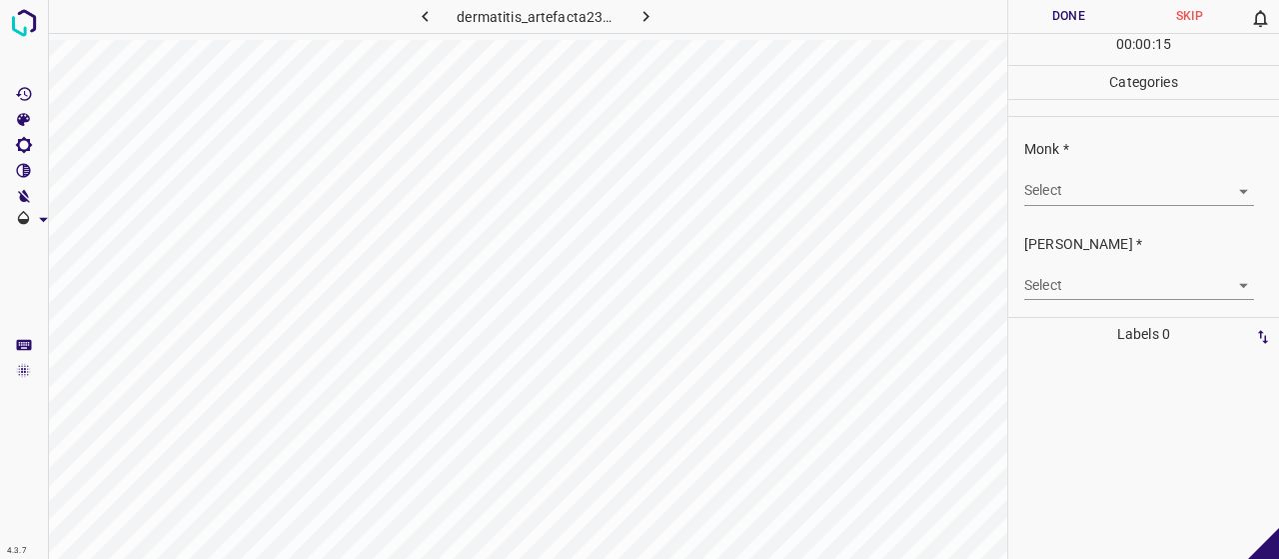
click at [1067, 191] on body "4.3.7 dermatitis_artefacta23.jpg Done Skip 0 00 : 00 : 15 Categories Monk * Sel…" at bounding box center [639, 279] width 1279 height 559
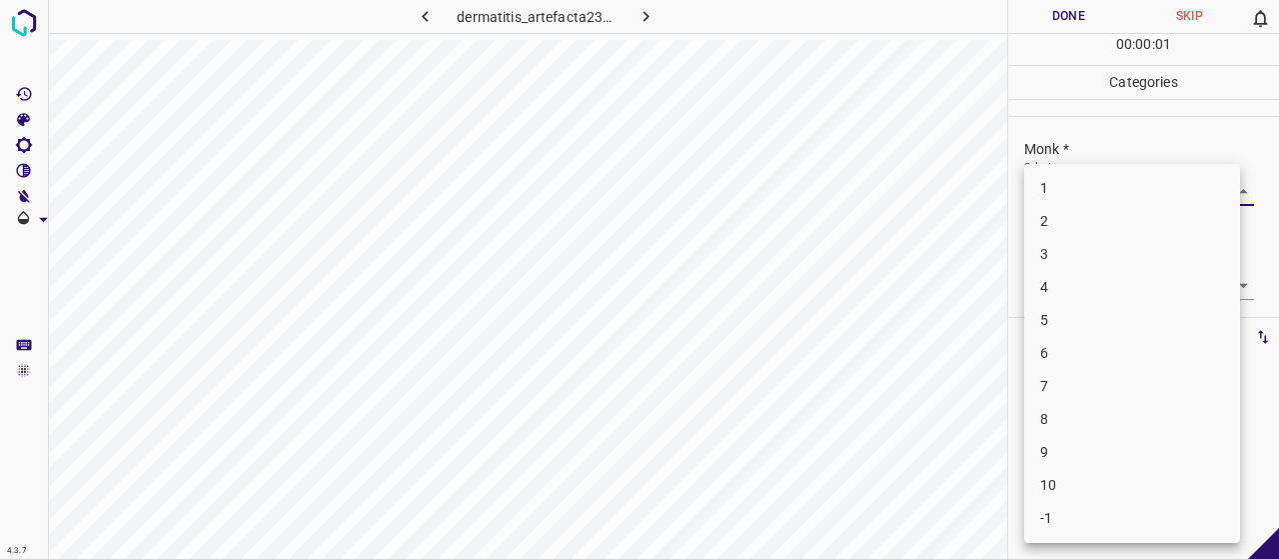
click at [1061, 246] on li "3" at bounding box center [1132, 254] width 216 height 33
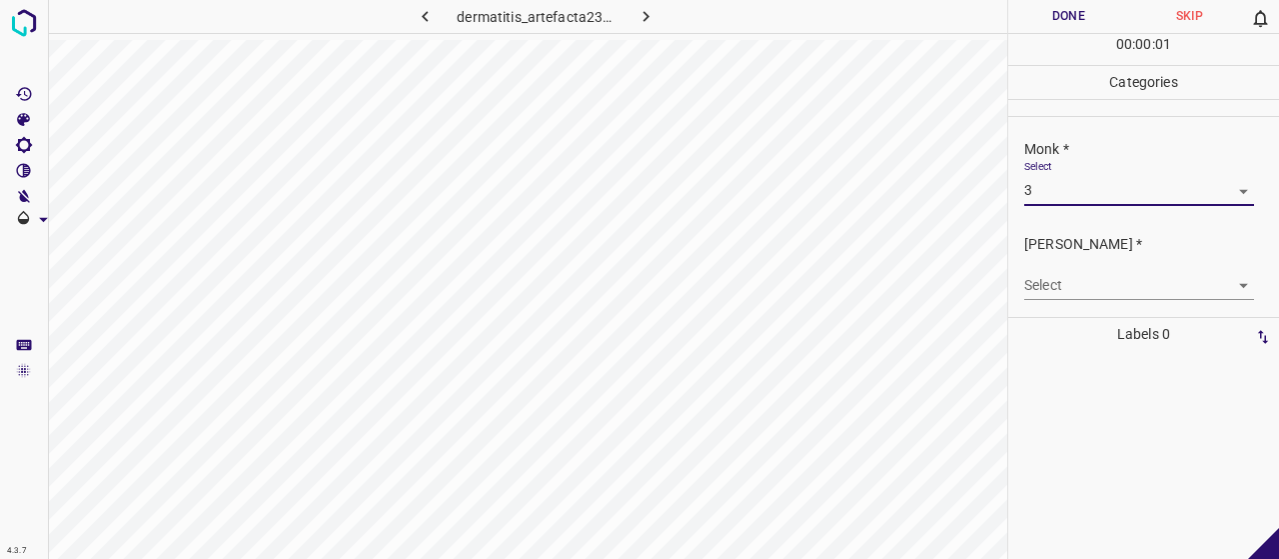
click at [1069, 266] on div "Select ​" at bounding box center [1139, 277] width 230 height 45
click at [1076, 279] on body "4.3.7 dermatitis_artefacta23.jpg Done Skip 0 00 : 00 : 01 Categories Monk * Sel…" at bounding box center [639, 279] width 1279 height 559
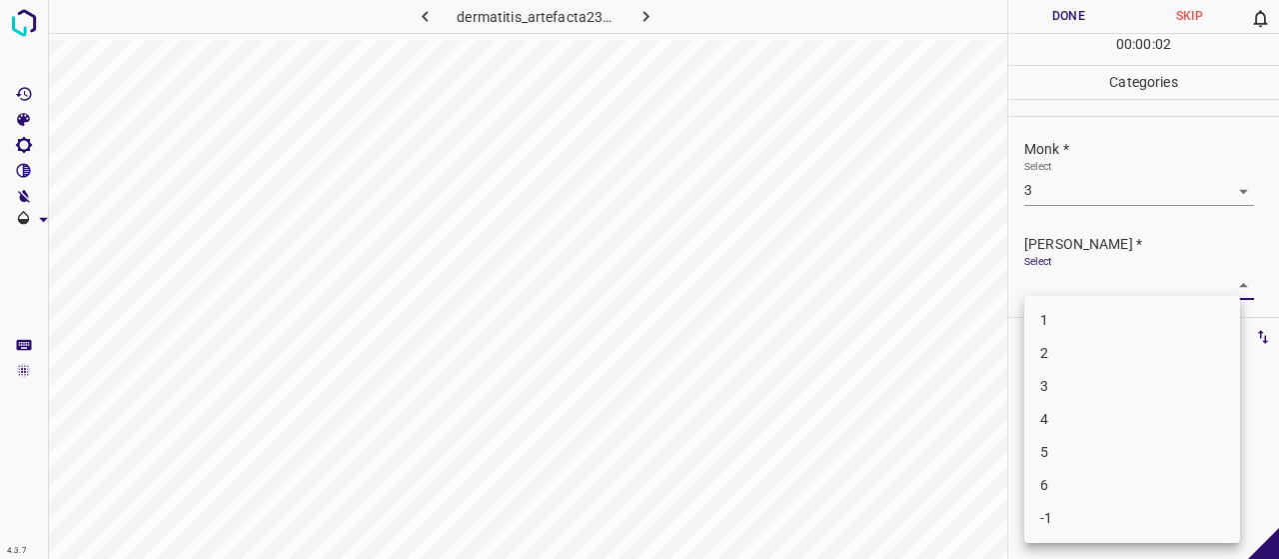
click at [1083, 343] on li "2" at bounding box center [1132, 353] width 216 height 33
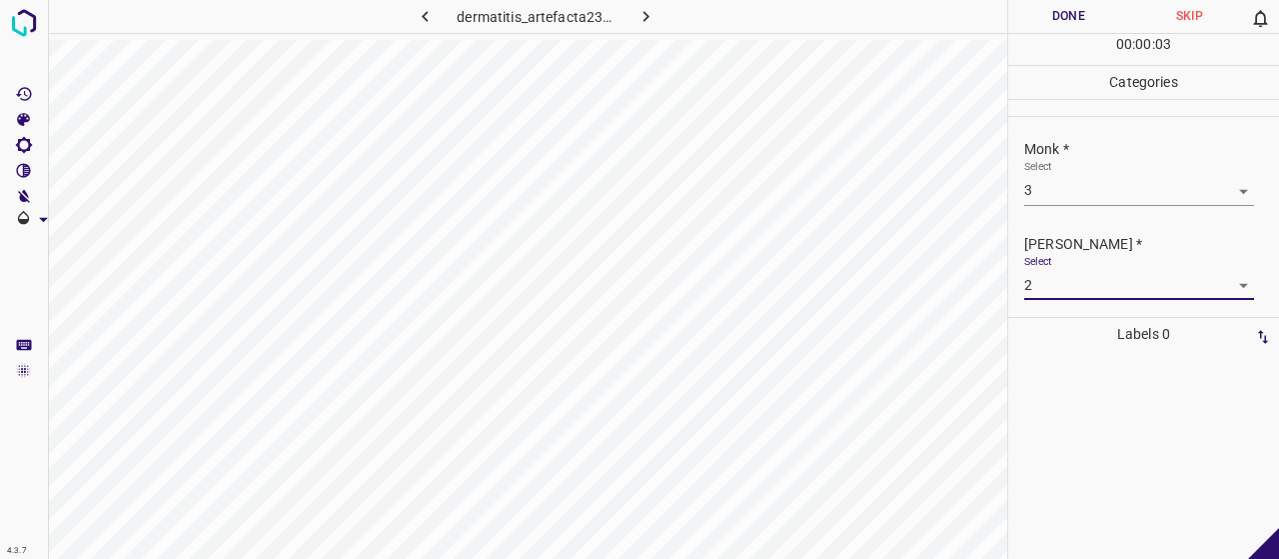
click at [1035, 9] on button "Done" at bounding box center [1068, 16] width 121 height 33
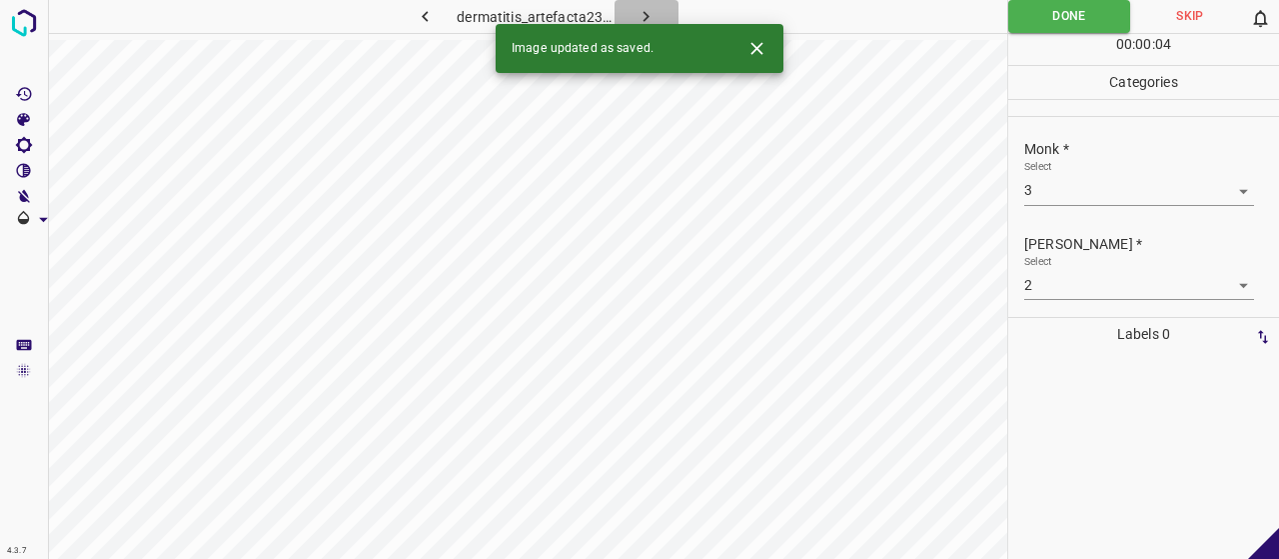
click at [663, 21] on button "button" at bounding box center [647, 16] width 64 height 33
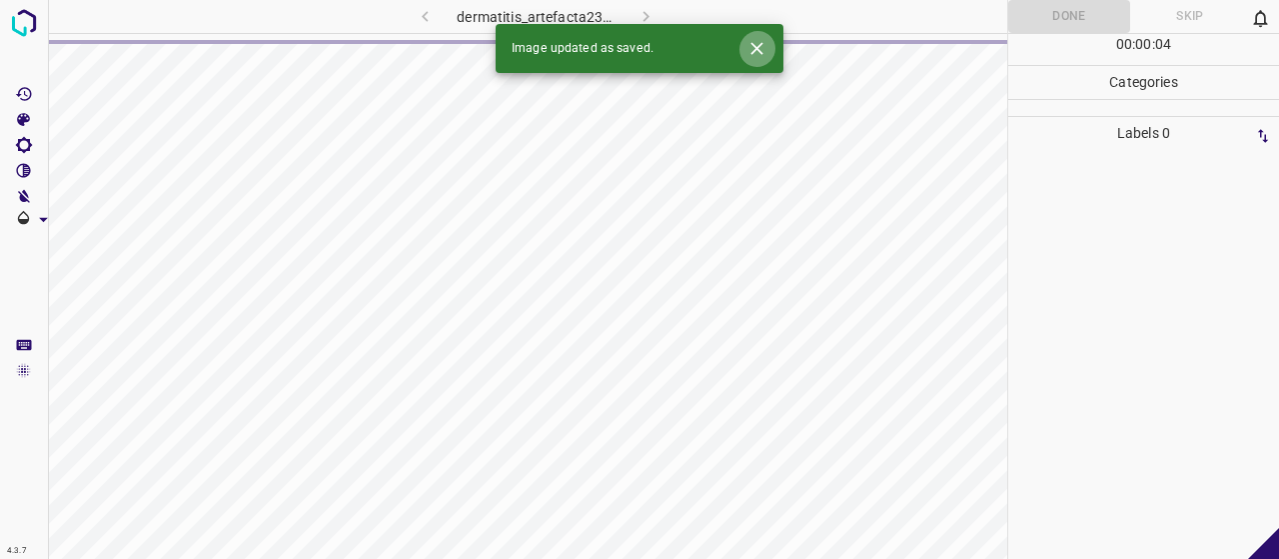
click at [755, 51] on icon "Close" at bounding box center [756, 48] width 21 height 21
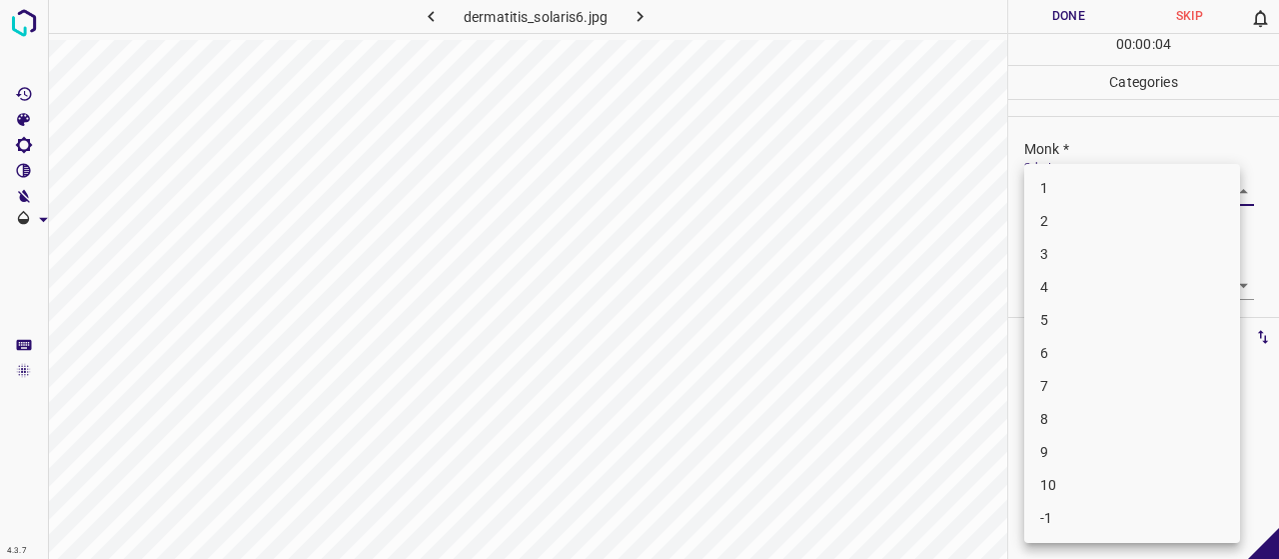
click at [1138, 190] on body "4.3.7 dermatitis_solaris6.jpg Done Skip 0 00 : 00 : 04 Categories Monk * Select…" at bounding box center [639, 279] width 1279 height 559
click at [1146, 253] on li "3" at bounding box center [1132, 254] width 216 height 33
click at [1120, 293] on body "4.3.7 dermatitis_solaris6.jpg Done Skip 0 00 : 00 : 01 Categories Monk * Select…" at bounding box center [639, 279] width 1279 height 559
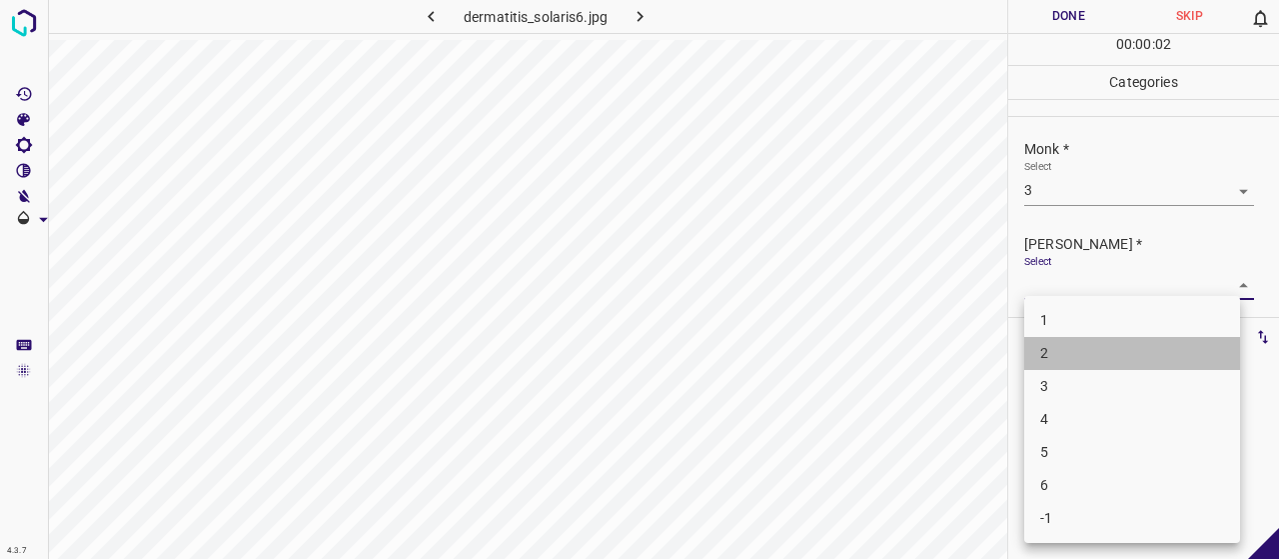
click at [1117, 356] on li "2" at bounding box center [1132, 353] width 216 height 33
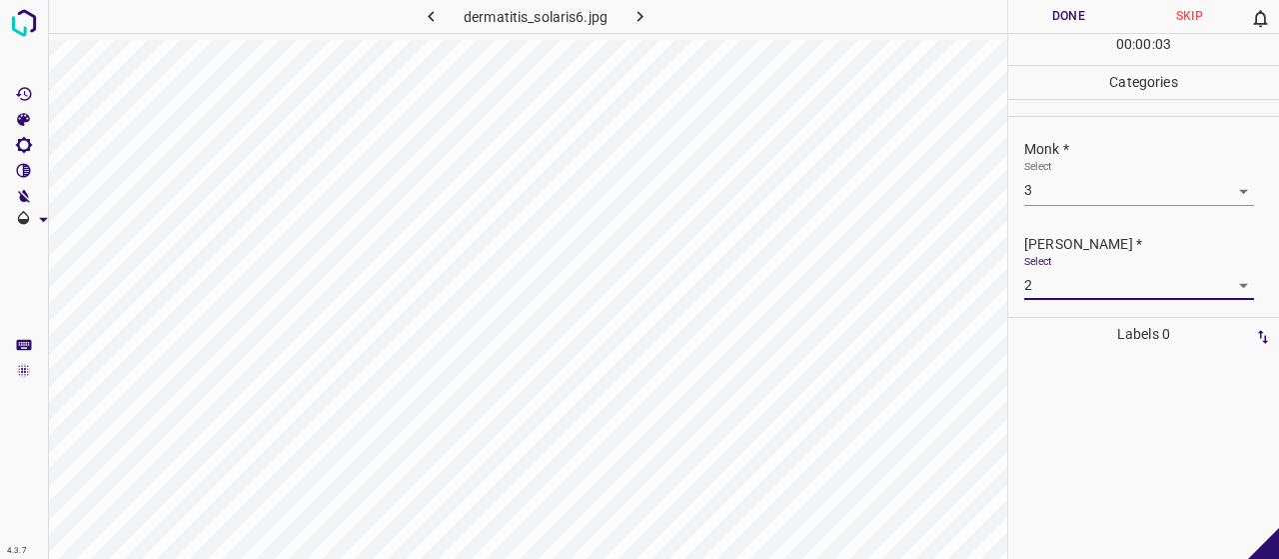
click at [1078, 30] on button "Done" at bounding box center [1068, 16] width 121 height 33
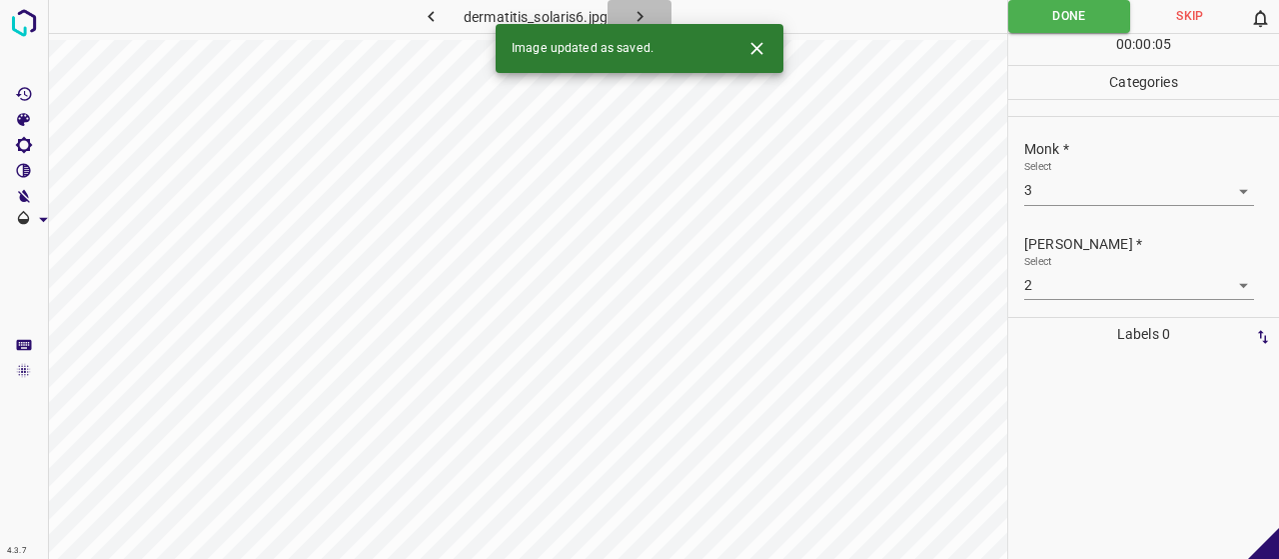
click at [647, 11] on icon "button" at bounding box center [640, 16] width 21 height 21
click at [1095, 175] on body "4.3.7 dermatofibroma24.jpg Done Skip 0 00 : 00 : 05 Categories Monk * Select ​ …" at bounding box center [639, 279] width 1279 height 559
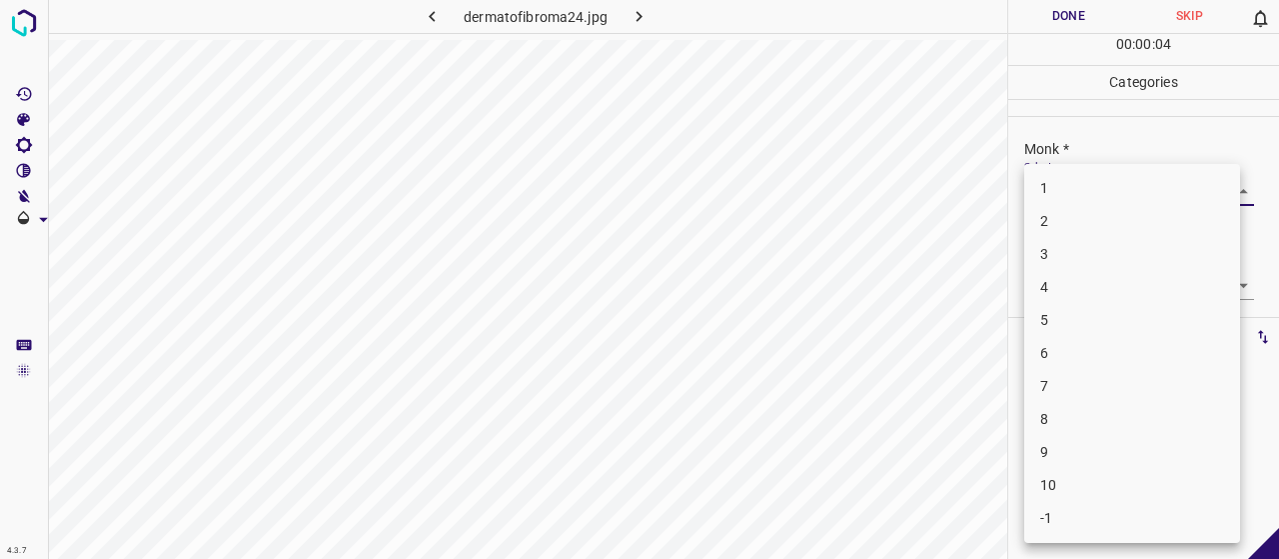
click at [1086, 290] on li "4" at bounding box center [1132, 287] width 216 height 33
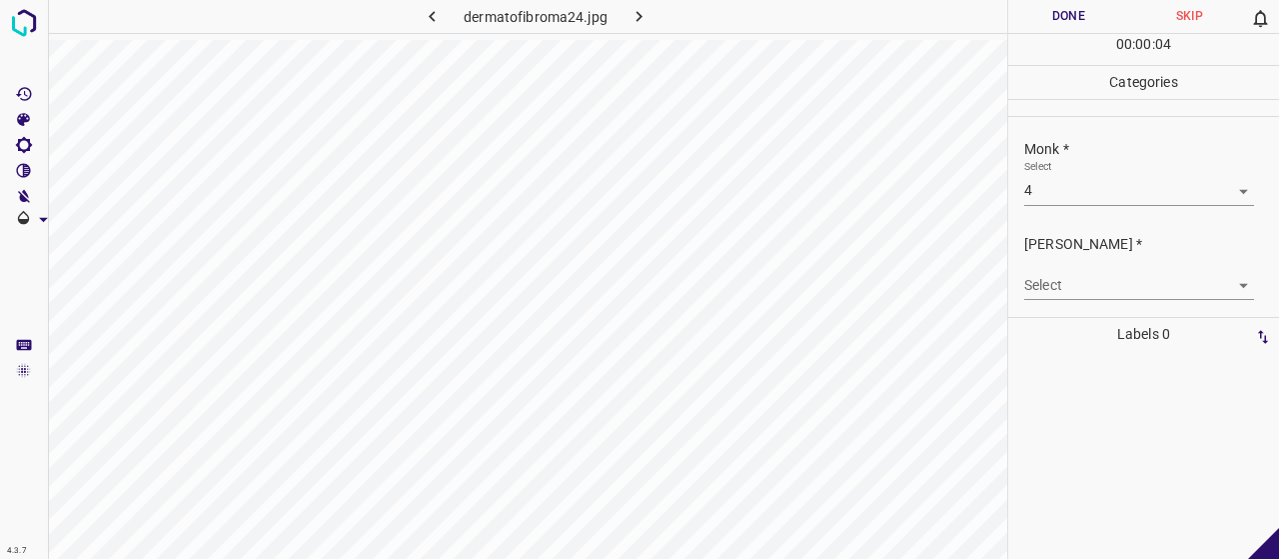
click at [1086, 290] on body "4.3.7 dermatofibroma24.jpg Done Skip 0 00 : 00 : 04 Categories Monk * Select 4 …" at bounding box center [639, 279] width 1279 height 559
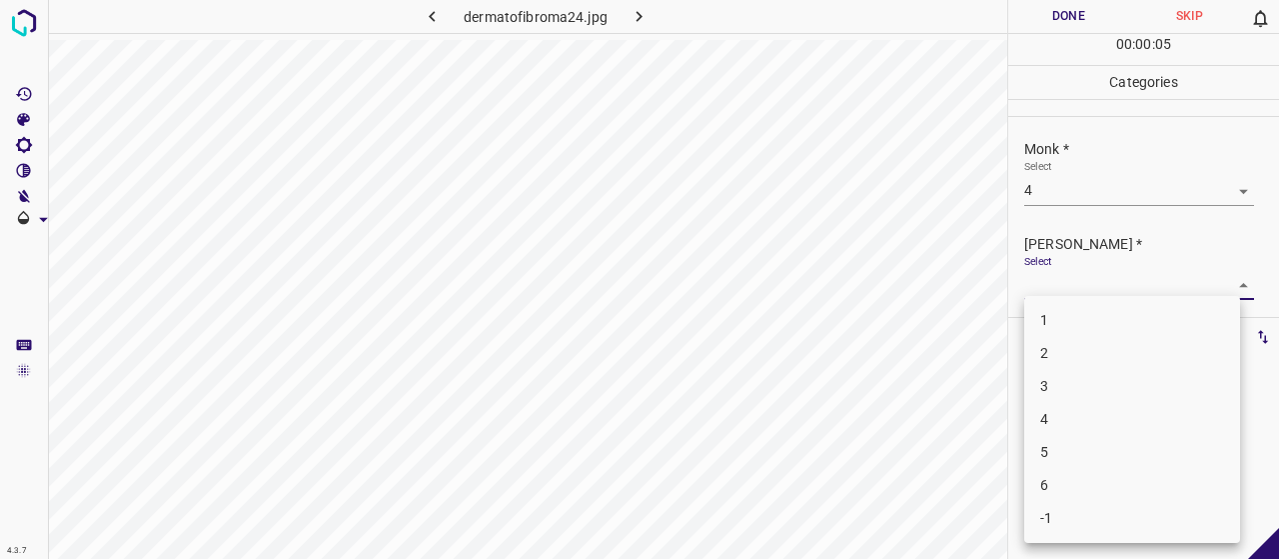
click at [1055, 347] on li "2" at bounding box center [1132, 353] width 216 height 33
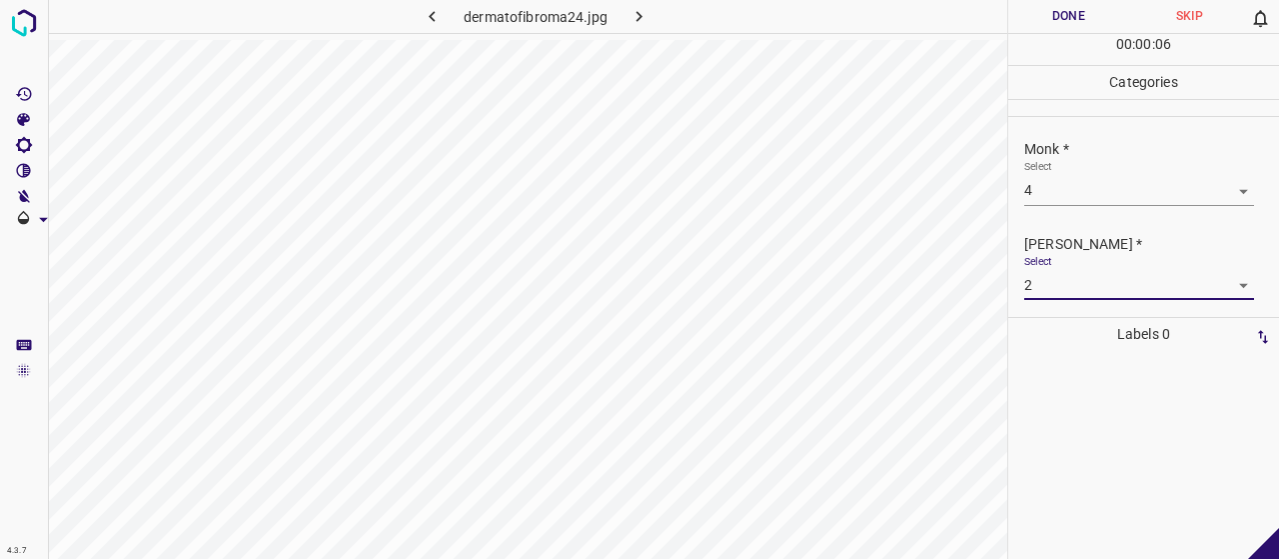
click at [1058, 35] on div "00 : 00 : 06" at bounding box center [1143, 49] width 271 height 31
click at [1054, 23] on button "Done" at bounding box center [1068, 16] width 121 height 33
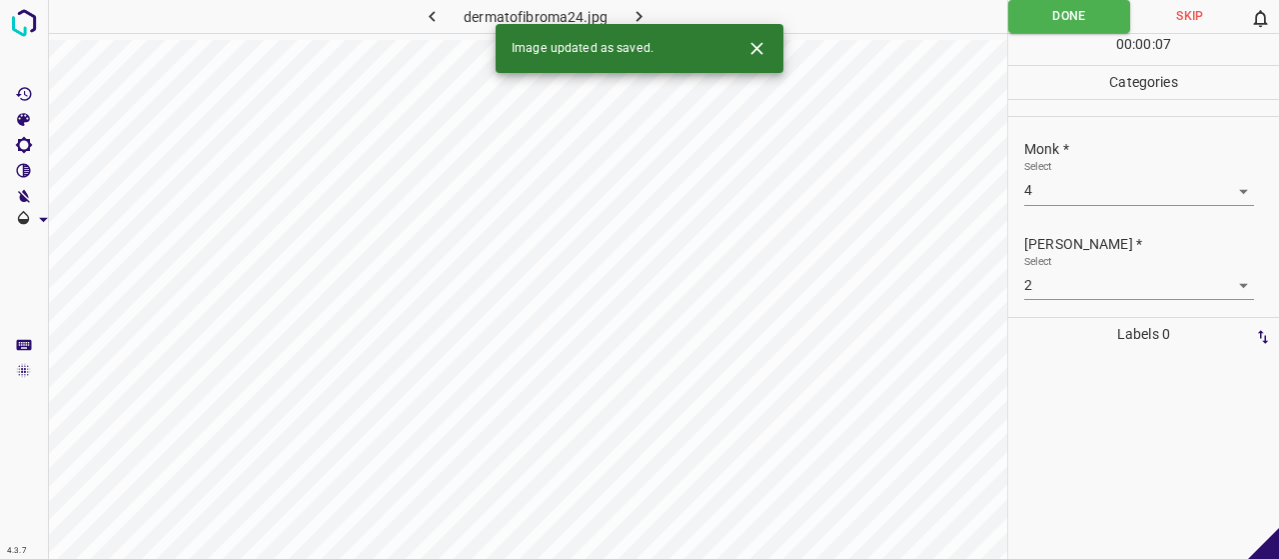
click at [638, 11] on icon "button" at bounding box center [639, 16] width 21 height 21
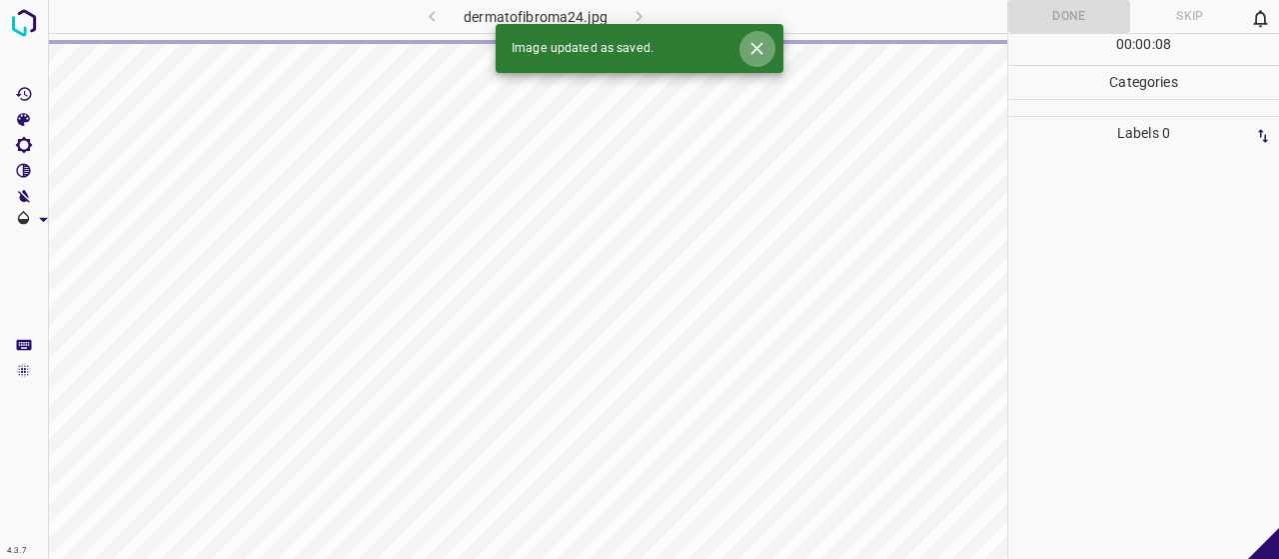
click at [767, 43] on button "Close" at bounding box center [756, 48] width 37 height 37
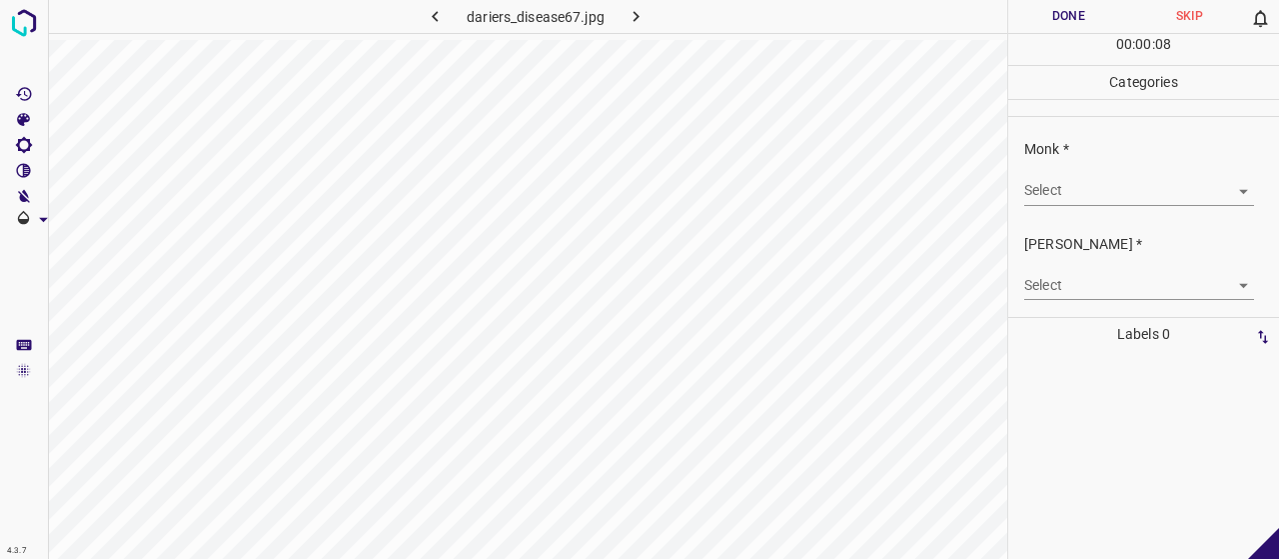
click at [1078, 196] on body "4.3.7 dariers_disease67.jpg Done Skip 0 00 : 00 : 08 Categories Monk * Select ​…" at bounding box center [639, 279] width 1279 height 559
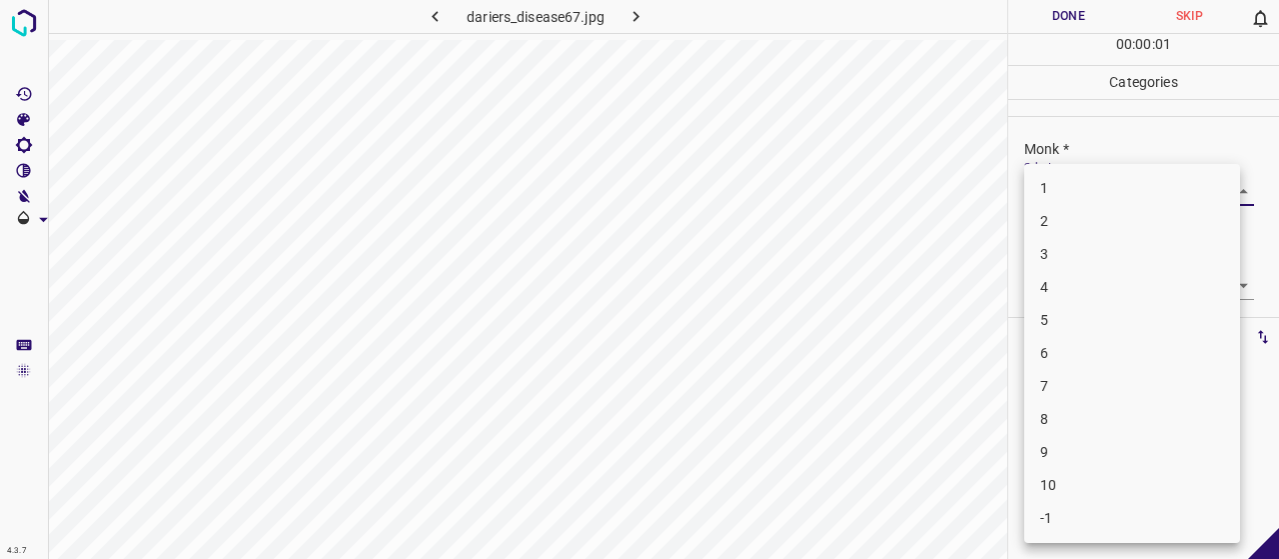
click at [1088, 281] on li "4" at bounding box center [1132, 287] width 216 height 33
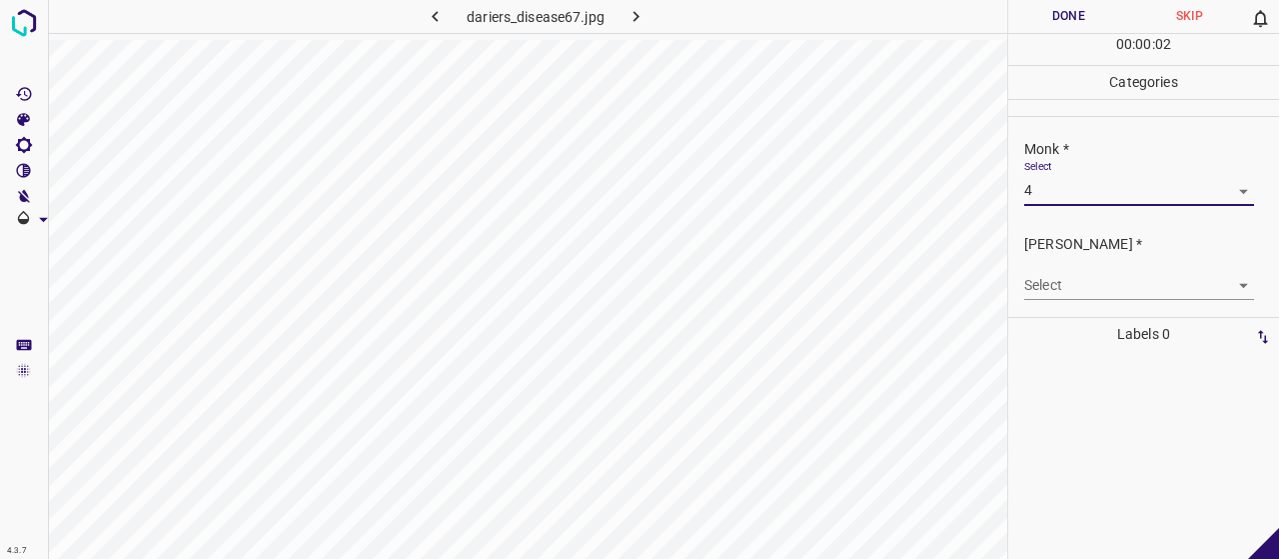
click at [1086, 283] on body "4.3.7 dariers_disease67.jpg Done Skip 0 00 : 00 : 02 Categories Monk * Select 4…" at bounding box center [639, 279] width 1279 height 559
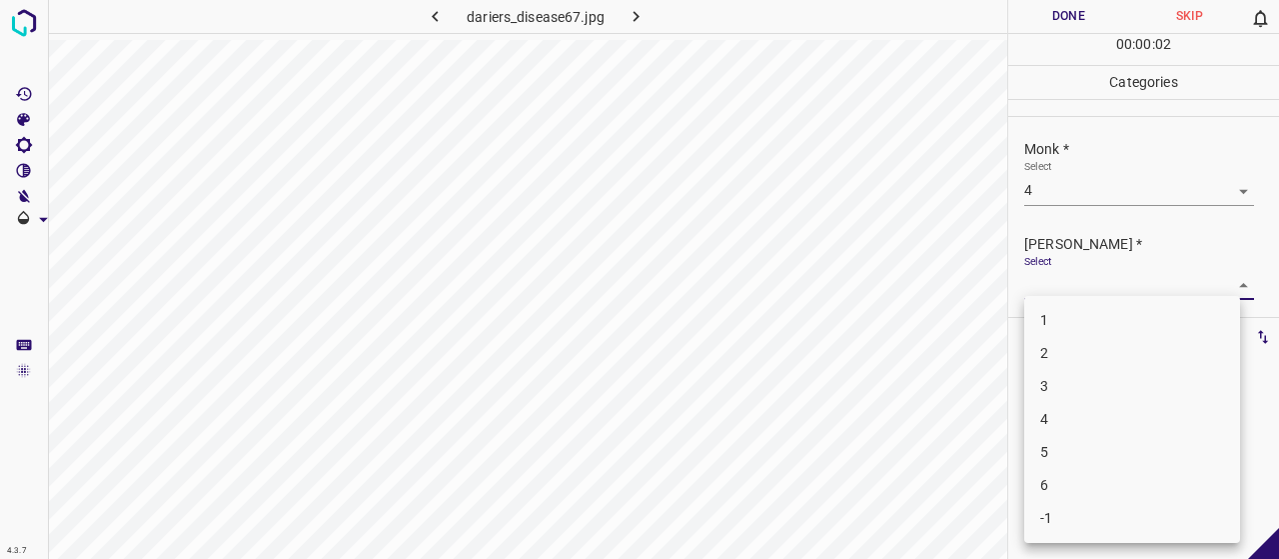
click at [1095, 355] on li "2" at bounding box center [1132, 353] width 216 height 33
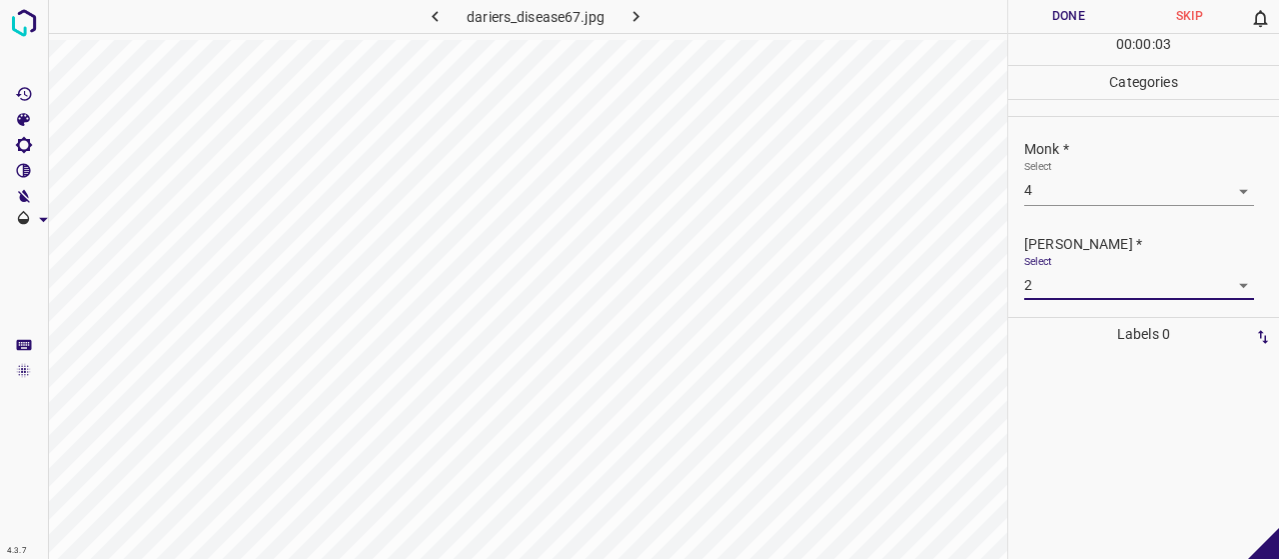
click at [1083, 21] on button "Done" at bounding box center [1068, 16] width 121 height 33
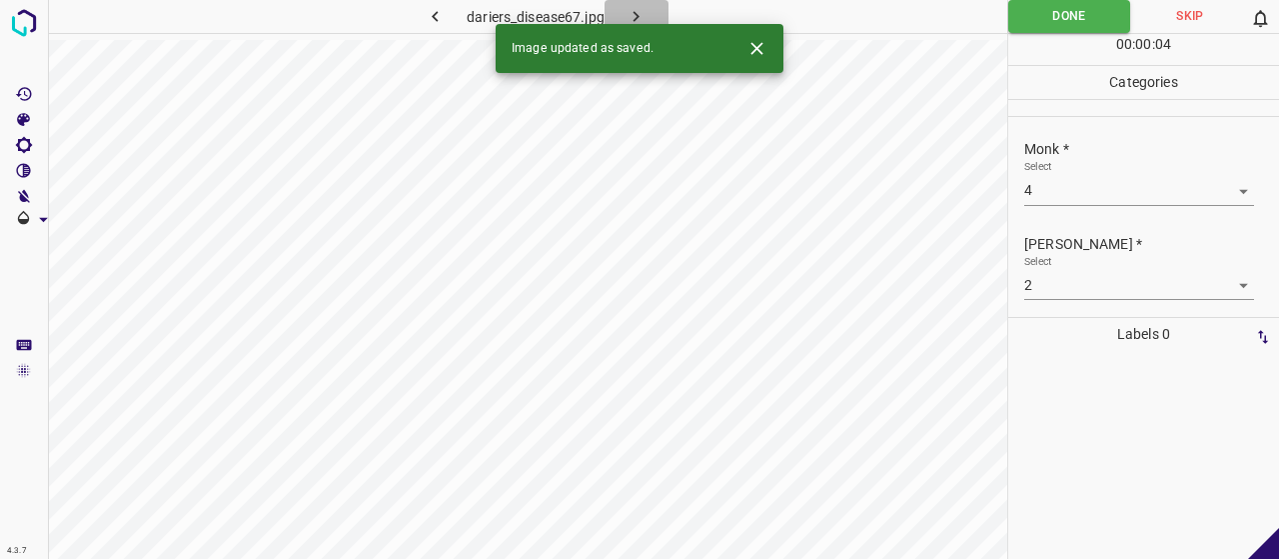
click at [645, 8] on button "button" at bounding box center [637, 16] width 64 height 33
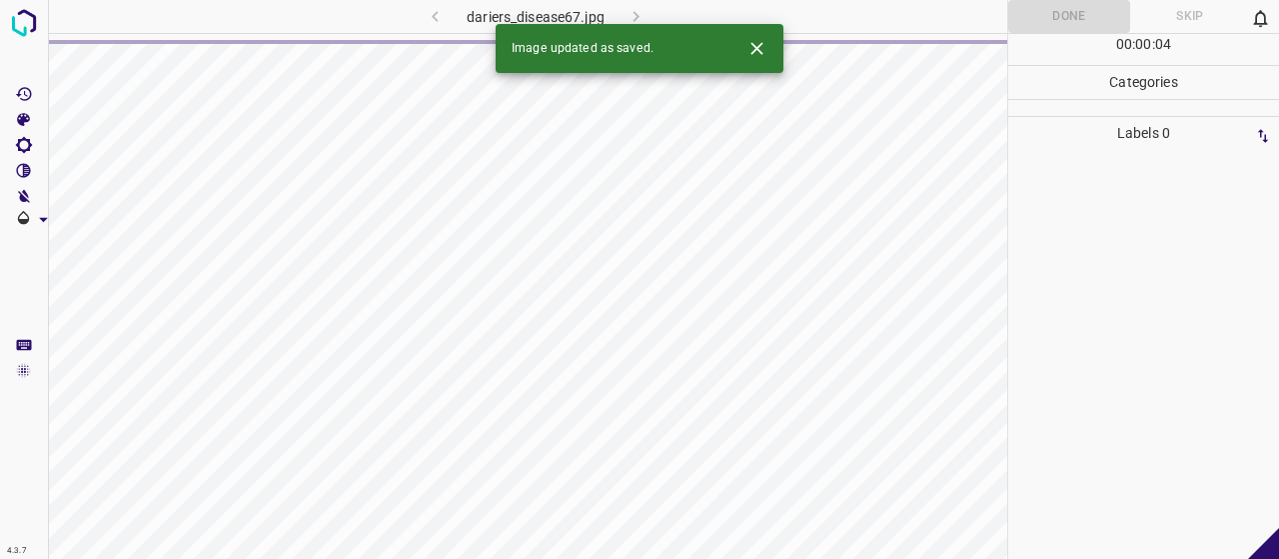
click at [762, 51] on icon "Close" at bounding box center [756, 48] width 21 height 21
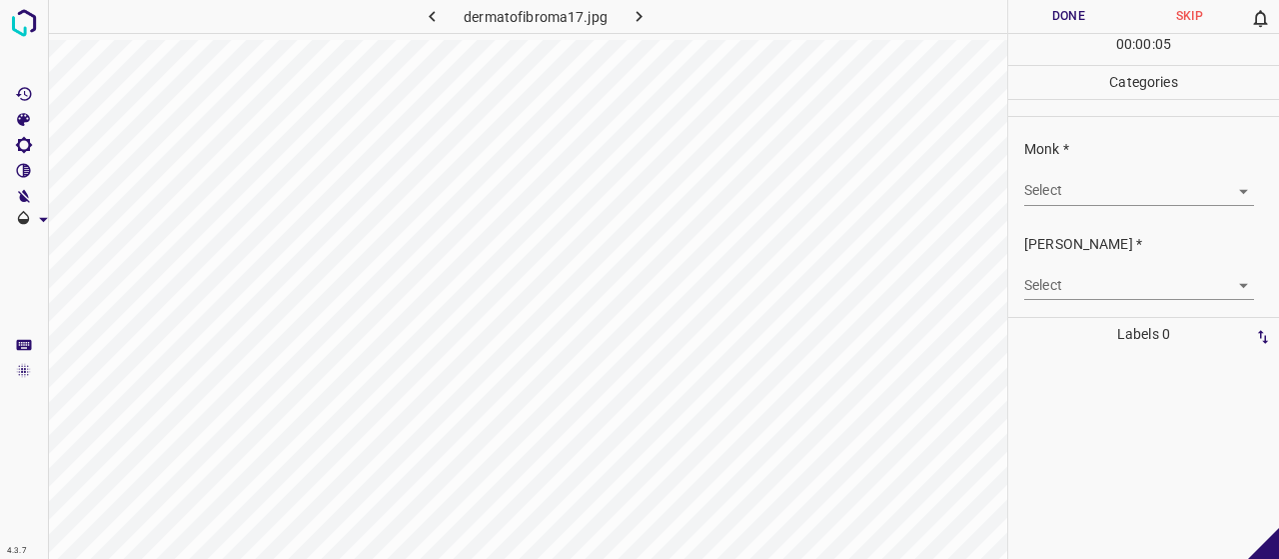
click at [1135, 190] on body "4.3.7 dermatofibroma17.jpg Done Skip 0 00 : 00 : 05 Categories Monk * Select ​ …" at bounding box center [639, 279] width 1279 height 559
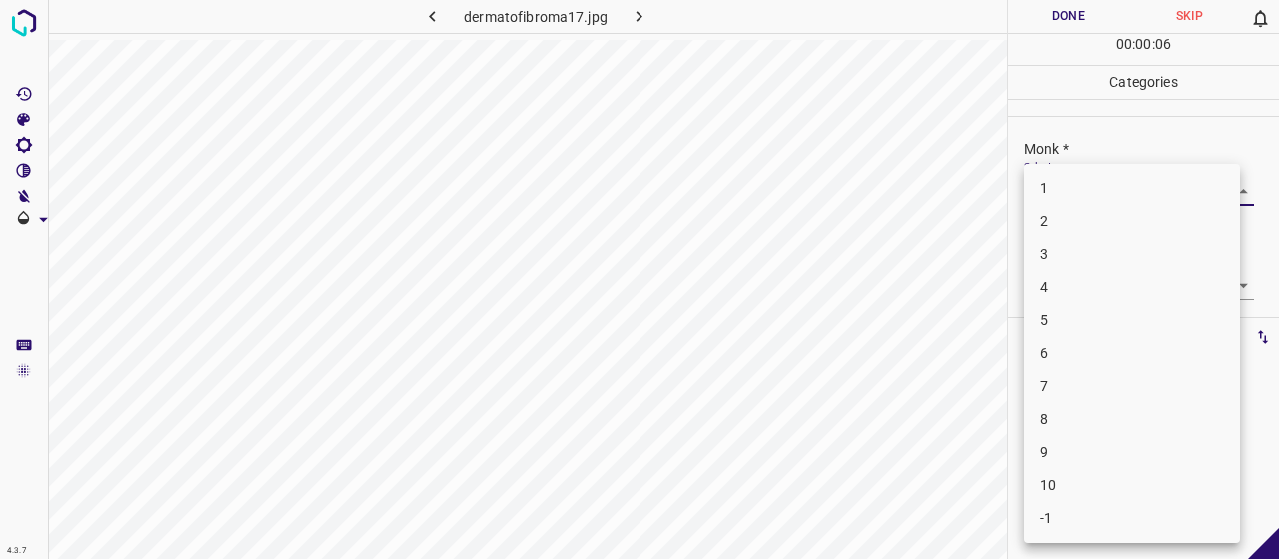
click at [1115, 291] on li "4" at bounding box center [1132, 287] width 216 height 33
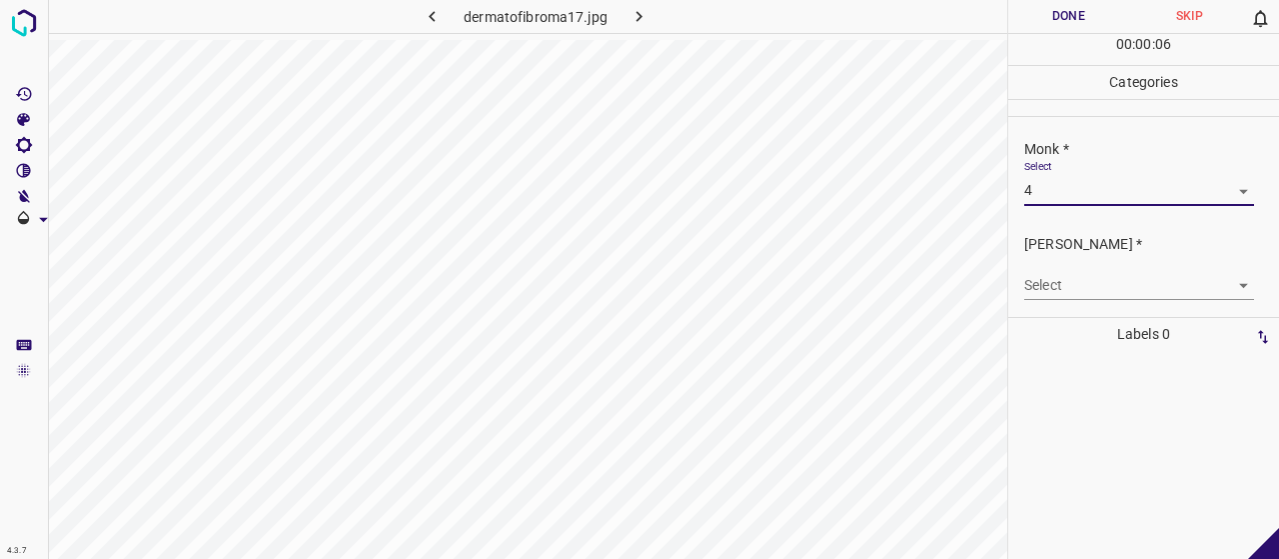
click at [1115, 291] on body "4.3.7 dermatofibroma17.jpg Done Skip 0 00 : 00 : 06 Categories Monk * Select 4 …" at bounding box center [639, 279] width 1279 height 559
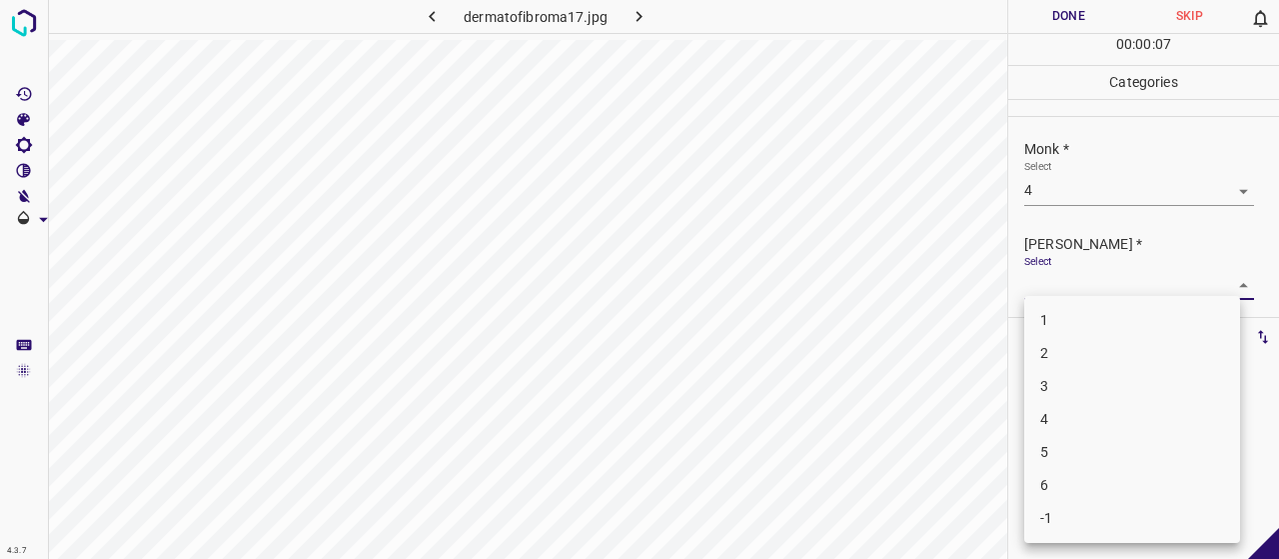
click at [1119, 373] on li "3" at bounding box center [1132, 386] width 216 height 33
click at [1111, 279] on body "4.3.7 dermatofibroma17.jpg Done Skip 0 00 : 00 : 08 Categories Monk * Select 4 …" at bounding box center [639, 279] width 1279 height 559
click at [1121, 361] on li "2" at bounding box center [1132, 353] width 216 height 33
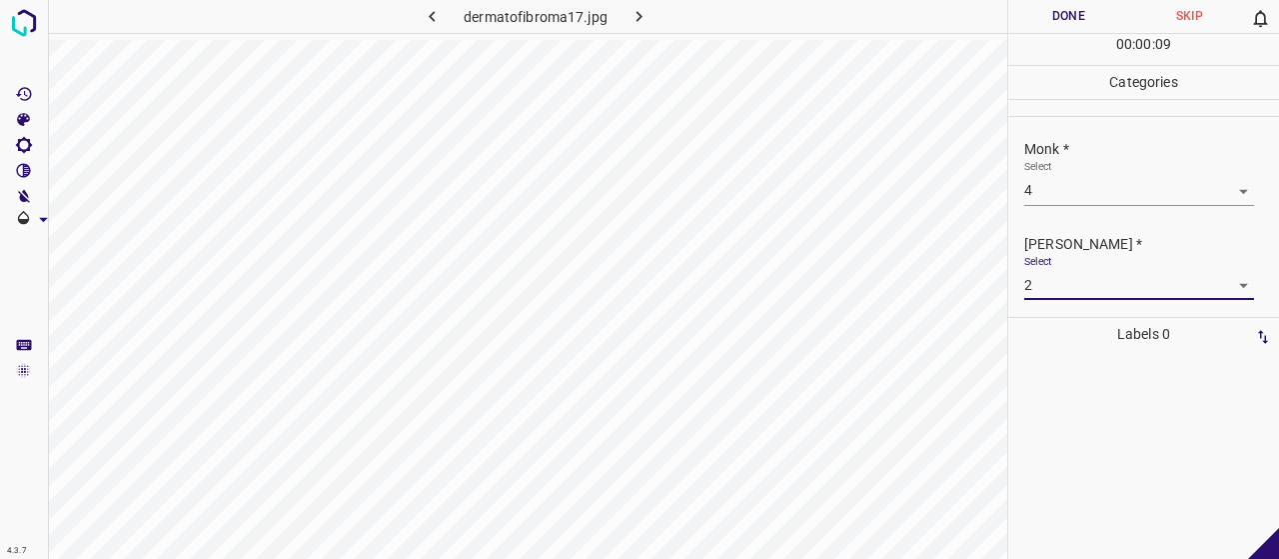
click at [1069, 5] on button "Done" at bounding box center [1068, 16] width 121 height 33
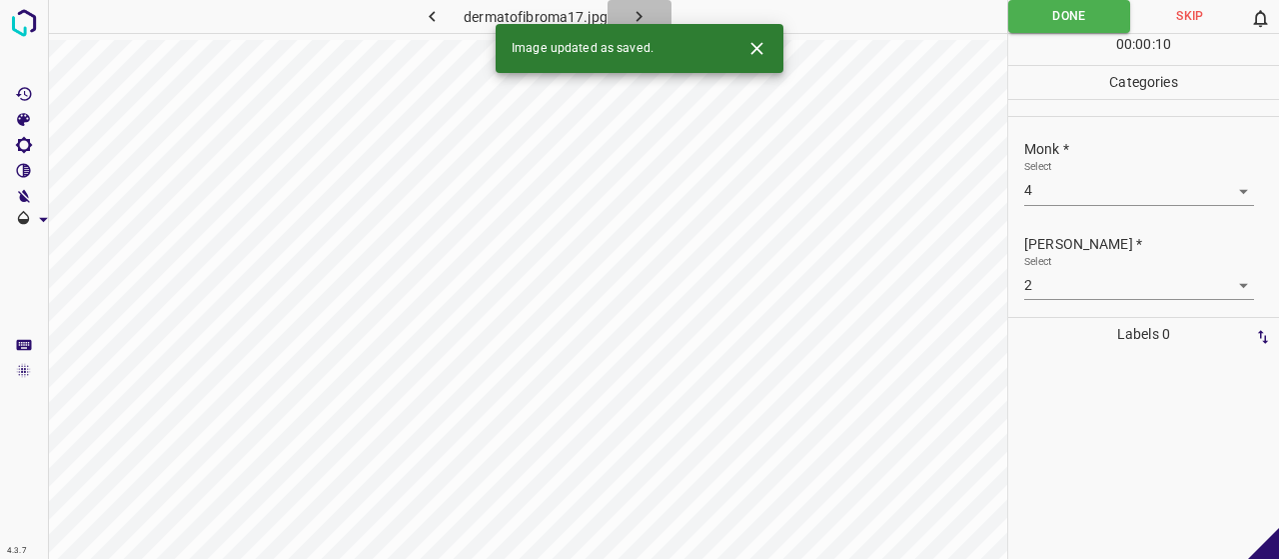
click at [631, 6] on icon "button" at bounding box center [639, 16] width 21 height 21
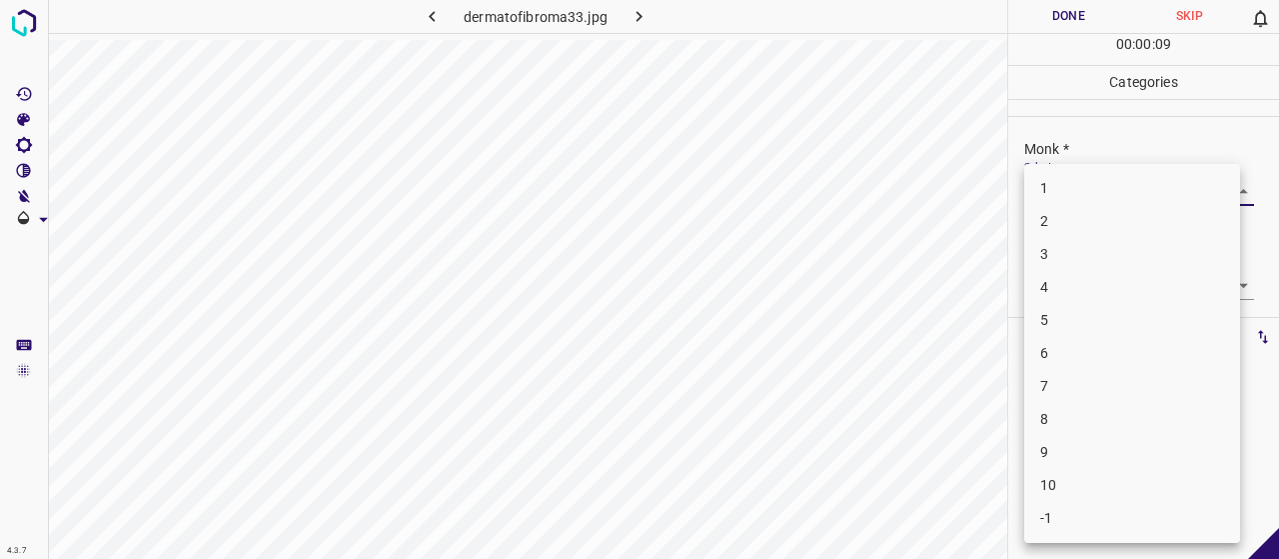
click at [1057, 199] on body "4.3.7 dermatofibroma33.jpg Done Skip 0 00 : 00 : 09 Categories Monk * Select ​ …" at bounding box center [639, 279] width 1279 height 559
click at [1068, 257] on li "3" at bounding box center [1132, 254] width 216 height 33
click at [1074, 297] on body "4.3.7 dermatofibroma33.jpg Done Skip 0 00 : 00 : 11 Categories Monk * Select 3 …" at bounding box center [639, 279] width 1279 height 559
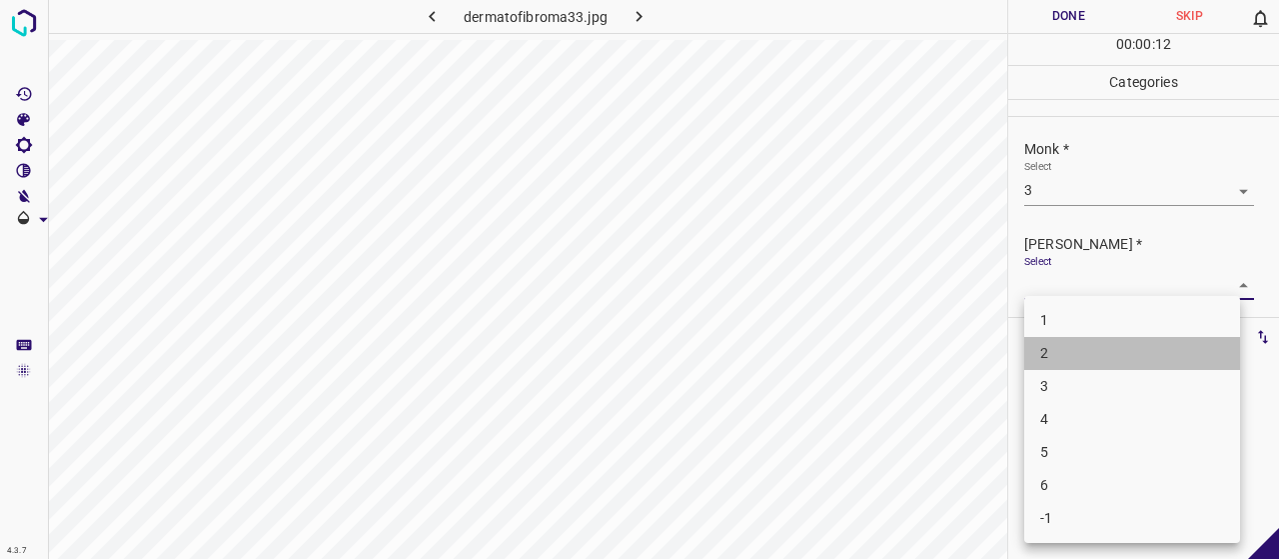
click at [1069, 359] on li "2" at bounding box center [1132, 353] width 216 height 33
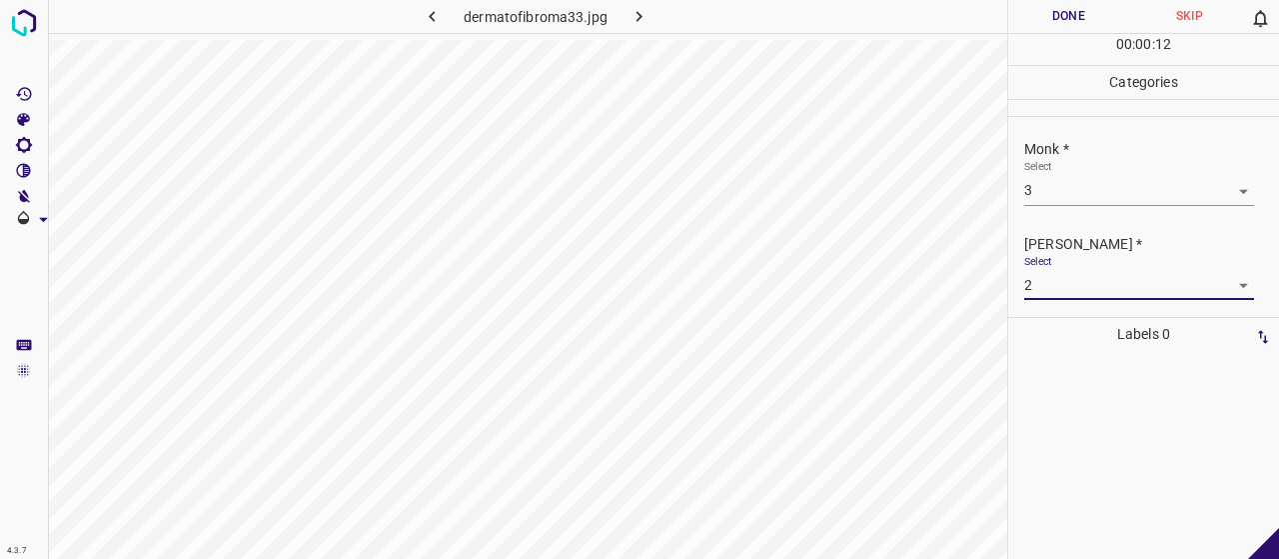
click at [1039, 23] on button "Done" at bounding box center [1068, 16] width 121 height 33
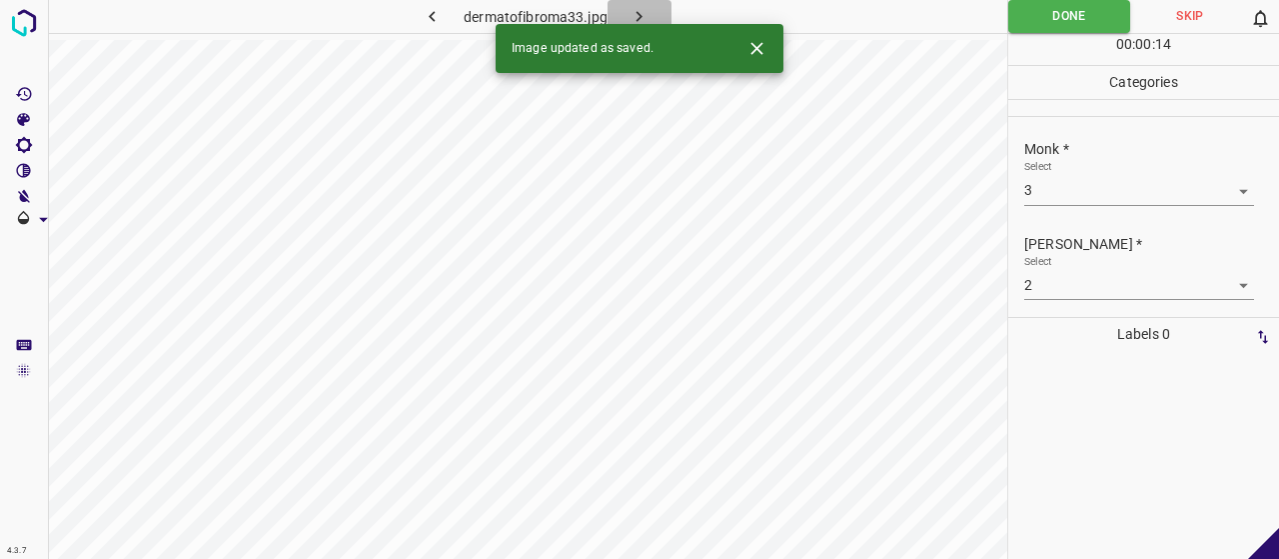
click at [631, 10] on icon "button" at bounding box center [639, 16] width 21 height 21
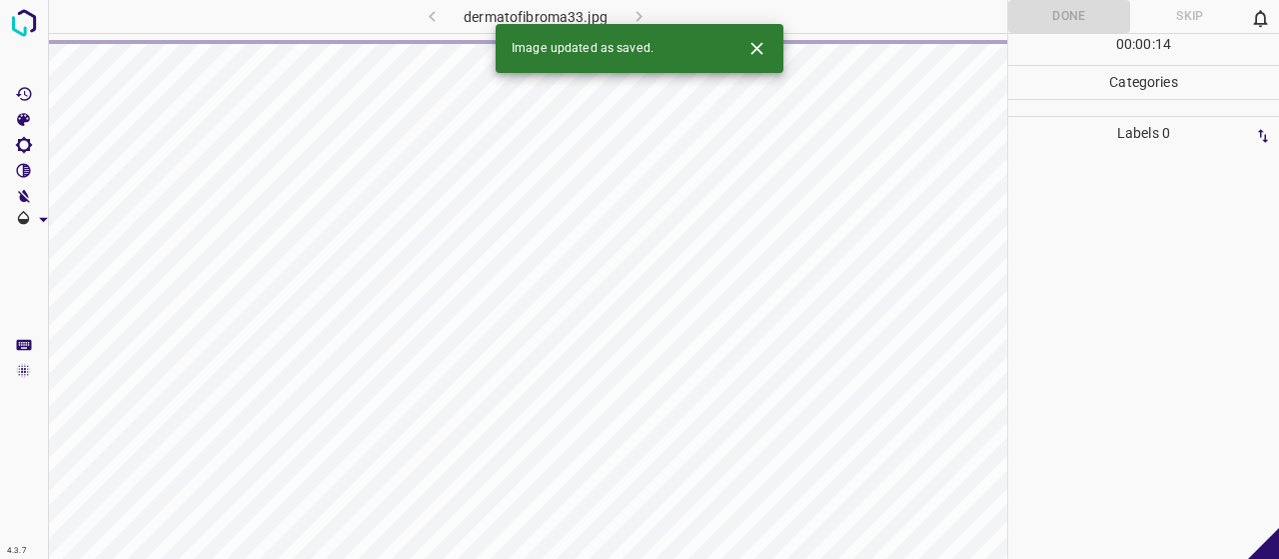
click at [758, 57] on icon "Close" at bounding box center [756, 48] width 21 height 21
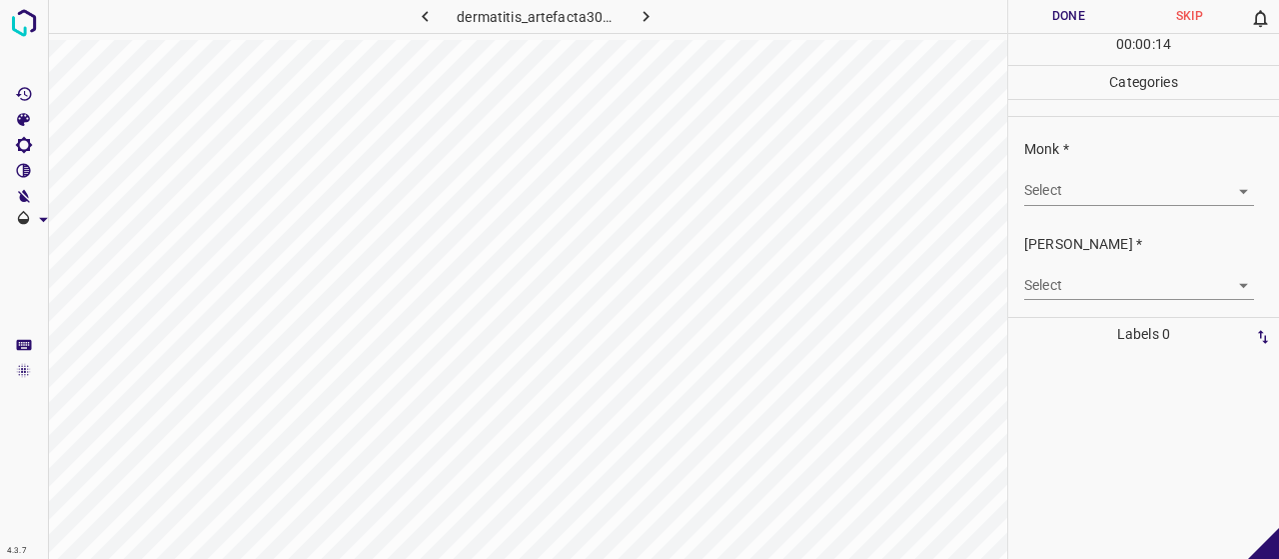
click at [1073, 182] on body "4.3.7 dermatitis_artefacta30.jpg Done Skip 0 00 : 00 : 14 Categories Monk * Sel…" at bounding box center [639, 279] width 1279 height 559
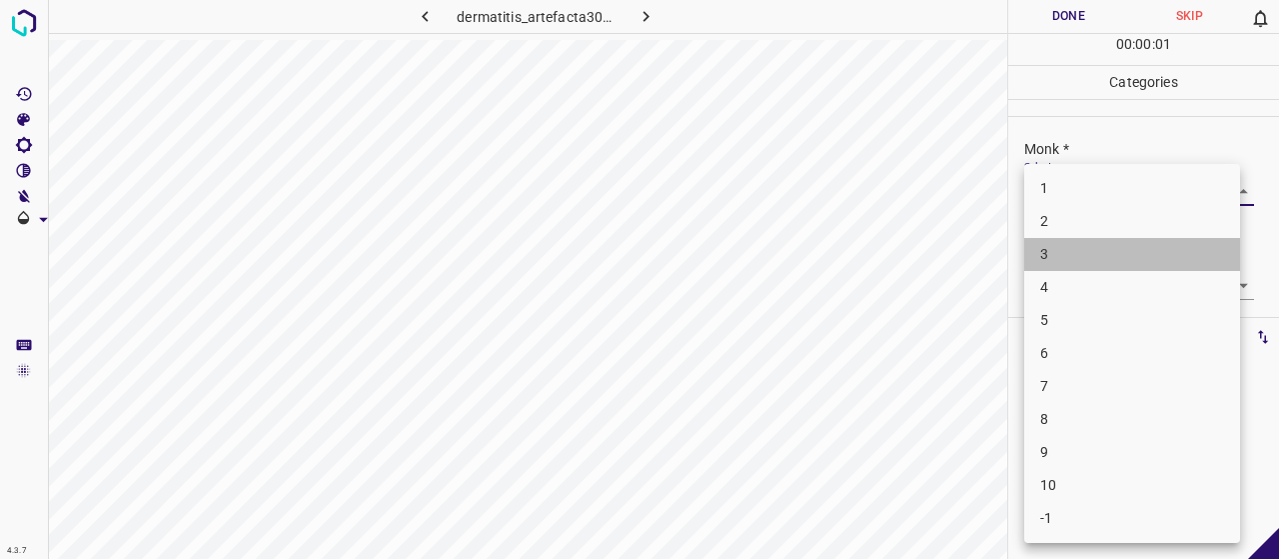
click at [1089, 245] on li "3" at bounding box center [1132, 254] width 216 height 33
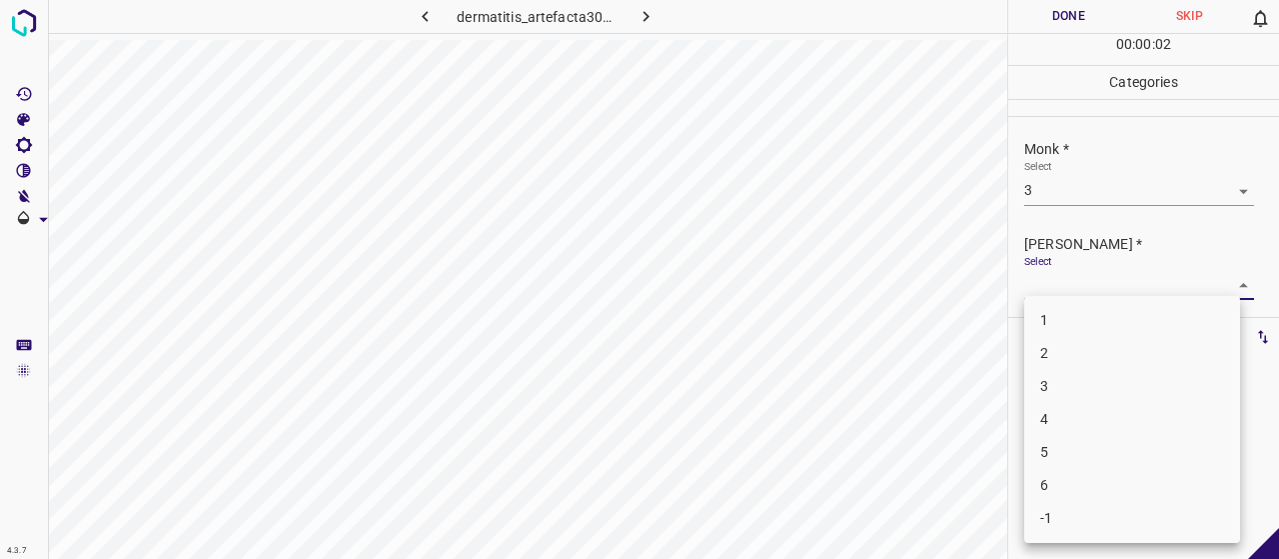
click at [1095, 282] on body "4.3.7 dermatitis_artefacta30.jpg Done Skip 0 00 : 00 : 02 Categories Monk * Sel…" at bounding box center [639, 279] width 1279 height 559
click at [1107, 358] on li "2" at bounding box center [1132, 353] width 216 height 33
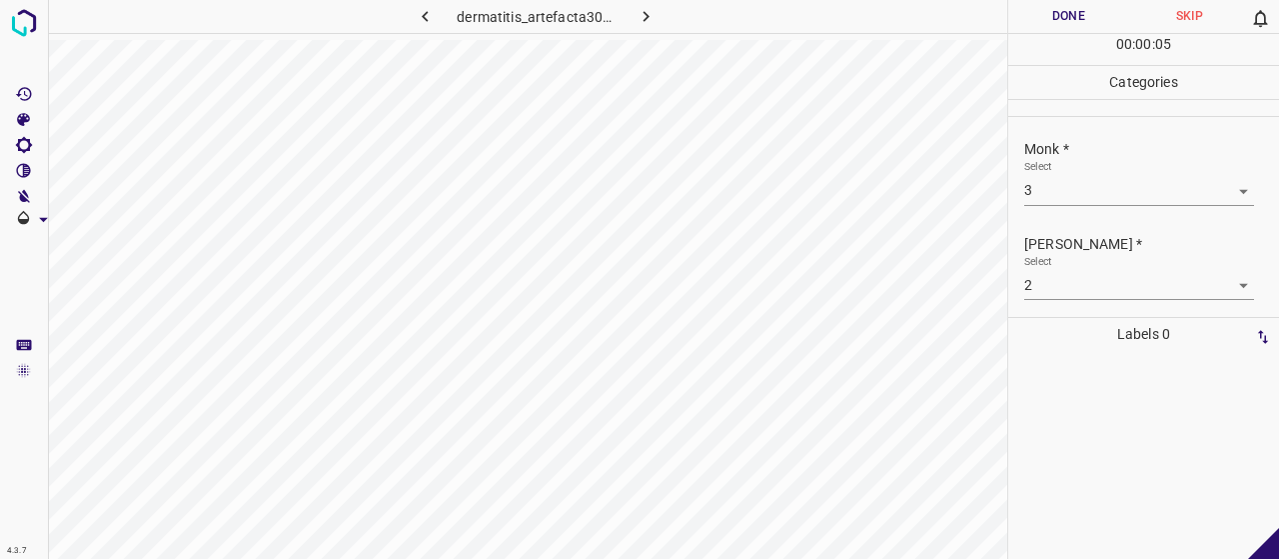
click at [993, 89] on div "dermatitis_artefacta30.jpg" at bounding box center [527, 279] width 959 height 559
click at [1069, 17] on button "Done" at bounding box center [1068, 16] width 121 height 33
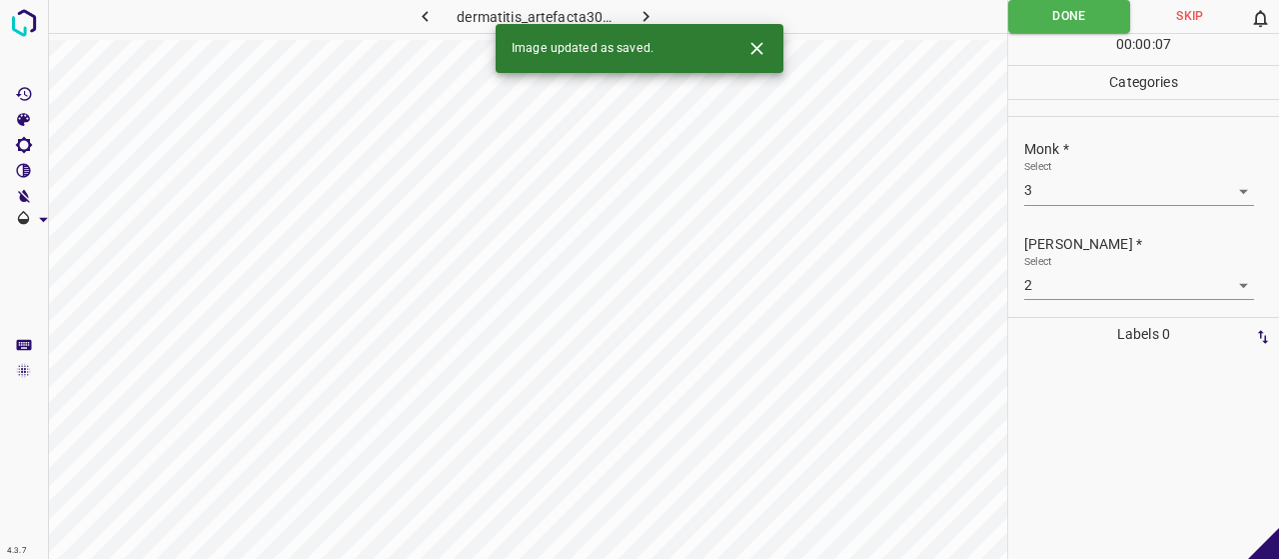
click at [645, 13] on icon "button" at bounding box center [646, 16] width 6 height 11
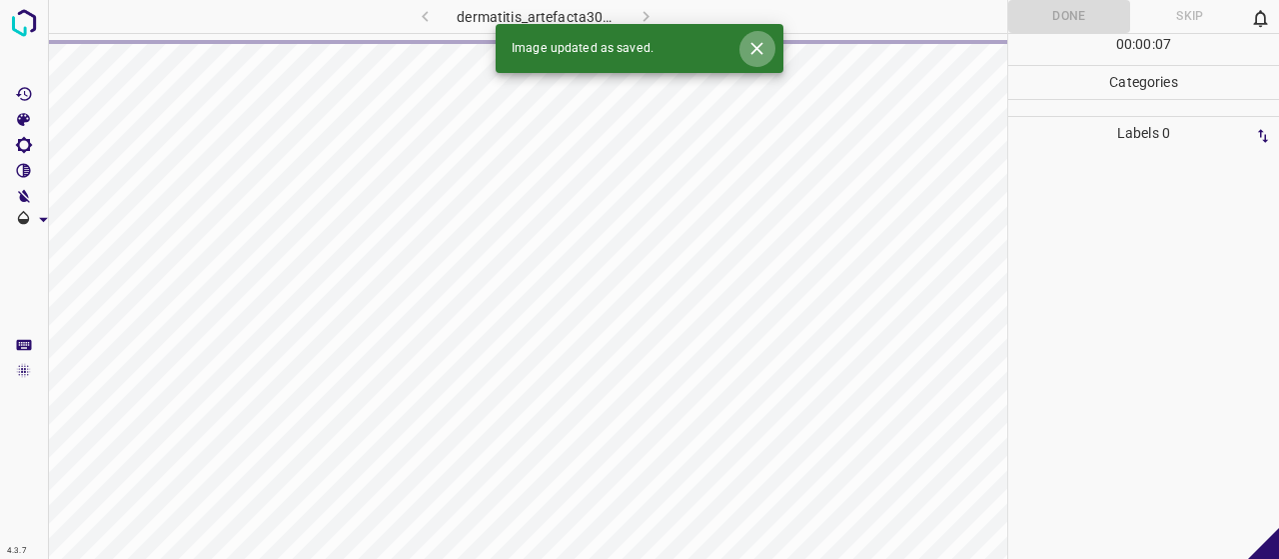
click at [768, 57] on button "Close" at bounding box center [756, 48] width 37 height 37
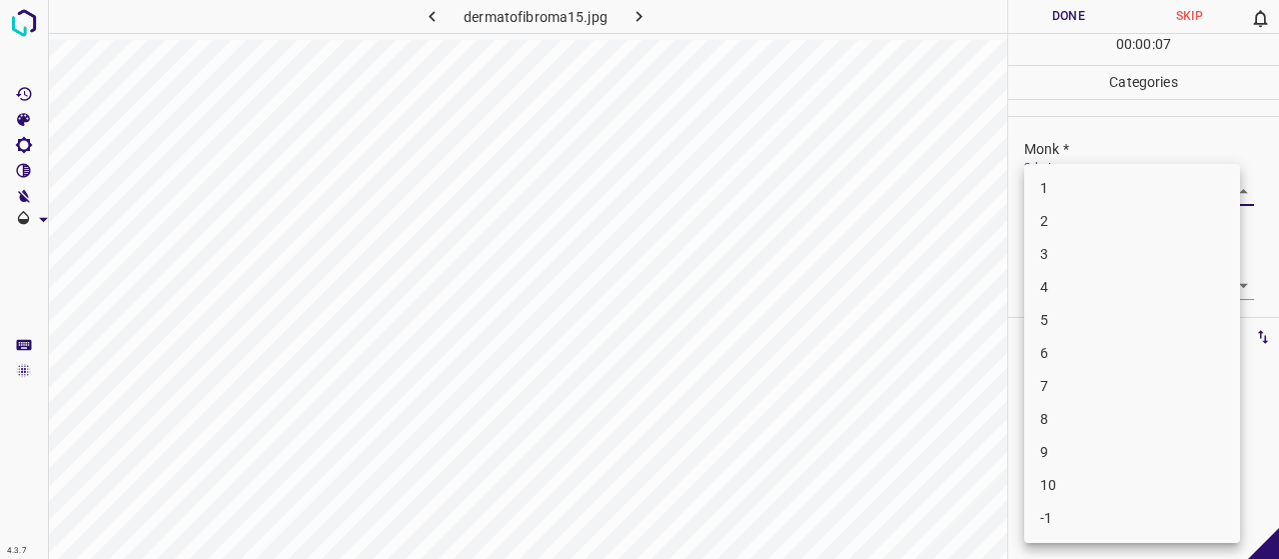
click at [1113, 179] on body "4.3.7 dermatofibroma15.jpg Done Skip 0 00 : 00 : 07 Categories Monk * Select ​ …" at bounding box center [639, 279] width 1279 height 559
click at [1125, 293] on li "4" at bounding box center [1132, 287] width 216 height 33
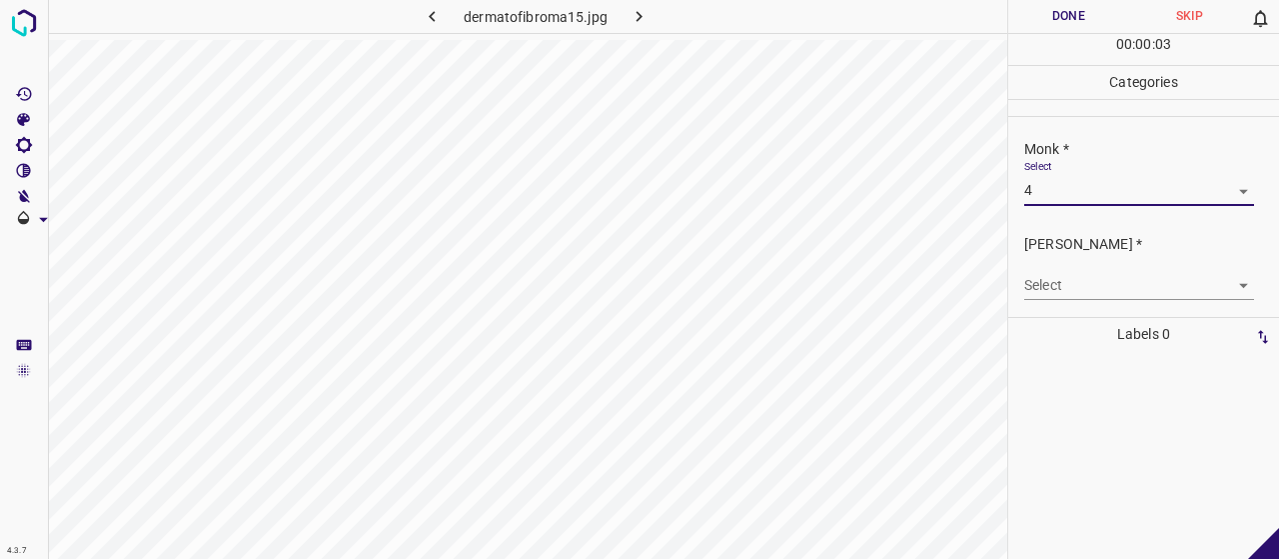
click at [1119, 275] on body "4.3.7 dermatofibroma15.jpg Done Skip 0 00 : 00 : 03 Categories Monk * Select 4 …" at bounding box center [639, 279] width 1279 height 559
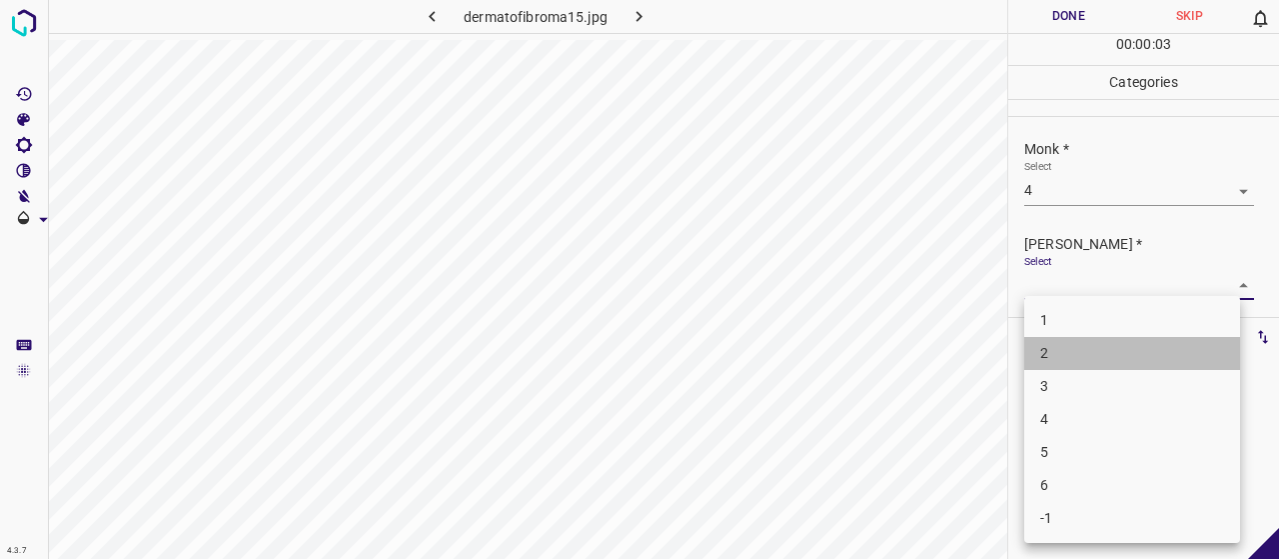
click at [1116, 365] on li "2" at bounding box center [1132, 353] width 216 height 33
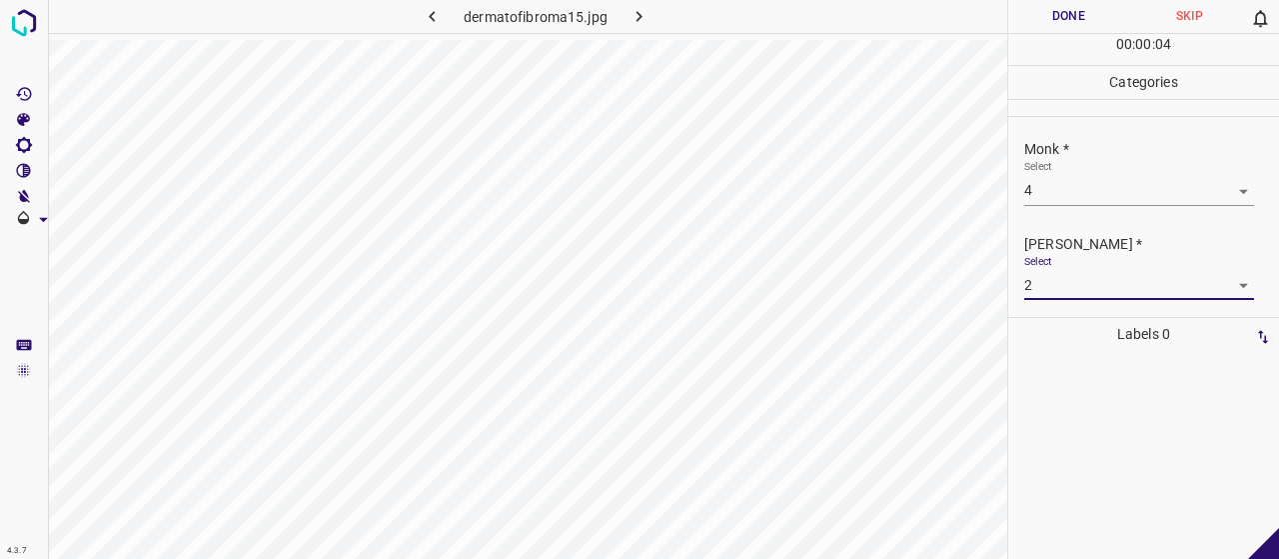
click at [1092, 15] on button "Done" at bounding box center [1068, 16] width 121 height 33
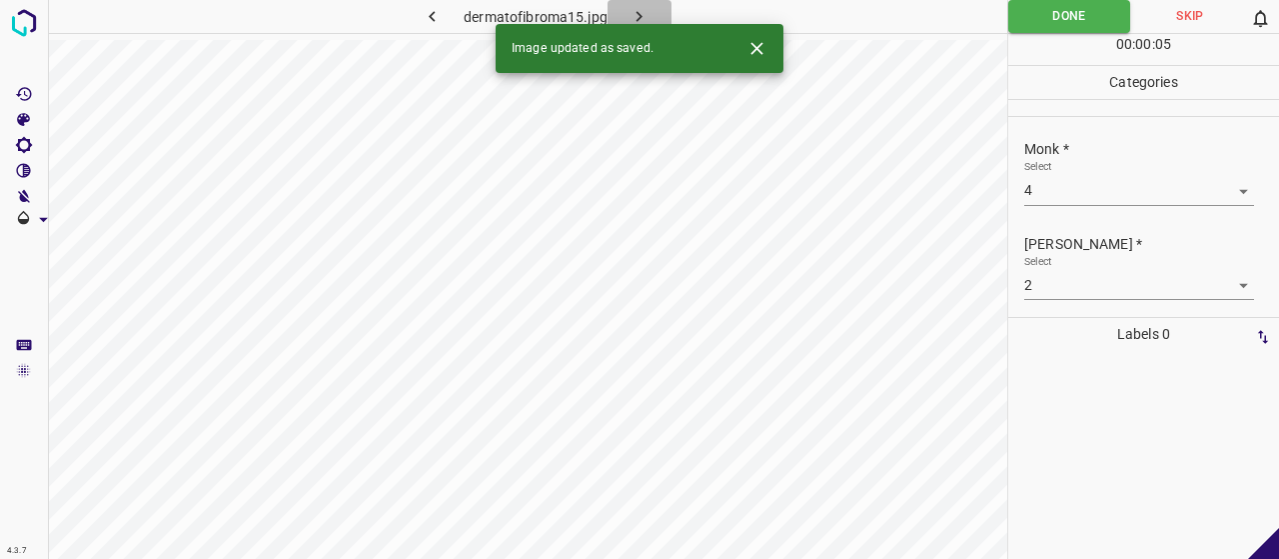
click at [659, 4] on button "button" at bounding box center [640, 16] width 64 height 33
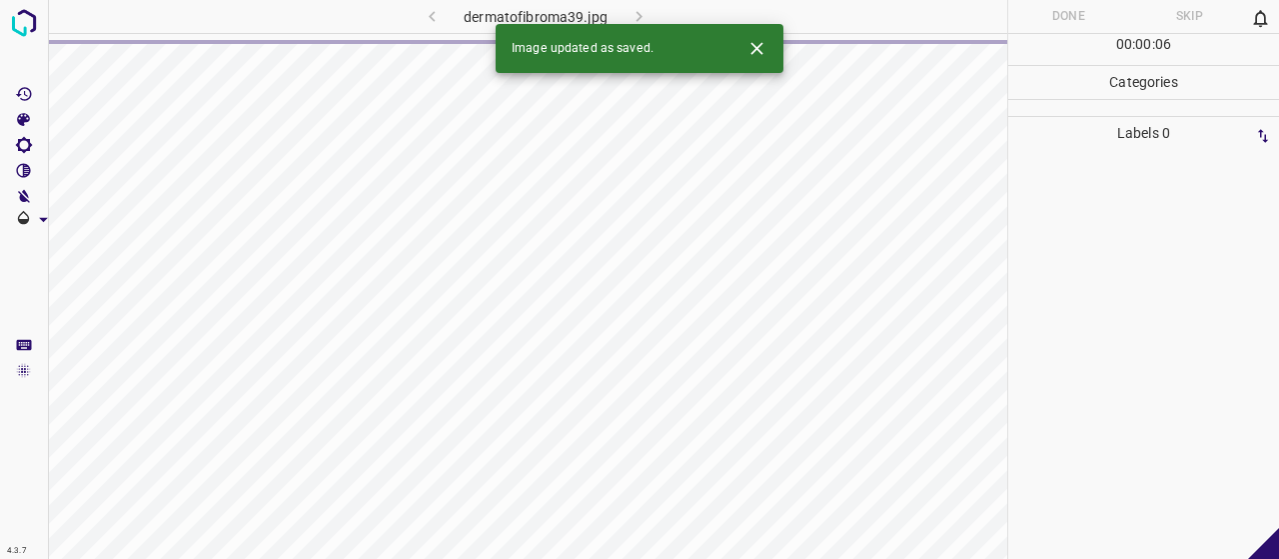
click at [767, 45] on button "Close" at bounding box center [756, 48] width 37 height 37
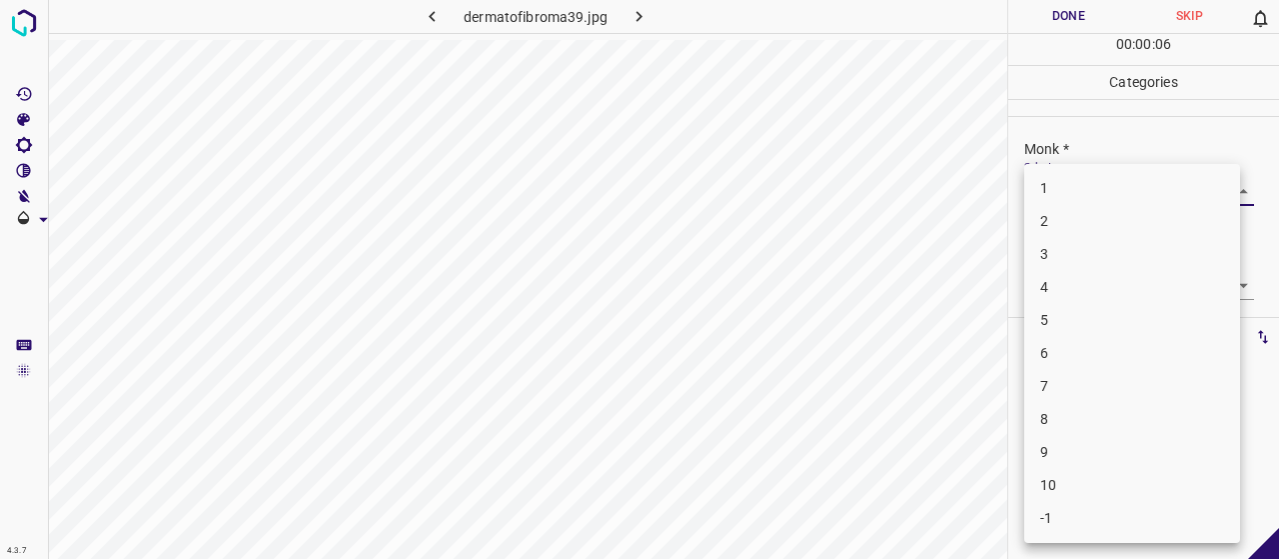
click at [1033, 198] on body "4.3.7 dermatofibroma39.jpg Done Skip 0 00 : 00 : 06 Categories Monk * Select ​ …" at bounding box center [639, 279] width 1279 height 559
click at [1075, 273] on li "4" at bounding box center [1132, 287] width 216 height 33
click at [1077, 275] on body "4.3.7 dermatofibroma39.jpg Done Skip 0 00 : 00 : 02 Categories Monk * Select 4 …" at bounding box center [639, 279] width 1279 height 559
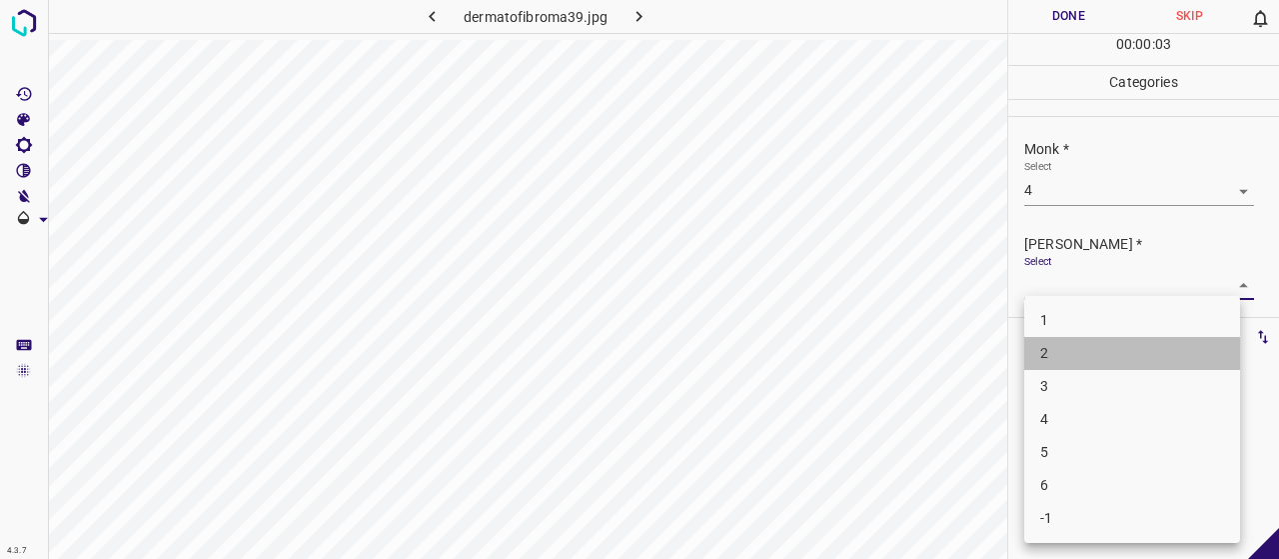
click at [1097, 352] on li "2" at bounding box center [1132, 353] width 216 height 33
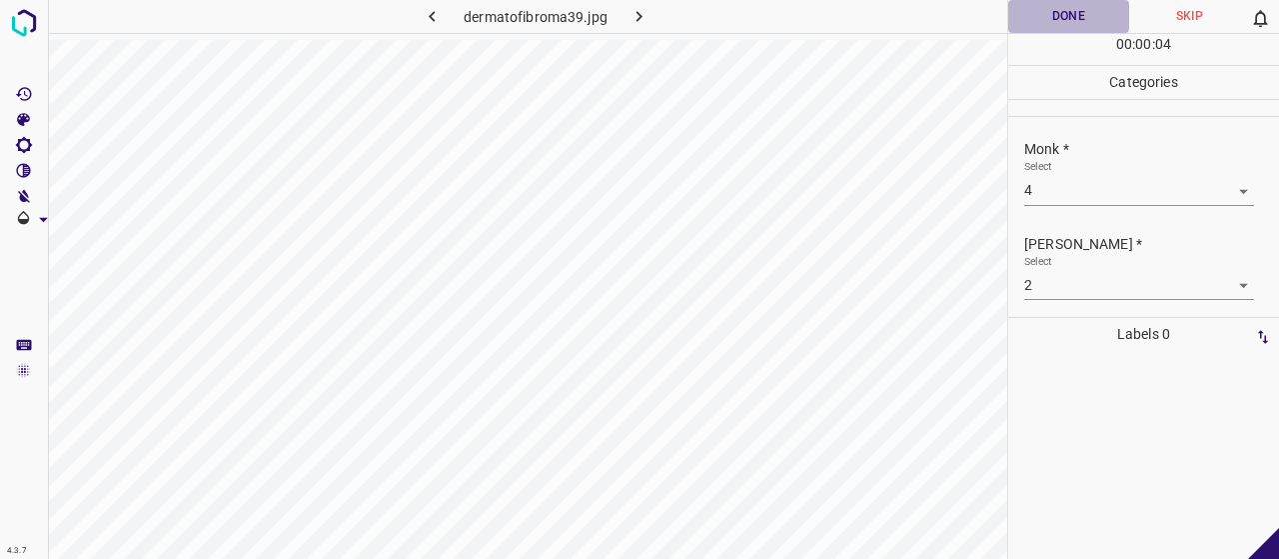
click at [1019, 33] on button "Done" at bounding box center [1068, 16] width 121 height 33
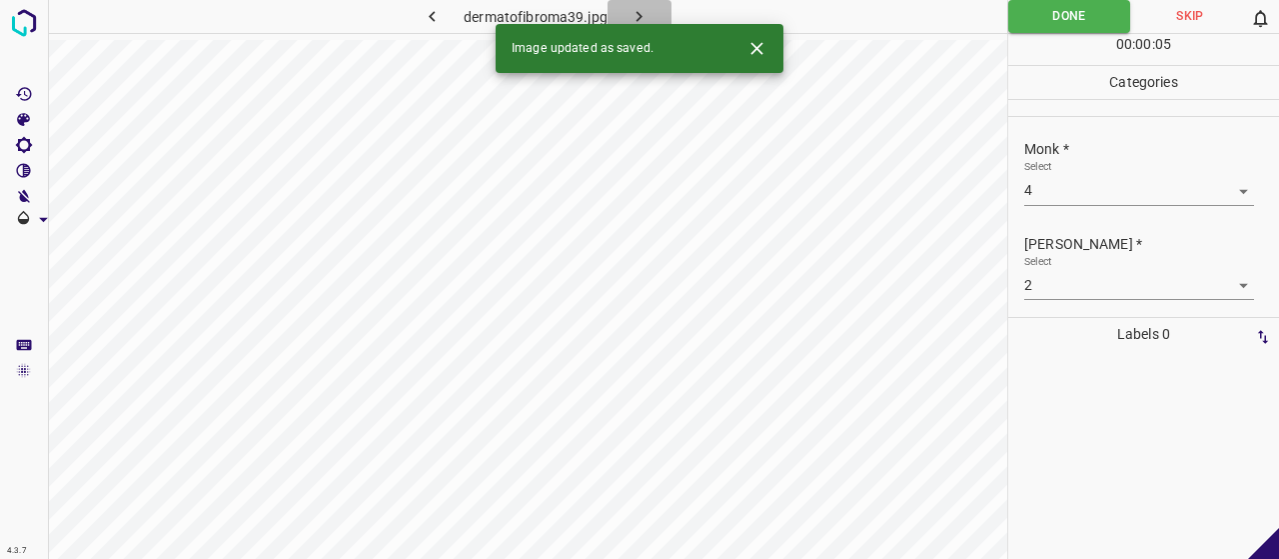
click at [654, 12] on button "button" at bounding box center [640, 16] width 64 height 33
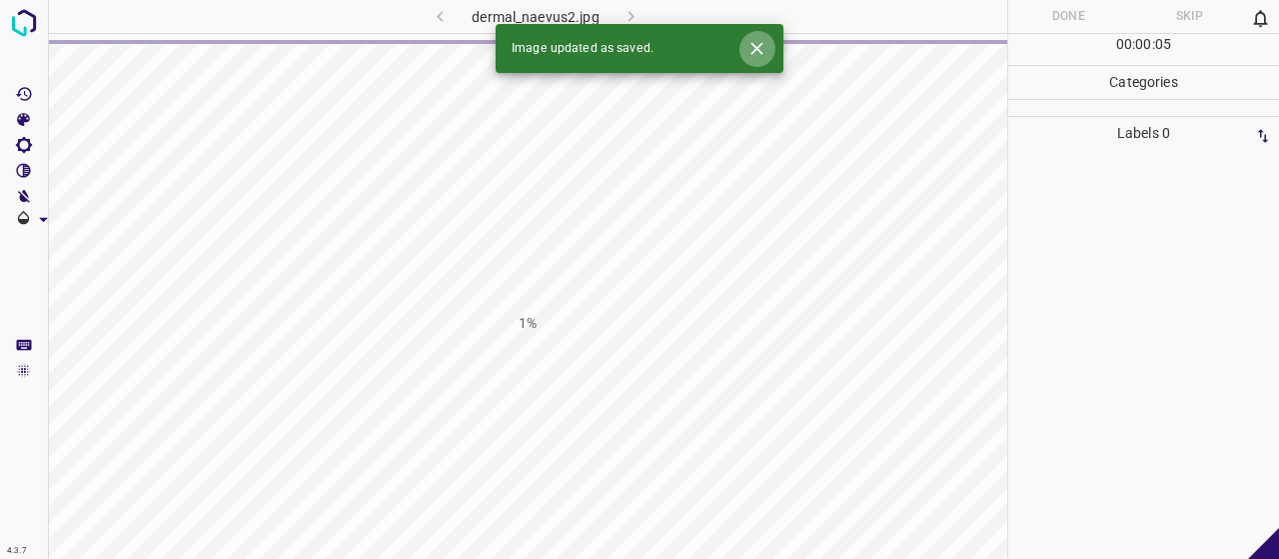
click at [752, 45] on icon "Close" at bounding box center [756, 48] width 21 height 21
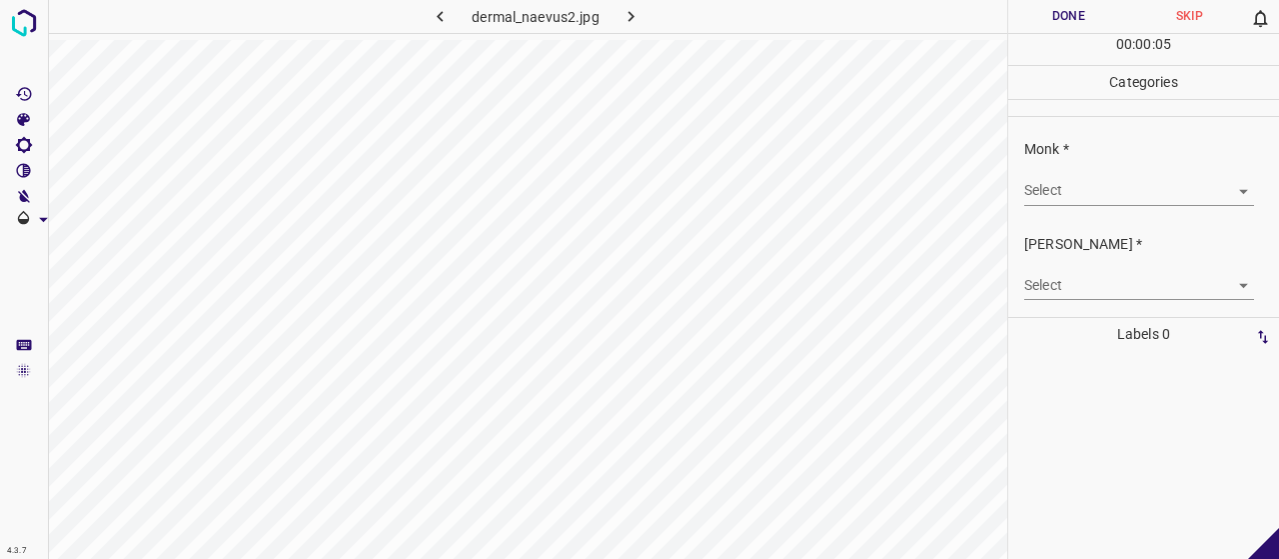
click at [1043, 176] on body "4.3.7 dermal_naevus2.jpg Done Skip 0 00 : 00 : 05 Categories Monk * Select ​ [P…" at bounding box center [639, 279] width 1279 height 559
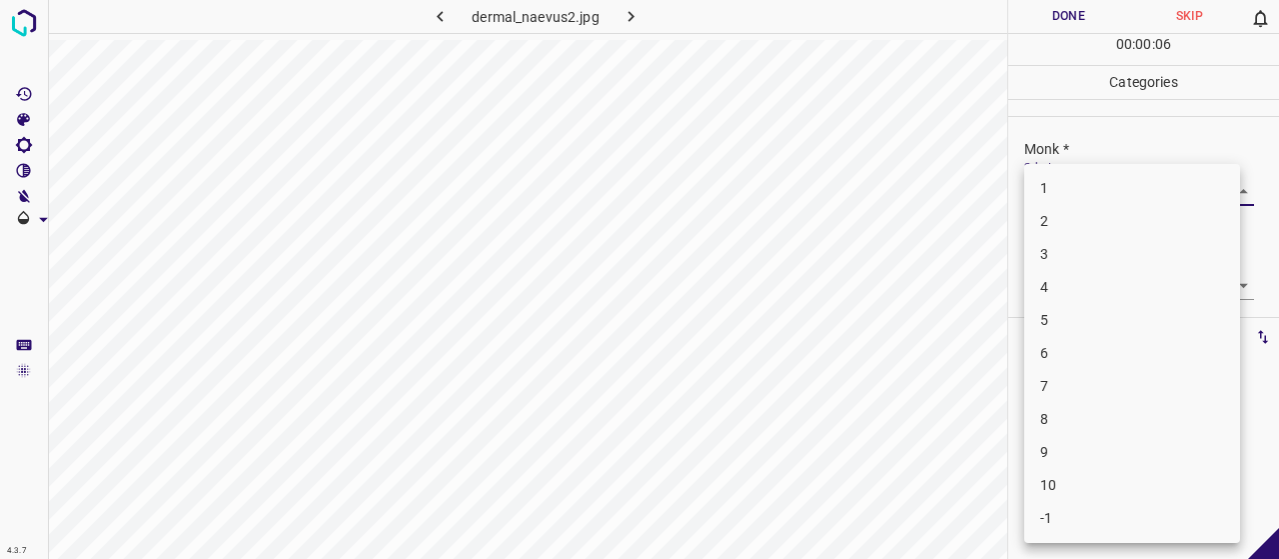
click at [1093, 405] on li "8" at bounding box center [1132, 419] width 216 height 33
click at [1070, 295] on body "4.3.7 dermal_naevus2.jpg Done Skip 0 00 : 00 : 07 Categories Monk * Select 8 8 …" at bounding box center [639, 279] width 1279 height 559
click at [1077, 181] on div at bounding box center [639, 279] width 1279 height 559
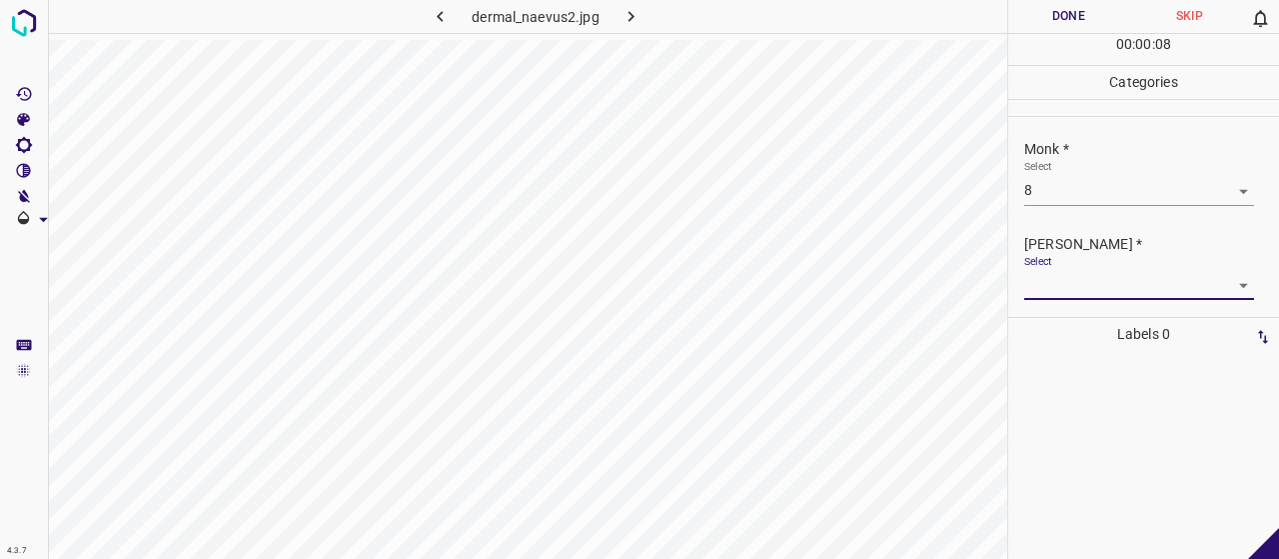
click at [1073, 198] on body "4.3.7 dermal_naevus2.jpg Done Skip 0 00 : 00 : 08 Categories Monk * Select 8 8 …" at bounding box center [639, 279] width 1279 height 559
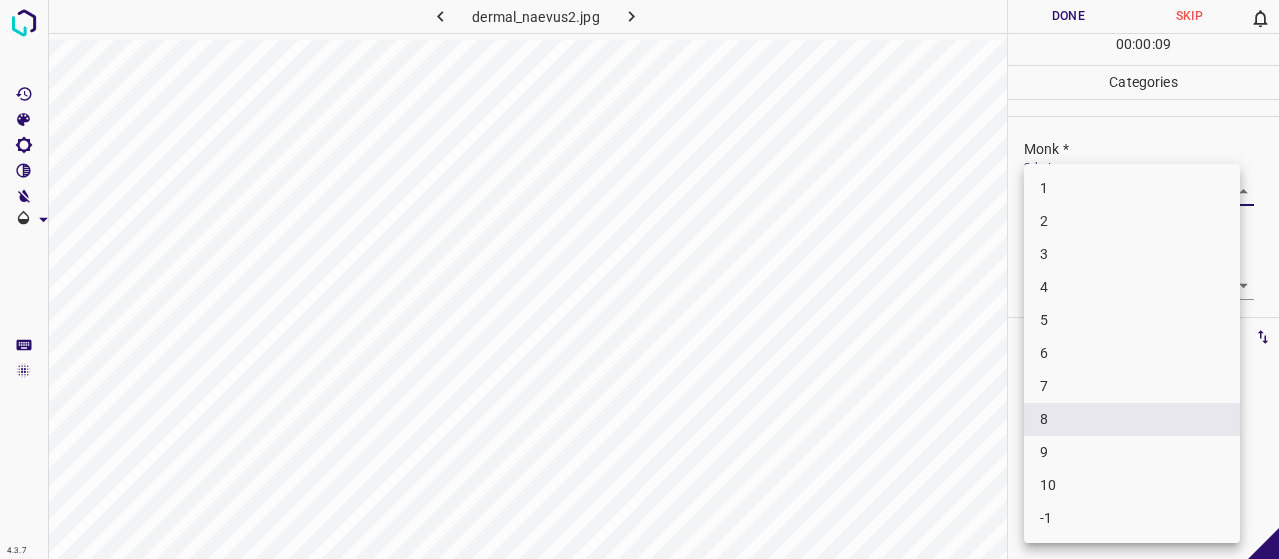
click at [1059, 395] on li "7" at bounding box center [1132, 386] width 216 height 33
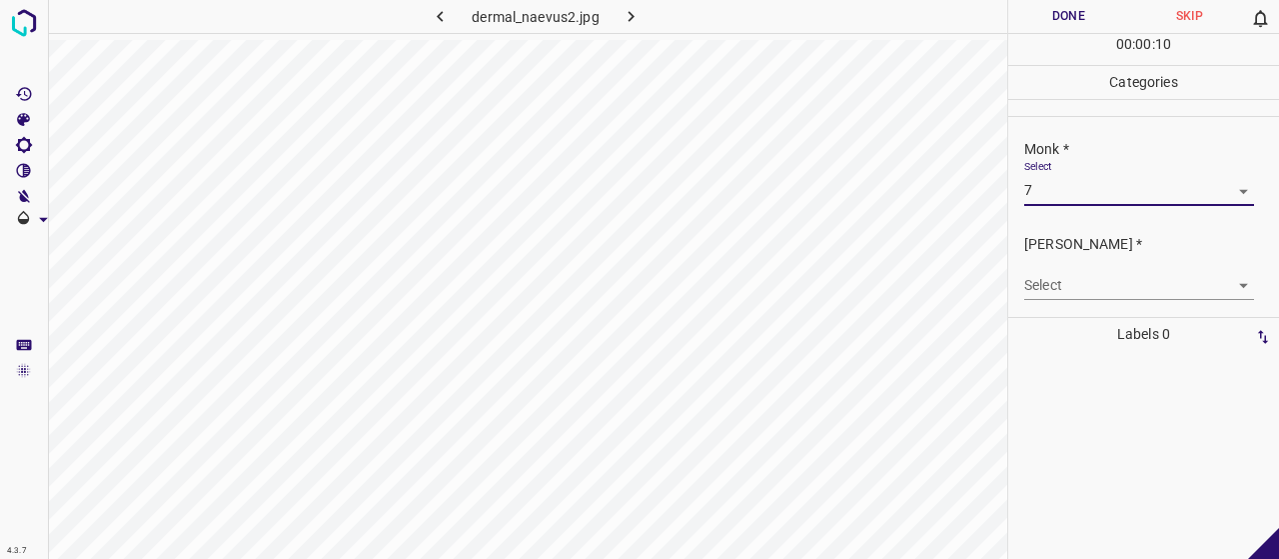
click at [1073, 313] on ul "Monk * Select 7 7 [PERSON_NAME] * Select ​" at bounding box center [1143, 219] width 271 height 204
click at [1066, 294] on body "4.3.7 dermal_naevus2.jpg Done Skip 0 00 : 00 : 10 Categories Monk * Select 7 7 …" at bounding box center [639, 279] width 1279 height 559
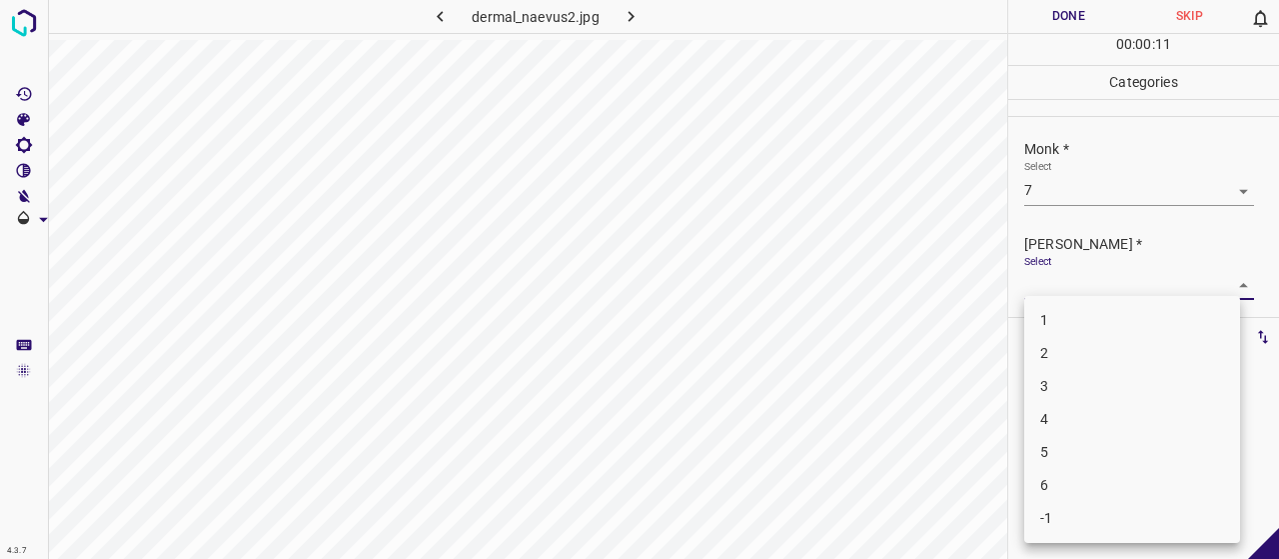
click at [1092, 441] on li "5" at bounding box center [1132, 452] width 216 height 33
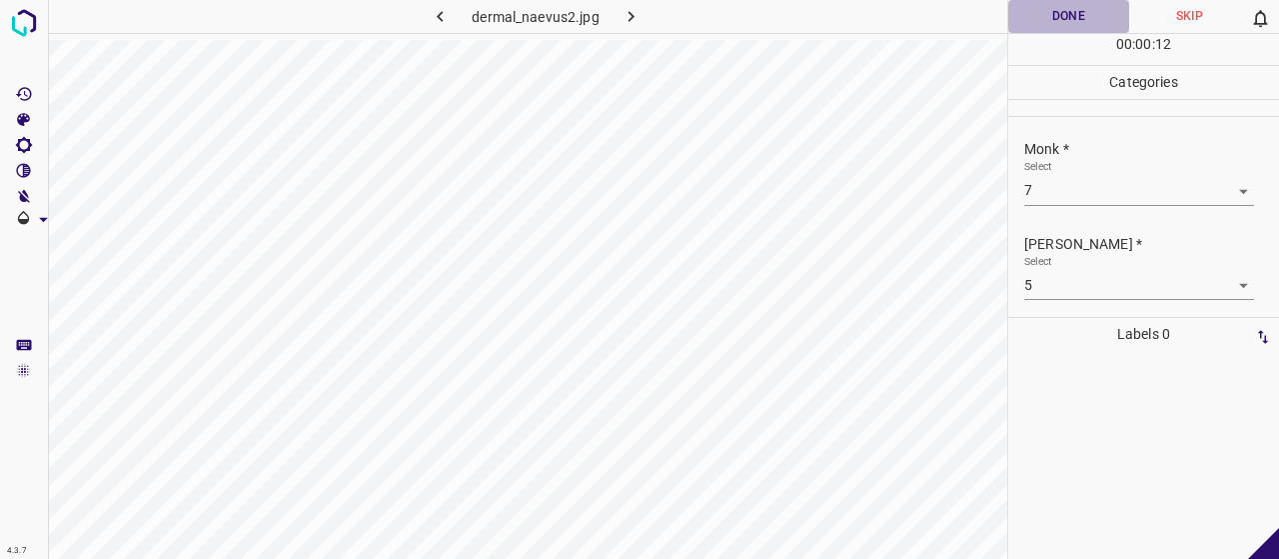
click at [1051, 1] on button "Done" at bounding box center [1068, 16] width 121 height 33
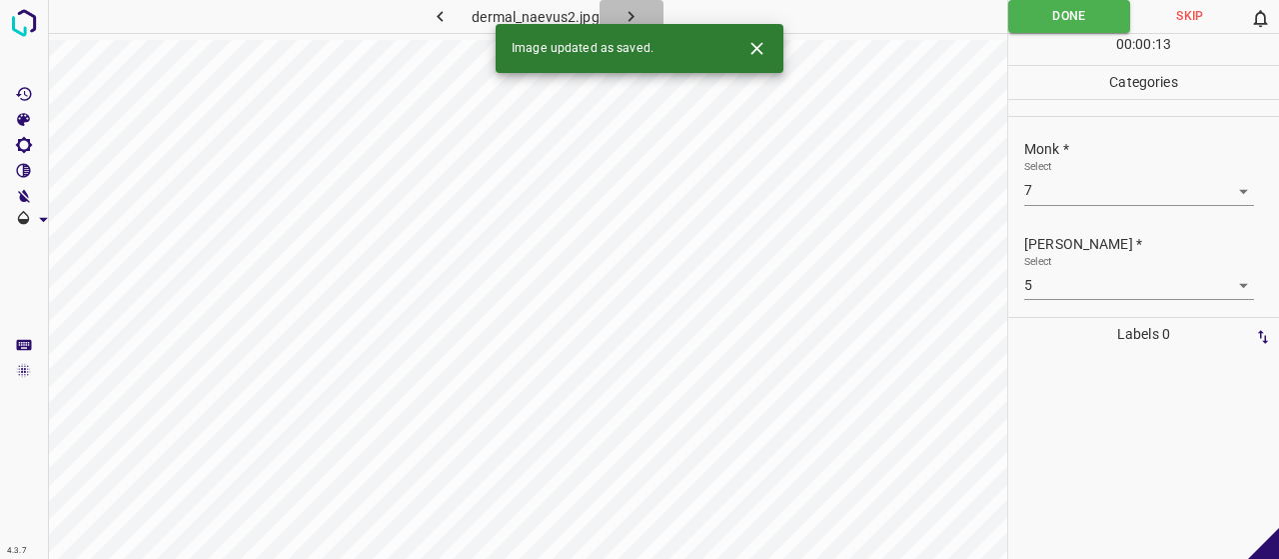
click at [643, 3] on button "button" at bounding box center [632, 16] width 64 height 33
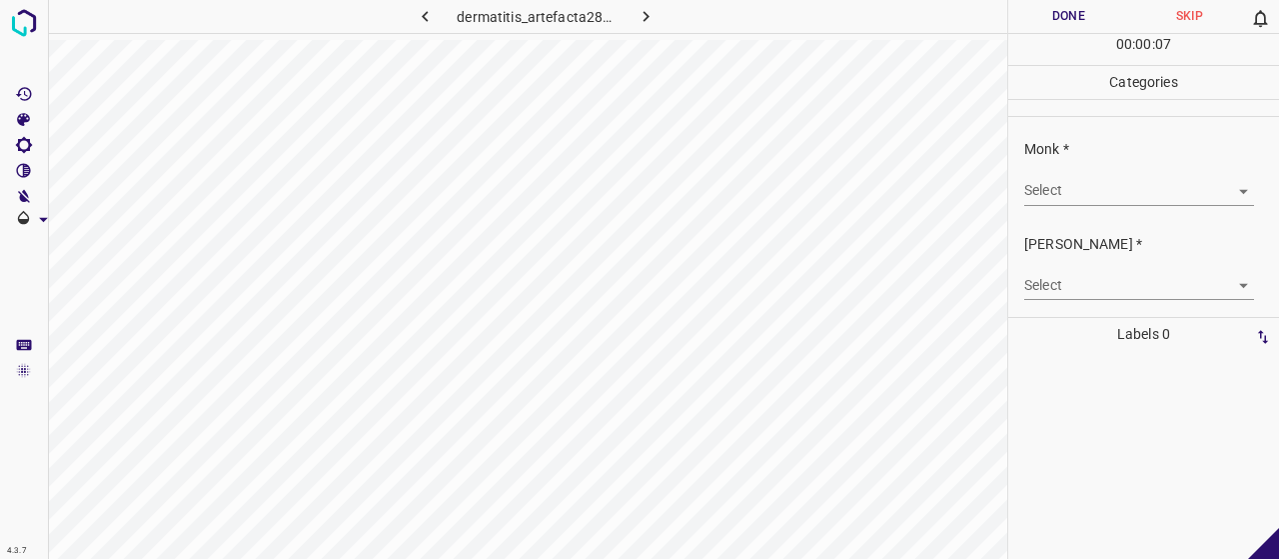
click at [1169, 185] on body "4.3.7 dermatitis_artefacta28.jpg Done Skip 0 00 : 00 : 07 Categories Monk * Sel…" at bounding box center [639, 279] width 1279 height 559
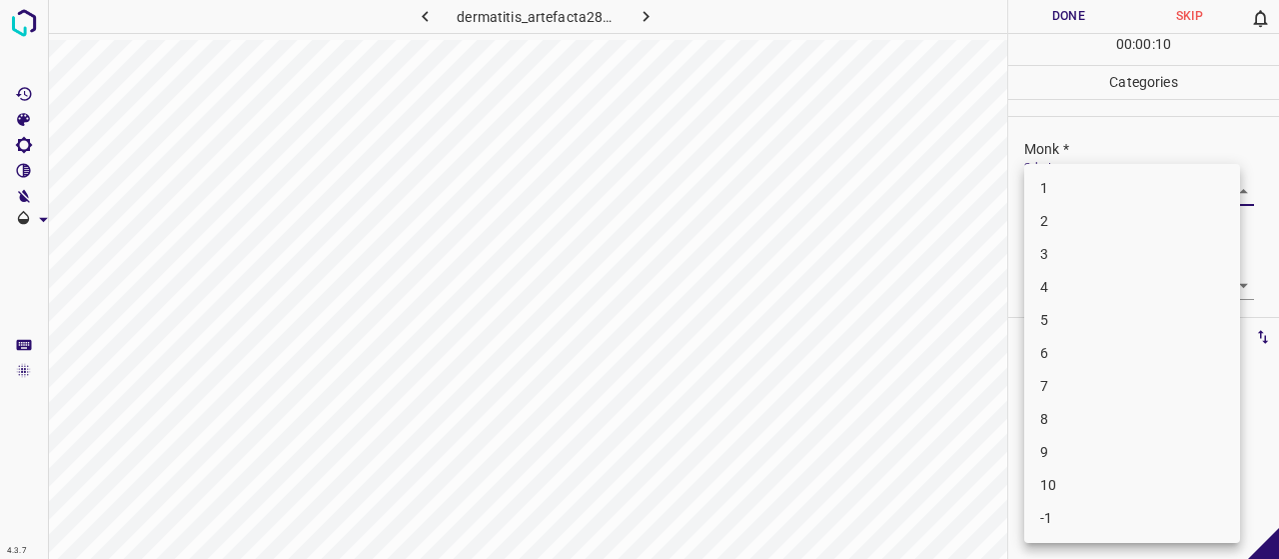
click at [1081, 284] on li "4" at bounding box center [1132, 287] width 216 height 33
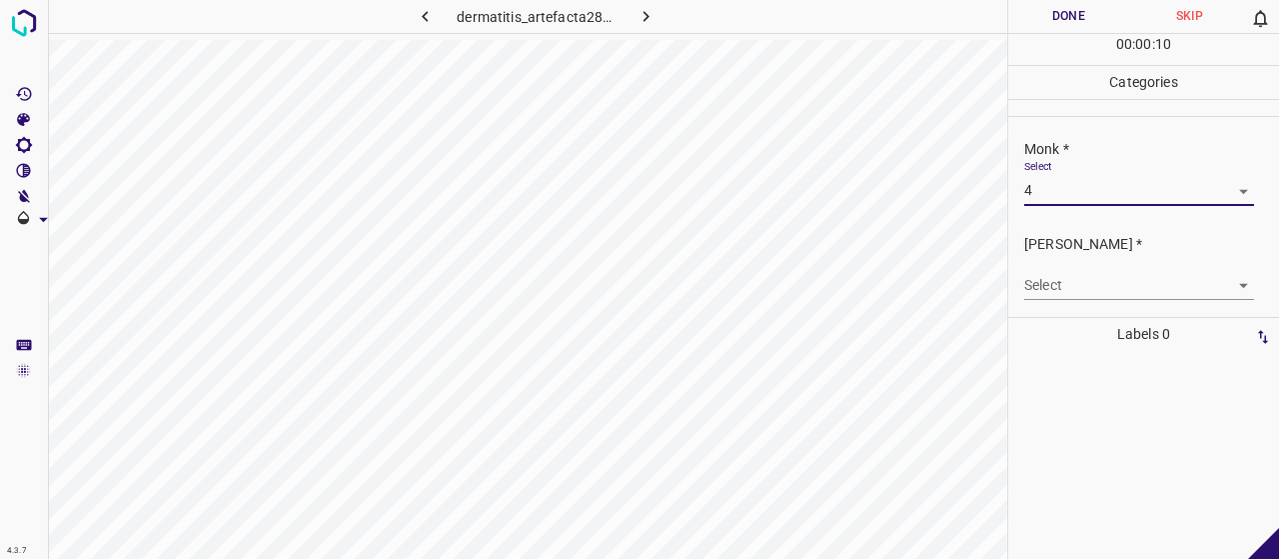
click at [1087, 283] on body "4.3.7 dermatitis_artefacta28.jpg Done Skip 0 00 : 00 : 10 Categories Monk * Sel…" at bounding box center [639, 279] width 1279 height 559
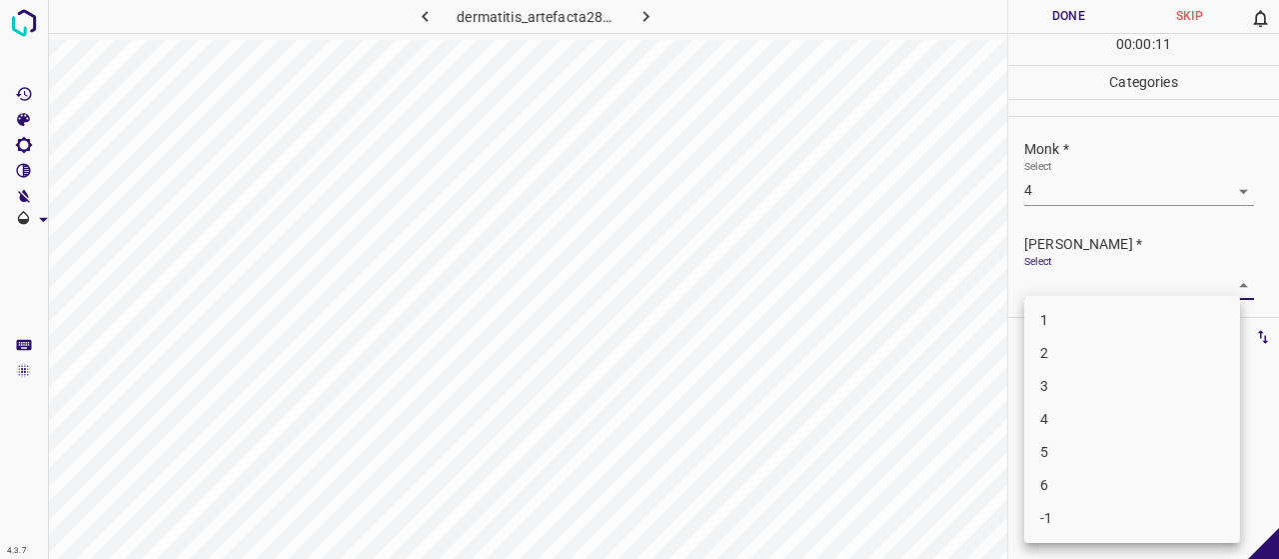
click at [1079, 353] on li "2" at bounding box center [1132, 353] width 216 height 33
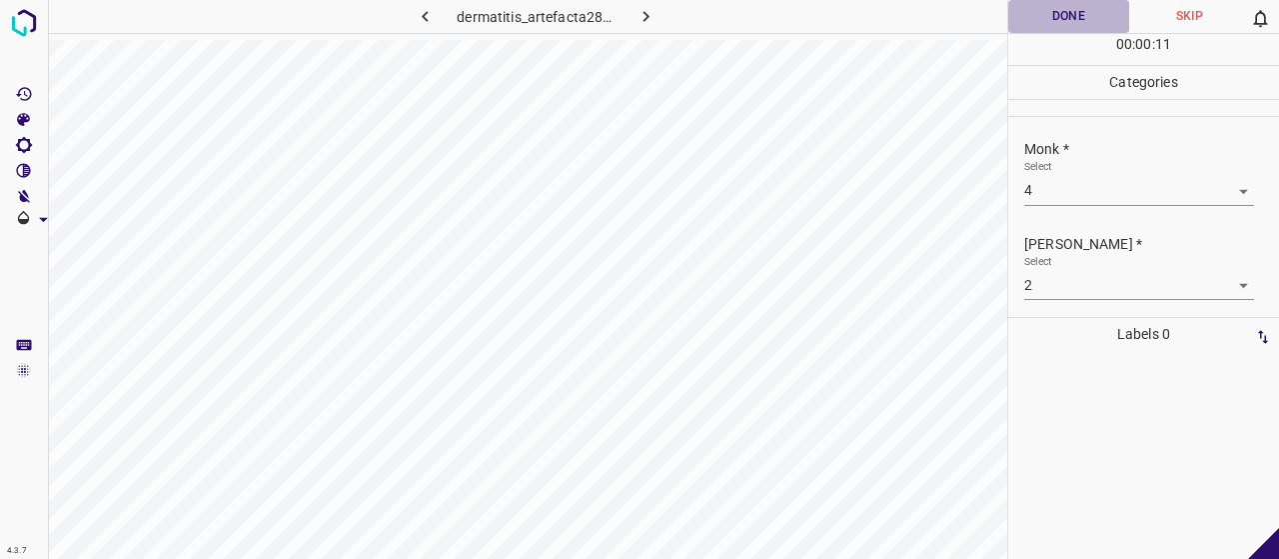
click at [1068, 27] on button "Done" at bounding box center [1068, 16] width 121 height 33
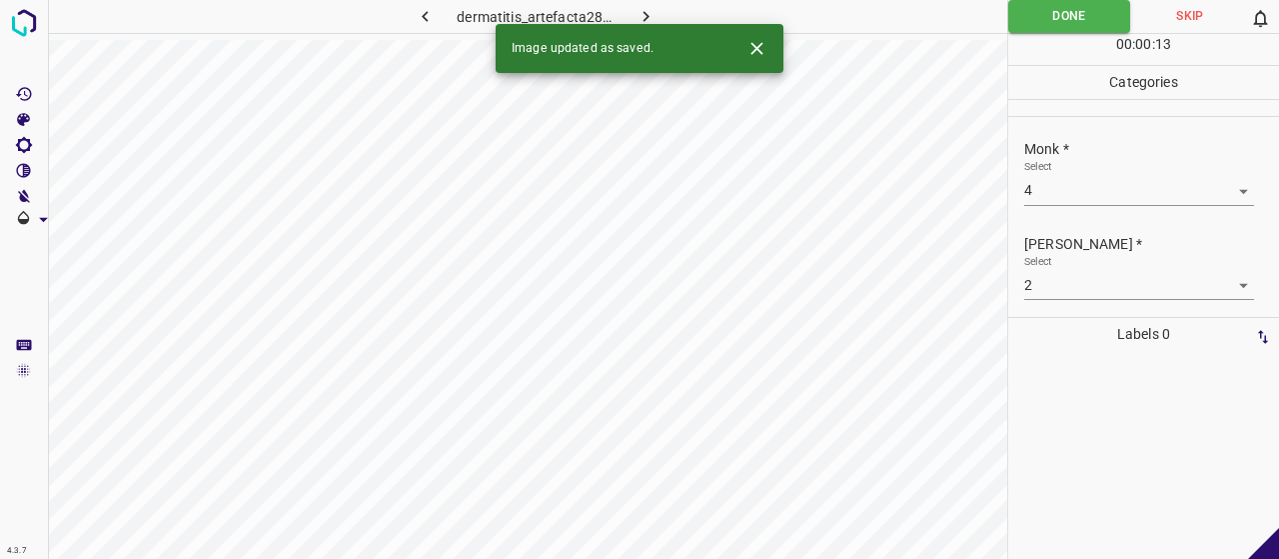
click at [615, 20] on button "button" at bounding box center [647, 16] width 64 height 33
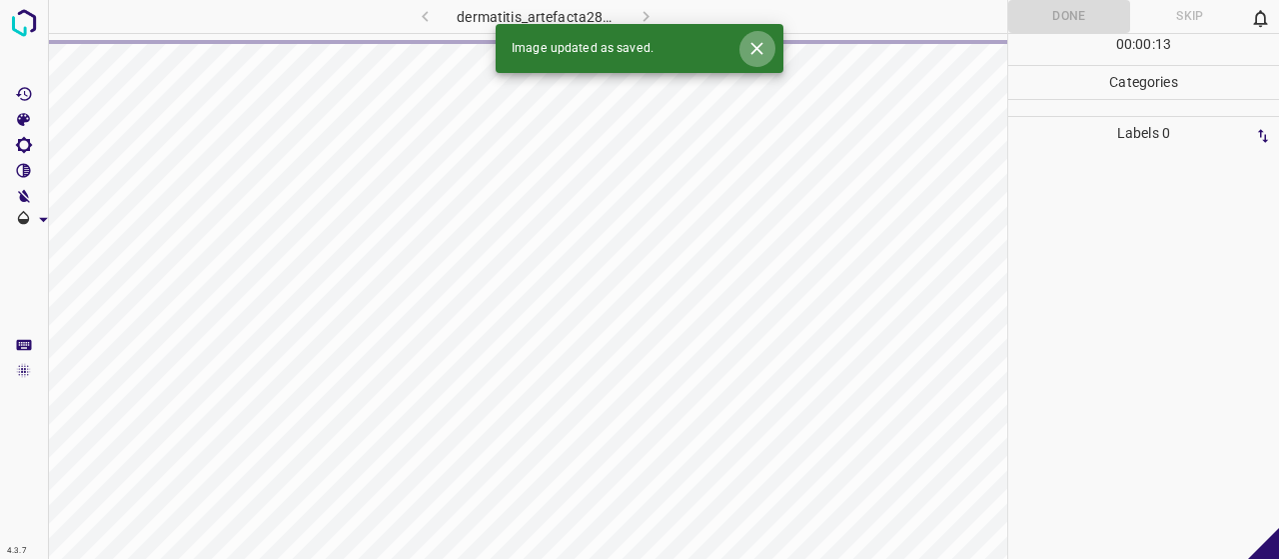
click at [758, 55] on icon "Close" at bounding box center [756, 48] width 21 height 21
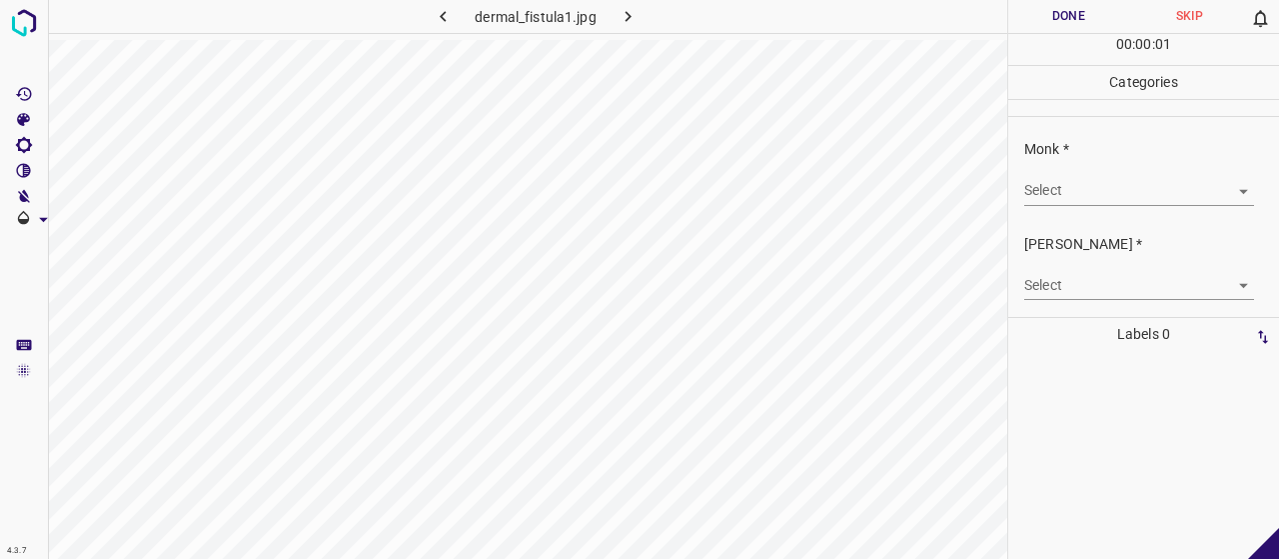
click at [1080, 187] on body "4.3.7 dermal_fistula1.jpg Done Skip 0 00 : 00 : 01 Categories Monk * Select ​ […" at bounding box center [639, 279] width 1279 height 559
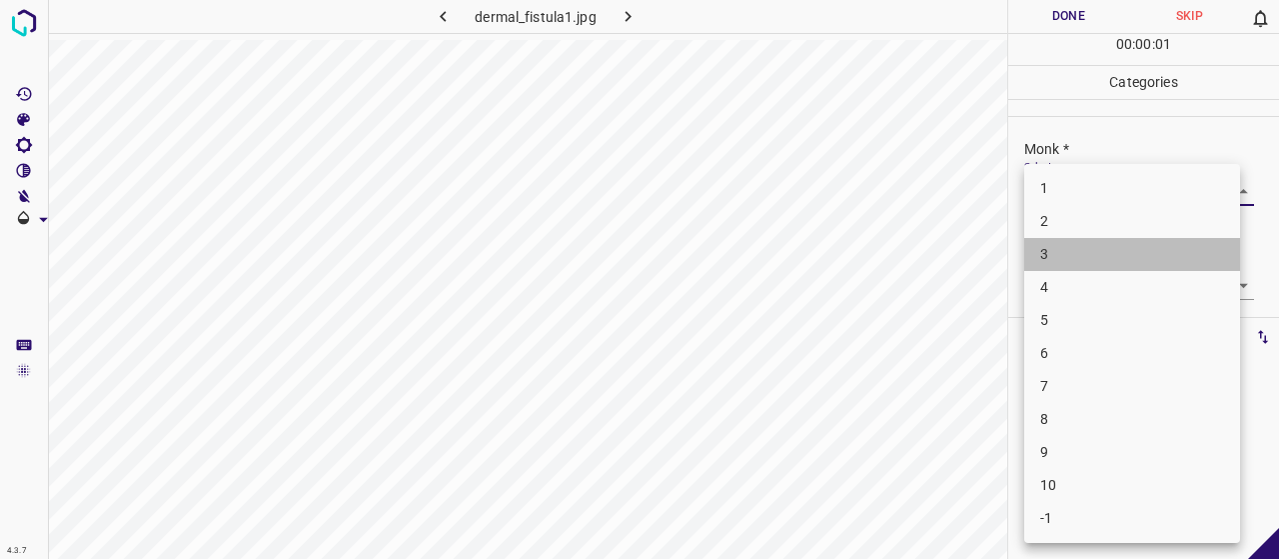
click at [1101, 251] on li "3" at bounding box center [1132, 254] width 216 height 33
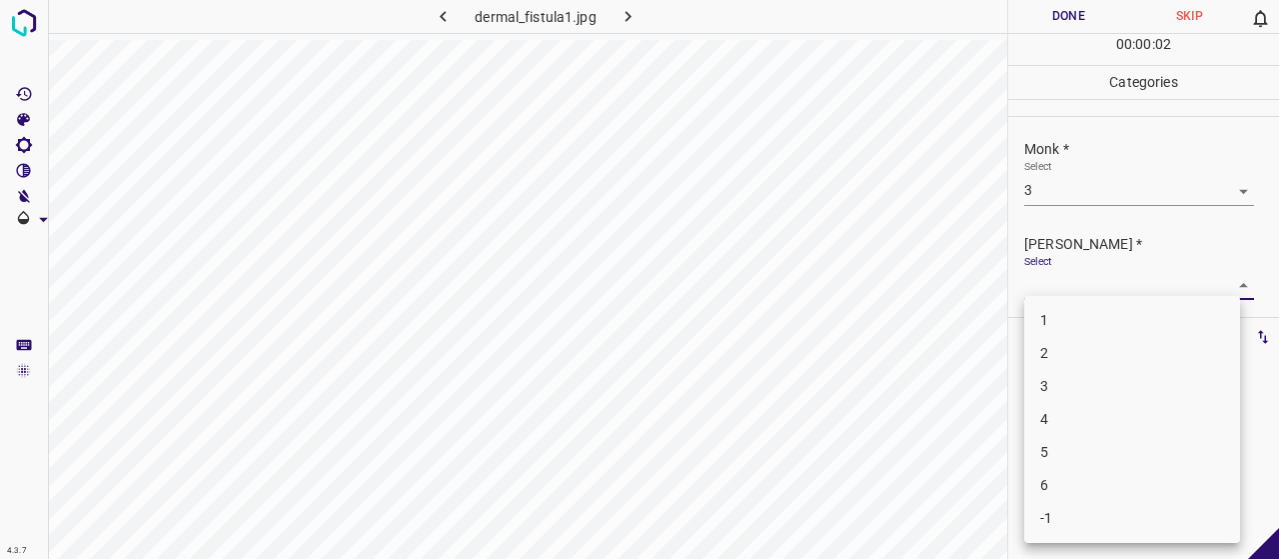
click at [1102, 284] on body "4.3.7 dermal_fistula1.jpg Done Skip 0 00 : 00 : 02 Categories Monk * Select 3 3…" at bounding box center [639, 279] width 1279 height 559
drag, startPoint x: 1114, startPoint y: 371, endPoint x: 1099, endPoint y: 359, distance: 19.2
click at [1099, 359] on ul "1 2 3 4 5 6 -1" at bounding box center [1132, 419] width 216 height 247
click at [1099, 359] on li "2" at bounding box center [1132, 353] width 216 height 33
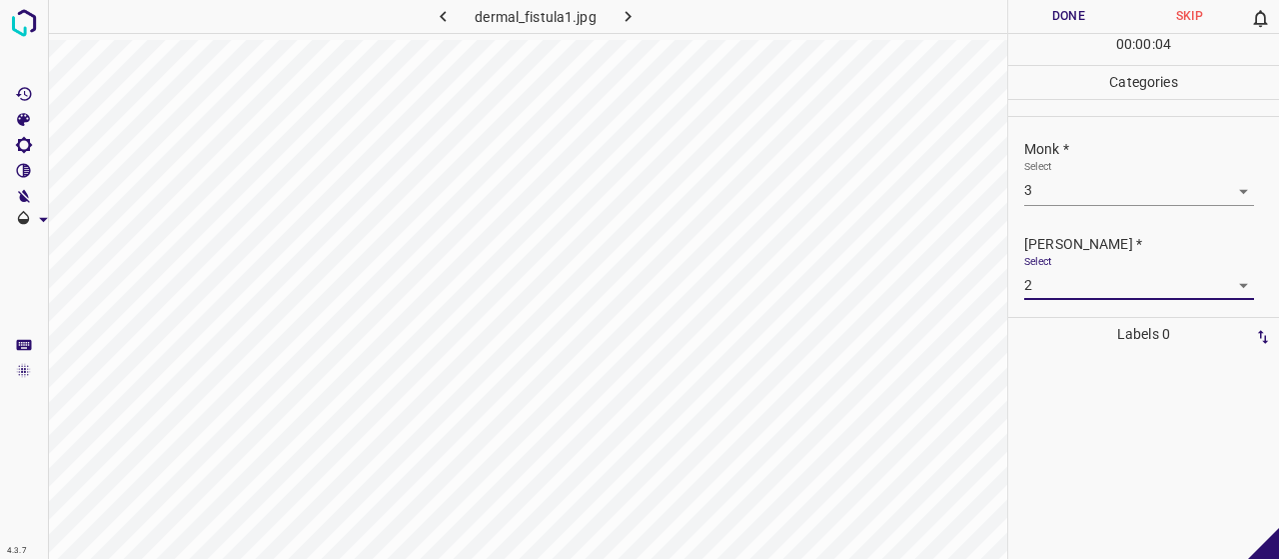
click at [1027, 19] on button "Done" at bounding box center [1068, 16] width 121 height 33
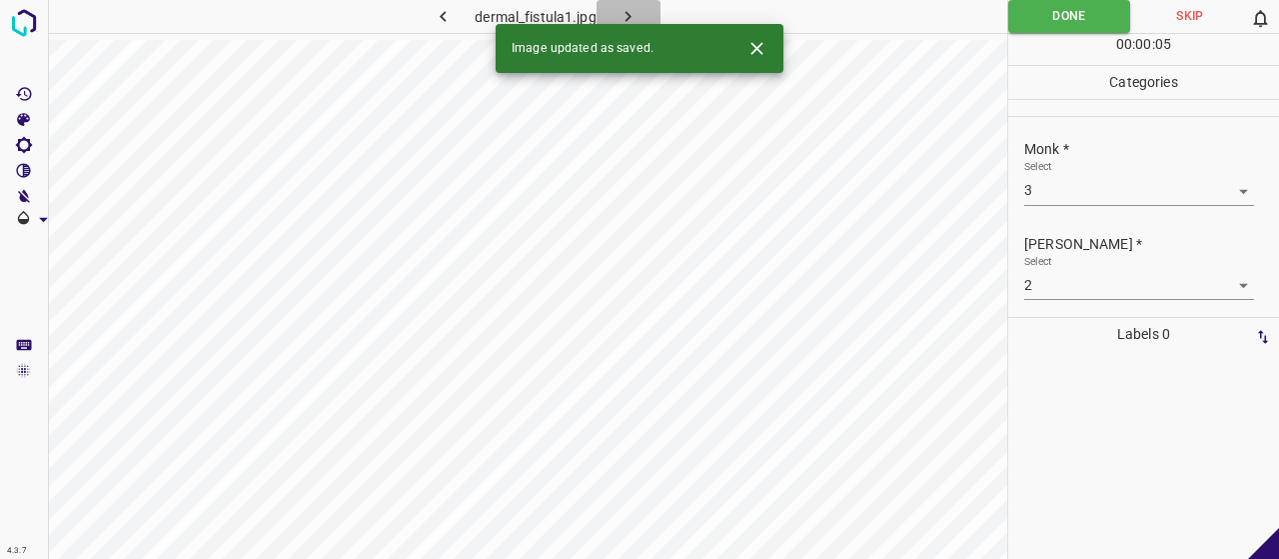
click at [628, 19] on icon "button" at bounding box center [629, 16] width 6 height 11
